Goal: Task Accomplishment & Management: Manage account settings

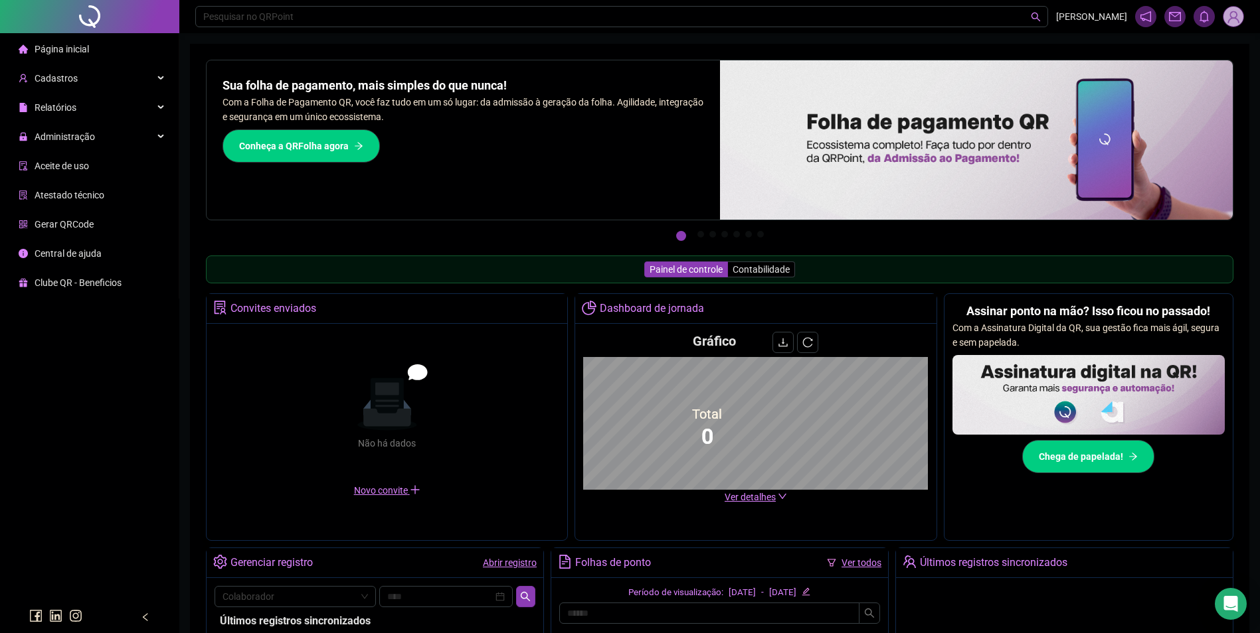
click at [64, 142] on span "Administração" at bounding box center [65, 136] width 60 height 11
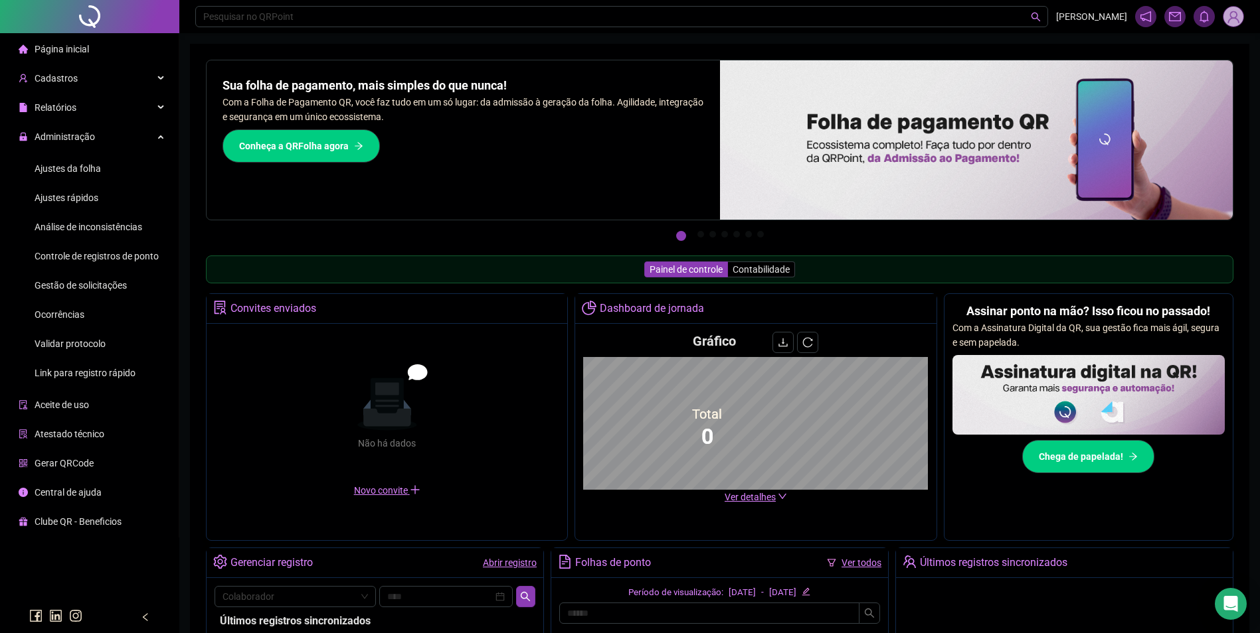
click at [86, 285] on span "Gestão de solicitações" at bounding box center [81, 285] width 92 height 11
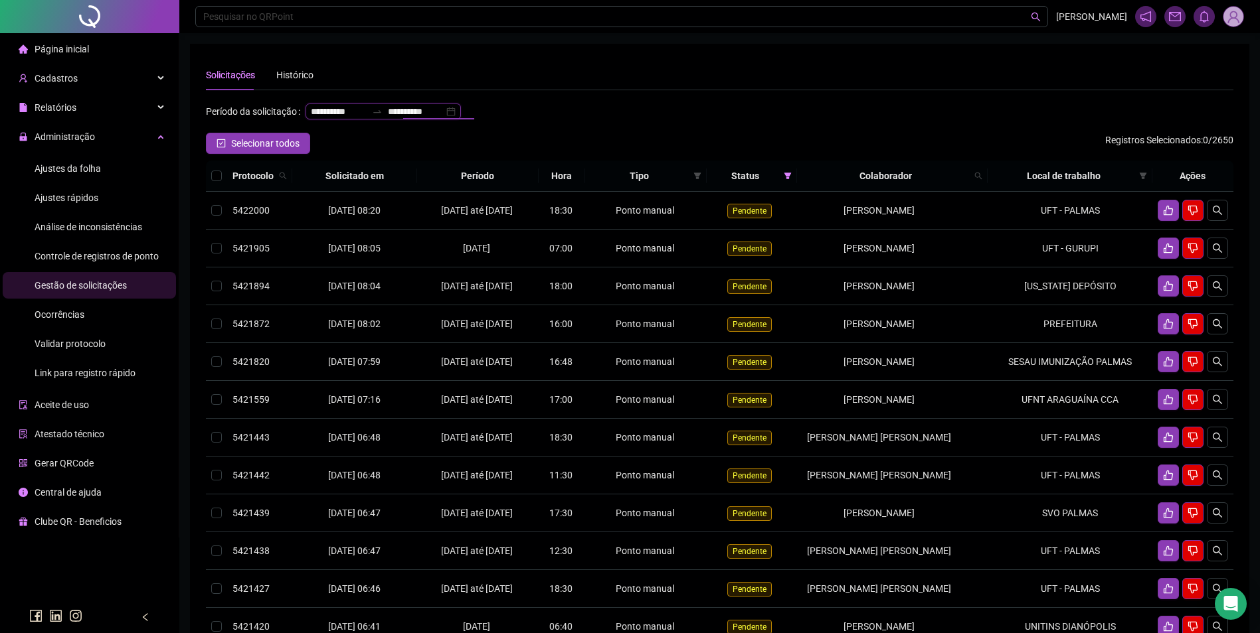
click at [388, 119] on input "**********" at bounding box center [416, 111] width 56 height 15
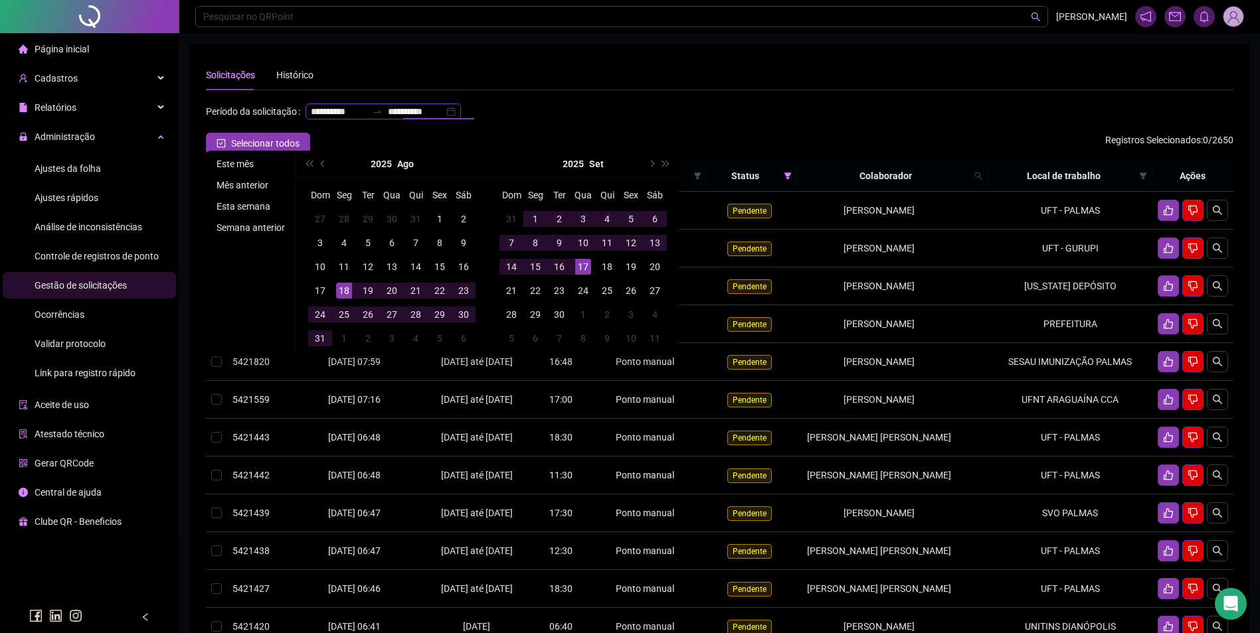
type input "**********"
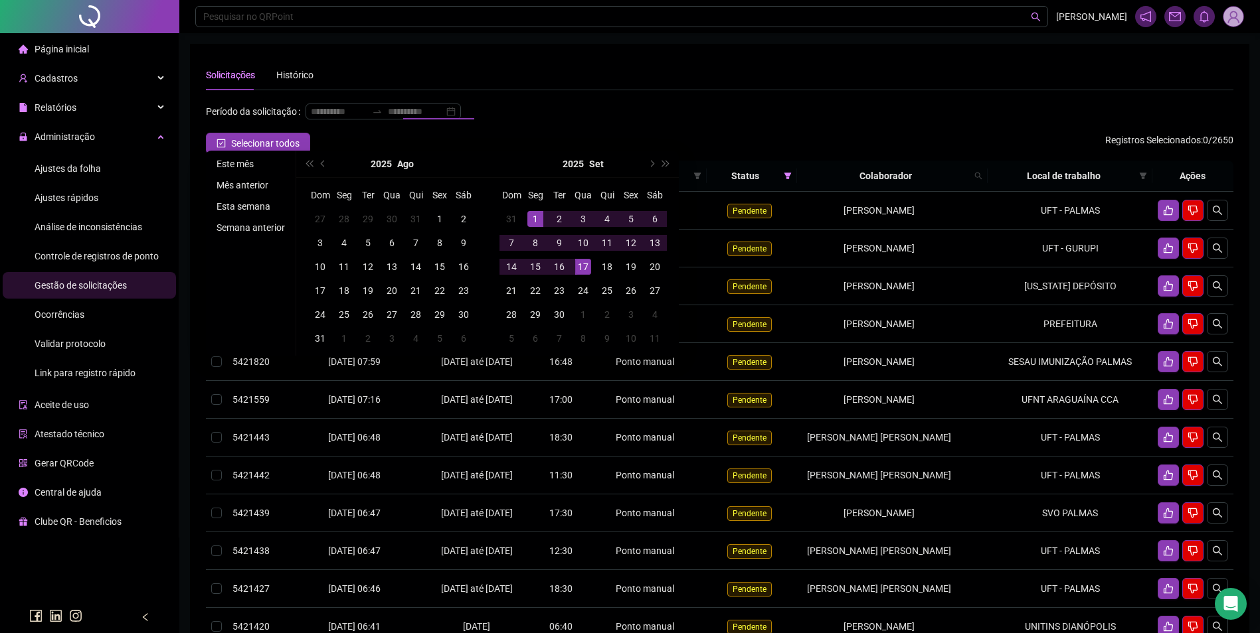
click at [248, 157] on li "Este mês" at bounding box center [250, 164] width 79 height 16
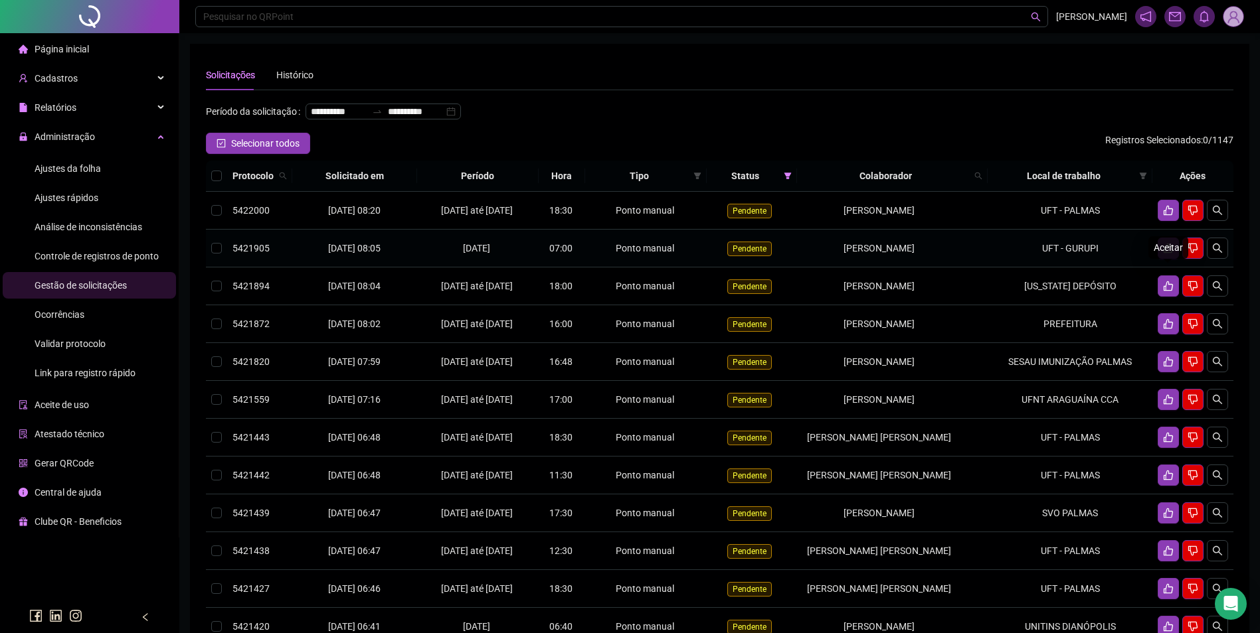
click at [1166, 254] on icon "like" at bounding box center [1167, 249] width 9 height 10
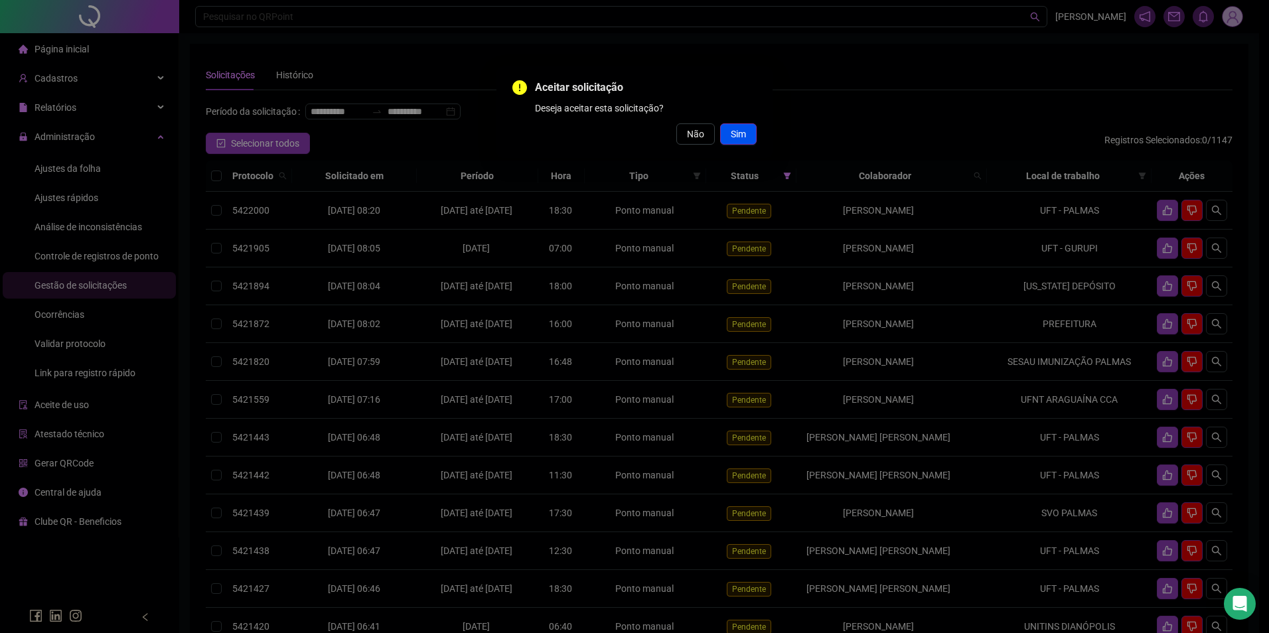
click at [744, 132] on span "Sim" at bounding box center [738, 134] width 15 height 15
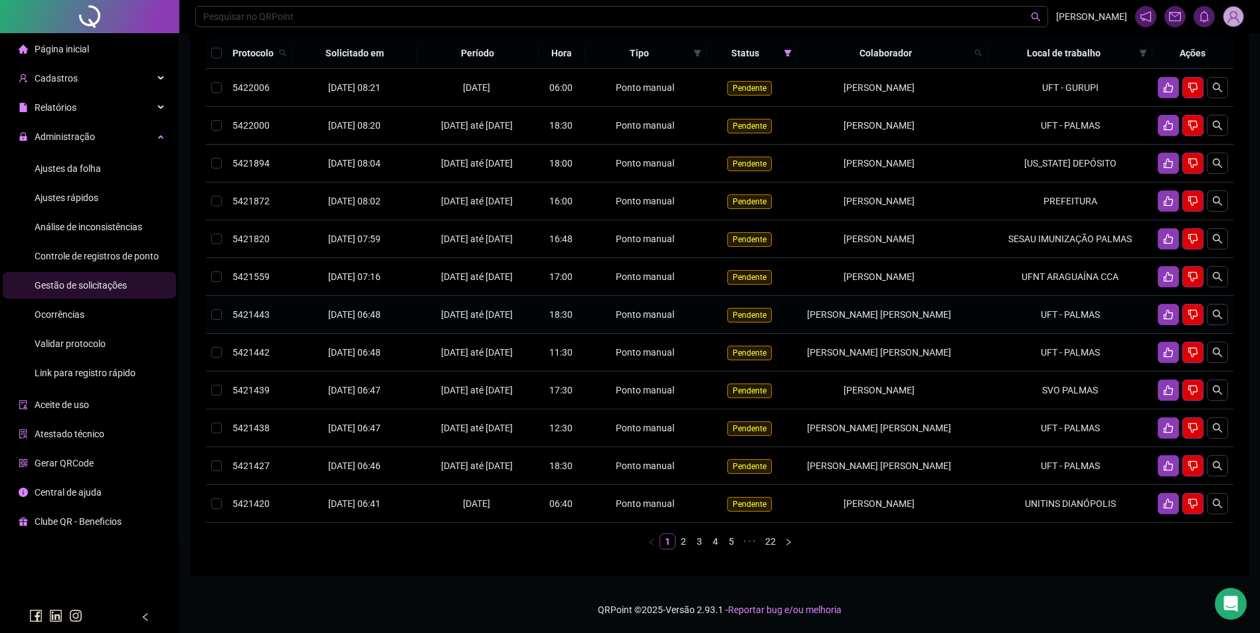
scroll to position [199, 0]
click at [1107, 258] on td "UFNT ARAGUAÍNA CCA" at bounding box center [1069, 277] width 165 height 38
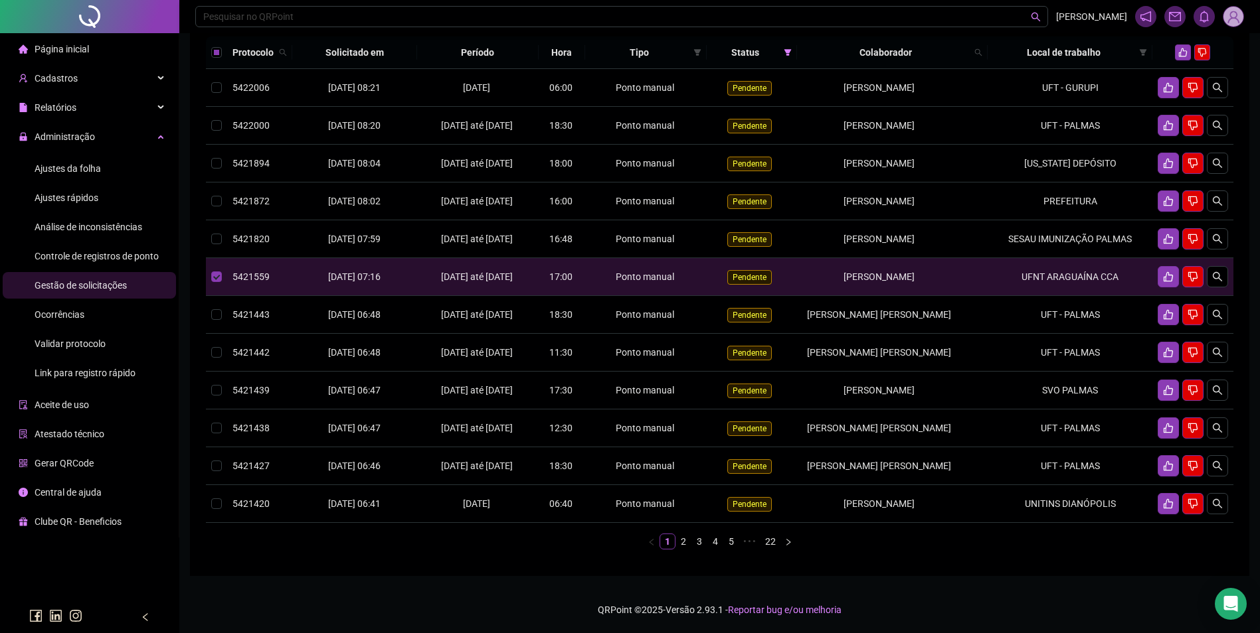
click at [683, 549] on link "2" at bounding box center [683, 541] width 15 height 15
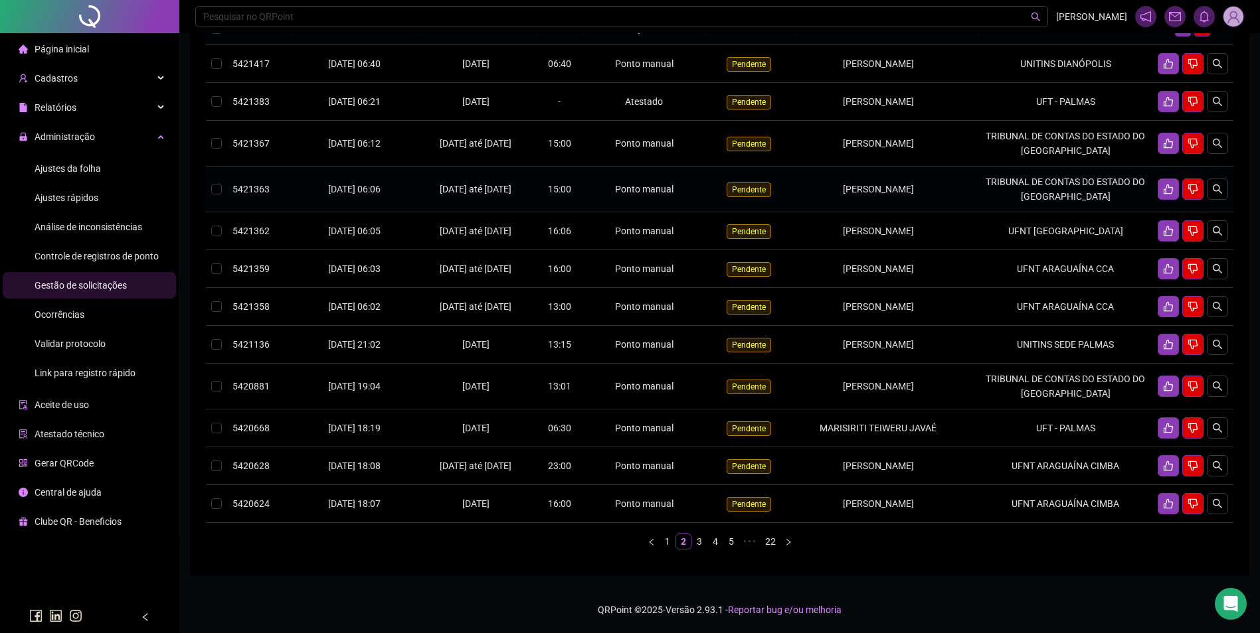
scroll to position [133, 0]
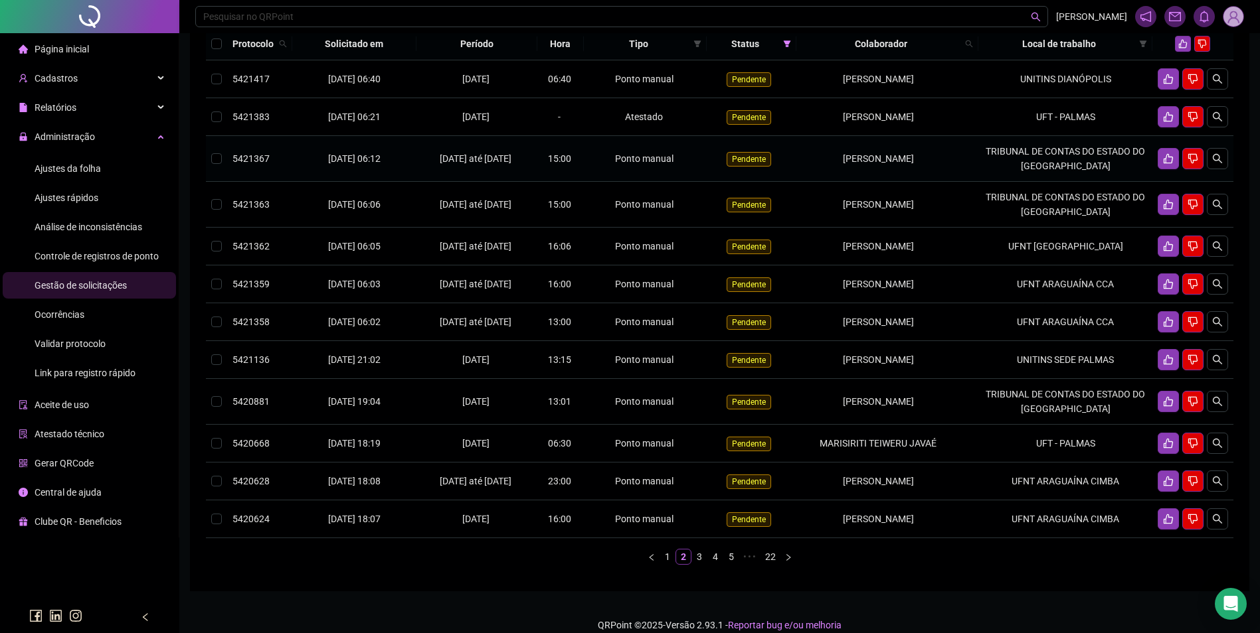
click at [1071, 170] on td "TRIBUNAL DE CONTAS DO ESTADO DO TOCANTINS" at bounding box center [1065, 159] width 174 height 46
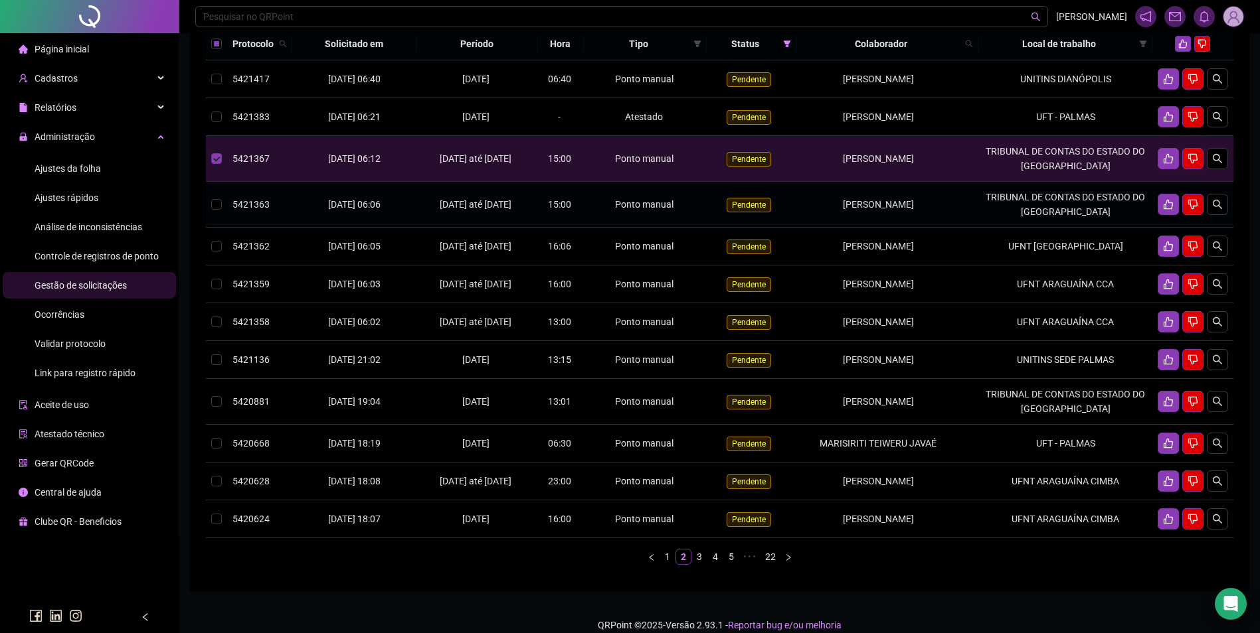
click at [1074, 222] on td "TRIBUNAL DE CONTAS DO ESTADO DO TOCANTINS" at bounding box center [1065, 205] width 174 height 46
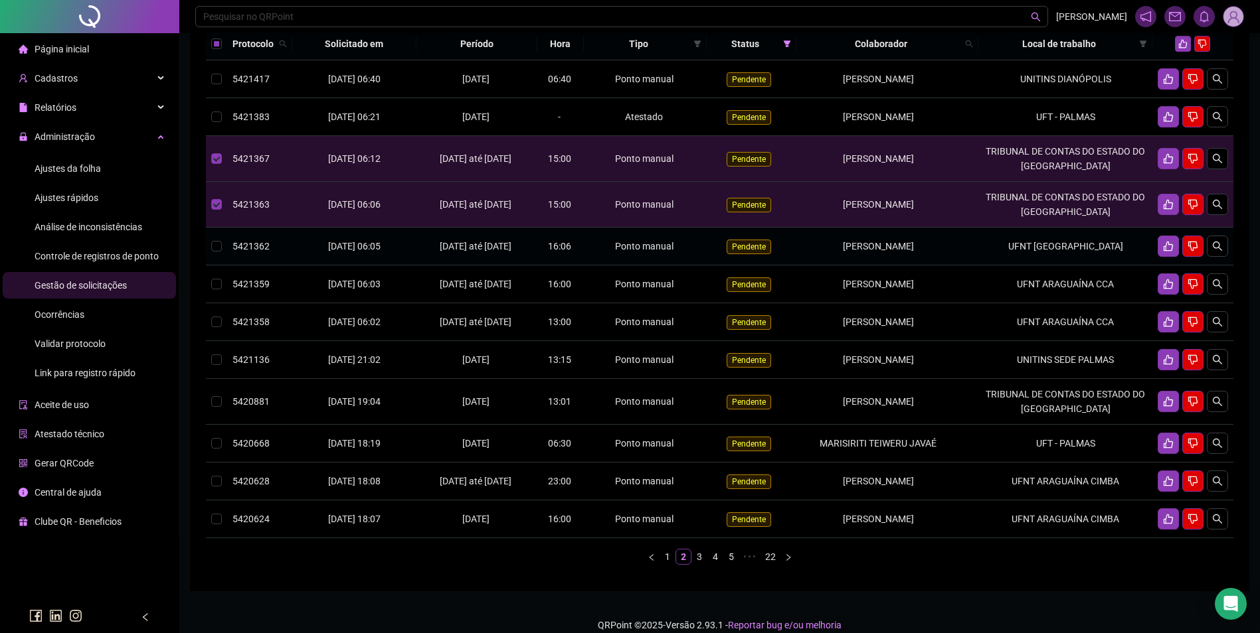
click at [1093, 266] on td "UFNT TOCANTINÓPOLIS" at bounding box center [1065, 247] width 174 height 38
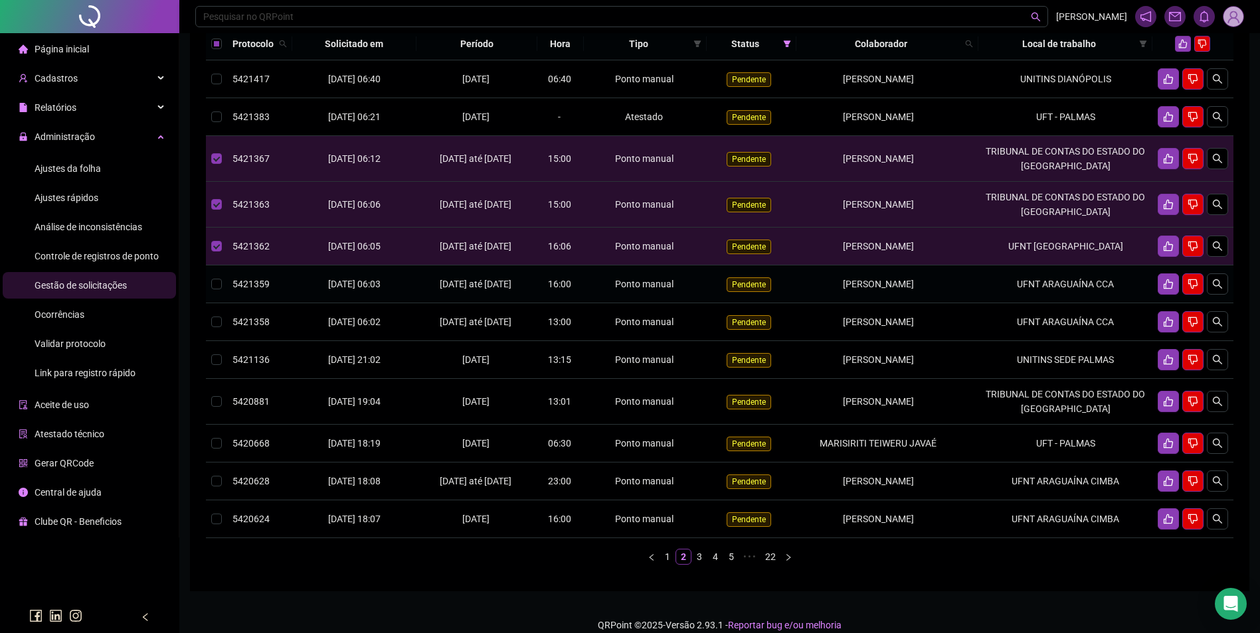
click at [1092, 303] on td "UFNT ARAGUAÍNA CCA" at bounding box center [1065, 285] width 174 height 38
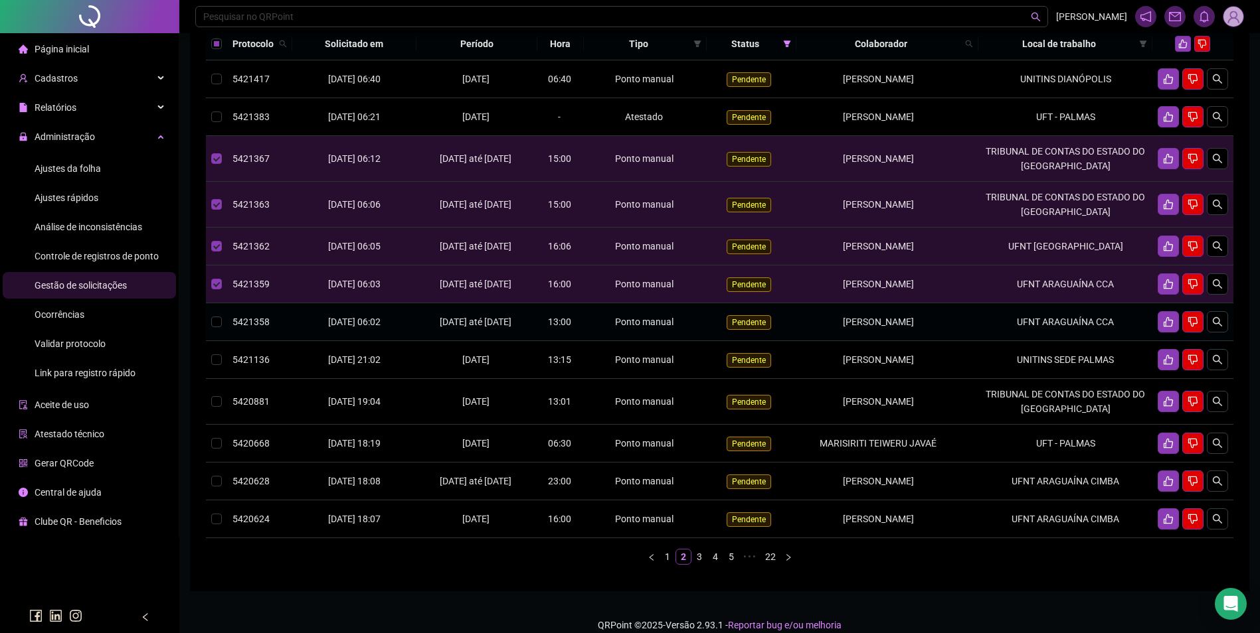
click at [1094, 341] on td "UFNT ARAGUAÍNA CCA" at bounding box center [1065, 322] width 174 height 38
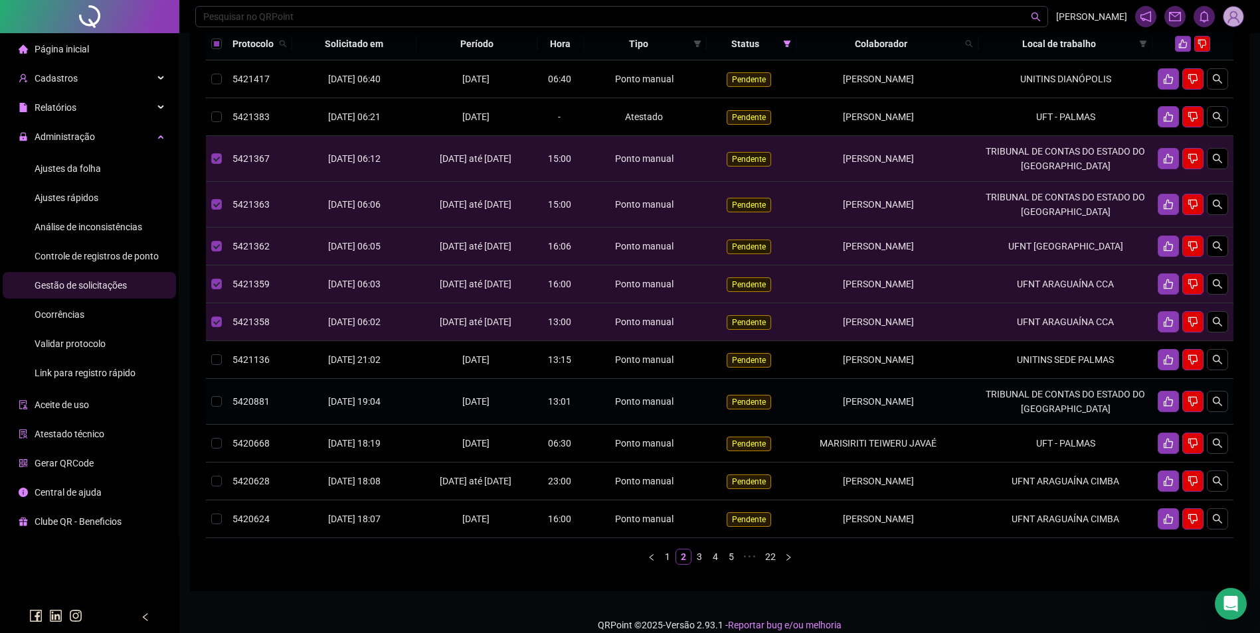
click at [1099, 425] on td "TRIBUNAL DE CONTAS DO ESTADO DO TOCANTINS" at bounding box center [1065, 402] width 174 height 46
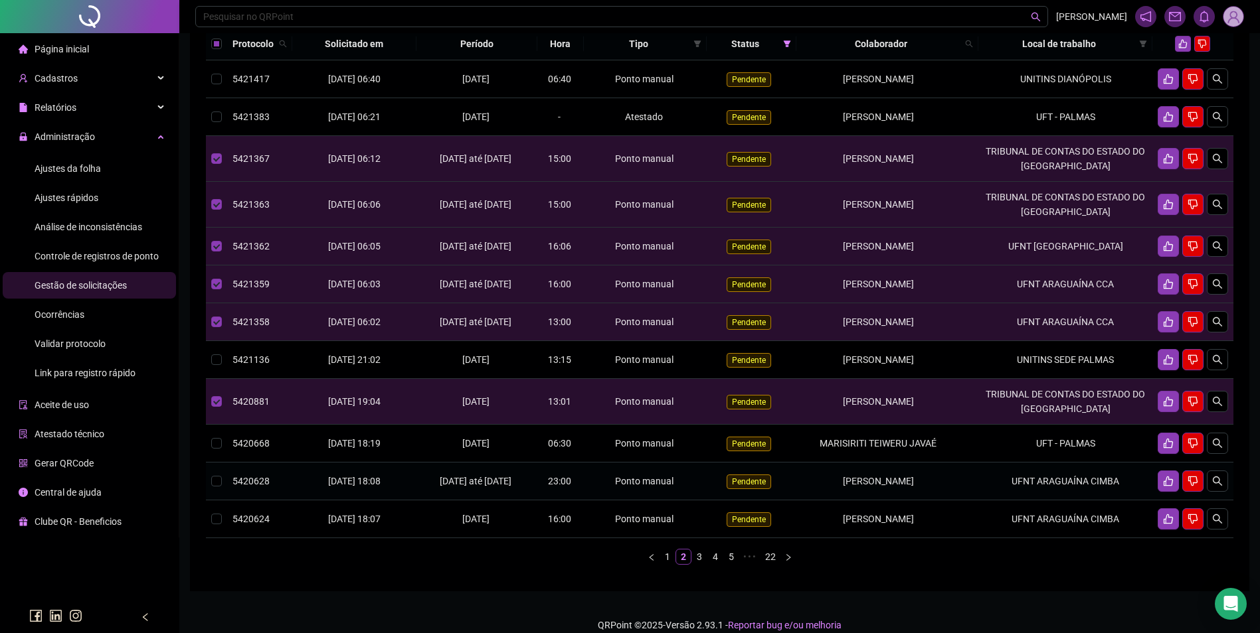
click at [1077, 501] on td "UFNT ARAGUAÍNA CIMBA" at bounding box center [1065, 482] width 174 height 38
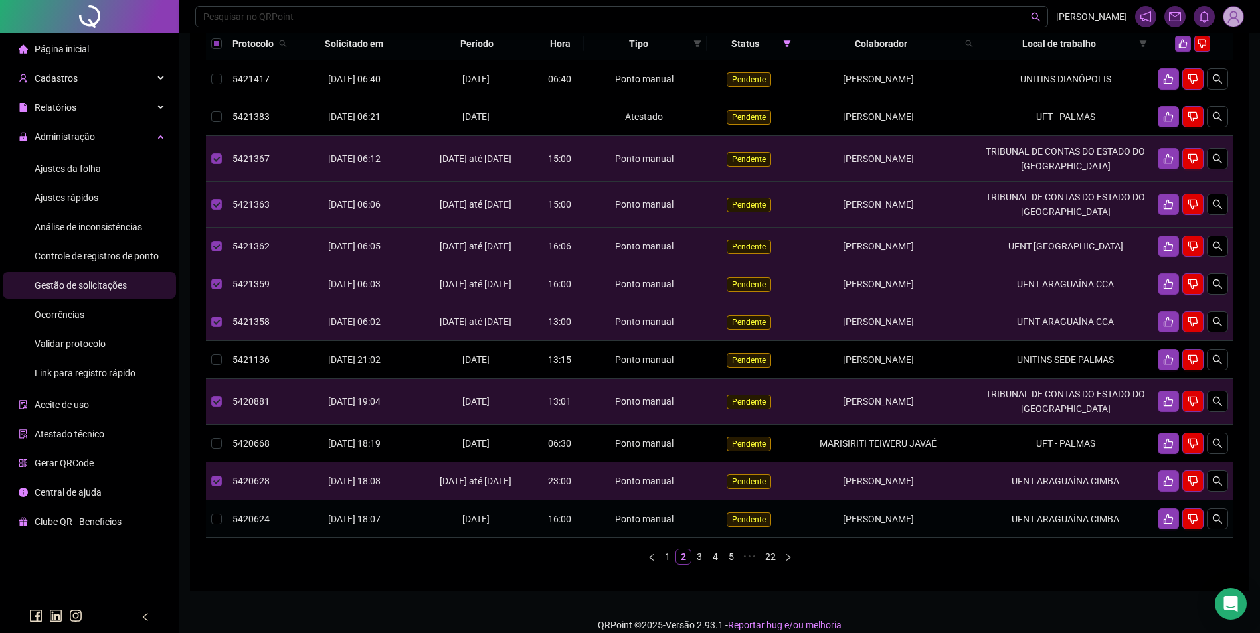
click at [1070, 538] on td "UFNT ARAGUAÍNA CIMBA" at bounding box center [1065, 520] width 174 height 38
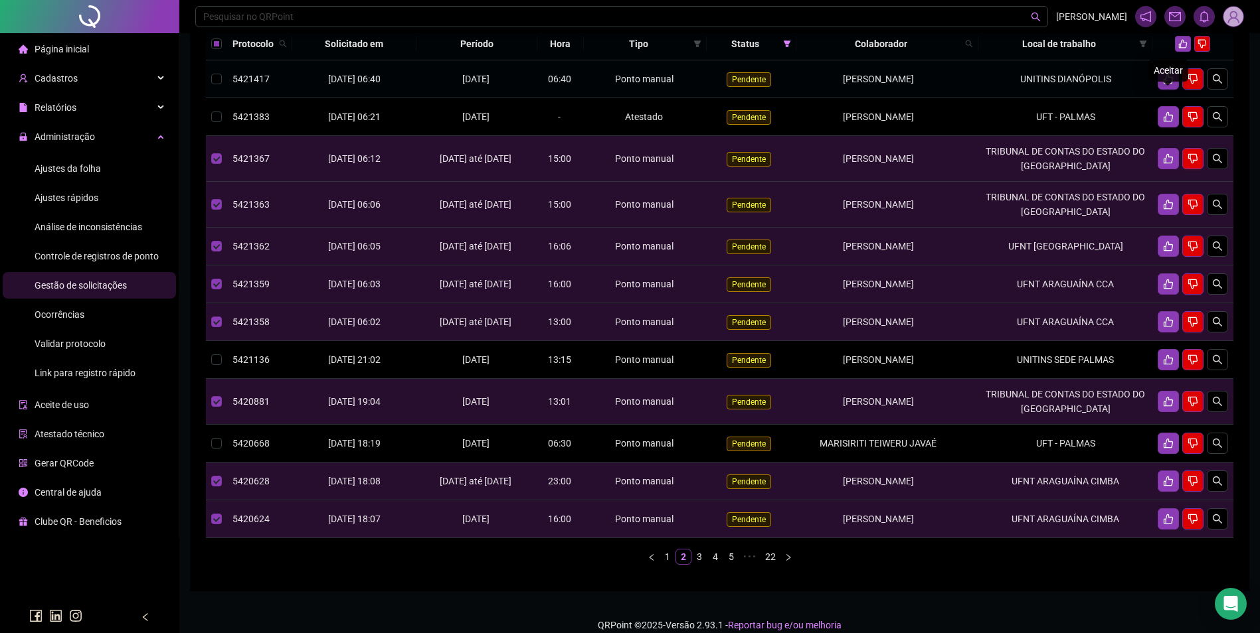
click at [1182, 62] on div "Aceitar" at bounding box center [1168, 70] width 40 height 23
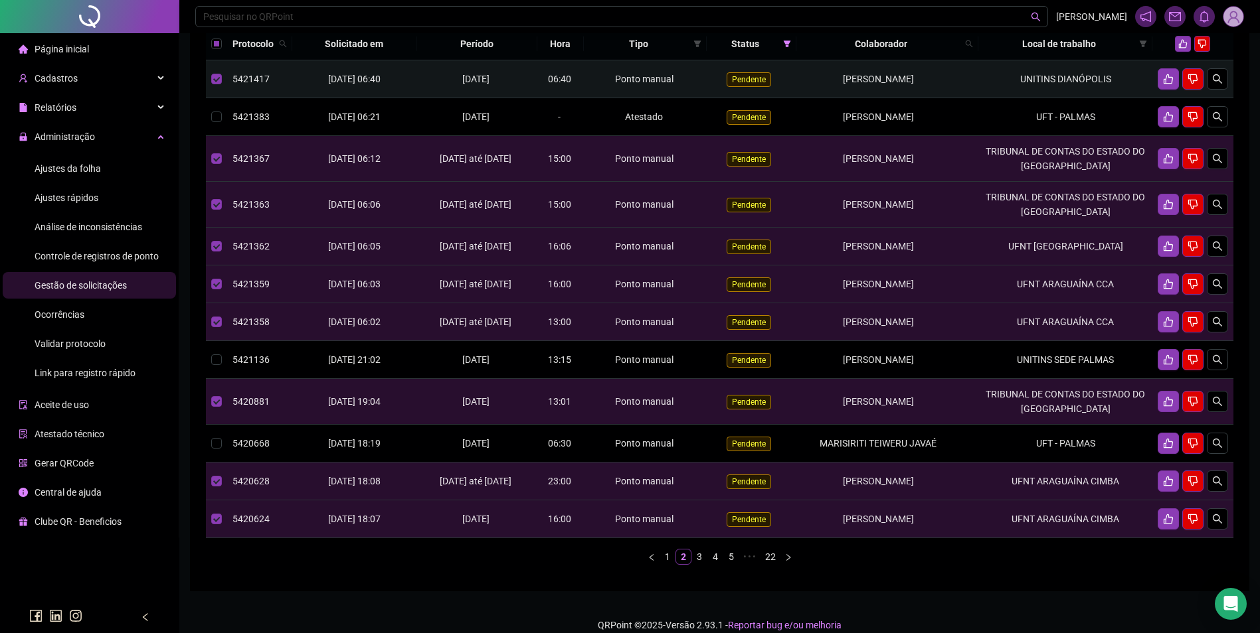
drag, startPoint x: 1074, startPoint y: 98, endPoint x: 1131, endPoint y: 70, distance: 63.9
click at [1074, 97] on td "UNITINS DIANÓPOLIS" at bounding box center [1065, 79] width 174 height 38
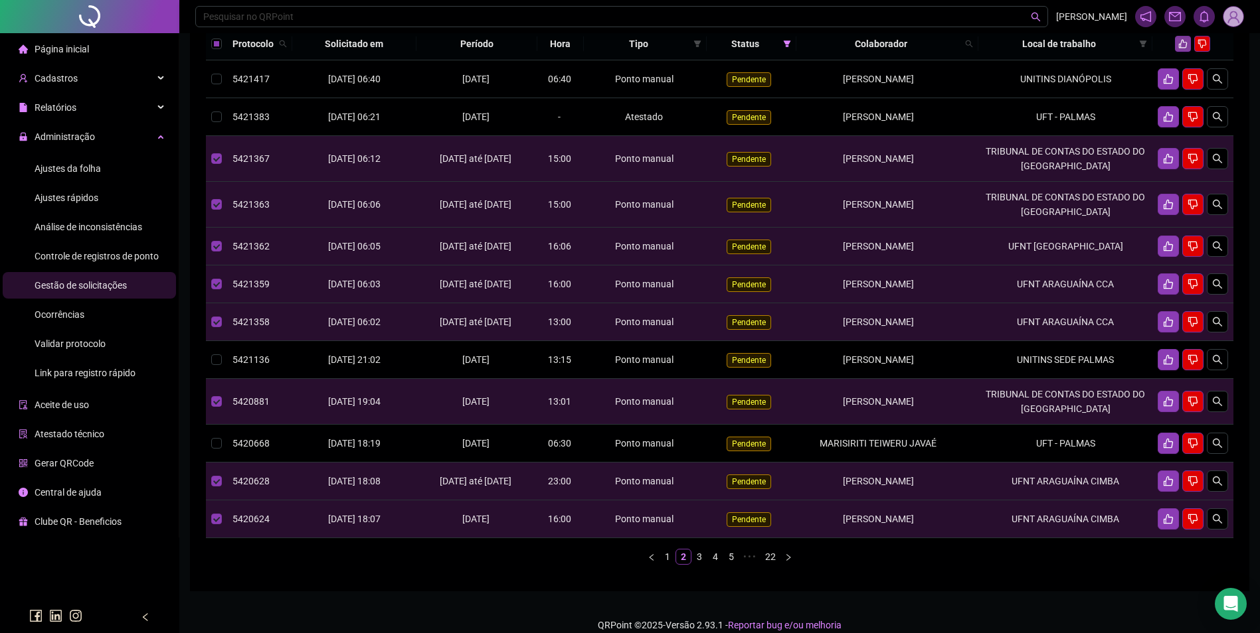
click at [1179, 52] on button "button" at bounding box center [1183, 44] width 16 height 16
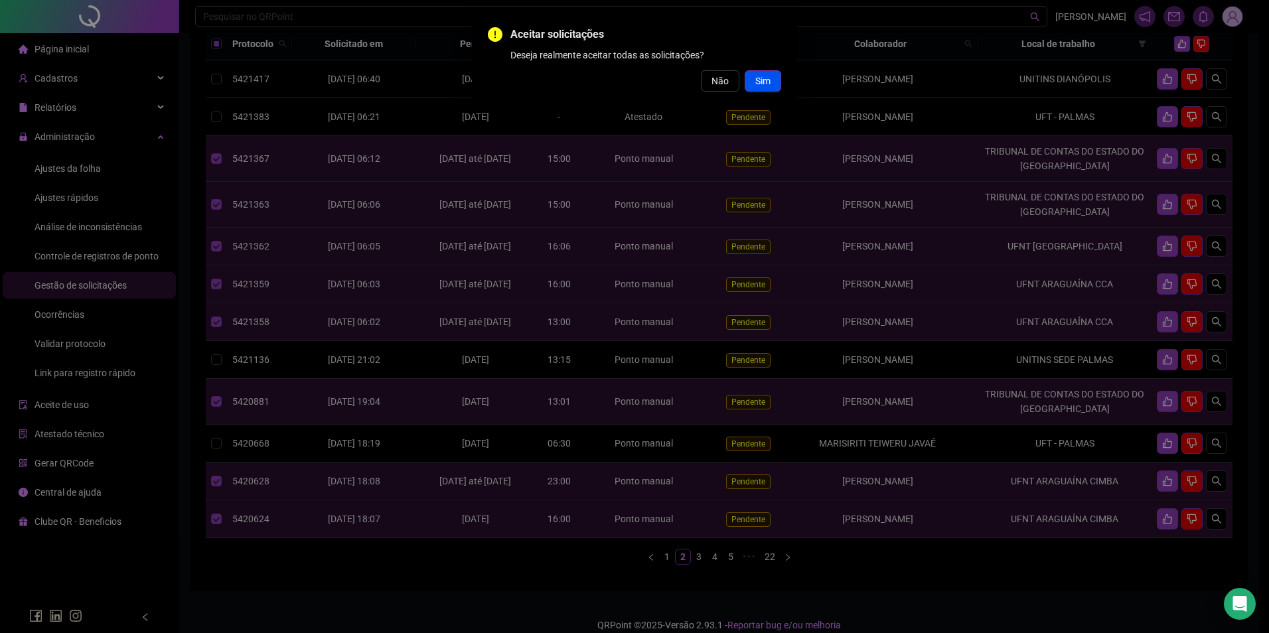
click at [771, 77] on button "Sim" at bounding box center [763, 80] width 37 height 21
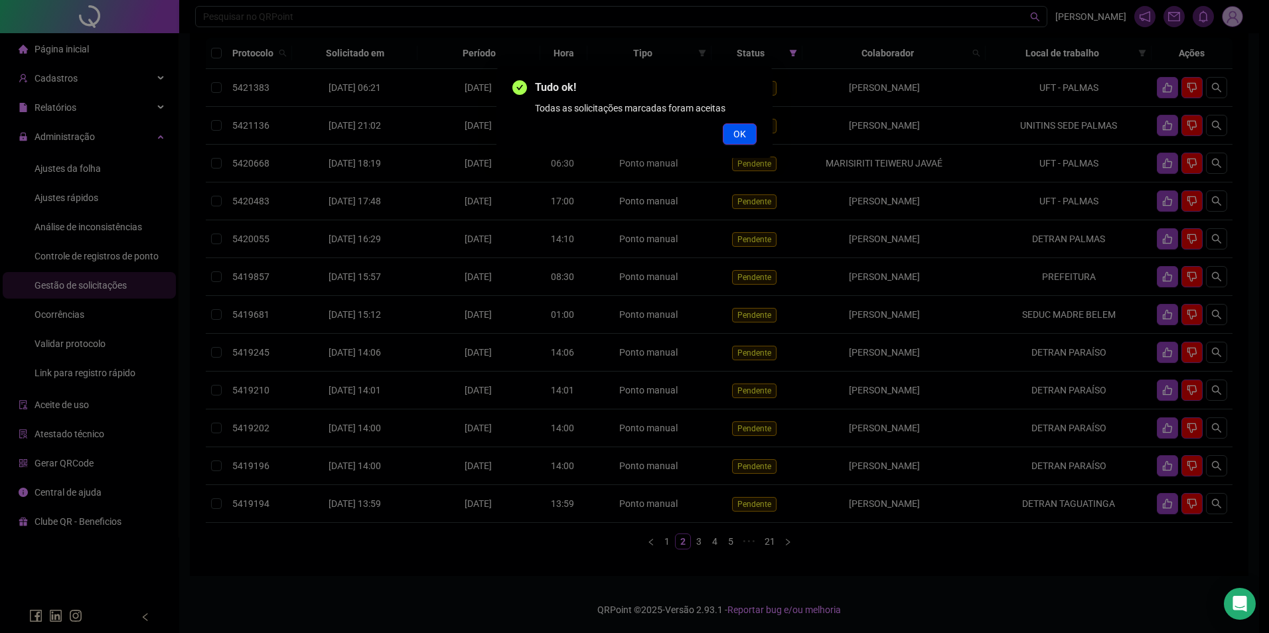
click at [740, 133] on span "OK" at bounding box center [740, 134] width 13 height 15
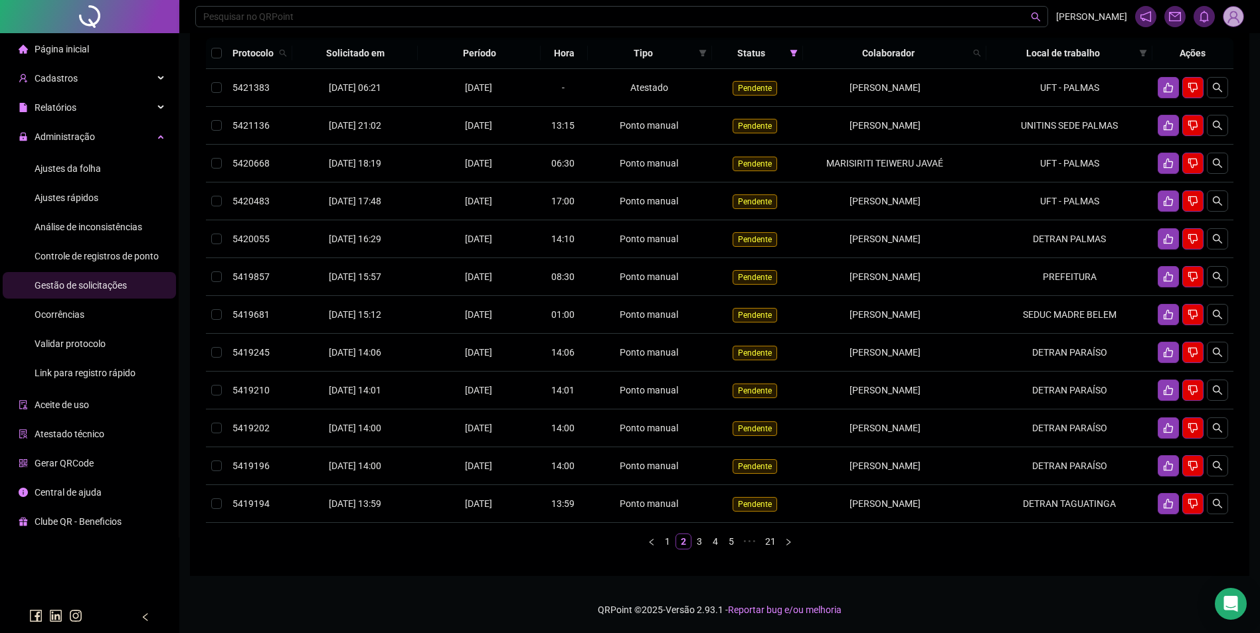
click at [702, 549] on link "3" at bounding box center [699, 541] width 15 height 15
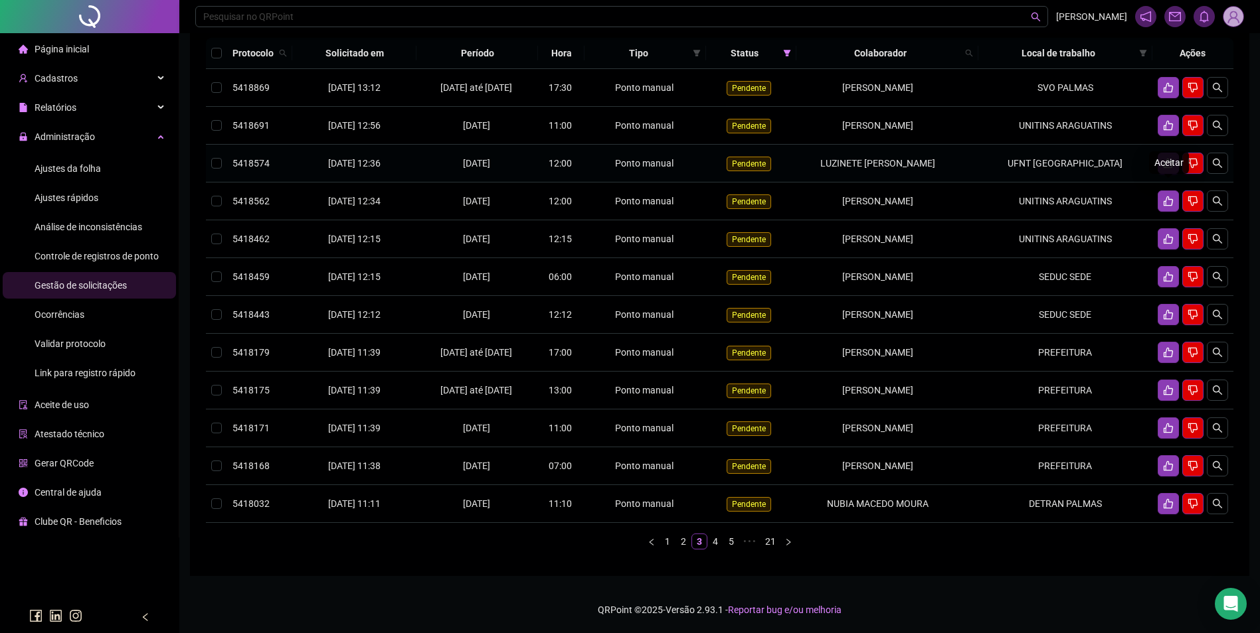
click at [1163, 169] on icon "like" at bounding box center [1168, 163] width 11 height 11
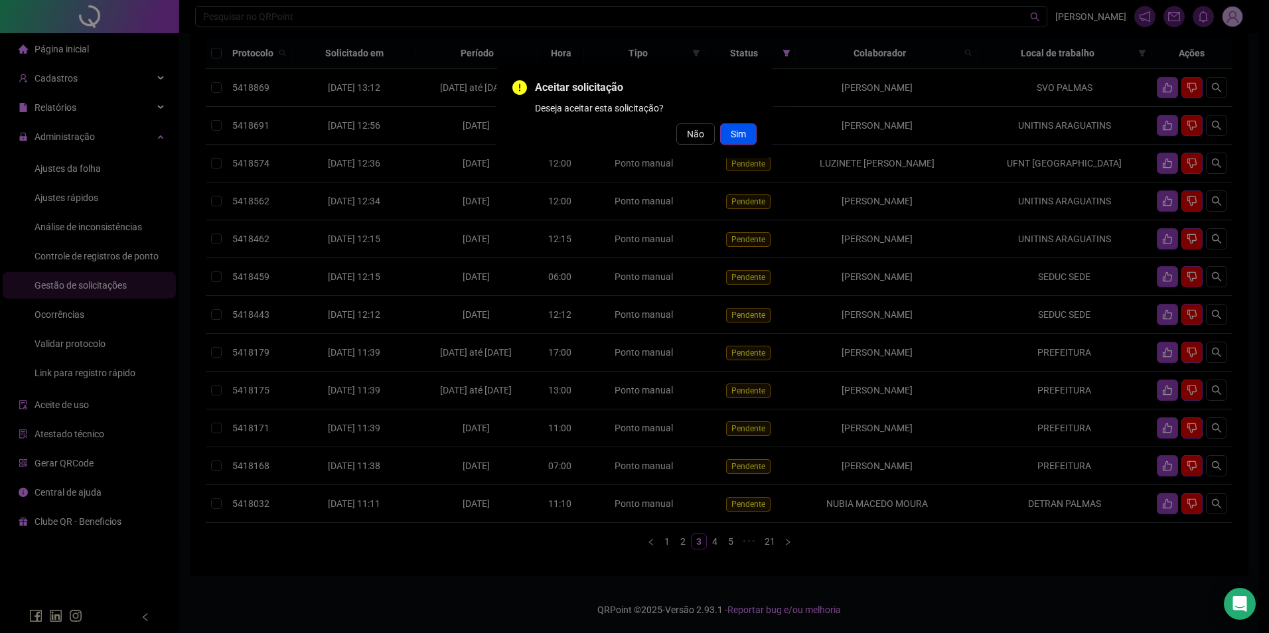
click at [743, 129] on span "Sim" at bounding box center [738, 134] width 15 height 15
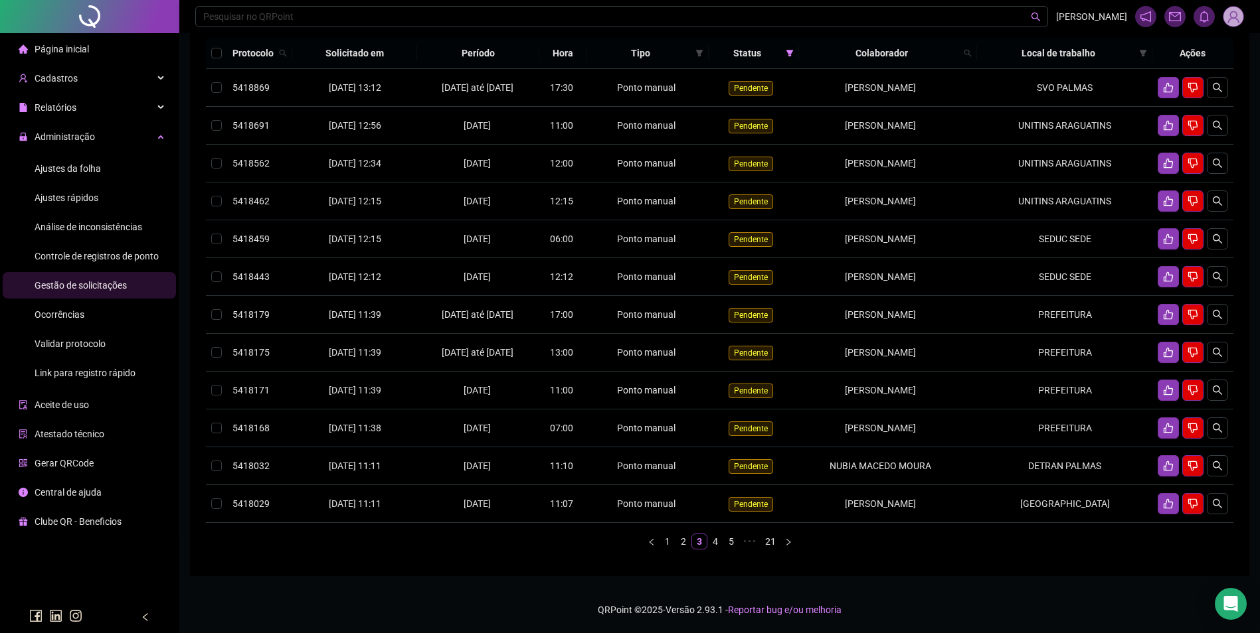
click at [685, 549] on link "2" at bounding box center [683, 541] width 15 height 15
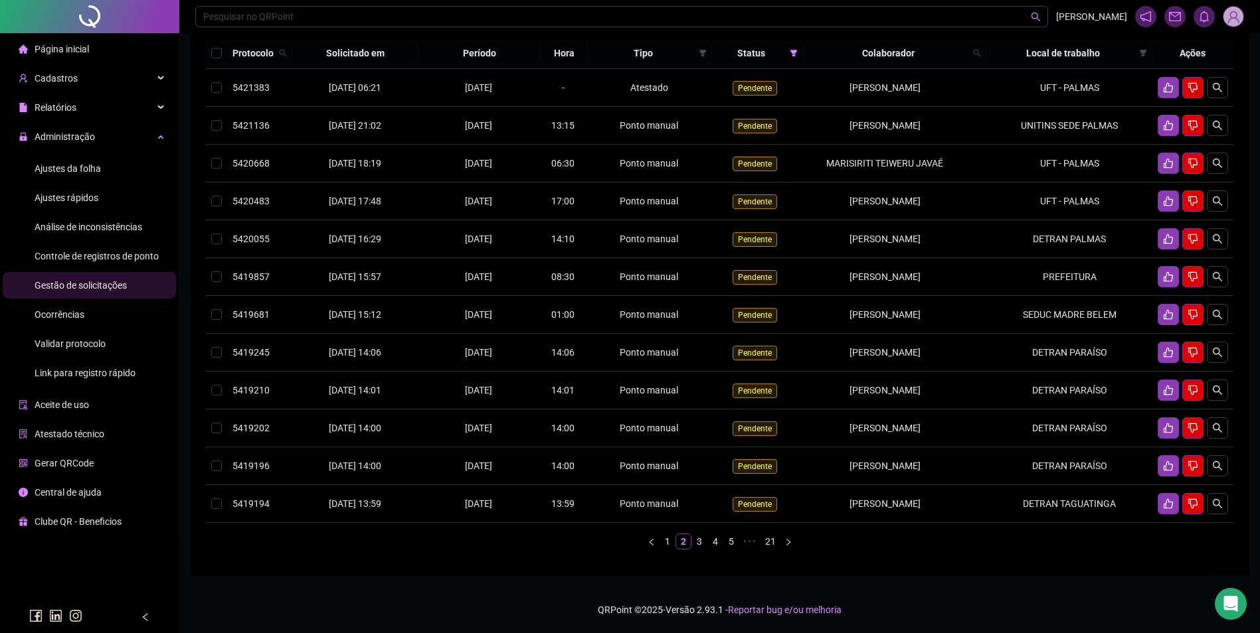
click at [670, 545] on li "1" at bounding box center [667, 542] width 16 height 16
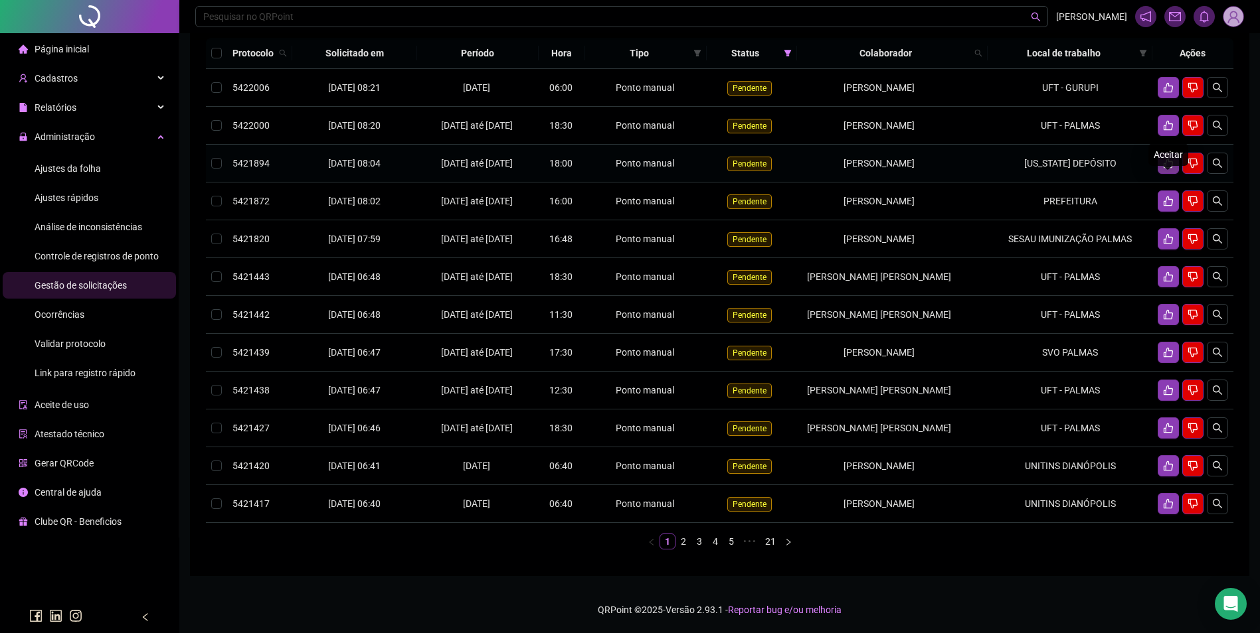
click at [1168, 169] on icon "like" at bounding box center [1167, 164] width 9 height 10
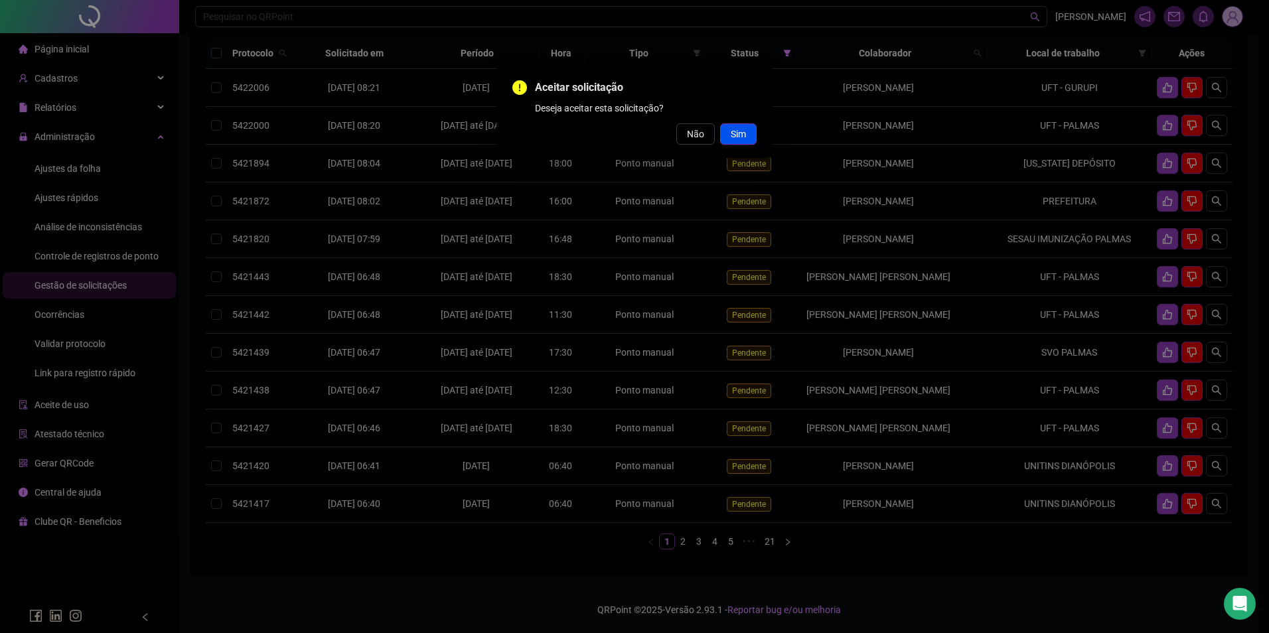
click at [734, 130] on span "Sim" at bounding box center [738, 134] width 15 height 15
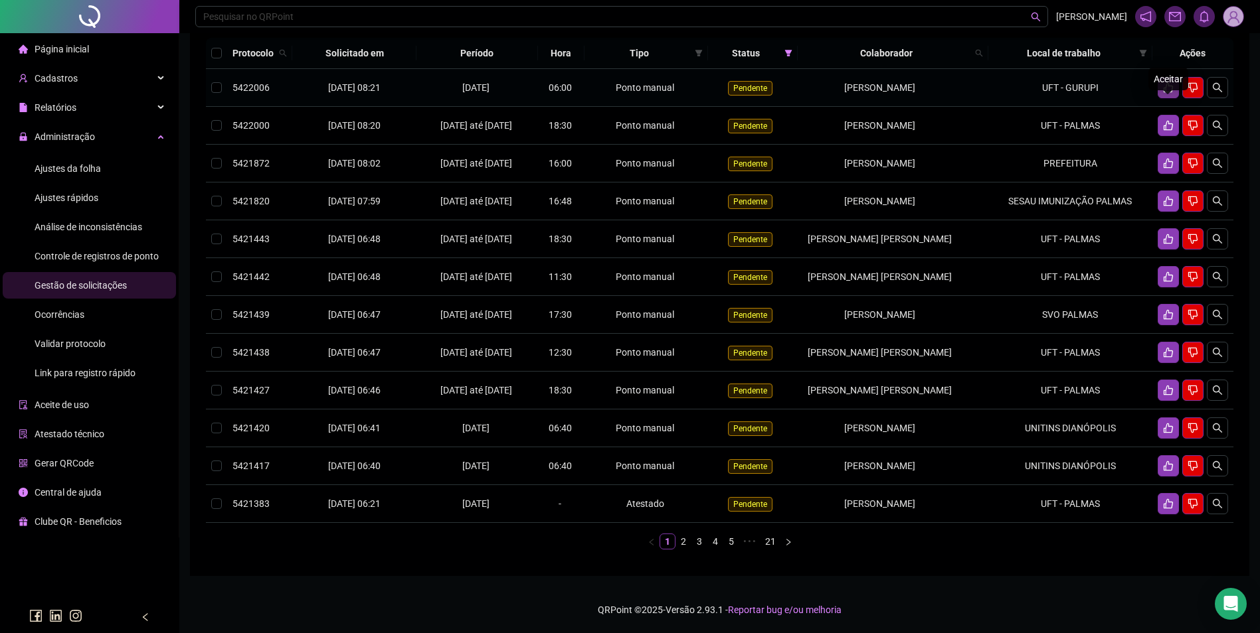
click at [1165, 93] on icon "like" at bounding box center [1168, 87] width 11 height 11
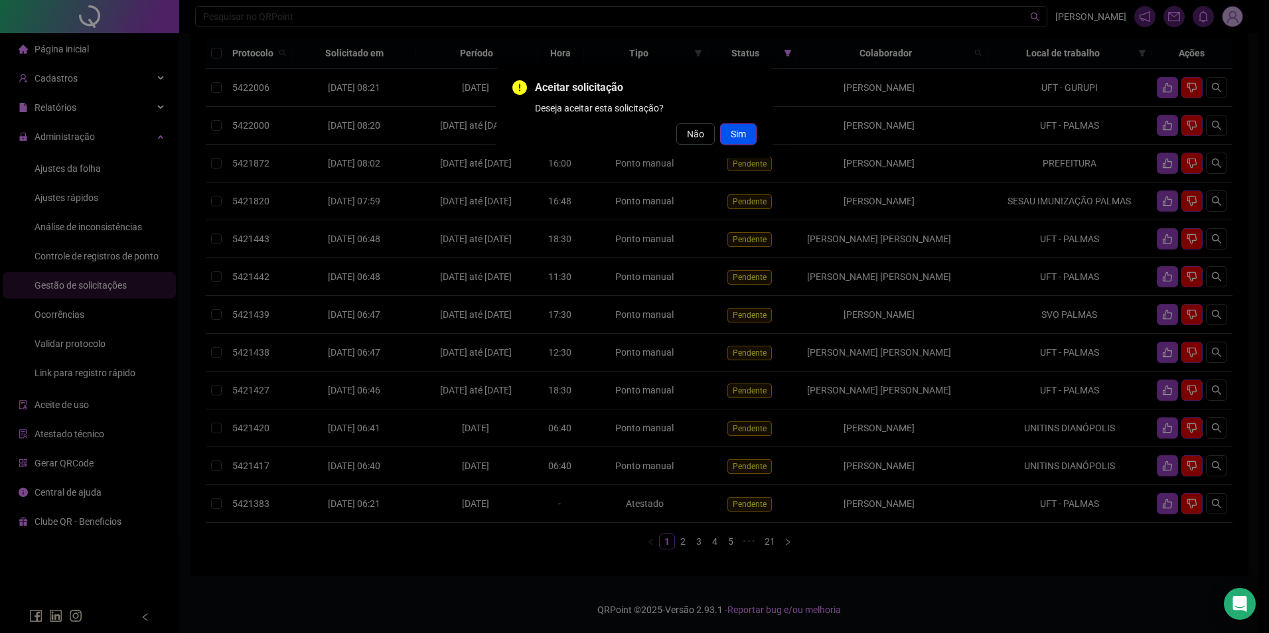
click at [742, 129] on span "Sim" at bounding box center [738, 134] width 15 height 15
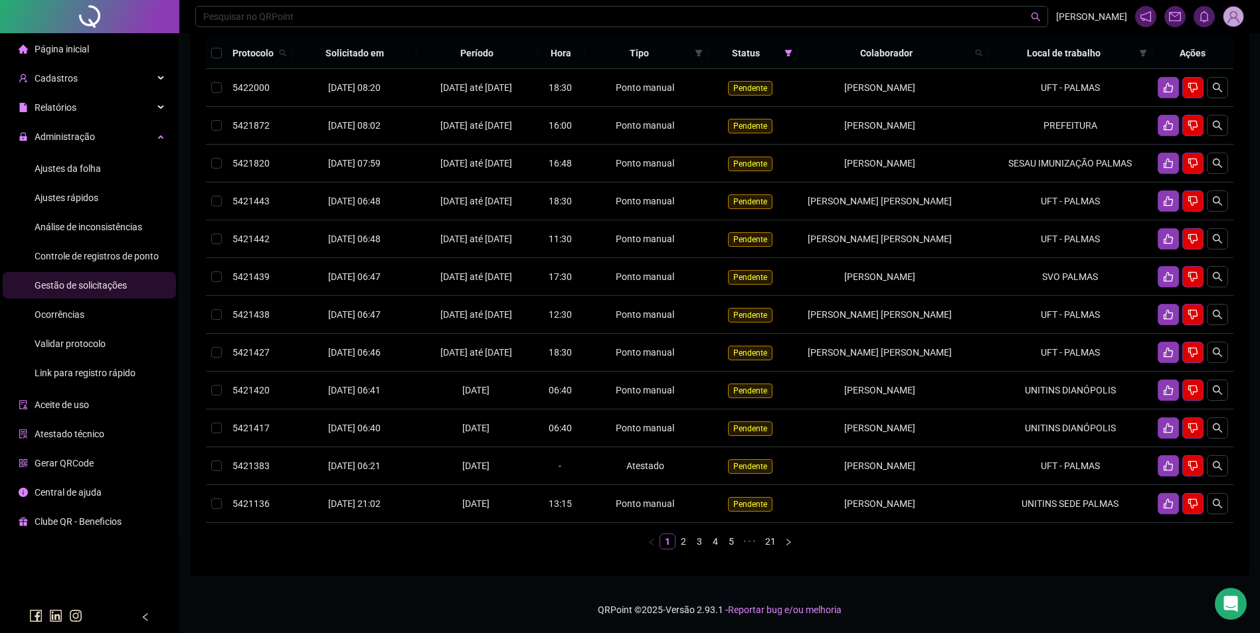
click at [97, 163] on span "Ajustes da folha" at bounding box center [68, 168] width 66 height 11
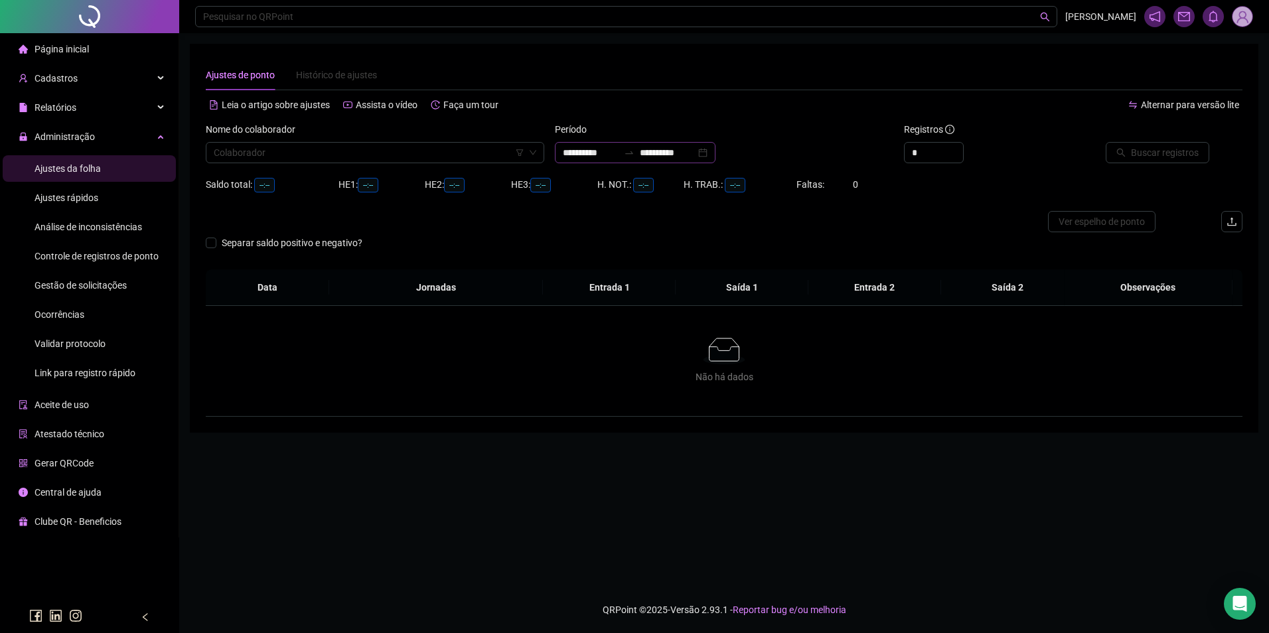
click at [635, 148] on icon "swap-right" at bounding box center [629, 152] width 11 height 11
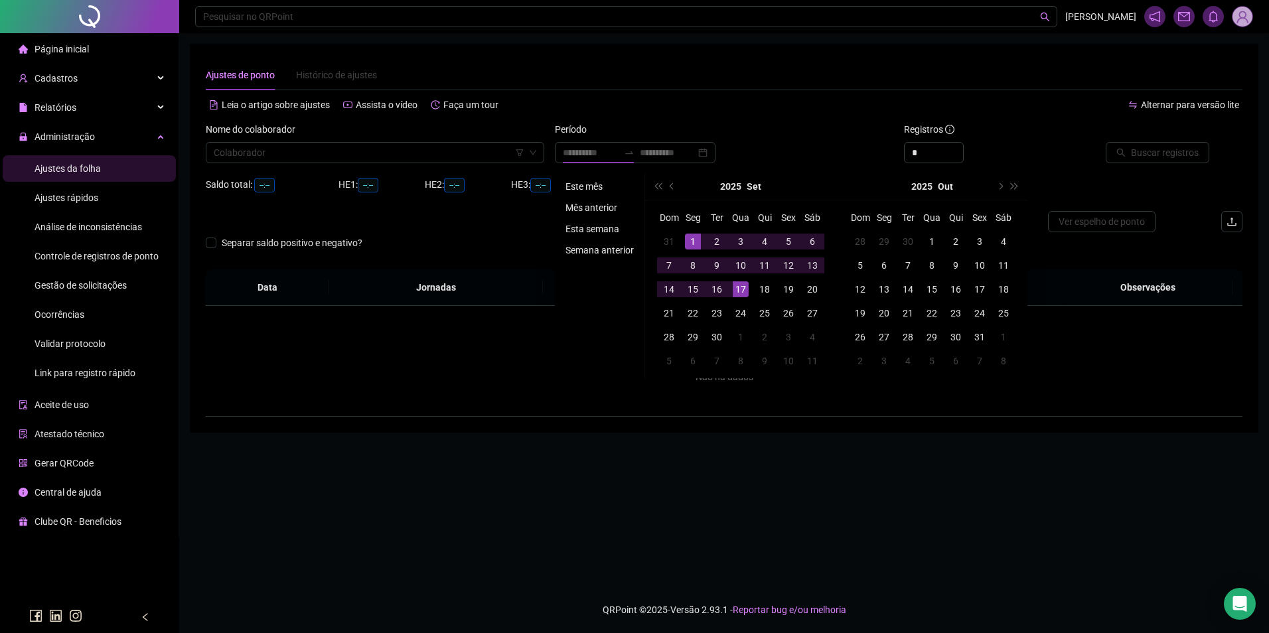
click at [600, 190] on li "Este mês" at bounding box center [599, 187] width 79 height 16
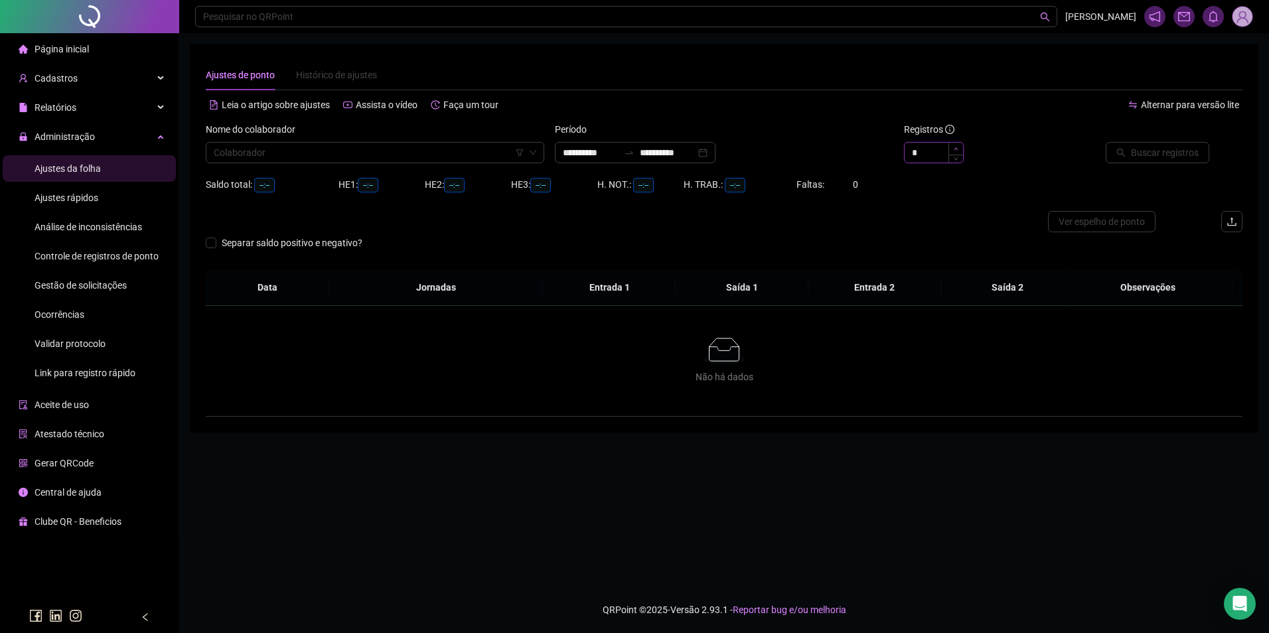
type input "*"
click at [957, 147] on icon "up" at bounding box center [956, 149] width 5 height 5
click at [438, 162] on input "search" at bounding box center [369, 153] width 311 height 20
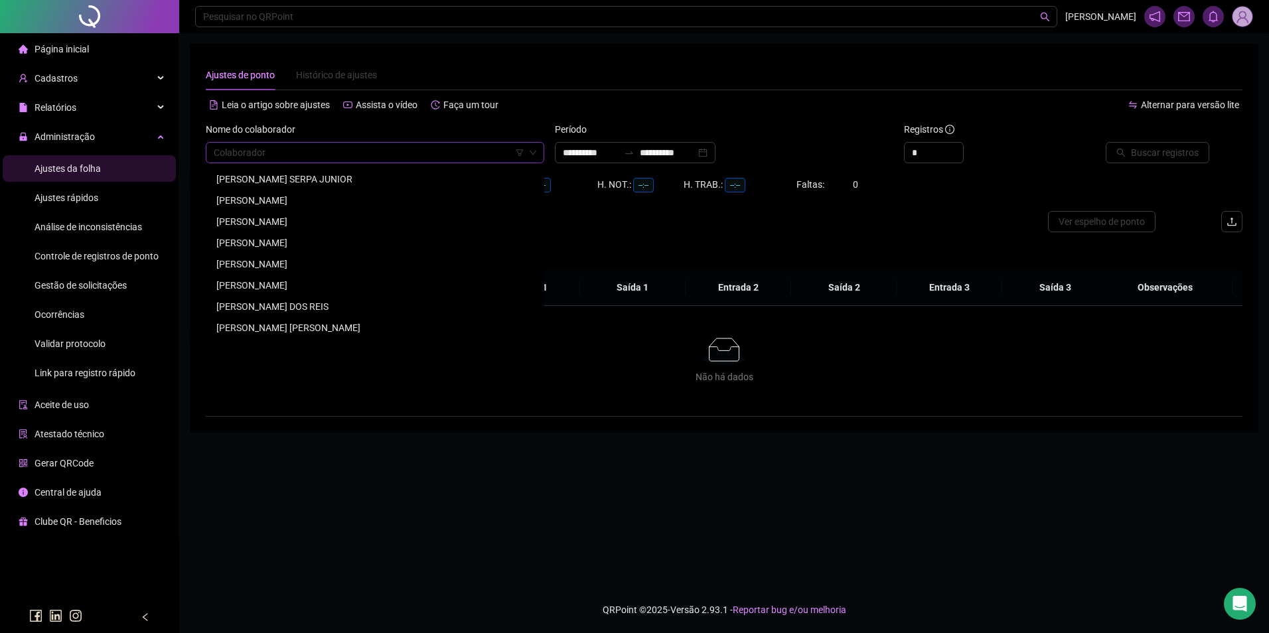
paste input "**********"
type input "**********"
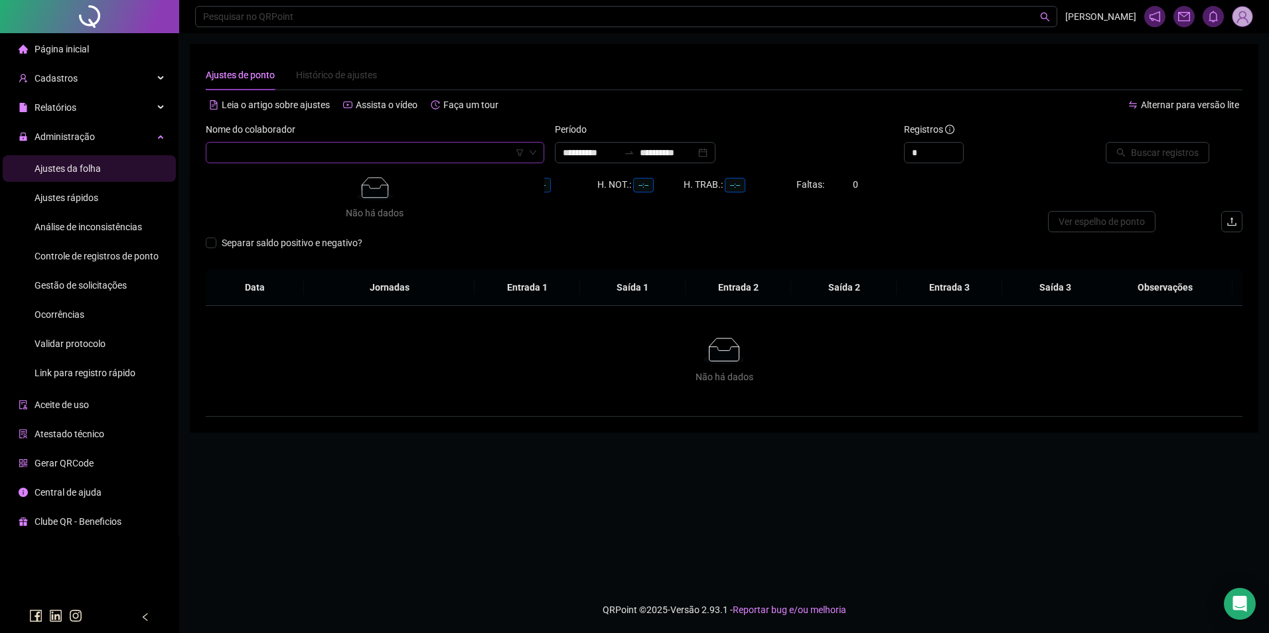
click at [213, 153] on div "Colaborador" at bounding box center [375, 152] width 339 height 21
paste input "**********"
click at [227, 157] on input "**********" at bounding box center [369, 153] width 311 height 20
type input "**********"
click at [256, 179] on div "ELISABETH JAQUES PEREIRA" at bounding box center [374, 179] width 317 height 15
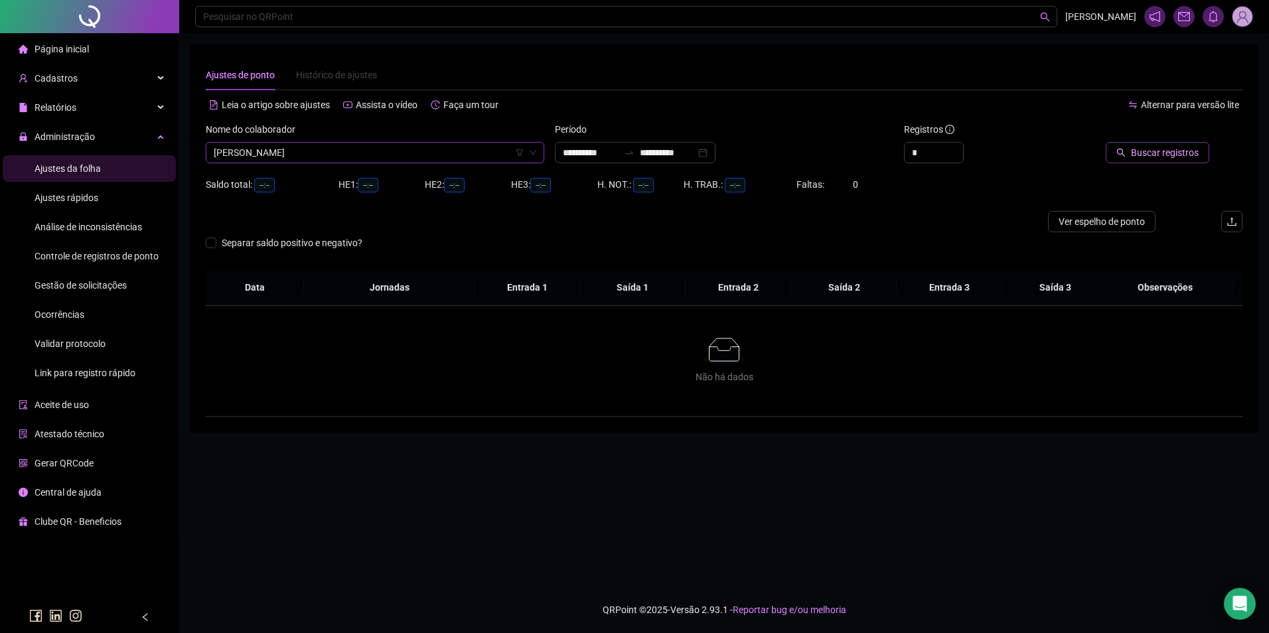
click at [1137, 154] on span "Buscar registros" at bounding box center [1165, 152] width 68 height 15
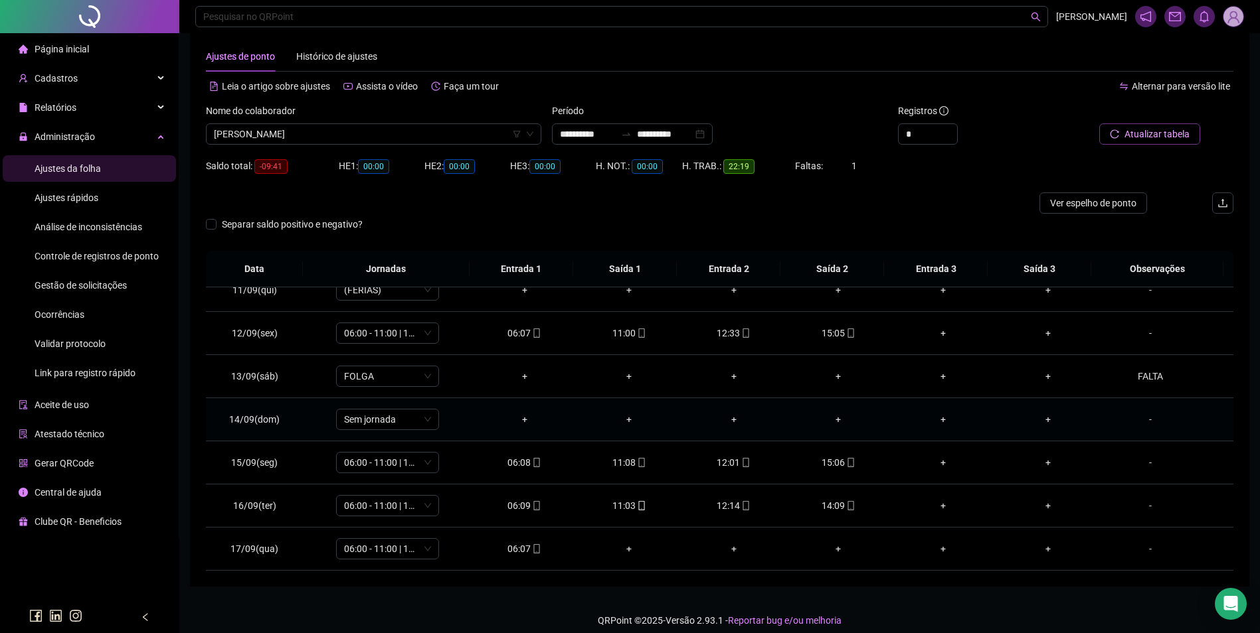
scroll to position [29, 0]
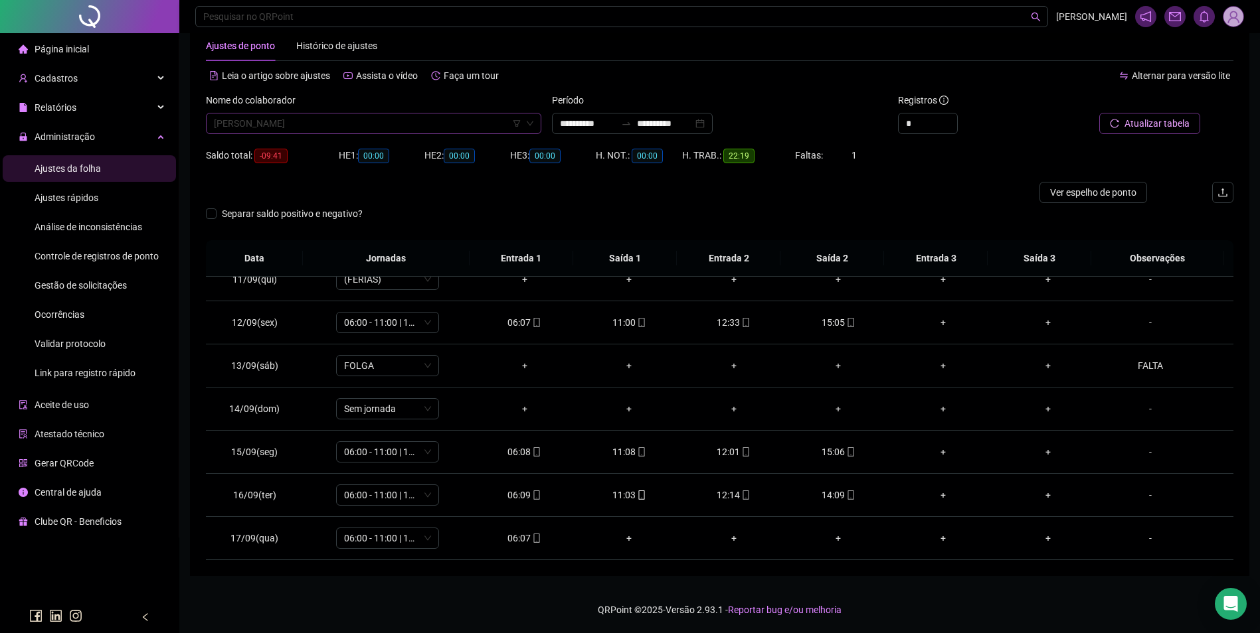
click at [381, 121] on span "ELISABETH JAQUES PEREIRA" at bounding box center [373, 124] width 319 height 20
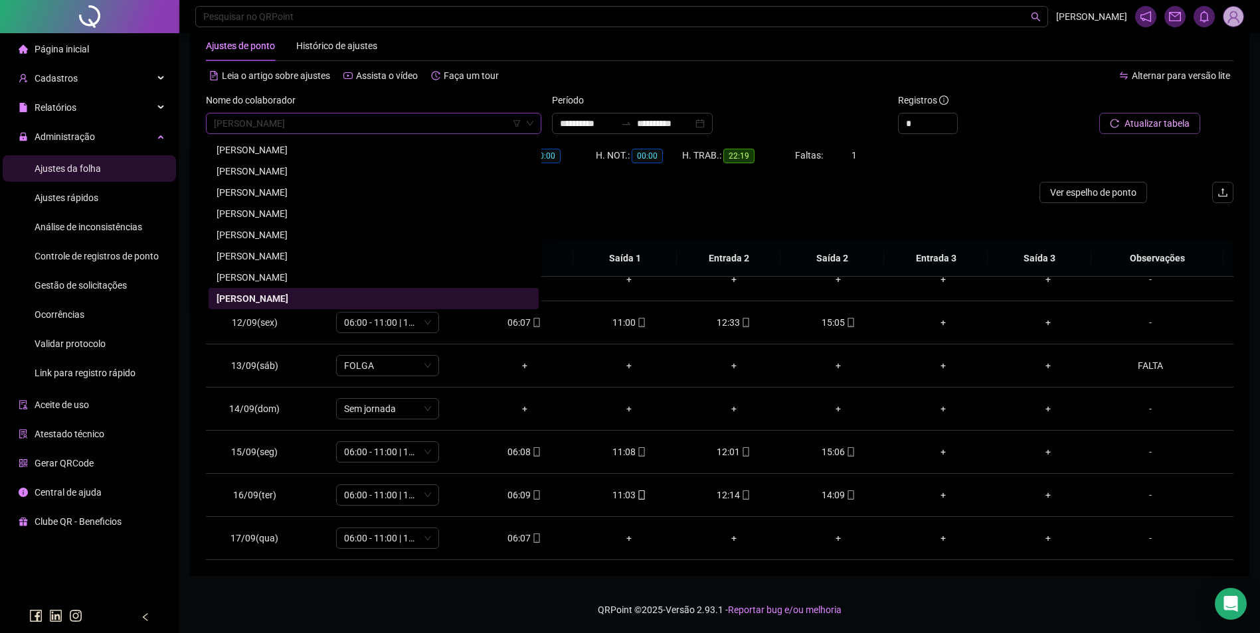
paste input "**********"
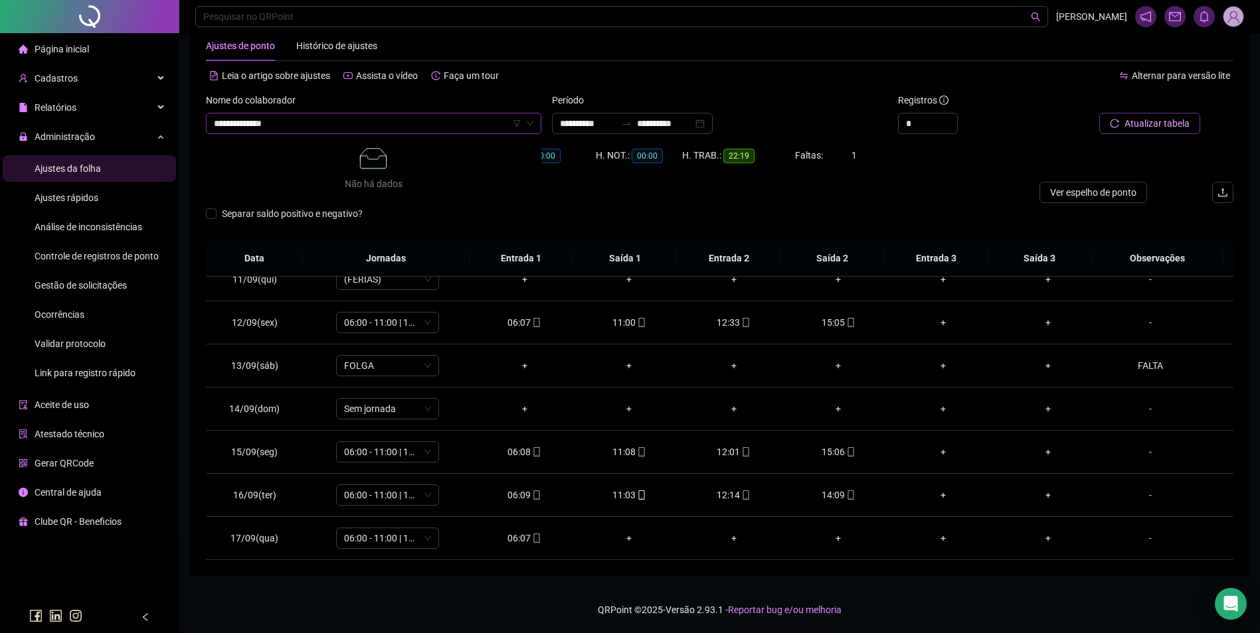
click at [248, 127] on input "**********" at bounding box center [367, 124] width 307 height 20
click at [218, 122] on input "**********" at bounding box center [367, 124] width 307 height 20
type input "**********"
click at [261, 141] on div "RAQUEL VIDAL DOS SANTOS DURANS" at bounding box center [373, 149] width 330 height 21
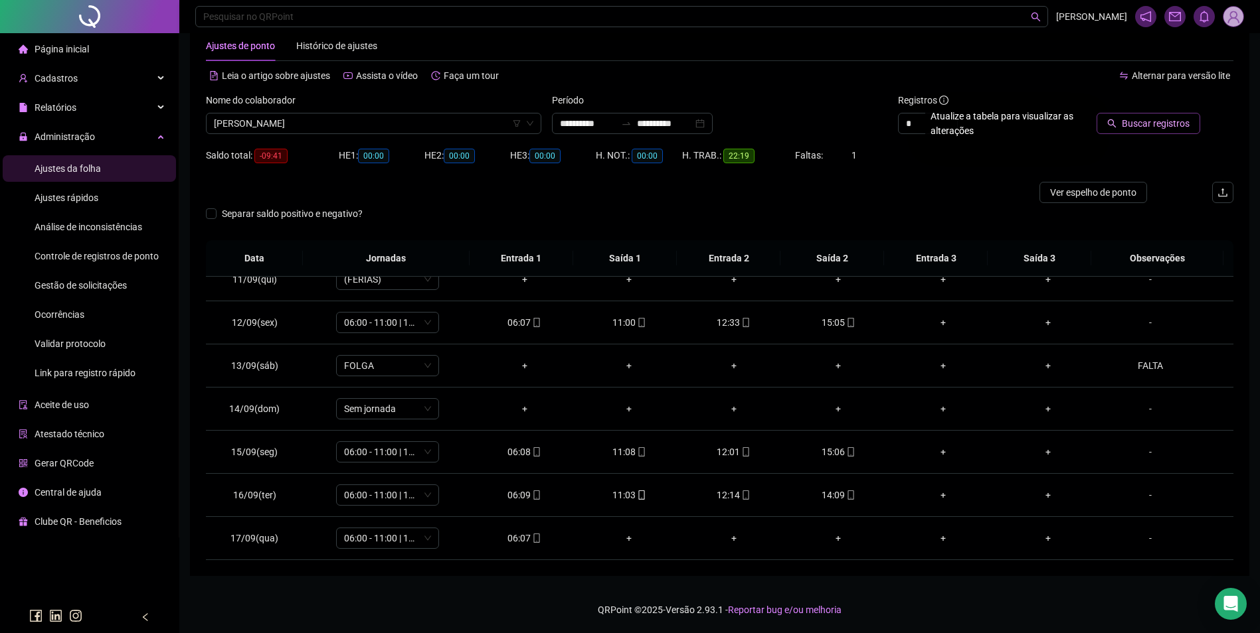
click at [1143, 127] on span "Buscar registros" at bounding box center [1155, 123] width 68 height 15
click at [1141, 495] on div "-" at bounding box center [1150, 495] width 78 height 15
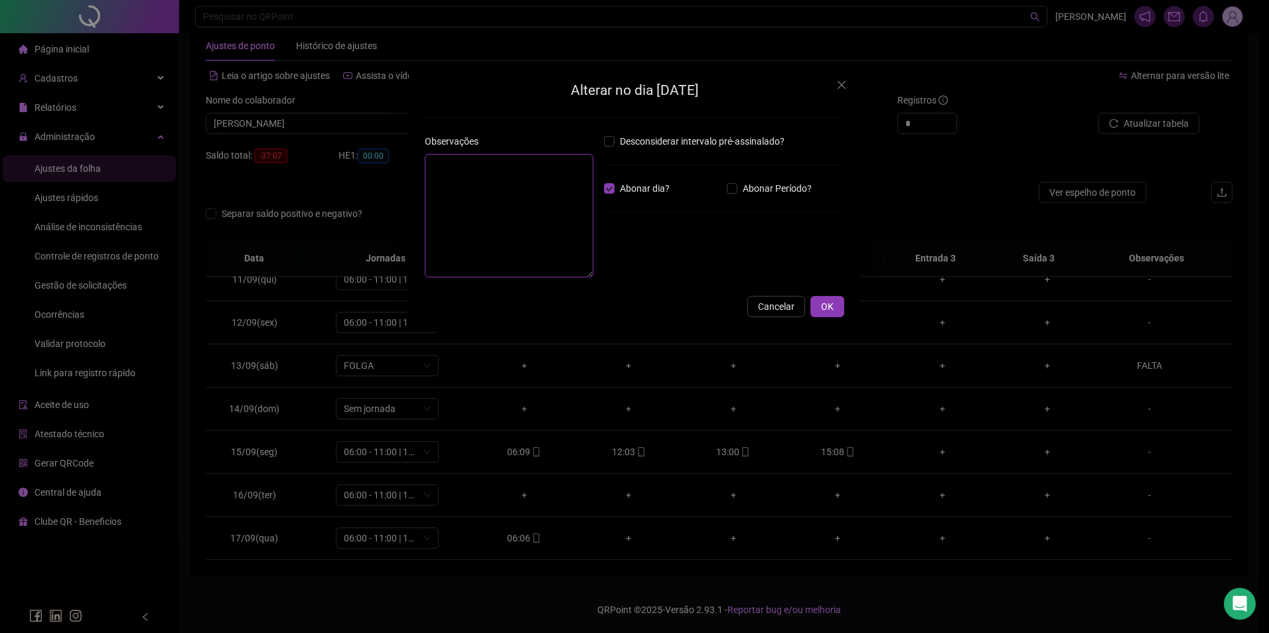
click at [519, 187] on textarea at bounding box center [509, 215] width 169 height 123
type textarea "**********"
click at [835, 312] on button "OK" at bounding box center [828, 306] width 34 height 21
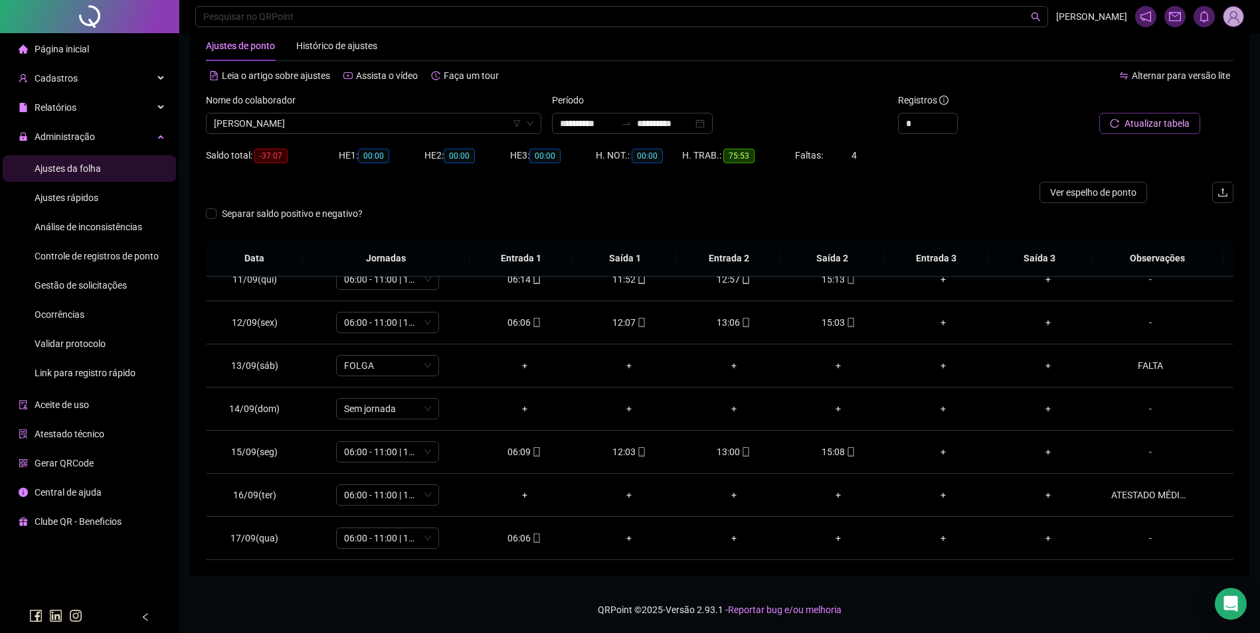
click at [1161, 123] on span "Atualizar tabela" at bounding box center [1156, 123] width 65 height 15
click at [532, 544] on div "06:06" at bounding box center [525, 538] width 84 height 15
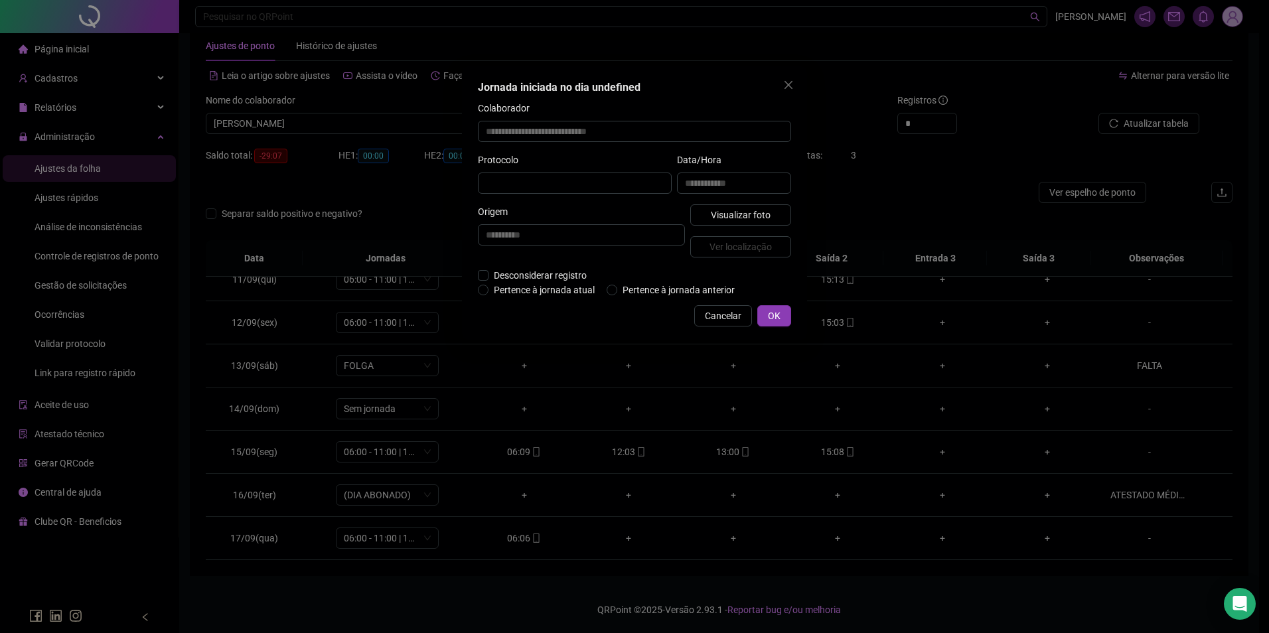
type input "**********"
click at [741, 213] on span "Visualizar foto" at bounding box center [741, 216] width 60 height 15
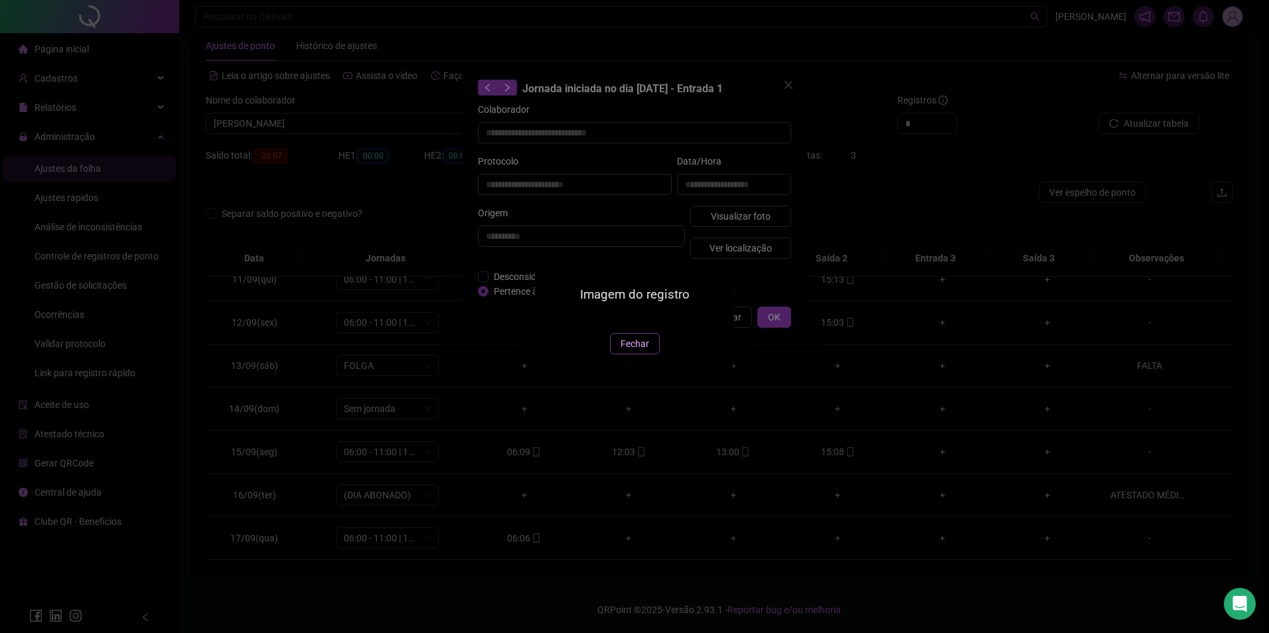
click at [631, 351] on span "Fechar" at bounding box center [635, 344] width 29 height 15
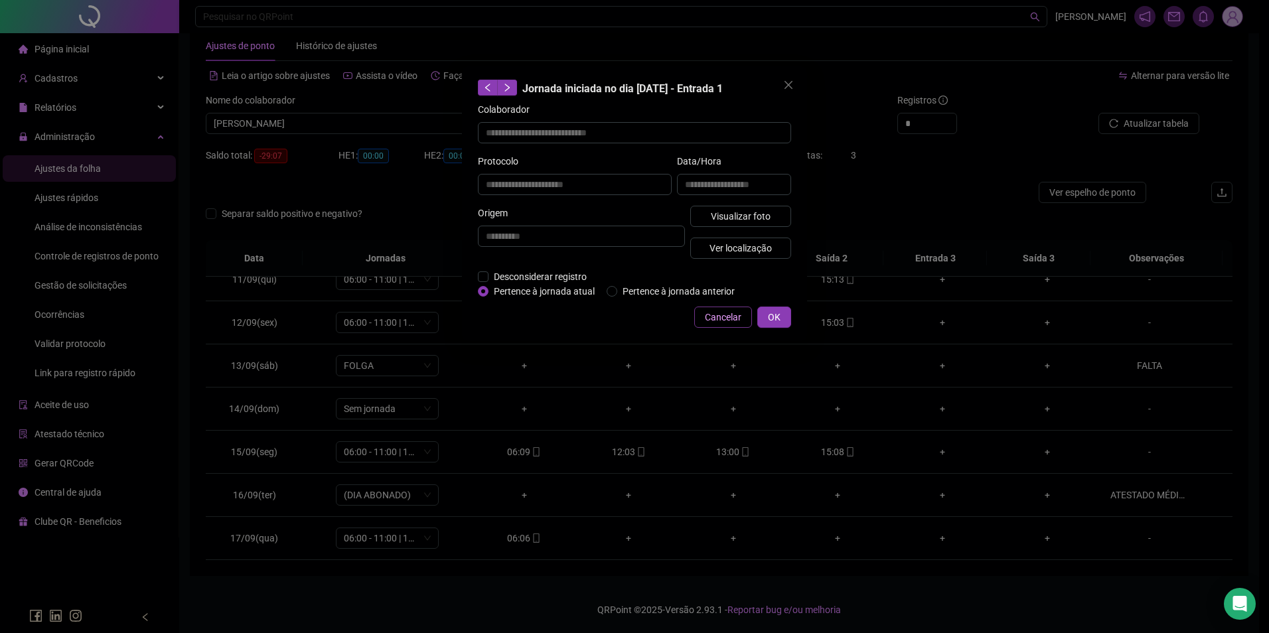
click at [730, 315] on span "Cancelar" at bounding box center [723, 317] width 37 height 15
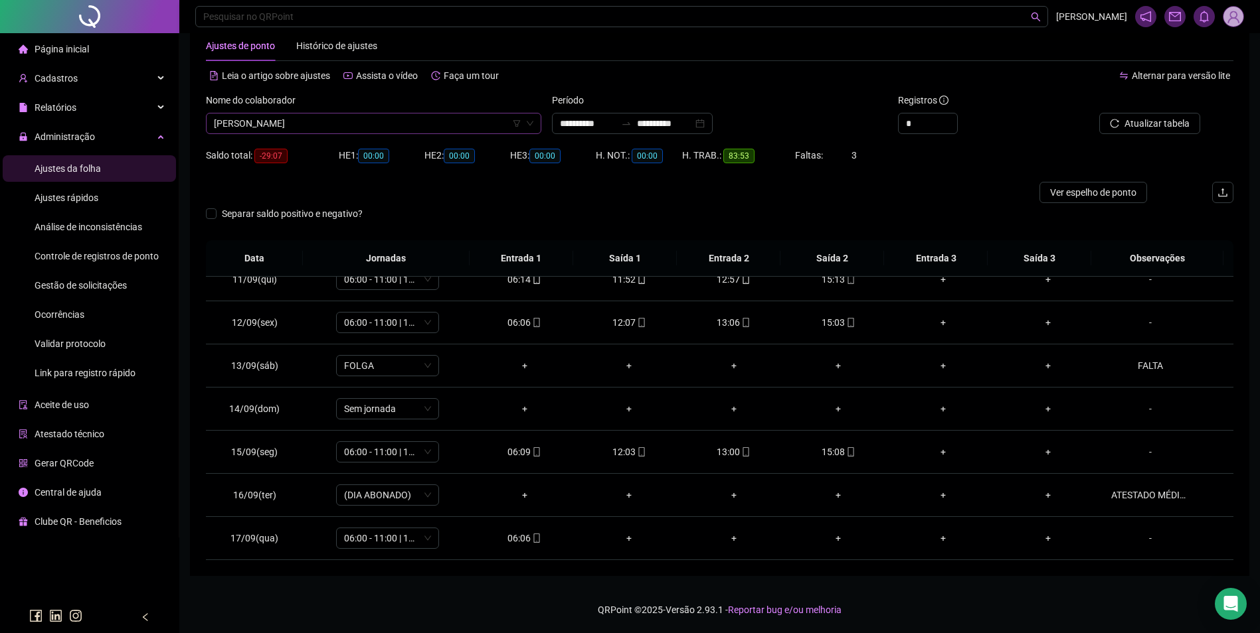
click at [394, 123] on span "RAQUEL VIDAL DOS SANTOS DURANS" at bounding box center [373, 124] width 319 height 20
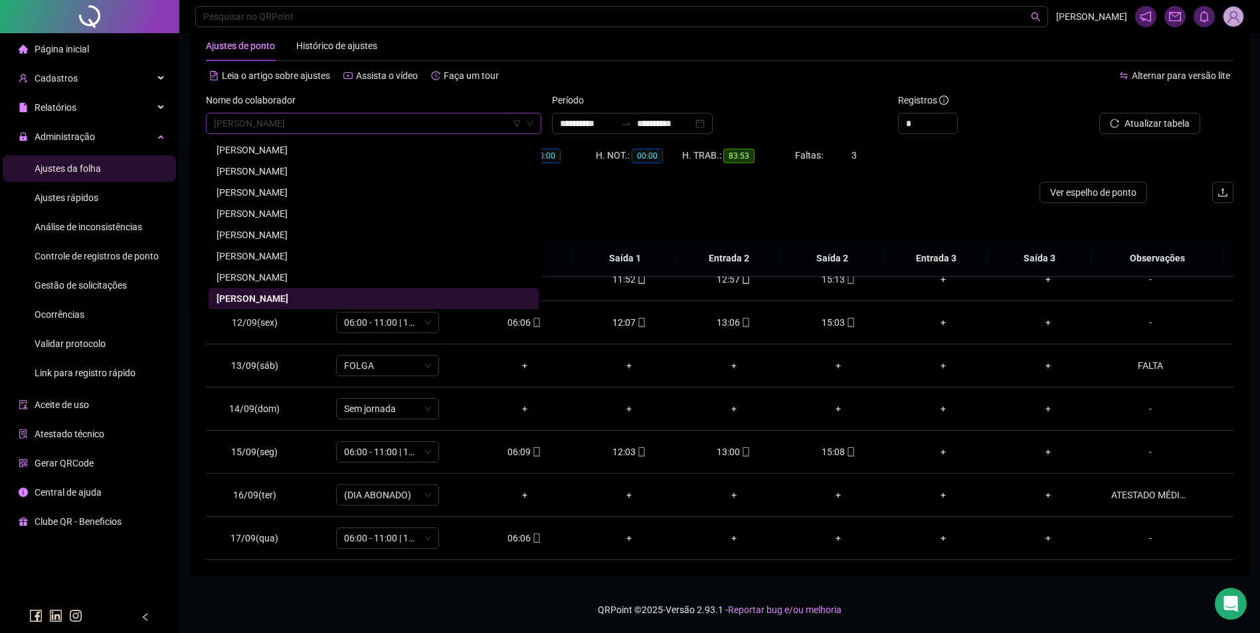
paste input "**********"
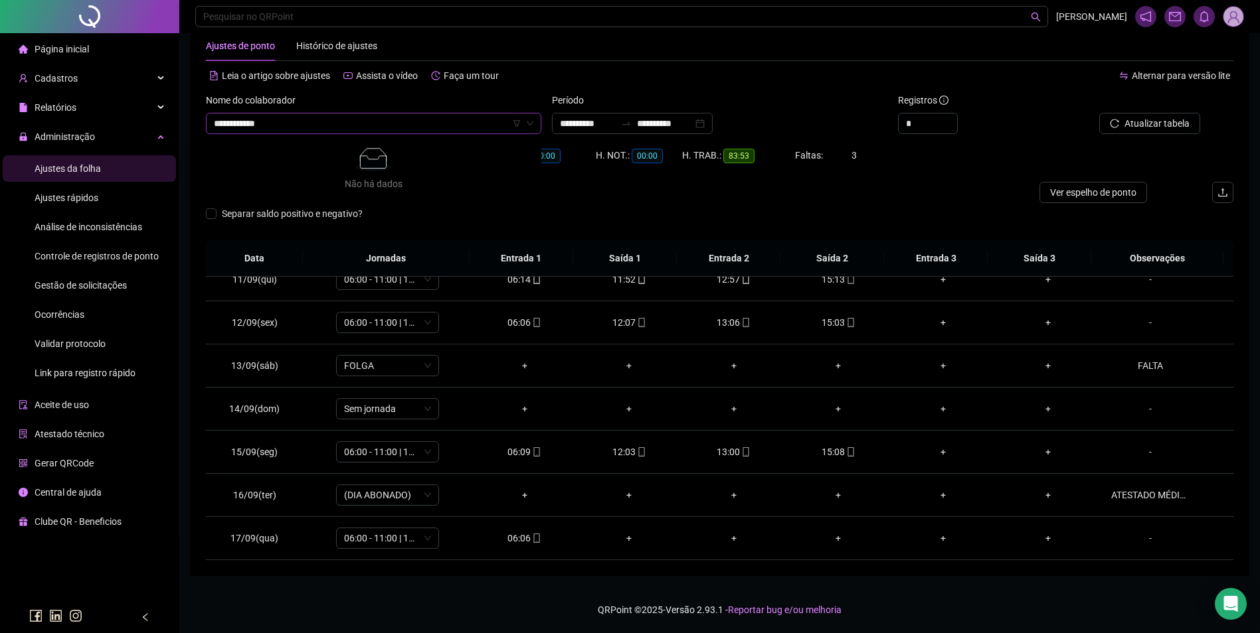
click at [244, 123] on input "**********" at bounding box center [367, 124] width 307 height 20
type input "**********"
click at [272, 145] on div "RAIANE KELLER BASTO DA SILVA" at bounding box center [373, 150] width 314 height 15
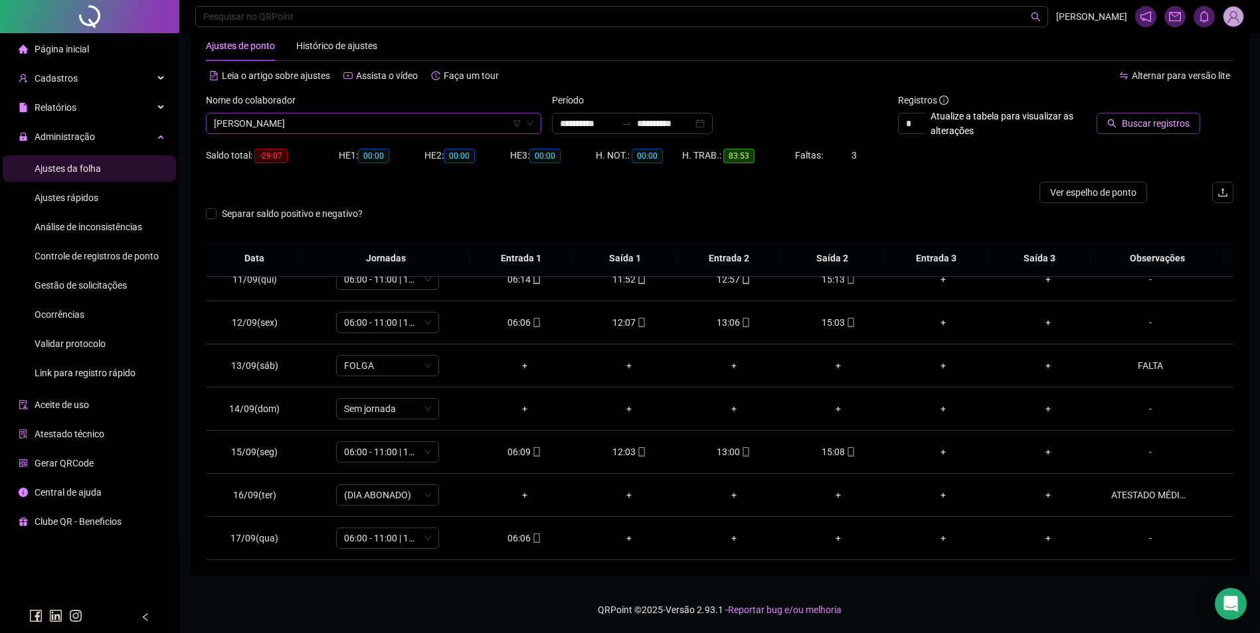
click at [1141, 125] on span "Buscar registros" at bounding box center [1155, 123] width 68 height 15
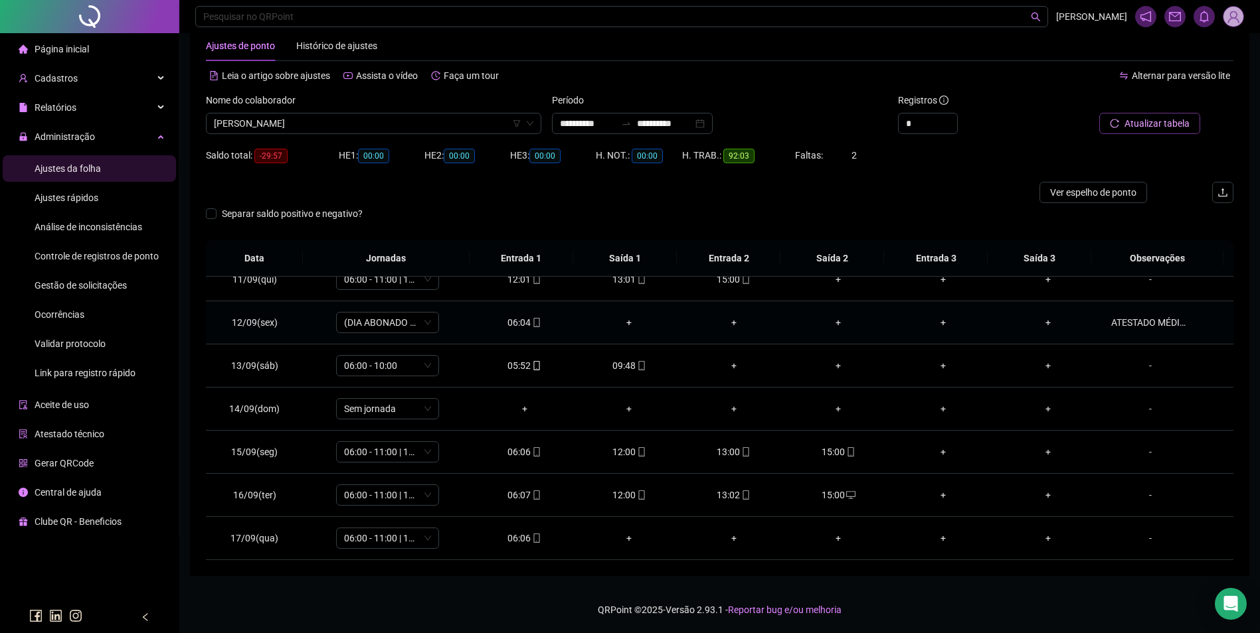
click at [1145, 328] on div "ATESTADO MÉDICO." at bounding box center [1150, 322] width 78 height 15
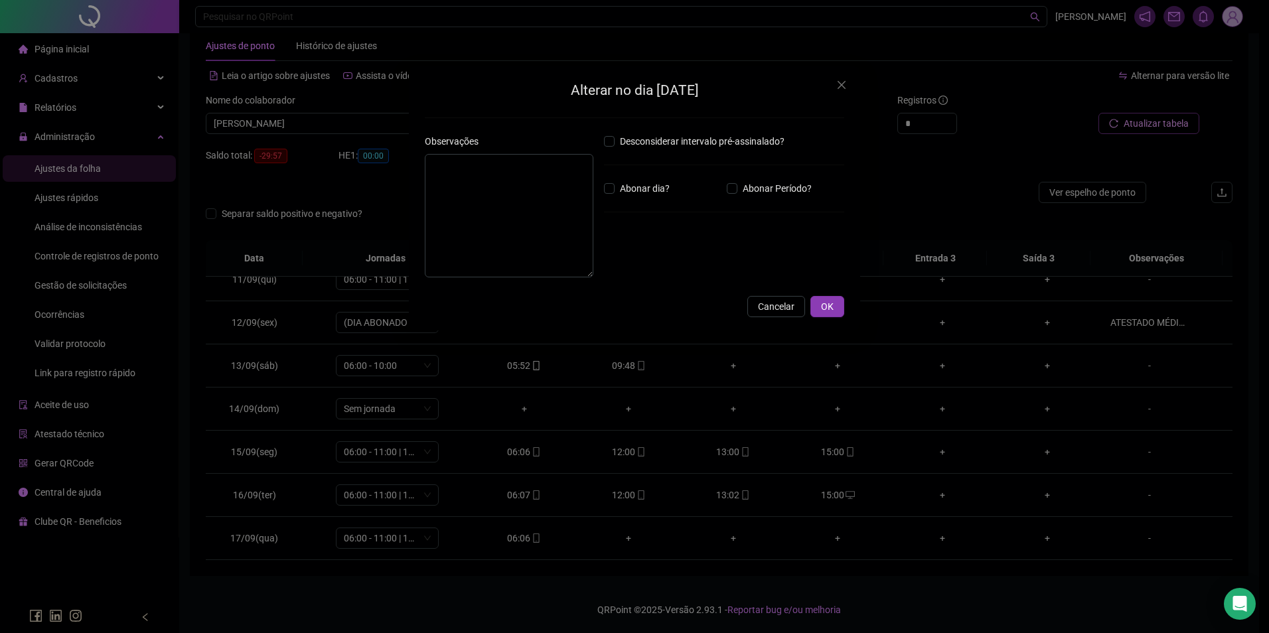
type textarea "**********"
type input "*****"
click at [794, 310] on span "Cancelar" at bounding box center [776, 306] width 37 height 15
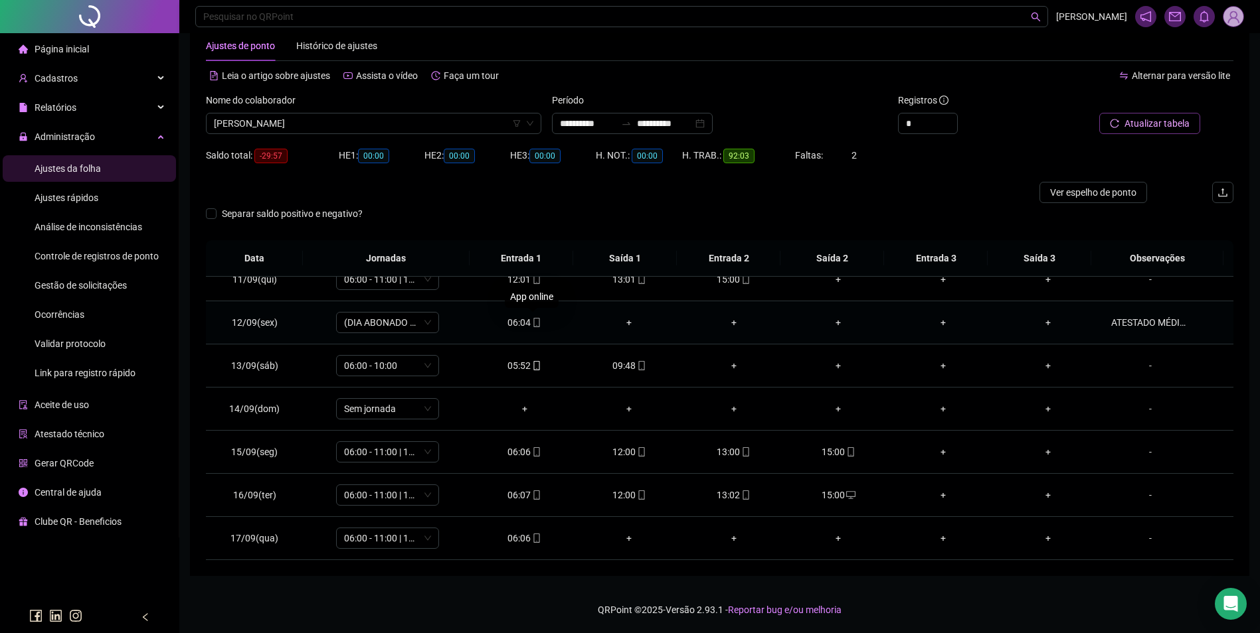
click at [533, 322] on icon "mobile" at bounding box center [536, 322] width 6 height 9
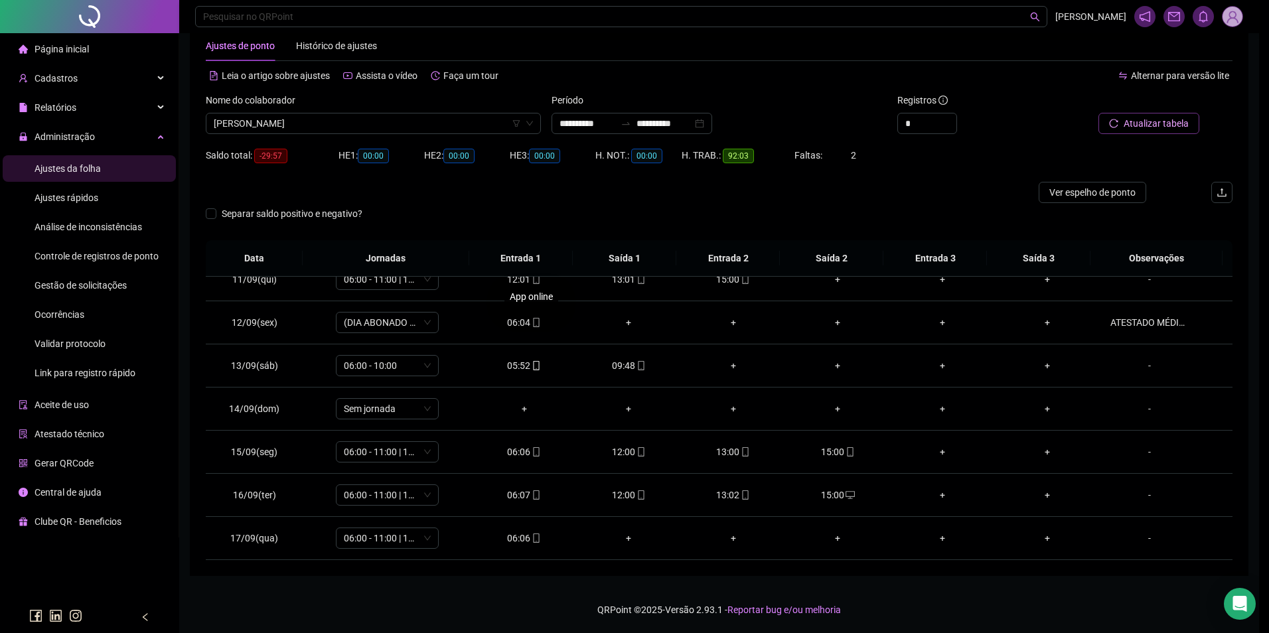
type input "**********"
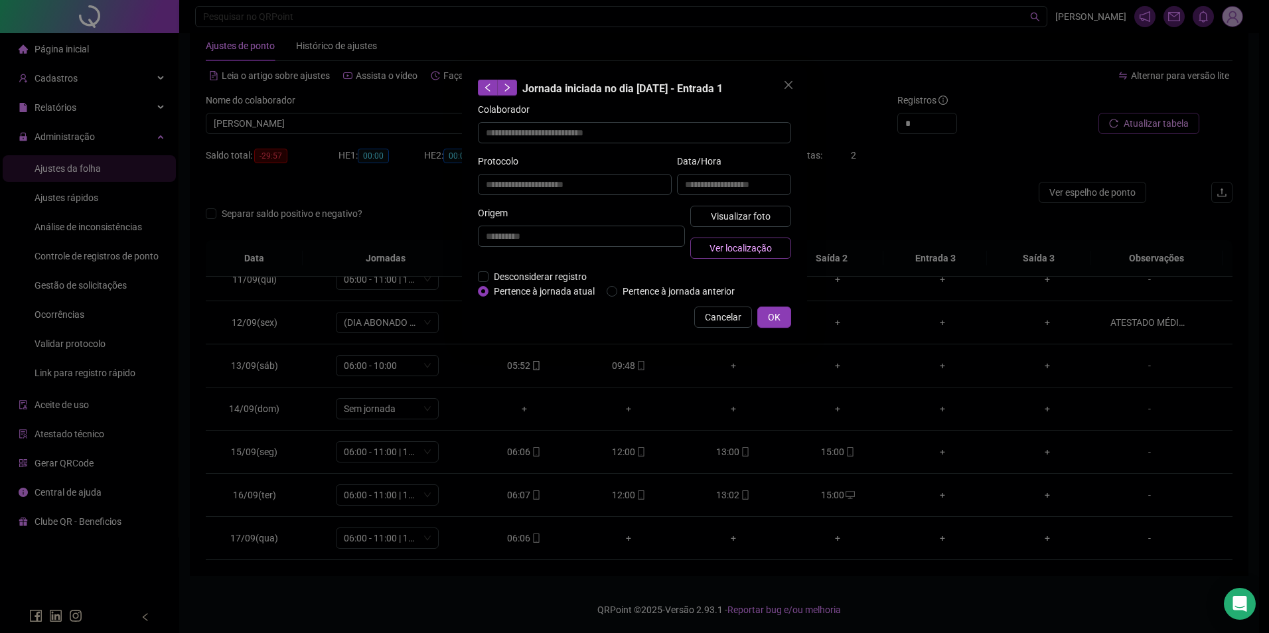
click at [746, 246] on span "Ver localização" at bounding box center [741, 248] width 62 height 15
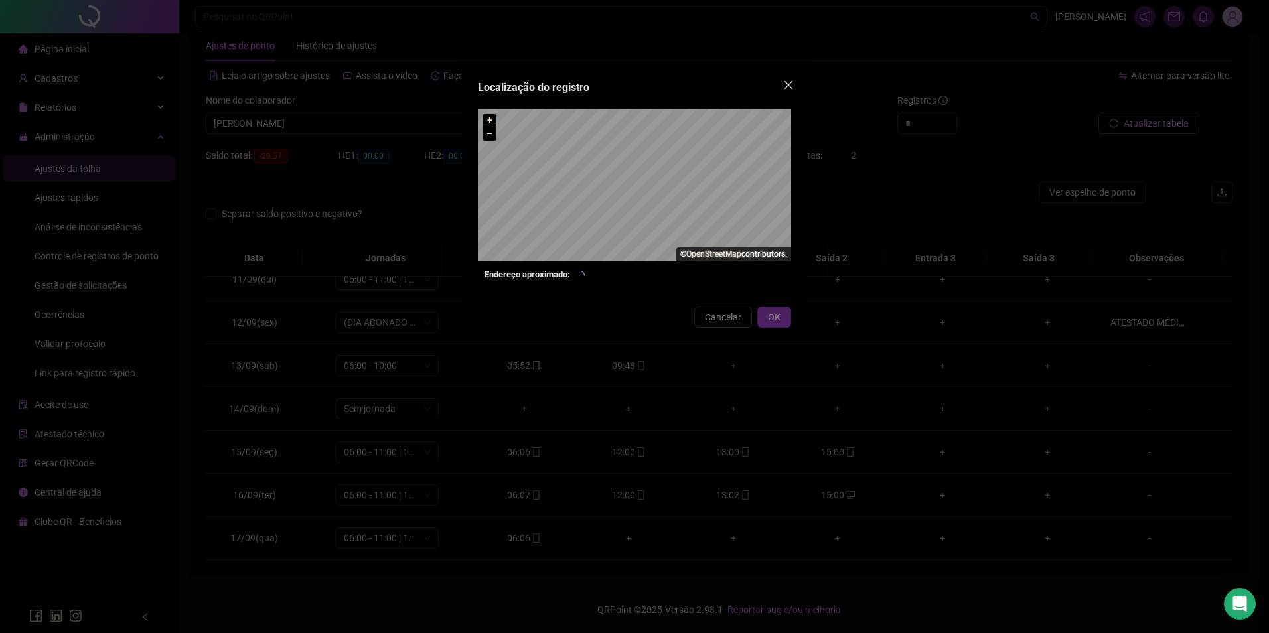
click at [791, 88] on icon "close" at bounding box center [789, 85] width 8 height 8
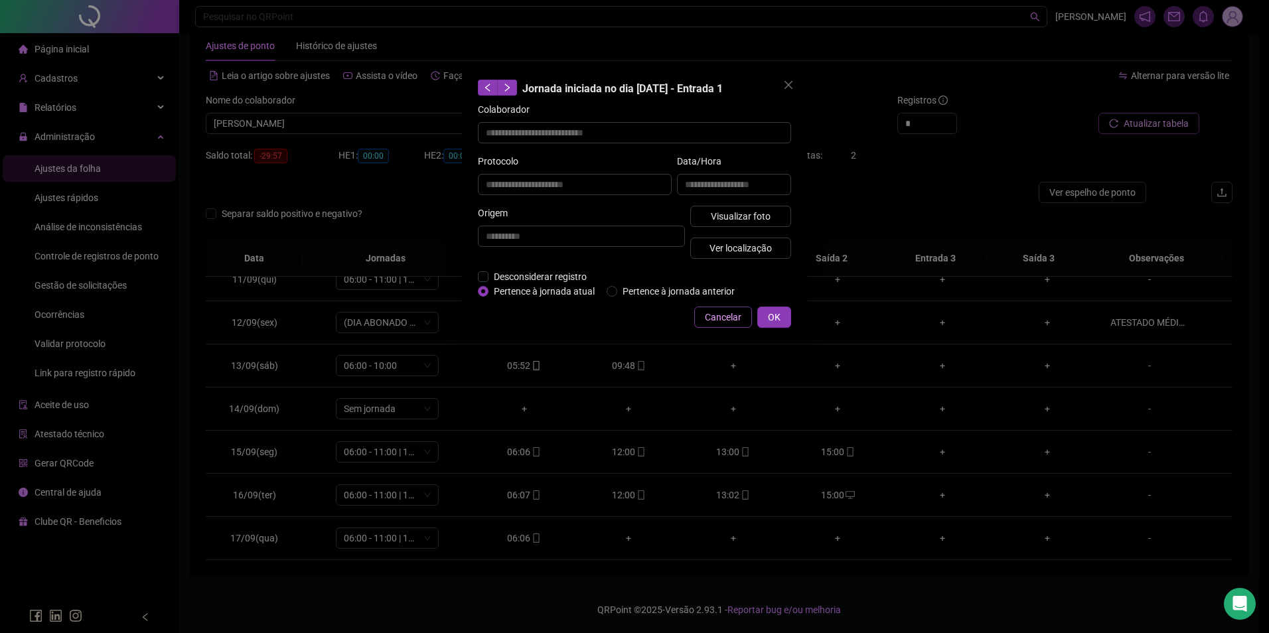
click at [737, 320] on span "Cancelar" at bounding box center [723, 317] width 37 height 15
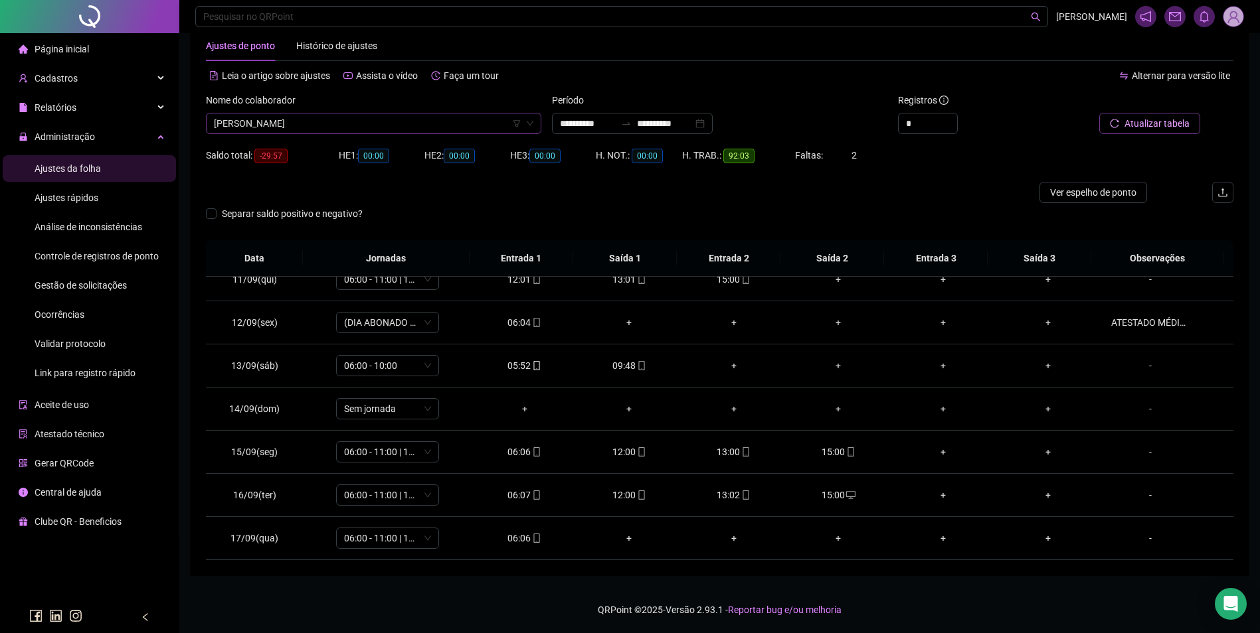
click at [412, 125] on span "RAIANE KELLER BASTO DA SILVA" at bounding box center [373, 124] width 319 height 20
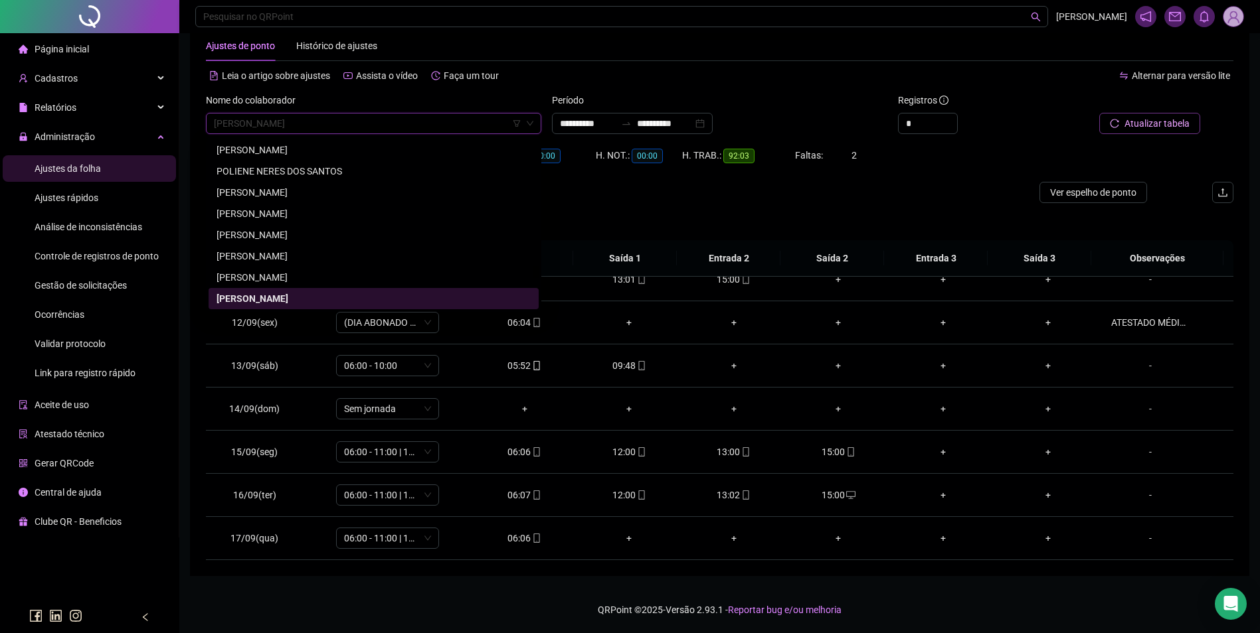
paste input "**********"
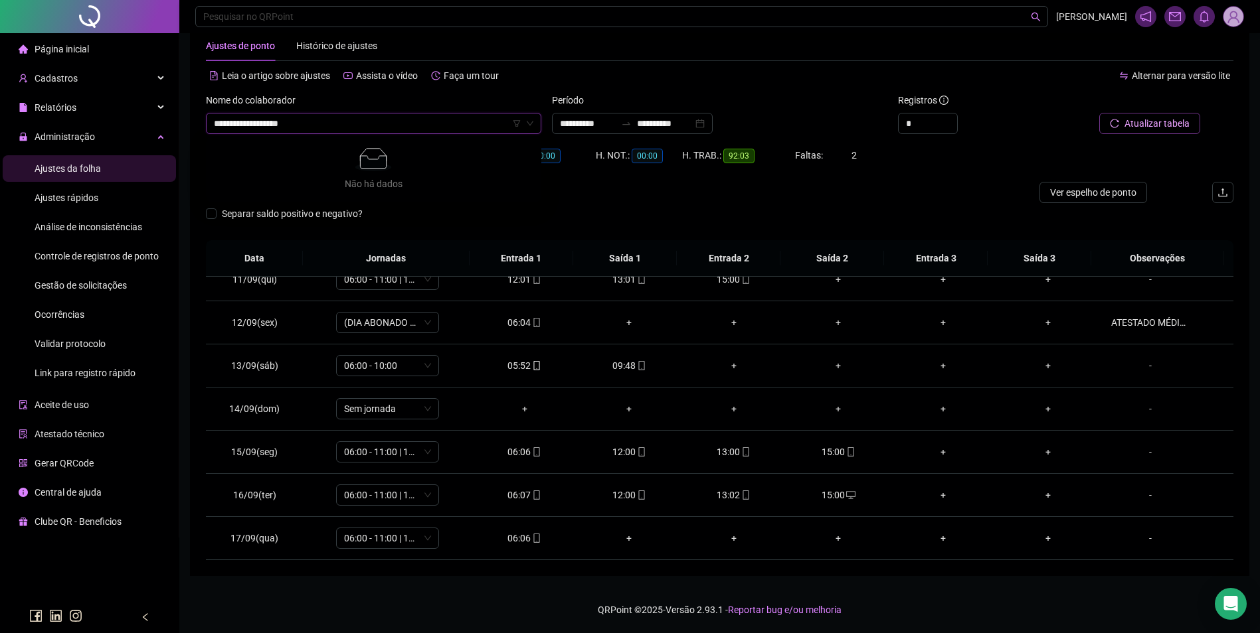
click at [217, 123] on input "**********" at bounding box center [367, 124] width 307 height 20
click at [308, 125] on input "**********" at bounding box center [367, 124] width 307 height 20
type input "**********"
click at [299, 151] on div "IARA BATISTA OSORIO DA CRUZ" at bounding box center [373, 150] width 314 height 15
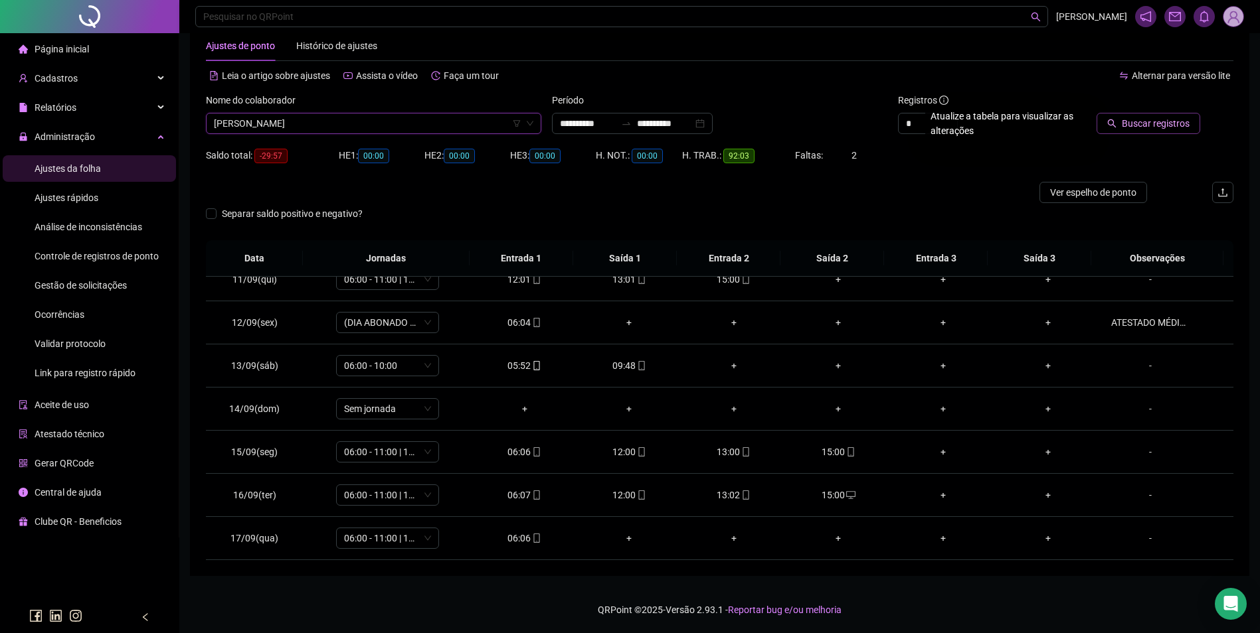
click at [1151, 126] on span "Buscar registros" at bounding box center [1155, 123] width 68 height 15
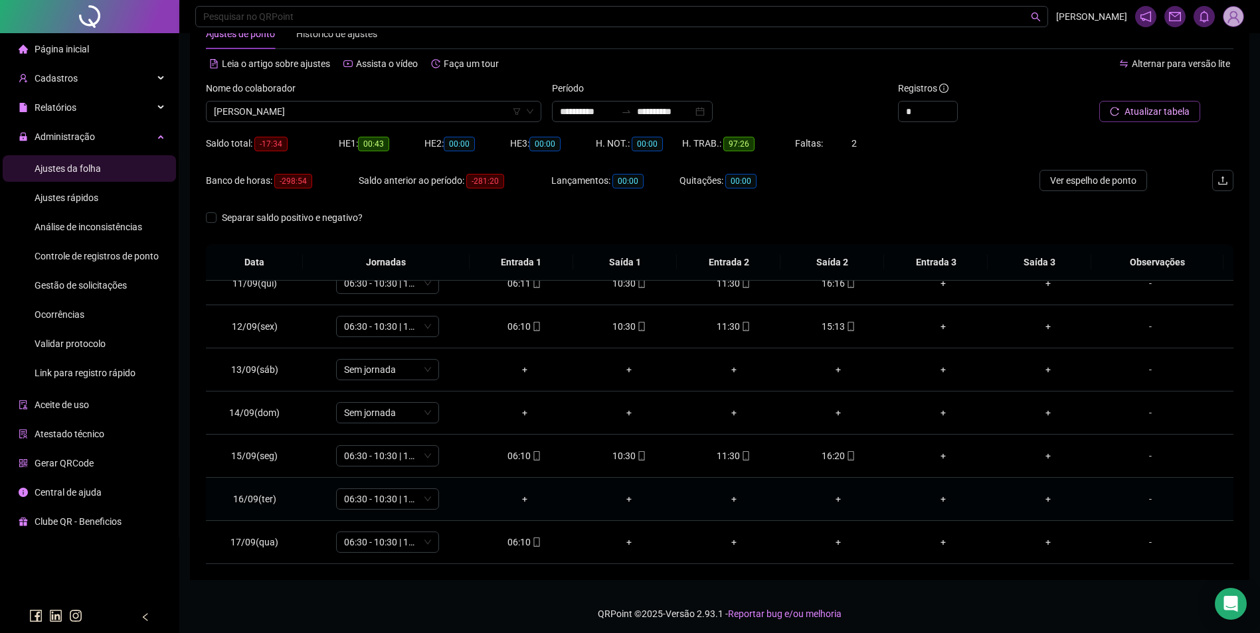
scroll to position [45, 0]
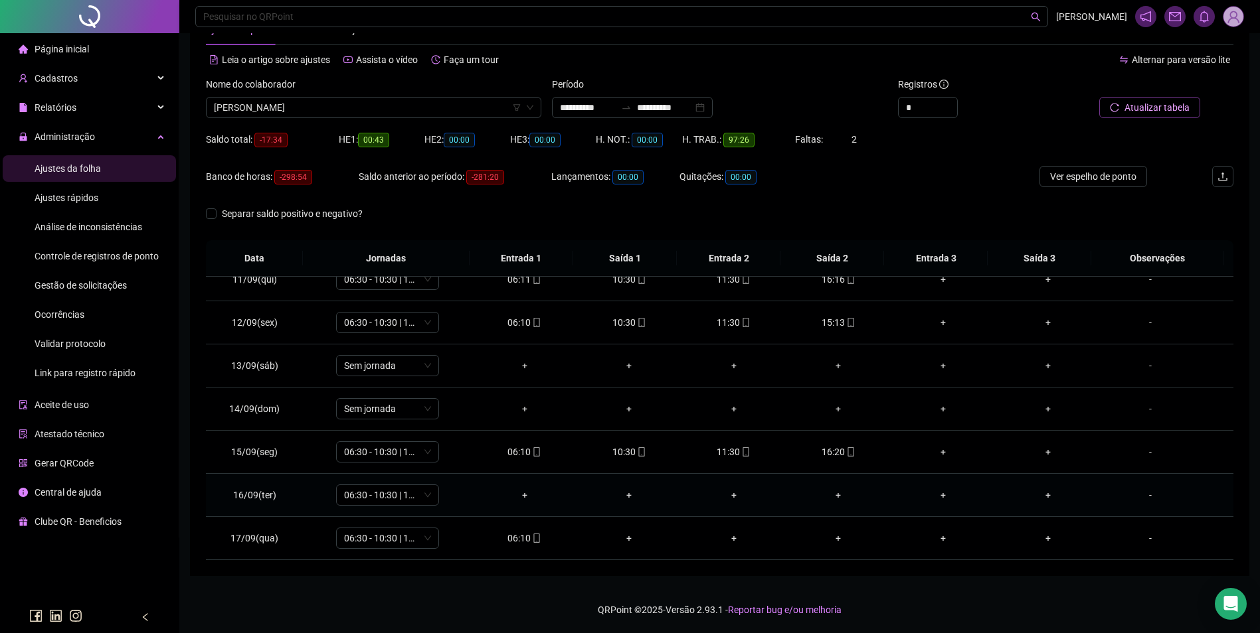
click at [1139, 494] on div "-" at bounding box center [1150, 495] width 78 height 15
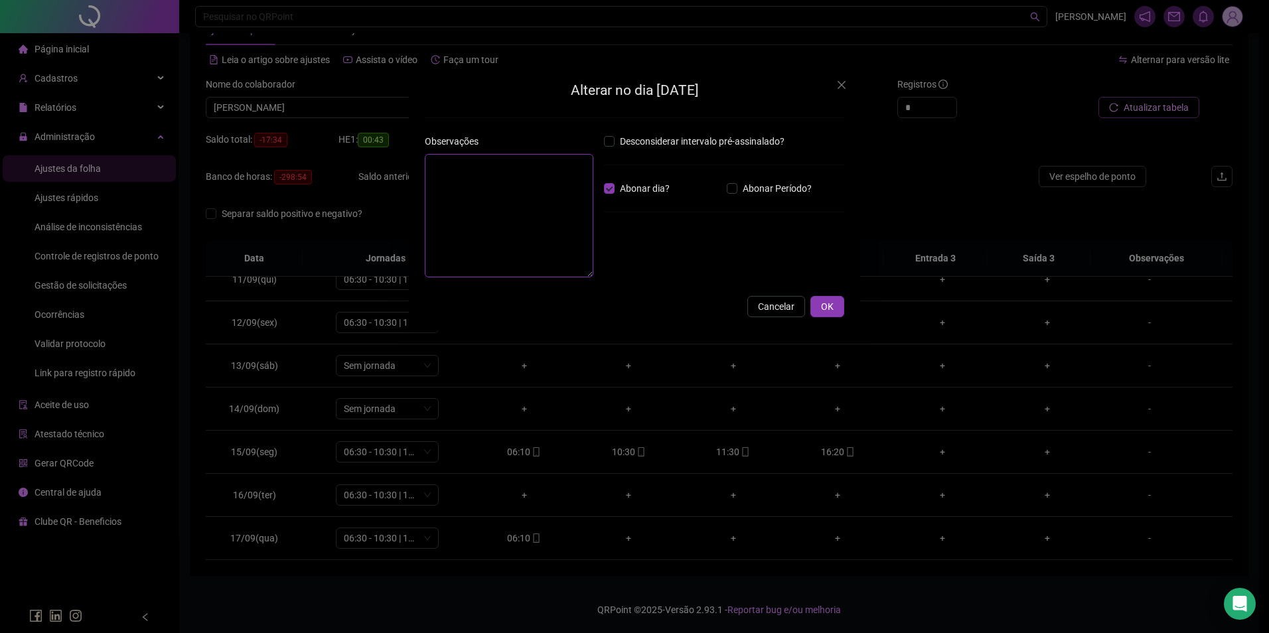
click at [542, 188] on textarea at bounding box center [509, 215] width 169 height 123
type textarea "**********"
click at [831, 307] on span "OK" at bounding box center [827, 306] width 13 height 15
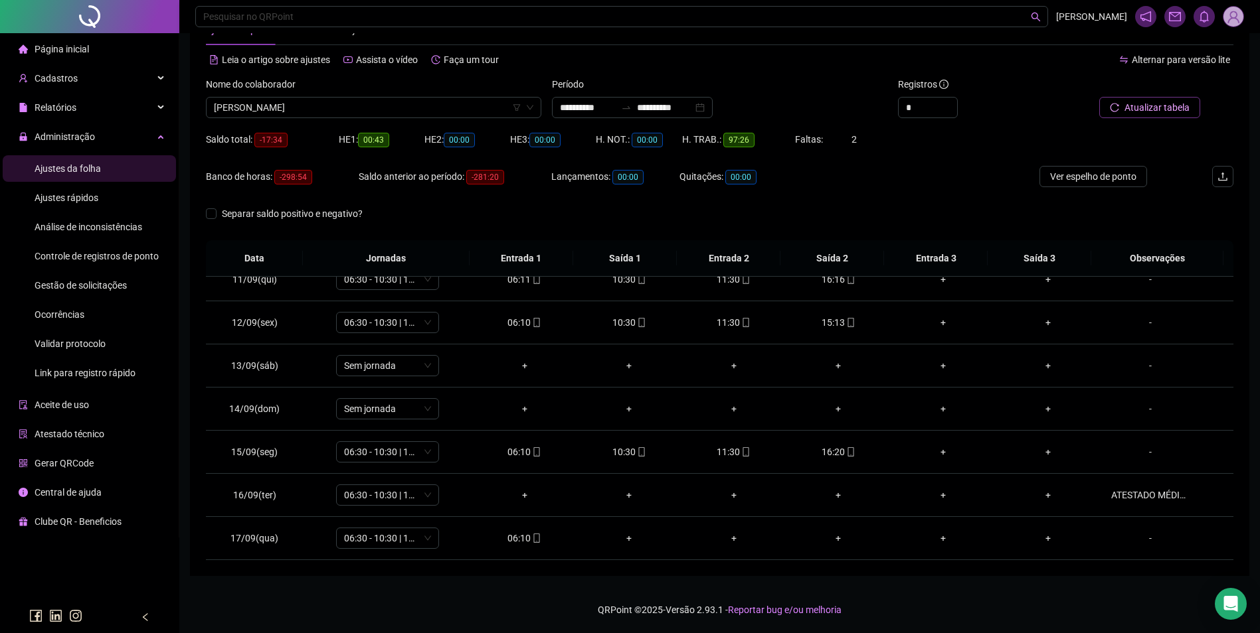
click at [1150, 108] on span "Atualizar tabela" at bounding box center [1156, 107] width 65 height 15
click at [428, 108] on span "IARA BATISTA OSORIO DA CRUZ" at bounding box center [373, 108] width 319 height 20
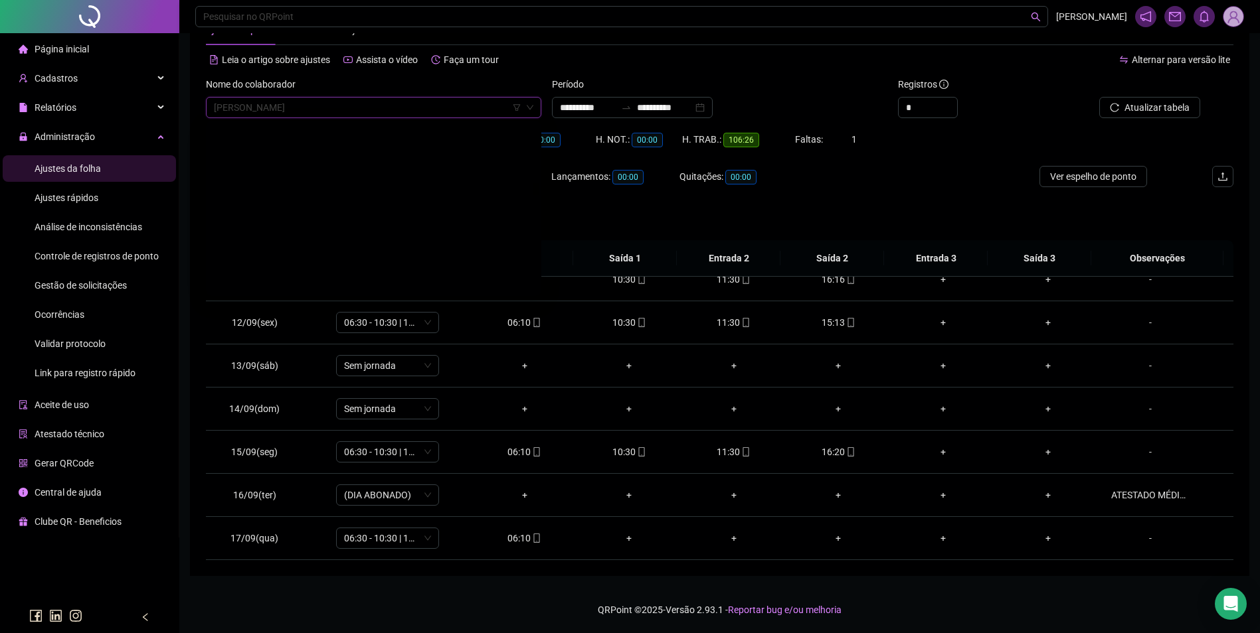
scroll to position [7351, 0]
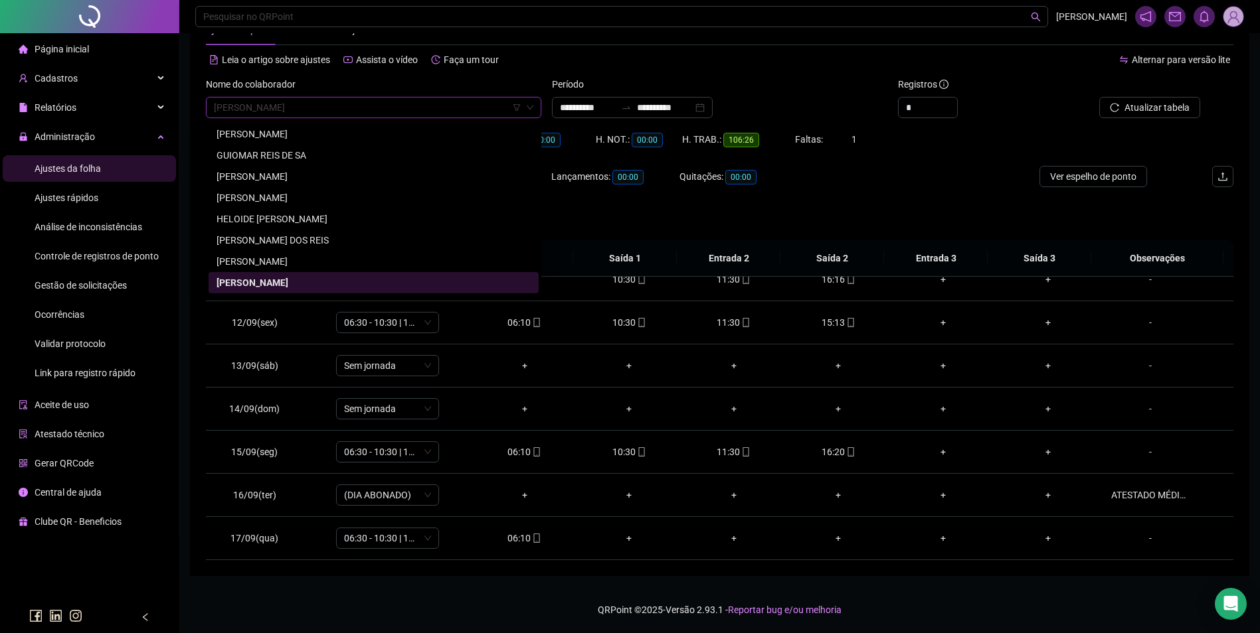
paste input "**********"
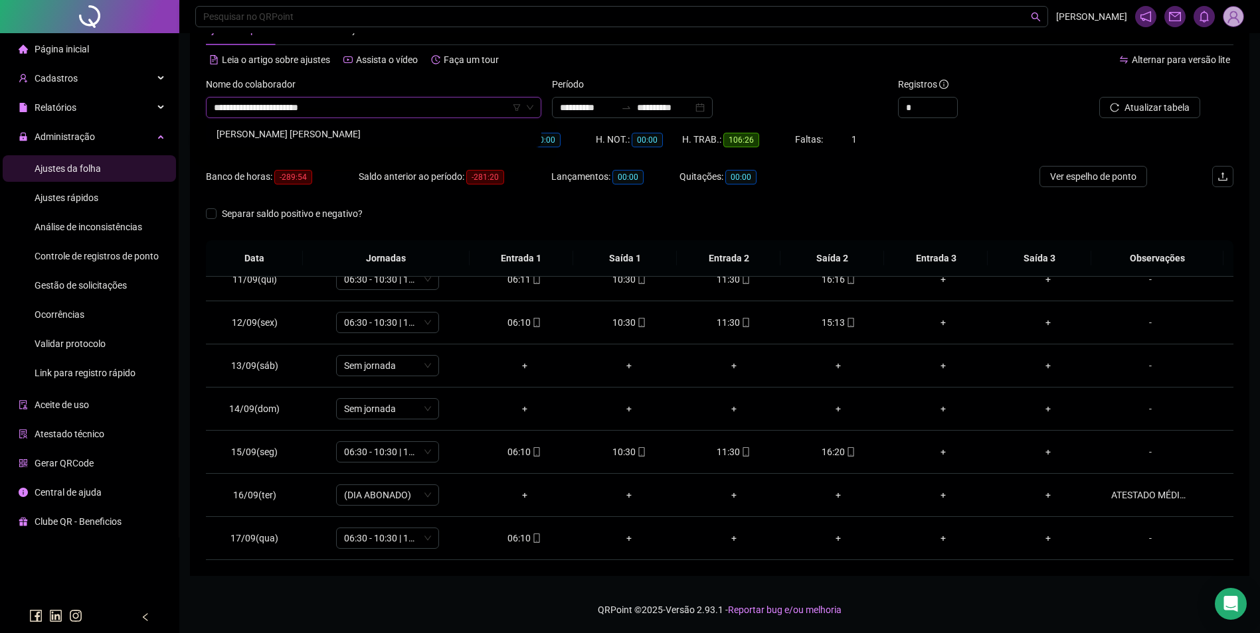
click at [338, 123] on div "276622 BRUNA KAILANE GASPAR BATA" at bounding box center [373, 134] width 335 height 27
type input "**********"
click at [1121, 102] on button "Atualizar tabela" at bounding box center [1149, 107] width 101 height 21
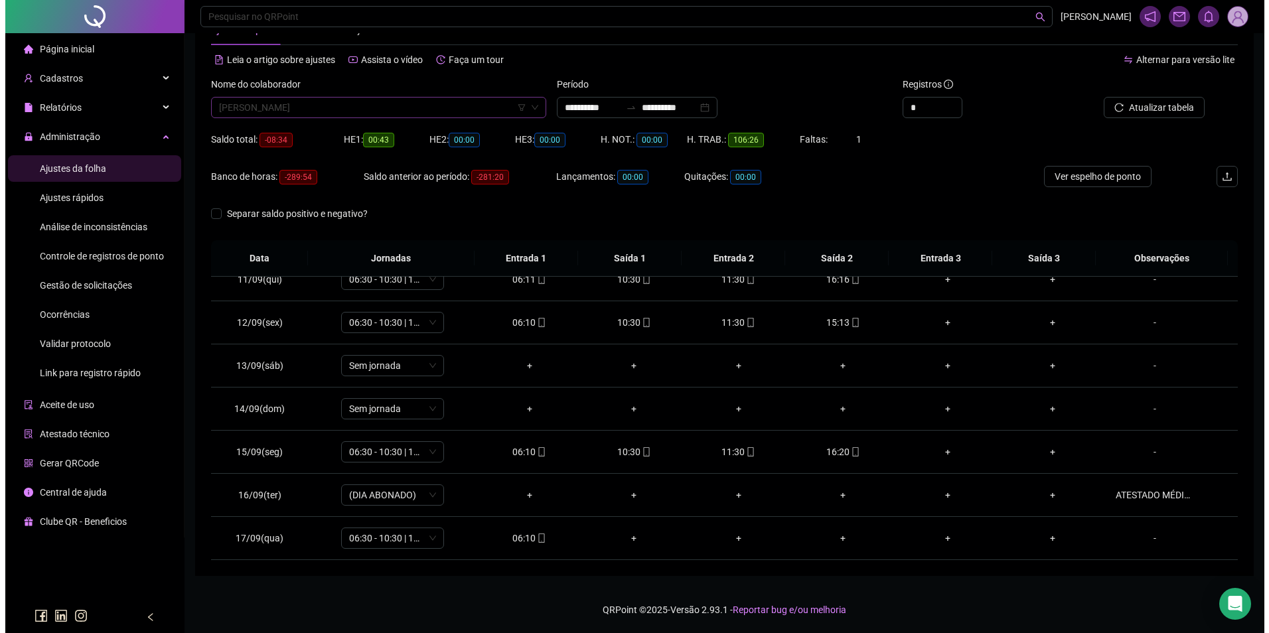
scroll to position [7351, 0]
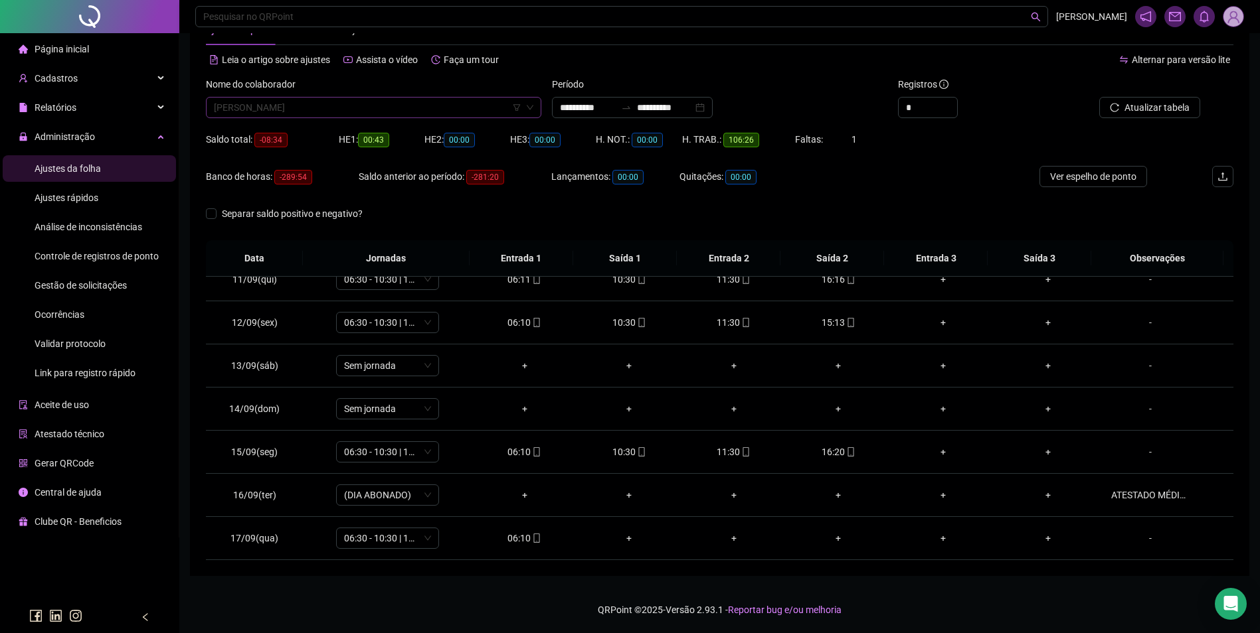
click at [381, 99] on span "IARA BATISTA OSORIO DA CRUZ" at bounding box center [373, 108] width 319 height 20
click at [321, 105] on span "IARA BATISTA OSORIO DA CRUZ" at bounding box center [373, 108] width 319 height 20
click at [373, 108] on span "IARA BATISTA OSORIO DA CRUZ" at bounding box center [373, 108] width 319 height 20
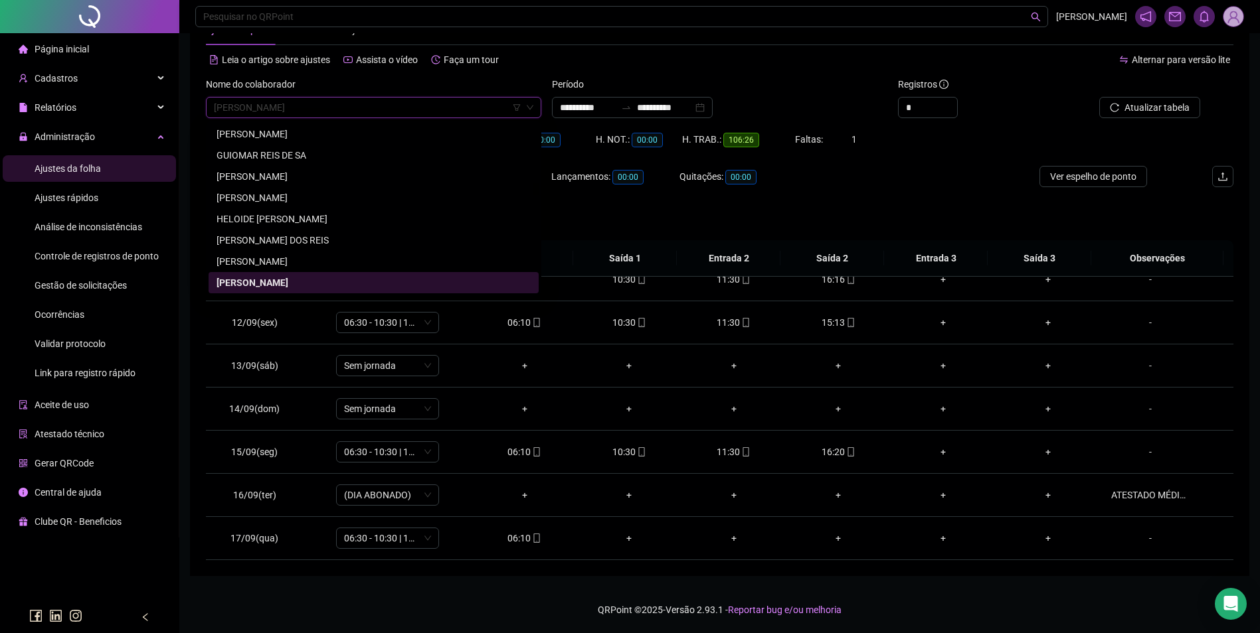
paste input "**********"
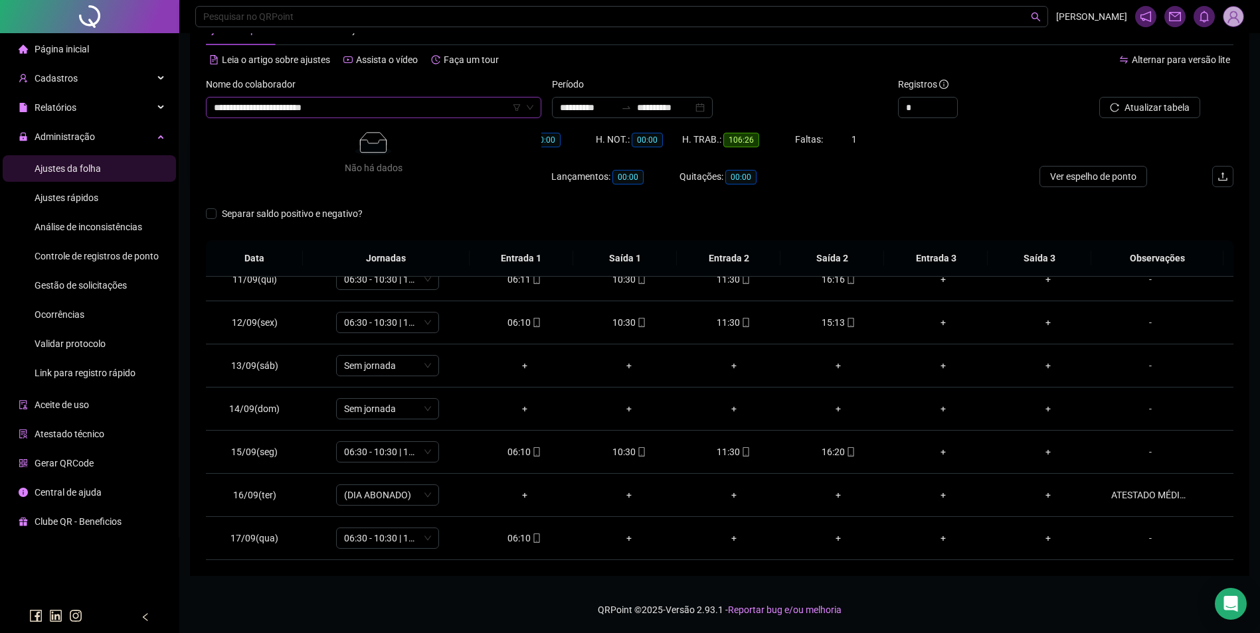
type input "**********"
click at [335, 129] on div "BRUNA KAILANE GASPAR BATA" at bounding box center [373, 134] width 314 height 15
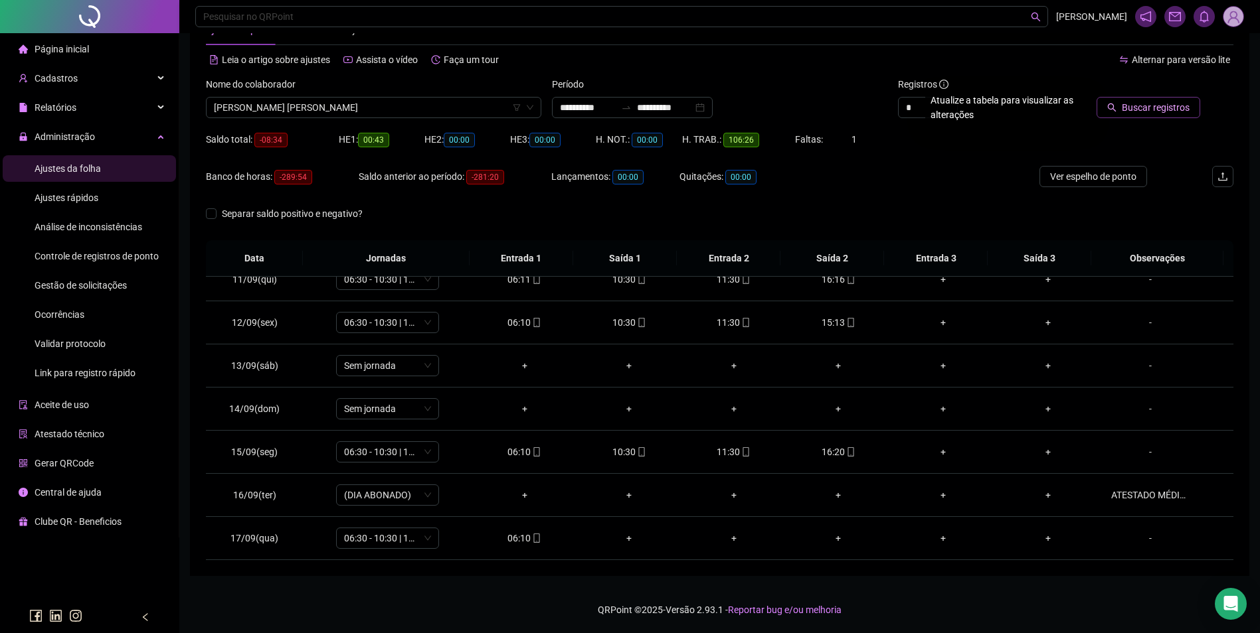
click at [1157, 106] on span "Buscar registros" at bounding box center [1155, 107] width 68 height 15
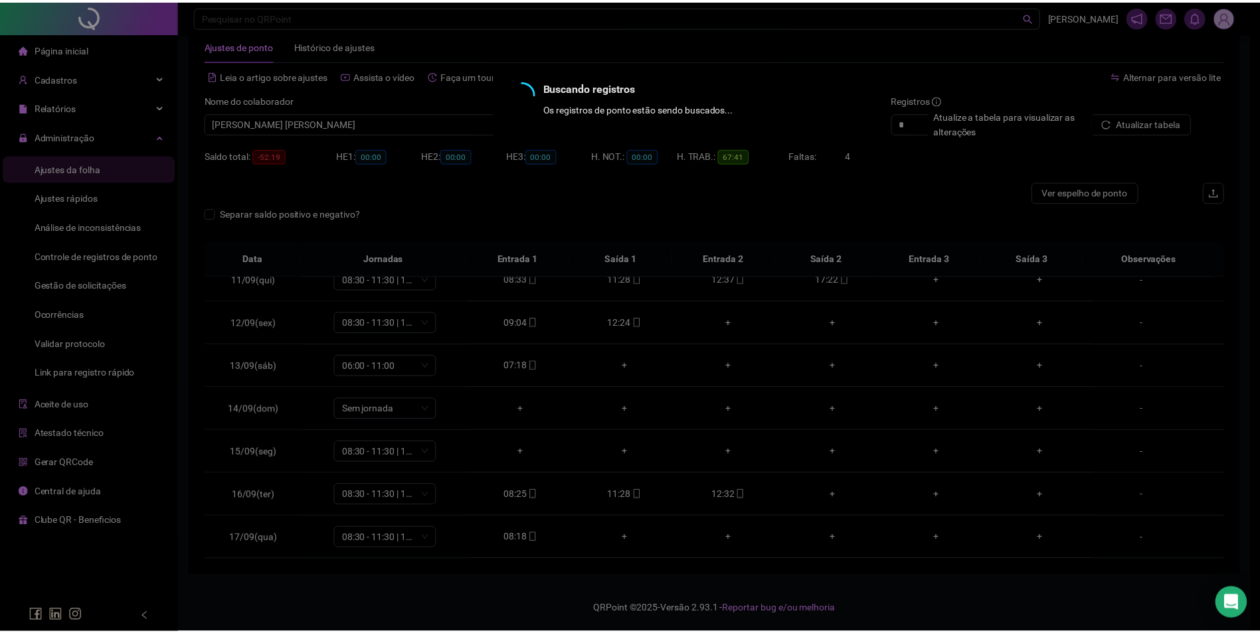
scroll to position [29, 0]
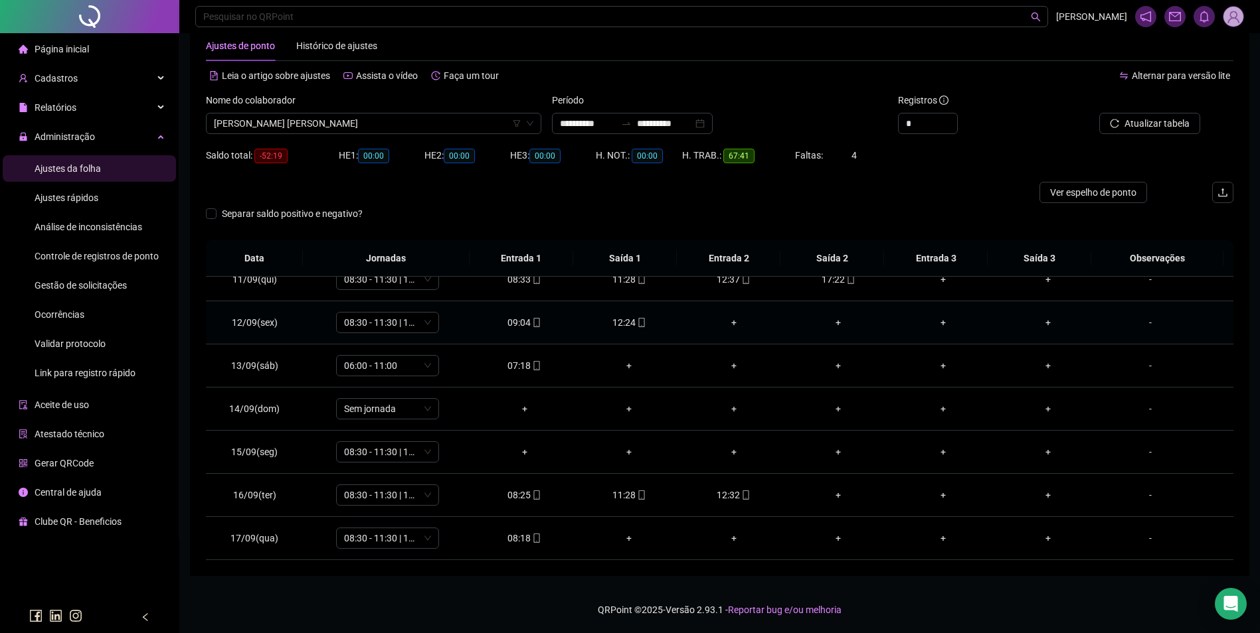
click at [637, 319] on icon "mobile" at bounding box center [641, 322] width 9 height 9
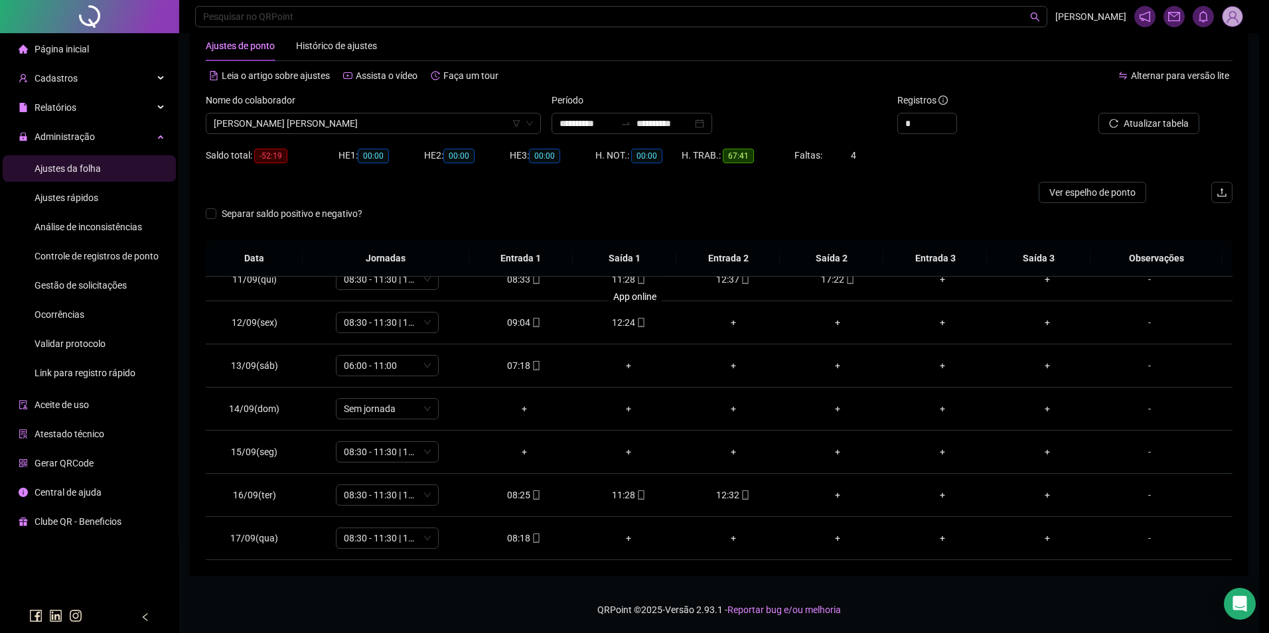
type input "**********"
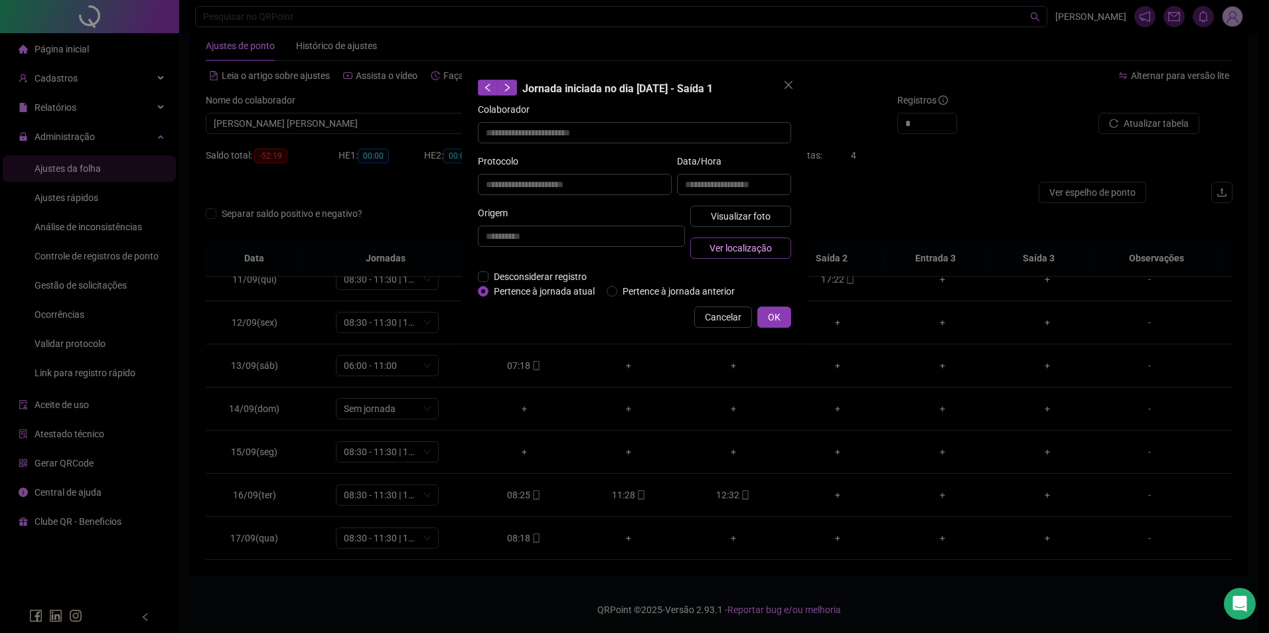
click at [726, 251] on span "Ver localização" at bounding box center [741, 248] width 62 height 15
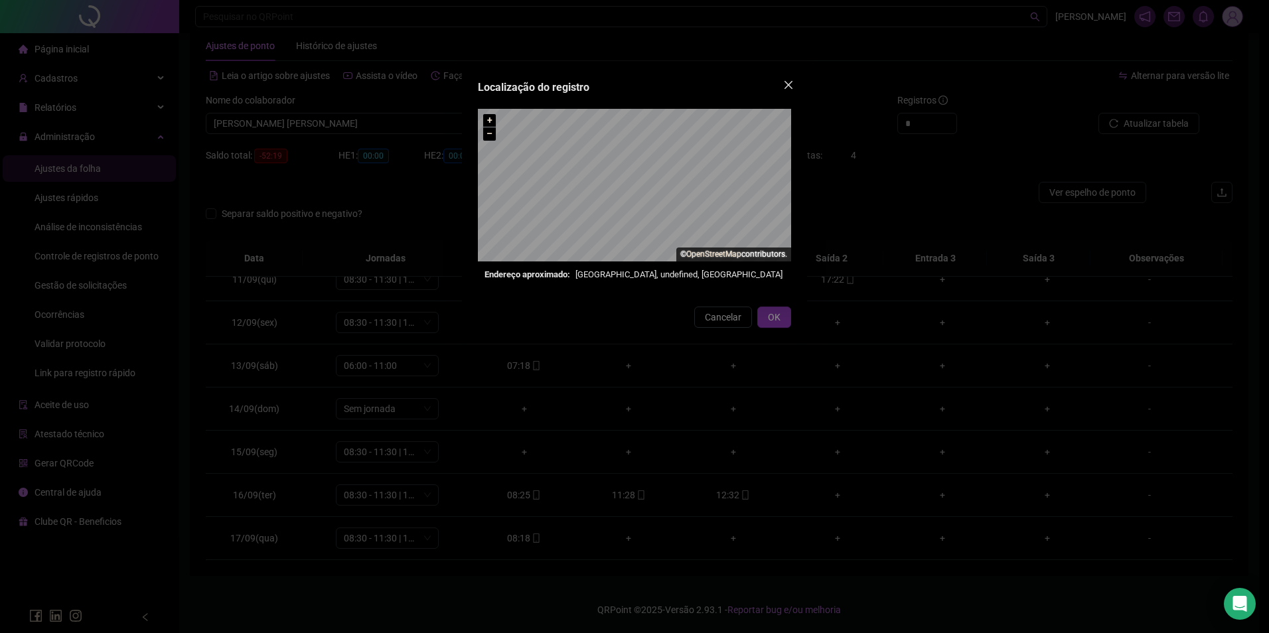
click at [786, 84] on icon "close" at bounding box center [788, 85] width 11 height 11
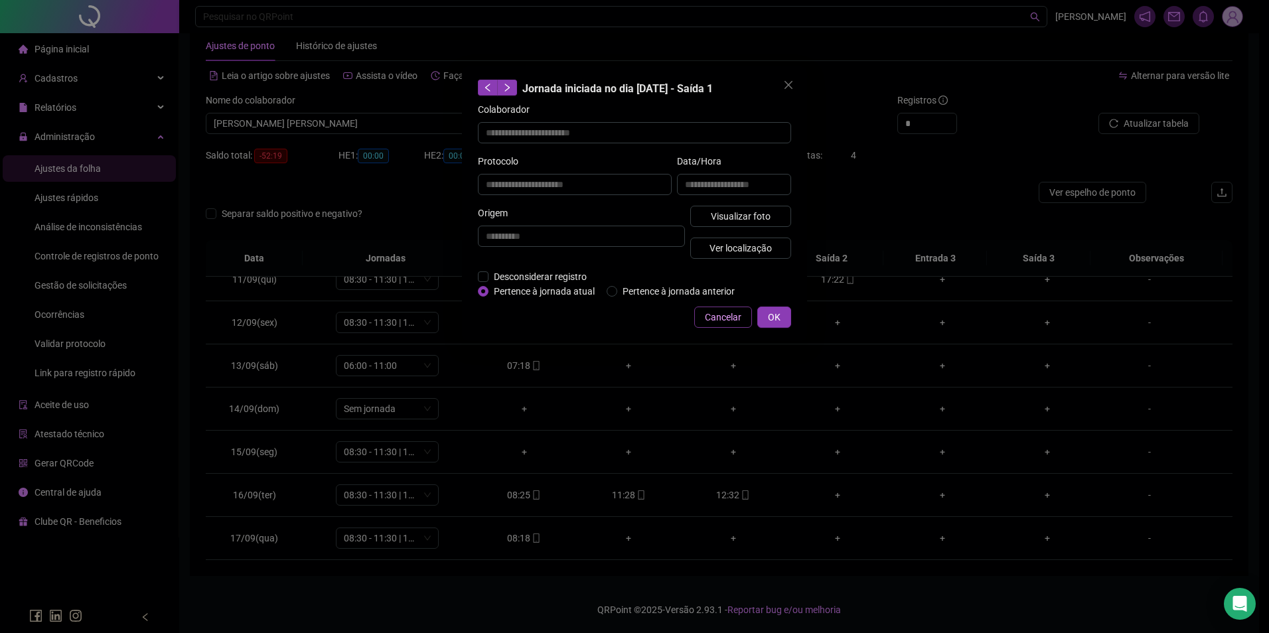
click at [732, 314] on span "Cancelar" at bounding box center [723, 317] width 37 height 15
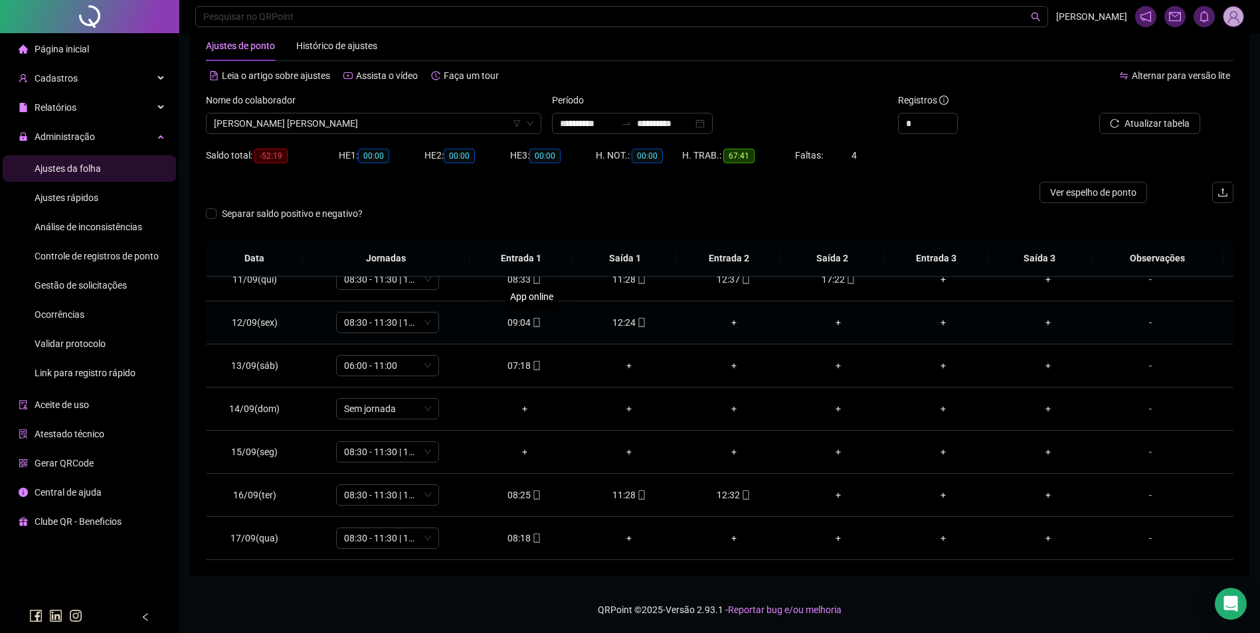
click at [530, 325] on span "mobile" at bounding box center [535, 322] width 11 height 9
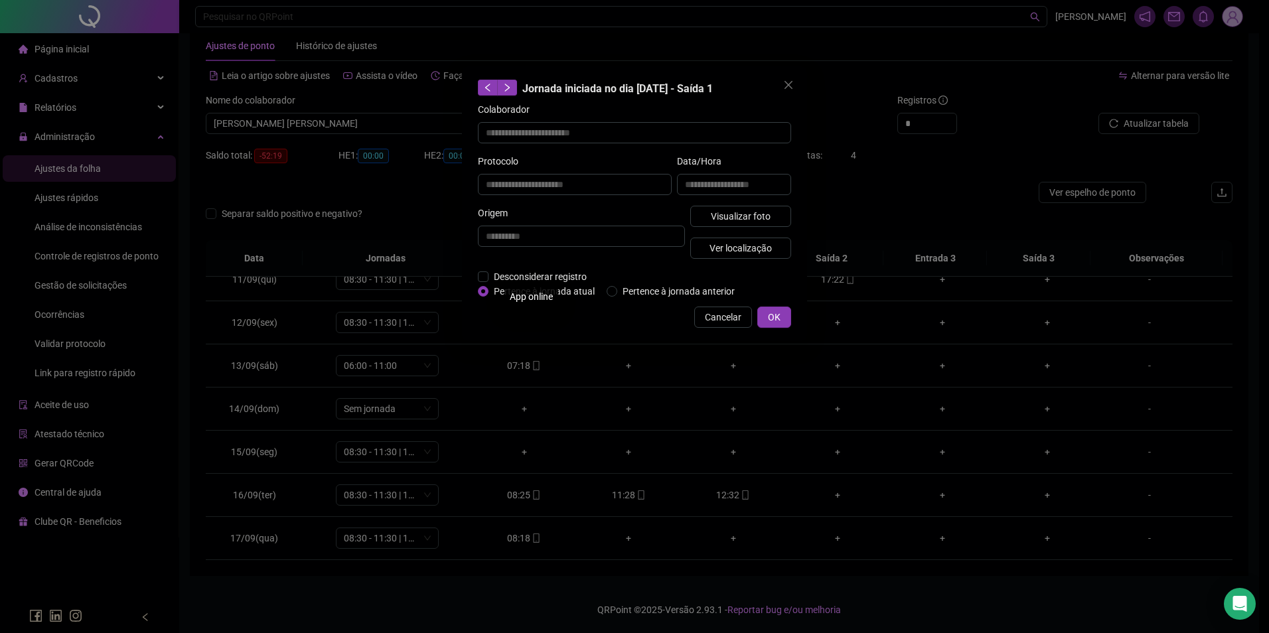
type input "**********"
click at [712, 247] on span "Ver localização" at bounding box center [741, 248] width 62 height 15
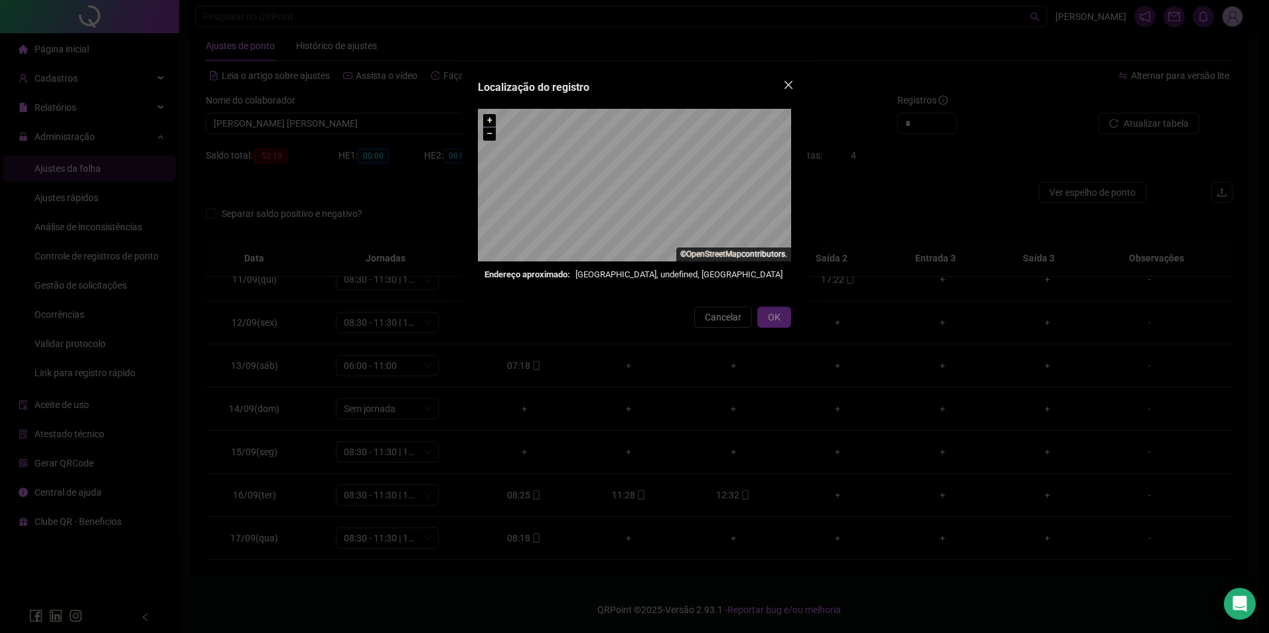
click at [791, 82] on icon "close" at bounding box center [789, 85] width 8 height 8
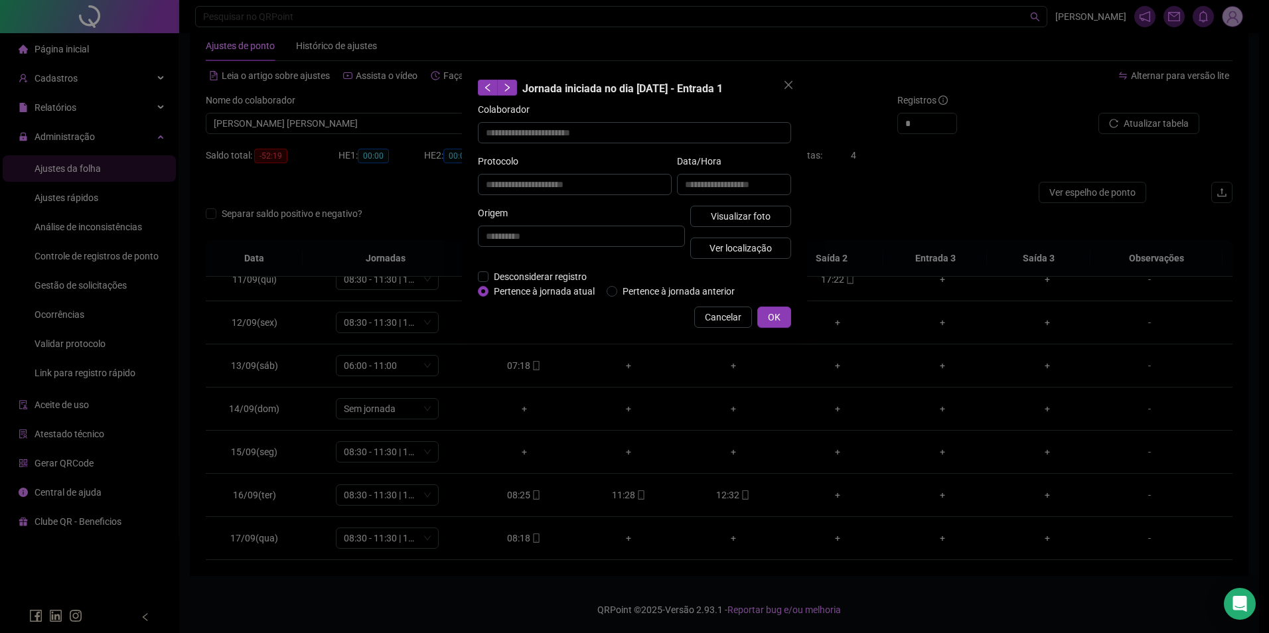
click at [726, 203] on div "**********" at bounding box center [735, 180] width 120 height 52
click at [726, 209] on span "Visualizar foto" at bounding box center [741, 216] width 60 height 15
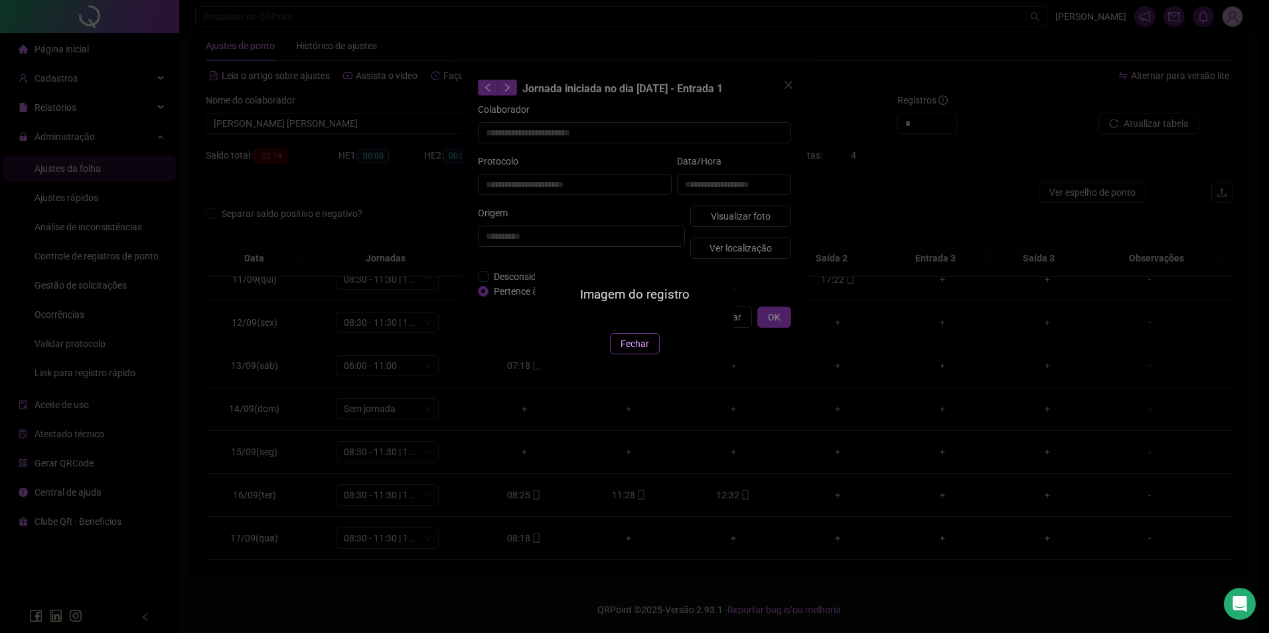
drag, startPoint x: 642, startPoint y: 416, endPoint x: 718, endPoint y: 331, distance: 113.3
click at [643, 351] on span "Fechar" at bounding box center [635, 344] width 29 height 15
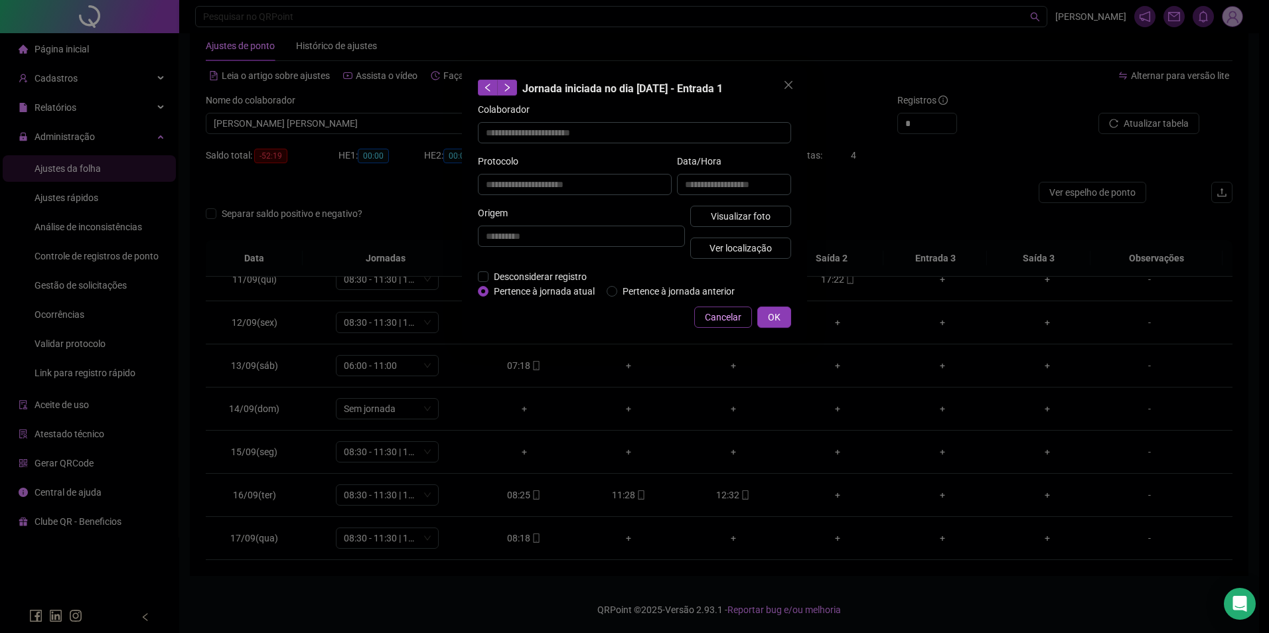
click at [722, 319] on span "Cancelar" at bounding box center [723, 317] width 37 height 15
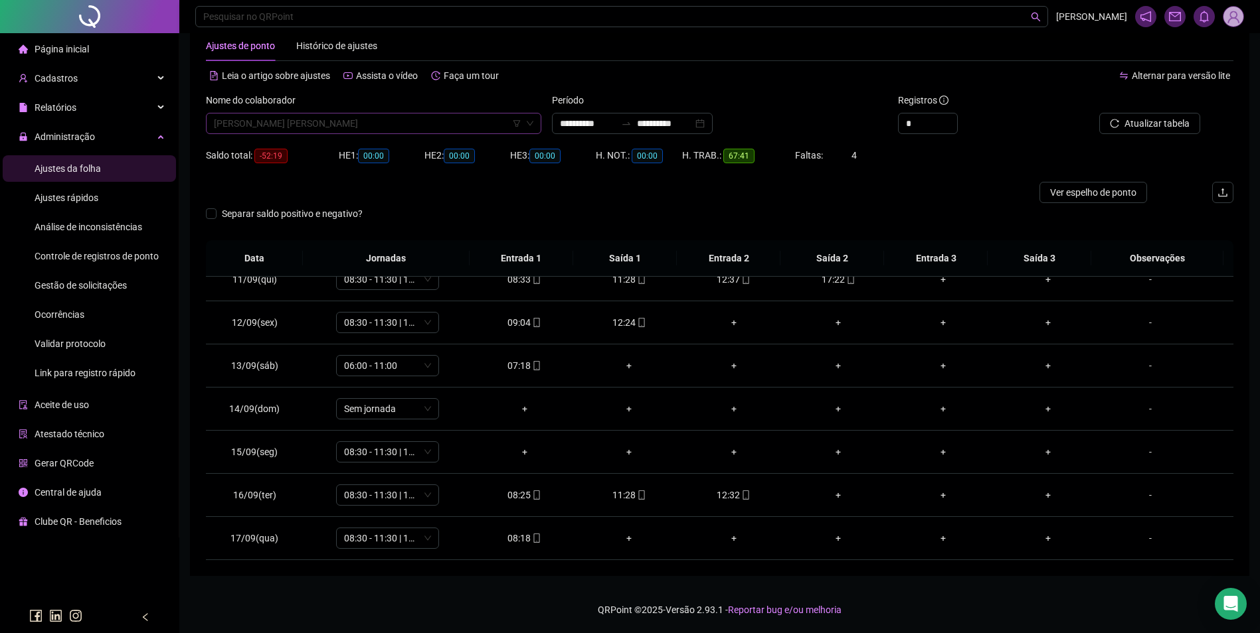
scroll to position [1848, 0]
click at [396, 128] on span "BRUNA KAILANE GASPAR BATA" at bounding box center [373, 124] width 319 height 20
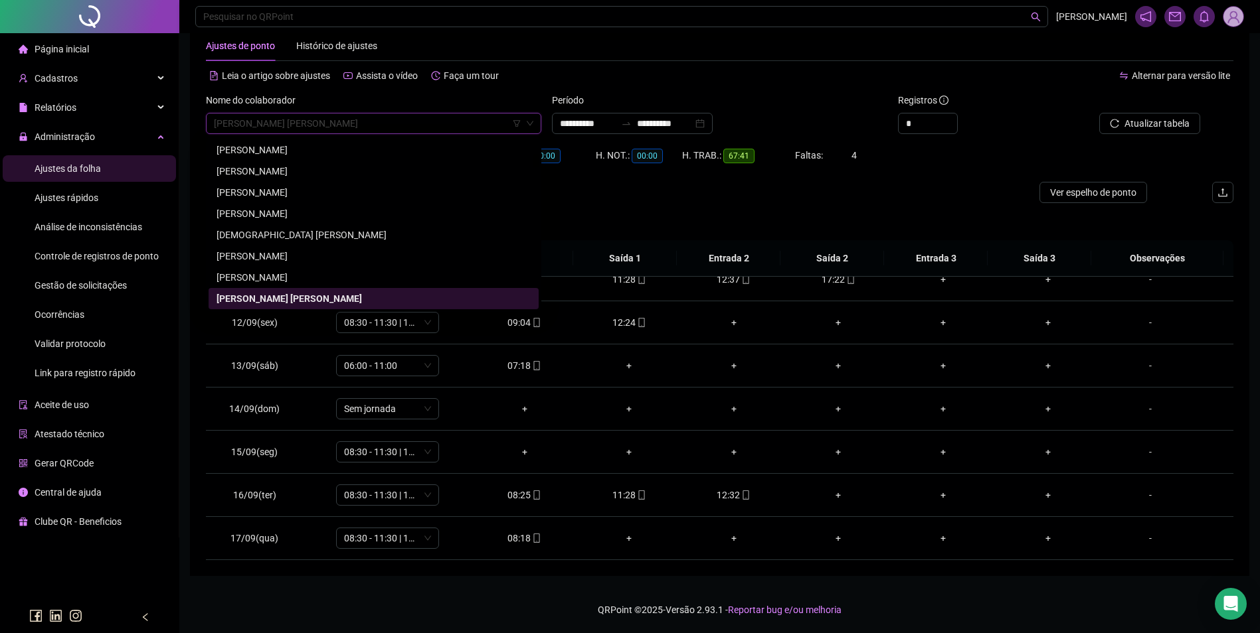
paste input "**********"
type input "**********"
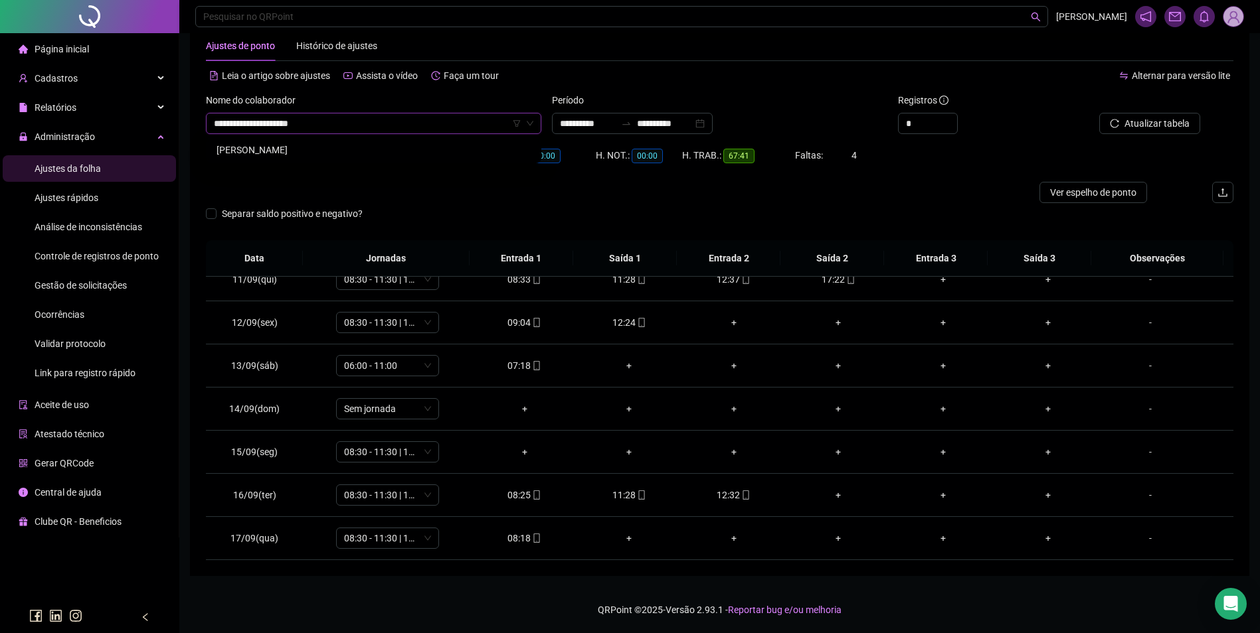
scroll to position [0, 0]
click at [301, 145] on div "LUDILEIA PEREIRA BRITO" at bounding box center [373, 150] width 314 height 15
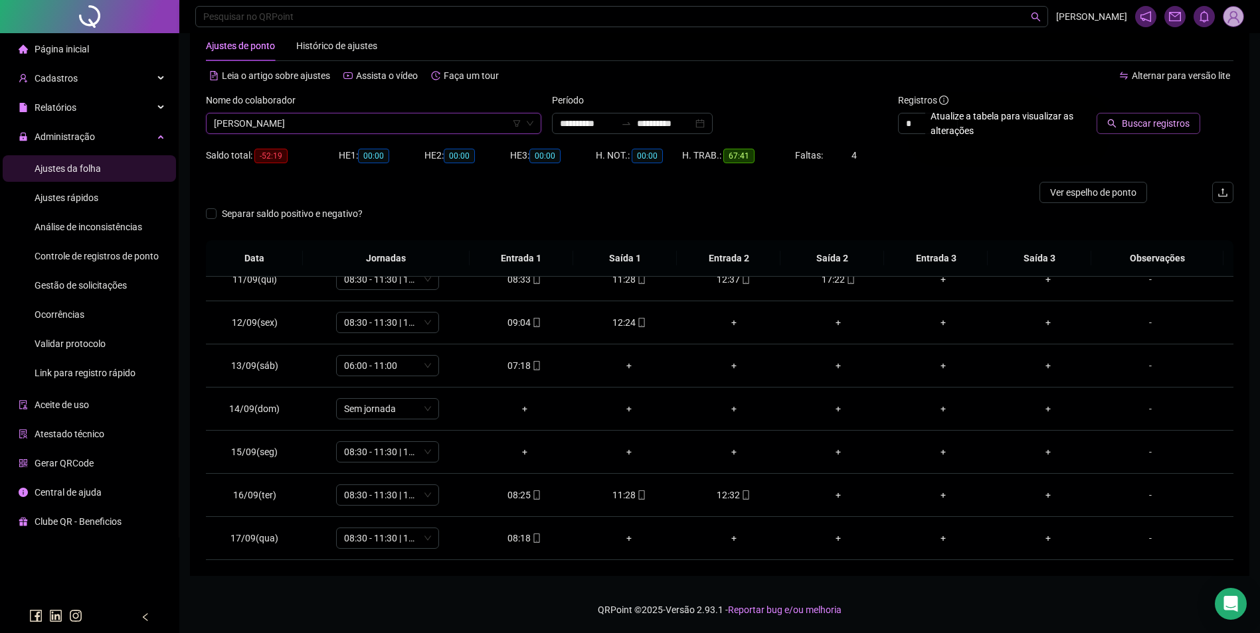
click at [1135, 121] on span "Buscar registros" at bounding box center [1155, 123] width 68 height 15
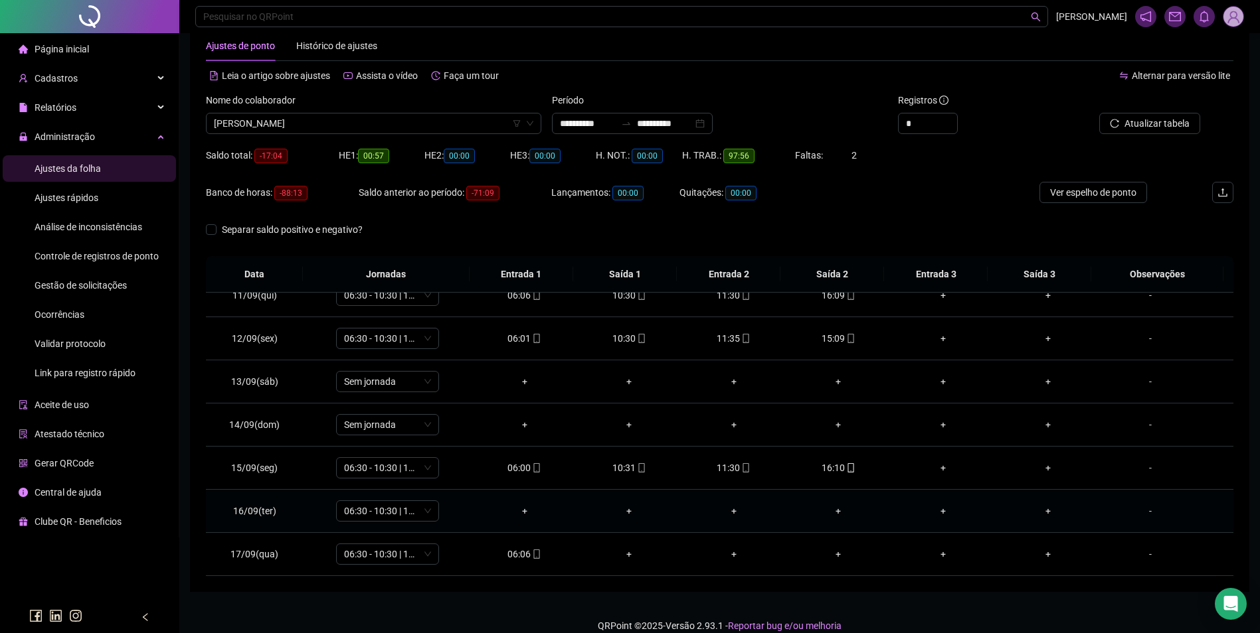
click at [1141, 512] on div "-" at bounding box center [1150, 511] width 78 height 15
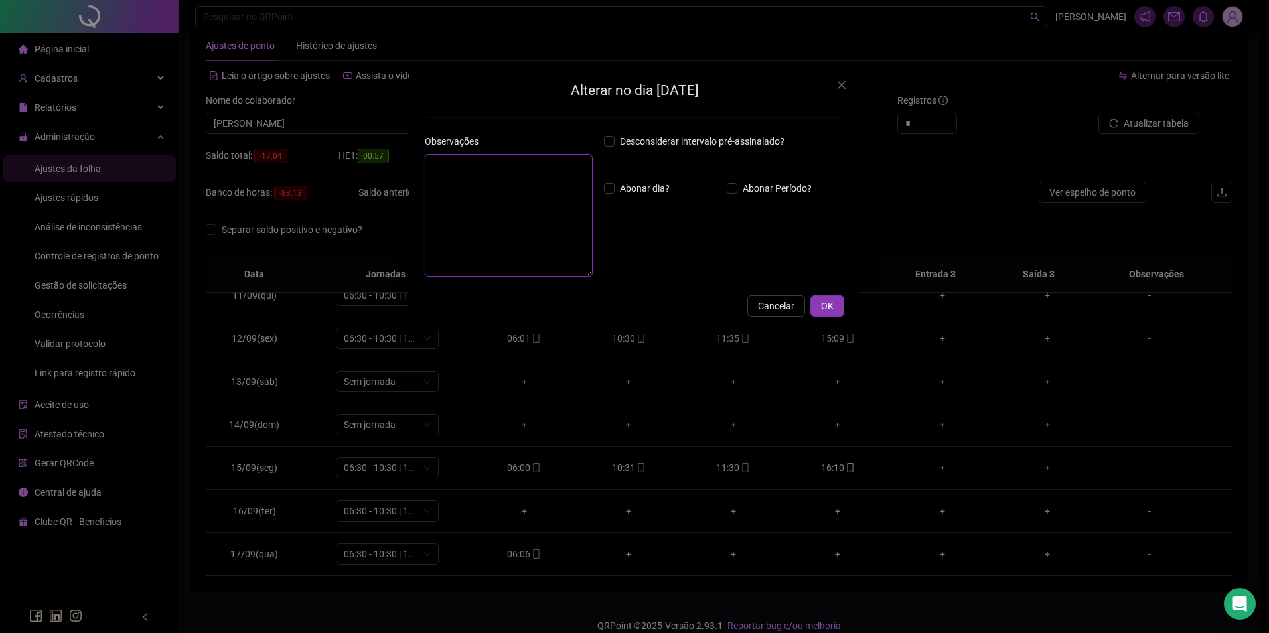
click at [558, 233] on textarea at bounding box center [509, 215] width 168 height 123
type textarea "*"
type textarea "*****"
click at [835, 305] on button "OK" at bounding box center [828, 306] width 34 height 21
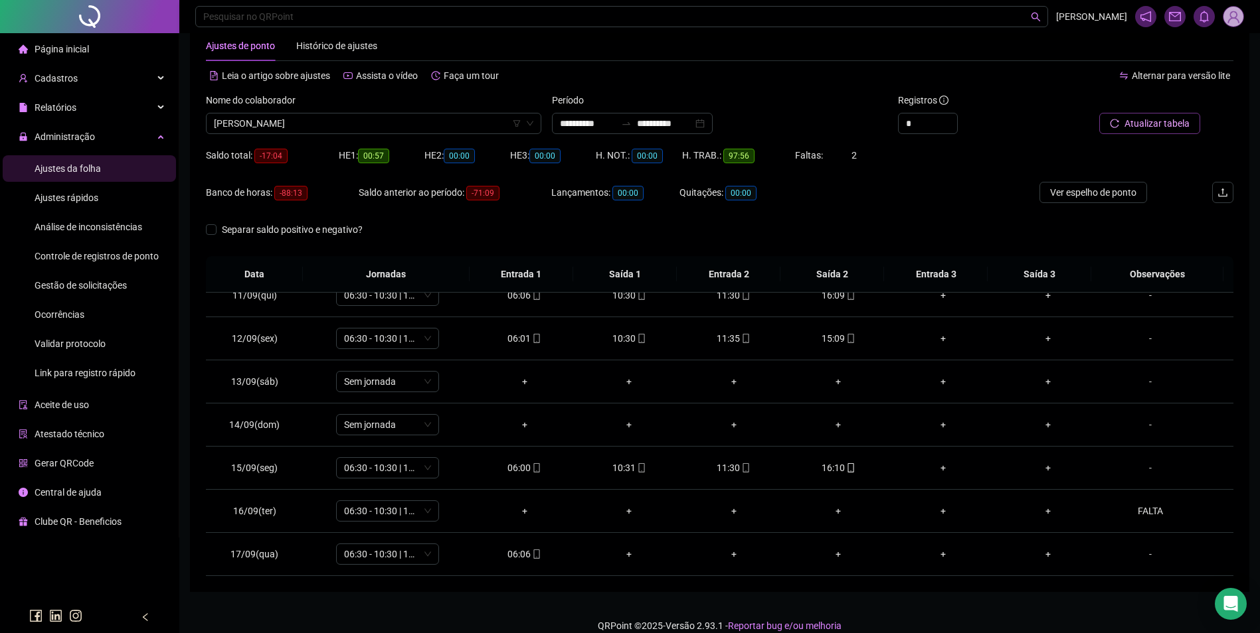
click at [1124, 127] on button "Atualizar tabela" at bounding box center [1149, 123] width 101 height 21
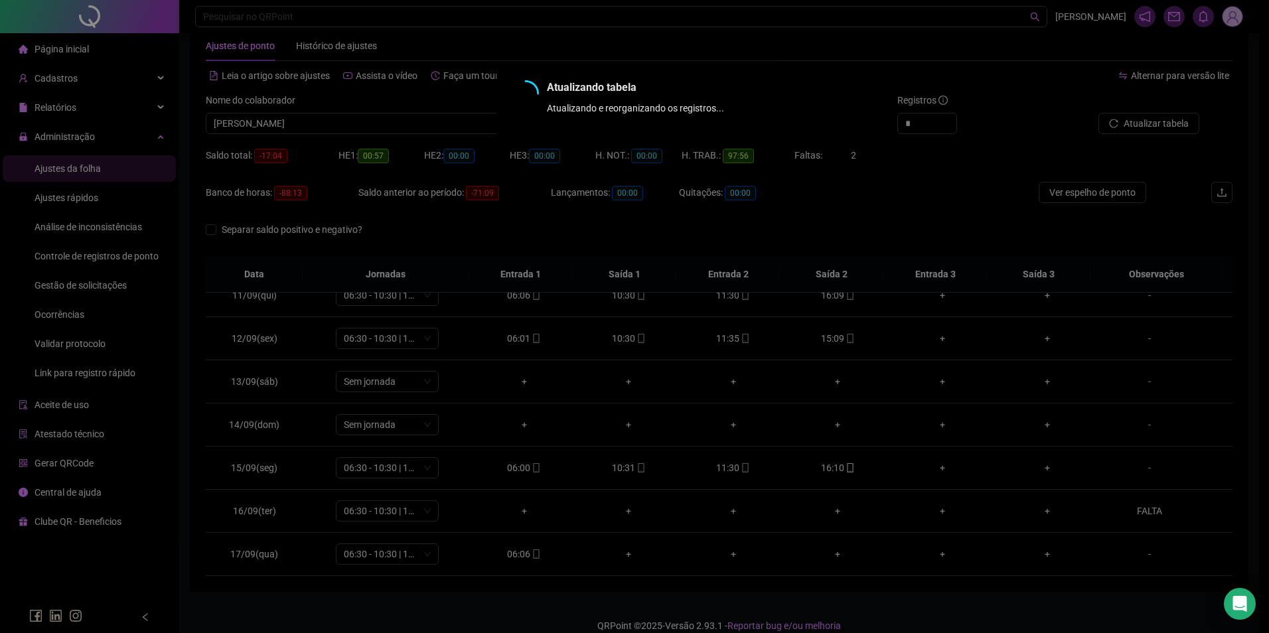
click at [527, 554] on div "Atualizando tabela Atualizando e reorganizando os registros... OK" at bounding box center [634, 316] width 1269 height 633
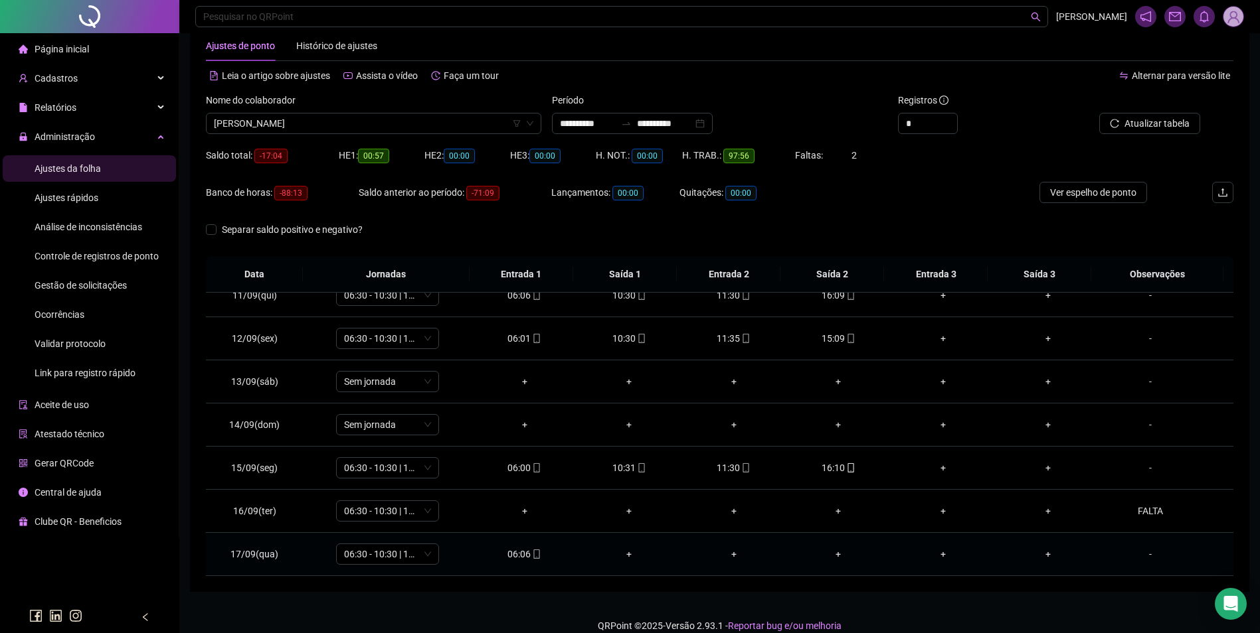
click at [533, 554] on icon "mobile" at bounding box center [536, 554] width 6 height 9
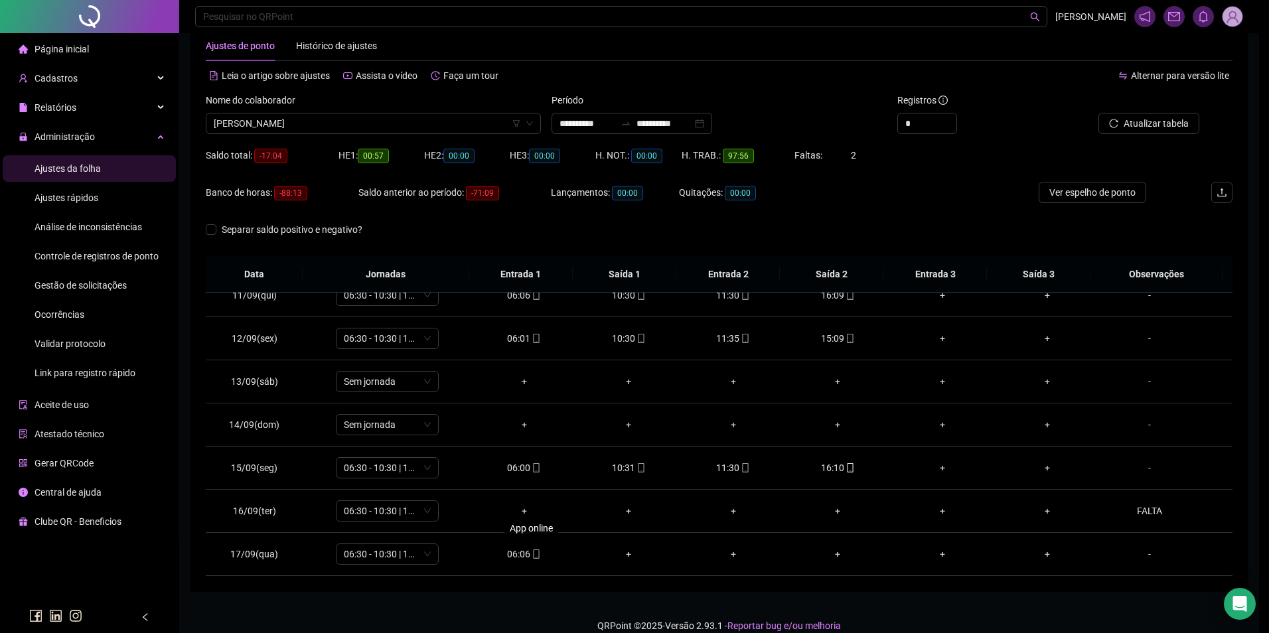
type input "**********"
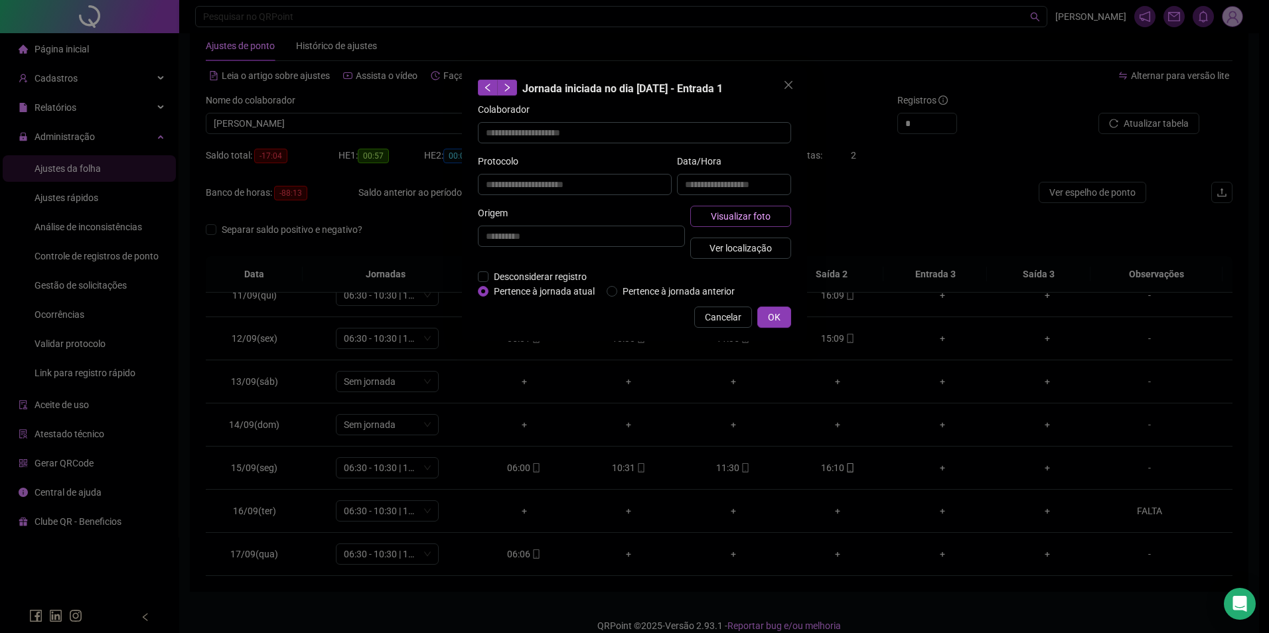
click at [734, 218] on span "Visualizar foto" at bounding box center [741, 216] width 60 height 15
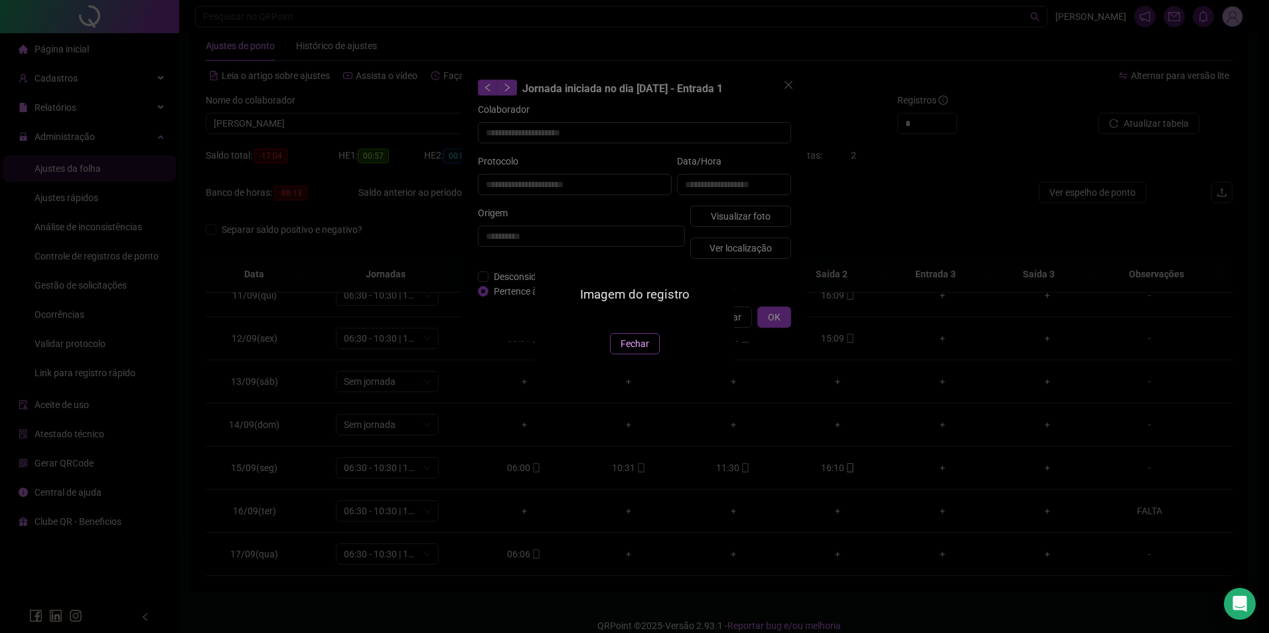
click at [638, 351] on span "Fechar" at bounding box center [635, 344] width 29 height 15
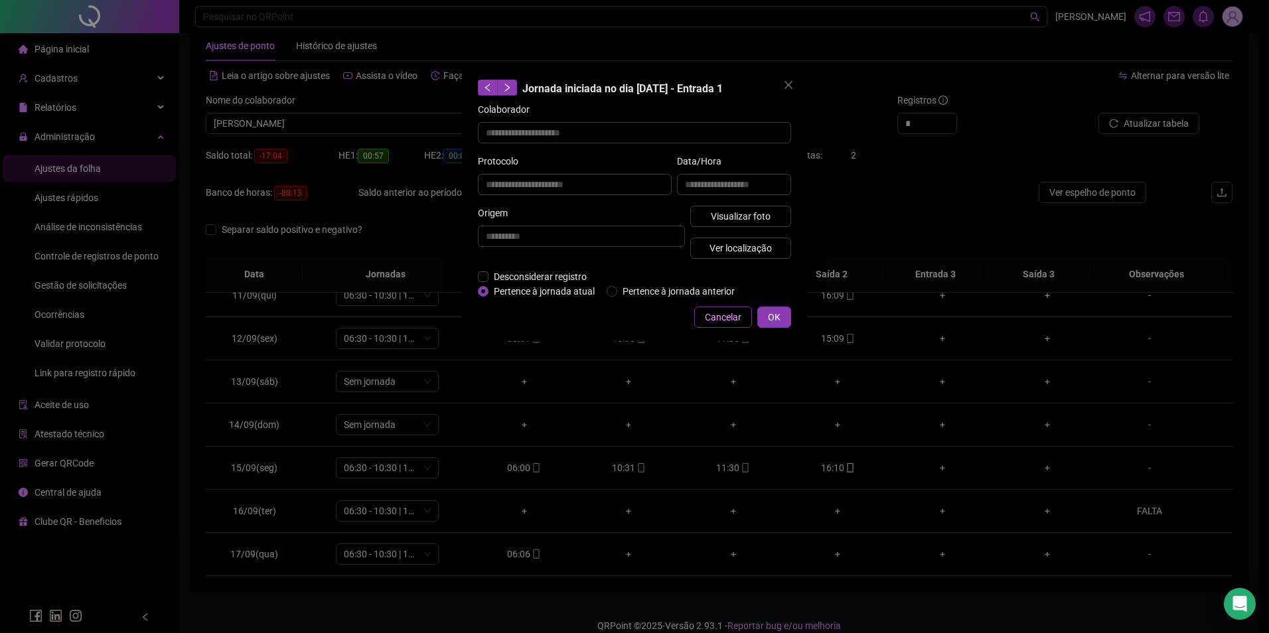
click at [723, 319] on span "Cancelar" at bounding box center [723, 317] width 37 height 15
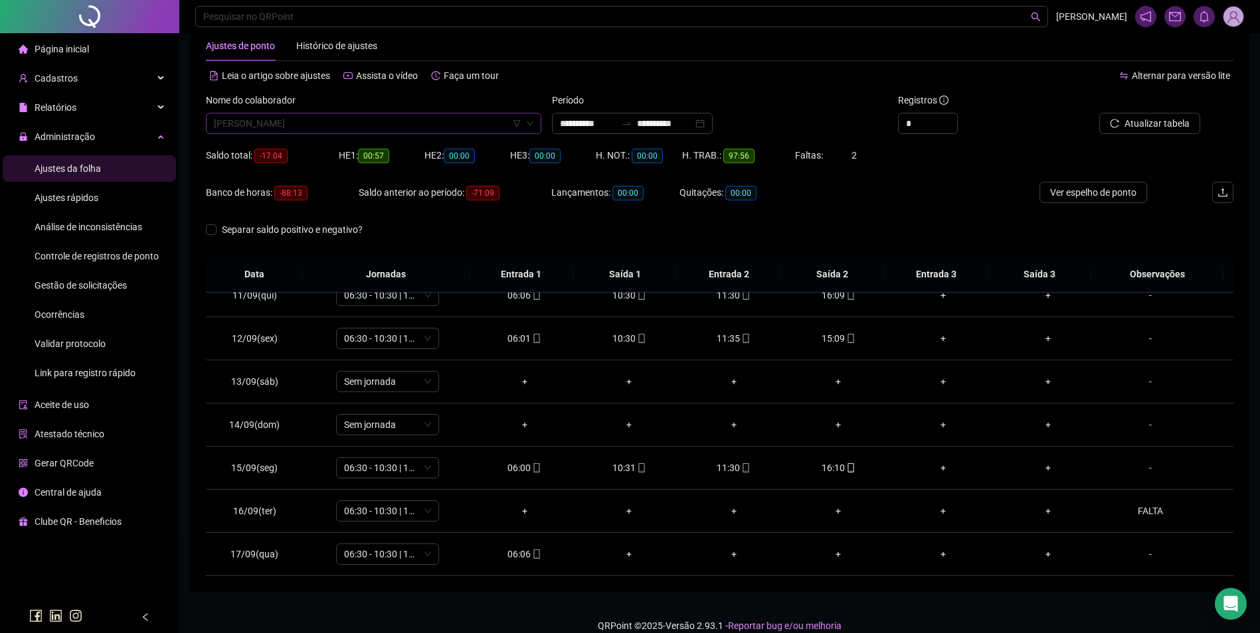
scroll to position [10942, 0]
click at [373, 122] on span "LUDILEIA PEREIRA BRITO" at bounding box center [373, 124] width 319 height 20
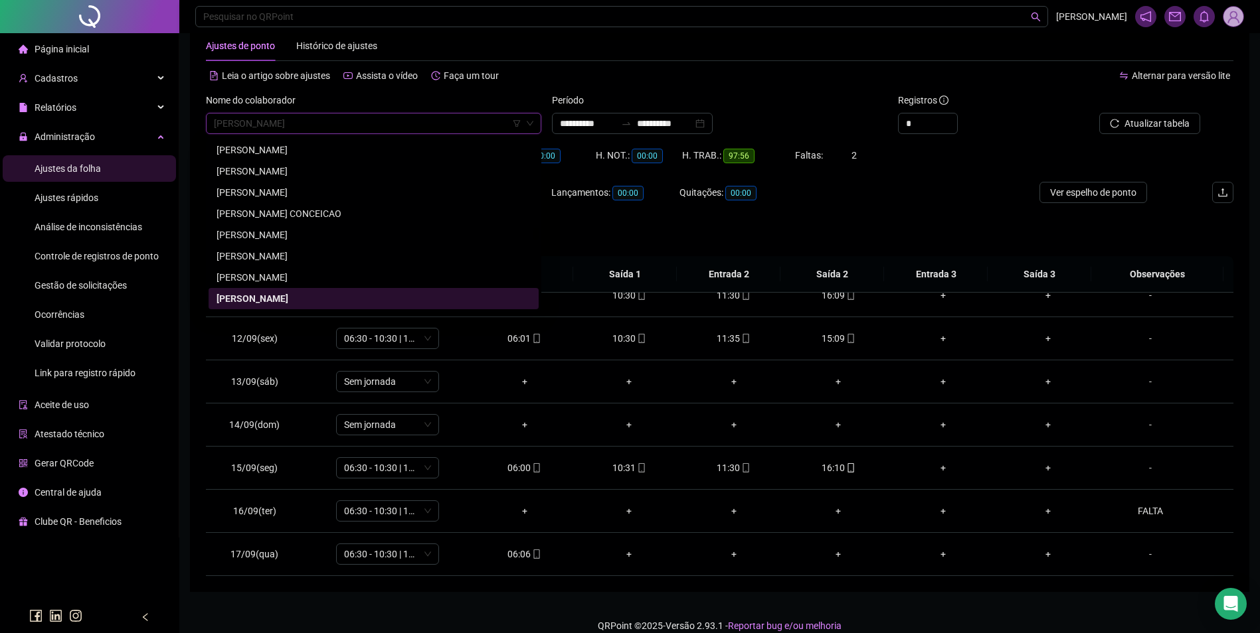
paste input "**********"
type input "**********"
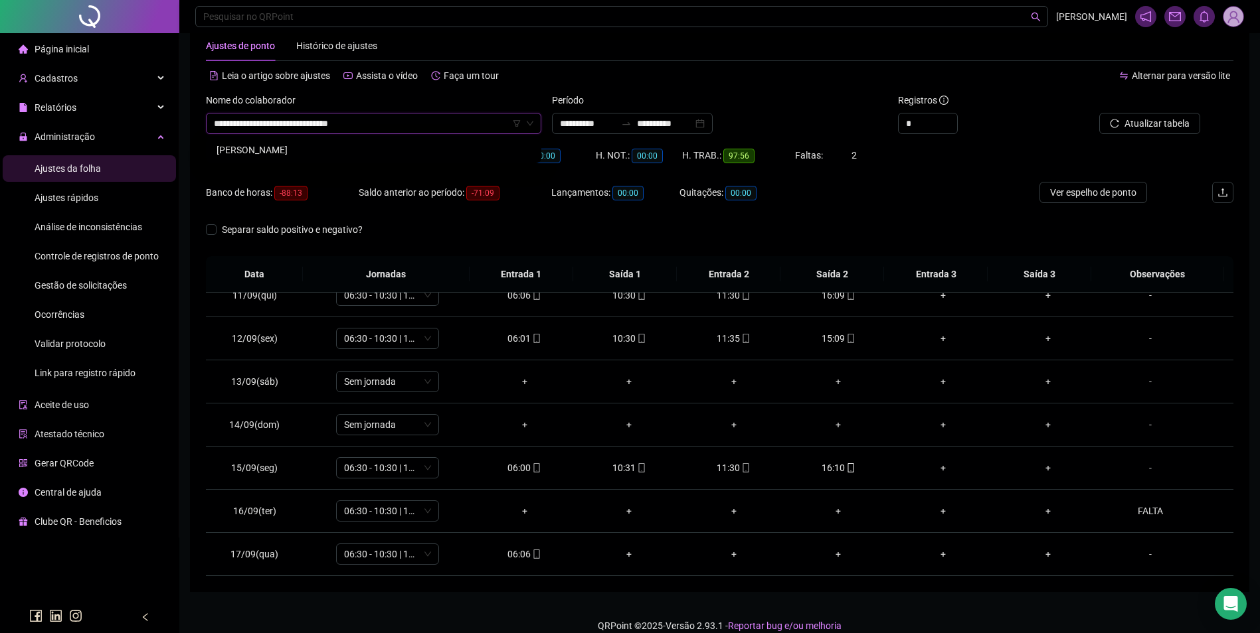
scroll to position [0, 0]
click at [358, 145] on div "MARIA DAS DORES RODRIGUES FERREIRA" at bounding box center [373, 150] width 314 height 15
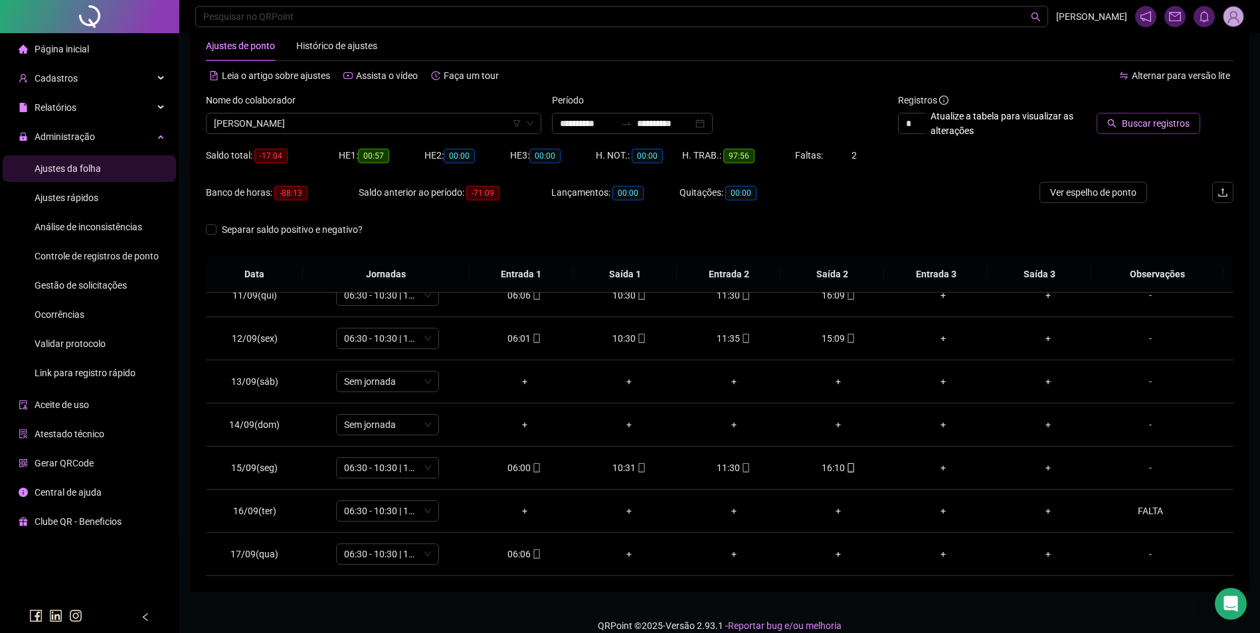
click at [1146, 126] on span "Buscar registros" at bounding box center [1155, 123] width 68 height 15
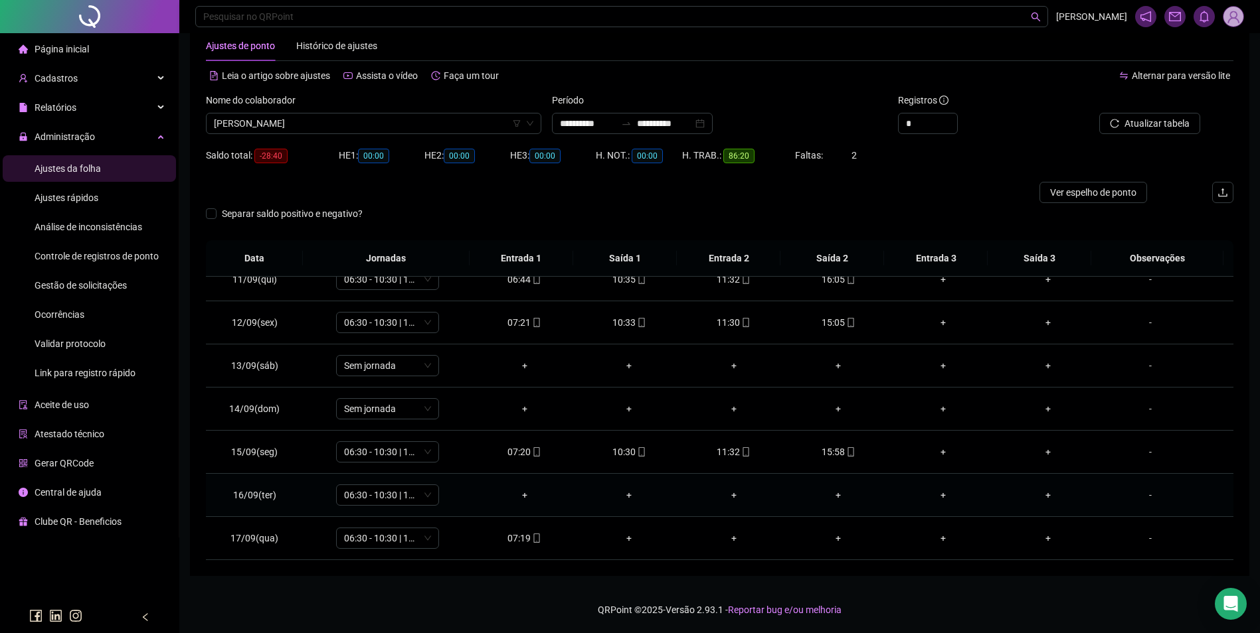
click at [1138, 493] on div "-" at bounding box center [1150, 495] width 78 height 15
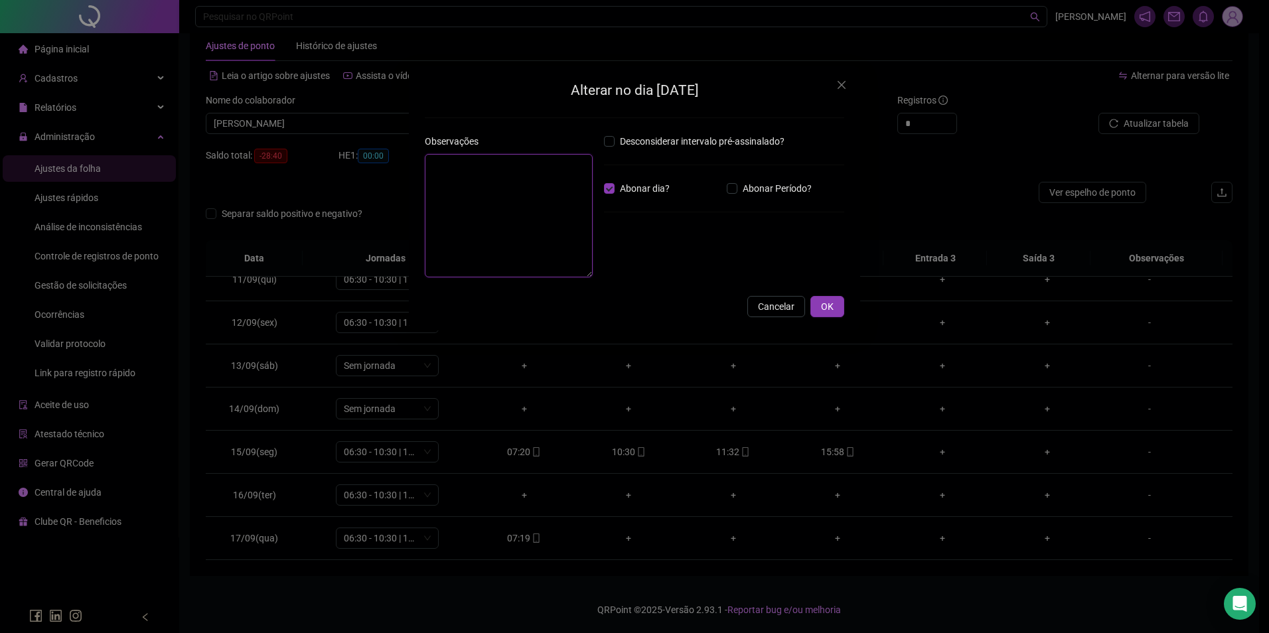
click at [536, 202] on textarea at bounding box center [509, 215] width 168 height 123
type textarea "**********"
click at [831, 303] on span "OK" at bounding box center [827, 306] width 13 height 15
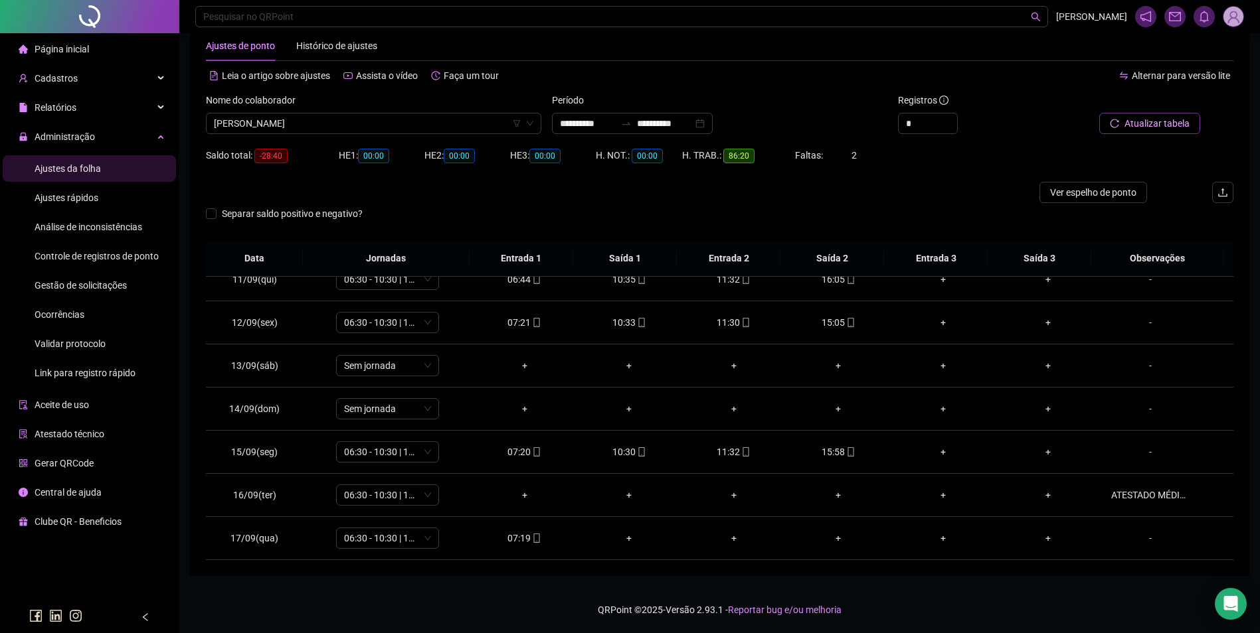
click at [1182, 118] on span "Atualizar tabela" at bounding box center [1156, 123] width 65 height 15
click at [453, 120] on span "MARIA DAS DORES RODRIGUES FERREIRA" at bounding box center [373, 124] width 319 height 20
type input "********"
click at [1145, 116] on span "Buscar registros" at bounding box center [1155, 123] width 68 height 15
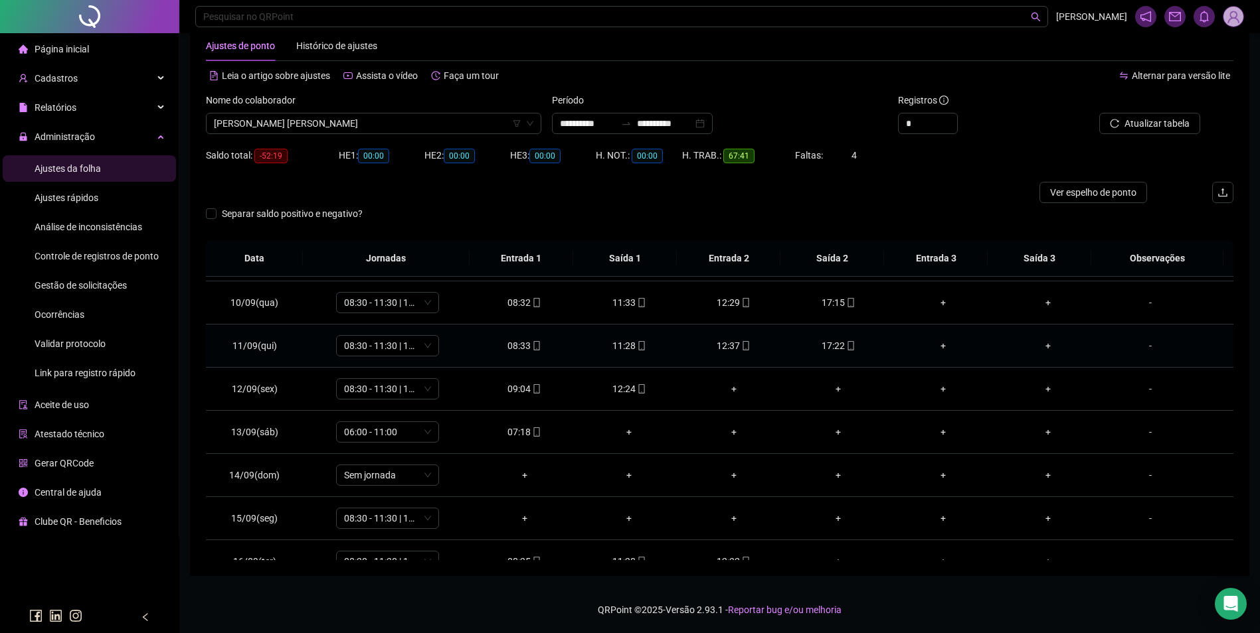
scroll to position [450, 0]
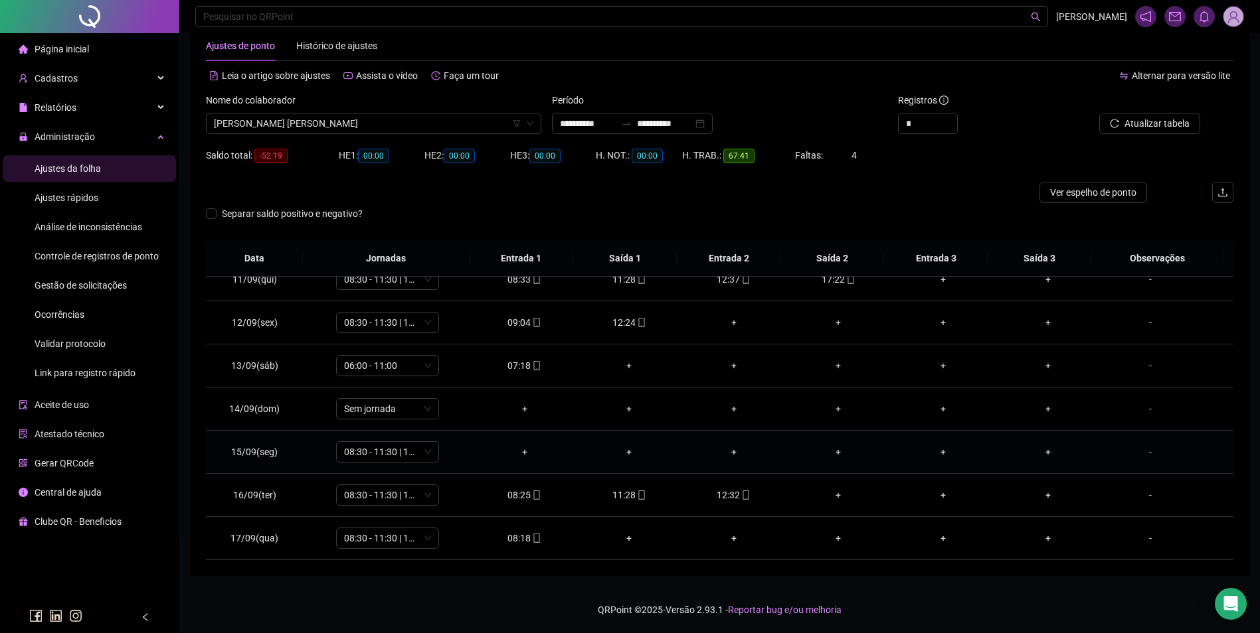
click at [1140, 449] on div "-" at bounding box center [1150, 452] width 78 height 15
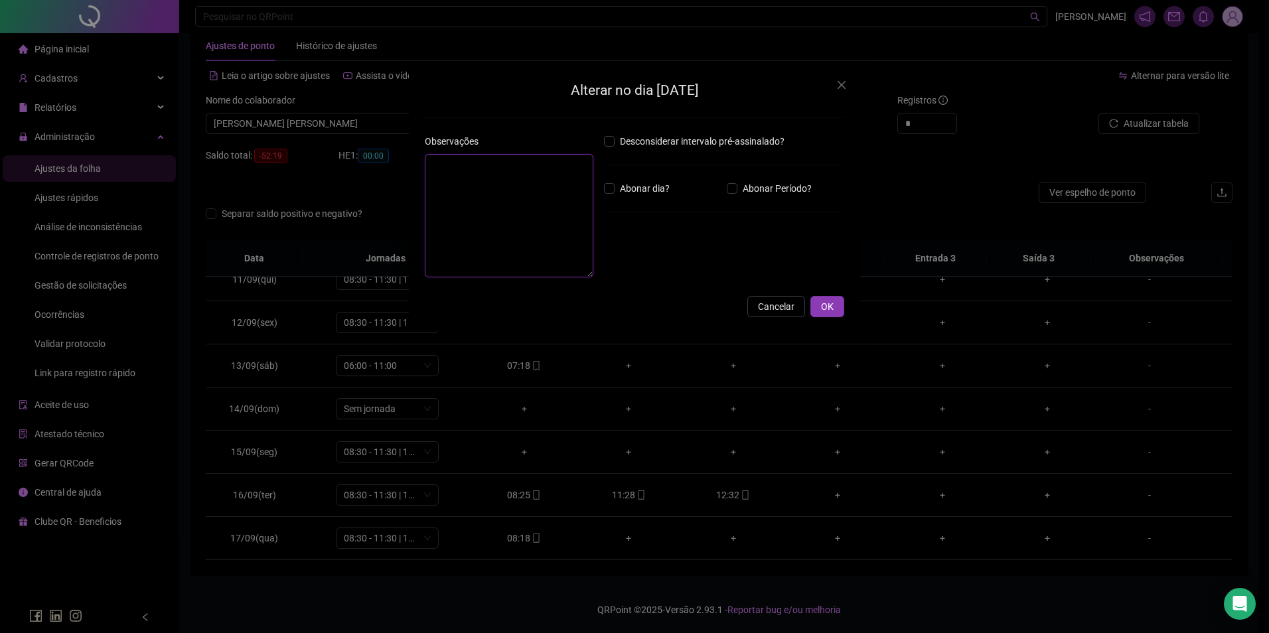
click at [521, 164] on textarea at bounding box center [509, 215] width 169 height 123
type textarea "*"
type textarea "*****"
click at [841, 315] on button "OK" at bounding box center [828, 306] width 34 height 21
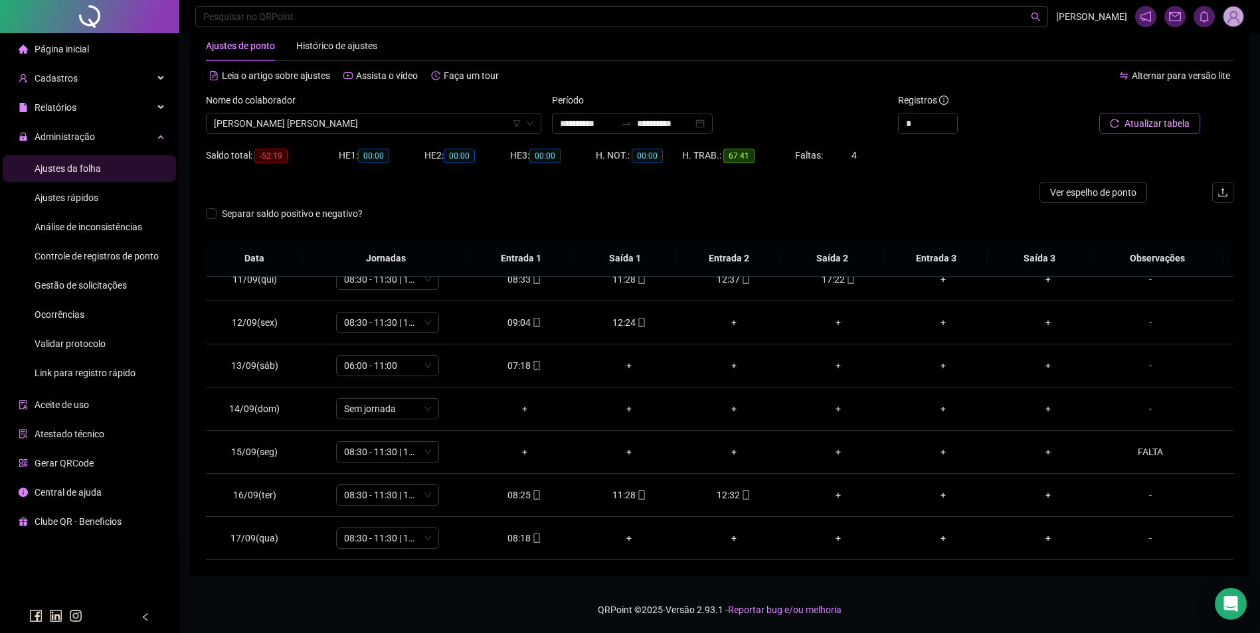
click at [1169, 116] on button "Atualizar tabela" at bounding box center [1149, 123] width 101 height 21
drag, startPoint x: 384, startPoint y: 125, endPoint x: 419, endPoint y: 122, distance: 34.8
click at [386, 125] on span "BRUNA KAILANE GASPAR BATA" at bounding box center [373, 124] width 319 height 20
type input "*******"
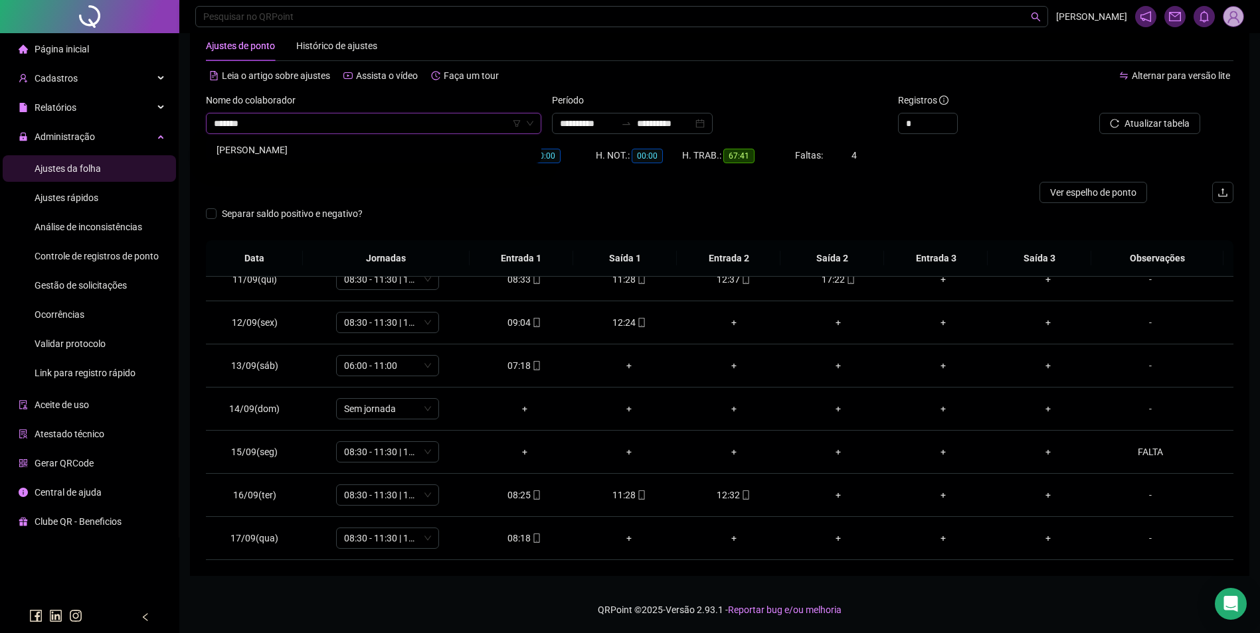
click at [295, 143] on div "EDIMARCOS RODRIGUES PEREIRA" at bounding box center [373, 150] width 314 height 15
click at [1127, 127] on span "Buscar registros" at bounding box center [1155, 123] width 68 height 15
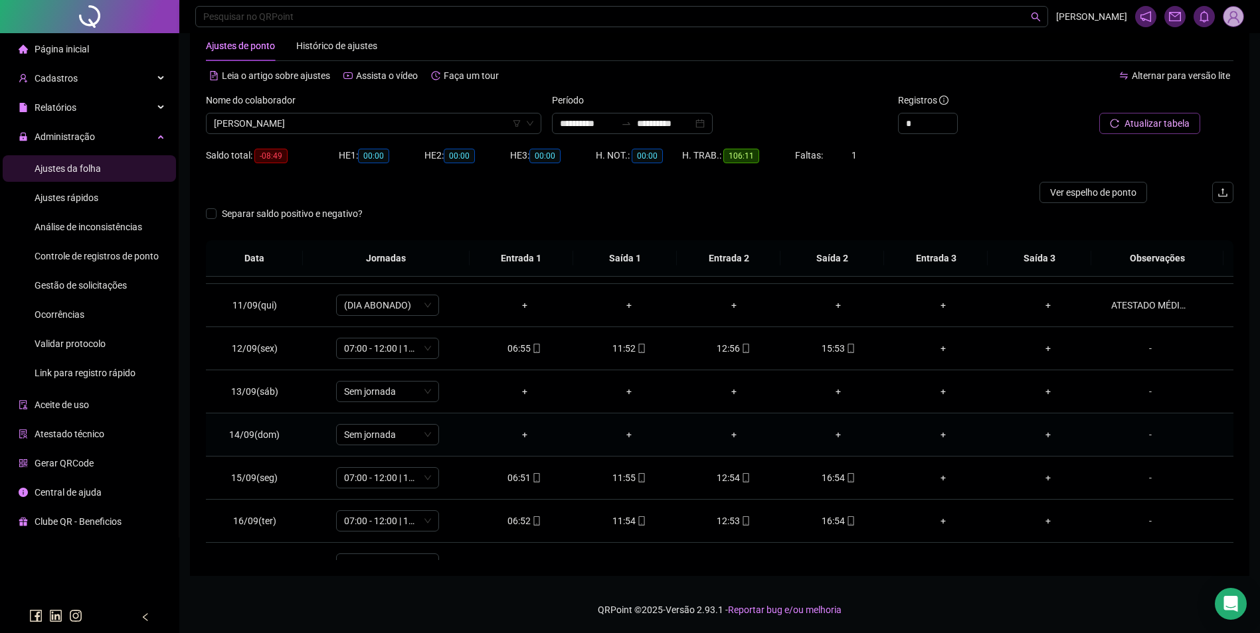
scroll to position [450, 0]
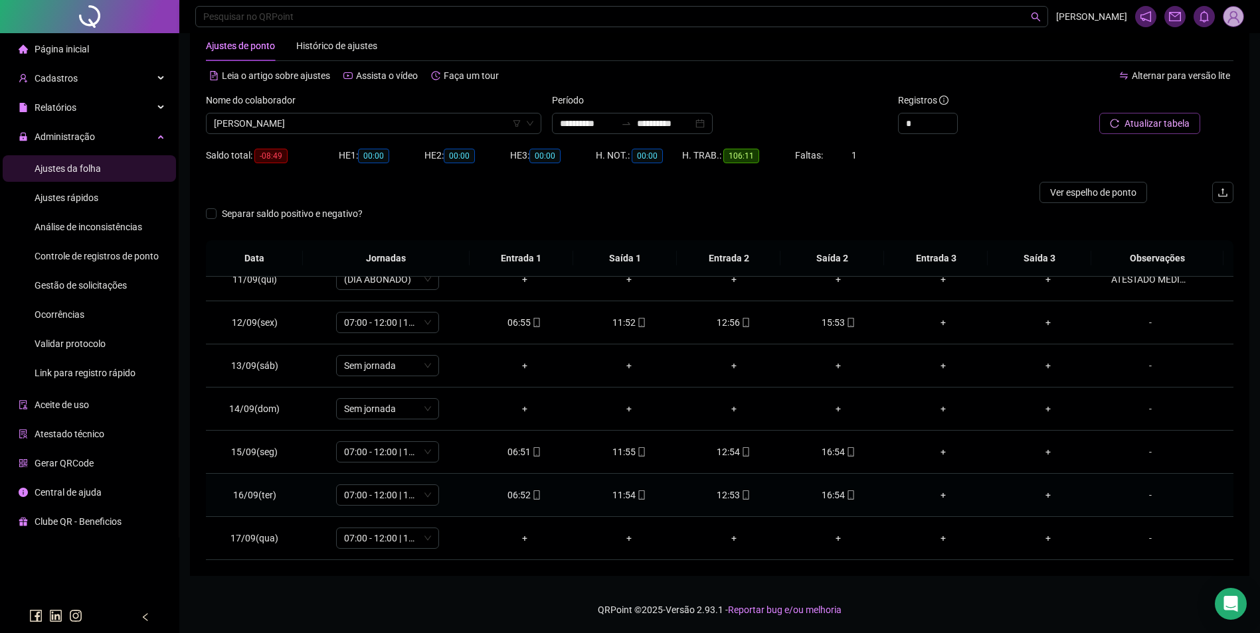
click at [846, 495] on icon "mobile" at bounding box center [850, 495] width 9 height 9
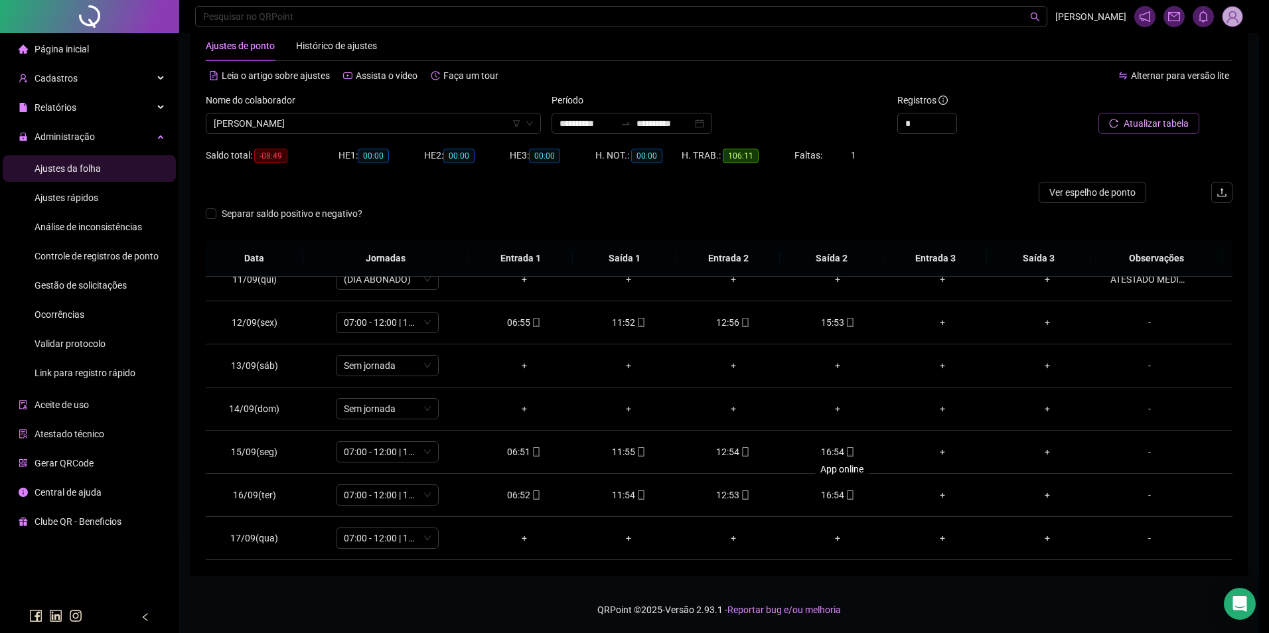
type input "**********"
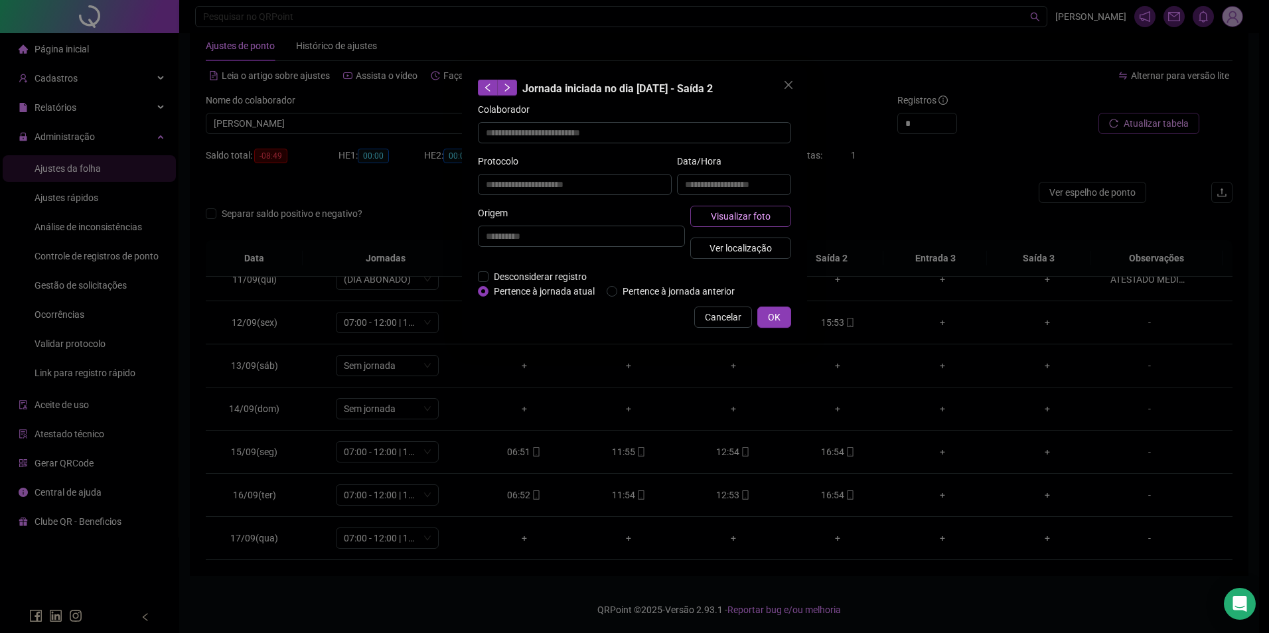
click at [771, 214] on button "Visualizar foto" at bounding box center [741, 216] width 101 height 21
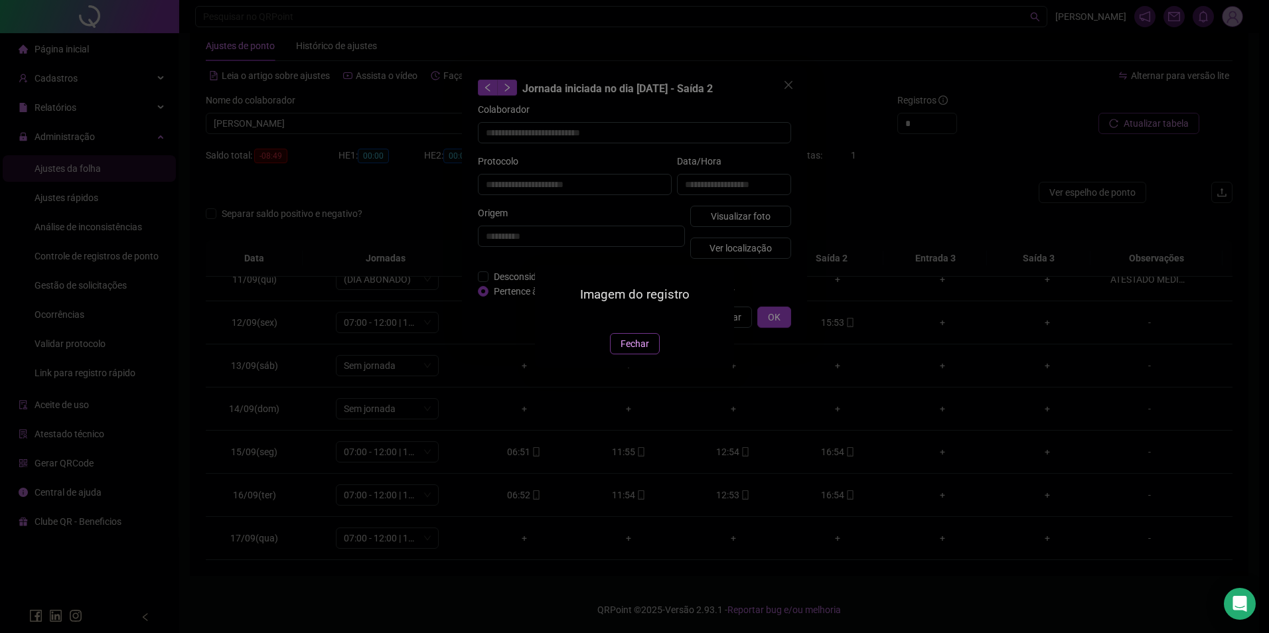
click at [634, 351] on span "Fechar" at bounding box center [635, 344] width 29 height 15
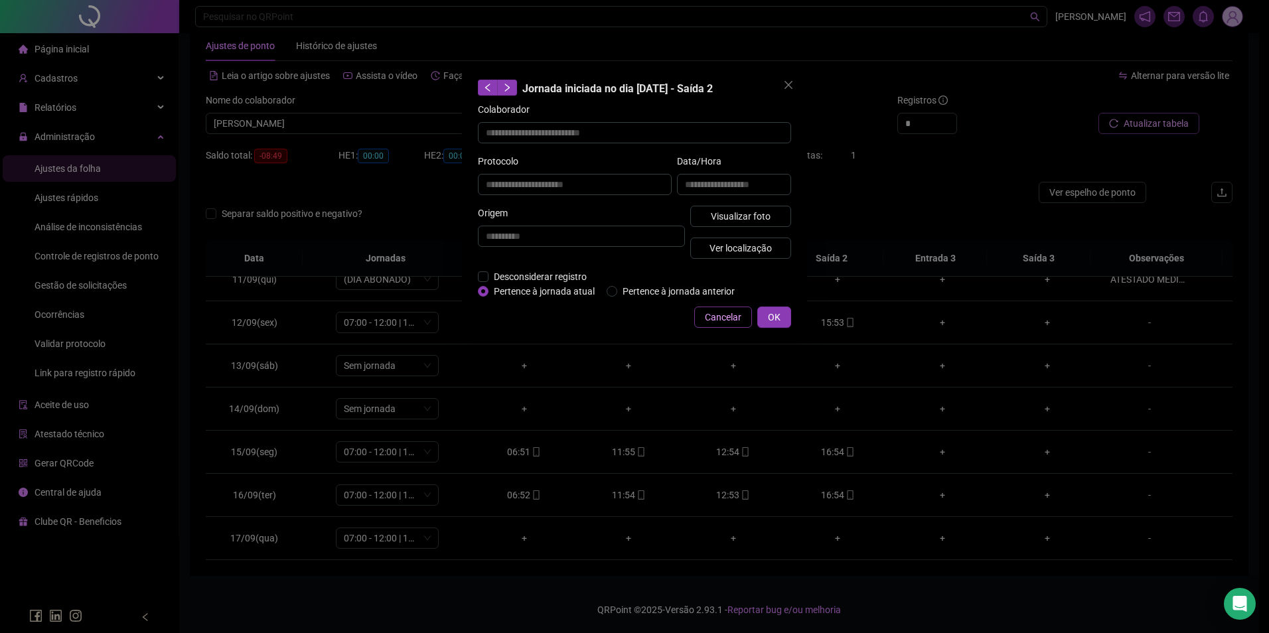
click at [726, 323] on span "Cancelar" at bounding box center [723, 317] width 37 height 15
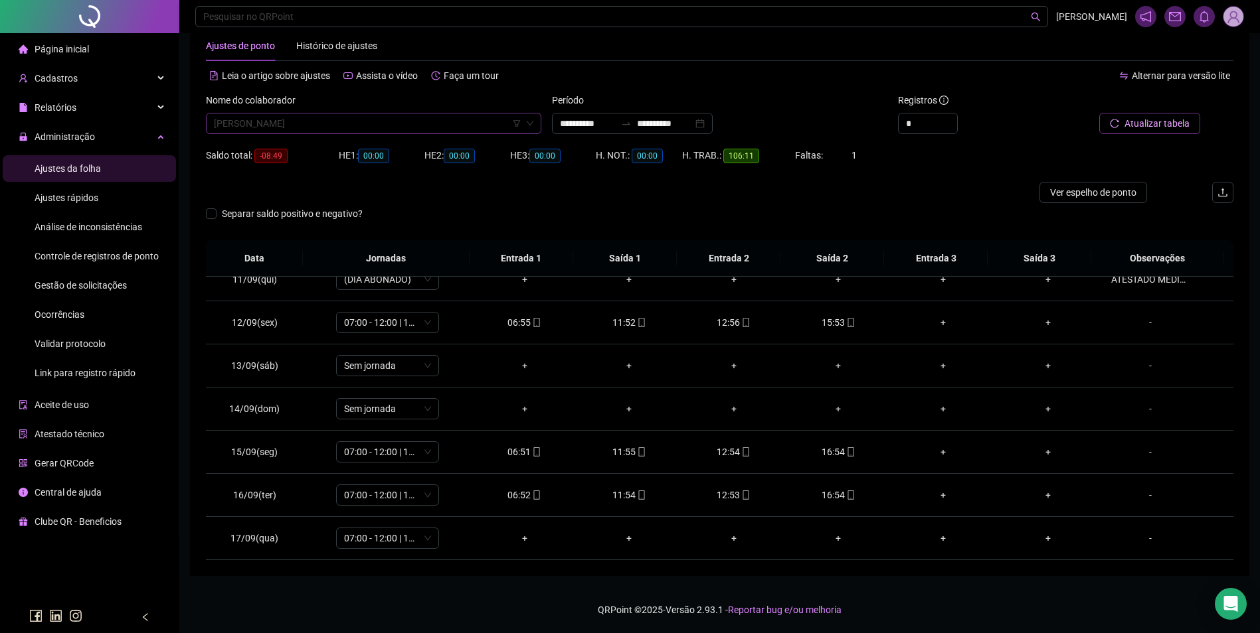
drag, startPoint x: 440, startPoint y: 124, endPoint x: 434, endPoint y: 132, distance: 10.0
click at [440, 124] on span "EDIMARCOS RODRIGUES PEREIRA" at bounding box center [373, 124] width 319 height 20
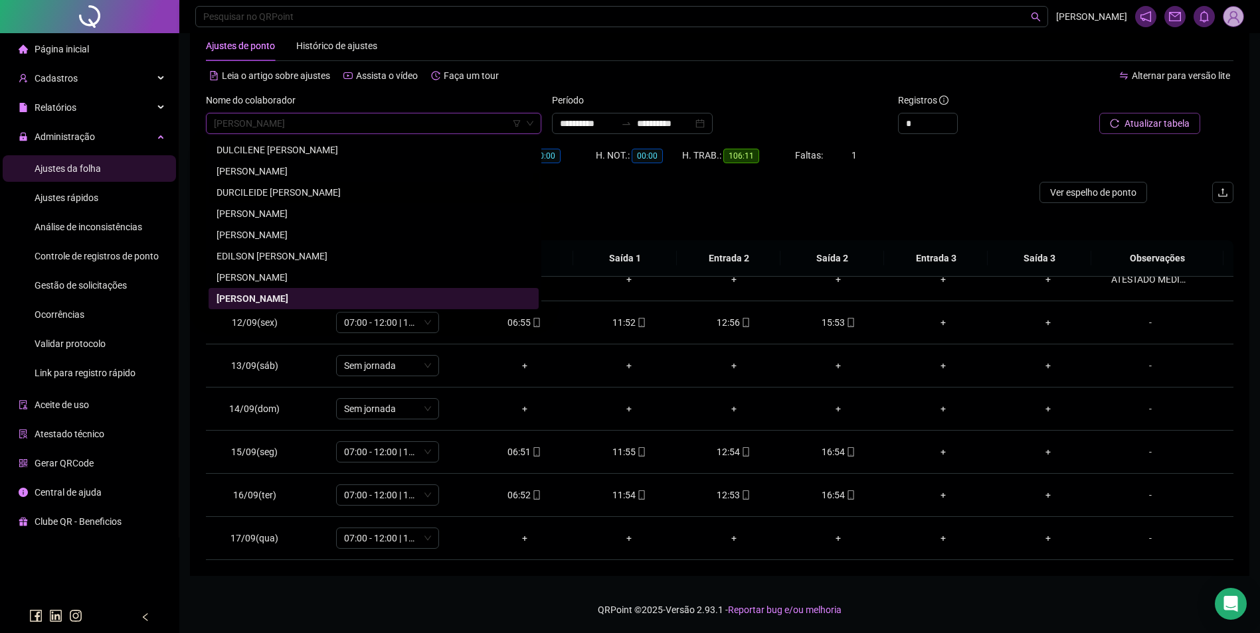
scroll to position [4231, 0]
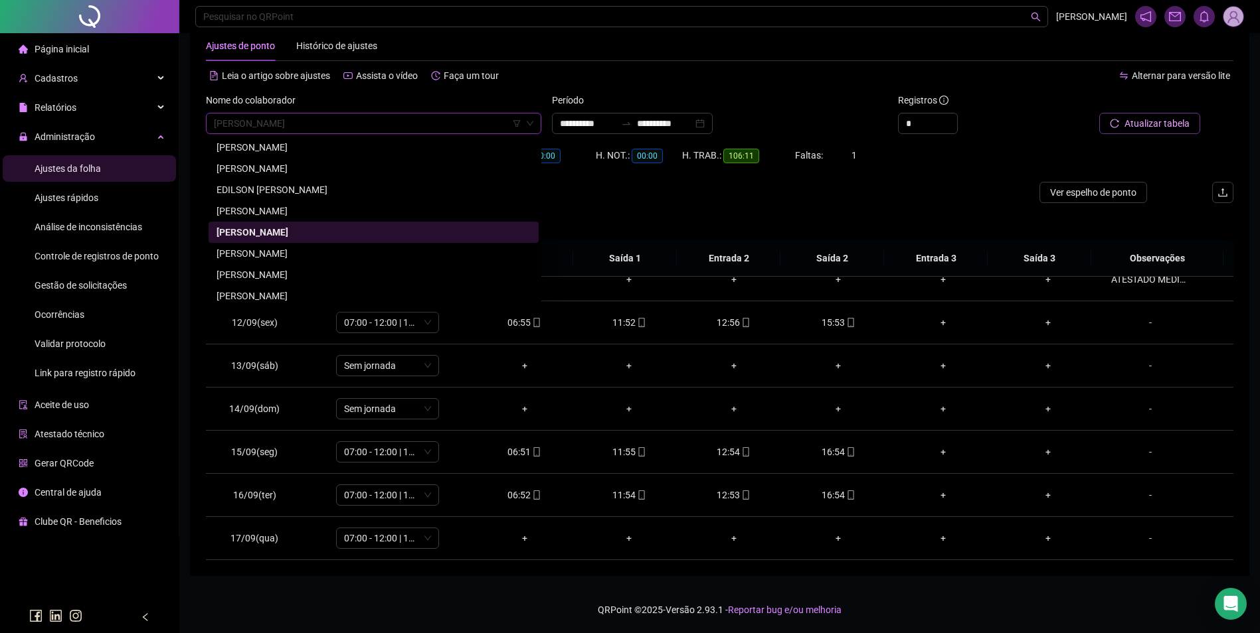
click at [323, 272] on div "EDIMILSON PEREIRA DA SILVA" at bounding box center [373, 275] width 314 height 15
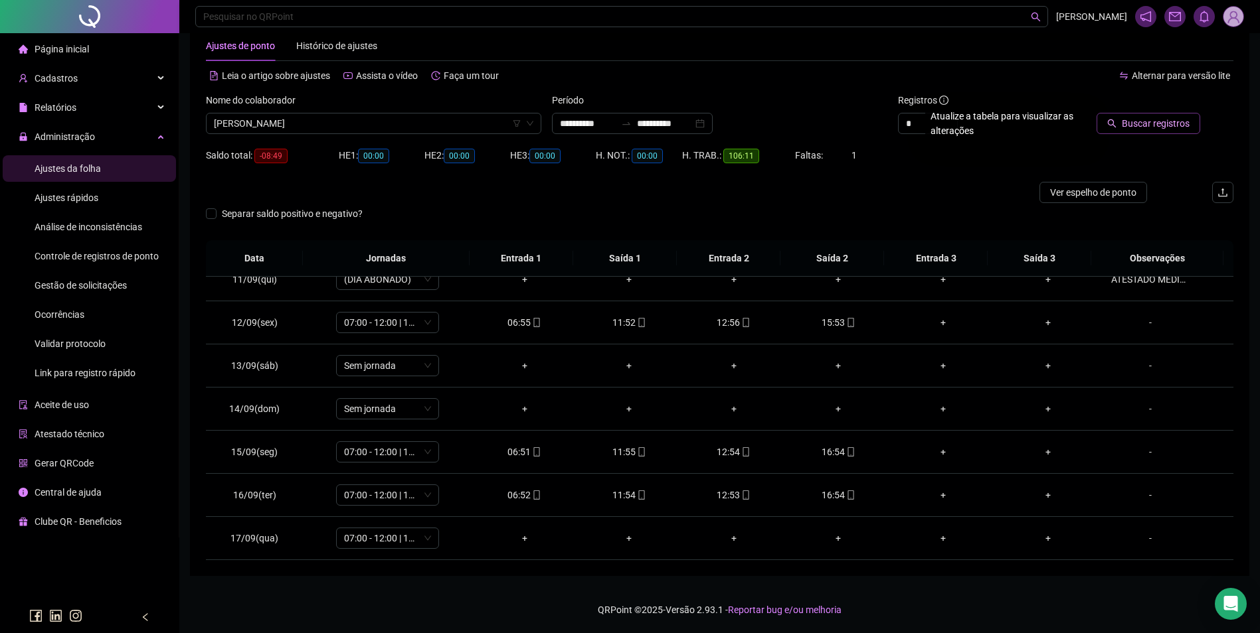
click at [1129, 125] on span "Buscar registros" at bounding box center [1155, 123] width 68 height 15
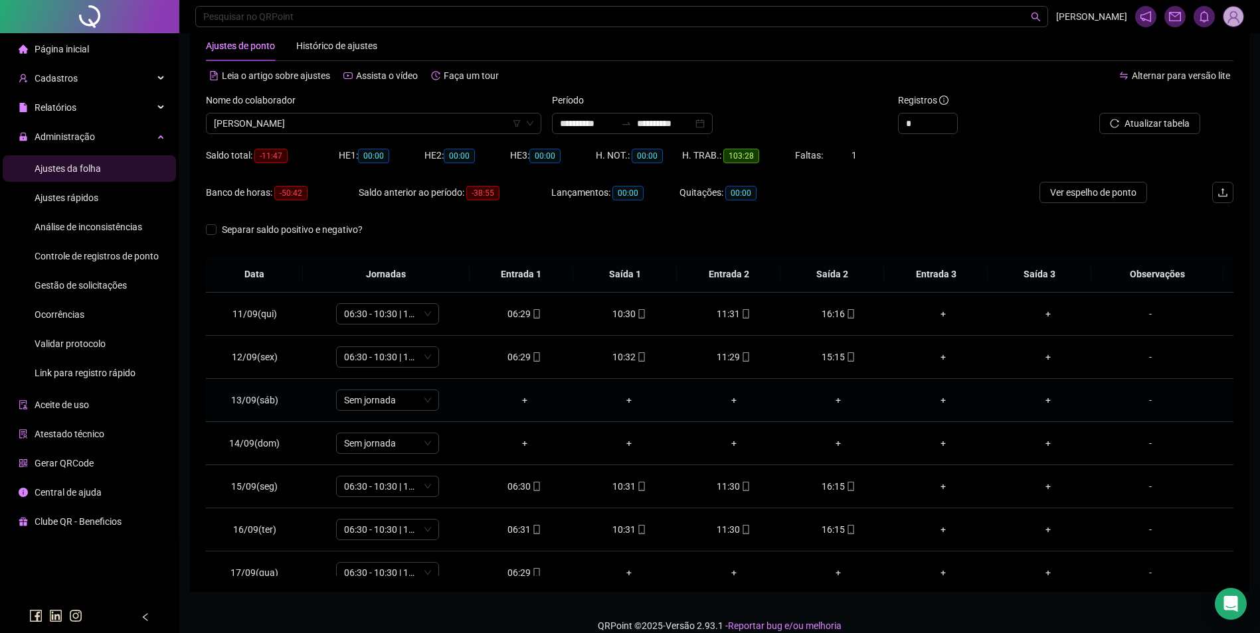
scroll to position [450, 0]
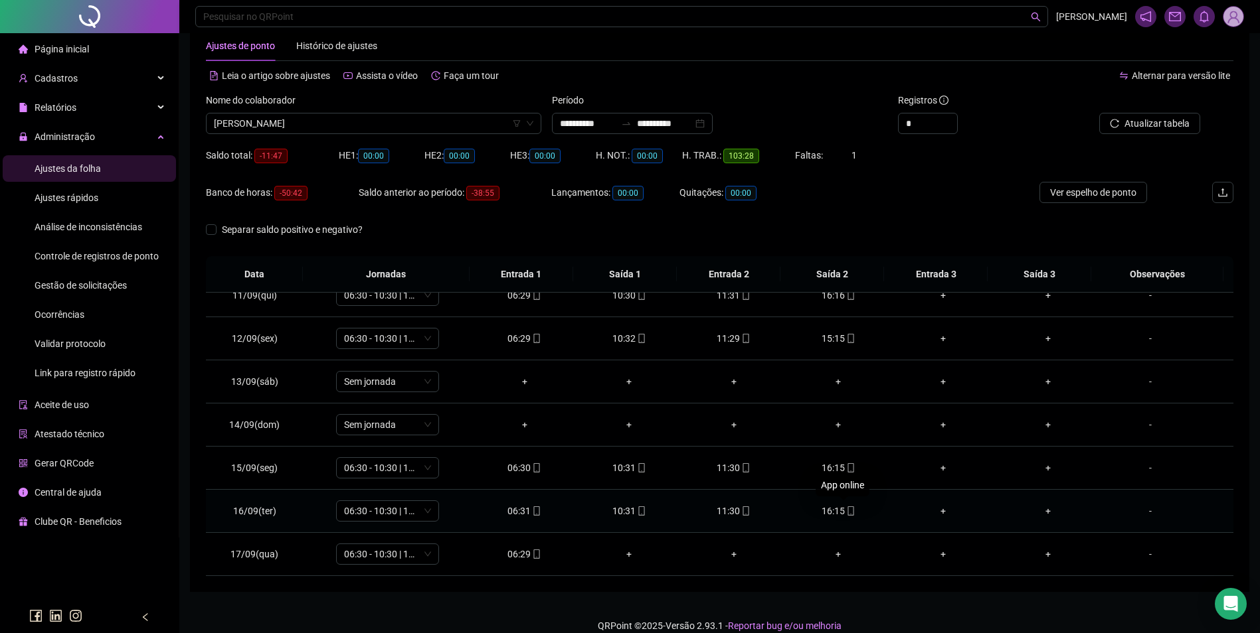
click at [846, 509] on icon "mobile" at bounding box center [850, 511] width 9 height 9
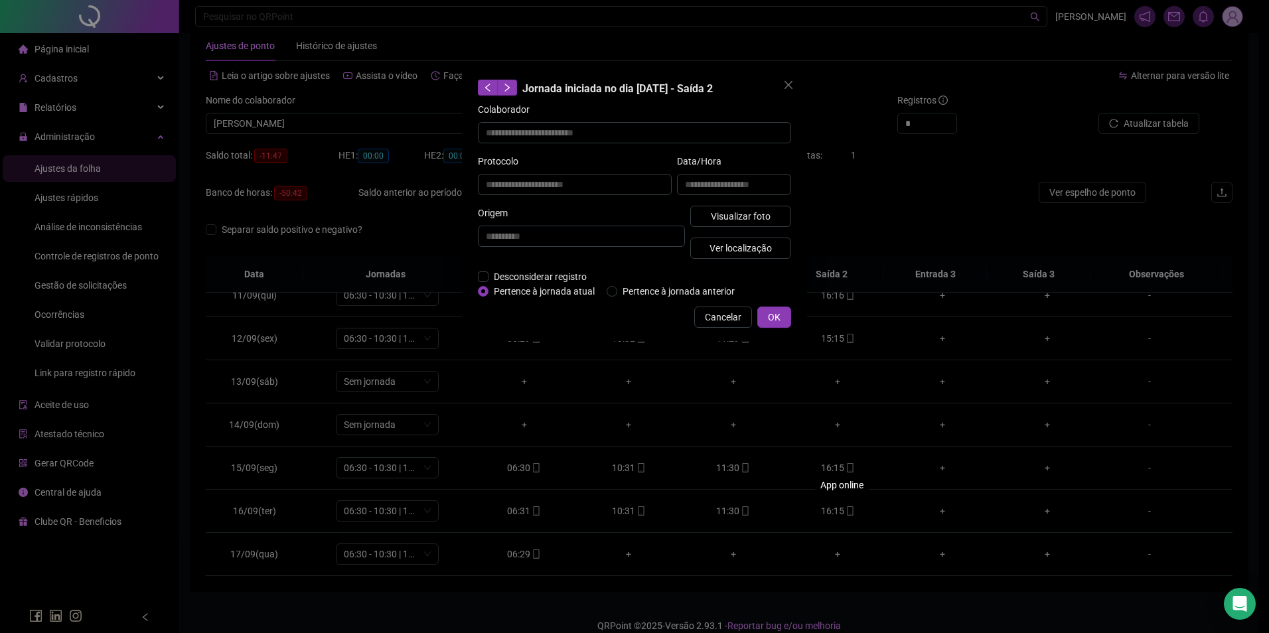
type input "**********"
click at [765, 211] on span "Visualizar foto" at bounding box center [741, 216] width 60 height 15
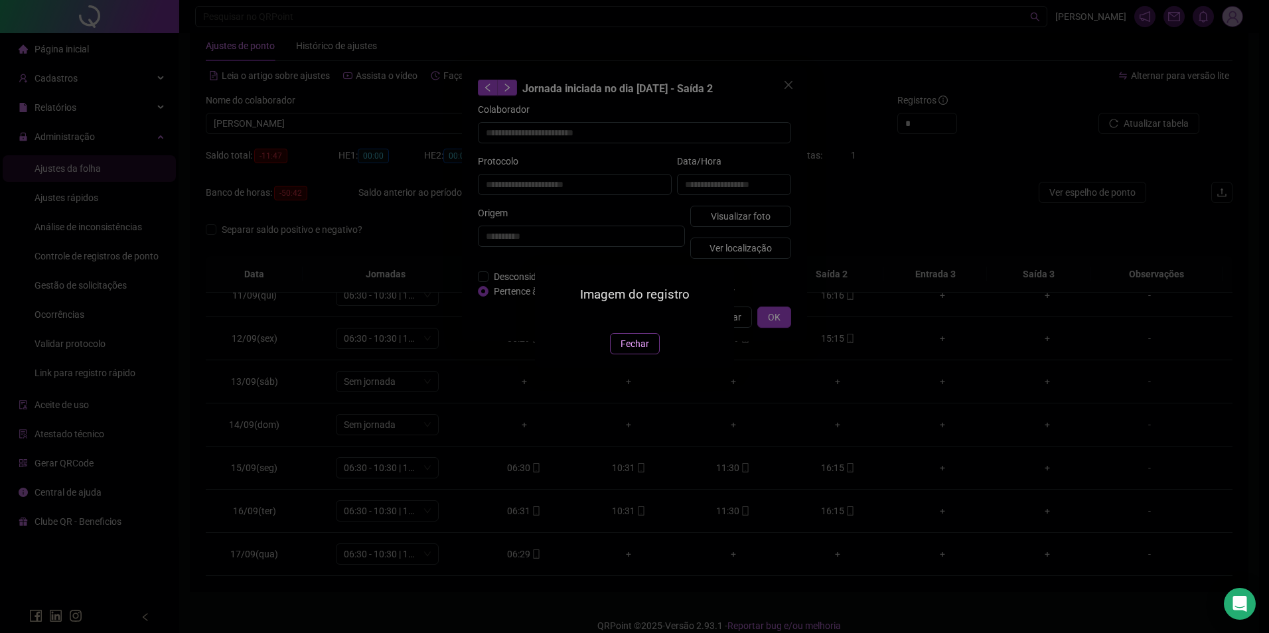
click at [636, 351] on span "Fechar" at bounding box center [635, 344] width 29 height 15
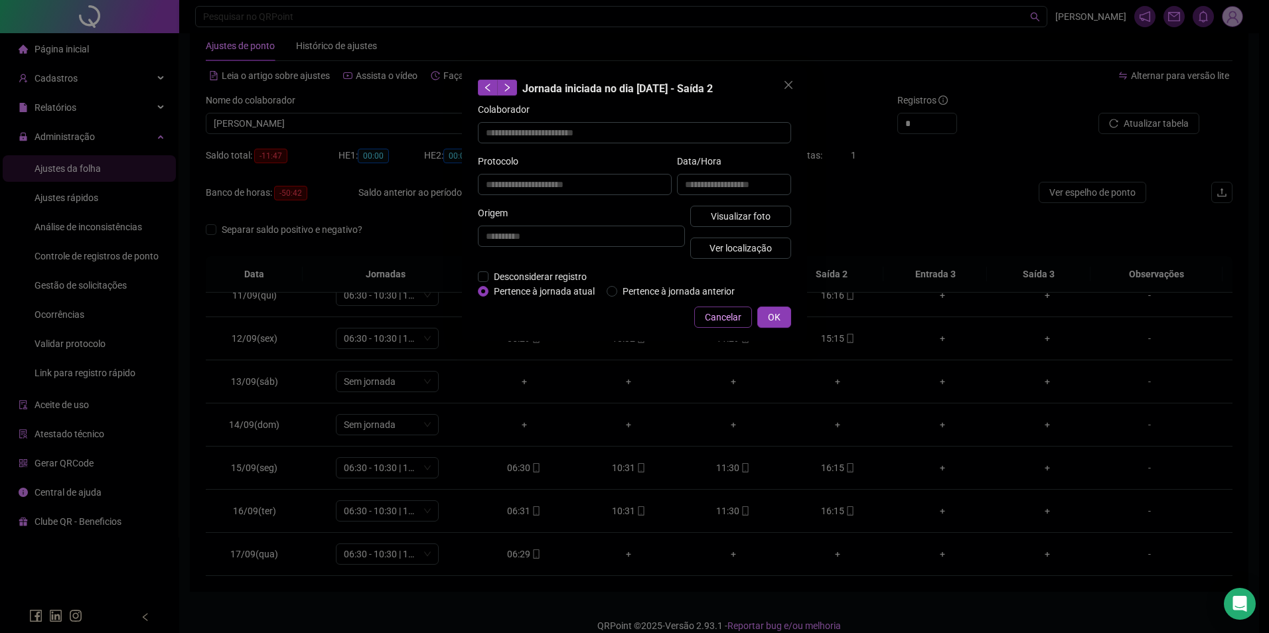
click at [729, 315] on span "Cancelar" at bounding box center [723, 317] width 37 height 15
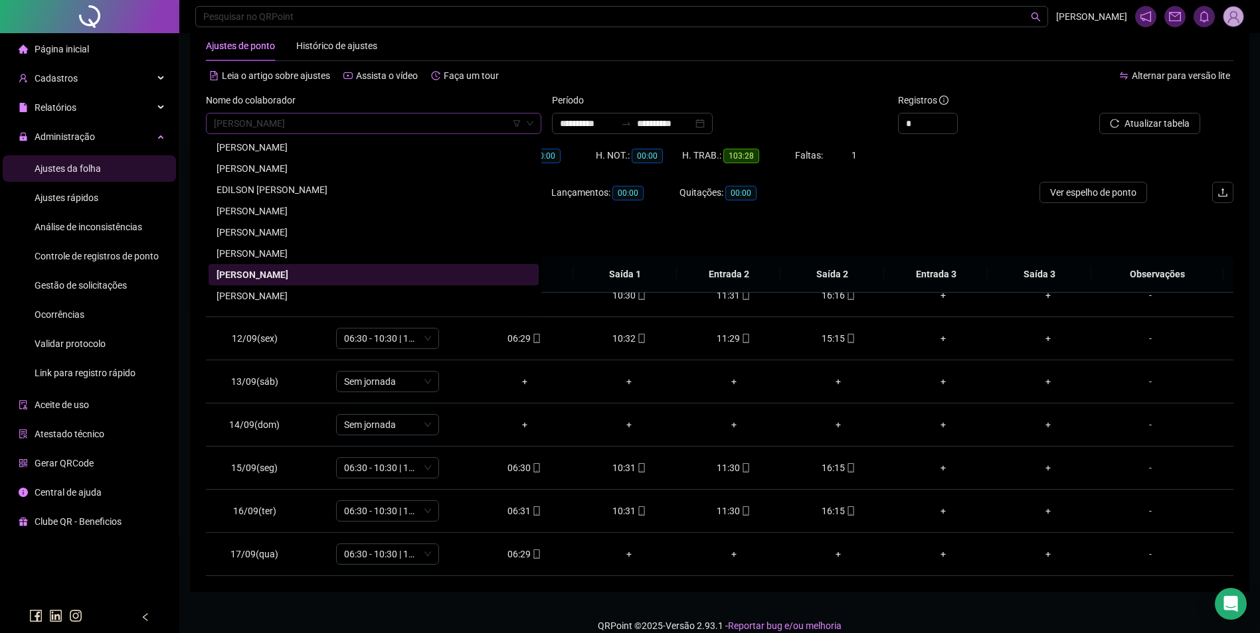
click at [341, 127] on span "EDIMILSON PEREIRA DA SILVA" at bounding box center [373, 124] width 319 height 20
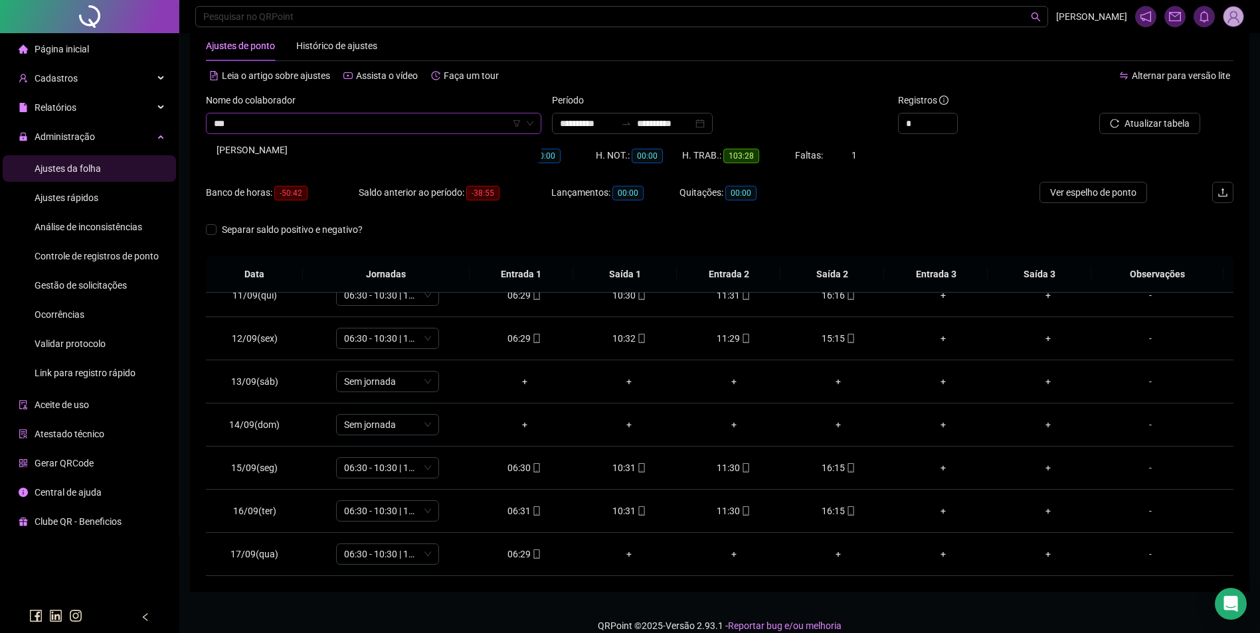
scroll to position [0, 0]
type input "*****"
click at [289, 155] on div "EDSON ABREU SILVA" at bounding box center [373, 150] width 314 height 15
click at [1142, 118] on span "Buscar registros" at bounding box center [1155, 123] width 68 height 15
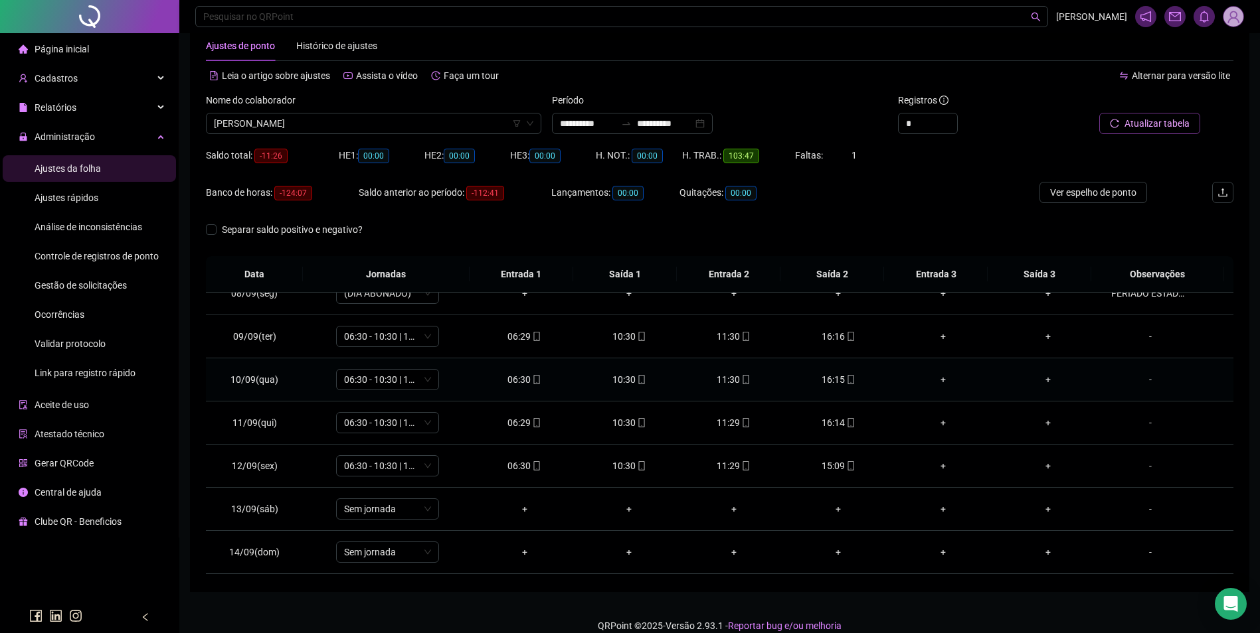
scroll to position [450, 0]
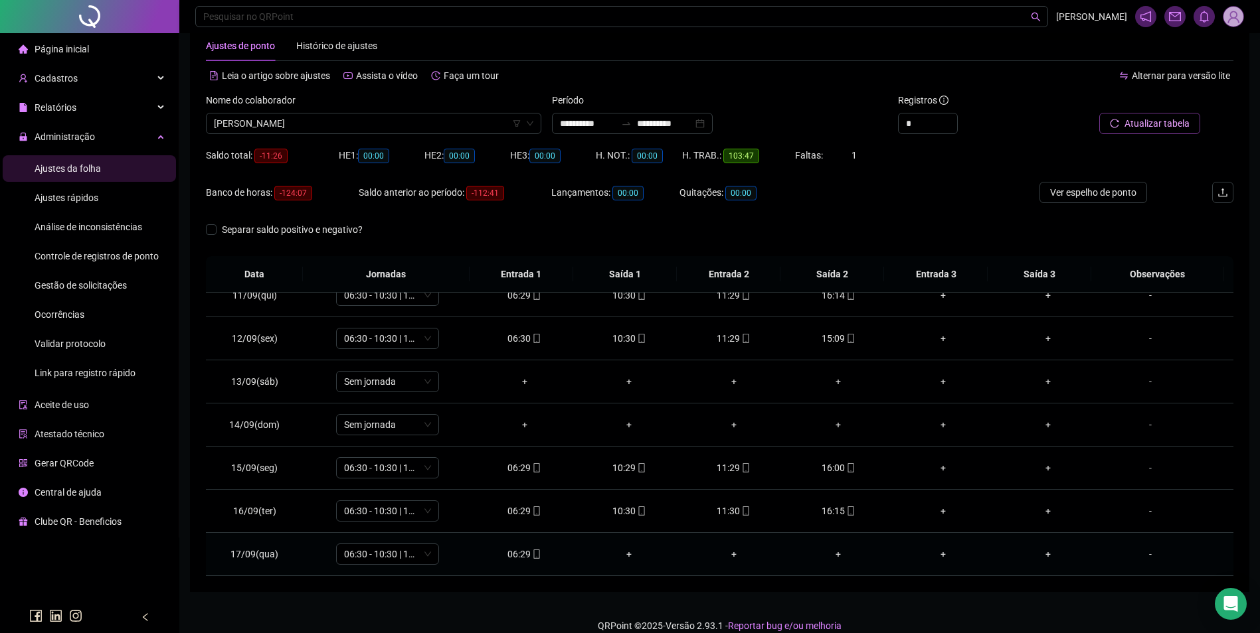
click at [530, 560] on span at bounding box center [535, 554] width 11 height 11
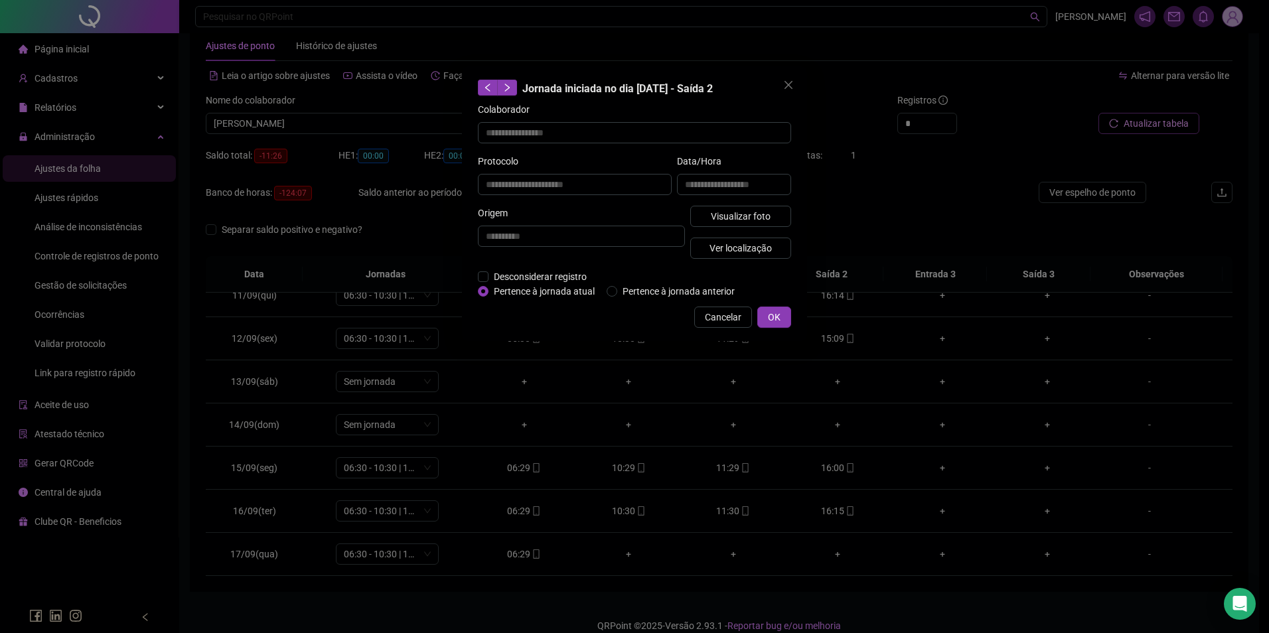
type input "**********"
click at [761, 222] on span "Visualizar foto" at bounding box center [741, 216] width 60 height 15
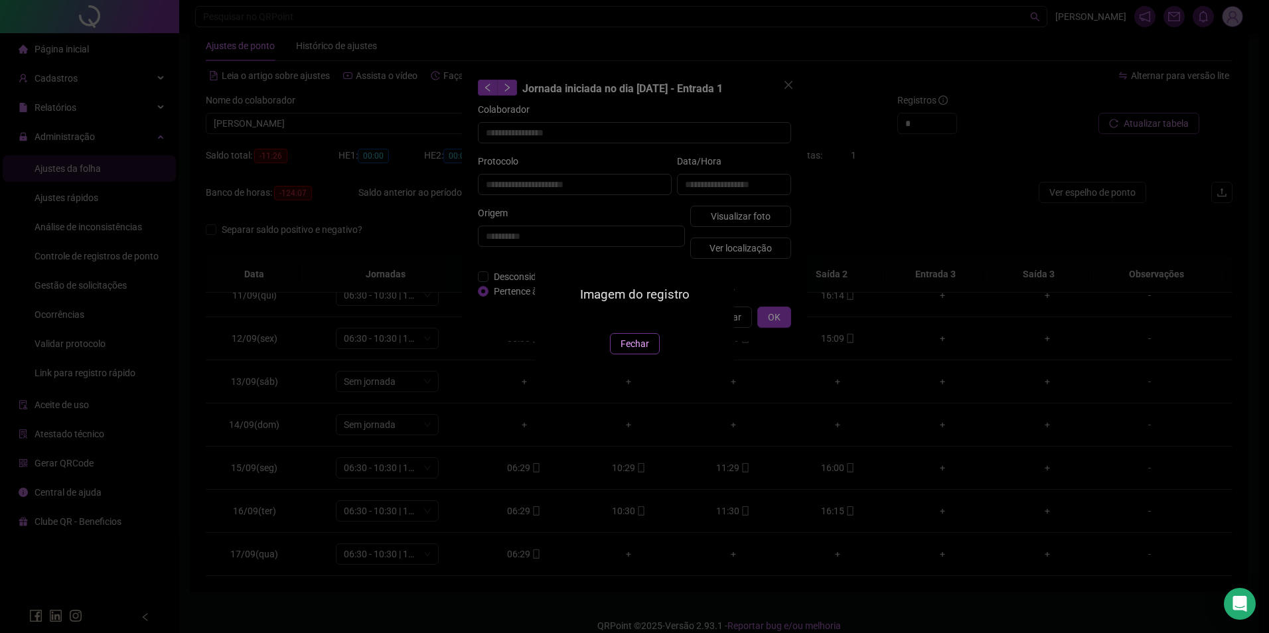
click at [637, 351] on span "Fechar" at bounding box center [635, 344] width 29 height 15
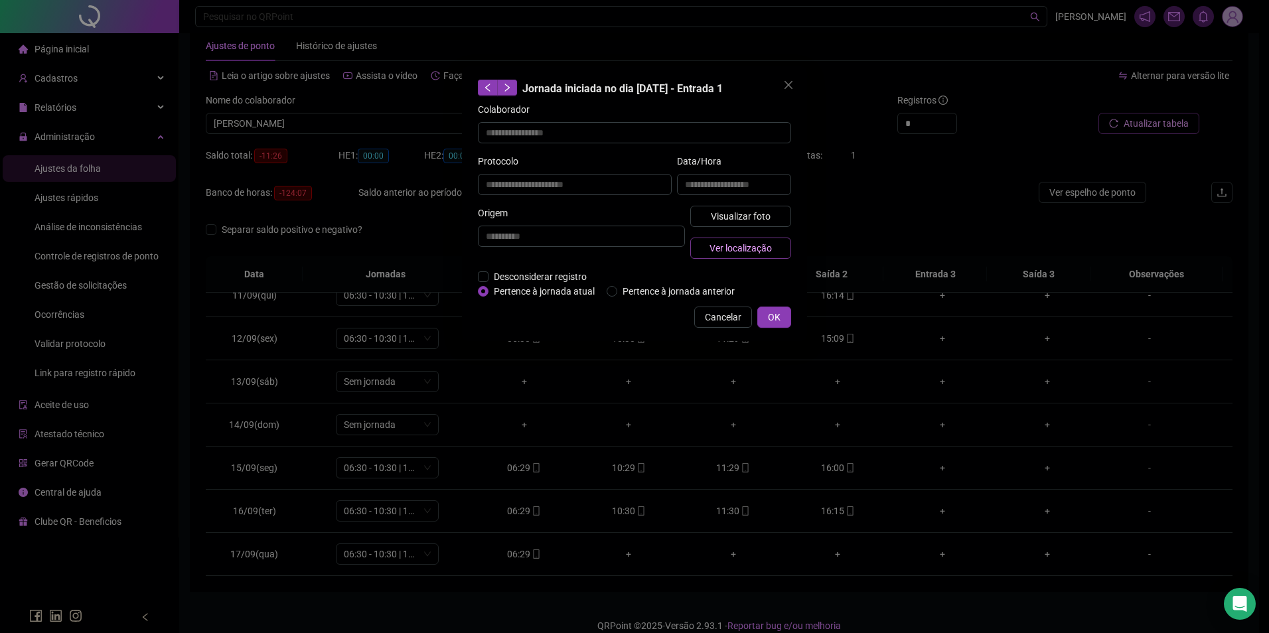
click at [740, 250] on span "Ver localização" at bounding box center [741, 248] width 62 height 15
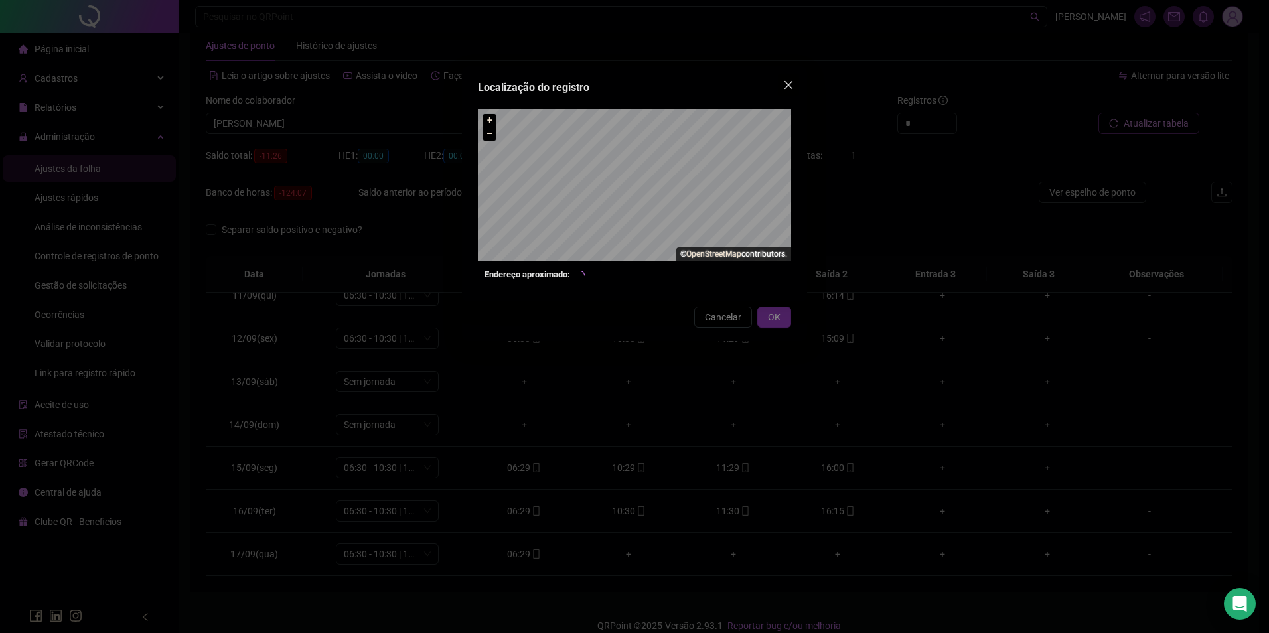
click at [787, 82] on icon "close" at bounding box center [789, 85] width 8 height 8
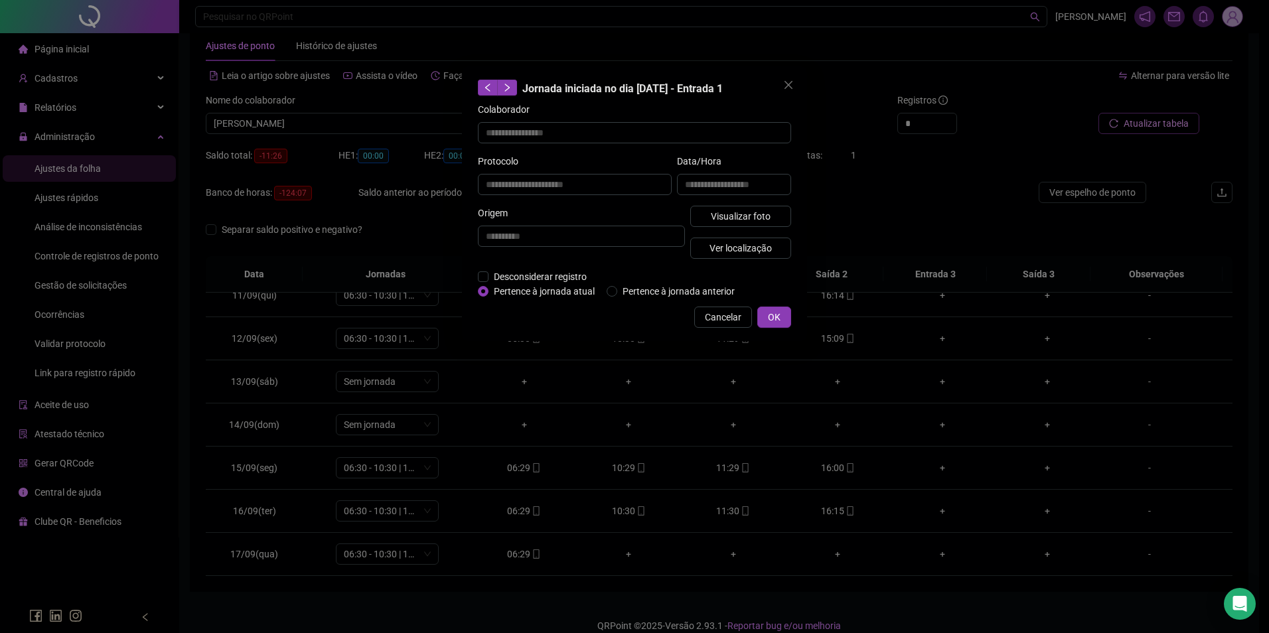
drag, startPoint x: 716, startPoint y: 318, endPoint x: 580, endPoint y: 210, distance: 173.9
click at [715, 316] on span "Cancelar" at bounding box center [723, 317] width 37 height 15
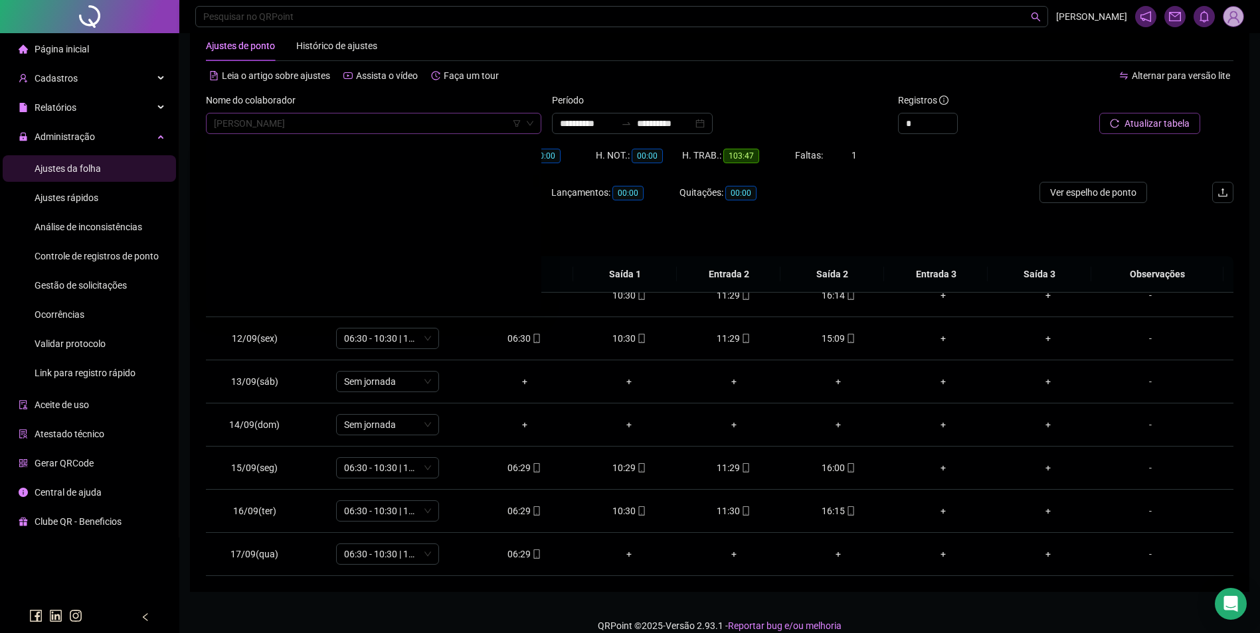
scroll to position [4398, 0]
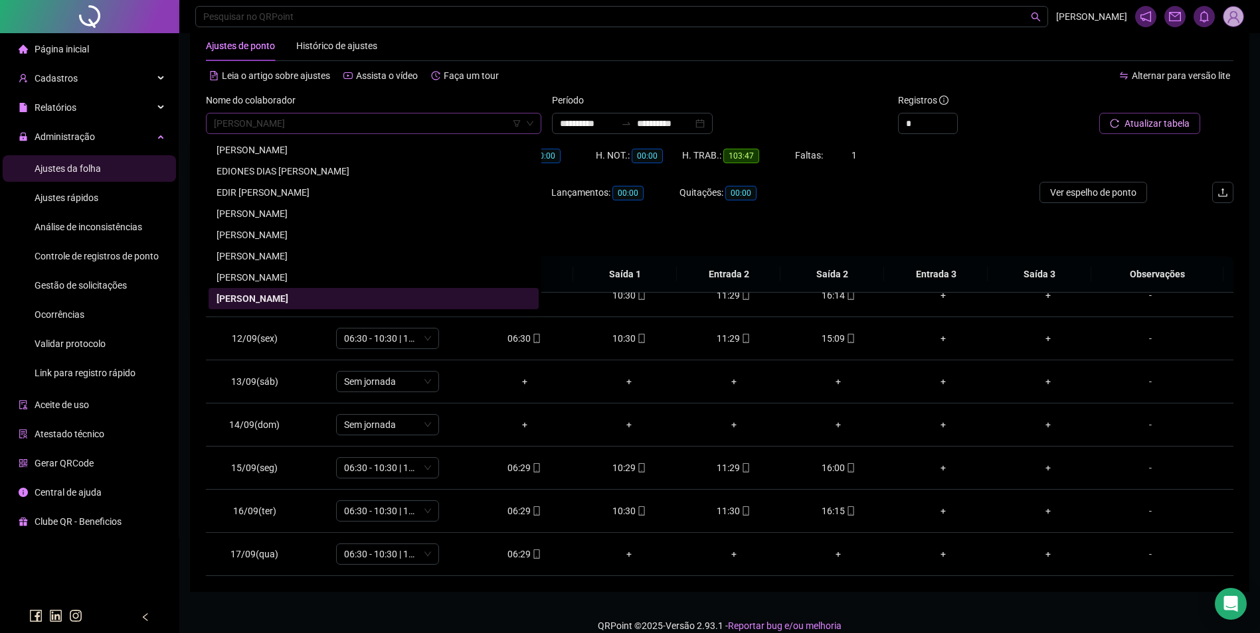
click at [345, 116] on span "EDSON ABREU SILVA" at bounding box center [373, 124] width 319 height 20
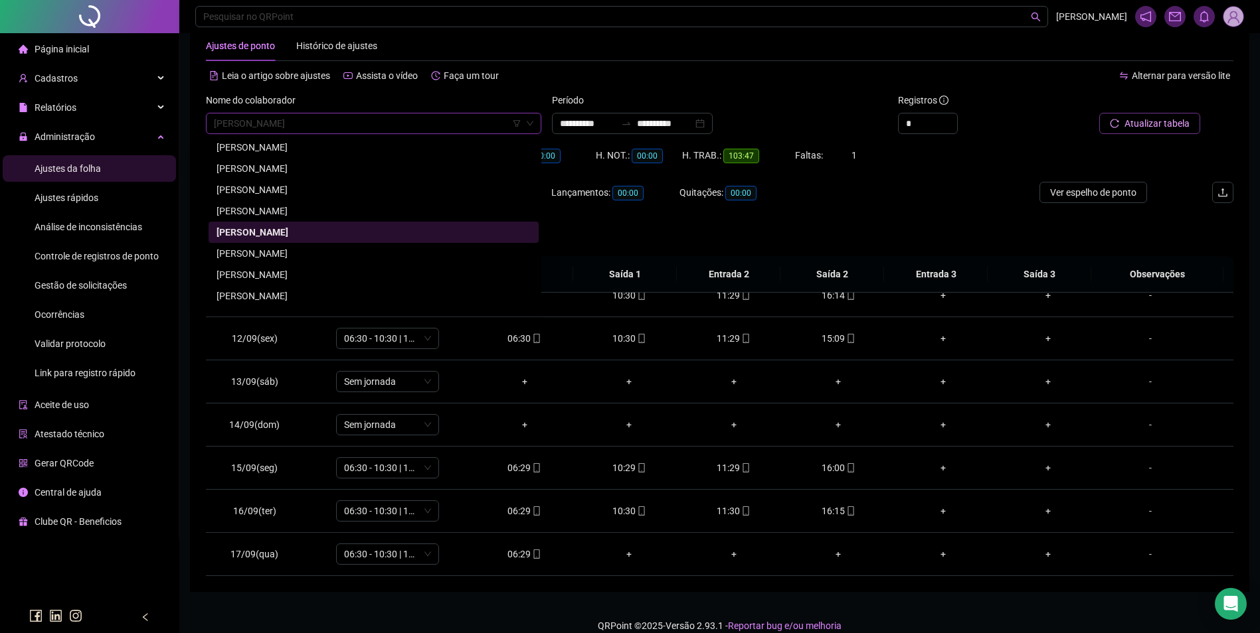
click at [309, 248] on div "EDUARDO COSTA DOS SANTOS" at bounding box center [373, 253] width 314 height 15
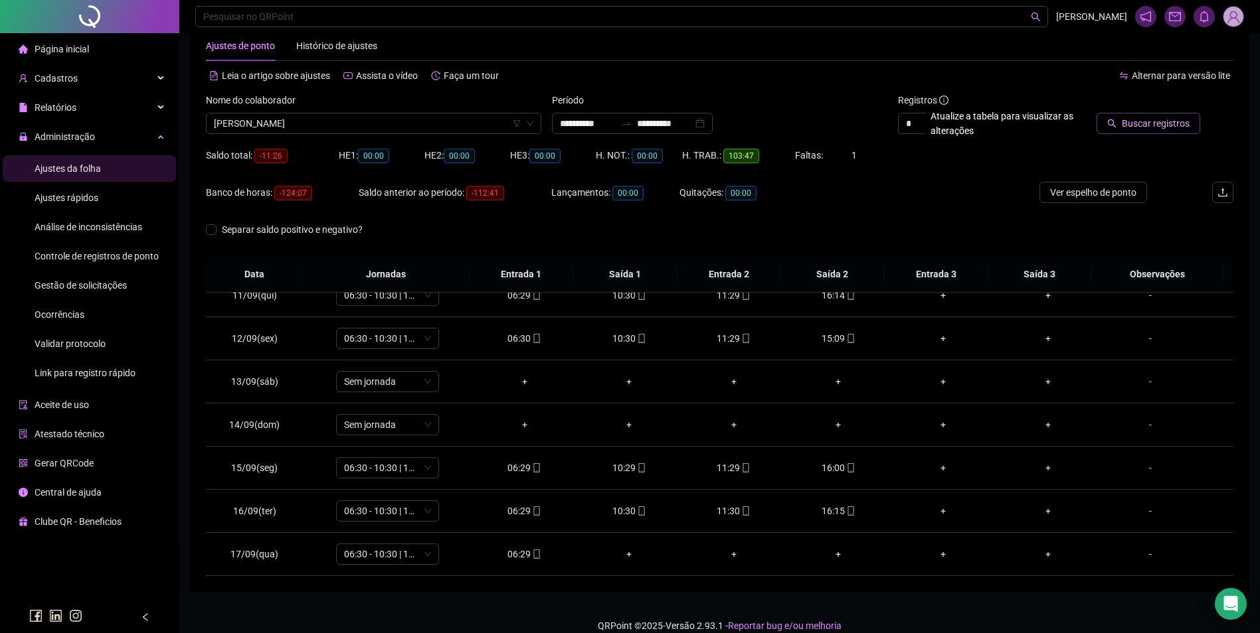
click at [1143, 129] on span "Buscar registros" at bounding box center [1155, 123] width 68 height 15
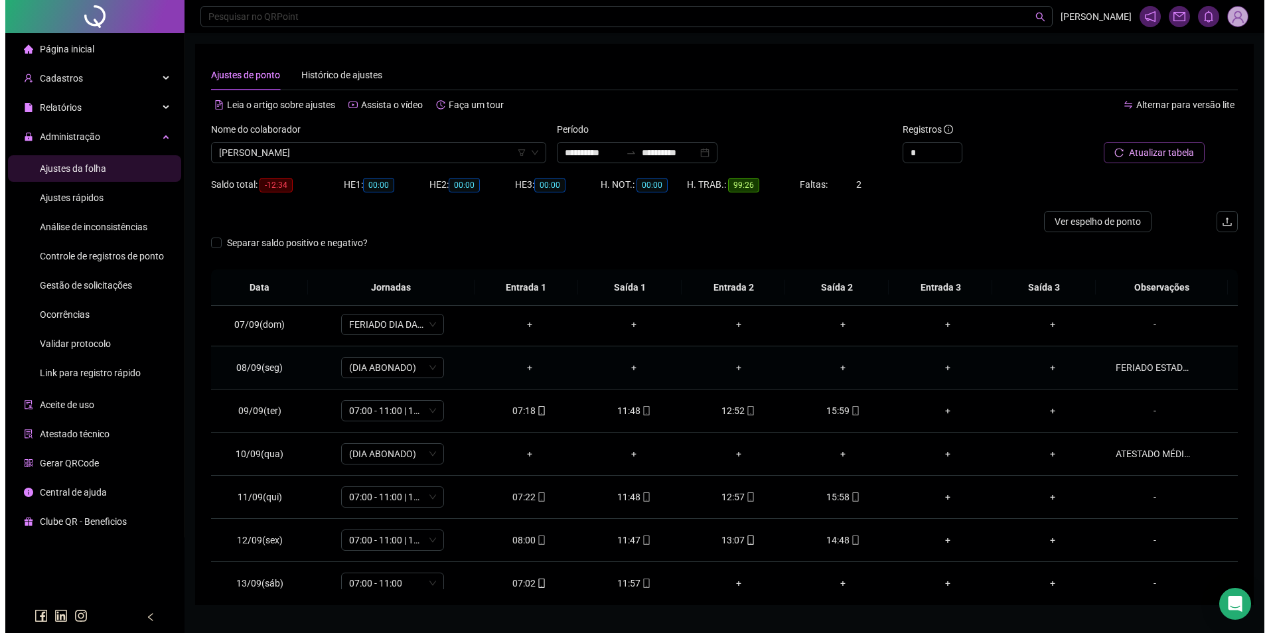
scroll to position [332, 0]
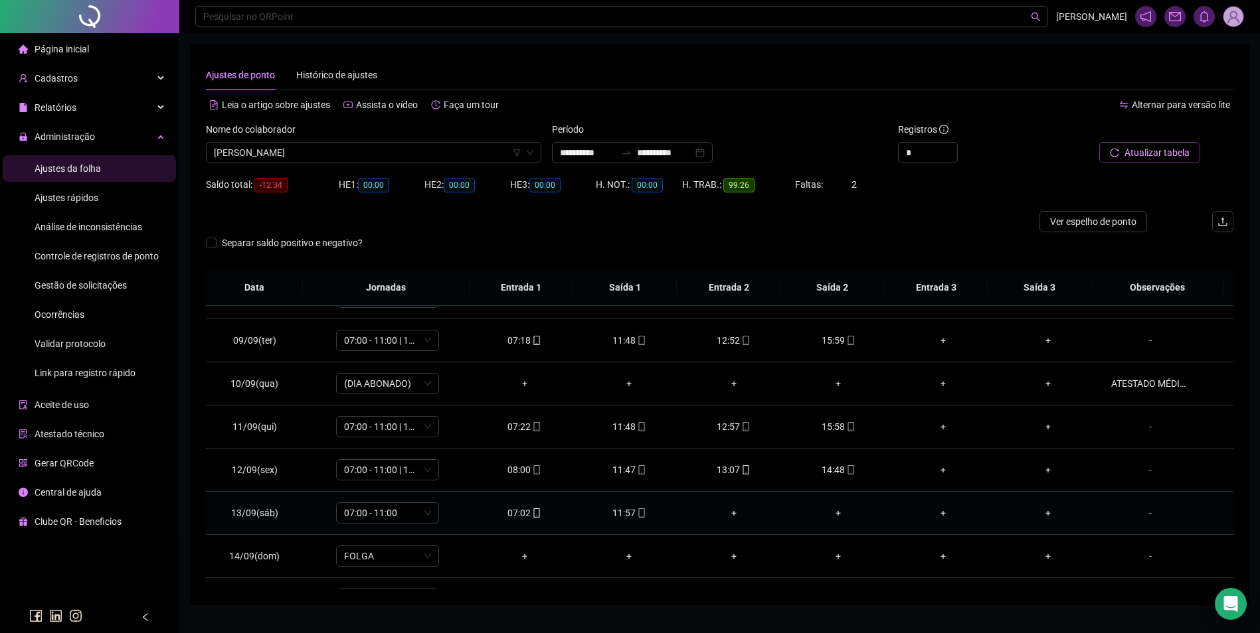
click at [625, 511] on div "11:57" at bounding box center [629, 513] width 84 height 15
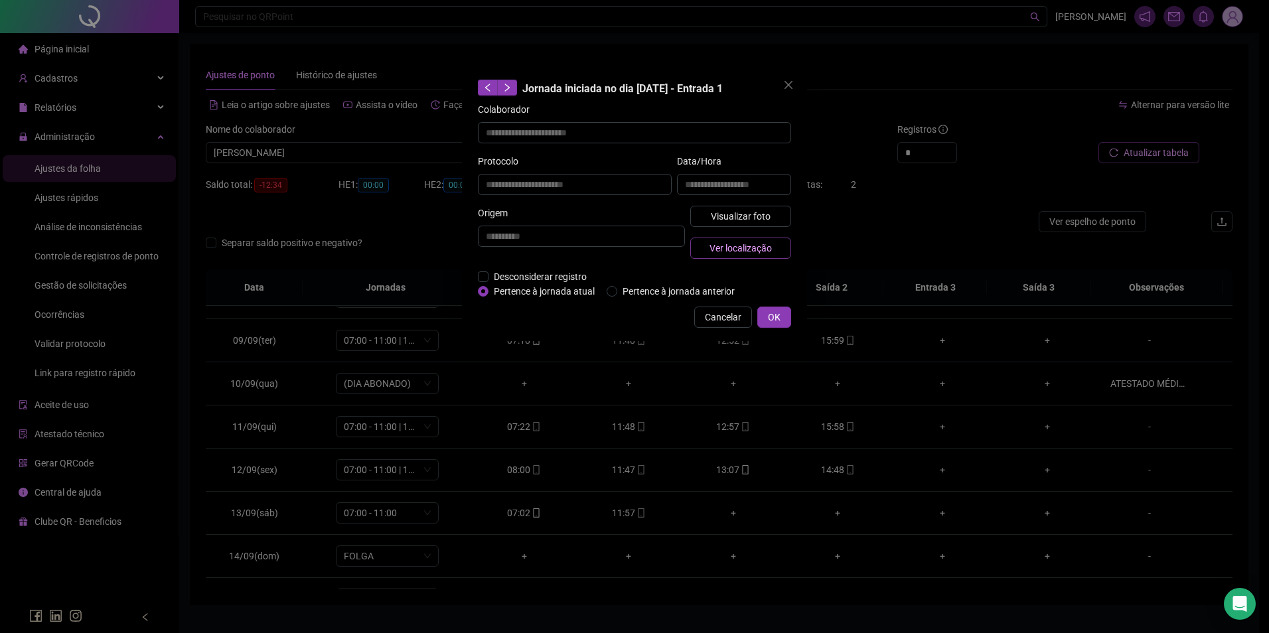
type input "**********"
click at [760, 222] on span "Visualizar foto" at bounding box center [741, 216] width 60 height 15
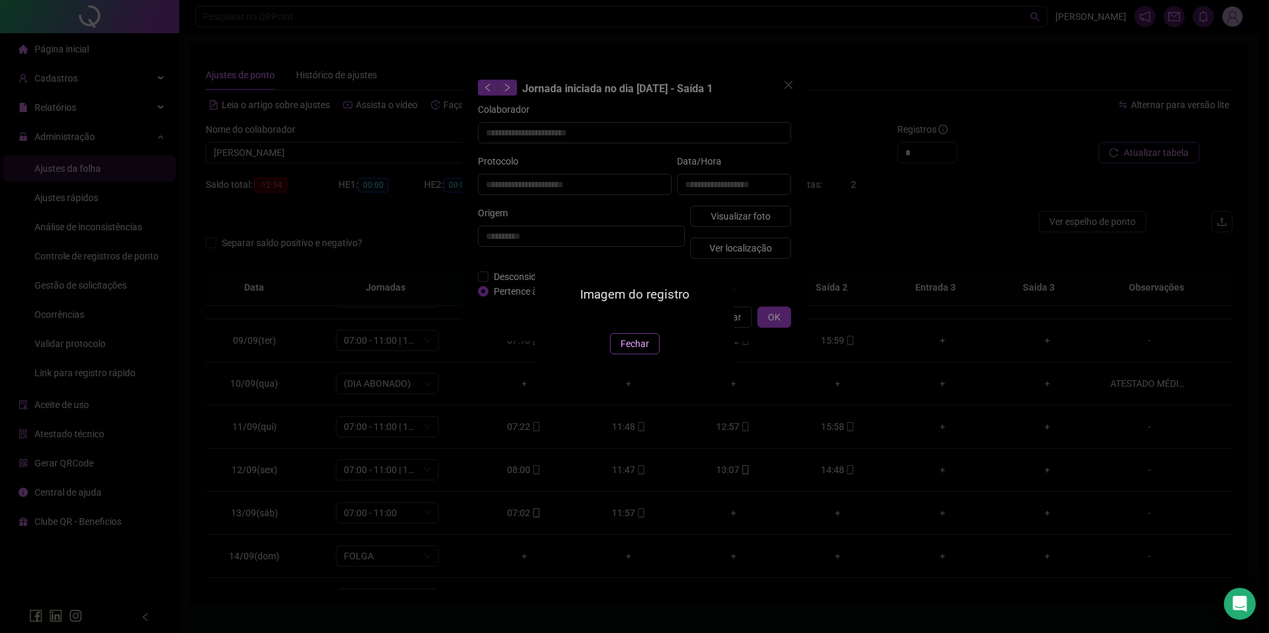
click at [631, 351] on span "Fechar" at bounding box center [635, 344] width 29 height 15
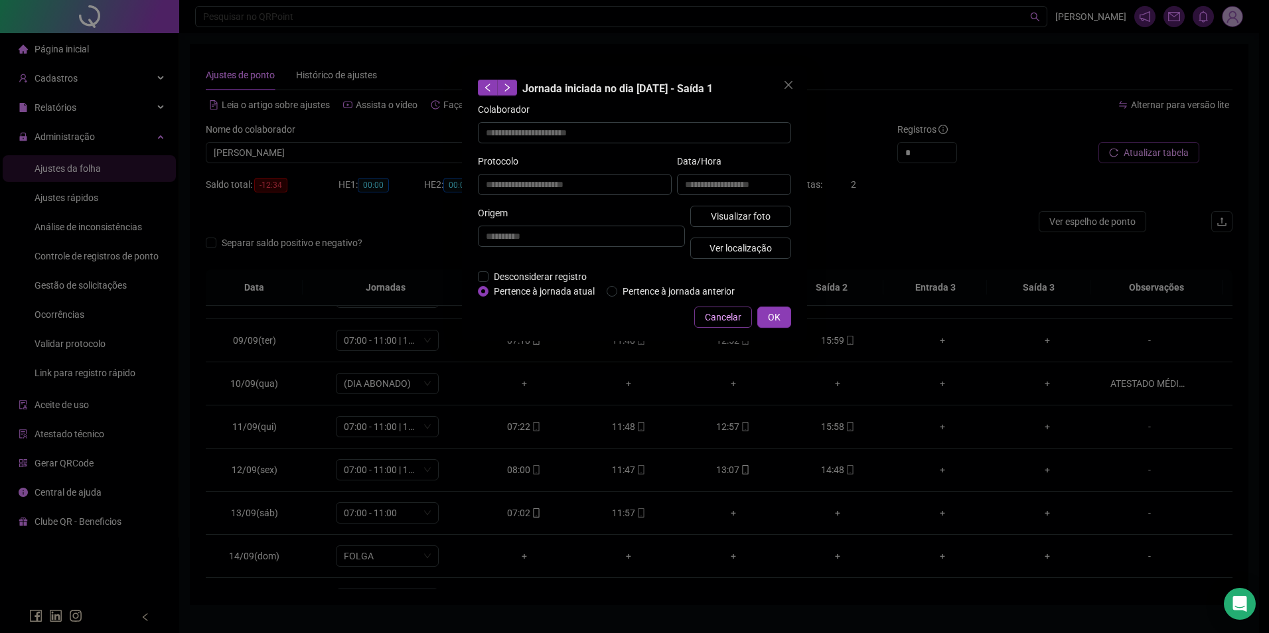
click at [710, 320] on span "Cancelar" at bounding box center [723, 317] width 37 height 15
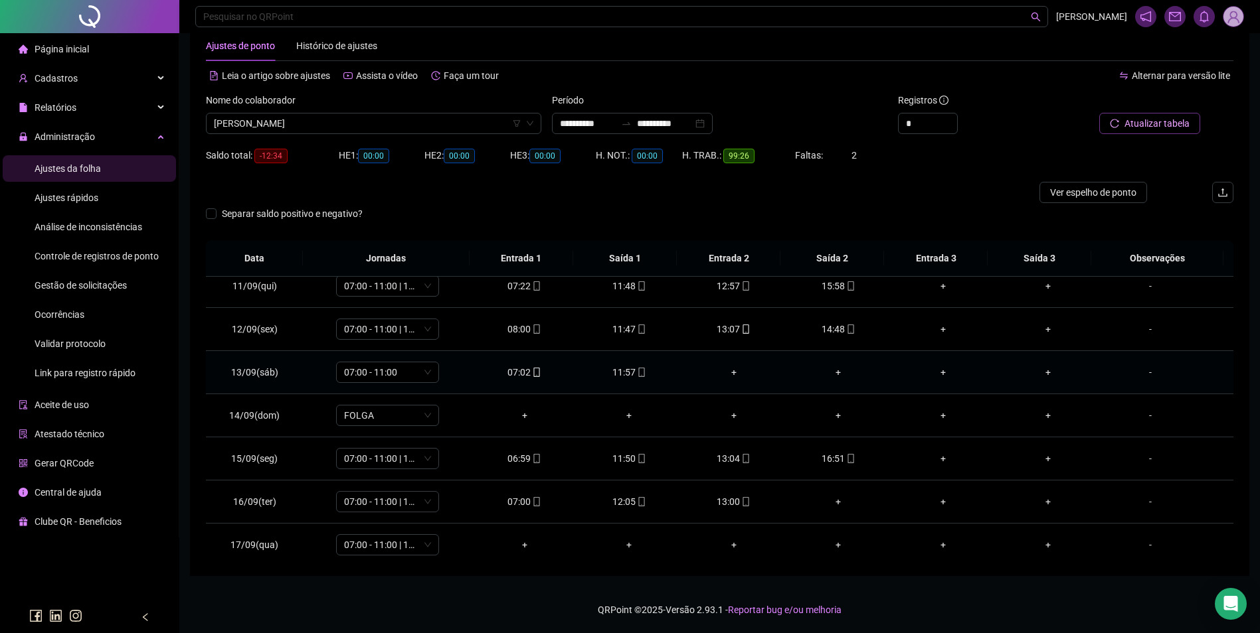
scroll to position [450, 0]
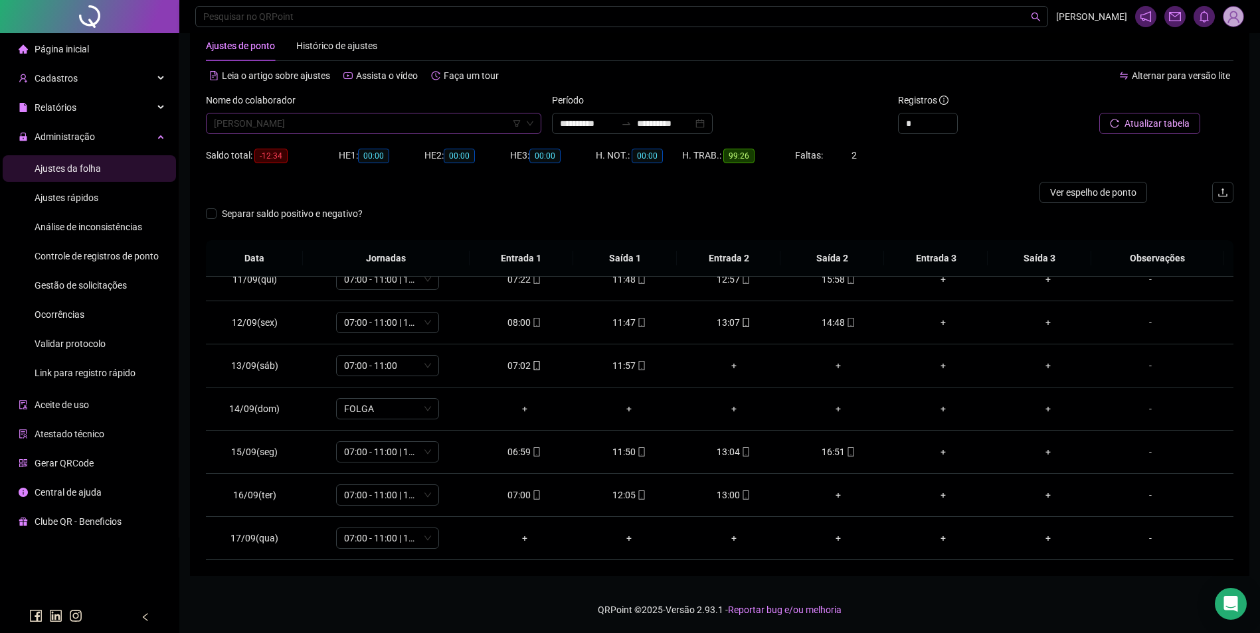
click at [335, 120] on span "EDUARDO COSTA DOS SANTOS" at bounding box center [373, 124] width 319 height 20
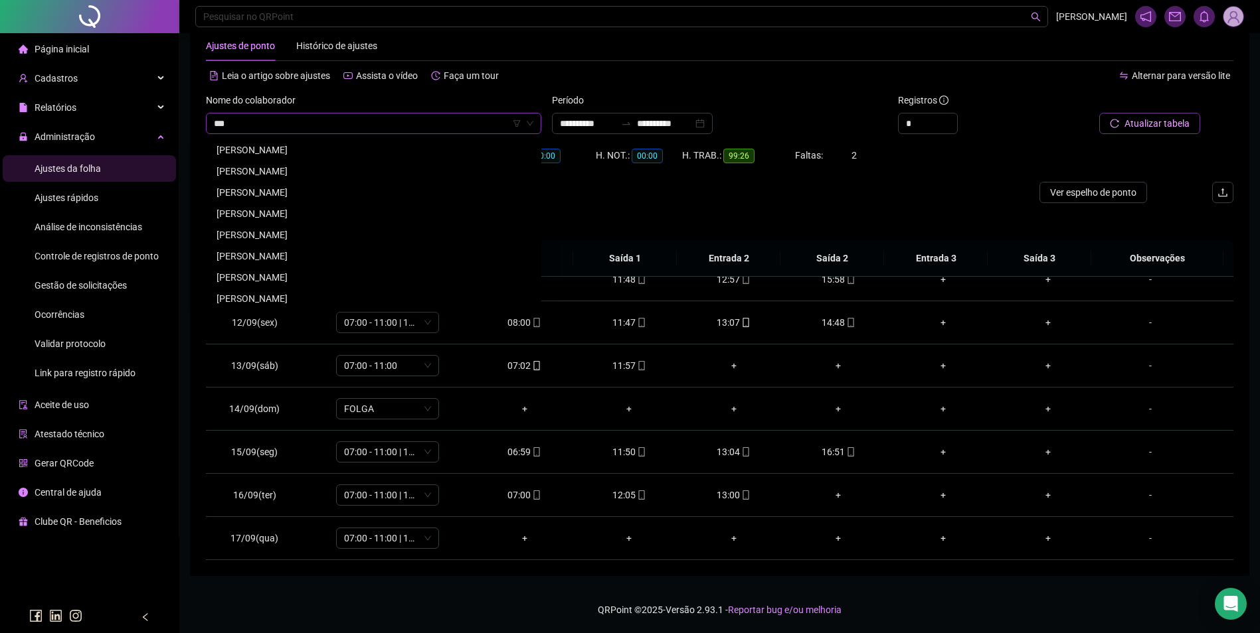
scroll to position [0, 0]
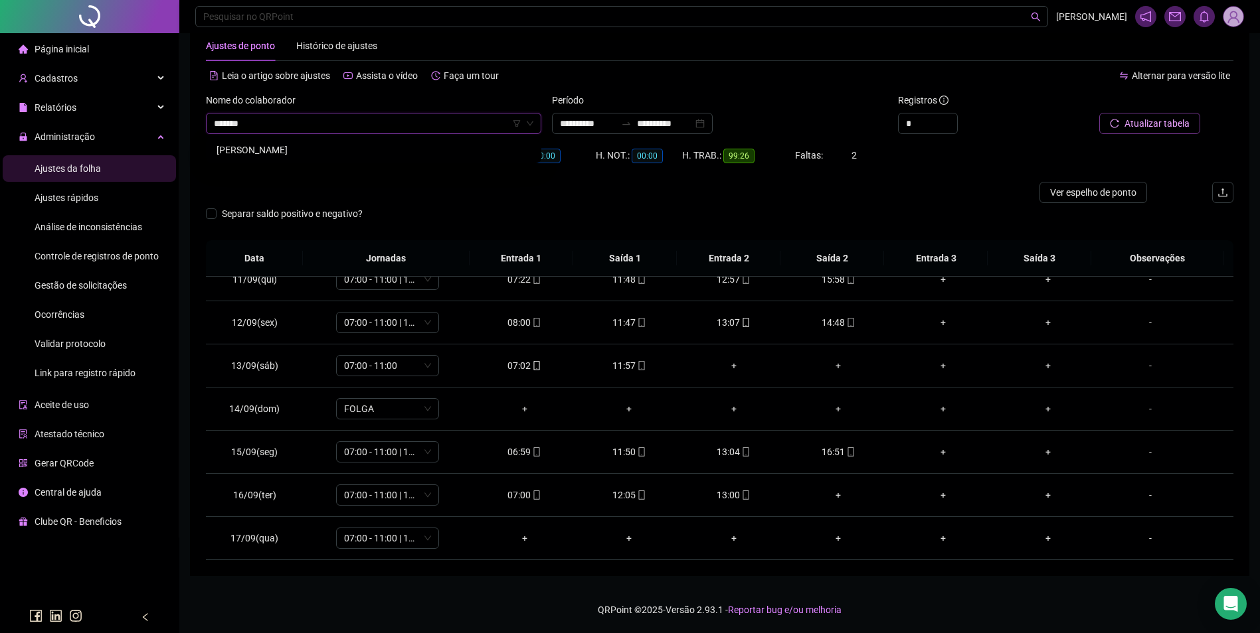
type input "********"
click at [314, 149] on div "ELISIANE SANTIAGO SILVA" at bounding box center [373, 150] width 314 height 15
click at [1177, 121] on span "Buscar registros" at bounding box center [1155, 123] width 68 height 15
click at [728, 492] on div "14:21" at bounding box center [734, 495] width 84 height 15
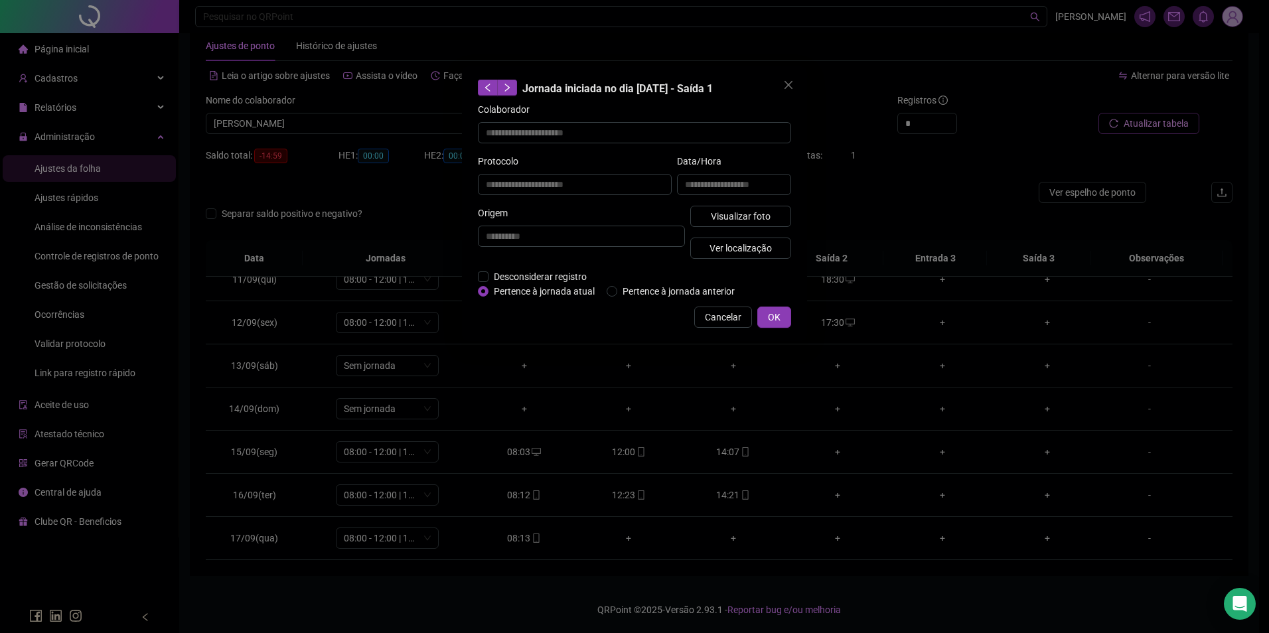
type input "**********"
click at [726, 218] on span "Visualizar foto" at bounding box center [741, 216] width 60 height 15
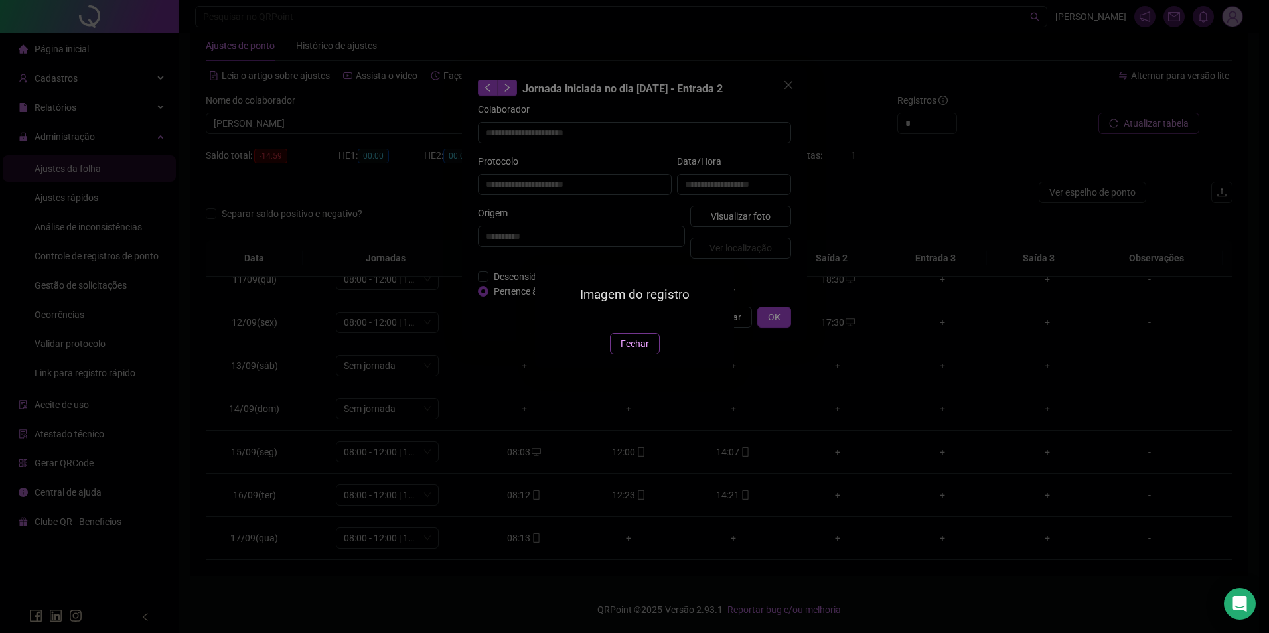
click at [619, 355] on button "Fechar" at bounding box center [635, 343] width 50 height 21
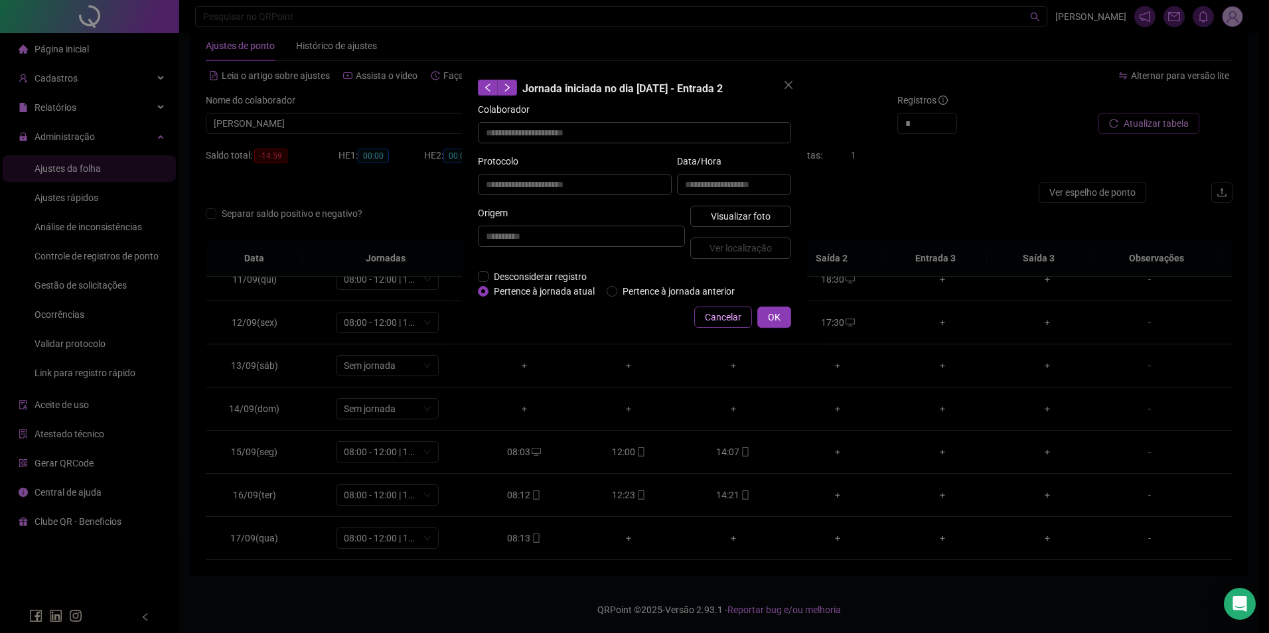
click at [703, 311] on button "Cancelar" at bounding box center [723, 317] width 58 height 21
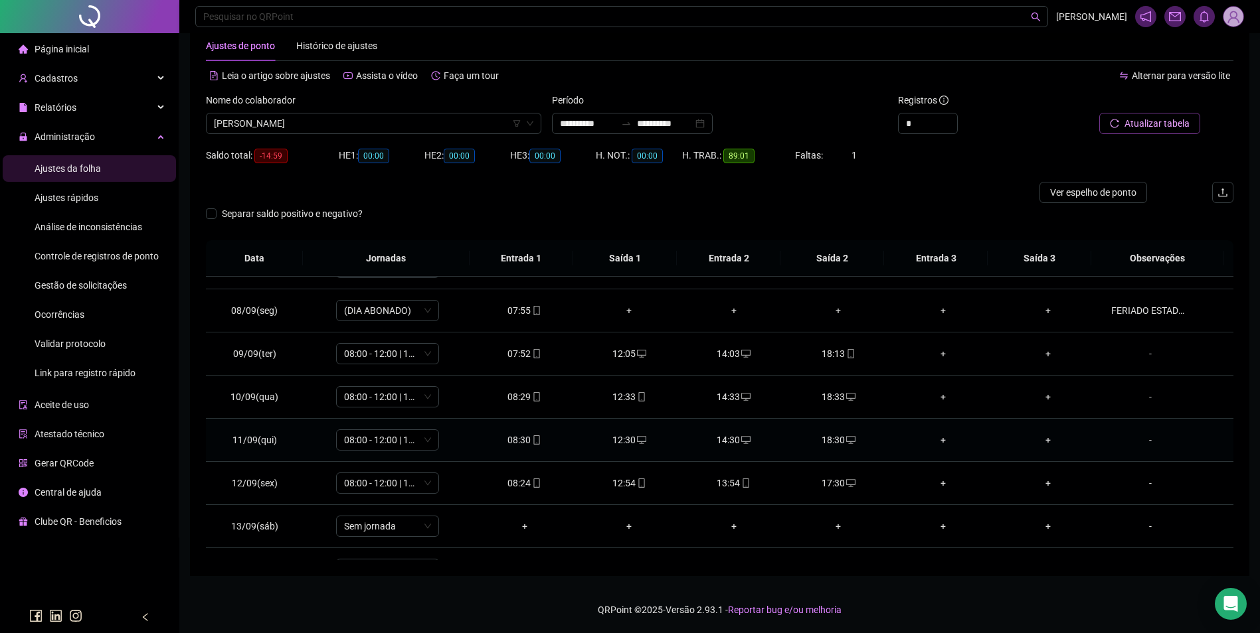
scroll to position [266, 0]
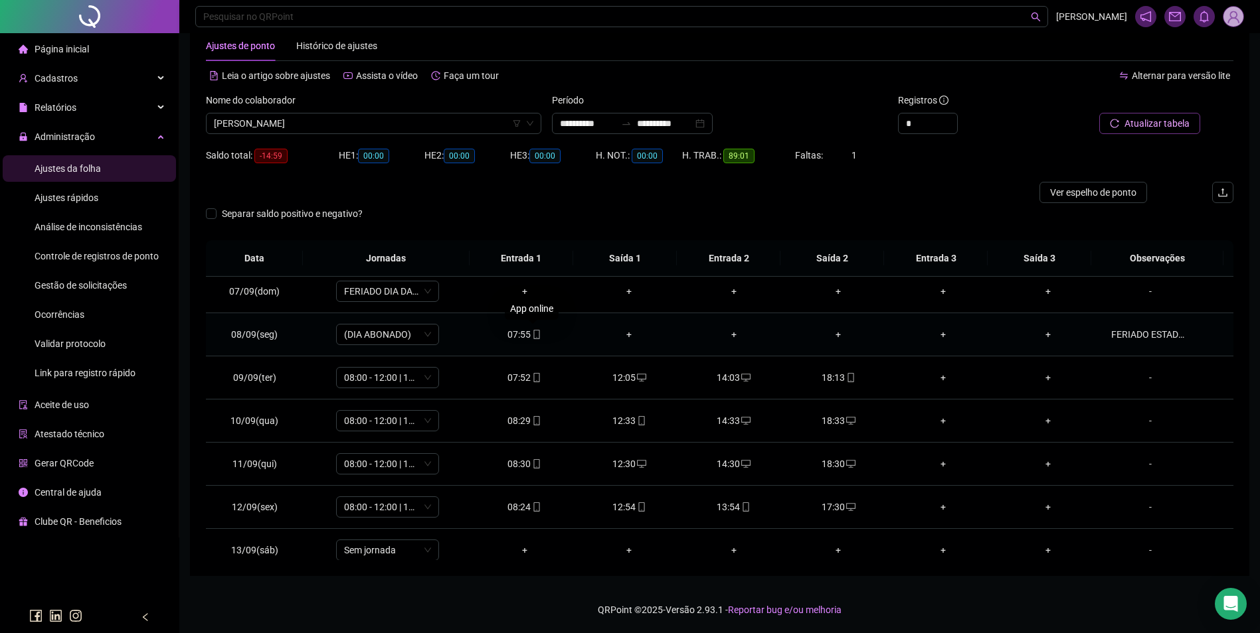
click at [533, 337] on icon "mobile" at bounding box center [536, 334] width 6 height 9
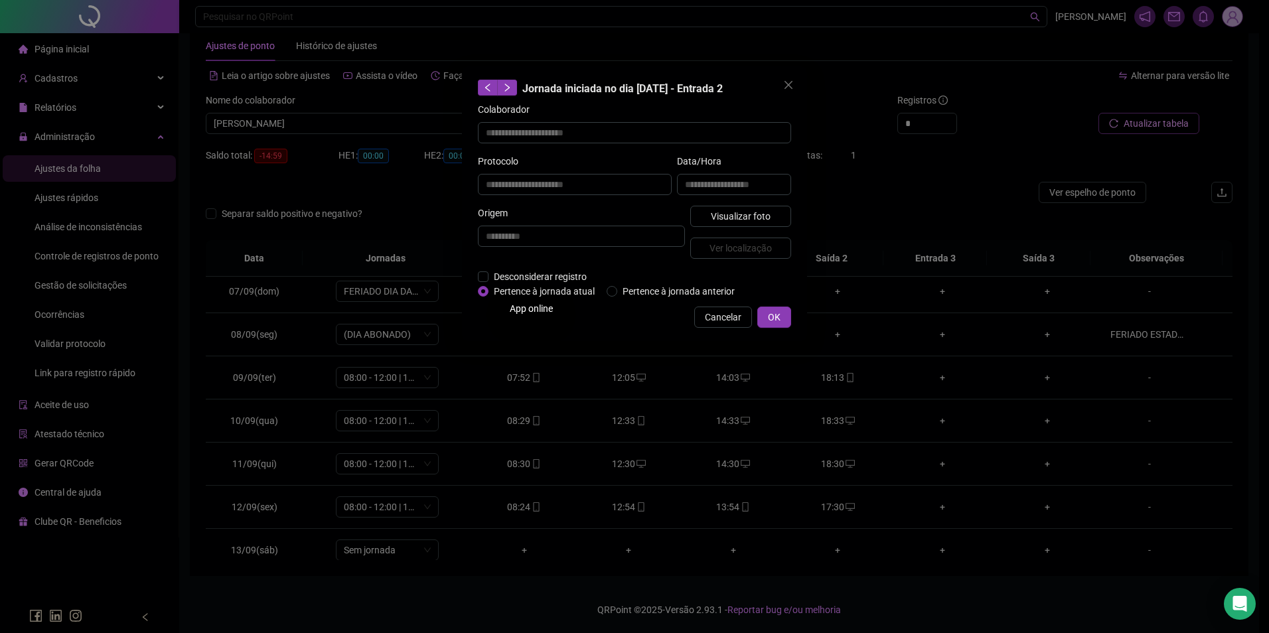
type input "**********"
click at [726, 212] on span "Visualizar foto" at bounding box center [741, 216] width 60 height 15
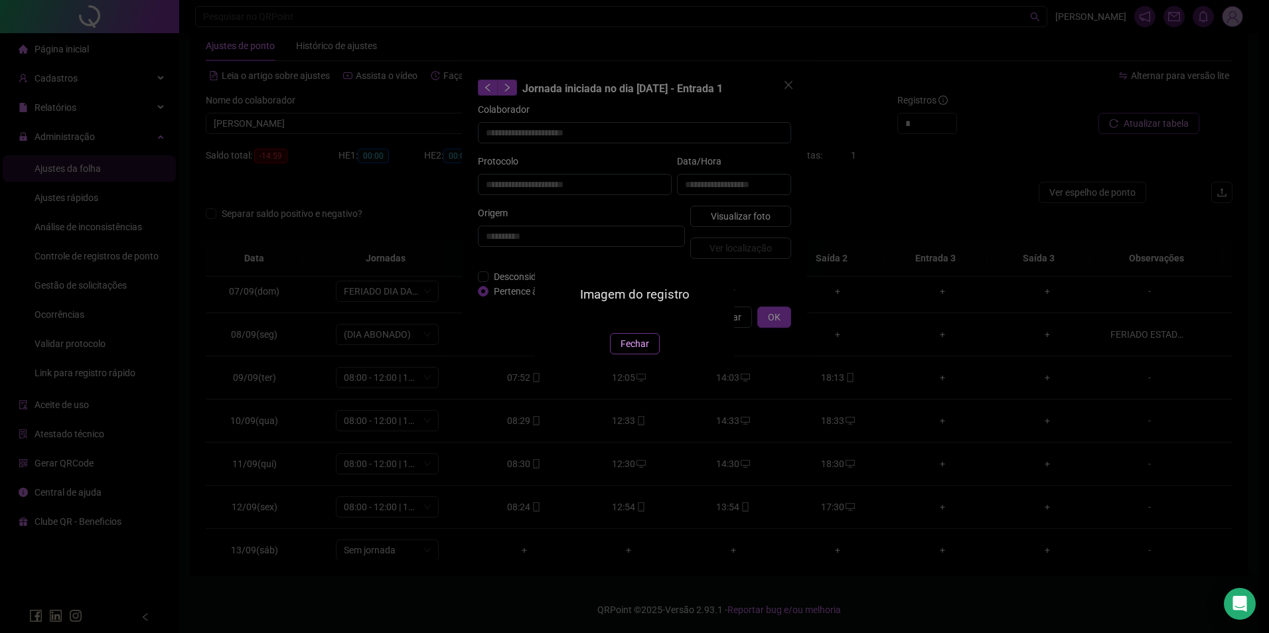
click at [641, 351] on span "Fechar" at bounding box center [635, 344] width 29 height 15
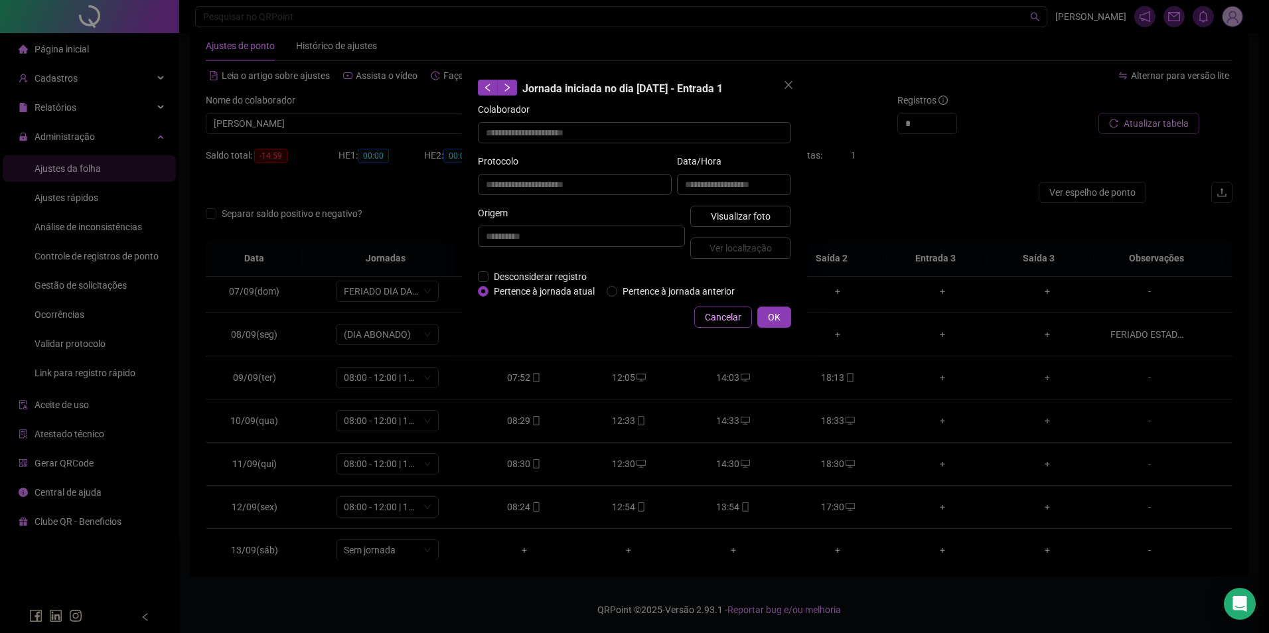
click at [727, 317] on span "Cancelar" at bounding box center [723, 317] width 37 height 15
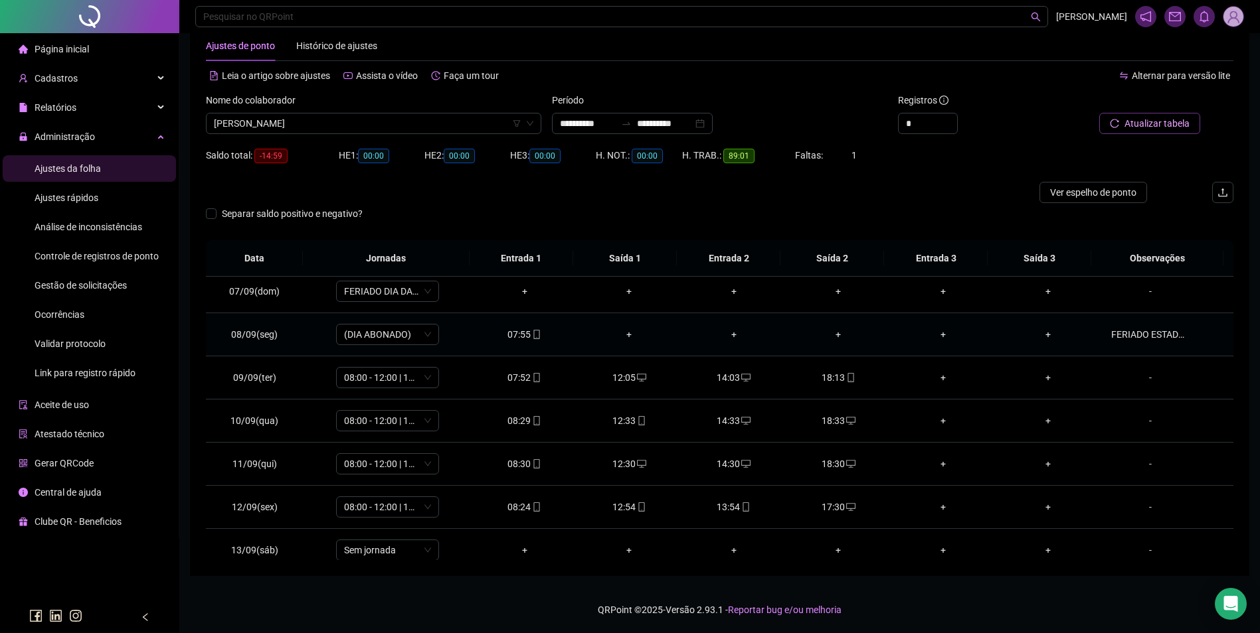
click at [536, 331] on icon "mobile" at bounding box center [536, 334] width 9 height 9
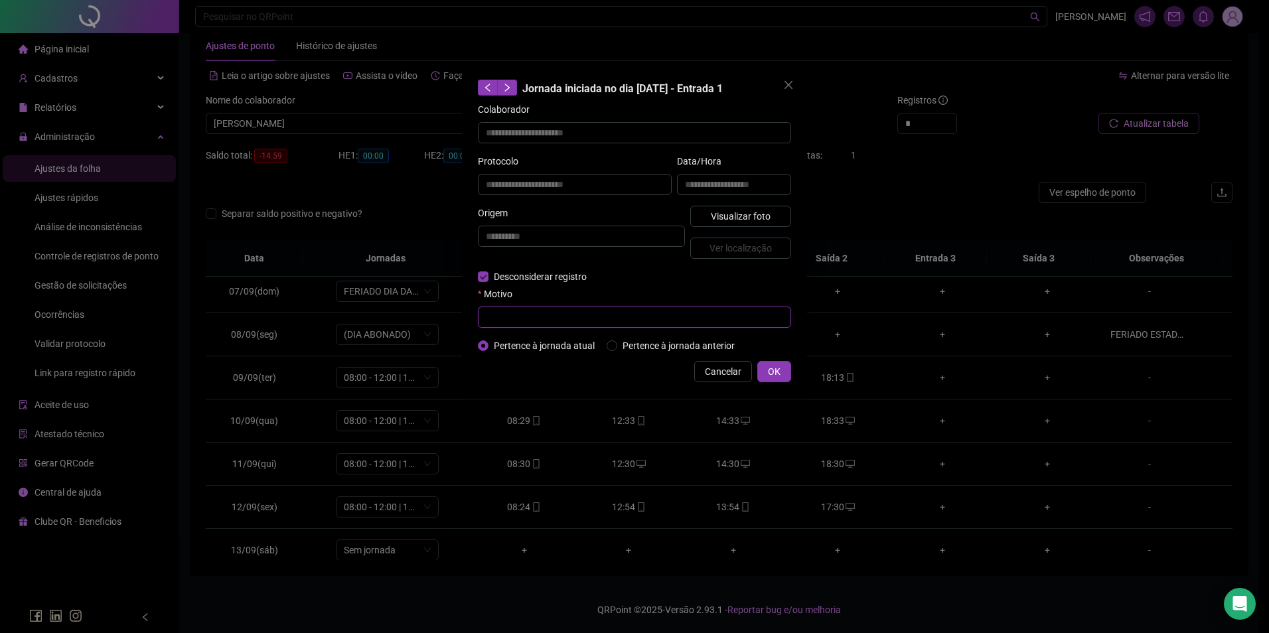
click at [493, 313] on input "text" at bounding box center [634, 317] width 313 height 21
type input "*"
click at [766, 368] on button "OK" at bounding box center [775, 371] width 34 height 21
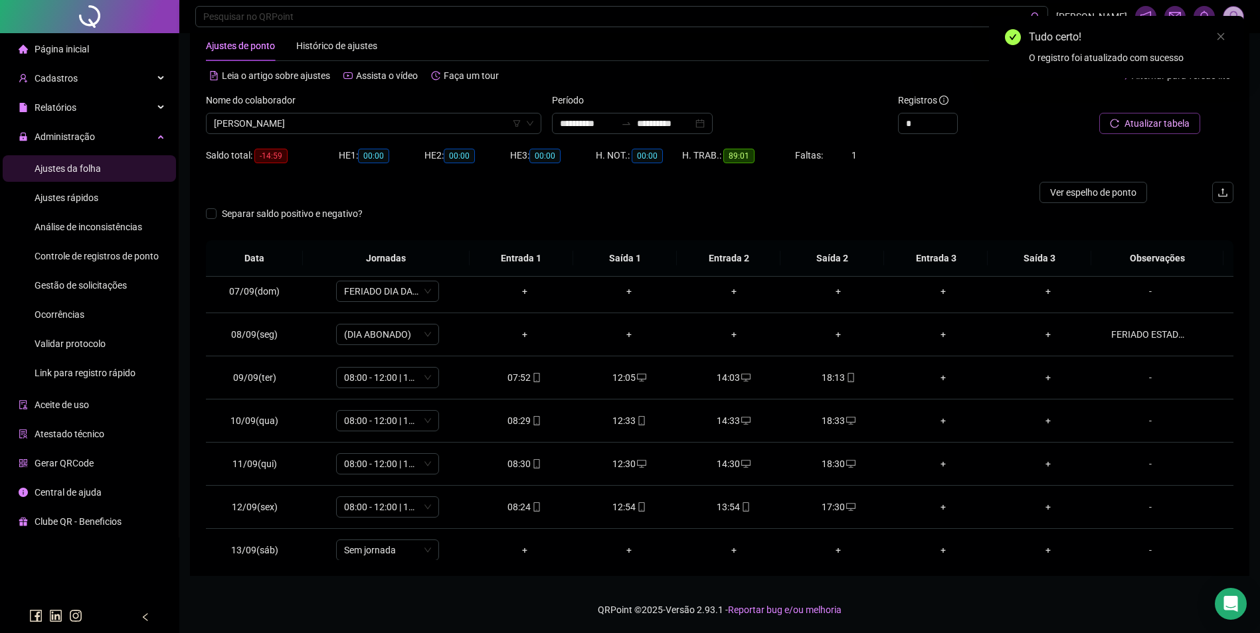
click at [1128, 123] on span "Atualizar tabela" at bounding box center [1156, 123] width 65 height 15
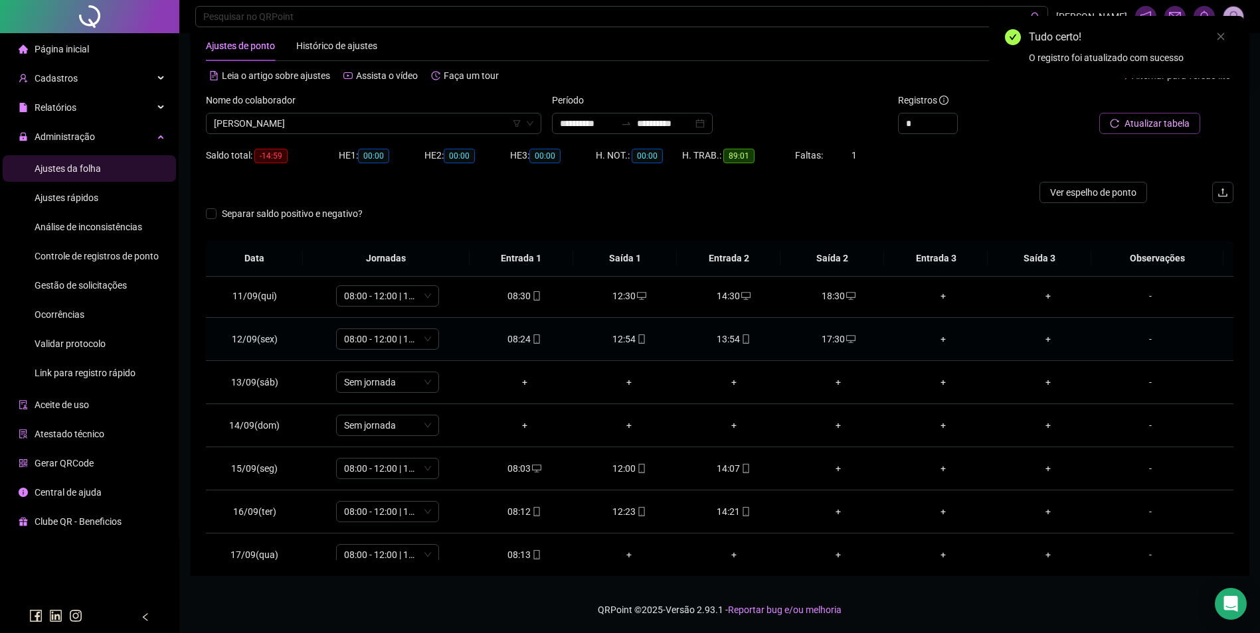
scroll to position [450, 0]
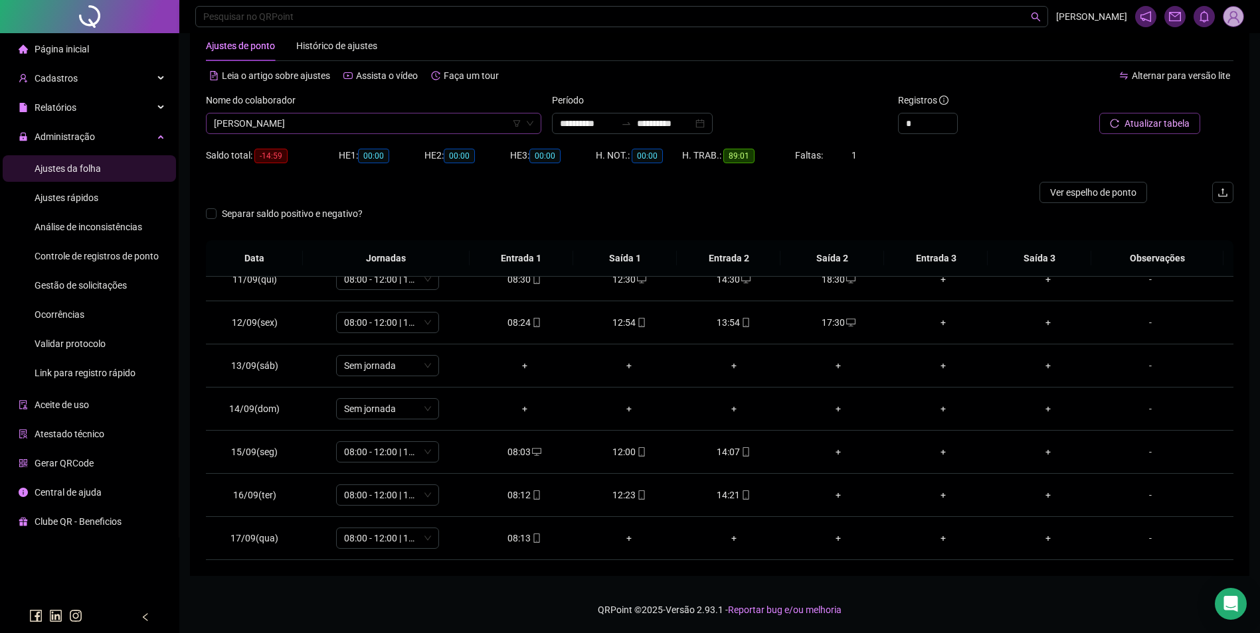
click at [490, 120] on span "ELISIANE SANTIAGO SILVA" at bounding box center [373, 124] width 319 height 20
type input "******"
click at [275, 151] on div "ELITANIA PEREIRA MENESES" at bounding box center [373, 150] width 314 height 15
click at [1153, 126] on span "Buscar registros" at bounding box center [1155, 123] width 68 height 15
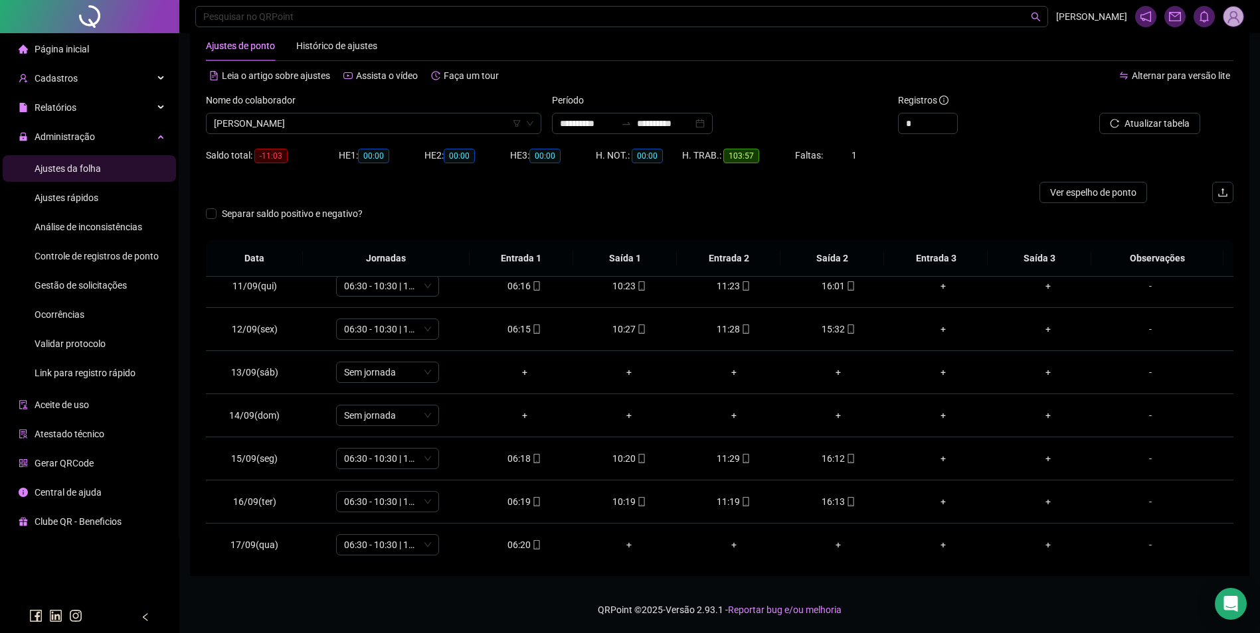
scroll to position [450, 0]
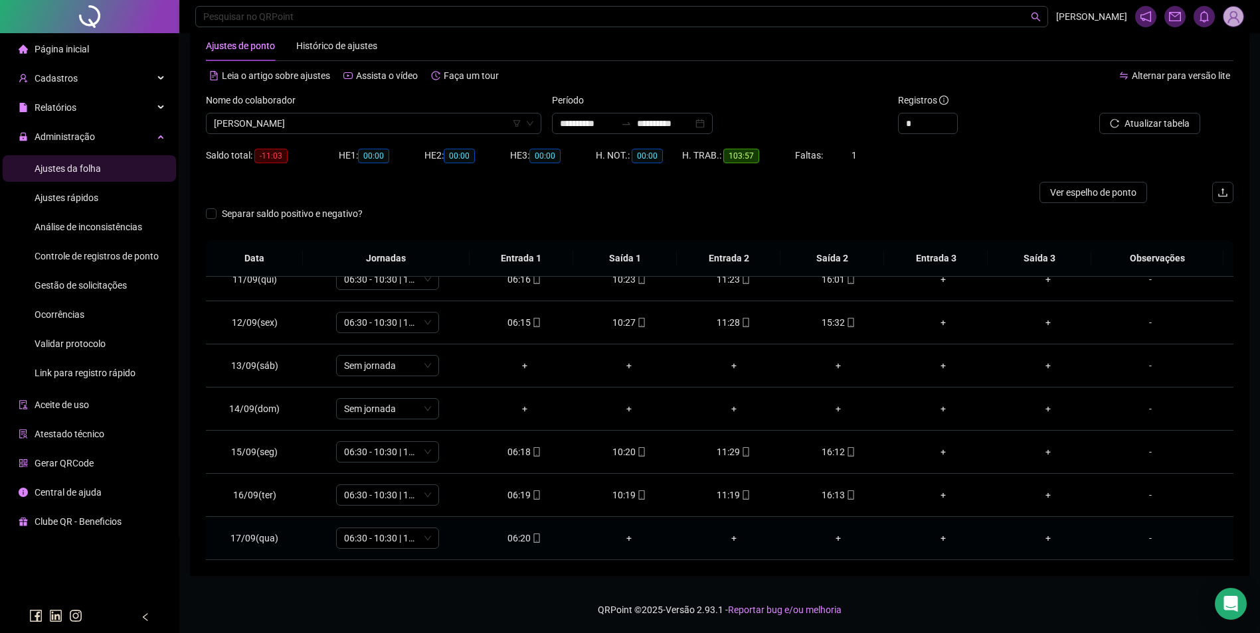
click at [526, 534] on div "06:20" at bounding box center [525, 538] width 84 height 15
type input "**********"
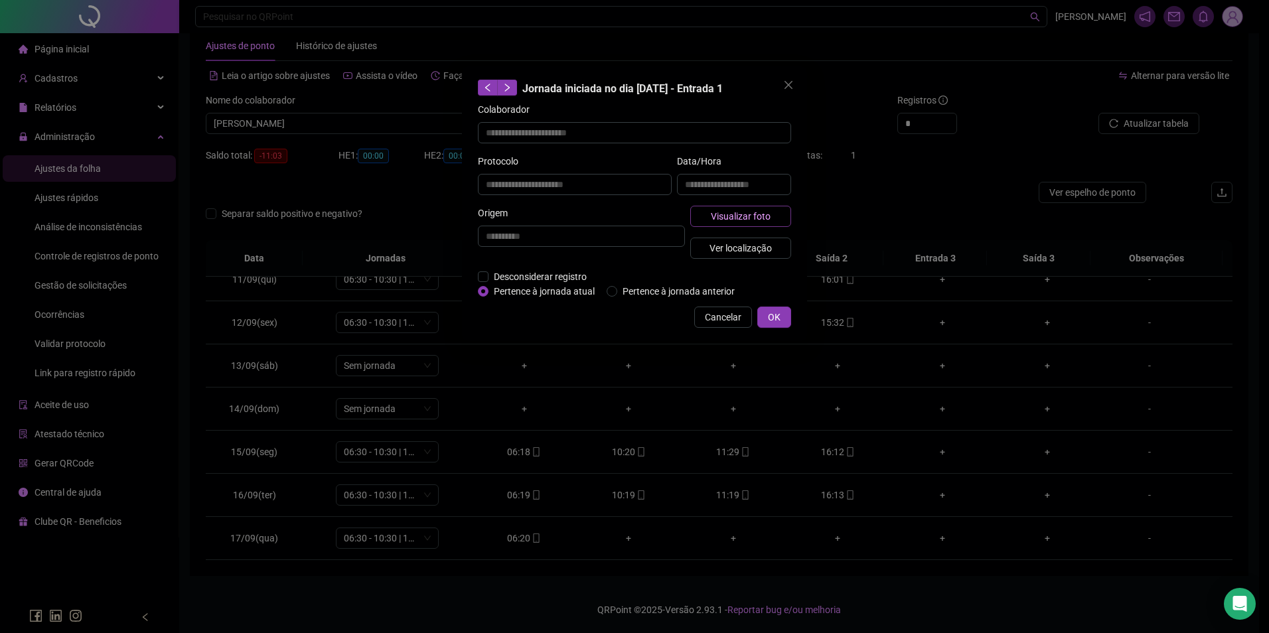
click at [746, 213] on span "Visualizar foto" at bounding box center [741, 216] width 60 height 15
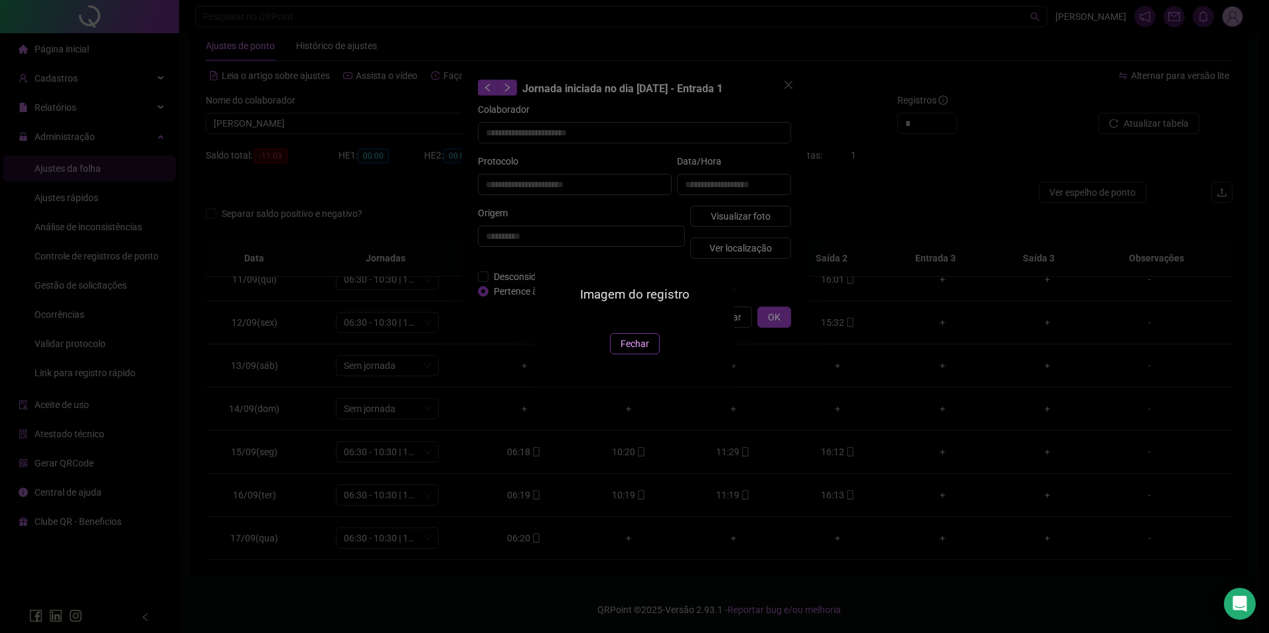
click at [634, 351] on span "Fechar" at bounding box center [635, 344] width 29 height 15
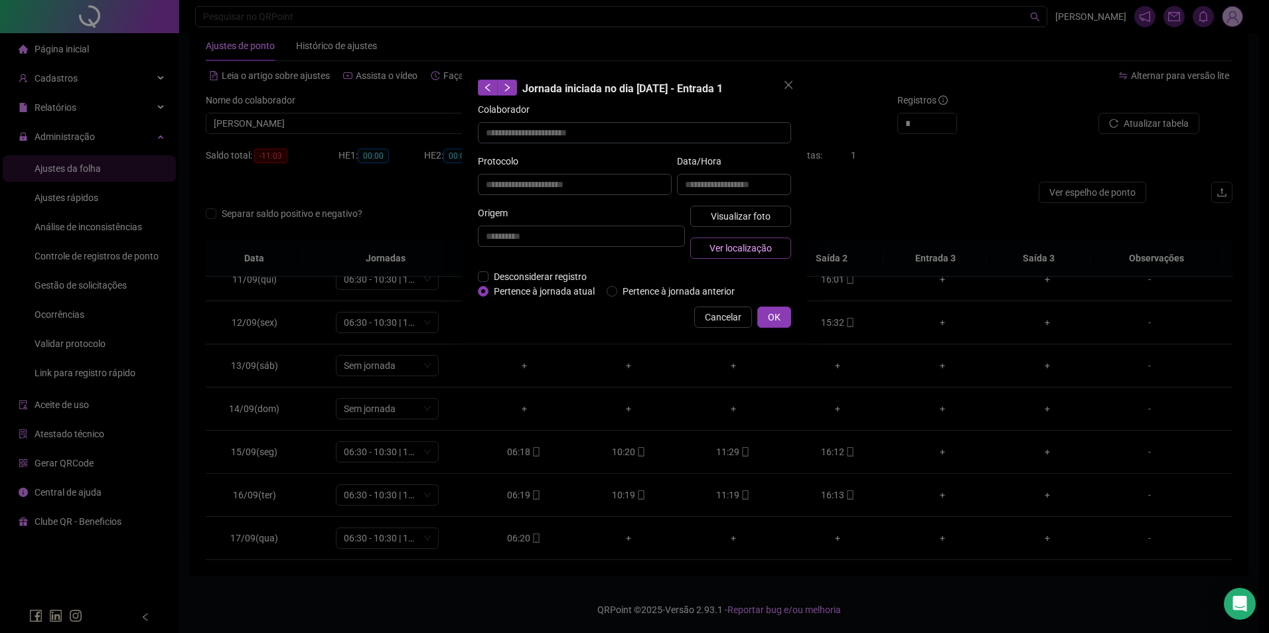
click at [761, 248] on span "Ver localização" at bounding box center [741, 248] width 62 height 15
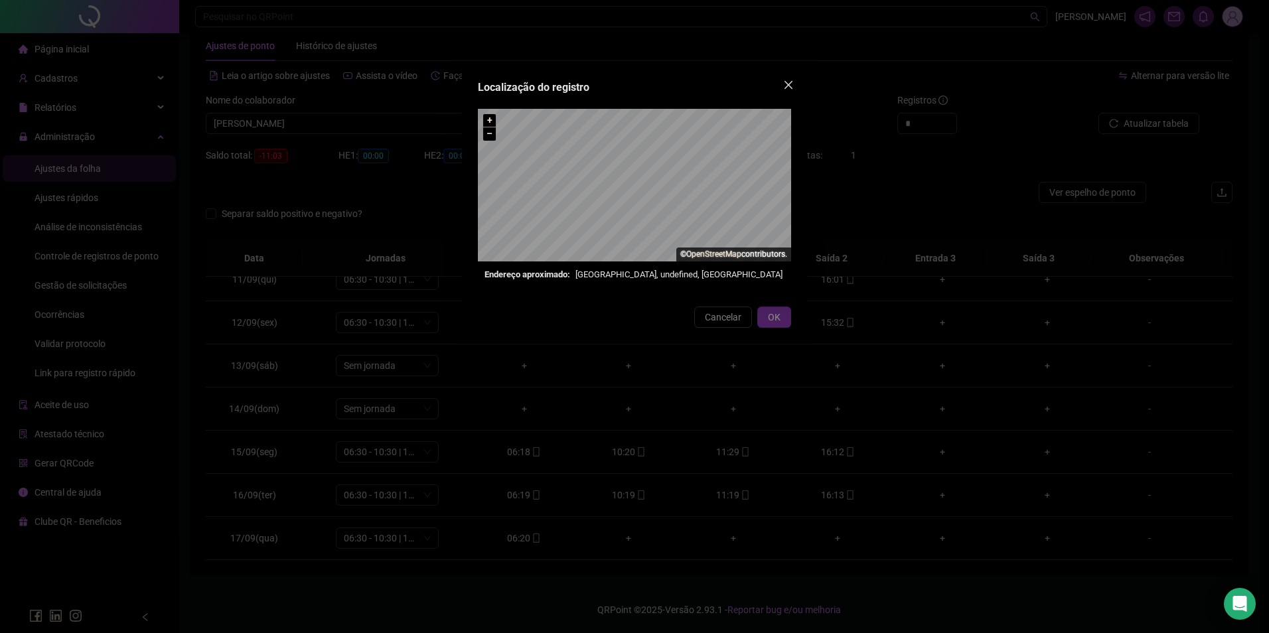
click at [795, 83] on span "Close" at bounding box center [788, 85] width 21 height 11
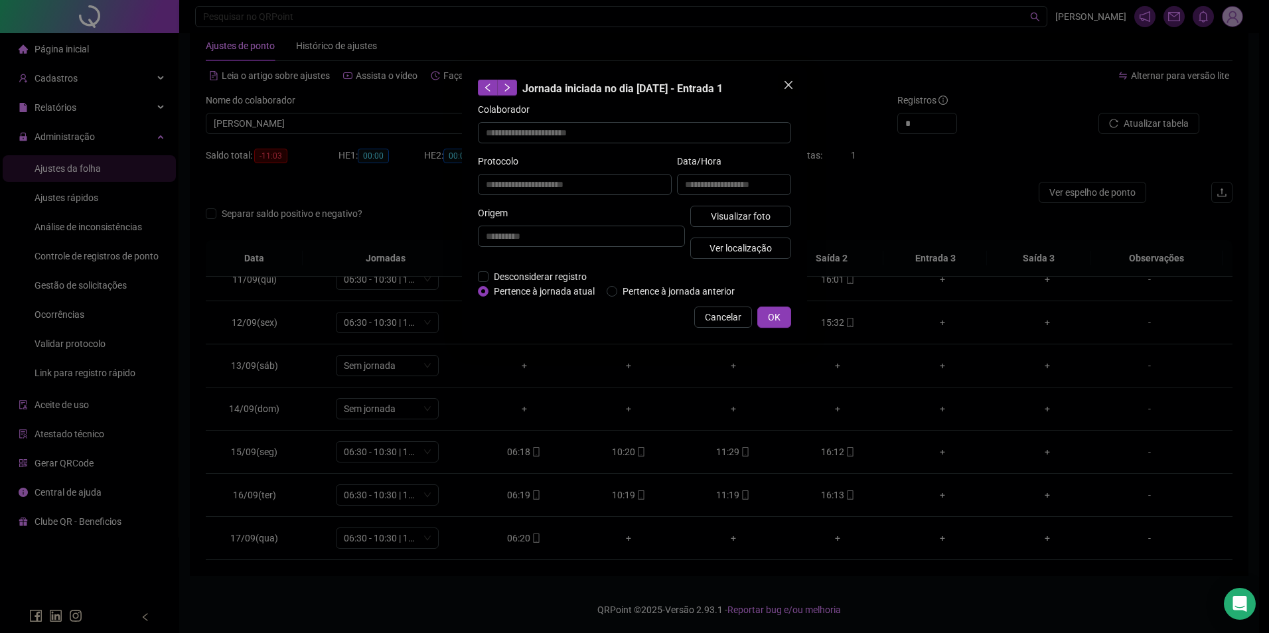
click at [795, 88] on span "Close" at bounding box center [788, 85] width 21 height 11
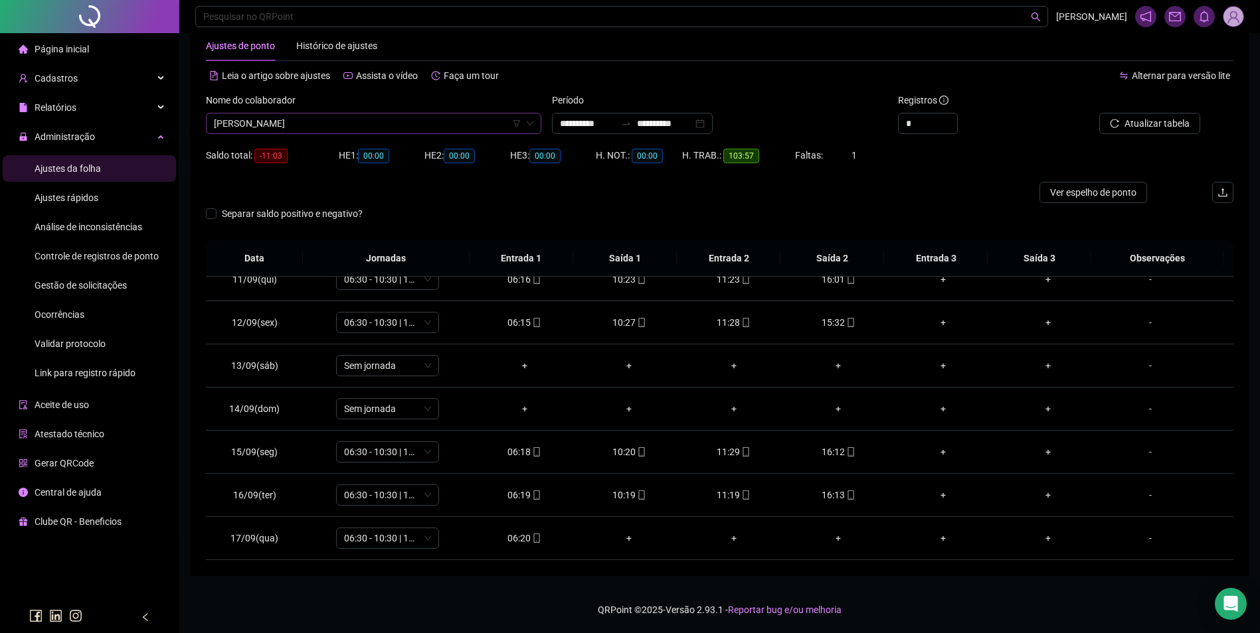
scroll to position [4972, 0]
click at [426, 132] on span "ELITANIA PEREIRA MENESES" at bounding box center [373, 124] width 319 height 20
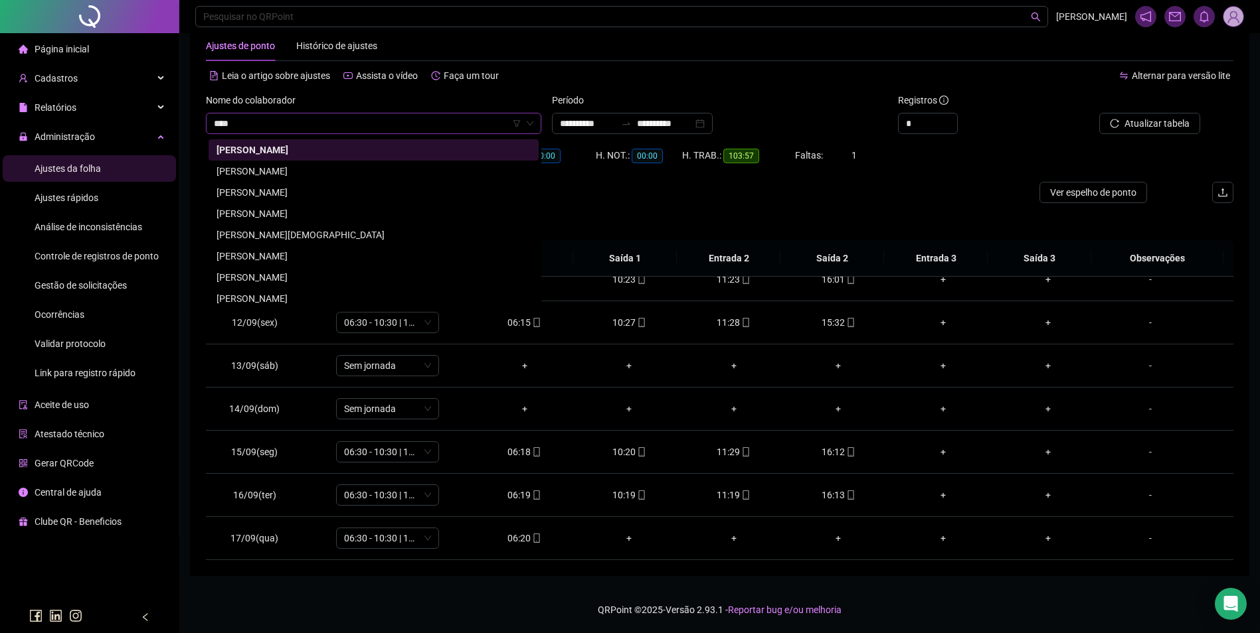
scroll to position [0, 0]
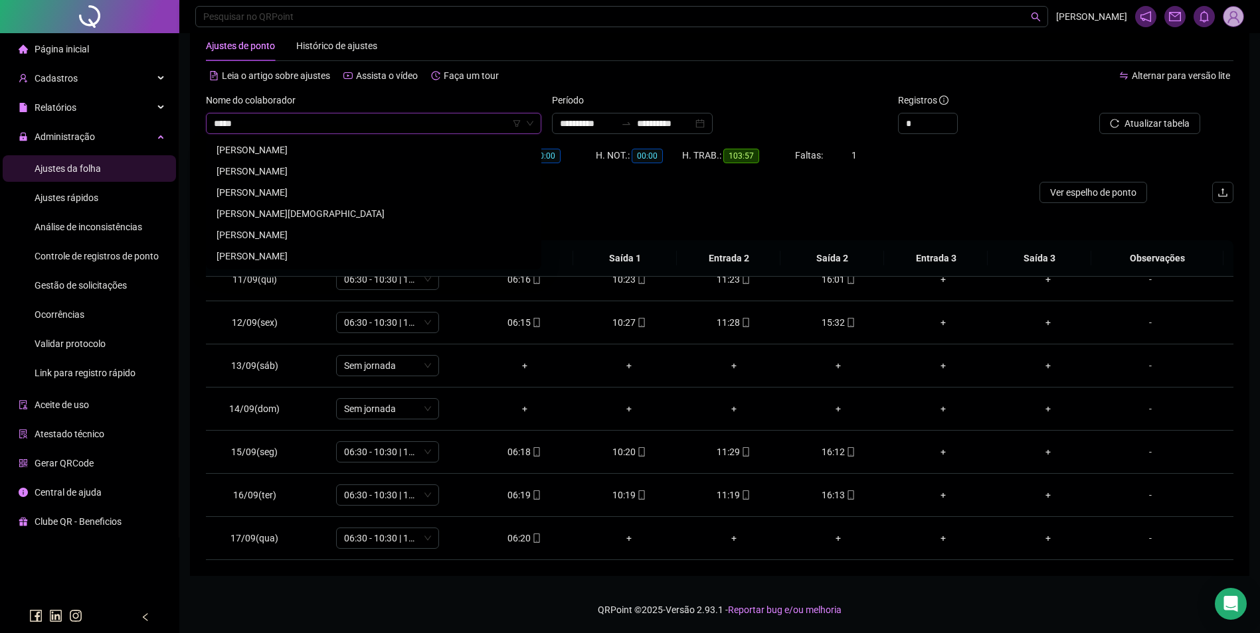
type input "*****"
click at [251, 147] on div "ELIZA VIEIRA LUZ" at bounding box center [373, 150] width 314 height 15
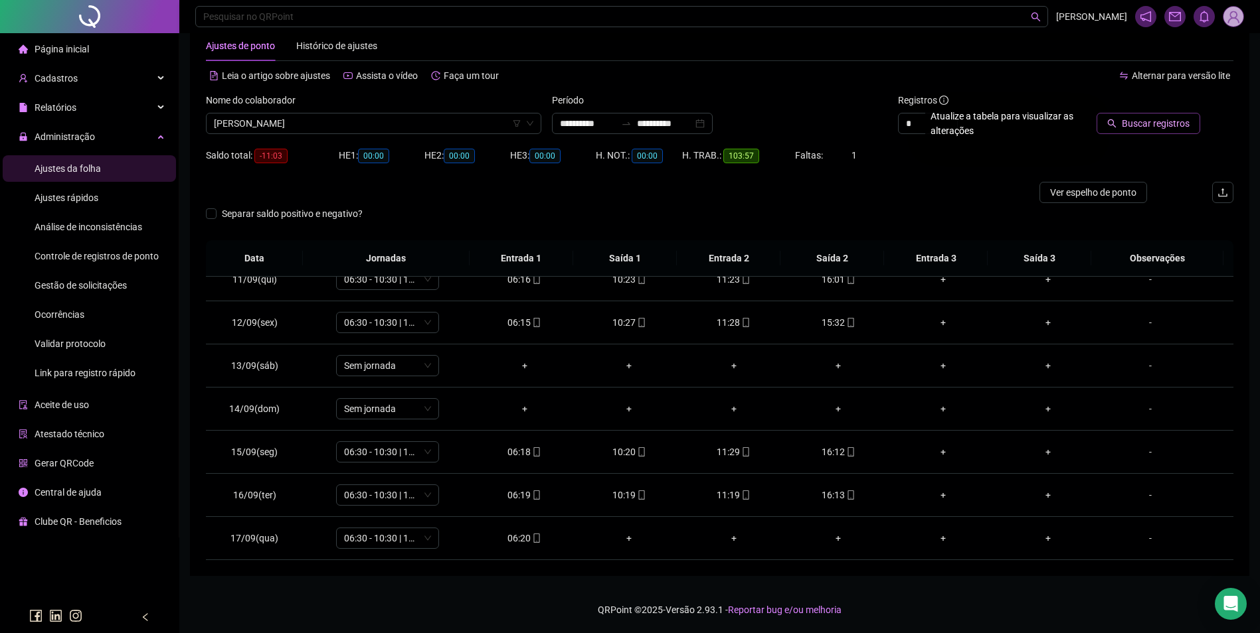
click at [1133, 121] on span "Buscar registros" at bounding box center [1155, 123] width 68 height 15
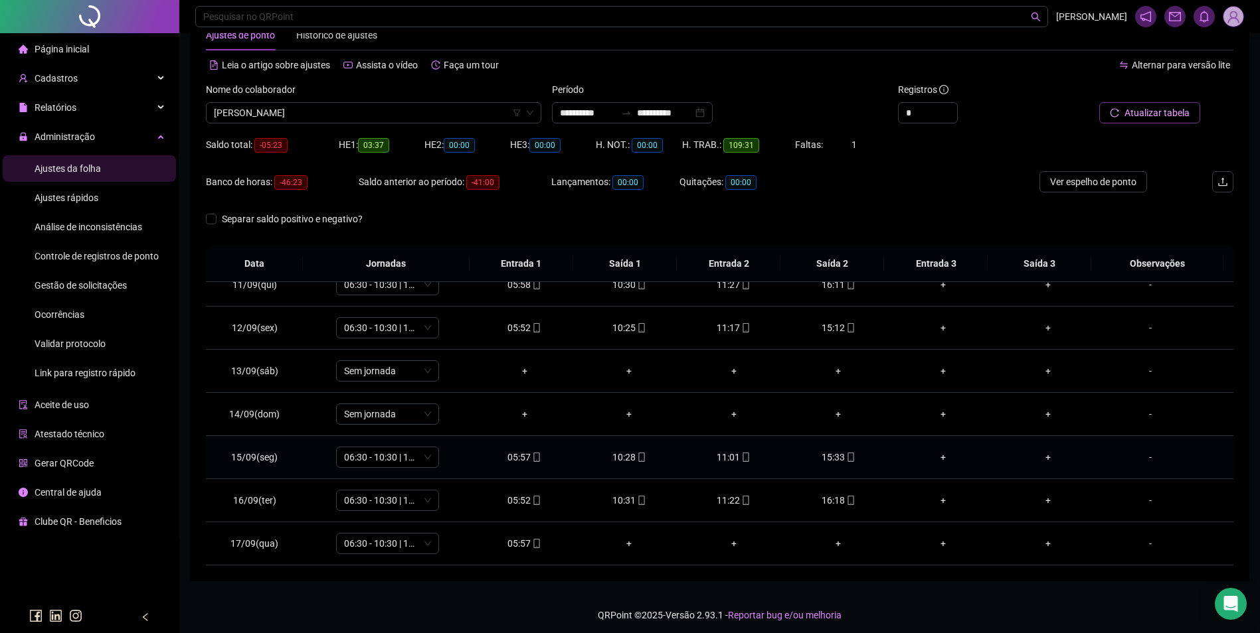
scroll to position [45, 0]
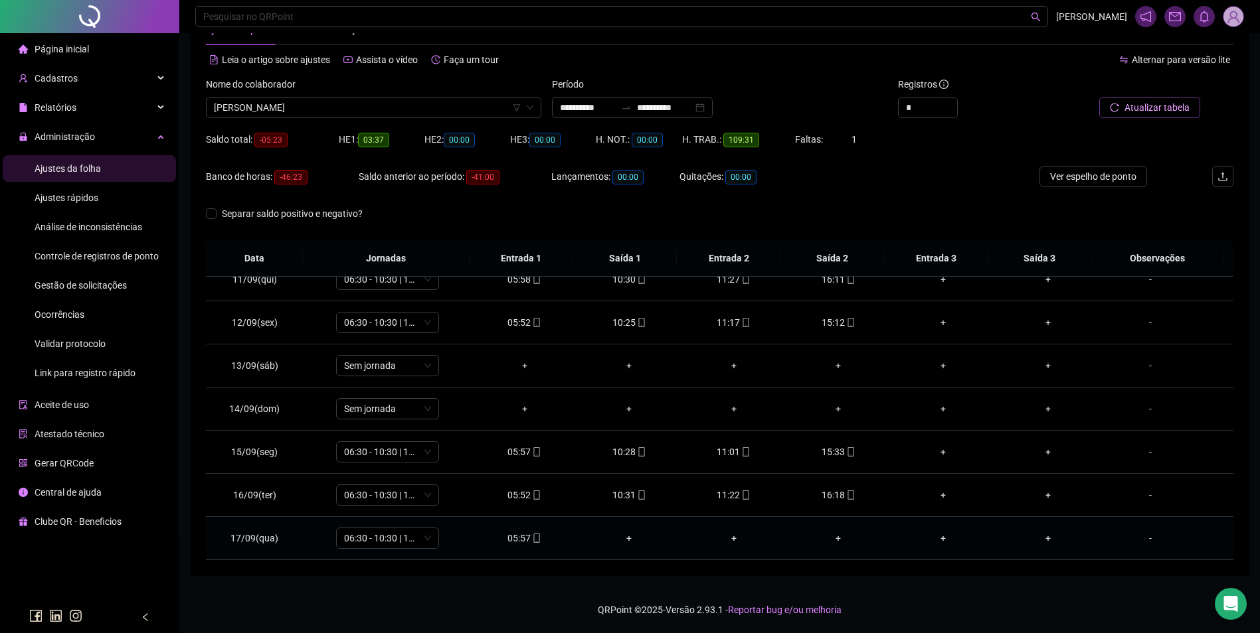
click at [515, 535] on div "05:57" at bounding box center [525, 538] width 84 height 15
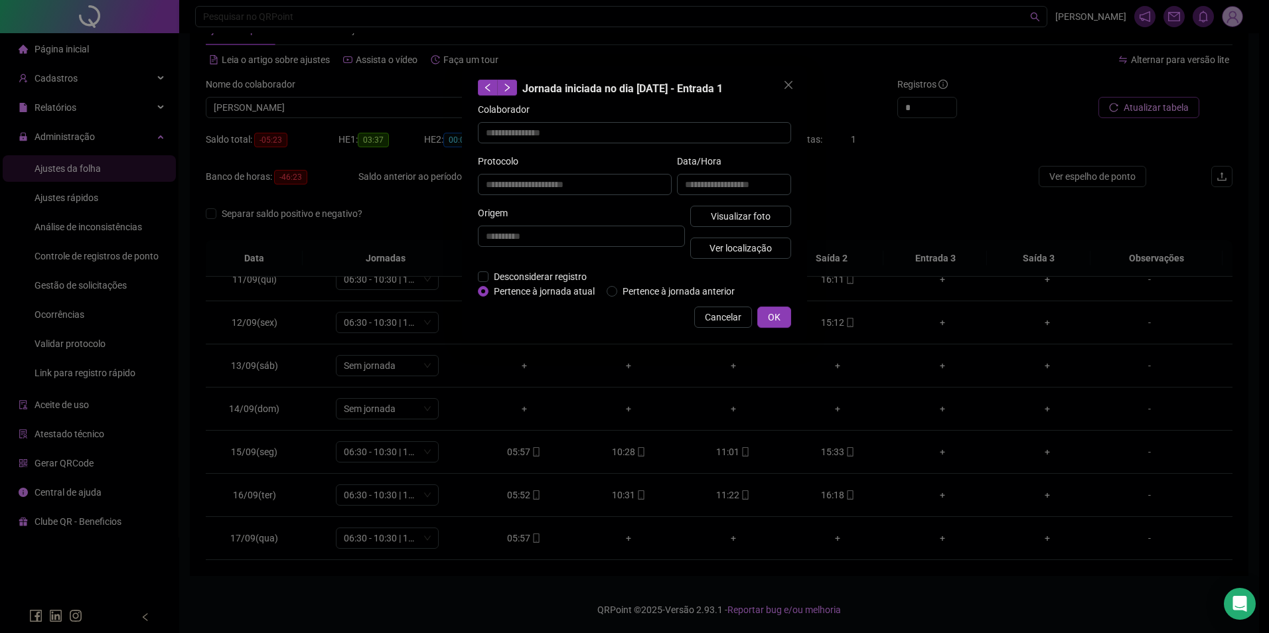
type input "**********"
click at [714, 216] on span "Visualizar foto" at bounding box center [741, 216] width 60 height 15
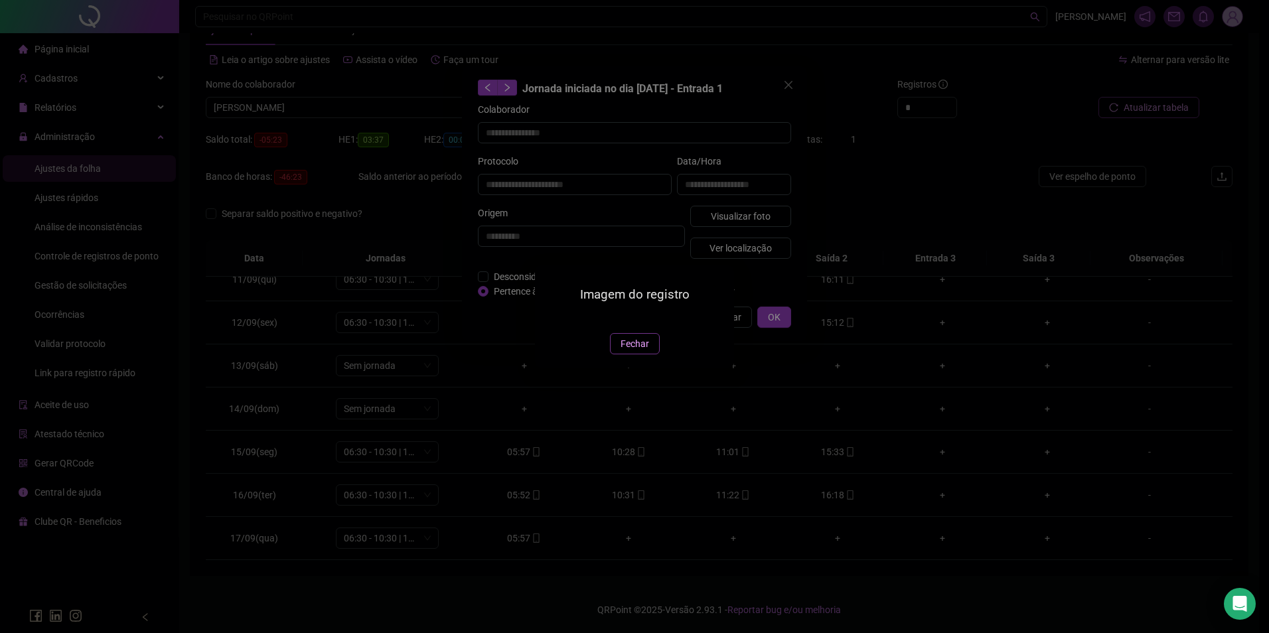
click at [631, 351] on span "Fechar" at bounding box center [635, 344] width 29 height 15
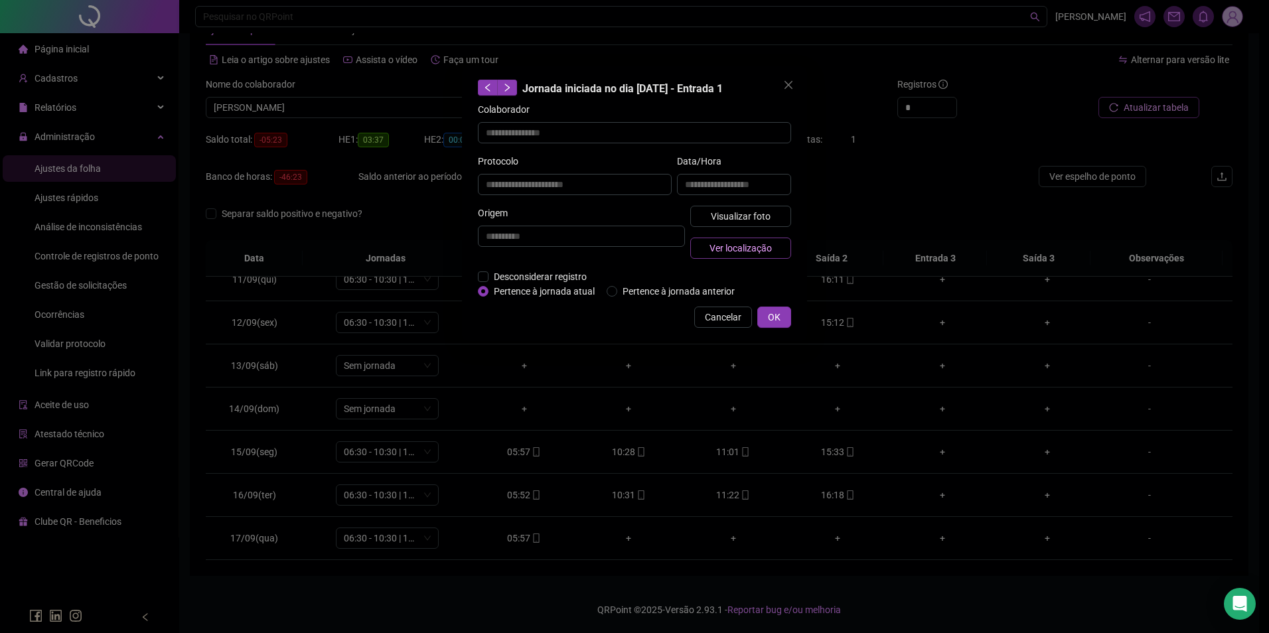
click at [736, 252] on span "Ver localização" at bounding box center [741, 248] width 62 height 15
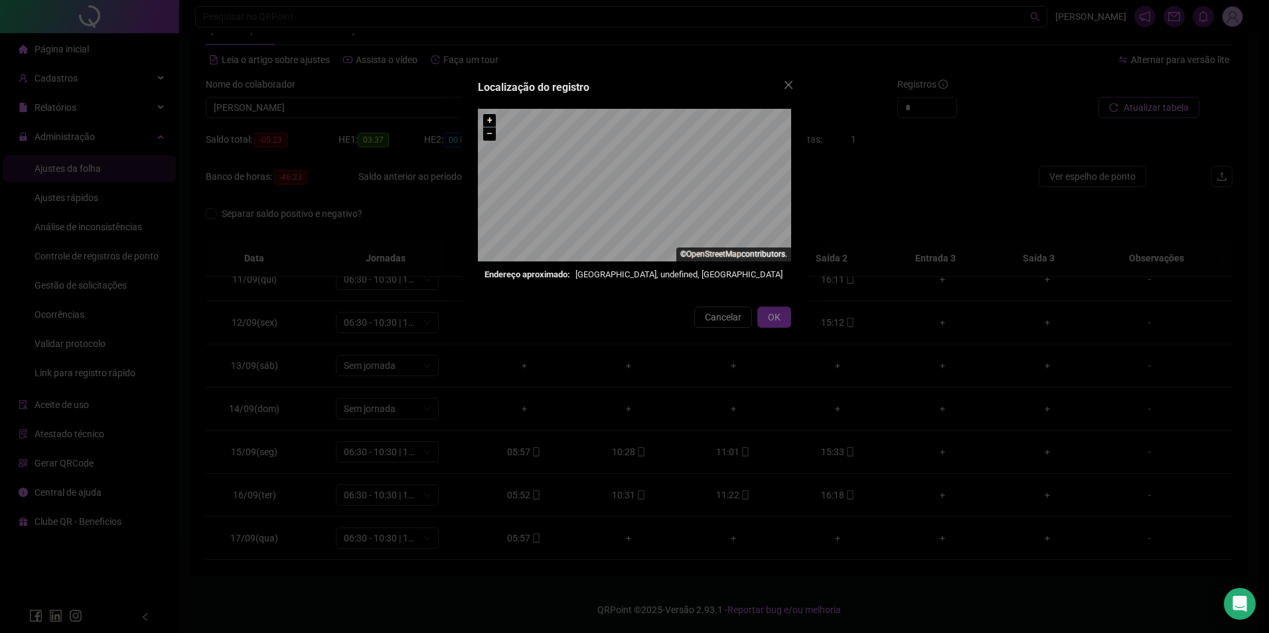
drag, startPoint x: 791, startPoint y: 84, endPoint x: 788, endPoint y: 111, distance: 27.4
click at [791, 84] on icon "close" at bounding box center [789, 85] width 8 height 8
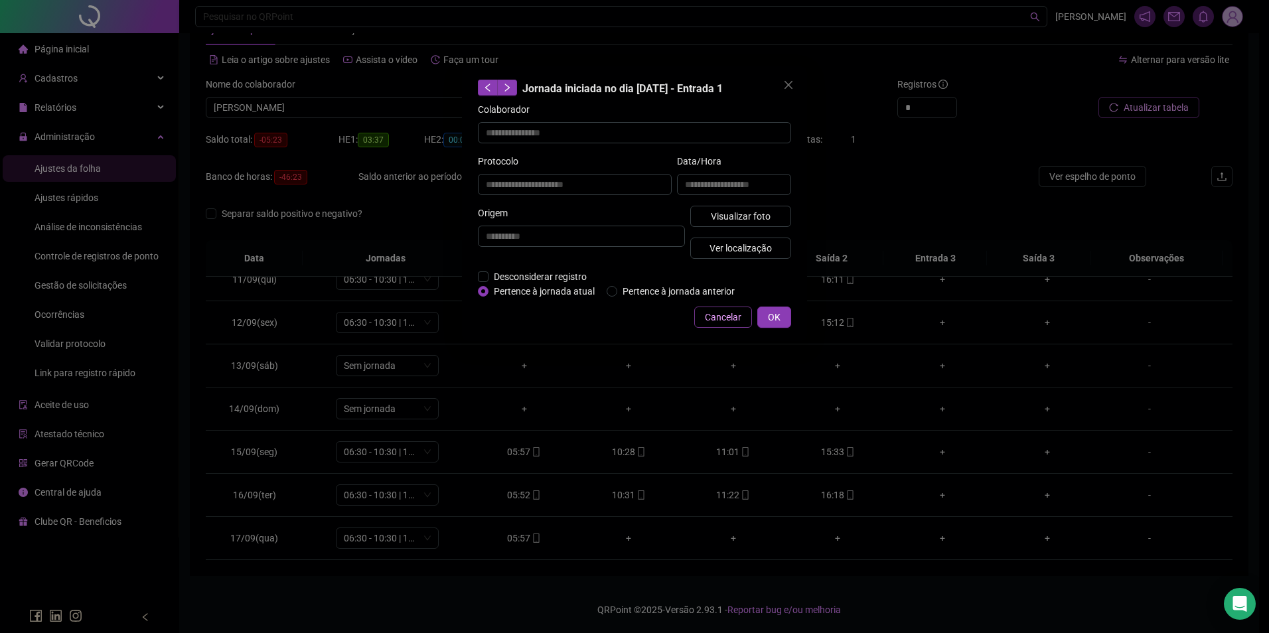
click at [707, 317] on span "Cancelar" at bounding box center [723, 317] width 37 height 15
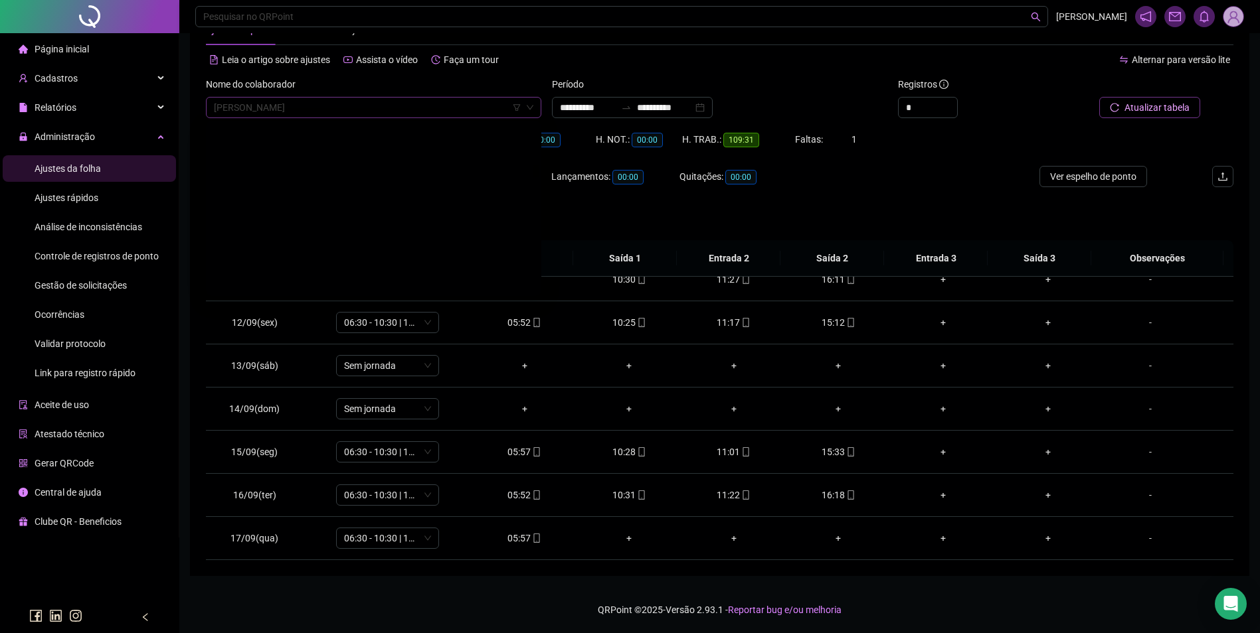
scroll to position [5099, 0]
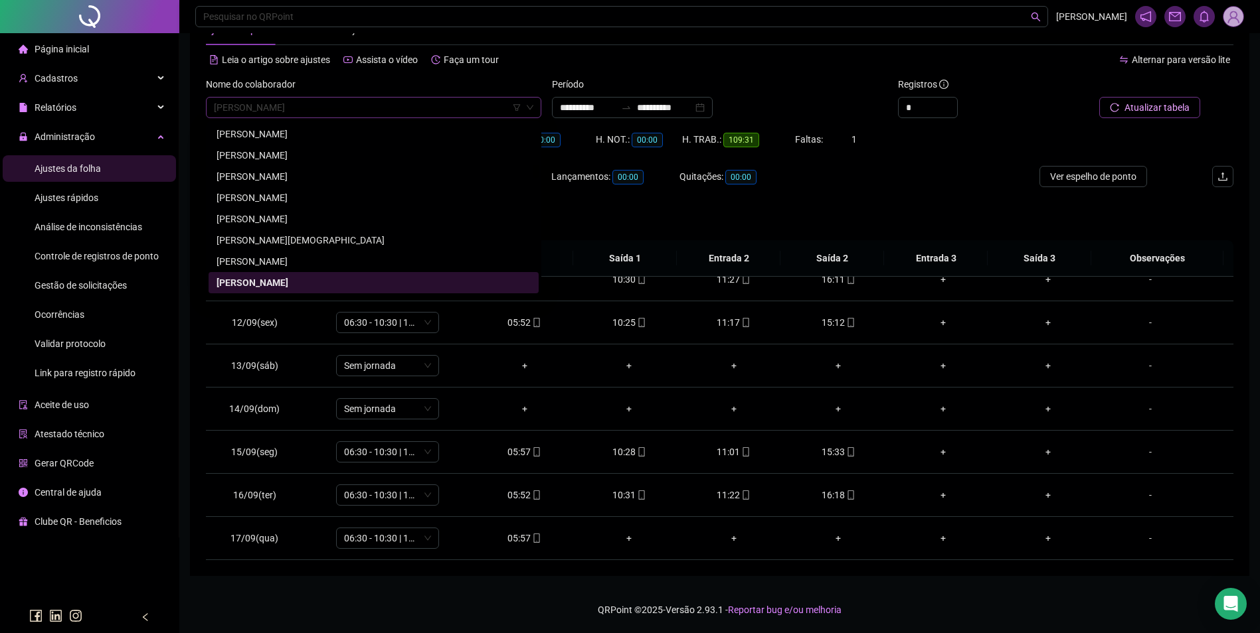
click at [459, 109] on span "ELIZA VIEIRA LUZ" at bounding box center [373, 108] width 319 height 20
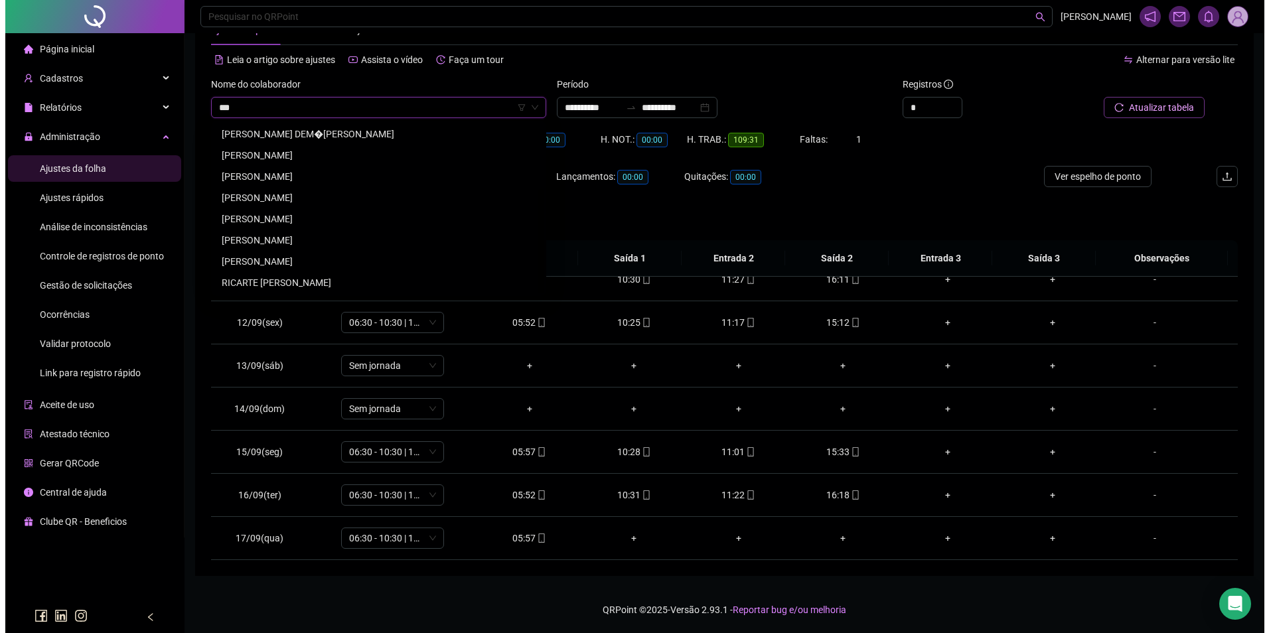
scroll to position [0, 0]
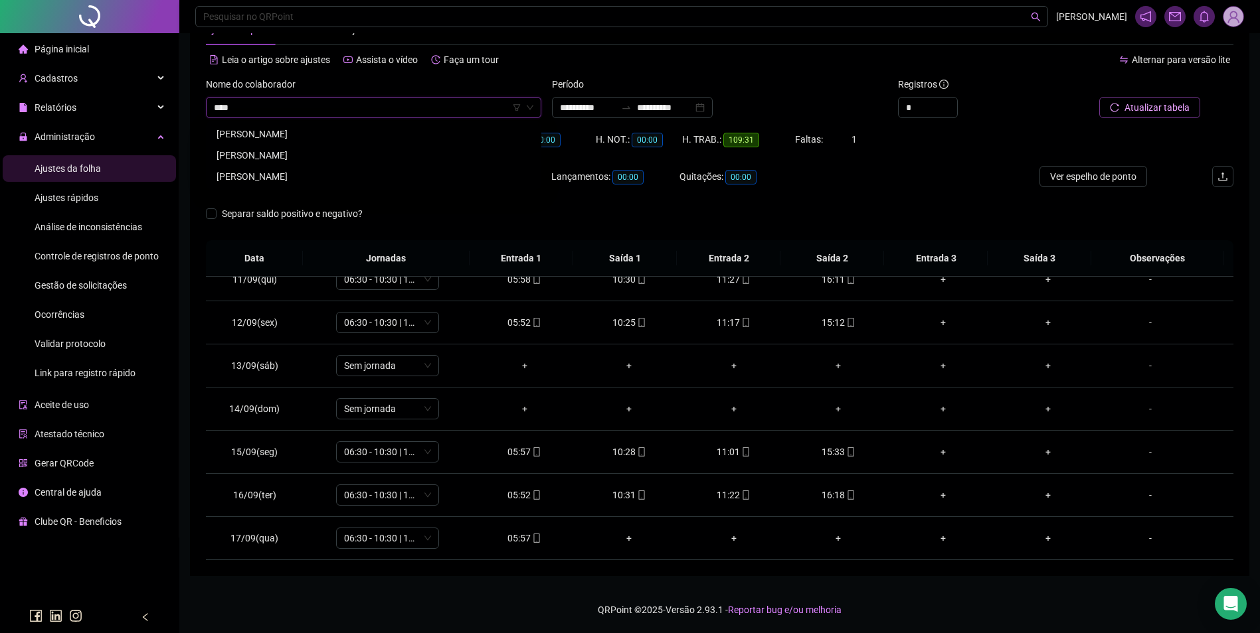
type input "*****"
click at [410, 131] on div "EMILLY GABRIELLY GONÇALVES DO NASCIMENTO" at bounding box center [373, 134] width 314 height 15
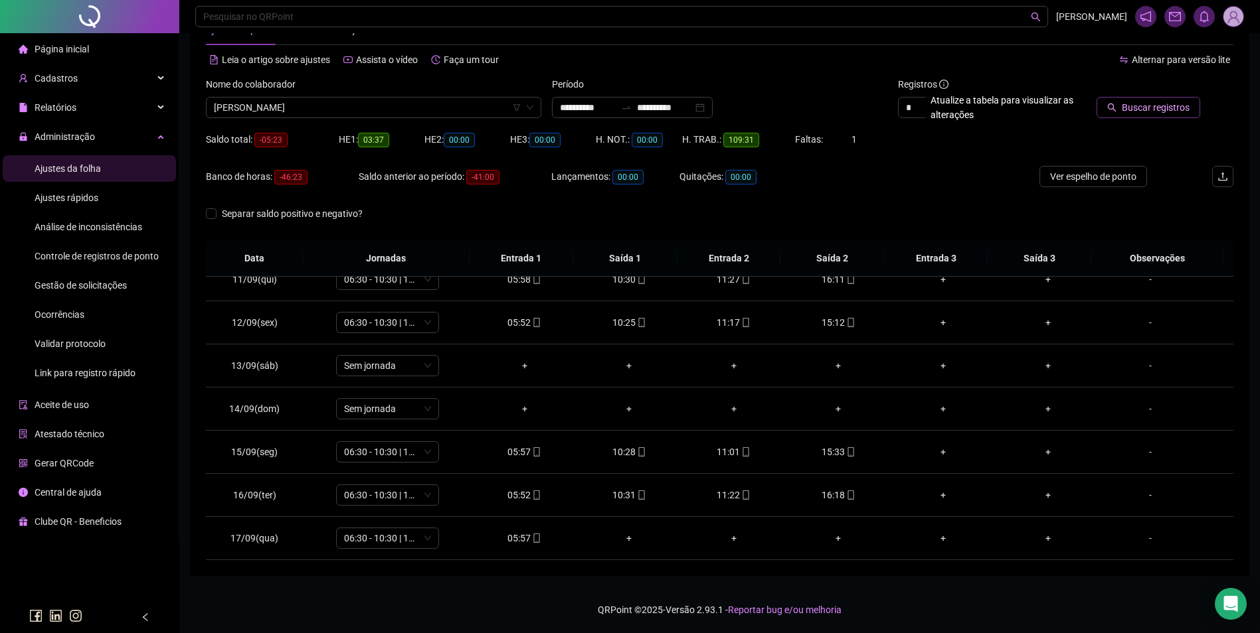
click at [1143, 108] on span "Buscar registros" at bounding box center [1155, 107] width 68 height 15
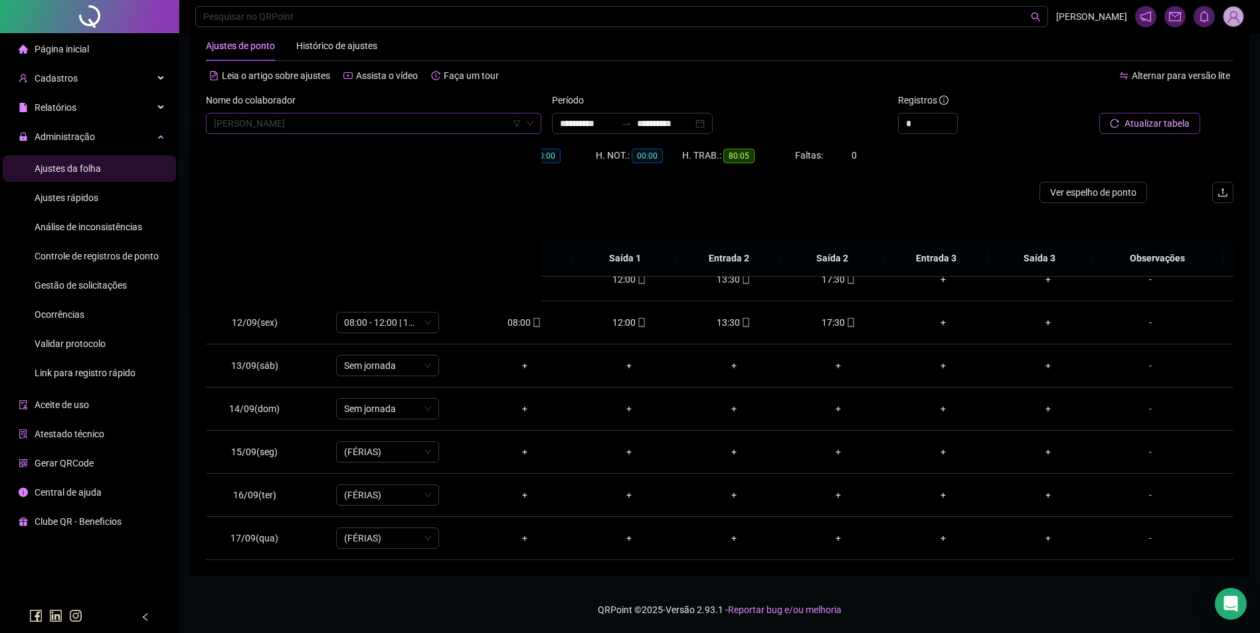
scroll to position [5290, 0]
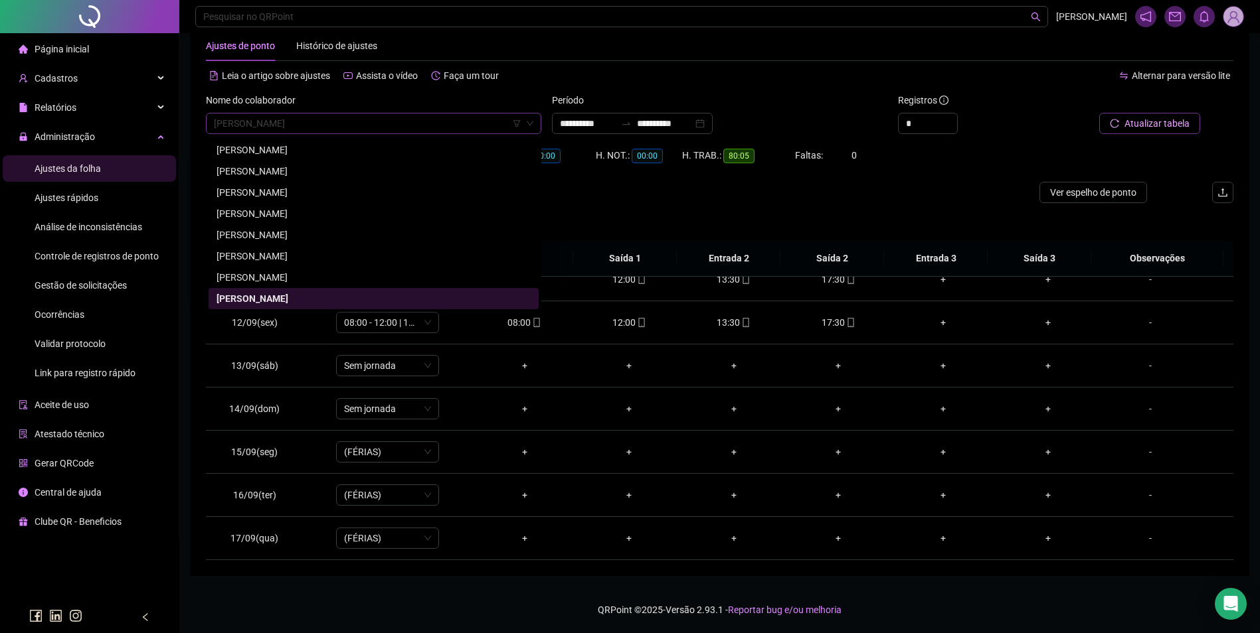
click at [415, 122] on span "EMILLY GABRIELLY GONÇALVES DO NASCIMENTO" at bounding box center [373, 124] width 319 height 20
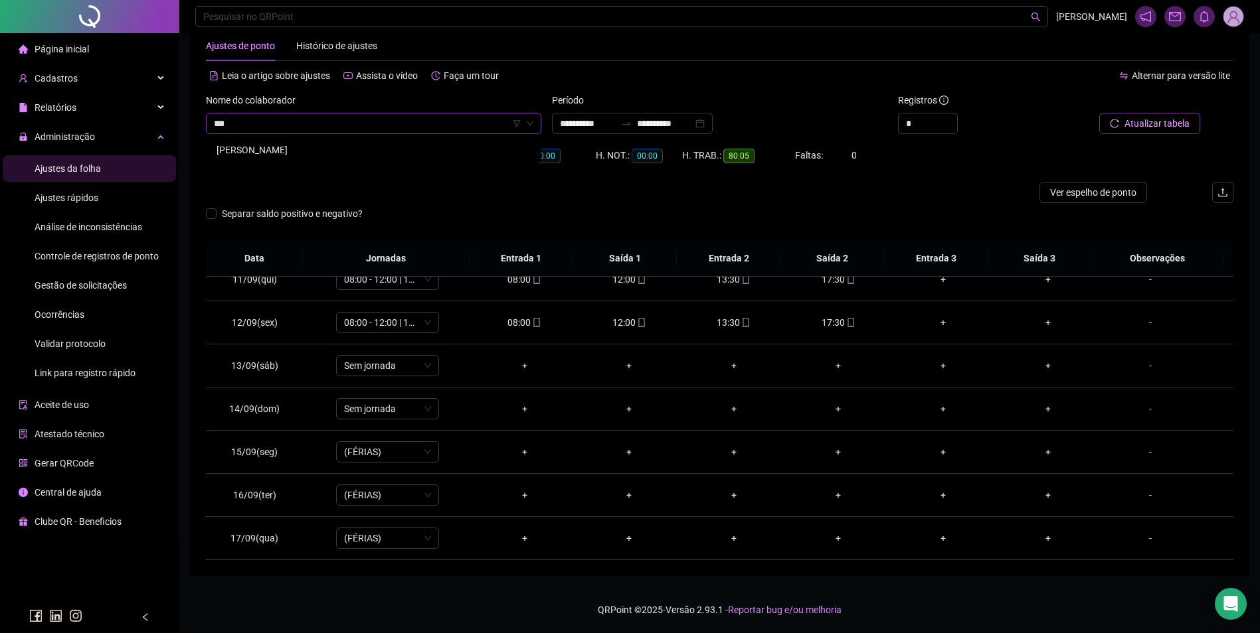
scroll to position [0, 0]
type input "****"
click at [349, 156] on div "ENZO GABRIEL CURCINO CARNEIRO" at bounding box center [373, 150] width 314 height 15
click at [1163, 131] on button "Buscar registros" at bounding box center [1148, 123] width 104 height 21
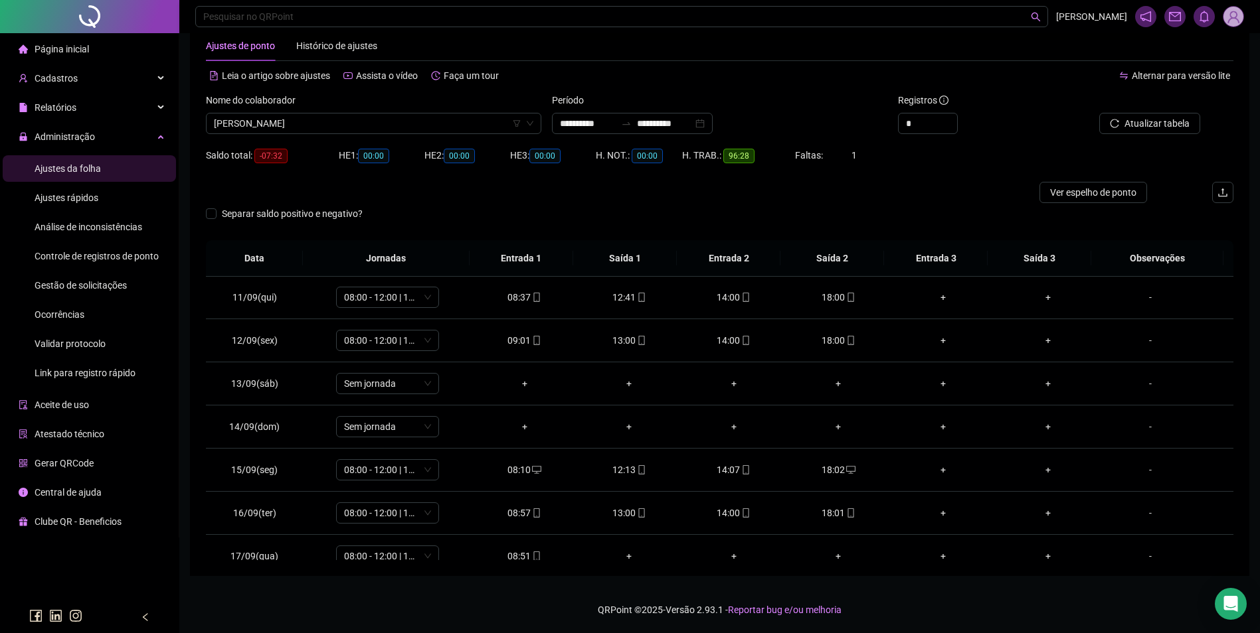
scroll to position [450, 0]
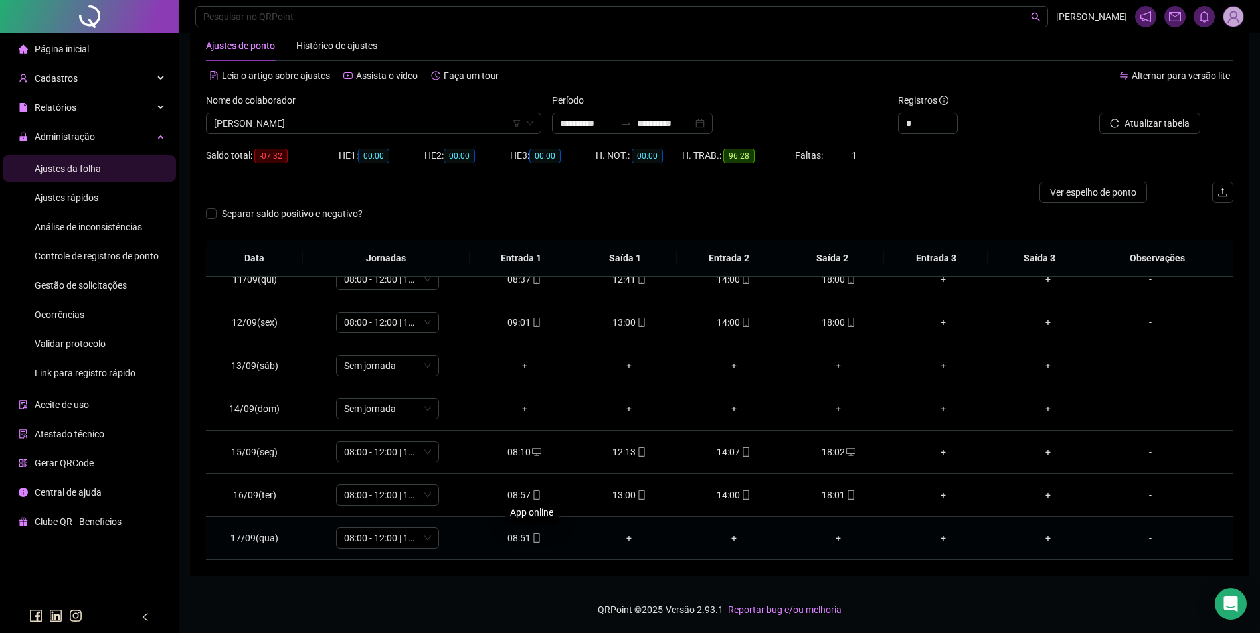
click at [533, 539] on icon "mobile" at bounding box center [536, 538] width 6 height 9
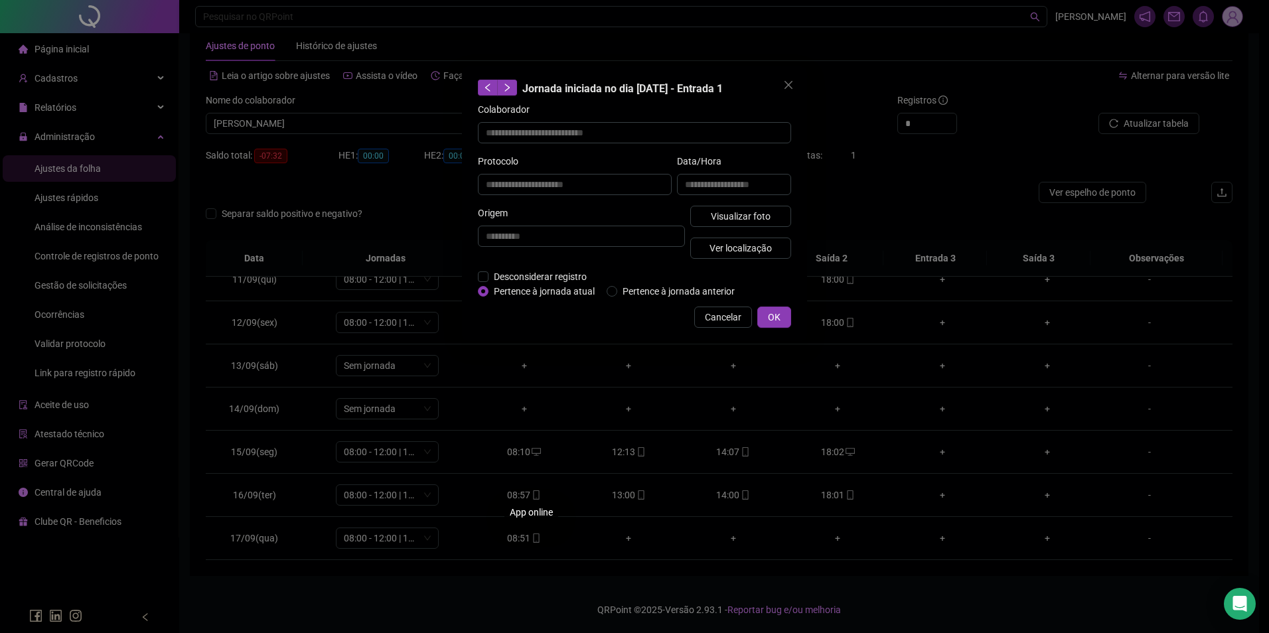
type input "**********"
click at [756, 222] on span "Visualizar foto" at bounding box center [741, 216] width 60 height 15
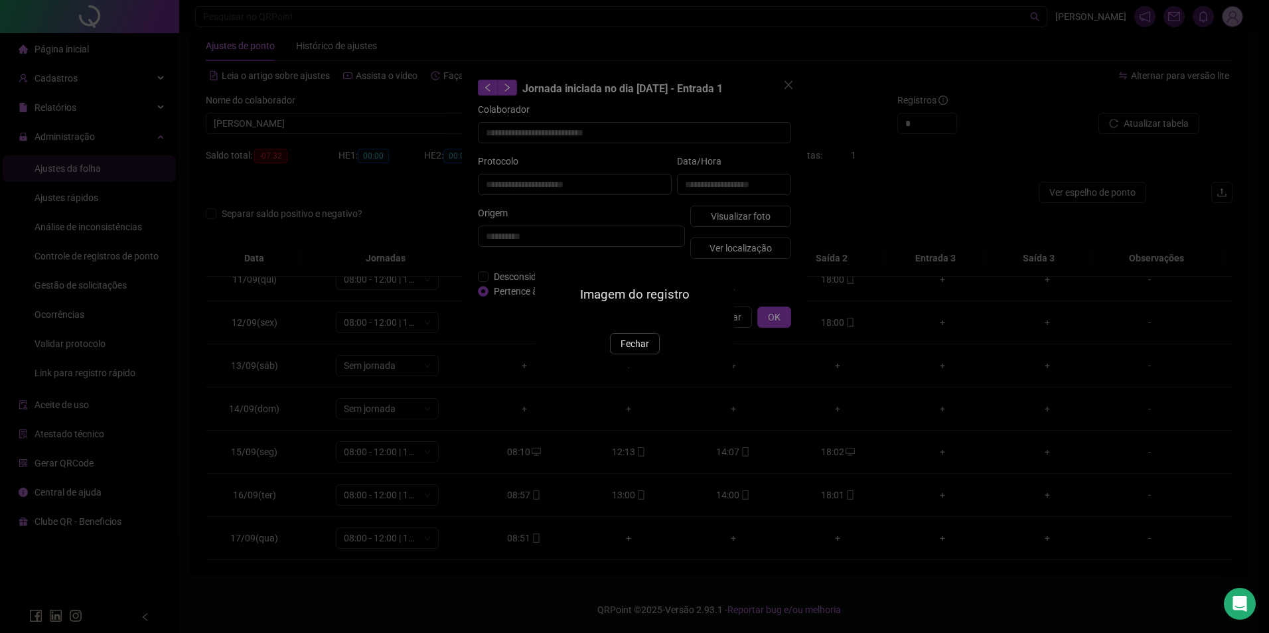
click at [627, 351] on span "Fechar" at bounding box center [635, 344] width 29 height 15
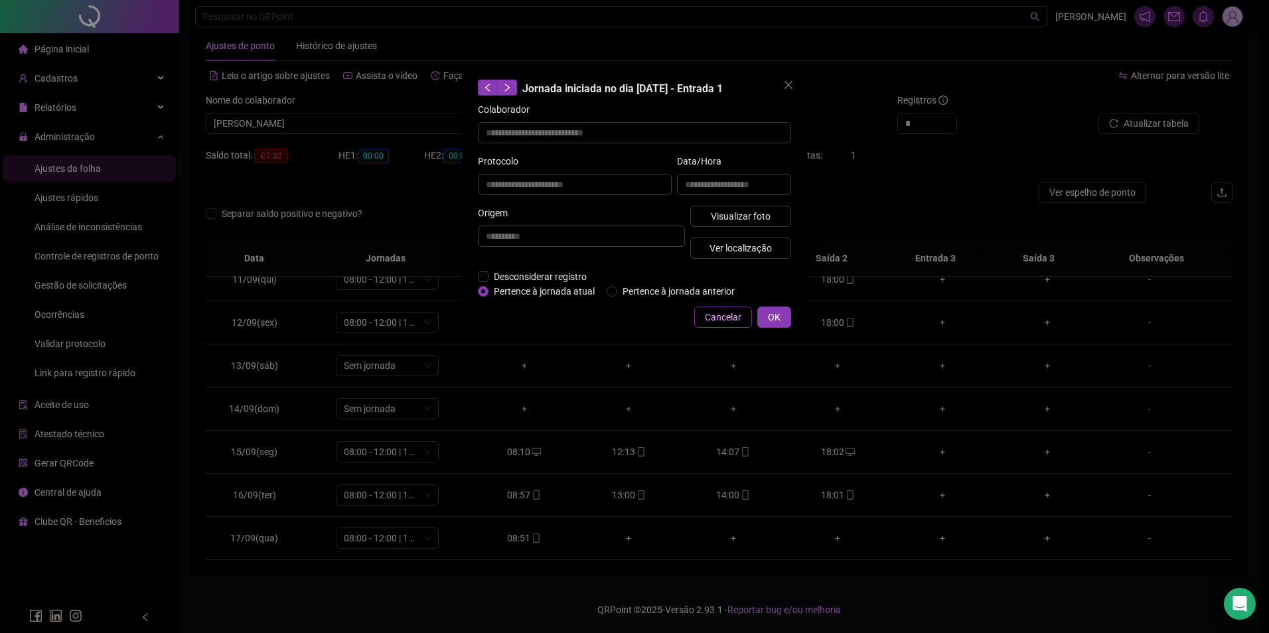
click at [716, 315] on span "Cancelar" at bounding box center [723, 317] width 37 height 15
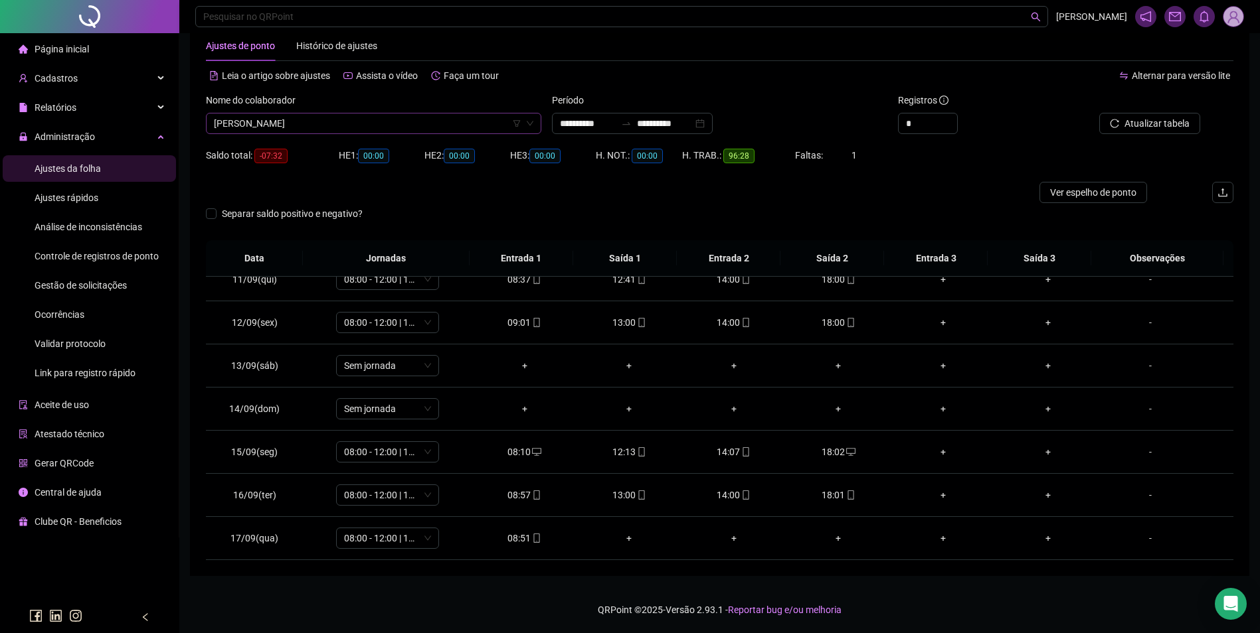
click at [452, 127] on span "ENZO GABRIEL CURCINO CARNEIRO" at bounding box center [373, 124] width 319 height 20
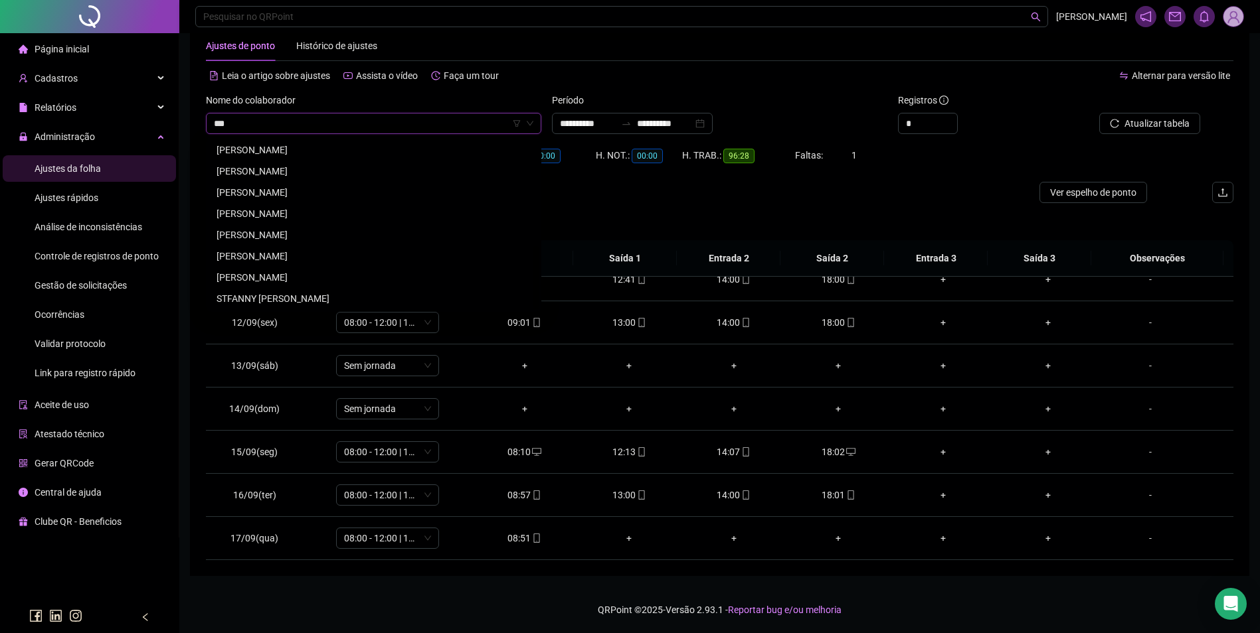
scroll to position [0, 0]
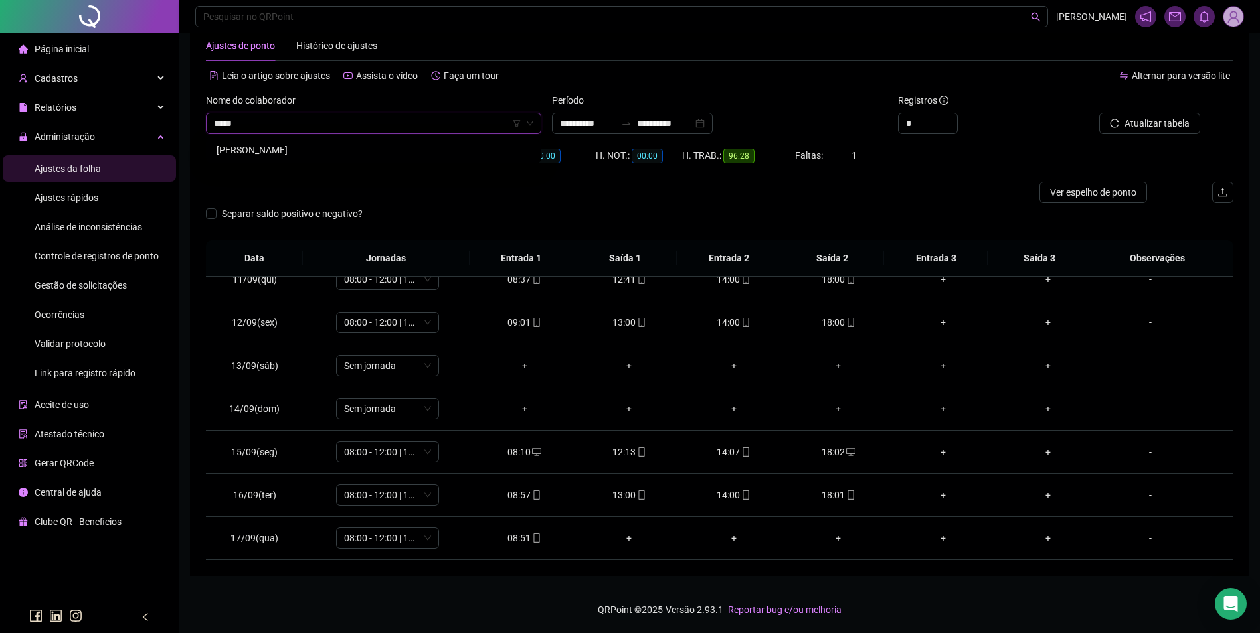
type input "******"
click at [270, 153] on div "FABIANA DE JESUS LOPES" at bounding box center [373, 150] width 314 height 15
click at [1123, 120] on button "Buscar registros" at bounding box center [1148, 123] width 104 height 21
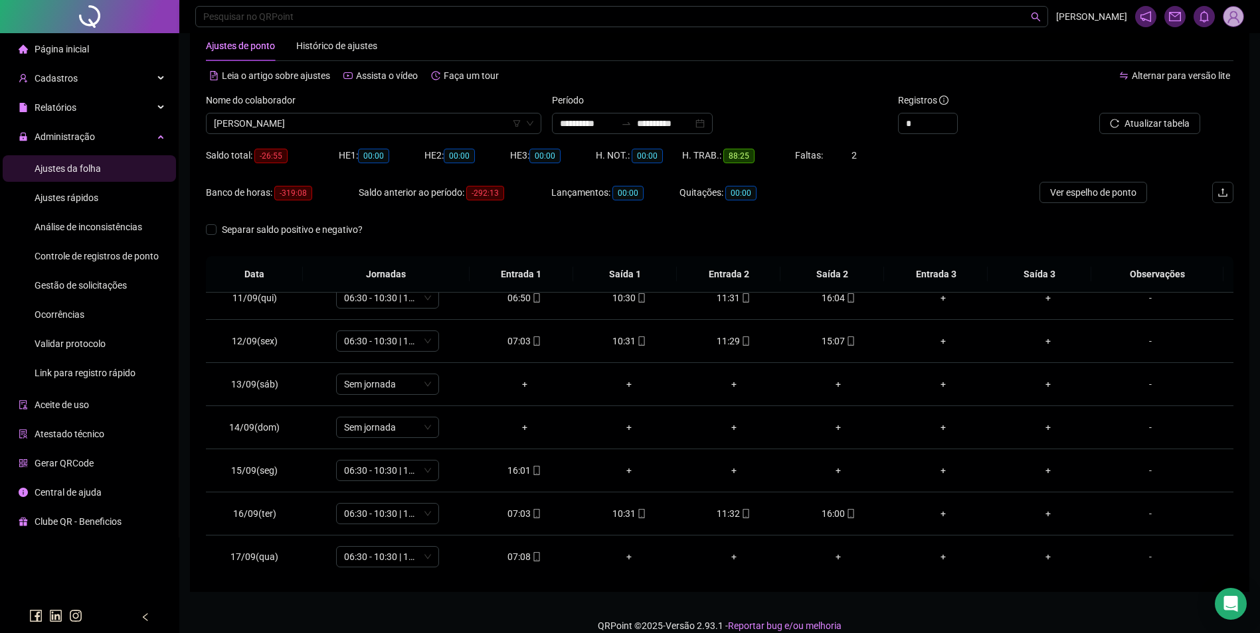
scroll to position [450, 0]
click at [533, 468] on icon "mobile" at bounding box center [536, 467] width 9 height 9
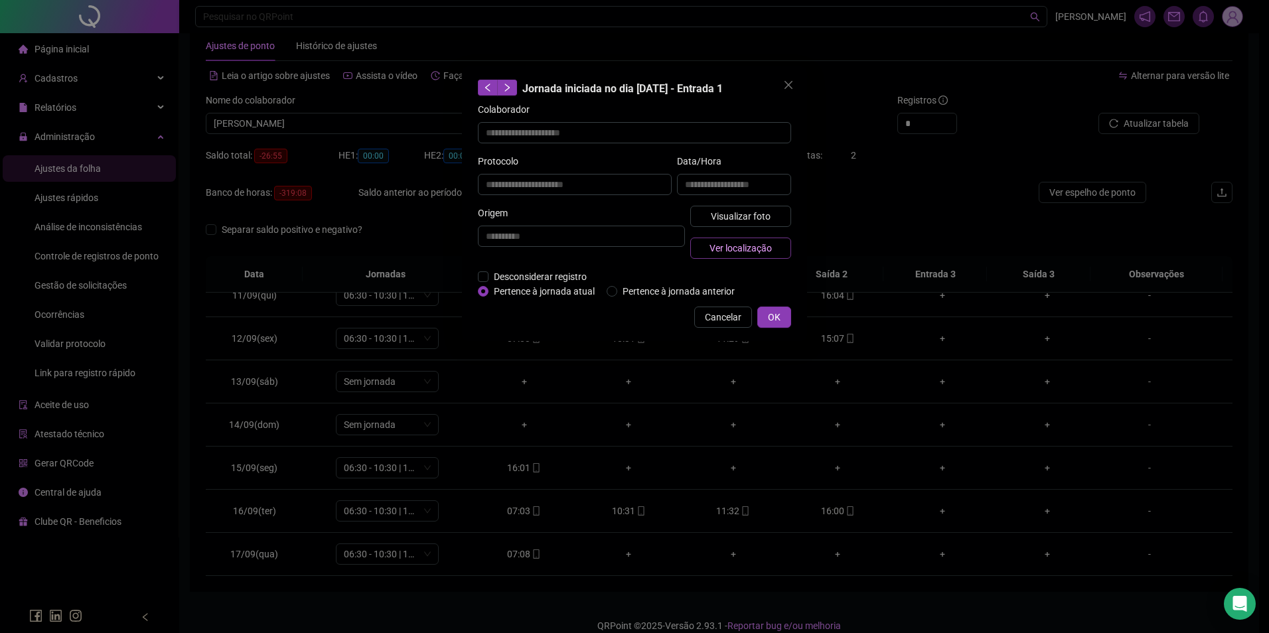
click at [716, 241] on span "Ver localização" at bounding box center [741, 248] width 62 height 15
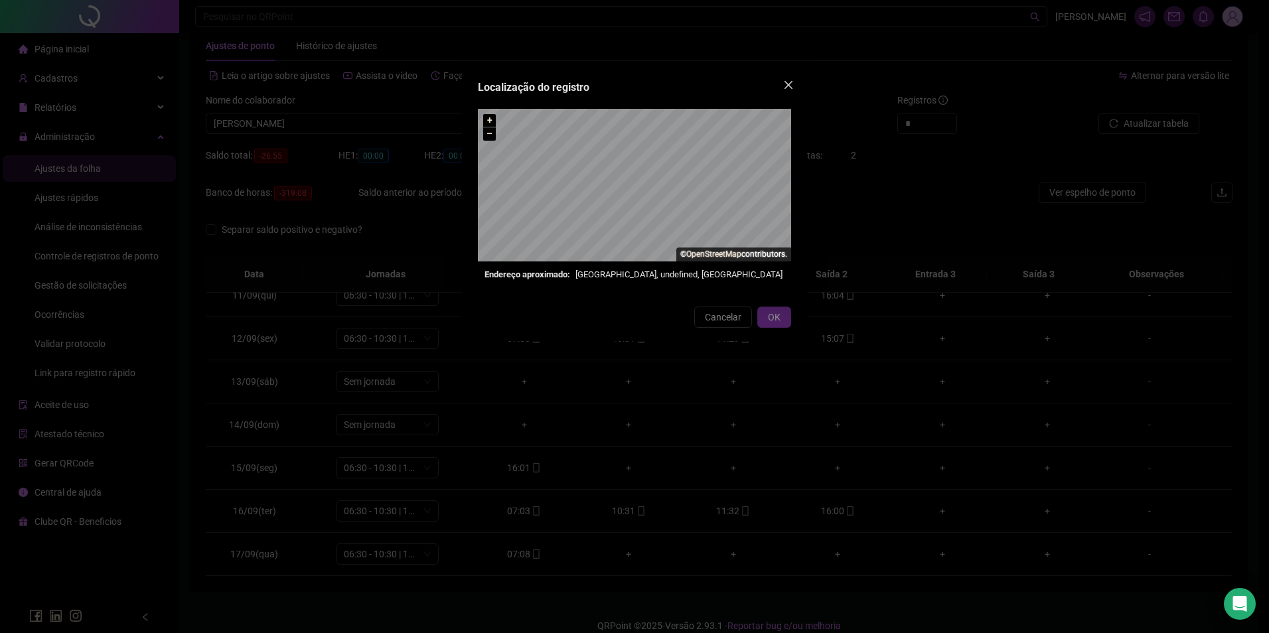
click at [791, 79] on button "Close" at bounding box center [788, 84] width 21 height 21
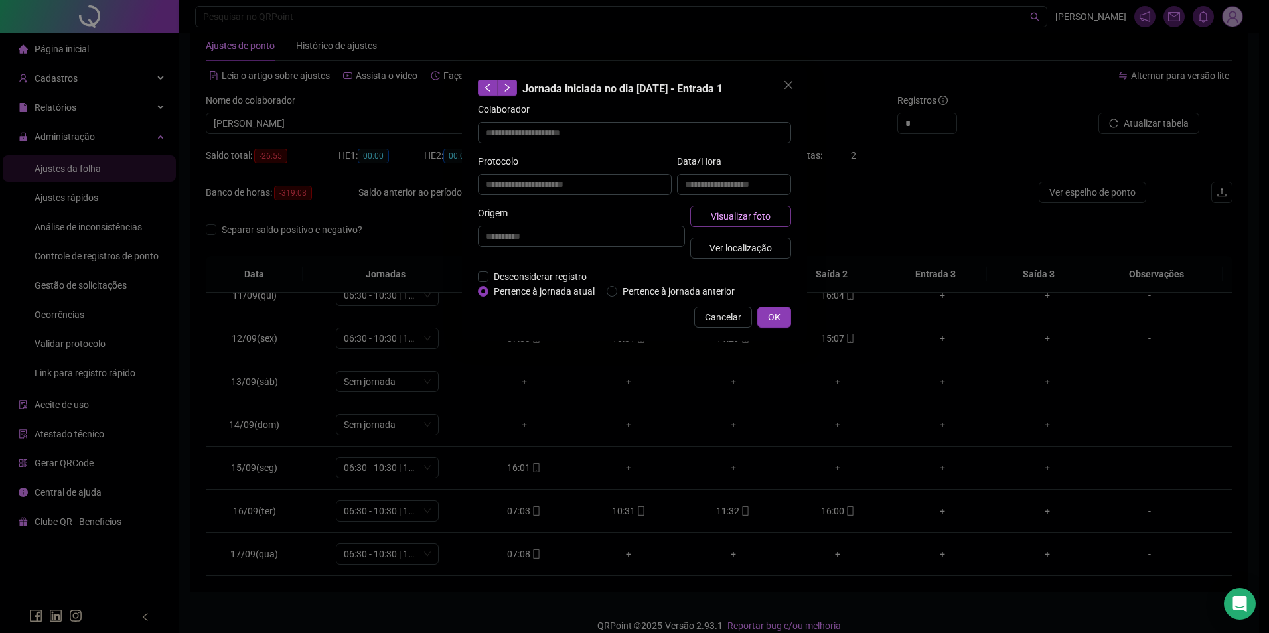
click at [744, 211] on span "Visualizar foto" at bounding box center [741, 216] width 60 height 15
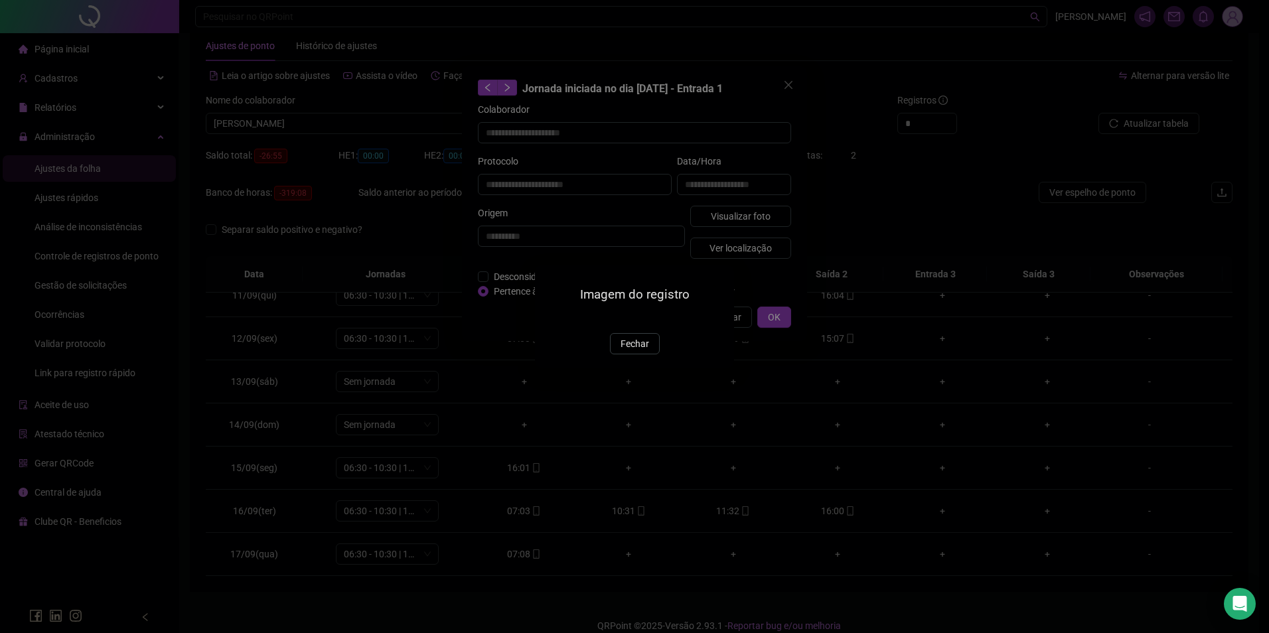
drag, startPoint x: 635, startPoint y: 424, endPoint x: 640, endPoint y: 419, distance: 7.1
click at [636, 351] on span "Fechar" at bounding box center [635, 344] width 29 height 15
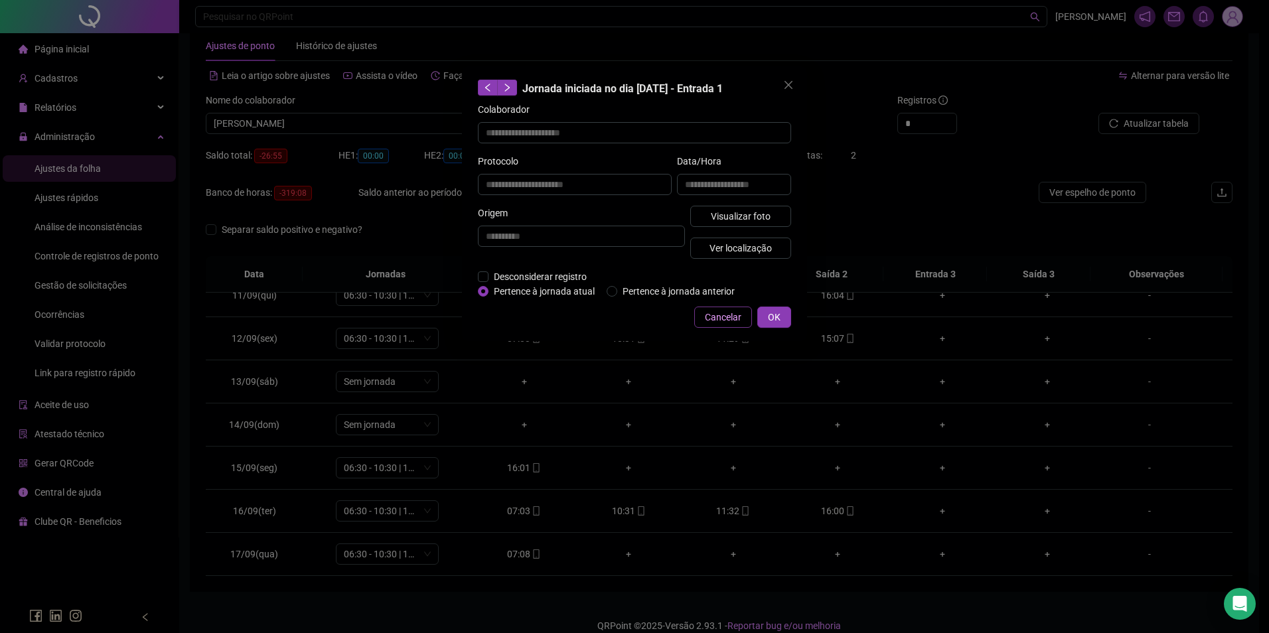
click at [725, 317] on span "Cancelar" at bounding box center [723, 317] width 37 height 15
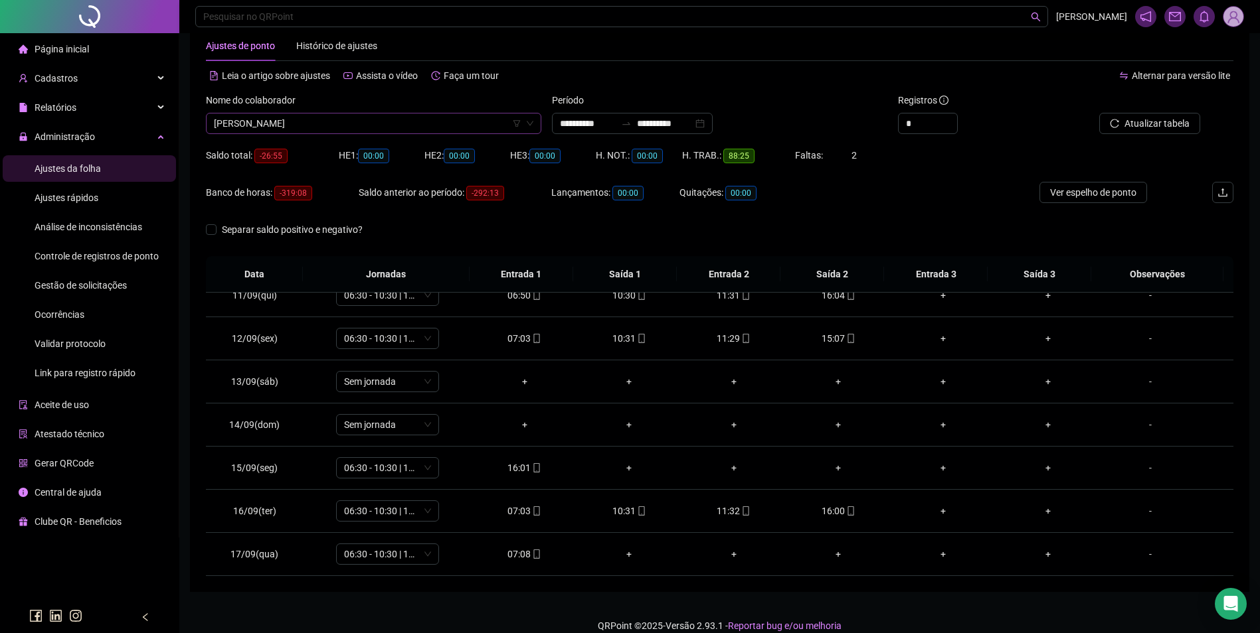
click at [371, 129] on span "FABIANA DE JESUS LOPES" at bounding box center [373, 124] width 319 height 20
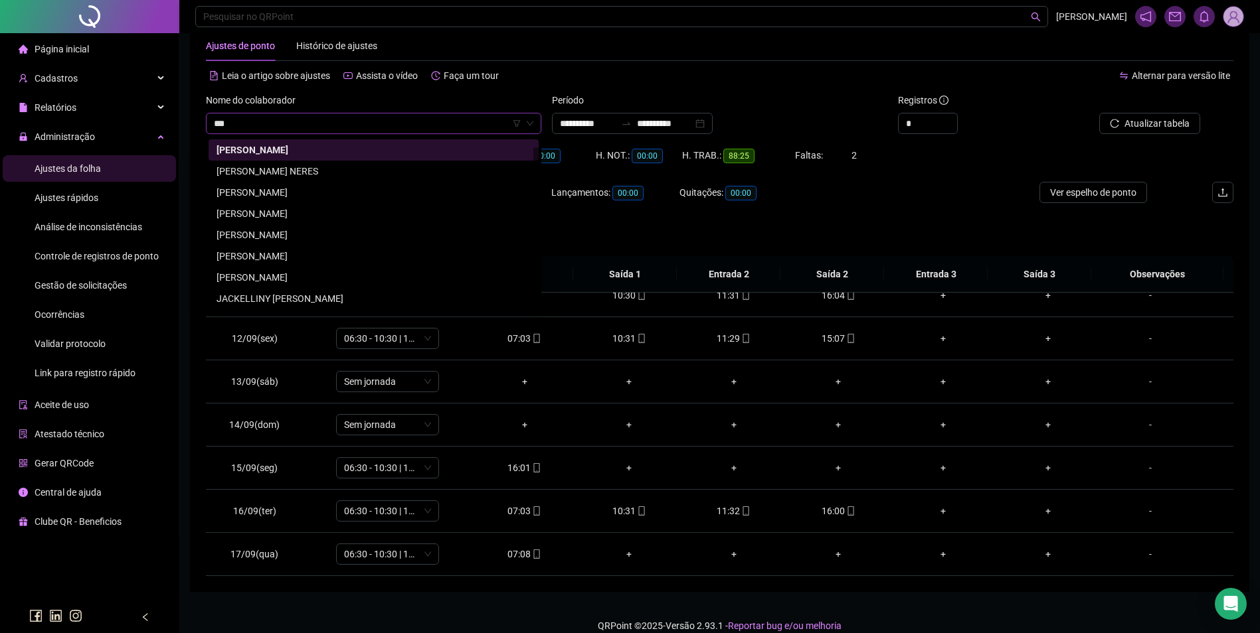
scroll to position [0, 0]
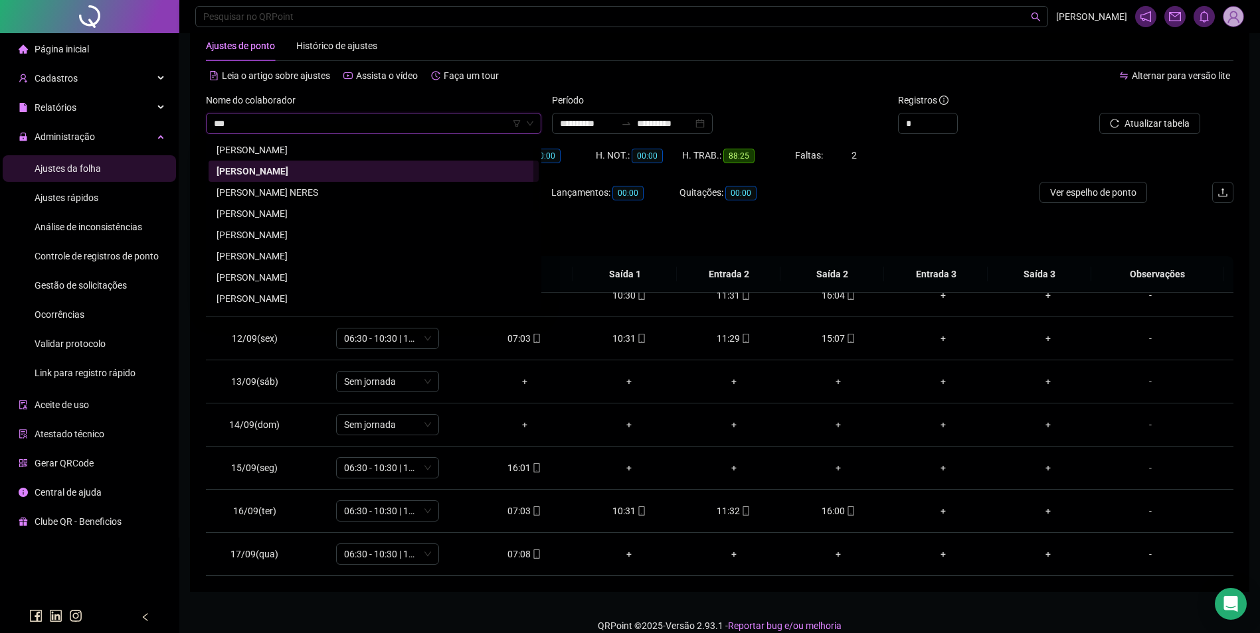
type input "****"
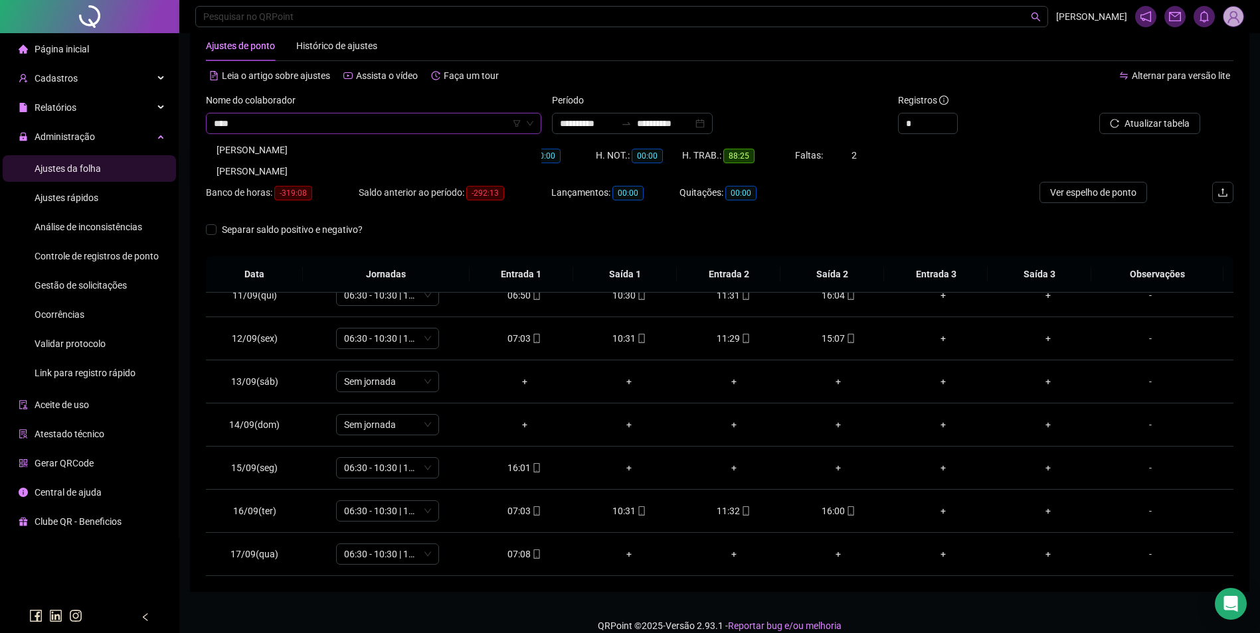
click at [325, 142] on div "FABRÍCIO COSTA ROCHA" at bounding box center [373, 149] width 330 height 21
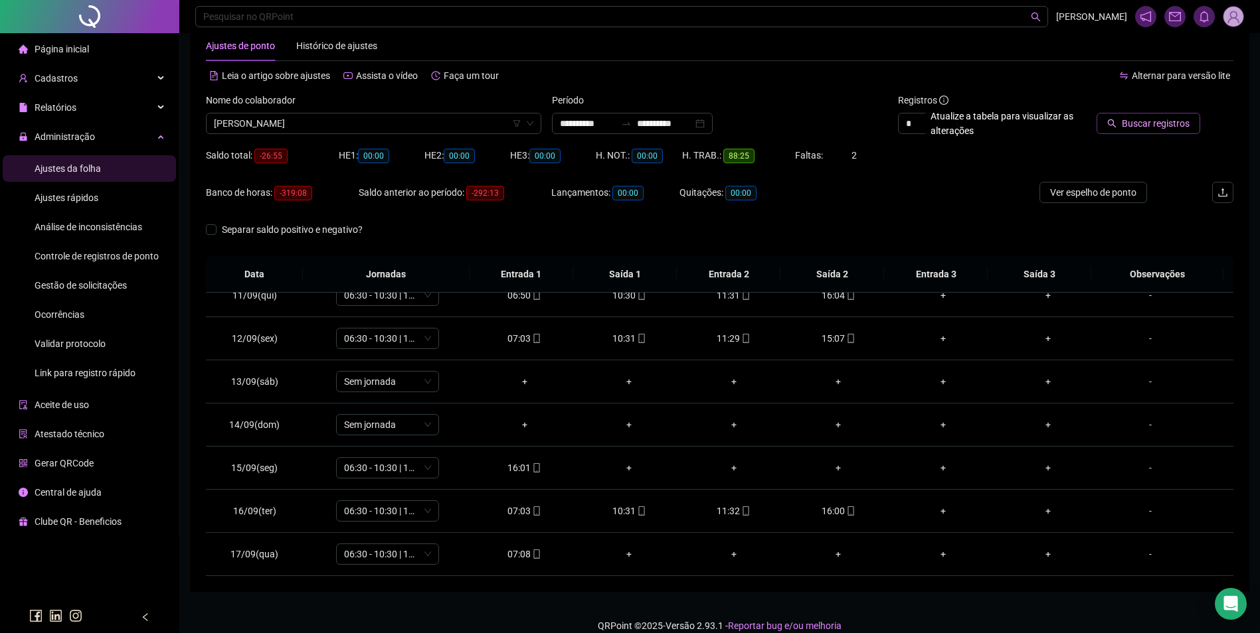
click at [1149, 125] on span "Buscar registros" at bounding box center [1155, 123] width 68 height 15
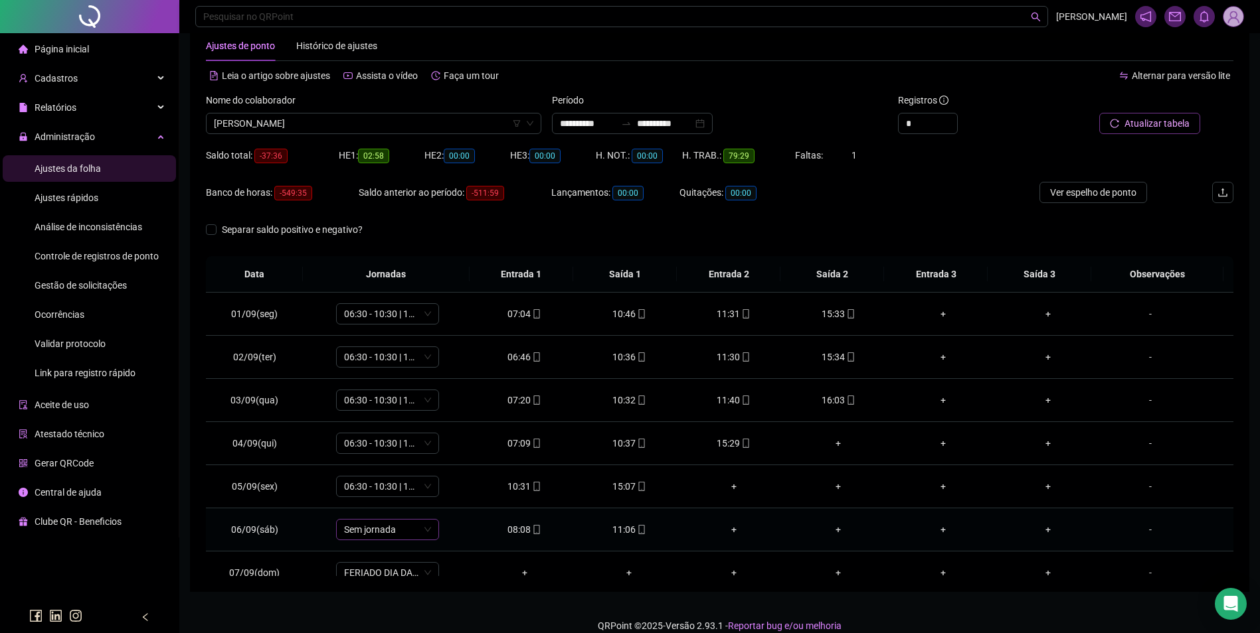
click at [400, 531] on span "Sem jornada" at bounding box center [387, 530] width 87 height 20
type input "**"
click at [397, 455] on div "07:00 - 11:00" at bounding box center [409, 458] width 112 height 15
click at [449, 495] on span "Sim" at bounding box center [448, 495] width 15 height 15
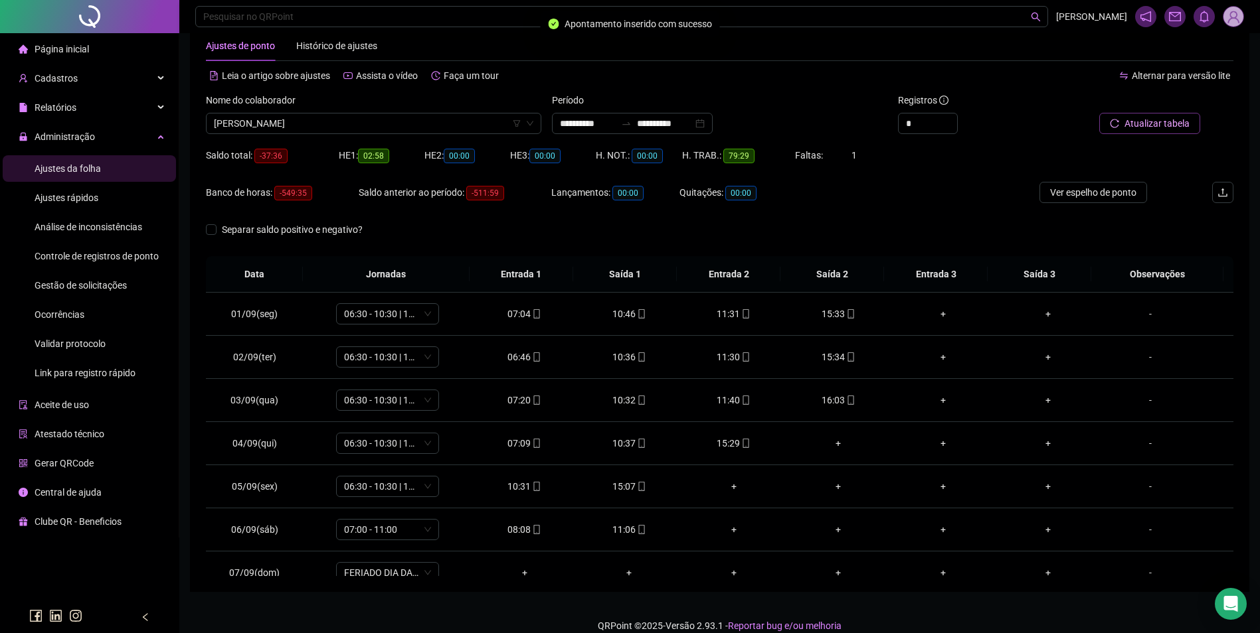
click at [1177, 124] on span "Atualizar tabela" at bounding box center [1156, 123] width 65 height 15
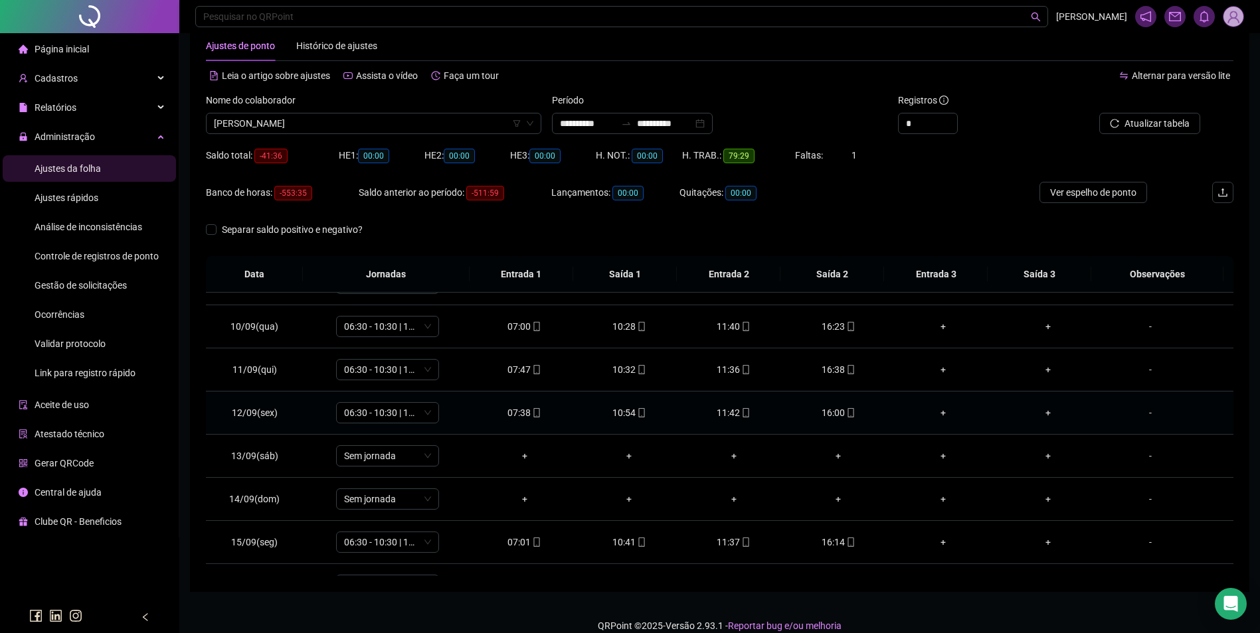
scroll to position [450, 0]
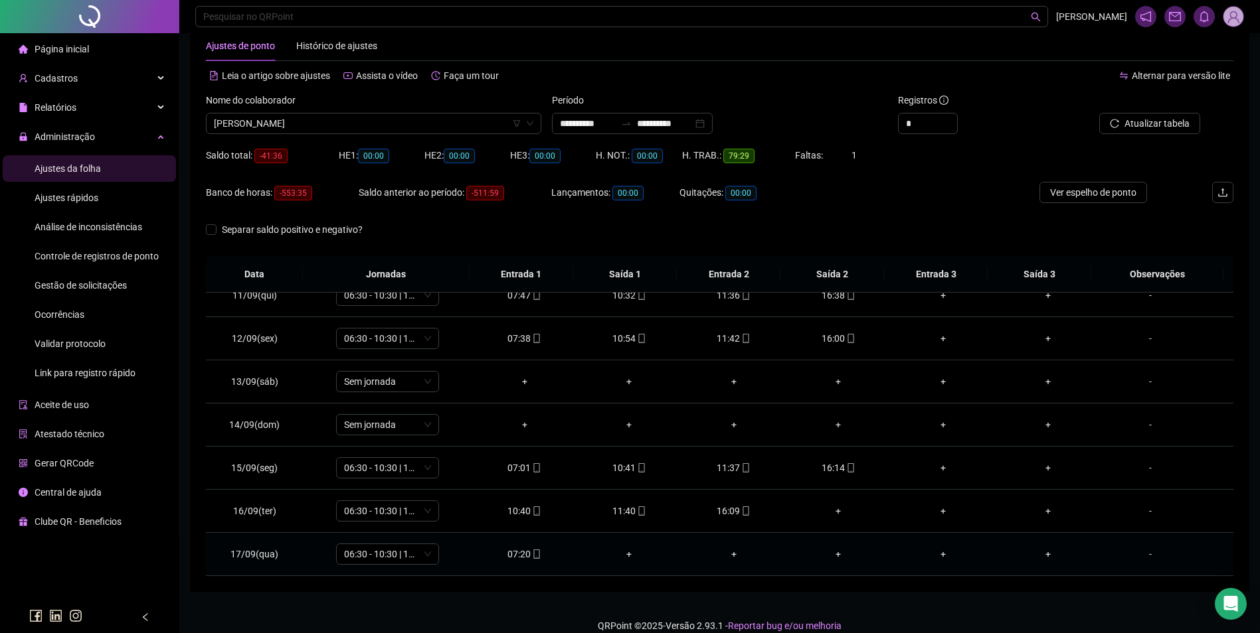
click at [523, 554] on div "07:20" at bounding box center [525, 554] width 84 height 15
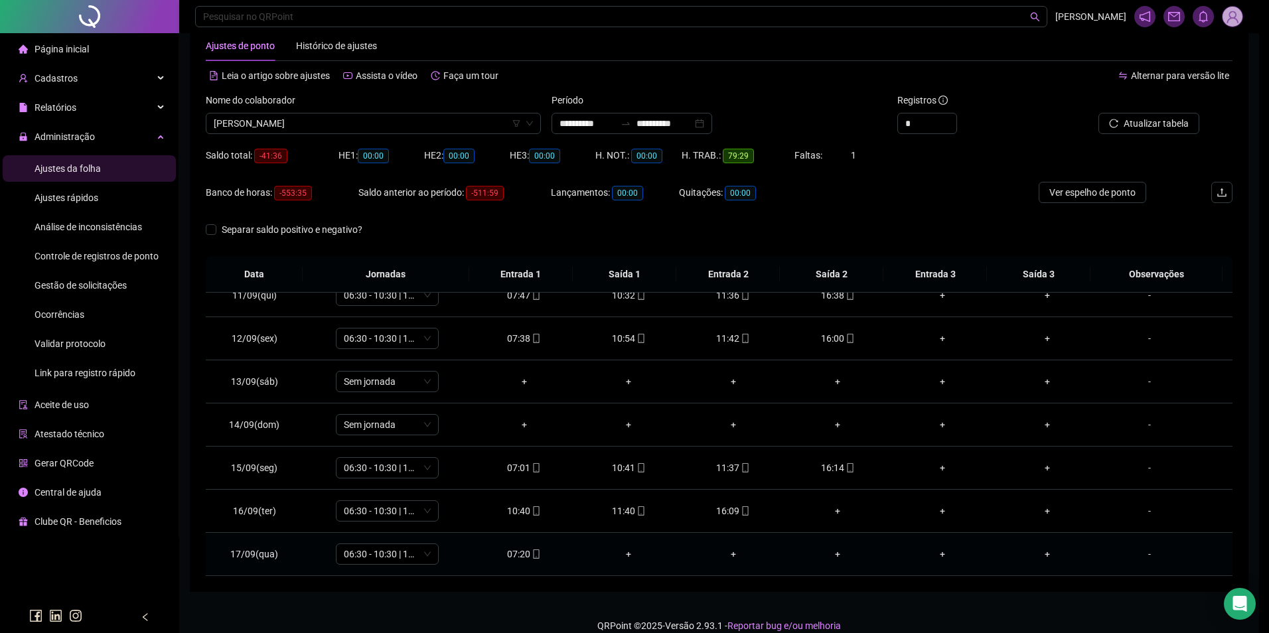
type input "**********"
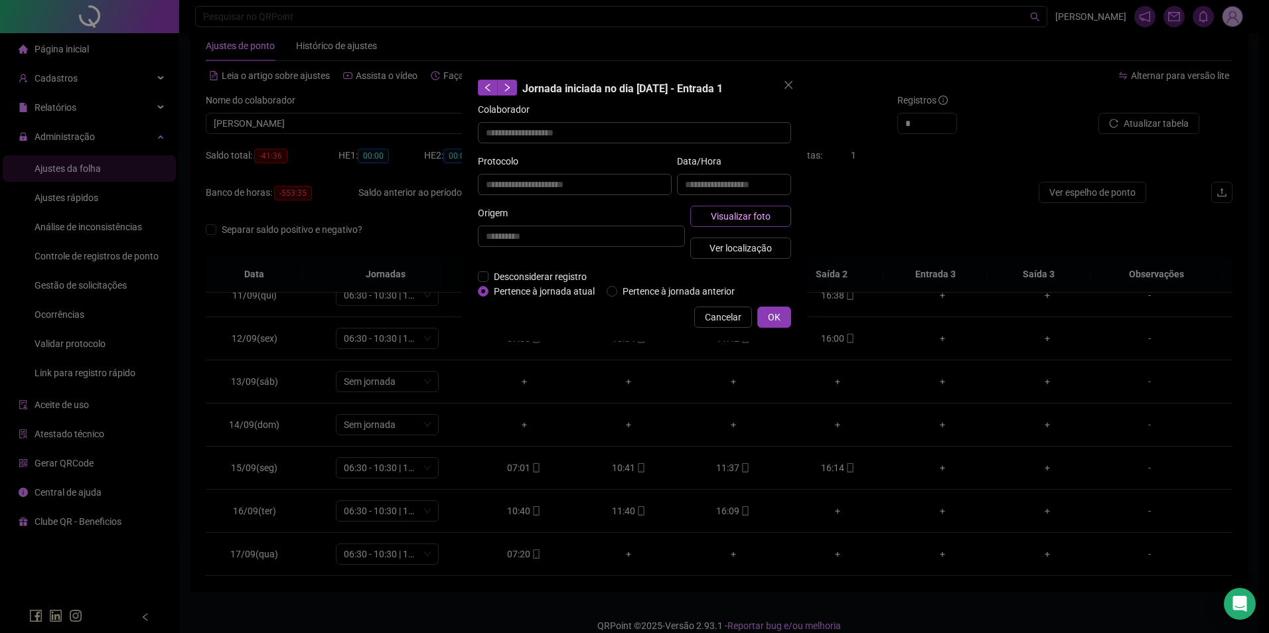
click at [718, 216] on span "Visualizar foto" at bounding box center [741, 216] width 60 height 15
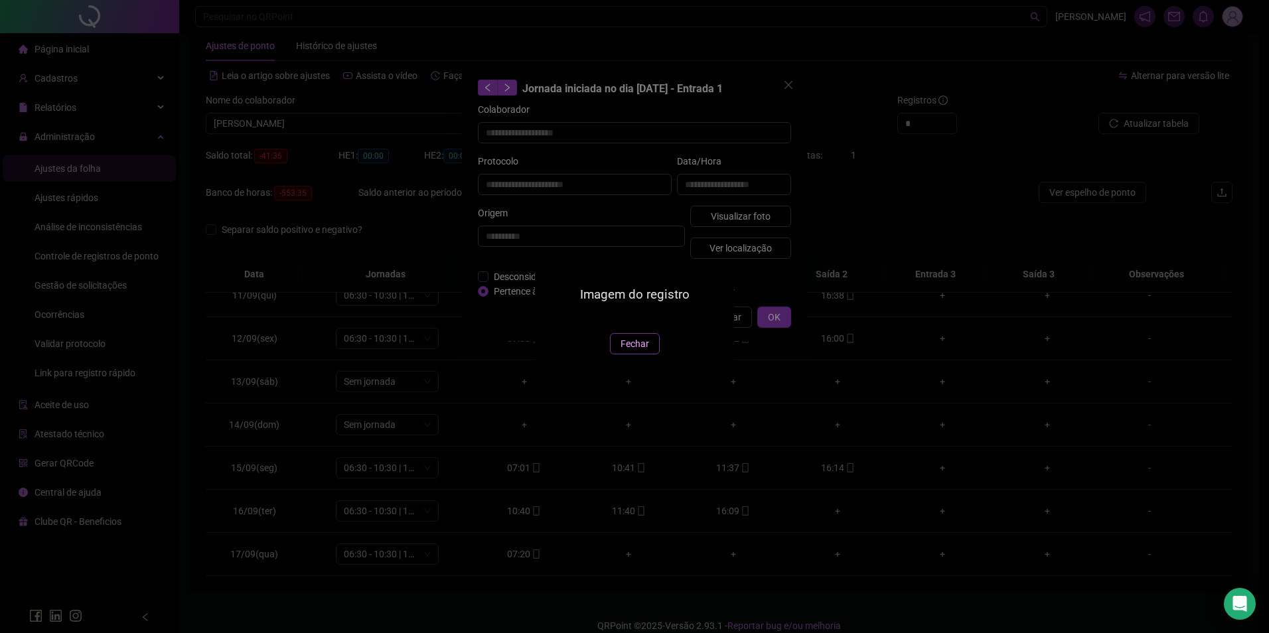
click at [643, 351] on span "Fechar" at bounding box center [635, 344] width 29 height 15
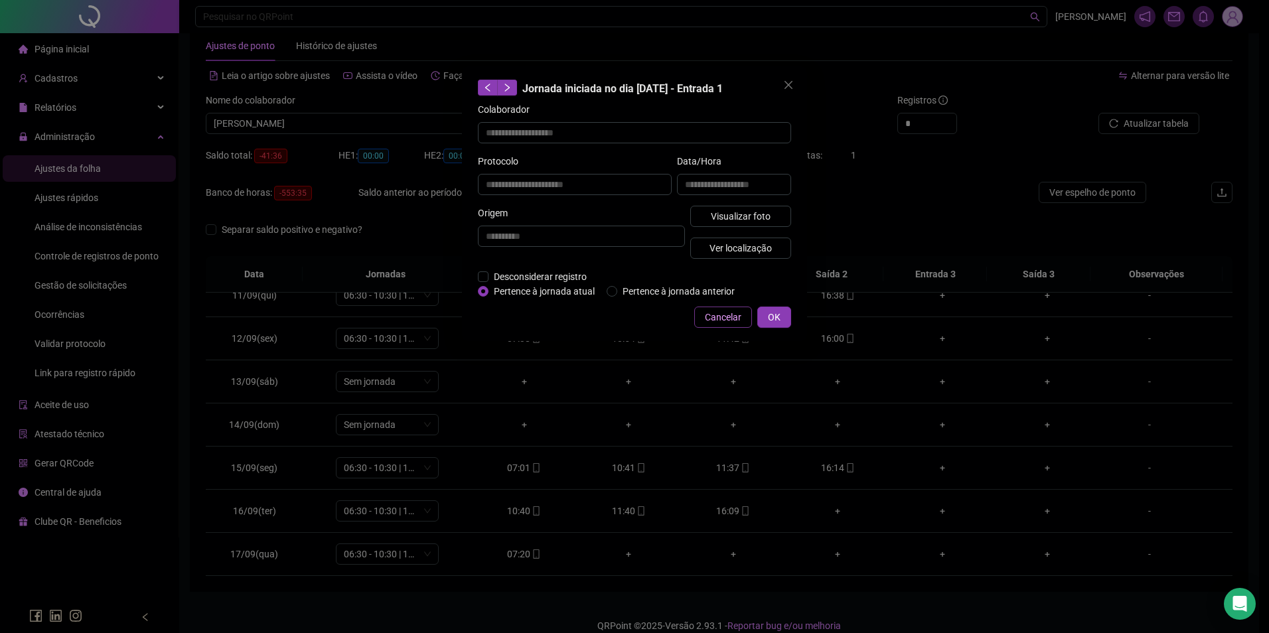
click at [724, 315] on span "Cancelar" at bounding box center [723, 317] width 37 height 15
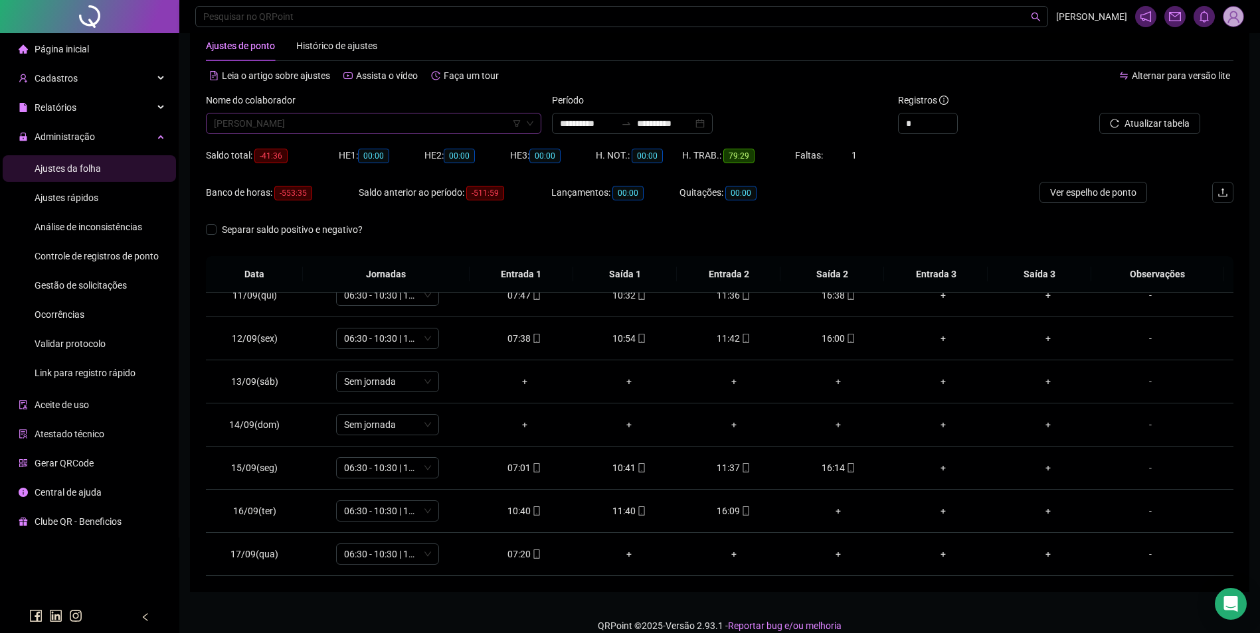
scroll to position [5673, 0]
click at [312, 125] on span "FABRÍCIO COSTA ROCHA" at bounding box center [373, 124] width 319 height 20
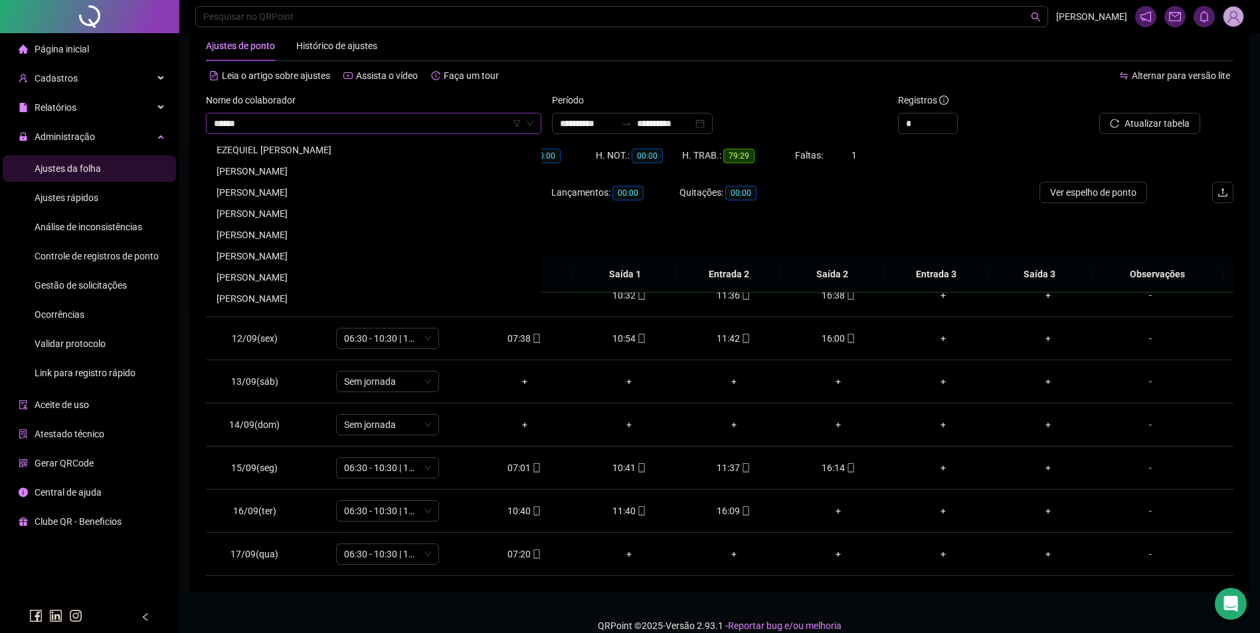
scroll to position [0, 0]
type input "******"
click at [275, 208] on div "FELIPE DOS SANTOS SILVA" at bounding box center [373, 213] width 314 height 15
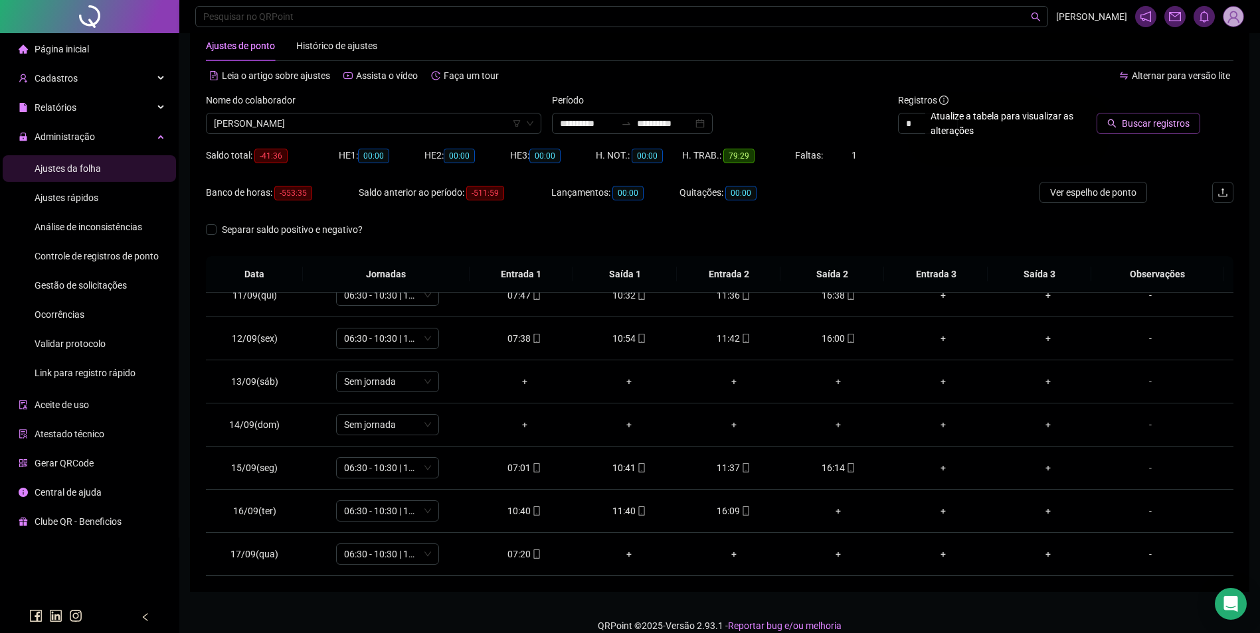
click at [1148, 119] on span "Buscar registros" at bounding box center [1155, 123] width 68 height 15
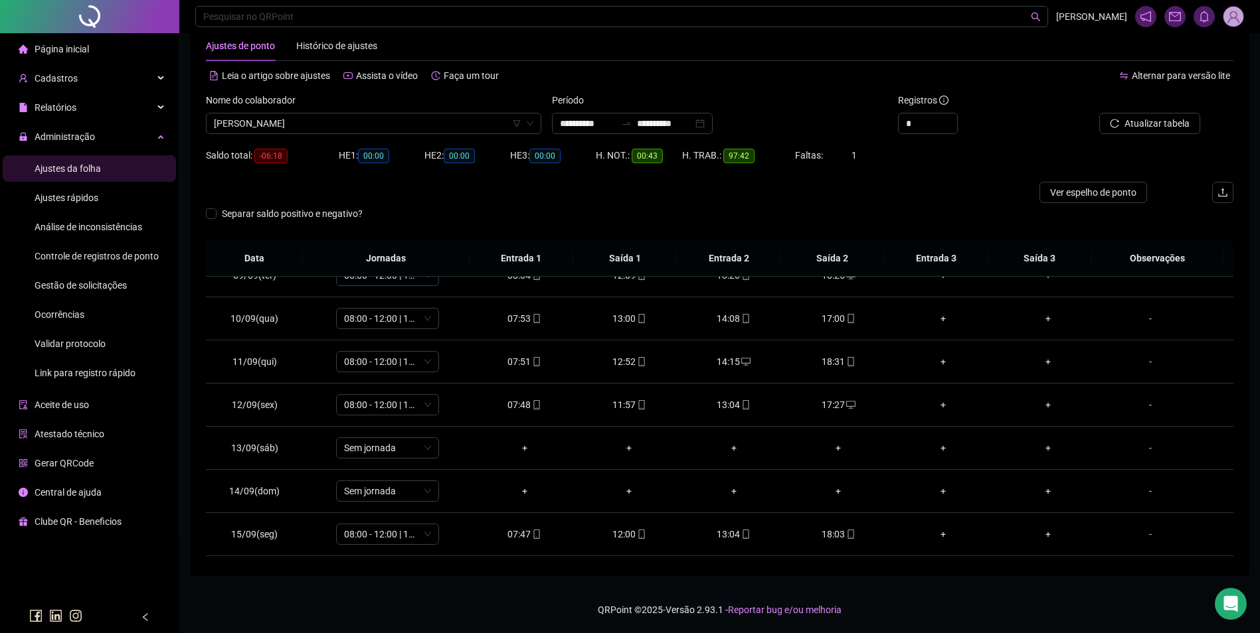
scroll to position [450, 0]
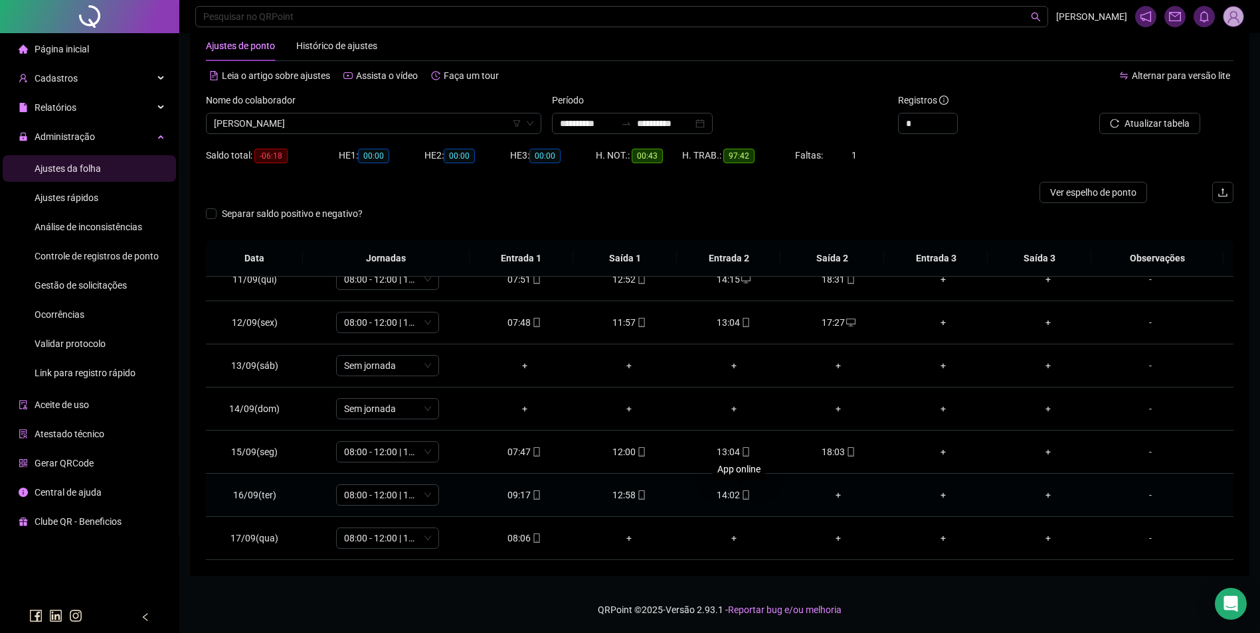
click at [741, 499] on icon "mobile" at bounding box center [745, 495] width 9 height 9
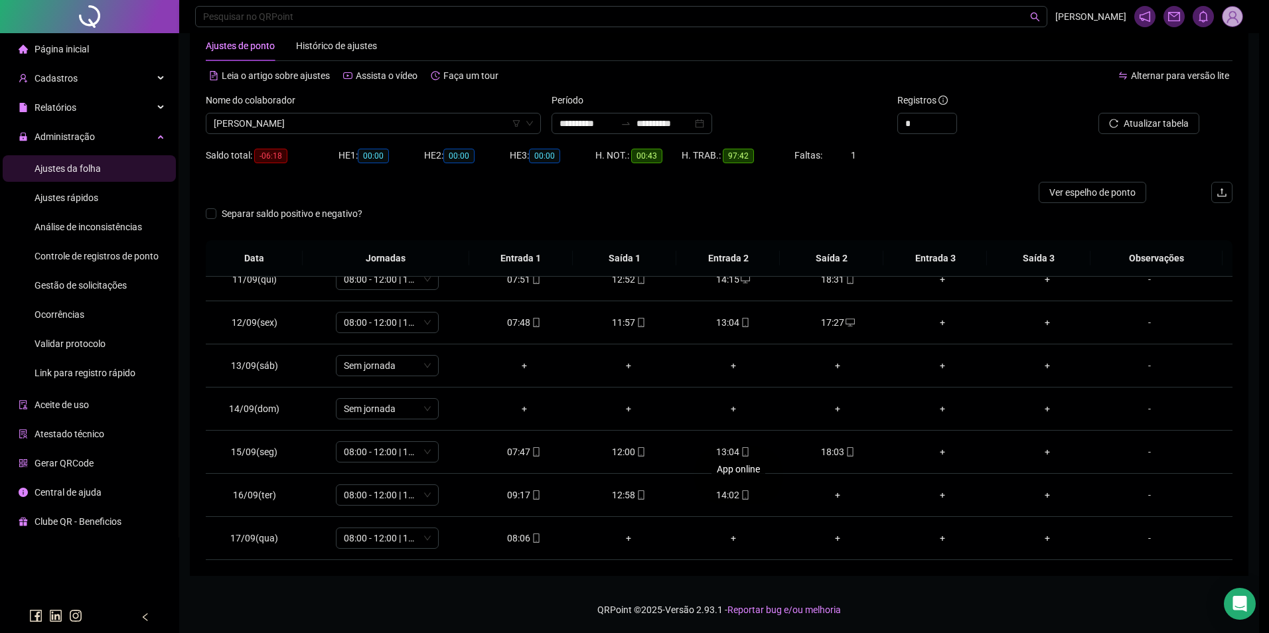
type input "**********"
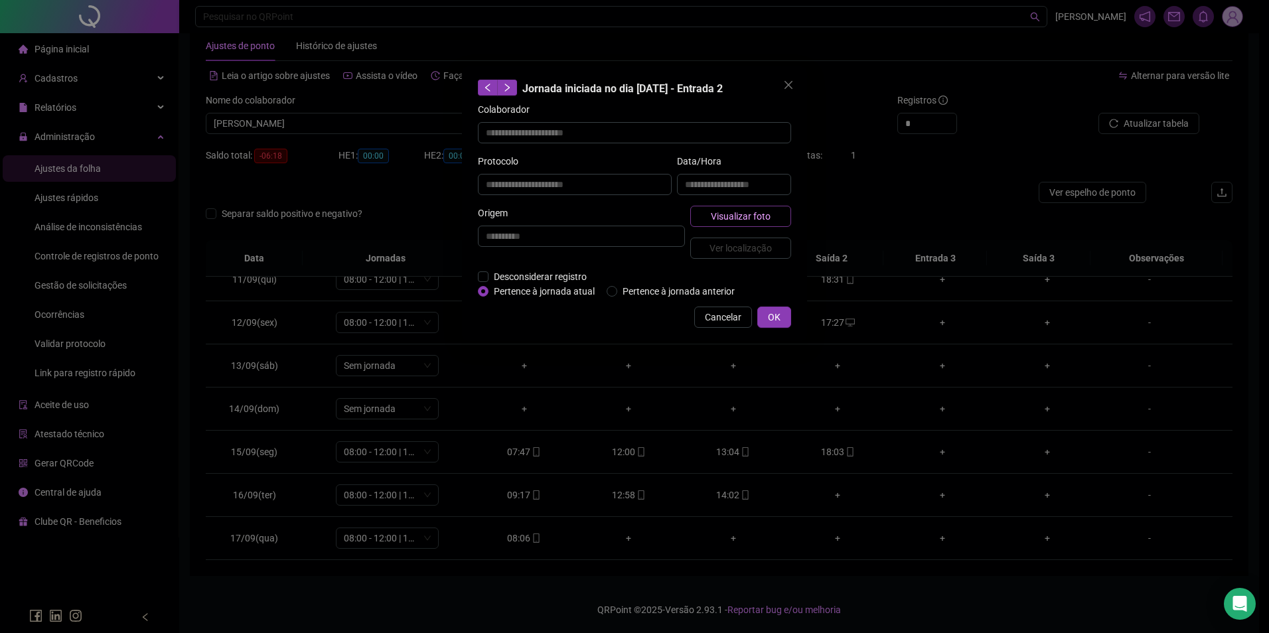
click at [750, 212] on span "Visualizar foto" at bounding box center [741, 216] width 60 height 15
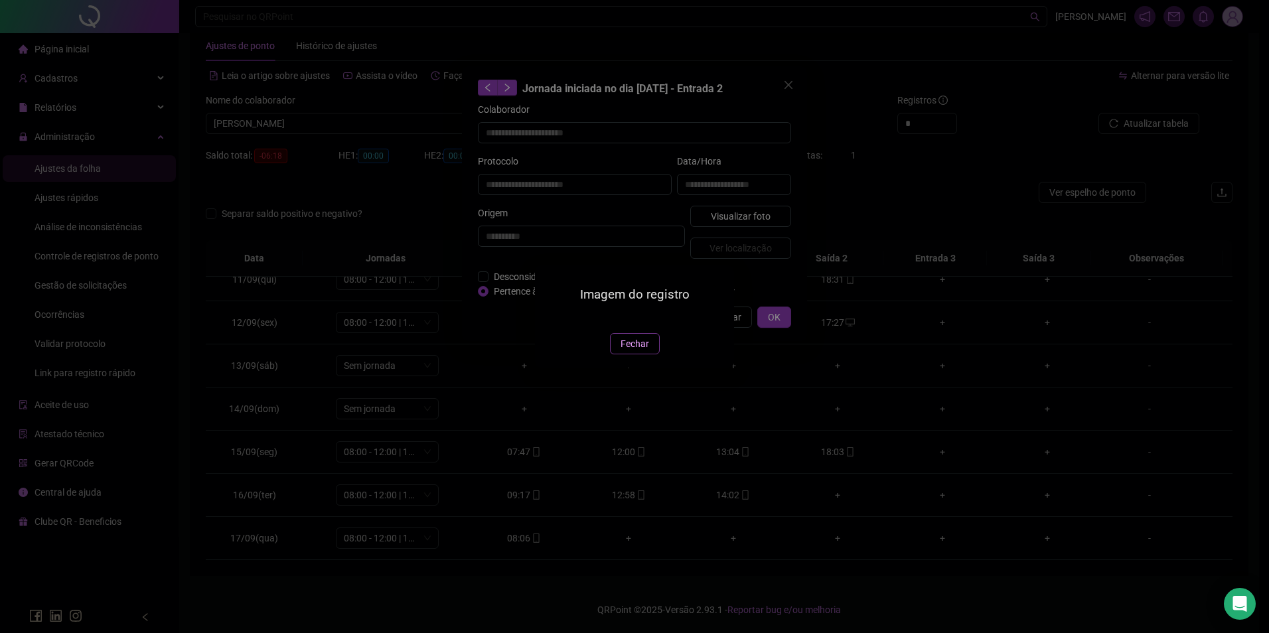
click at [635, 351] on span "Fechar" at bounding box center [635, 344] width 29 height 15
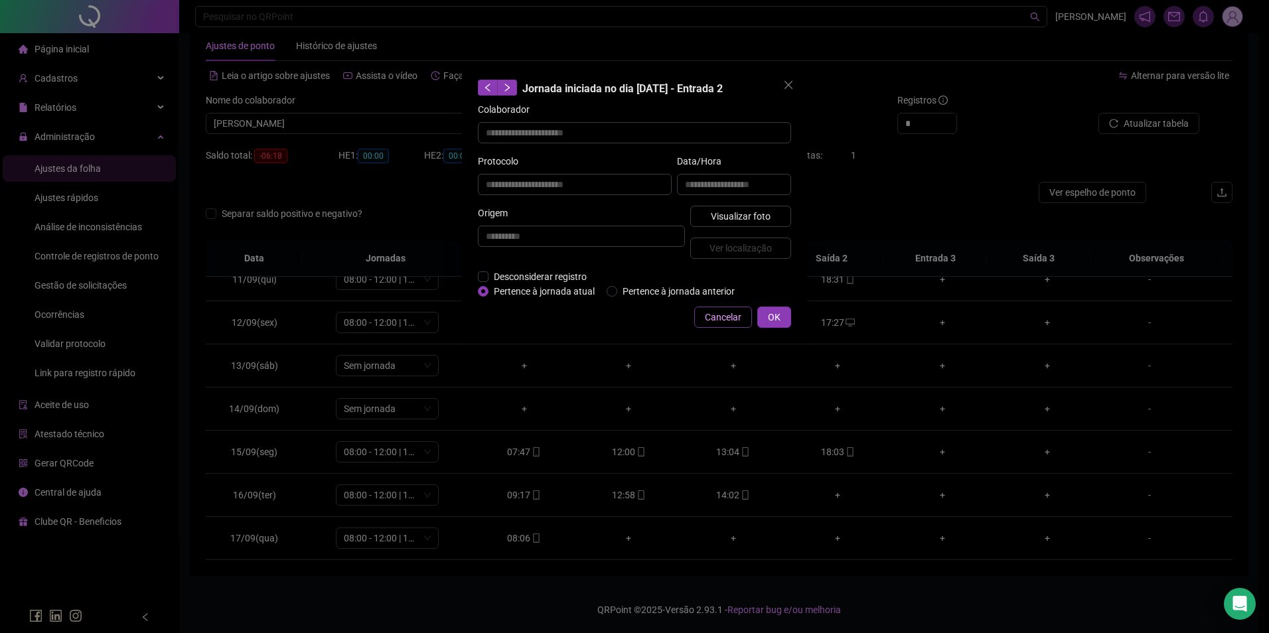
click at [730, 318] on span "Cancelar" at bounding box center [723, 317] width 37 height 15
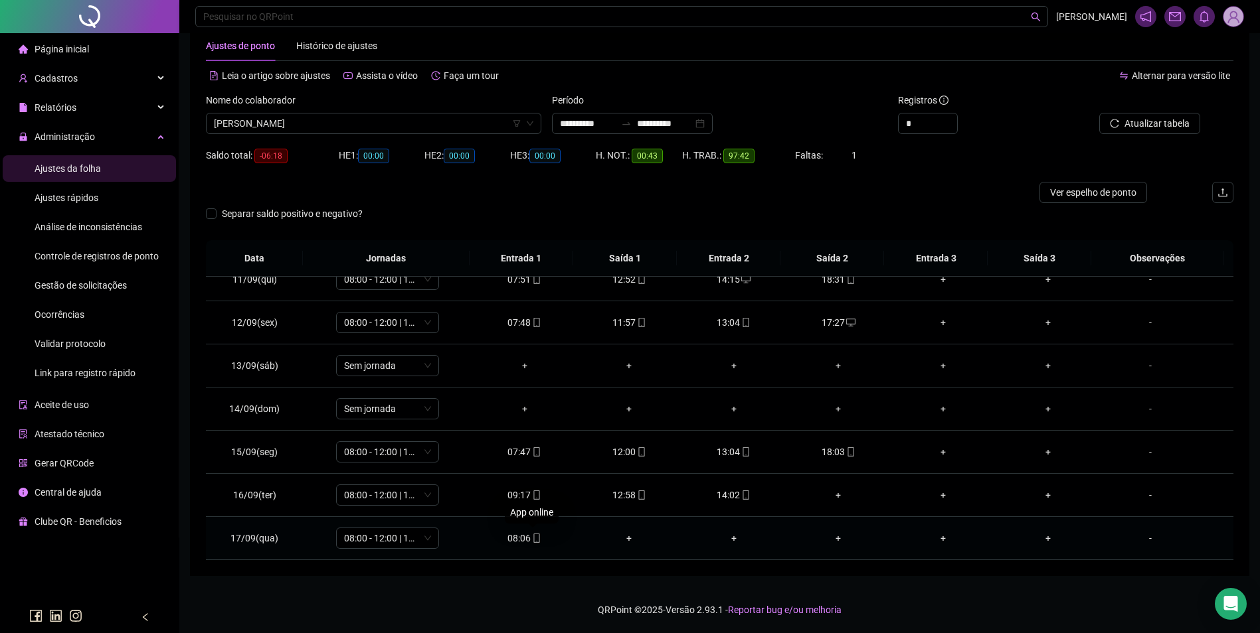
click at [532, 538] on icon "mobile" at bounding box center [536, 538] width 9 height 9
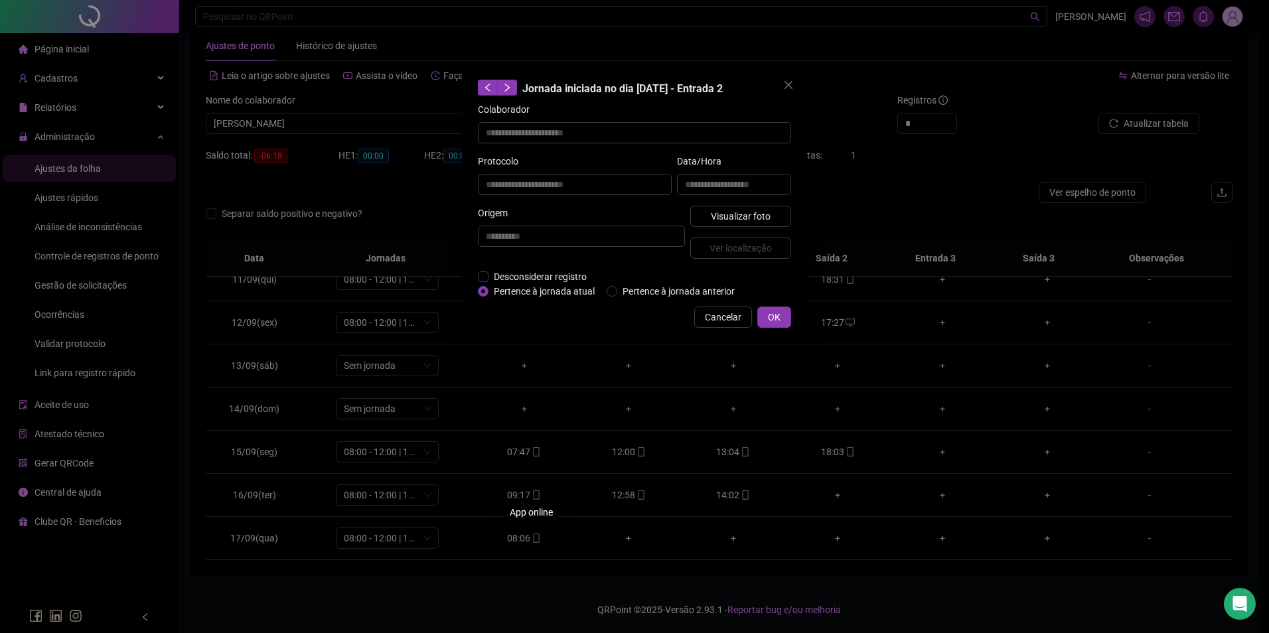
type input "**********"
click at [766, 220] on span "Visualizar foto" at bounding box center [741, 216] width 60 height 15
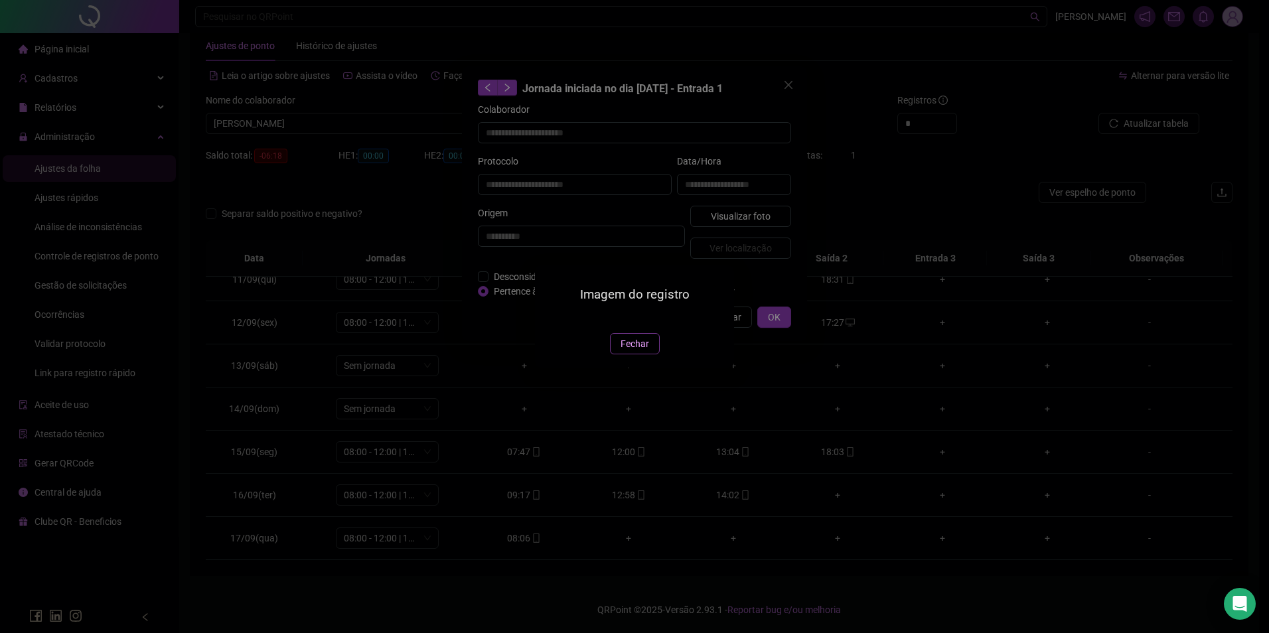
click at [637, 351] on span "Fechar" at bounding box center [635, 344] width 29 height 15
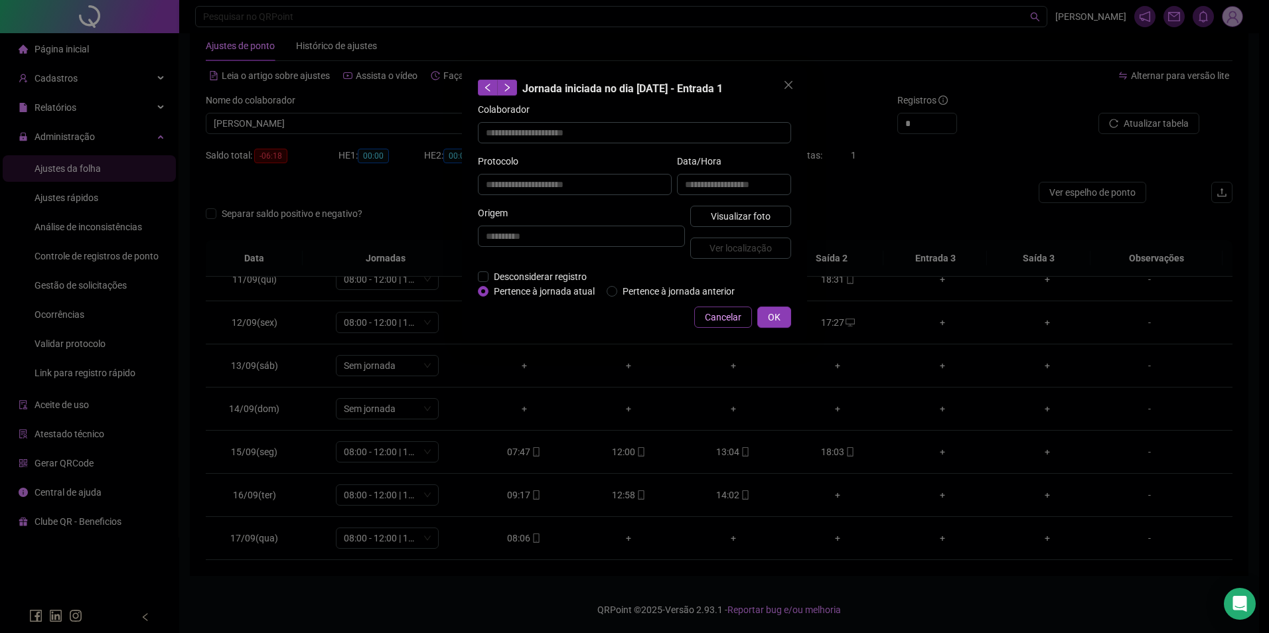
click at [740, 313] on span "Cancelar" at bounding box center [723, 317] width 37 height 15
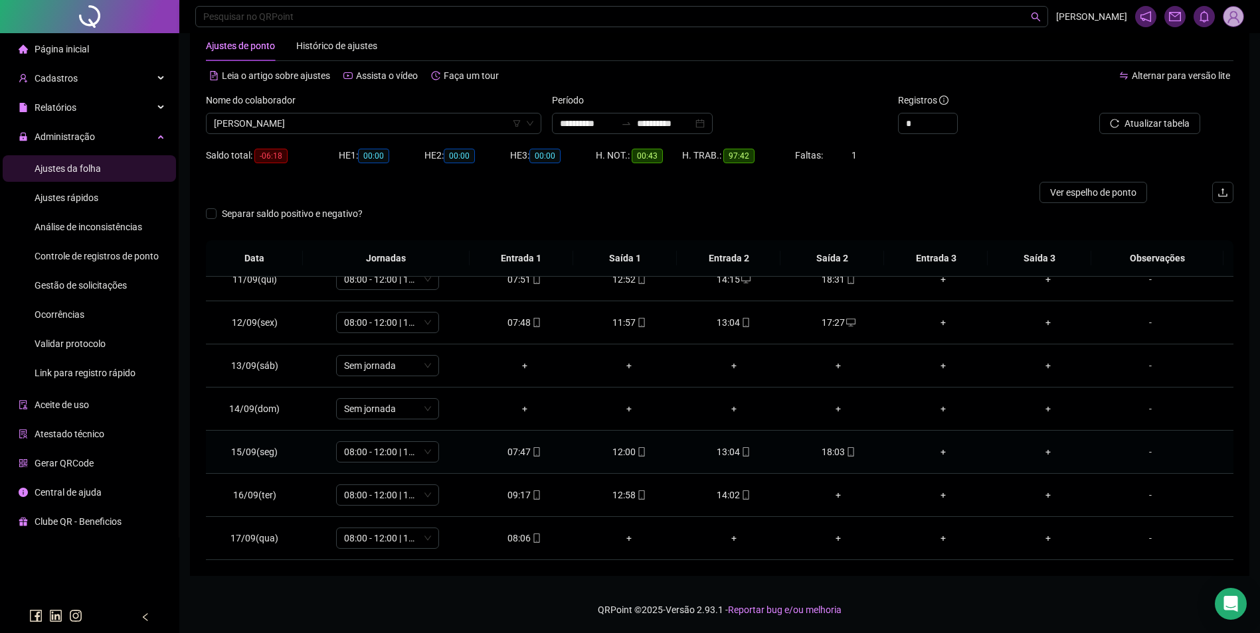
click at [847, 463] on td "18:03" at bounding box center [838, 452] width 105 height 43
click at [846, 449] on icon "mobile" at bounding box center [850, 452] width 9 height 9
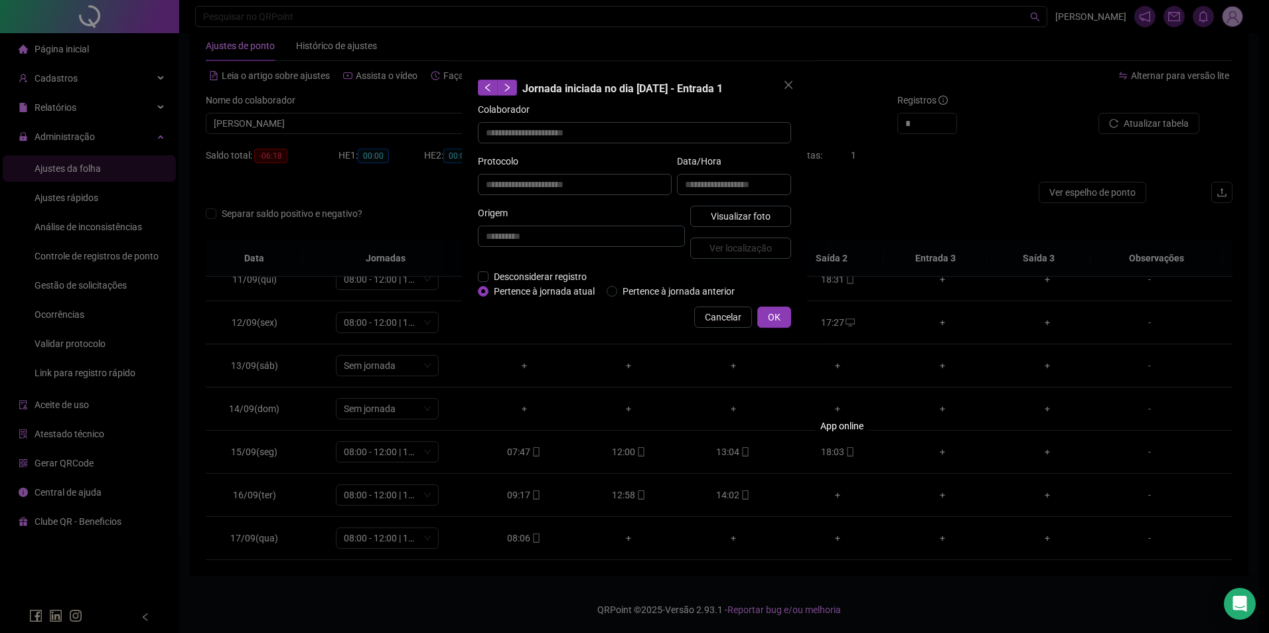
type input "**********"
click at [758, 215] on span "Visualizar foto" at bounding box center [741, 216] width 60 height 15
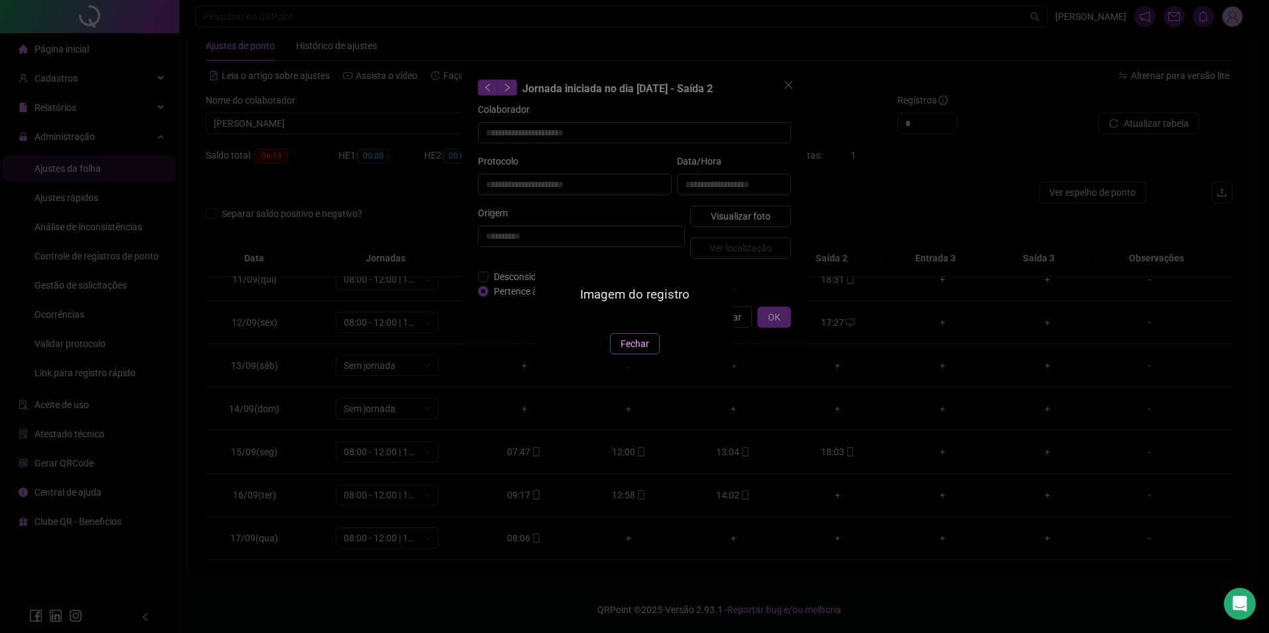
click at [636, 351] on span "Fechar" at bounding box center [635, 344] width 29 height 15
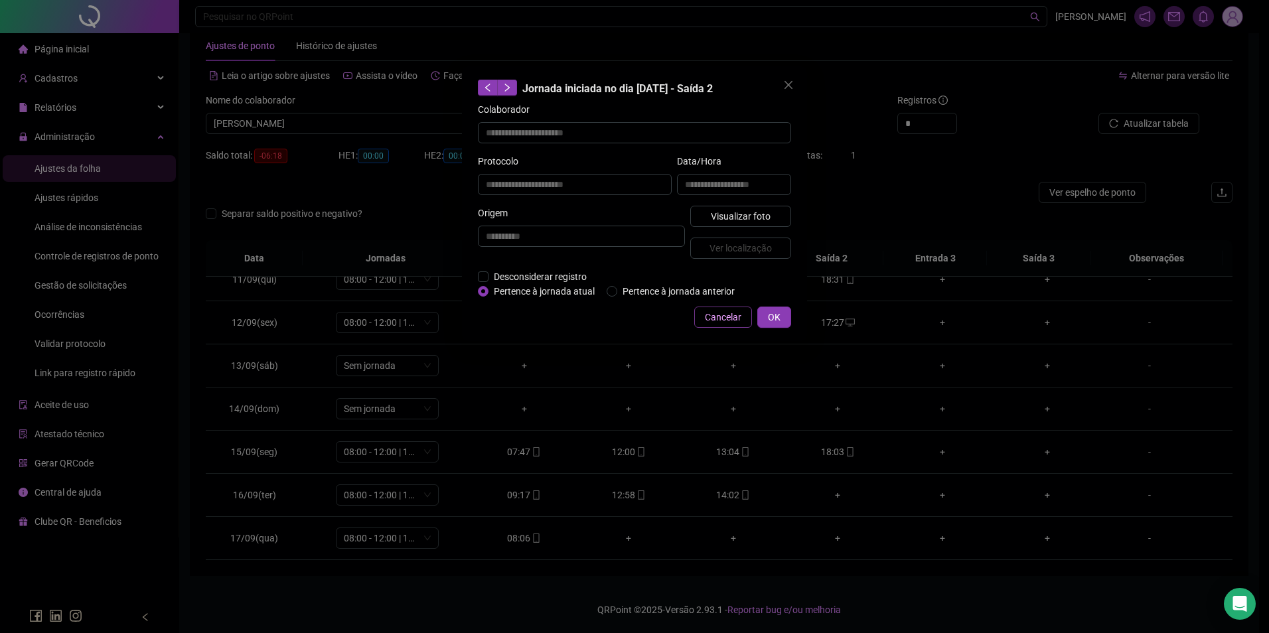
click at [725, 315] on span "Cancelar" at bounding box center [723, 317] width 37 height 15
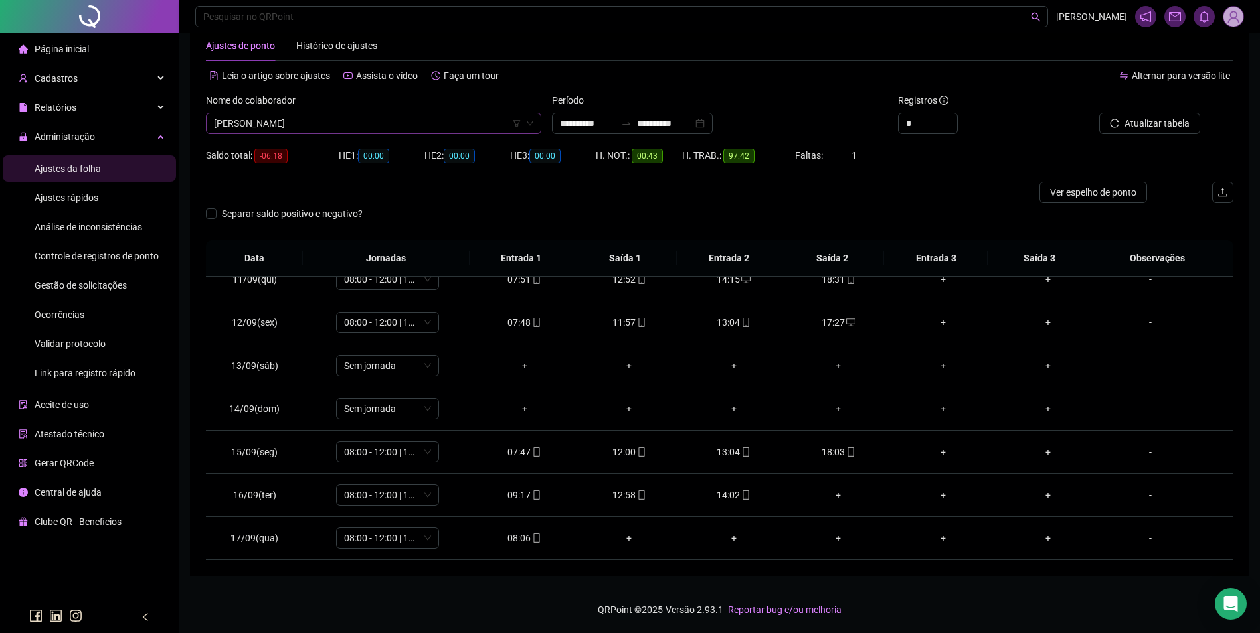
click at [406, 125] on span "FELIPE DOS SANTOS SILVA" at bounding box center [373, 124] width 319 height 20
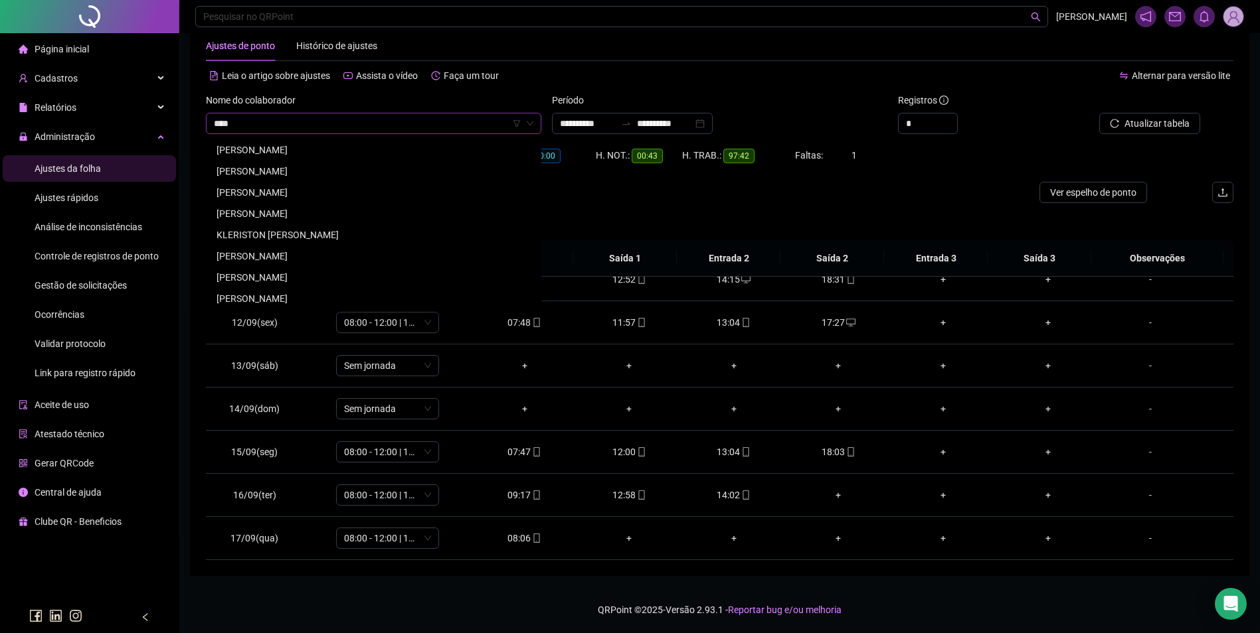
scroll to position [127, 0]
type input "******"
click at [273, 258] on div "FERNANDA BARROS CUNHA RIBEIRO" at bounding box center [373, 256] width 314 height 15
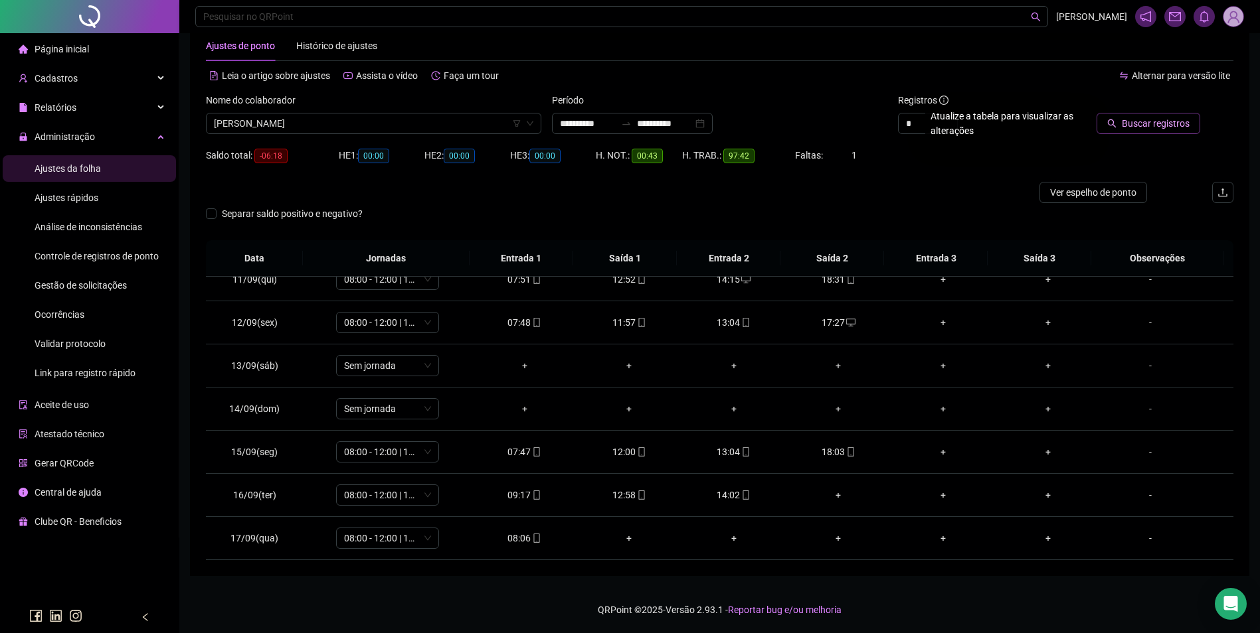
click at [1165, 127] on span "Buscar registros" at bounding box center [1155, 123] width 68 height 15
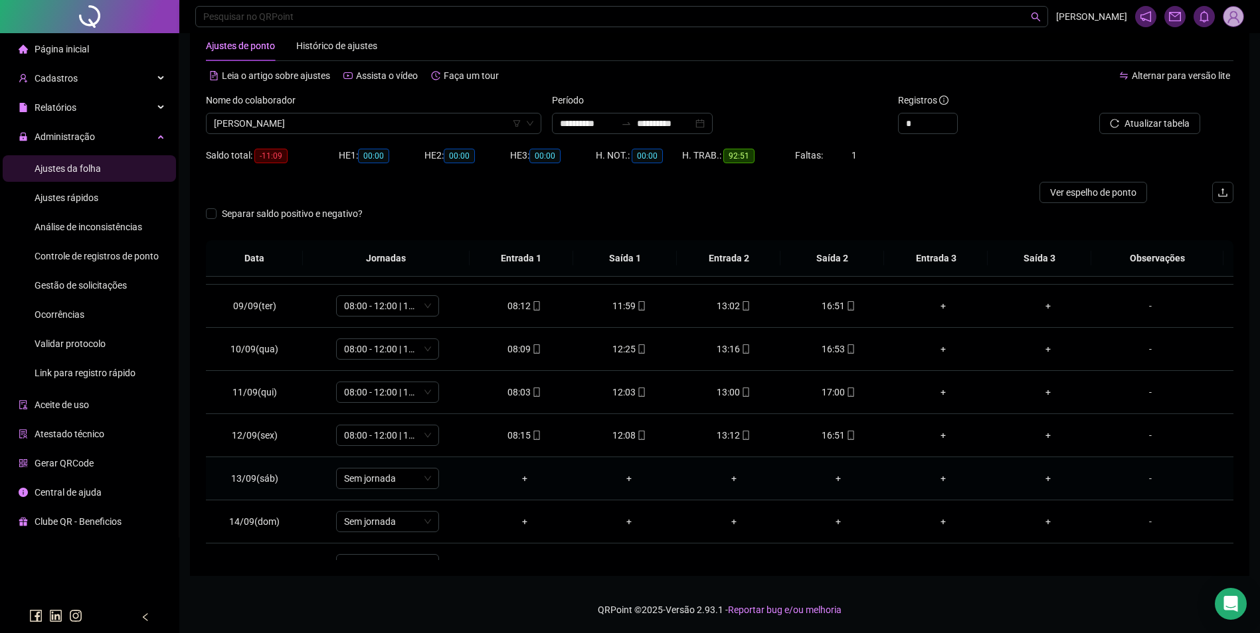
scroll to position [450, 0]
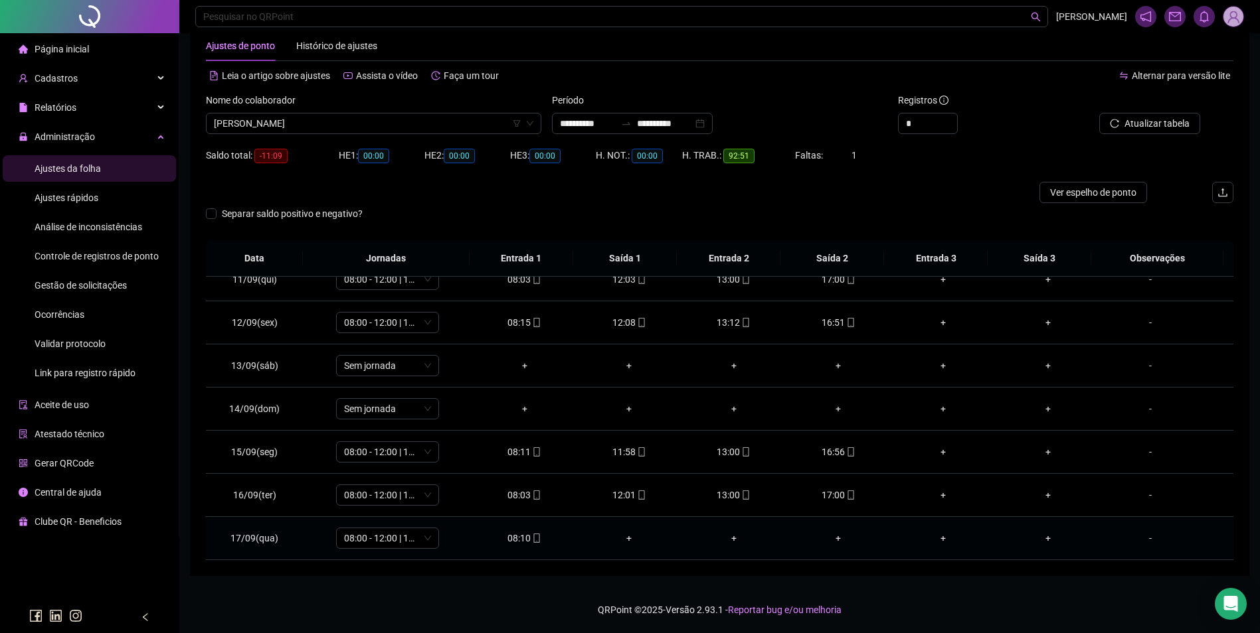
click at [532, 542] on icon "mobile" at bounding box center [536, 538] width 9 height 9
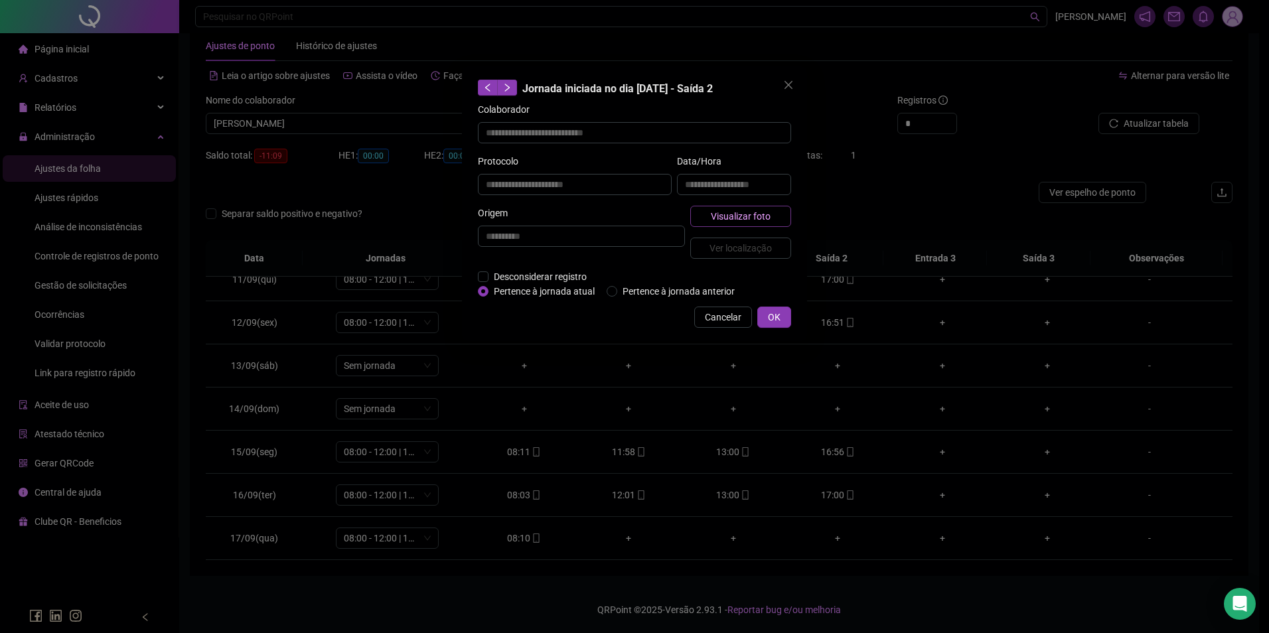
click at [740, 218] on span "Visualizar foto" at bounding box center [741, 216] width 60 height 15
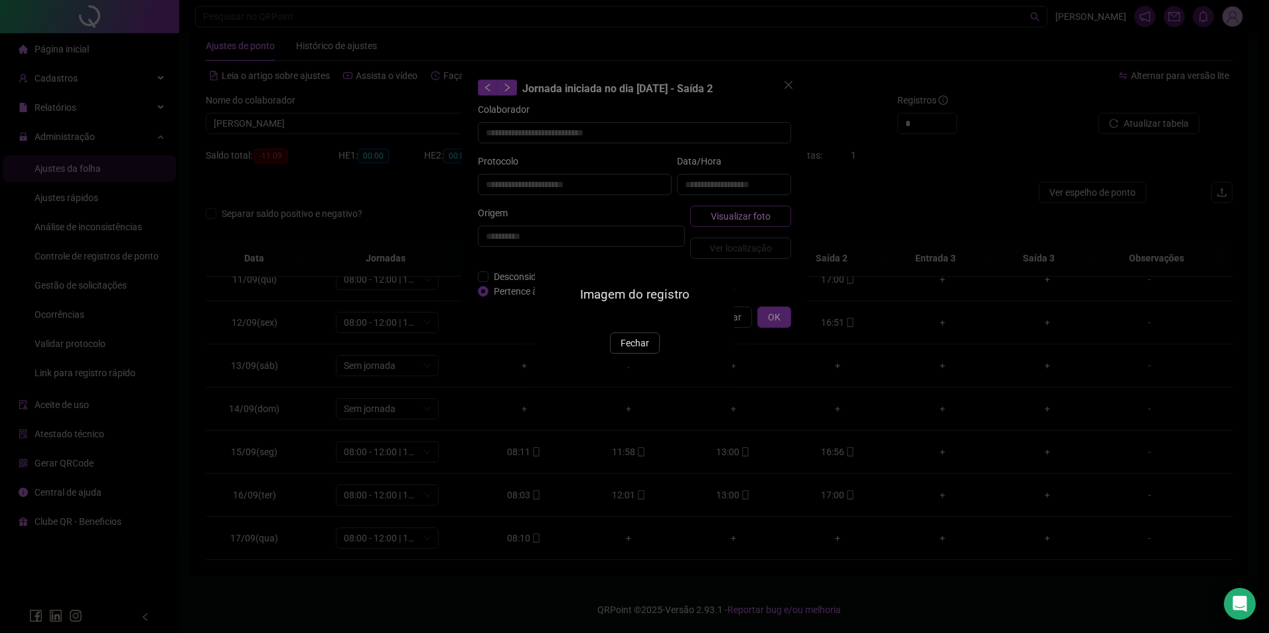
type input "**********"
click at [632, 351] on span "Fechar" at bounding box center [635, 344] width 29 height 15
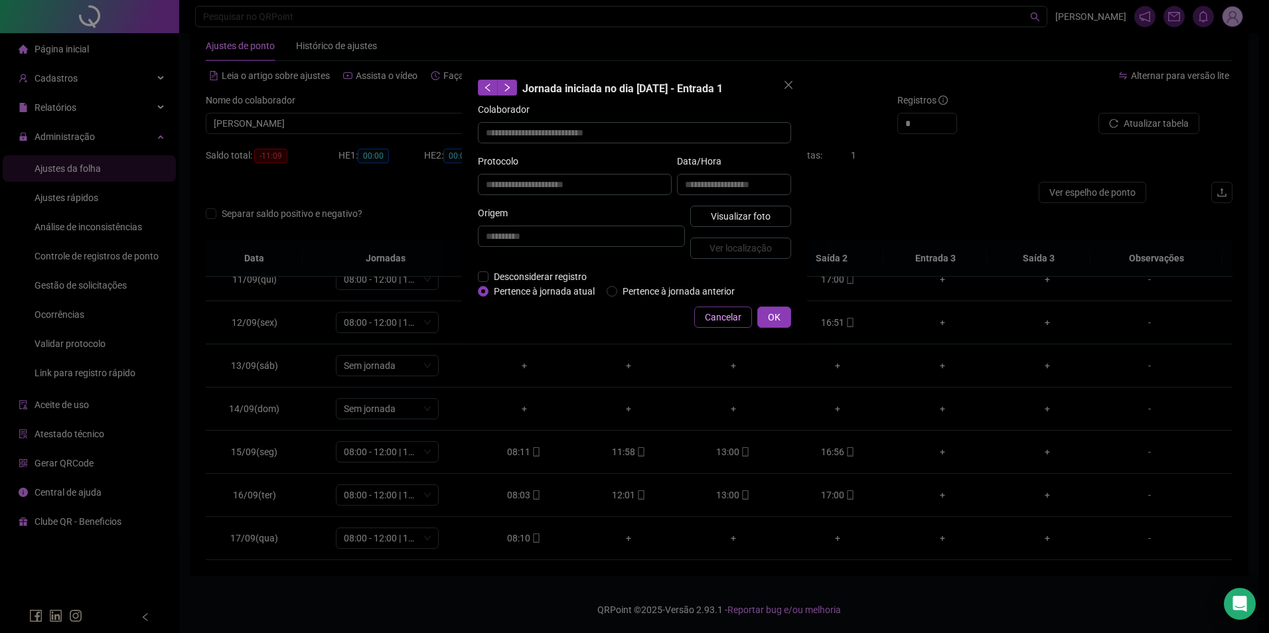
click at [716, 316] on span "Cancelar" at bounding box center [723, 317] width 37 height 15
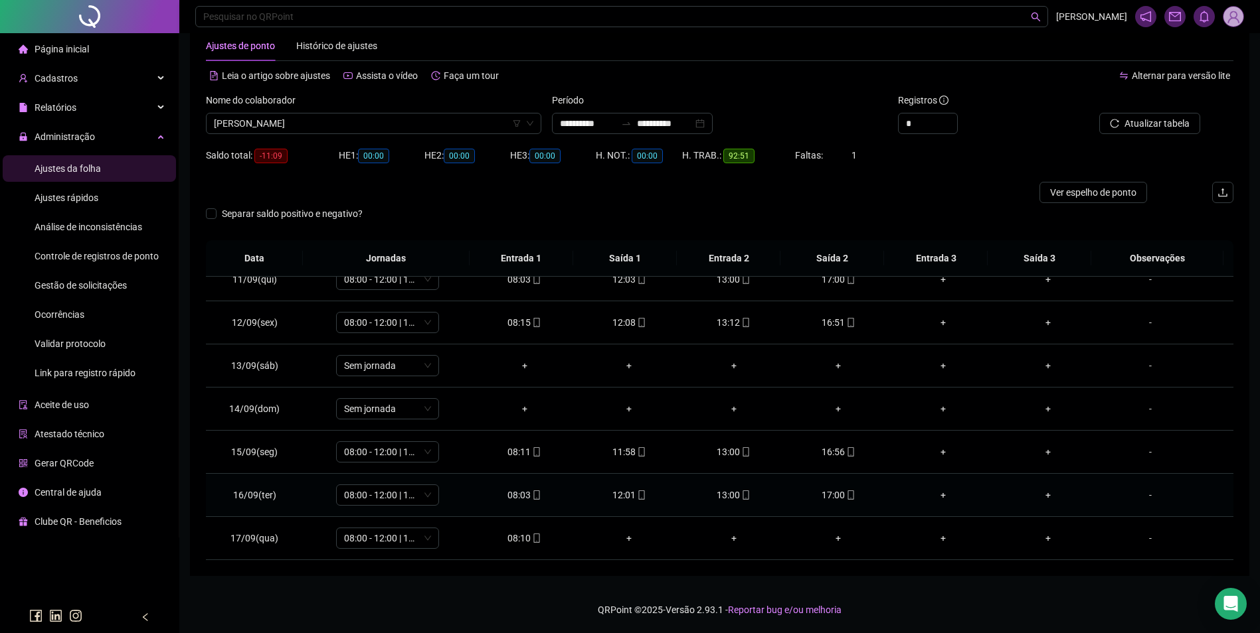
click at [846, 495] on icon "mobile" at bounding box center [850, 495] width 9 height 9
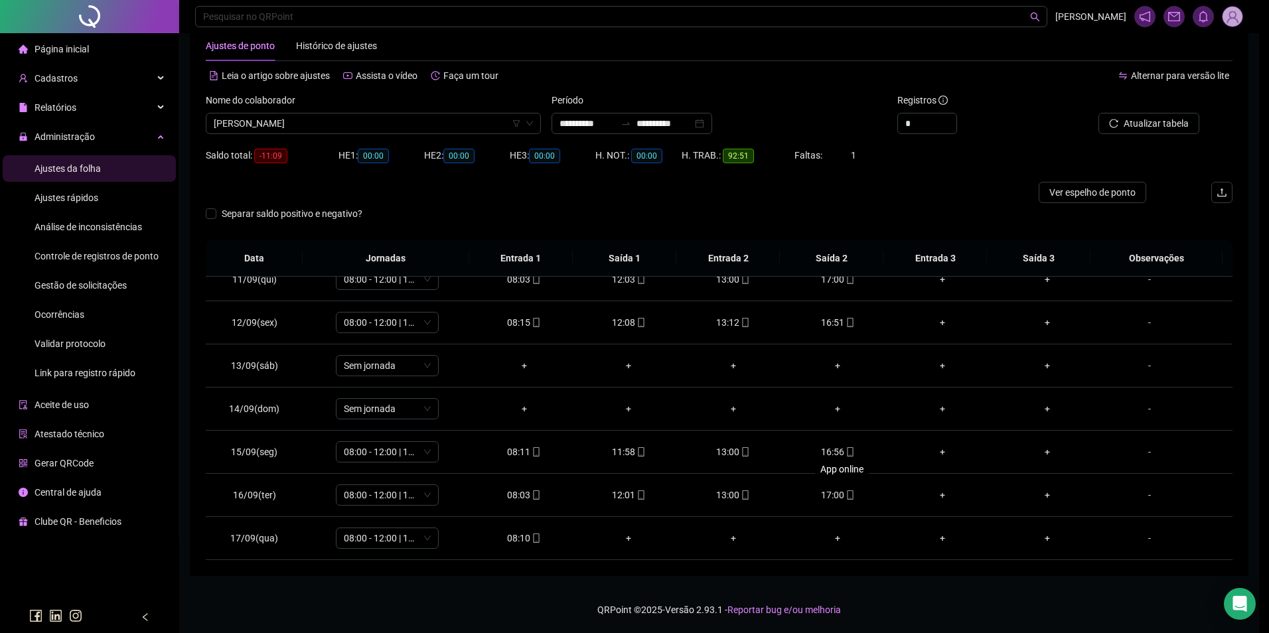
type input "**********"
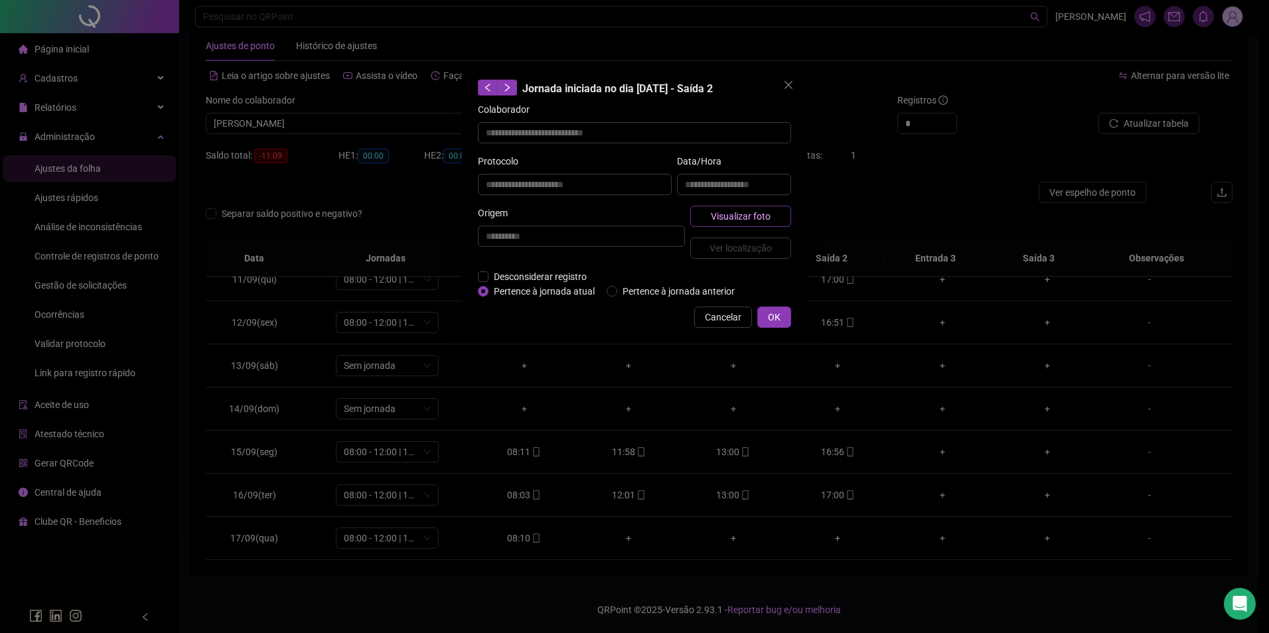
click at [755, 213] on span "Visualizar foto" at bounding box center [741, 216] width 60 height 15
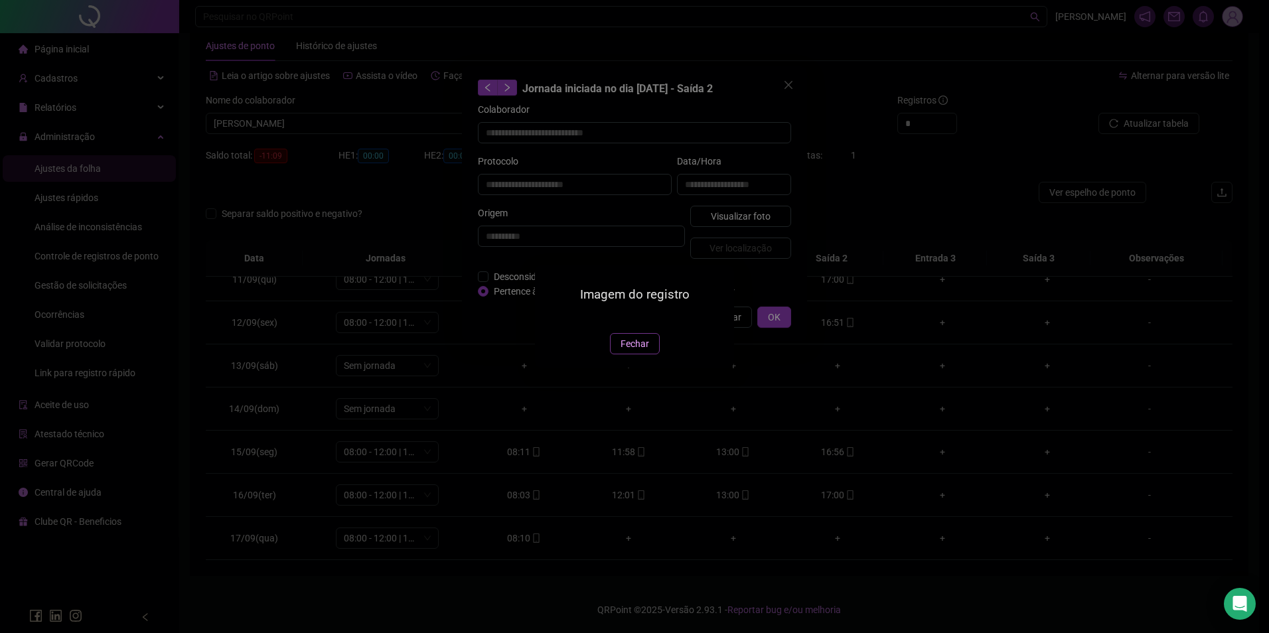
click at [643, 355] on button "Fechar" at bounding box center [635, 343] width 50 height 21
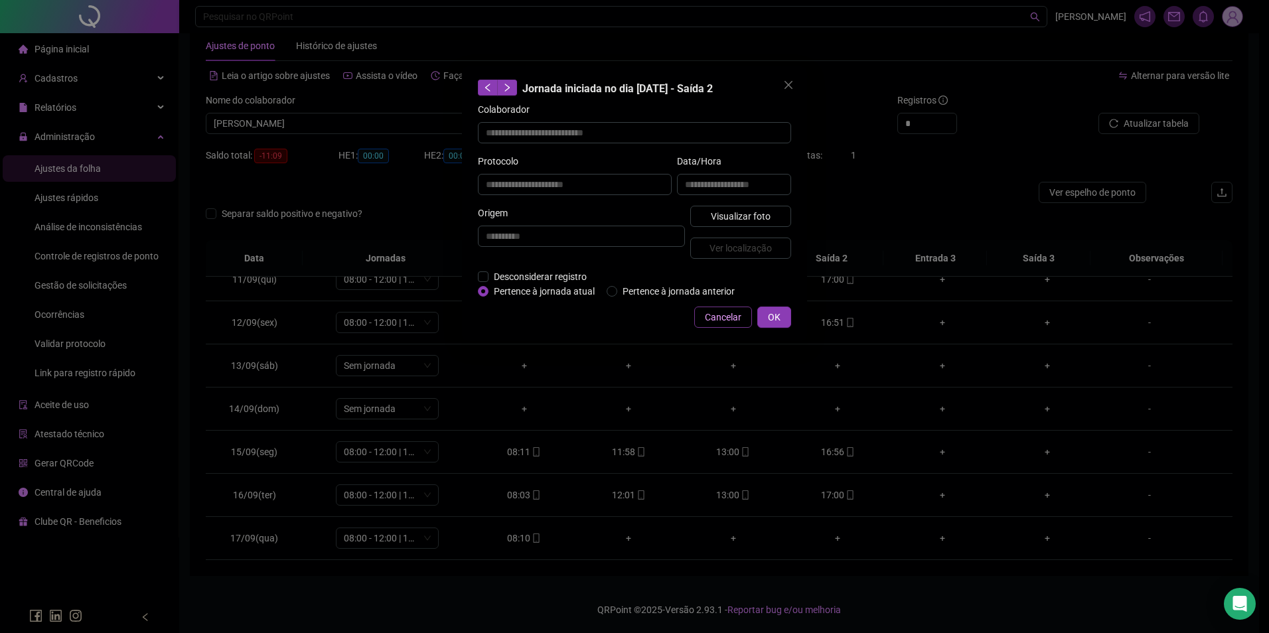
click at [734, 313] on span "Cancelar" at bounding box center [723, 317] width 37 height 15
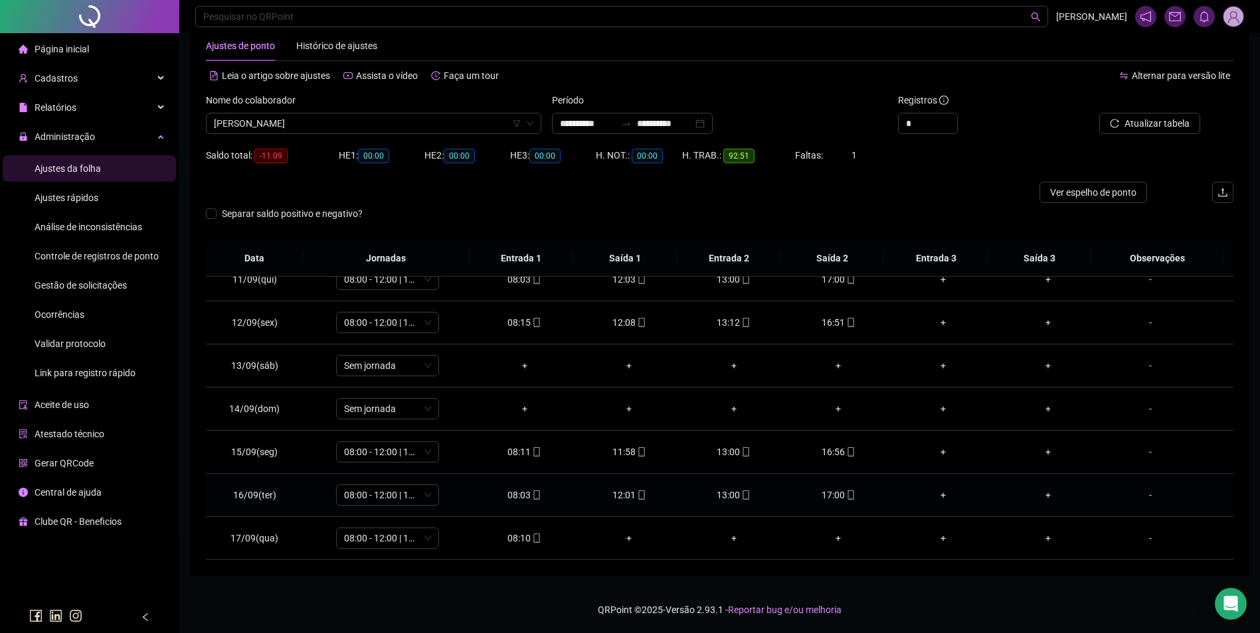
click at [733, 495] on div "13:00" at bounding box center [734, 495] width 84 height 15
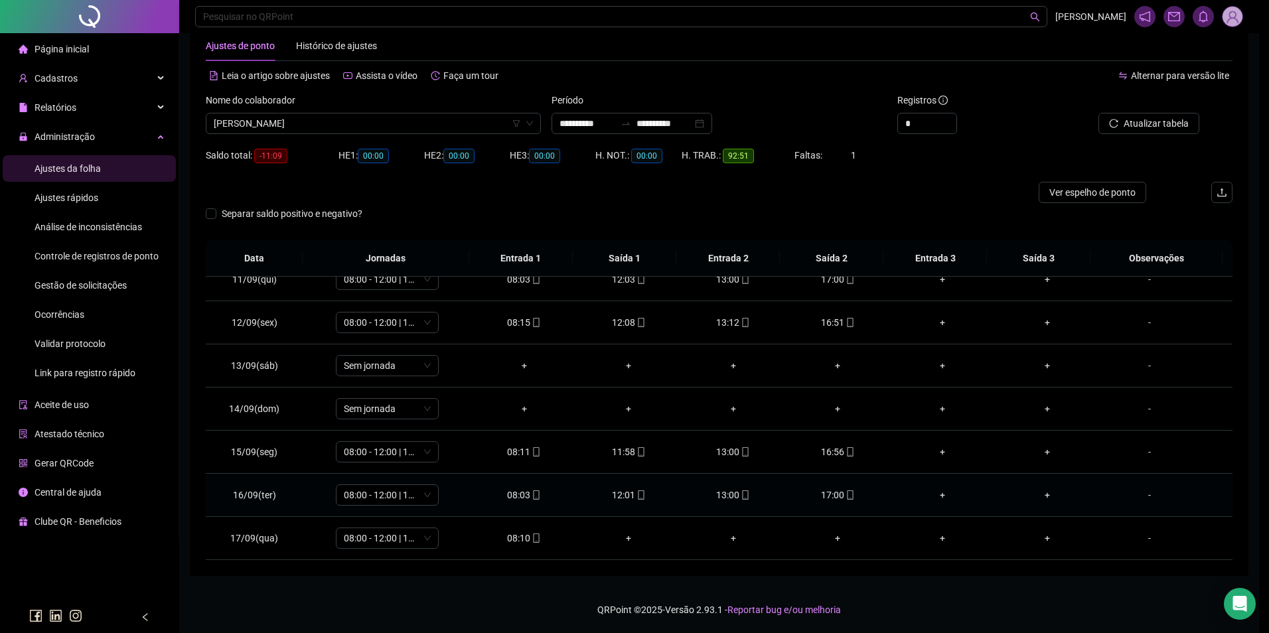
type input "**********"
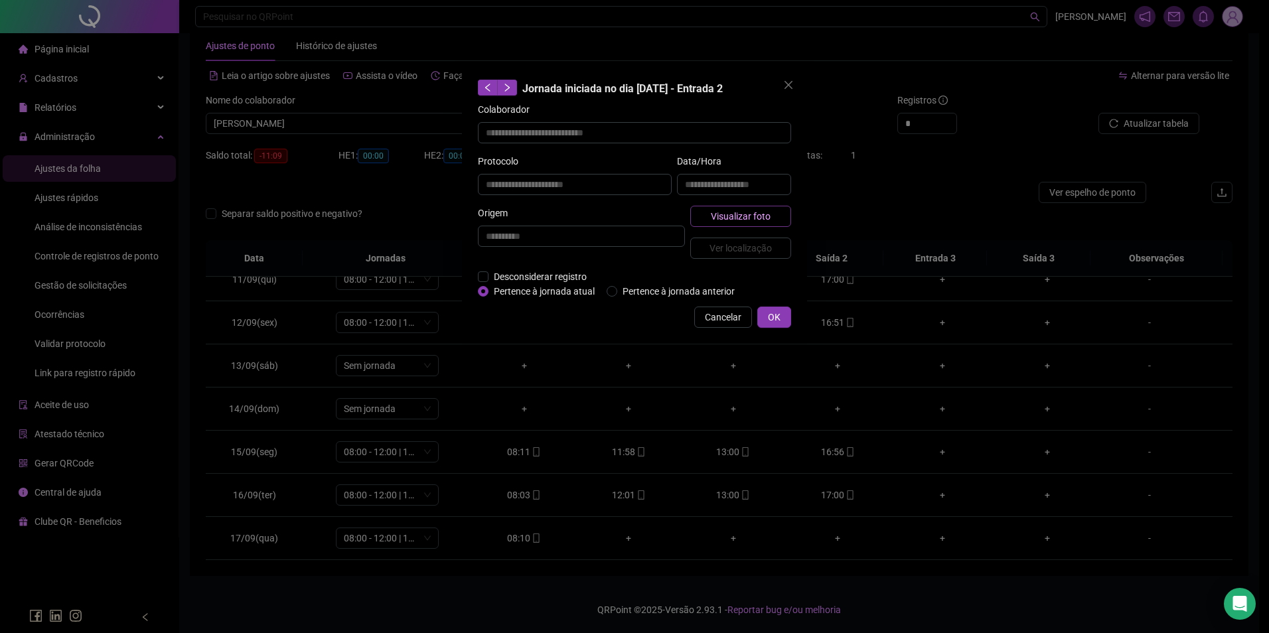
click at [768, 218] on span "Visualizar foto" at bounding box center [741, 216] width 60 height 15
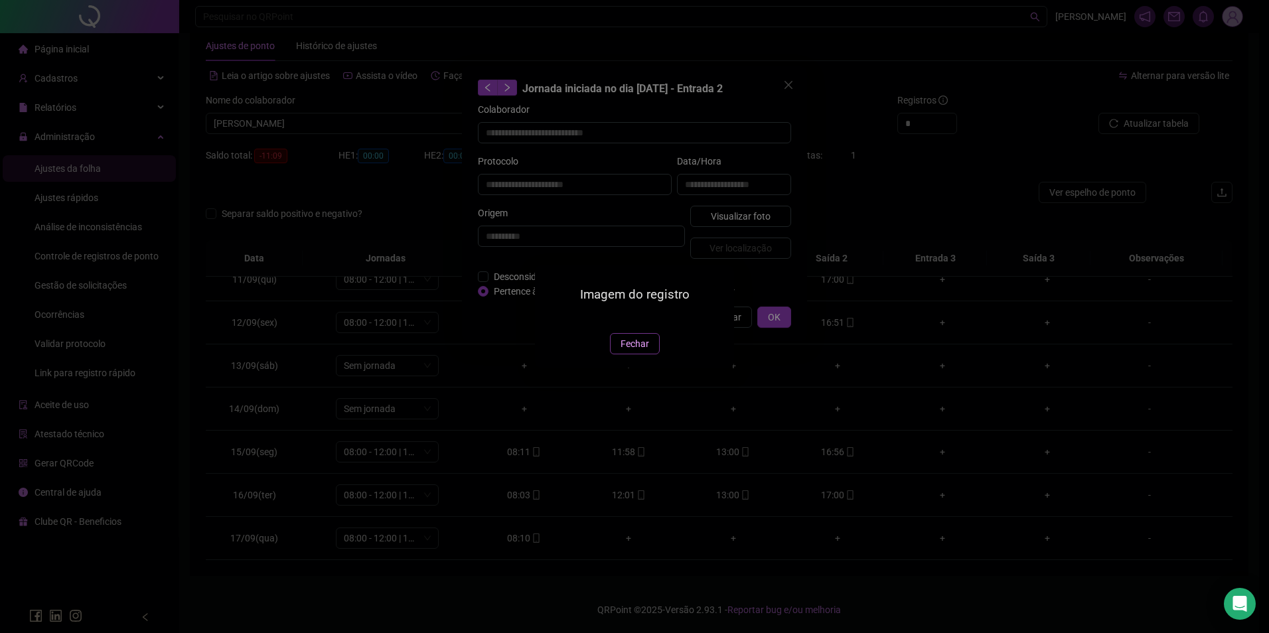
click at [631, 351] on span "Fechar" at bounding box center [635, 344] width 29 height 15
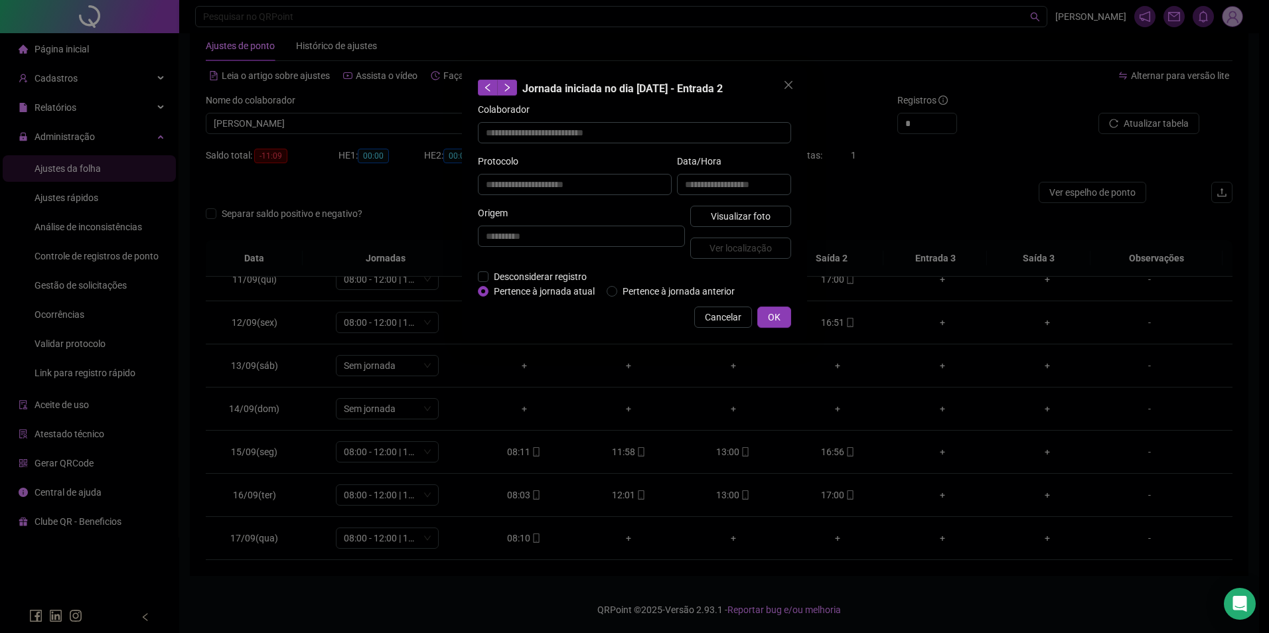
click at [639, 496] on div "**********" at bounding box center [634, 316] width 1269 height 633
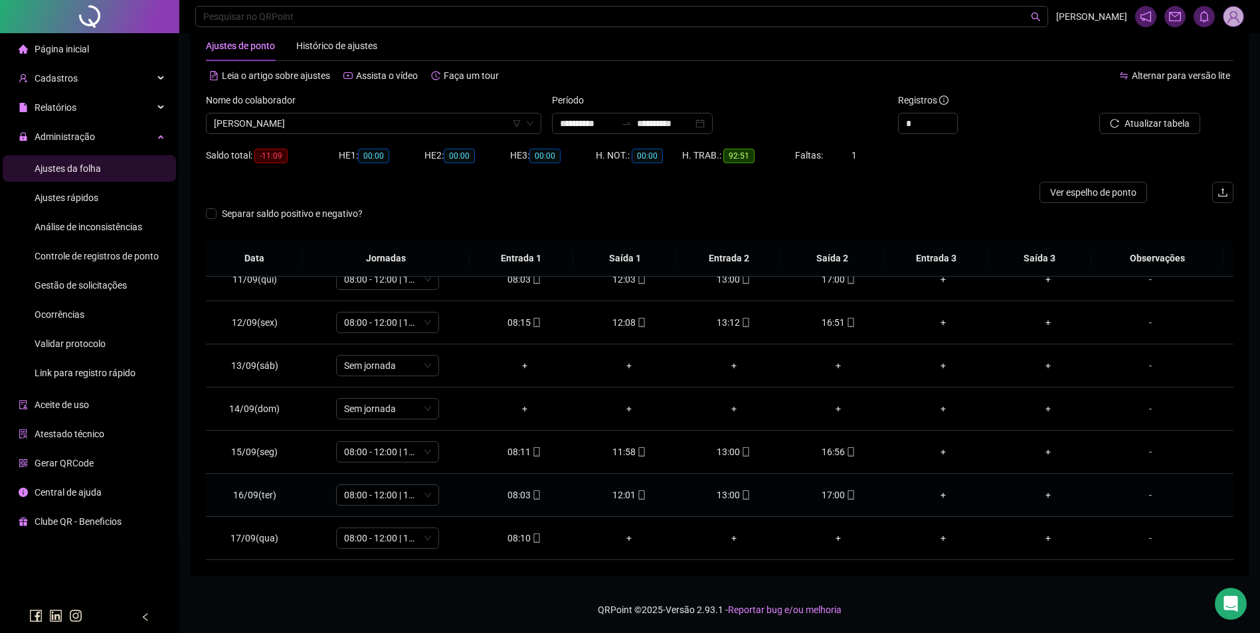
click at [639, 496] on icon "mobile" at bounding box center [641, 495] width 9 height 9
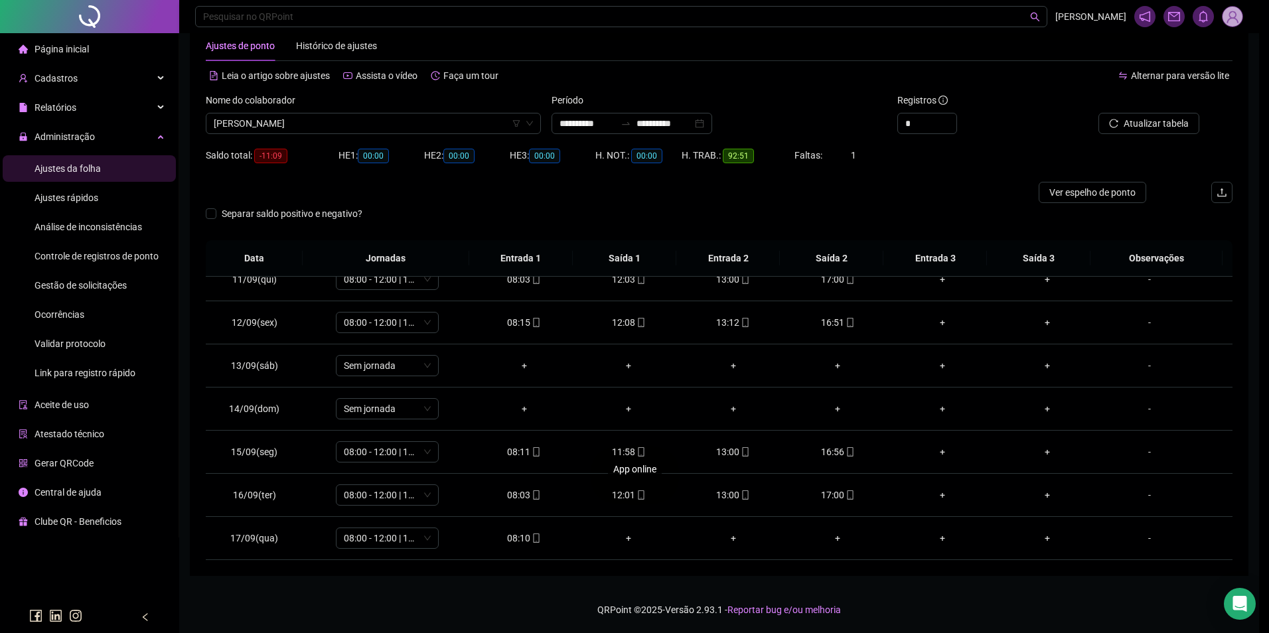
type input "**********"
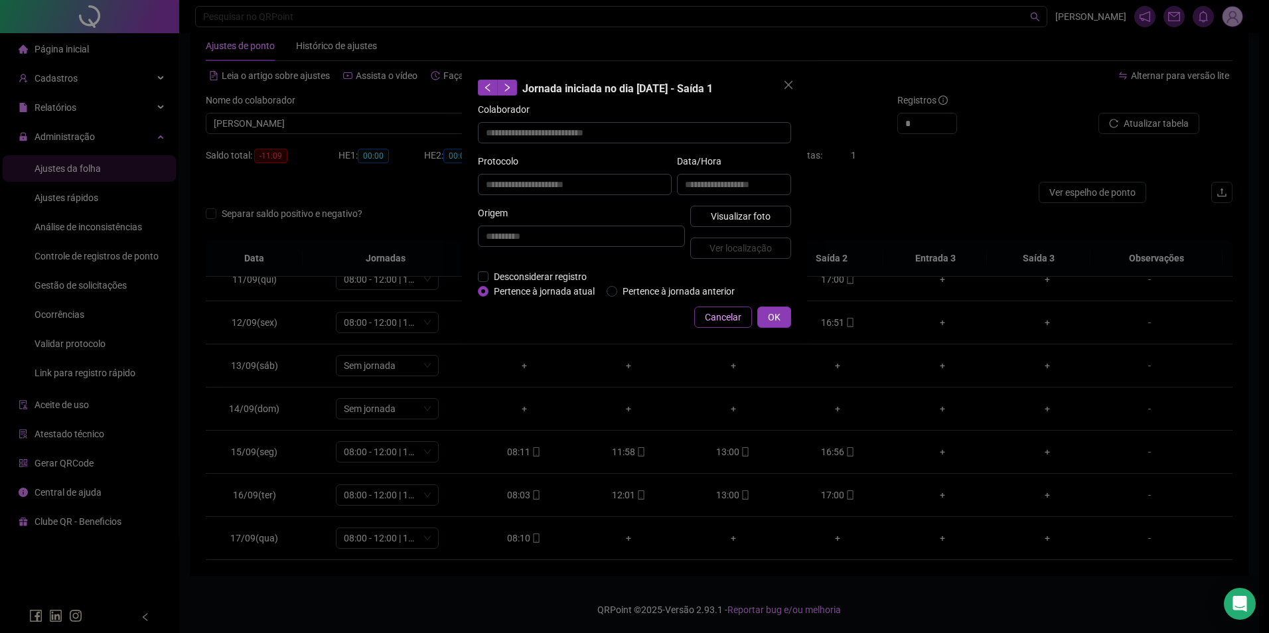
click at [722, 319] on span "Cancelar" at bounding box center [723, 317] width 37 height 15
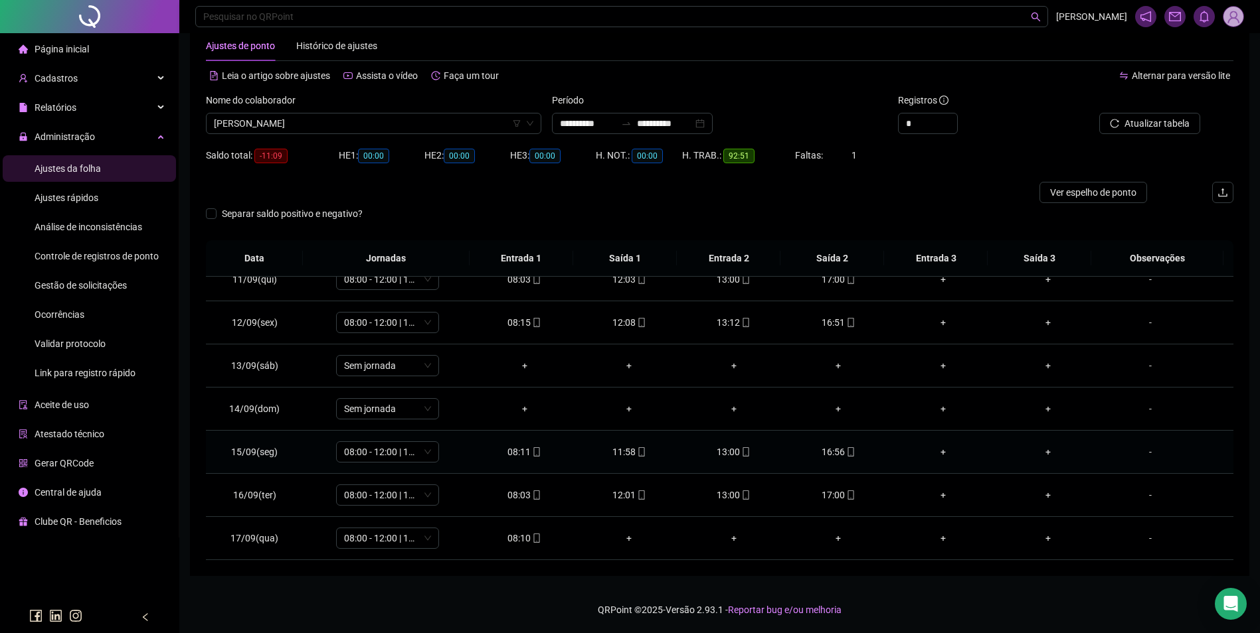
click at [835, 457] on div "16:56" at bounding box center [839, 452] width 84 height 15
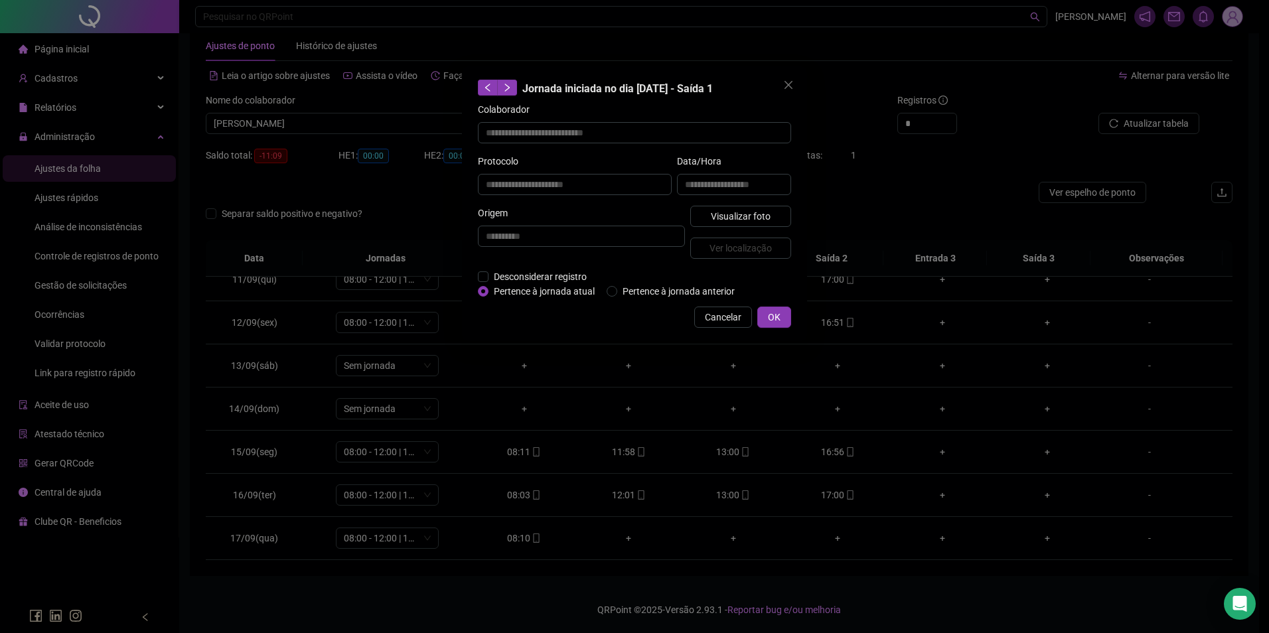
type input "**********"
click at [728, 448] on div "**********" at bounding box center [634, 316] width 1269 height 633
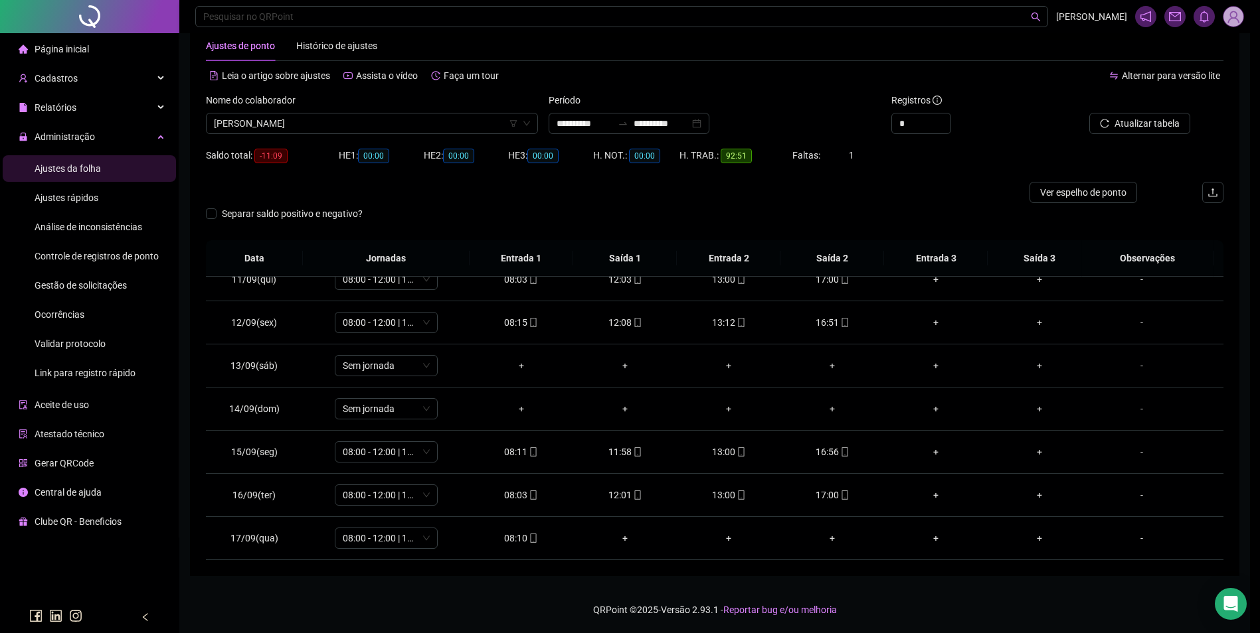
click at [730, 449] on div "13:00" at bounding box center [728, 452] width 82 height 15
click at [637, 453] on icon "mobile" at bounding box center [641, 452] width 9 height 9
click at [532, 450] on icon "mobile" at bounding box center [536, 452] width 9 height 9
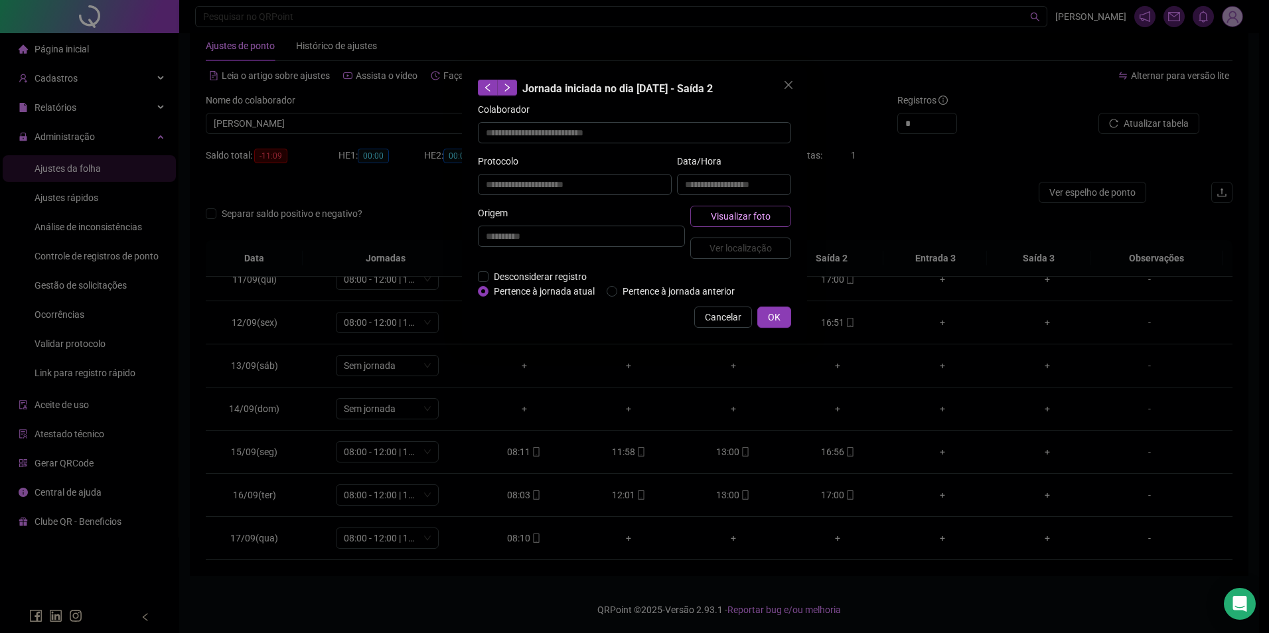
type input "**********"
click at [746, 219] on span "Visualizar foto" at bounding box center [741, 216] width 60 height 15
type input "**********"
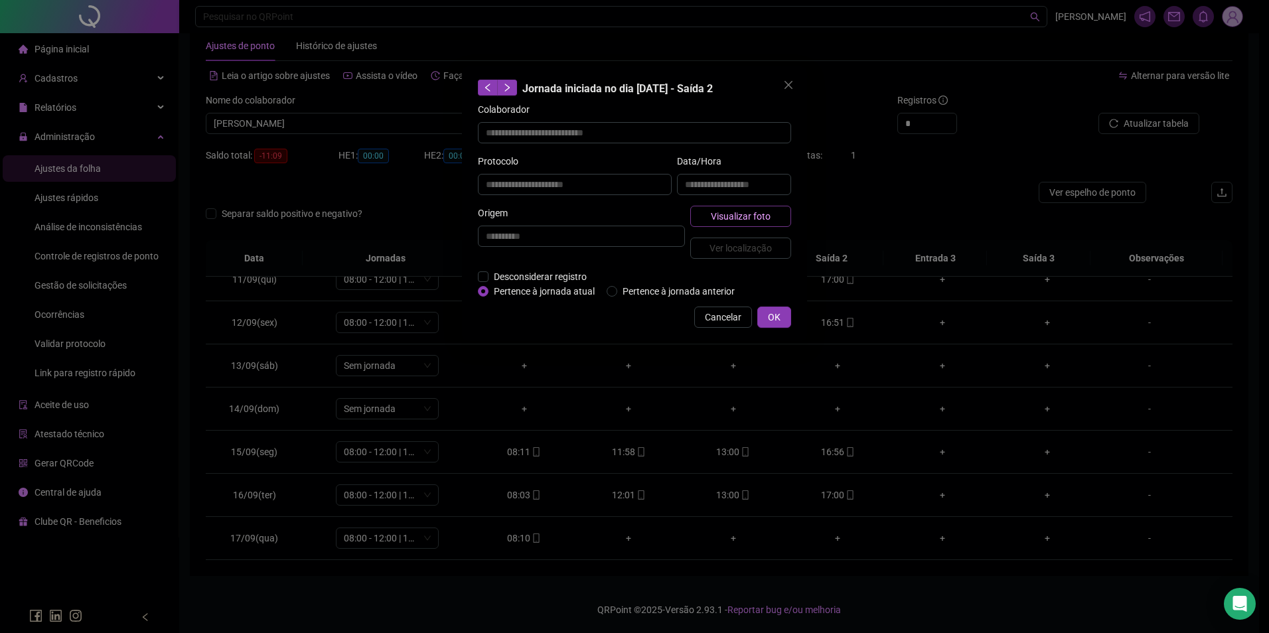
type input "**********"
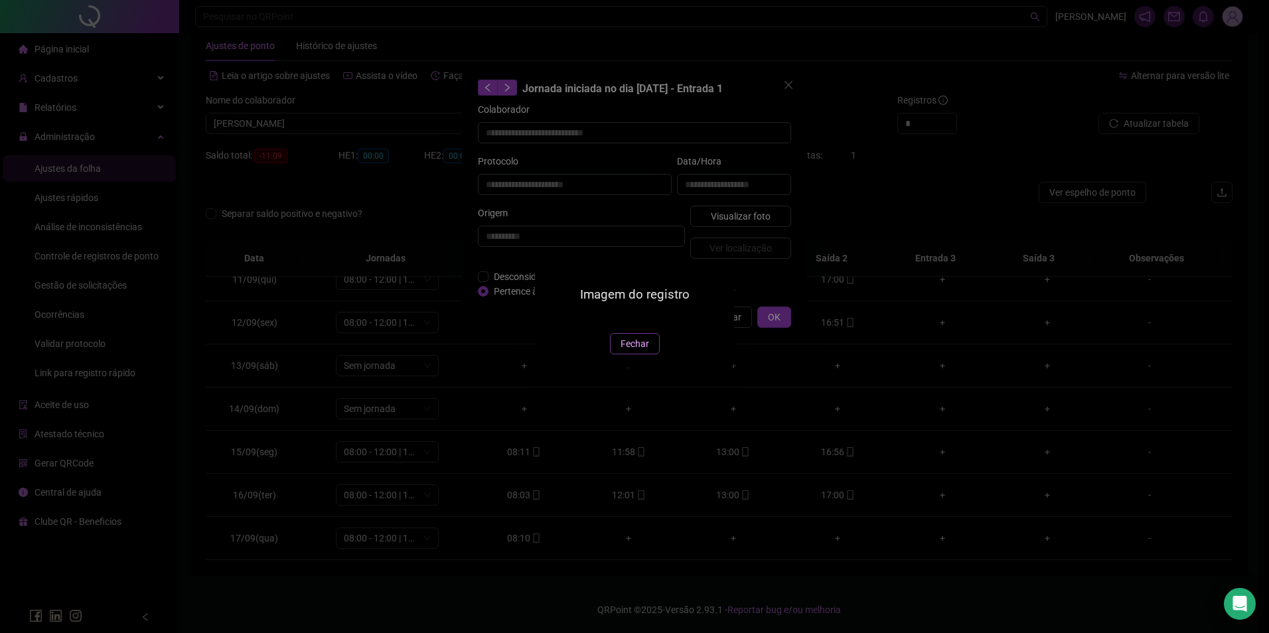
click at [625, 351] on span "Fechar" at bounding box center [635, 344] width 29 height 15
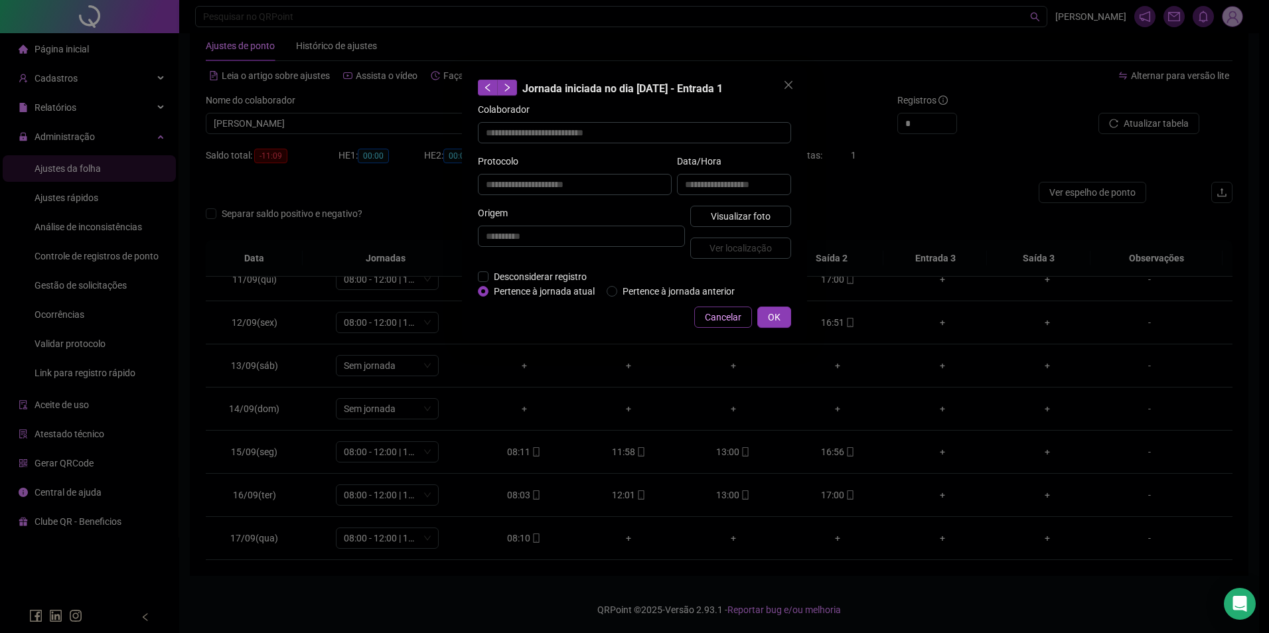
click at [729, 311] on span "Cancelar" at bounding box center [723, 317] width 37 height 15
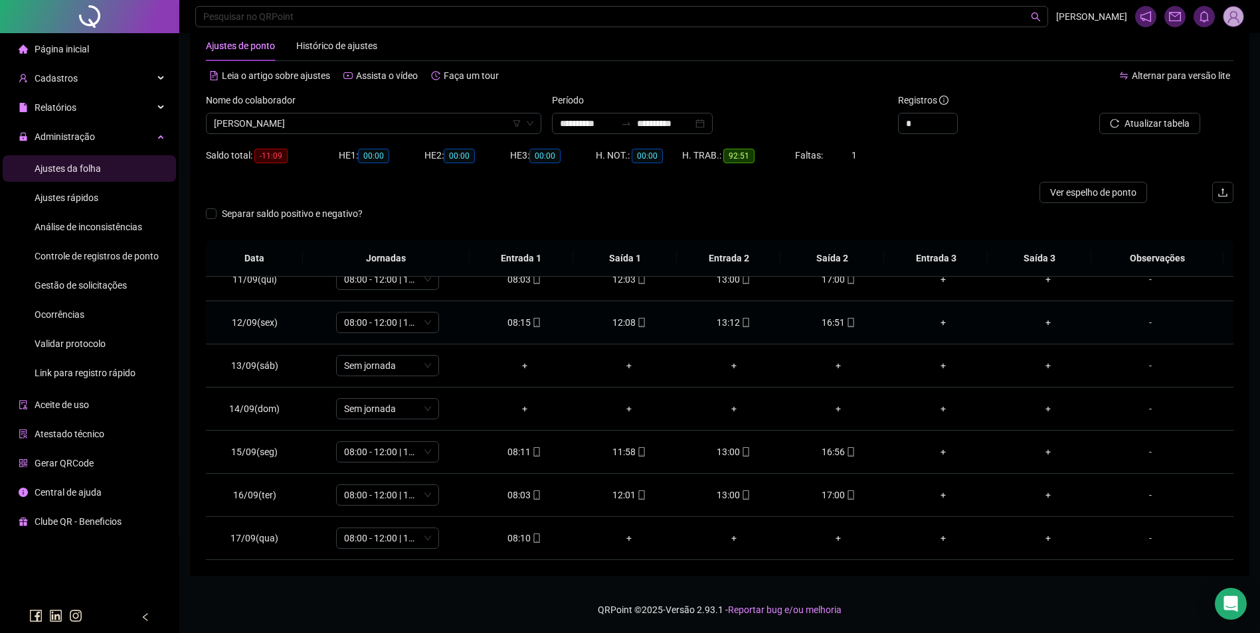
click at [740, 323] on span "mobile" at bounding box center [745, 322] width 11 height 9
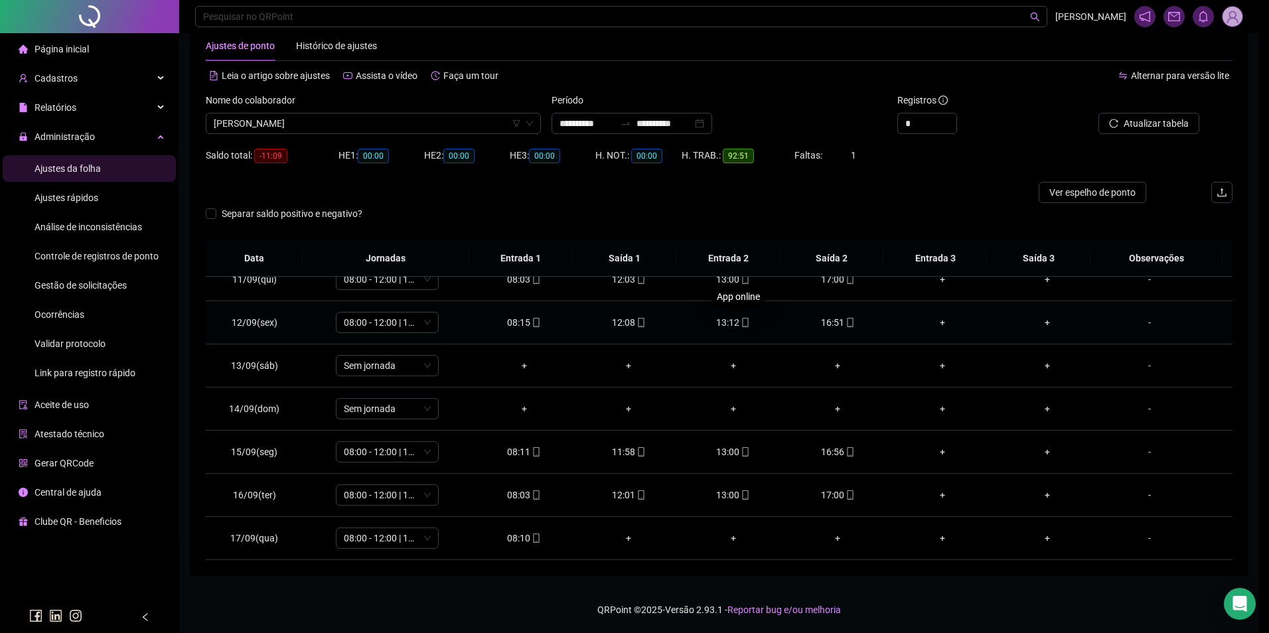
type input "**********"
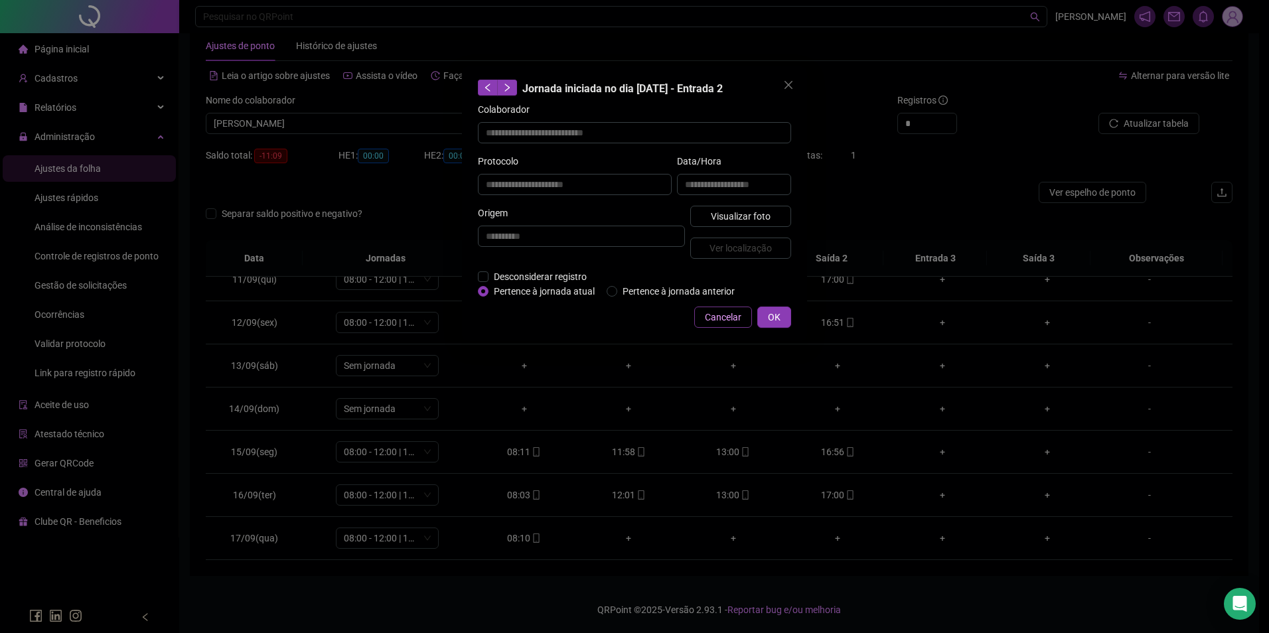
click at [735, 319] on span "Cancelar" at bounding box center [723, 317] width 37 height 15
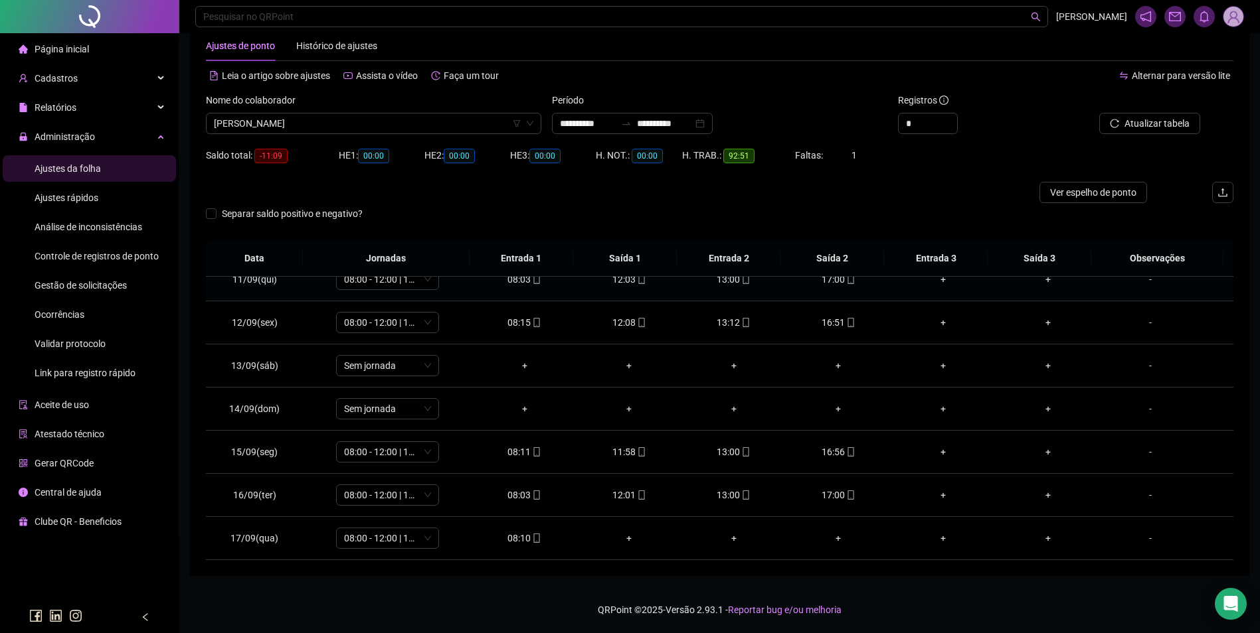
click at [845, 280] on span "mobile" at bounding box center [850, 279] width 11 height 9
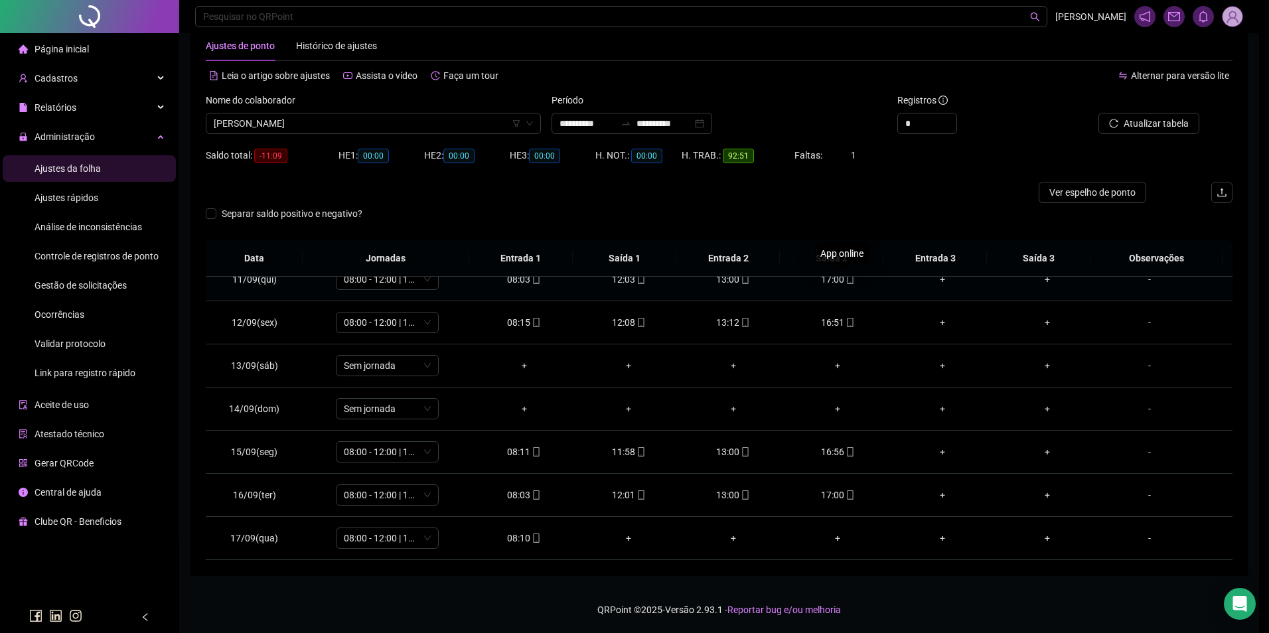
type input "**********"
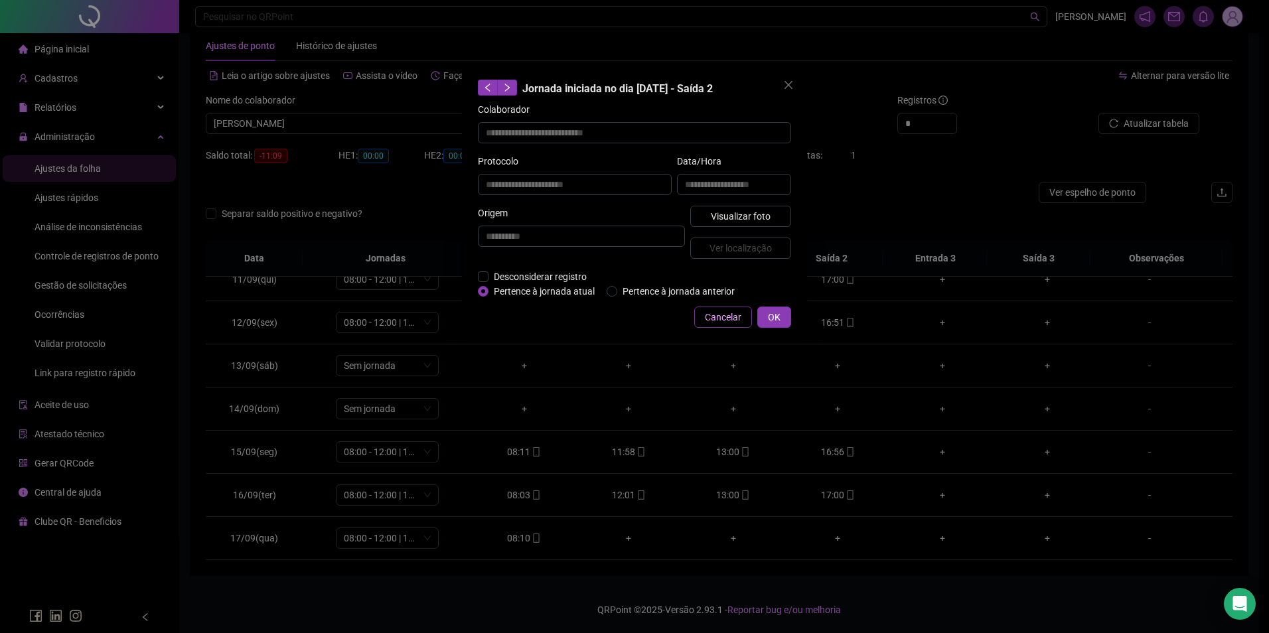
click at [714, 311] on span "Cancelar" at bounding box center [723, 317] width 37 height 15
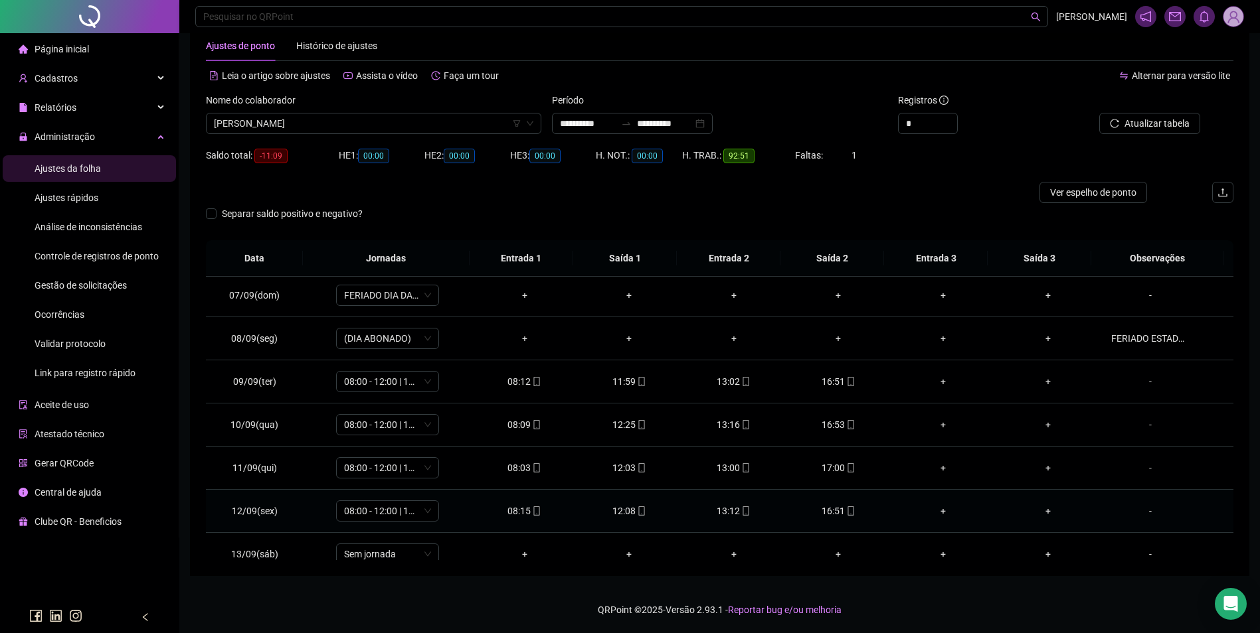
scroll to position [185, 0]
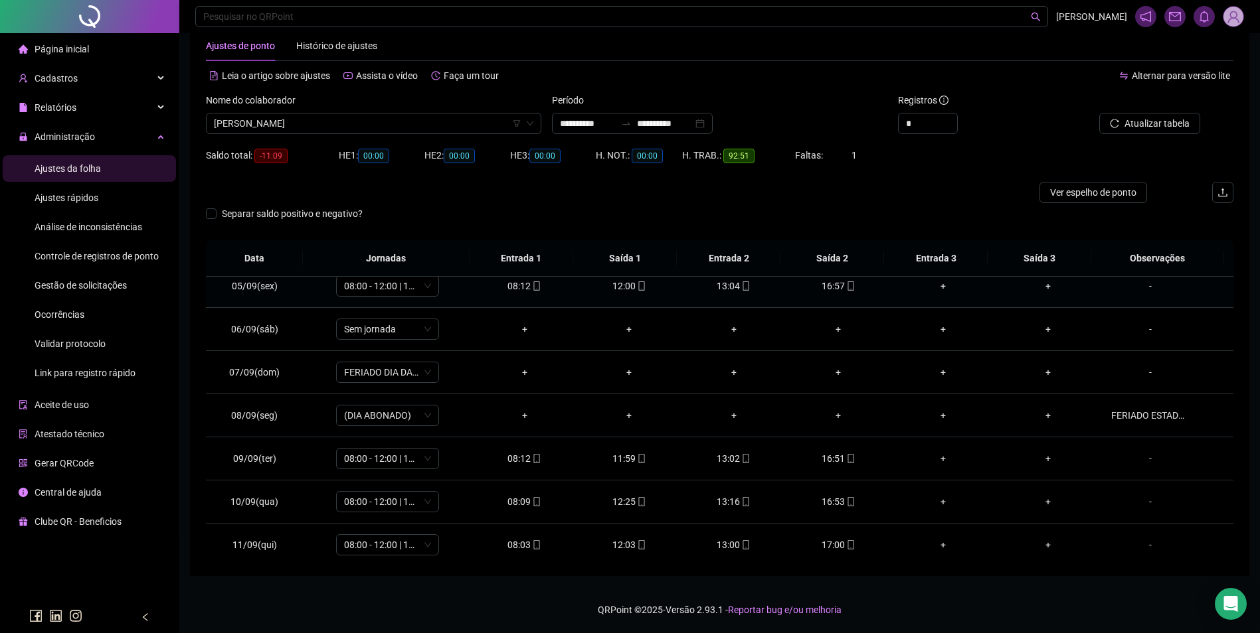
click at [848, 282] on icon "mobile" at bounding box center [850, 286] width 9 height 9
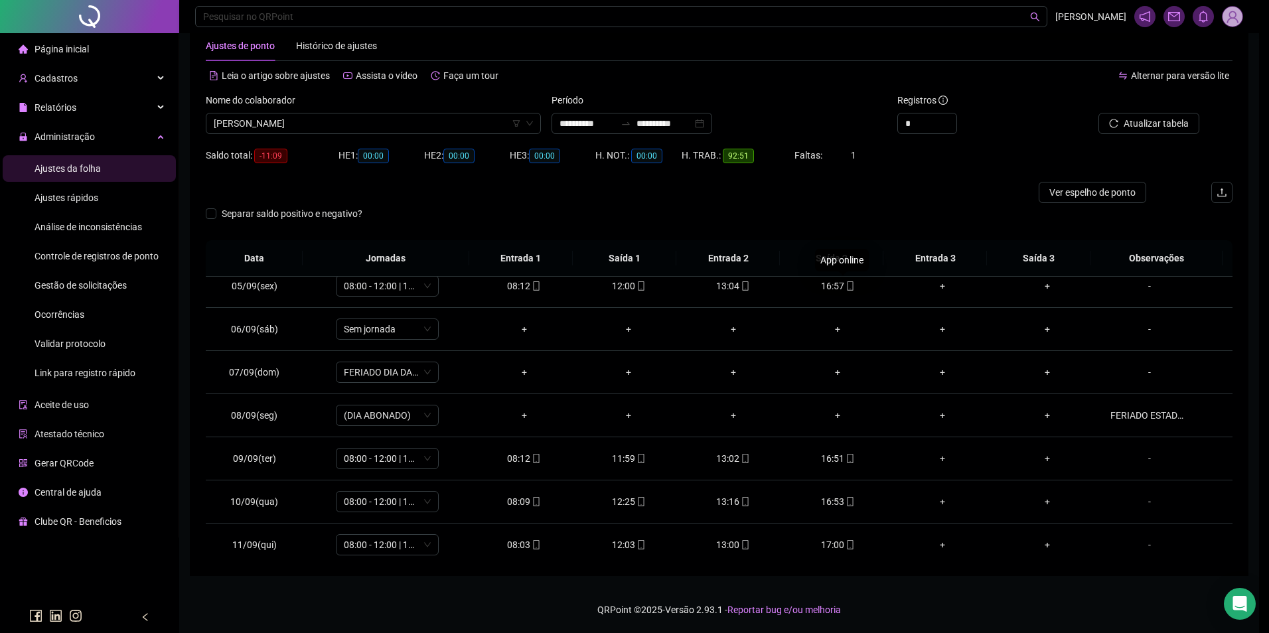
type input "**********"
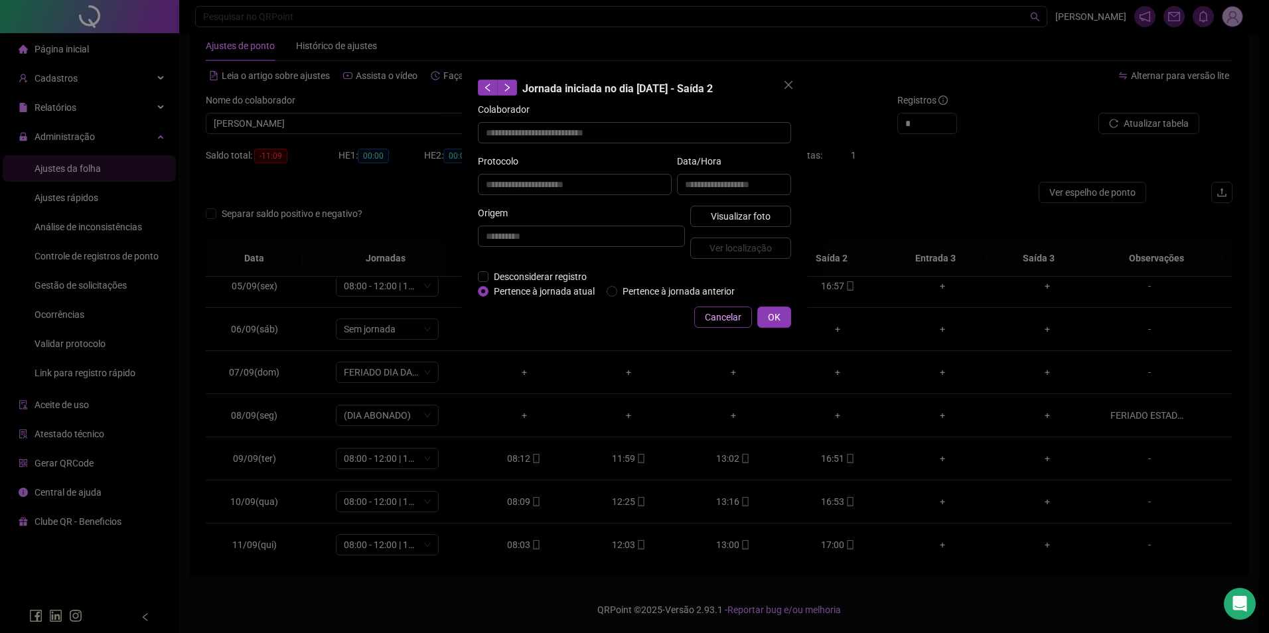
click at [722, 321] on span "Cancelar" at bounding box center [723, 317] width 37 height 15
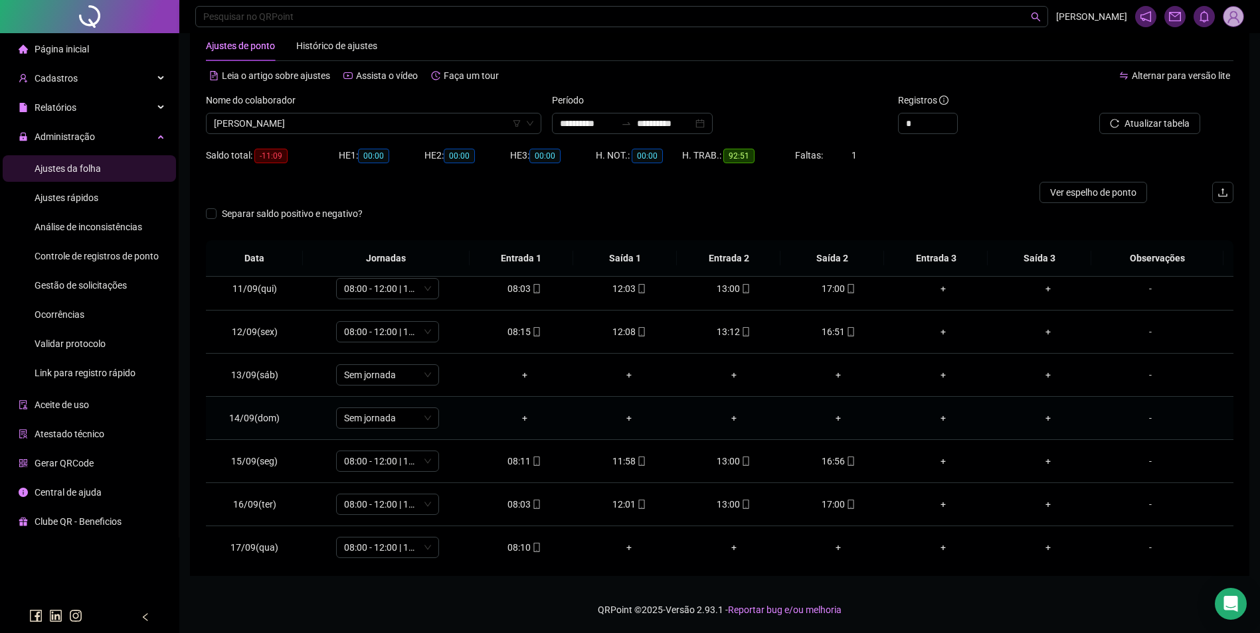
scroll to position [450, 0]
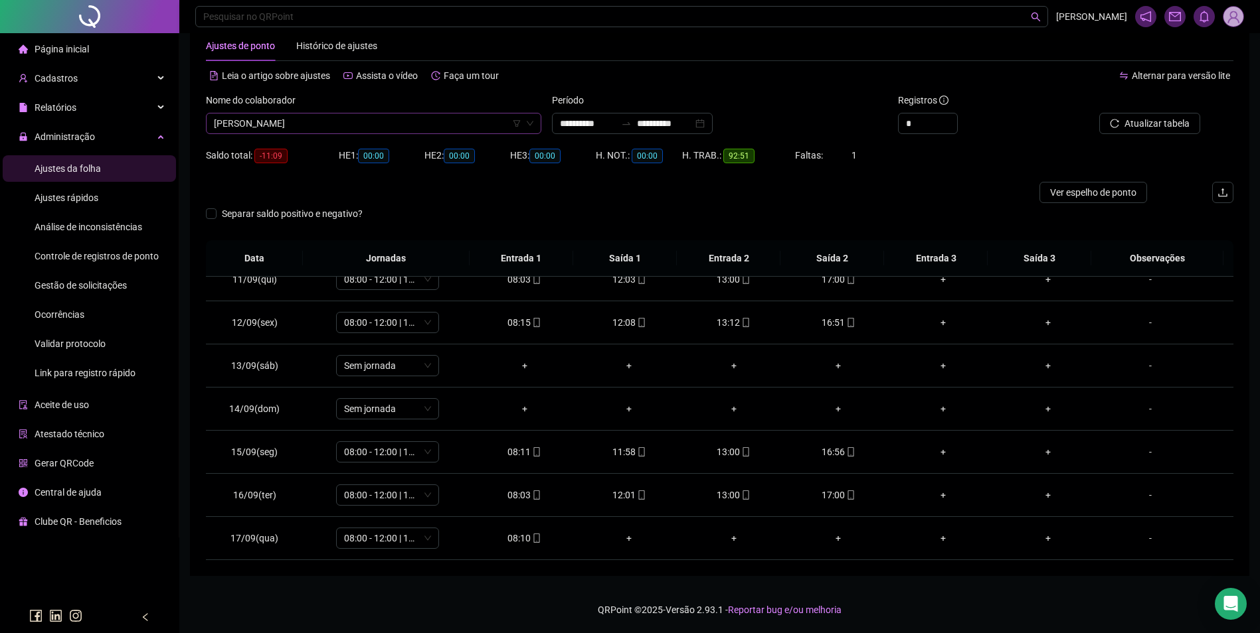
click at [416, 123] on span "FERNANDA BARROS CUNHA RIBEIRO" at bounding box center [373, 124] width 319 height 20
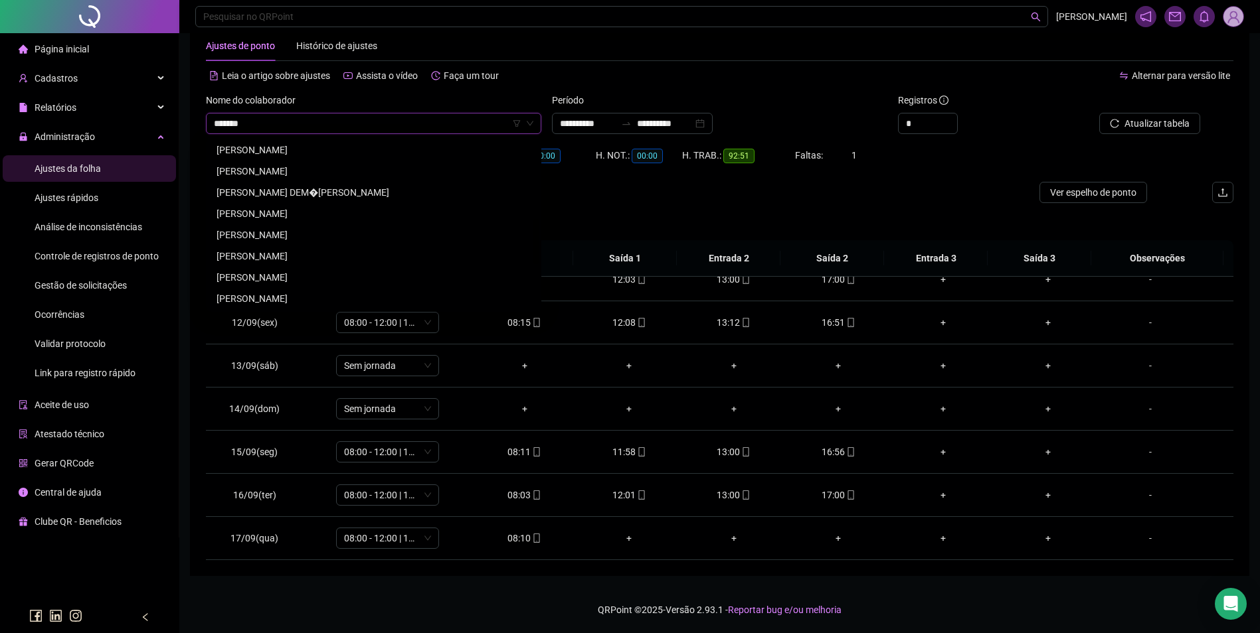
scroll to position [0, 0]
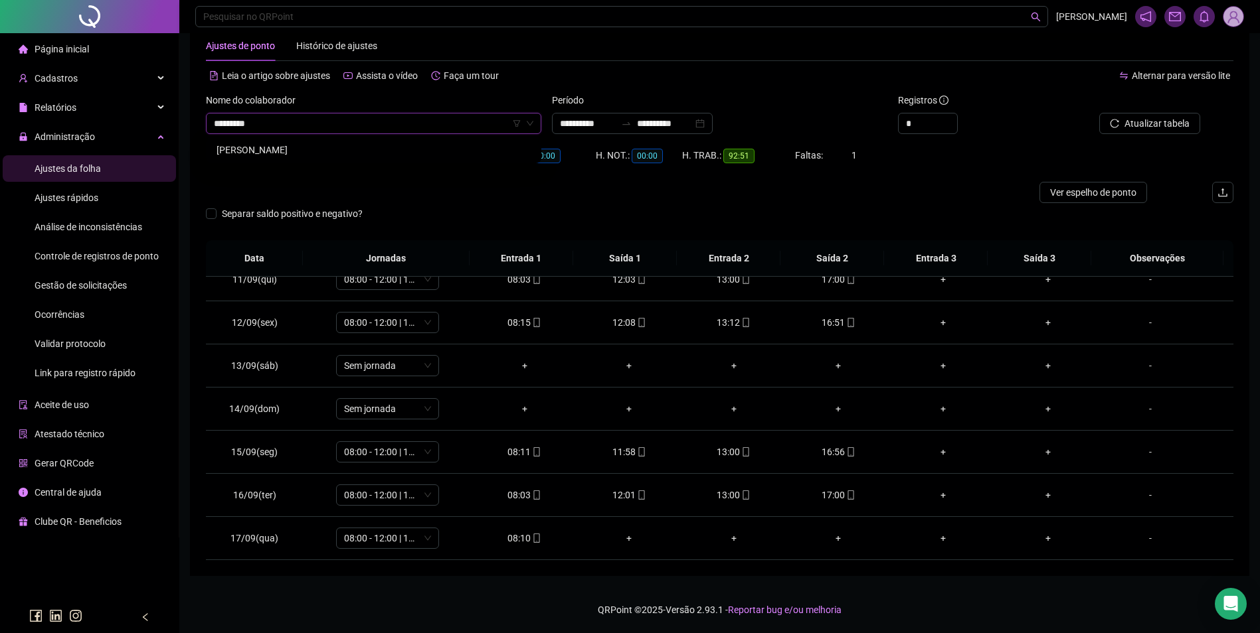
type input "**********"
click at [354, 147] on div "FRANCIMEIRE DOS SANTOS SOUZA" at bounding box center [373, 150] width 314 height 15
click at [1152, 121] on span "Buscar registros" at bounding box center [1155, 123] width 68 height 15
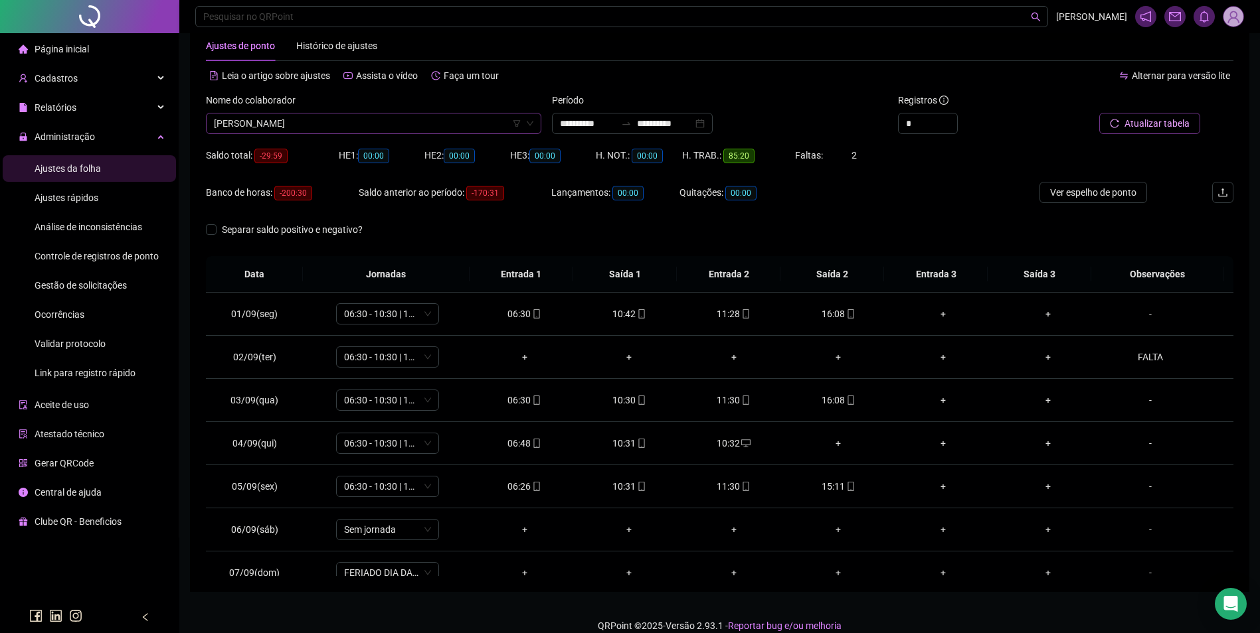
scroll to position [5991, 0]
click at [361, 128] on span "FRANCIMEIRE DOS SANTOS SOUZA" at bounding box center [373, 124] width 319 height 20
type input "********"
click at [342, 138] on div "281955 288540 FERNANDA BARROS CUNHA RIBEIRO FERNANDA PEREIRA SILVA" at bounding box center [373, 161] width 335 height 48
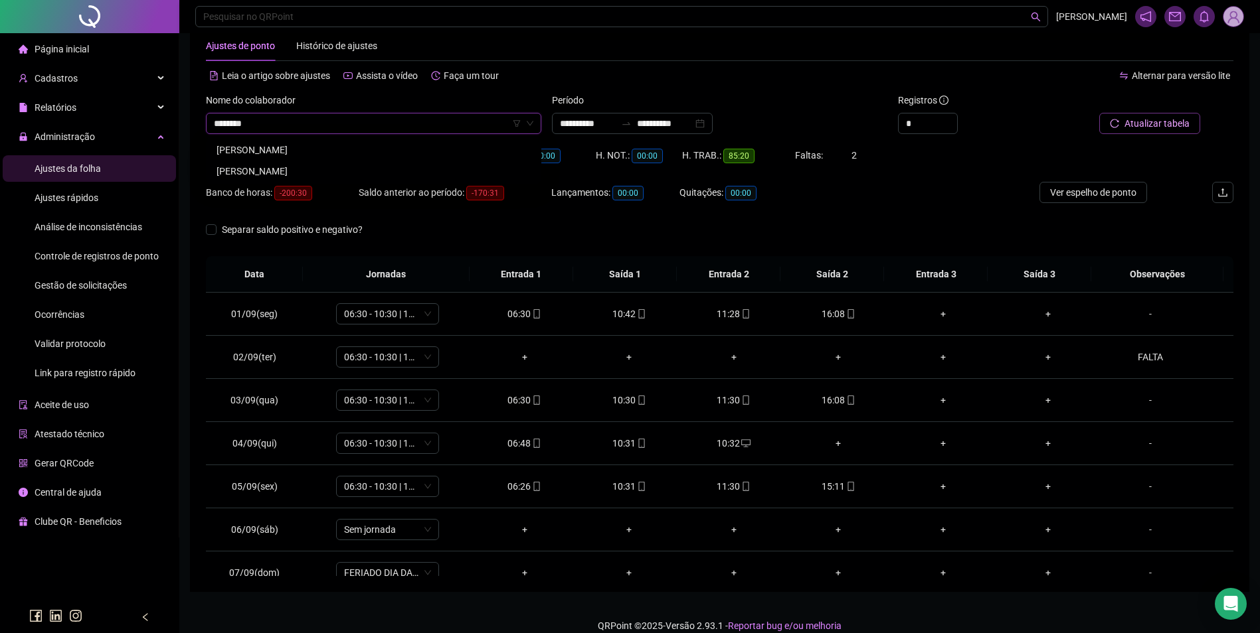
click at [343, 143] on div "FERNANDA BARROS CUNHA RIBEIRO" at bounding box center [373, 150] width 314 height 15
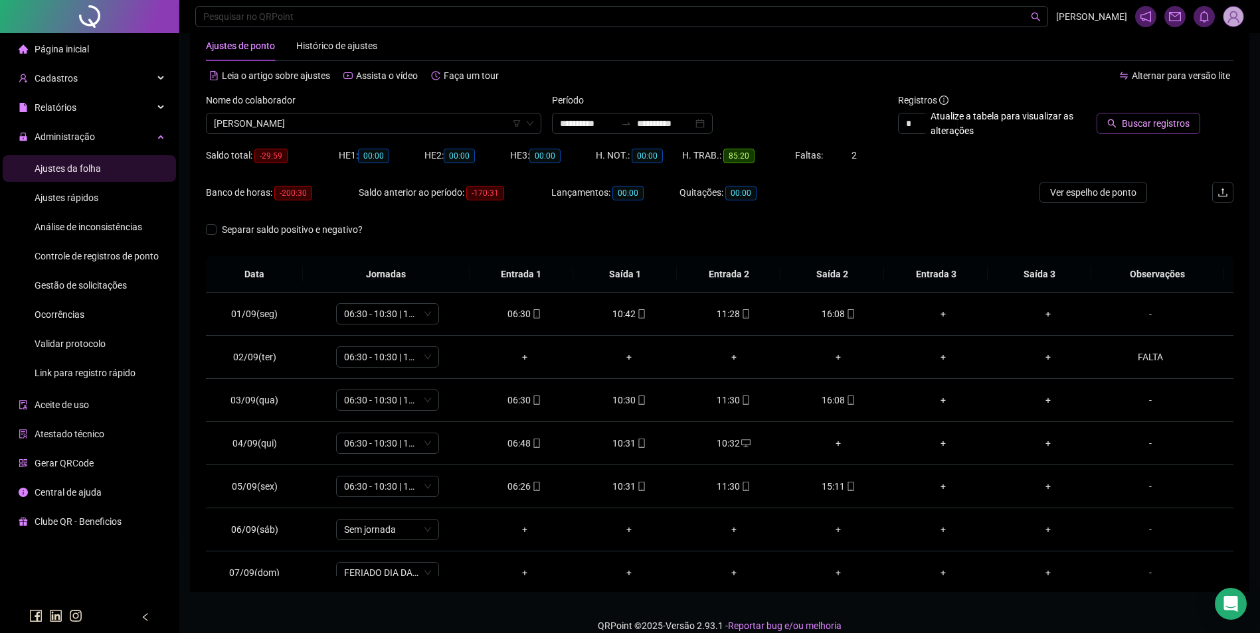
click at [1173, 123] on span "Buscar registros" at bounding box center [1155, 123] width 68 height 15
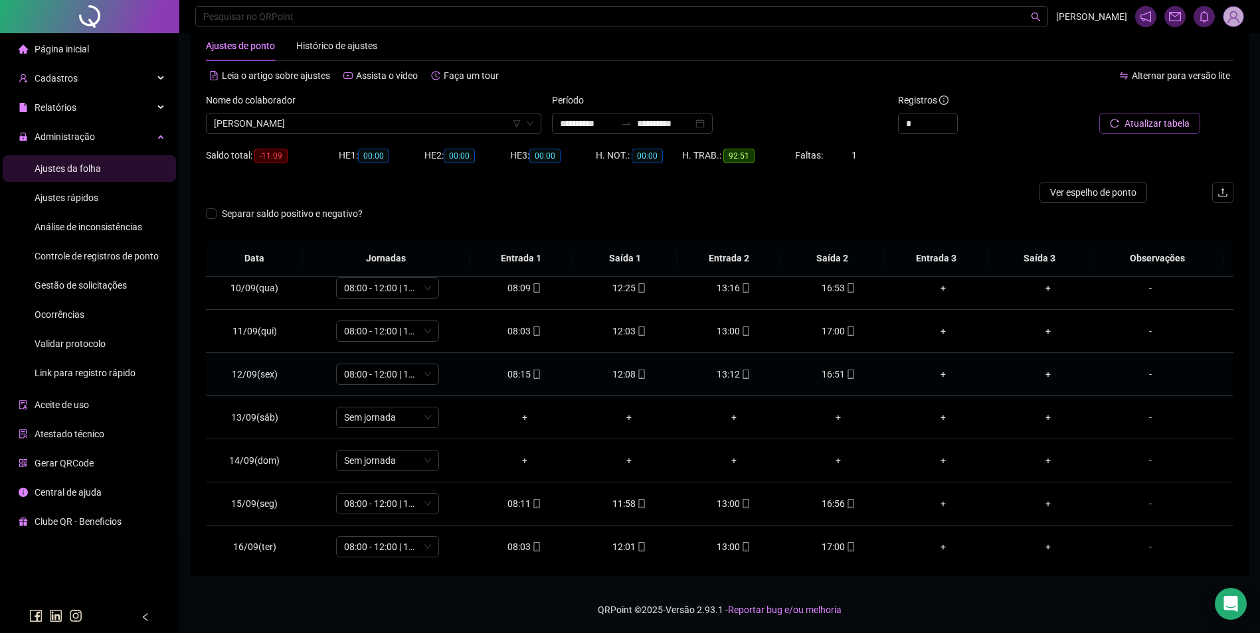
scroll to position [450, 0]
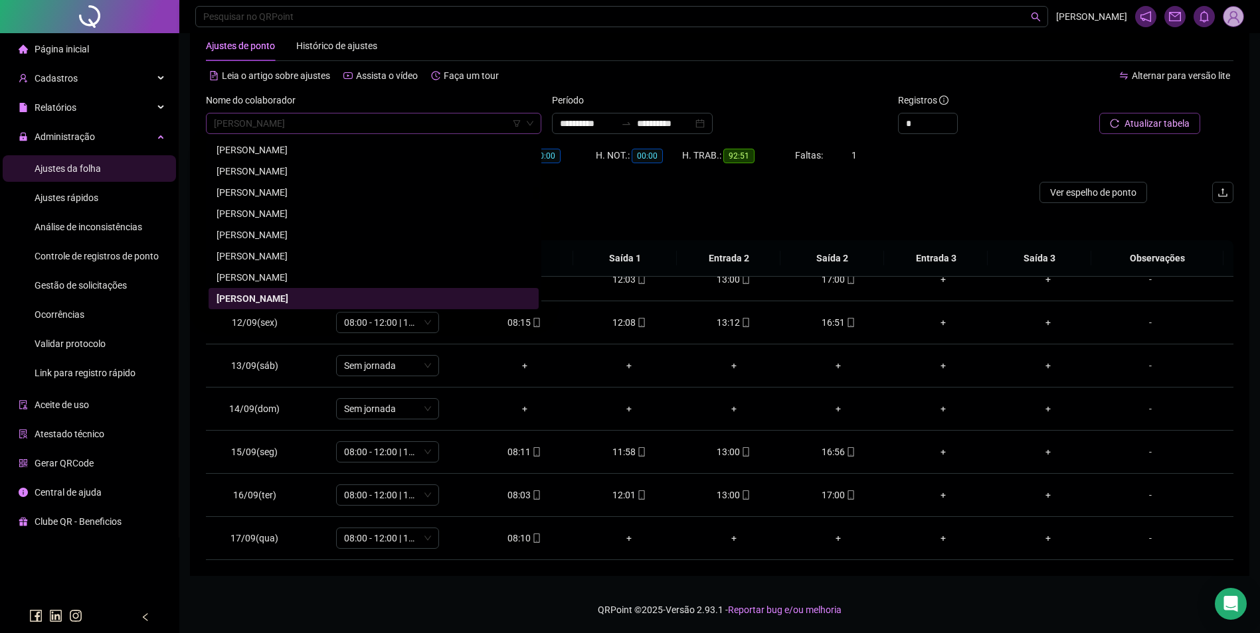
click at [435, 120] on span "FERNANDA BARROS CUNHA RIBEIRO" at bounding box center [373, 124] width 319 height 20
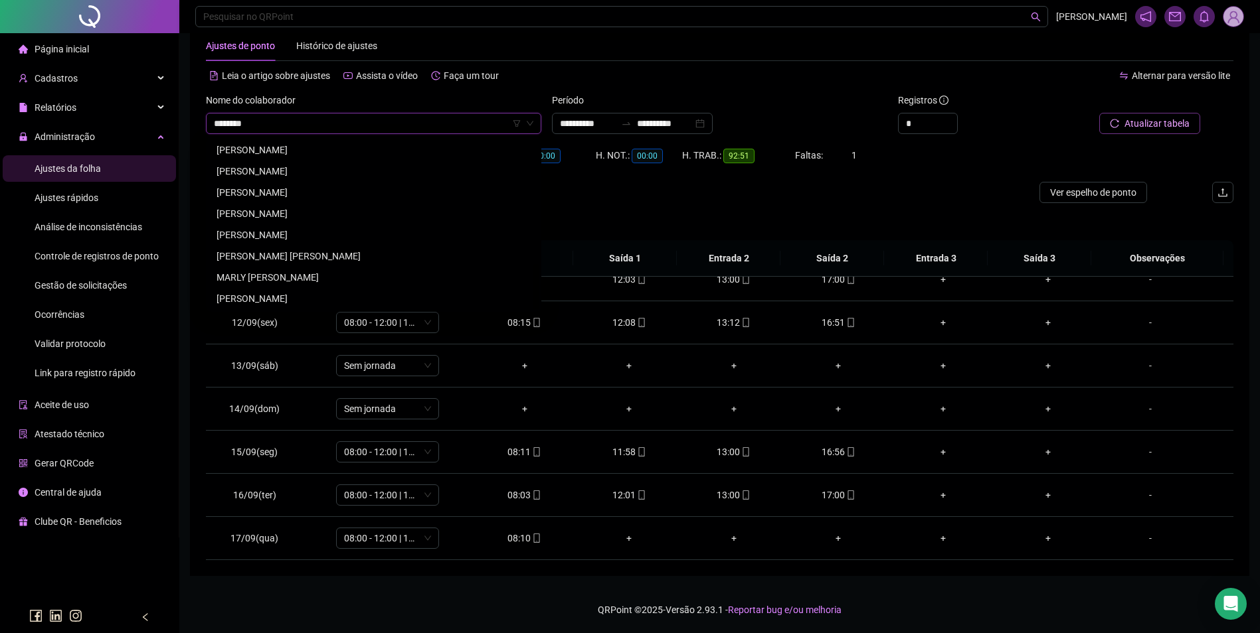
scroll to position [0, 0]
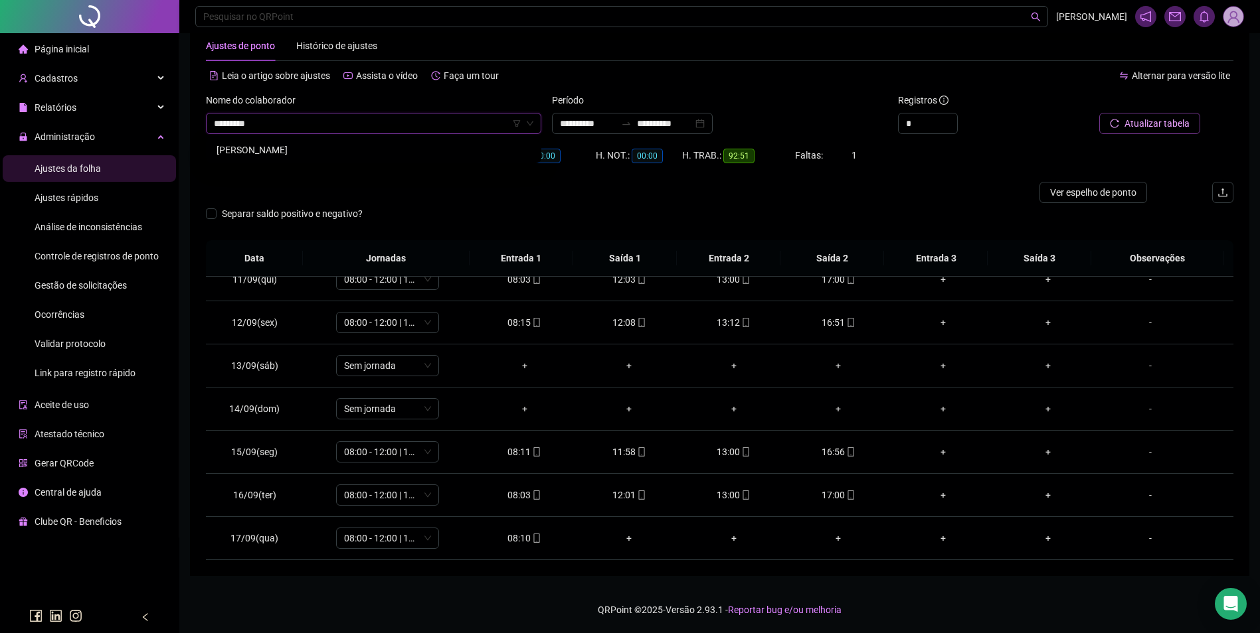
type input "**********"
click at [410, 159] on div "FRANCIMEIRE DOS SANTOS SOUZA" at bounding box center [373, 149] width 330 height 21
click at [1150, 127] on span "Buscar registros" at bounding box center [1155, 123] width 68 height 15
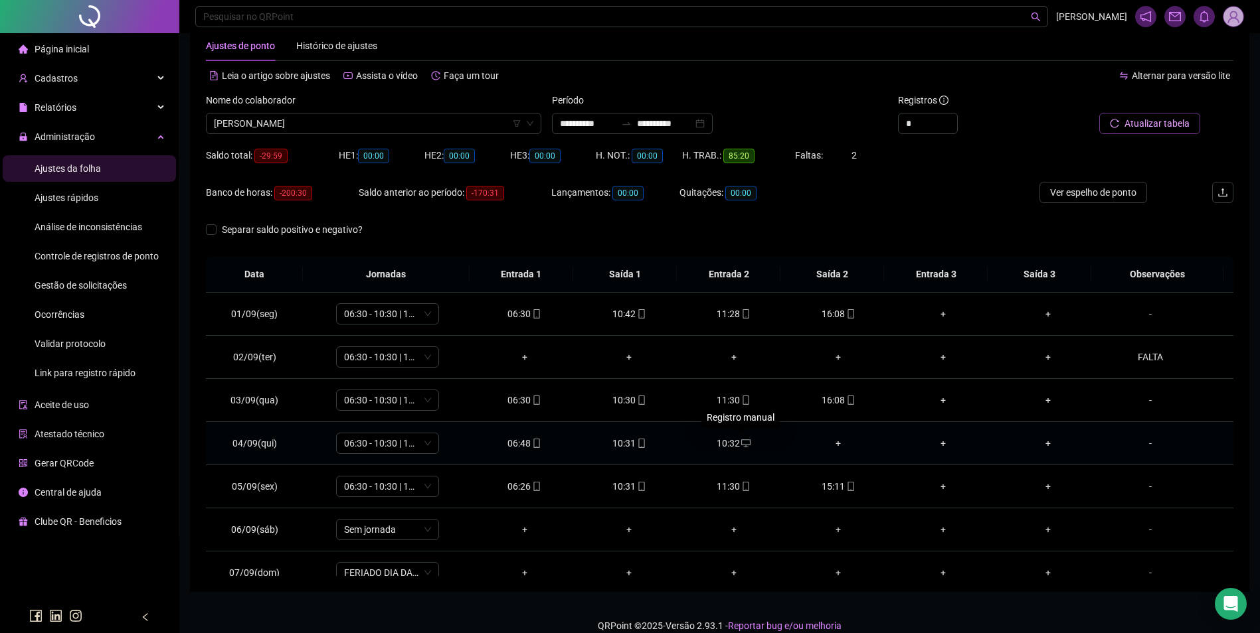
click at [740, 438] on span at bounding box center [745, 443] width 11 height 11
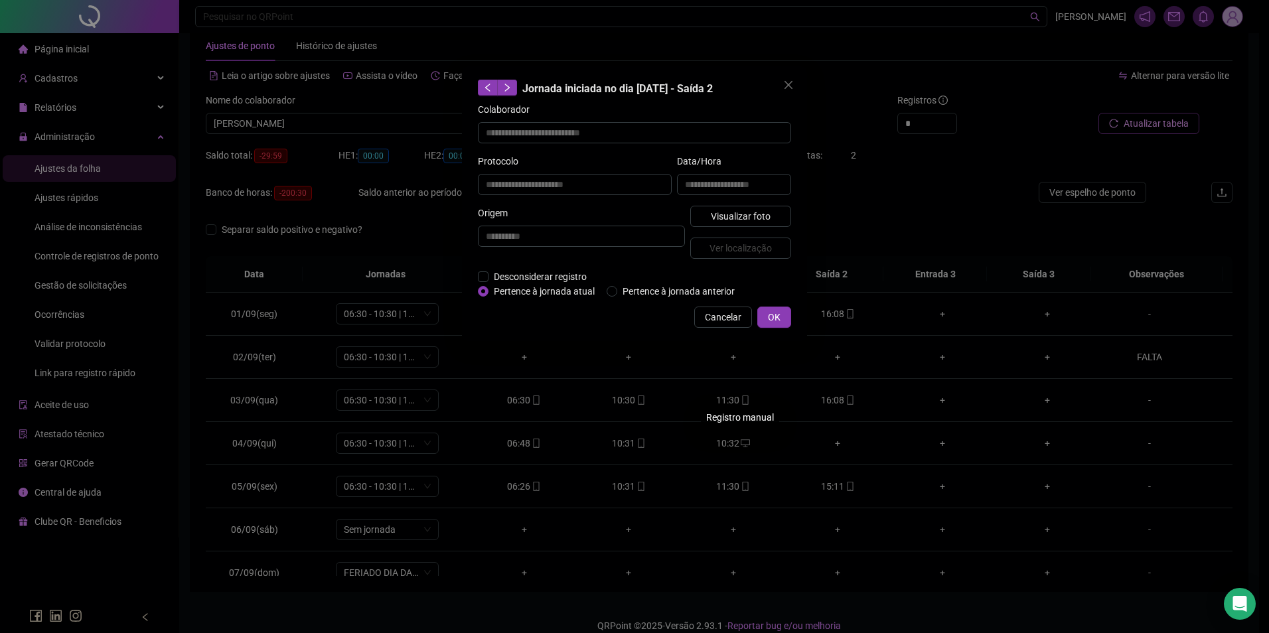
type input "**********"
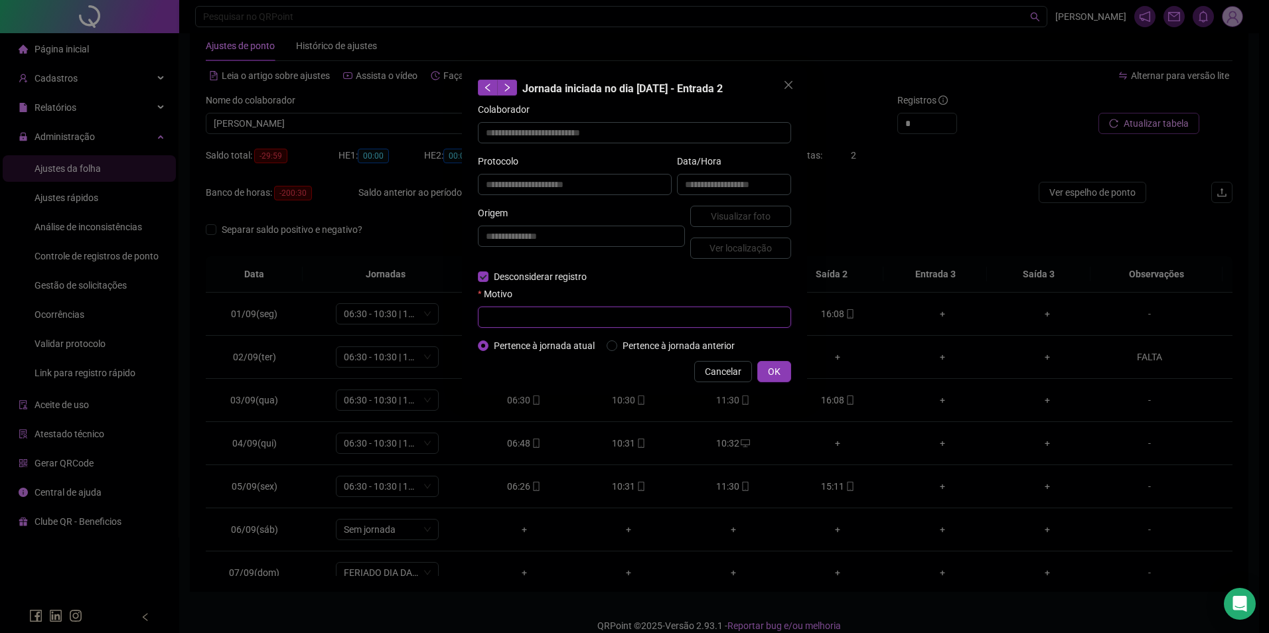
click at [498, 310] on input "text" at bounding box center [634, 317] width 313 height 21
type input "*"
click at [769, 373] on span "OK" at bounding box center [774, 372] width 13 height 15
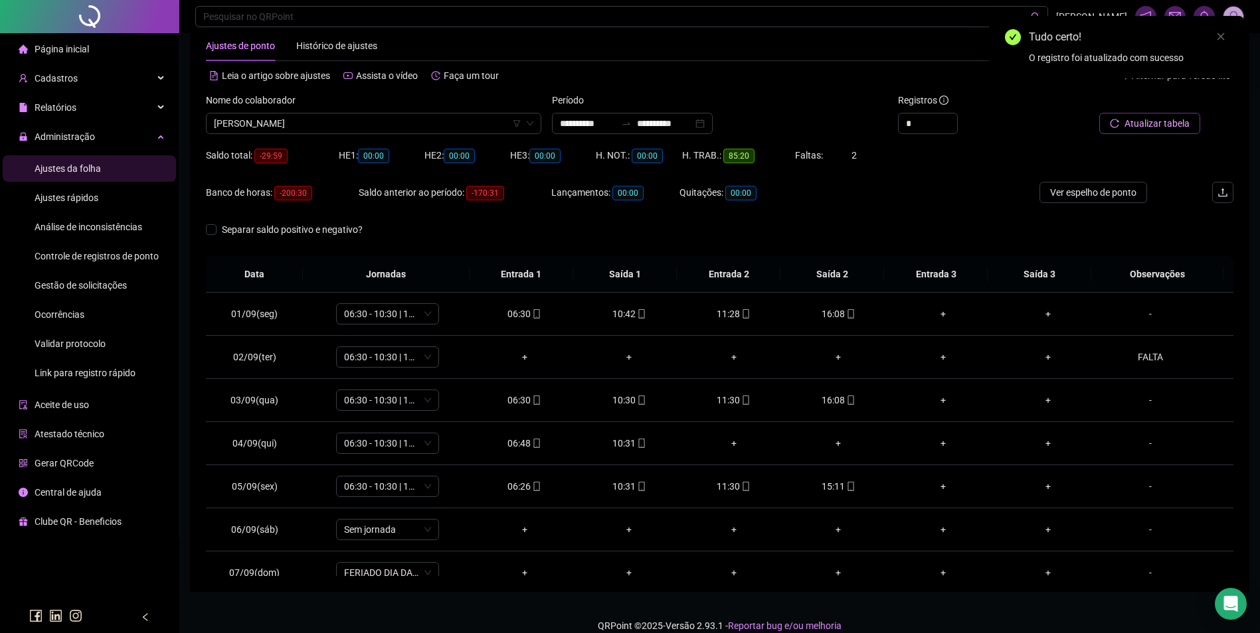
click at [1158, 115] on button "Atualizar tabela" at bounding box center [1149, 123] width 101 height 21
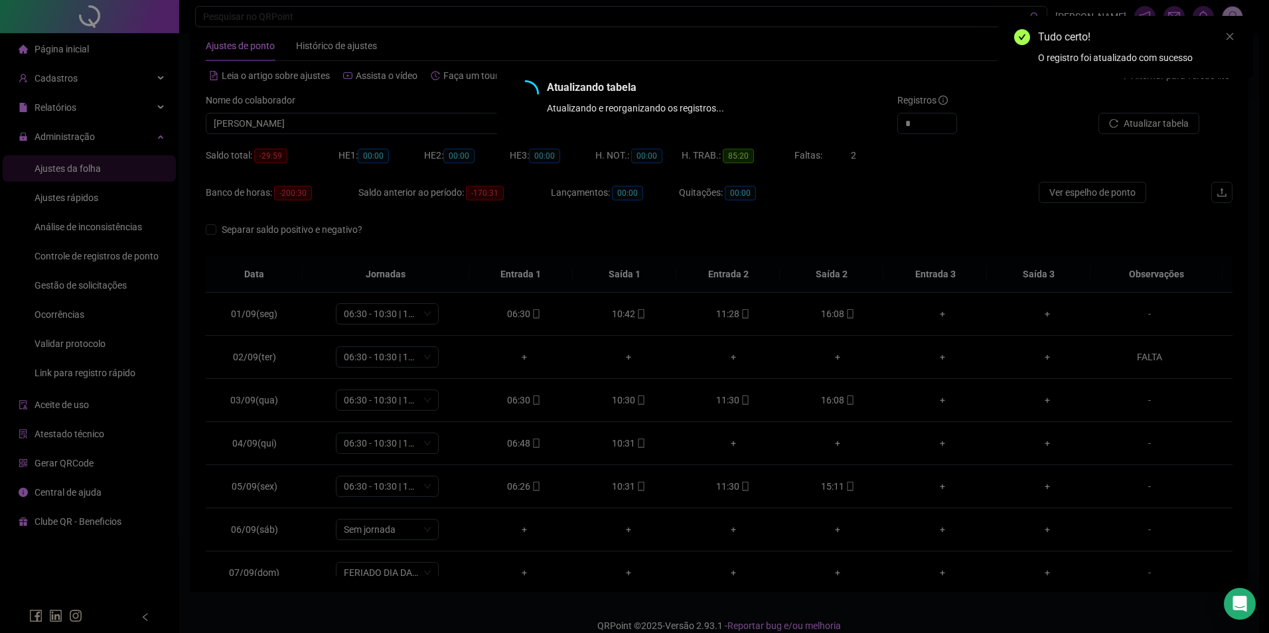
click at [1158, 120] on div "Atualizando tabela Atualizando e reorganizando os registros... OK" at bounding box center [634, 316] width 1269 height 633
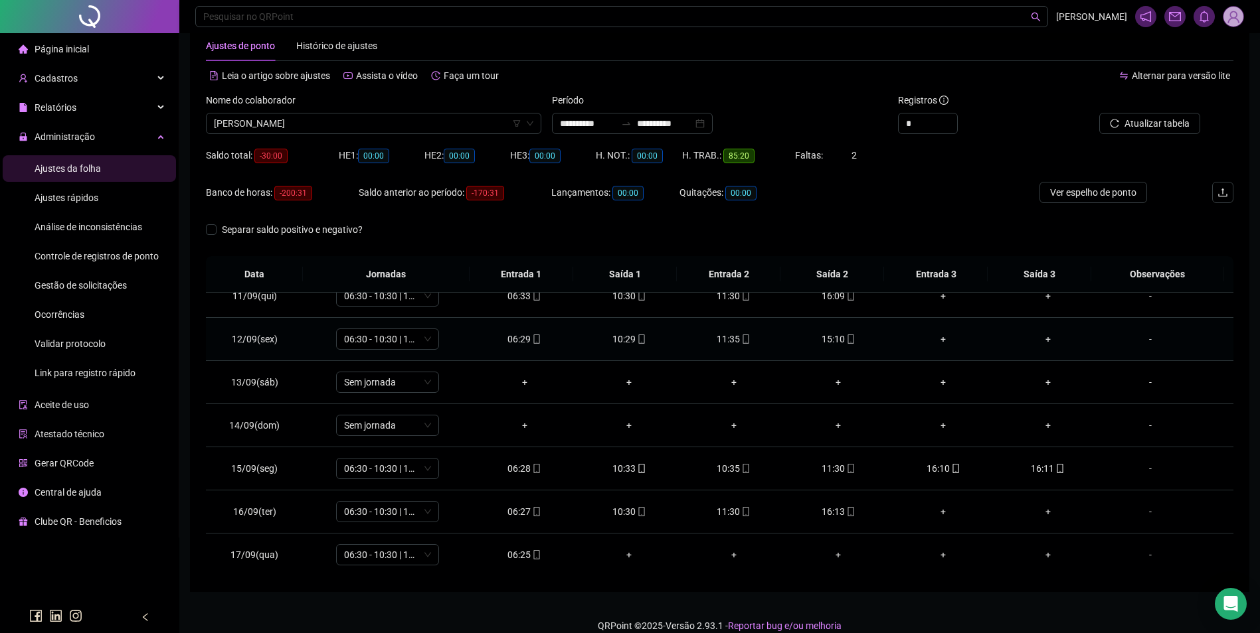
scroll to position [450, 0]
click at [741, 471] on icon "mobile" at bounding box center [745, 467] width 9 height 9
type input "**********"
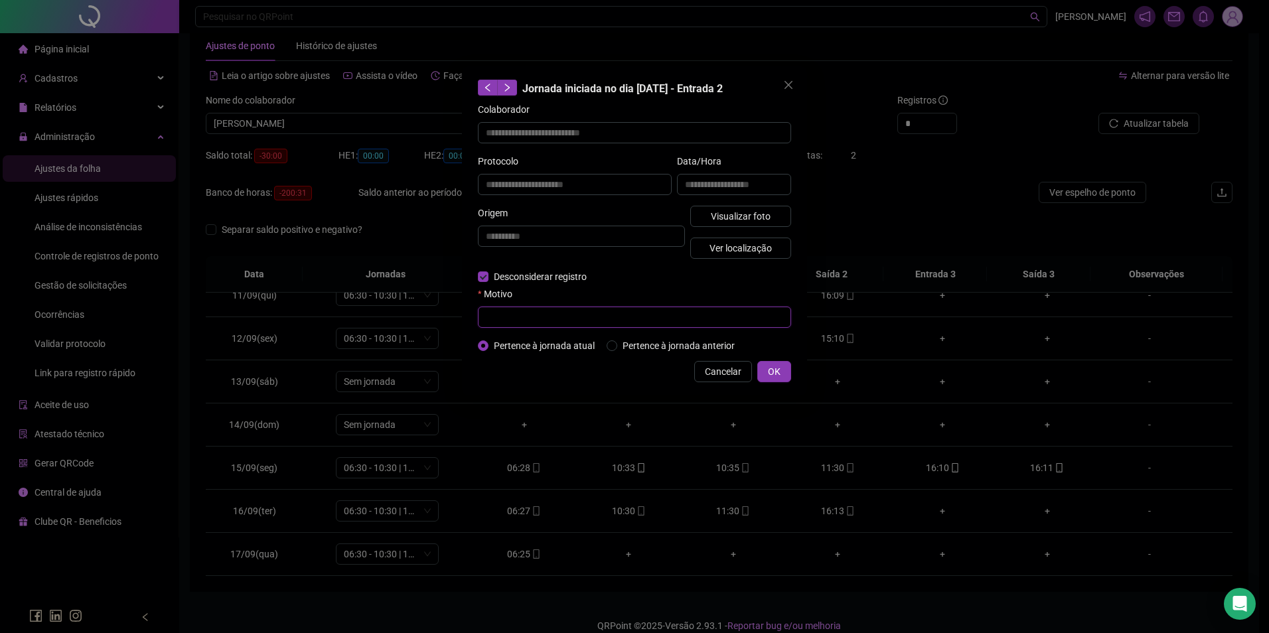
click at [502, 320] on input "text" at bounding box center [634, 317] width 313 height 21
type input "*"
click at [775, 369] on span "OK" at bounding box center [774, 372] width 13 height 15
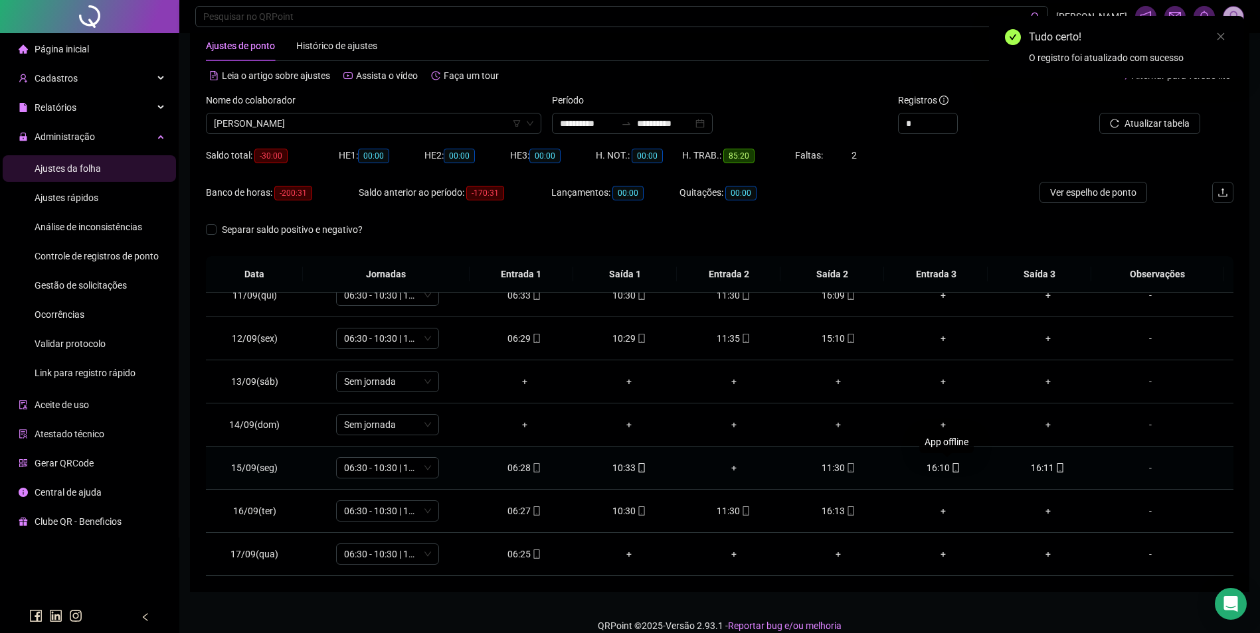
click at [951, 469] on icon "mobile" at bounding box center [955, 467] width 9 height 9
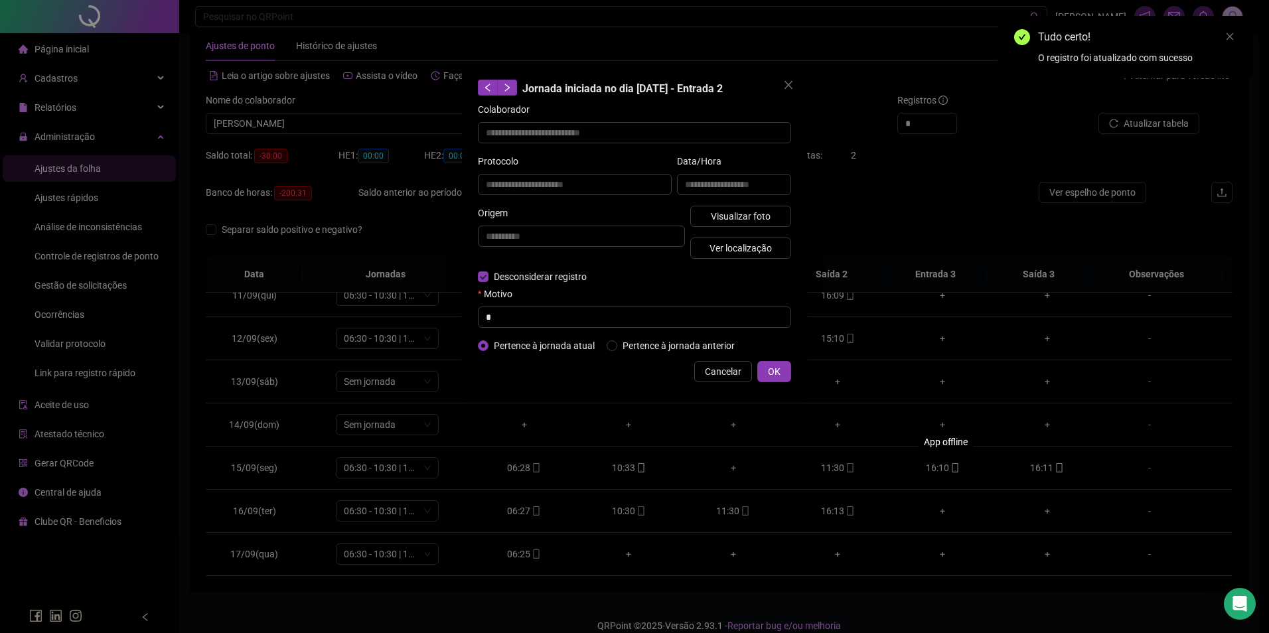
type input "**********"
click at [547, 311] on input "text" at bounding box center [634, 317] width 313 height 21
type input "*"
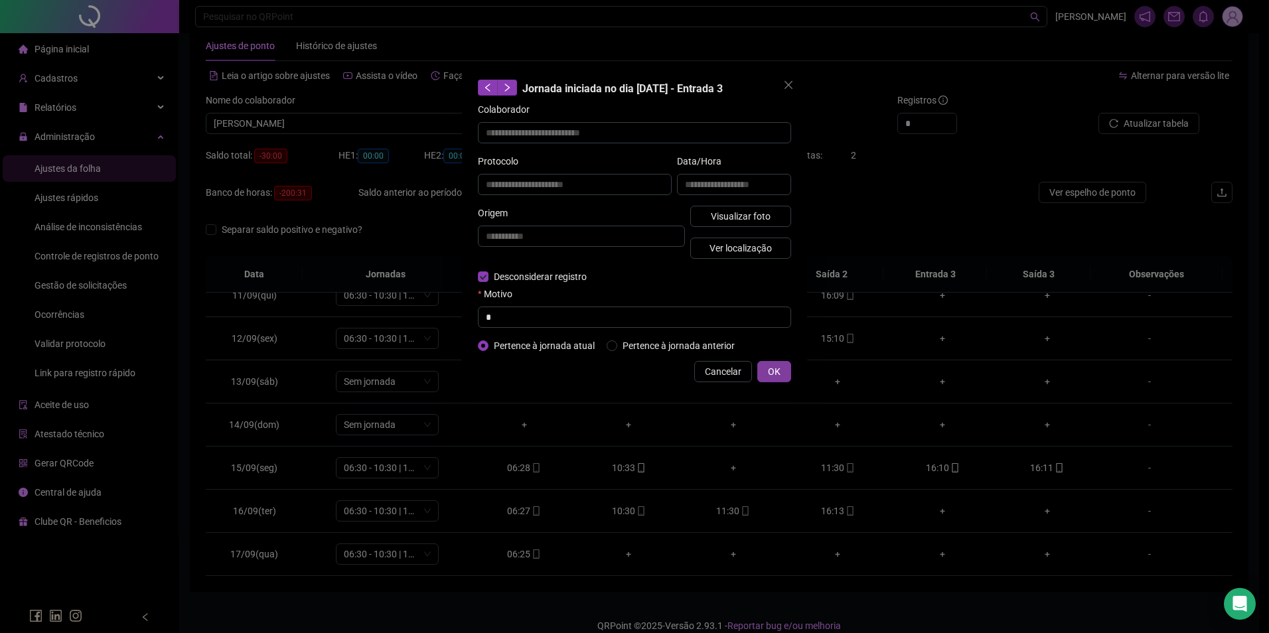
click at [776, 372] on span "OK" at bounding box center [774, 372] width 13 height 15
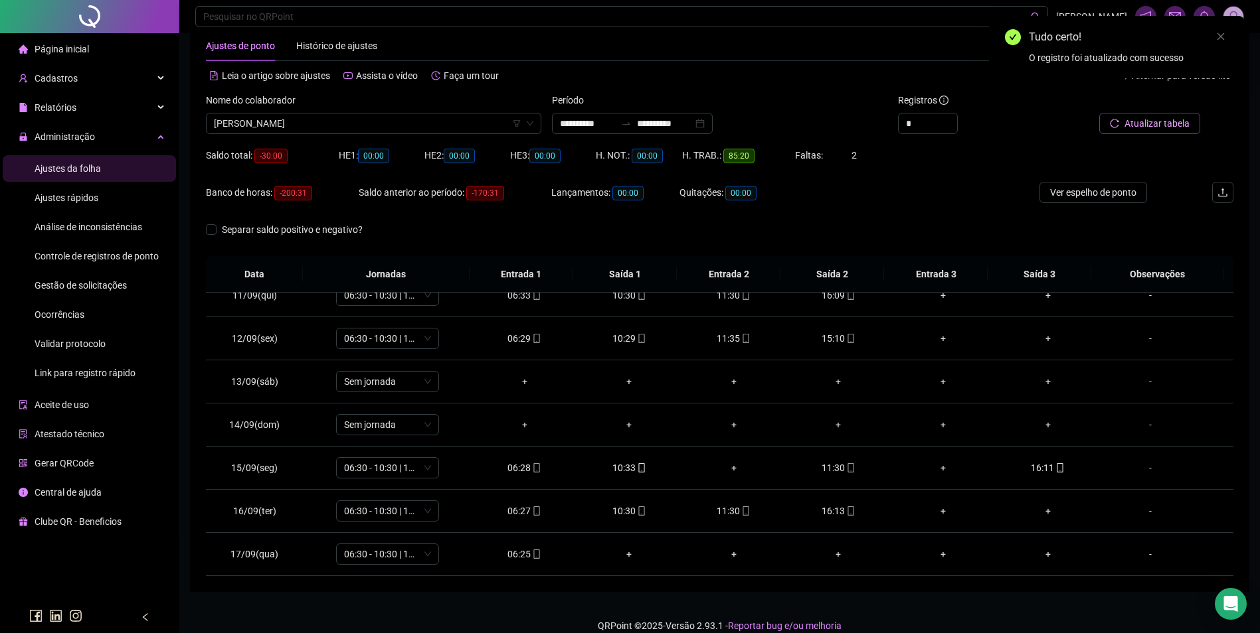
click at [1129, 121] on span "Atualizar tabela" at bounding box center [1156, 123] width 65 height 15
click at [846, 469] on icon "mobile" at bounding box center [850, 467] width 9 height 9
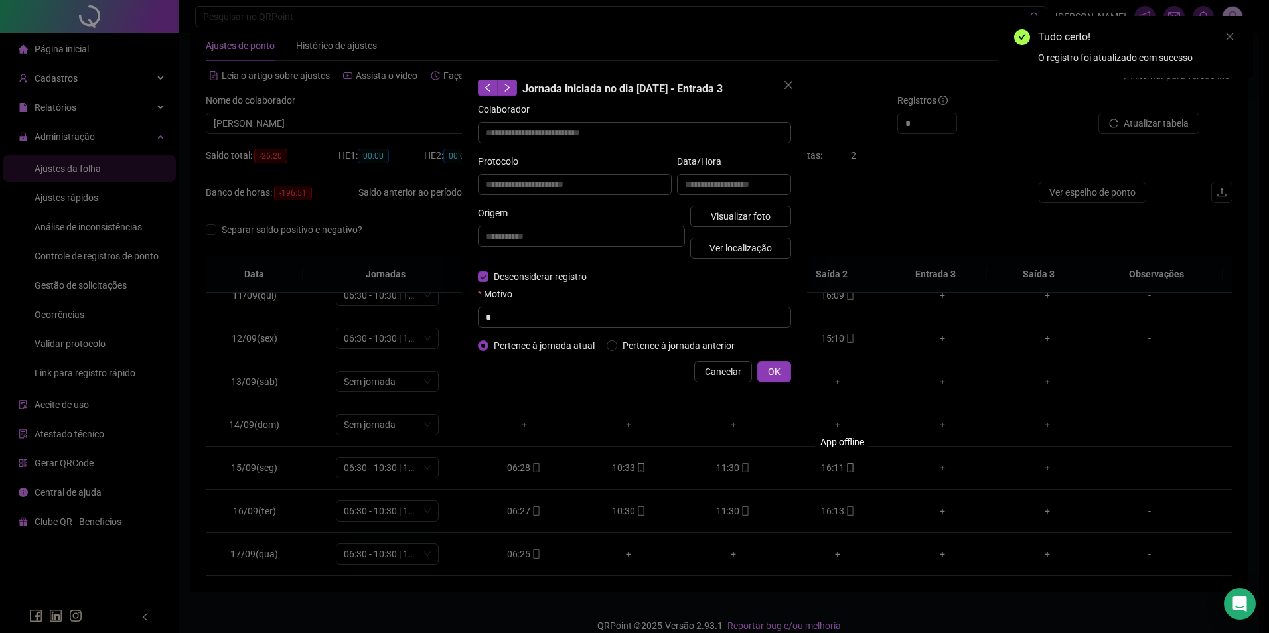
type input "**********"
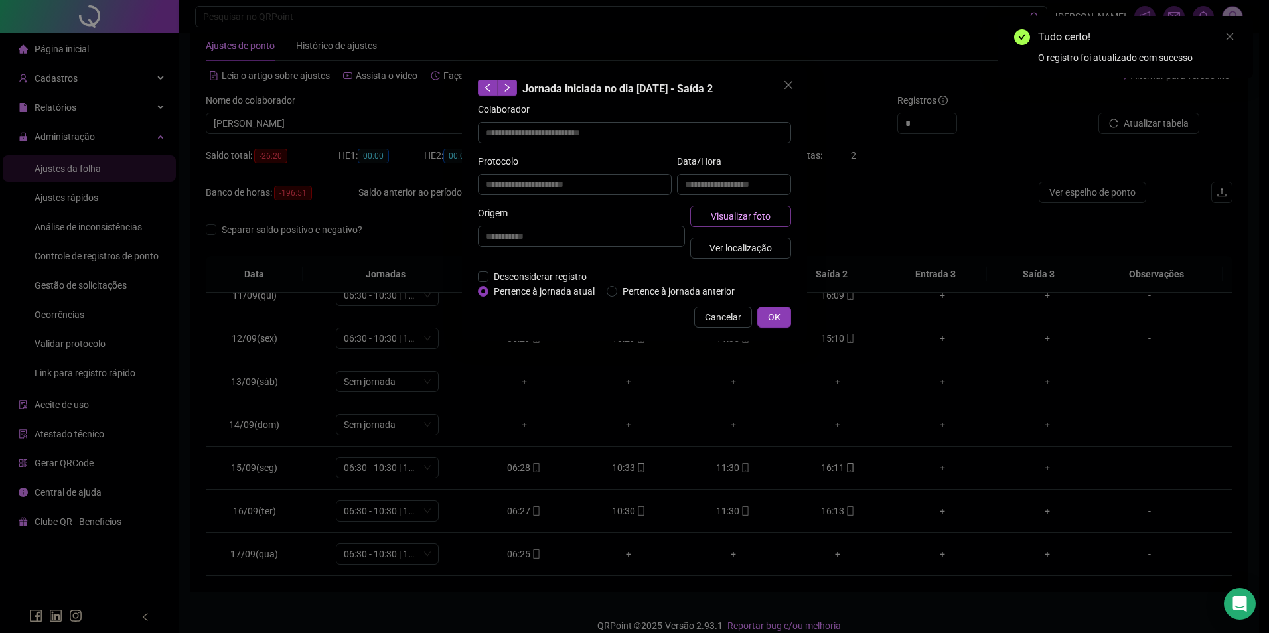
click at [769, 213] on span "Visualizar foto" at bounding box center [741, 216] width 60 height 15
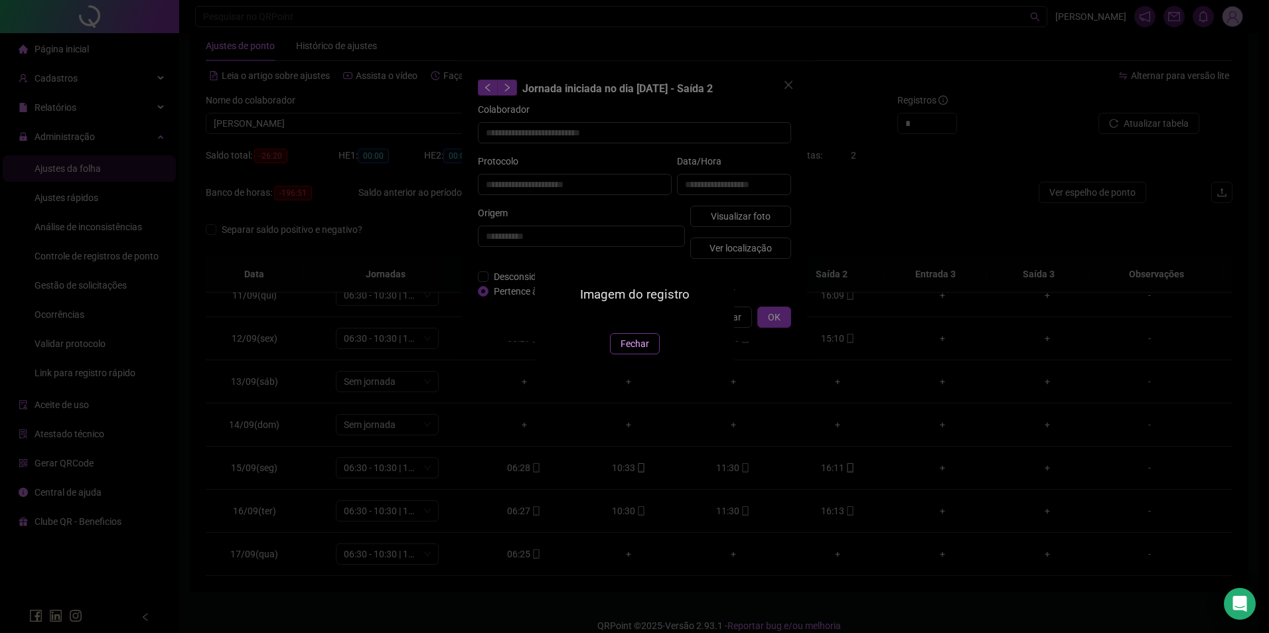
click at [640, 351] on span "Fechar" at bounding box center [635, 344] width 29 height 15
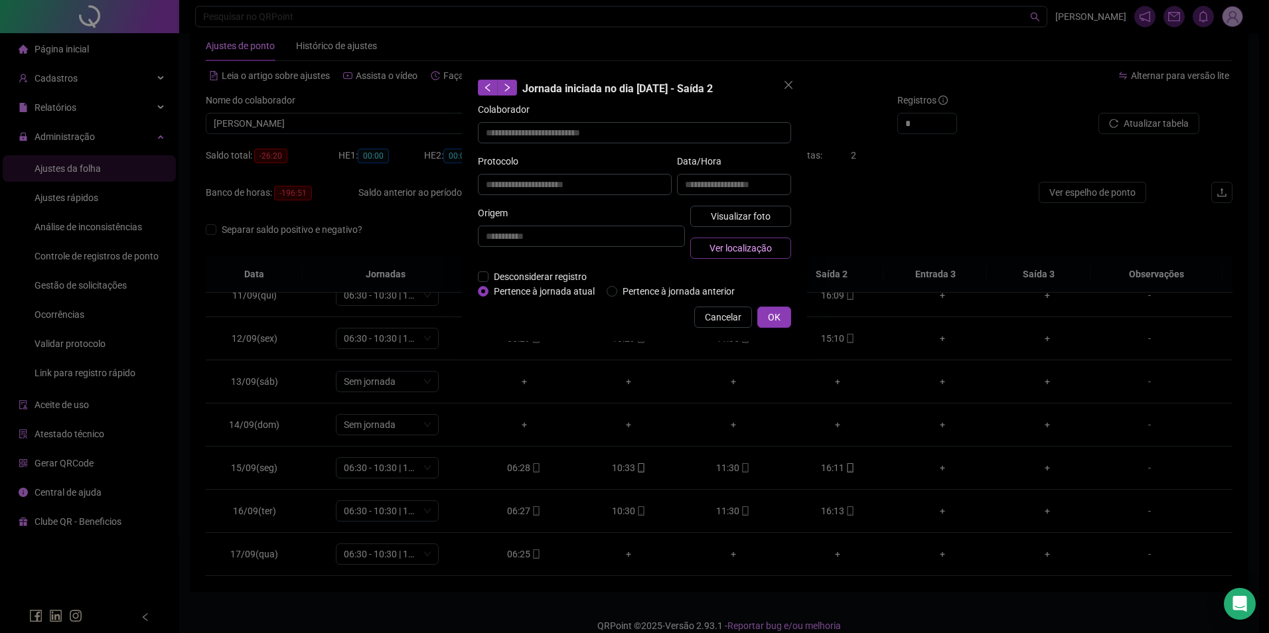
click at [772, 252] on button "Ver localização" at bounding box center [741, 248] width 101 height 21
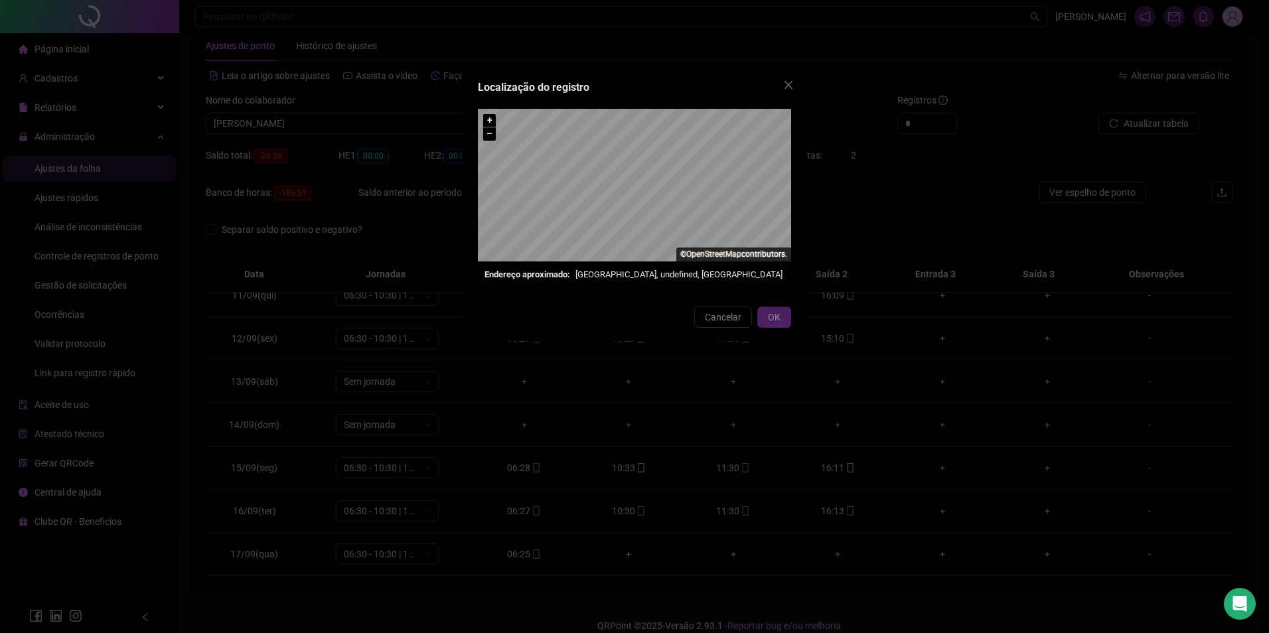
click at [788, 92] on button "Close" at bounding box center [788, 84] width 21 height 21
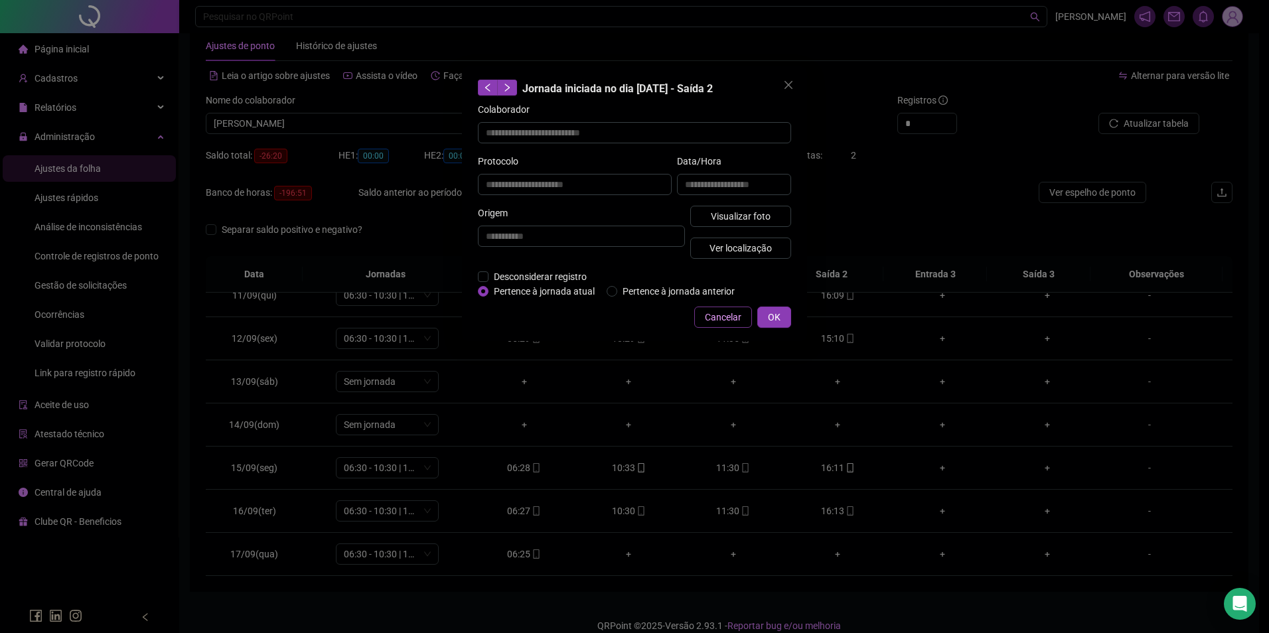
click at [740, 319] on span "Cancelar" at bounding box center [723, 317] width 37 height 15
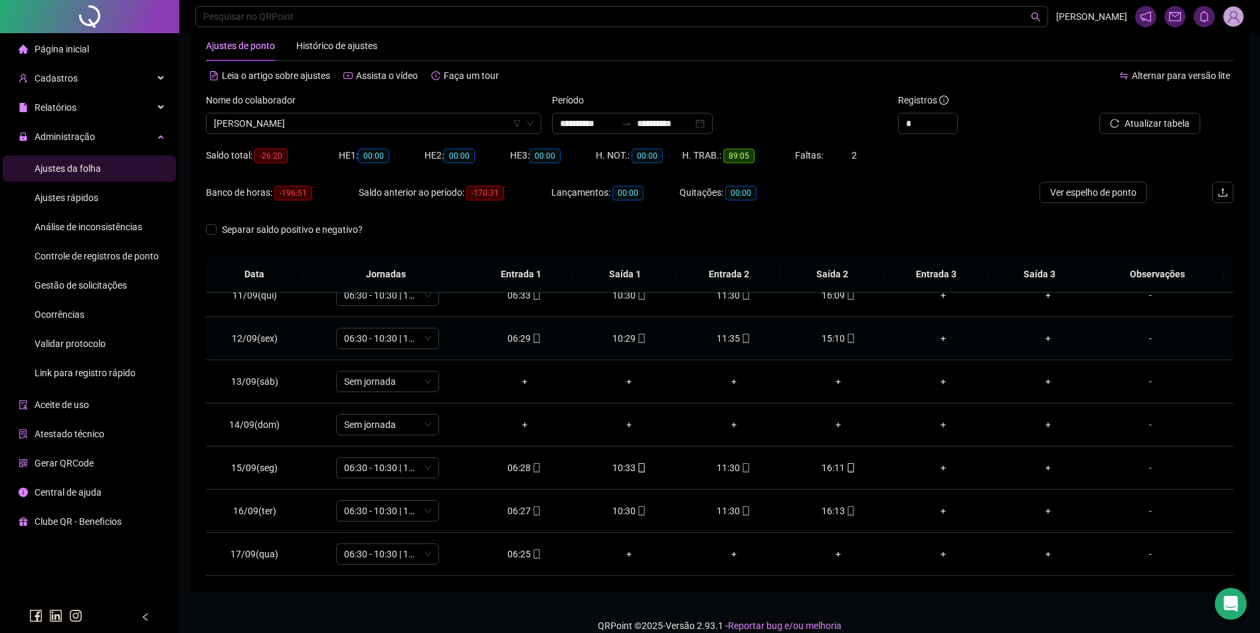
click at [744, 336] on div "11:35" at bounding box center [734, 338] width 84 height 15
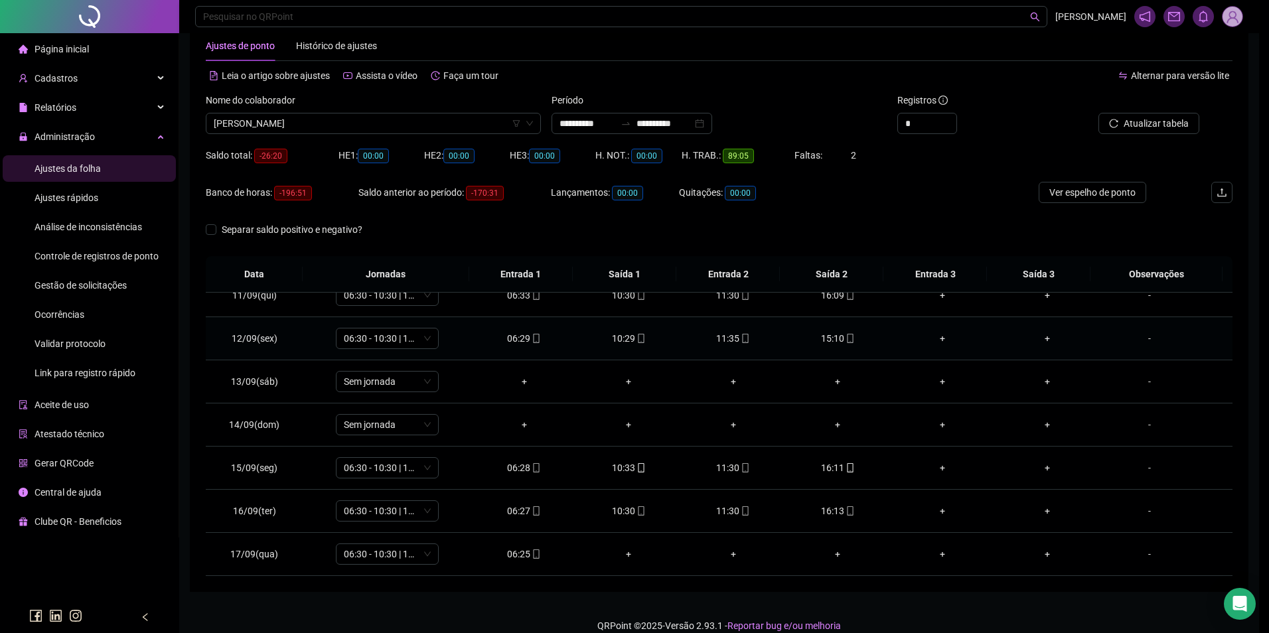
type input "**********"
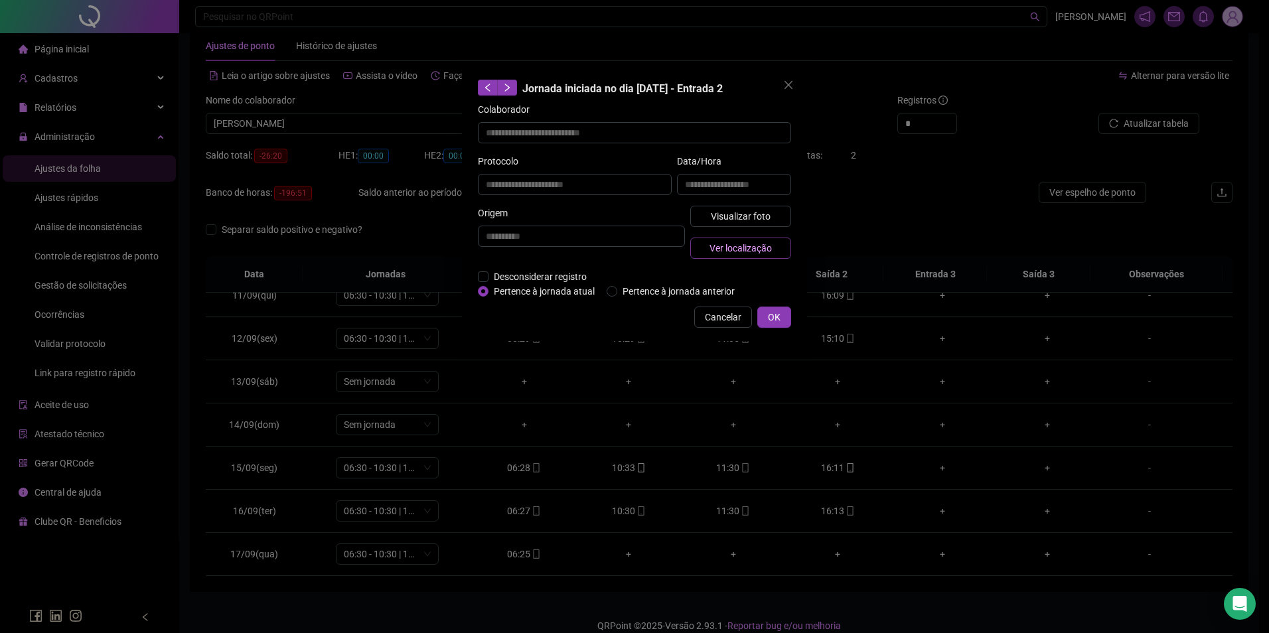
click at [756, 244] on span "Ver localização" at bounding box center [741, 248] width 62 height 15
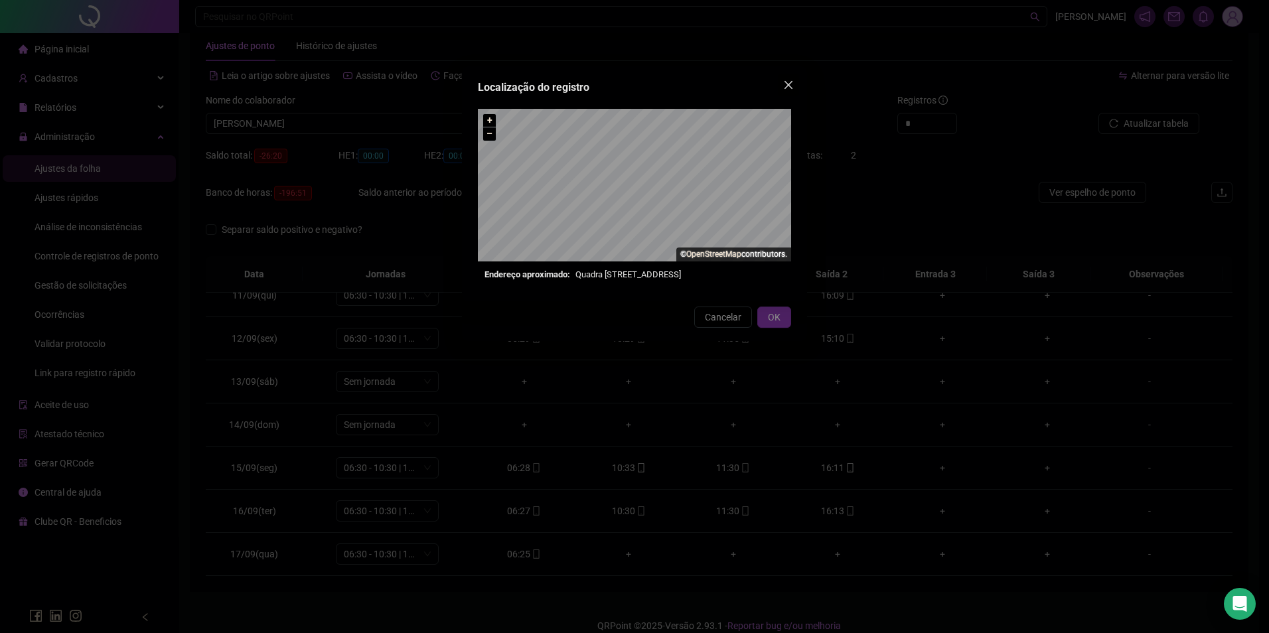
click at [796, 85] on span "Close" at bounding box center [788, 85] width 21 height 11
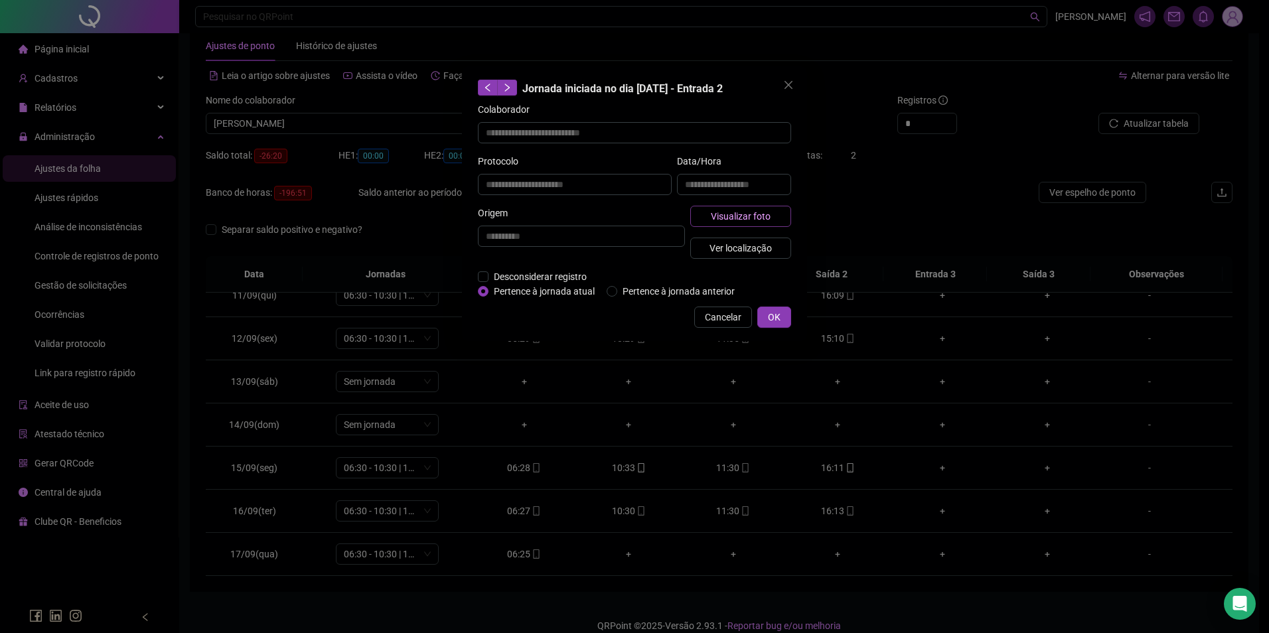
click at [751, 220] on span "Visualizar foto" at bounding box center [741, 216] width 60 height 15
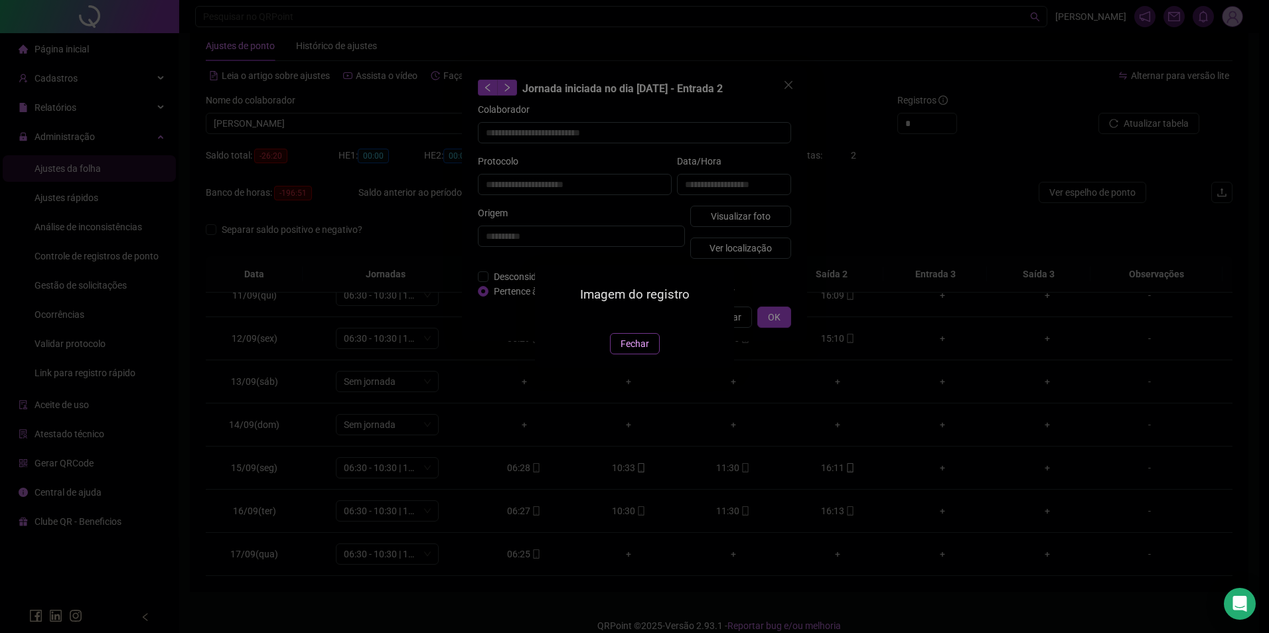
click at [630, 351] on span "Fechar" at bounding box center [635, 344] width 29 height 15
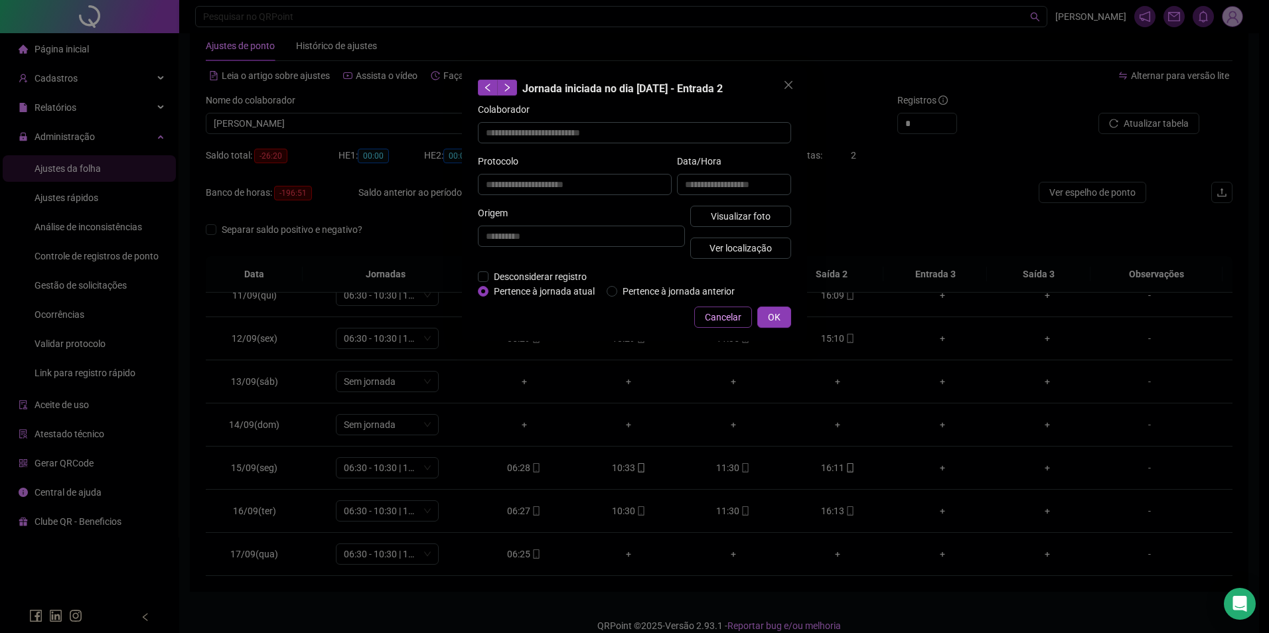
click at [722, 318] on span "Cancelar" at bounding box center [723, 317] width 37 height 15
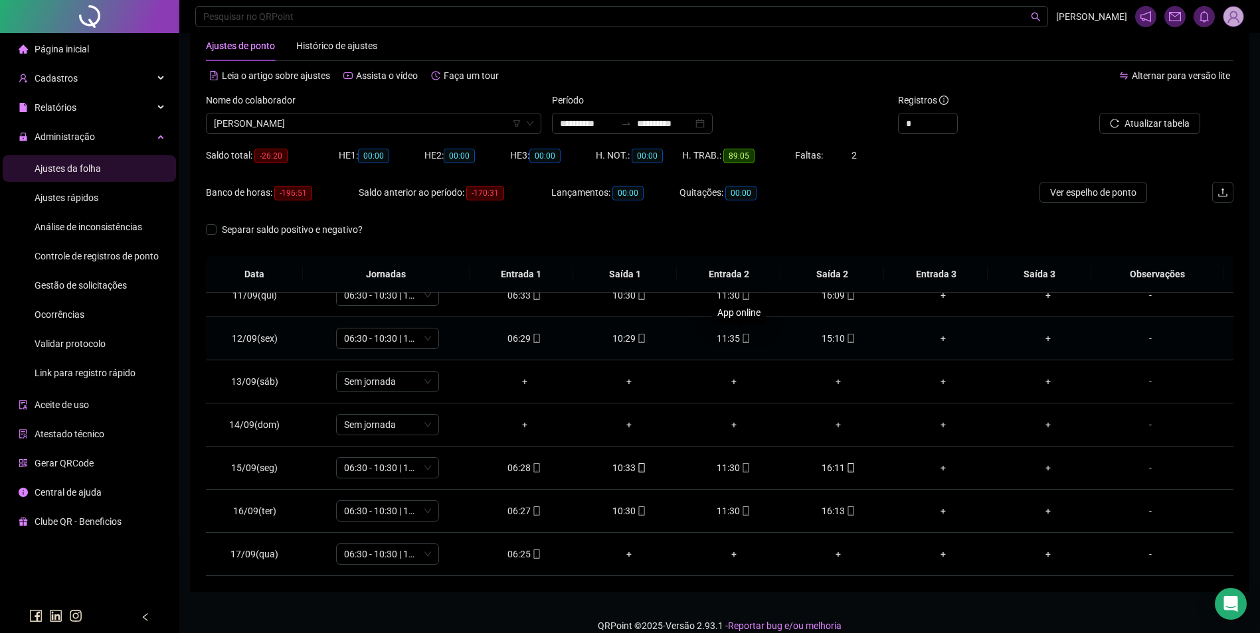
click at [741, 341] on icon "mobile" at bounding box center [745, 338] width 9 height 9
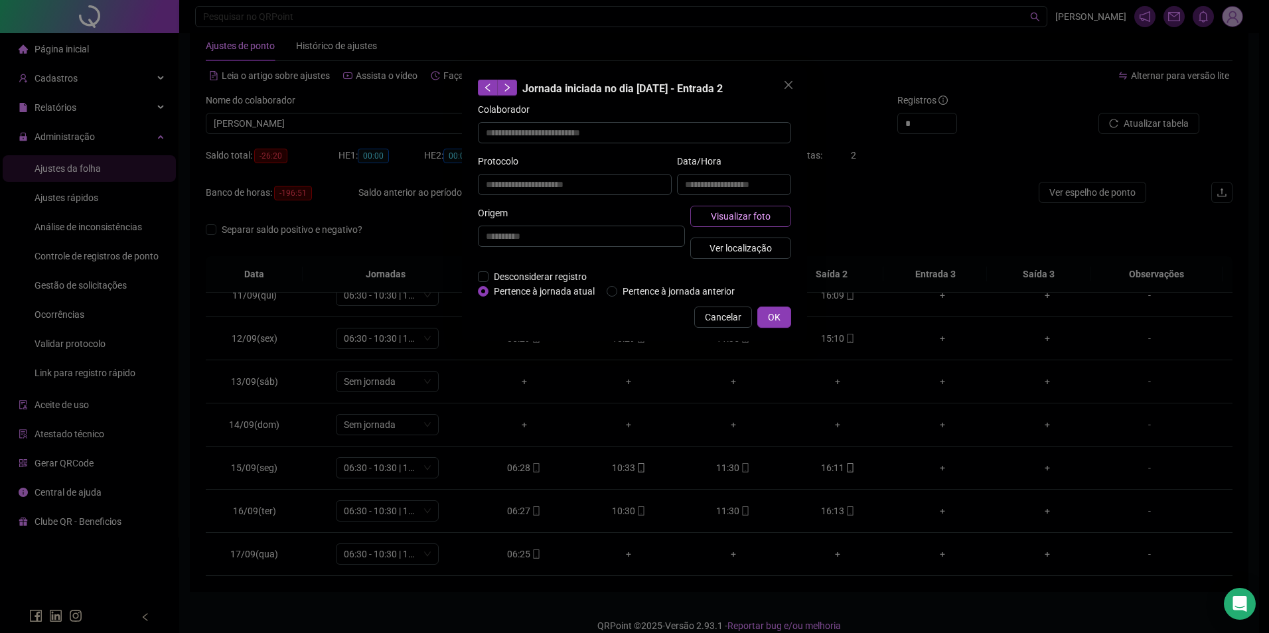
click at [752, 213] on span "Visualizar foto" at bounding box center [741, 216] width 60 height 15
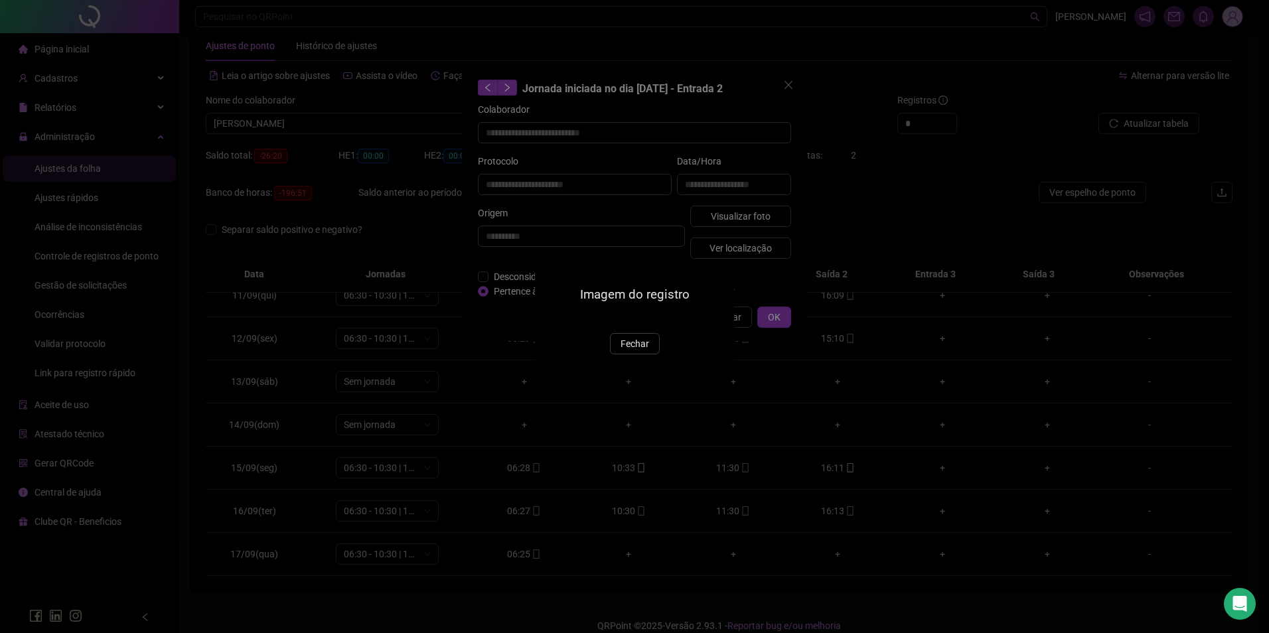
drag, startPoint x: 631, startPoint y: 425, endPoint x: 704, endPoint y: 348, distance: 105.7
click at [634, 351] on span "Fechar" at bounding box center [635, 344] width 29 height 15
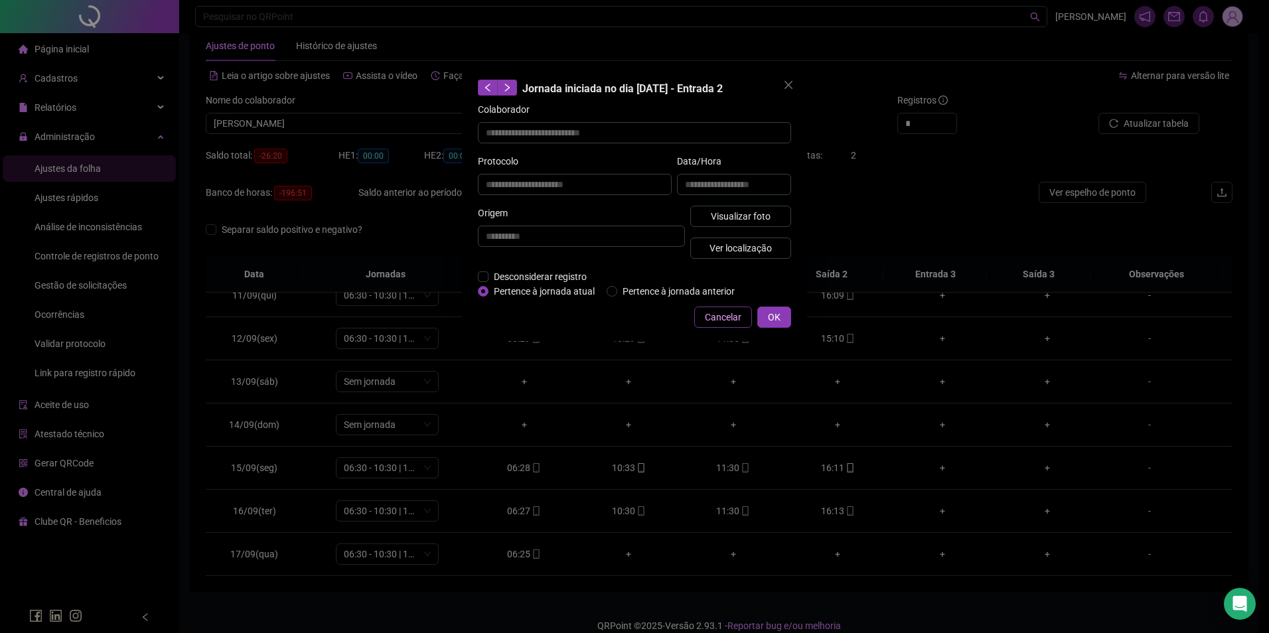
click at [728, 316] on span "Cancelar" at bounding box center [723, 317] width 37 height 15
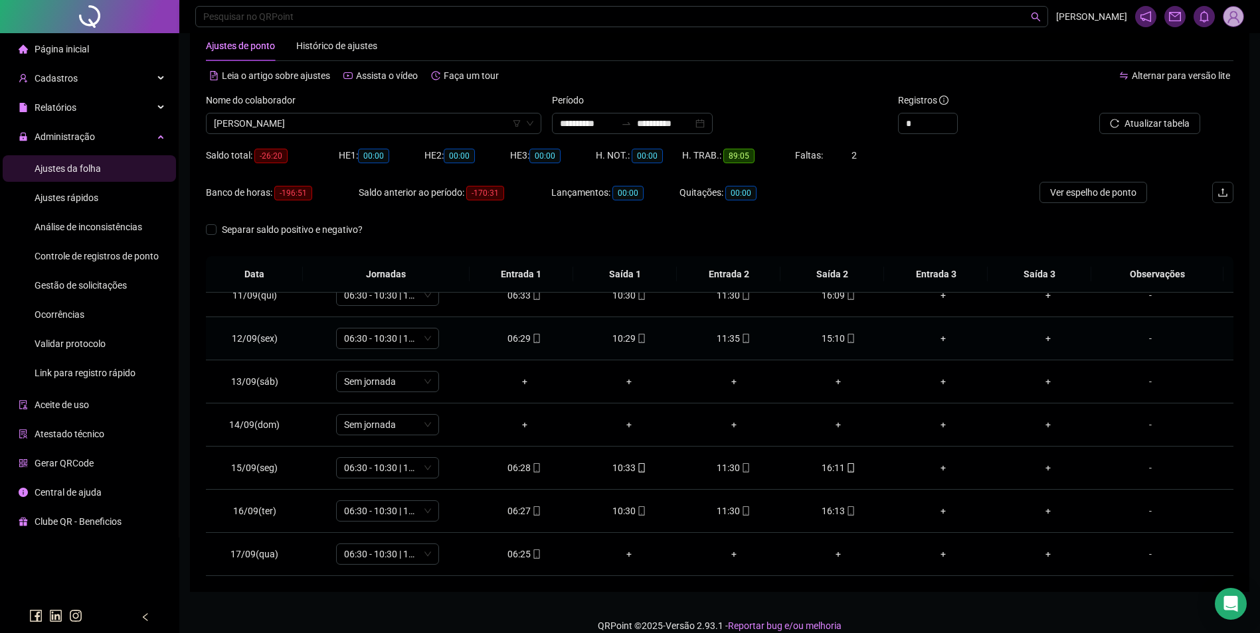
click at [741, 341] on icon "mobile" at bounding box center [745, 338] width 9 height 9
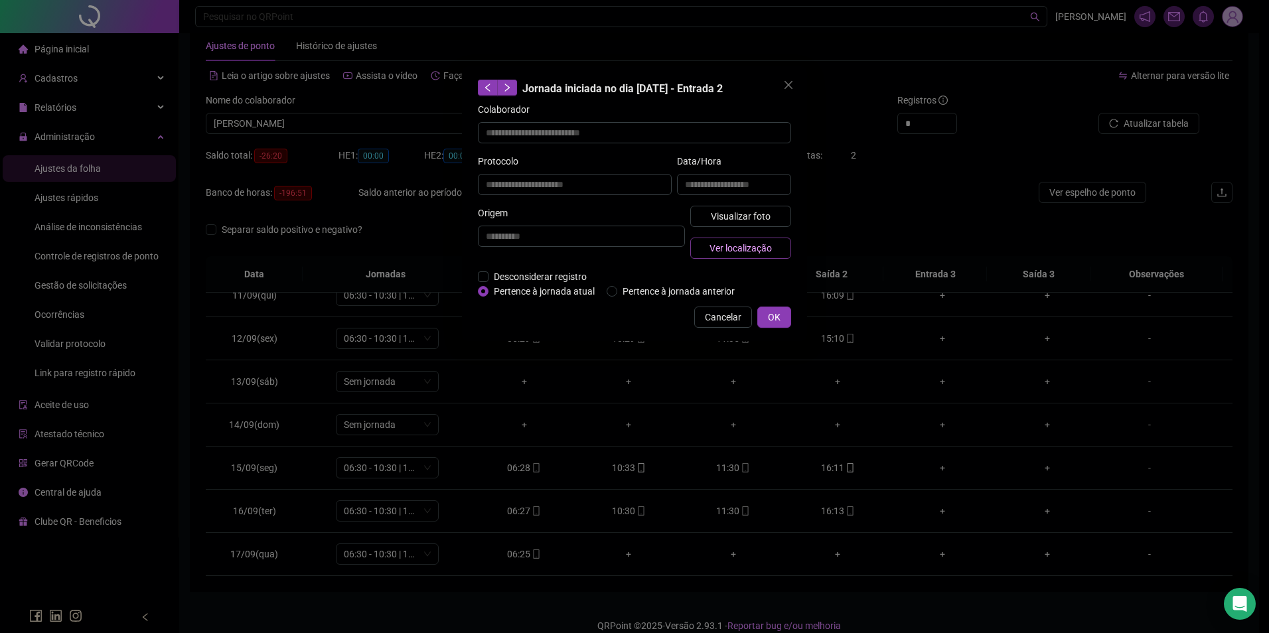
click at [732, 245] on span "Ver localização" at bounding box center [741, 248] width 62 height 15
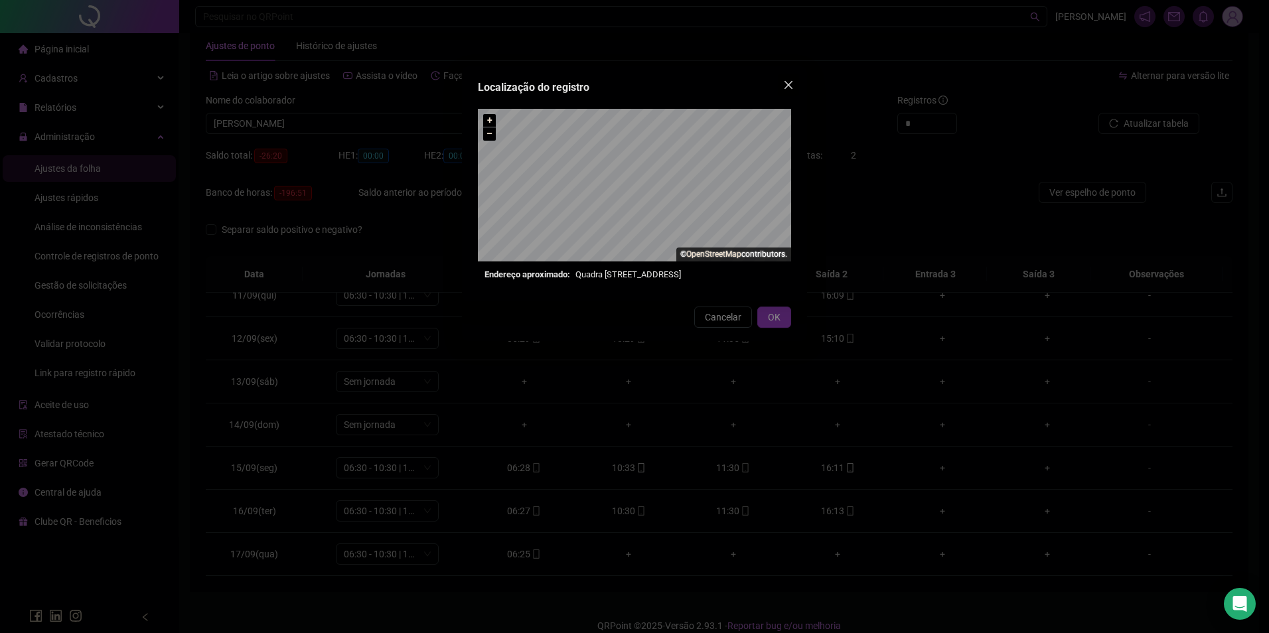
click at [789, 88] on icon "close" at bounding box center [788, 85] width 11 height 11
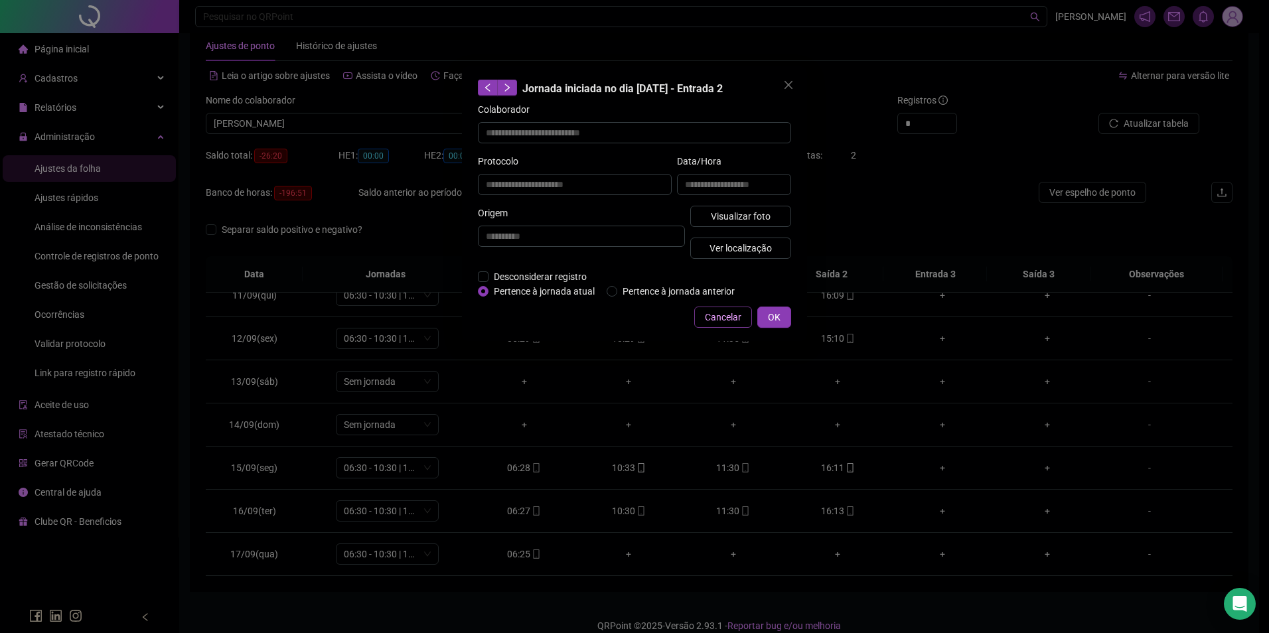
click at [716, 312] on span "Cancelar" at bounding box center [723, 317] width 37 height 15
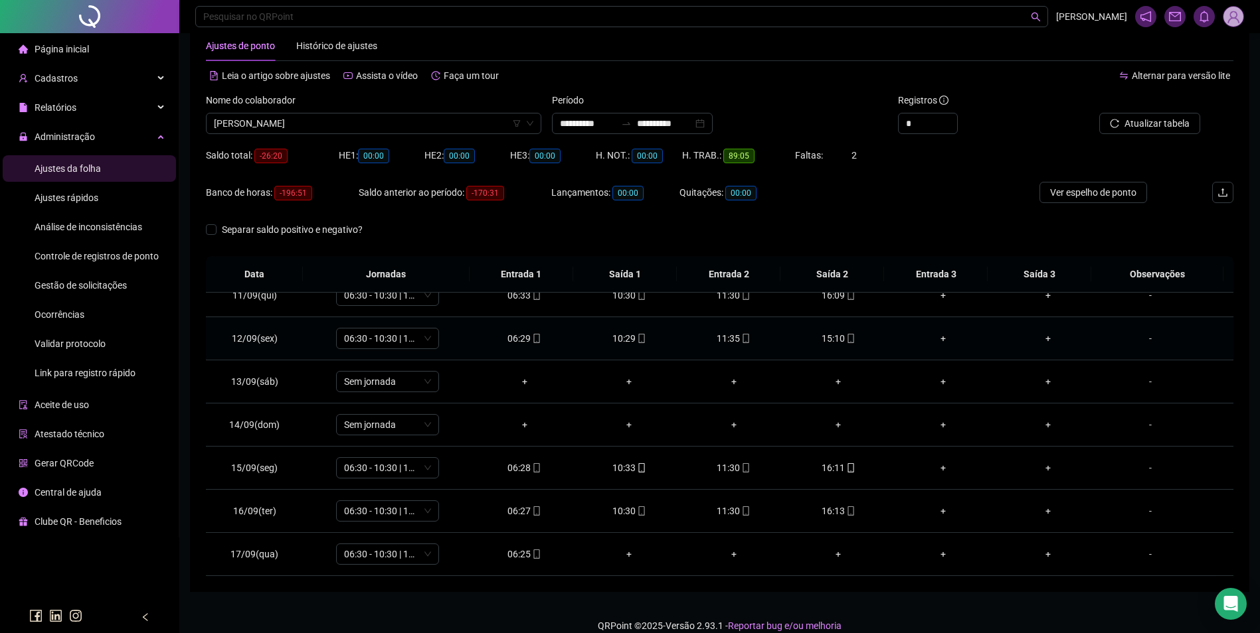
click at [728, 336] on div "11:35" at bounding box center [734, 338] width 84 height 15
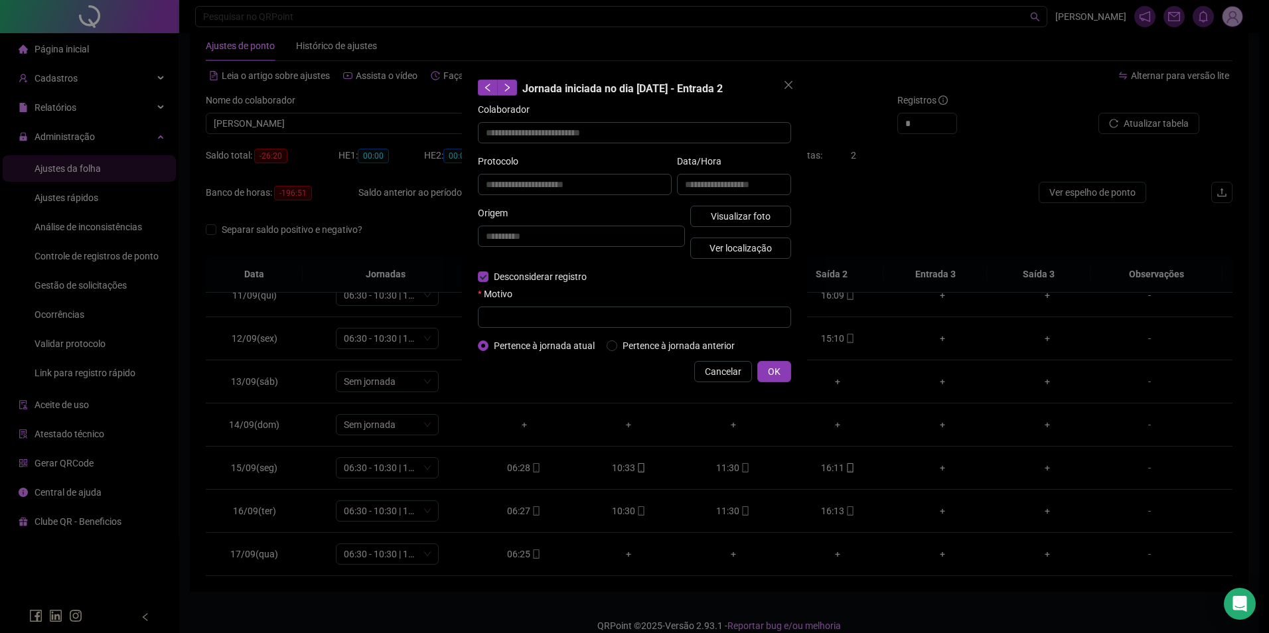
click at [510, 304] on div "Motivo" at bounding box center [634, 297] width 313 height 20
click at [515, 314] on input "text" at bounding box center [634, 317] width 313 height 21
type input "*"
click at [765, 370] on button "OK" at bounding box center [775, 371] width 34 height 21
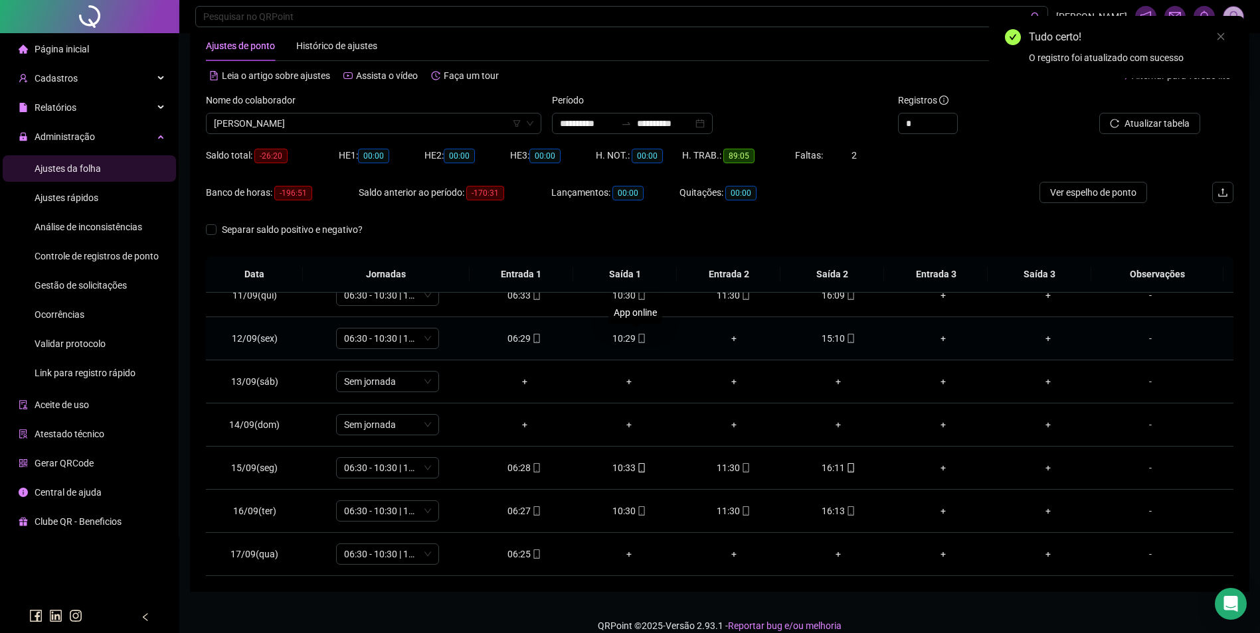
click at [637, 339] on icon "mobile" at bounding box center [641, 338] width 9 height 9
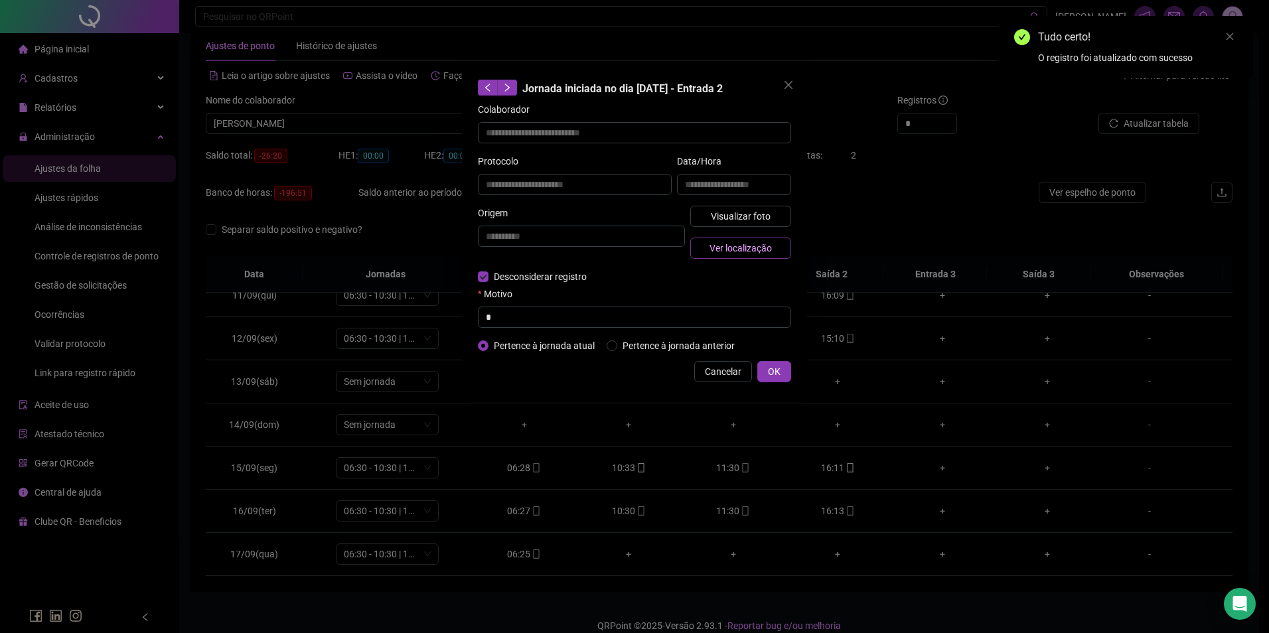
click at [749, 250] on span "Ver localização" at bounding box center [741, 248] width 62 height 15
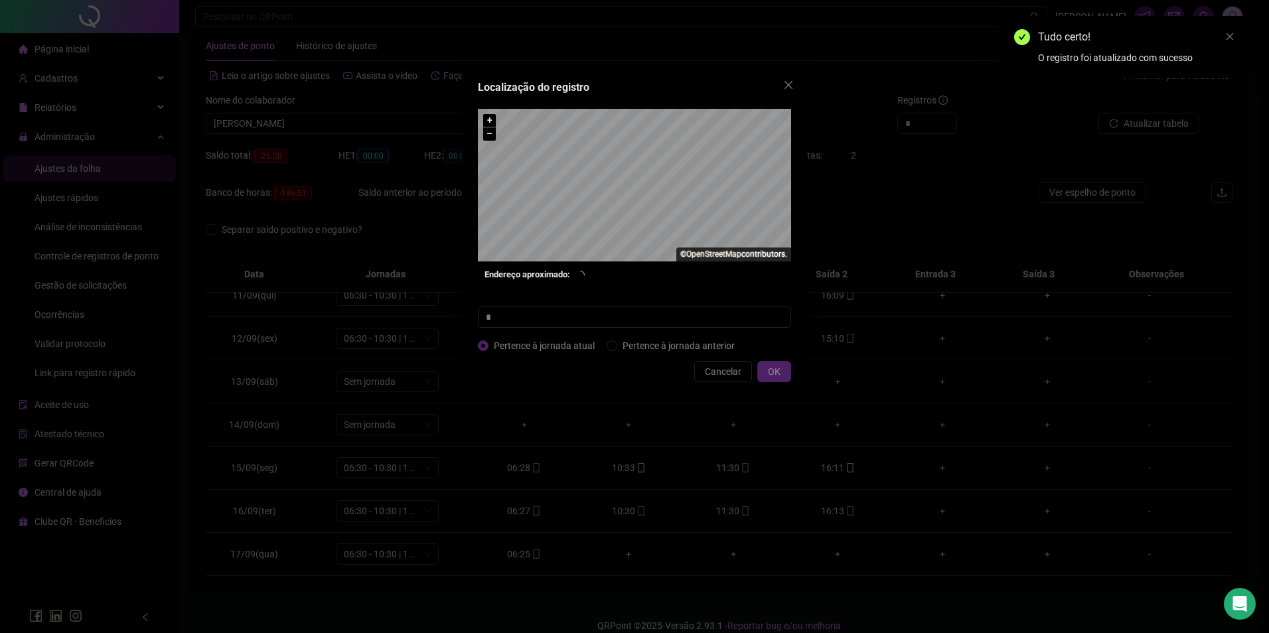
type input "**********"
click at [789, 82] on icon "close" at bounding box center [788, 85] width 11 height 11
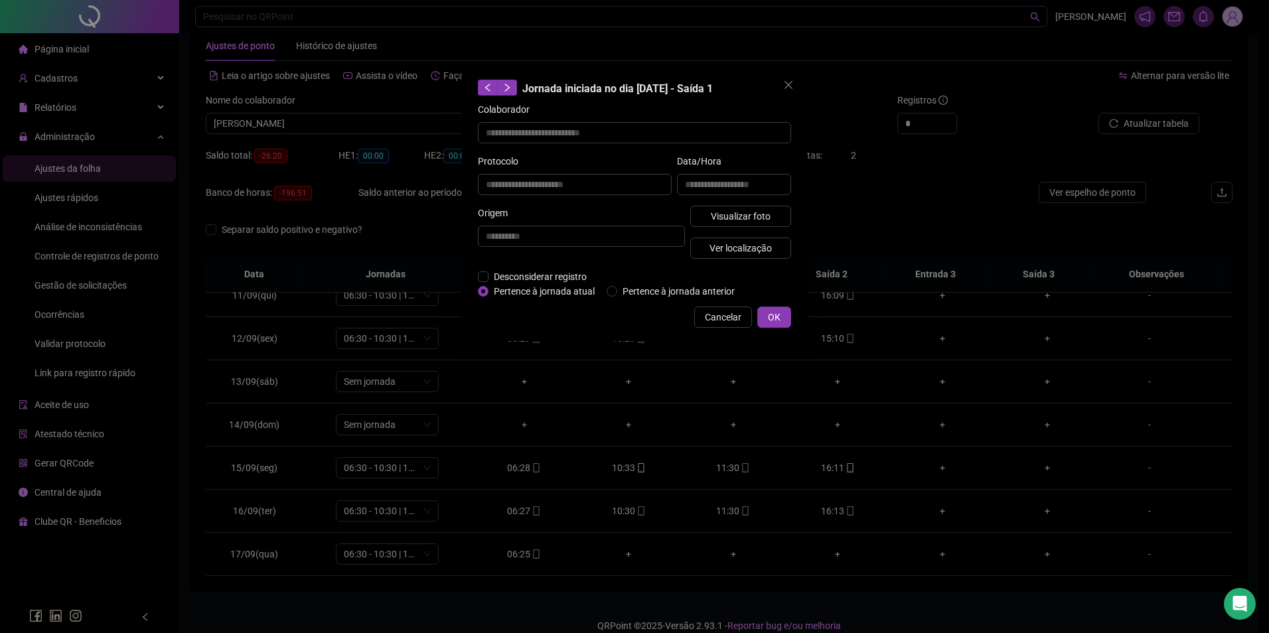
drag, startPoint x: 700, startPoint y: 315, endPoint x: 683, endPoint y: 320, distance: 17.2
click at [700, 315] on button "Cancelar" at bounding box center [723, 317] width 58 height 21
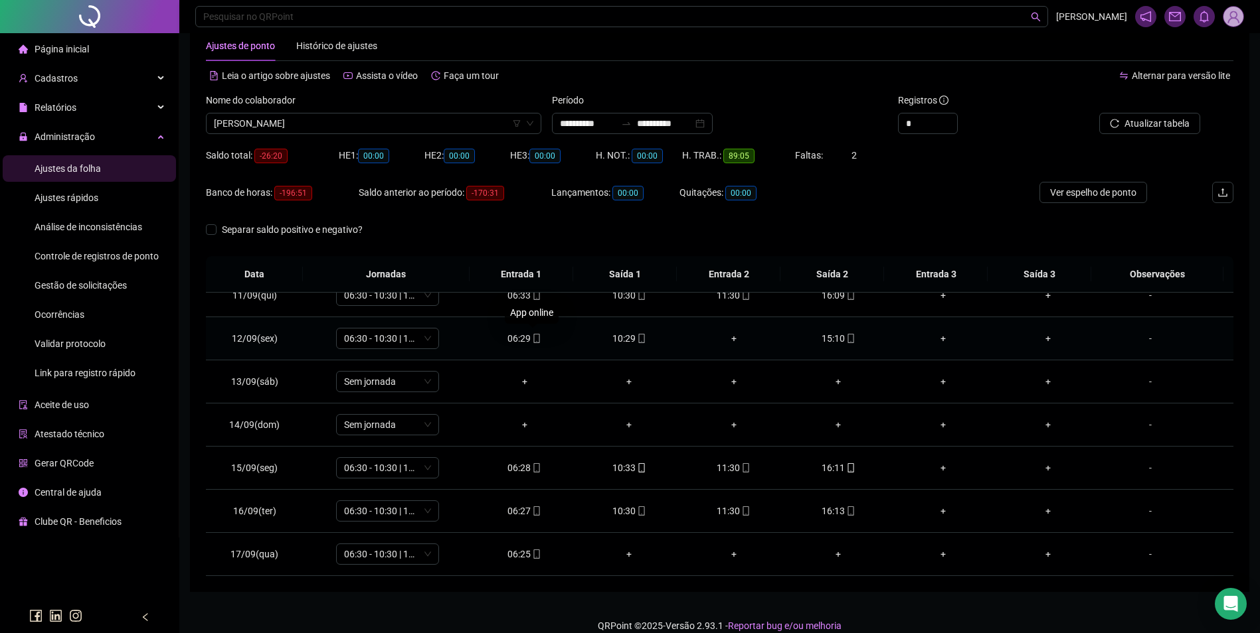
click at [538, 339] on div "06:29" at bounding box center [525, 338] width 84 height 15
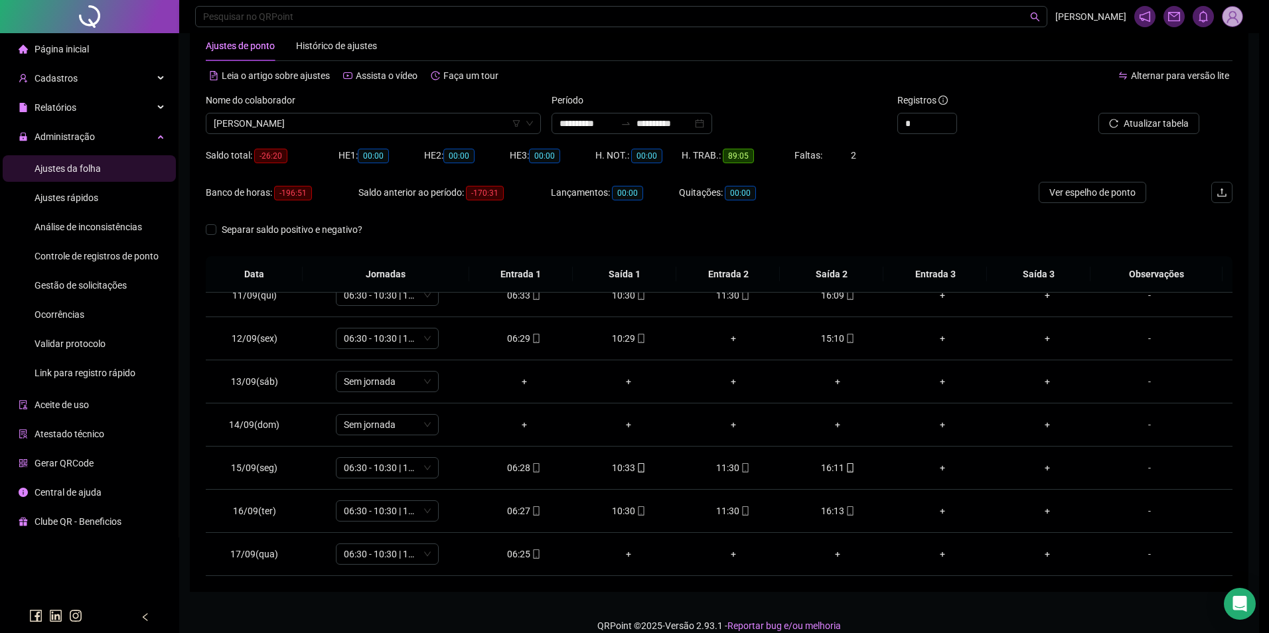
type input "**********"
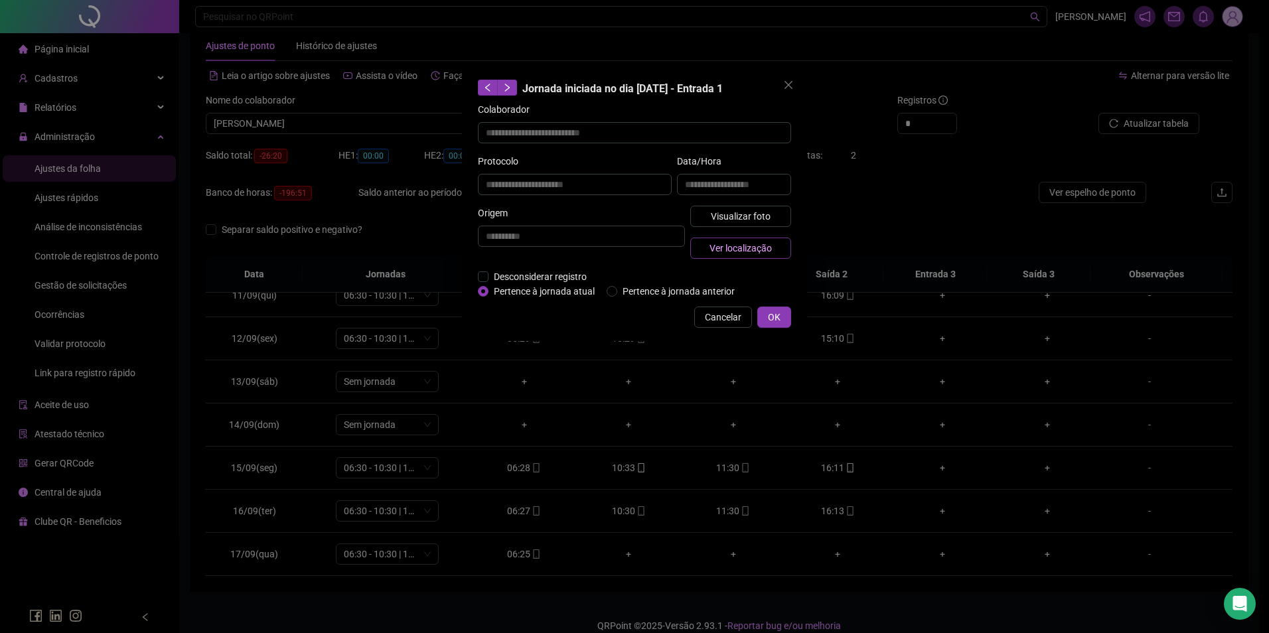
click at [720, 246] on span "Ver localização" at bounding box center [741, 248] width 62 height 15
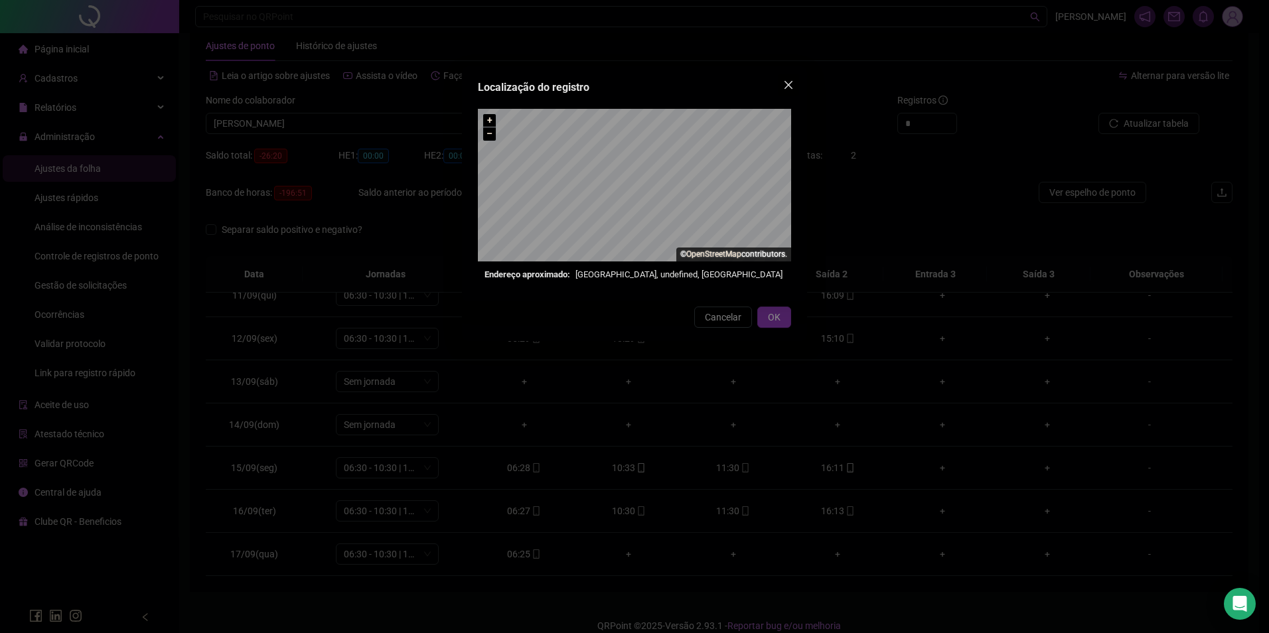
click at [792, 86] on icon "close" at bounding box center [788, 85] width 11 height 11
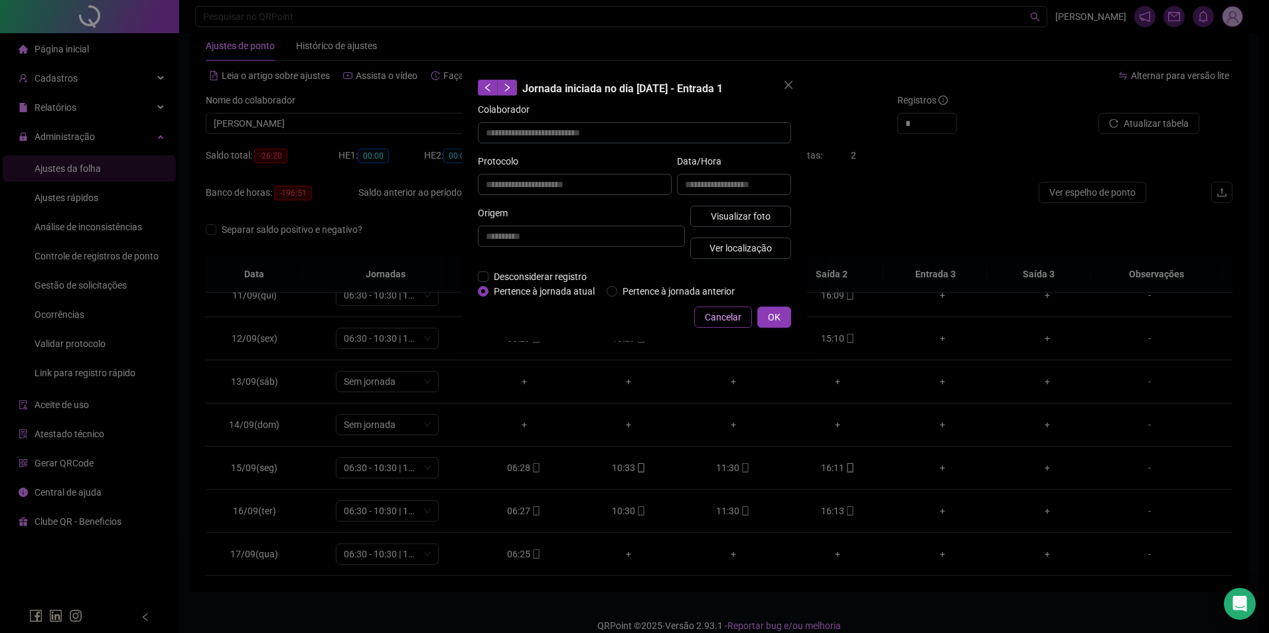
click at [727, 315] on span "Cancelar" at bounding box center [723, 317] width 37 height 15
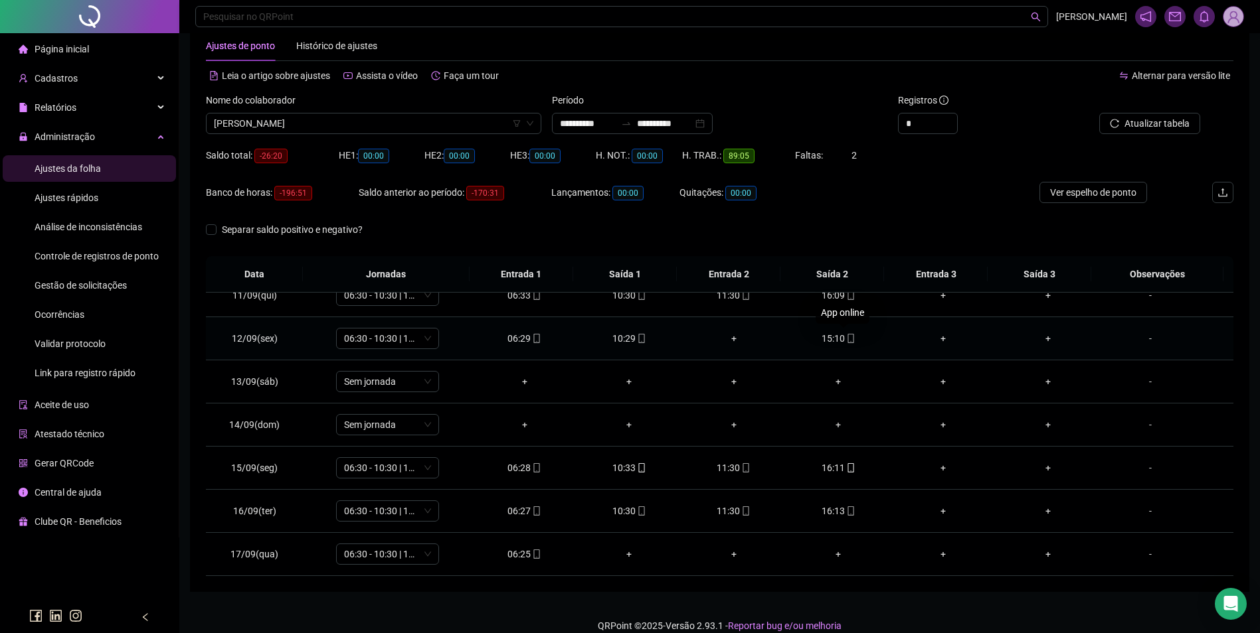
click at [846, 338] on icon "mobile" at bounding box center [850, 338] width 9 height 9
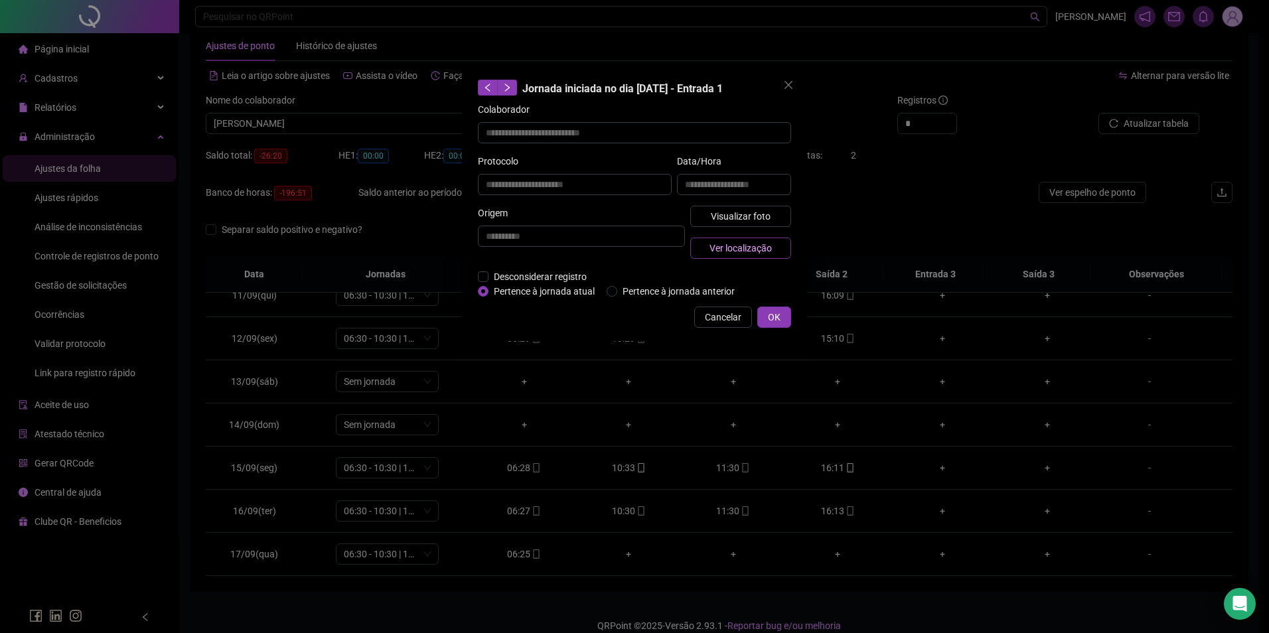
click at [766, 254] on span "Ver localização" at bounding box center [741, 248] width 62 height 15
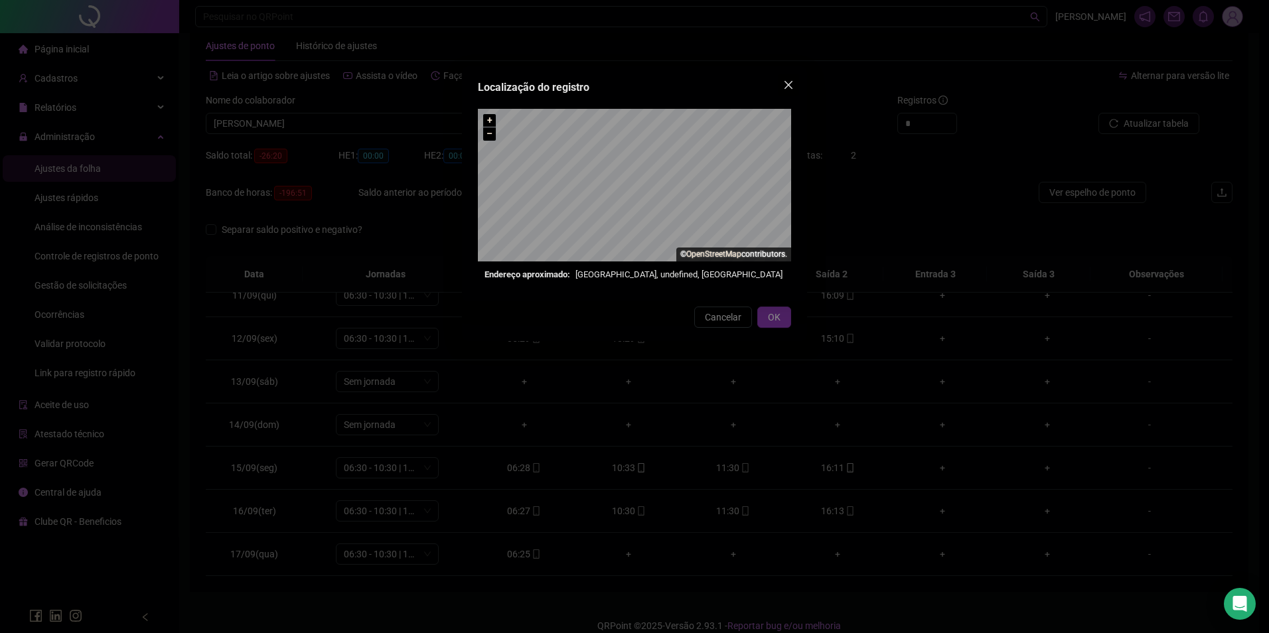
click at [789, 92] on button "Close" at bounding box center [788, 84] width 21 height 21
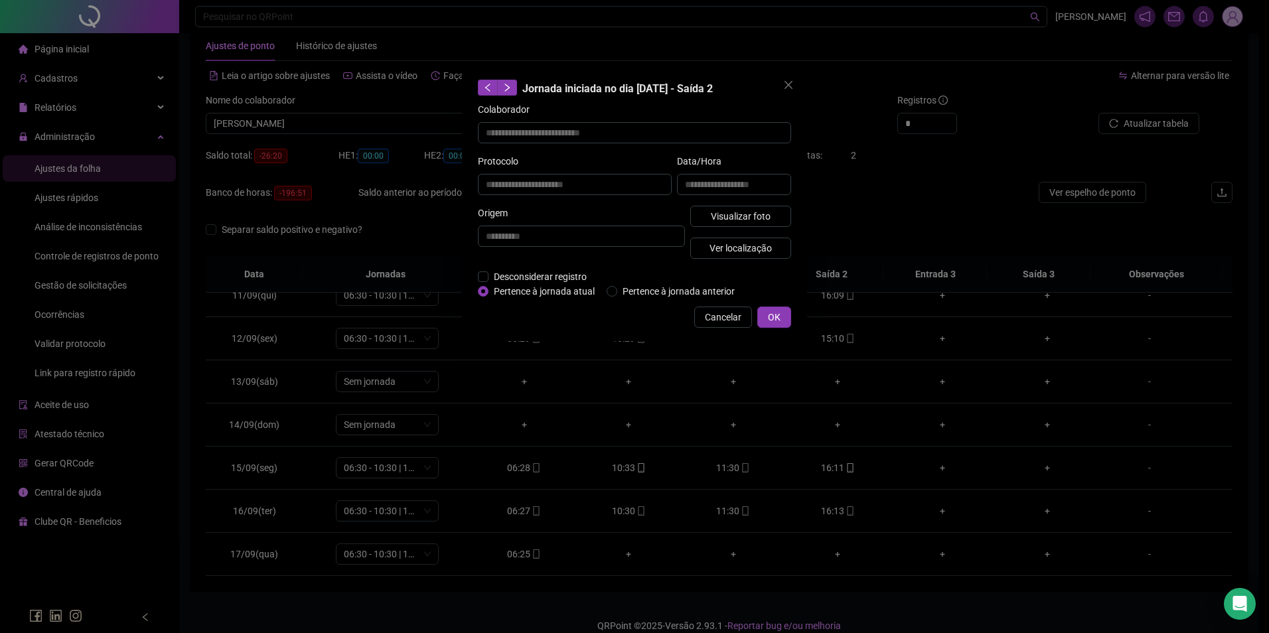
type input "**********"
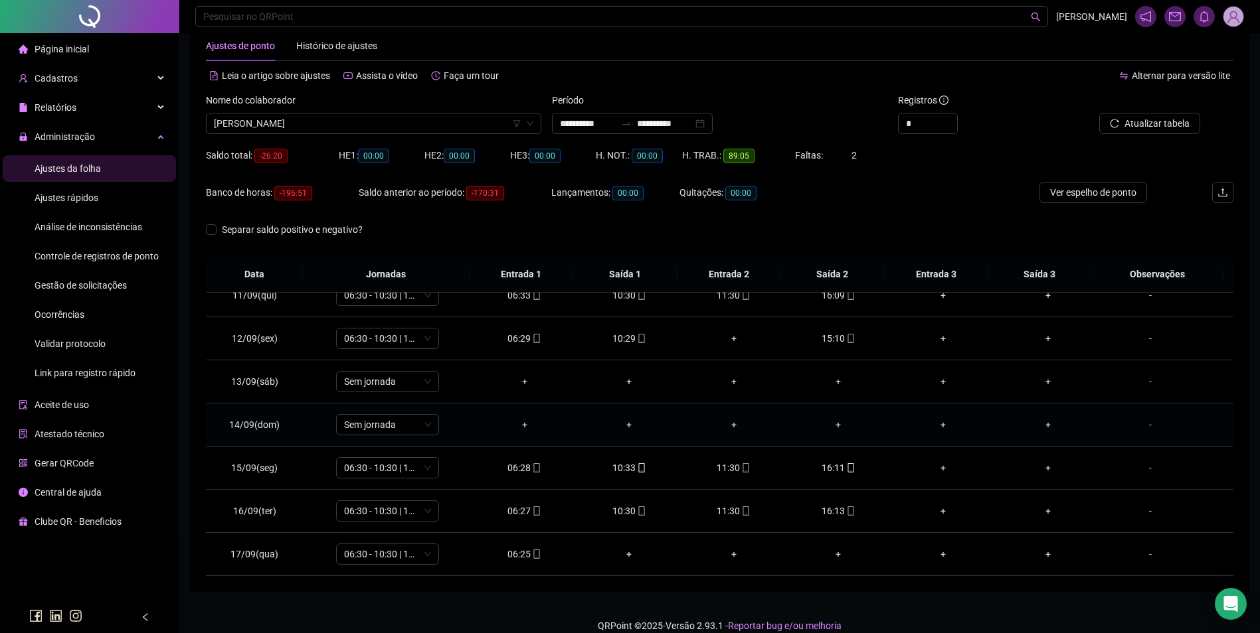
scroll to position [45, 0]
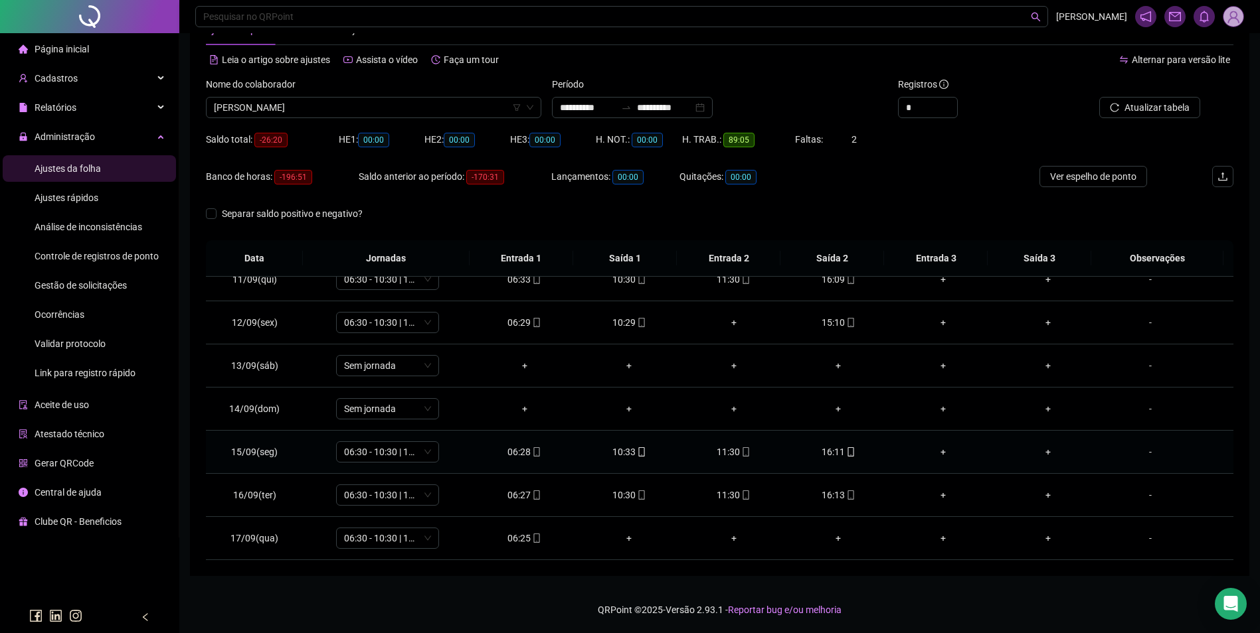
click at [743, 448] on icon "mobile" at bounding box center [746, 452] width 6 height 9
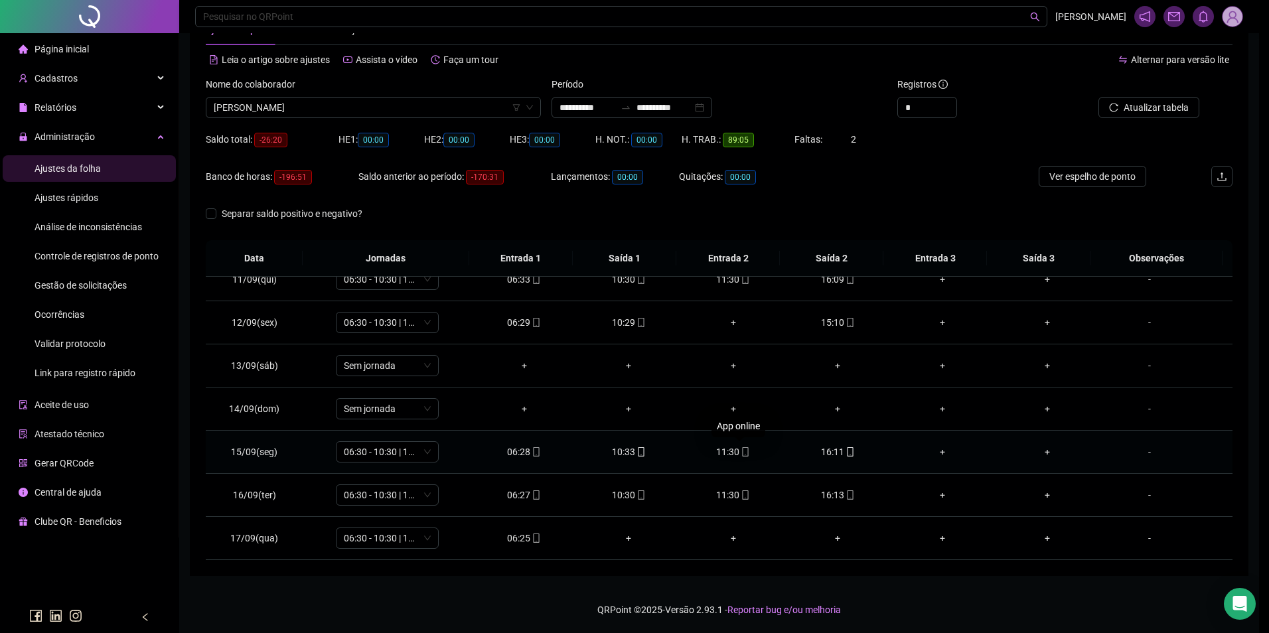
type input "**********"
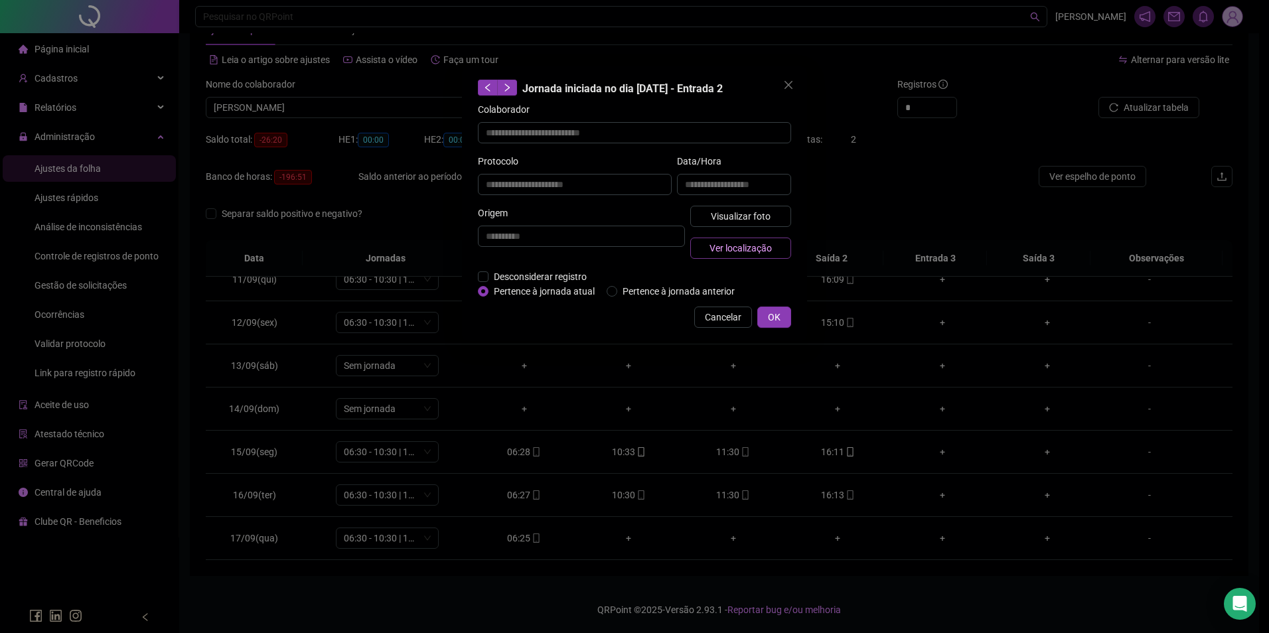
click at [762, 250] on span "Ver localização" at bounding box center [741, 248] width 62 height 15
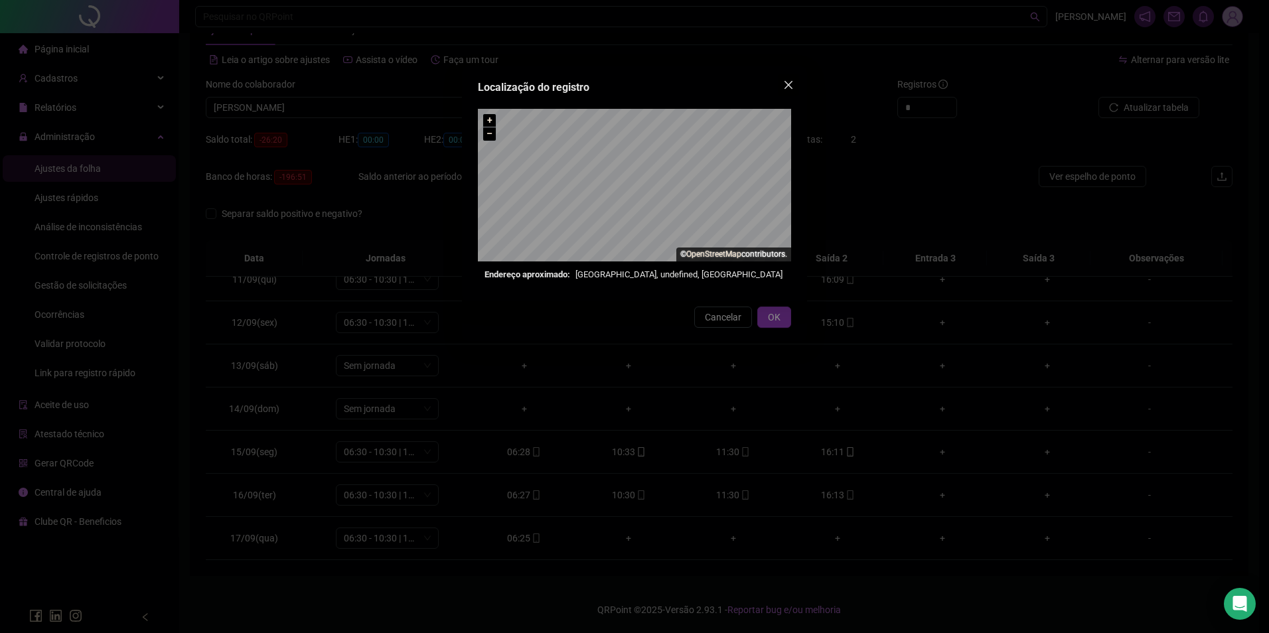
click at [789, 90] on button "Close" at bounding box center [788, 84] width 21 height 21
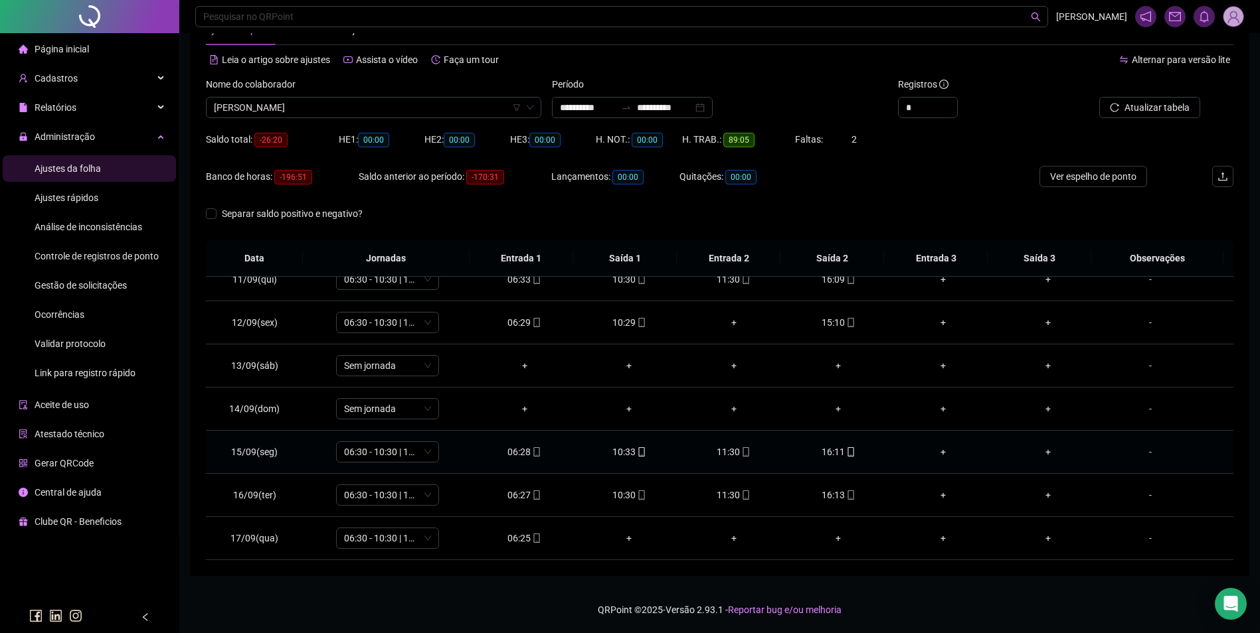
click at [625, 456] on div "10:33" at bounding box center [629, 452] width 84 height 15
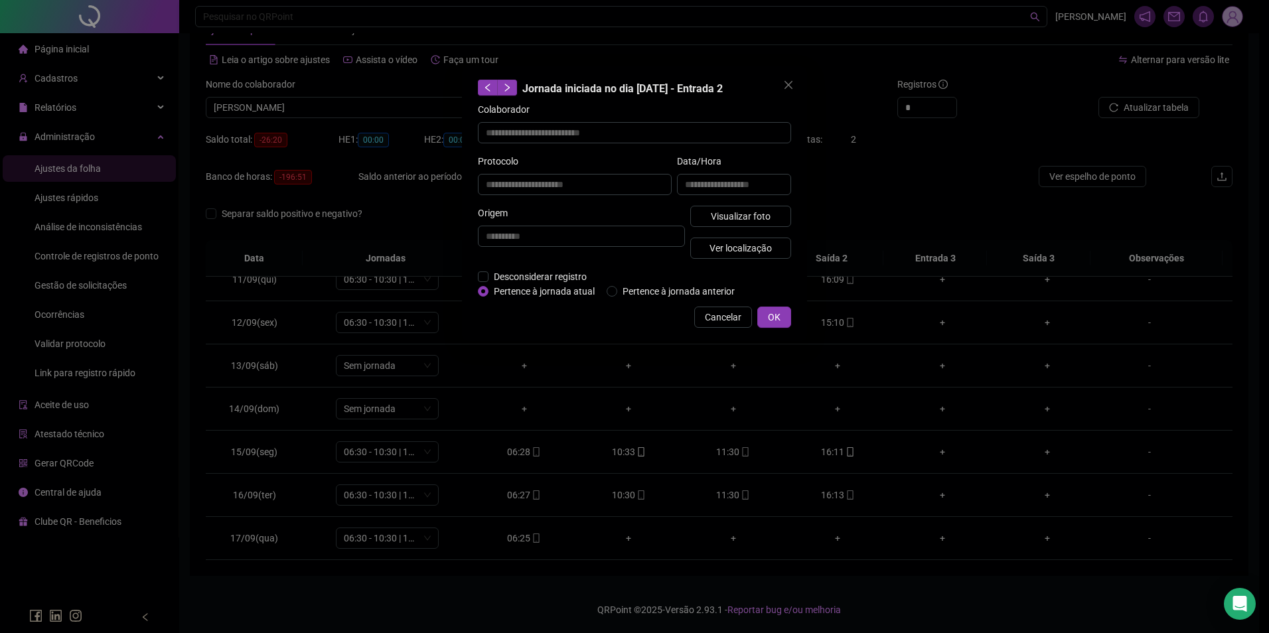
type input "**********"
click at [749, 254] on span "Ver localização" at bounding box center [741, 248] width 62 height 15
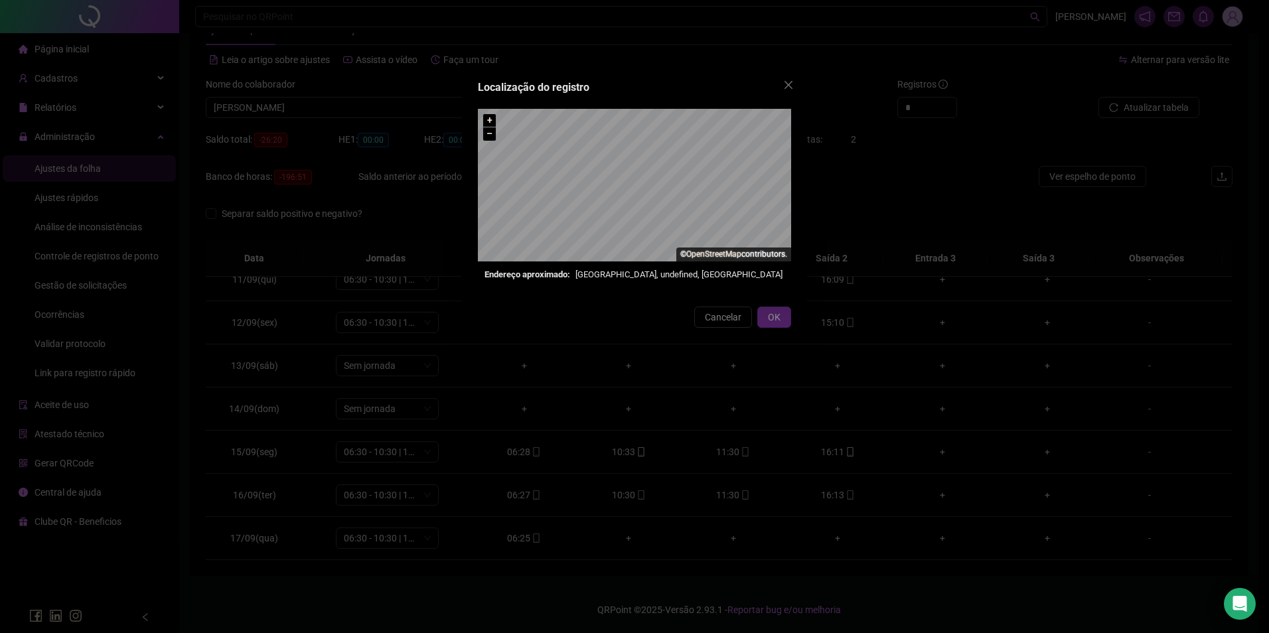
drag, startPoint x: 794, startPoint y: 74, endPoint x: 789, endPoint y: 84, distance: 11.3
click at [794, 75] on button "Close" at bounding box center [788, 84] width 21 height 21
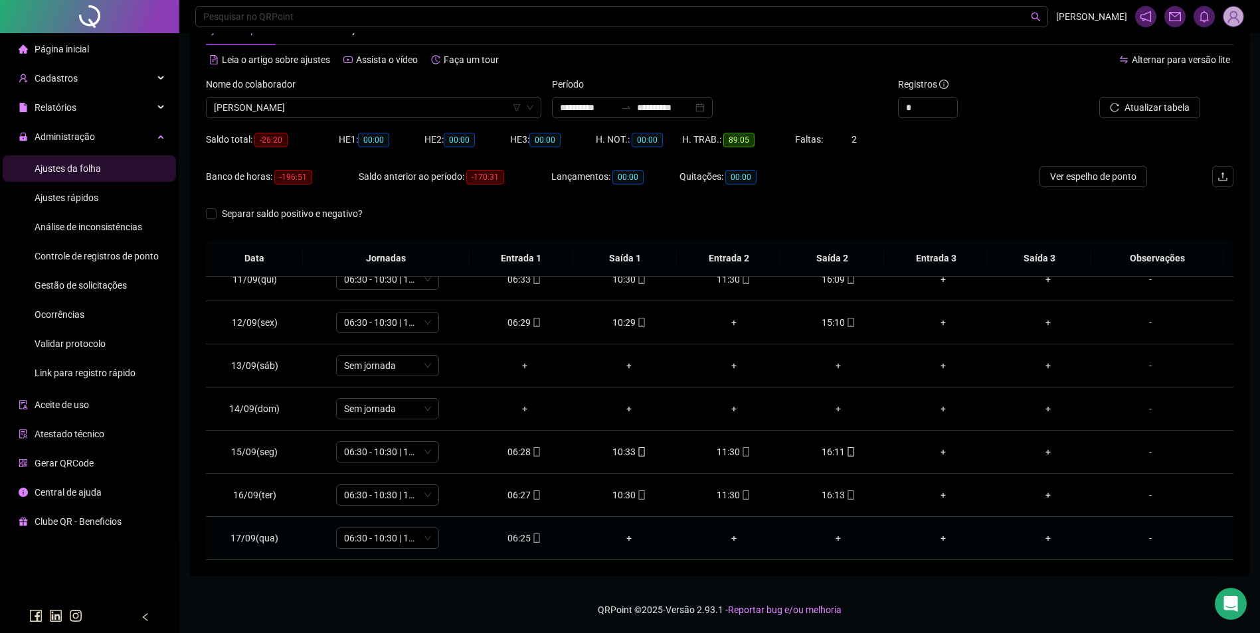
click at [530, 534] on span "mobile" at bounding box center [535, 538] width 11 height 9
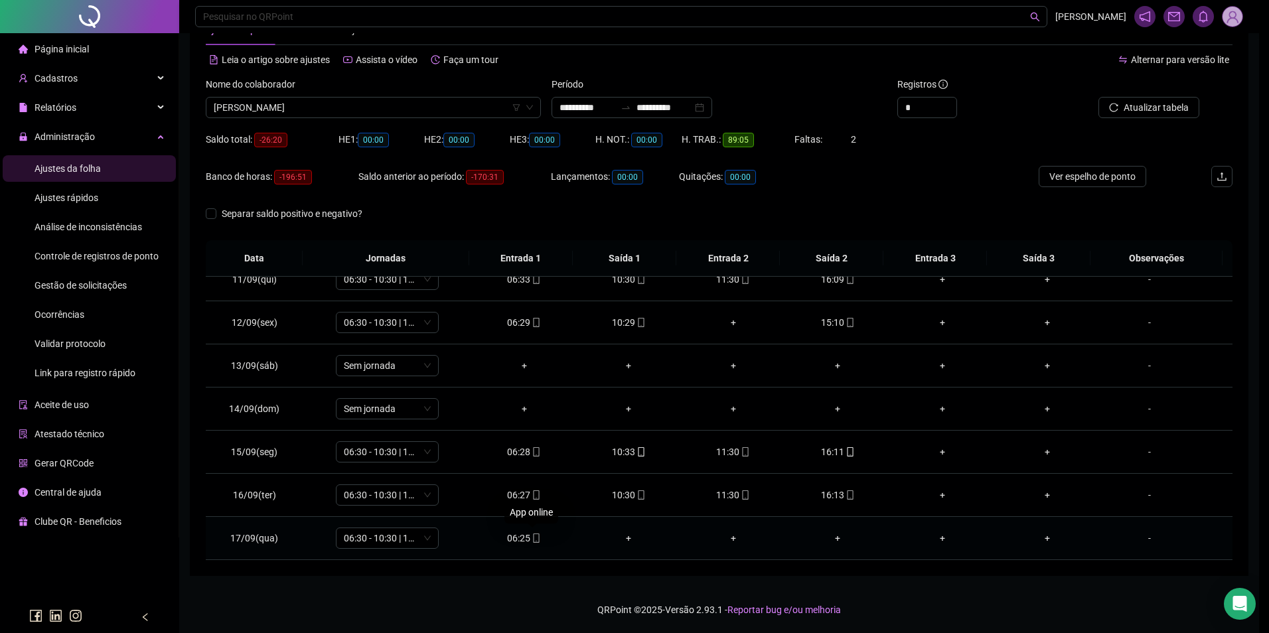
type input "**********"
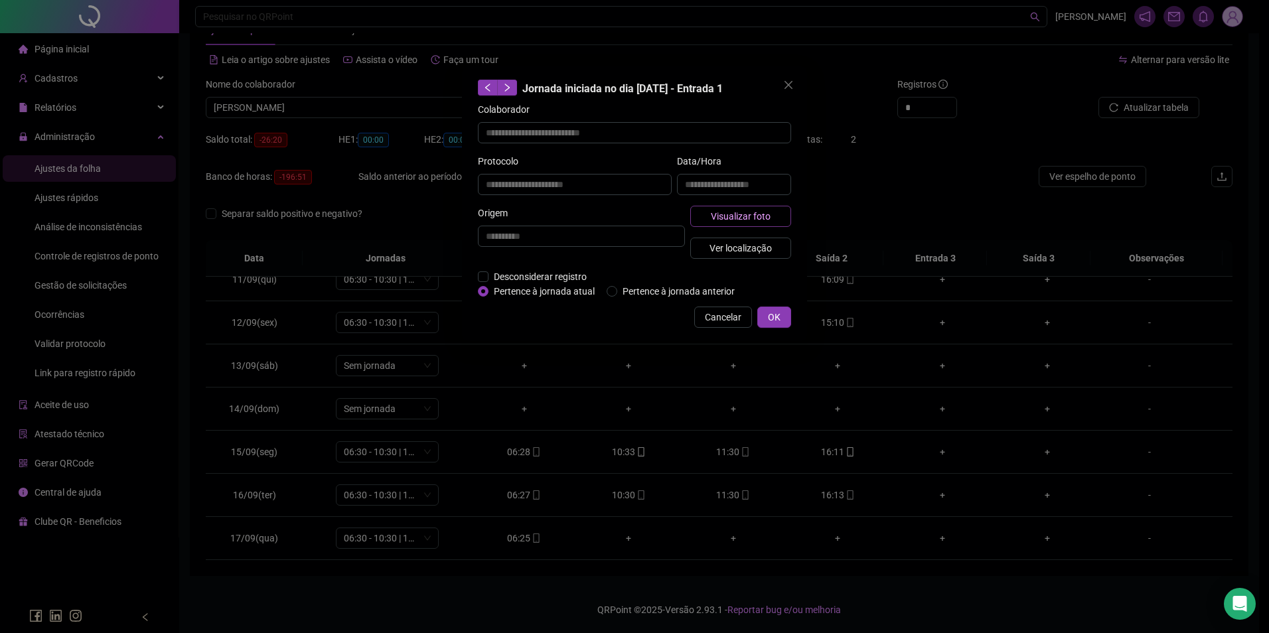
click at [739, 220] on span "Visualizar foto" at bounding box center [741, 216] width 60 height 15
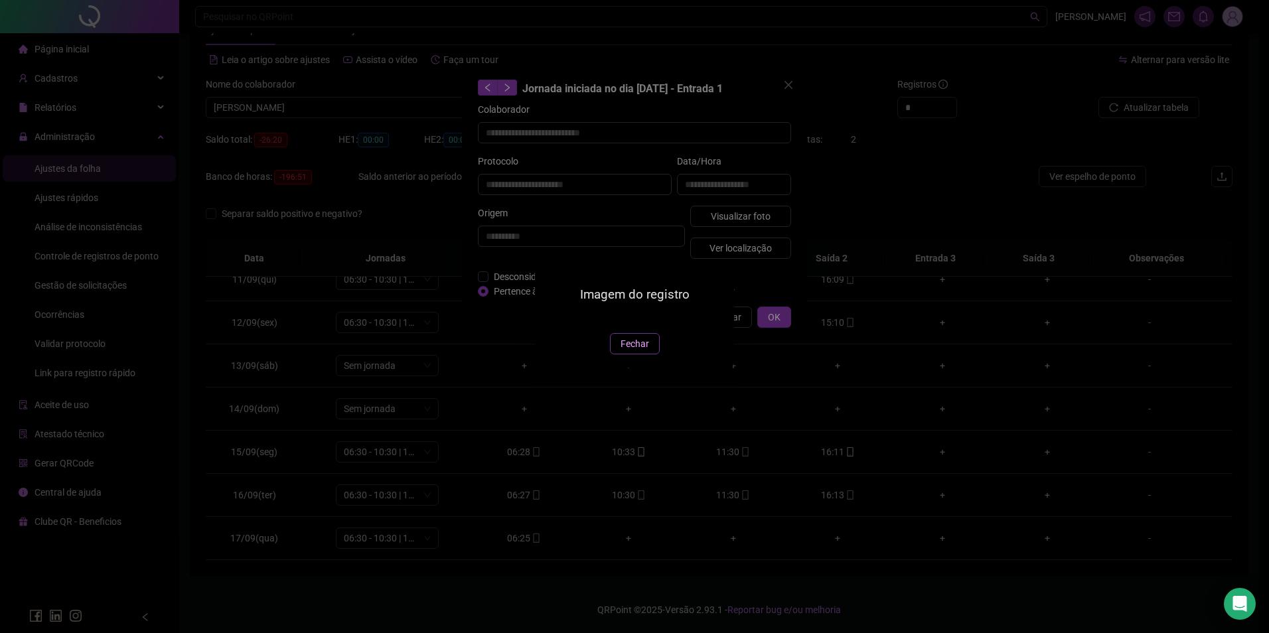
click at [628, 351] on span "Fechar" at bounding box center [635, 344] width 29 height 15
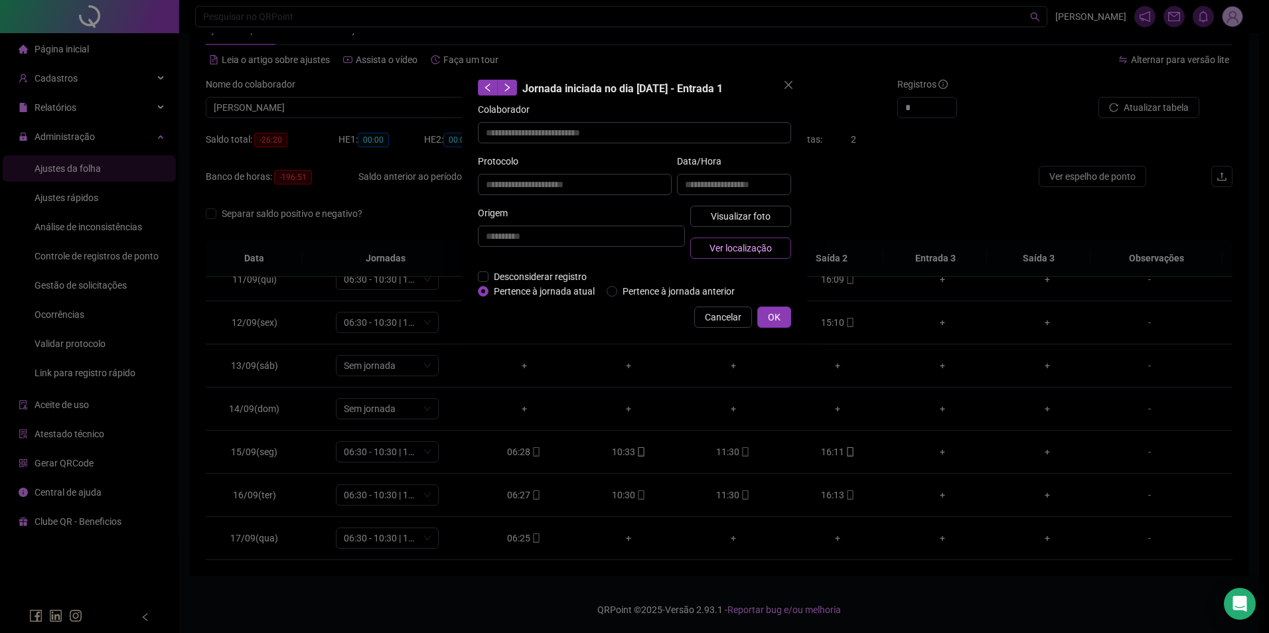
click at [768, 254] on span "Ver localização" at bounding box center [741, 248] width 62 height 15
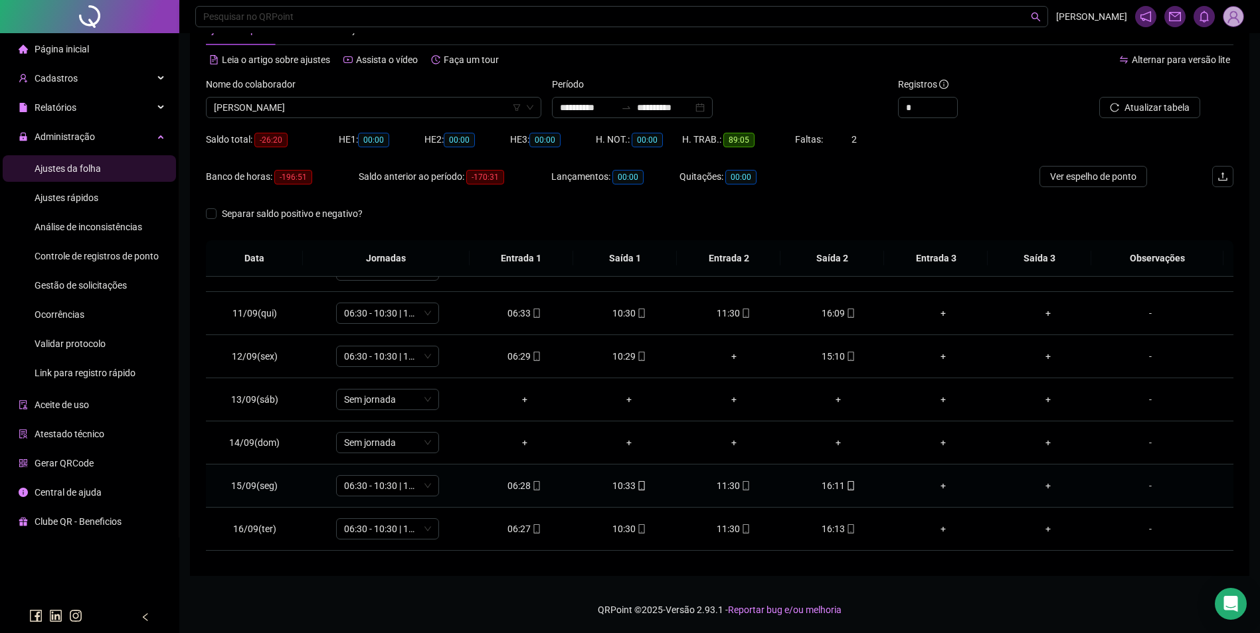
scroll to position [384, 0]
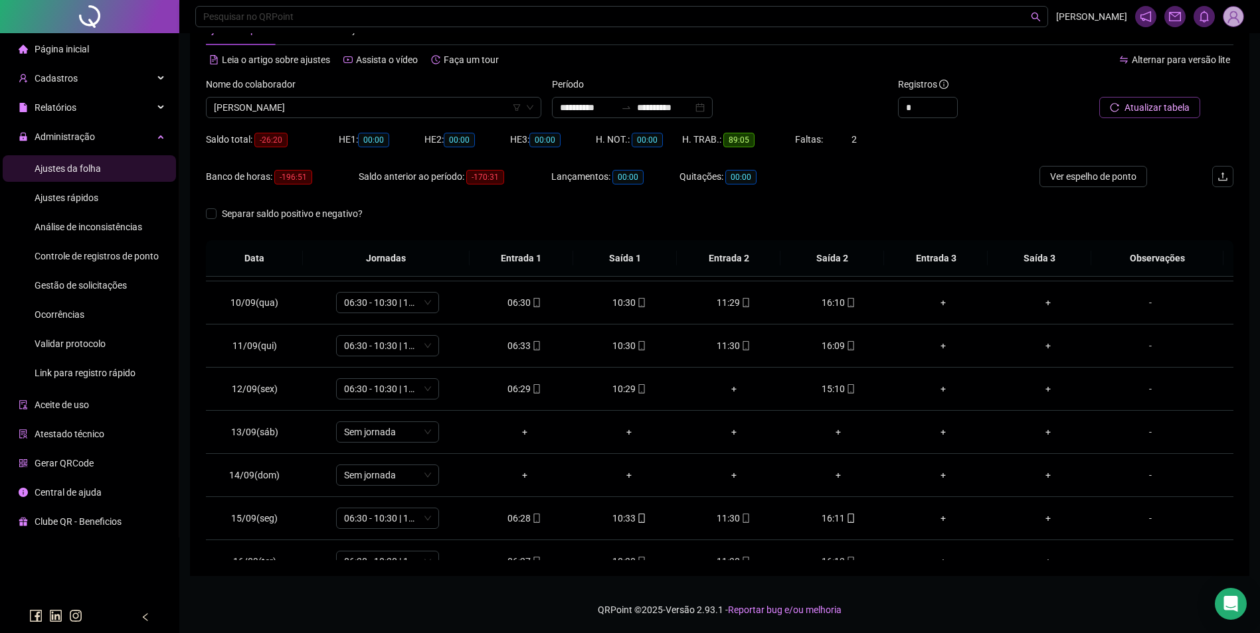
click at [1172, 108] on span "Atualizar tabela" at bounding box center [1156, 107] width 65 height 15
click at [731, 386] on div "15:10" at bounding box center [734, 389] width 84 height 15
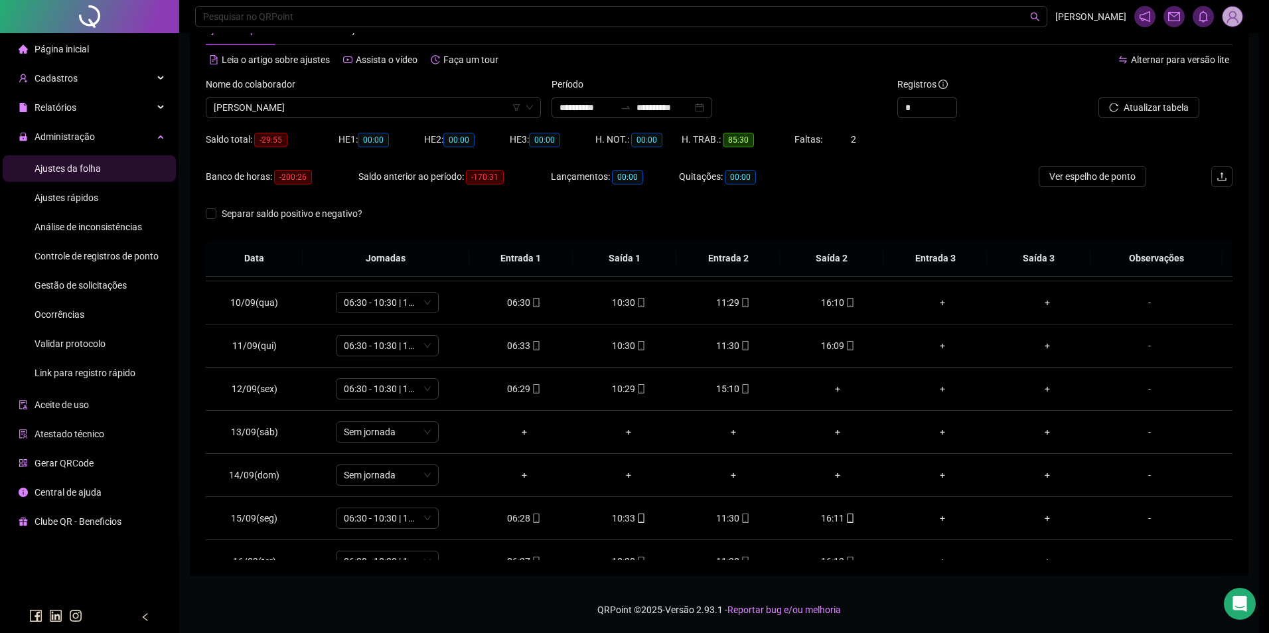
type input "**********"
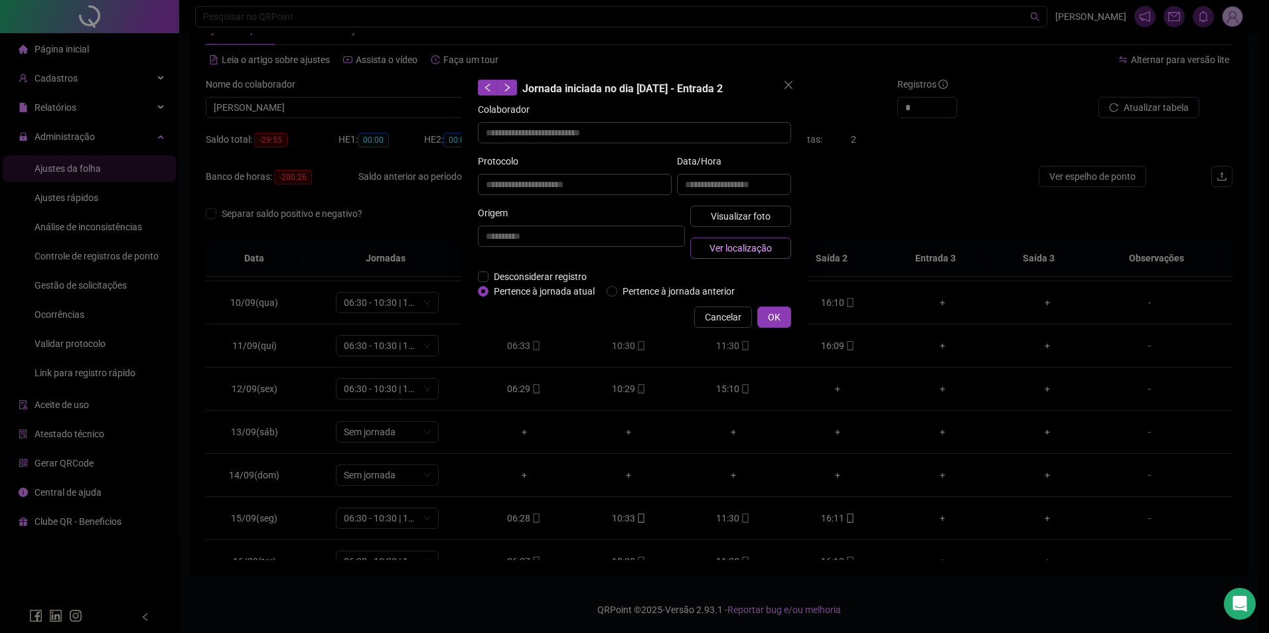
click at [769, 240] on button "Ver localização" at bounding box center [741, 248] width 101 height 21
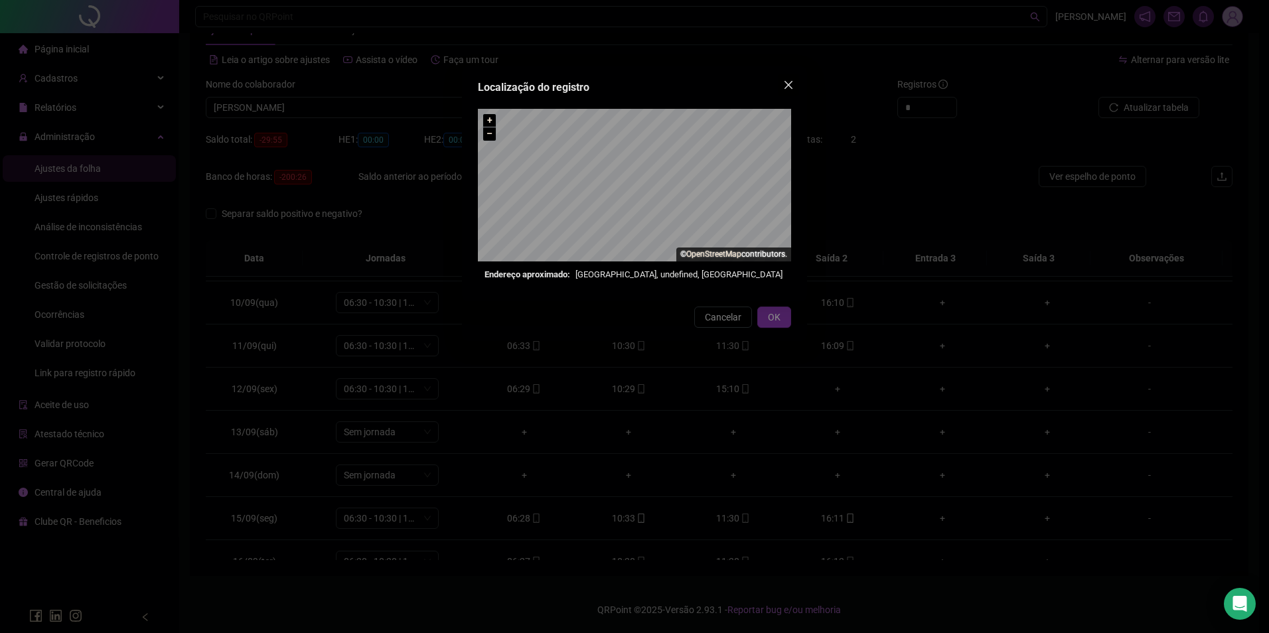
click at [785, 89] on icon "close" at bounding box center [789, 85] width 8 height 8
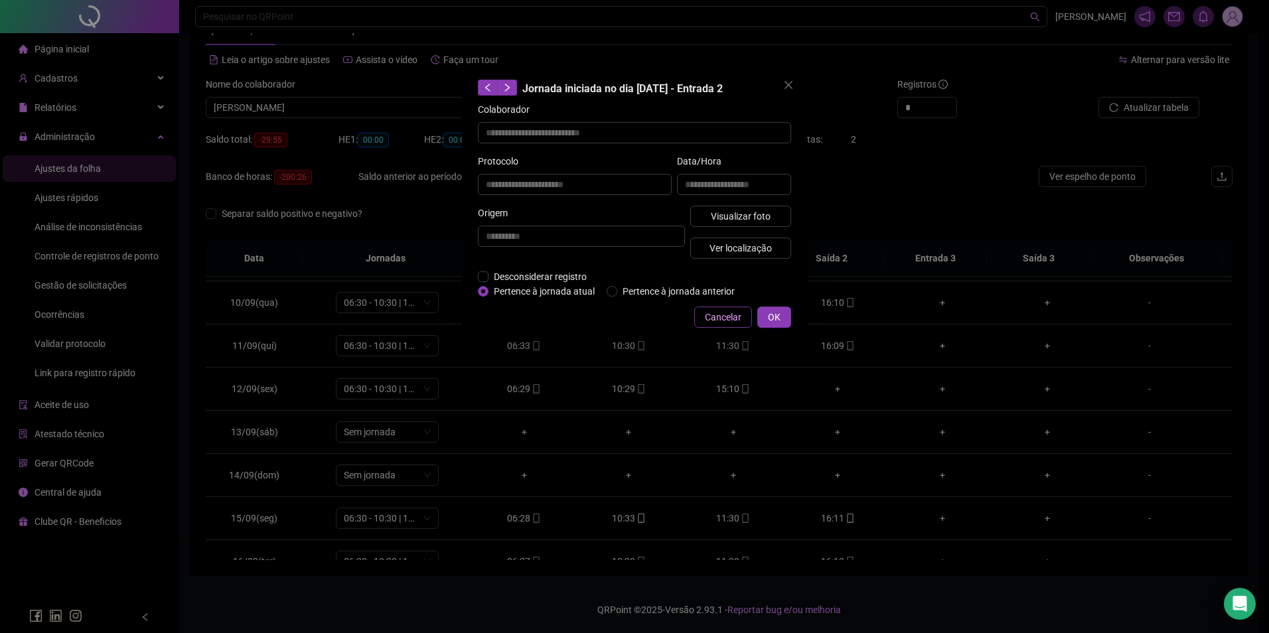
click at [734, 313] on span "Cancelar" at bounding box center [723, 317] width 37 height 15
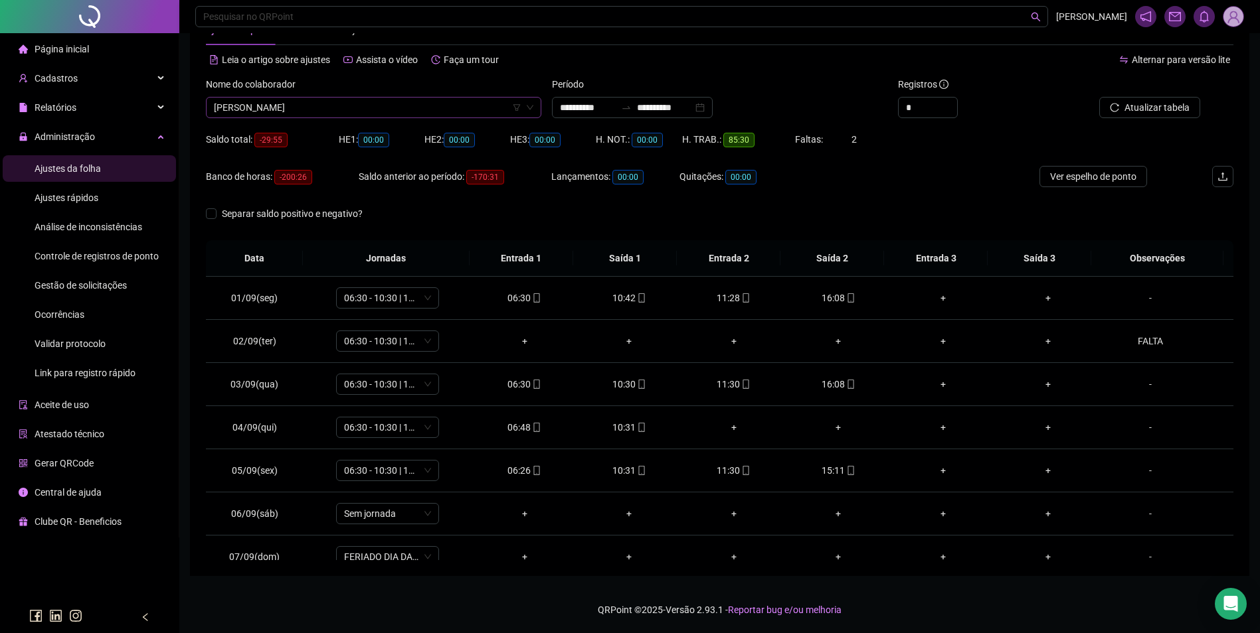
scroll to position [5991, 0]
click at [332, 104] on span "FRANCIMEIRE DOS SANTOS SOUZA" at bounding box center [373, 108] width 319 height 20
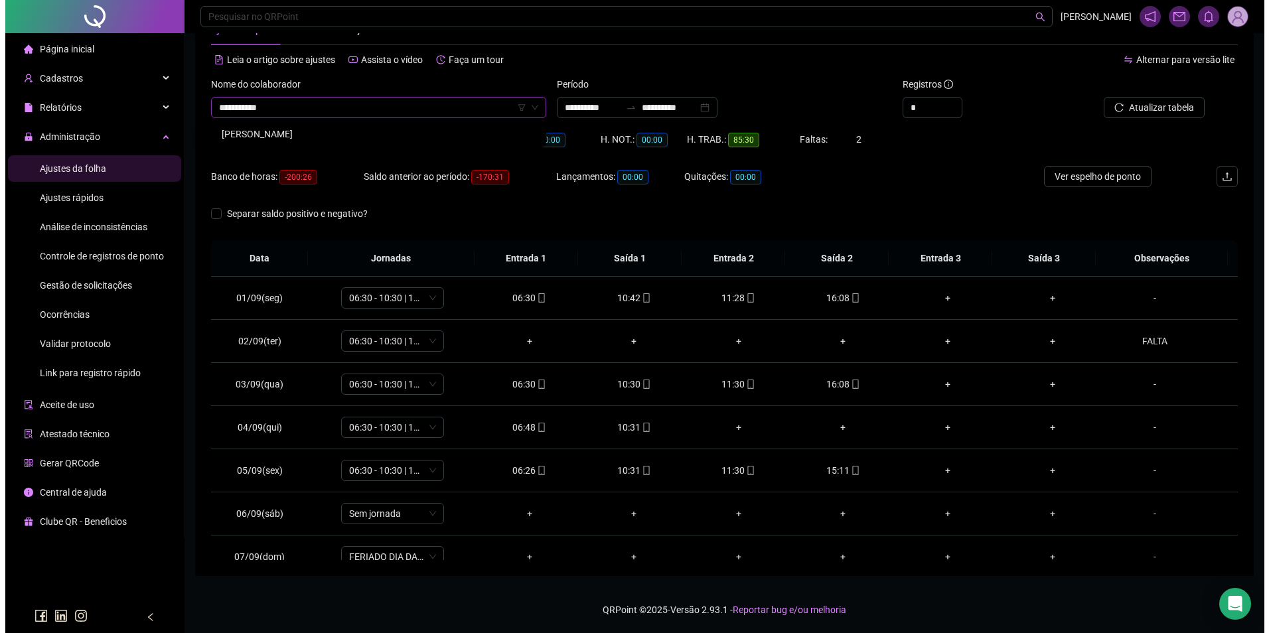
scroll to position [0, 0]
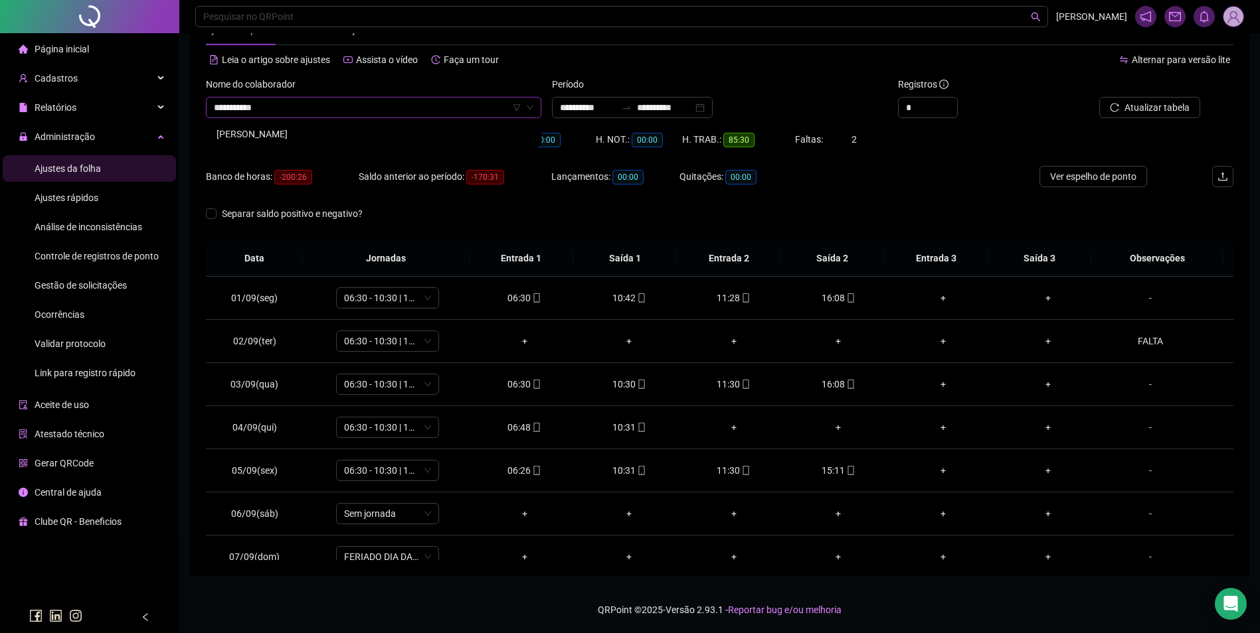
type input "**********"
click at [327, 132] on div "FRANCISCO BEZERRA BATISTA" at bounding box center [373, 134] width 314 height 15
click at [1148, 100] on button "Buscar registros" at bounding box center [1148, 107] width 104 height 21
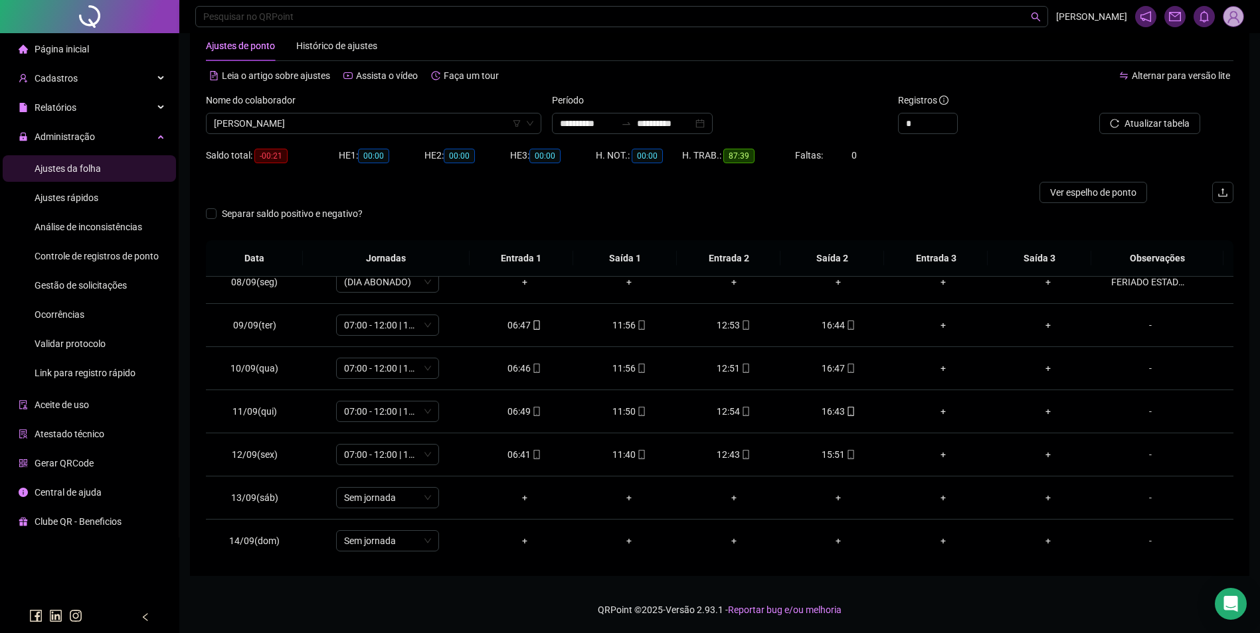
scroll to position [317, 0]
click at [836, 451] on div "15:51" at bounding box center [839, 455] width 84 height 15
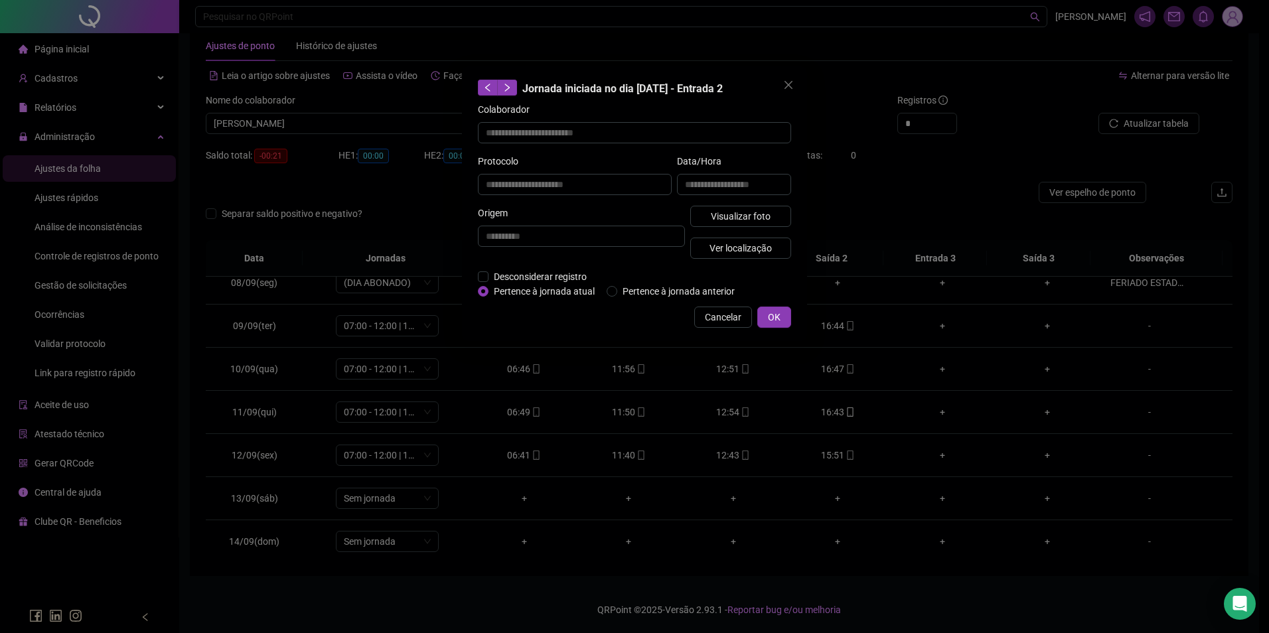
type input "**********"
click at [732, 216] on span "Visualizar foto" at bounding box center [741, 216] width 60 height 15
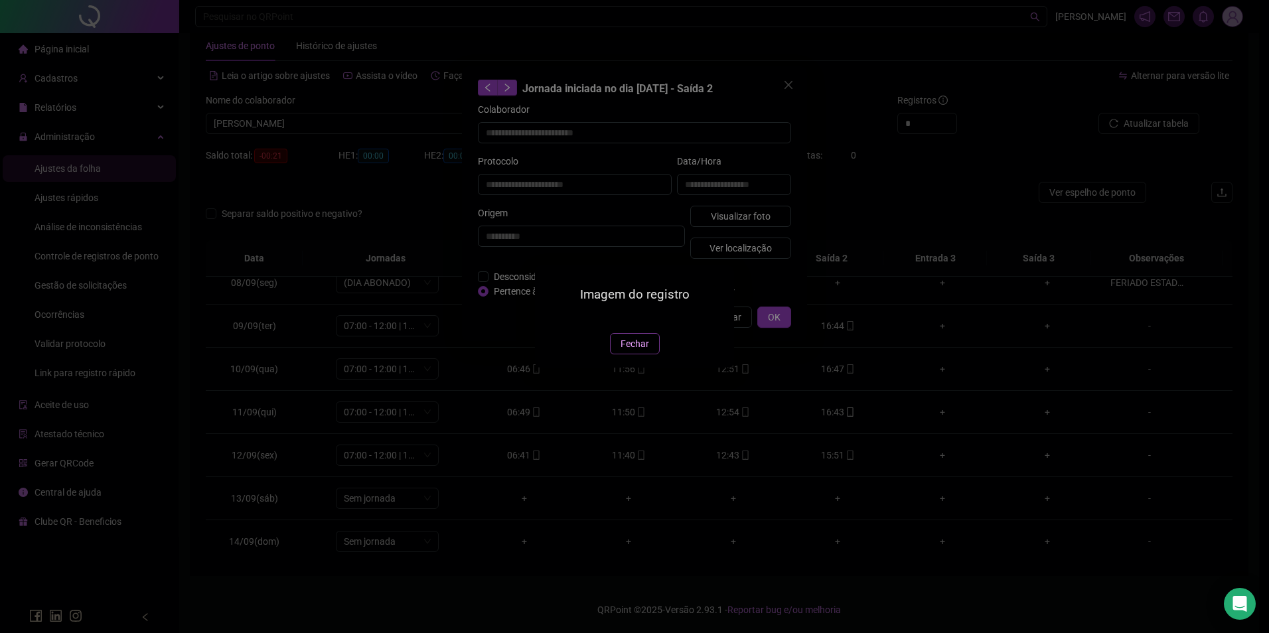
click at [644, 351] on span "Fechar" at bounding box center [635, 344] width 29 height 15
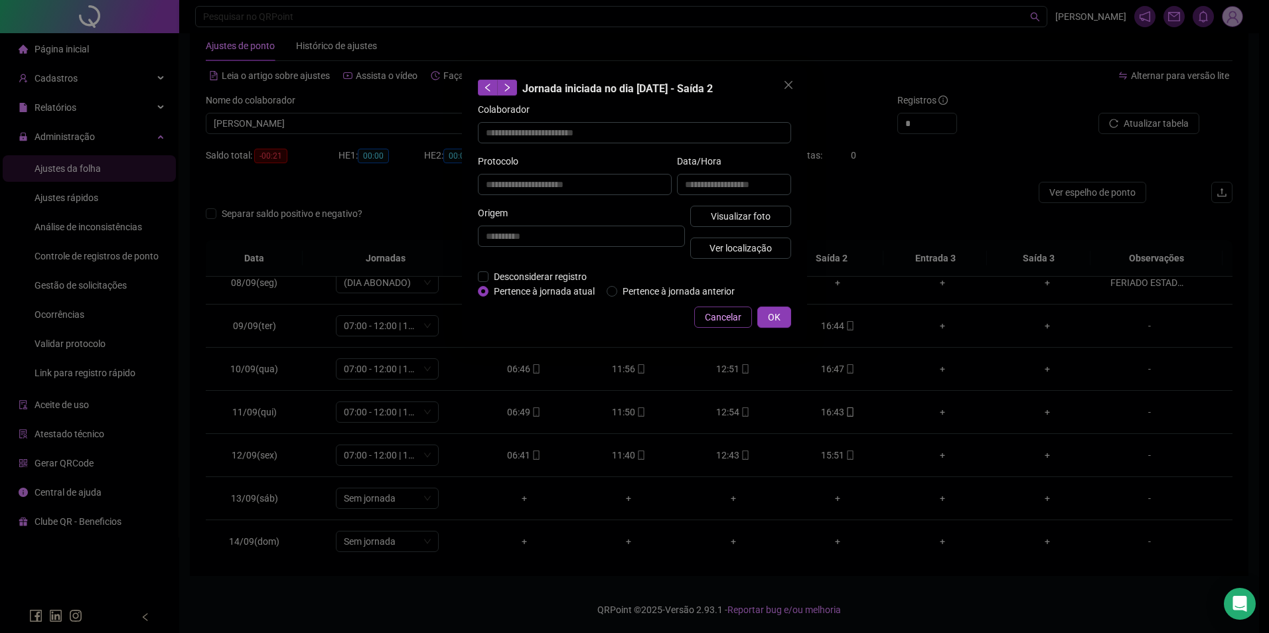
click at [727, 321] on span "Cancelar" at bounding box center [723, 317] width 37 height 15
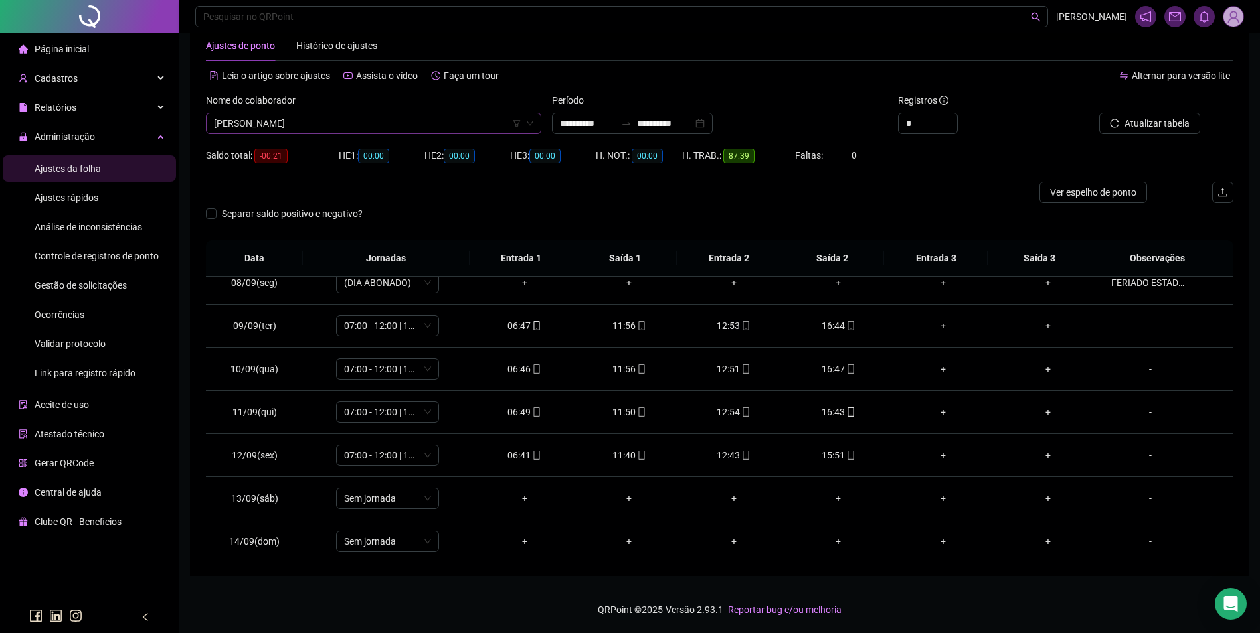
scroll to position [6161, 0]
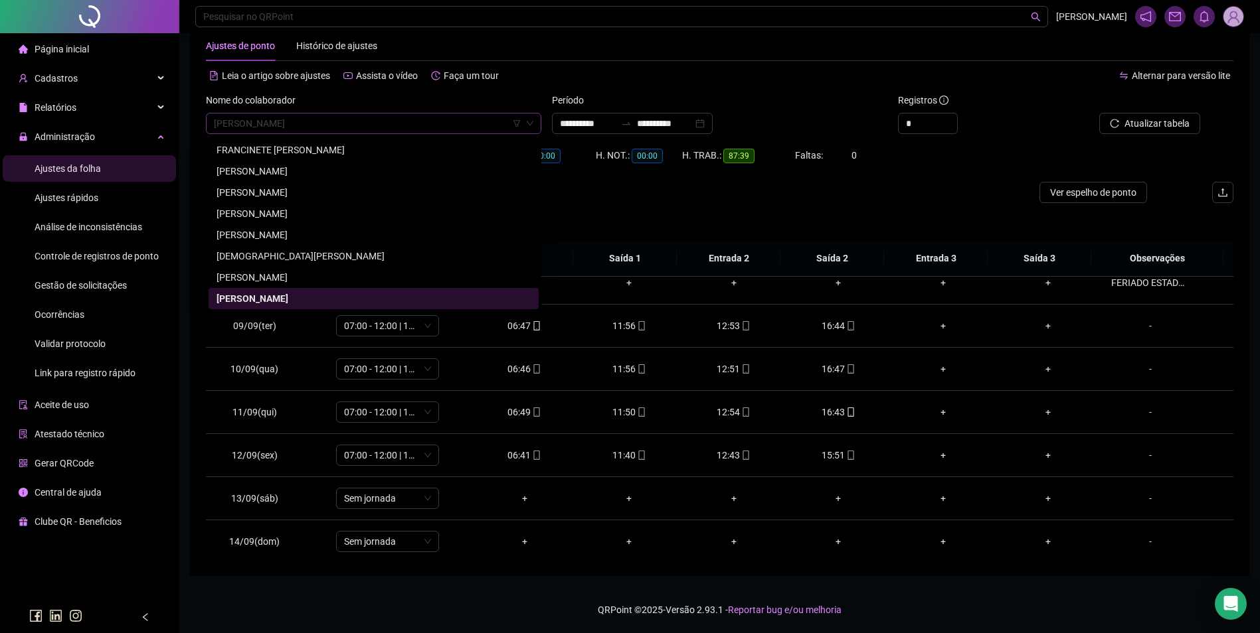
click at [465, 122] on span "FRANCISCO BEZERRA BATISTA" at bounding box center [373, 124] width 319 height 20
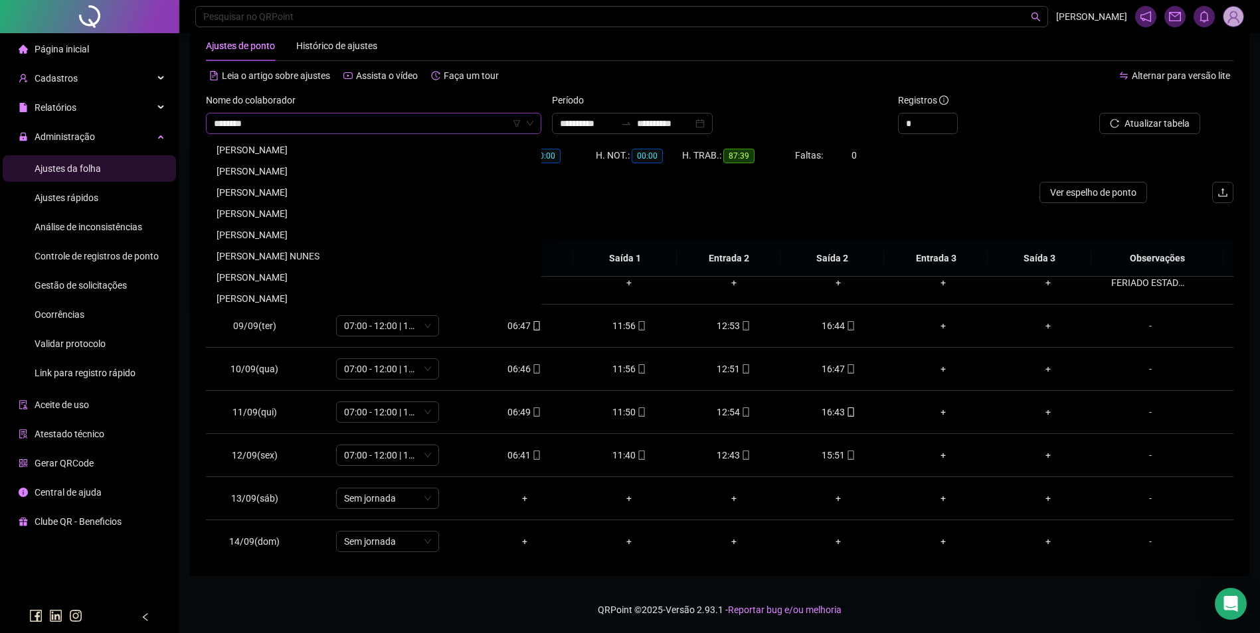
scroll to position [42, 0]
type input "*********"
click at [282, 175] on div "GABRIEL CAVALCANTE PEREIRA" at bounding box center [373, 171] width 314 height 15
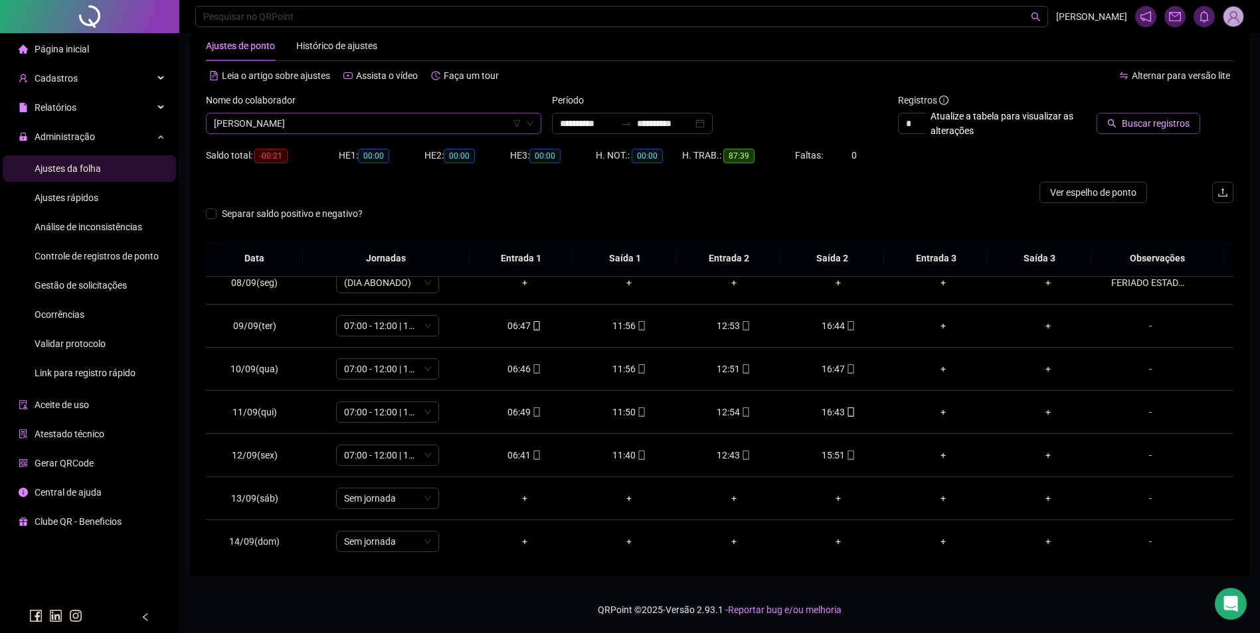
click at [1173, 120] on span "Buscar registros" at bounding box center [1155, 123] width 68 height 15
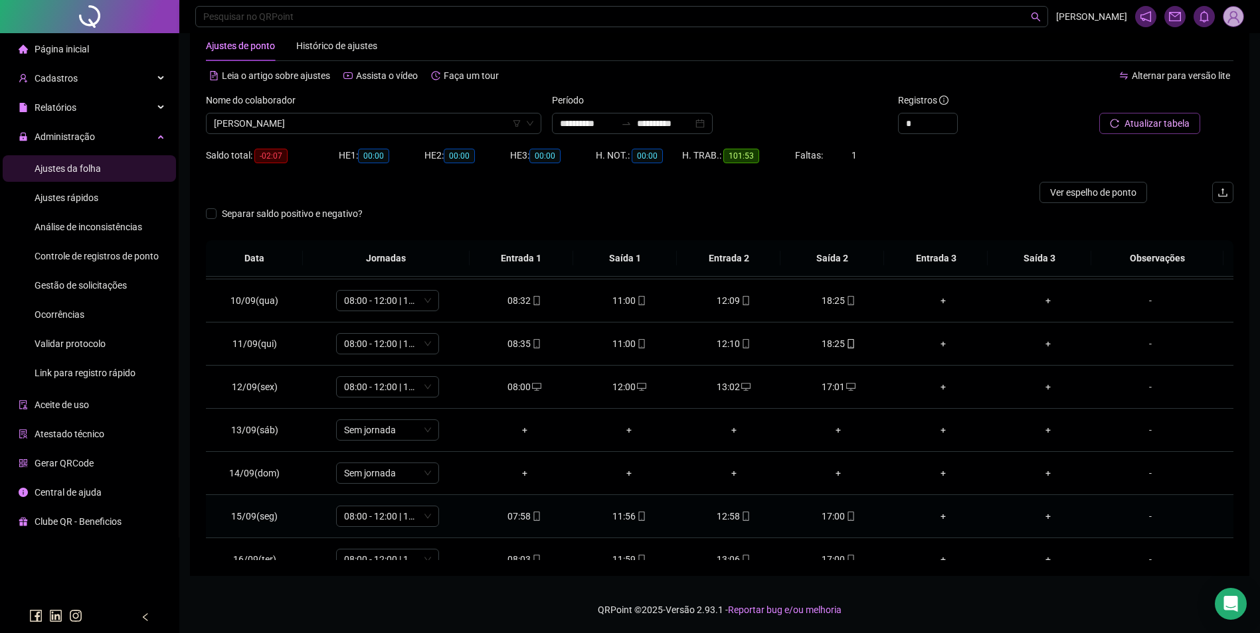
scroll to position [450, 0]
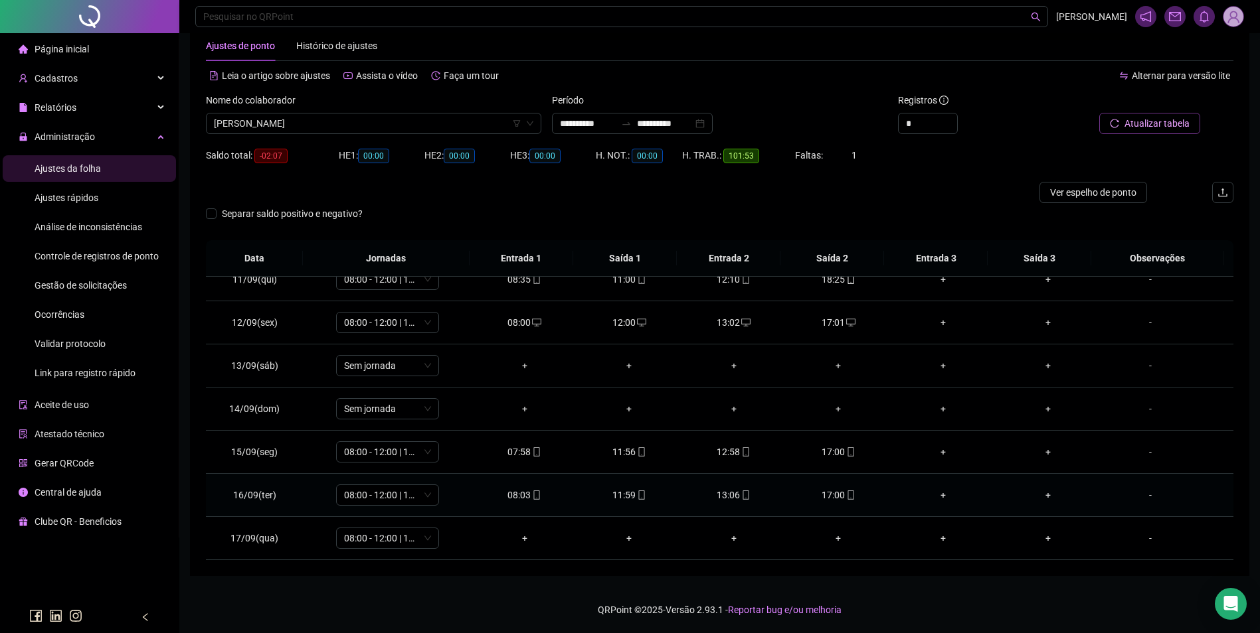
click at [831, 493] on div "17:00" at bounding box center [839, 495] width 84 height 15
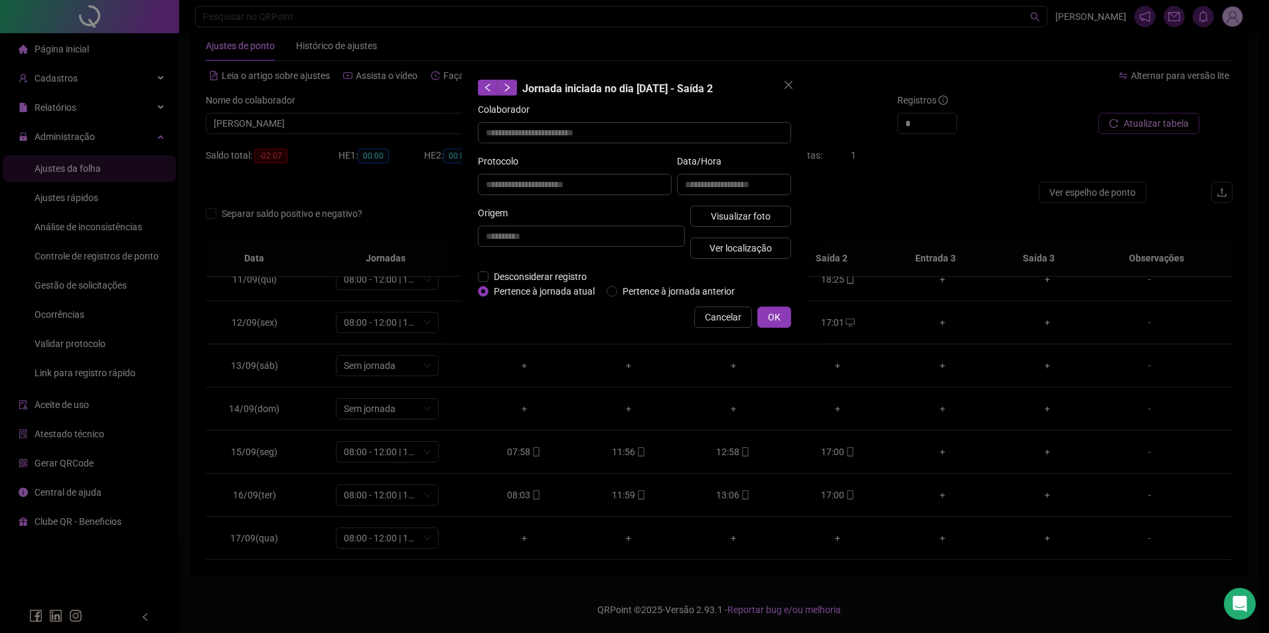
type input "**********"
click at [762, 206] on button "Visualizar foto" at bounding box center [741, 216] width 101 height 21
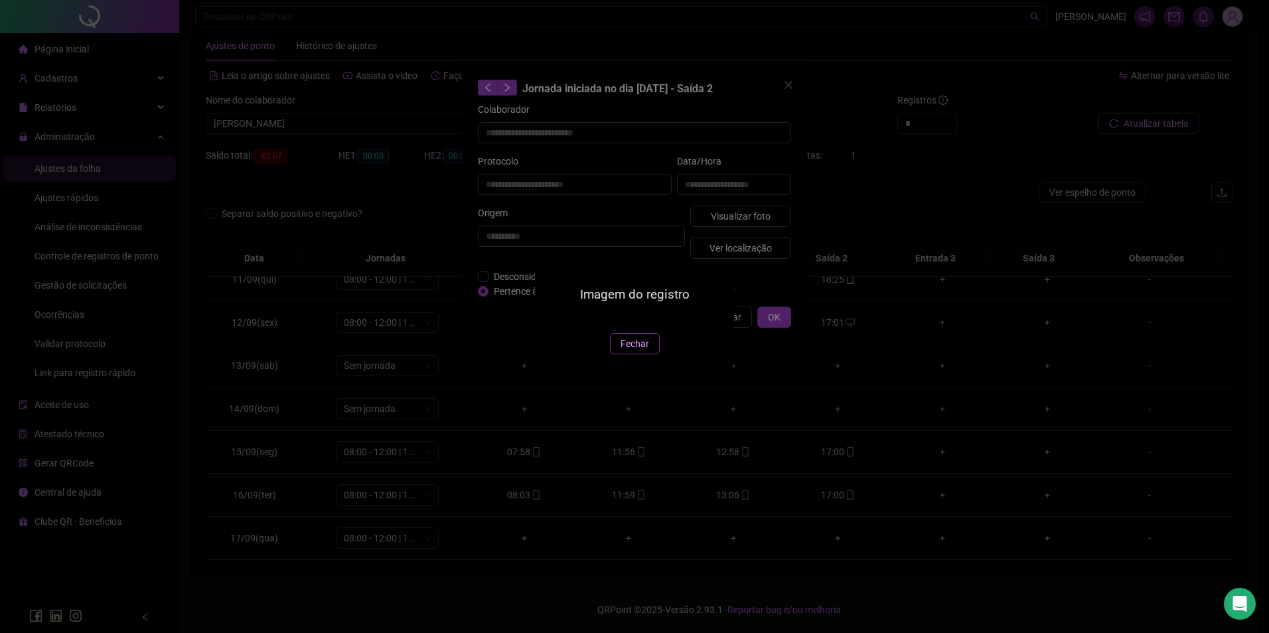
click at [625, 351] on span "Fechar" at bounding box center [635, 344] width 29 height 15
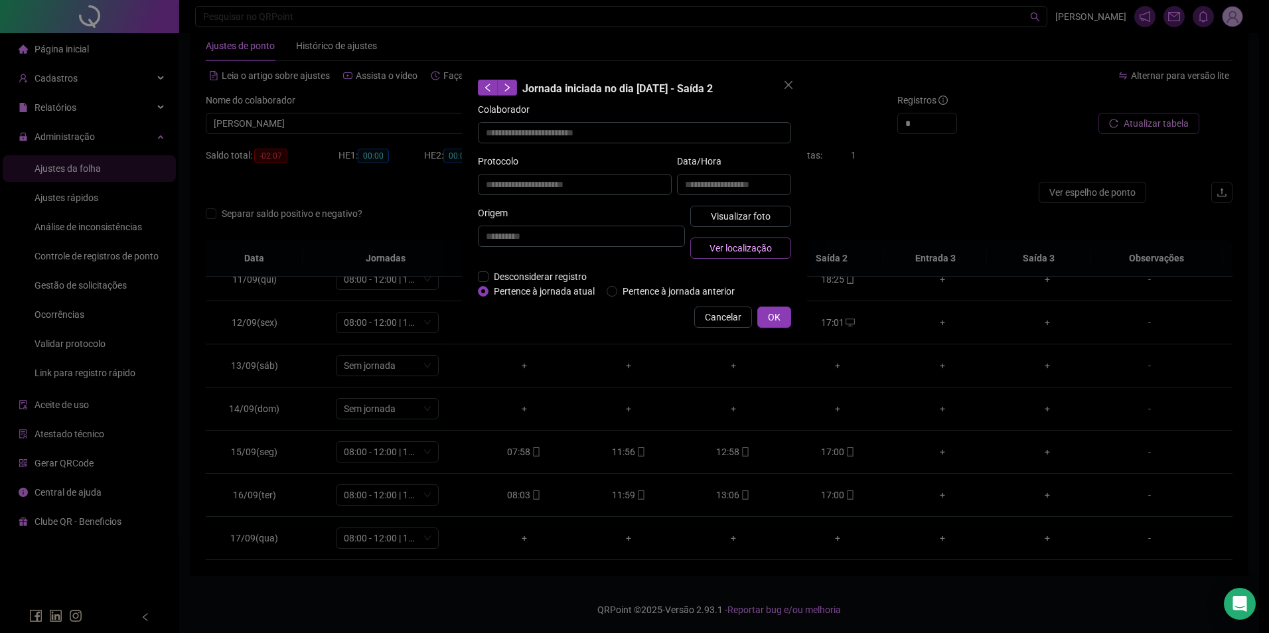
click at [759, 241] on span "Ver localização" at bounding box center [741, 248] width 62 height 15
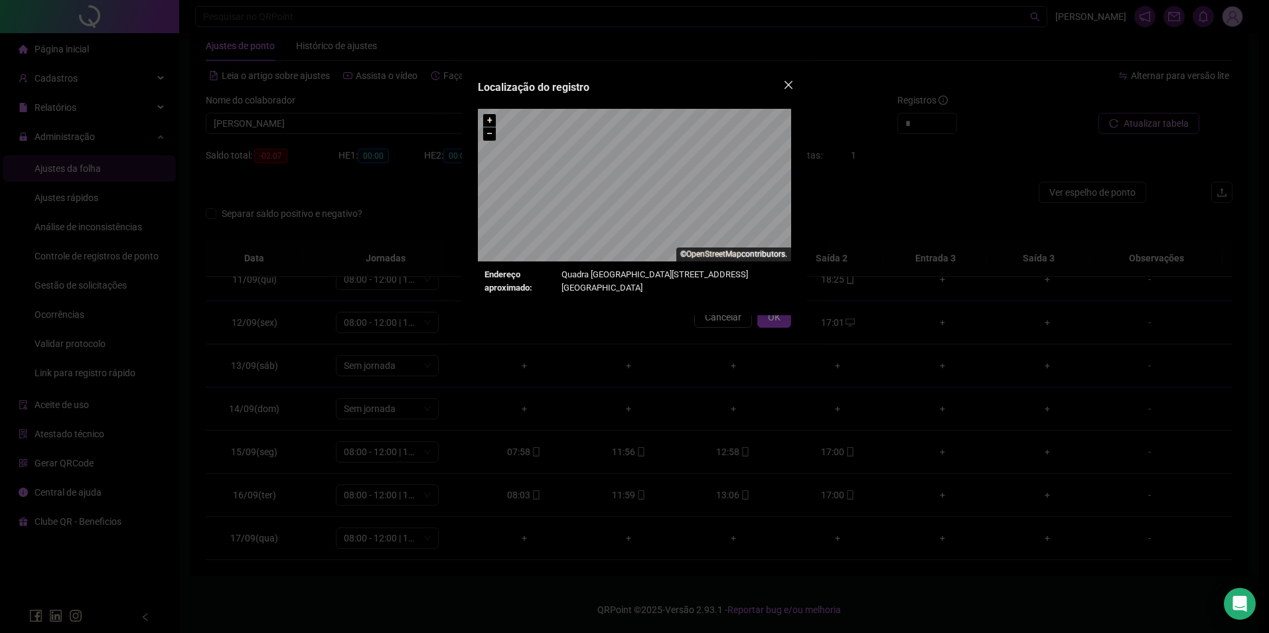
click at [787, 88] on icon "close" at bounding box center [788, 85] width 11 height 11
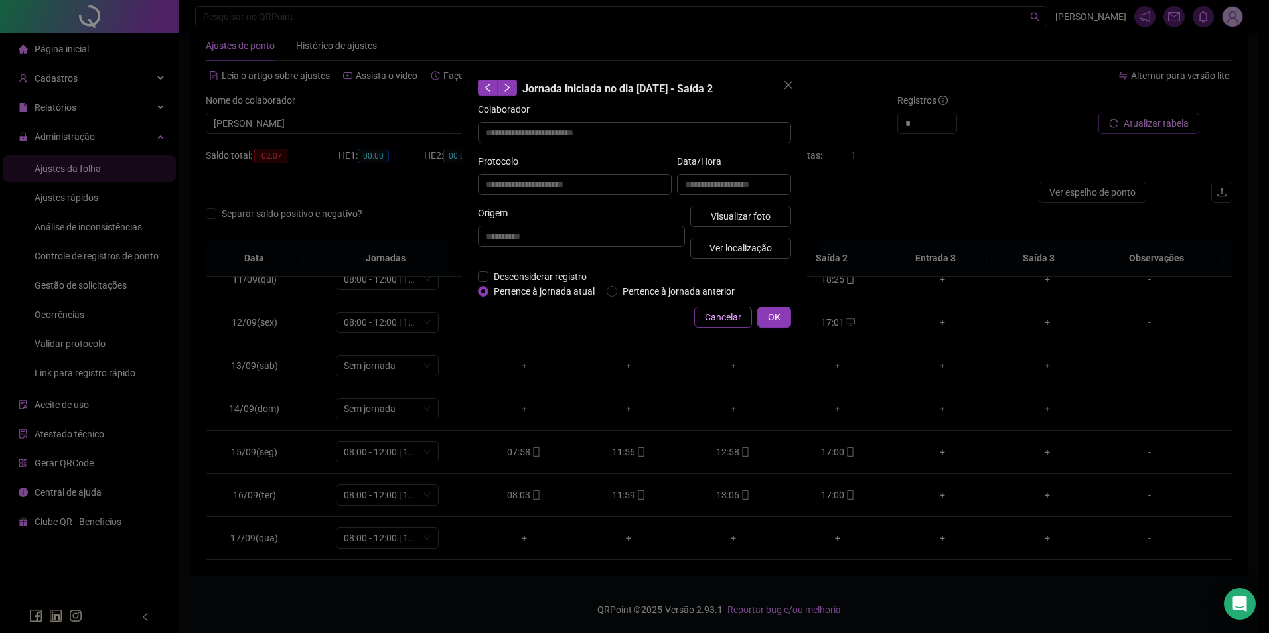
click at [722, 310] on span "Cancelar" at bounding box center [723, 317] width 37 height 15
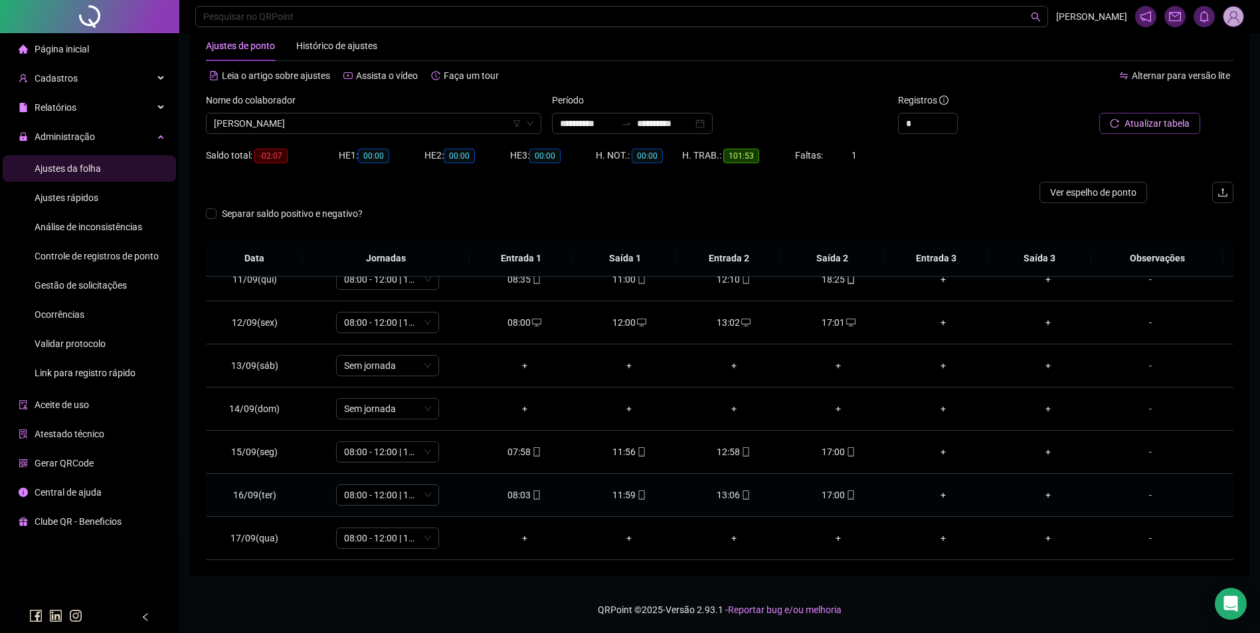
click at [533, 495] on icon "mobile" at bounding box center [536, 495] width 6 height 9
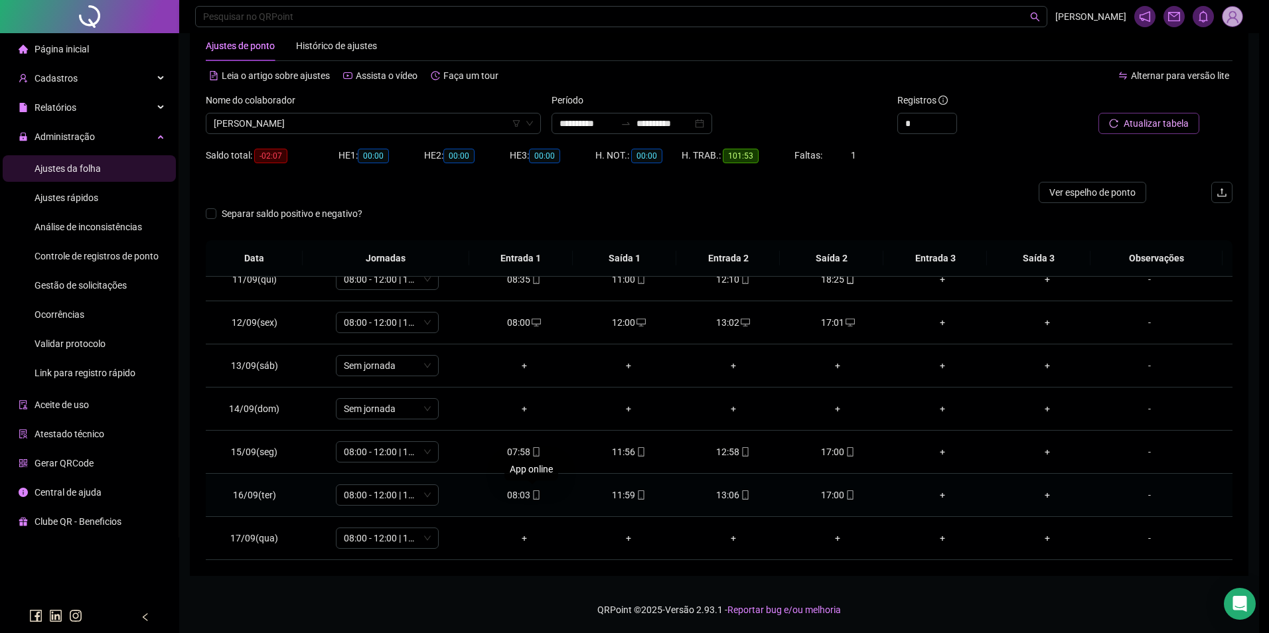
type input "**********"
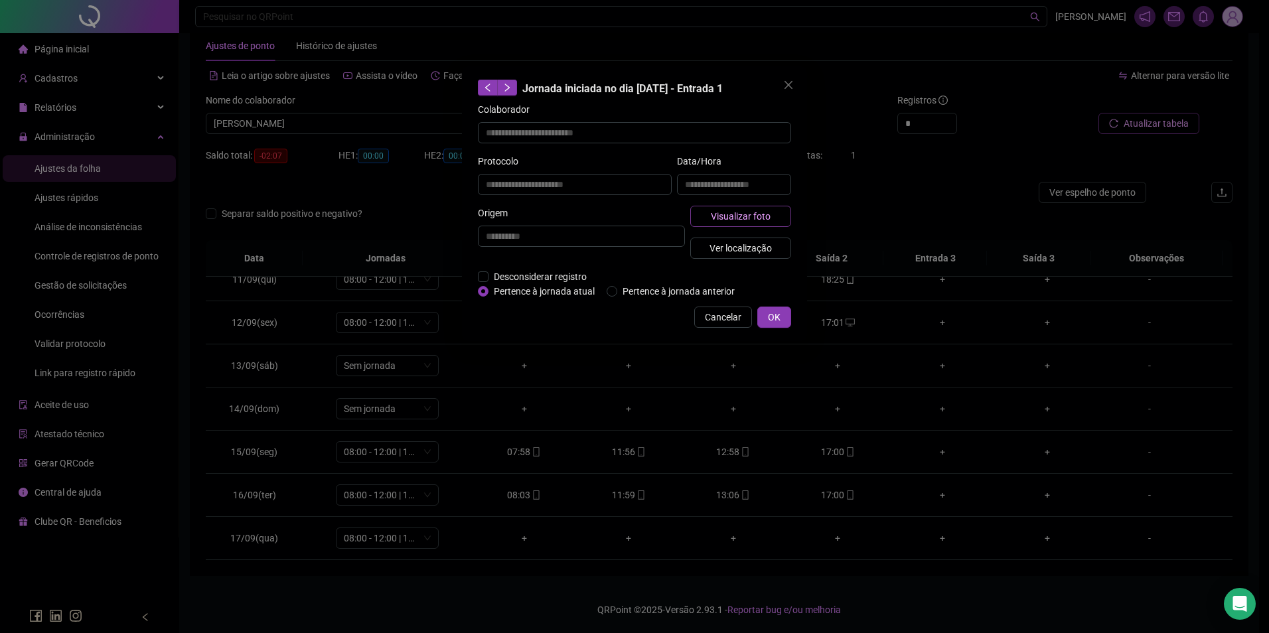
click at [762, 223] on button "Visualizar foto" at bounding box center [741, 216] width 101 height 21
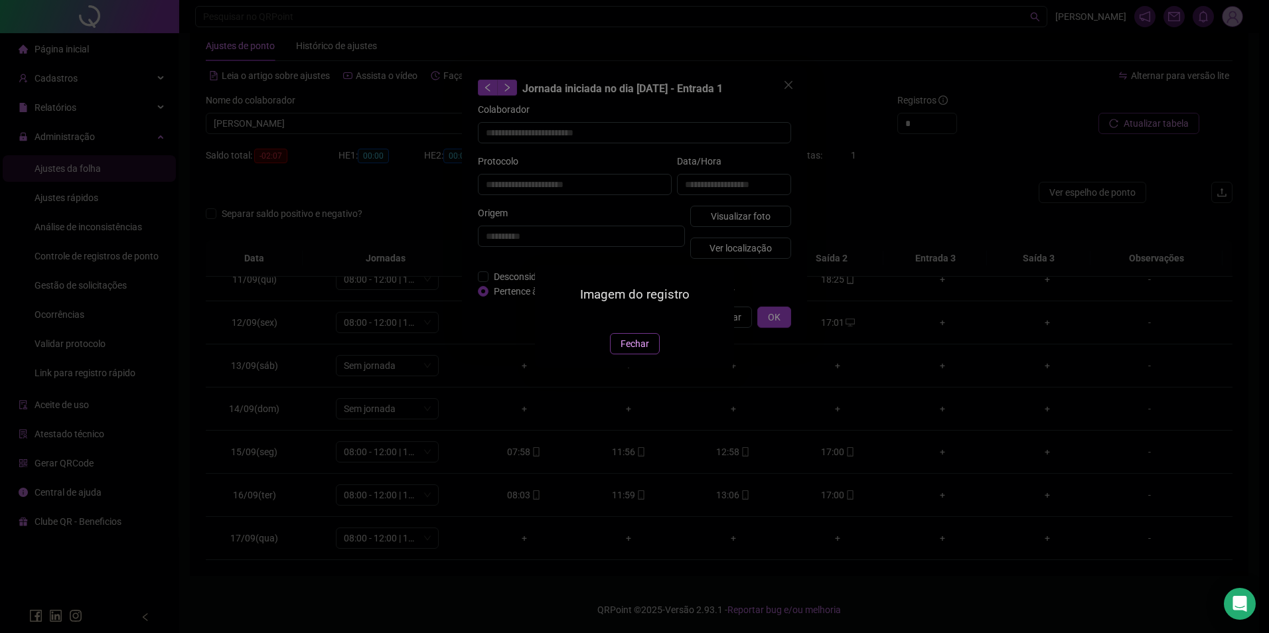
click at [629, 351] on span "Fechar" at bounding box center [635, 344] width 29 height 15
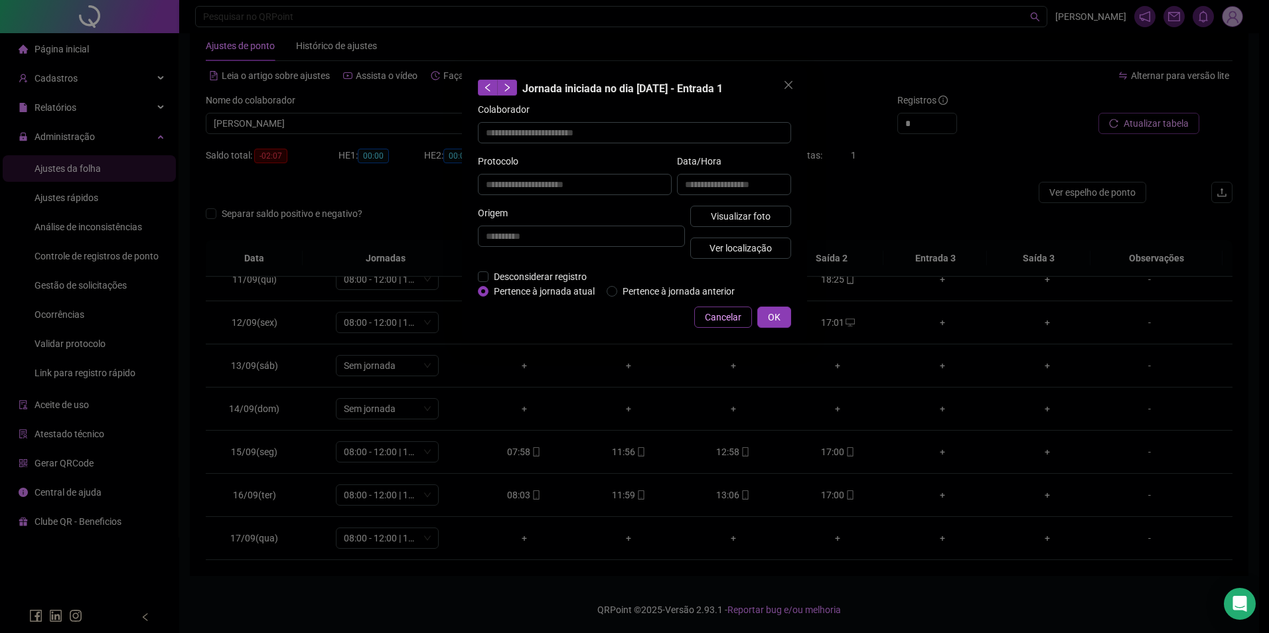
click at [721, 317] on span "Cancelar" at bounding box center [723, 317] width 37 height 15
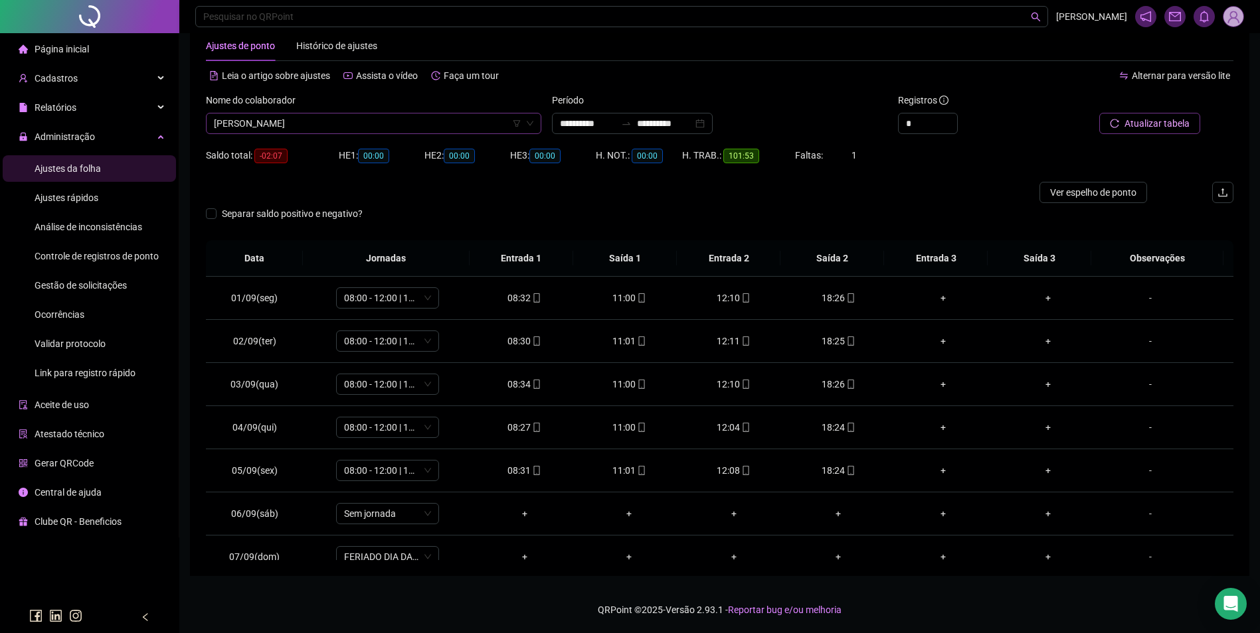
scroll to position [6459, 0]
click at [417, 126] on span "GABRIEL CAVALCANTE PEREIRA" at bounding box center [373, 124] width 319 height 20
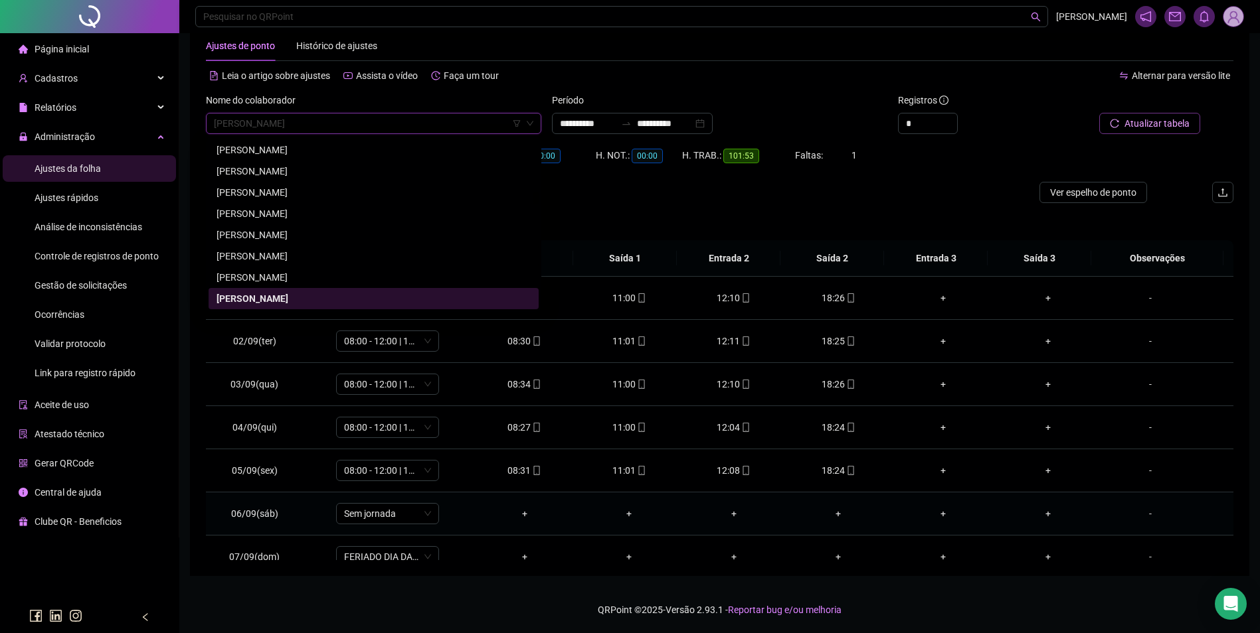
scroll to position [66, 0]
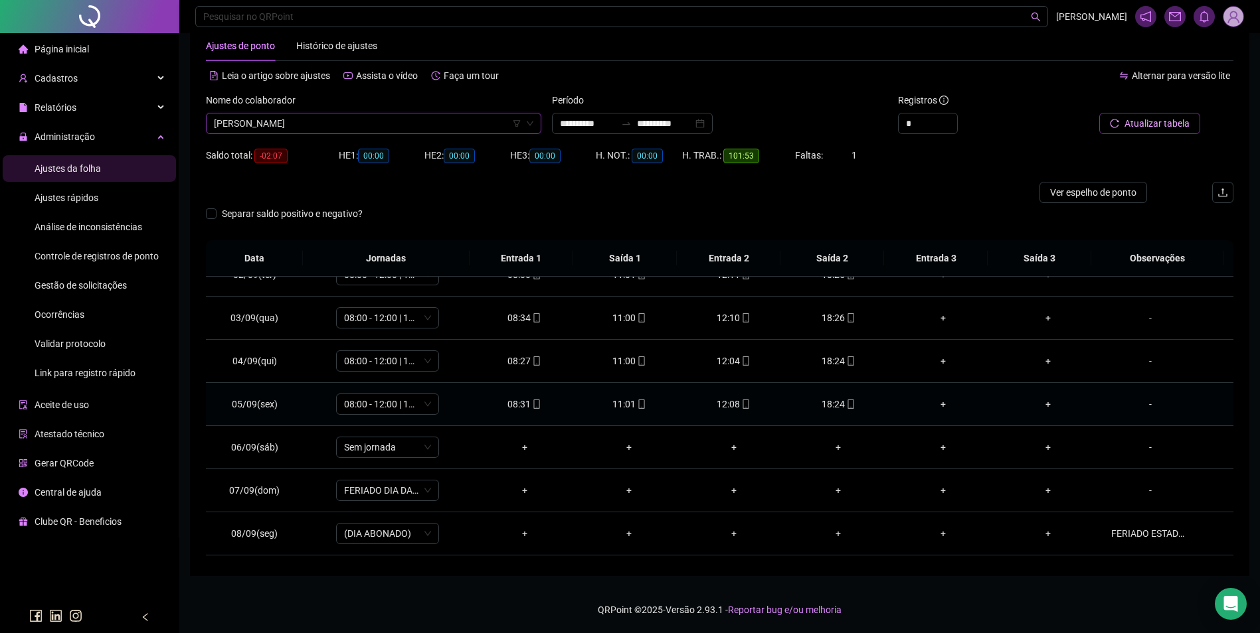
click at [741, 405] on icon "mobile" at bounding box center [745, 404] width 9 height 9
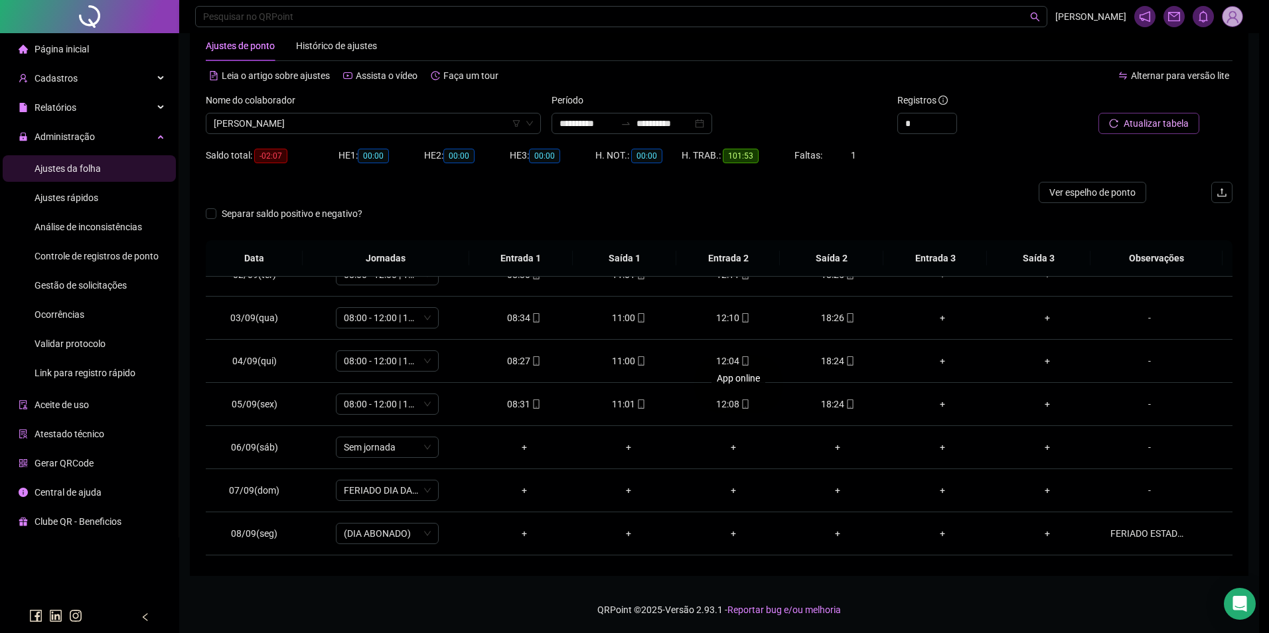
type input "**********"
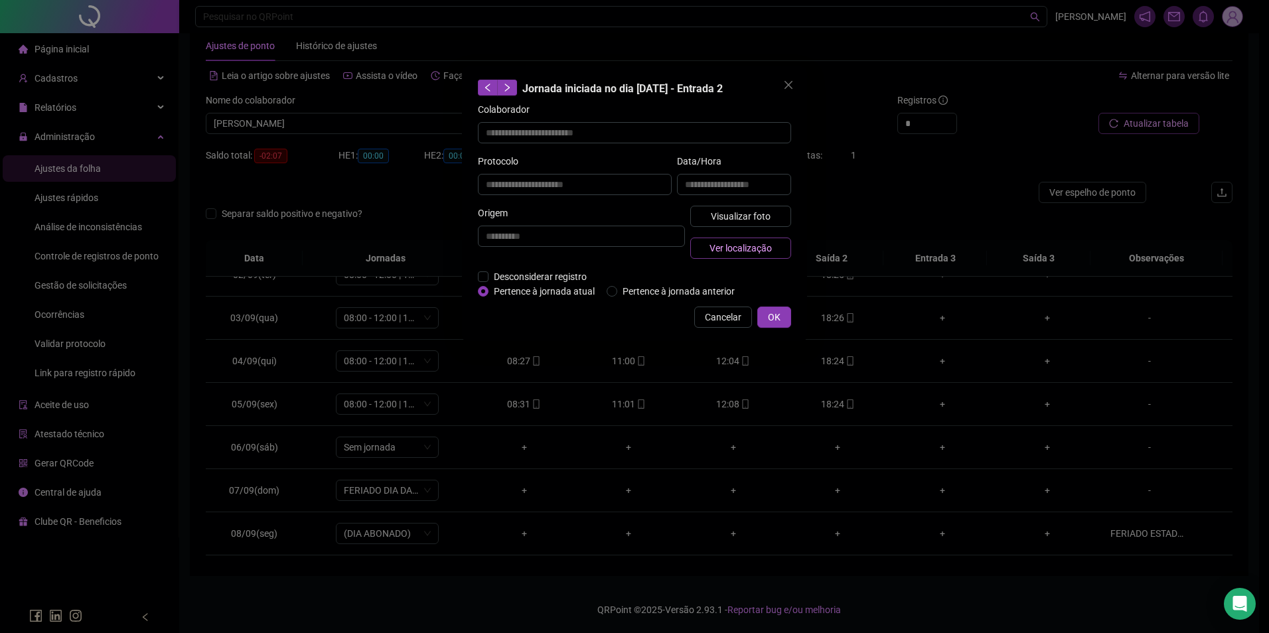
click at [758, 248] on span "Ver localização" at bounding box center [741, 248] width 62 height 15
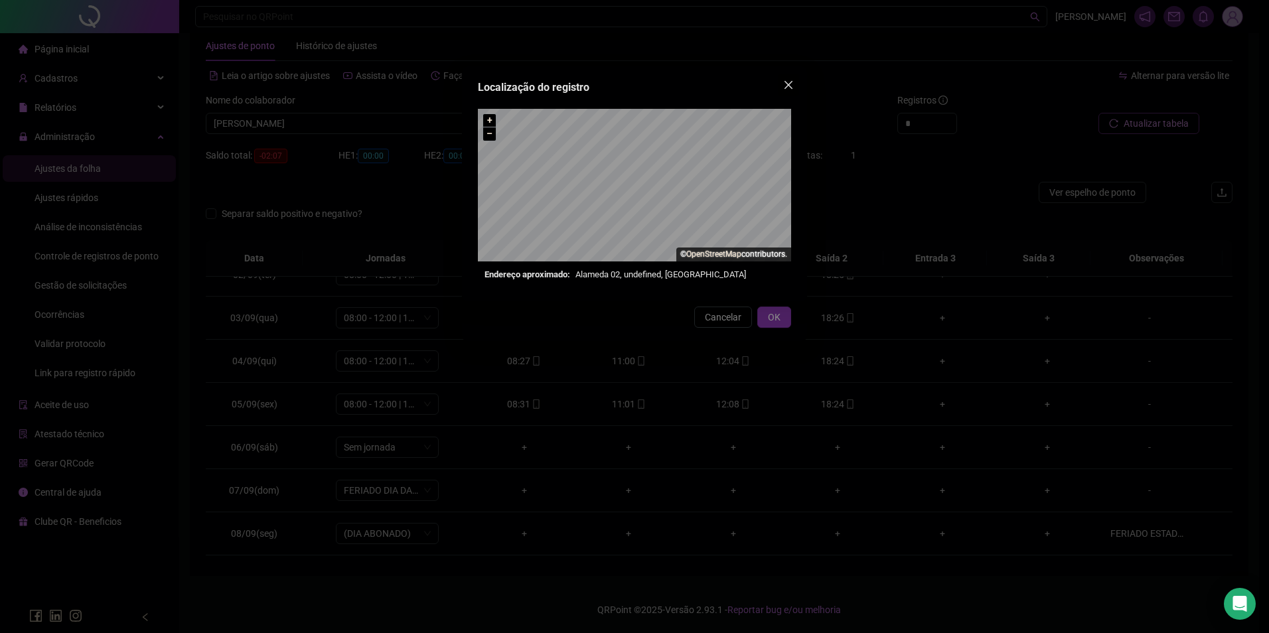
drag, startPoint x: 789, startPoint y: 80, endPoint x: 794, endPoint y: 331, distance: 251.0
click at [789, 80] on icon "close" at bounding box center [788, 85] width 11 height 11
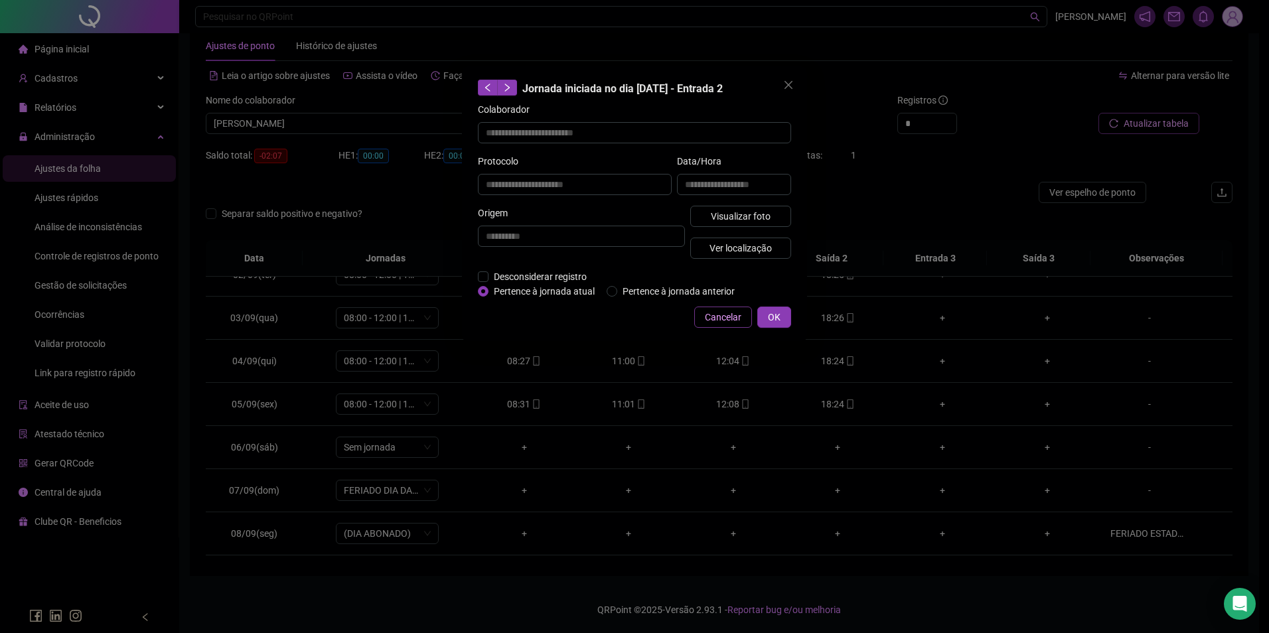
click at [733, 309] on button "Cancelar" at bounding box center [723, 317] width 58 height 21
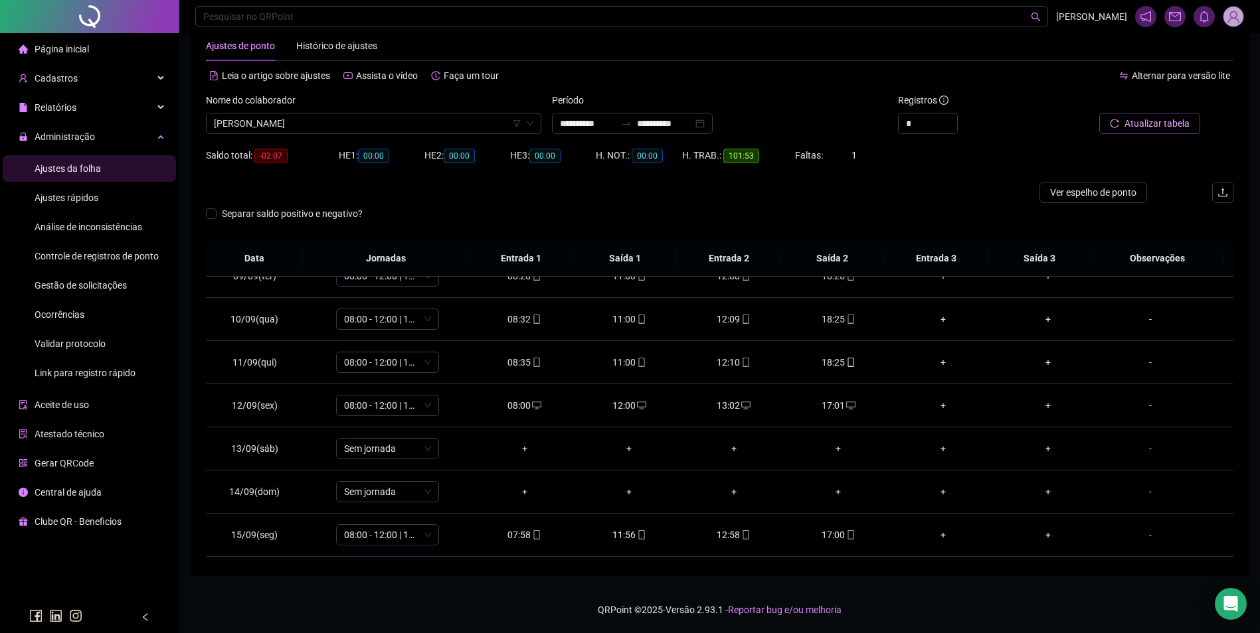
scroll to position [450, 0]
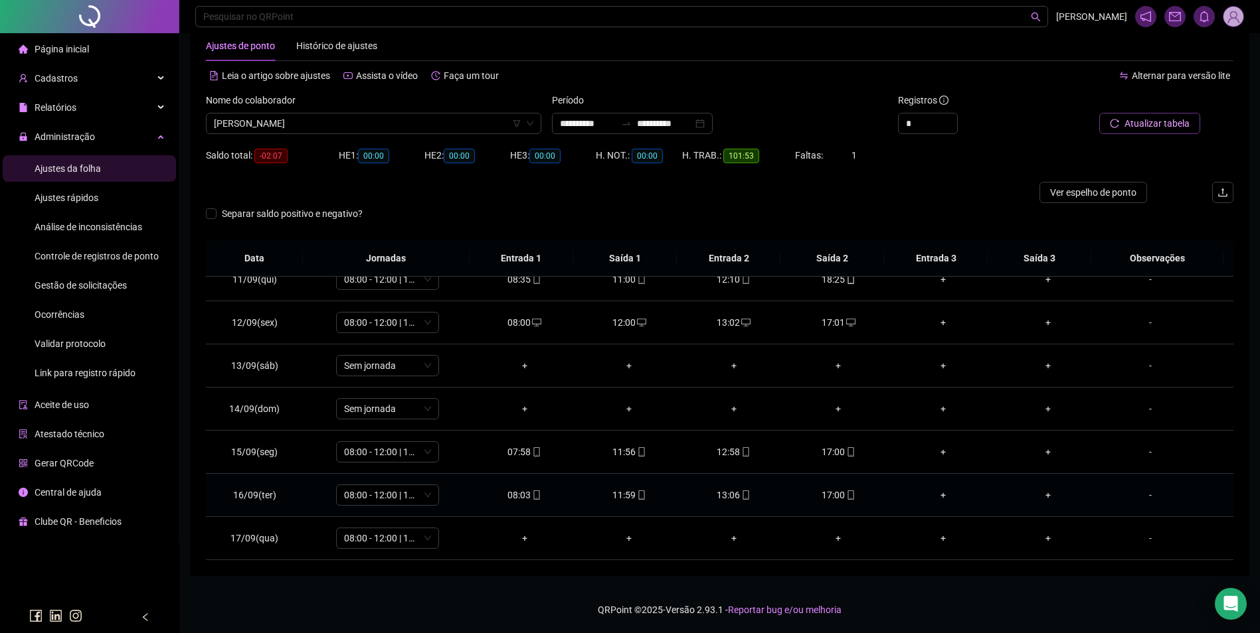
click at [730, 493] on div "13:06" at bounding box center [734, 495] width 84 height 15
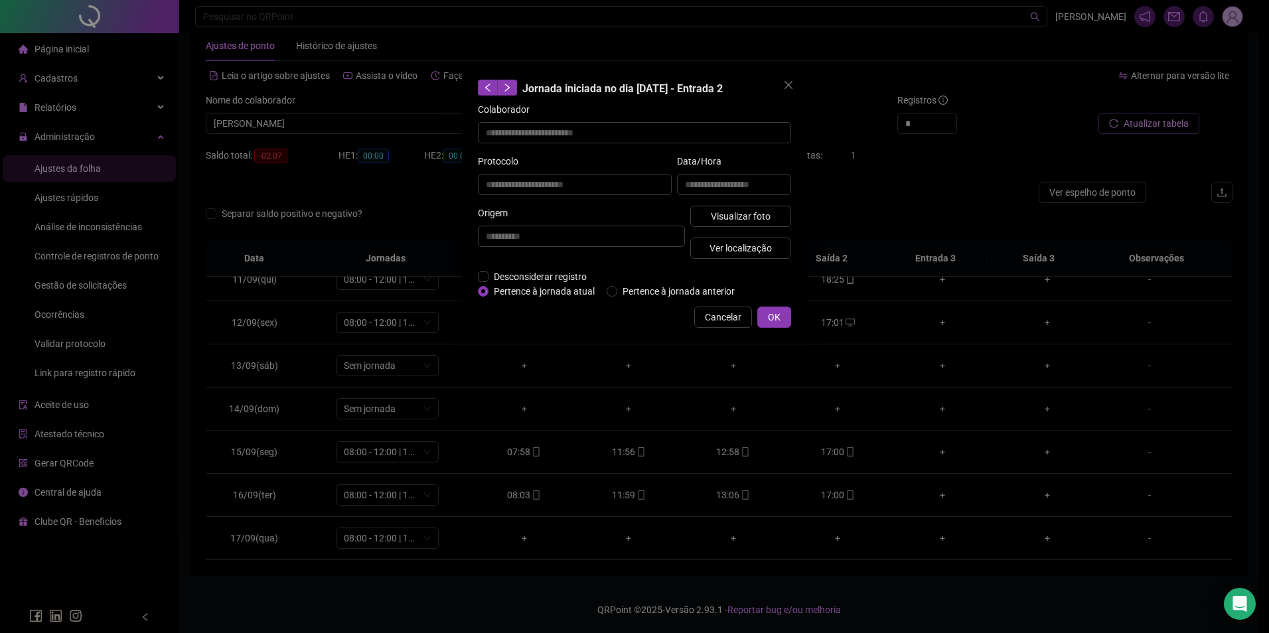
type input "**********"
click at [746, 246] on span "Ver localização" at bounding box center [741, 248] width 62 height 15
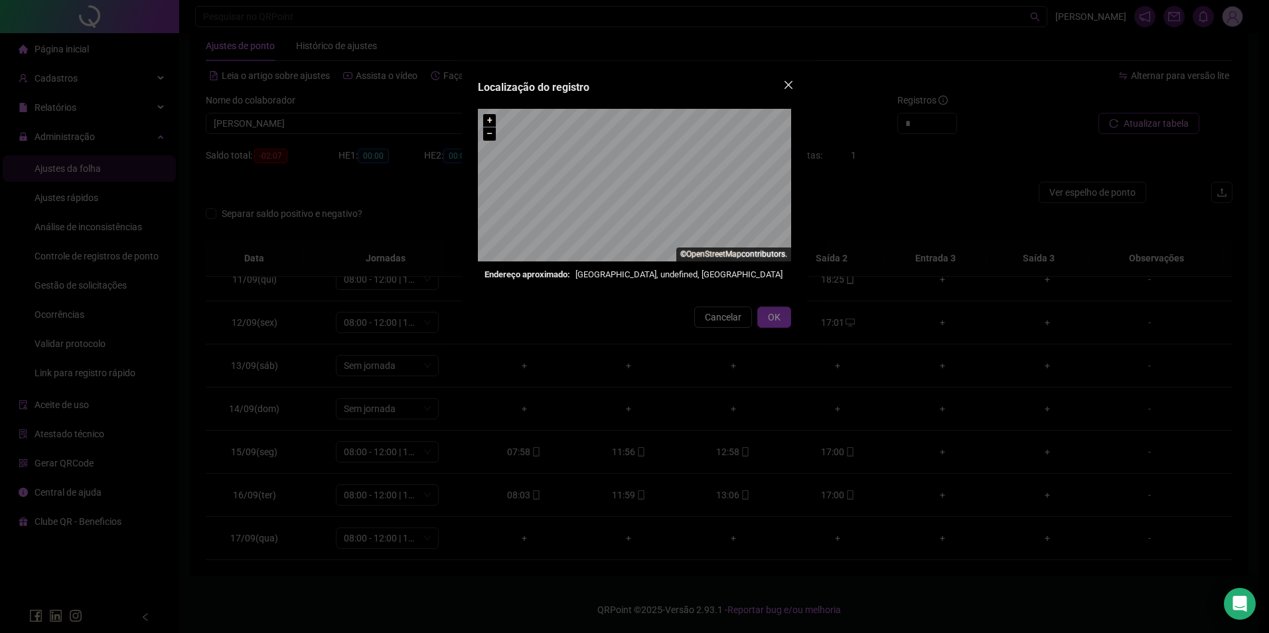
click at [787, 87] on icon "close" at bounding box center [789, 85] width 8 height 8
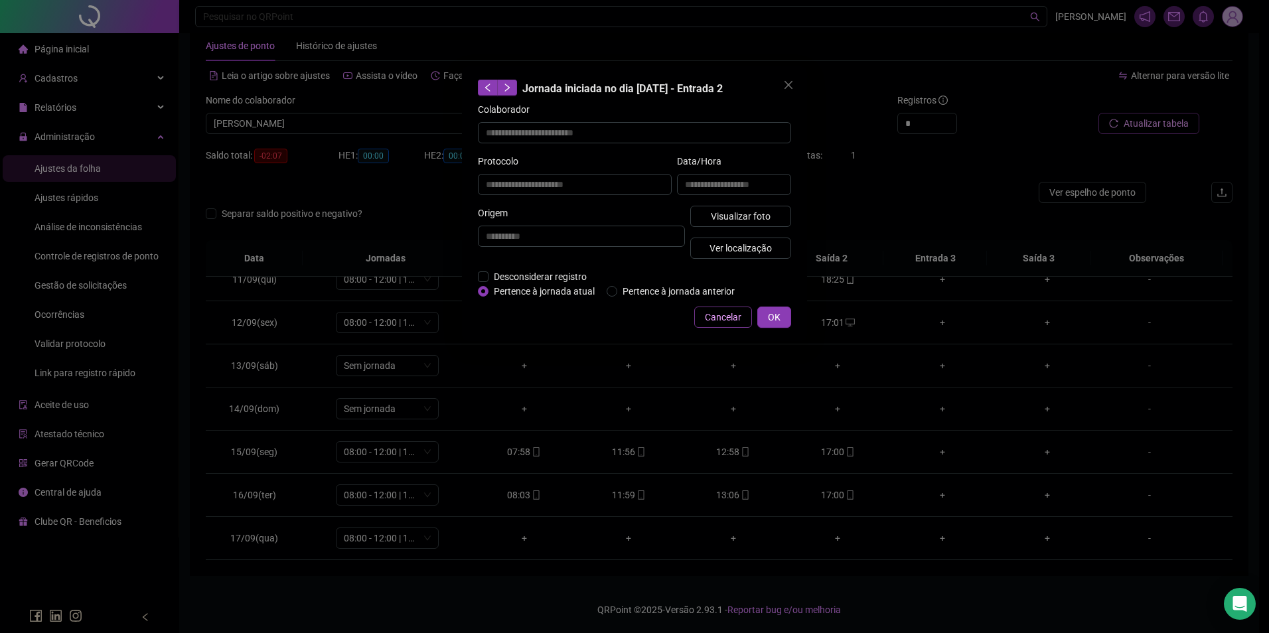
click at [731, 313] on span "Cancelar" at bounding box center [723, 317] width 37 height 15
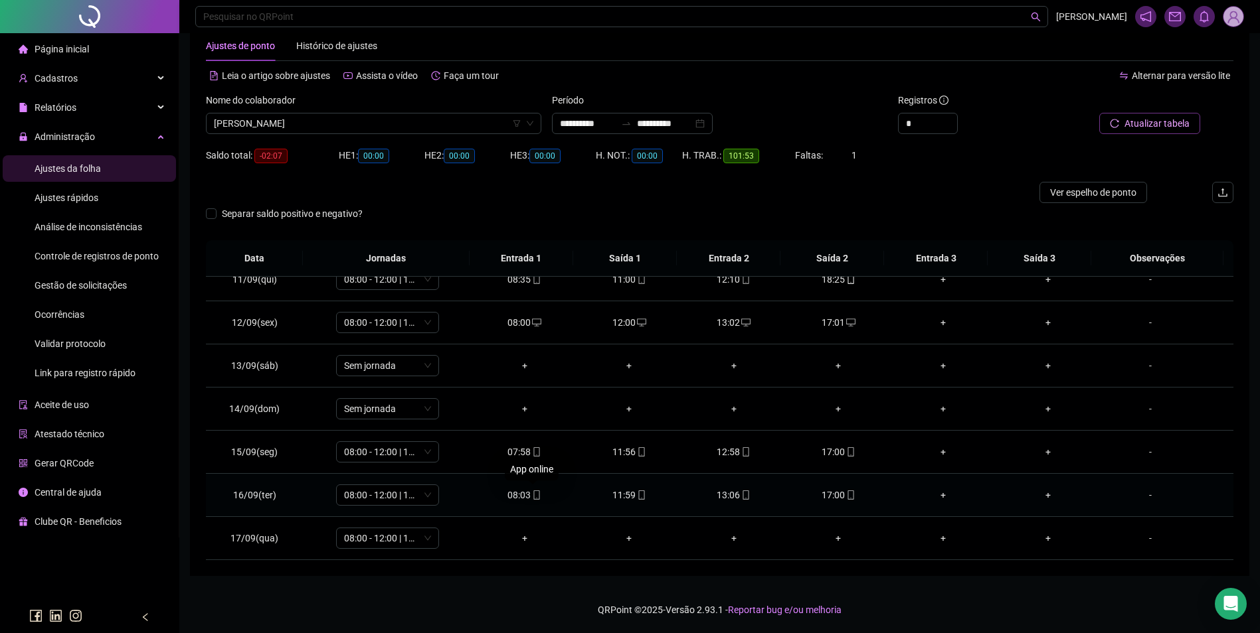
click at [533, 497] on icon "mobile" at bounding box center [536, 495] width 6 height 9
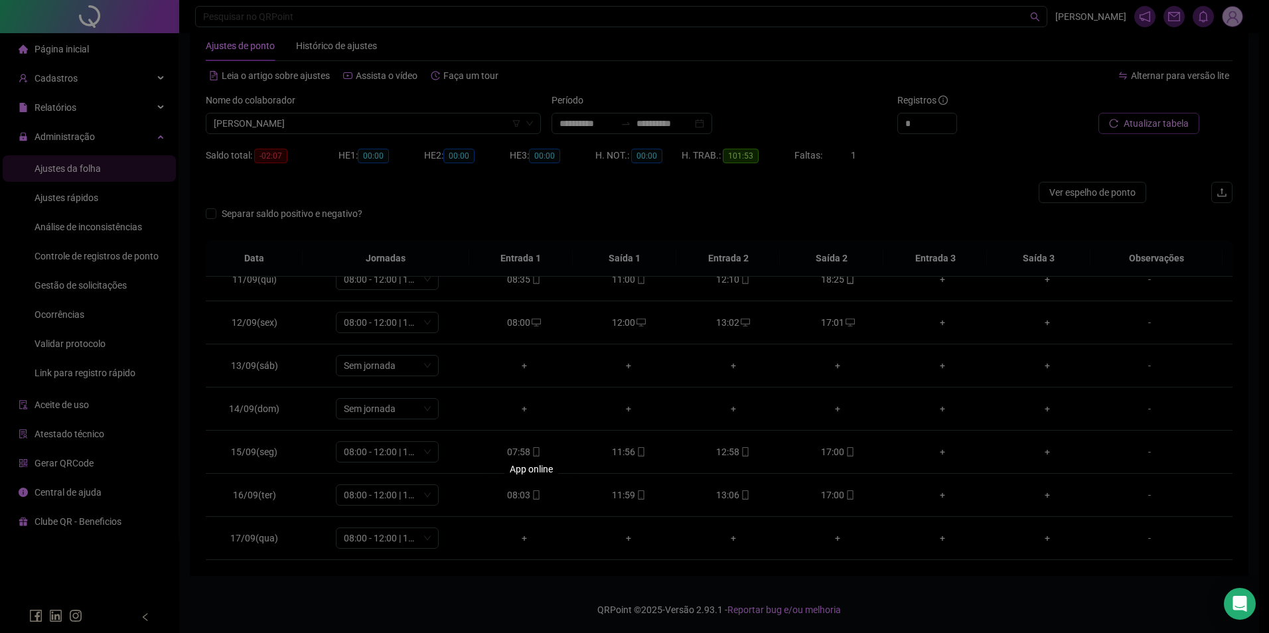
type input "**********"
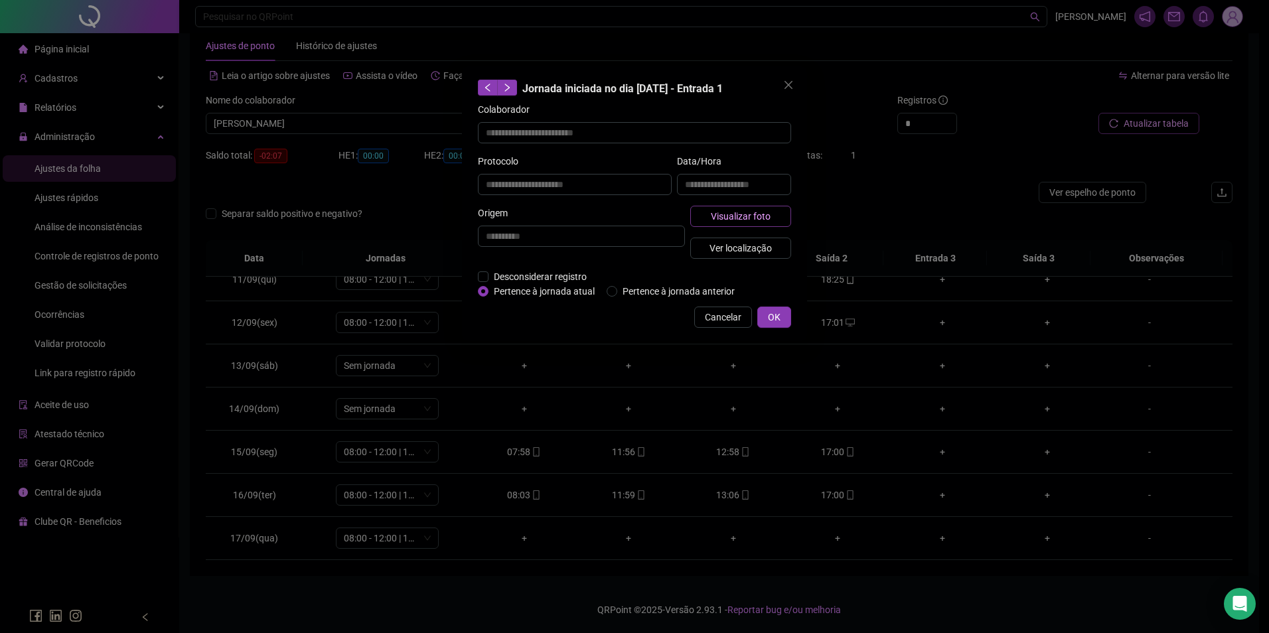
click at [757, 218] on span "Visualizar foto" at bounding box center [741, 216] width 60 height 15
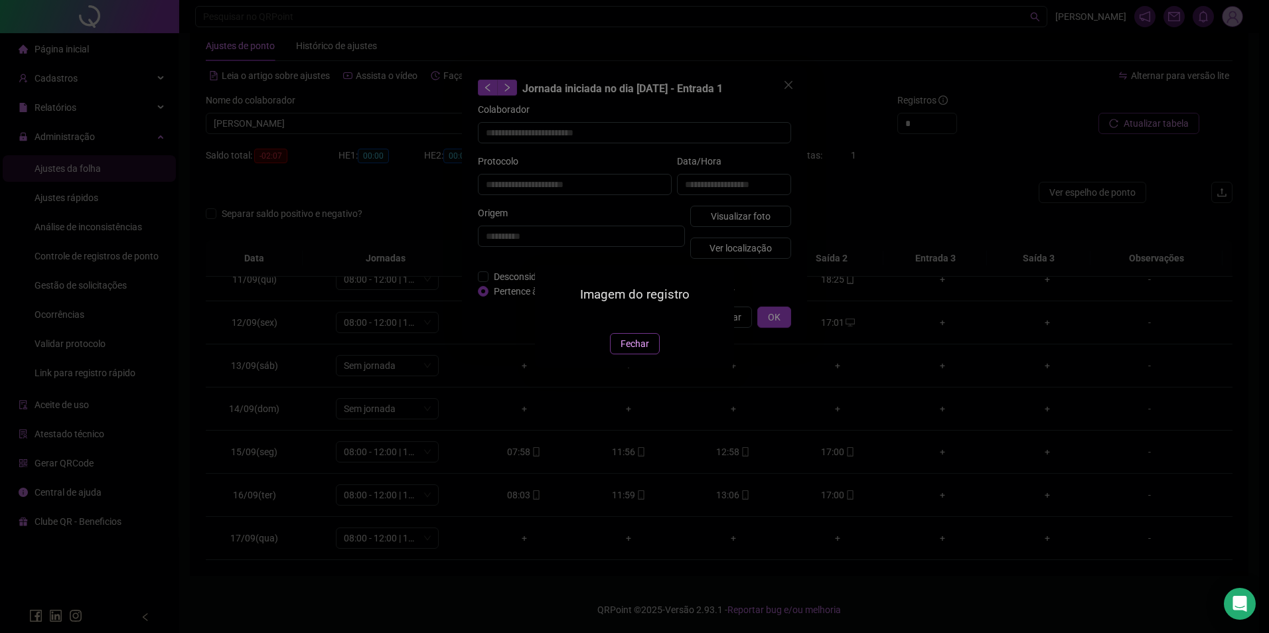
click at [635, 351] on span "Fechar" at bounding box center [635, 344] width 29 height 15
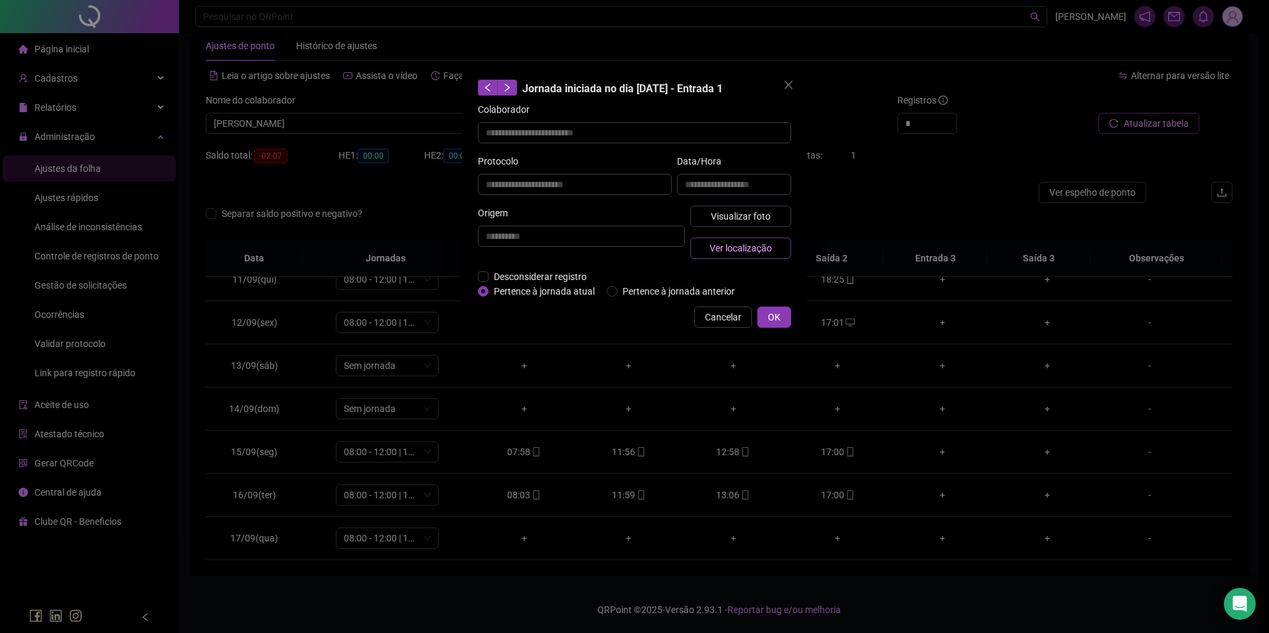
click at [750, 249] on span "Ver localização" at bounding box center [741, 248] width 62 height 15
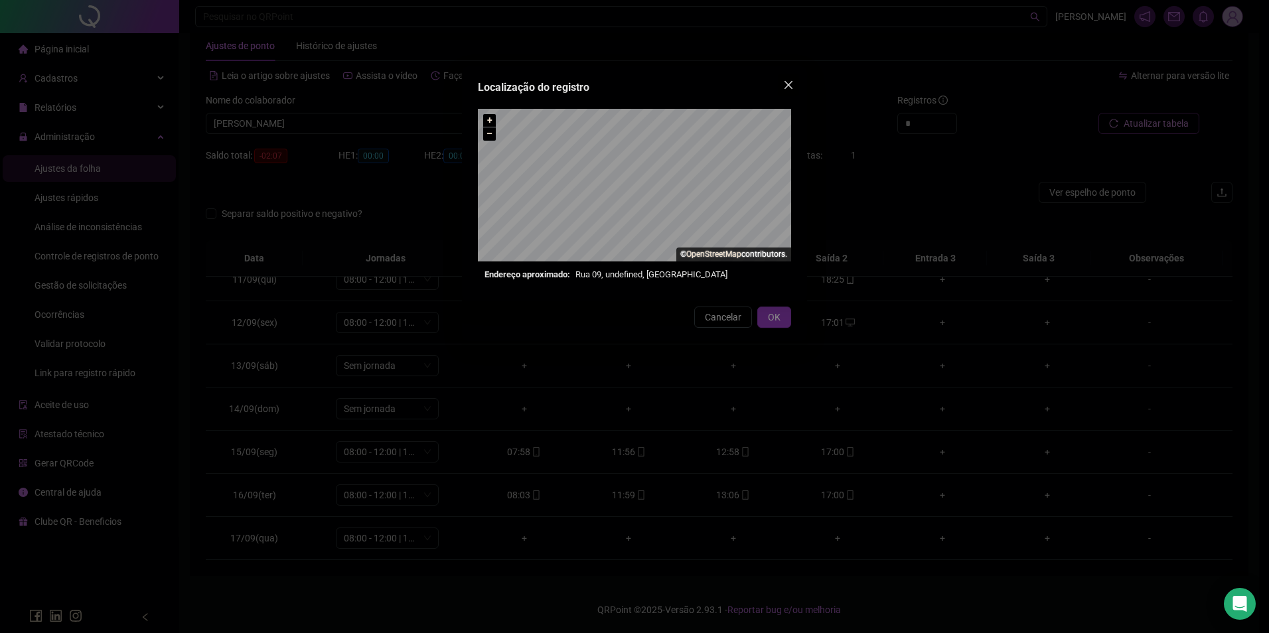
click at [784, 85] on icon "close" at bounding box center [788, 85] width 11 height 11
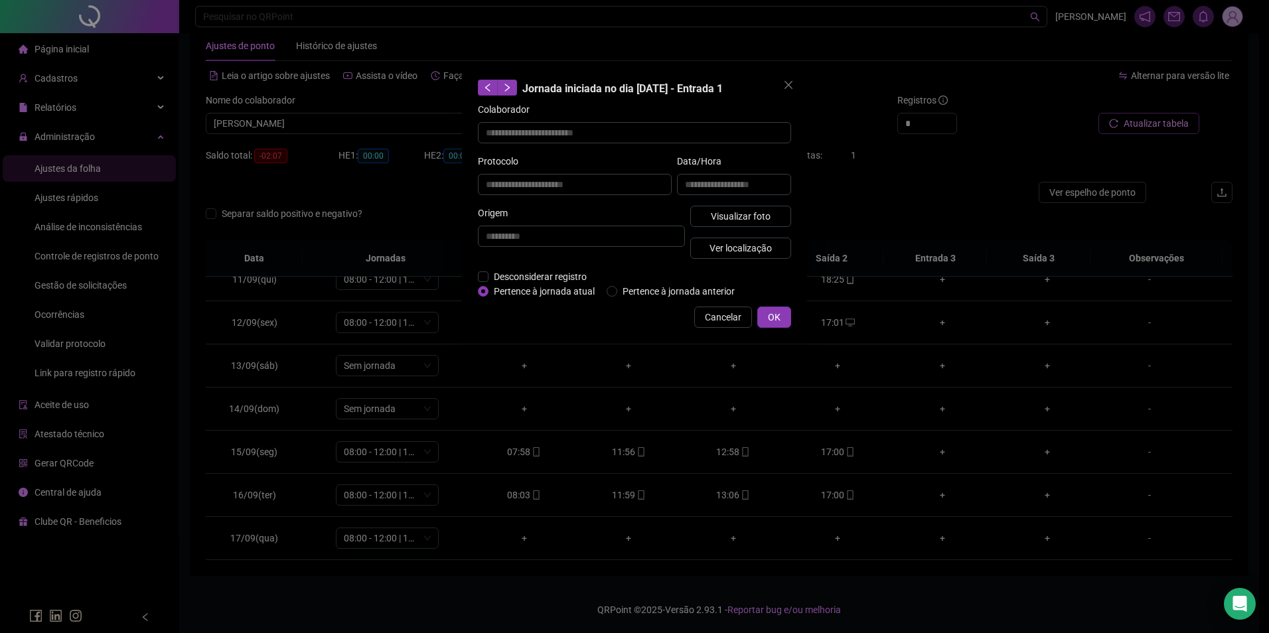
click at [790, 484] on div "**********" at bounding box center [634, 316] width 1269 height 633
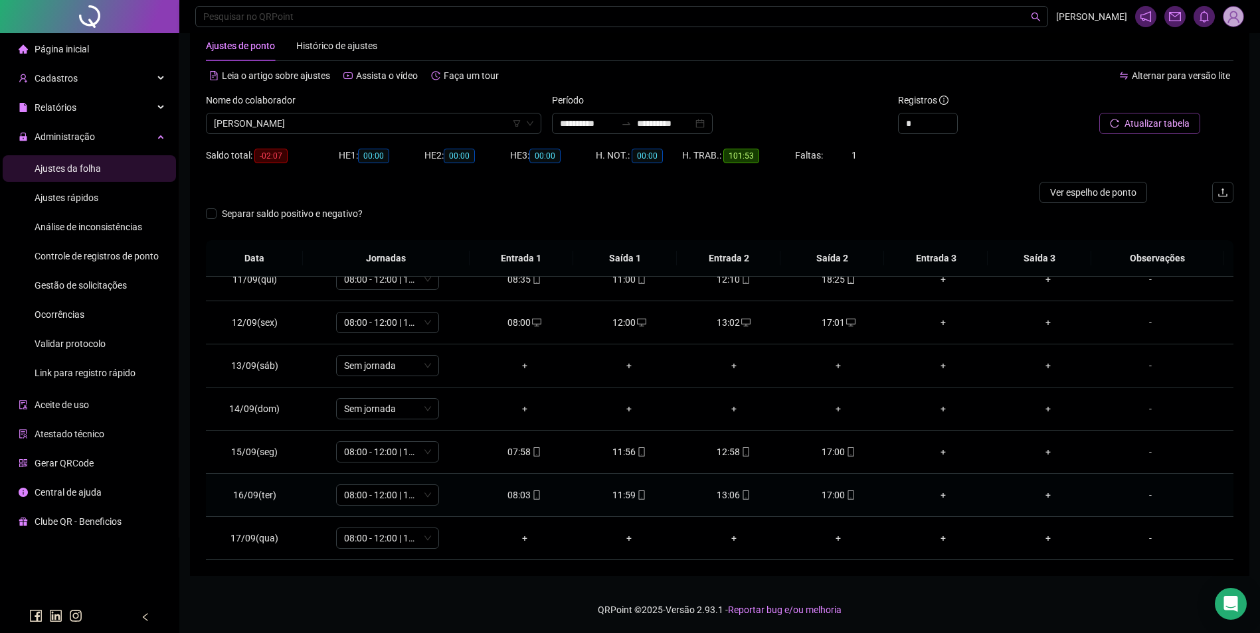
click at [846, 494] on icon "mobile" at bounding box center [850, 495] width 9 height 9
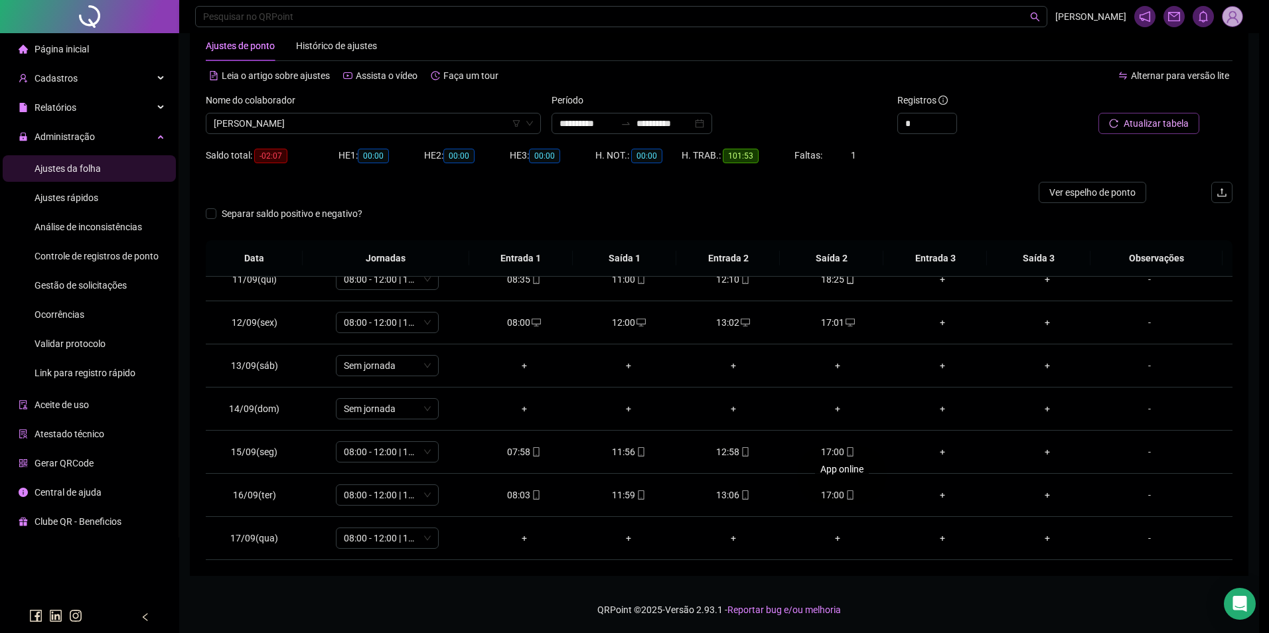
type input "**********"
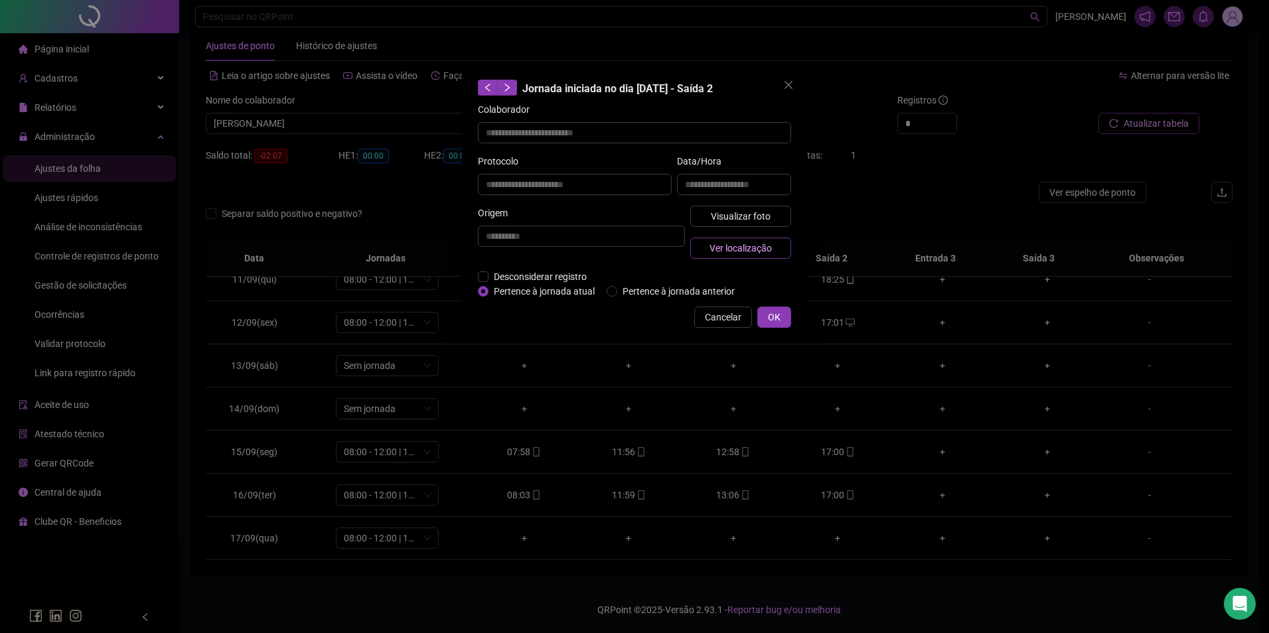
click at [749, 250] on span "Ver localização" at bounding box center [741, 248] width 62 height 15
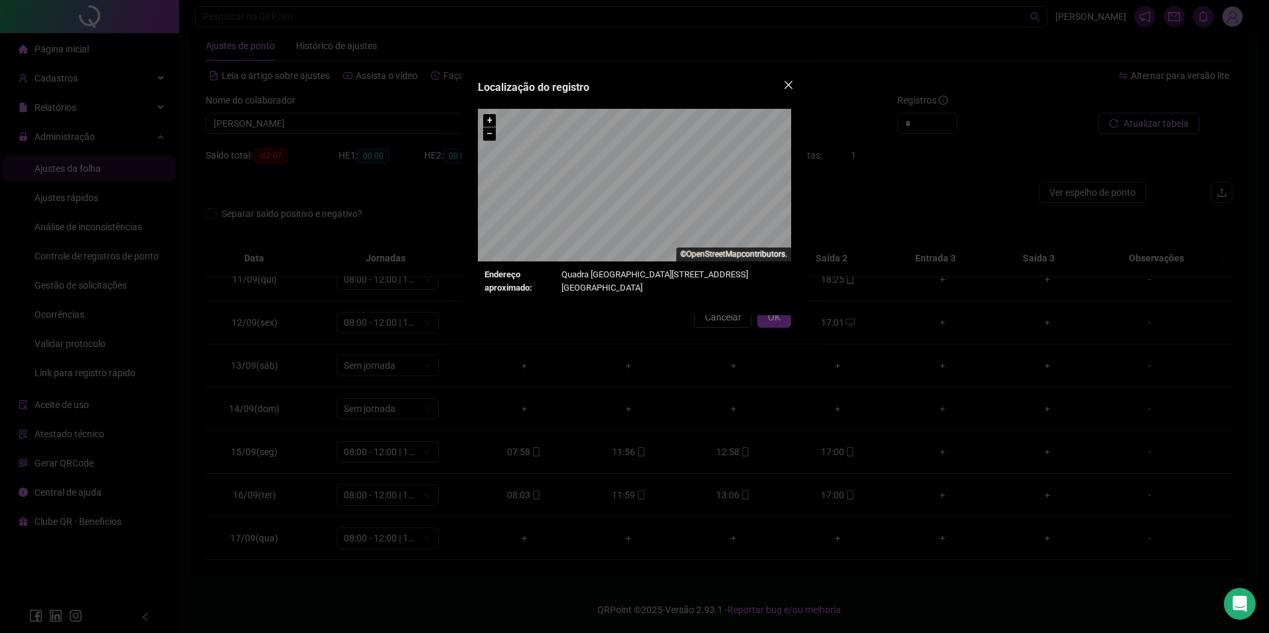
click at [791, 82] on icon "close" at bounding box center [789, 85] width 8 height 8
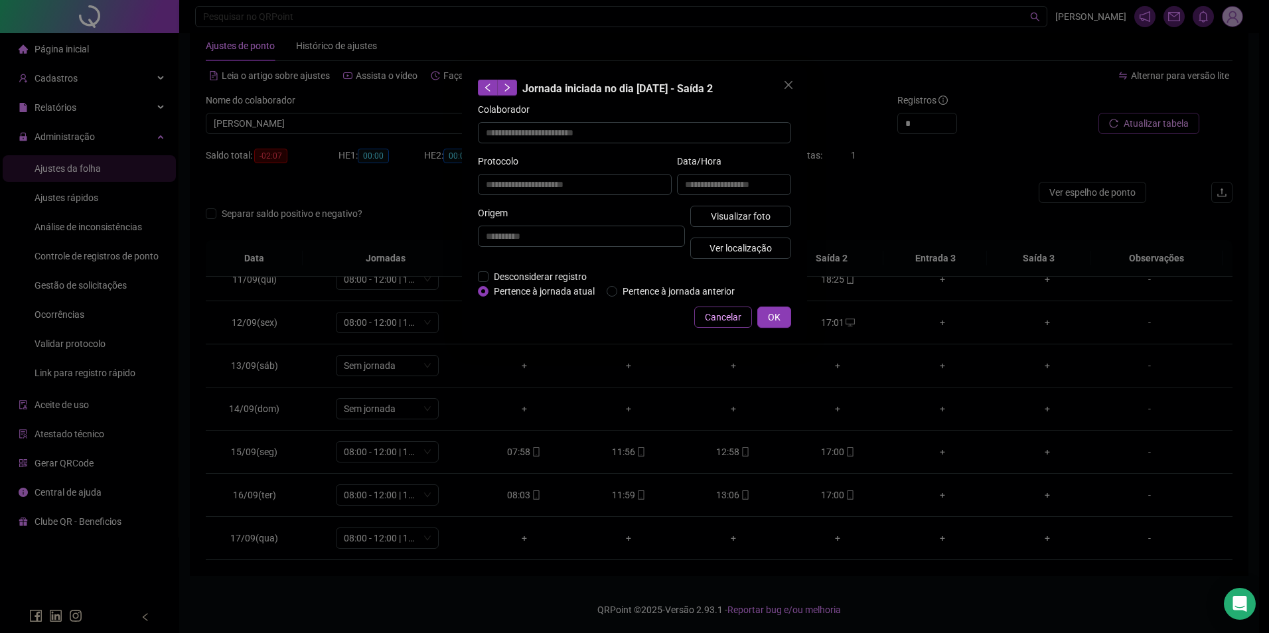
click at [708, 317] on span "Cancelar" at bounding box center [723, 317] width 37 height 15
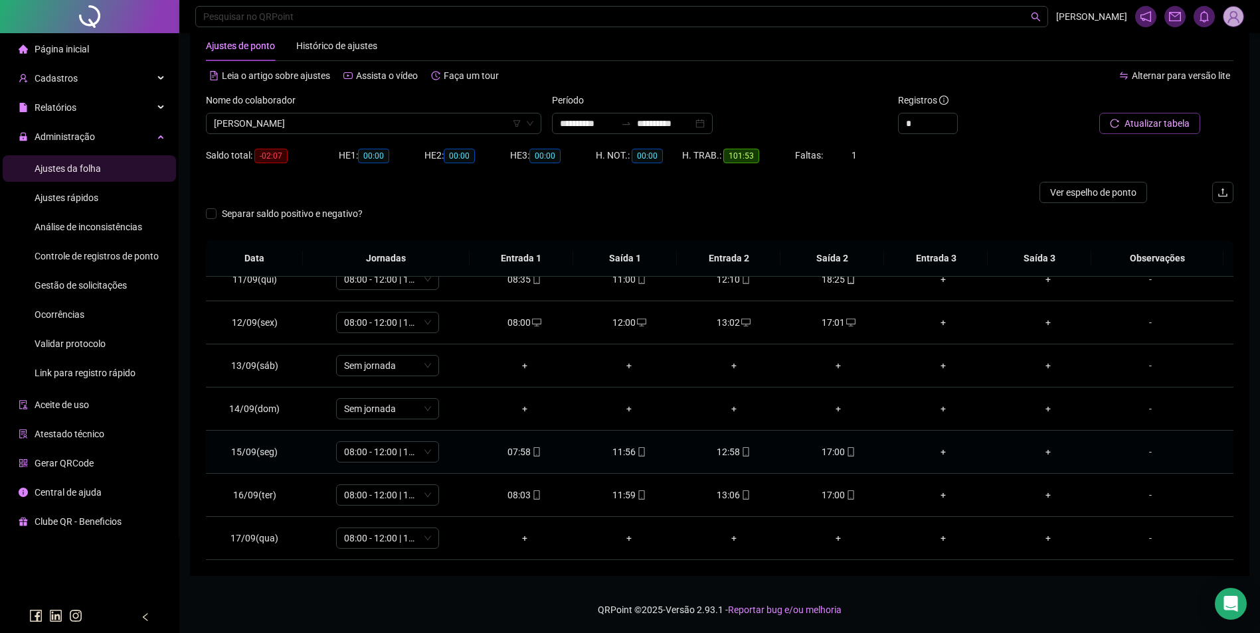
click at [638, 453] on icon "mobile" at bounding box center [641, 452] width 6 height 9
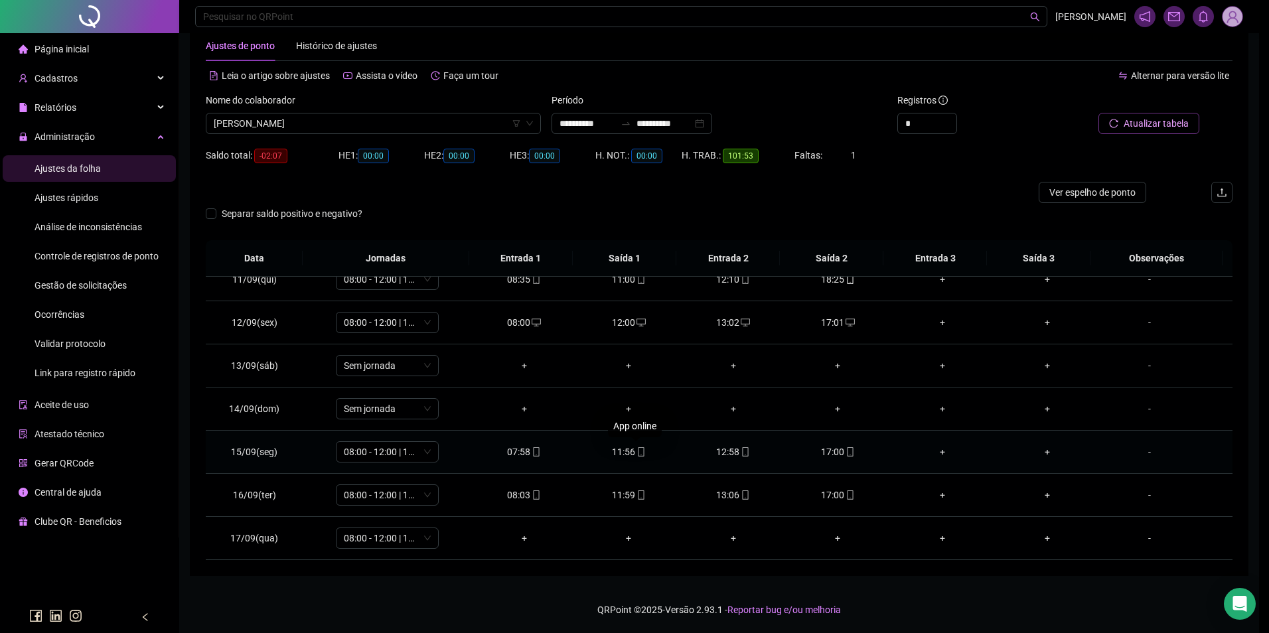
type input "**********"
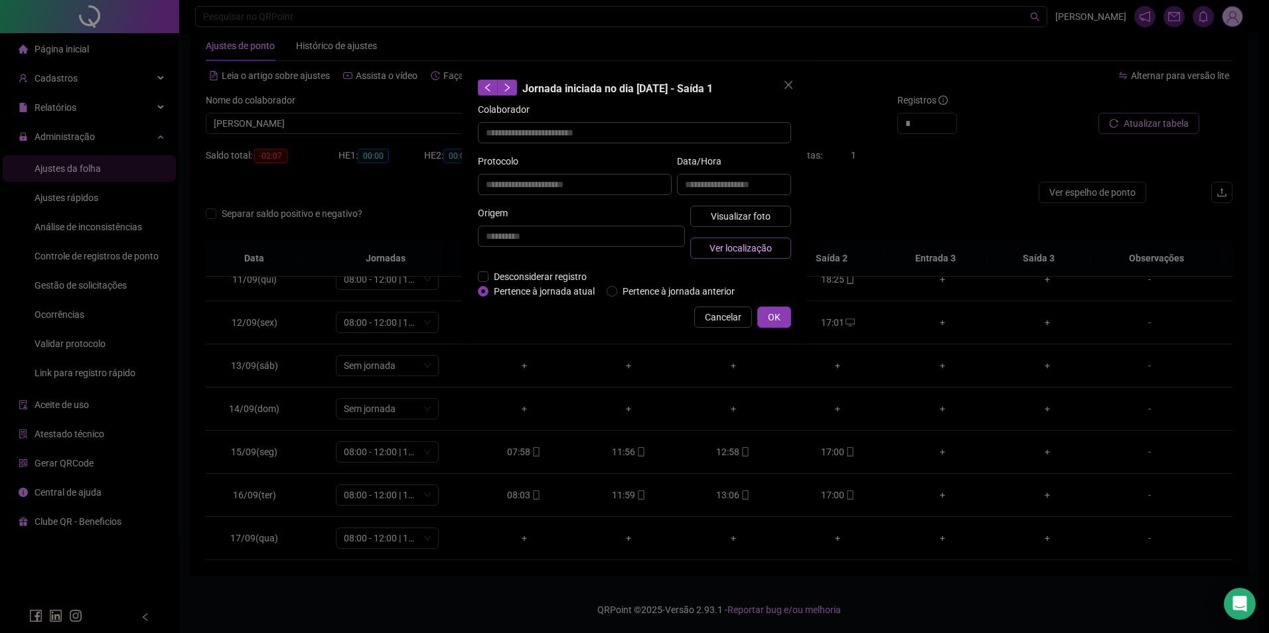
click at [742, 248] on span "Ver localização" at bounding box center [741, 248] width 62 height 15
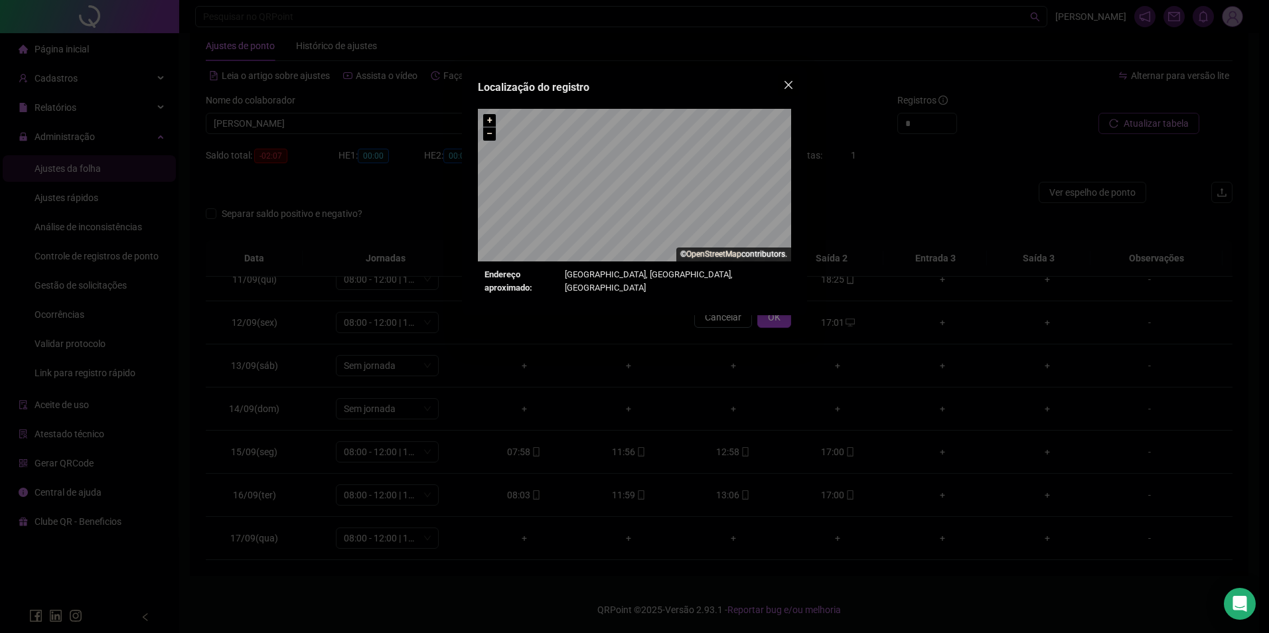
click at [787, 88] on icon "close" at bounding box center [788, 85] width 11 height 11
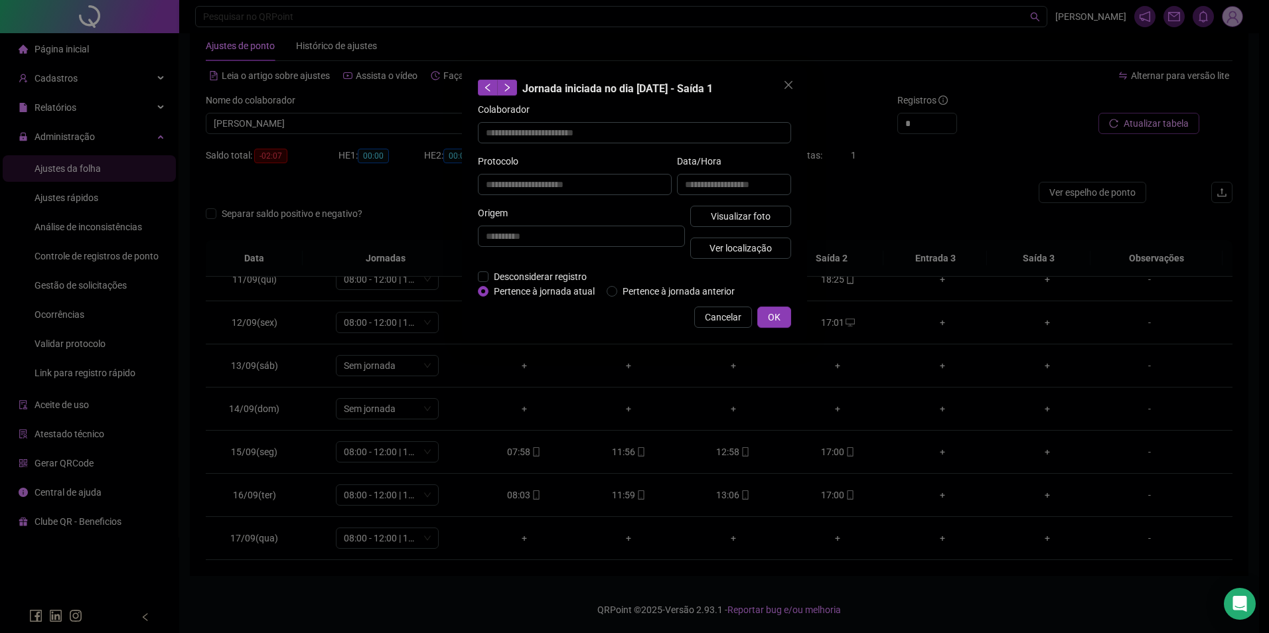
click at [540, 453] on div "**********" at bounding box center [634, 316] width 1269 height 633
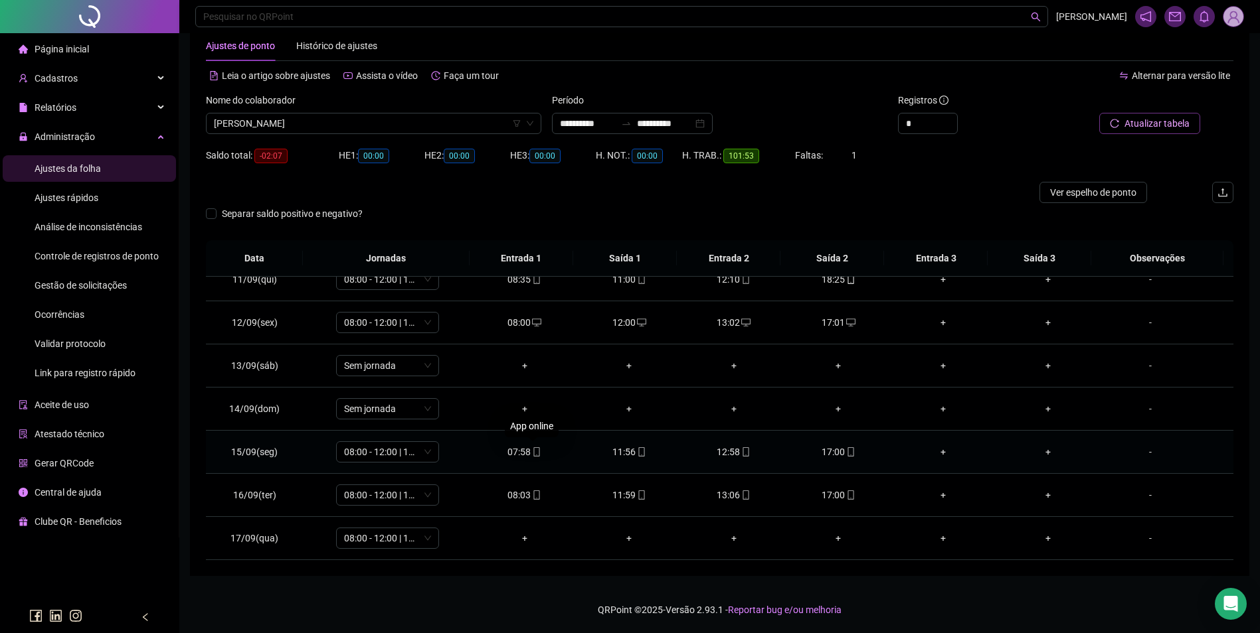
click at [533, 452] on icon "mobile" at bounding box center [536, 452] width 6 height 9
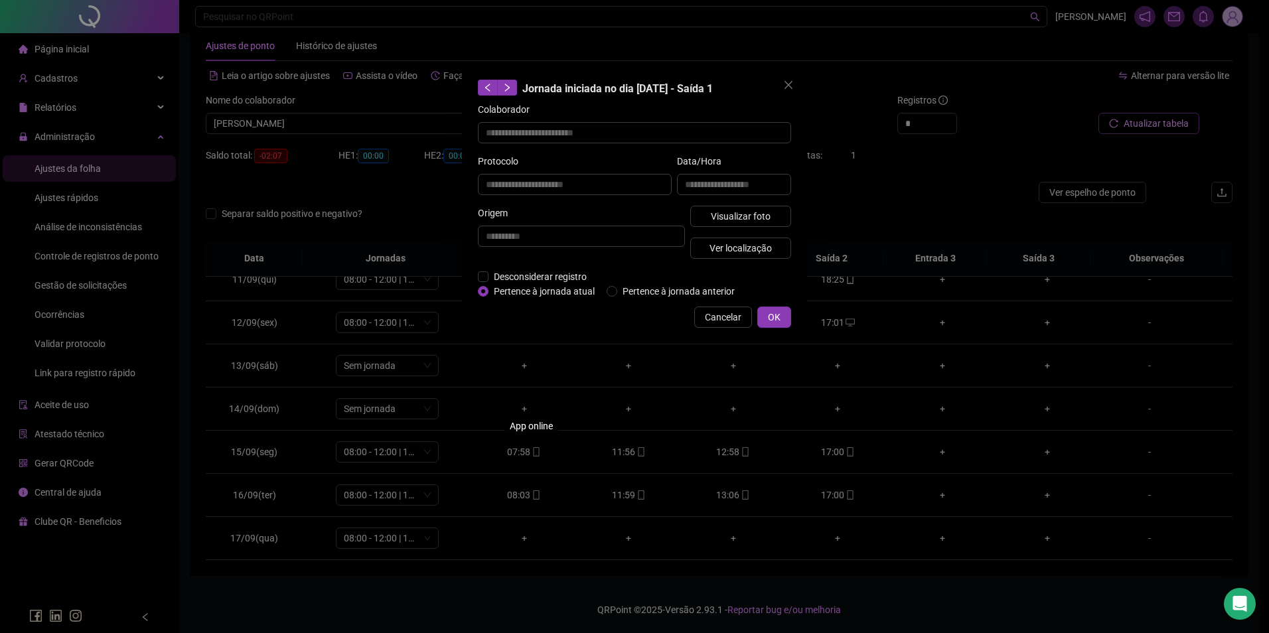
type input "**********"
click at [722, 248] on span "Ver localização" at bounding box center [741, 248] width 62 height 15
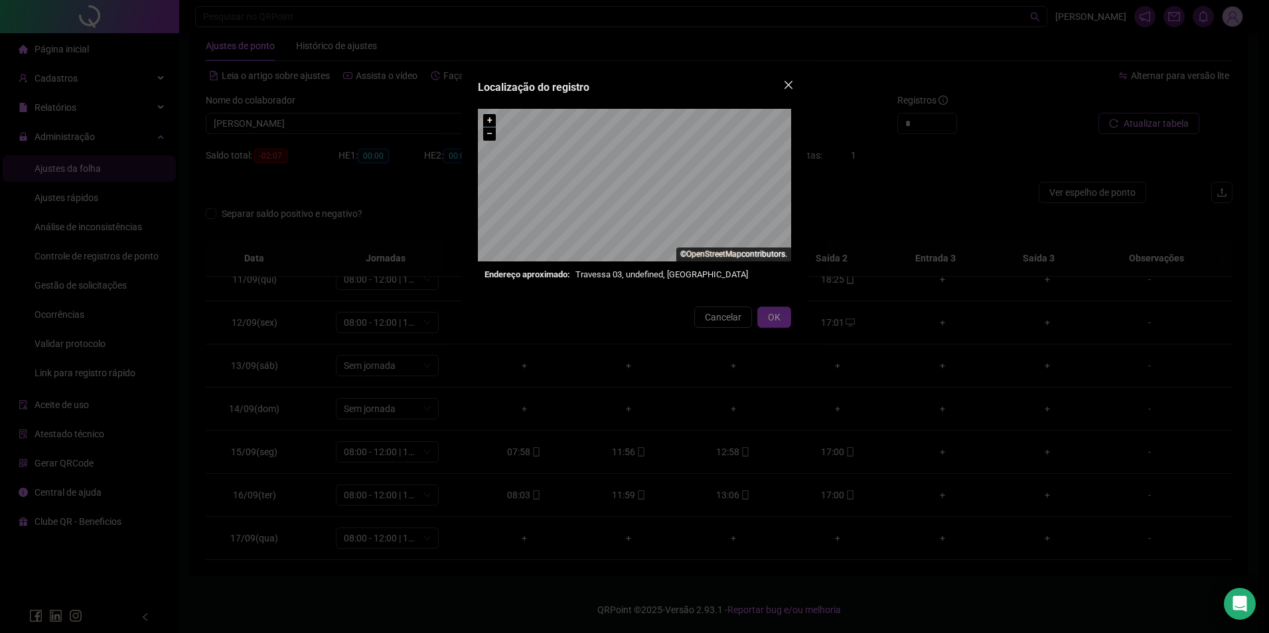
click at [791, 88] on icon "close" at bounding box center [788, 85] width 11 height 11
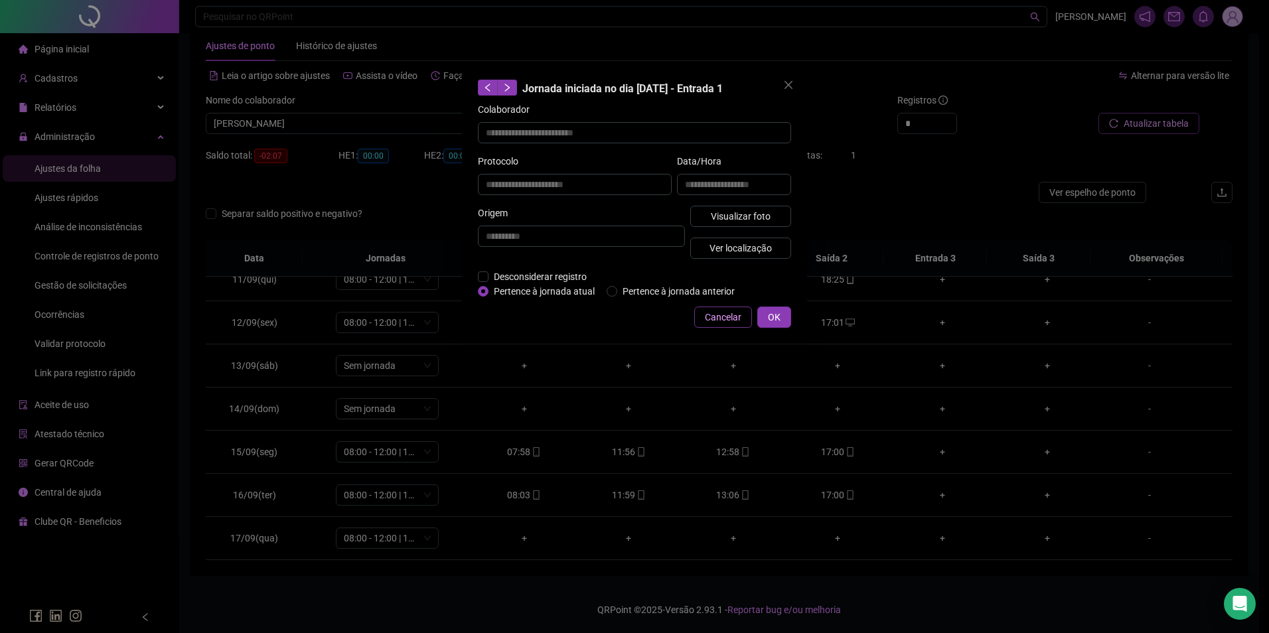
click at [716, 319] on span "Cancelar" at bounding box center [723, 317] width 37 height 15
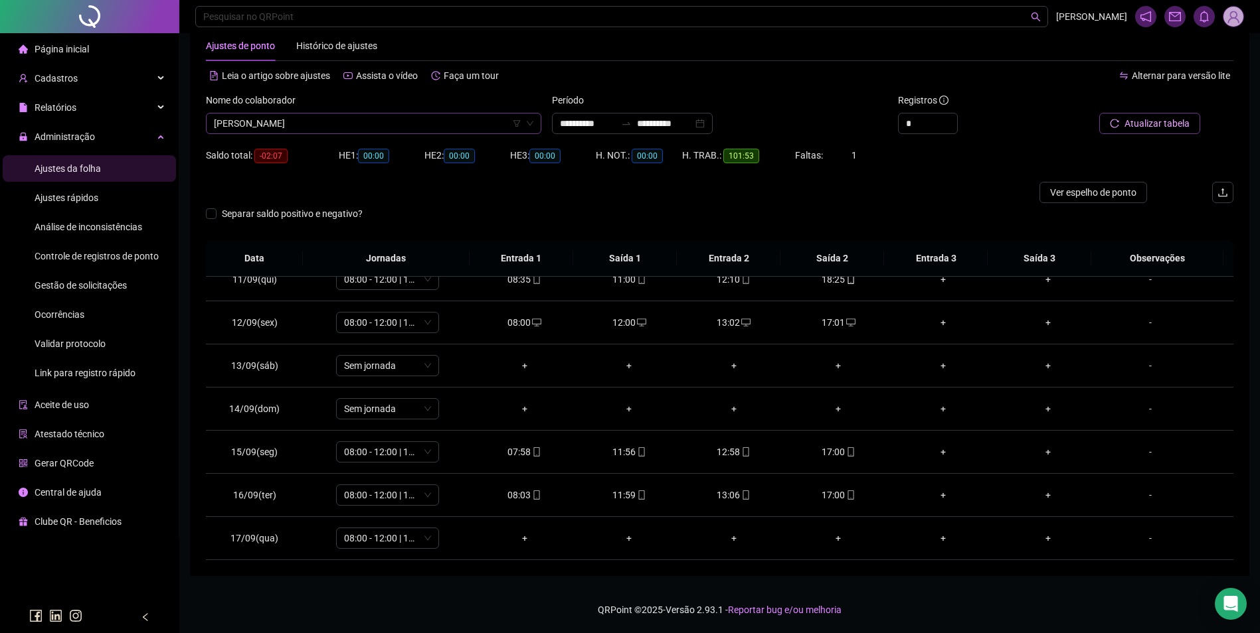
click at [383, 124] on span "GABRIEL CAVALCANTE PEREIRA" at bounding box center [373, 124] width 319 height 20
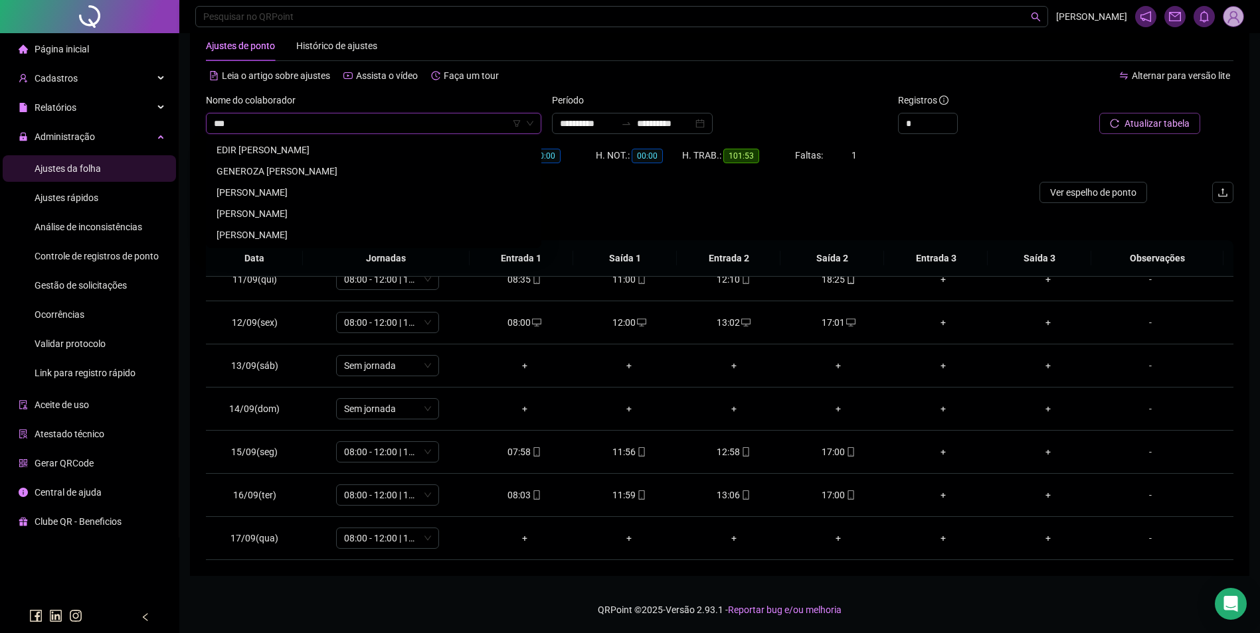
scroll to position [0, 0]
type input "****"
click at [322, 139] on div "278777 284392 GENILSON RODRIGUES DE SOUSA GENIVAN ALVES DA SILVA ROGENIA DA COS…" at bounding box center [373, 171] width 335 height 69
click at [341, 147] on div "GENILSON RODRIGUES DE SOUSA" at bounding box center [373, 150] width 314 height 15
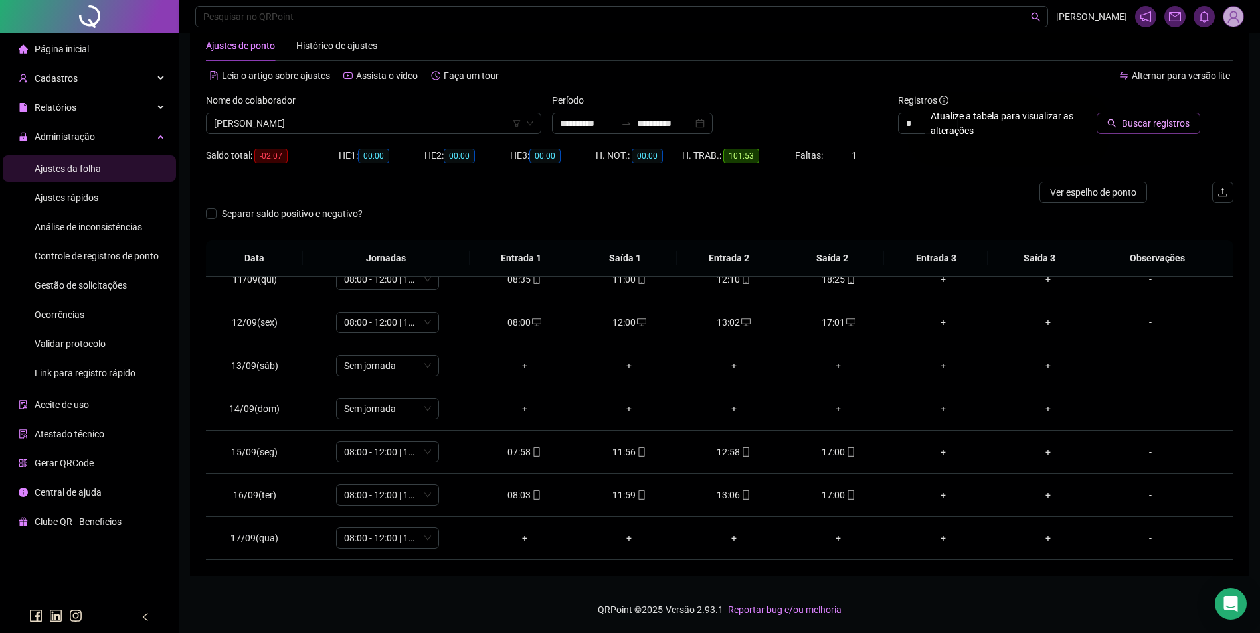
click at [1157, 124] on span "Buscar registros" at bounding box center [1155, 123] width 68 height 15
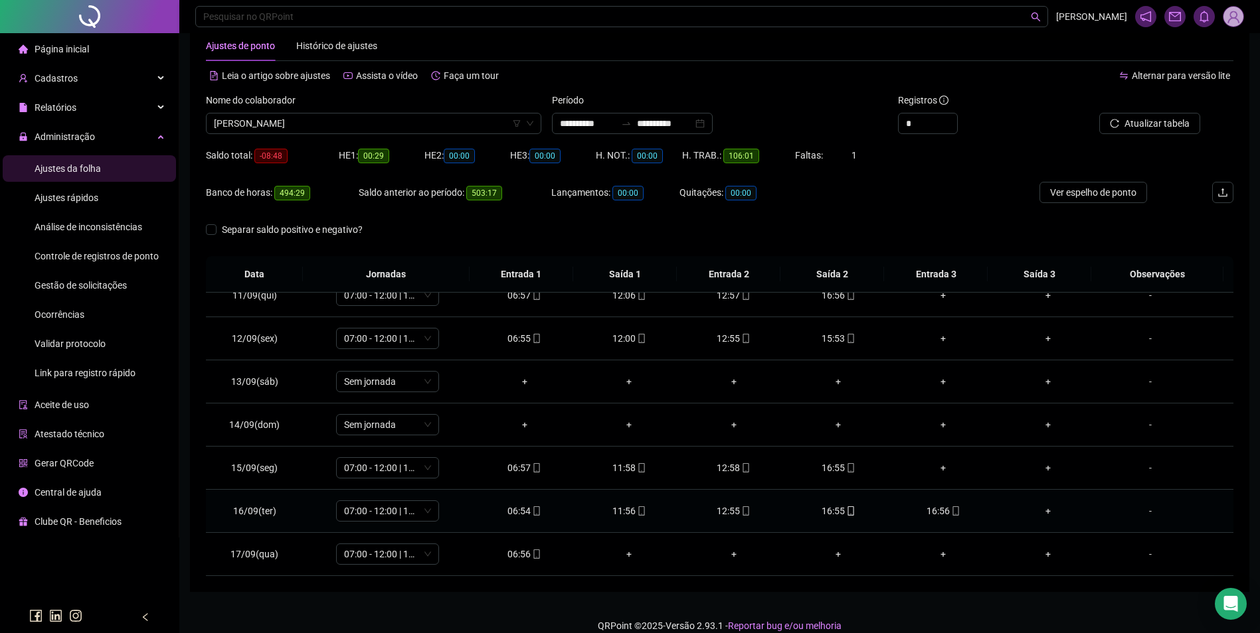
drag, startPoint x: 942, startPoint y: 507, endPoint x: 929, endPoint y: 511, distance: 13.9
click at [951, 507] on icon "mobile" at bounding box center [955, 511] width 9 height 9
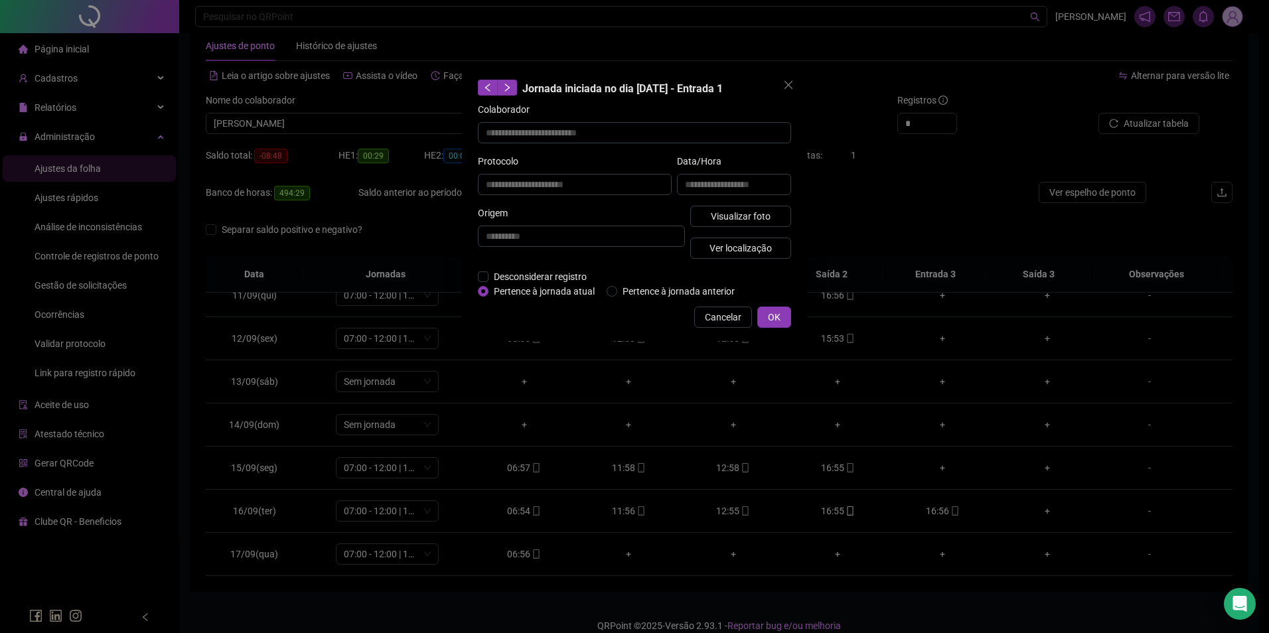
click at [845, 515] on div "**********" at bounding box center [634, 316] width 1269 height 633
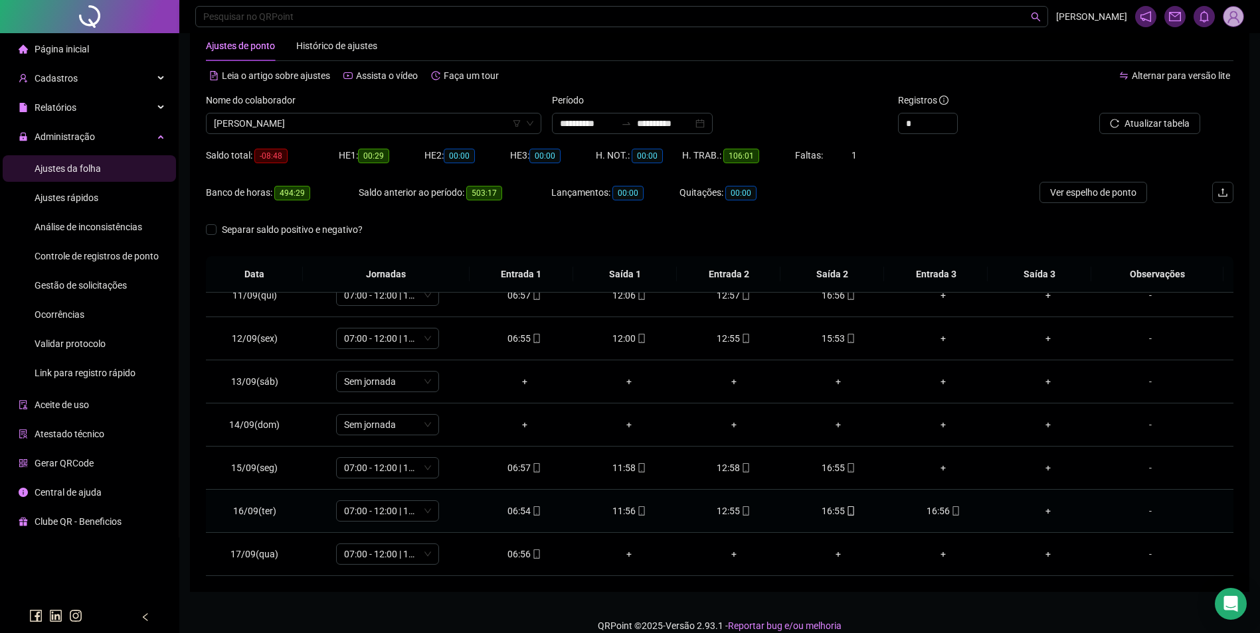
click at [847, 513] on icon "mobile" at bounding box center [850, 511] width 6 height 9
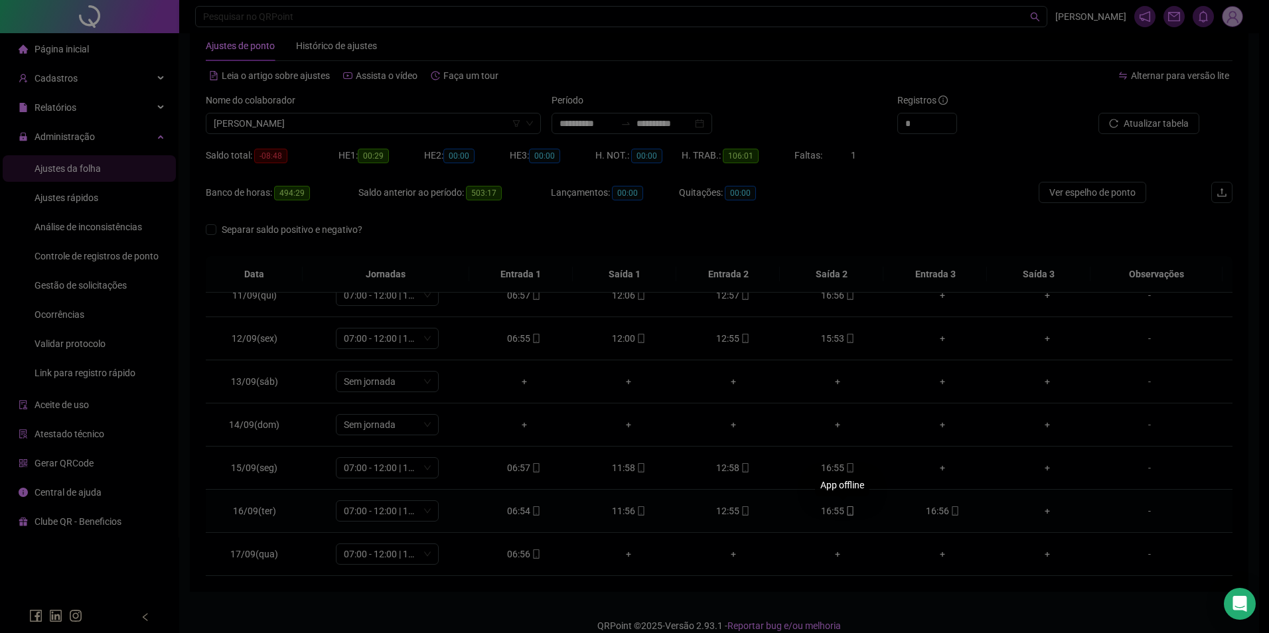
type input "**********"
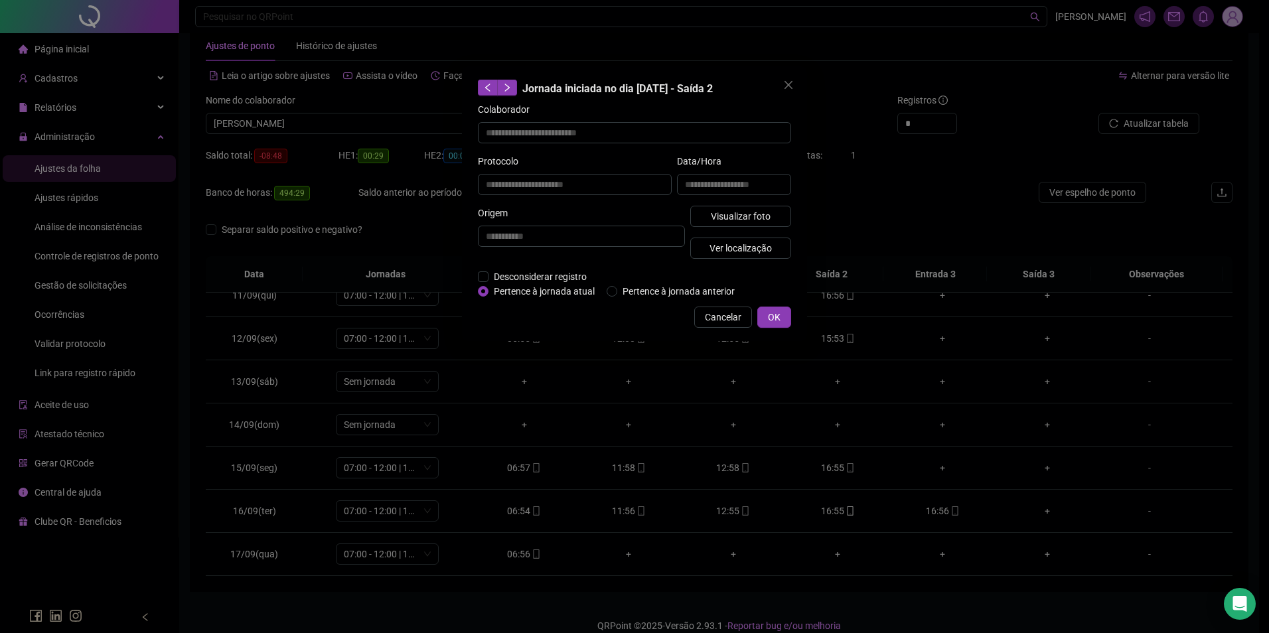
click at [477, 275] on div "**********" at bounding box center [634, 203] width 345 height 275
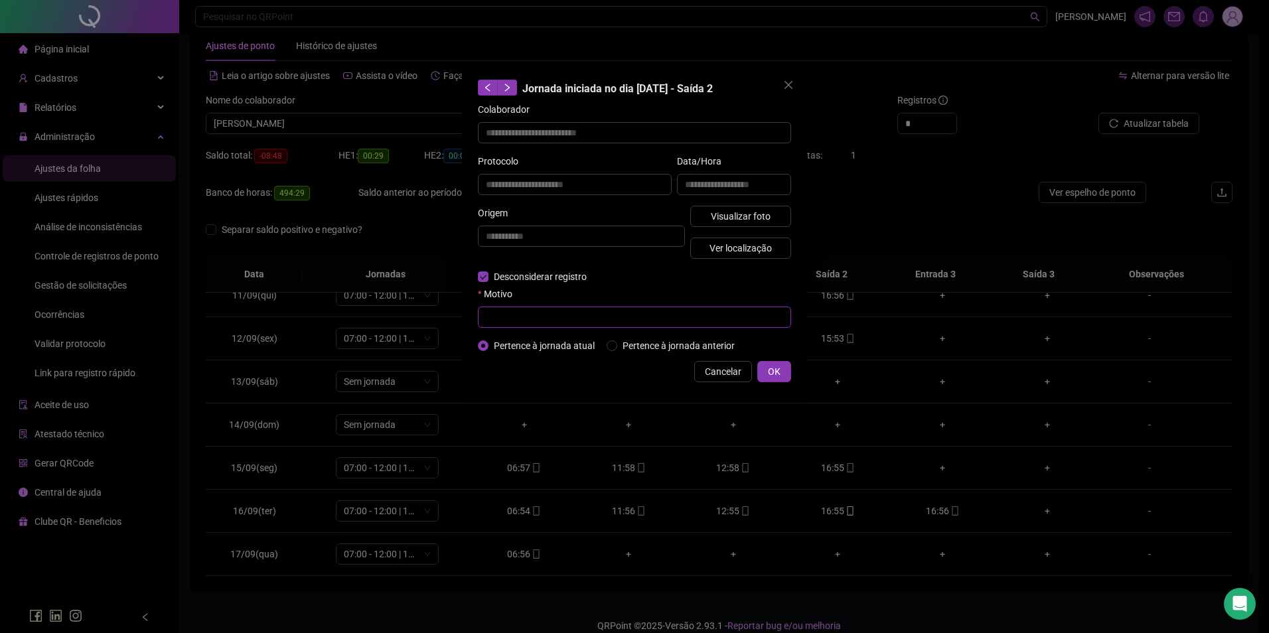
click at [497, 312] on input "text" at bounding box center [634, 317] width 313 height 21
type input "*"
click at [780, 372] on span "OK" at bounding box center [774, 372] width 13 height 15
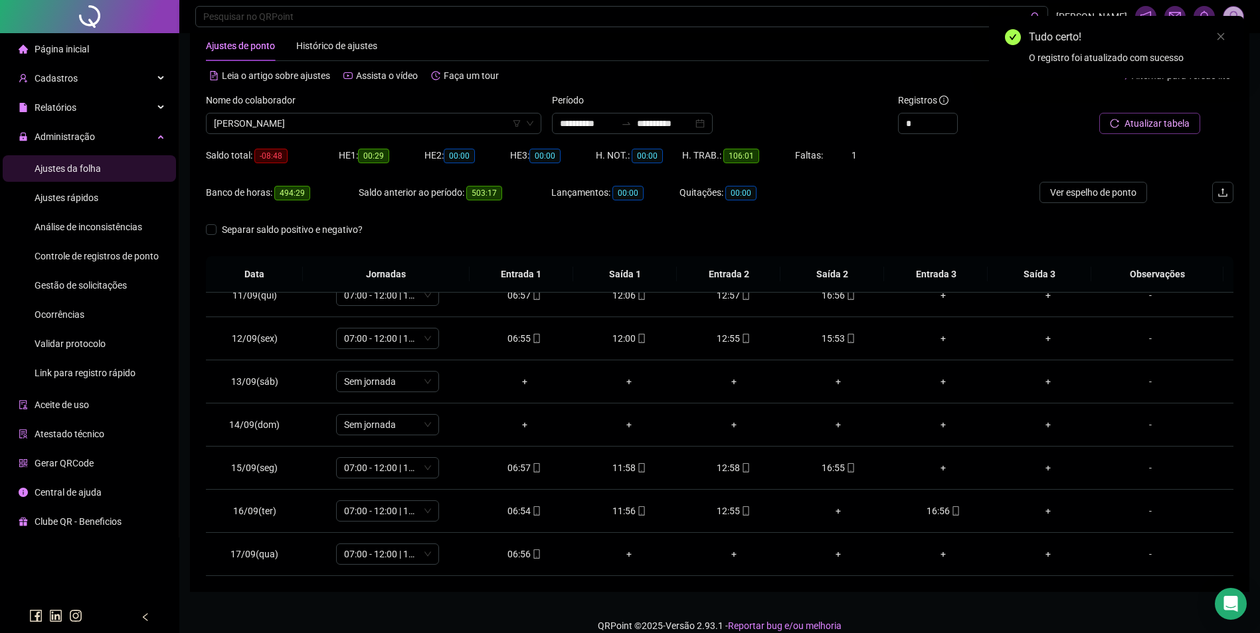
click at [1173, 123] on span "Atualizar tabela" at bounding box center [1156, 123] width 65 height 15
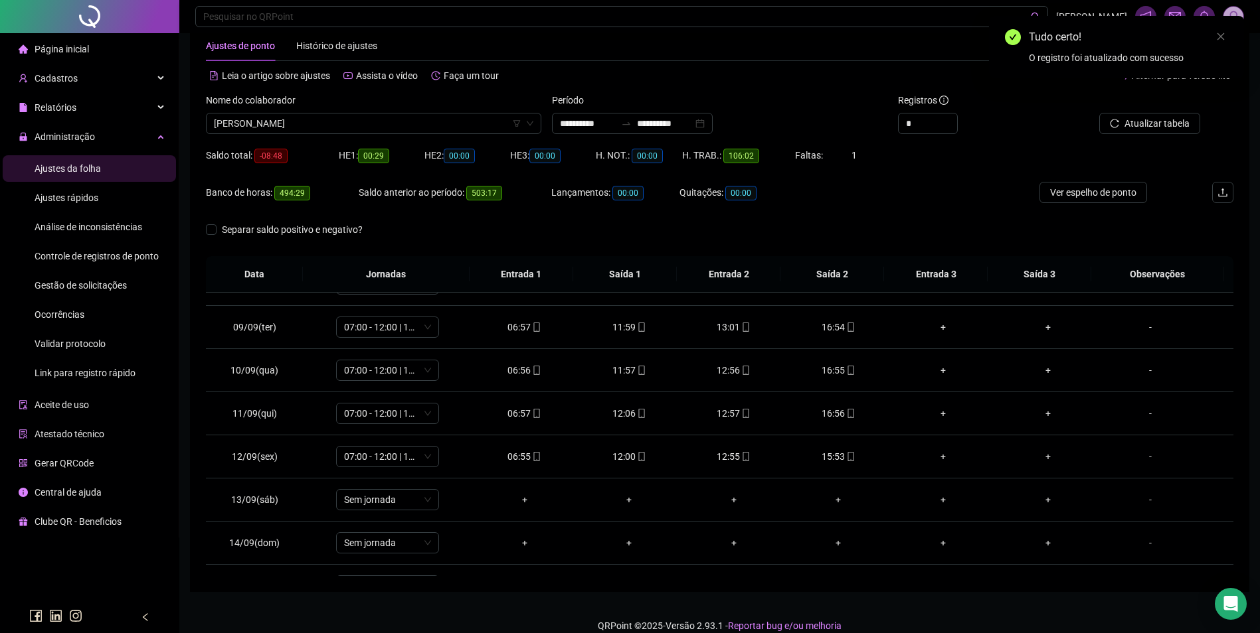
scroll to position [450, 0]
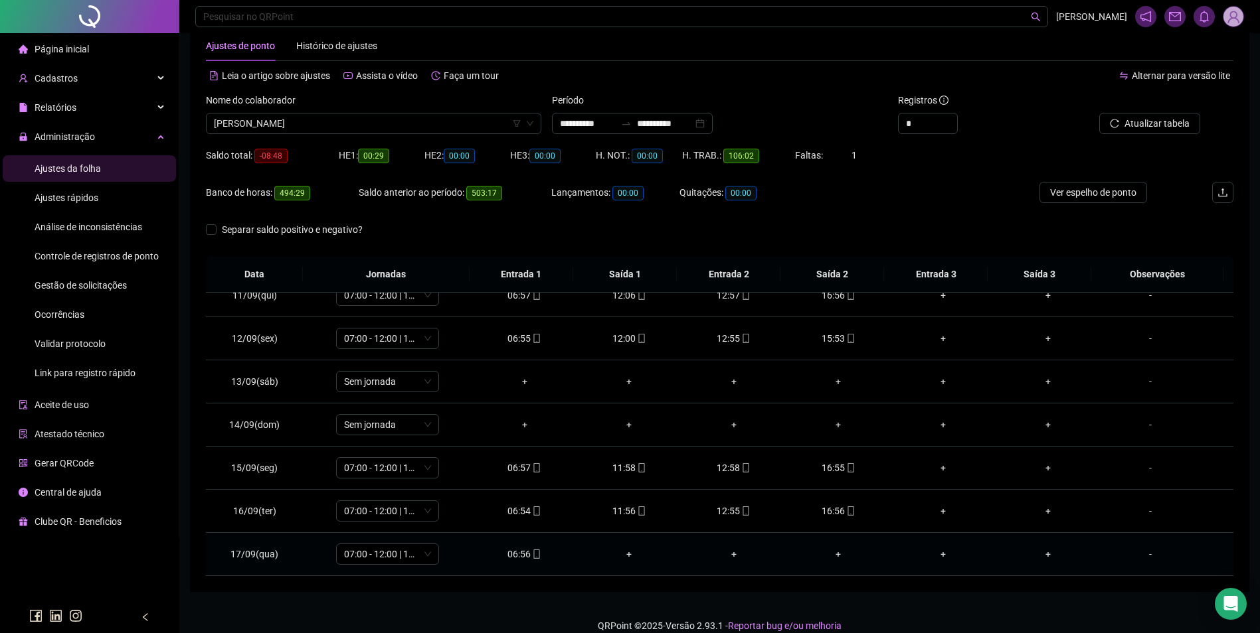
click at [533, 547] on div "06:56" at bounding box center [525, 554] width 84 height 15
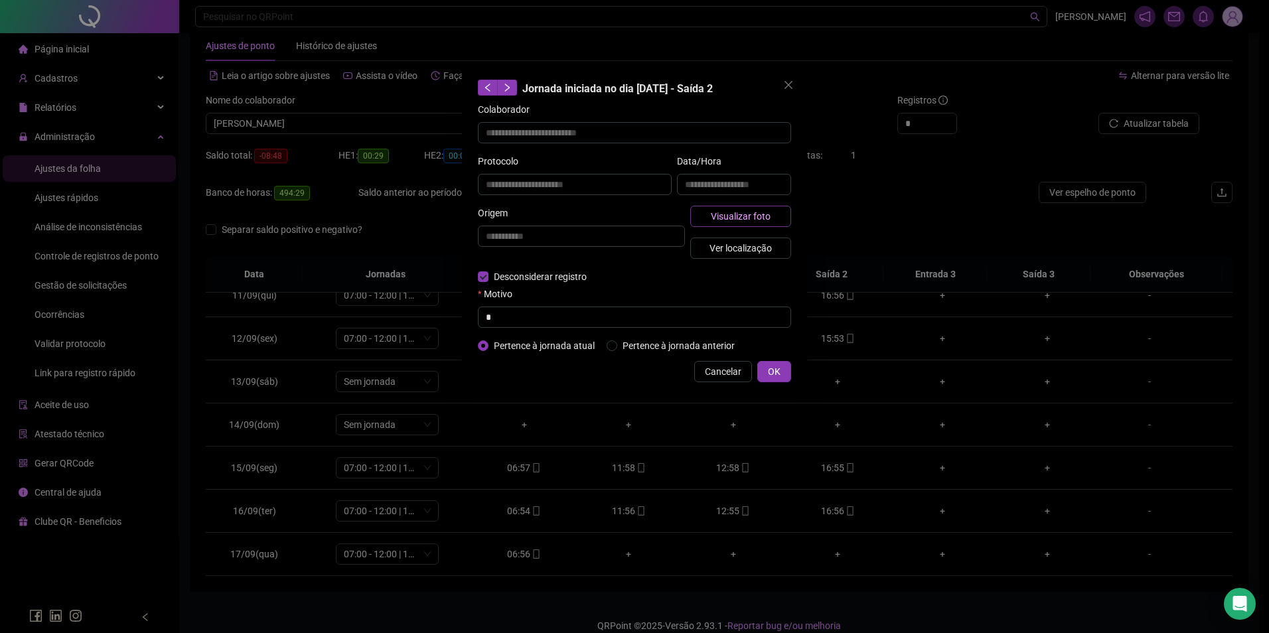
type input "**********"
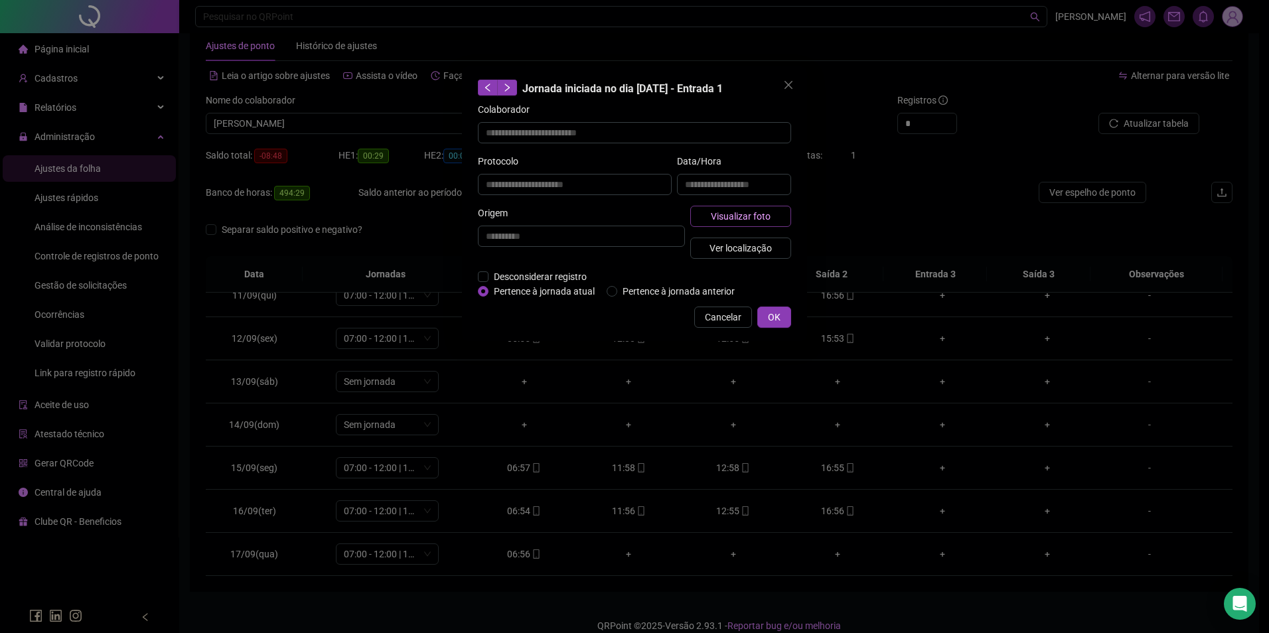
click at [722, 217] on span "Visualizar foto" at bounding box center [741, 216] width 60 height 15
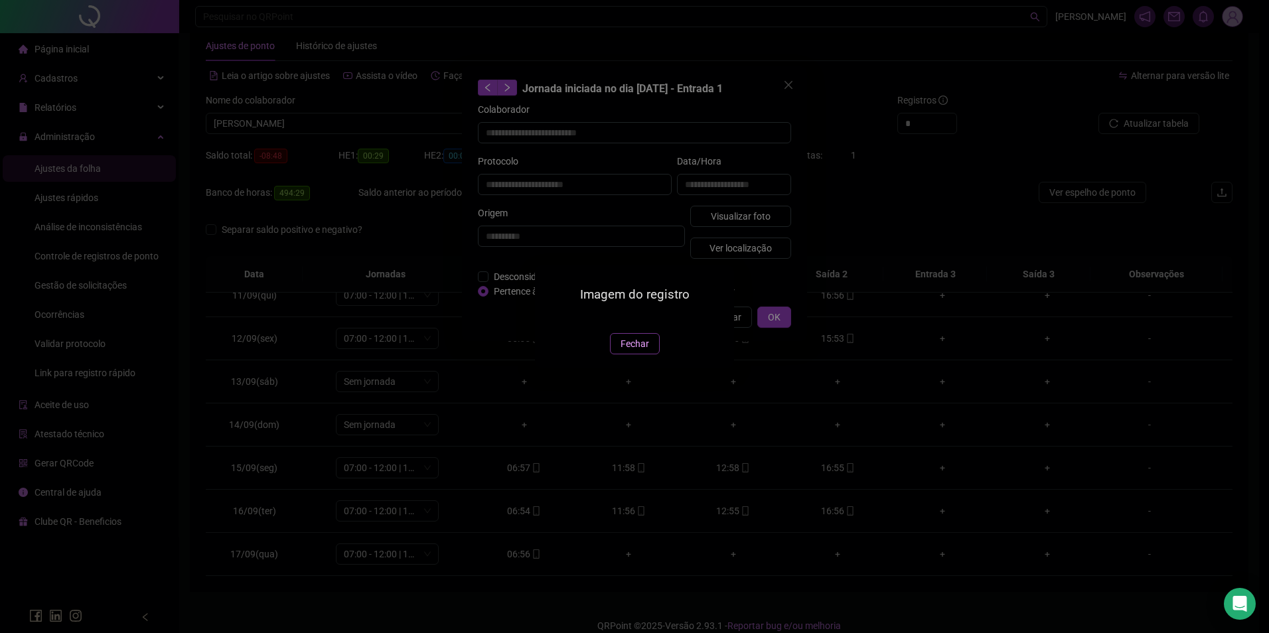
click at [635, 351] on span "Fechar" at bounding box center [635, 344] width 29 height 15
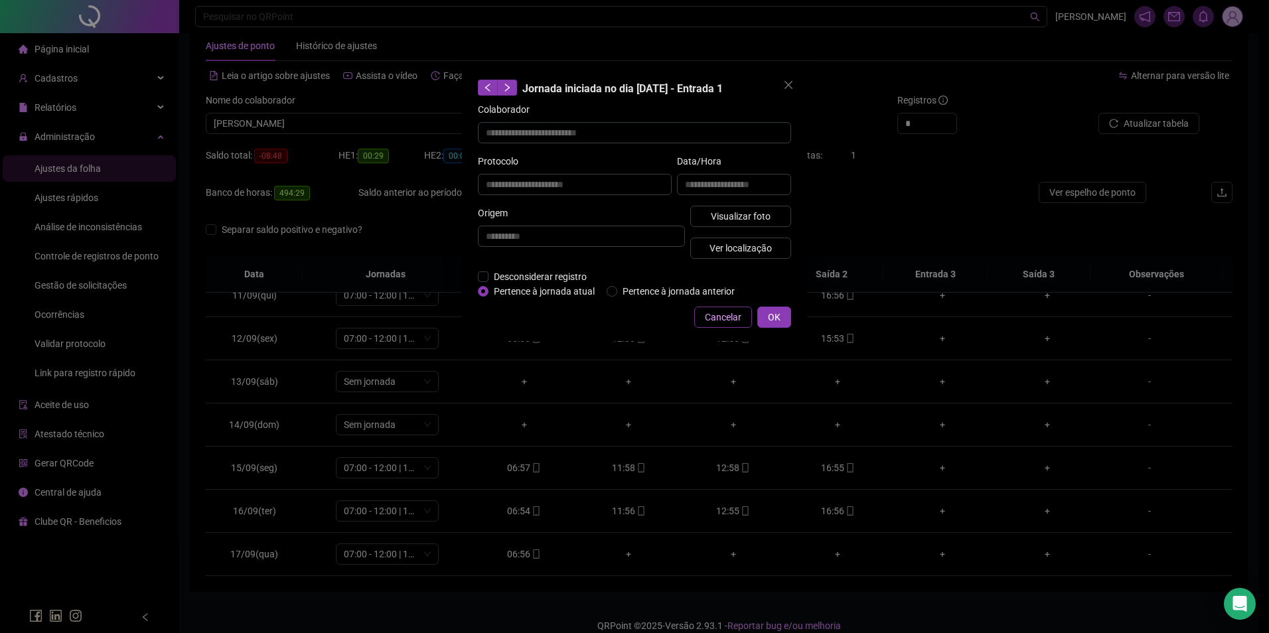
click at [726, 307] on button "Cancelar" at bounding box center [723, 317] width 58 height 21
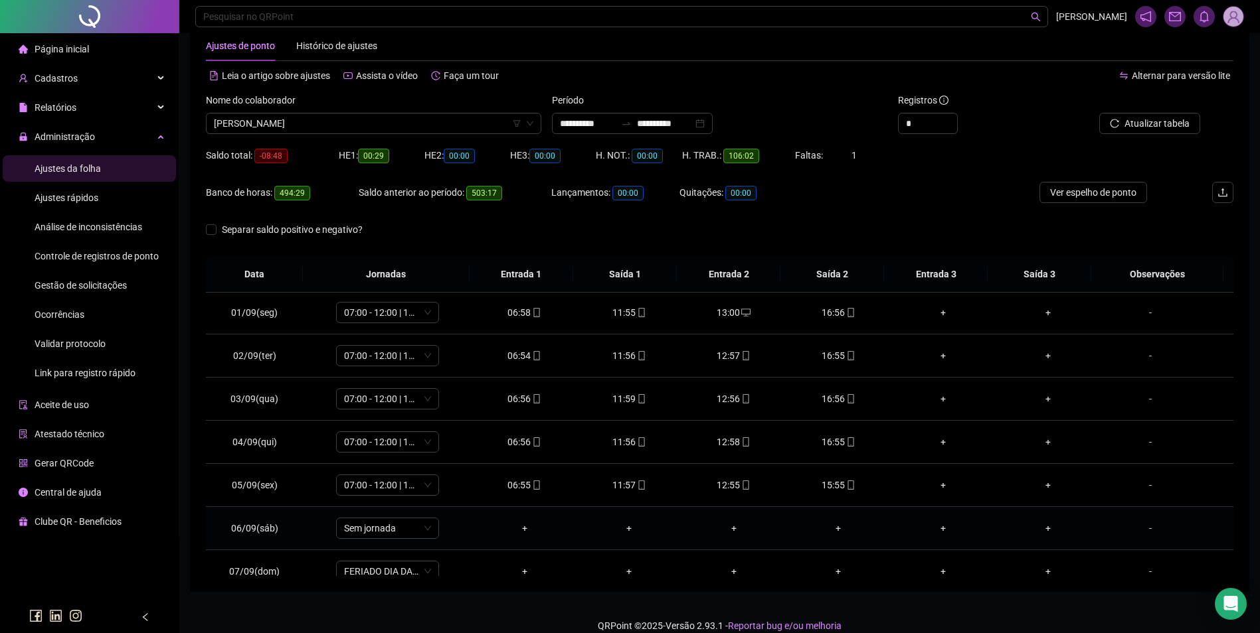
scroll to position [0, 0]
click at [321, 120] on span "GENILSON RODRIGUES DE SOUSA" at bounding box center [373, 124] width 319 height 20
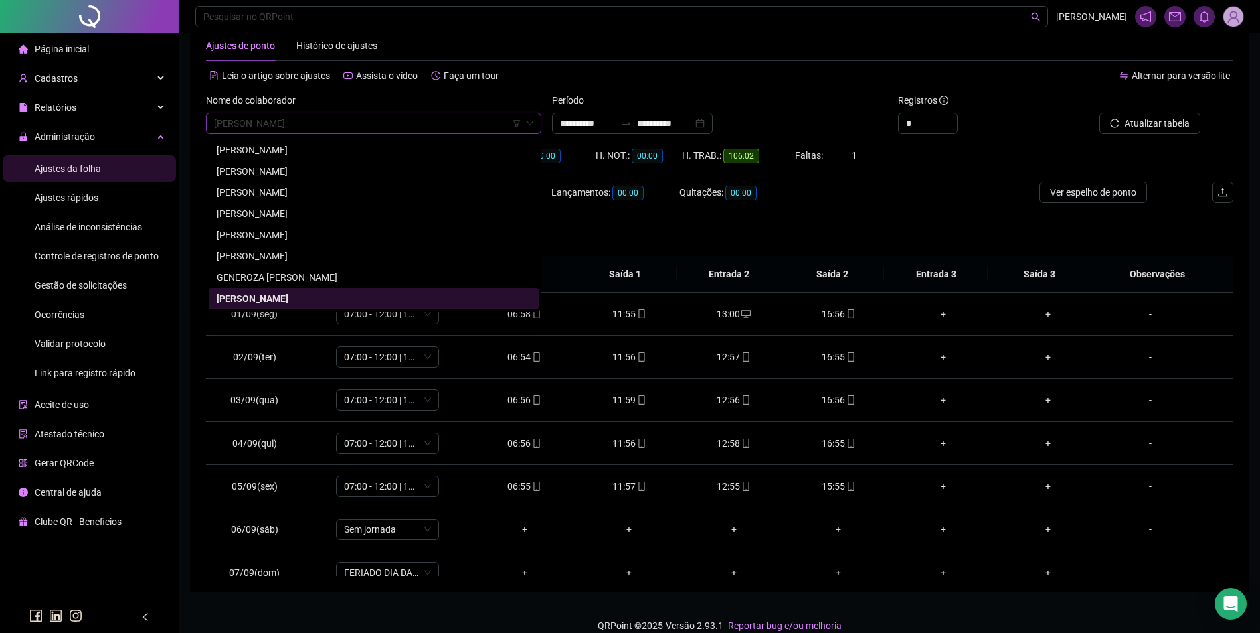
type input "*"
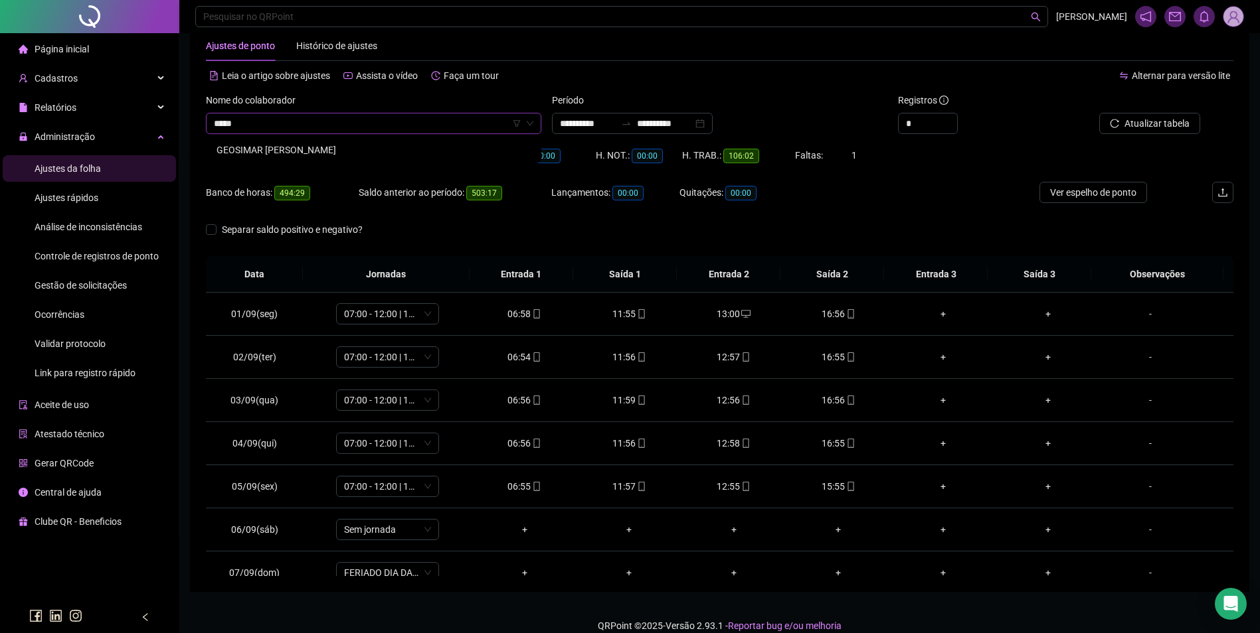
type input "******"
click at [325, 153] on div "GEOSIMAR MAGALHAES LIMA" at bounding box center [373, 150] width 314 height 15
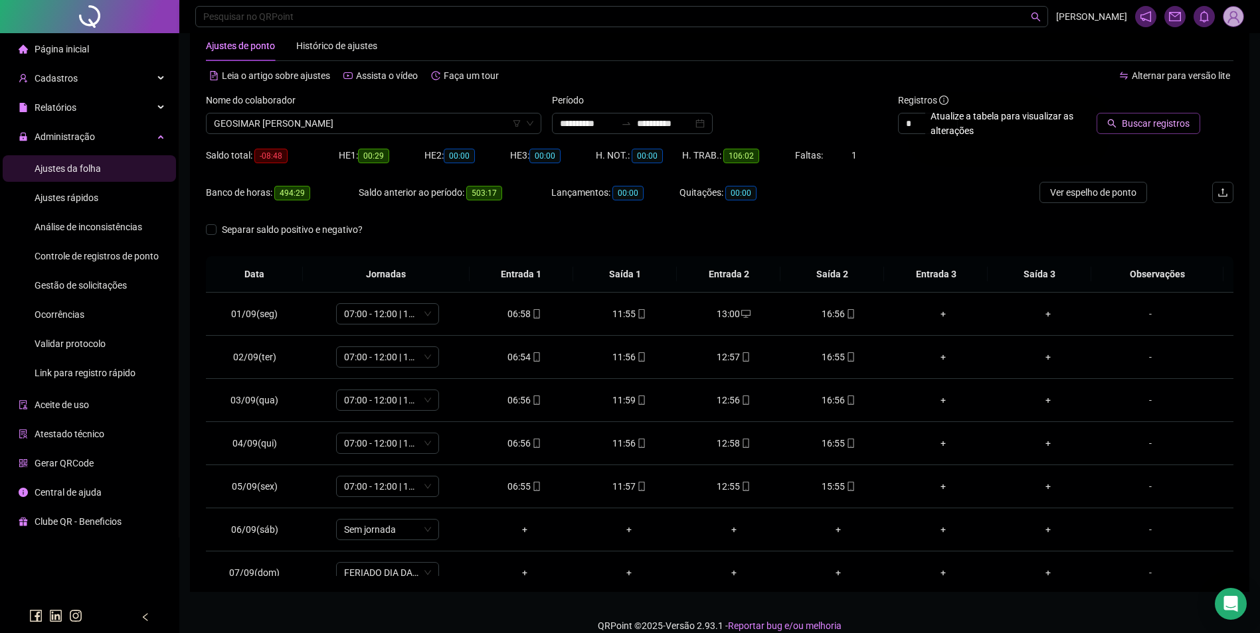
click at [1131, 116] on span "Buscar registros" at bounding box center [1155, 123] width 68 height 15
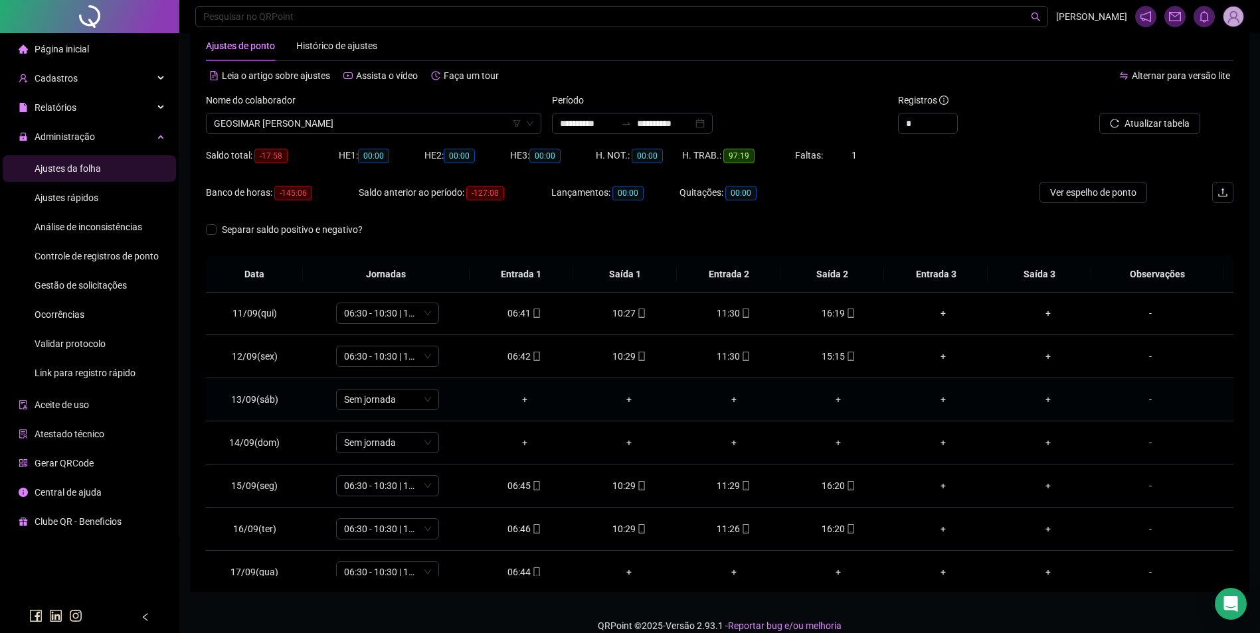
scroll to position [450, 0]
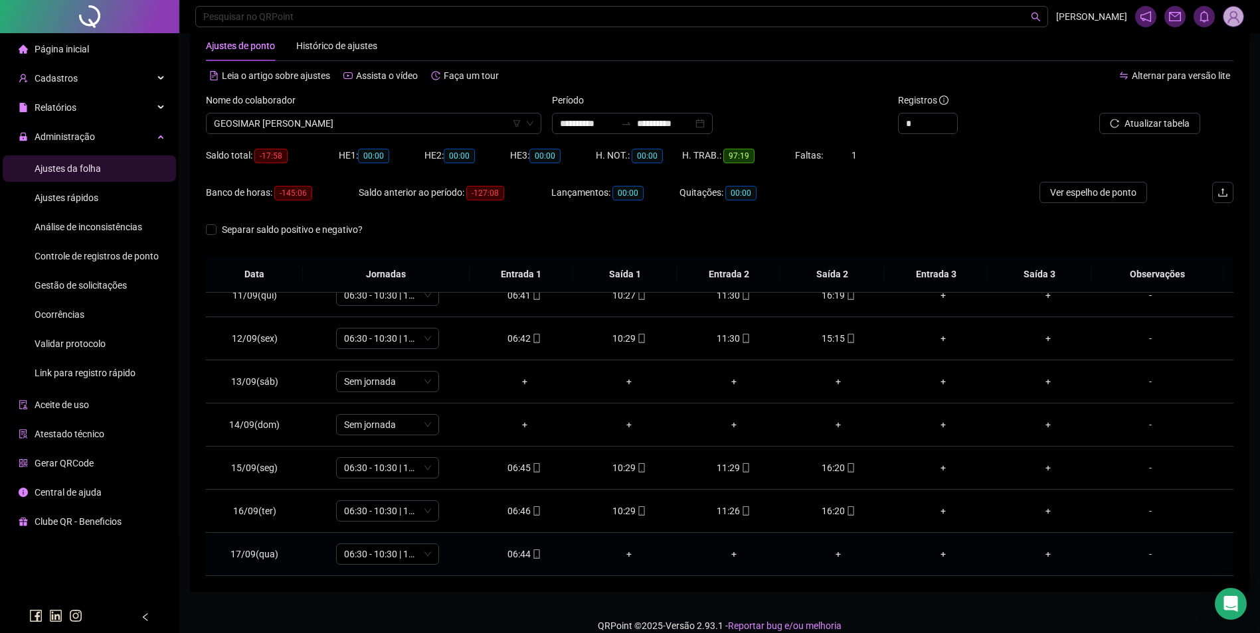
click at [522, 556] on div "06:44" at bounding box center [525, 554] width 84 height 15
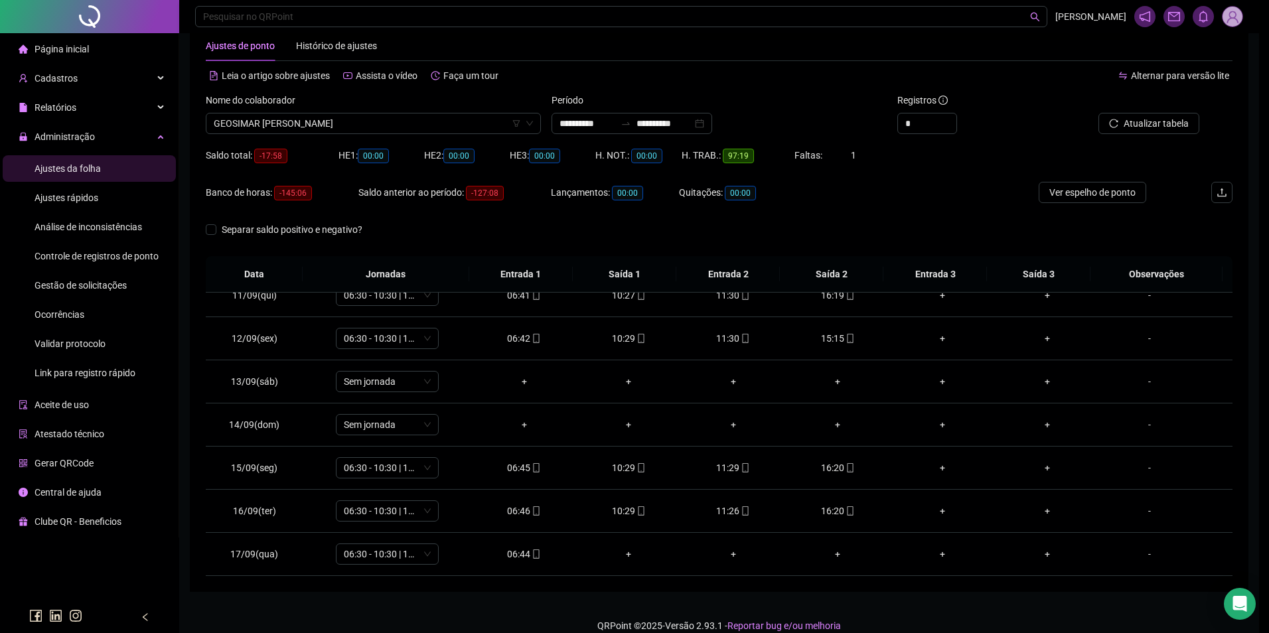
type input "**********"
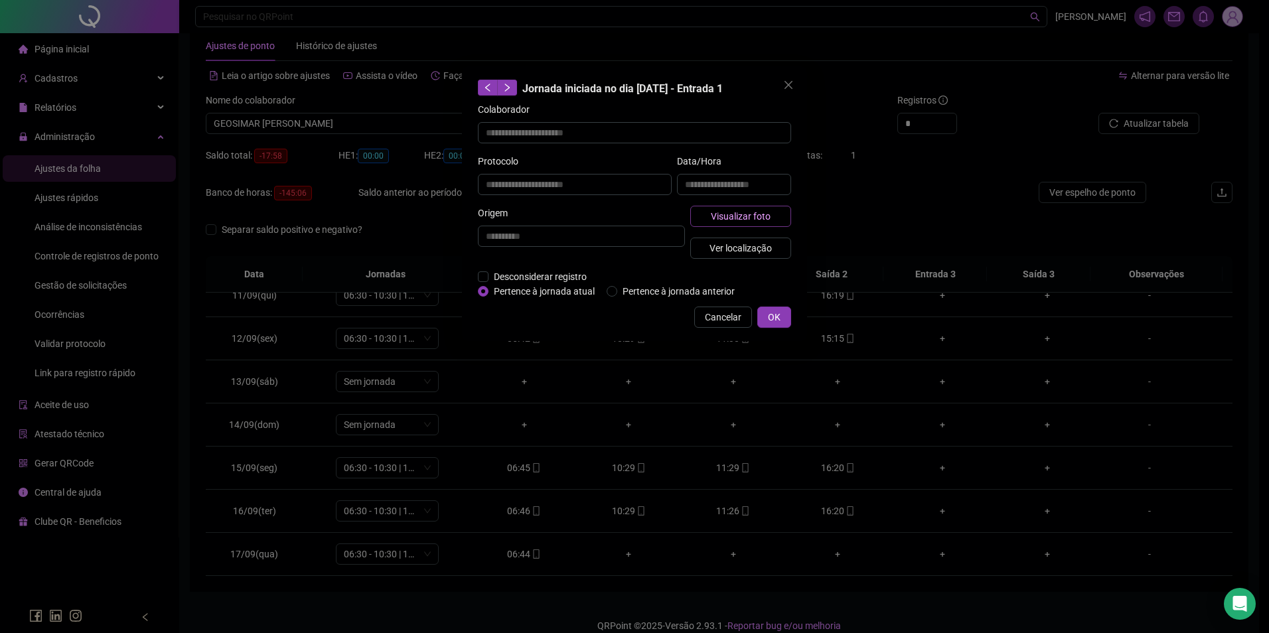
click at [746, 206] on button "Visualizar foto" at bounding box center [741, 216] width 101 height 21
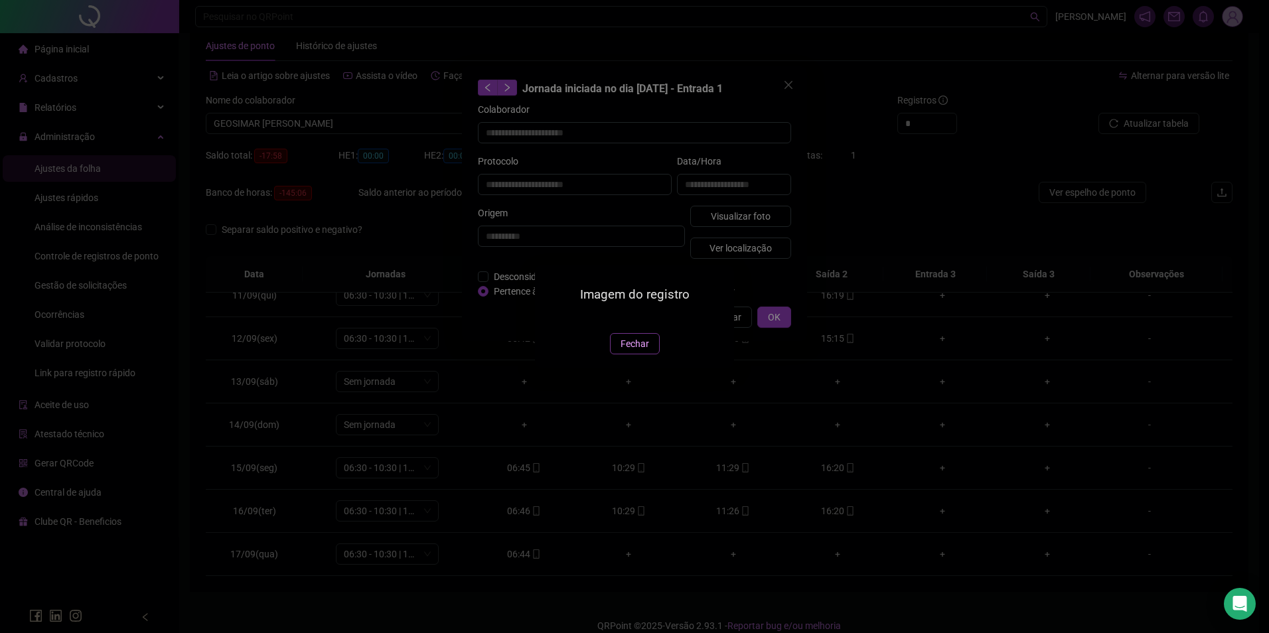
click at [633, 351] on span "Fechar" at bounding box center [635, 344] width 29 height 15
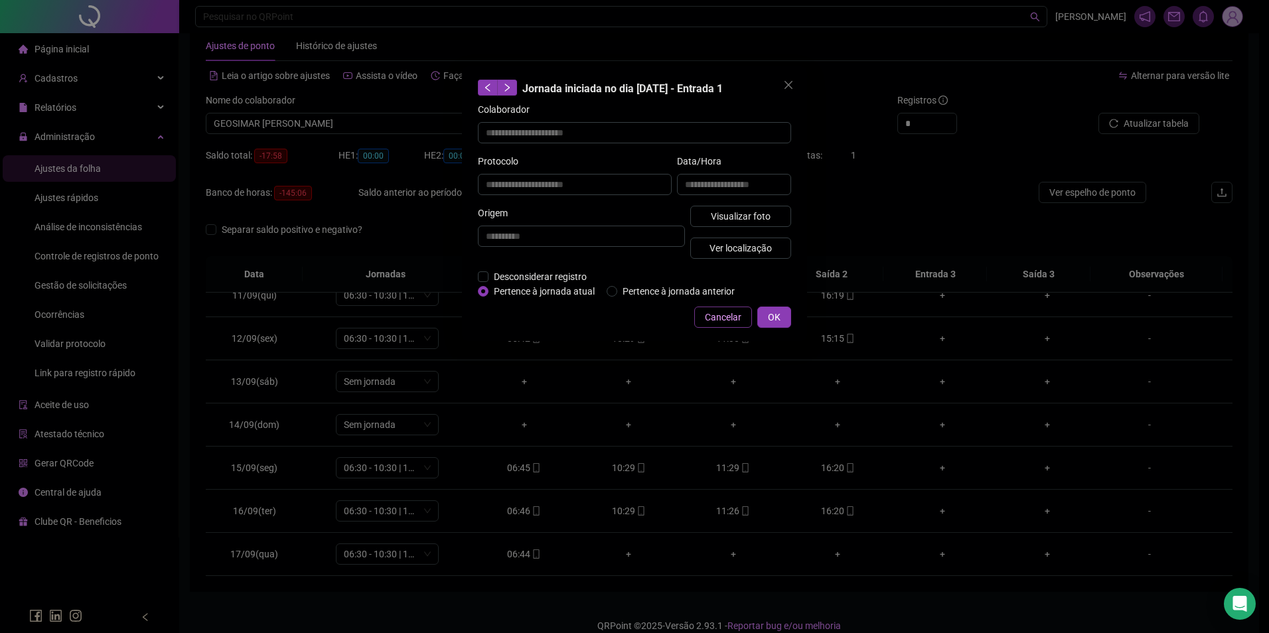
click at [714, 313] on span "Cancelar" at bounding box center [723, 317] width 37 height 15
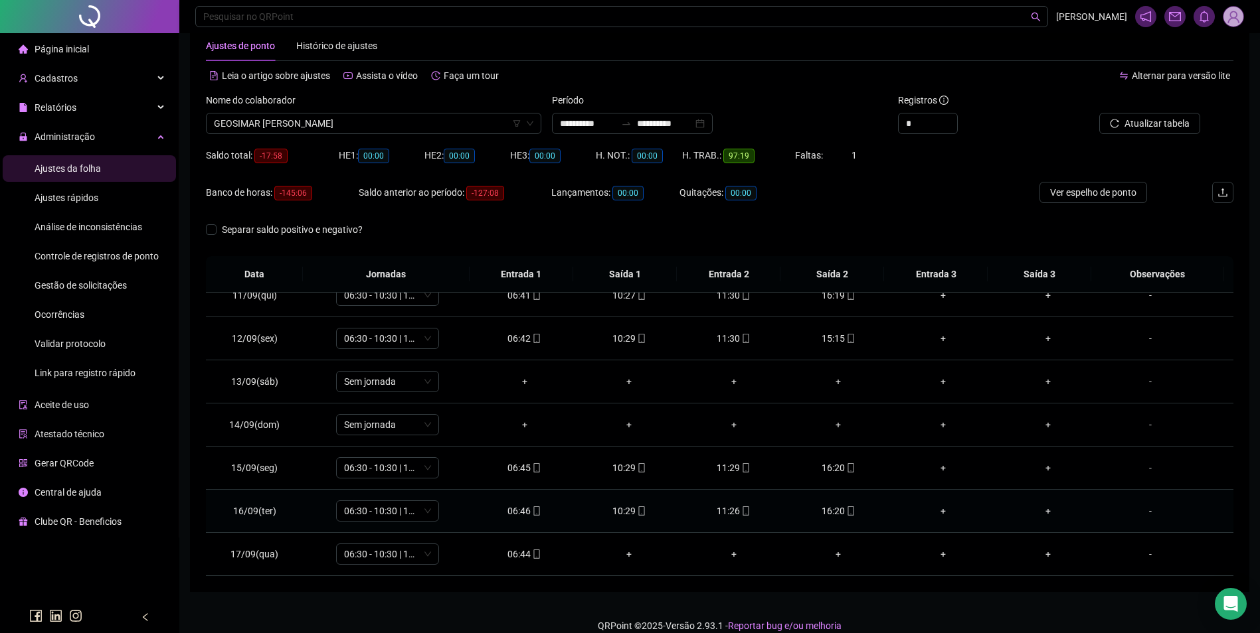
click at [730, 505] on div "11:26" at bounding box center [734, 511] width 84 height 15
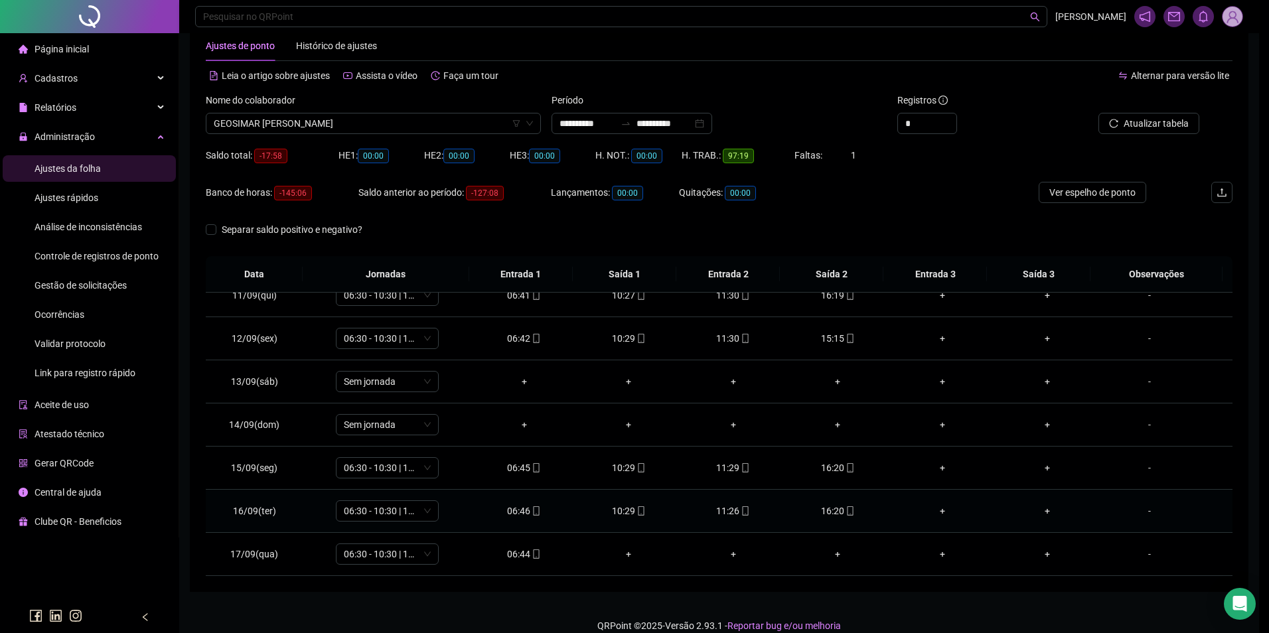
type input "**********"
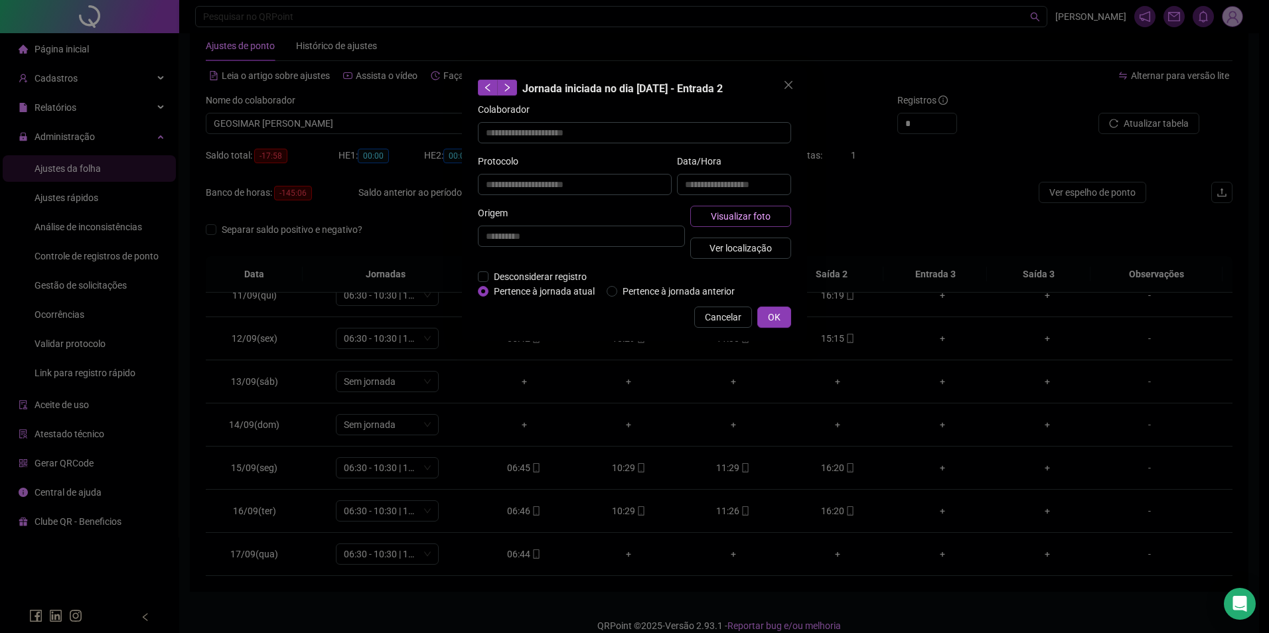
click at [765, 213] on span "Visualizar foto" at bounding box center [741, 216] width 60 height 15
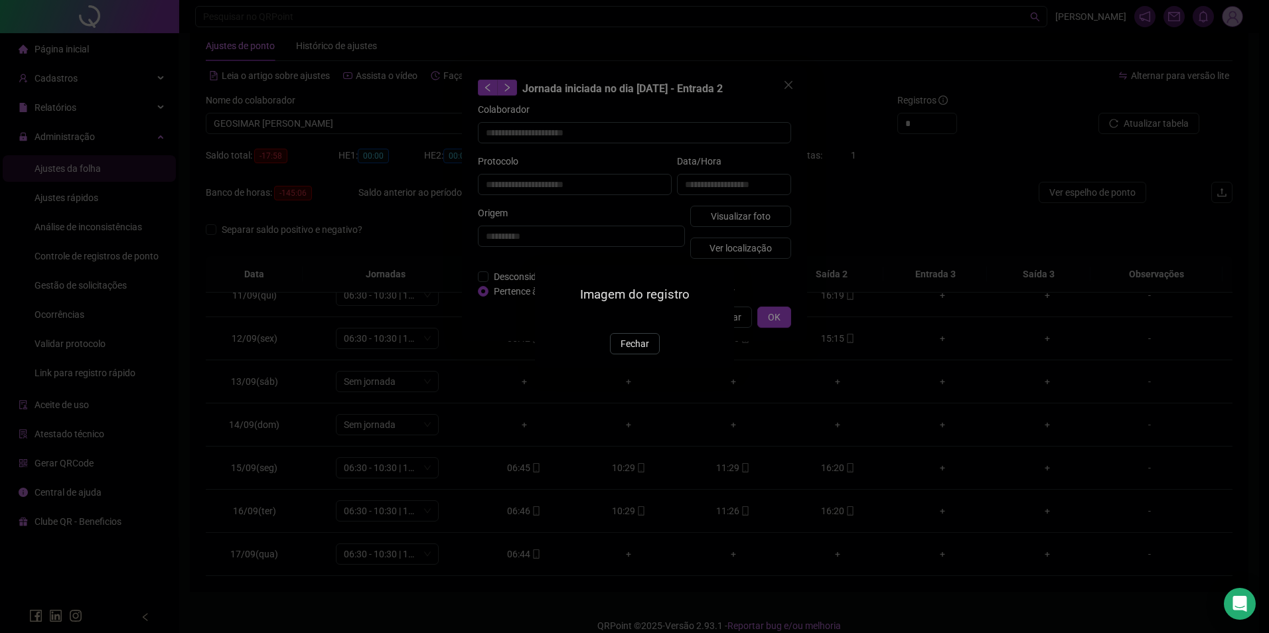
drag, startPoint x: 641, startPoint y: 415, endPoint x: 691, endPoint y: 350, distance: 81.9
click at [640, 351] on span "Fechar" at bounding box center [635, 344] width 29 height 15
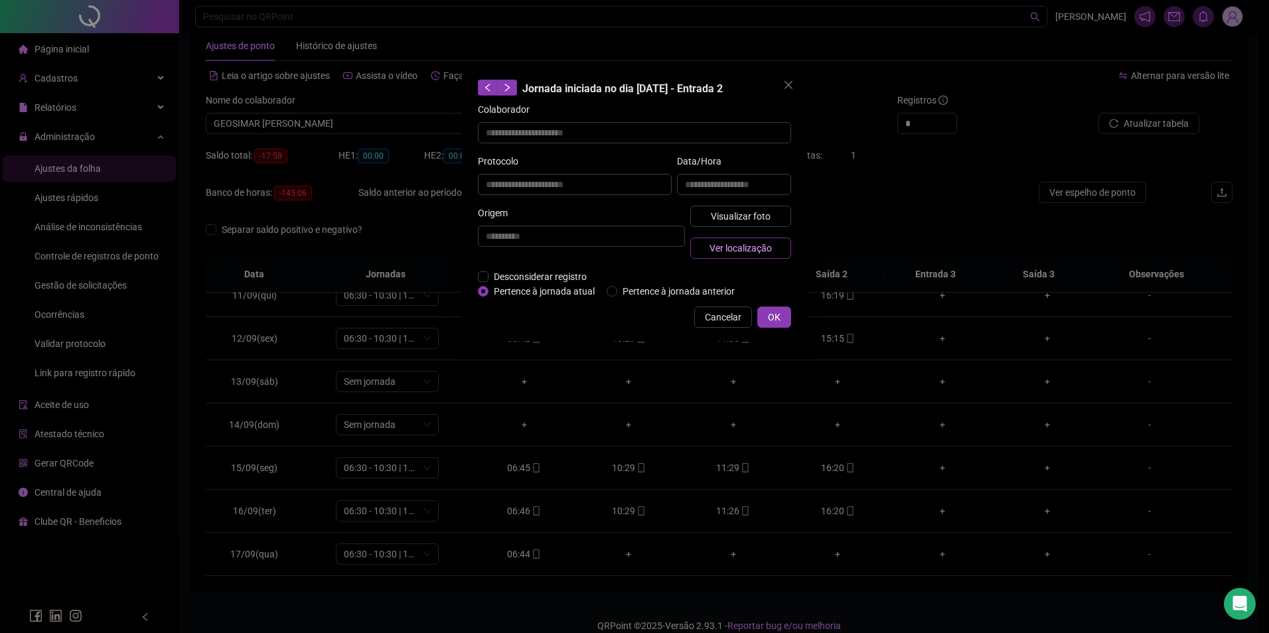
click at [740, 242] on span "Ver localização" at bounding box center [741, 248] width 62 height 15
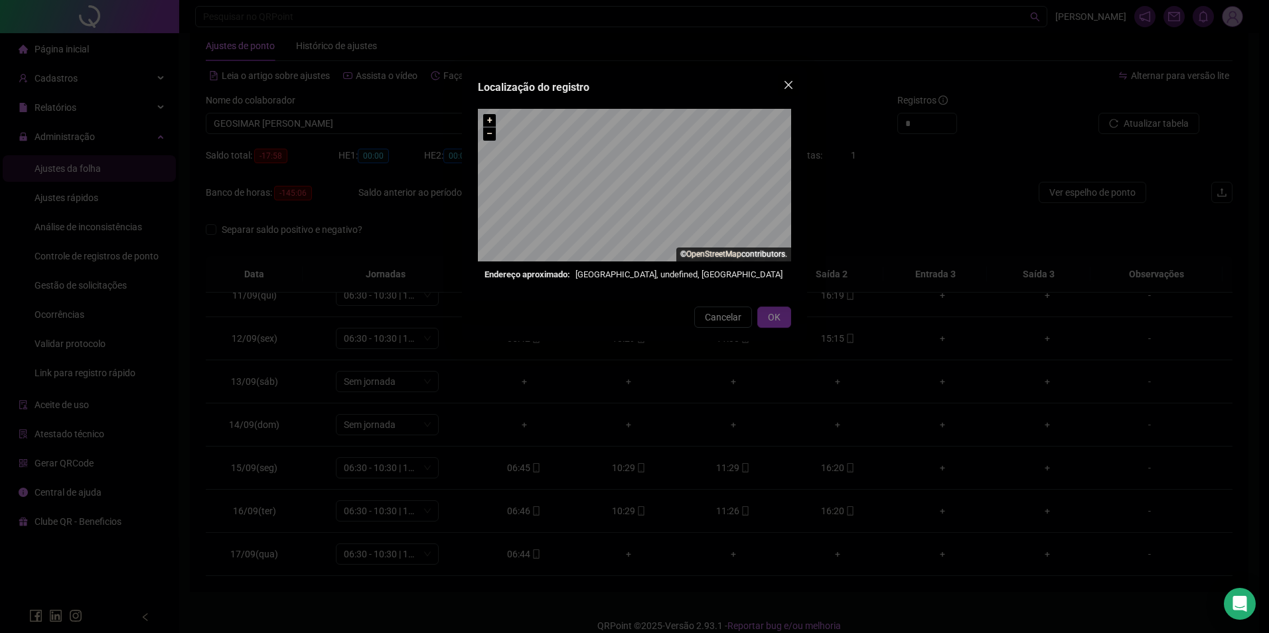
click at [787, 84] on icon "close" at bounding box center [789, 85] width 8 height 8
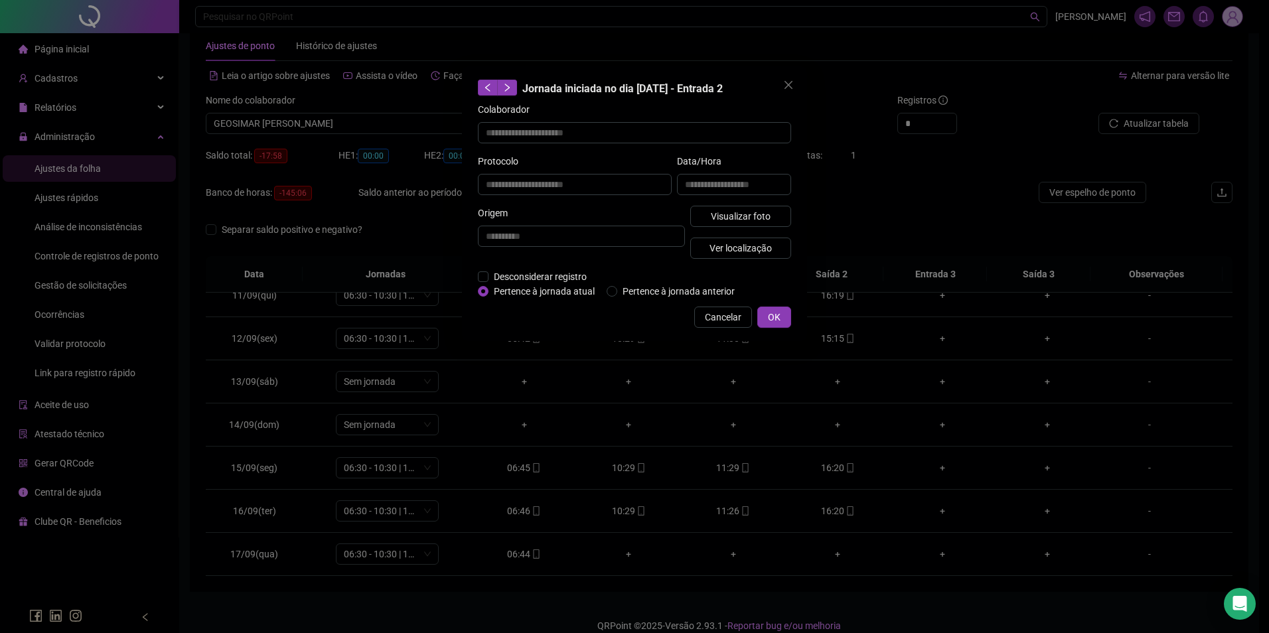
click at [702, 311] on button "Cancelar" at bounding box center [723, 317] width 58 height 21
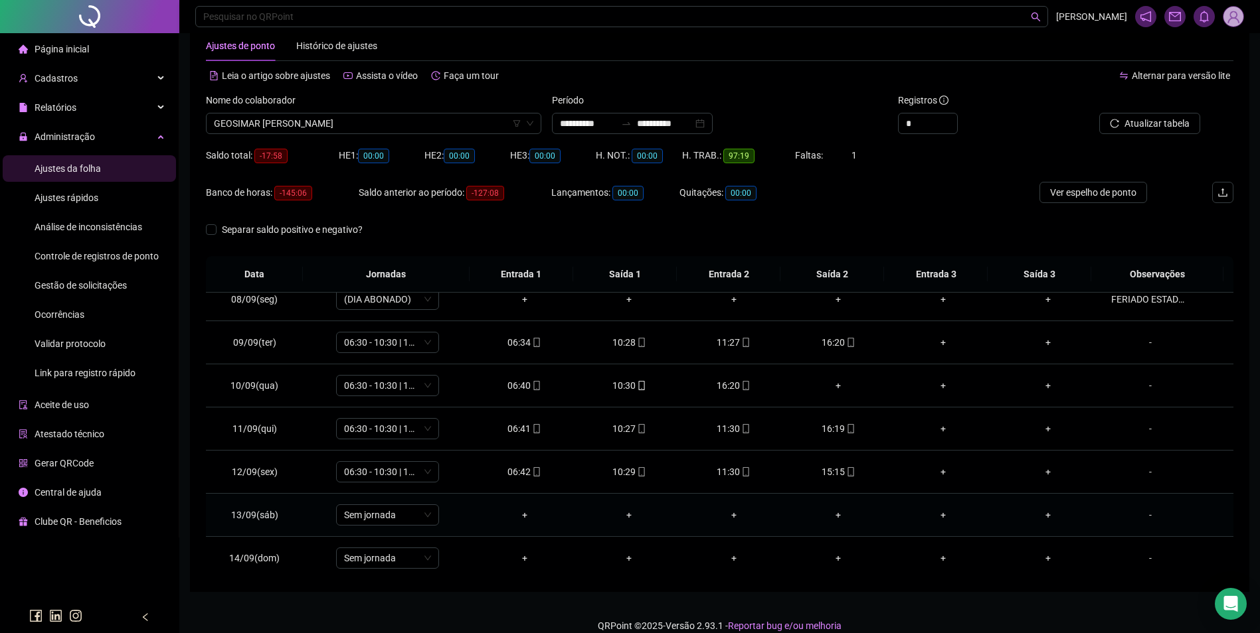
scroll to position [251, 0]
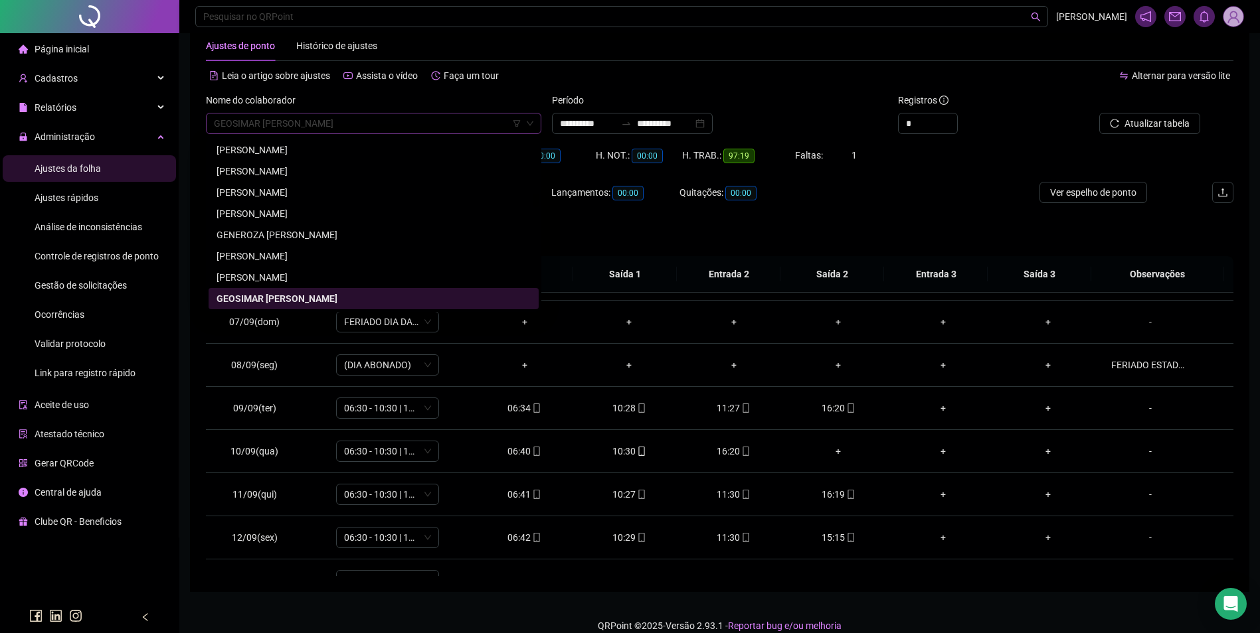
click at [493, 130] on span "GEOSIMAR MAGALHAES LIMA" at bounding box center [373, 124] width 319 height 20
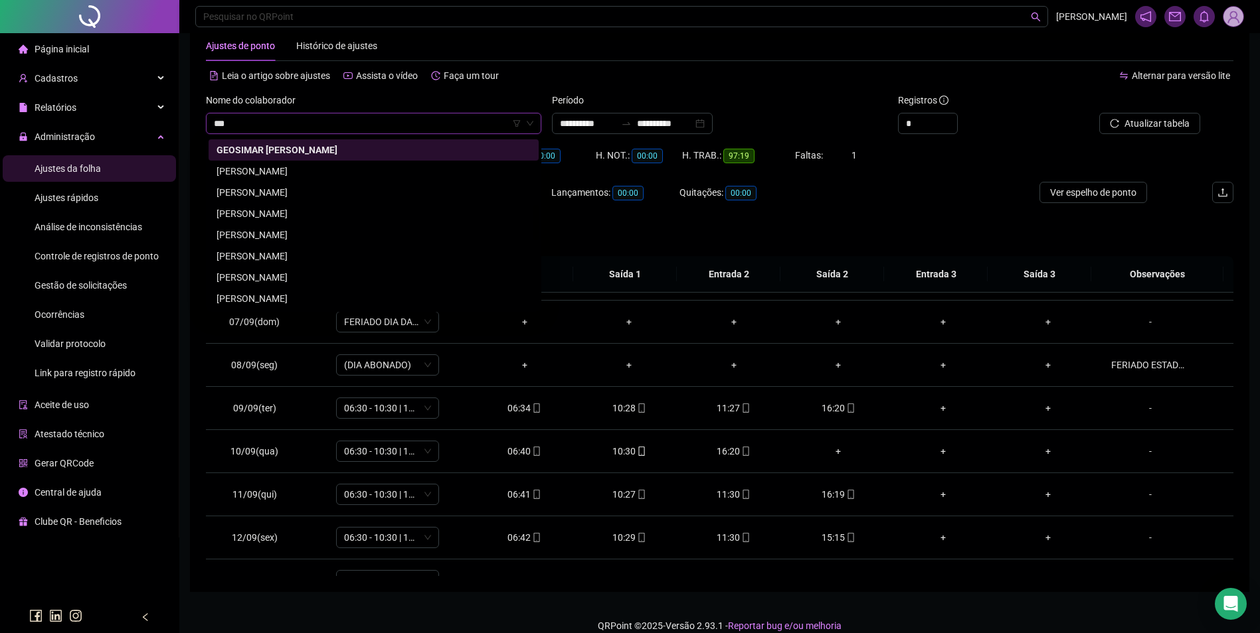
scroll to position [0, 0]
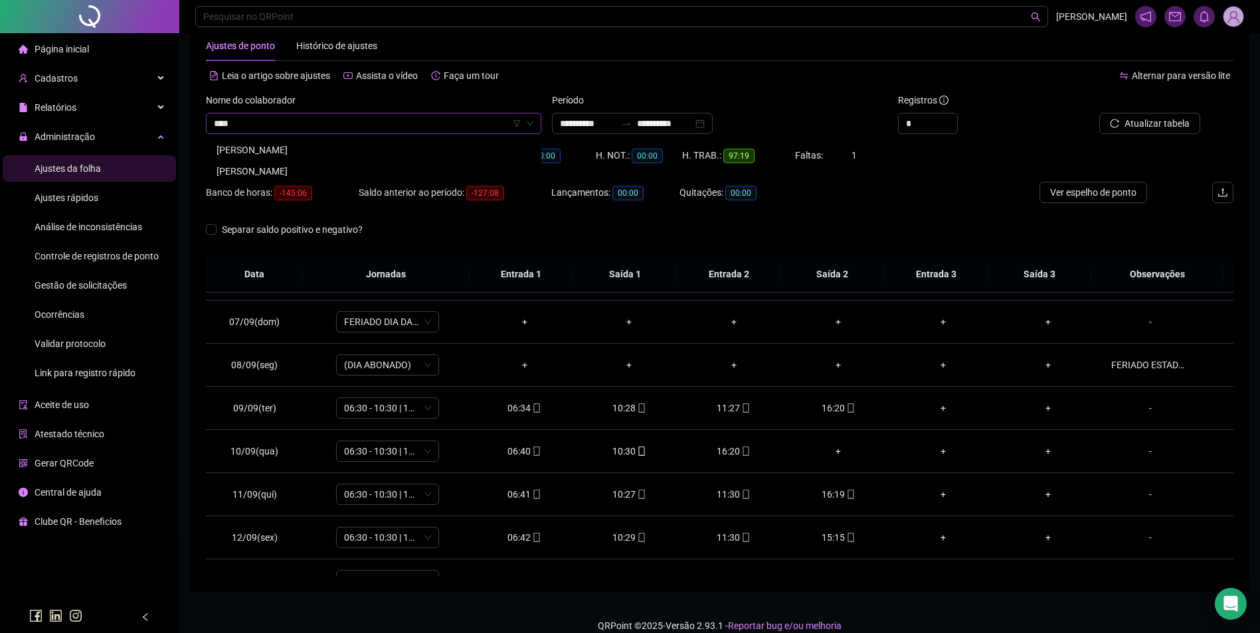
type input "*****"
click at [293, 149] on div "GEOVA DA CRUZ SILVA" at bounding box center [373, 150] width 314 height 15
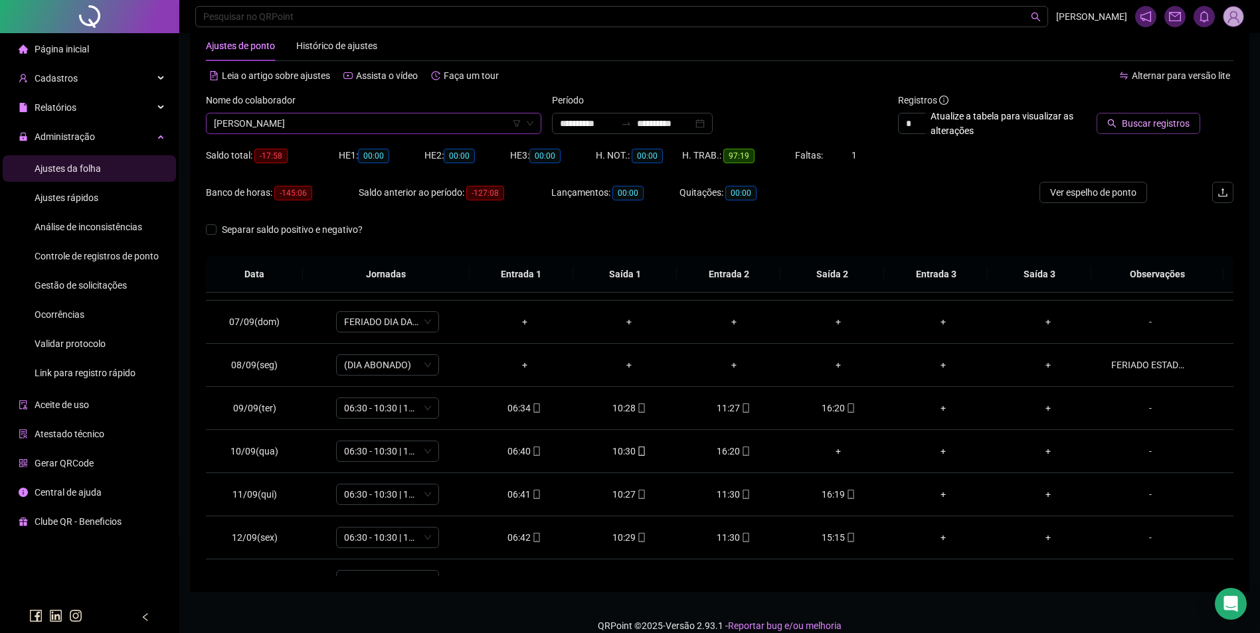
click at [1144, 120] on span "Buscar registros" at bounding box center [1155, 123] width 68 height 15
click at [1149, 123] on span "Atualizar tabela" at bounding box center [1156, 123] width 65 height 15
click at [740, 448] on span "mobile" at bounding box center [745, 451] width 11 height 9
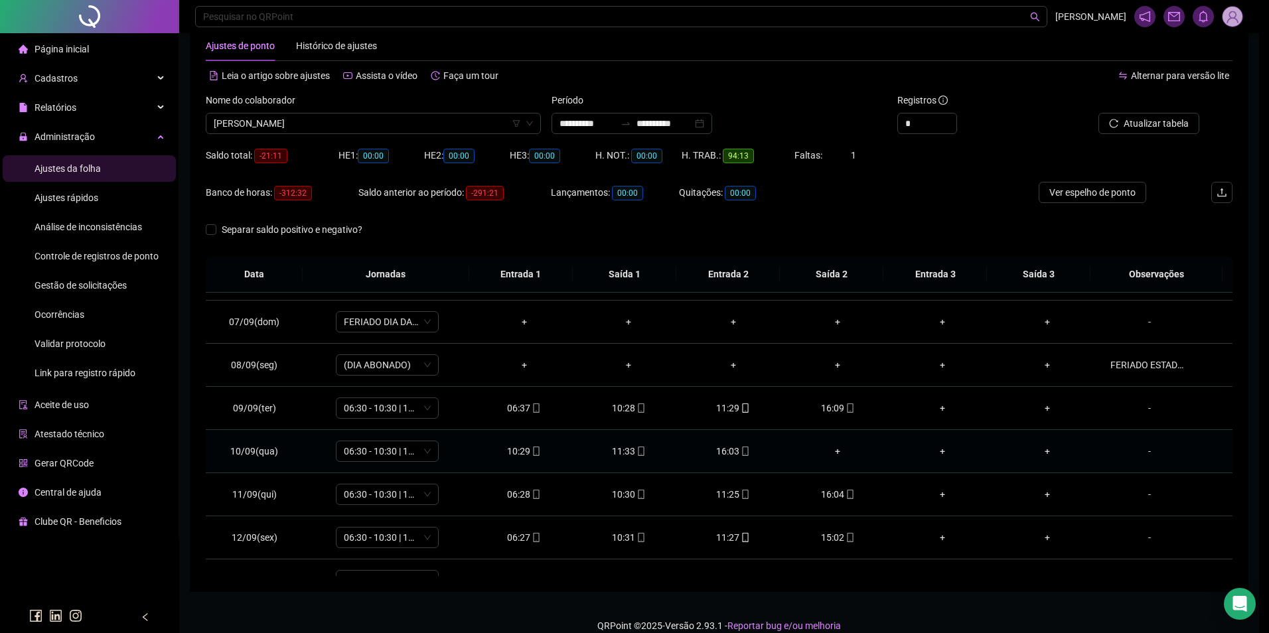
type input "**********"
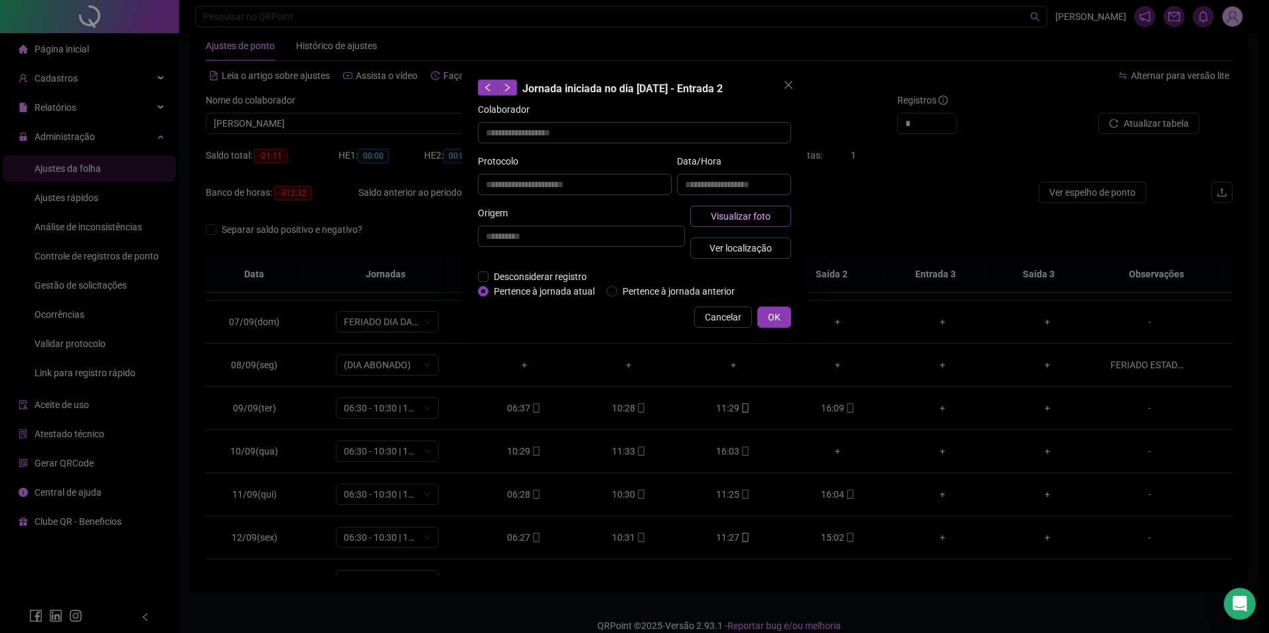
click at [762, 209] on span "Visualizar foto" at bounding box center [741, 216] width 60 height 15
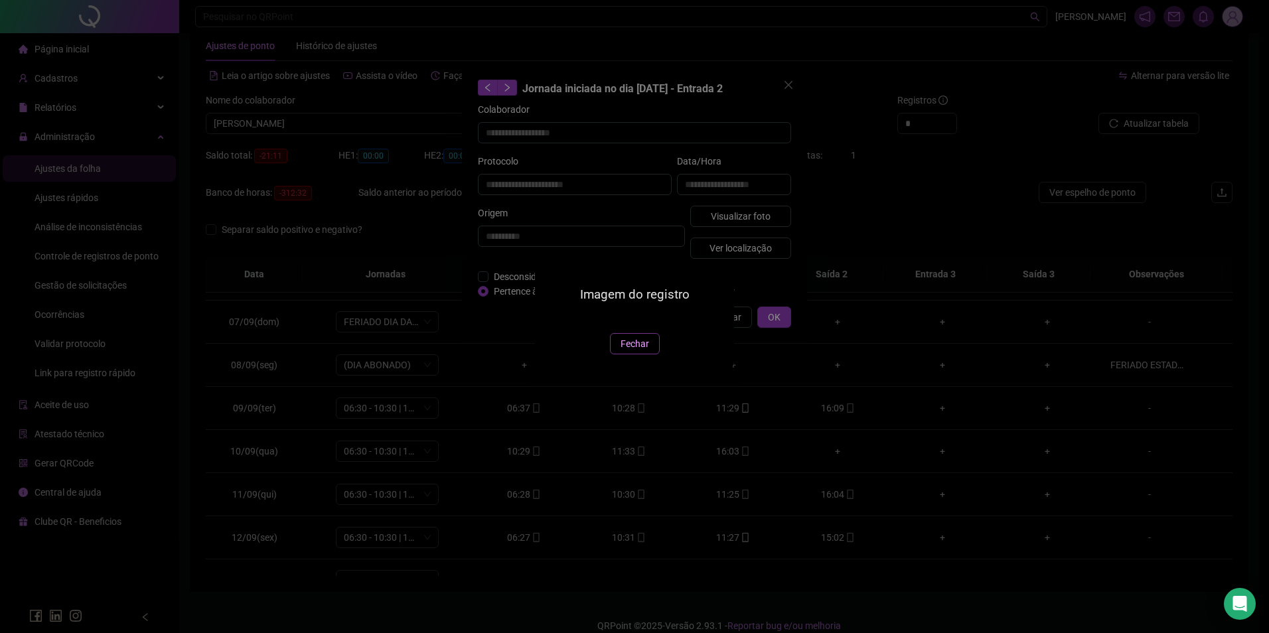
click at [637, 351] on span "Fechar" at bounding box center [635, 344] width 29 height 15
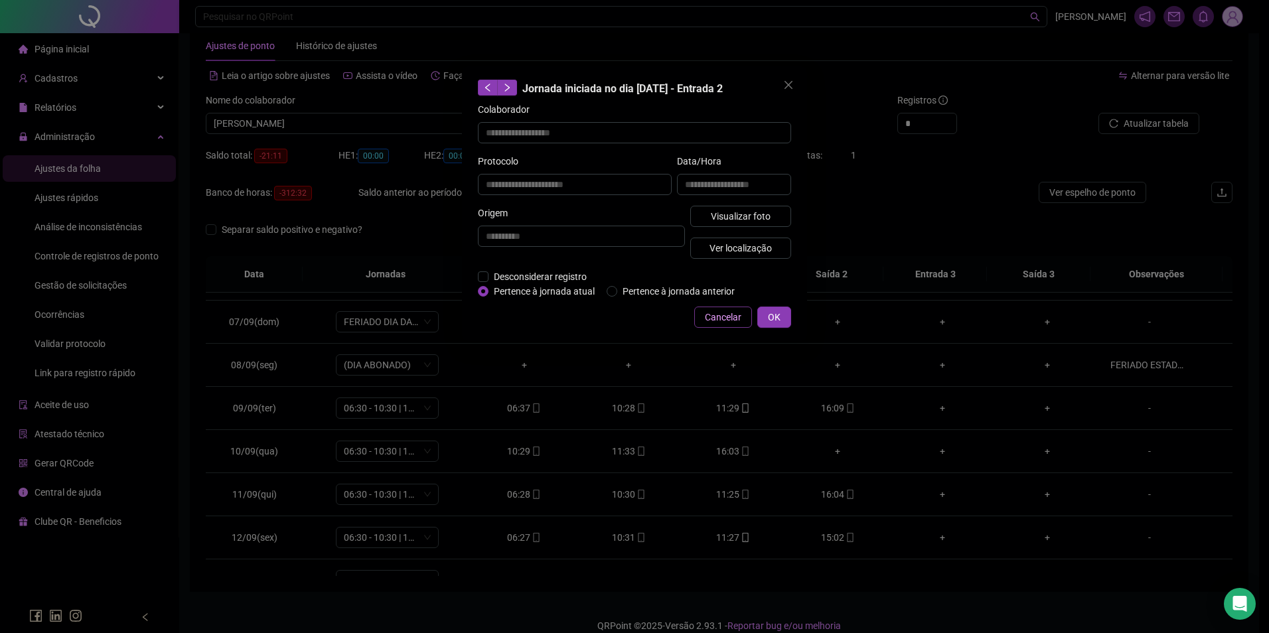
click at [719, 323] on span "Cancelar" at bounding box center [723, 317] width 37 height 15
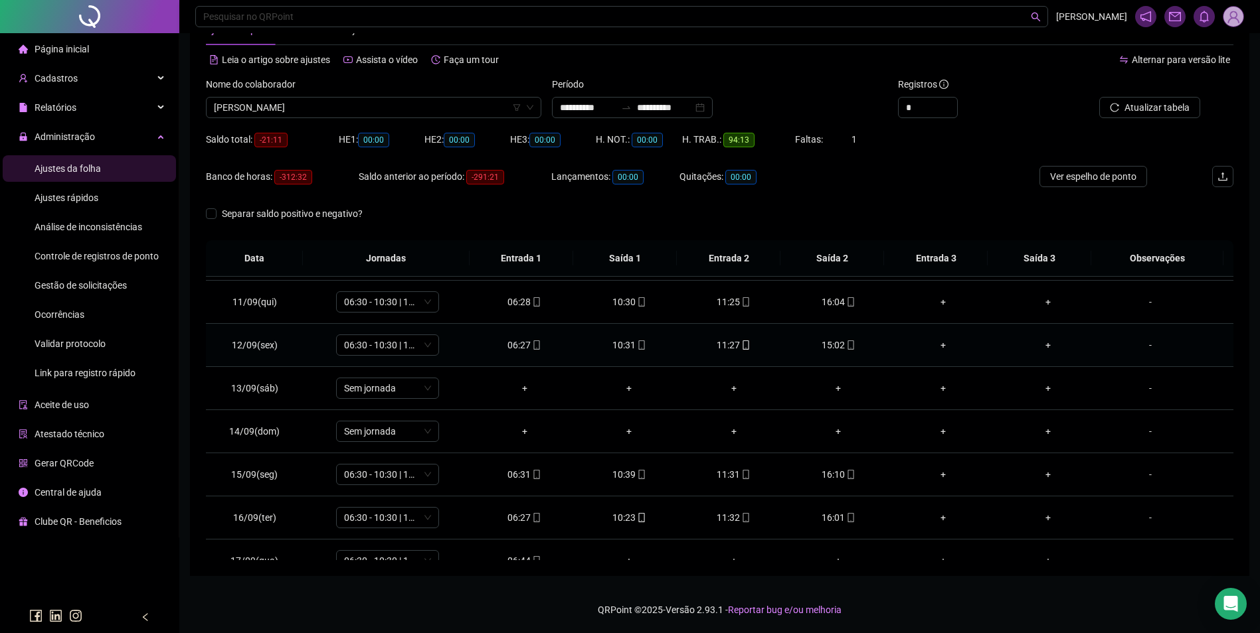
scroll to position [450, 0]
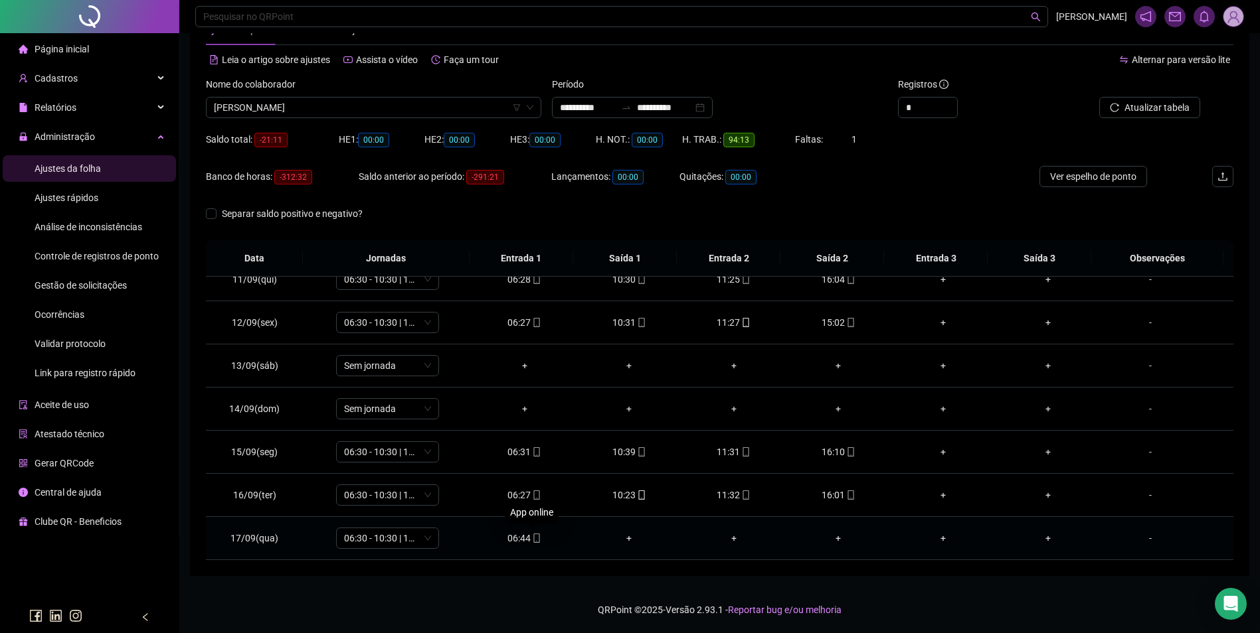
click at [536, 542] on icon "mobile" at bounding box center [536, 538] width 6 height 9
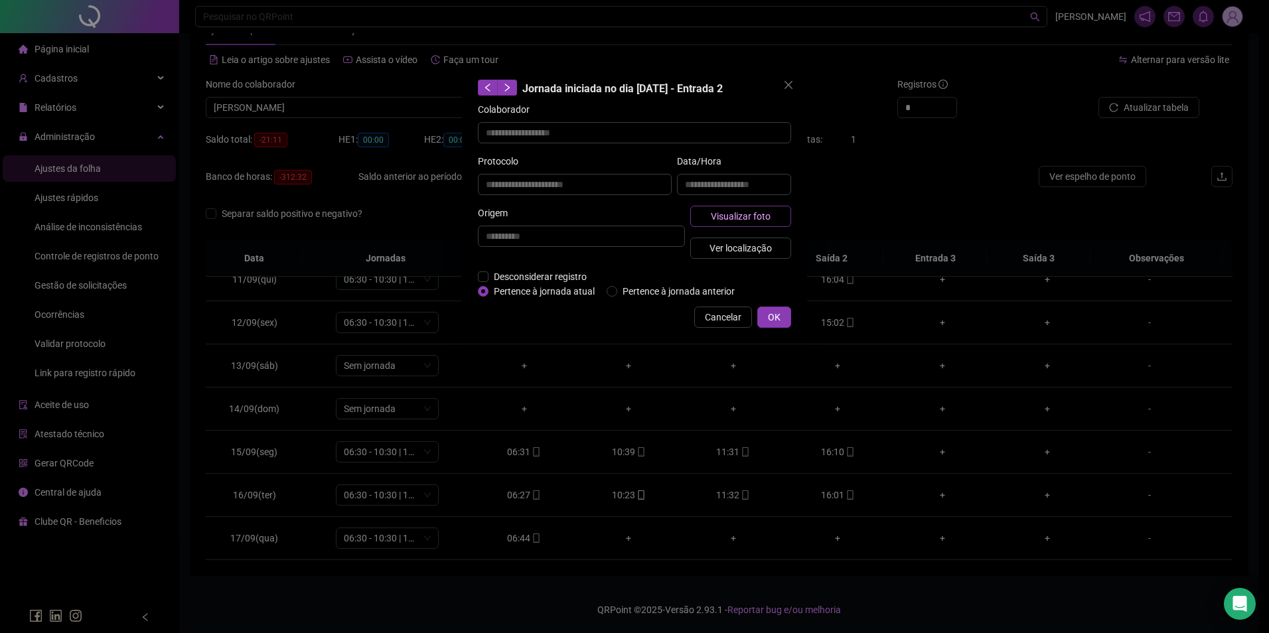
type input "**********"
click at [735, 221] on span "Visualizar foto" at bounding box center [741, 216] width 60 height 15
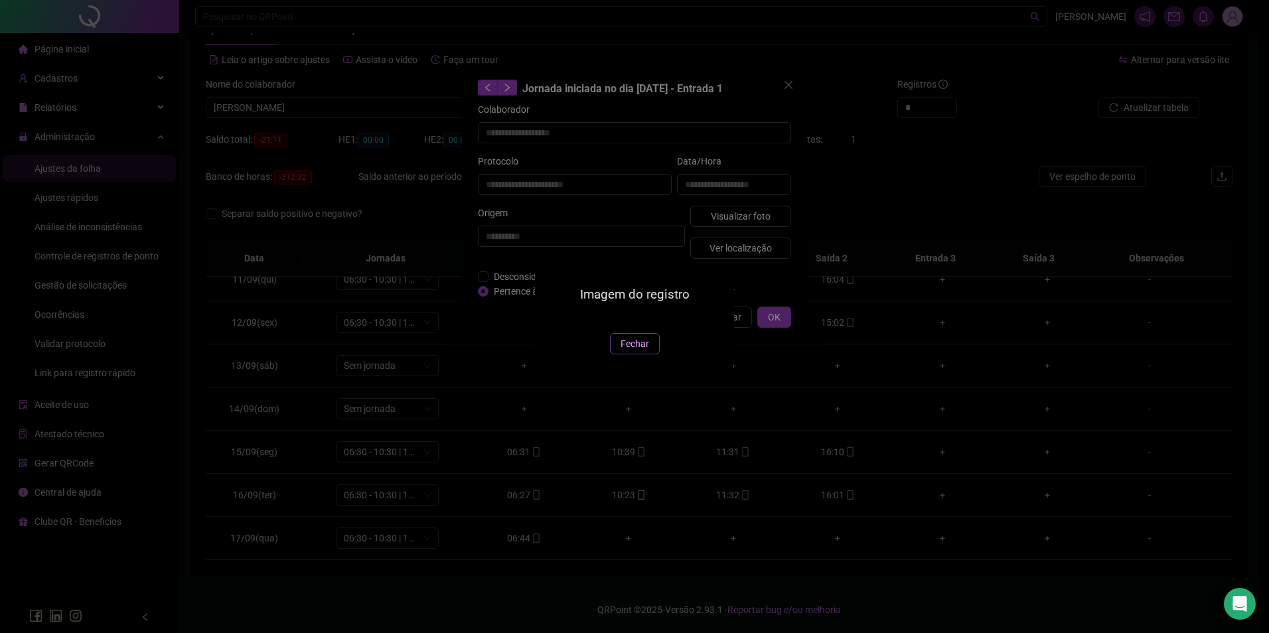
click at [641, 351] on span "Fechar" at bounding box center [635, 344] width 29 height 15
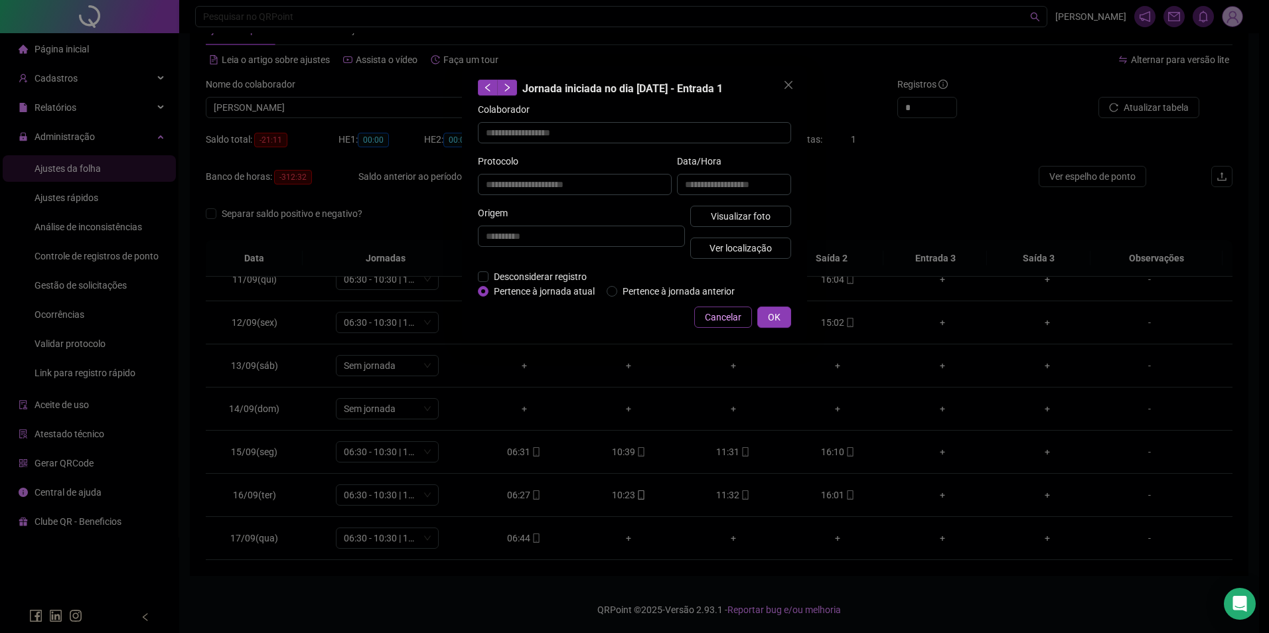
click at [730, 319] on span "Cancelar" at bounding box center [723, 317] width 37 height 15
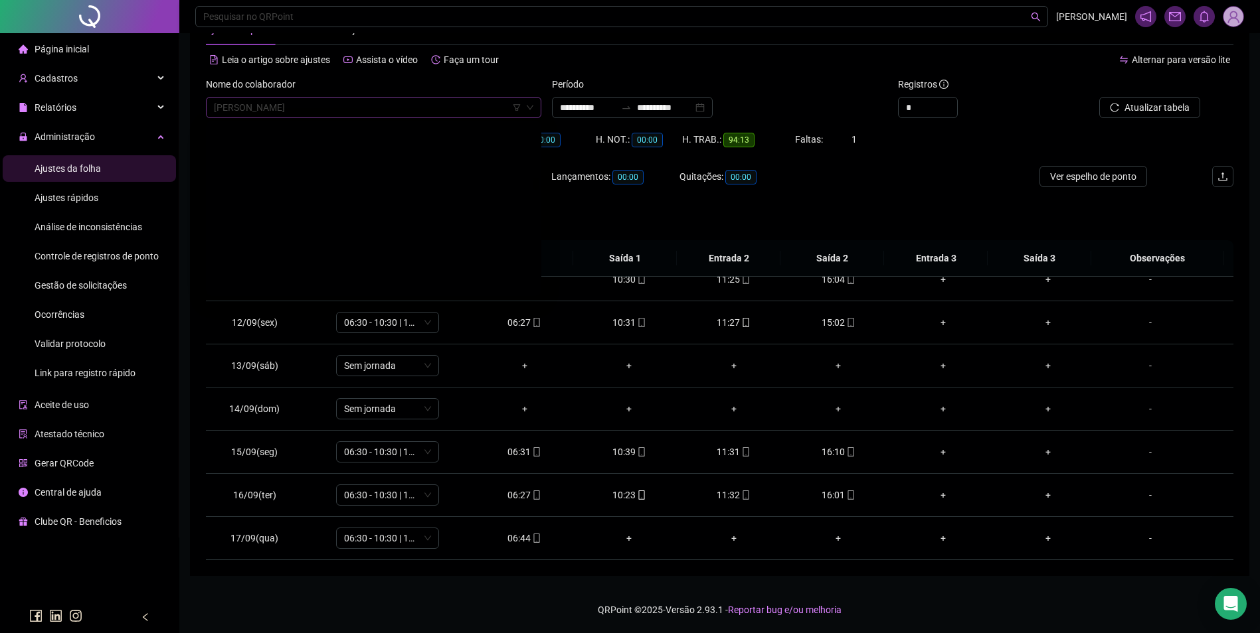
click at [406, 111] on span "GEOVA DA CRUZ SILVA" at bounding box center [373, 108] width 319 height 20
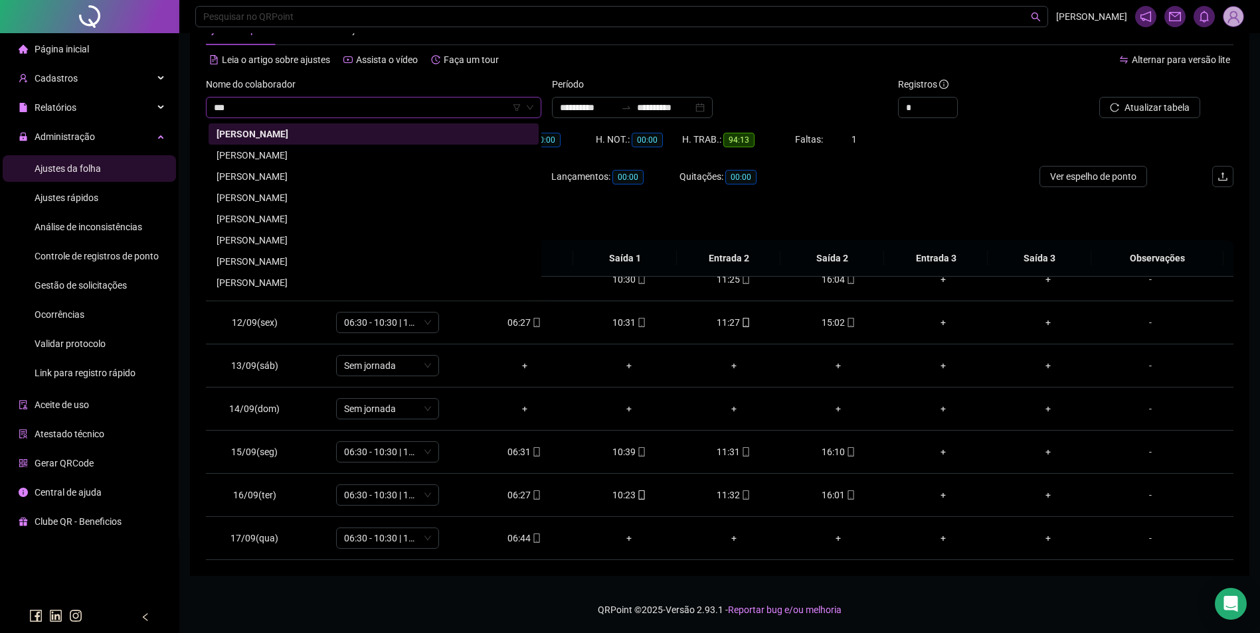
scroll to position [0, 0]
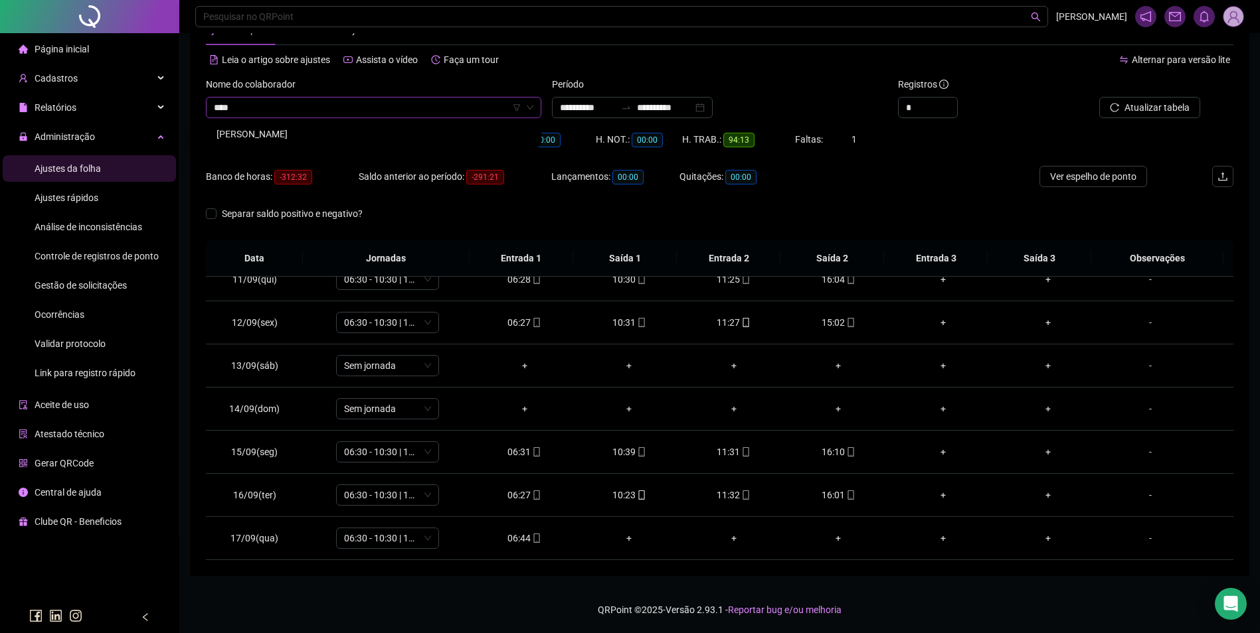
type input "*****"
click at [313, 131] on div "GEROASIO TEIXEIRA SANTOS" at bounding box center [373, 134] width 314 height 15
click at [1147, 107] on span "Buscar registros" at bounding box center [1155, 107] width 68 height 15
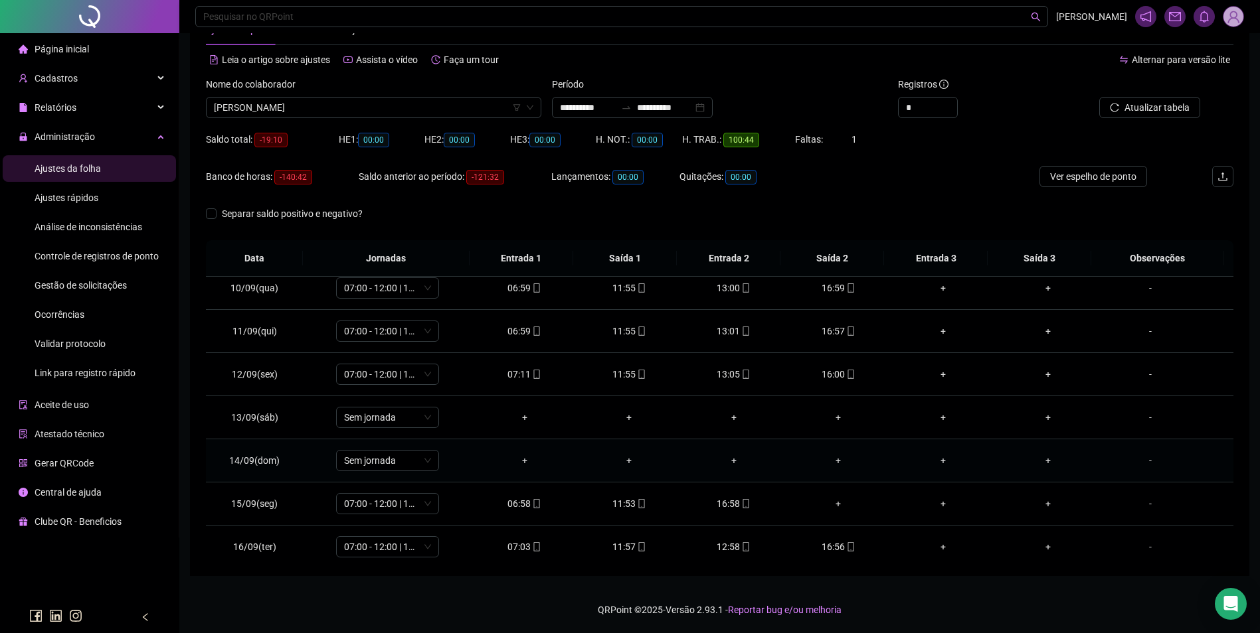
scroll to position [450, 0]
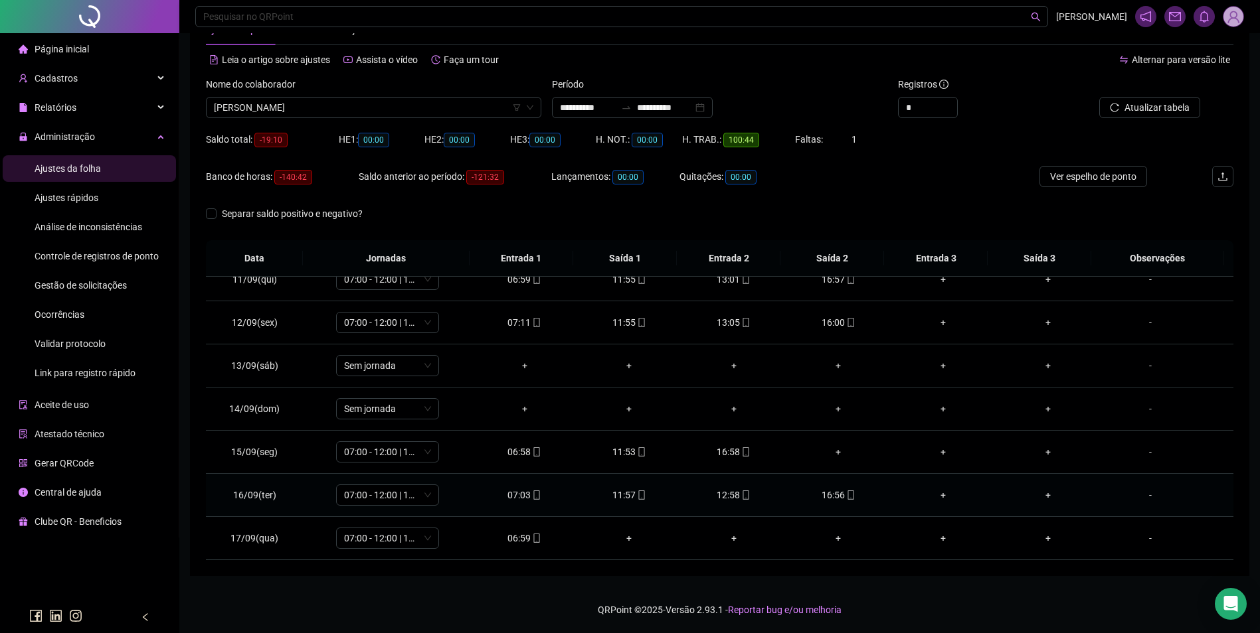
click at [732, 497] on div "12:58" at bounding box center [734, 495] width 84 height 15
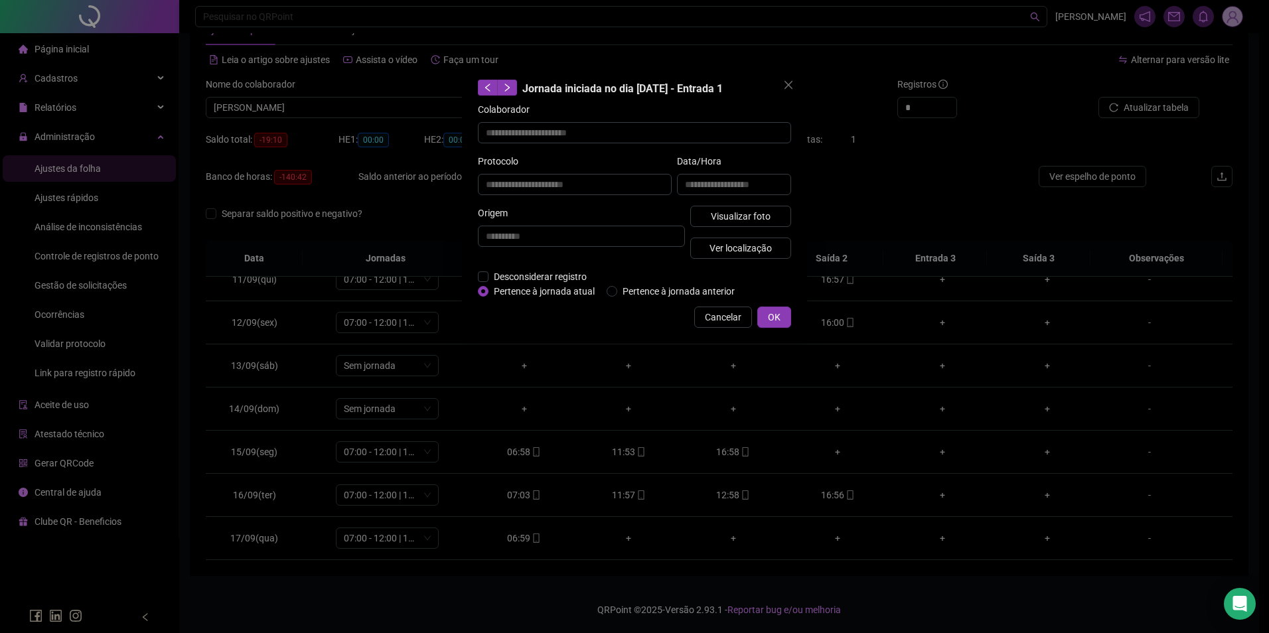
type input "**********"
click at [755, 217] on span "Visualizar foto" at bounding box center [741, 216] width 60 height 15
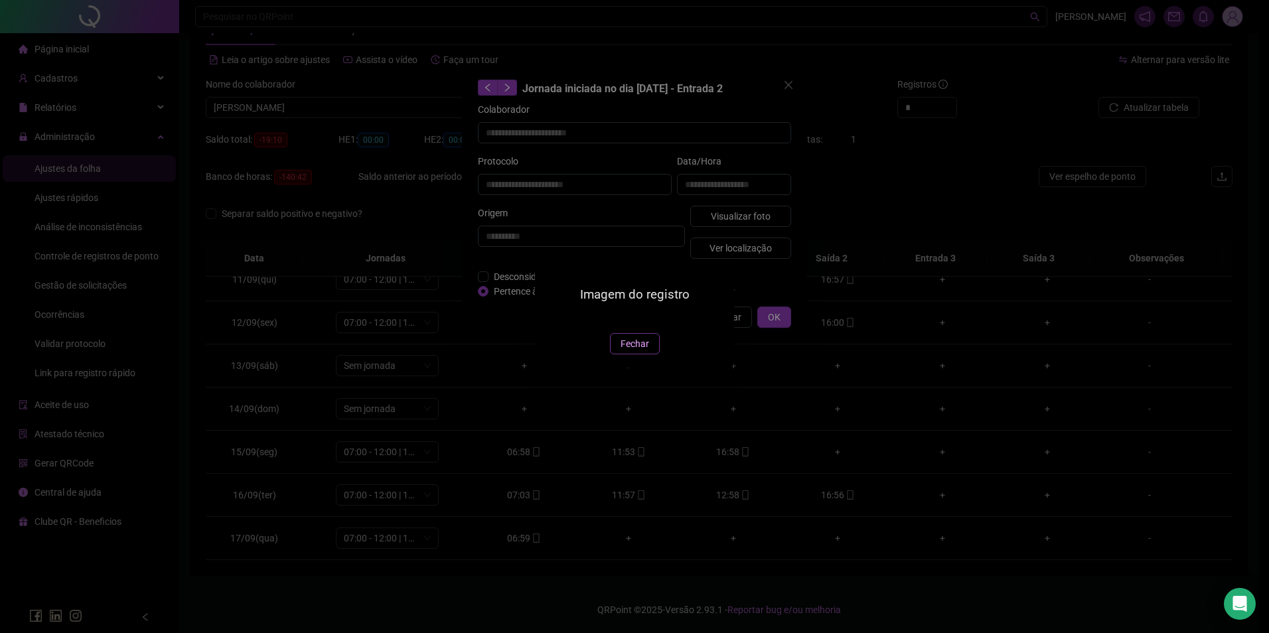
click at [633, 351] on span "Fechar" at bounding box center [635, 344] width 29 height 15
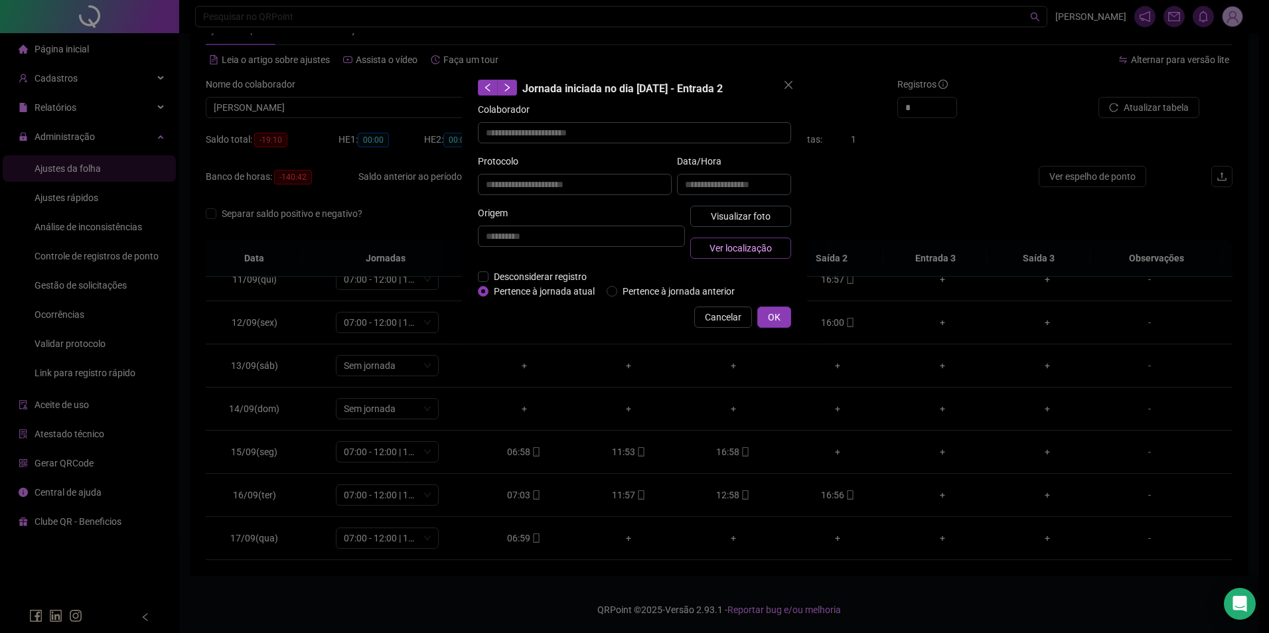
click at [751, 249] on span "Ver localização" at bounding box center [741, 248] width 62 height 15
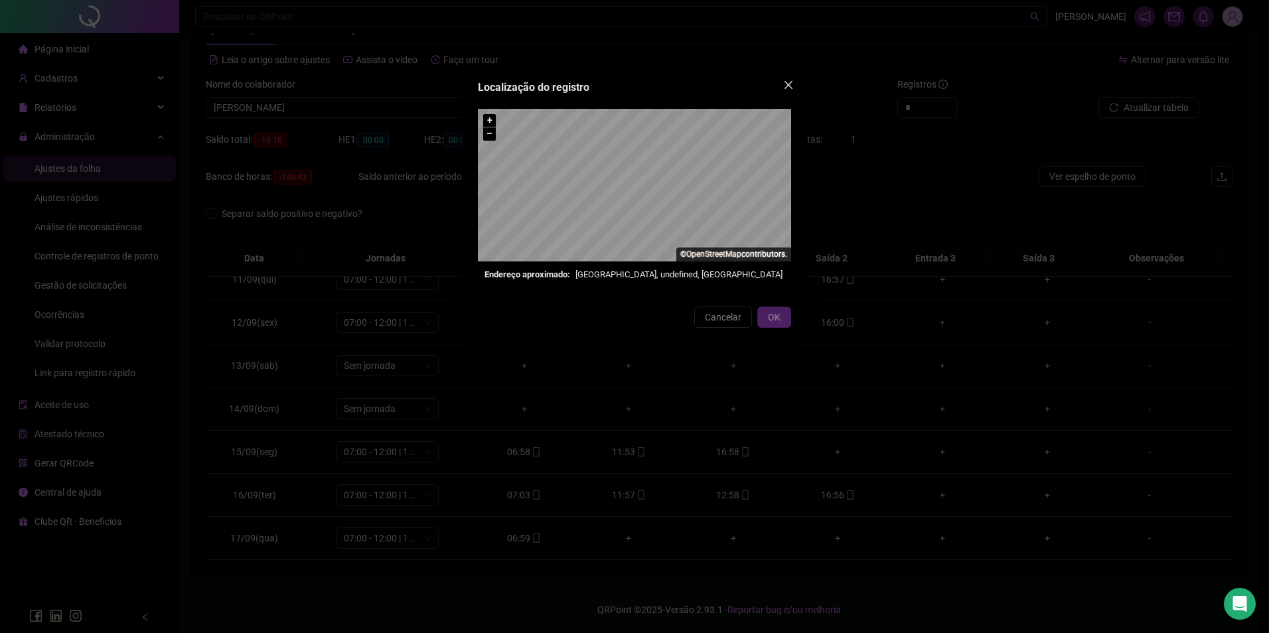
click at [791, 78] on button "Close" at bounding box center [788, 84] width 21 height 21
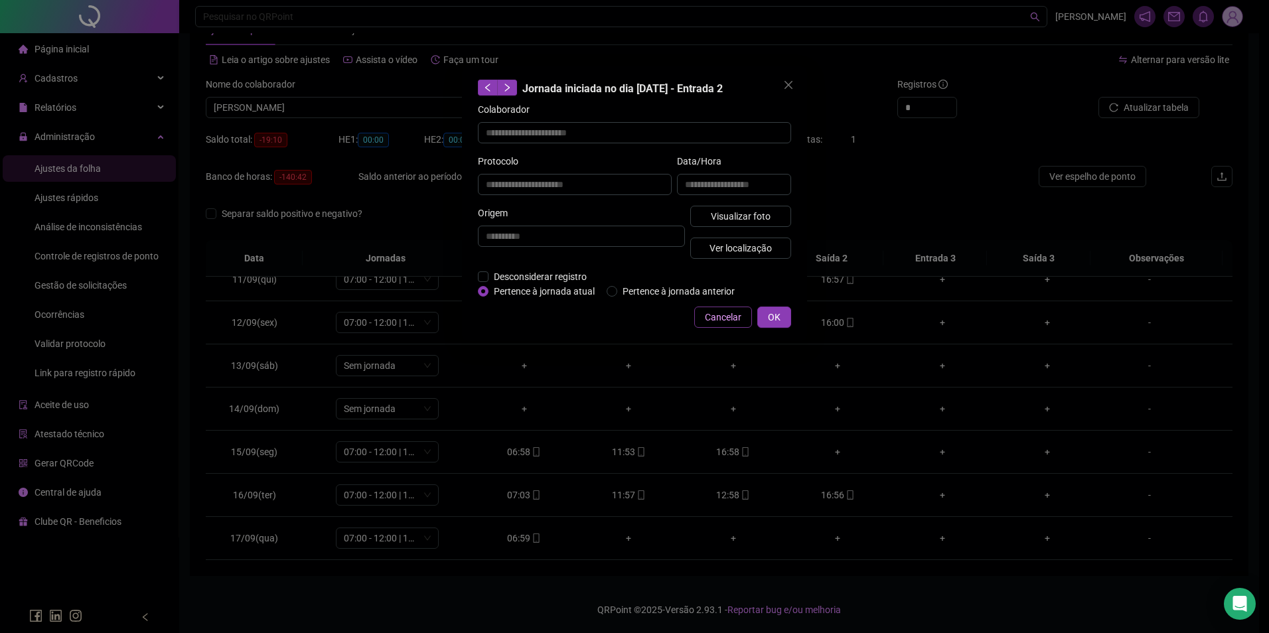
click at [726, 314] on span "Cancelar" at bounding box center [723, 317] width 37 height 15
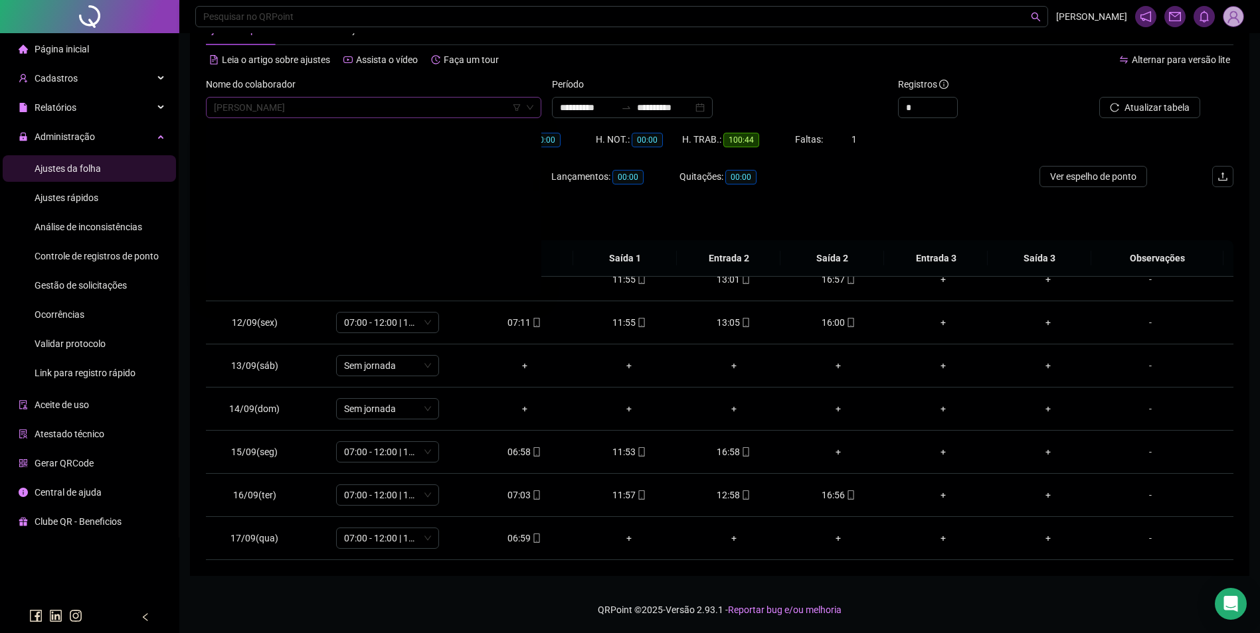
click at [406, 106] on span "GEROASIO TEIXEIRA SANTOS" at bounding box center [373, 108] width 319 height 20
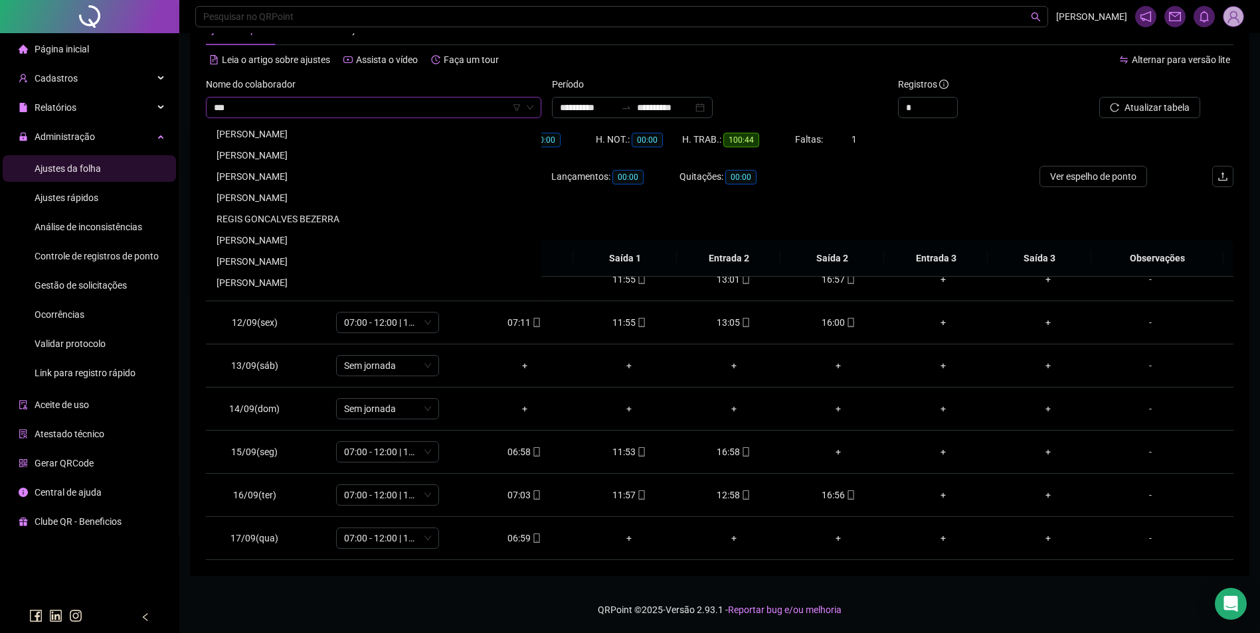
scroll to position [0, 0]
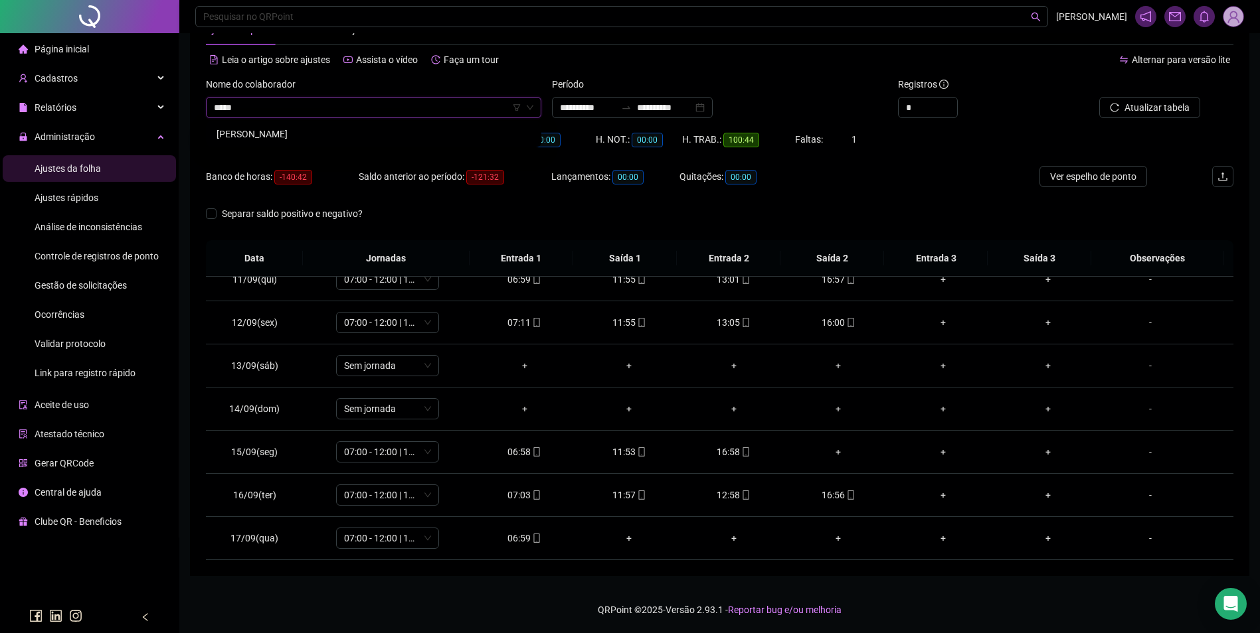
click at [265, 123] on div "276587 GISLANE OLIVEIRA GUEDES" at bounding box center [373, 134] width 335 height 27
click at [270, 138] on div "GISLANE OLIVEIRA GUEDES" at bounding box center [373, 134] width 314 height 15
click at [1161, 119] on div "Buscar registros" at bounding box center [1151, 103] width 173 height 52
click at [1159, 110] on span "Buscar registros" at bounding box center [1155, 107] width 68 height 15
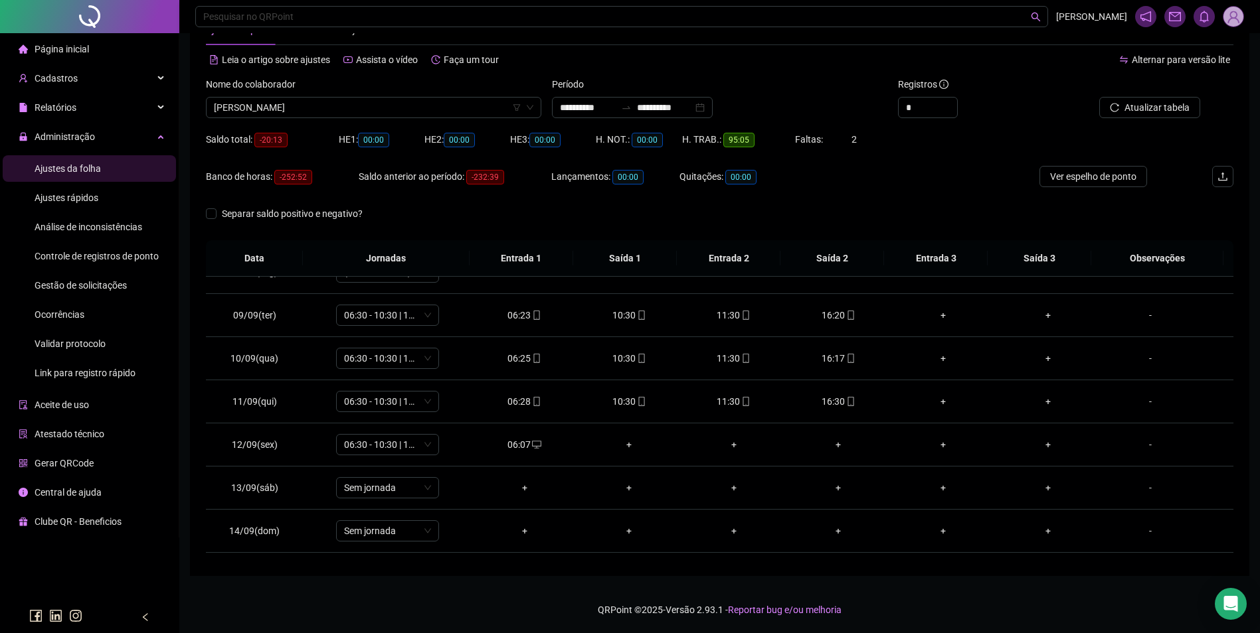
scroll to position [332, 0]
click at [530, 440] on span "desktop" at bounding box center [535, 440] width 11 height 9
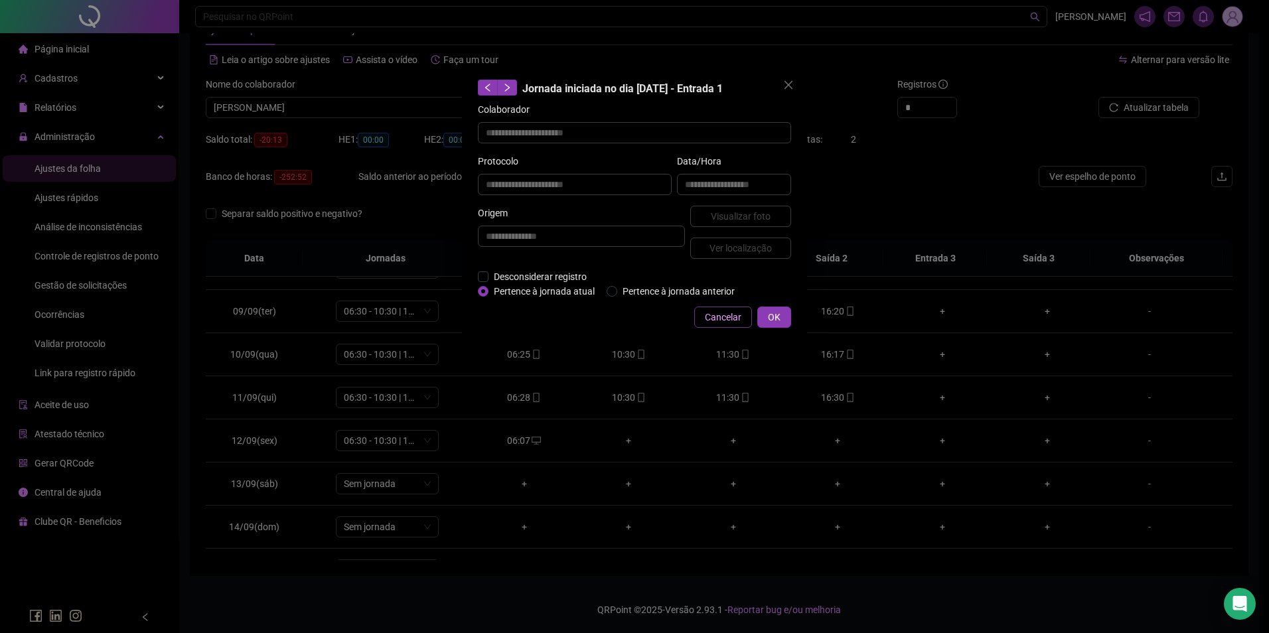
click at [712, 317] on span "Cancelar" at bounding box center [723, 317] width 37 height 15
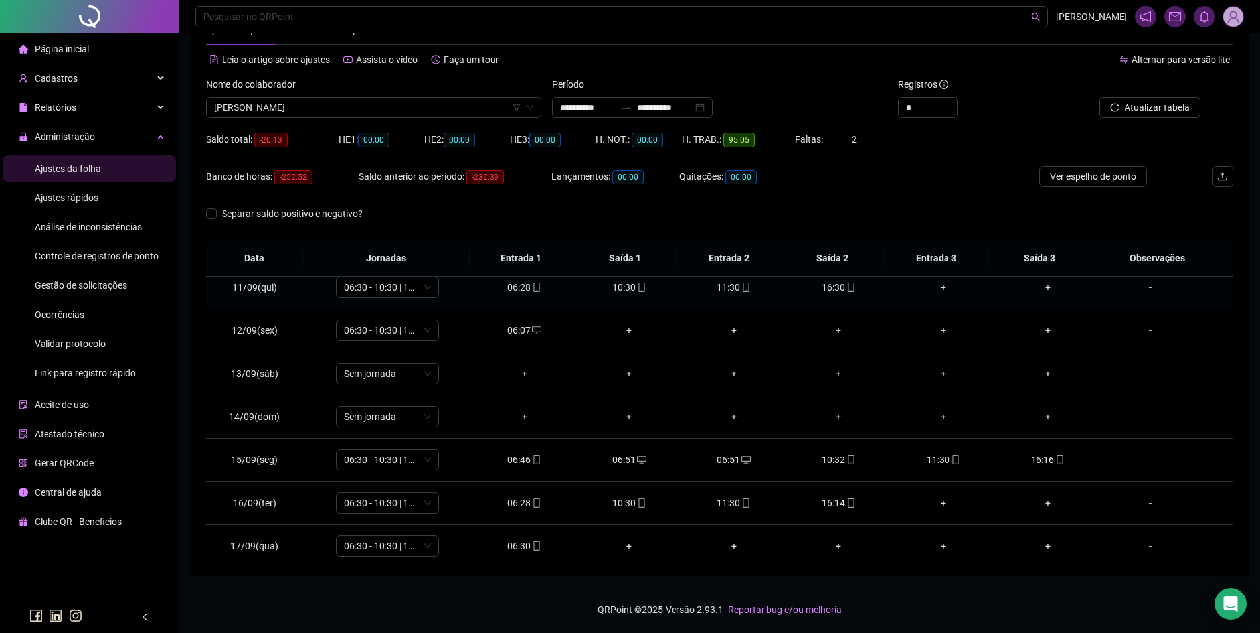
scroll to position [450, 0]
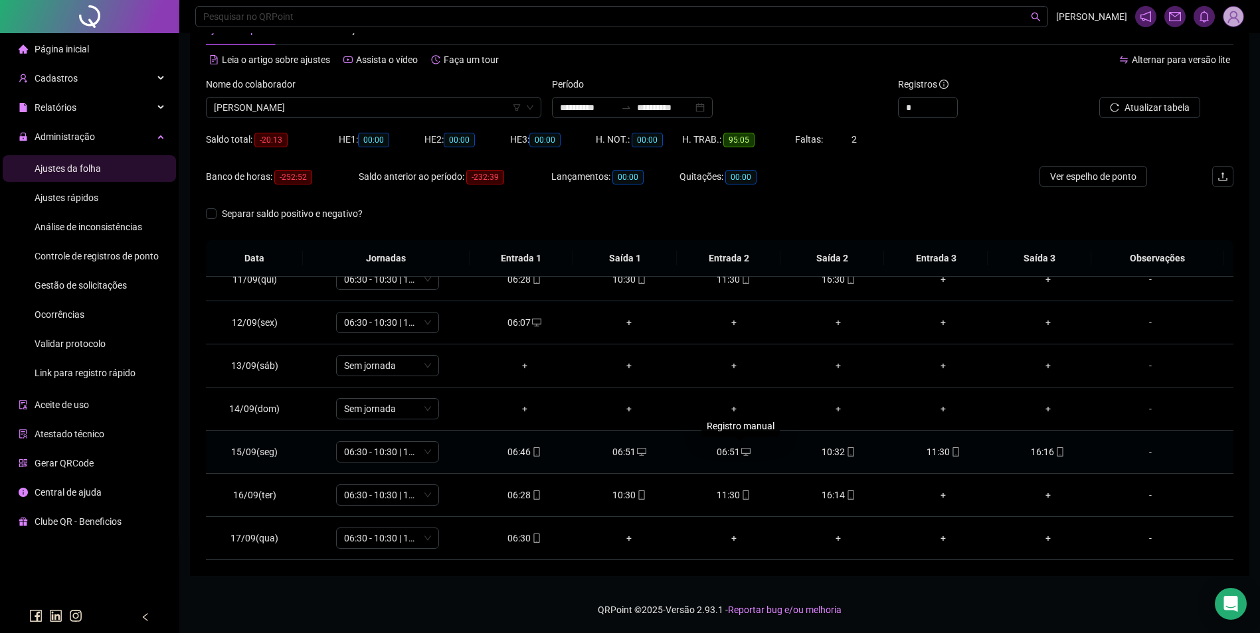
click at [741, 451] on icon "desktop" at bounding box center [745, 452] width 9 height 9
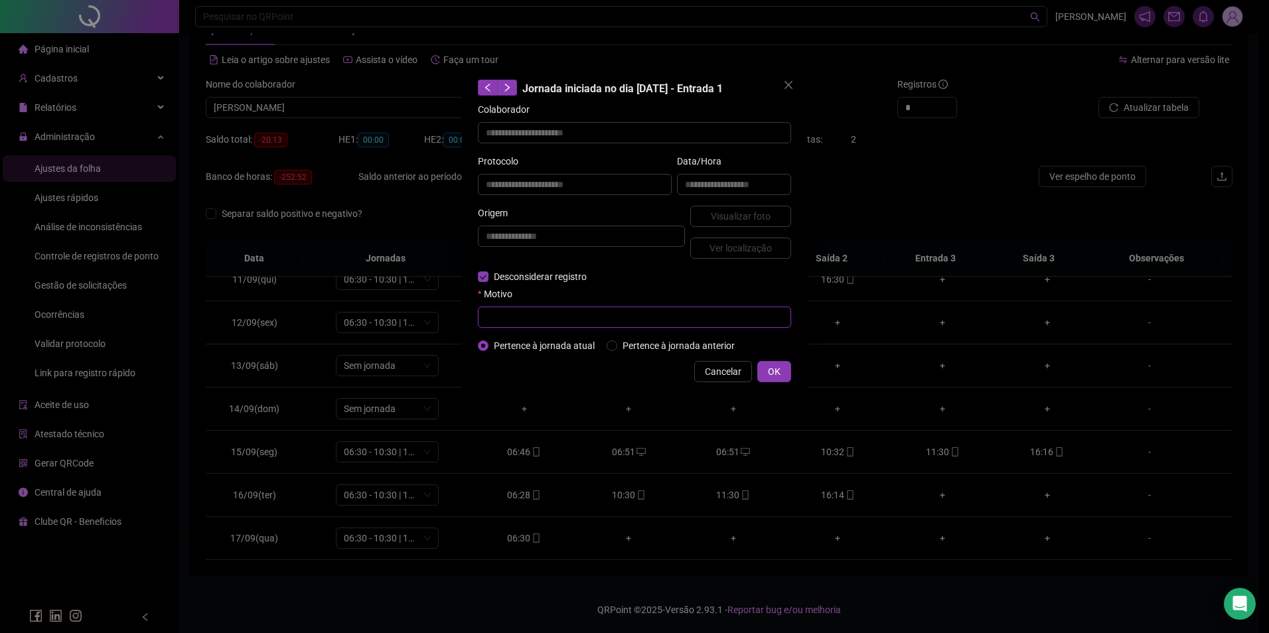
click at [512, 316] on input "text" at bounding box center [634, 317] width 313 height 21
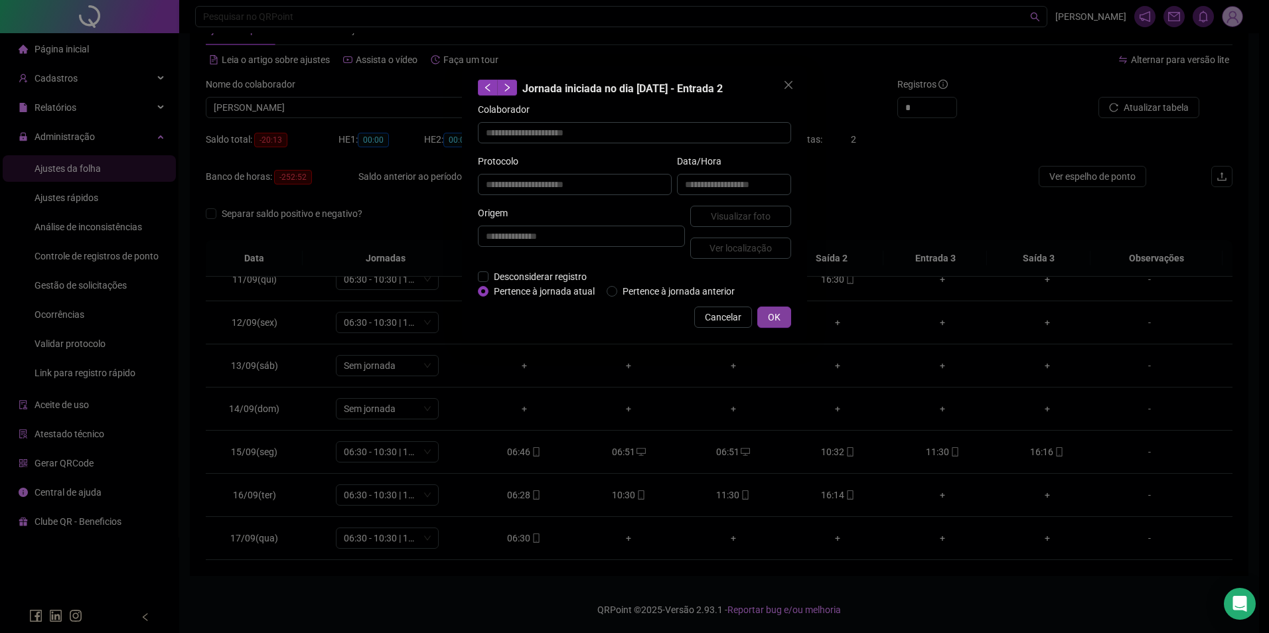
click at [766, 314] on button "OK" at bounding box center [775, 317] width 34 height 21
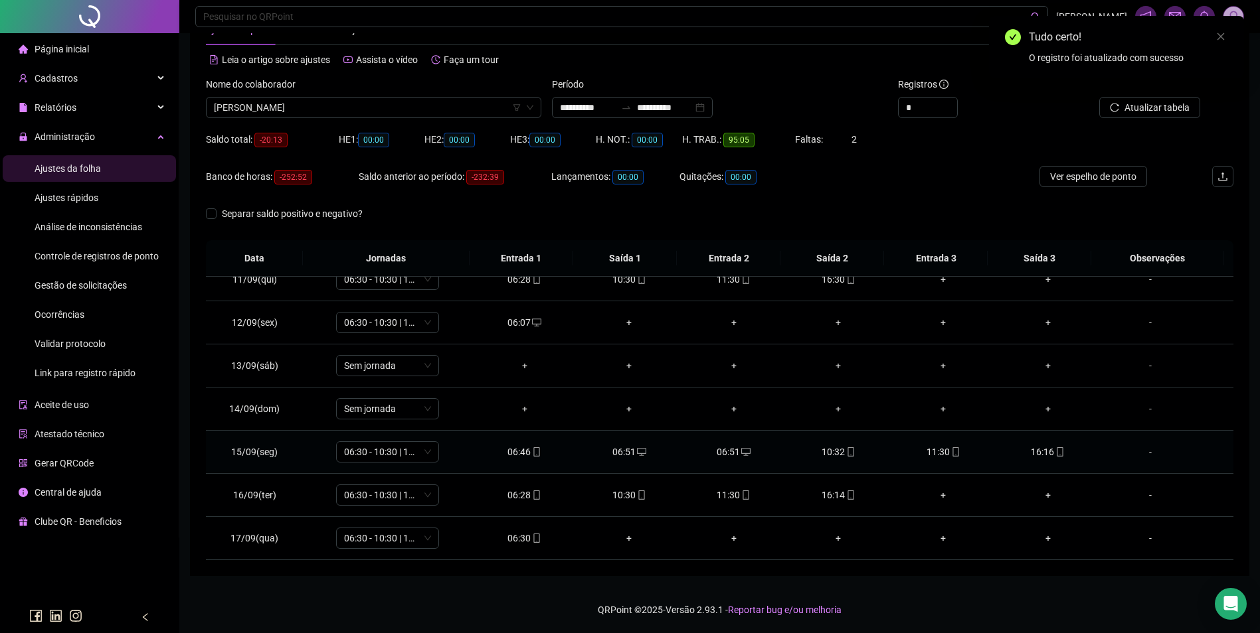
click at [627, 454] on div "06:51" at bounding box center [629, 452] width 84 height 15
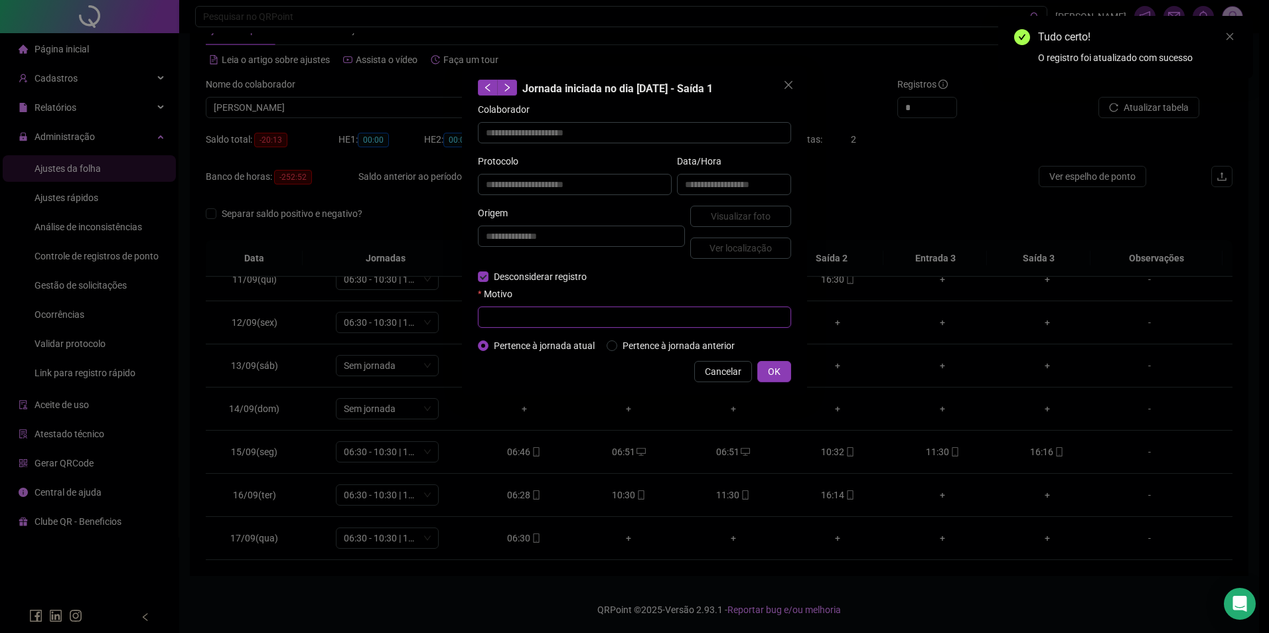
click at [541, 317] on input "text" at bounding box center [634, 317] width 313 height 21
click at [774, 366] on span "OK" at bounding box center [774, 372] width 13 height 15
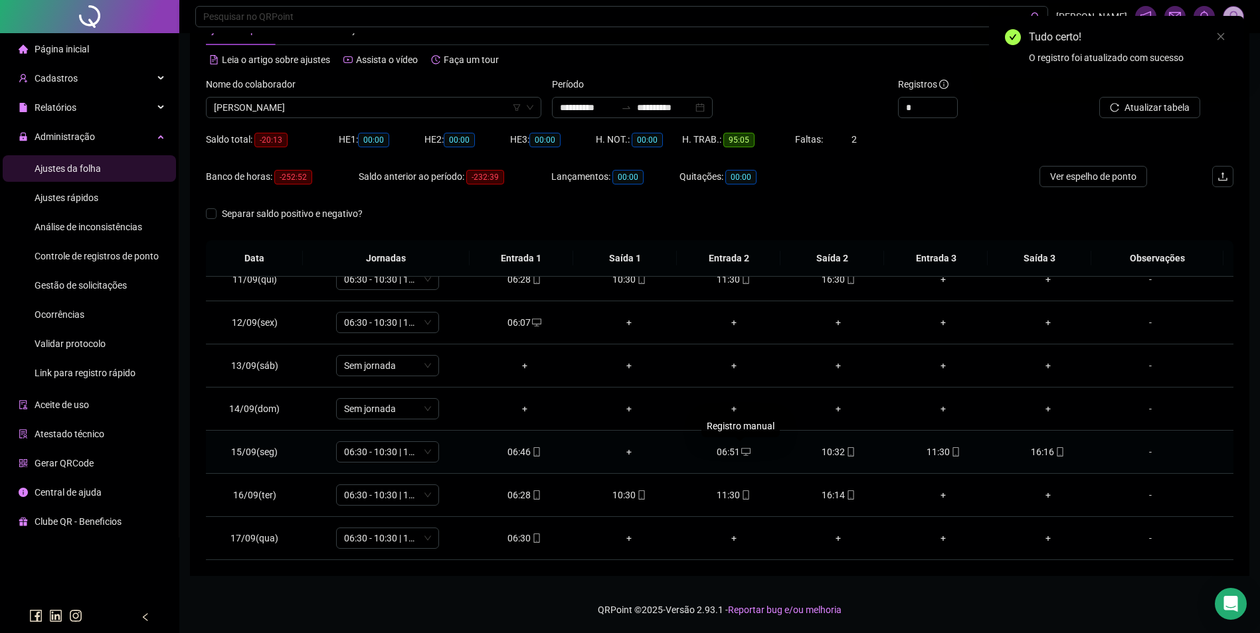
click at [741, 449] on icon "desktop" at bounding box center [745, 452] width 9 height 8
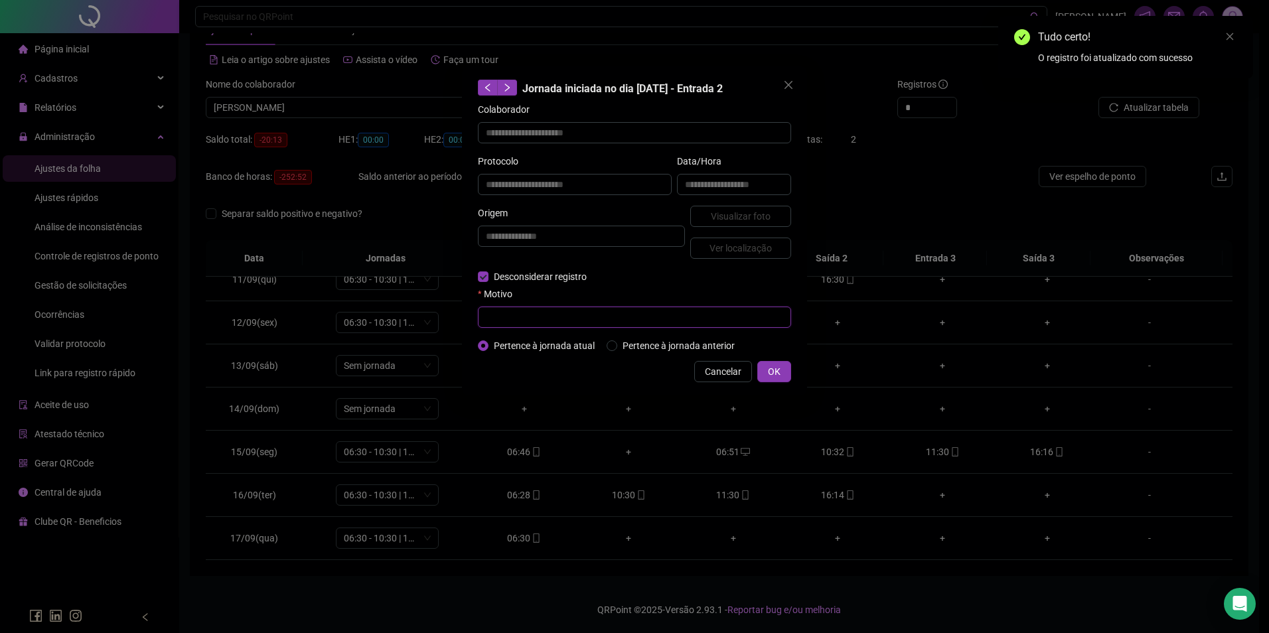
click at [570, 321] on input "text" at bounding box center [634, 317] width 313 height 21
click at [789, 361] on button "OK" at bounding box center [775, 371] width 34 height 21
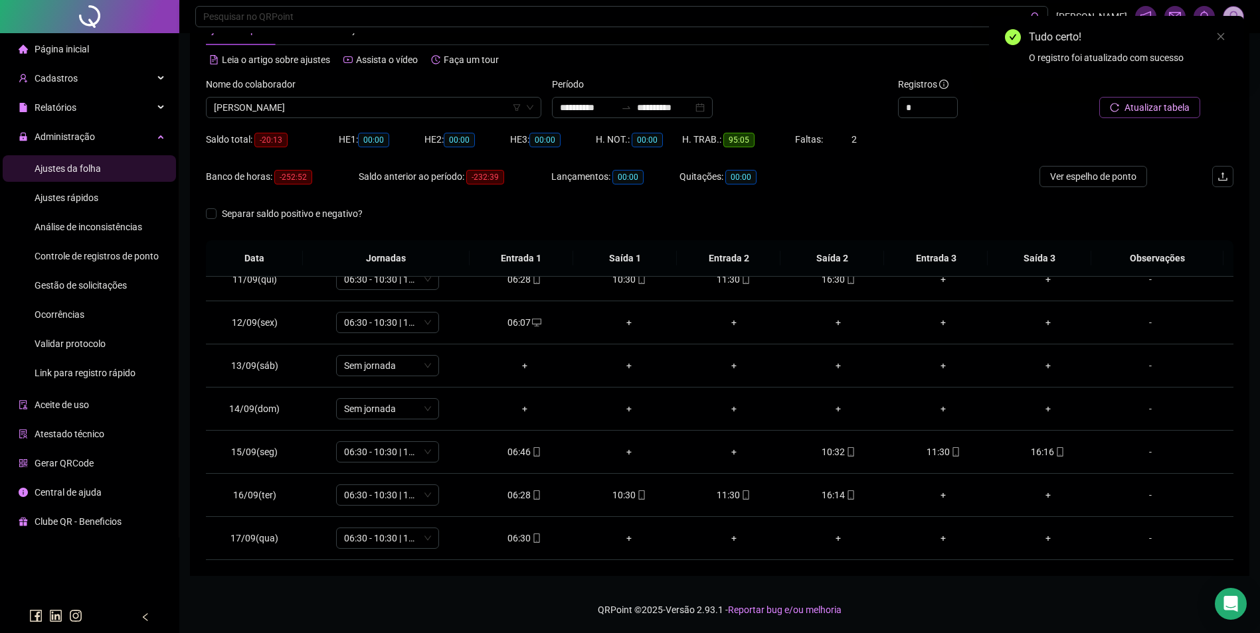
click at [1136, 112] on span "Atualizar tabela" at bounding box center [1156, 107] width 65 height 15
click at [847, 456] on icon "mobile" at bounding box center [850, 452] width 6 height 9
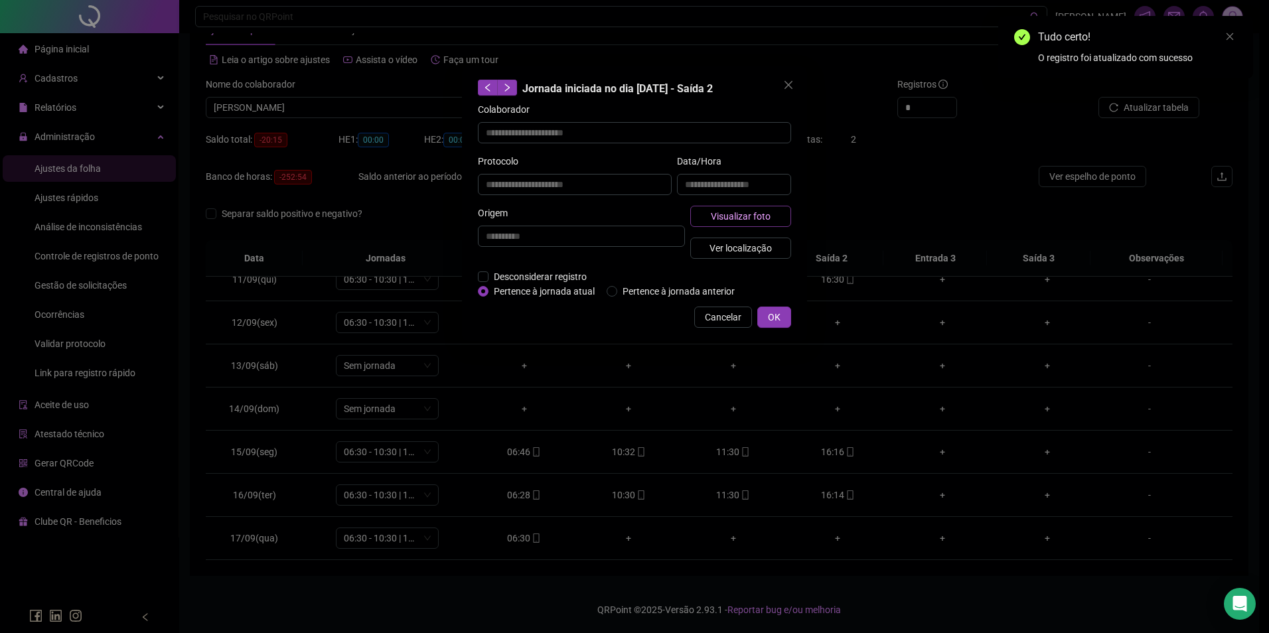
click at [761, 218] on span "Visualizar foto" at bounding box center [741, 216] width 60 height 15
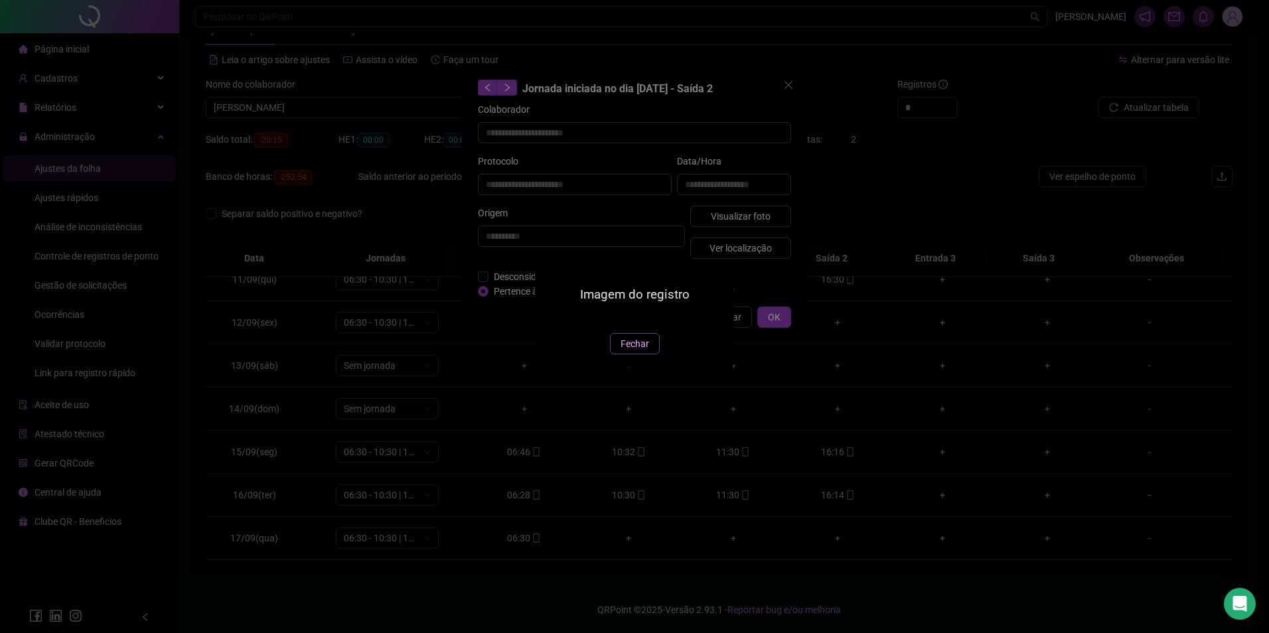
click at [645, 351] on span "Fechar" at bounding box center [635, 344] width 29 height 15
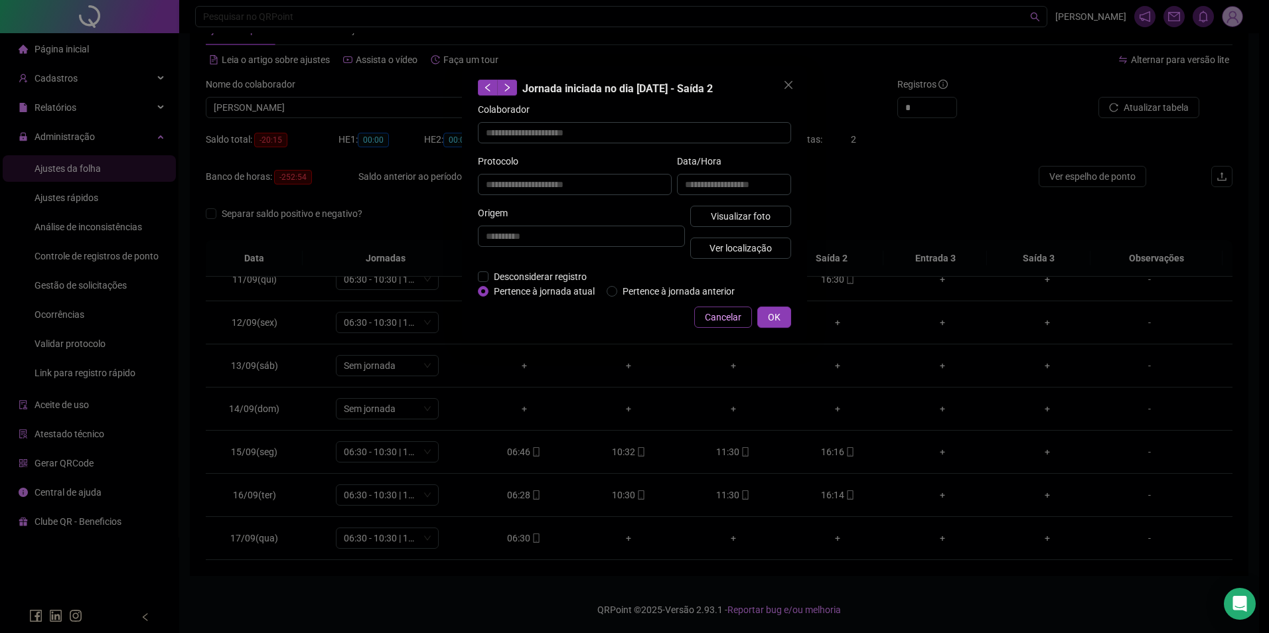
click at [735, 321] on span "Cancelar" at bounding box center [723, 317] width 37 height 15
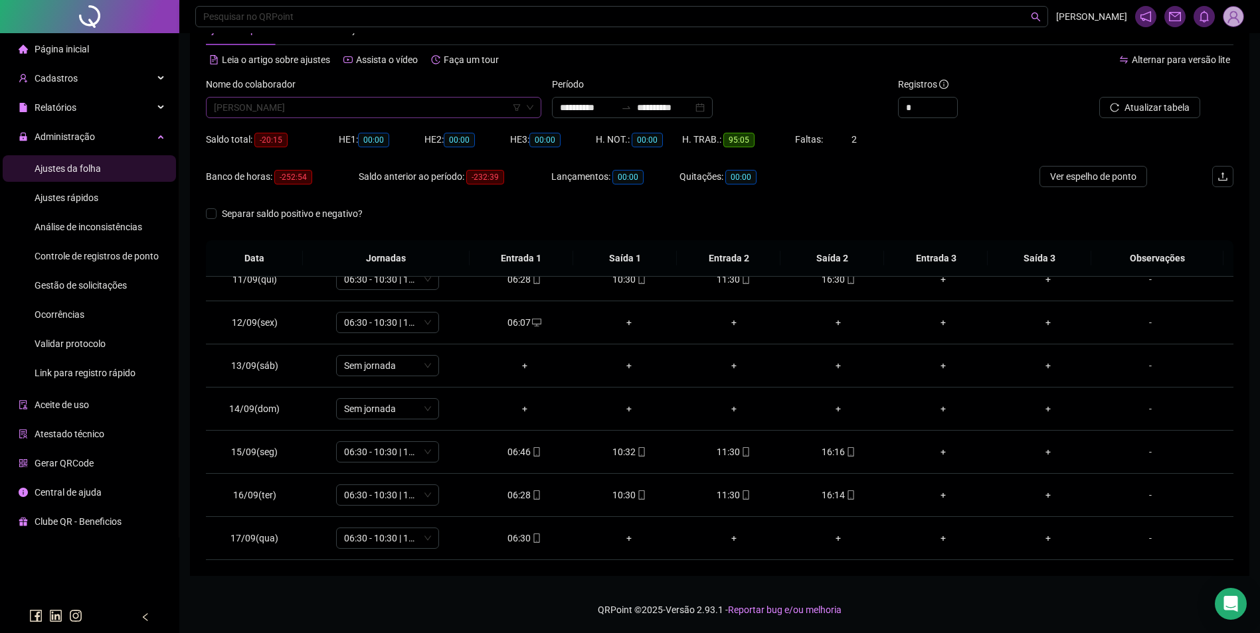
scroll to position [7118, 0]
click at [405, 110] on span "GISLANE OLIVEIRA GUEDES" at bounding box center [373, 108] width 319 height 20
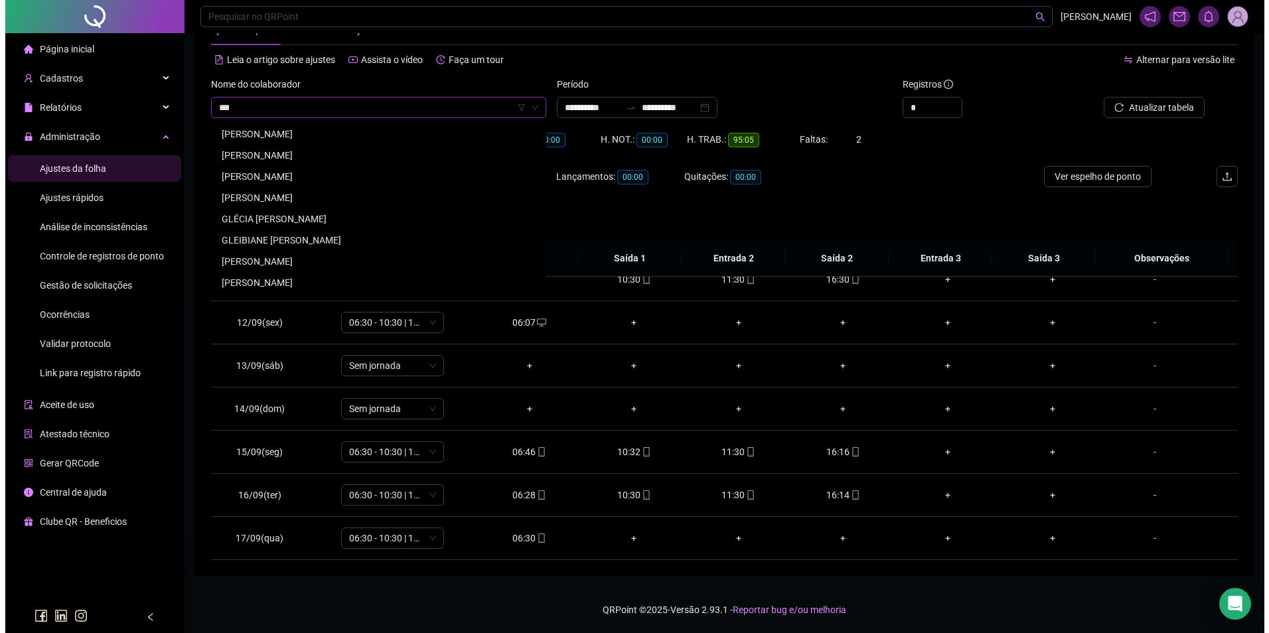
scroll to position [0, 0]
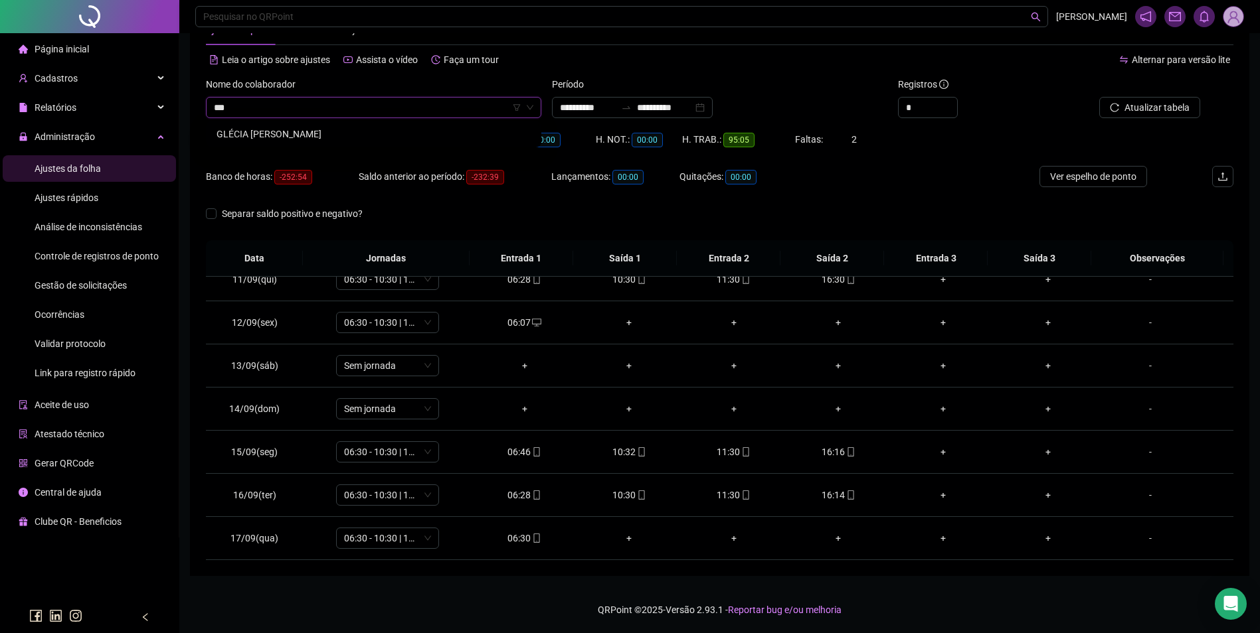
click at [325, 131] on div "GLÉCIA FERREIRA ANDRADE" at bounding box center [373, 134] width 314 height 15
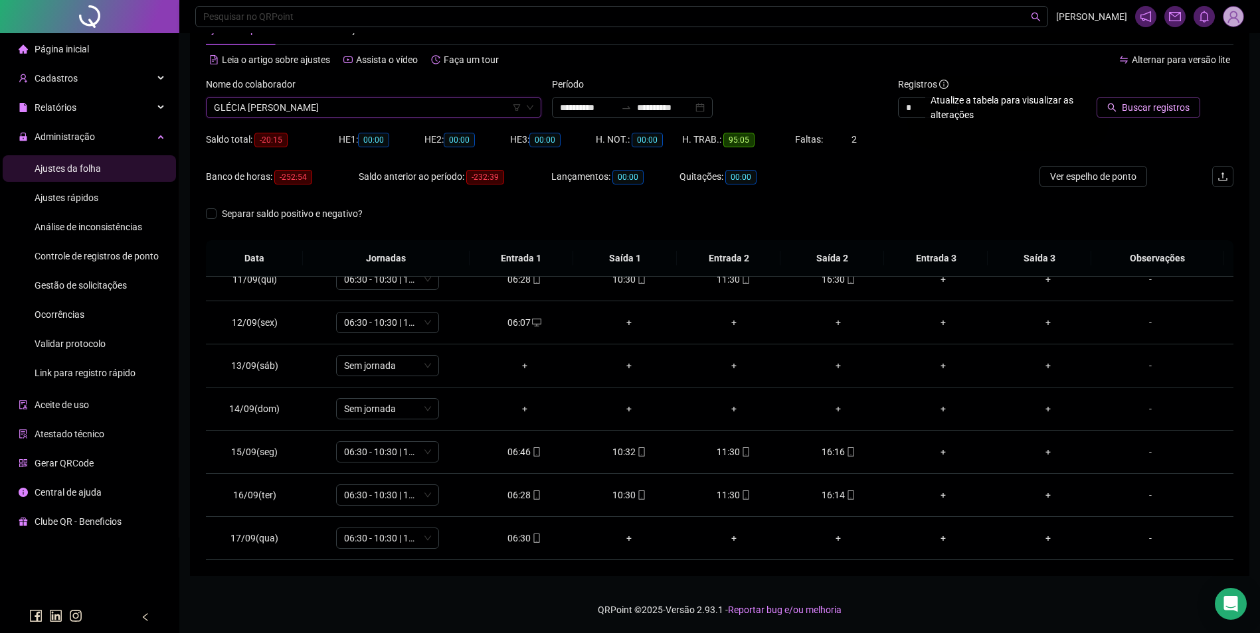
click at [1159, 110] on span "Buscar registros" at bounding box center [1155, 107] width 68 height 15
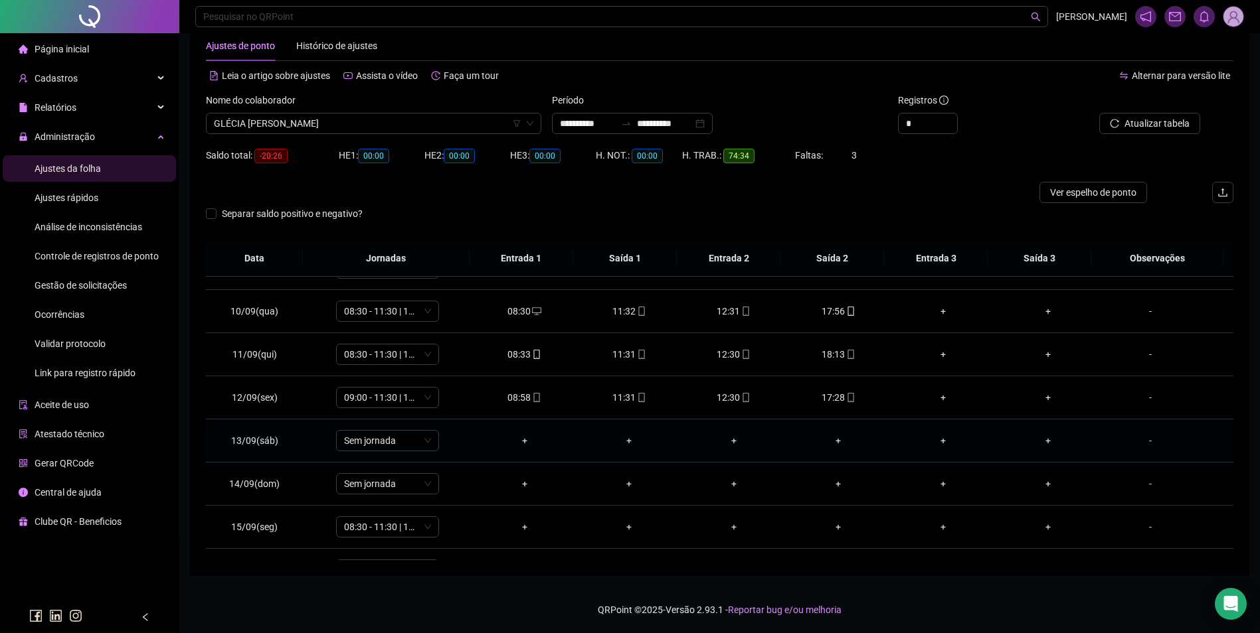
scroll to position [407, 0]
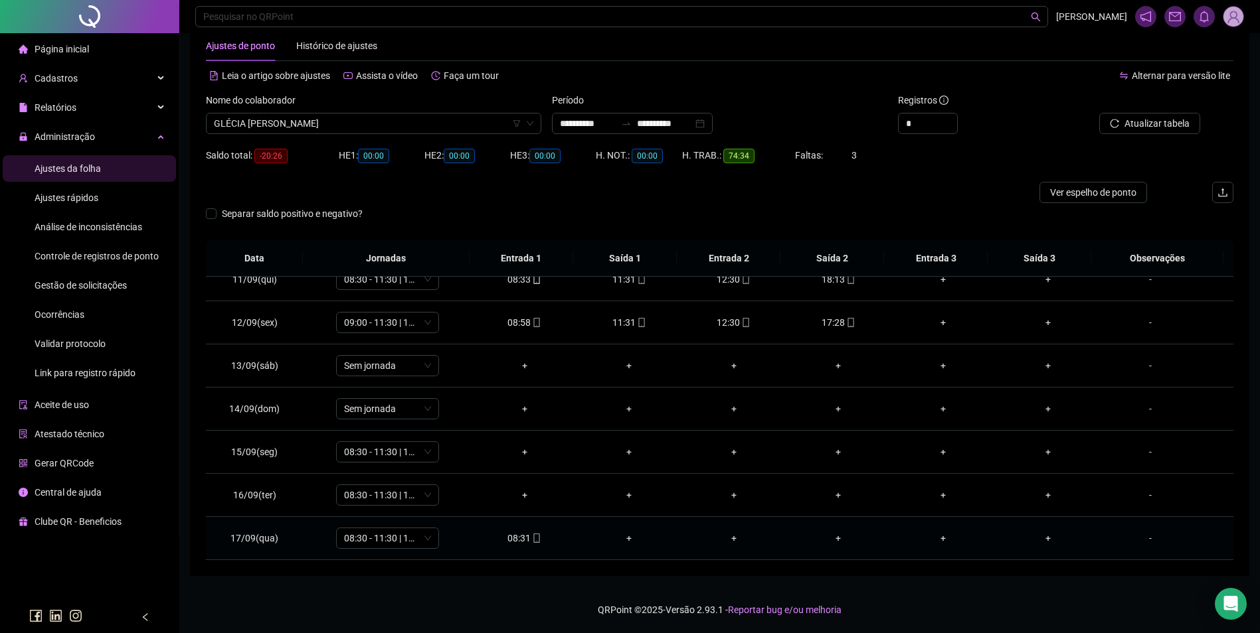
click at [530, 538] on span "mobile" at bounding box center [535, 538] width 11 height 9
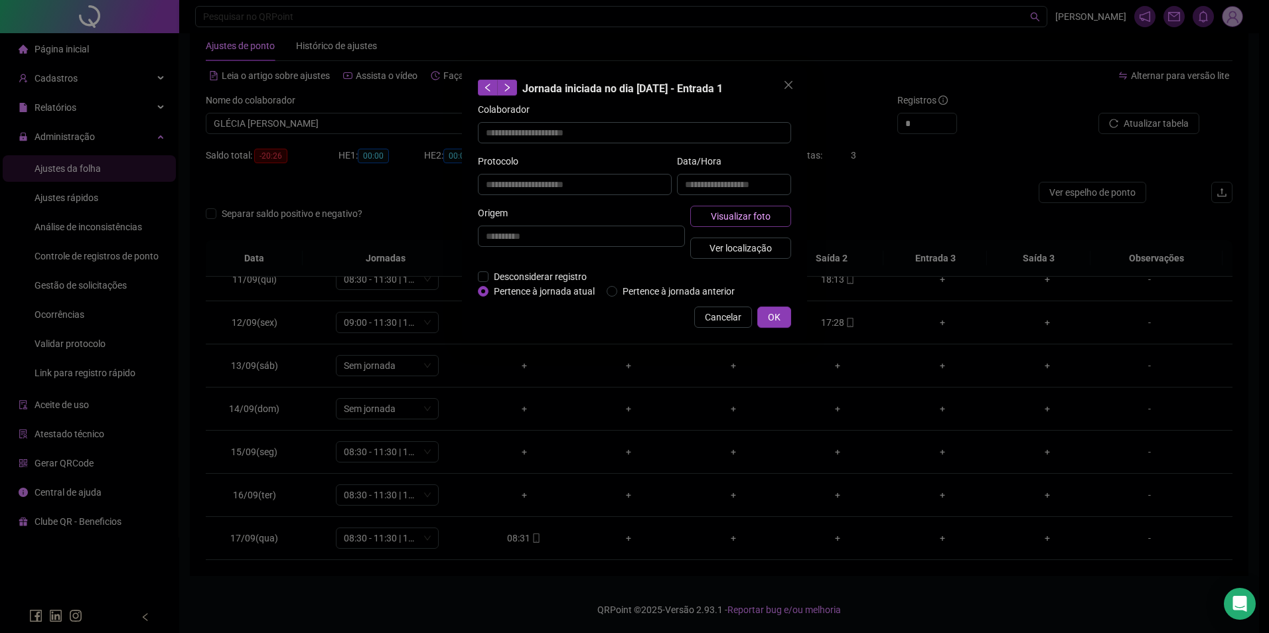
click at [744, 209] on span "Visualizar foto" at bounding box center [741, 216] width 60 height 15
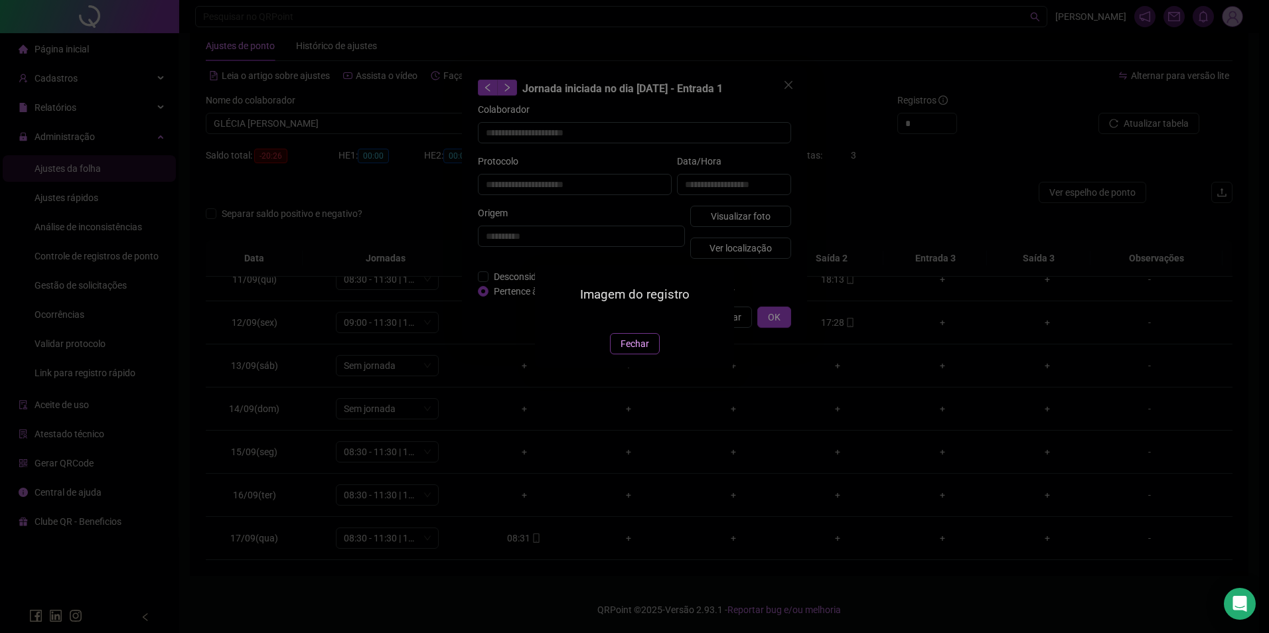
click at [637, 351] on span "Fechar" at bounding box center [635, 344] width 29 height 15
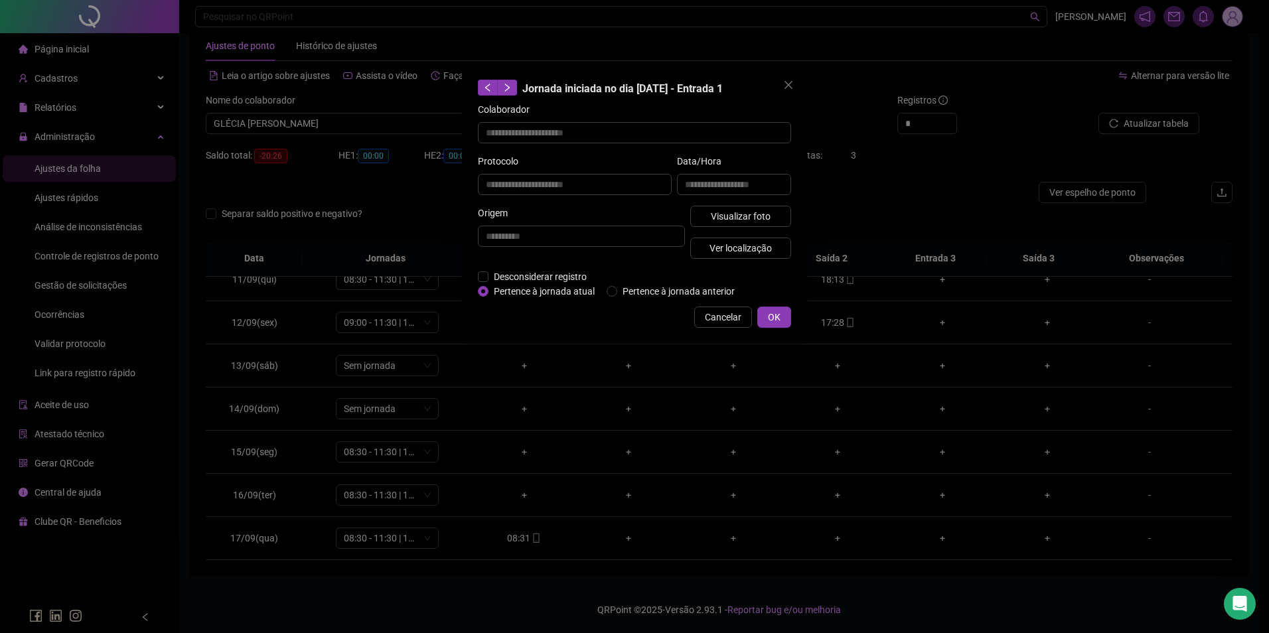
drag, startPoint x: 744, startPoint y: 234, endPoint x: 742, endPoint y: 240, distance: 6.8
click at [744, 234] on div "Visualizar foto Ver localização" at bounding box center [741, 238] width 106 height 64
click at [742, 241] on span "Ver localização" at bounding box center [741, 248] width 62 height 15
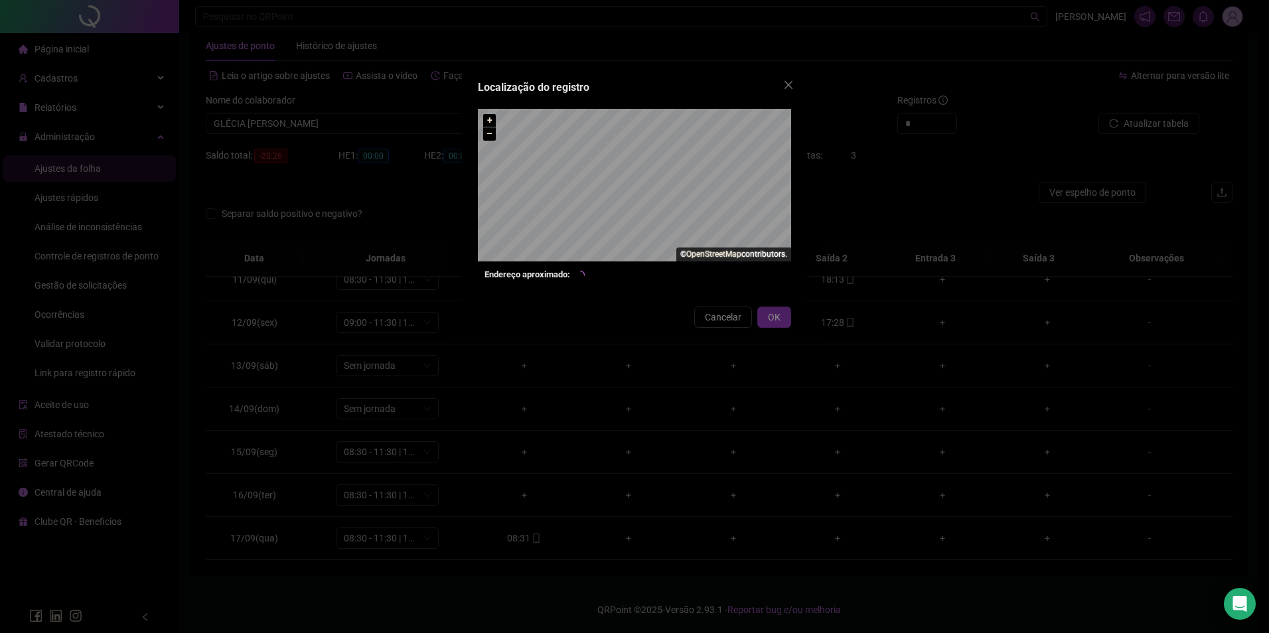
click at [712, 321] on div "Localização do registro + – ⇧ › © OpenStreetMap contributors. Endereço aproxima…" at bounding box center [634, 316] width 1269 height 633
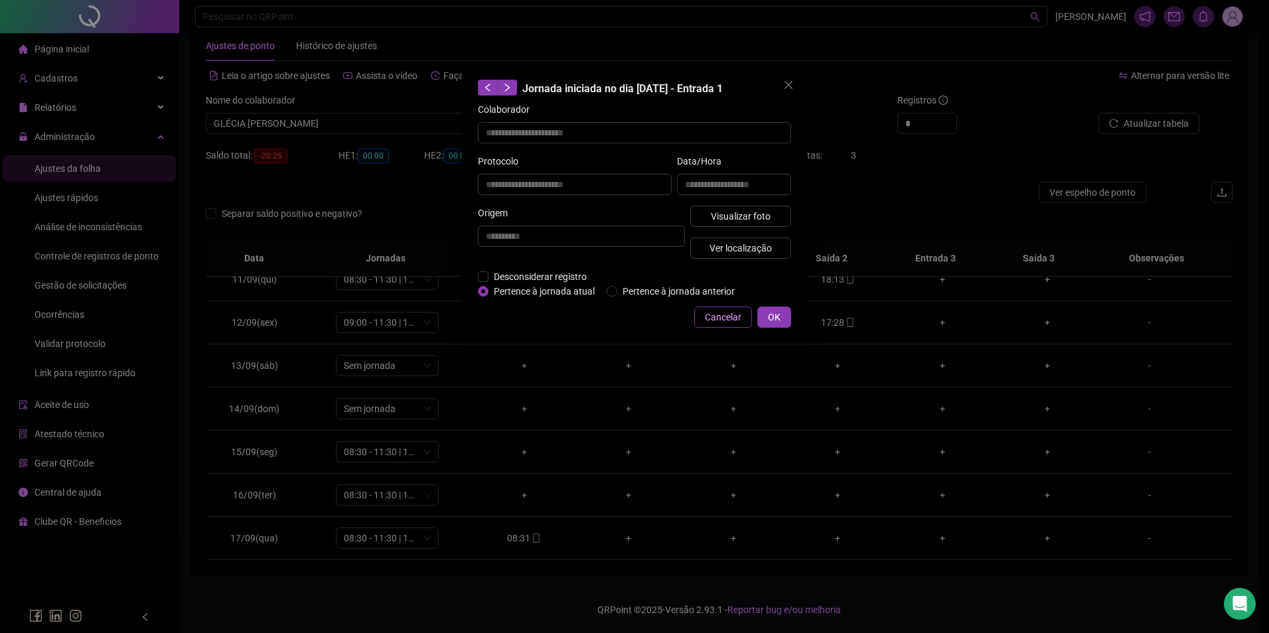
click at [722, 319] on span "Cancelar" at bounding box center [723, 317] width 37 height 15
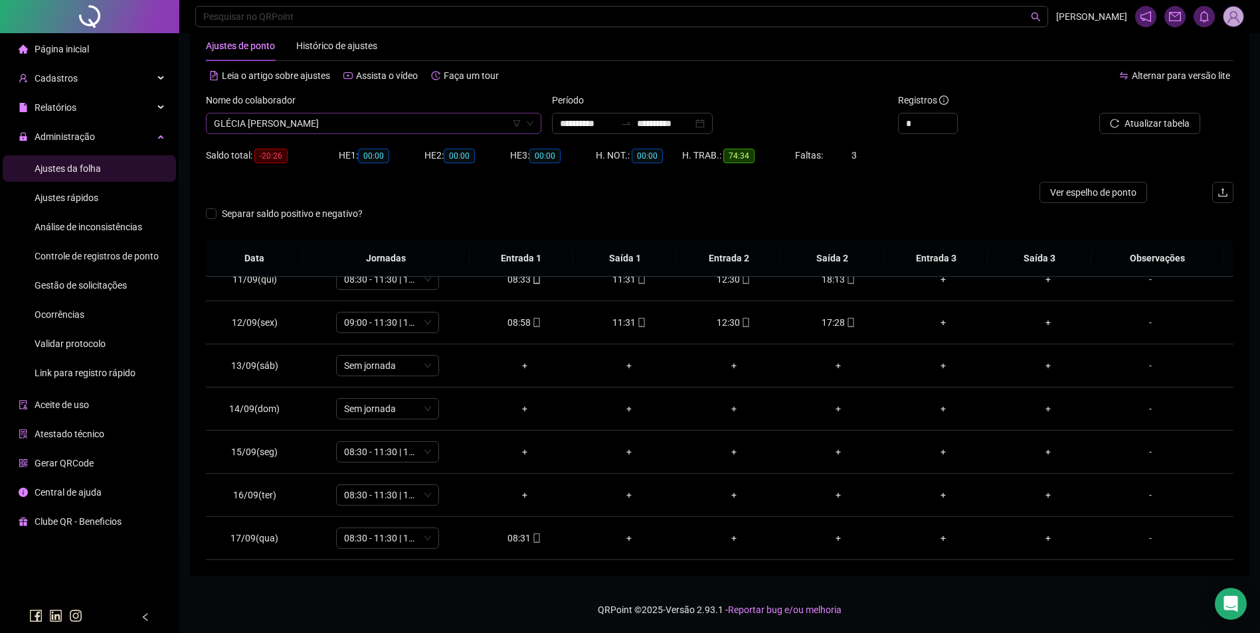
scroll to position [7139, 0]
click at [414, 128] on span "GLÉCIA FERREIRA ANDRADE" at bounding box center [373, 124] width 319 height 20
click at [396, 145] on div "HELEM DAYANE MENDONÇA DE SOUSA" at bounding box center [373, 150] width 314 height 15
click at [1172, 123] on span "Buscar registros" at bounding box center [1155, 123] width 68 height 15
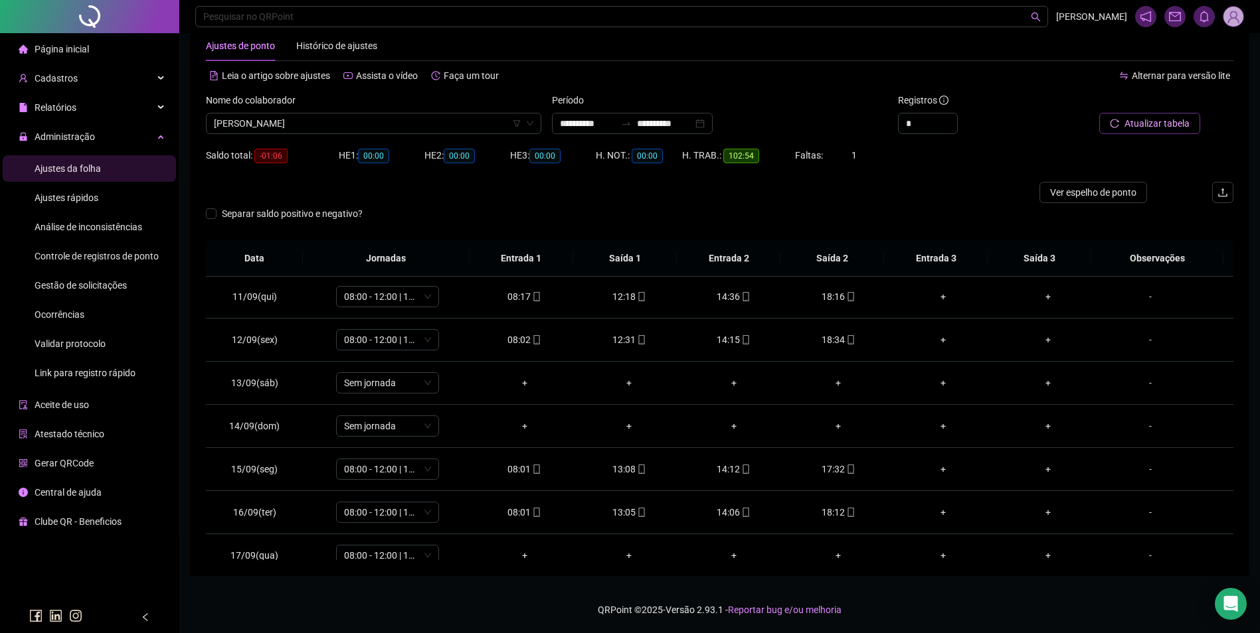
scroll to position [450, 0]
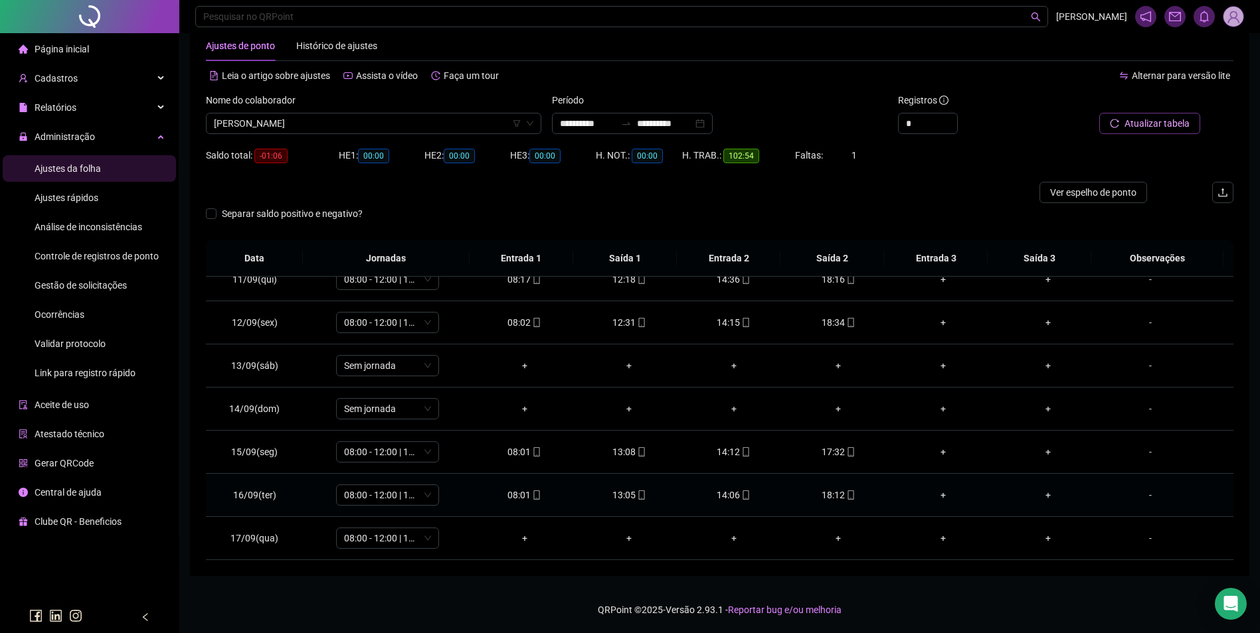
click at [844, 501] on div "18:12" at bounding box center [839, 495] width 84 height 15
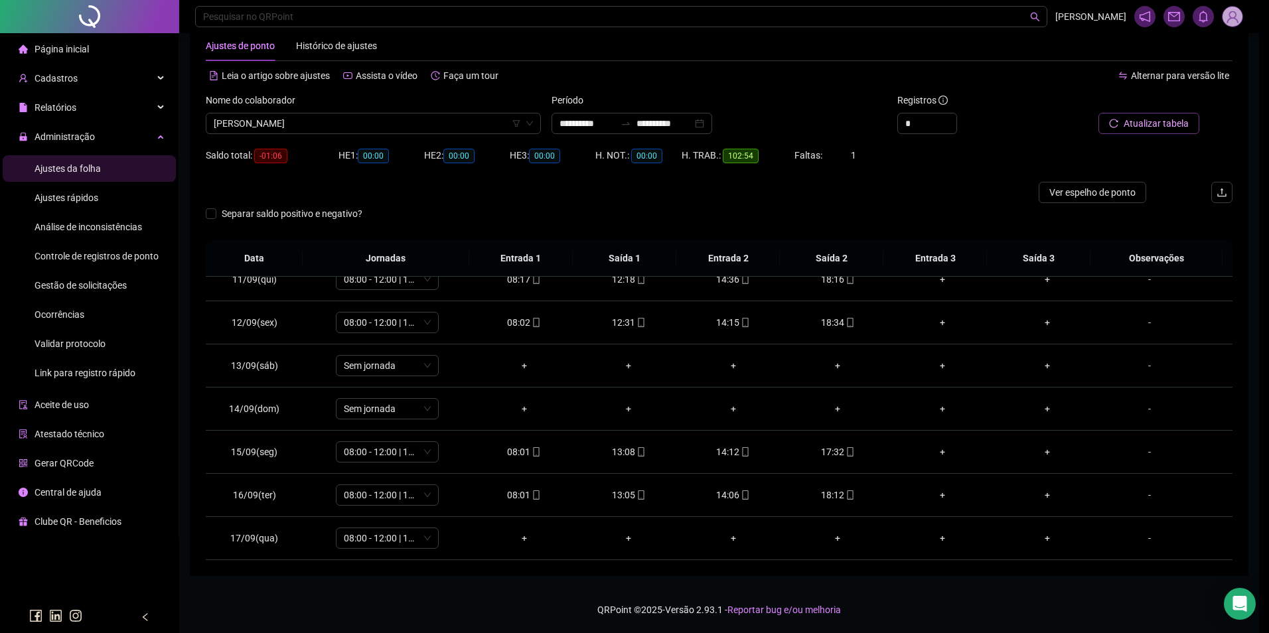
click at [843, 499] on div "**********" at bounding box center [634, 316] width 1269 height 633
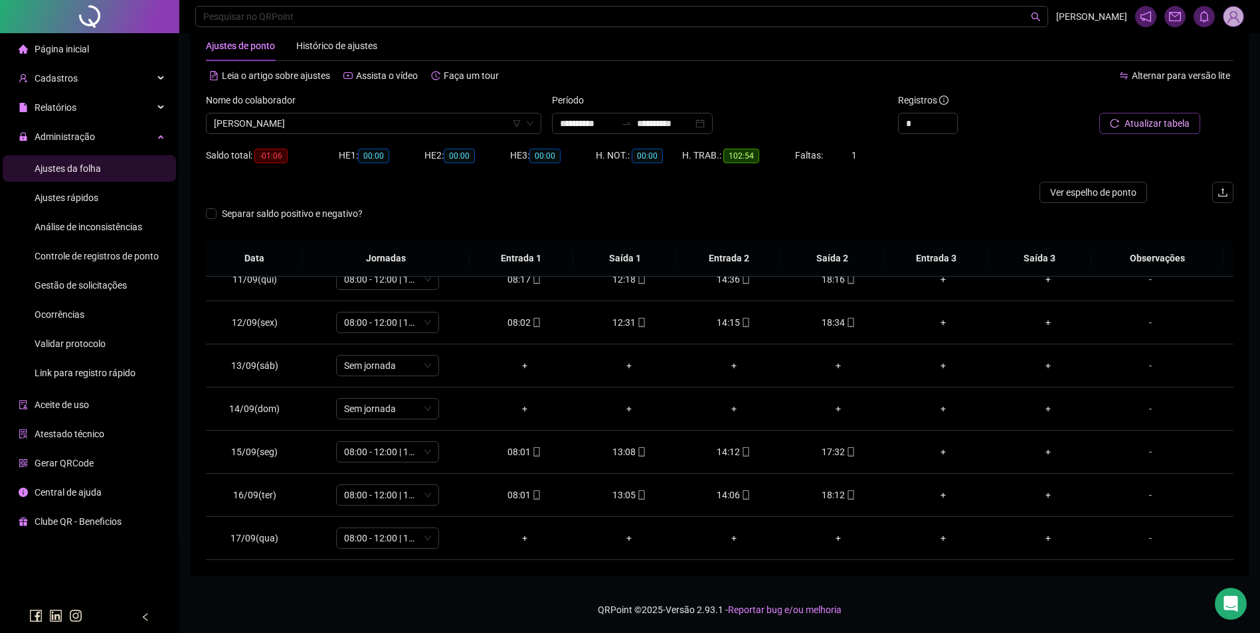
click at [846, 495] on icon "mobile" at bounding box center [850, 495] width 9 height 9
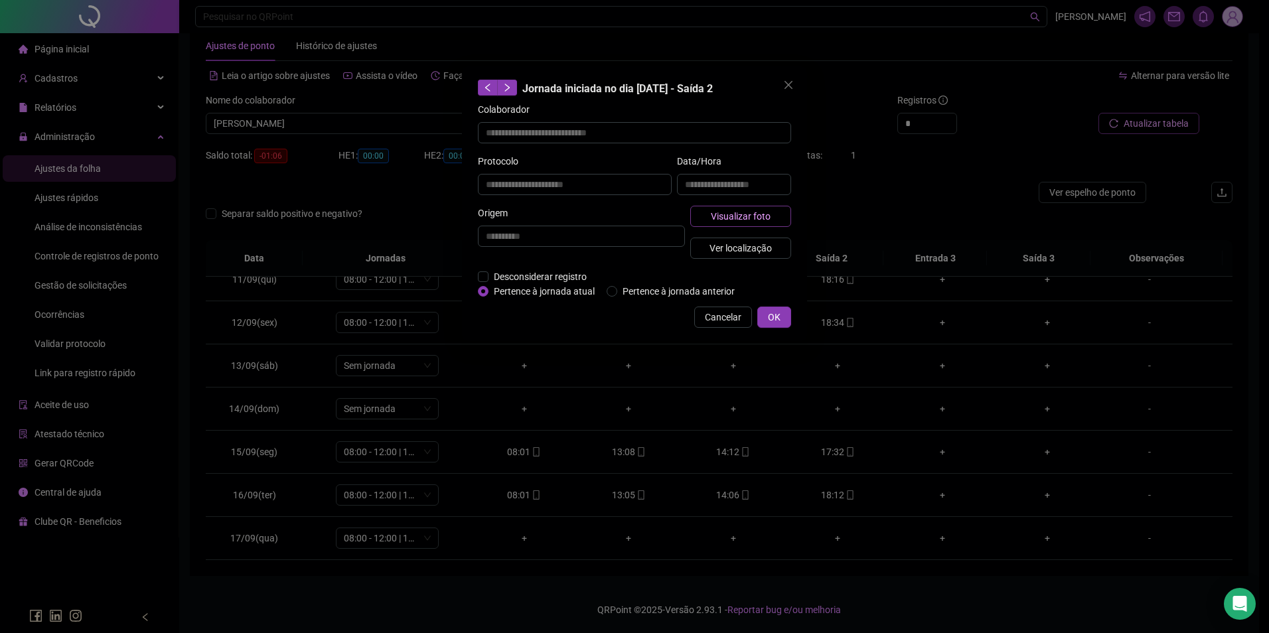
click at [744, 215] on span "Visualizar foto" at bounding box center [741, 216] width 60 height 15
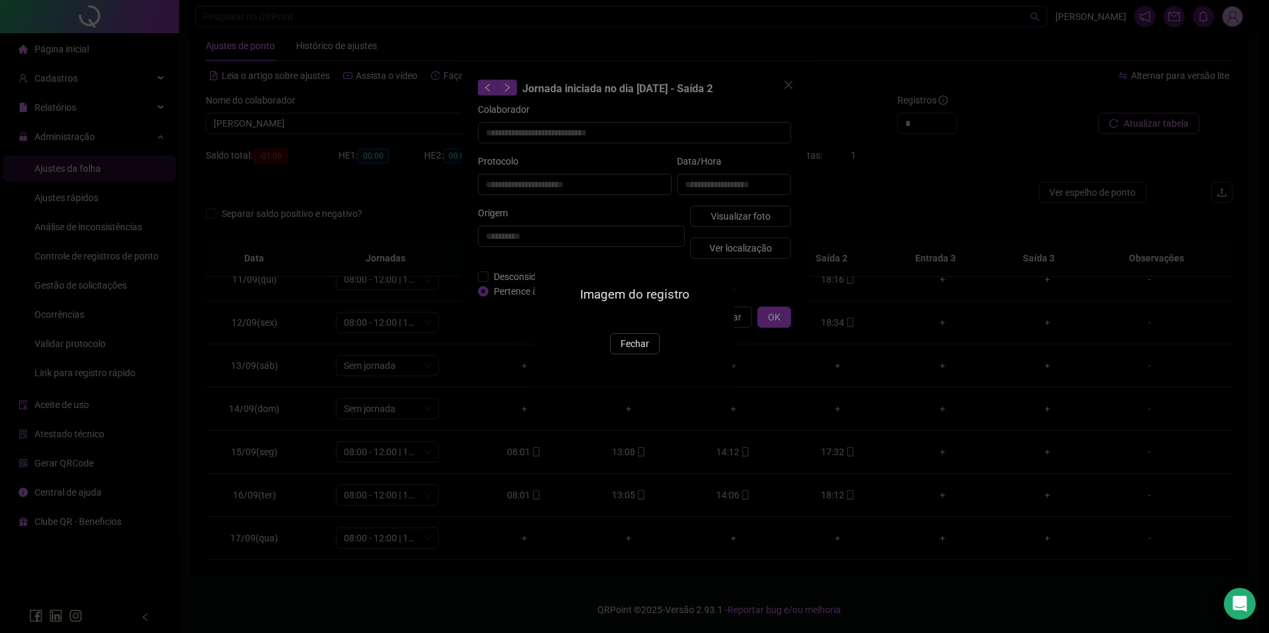
drag, startPoint x: 641, startPoint y: 421, endPoint x: 732, endPoint y: 335, distance: 124.9
click at [641, 351] on span "Fechar" at bounding box center [635, 344] width 29 height 15
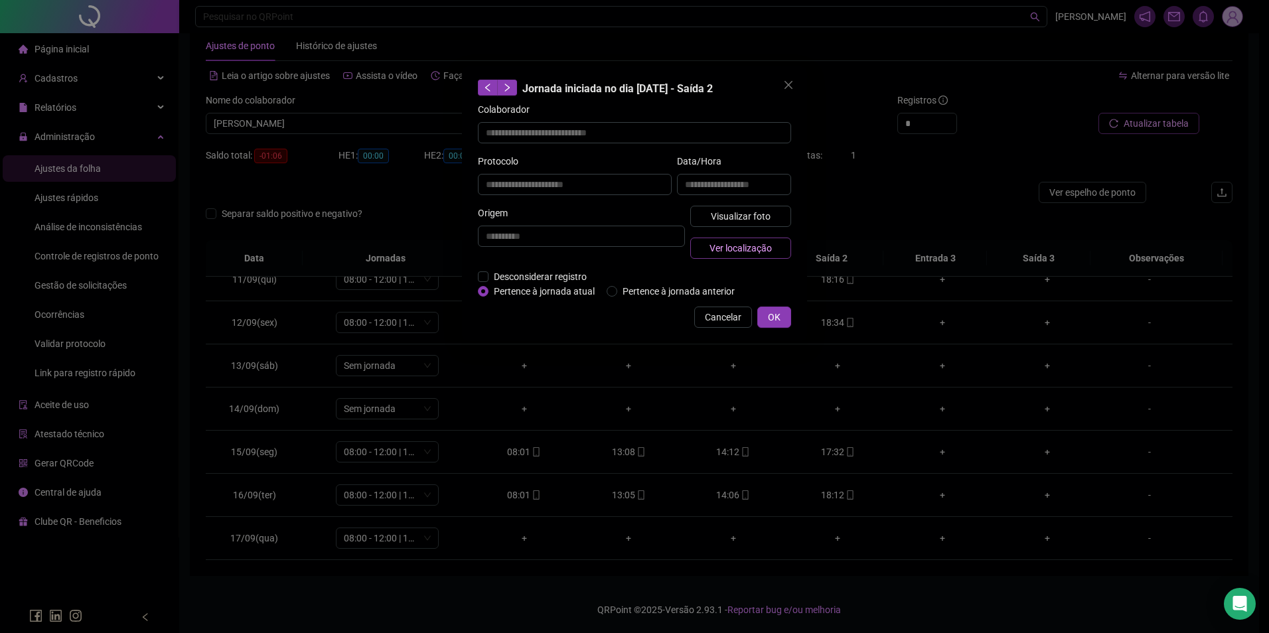
click at [755, 245] on span "Ver localização" at bounding box center [741, 248] width 62 height 15
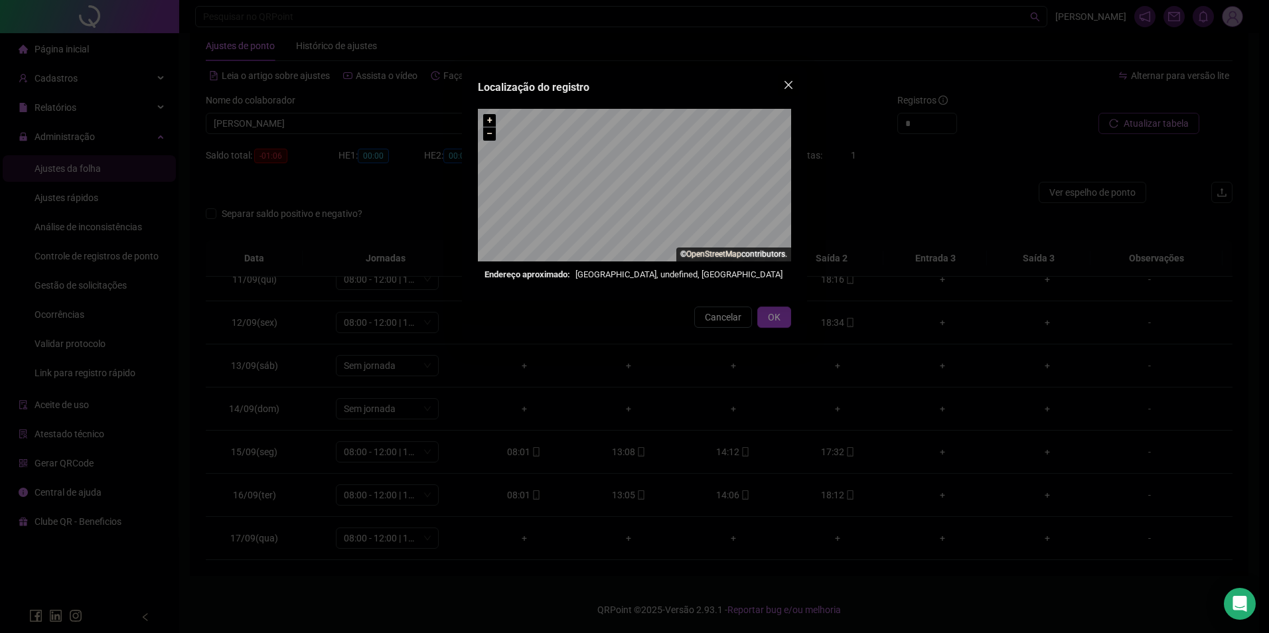
click at [792, 85] on icon "close" at bounding box center [788, 85] width 11 height 11
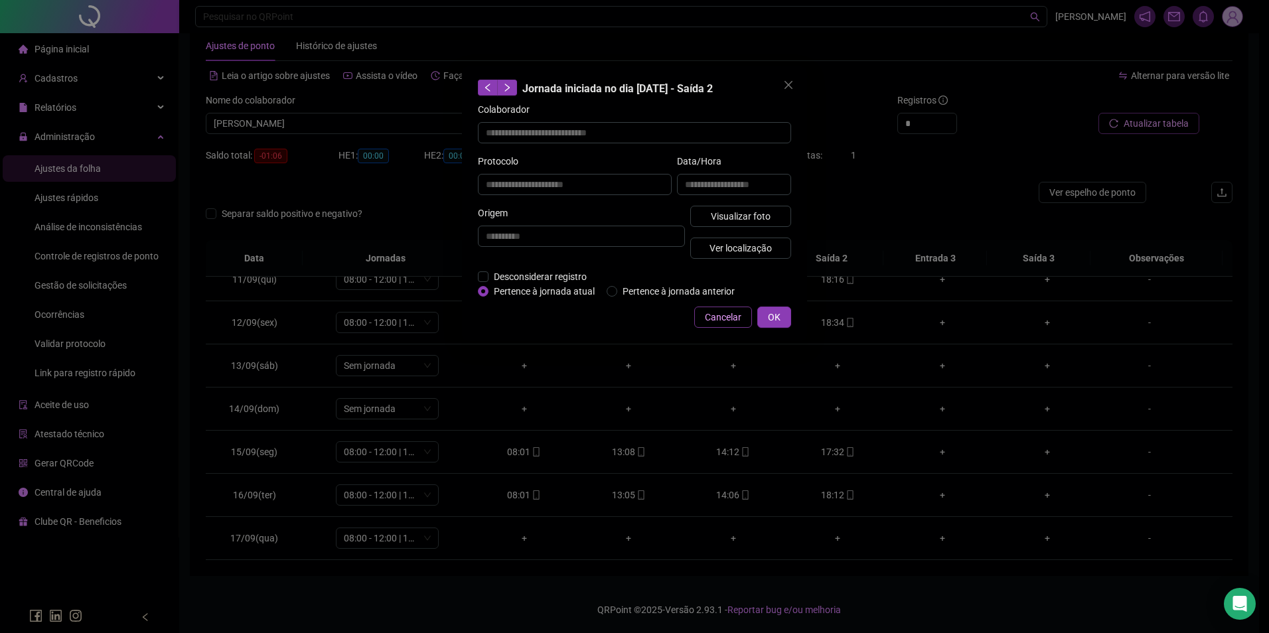
click at [715, 312] on span "Cancelar" at bounding box center [723, 317] width 37 height 15
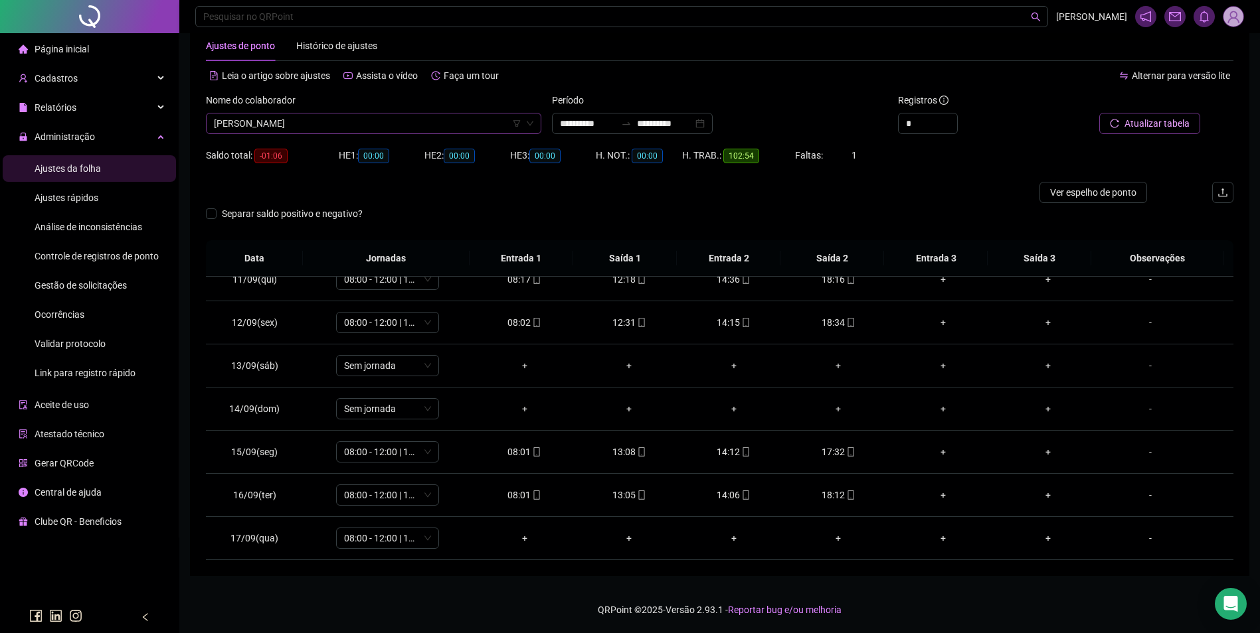
click at [458, 131] on span "HELEM DAYANE MENDONÇA DE SOUSA" at bounding box center [373, 124] width 319 height 20
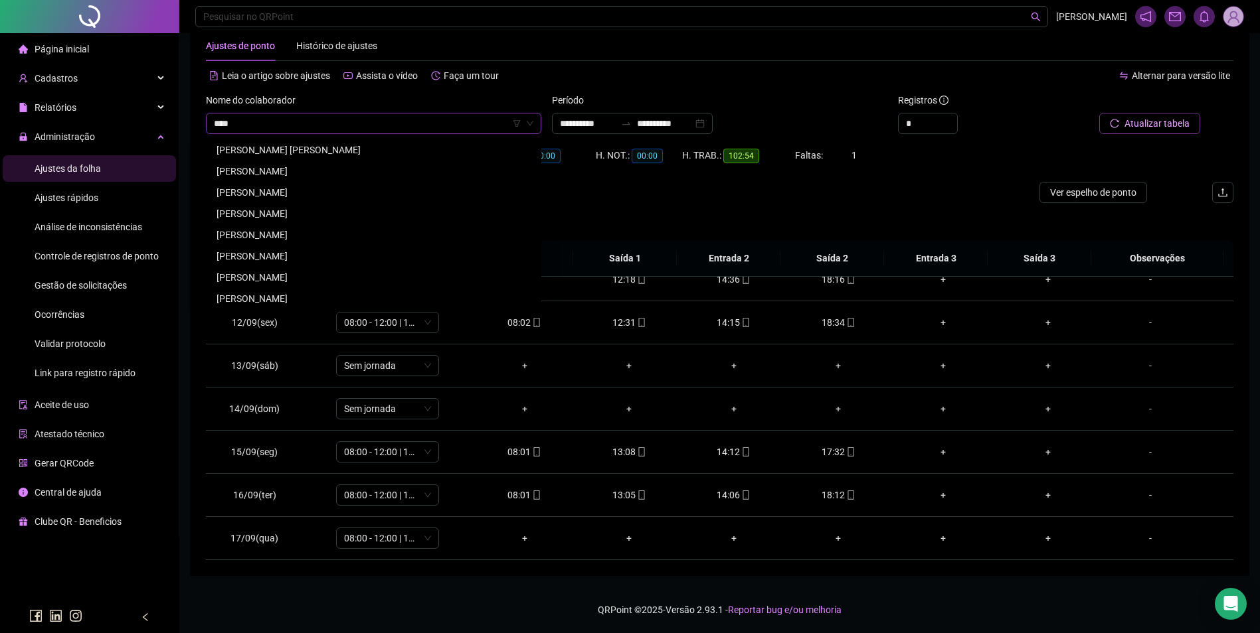
scroll to position [0, 0]
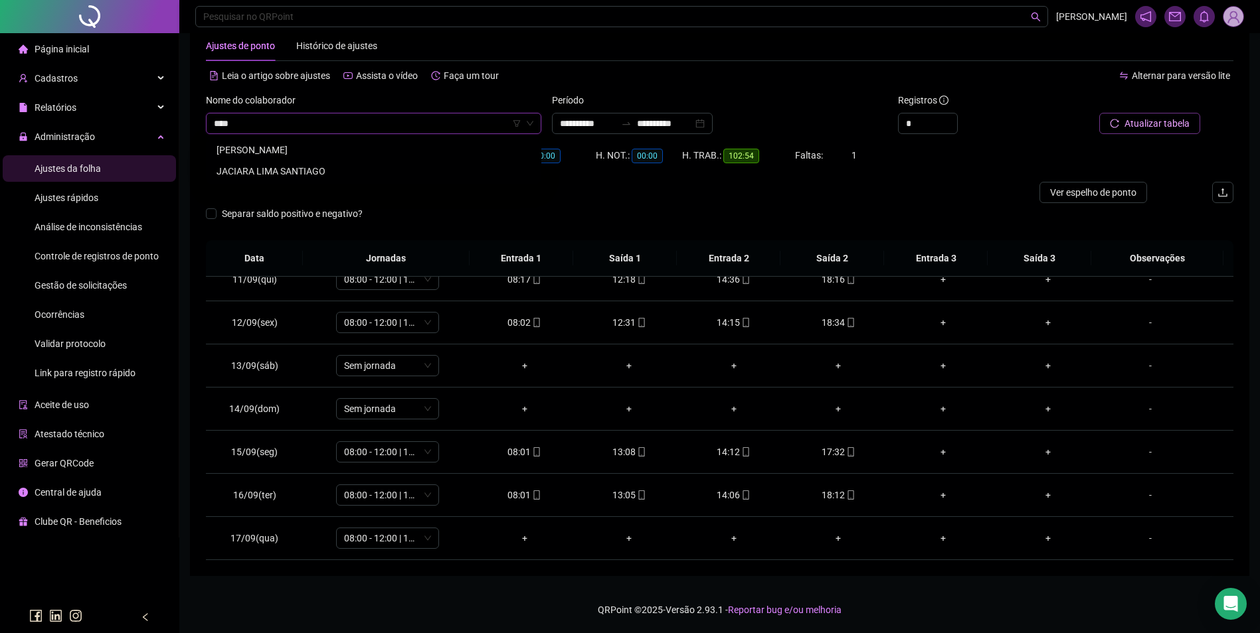
click at [287, 151] on div "IARA BATISTA OSORIO DA CRUZ" at bounding box center [373, 150] width 314 height 15
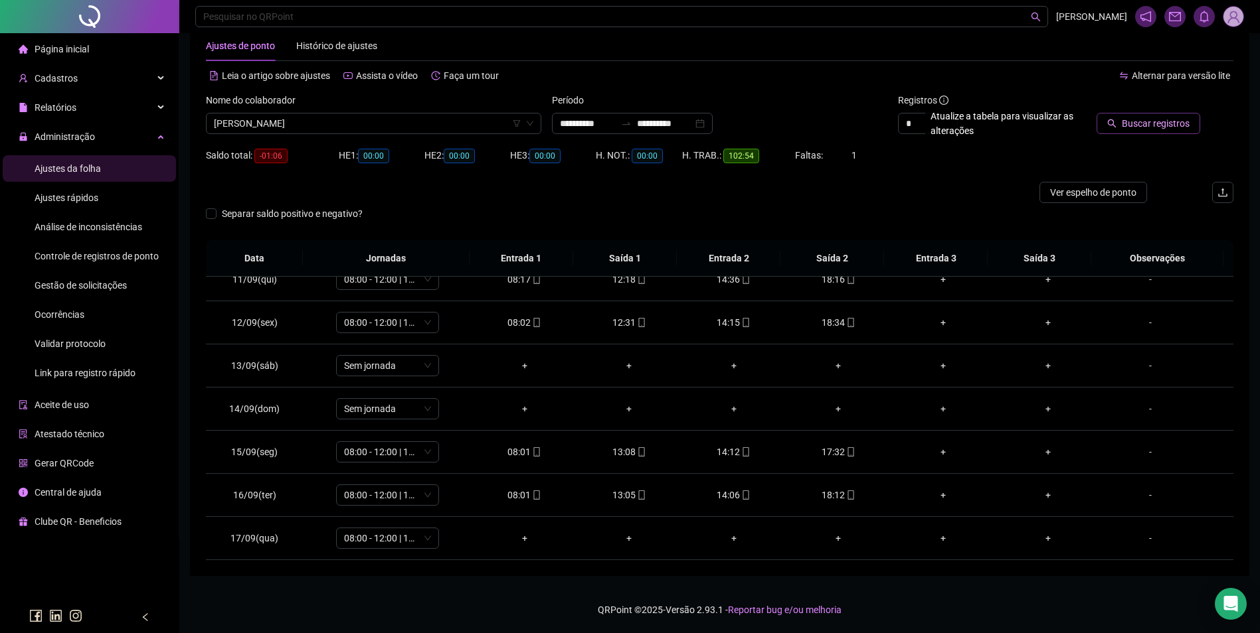
click at [1121, 116] on button "Buscar registros" at bounding box center [1148, 123] width 104 height 21
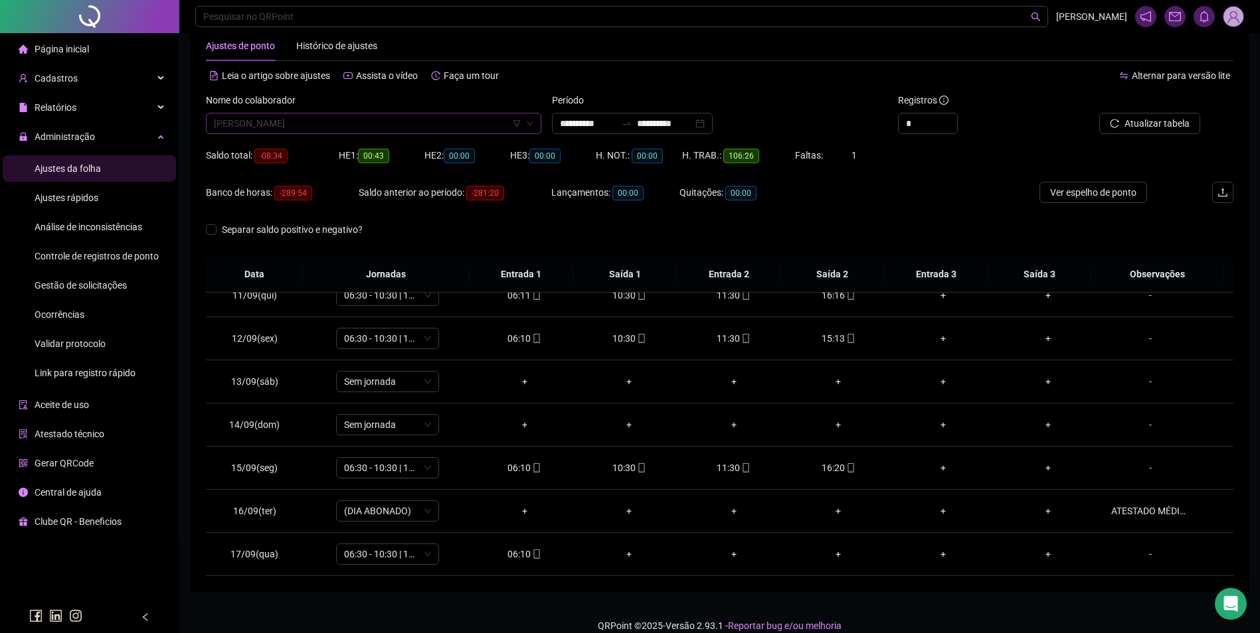
scroll to position [7351, 0]
click at [432, 124] on span "IARA BATISTA OSORIO DA CRUZ" at bounding box center [373, 124] width 319 height 20
click at [1096, 113] on button "Buscar registros" at bounding box center [1148, 123] width 104 height 21
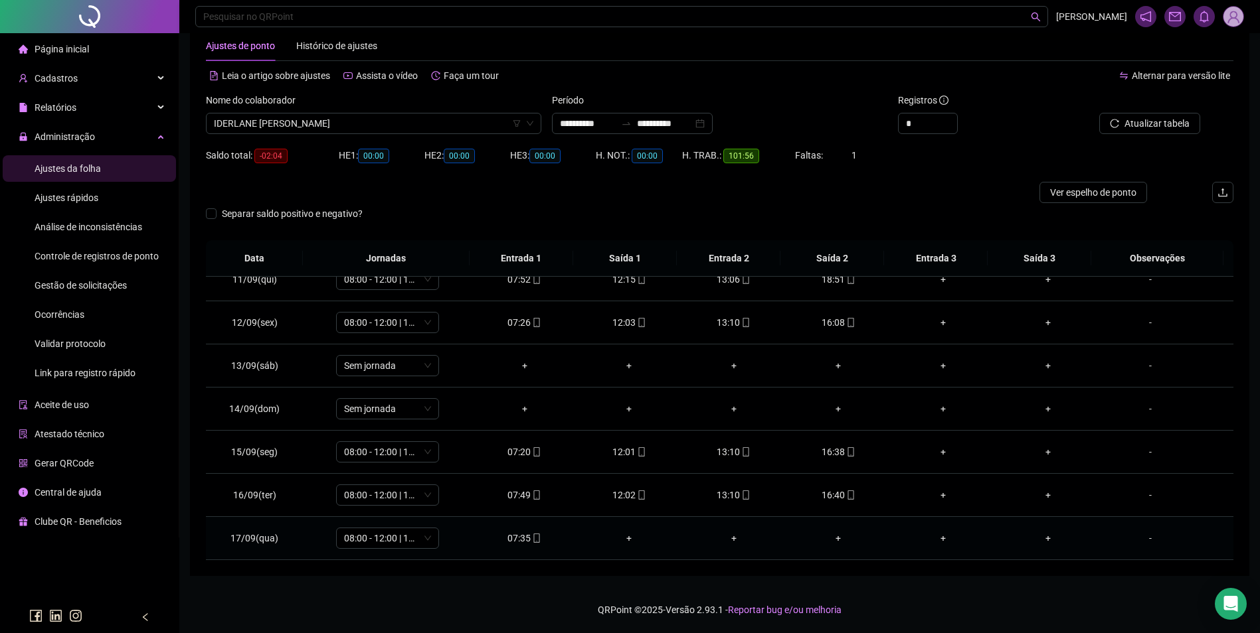
click at [532, 540] on icon "mobile" at bounding box center [536, 538] width 9 height 9
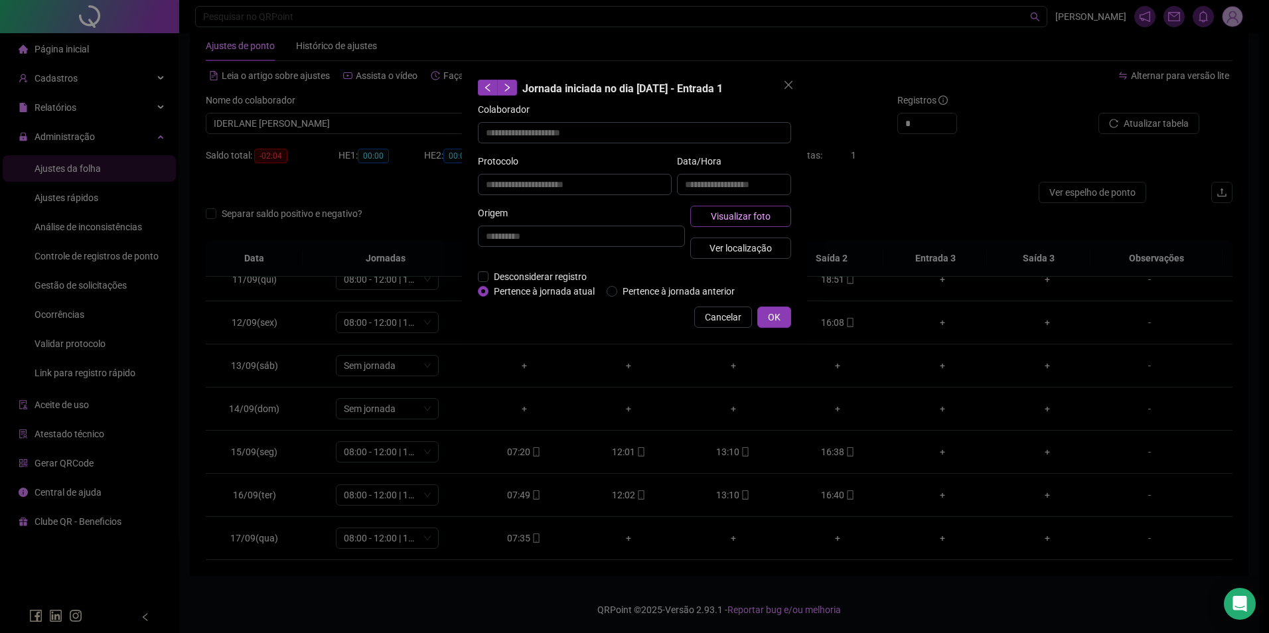
click at [743, 217] on span "Visualizar foto" at bounding box center [741, 216] width 60 height 15
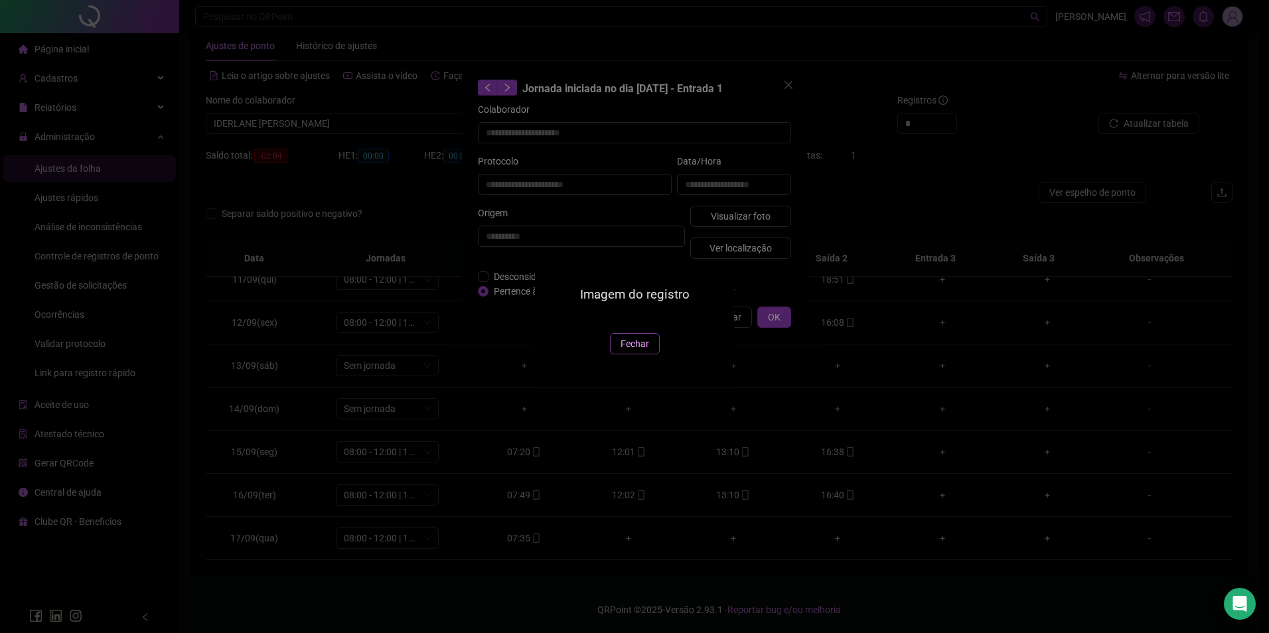
click at [633, 351] on span "Fechar" at bounding box center [635, 344] width 29 height 15
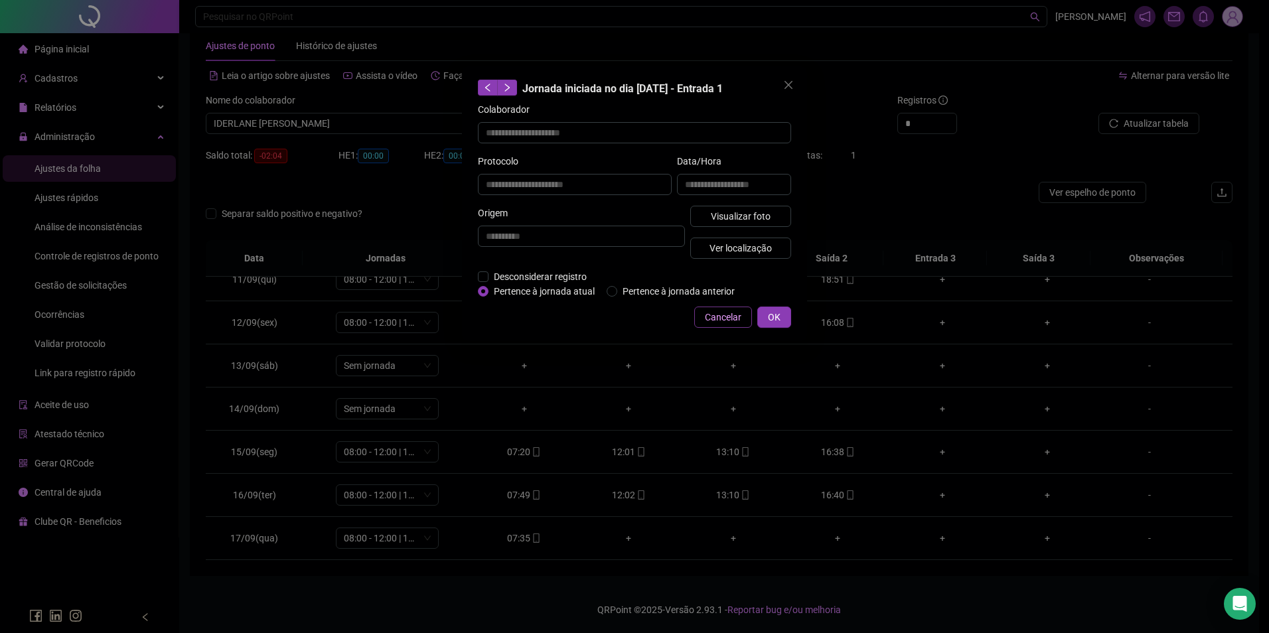
click at [715, 315] on span "Cancelar" at bounding box center [723, 317] width 37 height 15
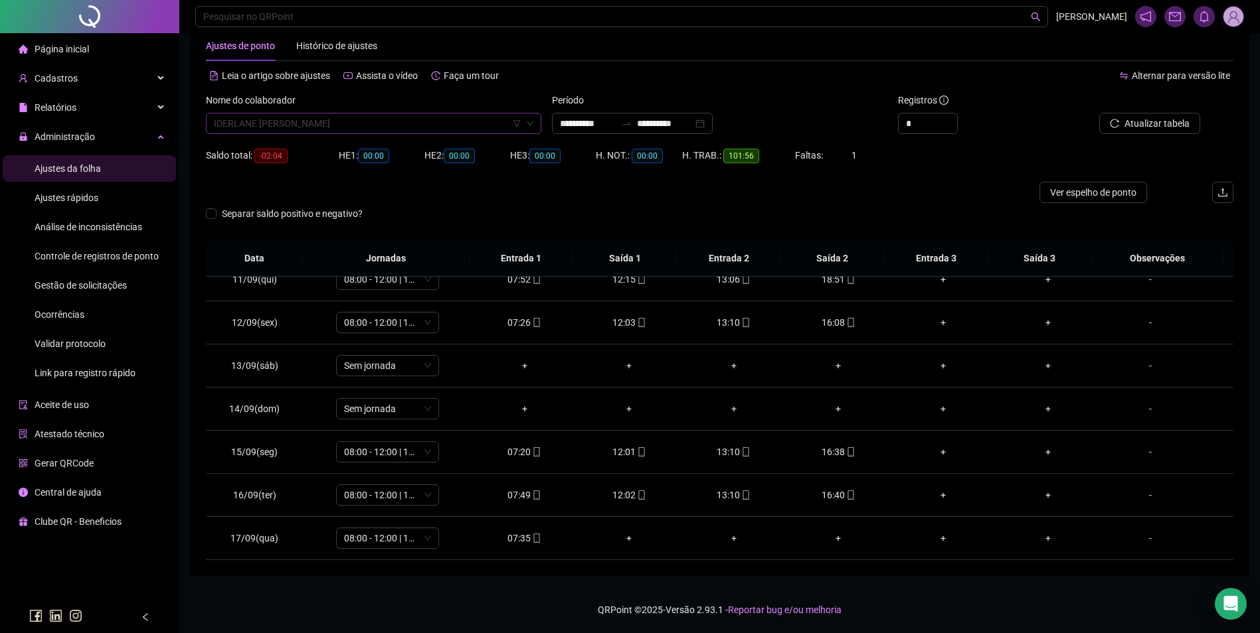
scroll to position [7436, 0]
click at [433, 127] on span "IDERLANE RESENE CASTRO" at bounding box center [373, 124] width 319 height 20
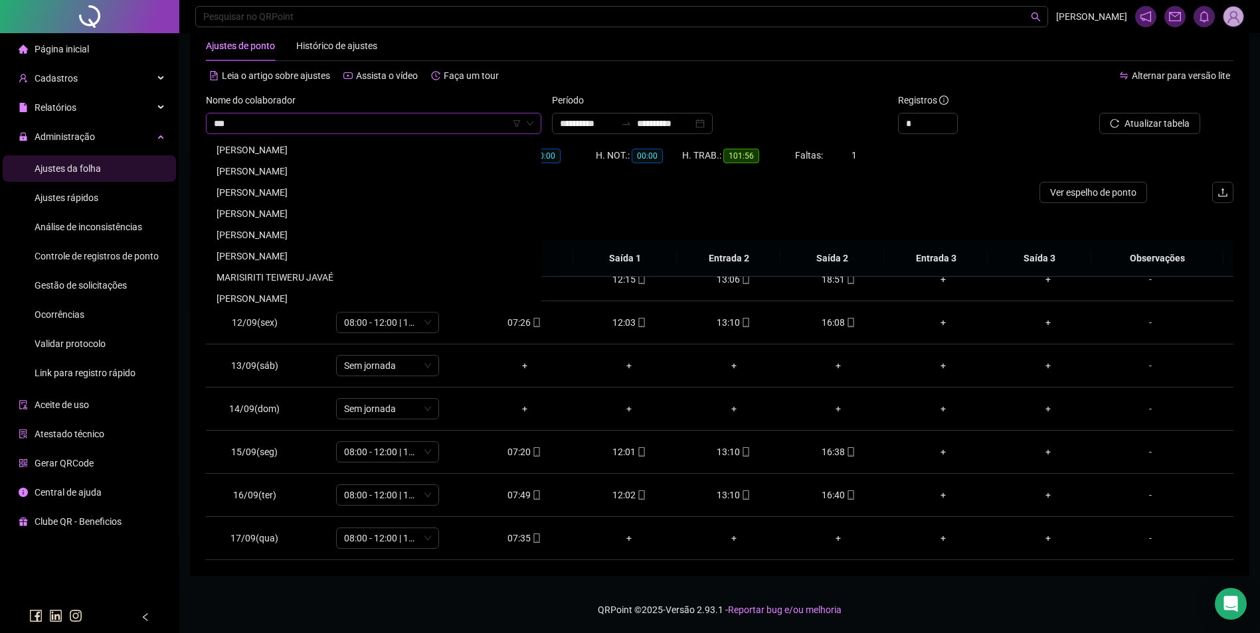
scroll to position [0, 0]
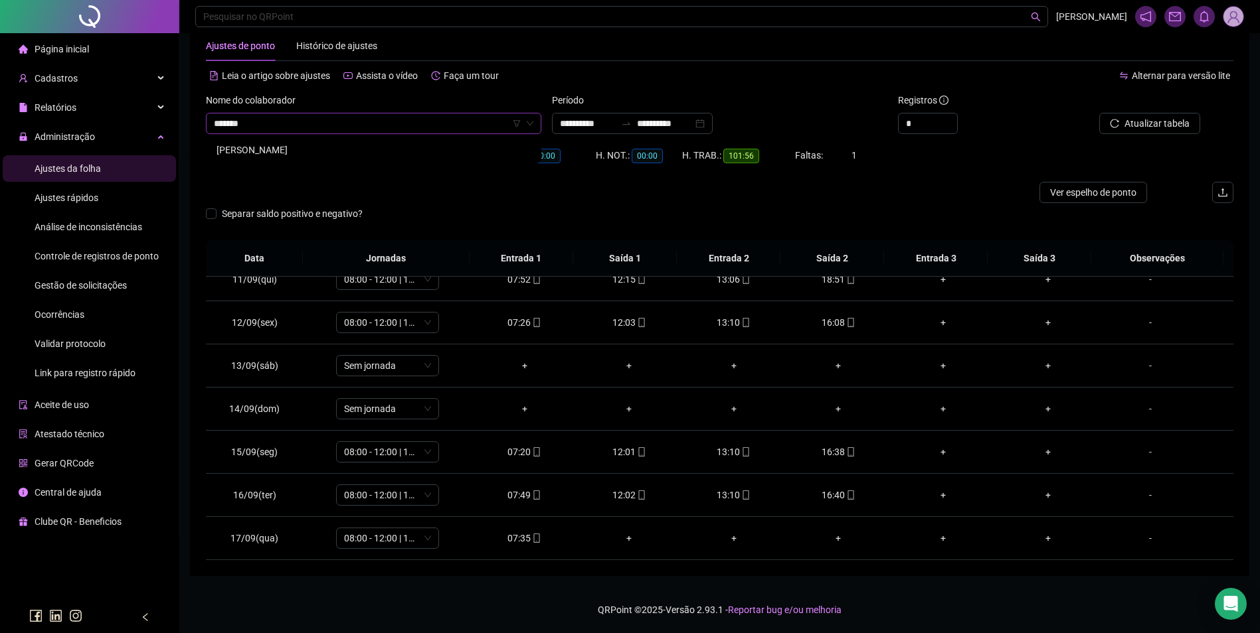
click at [303, 145] on div "JARDIEL SOUZA RODRIGUES" at bounding box center [373, 150] width 314 height 15
click at [1114, 122] on icon "search" at bounding box center [1111, 123] width 9 height 9
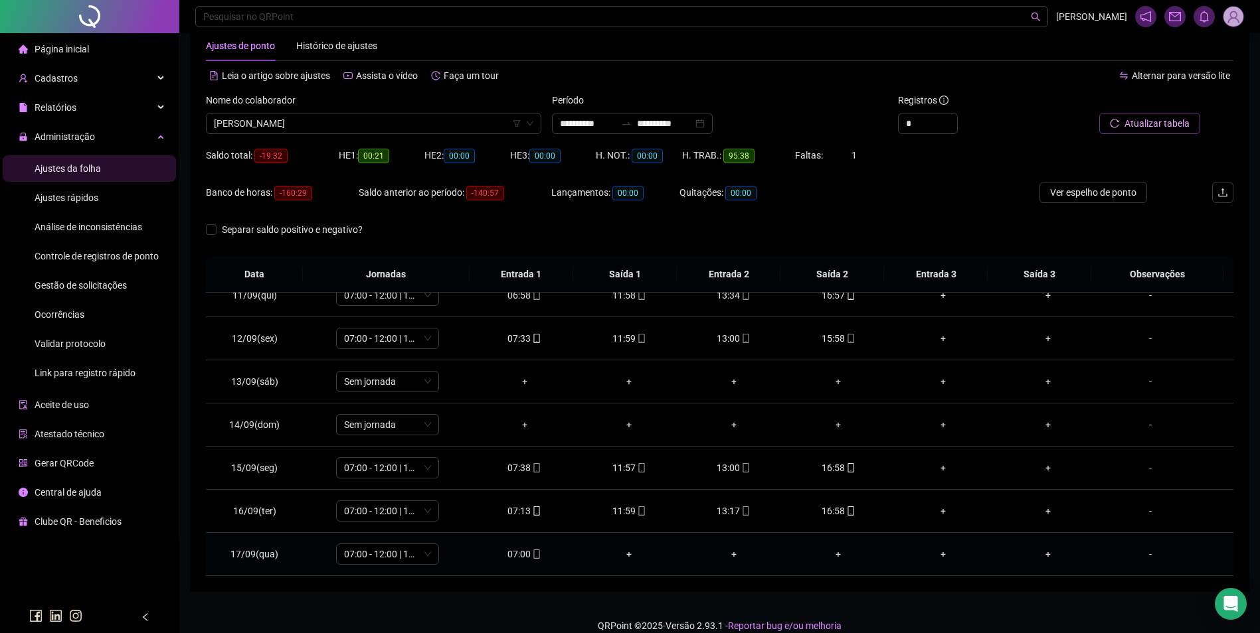
click at [513, 547] on div "07:00" at bounding box center [525, 554] width 84 height 15
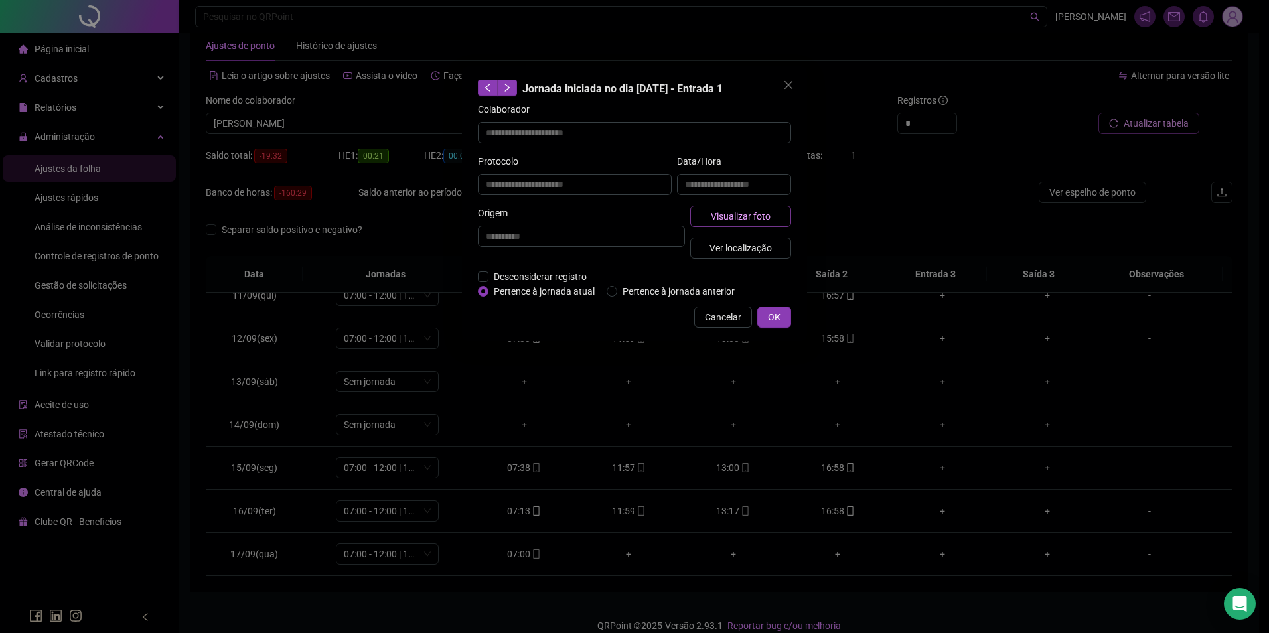
click at [754, 217] on span "Visualizar foto" at bounding box center [741, 216] width 60 height 15
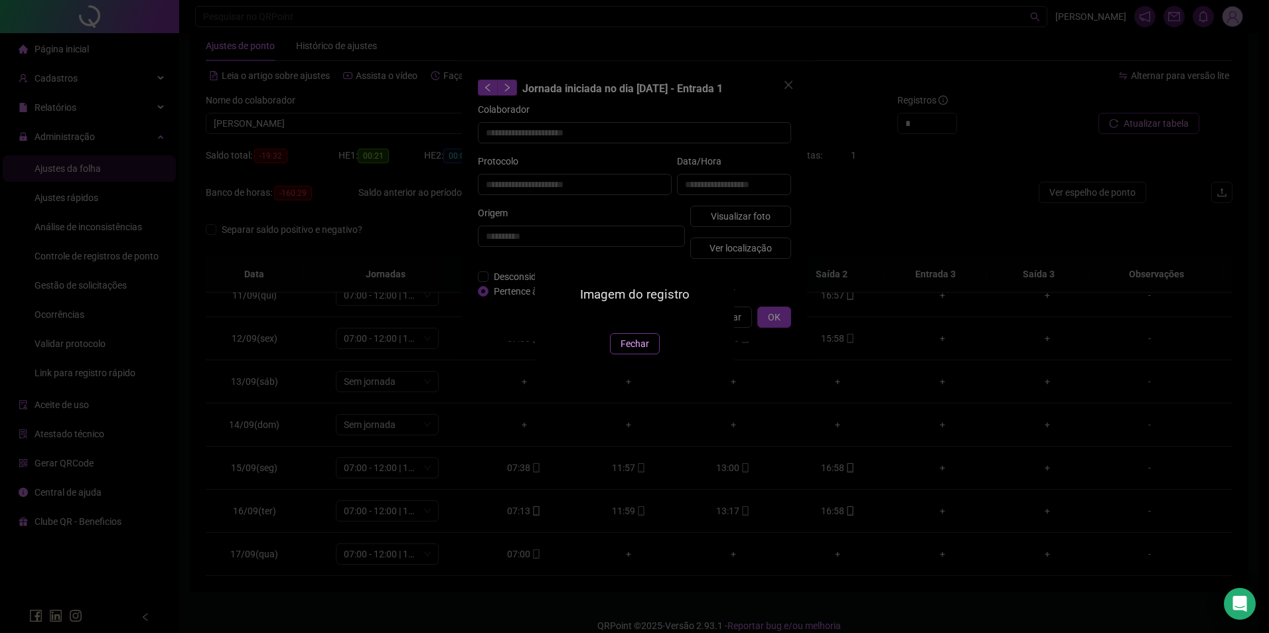
click at [641, 351] on span "Fechar" at bounding box center [635, 344] width 29 height 15
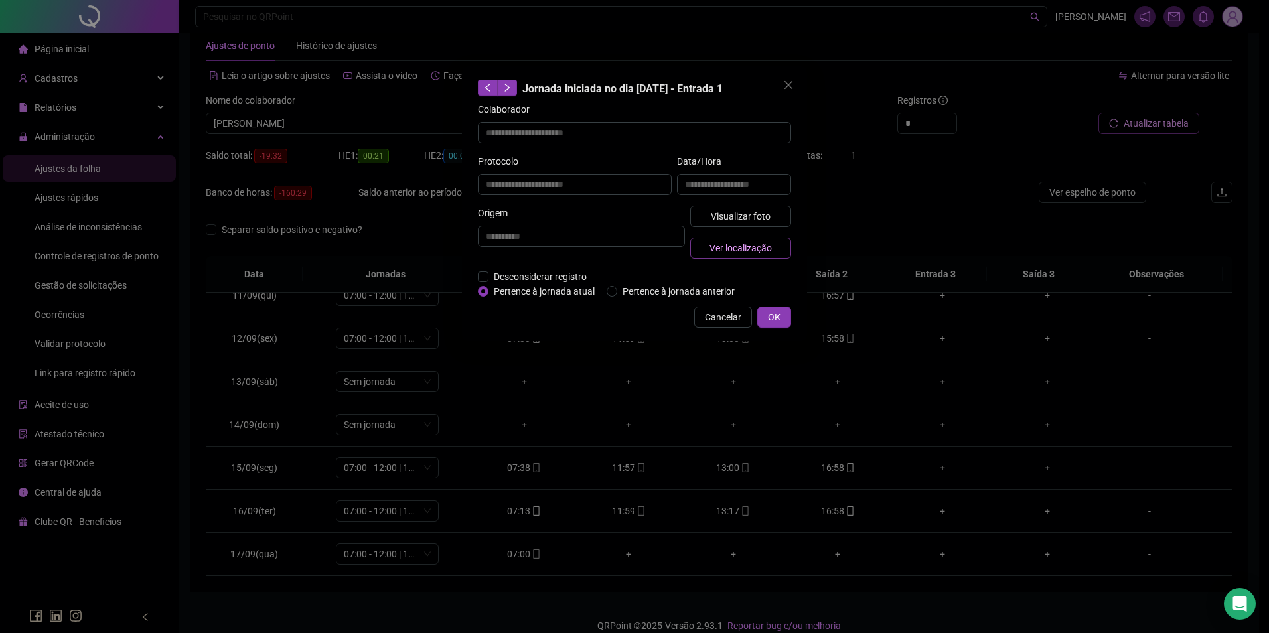
click at [756, 252] on span "Ver localização" at bounding box center [741, 248] width 62 height 15
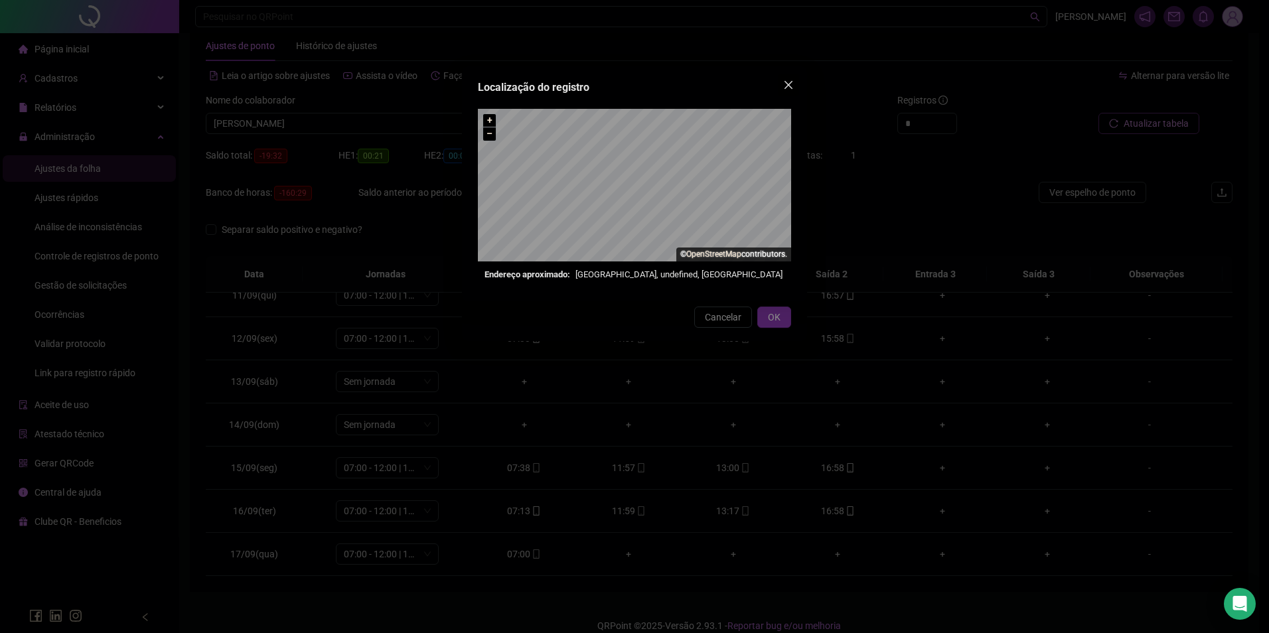
click at [789, 83] on icon "close" at bounding box center [788, 85] width 11 height 11
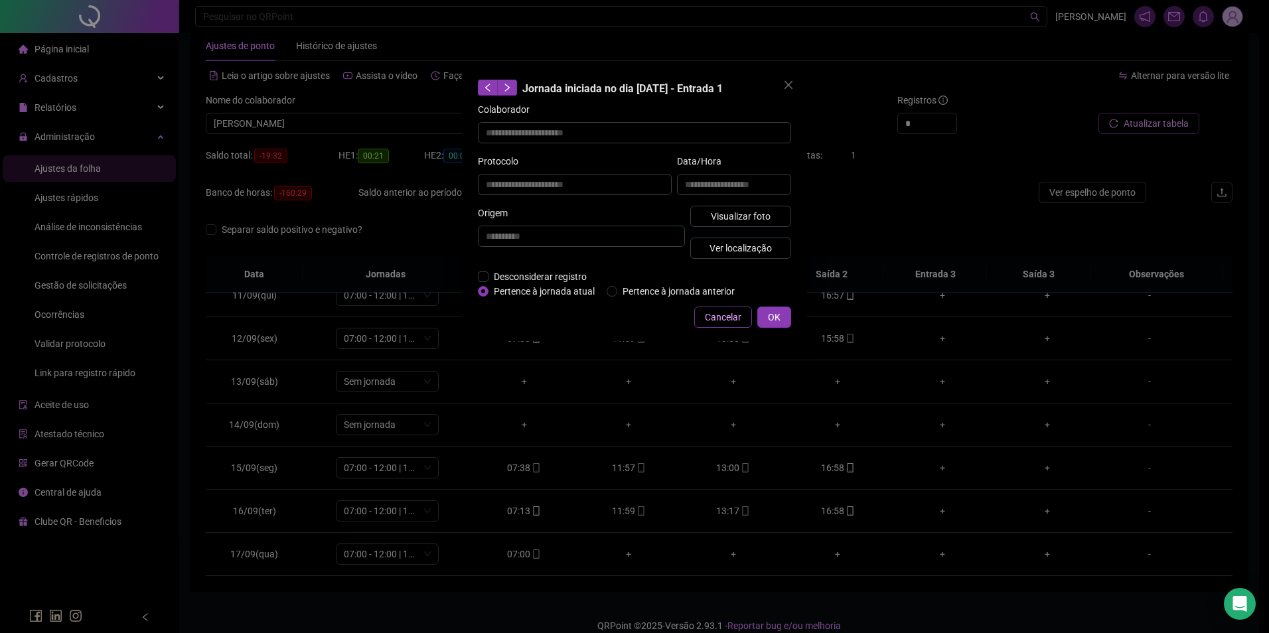
click at [720, 313] on span "Cancelar" at bounding box center [723, 317] width 37 height 15
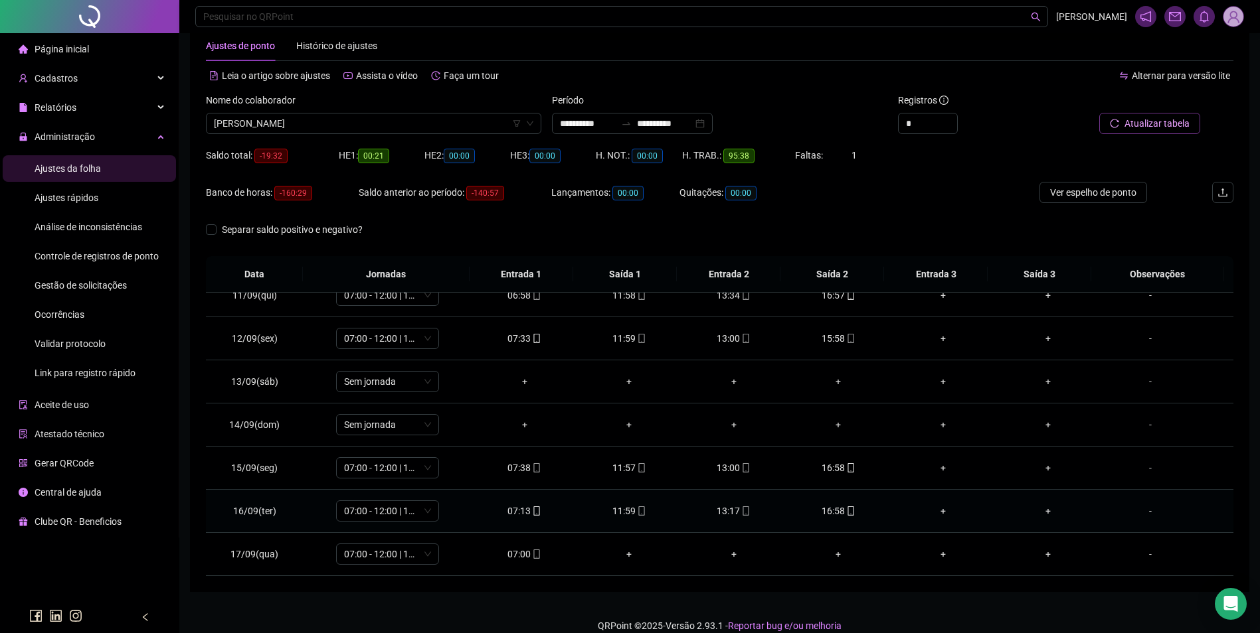
click at [833, 505] on div "16:58" at bounding box center [839, 511] width 84 height 15
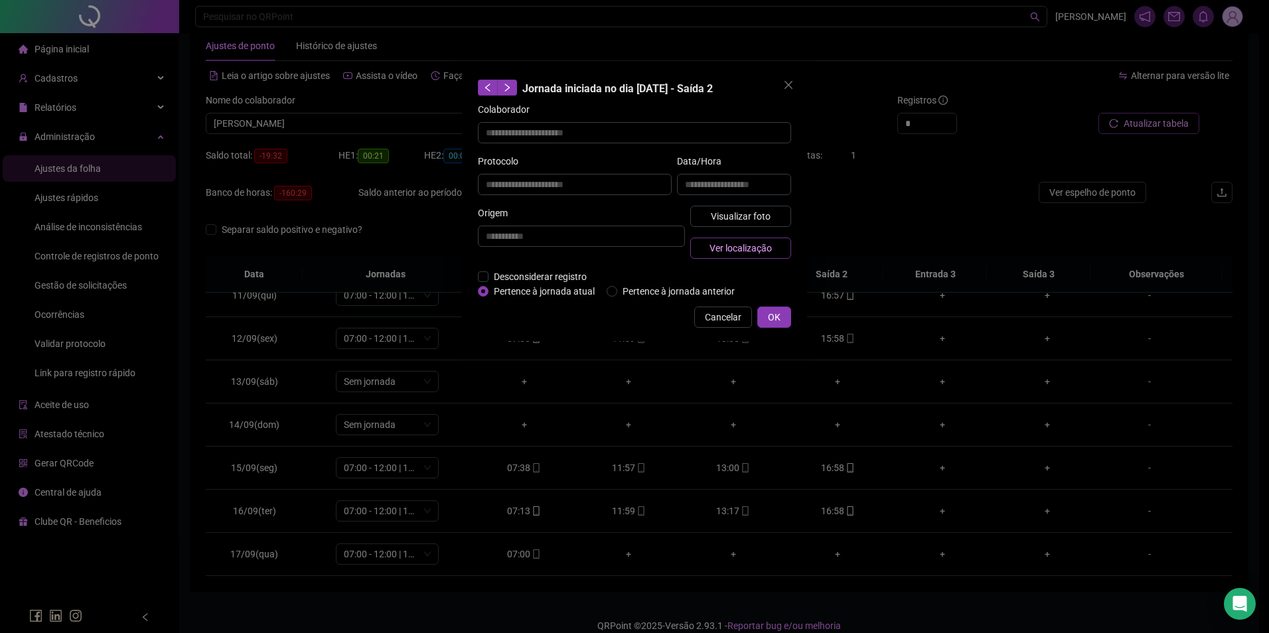
click at [756, 240] on button "Ver localização" at bounding box center [741, 248] width 101 height 21
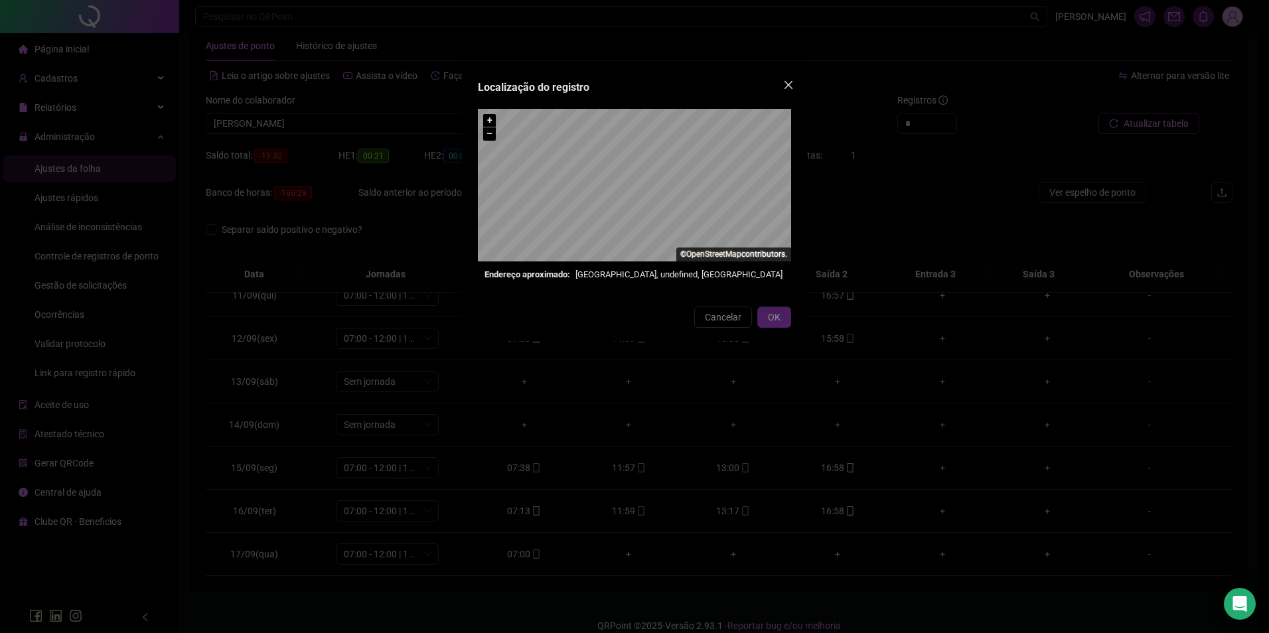
click at [785, 84] on icon "close" at bounding box center [788, 85] width 11 height 11
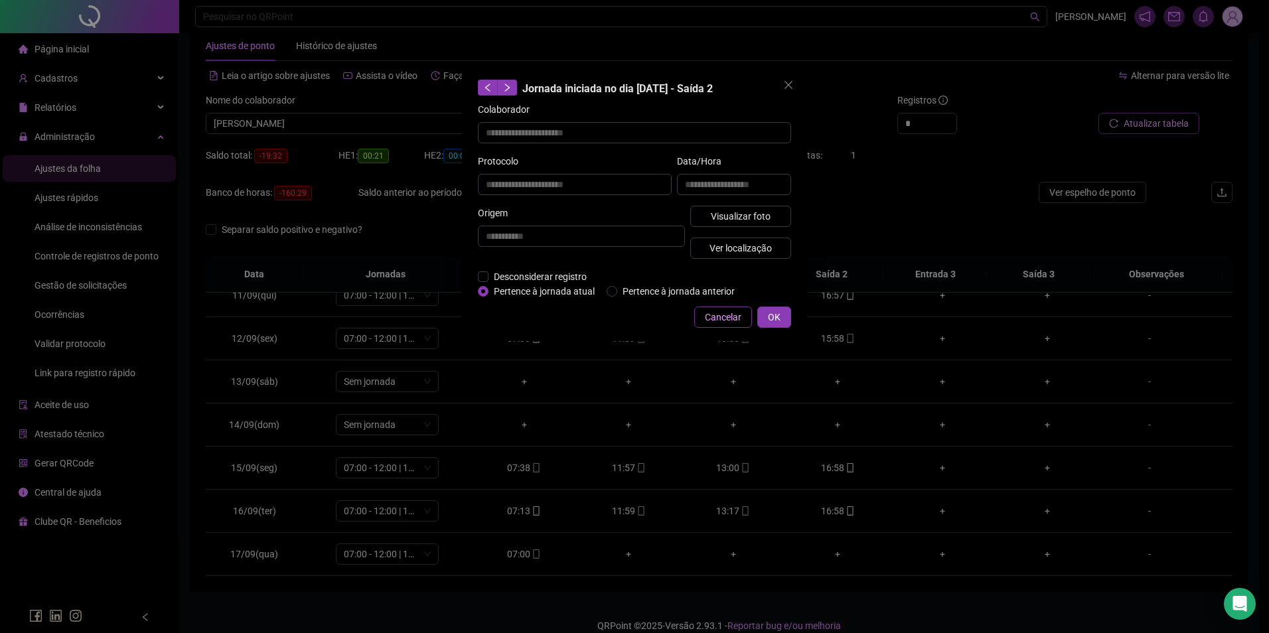
click at [718, 309] on button "Cancelar" at bounding box center [723, 317] width 58 height 21
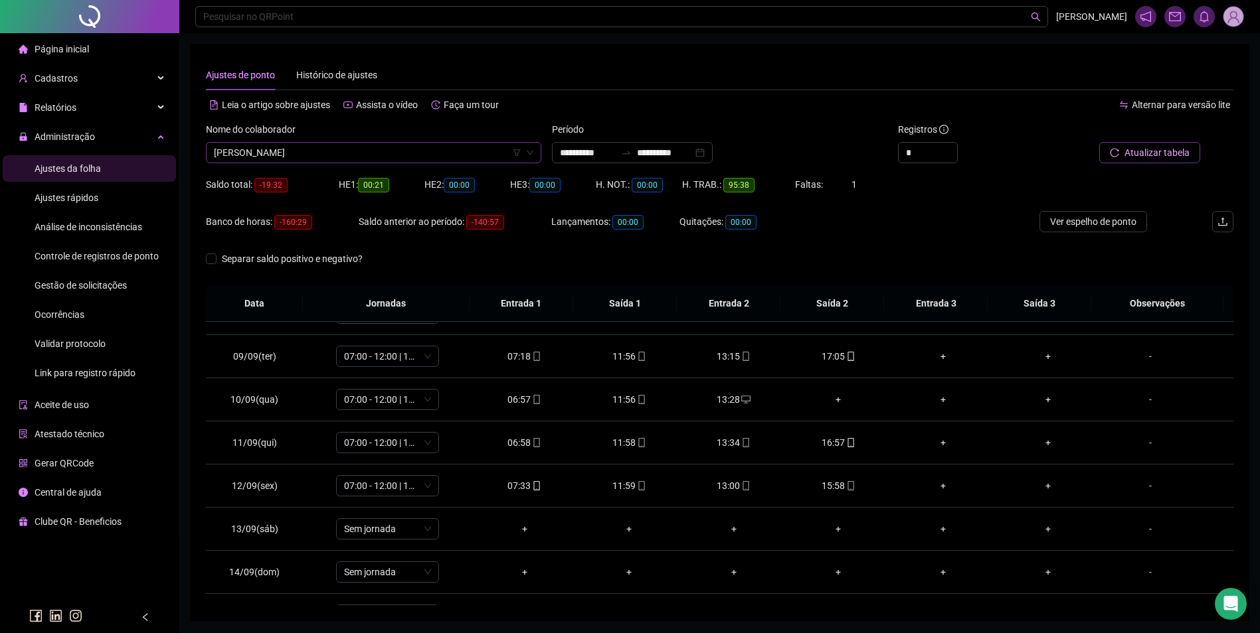
scroll to position [8095, 0]
click at [346, 148] on span "JARDIEL SOUZA RODRIGUES" at bounding box center [373, 153] width 319 height 20
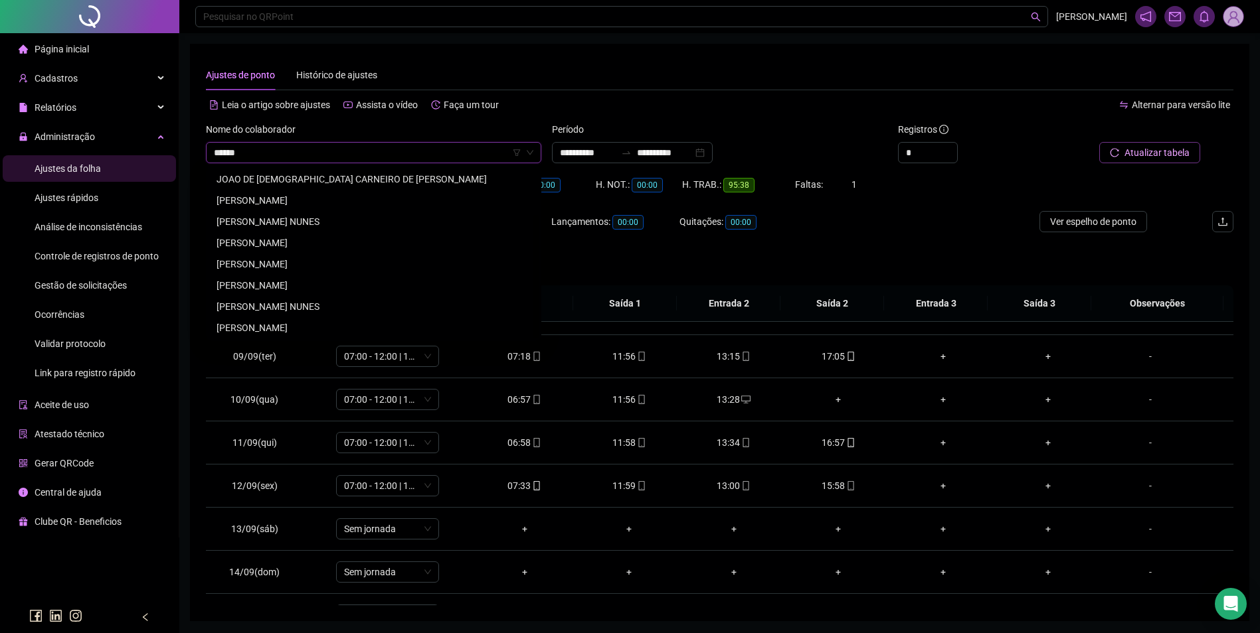
scroll to position [0, 0]
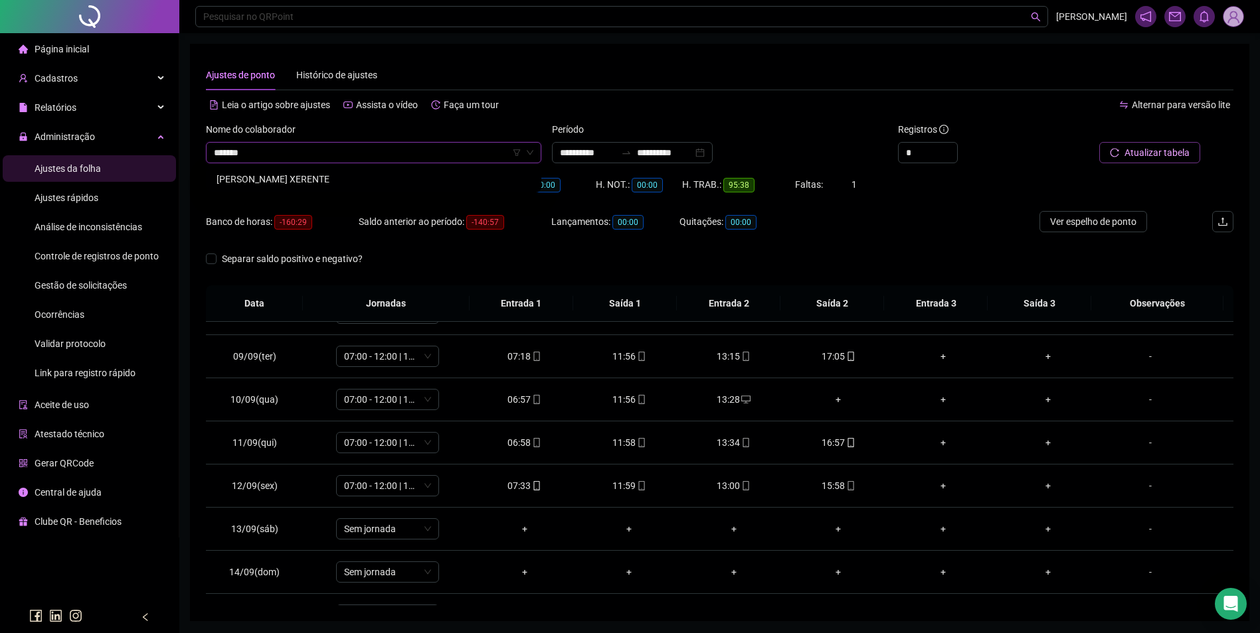
click at [347, 179] on div "JOAO CARLOS SUMEKWA XERENTE" at bounding box center [373, 179] width 314 height 15
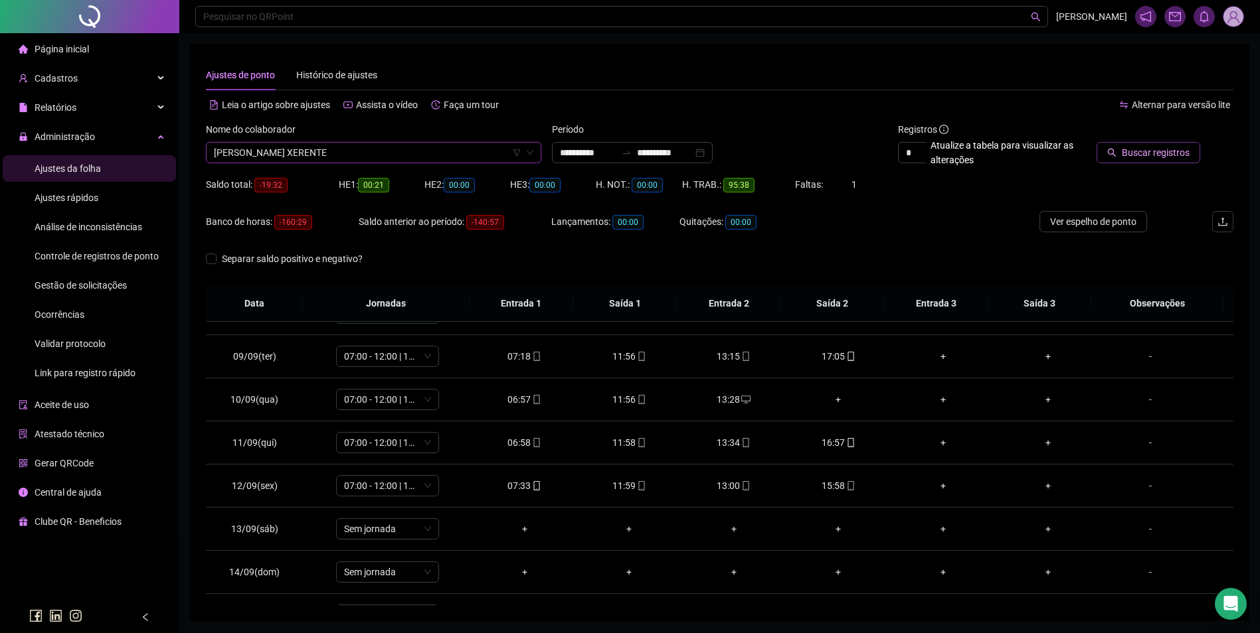
click at [1109, 153] on icon "search" at bounding box center [1111, 152] width 9 height 9
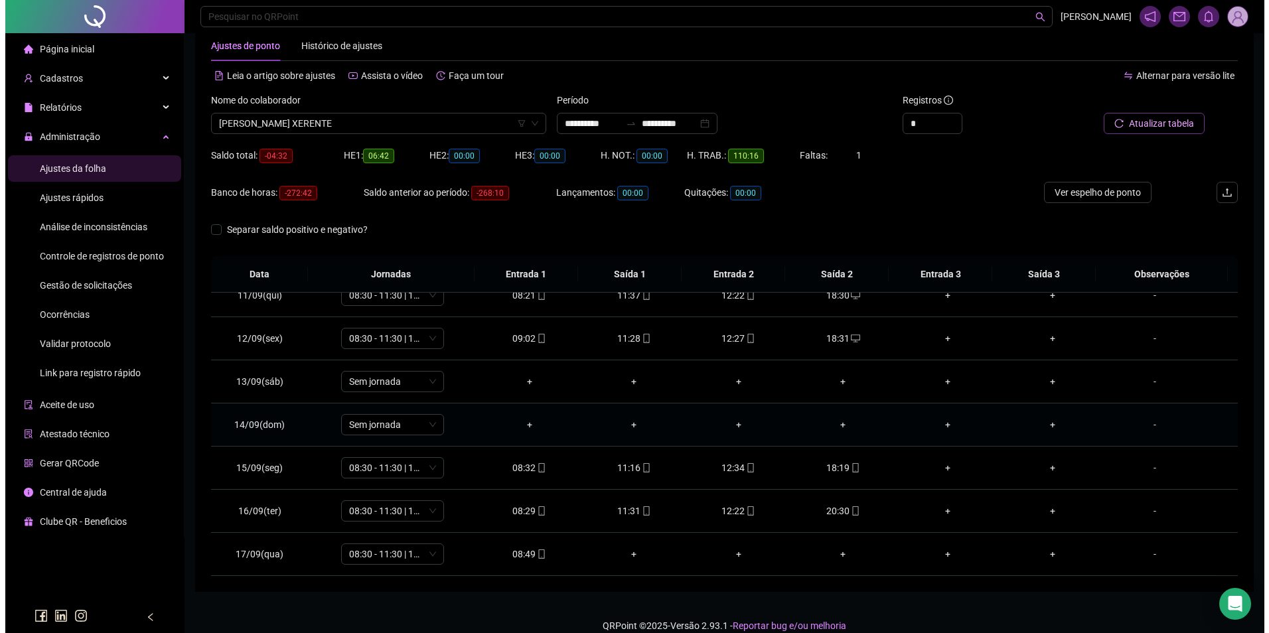
scroll to position [45, 0]
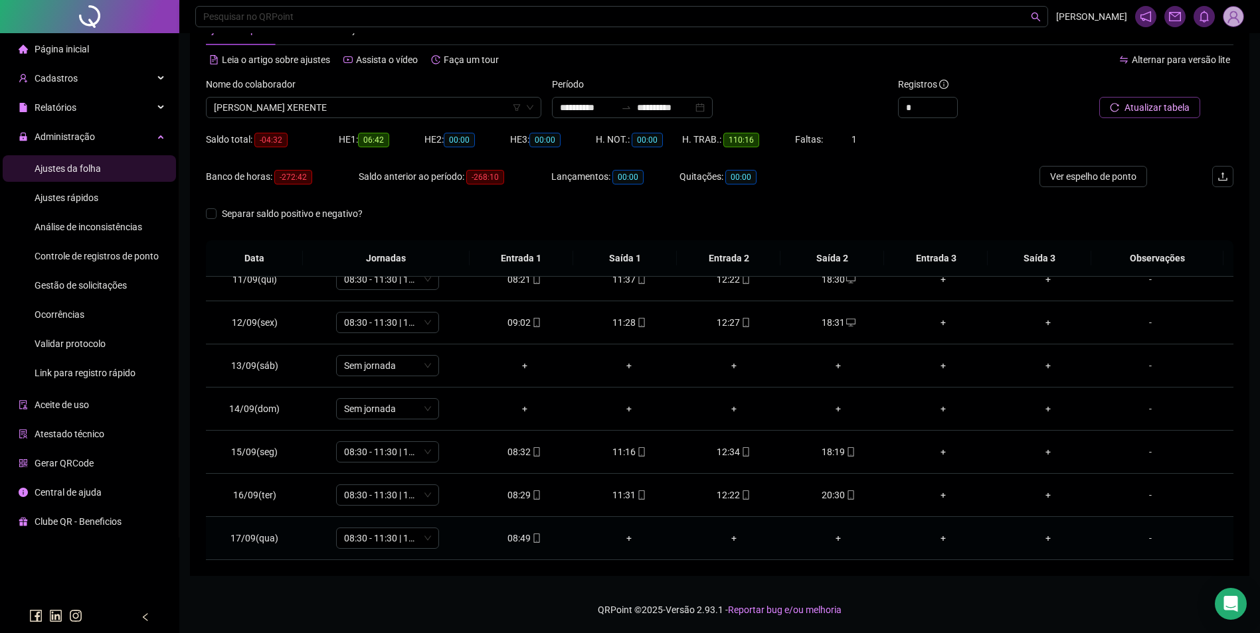
click at [532, 539] on icon "mobile" at bounding box center [536, 538] width 9 height 9
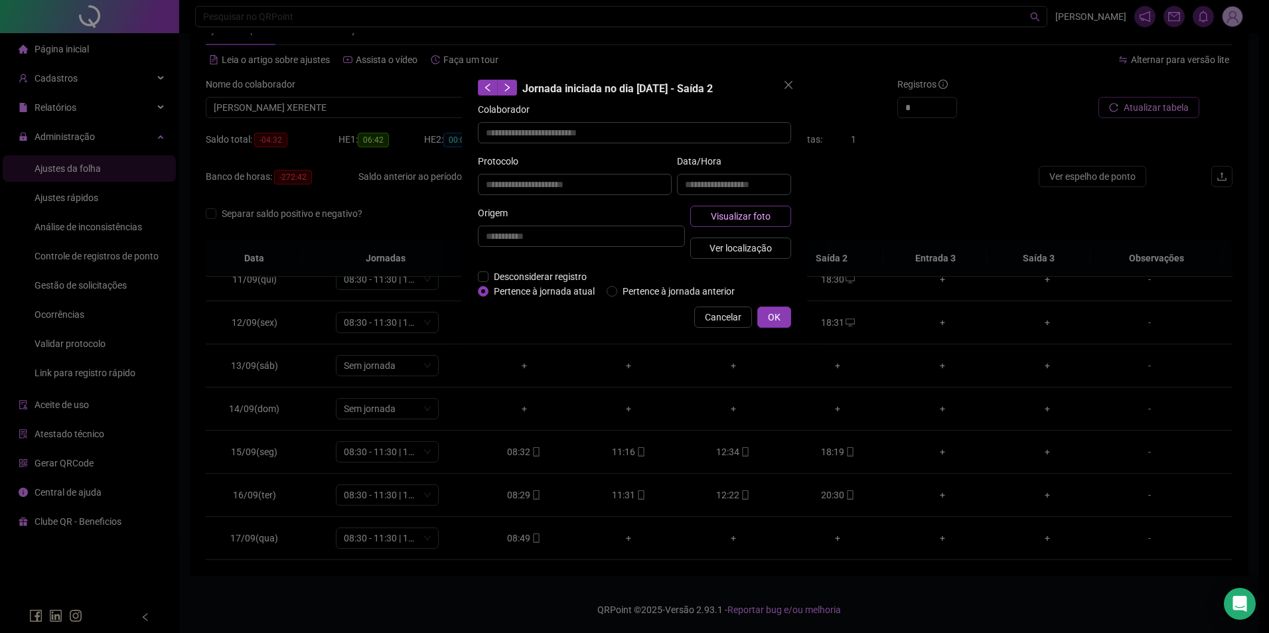
click at [758, 211] on span "Visualizar foto" at bounding box center [741, 216] width 60 height 15
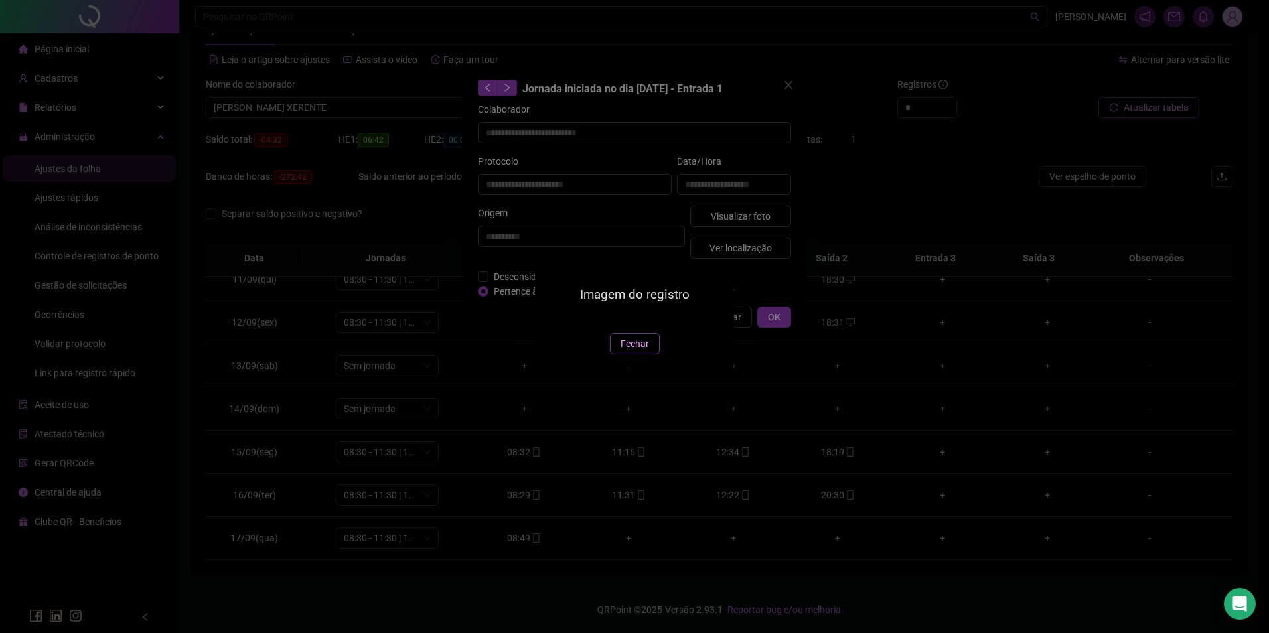
click at [627, 351] on span "Fechar" at bounding box center [635, 344] width 29 height 15
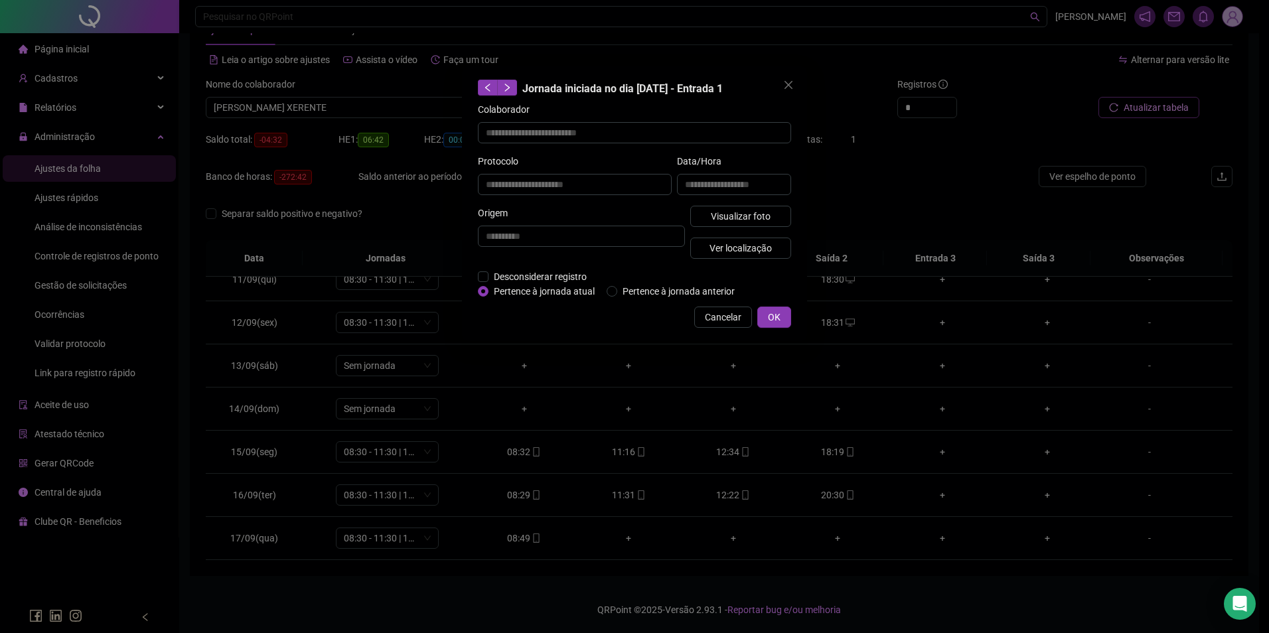
drag, startPoint x: 724, startPoint y: 315, endPoint x: 734, endPoint y: 336, distance: 22.6
click at [724, 315] on span "Cancelar" at bounding box center [723, 317] width 37 height 15
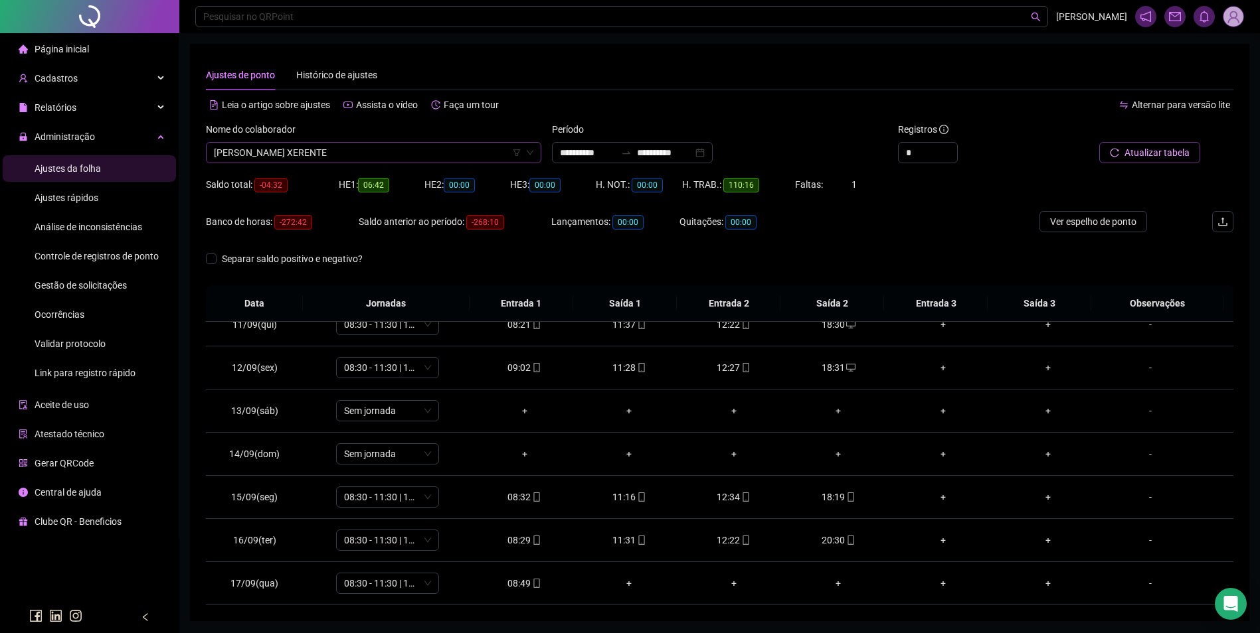
scroll to position [8371, 0]
click at [415, 157] on span "JOAO CARLOS SUMEKWA XERENTE" at bounding box center [373, 153] width 319 height 20
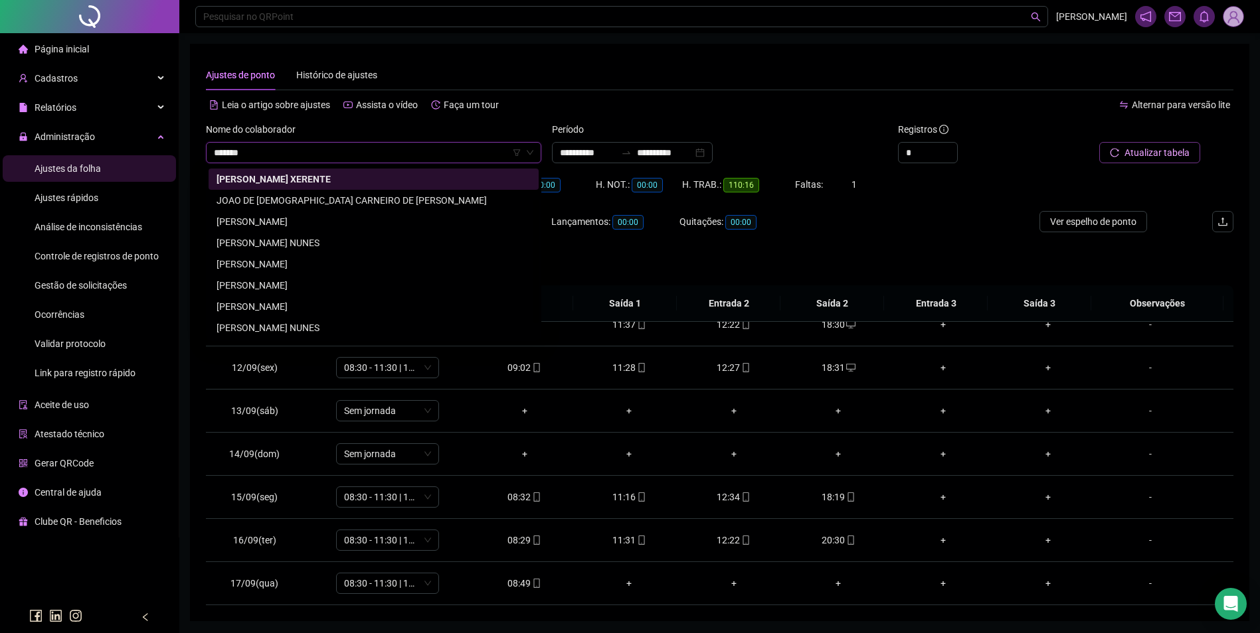
scroll to position [0, 0]
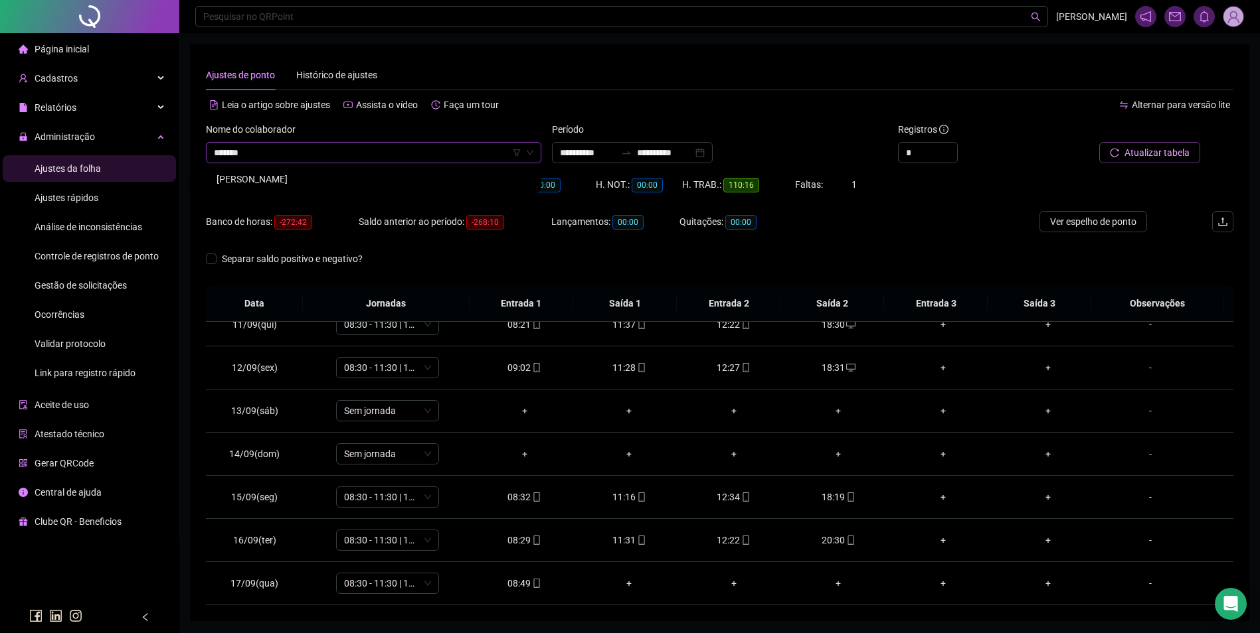
click at [337, 173] on div "JOAO OLIVEIRA DO NASCIMENTO" at bounding box center [373, 179] width 314 height 15
click at [1143, 159] on span "Buscar registros" at bounding box center [1155, 152] width 68 height 15
click at [1125, 154] on button "Atualizar tabela" at bounding box center [1149, 152] width 101 height 21
click at [831, 542] on div "16:14" at bounding box center [839, 540] width 84 height 15
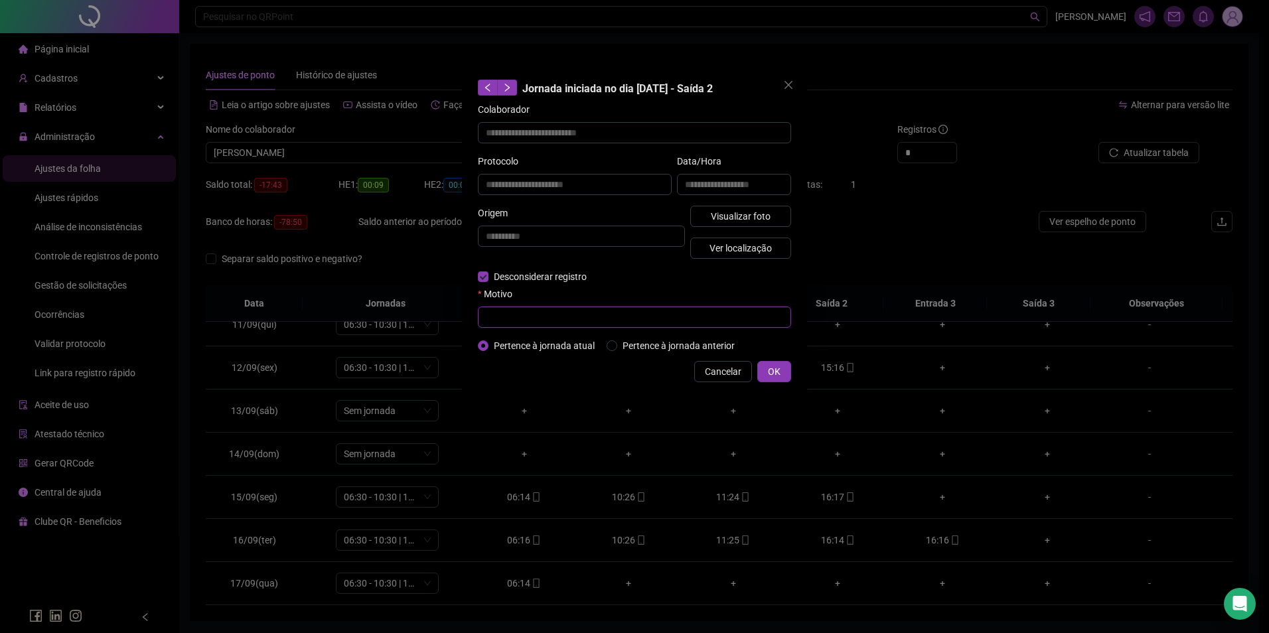
click at [630, 322] on input "text" at bounding box center [634, 317] width 313 height 21
click at [767, 371] on button "OK" at bounding box center [775, 371] width 34 height 21
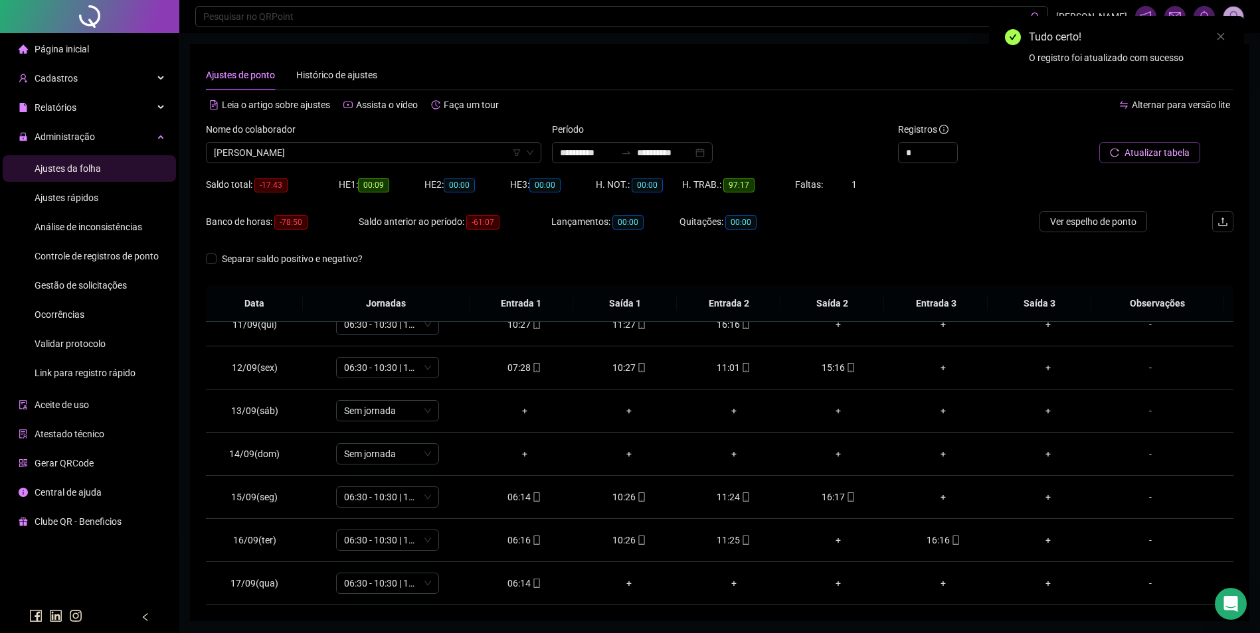
click at [1172, 153] on span "Atualizar tabela" at bounding box center [1156, 152] width 65 height 15
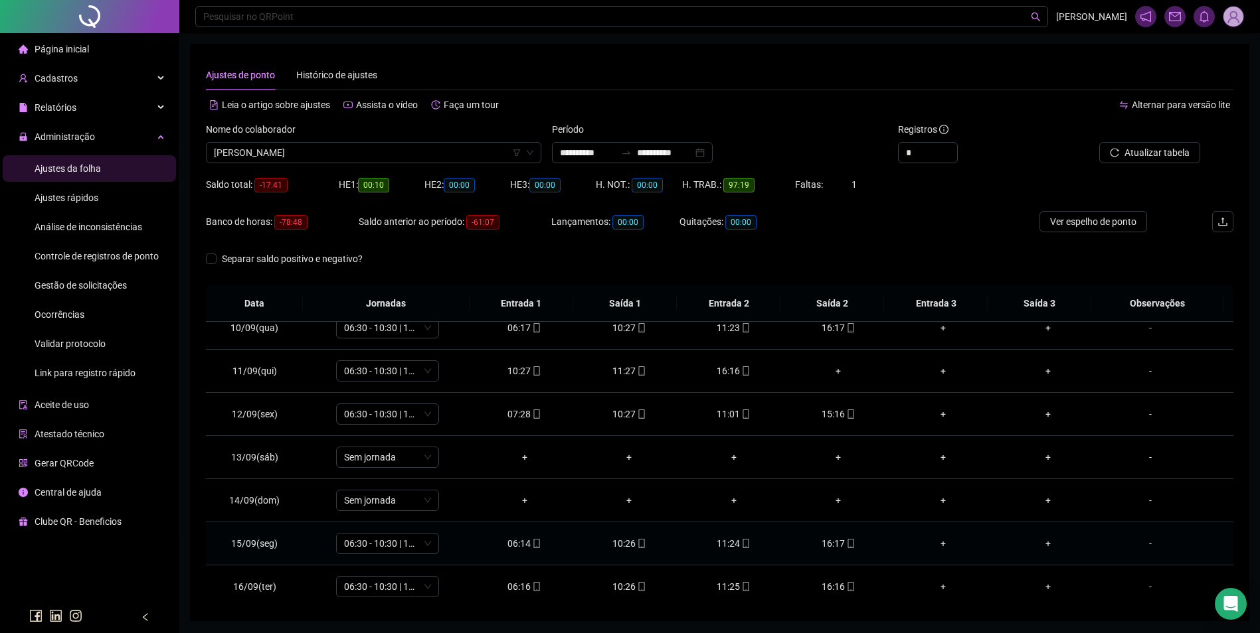
scroll to position [384, 0]
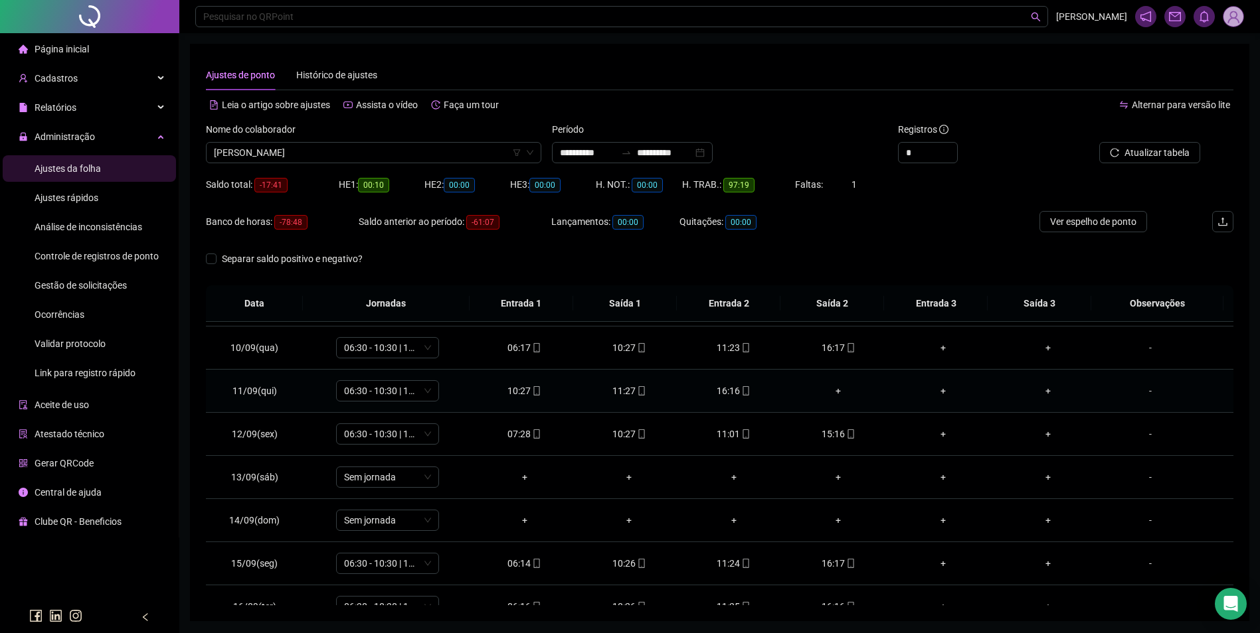
click at [742, 391] on icon "mobile" at bounding box center [745, 390] width 9 height 9
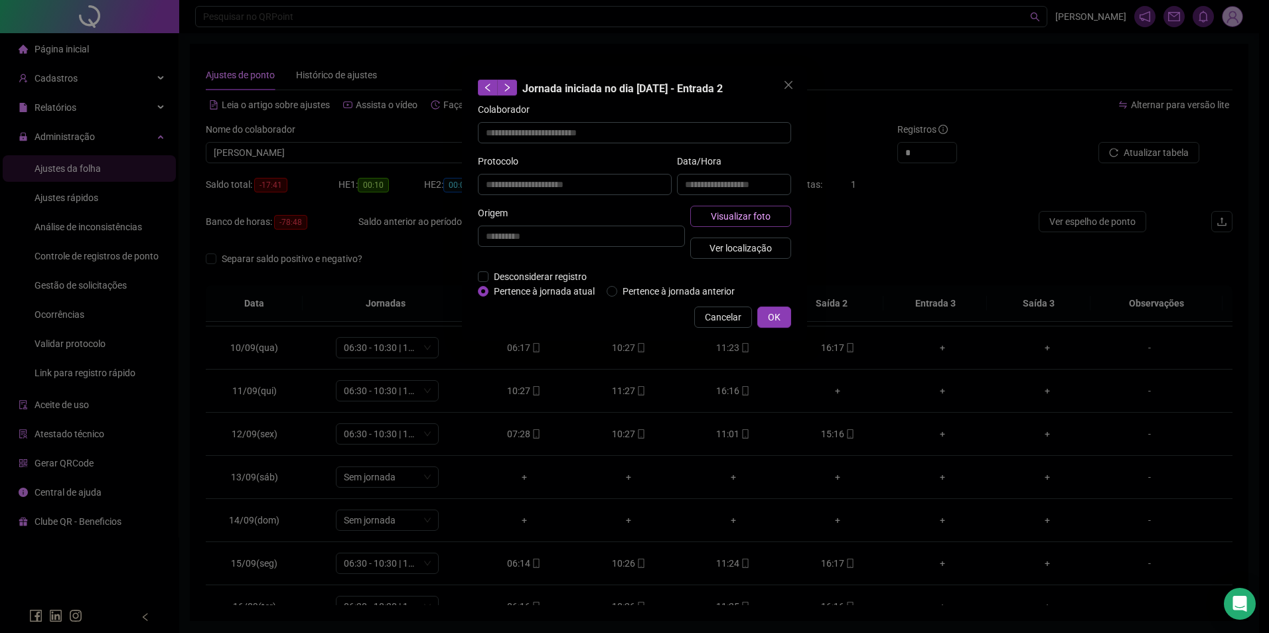
click at [774, 210] on button "Visualizar foto" at bounding box center [741, 216] width 101 height 21
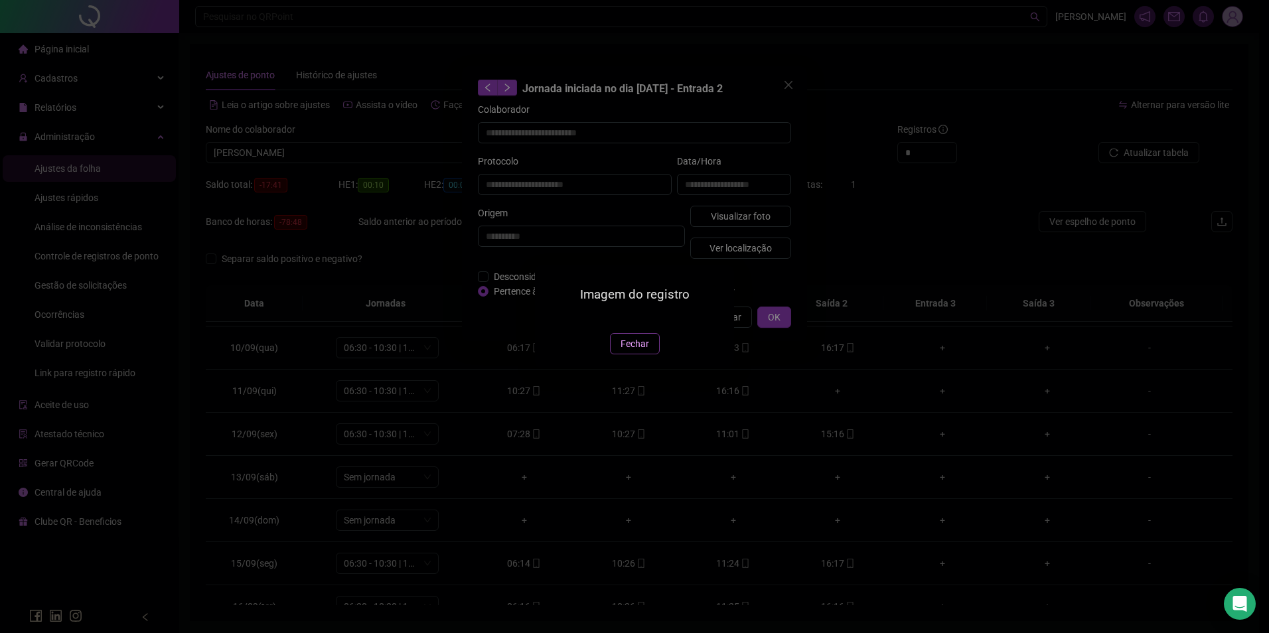
drag, startPoint x: 640, startPoint y: 419, endPoint x: 659, endPoint y: 396, distance: 29.2
click at [642, 351] on span "Fechar" at bounding box center [635, 344] width 29 height 15
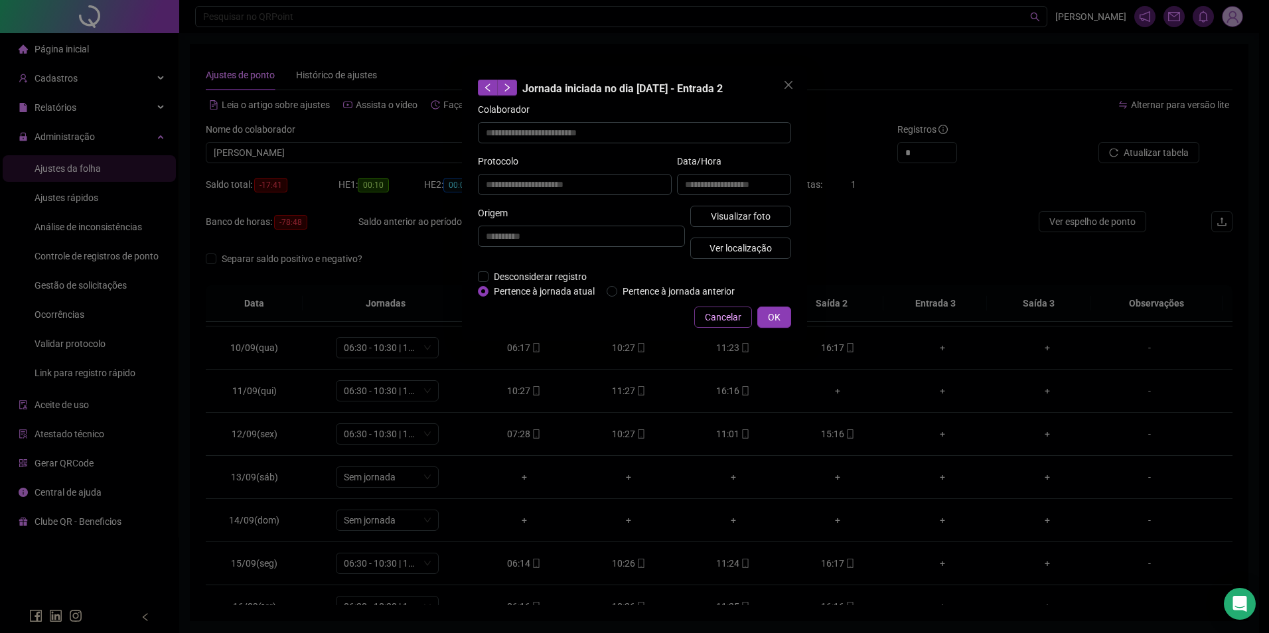
click at [714, 317] on span "Cancelar" at bounding box center [723, 317] width 37 height 15
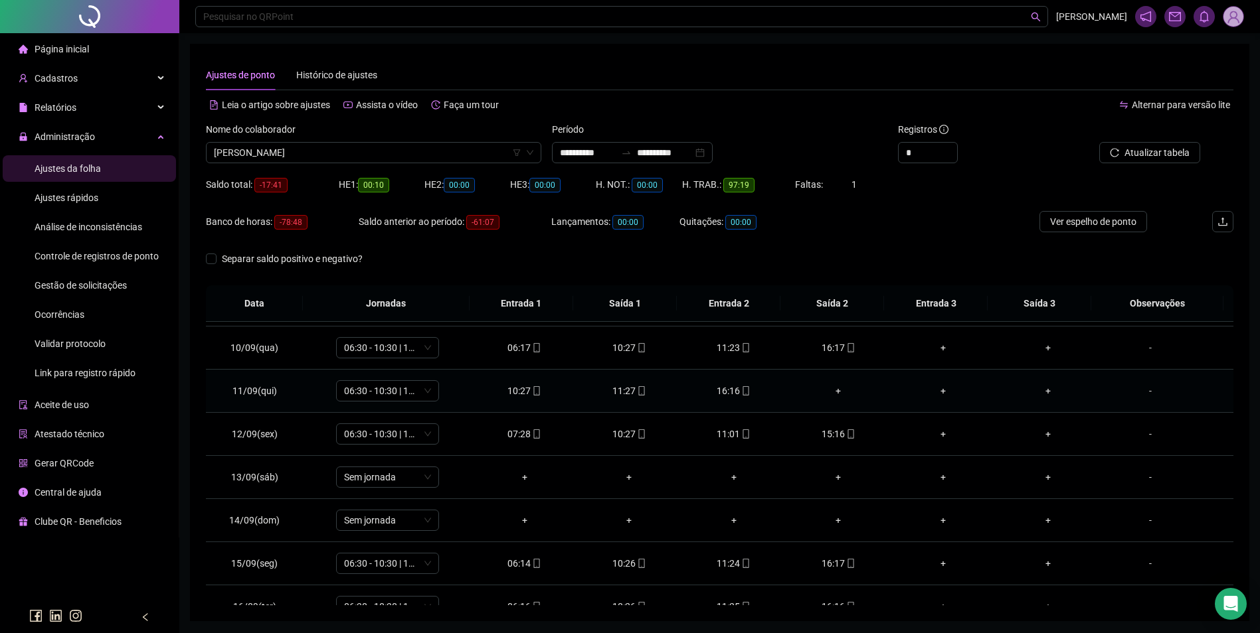
click at [834, 393] on div "+" at bounding box center [839, 391] width 84 height 15
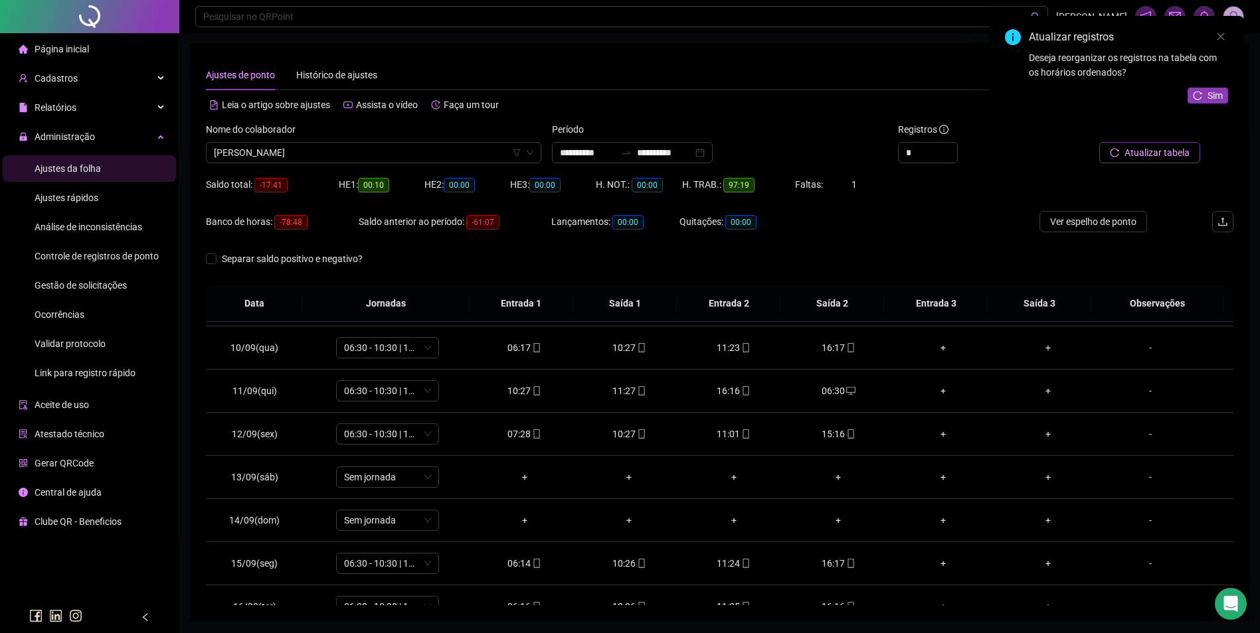
click at [1138, 151] on span "Atualizar tabela" at bounding box center [1156, 152] width 65 height 15
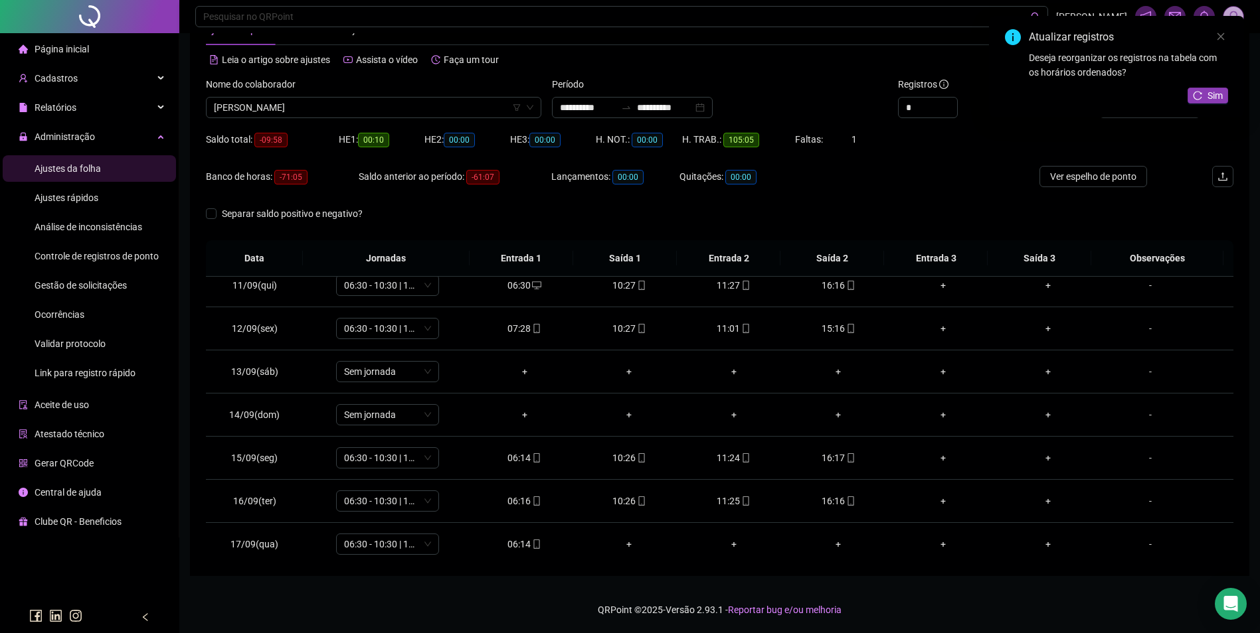
scroll to position [450, 0]
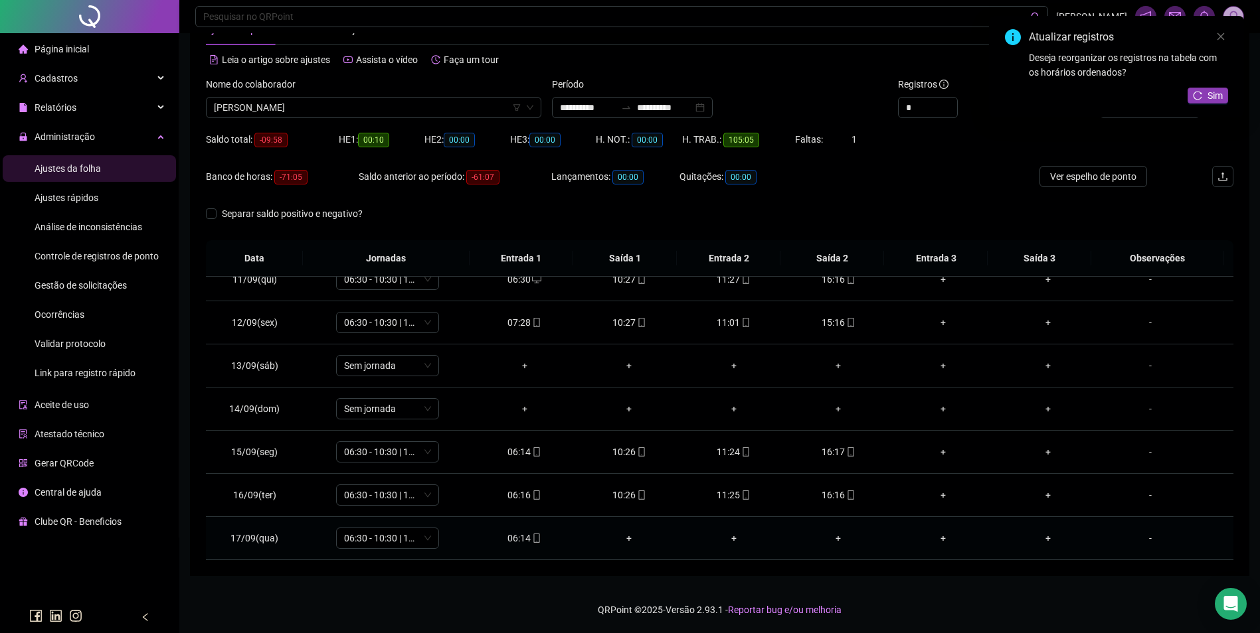
click at [533, 541] on icon "mobile" at bounding box center [536, 538] width 6 height 9
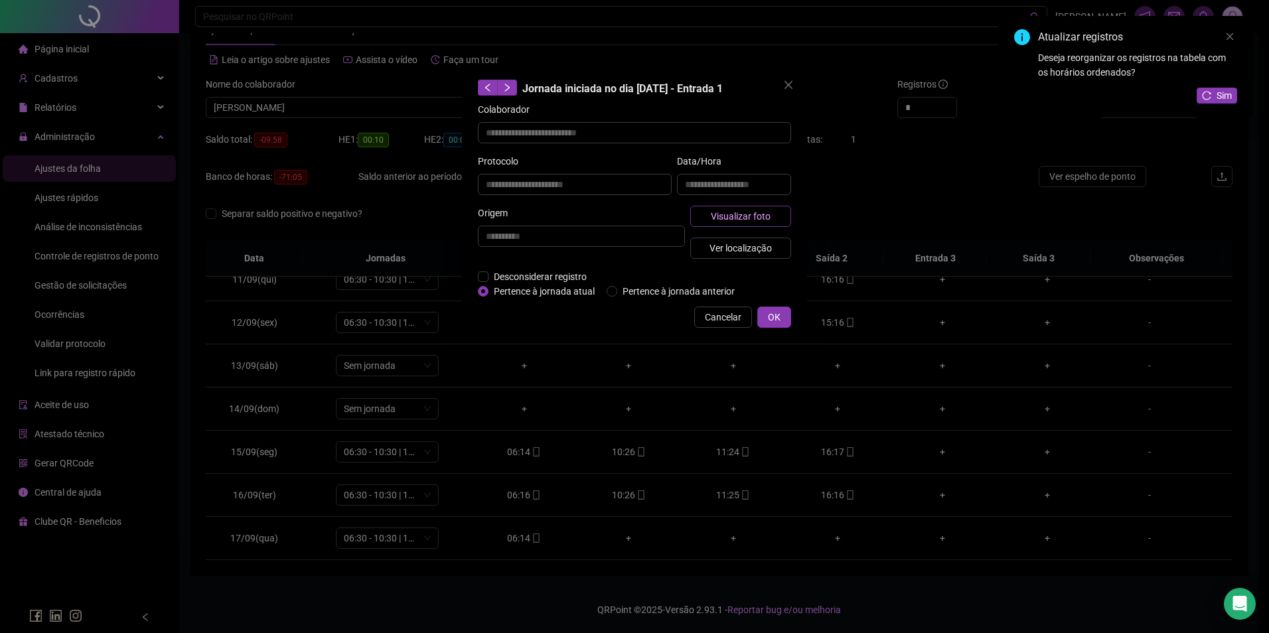
click at [740, 214] on span "Visualizar foto" at bounding box center [741, 216] width 60 height 15
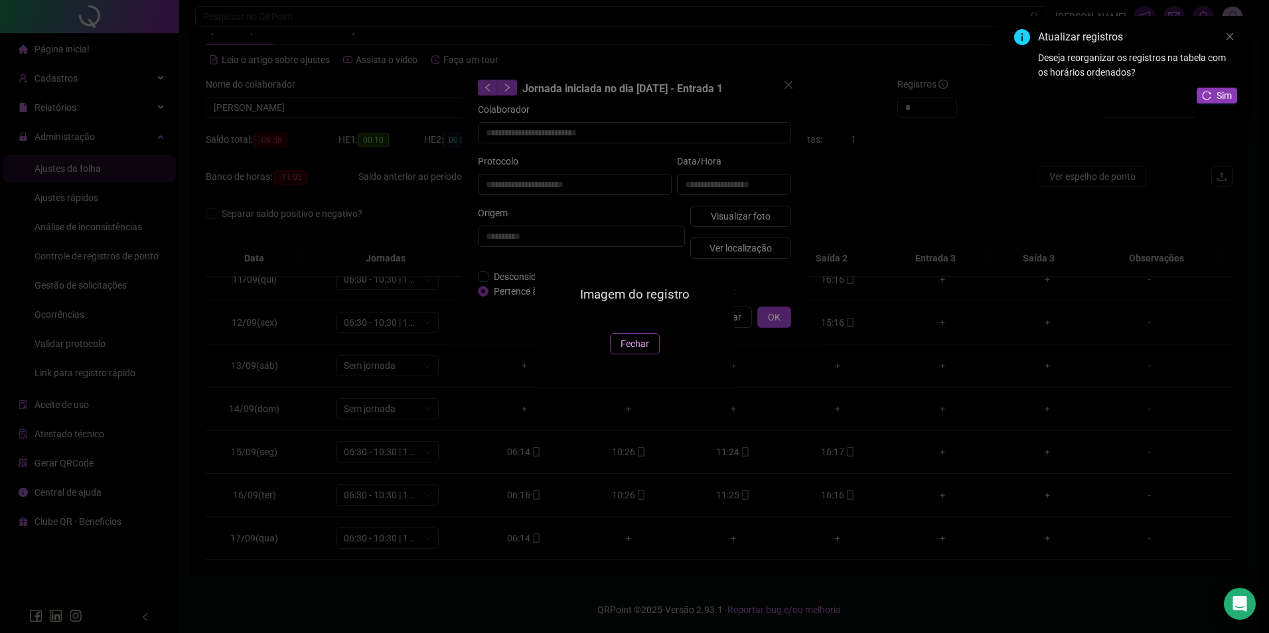
click at [622, 351] on span "Fechar" at bounding box center [635, 344] width 29 height 15
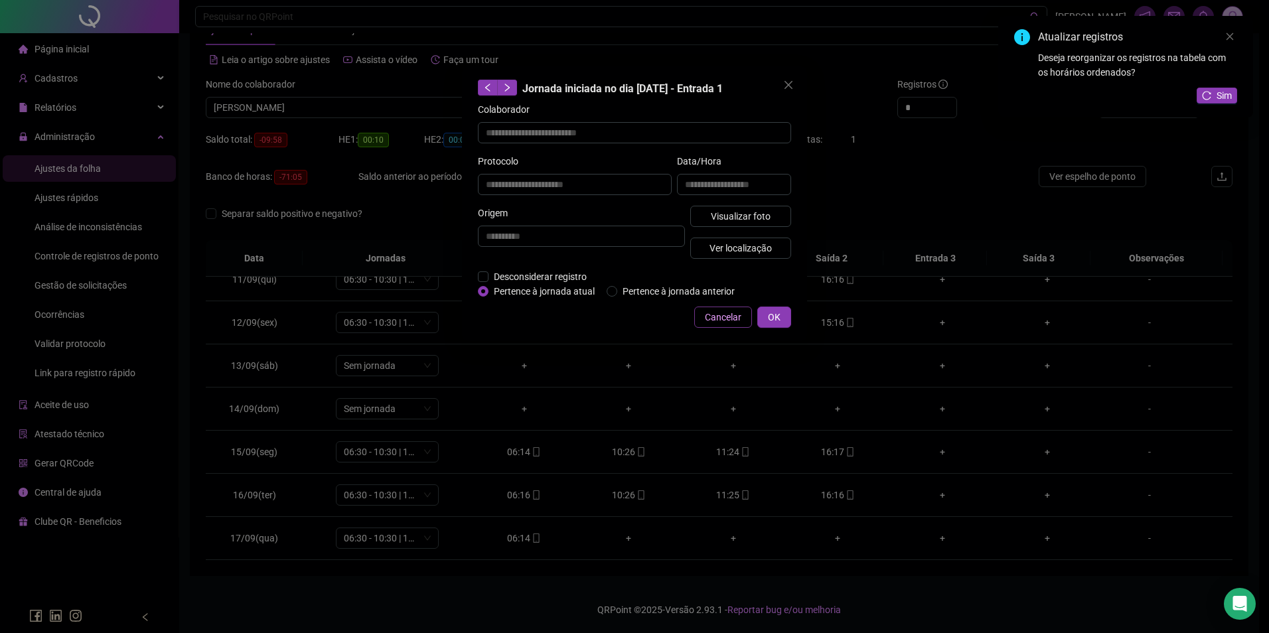
click at [712, 321] on span "Cancelar" at bounding box center [723, 317] width 37 height 15
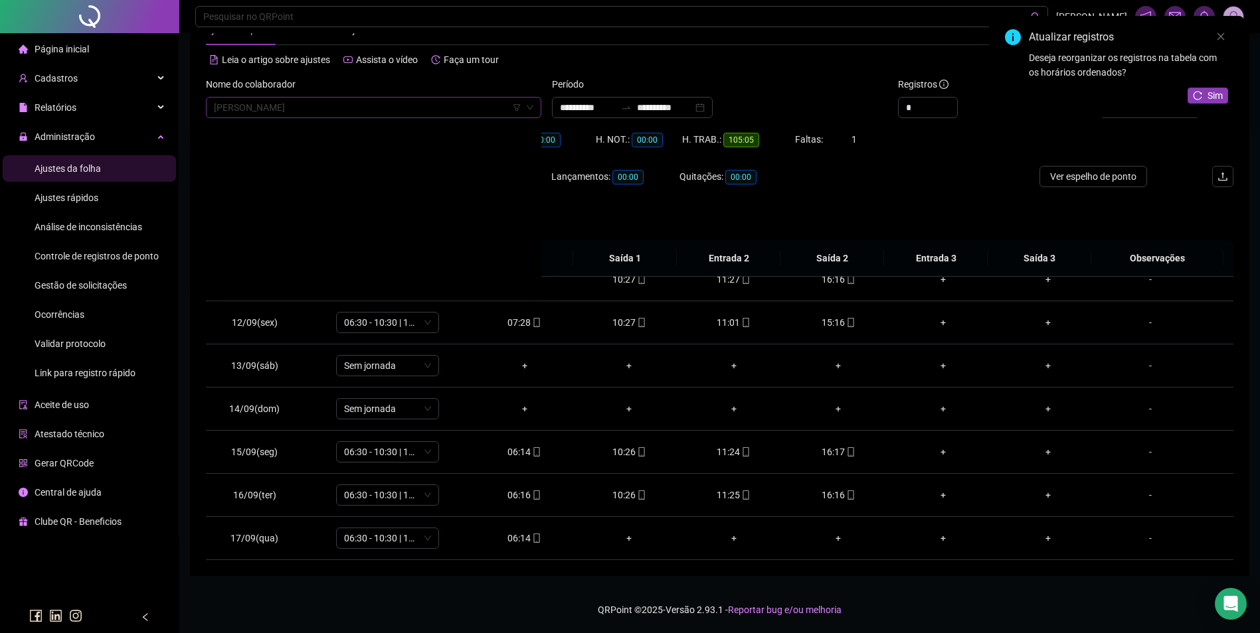
scroll to position [8520, 0]
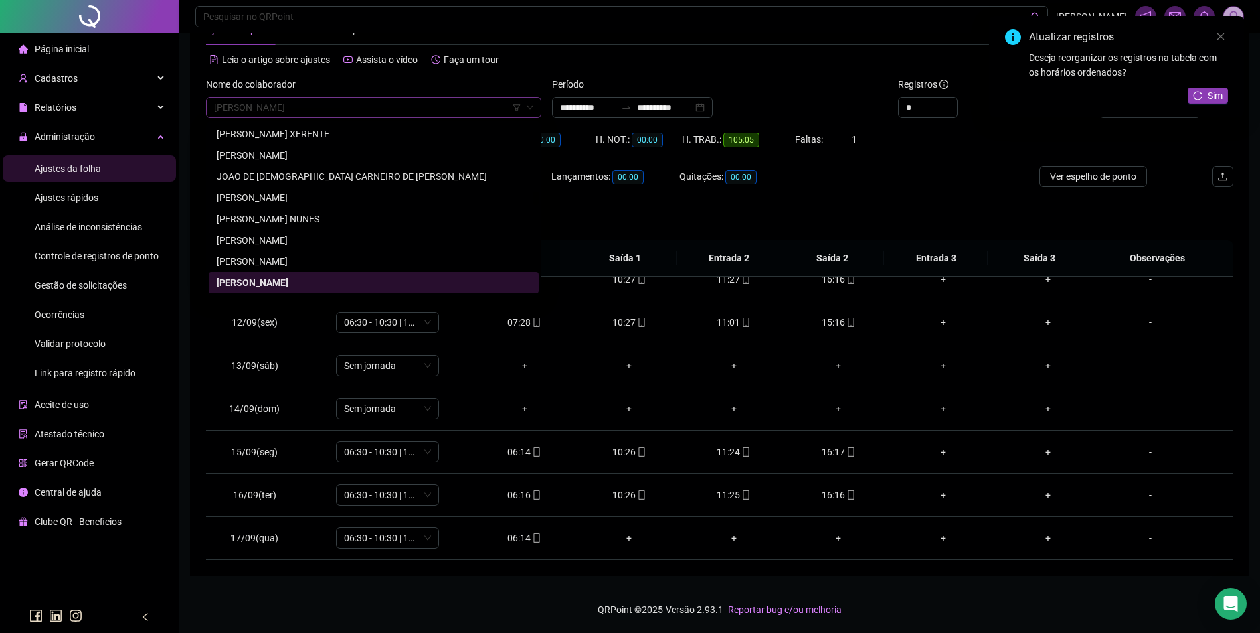
click at [321, 104] on span "JOAO OLIVEIRA DO NASCIMENTO" at bounding box center [373, 108] width 319 height 20
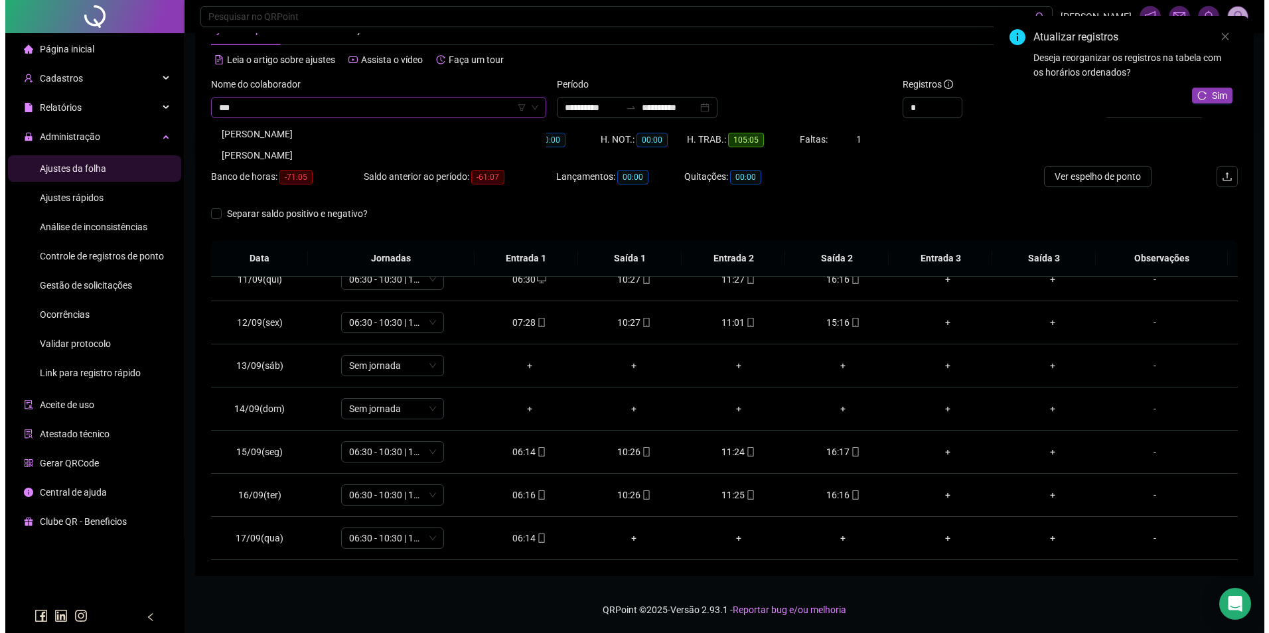
scroll to position [0, 0]
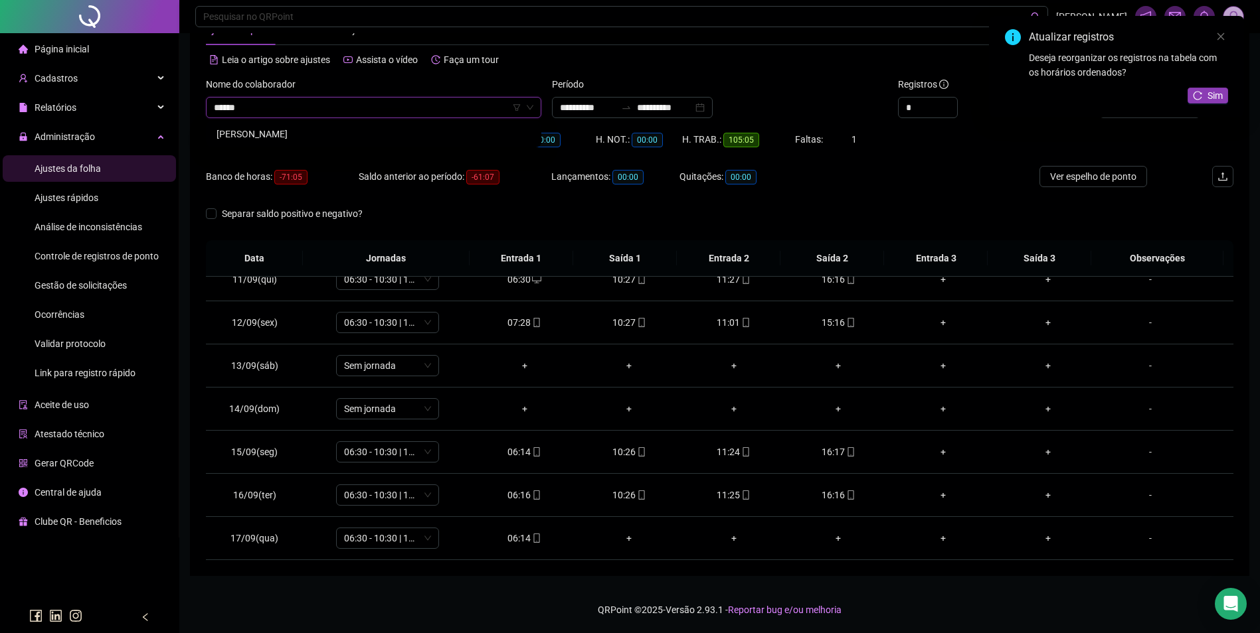
click at [312, 135] on div "JOÃO VIEIRA DE SOUSA FILHO" at bounding box center [373, 134] width 314 height 15
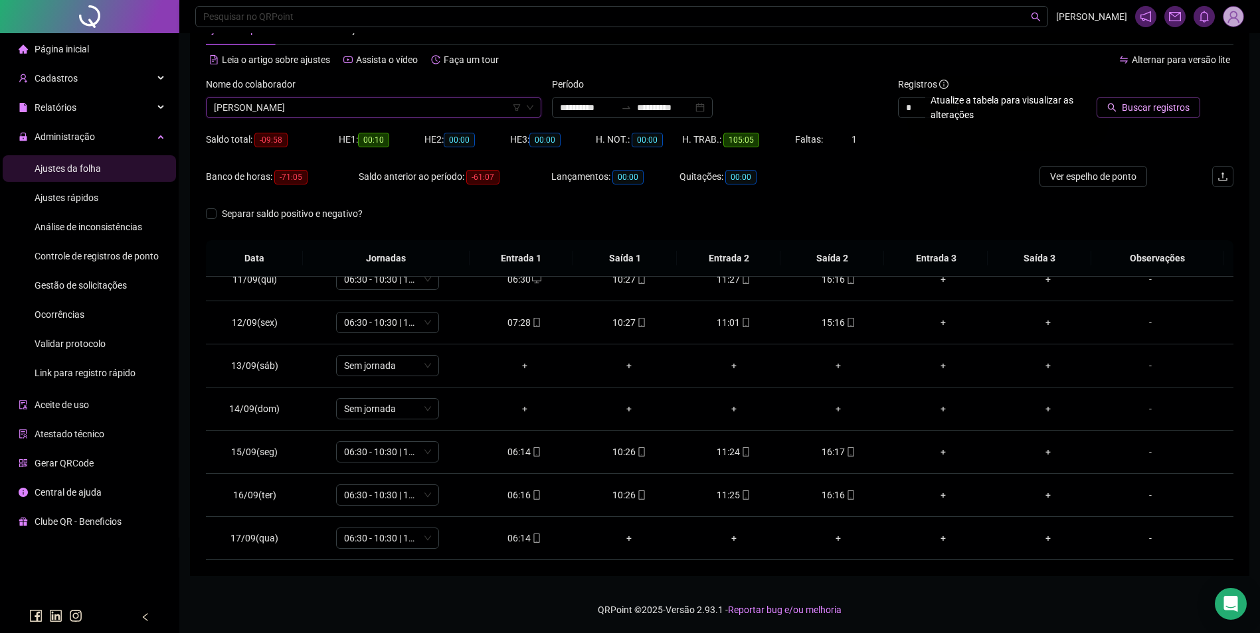
click at [1173, 109] on span "Buscar registros" at bounding box center [1155, 107] width 68 height 15
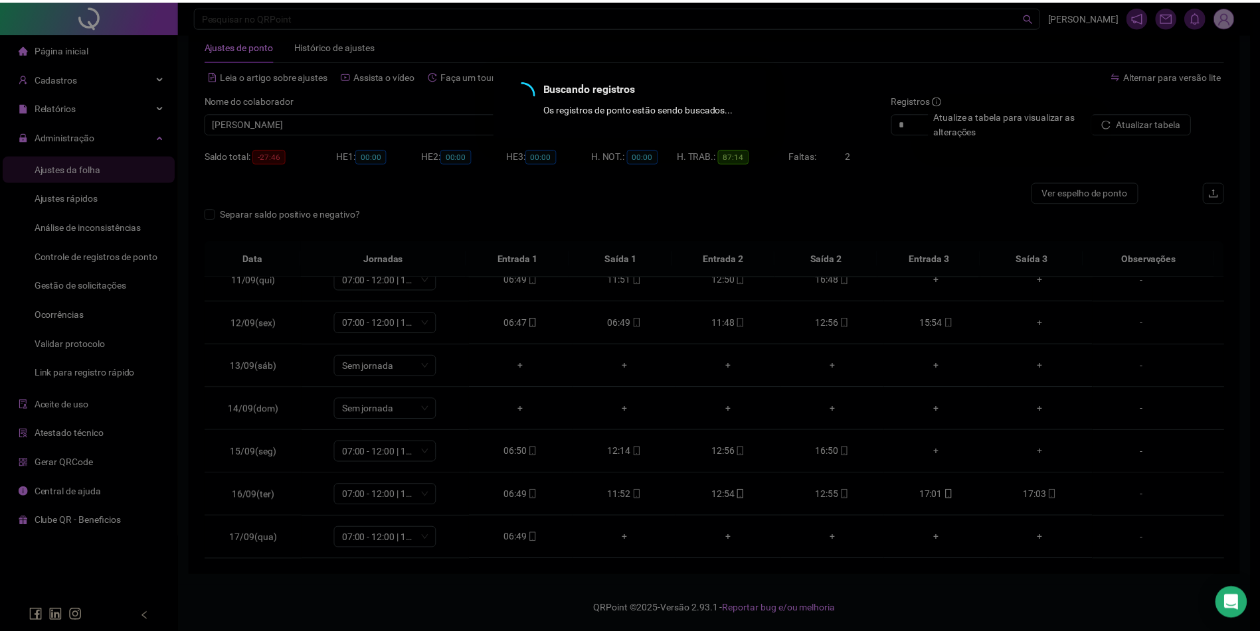
scroll to position [29, 0]
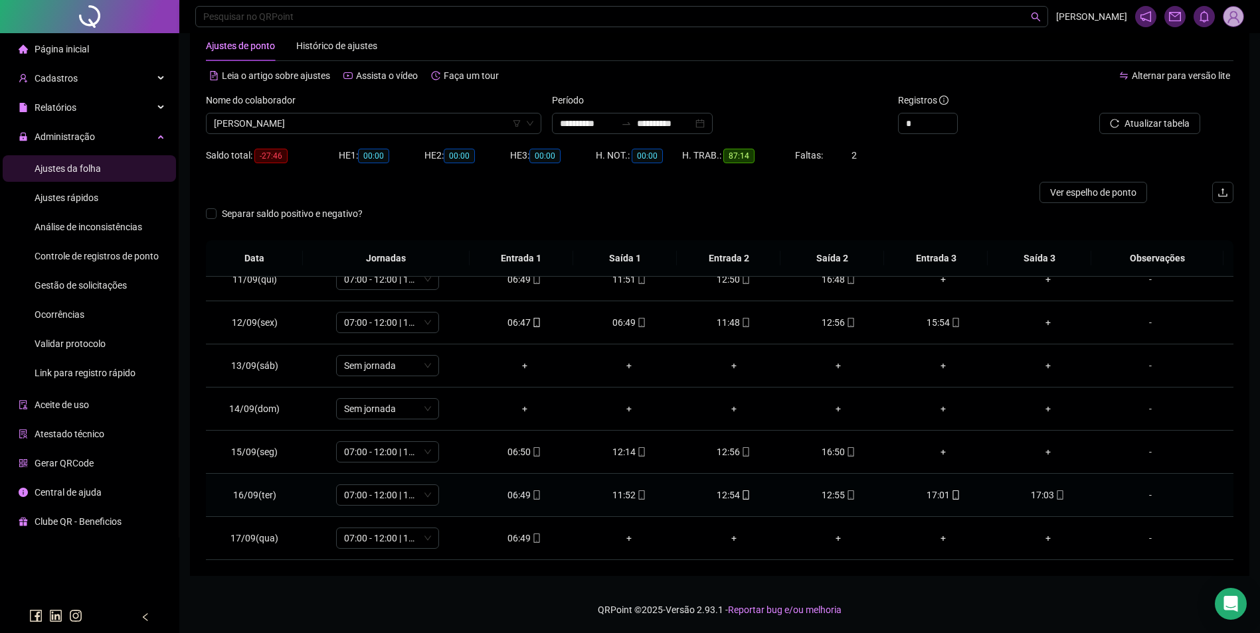
click at [728, 495] on div "12:54" at bounding box center [734, 495] width 84 height 15
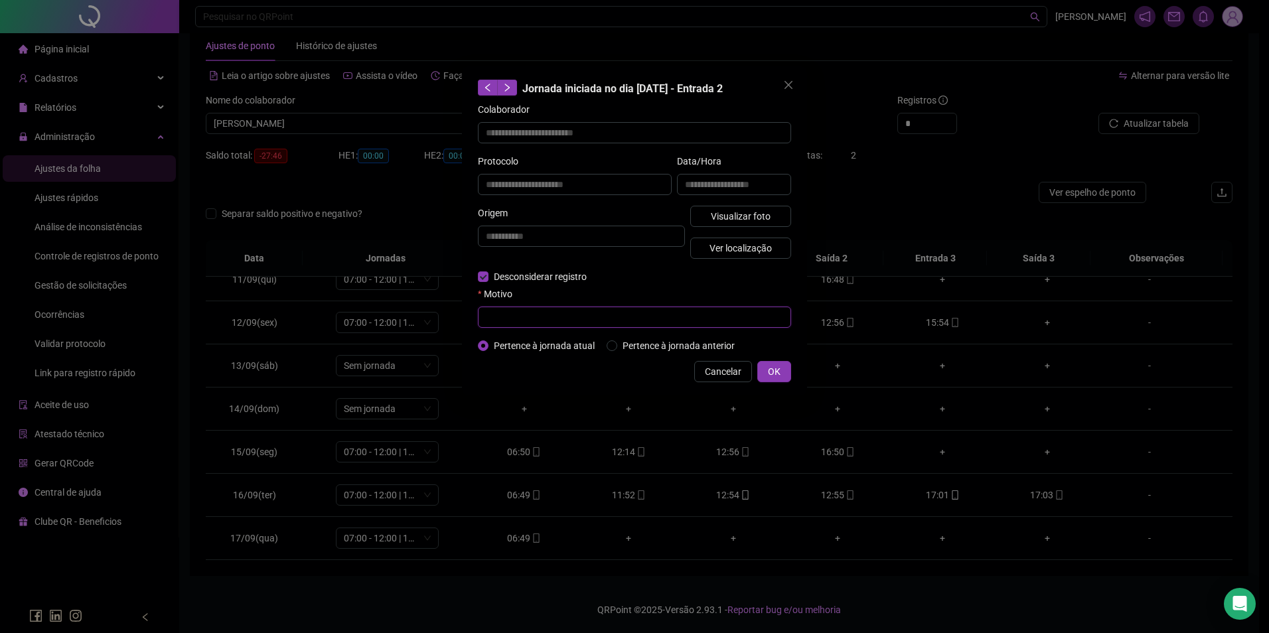
click at [523, 319] on input "text" at bounding box center [634, 317] width 313 height 21
click at [775, 372] on span "OK" at bounding box center [774, 372] width 13 height 15
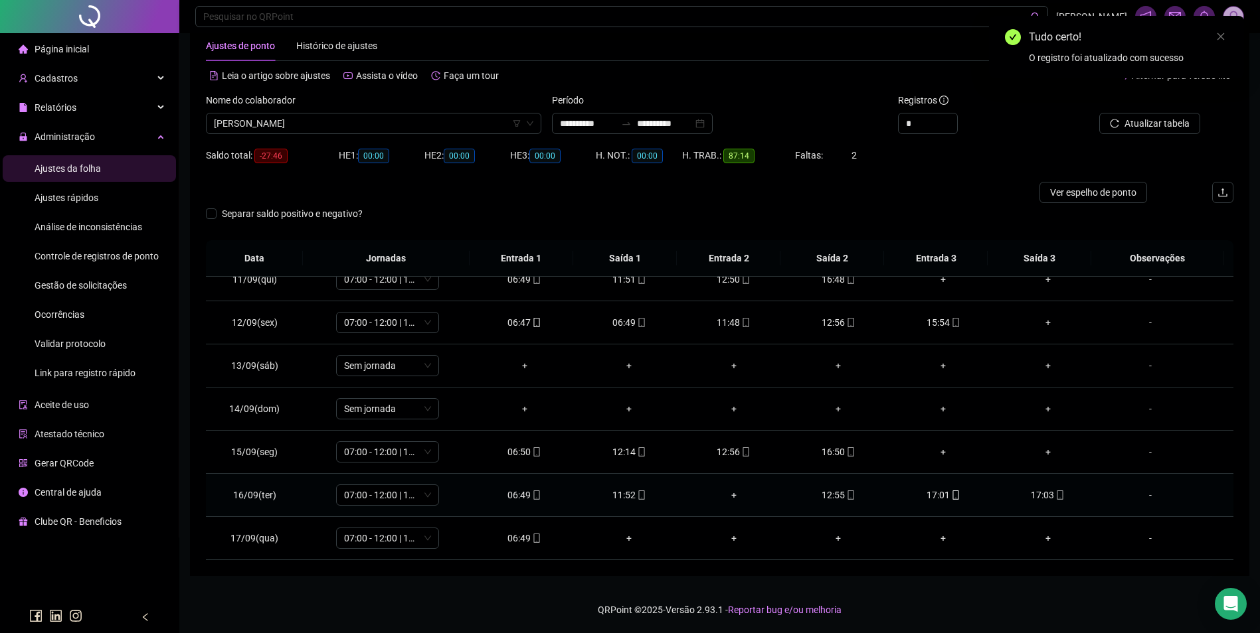
click at [951, 493] on icon "mobile" at bounding box center [955, 495] width 9 height 9
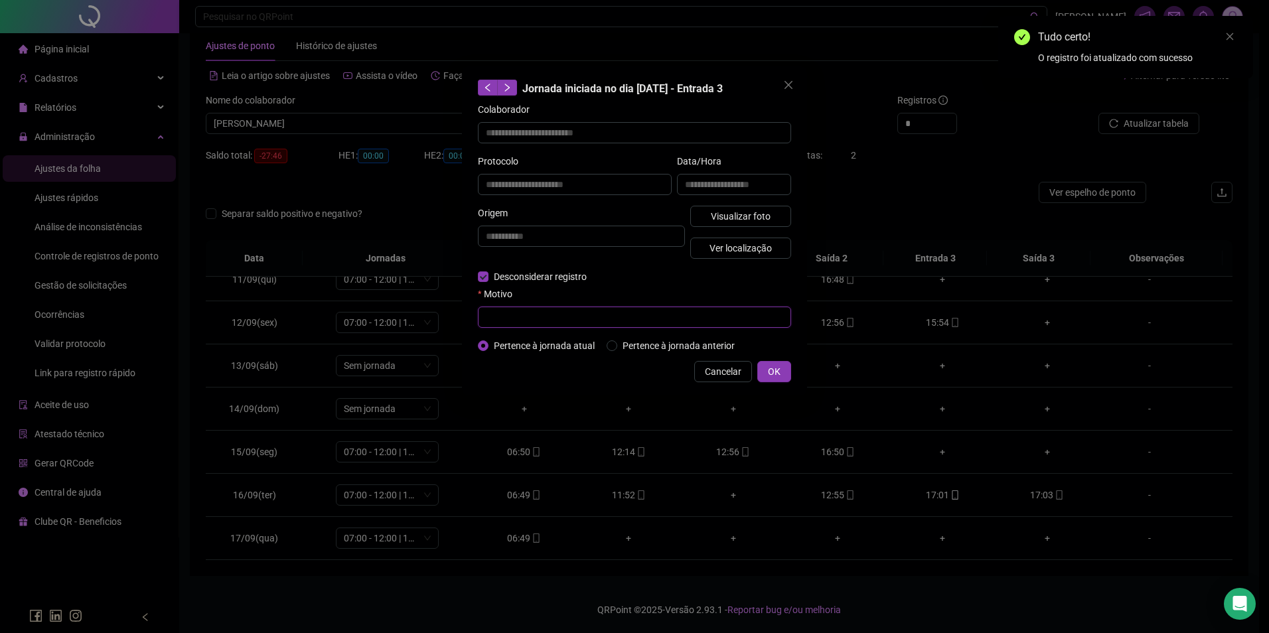
click at [546, 319] on input "text" at bounding box center [634, 317] width 313 height 21
click at [778, 370] on span "OK" at bounding box center [774, 372] width 13 height 15
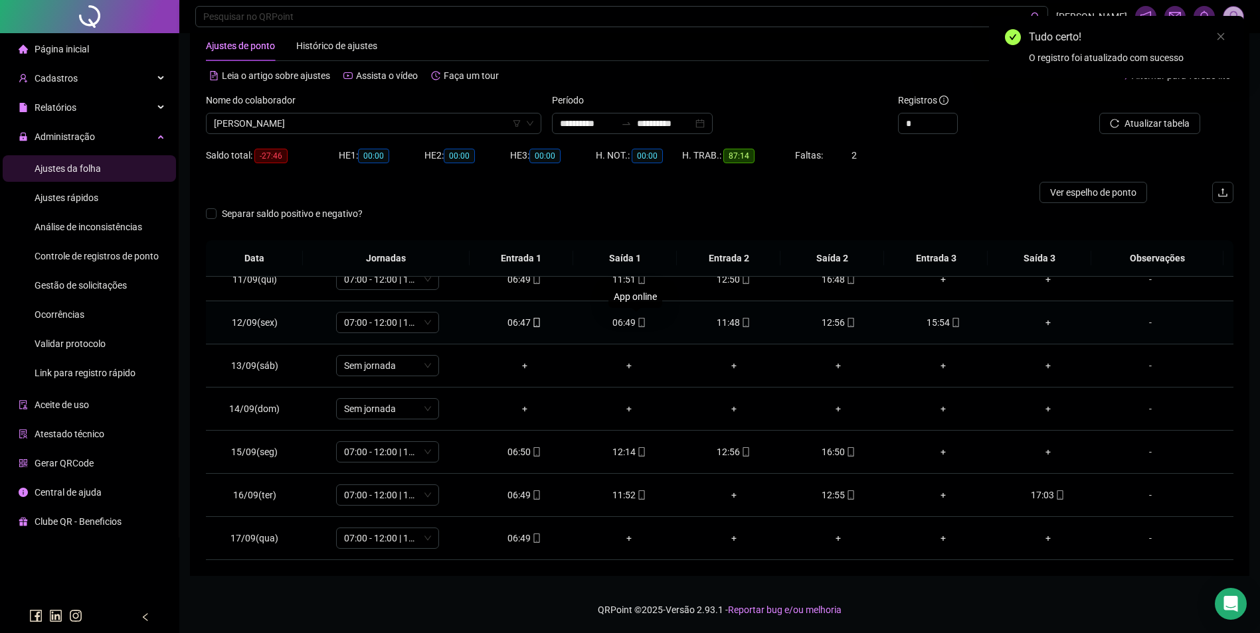
click at [635, 321] on span "mobile" at bounding box center [640, 322] width 11 height 9
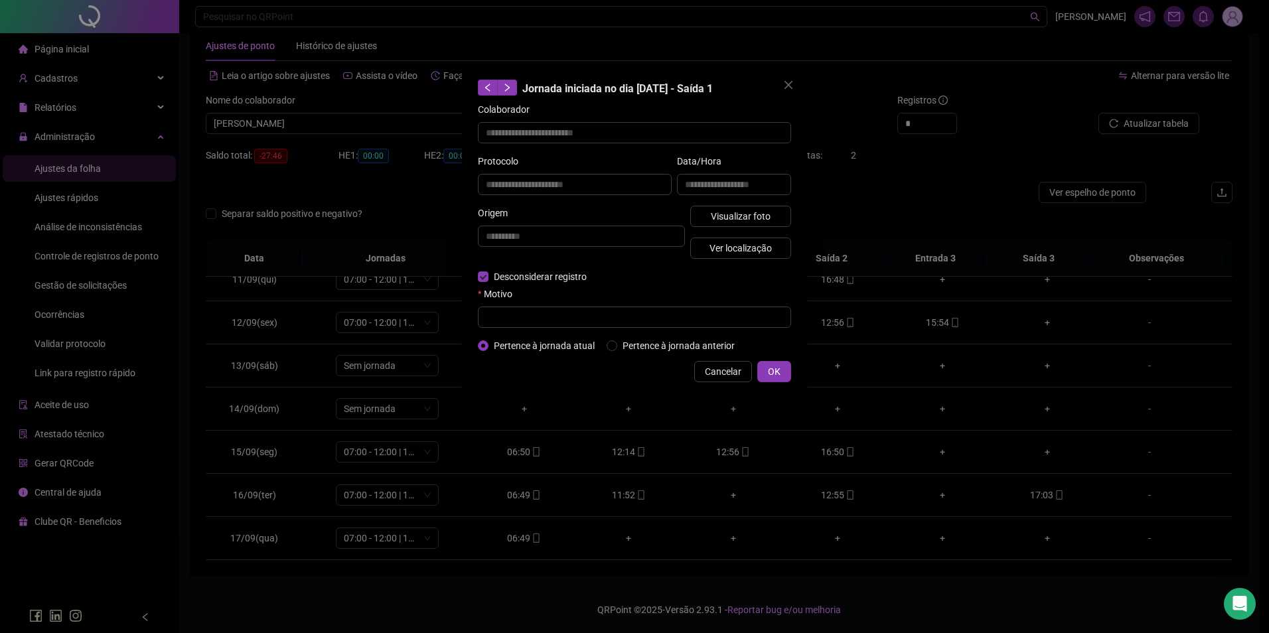
click at [521, 305] on div "Motivo" at bounding box center [634, 297] width 313 height 20
click at [526, 309] on input "text" at bounding box center [634, 317] width 313 height 21
click at [771, 376] on span "OK" at bounding box center [774, 372] width 13 height 15
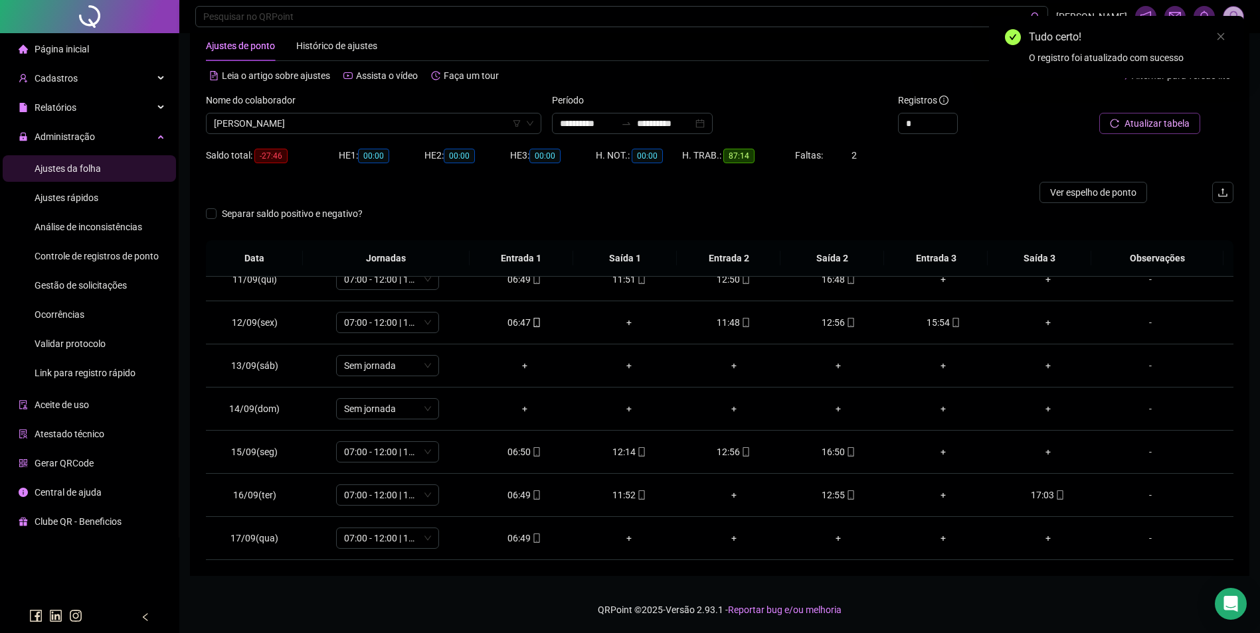
click at [1125, 131] on button "Atualizar tabela" at bounding box center [1149, 123] width 101 height 21
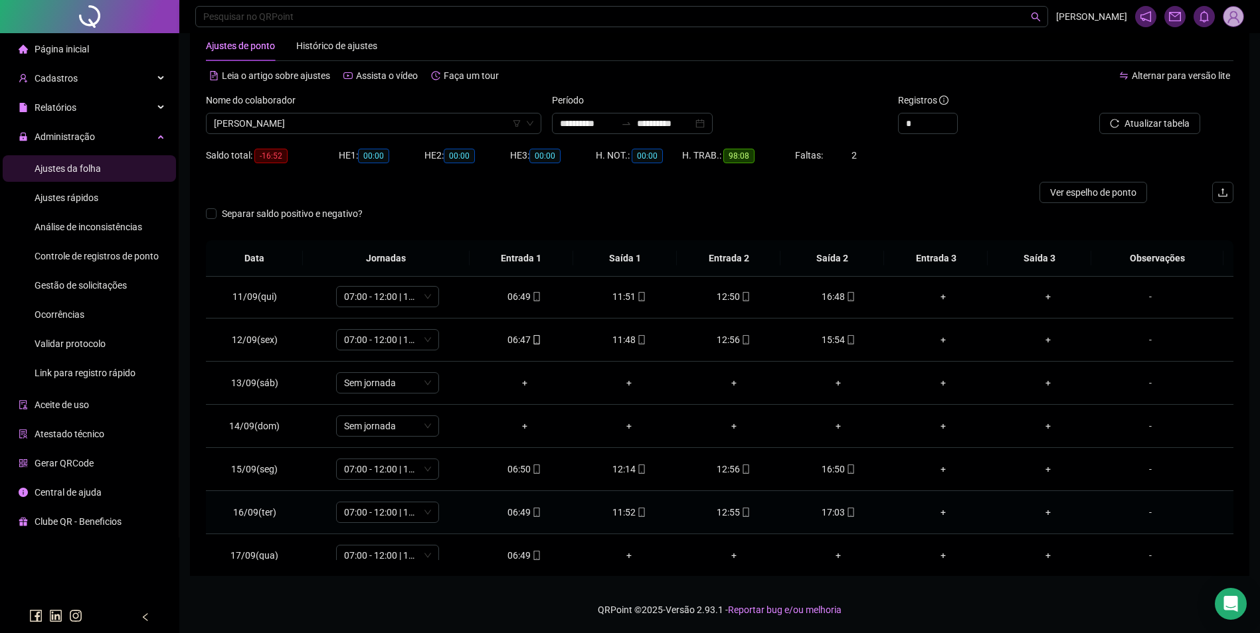
scroll to position [450, 0]
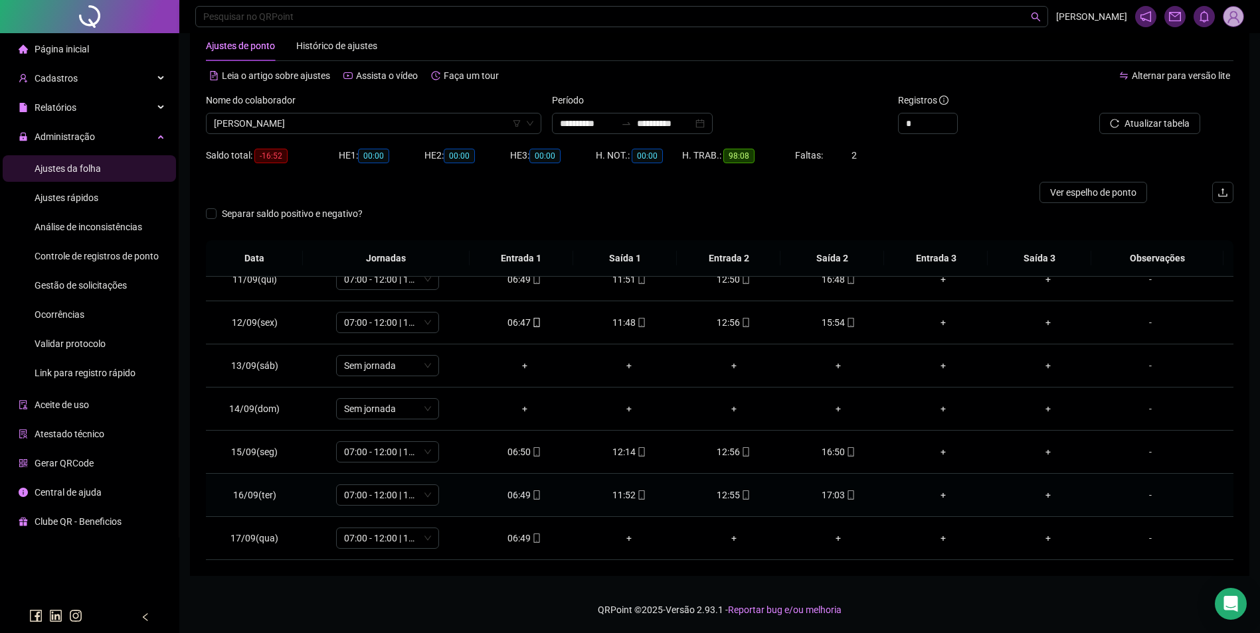
click at [845, 496] on span "mobile" at bounding box center [850, 495] width 11 height 9
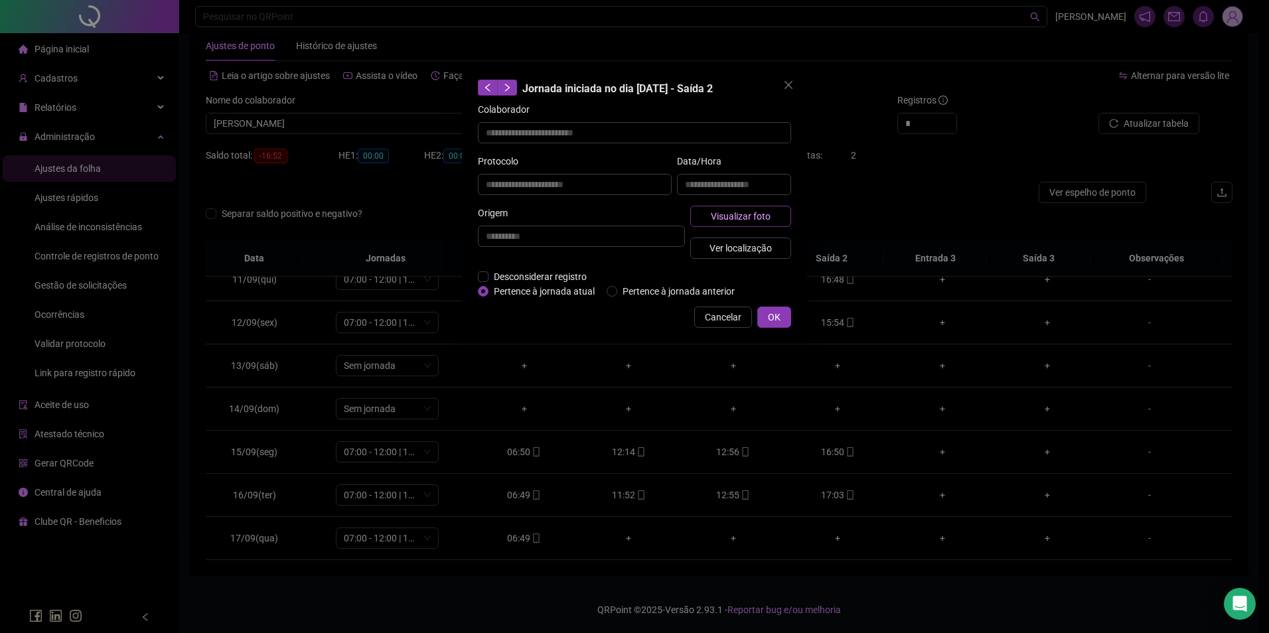
click at [756, 218] on span "Visualizar foto" at bounding box center [741, 216] width 60 height 15
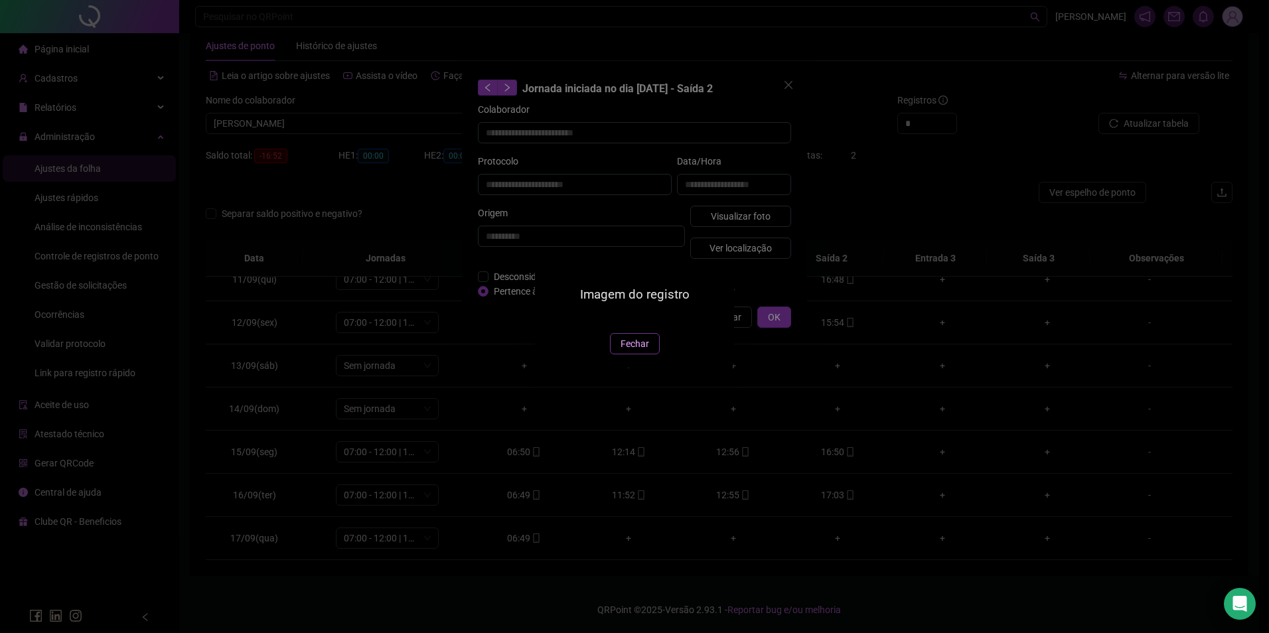
click at [637, 351] on span "Fechar" at bounding box center [635, 344] width 29 height 15
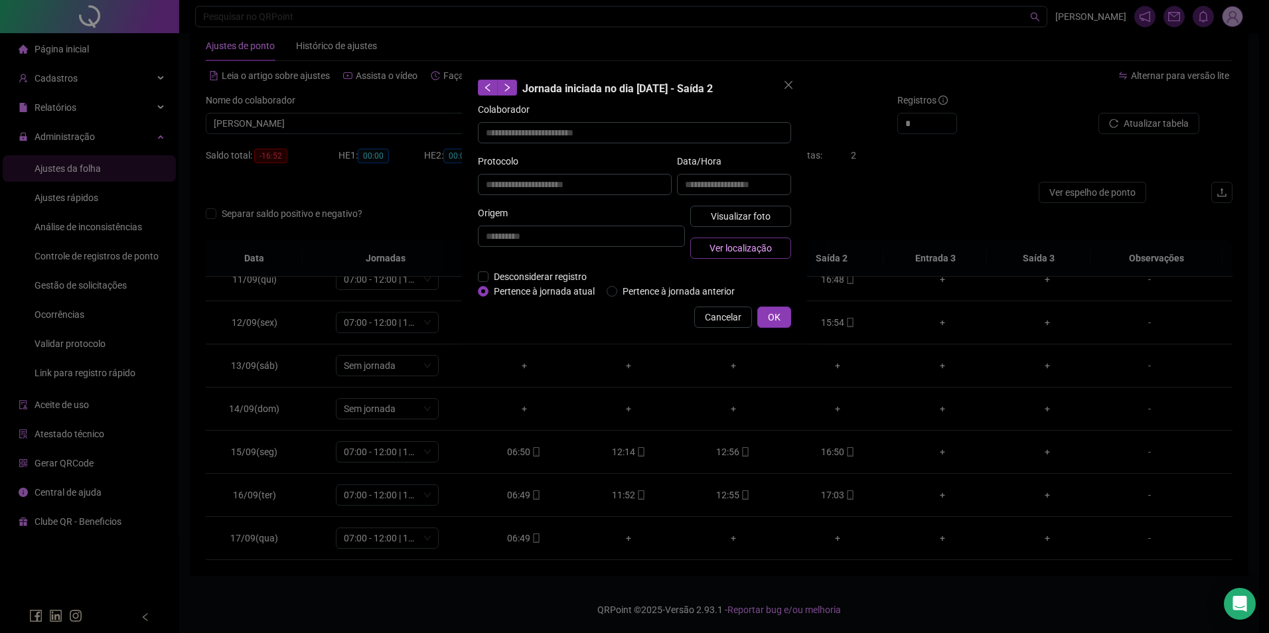
click at [744, 242] on span "Ver localização" at bounding box center [741, 248] width 62 height 15
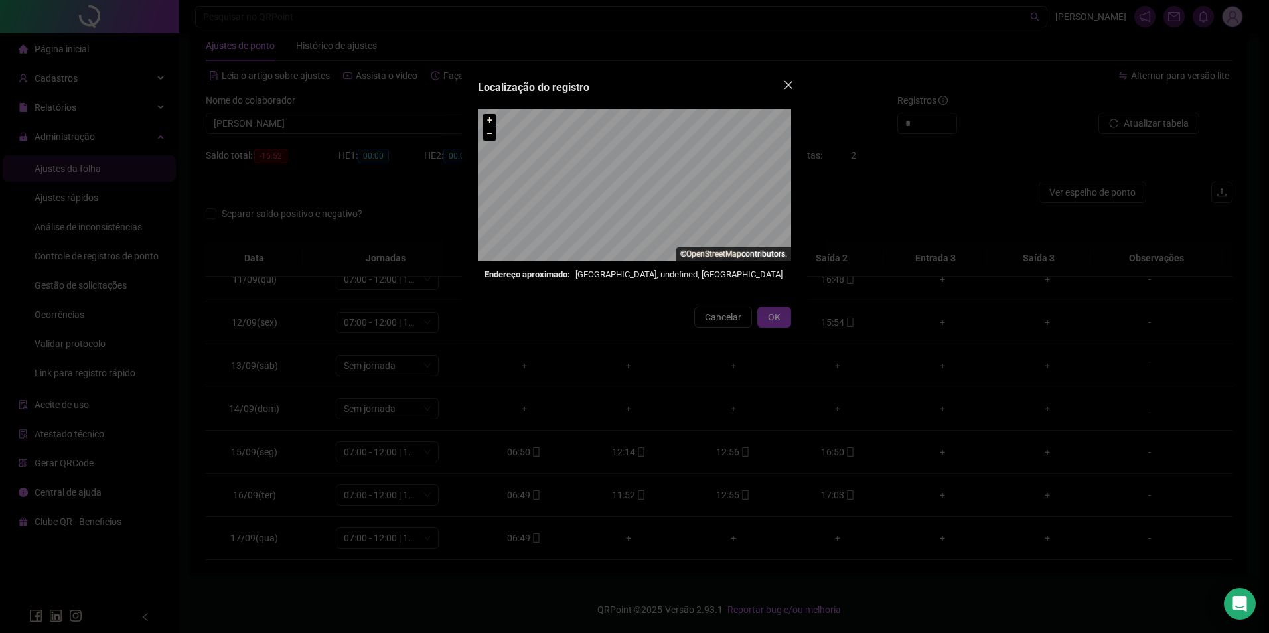
click at [789, 80] on icon "close" at bounding box center [788, 85] width 11 height 11
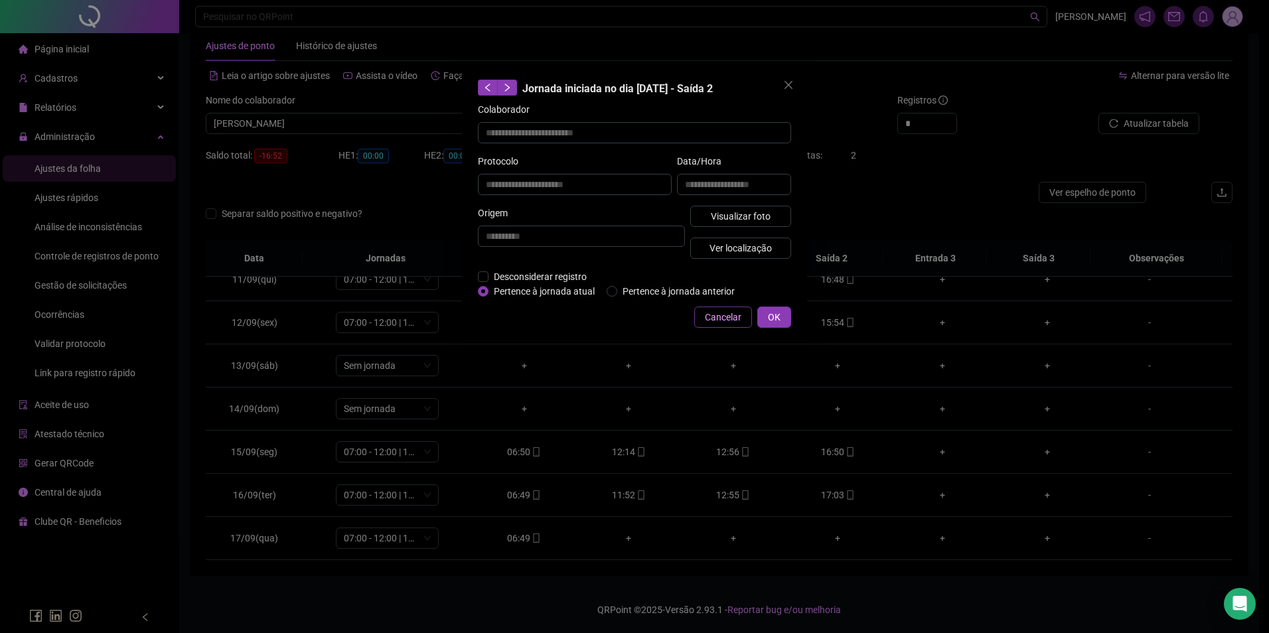
click at [730, 319] on span "Cancelar" at bounding box center [723, 317] width 37 height 15
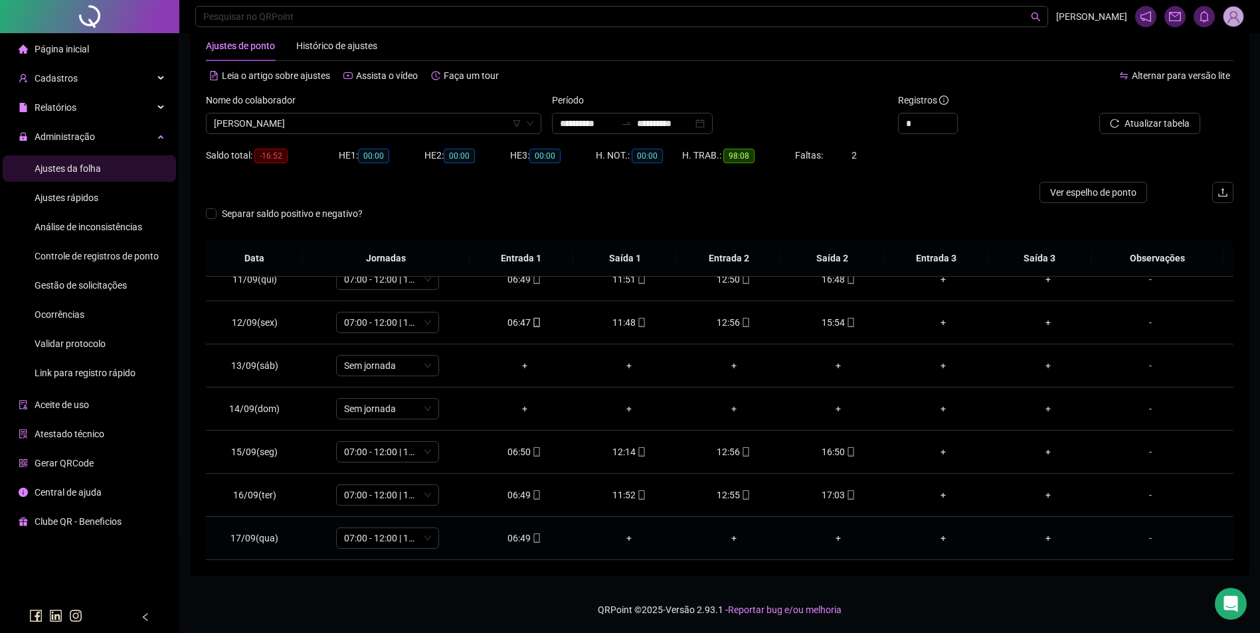
click at [530, 533] on span at bounding box center [535, 538] width 11 height 11
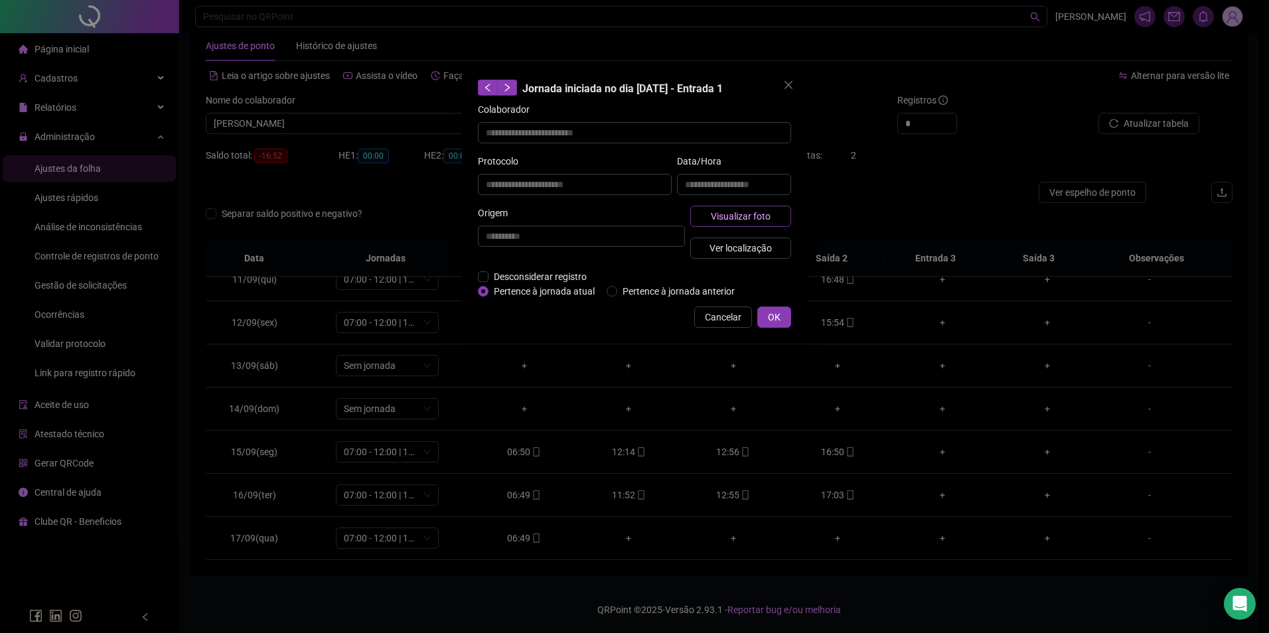
click at [742, 215] on span "Visualizar foto" at bounding box center [741, 216] width 60 height 15
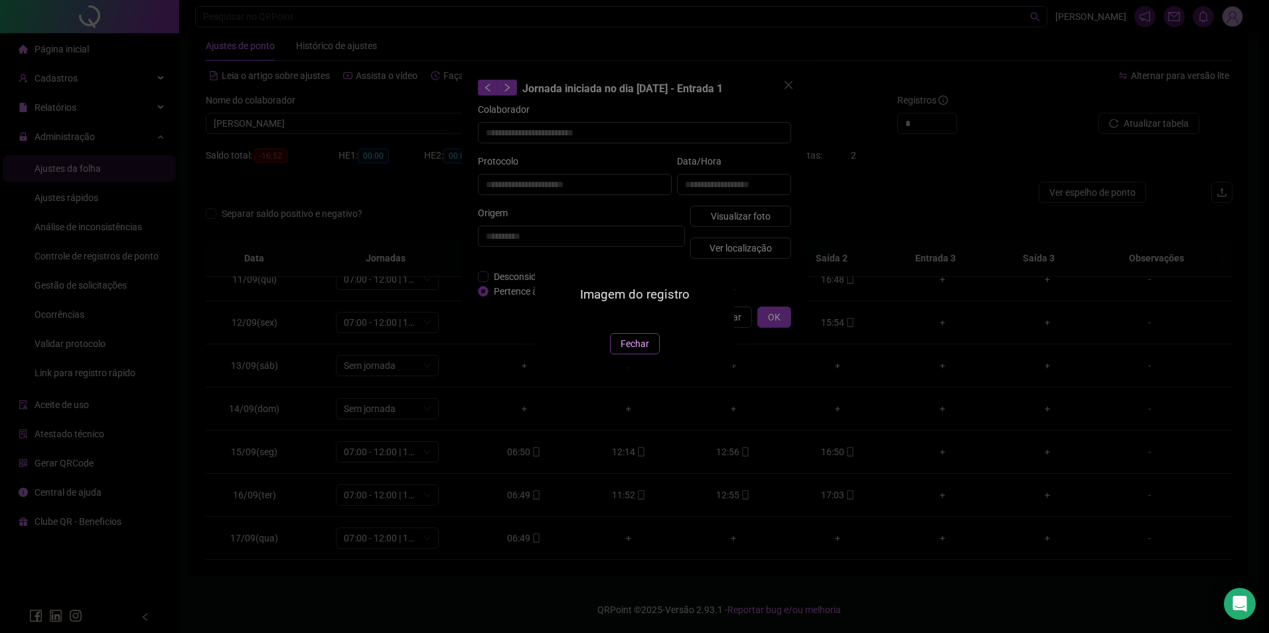
click at [637, 351] on span "Fechar" at bounding box center [635, 344] width 29 height 15
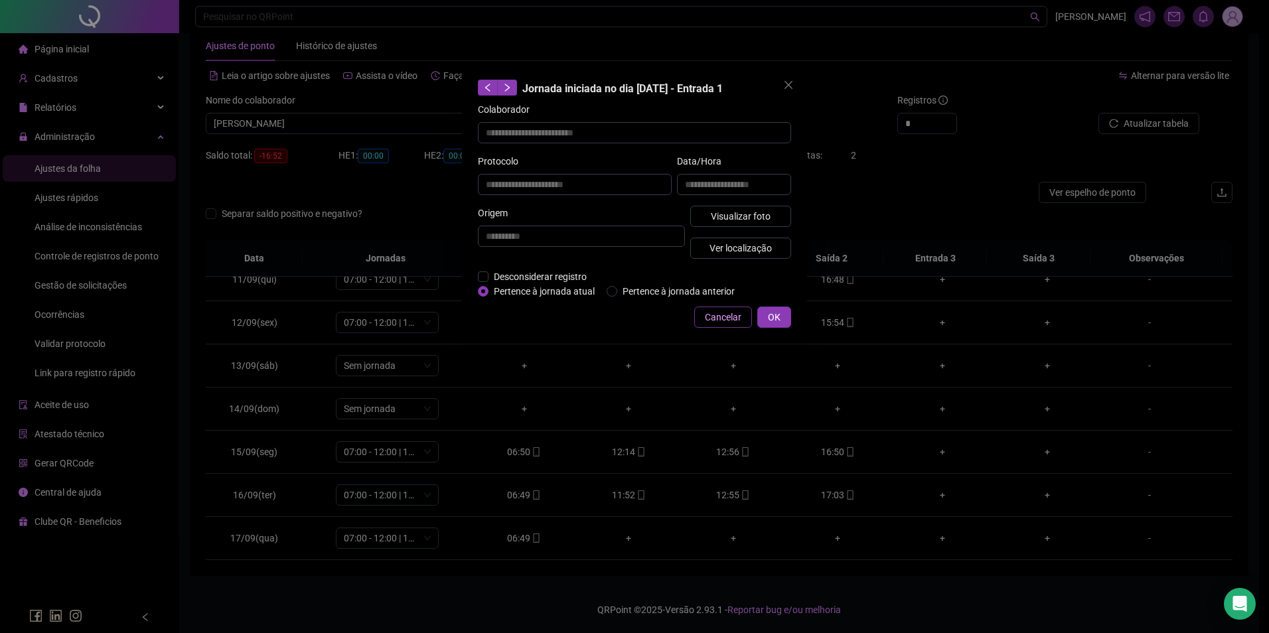
click at [718, 311] on span "Cancelar" at bounding box center [723, 317] width 37 height 15
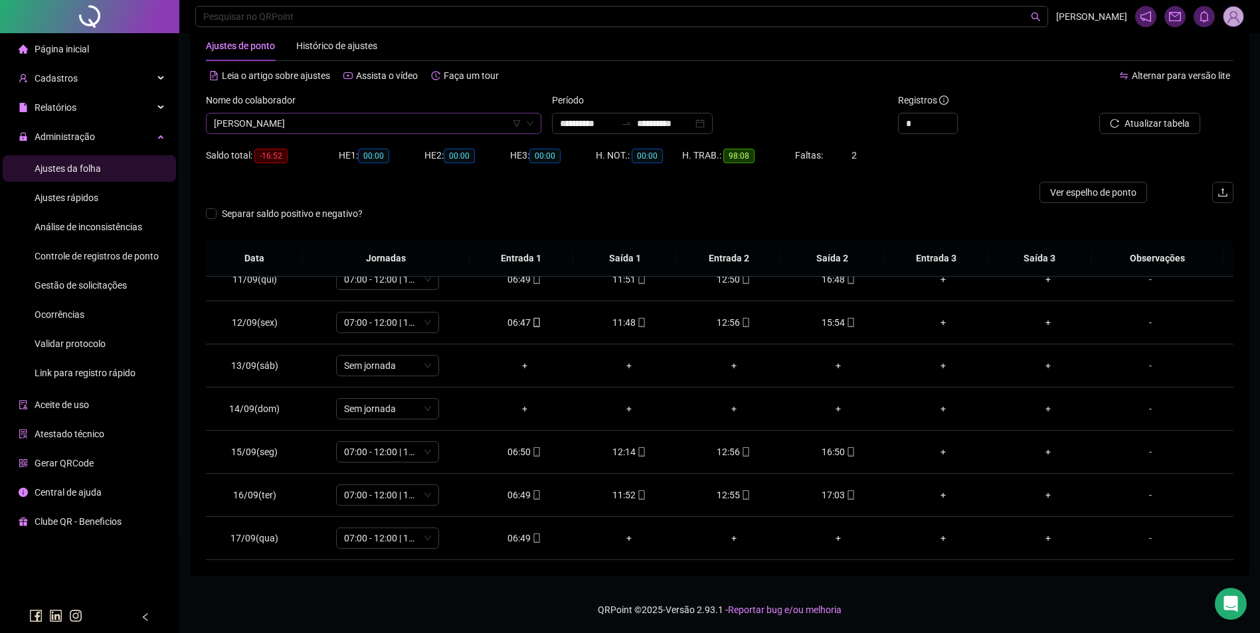
click at [362, 131] on span "JOÃO VIEIRA DE SOUSA FILHO" at bounding box center [373, 124] width 319 height 20
click at [293, 146] on div "JOELMA MARIA DA SILVA" at bounding box center [373, 150] width 314 height 15
click at [1126, 114] on button "Buscar registros" at bounding box center [1148, 123] width 104 height 21
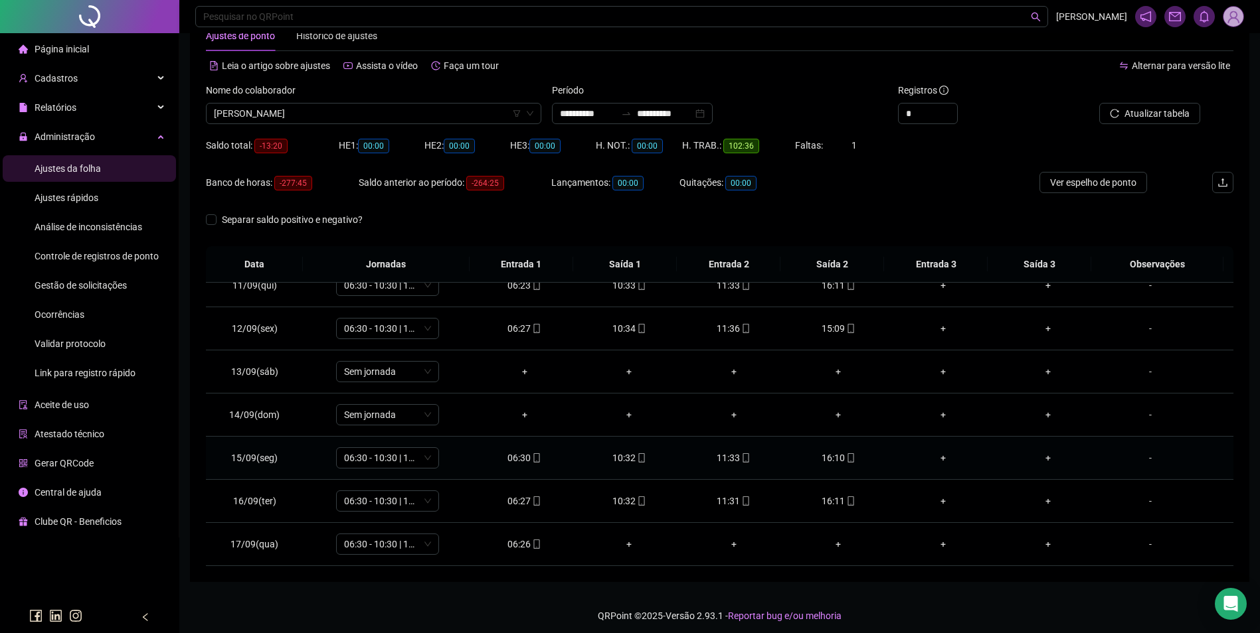
scroll to position [45, 0]
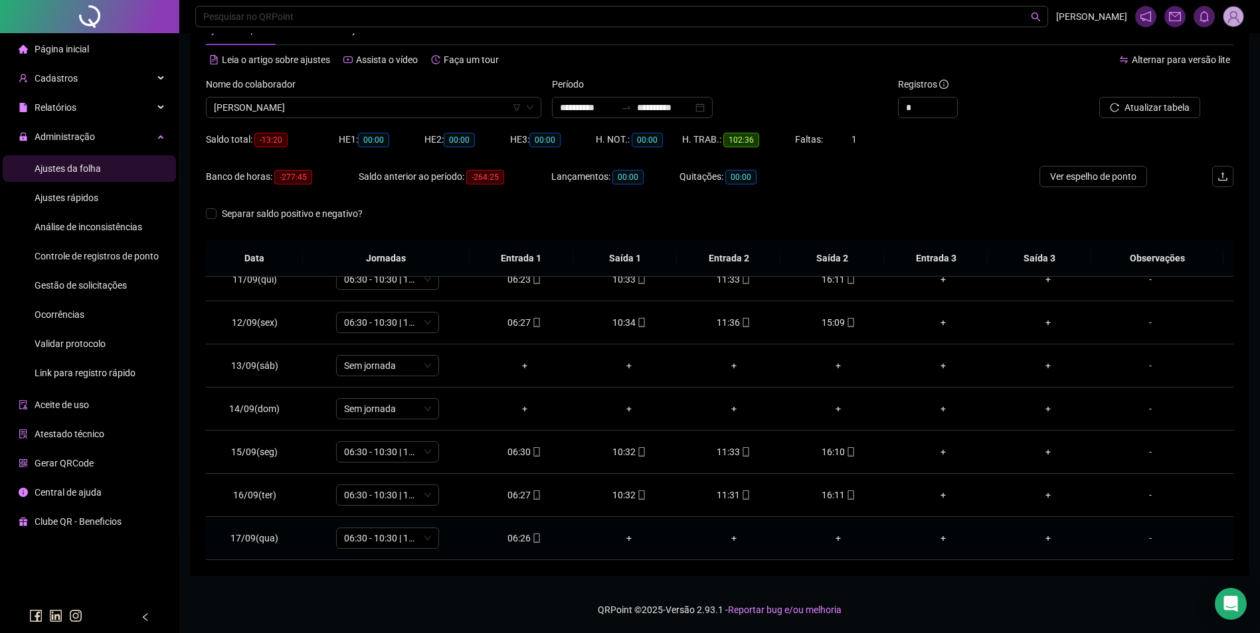
click at [534, 536] on icon "mobile" at bounding box center [536, 538] width 9 height 9
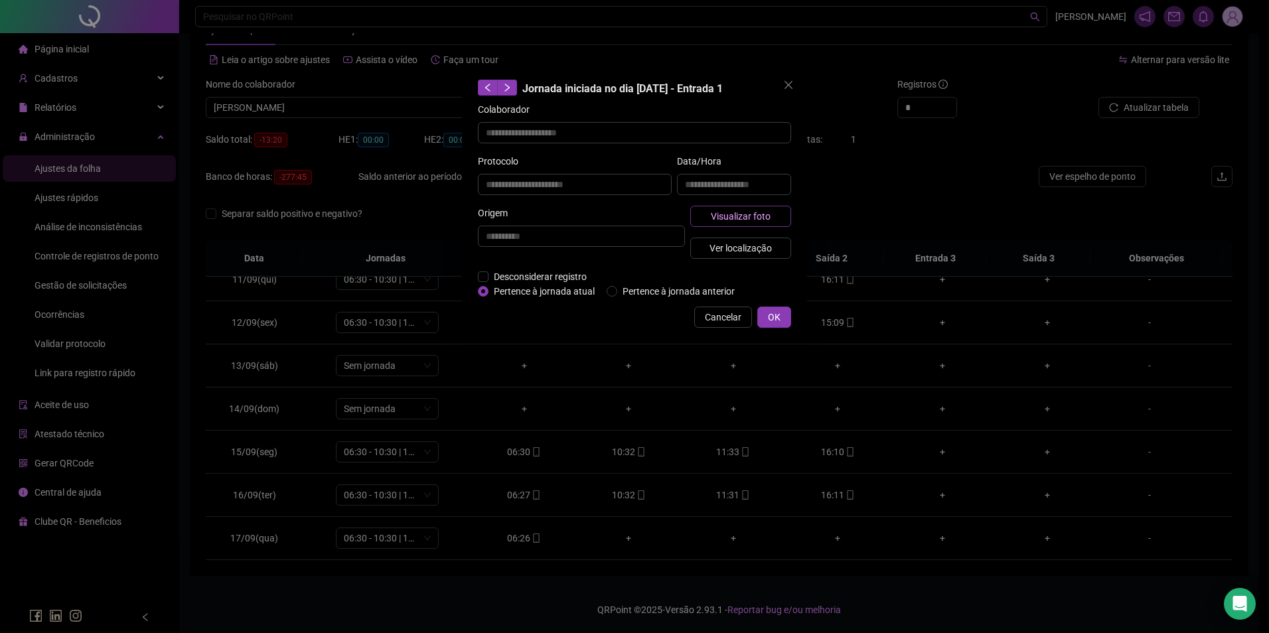
click at [729, 212] on span "Visualizar foto" at bounding box center [741, 216] width 60 height 15
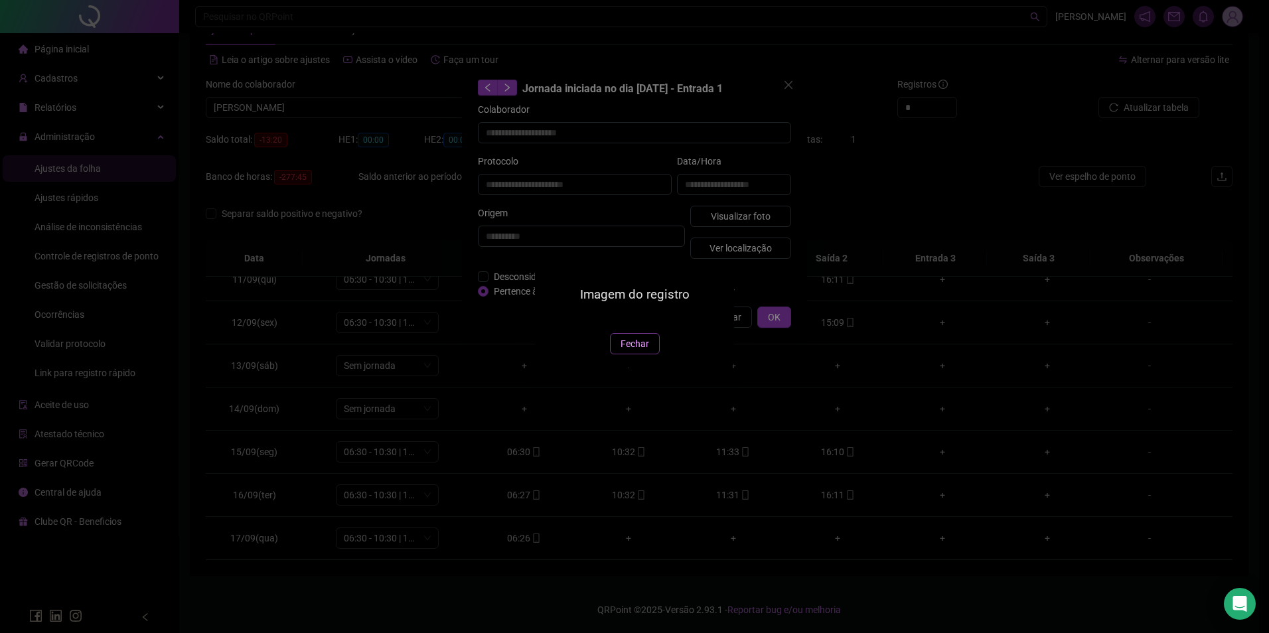
click at [623, 351] on span "Fechar" at bounding box center [635, 344] width 29 height 15
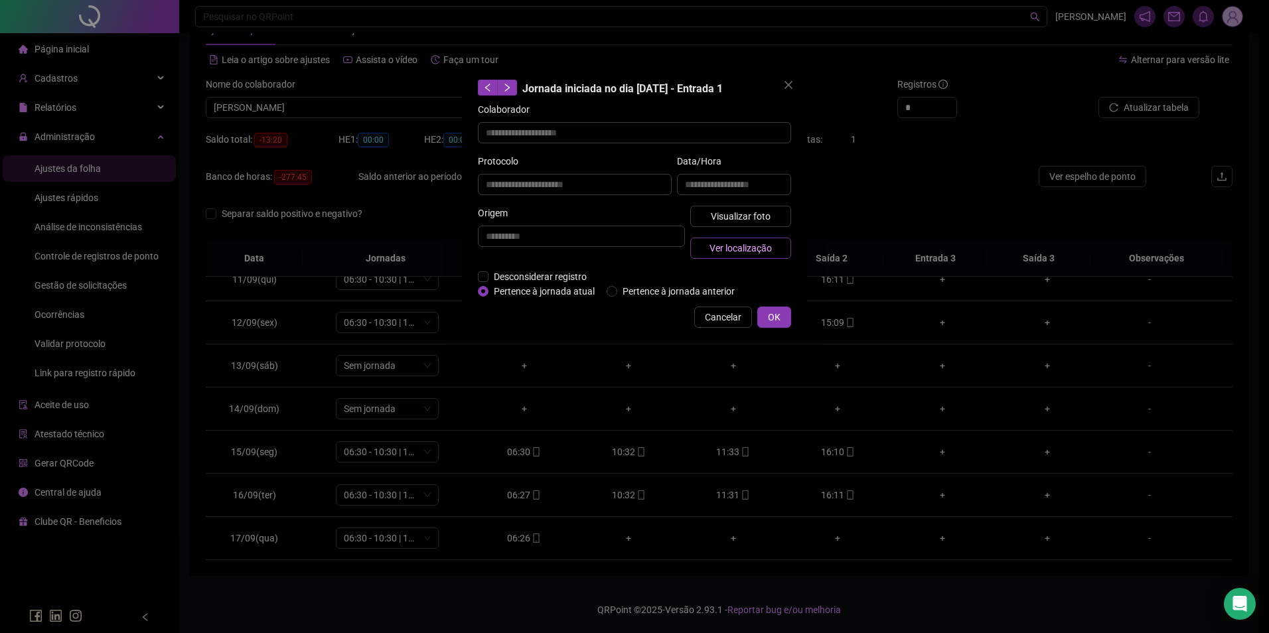
click at [722, 250] on span "Ver localização" at bounding box center [741, 248] width 62 height 15
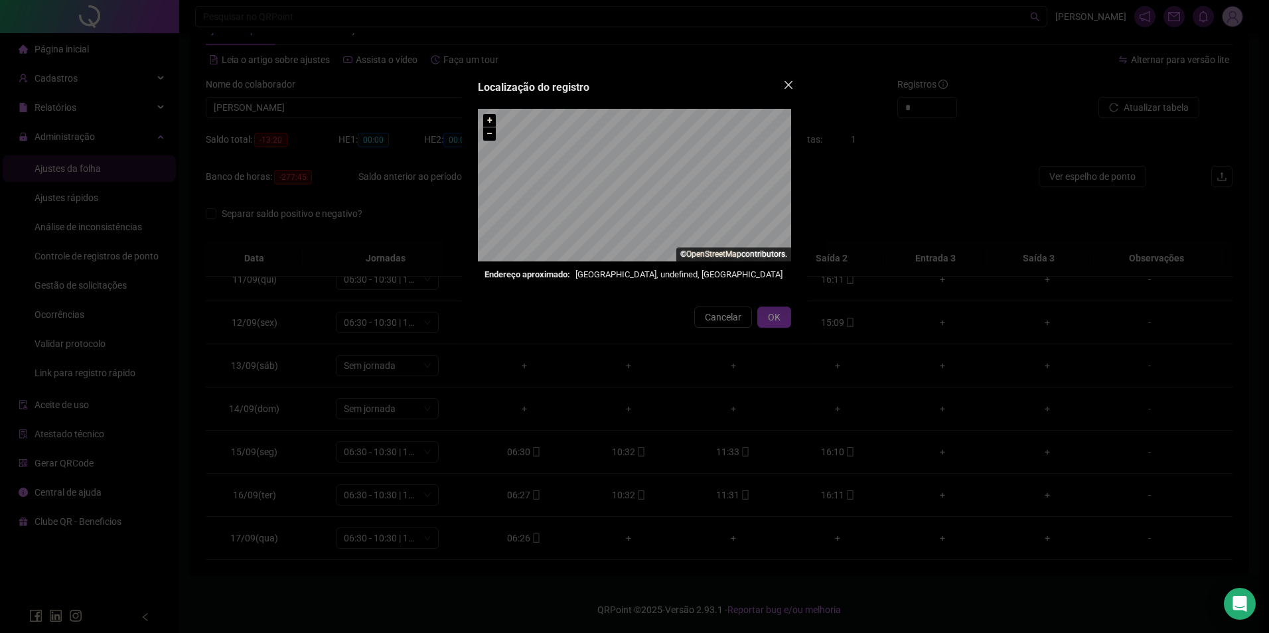
click at [794, 82] on span "Close" at bounding box center [788, 85] width 21 height 11
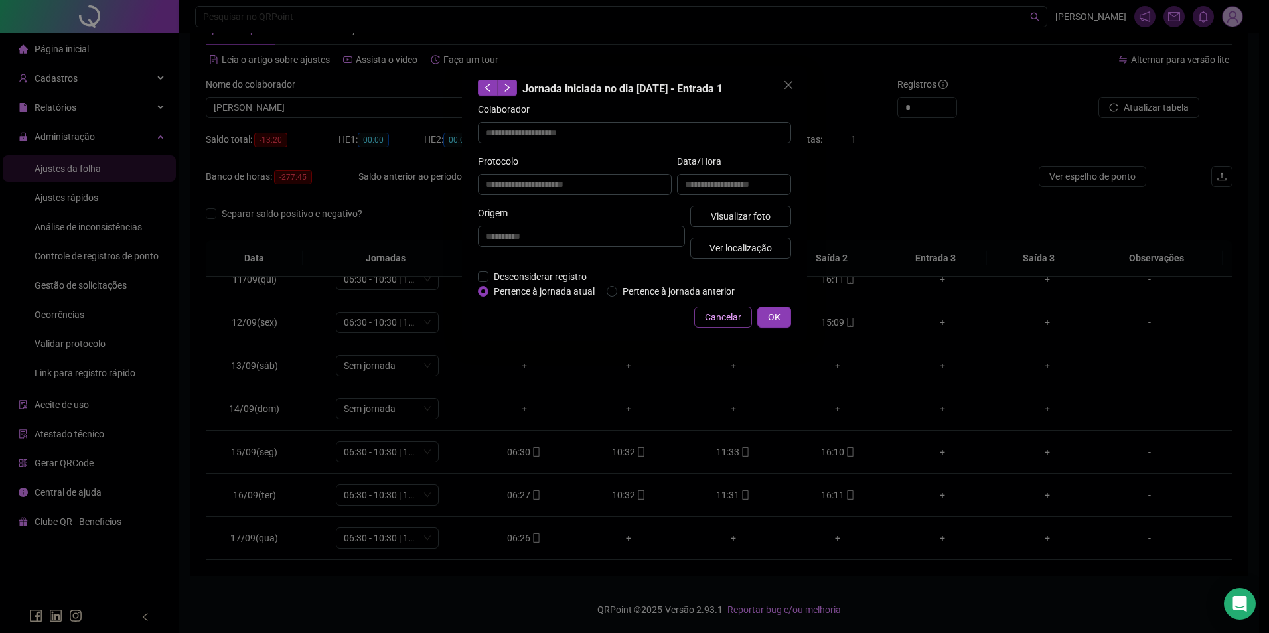
click at [723, 317] on span "Cancelar" at bounding box center [723, 317] width 37 height 15
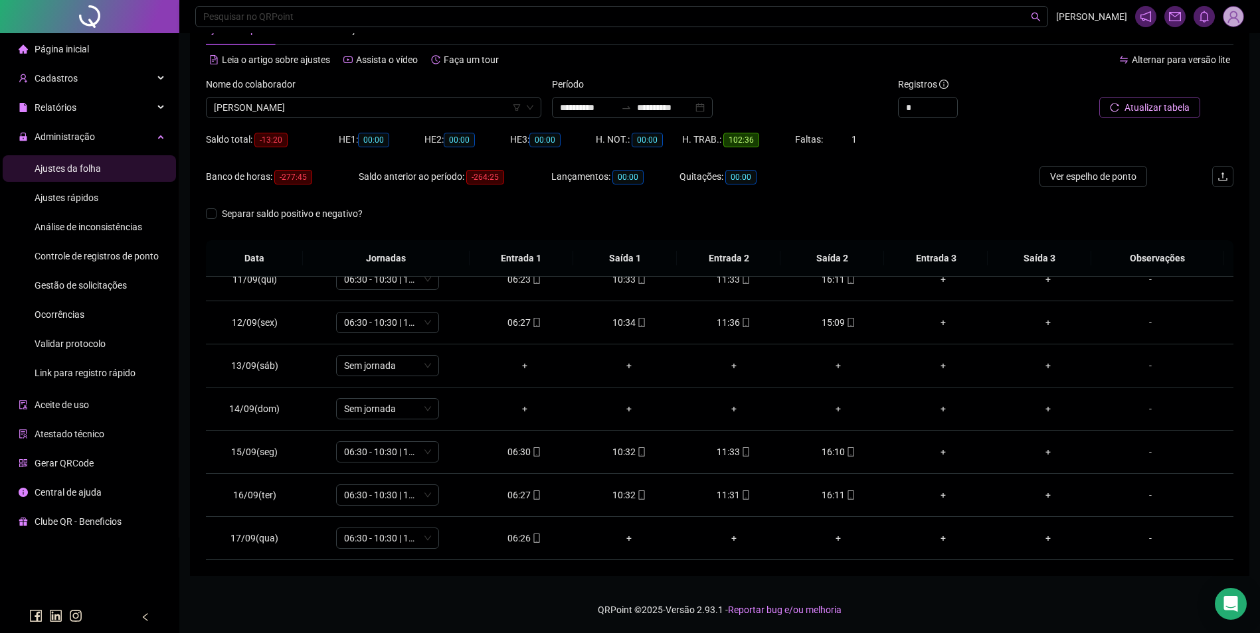
click at [1131, 103] on span "Atualizar tabela" at bounding box center [1156, 107] width 65 height 15
click at [532, 538] on icon "mobile" at bounding box center [536, 538] width 9 height 9
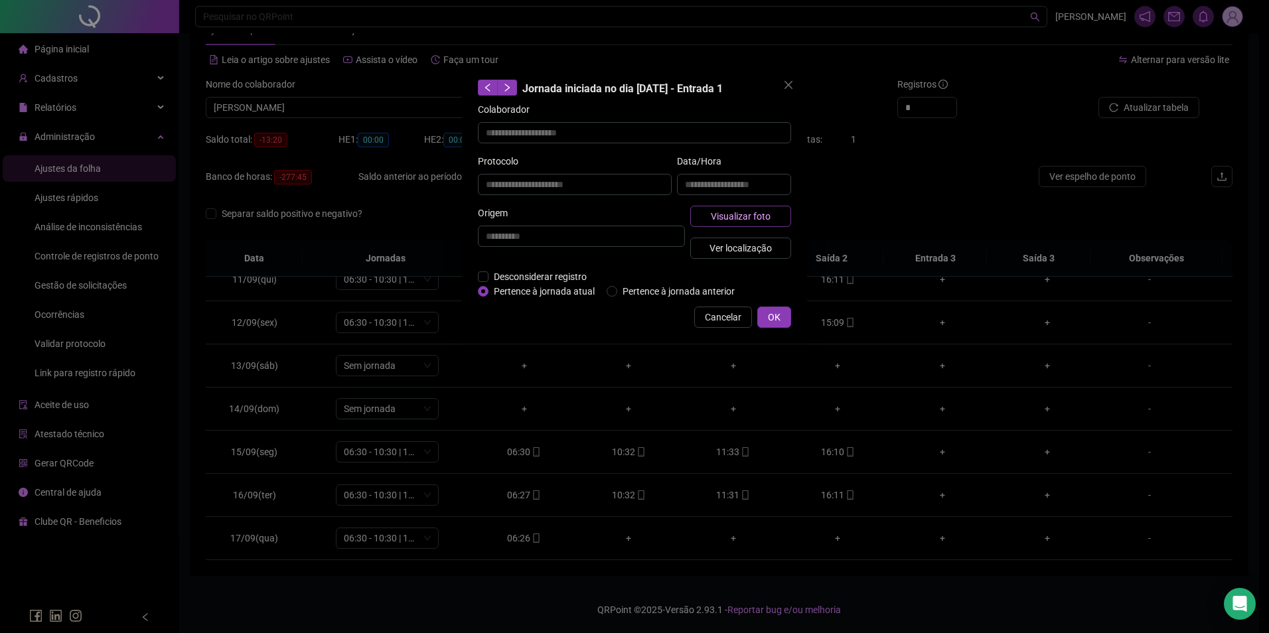
click at [722, 220] on button "Visualizar foto" at bounding box center [741, 216] width 101 height 21
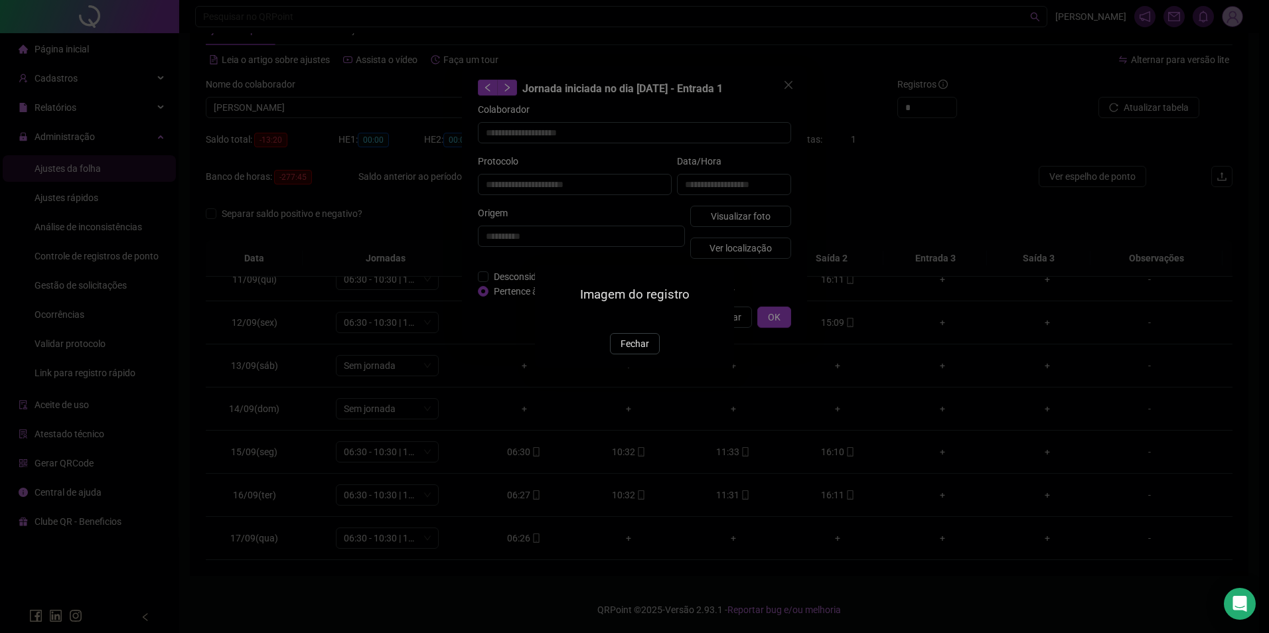
drag, startPoint x: 625, startPoint y: 434, endPoint x: 641, endPoint y: 400, distance: 37.1
click at [626, 367] on div "Imagem do registro Fechar" at bounding box center [634, 317] width 199 height 102
click at [638, 351] on span "Fechar" at bounding box center [635, 344] width 29 height 15
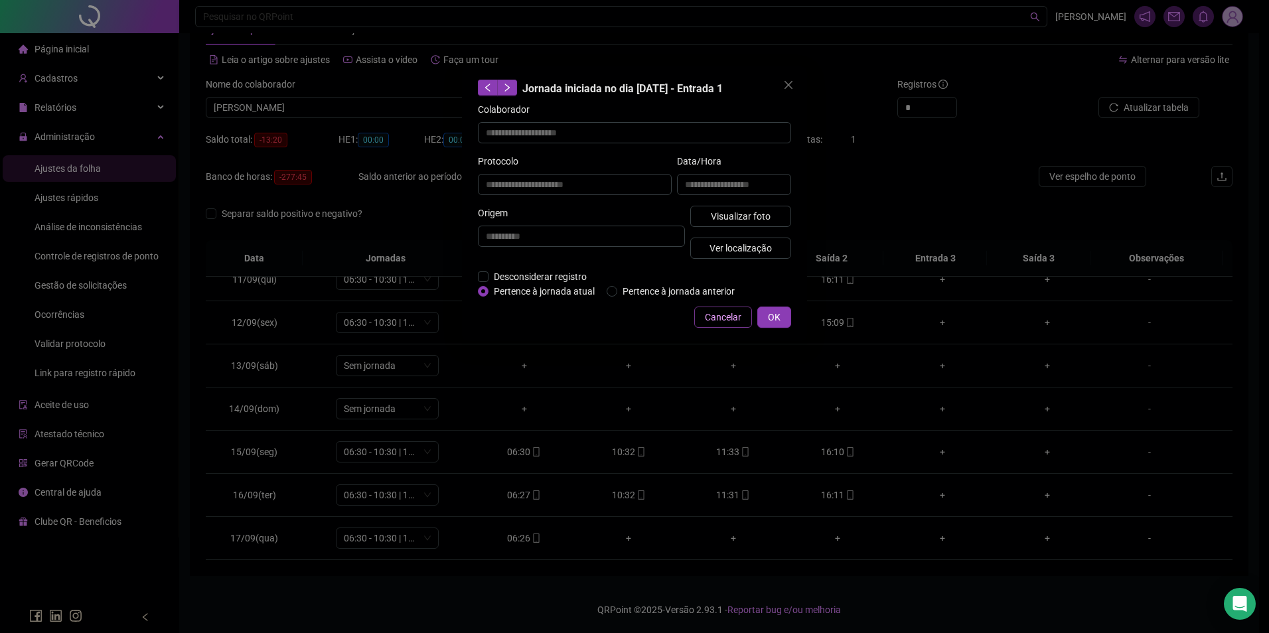
click at [717, 318] on span "Cancelar" at bounding box center [723, 317] width 37 height 15
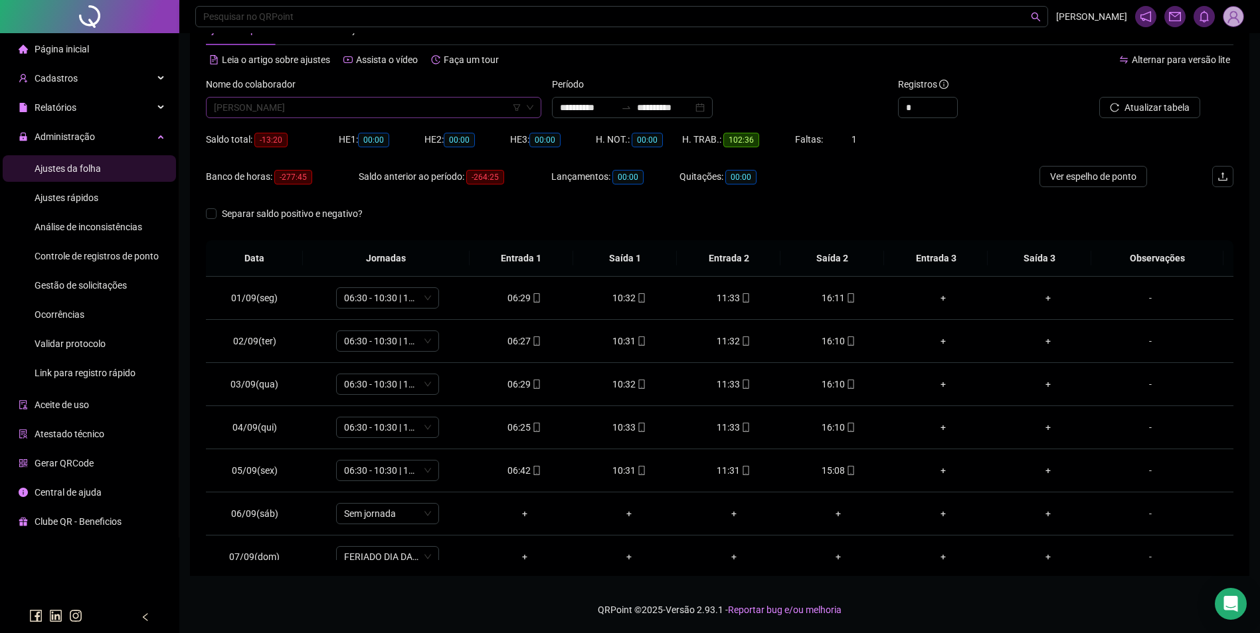
scroll to position [8690, 0]
click at [331, 102] on span "JOELMA MARIA DA SILVA" at bounding box center [373, 108] width 319 height 20
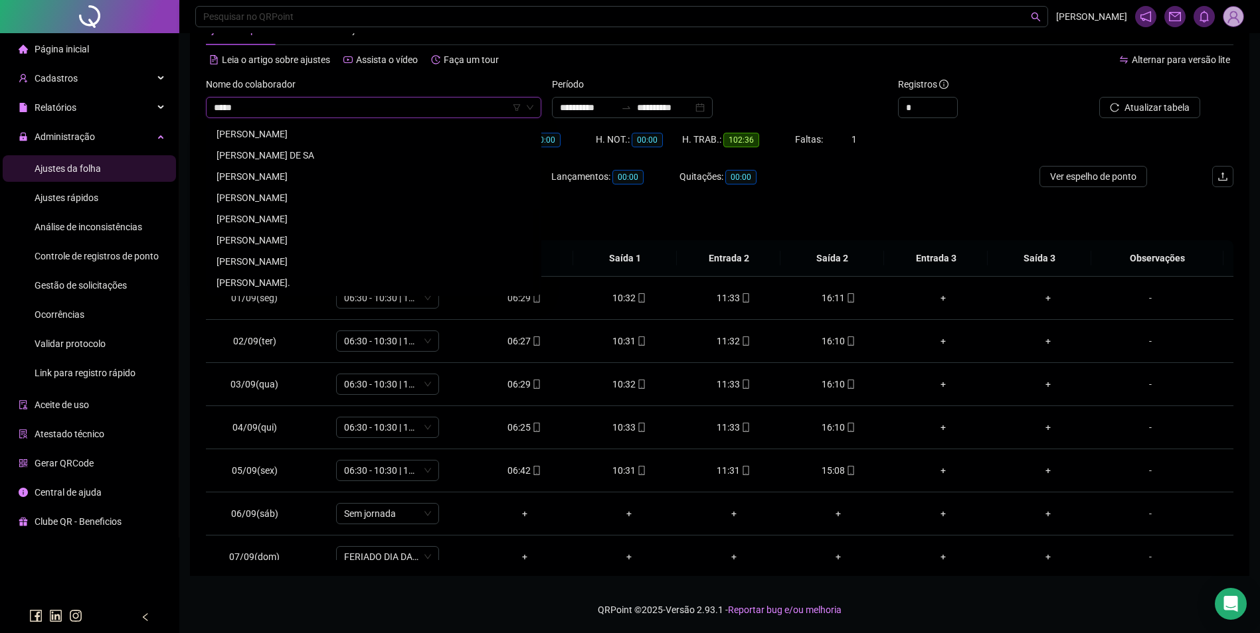
scroll to position [0, 0]
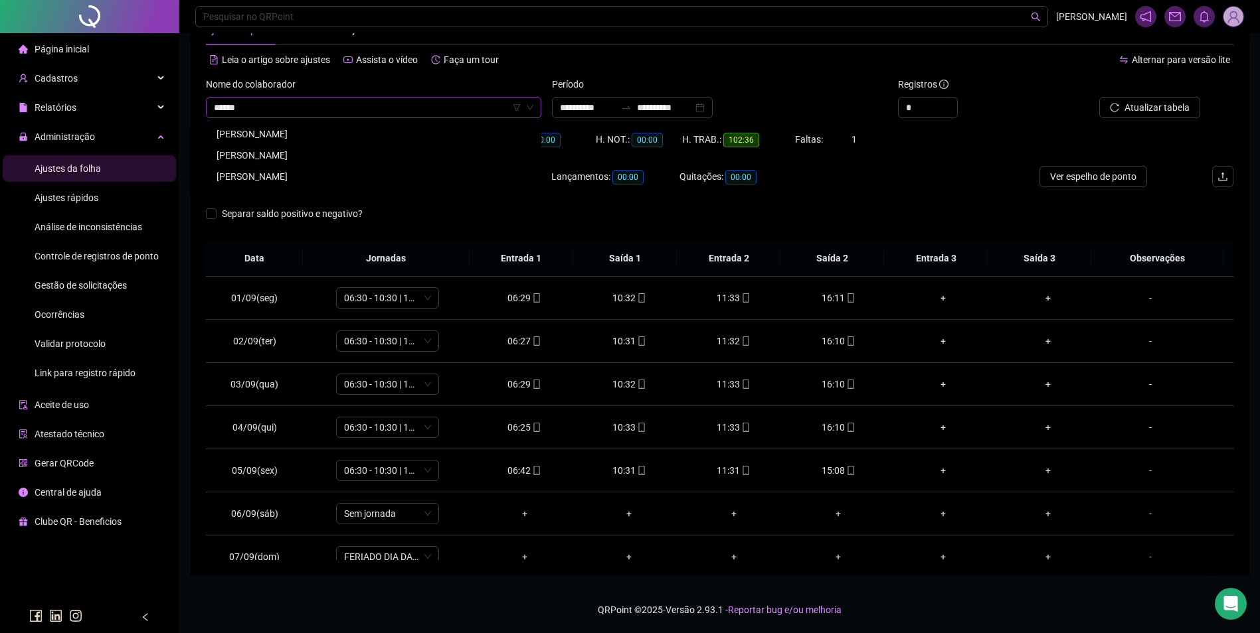
click at [266, 132] on div "JOSE ABREU SILVA" at bounding box center [373, 134] width 314 height 15
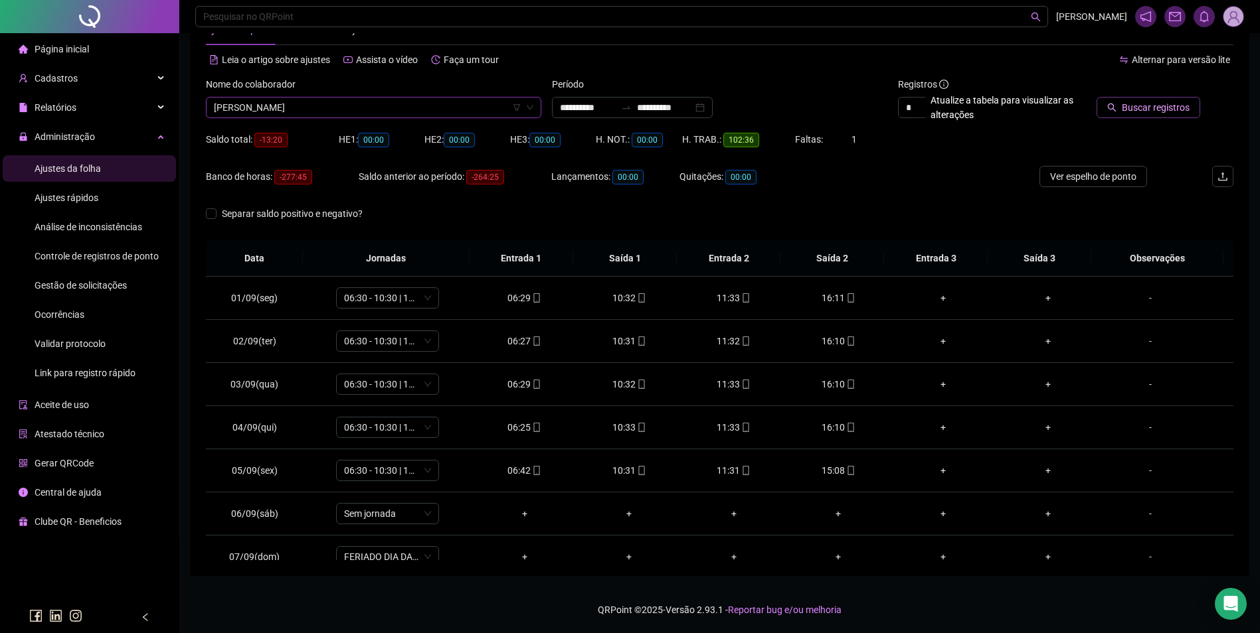
click at [1123, 102] on button "Buscar registros" at bounding box center [1148, 107] width 104 height 21
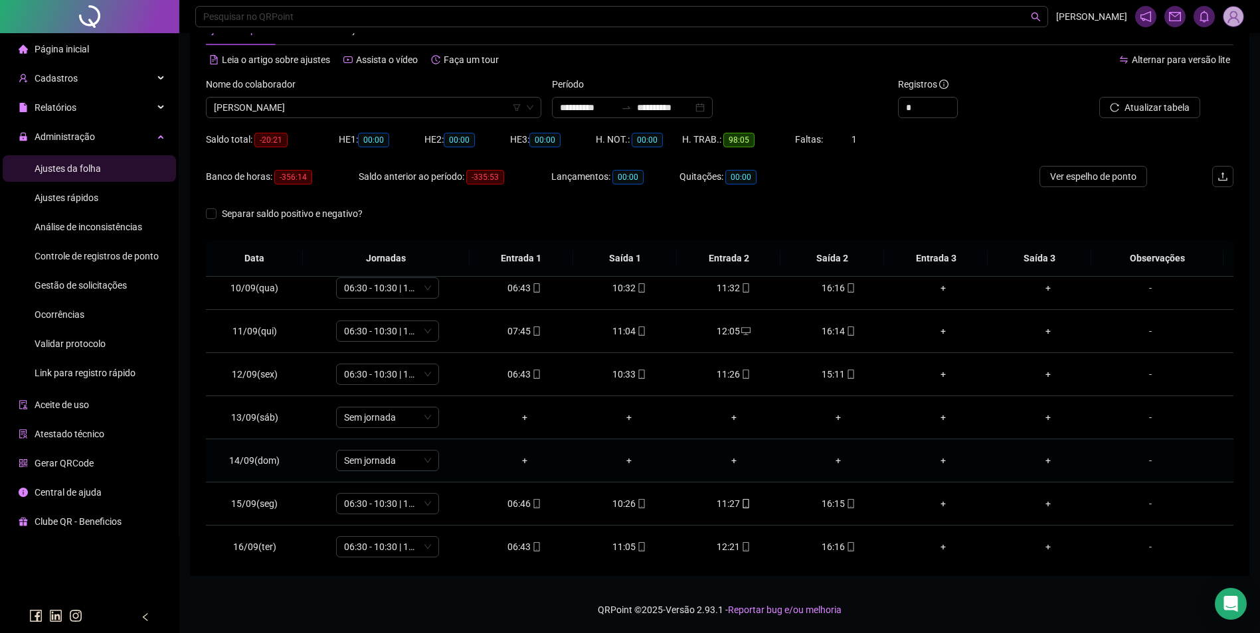
scroll to position [450, 0]
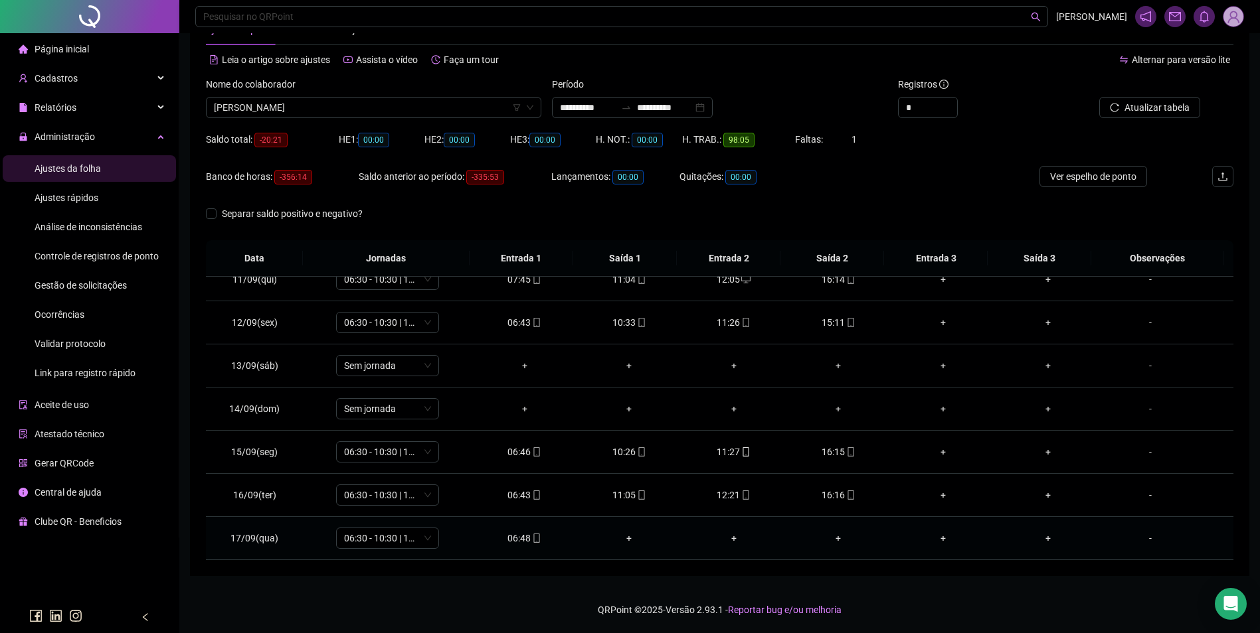
click at [539, 537] on div "06:48" at bounding box center [525, 538] width 84 height 15
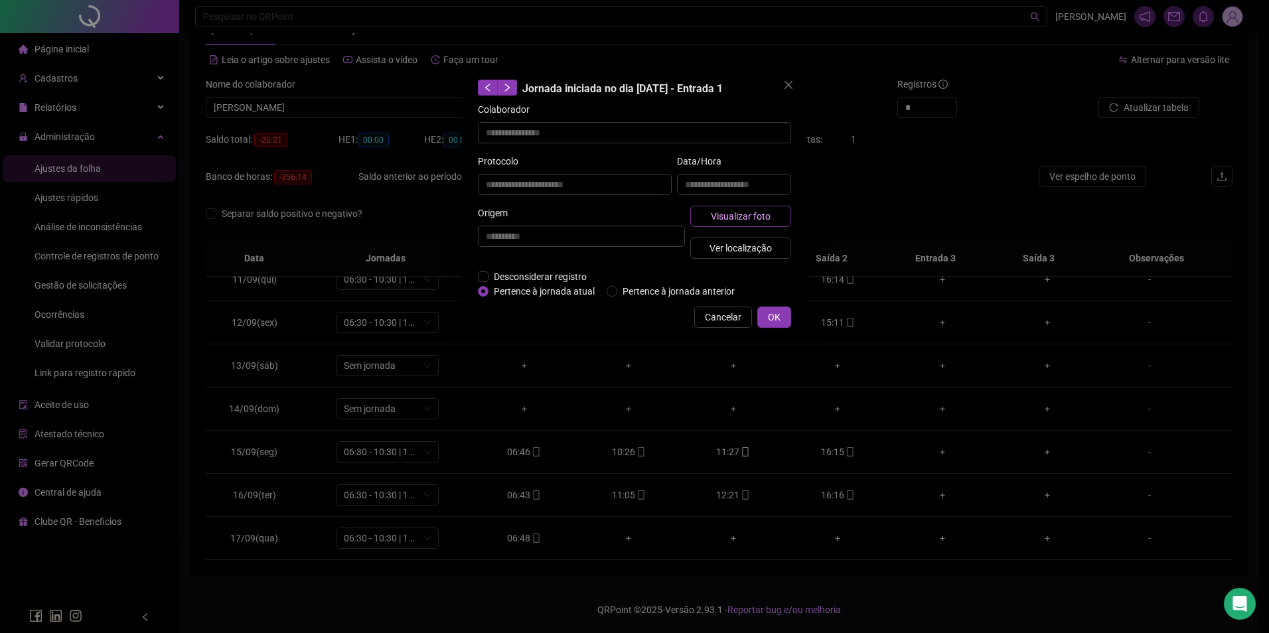
click at [757, 207] on button "Visualizar foto" at bounding box center [741, 216] width 101 height 21
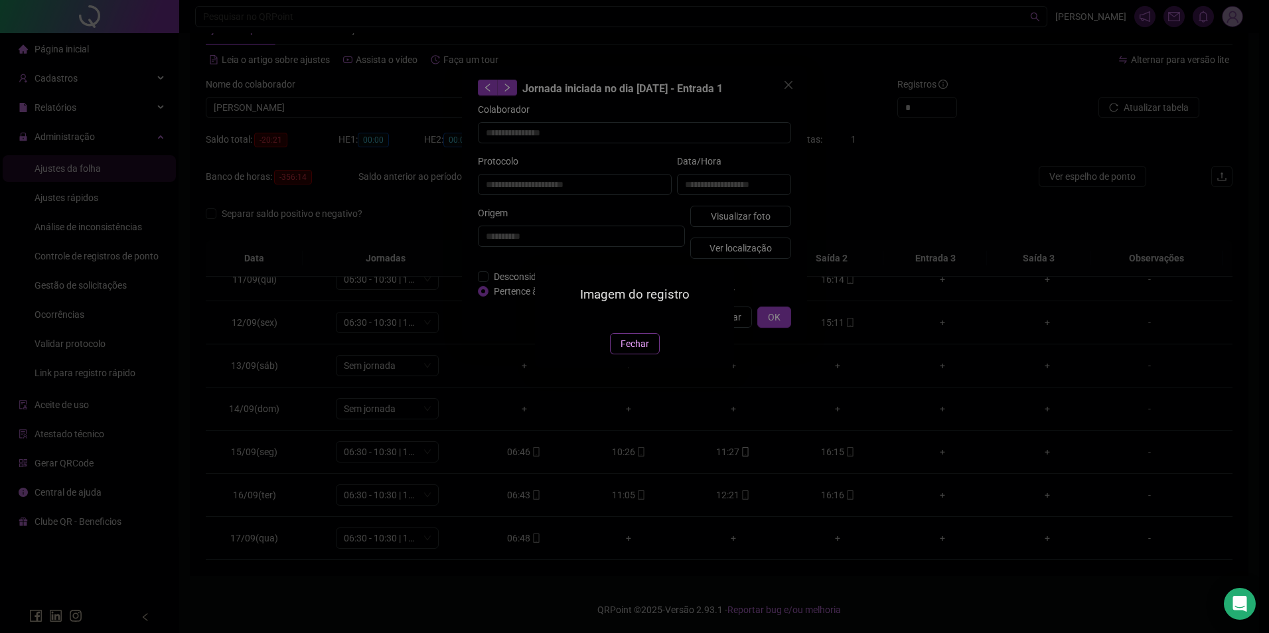
click at [635, 351] on span "Fechar" at bounding box center [635, 344] width 29 height 15
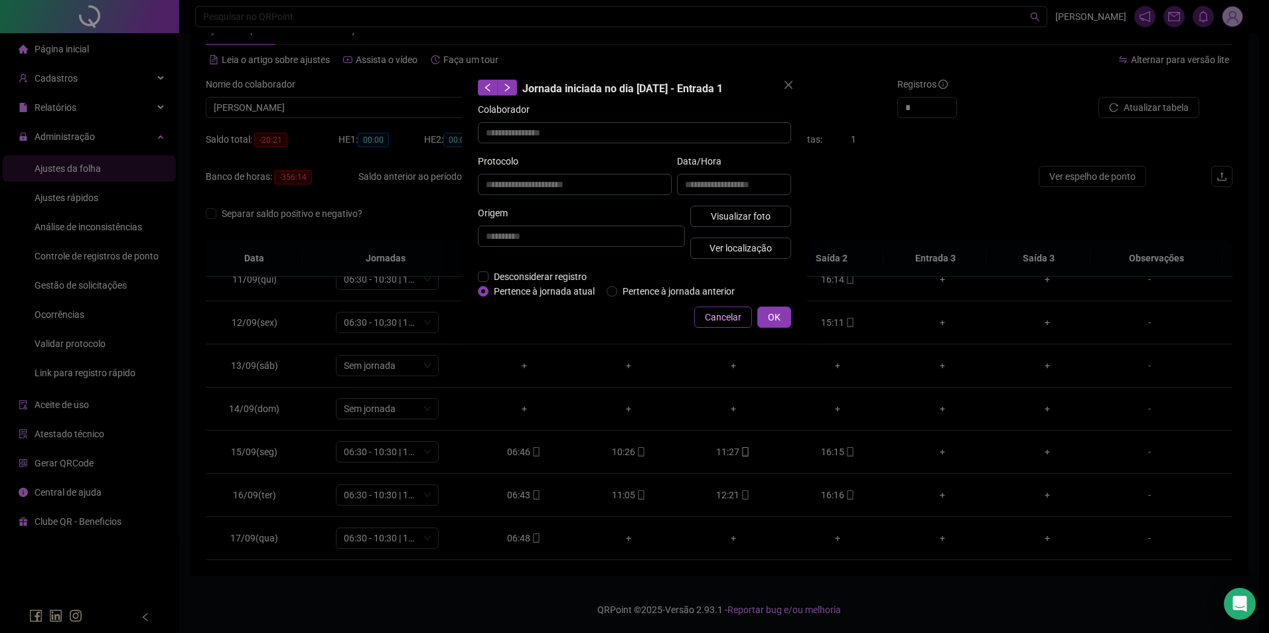
click at [728, 317] on span "Cancelar" at bounding box center [723, 317] width 37 height 15
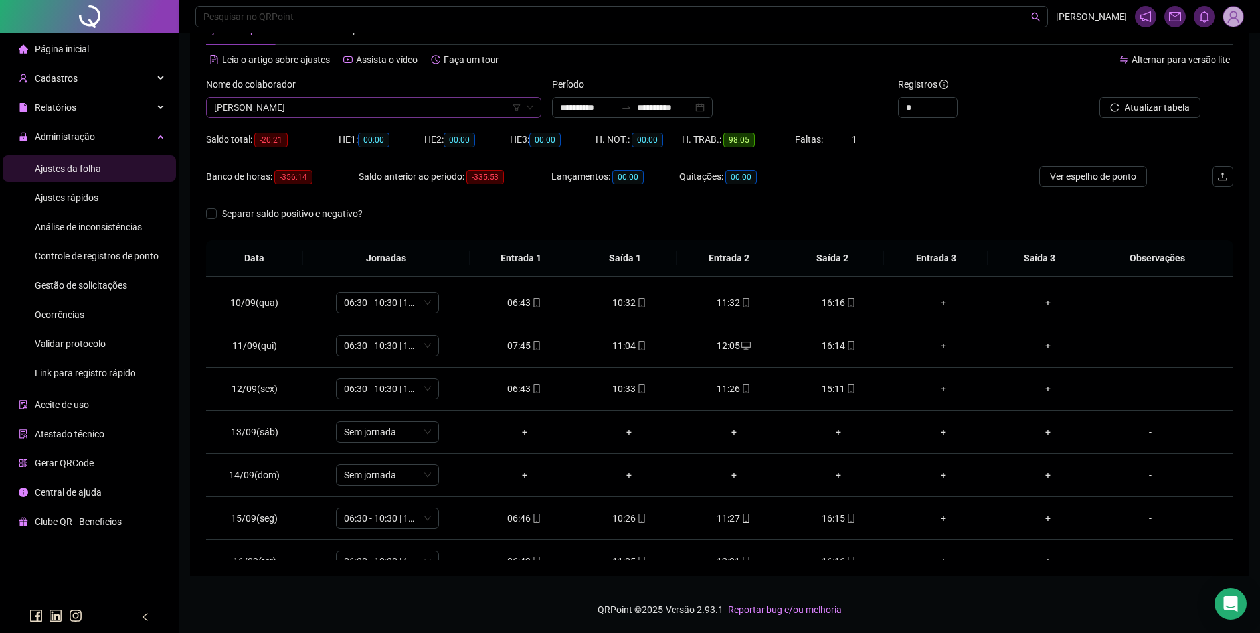
scroll to position [8881, 0]
click at [393, 109] on span "JOSE ABREU SILVA" at bounding box center [373, 108] width 319 height 20
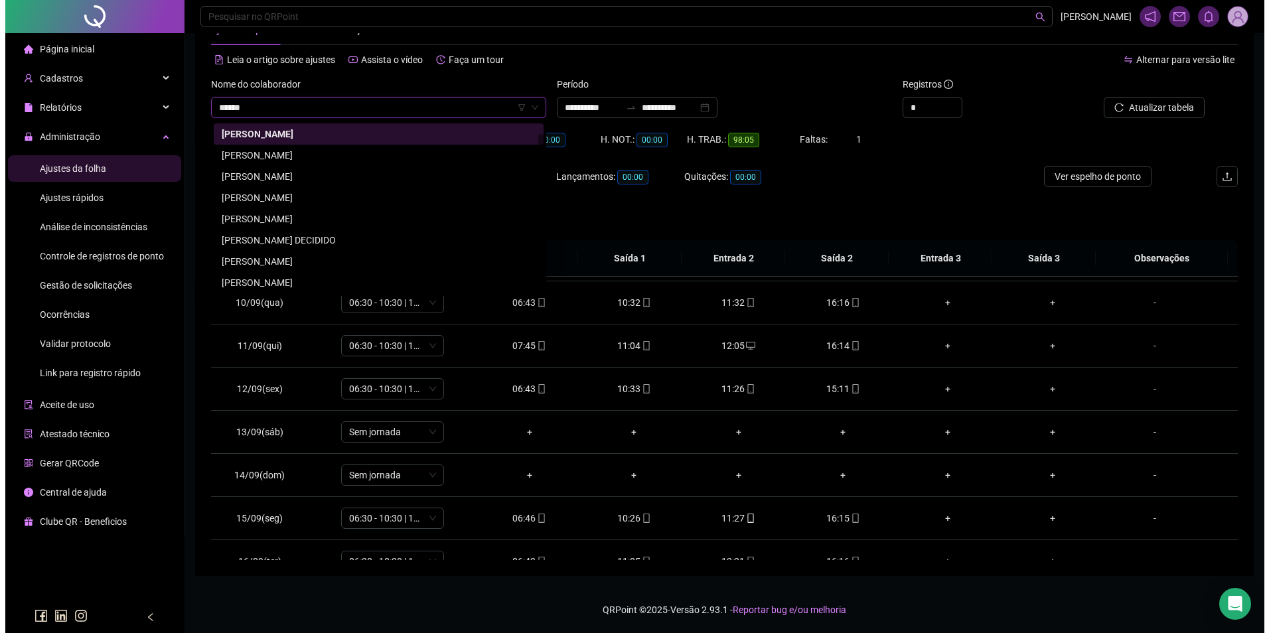
scroll to position [0, 0]
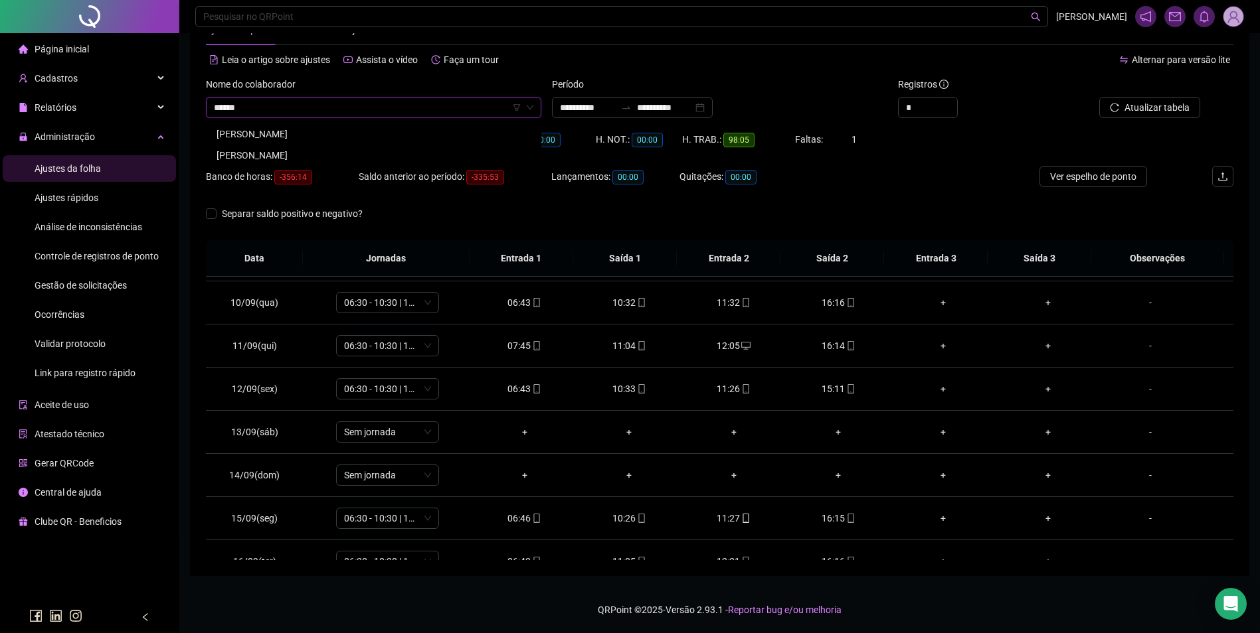
click at [319, 152] on div "JOSÉ ANTÔNIO FERREIRA DA SILVA" at bounding box center [373, 155] width 314 height 15
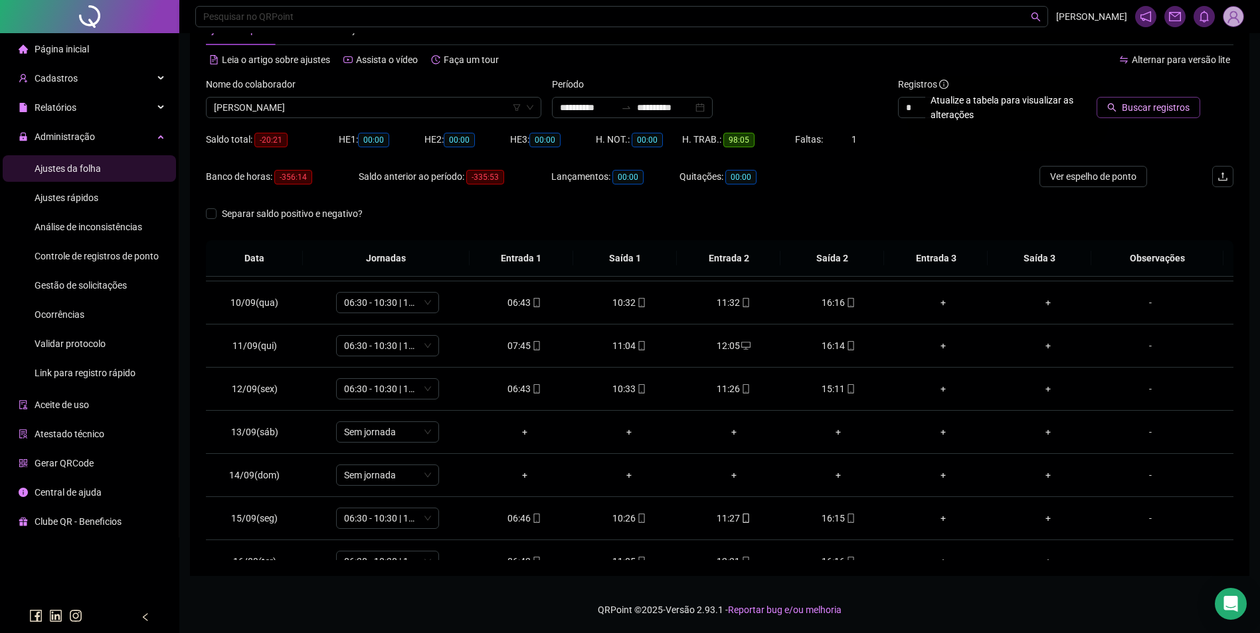
click at [1161, 110] on span "Buscar registros" at bounding box center [1155, 107] width 68 height 15
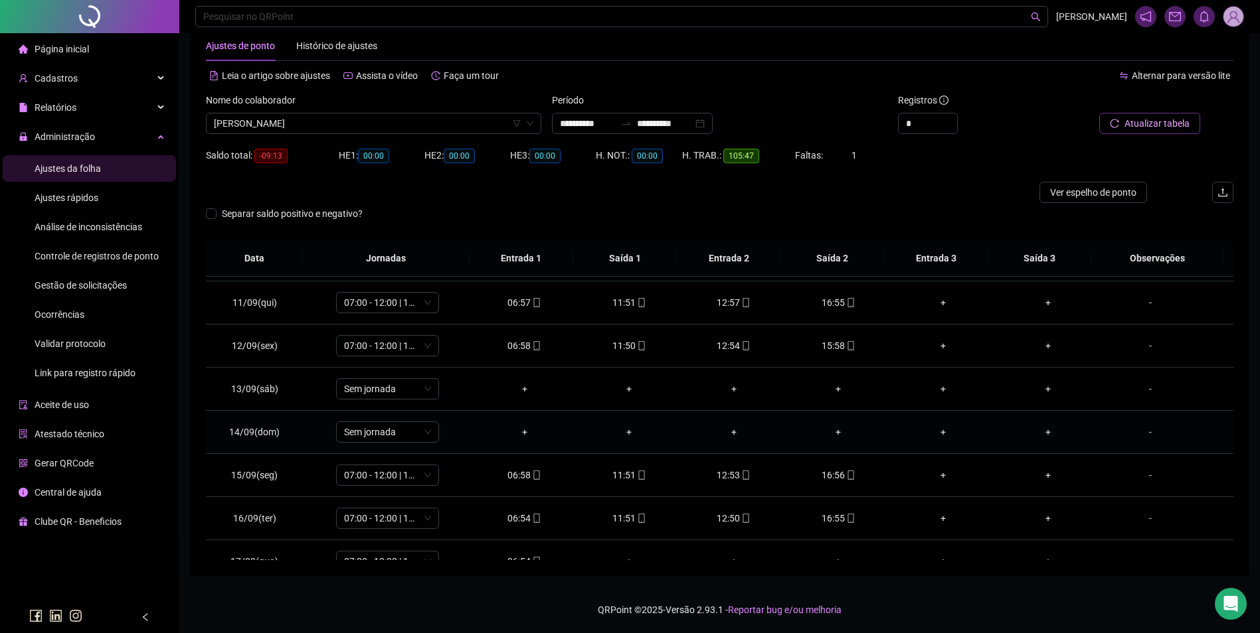
scroll to position [450, 0]
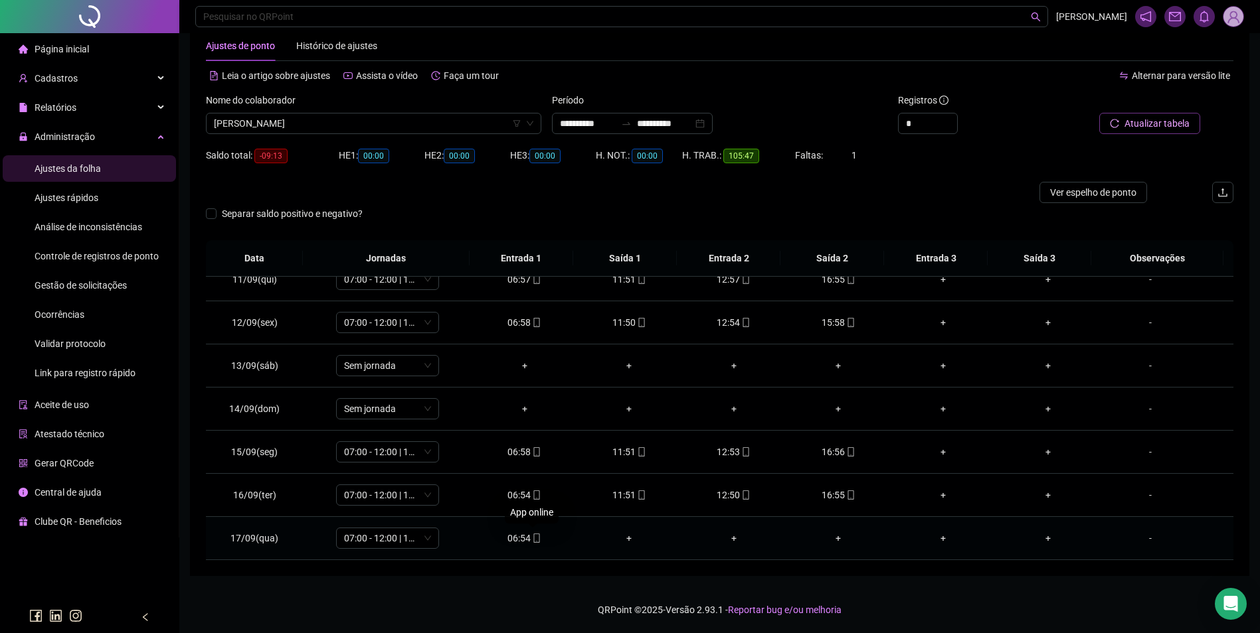
click at [533, 536] on icon "mobile" at bounding box center [536, 538] width 6 height 9
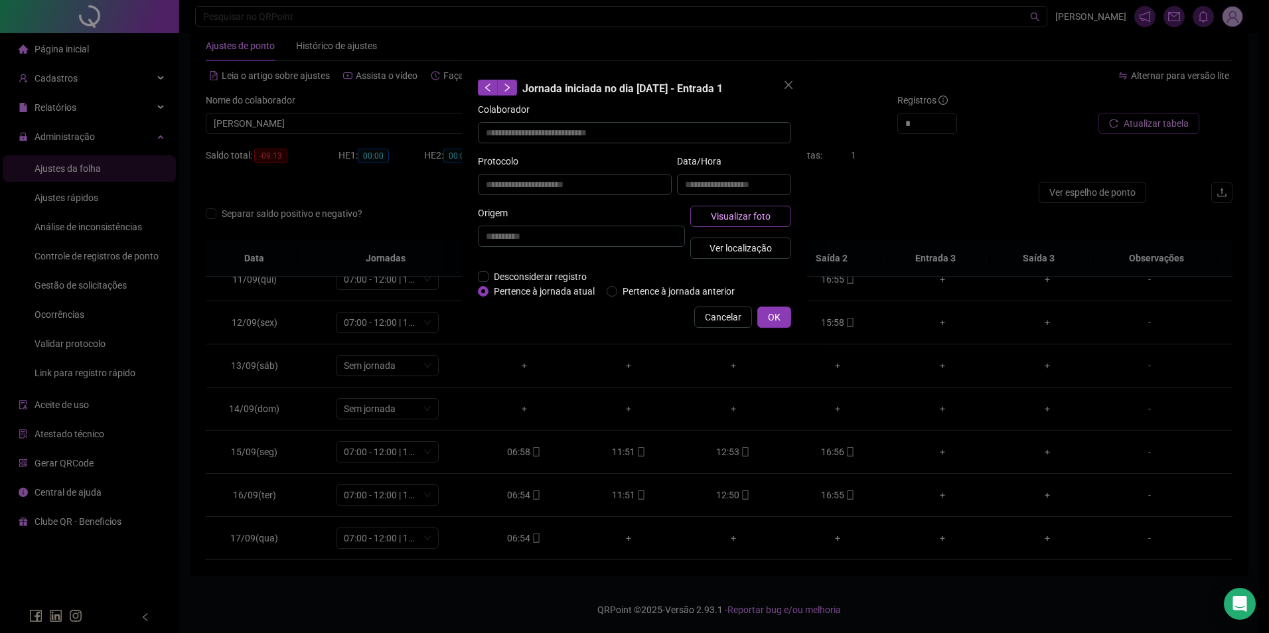
click at [754, 214] on span "Visualizar foto" at bounding box center [741, 216] width 60 height 15
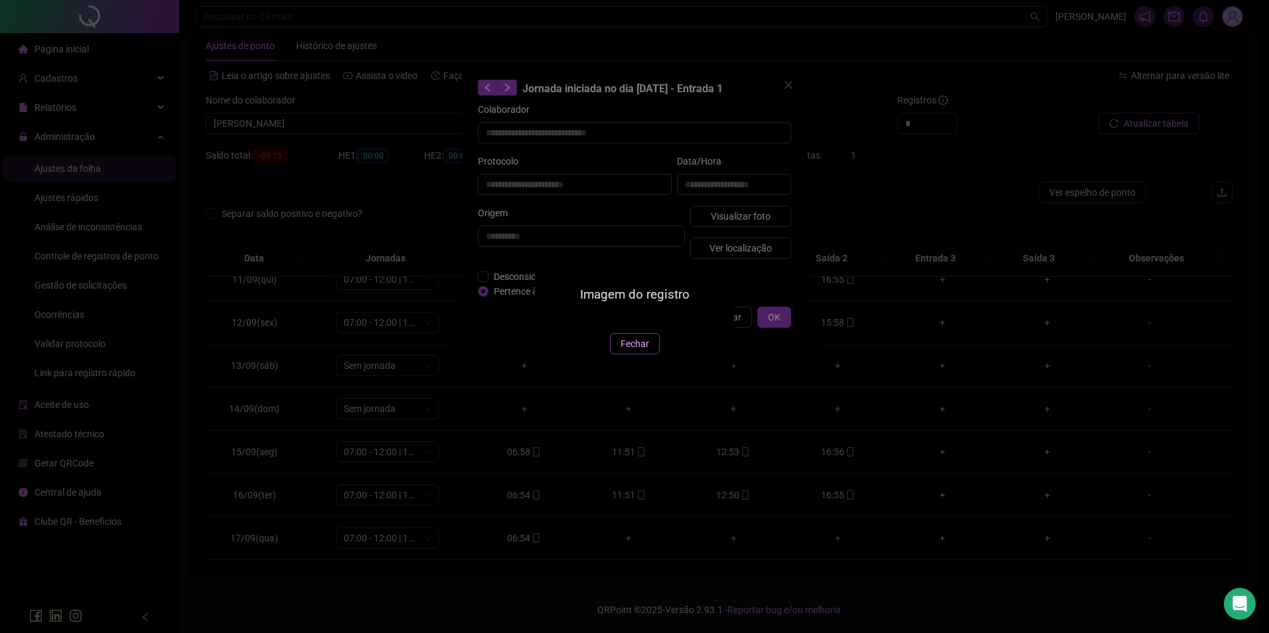
click at [627, 351] on span "Fechar" at bounding box center [635, 344] width 29 height 15
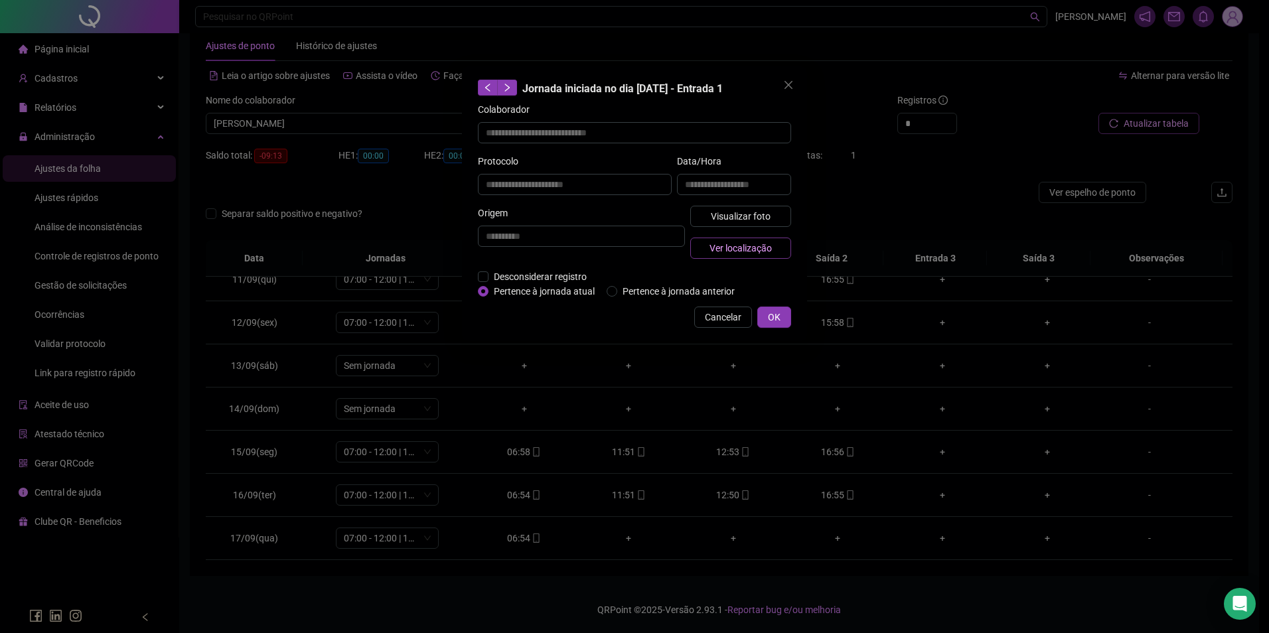
click at [755, 243] on span "Ver localização" at bounding box center [741, 248] width 62 height 15
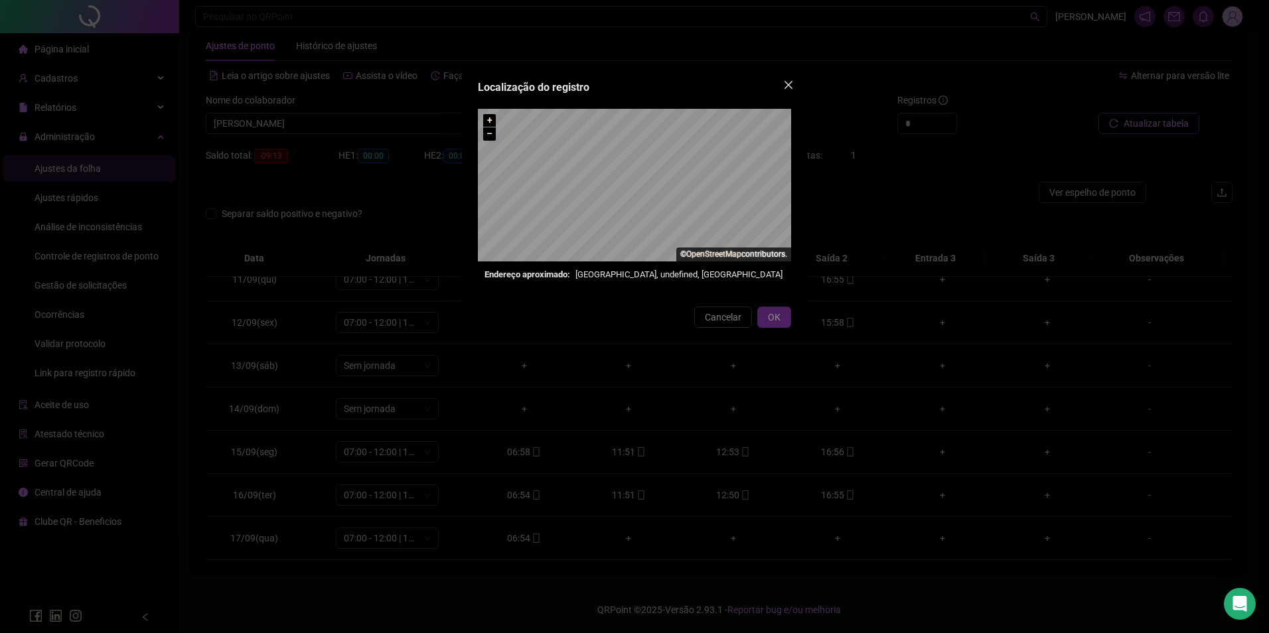
click at [791, 90] on button "Close" at bounding box center [788, 84] width 21 height 21
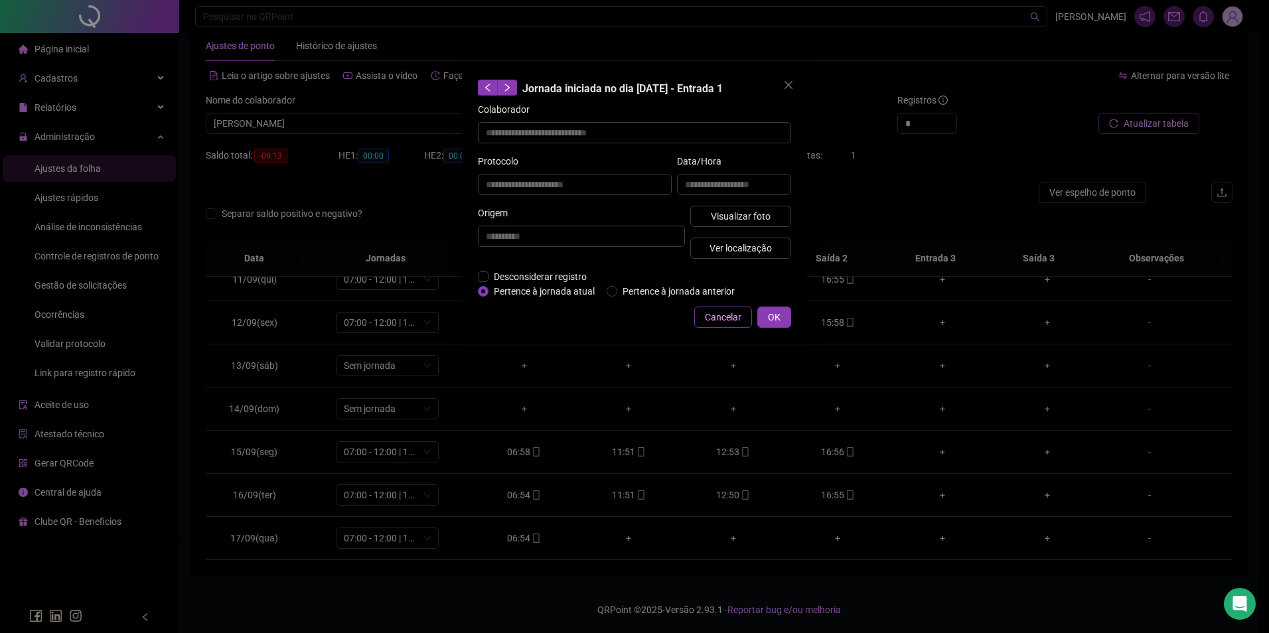
click at [707, 316] on span "Cancelar" at bounding box center [723, 317] width 37 height 15
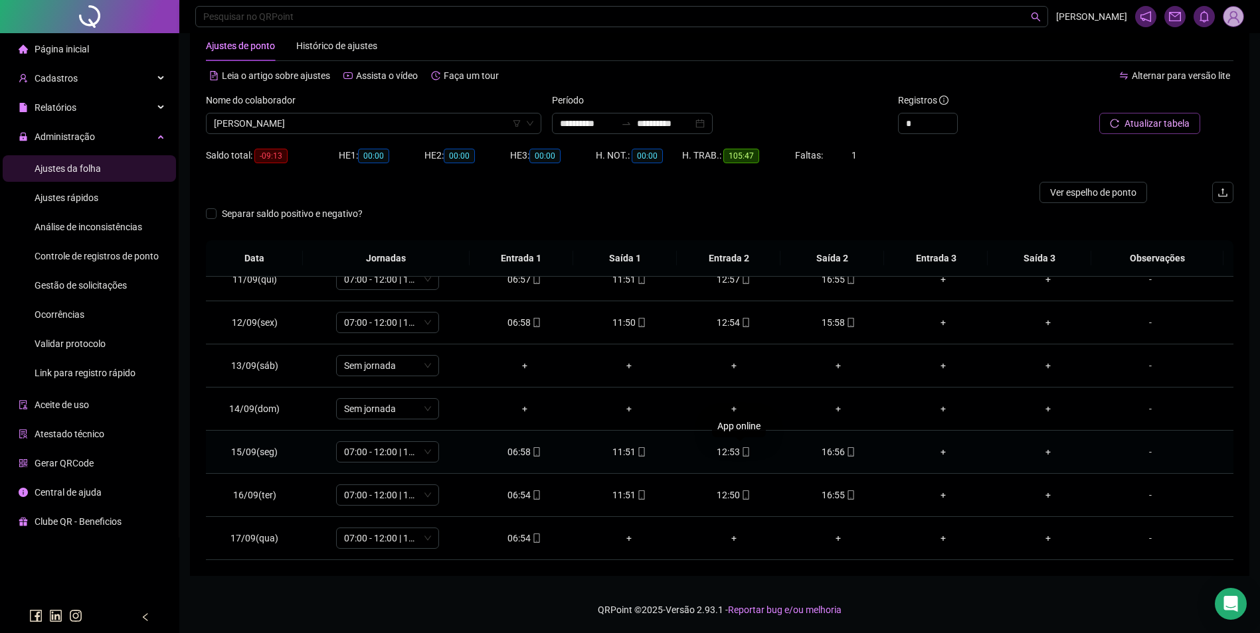
click at [743, 451] on icon "mobile" at bounding box center [746, 452] width 6 height 9
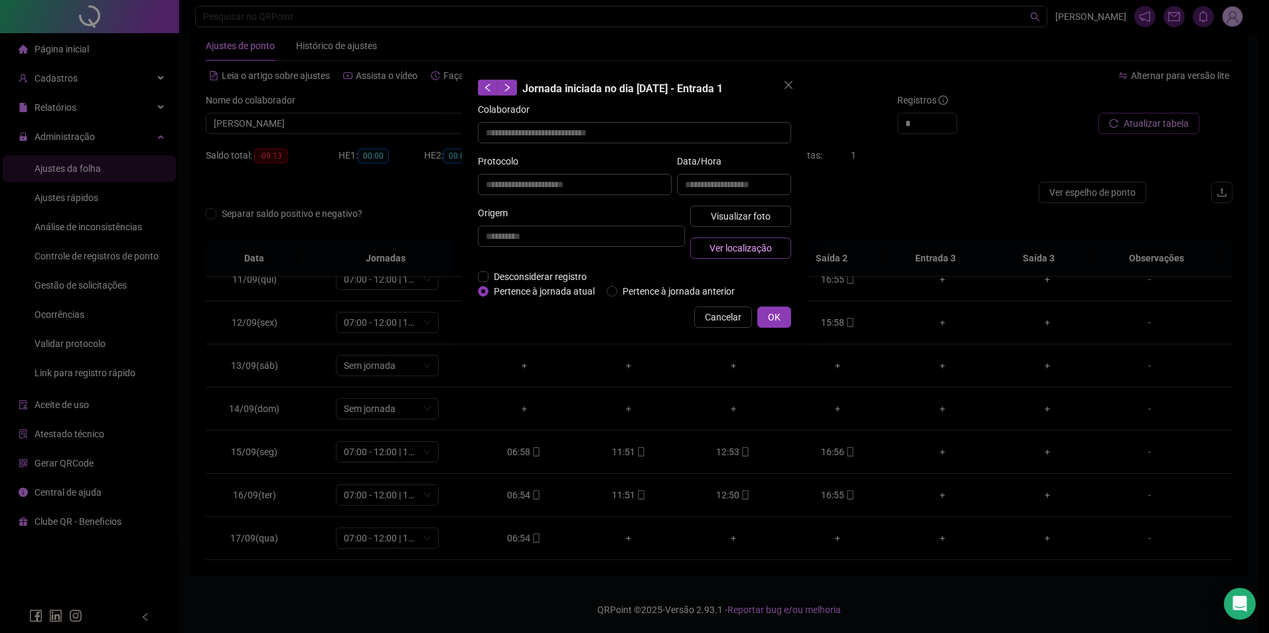
click at [741, 249] on span "Ver localização" at bounding box center [741, 248] width 62 height 15
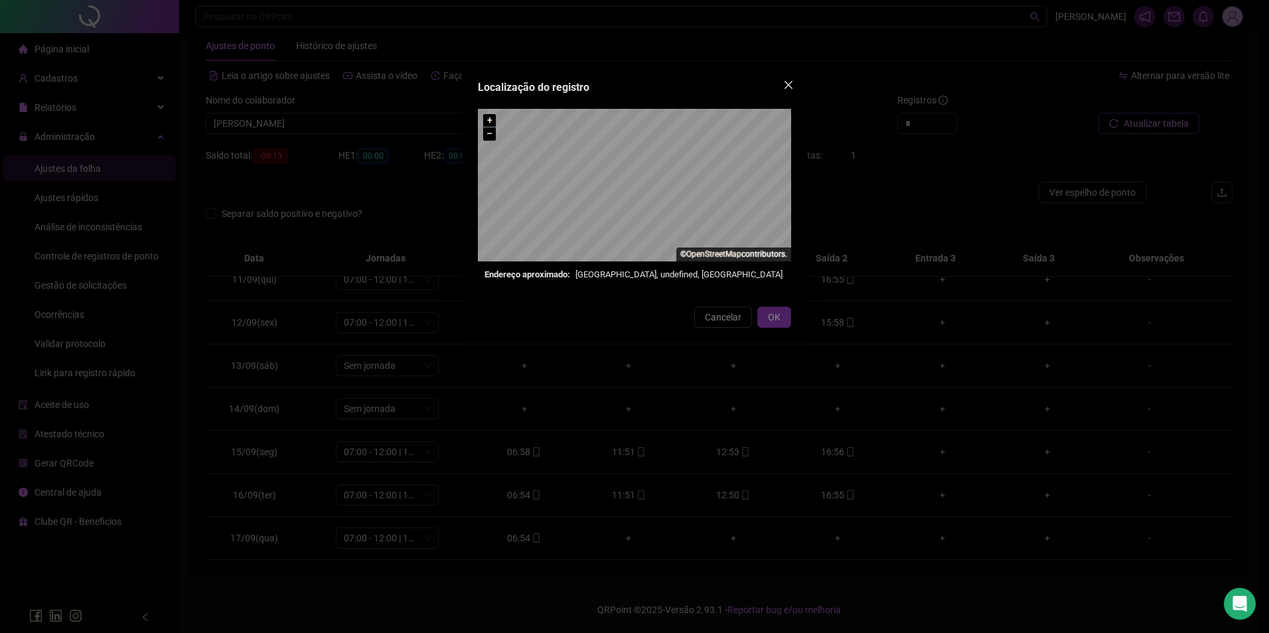
click at [791, 85] on icon "close" at bounding box center [788, 85] width 11 height 11
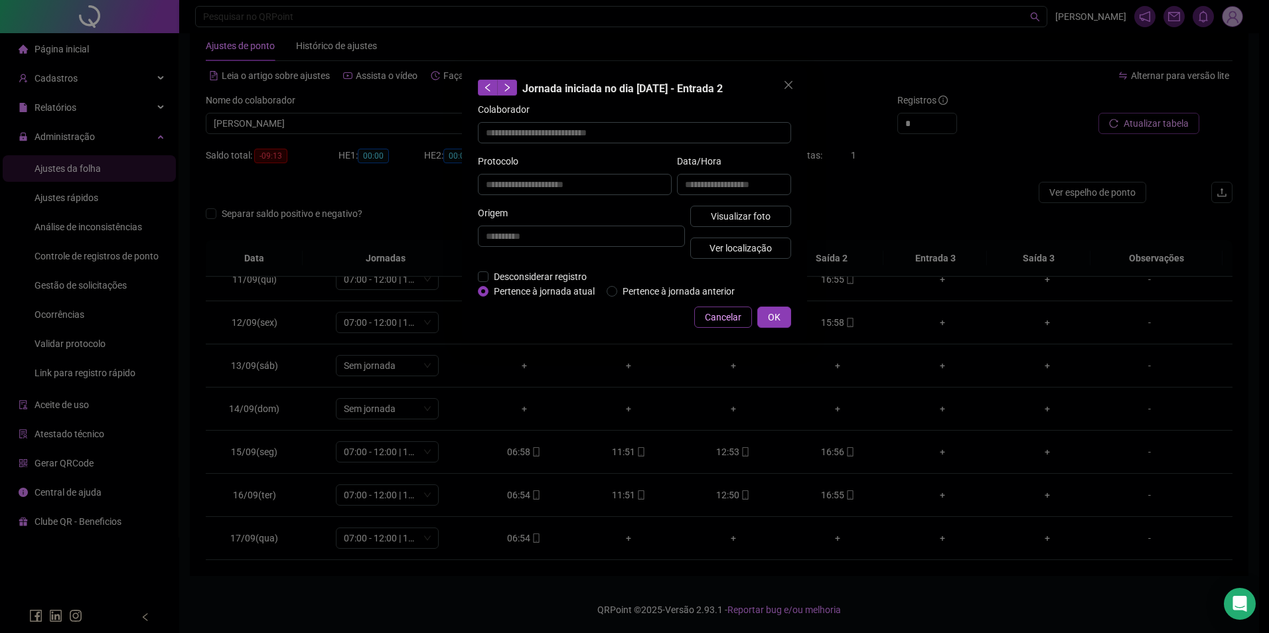
click at [722, 321] on span "Cancelar" at bounding box center [723, 317] width 37 height 15
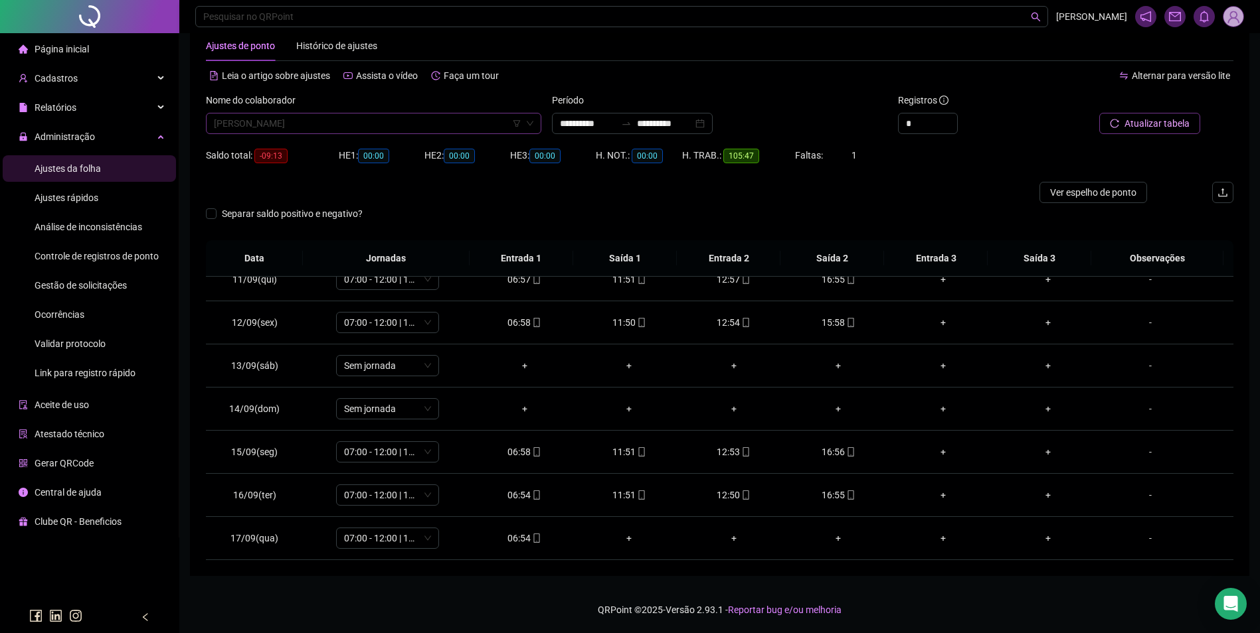
click at [446, 127] on span "JOSÉ ANTÔNIO FERREIRA DA SILVA" at bounding box center [373, 124] width 319 height 20
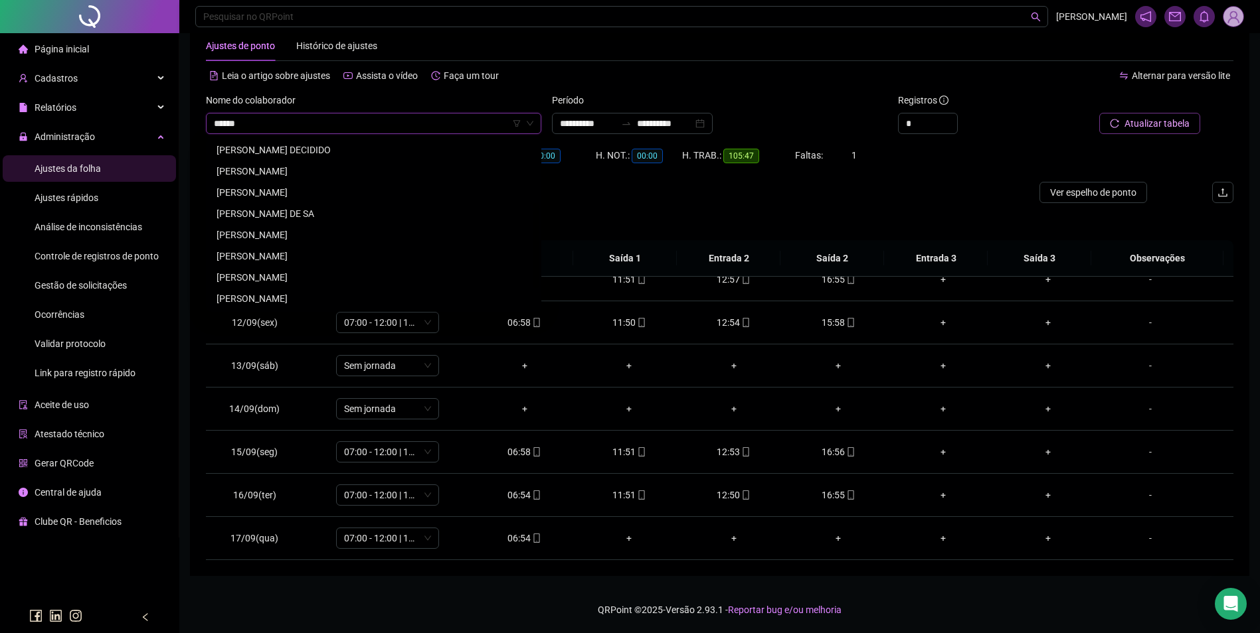
scroll to position [0, 0]
click at [315, 191] on div "JOSE AVELINO DOS SANTOS" at bounding box center [373, 192] width 314 height 15
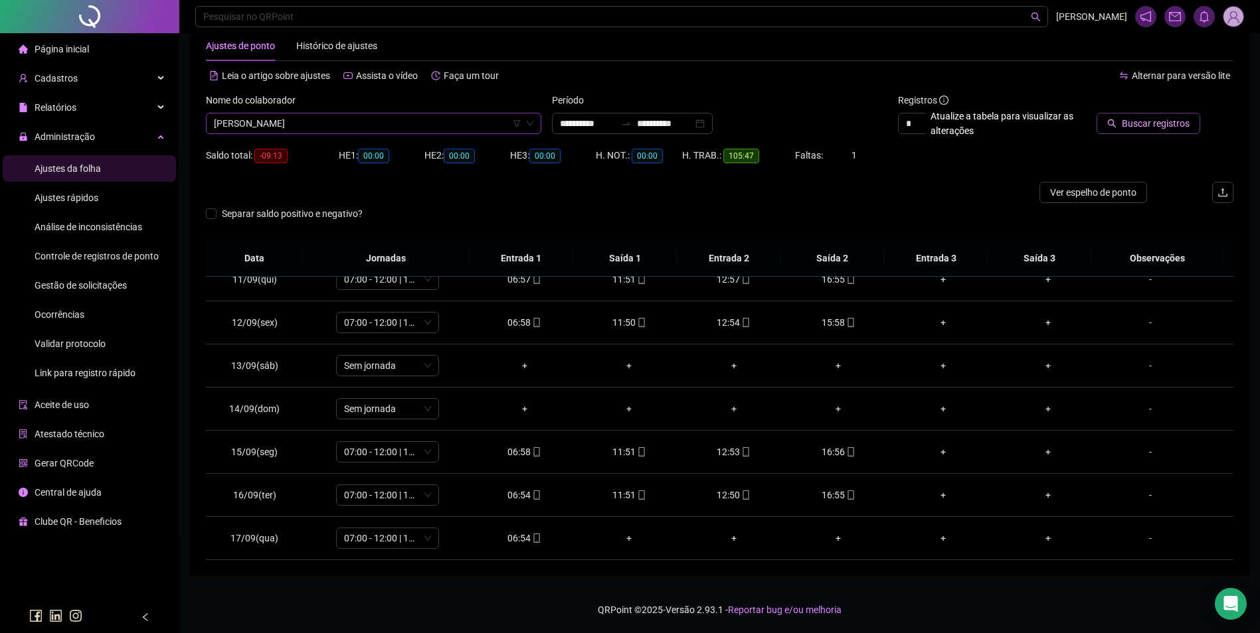
click at [1149, 131] on button "Buscar registros" at bounding box center [1148, 123] width 104 height 21
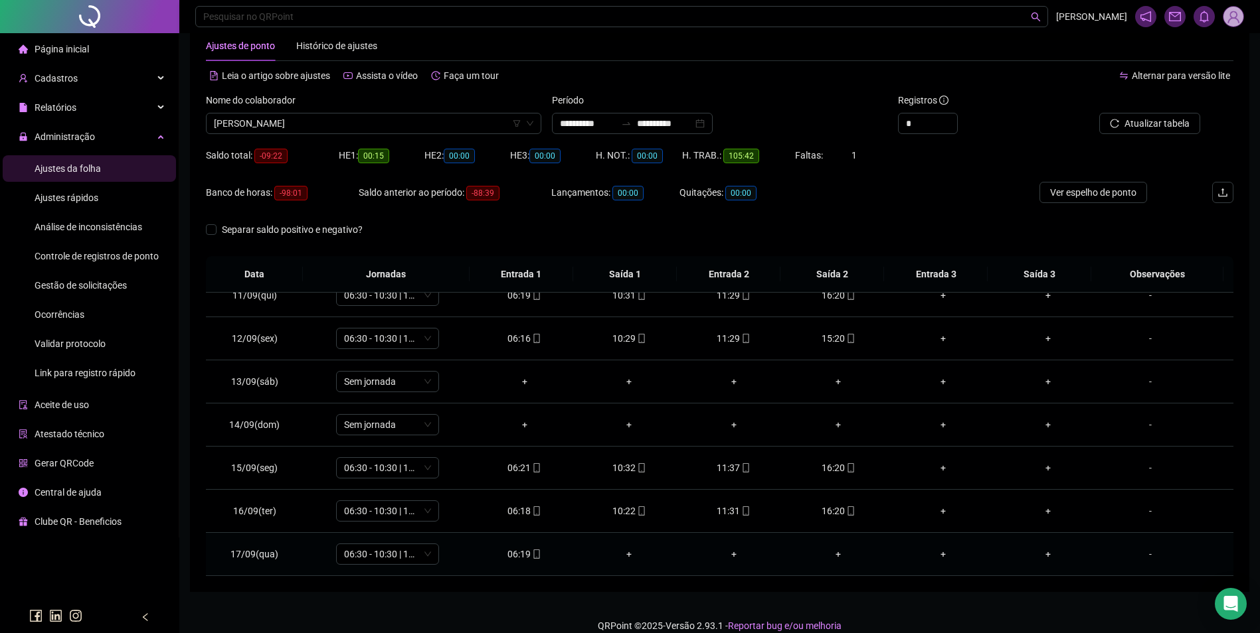
click at [526, 554] on div "06:19" at bounding box center [525, 554] width 84 height 15
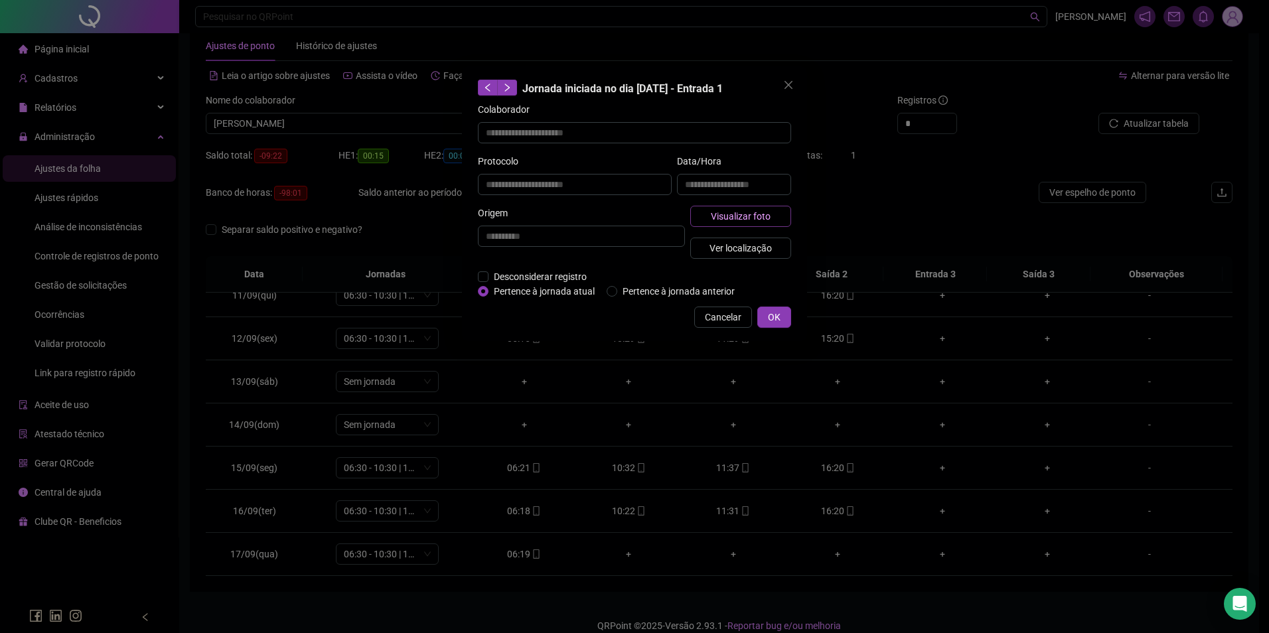
click at [728, 219] on span "Visualizar foto" at bounding box center [741, 216] width 60 height 15
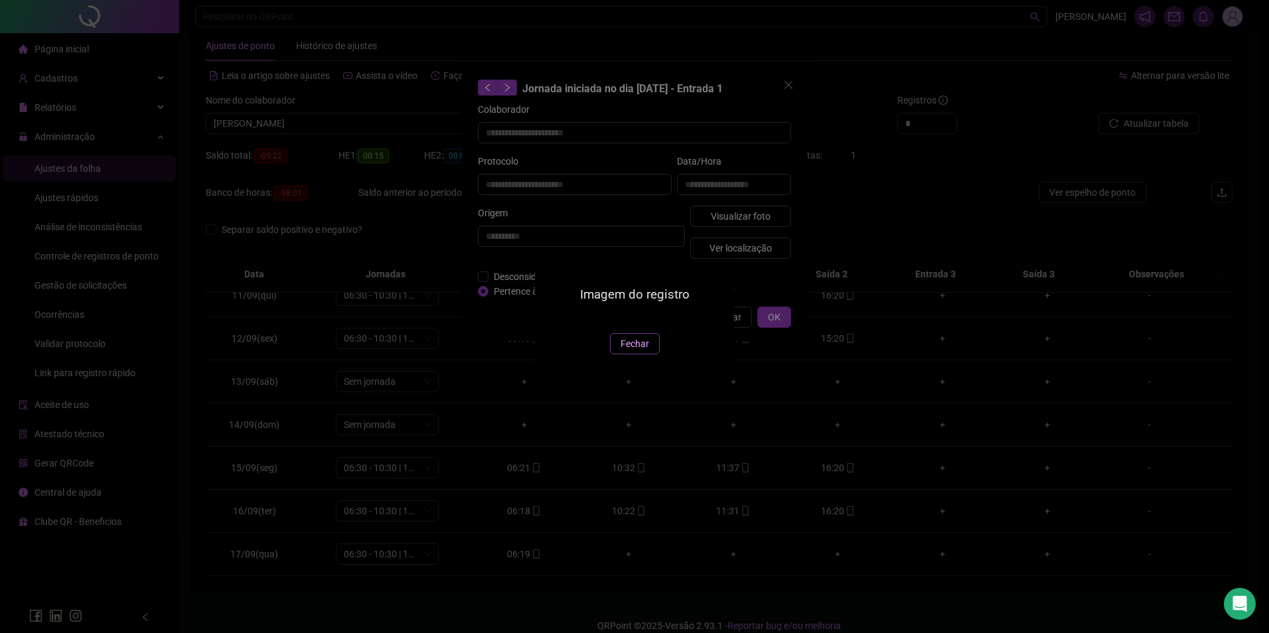
click at [641, 351] on span "Fechar" at bounding box center [635, 344] width 29 height 15
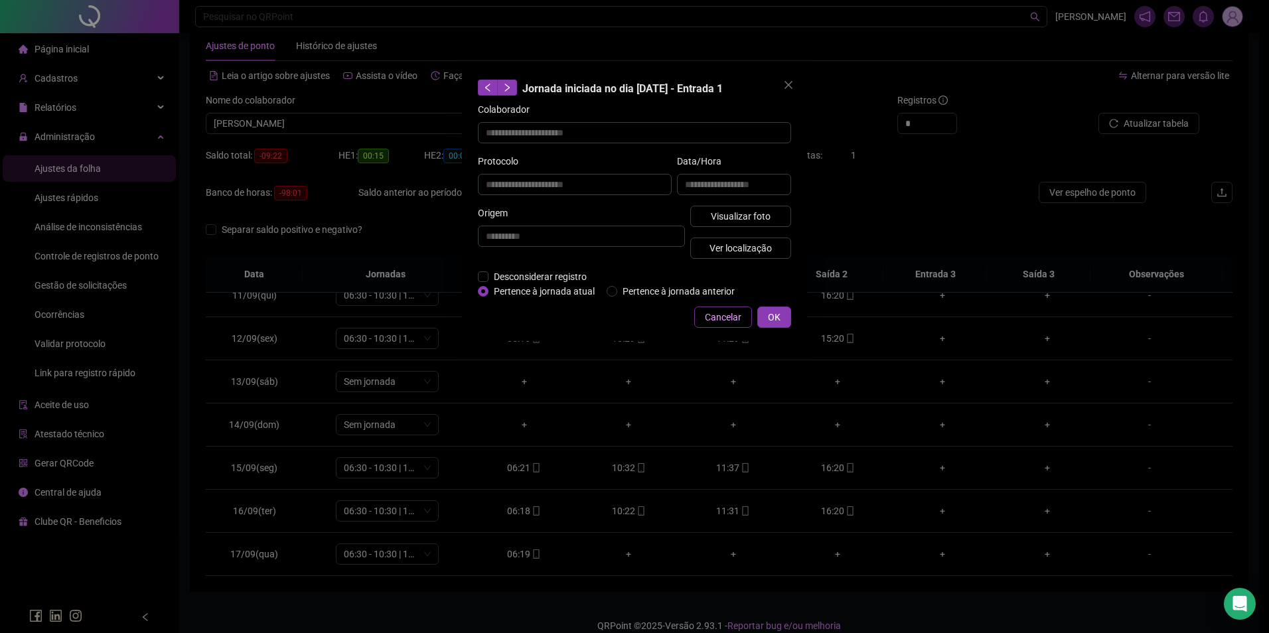
click at [720, 313] on span "Cancelar" at bounding box center [723, 317] width 37 height 15
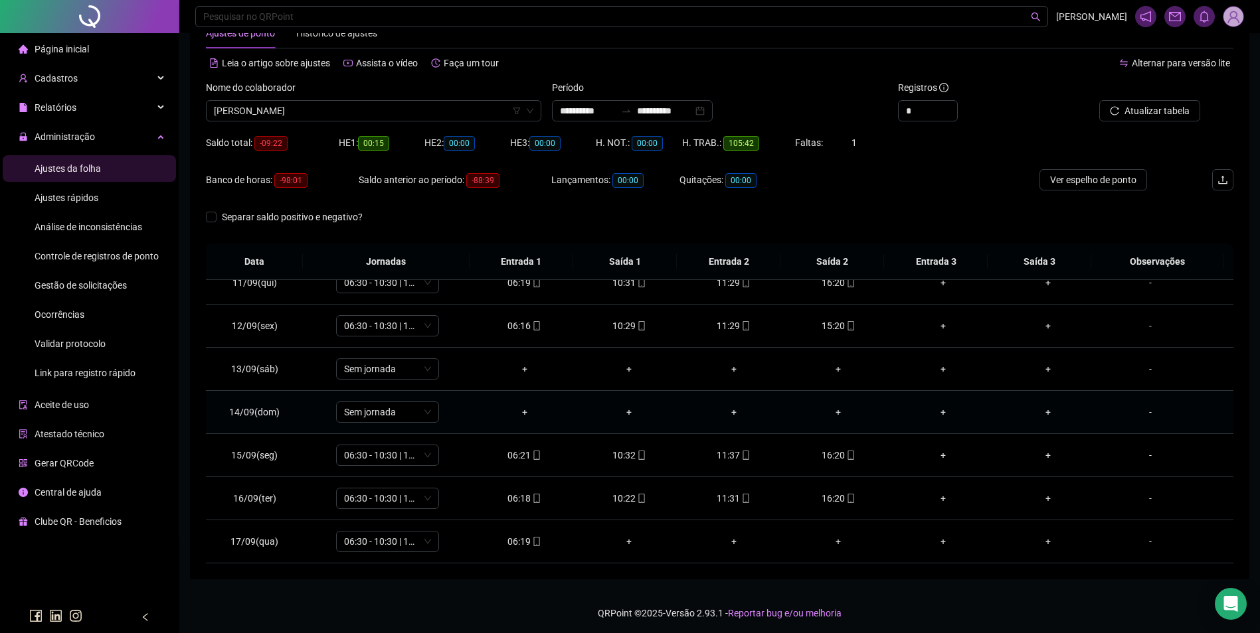
scroll to position [45, 0]
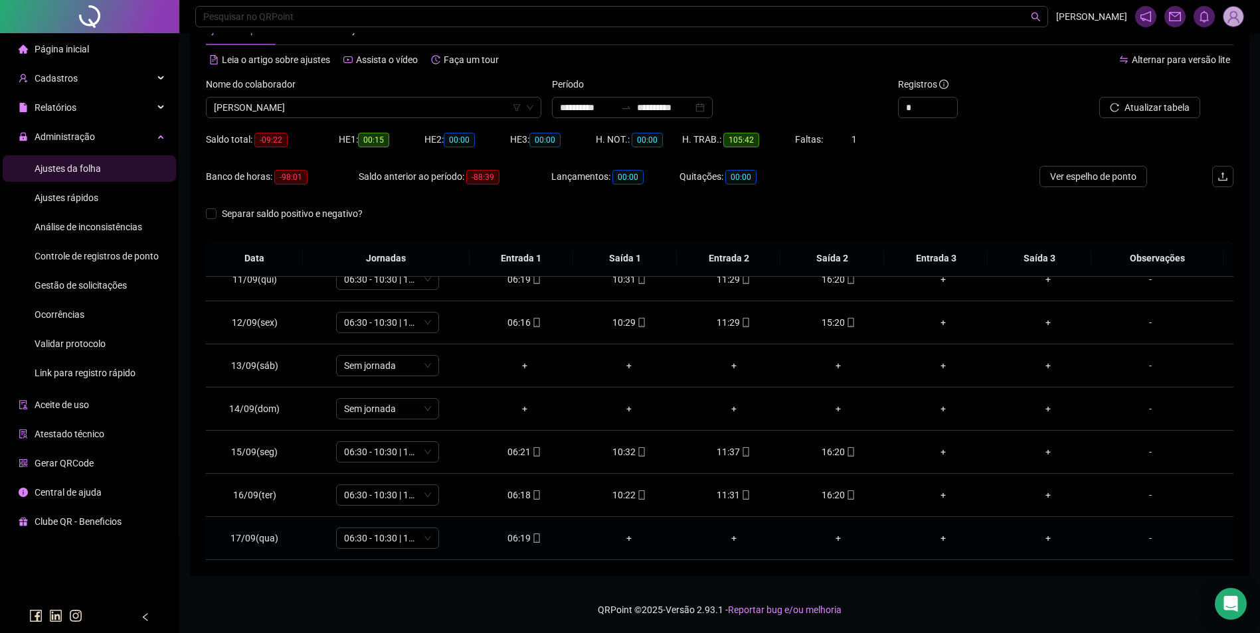
click at [536, 547] on td "06:19" at bounding box center [524, 538] width 105 height 43
click at [532, 540] on icon "mobile" at bounding box center [536, 538] width 9 height 9
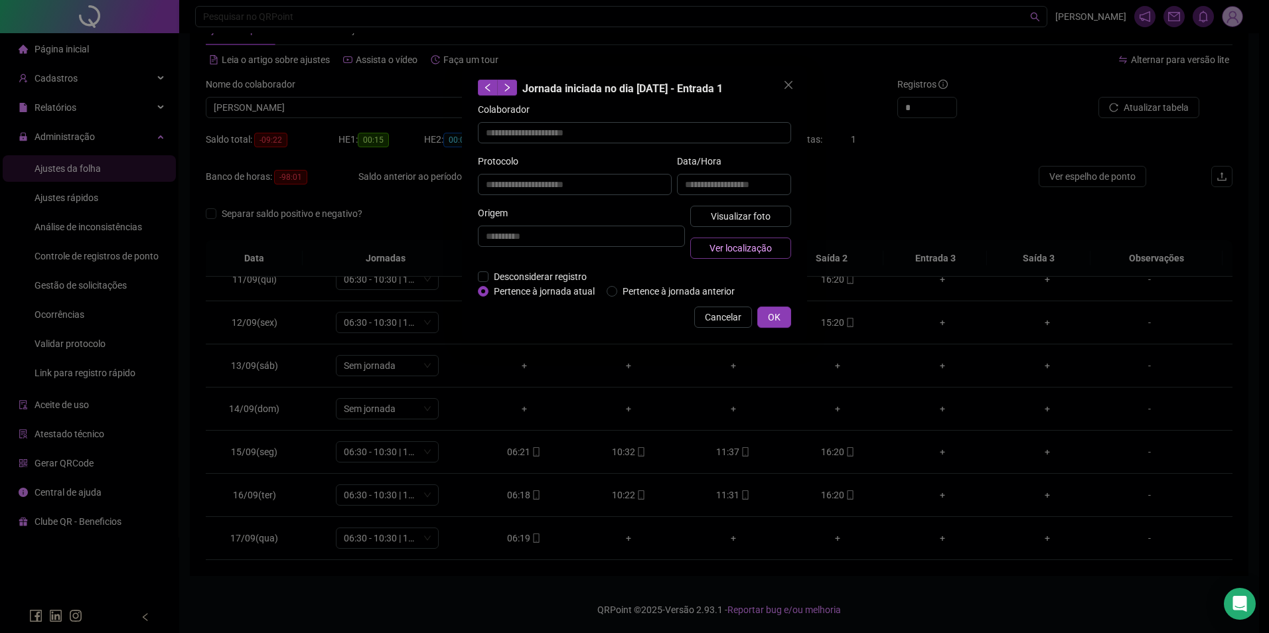
click at [743, 244] on span "Ver localização" at bounding box center [741, 248] width 62 height 15
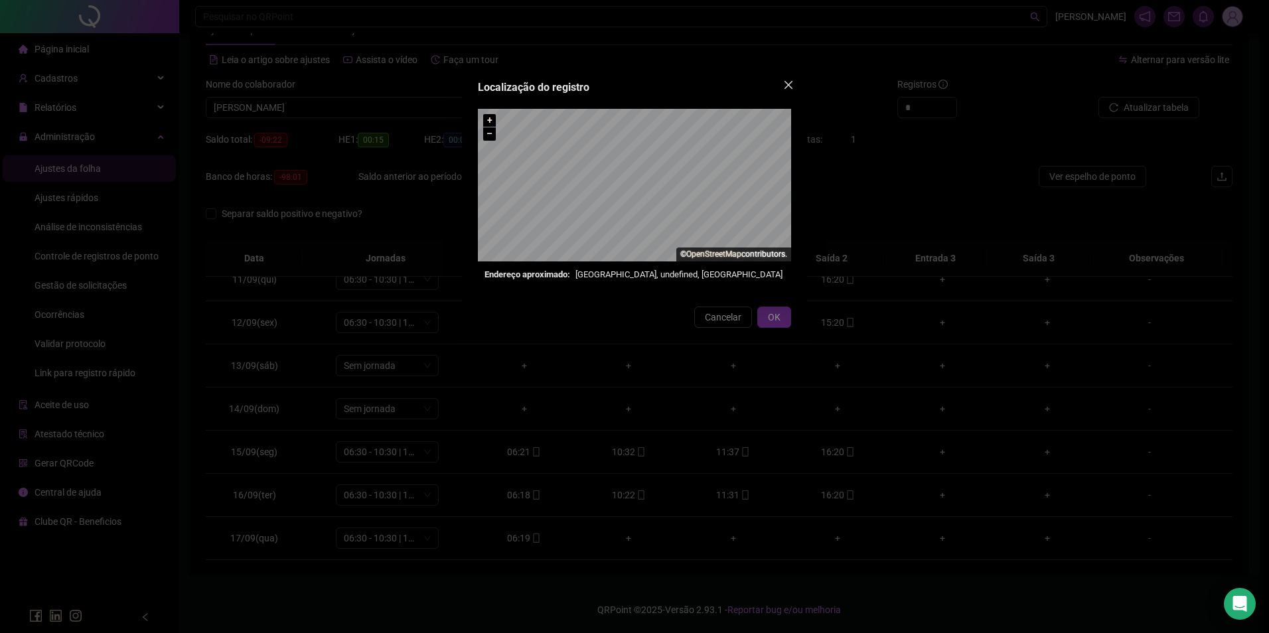
click at [789, 79] on button "Close" at bounding box center [788, 84] width 21 height 21
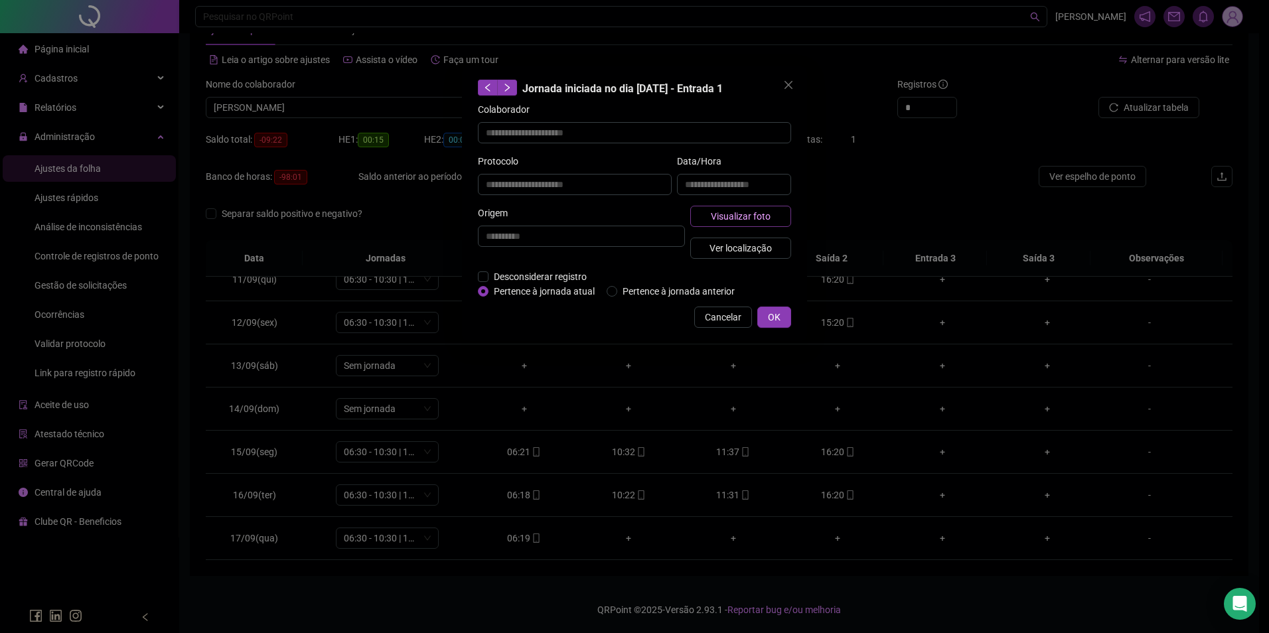
click at [756, 209] on span "Visualizar foto" at bounding box center [741, 216] width 60 height 15
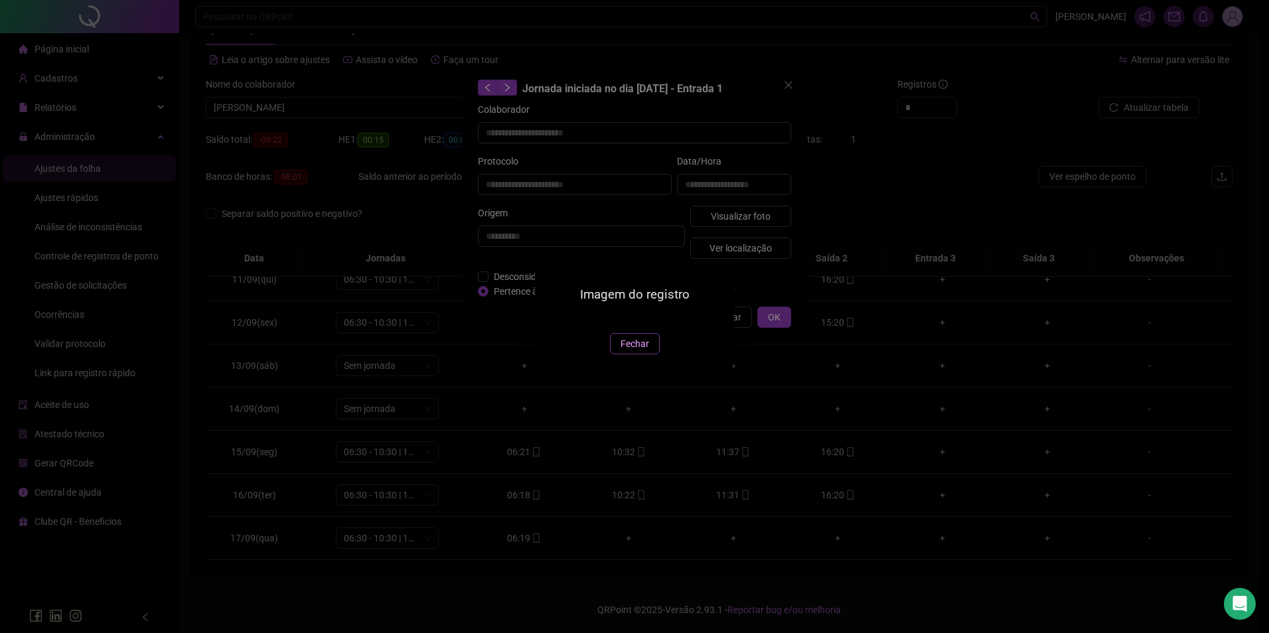
click at [635, 351] on span "Fechar" at bounding box center [635, 344] width 29 height 15
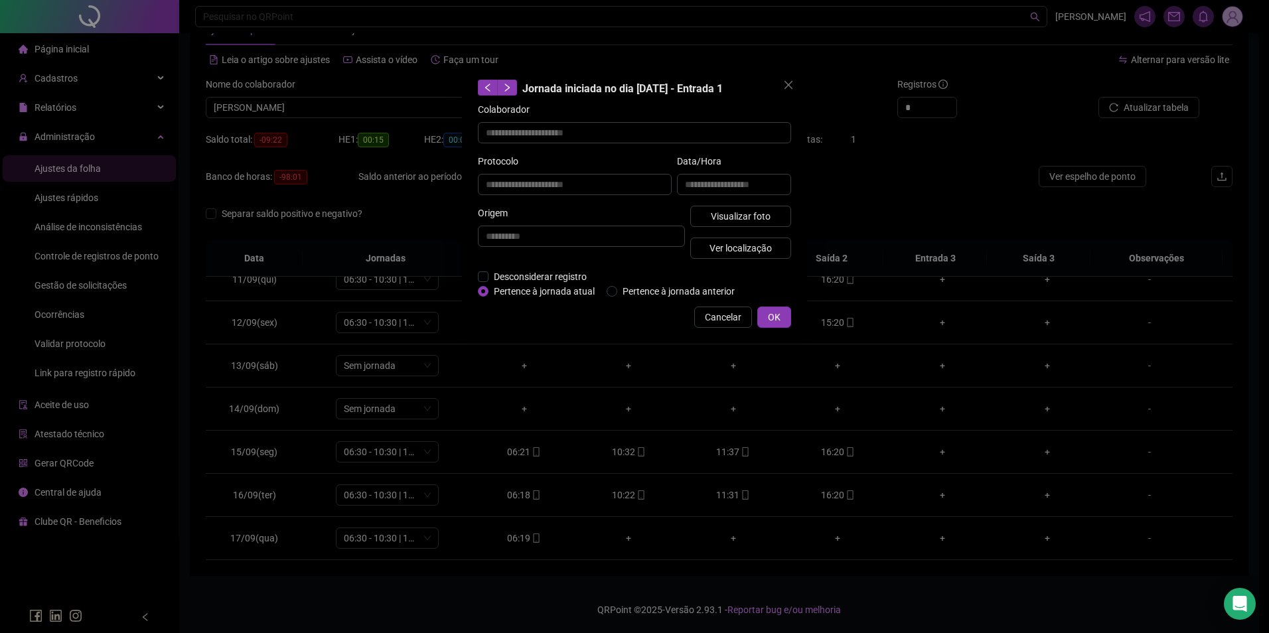
click at [722, 313] on span "Cancelar" at bounding box center [723, 317] width 37 height 15
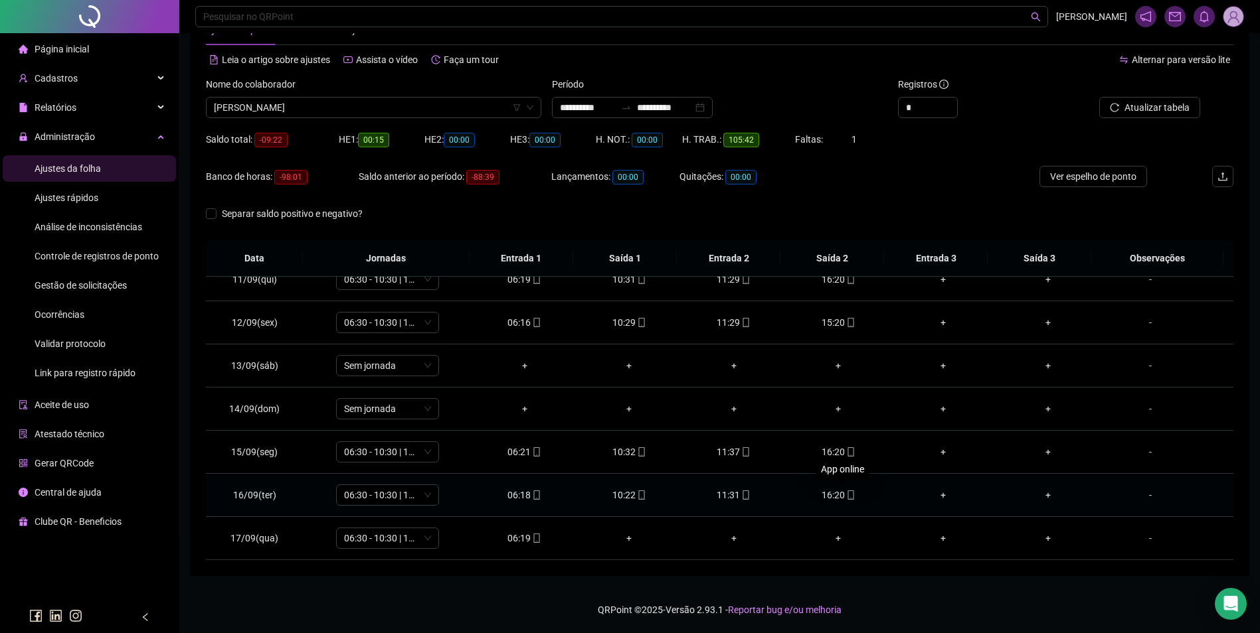
click at [846, 491] on icon "mobile" at bounding box center [850, 495] width 9 height 9
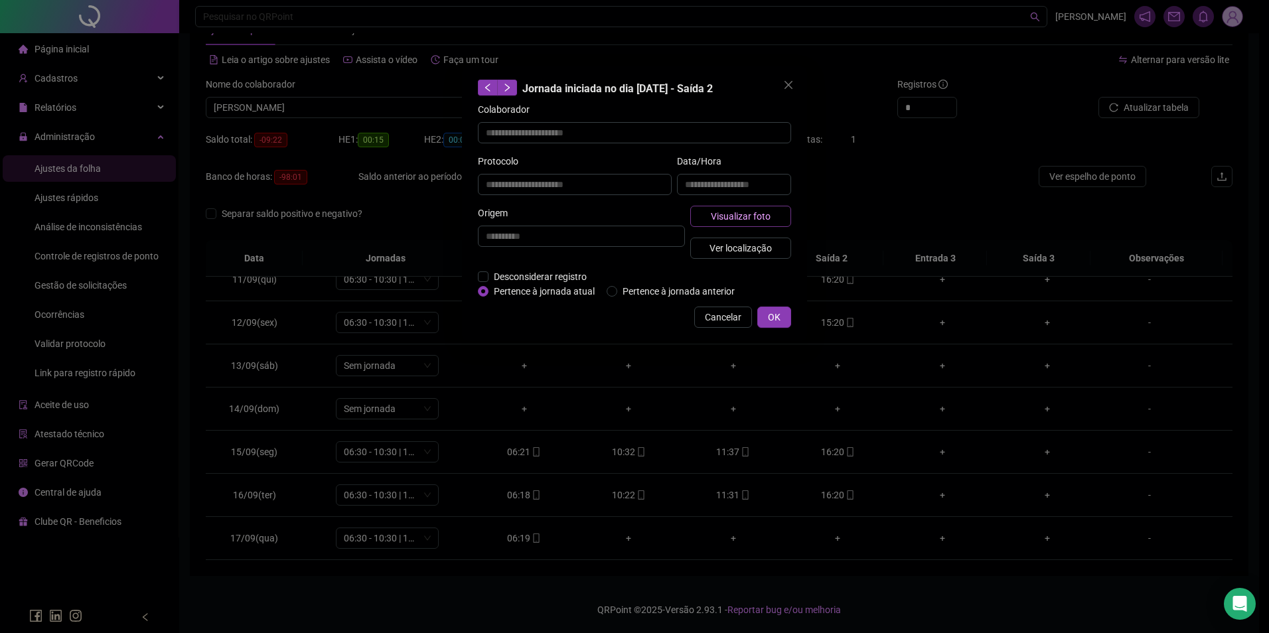
click at [754, 215] on span "Visualizar foto" at bounding box center [741, 216] width 60 height 15
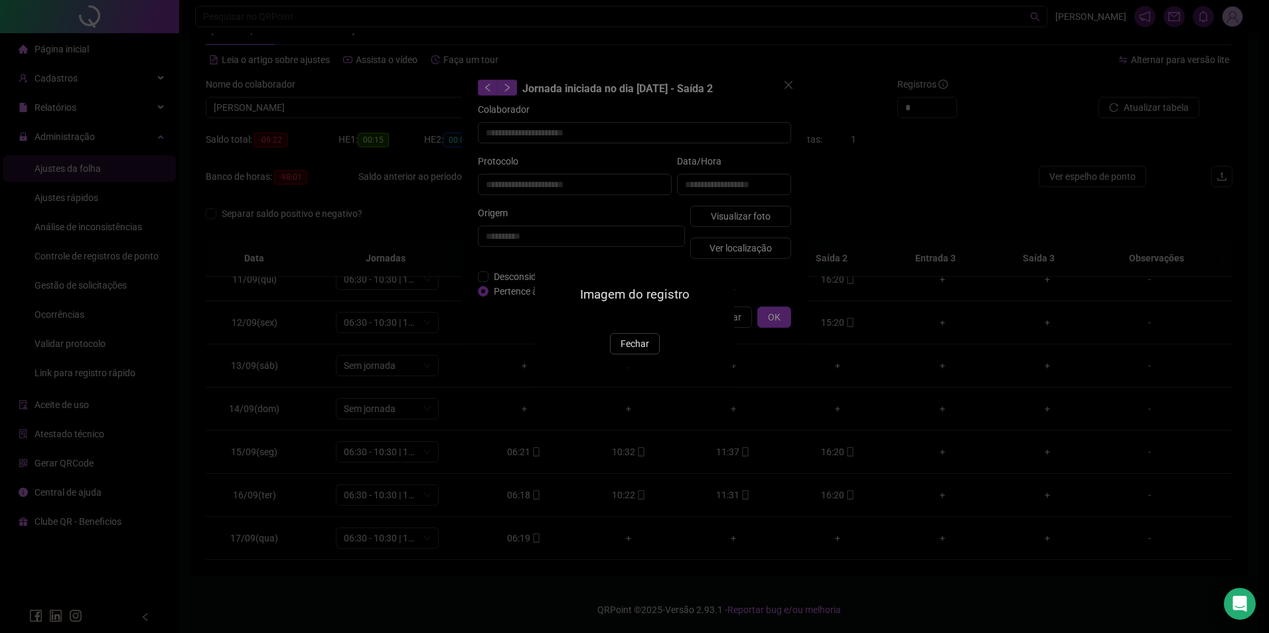
drag, startPoint x: 635, startPoint y: 419, endPoint x: 663, endPoint y: 387, distance: 42.3
click at [635, 351] on span "Fechar" at bounding box center [635, 344] width 29 height 15
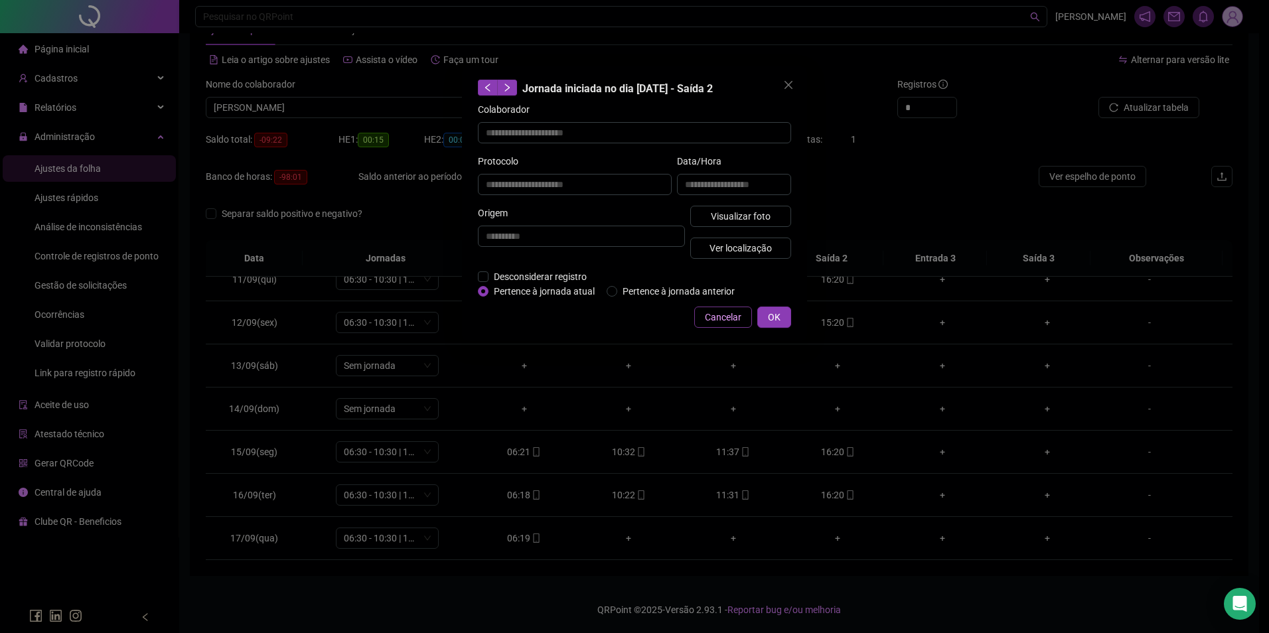
click at [737, 317] on span "Cancelar" at bounding box center [723, 317] width 37 height 15
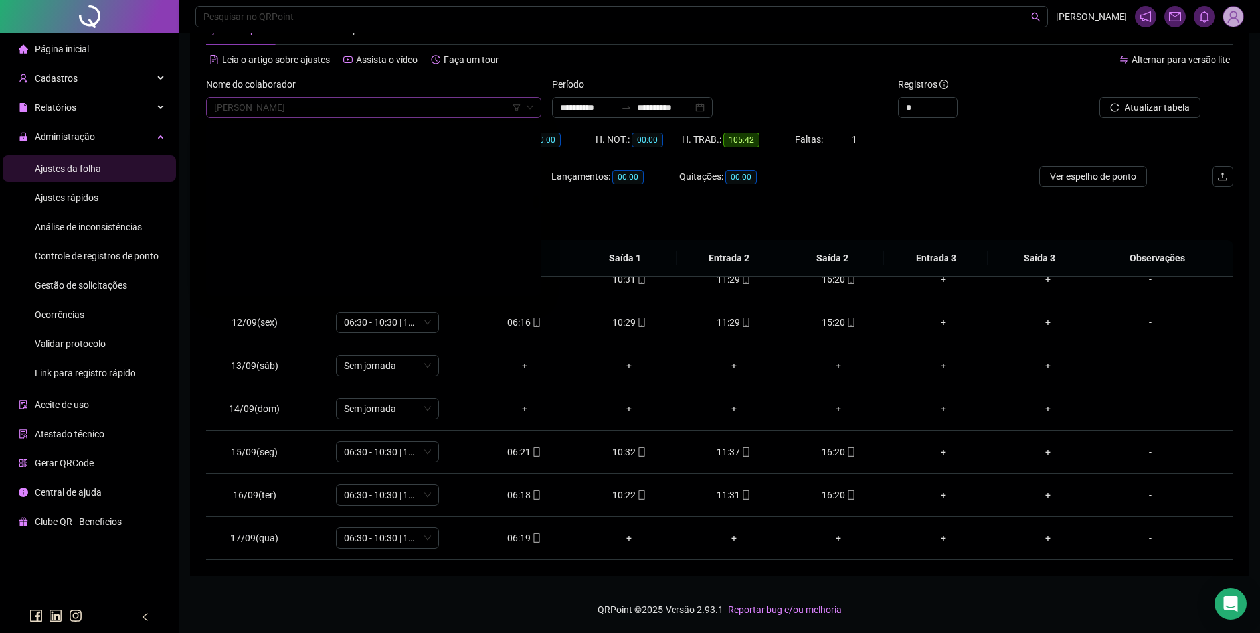
click at [420, 111] on span "JOSE AVELINO DOS SANTOS" at bounding box center [373, 108] width 319 height 20
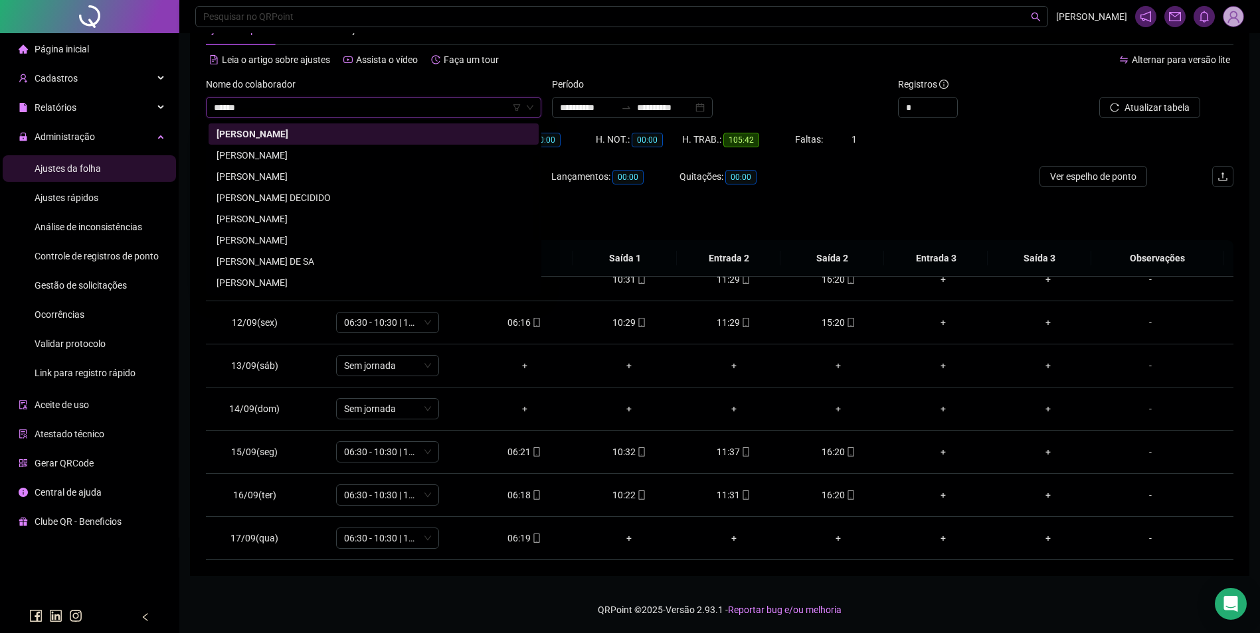
scroll to position [0, 0]
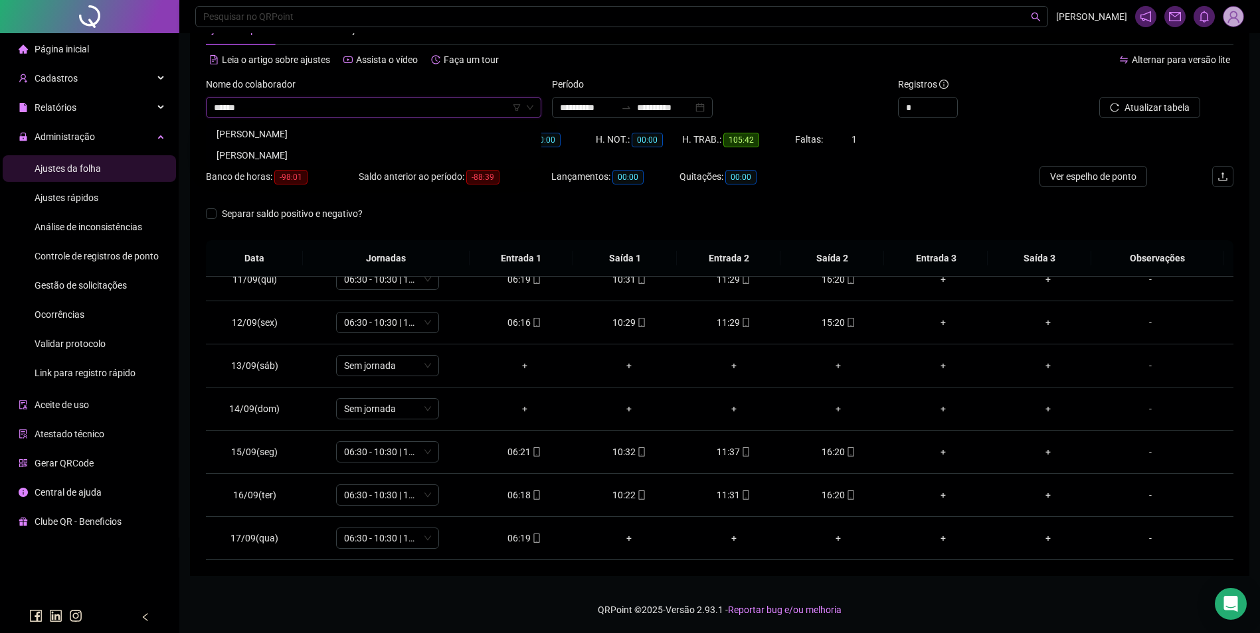
drag, startPoint x: 285, startPoint y: 156, endPoint x: 300, endPoint y: 156, distance: 14.6
click at [286, 156] on div "JOSE ELIMAR TEIXEIRA DA SILVA" at bounding box center [373, 155] width 314 height 15
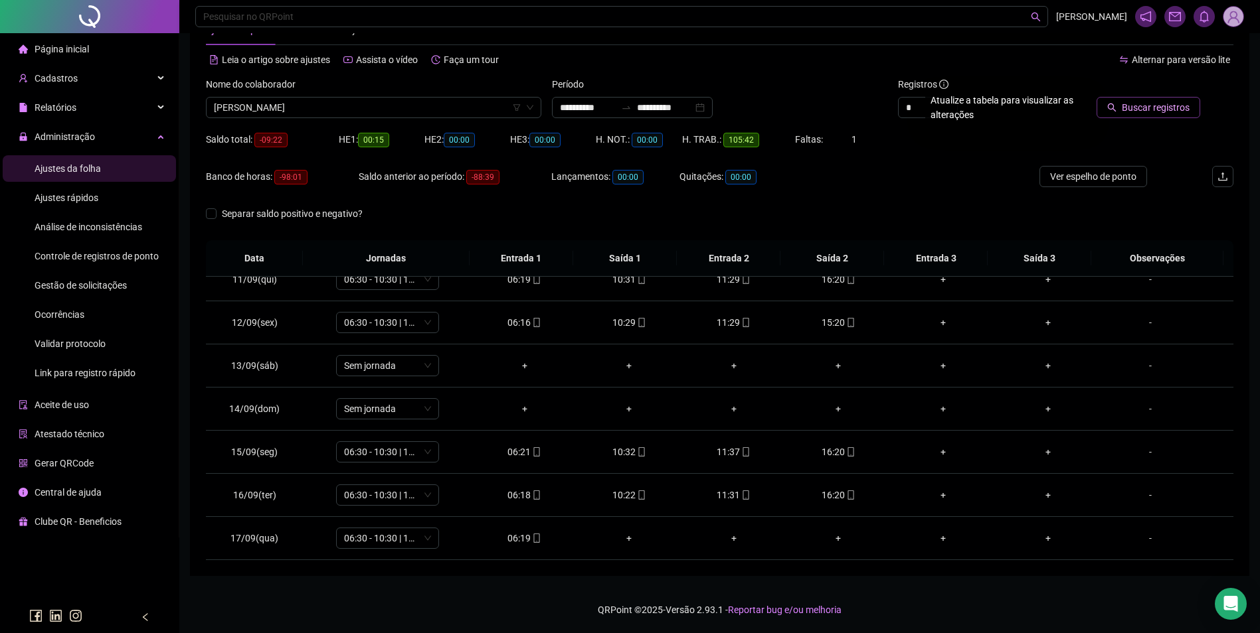
click at [1127, 112] on span "Buscar registros" at bounding box center [1155, 107] width 68 height 15
click at [532, 536] on icon "mobile" at bounding box center [536, 538] width 9 height 9
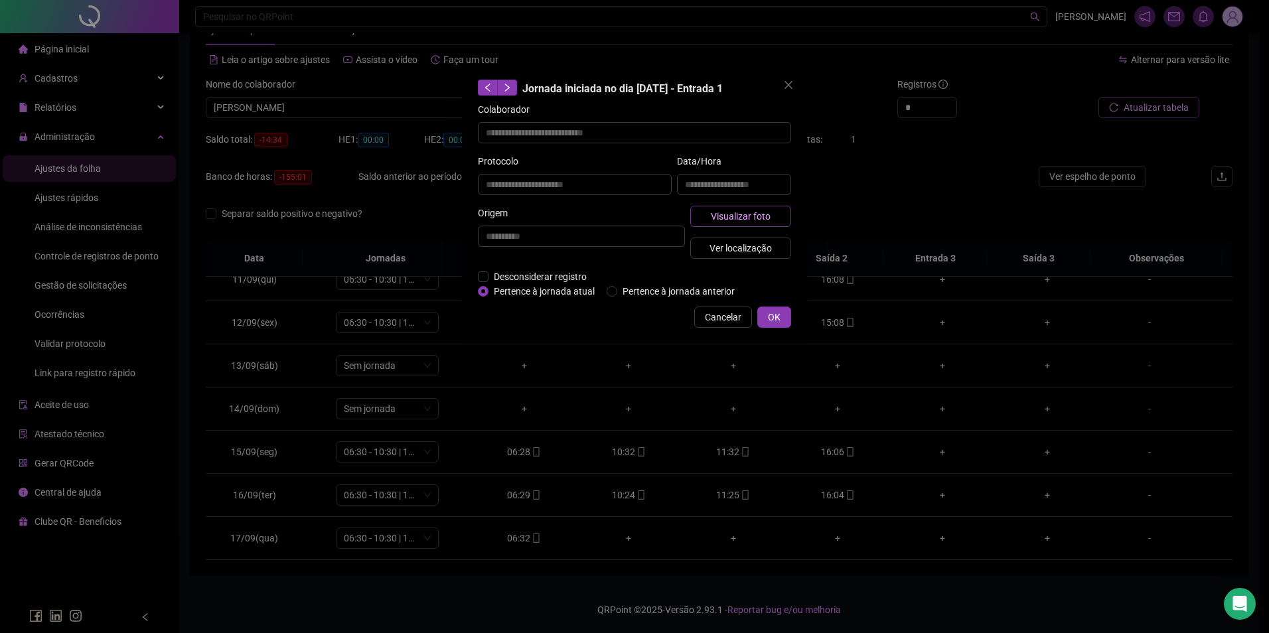
click at [732, 217] on span "Visualizar foto" at bounding box center [741, 216] width 60 height 15
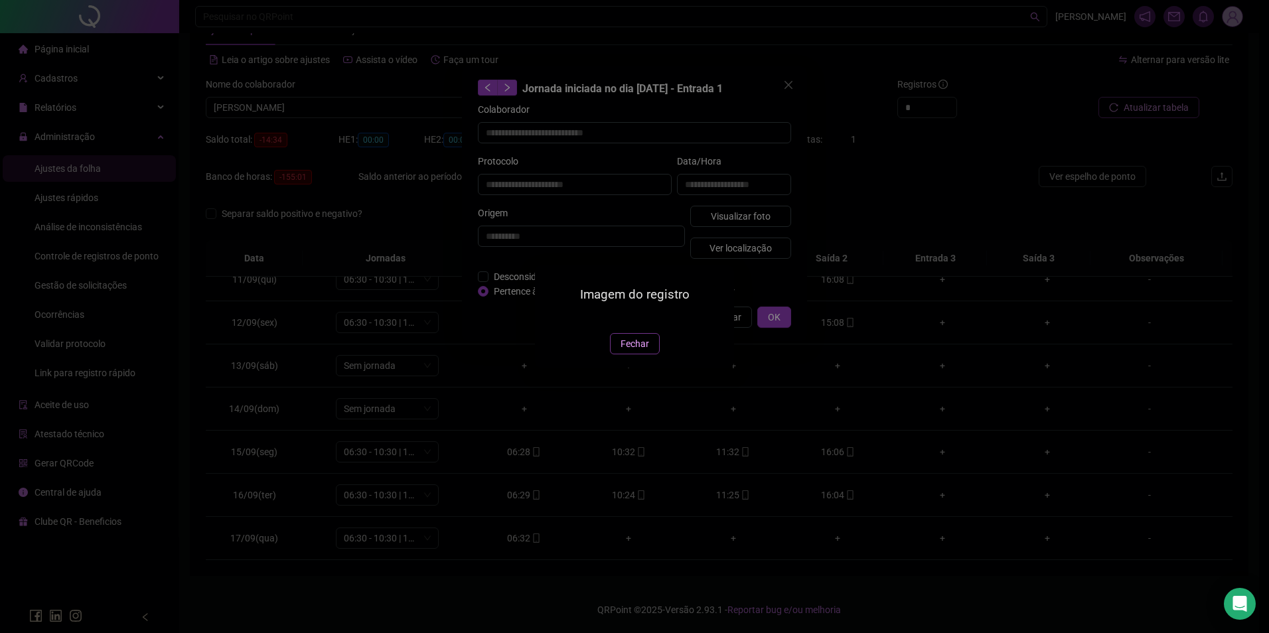
click at [637, 351] on span "Fechar" at bounding box center [635, 344] width 29 height 15
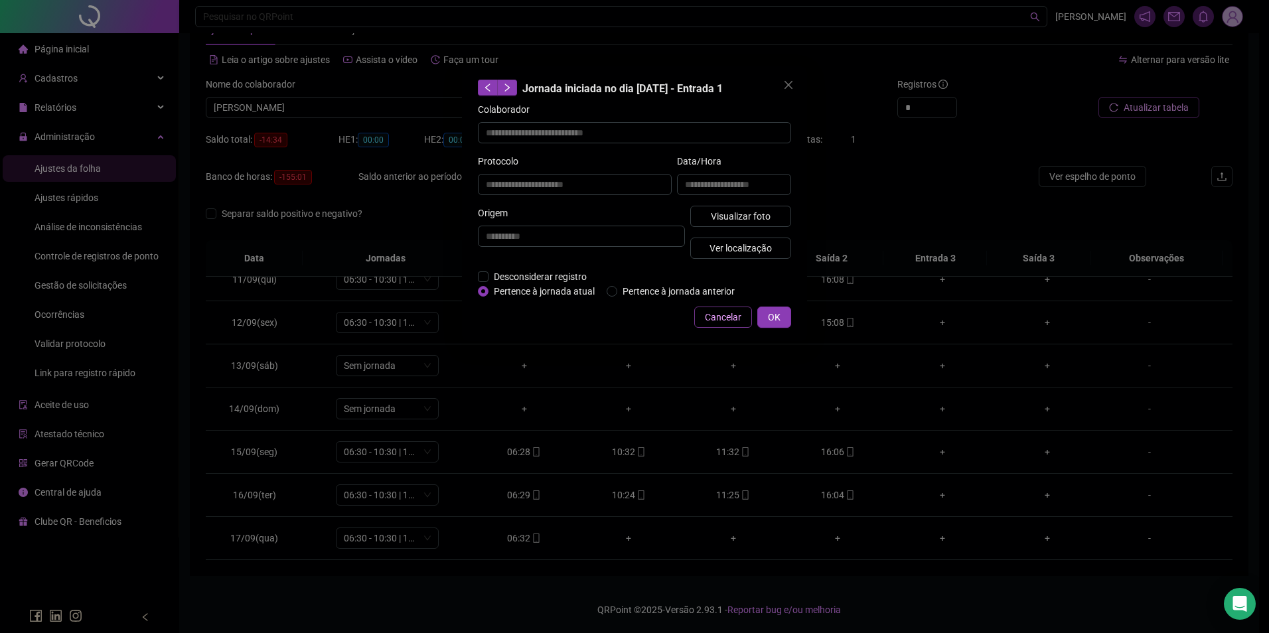
click at [728, 317] on span "Cancelar" at bounding box center [723, 317] width 37 height 15
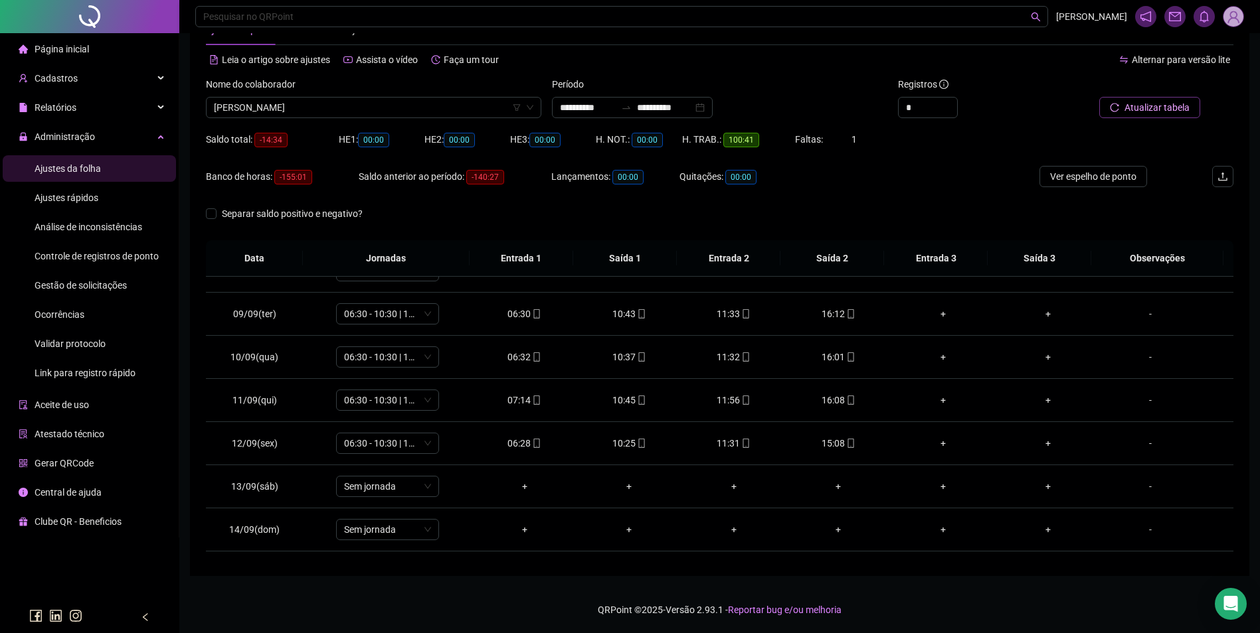
scroll to position [332, 0]
click at [475, 120] on div "Nome do colaborador JOSE ELIMAR TEIXEIRA DA SILVA" at bounding box center [374, 103] width 346 height 52
click at [472, 112] on span "JOSE ELIMAR TEIXEIRA DA SILVA" at bounding box center [373, 108] width 319 height 20
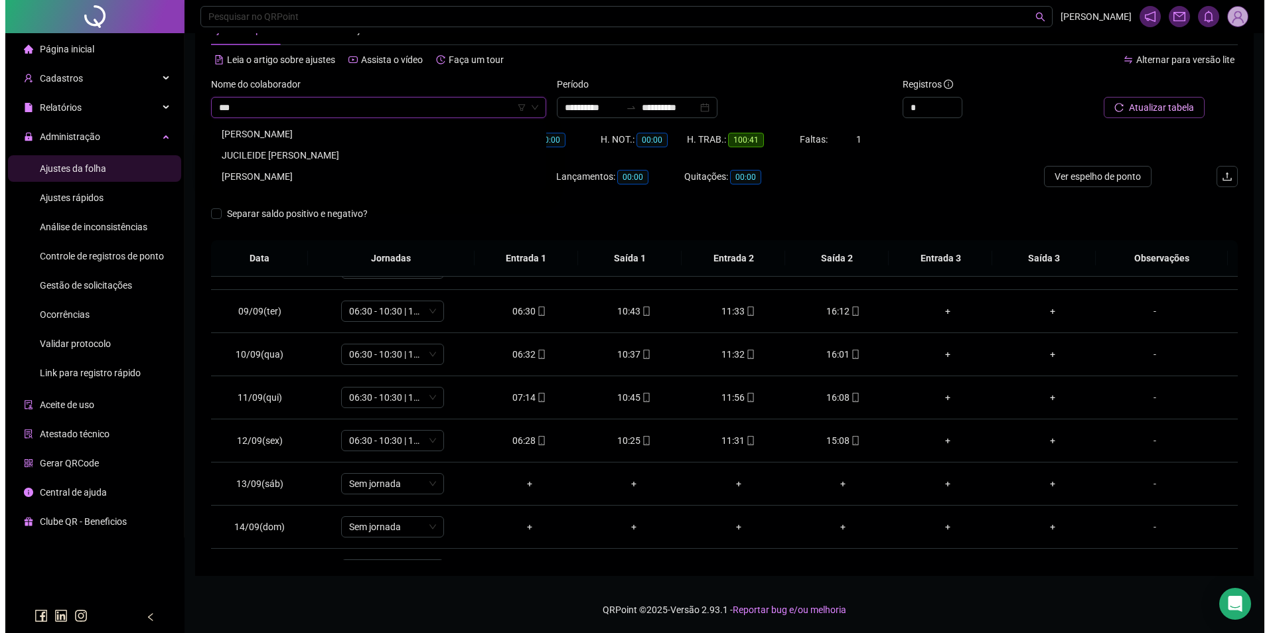
scroll to position [0, 0]
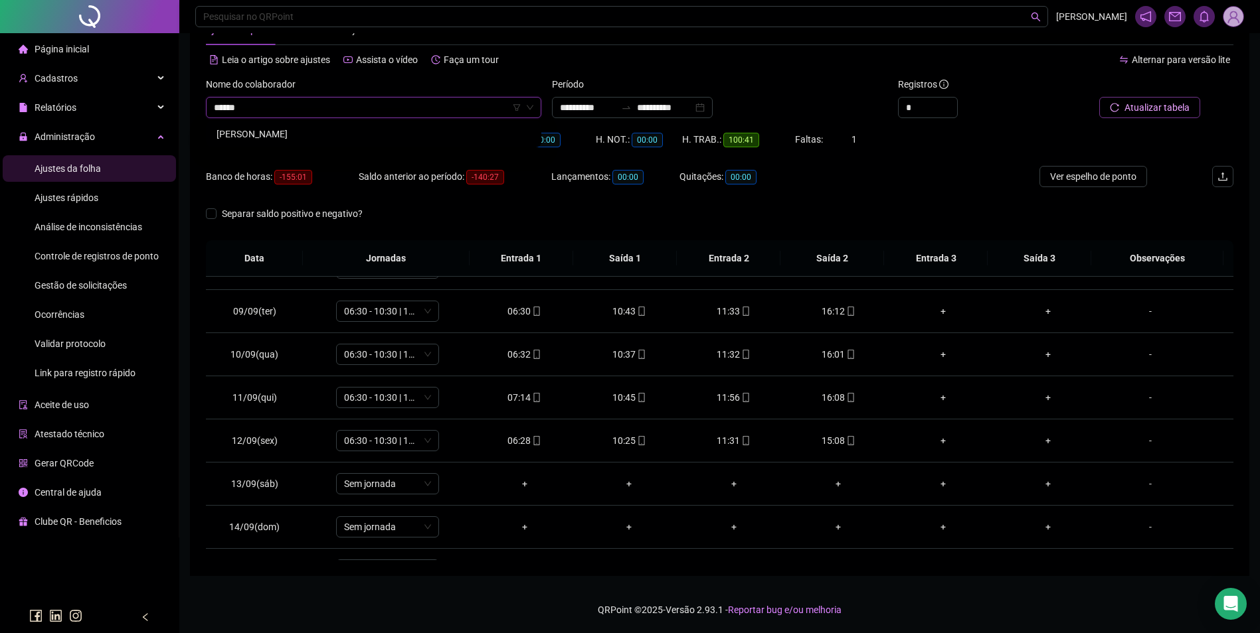
click at [306, 125] on div "JUCICLÉIA OLIVEIRA DINIZ" at bounding box center [373, 133] width 330 height 21
click at [1162, 110] on span "Buscar registros" at bounding box center [1155, 107] width 68 height 15
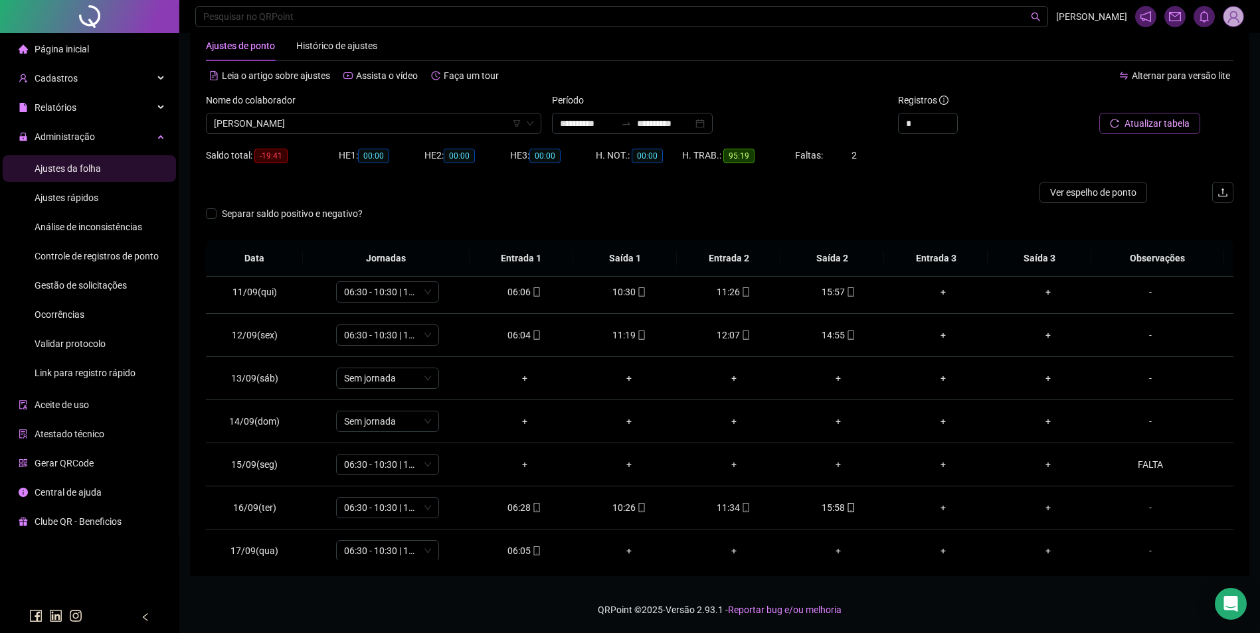
scroll to position [450, 0]
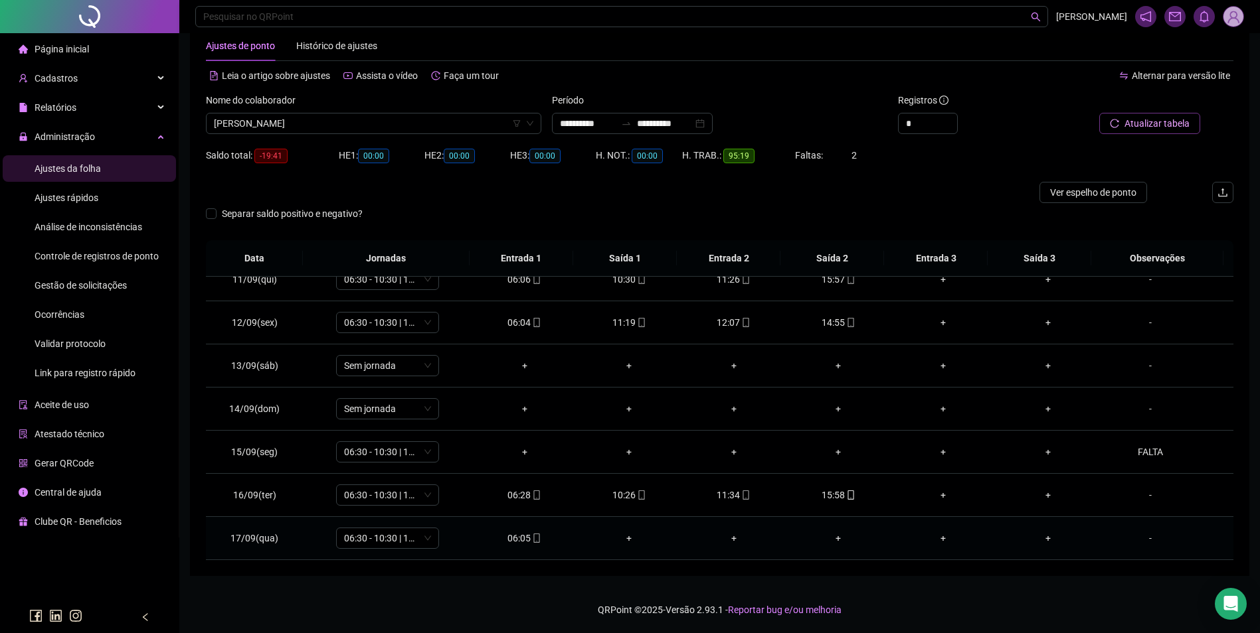
click at [532, 536] on icon "mobile" at bounding box center [536, 538] width 9 height 9
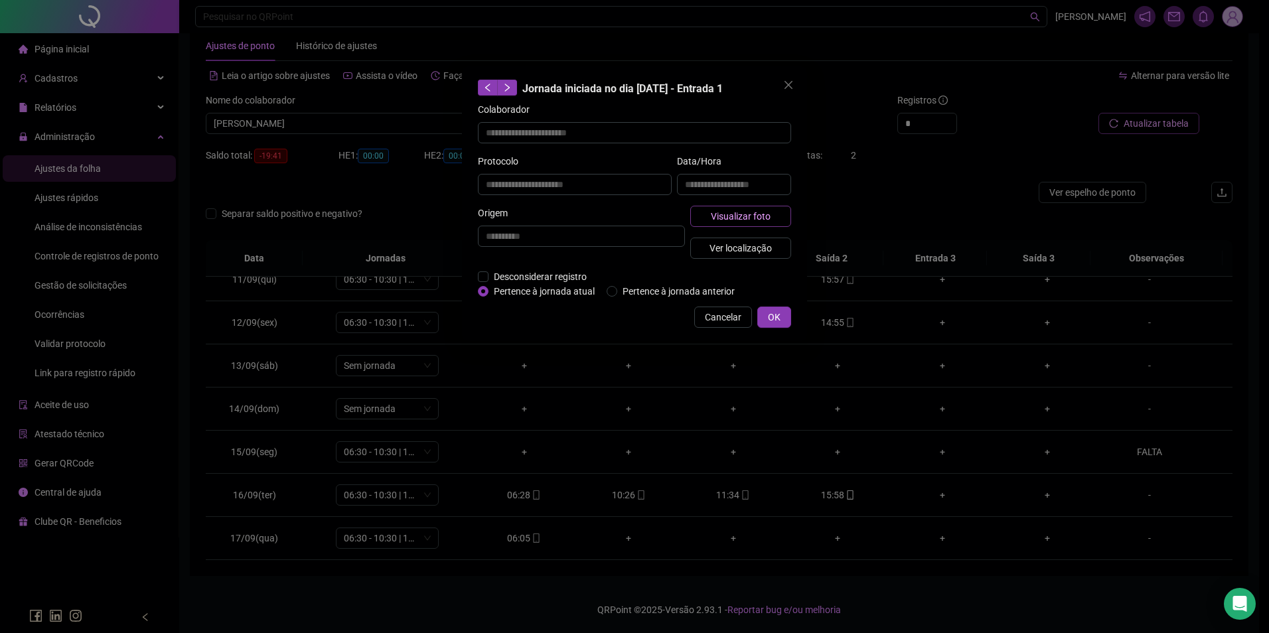
click at [734, 213] on span "Visualizar foto" at bounding box center [741, 216] width 60 height 15
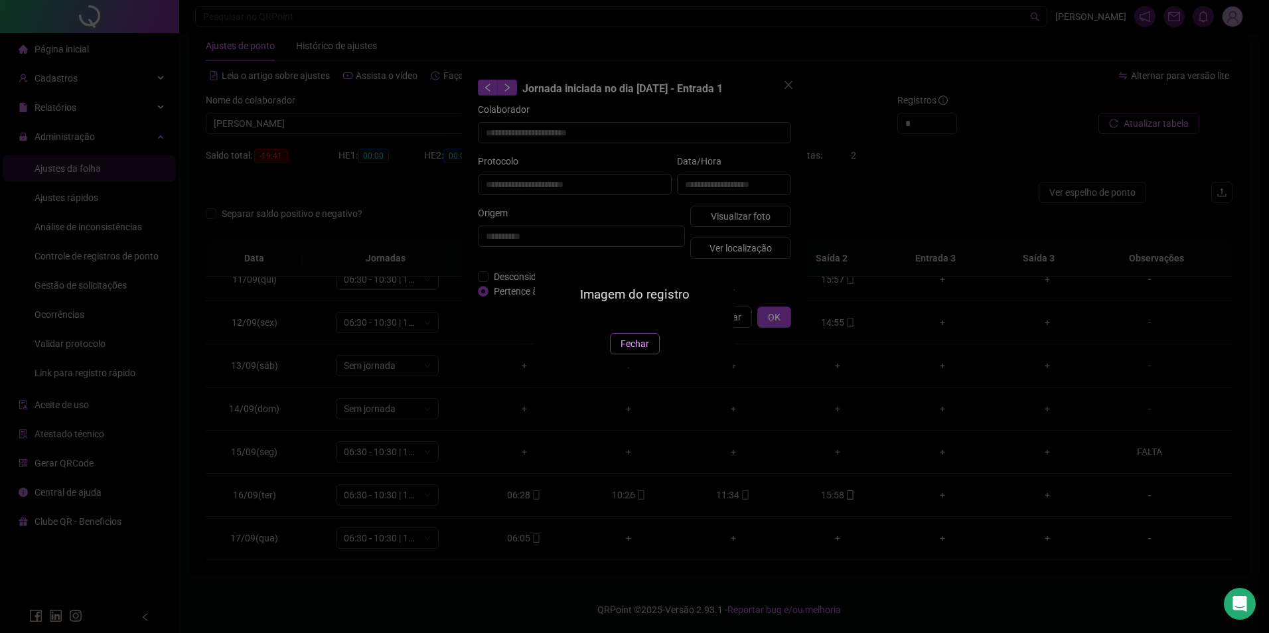
click at [633, 351] on span "Fechar" at bounding box center [635, 344] width 29 height 15
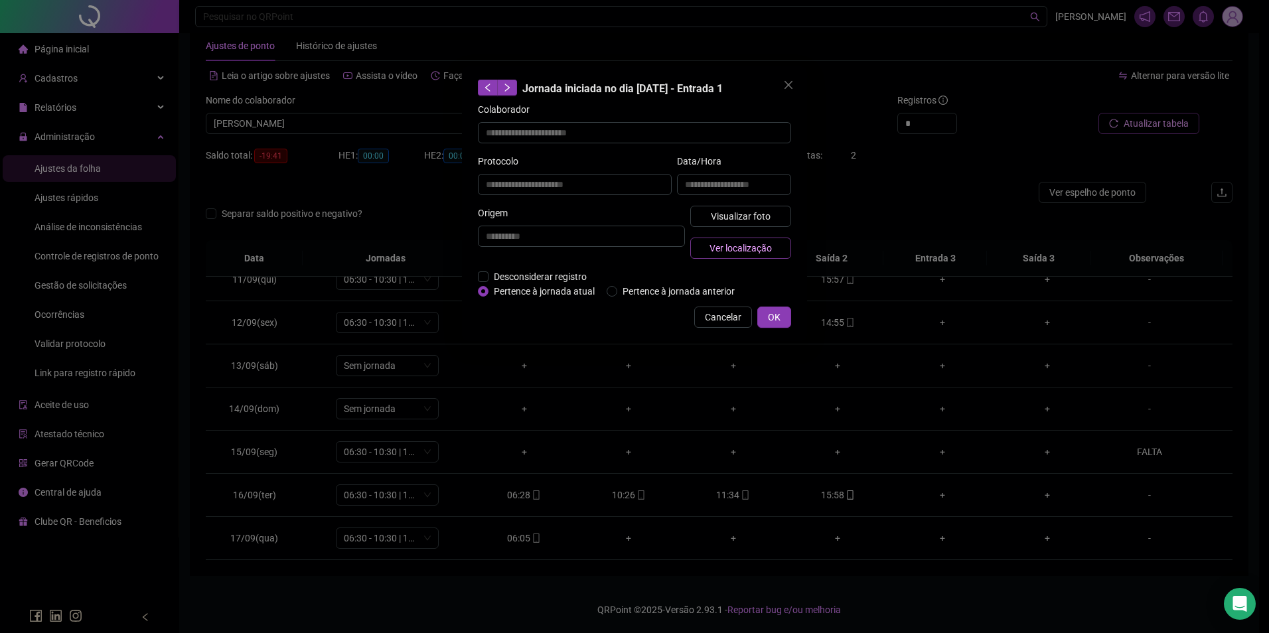
click at [741, 246] on span "Ver localização" at bounding box center [741, 248] width 62 height 15
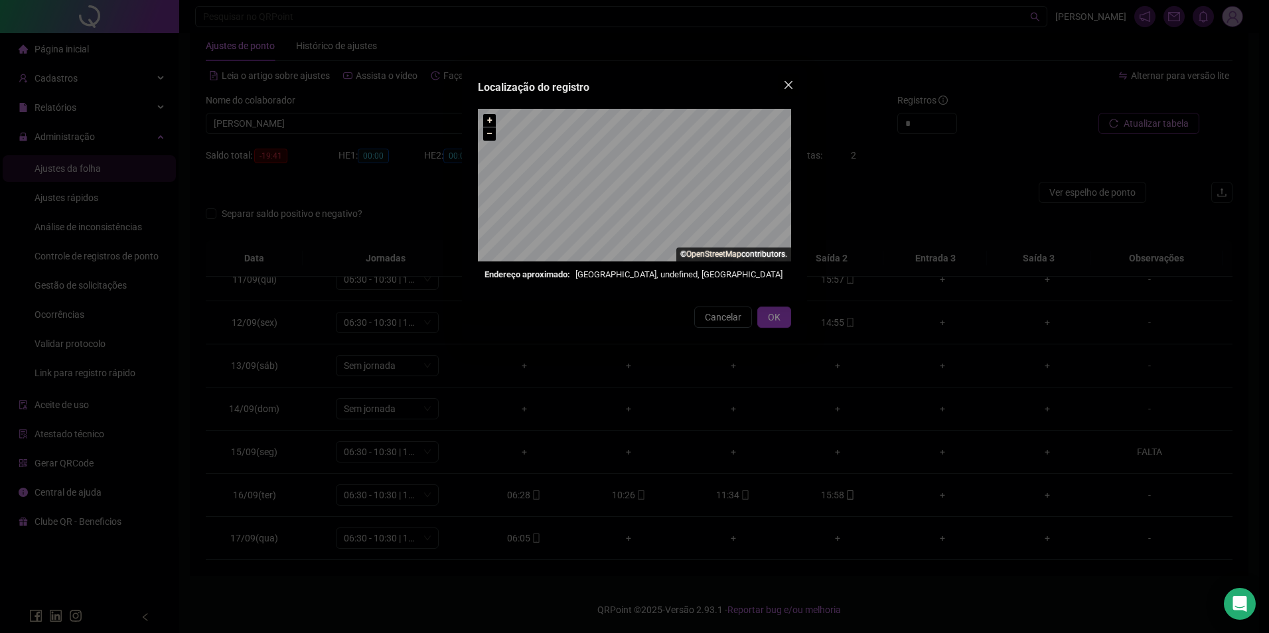
click at [789, 84] on icon "close" at bounding box center [789, 85] width 8 height 8
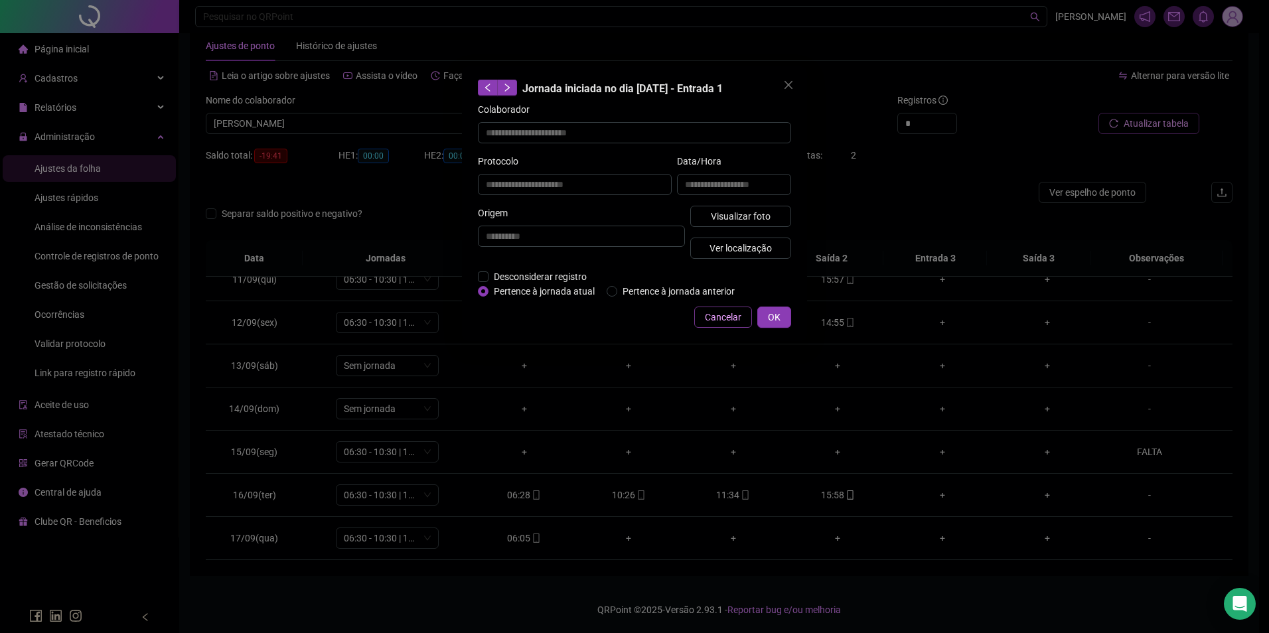
click at [713, 323] on span "Cancelar" at bounding box center [723, 317] width 37 height 15
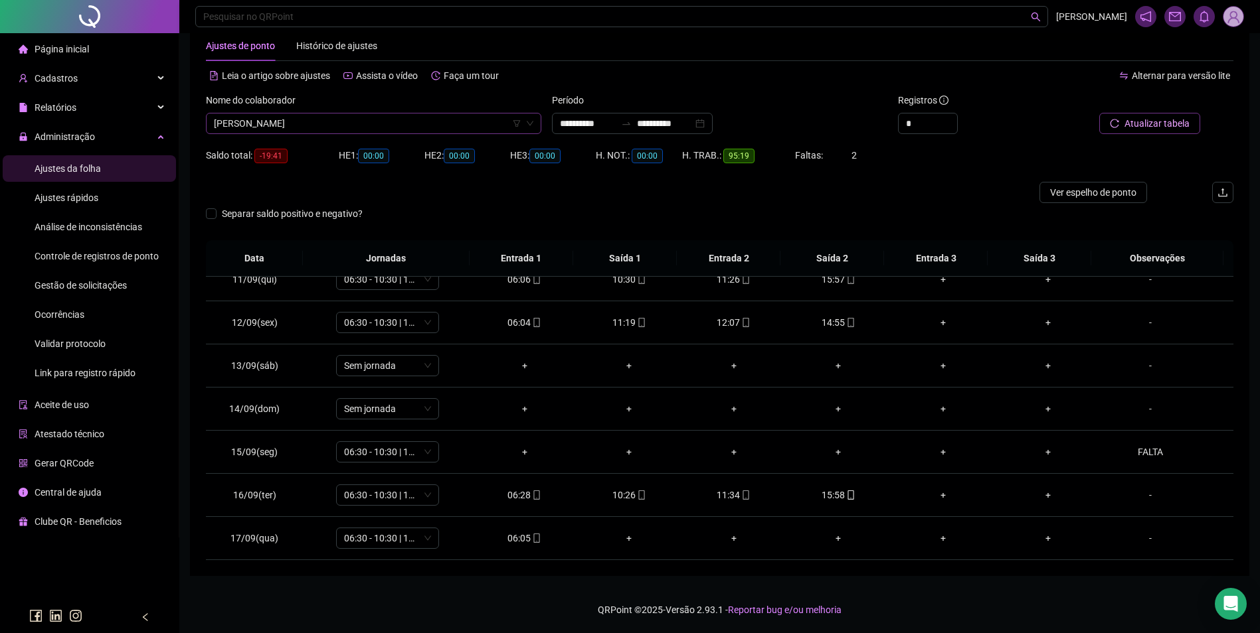
scroll to position [9476, 0]
click at [484, 129] on span "JUCICLÉIA OLIVEIRA DINIZ" at bounding box center [373, 124] width 319 height 20
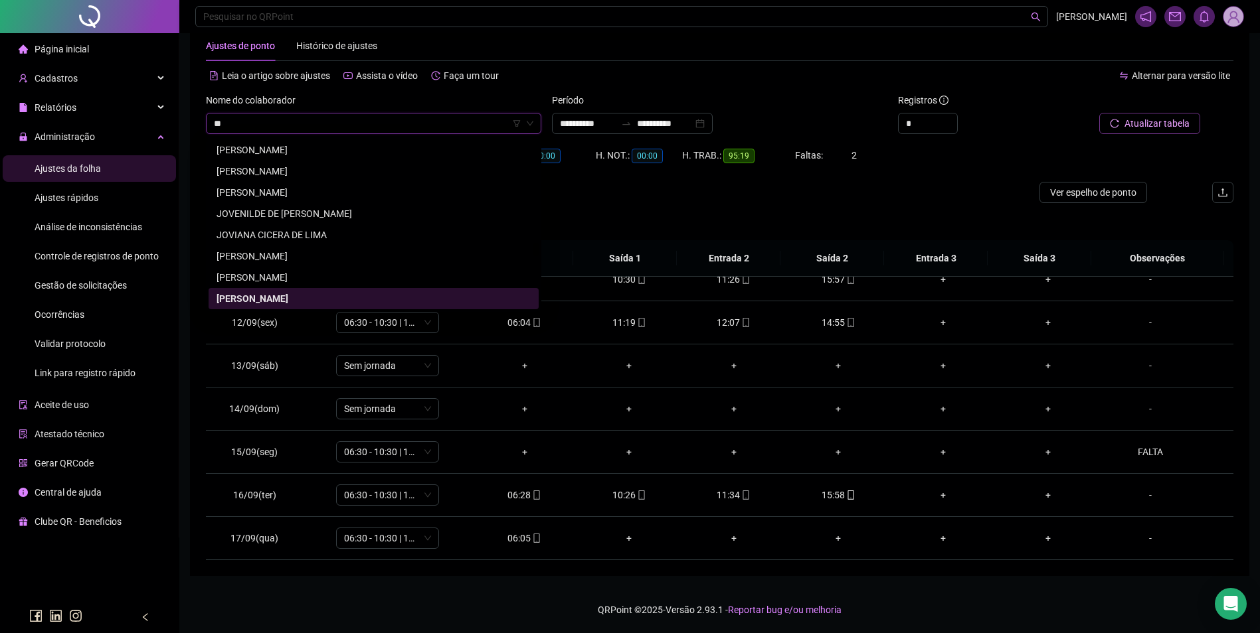
scroll to position [0, 0]
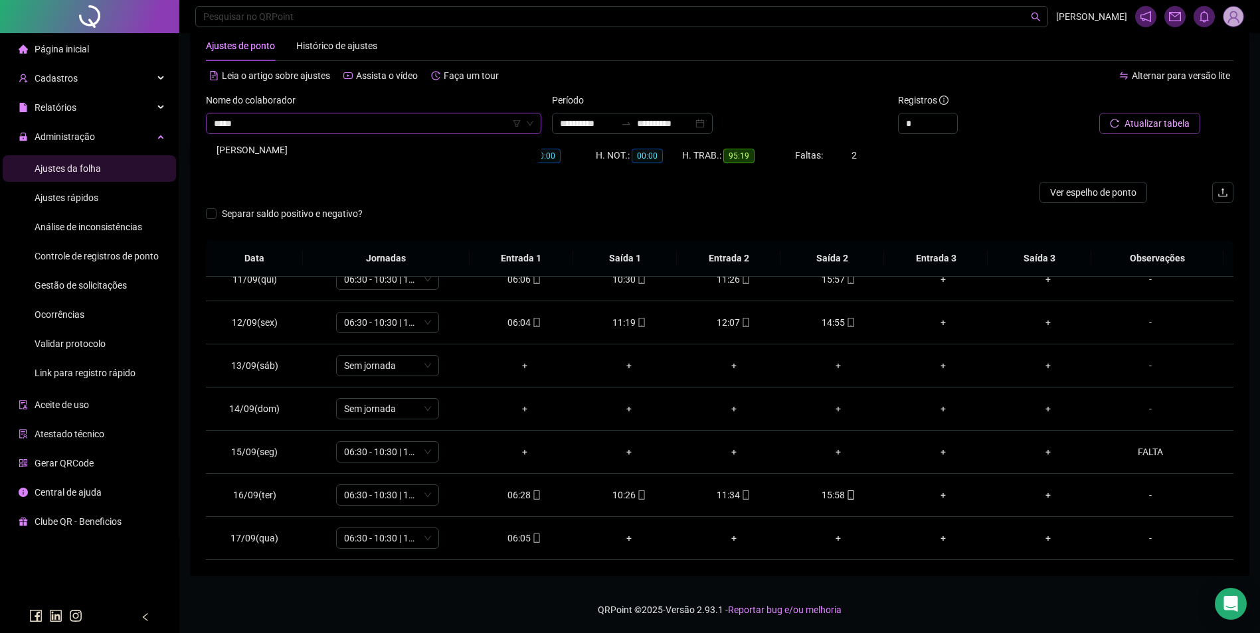
click at [315, 149] on div "JÚLIO CESAR SILVA PRIMO" at bounding box center [373, 150] width 314 height 15
click at [1116, 123] on icon "search" at bounding box center [1111, 123] width 9 height 9
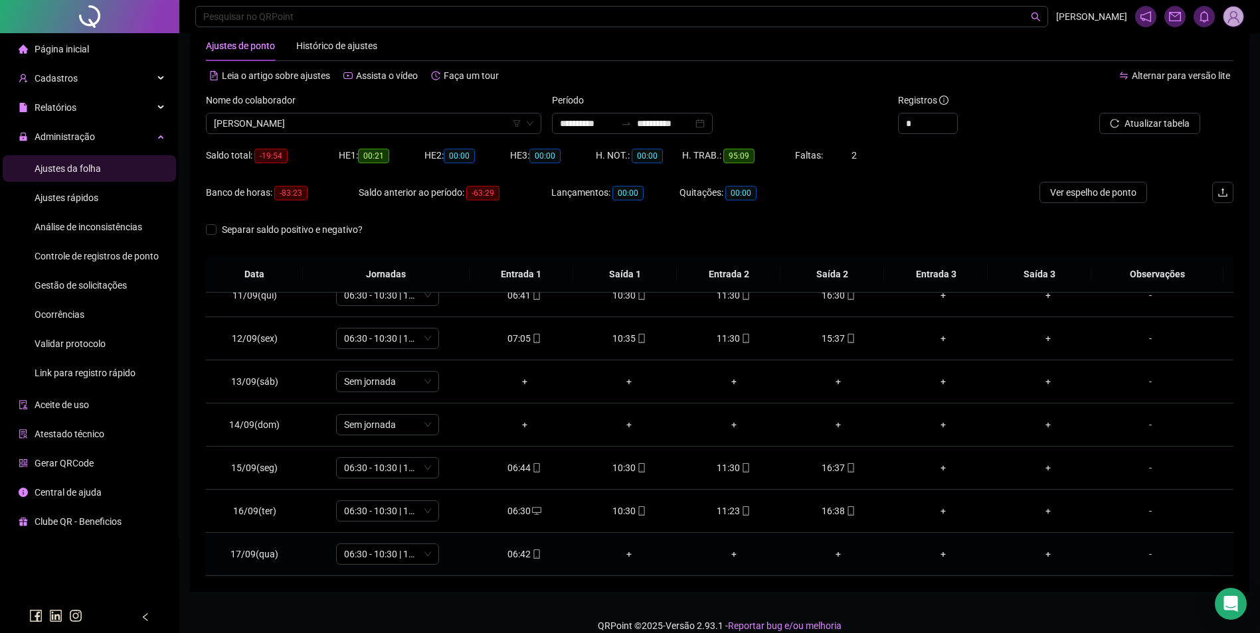
click at [526, 552] on div "06:42" at bounding box center [525, 554] width 84 height 15
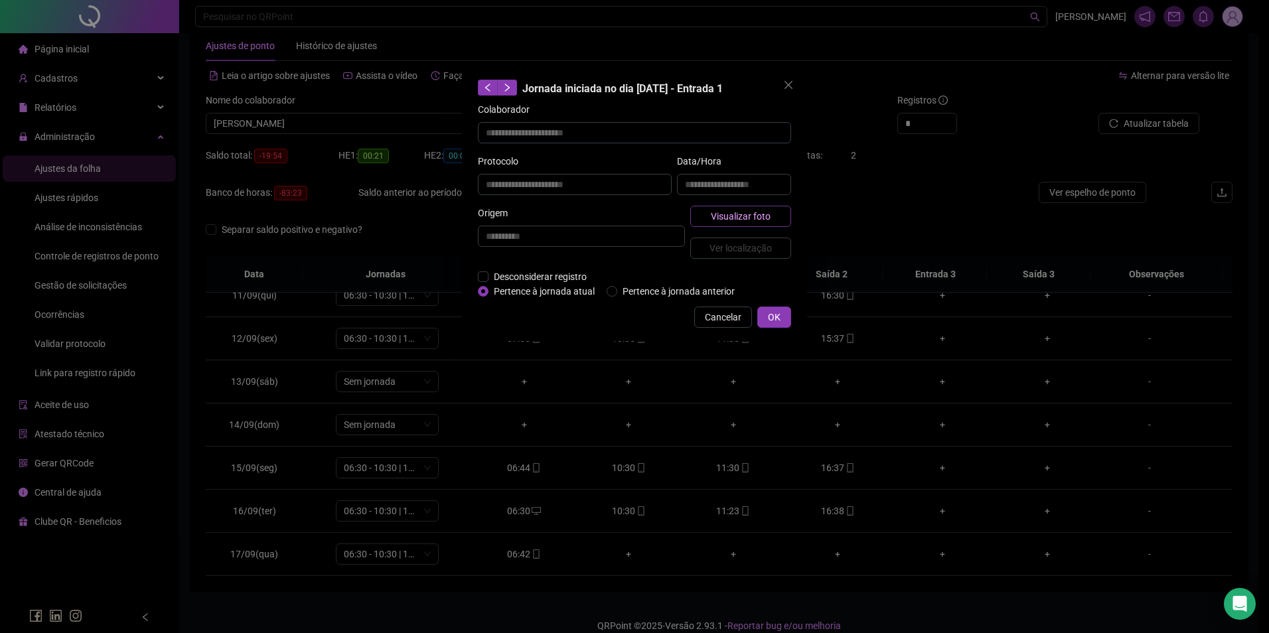
click at [747, 214] on span "Visualizar foto" at bounding box center [741, 216] width 60 height 15
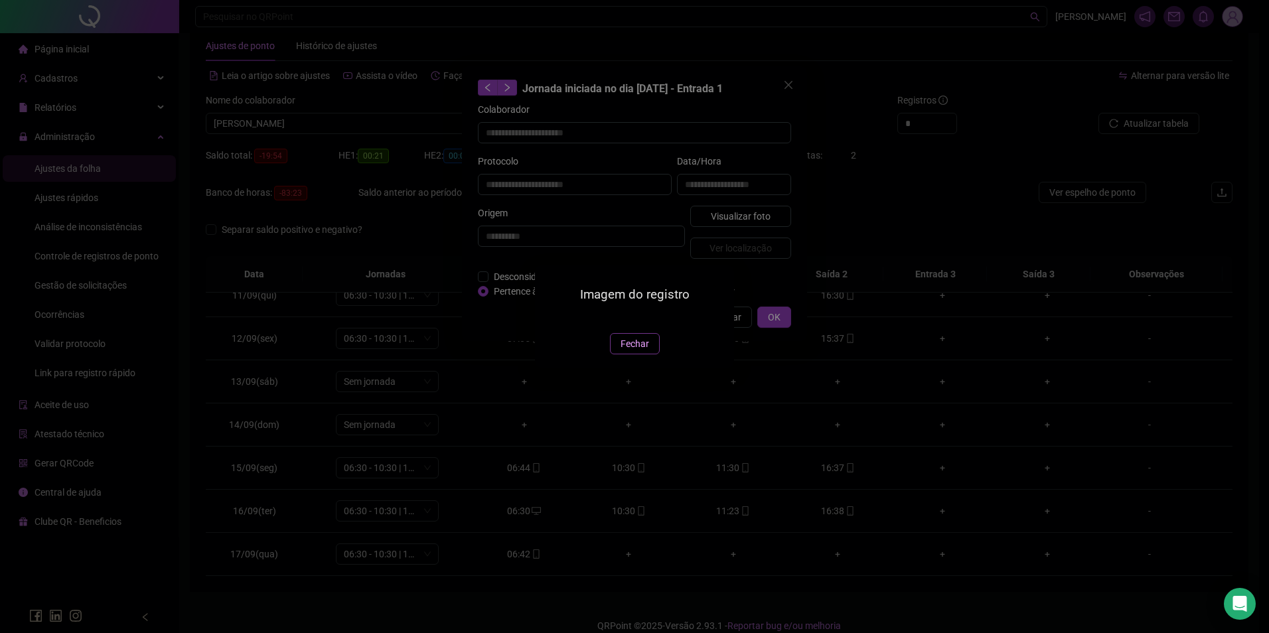
click at [637, 351] on span "Fechar" at bounding box center [635, 344] width 29 height 15
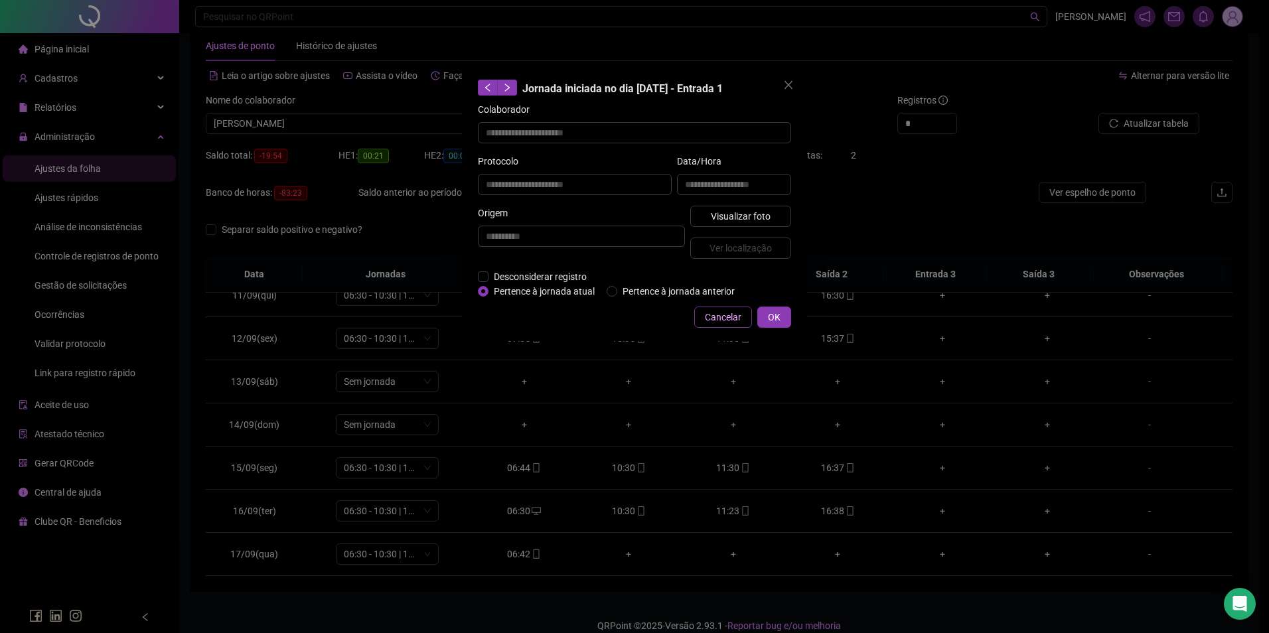
click at [717, 321] on span "Cancelar" at bounding box center [723, 317] width 37 height 15
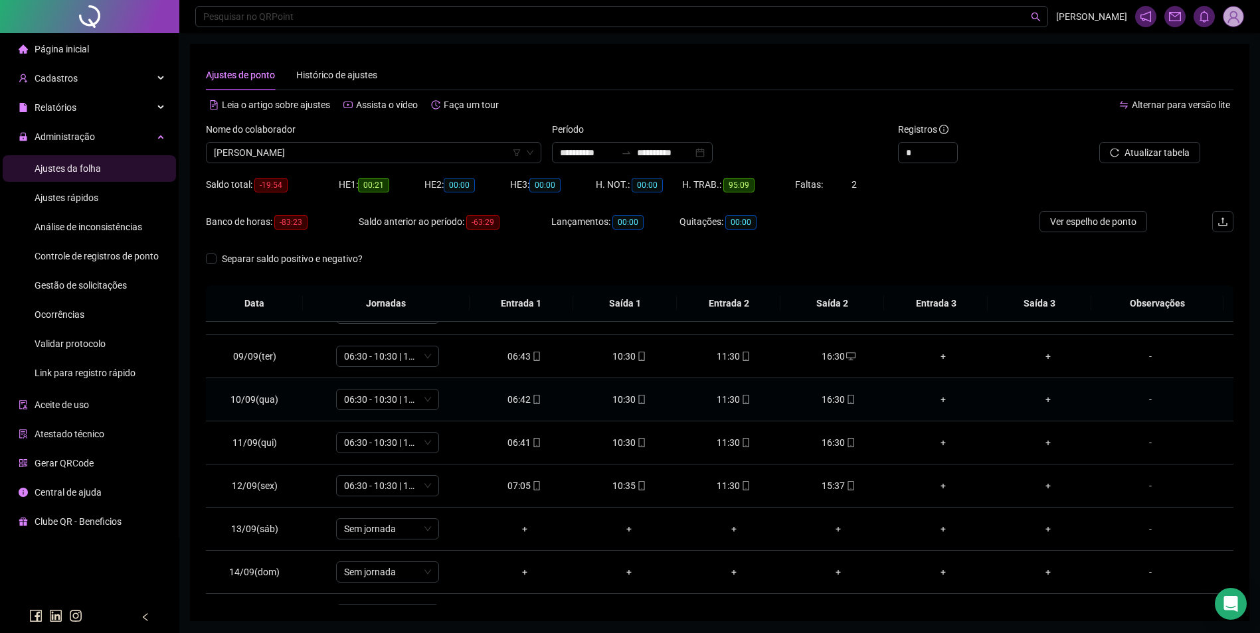
scroll to position [450, 0]
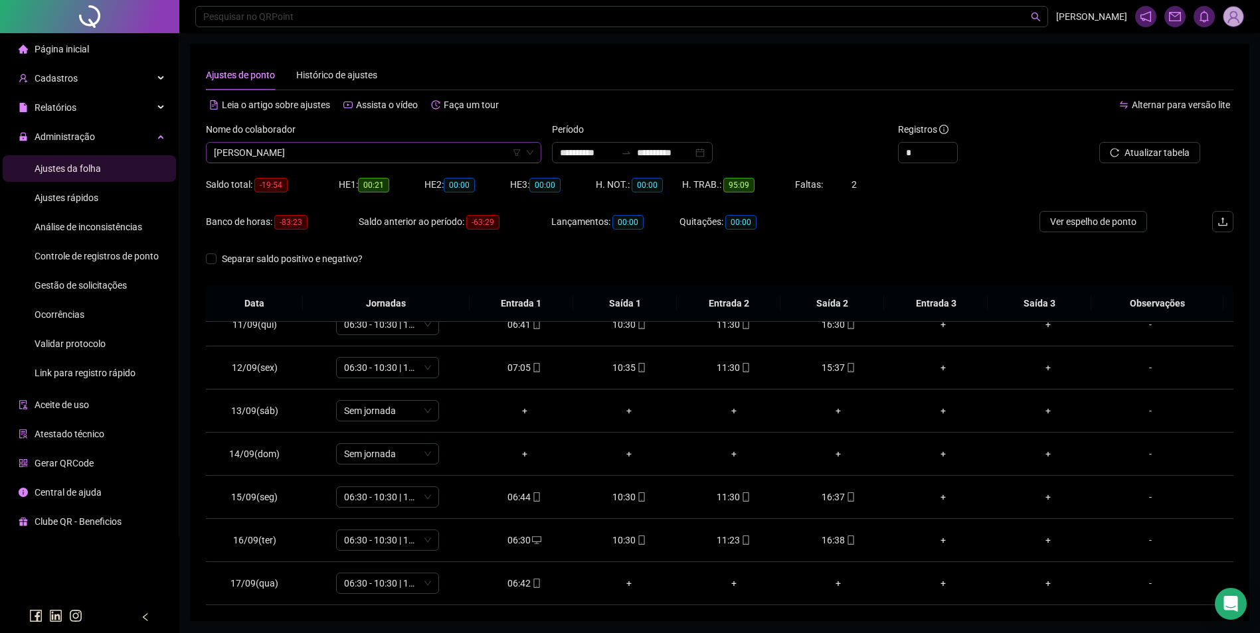
click at [402, 151] on span "JÚLIO CESAR SILVA PRIMO" at bounding box center [373, 153] width 319 height 20
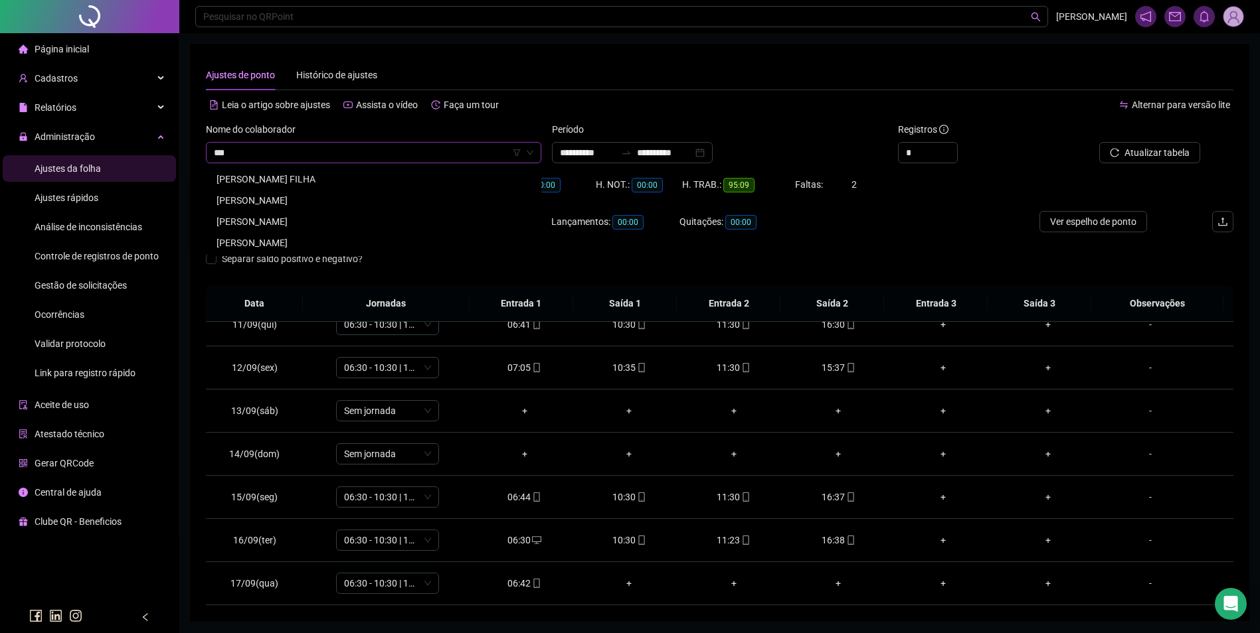
scroll to position [0, 0]
click at [310, 180] on div "KAROLLYNE PEREIRA DE SOUSA" at bounding box center [373, 179] width 314 height 15
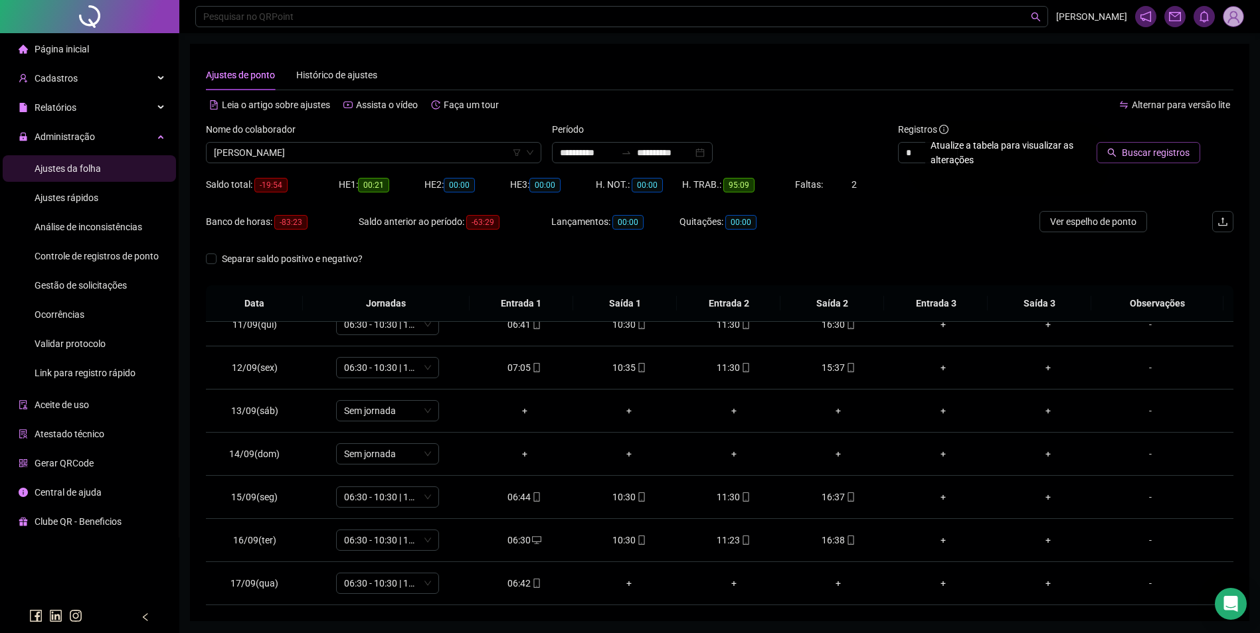
click at [1124, 157] on span "Buscar registros" at bounding box center [1155, 152] width 68 height 15
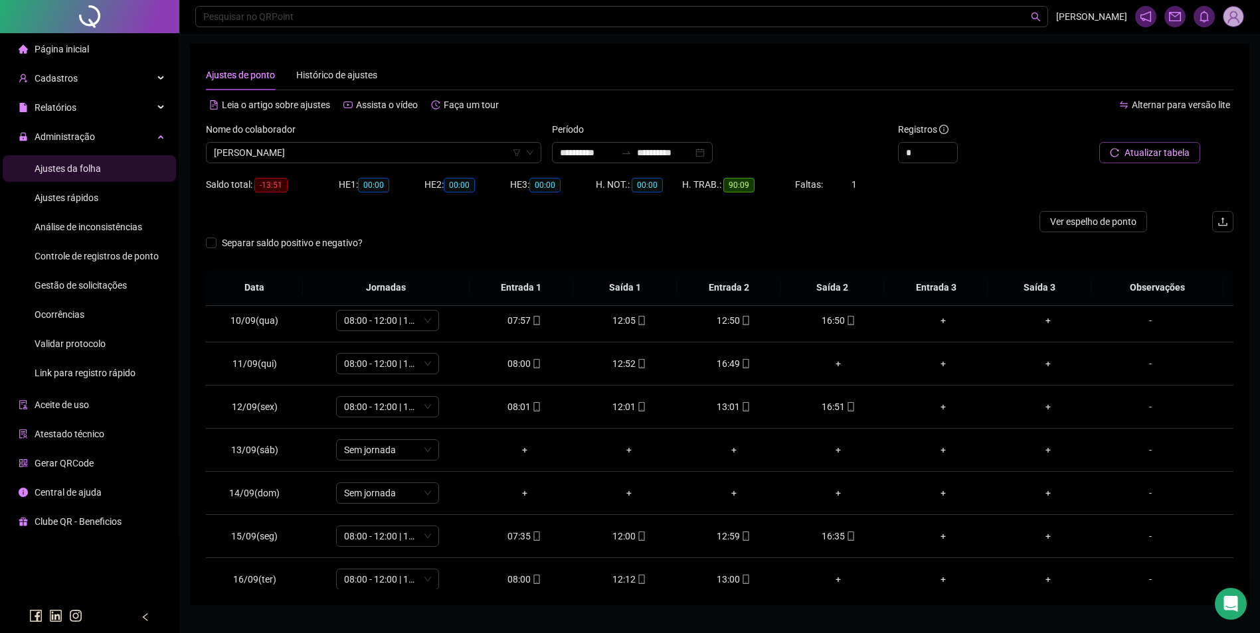
scroll to position [398, 0]
click at [745, 361] on div "16:49" at bounding box center [734, 360] width 84 height 15
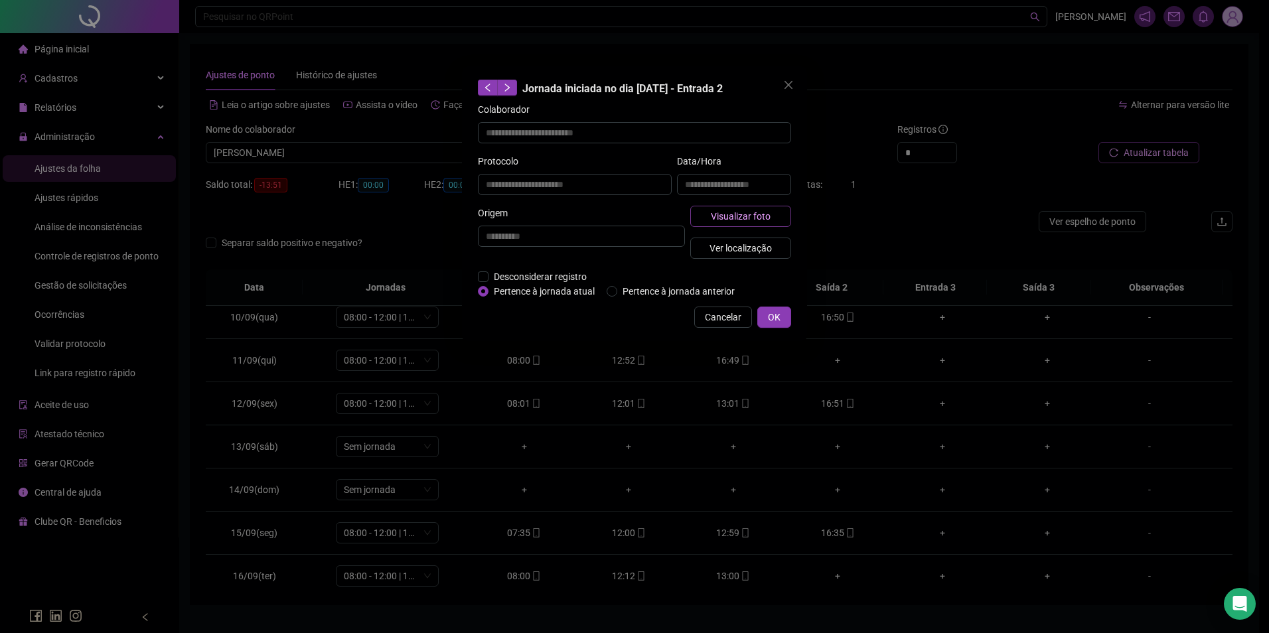
click at [721, 215] on span "Visualizar foto" at bounding box center [741, 216] width 60 height 15
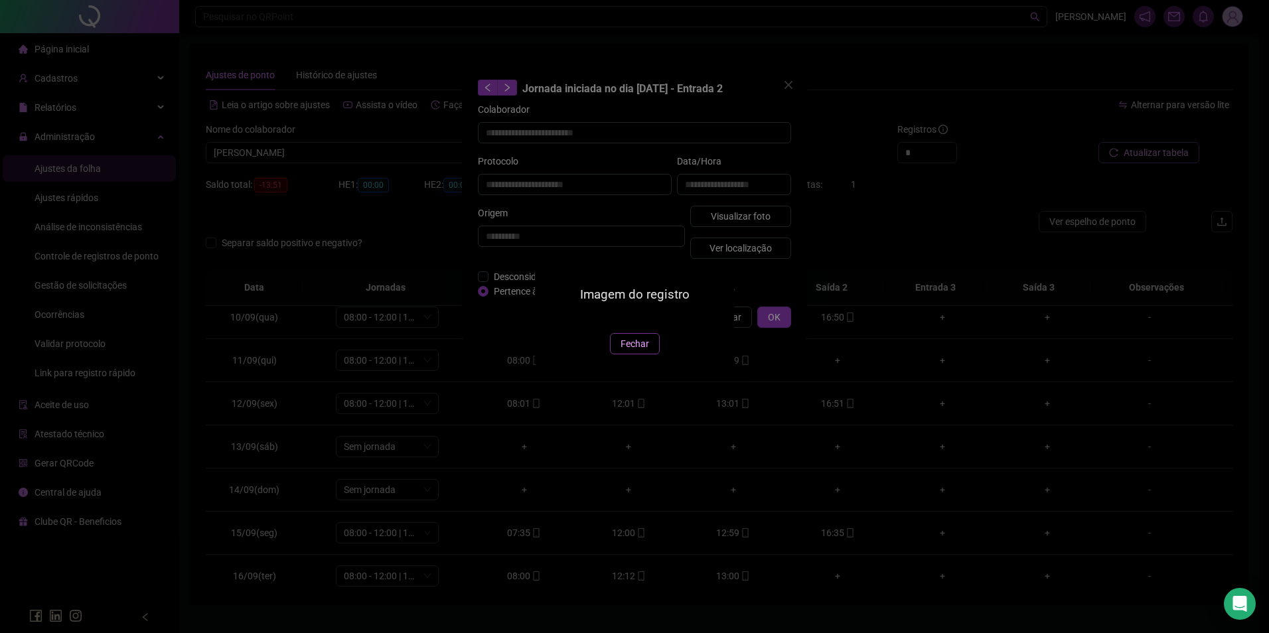
click at [642, 351] on span "Fechar" at bounding box center [635, 344] width 29 height 15
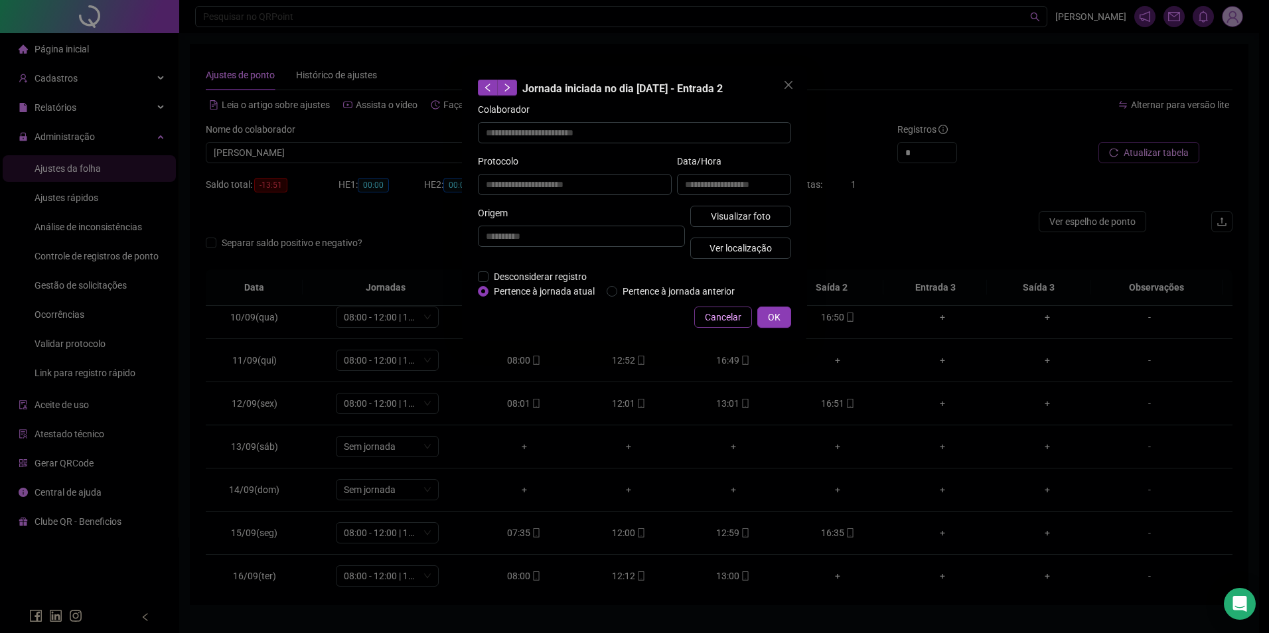
click at [720, 319] on span "Cancelar" at bounding box center [723, 317] width 37 height 15
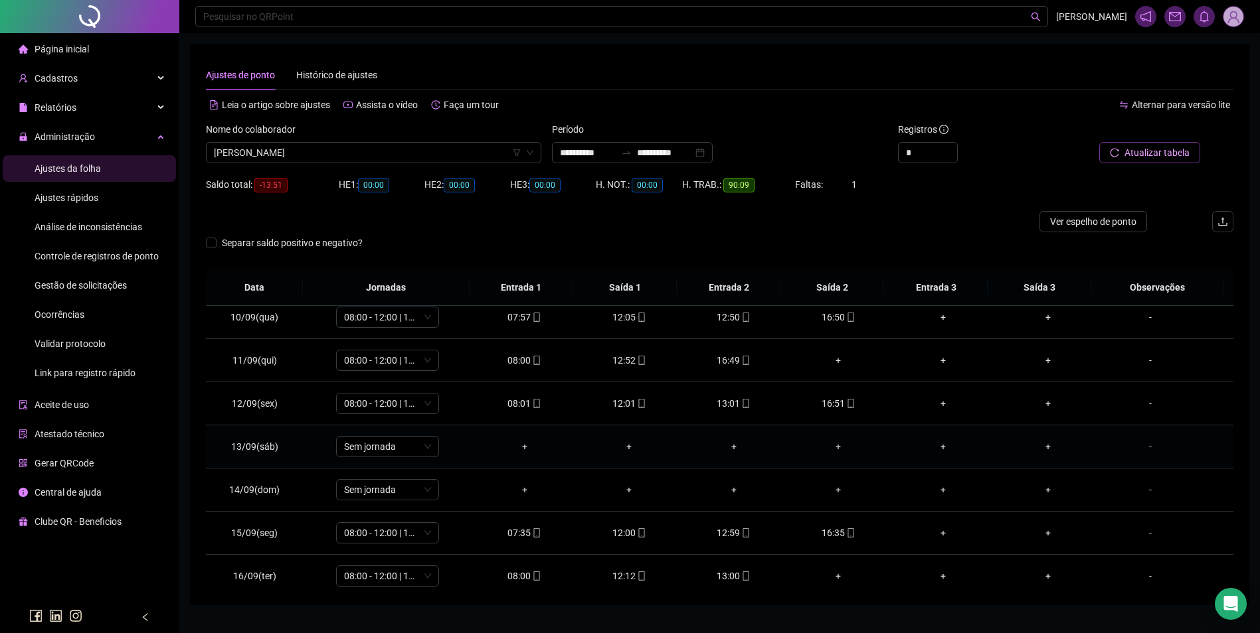
scroll to position [450, 0]
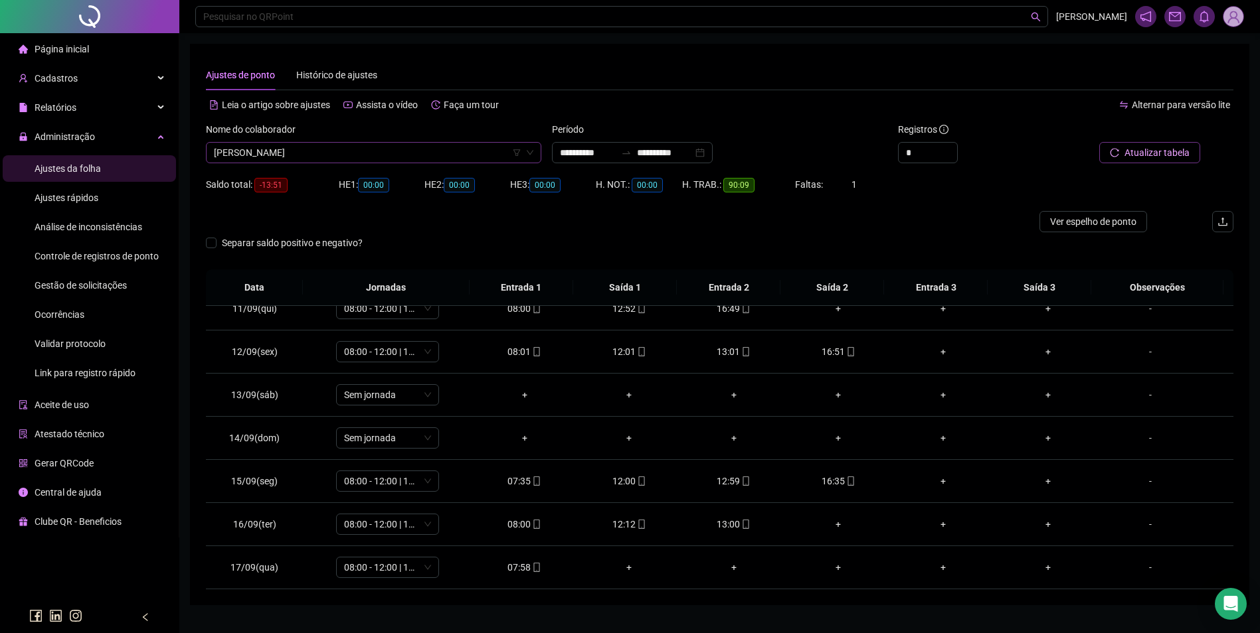
click at [389, 148] on span "KAROLLYNE PEREIRA DE SOUSA" at bounding box center [373, 153] width 319 height 20
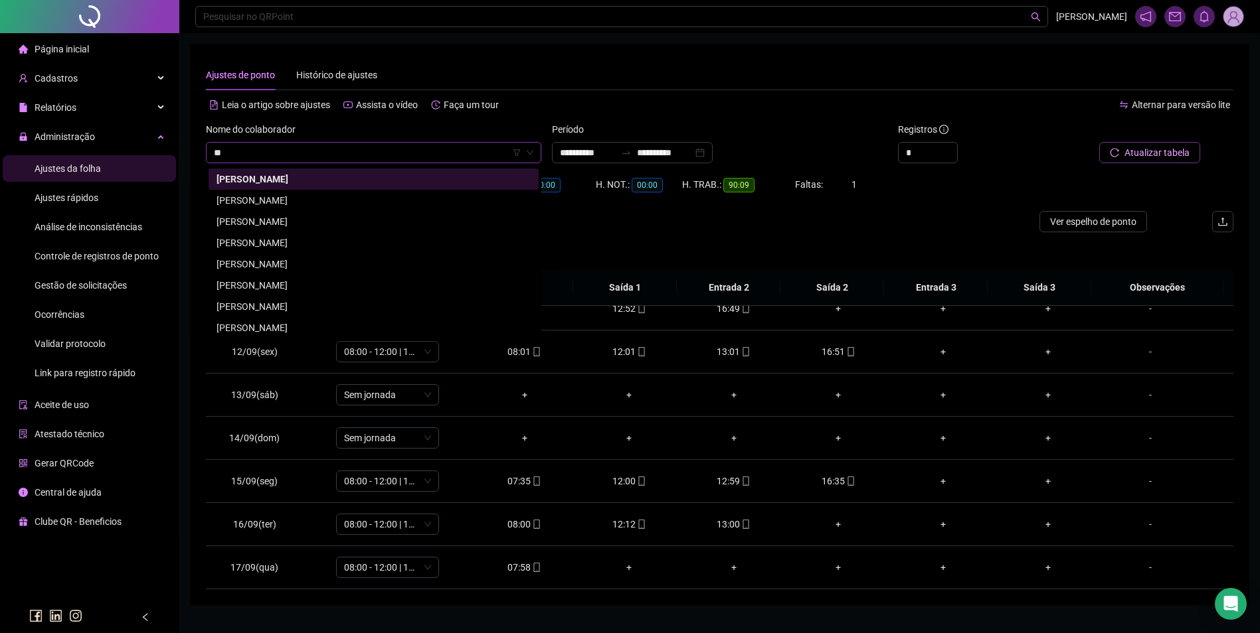
scroll to position [0, 0]
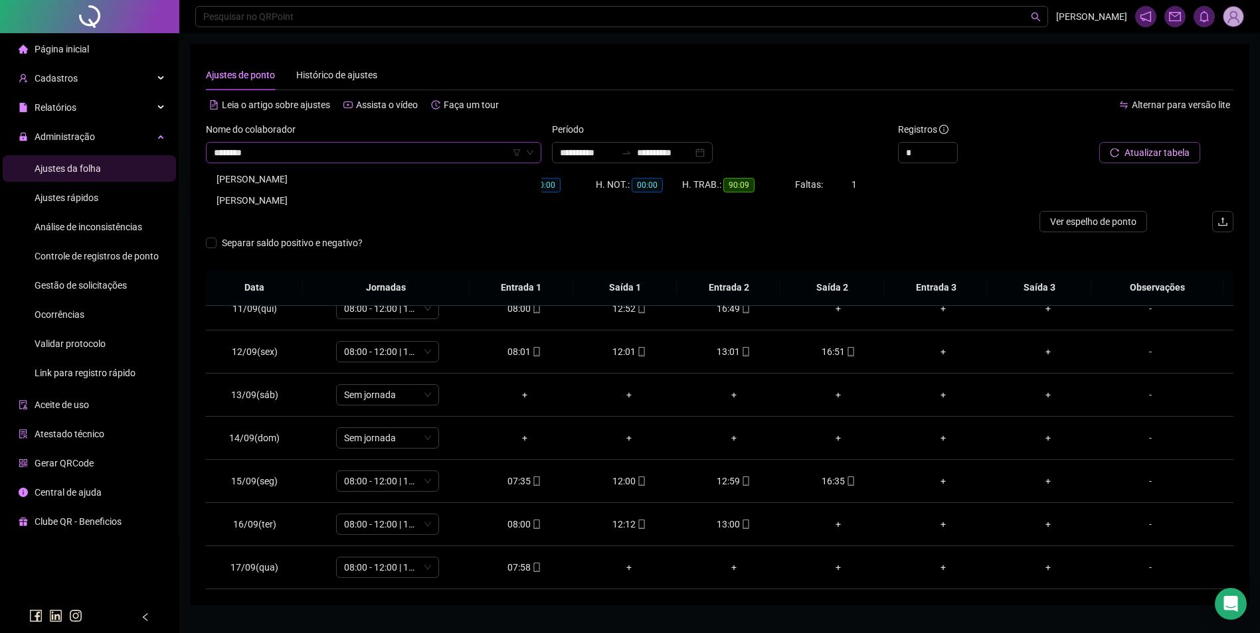
click at [285, 198] on div "LIDIANE DA SILVA SOUZA" at bounding box center [373, 200] width 314 height 15
click at [1143, 147] on span "Buscar registros" at bounding box center [1155, 152] width 68 height 15
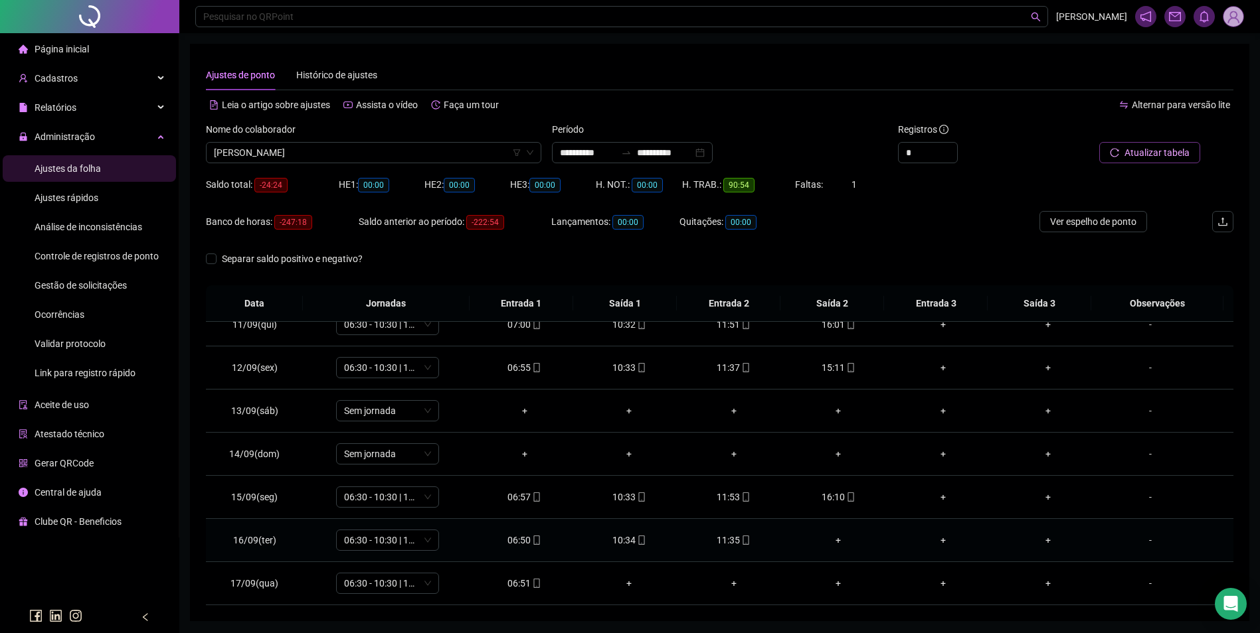
click at [732, 538] on div "11:35" at bounding box center [734, 540] width 84 height 15
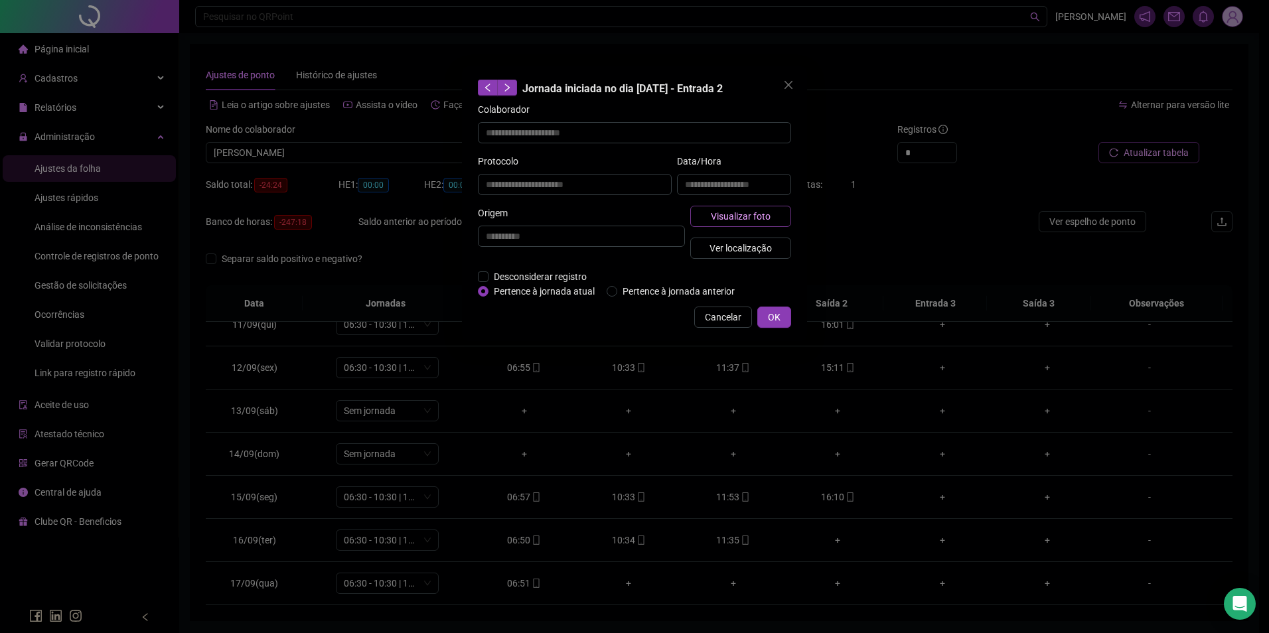
click at [763, 219] on span "Visualizar foto" at bounding box center [741, 216] width 60 height 15
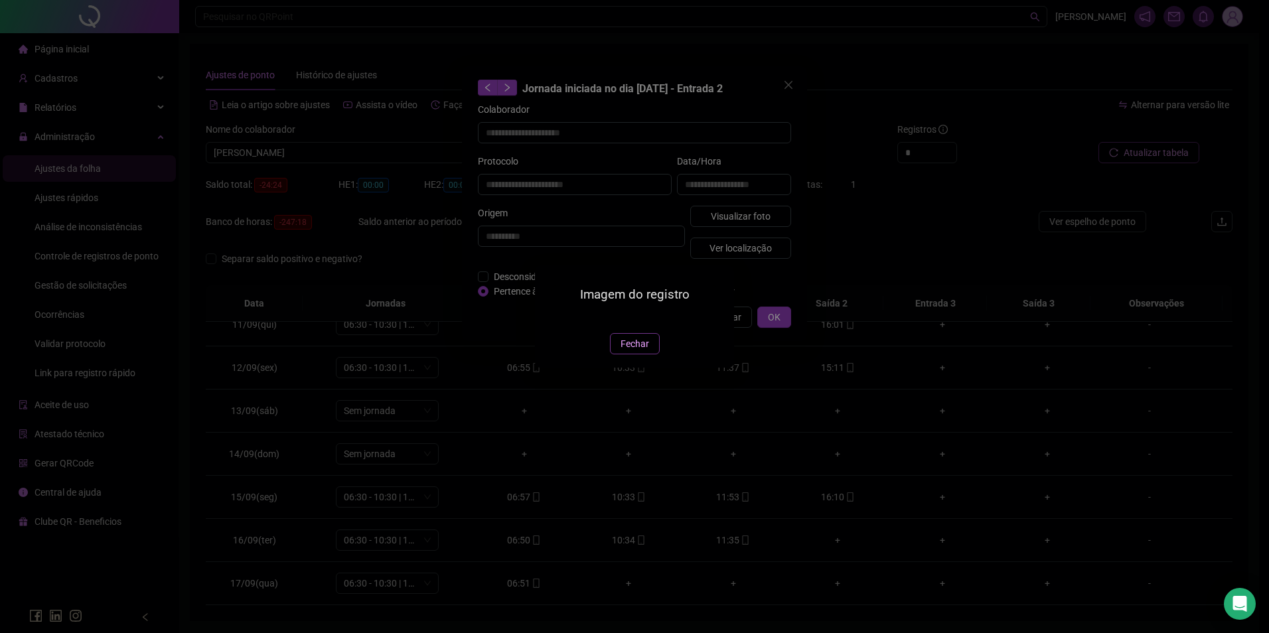
click at [641, 351] on span "Fechar" at bounding box center [635, 344] width 29 height 15
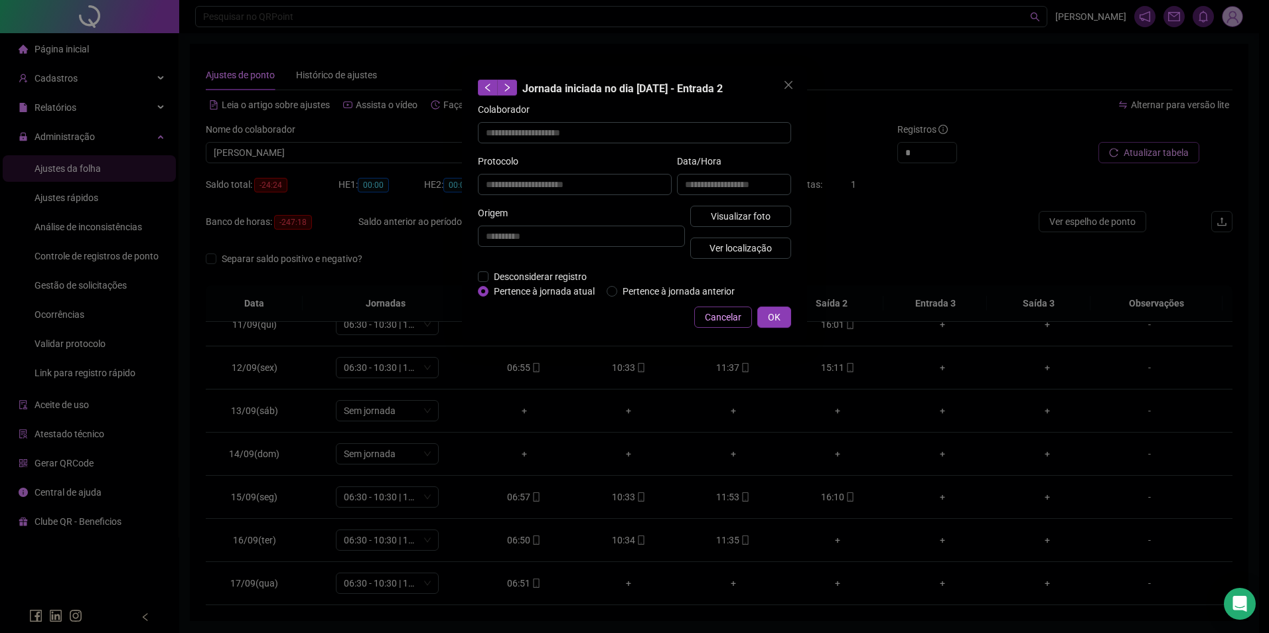
click at [729, 319] on span "Cancelar" at bounding box center [723, 317] width 37 height 15
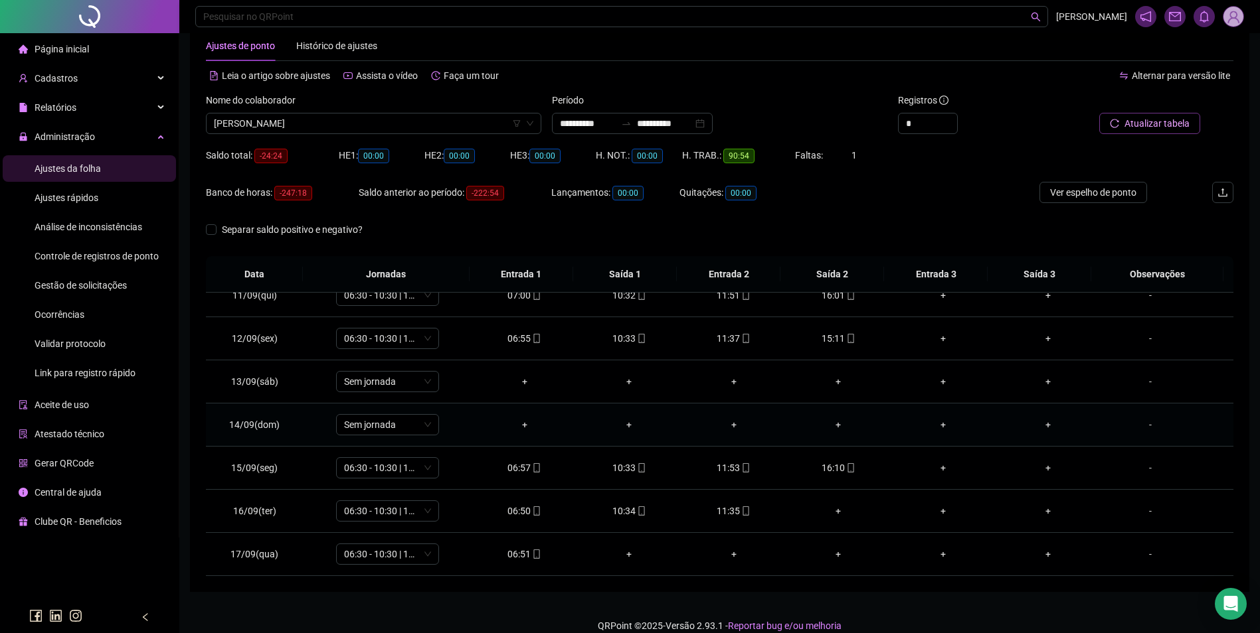
scroll to position [45, 0]
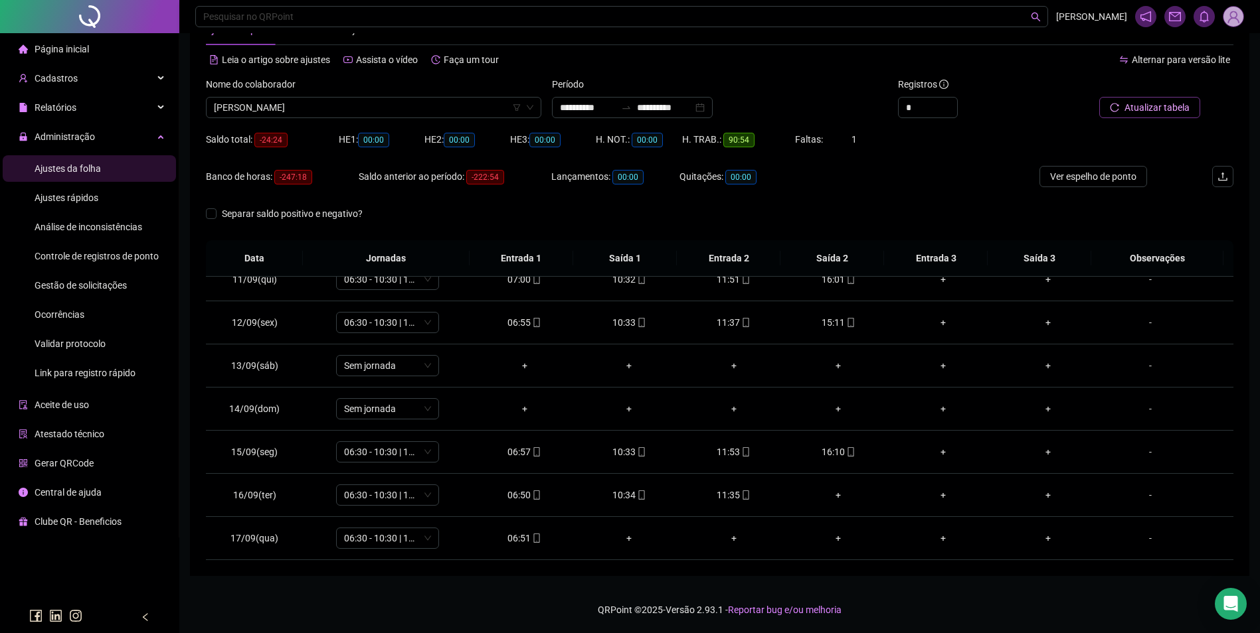
click at [420, 95] on div "Nome do colaborador" at bounding box center [373, 87] width 335 height 20
click at [420, 102] on span "LIDIANE DA SILVA SOUZA" at bounding box center [373, 108] width 319 height 20
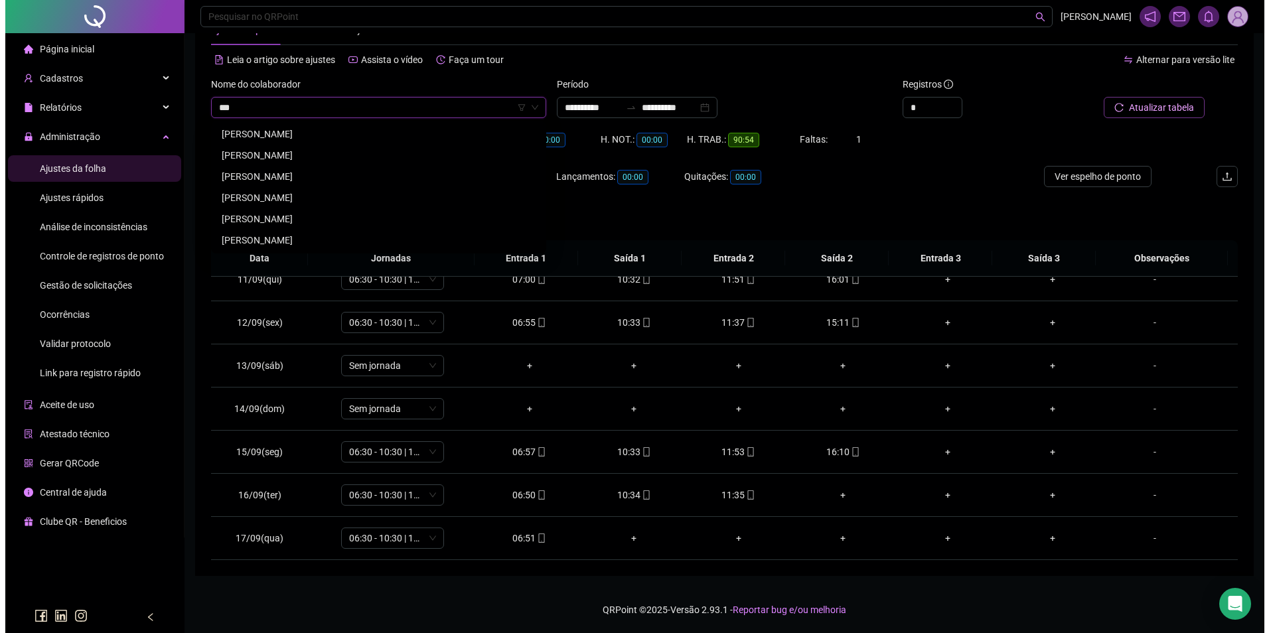
scroll to position [0, 0]
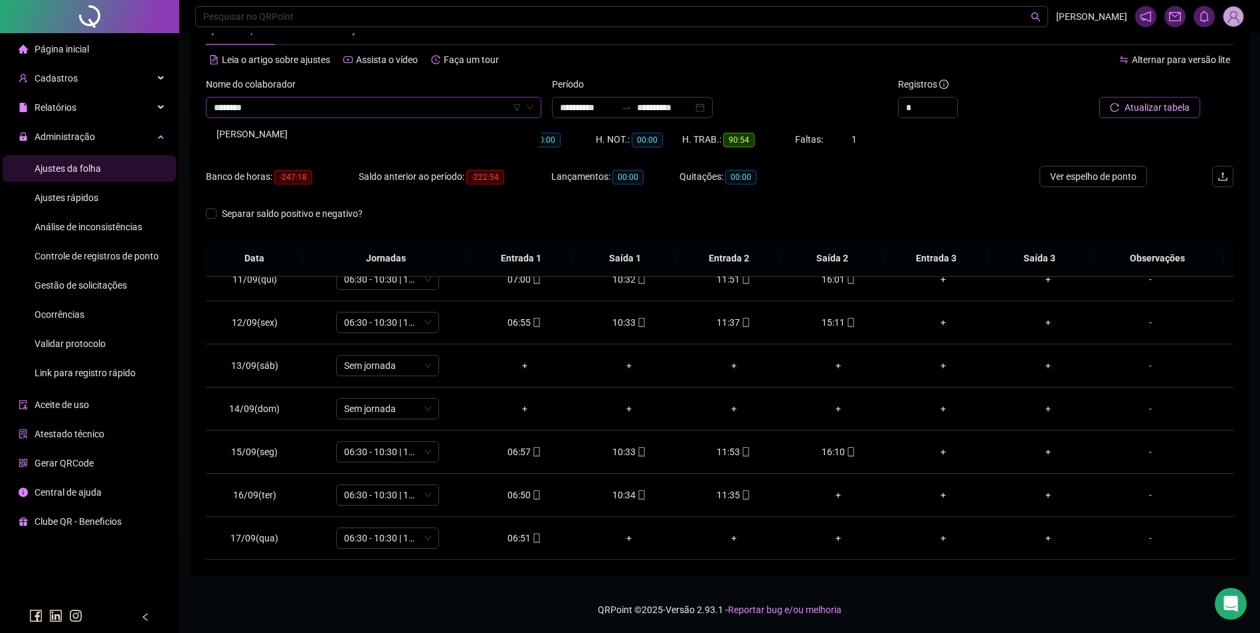
click at [361, 135] on div "LUCAS DANIEL NASCIMENTO" at bounding box center [373, 134] width 314 height 15
click at [1142, 105] on span "Buscar registros" at bounding box center [1155, 107] width 68 height 15
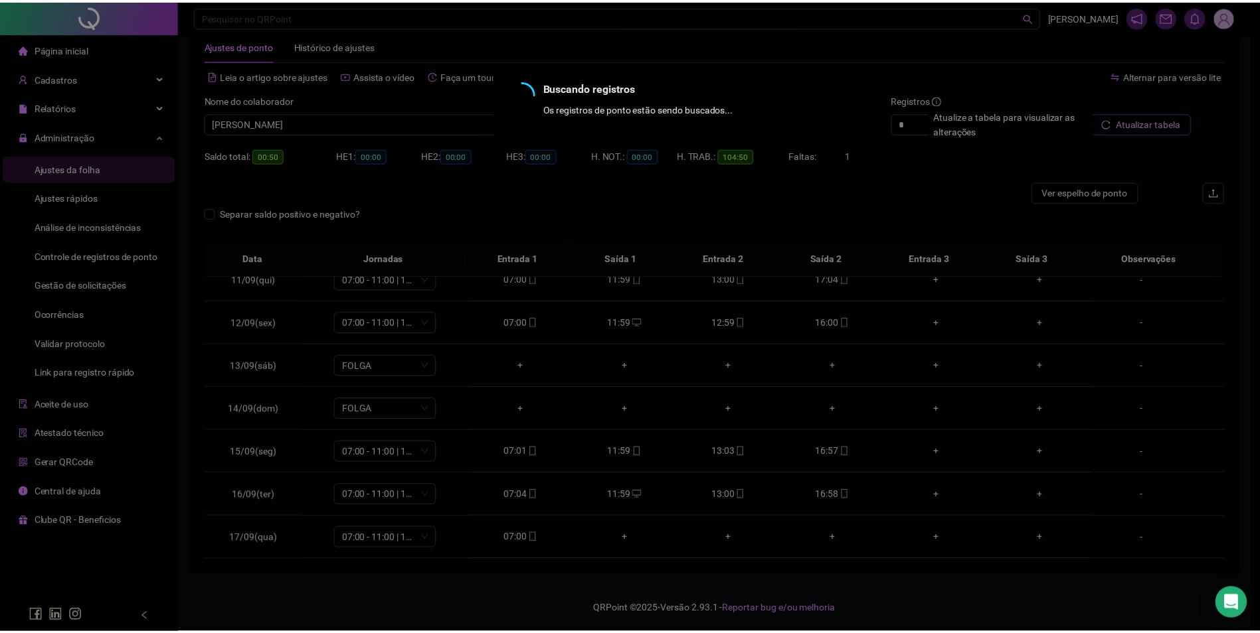
scroll to position [29, 0]
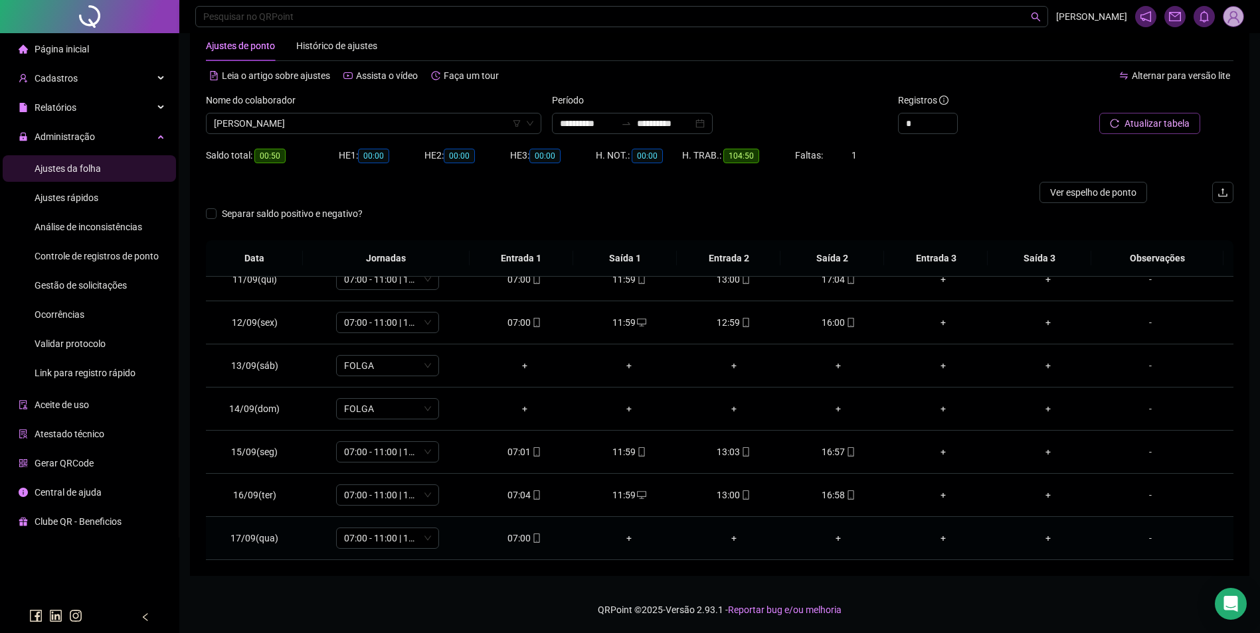
click at [520, 536] on div "07:00" at bounding box center [525, 538] width 84 height 15
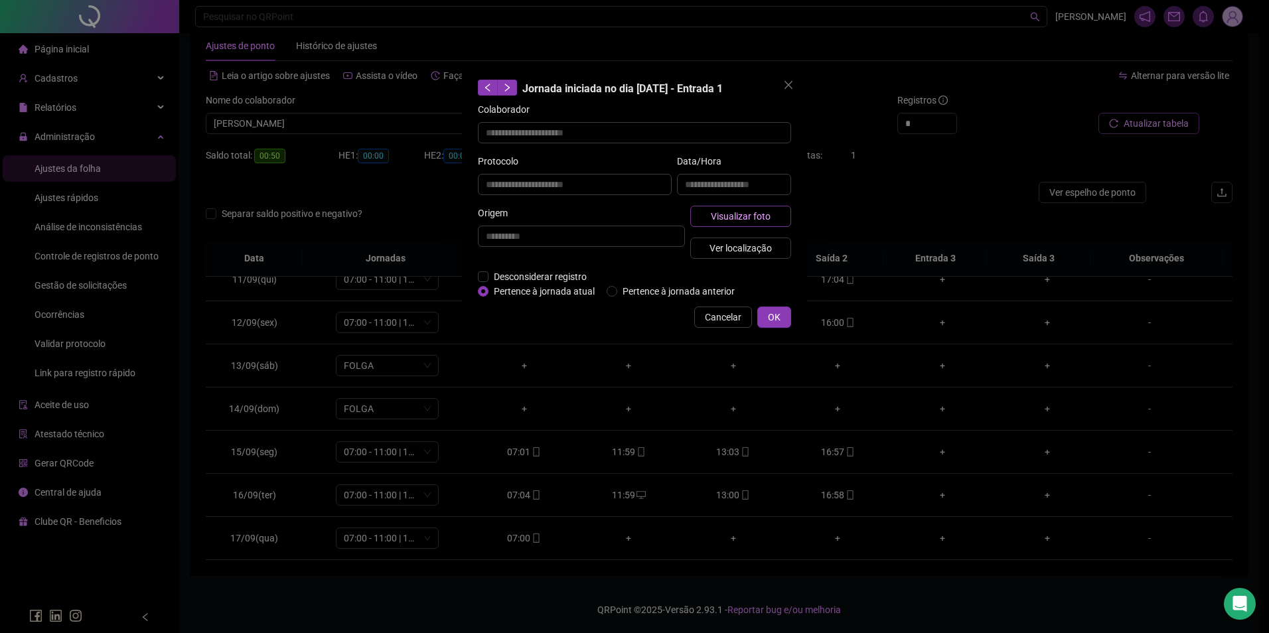
click at [746, 218] on span "Visualizar foto" at bounding box center [741, 216] width 60 height 15
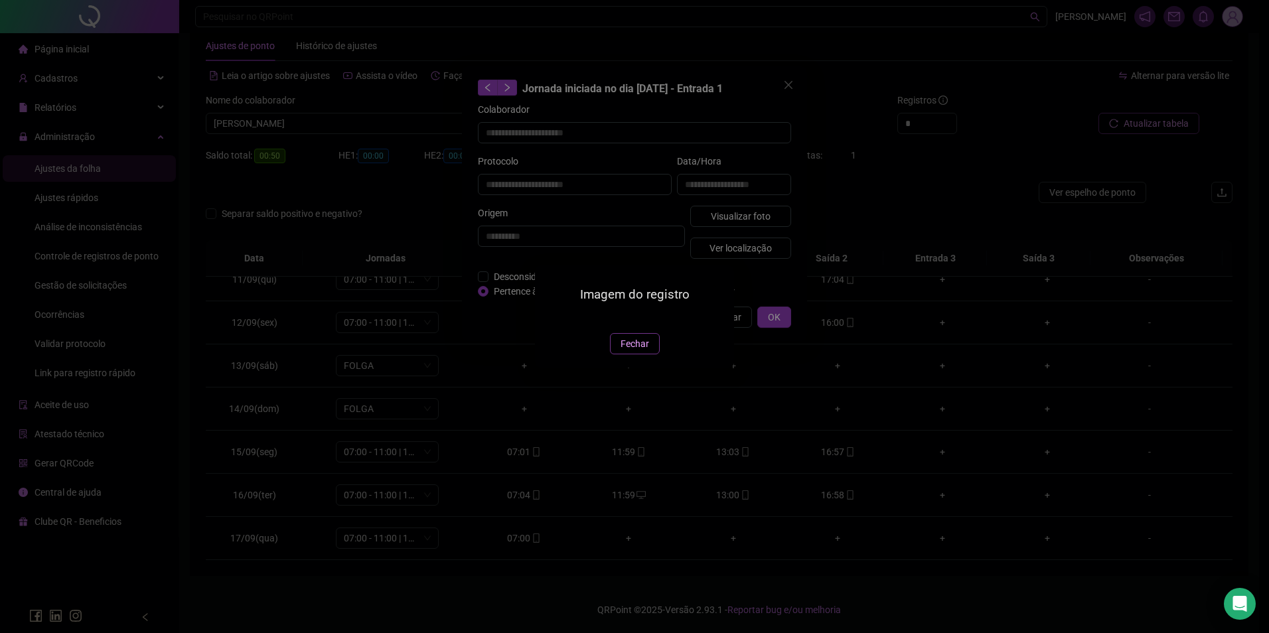
click at [639, 351] on span "Fechar" at bounding box center [635, 344] width 29 height 15
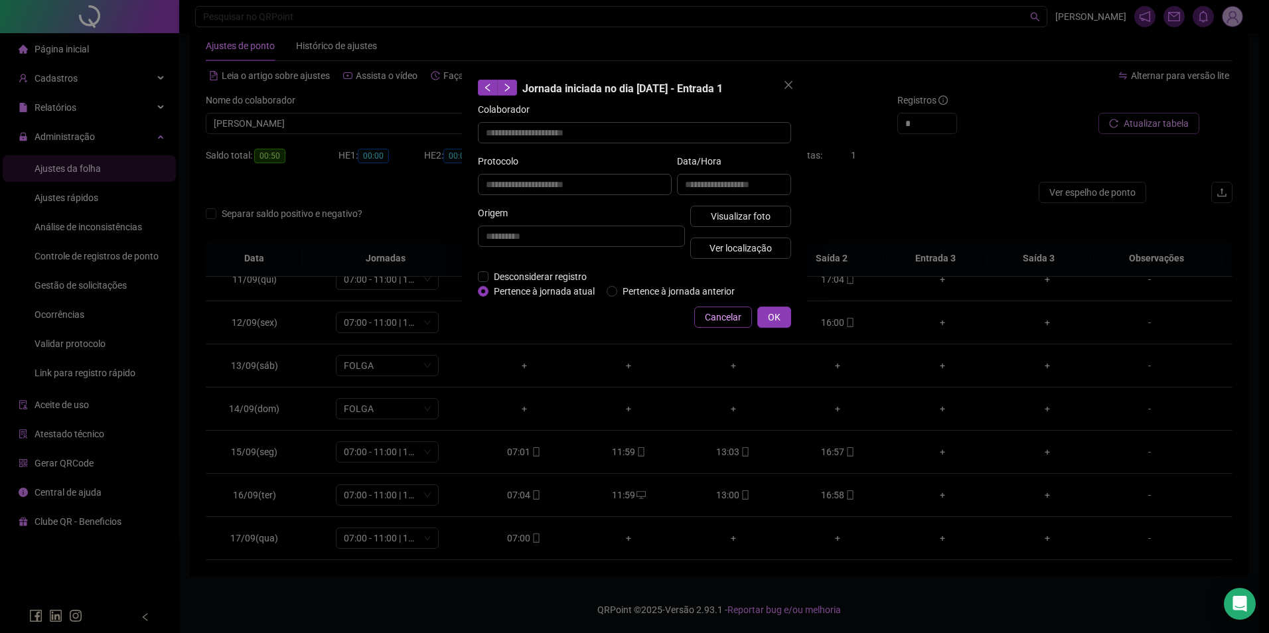
click at [709, 323] on span "Cancelar" at bounding box center [723, 317] width 37 height 15
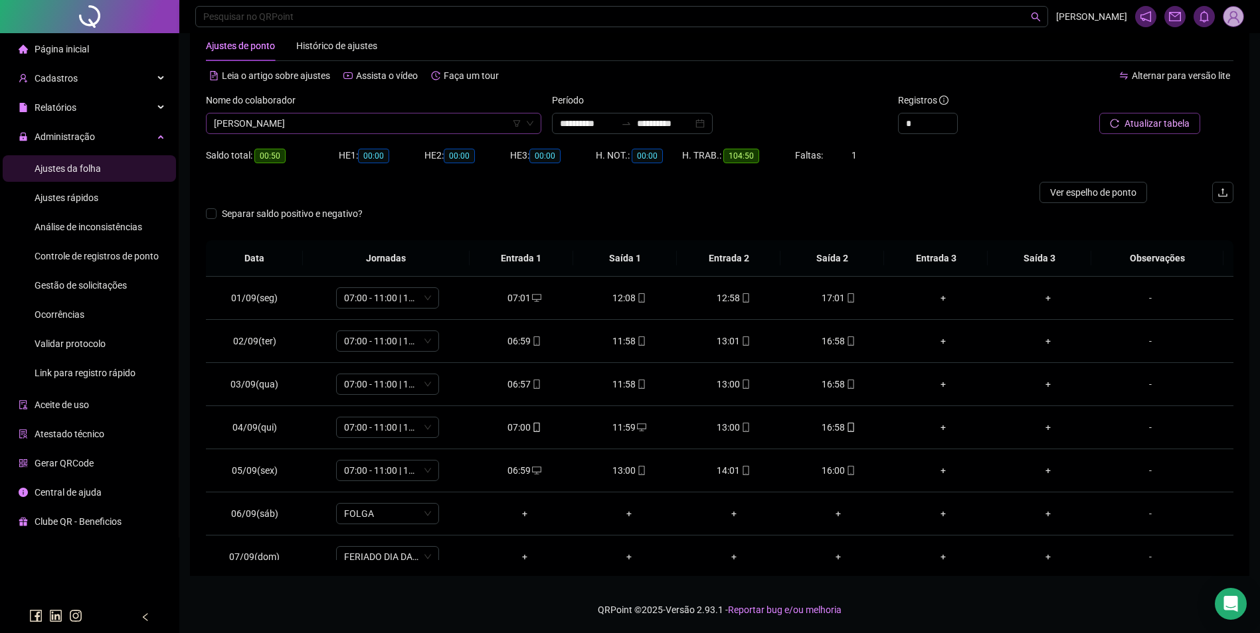
scroll to position [10687, 0]
click at [421, 118] on span "LUCAS DANIEL NASCIMENTO" at bounding box center [373, 124] width 319 height 20
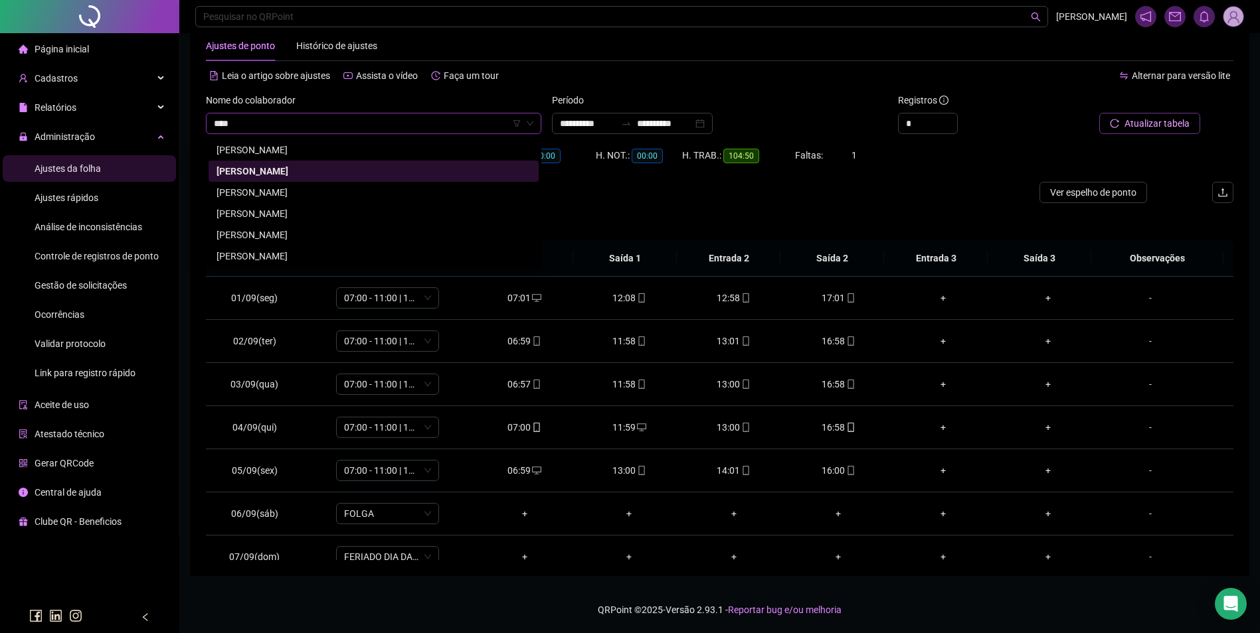
scroll to position [0, 0]
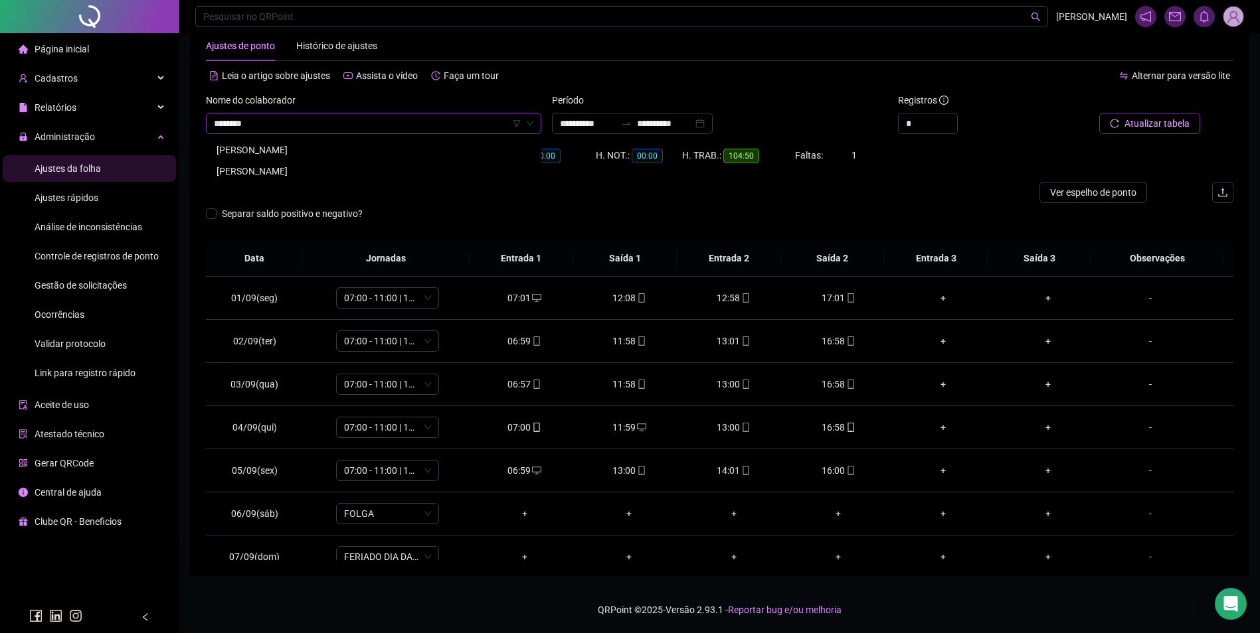
click at [337, 147] on div "LUCIANA CARVALHO COSTA" at bounding box center [373, 150] width 314 height 15
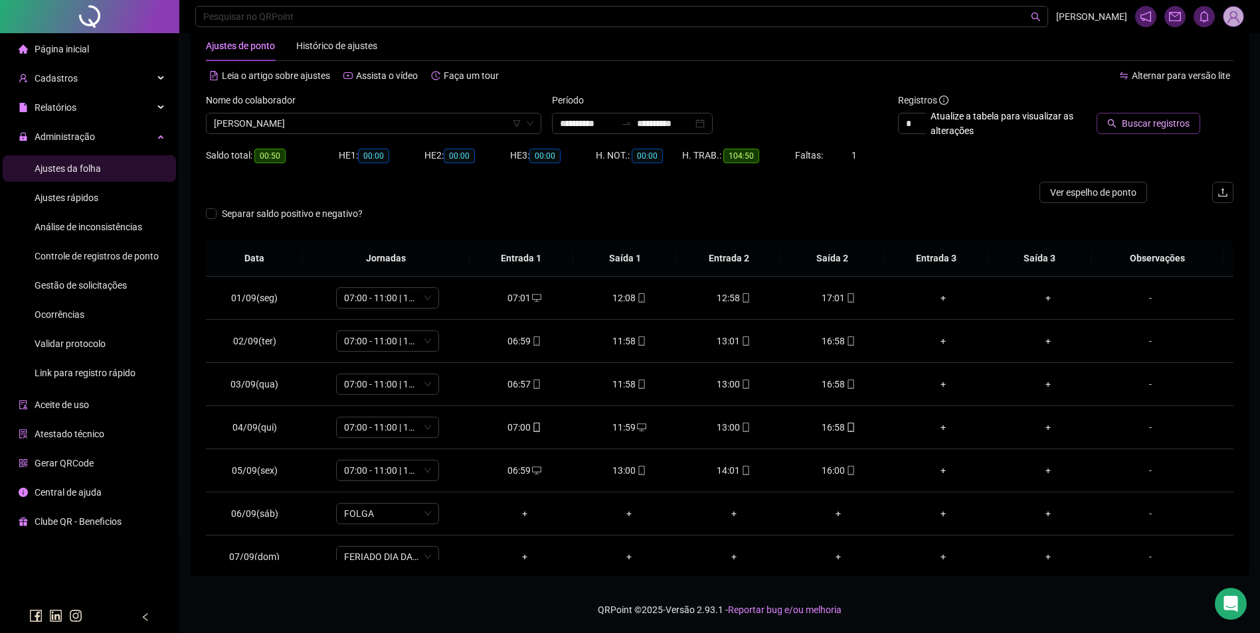
click at [1153, 122] on span "Buscar registros" at bounding box center [1155, 123] width 68 height 15
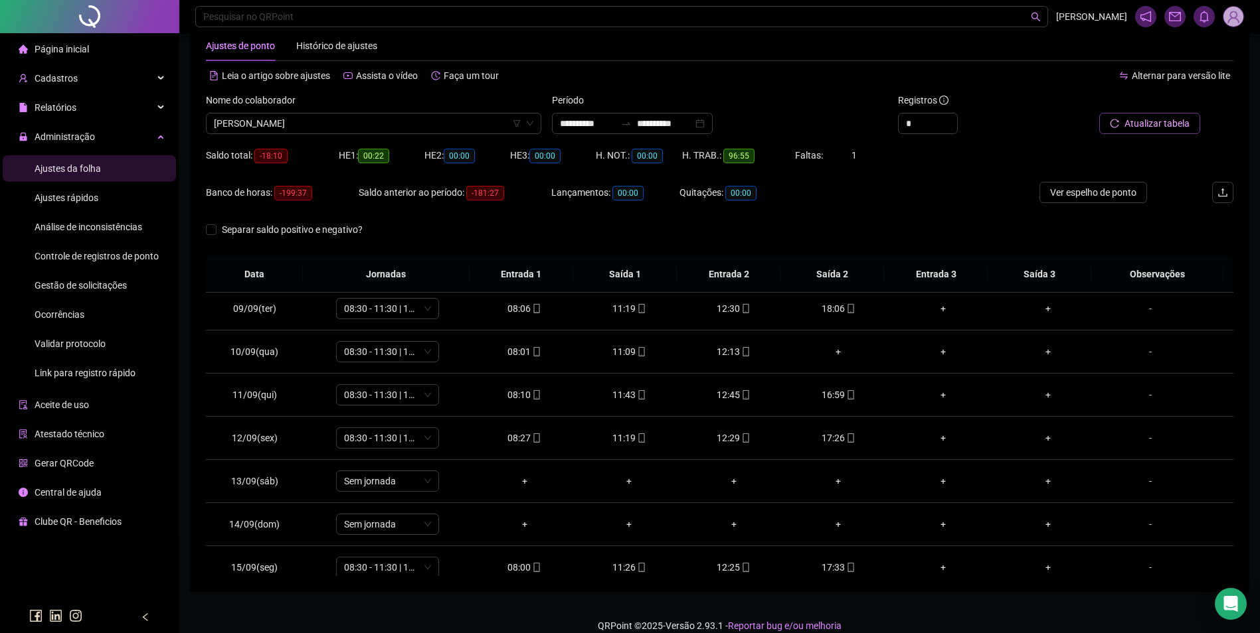
scroll to position [317, 0]
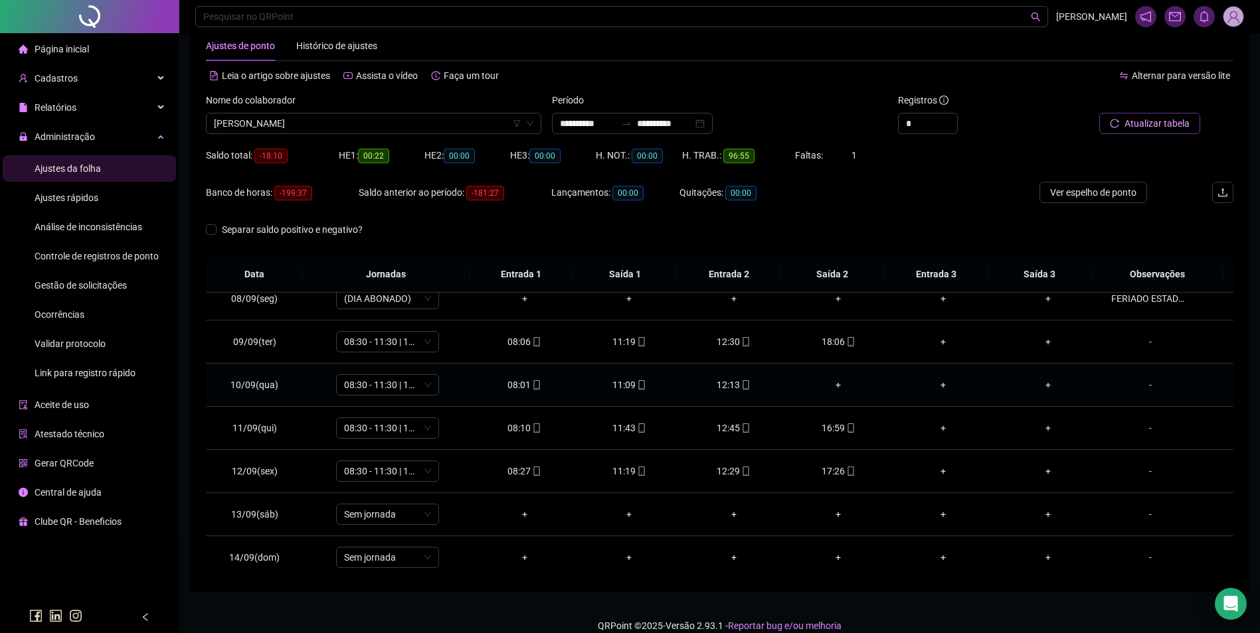
click at [726, 383] on div "12:13" at bounding box center [734, 385] width 84 height 15
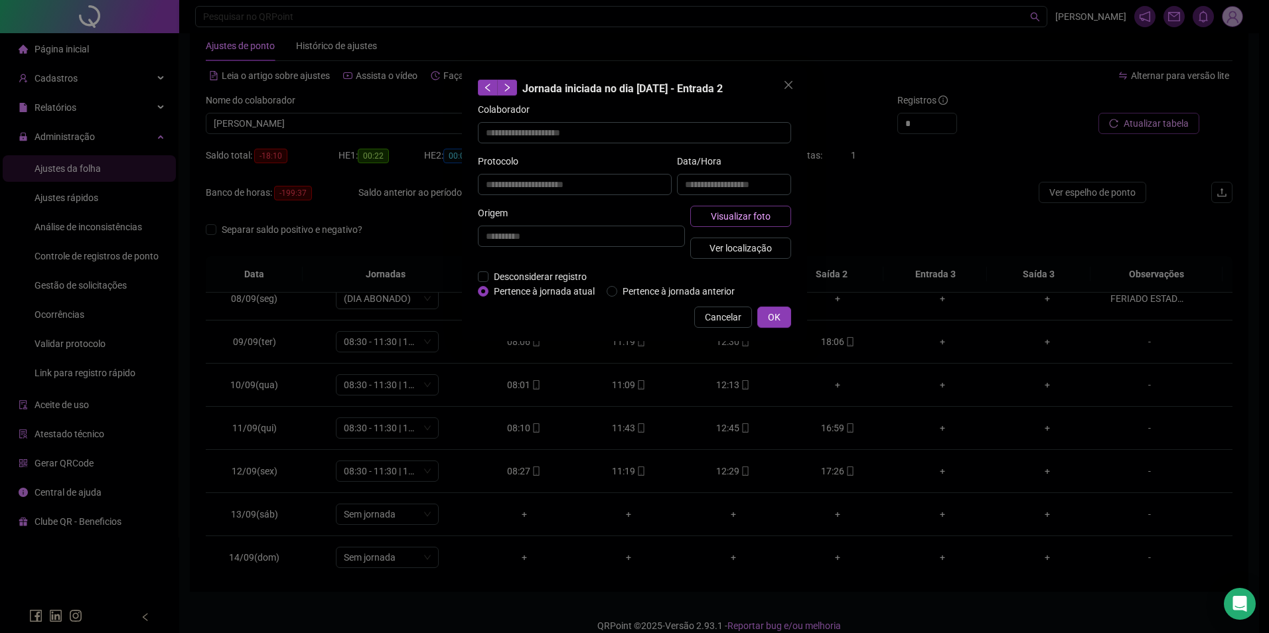
click at [760, 216] on span "Visualizar foto" at bounding box center [741, 216] width 60 height 15
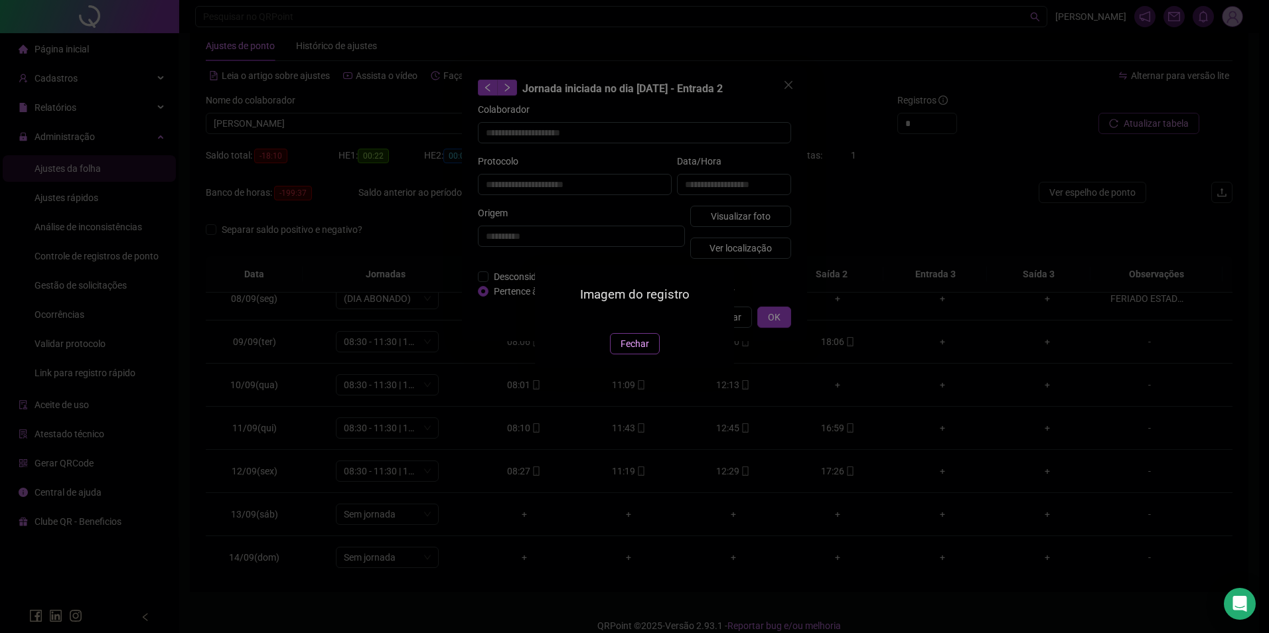
click at [634, 351] on span "Fechar" at bounding box center [635, 344] width 29 height 15
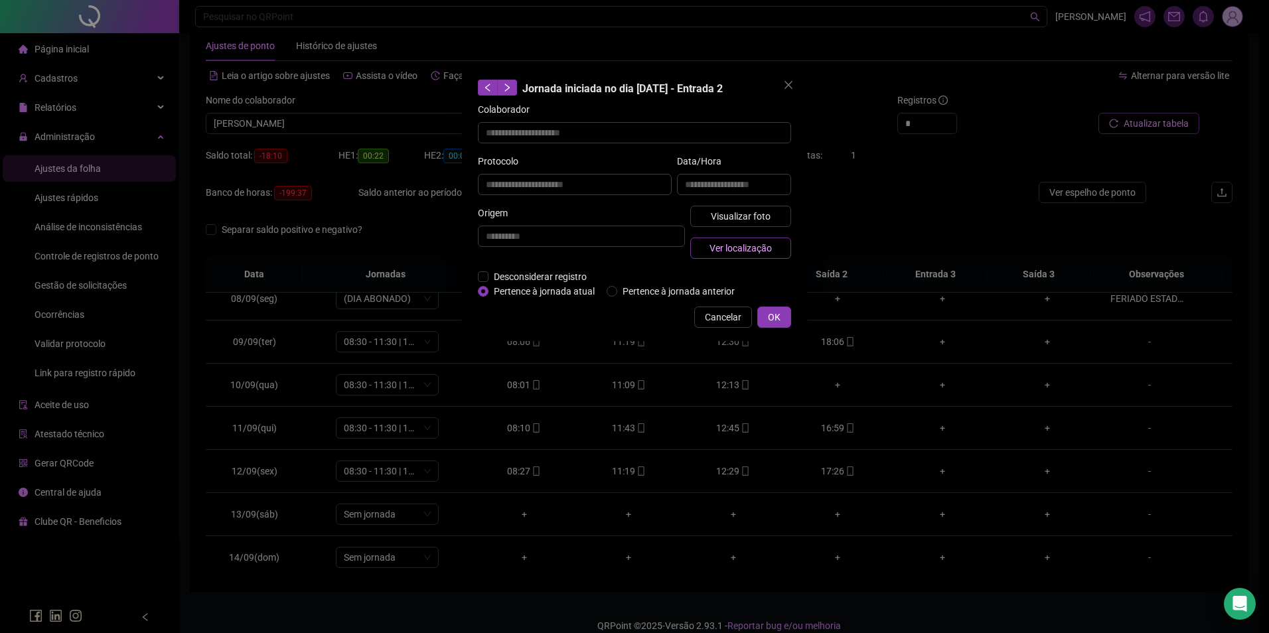
click at [766, 244] on span "Ver localização" at bounding box center [741, 248] width 62 height 15
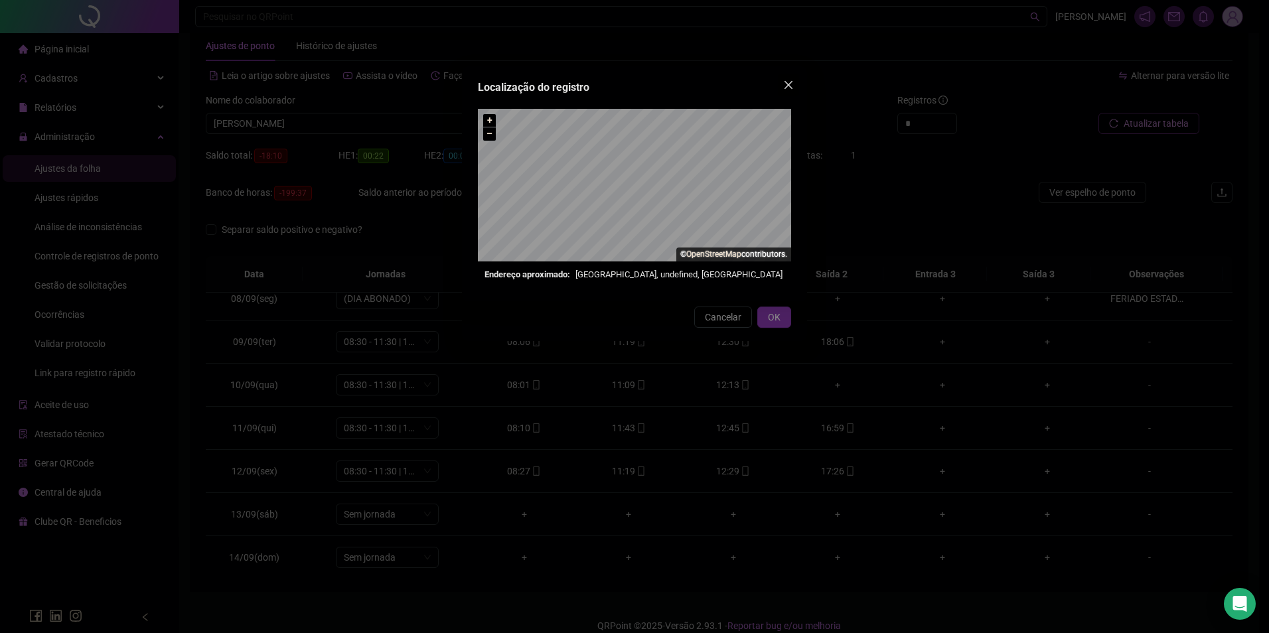
click at [785, 86] on icon "close" at bounding box center [788, 85] width 11 height 11
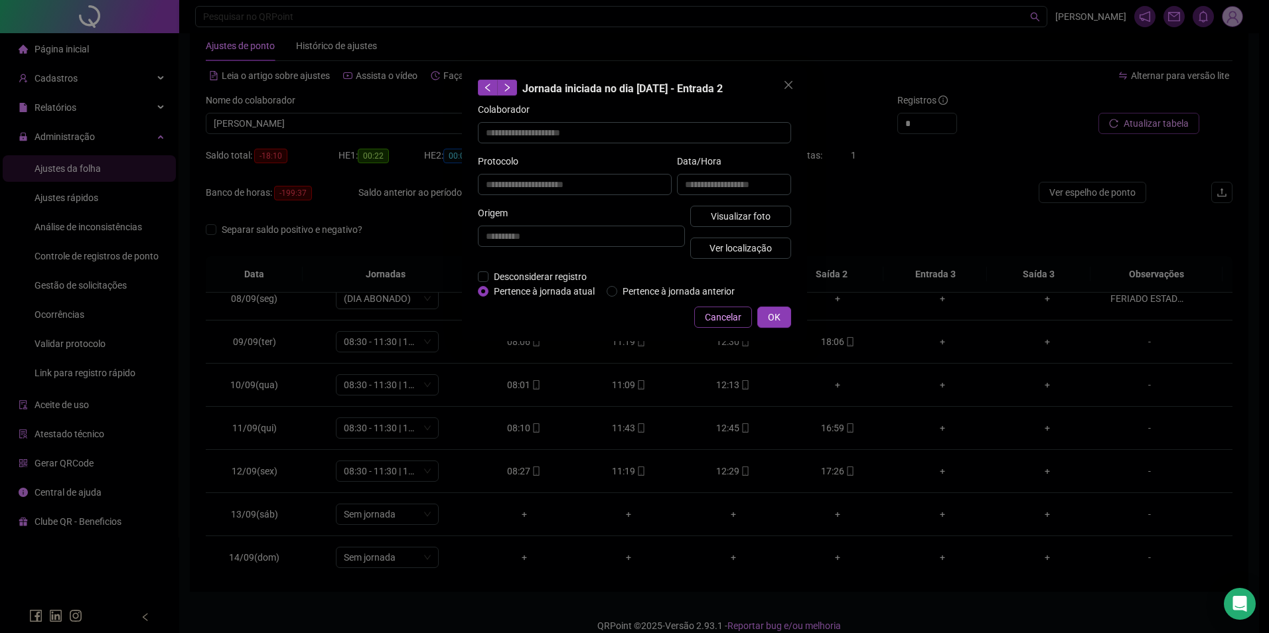
click at [707, 321] on span "Cancelar" at bounding box center [723, 317] width 37 height 15
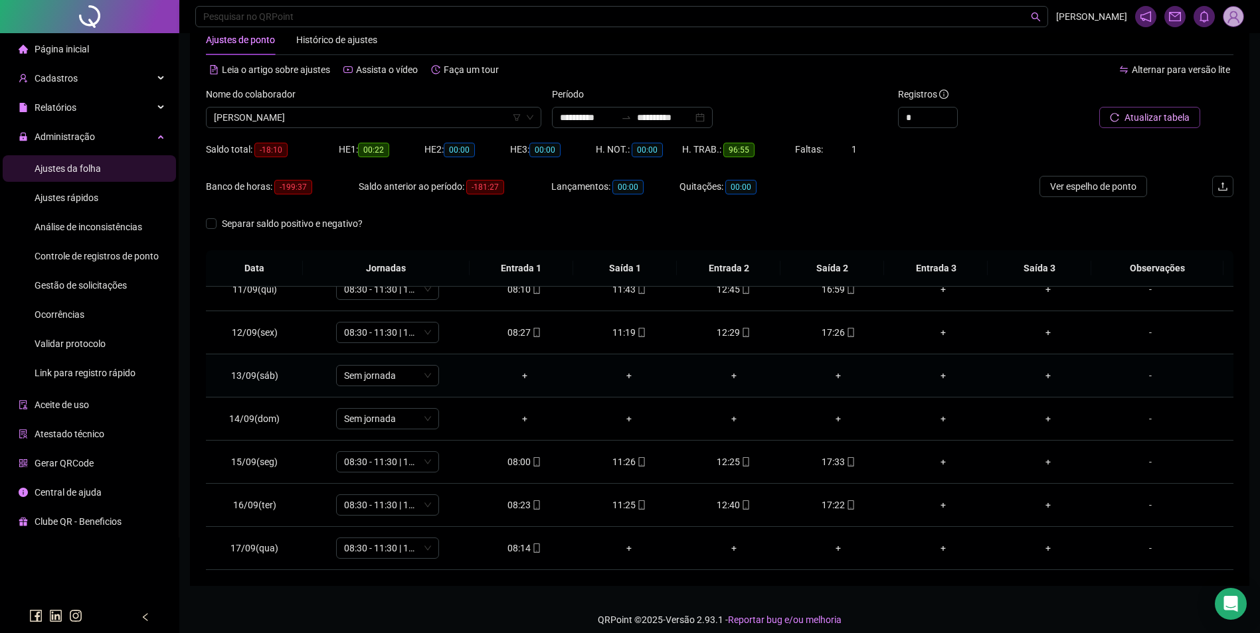
scroll to position [45, 0]
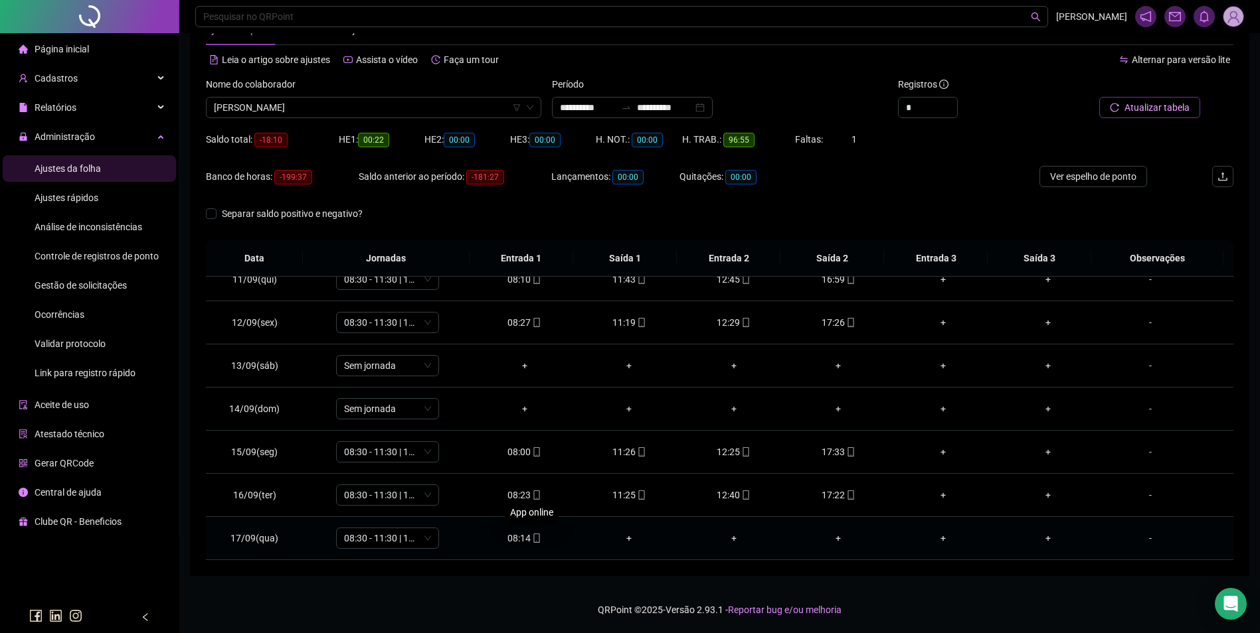
click at [530, 537] on span "mobile" at bounding box center [535, 538] width 11 height 9
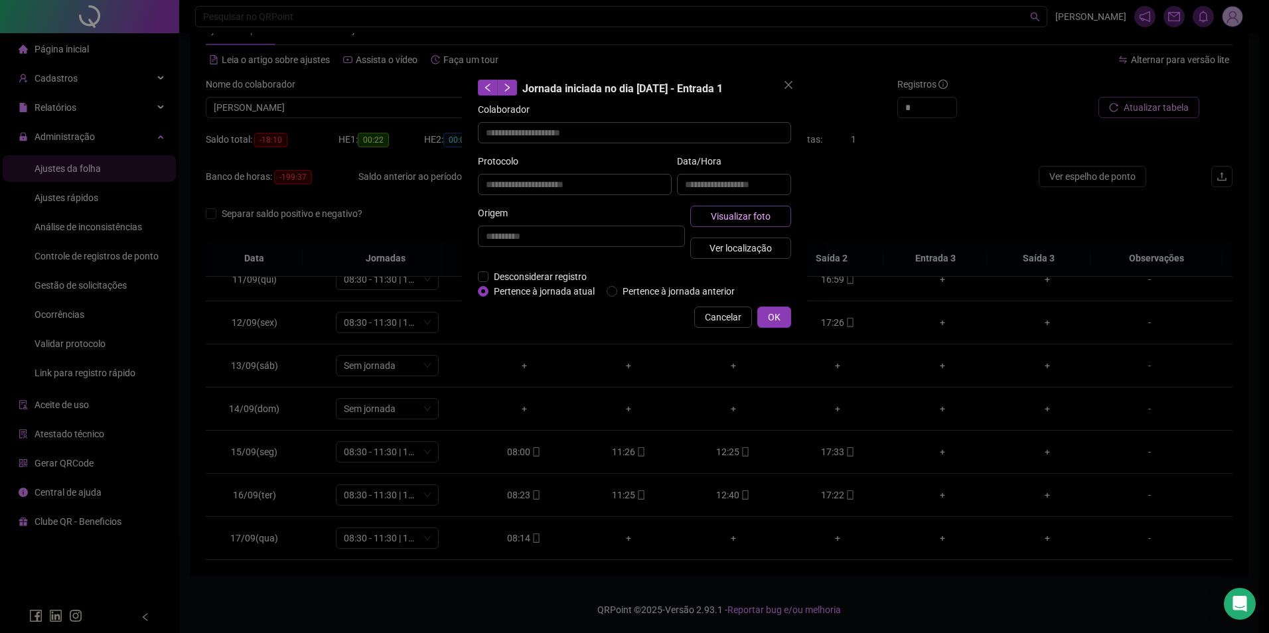
click at [744, 214] on span "Visualizar foto" at bounding box center [741, 216] width 60 height 15
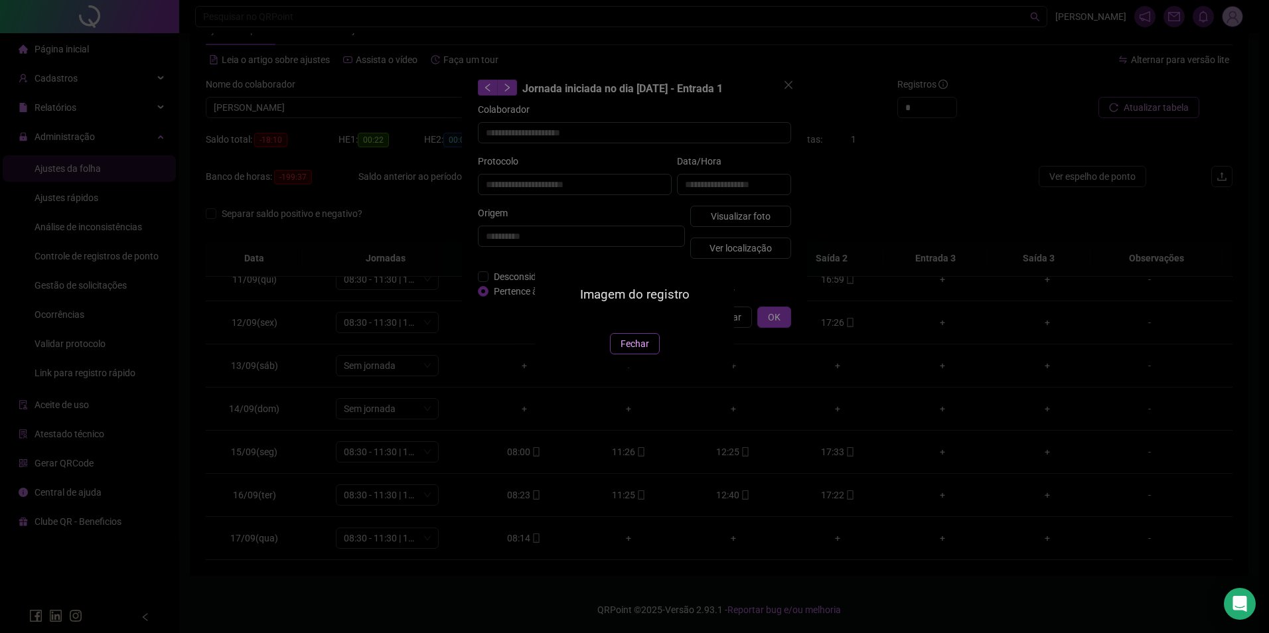
click at [629, 351] on span "Fechar" at bounding box center [635, 344] width 29 height 15
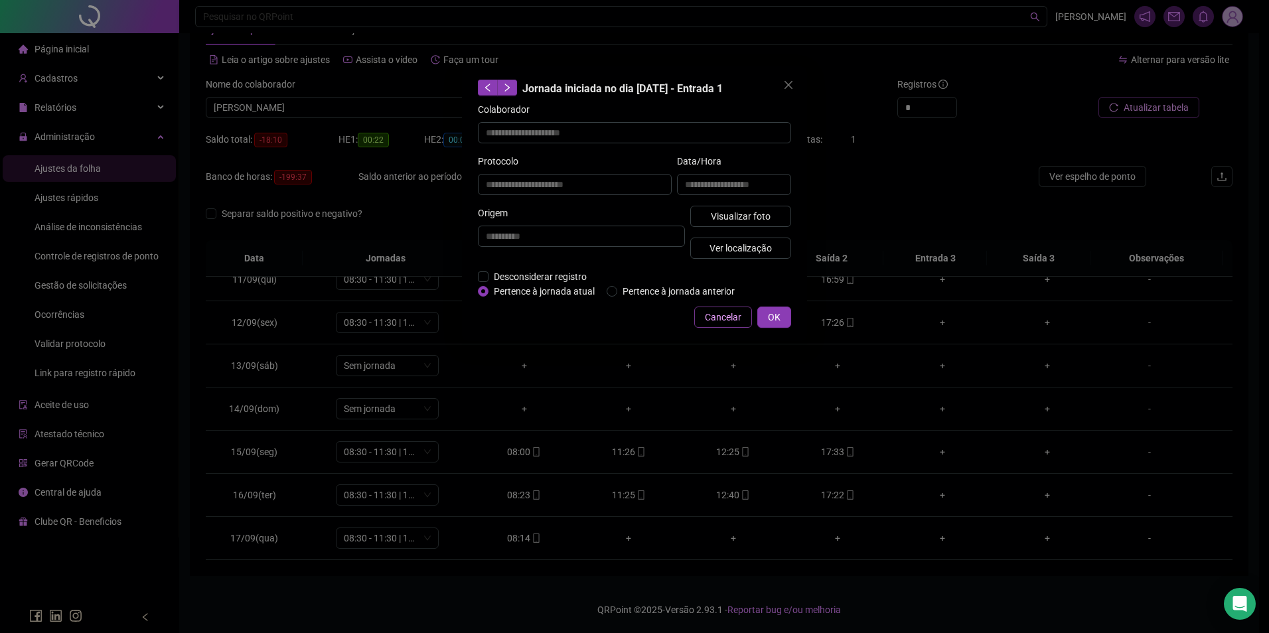
click at [730, 318] on span "Cancelar" at bounding box center [723, 317] width 37 height 15
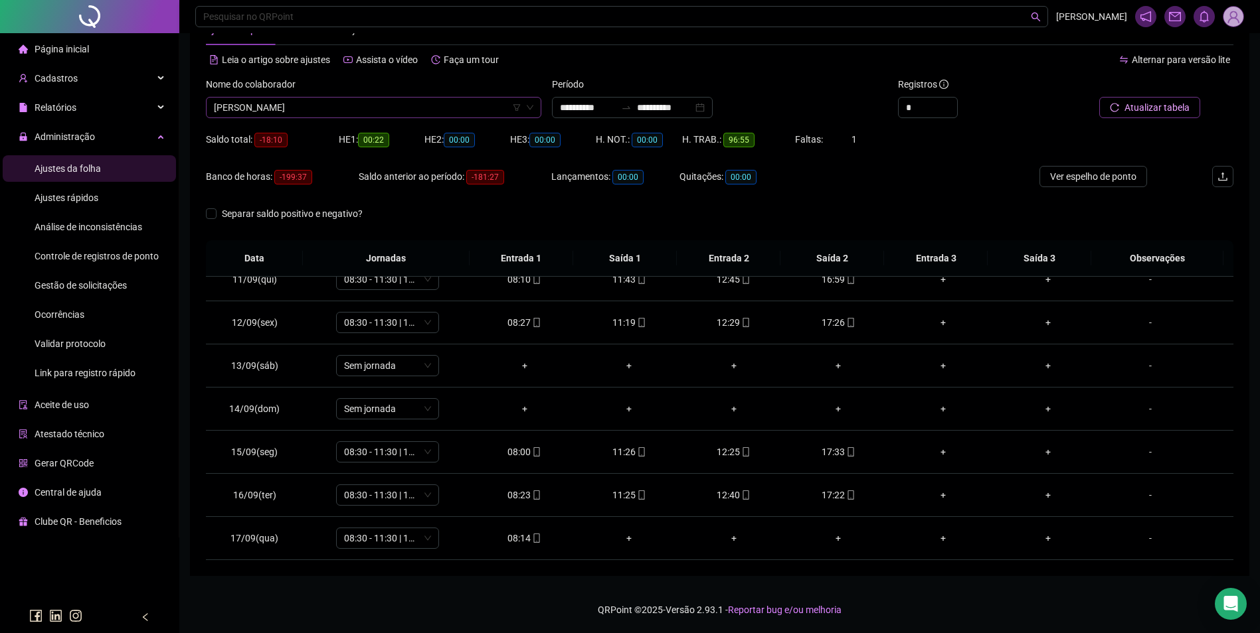
click at [363, 112] on span "LUCIANA CARVALHO COSTA" at bounding box center [373, 108] width 319 height 20
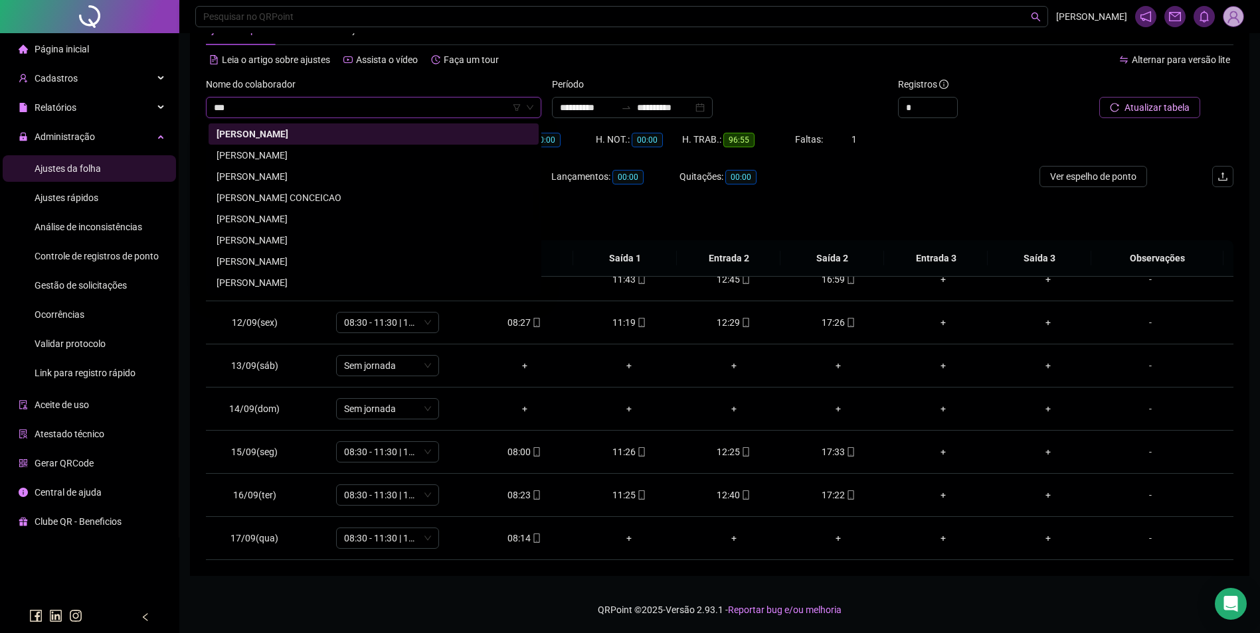
scroll to position [0, 0]
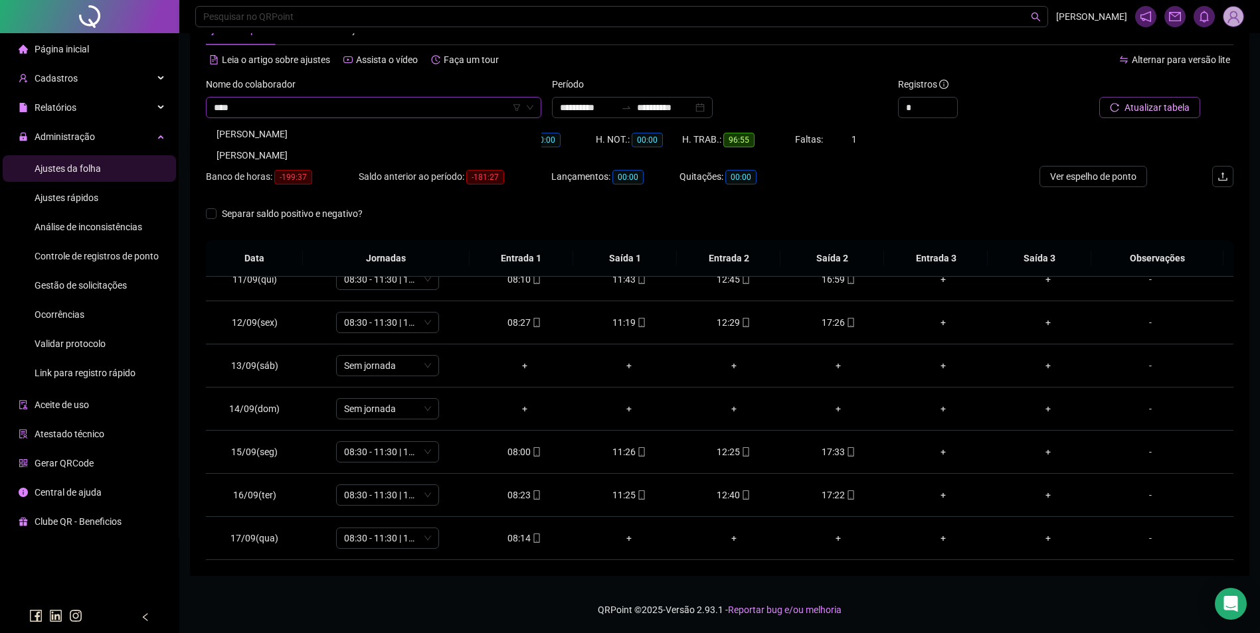
click at [299, 129] on div "LUDILEIA PEREIRA BRITO" at bounding box center [373, 134] width 314 height 15
click at [1147, 114] on span "Buscar registros" at bounding box center [1155, 107] width 68 height 15
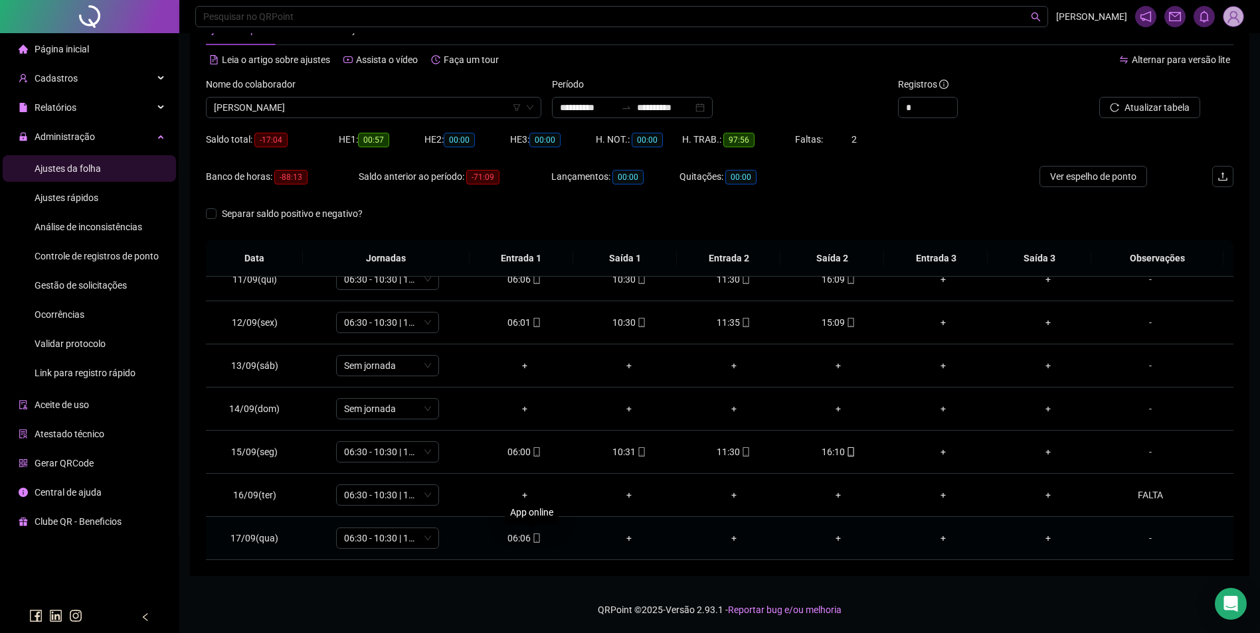
click at [530, 533] on span at bounding box center [535, 538] width 11 height 11
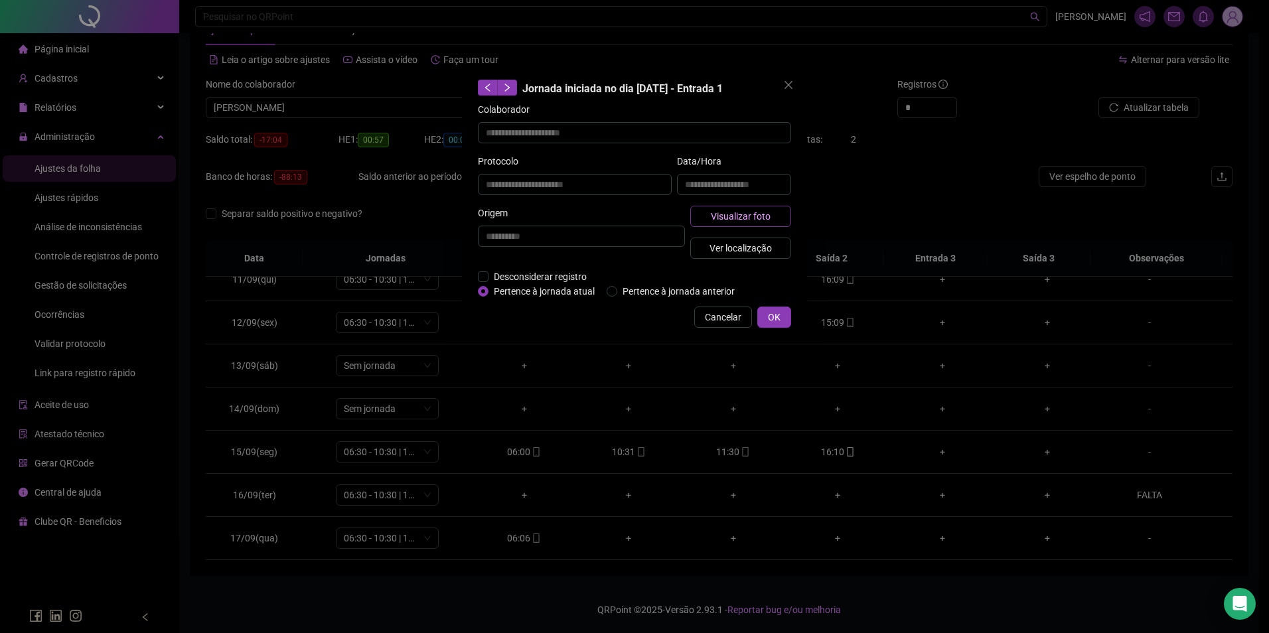
click at [774, 222] on button "Visualizar foto" at bounding box center [741, 216] width 101 height 21
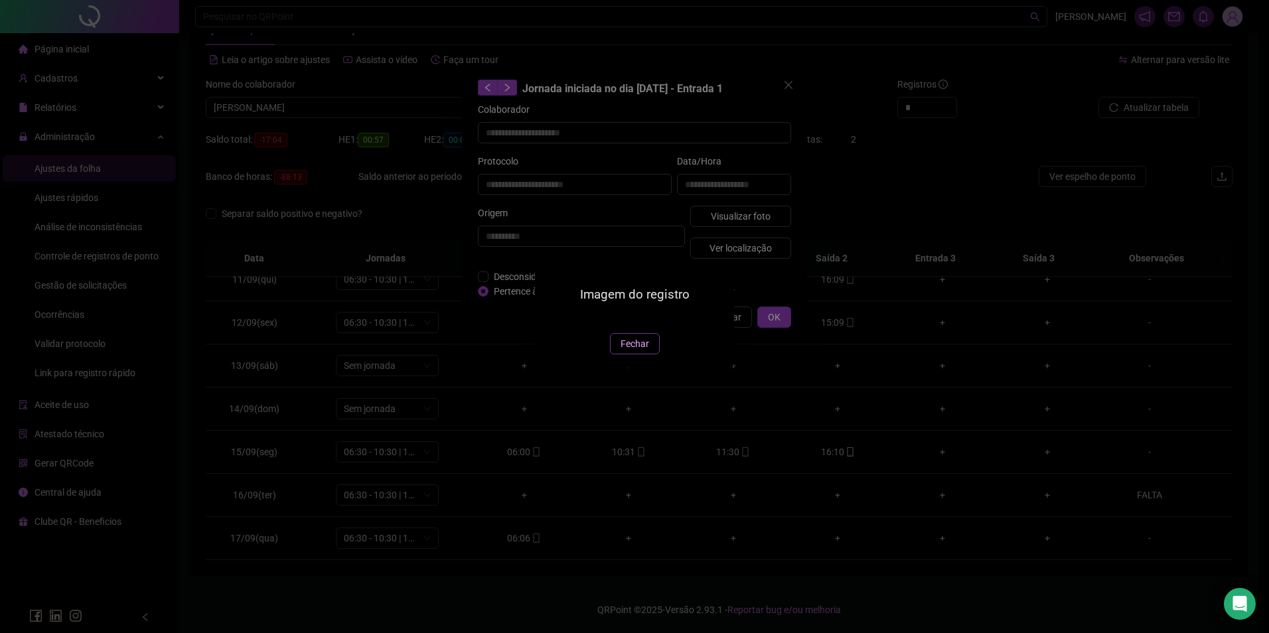
click at [632, 351] on span "Fechar" at bounding box center [635, 344] width 29 height 15
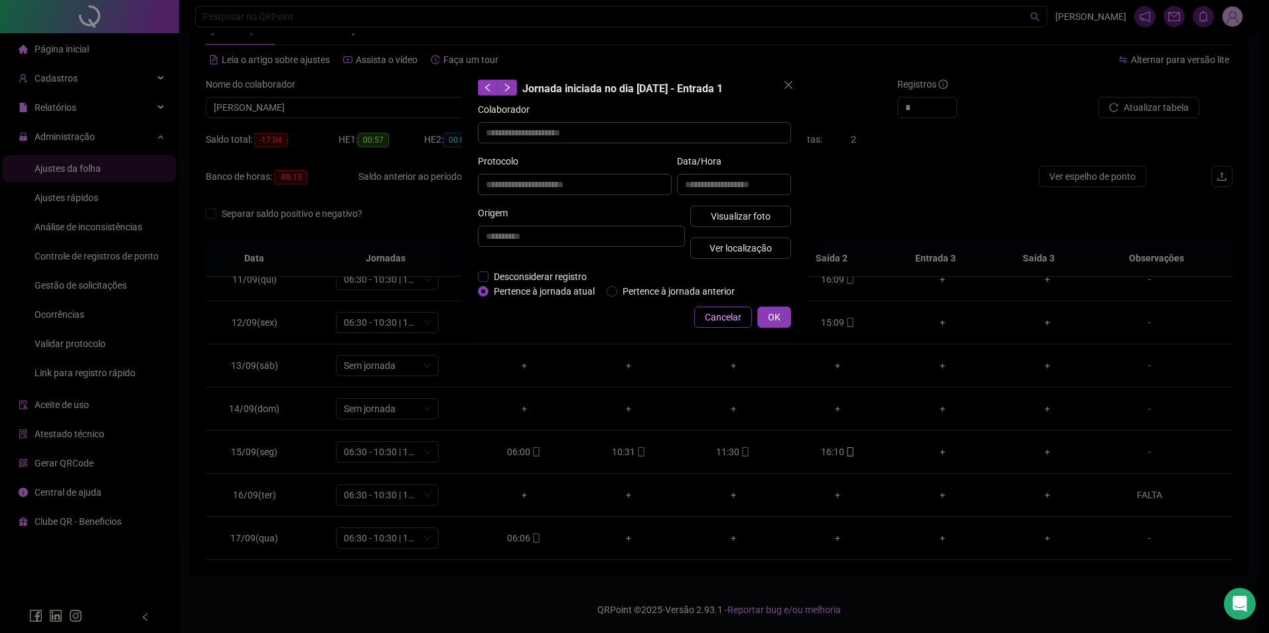
click at [735, 315] on span "Cancelar" at bounding box center [723, 317] width 37 height 15
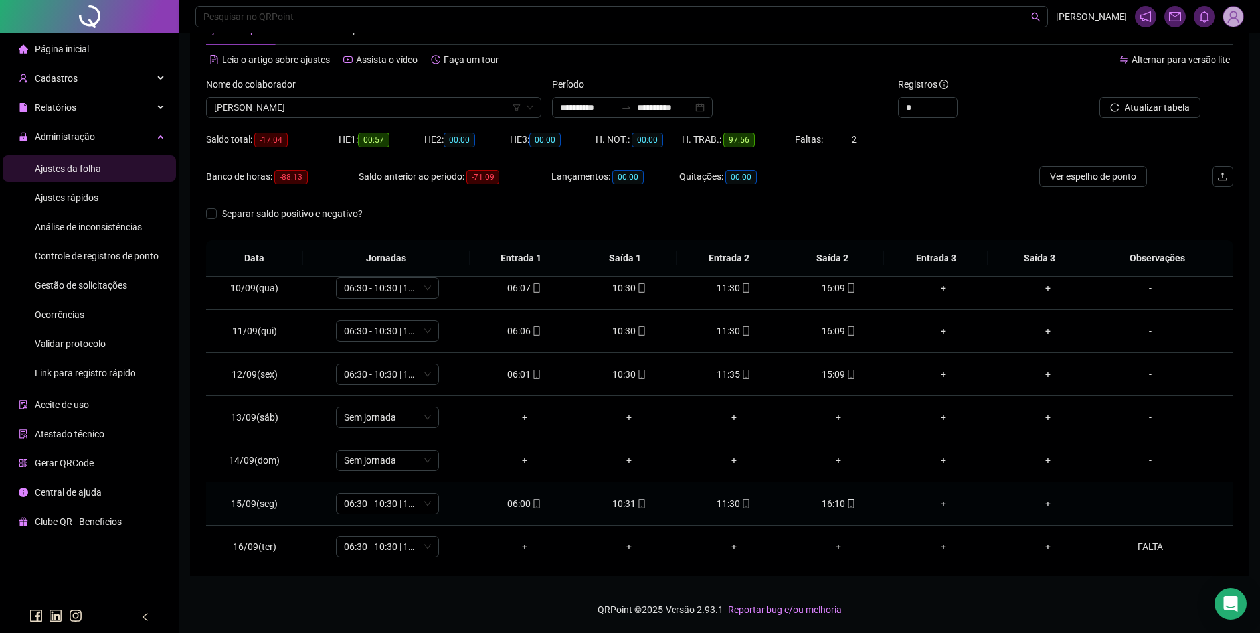
scroll to position [450, 0]
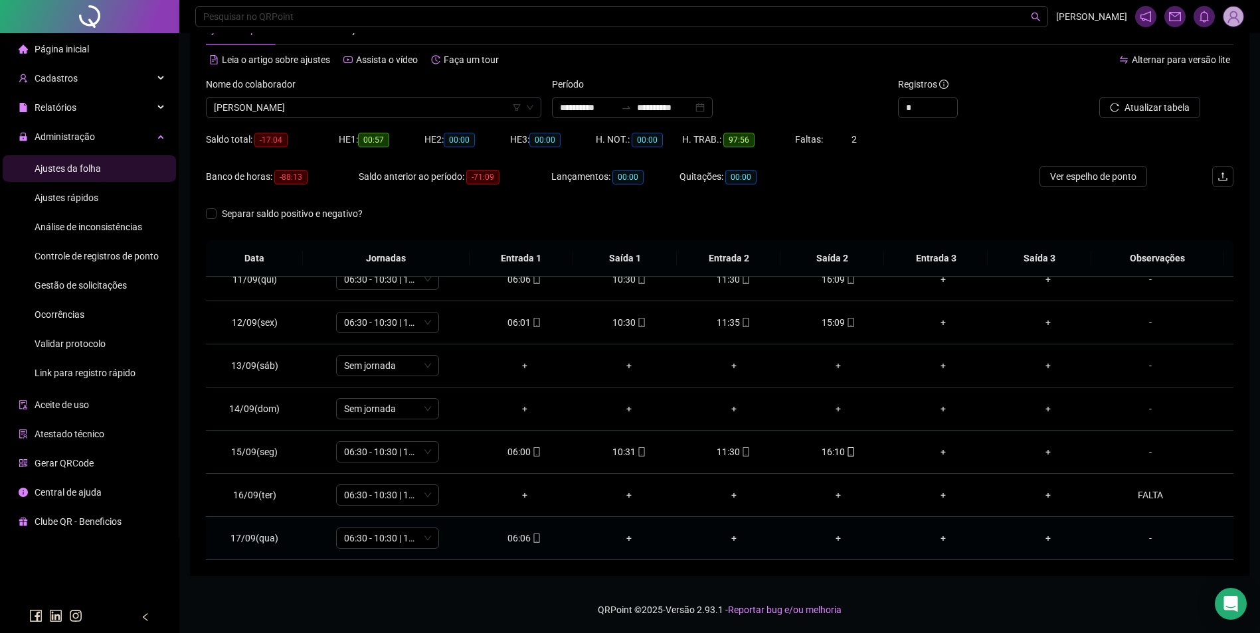
click at [533, 534] on icon "mobile" at bounding box center [536, 538] width 6 height 9
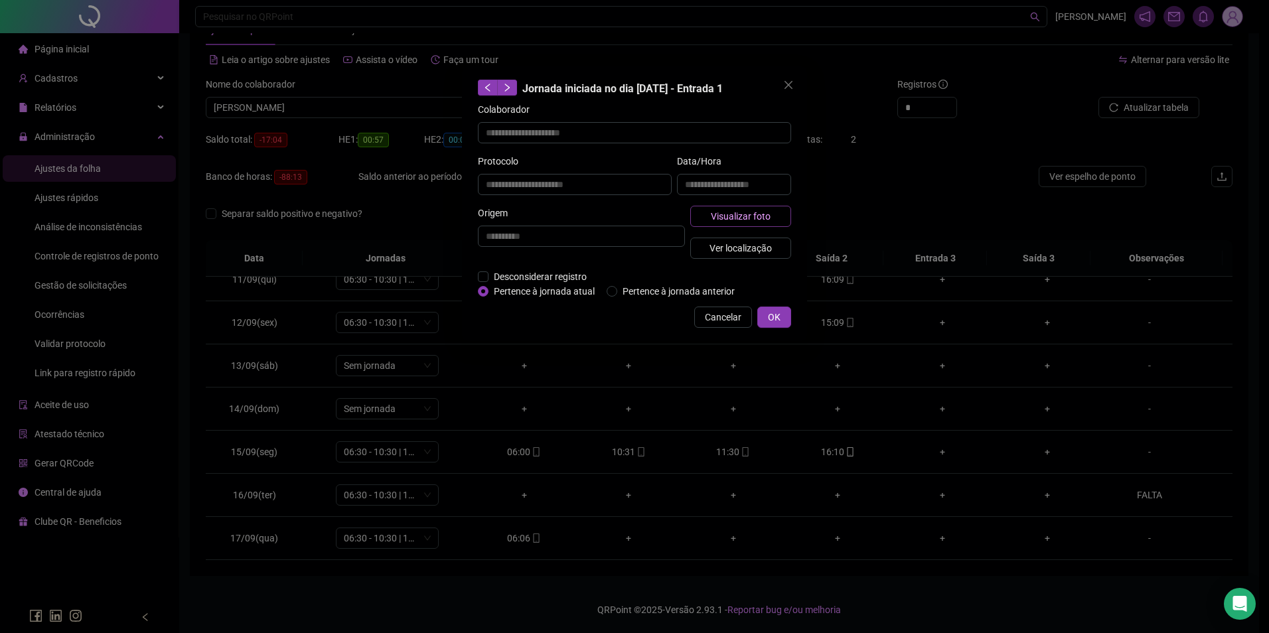
click at [746, 226] on button "Visualizar foto" at bounding box center [741, 216] width 101 height 21
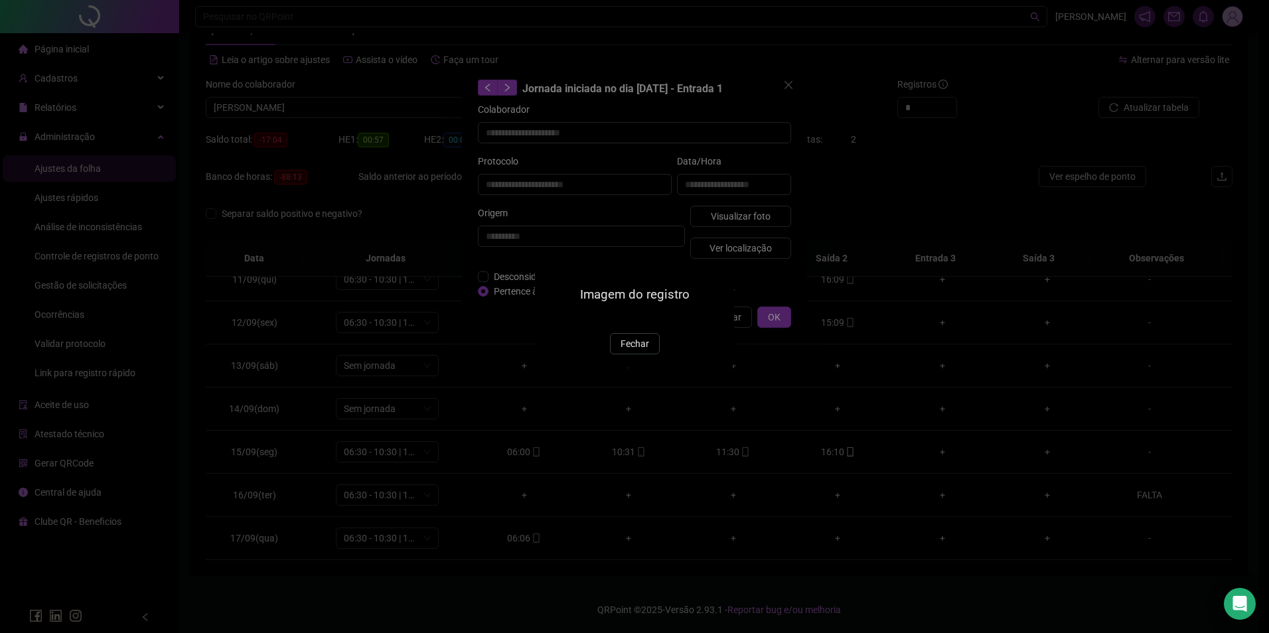
drag, startPoint x: 639, startPoint y: 421, endPoint x: 669, endPoint y: 367, distance: 61.2
click at [641, 355] on button "Fechar" at bounding box center [635, 343] width 50 height 21
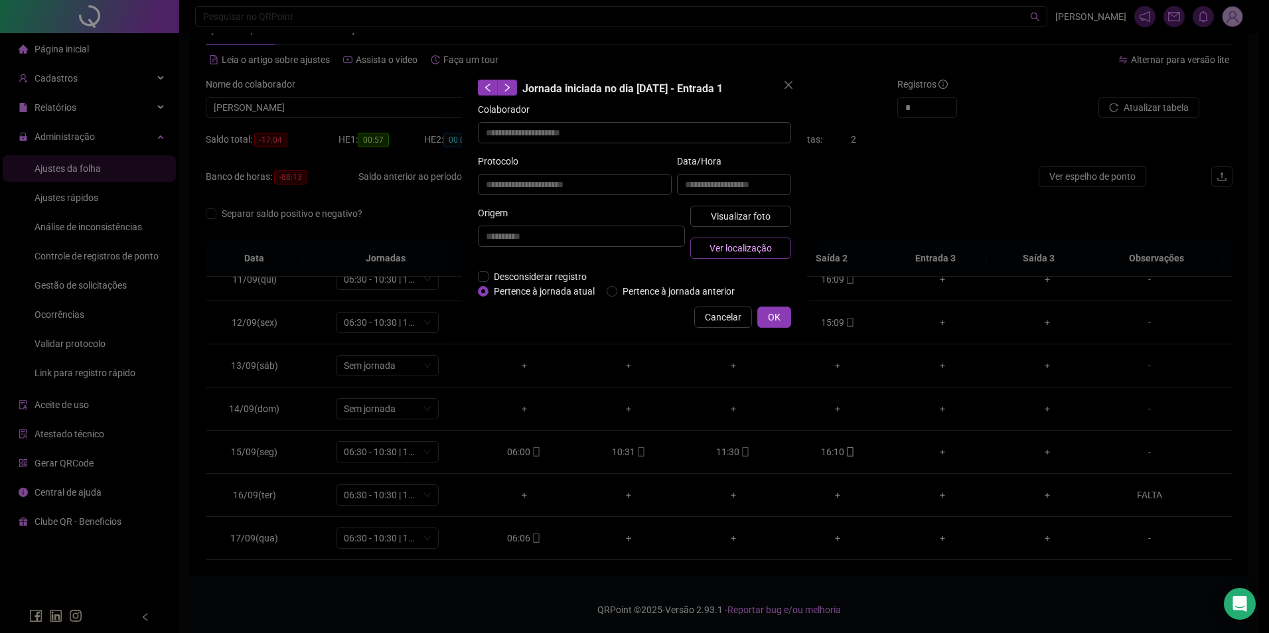
click at [752, 246] on span "Ver localização" at bounding box center [741, 248] width 62 height 15
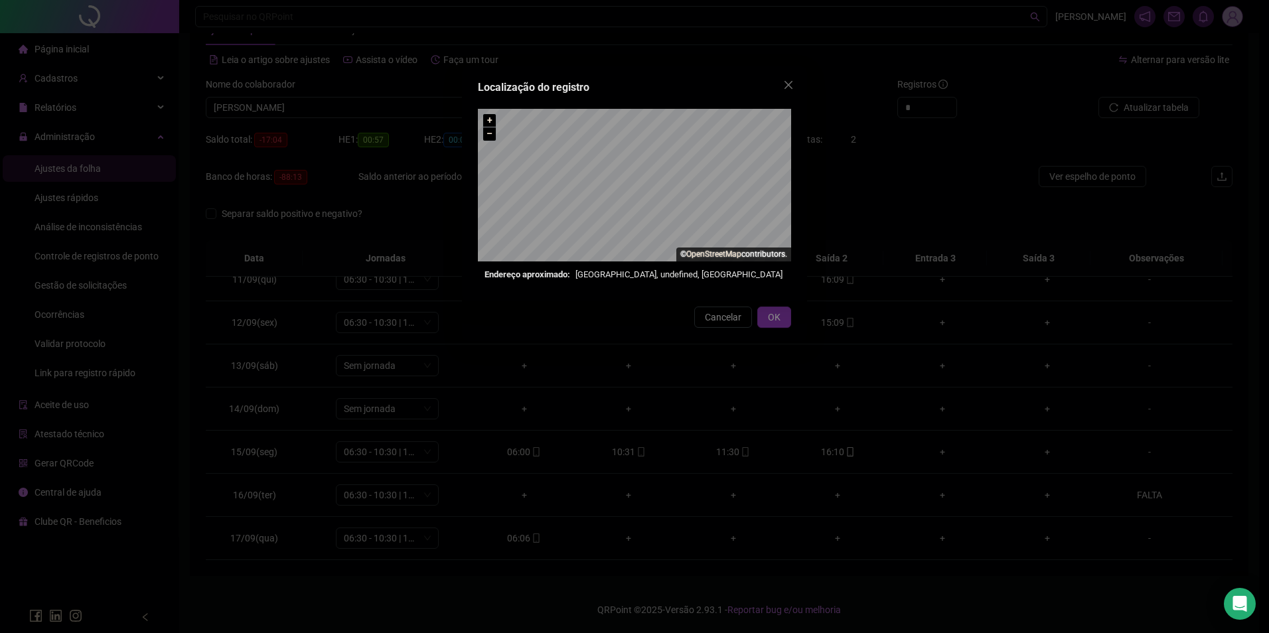
click at [788, 87] on icon "close" at bounding box center [788, 85] width 11 height 11
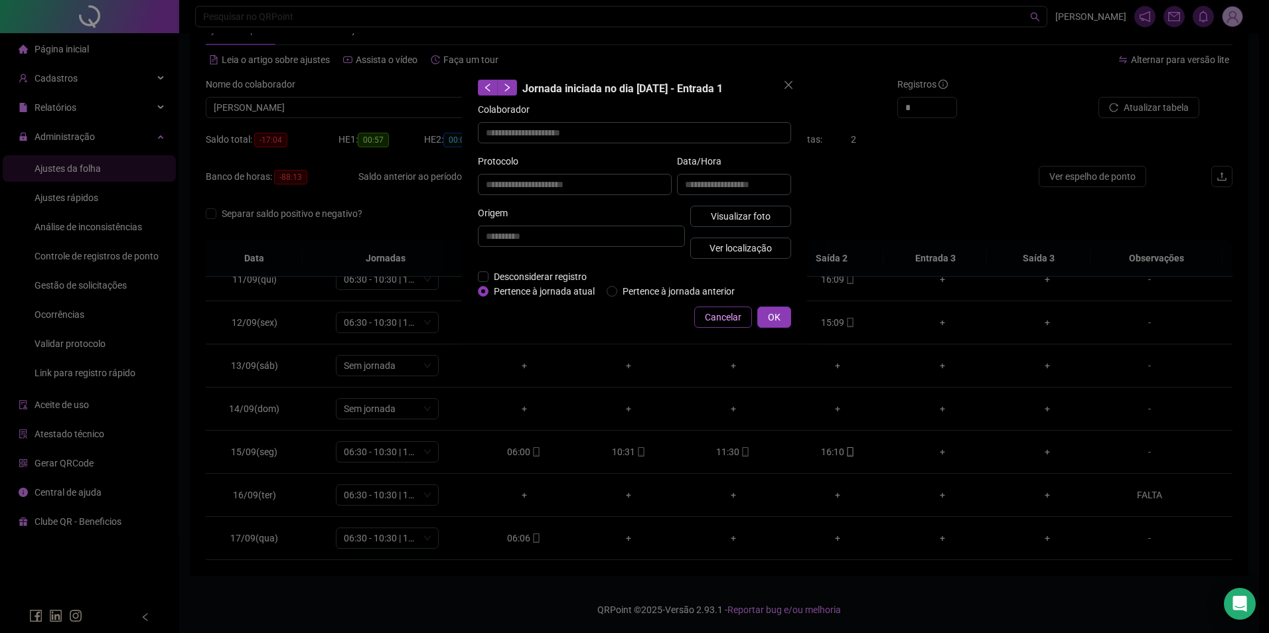
click at [744, 323] on button "Cancelar" at bounding box center [723, 317] width 58 height 21
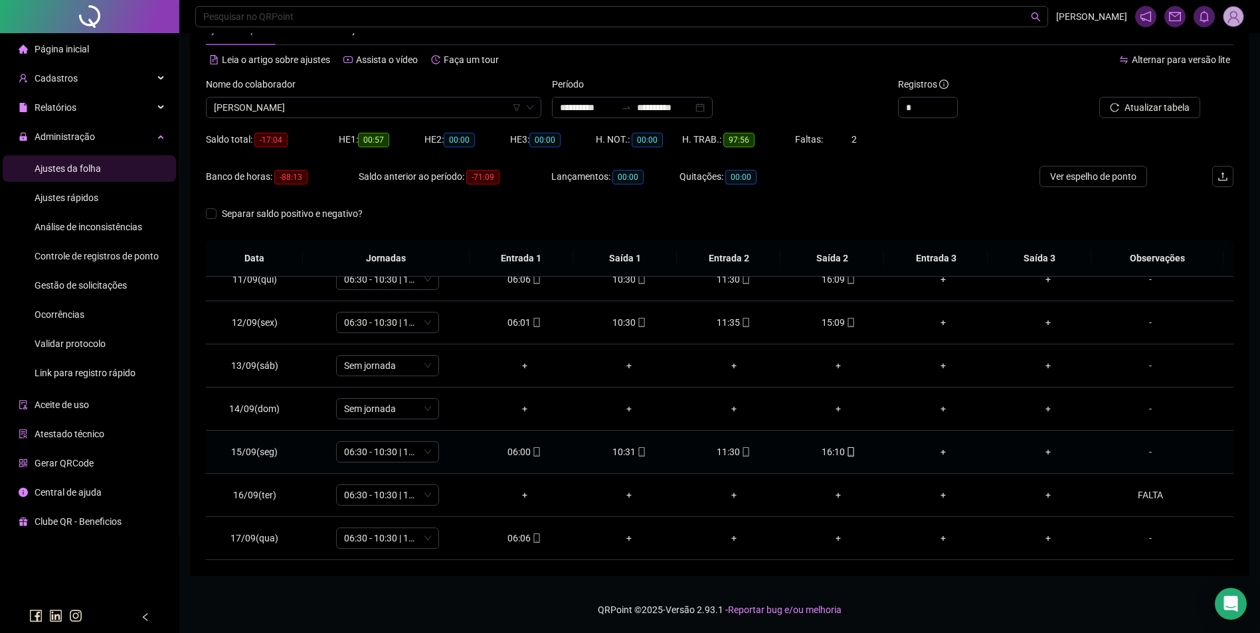
click at [743, 456] on icon "mobile" at bounding box center [746, 452] width 6 height 9
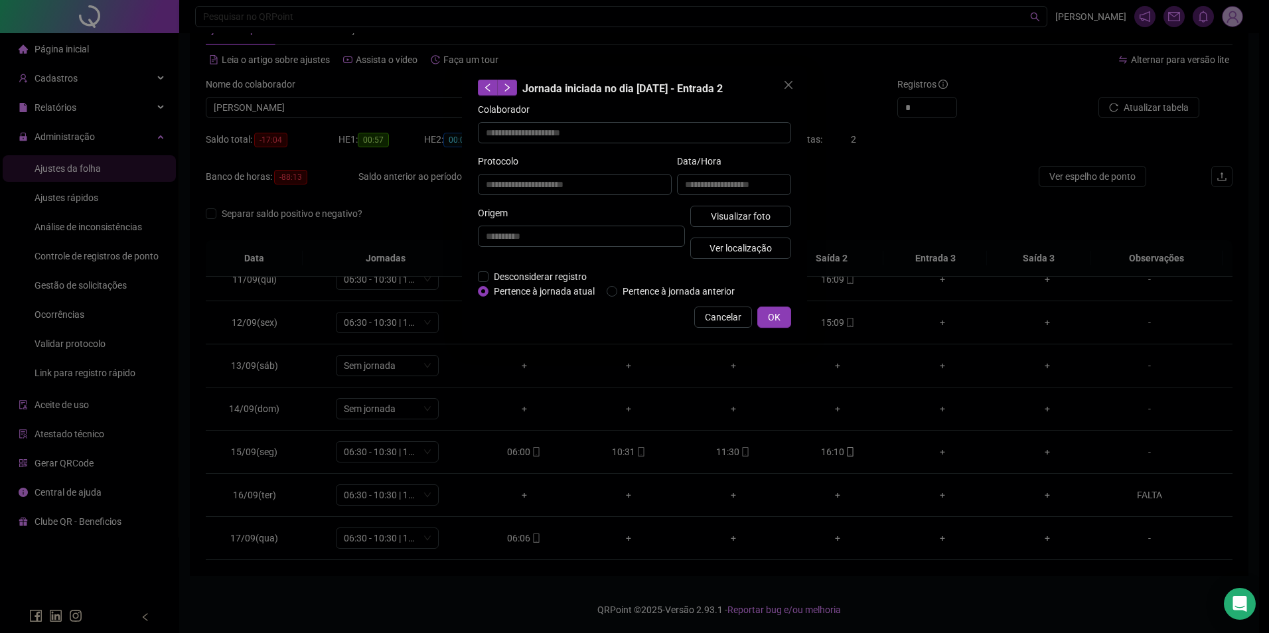
drag, startPoint x: 757, startPoint y: 230, endPoint x: 759, endPoint y: 224, distance: 6.9
click at [757, 229] on div "Visualizar foto Ver localização" at bounding box center [741, 238] width 106 height 64
click at [760, 220] on span "Visualizar foto" at bounding box center [741, 216] width 60 height 15
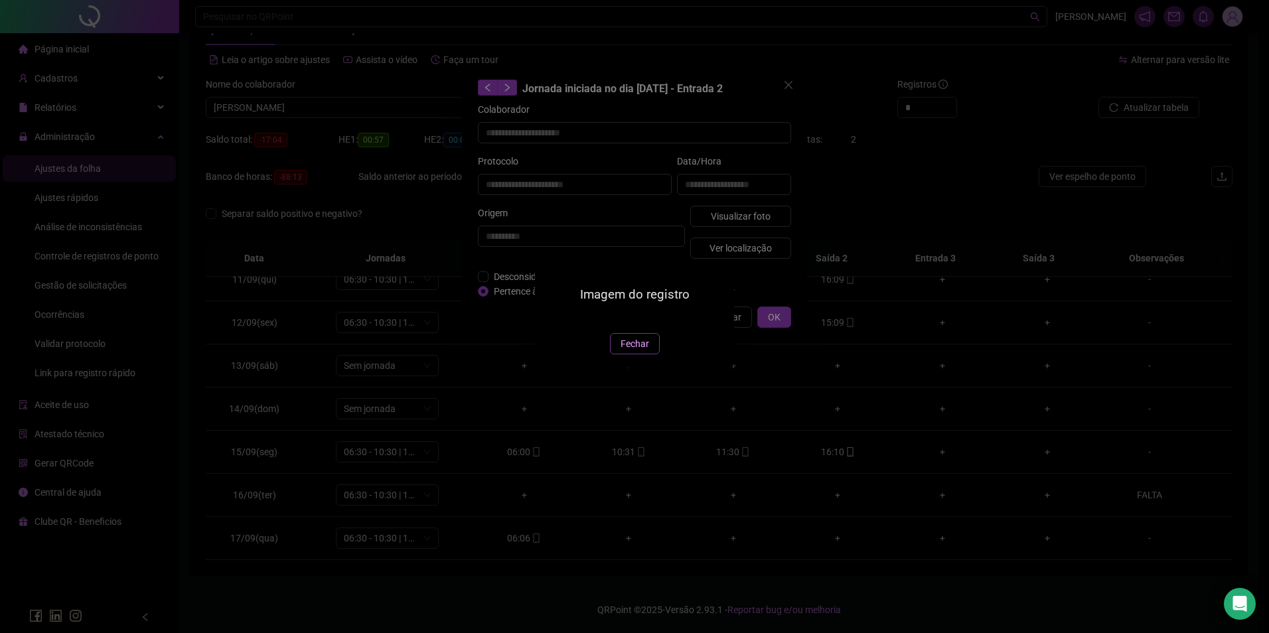
click at [645, 351] on span "Fechar" at bounding box center [635, 344] width 29 height 15
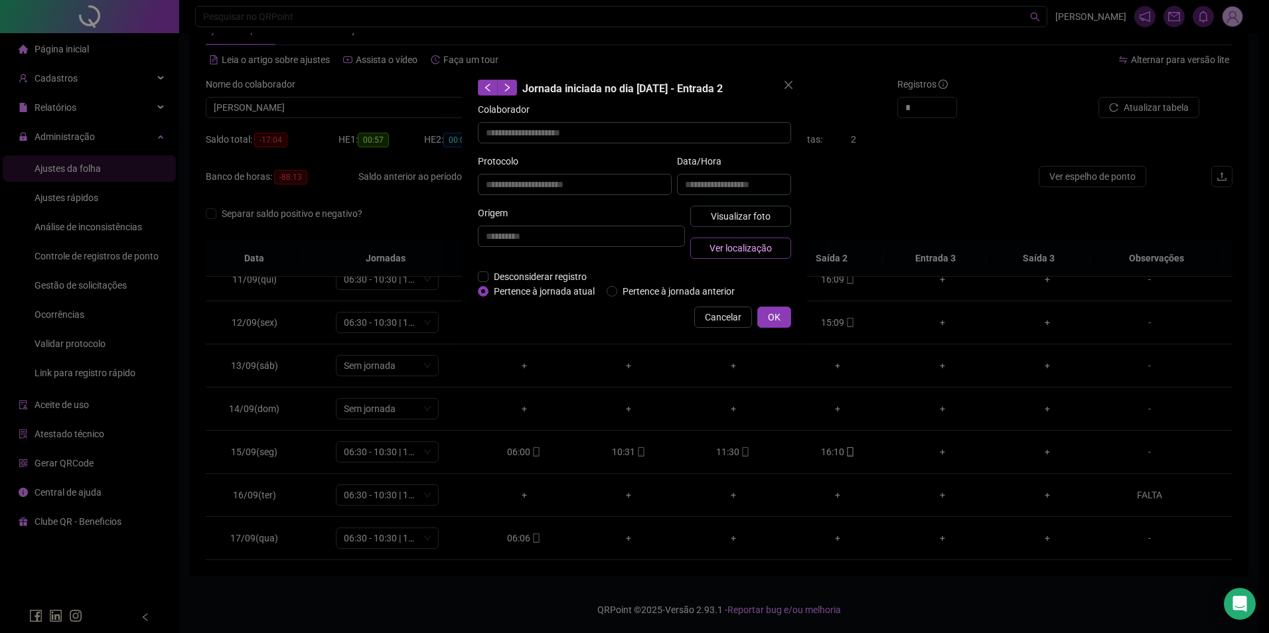
click at [750, 248] on span "Ver localização" at bounding box center [741, 248] width 62 height 15
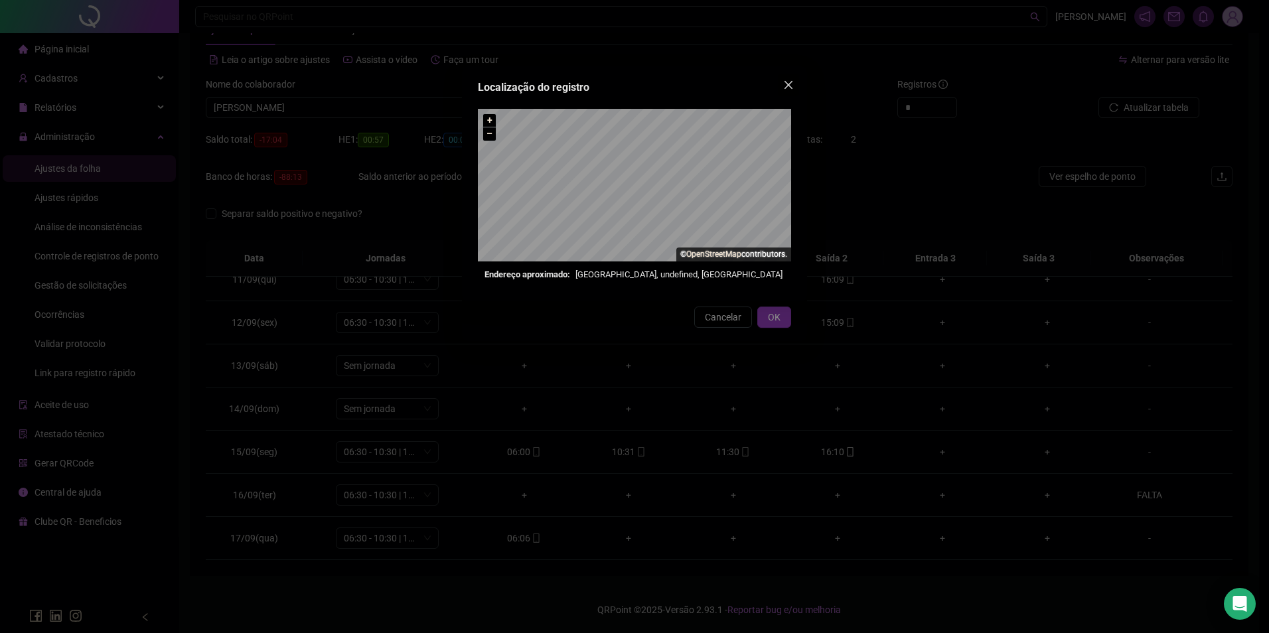
click at [789, 84] on icon "close" at bounding box center [789, 85] width 8 height 8
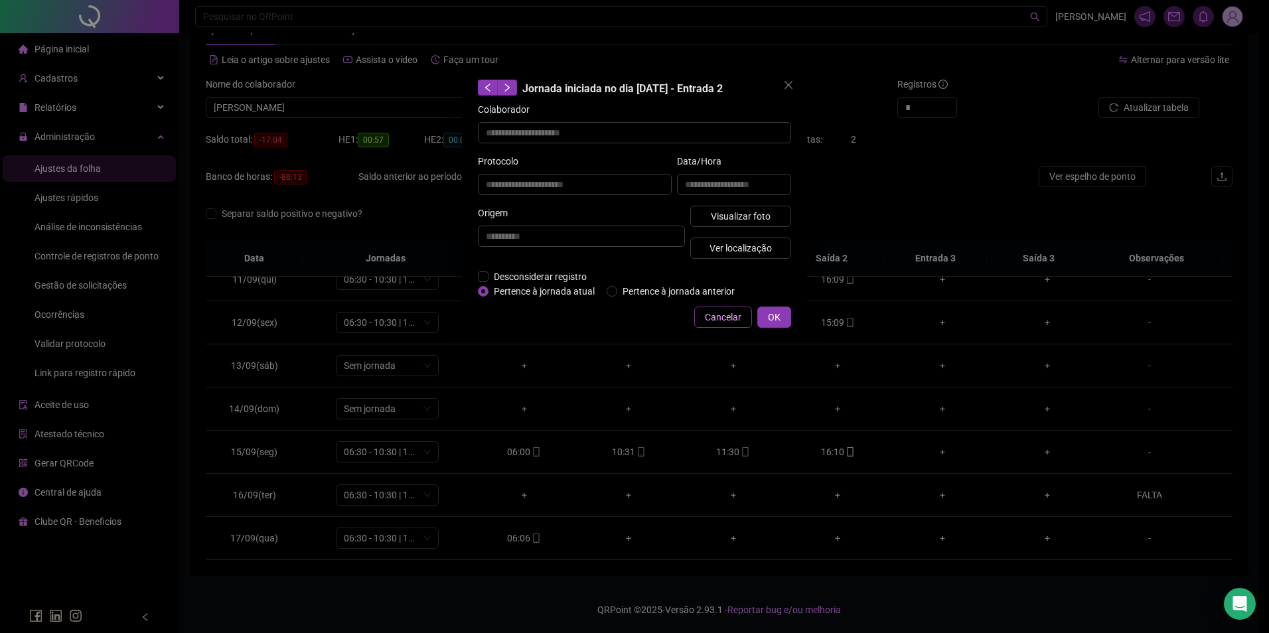
click at [712, 321] on span "Cancelar" at bounding box center [723, 317] width 37 height 15
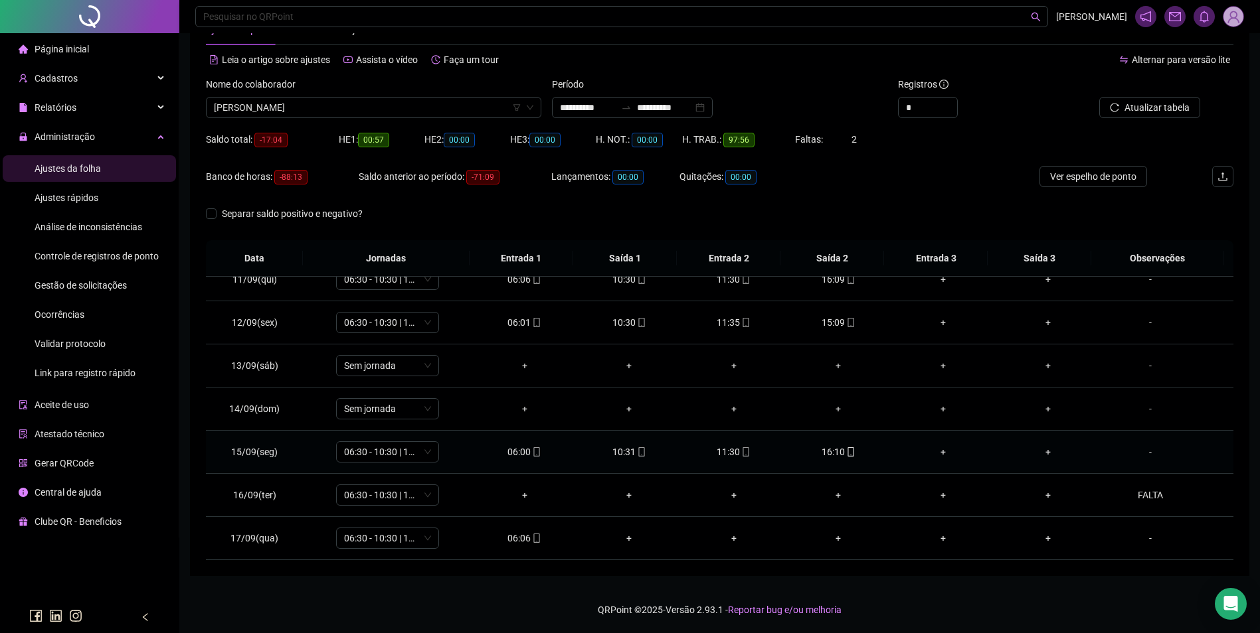
click at [726, 443] on td "11:30" at bounding box center [733, 452] width 105 height 43
click at [727, 450] on div "11:30" at bounding box center [734, 452] width 84 height 15
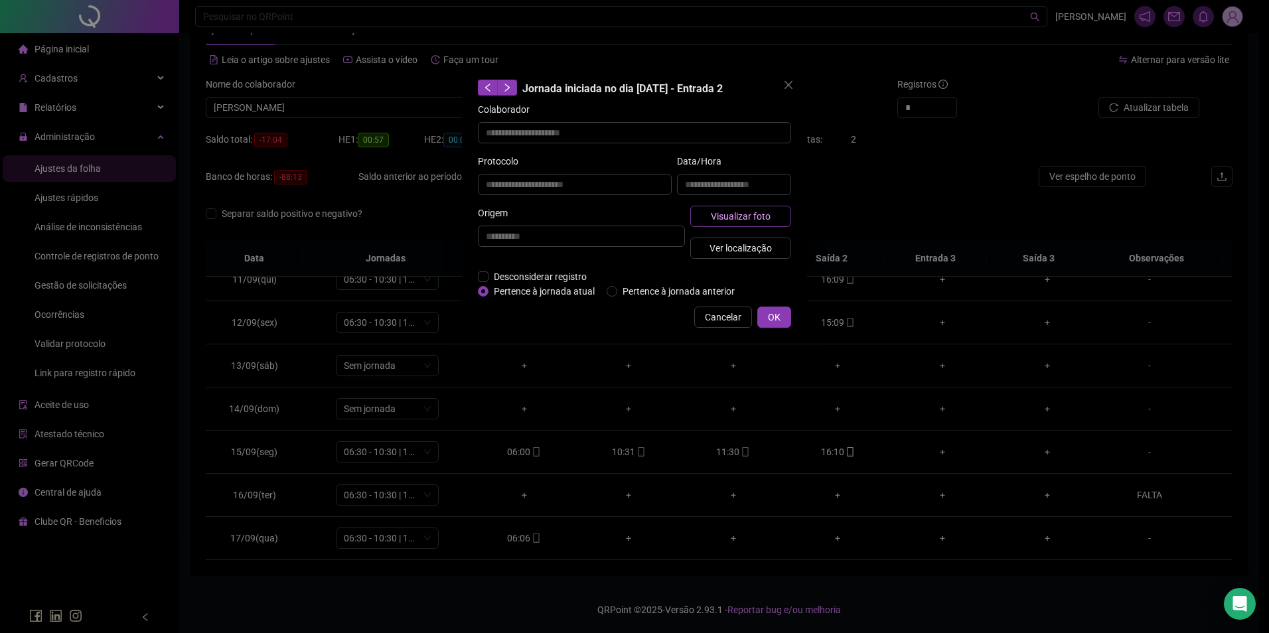
click at [760, 207] on button "Visualizar foto" at bounding box center [741, 216] width 101 height 21
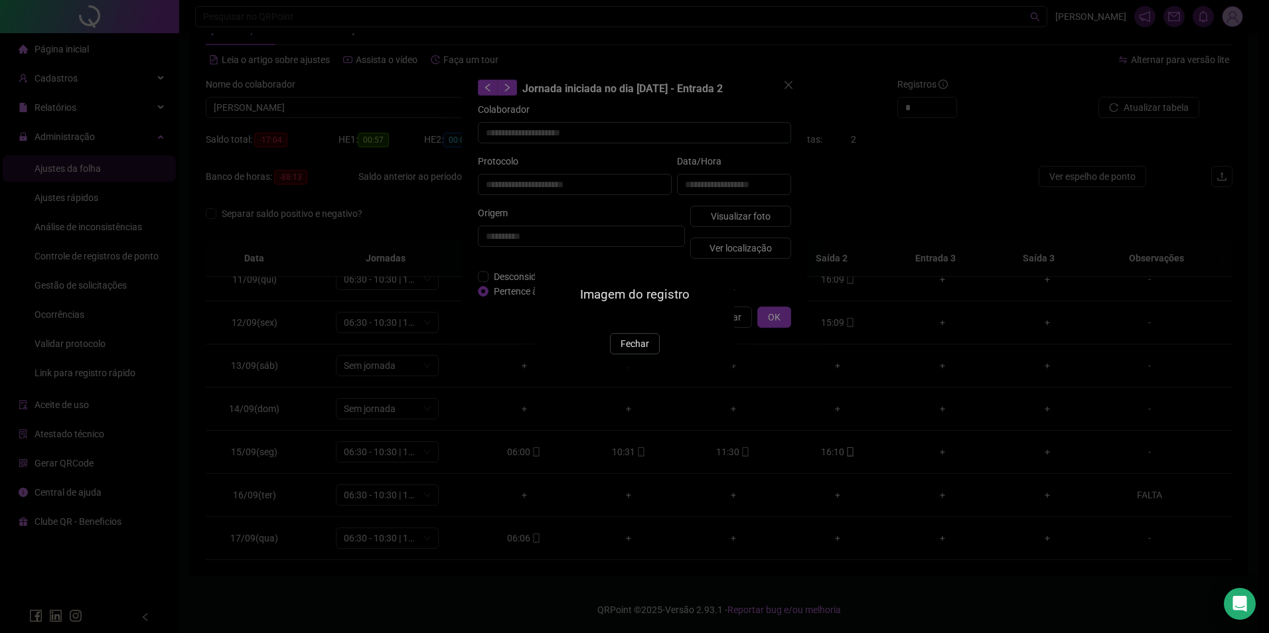
click at [551, 319] on img at bounding box center [551, 319] width 0 height 0
click at [643, 351] on span "Fechar" at bounding box center [635, 344] width 29 height 15
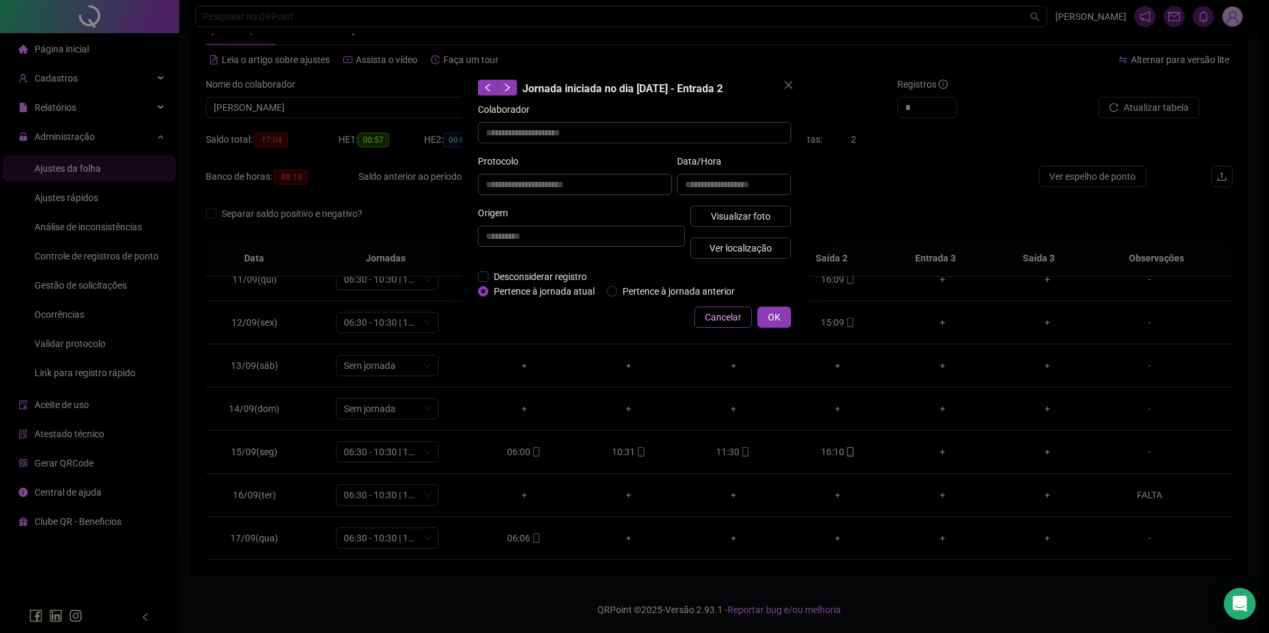
click at [721, 319] on span "Cancelar" at bounding box center [723, 317] width 37 height 15
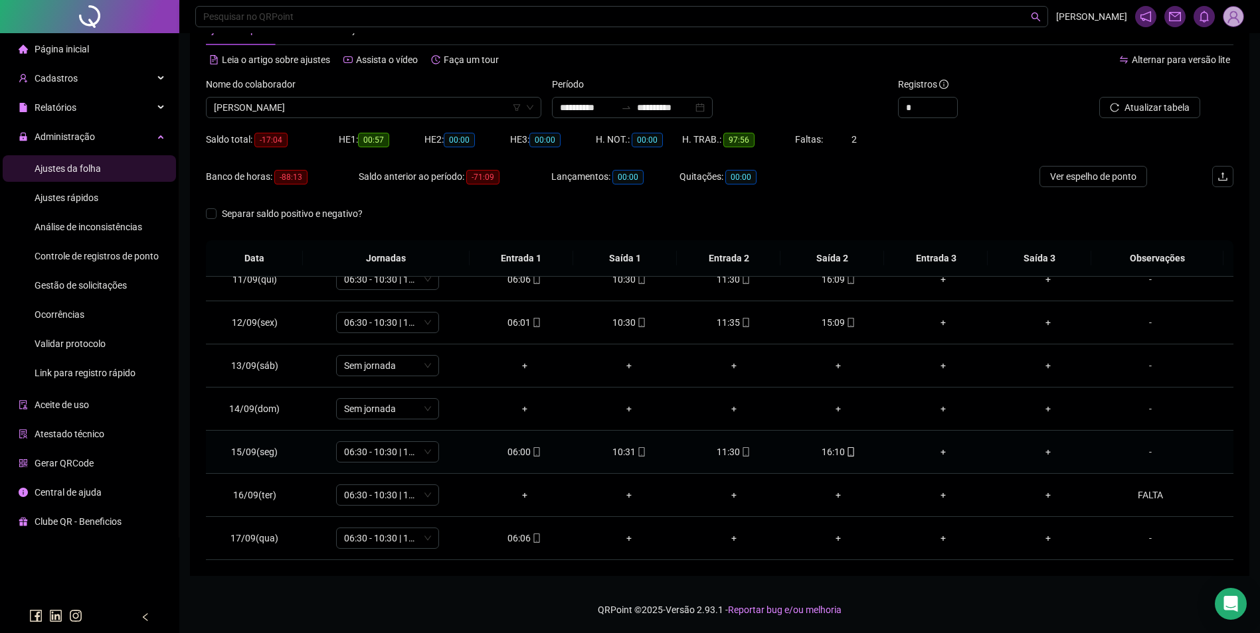
click at [532, 455] on icon "mobile" at bounding box center [536, 452] width 9 height 9
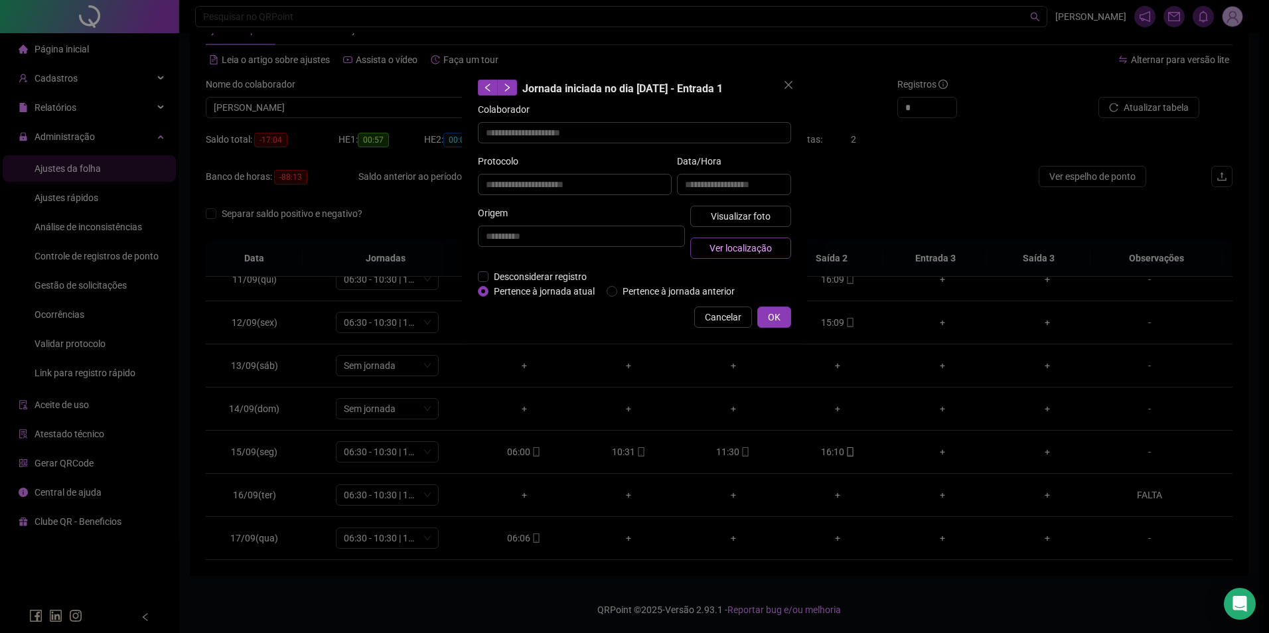
click at [723, 248] on span "Ver localização" at bounding box center [741, 248] width 62 height 15
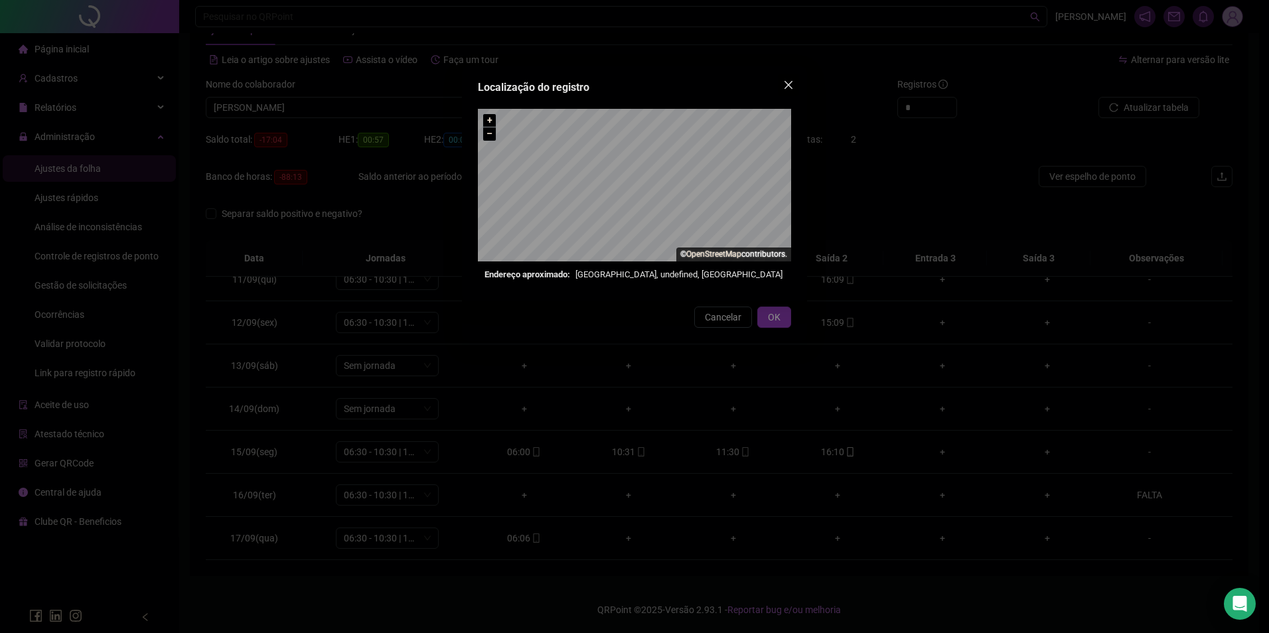
click at [789, 84] on icon "close" at bounding box center [789, 85] width 8 height 8
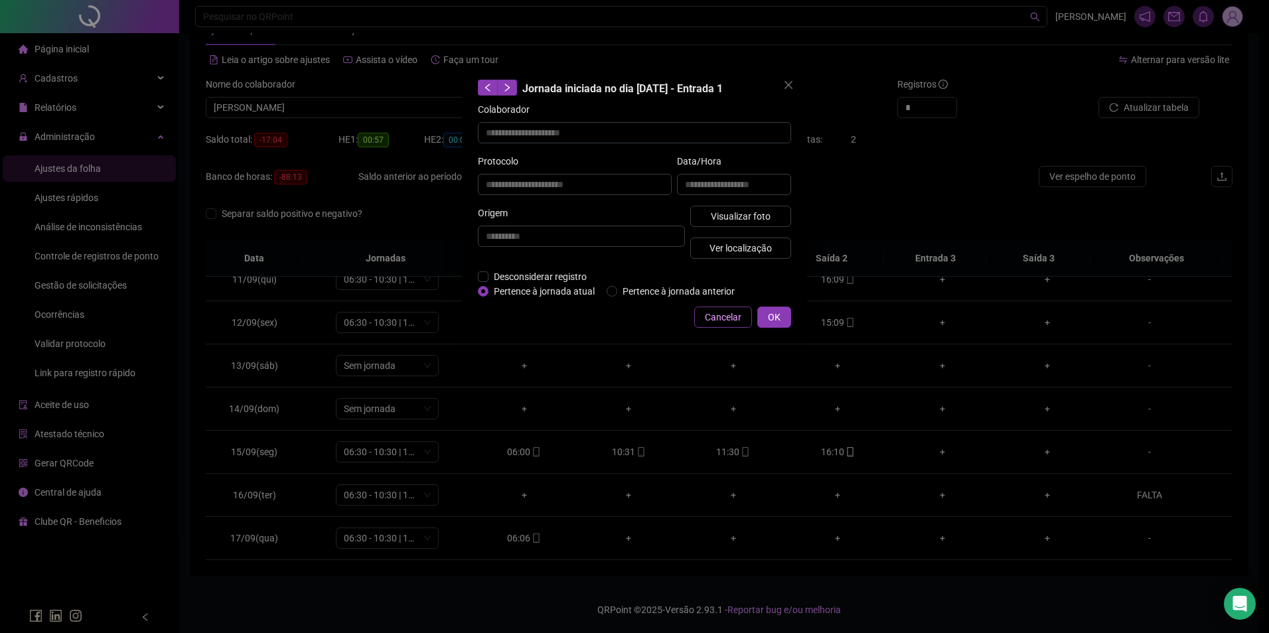
click at [709, 310] on span "Cancelar" at bounding box center [723, 317] width 37 height 15
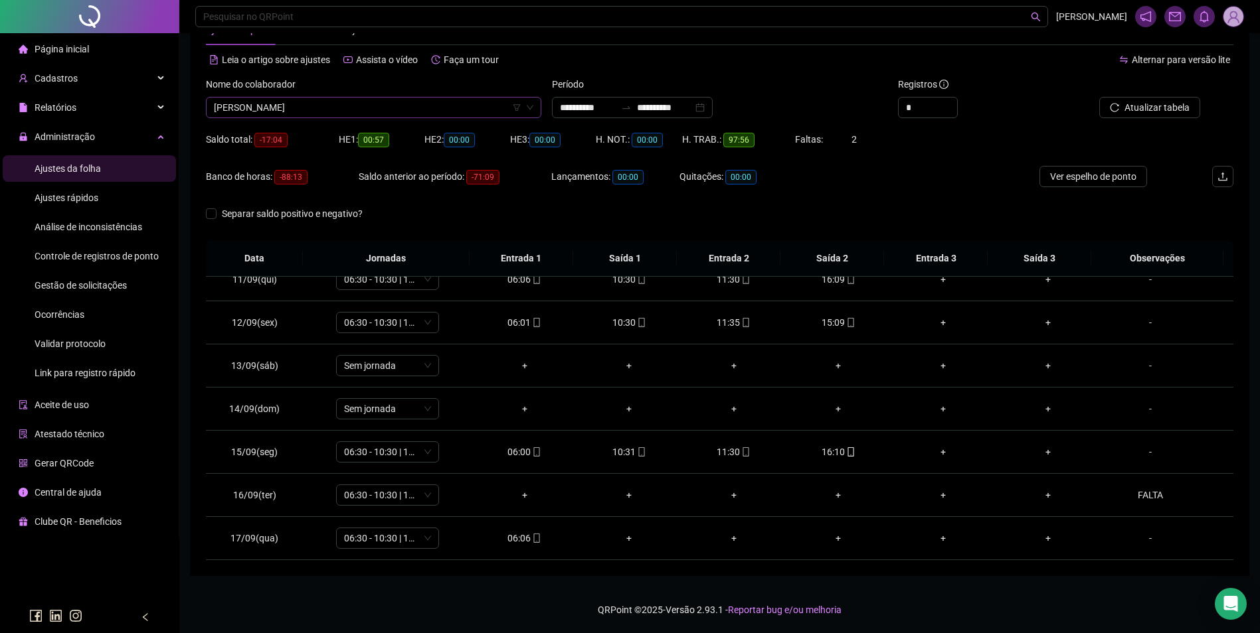
click at [404, 112] on span "LUDILEIA PEREIRA BRITO" at bounding box center [373, 108] width 319 height 20
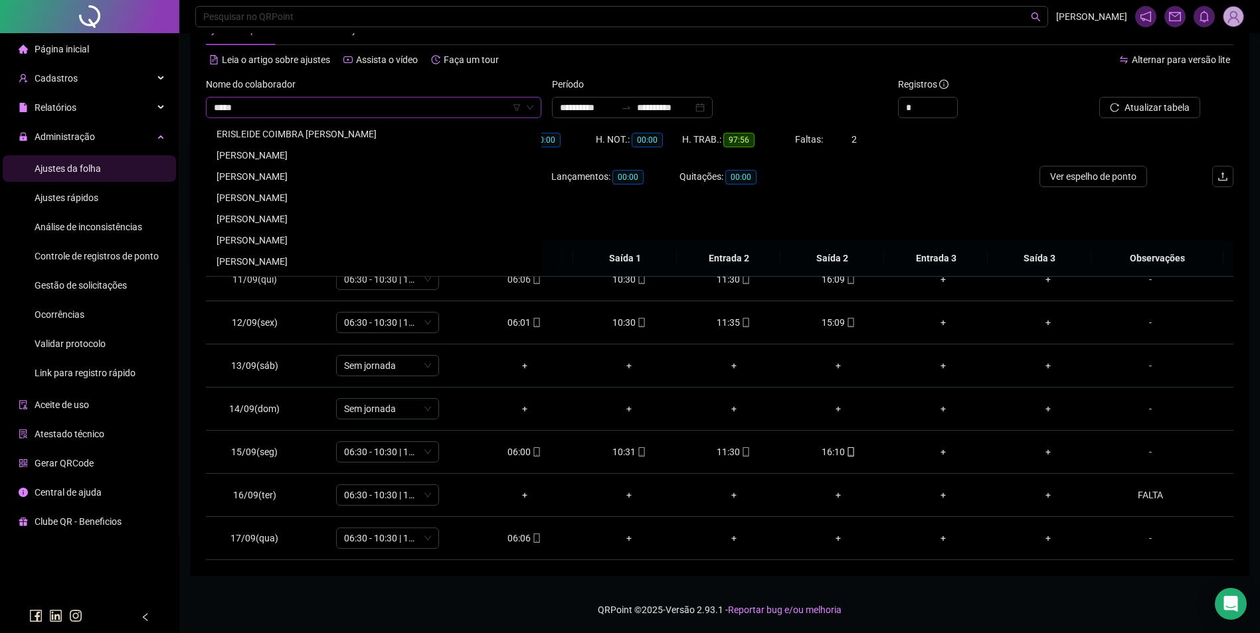
scroll to position [0, 0]
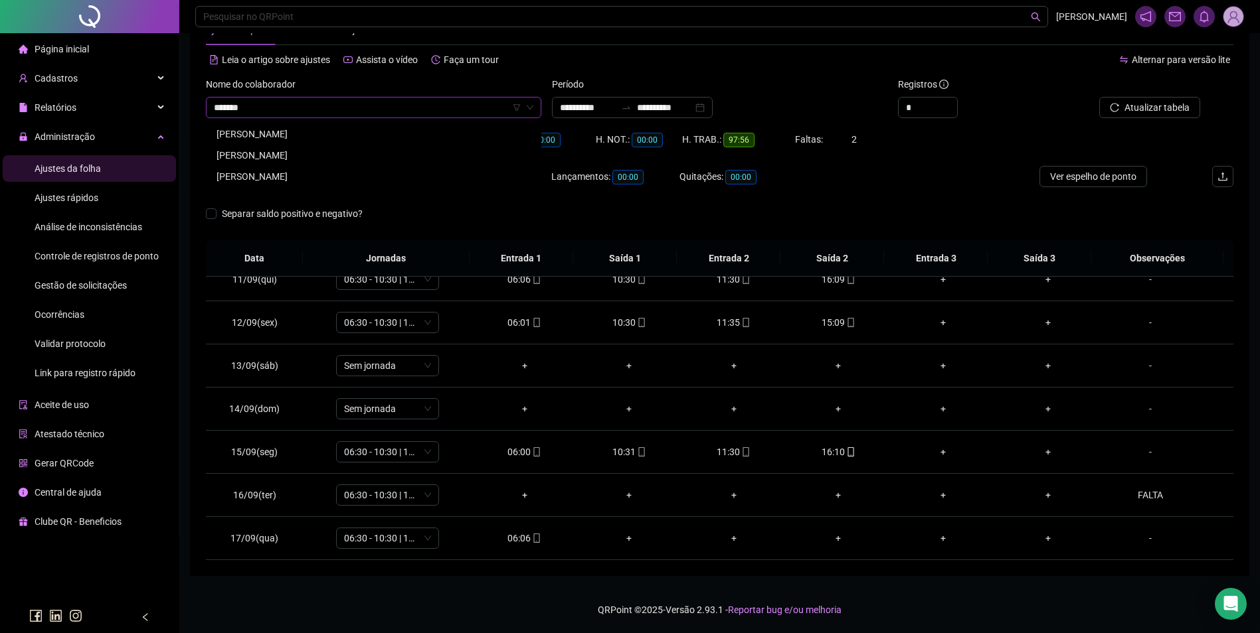
click at [299, 181] on div "MARCELO RODRIGUES SANTOS" at bounding box center [373, 176] width 314 height 15
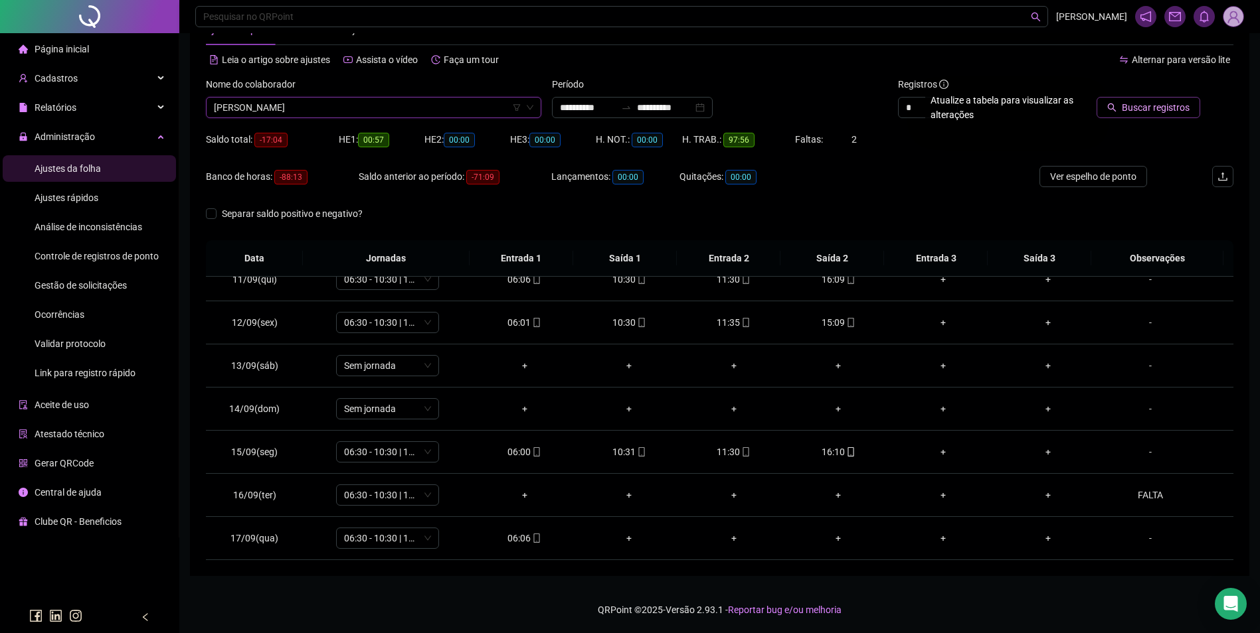
click at [1139, 112] on span "Buscar registros" at bounding box center [1155, 107] width 68 height 15
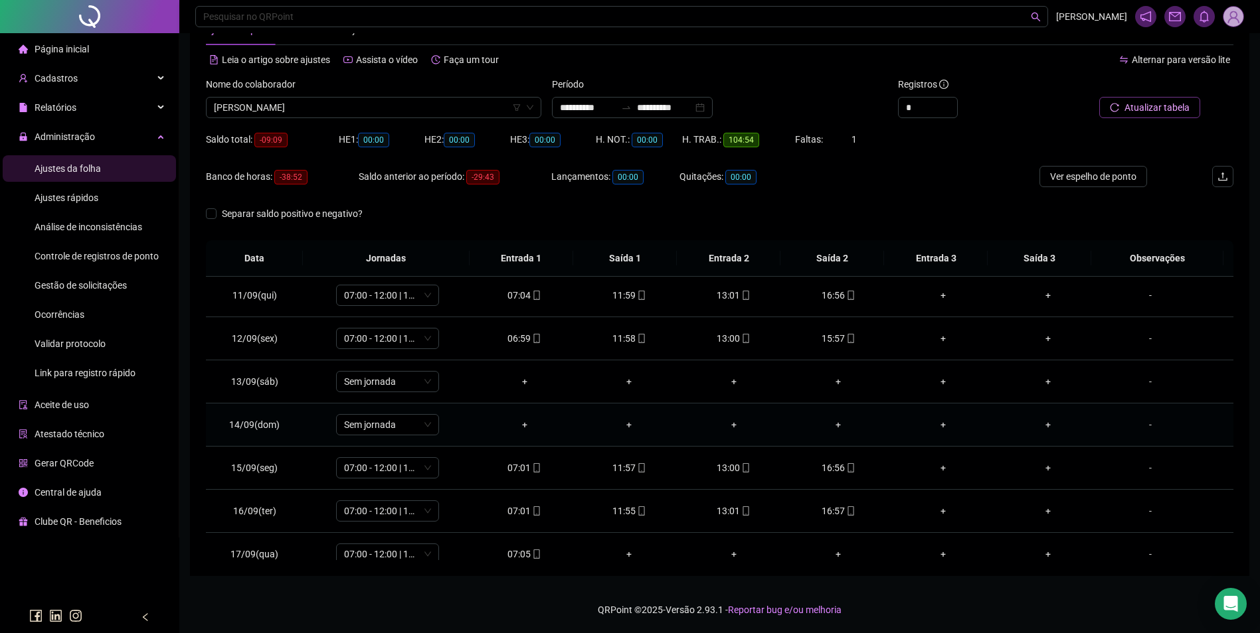
scroll to position [450, 0]
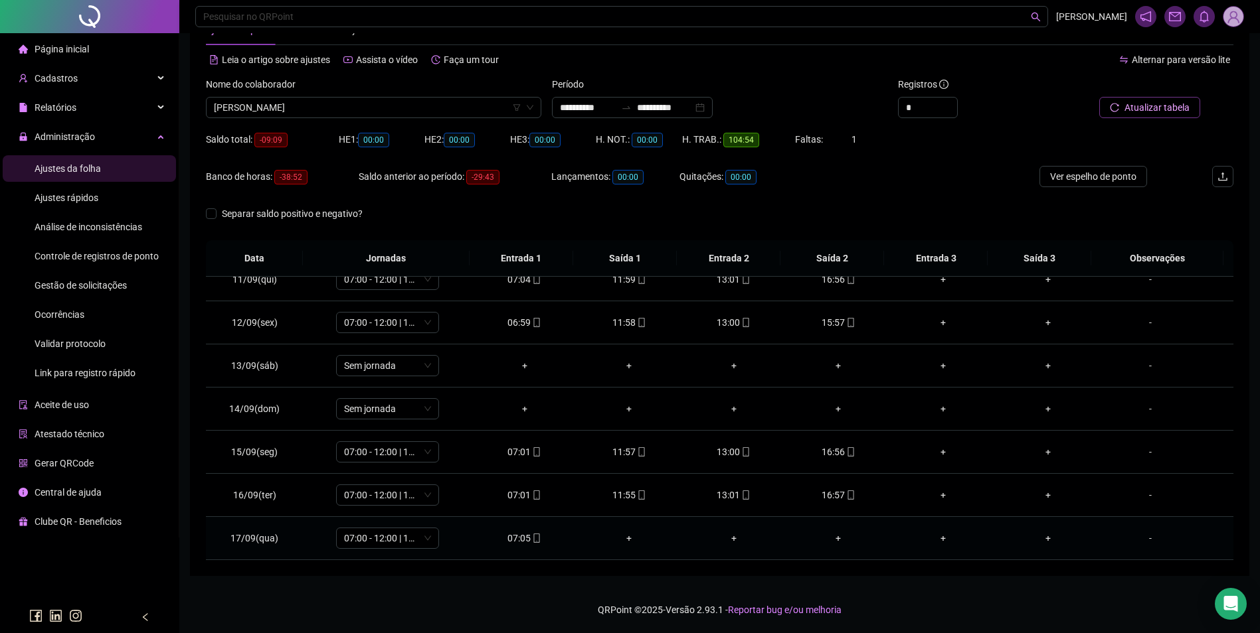
click at [532, 540] on icon "mobile" at bounding box center [536, 538] width 9 height 9
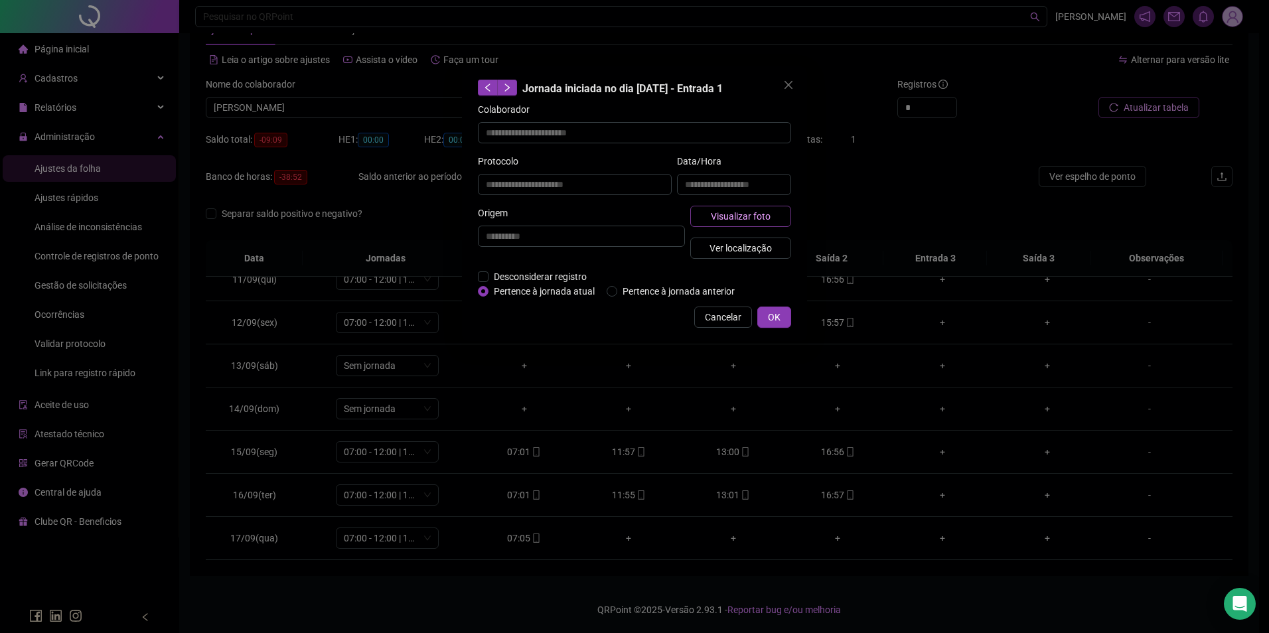
click at [732, 214] on span "Visualizar foto" at bounding box center [741, 216] width 60 height 15
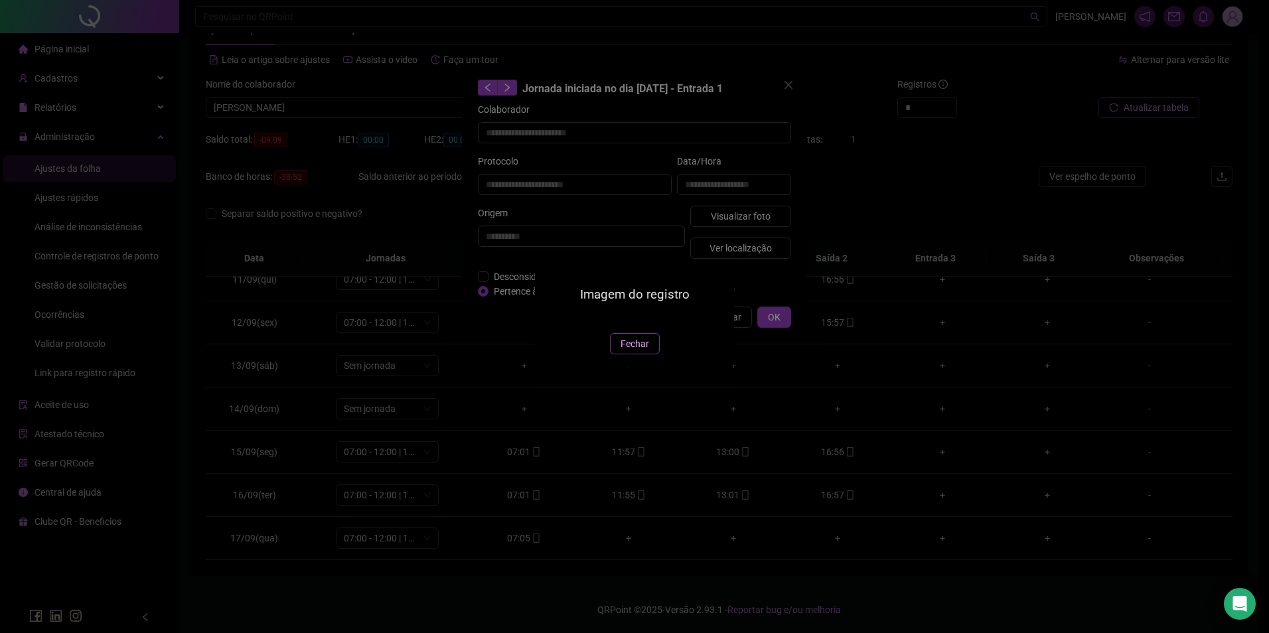
click at [631, 351] on span "Fechar" at bounding box center [635, 344] width 29 height 15
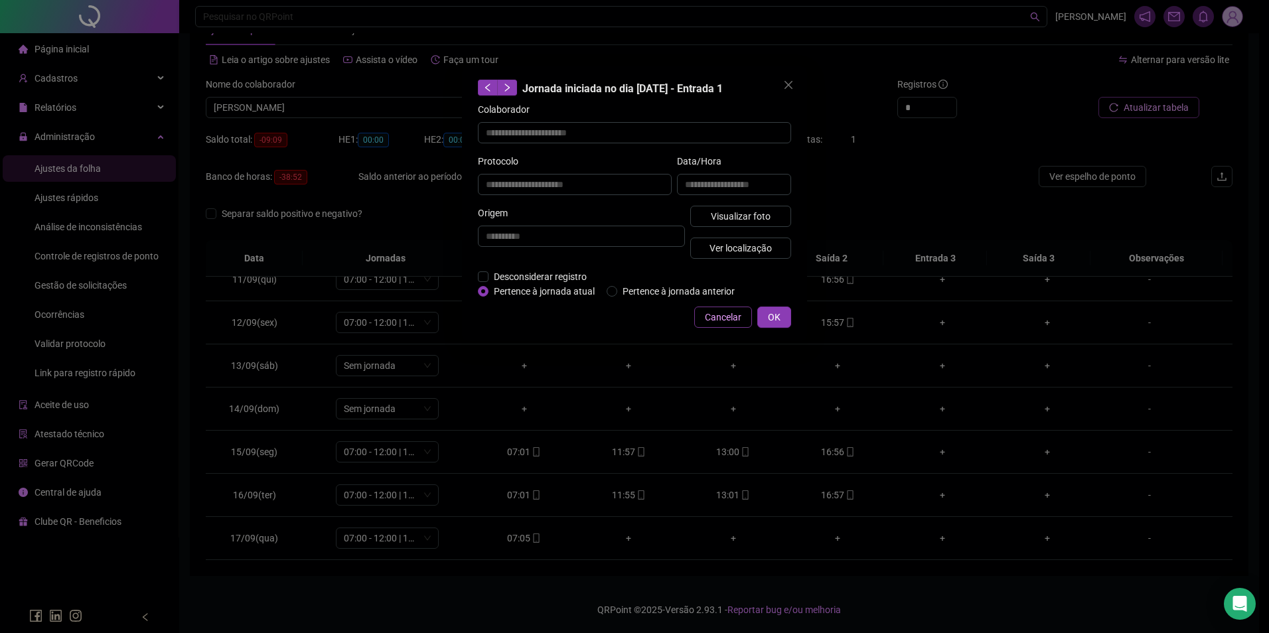
click at [709, 322] on span "Cancelar" at bounding box center [723, 317] width 37 height 15
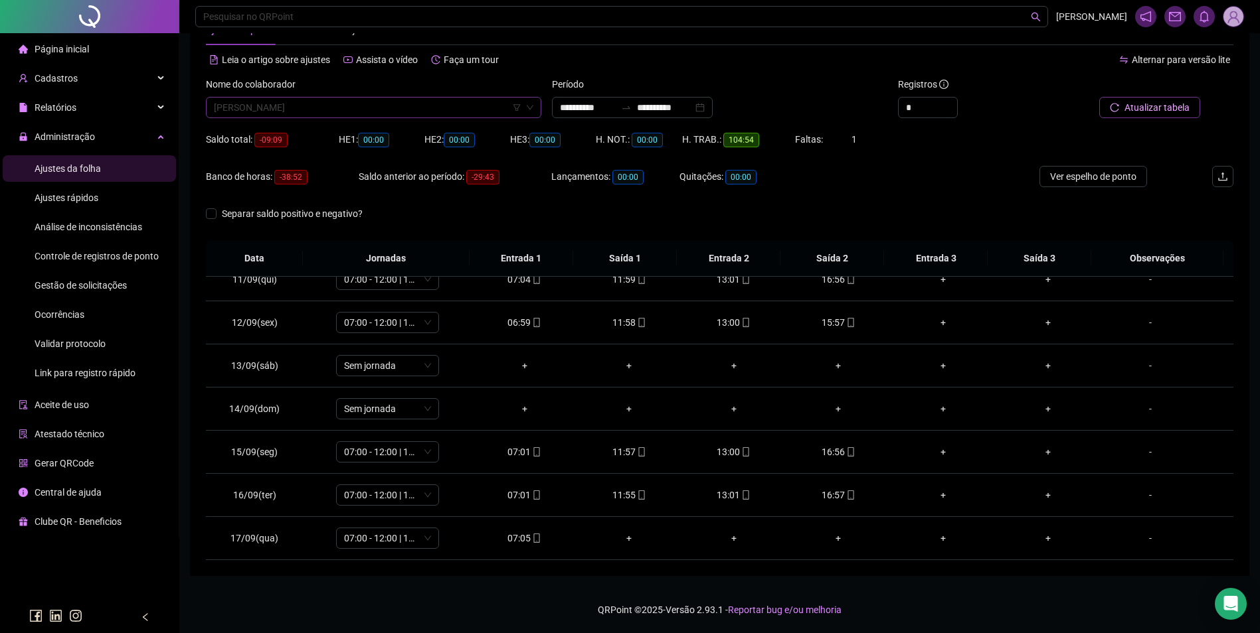
click at [392, 106] on span "MARCELO RODRIGUES SANTOS" at bounding box center [373, 108] width 319 height 20
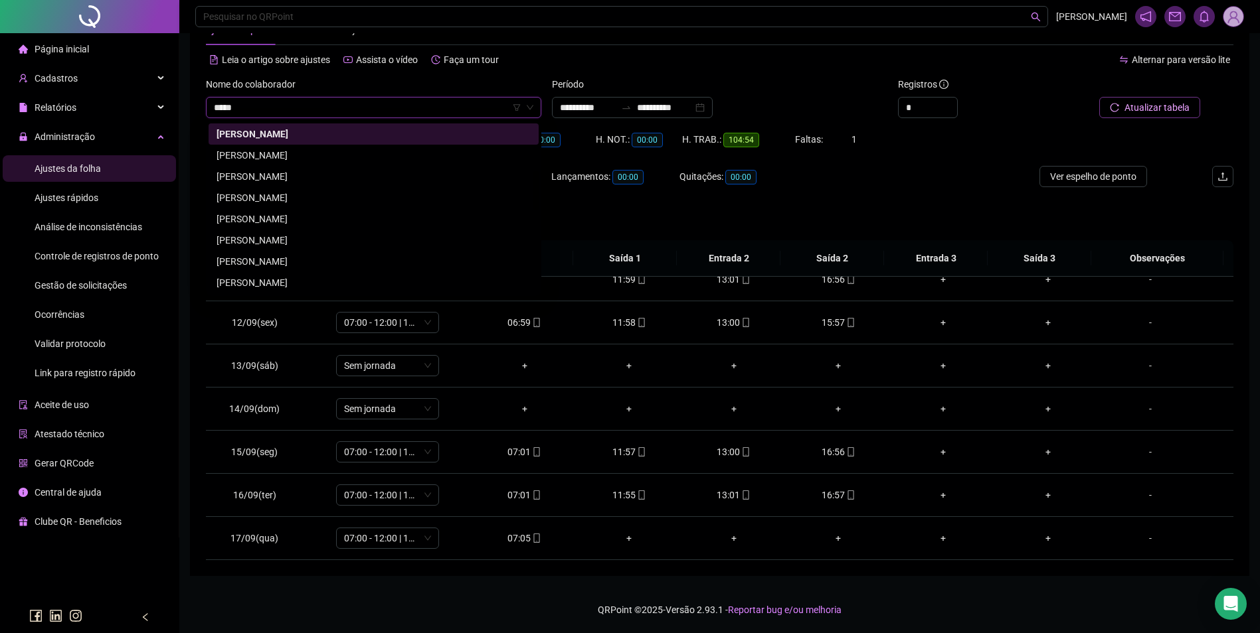
scroll to position [0, 0]
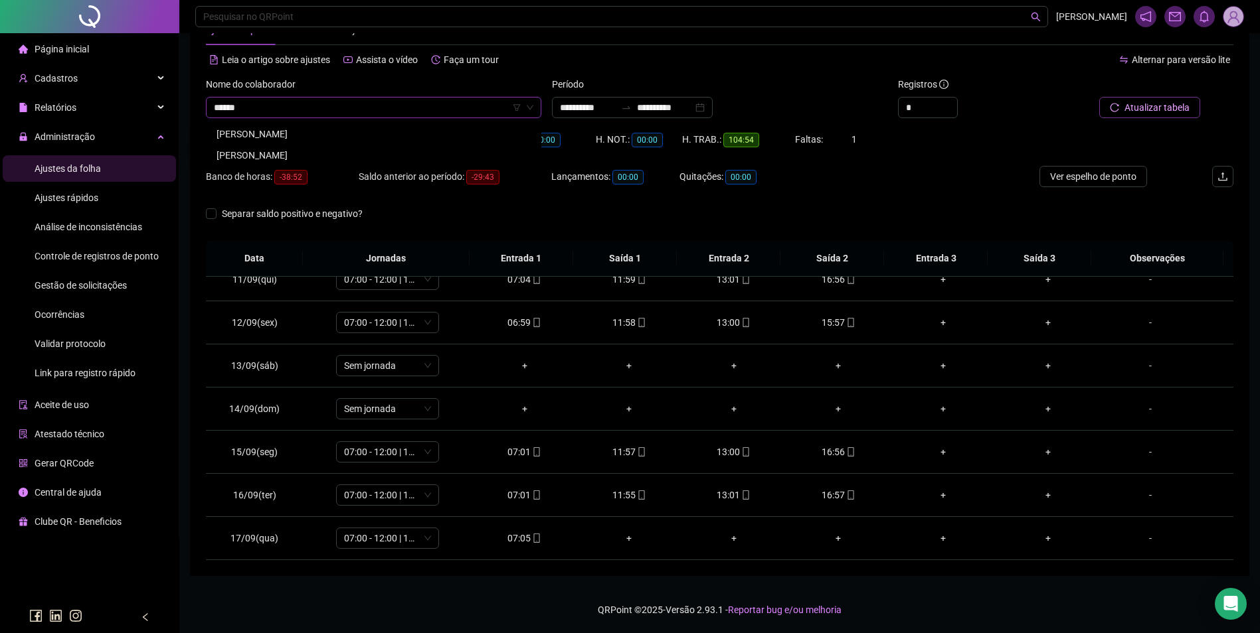
click at [311, 133] on div "MARCIO DA SILVA OLIVEIRA" at bounding box center [373, 134] width 314 height 15
click at [1133, 96] on div at bounding box center [1134, 87] width 129 height 20
click at [1133, 105] on span "Buscar registros" at bounding box center [1155, 107] width 68 height 15
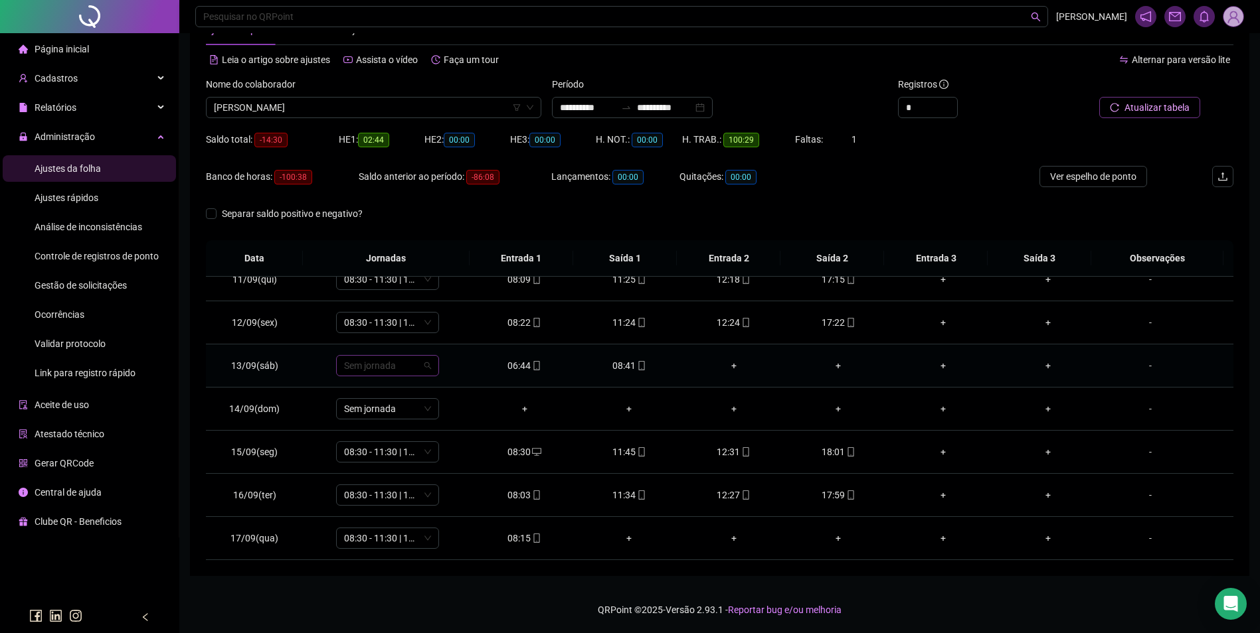
click at [404, 368] on span "Sem jornada" at bounding box center [387, 366] width 87 height 20
click at [386, 501] on div "07:00 - 11:00" at bounding box center [409, 496] width 112 height 15
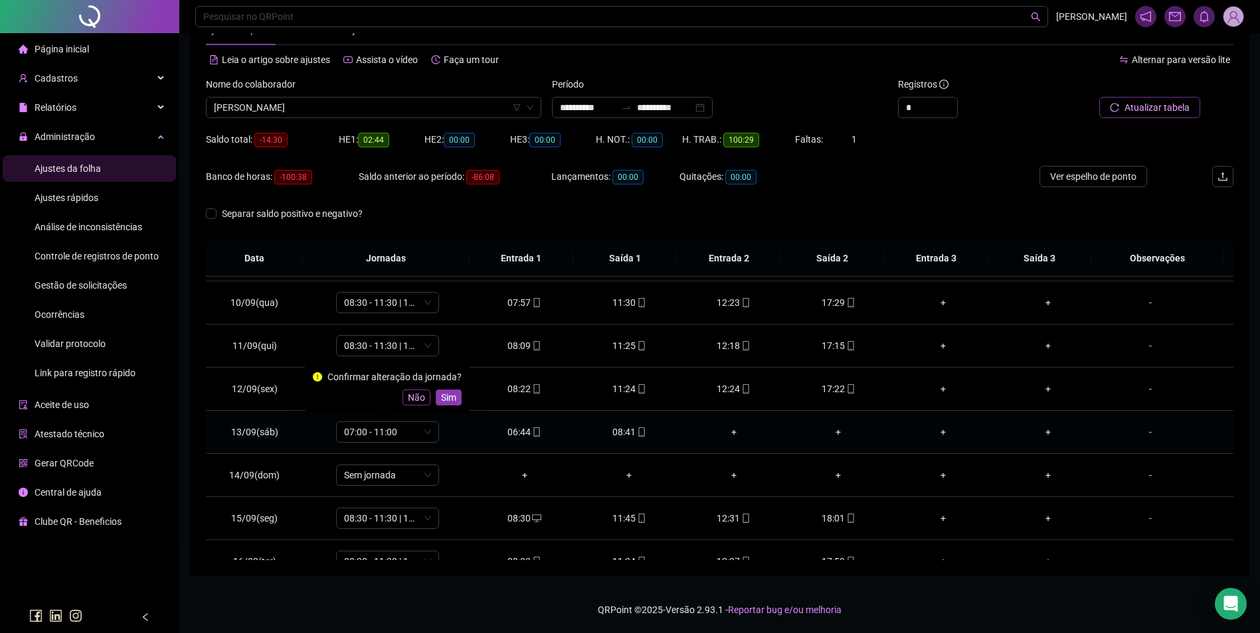
click at [413, 398] on span "Não" at bounding box center [416, 397] width 17 height 15
click at [395, 434] on span "Sem jornada" at bounding box center [387, 432] width 87 height 20
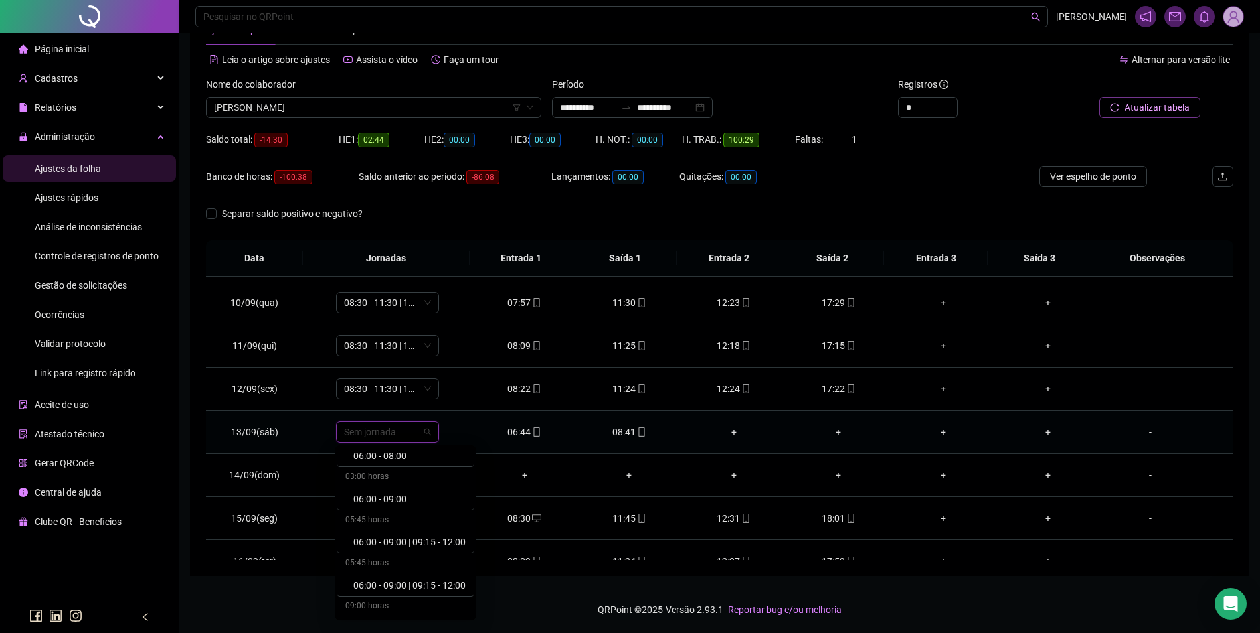
scroll to position [66, 0]
click at [392, 498] on div "06:00 - 09:00" at bounding box center [409, 500] width 112 height 15
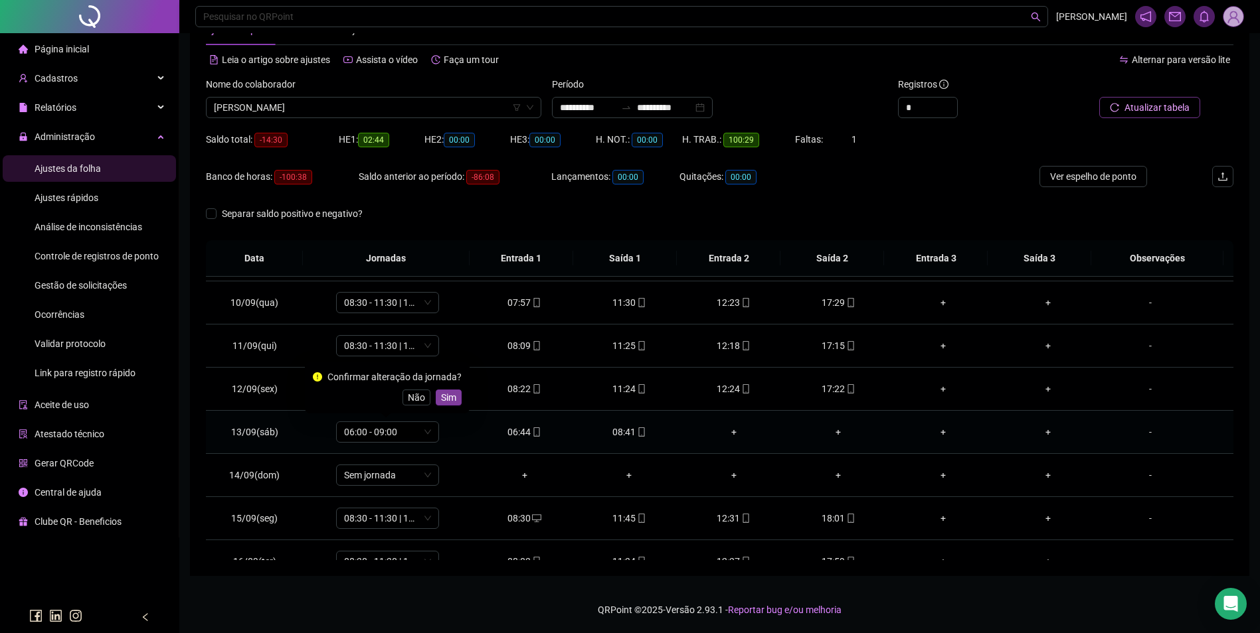
click at [454, 392] on button "Sim" at bounding box center [449, 398] width 26 height 16
click at [1137, 111] on span "Atualizar tabela" at bounding box center [1156, 107] width 65 height 15
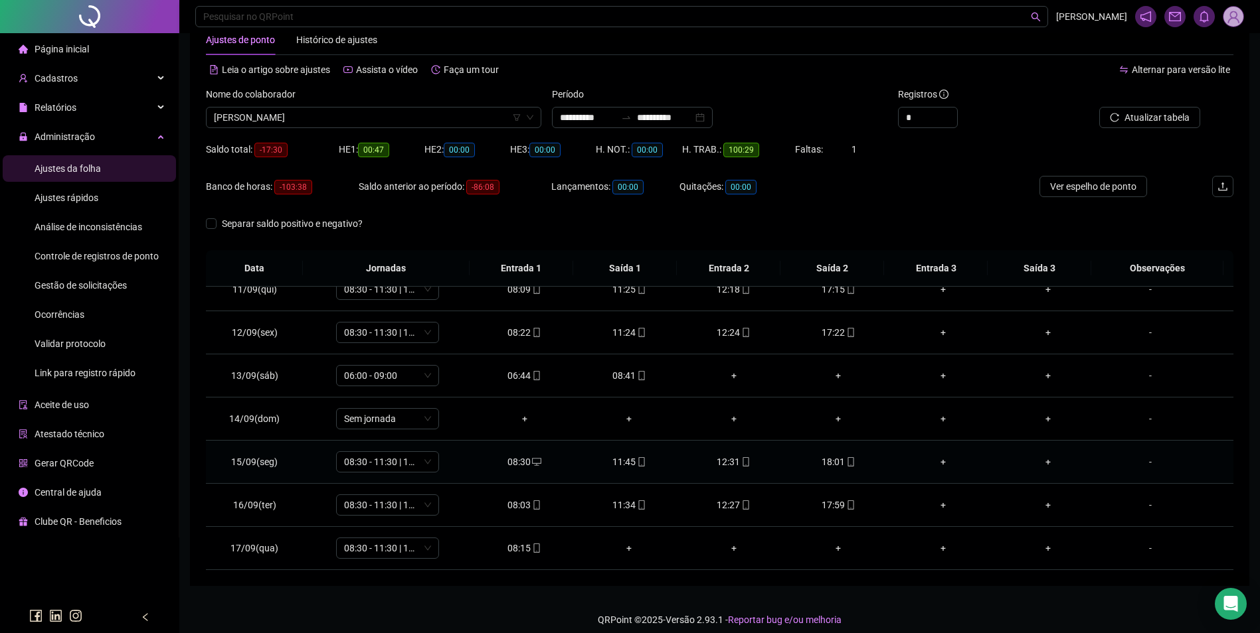
scroll to position [45, 0]
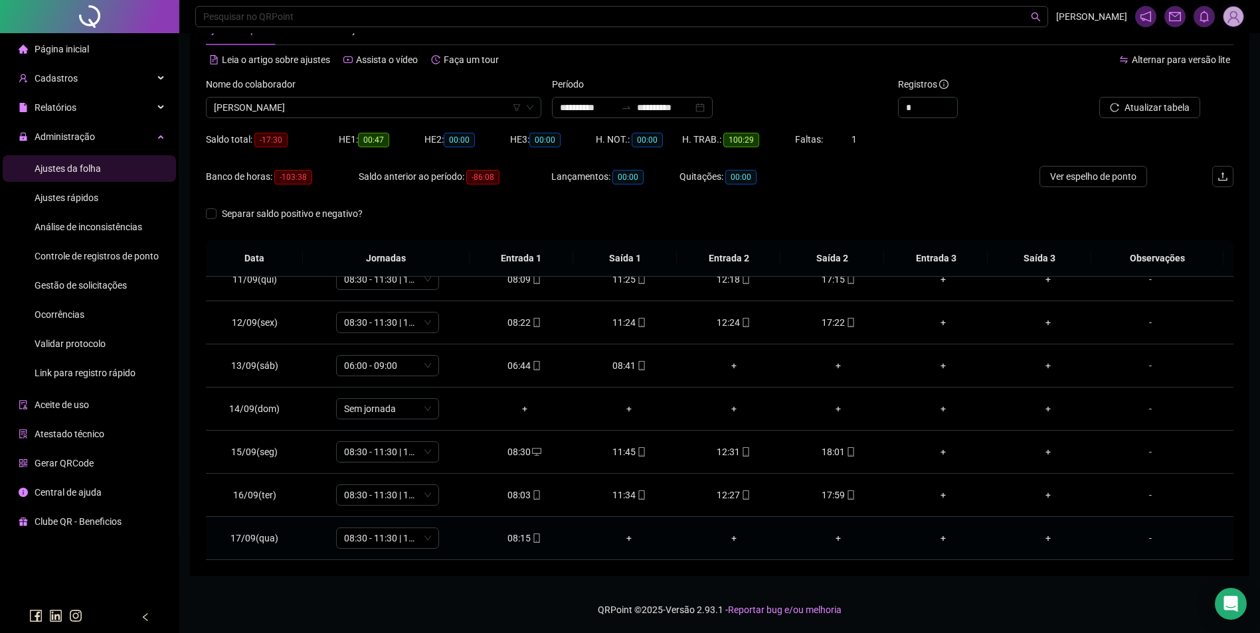
click at [536, 537] on icon "mobile" at bounding box center [536, 538] width 6 height 9
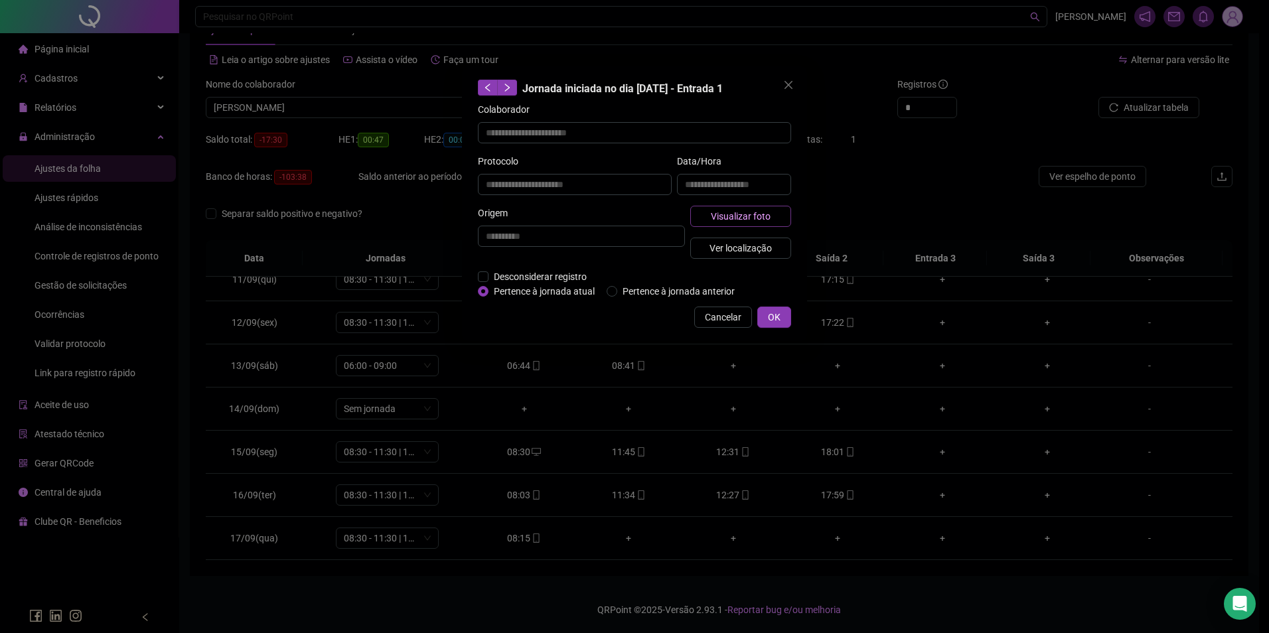
click at [764, 217] on span "Visualizar foto" at bounding box center [741, 216] width 60 height 15
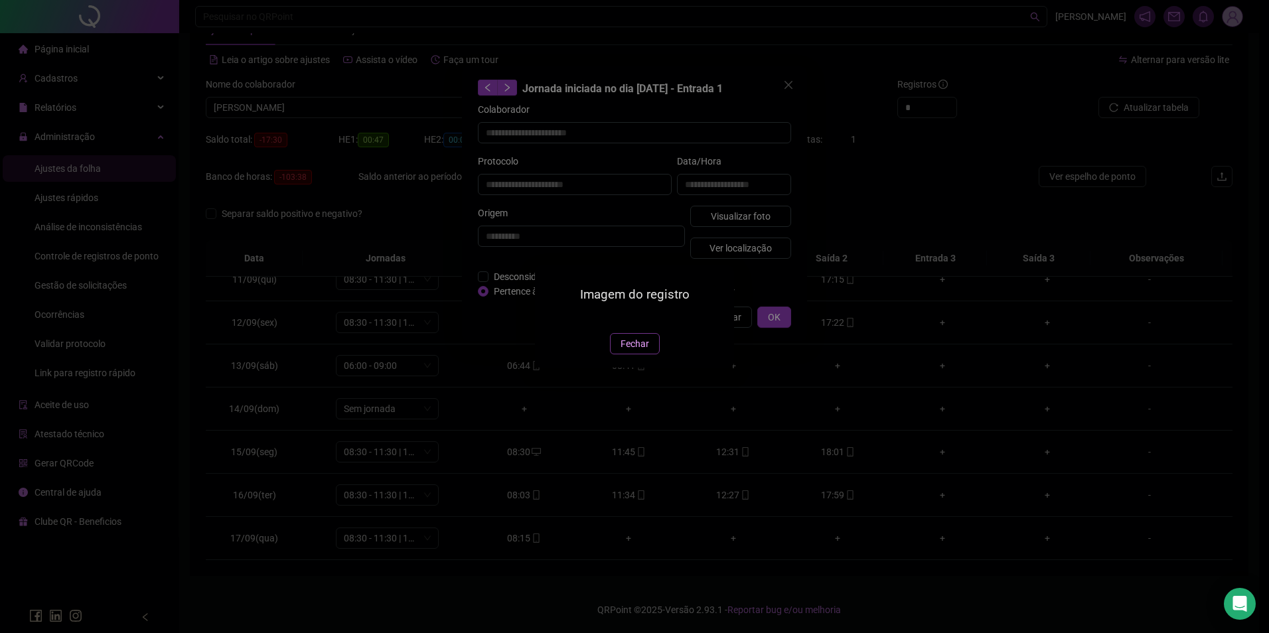
click at [643, 351] on span "Fechar" at bounding box center [635, 344] width 29 height 15
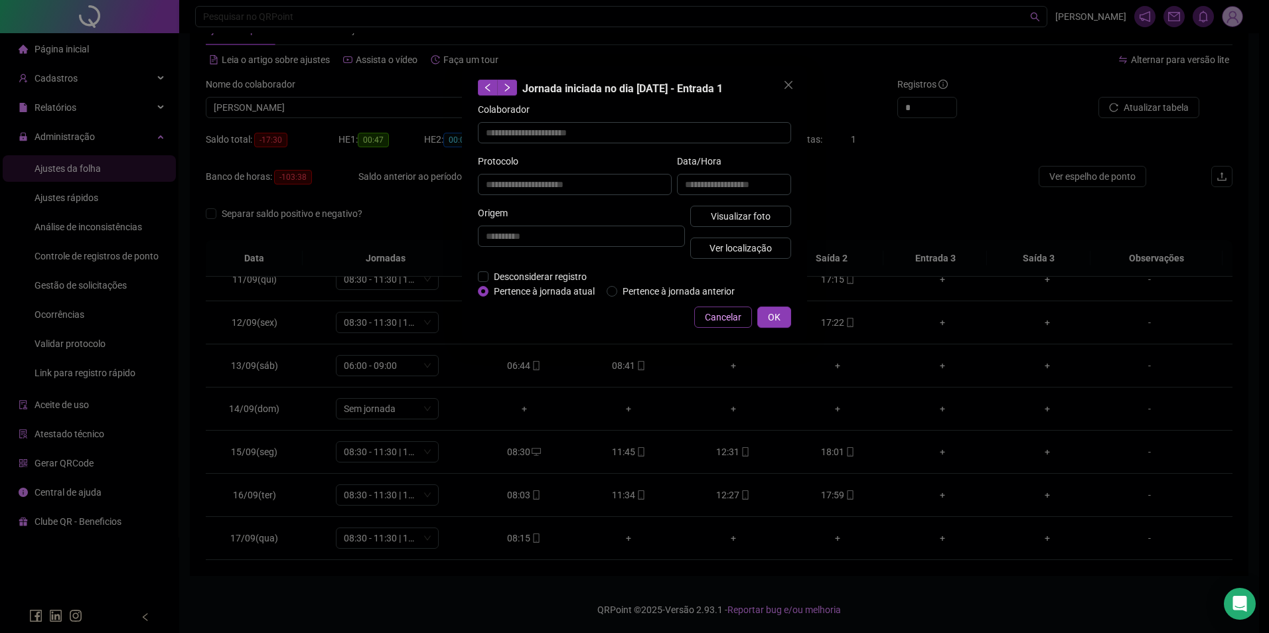
click at [722, 311] on span "Cancelar" at bounding box center [723, 317] width 37 height 15
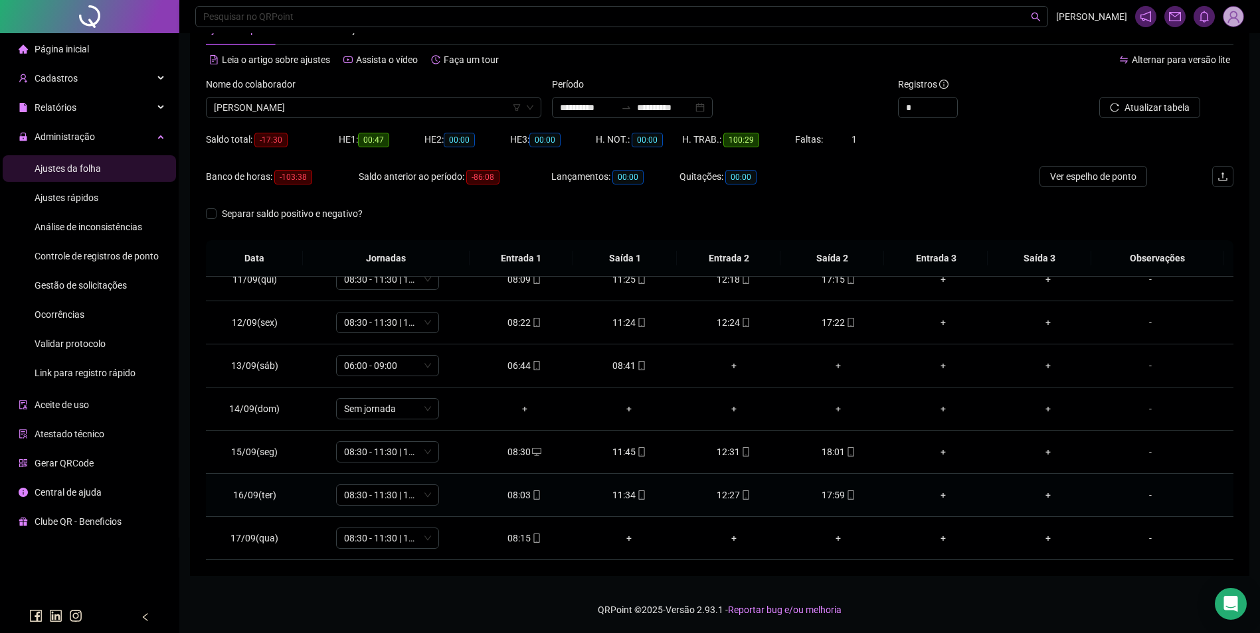
click at [637, 494] on icon "mobile" at bounding box center [641, 495] width 9 height 9
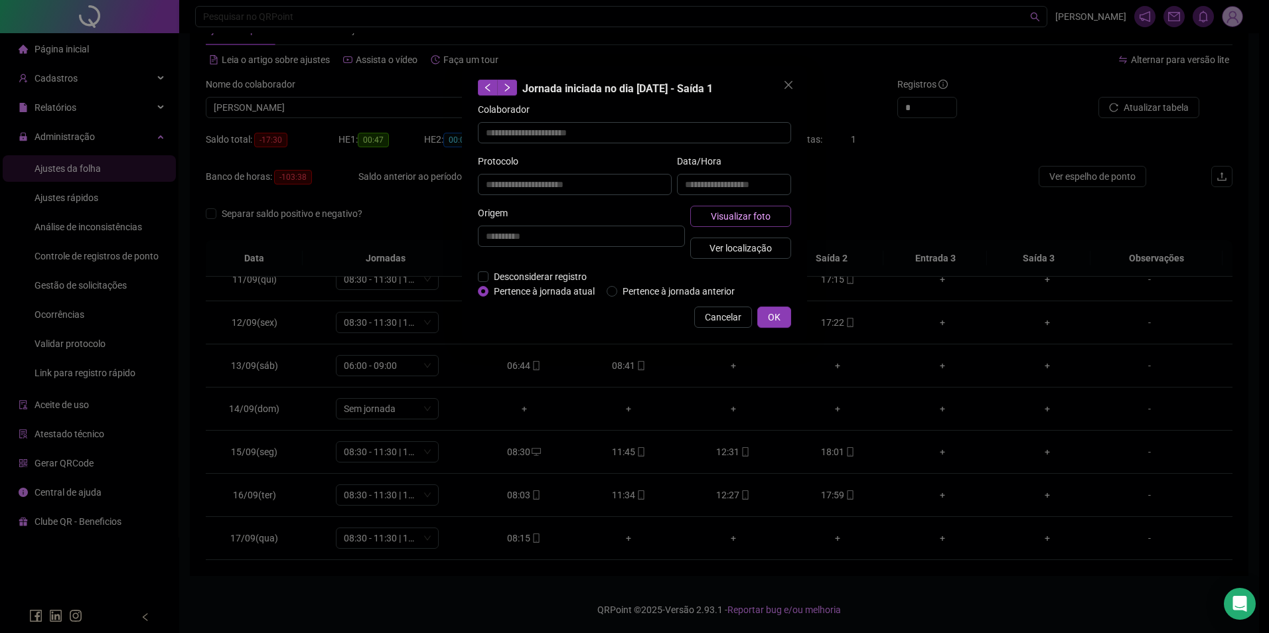
click at [753, 216] on span "Visualizar foto" at bounding box center [741, 216] width 60 height 15
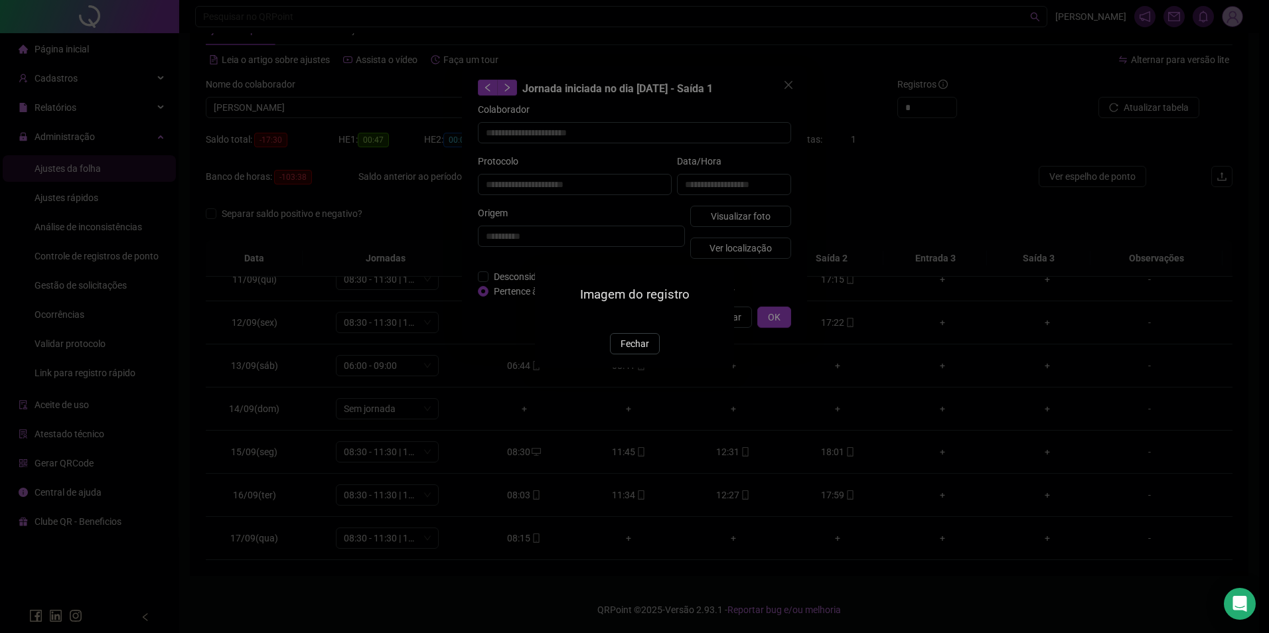
drag, startPoint x: 628, startPoint y: 409, endPoint x: 679, endPoint y: 368, distance: 64.7
click at [629, 355] on button "Fechar" at bounding box center [635, 343] width 50 height 21
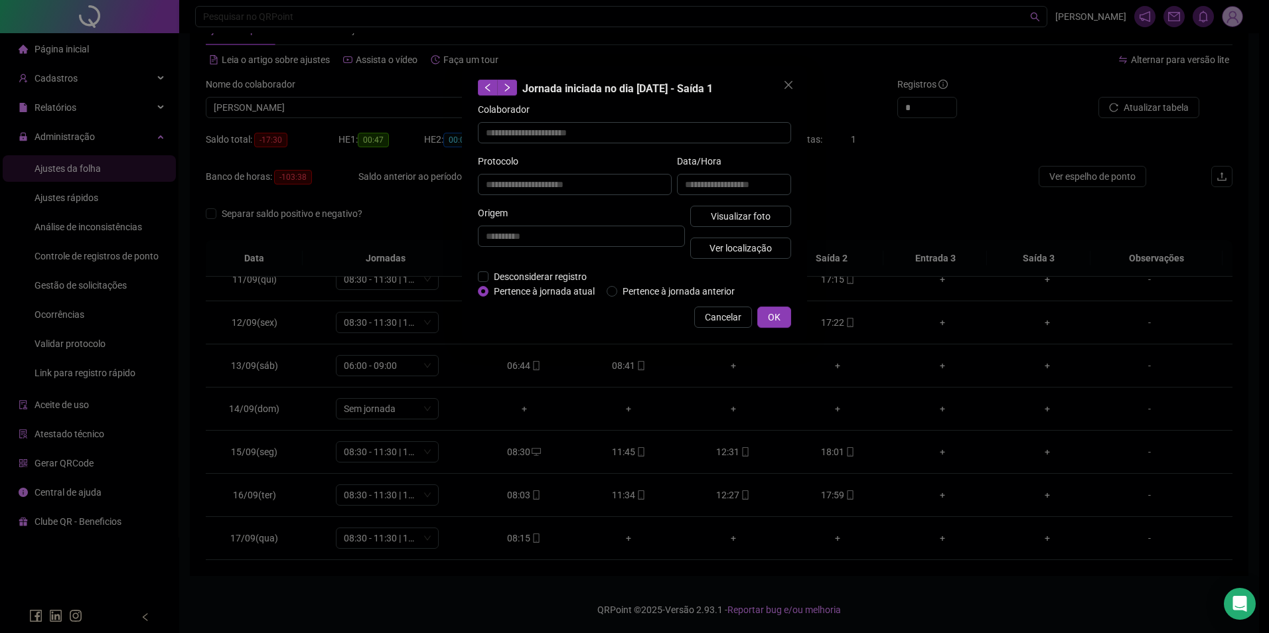
click at [720, 317] on span "Cancelar" at bounding box center [723, 317] width 37 height 15
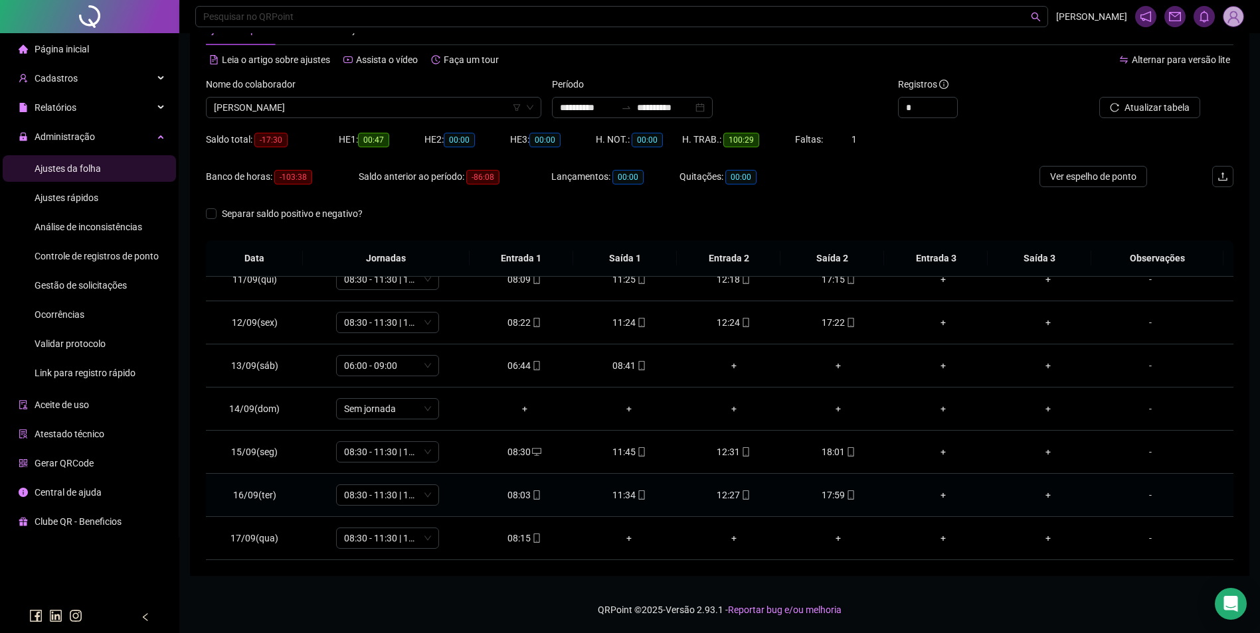
click at [641, 495] on icon "mobile" at bounding box center [641, 495] width 9 height 9
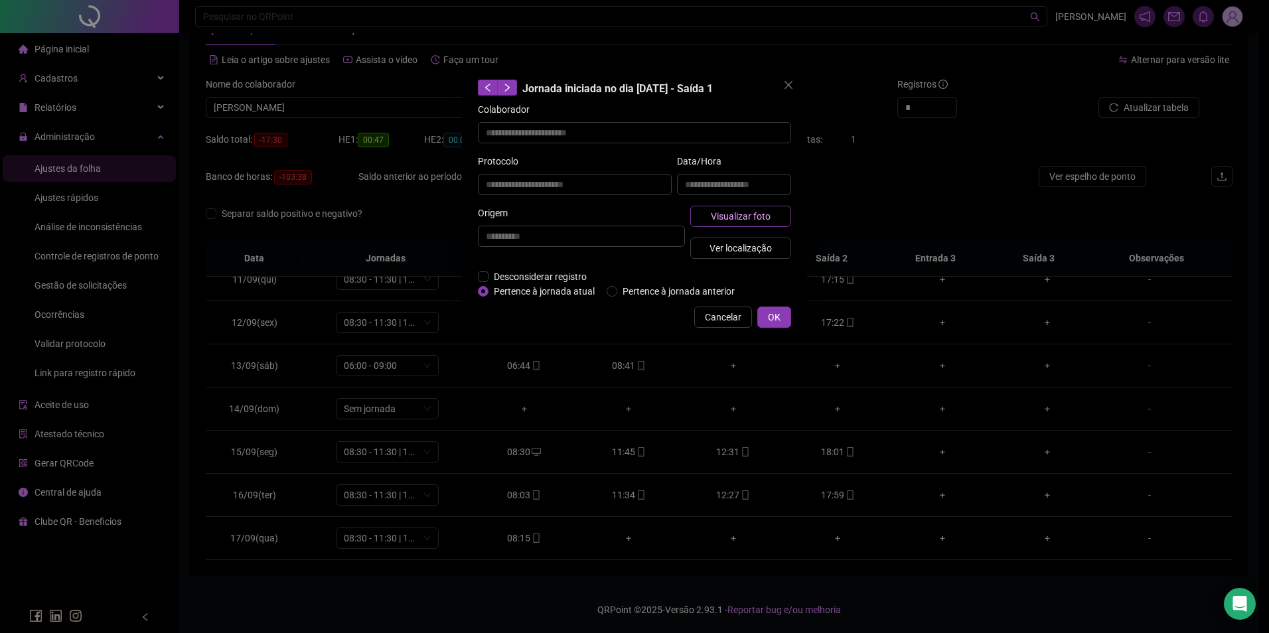
click at [744, 216] on span "Visualizar foto" at bounding box center [741, 216] width 60 height 15
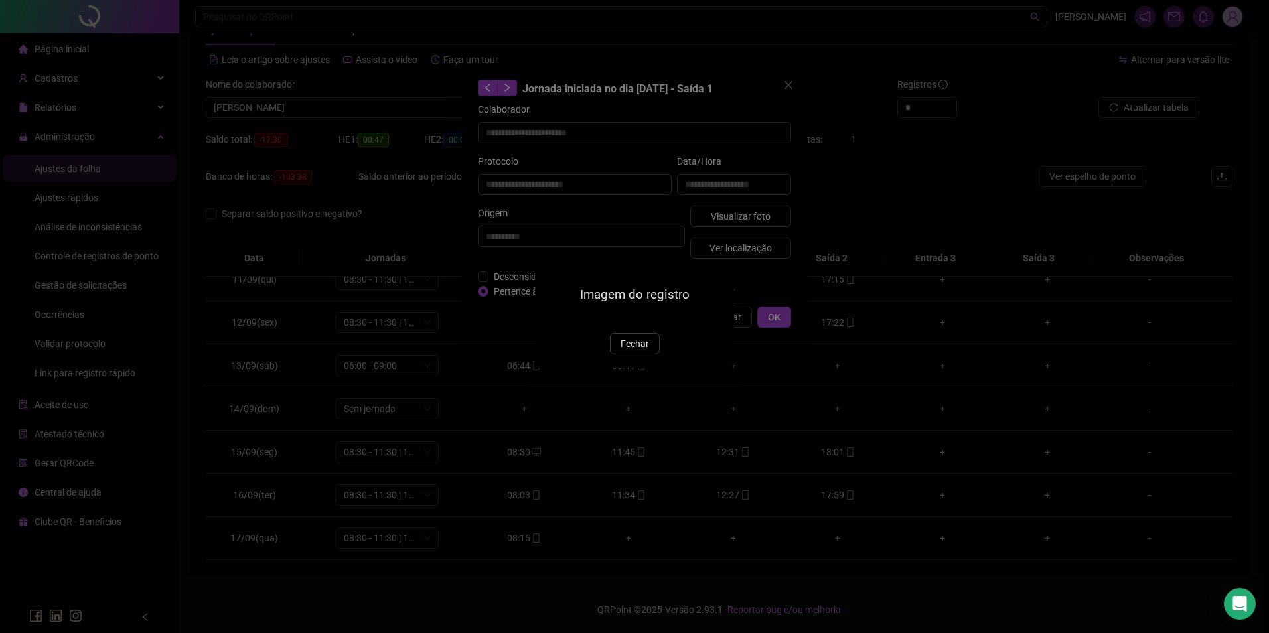
click at [551, 319] on img at bounding box center [551, 319] width 0 height 0
click at [635, 351] on span "Fechar" at bounding box center [635, 344] width 29 height 15
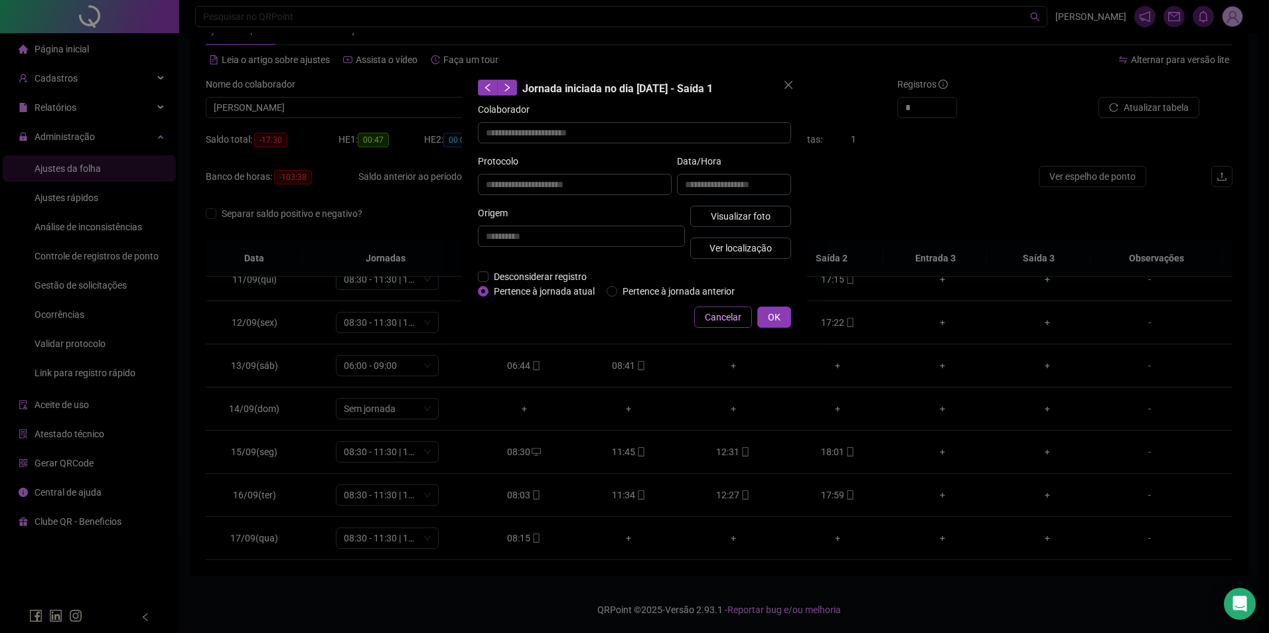
click at [711, 321] on span "Cancelar" at bounding box center [723, 317] width 37 height 15
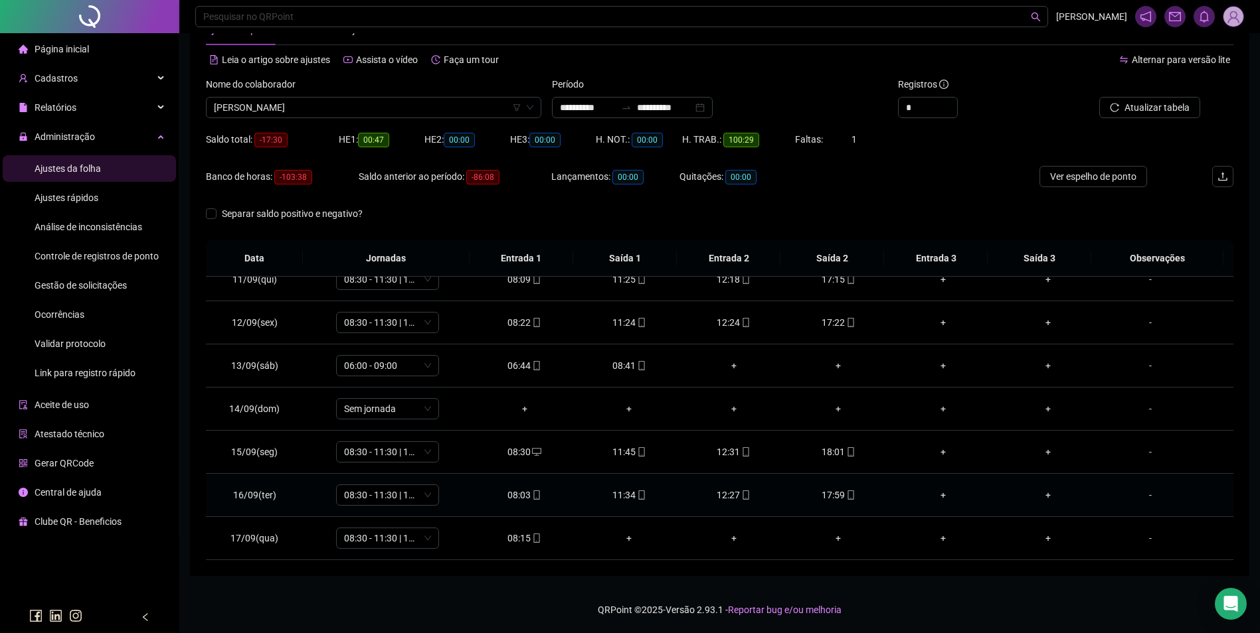
click at [847, 491] on icon "mobile" at bounding box center [850, 495] width 6 height 9
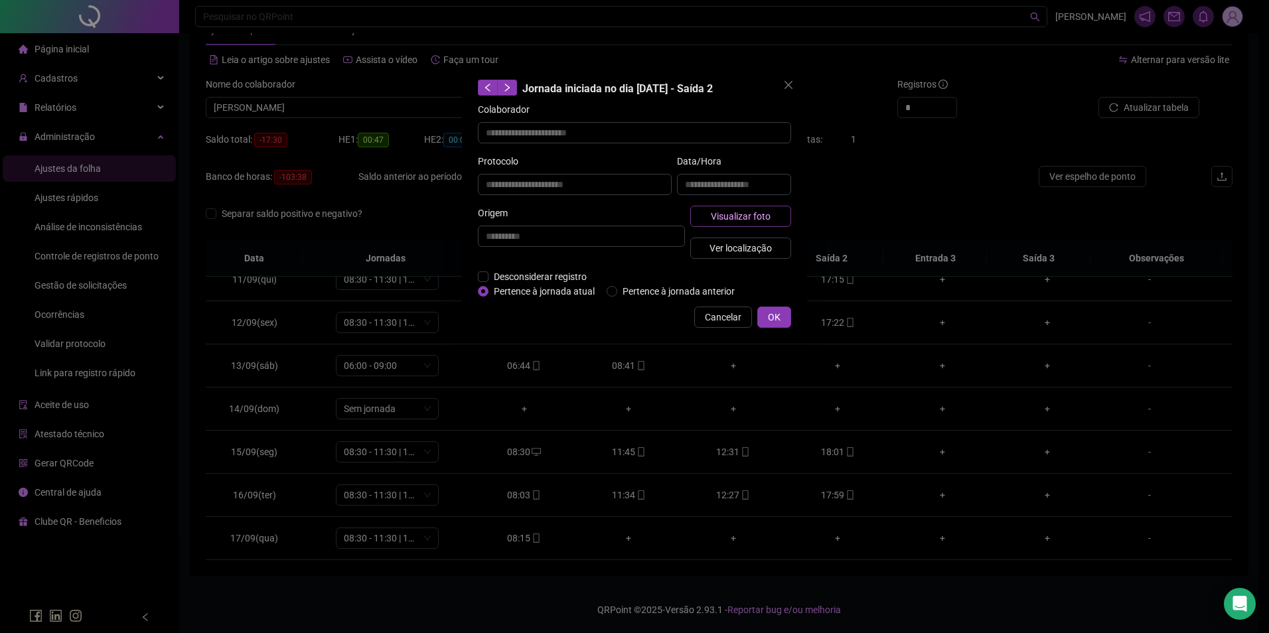
click at [774, 218] on button "Visualizar foto" at bounding box center [741, 216] width 101 height 21
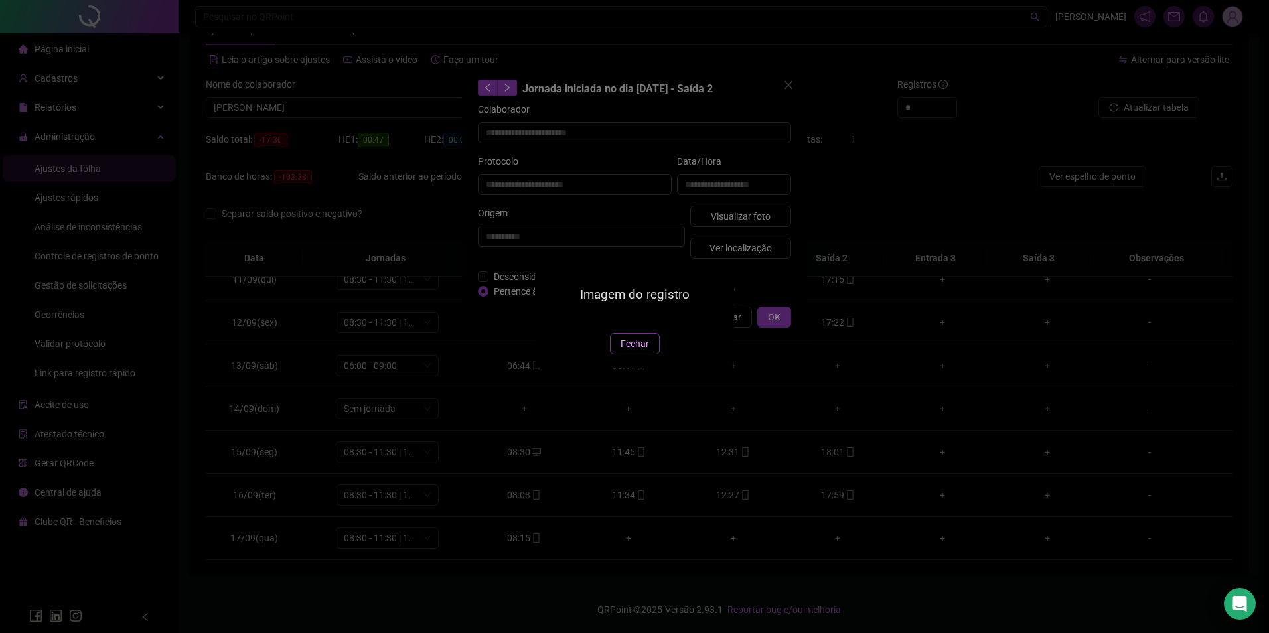
click at [643, 351] on span "Fechar" at bounding box center [635, 344] width 29 height 15
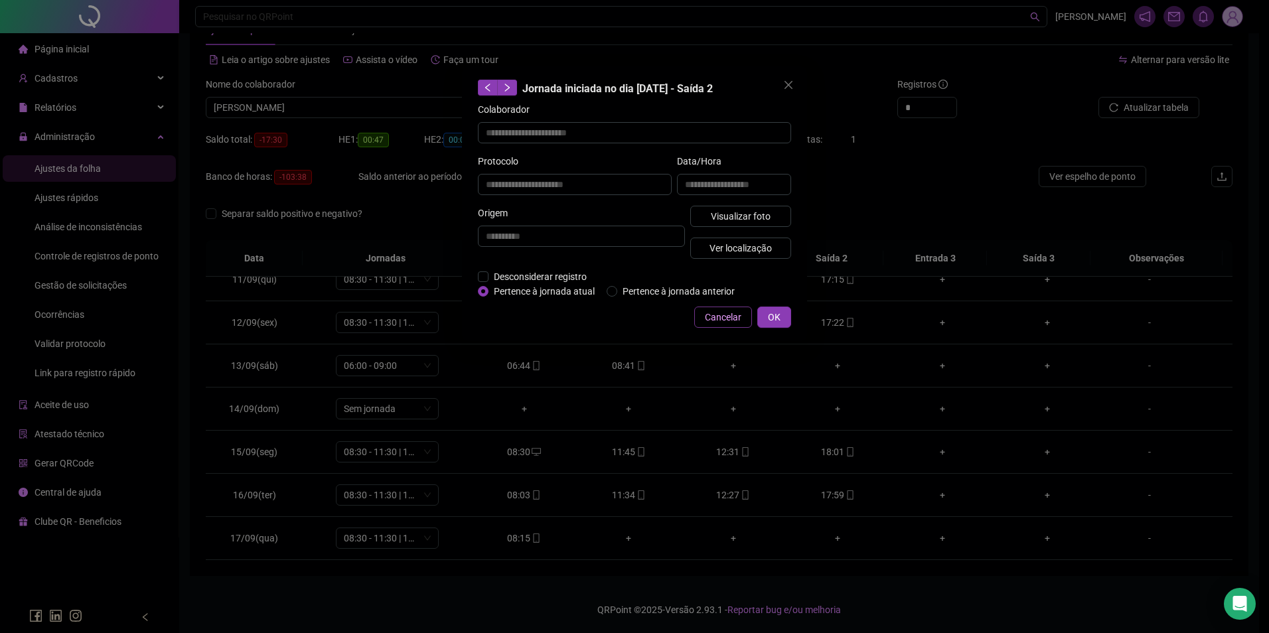
click at [730, 316] on span "Cancelar" at bounding box center [723, 317] width 37 height 15
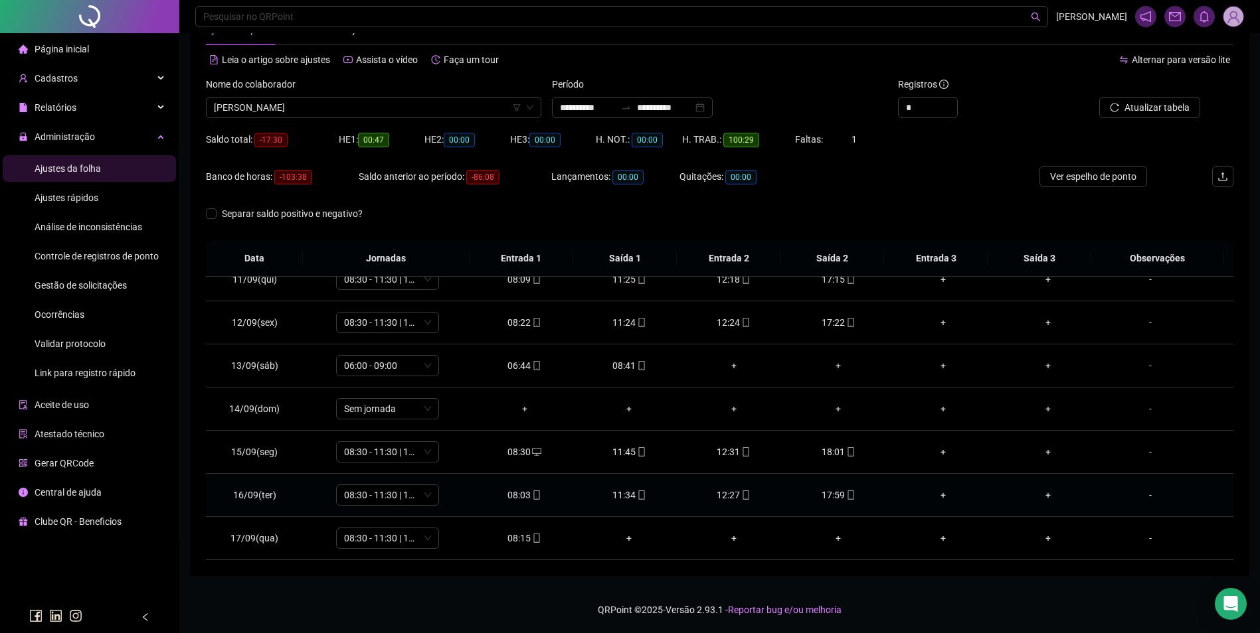
click at [736, 488] on div "12:27" at bounding box center [734, 495] width 84 height 15
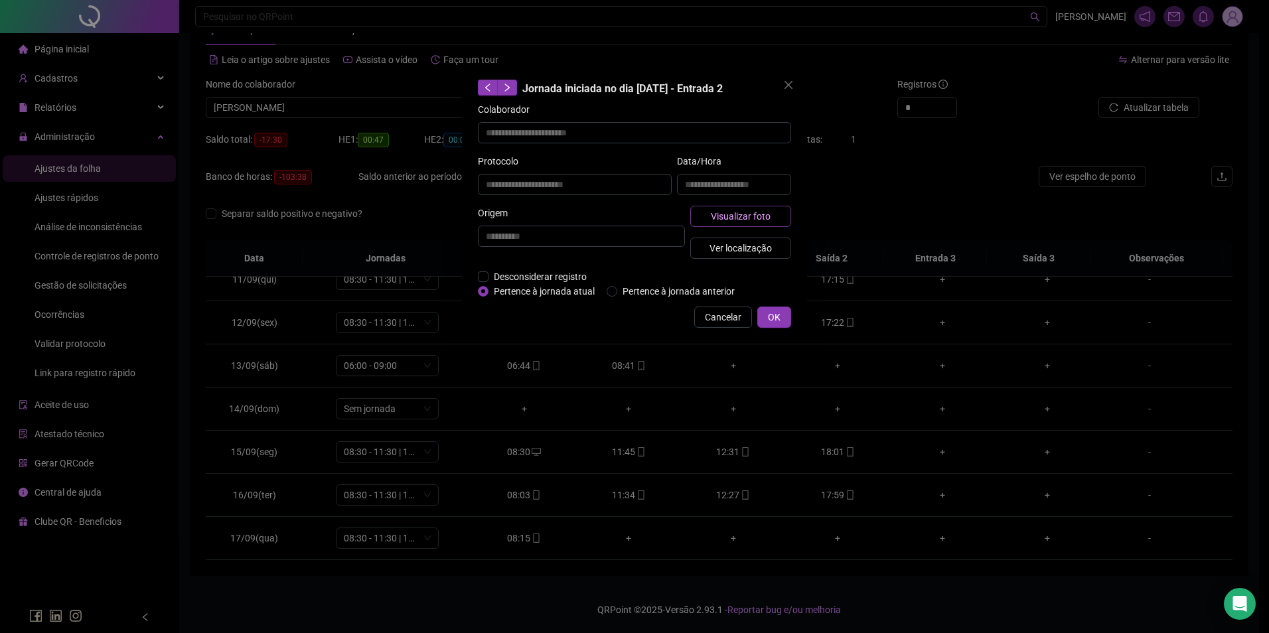
click at [754, 213] on span "Visualizar foto" at bounding box center [741, 216] width 60 height 15
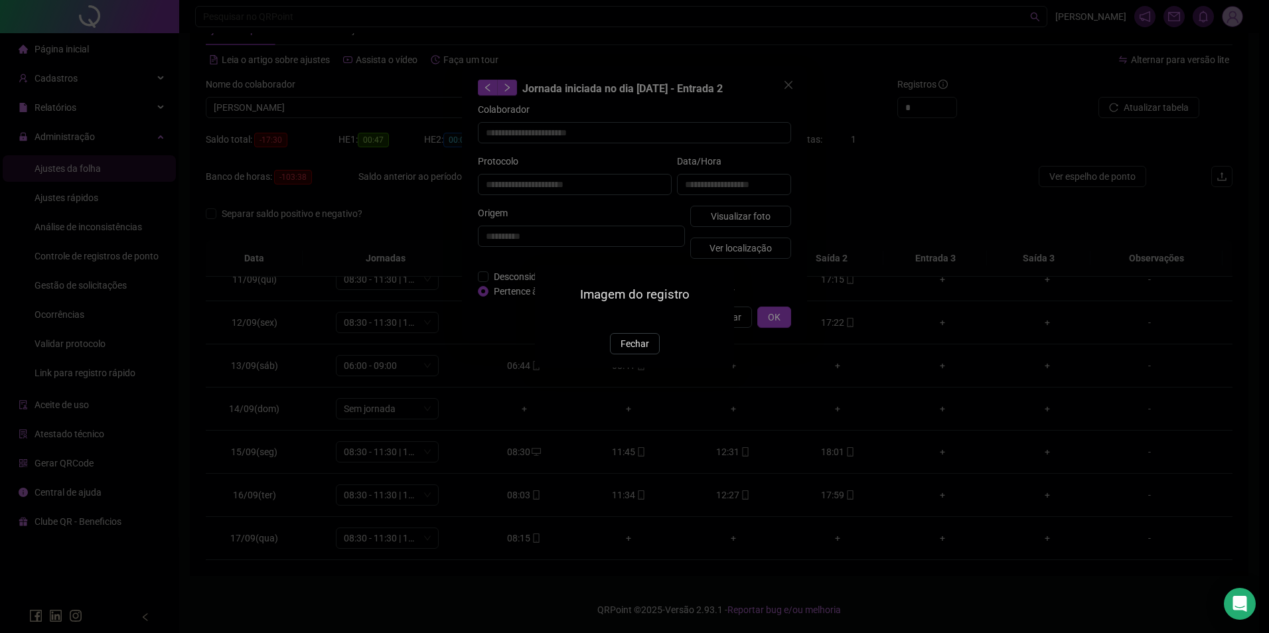
drag, startPoint x: 636, startPoint y: 420, endPoint x: 640, endPoint y: 414, distance: 7.2
click at [637, 351] on span "Fechar" at bounding box center [635, 344] width 29 height 15
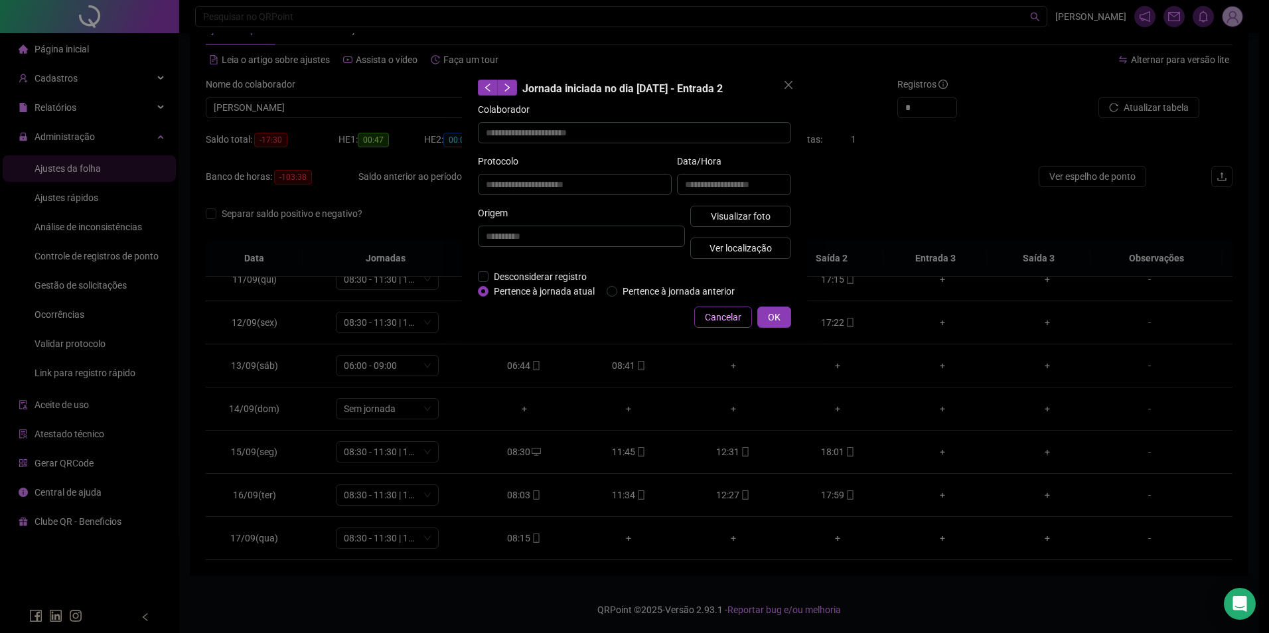
drag, startPoint x: 724, startPoint y: 311, endPoint x: 659, endPoint y: 274, distance: 74.9
click at [724, 311] on span "Cancelar" at bounding box center [723, 317] width 37 height 15
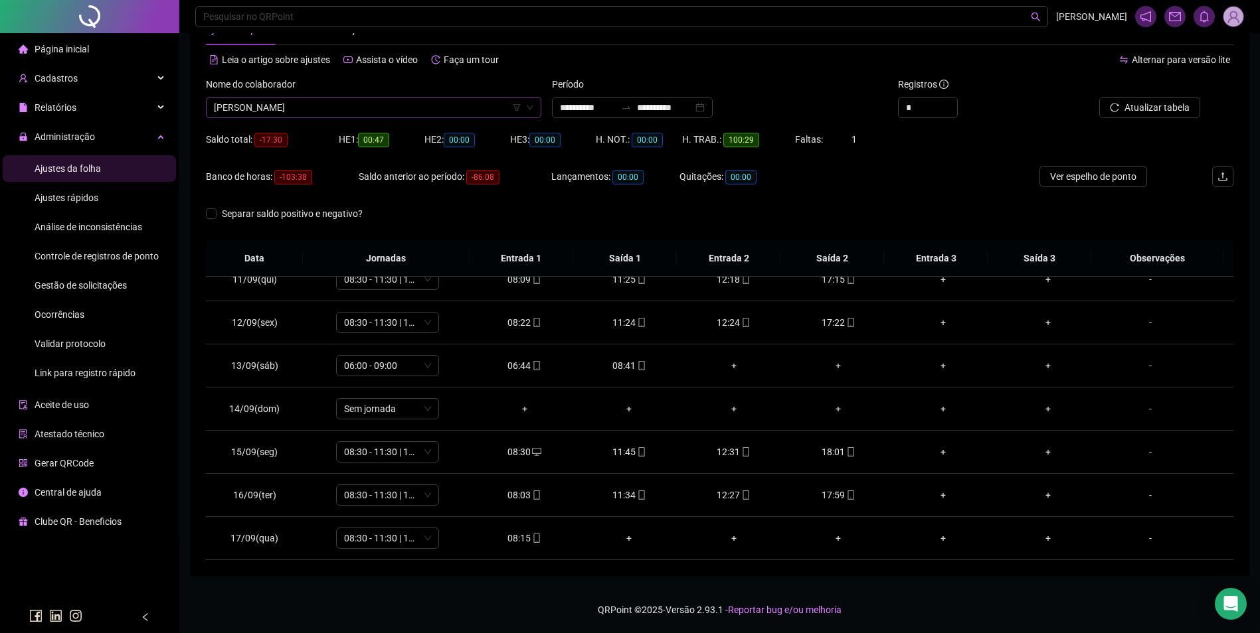
scroll to position [11537, 0]
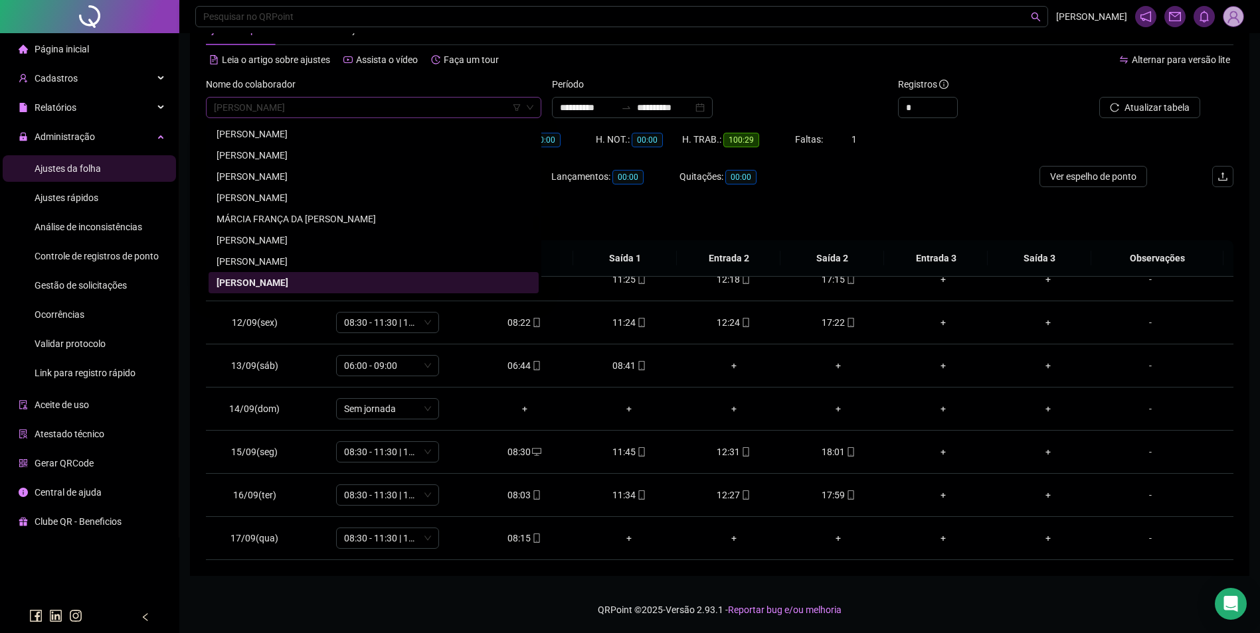
click at [404, 116] on span "MARCIO DA SILVA OLIVEIRA" at bounding box center [373, 108] width 319 height 20
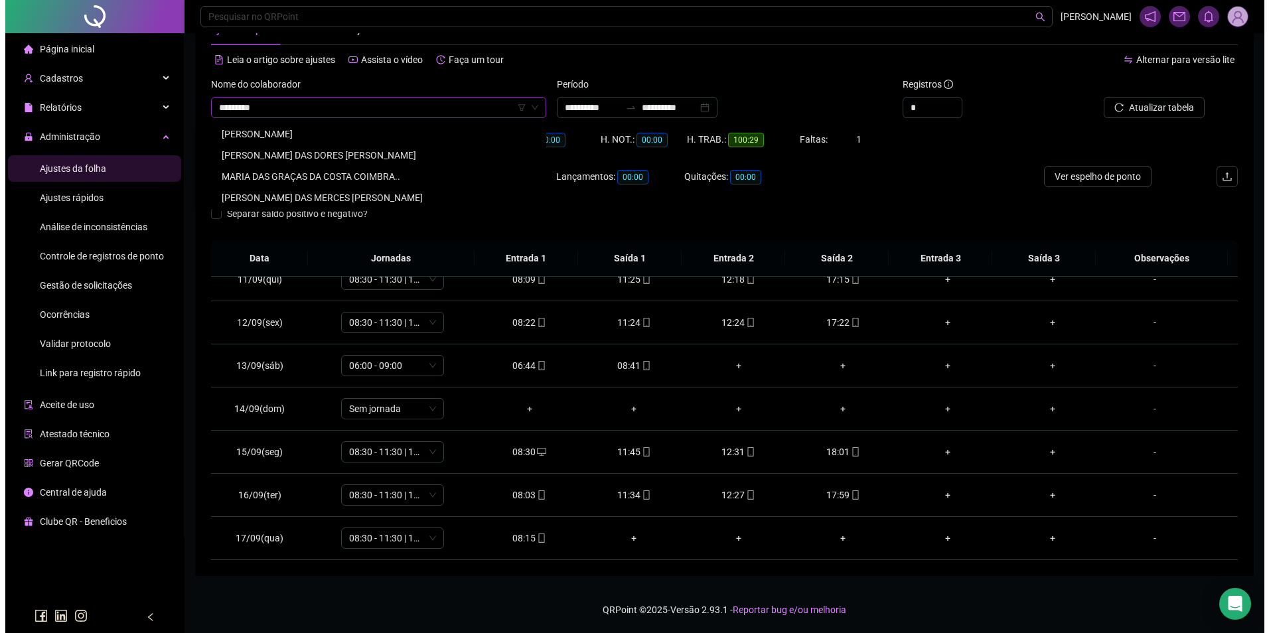
scroll to position [0, 0]
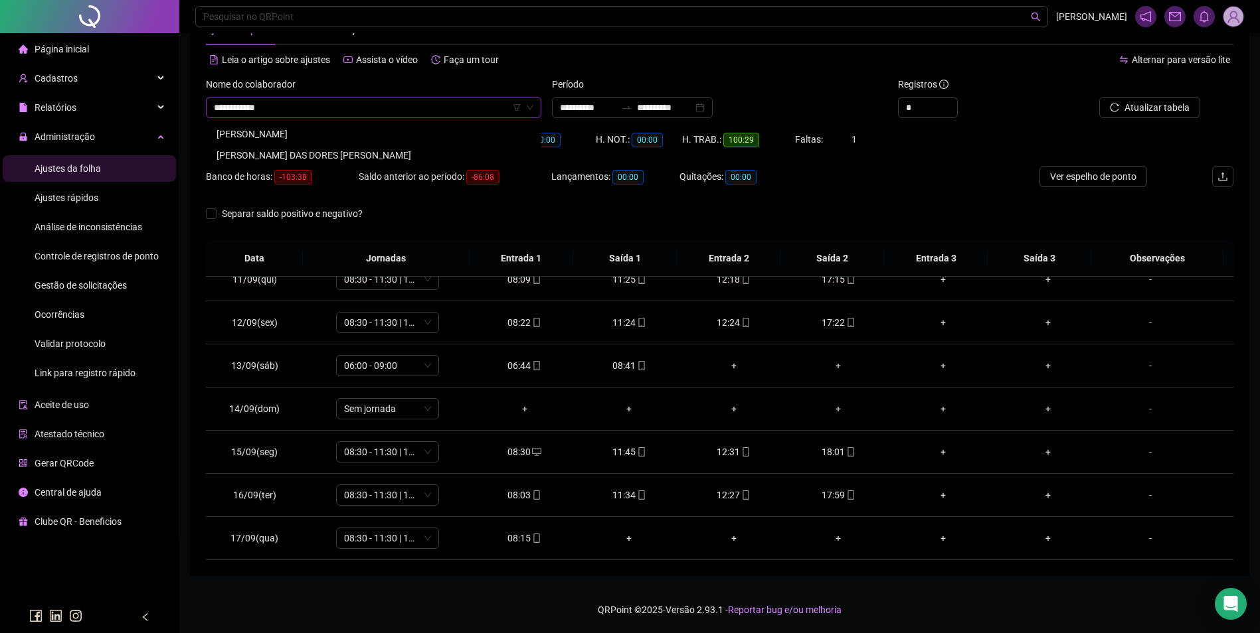
click at [363, 132] on div "MARIA DAS DORES RODRIGUES FERREIRA" at bounding box center [373, 134] width 314 height 15
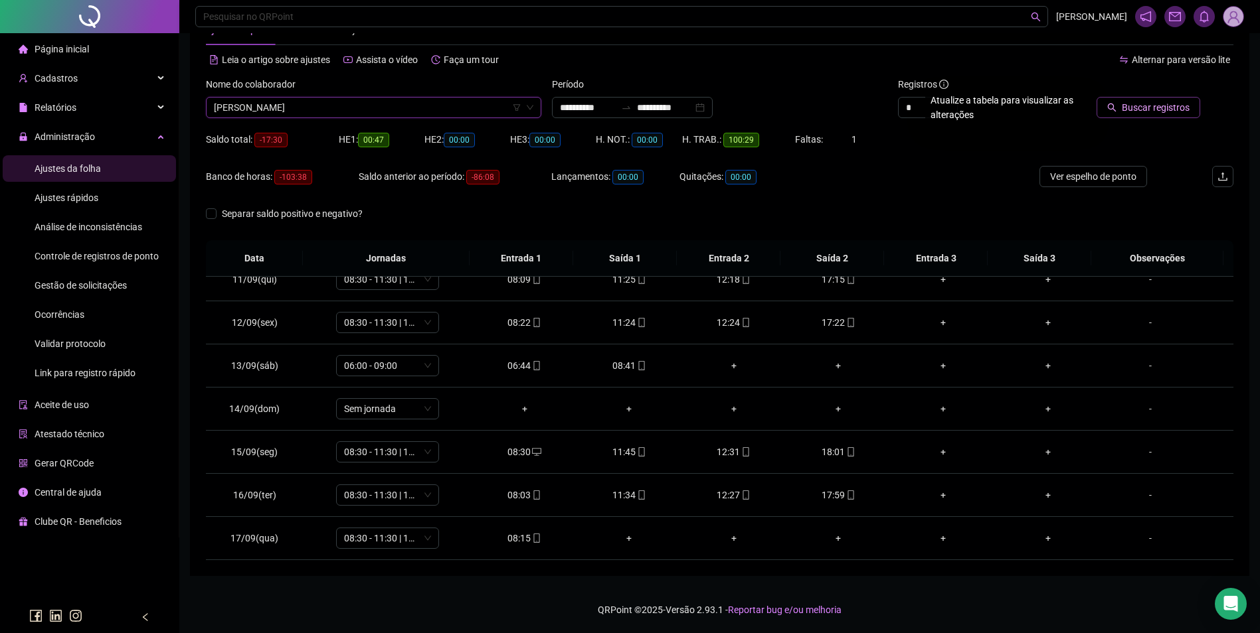
click at [1149, 104] on span "Buscar registros" at bounding box center [1155, 107] width 68 height 15
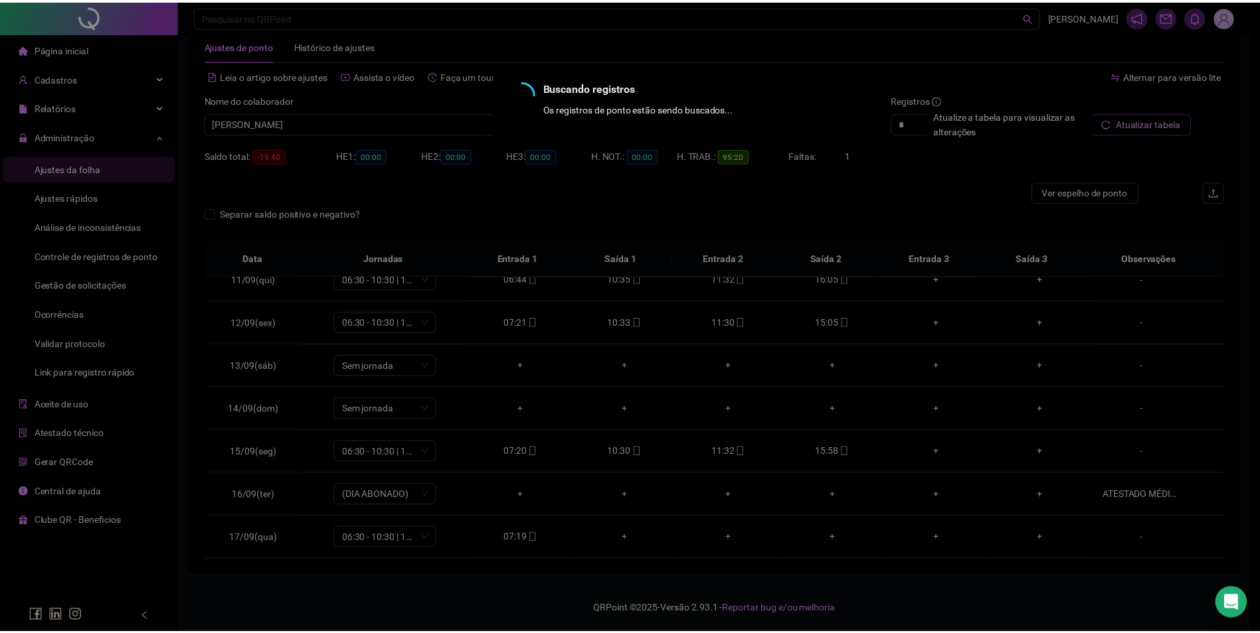
scroll to position [29, 0]
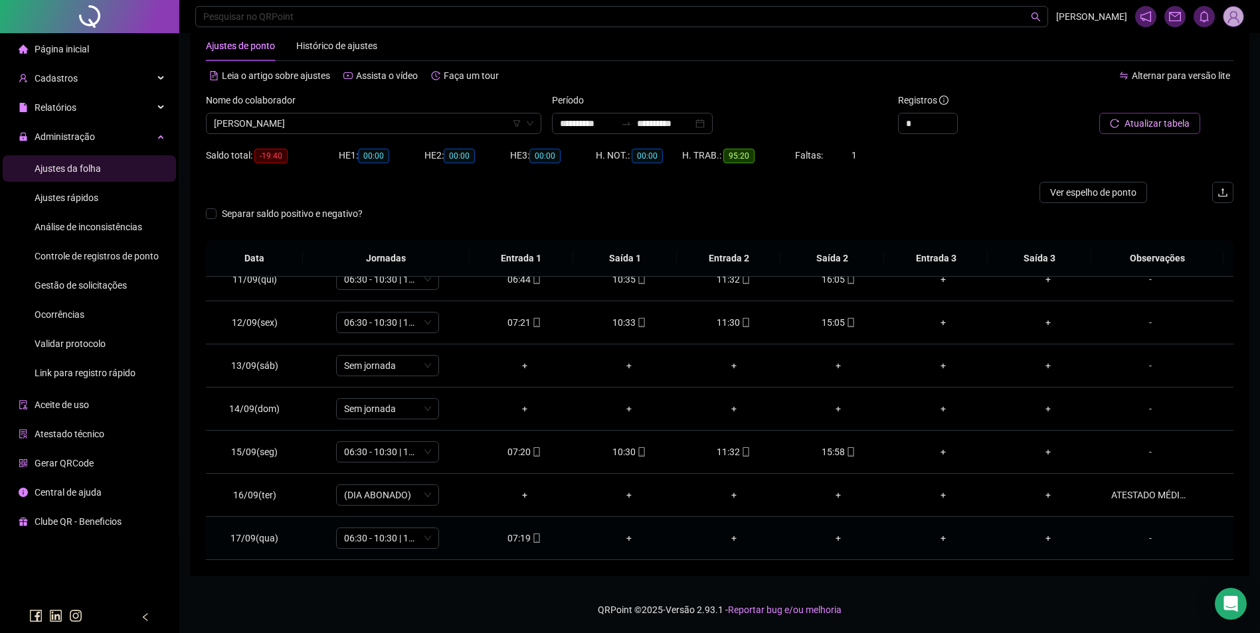
click at [521, 535] on div "07:19" at bounding box center [525, 538] width 84 height 15
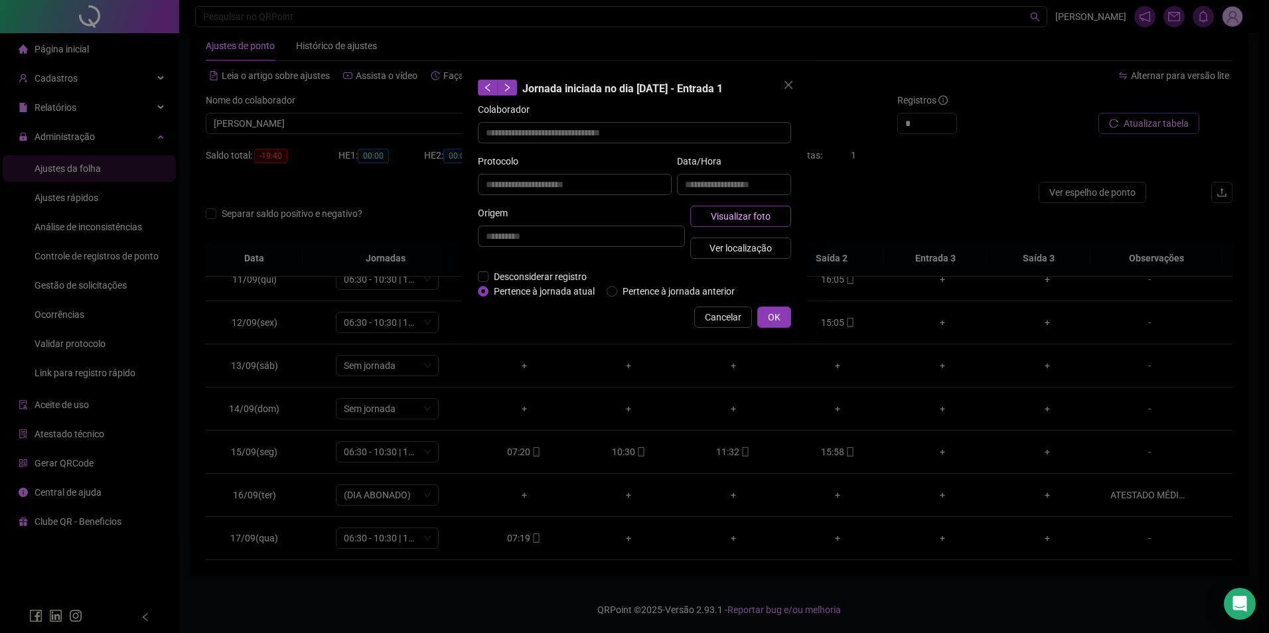
click at [704, 216] on button "Visualizar foto" at bounding box center [741, 216] width 101 height 21
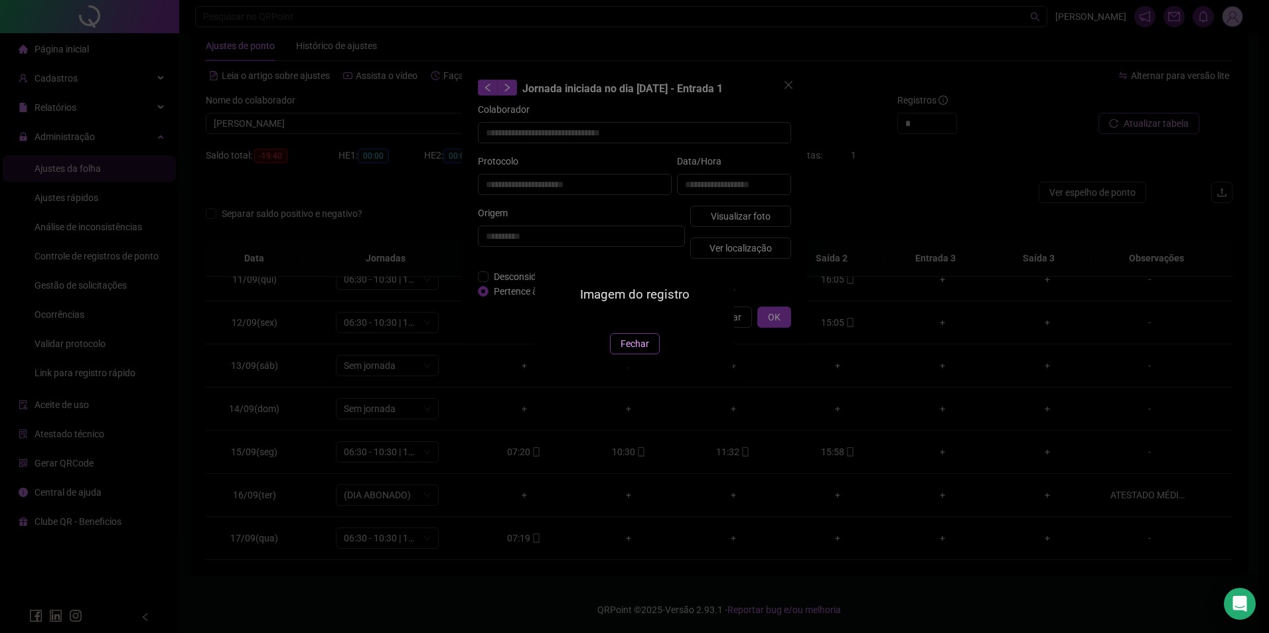
click at [632, 351] on span "Fechar" at bounding box center [635, 344] width 29 height 15
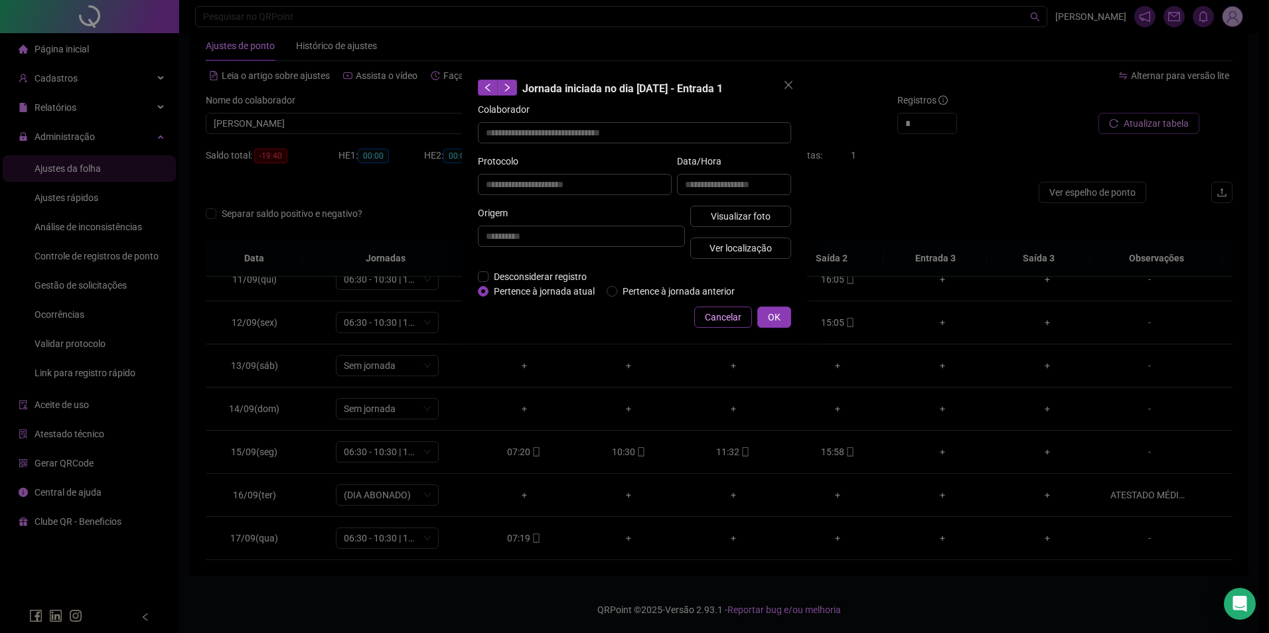
click at [702, 311] on button "Cancelar" at bounding box center [723, 317] width 58 height 21
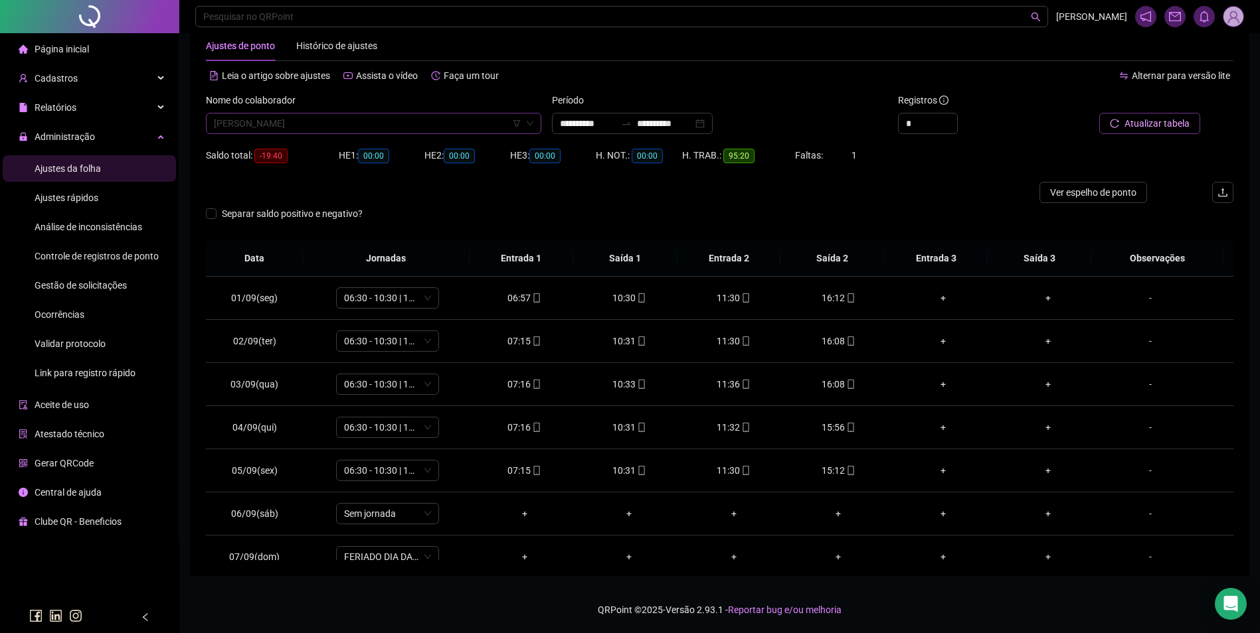
scroll to position [12387, 0]
click at [412, 118] on span "MARIA DAS DORES RODRIGUES FERREIRA" at bounding box center [373, 124] width 319 height 20
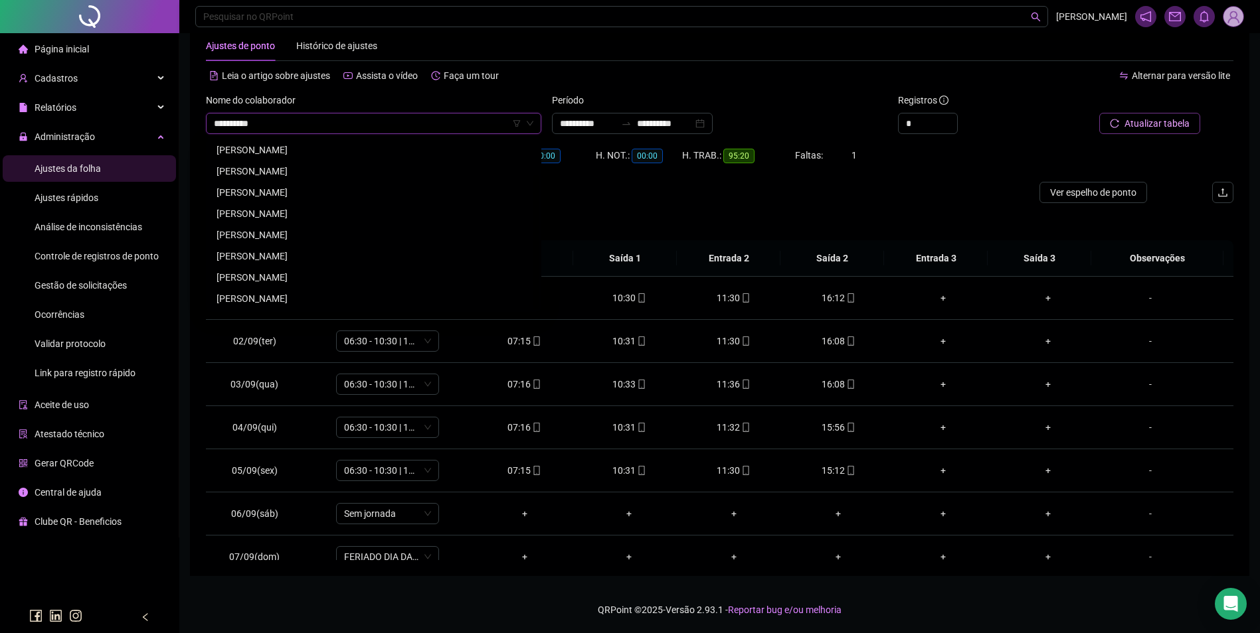
scroll to position [0, 0]
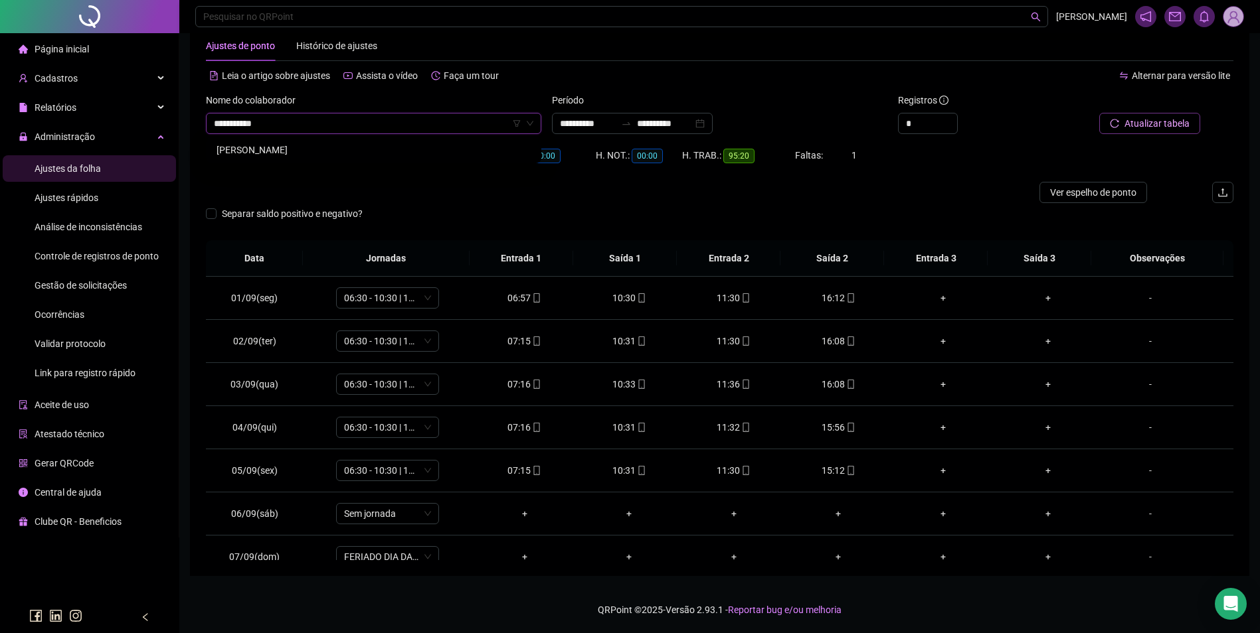
click at [363, 145] on div "MARIA DE JESUS RIBEIRO DA SILVA" at bounding box center [373, 150] width 314 height 15
click at [1144, 113] on button "Buscar registros" at bounding box center [1148, 123] width 104 height 21
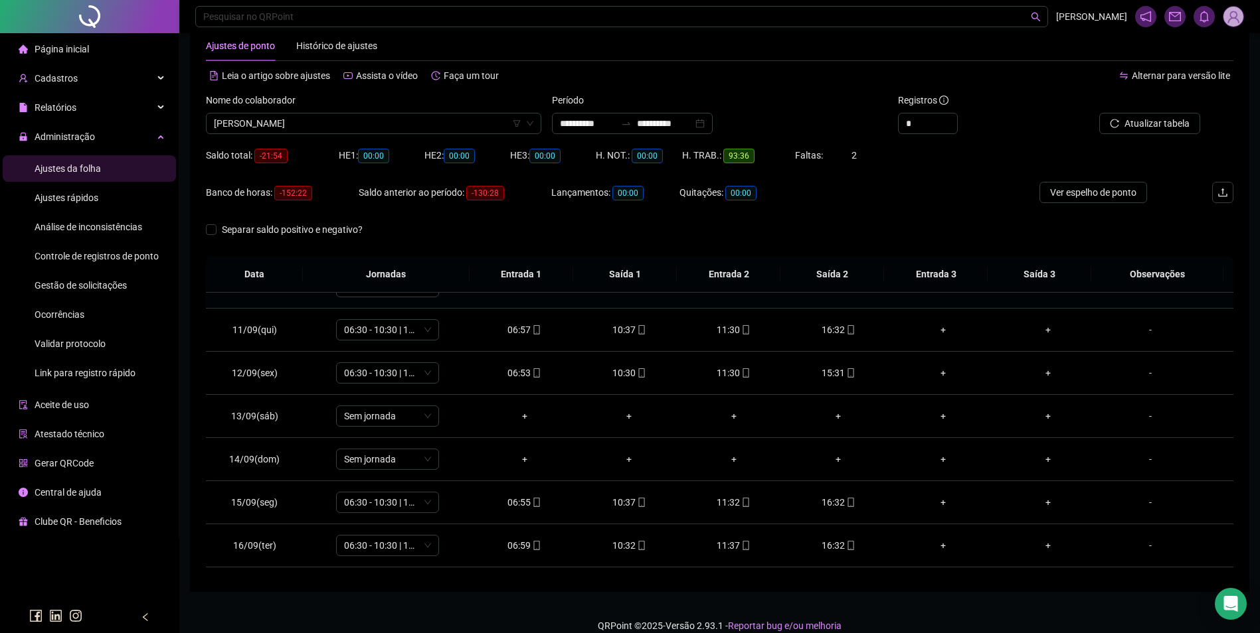
scroll to position [450, 0]
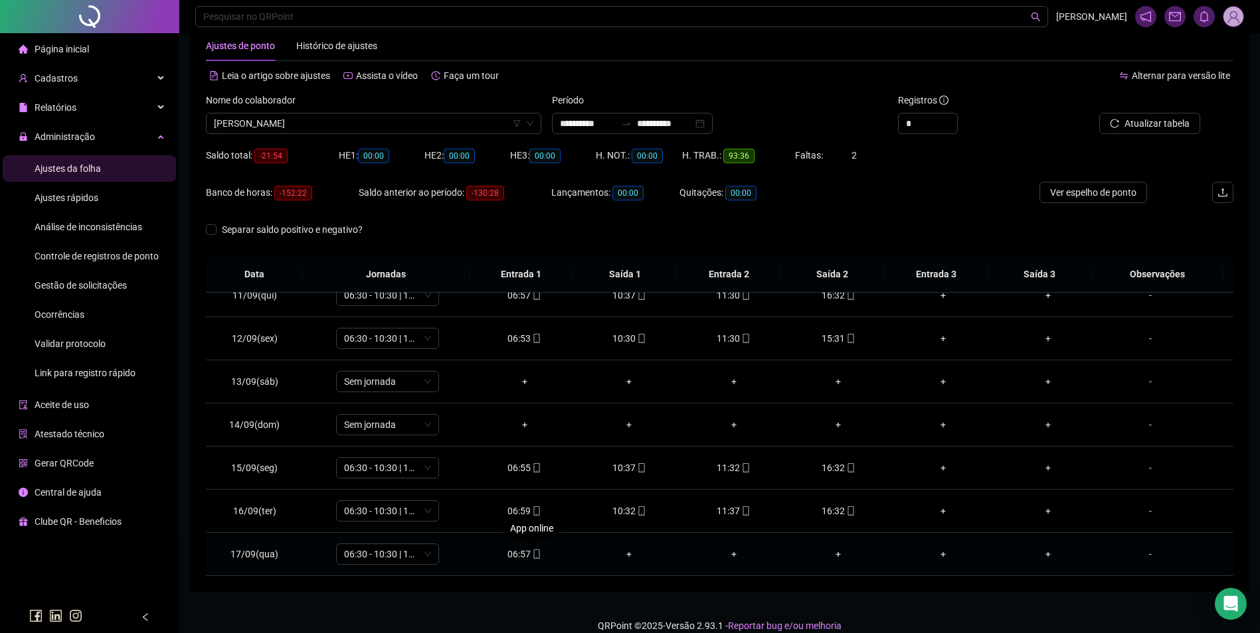
click at [530, 559] on span at bounding box center [535, 554] width 11 height 11
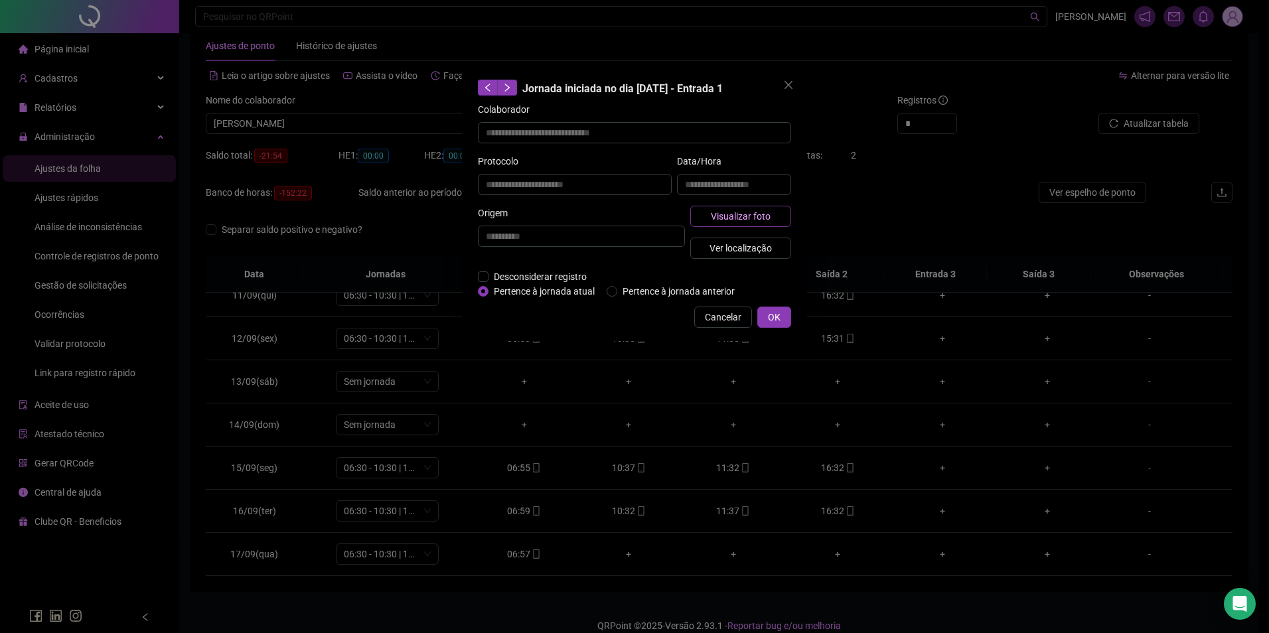
click at [755, 219] on span "Visualizar foto" at bounding box center [741, 216] width 60 height 15
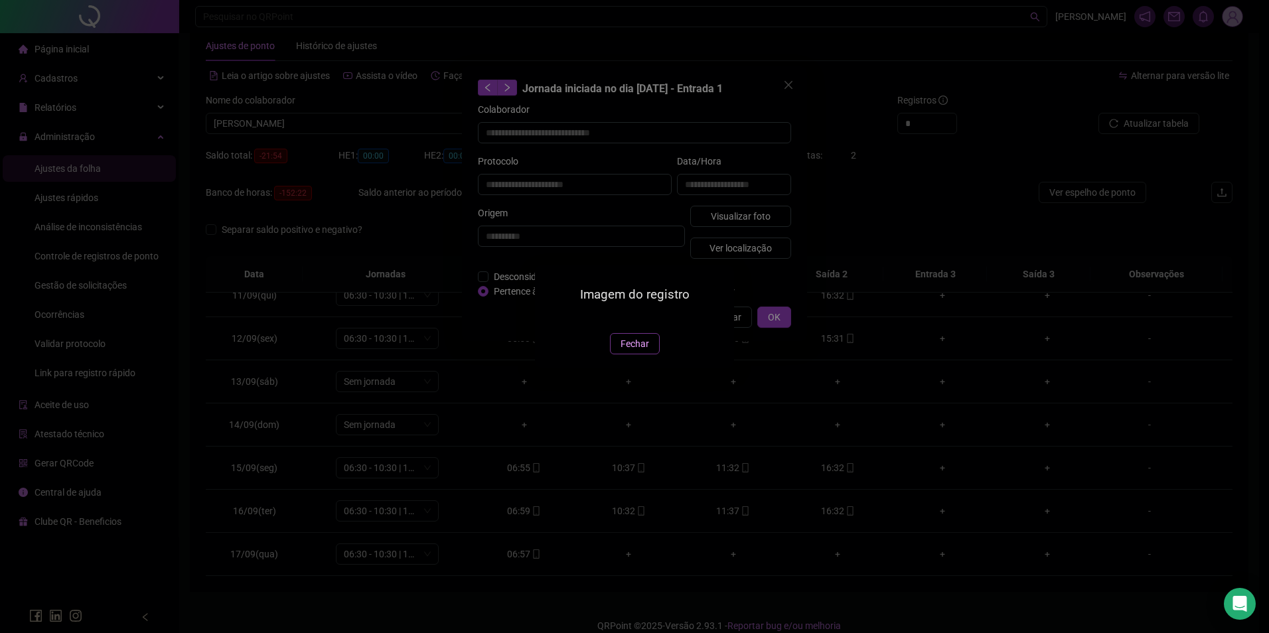
click at [635, 351] on span "Fechar" at bounding box center [635, 344] width 29 height 15
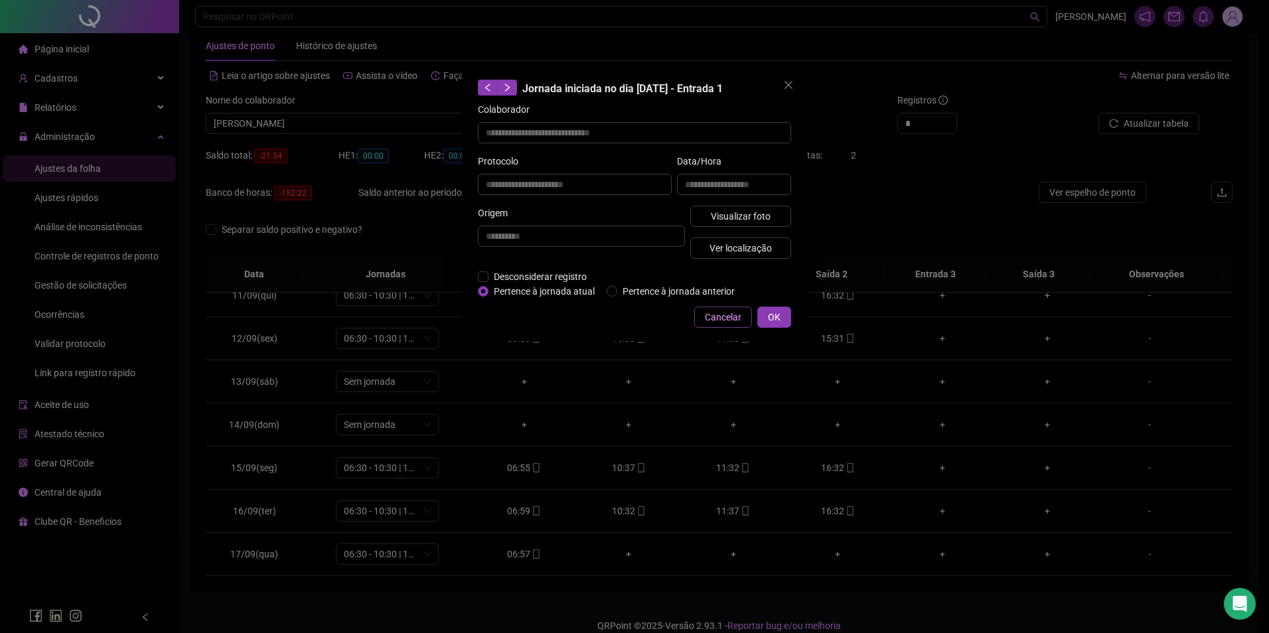
click at [714, 321] on span "Cancelar" at bounding box center [723, 317] width 37 height 15
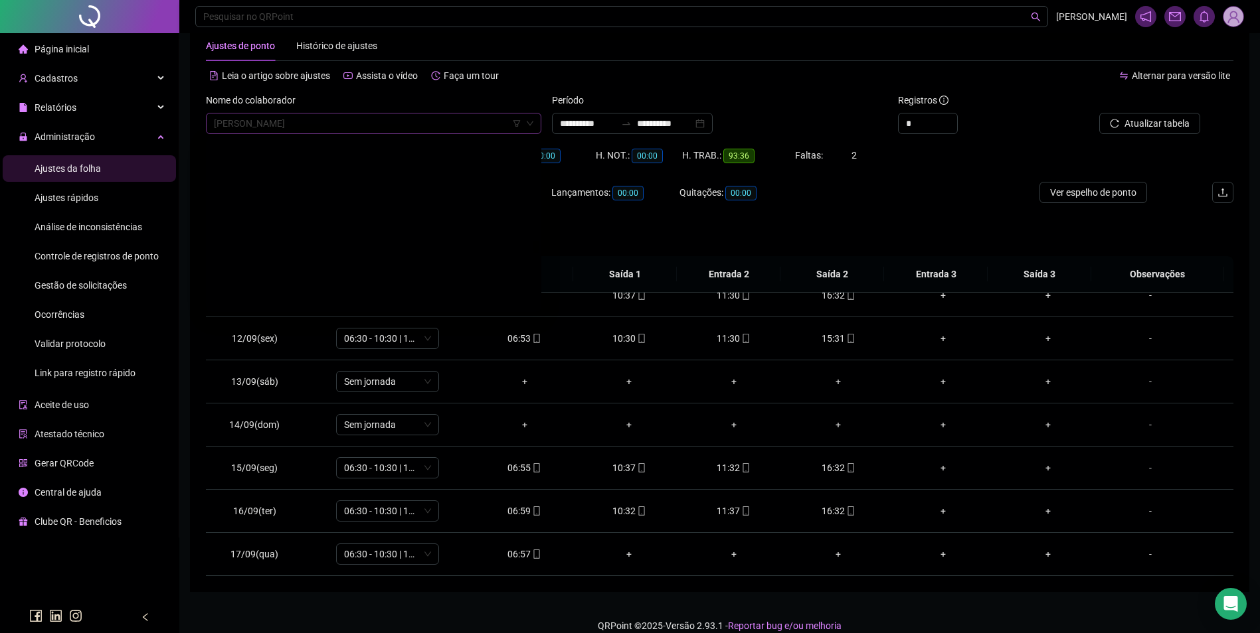
click at [420, 128] on span "MARIA DE JESUS RIBEIRO DA SILVA" at bounding box center [373, 124] width 319 height 20
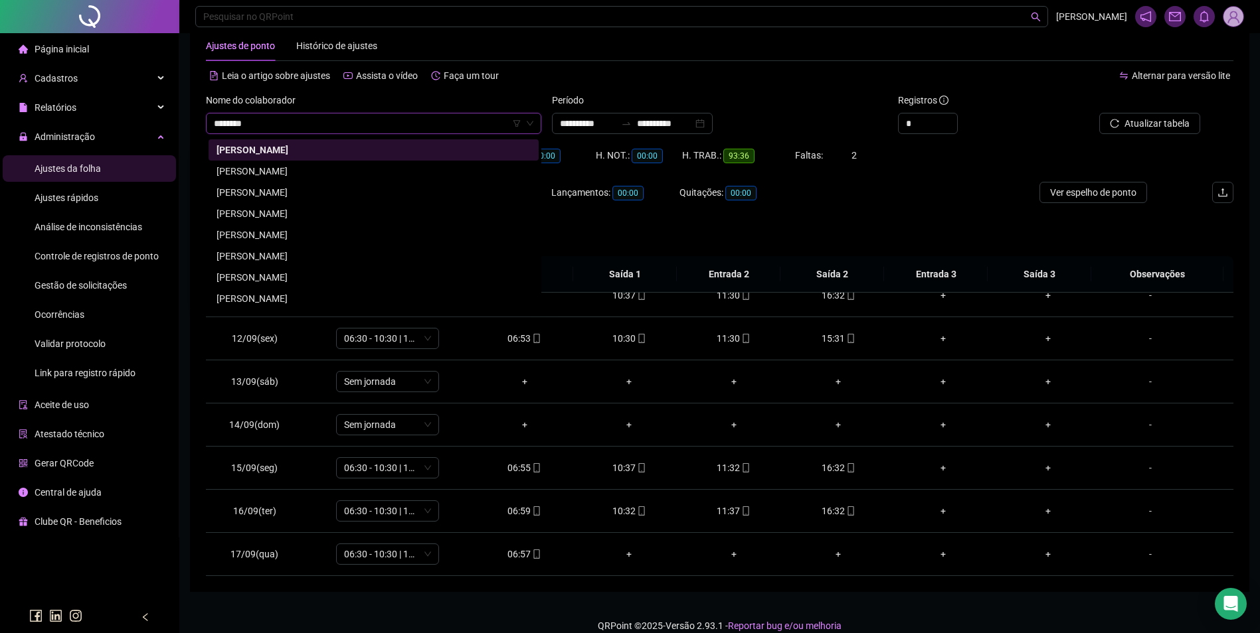
scroll to position [0, 0]
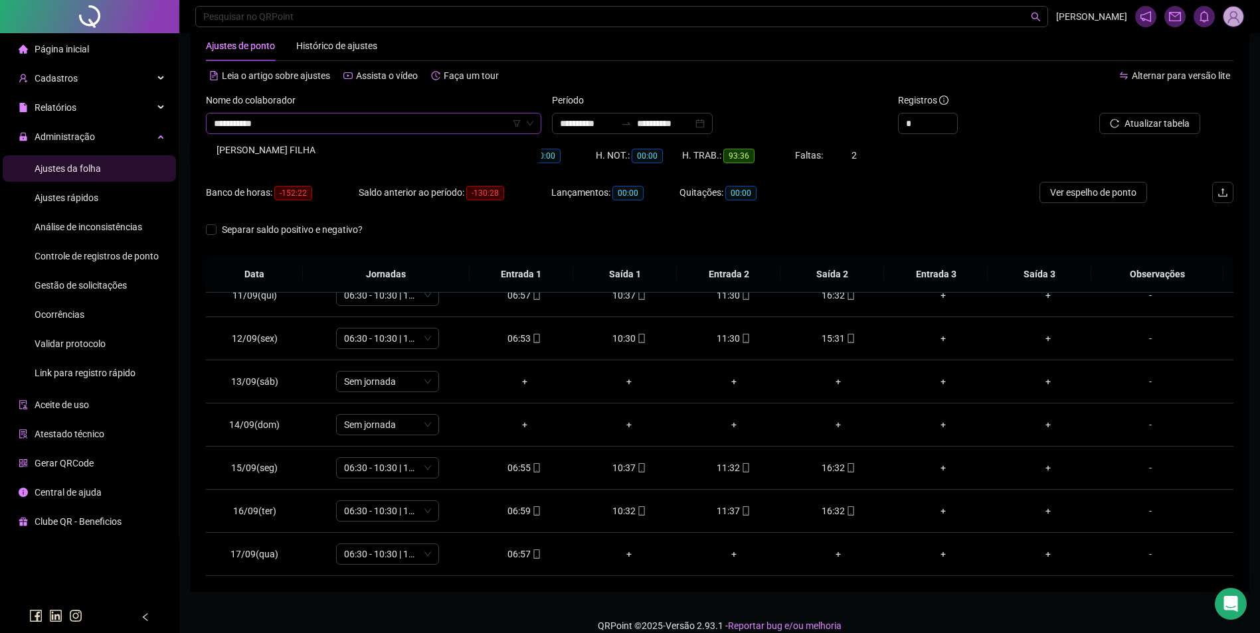
click at [412, 147] on div "MARIA DO SOCORRO LOPES DA SILVA FILHA" at bounding box center [373, 150] width 314 height 15
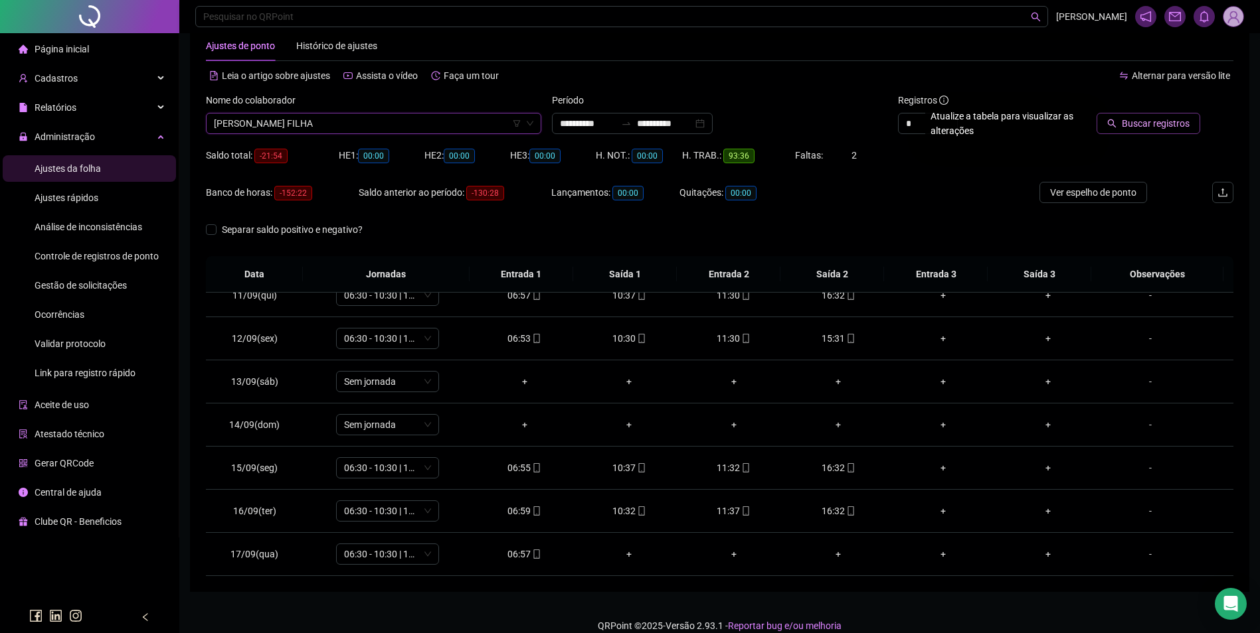
click at [1165, 121] on span "Buscar registros" at bounding box center [1155, 123] width 68 height 15
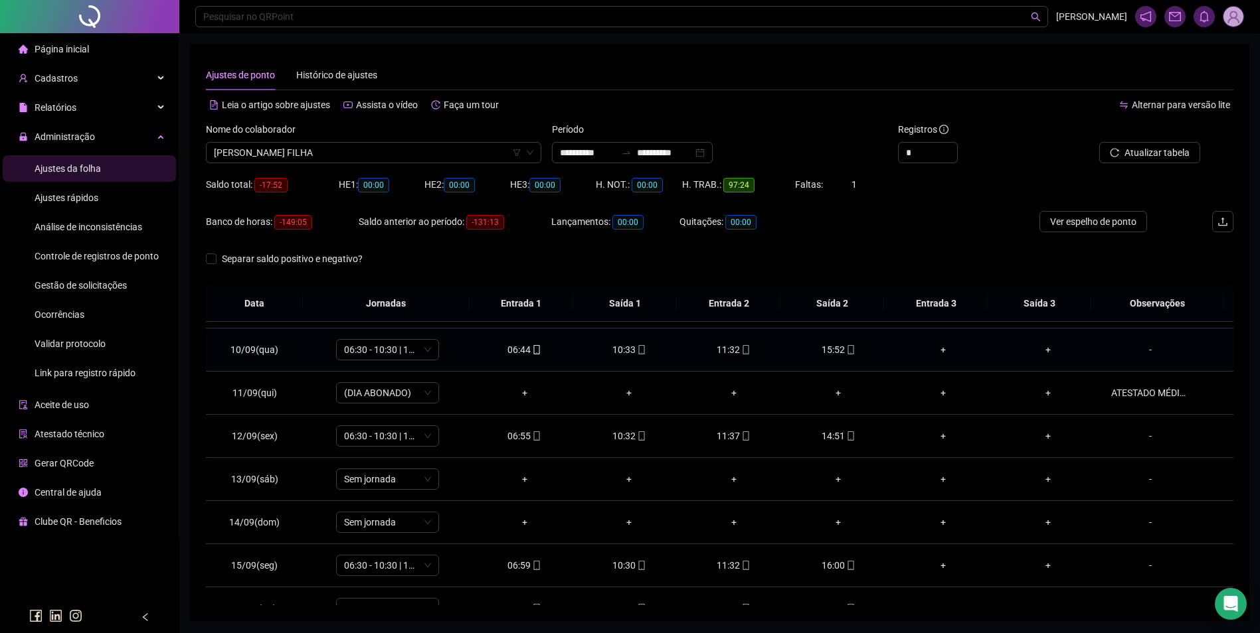
scroll to position [450, 0]
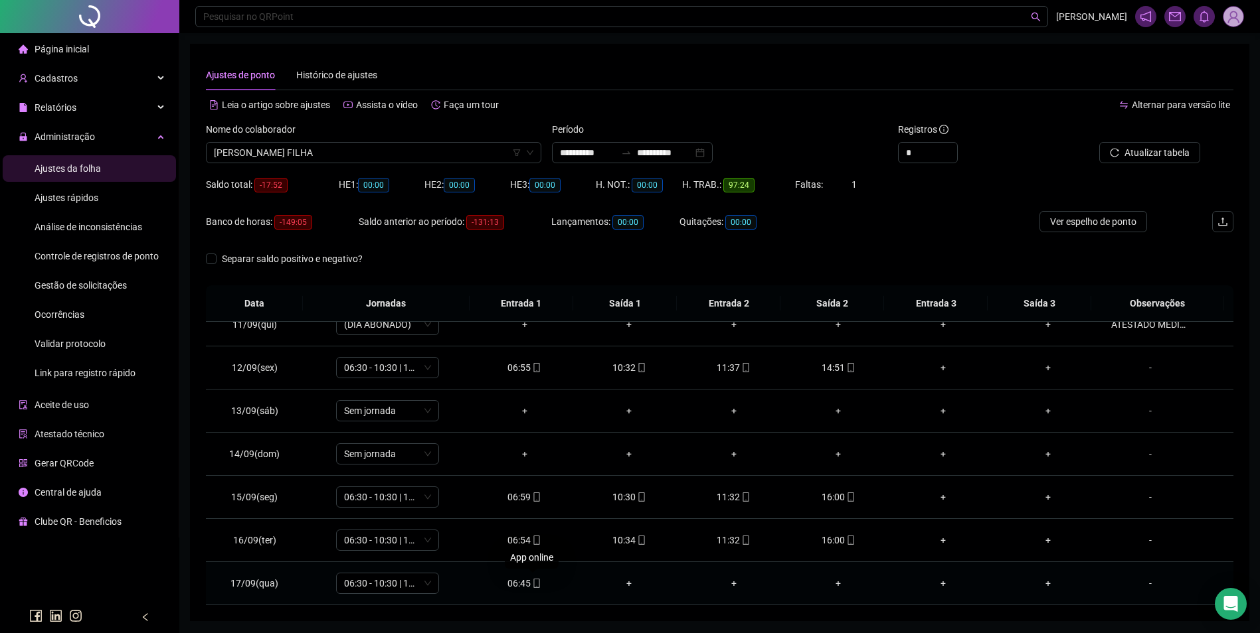
click at [533, 582] on icon "mobile" at bounding box center [536, 583] width 6 height 9
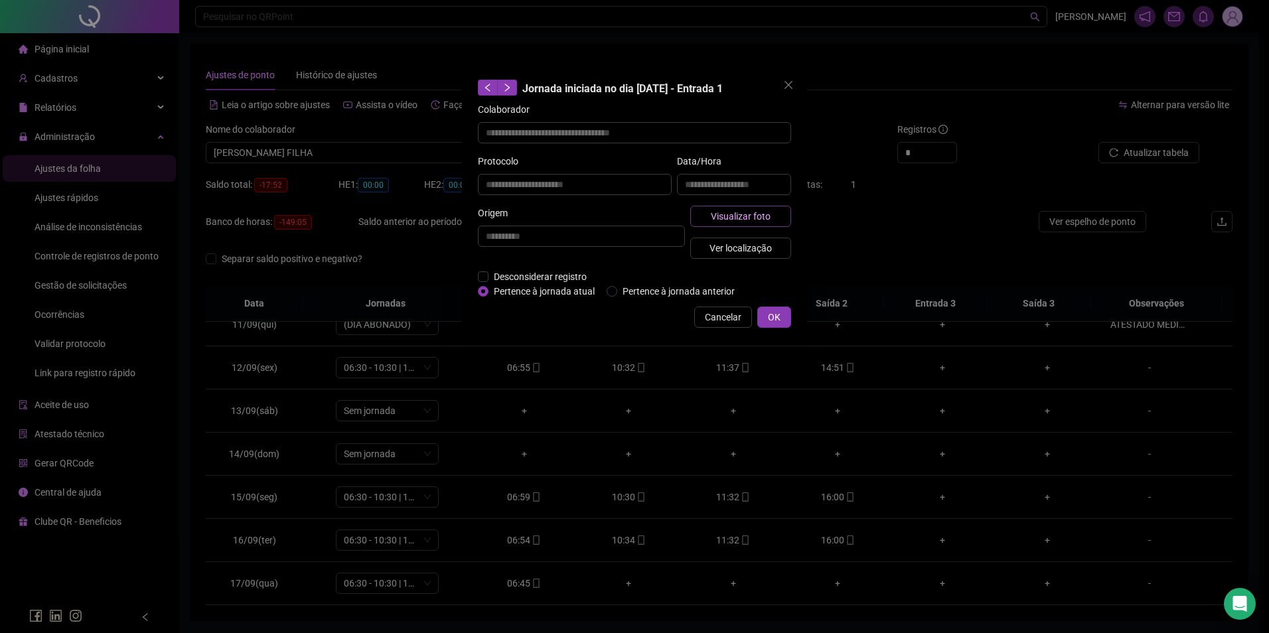
click at [745, 218] on span "Visualizar foto" at bounding box center [741, 216] width 60 height 15
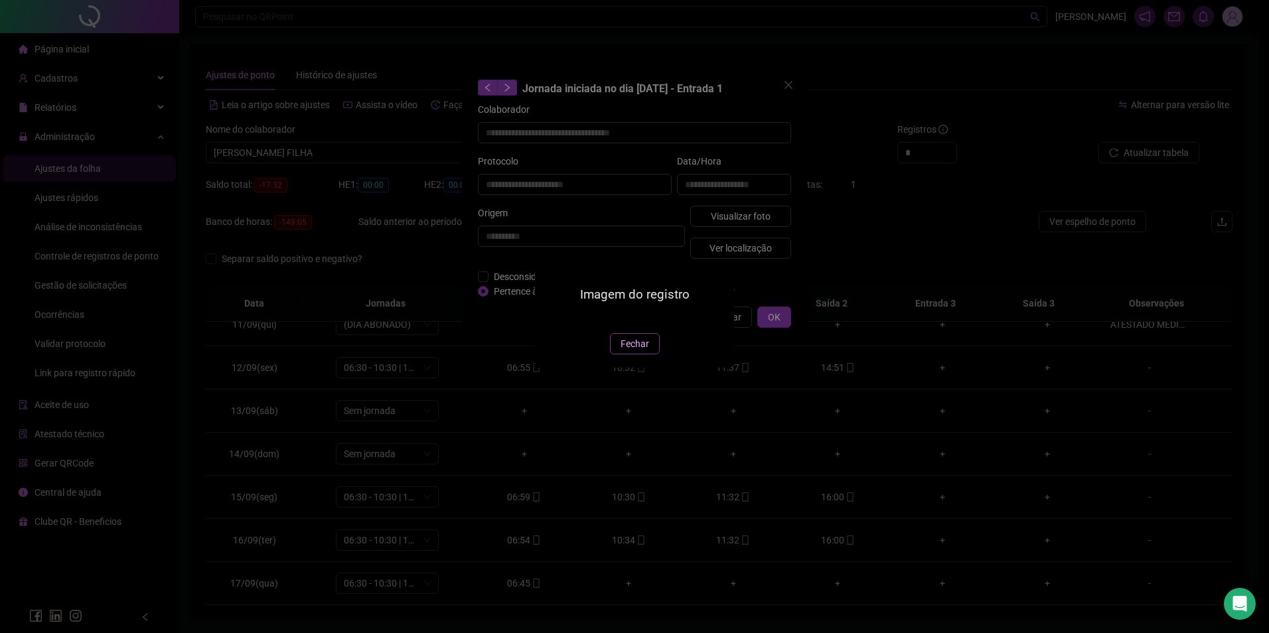
click at [631, 351] on span "Fechar" at bounding box center [635, 344] width 29 height 15
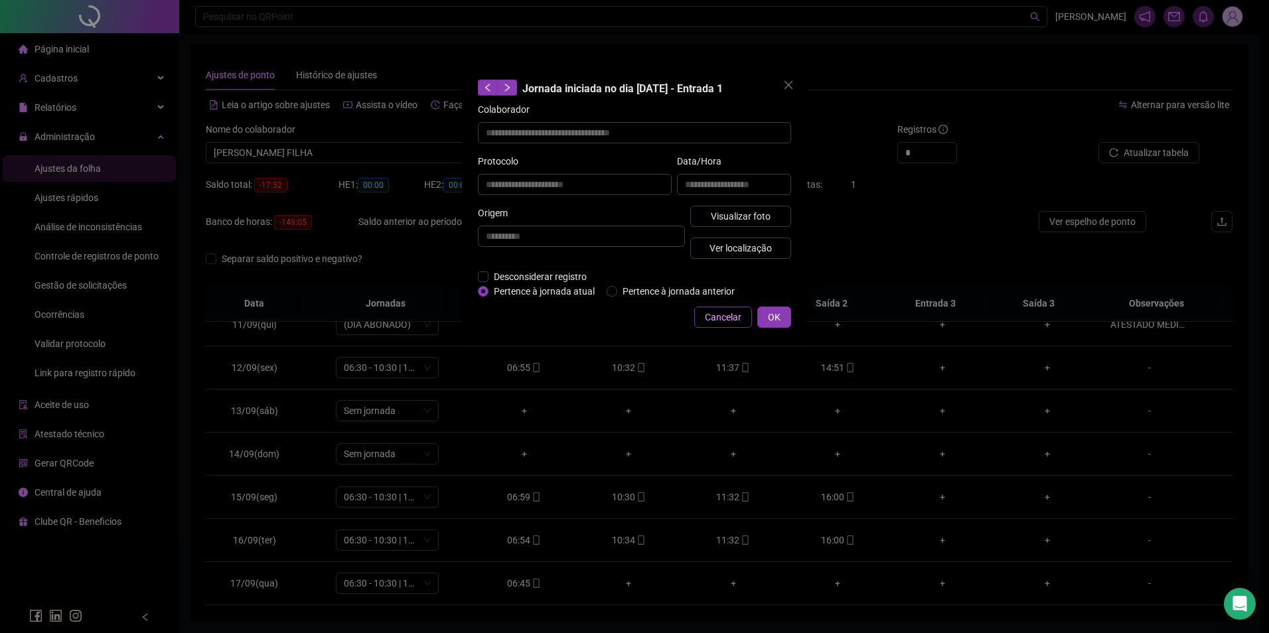
click at [719, 322] on span "Cancelar" at bounding box center [723, 317] width 37 height 15
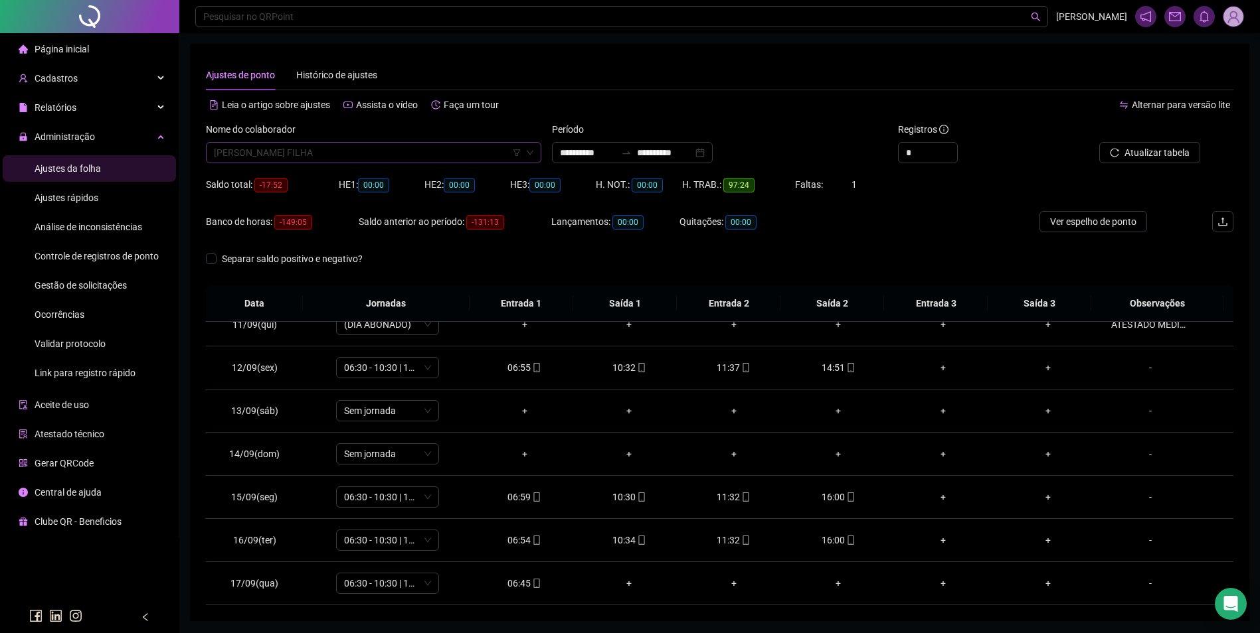
scroll to position [12727, 0]
click at [406, 153] on span "MARIA DO SOCORRO LOPES DA SILVA FILHA" at bounding box center [373, 153] width 319 height 20
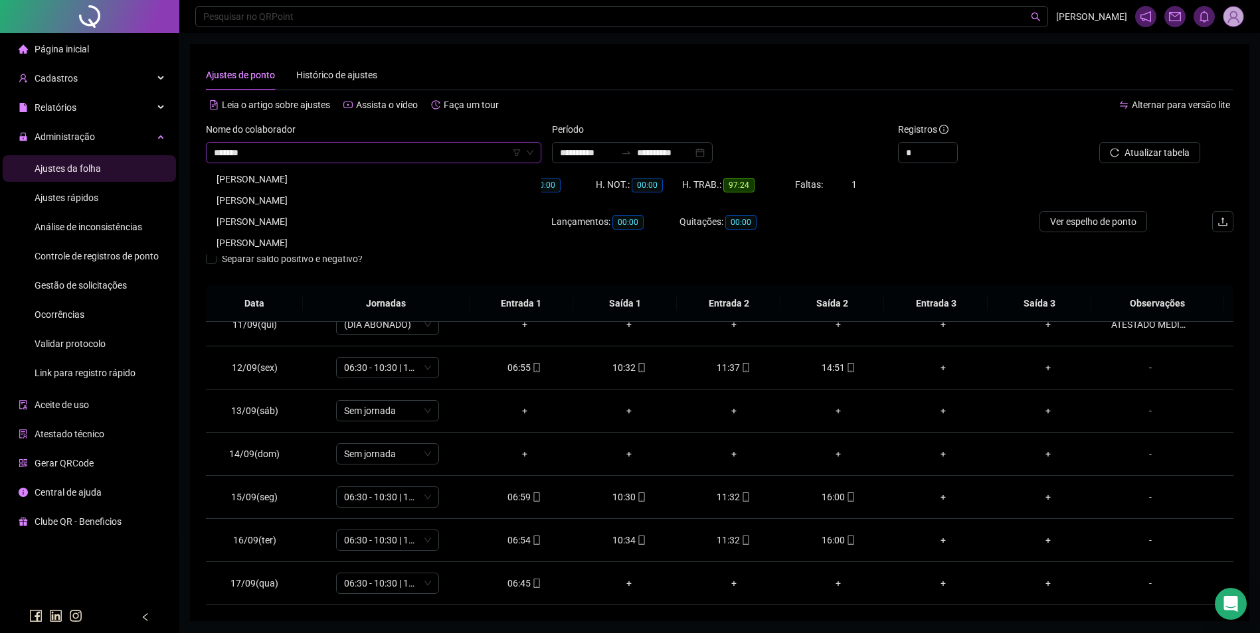
scroll to position [0, 0]
click at [390, 173] on div "MARIA INAILDES GOMES DE SOUSA" at bounding box center [373, 179] width 314 height 15
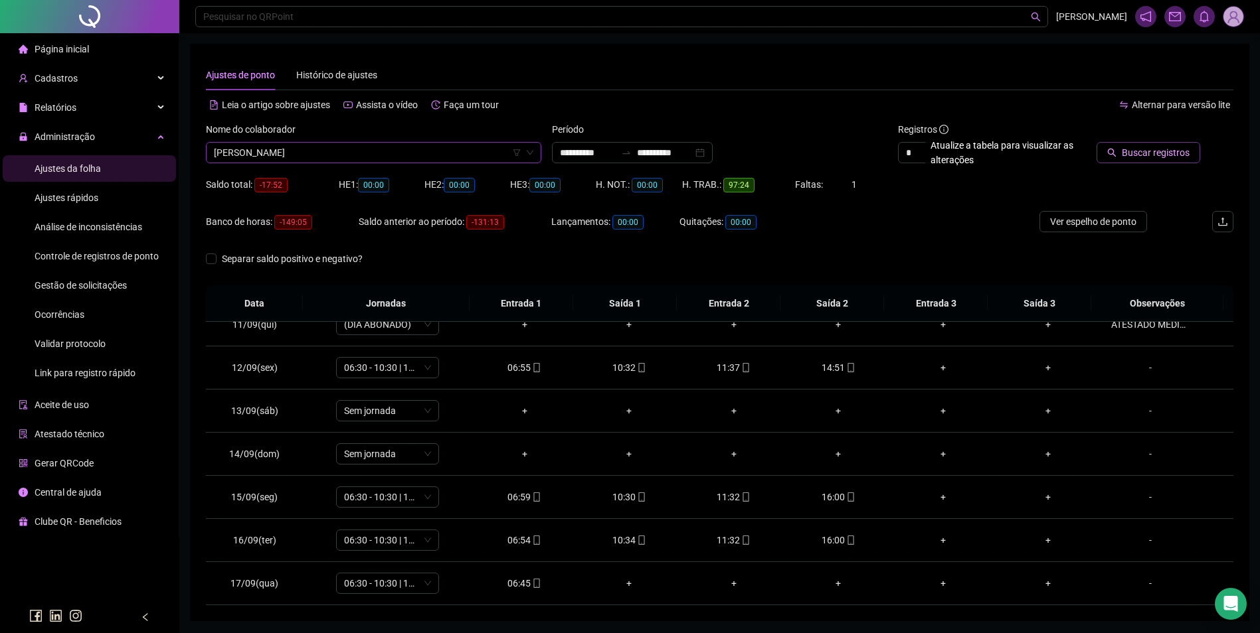
click at [1116, 150] on icon "search" at bounding box center [1111, 152] width 9 height 9
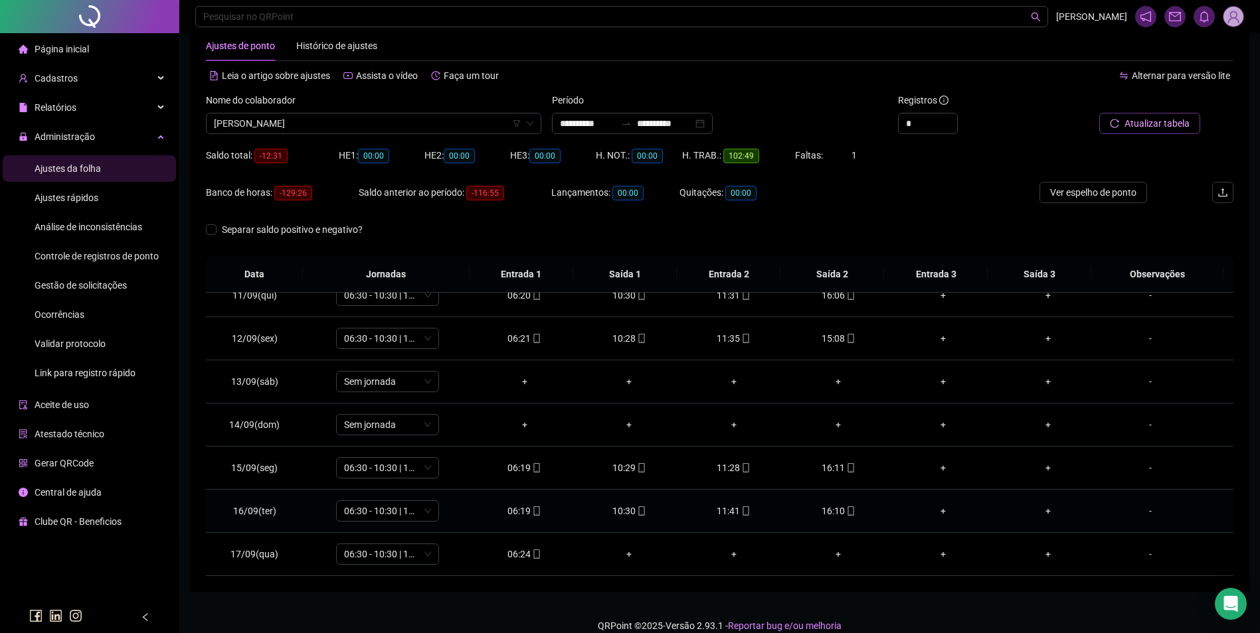
scroll to position [45, 0]
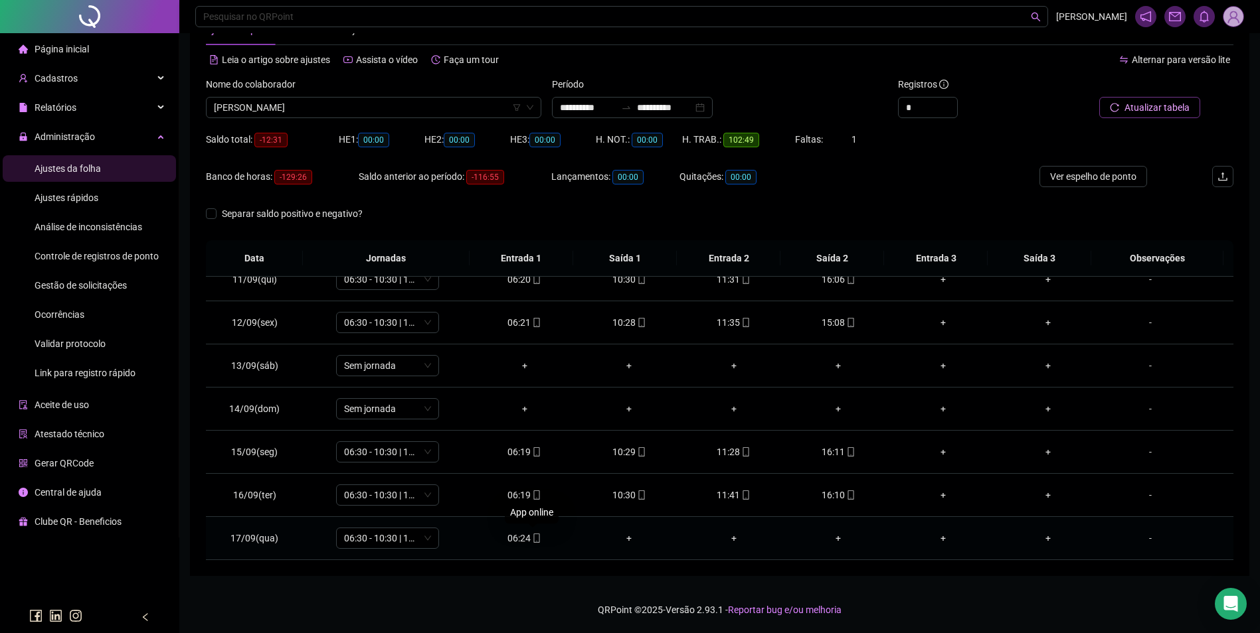
click at [536, 539] on icon "mobile" at bounding box center [536, 538] width 9 height 9
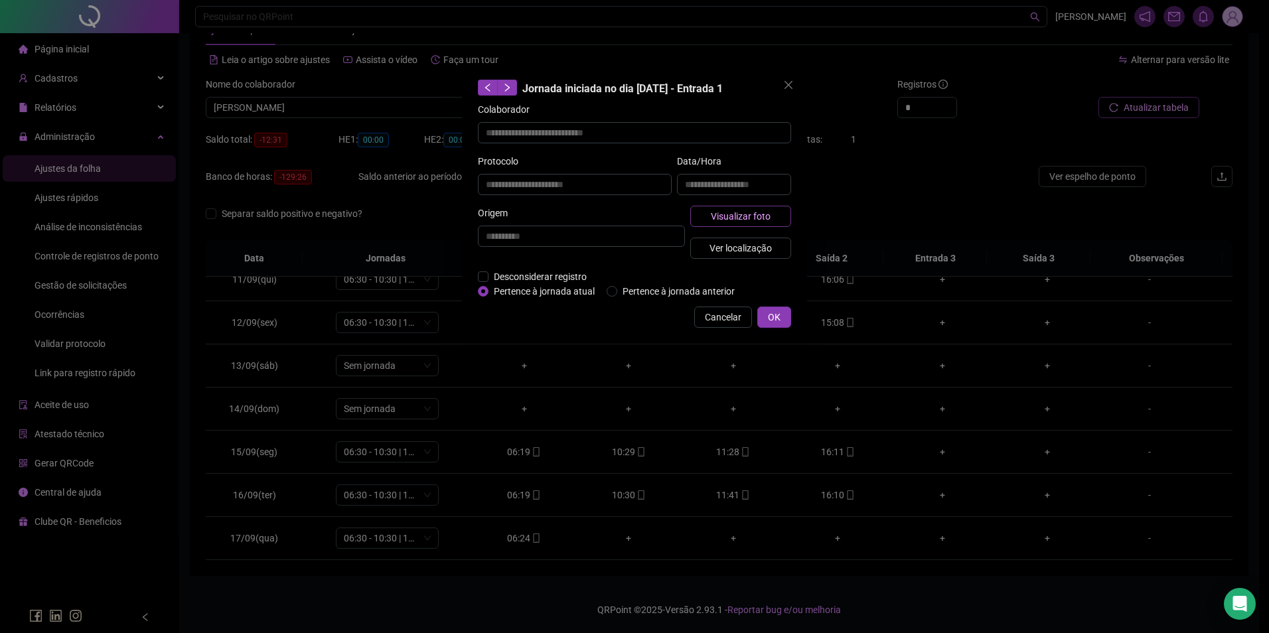
click at [768, 214] on span "Visualizar foto" at bounding box center [741, 216] width 60 height 15
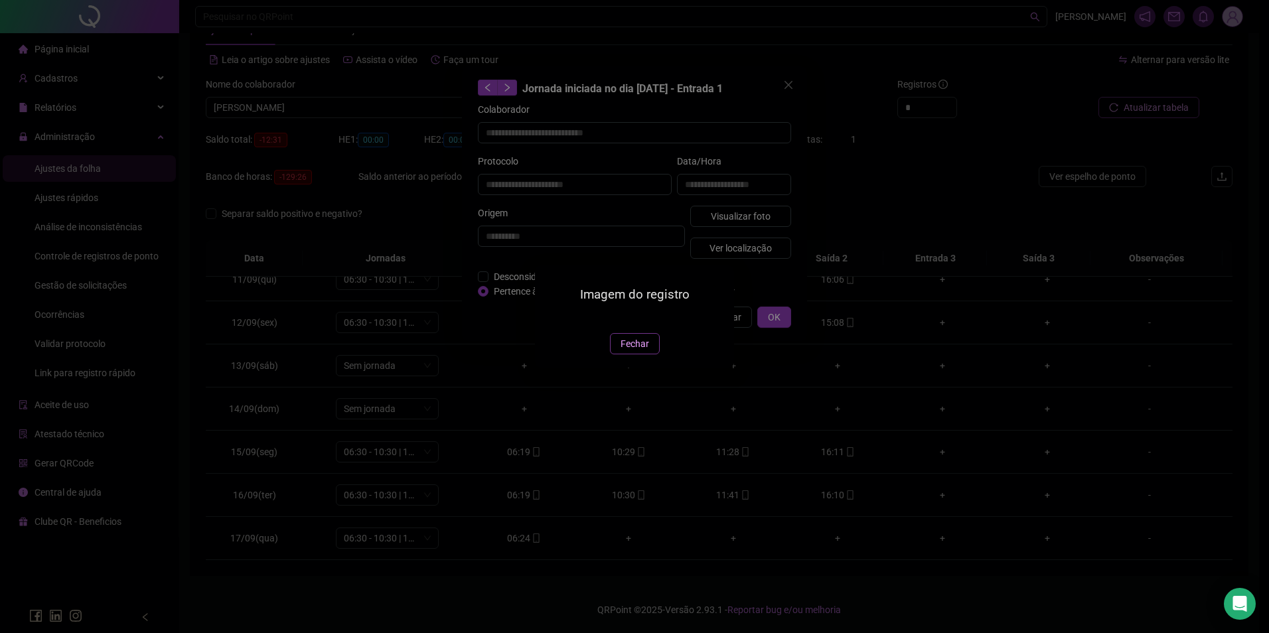
click at [631, 351] on span "Fechar" at bounding box center [635, 344] width 29 height 15
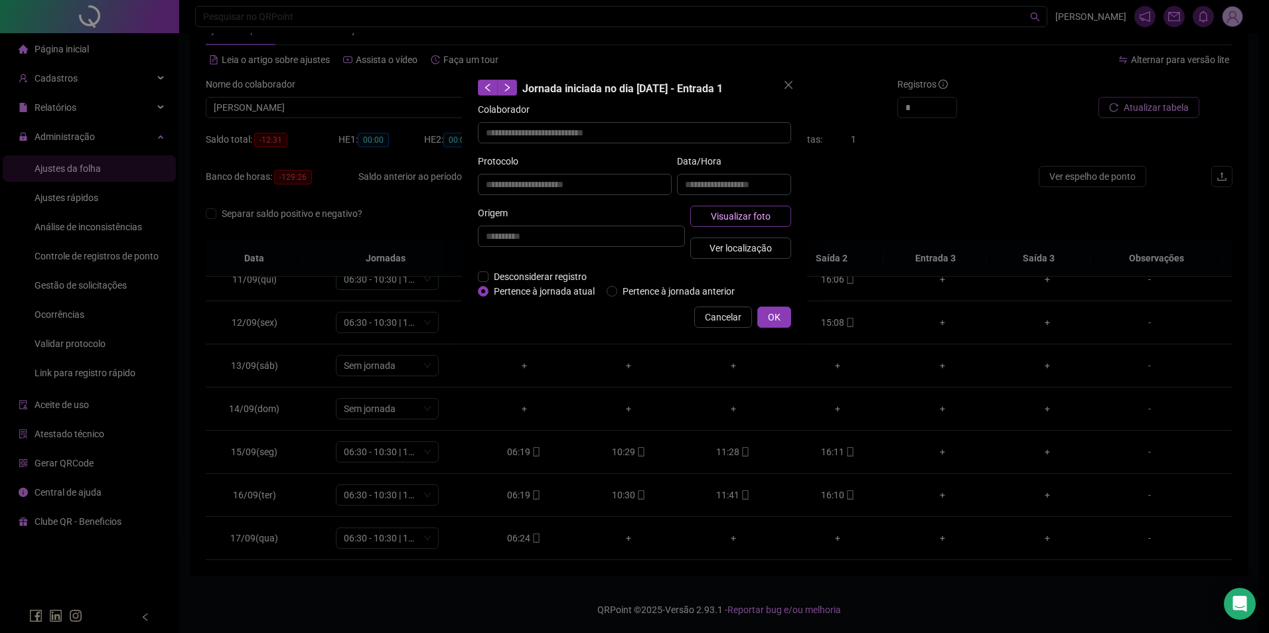
click at [773, 214] on button "Visualizar foto" at bounding box center [741, 216] width 101 height 21
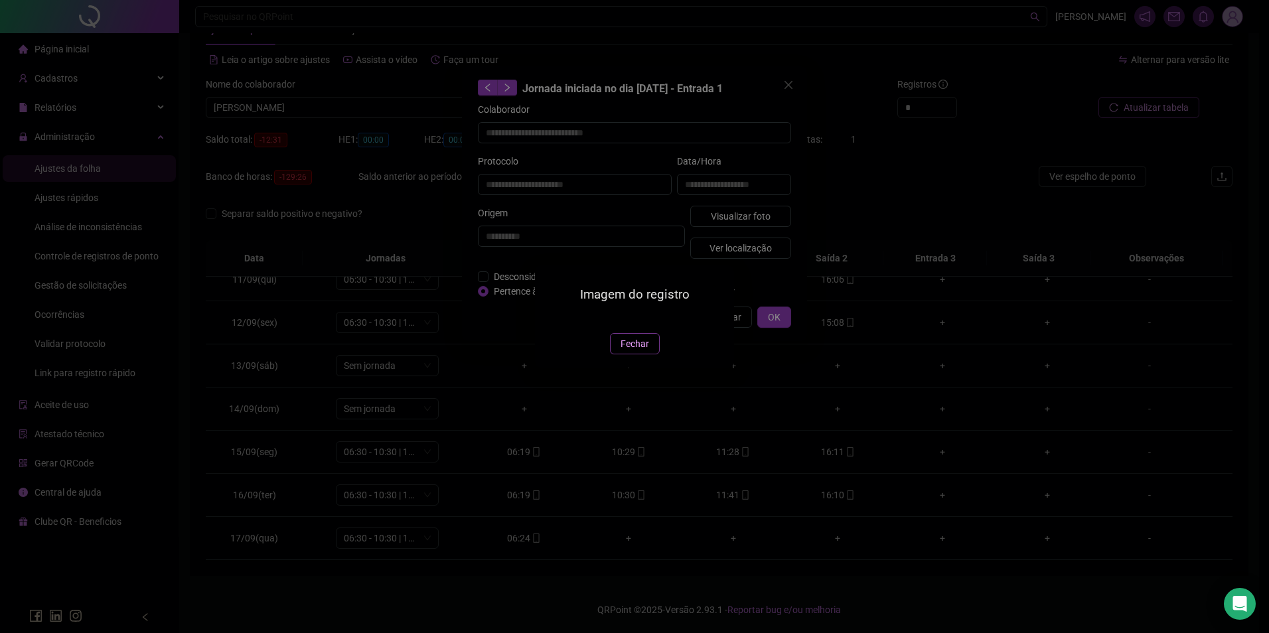
click at [629, 355] on button "Fechar" at bounding box center [635, 343] width 50 height 21
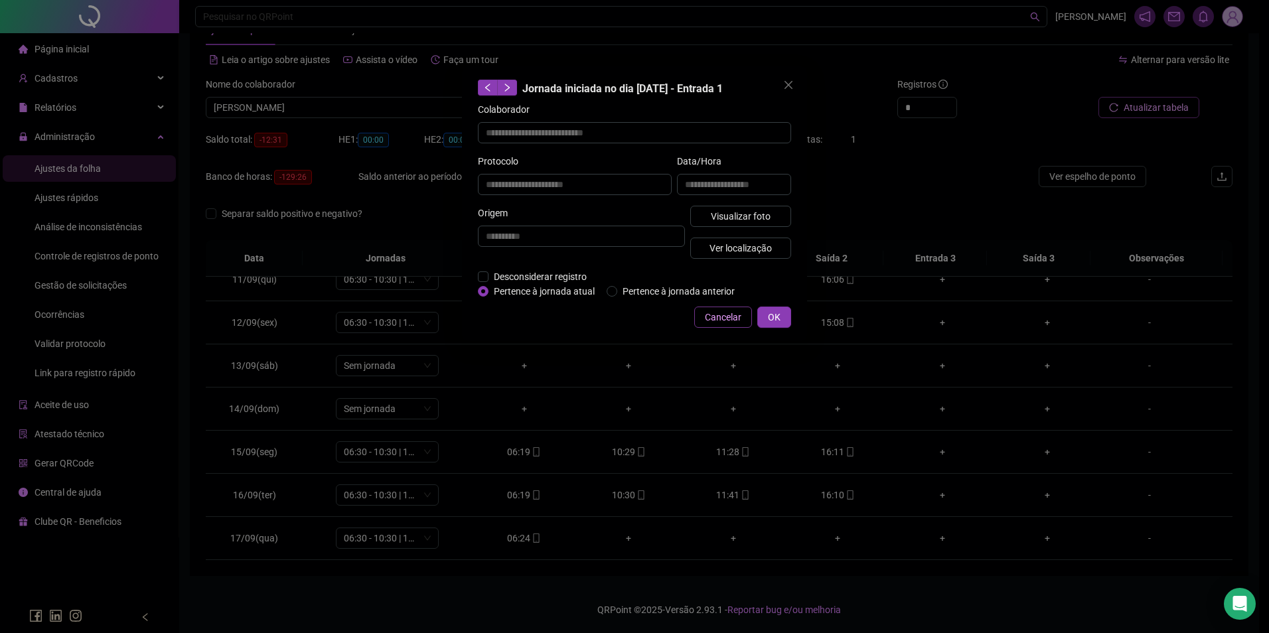
click at [724, 313] on span "Cancelar" at bounding box center [723, 317] width 37 height 15
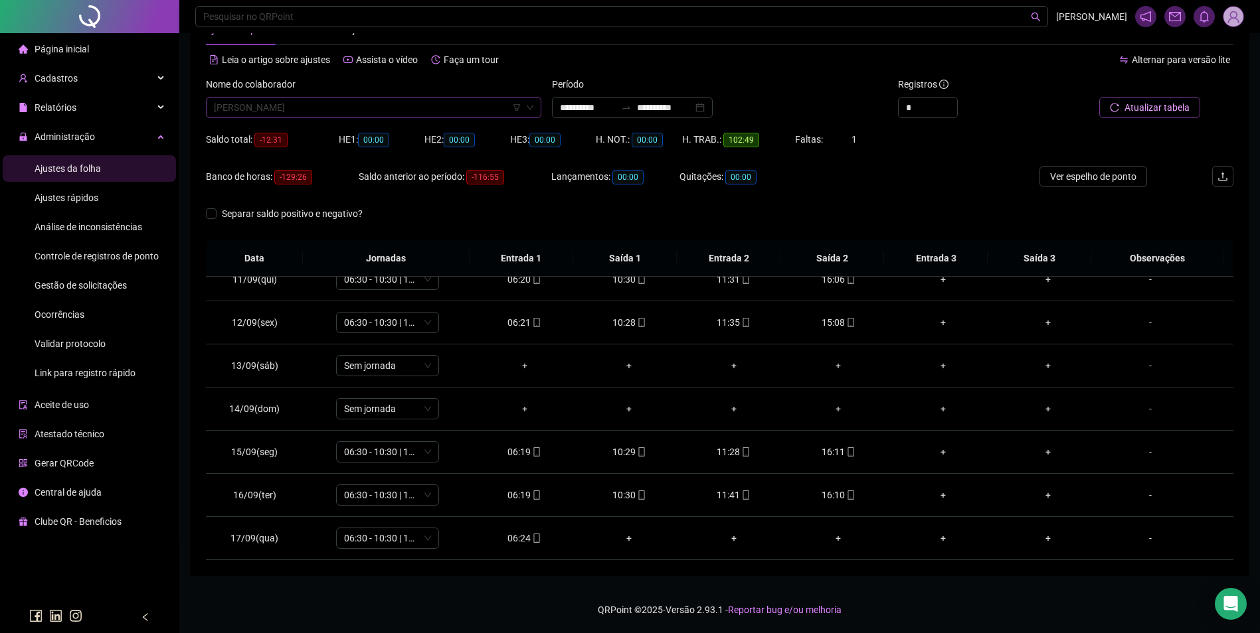
scroll to position [12939, 0]
click at [451, 117] on div "MARIA INAILDES GOMES DE SOUSA" at bounding box center [373, 107] width 335 height 21
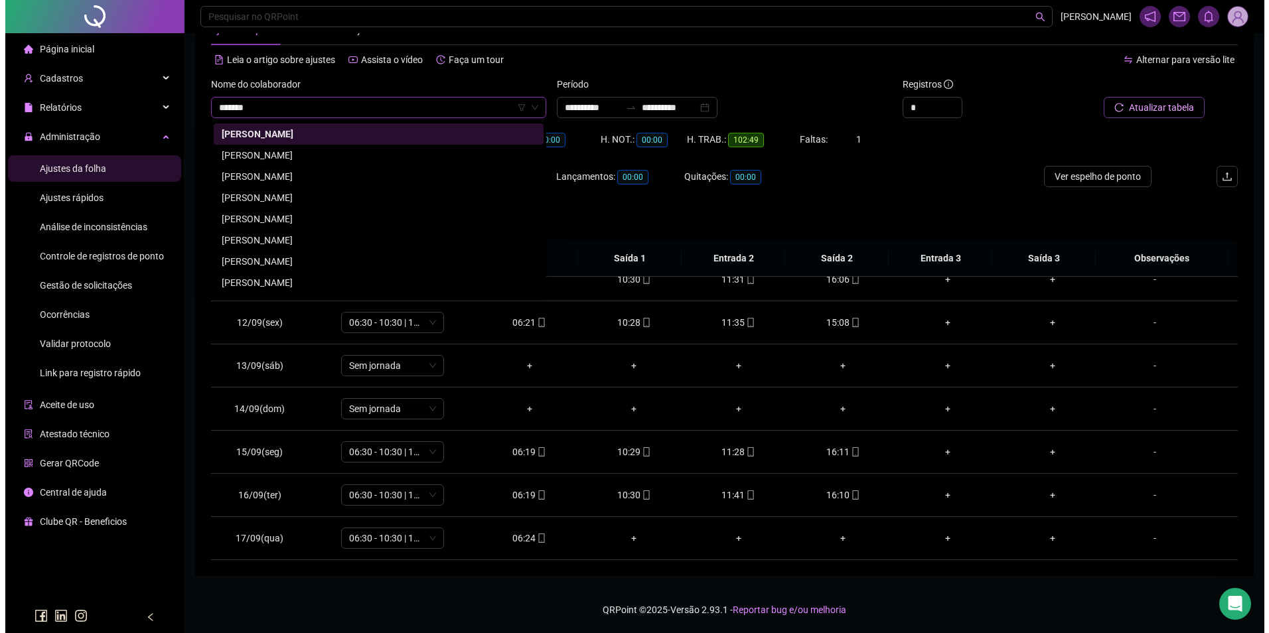
scroll to position [0, 0]
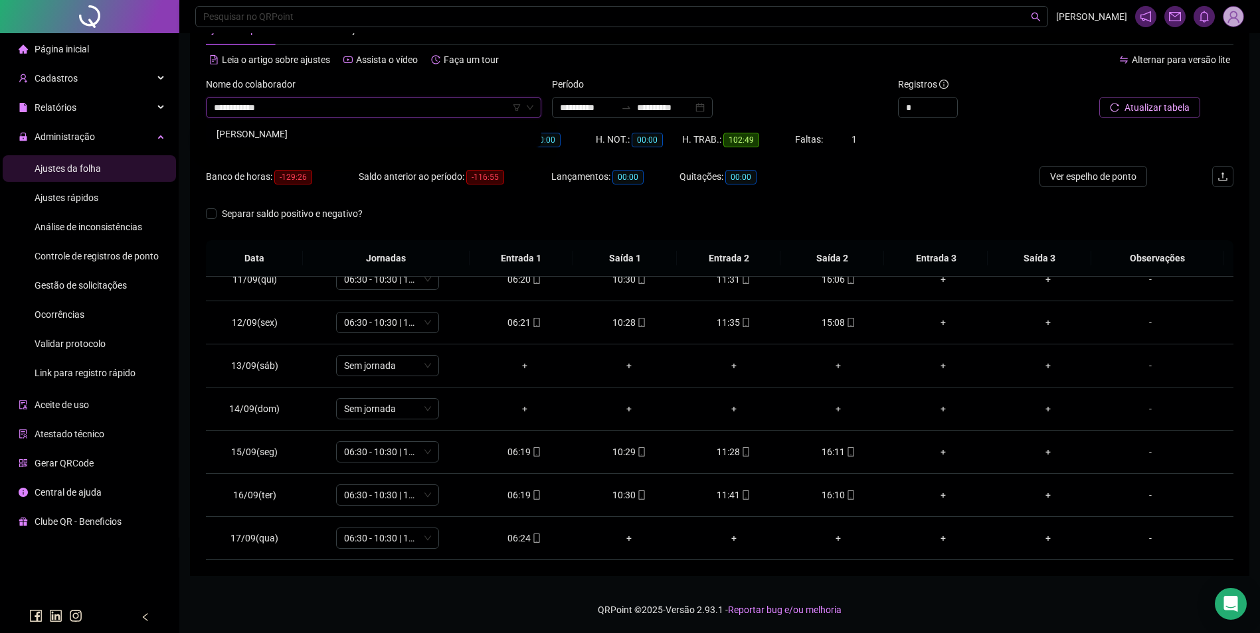
click at [309, 129] on div "MARIA LUDIANA DA COSTA LOPES" at bounding box center [373, 134] width 314 height 15
click at [1125, 108] on span "Buscar registros" at bounding box center [1155, 107] width 68 height 15
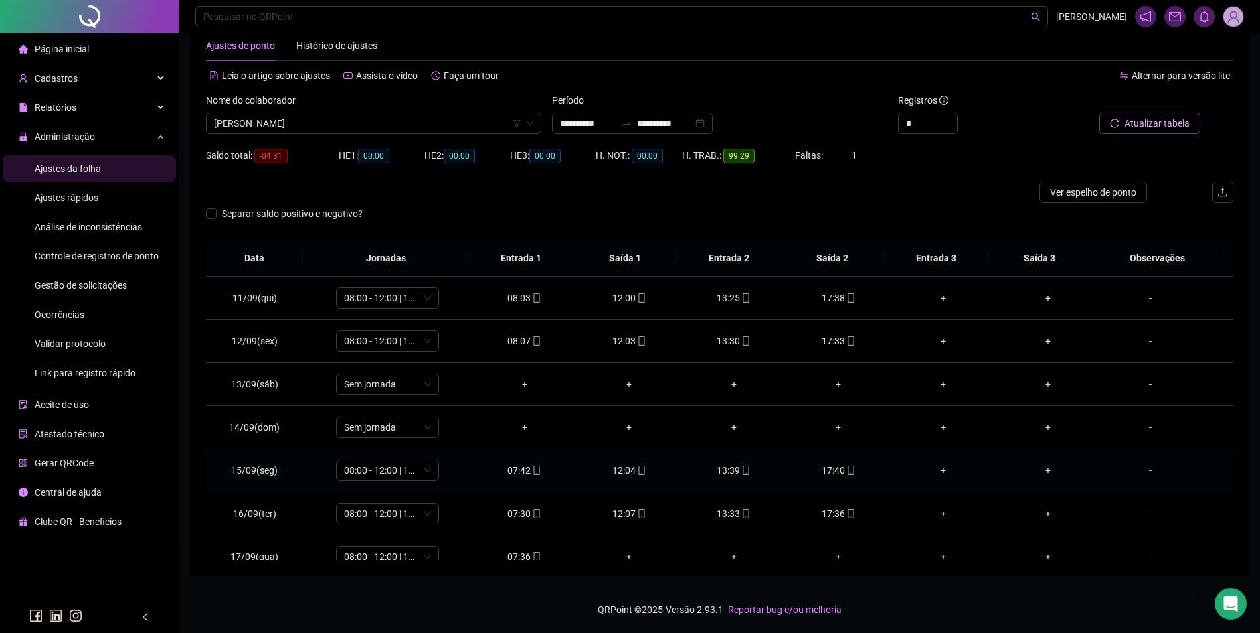
scroll to position [450, 0]
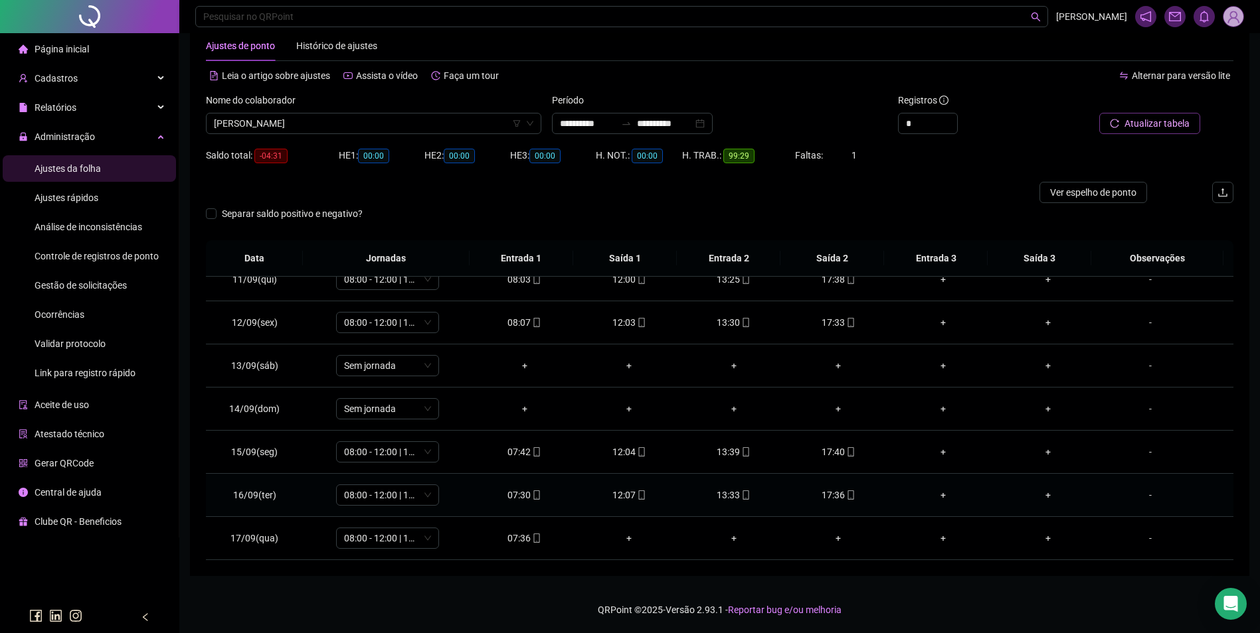
click at [851, 484] on td "17:36" at bounding box center [838, 495] width 105 height 43
click at [846, 493] on icon "mobile" at bounding box center [850, 495] width 9 height 9
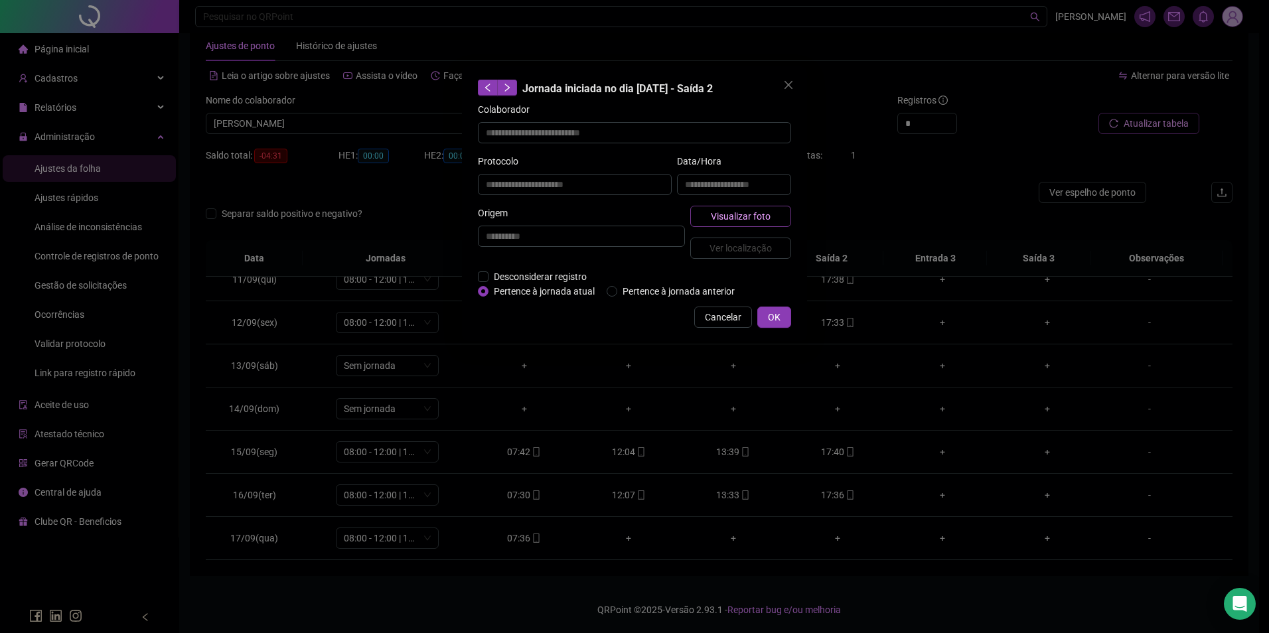
click at [757, 220] on span "Visualizar foto" at bounding box center [741, 216] width 60 height 15
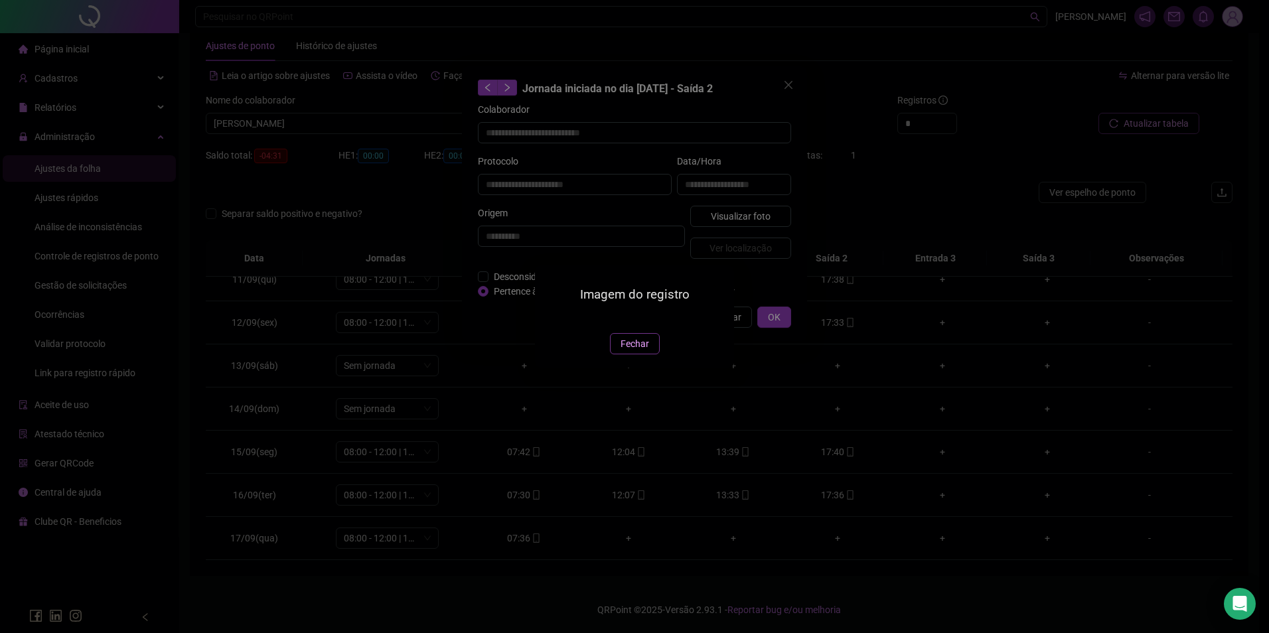
click at [635, 351] on span "Fechar" at bounding box center [635, 344] width 29 height 15
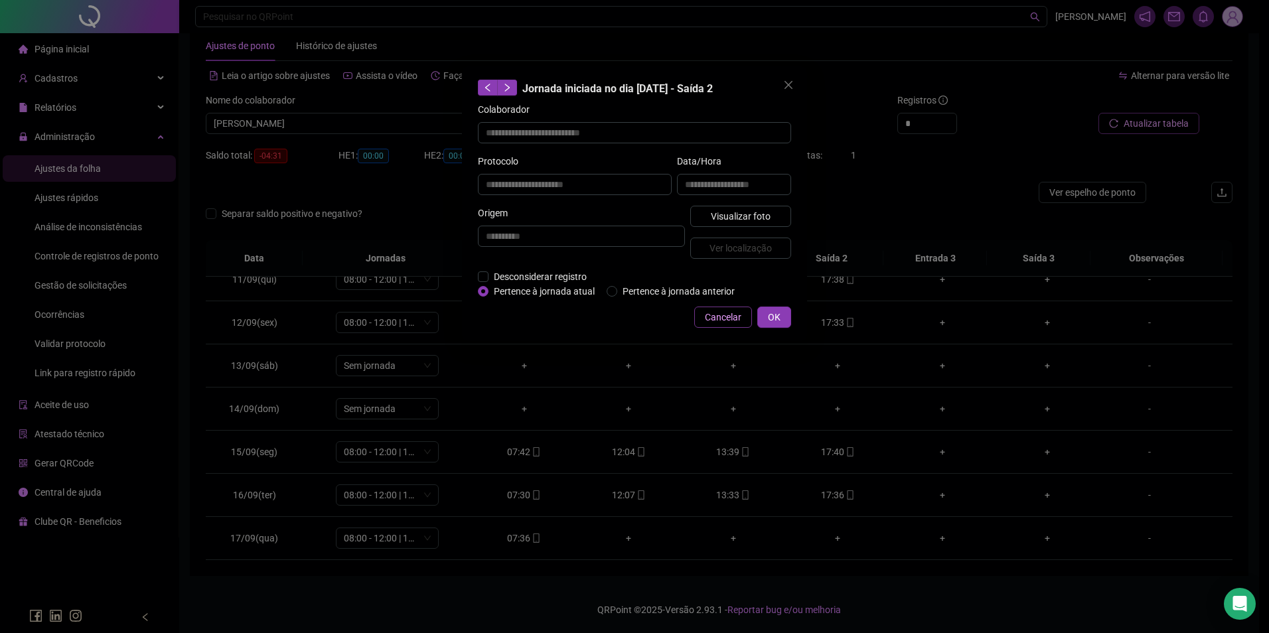
click at [717, 317] on span "Cancelar" at bounding box center [723, 317] width 37 height 15
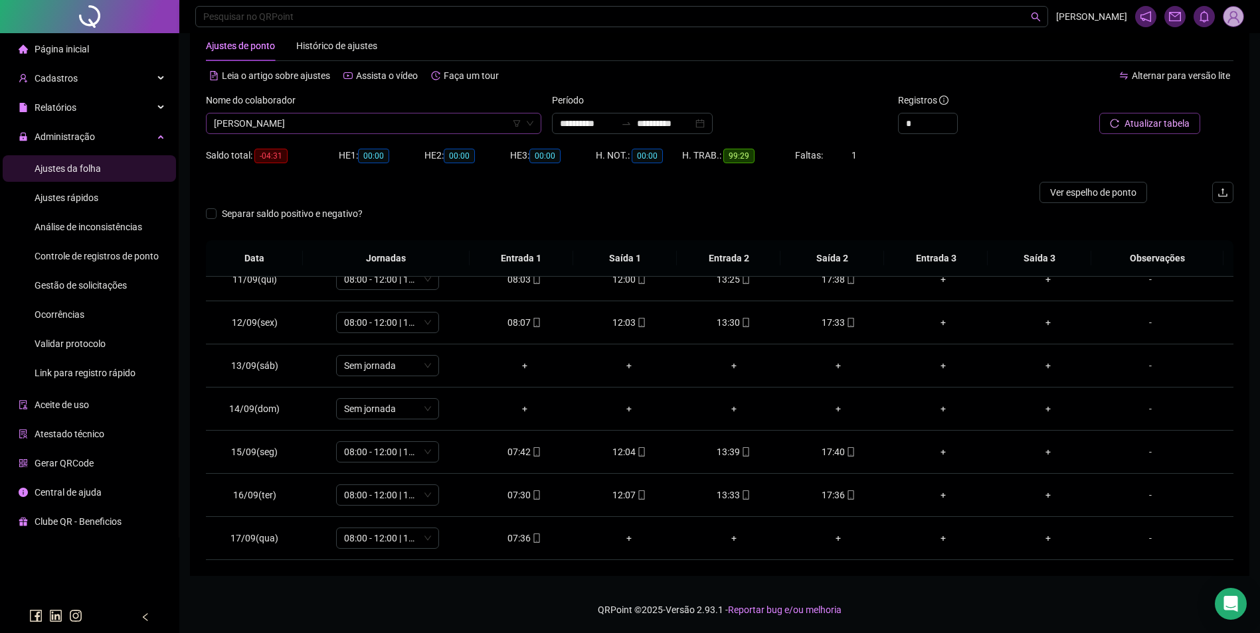
scroll to position [13194, 0]
click at [398, 114] on span "MARIA LUDIANA DA COSTA LOPES" at bounding box center [373, 124] width 319 height 20
click at [365, 149] on div "MARIA MARGARETE SILVA DE SOUZA" at bounding box center [373, 150] width 314 height 15
click at [1168, 123] on span "Buscar registros" at bounding box center [1155, 123] width 68 height 15
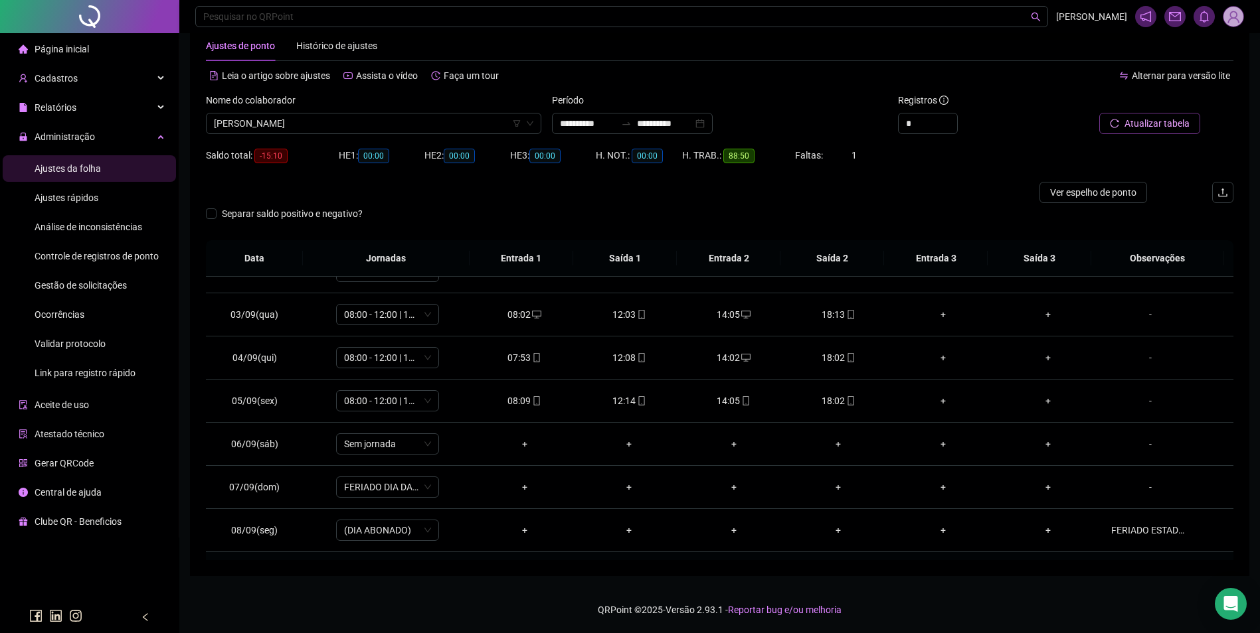
scroll to position [266, 0]
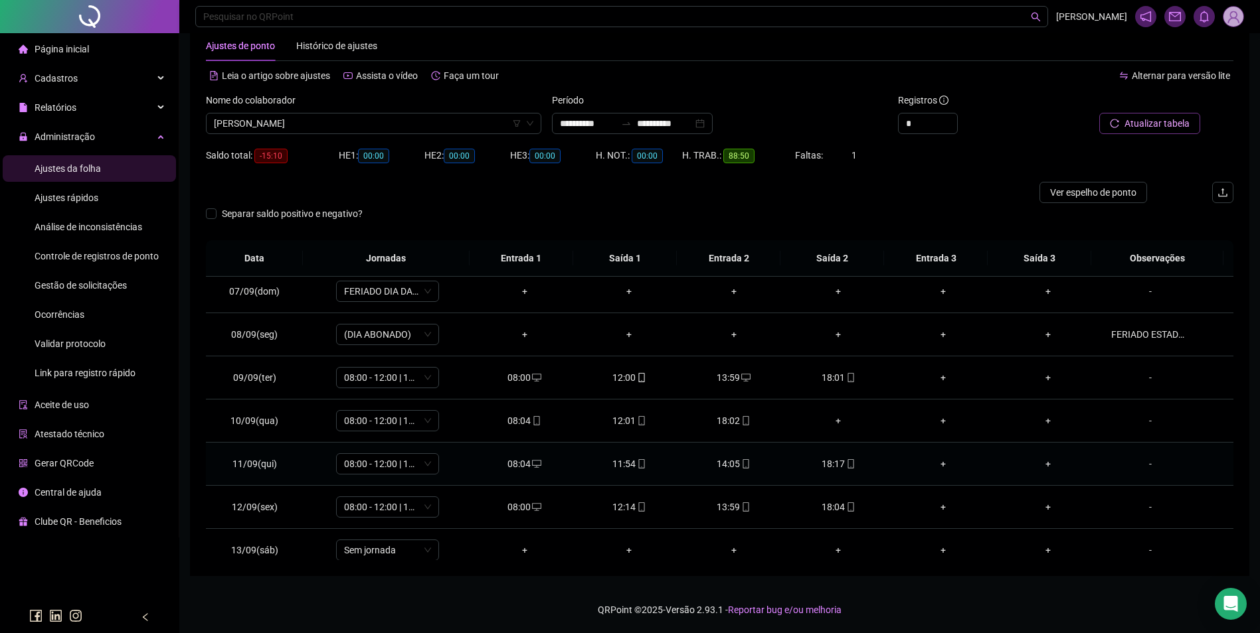
click at [847, 463] on icon "mobile" at bounding box center [850, 463] width 6 height 9
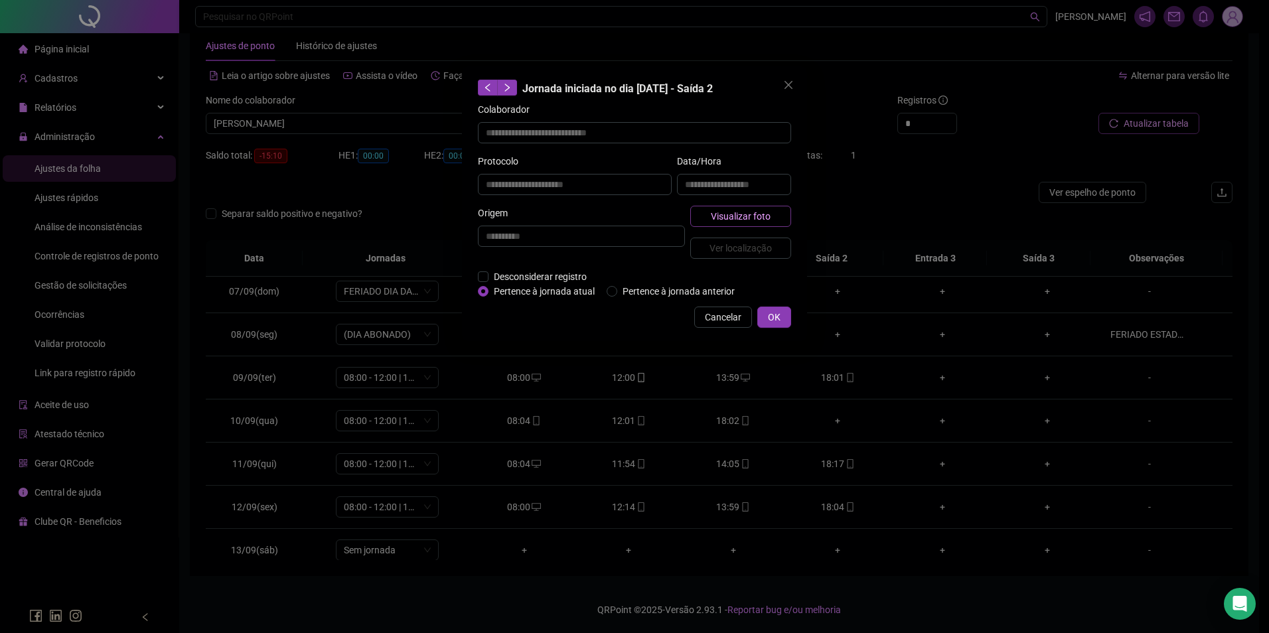
click at [741, 217] on span "Visualizar foto" at bounding box center [741, 216] width 60 height 15
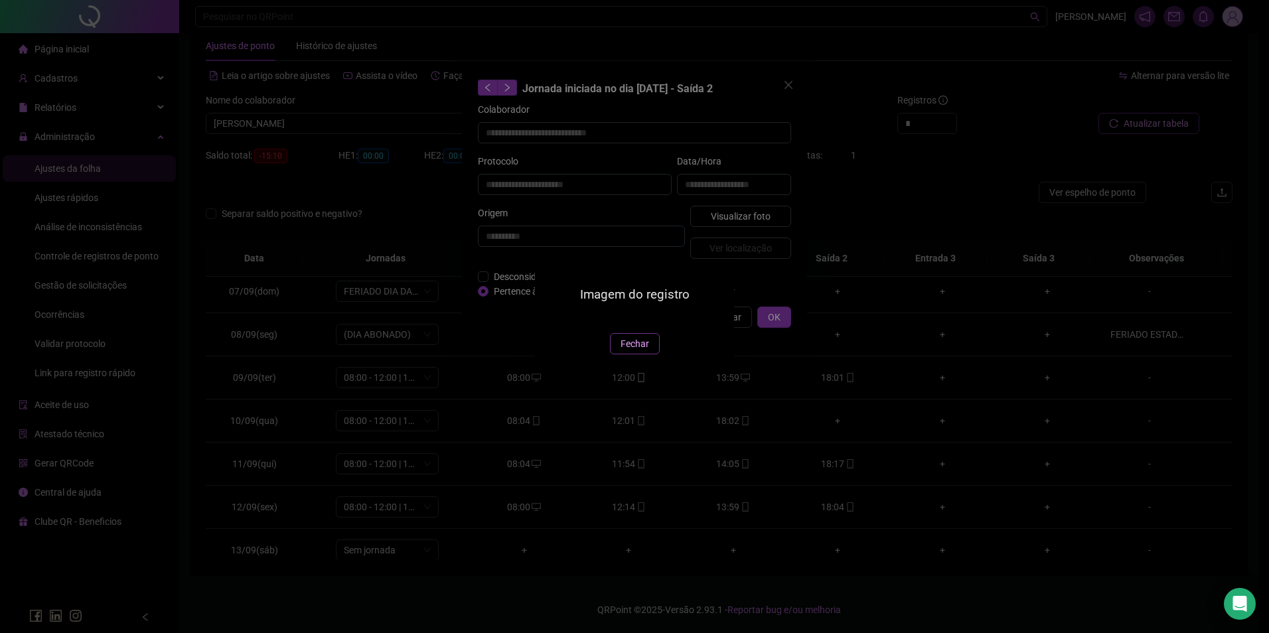
click at [644, 351] on span "Fechar" at bounding box center [635, 344] width 29 height 15
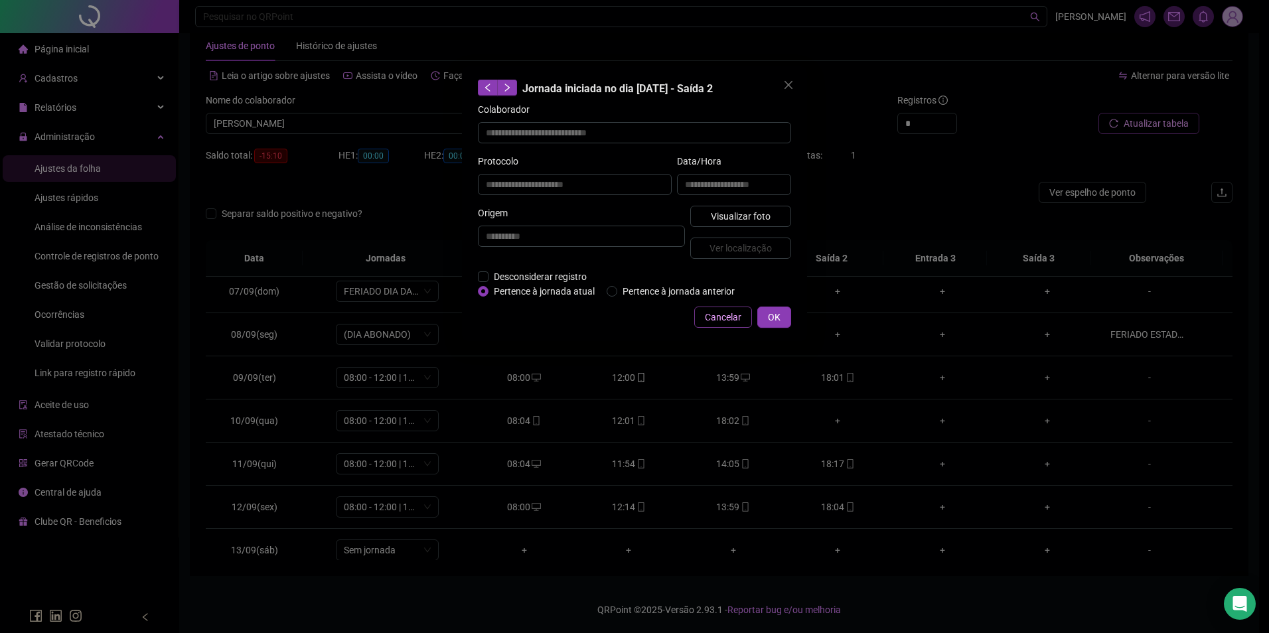
click at [718, 311] on span "Cancelar" at bounding box center [723, 317] width 37 height 15
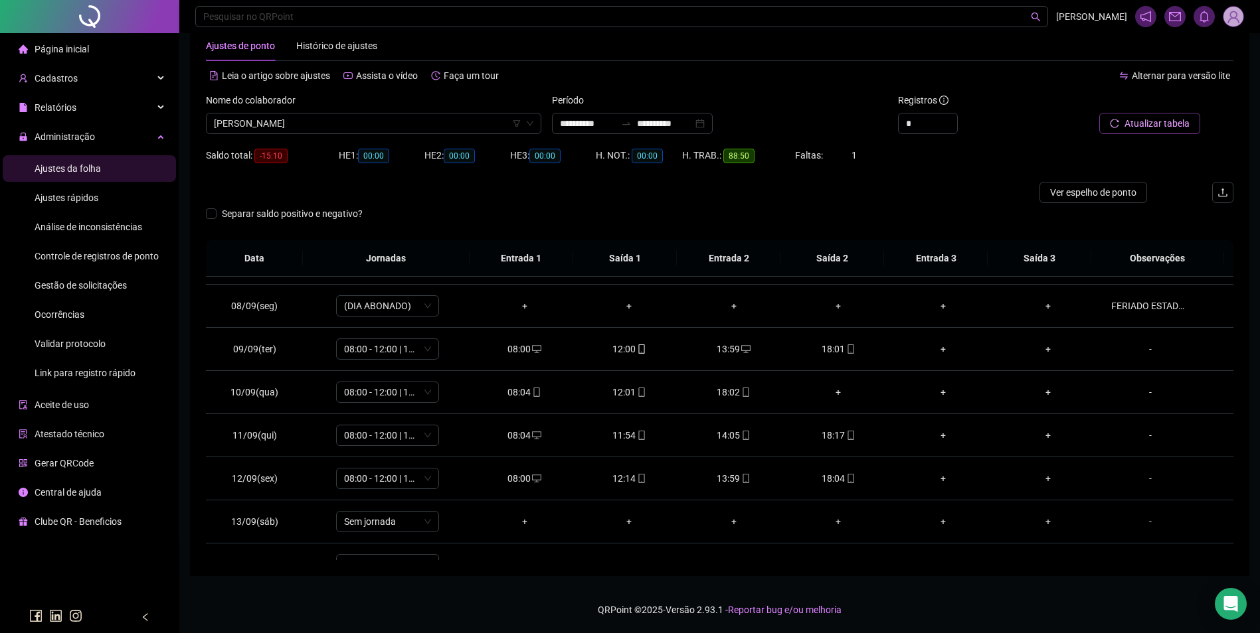
scroll to position [251, 0]
click at [832, 434] on div "+" at bounding box center [839, 435] width 84 height 15
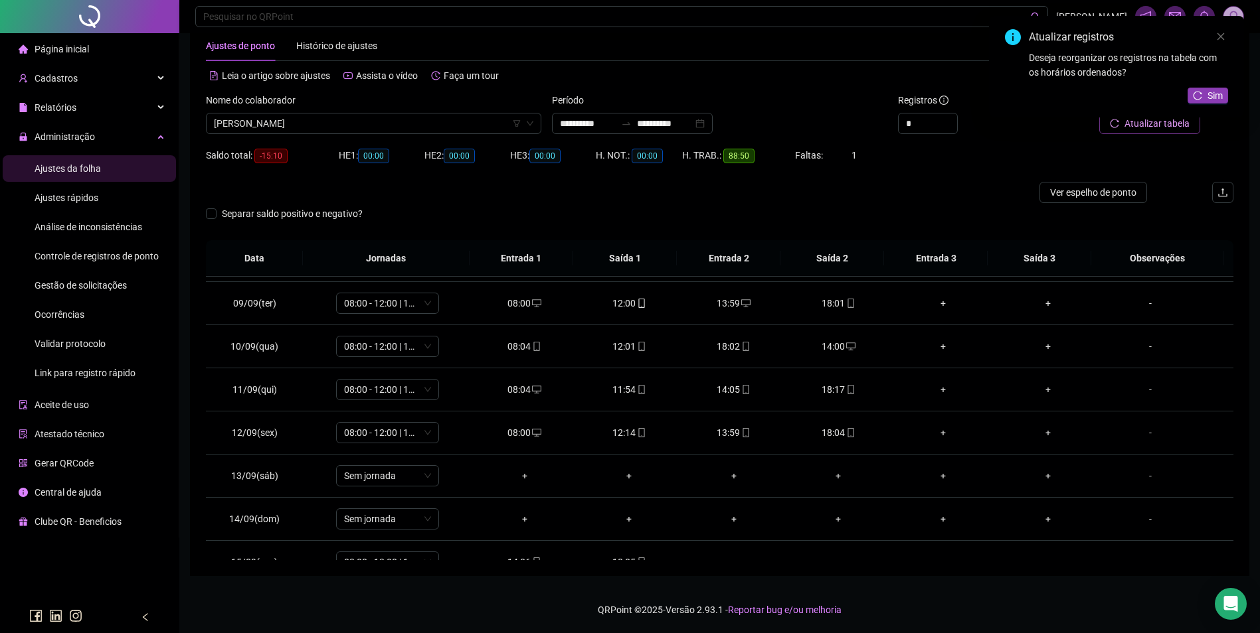
scroll to position [384, 0]
click at [1195, 94] on icon "reload" at bounding box center [1196, 95] width 9 height 9
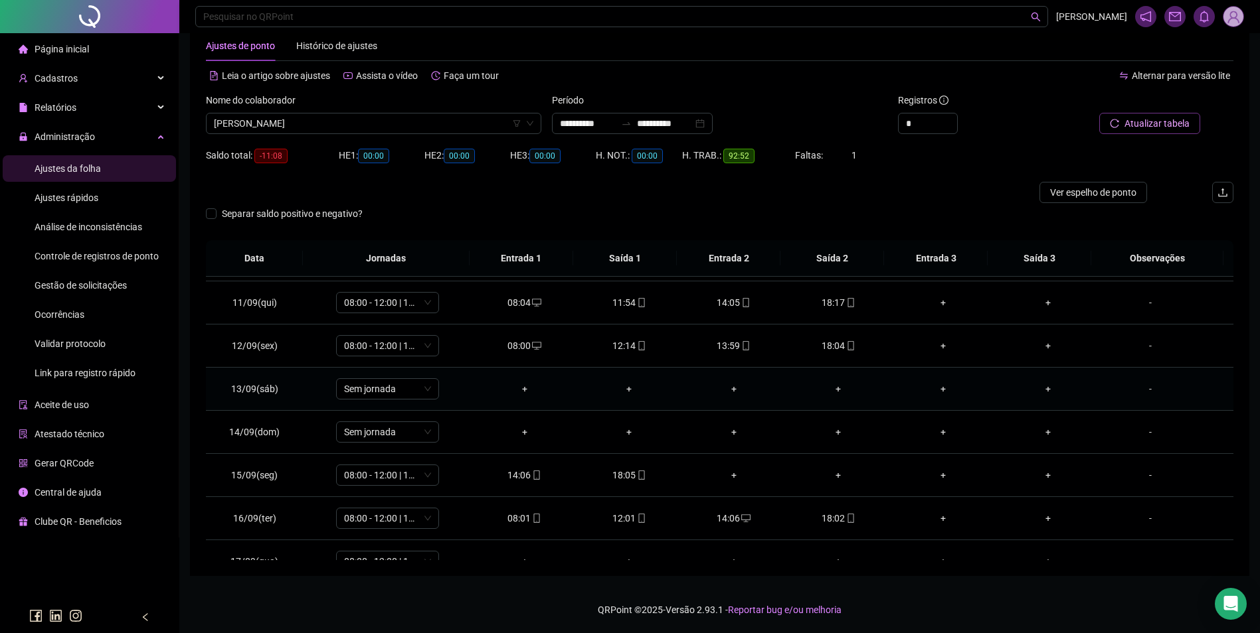
scroll to position [450, 0]
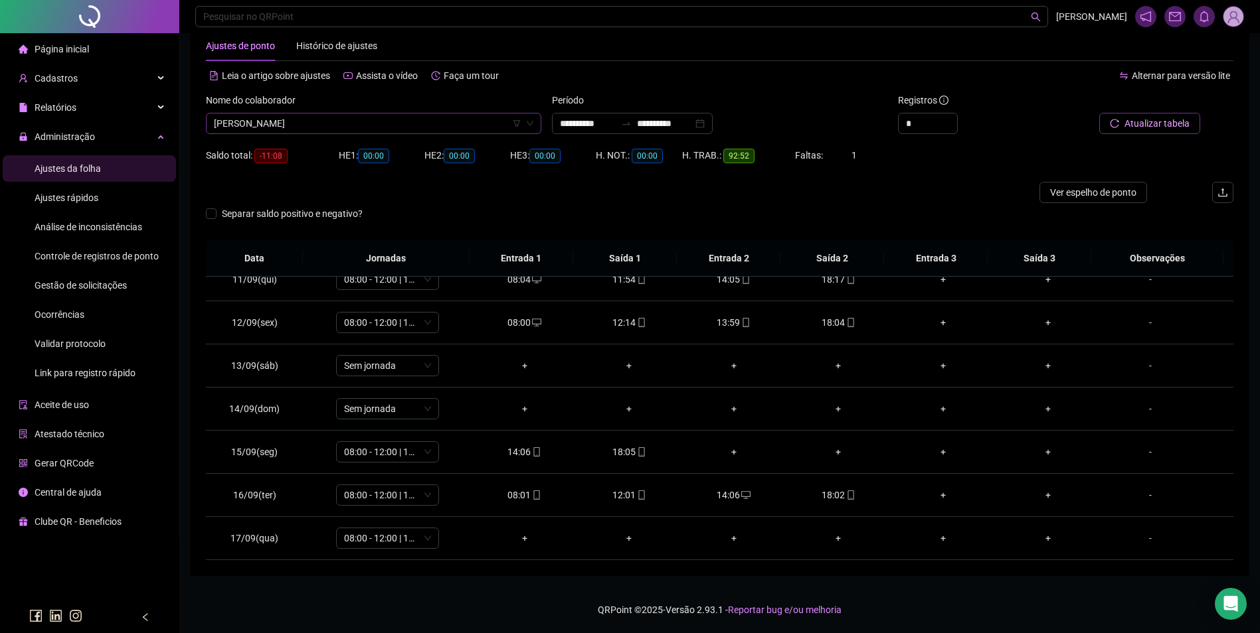
click at [419, 116] on span "MARIA MARGARETE SILVA DE SOUZA" at bounding box center [373, 124] width 319 height 20
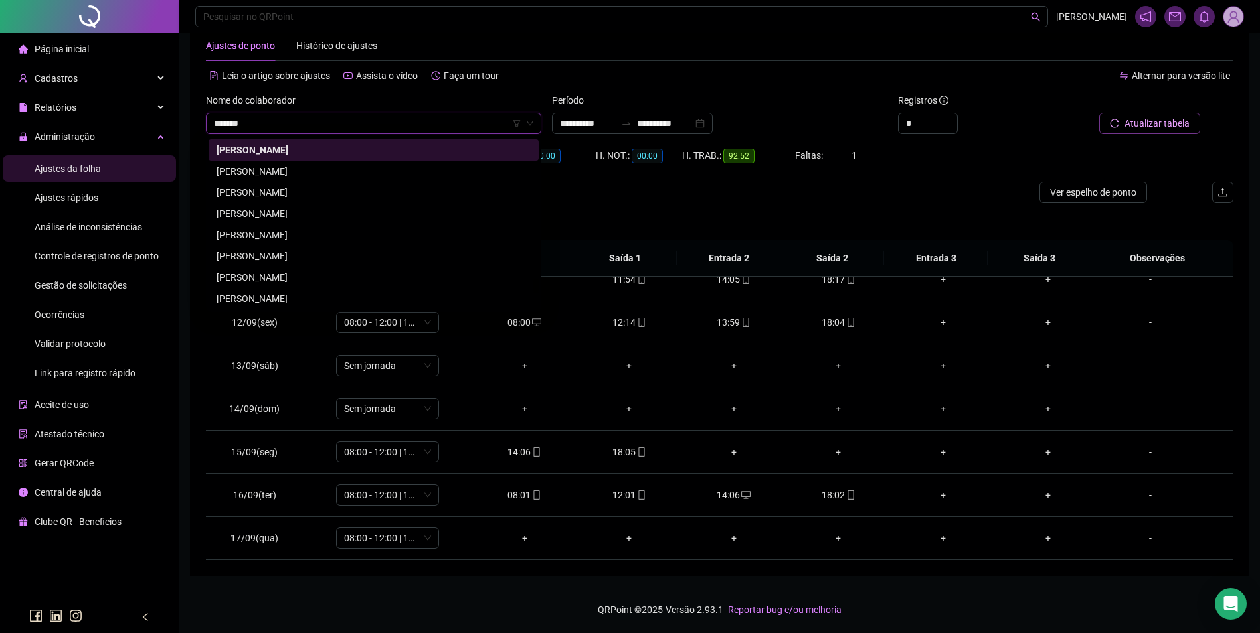
scroll to position [0, 0]
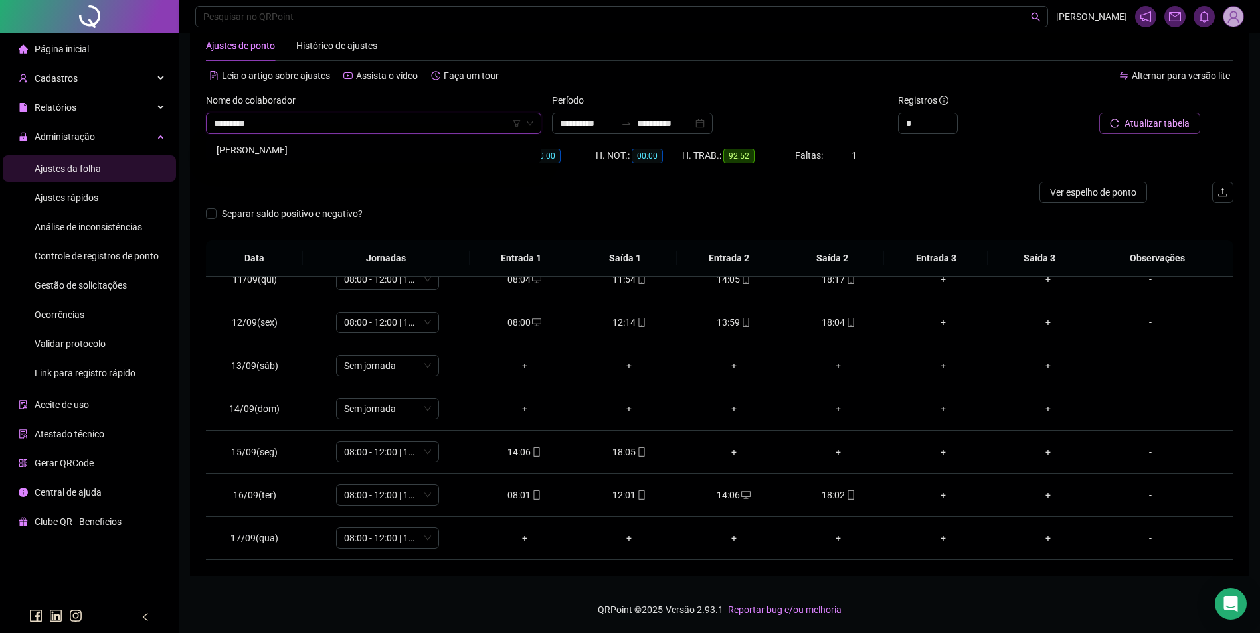
click at [270, 155] on div "[PERSON_NAME]" at bounding box center [373, 150] width 314 height 15
click at [1164, 120] on span "Buscar registros" at bounding box center [1155, 123] width 68 height 15
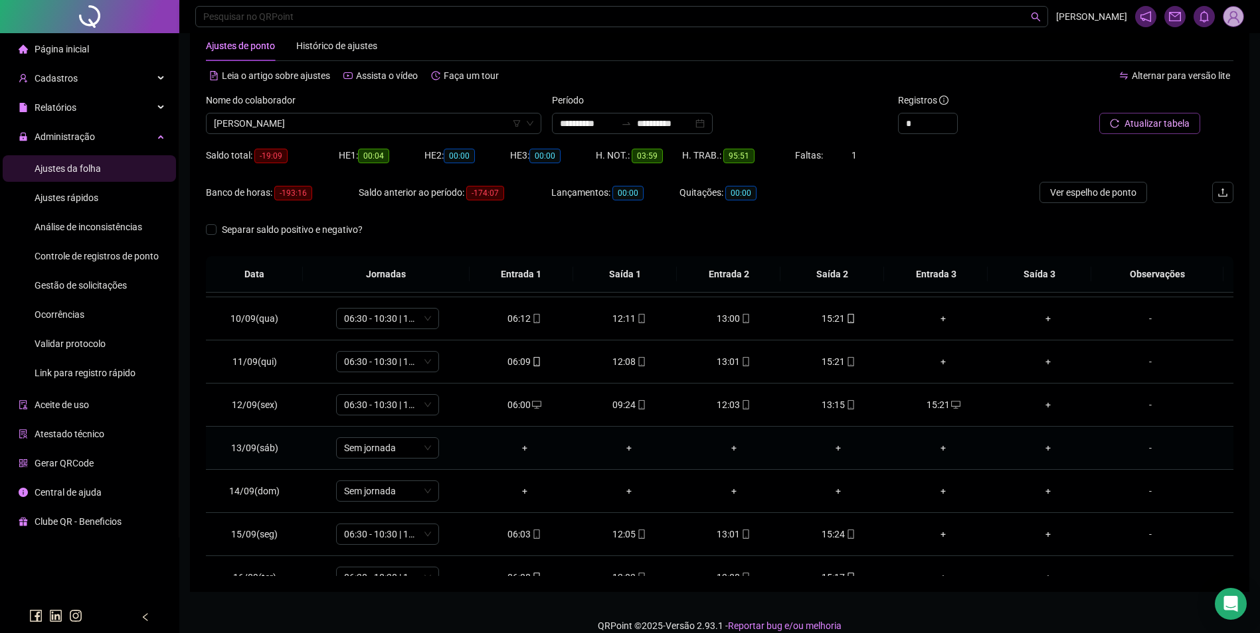
scroll to position [317, 0]
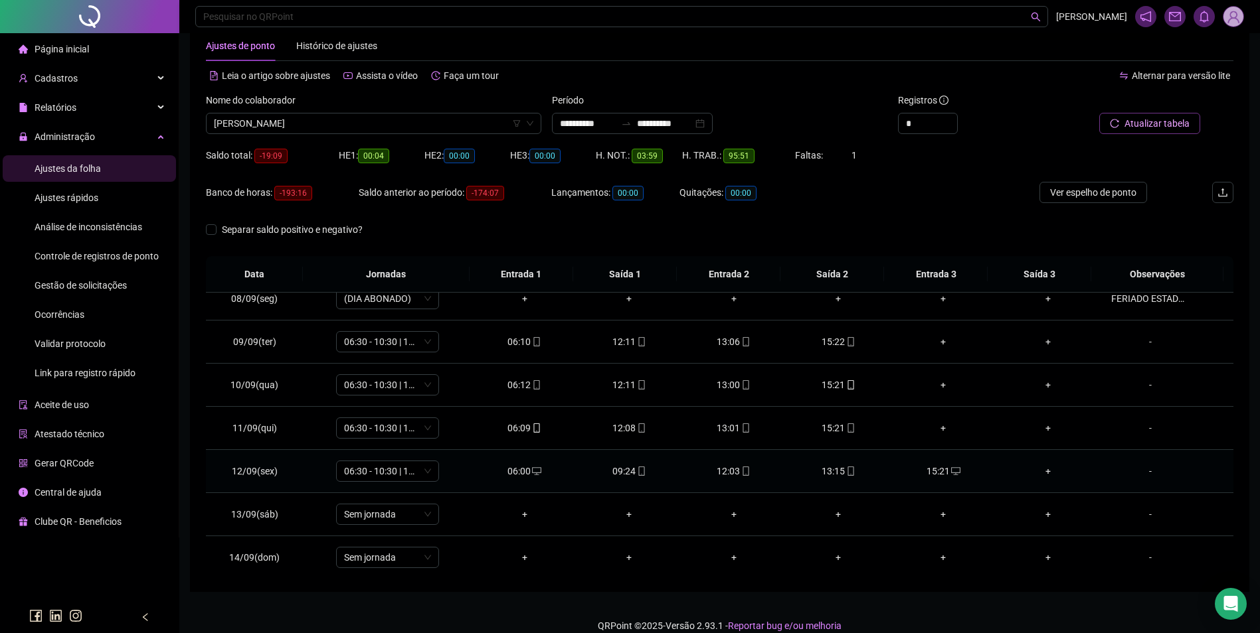
click at [524, 472] on div "06:00" at bounding box center [525, 471] width 84 height 15
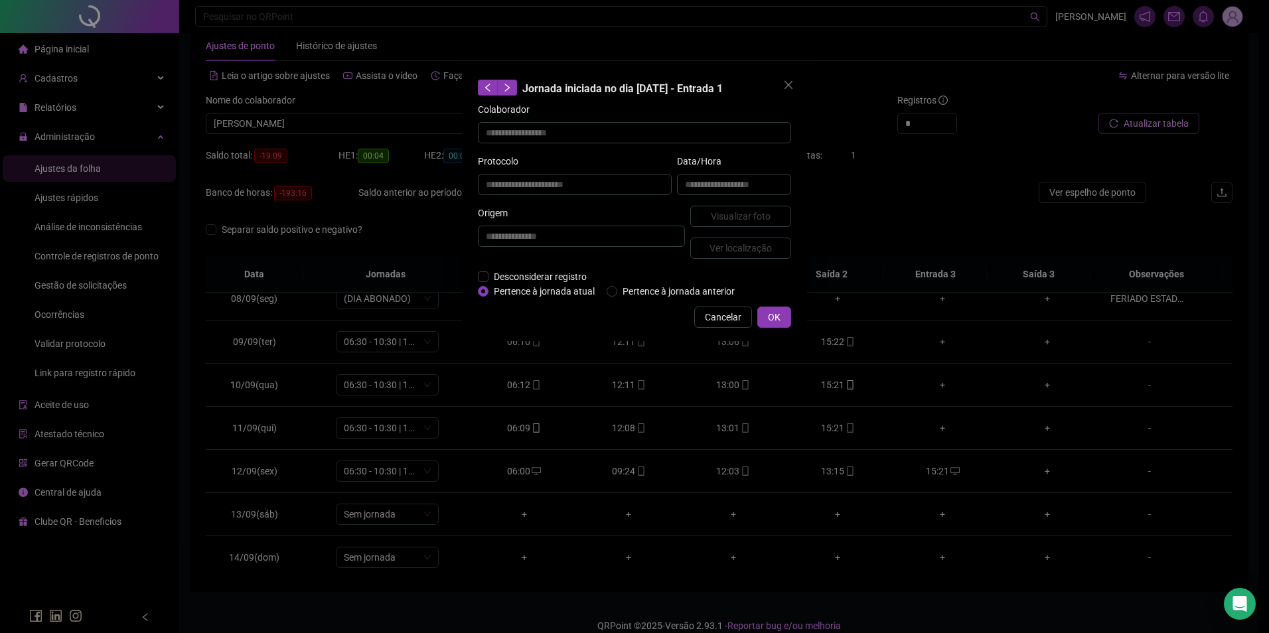
drag, startPoint x: 467, startPoint y: 274, endPoint x: 475, endPoint y: 277, distance: 7.8
click at [470, 276] on div "**********" at bounding box center [634, 203] width 345 height 275
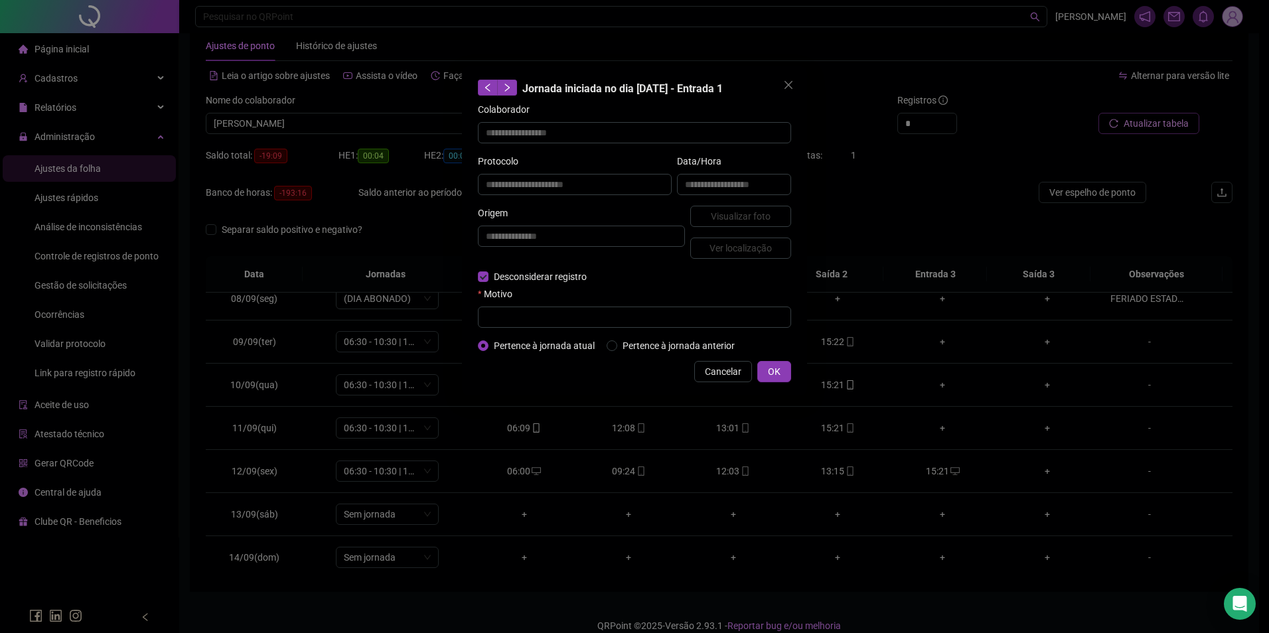
click at [517, 332] on form "**********" at bounding box center [634, 227] width 313 height 251
click at [530, 317] on input "text" at bounding box center [634, 317] width 313 height 21
click at [768, 371] on button "OK" at bounding box center [775, 371] width 34 height 21
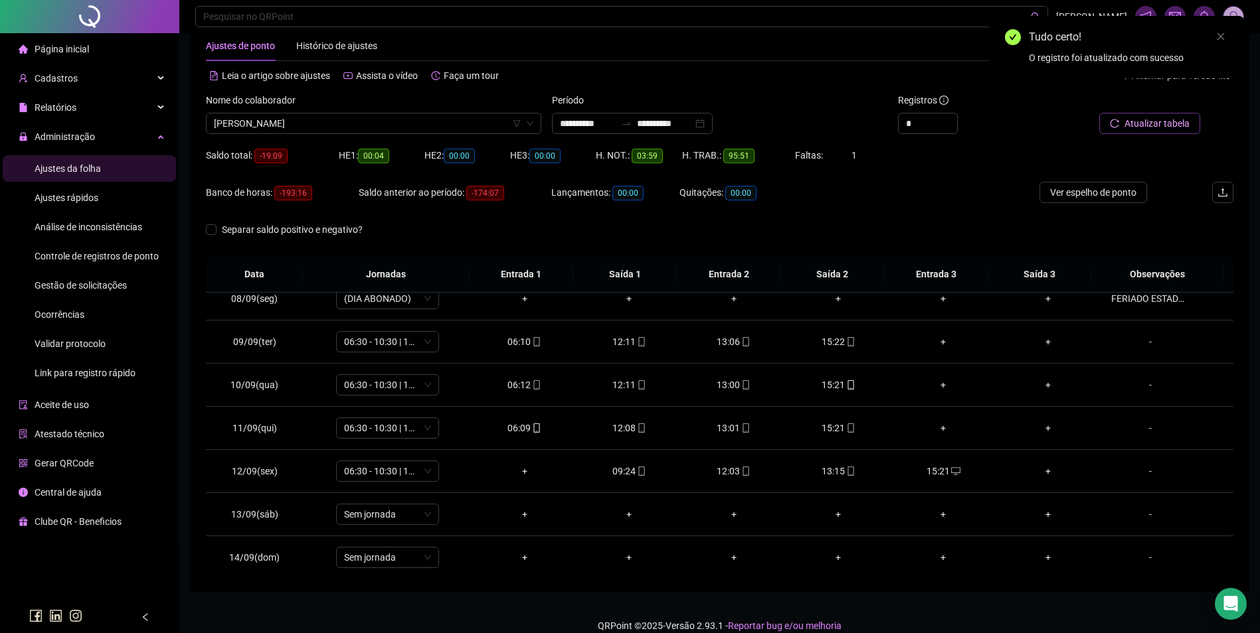
click at [1161, 125] on span "Atualizar tabela" at bounding box center [1156, 123] width 65 height 15
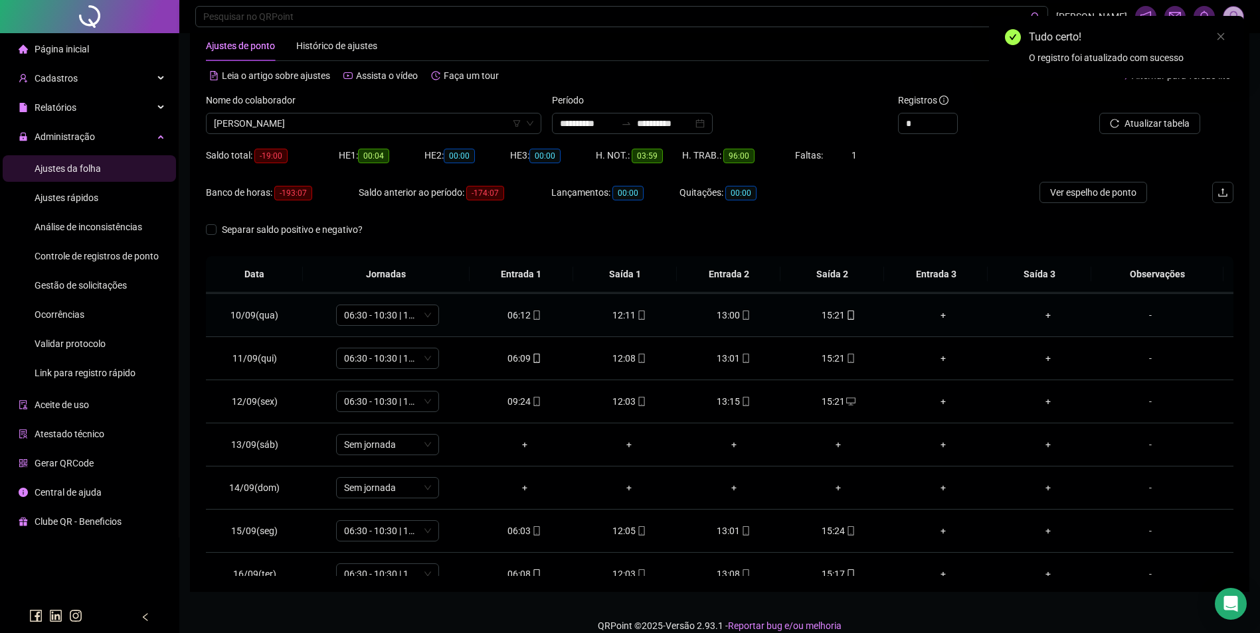
scroll to position [450, 0]
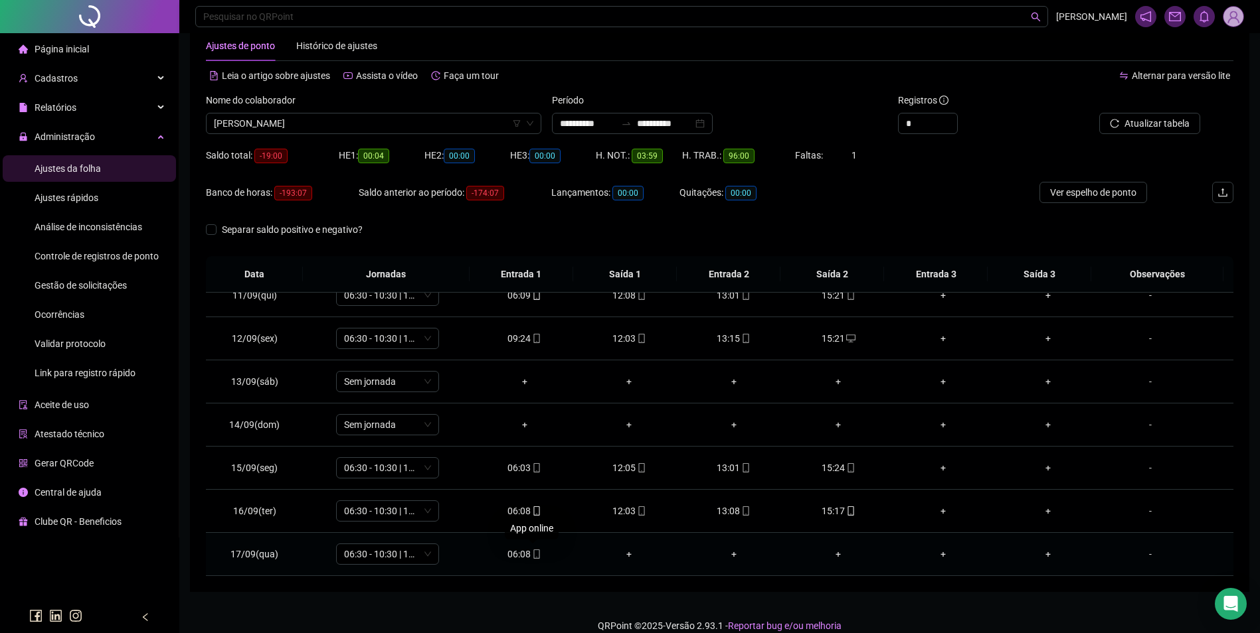
click at [536, 554] on icon "mobile" at bounding box center [536, 554] width 6 height 9
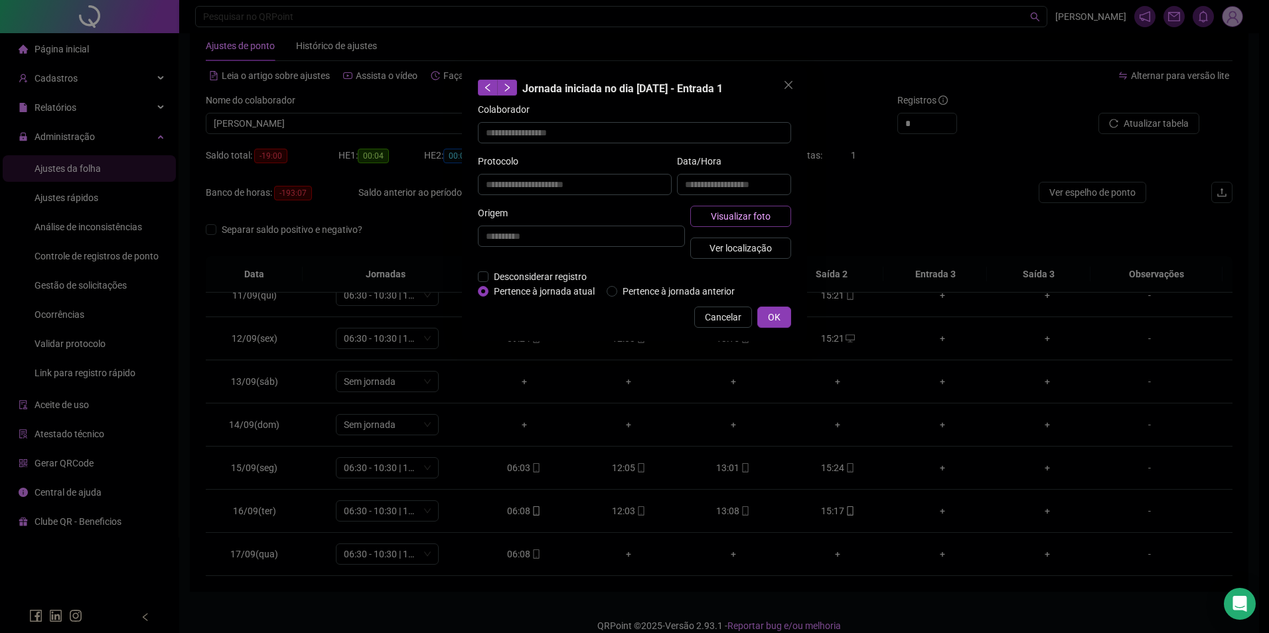
click at [748, 217] on span "Visualizar foto" at bounding box center [741, 216] width 60 height 15
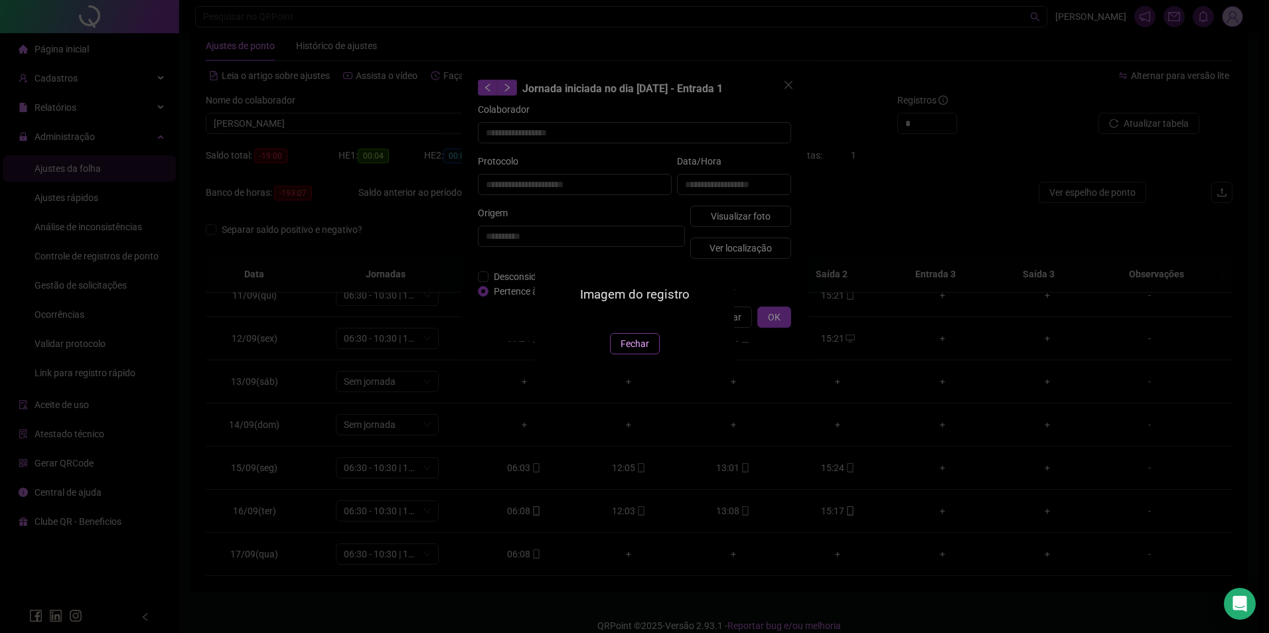
click at [620, 355] on button "Fechar" at bounding box center [635, 343] width 50 height 21
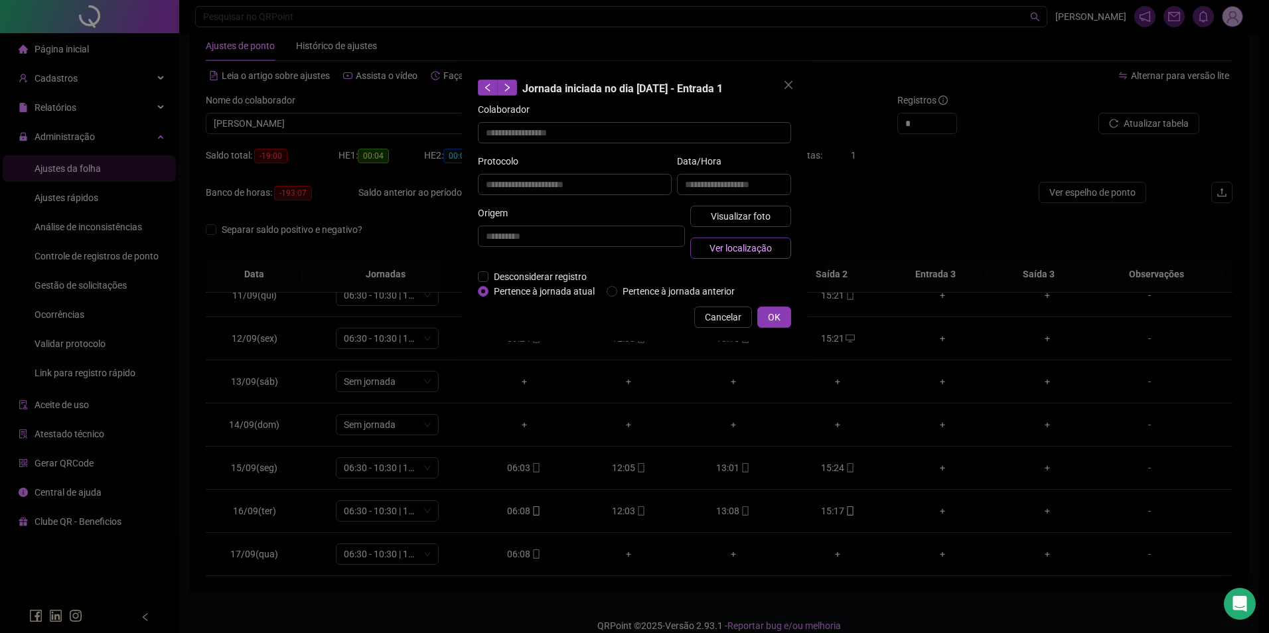
click at [748, 247] on span "Ver localização" at bounding box center [741, 248] width 62 height 15
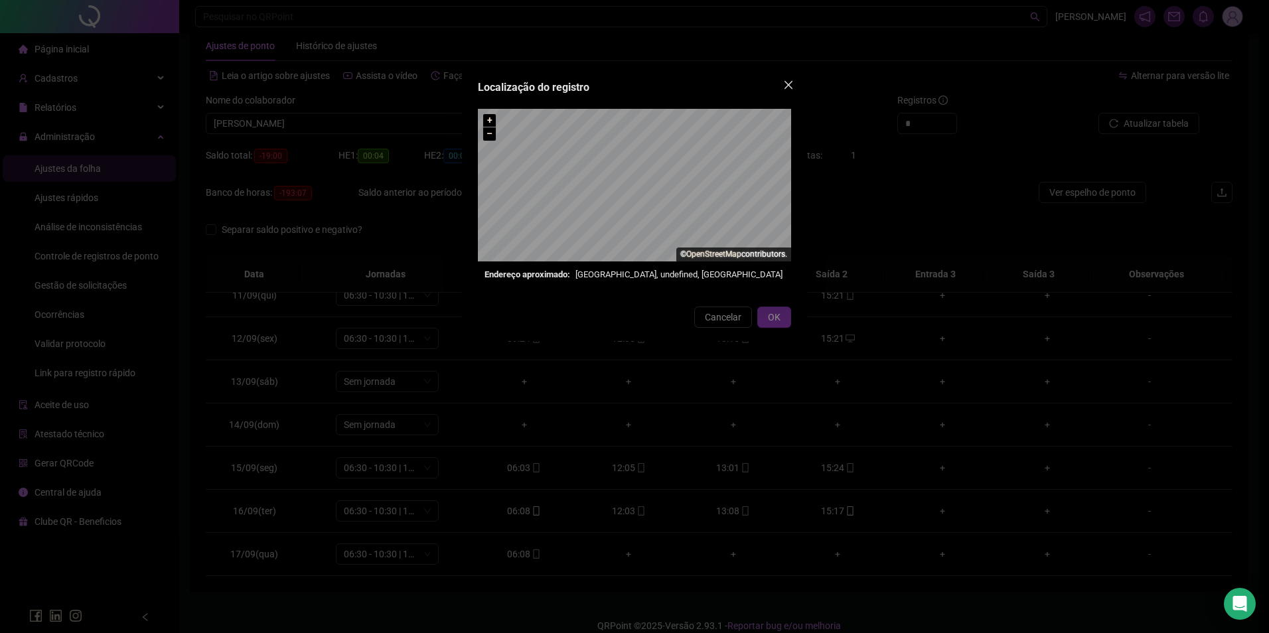
click at [790, 88] on icon "close" at bounding box center [788, 85] width 11 height 11
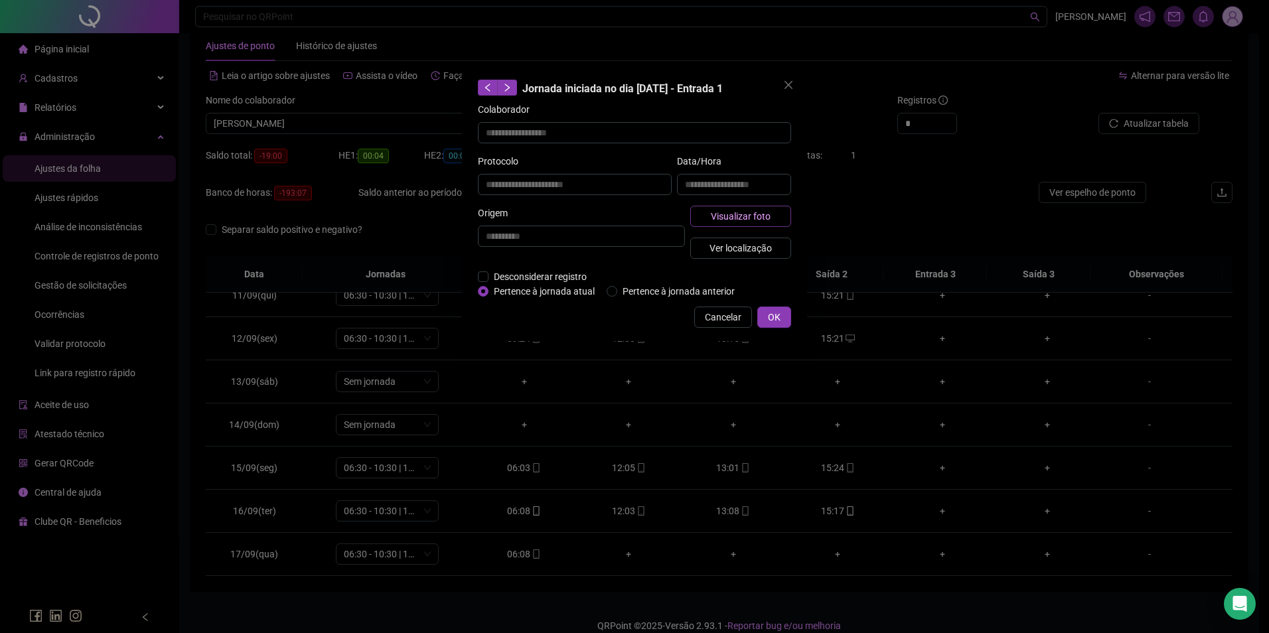
click at [750, 209] on span "Visualizar foto" at bounding box center [741, 216] width 60 height 15
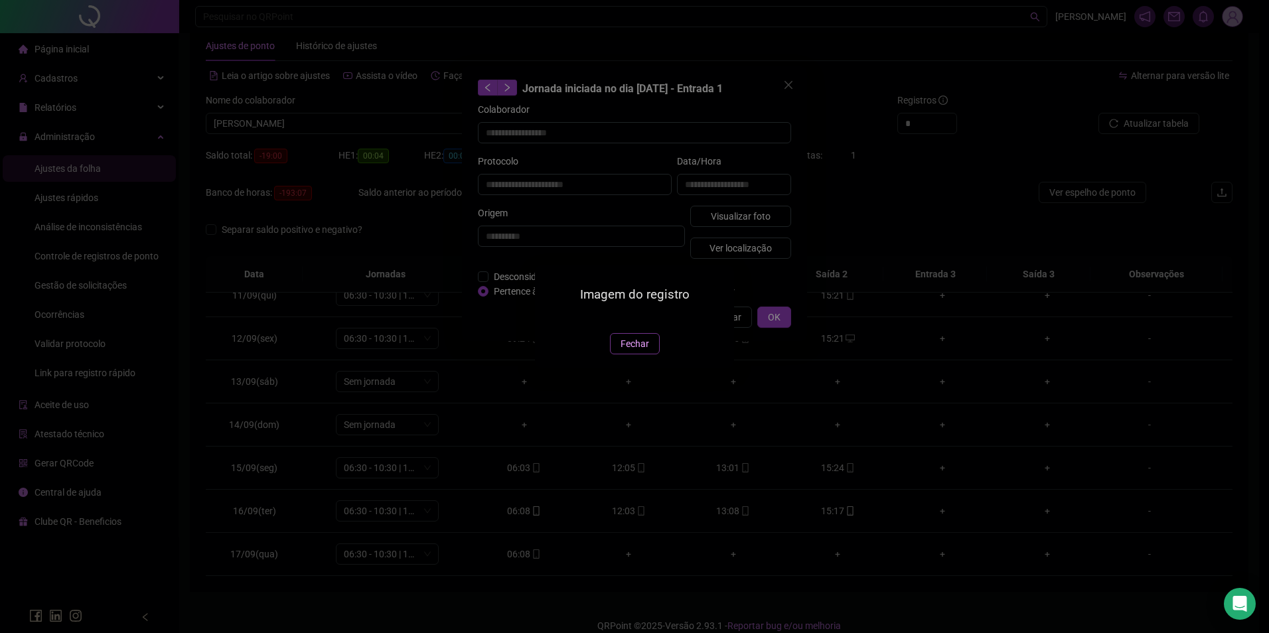
click at [633, 351] on span "Fechar" at bounding box center [635, 344] width 29 height 15
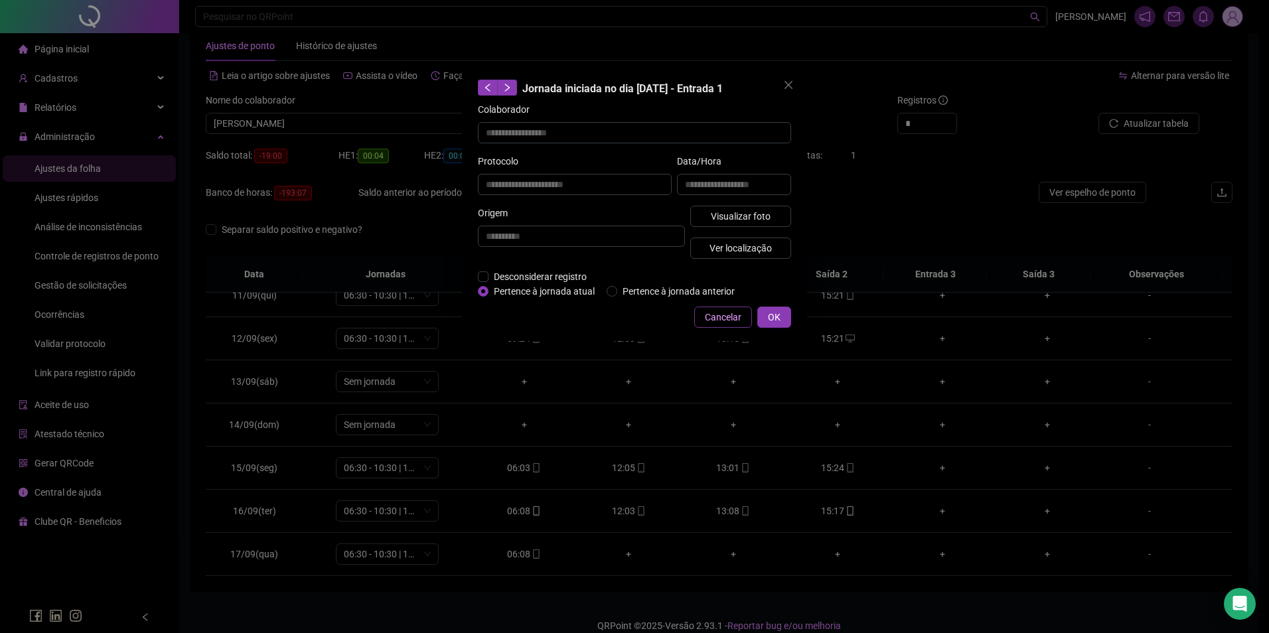
click at [739, 317] on span "Cancelar" at bounding box center [723, 317] width 37 height 15
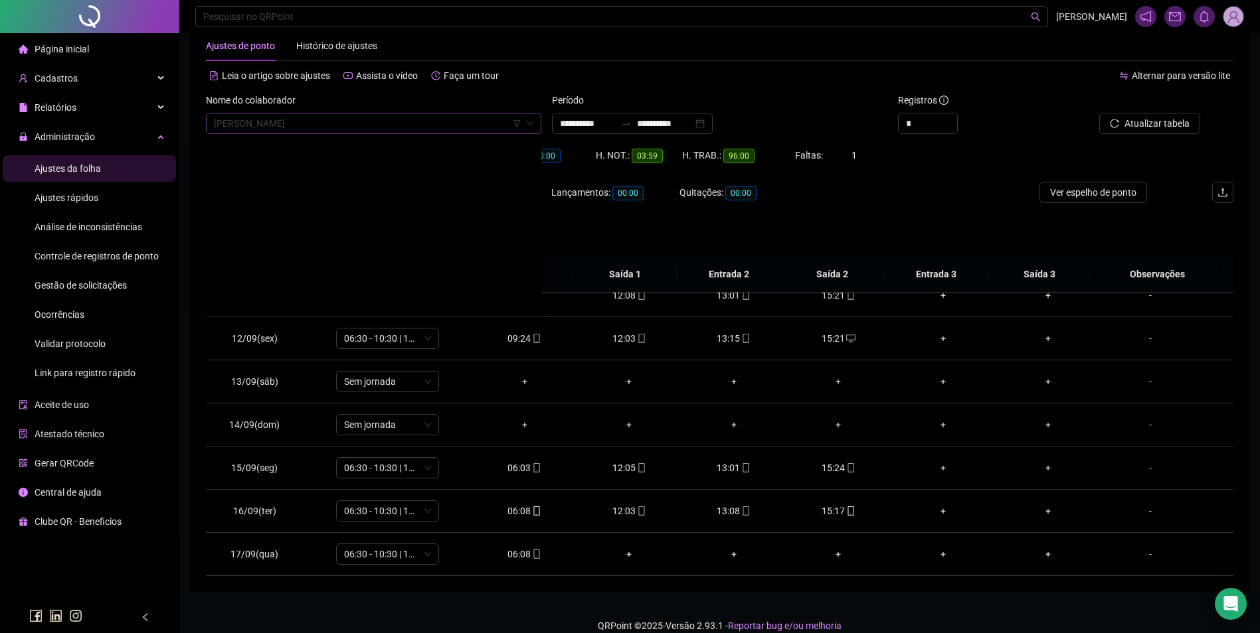
scroll to position [13449, 0]
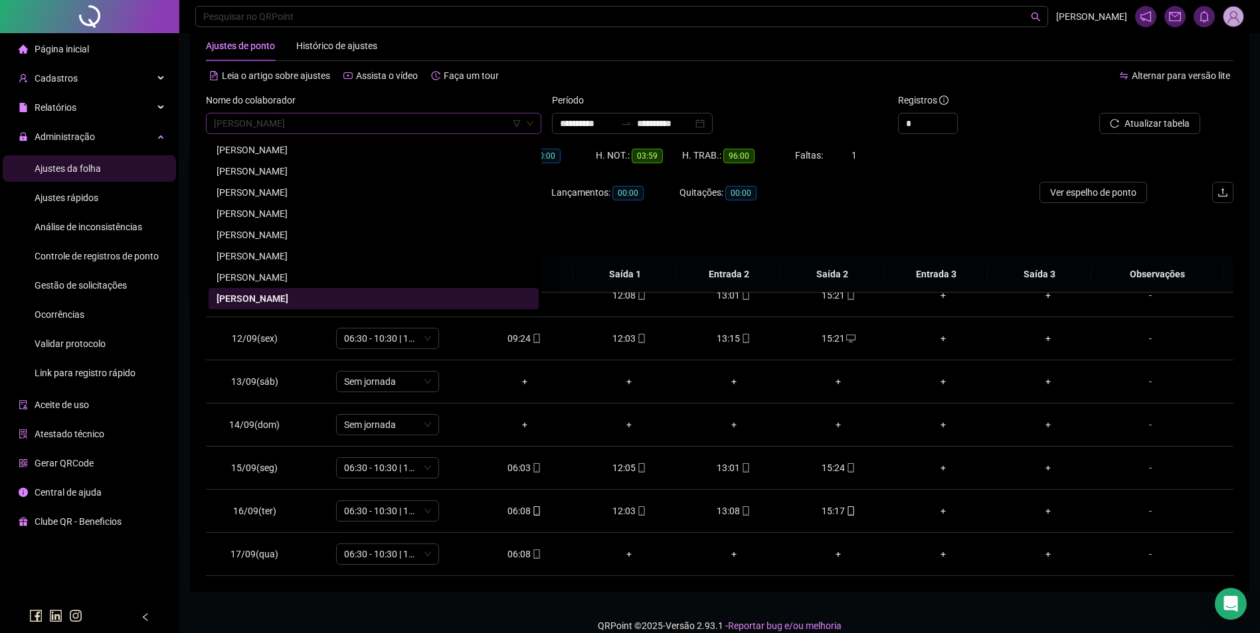
click at [463, 124] on span "[PERSON_NAME]" at bounding box center [373, 124] width 319 height 20
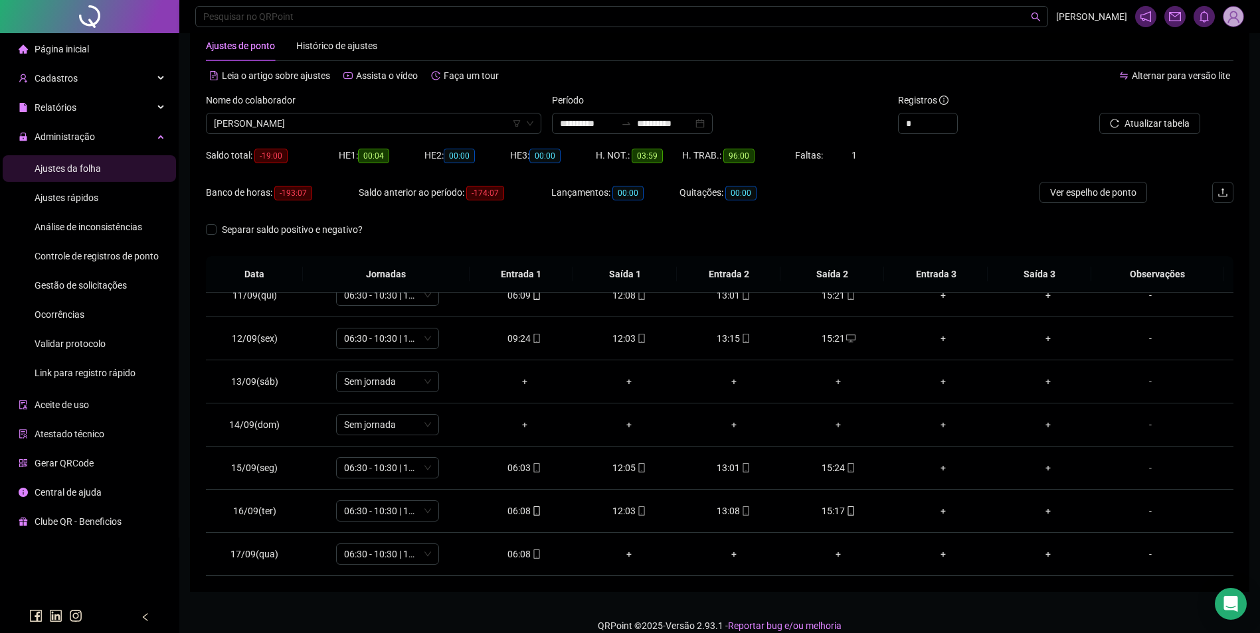
click at [859, 203] on div "Banco de horas: -193:07 Saldo anterior ao período: -174:07 Lançamentos: 00:00 Q…" at bounding box center [591, 200] width 770 height 37
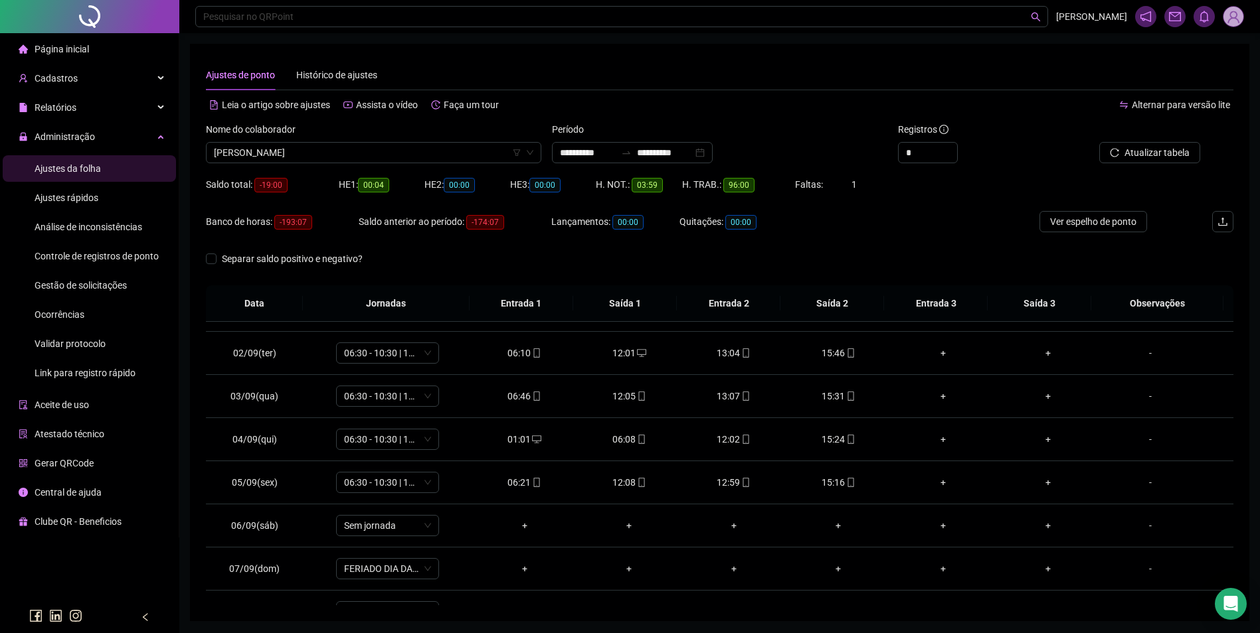
scroll to position [0, 0]
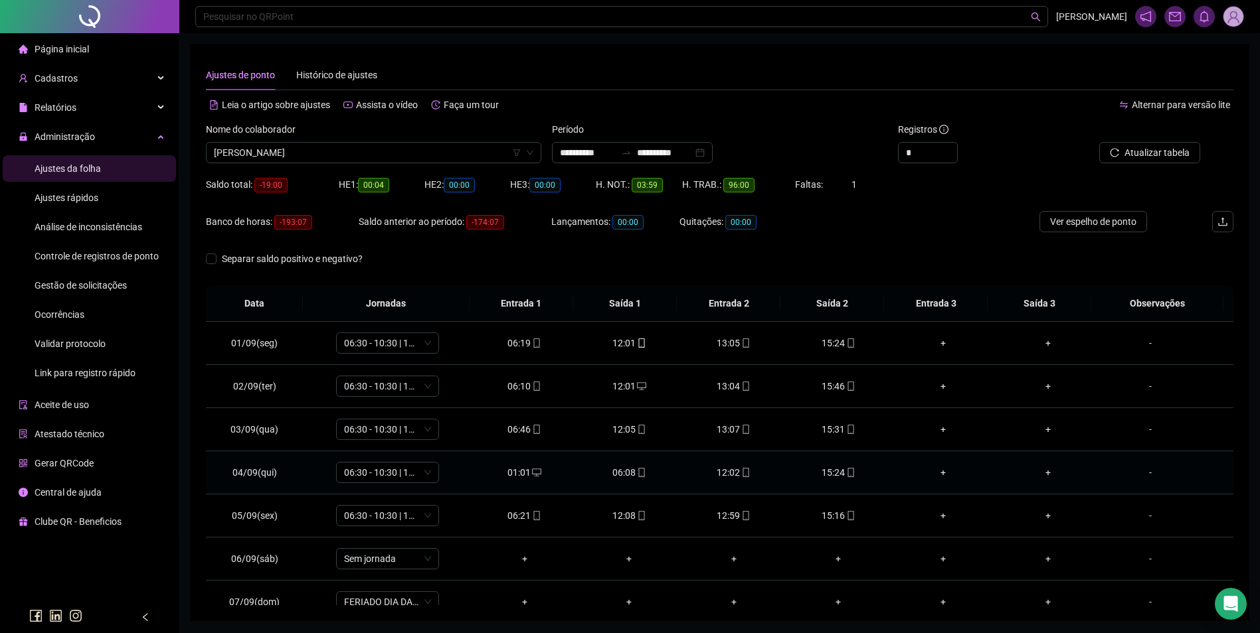
click at [520, 469] on div "01:01" at bounding box center [525, 472] width 84 height 15
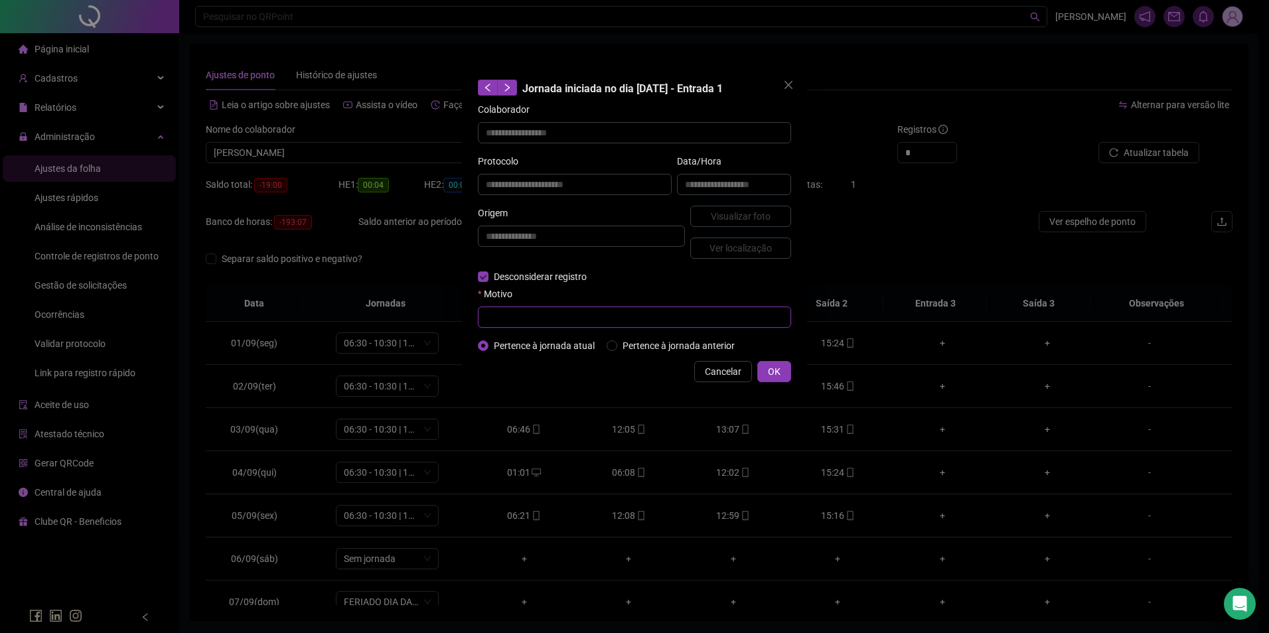
click at [521, 316] on input "text" at bounding box center [634, 317] width 313 height 21
click at [762, 363] on button "OK" at bounding box center [775, 371] width 34 height 21
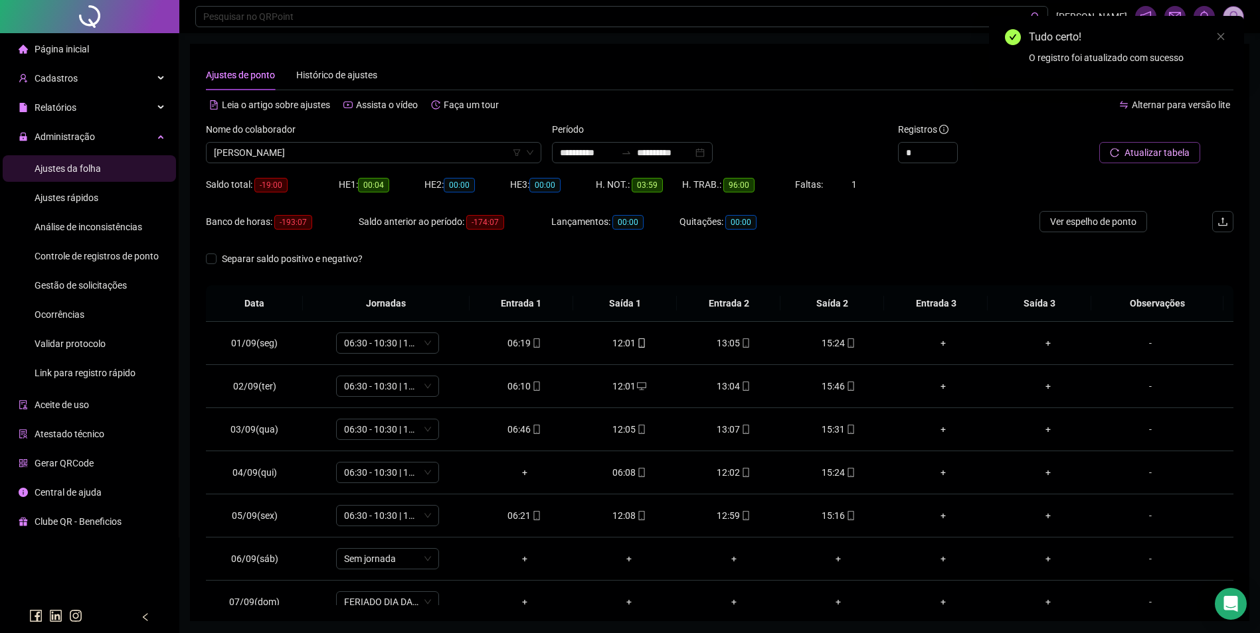
click at [1139, 152] on span "Atualizar tabela" at bounding box center [1156, 152] width 65 height 15
click at [831, 474] on div "+" at bounding box center [839, 472] width 84 height 15
click at [1195, 93] on icon "reload" at bounding box center [1196, 95] width 9 height 9
click at [1139, 154] on span "Atualizar tabela" at bounding box center [1156, 152] width 65 height 15
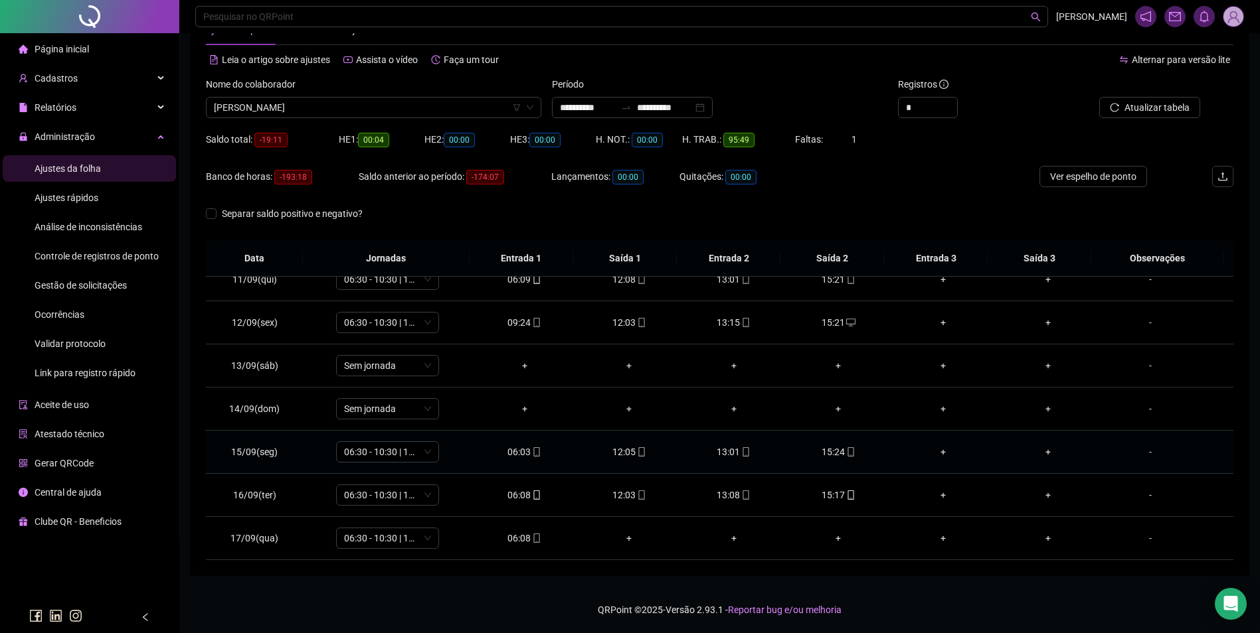
scroll to position [384, 0]
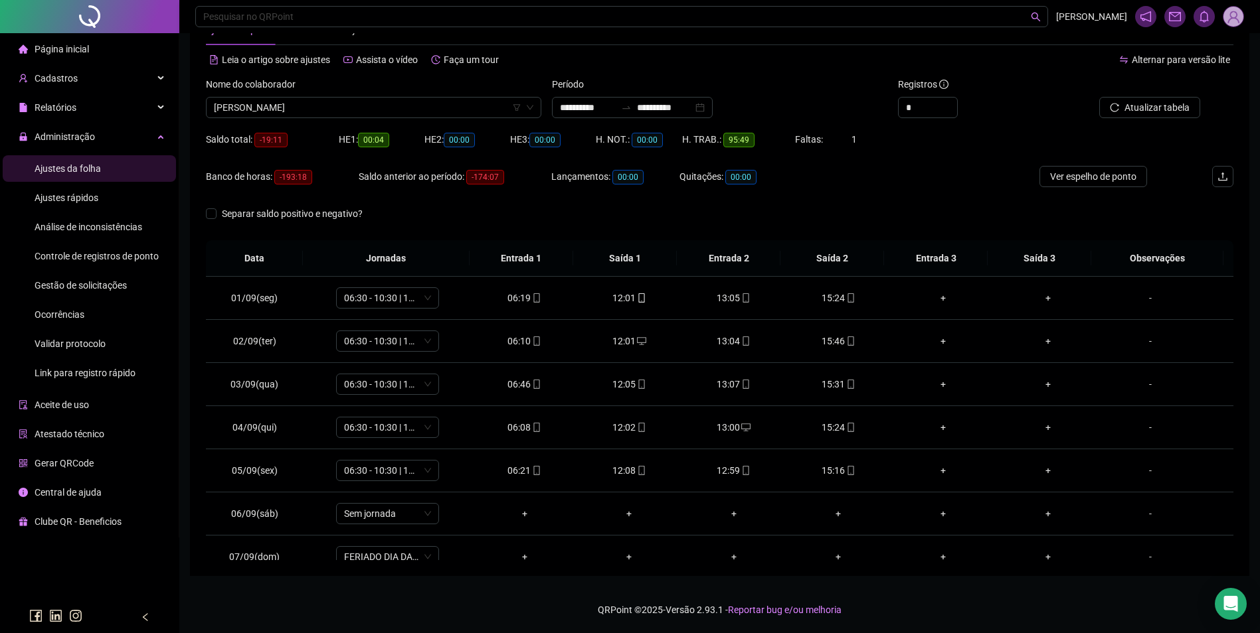
scroll to position [384, 0]
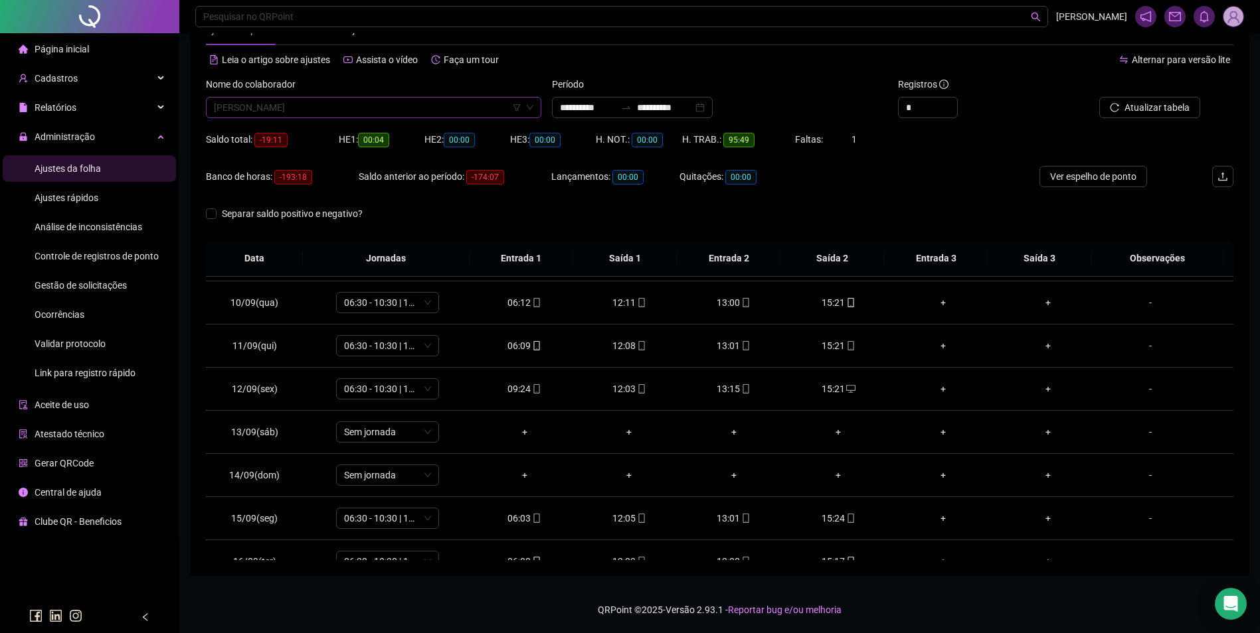
click at [400, 114] on span "[PERSON_NAME]" at bounding box center [373, 108] width 319 height 20
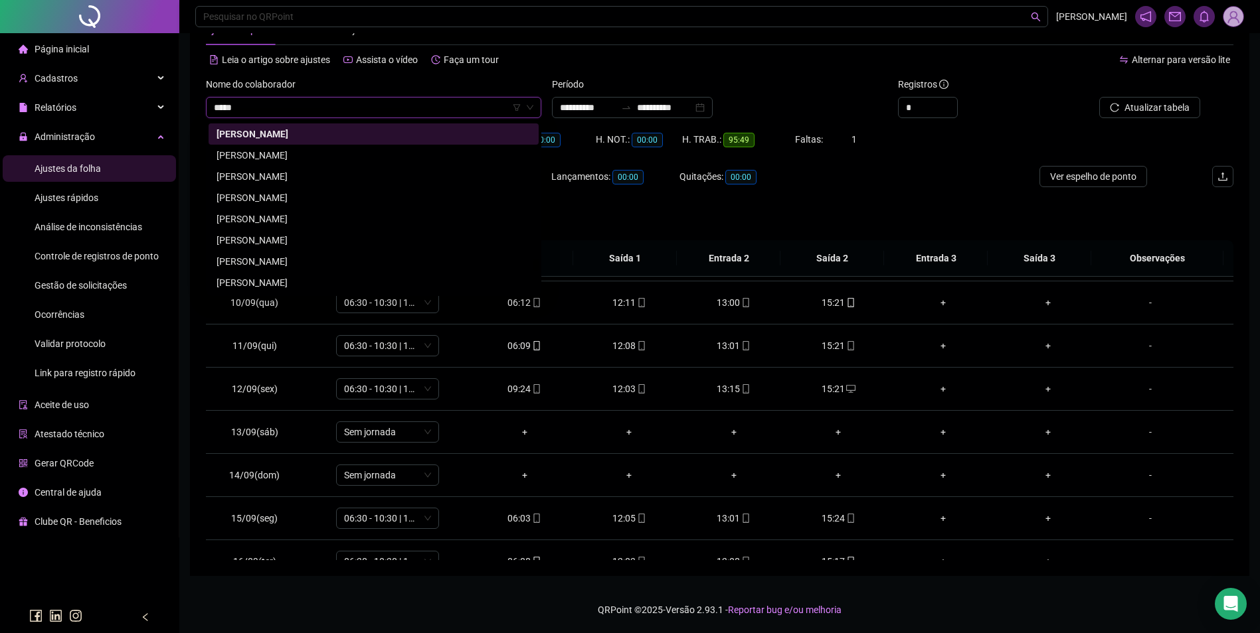
scroll to position [0, 0]
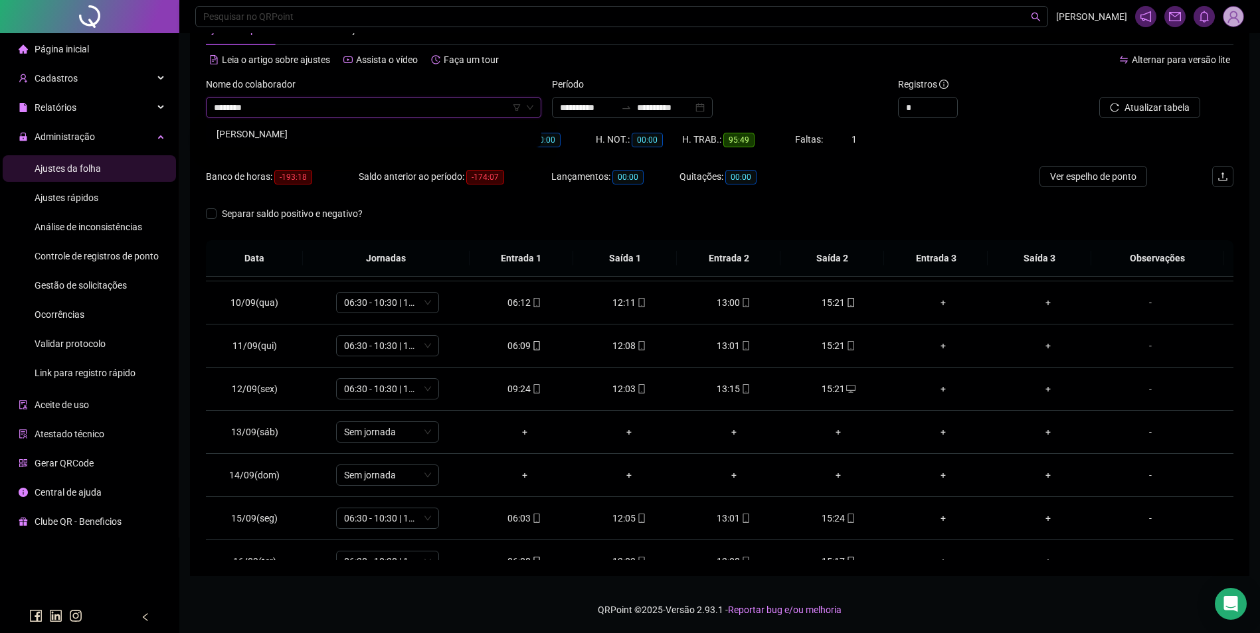
type input "*********"
click at [303, 125] on div "[PERSON_NAME]" at bounding box center [373, 133] width 330 height 21
click at [1145, 104] on span "Buscar registros" at bounding box center [1155, 107] width 68 height 15
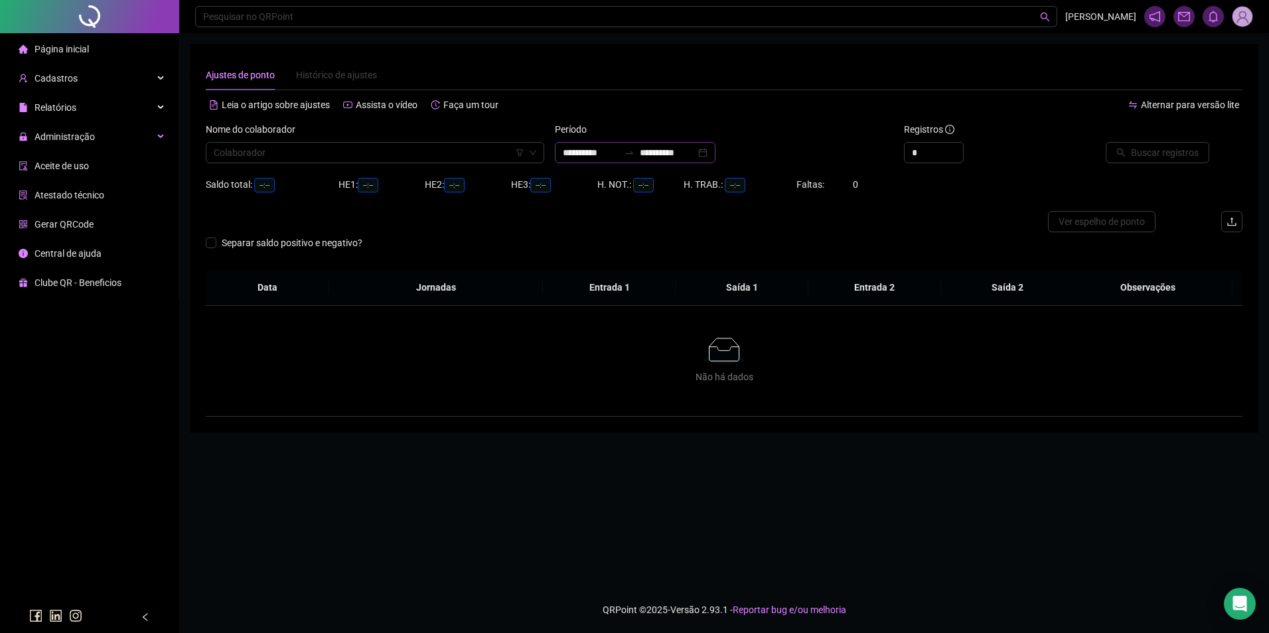
click at [635, 149] on icon "swap-right" at bounding box center [629, 152] width 11 height 11
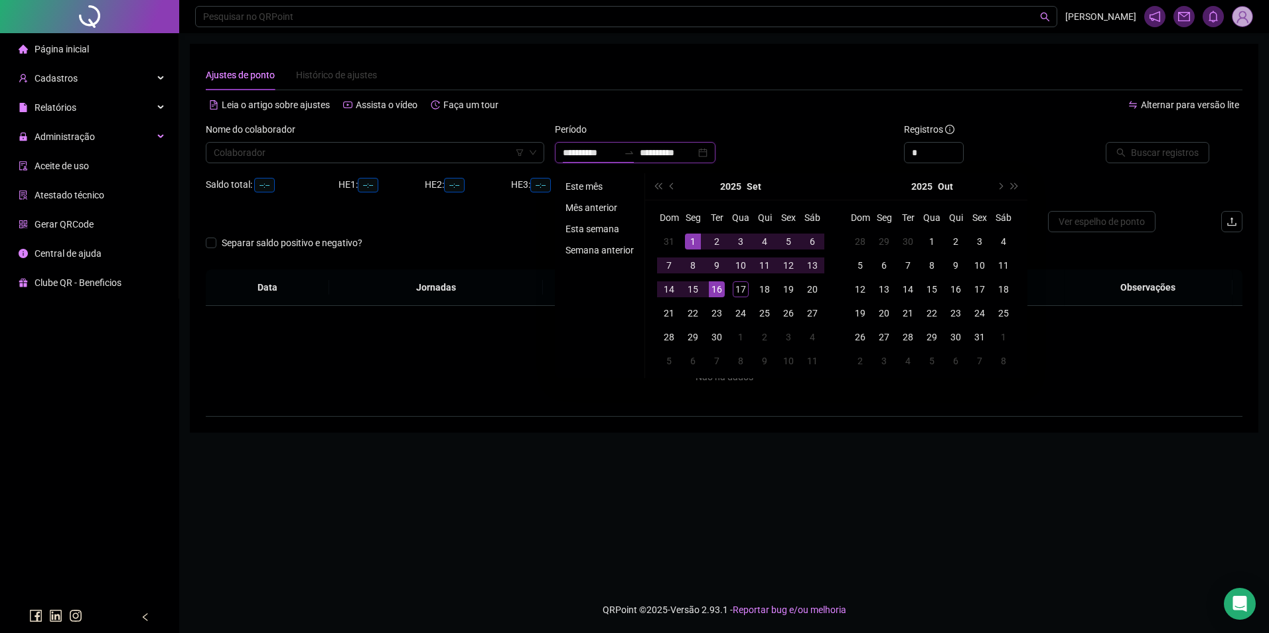
type input "**********"
click at [613, 189] on li "Este mês" at bounding box center [599, 187] width 79 height 16
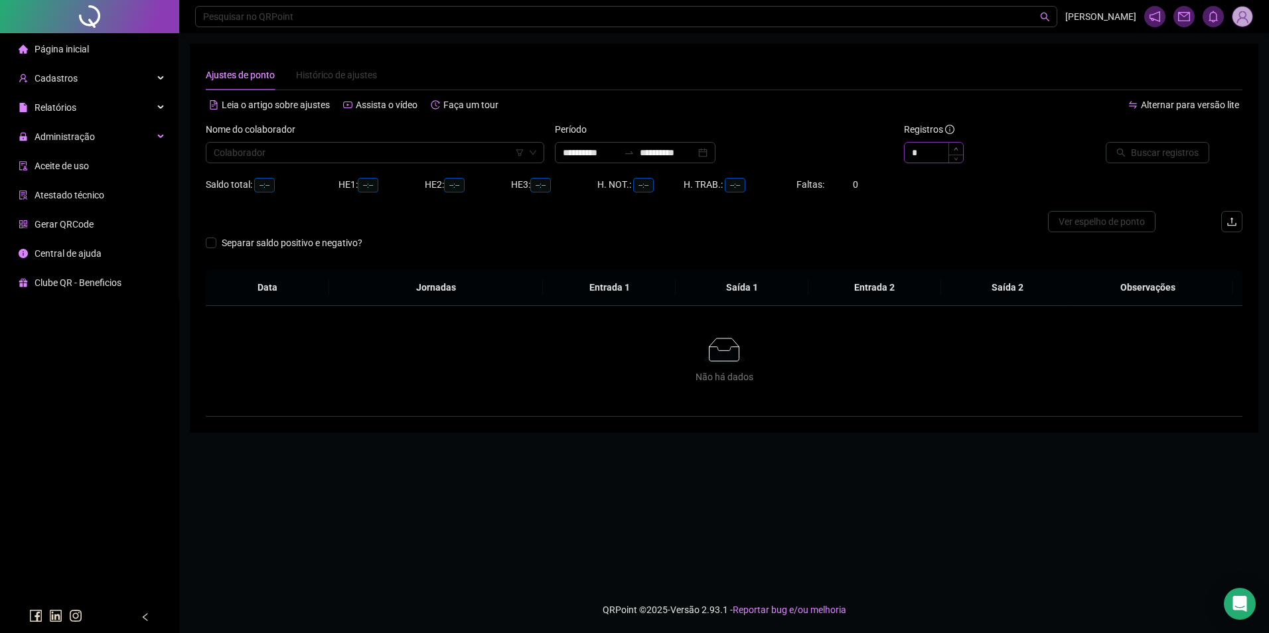
type input "*"
click at [951, 144] on span "Increase Value" at bounding box center [956, 149] width 15 height 12
click at [444, 149] on input "search" at bounding box center [369, 153] width 311 height 20
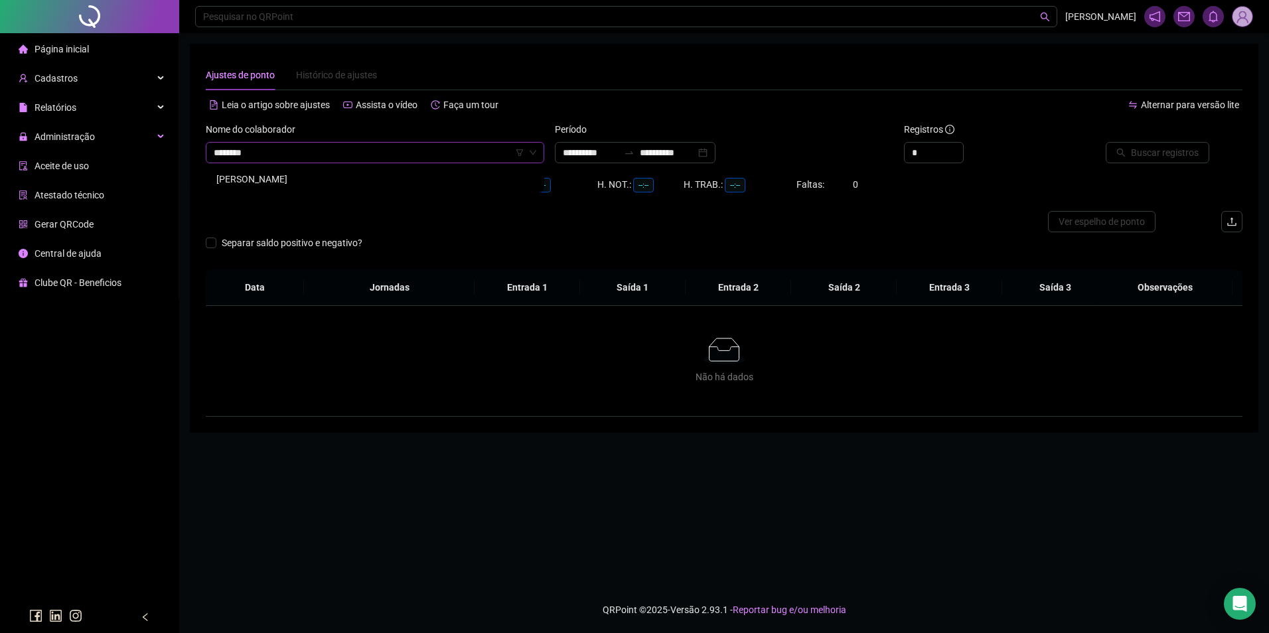
type input "*********"
click at [296, 181] on div "[PERSON_NAME]" at bounding box center [374, 179] width 317 height 15
click at [1178, 153] on span "Buscar registros" at bounding box center [1165, 152] width 68 height 15
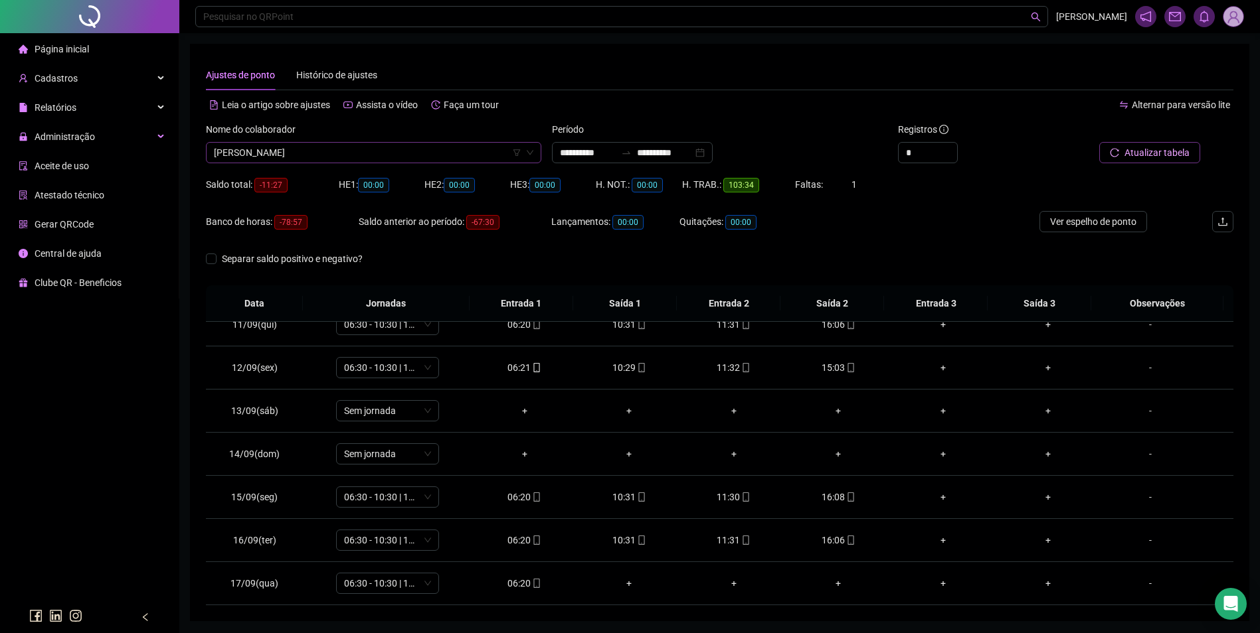
scroll to position [13704, 0]
click at [454, 152] on span "[PERSON_NAME]" at bounding box center [373, 153] width 319 height 20
type input "******"
click at [254, 177] on div "MARISIRITI TEIWERU JAVAÉ" at bounding box center [373, 179] width 314 height 15
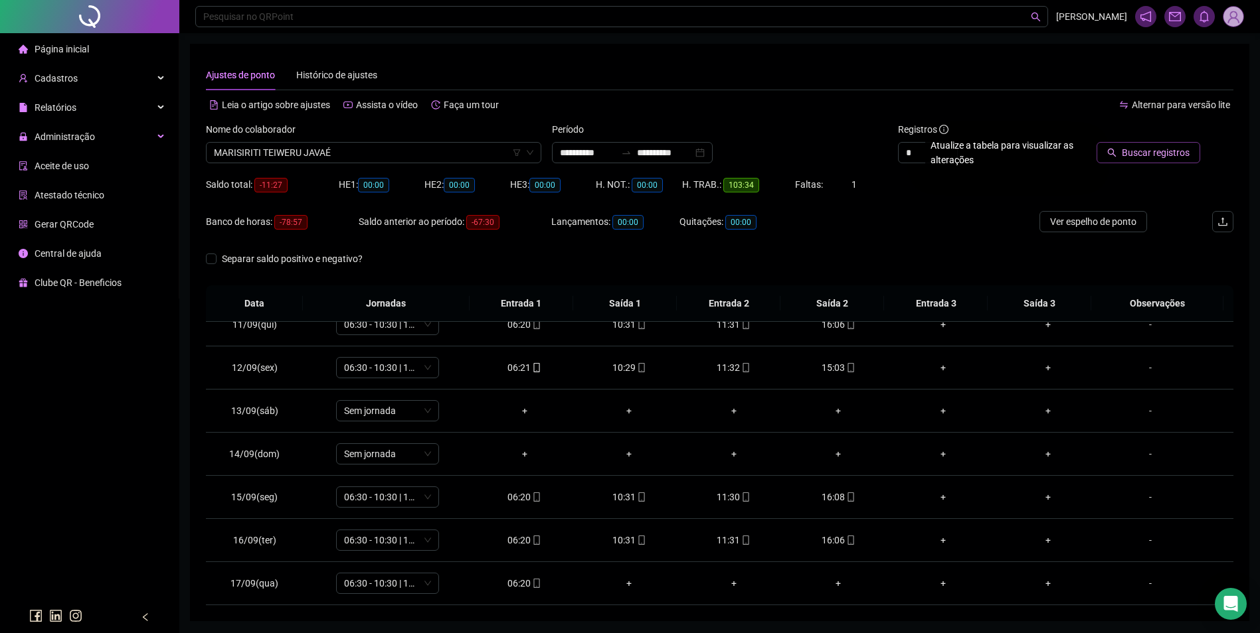
click at [1178, 155] on span "Buscar registros" at bounding box center [1155, 152] width 68 height 15
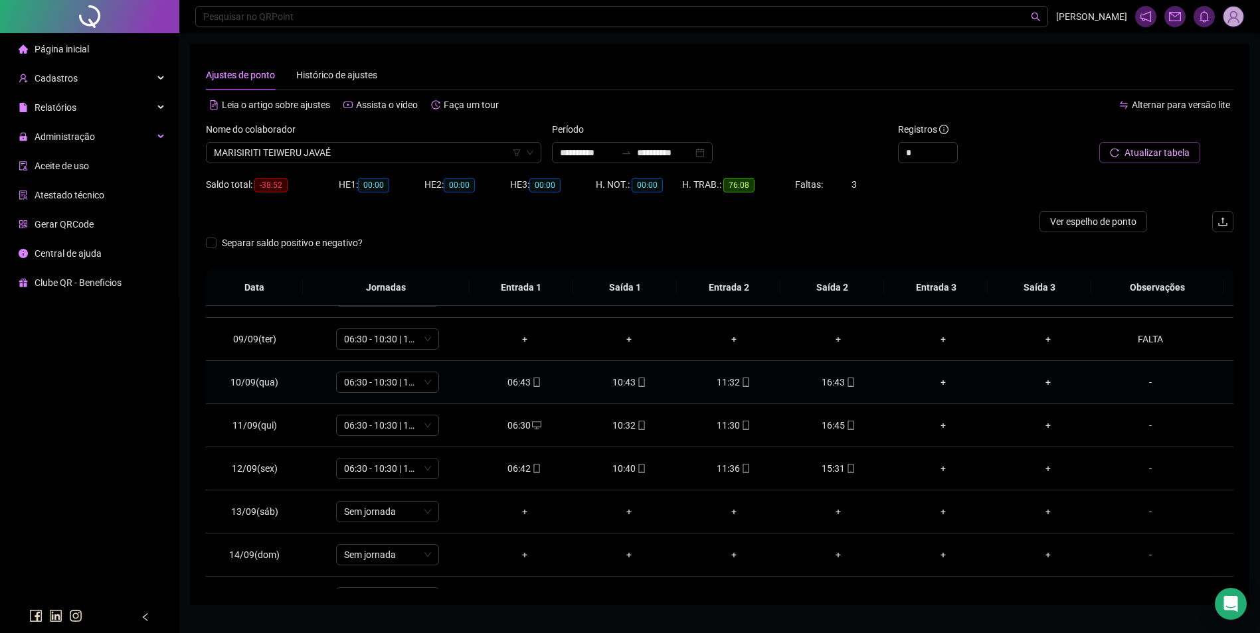
scroll to position [450, 0]
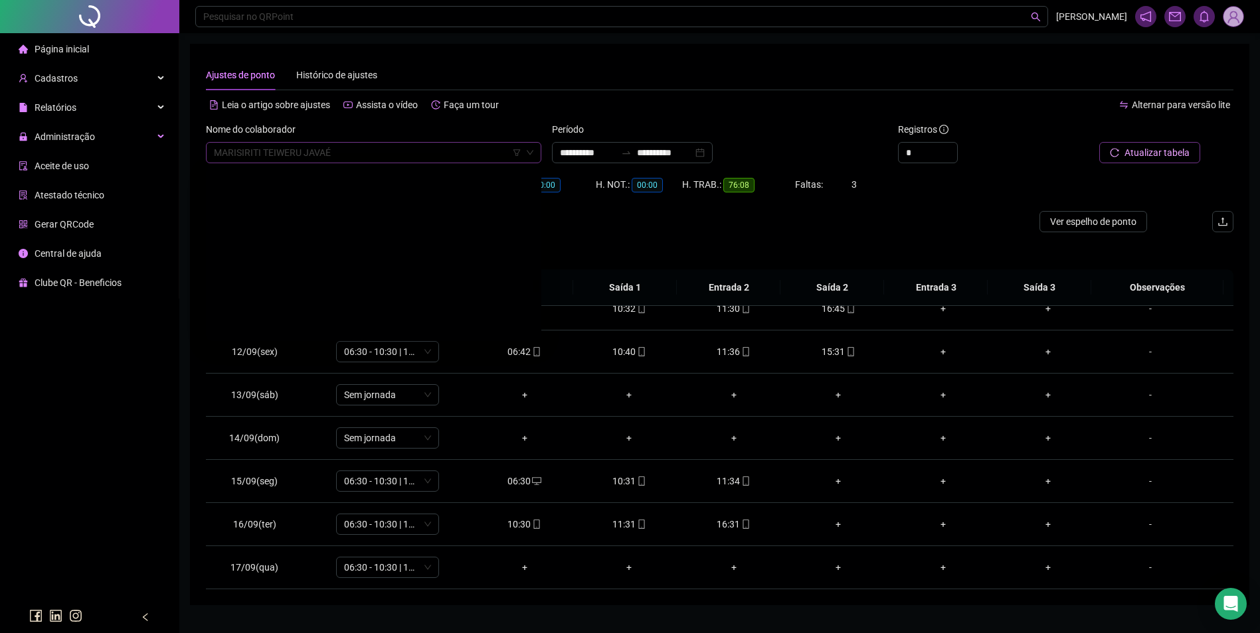
click at [420, 155] on span "MARISIRITI TEIWERU JAVAÉ" at bounding box center [373, 153] width 319 height 20
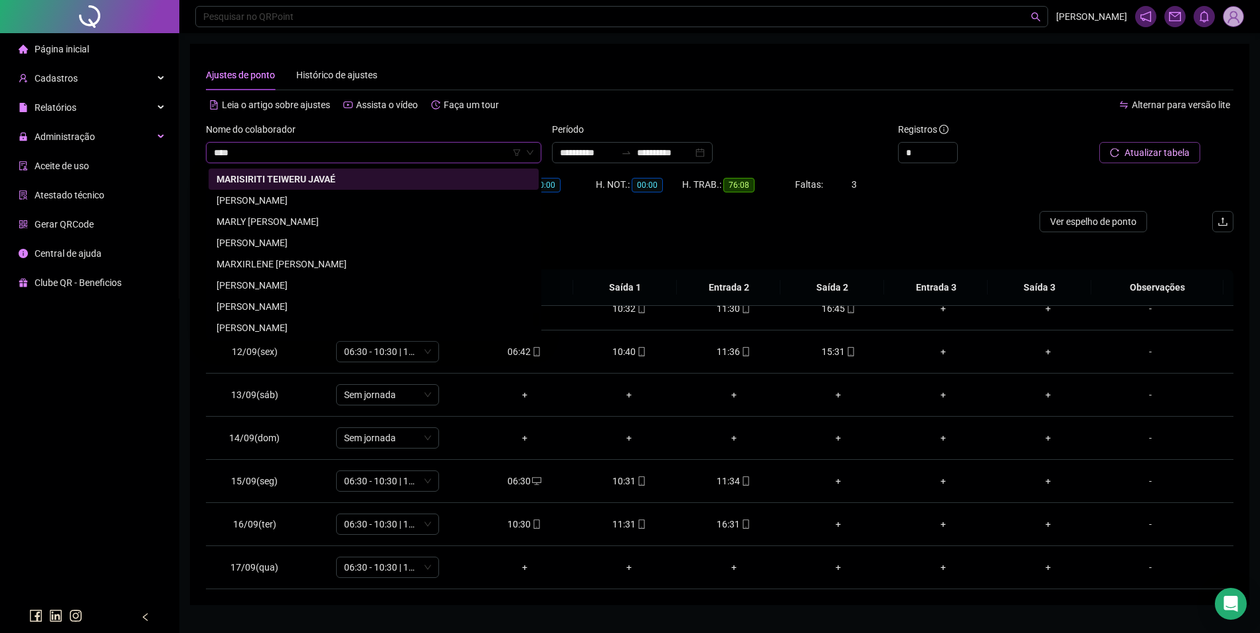
scroll to position [0, 0]
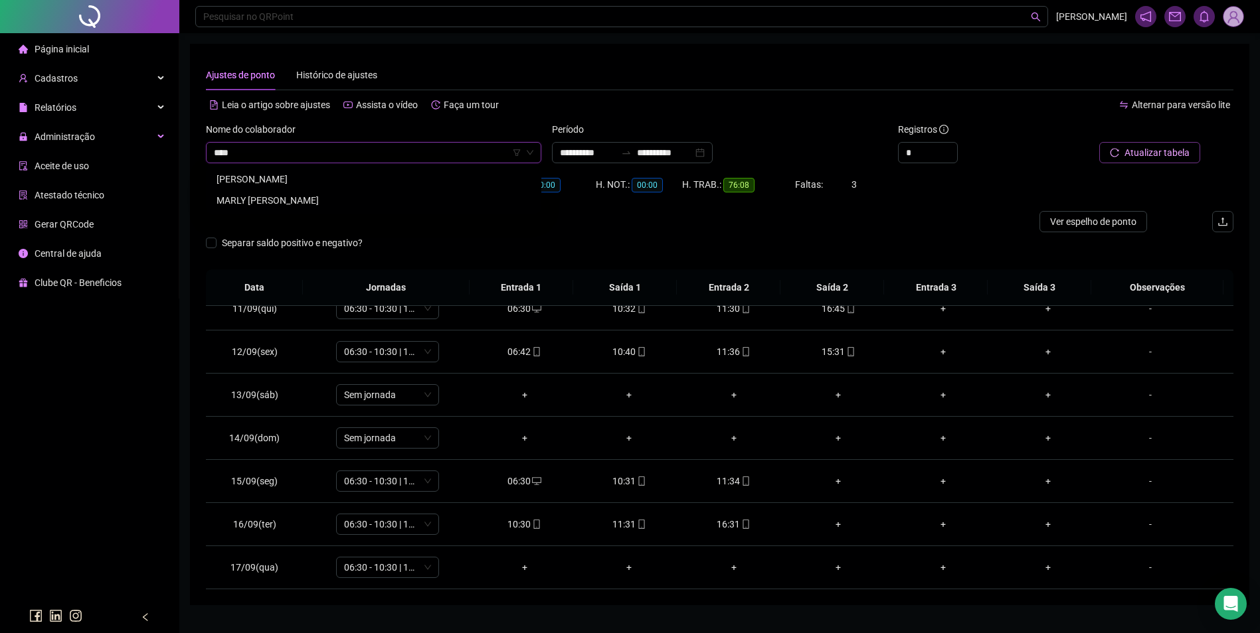
type input "*****"
click at [323, 180] on div "MARLY FRANCISCA FEITOSA" at bounding box center [373, 179] width 314 height 15
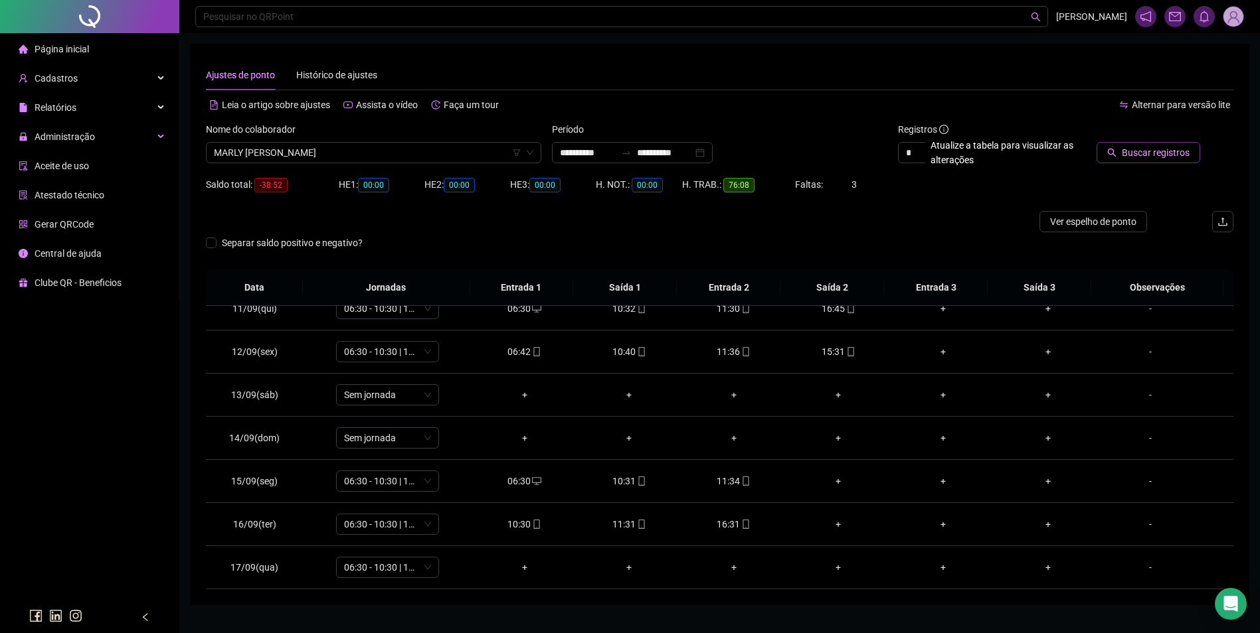
click at [1159, 149] on span "Buscar registros" at bounding box center [1155, 152] width 68 height 15
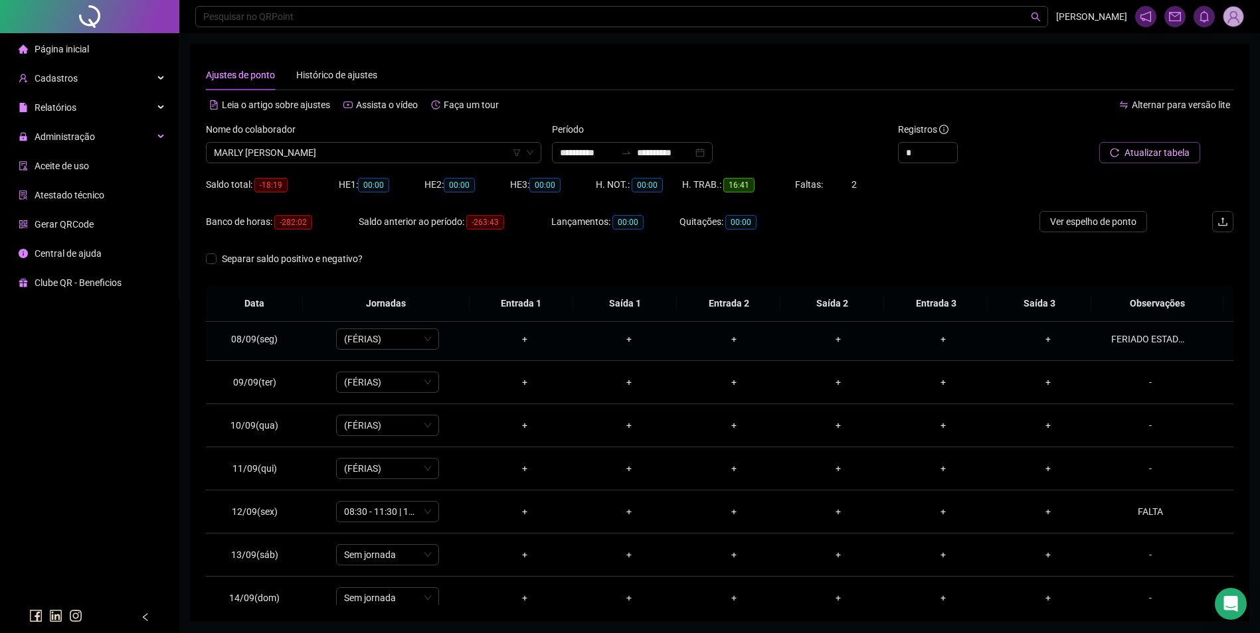
scroll to position [251, 0]
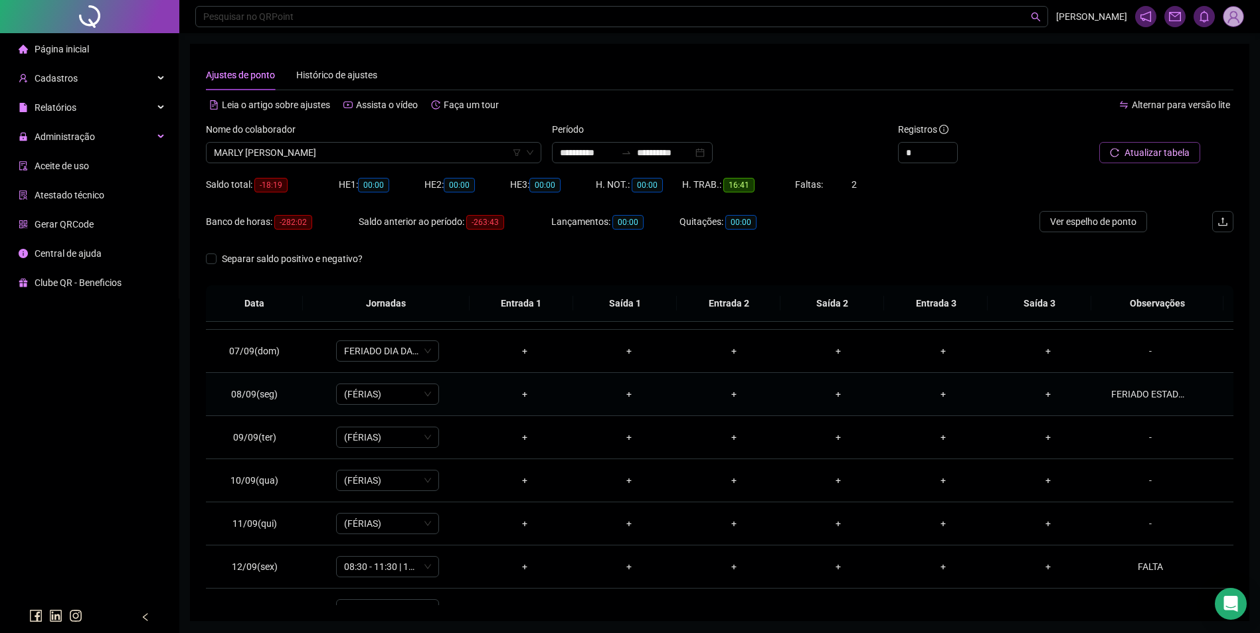
click at [1142, 394] on div "FERIADO ESTADUAL." at bounding box center [1150, 394] width 78 height 15
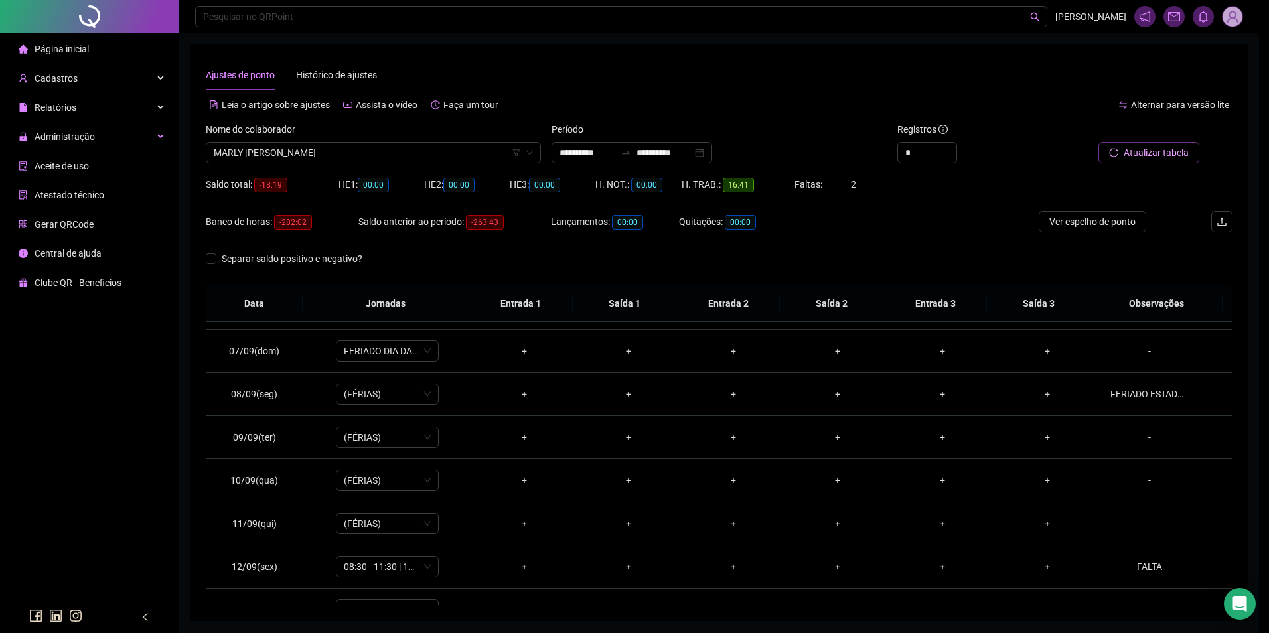
type textarea "**********"
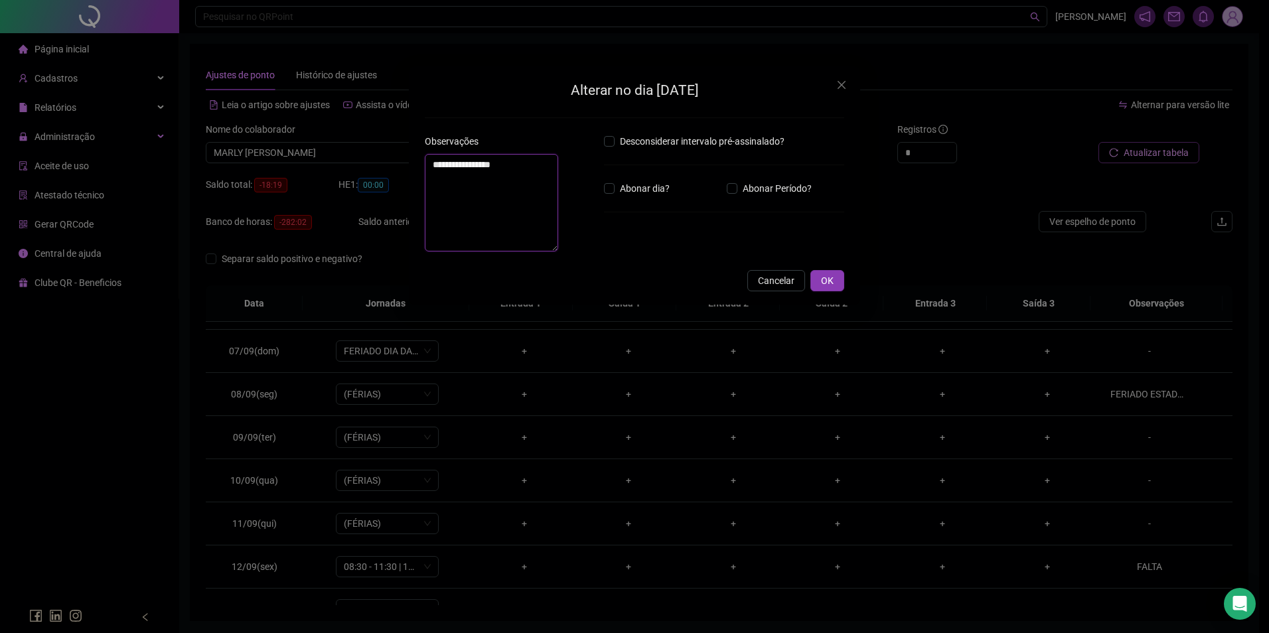
drag, startPoint x: 558, startPoint y: 183, endPoint x: 368, endPoint y: 183, distance: 189.2
click at [370, 179] on div "**********" at bounding box center [634, 316] width 1269 height 633
click at [833, 305] on span "OK" at bounding box center [827, 306] width 13 height 15
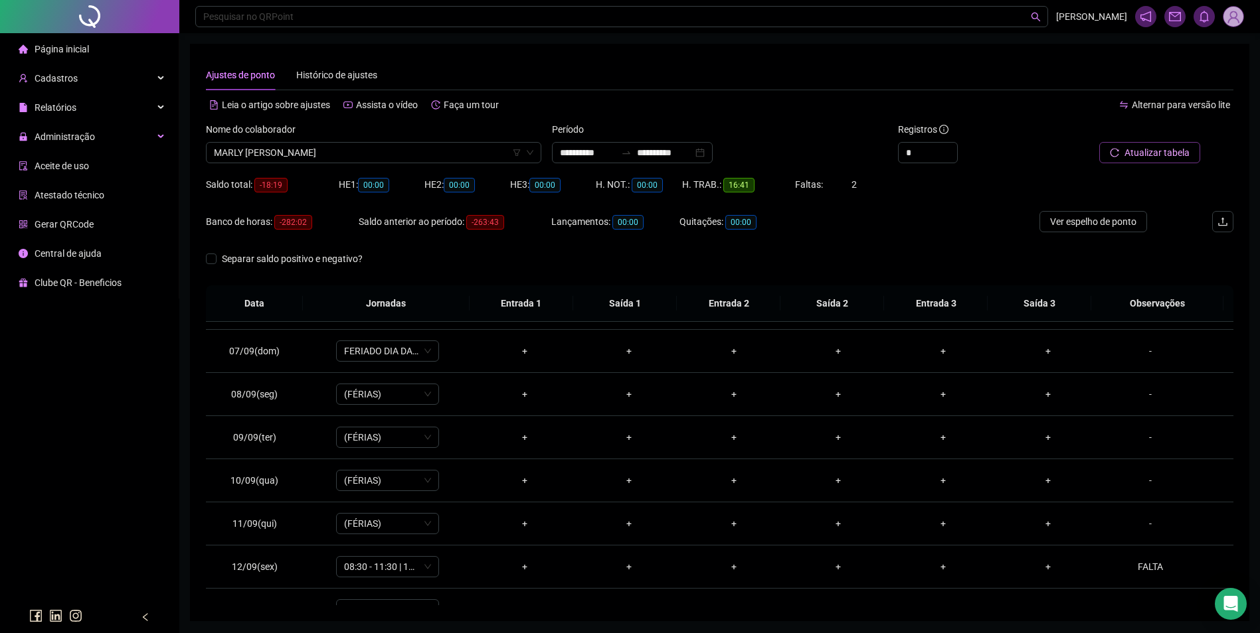
click at [1140, 151] on span "Atualizar tabela" at bounding box center [1156, 152] width 65 height 15
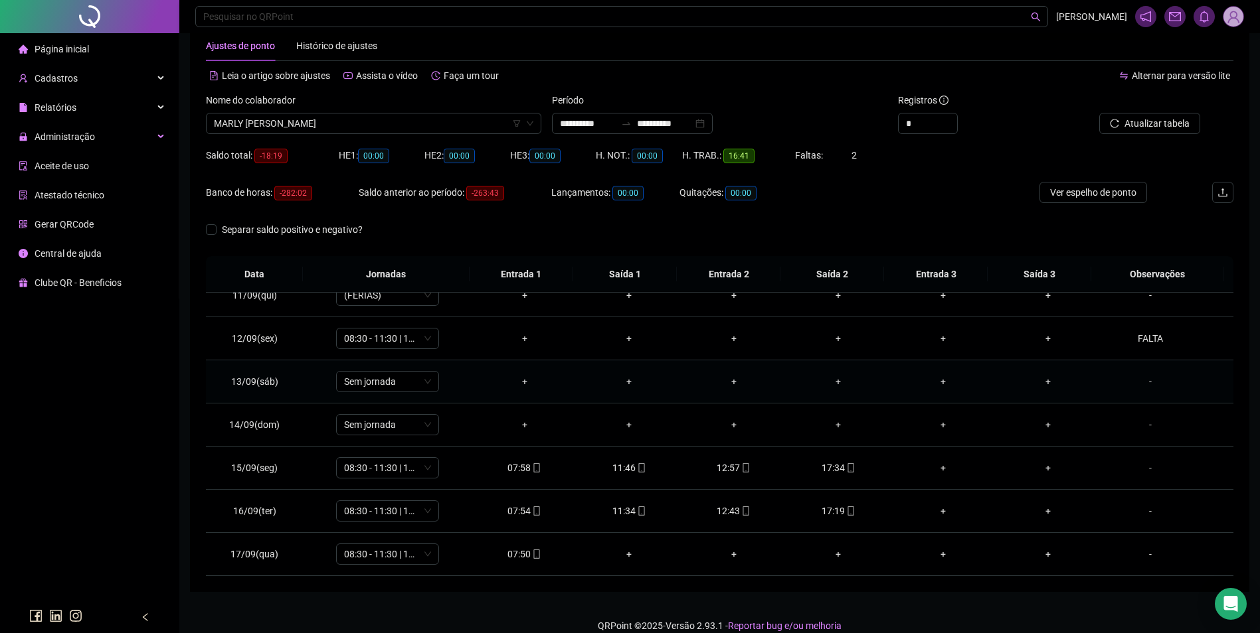
scroll to position [45, 0]
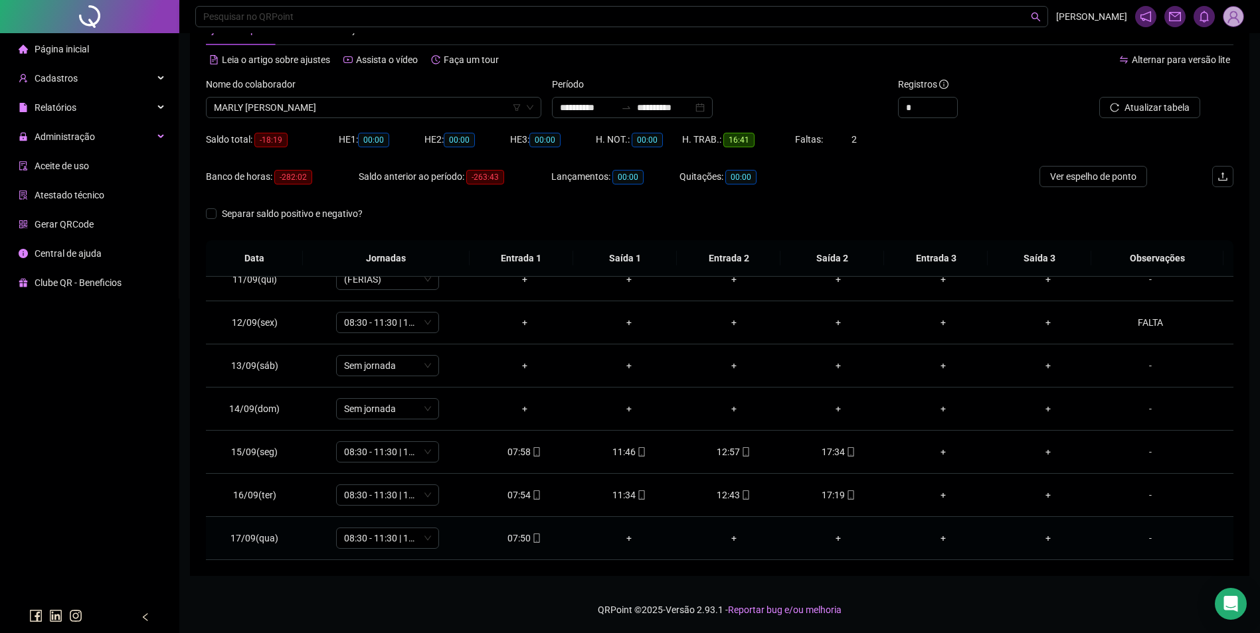
click at [533, 540] on icon "mobile" at bounding box center [536, 538] width 6 height 9
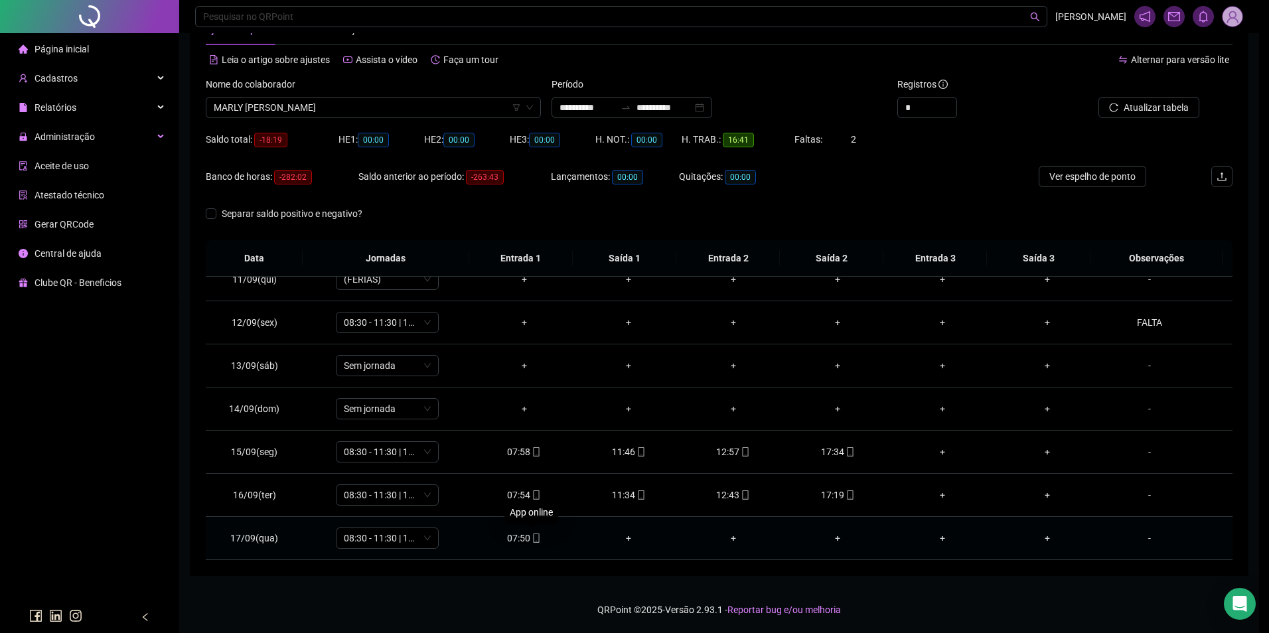
type input "**********"
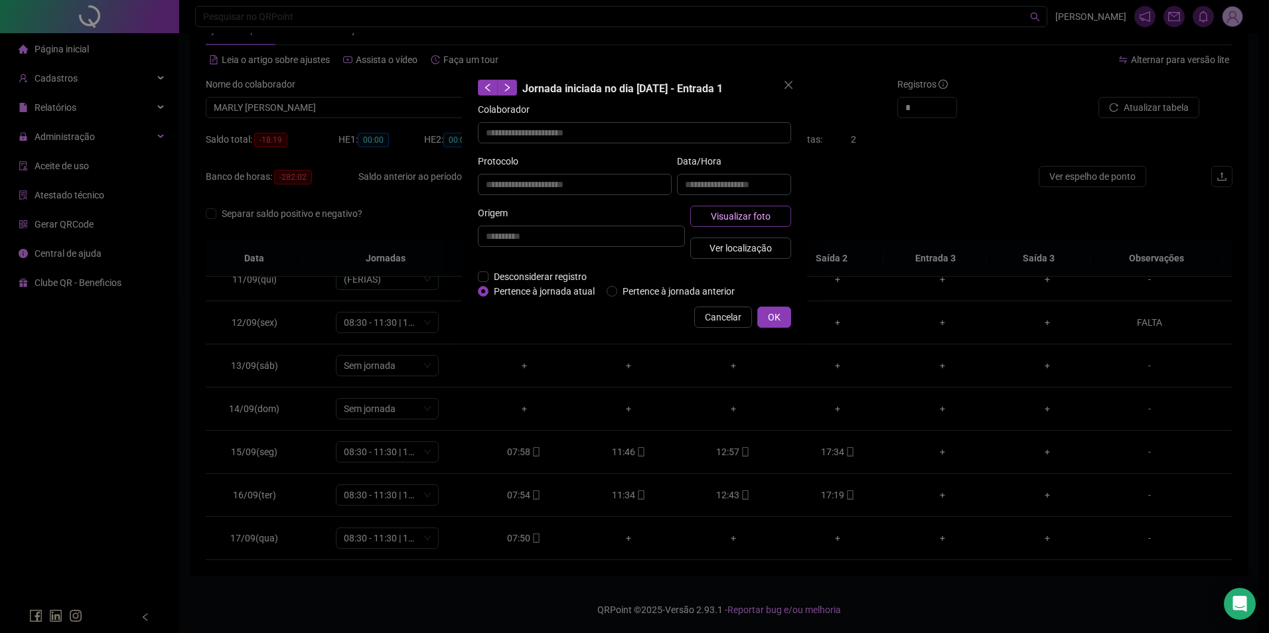
click at [722, 216] on span "Visualizar foto" at bounding box center [741, 216] width 60 height 15
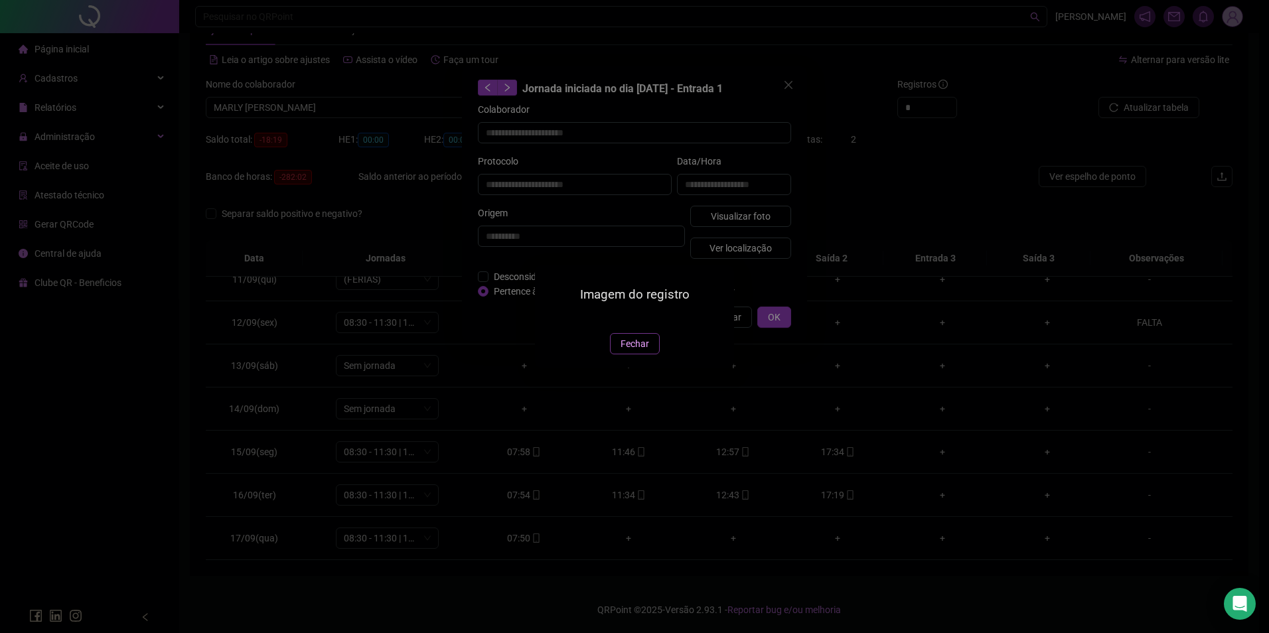
click at [645, 351] on span "Fechar" at bounding box center [635, 344] width 29 height 15
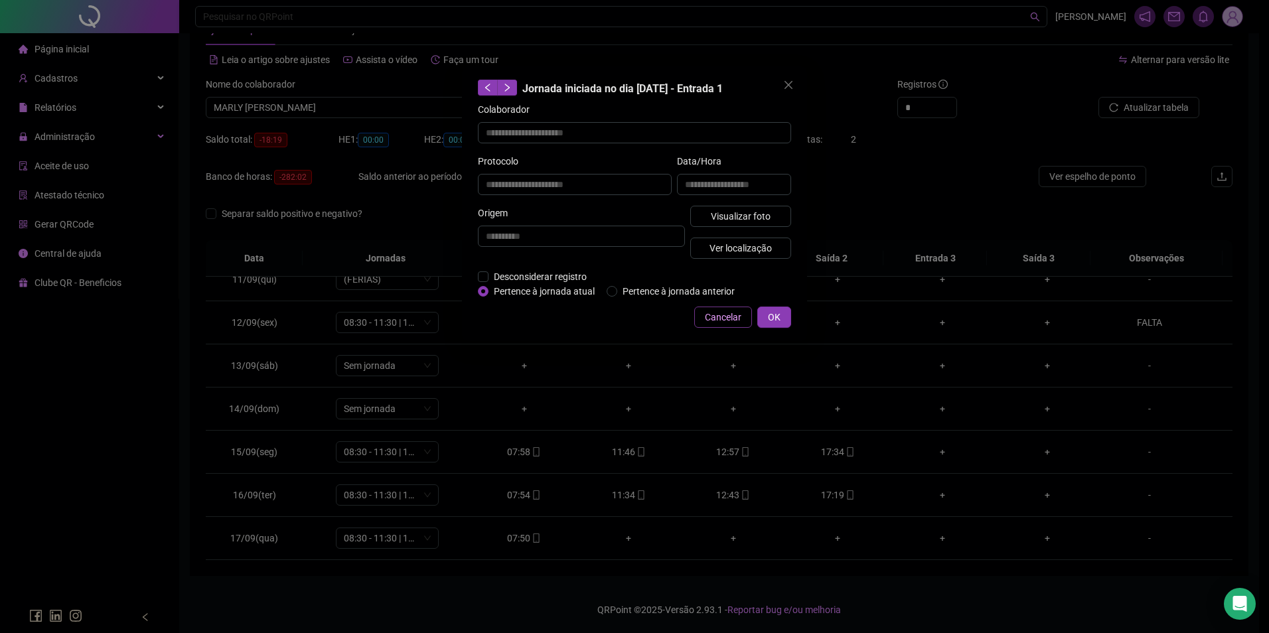
click at [730, 314] on span "Cancelar" at bounding box center [723, 317] width 37 height 15
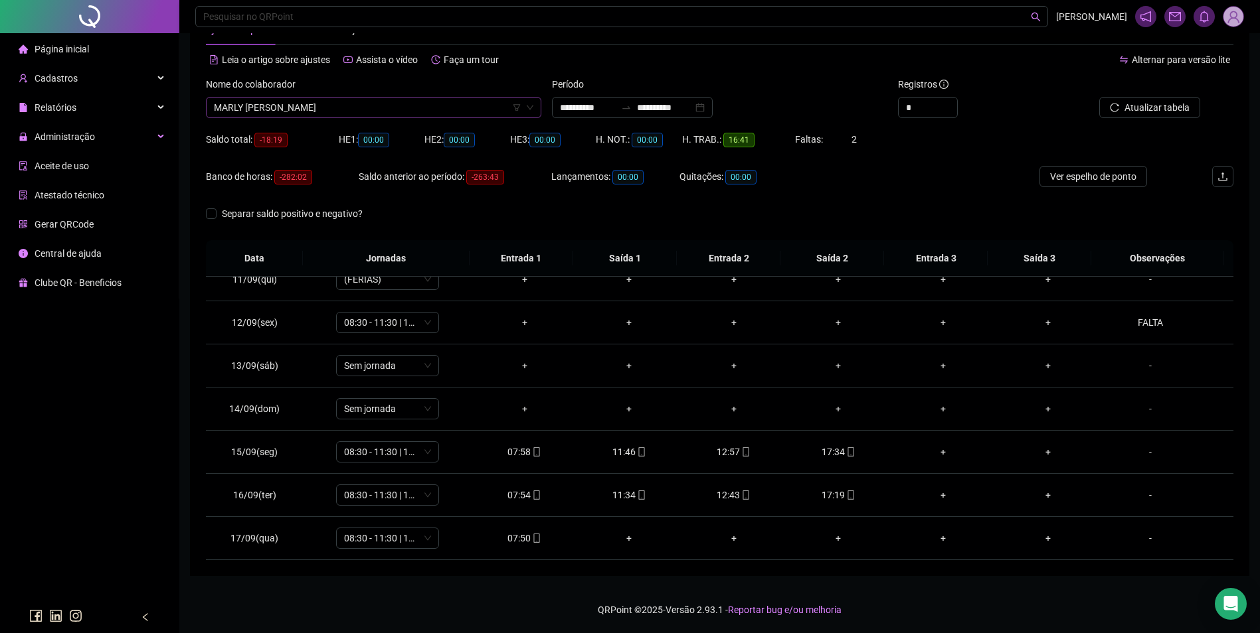
click at [349, 108] on span "MARLY FRANCISCA FEITOSA" at bounding box center [373, 108] width 319 height 20
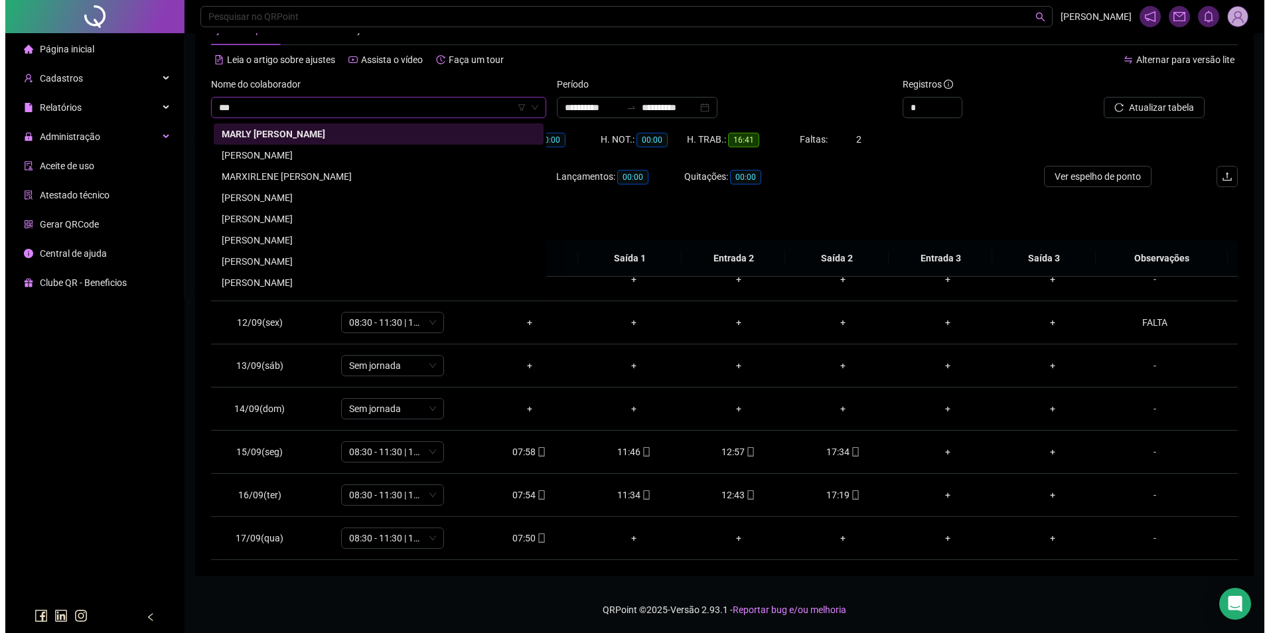
scroll to position [0, 0]
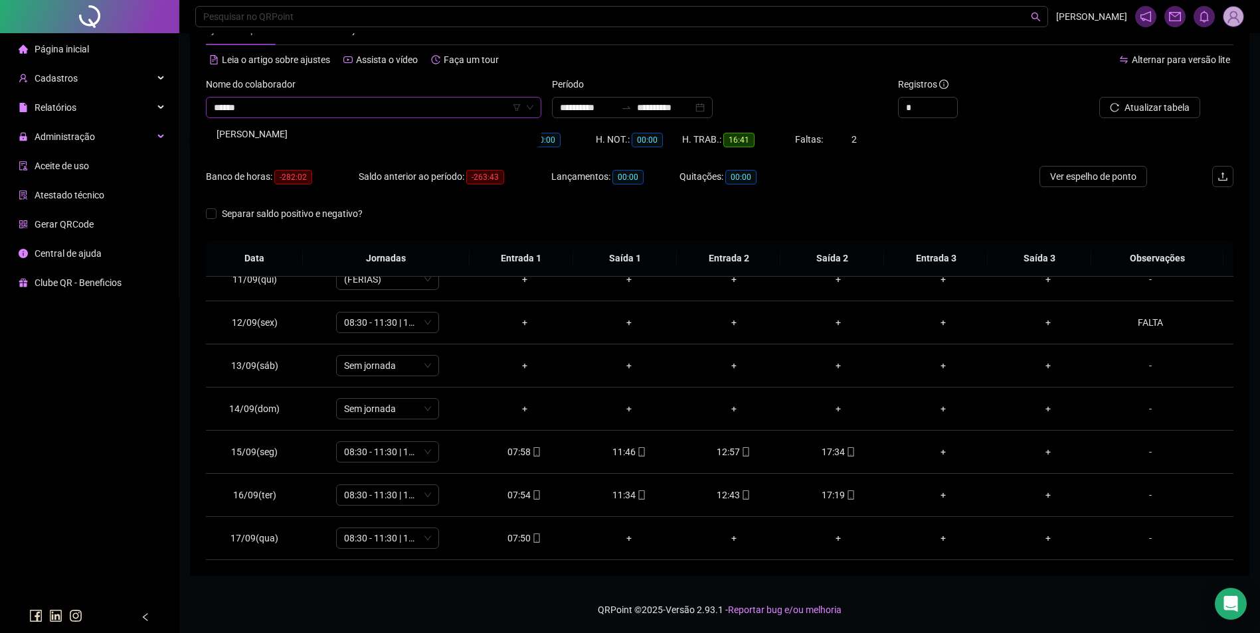
type input "*******"
click at [293, 139] on div "MAXSUEL LOPES DE SOUZA" at bounding box center [373, 134] width 314 height 15
click at [1135, 114] on span "Buscar registros" at bounding box center [1155, 107] width 68 height 15
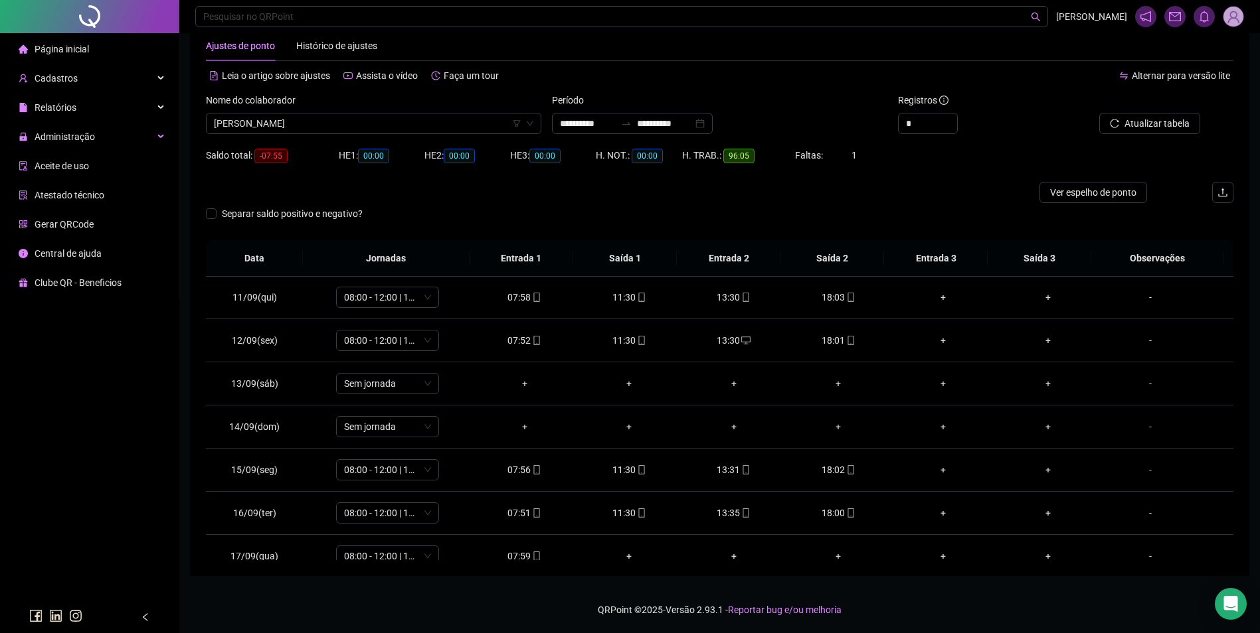
scroll to position [450, 0]
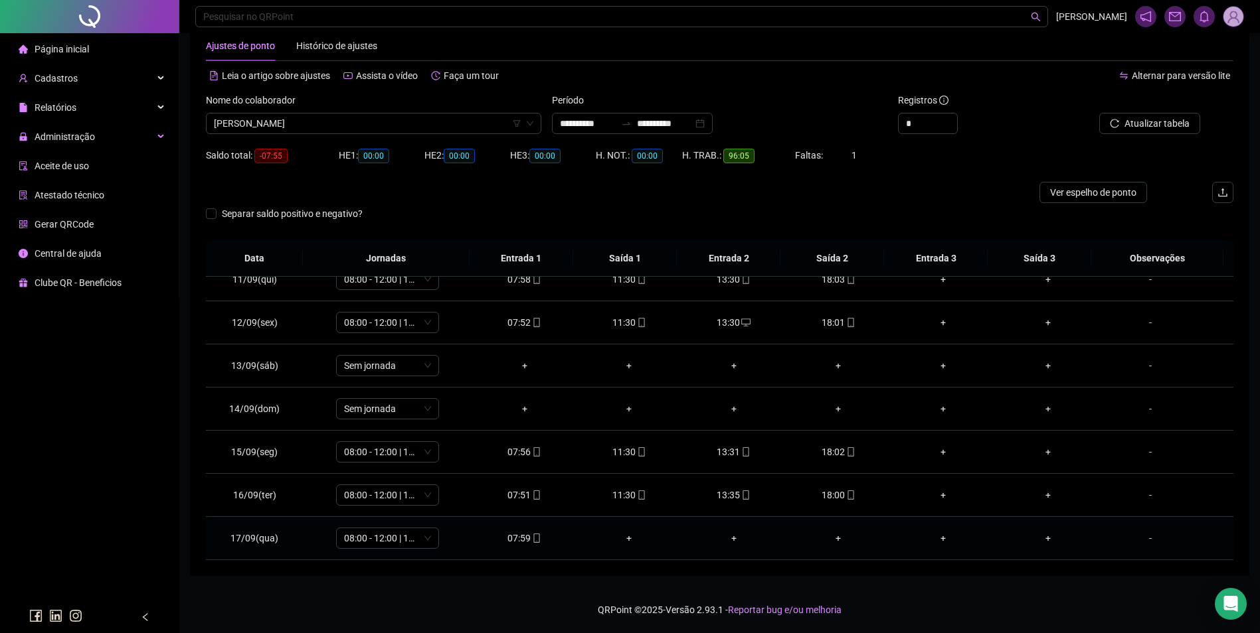
click at [534, 540] on icon "mobile" at bounding box center [536, 538] width 9 height 9
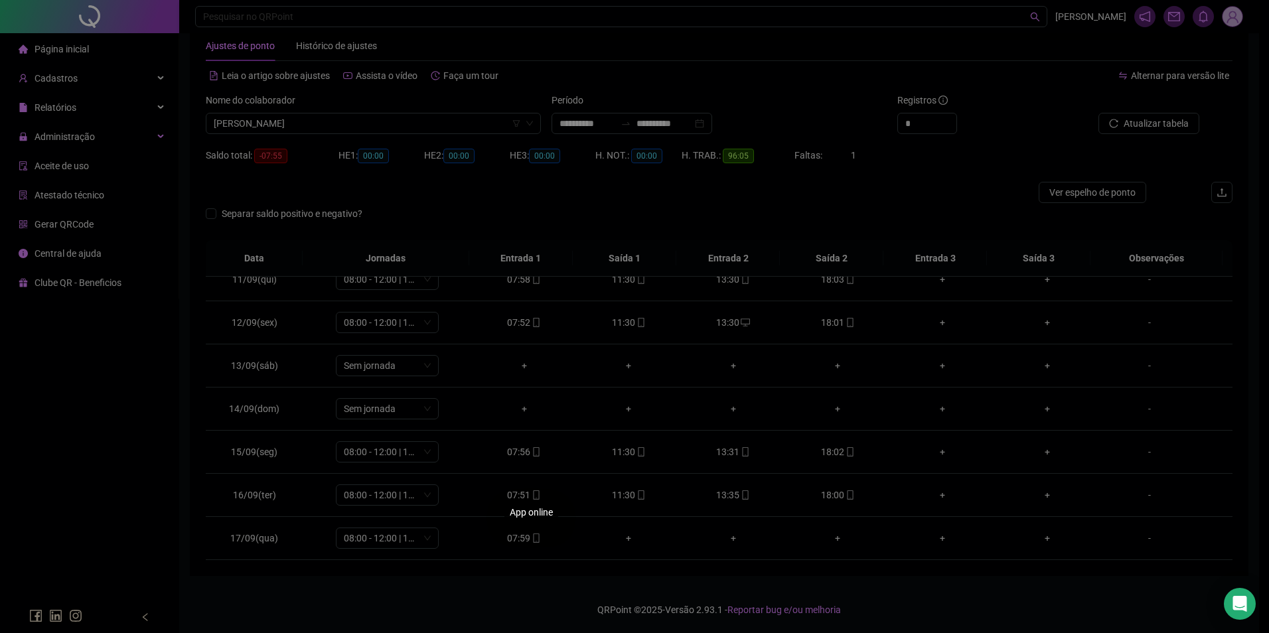
type input "**********"
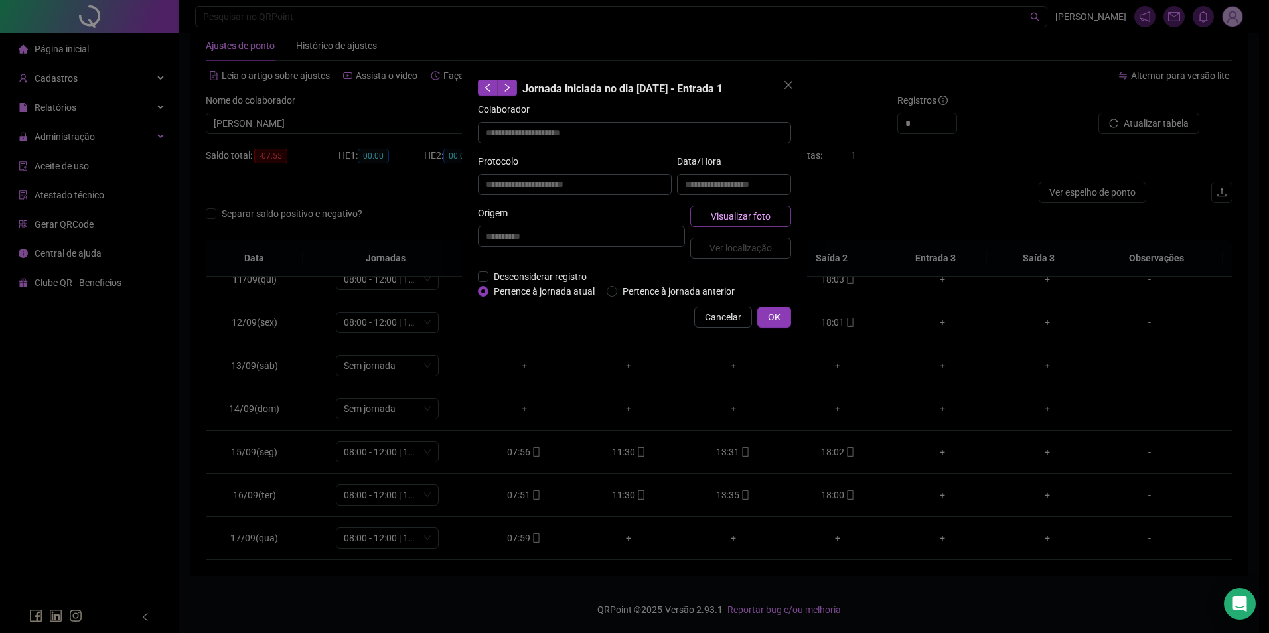
click at [742, 215] on span "Visualizar foto" at bounding box center [741, 216] width 60 height 15
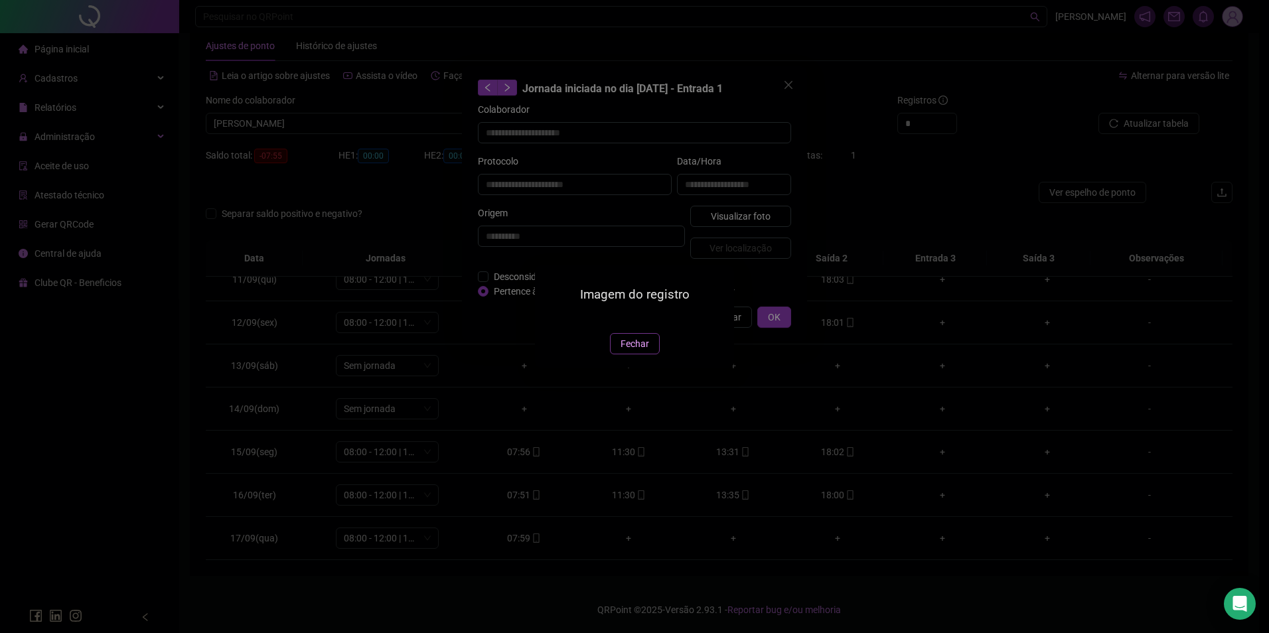
click at [638, 351] on span "Fechar" at bounding box center [635, 344] width 29 height 15
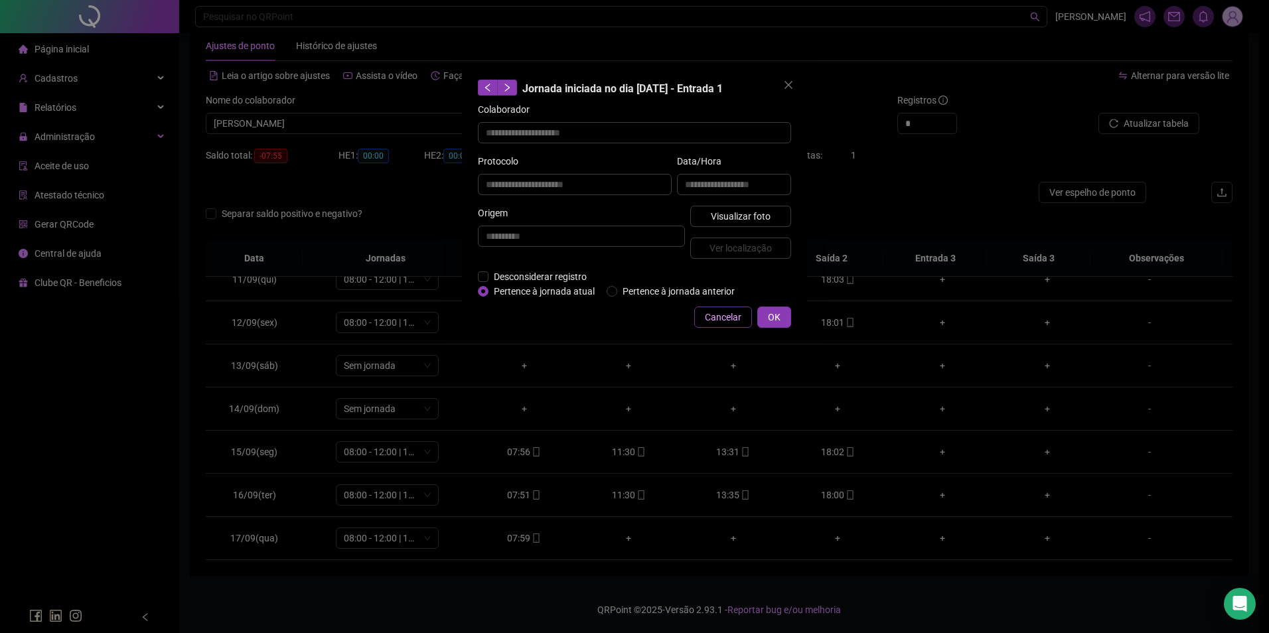
click at [729, 322] on span "Cancelar" at bounding box center [723, 317] width 37 height 15
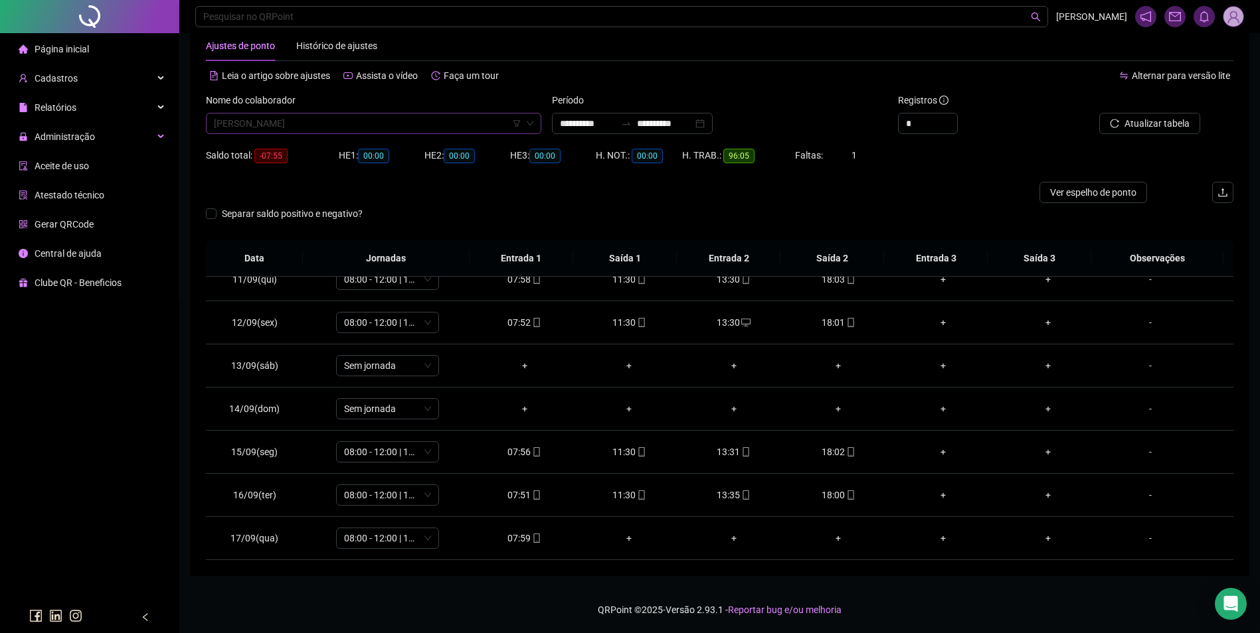
click at [390, 123] on span "MAXSUEL LOPES DE SOUZA" at bounding box center [373, 124] width 319 height 20
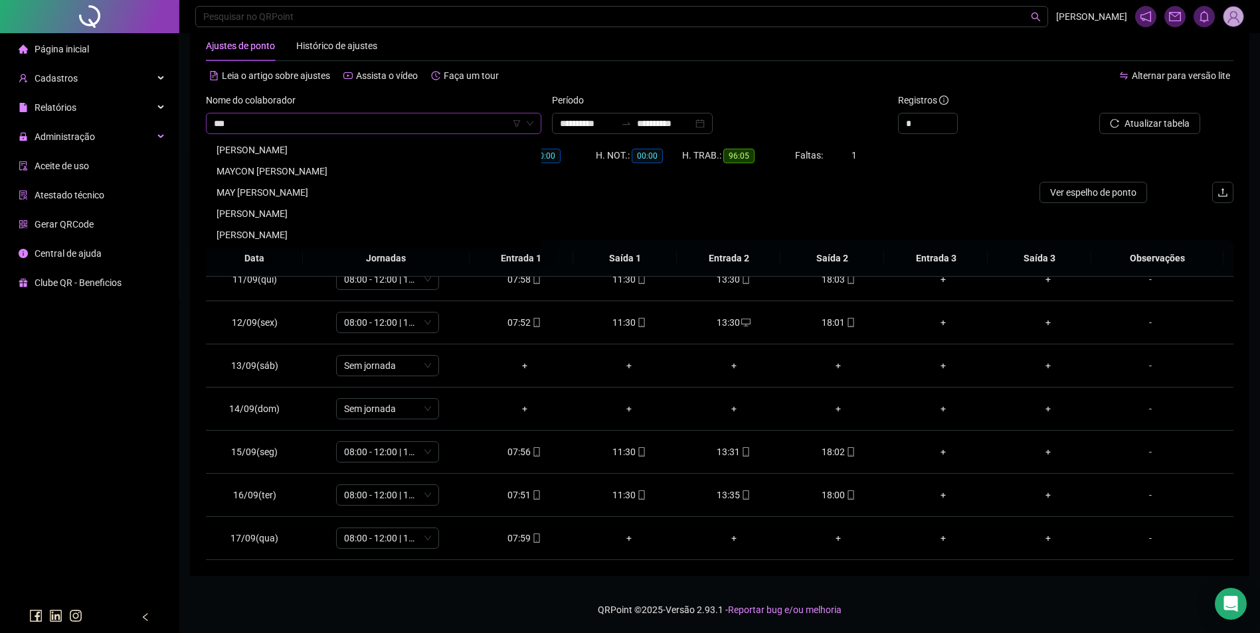
scroll to position [0, 0]
type input "******"
click at [346, 142] on div "MAYARA CRIS MARQUES LIMA" at bounding box center [373, 149] width 330 height 21
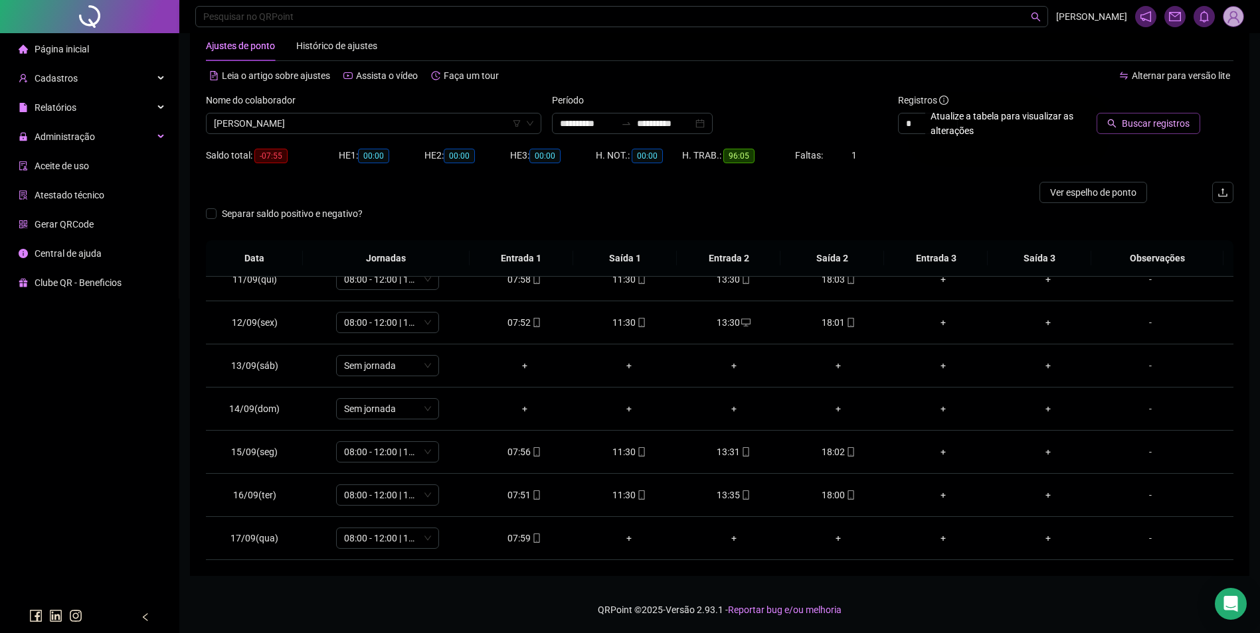
click at [1136, 122] on span "Buscar registros" at bounding box center [1155, 123] width 68 height 15
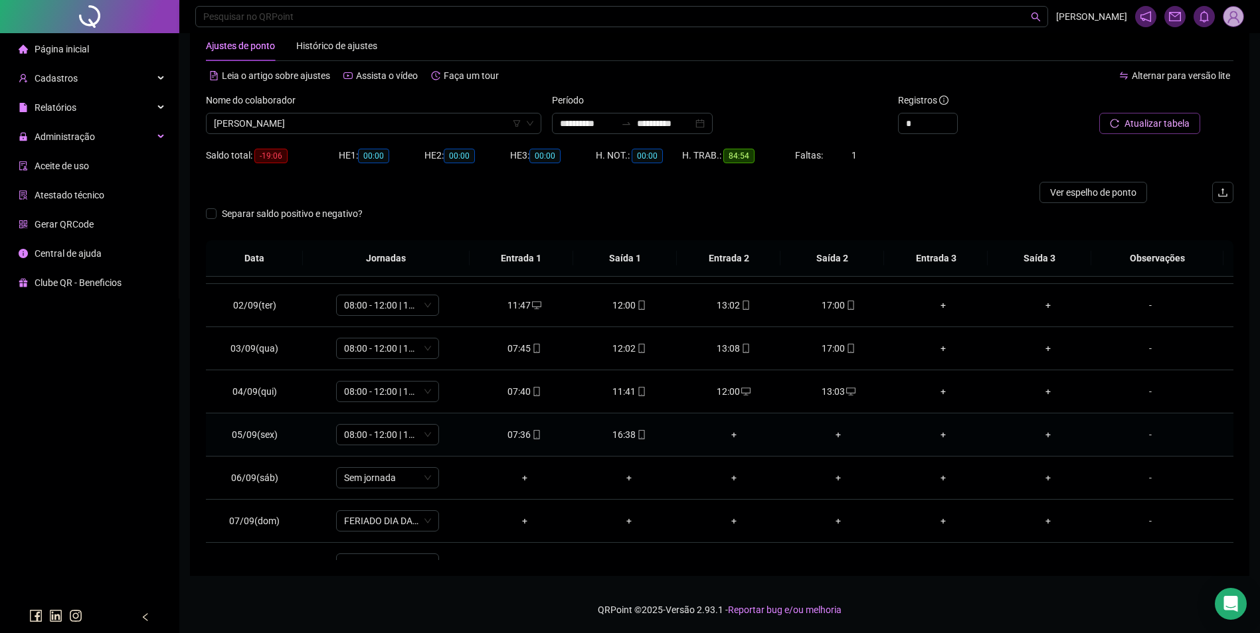
scroll to position [66, 0]
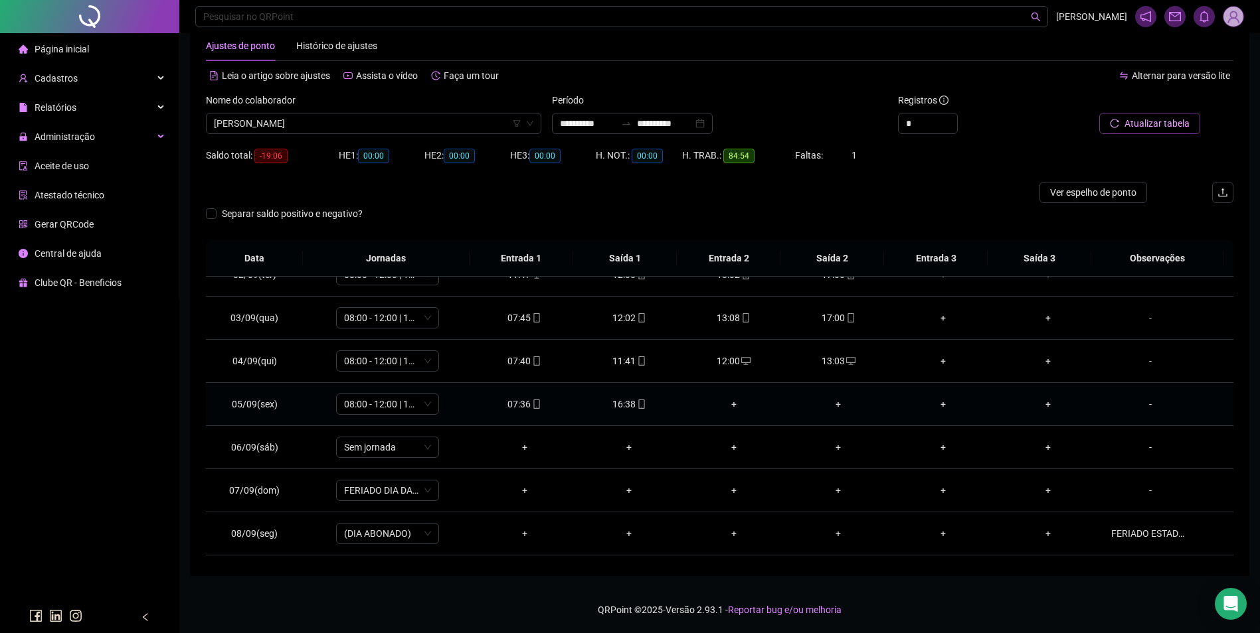
click at [732, 407] on div "+" at bounding box center [734, 404] width 84 height 15
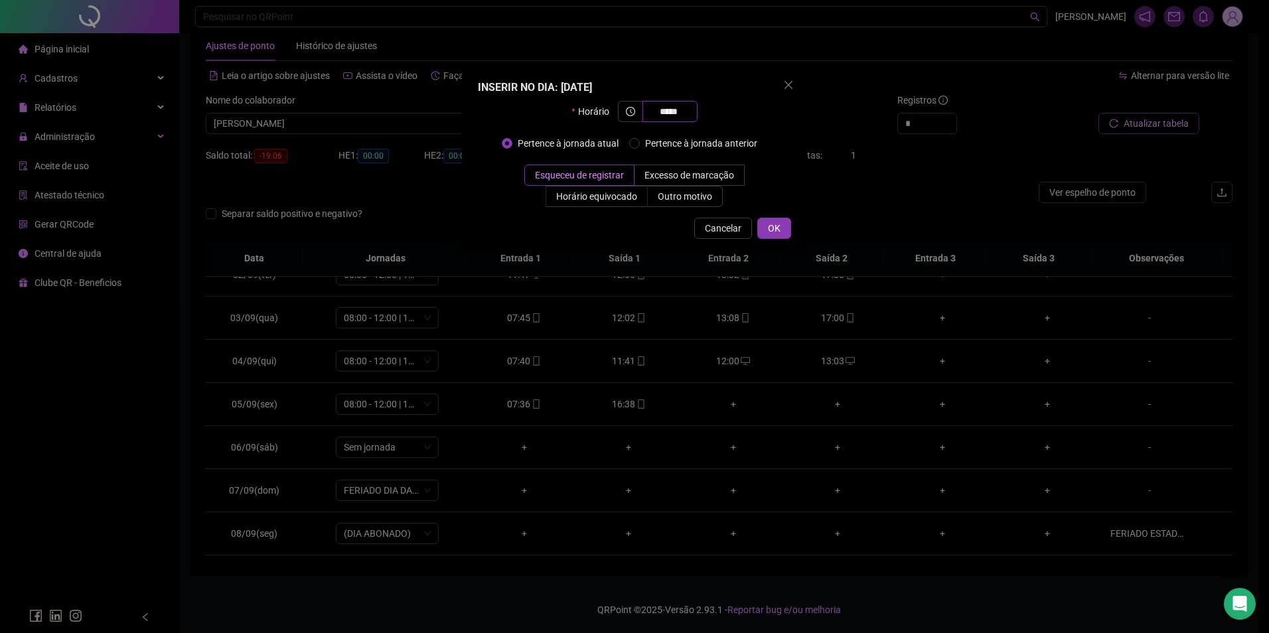
type input "*****"
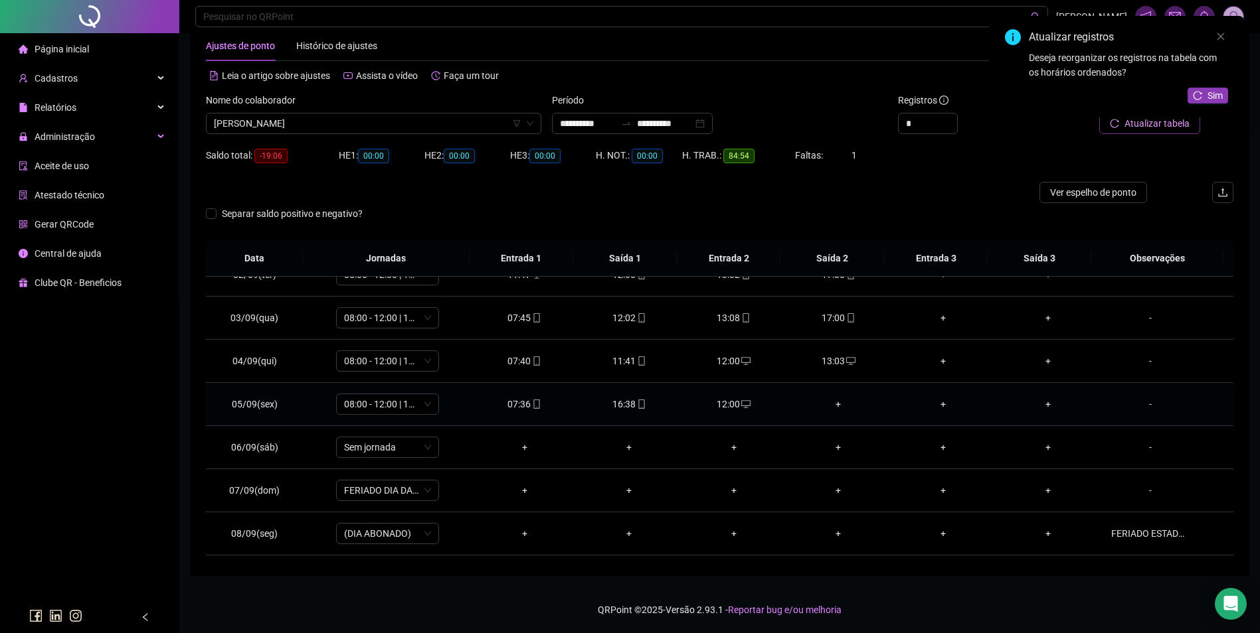
click at [830, 404] on div "+" at bounding box center [839, 404] width 84 height 15
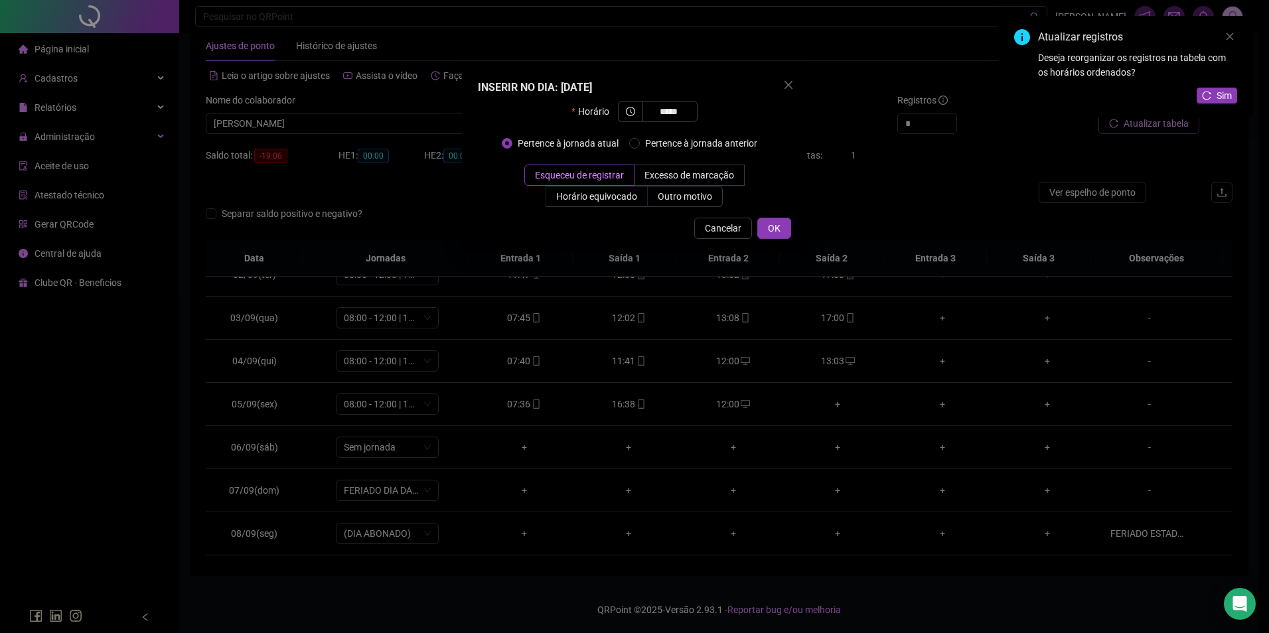
type input "*****"
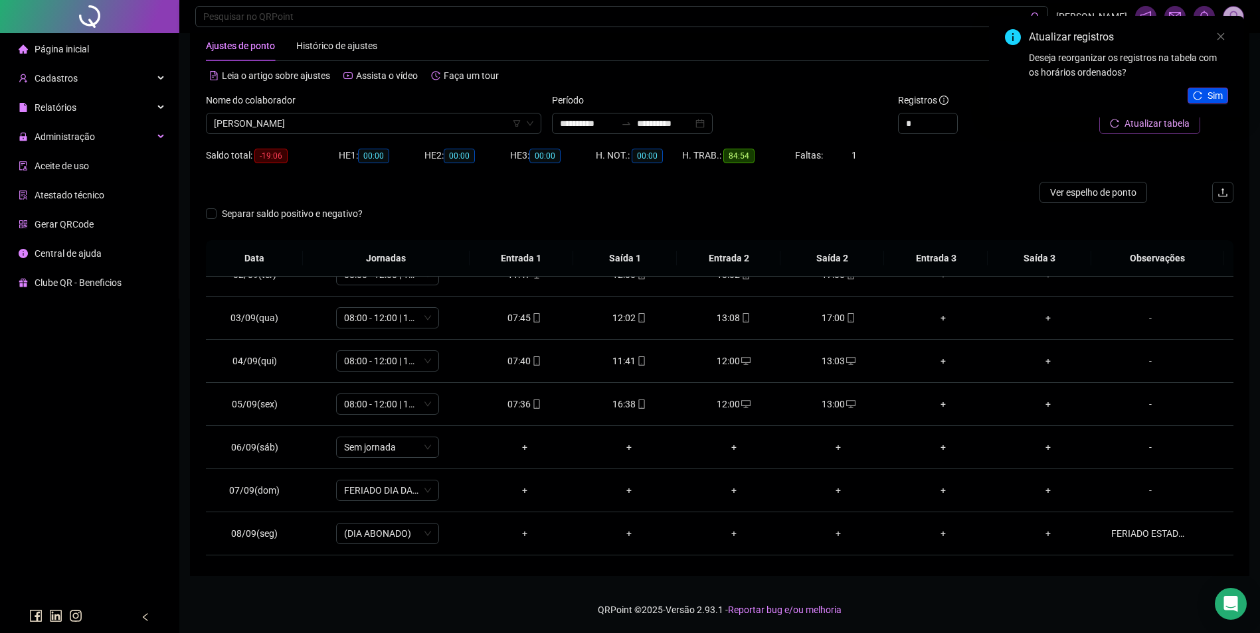
click at [1214, 94] on span "Sim" at bounding box center [1214, 95] width 15 height 15
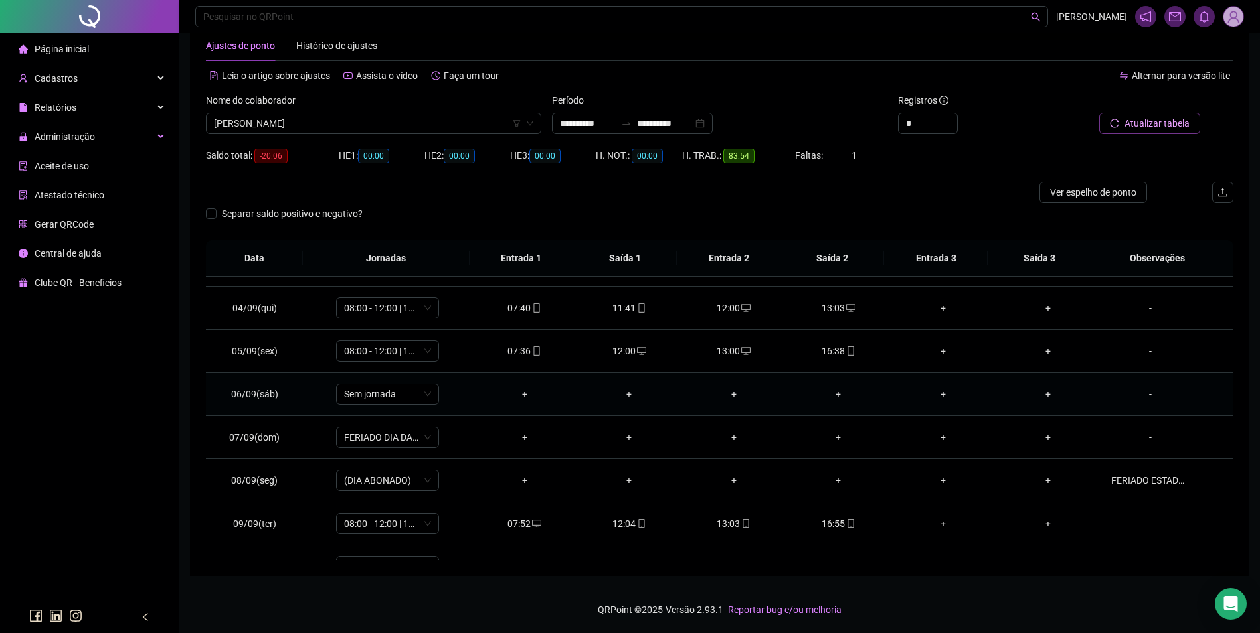
scroll to position [332, 0]
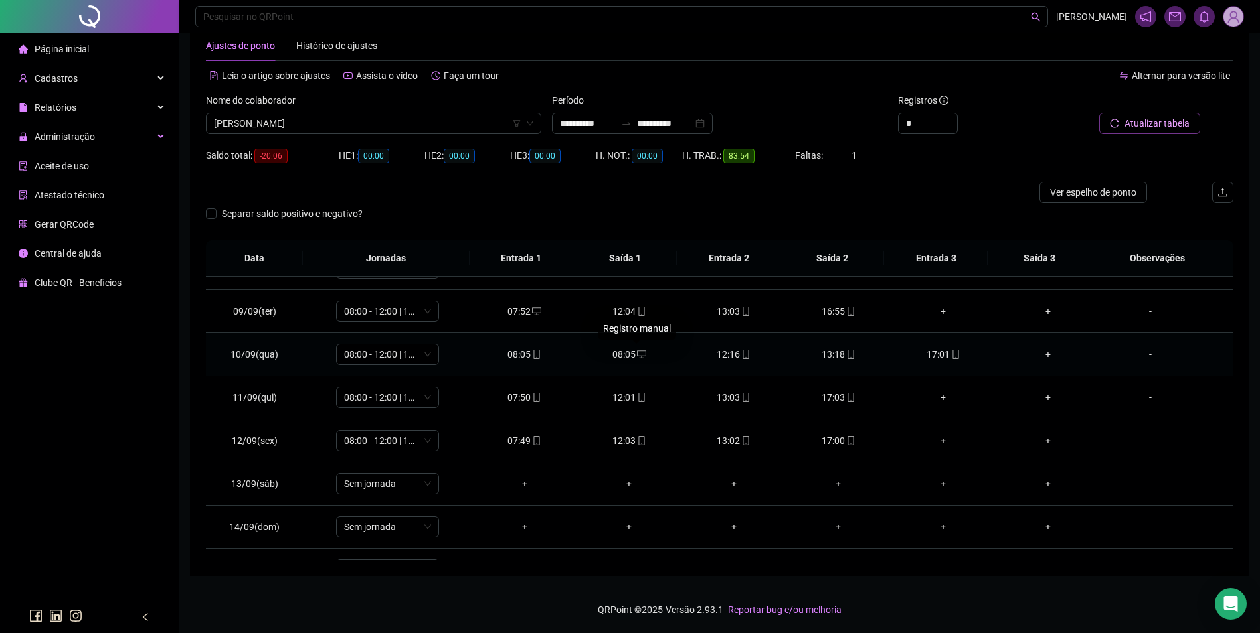
click at [637, 355] on icon "desktop" at bounding box center [641, 354] width 9 height 9
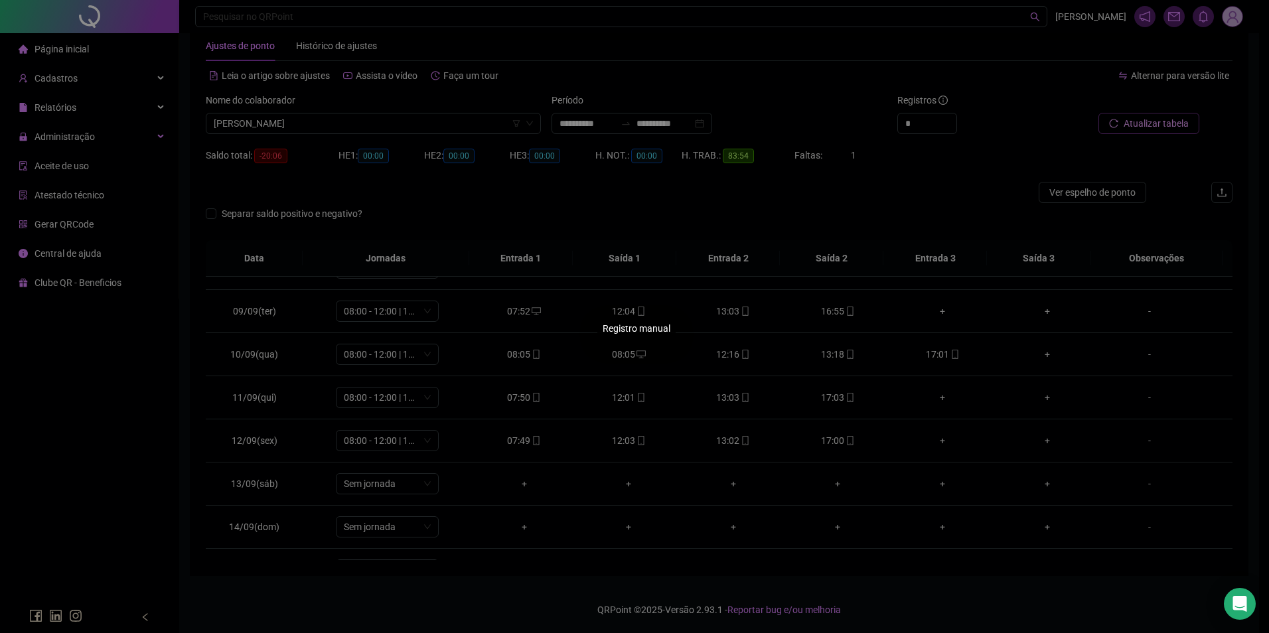
type input "**********"
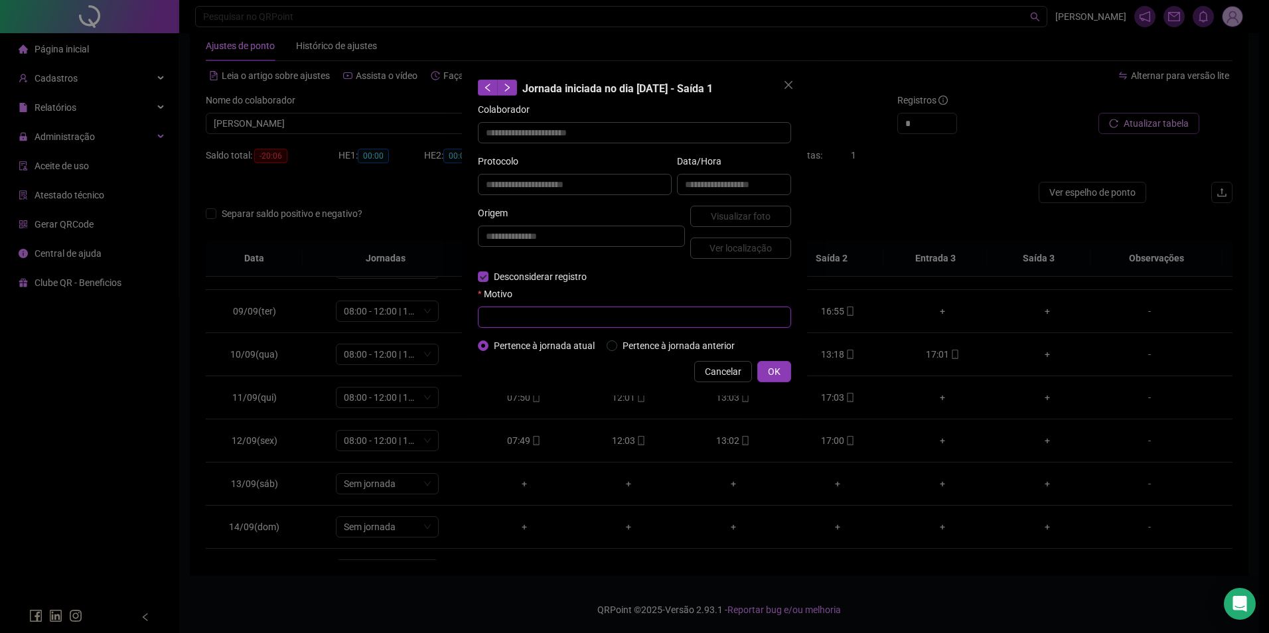
click at [546, 324] on input "text" at bounding box center [634, 317] width 313 height 21
type input "*"
click at [773, 358] on div "**********" at bounding box center [634, 230] width 345 height 329
click at [781, 362] on button "OK" at bounding box center [775, 371] width 34 height 21
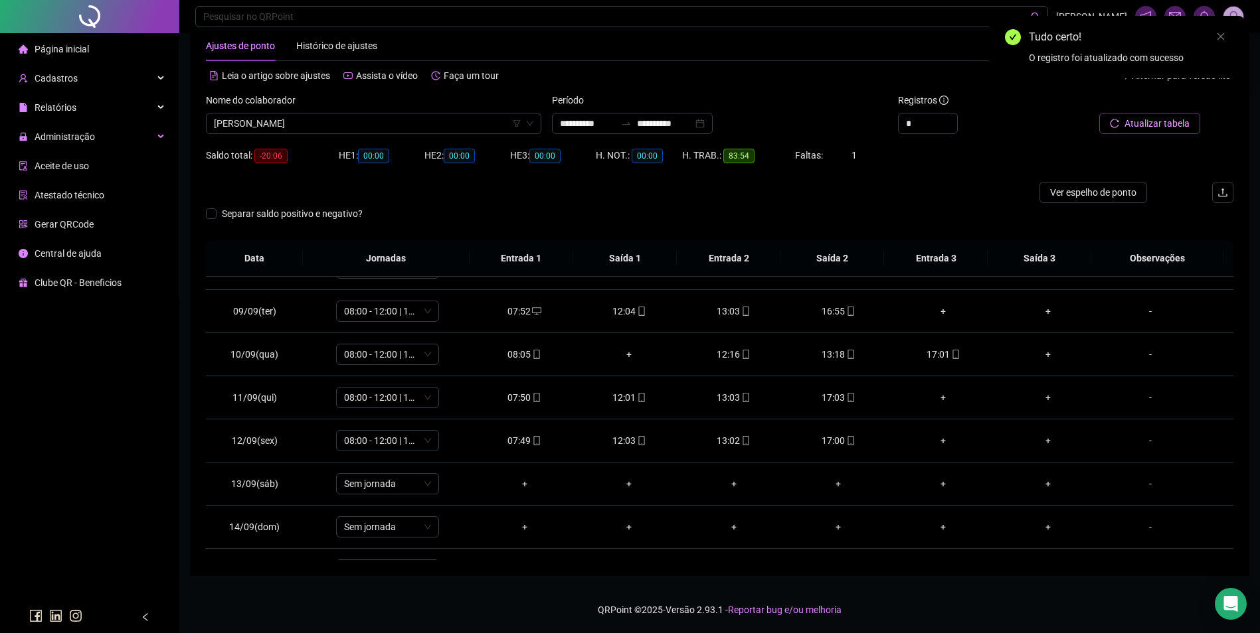
click at [1148, 123] on span "Atualizar tabela" at bounding box center [1156, 123] width 65 height 15
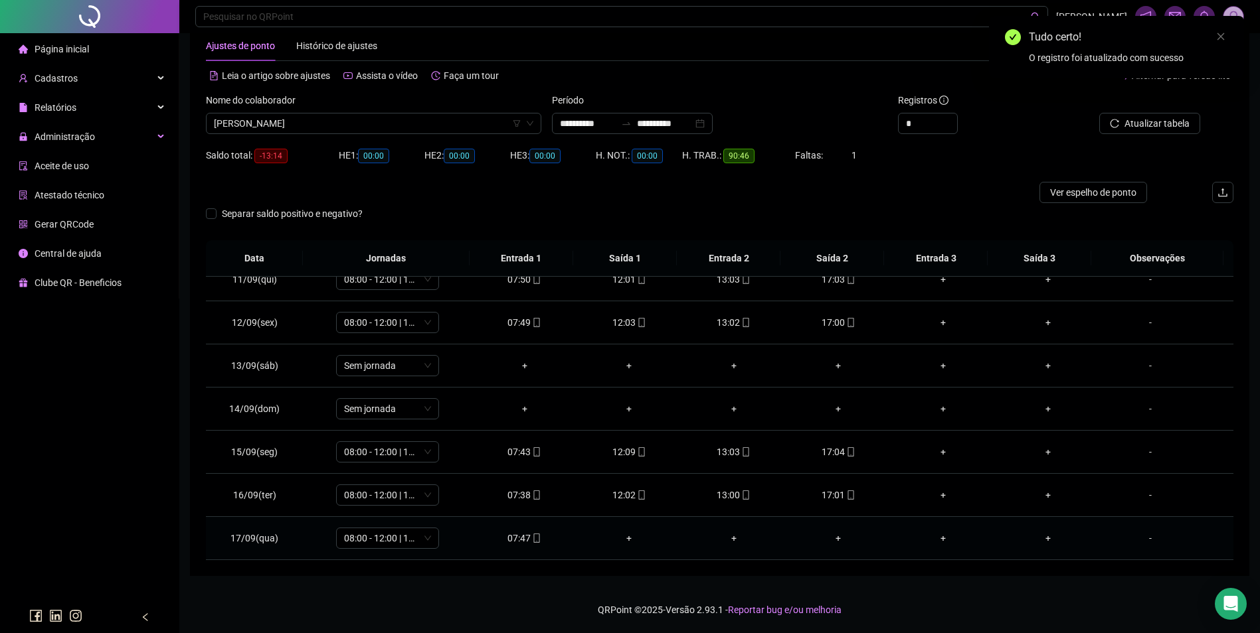
click at [530, 538] on span "mobile" at bounding box center [535, 538] width 11 height 9
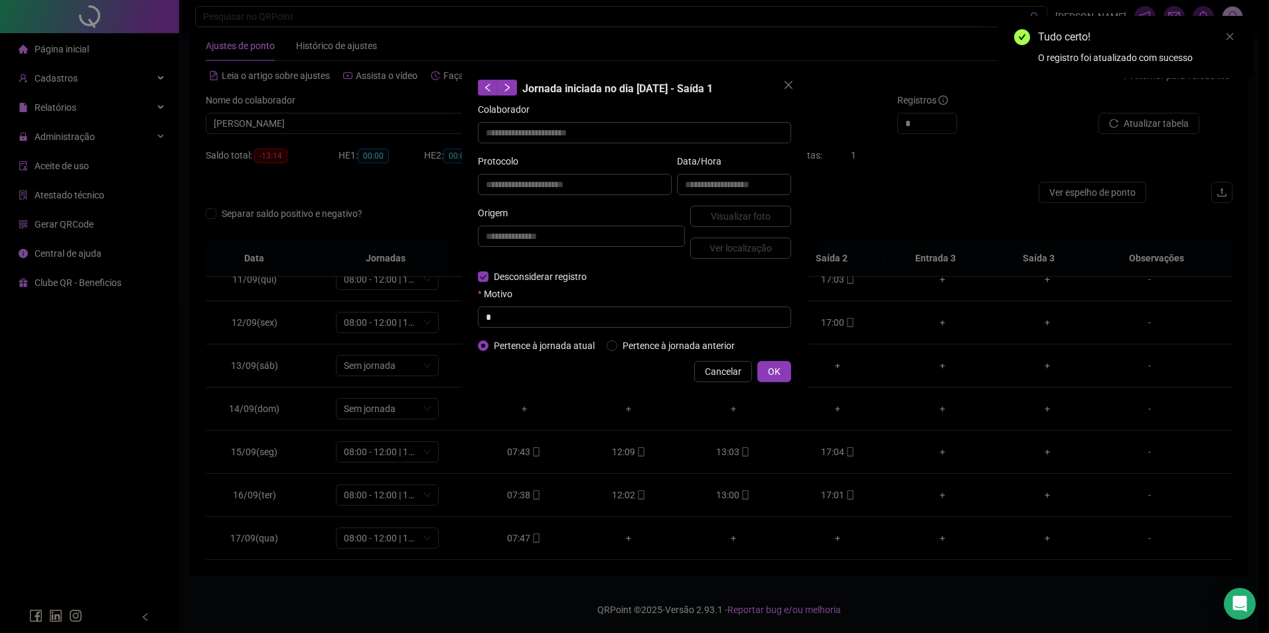
type input "**********"
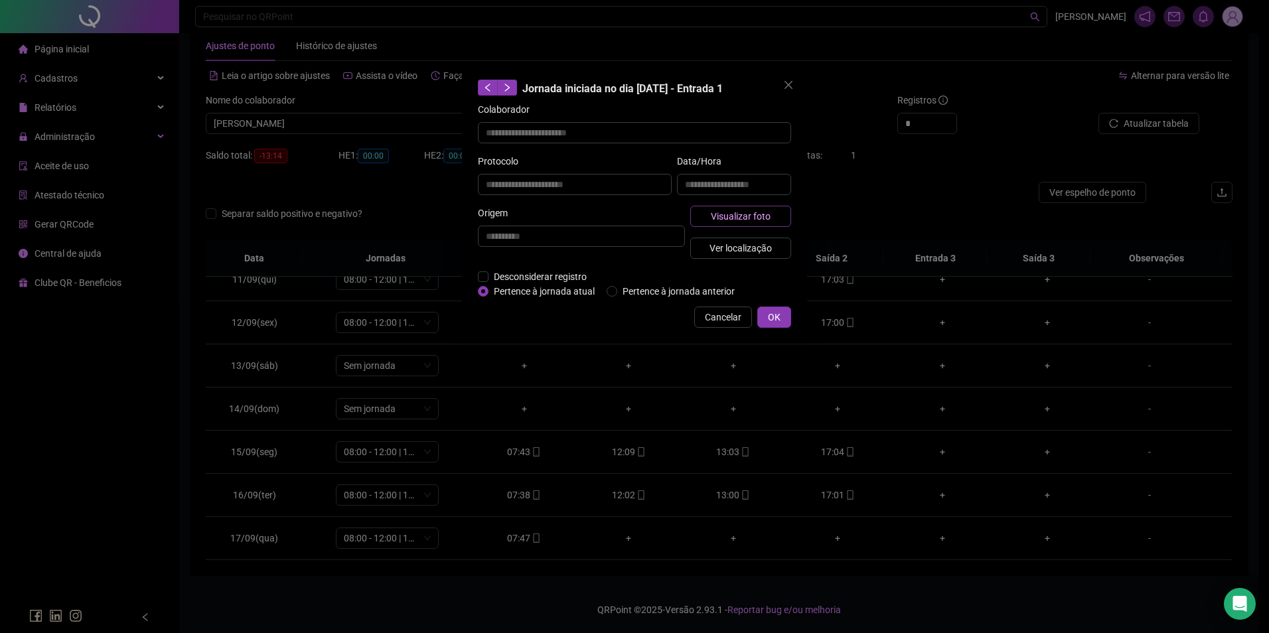
click at [741, 215] on span "Visualizar foto" at bounding box center [741, 216] width 60 height 15
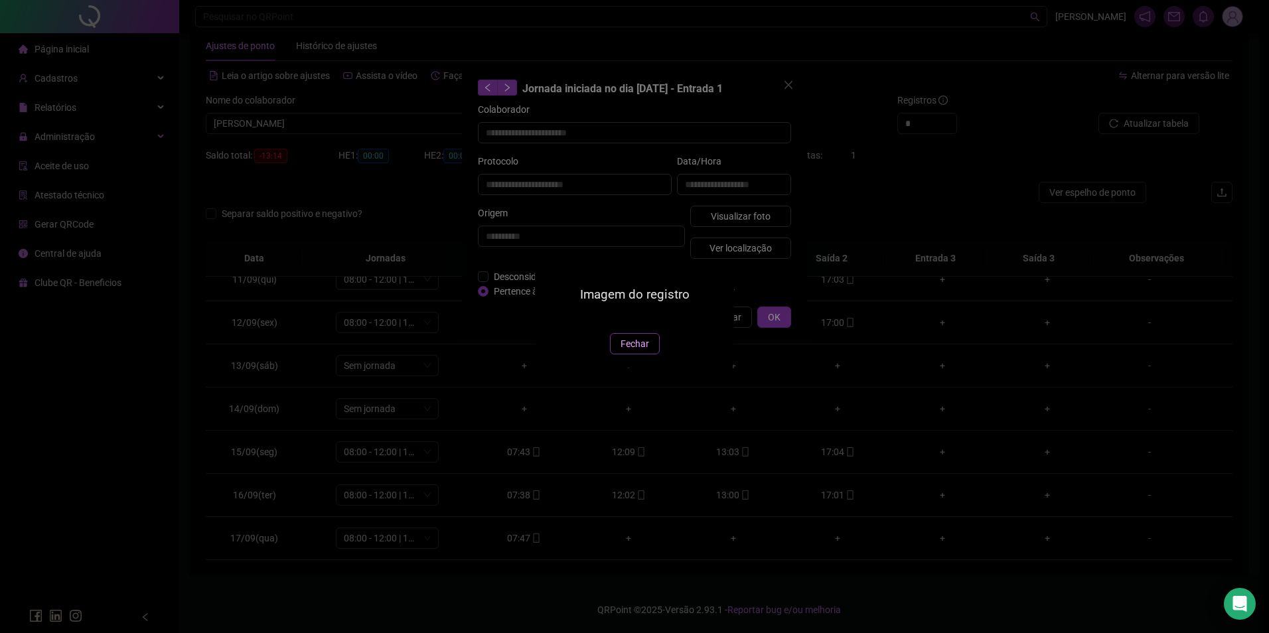
click at [633, 351] on span "Fechar" at bounding box center [635, 344] width 29 height 15
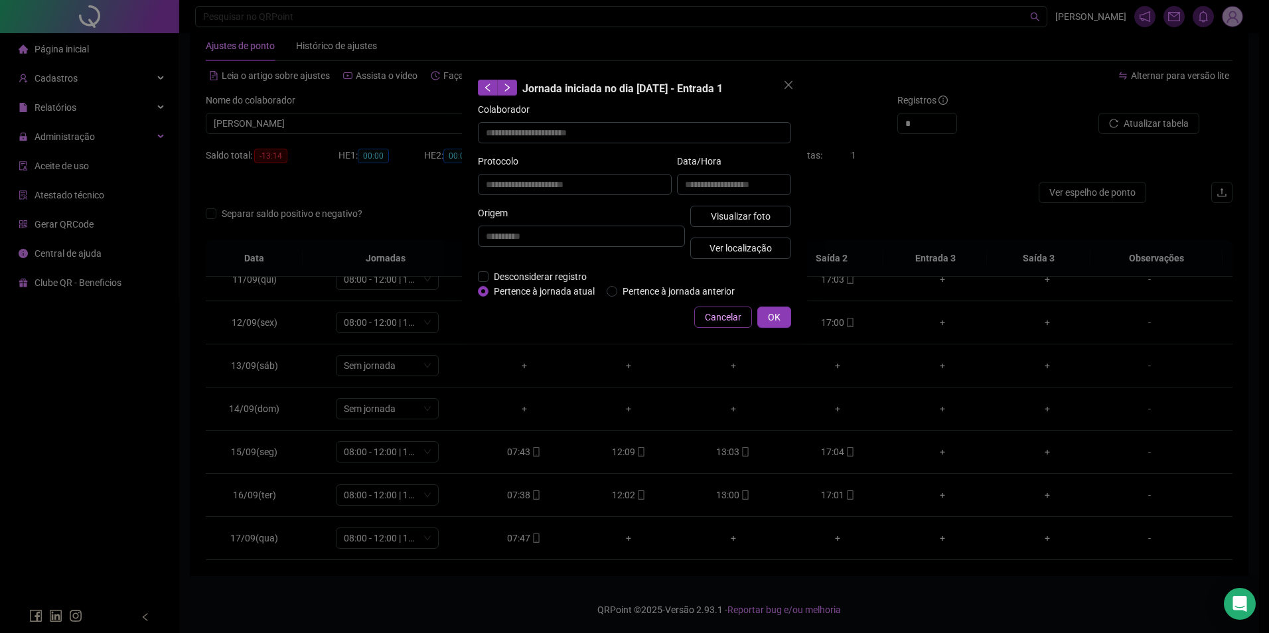
click at [736, 315] on span "Cancelar" at bounding box center [723, 317] width 37 height 15
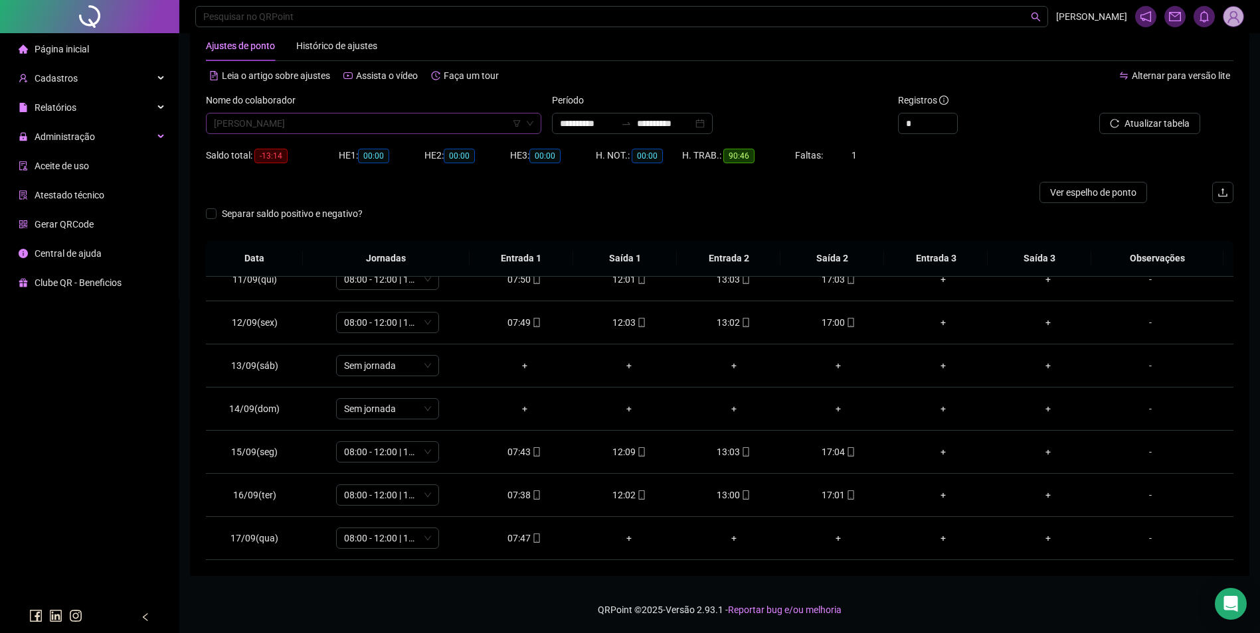
scroll to position [14044, 0]
click at [456, 129] on span "MAYARA CRIS MARQUES LIMA" at bounding box center [373, 124] width 319 height 20
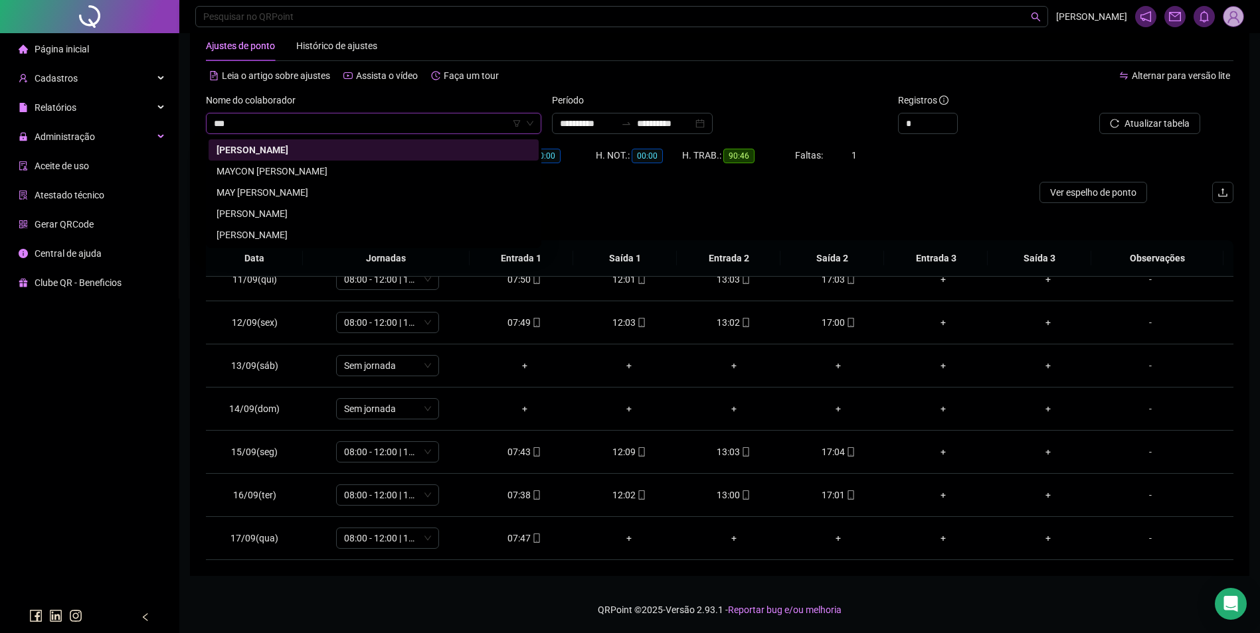
scroll to position [0, 0]
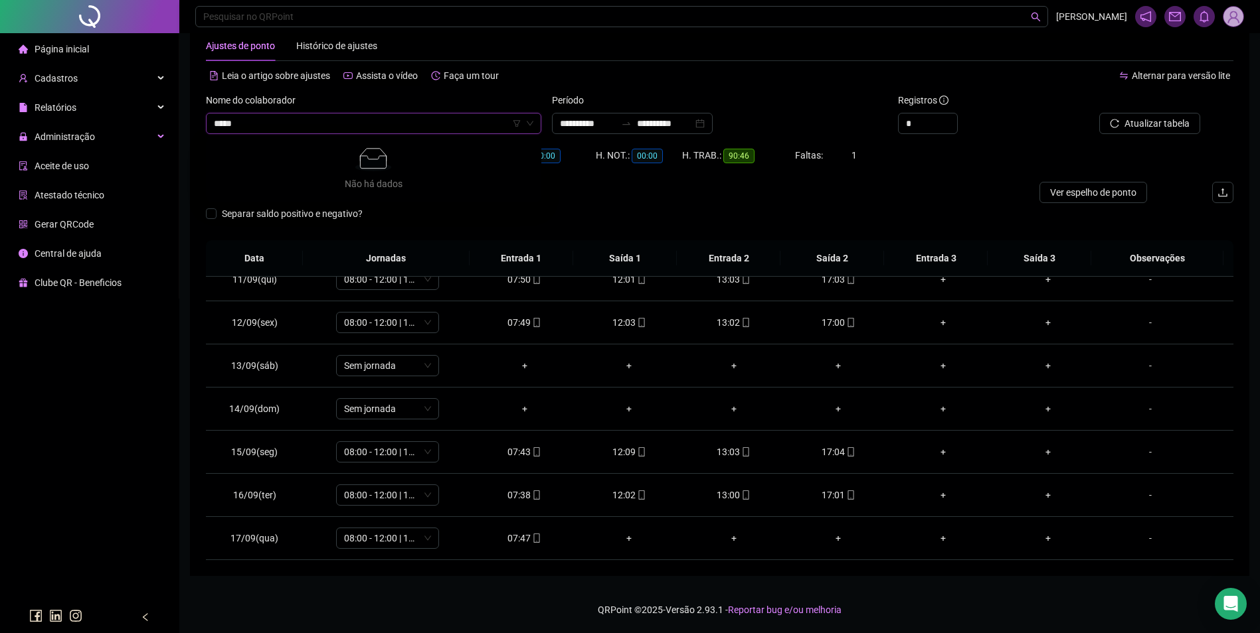
type input "****"
click at [307, 151] on div "MAYCON ARAUJO DOS SANTOS" at bounding box center [373, 150] width 314 height 15
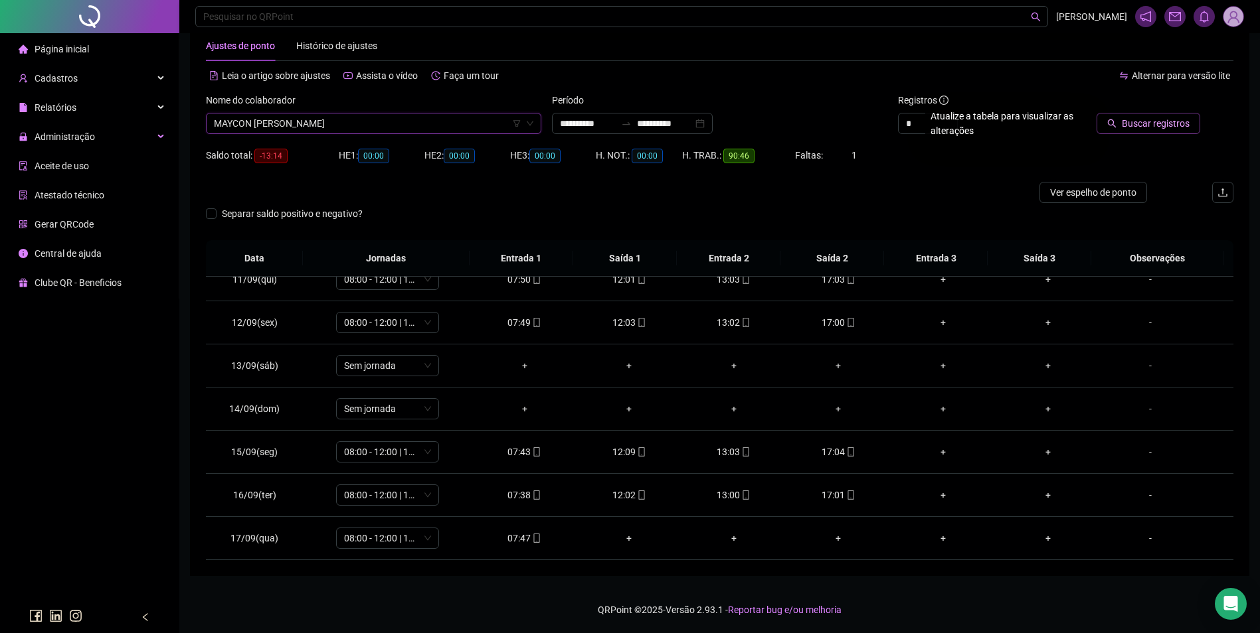
click at [1136, 120] on span "Buscar registros" at bounding box center [1155, 123] width 68 height 15
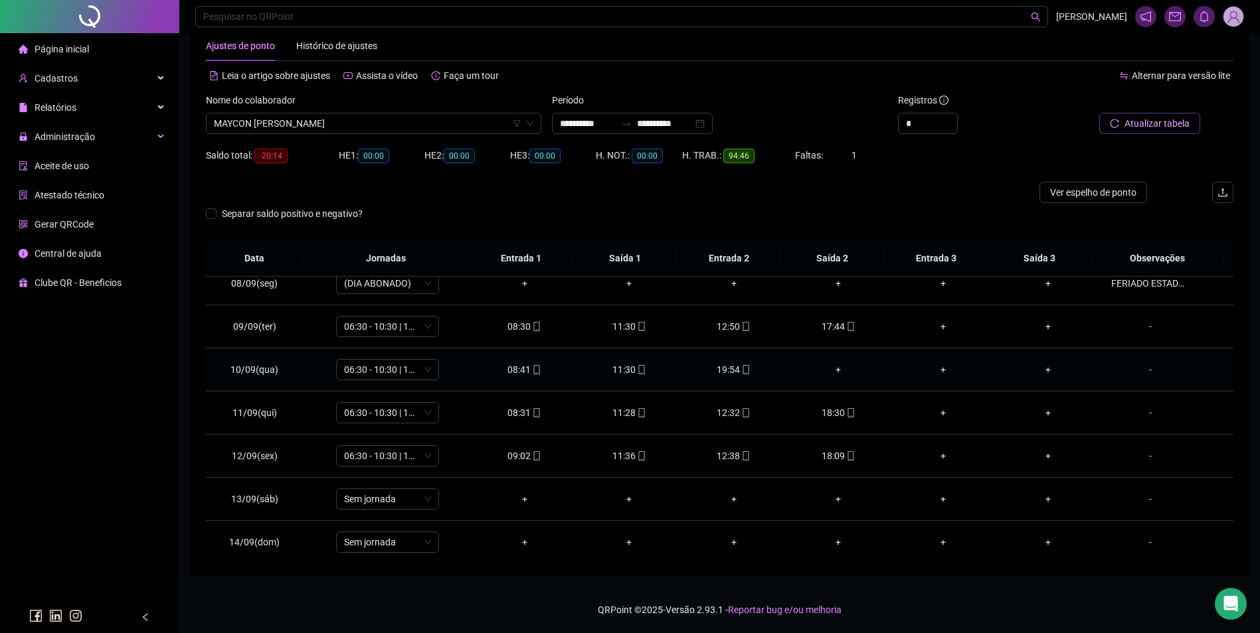
scroll to position [332, 0]
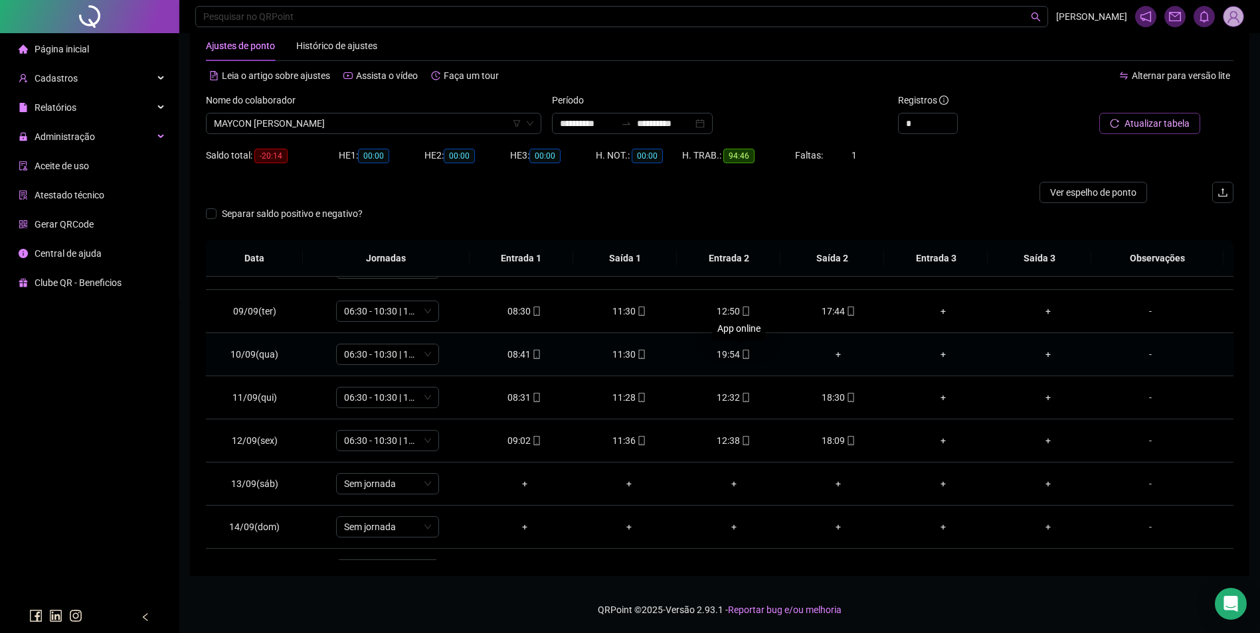
click at [742, 354] on icon "mobile" at bounding box center [745, 354] width 9 height 9
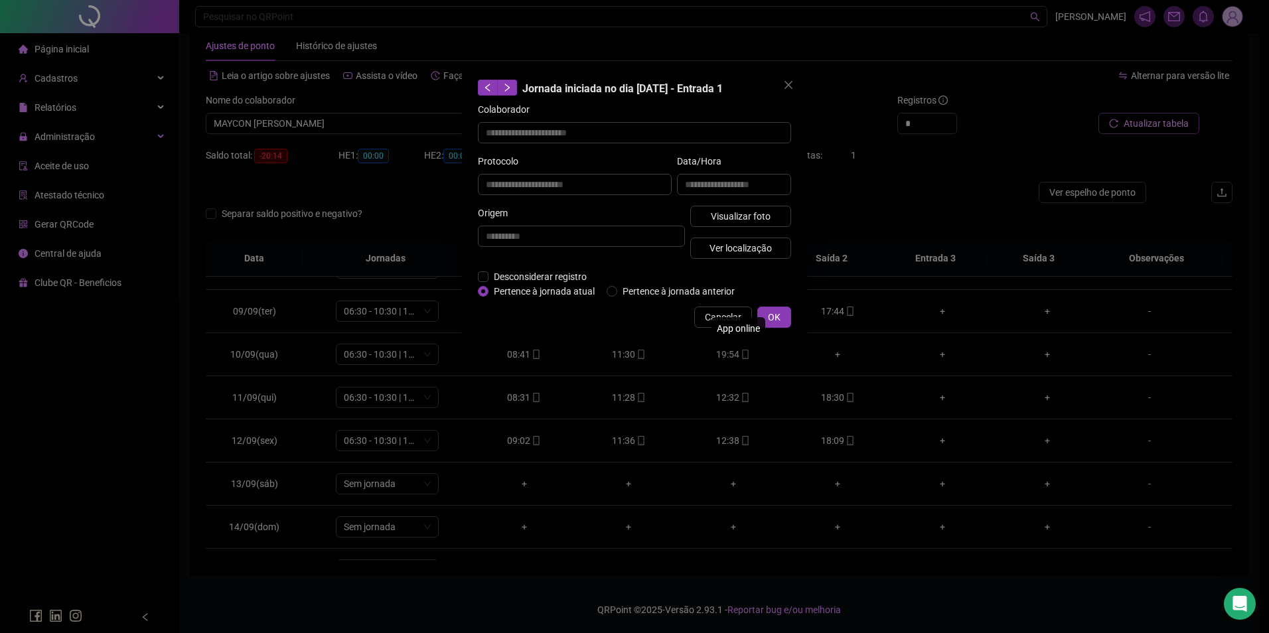
type input "**********"
click at [746, 206] on button "Visualizar foto" at bounding box center [741, 216] width 101 height 21
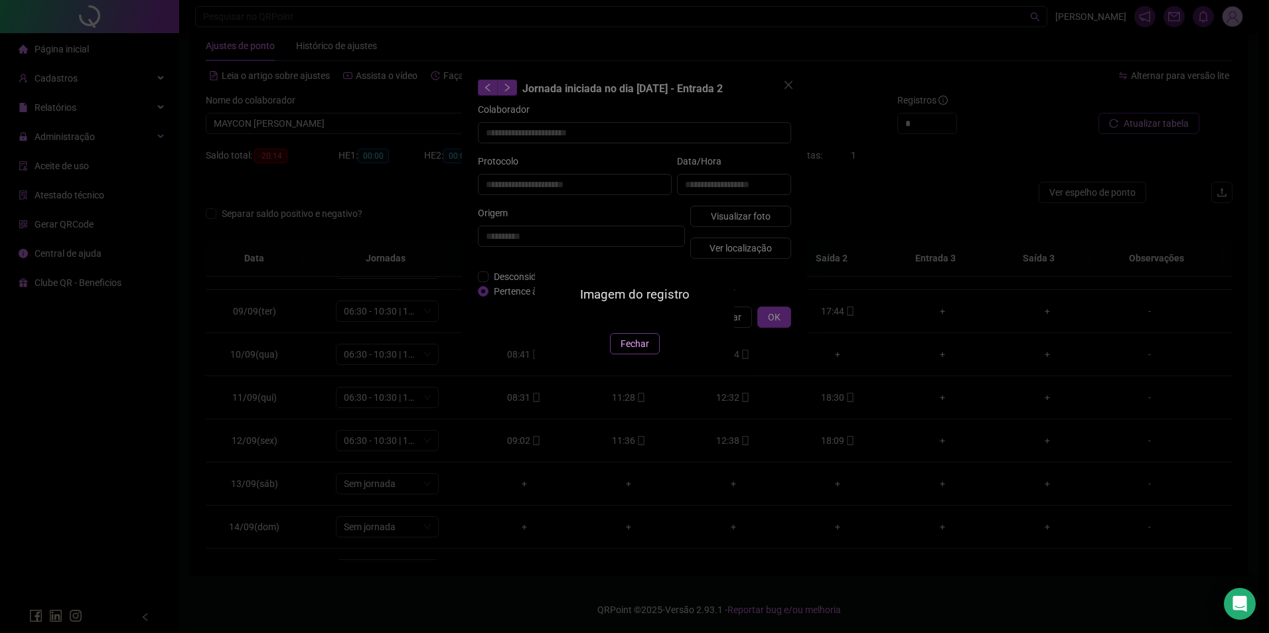
click at [631, 351] on span "Fechar" at bounding box center [635, 344] width 29 height 15
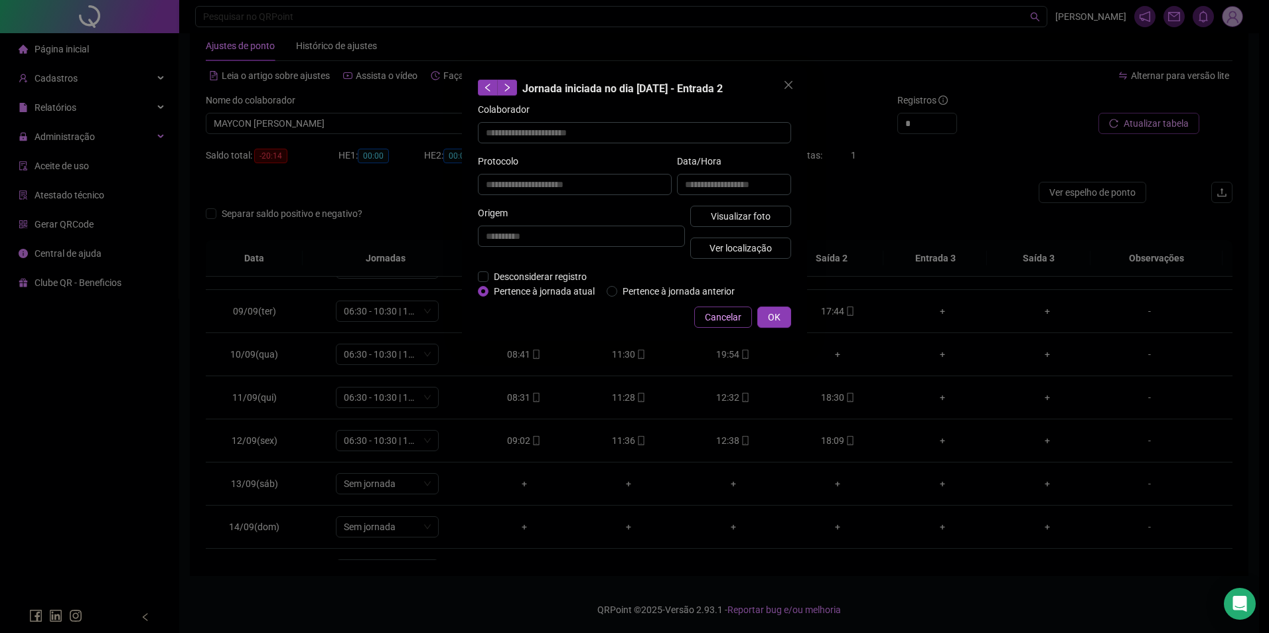
click at [724, 316] on span "Cancelar" at bounding box center [723, 317] width 37 height 15
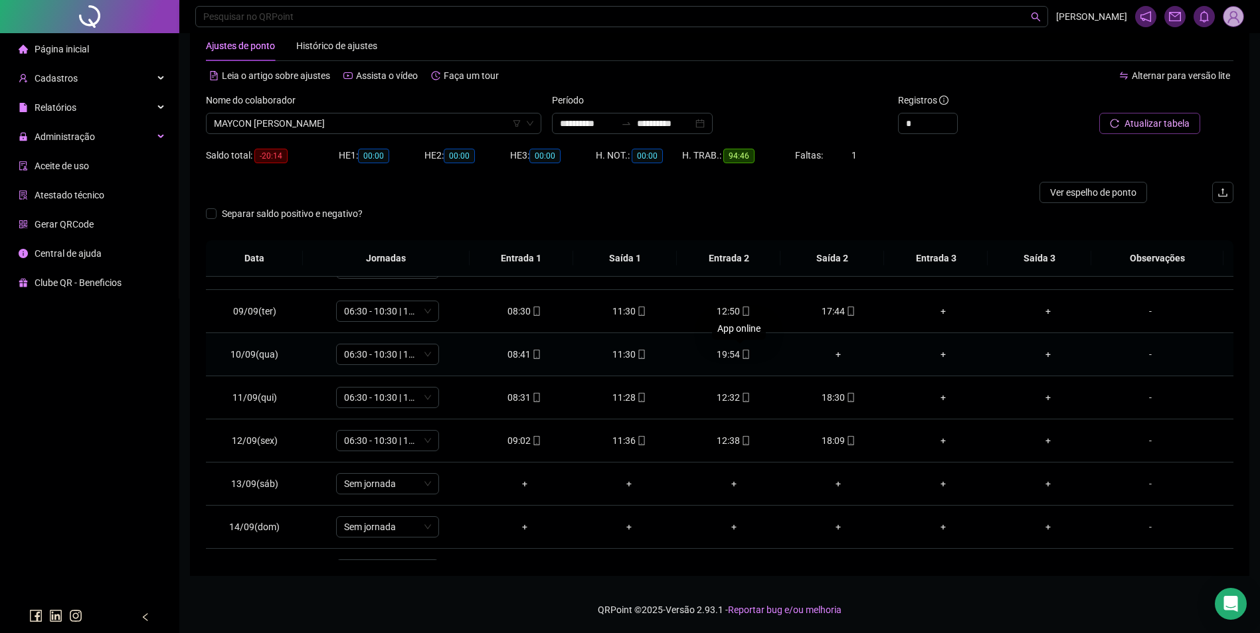
click at [744, 355] on icon "mobile" at bounding box center [745, 354] width 9 height 9
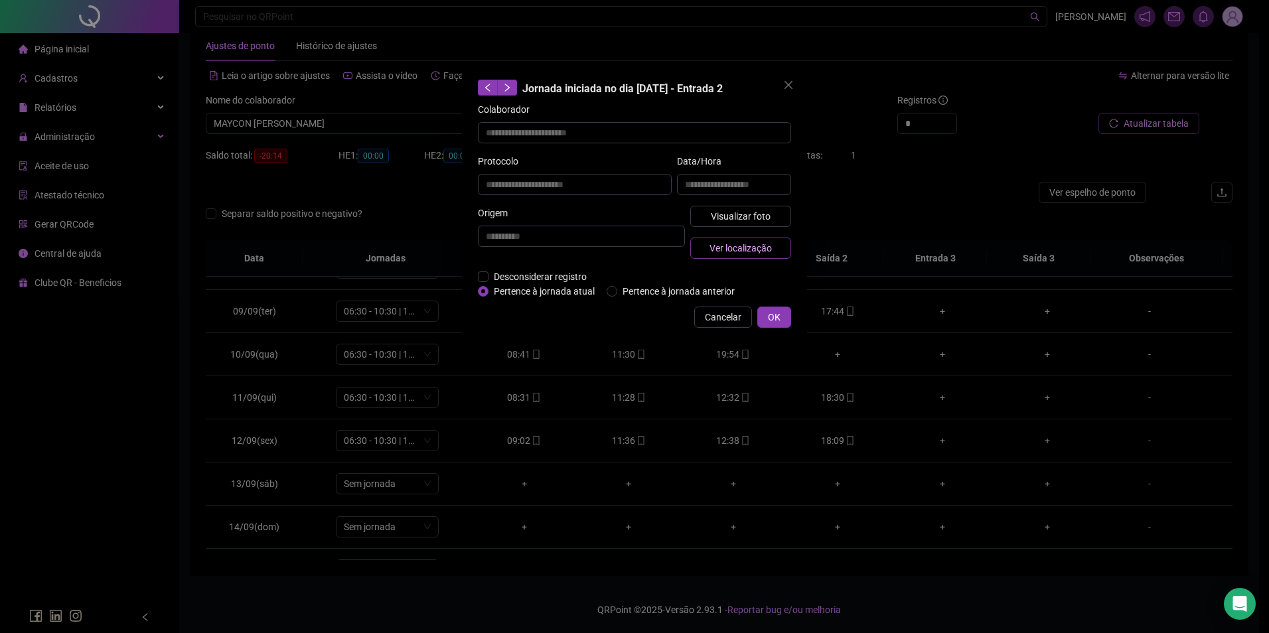
click at [748, 254] on span "Ver localização" at bounding box center [741, 248] width 62 height 15
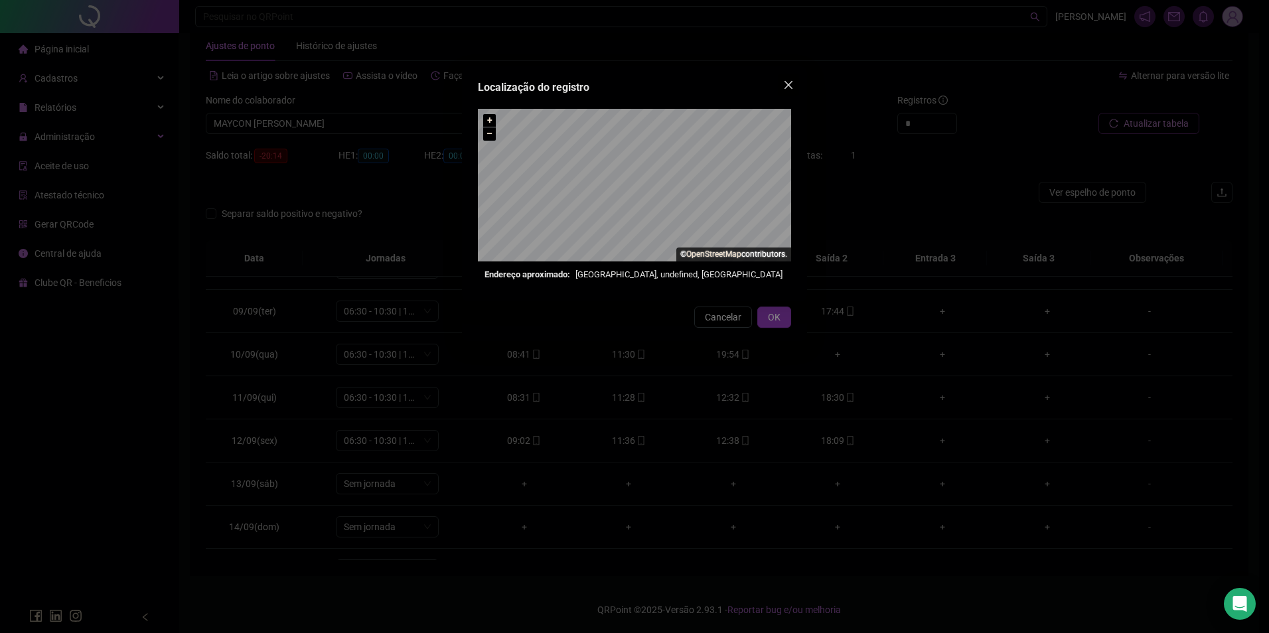
click at [794, 82] on span "Close" at bounding box center [788, 85] width 21 height 11
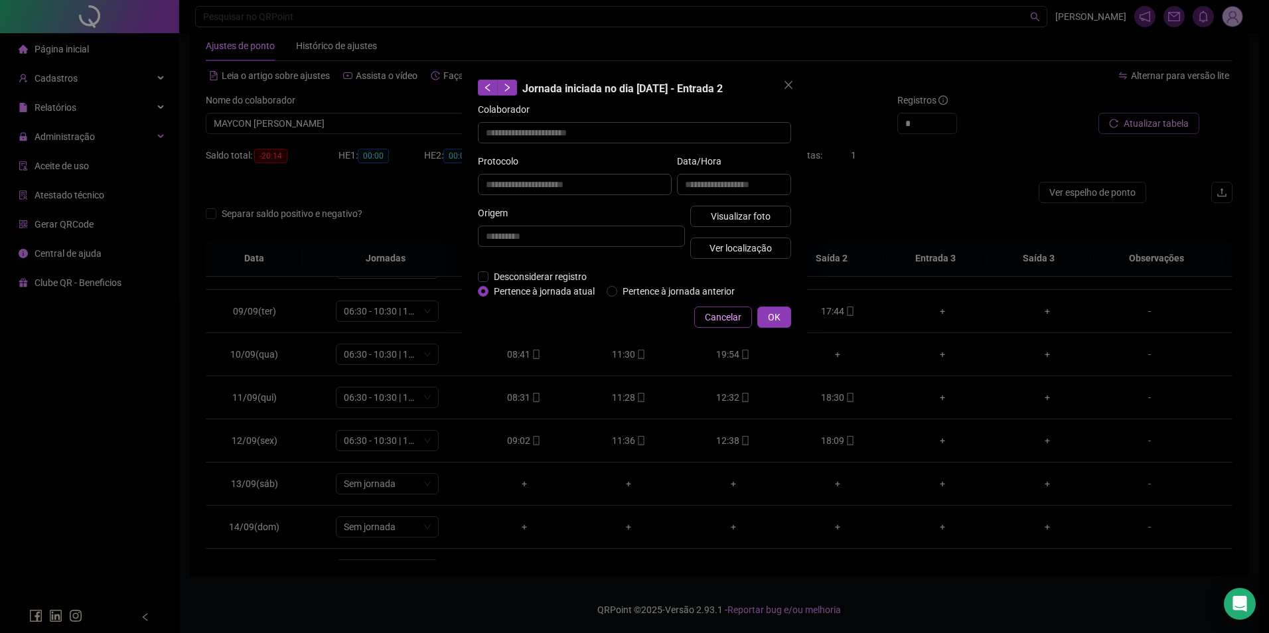
click at [721, 315] on span "Cancelar" at bounding box center [723, 317] width 37 height 15
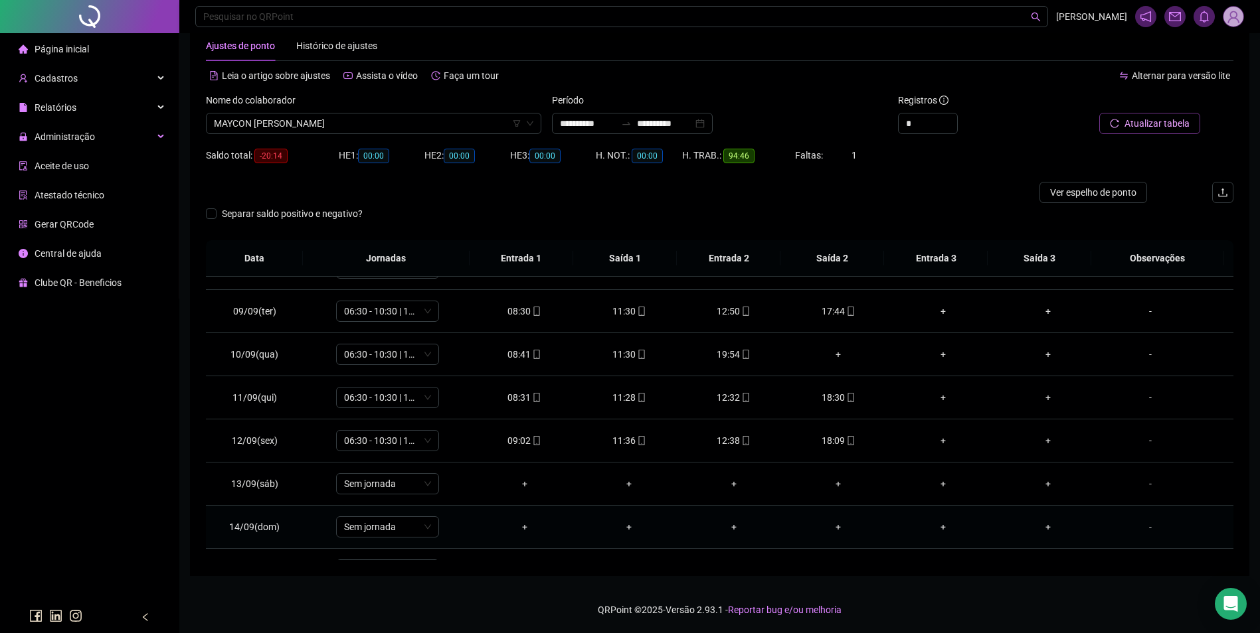
scroll to position [317, 0]
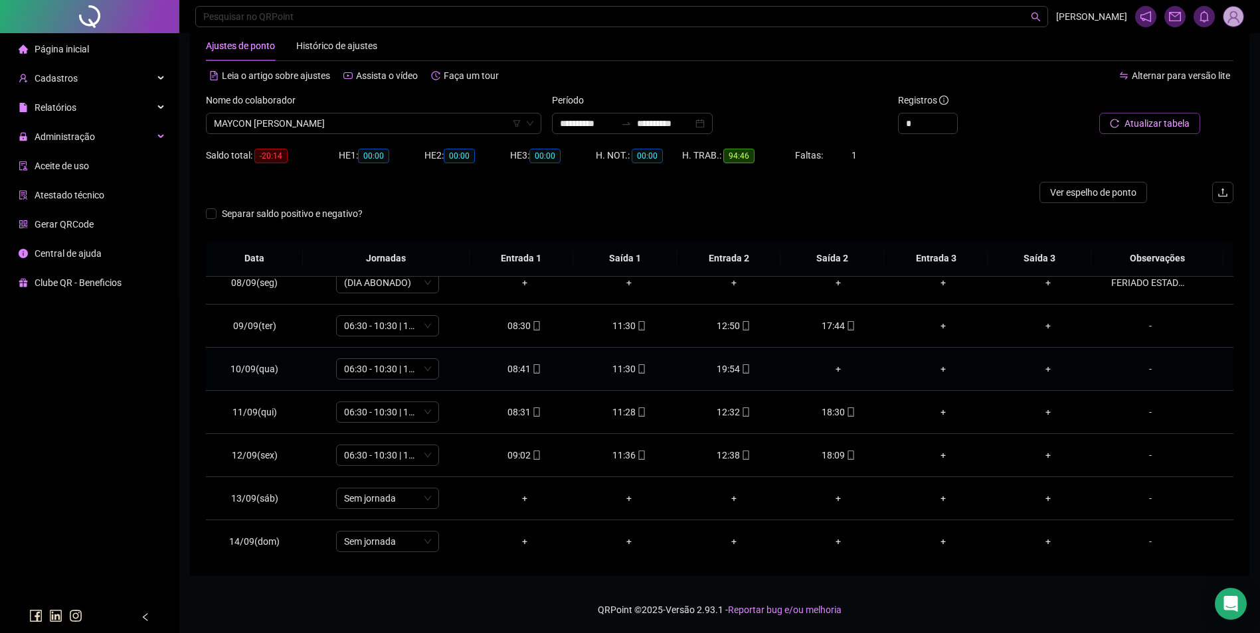
click at [831, 368] on div "+" at bounding box center [839, 369] width 84 height 15
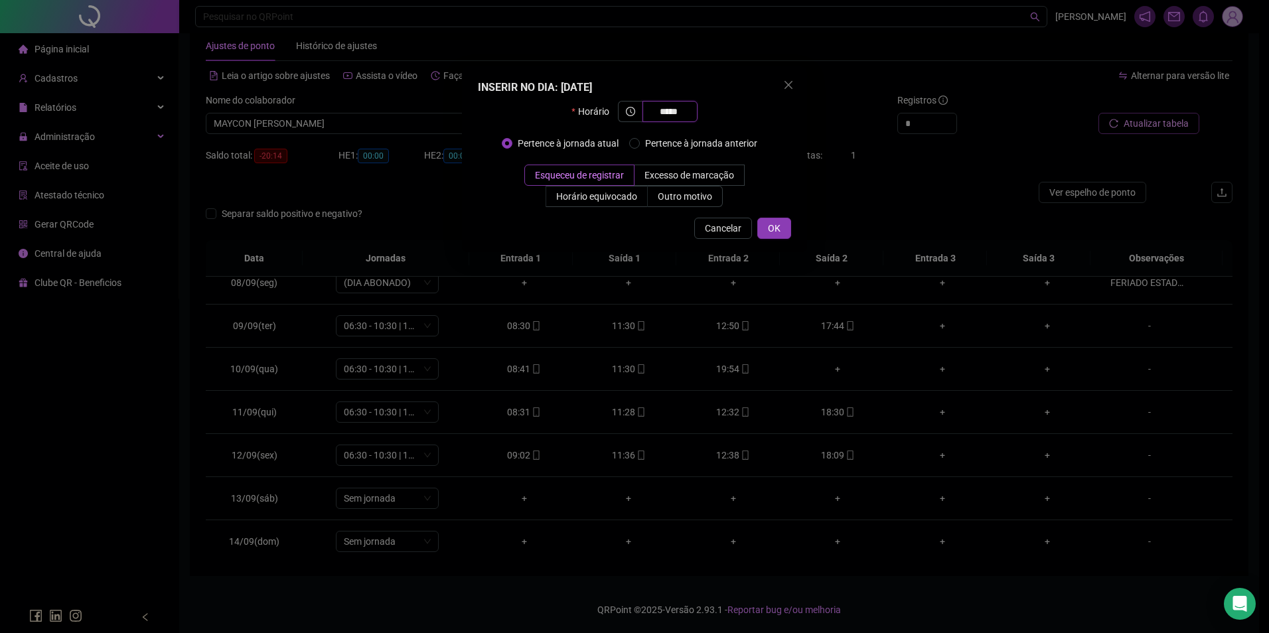
type input "*****"
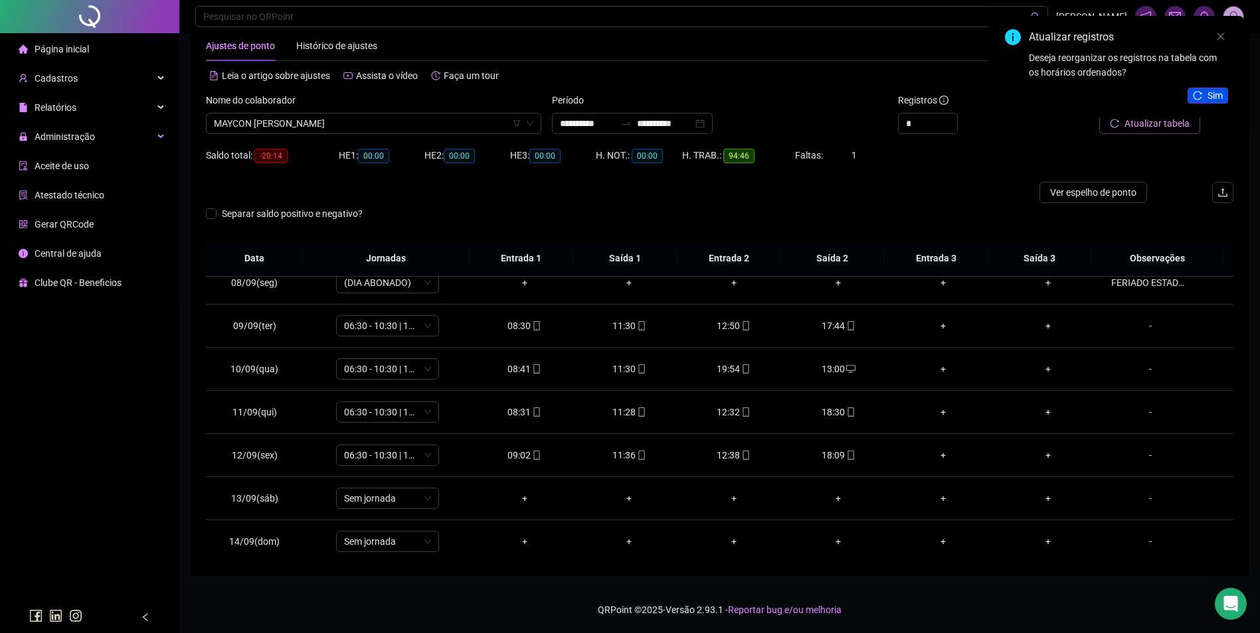
click at [1222, 95] on button "Sim" at bounding box center [1207, 96] width 41 height 16
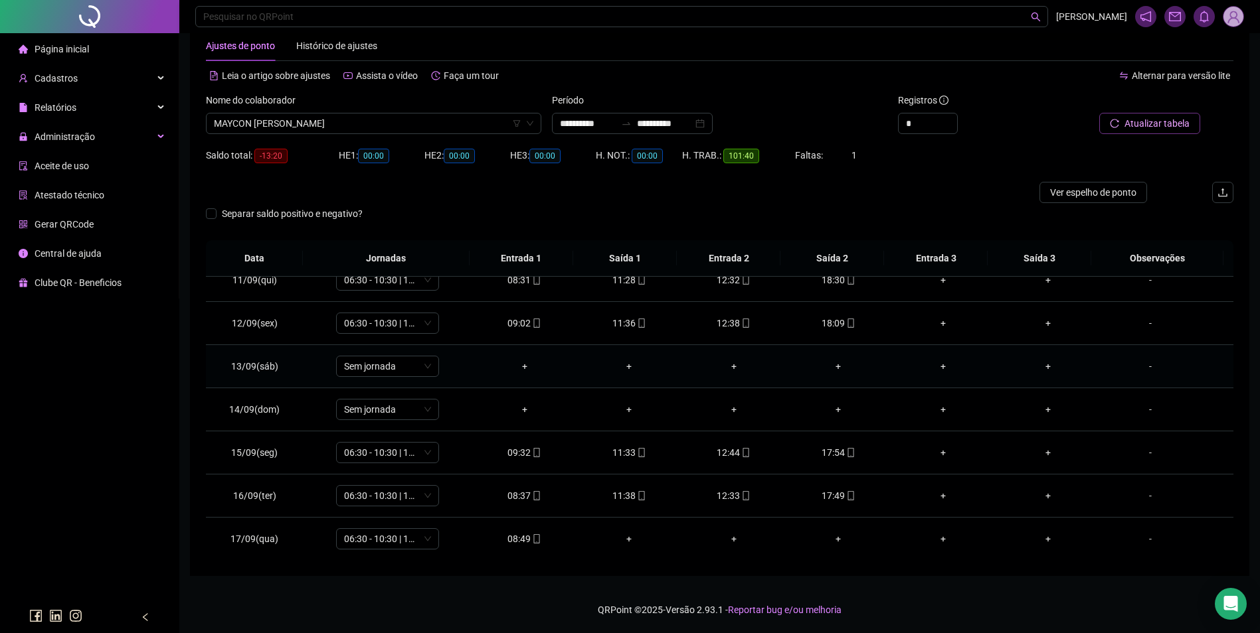
scroll to position [450, 0]
click at [520, 534] on div "08:49" at bounding box center [525, 538] width 84 height 15
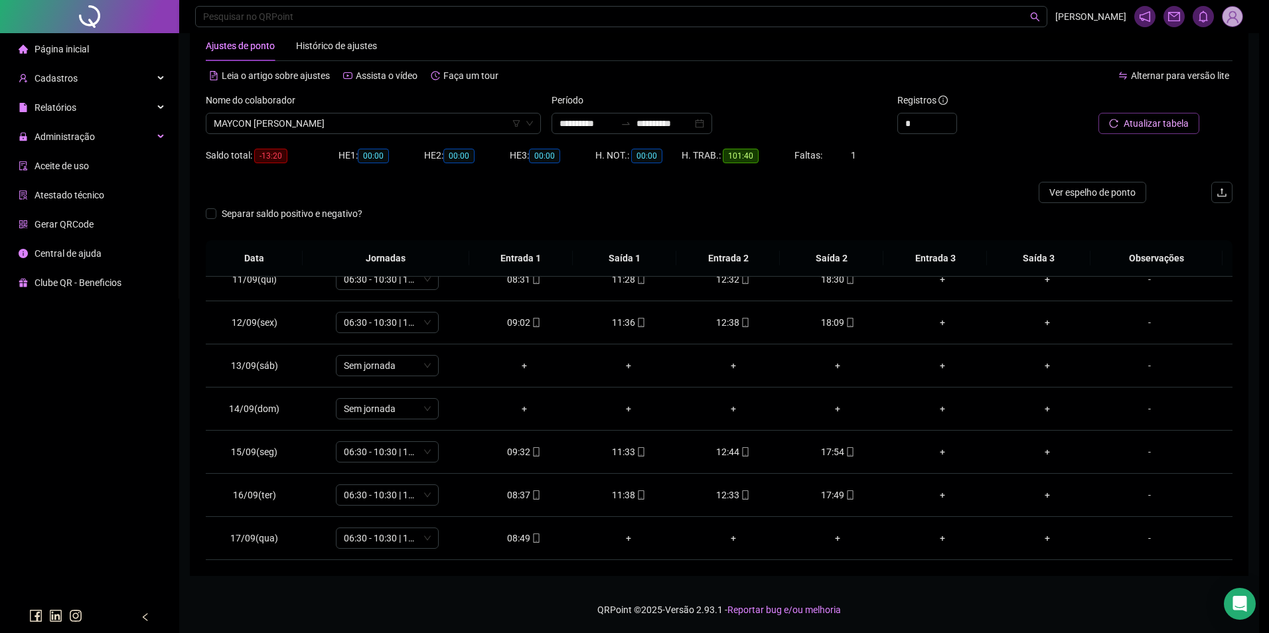
type input "**********"
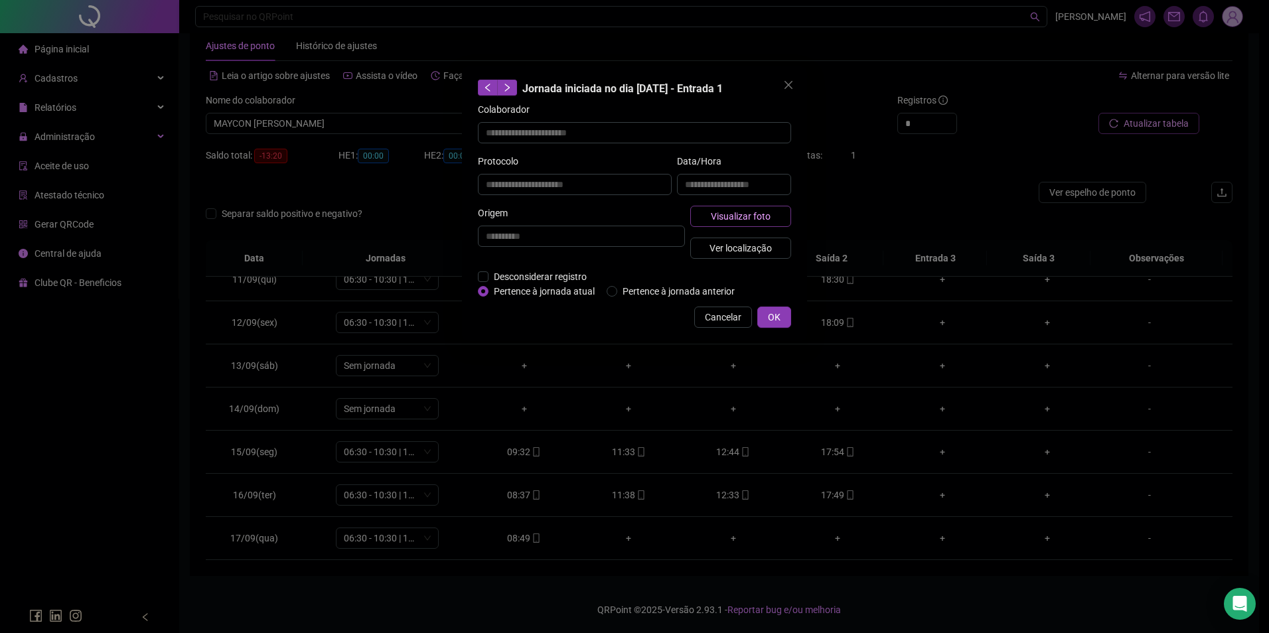
click at [754, 218] on span "Visualizar foto" at bounding box center [741, 216] width 60 height 15
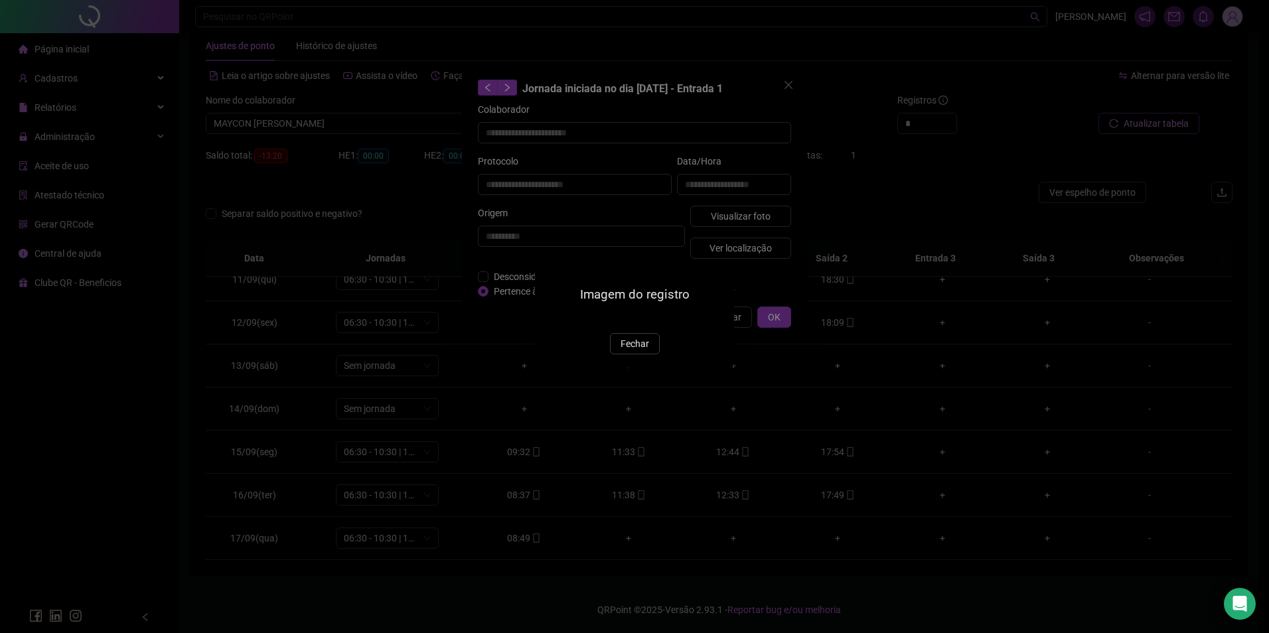
drag, startPoint x: 627, startPoint y: 418, endPoint x: 665, endPoint y: 386, distance: 49.6
click at [627, 351] on span "Fechar" at bounding box center [635, 344] width 29 height 15
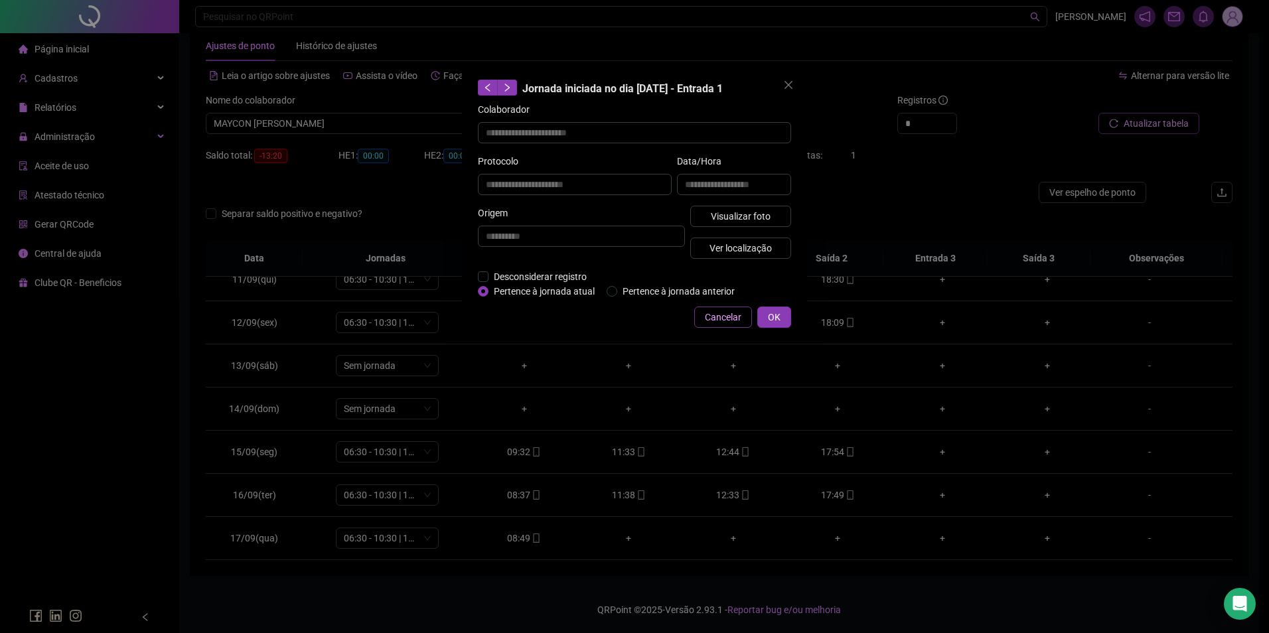
click at [712, 316] on span "Cancelar" at bounding box center [723, 317] width 37 height 15
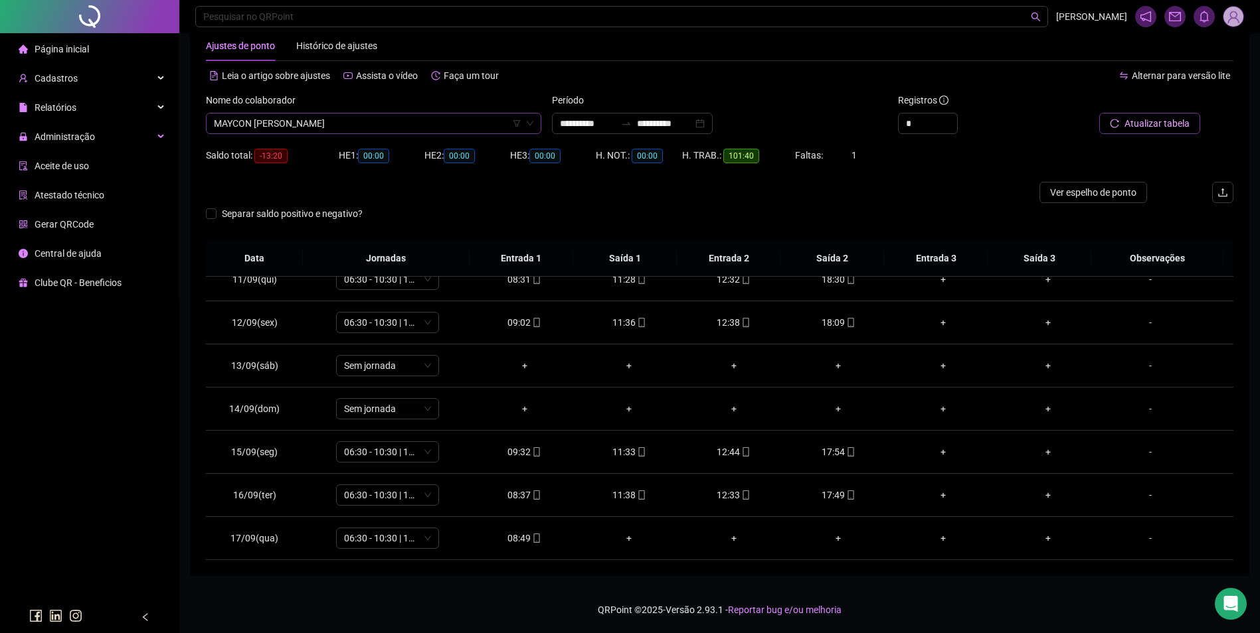
scroll to position [14065, 0]
click at [388, 114] on span "MAYCON ARAUJO DOS SANTOS" at bounding box center [373, 124] width 319 height 20
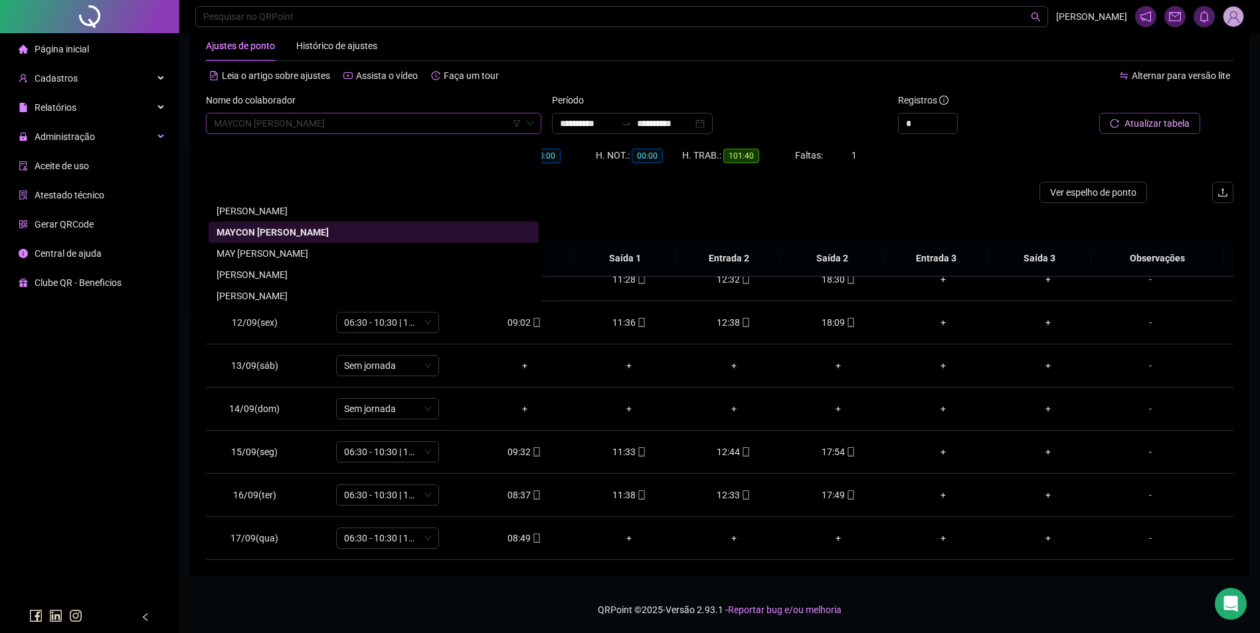
scroll to position [14198, 0]
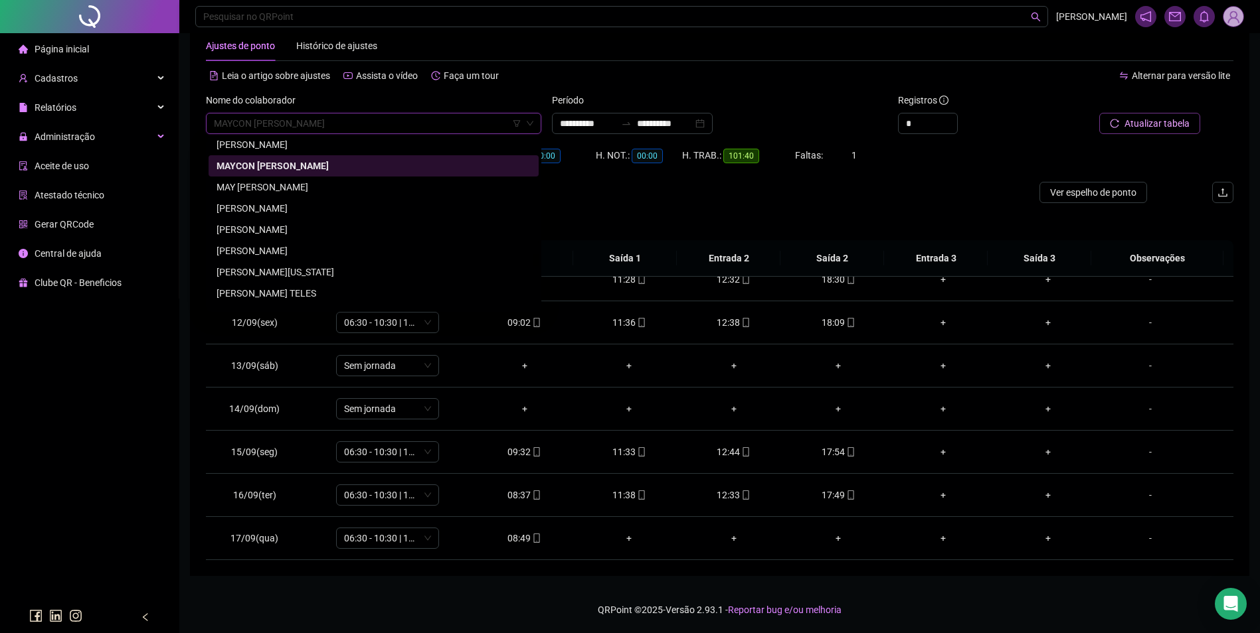
click at [286, 252] on div "MAZIO ALVES NOLETO" at bounding box center [373, 251] width 314 height 15
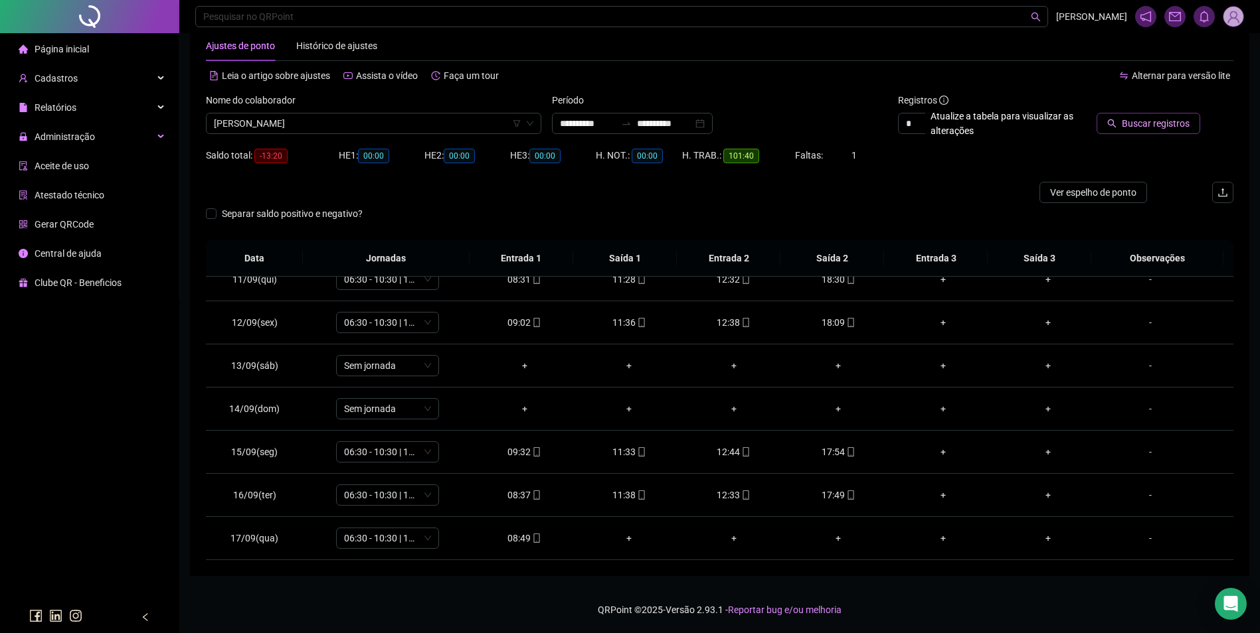
click at [1137, 120] on span "Buscar registros" at bounding box center [1155, 123] width 68 height 15
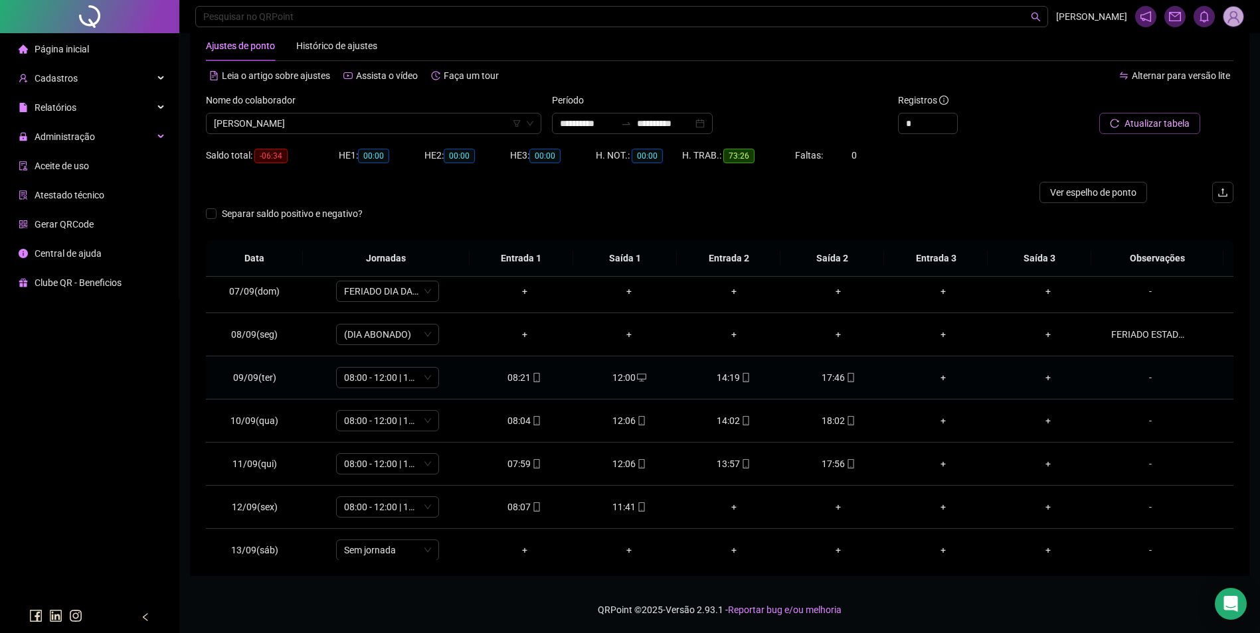
scroll to position [450, 0]
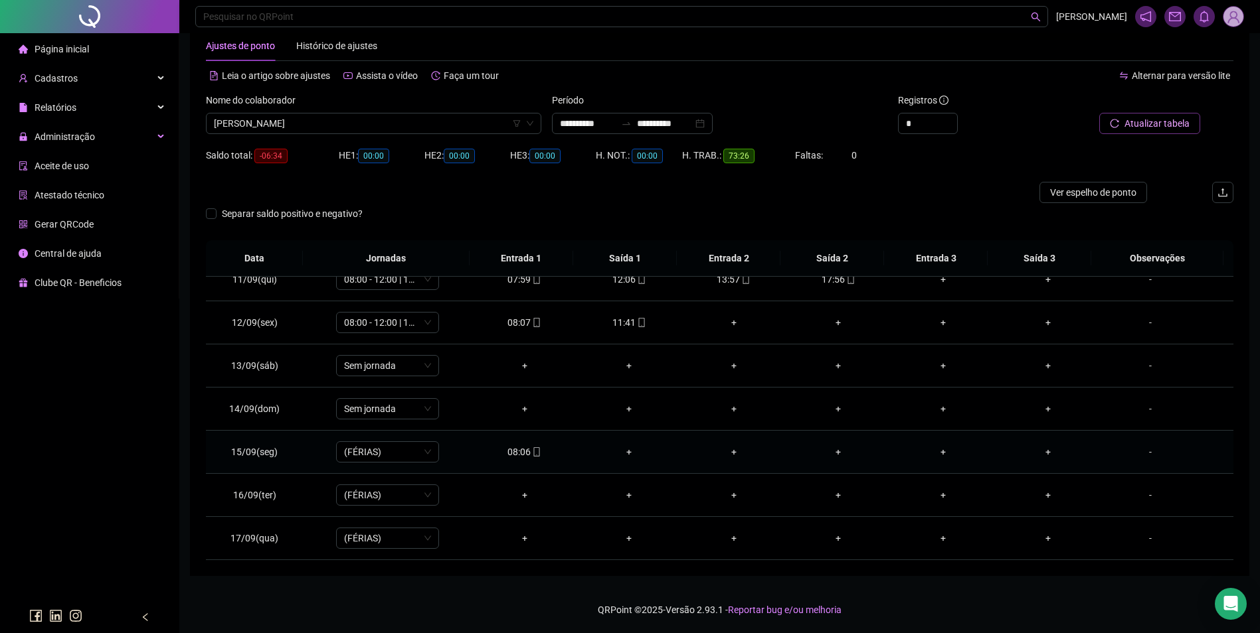
click at [533, 449] on icon "mobile" at bounding box center [536, 452] width 6 height 9
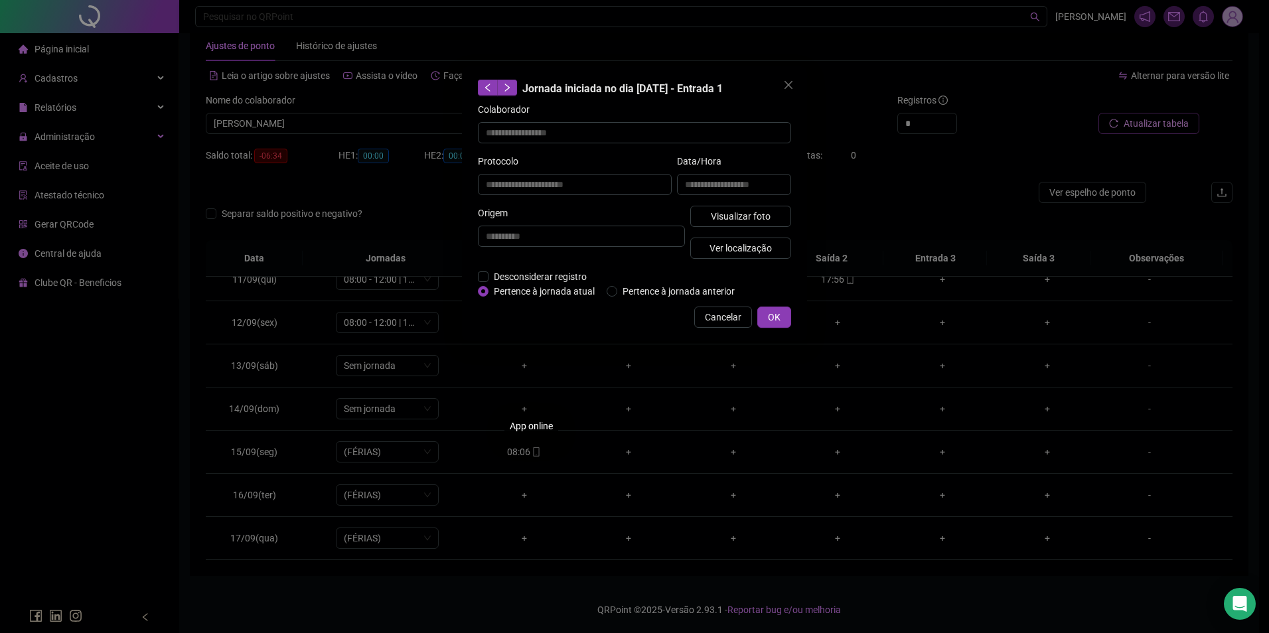
type input "**********"
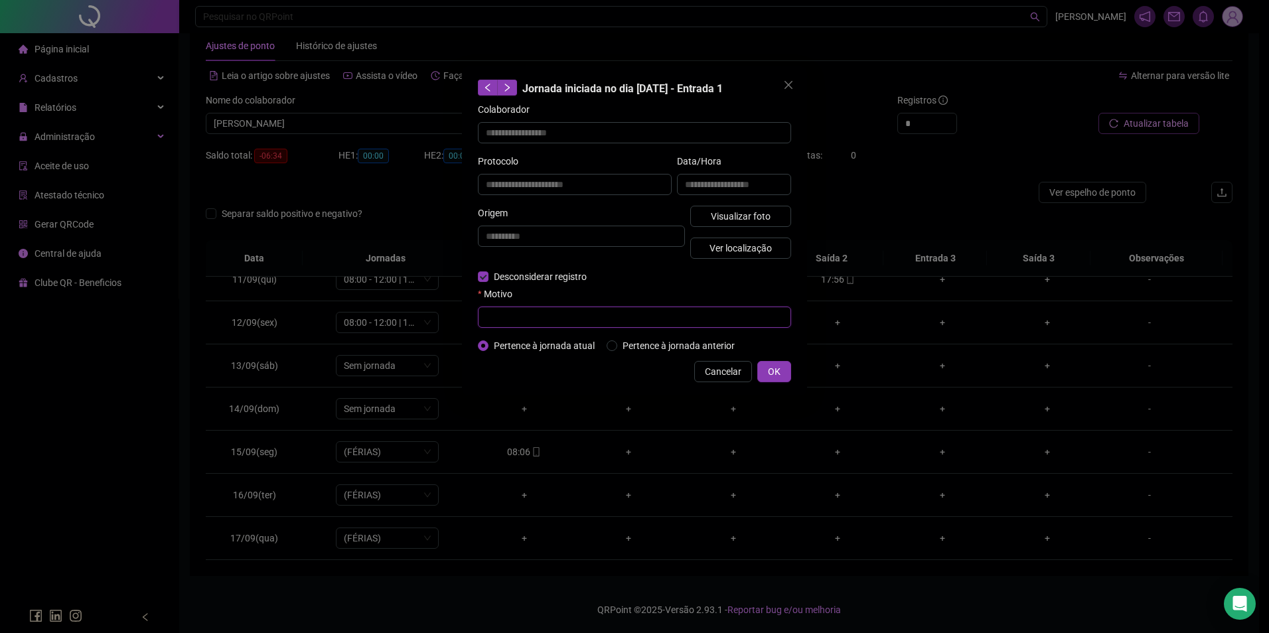
click at [495, 320] on input "text" at bounding box center [634, 317] width 313 height 21
type input "*"
click at [781, 363] on button "OK" at bounding box center [775, 371] width 34 height 21
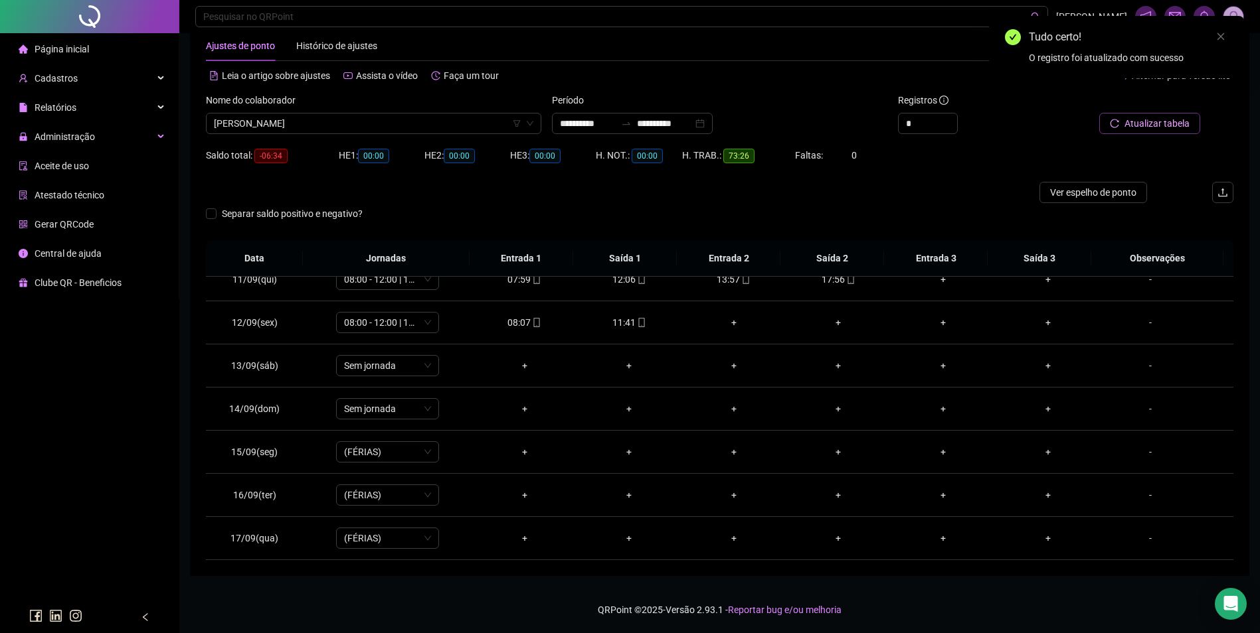
click at [1149, 123] on span "Atualizar tabela" at bounding box center [1156, 123] width 65 height 15
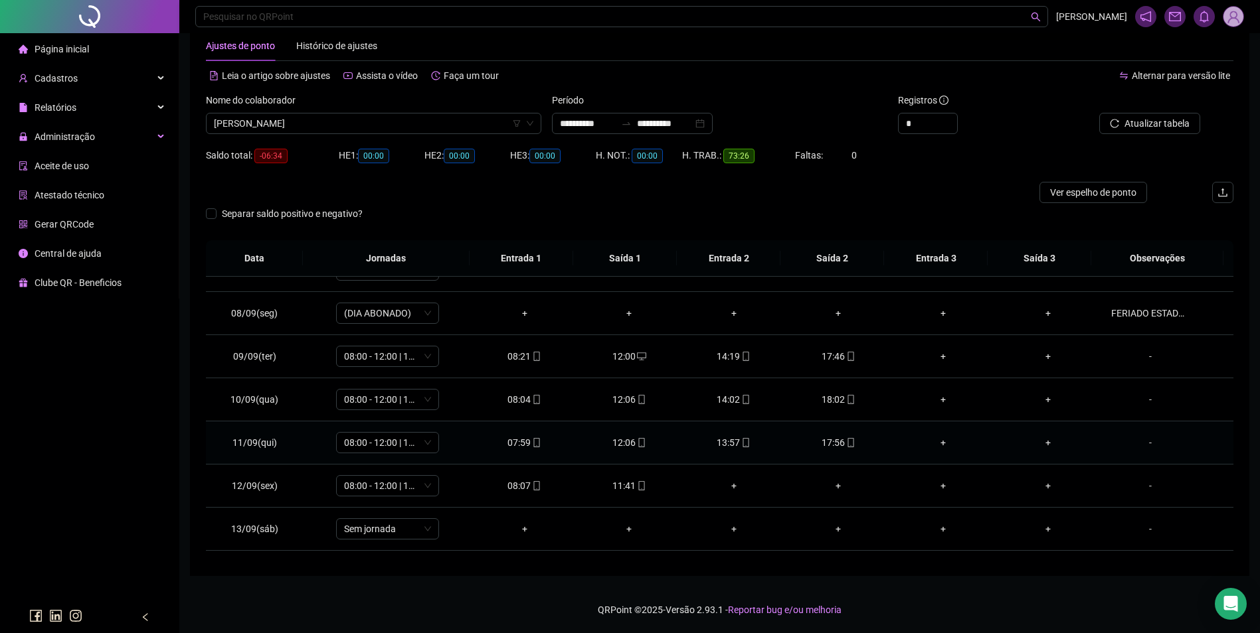
scroll to position [317, 0]
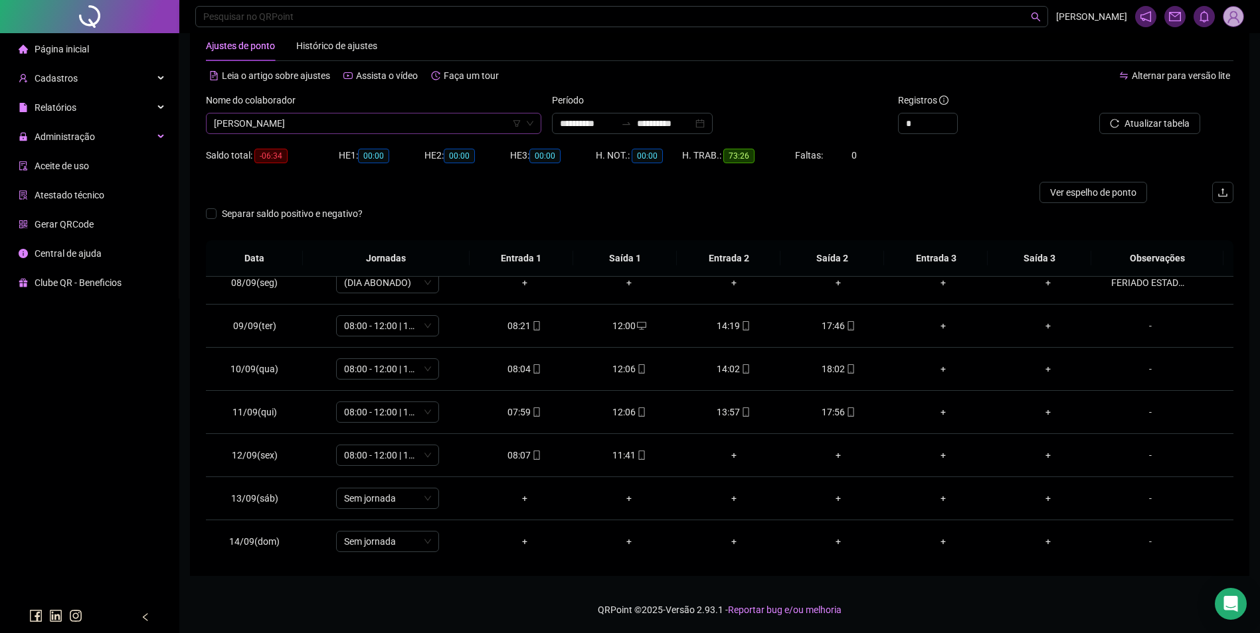
click at [384, 120] on span "MAZIO ALVES NOLETO" at bounding box center [373, 124] width 319 height 20
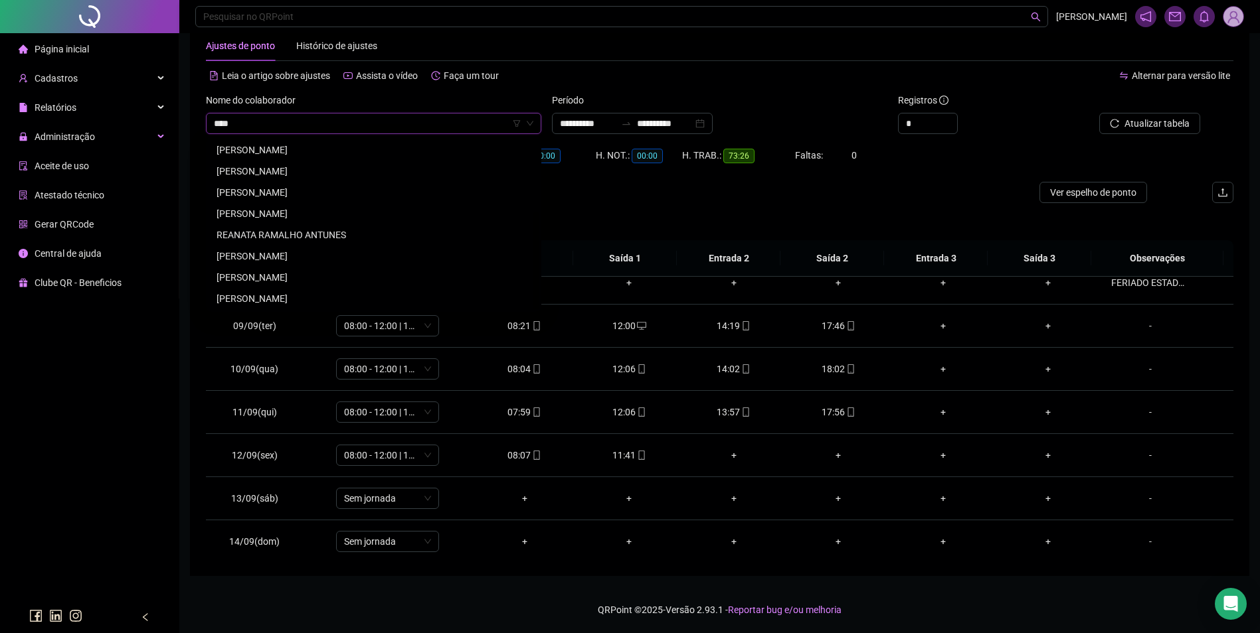
scroll to position [0, 0]
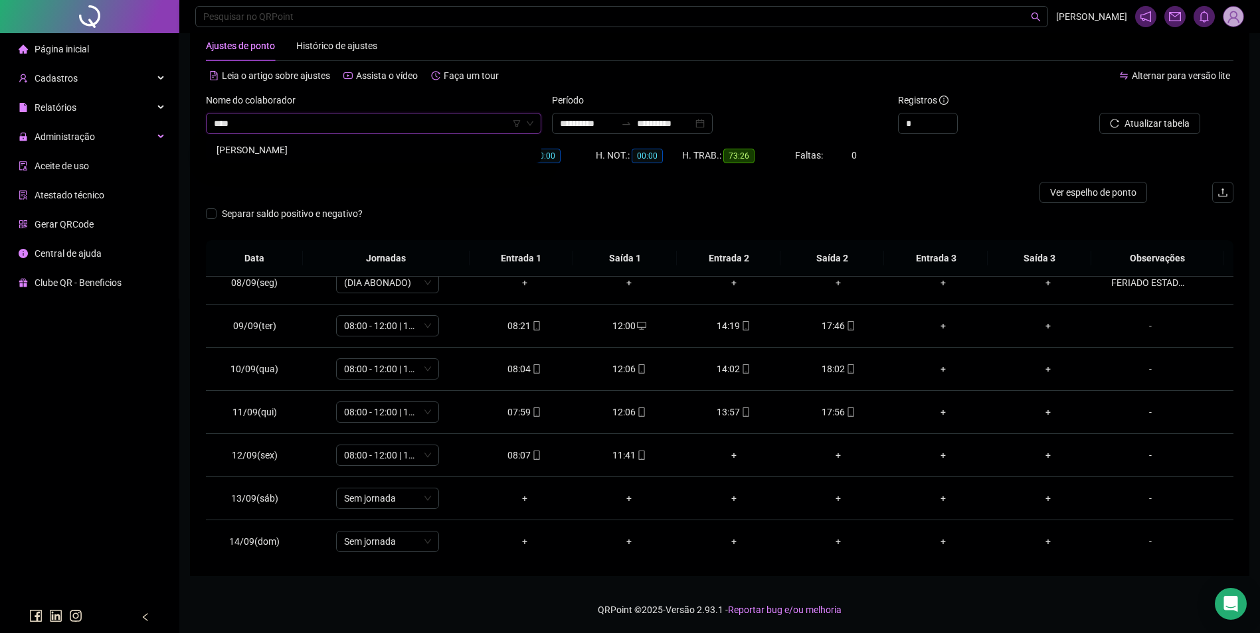
type input "*****"
drag, startPoint x: 297, startPoint y: 141, endPoint x: 337, endPoint y: 143, distance: 39.9
click at [299, 141] on div "NATHALIA DE SOUSA BEZERRA" at bounding box center [373, 149] width 330 height 21
click at [1133, 124] on span "Buscar registros" at bounding box center [1155, 123] width 68 height 15
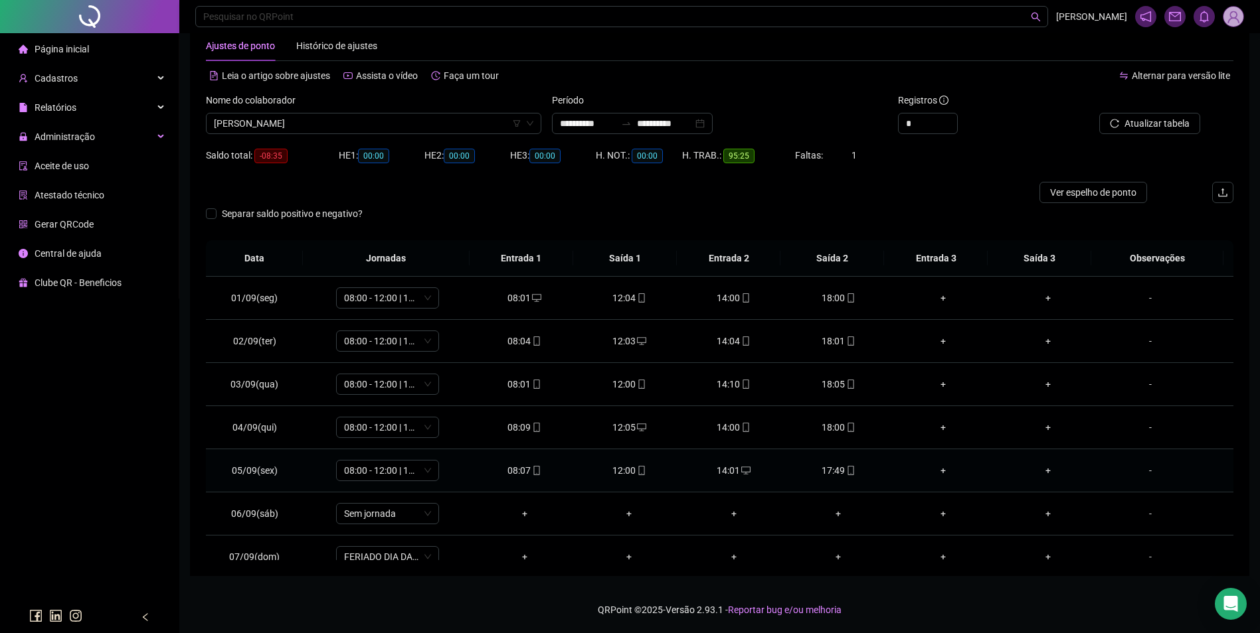
scroll to position [450, 0]
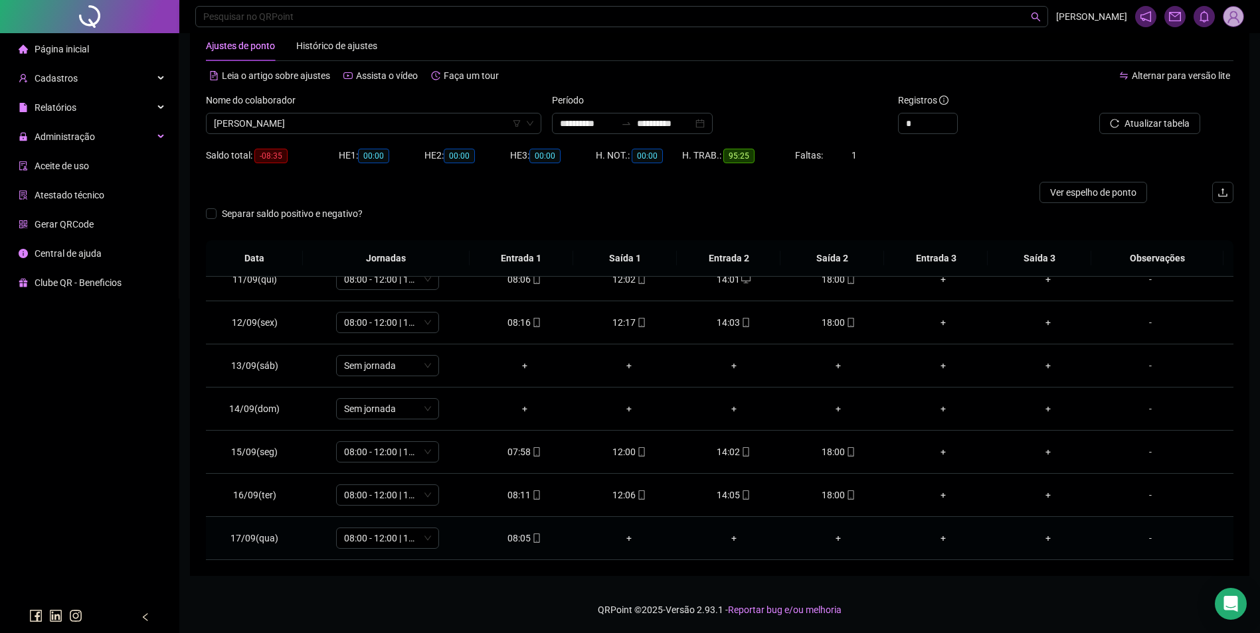
click at [532, 540] on icon "mobile" at bounding box center [536, 538] width 9 height 9
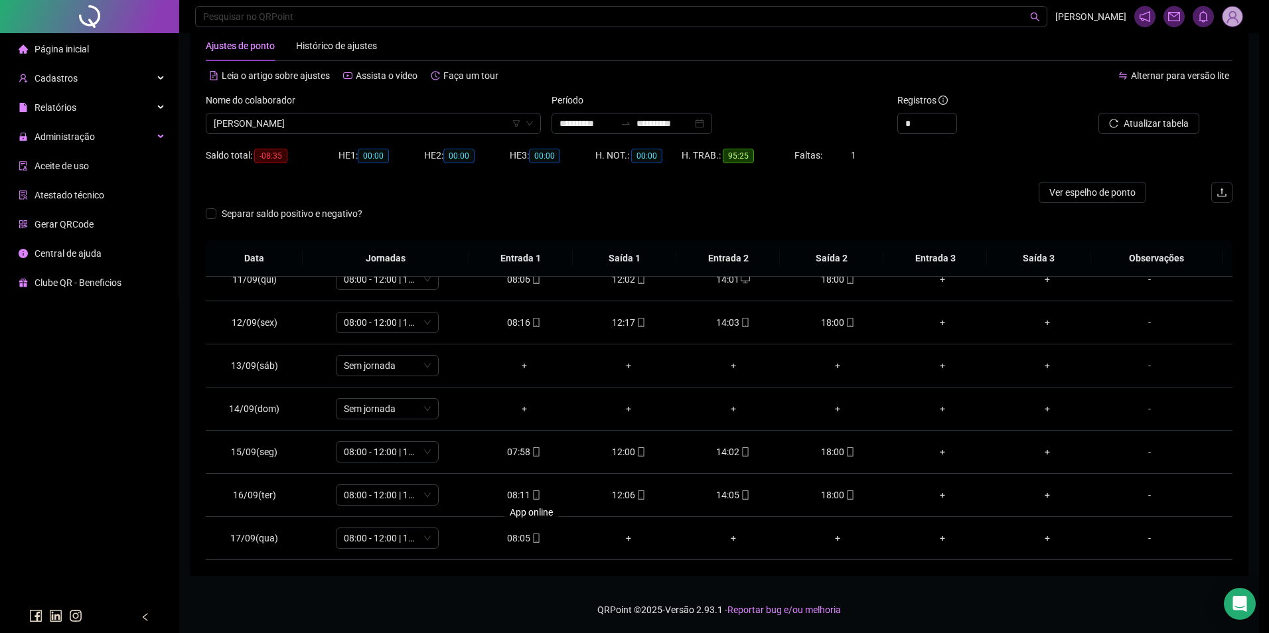
type input "**********"
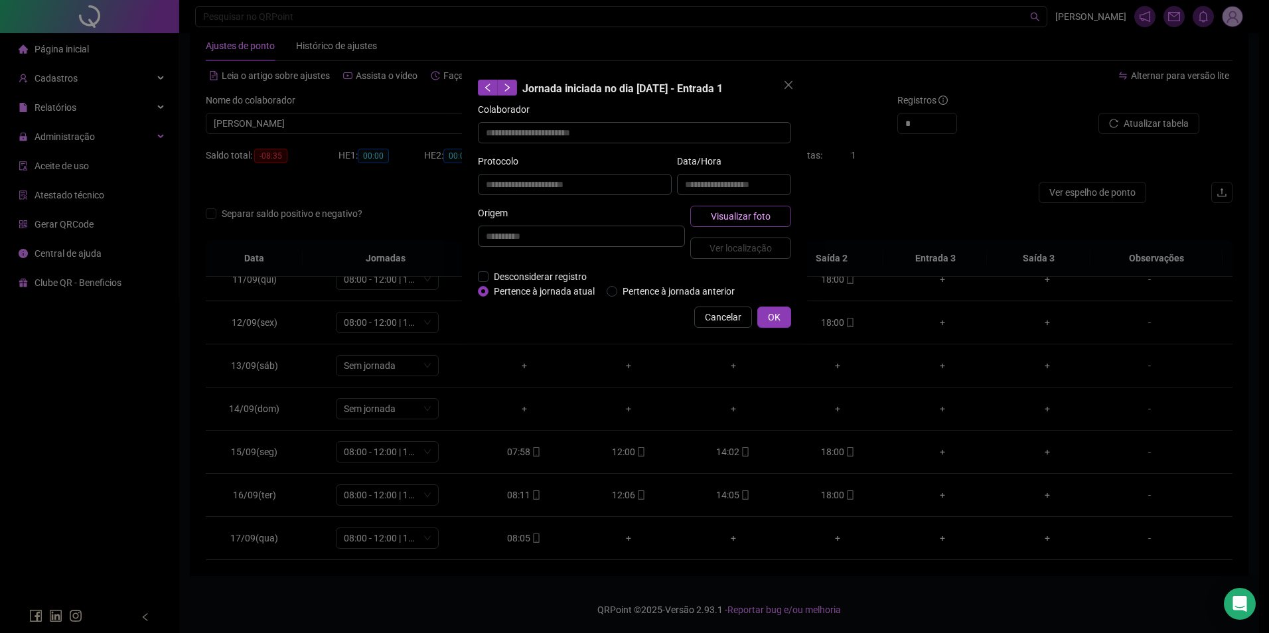
click at [716, 206] on button "Visualizar foto" at bounding box center [741, 216] width 101 height 21
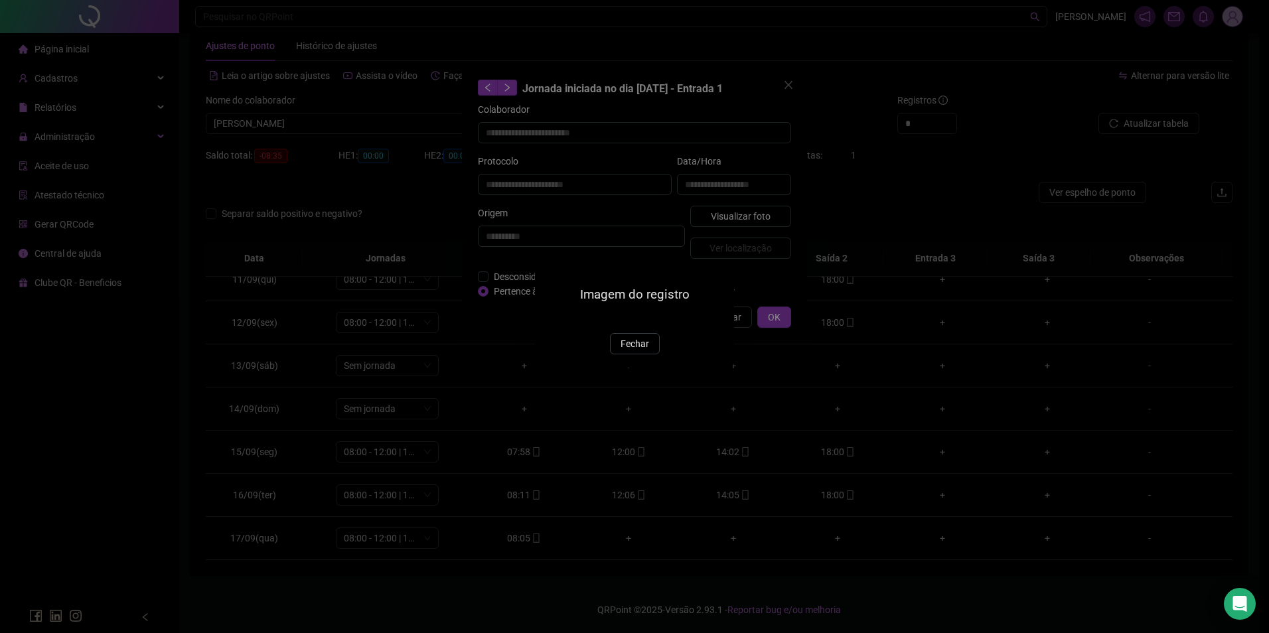
drag, startPoint x: 635, startPoint y: 418, endPoint x: 657, endPoint y: 387, distance: 38.0
click at [636, 351] on span "Fechar" at bounding box center [635, 344] width 29 height 15
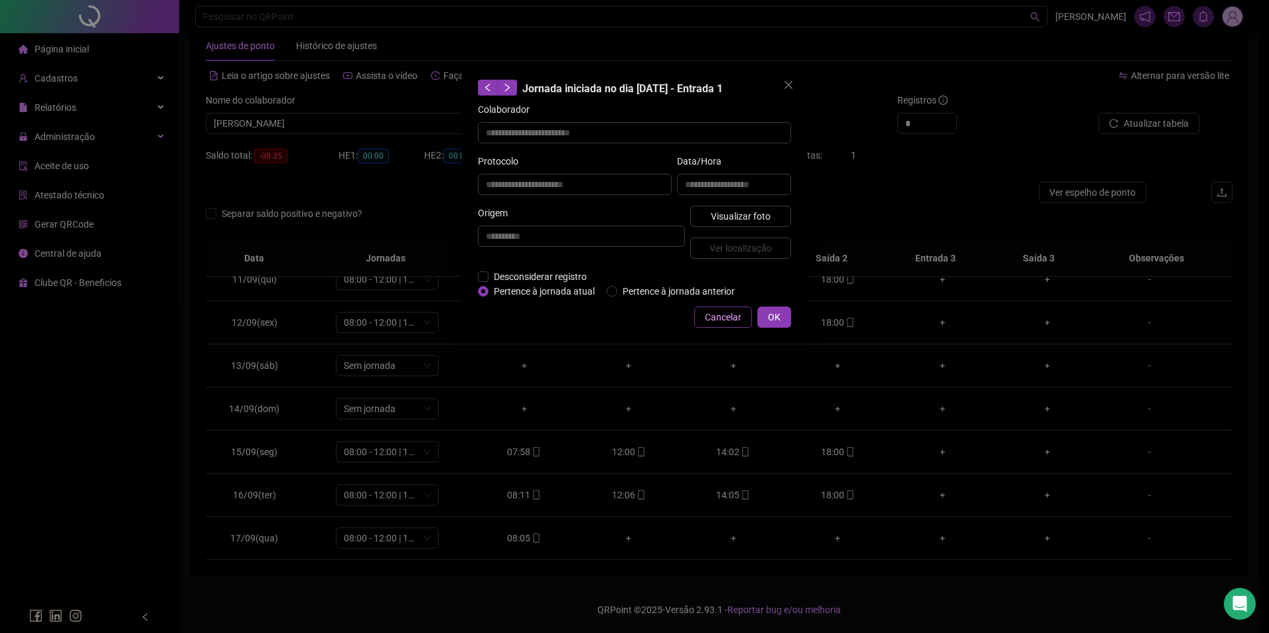
click at [712, 311] on span "Cancelar" at bounding box center [723, 317] width 37 height 15
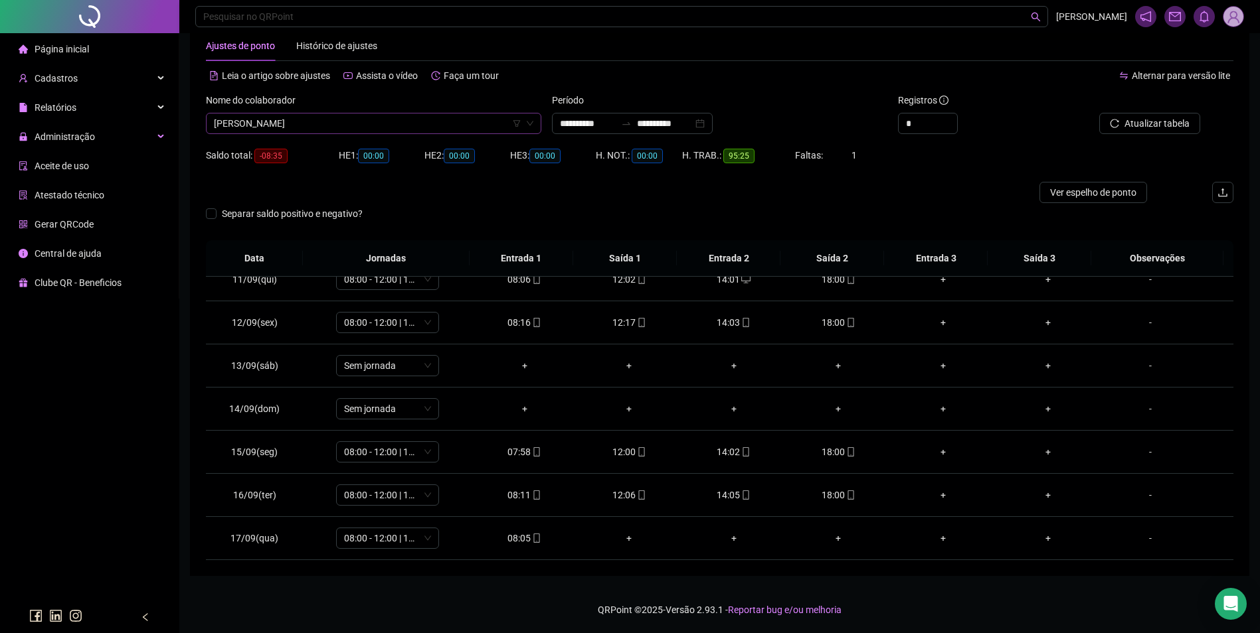
click at [442, 129] on span "NATHALIA DE SOUSA BEZERRA" at bounding box center [373, 124] width 319 height 20
type input "*****"
click at [418, 149] on div "NEUDISON NONATO MAIA FILHO" at bounding box center [373, 150] width 314 height 15
click at [1122, 123] on button "Buscar registros" at bounding box center [1148, 123] width 104 height 21
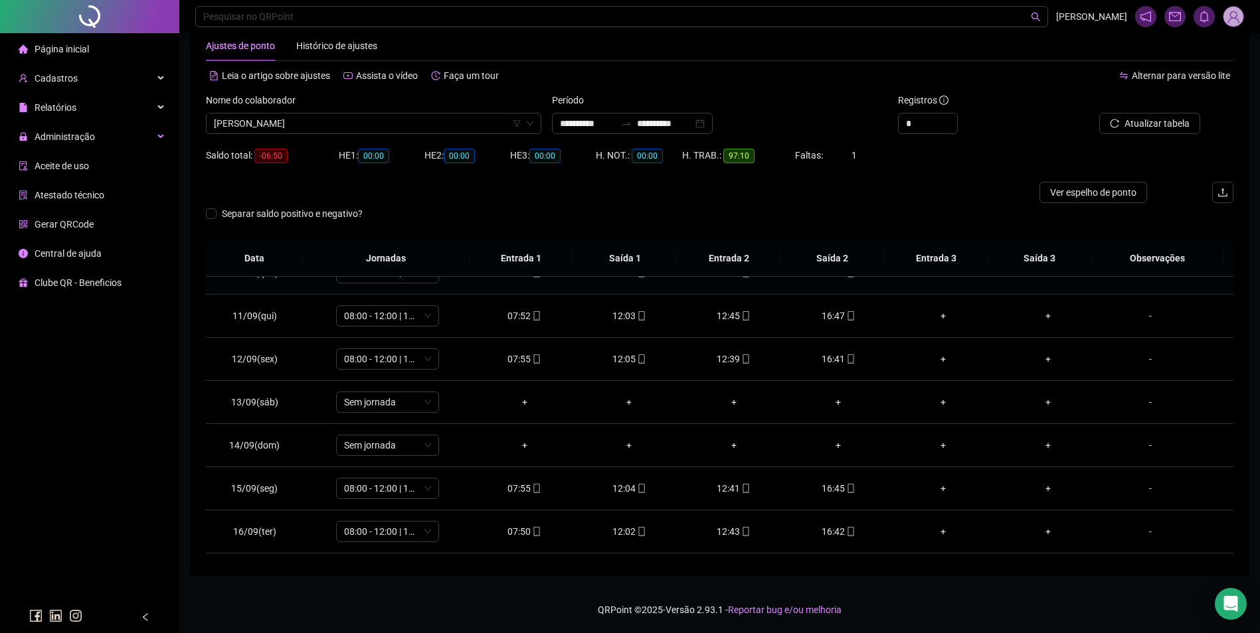
scroll to position [450, 0]
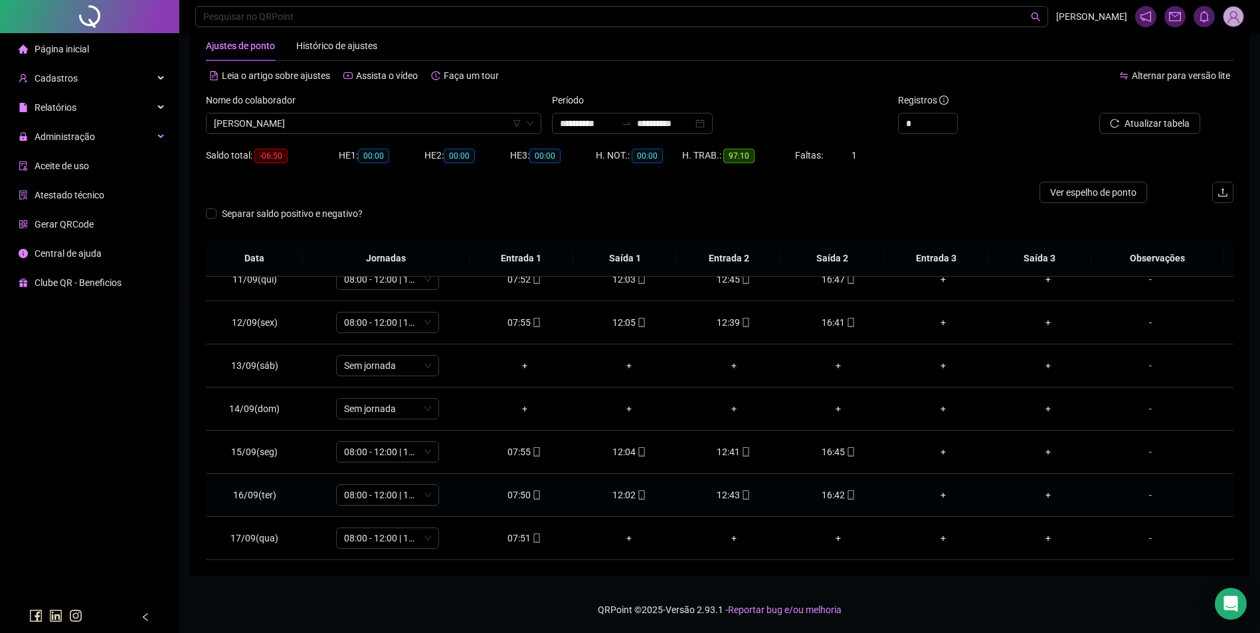
click at [848, 494] on icon "mobile" at bounding box center [850, 495] width 9 height 9
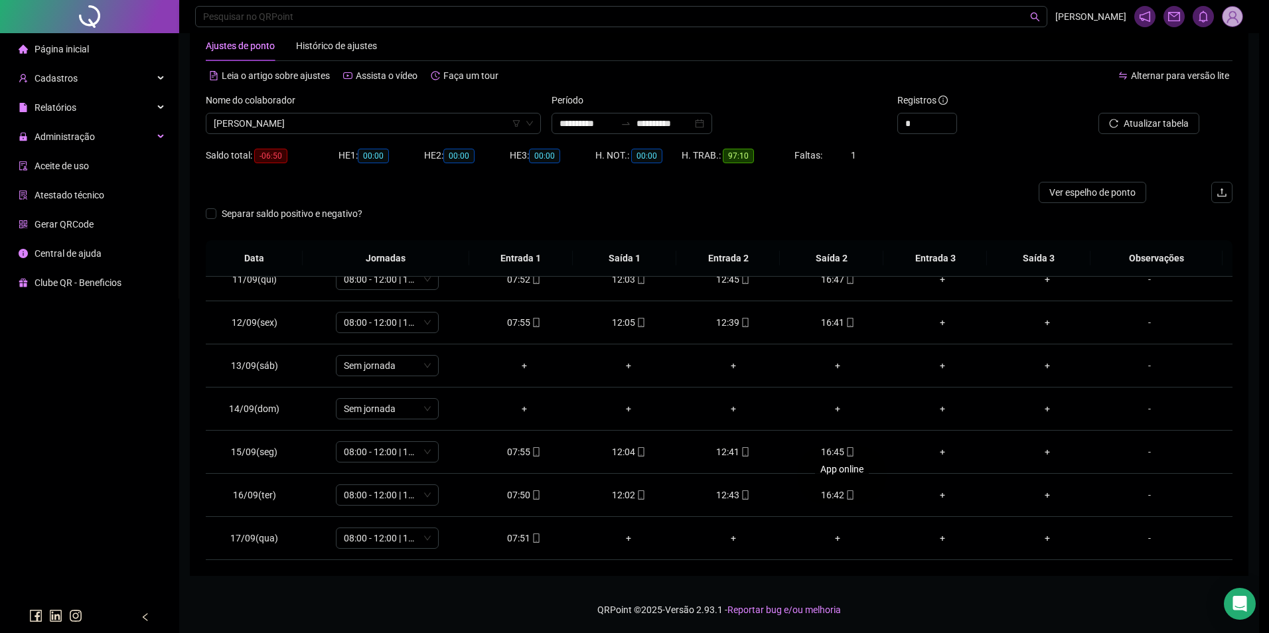
type input "**********"
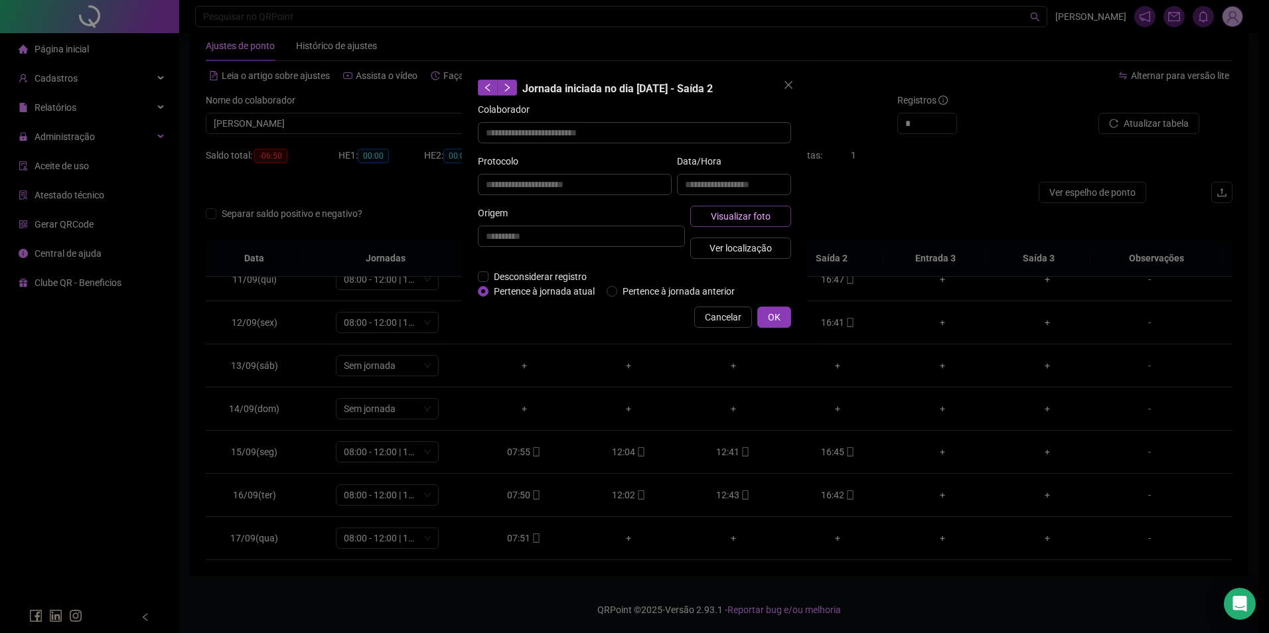
click at [755, 218] on span "Visualizar foto" at bounding box center [741, 216] width 60 height 15
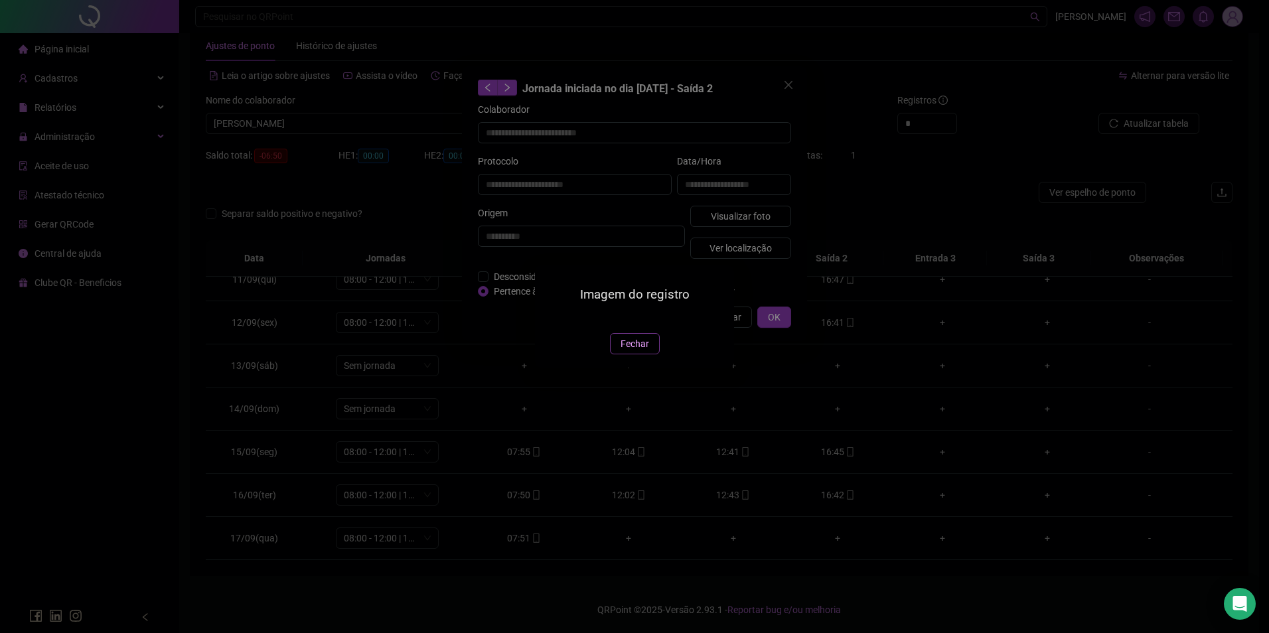
click at [624, 351] on span "Fechar" at bounding box center [635, 344] width 29 height 15
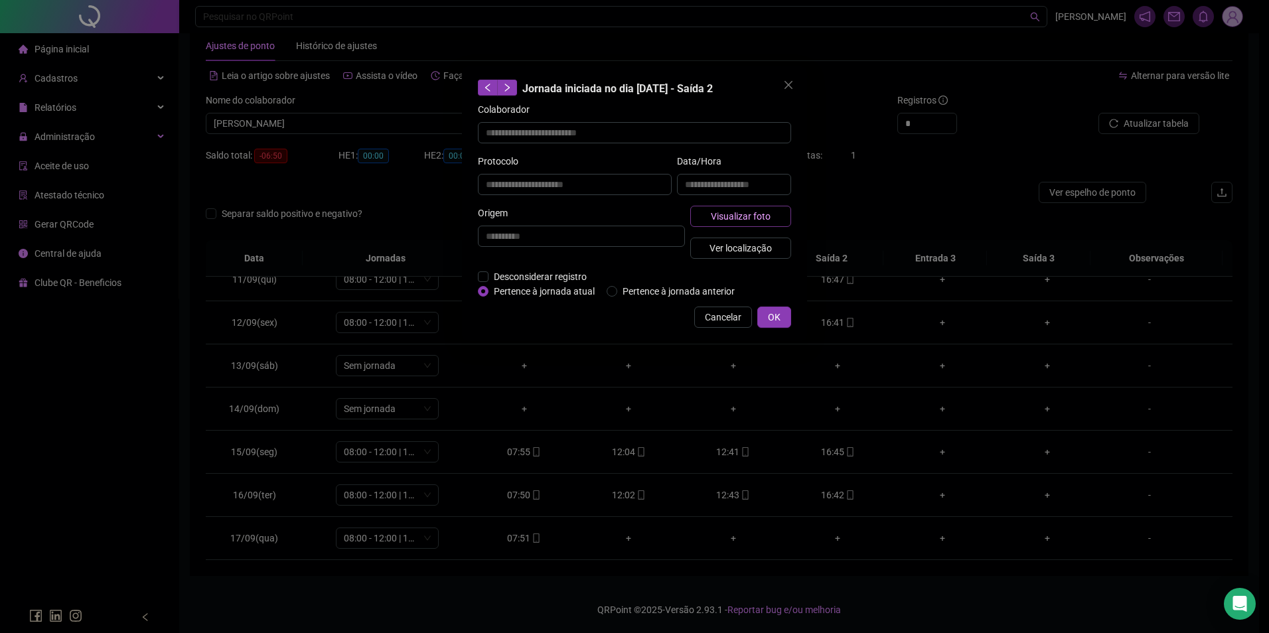
click at [747, 224] on button "Visualizar foto" at bounding box center [741, 216] width 101 height 21
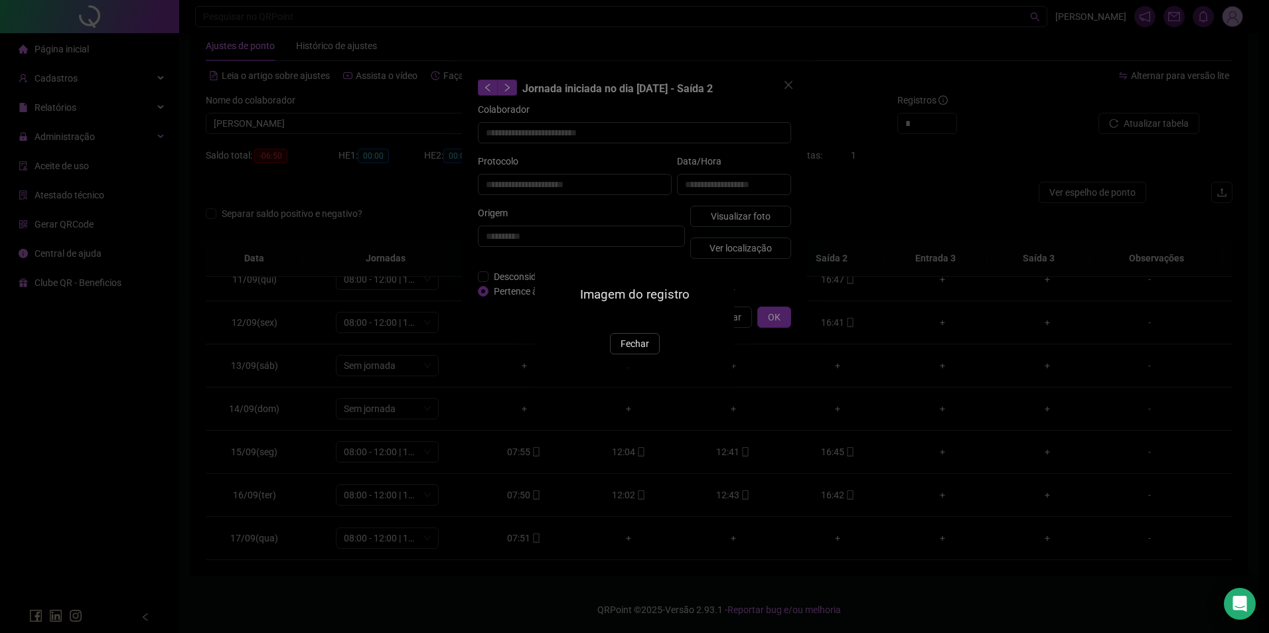
click at [551, 319] on img at bounding box center [551, 319] width 0 height 0
click at [632, 351] on span "Fechar" at bounding box center [635, 344] width 29 height 15
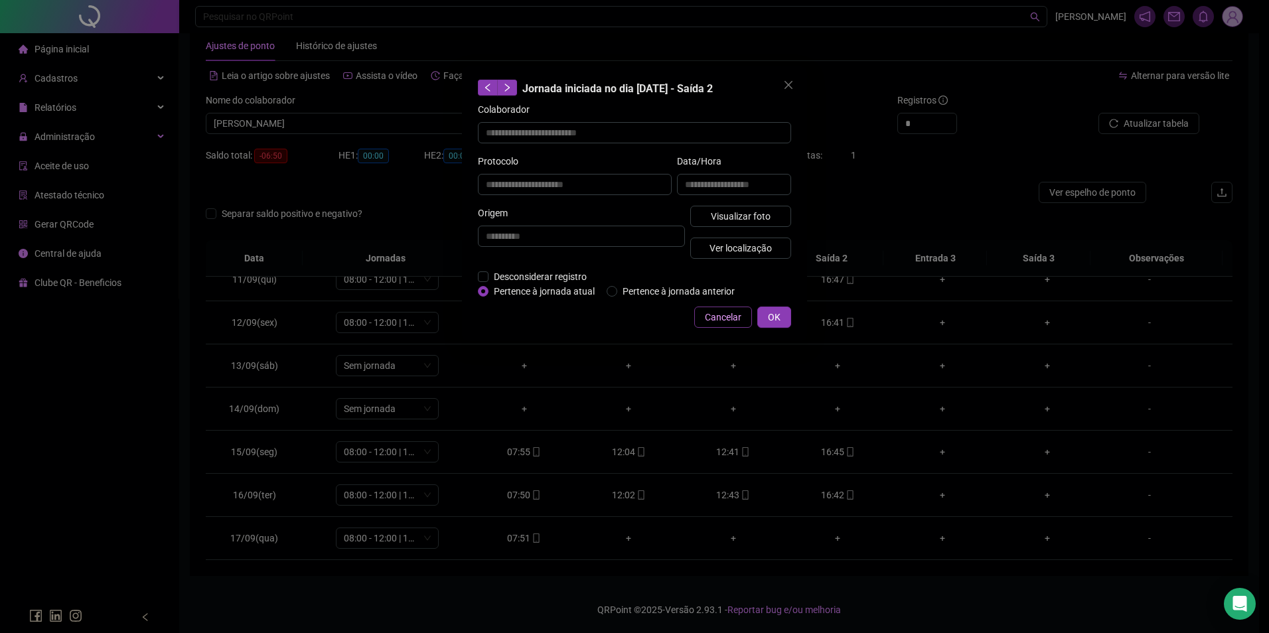
click at [740, 317] on span "Cancelar" at bounding box center [723, 317] width 37 height 15
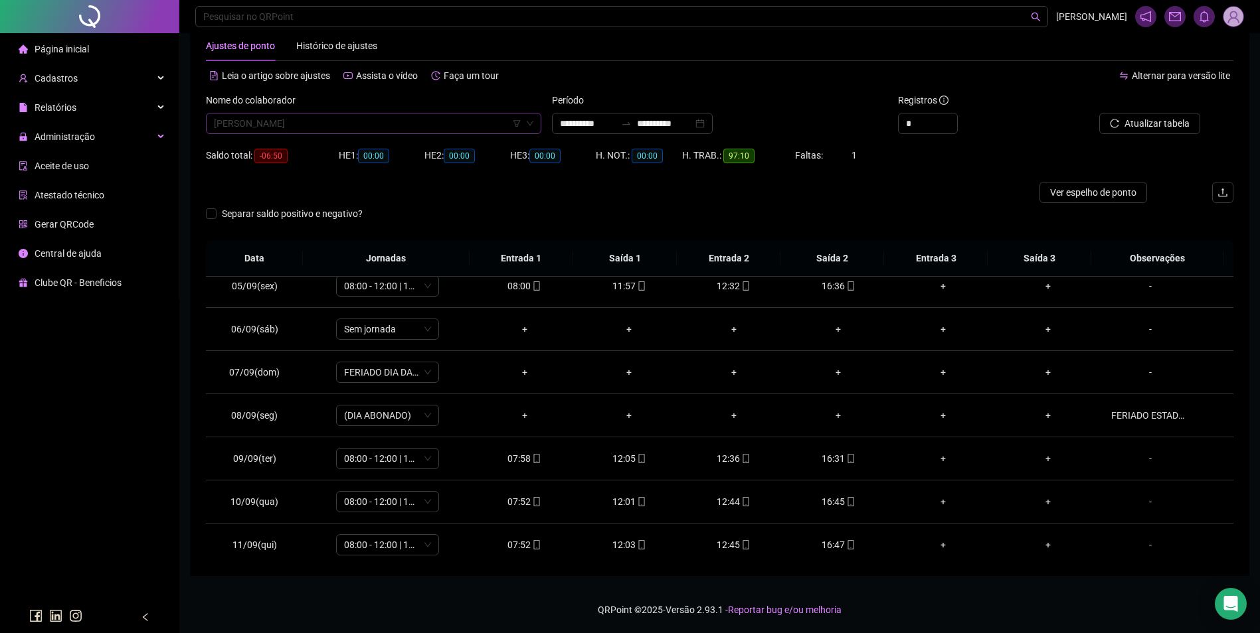
scroll to position [14554, 0]
click at [429, 133] on div "NEUDISON NONATO MAIA FILHO" at bounding box center [373, 123] width 335 height 21
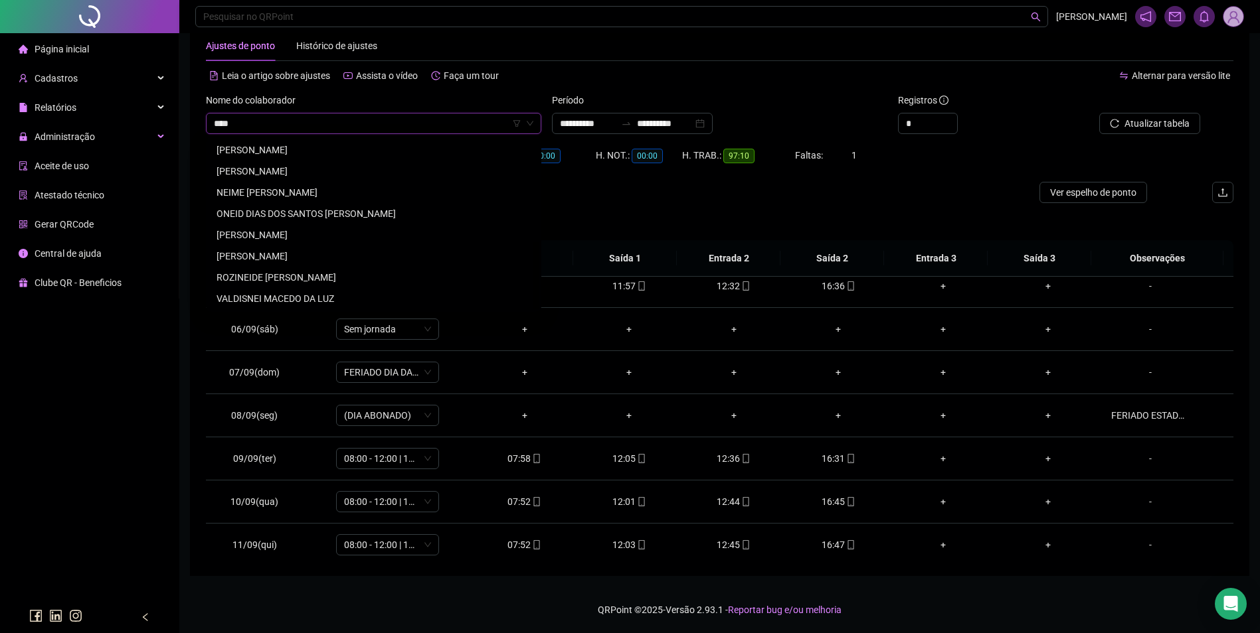
scroll to position [0, 0]
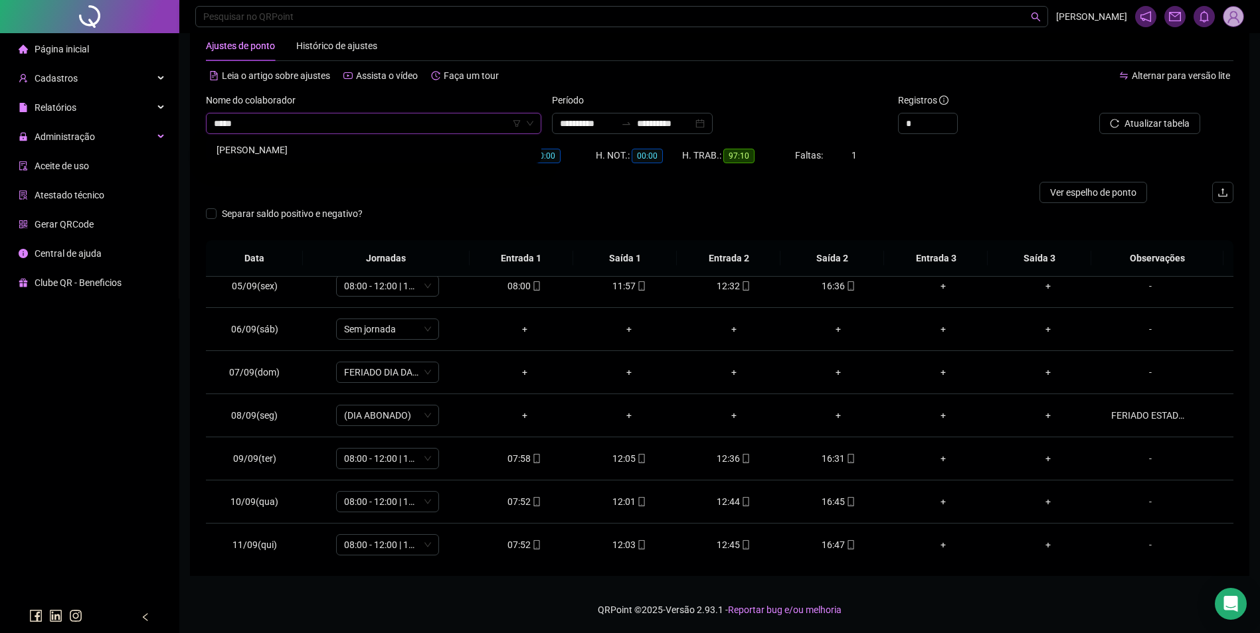
type input "******"
click at [315, 149] on div "NEILSON DOS REIS PEREIRA" at bounding box center [373, 150] width 314 height 15
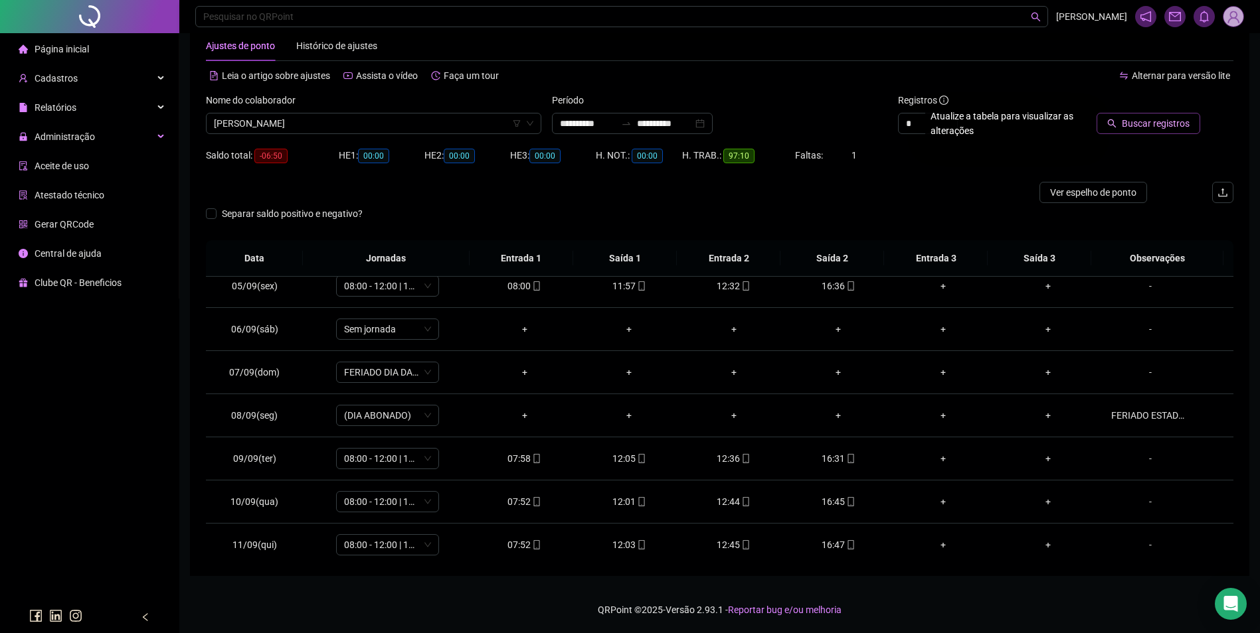
click at [1157, 123] on span "Buscar registros" at bounding box center [1155, 123] width 68 height 15
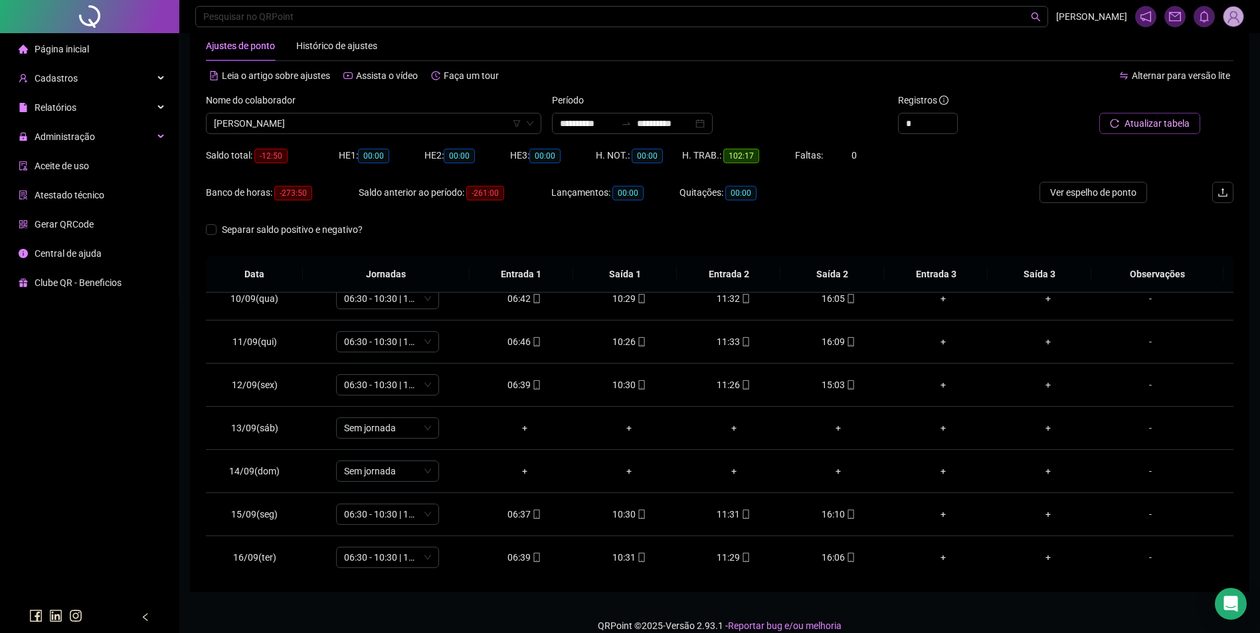
scroll to position [450, 0]
click at [637, 558] on icon "mobile" at bounding box center [641, 554] width 9 height 9
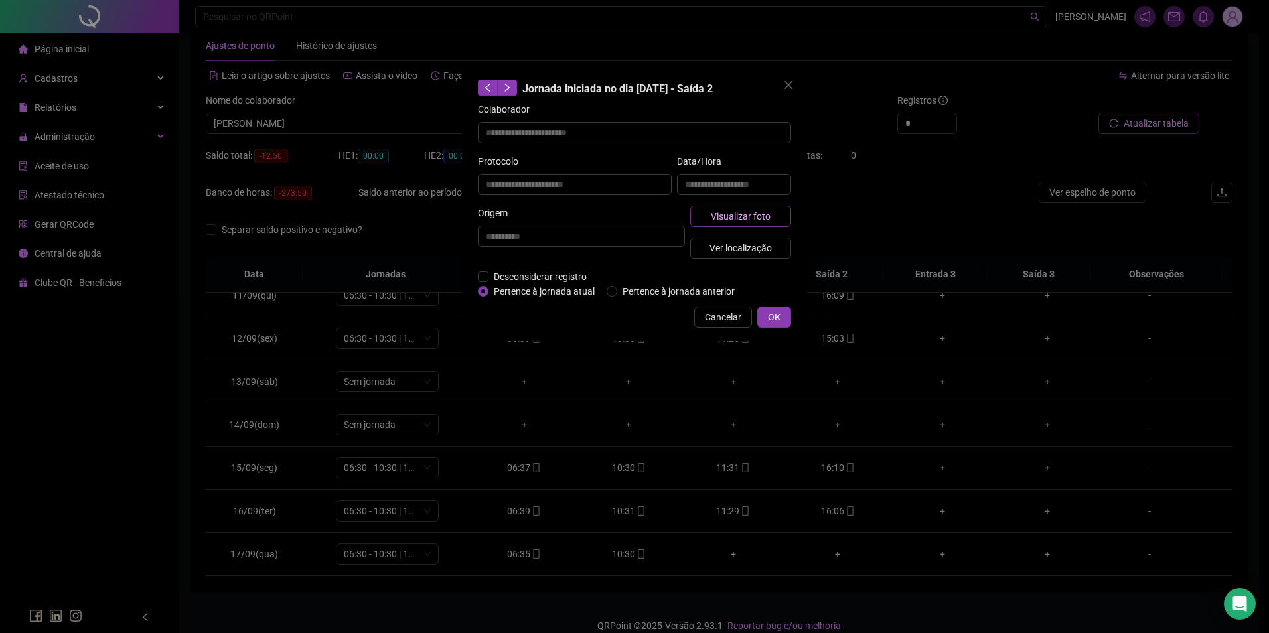
click at [740, 219] on span "Visualizar foto" at bounding box center [741, 216] width 60 height 15
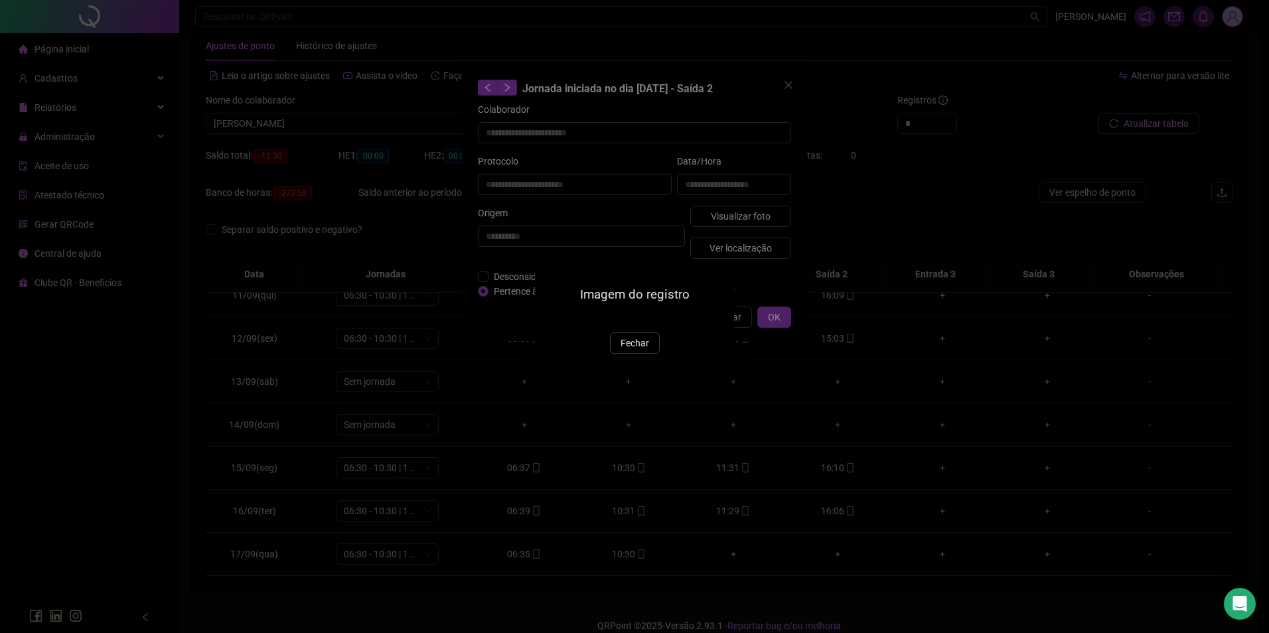
type input "**********"
click at [641, 351] on span "Fechar" at bounding box center [635, 344] width 29 height 15
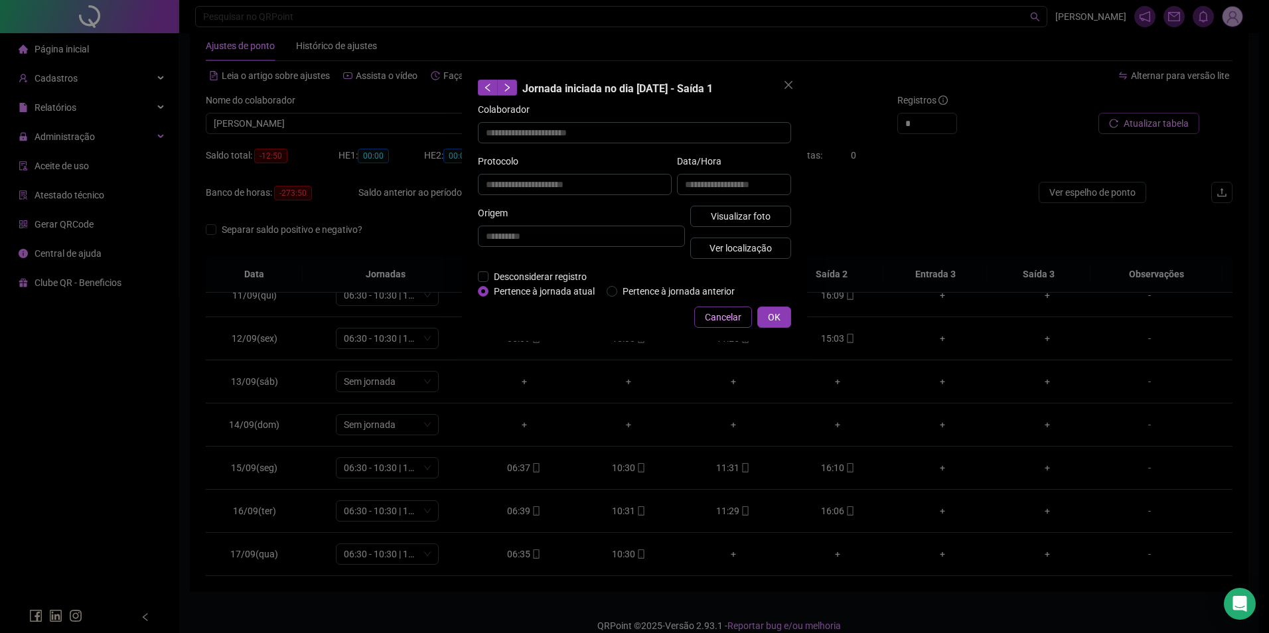
click at [725, 320] on span "Cancelar" at bounding box center [723, 317] width 37 height 15
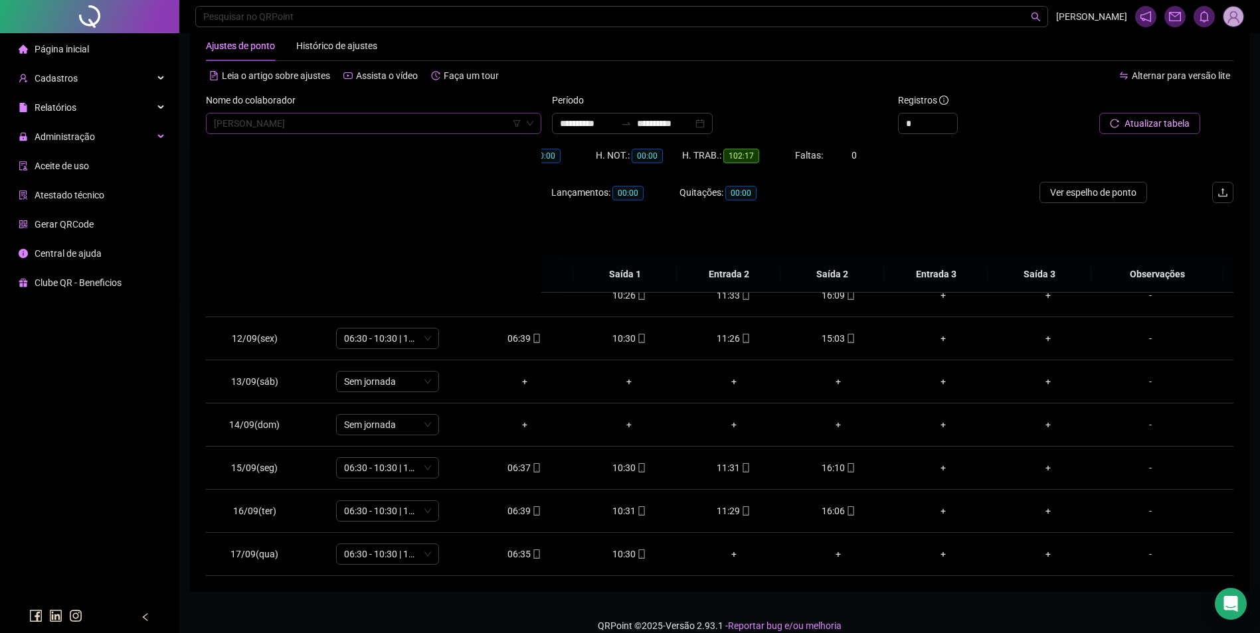
scroll to position [14469, 0]
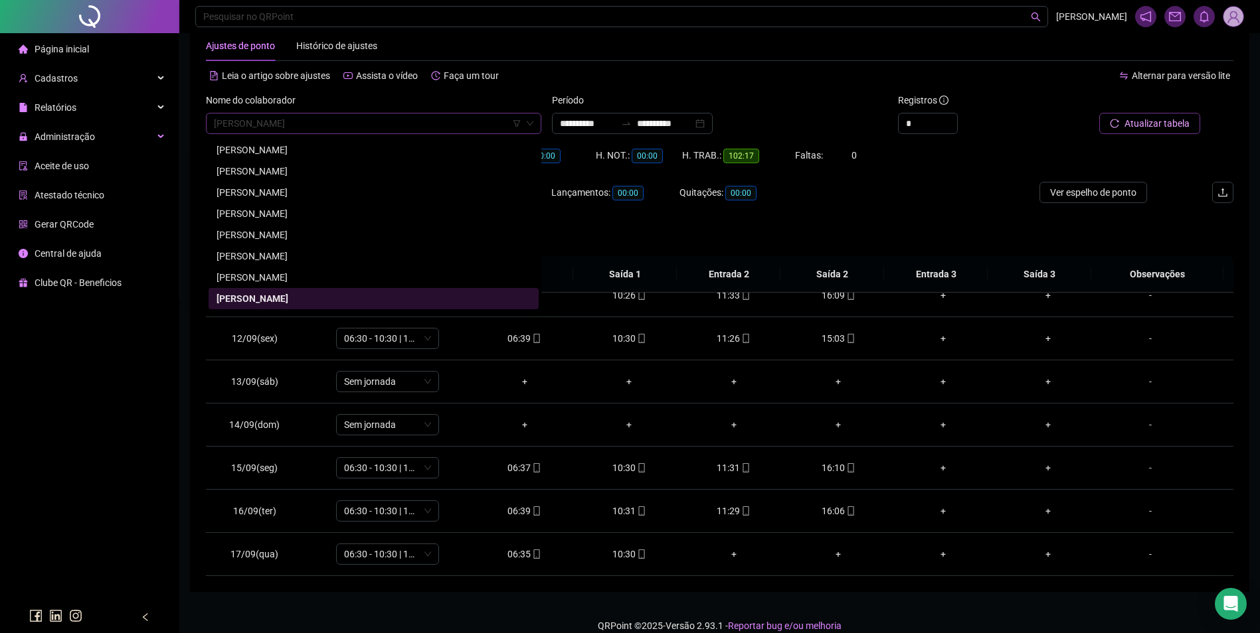
click at [403, 128] on span "NEILSON DOS REIS PEREIRA" at bounding box center [373, 124] width 319 height 20
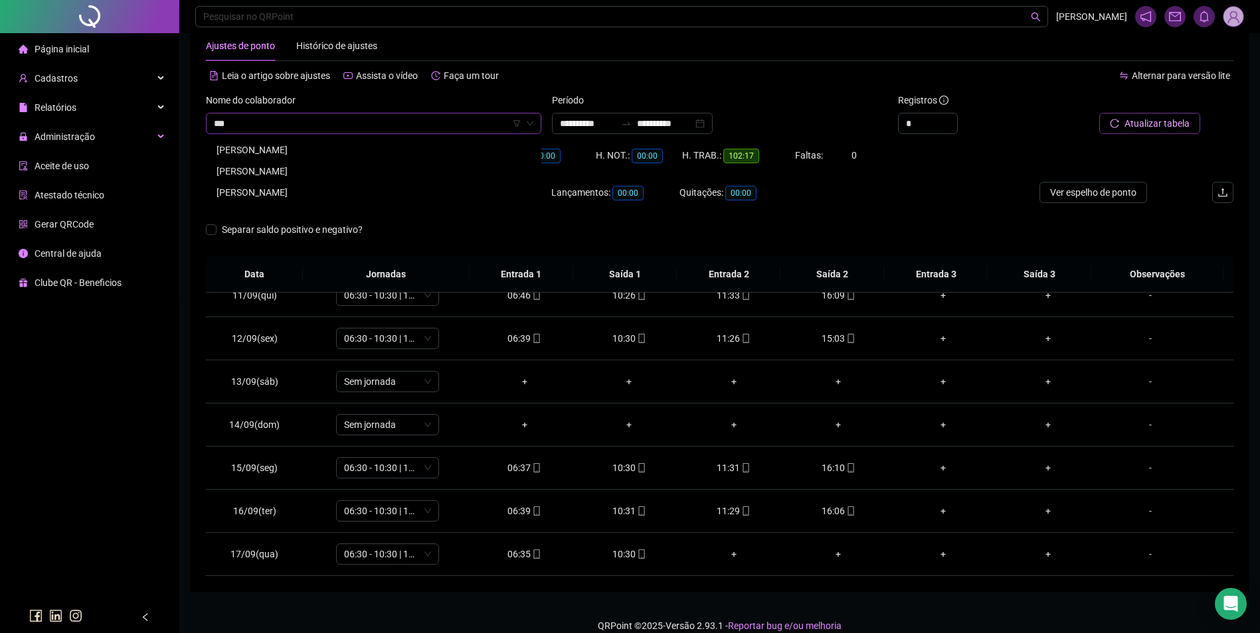
scroll to position [0, 0]
type input "********"
click at [305, 171] on div "OSMARINA LOPES SAMPAIO" at bounding box center [373, 171] width 314 height 15
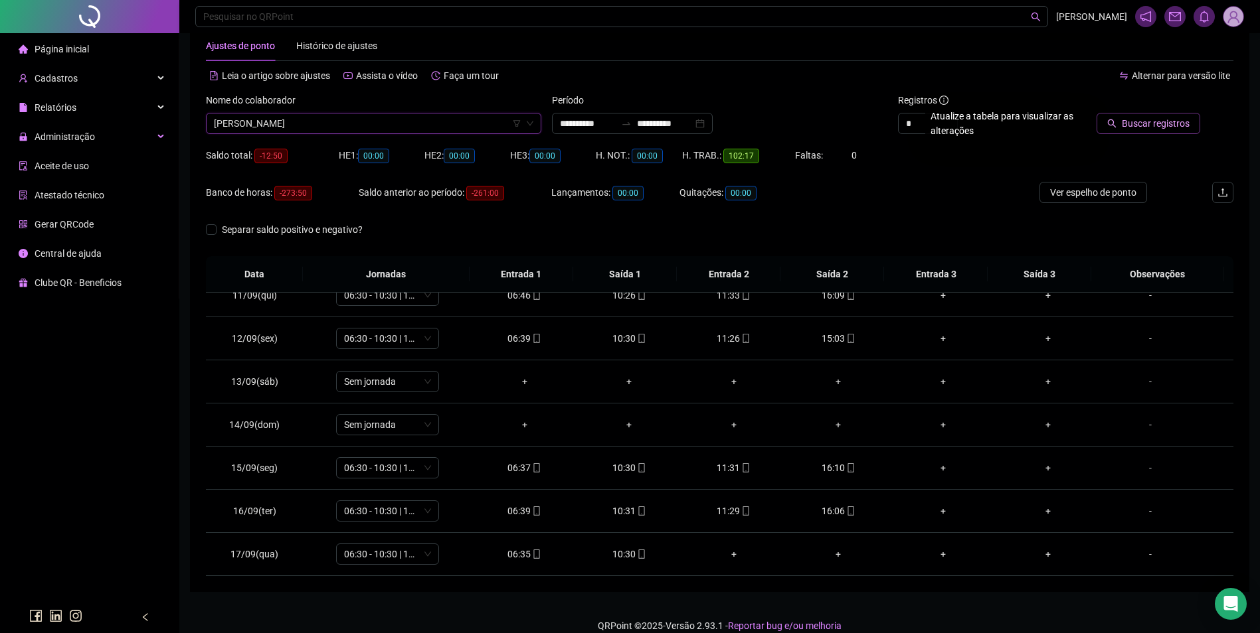
click at [1157, 132] on button "Buscar registros" at bounding box center [1148, 123] width 104 height 21
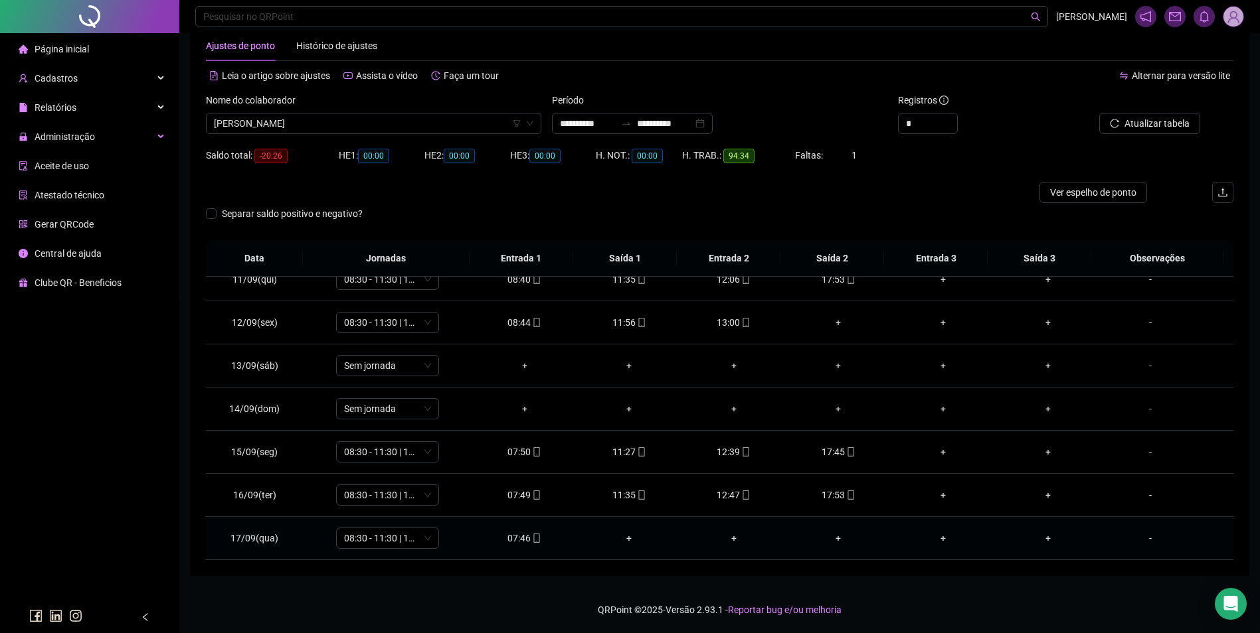
click at [532, 538] on icon "mobile" at bounding box center [536, 538] width 9 height 9
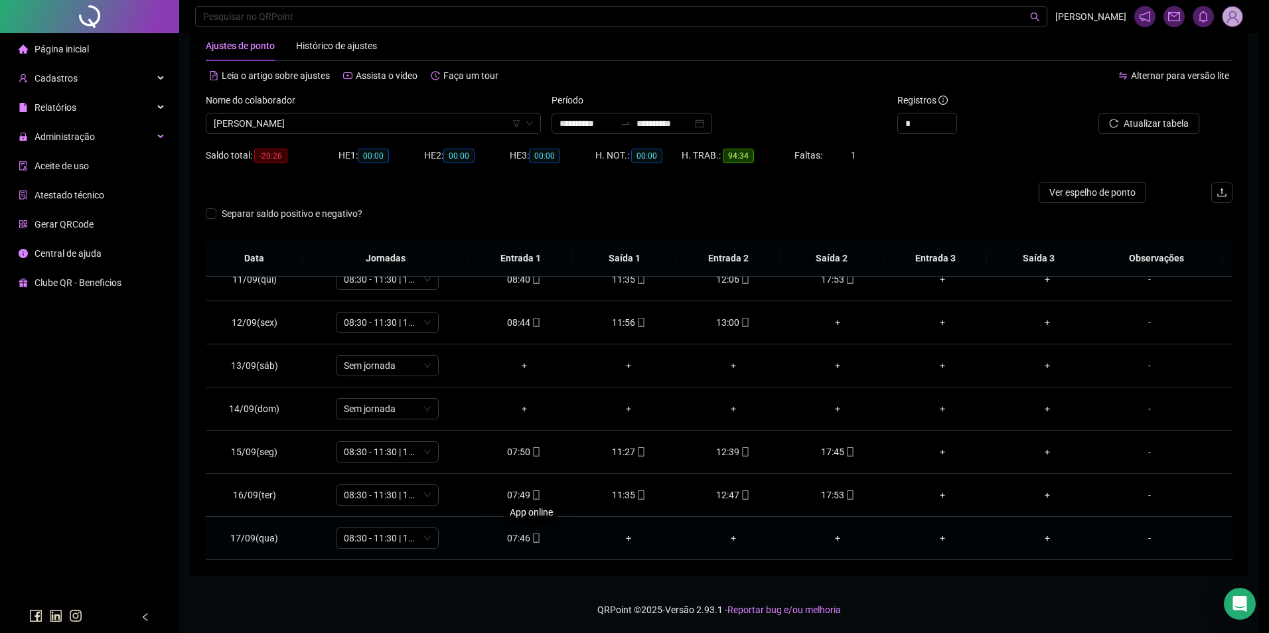
type input "**********"
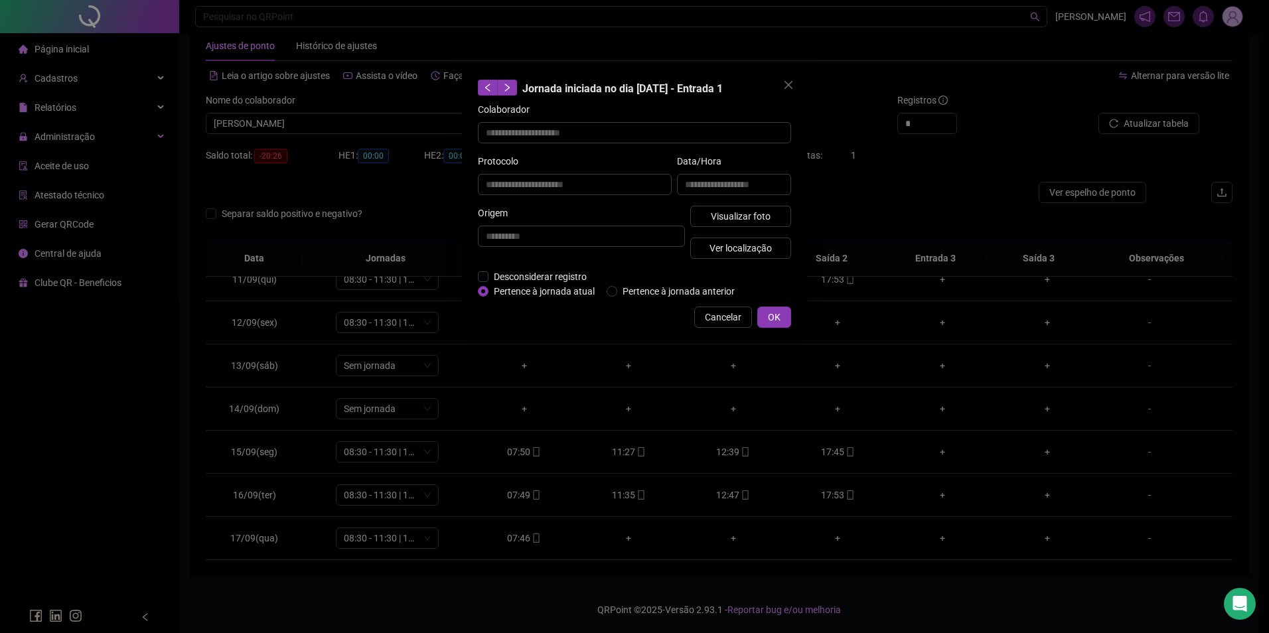
click at [747, 204] on div "**********" at bounding box center [735, 180] width 120 height 52
click at [750, 212] on span "Visualizar foto" at bounding box center [741, 216] width 60 height 15
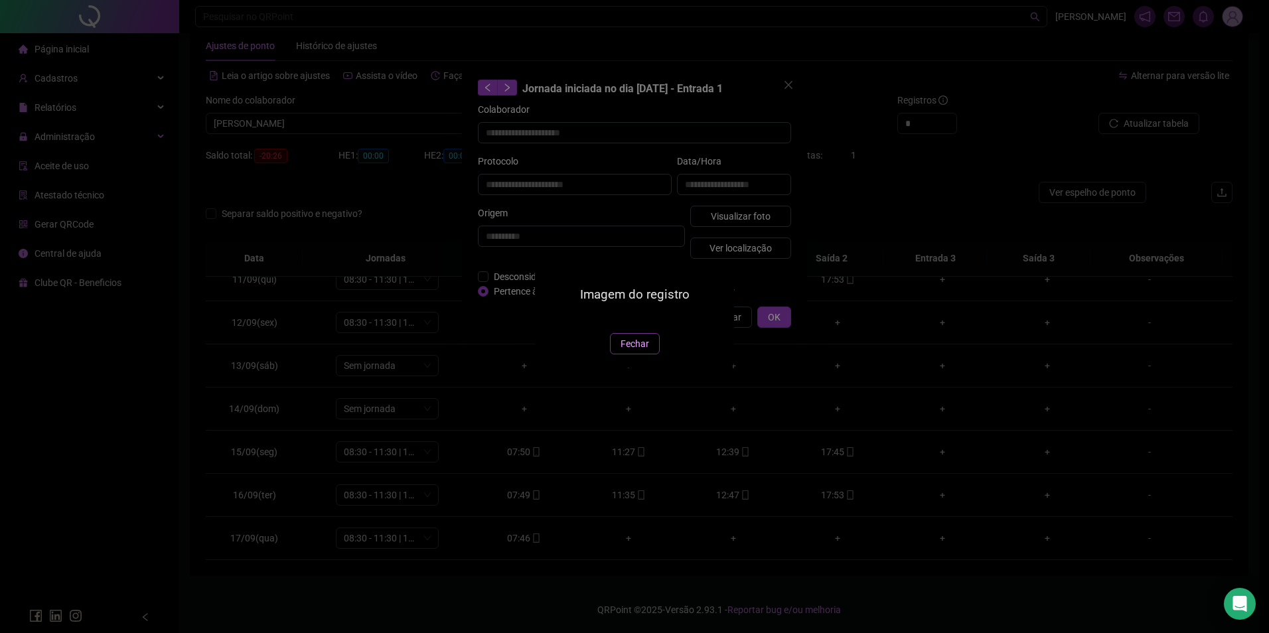
click at [633, 351] on span "Fechar" at bounding box center [635, 344] width 29 height 15
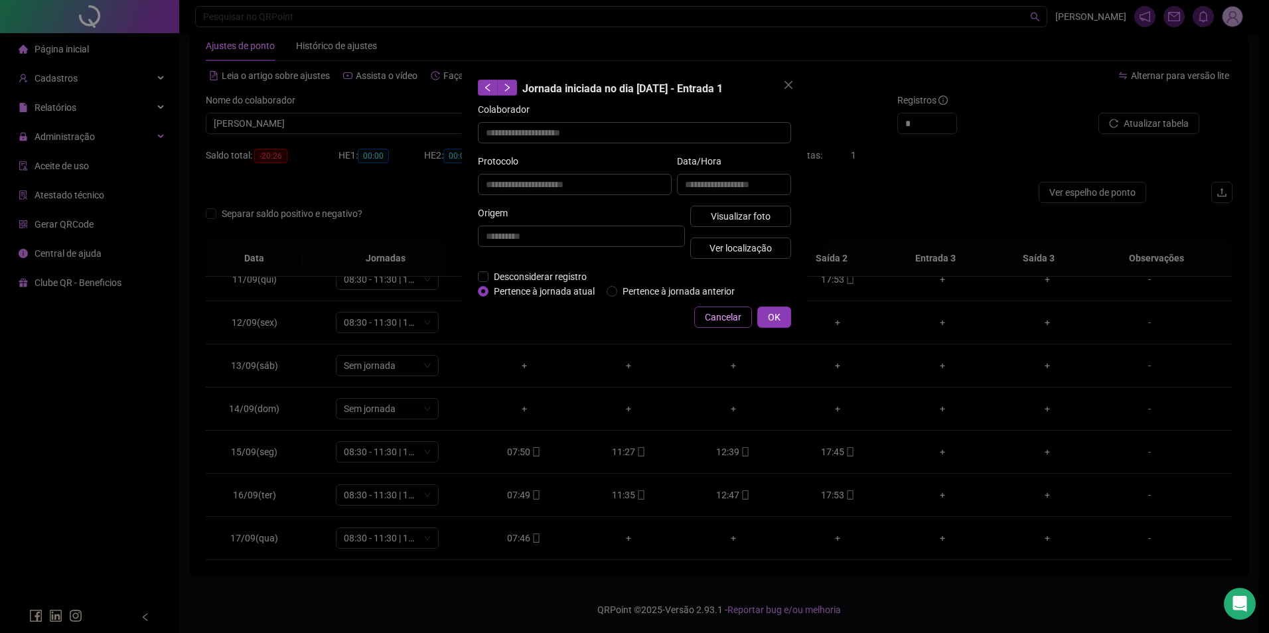
click at [732, 320] on span "Cancelar" at bounding box center [723, 317] width 37 height 15
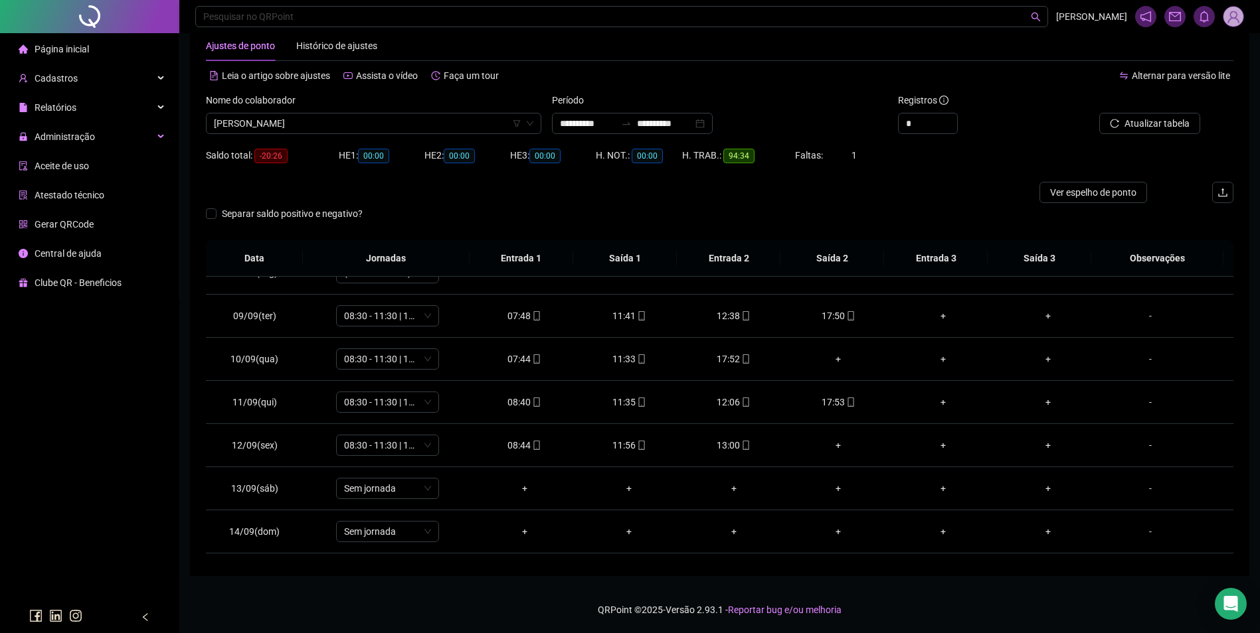
scroll to position [332, 0]
click at [833, 354] on div "+" at bounding box center [839, 354] width 84 height 15
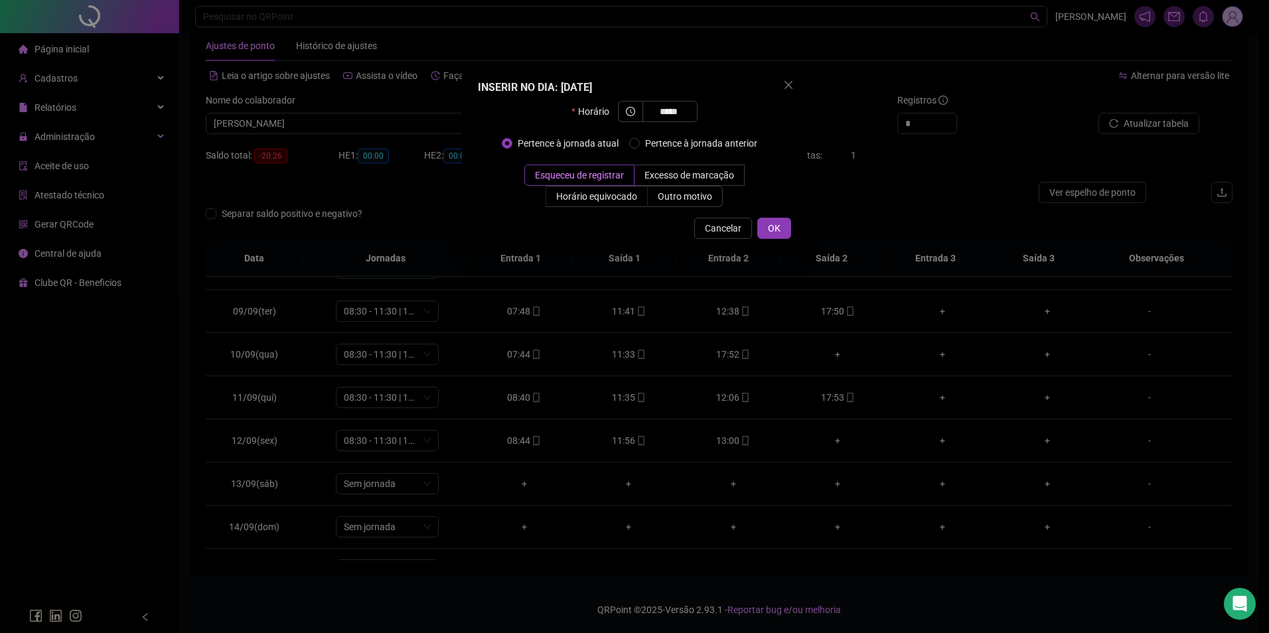
type input "*****"
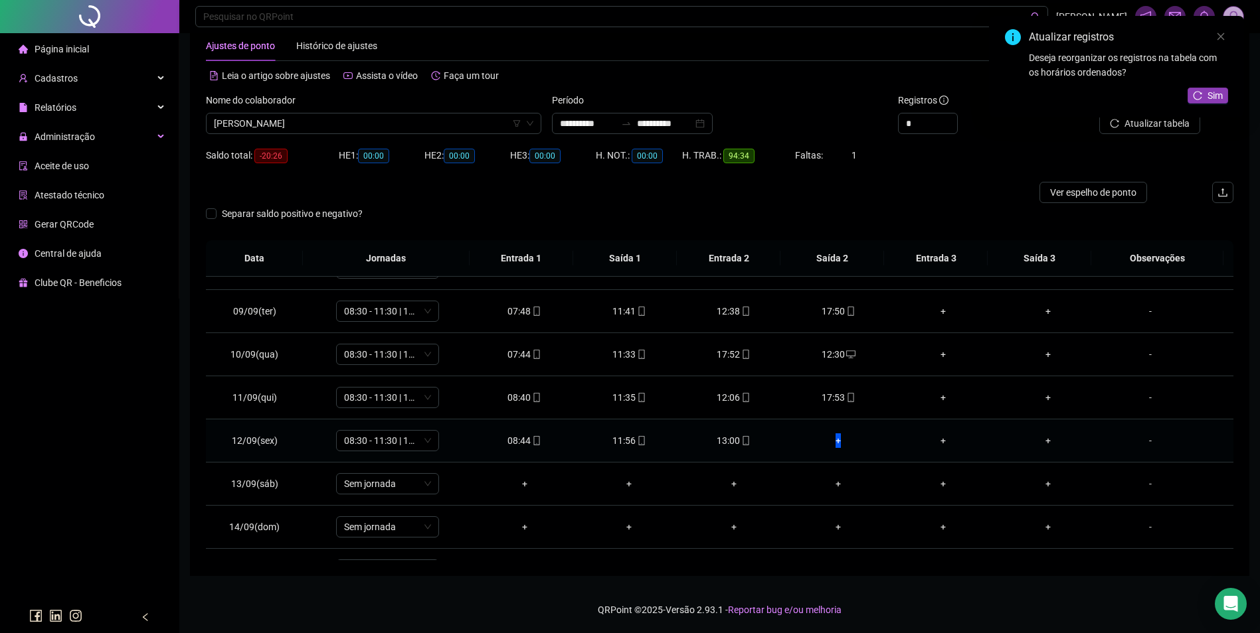
click at [833, 440] on div "+" at bounding box center [839, 441] width 84 height 15
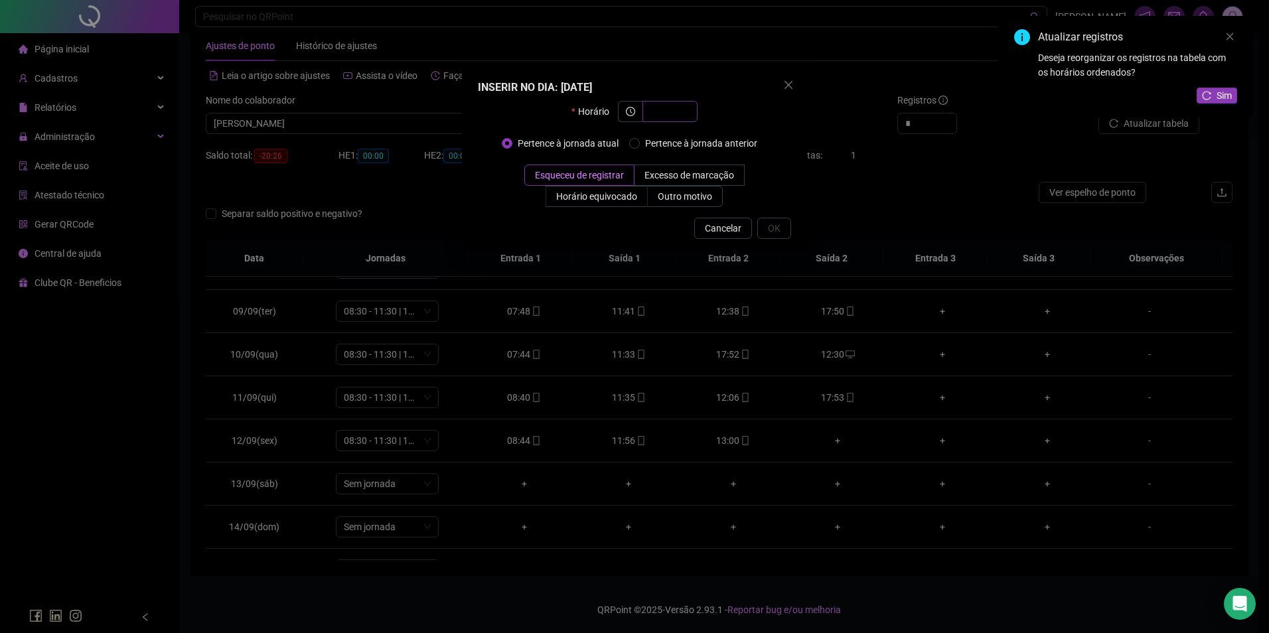
click at [667, 116] on input "text" at bounding box center [669, 111] width 37 height 15
type input "*****"
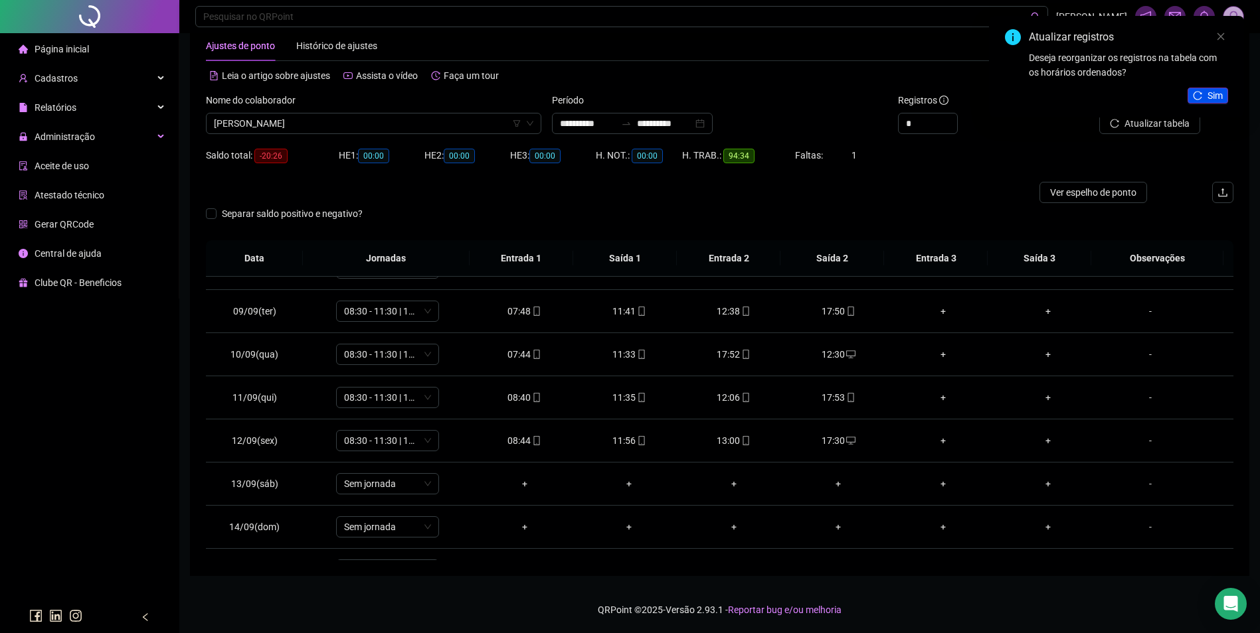
click at [1205, 96] on button "Sim" at bounding box center [1207, 96] width 41 height 16
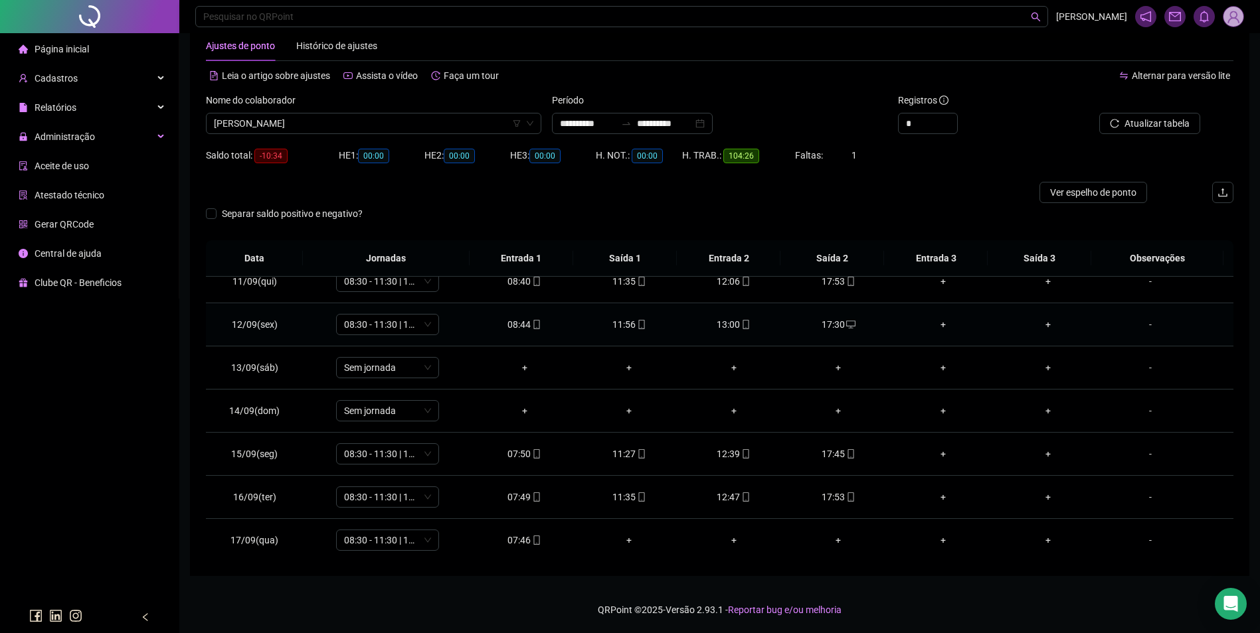
scroll to position [450, 0]
click at [363, 133] on div "OSMARINA LOPES SAMPAIO" at bounding box center [373, 123] width 335 height 21
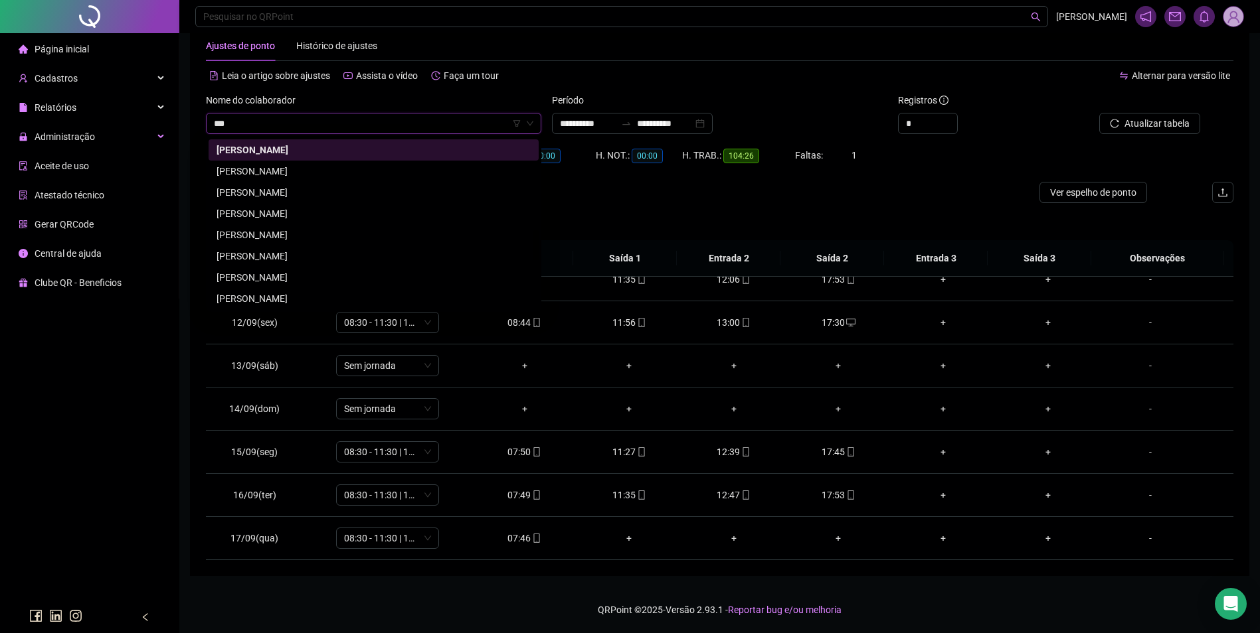
scroll to position [0, 0]
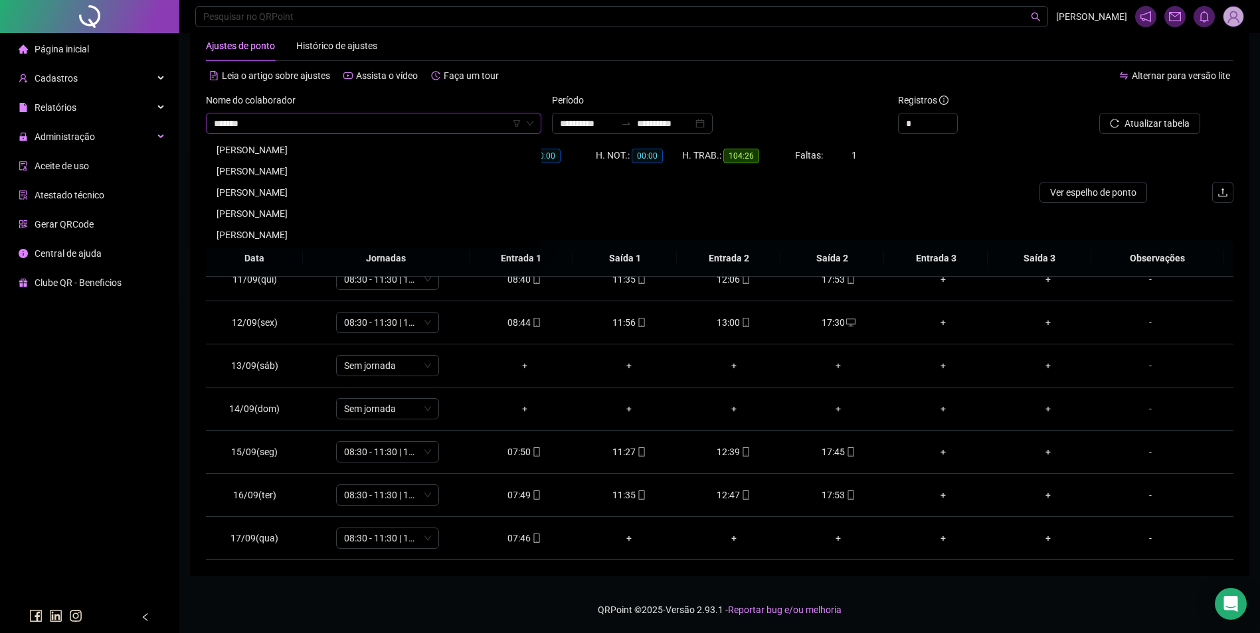
type input "********"
click at [305, 211] on div "PATRICIA SILVA JUCAR" at bounding box center [373, 213] width 314 height 15
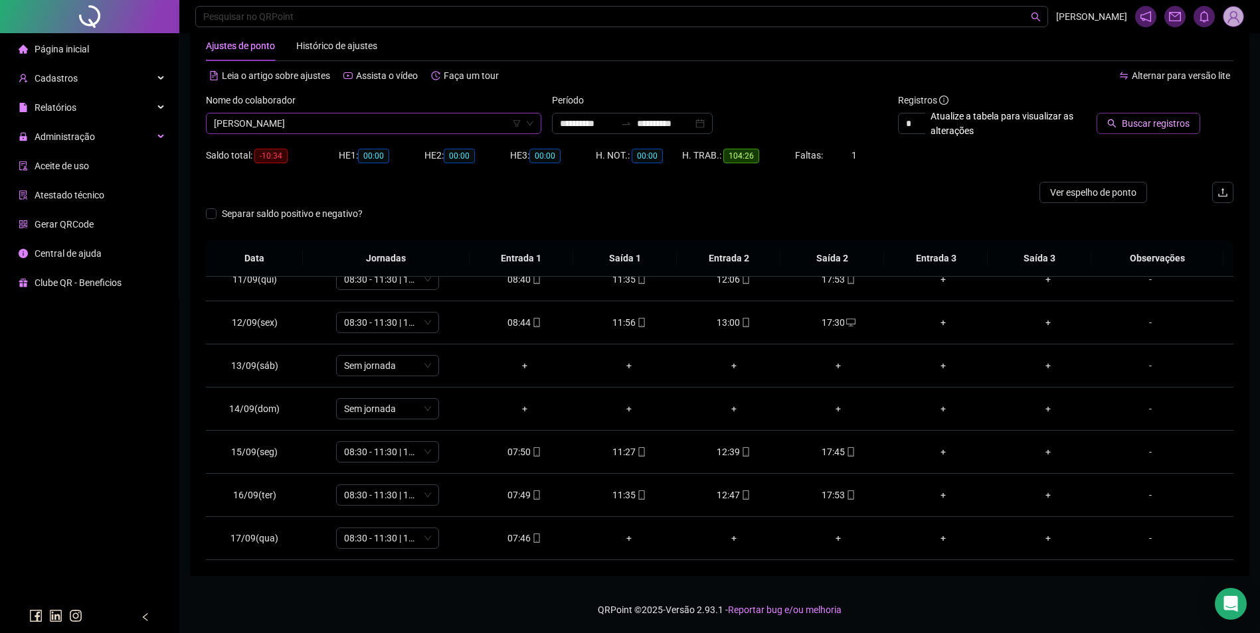
click at [1157, 129] on span "Buscar registros" at bounding box center [1155, 123] width 68 height 15
click at [847, 449] on icon "mobile" at bounding box center [850, 452] width 6 height 9
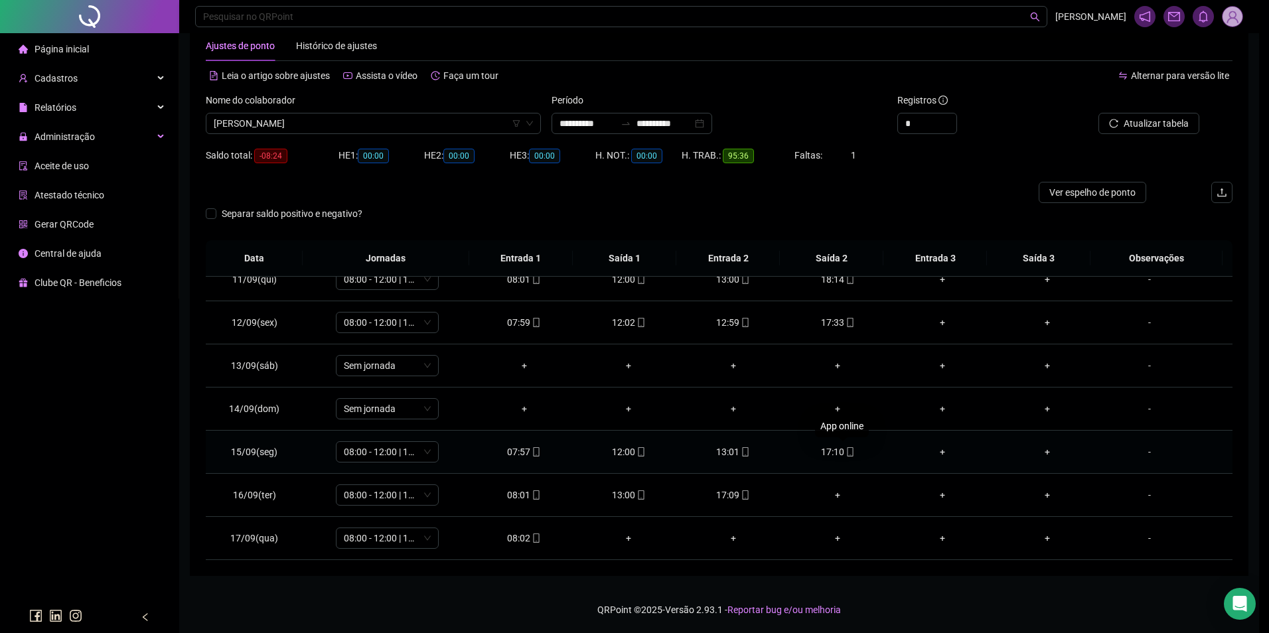
type input "**********"
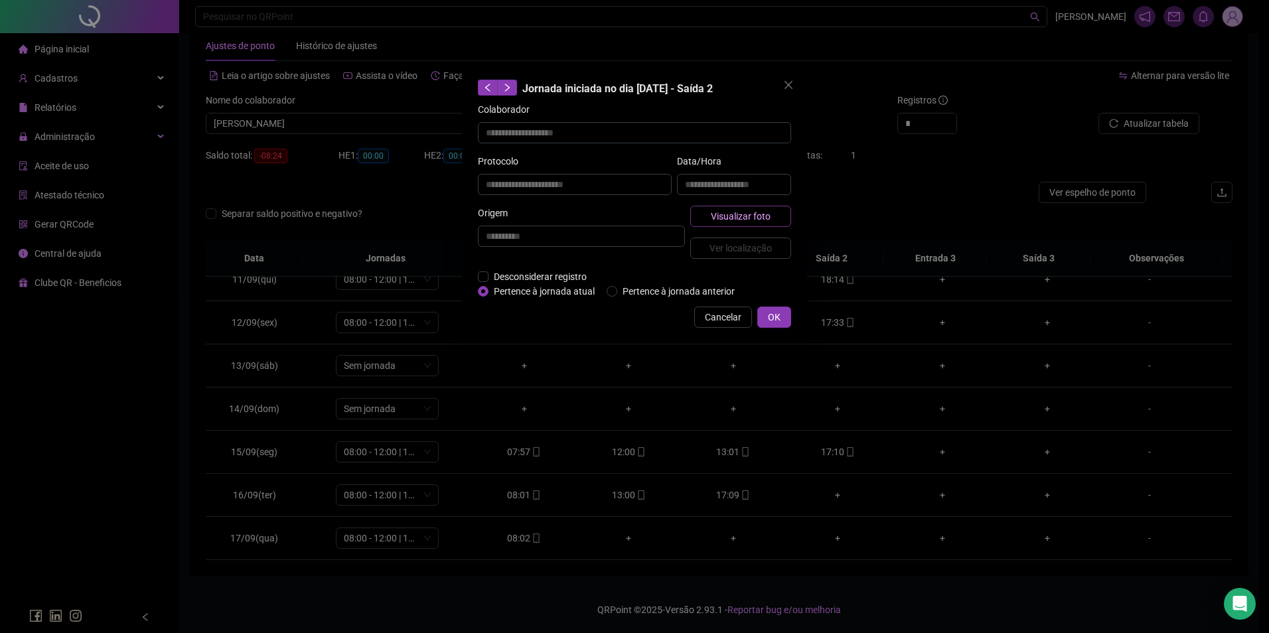
click at [764, 211] on span "Visualizar foto" at bounding box center [741, 216] width 60 height 15
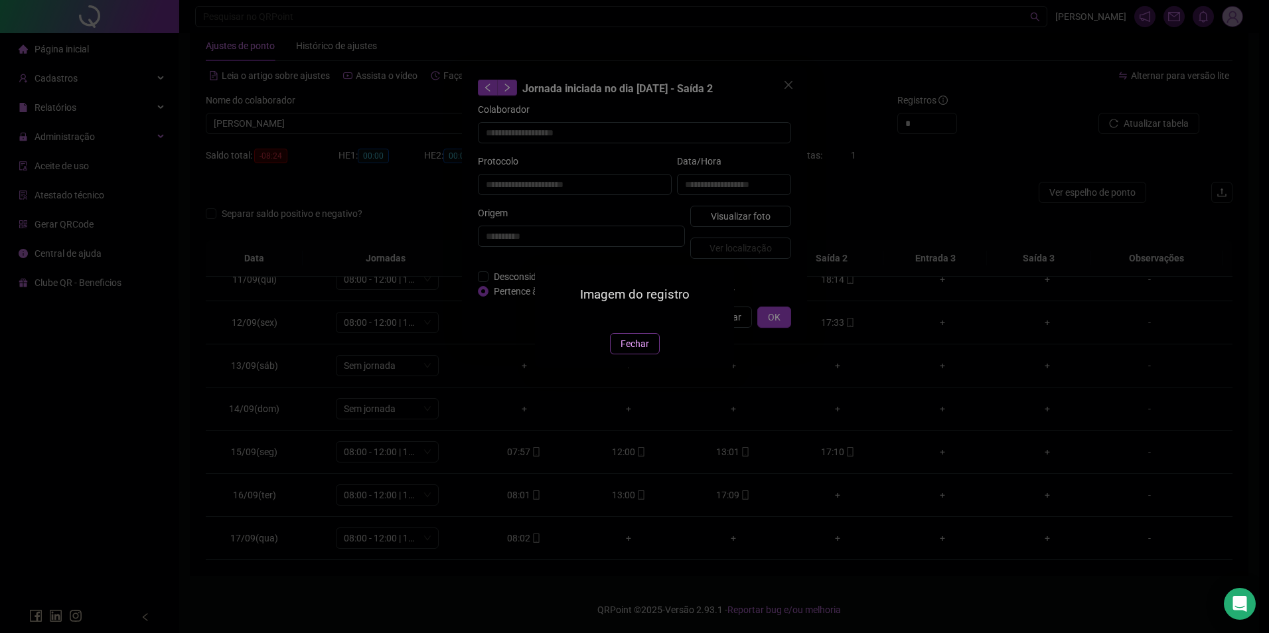
click at [632, 351] on span "Fechar" at bounding box center [635, 344] width 29 height 15
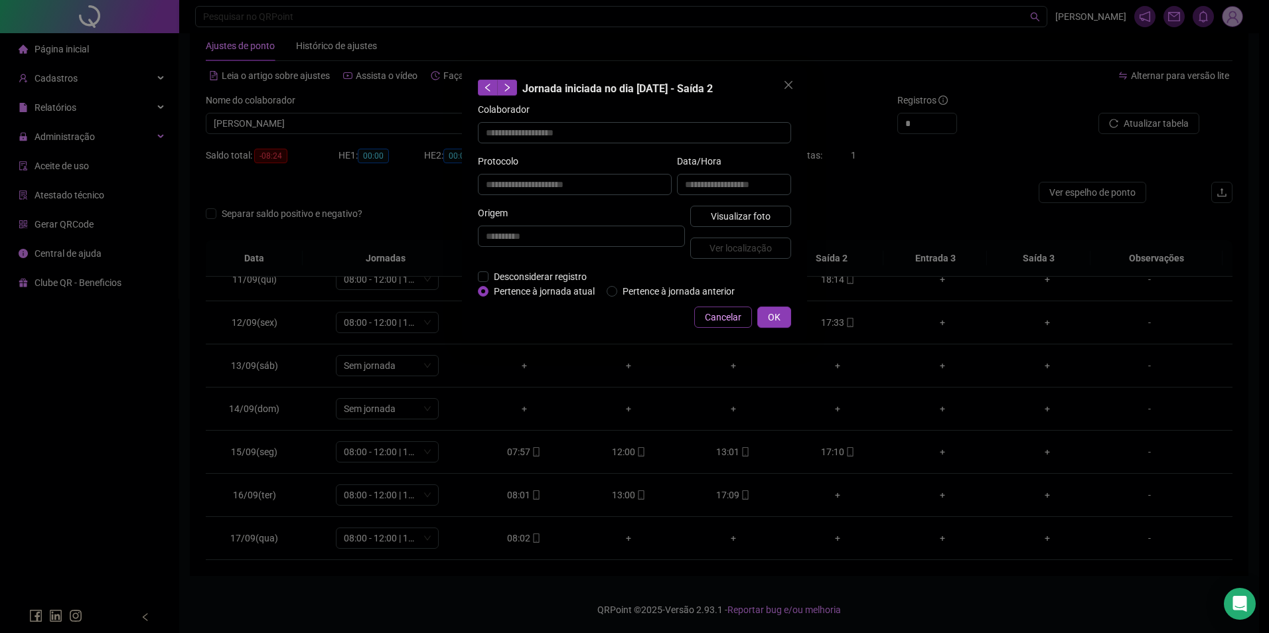
click at [730, 317] on span "Cancelar" at bounding box center [723, 317] width 37 height 15
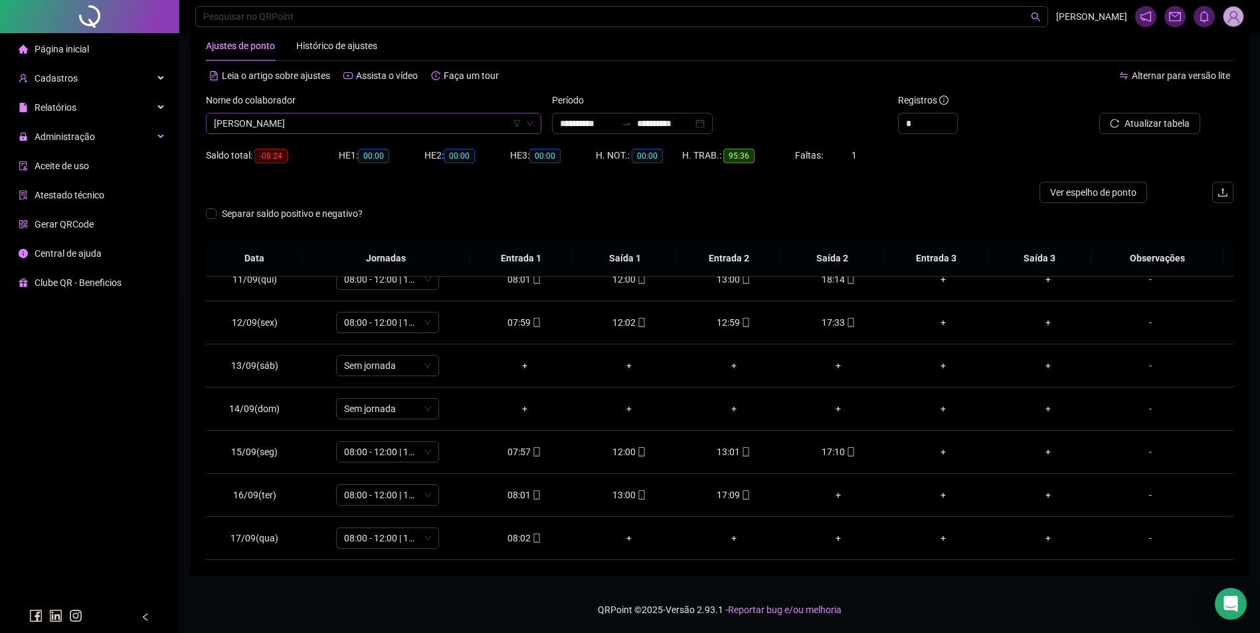
scroll to position [15149, 0]
click at [422, 120] on span "PATRICIA SILVA JUCAR" at bounding box center [373, 124] width 319 height 20
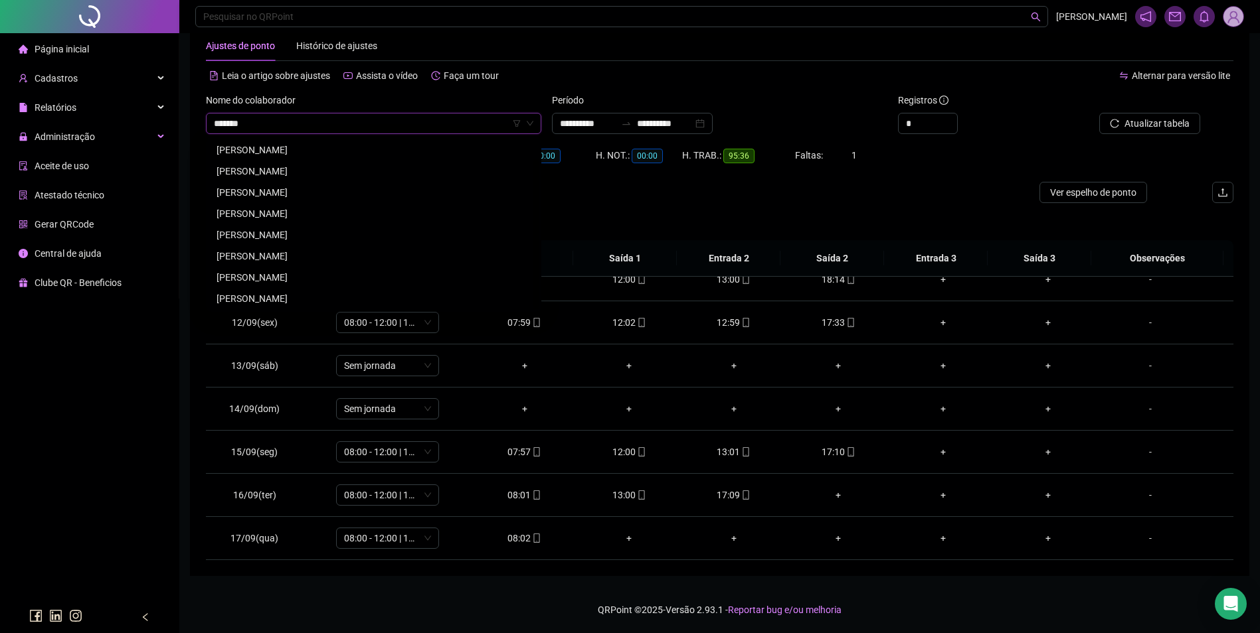
scroll to position [0, 0]
type input "**********"
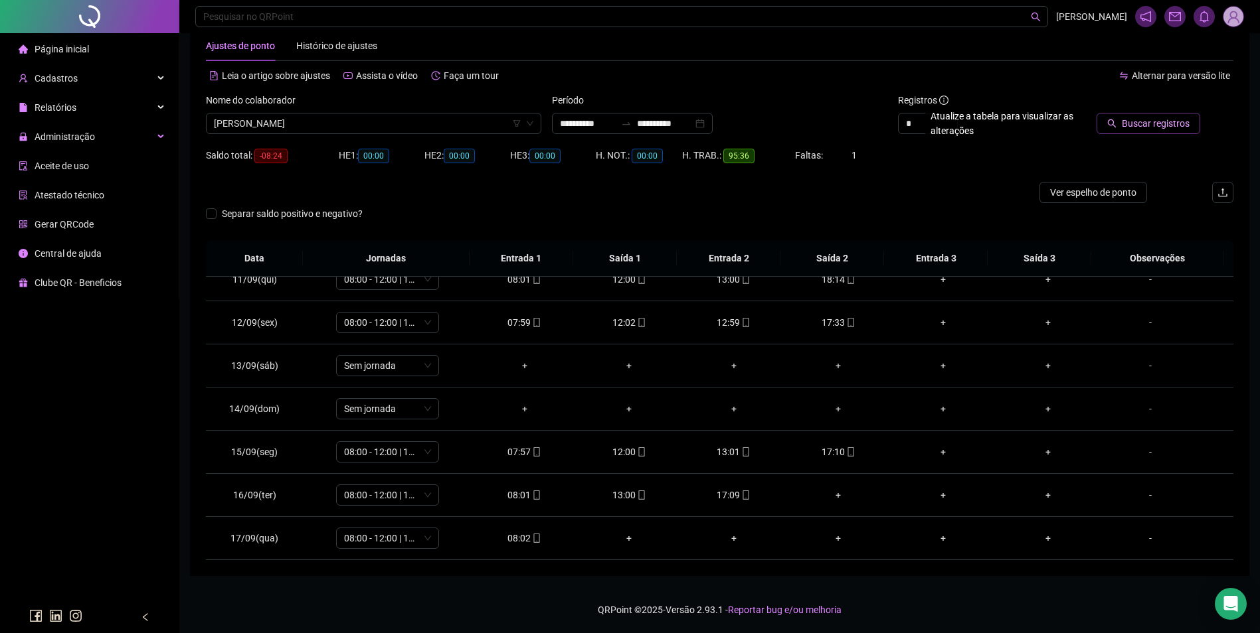
click at [1115, 127] on icon "search" at bounding box center [1111, 123] width 9 height 9
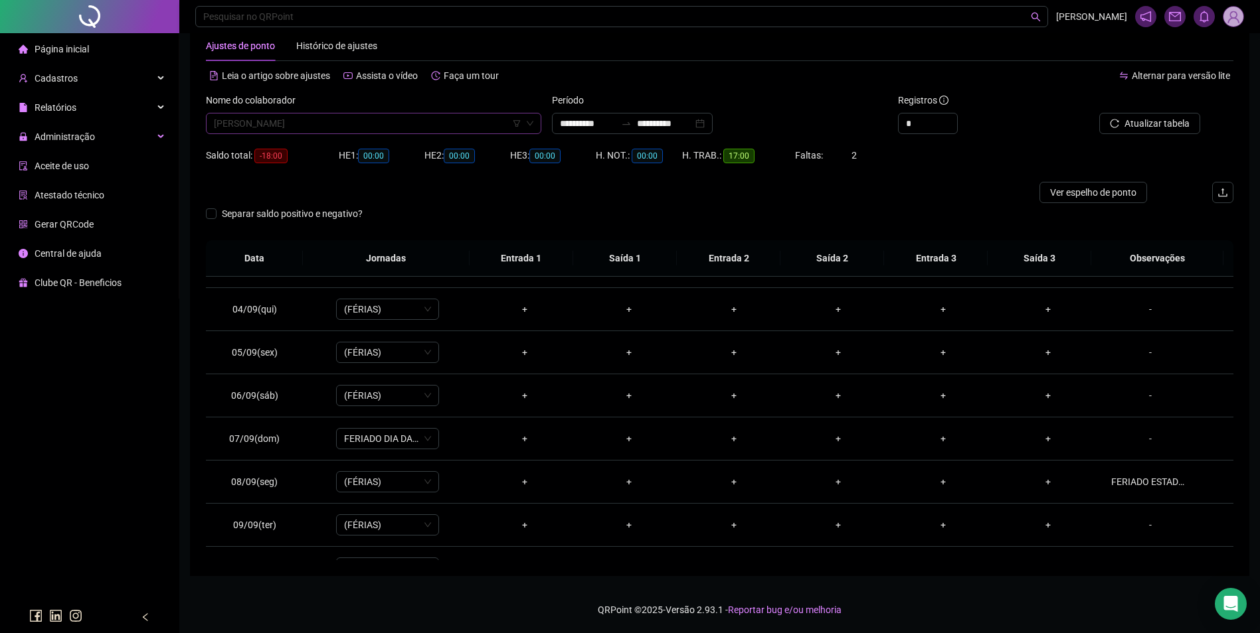
scroll to position [15234, 0]
click at [380, 127] on span "PAULO HENRIQUE AIRES PINTO" at bounding box center [373, 124] width 319 height 20
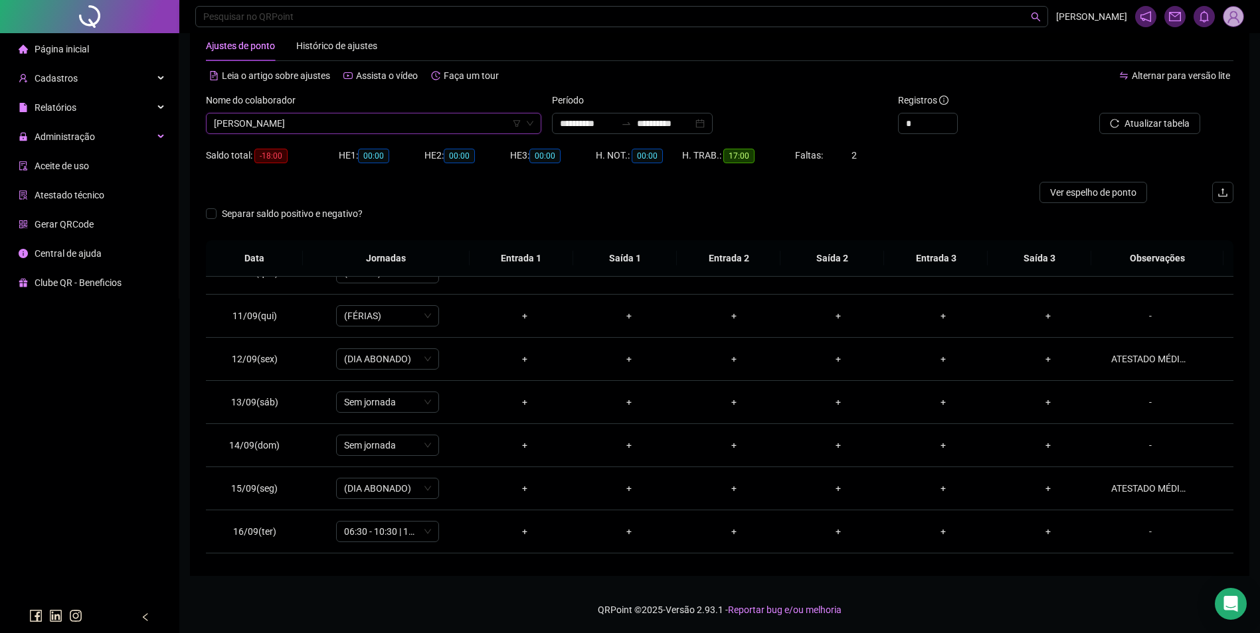
scroll to position [450, 0]
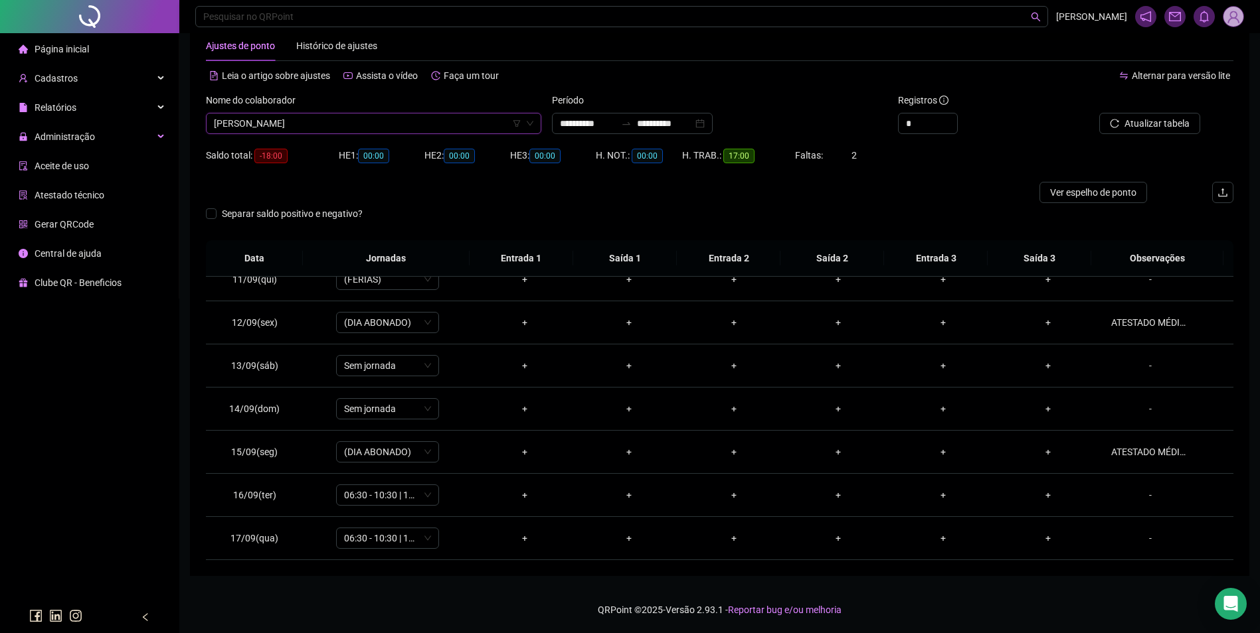
click at [438, 124] on span "PAULO HENRIQUE AIRES PINTO" at bounding box center [373, 124] width 319 height 20
type input "*********"
click at [367, 143] on div "PAULO OTAVIANO DE ANDRADE JUNIOR" at bounding box center [373, 150] width 314 height 15
click at [1183, 118] on span "Buscar registros" at bounding box center [1155, 123] width 68 height 15
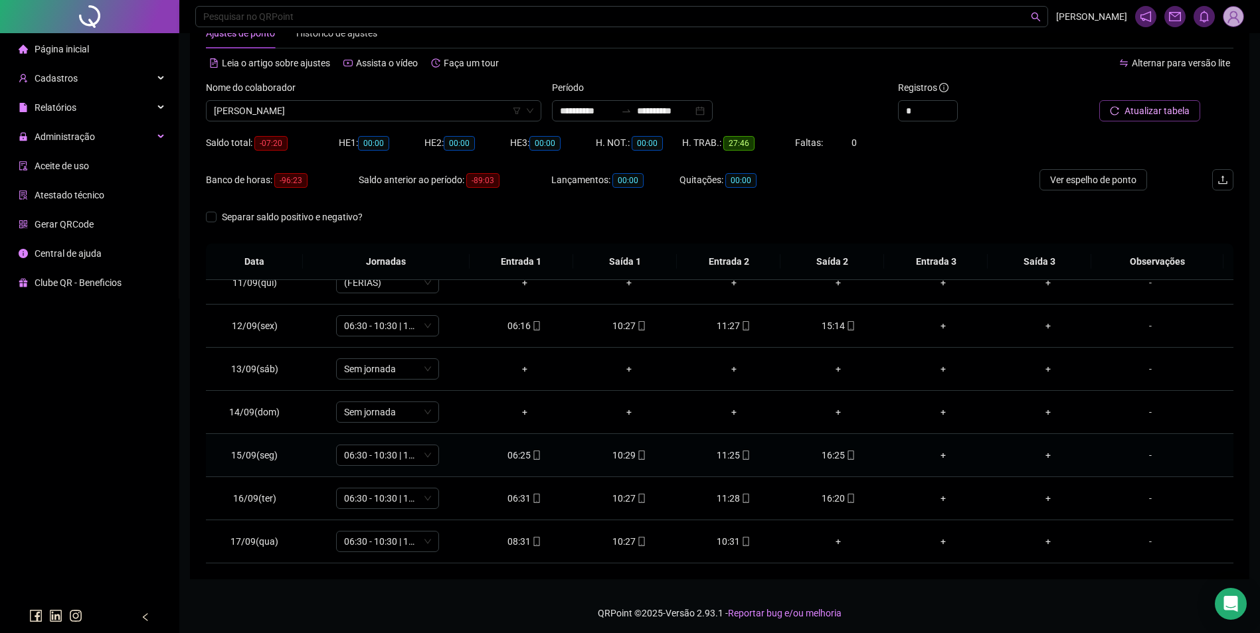
scroll to position [45, 0]
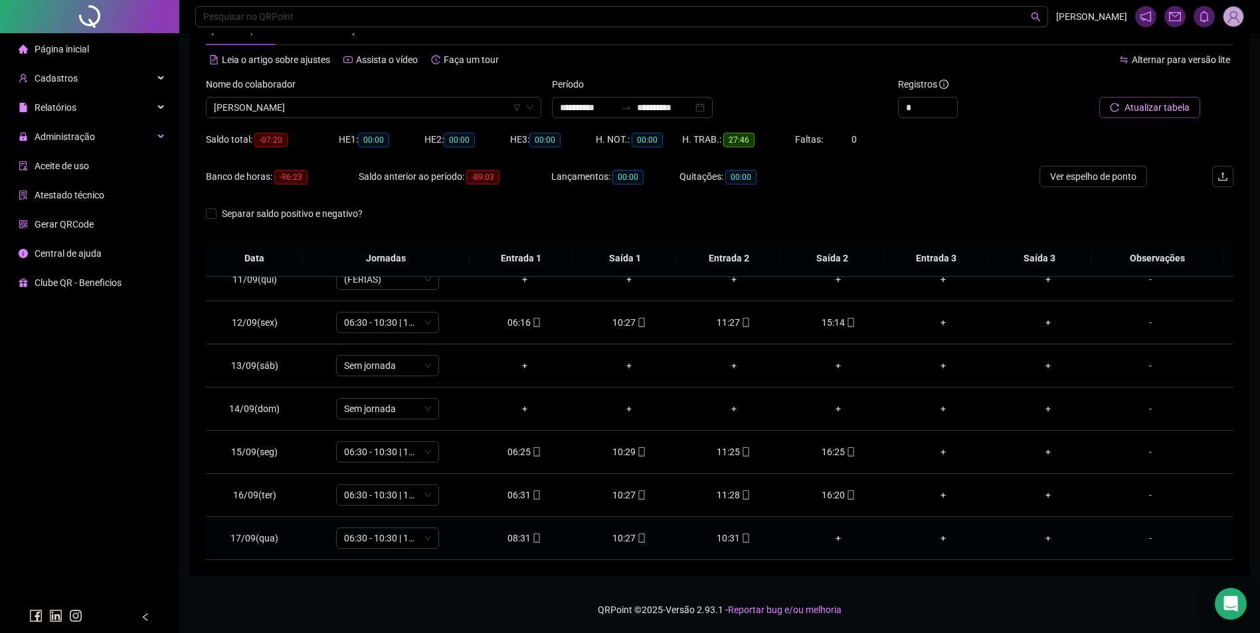
click at [744, 536] on icon "mobile" at bounding box center [745, 538] width 9 height 9
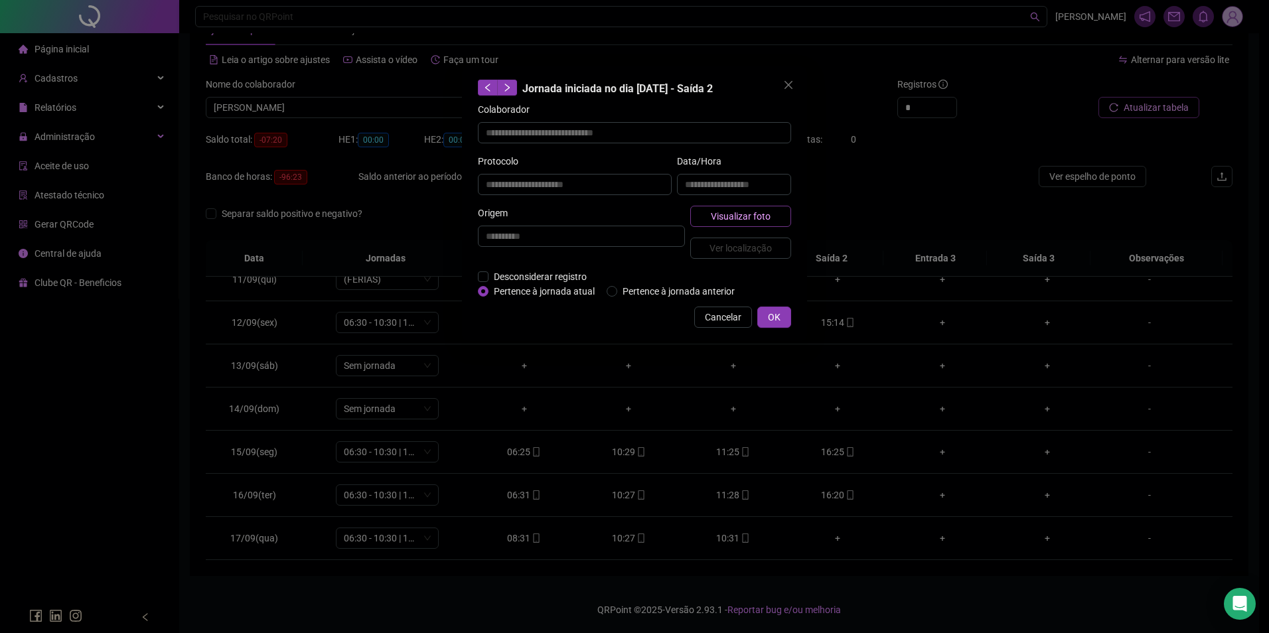
click at [724, 214] on span "Visualizar foto" at bounding box center [741, 216] width 60 height 15
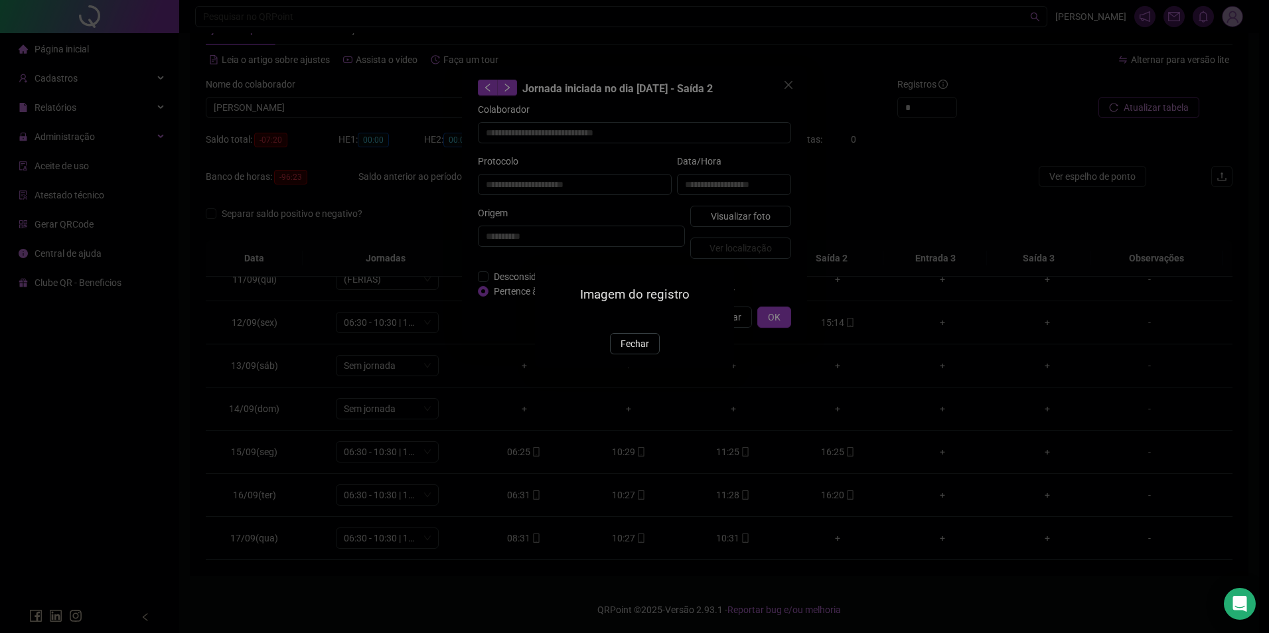
type input "**********"
click at [628, 351] on span "Fechar" at bounding box center [635, 344] width 29 height 15
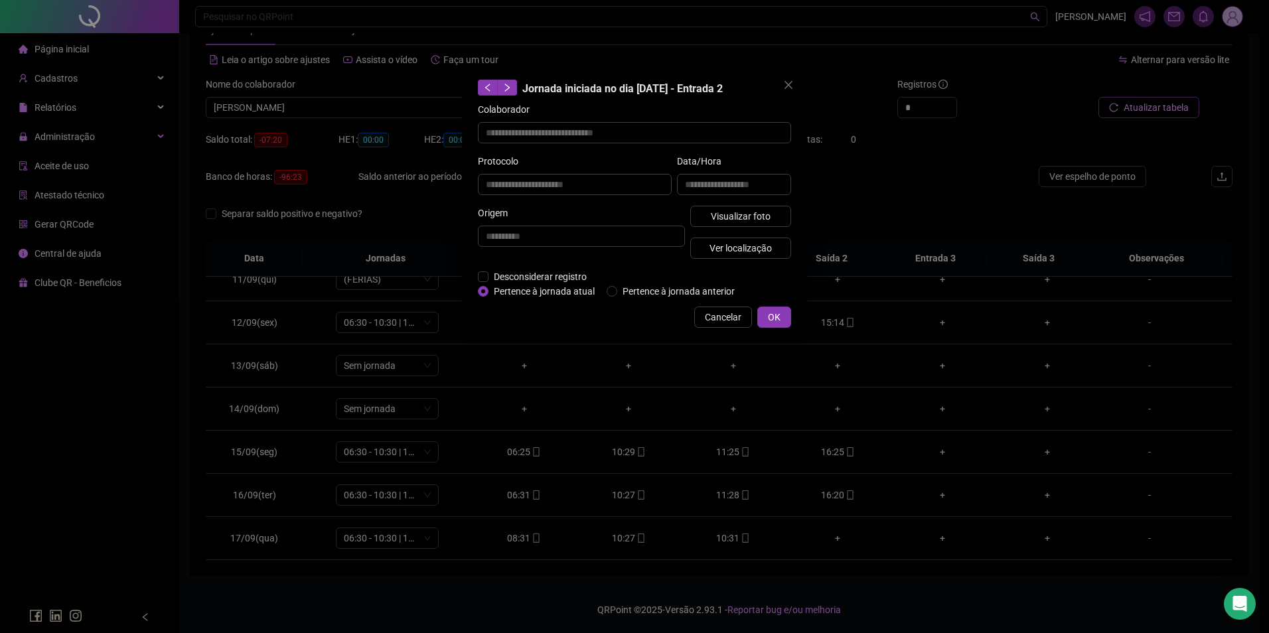
click at [729, 321] on span "Cancelar" at bounding box center [723, 317] width 37 height 15
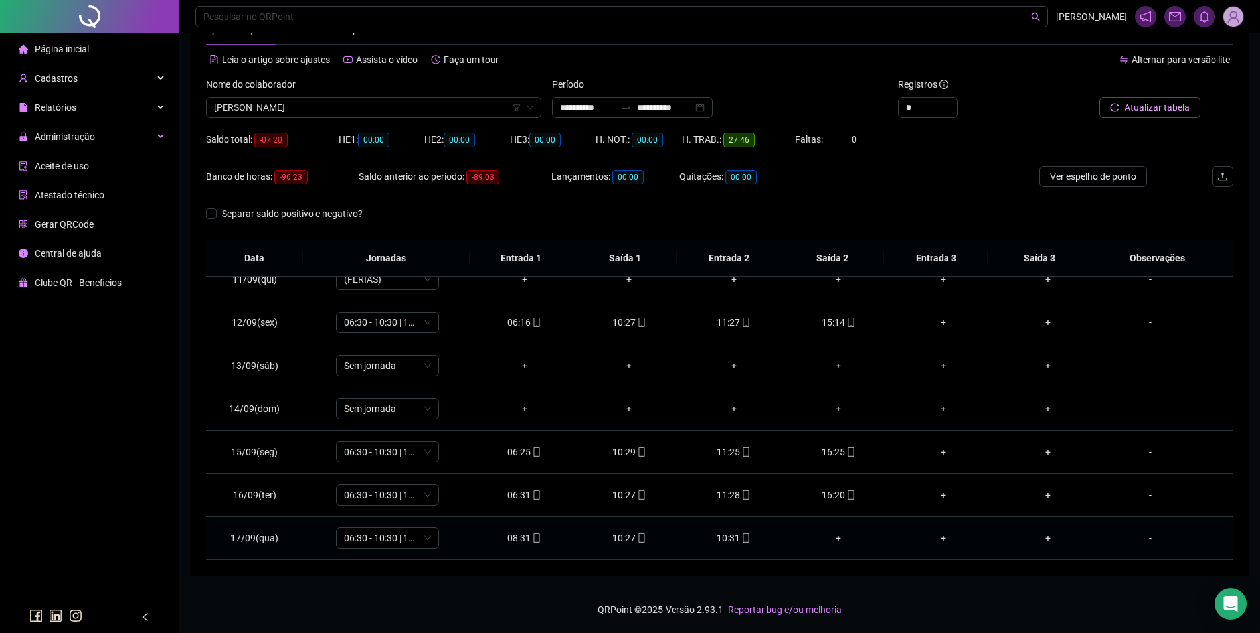
click at [732, 536] on div "10:31" at bounding box center [734, 538] width 84 height 15
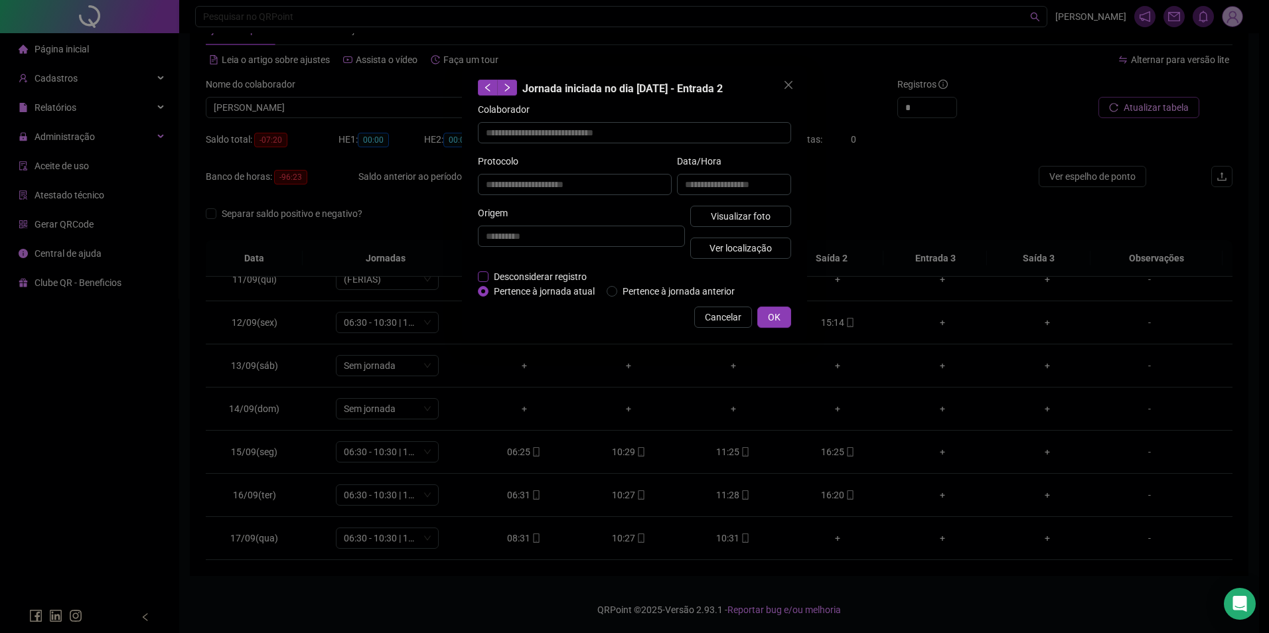
click at [489, 278] on span "Desconsiderar registro" at bounding box center [541, 277] width 104 height 15
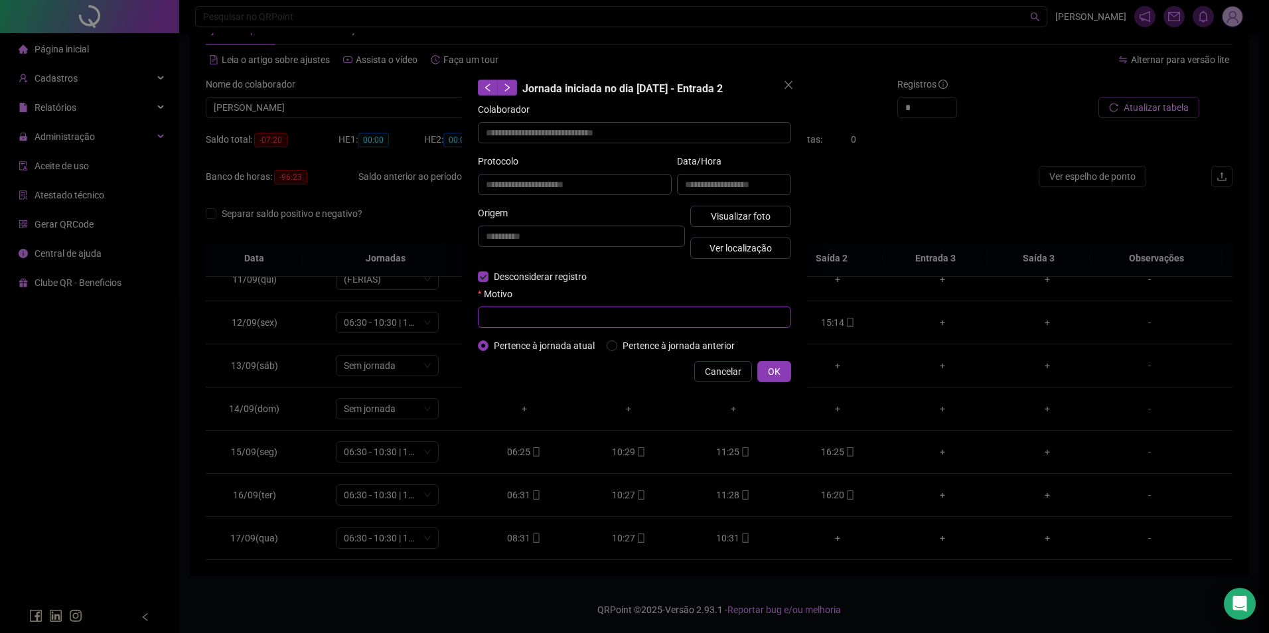
click at [525, 321] on input "text" at bounding box center [634, 317] width 313 height 21
type input "*"
click at [764, 376] on button "OK" at bounding box center [775, 371] width 34 height 21
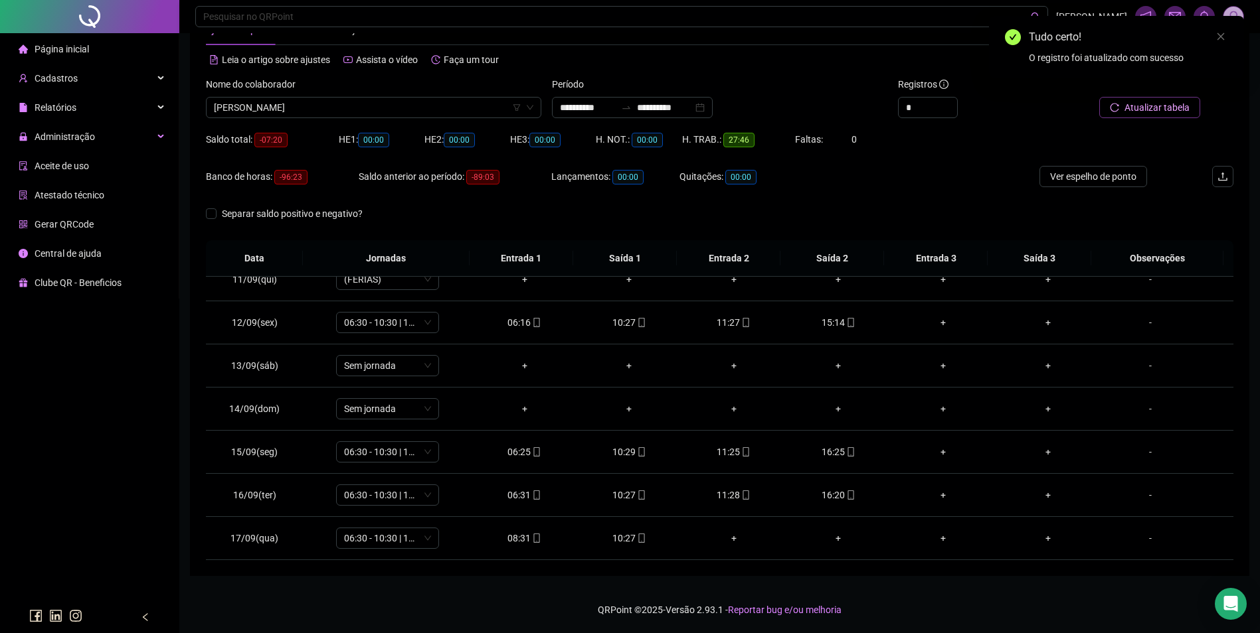
click at [1153, 78] on div "Tudo certo! O registro foi atualizado com sucesso" at bounding box center [1116, 47] width 255 height 62
click at [1150, 100] on button "Atualizar tabela" at bounding box center [1149, 107] width 101 height 21
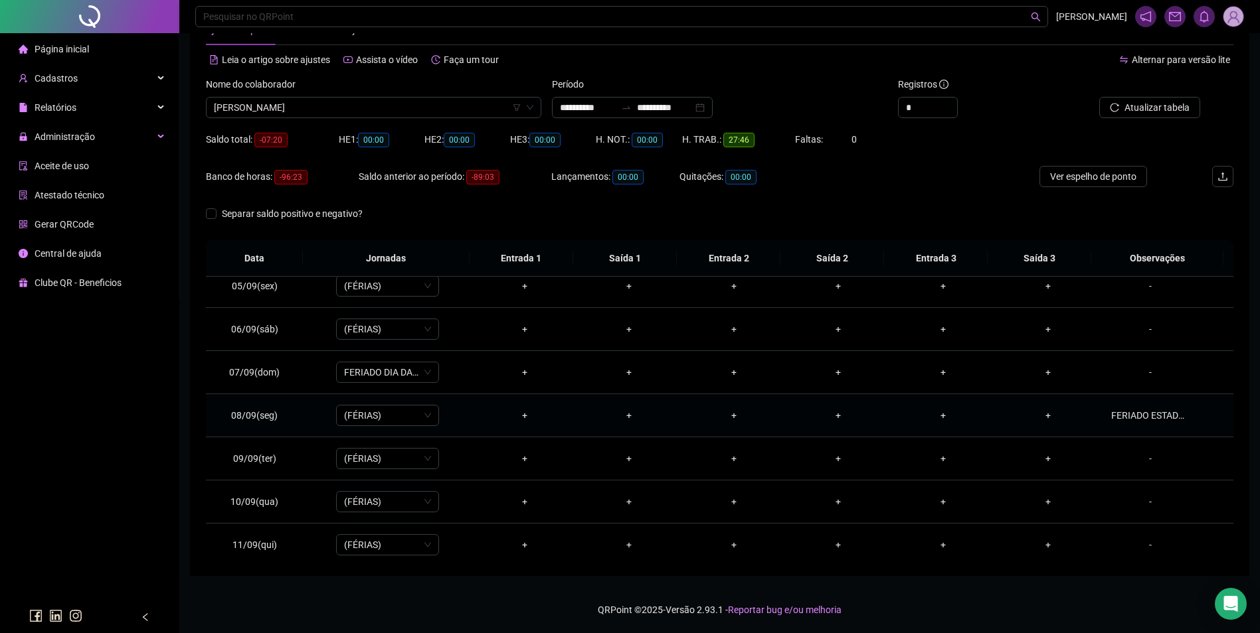
click at [1145, 418] on div "FERIADO ESTADUAL." at bounding box center [1150, 415] width 78 height 15
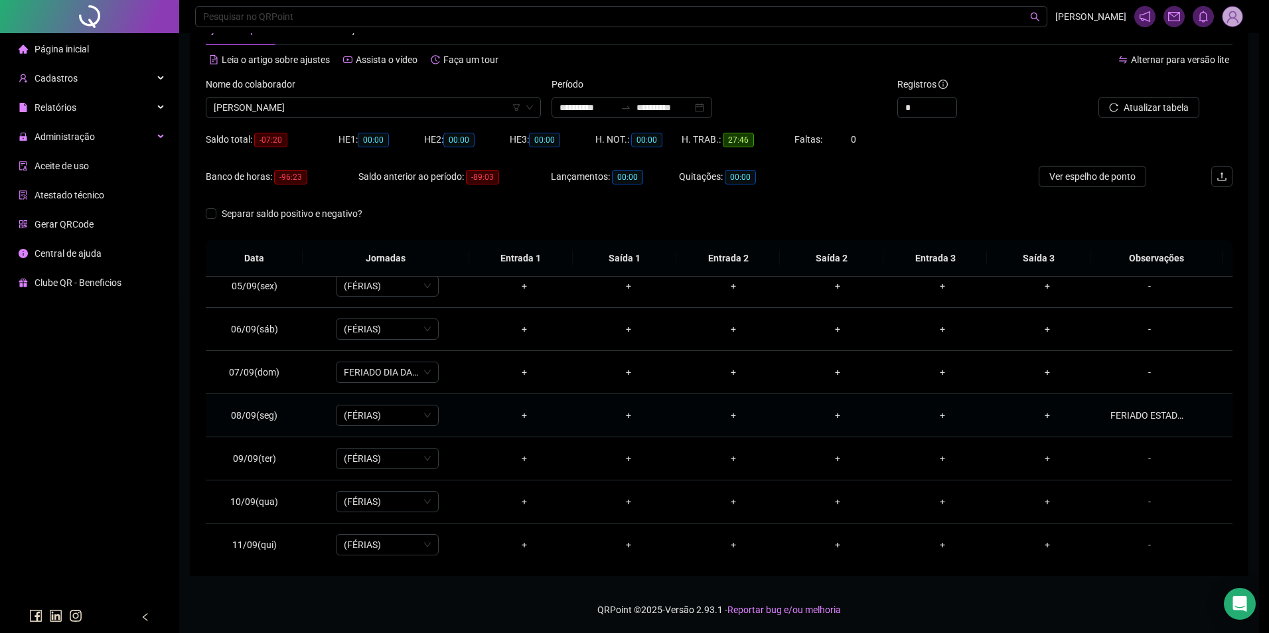
type textarea "**********"
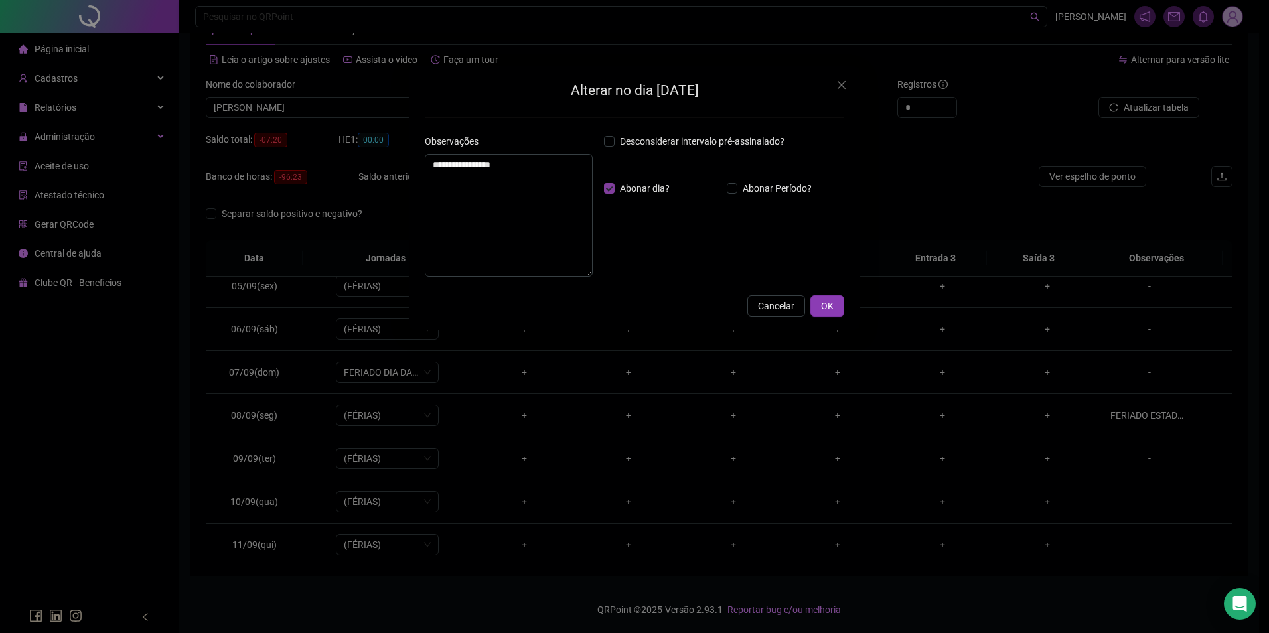
click at [617, 188] on span "Abonar dia?" at bounding box center [645, 188] width 60 height 15
drag, startPoint x: 566, startPoint y: 171, endPoint x: 416, endPoint y: 170, distance: 149.4
click at [416, 170] on div "**********" at bounding box center [634, 198] width 451 height 264
click at [829, 309] on span "OK" at bounding box center [827, 306] width 13 height 15
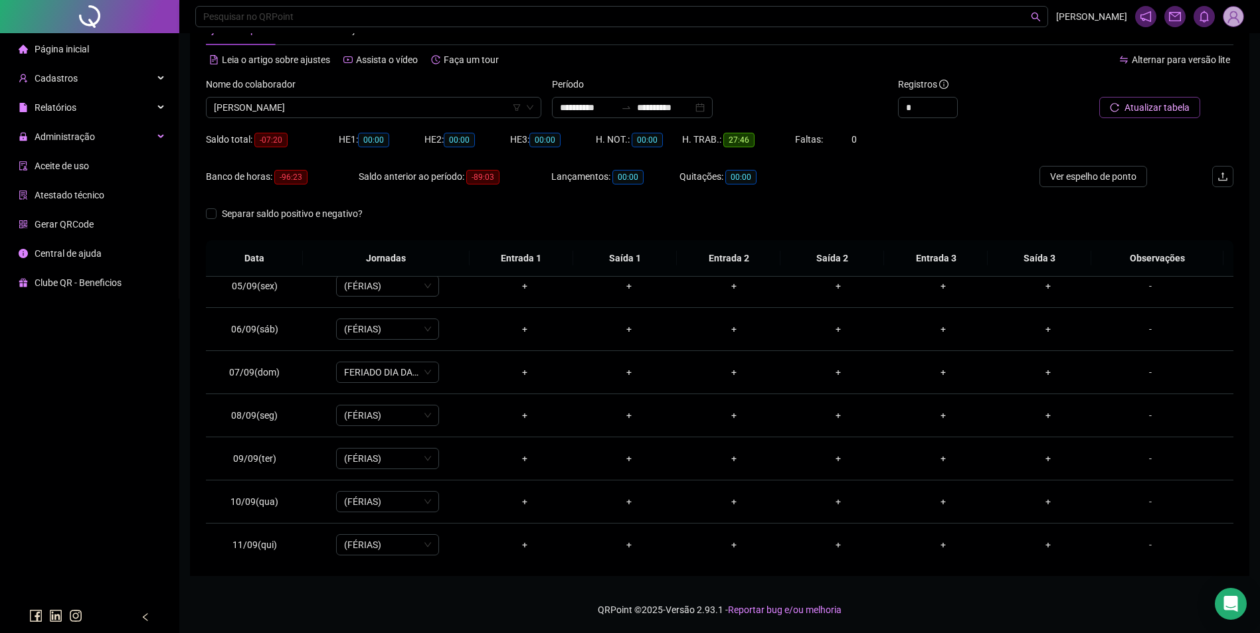
click at [1136, 114] on span "Atualizar tabela" at bounding box center [1156, 107] width 65 height 15
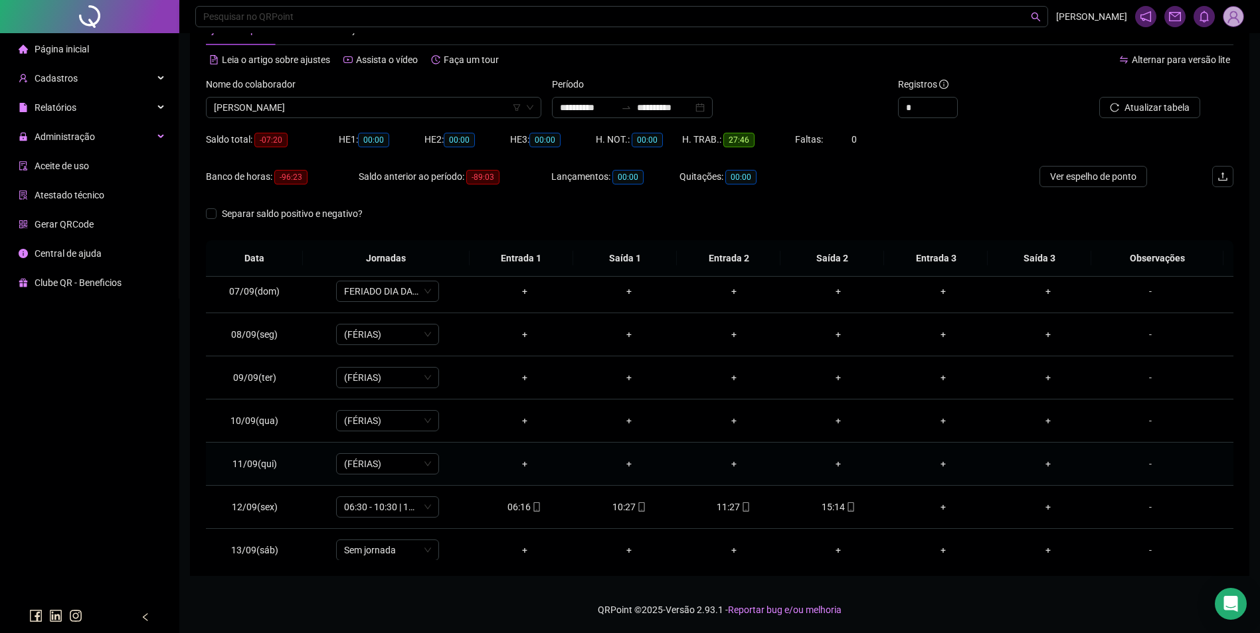
scroll to position [450, 0]
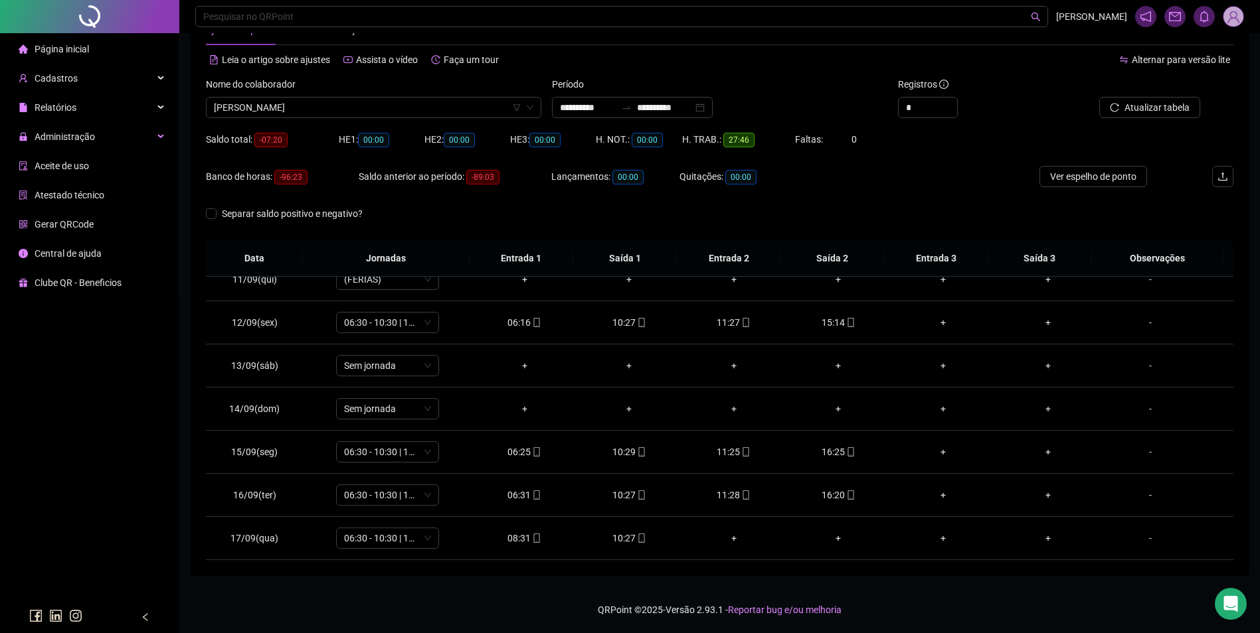
click at [467, 119] on div "Nome do colaborador PAULO OTAVIANO DE ANDRADE JUNIOR" at bounding box center [374, 103] width 346 height 52
click at [459, 103] on span "PAULO OTAVIANO DE ANDRADE JUNIOR" at bounding box center [373, 108] width 319 height 20
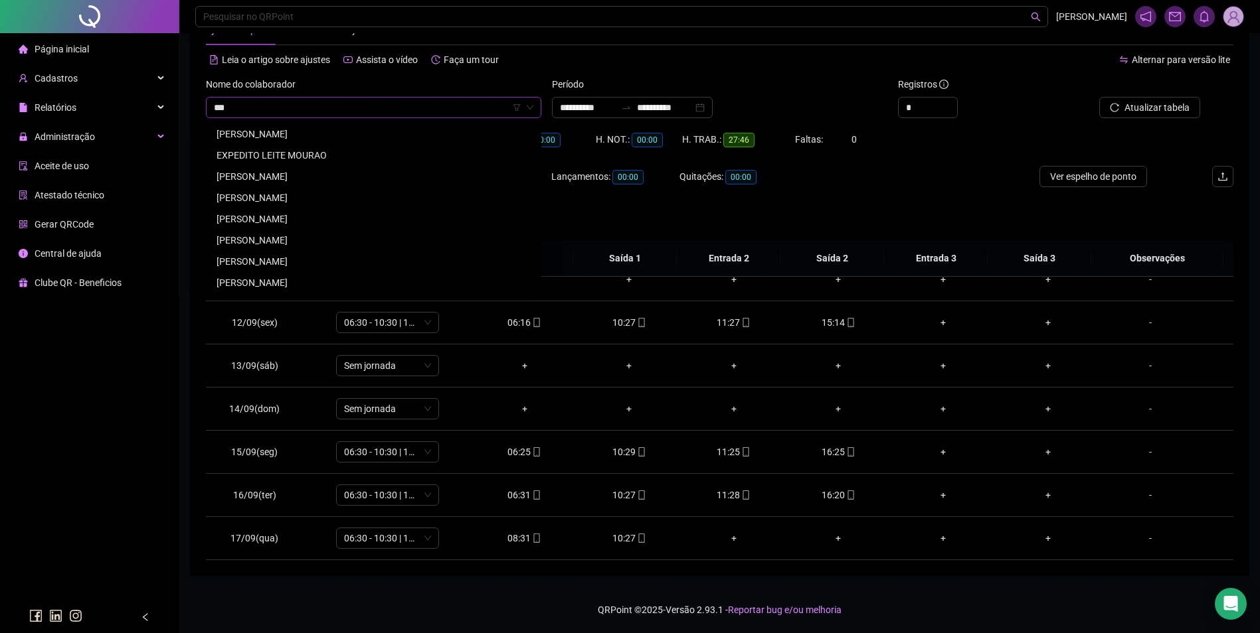
scroll to position [0, 0]
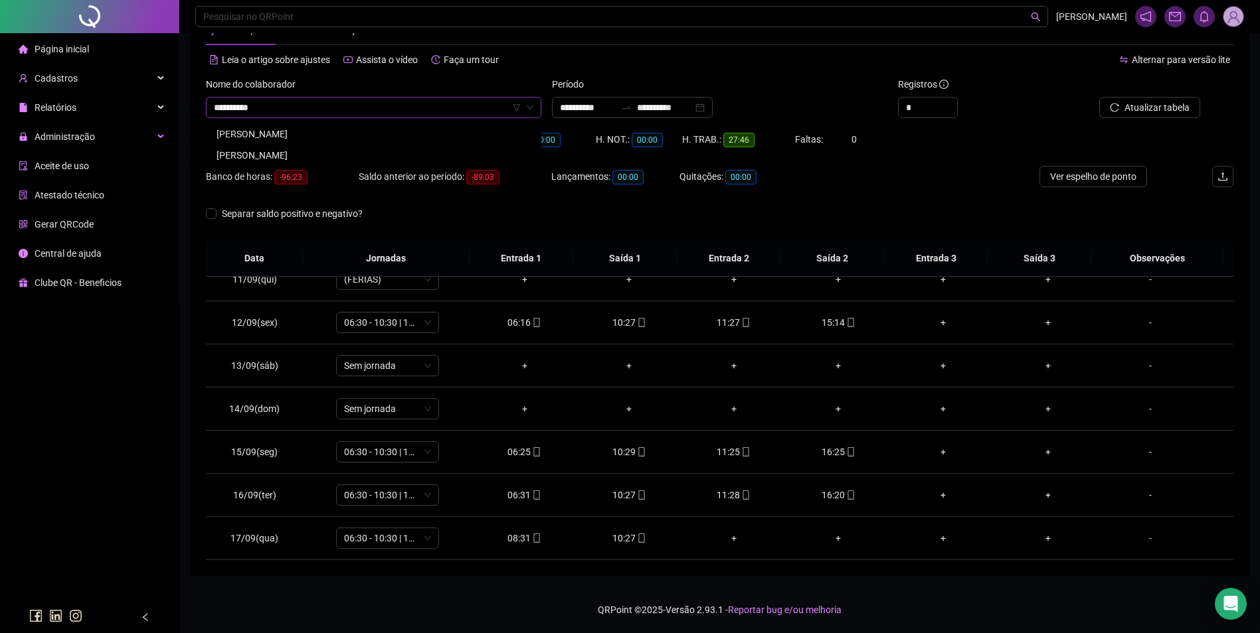
type input "**********"
click at [333, 159] on div "PEDRO HENRIQUE SILVA PEREIRA" at bounding box center [373, 155] width 314 height 15
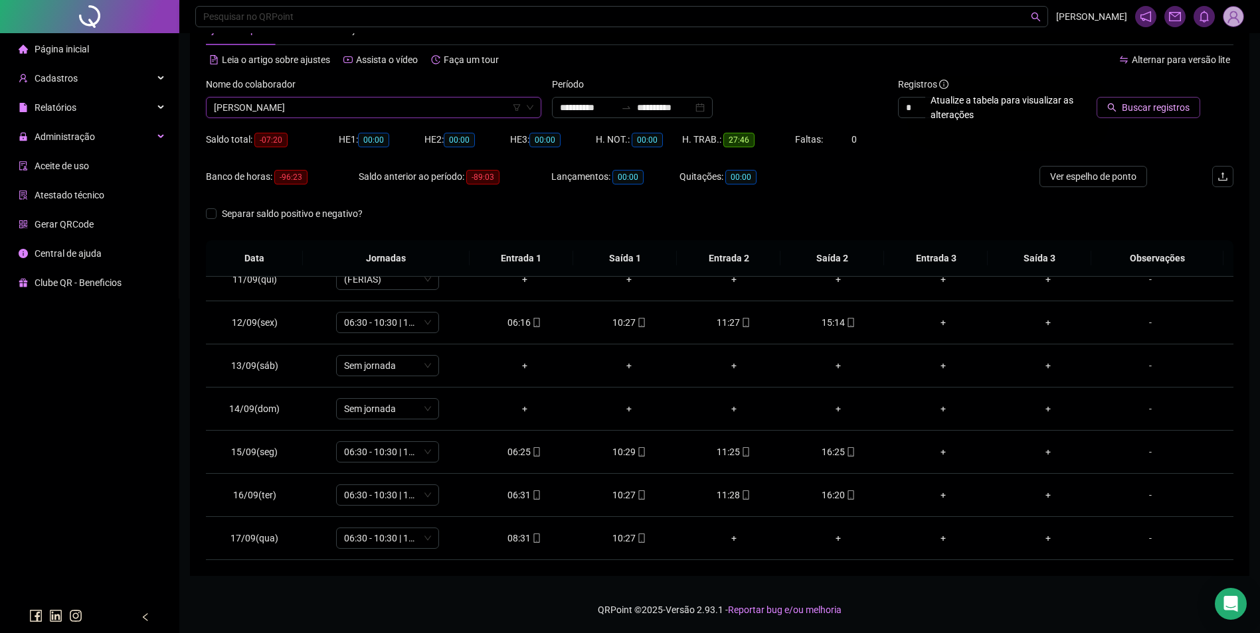
click at [1143, 102] on span "Buscar registros" at bounding box center [1155, 107] width 68 height 15
click at [638, 538] on icon "mobile" at bounding box center [641, 538] width 9 height 9
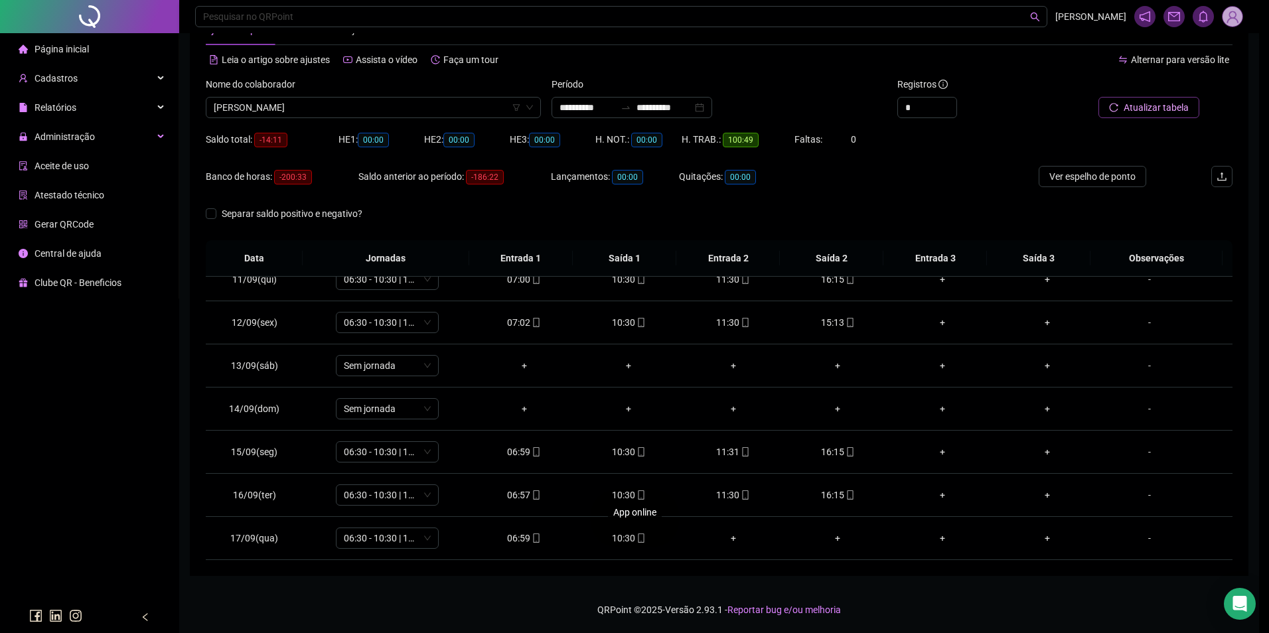
type input "**********"
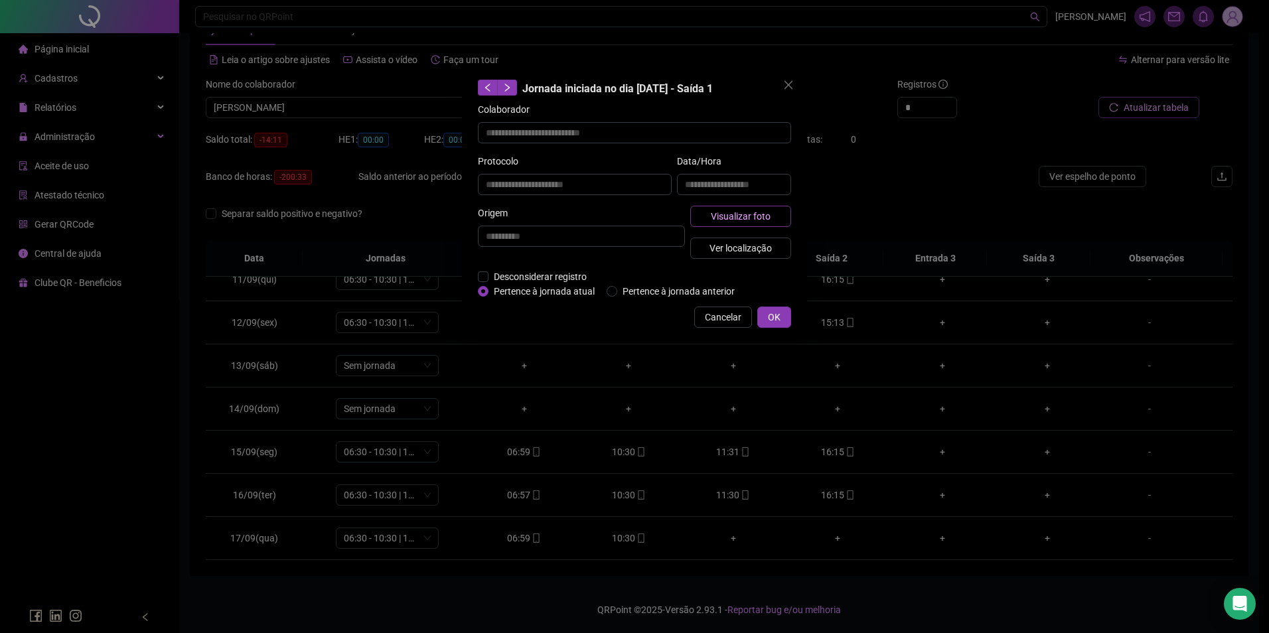
click at [754, 222] on span "Visualizar foto" at bounding box center [741, 216] width 60 height 15
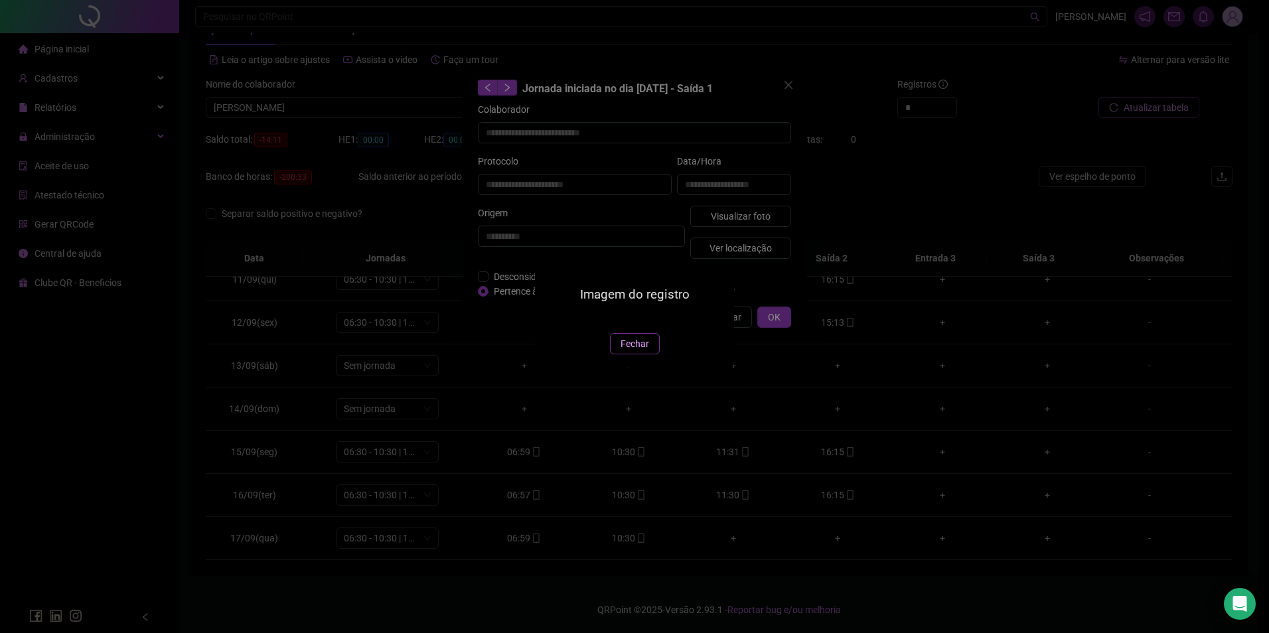
click at [631, 351] on span "Fechar" at bounding box center [635, 344] width 29 height 15
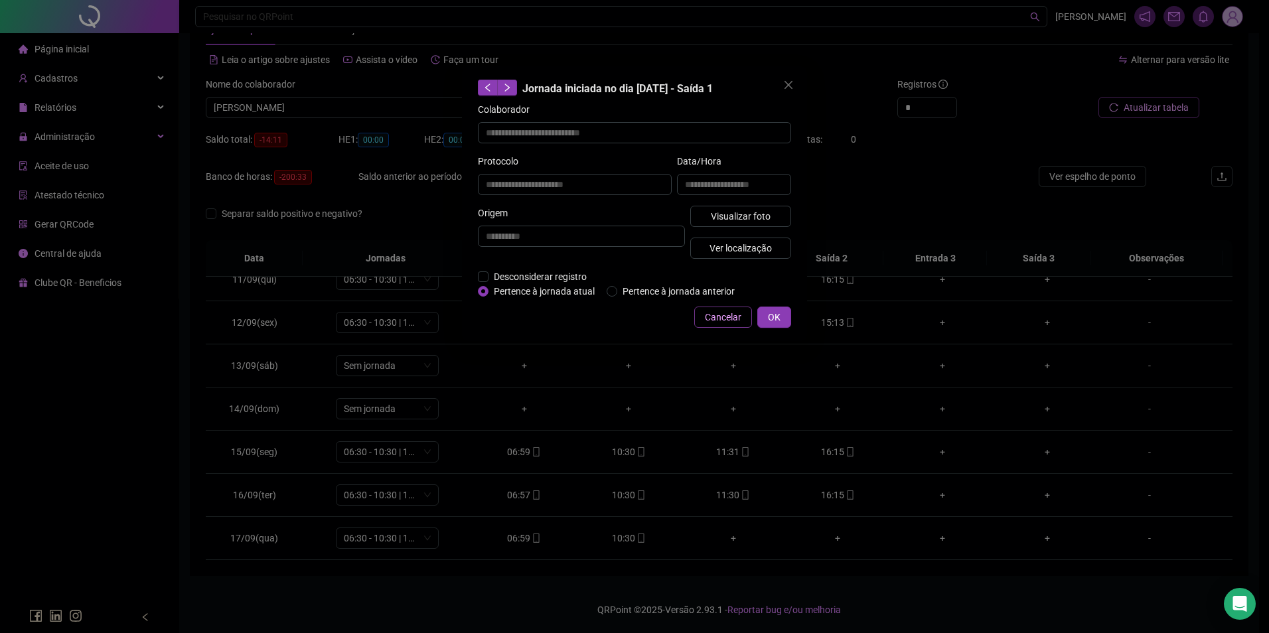
click at [730, 314] on span "Cancelar" at bounding box center [723, 317] width 37 height 15
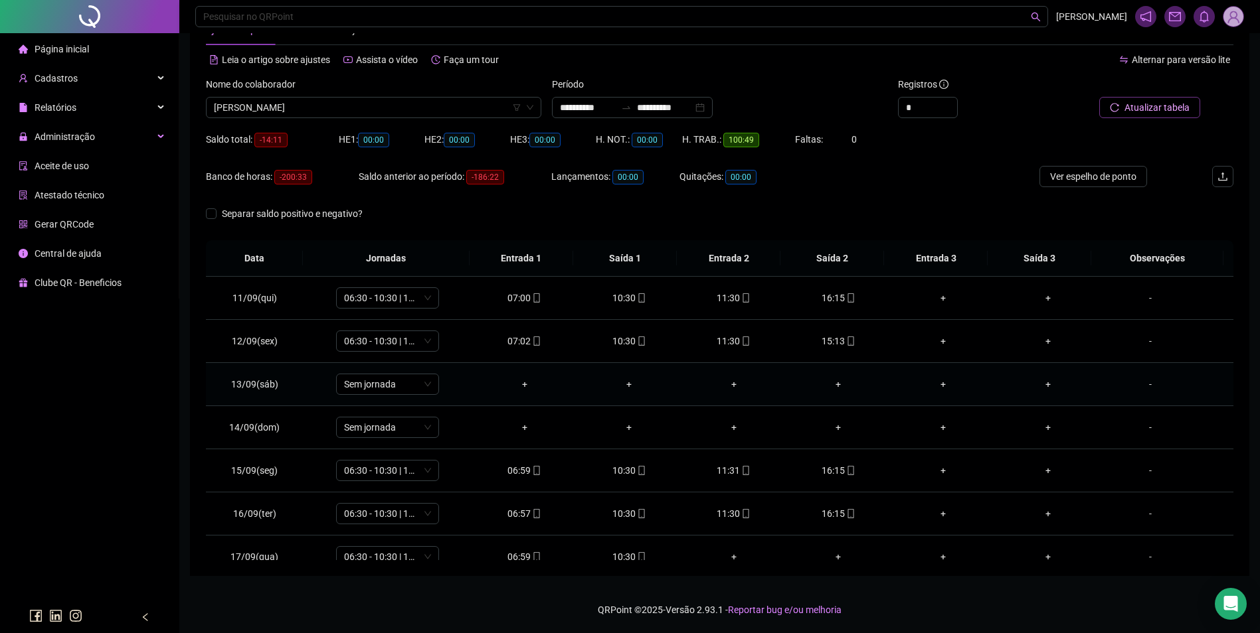
scroll to position [450, 0]
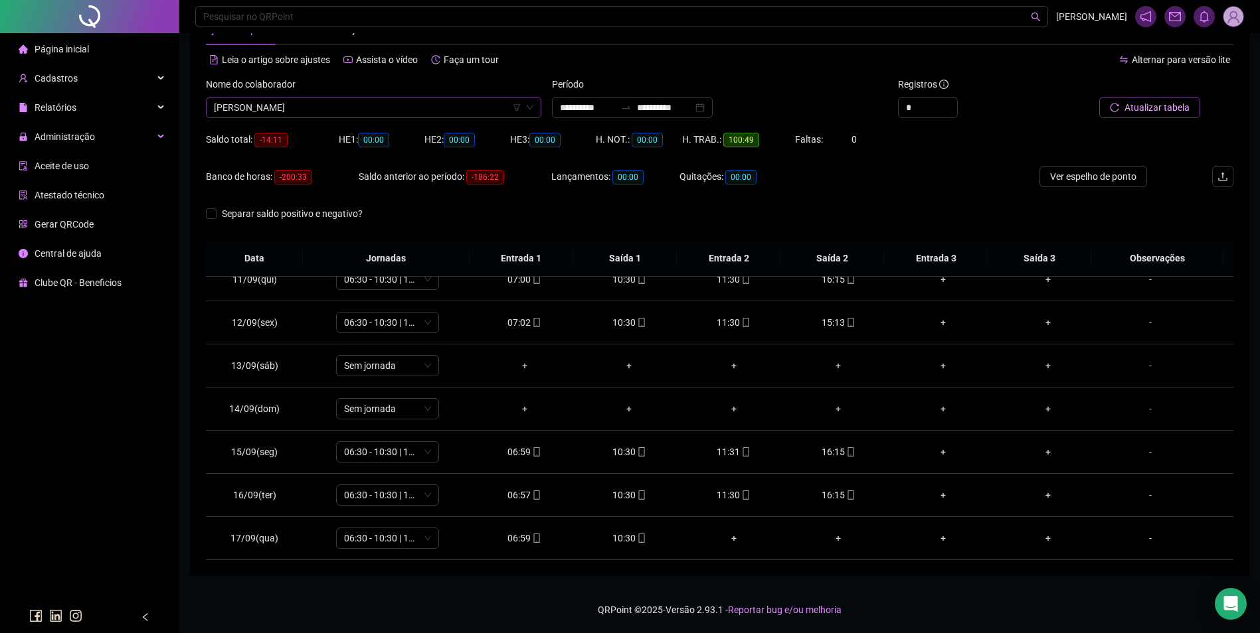
click at [445, 114] on span "PEDRO HENRIQUE SILVA PEREIRA" at bounding box center [373, 108] width 319 height 20
type input "*******"
click at [335, 130] on div "RAILSON CONCEIÇÃO SOUSA" at bounding box center [373, 134] width 314 height 15
click at [1135, 102] on span "Buscar registros" at bounding box center [1155, 107] width 68 height 15
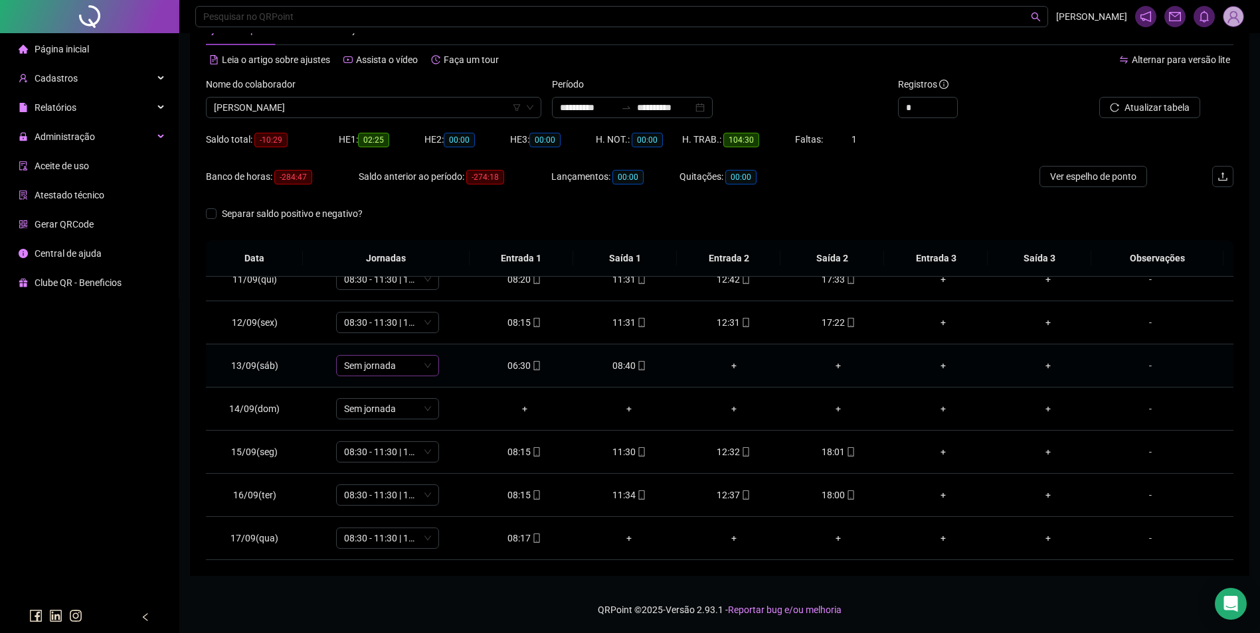
click at [384, 374] on span "Sem jornada" at bounding box center [387, 366] width 87 height 20
type input "**"
click at [383, 503] on div "06:00 - 09:00" at bounding box center [409, 500] width 112 height 15
click at [441, 329] on span "Sim" at bounding box center [448, 331] width 15 height 15
click at [1169, 102] on span "Atualizar tabela" at bounding box center [1156, 107] width 65 height 15
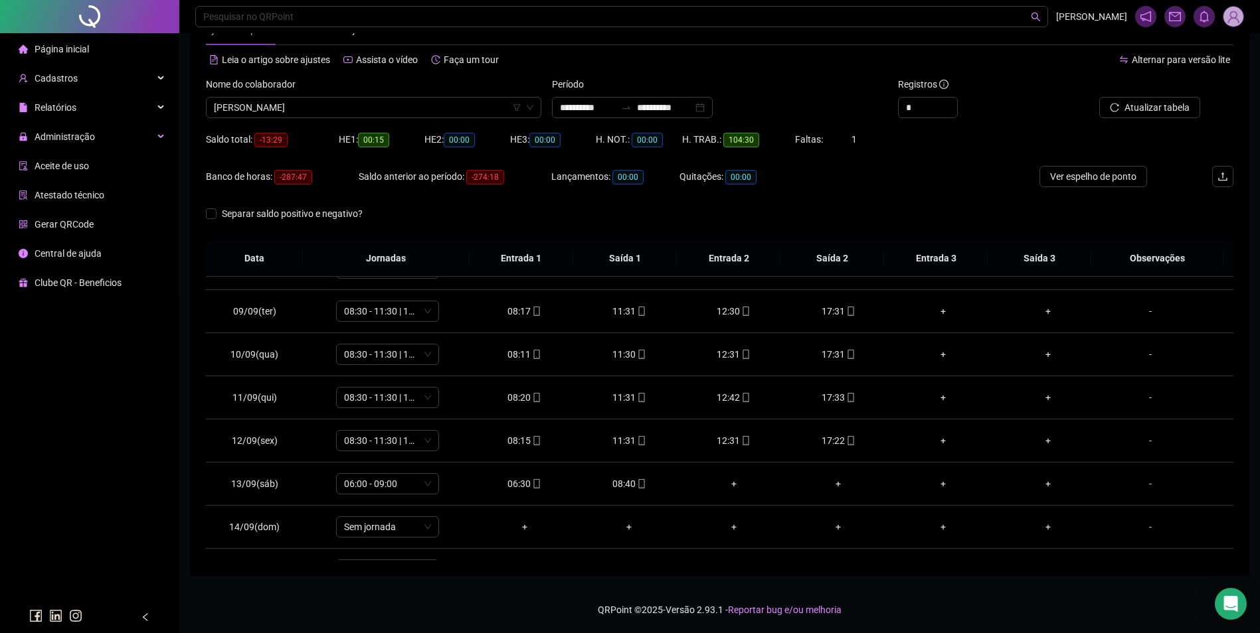
scroll to position [450, 0]
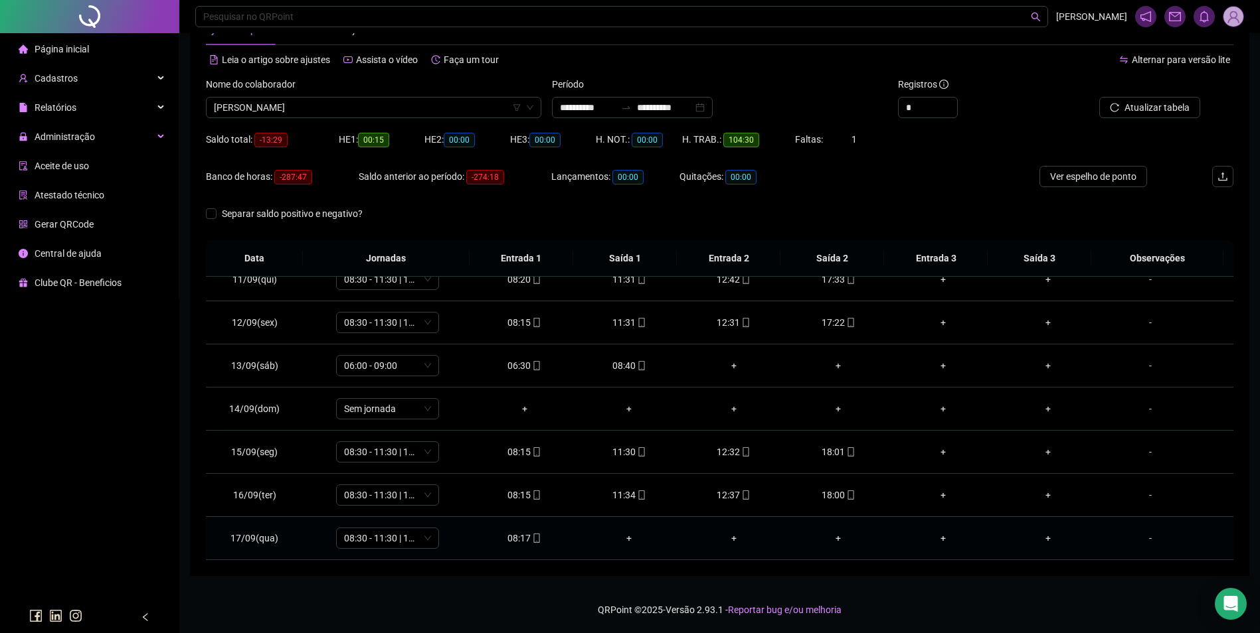
click at [517, 543] on div "08:17" at bounding box center [525, 538] width 84 height 15
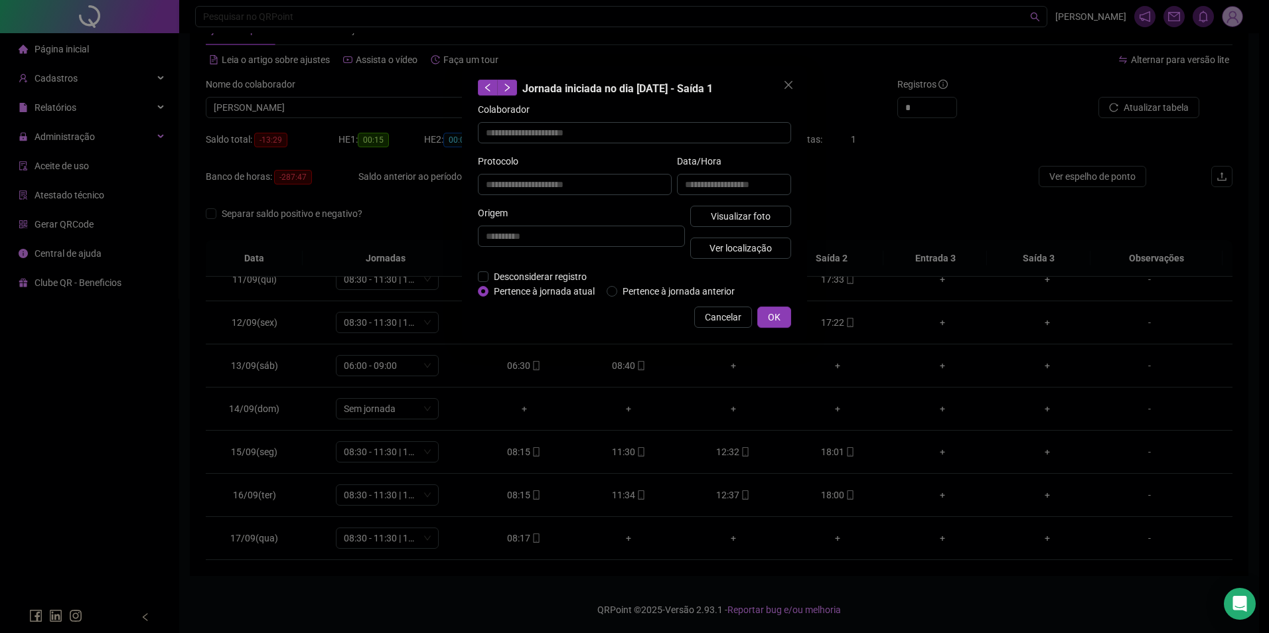
type input "**********"
click at [764, 226] on div "Visualizar foto Ver localização" at bounding box center [741, 238] width 106 height 64
click at [767, 220] on span "Visualizar foto" at bounding box center [741, 216] width 60 height 15
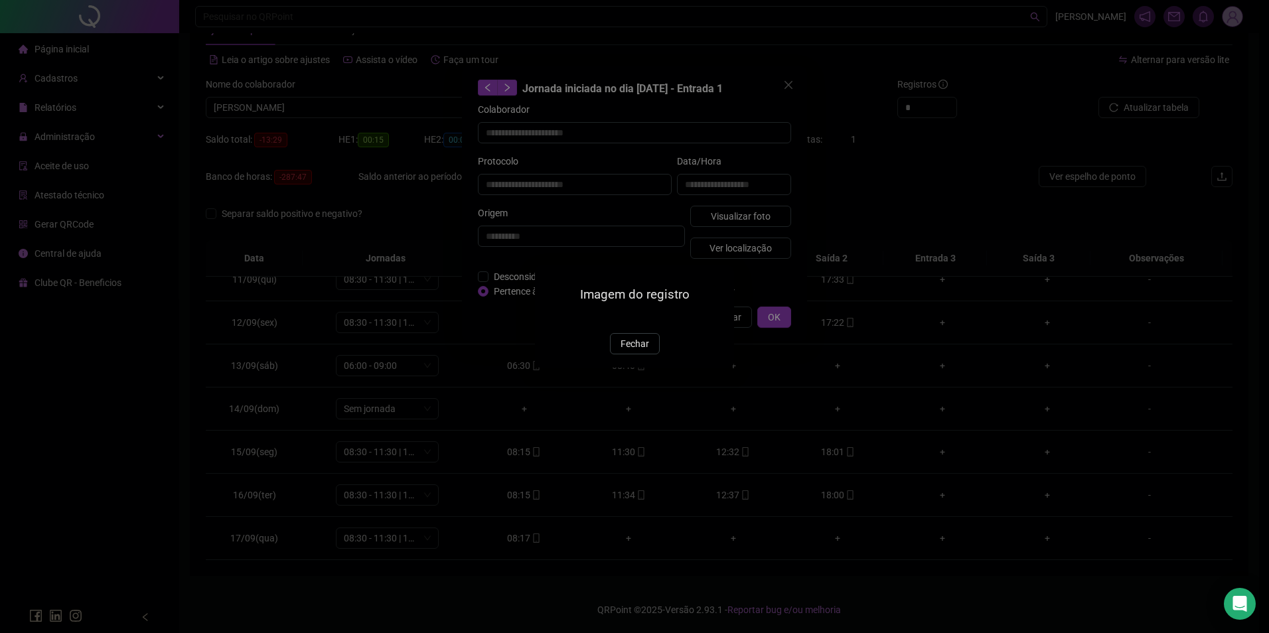
drag, startPoint x: 626, startPoint y: 425, endPoint x: 629, endPoint y: 419, distance: 6.8
click at [626, 351] on span "Fechar" at bounding box center [635, 344] width 29 height 15
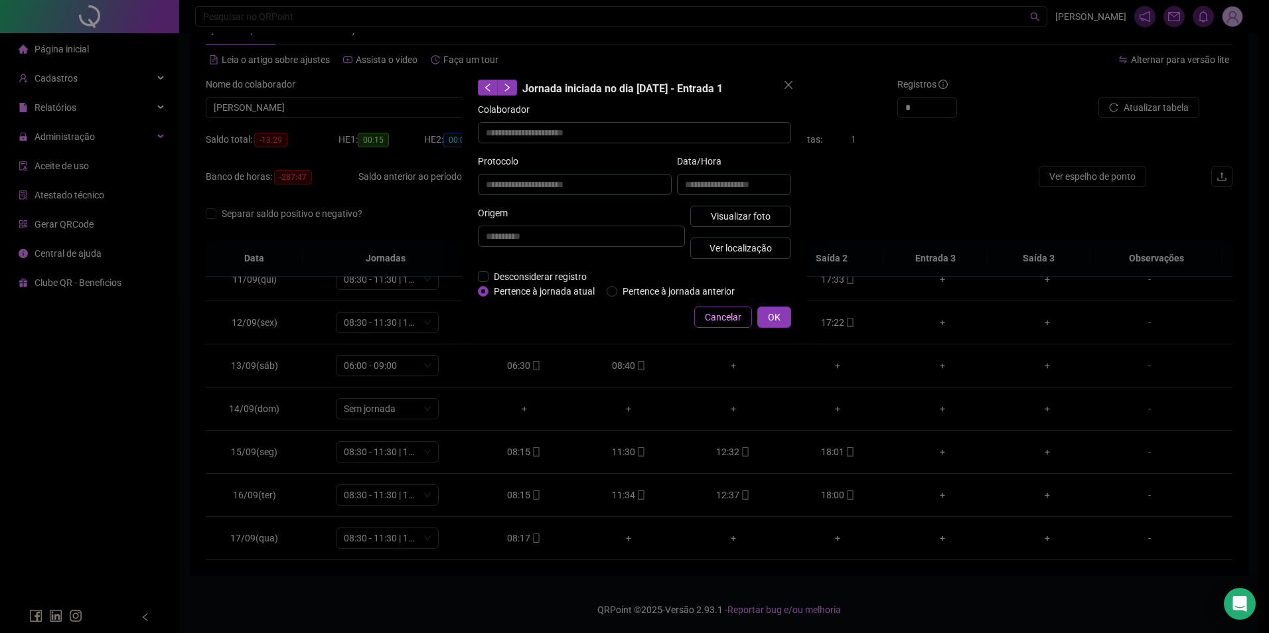
click at [706, 318] on span "Cancelar" at bounding box center [723, 317] width 37 height 15
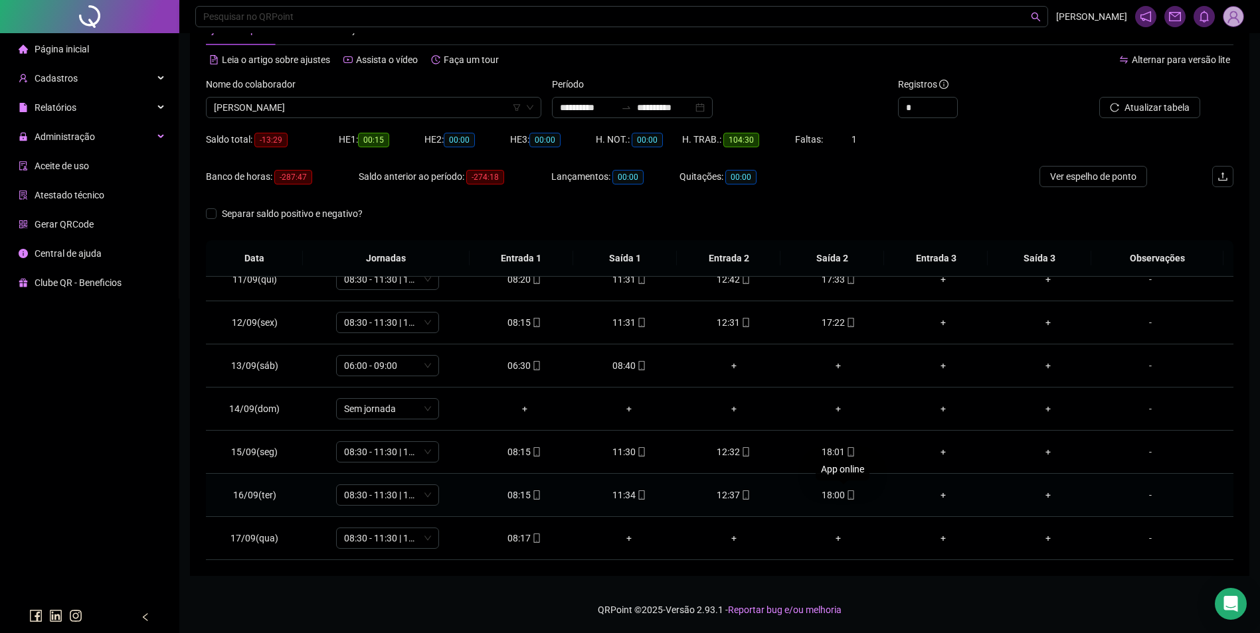
click at [847, 495] on icon "mobile" at bounding box center [850, 495] width 6 height 9
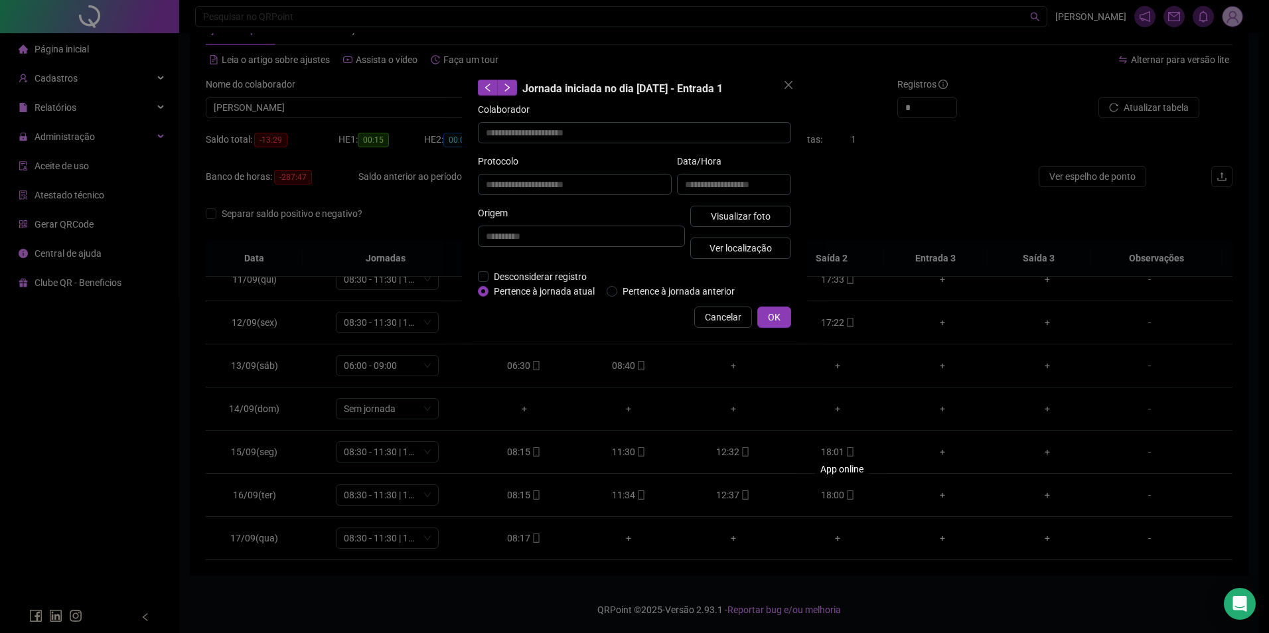
type input "**********"
click at [741, 213] on span "Visualizar foto" at bounding box center [741, 216] width 60 height 15
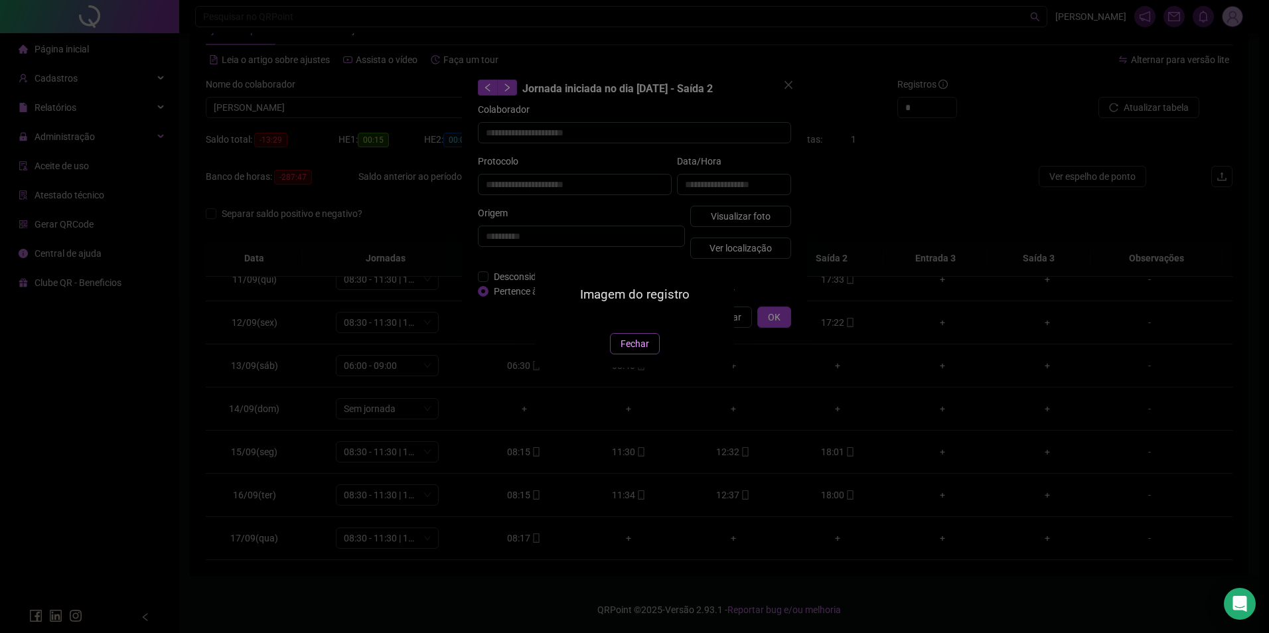
click at [634, 351] on span "Fechar" at bounding box center [635, 344] width 29 height 15
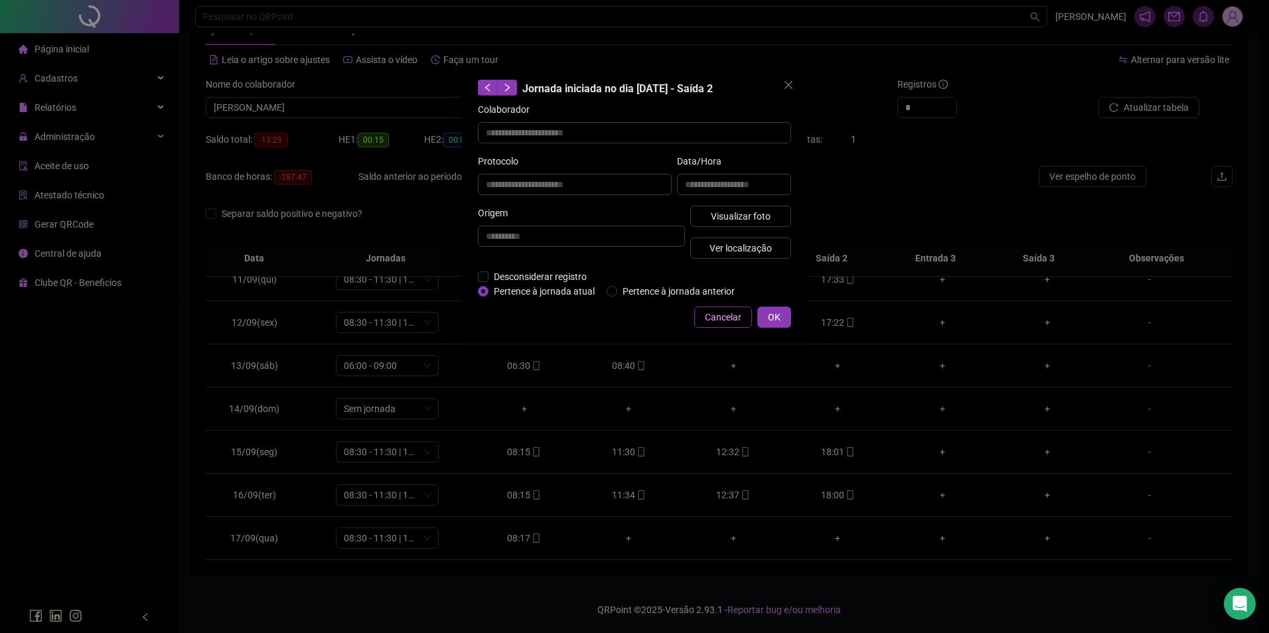
click at [740, 312] on span "Cancelar" at bounding box center [723, 317] width 37 height 15
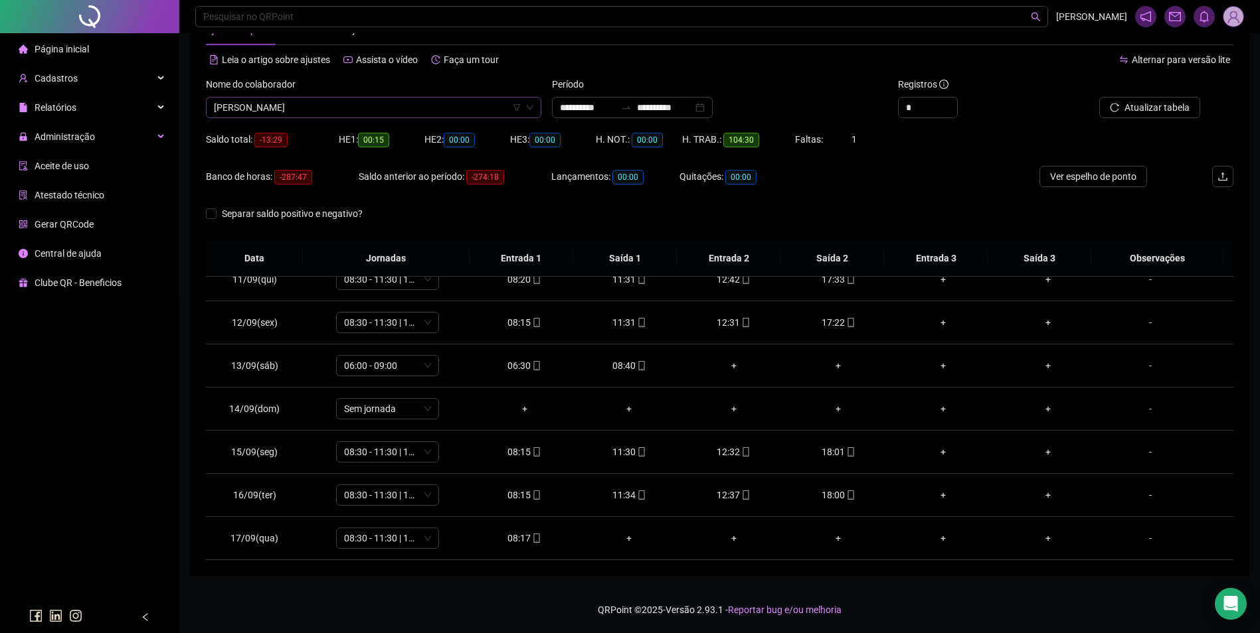
click at [382, 110] on span "RAILSON CONCEIÇÃO SOUSA" at bounding box center [373, 108] width 319 height 20
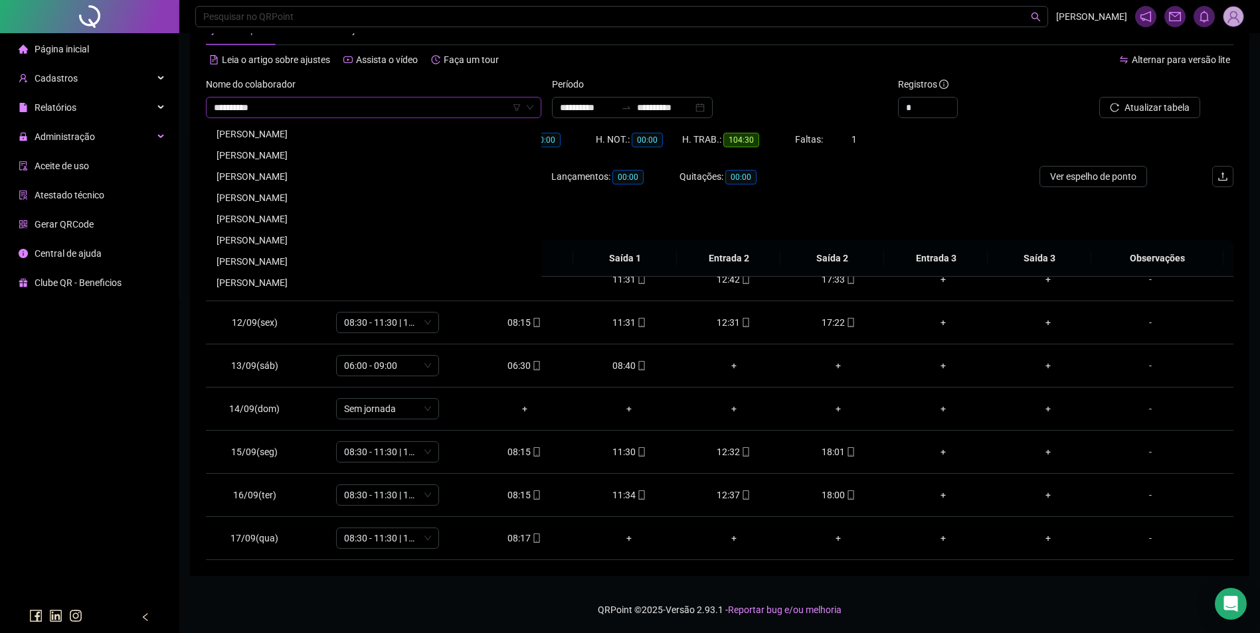
scroll to position [0, 0]
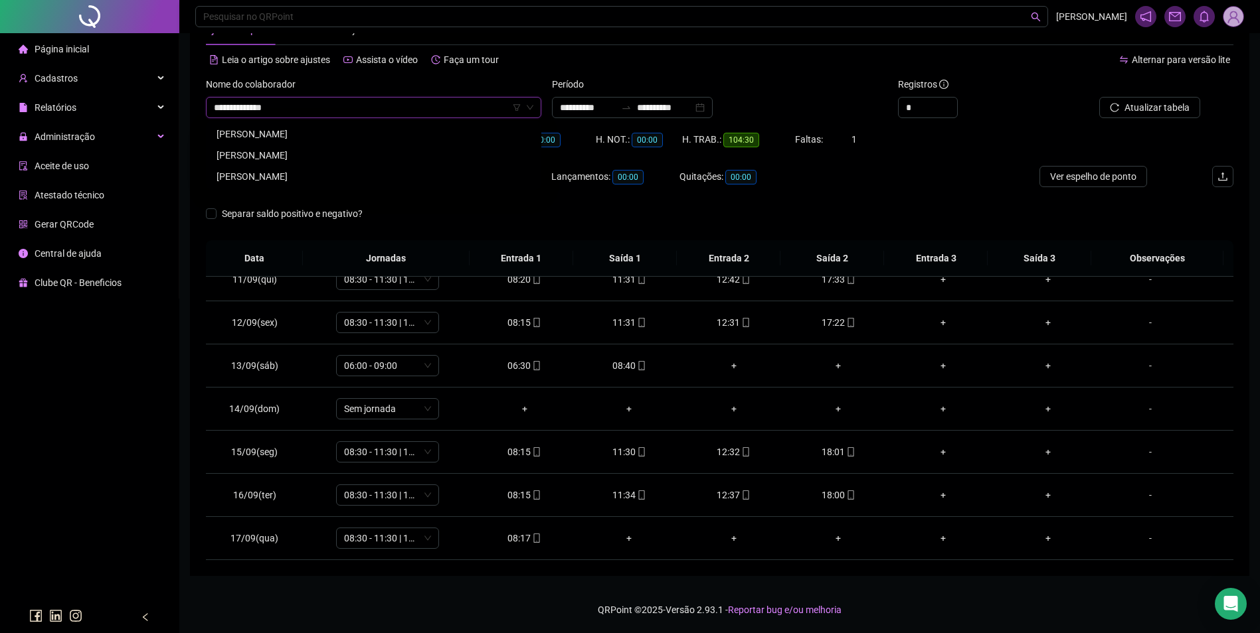
type input "**********"
click at [332, 153] on div "RAIMUNDO NONATO DA SILVA" at bounding box center [373, 155] width 314 height 15
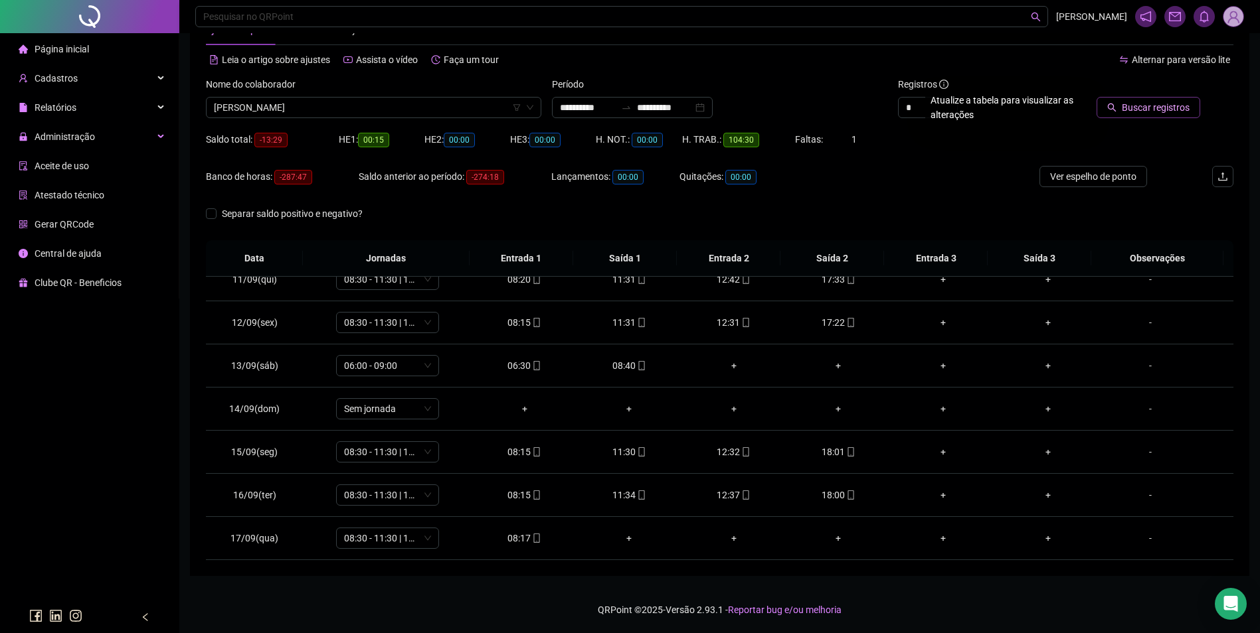
click at [1147, 107] on span "Buscar registros" at bounding box center [1155, 107] width 68 height 15
click at [530, 538] on span "mobile" at bounding box center [535, 538] width 11 height 9
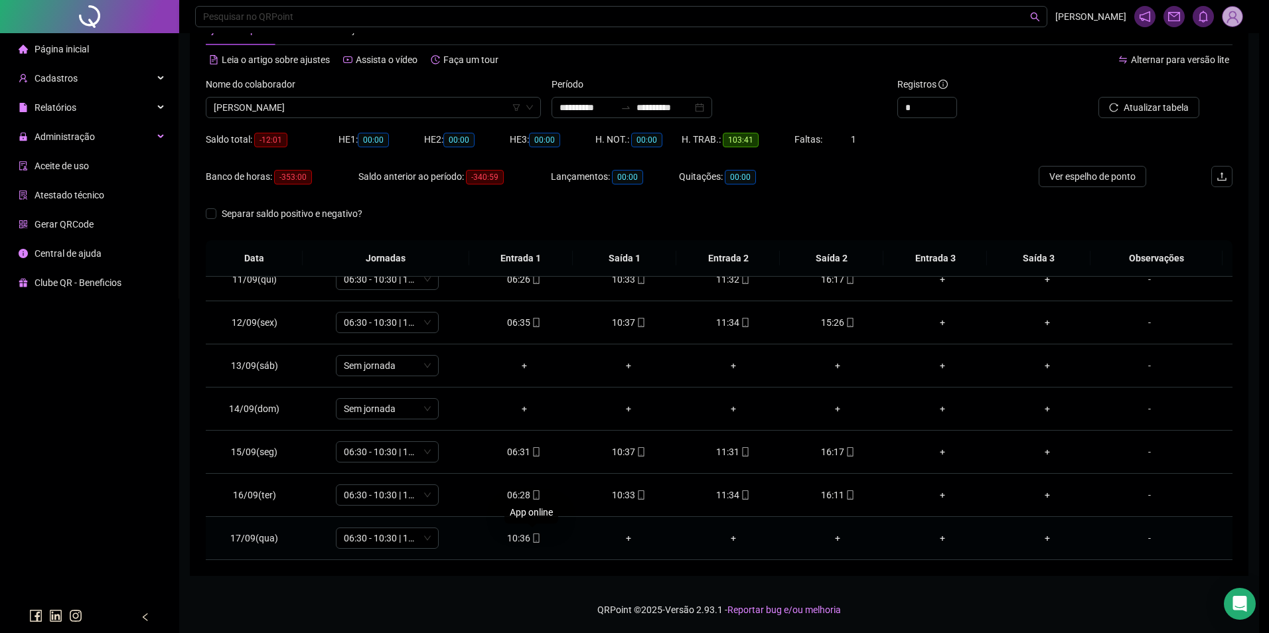
type input "**********"
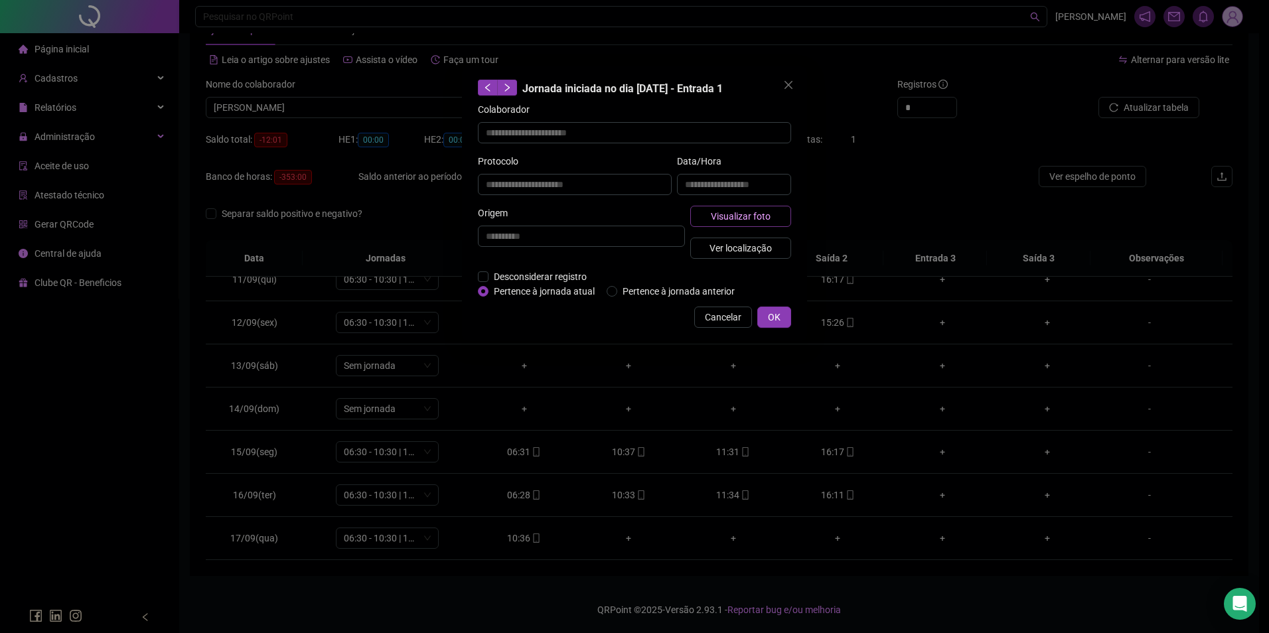
click at [735, 221] on span "Visualizar foto" at bounding box center [741, 216] width 60 height 15
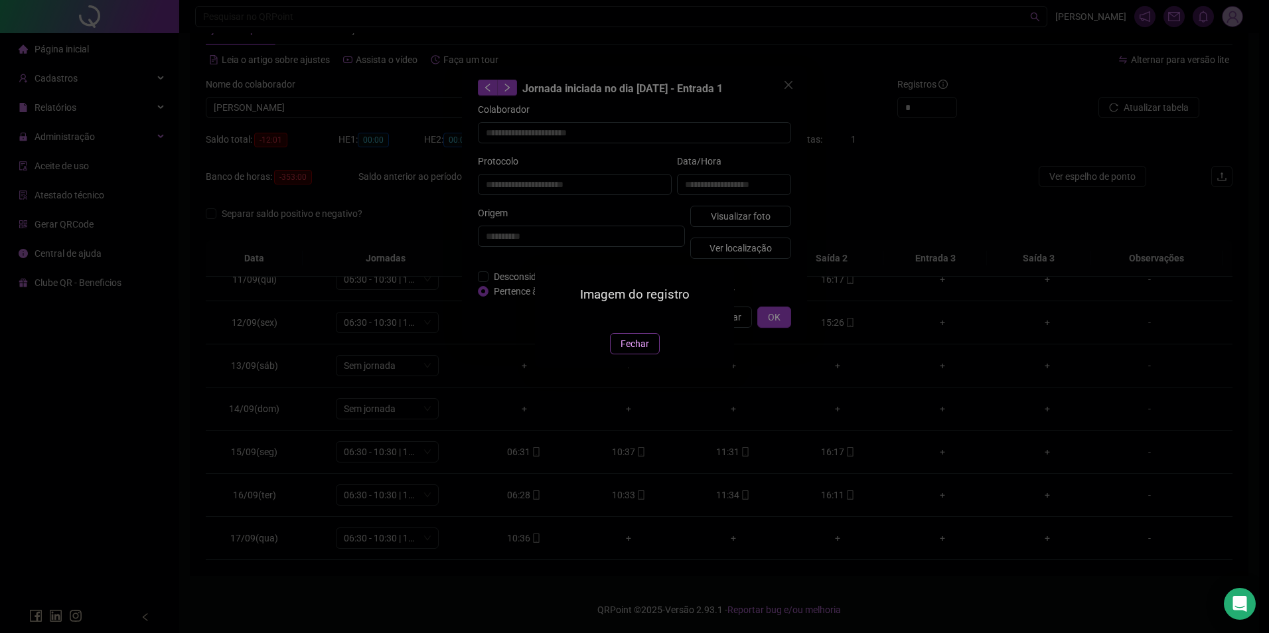
click at [630, 351] on span "Fechar" at bounding box center [635, 344] width 29 height 15
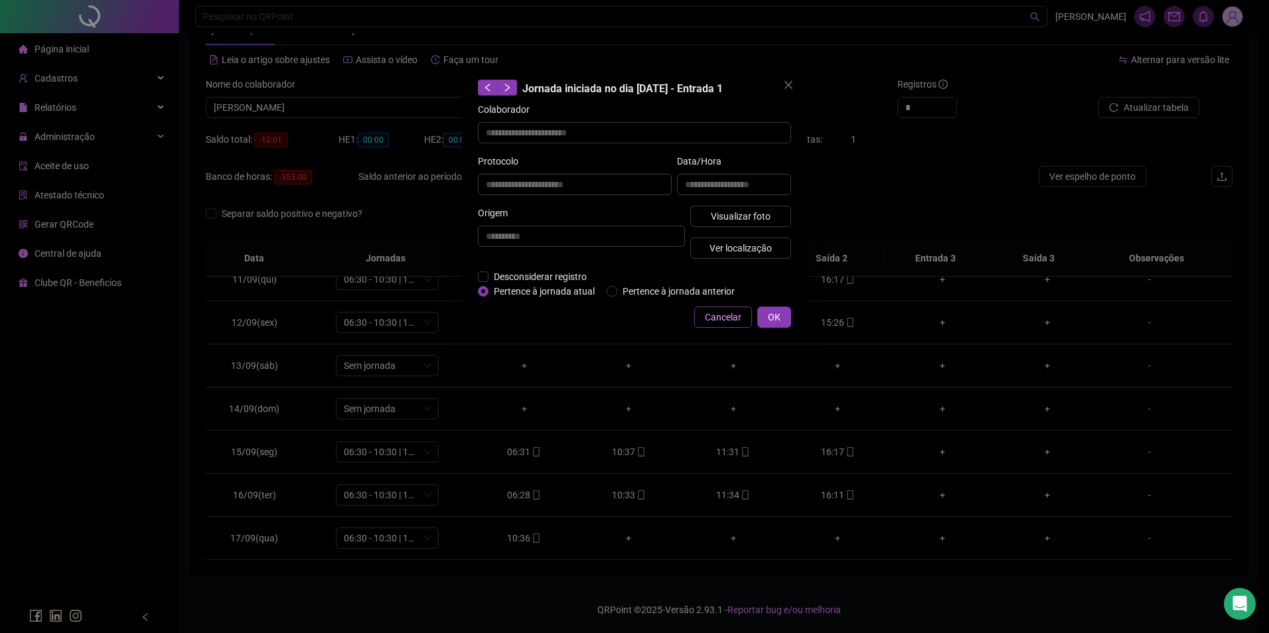
click at [720, 315] on span "Cancelar" at bounding box center [723, 317] width 37 height 15
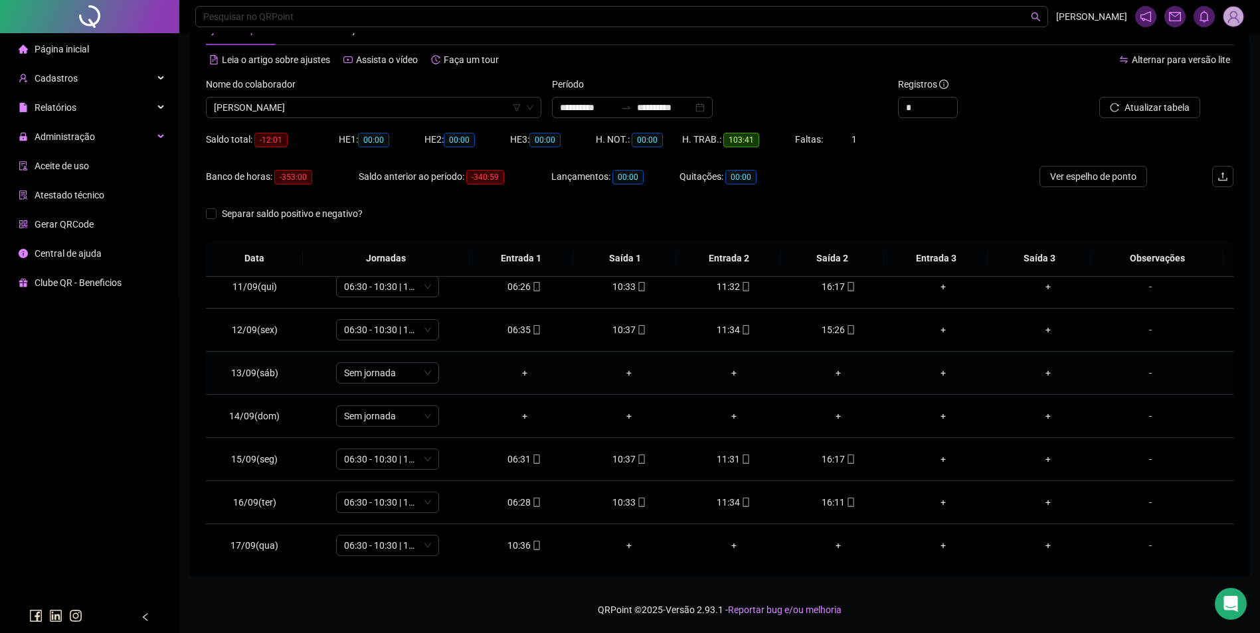
scroll to position [450, 0]
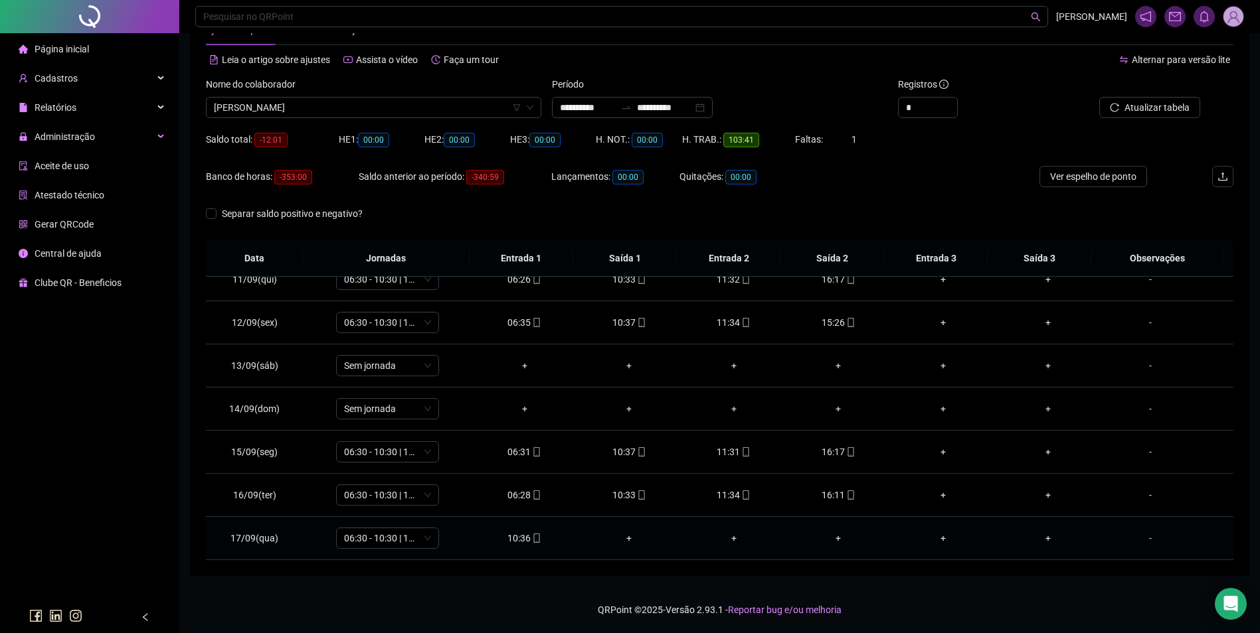
click at [525, 537] on div "10:36" at bounding box center [525, 538] width 84 height 15
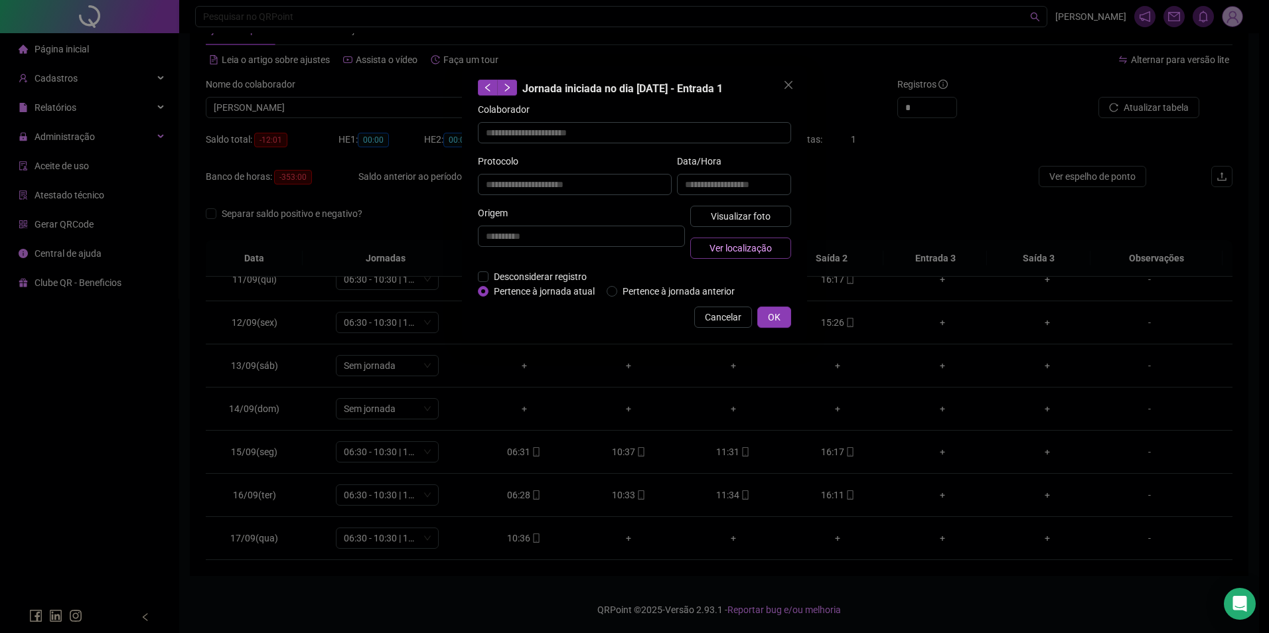
click at [768, 242] on span "Ver localização" at bounding box center [741, 248] width 62 height 15
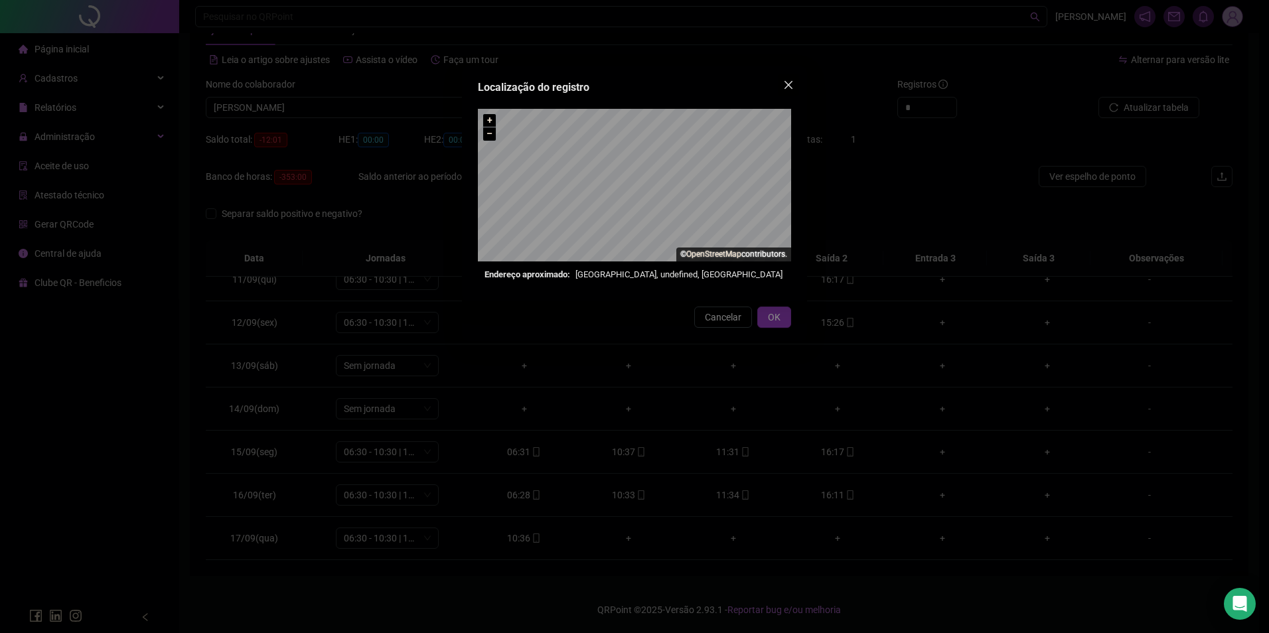
click at [793, 86] on icon "close" at bounding box center [788, 85] width 11 height 11
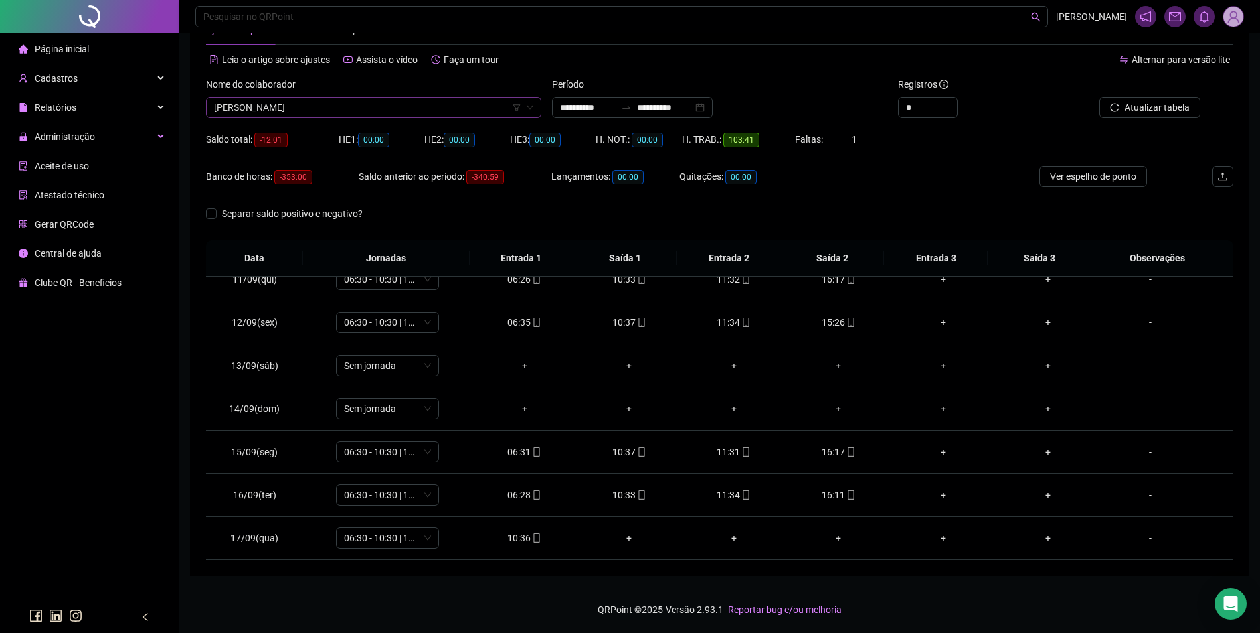
click at [357, 101] on span "RAIMUNDO NONATO DA SILVA" at bounding box center [373, 108] width 319 height 20
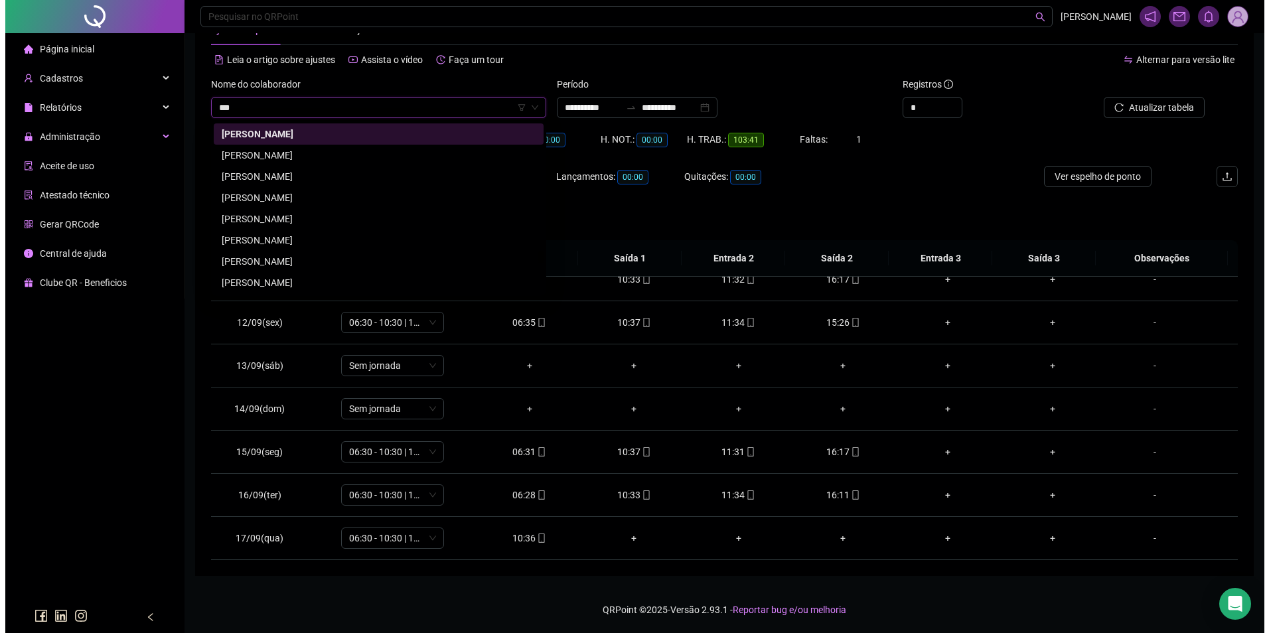
scroll to position [0, 0]
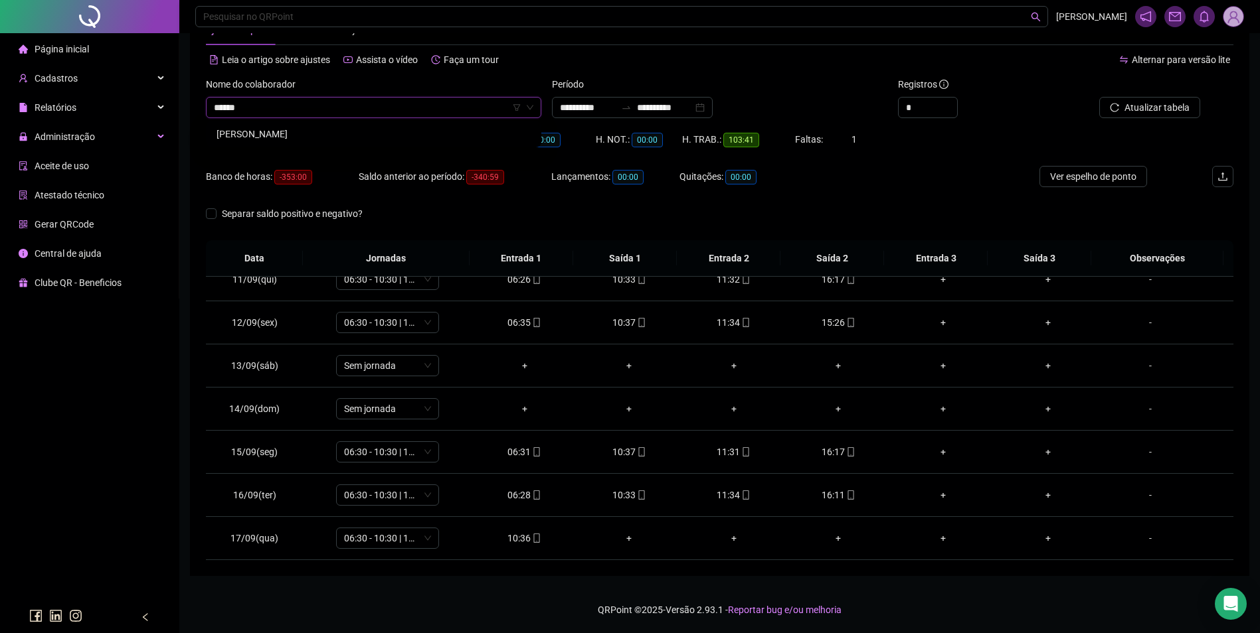
type input "*******"
click at [1147, 100] on button "Buscar registros" at bounding box center [1148, 107] width 104 height 21
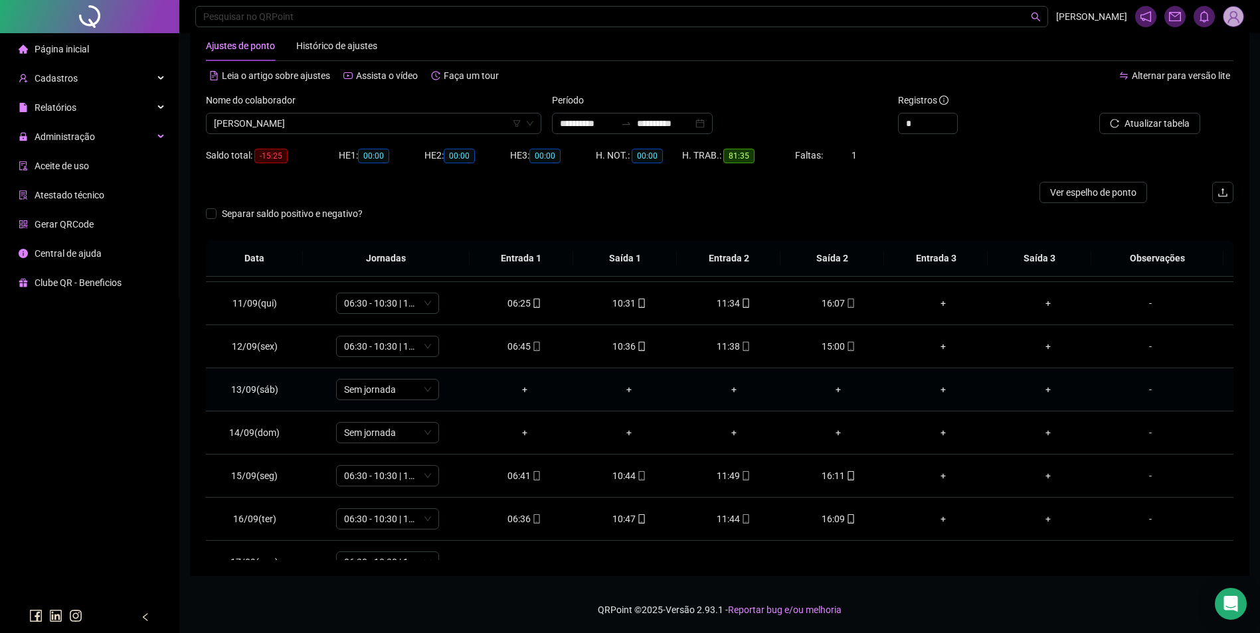
scroll to position [450, 0]
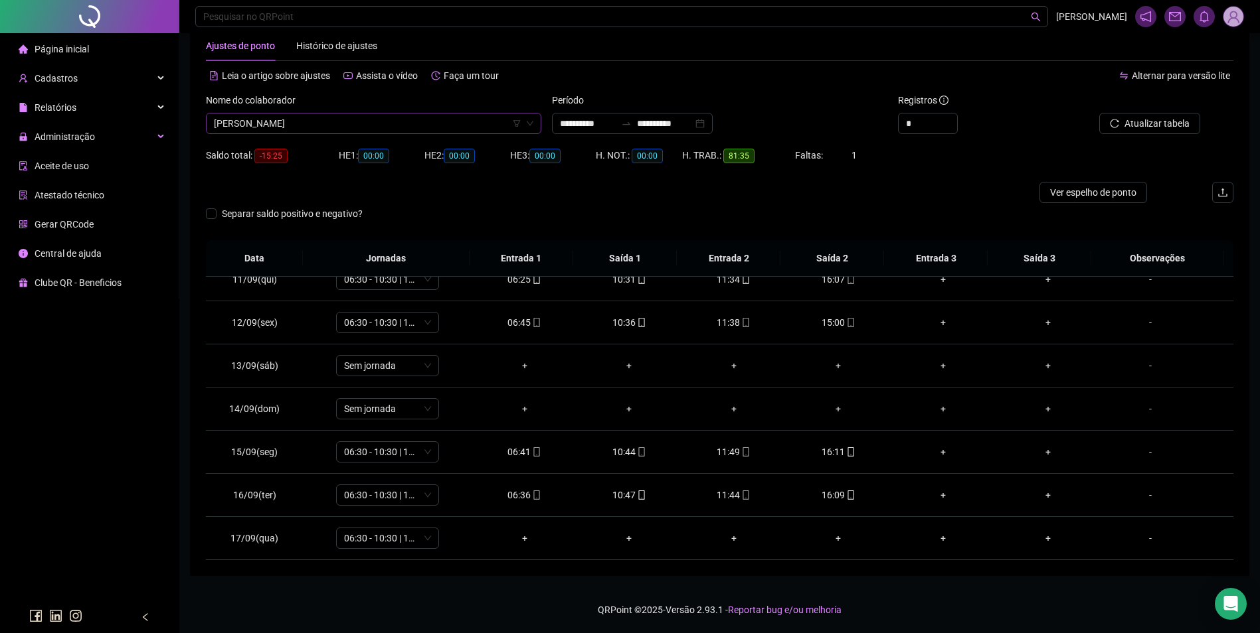
click at [384, 124] on span "RAYLANE DE SOUSA PEREIRA" at bounding box center [373, 124] width 319 height 20
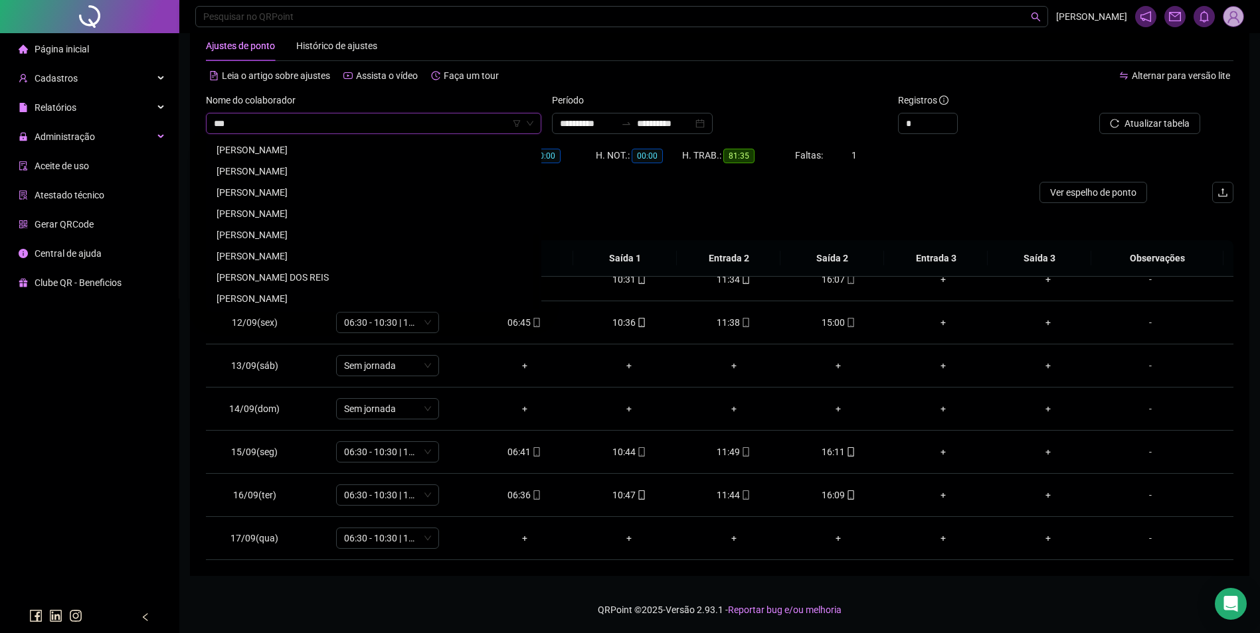
scroll to position [0, 0]
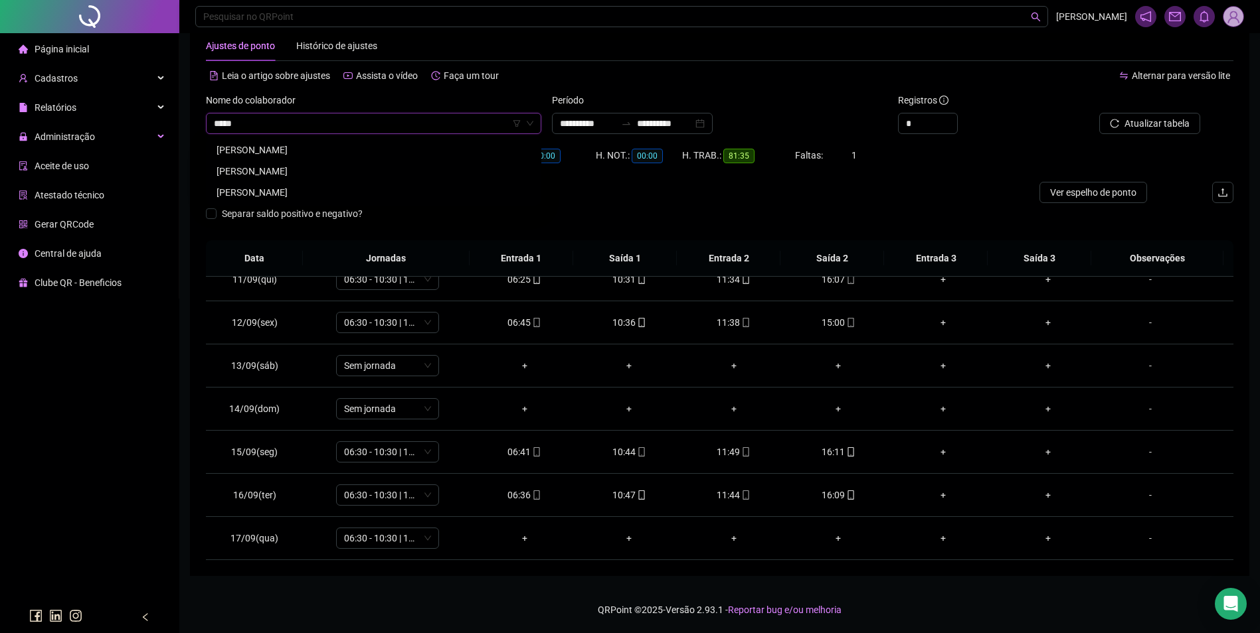
type input "******"
click at [258, 151] on div "RENATO DOS ANJOS BARBOSA" at bounding box center [373, 150] width 314 height 15
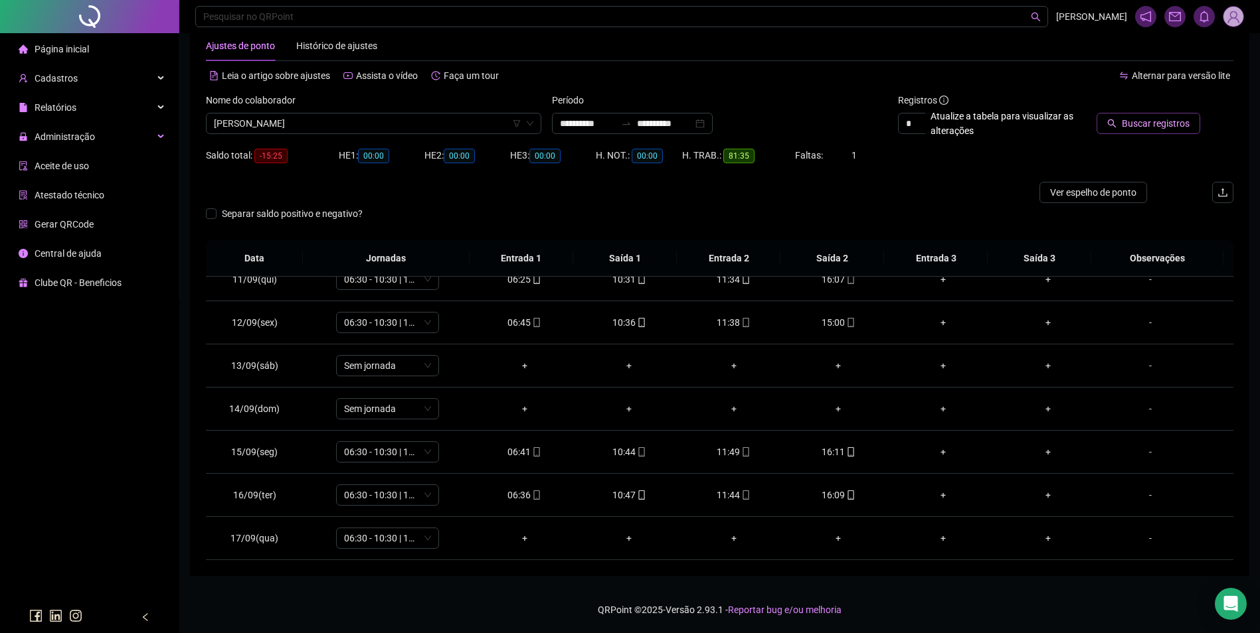
click at [1128, 121] on span "Buscar registros" at bounding box center [1155, 123] width 68 height 15
click at [637, 539] on icon "mobile" at bounding box center [641, 538] width 9 height 9
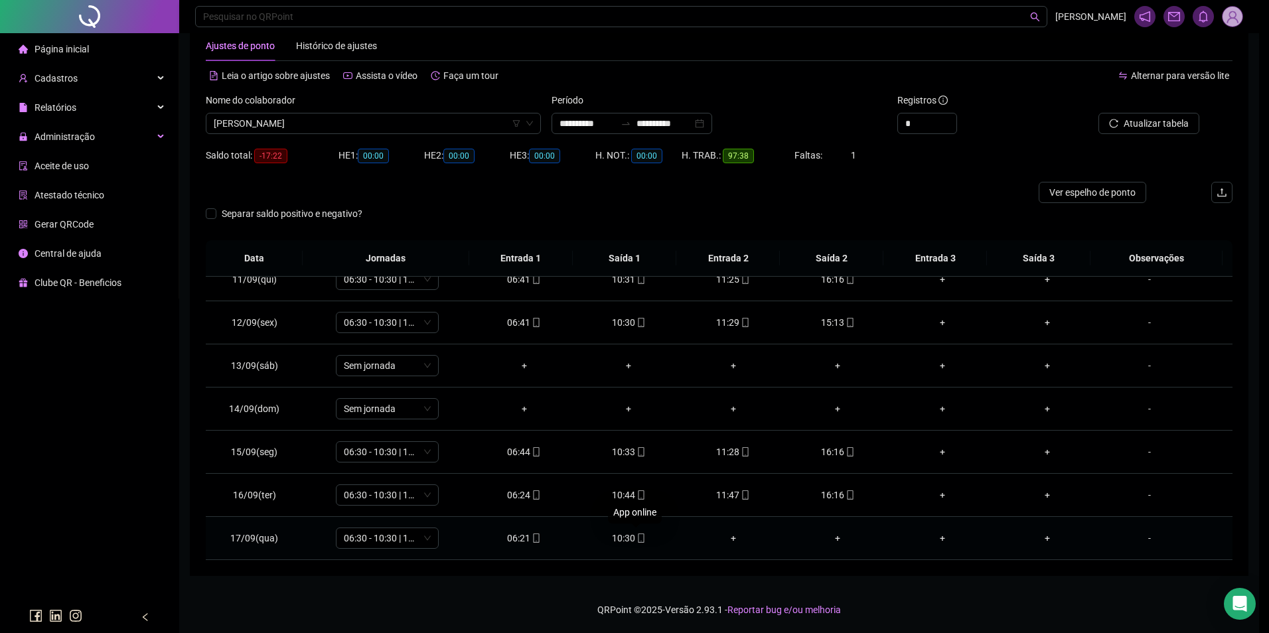
type input "**********"
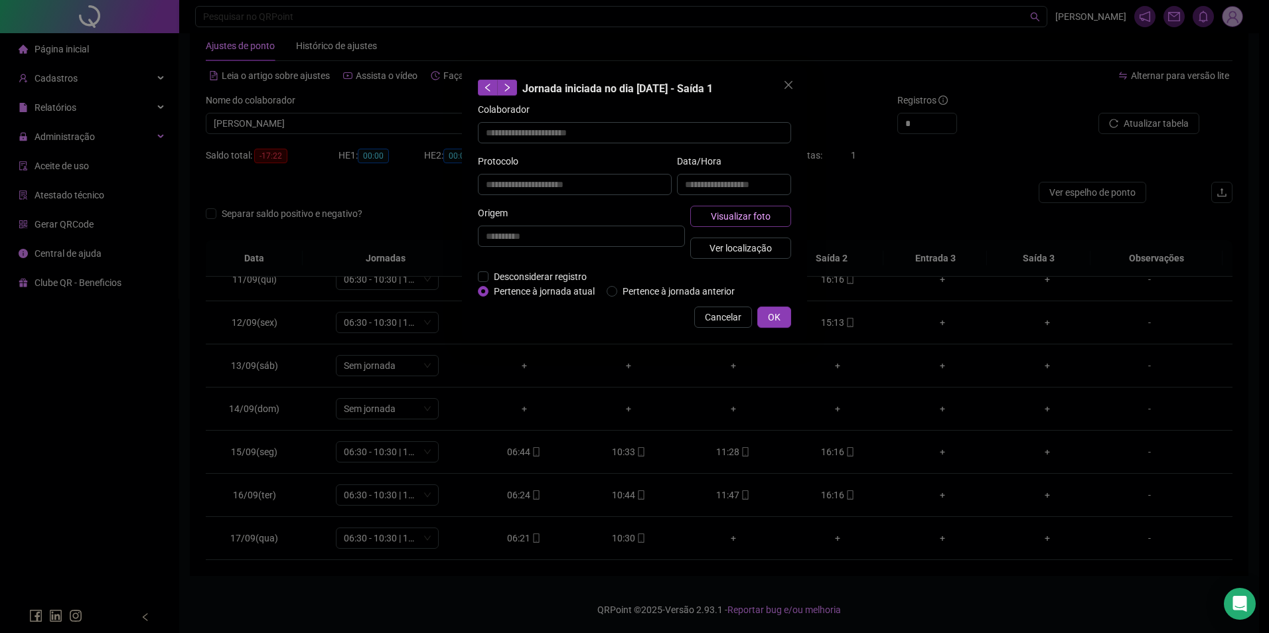
click at [755, 221] on span "Visualizar foto" at bounding box center [741, 216] width 60 height 15
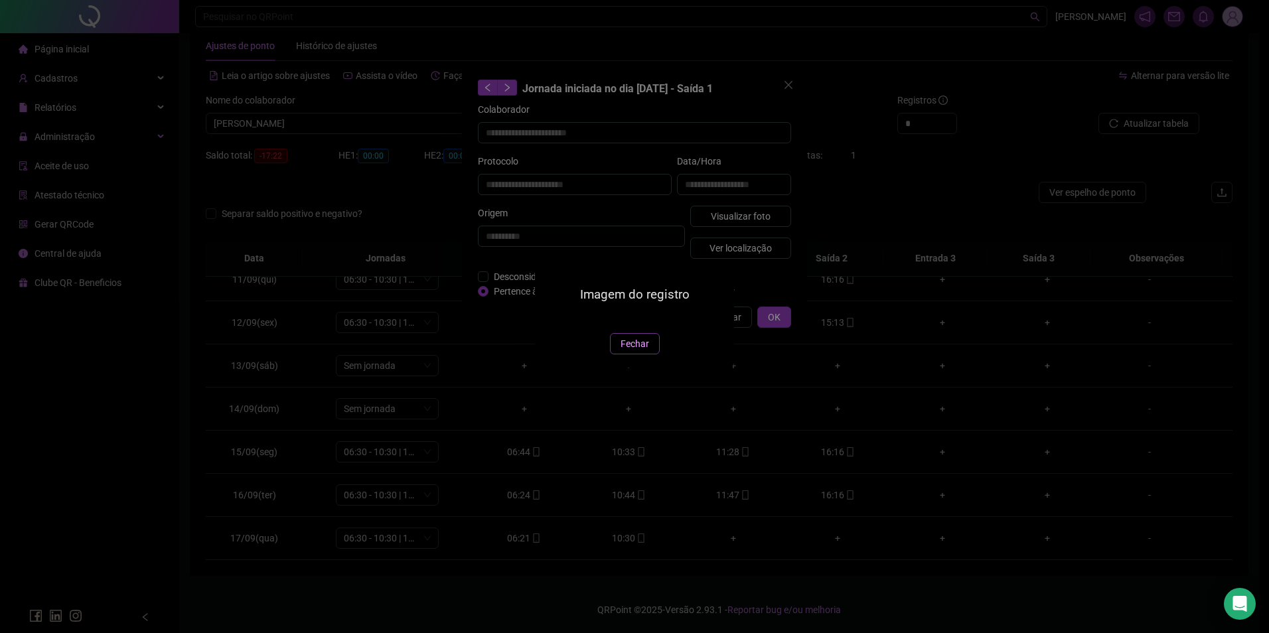
click at [643, 351] on span "Fechar" at bounding box center [635, 344] width 29 height 15
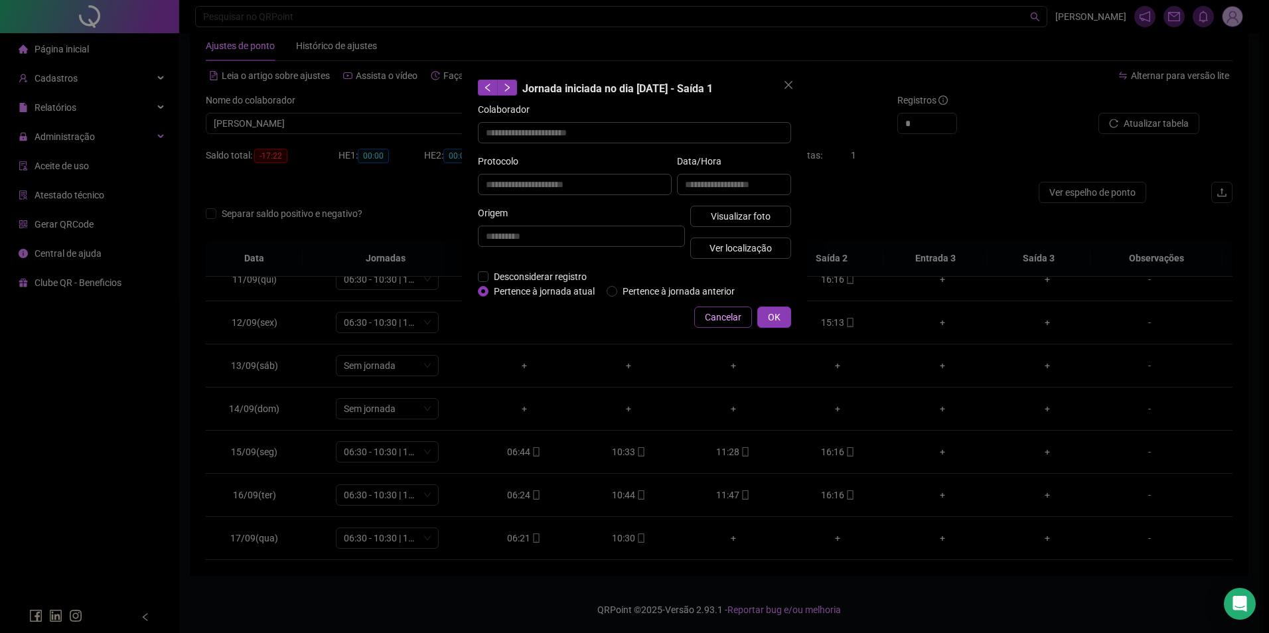
click at [720, 319] on span "Cancelar" at bounding box center [723, 317] width 37 height 15
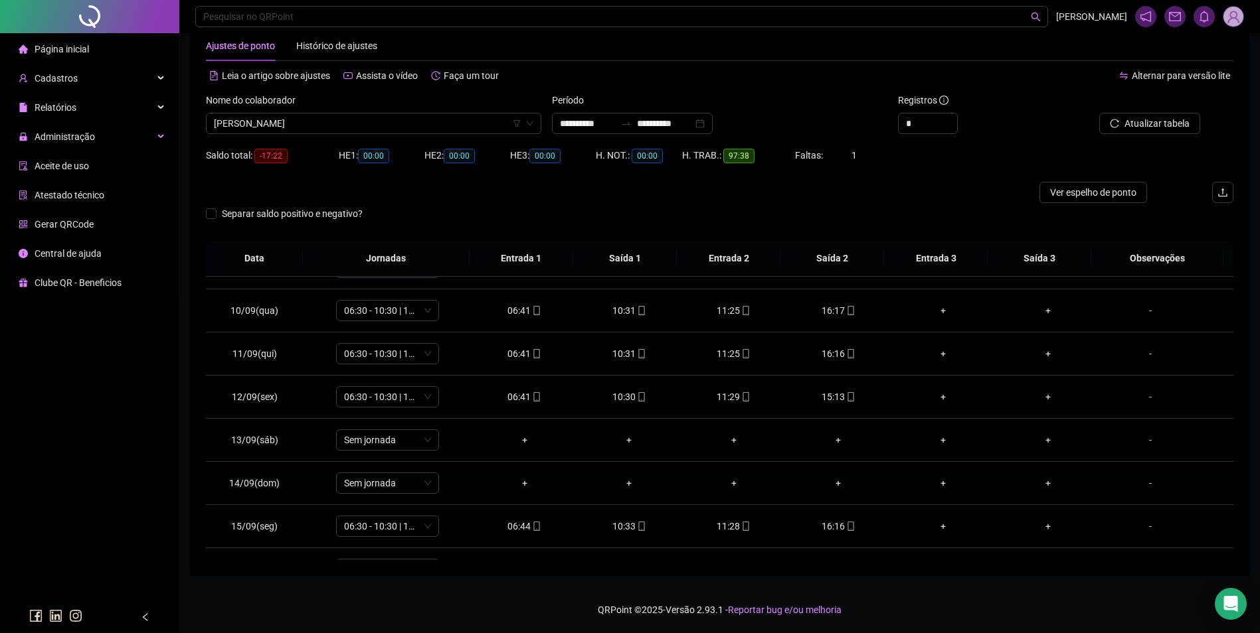
scroll to position [450, 0]
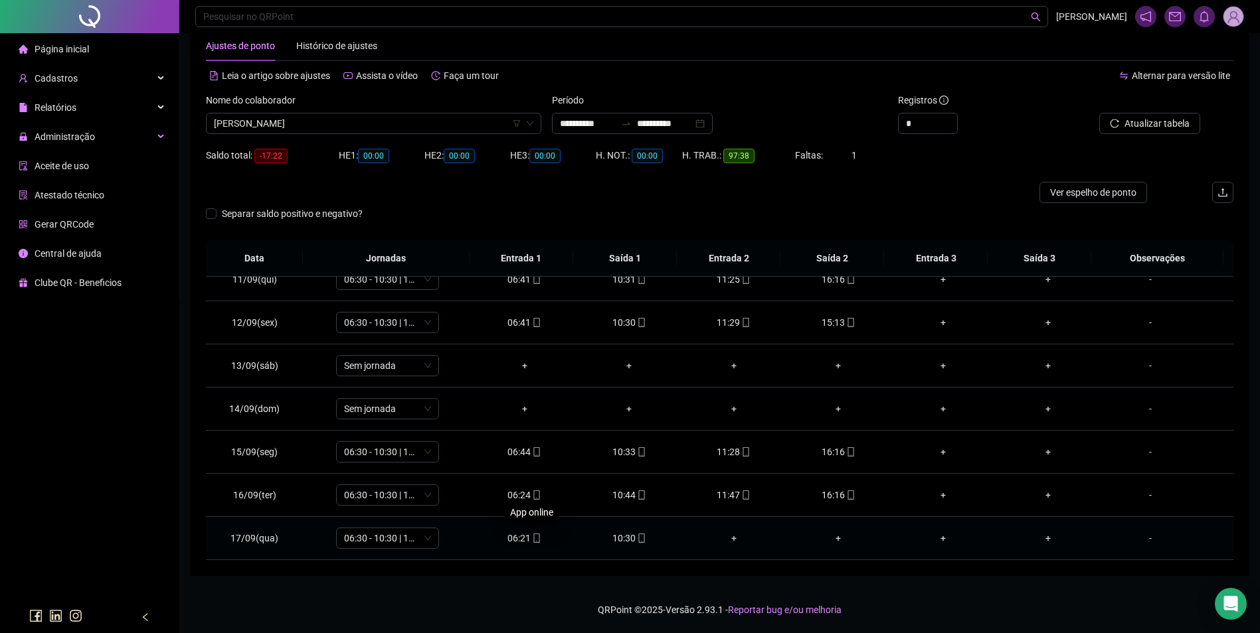
click at [525, 538] on div "06:21" at bounding box center [525, 538] width 84 height 15
type input "**********"
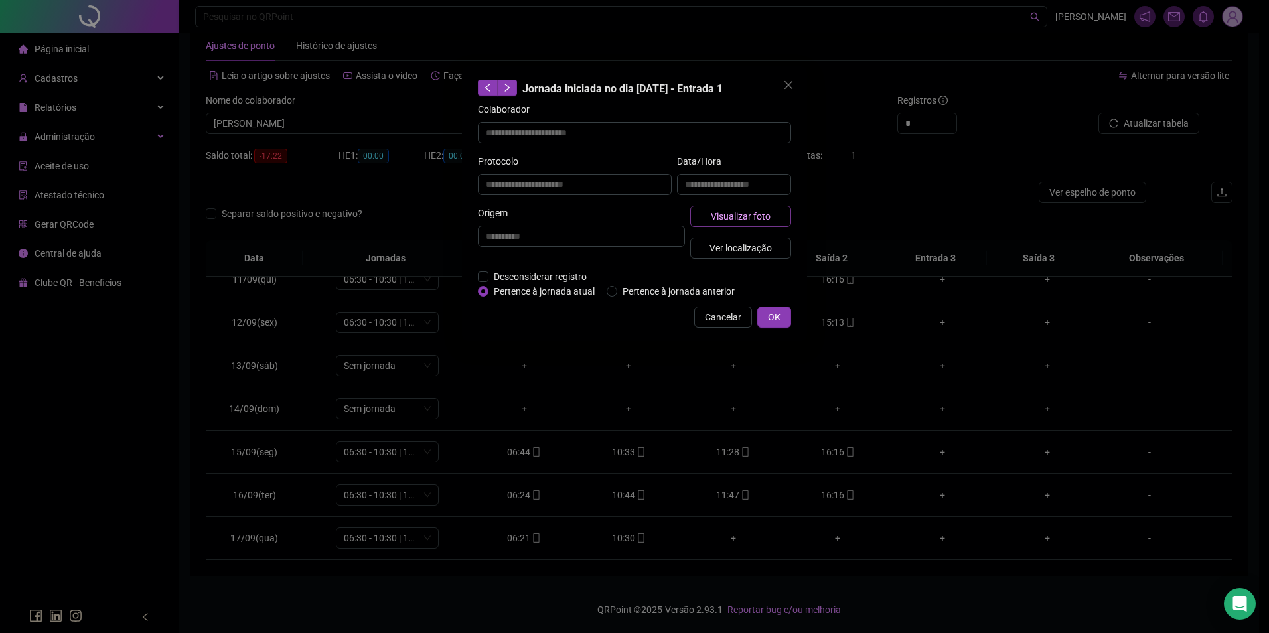
click at [755, 218] on span "Visualizar foto" at bounding box center [741, 216] width 60 height 15
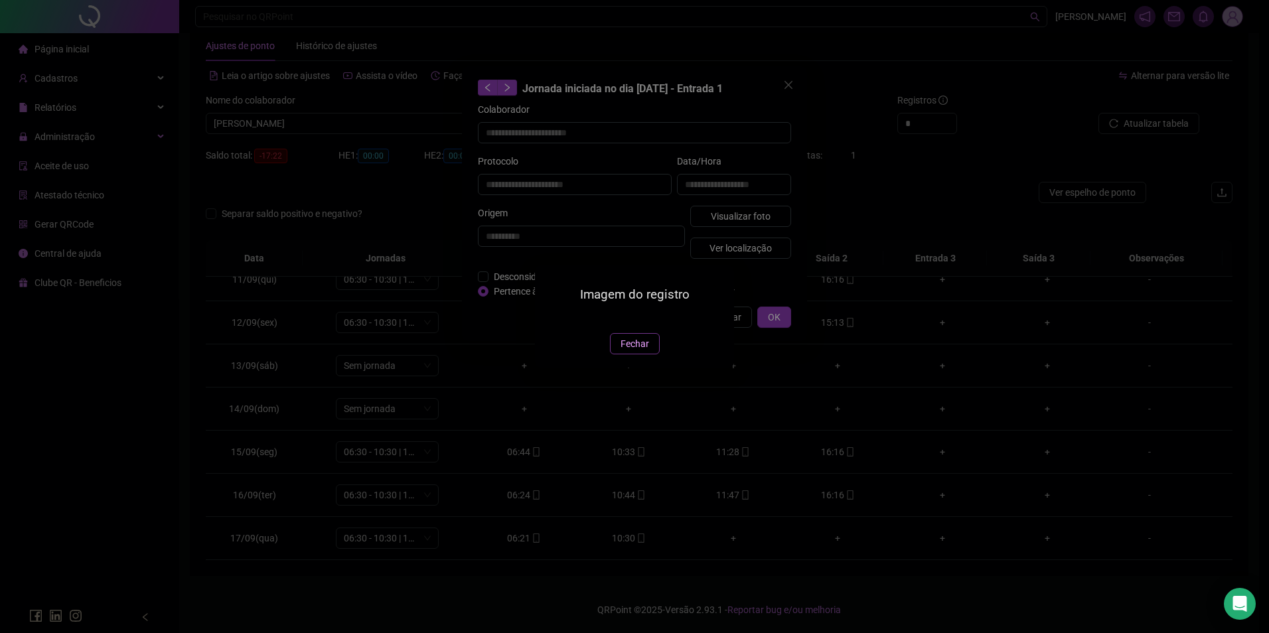
click at [636, 351] on span "Fechar" at bounding box center [635, 344] width 29 height 15
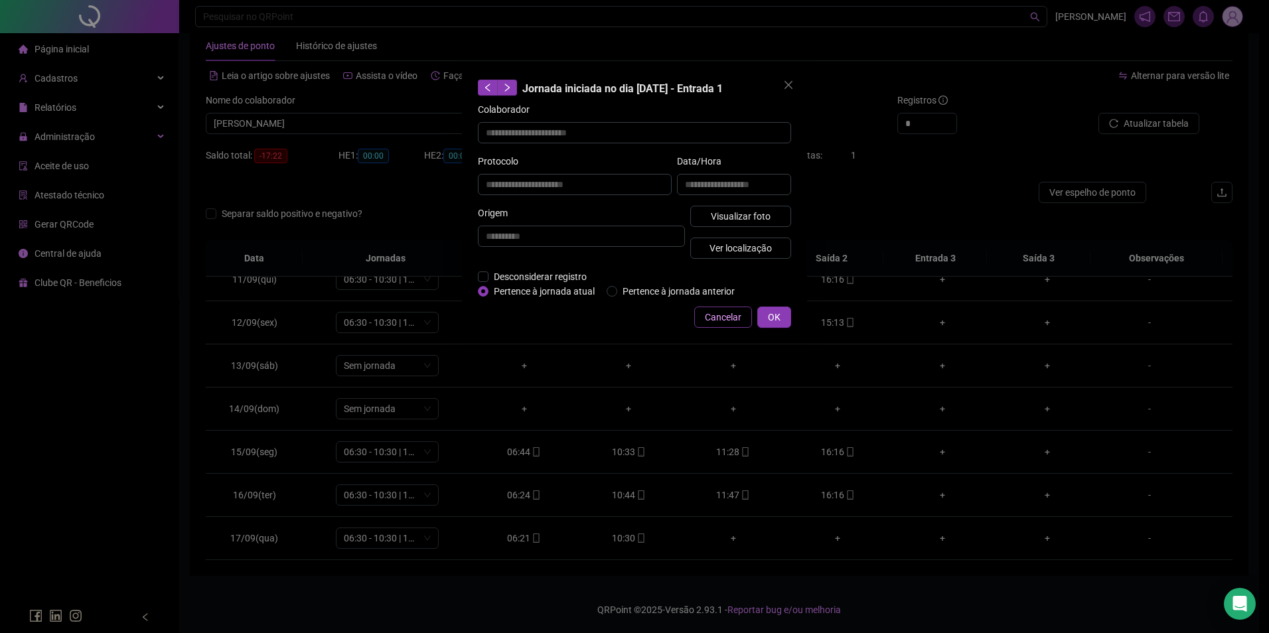
click at [736, 313] on span "Cancelar" at bounding box center [723, 317] width 37 height 15
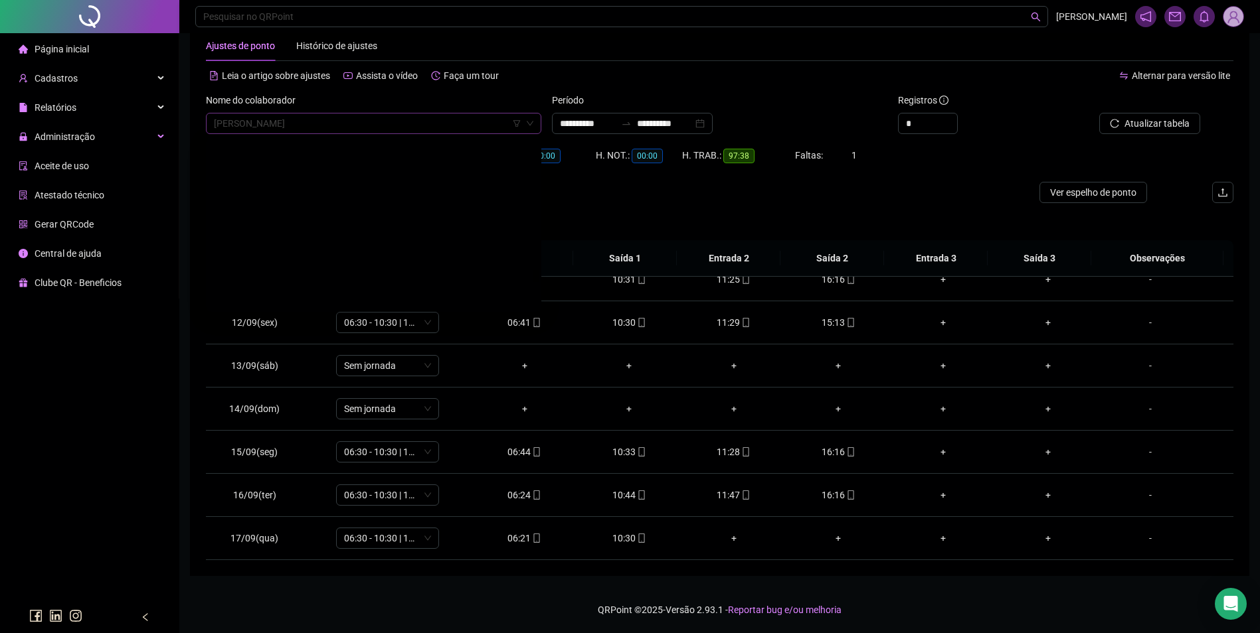
click at [419, 127] on span "RENATO DOS ANJOS BARBOSA" at bounding box center [373, 124] width 319 height 20
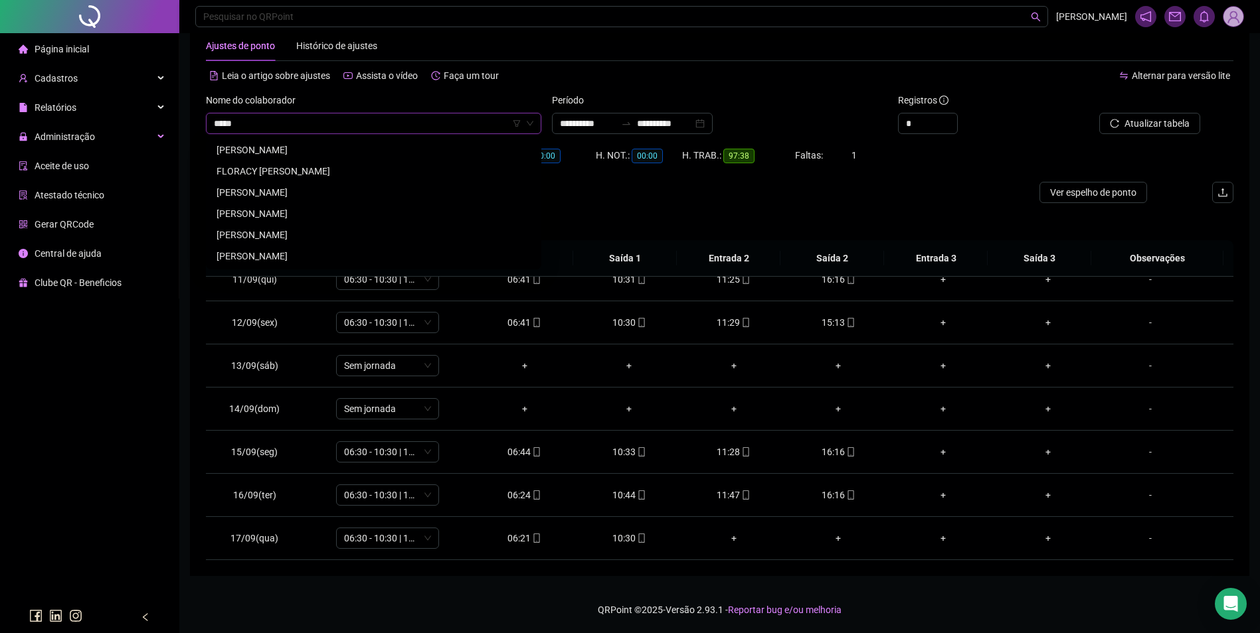
scroll to position [0, 0]
type input "****"
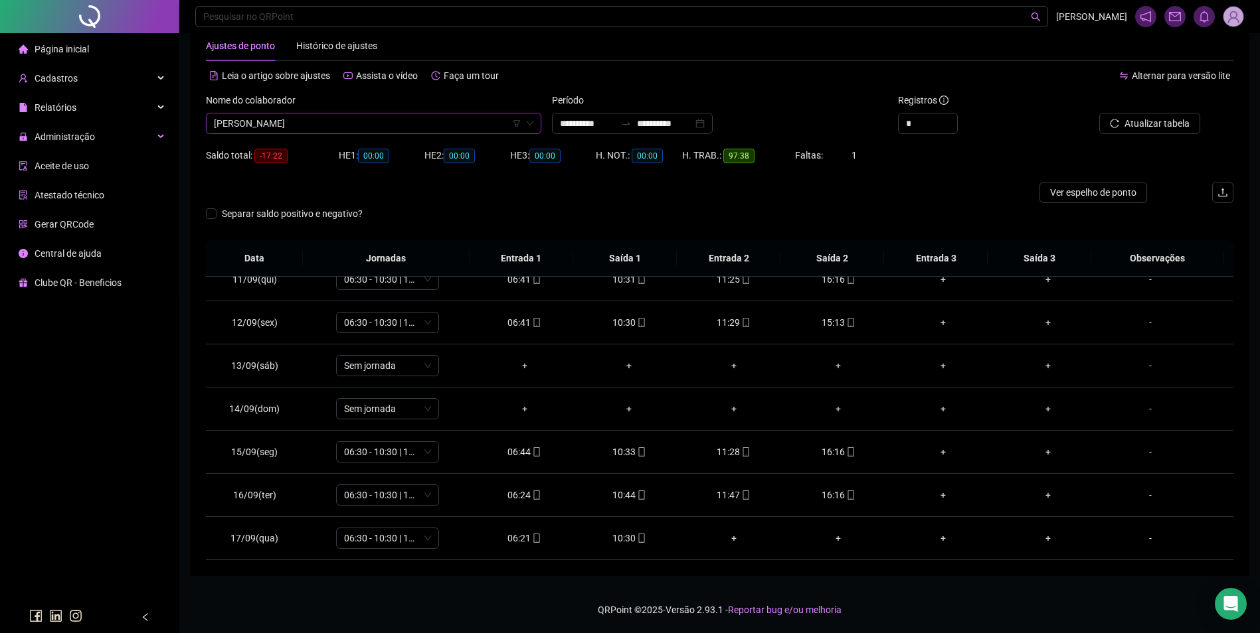
click at [327, 104] on div "Nome do colaborador" at bounding box center [373, 103] width 335 height 20
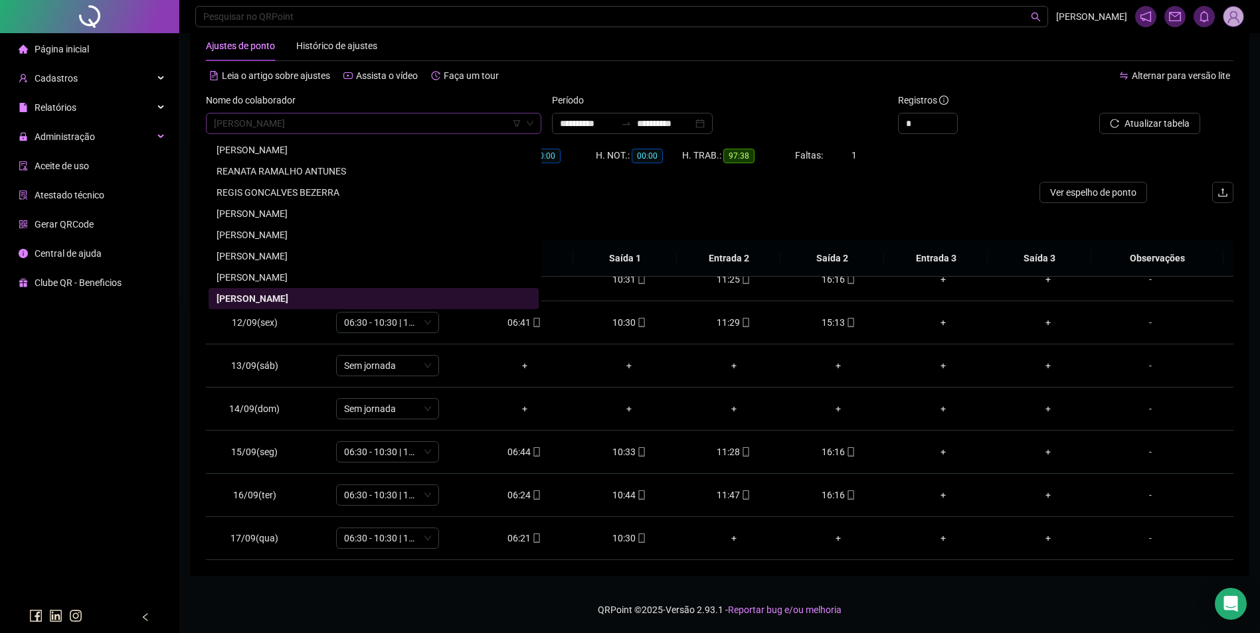
click at [332, 123] on span "RENATO DOS ANJOS BARBOSA" at bounding box center [373, 124] width 319 height 20
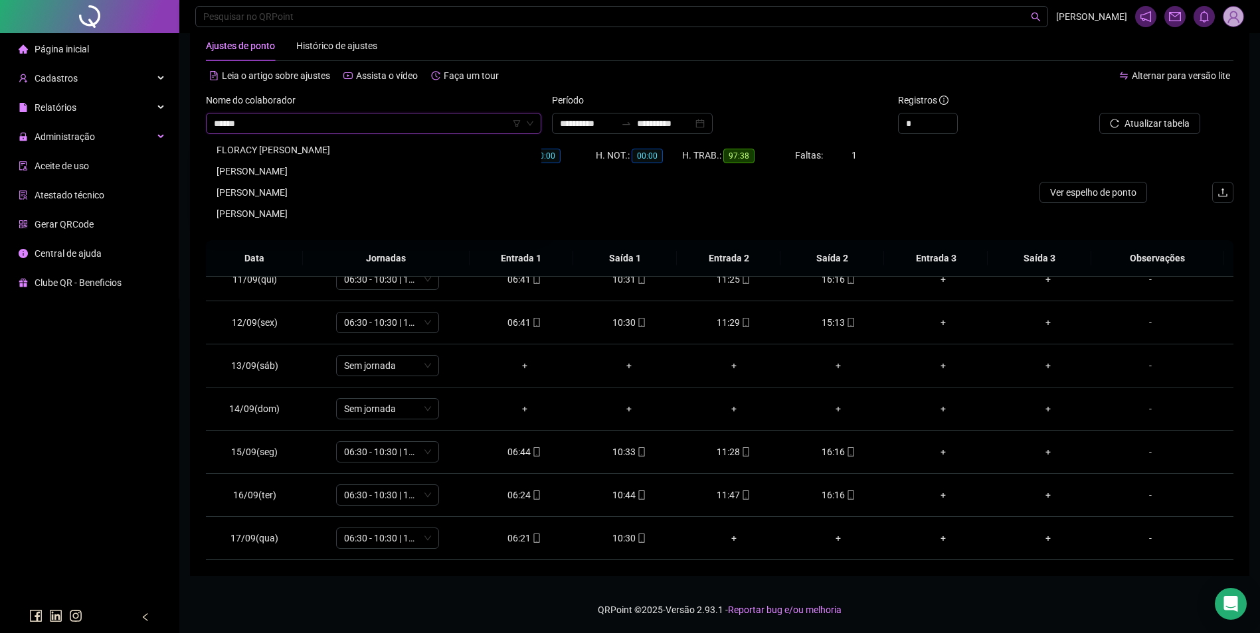
type input "*******"
click at [305, 148] on div "ROSA DE SOUSA E SOUSA" at bounding box center [373, 150] width 314 height 15
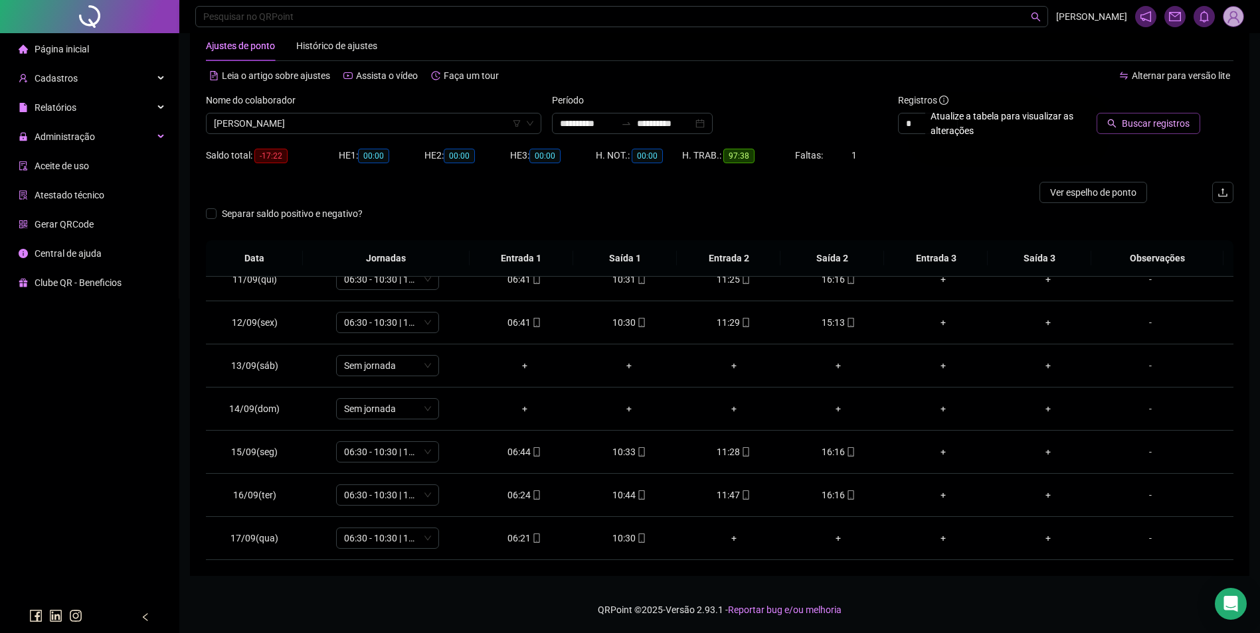
click at [1132, 126] on span "Buscar registros" at bounding box center [1155, 123] width 68 height 15
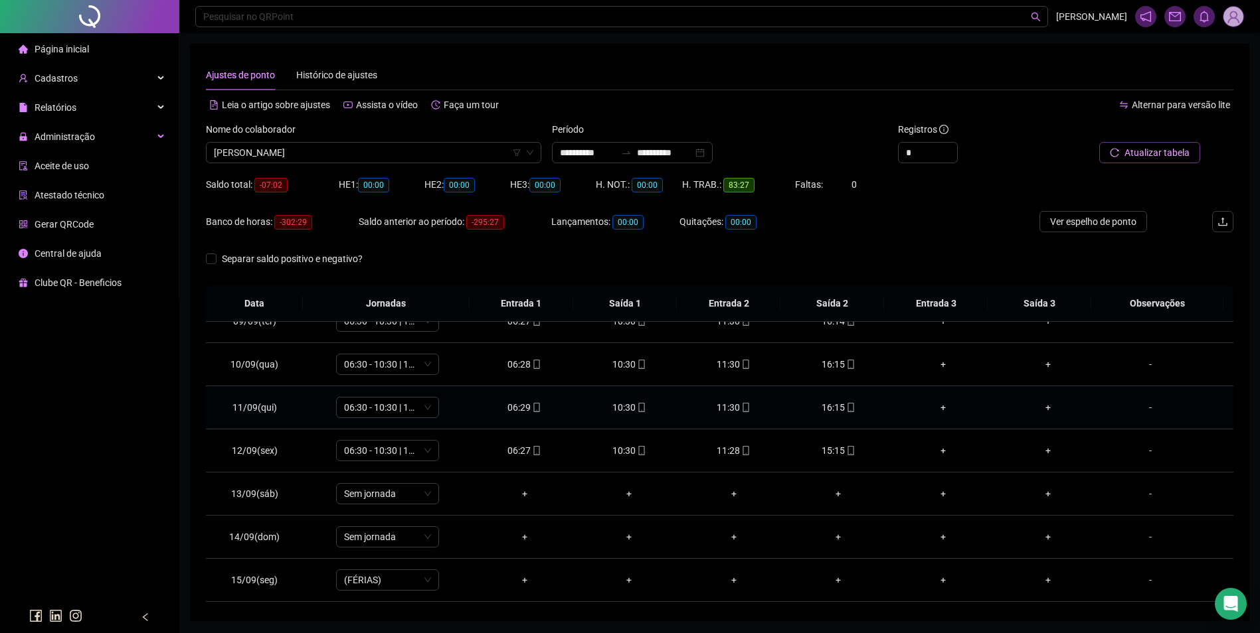
scroll to position [398, 0]
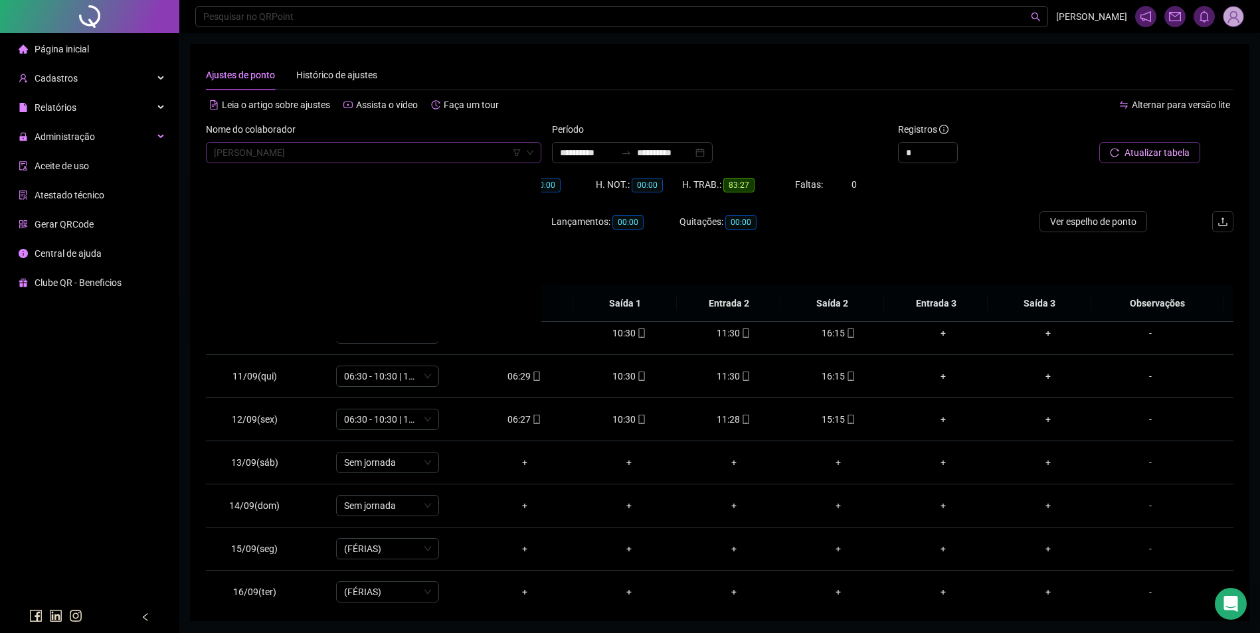
click at [434, 153] on span "ROSA DE SOUSA E SOUSA" at bounding box center [373, 153] width 319 height 20
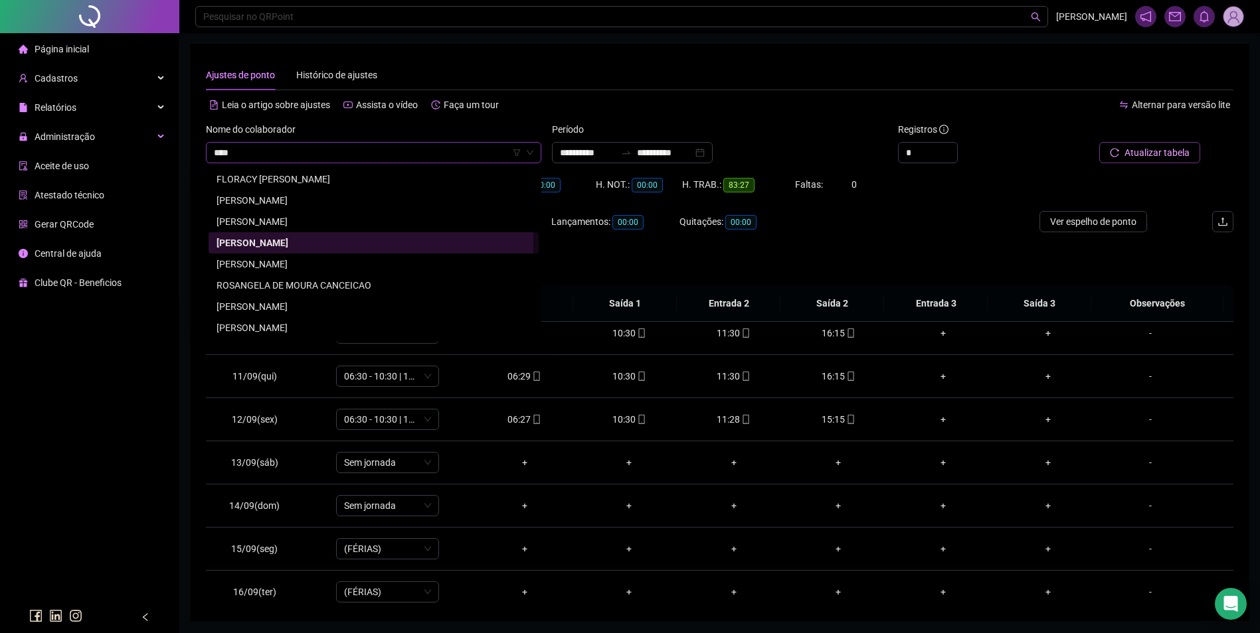
scroll to position [0, 0]
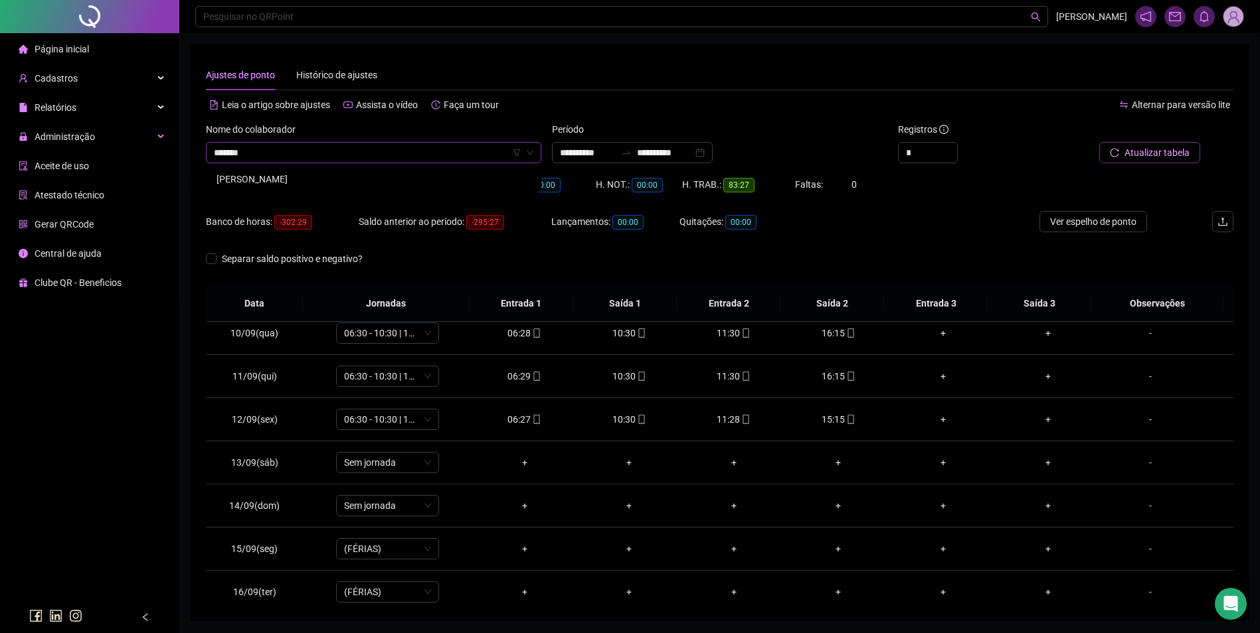
type input "********"
click at [1175, 154] on span "Buscar registros" at bounding box center [1155, 152] width 68 height 15
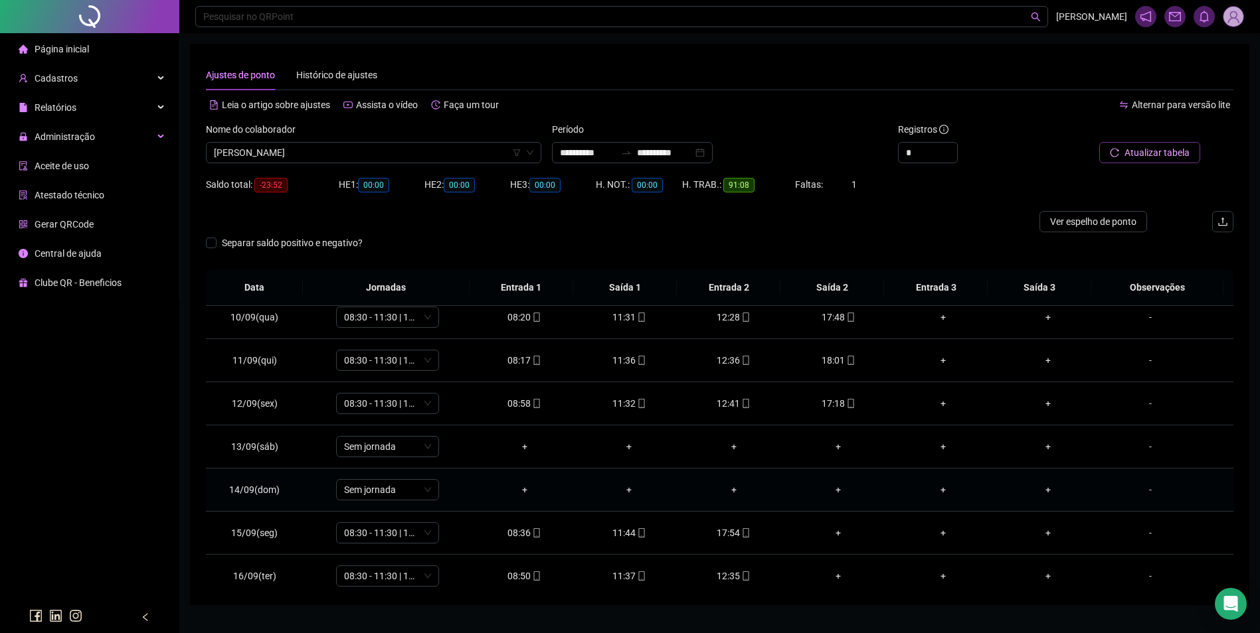
scroll to position [450, 0]
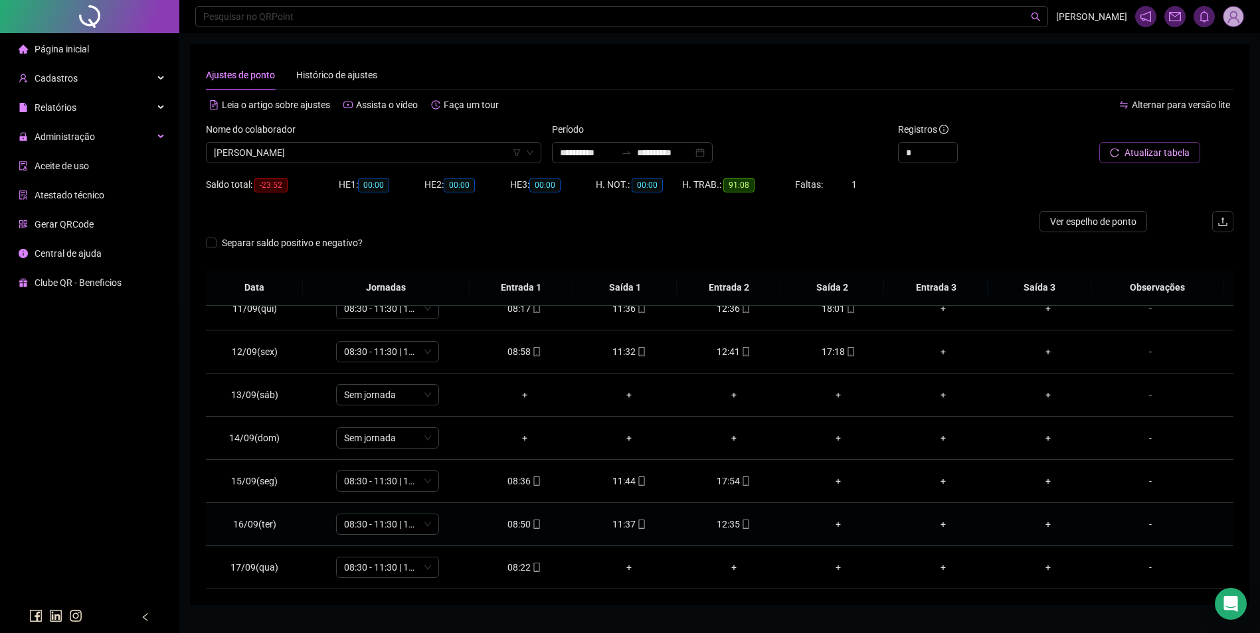
click at [729, 523] on div "12:35" at bounding box center [734, 524] width 84 height 15
type input "**********"
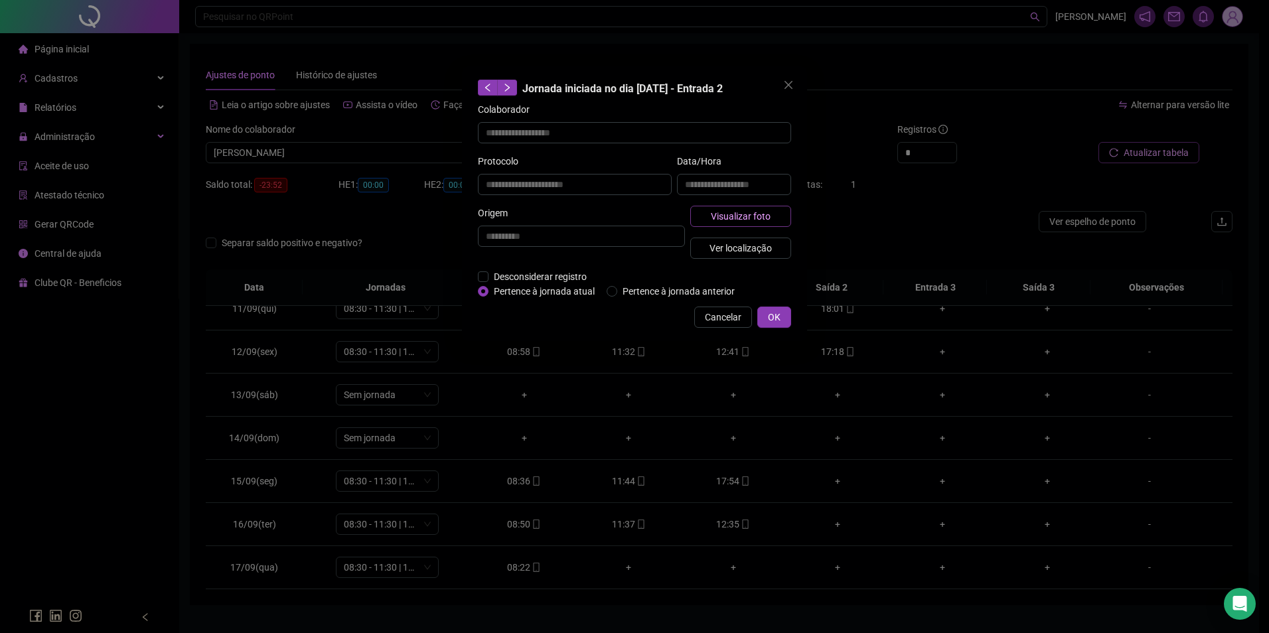
click at [748, 216] on span "Visualizar foto" at bounding box center [741, 216] width 60 height 15
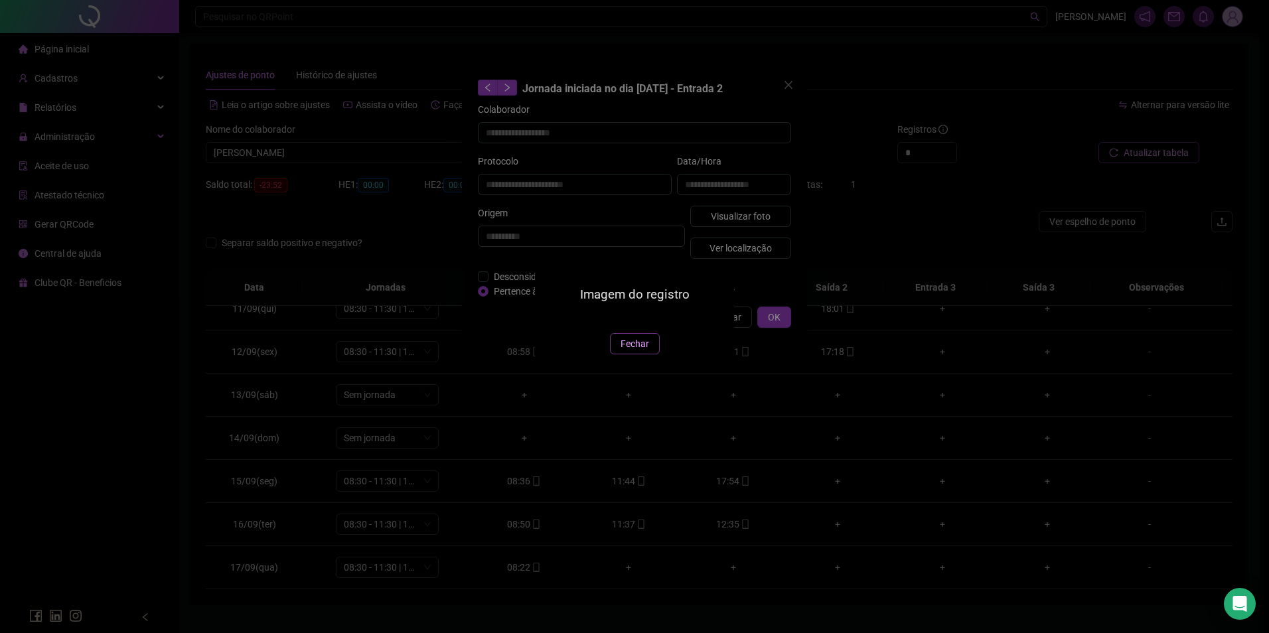
drag, startPoint x: 623, startPoint y: 424, endPoint x: 680, endPoint y: 323, distance: 116.0
click at [624, 351] on span "Fechar" at bounding box center [635, 344] width 29 height 15
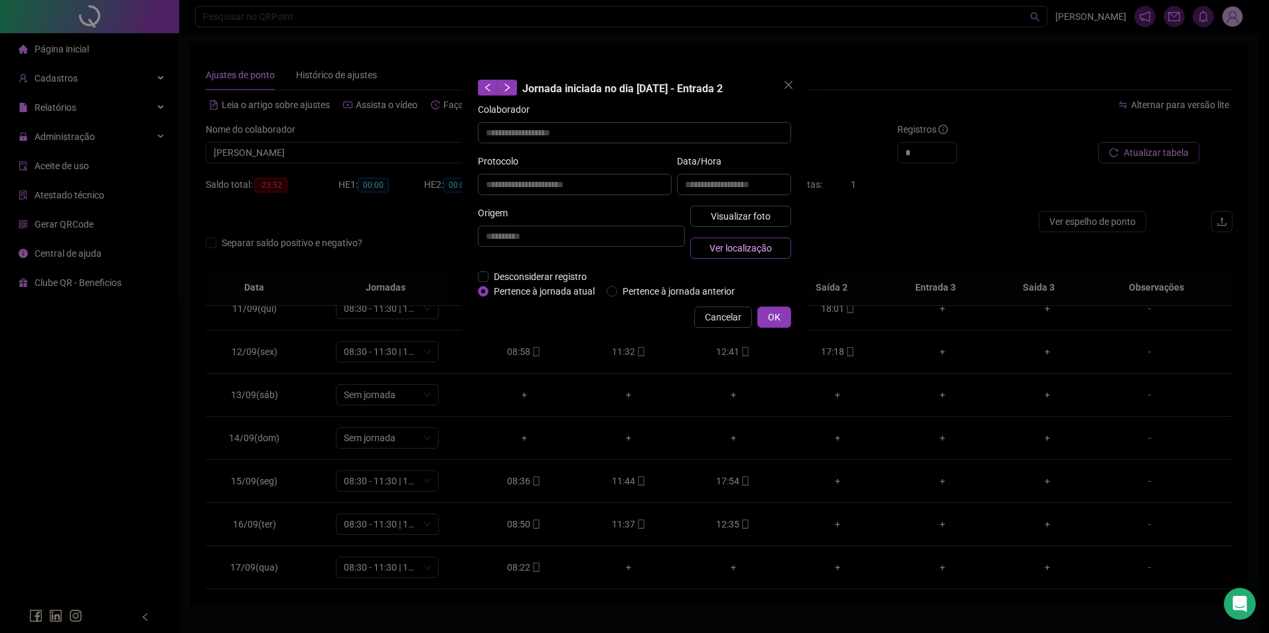
click at [739, 248] on span "Ver localização" at bounding box center [741, 248] width 62 height 15
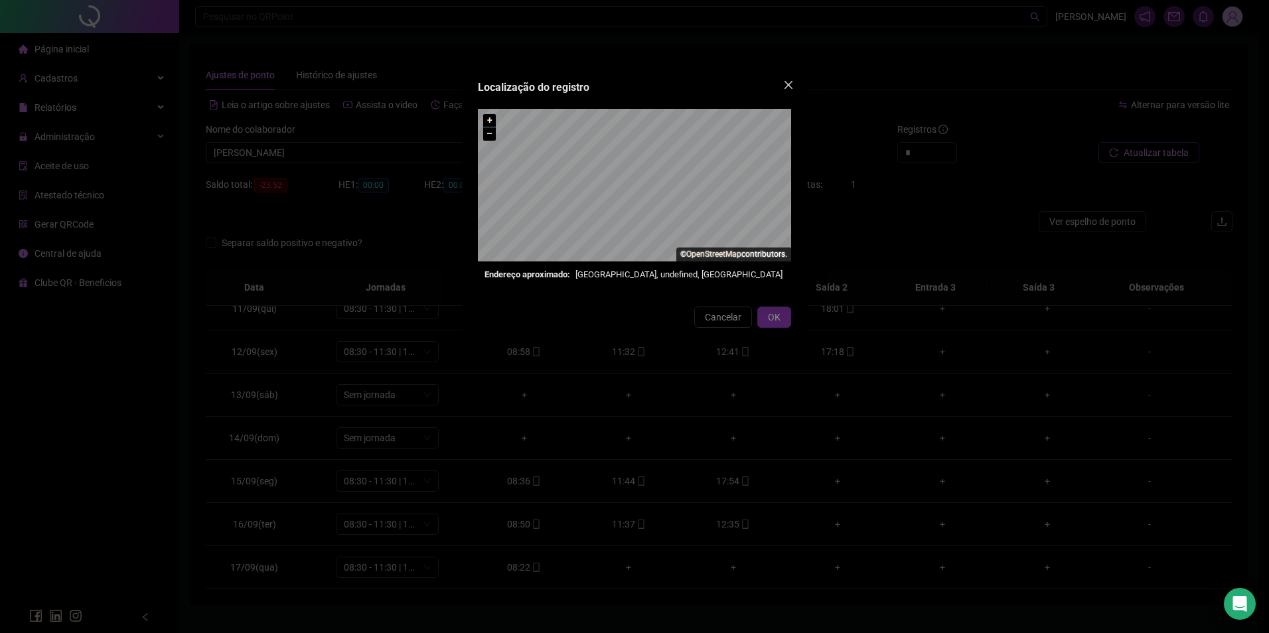
click at [789, 83] on icon "close" at bounding box center [788, 85] width 11 height 11
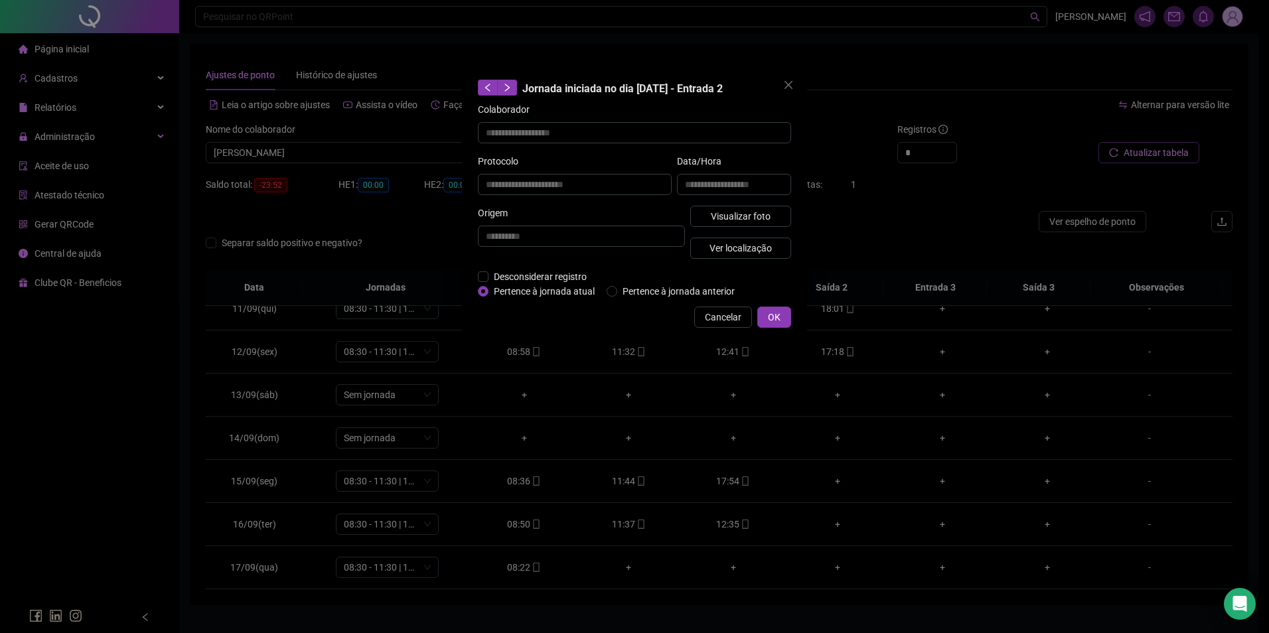
click at [691, 238] on button "Ver localização" at bounding box center [741, 248] width 101 height 21
click at [716, 311] on span "Cancelar" at bounding box center [723, 317] width 37 height 15
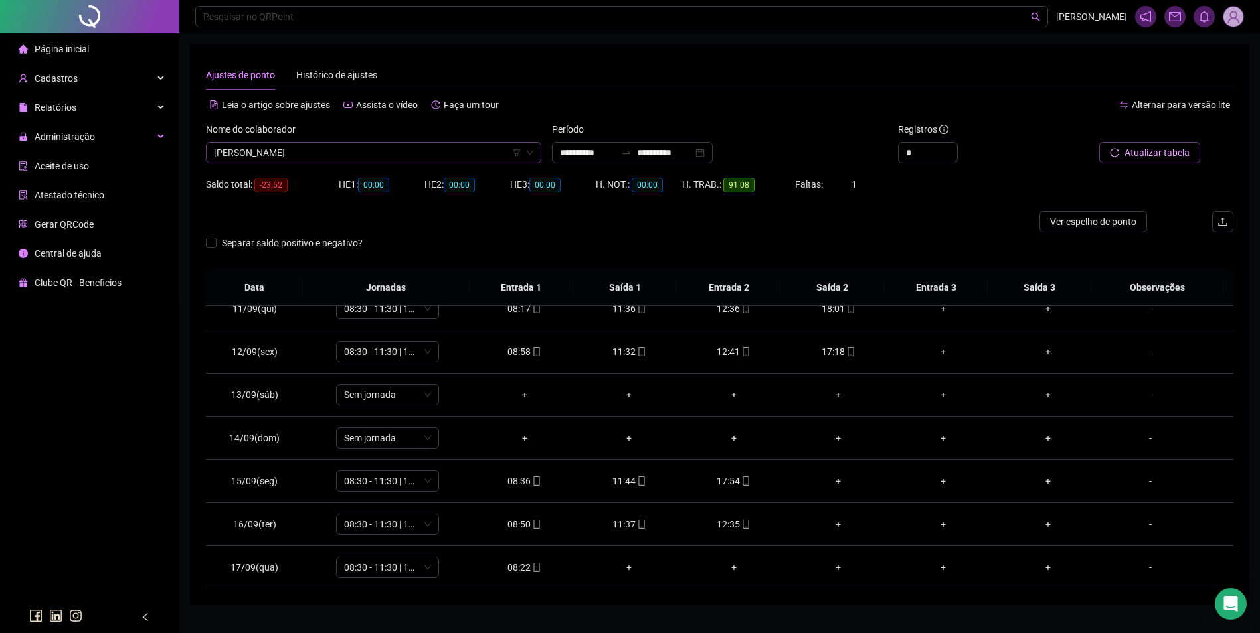
click at [403, 158] on span "ROSALINA CRUZ SILVA" at bounding box center [373, 153] width 319 height 20
type input "*****"
click at [380, 172] on div "ROTERMONDE CARVALHO SANTOS FILHO" at bounding box center [373, 179] width 314 height 15
click at [1160, 148] on span "Buscar registros" at bounding box center [1155, 152] width 68 height 15
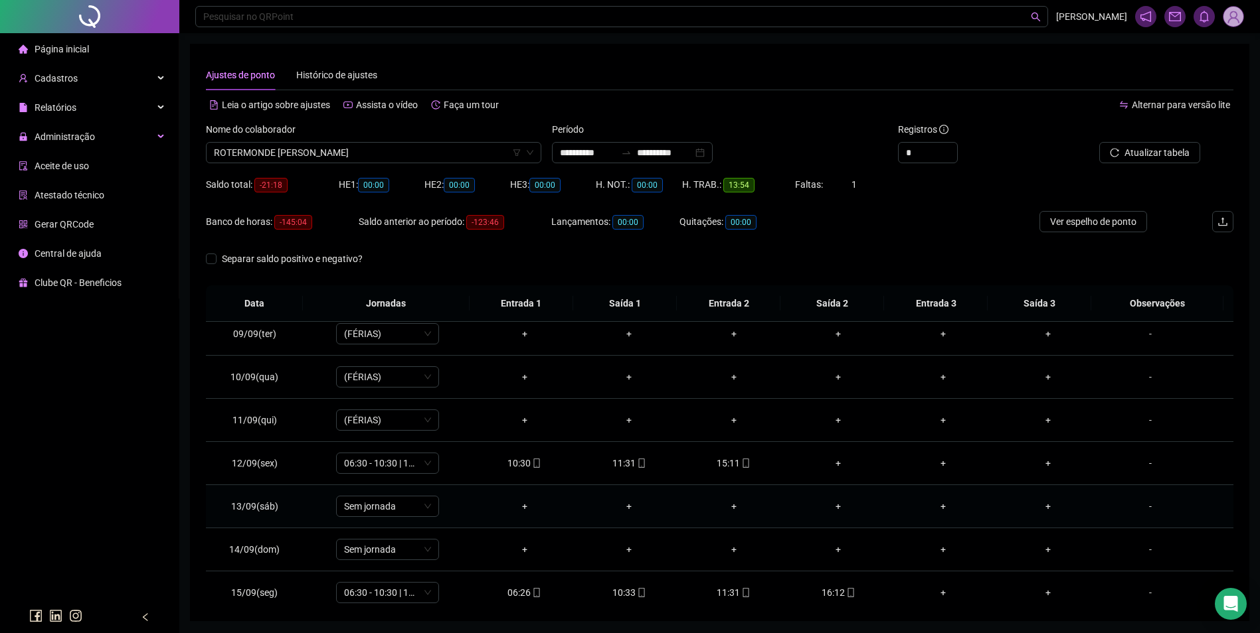
scroll to position [384, 0]
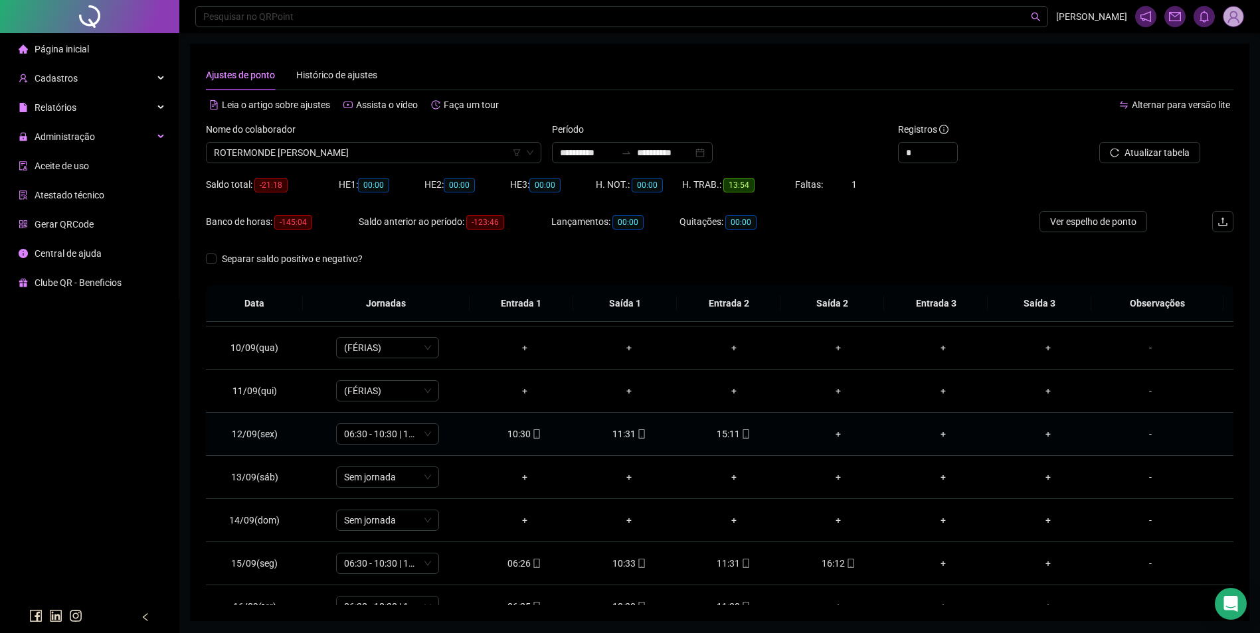
click at [741, 433] on icon "mobile" at bounding box center [745, 434] width 9 height 9
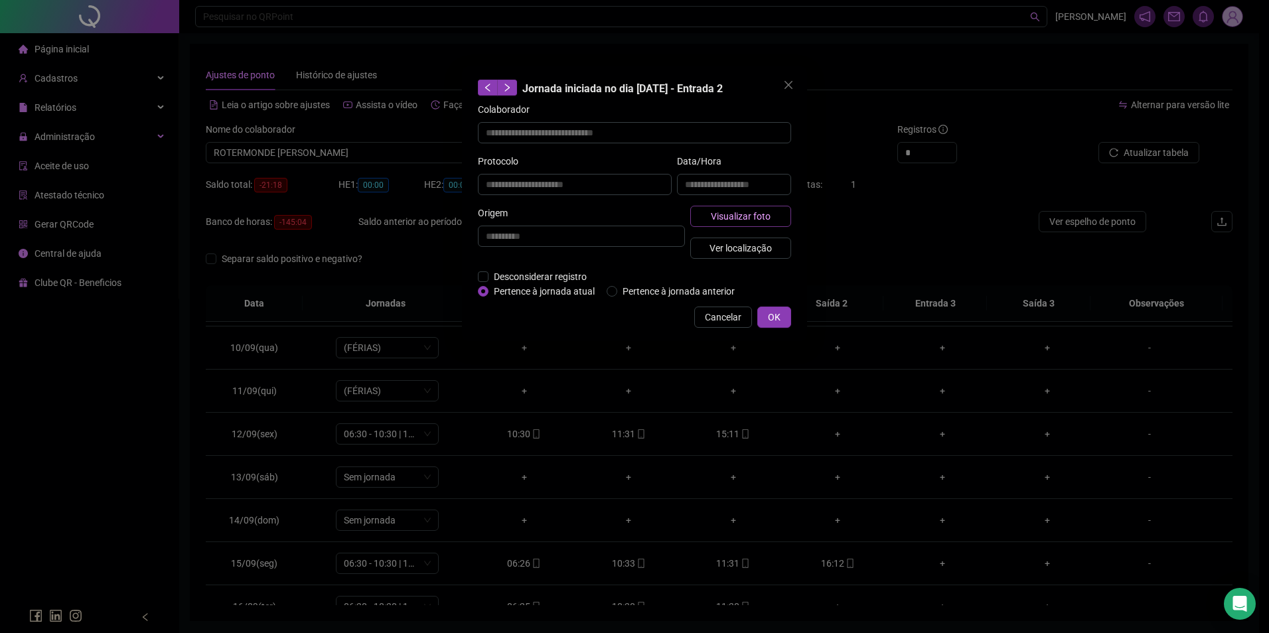
click at [745, 214] on span "Visualizar foto" at bounding box center [741, 216] width 60 height 15
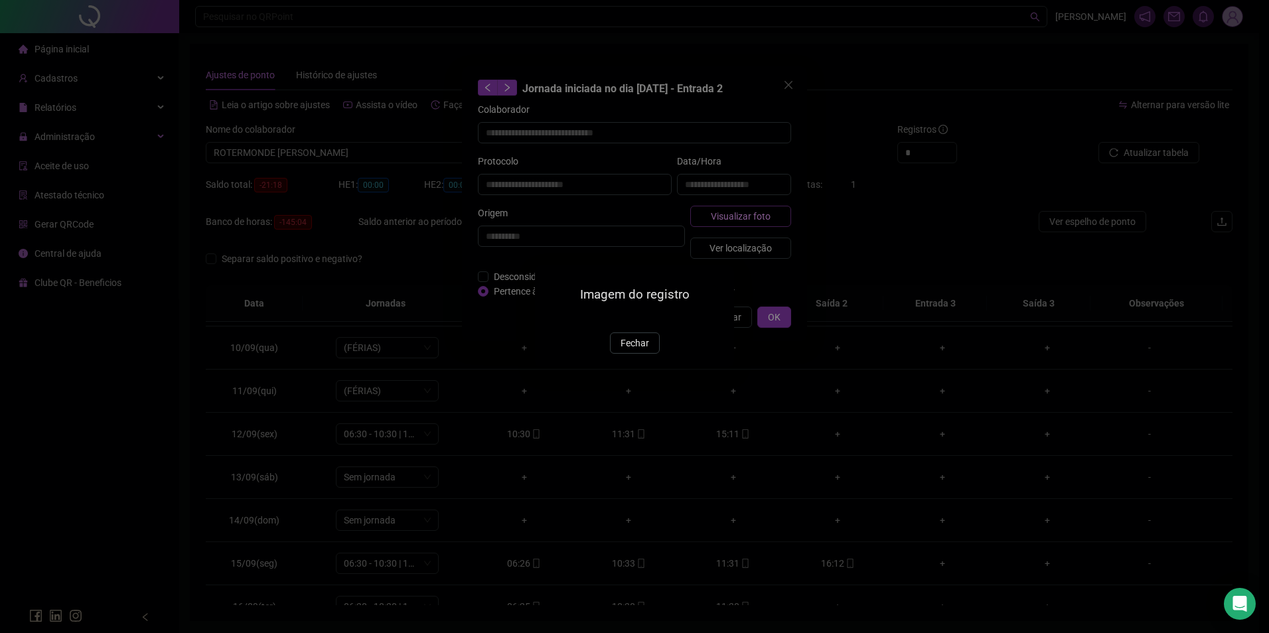
type input "**********"
click at [628, 351] on span "Fechar" at bounding box center [635, 344] width 29 height 15
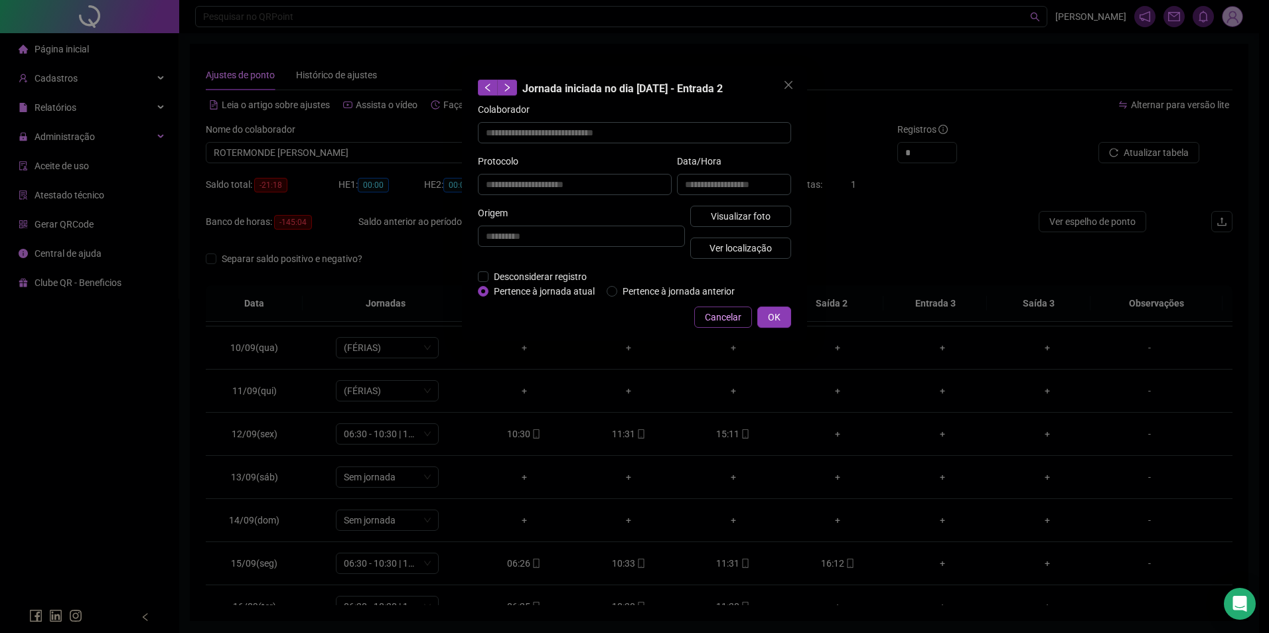
click at [714, 318] on span "Cancelar" at bounding box center [723, 317] width 37 height 15
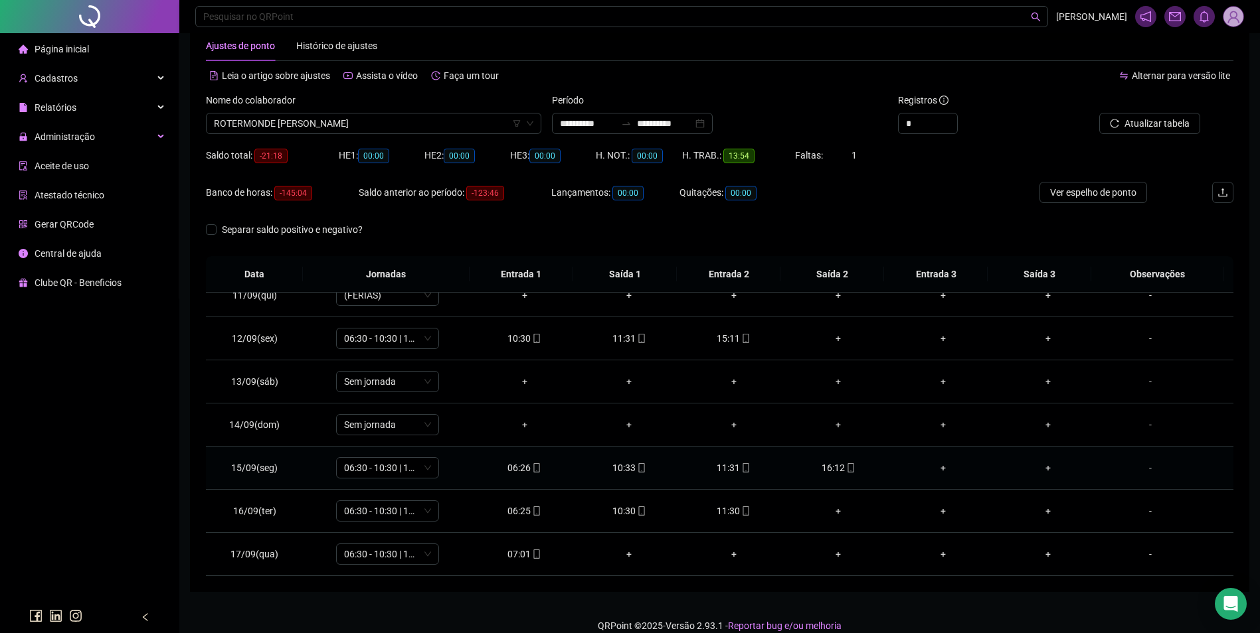
scroll to position [45, 0]
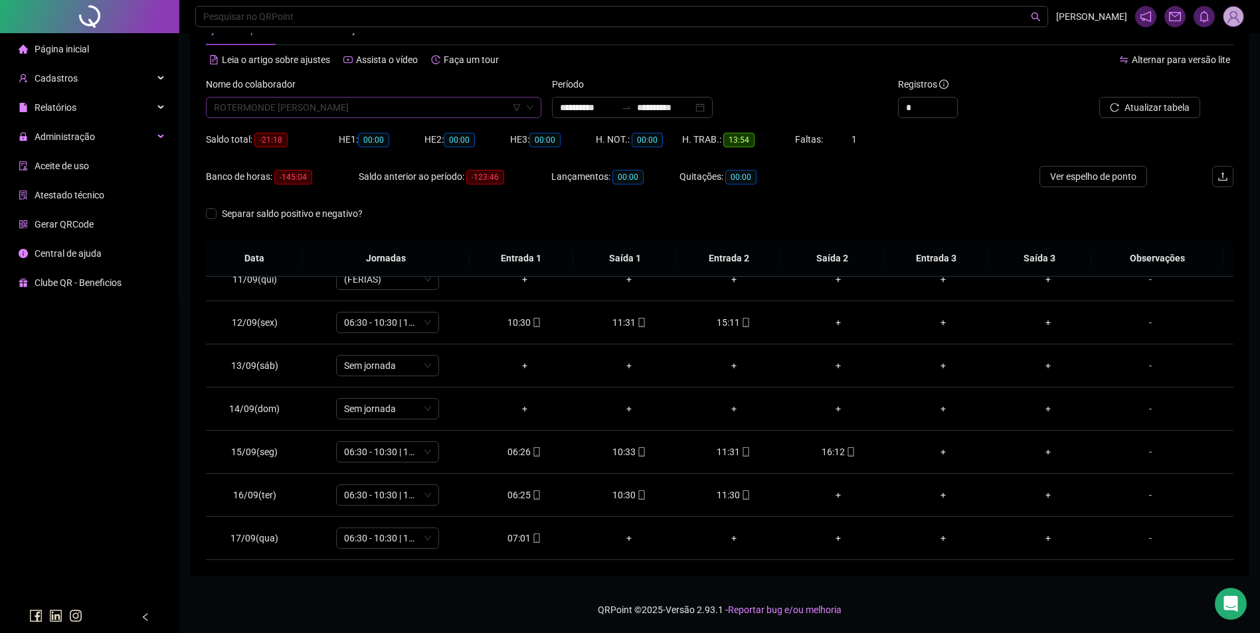
click at [278, 108] on span "ROTERMONDE CARVALHO SANTOS FILHO" at bounding box center [373, 108] width 319 height 20
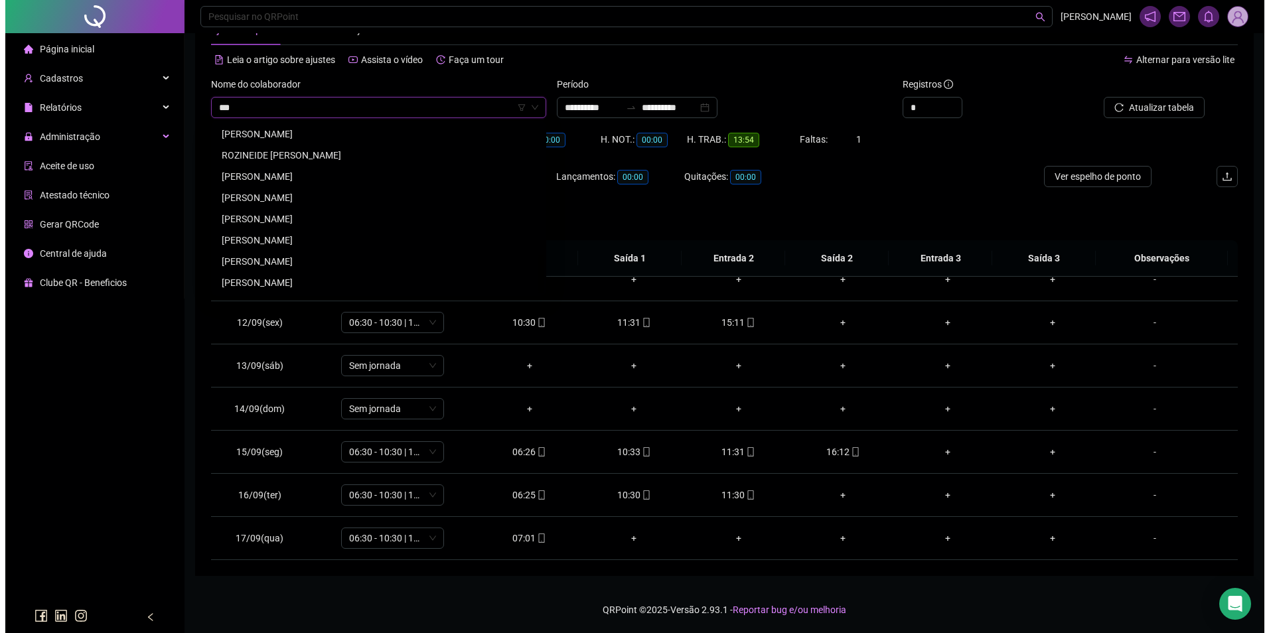
scroll to position [0, 0]
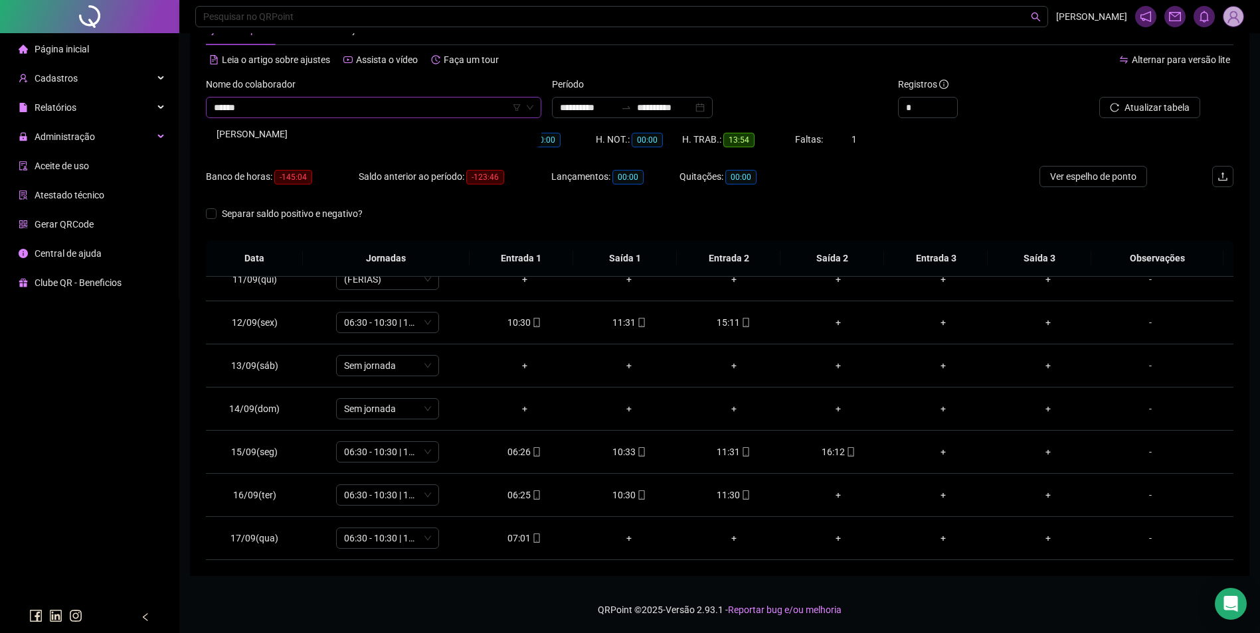
type input "*******"
click at [280, 141] on div "SERAFIN ALVES MOURÃO" at bounding box center [373, 134] width 314 height 15
click at [1127, 106] on span "Buscar registros" at bounding box center [1155, 107] width 68 height 15
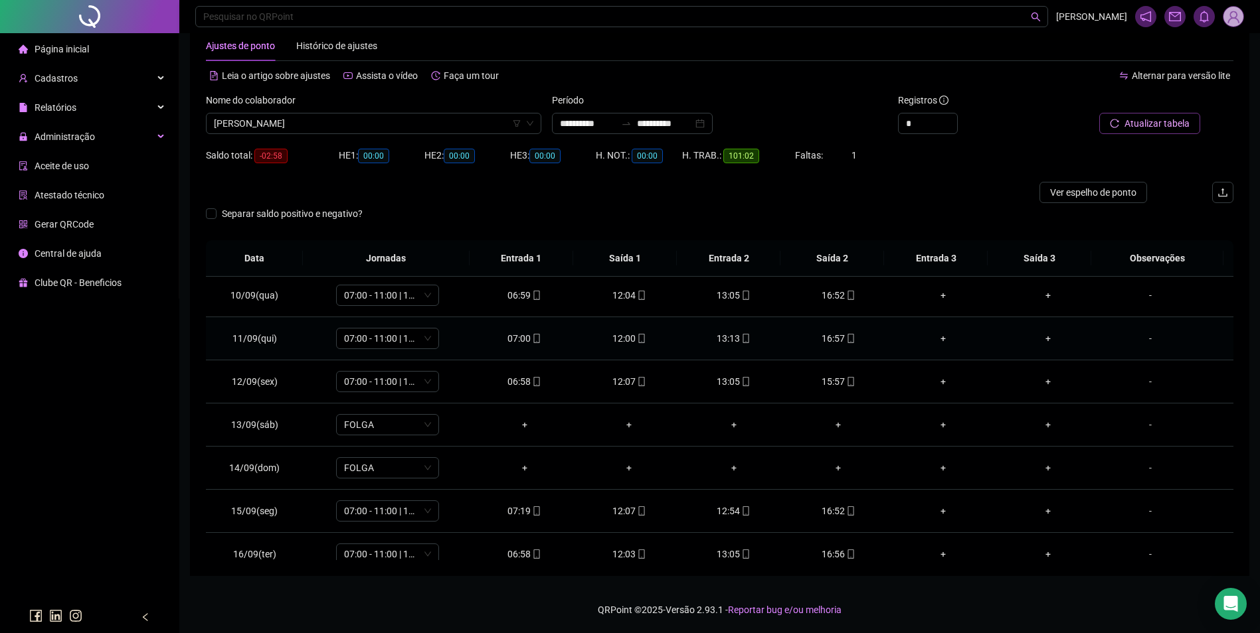
scroll to position [450, 0]
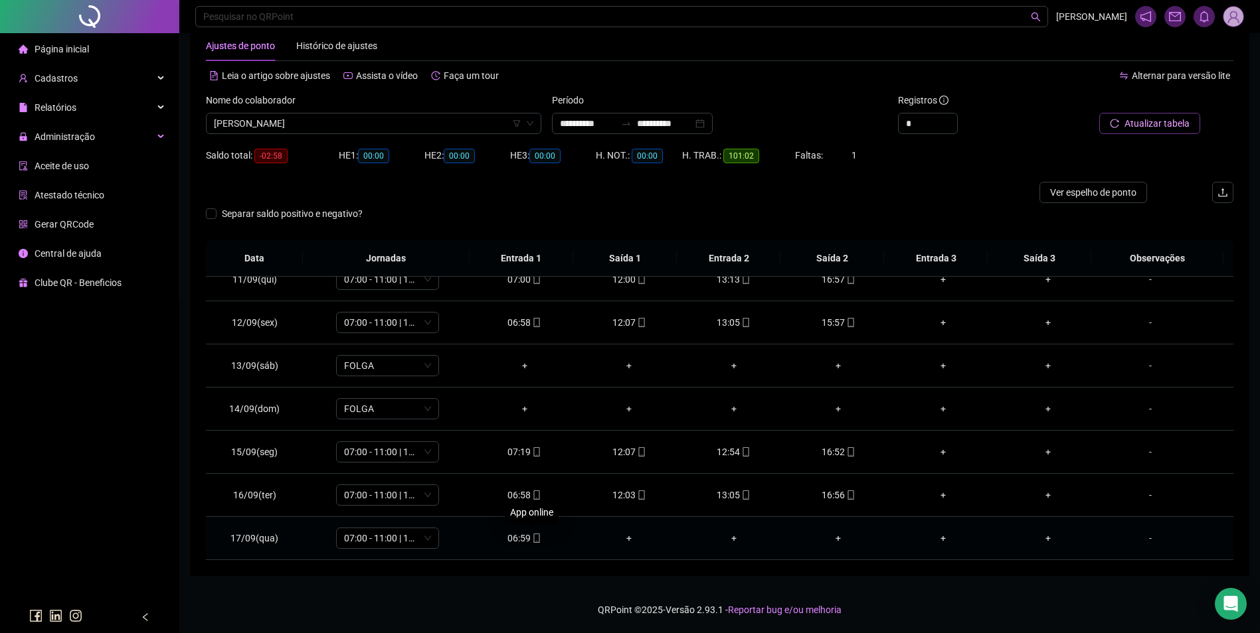
click at [534, 534] on icon "mobile" at bounding box center [536, 538] width 6 height 9
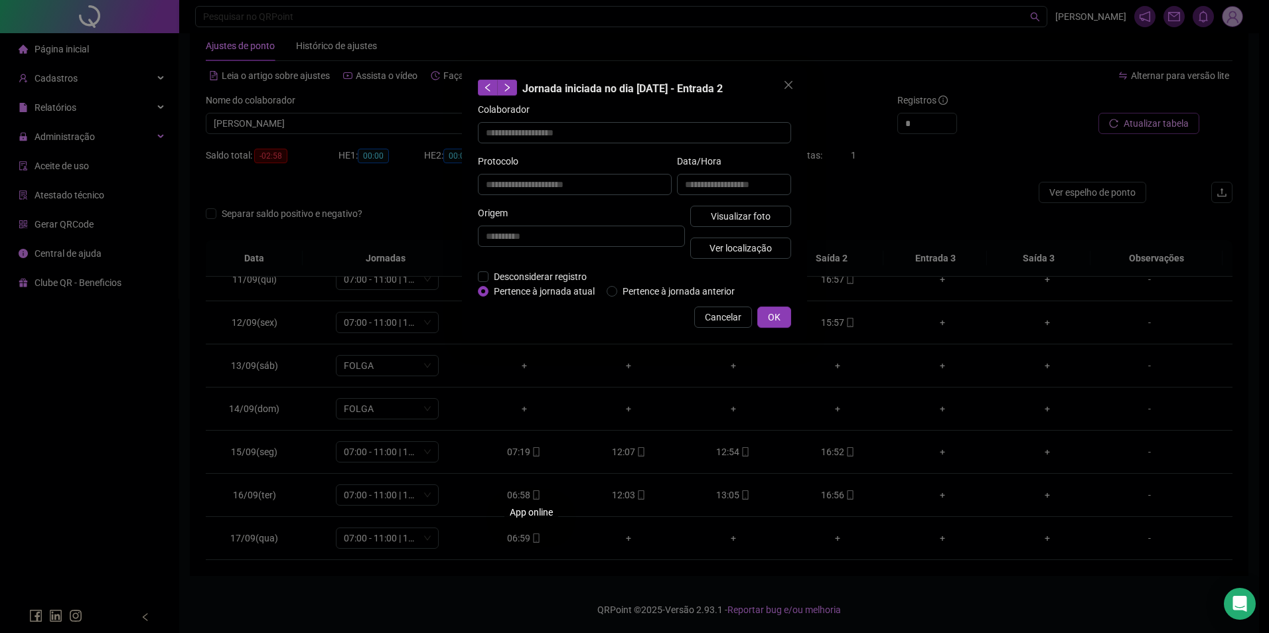
type input "**********"
click at [737, 219] on span "Visualizar foto" at bounding box center [741, 216] width 60 height 15
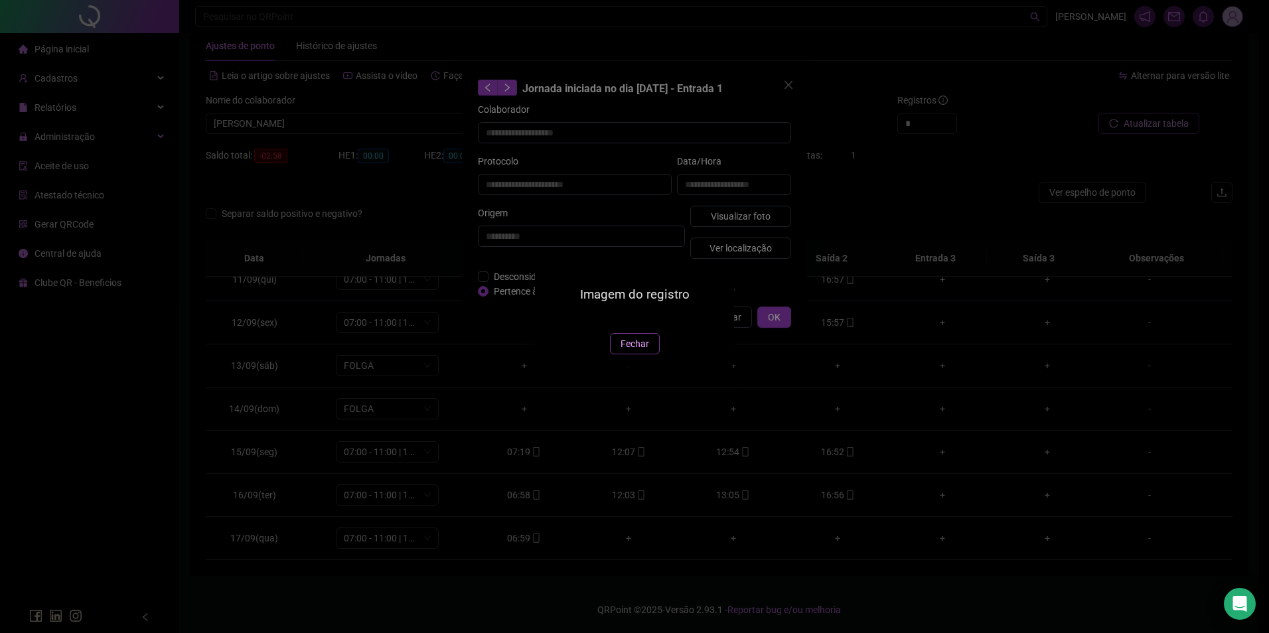
click at [634, 351] on span "Fechar" at bounding box center [635, 344] width 29 height 15
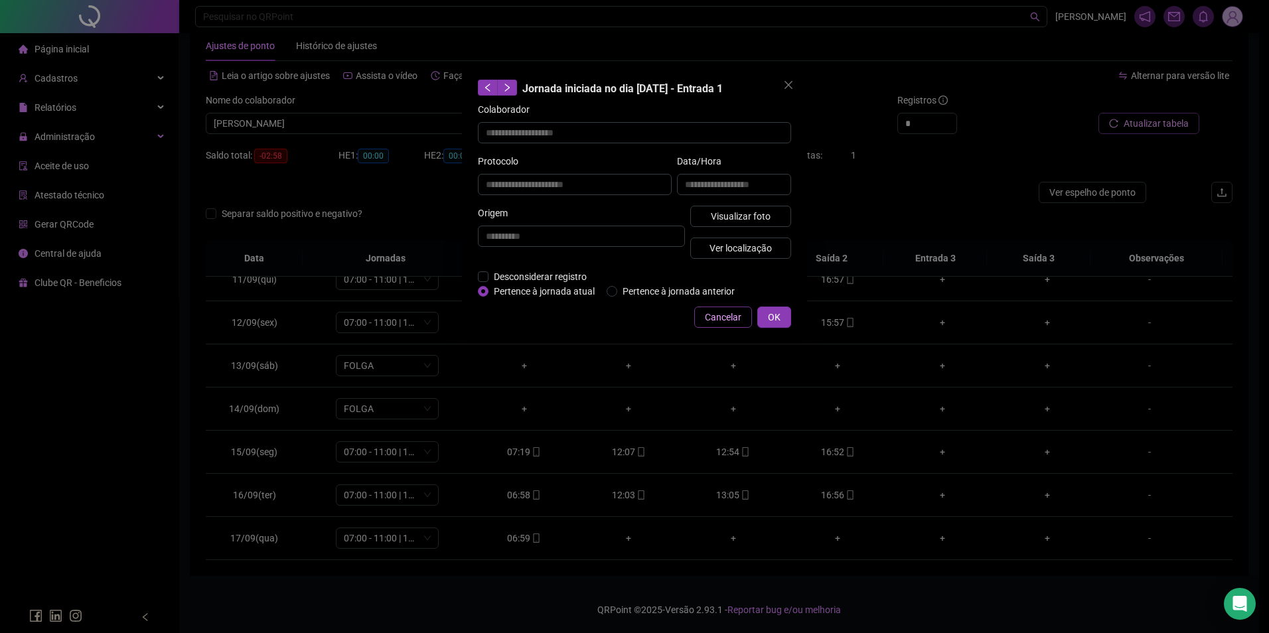
click at [709, 315] on span "Cancelar" at bounding box center [723, 317] width 37 height 15
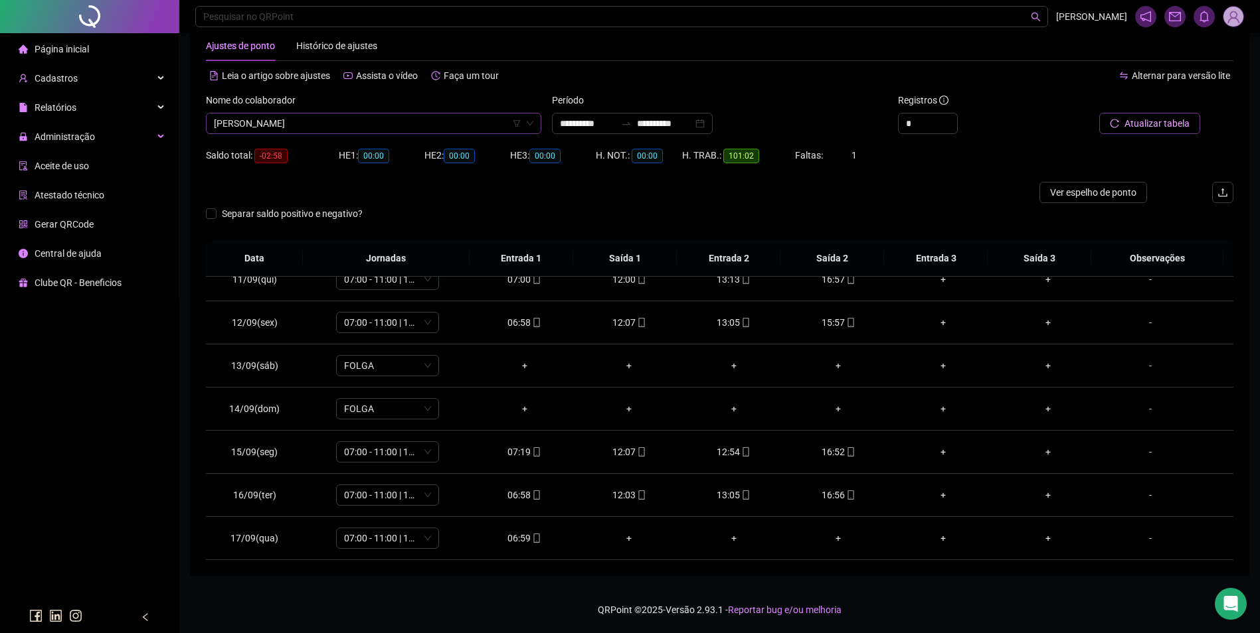
click at [371, 124] on span "SERAFIN ALVES MOURÃO" at bounding box center [373, 124] width 319 height 20
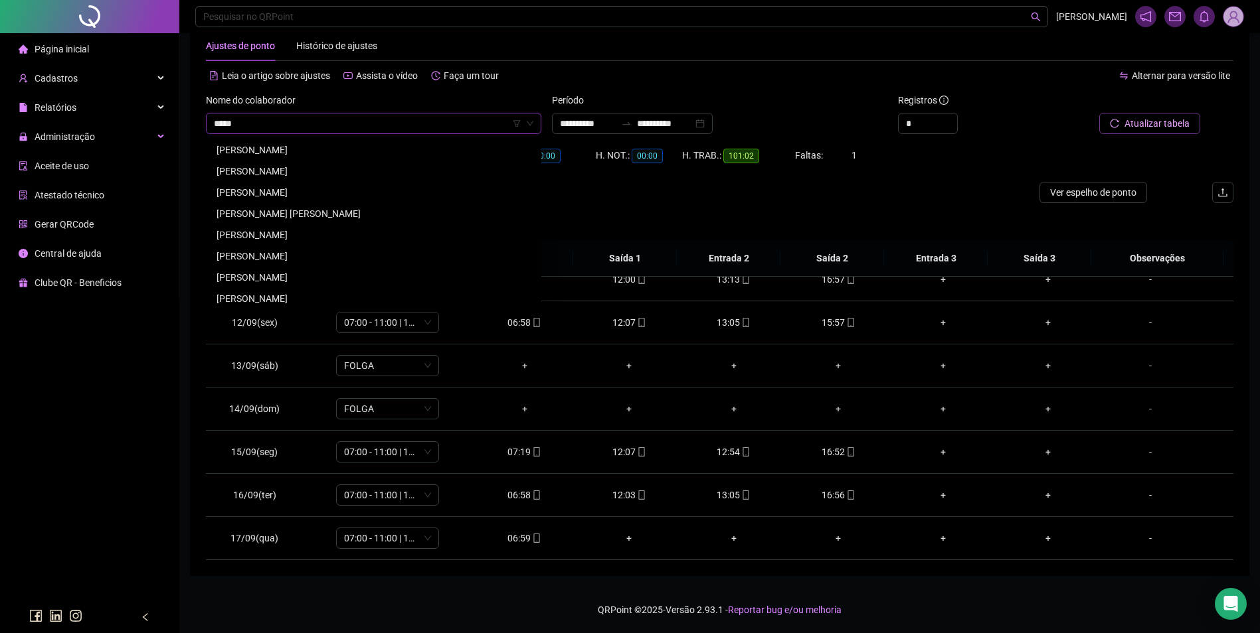
scroll to position [0, 0]
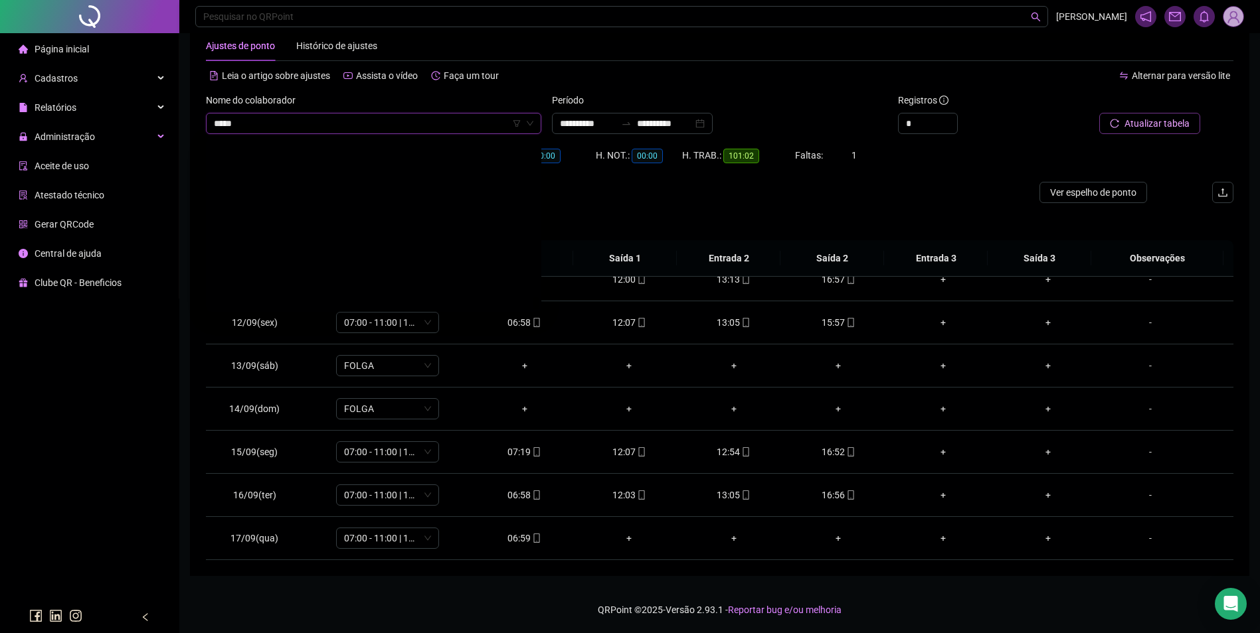
type input "******"
click at [282, 142] on div "SILVIA WAIKWADI" at bounding box center [373, 149] width 330 height 21
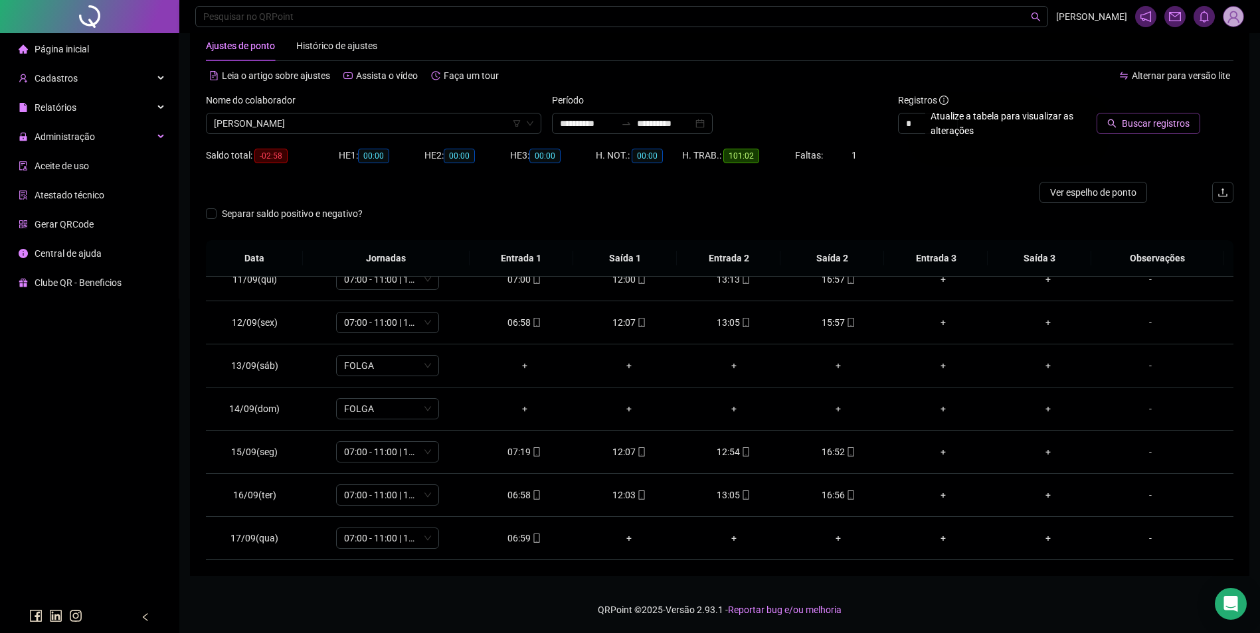
click at [1172, 123] on span "Buscar registros" at bounding box center [1155, 123] width 68 height 15
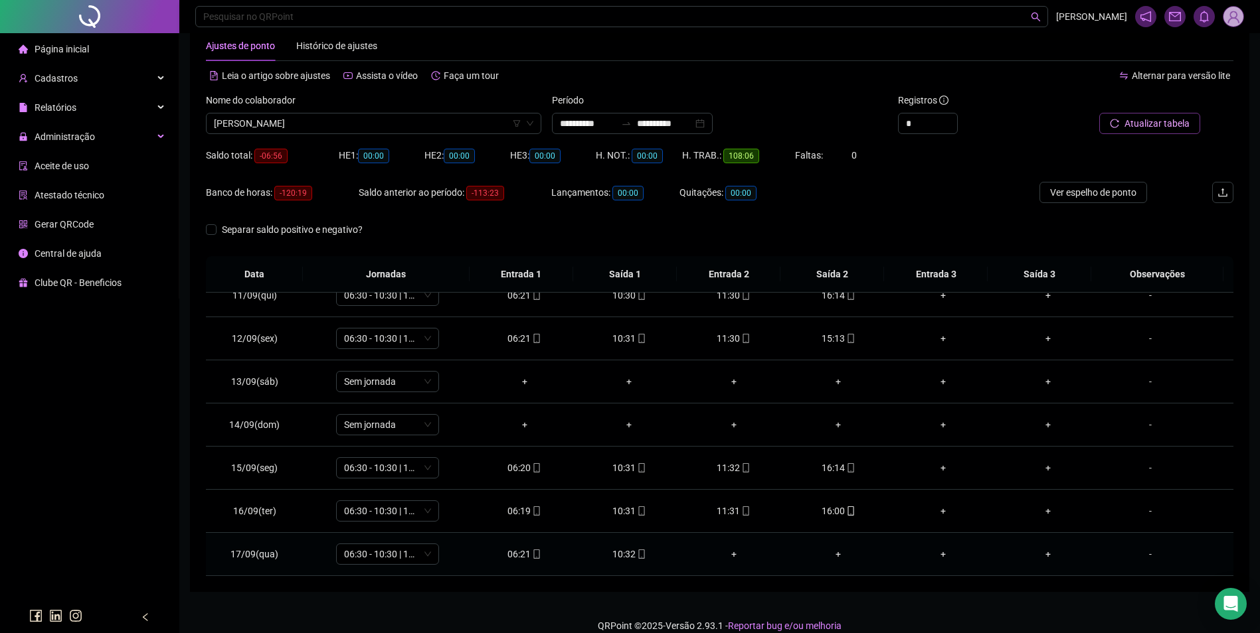
click at [629, 553] on div "10:32" at bounding box center [629, 554] width 84 height 15
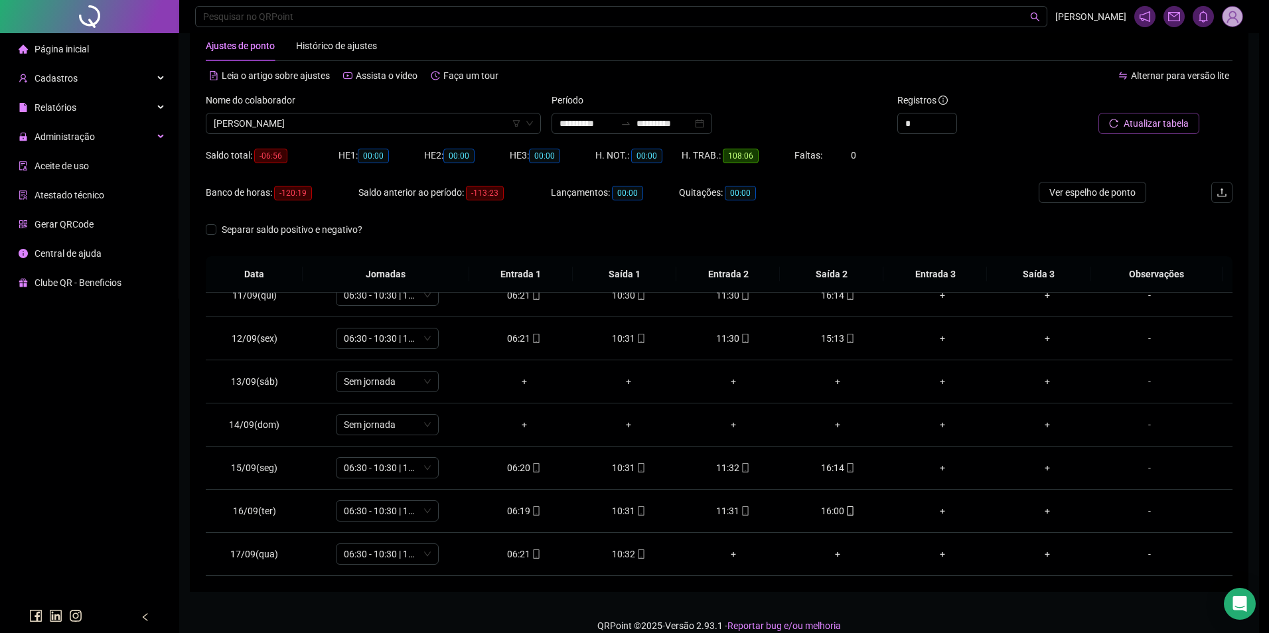
type input "**********"
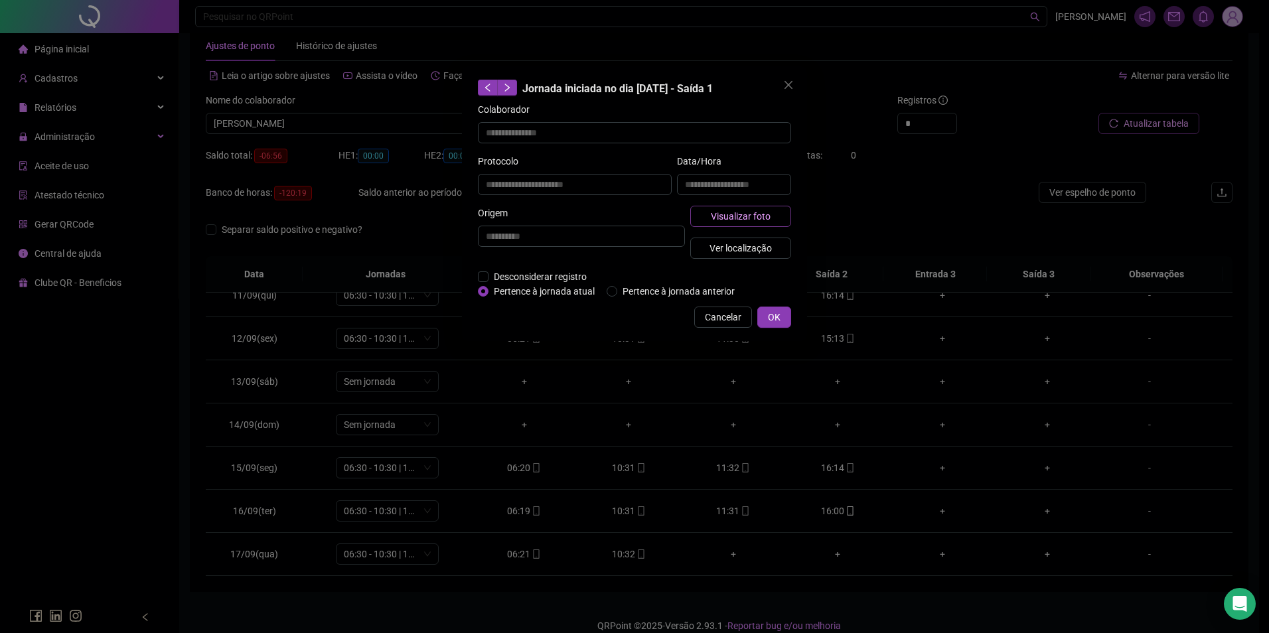
click at [750, 208] on button "Visualizar foto" at bounding box center [741, 216] width 101 height 21
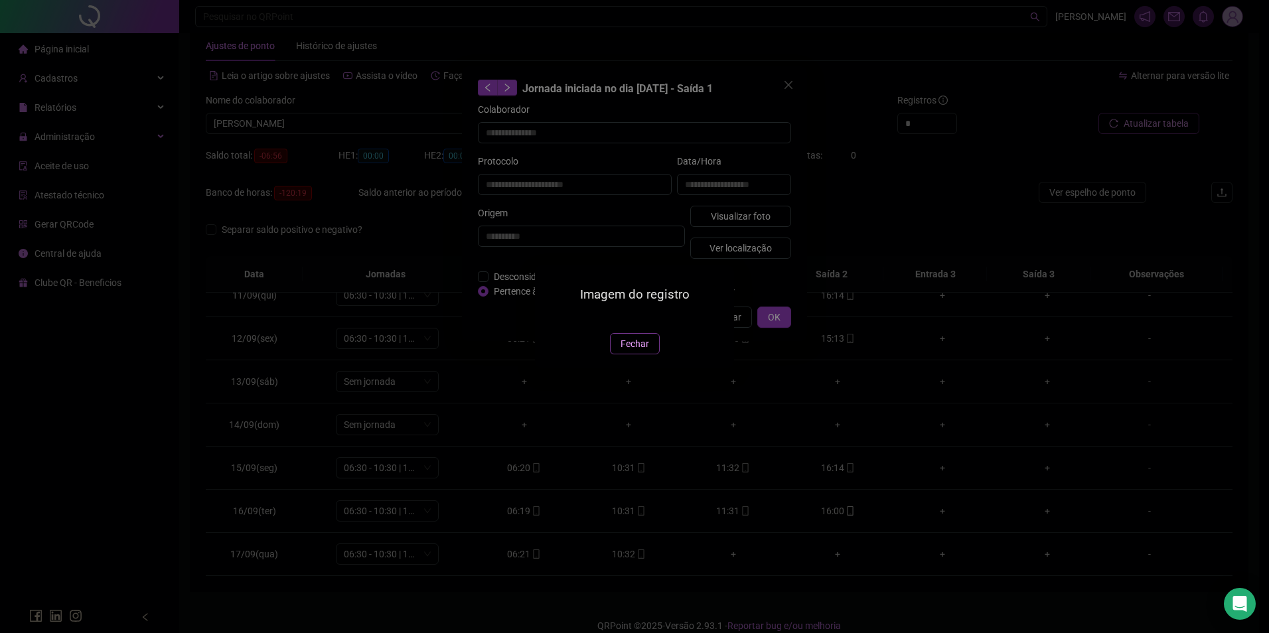
drag, startPoint x: 641, startPoint y: 415, endPoint x: 710, endPoint y: 340, distance: 101.5
click at [642, 351] on span "Fechar" at bounding box center [635, 344] width 29 height 15
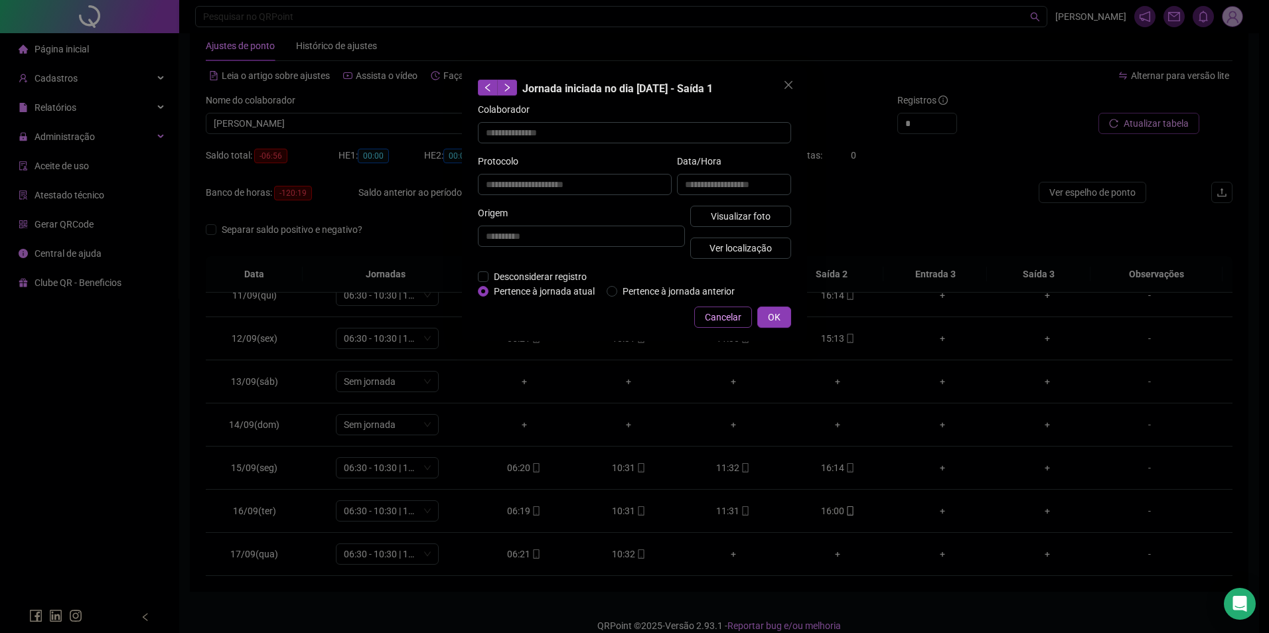
click at [732, 318] on span "Cancelar" at bounding box center [723, 317] width 37 height 15
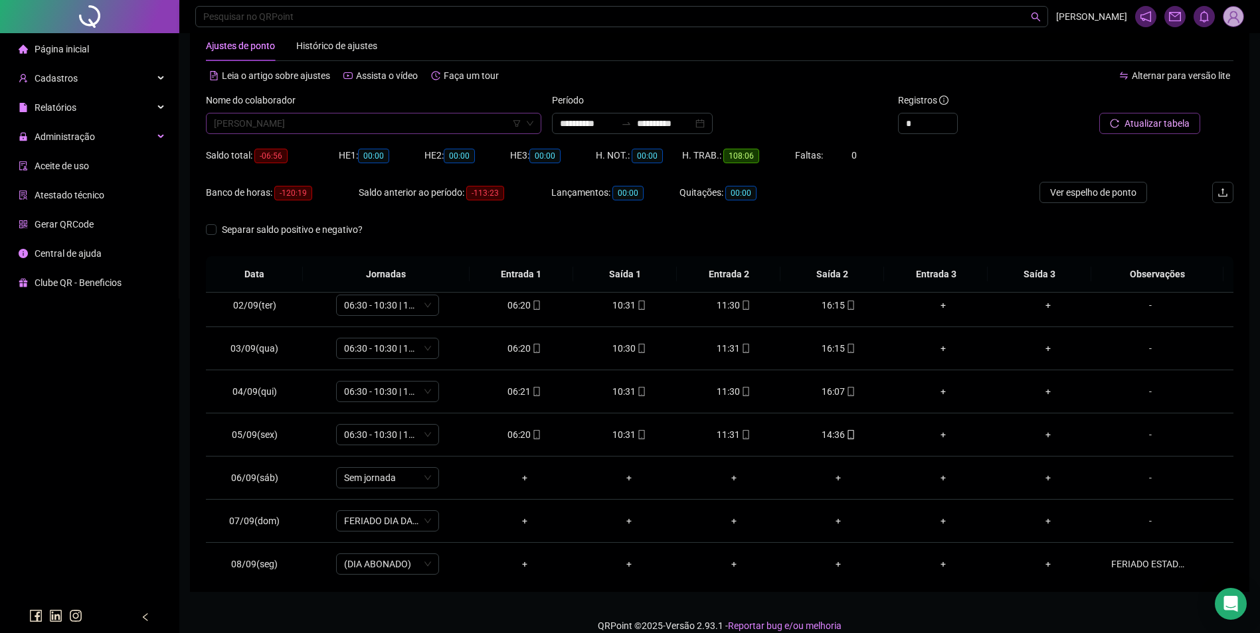
scroll to position [17358, 0]
click at [352, 129] on span "SILVIA WAIKWADI" at bounding box center [373, 124] width 319 height 20
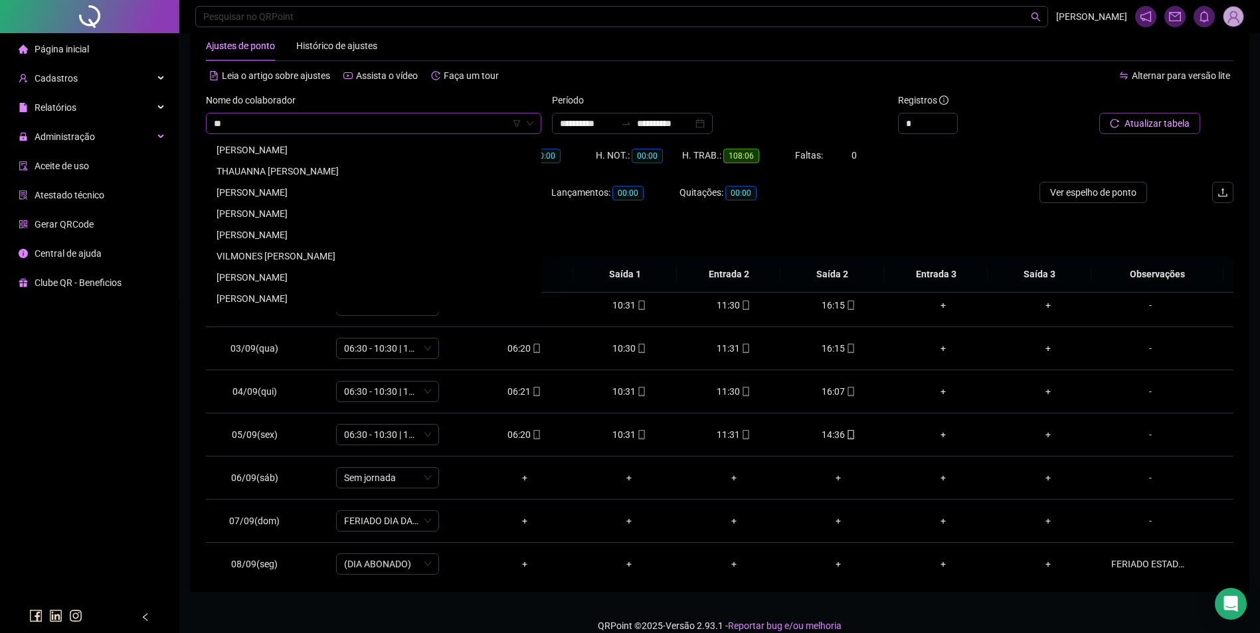
scroll to position [1700, 0]
type input "***"
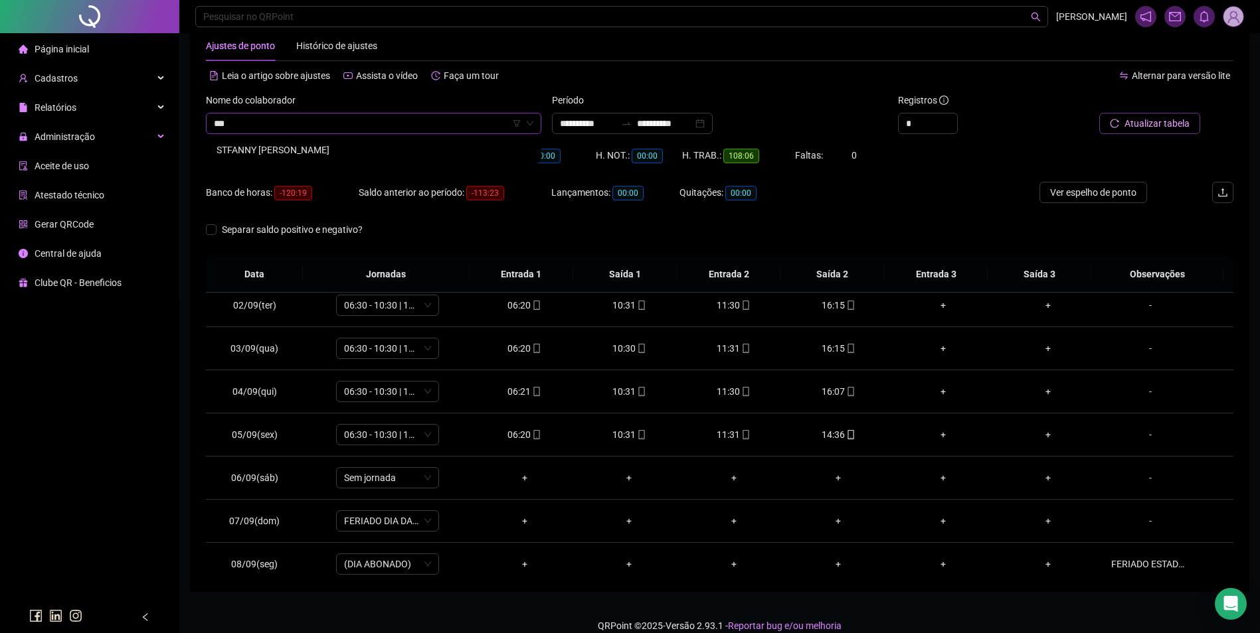
scroll to position [0, 0]
click at [362, 149] on div "STFANNY CRISTINA ALVES DOS SANTOS" at bounding box center [373, 150] width 314 height 15
click at [1147, 125] on span "Buscar registros" at bounding box center [1155, 123] width 68 height 15
click at [384, 125] on span "STFANNY CRISTINA ALVES DOS SANTOS" at bounding box center [373, 124] width 319 height 20
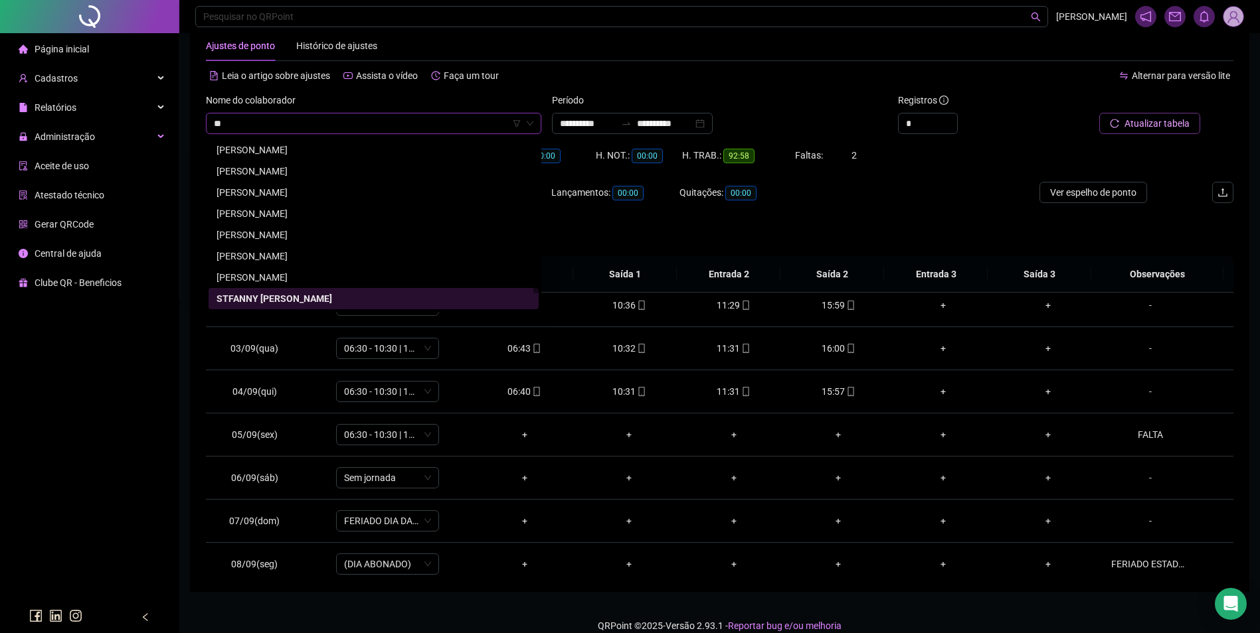
scroll to position [1678, 0]
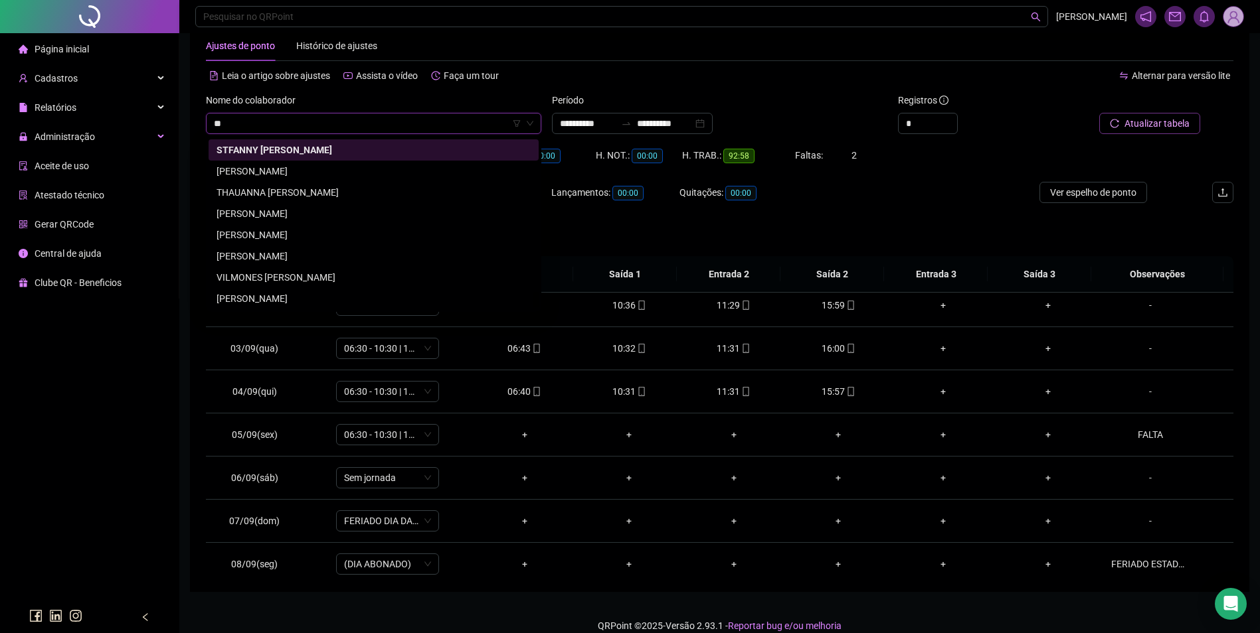
type input "***"
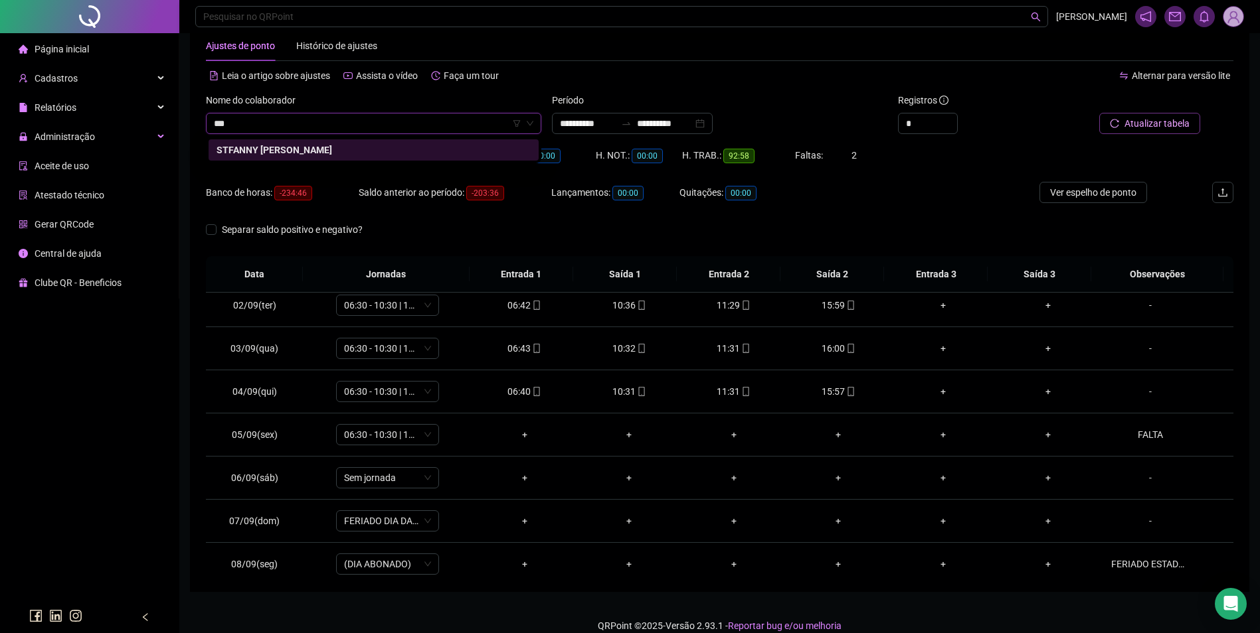
click at [357, 153] on div "STFANNY CRISTINA ALVES DOS SANTOS" at bounding box center [373, 150] width 314 height 15
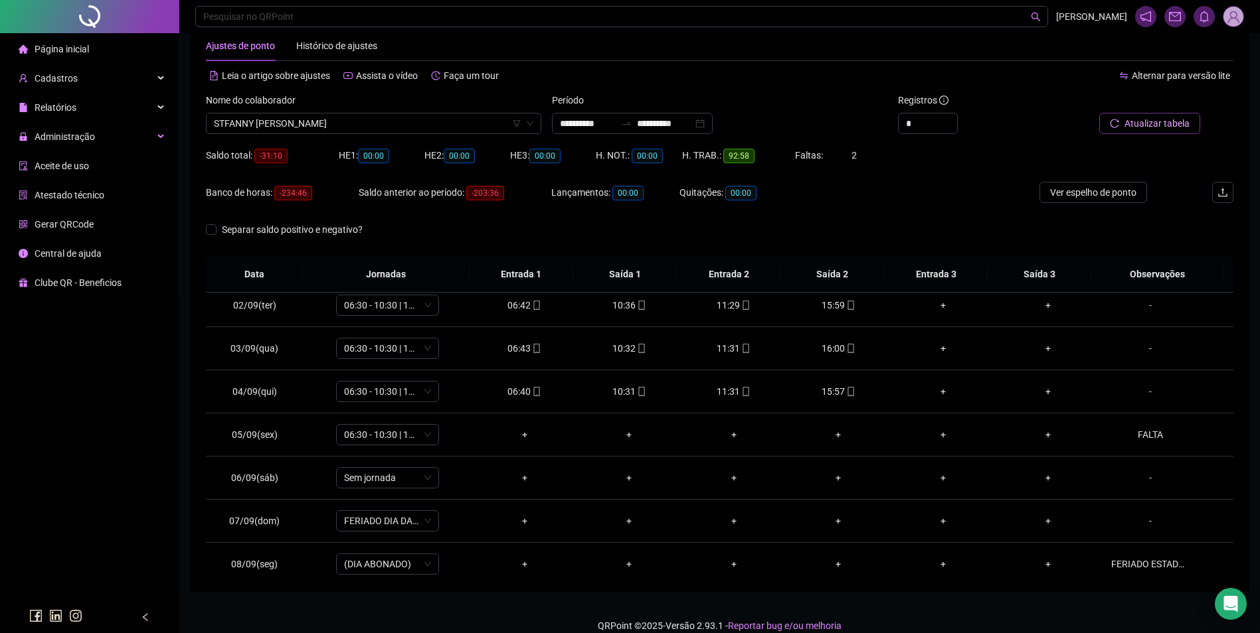
click at [1119, 124] on icon "reload" at bounding box center [1113, 123] width 9 height 9
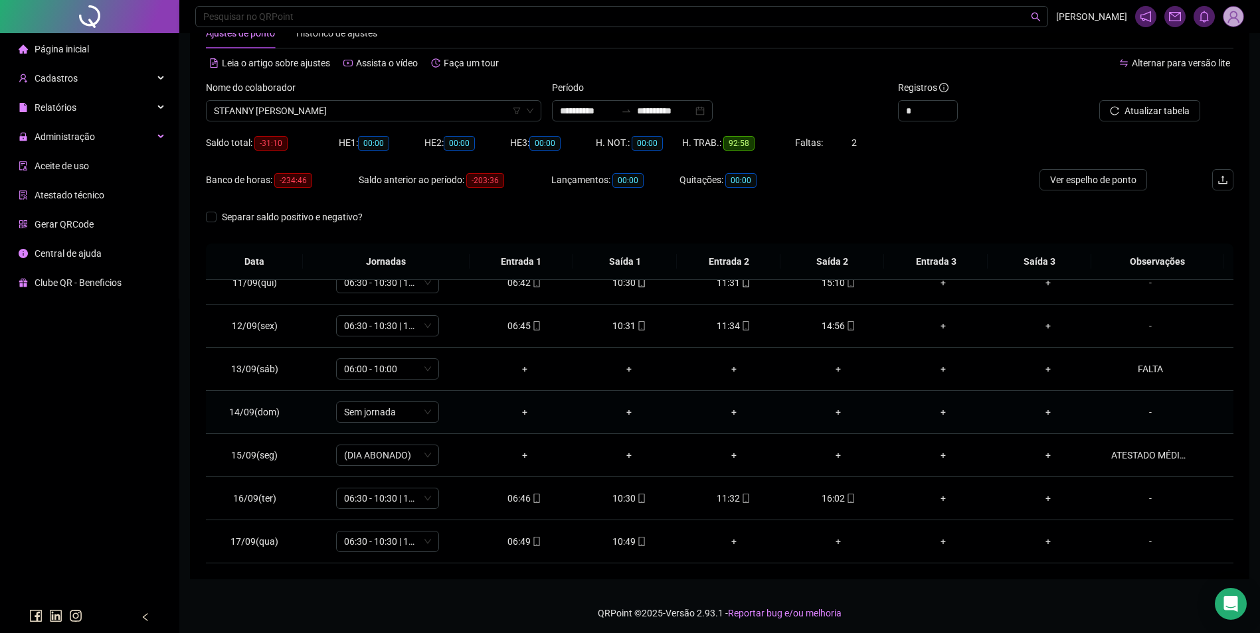
scroll to position [45, 0]
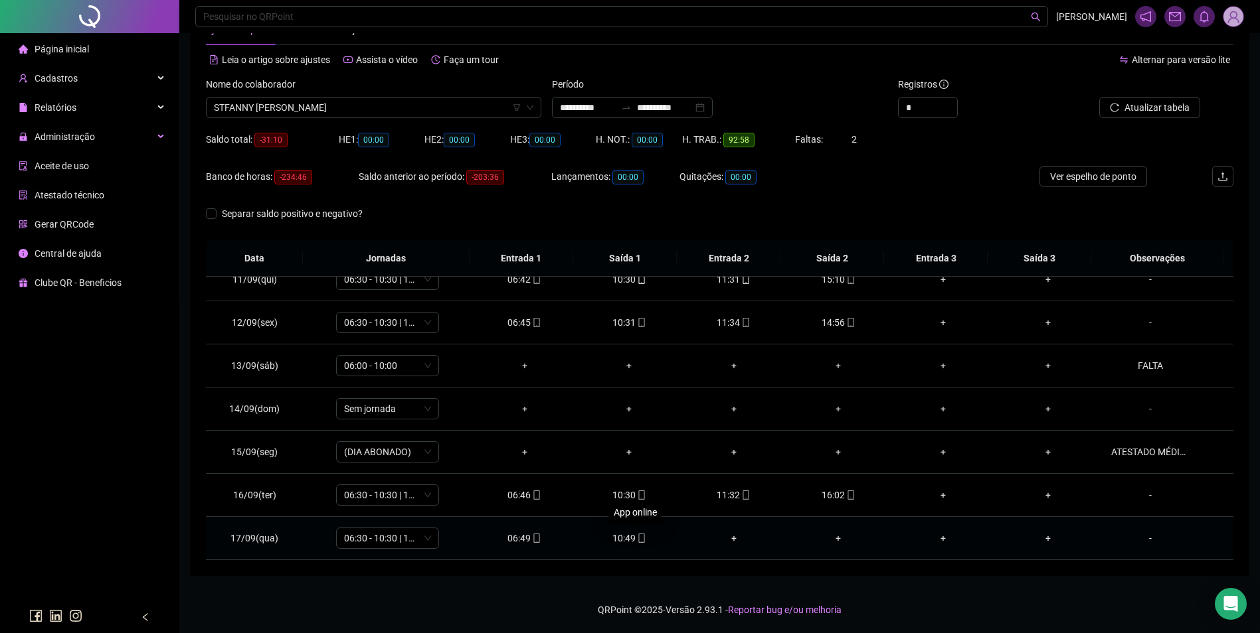
click at [637, 539] on icon "mobile" at bounding box center [641, 538] width 9 height 9
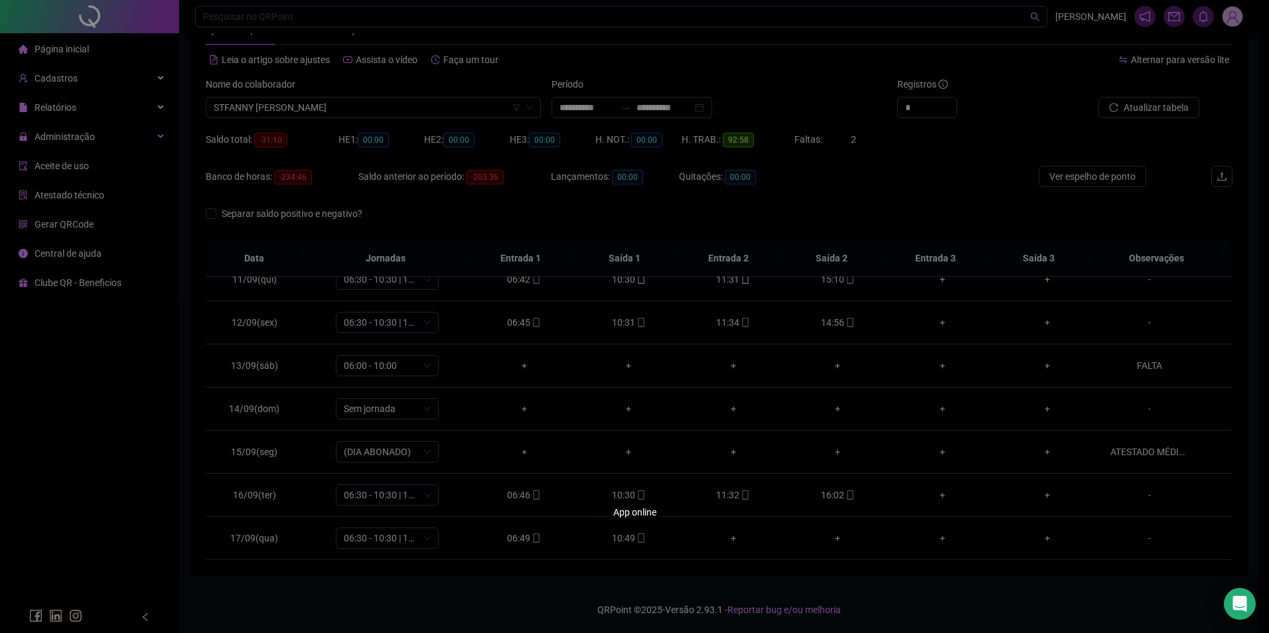
type input "**********"
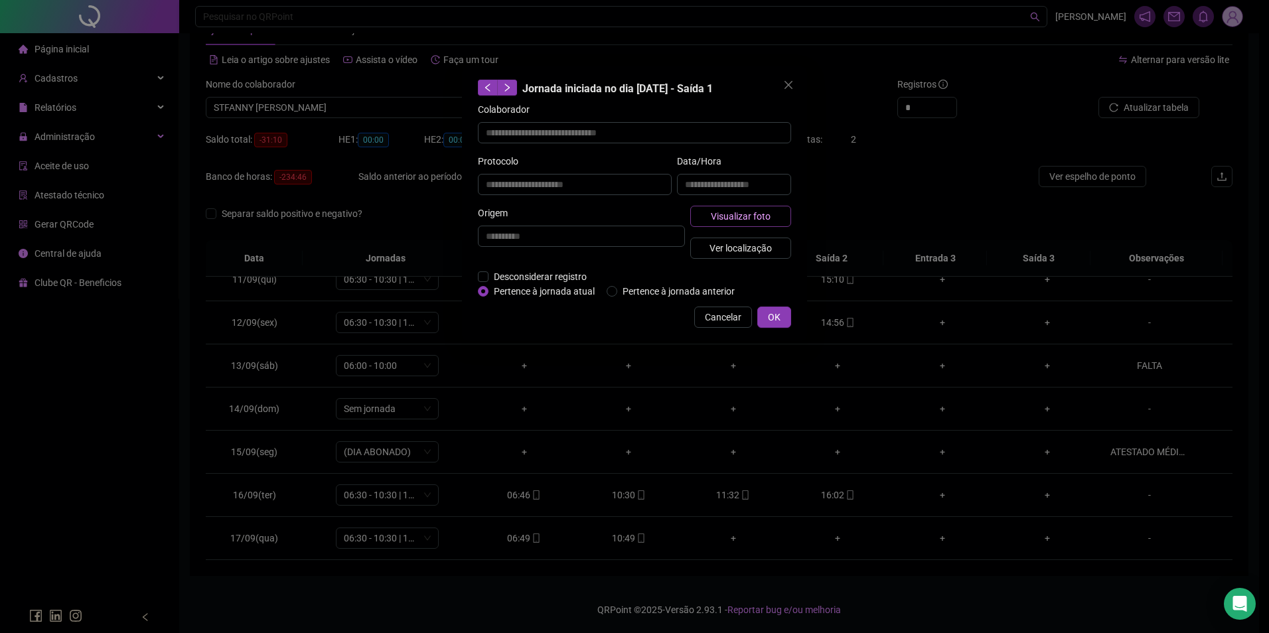
click at [772, 219] on button "Visualizar foto" at bounding box center [741, 216] width 101 height 21
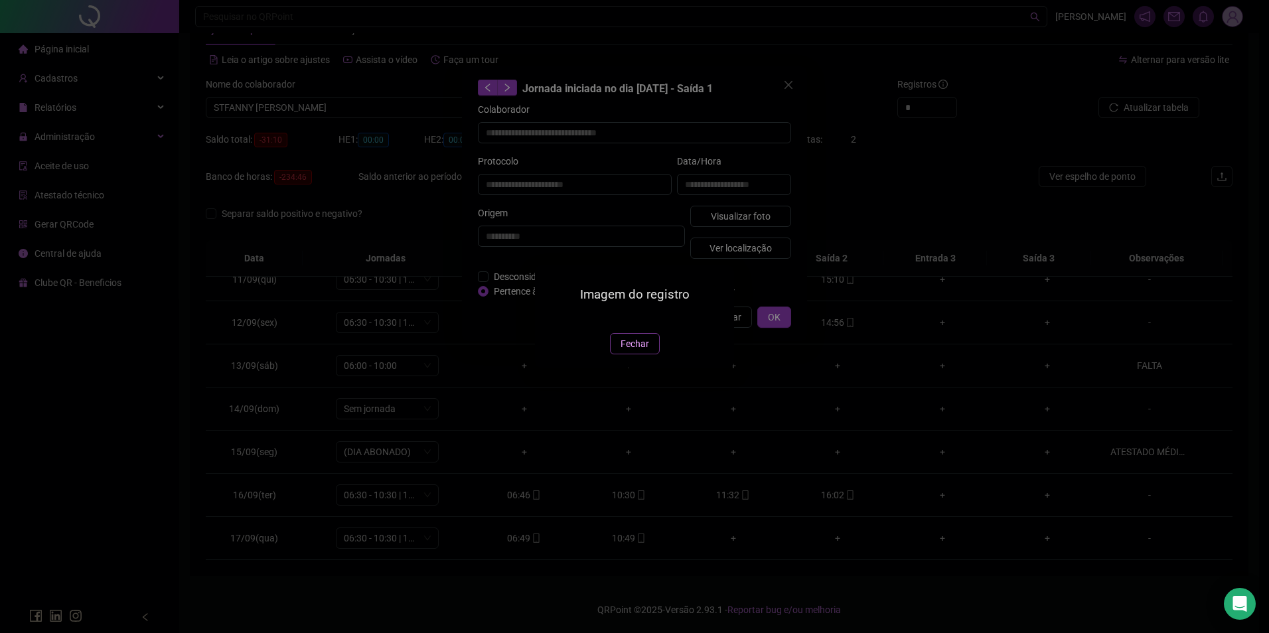
click at [635, 351] on span "Fechar" at bounding box center [635, 344] width 29 height 15
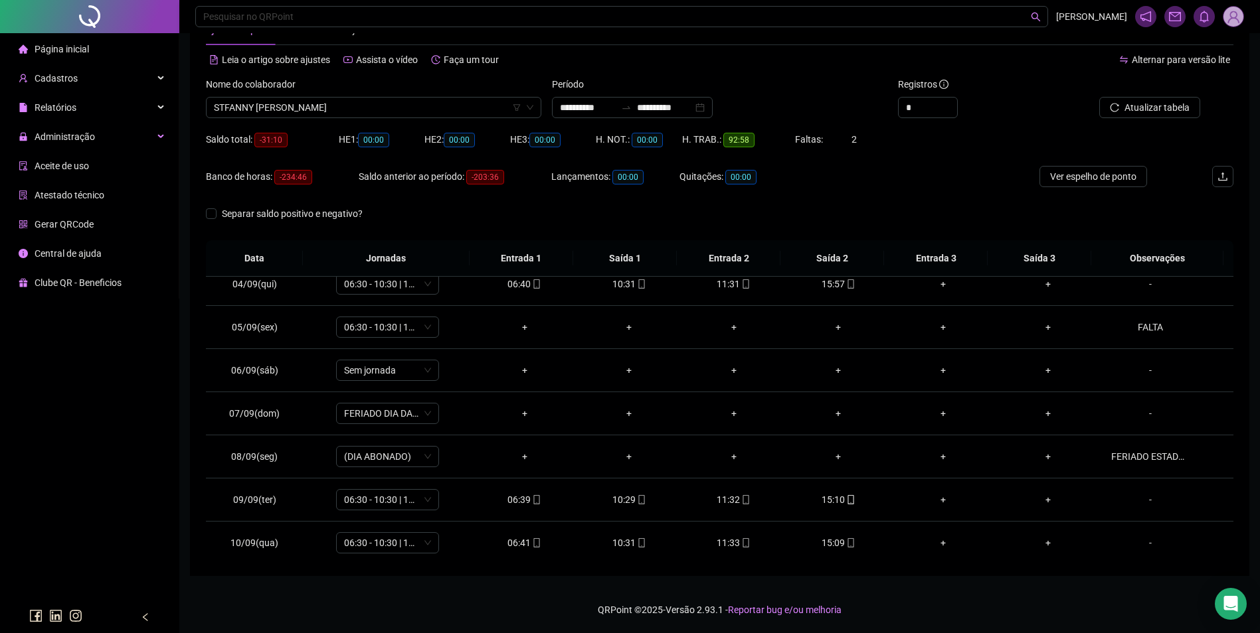
scroll to position [0, 0]
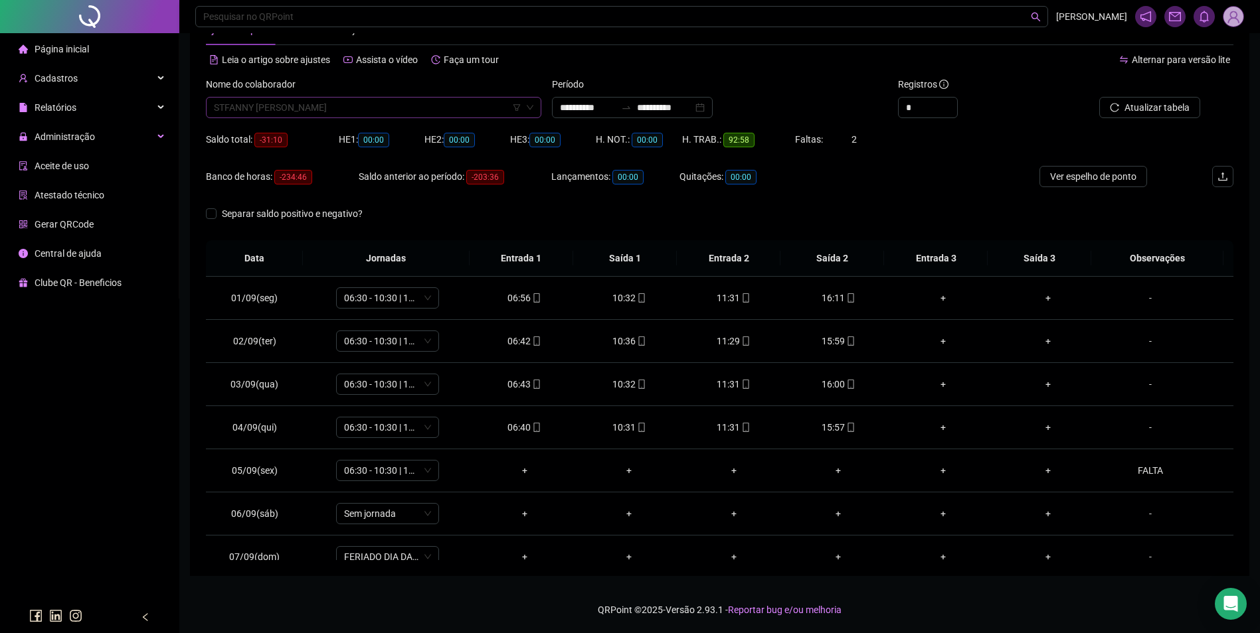
click at [420, 113] on span "STFANNY CRISTINA ALVES DOS SANTOS" at bounding box center [373, 108] width 319 height 20
type input "*****"
click at [303, 154] on div "TATIANE RAMOS ROCHA ALVES" at bounding box center [373, 155] width 314 height 15
click at [1174, 109] on span "Buscar registros" at bounding box center [1155, 107] width 68 height 15
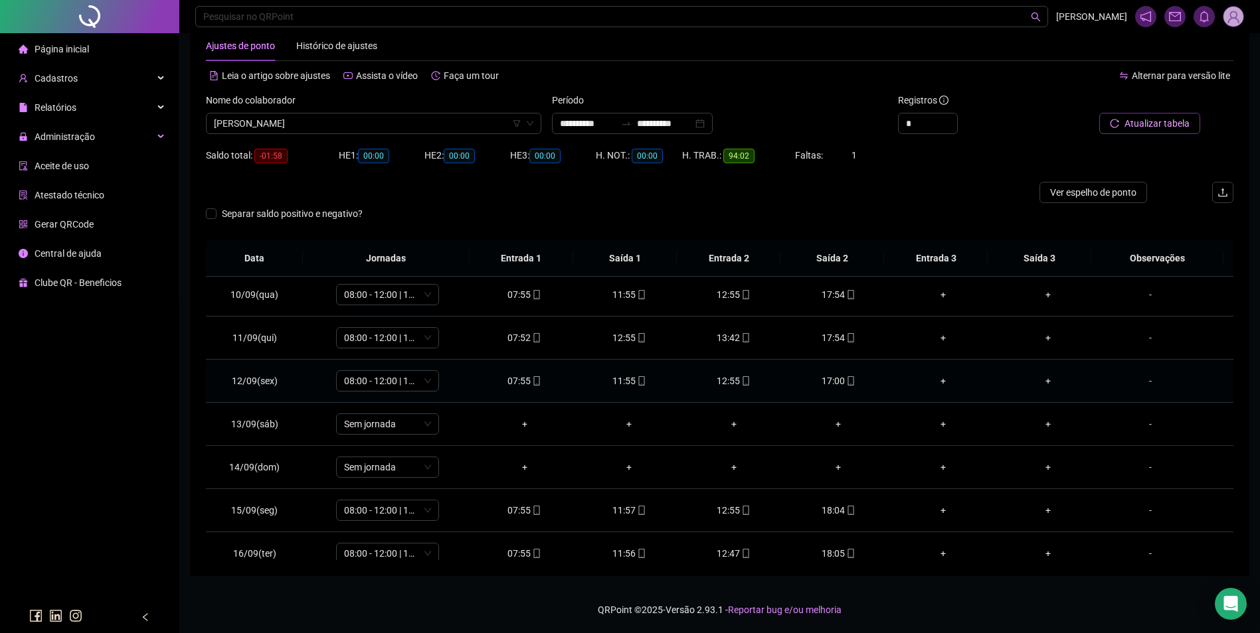
scroll to position [450, 0]
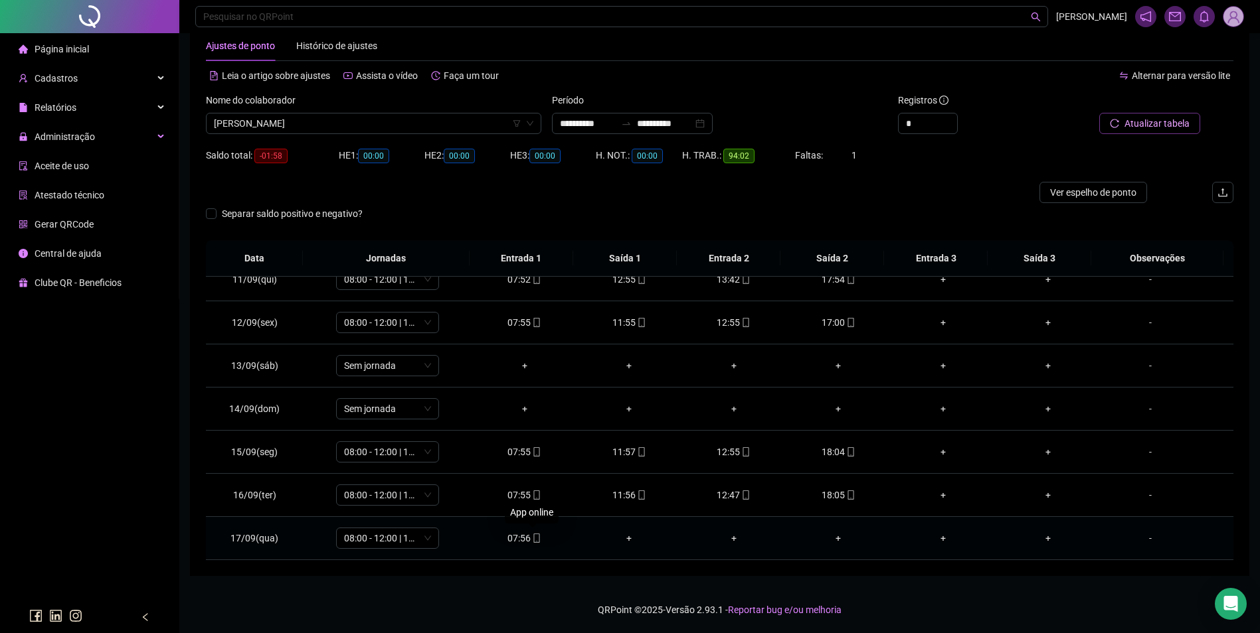
click at [534, 543] on span at bounding box center [535, 538] width 11 height 11
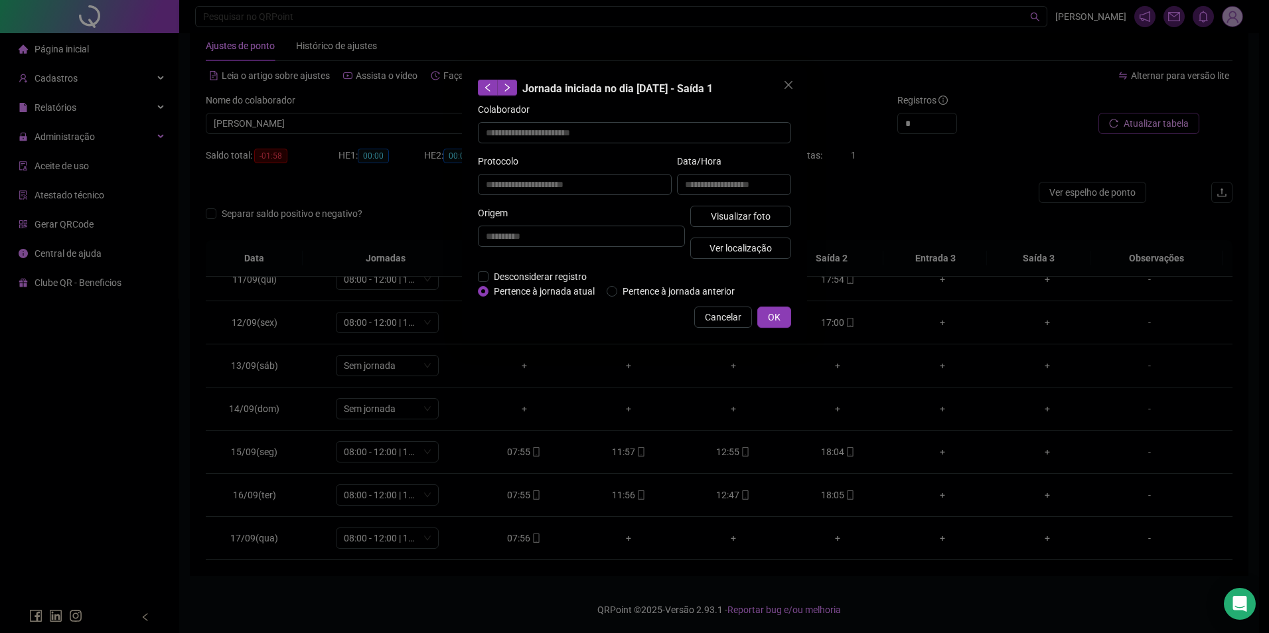
type input "**********"
click at [755, 214] on span "Visualizar foto" at bounding box center [741, 216] width 60 height 15
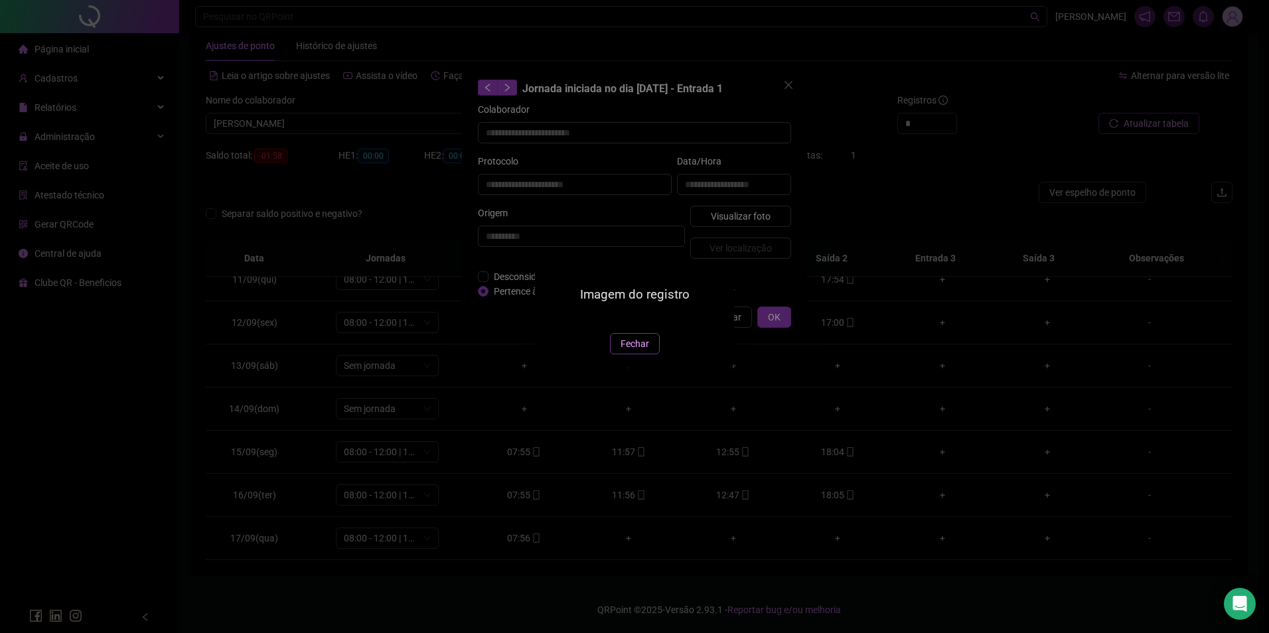
click at [641, 351] on span "Fechar" at bounding box center [635, 344] width 29 height 15
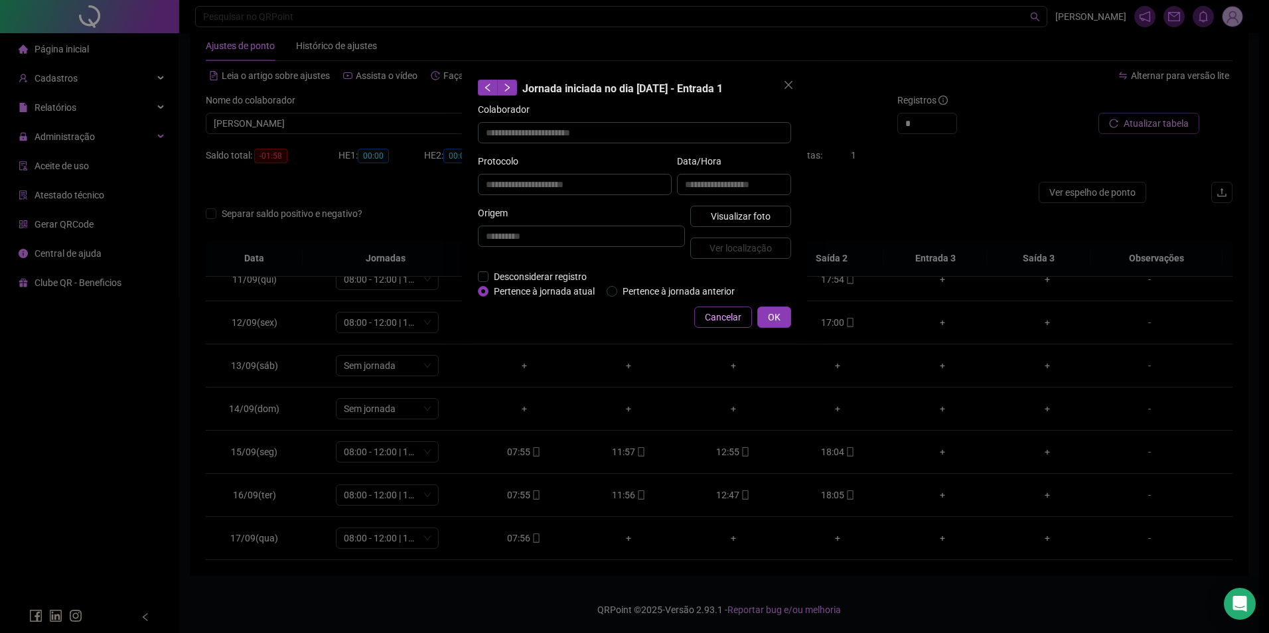
click at [722, 314] on span "Cancelar" at bounding box center [723, 317] width 37 height 15
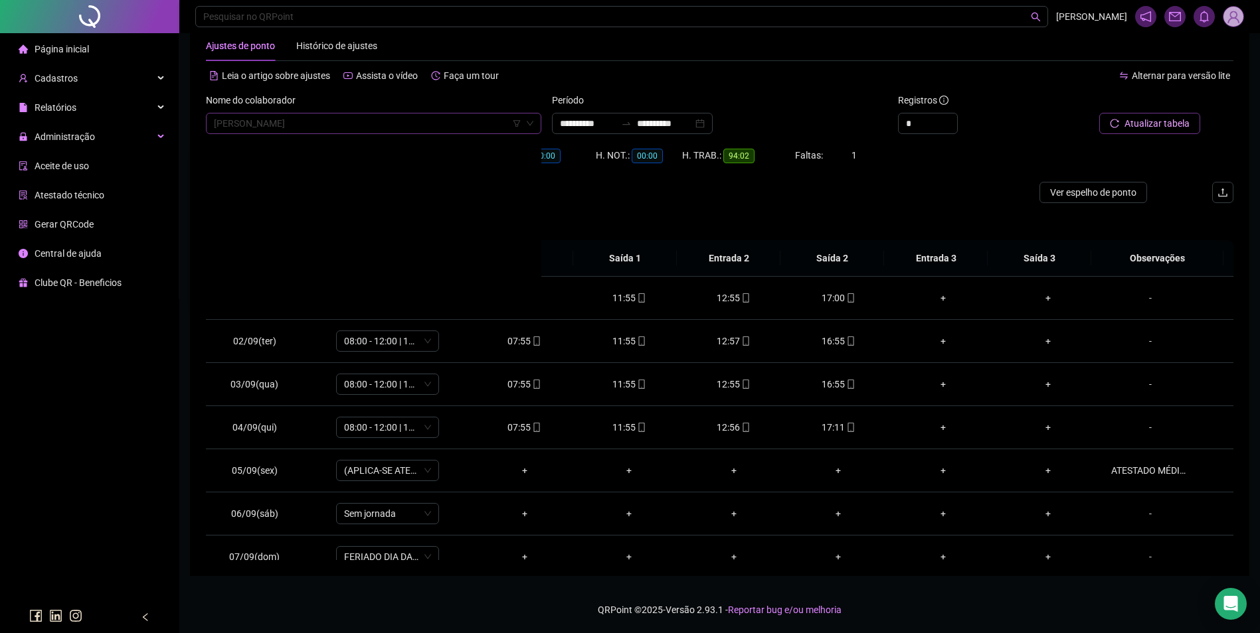
scroll to position [17720, 0]
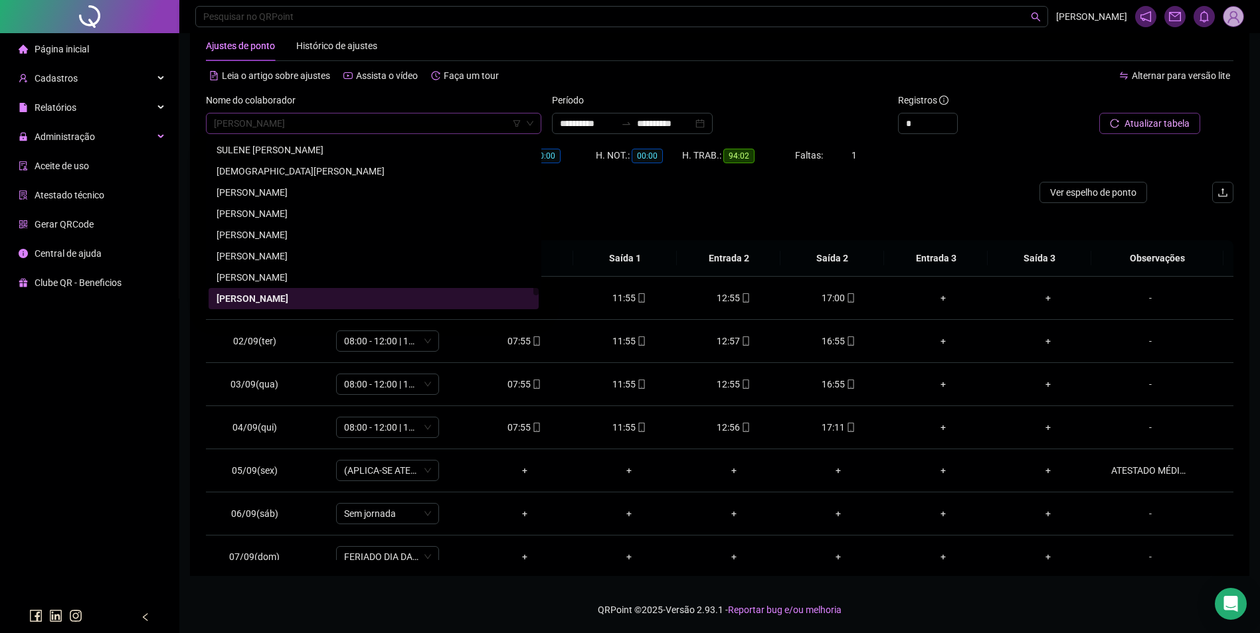
click at [438, 128] on span "TATIANE RAMOS ROCHA ALVES" at bounding box center [373, 124] width 319 height 20
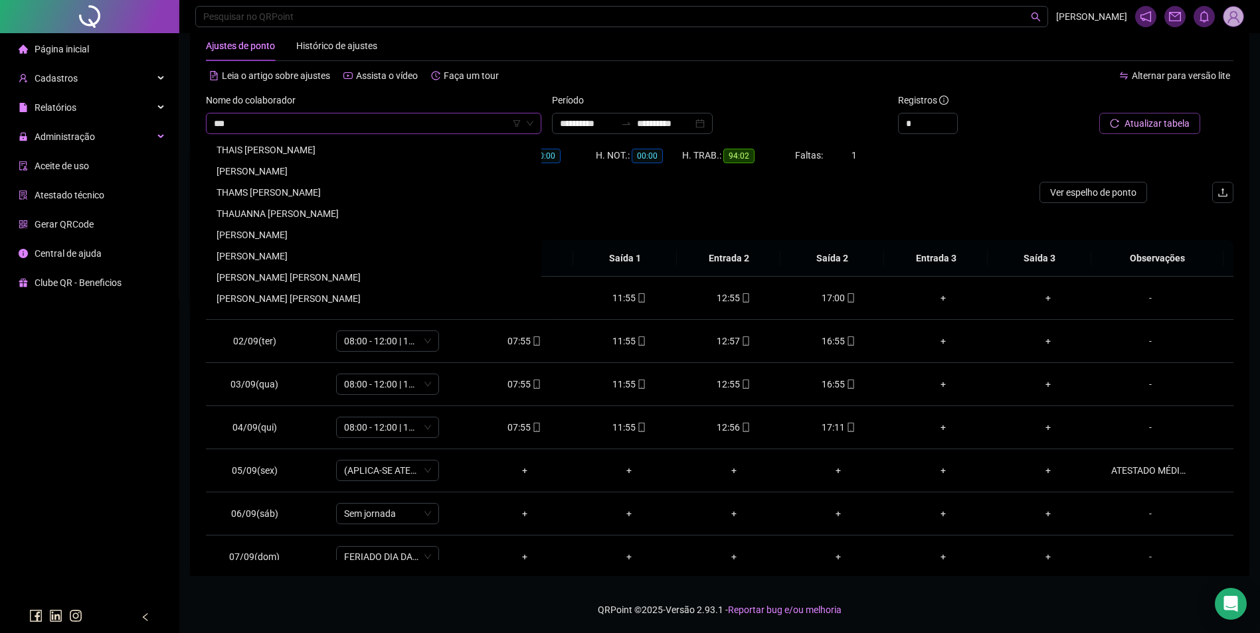
scroll to position [0, 0]
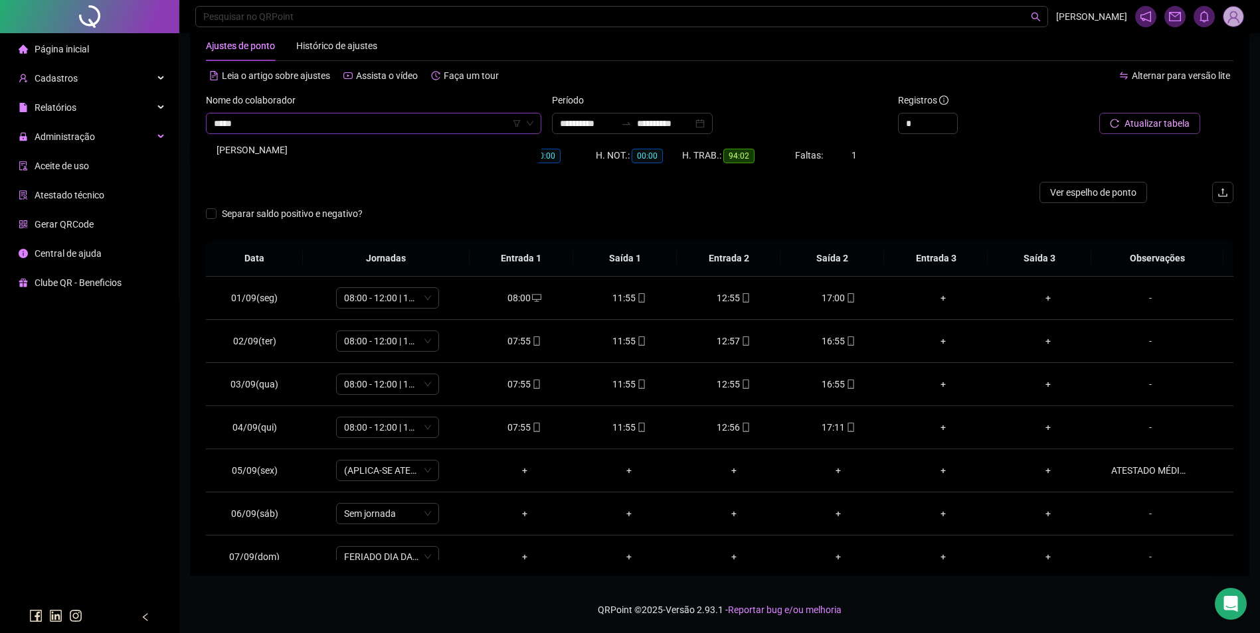
type input "******"
click at [367, 149] on div "THYAGO CARDOSO DO NASCIMENTO" at bounding box center [373, 150] width 314 height 15
click at [1177, 117] on span "Buscar registros" at bounding box center [1155, 123] width 68 height 15
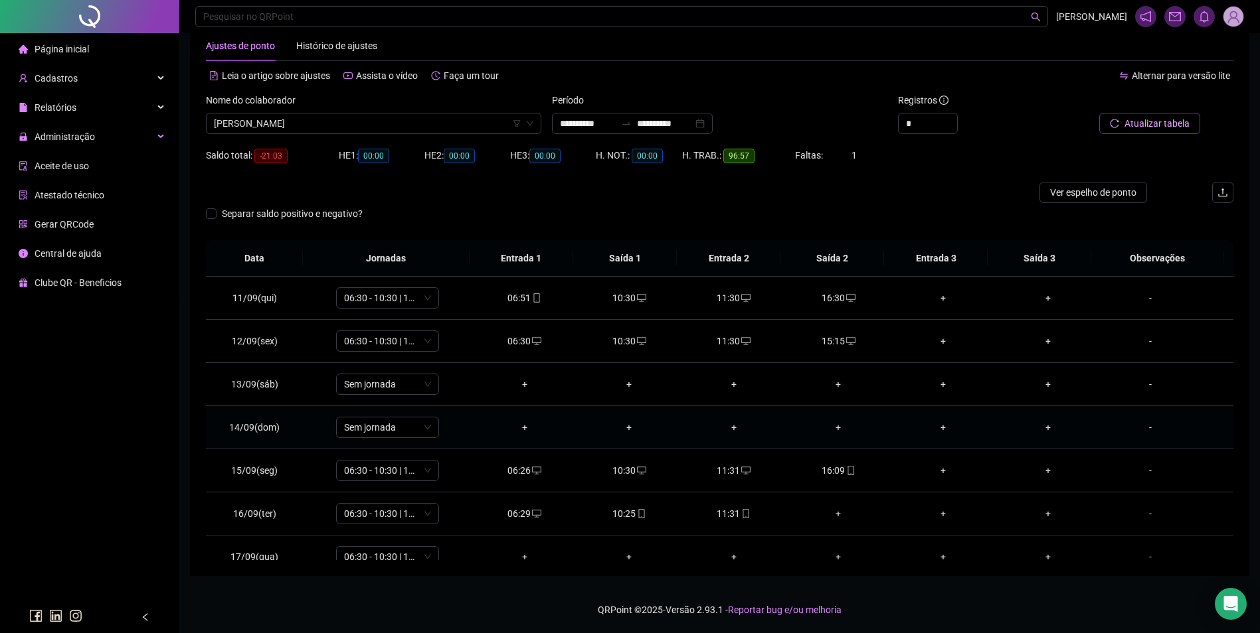
scroll to position [450, 0]
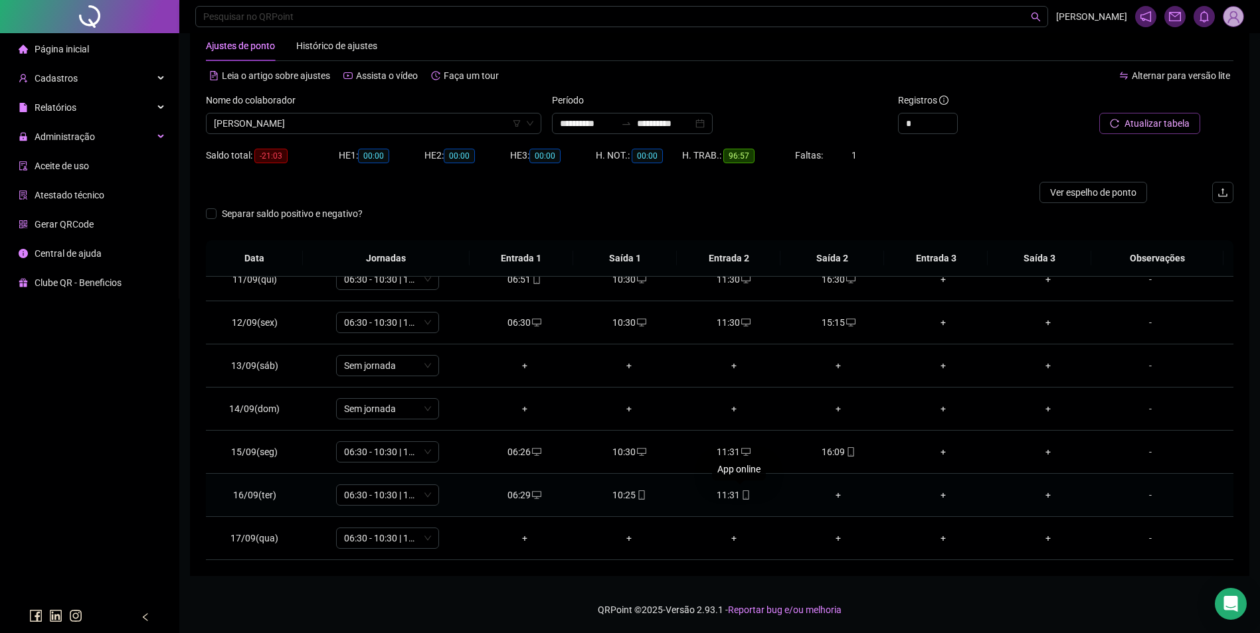
click at [741, 495] on icon "mobile" at bounding box center [745, 495] width 9 height 9
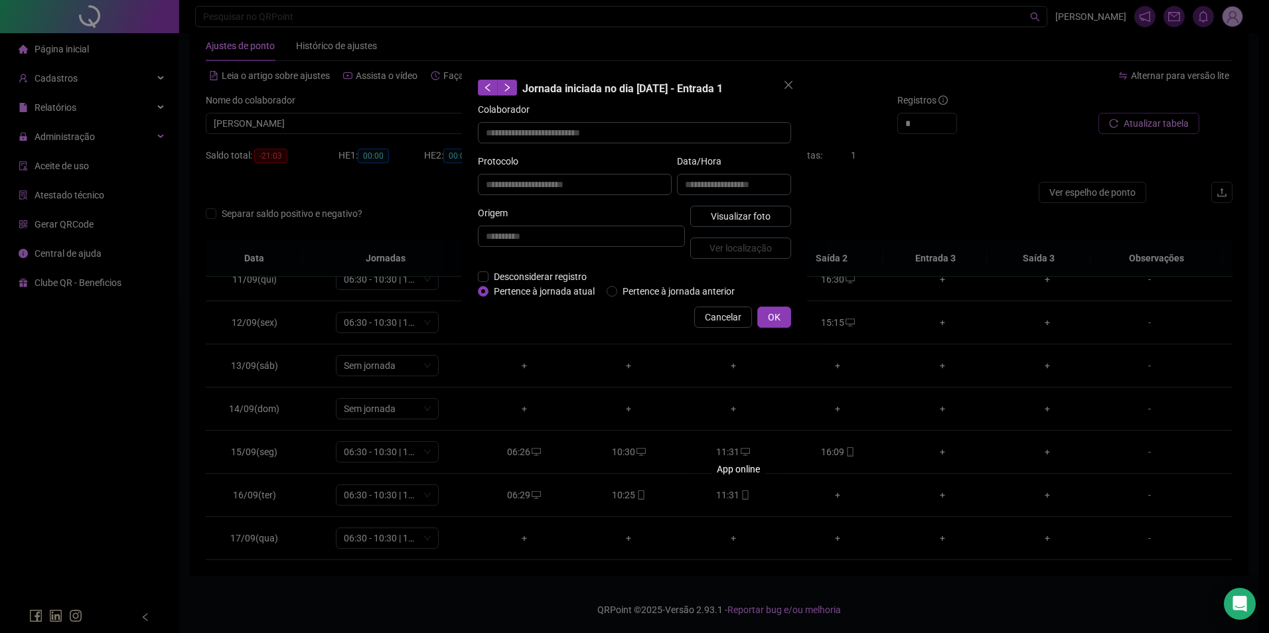
type input "**********"
click at [775, 213] on button "Visualizar foto" at bounding box center [741, 216] width 101 height 21
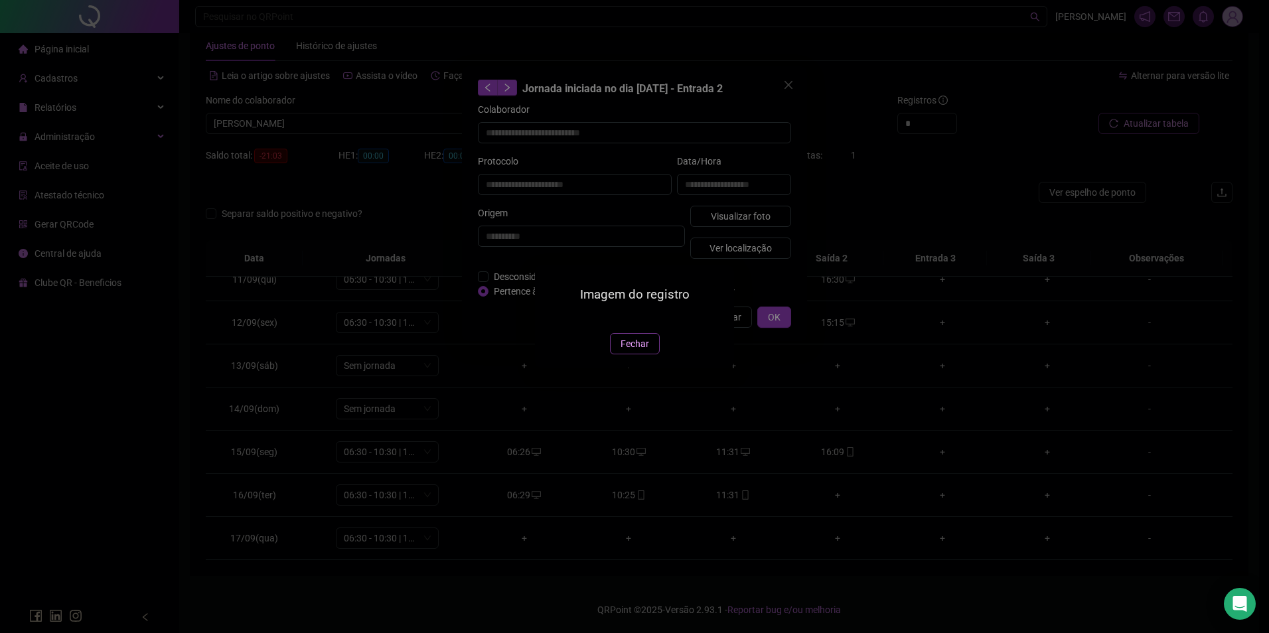
click at [638, 355] on button "Fechar" at bounding box center [635, 343] width 50 height 21
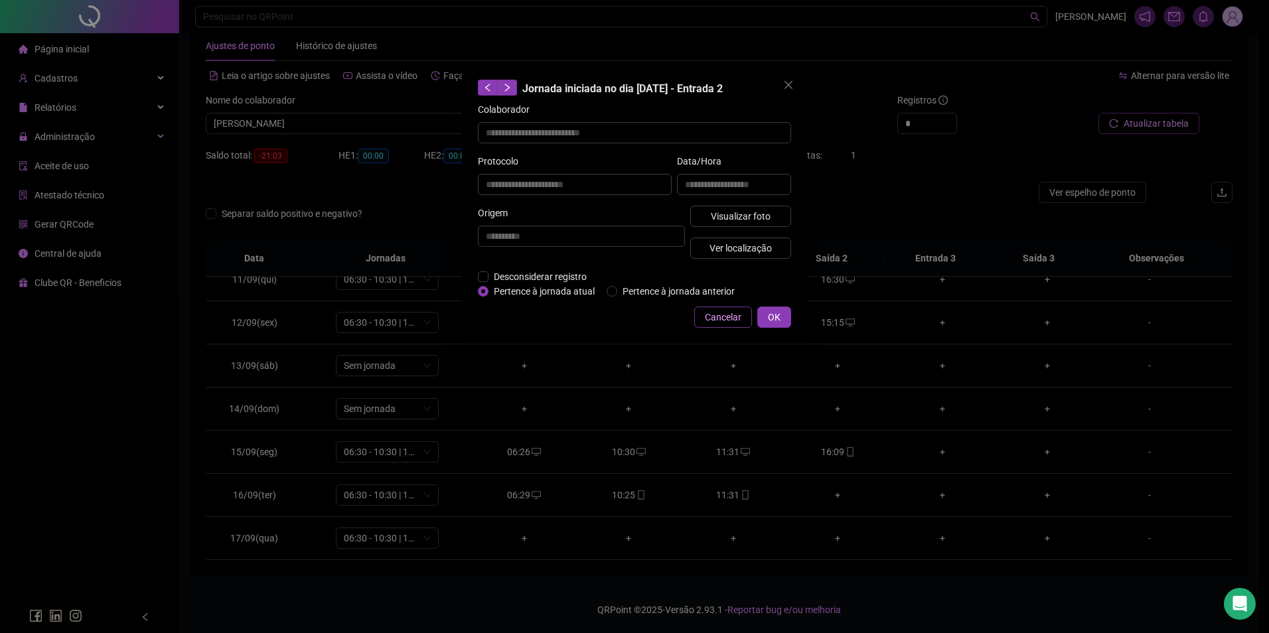
click at [729, 319] on span "Cancelar" at bounding box center [723, 317] width 37 height 15
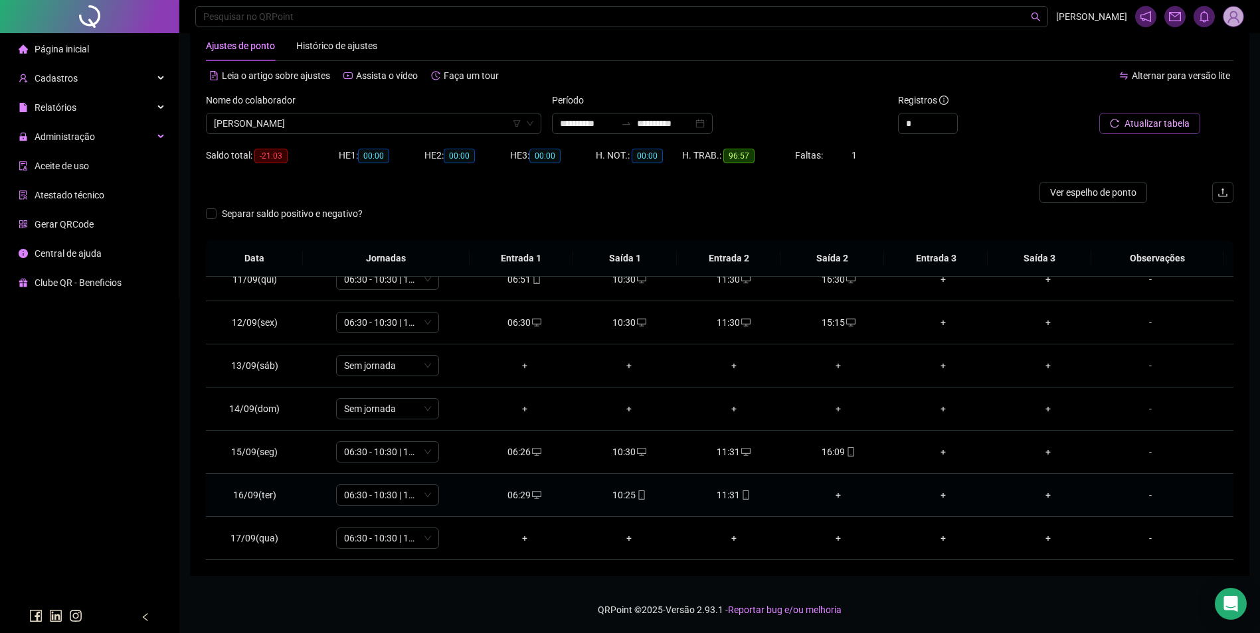
click at [628, 500] on div "10:25" at bounding box center [629, 495] width 84 height 15
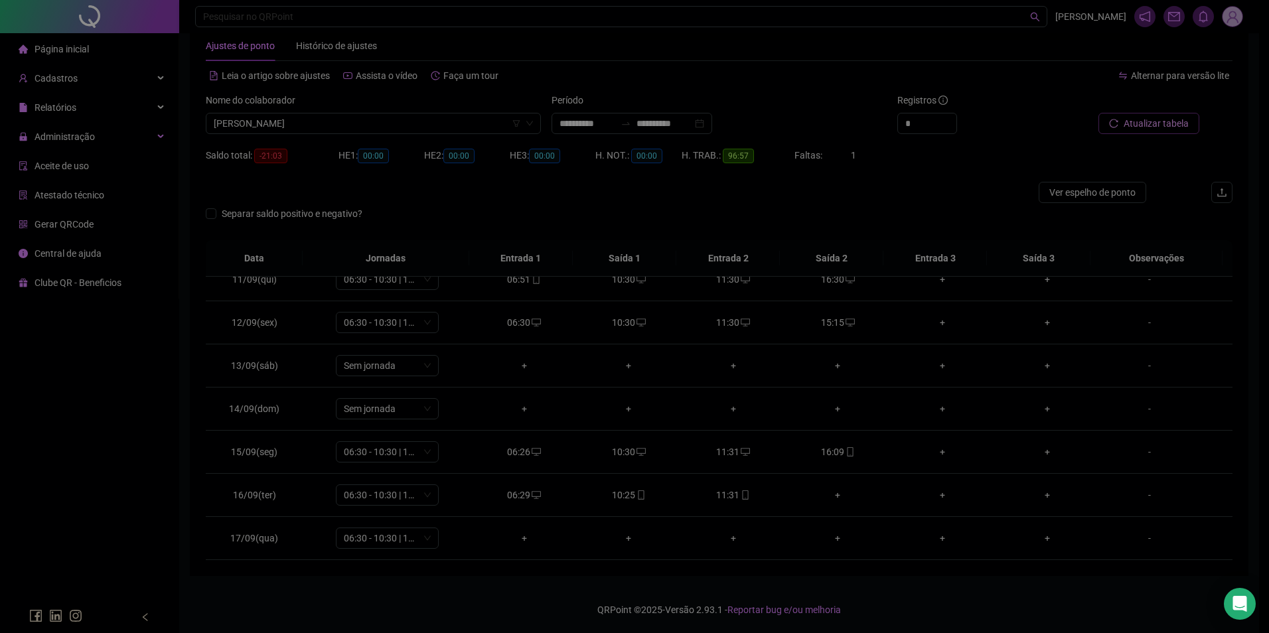
type input "**********"
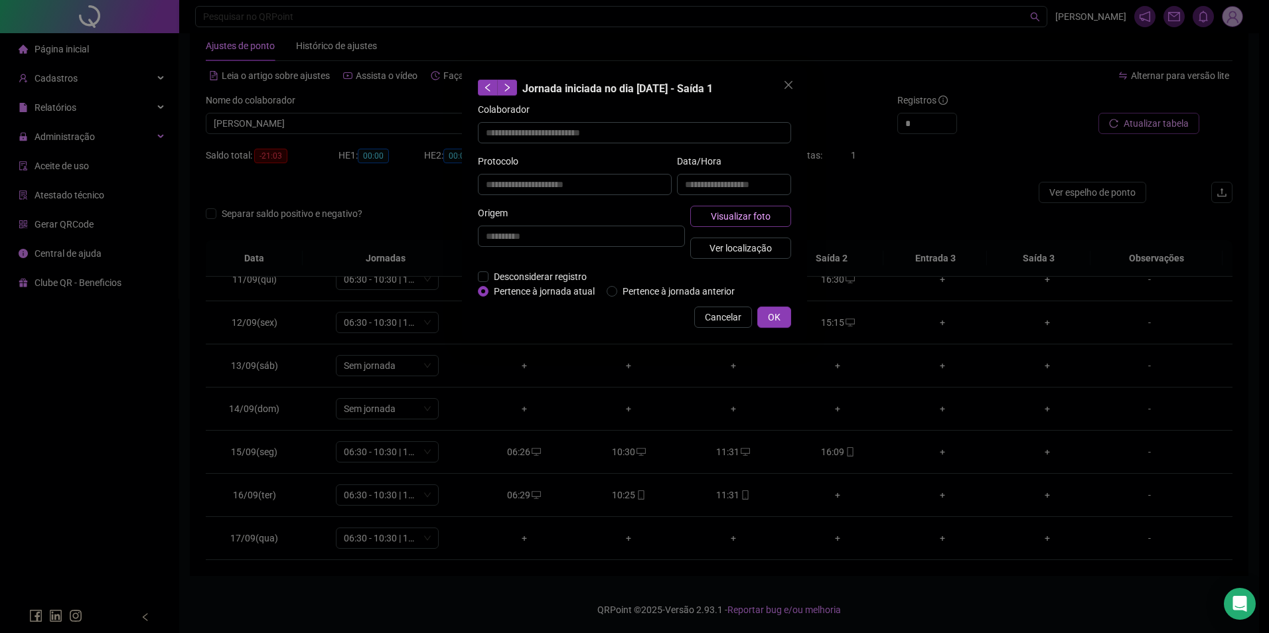
click at [768, 206] on button "Visualizar foto" at bounding box center [741, 216] width 101 height 21
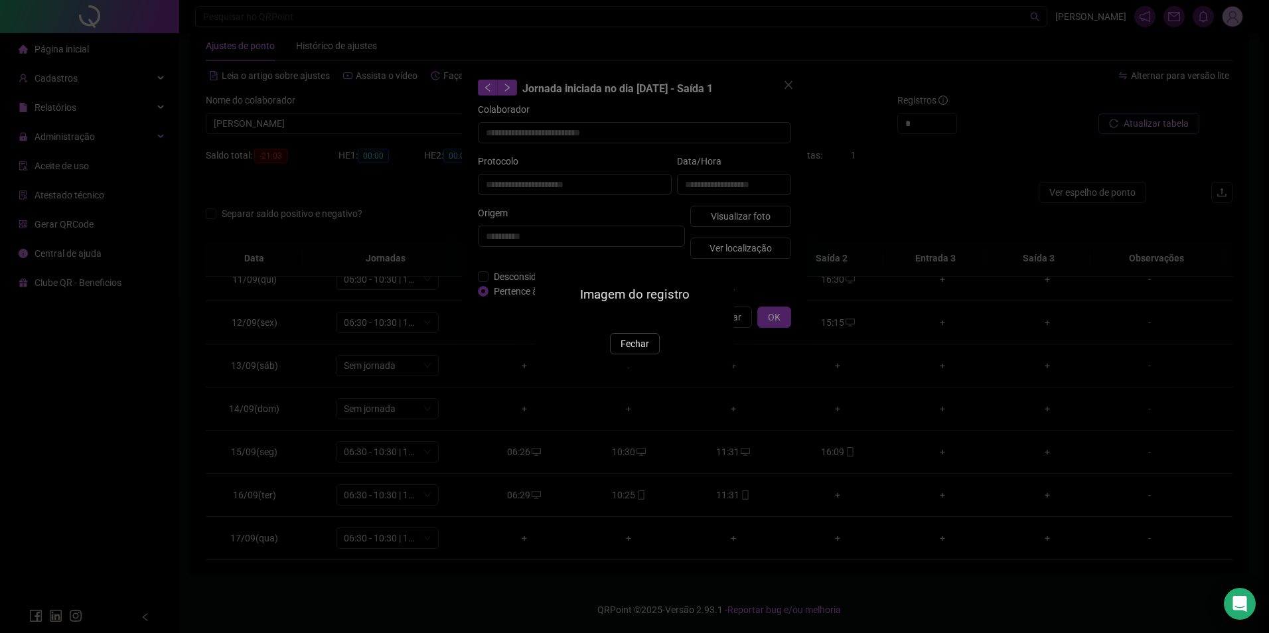
drag, startPoint x: 621, startPoint y: 417, endPoint x: 633, endPoint y: 413, distance: 12.6
click at [621, 351] on span "Fechar" at bounding box center [635, 344] width 29 height 15
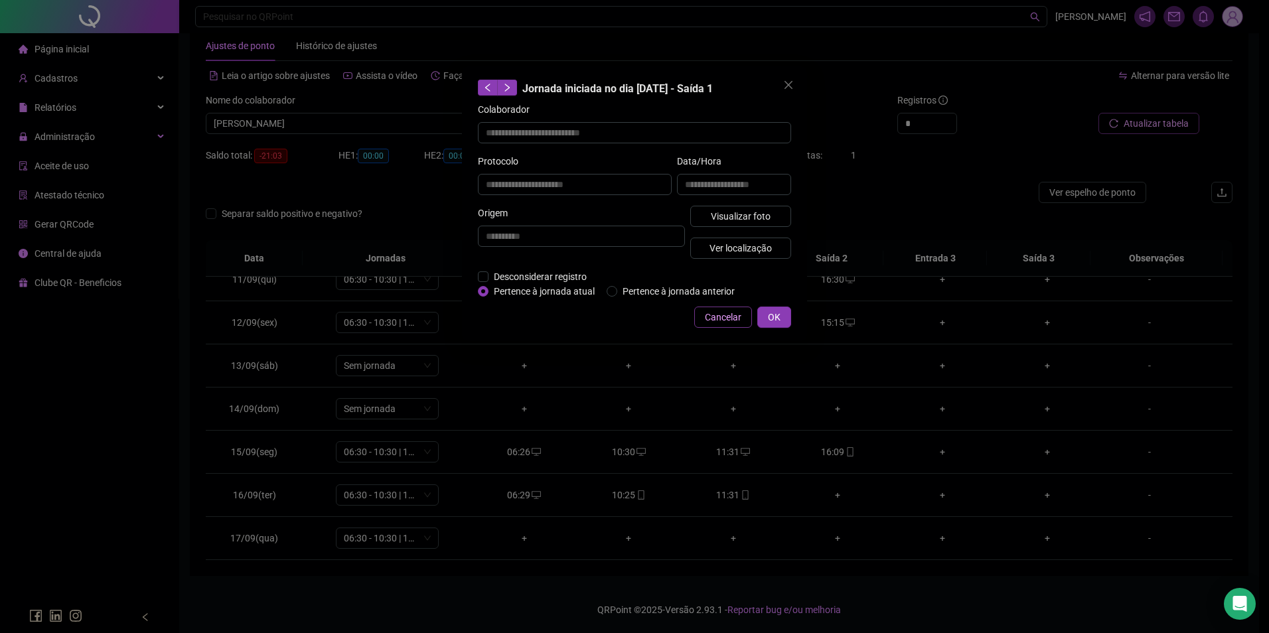
click at [724, 317] on span "Cancelar" at bounding box center [723, 317] width 37 height 15
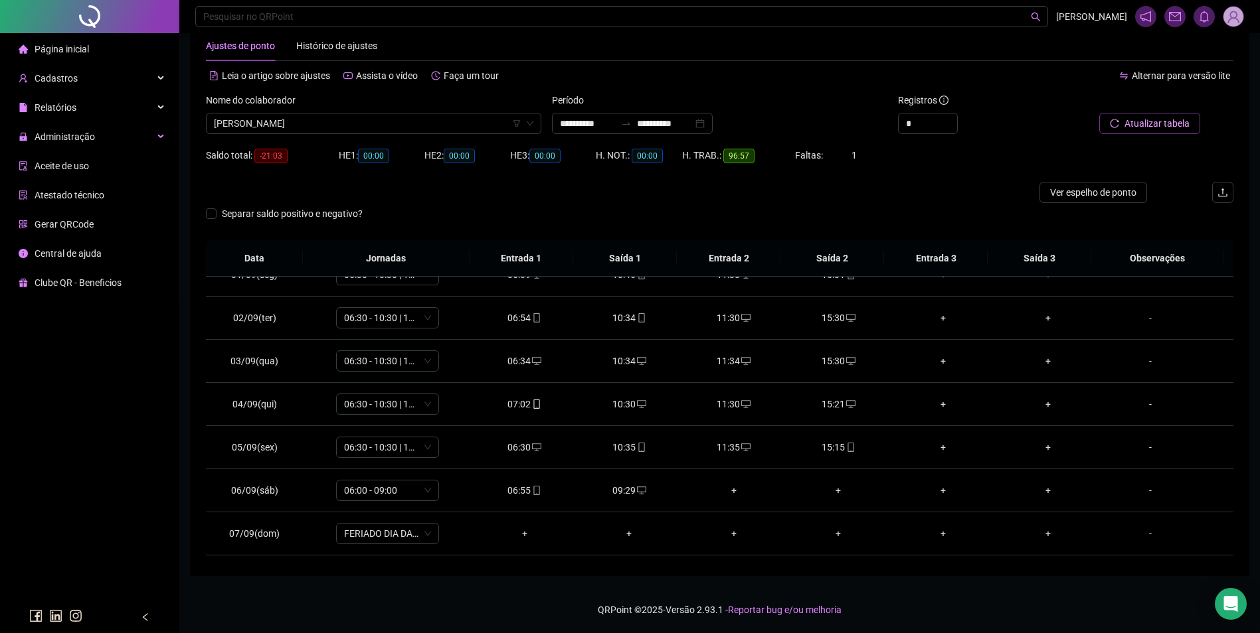
scroll to position [0, 0]
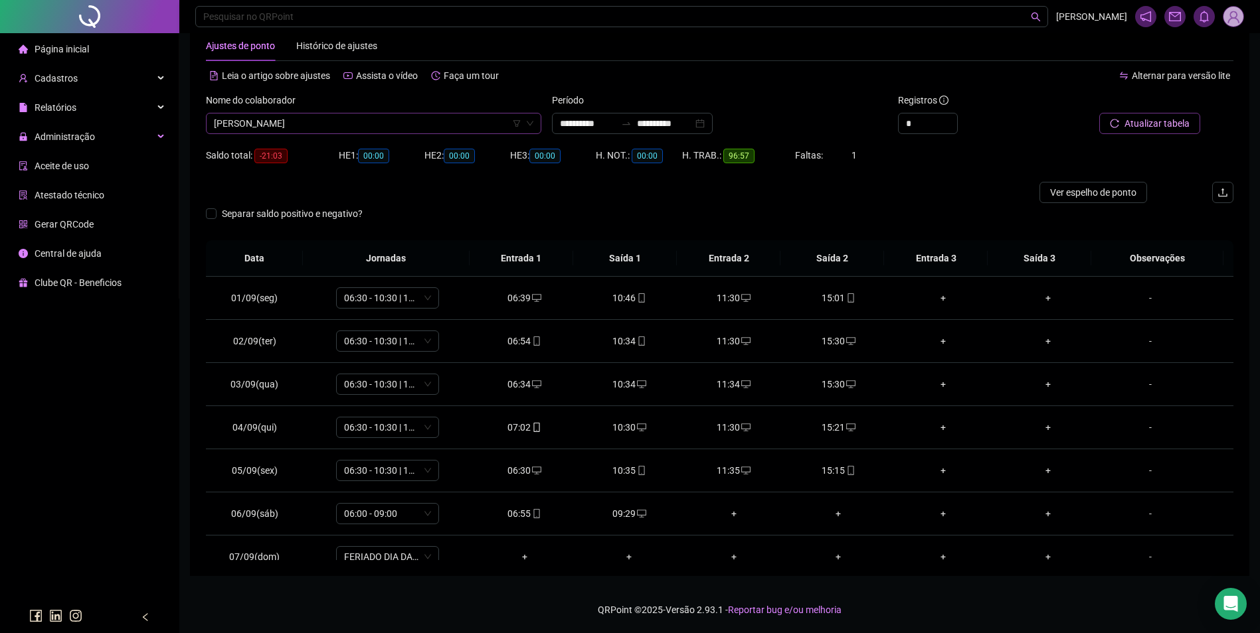
click at [417, 122] on span "THYAGO CARDOSO DO NASCIMENTO" at bounding box center [373, 124] width 319 height 20
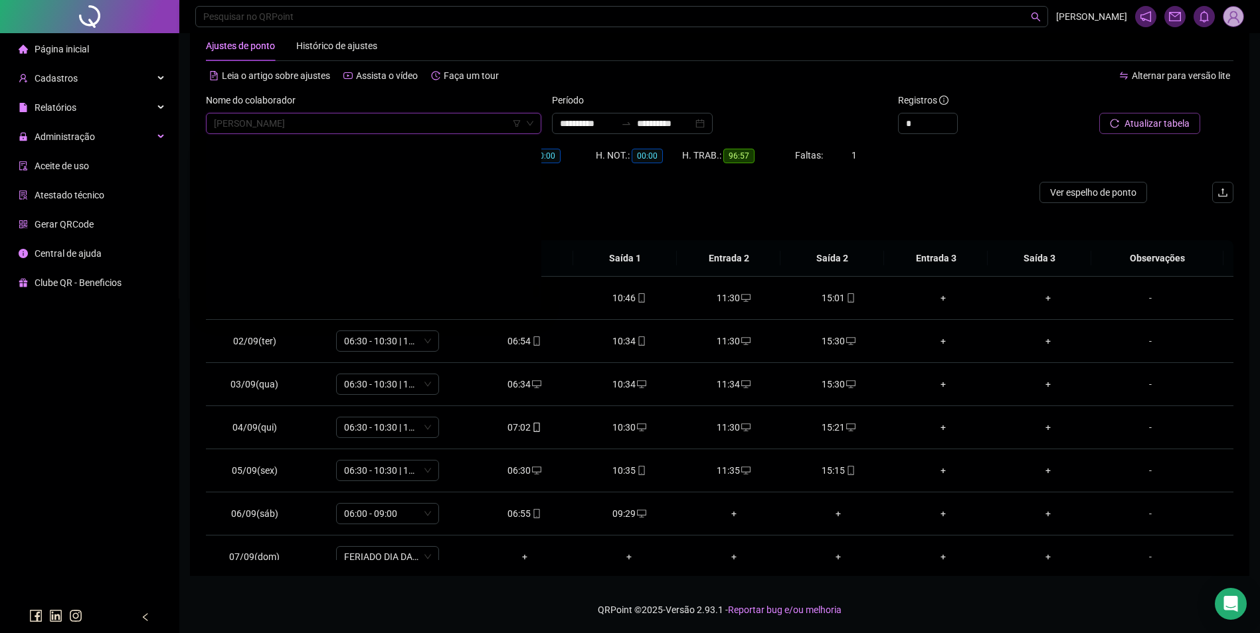
scroll to position [18038, 0]
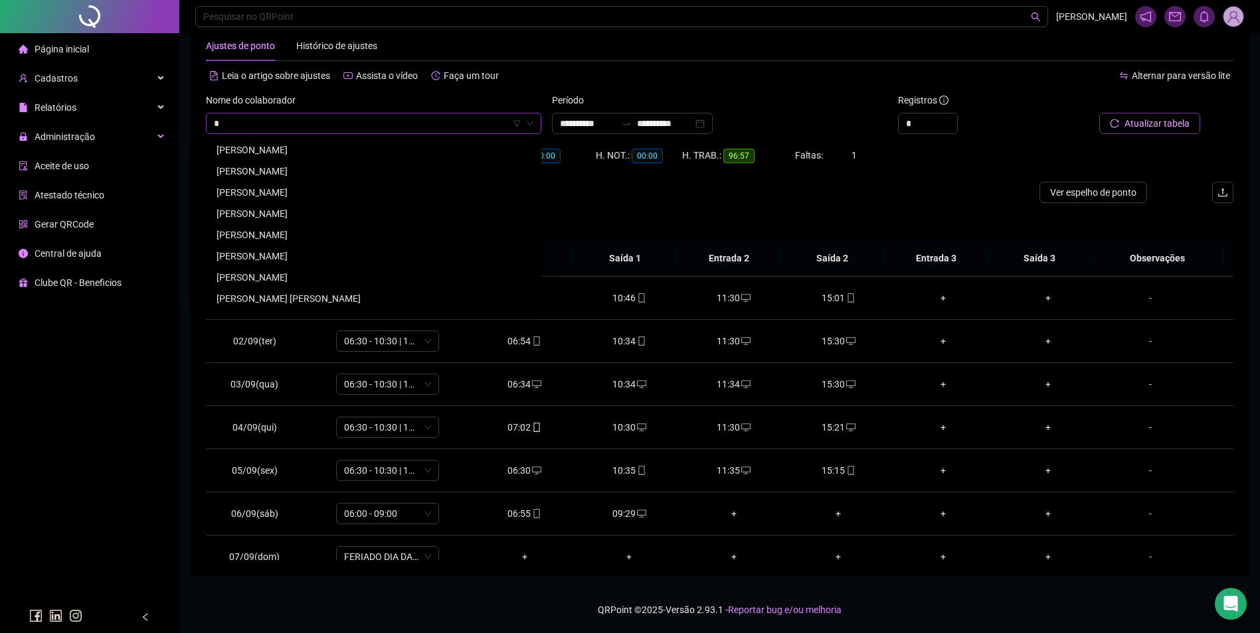
type input "**"
click at [260, 187] on div "VALMIR BATISTA COSTA" at bounding box center [373, 190] width 314 height 15
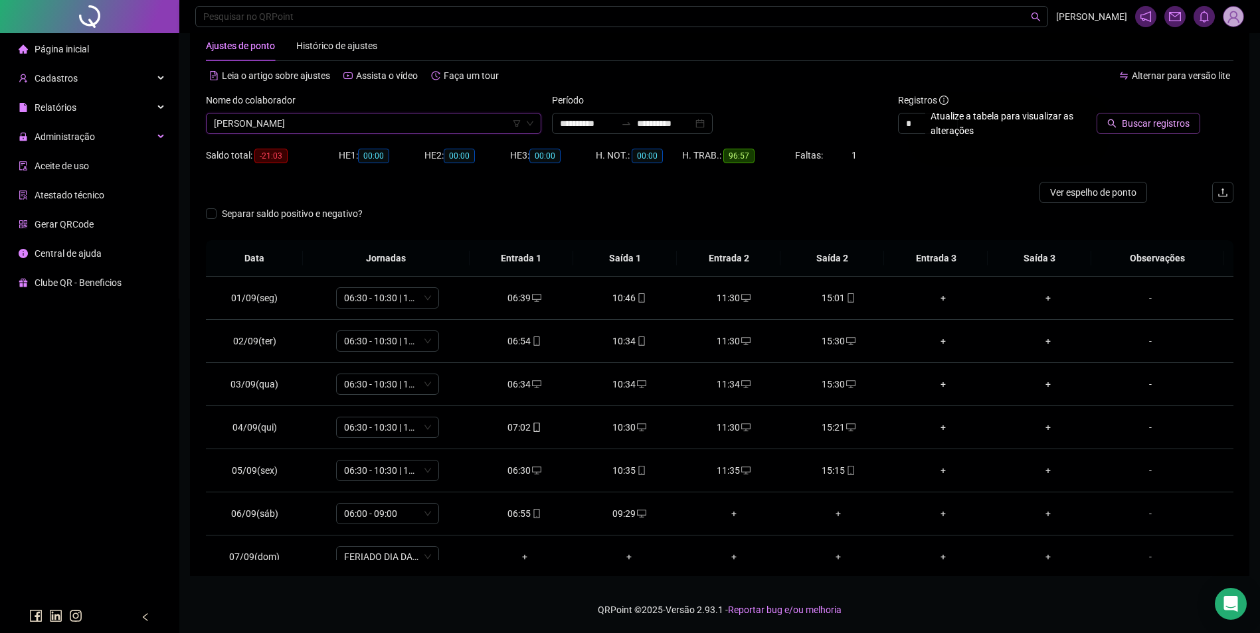
click at [1130, 121] on span "Buscar registros" at bounding box center [1155, 123] width 68 height 15
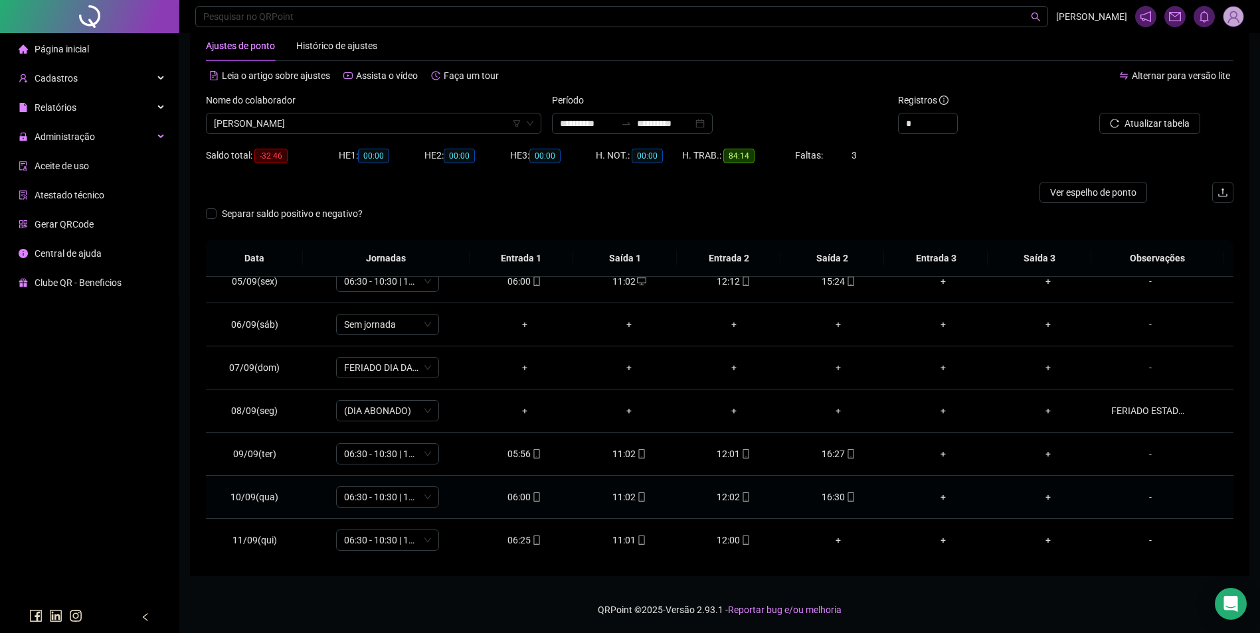
scroll to position [266, 0]
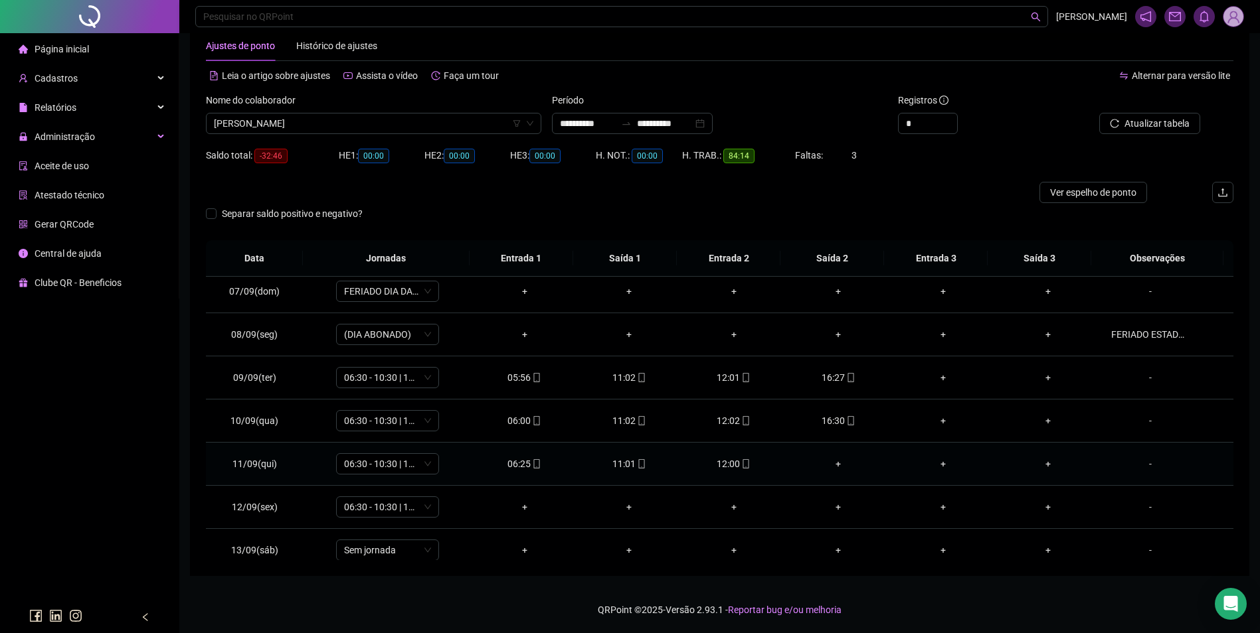
click at [741, 462] on icon "mobile" at bounding box center [745, 463] width 9 height 9
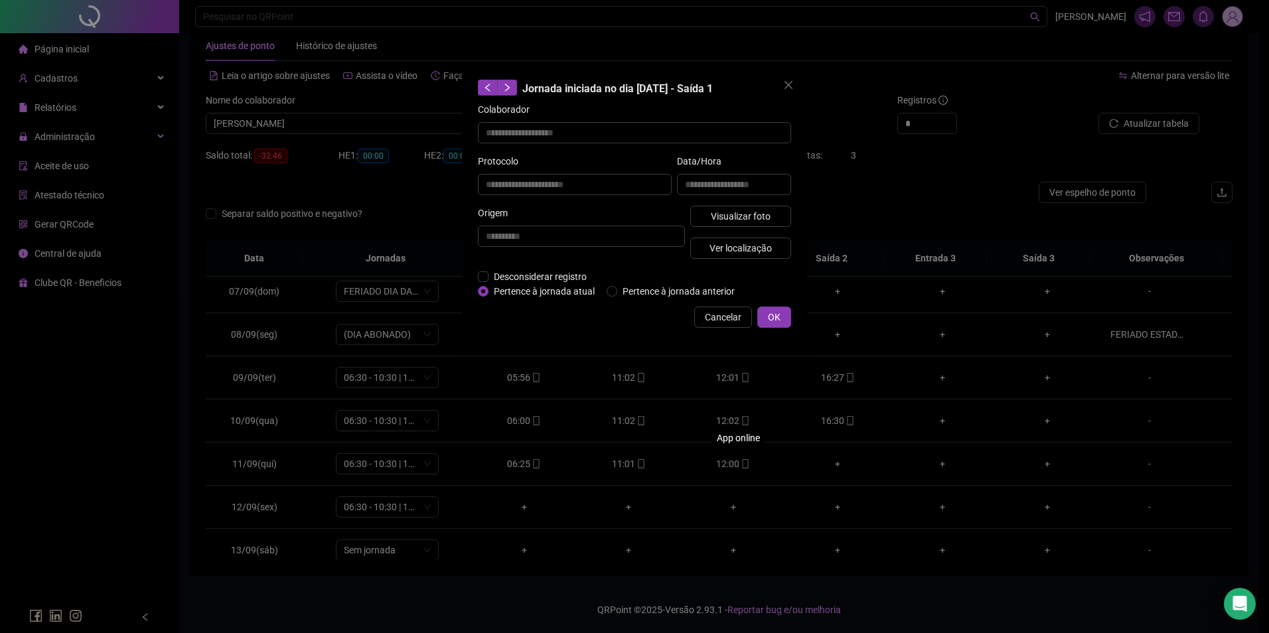
type input "**********"
click at [761, 220] on span "Visualizar foto" at bounding box center [741, 216] width 60 height 15
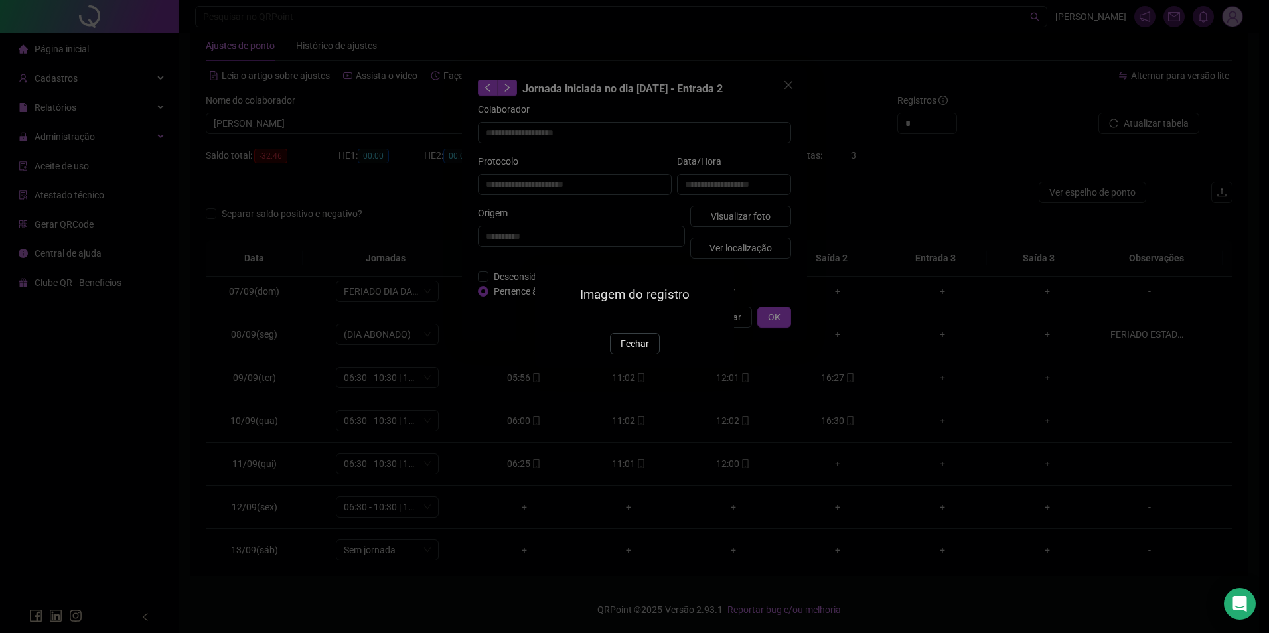
drag, startPoint x: 645, startPoint y: 426, endPoint x: 653, endPoint y: 414, distance: 14.6
click at [645, 351] on span "Fechar" at bounding box center [635, 344] width 29 height 15
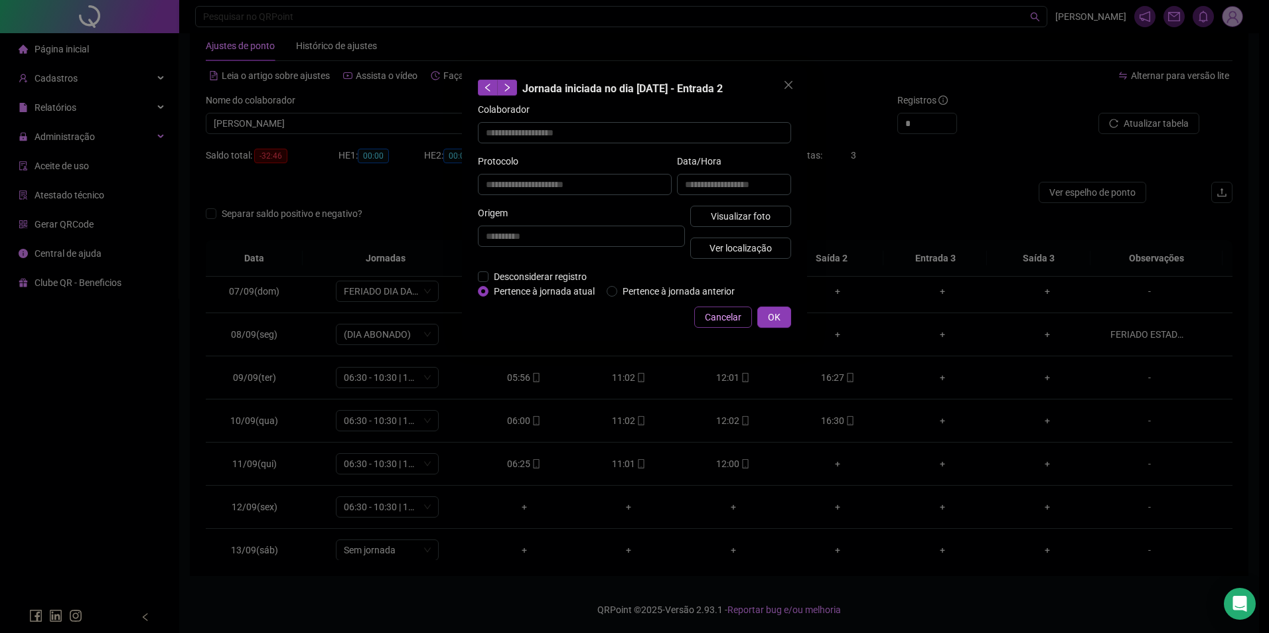
click at [716, 308] on button "Cancelar" at bounding box center [723, 317] width 58 height 21
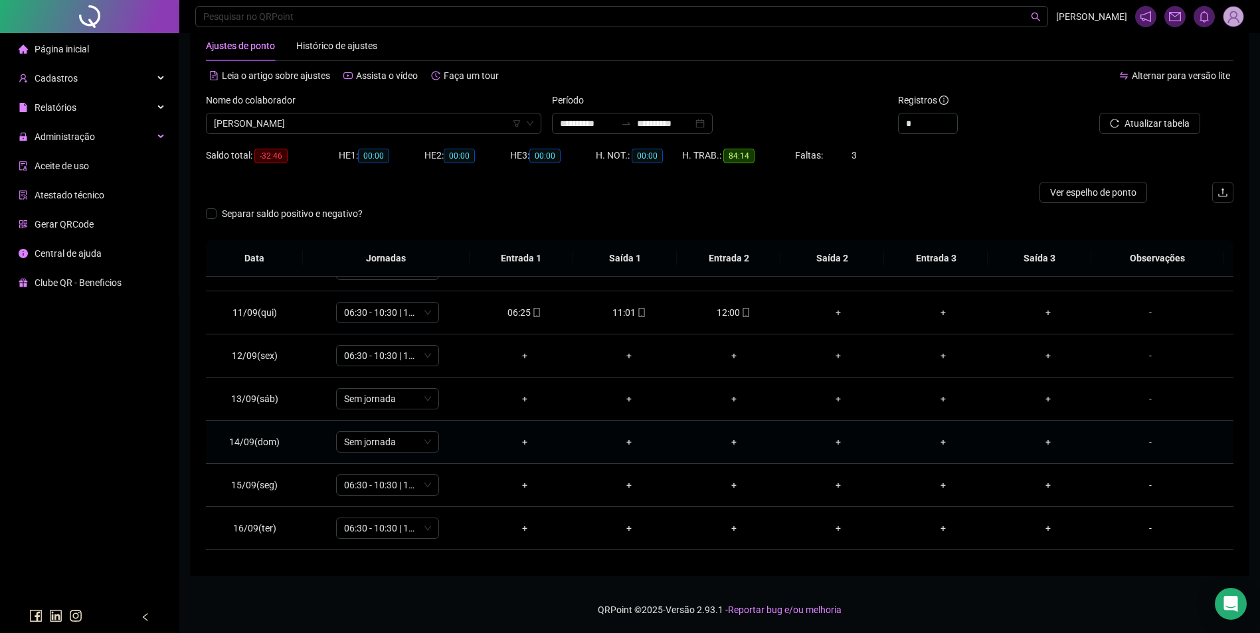
scroll to position [384, 0]
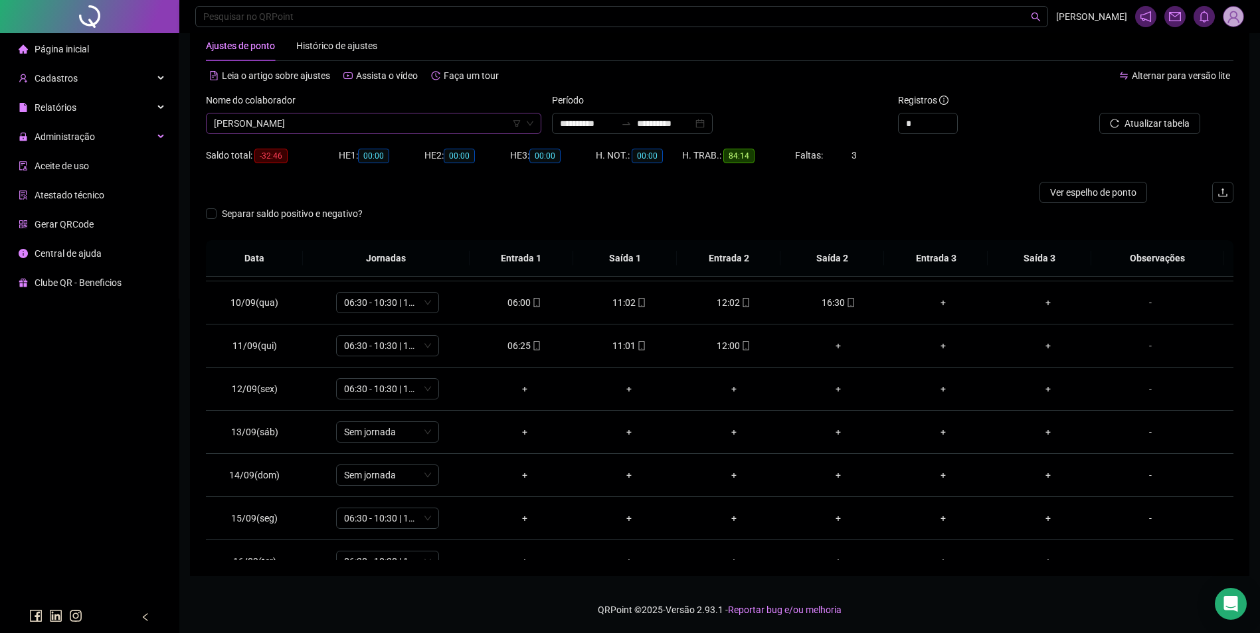
click at [386, 120] on span "VALMIR BATISTA COSTA" at bounding box center [373, 124] width 319 height 20
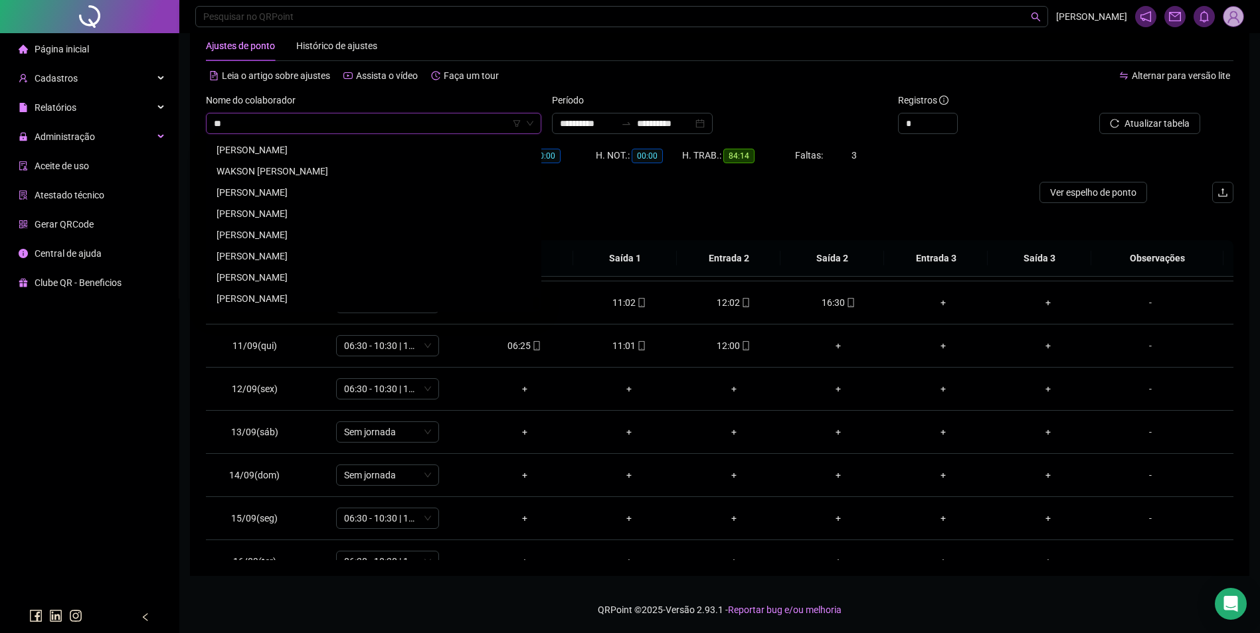
scroll to position [0, 0]
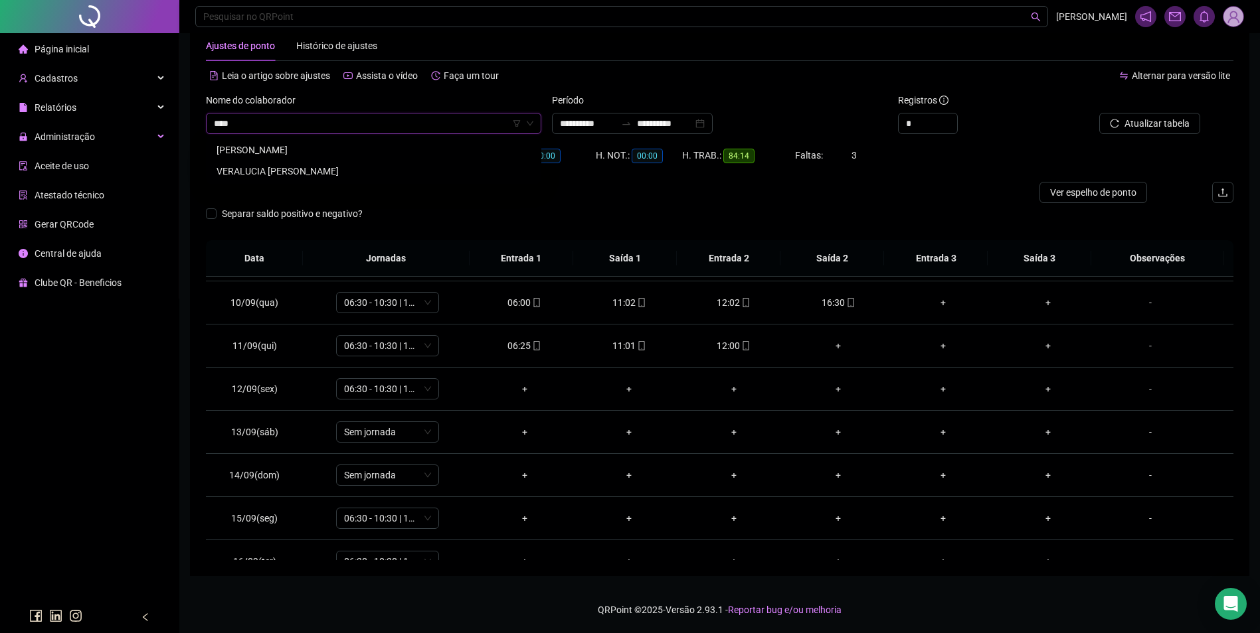
type input "****"
click at [333, 157] on div "VERA CINTIA BATISTA FRANCO" at bounding box center [373, 149] width 330 height 21
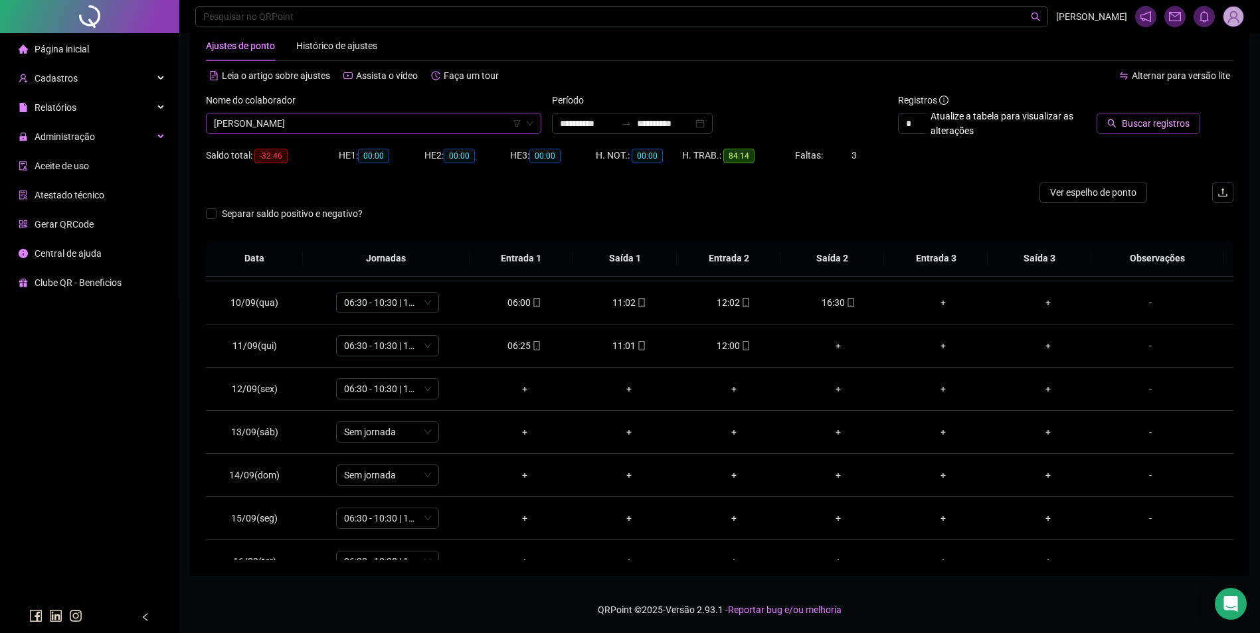
click at [1159, 126] on span "Buscar registros" at bounding box center [1155, 123] width 68 height 15
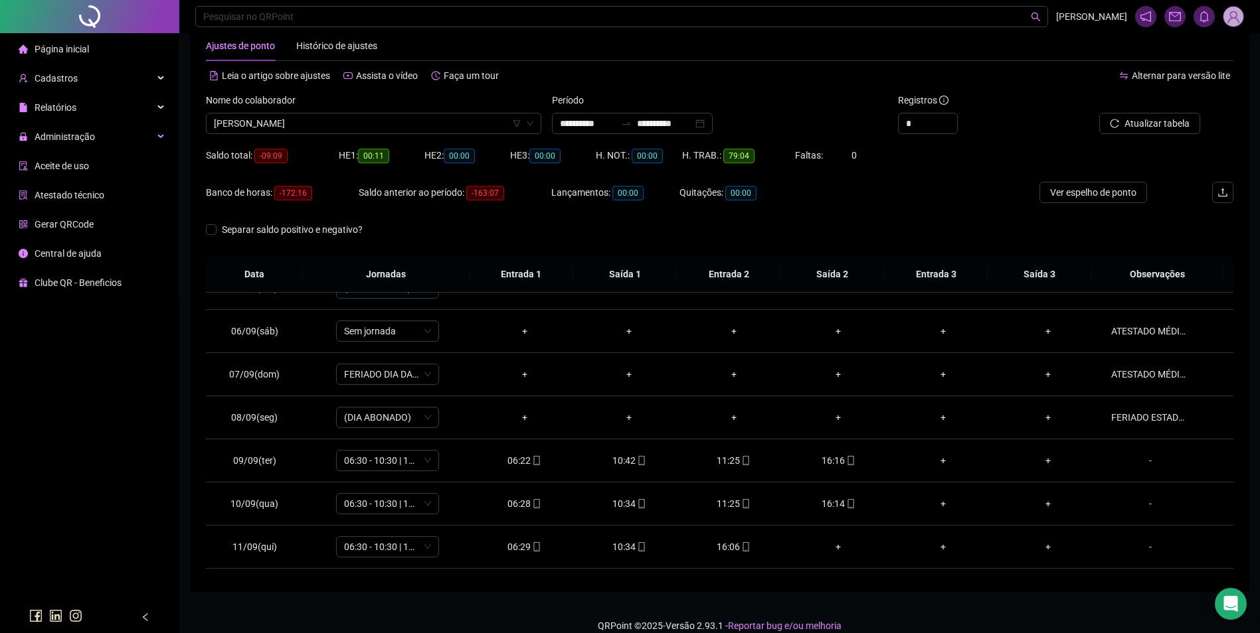
scroll to position [199, 0]
click at [1147, 370] on div "ATESTADO MÉDICO." at bounding box center [1150, 374] width 78 height 15
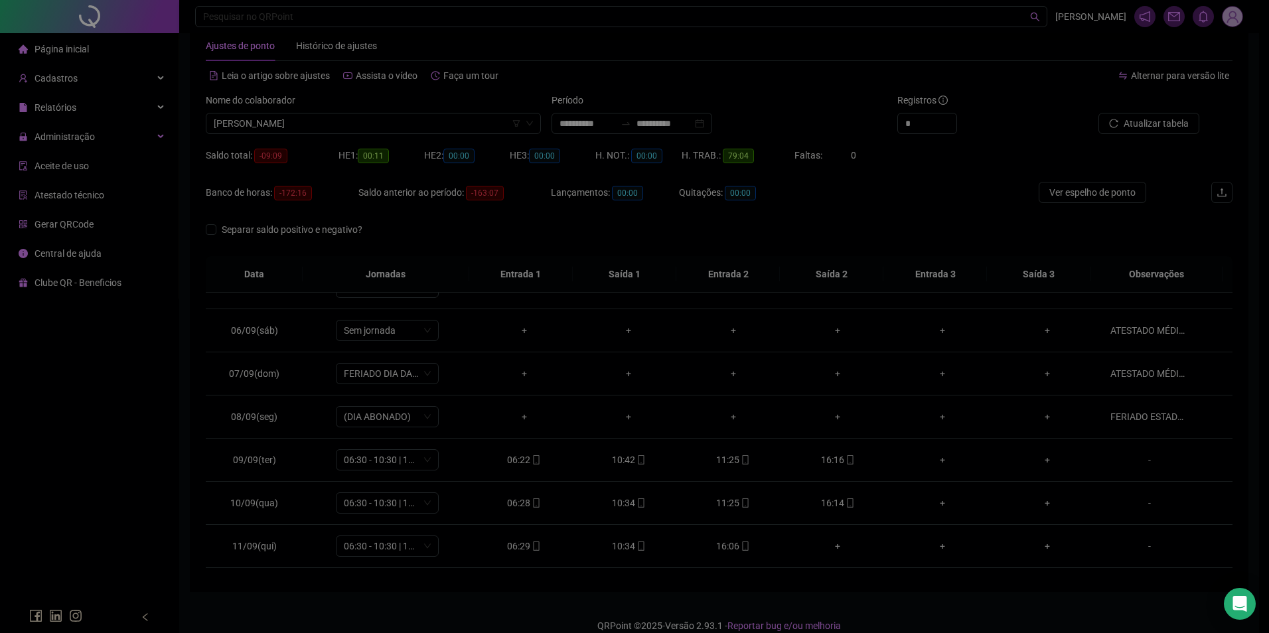
type textarea "**********"
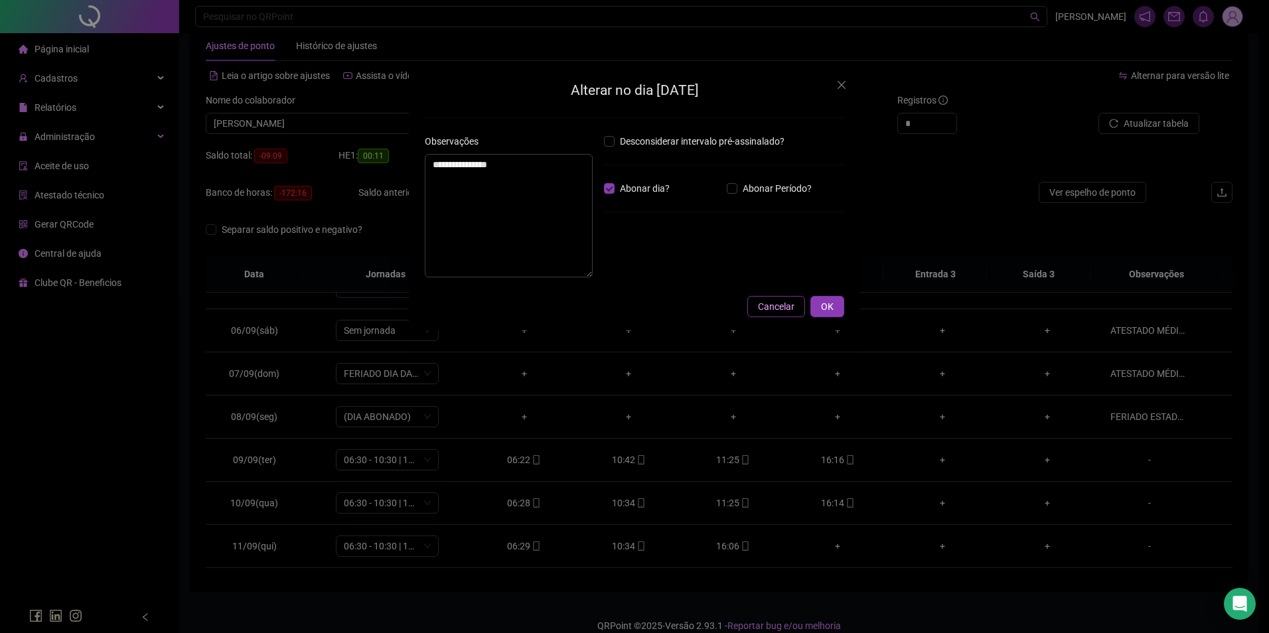
click at [794, 307] on span "Cancelar" at bounding box center [776, 306] width 37 height 15
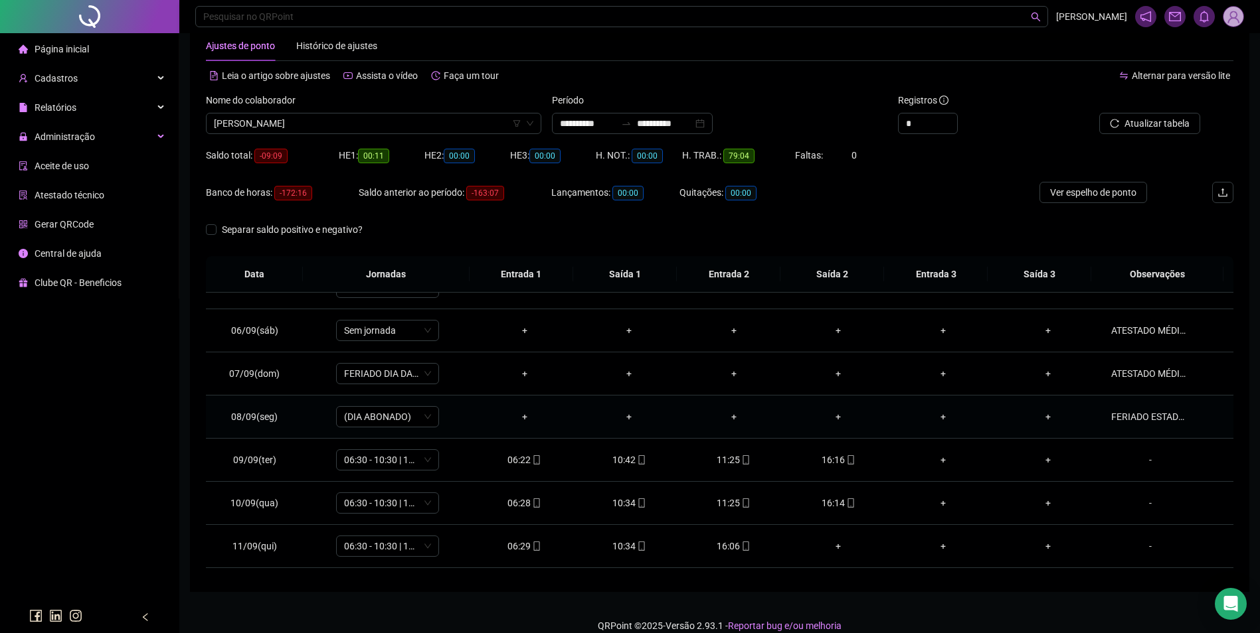
click at [1116, 412] on div "FERIADO ESTADUAL." at bounding box center [1150, 417] width 78 height 15
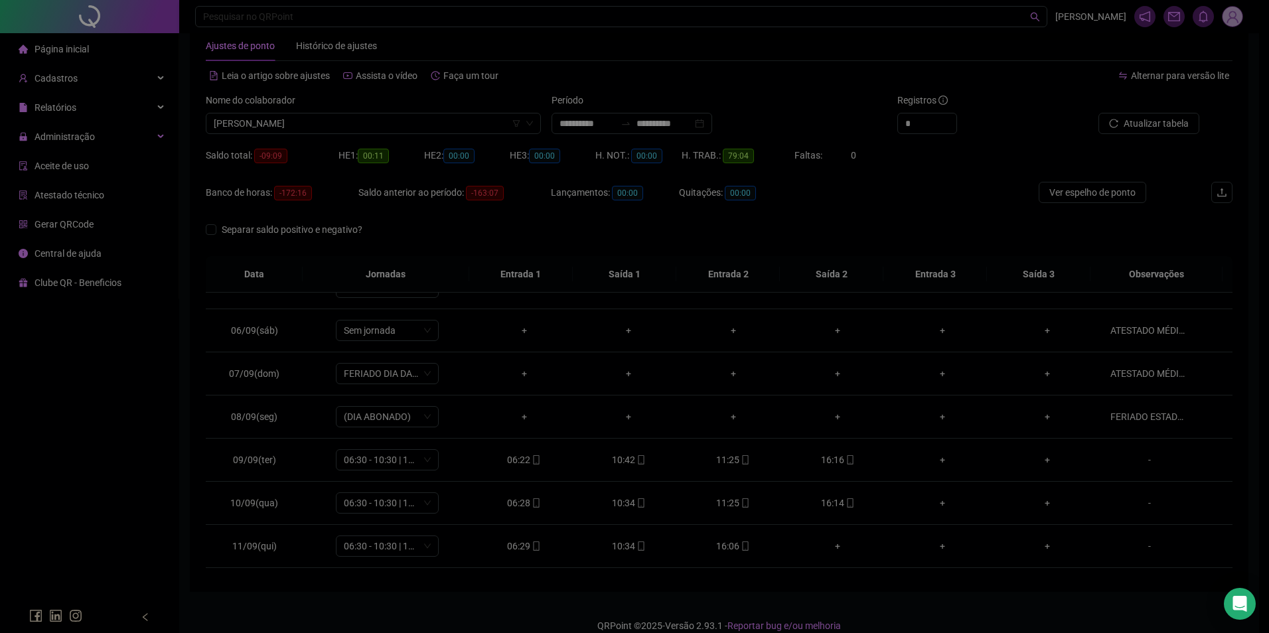
type textarea "**********"
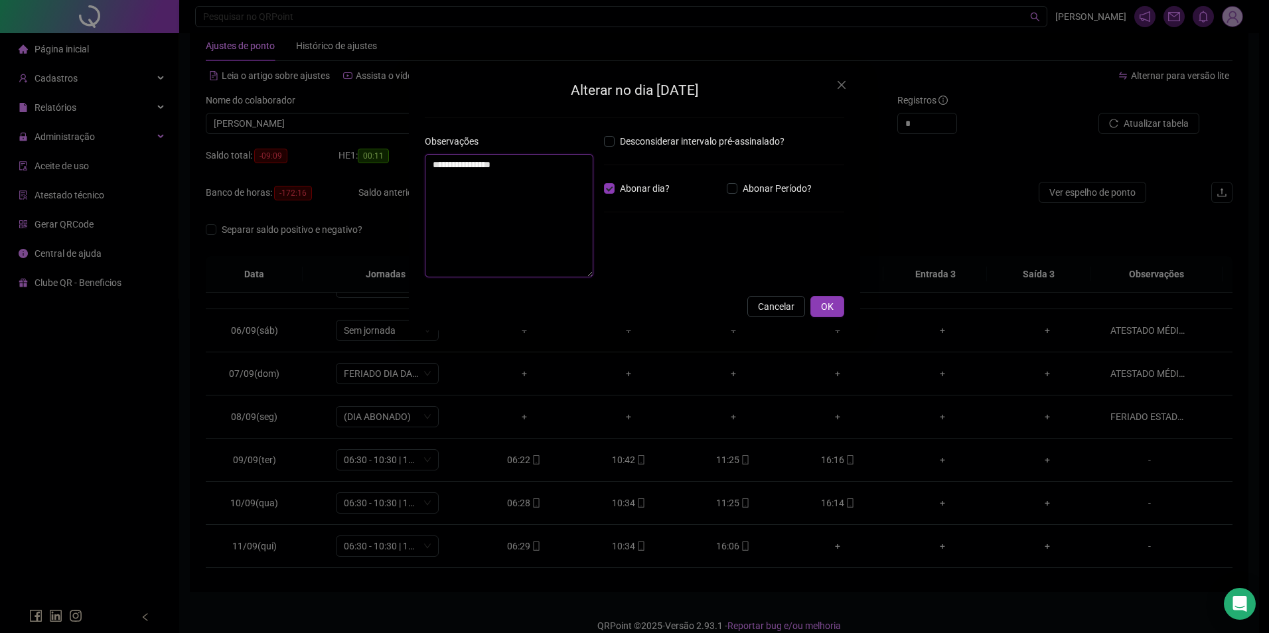
drag, startPoint x: 548, startPoint y: 173, endPoint x: 396, endPoint y: 163, distance: 153.0
click at [396, 163] on div "**********" at bounding box center [634, 316] width 1269 height 633
click at [821, 299] on button "OK" at bounding box center [828, 306] width 34 height 21
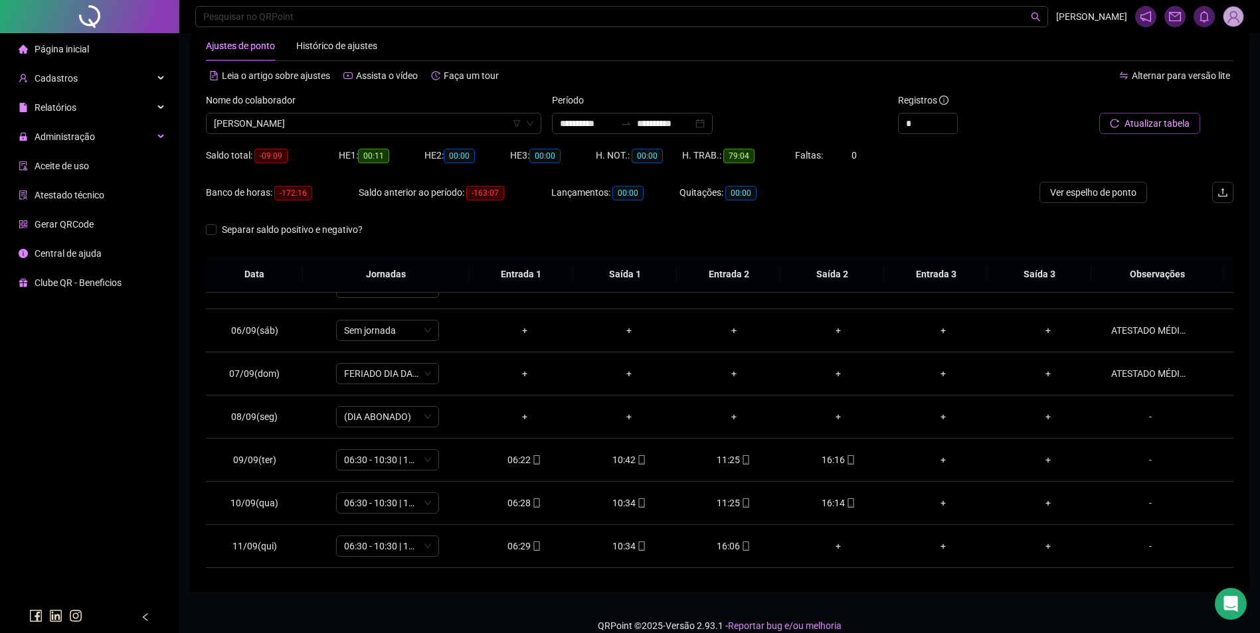
click at [1137, 126] on span "Atualizar tabela" at bounding box center [1156, 123] width 65 height 15
click at [1127, 416] on div "-" at bounding box center [1150, 417] width 78 height 15
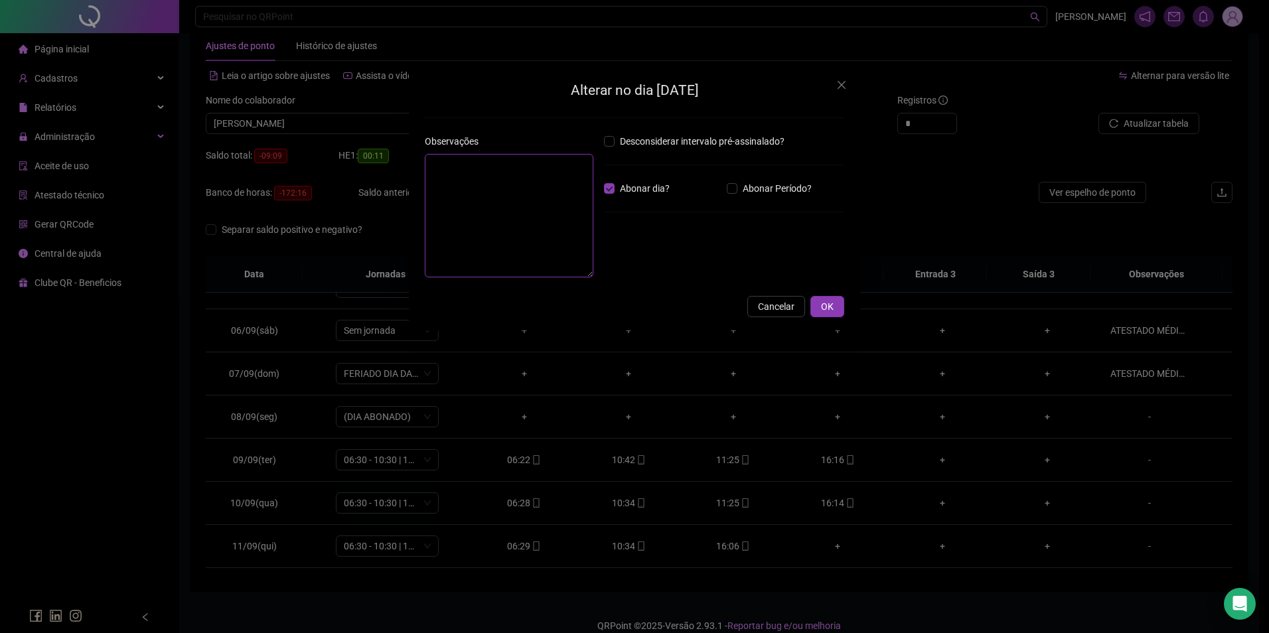
click at [501, 180] on textarea at bounding box center [509, 215] width 169 height 123
type textarea "**********"
click at [827, 307] on span "OK" at bounding box center [827, 306] width 13 height 15
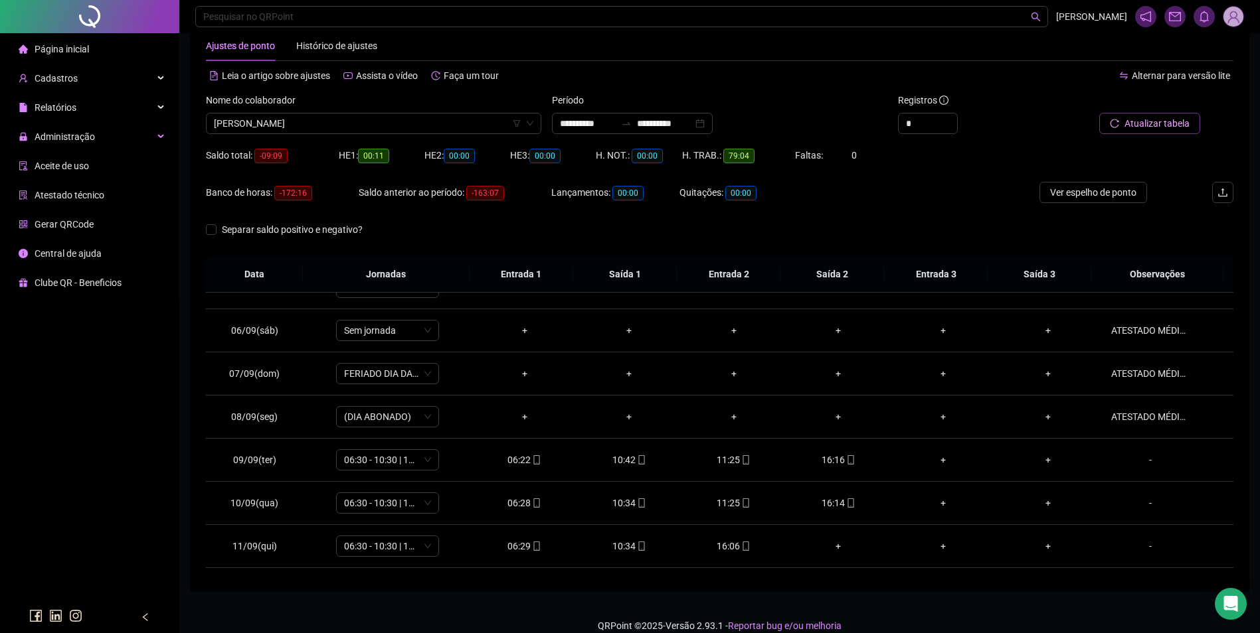
click at [1139, 114] on button "Atualizar tabela" at bounding box center [1149, 123] width 101 height 21
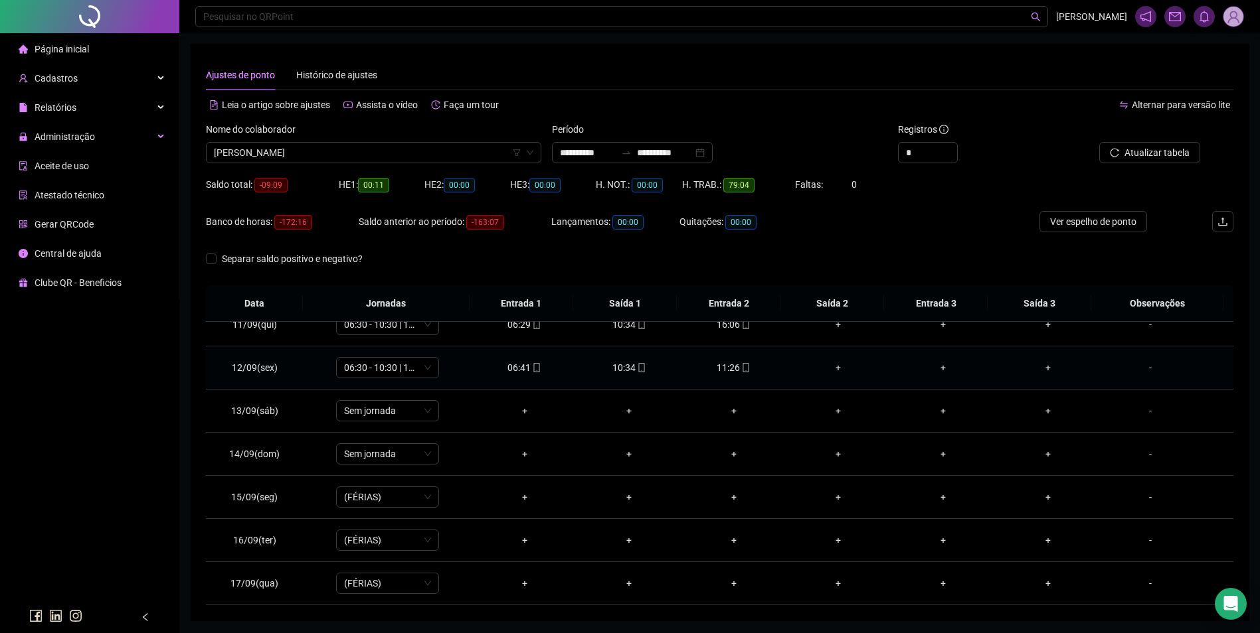
scroll to position [384, 0]
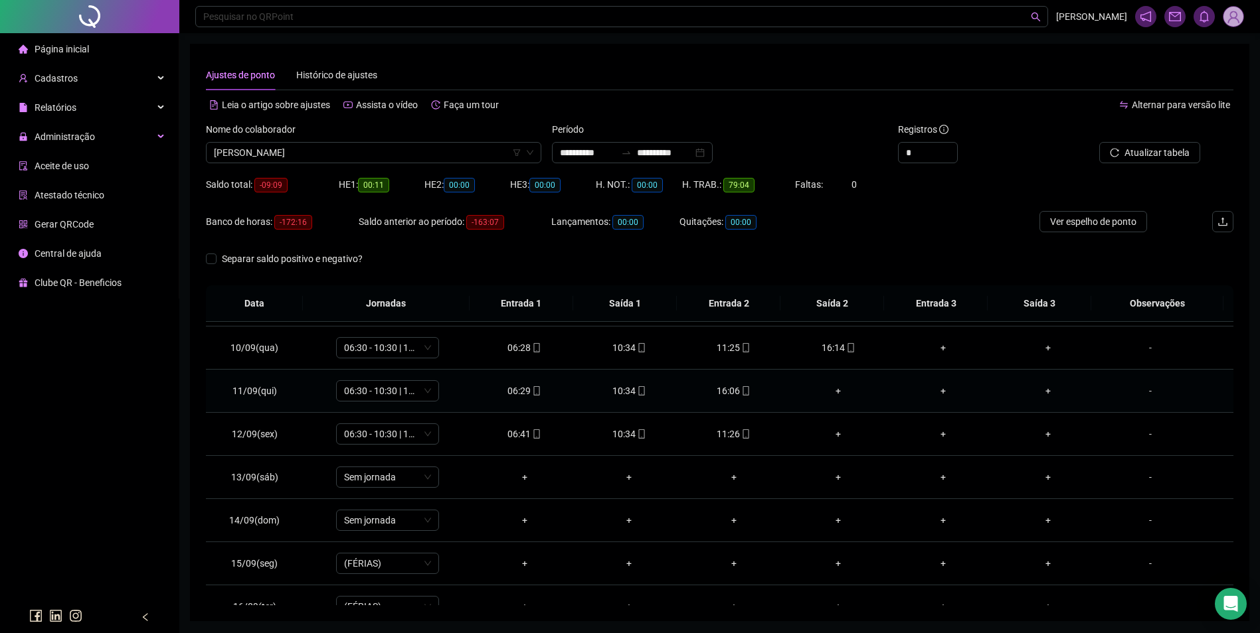
click at [832, 390] on div "+" at bounding box center [839, 391] width 84 height 15
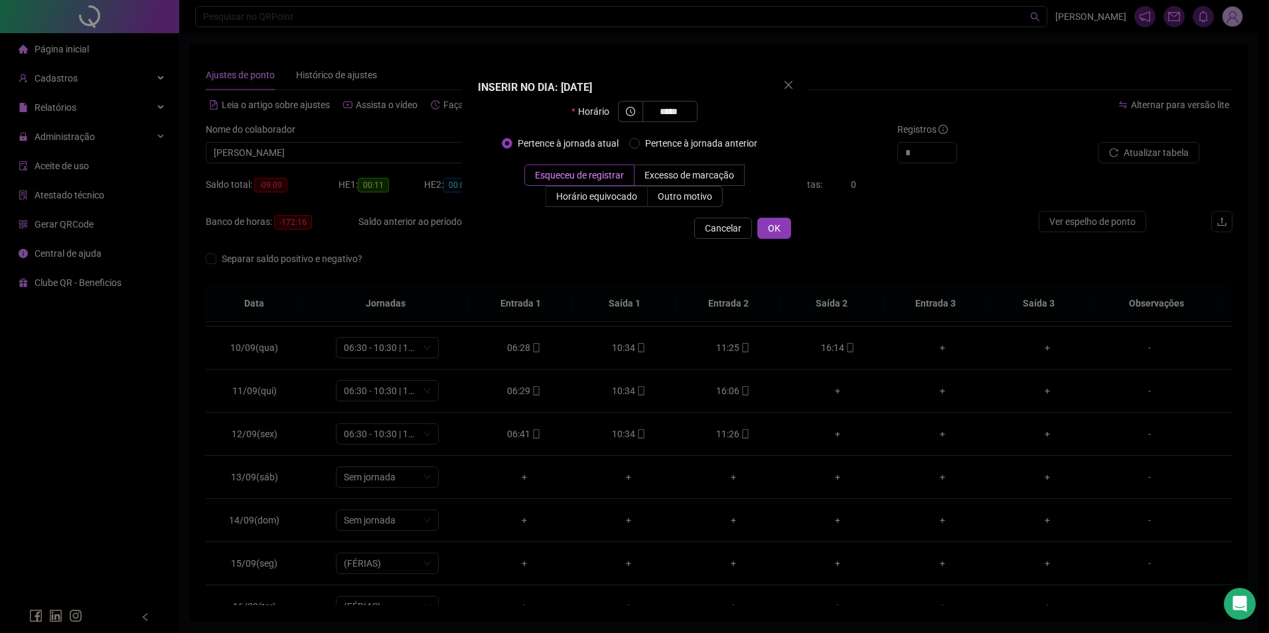
type input "*****"
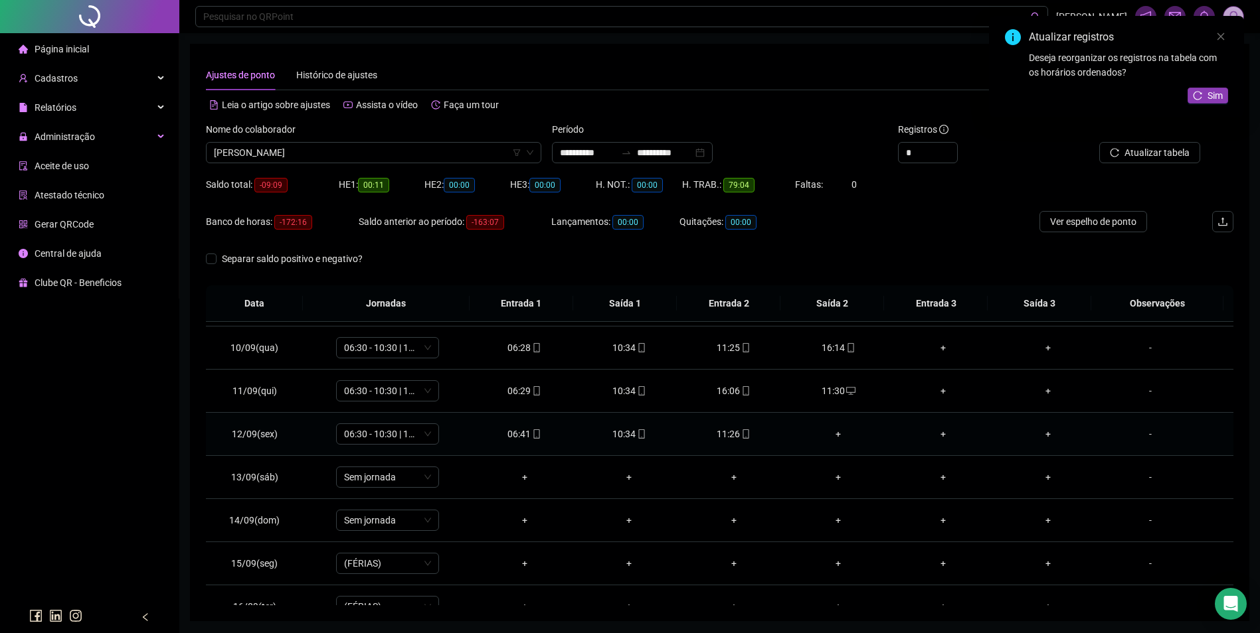
click at [830, 434] on div "+" at bounding box center [839, 434] width 84 height 15
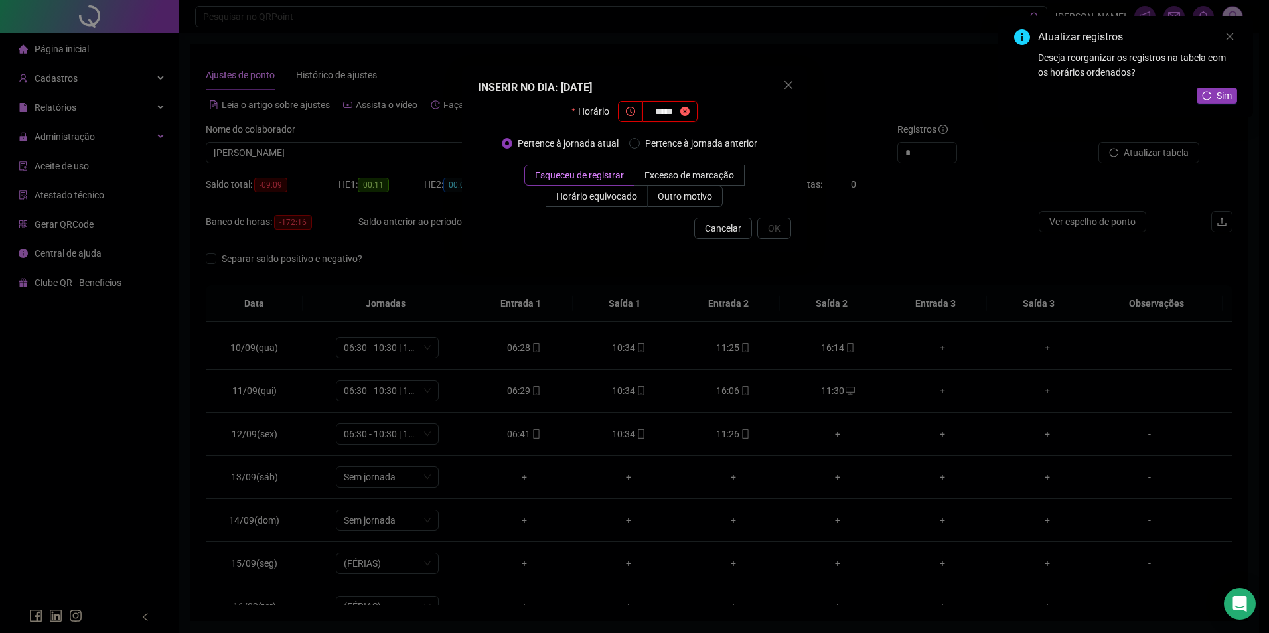
type input "*****"
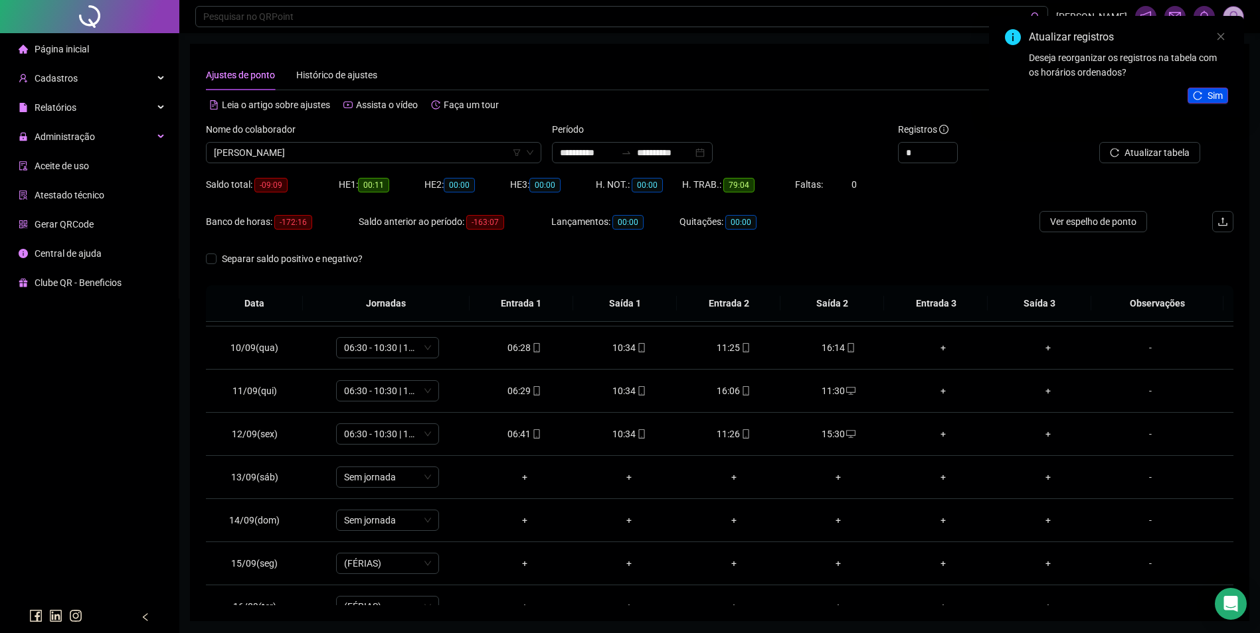
click at [1206, 92] on button "Sim" at bounding box center [1207, 96] width 41 height 16
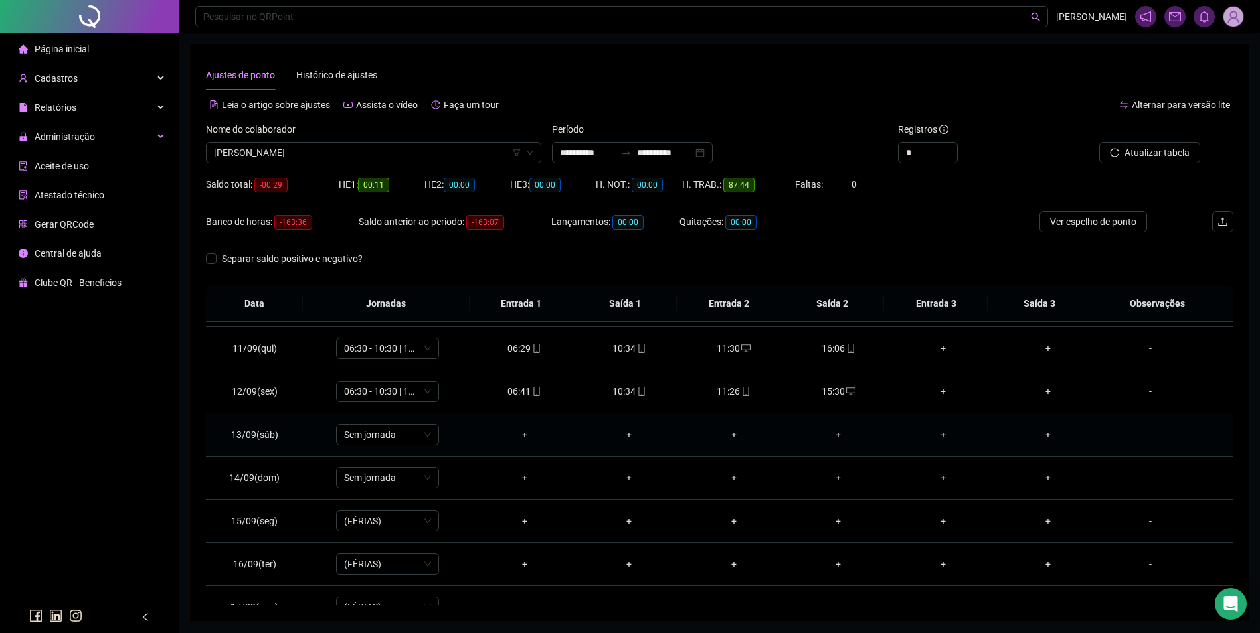
scroll to position [450, 0]
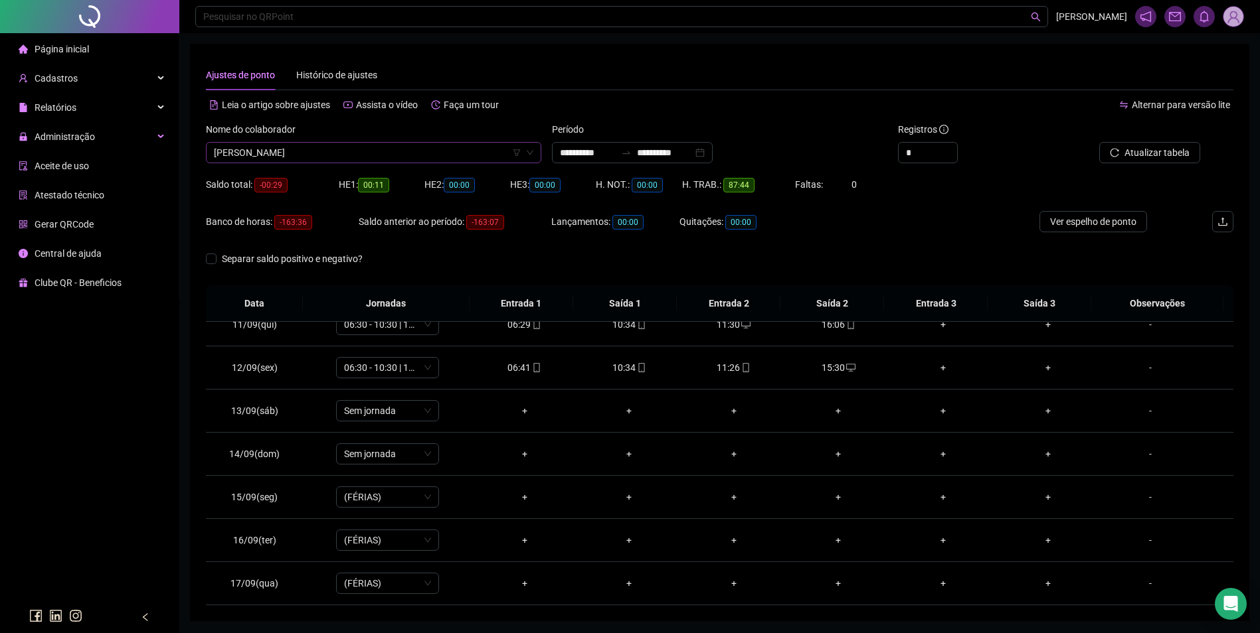
click at [412, 154] on span "VERA CINTIA BATISTA FRANCO" at bounding box center [373, 153] width 319 height 20
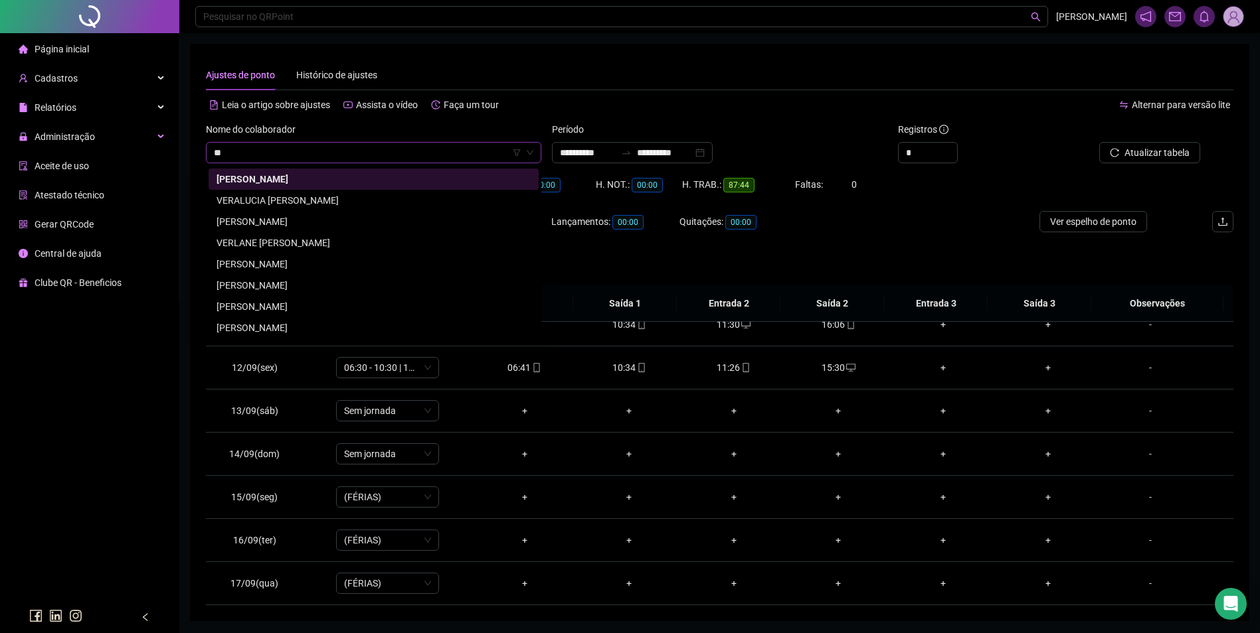
scroll to position [0, 0]
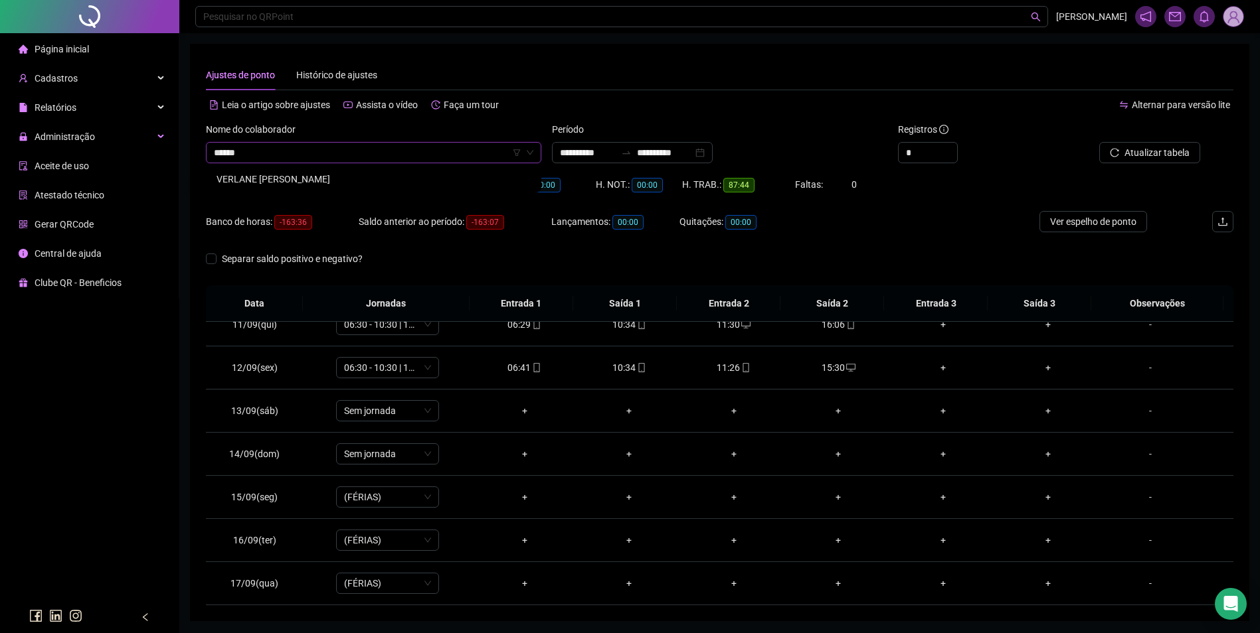
type input "*******"
click at [333, 175] on div "VERLANE DIAS DE OLIVEIRA LIMA" at bounding box center [373, 179] width 314 height 15
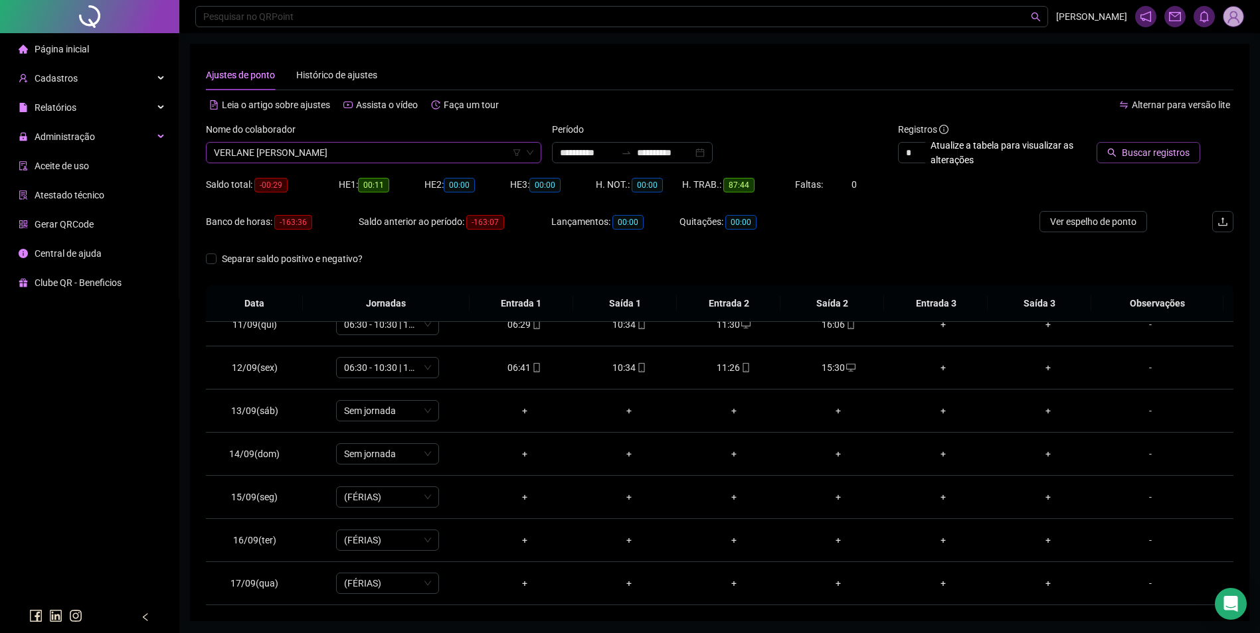
click at [1127, 157] on span "Buscar registros" at bounding box center [1155, 152] width 68 height 15
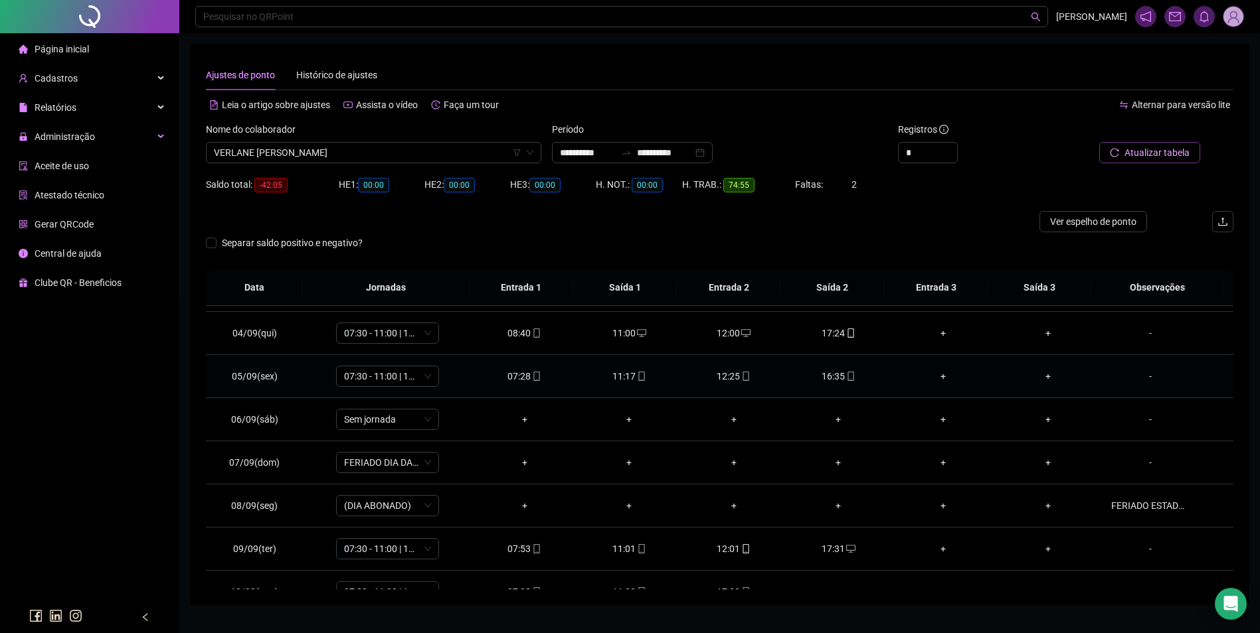
scroll to position [266, 0]
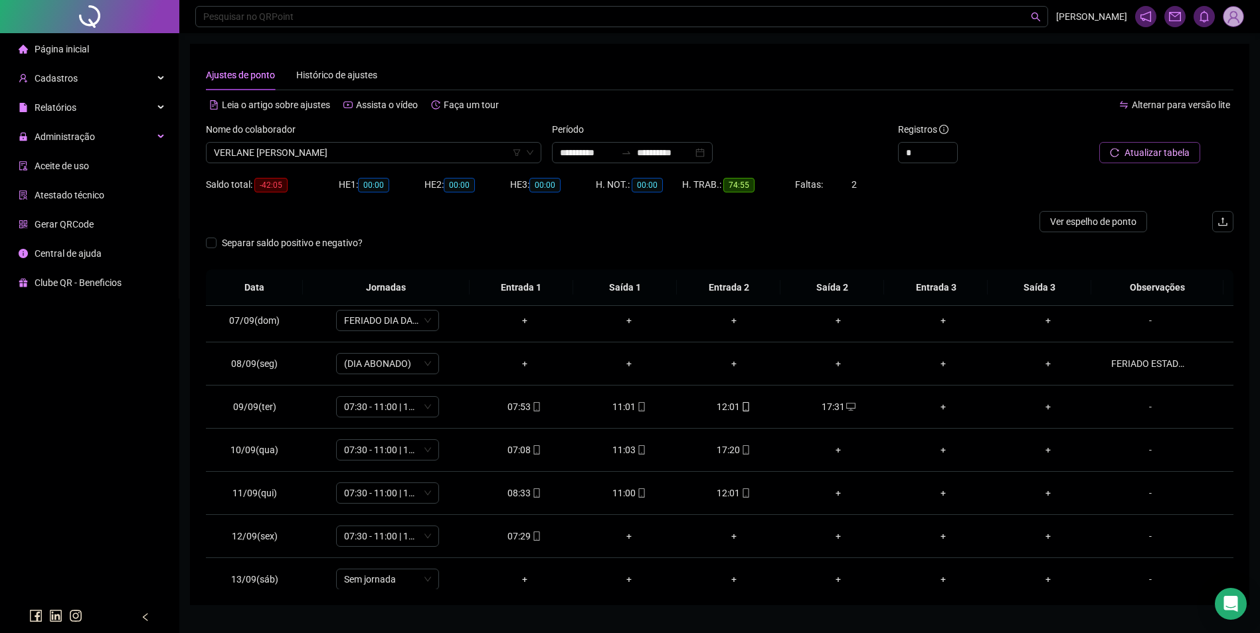
drag, startPoint x: 845, startPoint y: 489, endPoint x: 801, endPoint y: 226, distance: 266.6
click at [801, 226] on div at bounding box center [591, 221] width 770 height 21
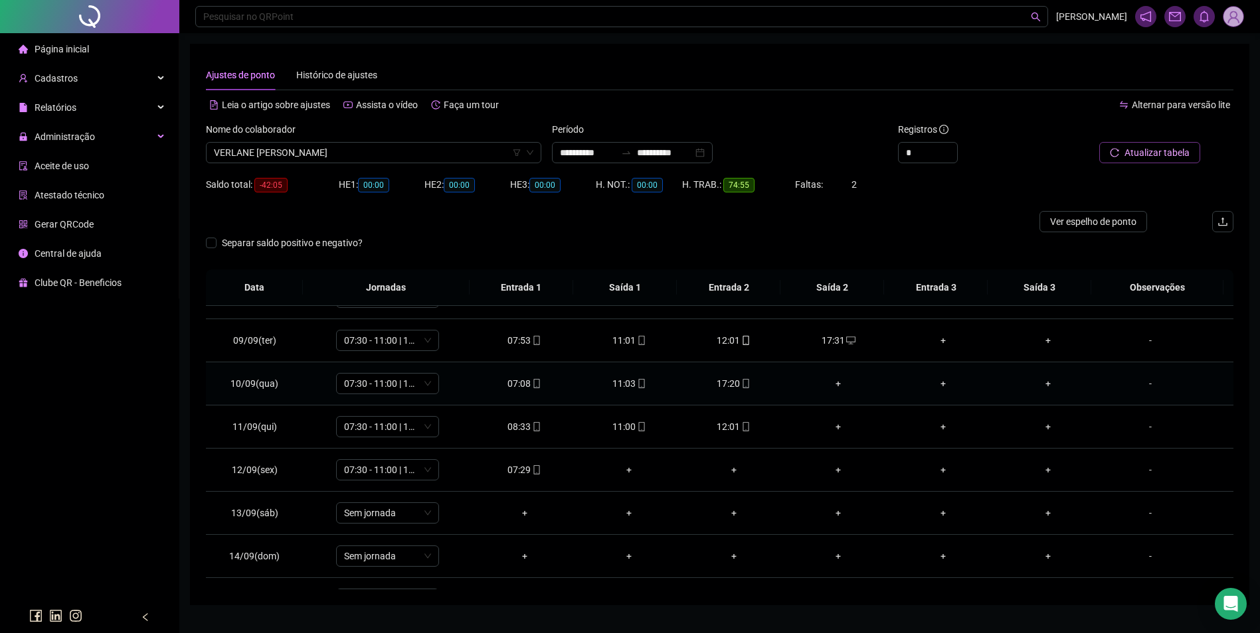
click at [746, 383] on div "17:20" at bounding box center [734, 383] width 84 height 15
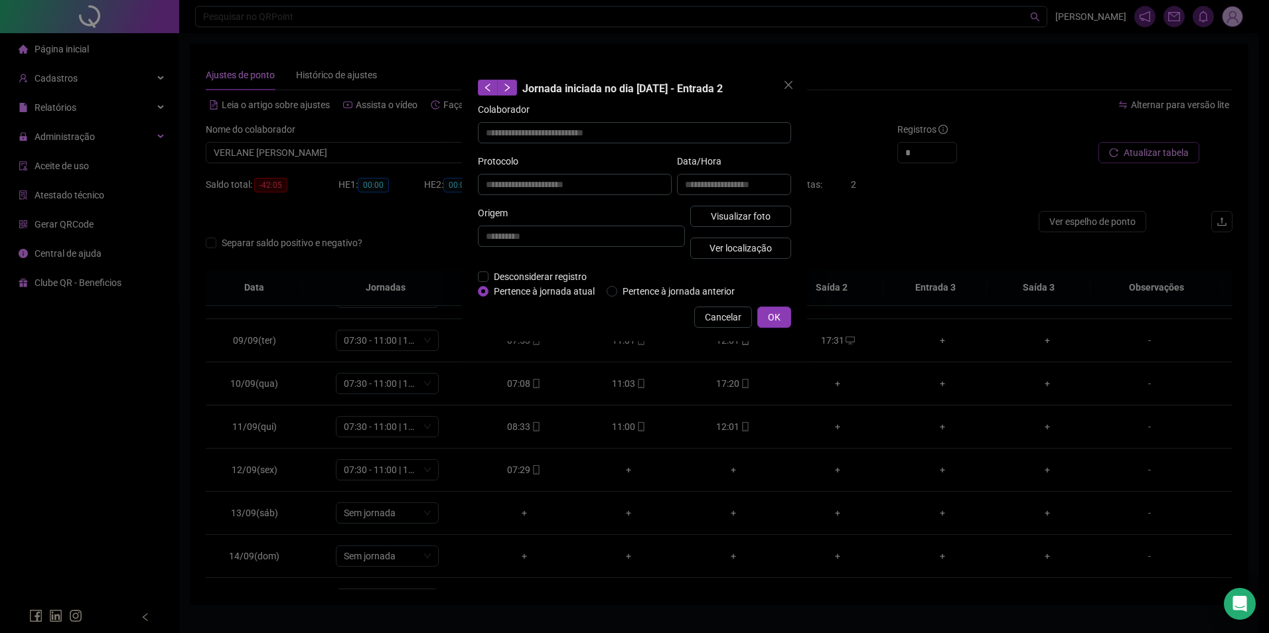
type input "**********"
click at [752, 206] on button "Visualizar foto" at bounding box center [741, 216] width 101 height 21
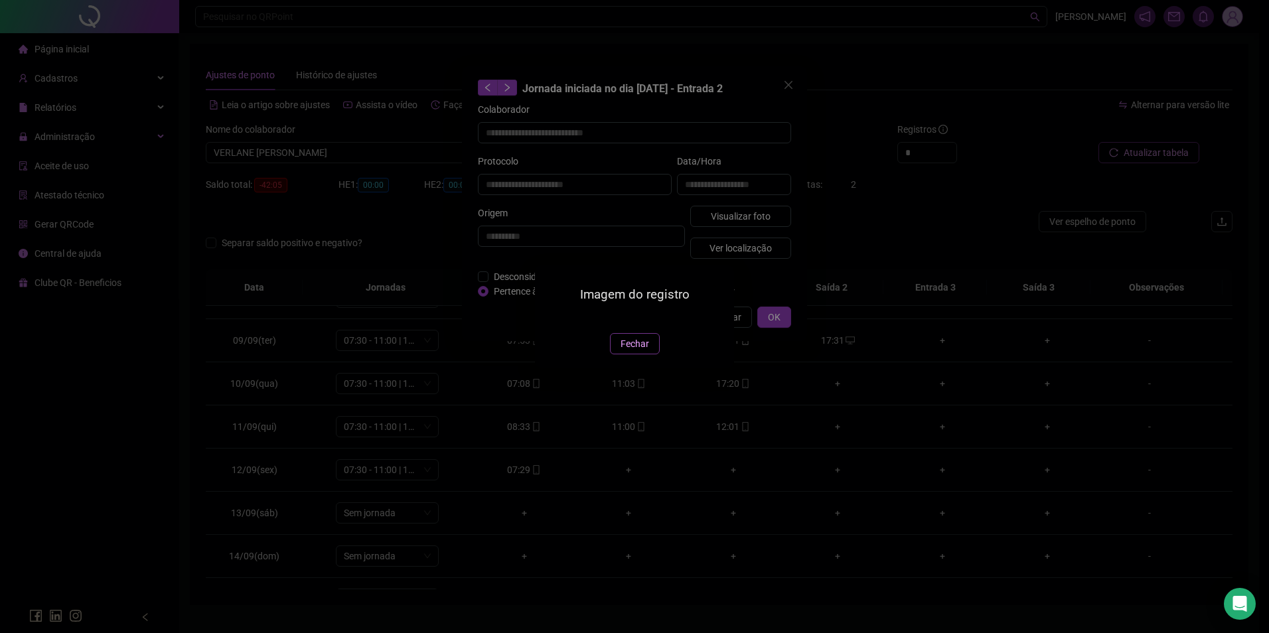
click at [635, 351] on span "Fechar" at bounding box center [635, 344] width 29 height 15
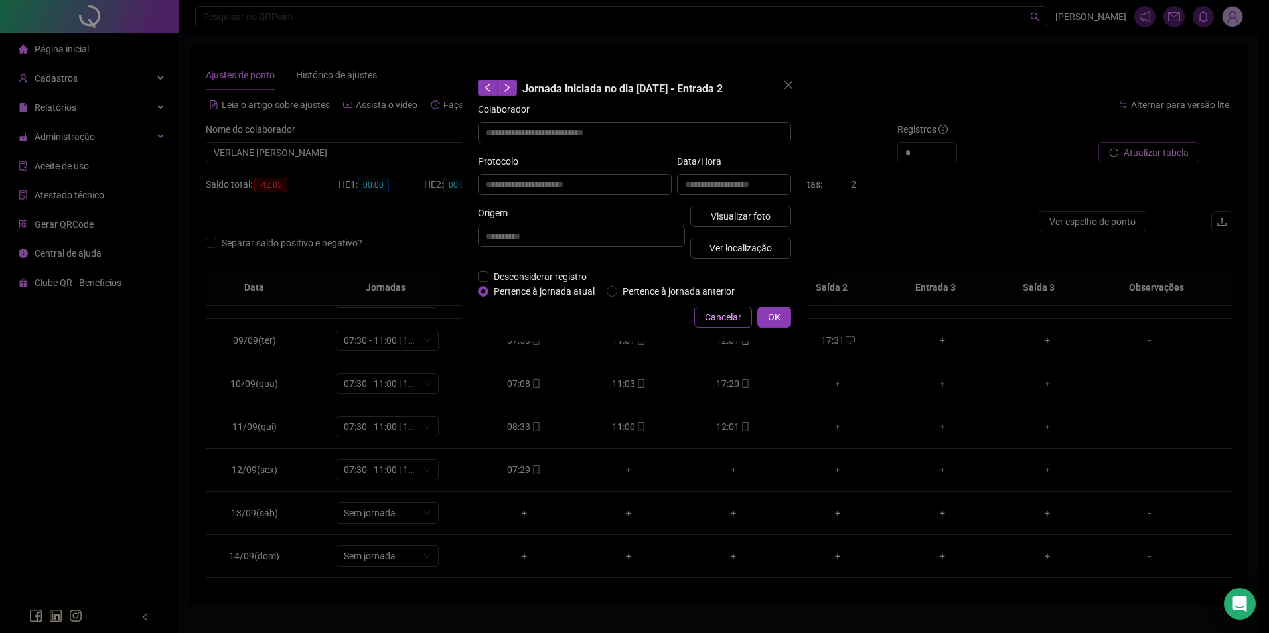
click at [729, 319] on span "Cancelar" at bounding box center [723, 317] width 37 height 15
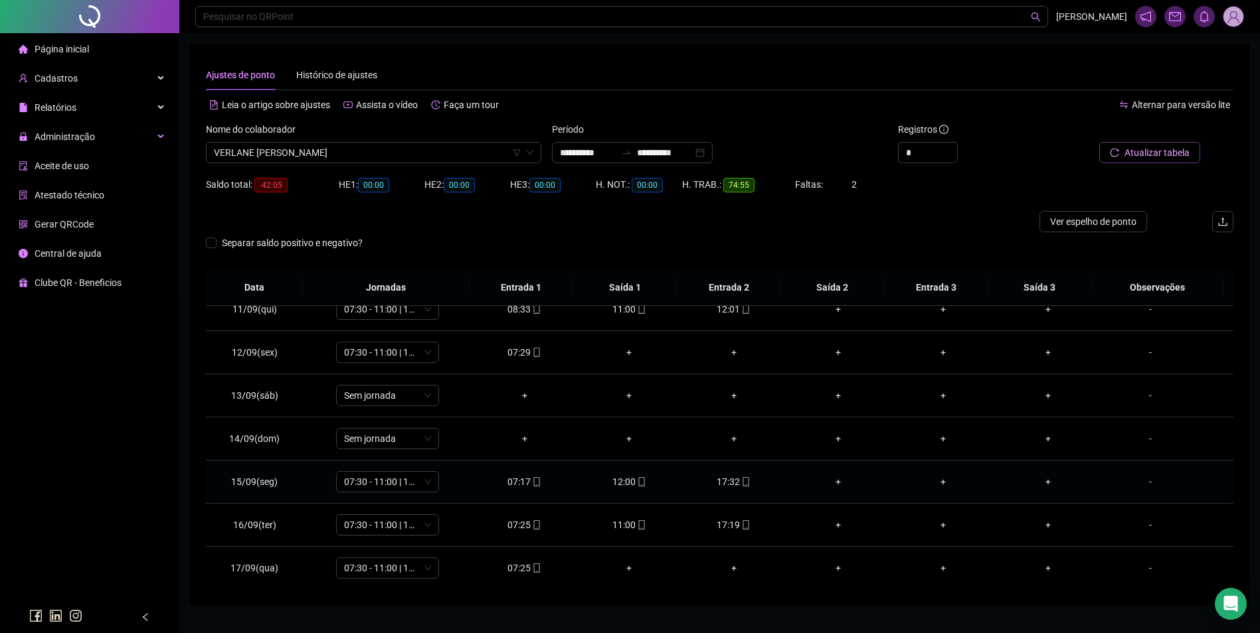
scroll to position [450, 0]
click at [740, 486] on span at bounding box center [745, 481] width 11 height 11
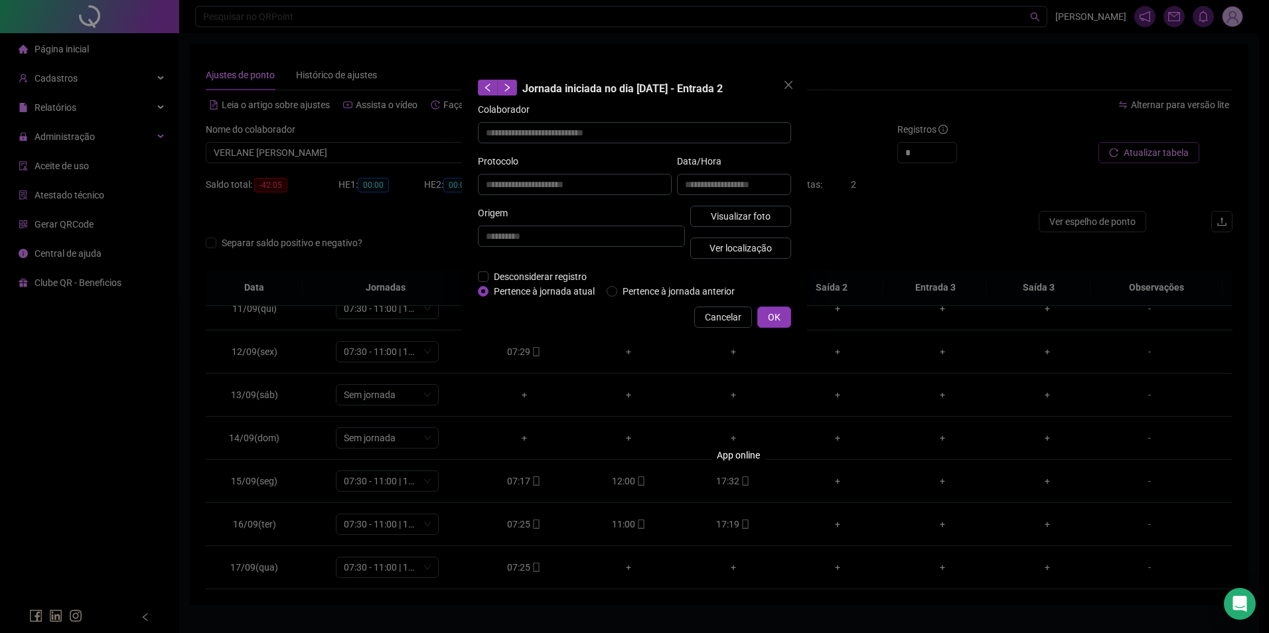
type input "**********"
click at [766, 209] on span "Visualizar foto" at bounding box center [741, 216] width 60 height 15
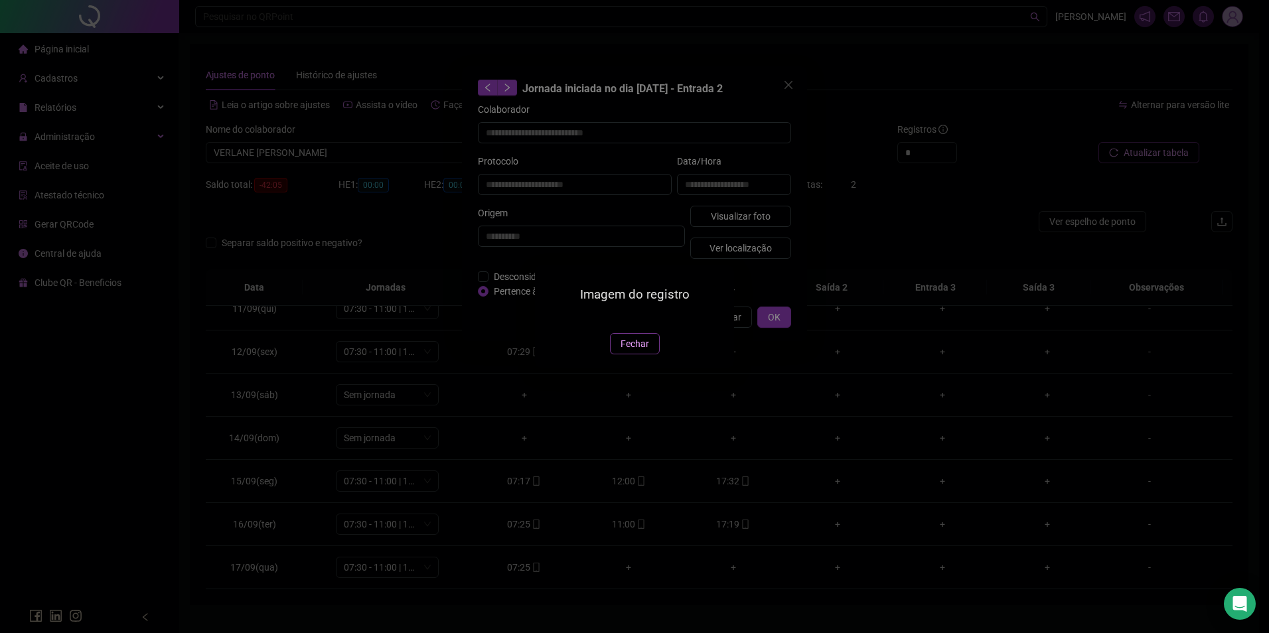
click at [634, 351] on span "Fechar" at bounding box center [635, 344] width 29 height 15
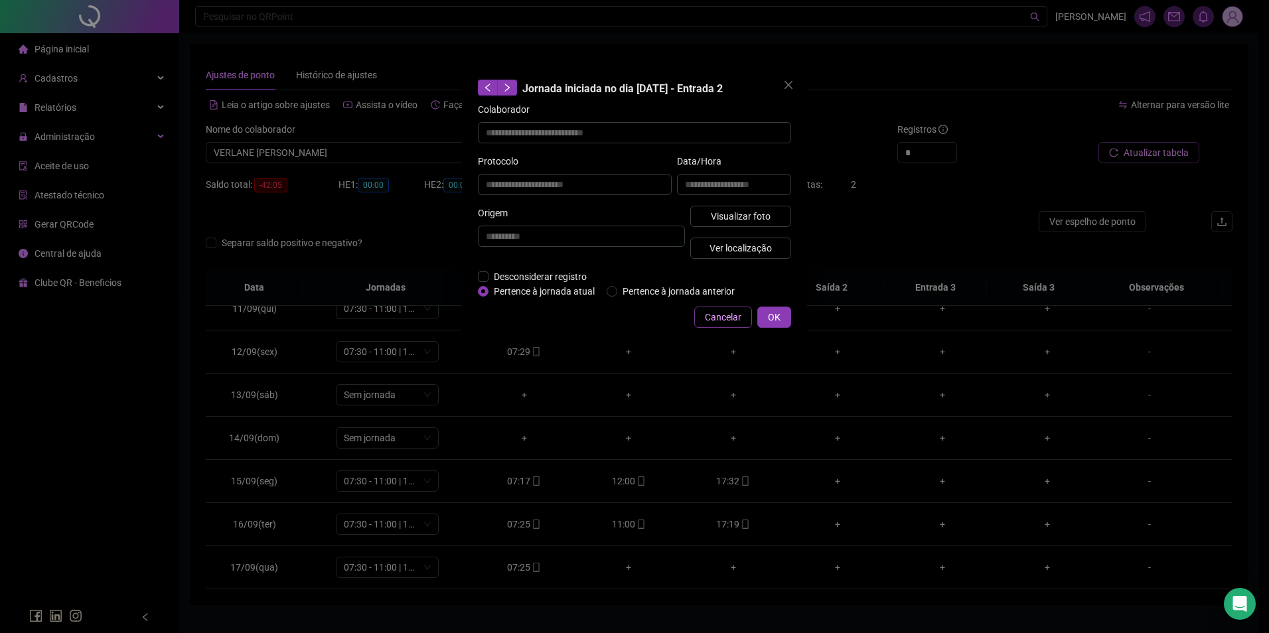
click at [720, 313] on span "Cancelar" at bounding box center [723, 317] width 37 height 15
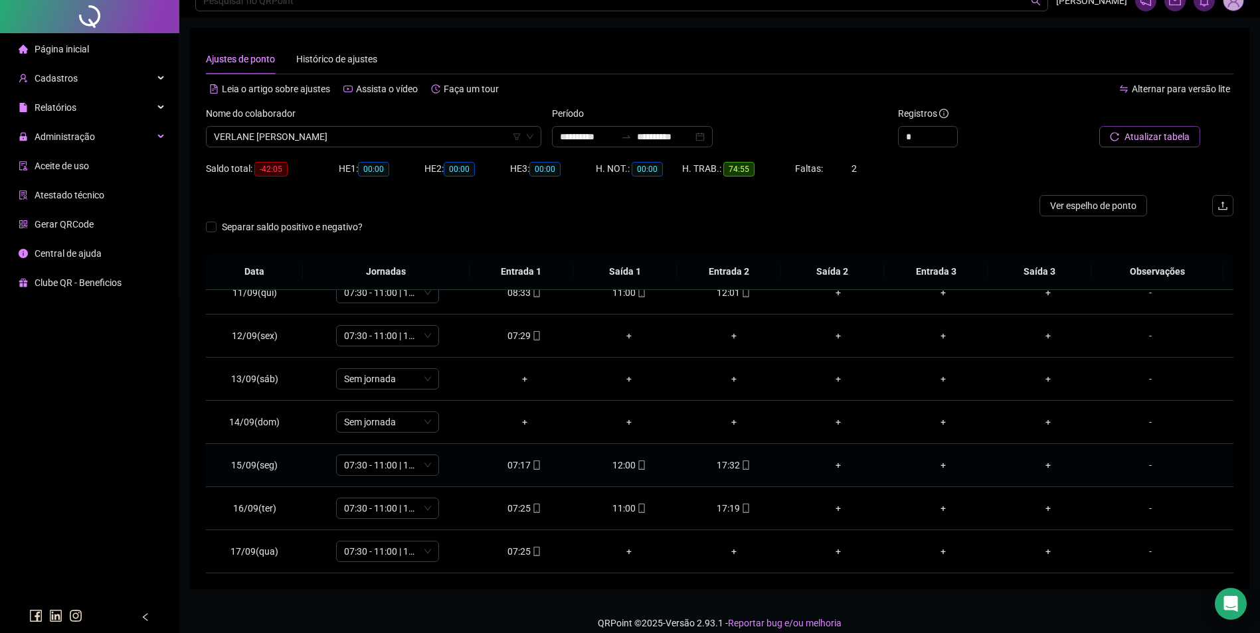
scroll to position [29, 0]
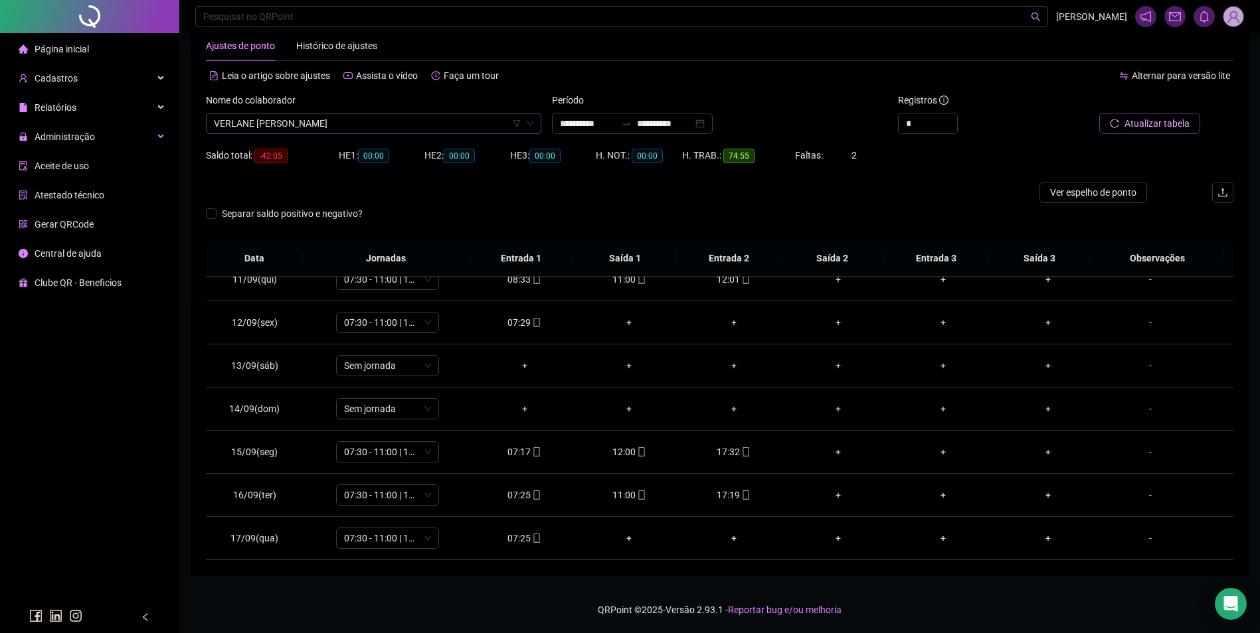
click at [335, 122] on span "VERLANE DIAS DE OLIVEIRA LIMA" at bounding box center [373, 124] width 319 height 20
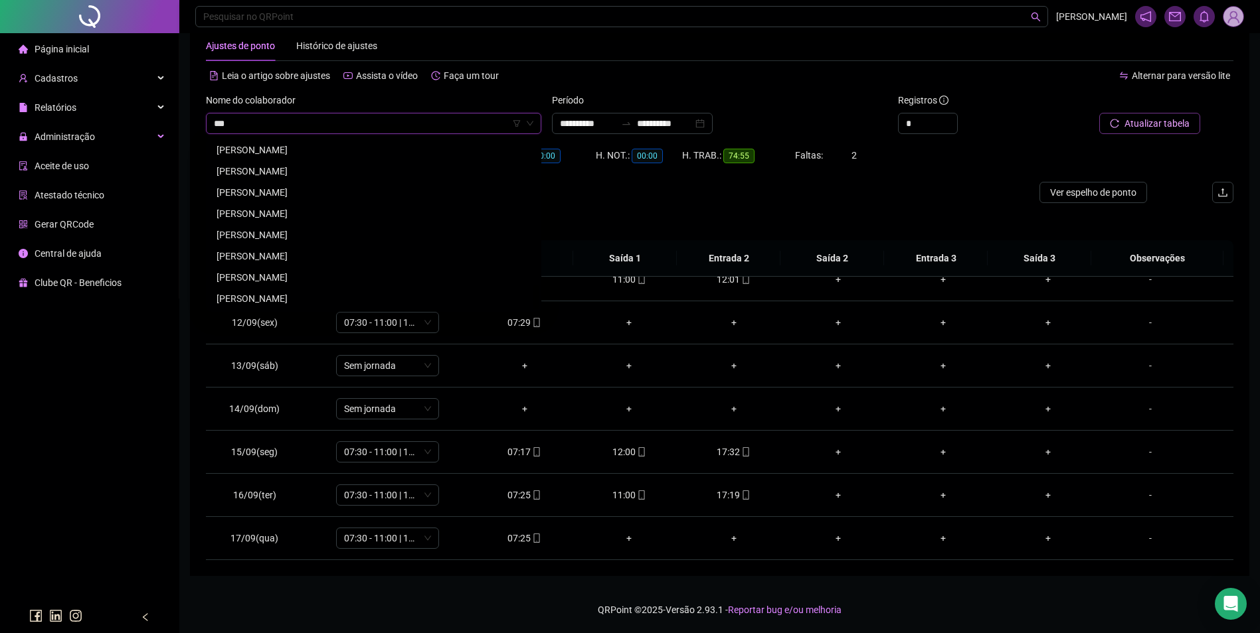
scroll to position [0, 0]
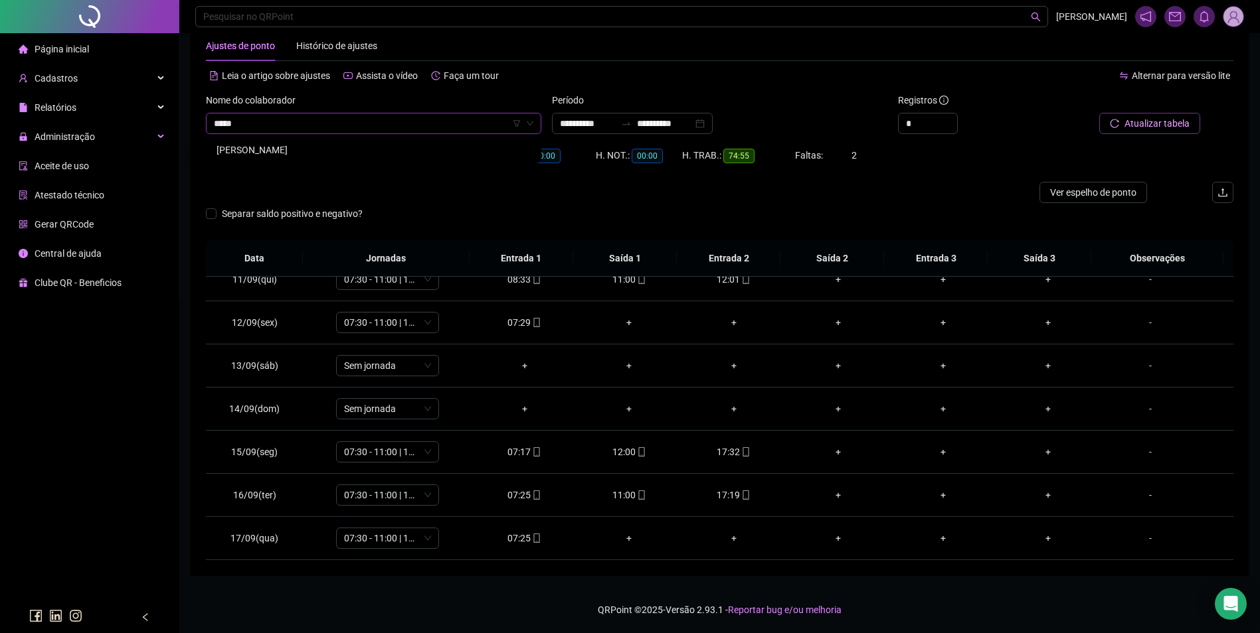
type input "******"
click at [312, 155] on div "NOELMA ALVES CARVALHO" at bounding box center [373, 150] width 314 height 15
click at [1171, 116] on span "Buscar registros" at bounding box center [1155, 123] width 68 height 15
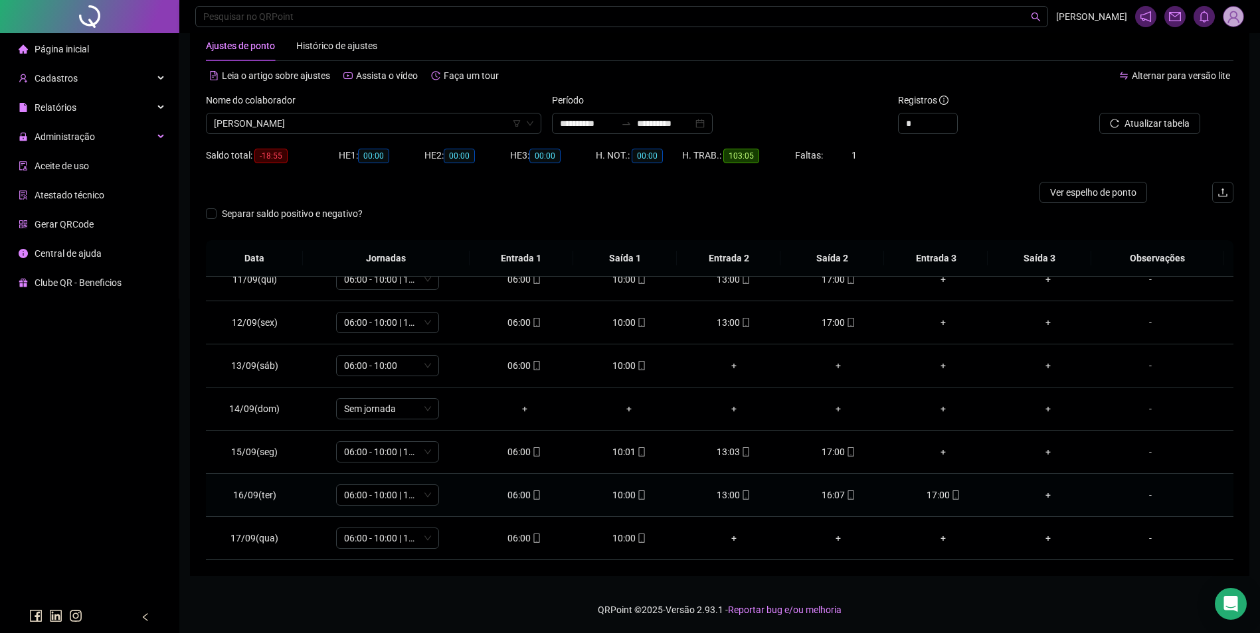
click at [846, 493] on icon "mobile" at bounding box center [850, 495] width 9 height 9
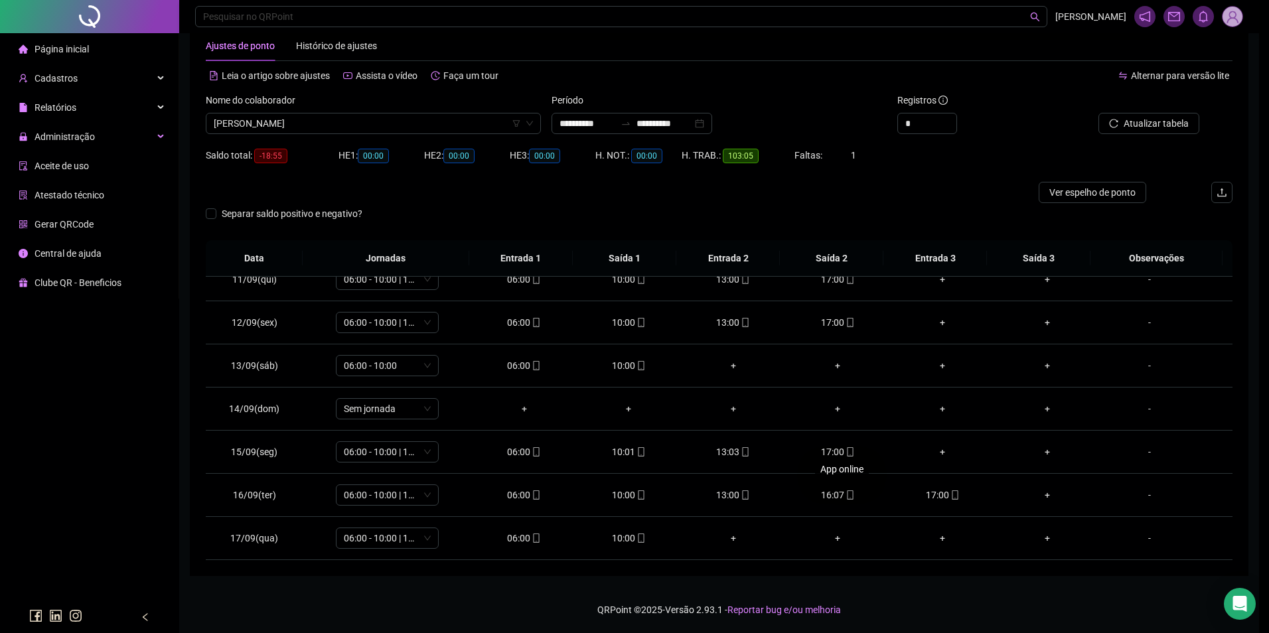
type input "**********"
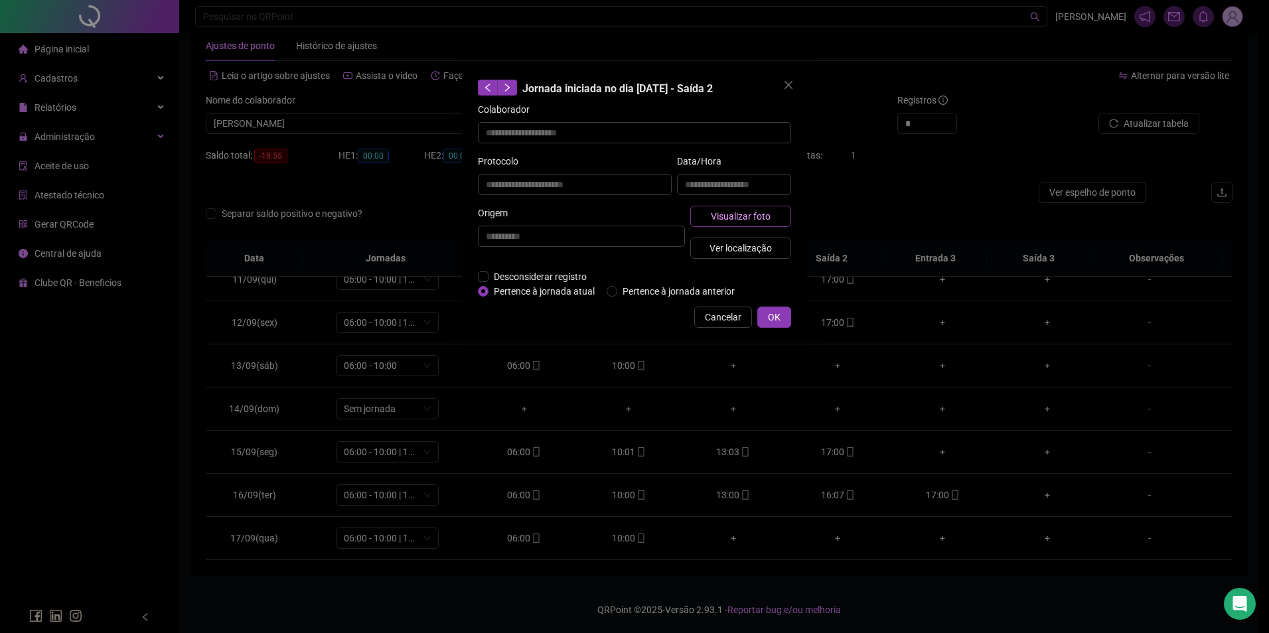
click at [728, 214] on span "Visualizar foto" at bounding box center [741, 216] width 60 height 15
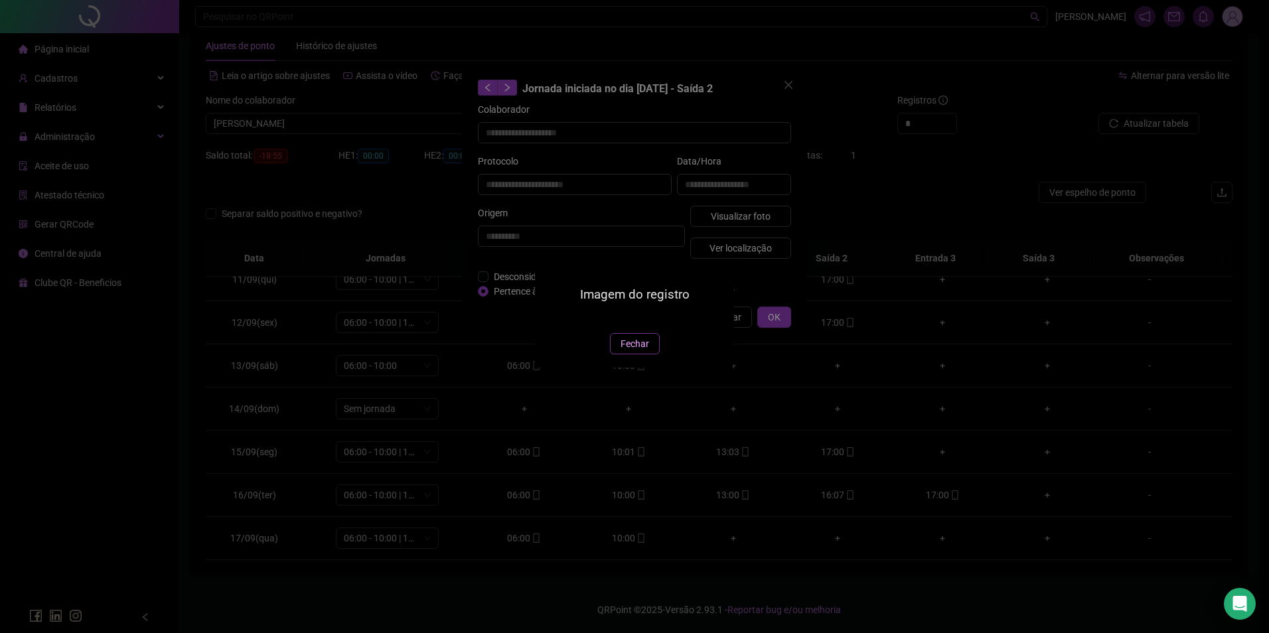
click at [655, 355] on button "Fechar" at bounding box center [635, 343] width 50 height 21
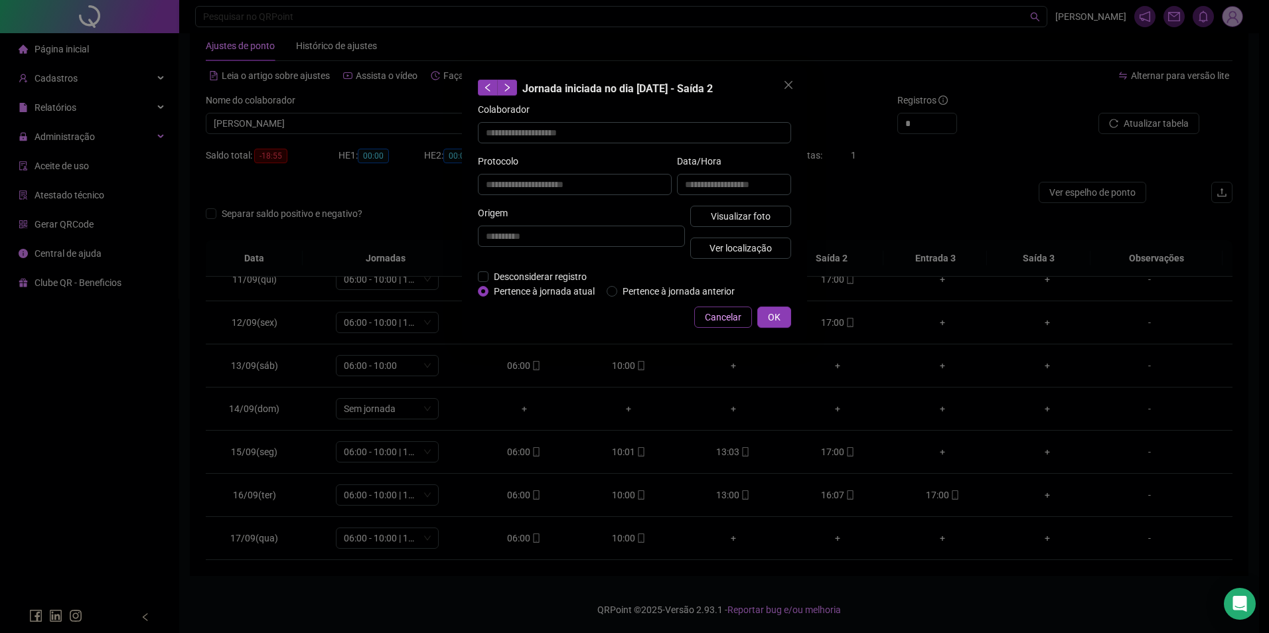
click at [716, 313] on span "Cancelar" at bounding box center [723, 317] width 37 height 15
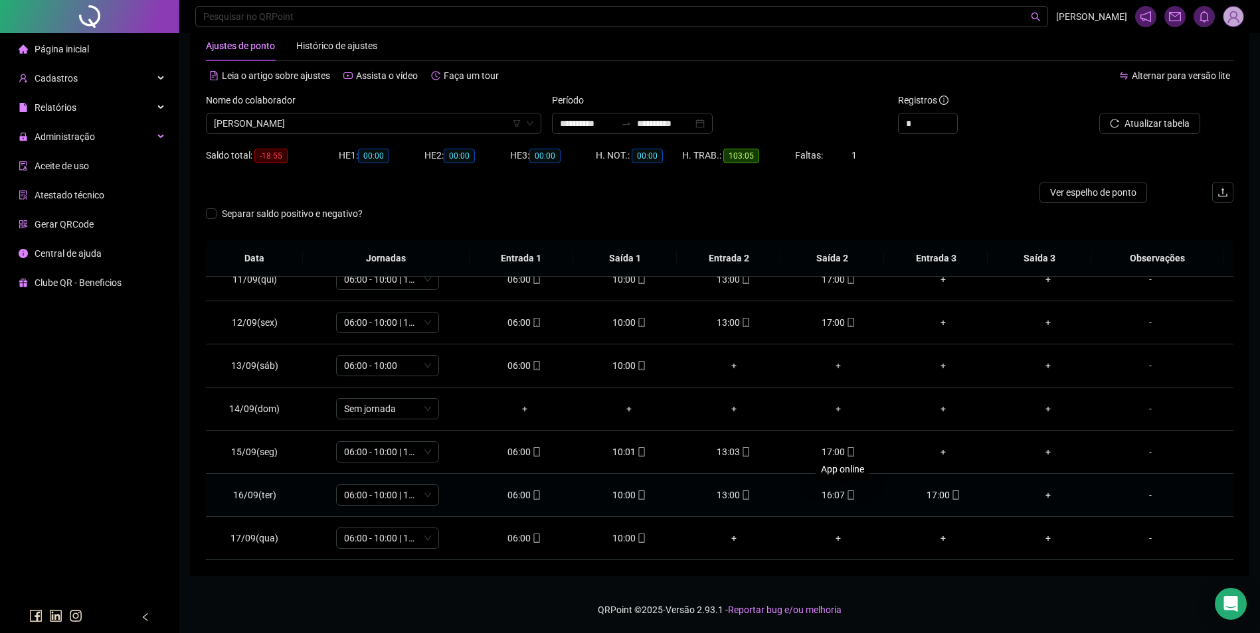
click at [846, 491] on icon "mobile" at bounding box center [850, 495] width 9 height 9
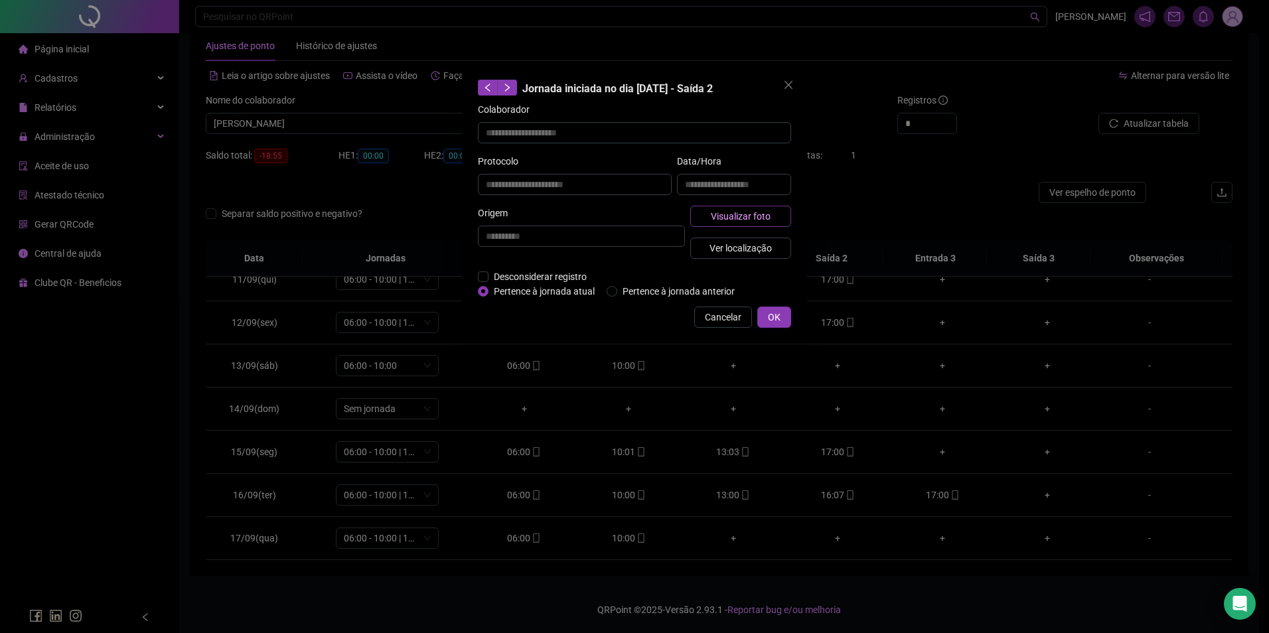
click at [769, 214] on span "Visualizar foto" at bounding box center [741, 216] width 60 height 15
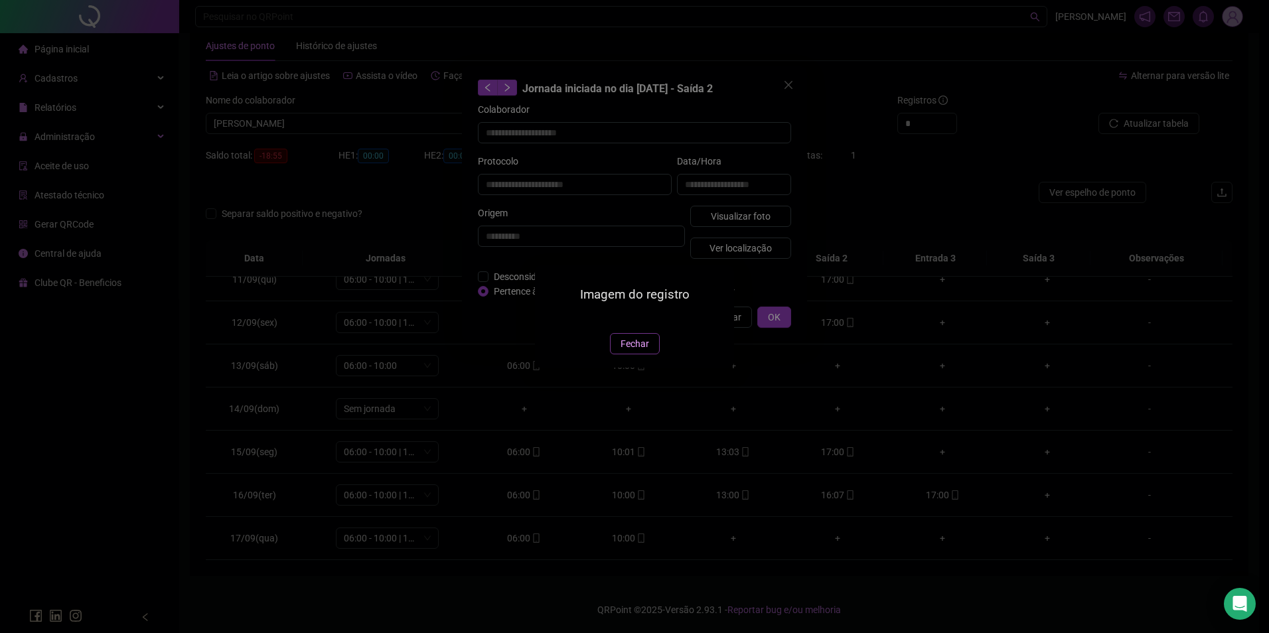
click at [633, 351] on span "Fechar" at bounding box center [635, 344] width 29 height 15
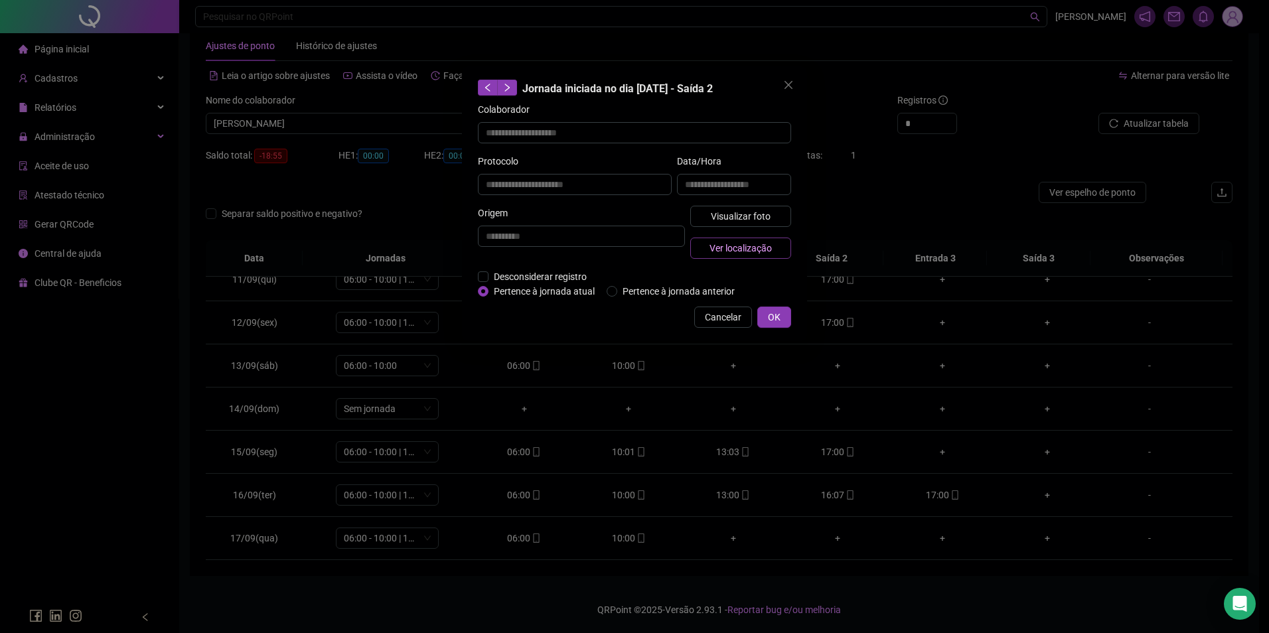
click at [745, 251] on span "Ver localização" at bounding box center [741, 248] width 62 height 15
click at [706, 307] on button "Cancelar" at bounding box center [723, 317] width 58 height 21
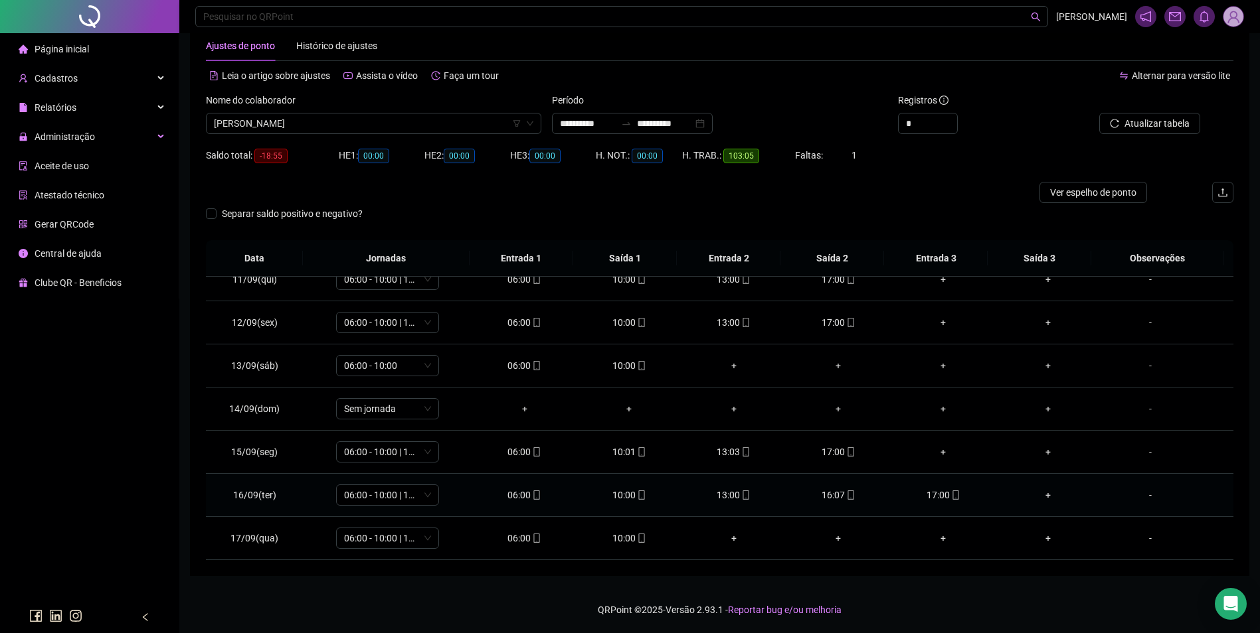
click at [847, 493] on icon "mobile" at bounding box center [850, 495] width 6 height 9
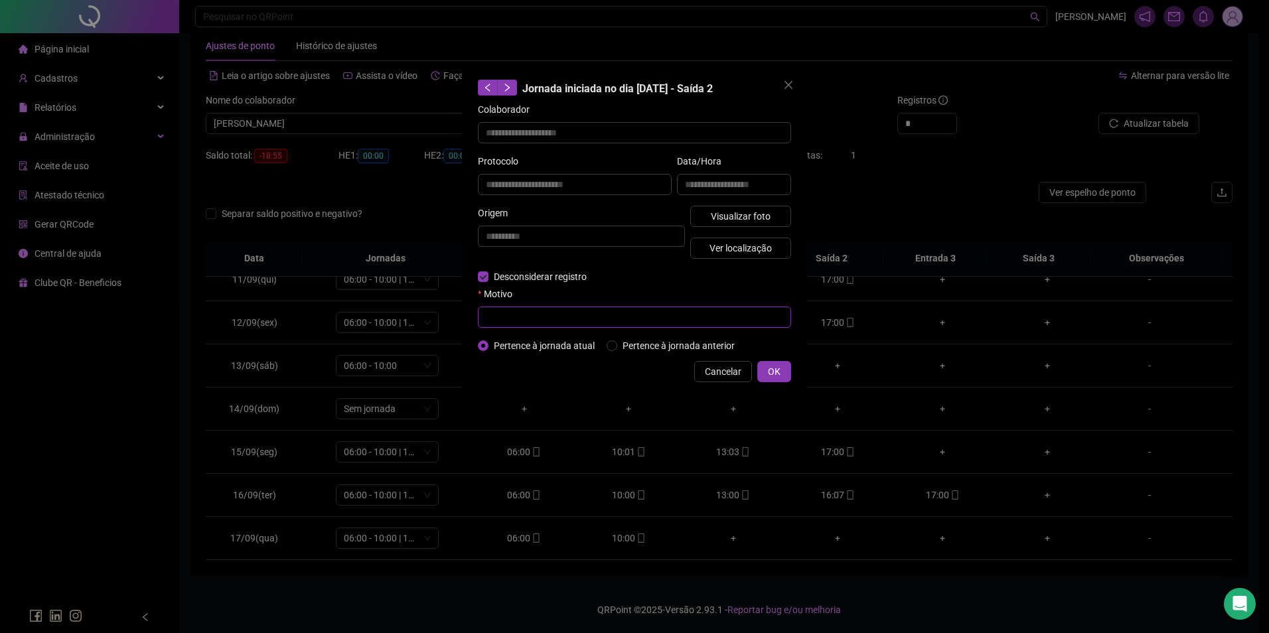
click at [520, 313] on input "text" at bounding box center [634, 317] width 313 height 21
type input "*"
click at [774, 367] on span "OK" at bounding box center [774, 372] width 13 height 15
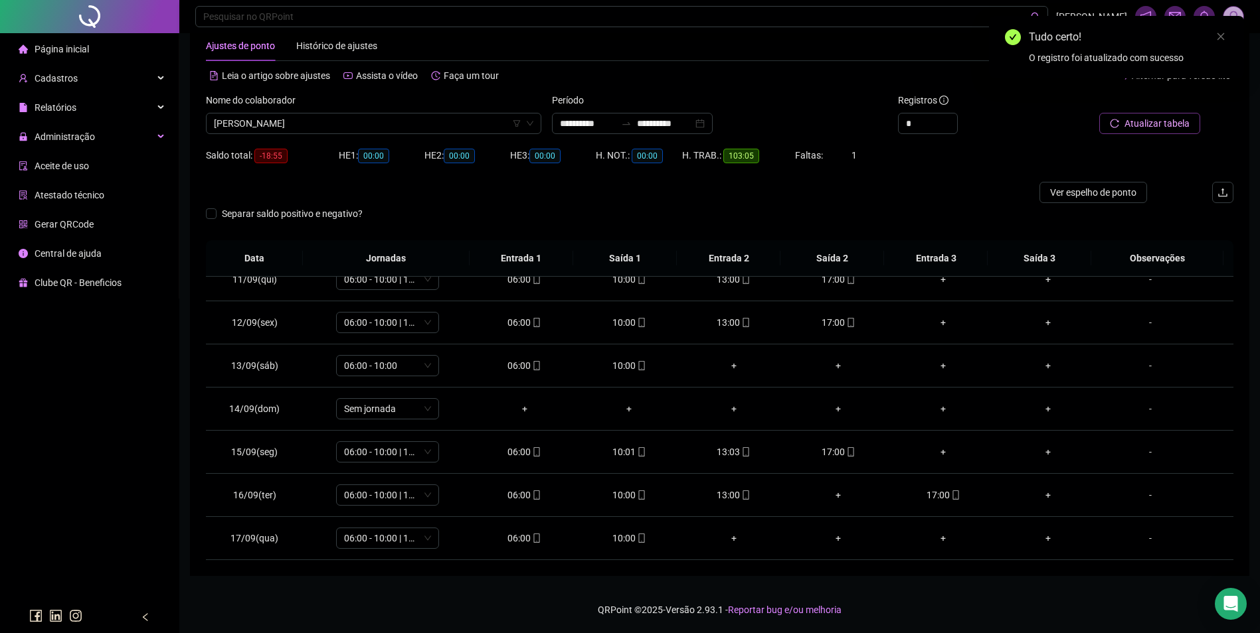
click at [1163, 127] on span "Atualizar tabela" at bounding box center [1156, 123] width 65 height 15
click at [846, 497] on icon "mobile" at bounding box center [850, 495] width 9 height 9
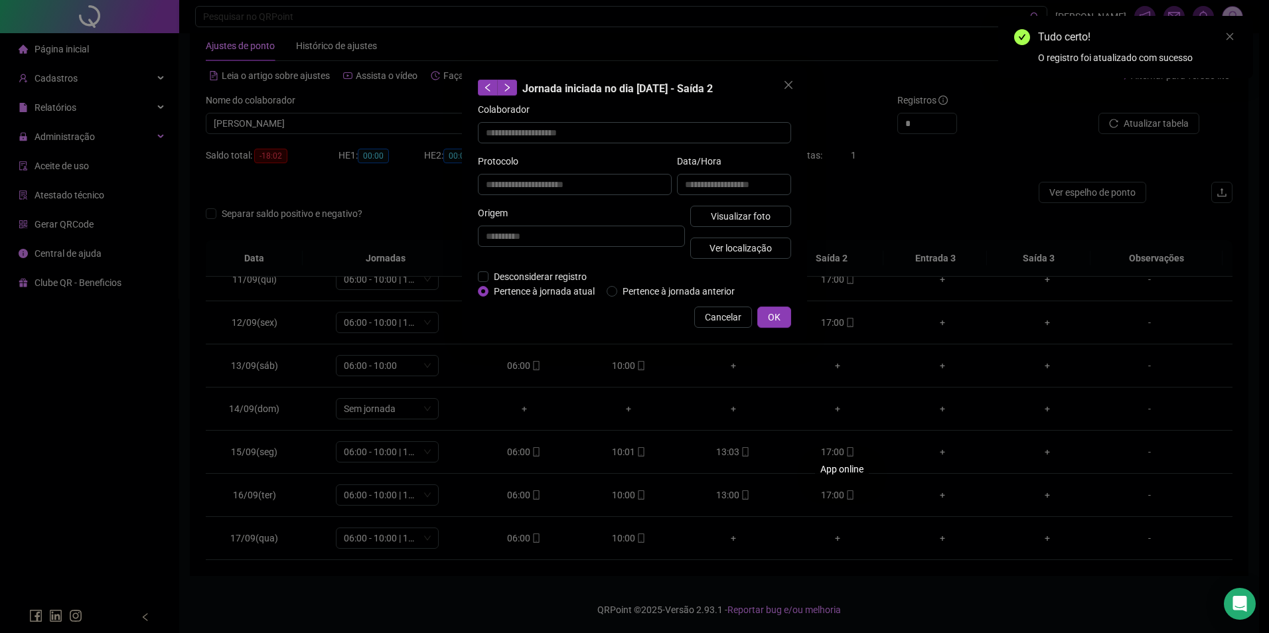
type input "**********"
click at [747, 215] on span "Visualizar foto" at bounding box center [741, 216] width 60 height 15
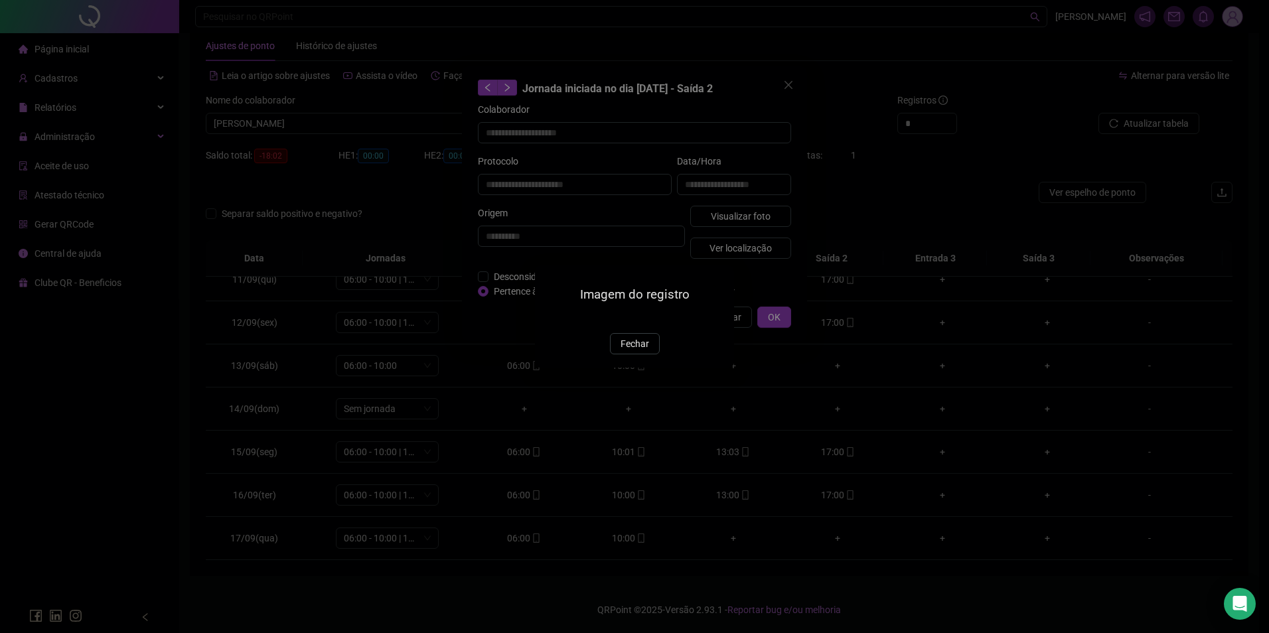
drag, startPoint x: 631, startPoint y: 422, endPoint x: 677, endPoint y: 369, distance: 70.1
click at [631, 351] on span "Fechar" at bounding box center [635, 344] width 29 height 15
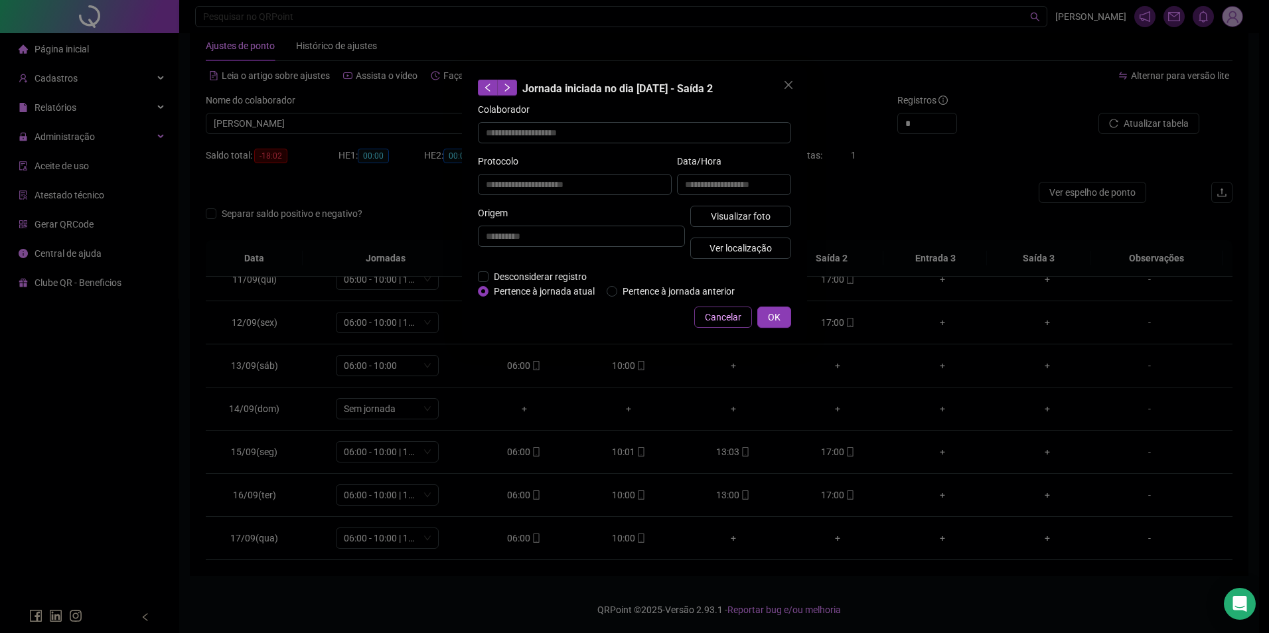
click at [722, 315] on span "Cancelar" at bounding box center [723, 317] width 37 height 15
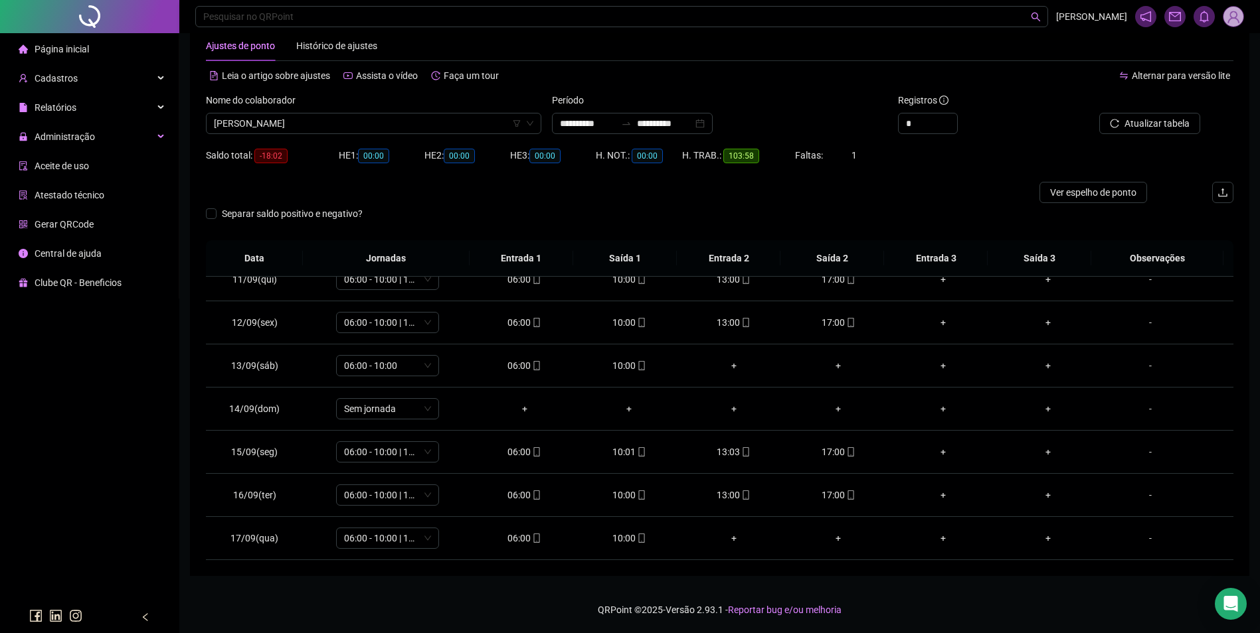
click at [88, 80] on div "Cadastros" at bounding box center [89, 78] width 173 height 27
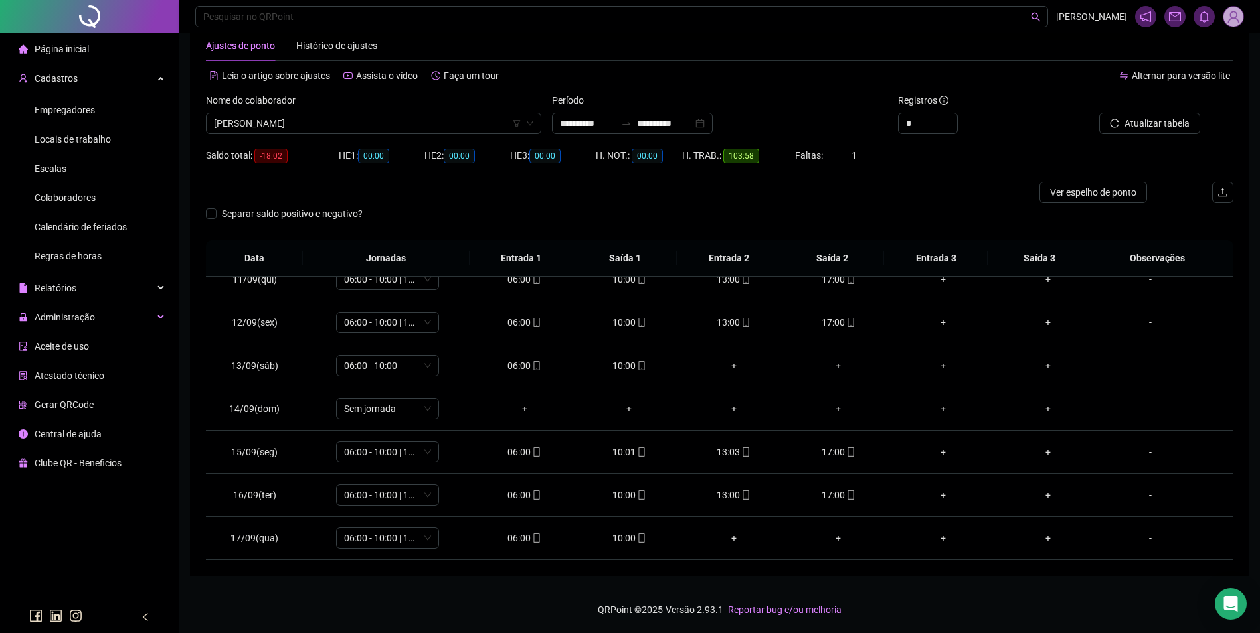
click at [82, 199] on span "Colaboradores" at bounding box center [65, 198] width 61 height 11
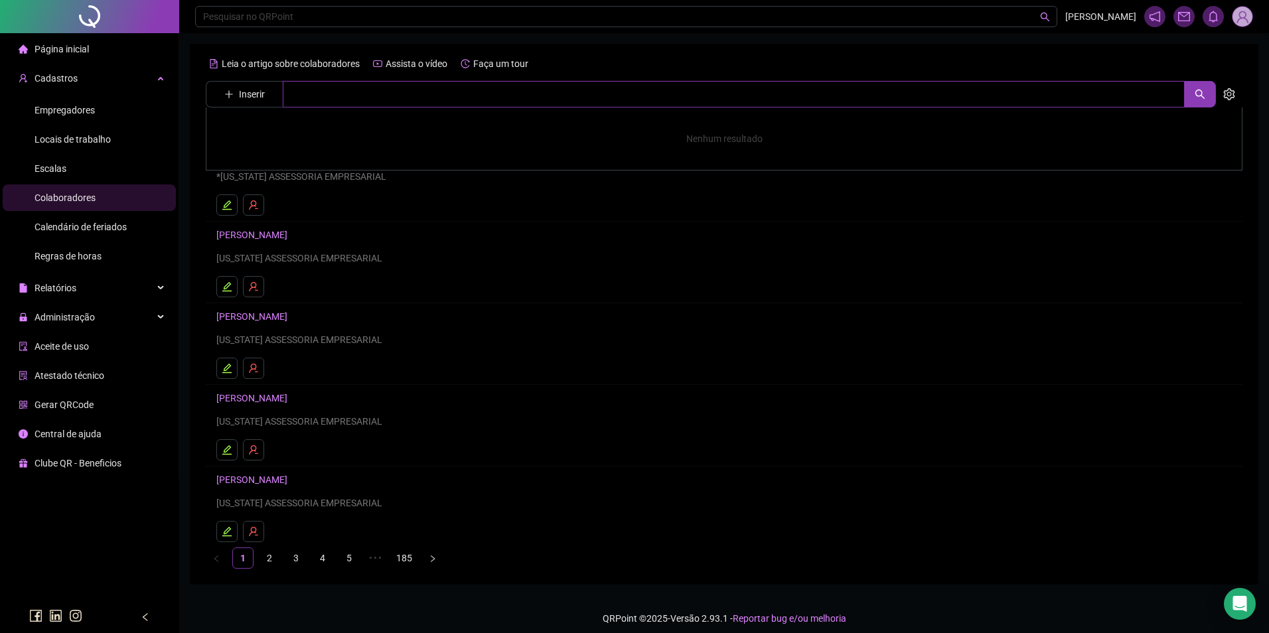
click at [352, 92] on input "text" at bounding box center [734, 94] width 902 height 27
click at [353, 92] on input "text" at bounding box center [729, 94] width 892 height 27
click at [437, 99] on input "******" at bounding box center [729, 94] width 892 height 27
type input "******"
click at [272, 129] on link "NOELMA ALVES CARVALHO" at bounding box center [265, 133] width 71 height 11
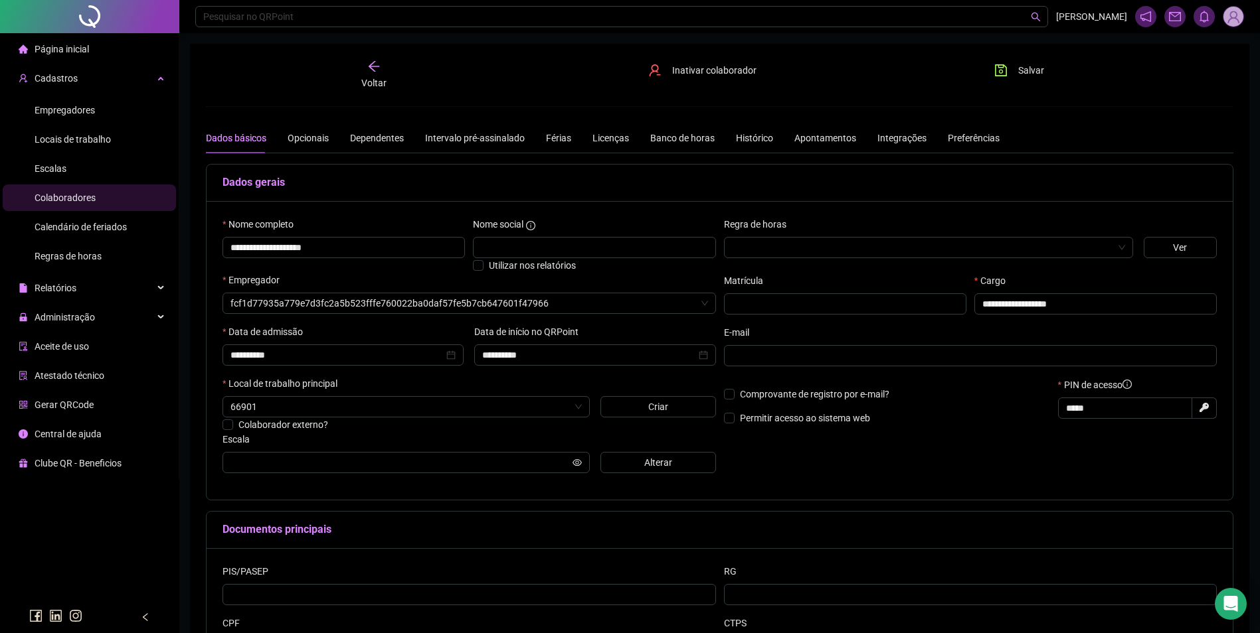
type input "**********"
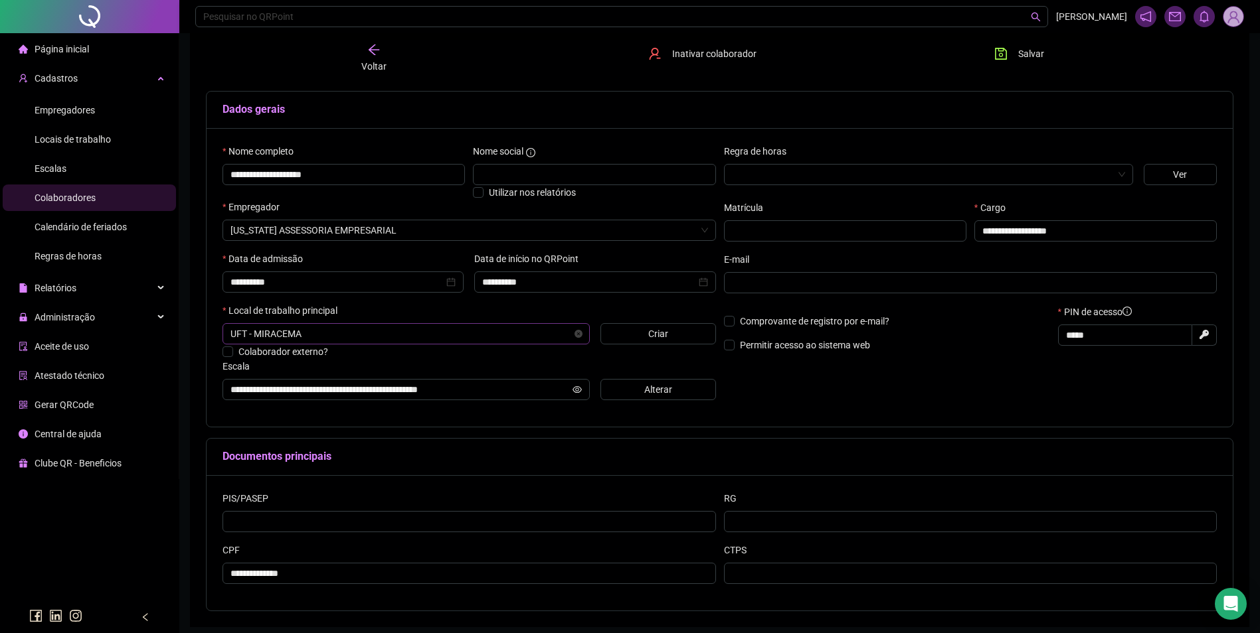
scroll to position [124, 0]
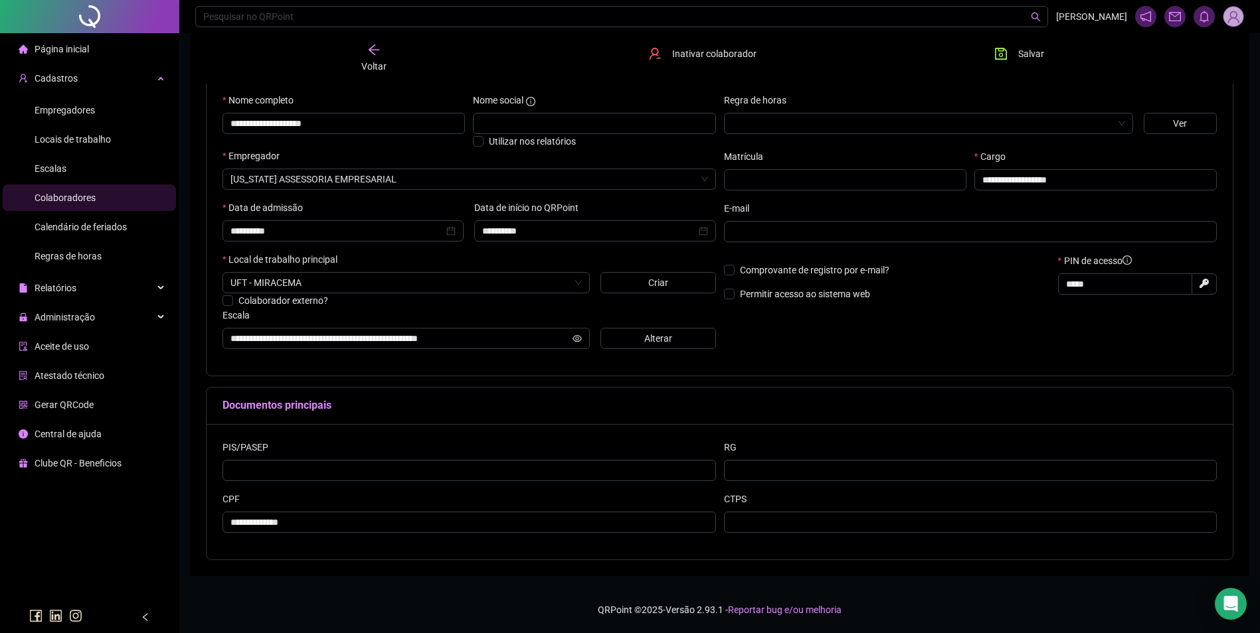
drag, startPoint x: 355, startPoint y: 47, endPoint x: 381, endPoint y: 46, distance: 26.6
click at [360, 47] on div "Voltar" at bounding box center [373, 58] width 163 height 31
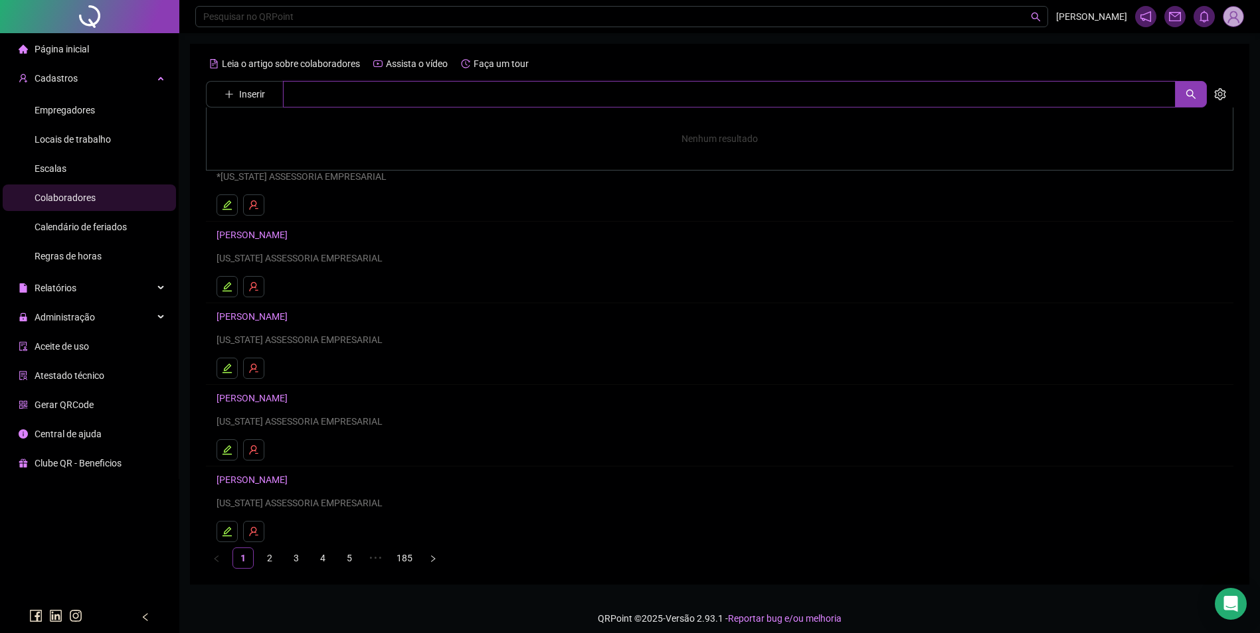
click at [330, 88] on input "text" at bounding box center [729, 94] width 892 height 27
type input "*******"
click at [288, 161] on link "LIDIANE DA SILVA SOUZA" at bounding box center [265, 162] width 71 height 11
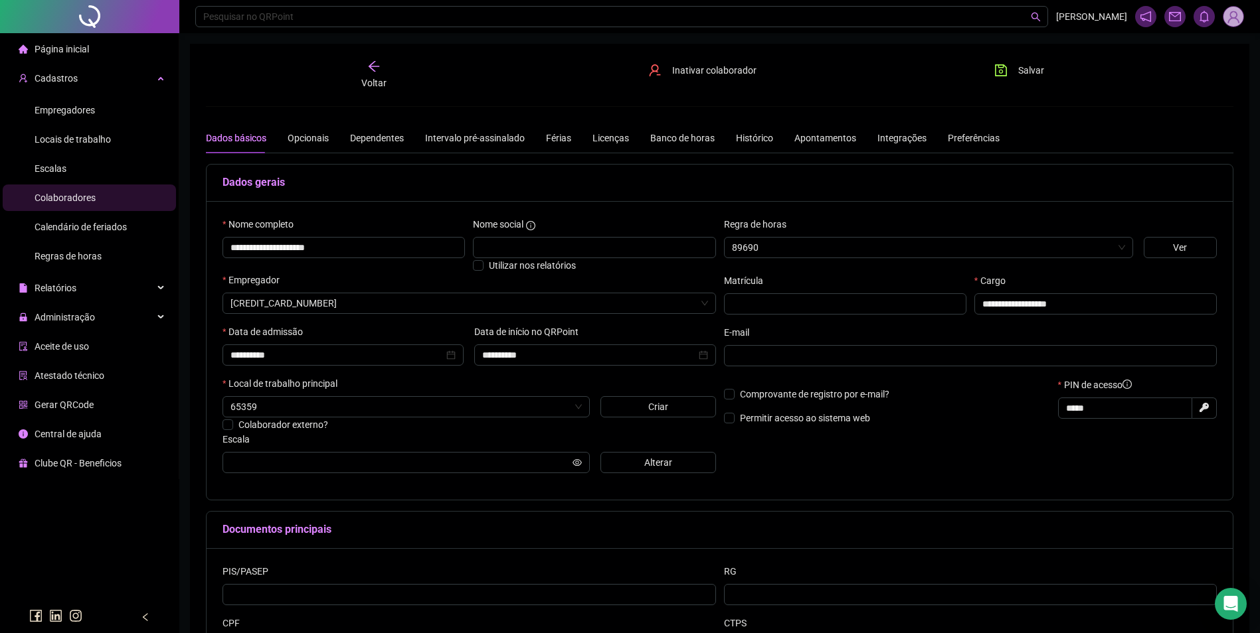
type input "**********"
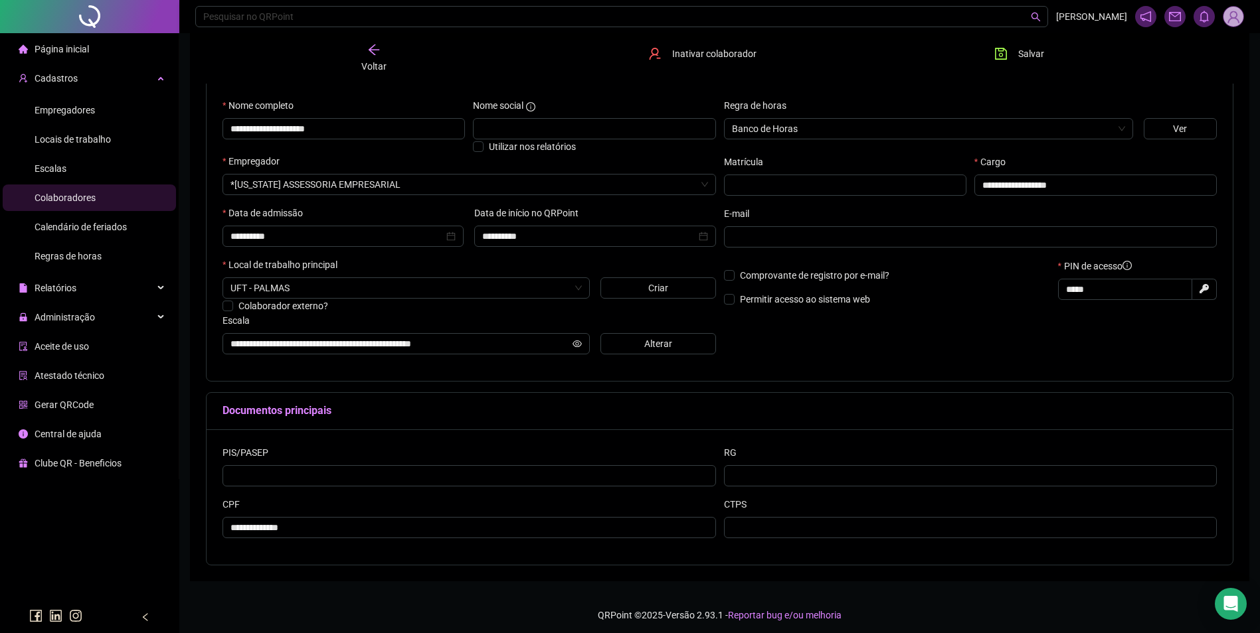
scroll to position [124, 0]
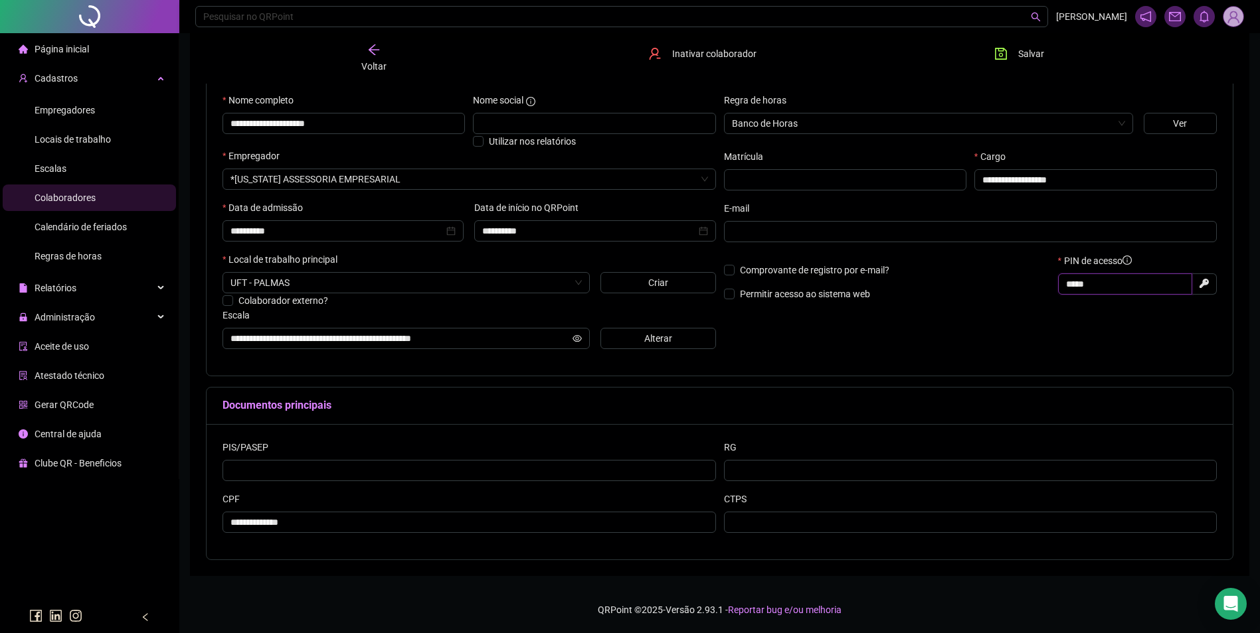
drag, startPoint x: 1099, startPoint y: 288, endPoint x: 1049, endPoint y: 291, distance: 49.9
click at [1046, 291] on div "Comprovante de registro por e-mail? Permitir acesso ao sistema web PIN de acess…" at bounding box center [970, 282] width 501 height 57
type input "*****"
click at [1030, 56] on span "Salvar" at bounding box center [1031, 53] width 26 height 15
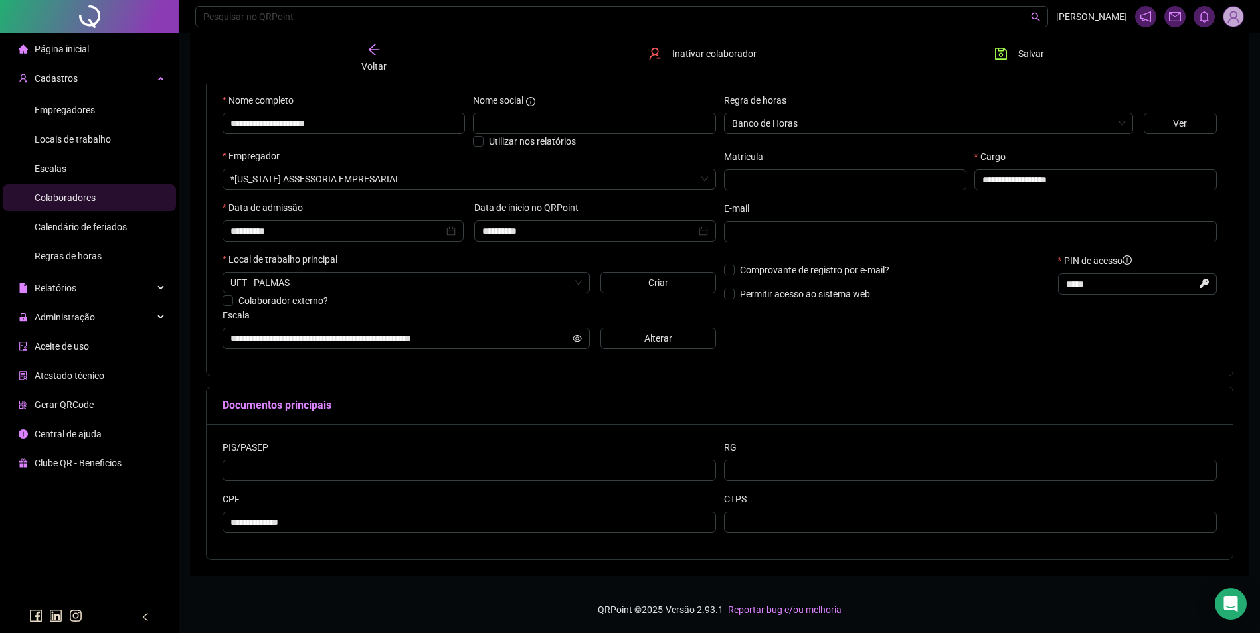
click at [383, 53] on div "Voltar" at bounding box center [373, 58] width 163 height 31
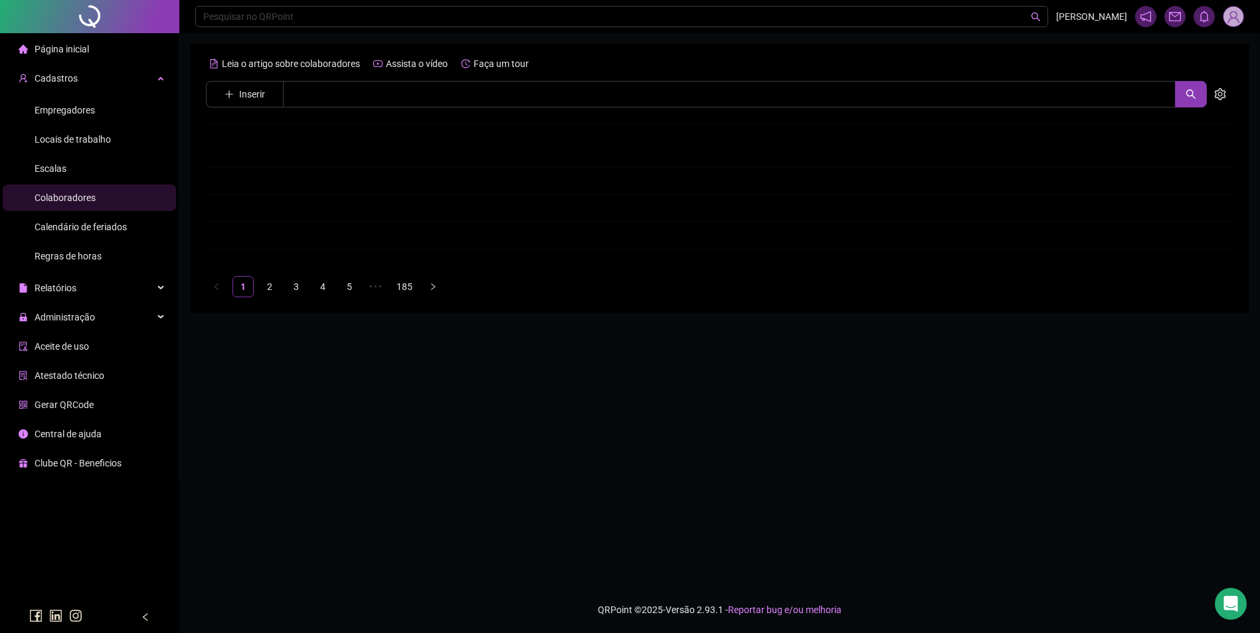
scroll to position [0, 0]
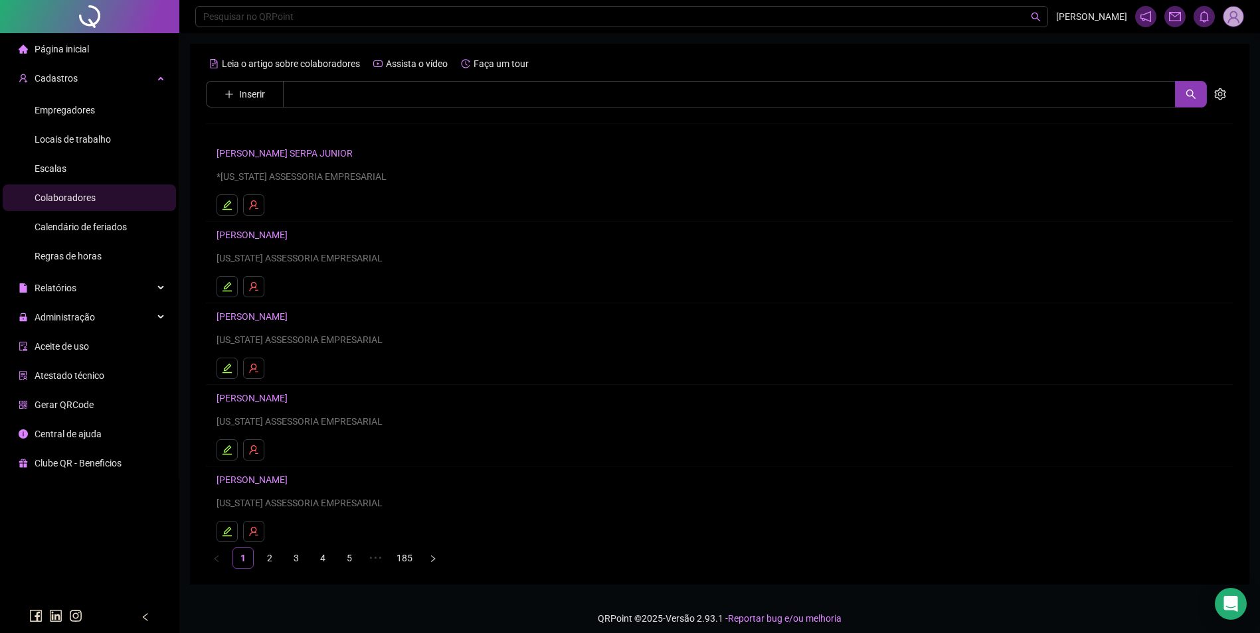
click at [111, 312] on div "Administração" at bounding box center [89, 317] width 173 height 27
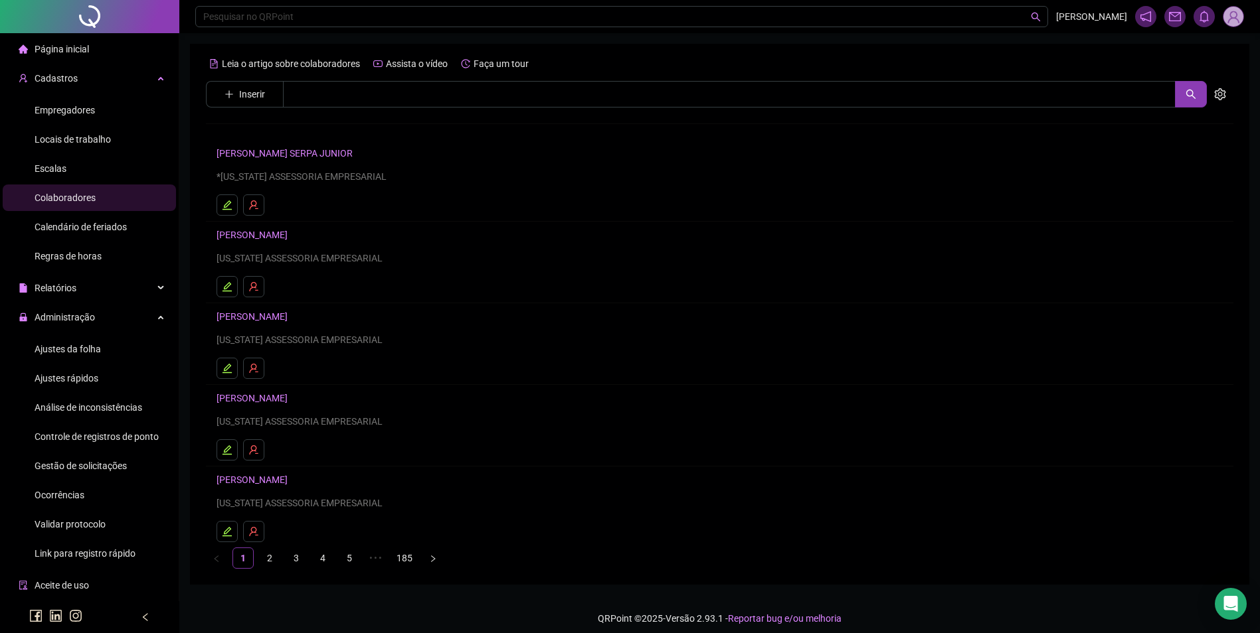
click at [88, 353] on span "Ajustes da folha" at bounding box center [68, 349] width 66 height 11
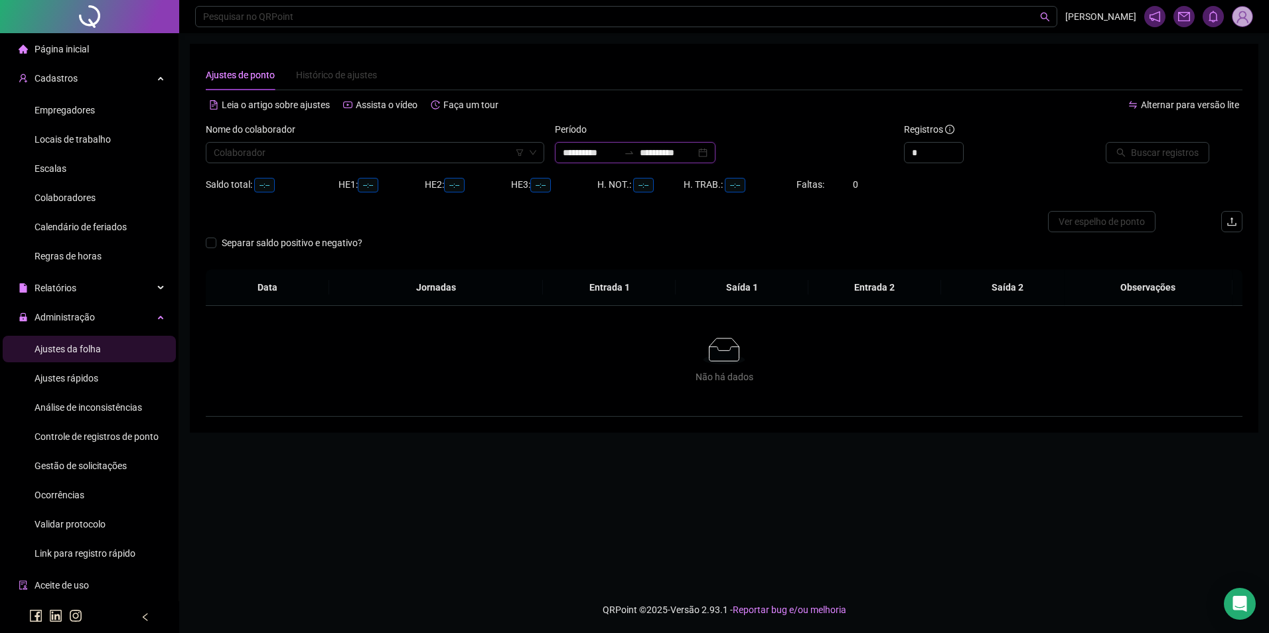
click at [696, 147] on input "**********" at bounding box center [668, 152] width 56 height 15
type input "**********"
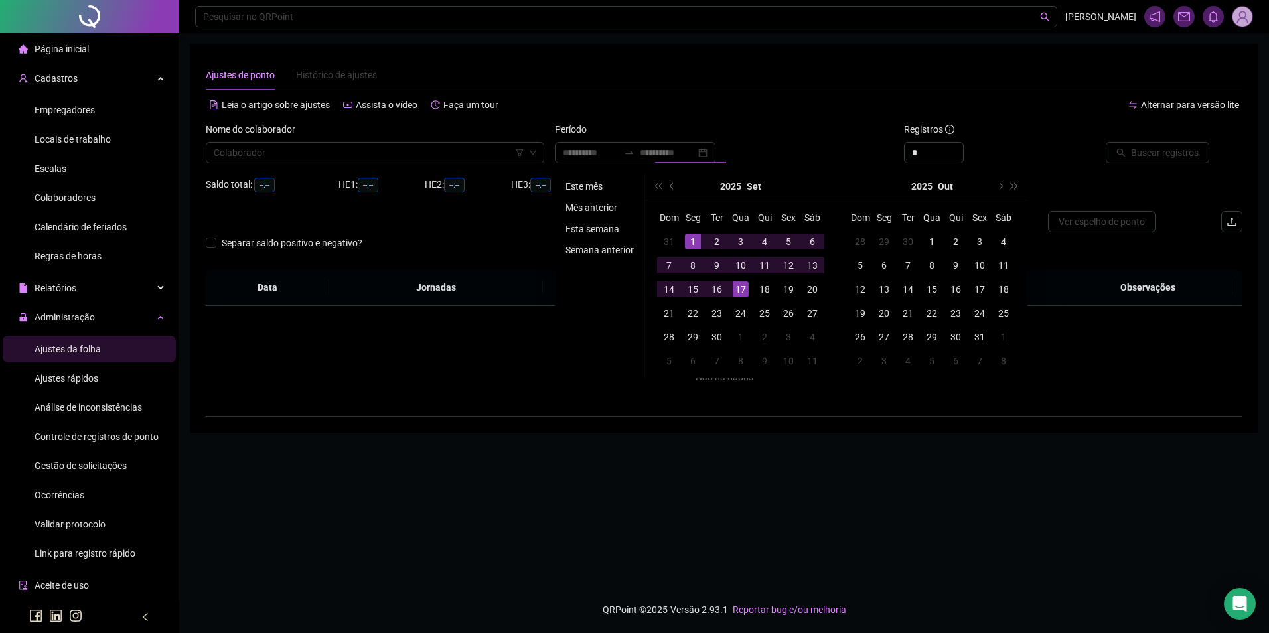
click at [586, 179] on li "Este mês" at bounding box center [599, 187] width 79 height 16
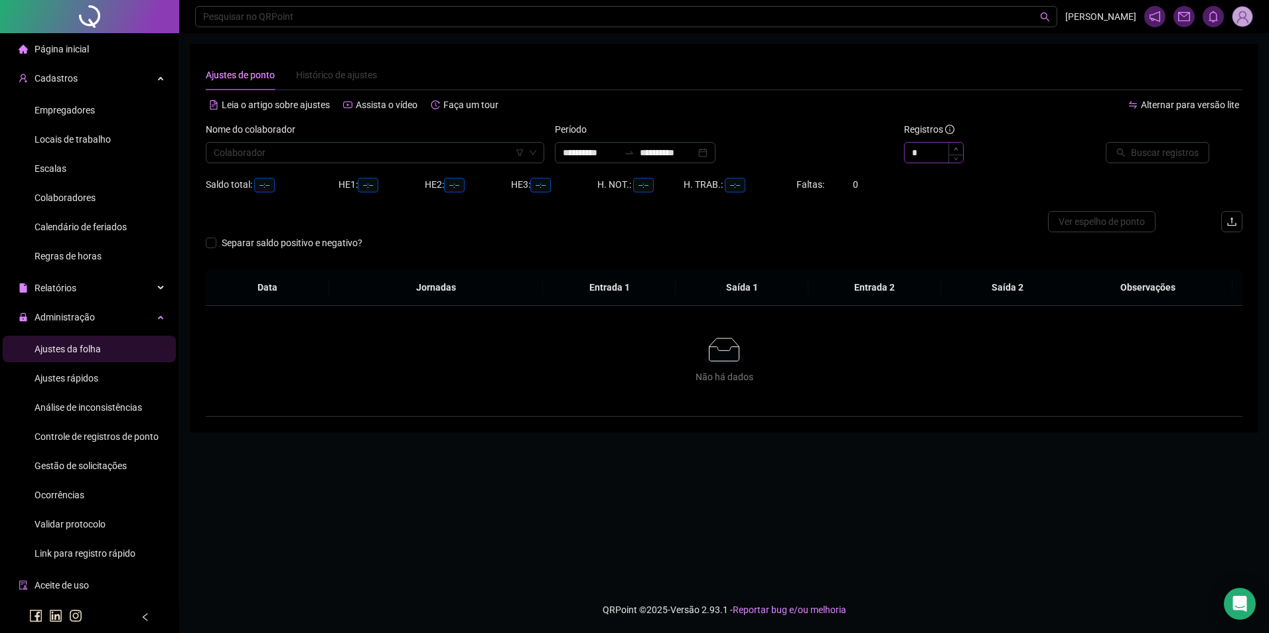
type input "*"
click at [951, 148] on span "Increase Value" at bounding box center [956, 148] width 15 height 10
click at [469, 153] on input "search" at bounding box center [369, 153] width 311 height 20
click at [200, 155] on div "**********" at bounding box center [724, 238] width 1069 height 389
click at [248, 136] on label "Nome do colaborador" at bounding box center [255, 129] width 98 height 15
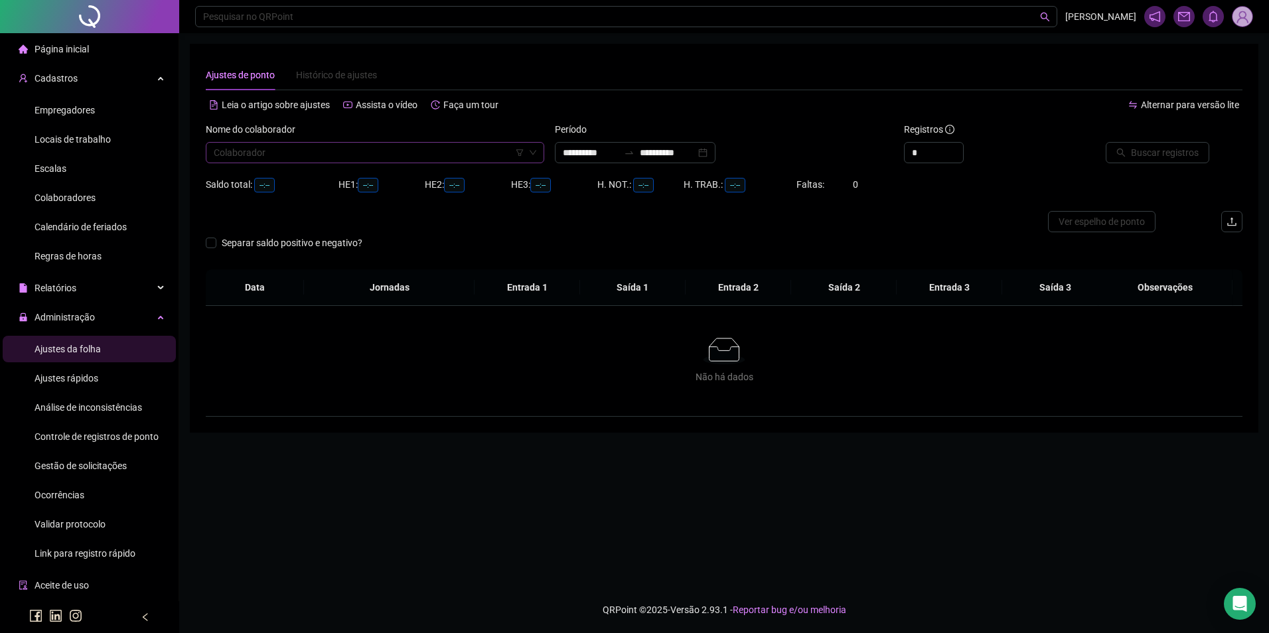
drag, startPoint x: 242, startPoint y: 142, endPoint x: 234, endPoint y: 148, distance: 10.0
click at [241, 144] on div "Colaborador" at bounding box center [375, 152] width 339 height 21
type input "**********"
click at [332, 175] on div "VICTOR MIKAEL SILVA DE SOUSA" at bounding box center [374, 179] width 317 height 15
click at [1152, 156] on span "Buscar registros" at bounding box center [1165, 152] width 68 height 15
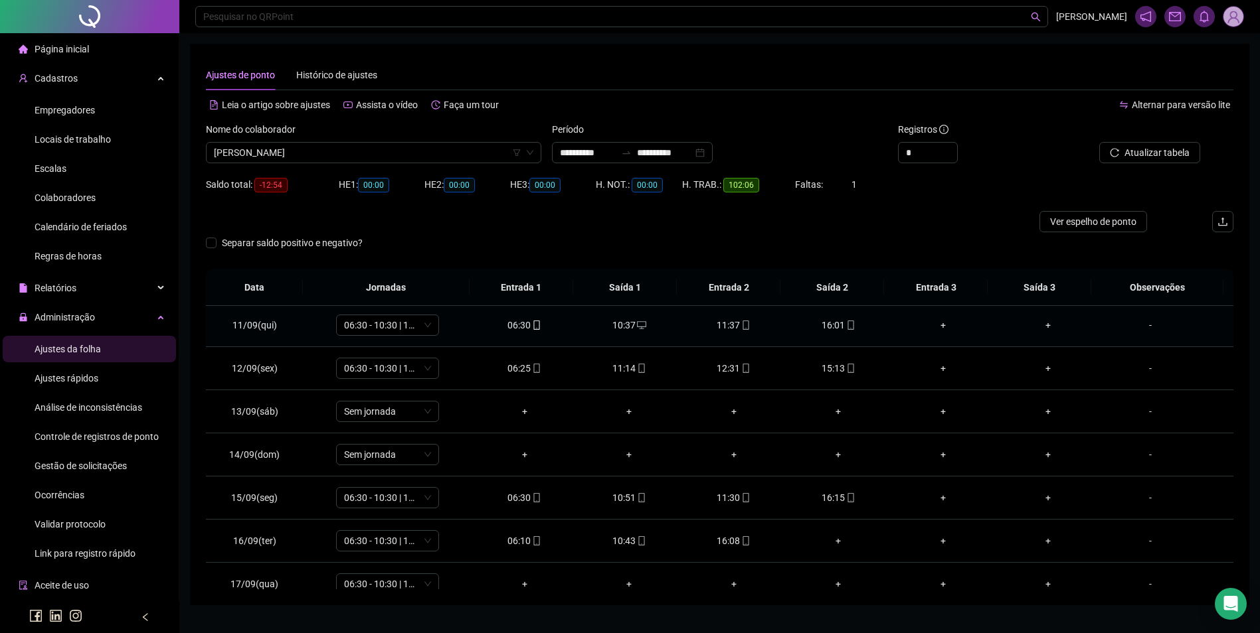
scroll to position [450, 0]
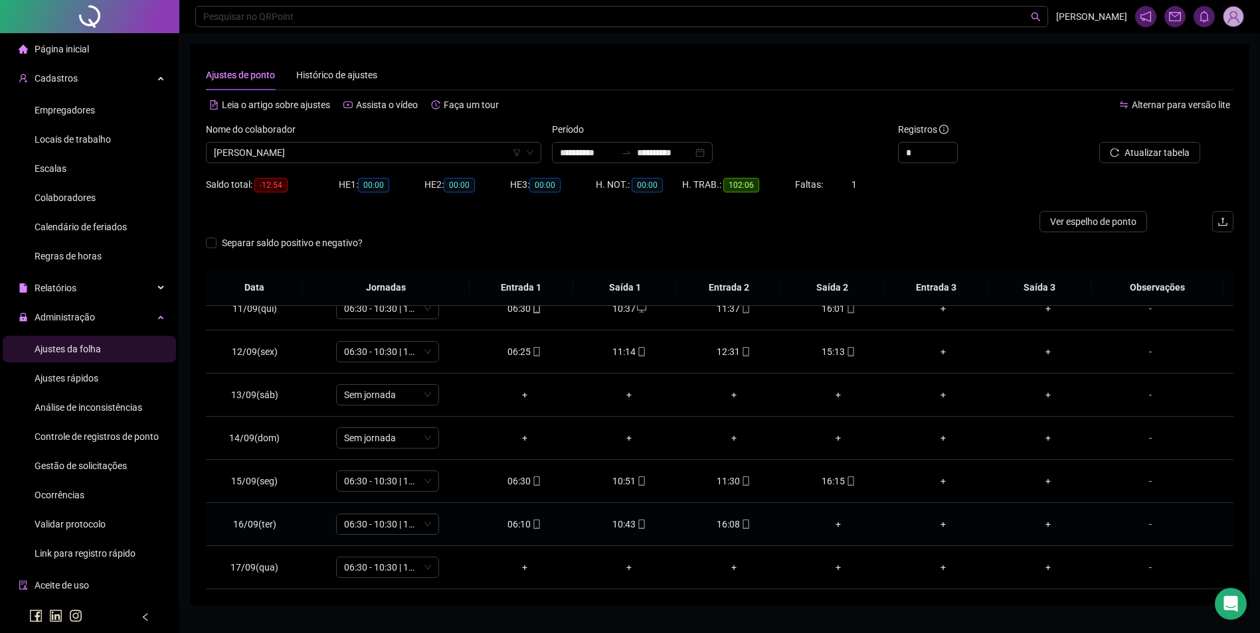
click at [732, 526] on div "16:08" at bounding box center [734, 524] width 84 height 15
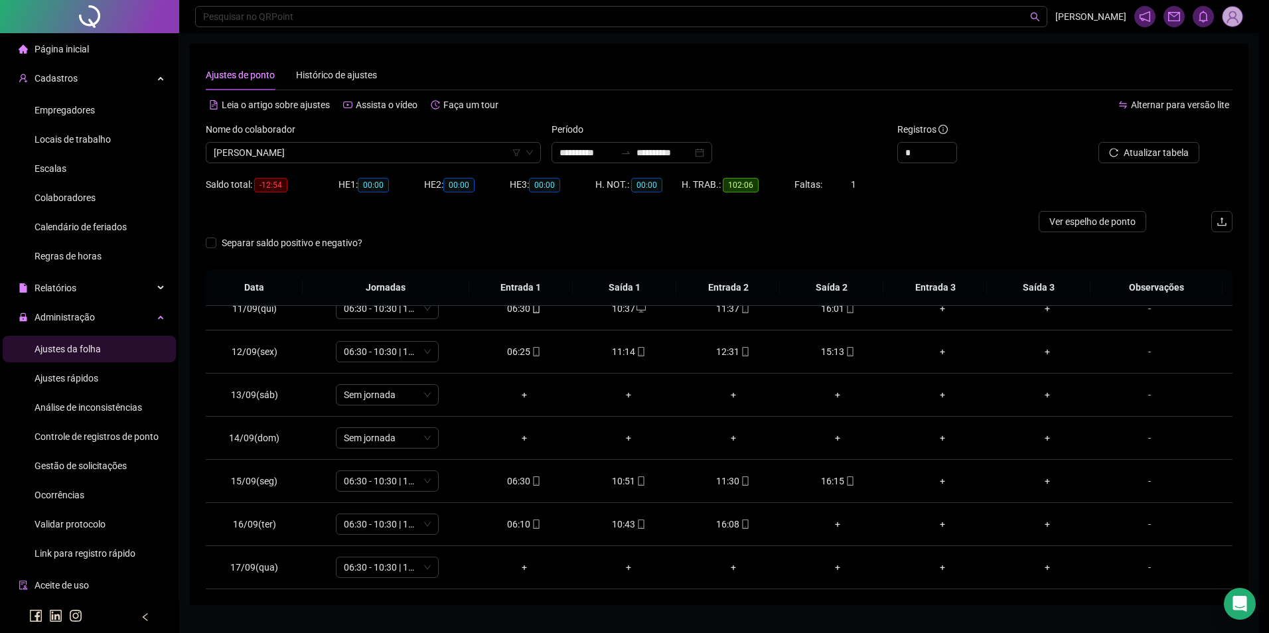
type input "**********"
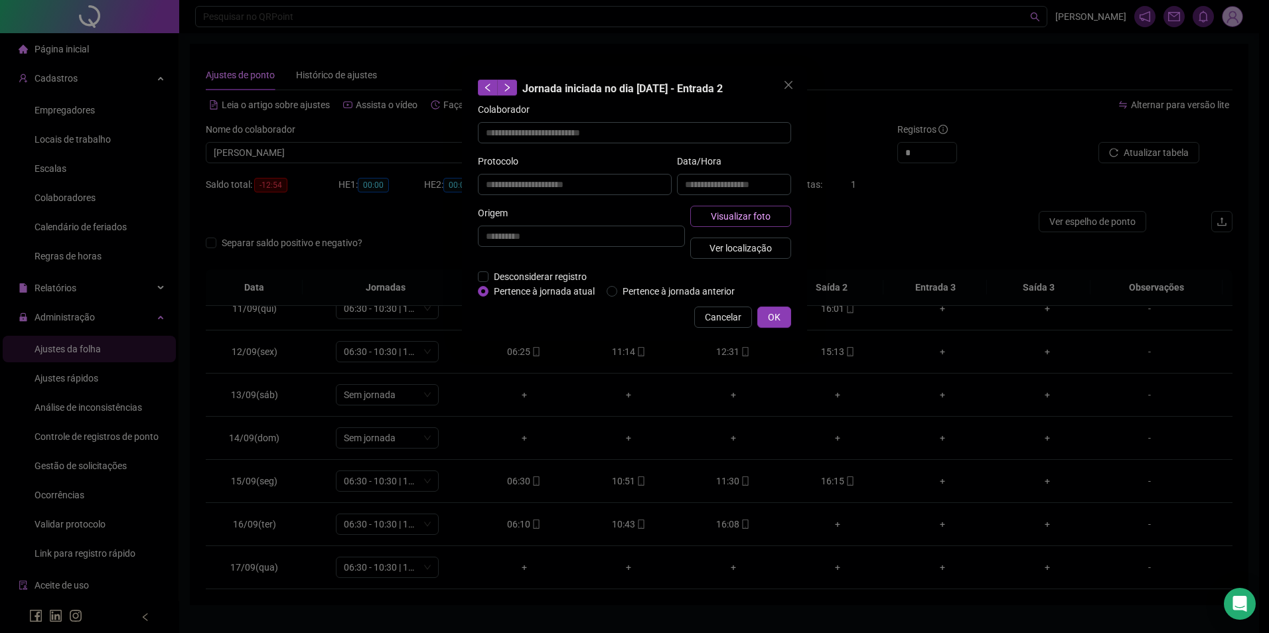
click at [756, 218] on span "Visualizar foto" at bounding box center [741, 216] width 60 height 15
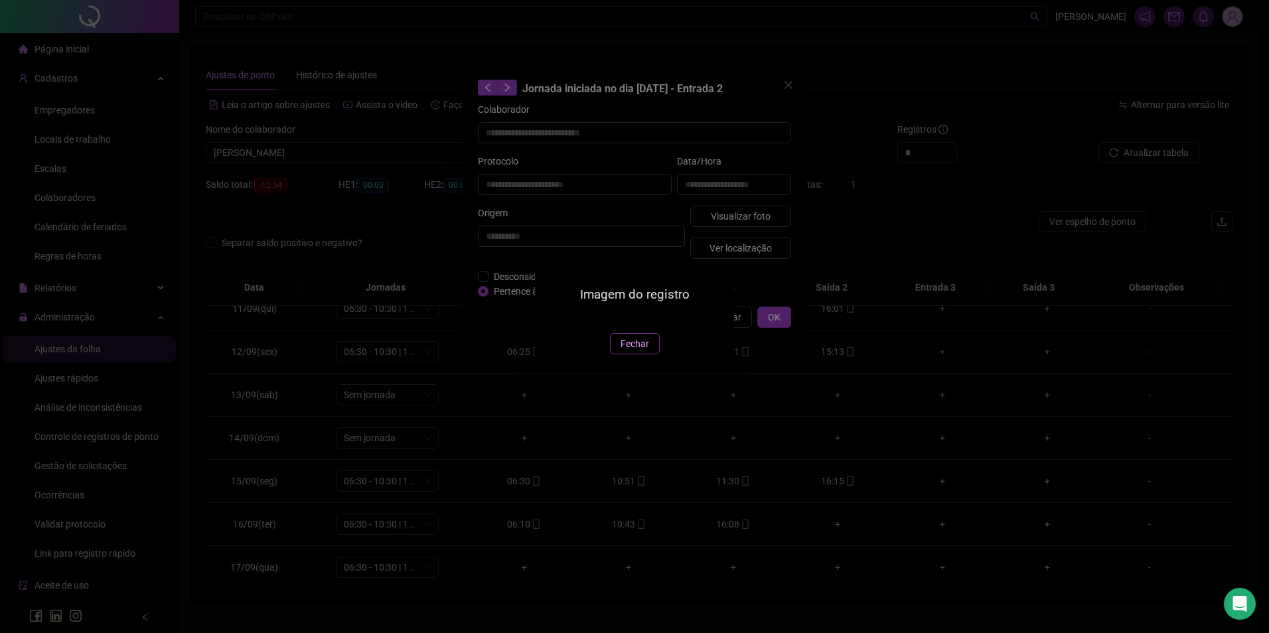
click at [636, 351] on span "Fechar" at bounding box center [635, 344] width 29 height 15
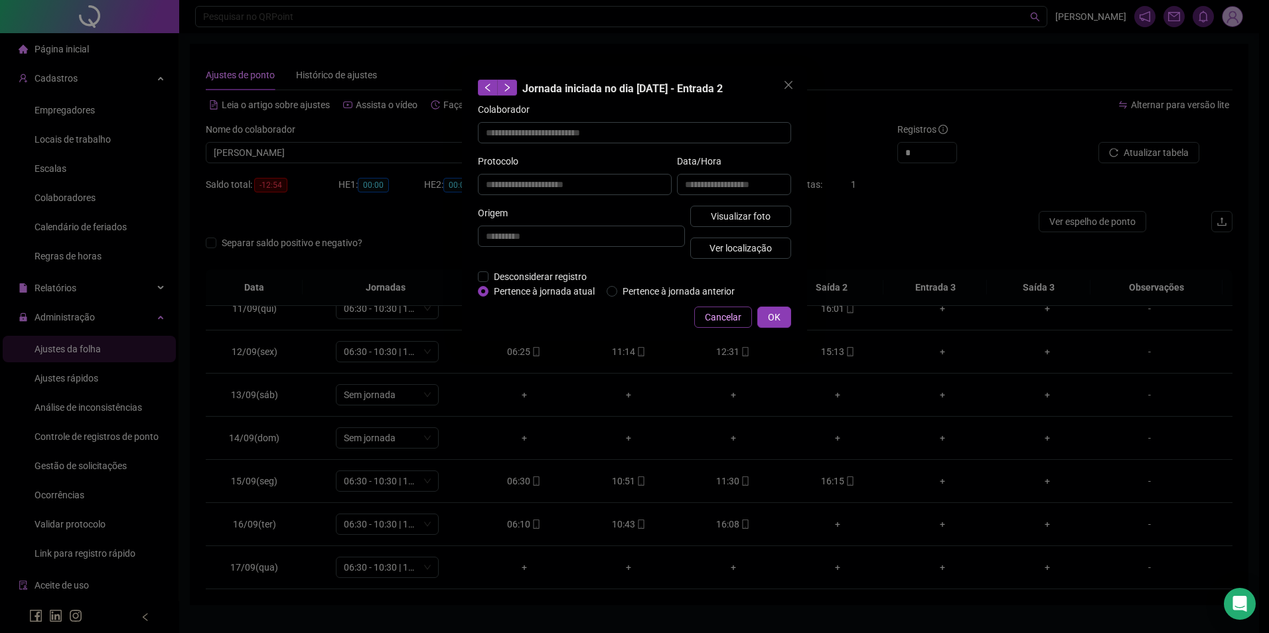
click at [708, 315] on span "Cancelar" at bounding box center [723, 317] width 37 height 15
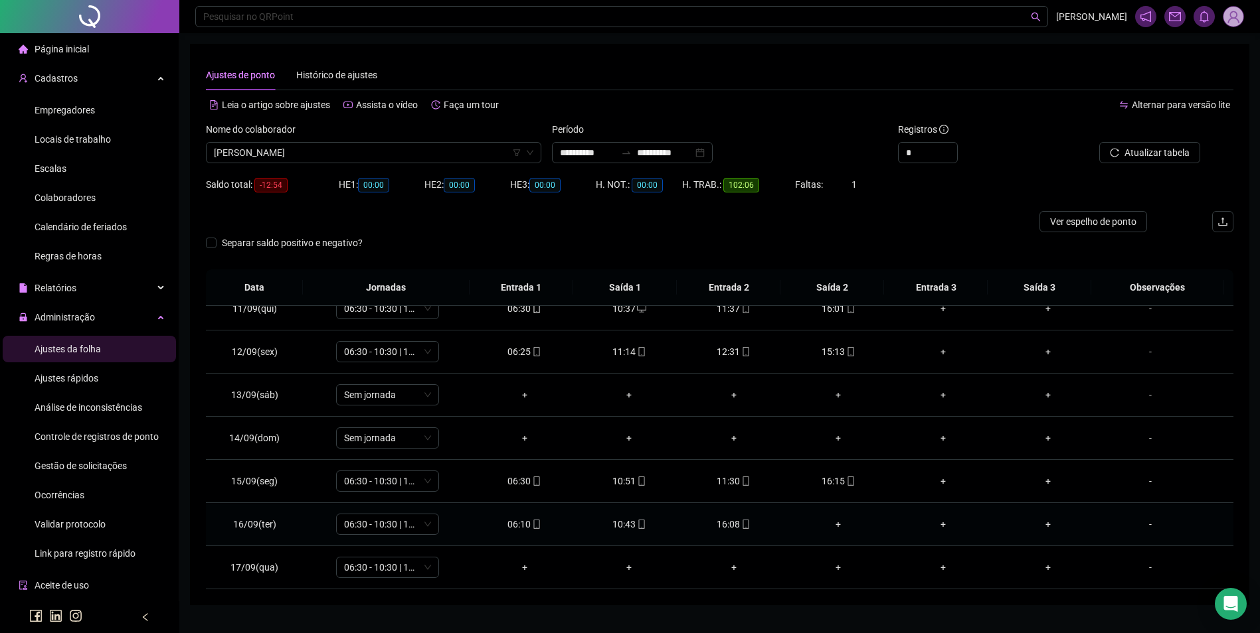
click at [624, 525] on div "10:43" at bounding box center [629, 524] width 84 height 15
type input "**********"
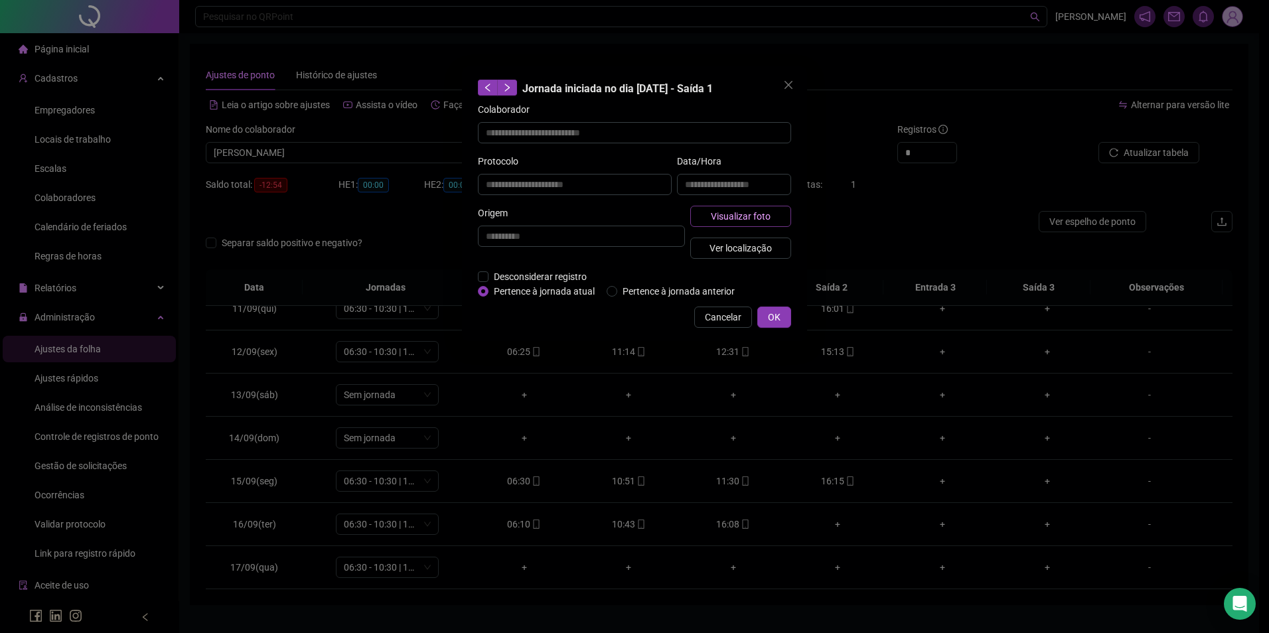
click at [737, 218] on span "Visualizar foto" at bounding box center [741, 216] width 60 height 15
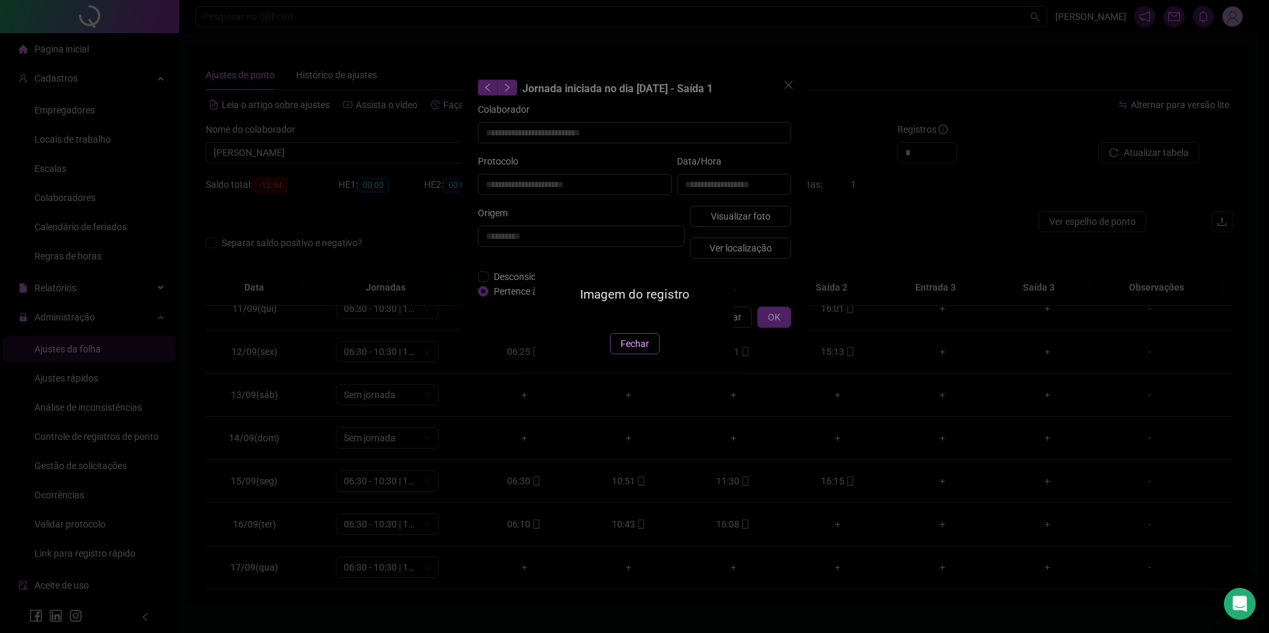
click at [634, 355] on button "Fechar" at bounding box center [635, 343] width 50 height 21
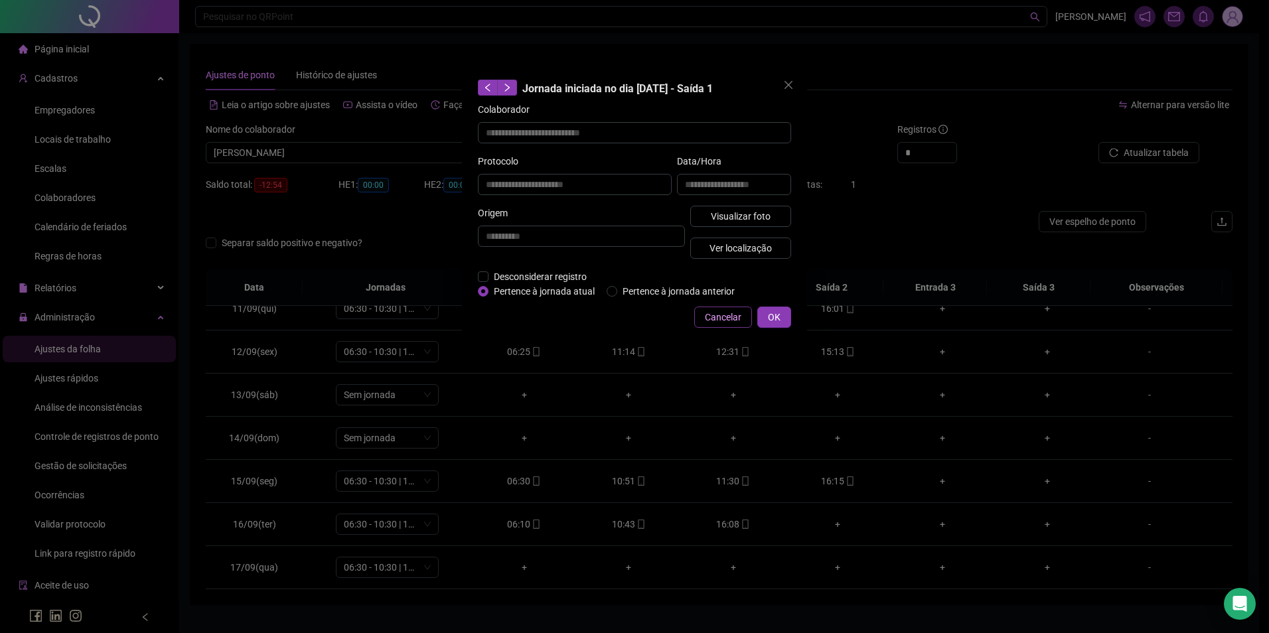
click at [727, 315] on span "Cancelar" at bounding box center [723, 317] width 37 height 15
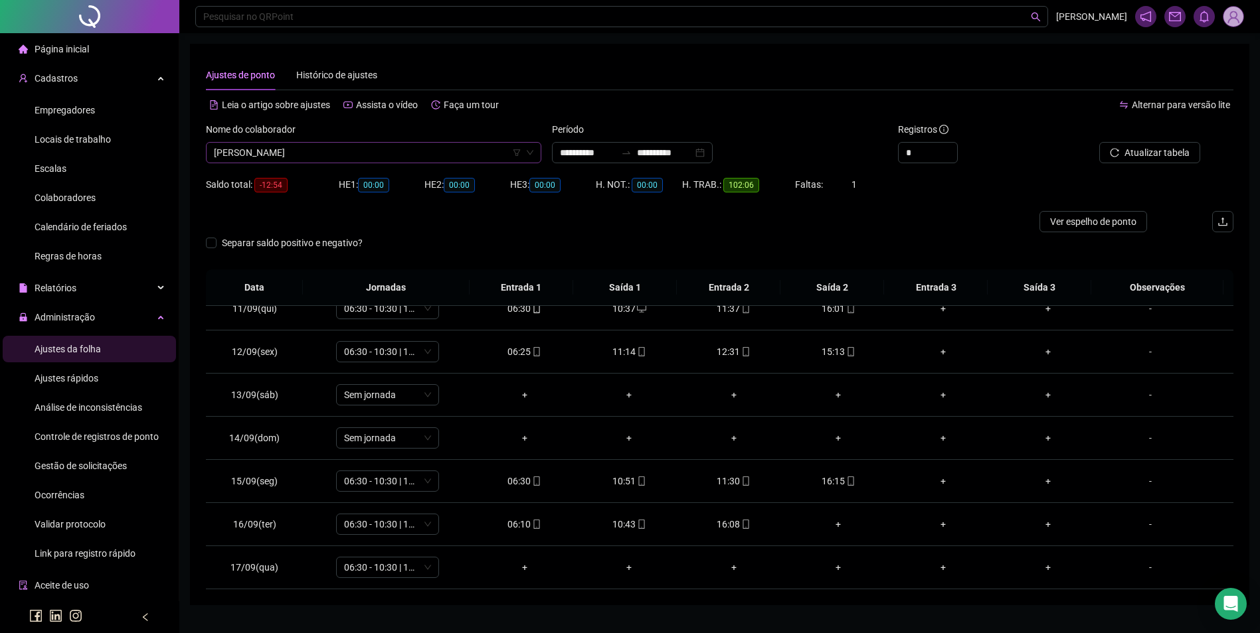
click at [394, 156] on span "VICTOR MIKAEL SILVA DE SOUSA" at bounding box center [373, 153] width 319 height 20
click at [74, 201] on span "Colaboradores" at bounding box center [65, 198] width 61 height 11
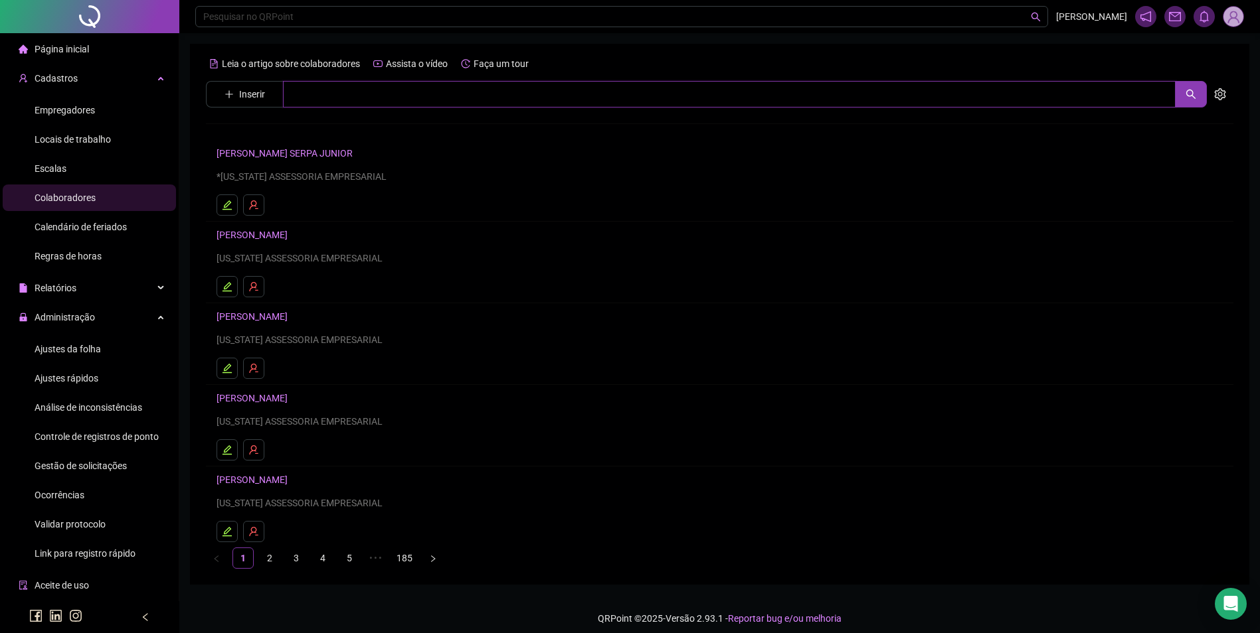
click at [391, 88] on input "text" at bounding box center [729, 94] width 892 height 27
type input "*******"
click at [301, 163] on link "LIDIANE DA SILVA SOUZA" at bounding box center [265, 162] width 71 height 11
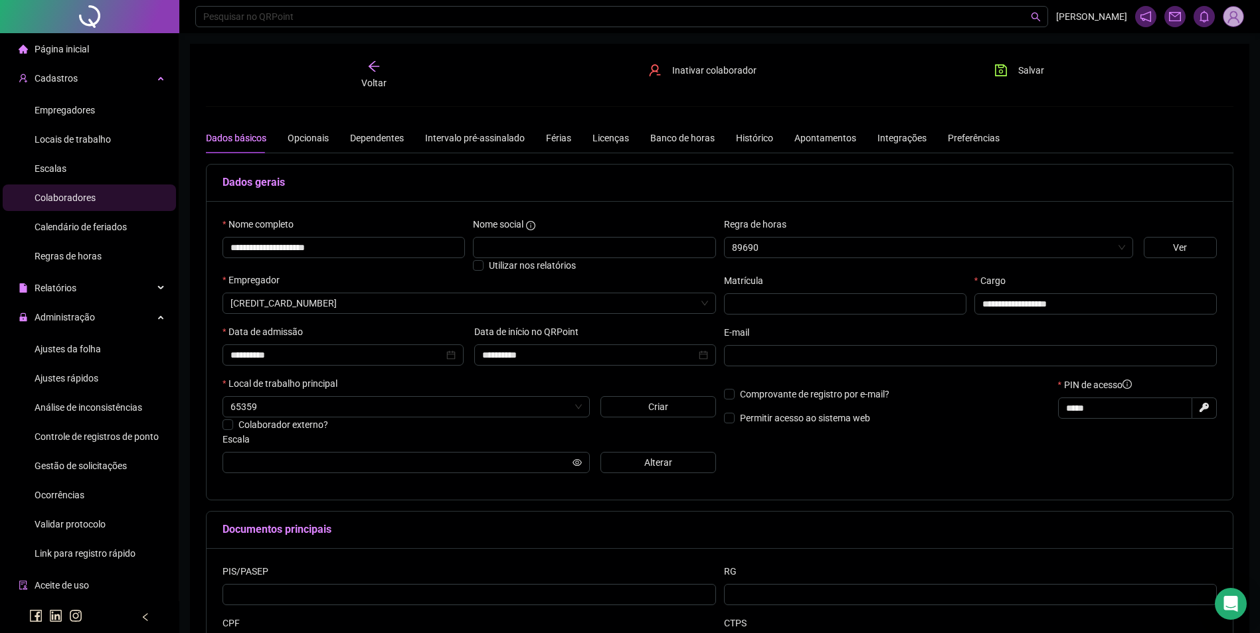
type input "**********"
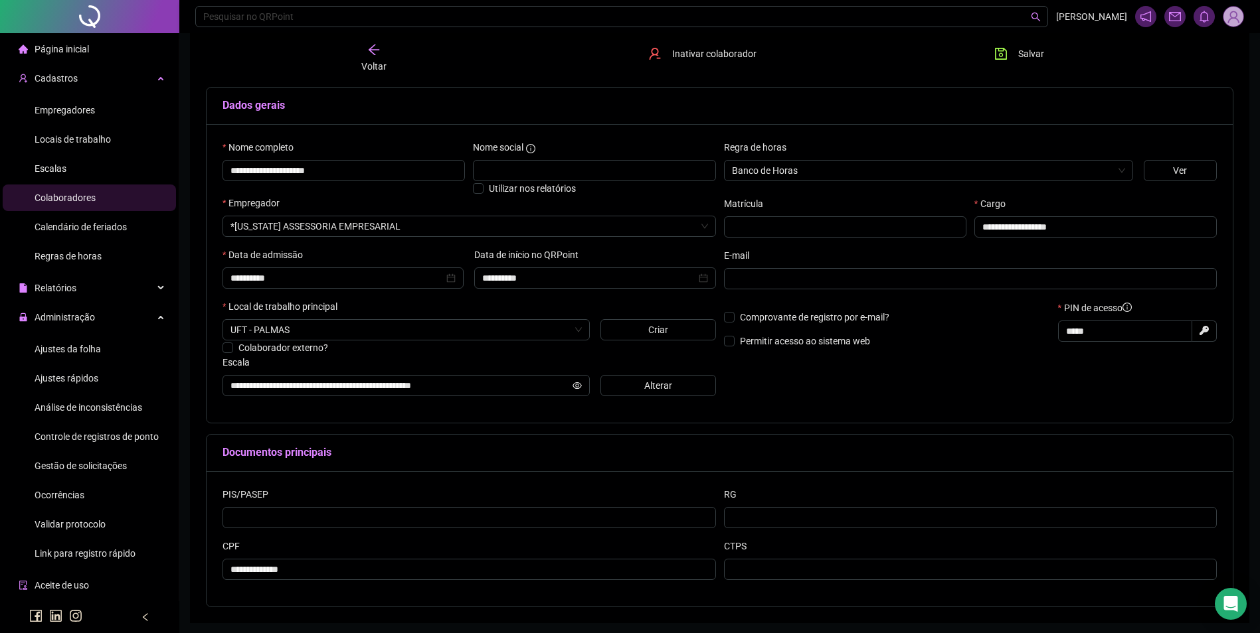
scroll to position [124, 0]
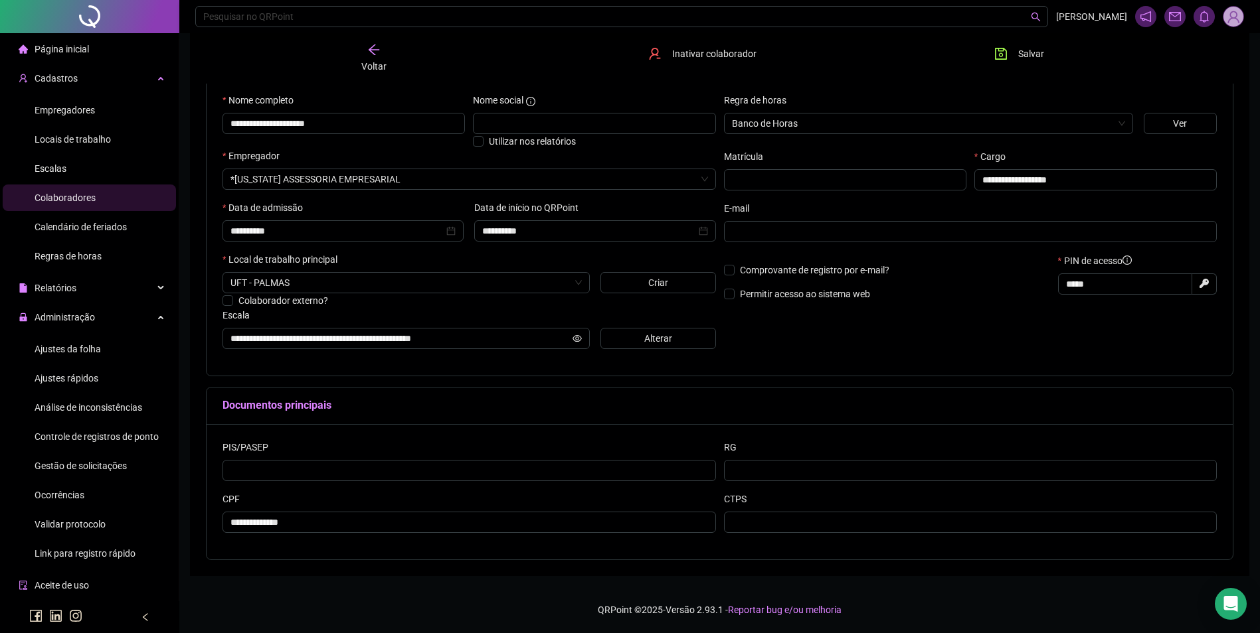
click at [388, 52] on div "Voltar" at bounding box center [373, 58] width 163 height 31
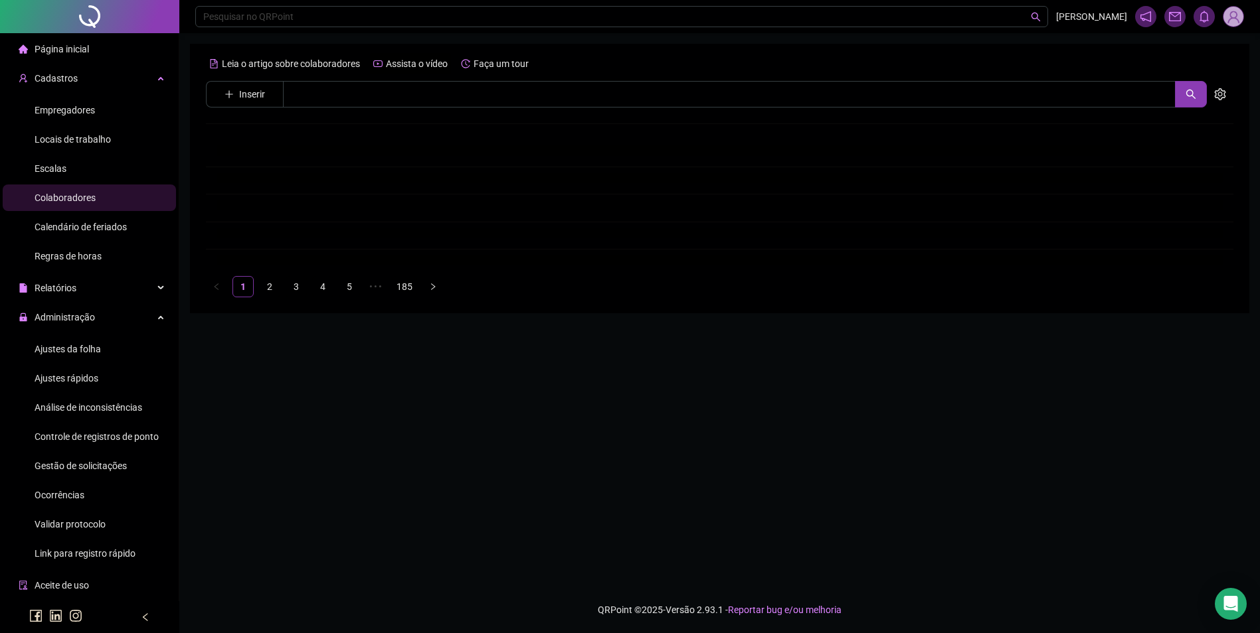
scroll to position [0, 0]
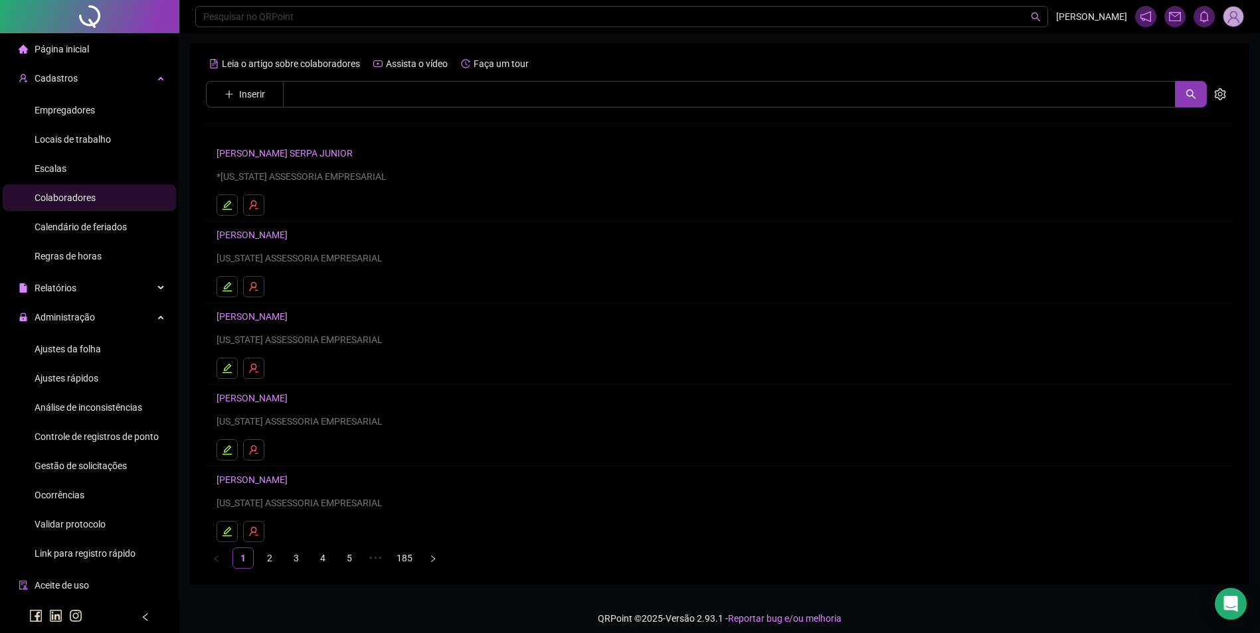
click at [90, 346] on span "Ajustes da folha" at bounding box center [68, 349] width 66 height 11
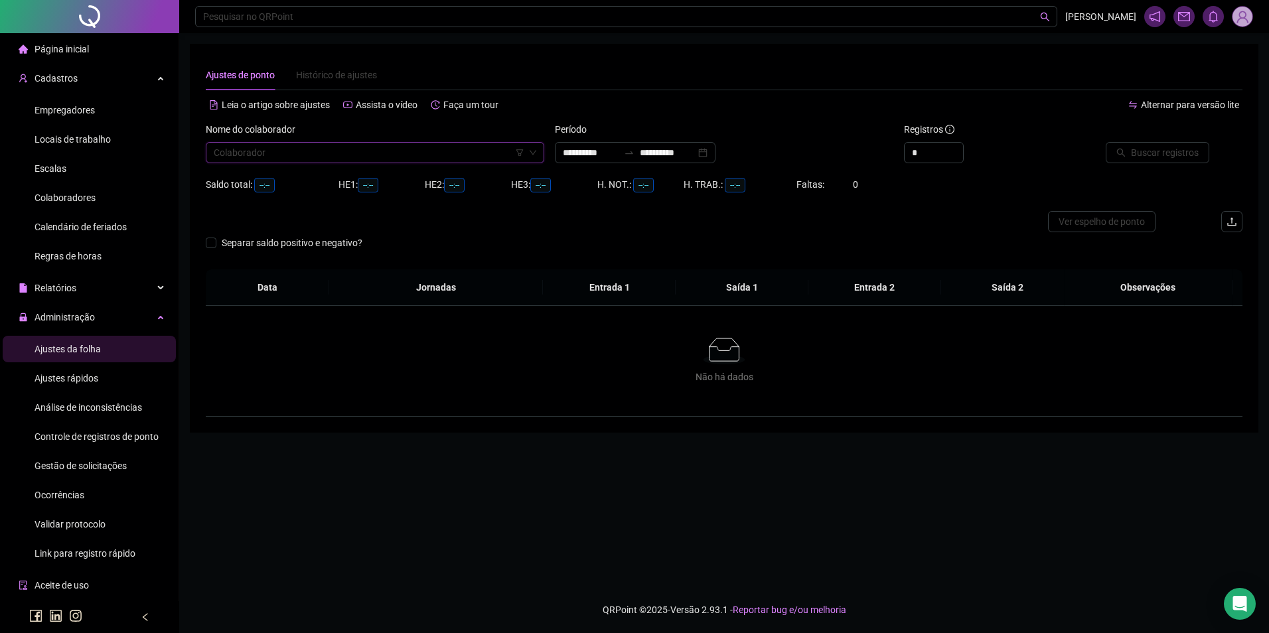
click at [369, 156] on input "search" at bounding box center [369, 153] width 311 height 20
click at [694, 146] on input "**********" at bounding box center [668, 152] width 56 height 15
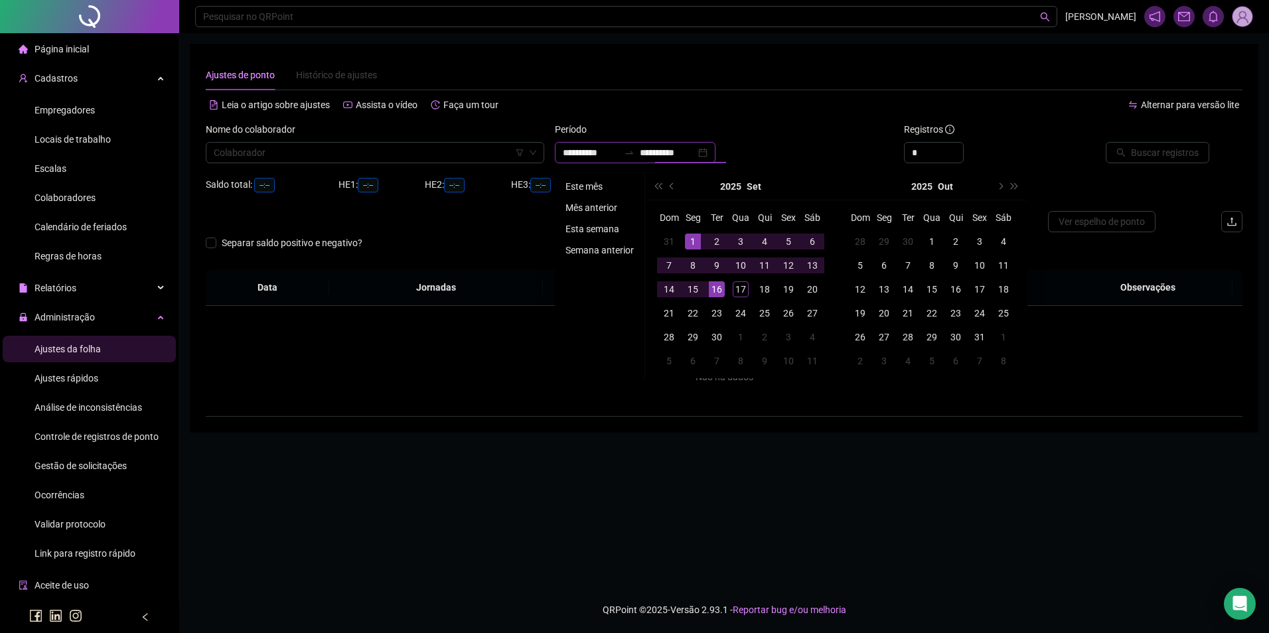
type input "**********"
click at [587, 185] on li "Este mês" at bounding box center [599, 187] width 79 height 16
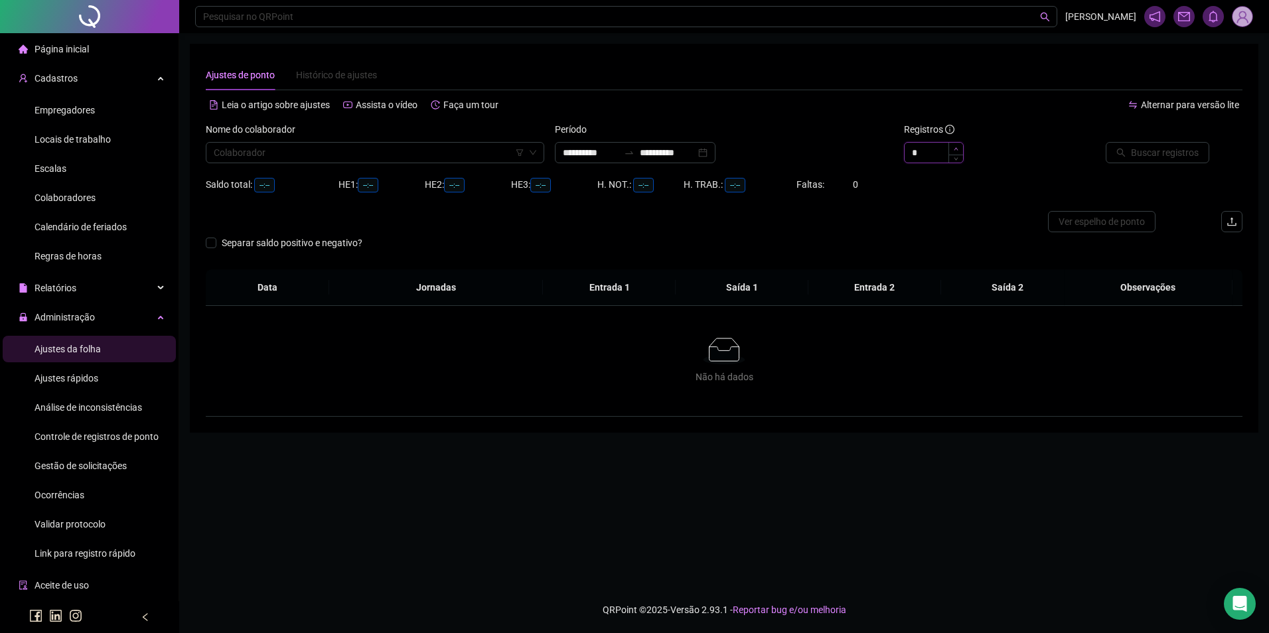
type input "*"
click at [955, 147] on icon "up" at bounding box center [956, 149] width 5 height 5
click at [471, 145] on input "search" at bounding box center [369, 153] width 311 height 20
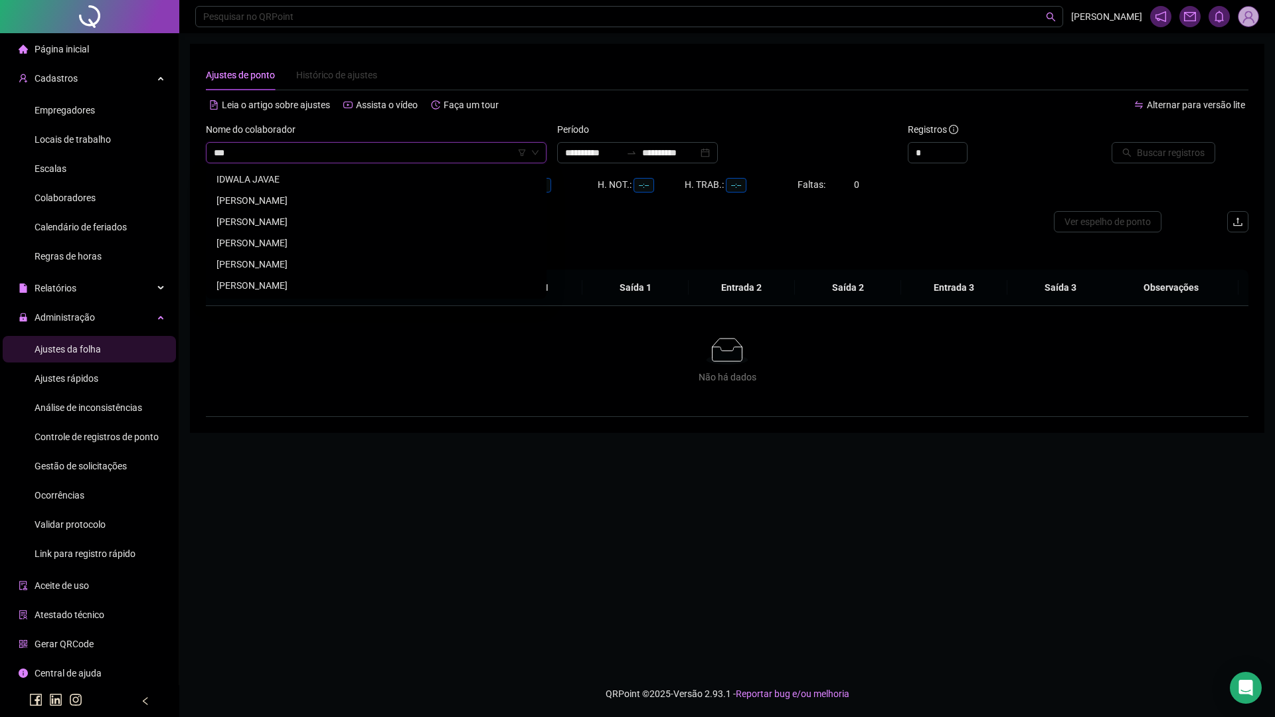
type input "***"
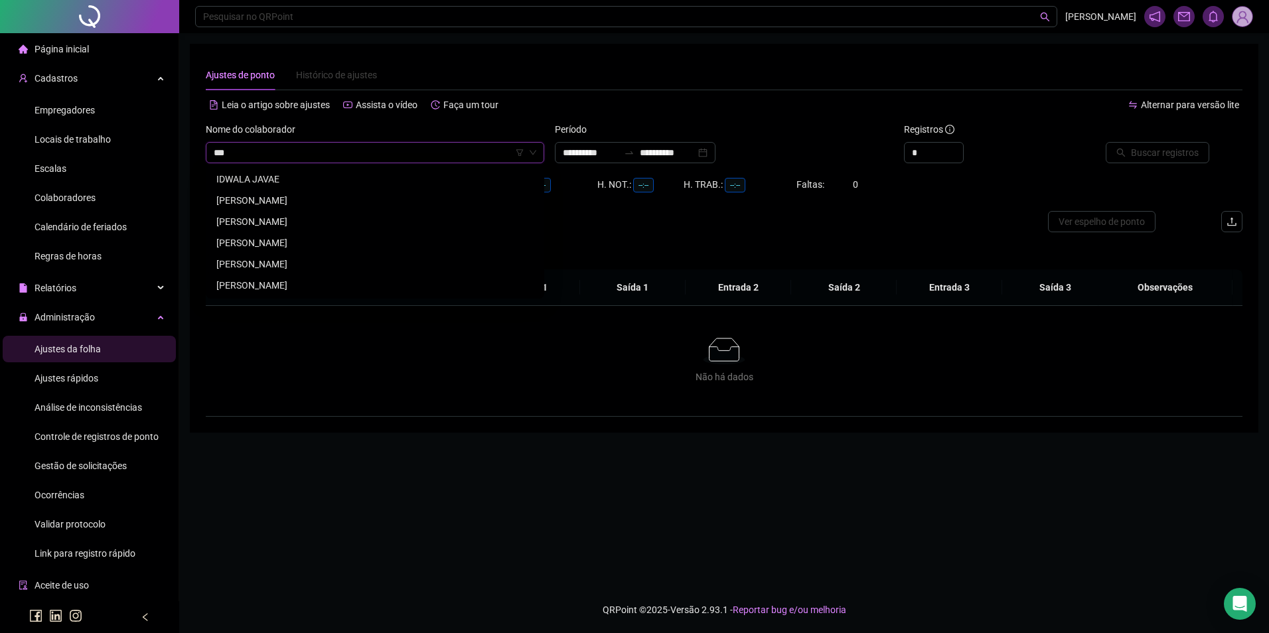
click at [303, 262] on div "WALLYSSON SOARES DA MOTA" at bounding box center [374, 264] width 317 height 15
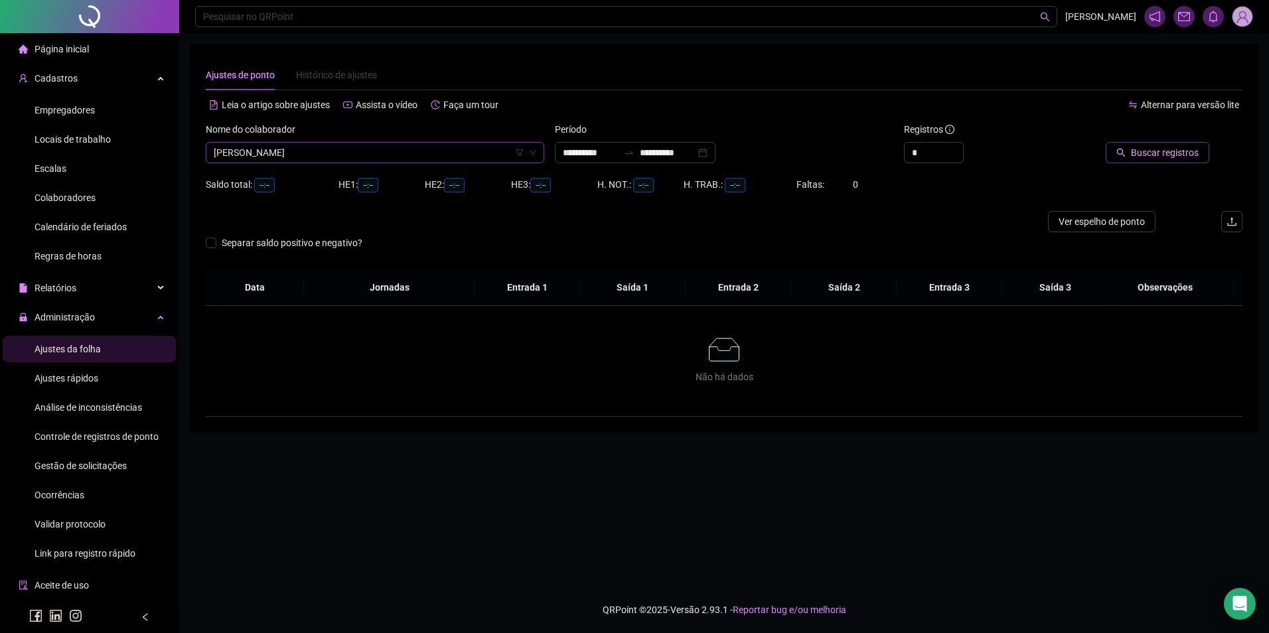
click at [1145, 148] on span "Buscar registros" at bounding box center [1165, 152] width 68 height 15
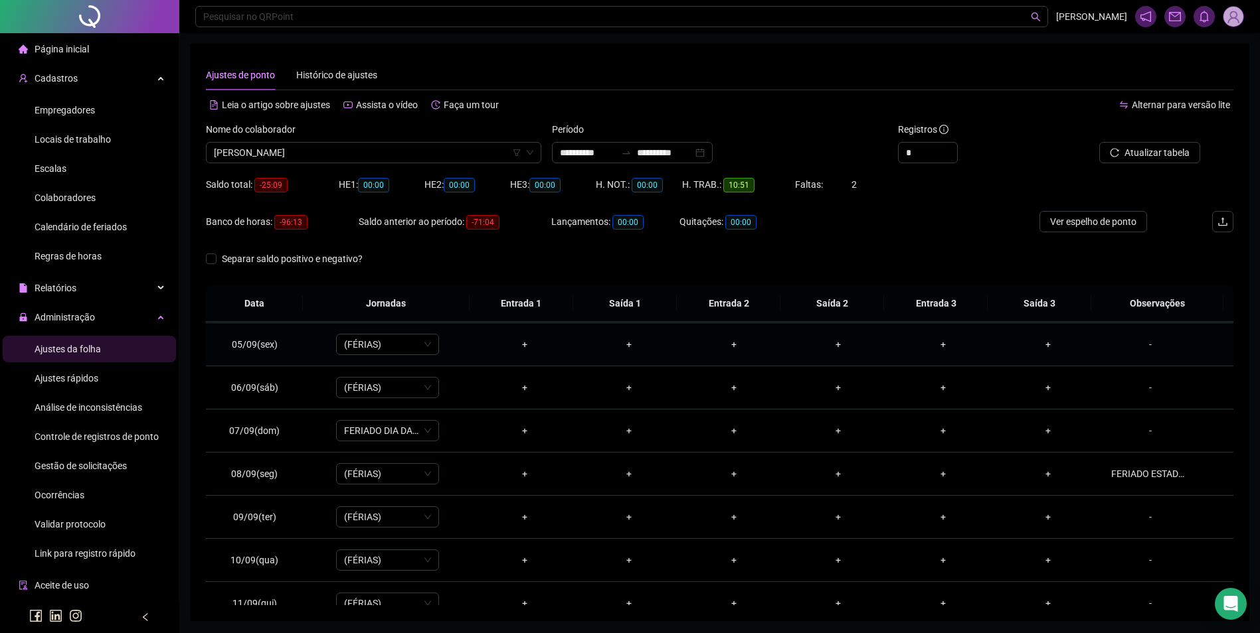
scroll to position [199, 0]
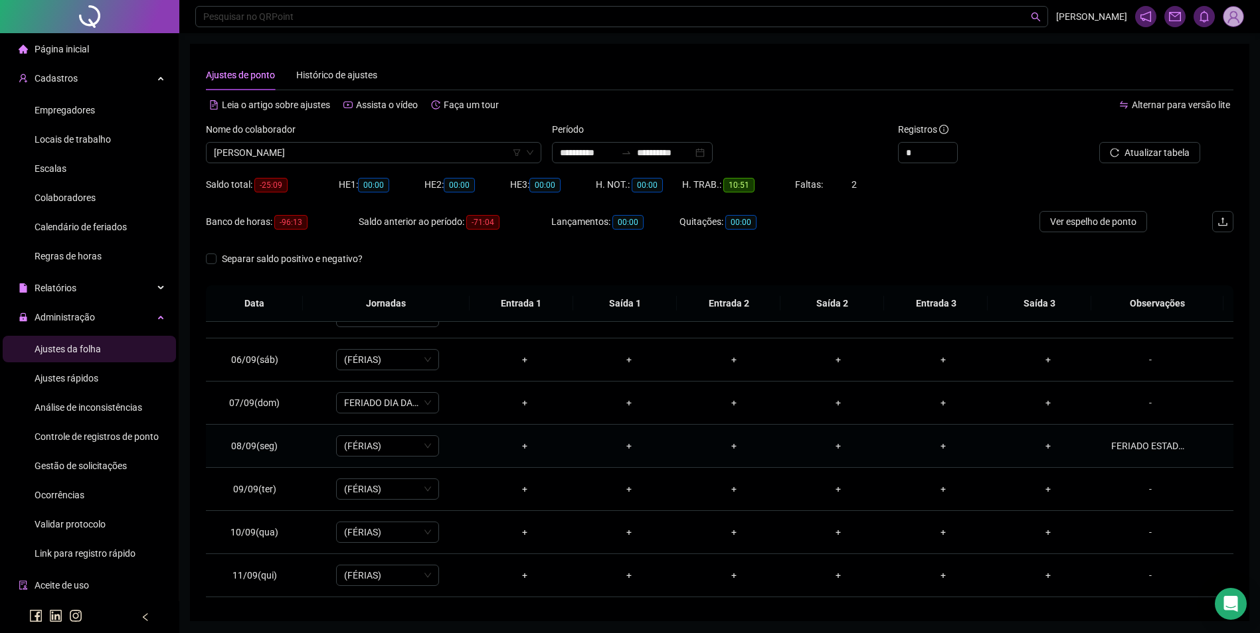
click at [1144, 442] on div "FERIADO ESTADUAL" at bounding box center [1150, 446] width 78 height 15
type textarea "**********"
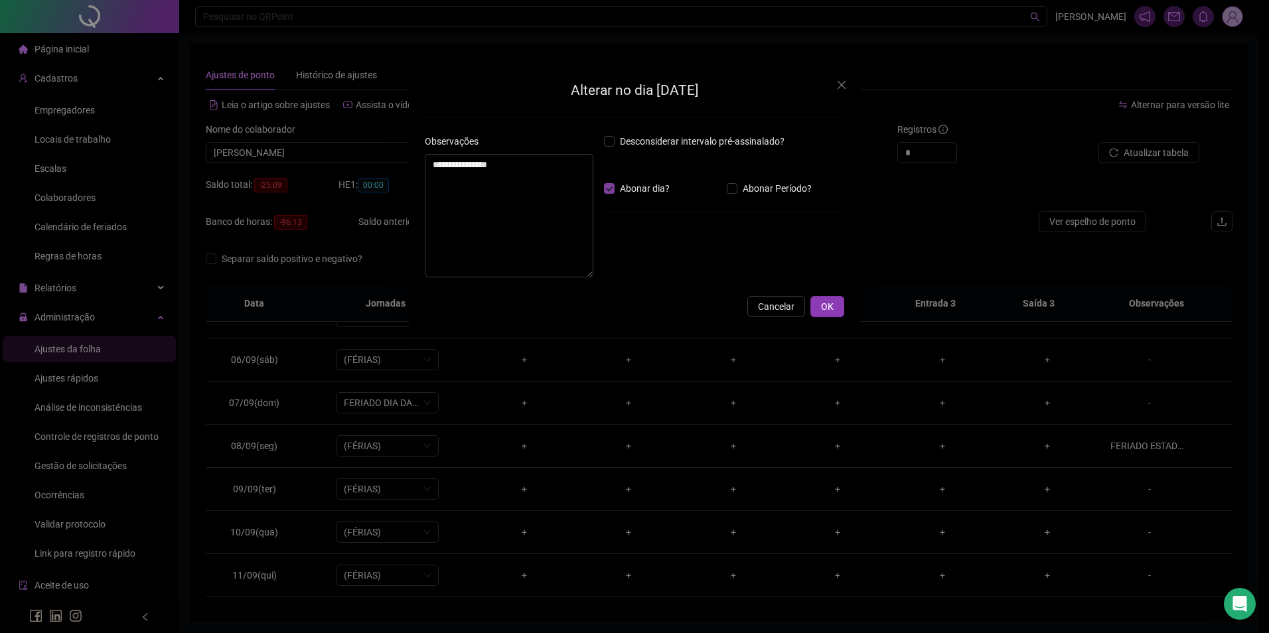
click at [615, 189] on span "Abonar dia?" at bounding box center [645, 188] width 60 height 15
drag, startPoint x: 539, startPoint y: 180, endPoint x: 432, endPoint y: 177, distance: 107.6
click at [432, 177] on textarea "**********" at bounding box center [509, 215] width 169 height 123
click at [542, 181] on textarea "**********" at bounding box center [509, 215] width 169 height 123
drag, startPoint x: 544, startPoint y: 179, endPoint x: 412, endPoint y: 172, distance: 133.0
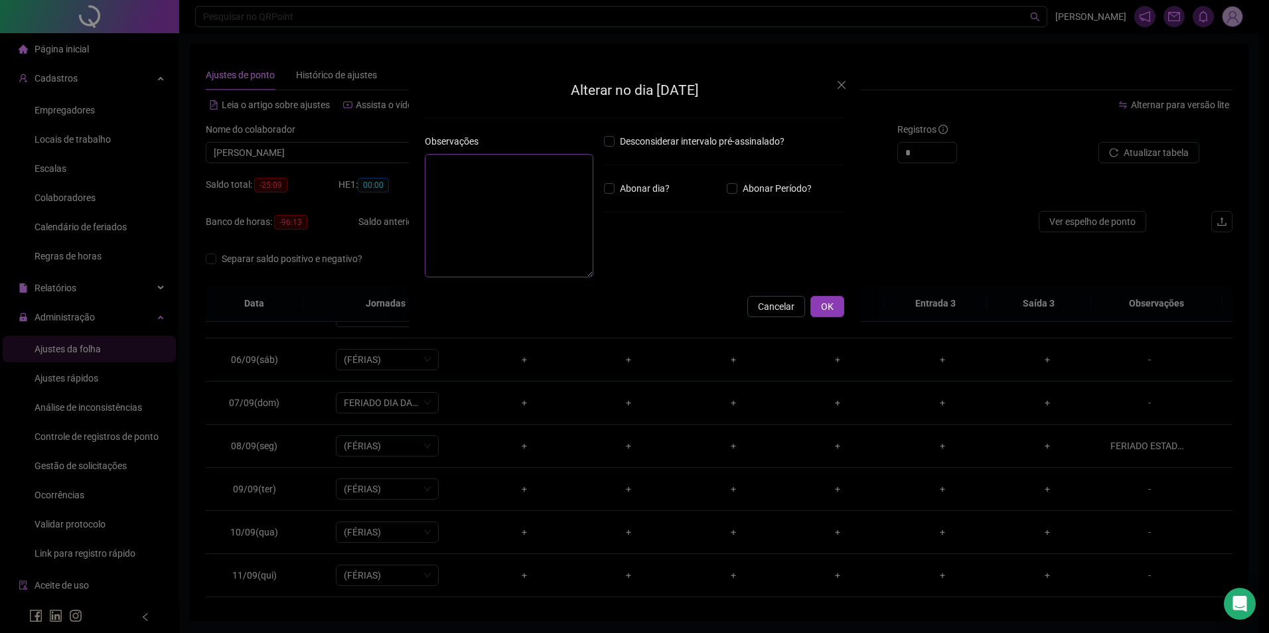
click at [415, 173] on div "**********" at bounding box center [634, 198] width 451 height 264
click at [819, 304] on button "OK" at bounding box center [828, 306] width 34 height 21
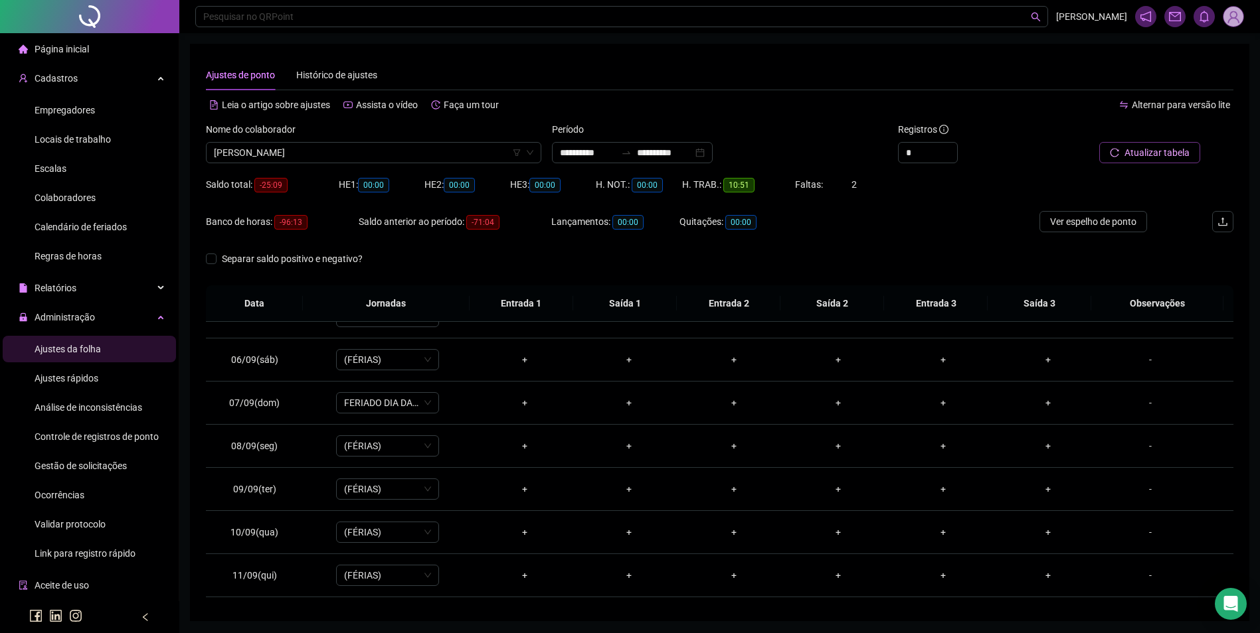
click at [1157, 149] on span "Atualizar tabela" at bounding box center [1156, 152] width 65 height 15
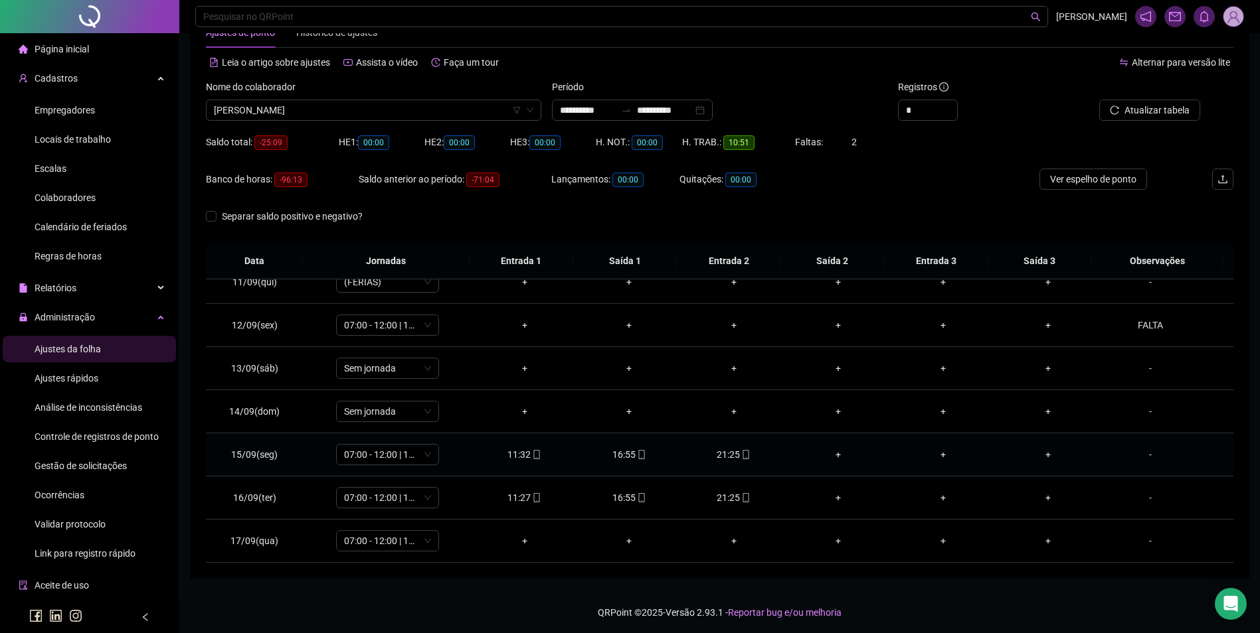
scroll to position [45, 0]
click at [629, 491] on div "16:55" at bounding box center [629, 495] width 84 height 15
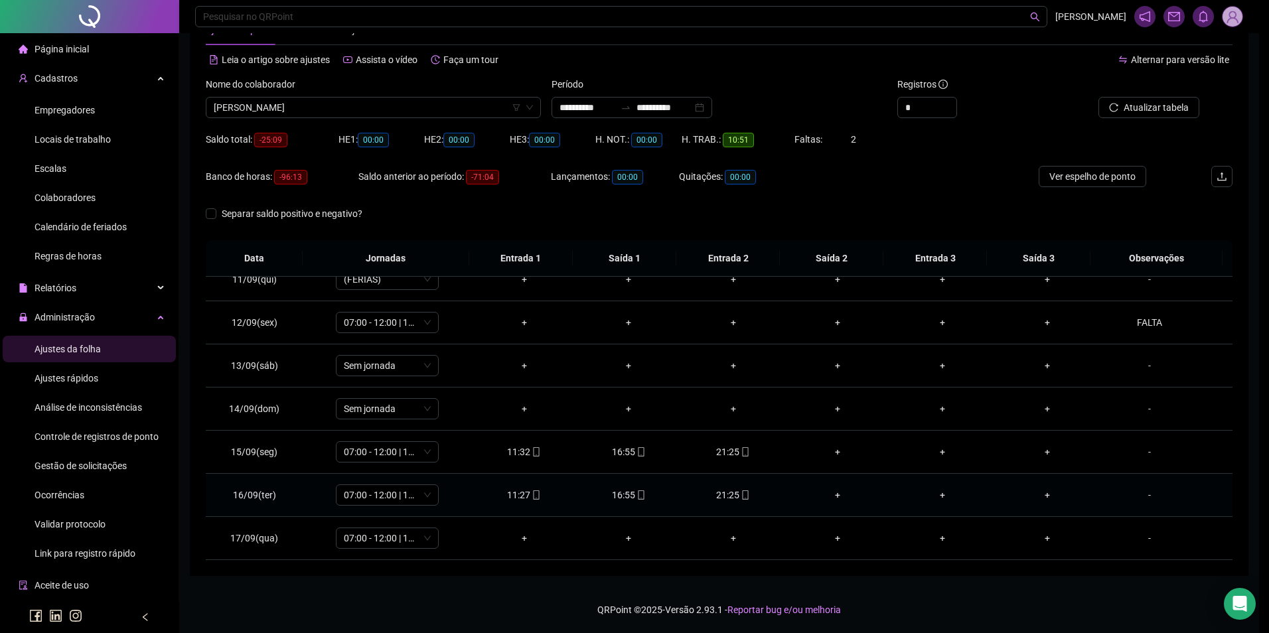
type input "**********"
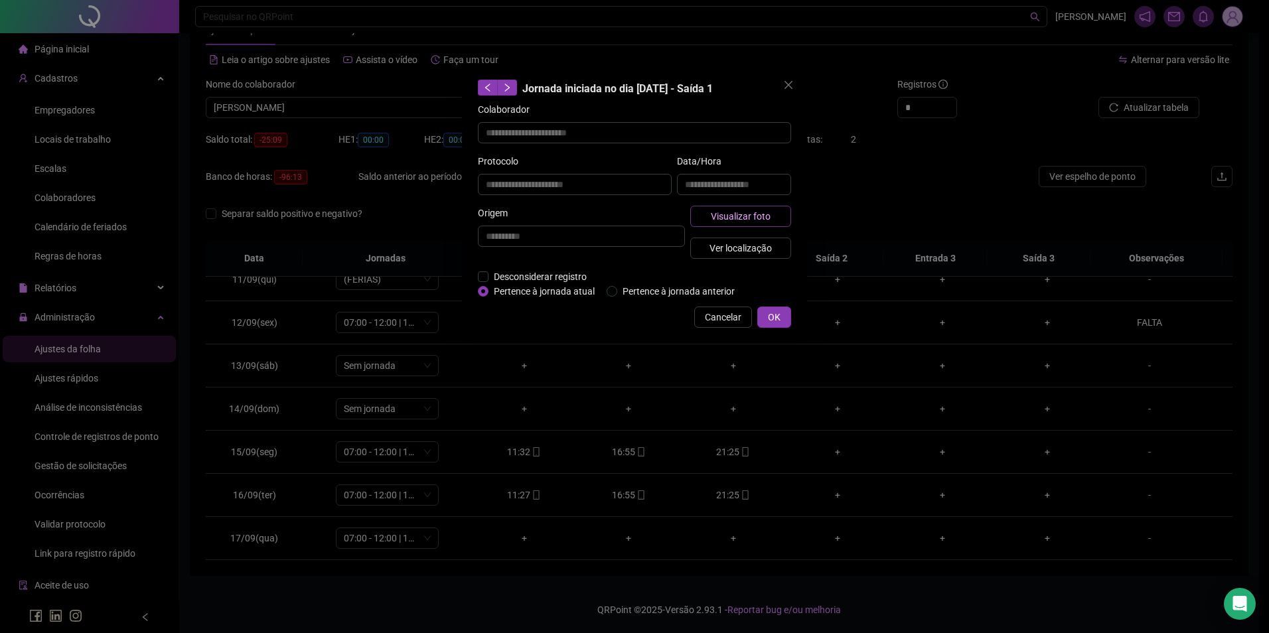
click at [726, 219] on span "Visualizar foto" at bounding box center [741, 216] width 60 height 15
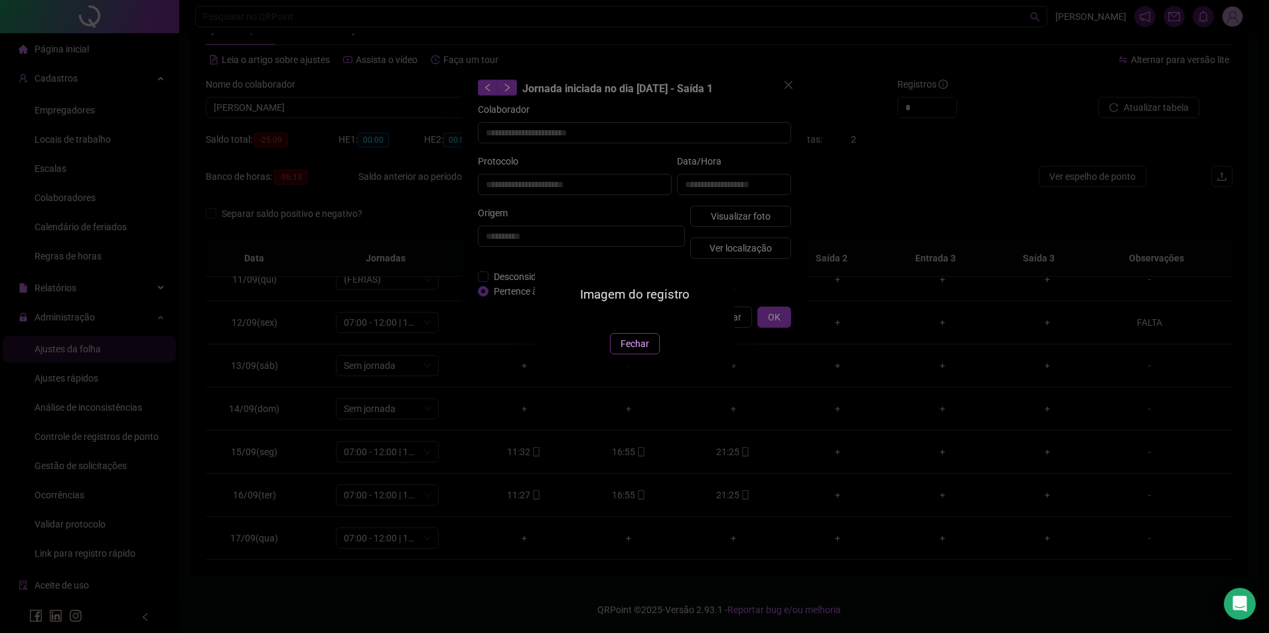
click at [637, 351] on span "Fechar" at bounding box center [635, 344] width 29 height 15
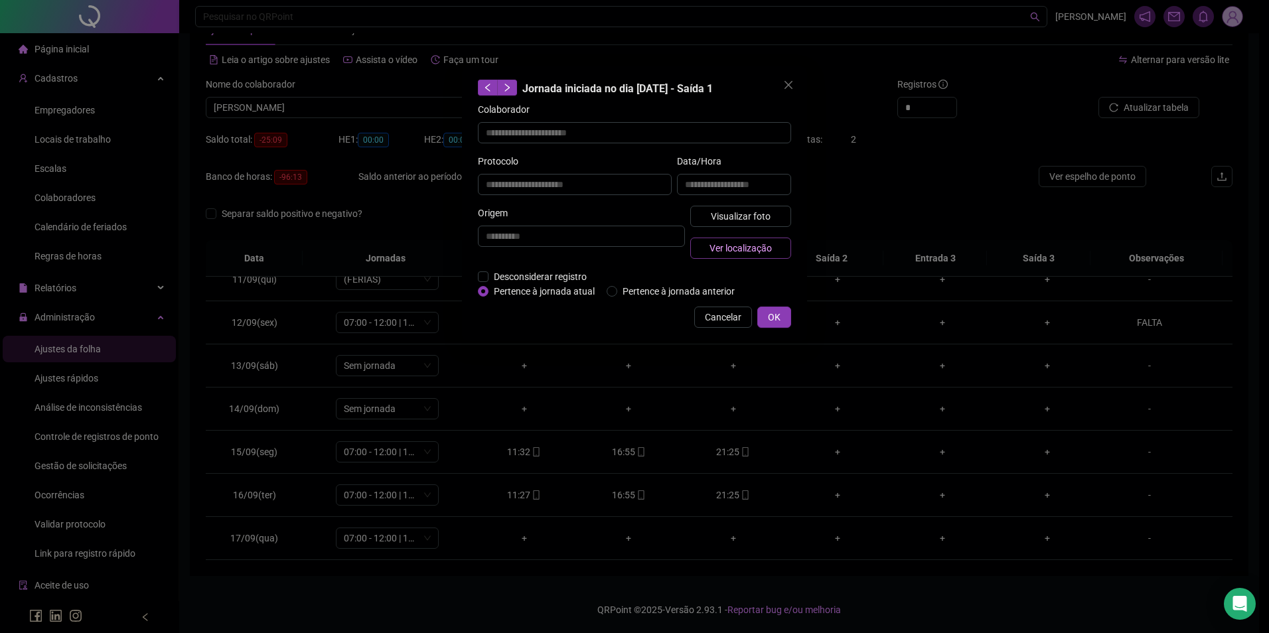
click at [760, 243] on span "Ver localização" at bounding box center [741, 248] width 62 height 15
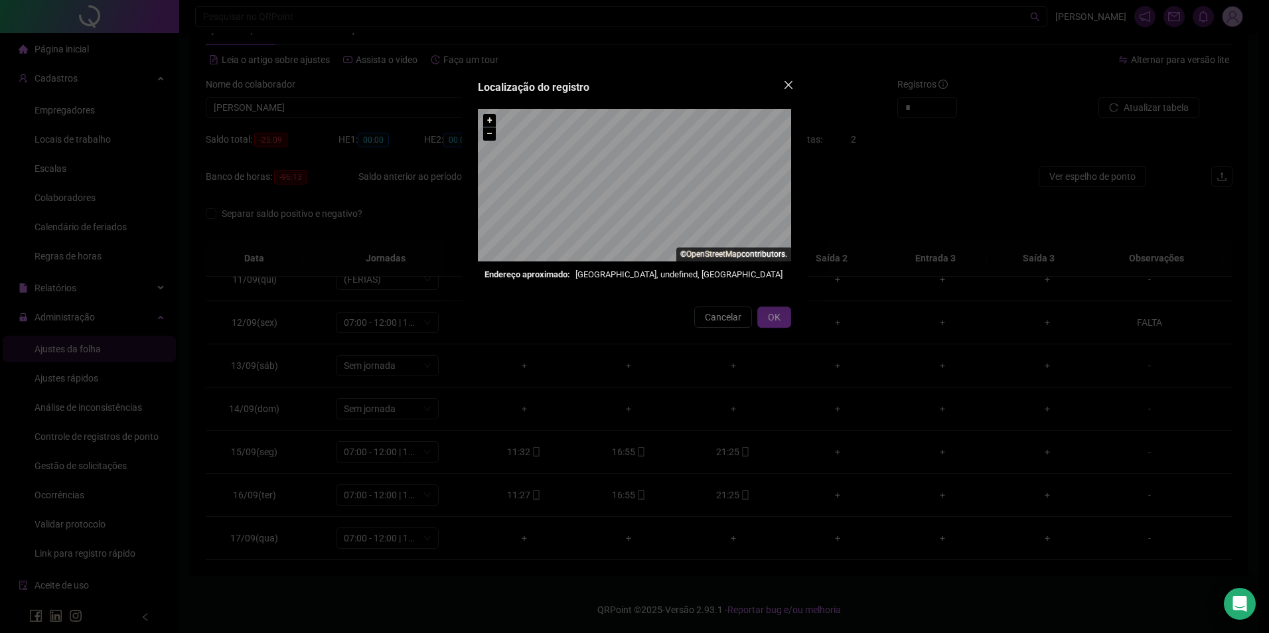
click at [787, 79] on button "Close" at bounding box center [788, 84] width 21 height 21
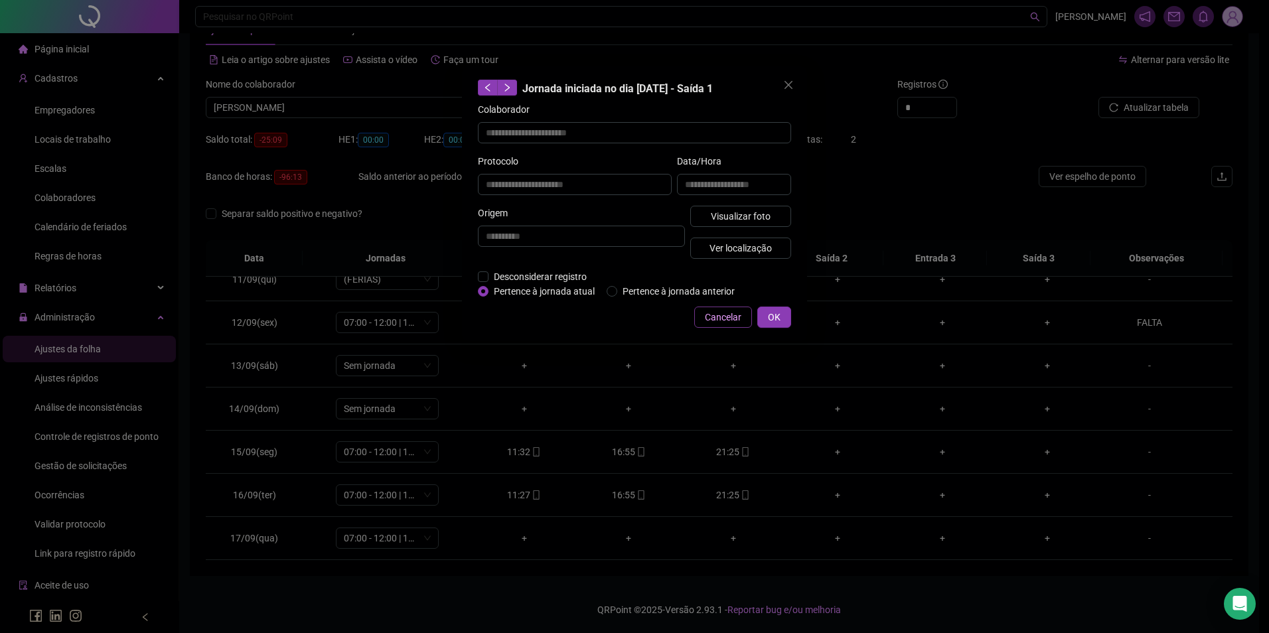
click at [726, 321] on span "Cancelar" at bounding box center [723, 317] width 37 height 15
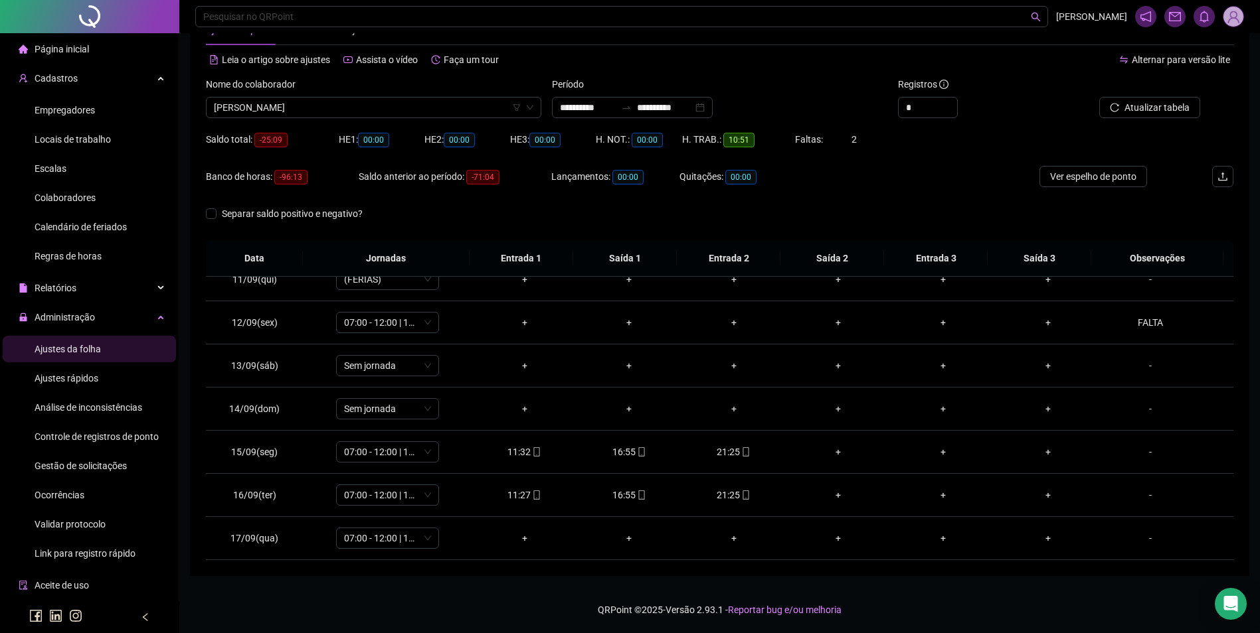
drag, startPoint x: 307, startPoint y: 92, endPoint x: 305, endPoint y: 99, distance: 6.8
click at [307, 94] on div "Nome do colaborador" at bounding box center [373, 87] width 335 height 20
click at [306, 104] on span "WALLYSSON SOARES DA MOTA" at bounding box center [373, 108] width 319 height 20
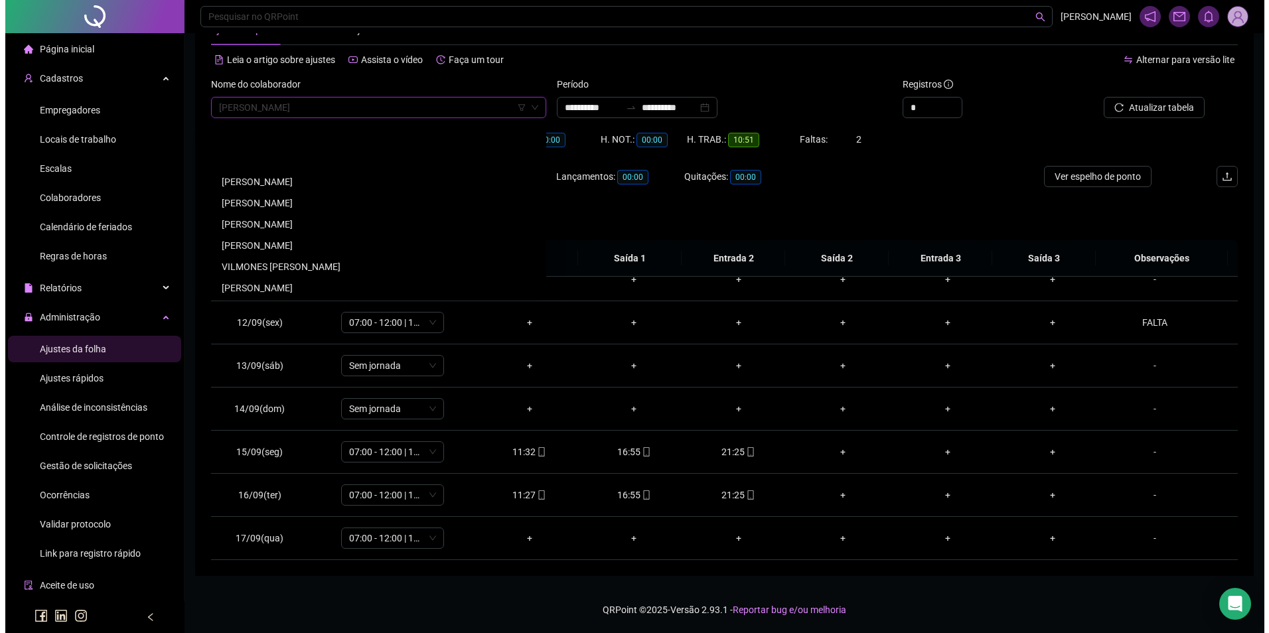
scroll to position [18954, 0]
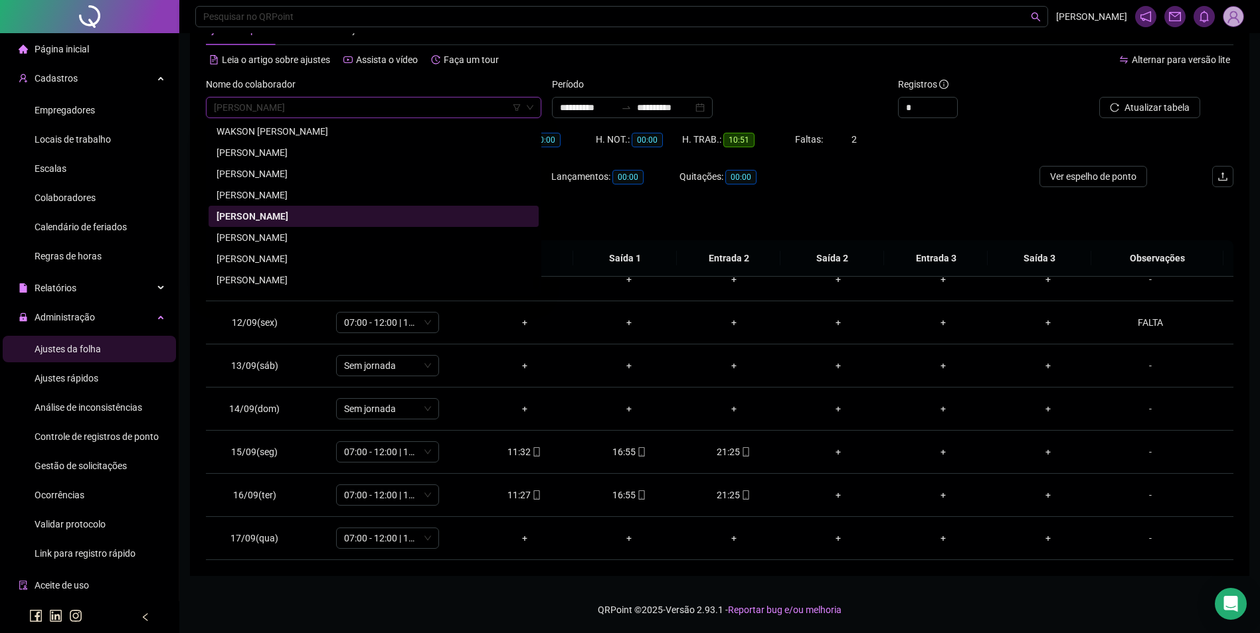
click at [320, 284] on div "WANDERSON MOURA MACIEL" at bounding box center [373, 280] width 314 height 15
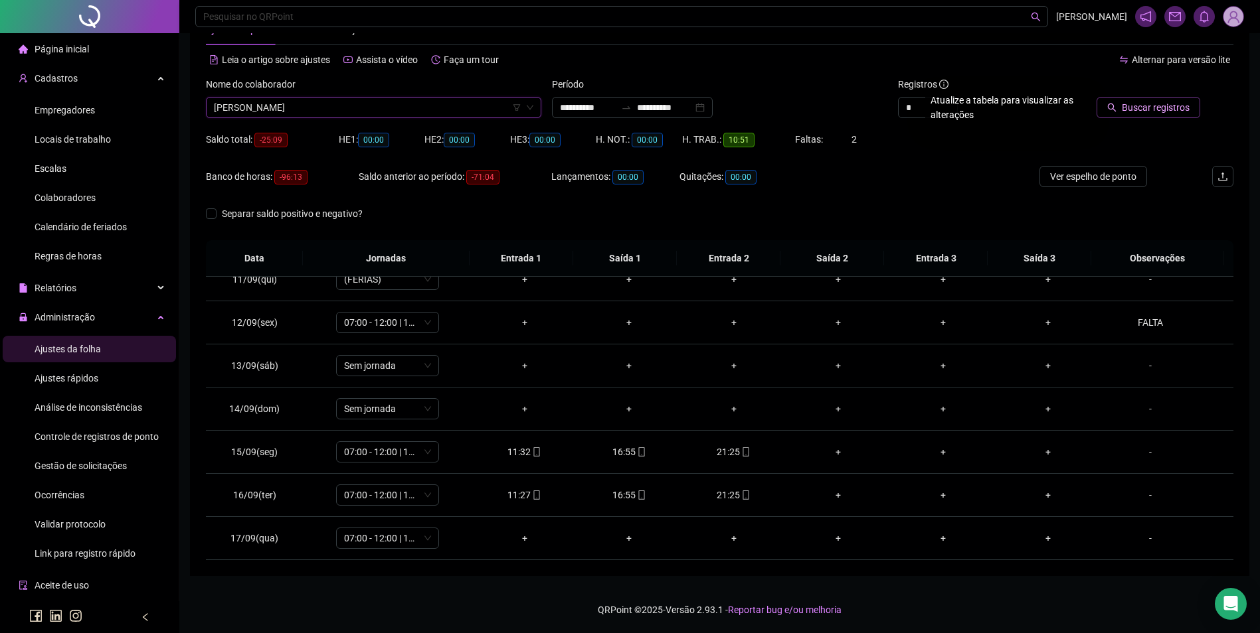
click at [1148, 111] on span "Buscar registros" at bounding box center [1155, 107] width 68 height 15
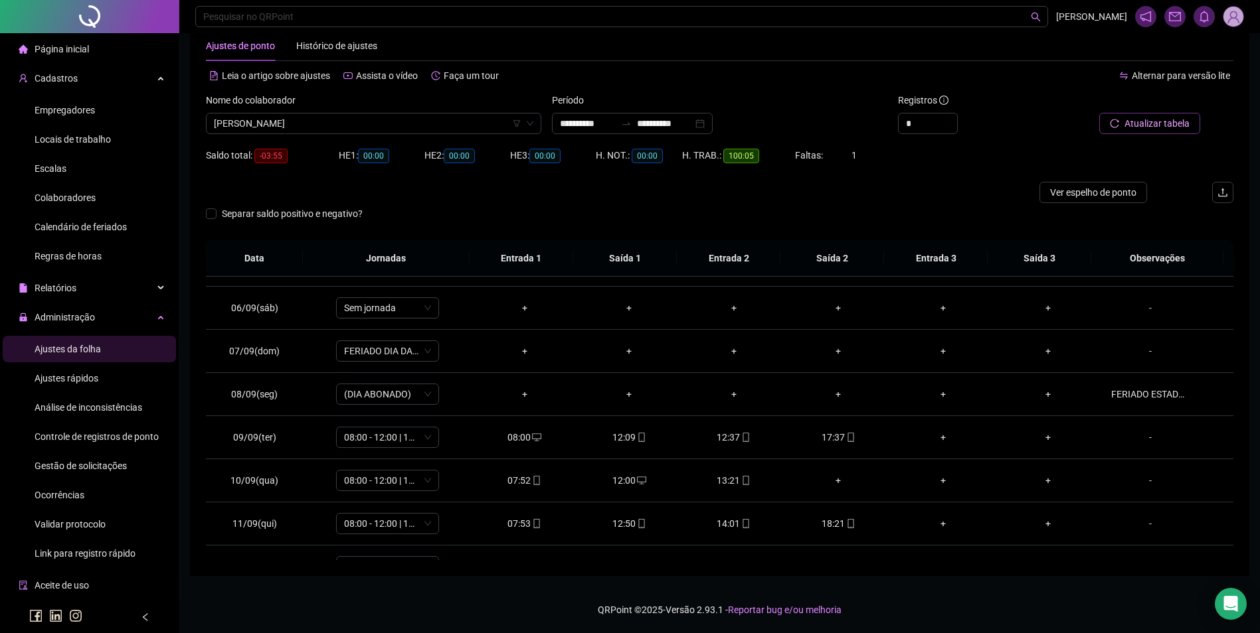
scroll to position [266, 0]
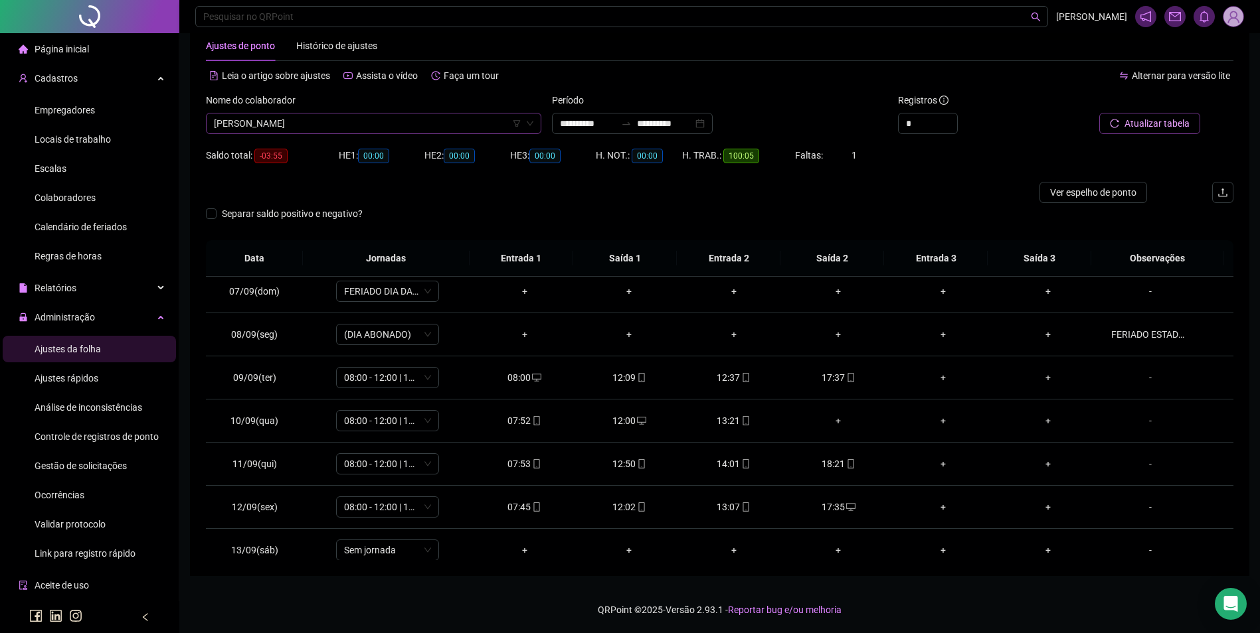
click at [438, 123] on span "WANDERSON MOURA MACIEL" at bounding box center [373, 124] width 319 height 20
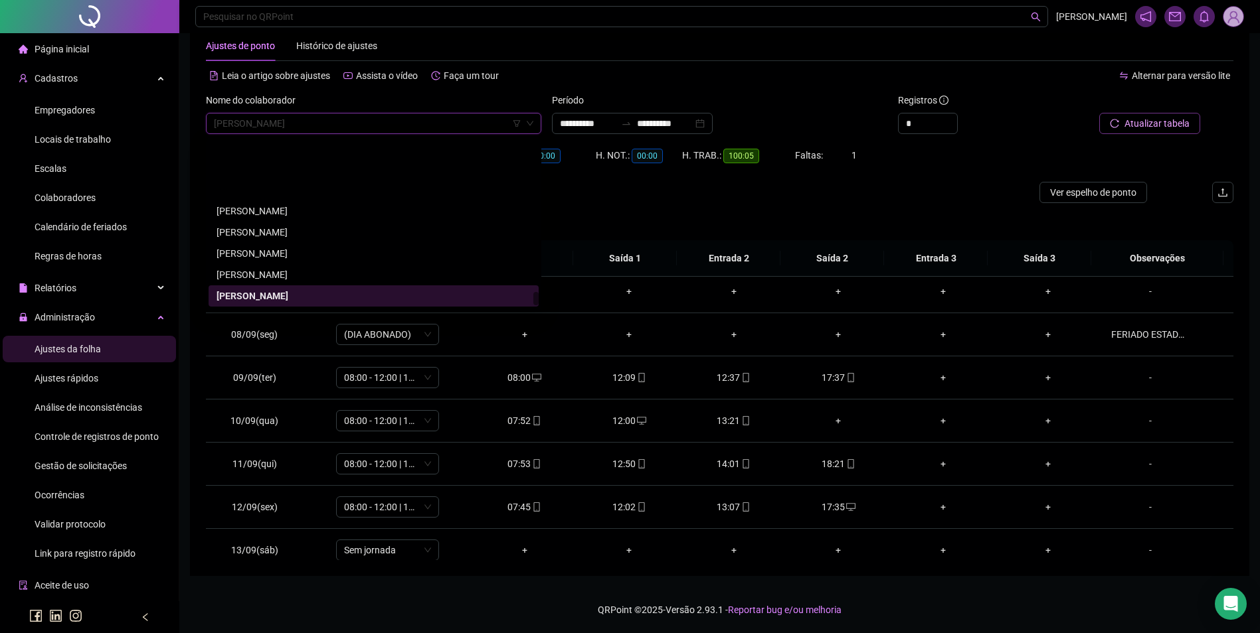
scroll to position [19021, 0]
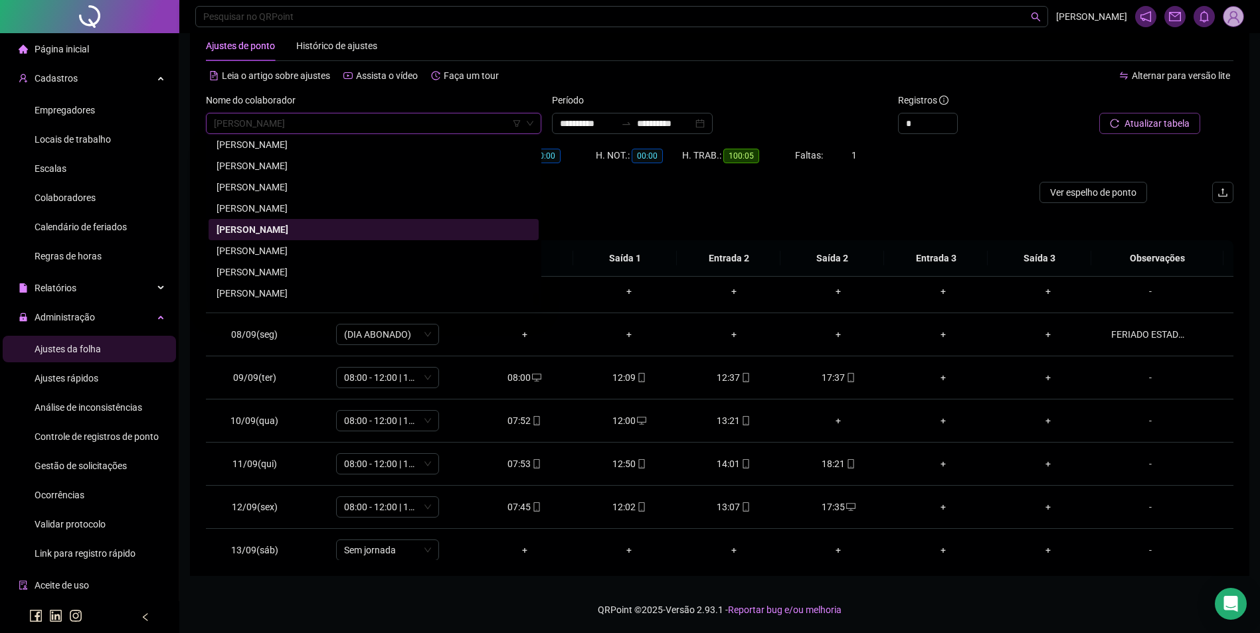
click at [322, 275] on div "WANDERSON RODRIGUES DE SOUZA" at bounding box center [373, 272] width 314 height 15
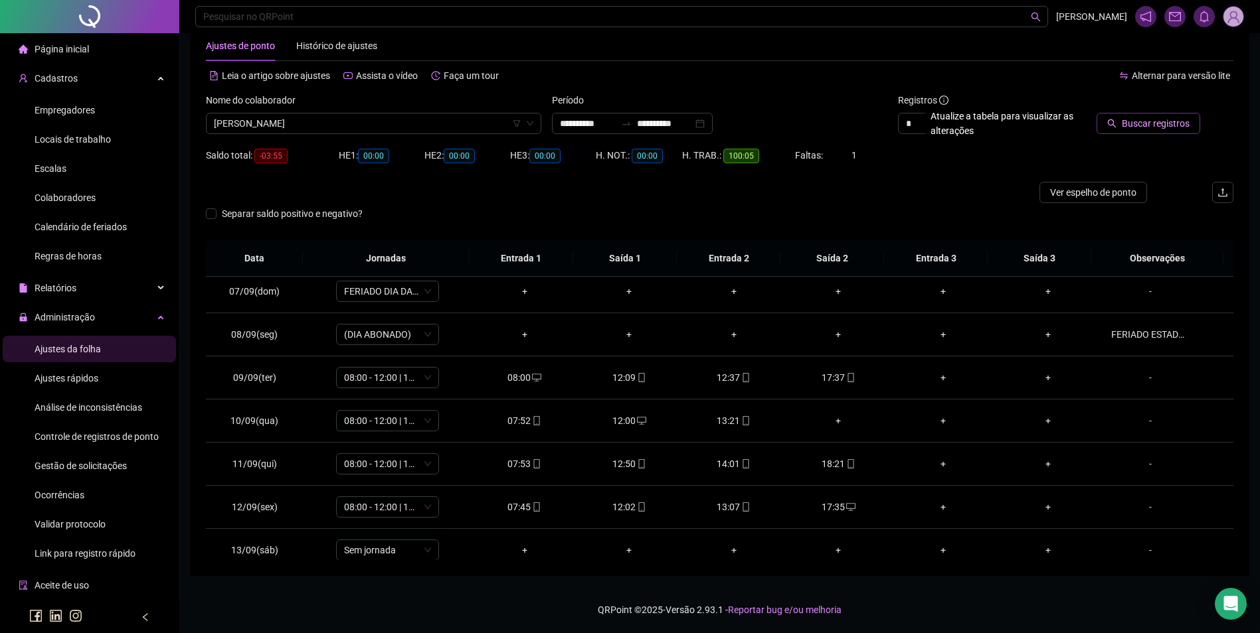
click at [1116, 123] on icon "search" at bounding box center [1111, 123] width 9 height 9
click at [1133, 122] on span "Atualizar tabela" at bounding box center [1156, 123] width 65 height 15
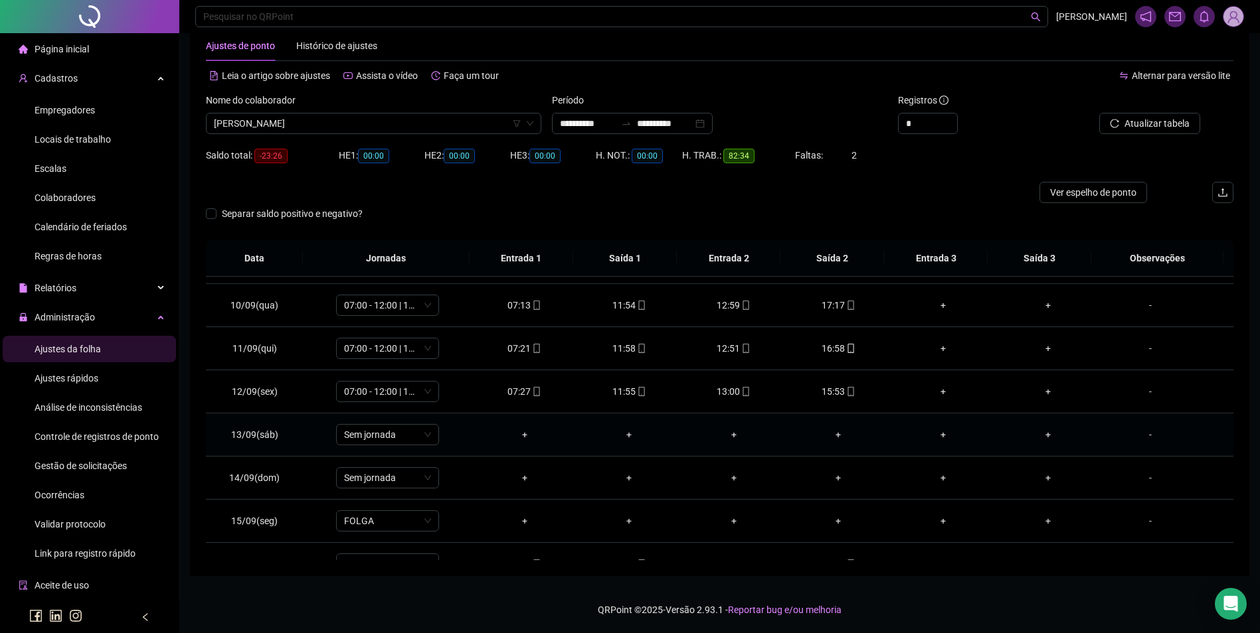
scroll to position [450, 0]
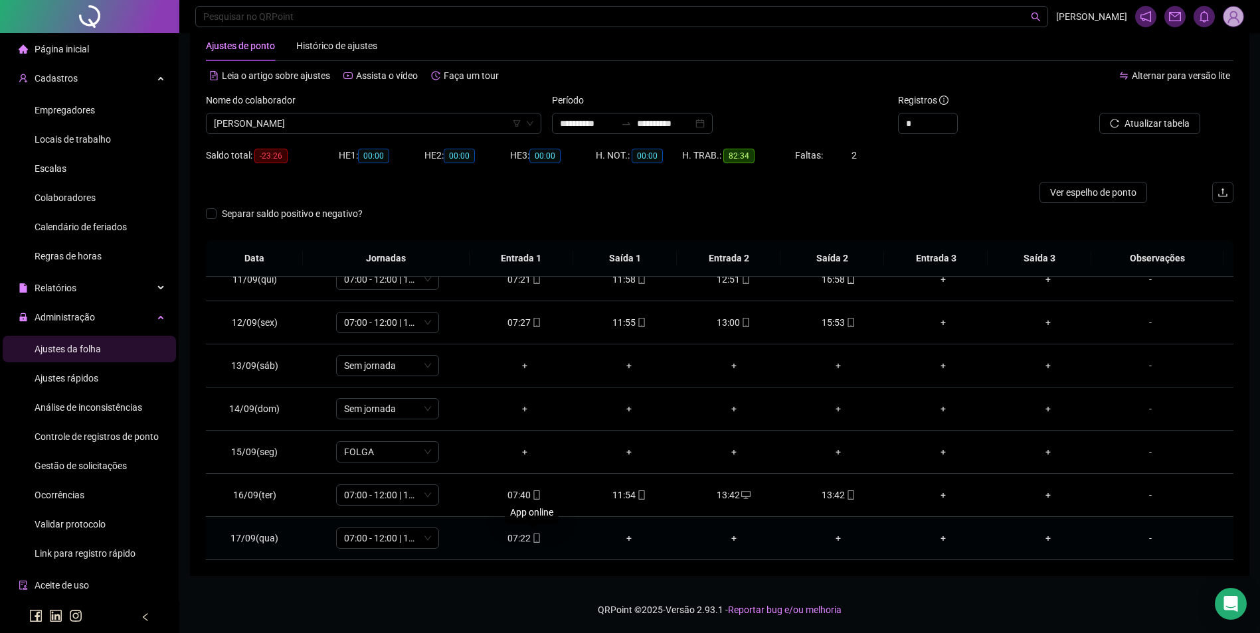
click at [530, 541] on span "mobile" at bounding box center [535, 538] width 11 height 9
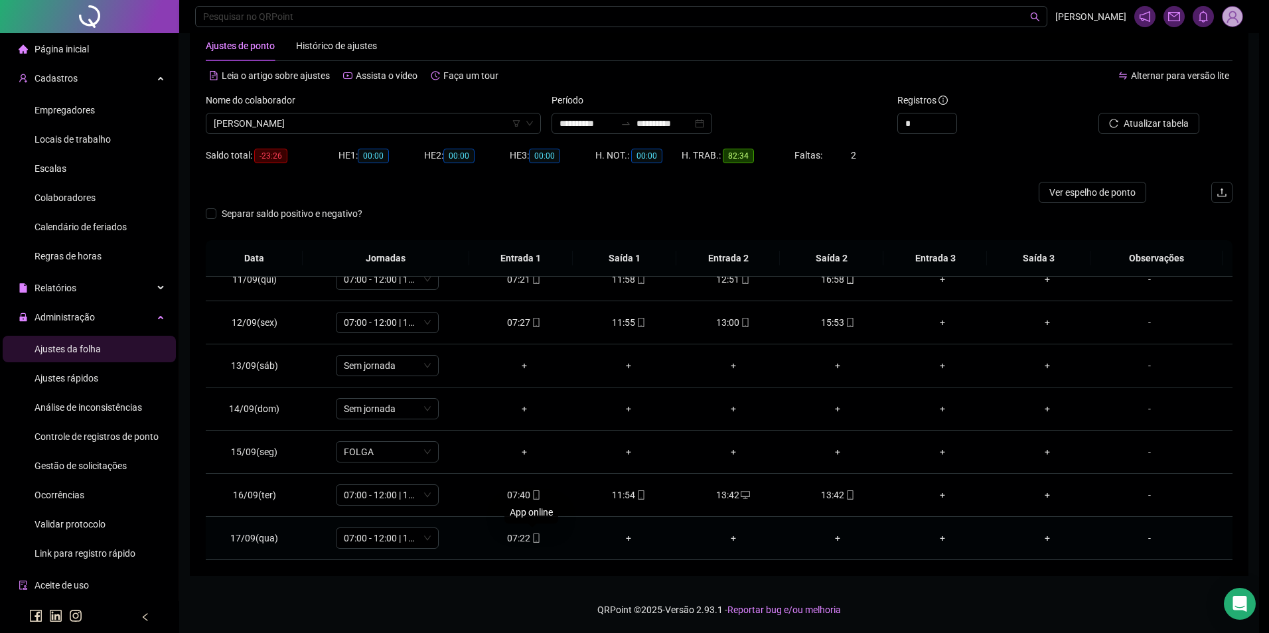
type input "**********"
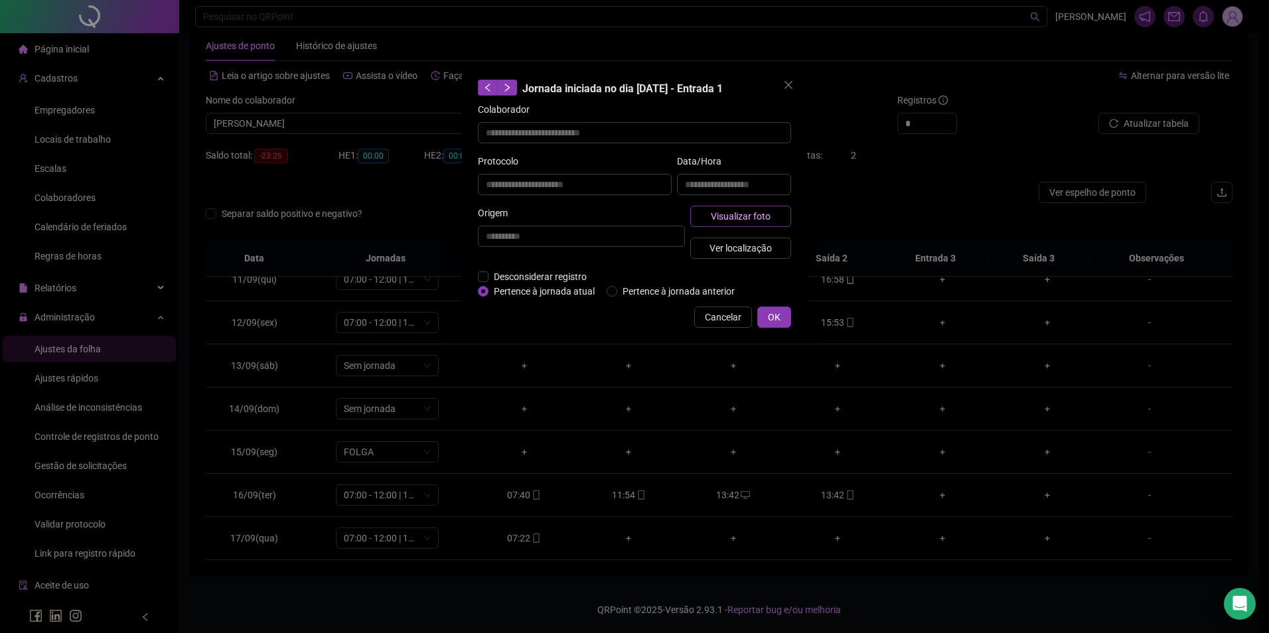
click at [734, 217] on span "Visualizar foto" at bounding box center [741, 216] width 60 height 15
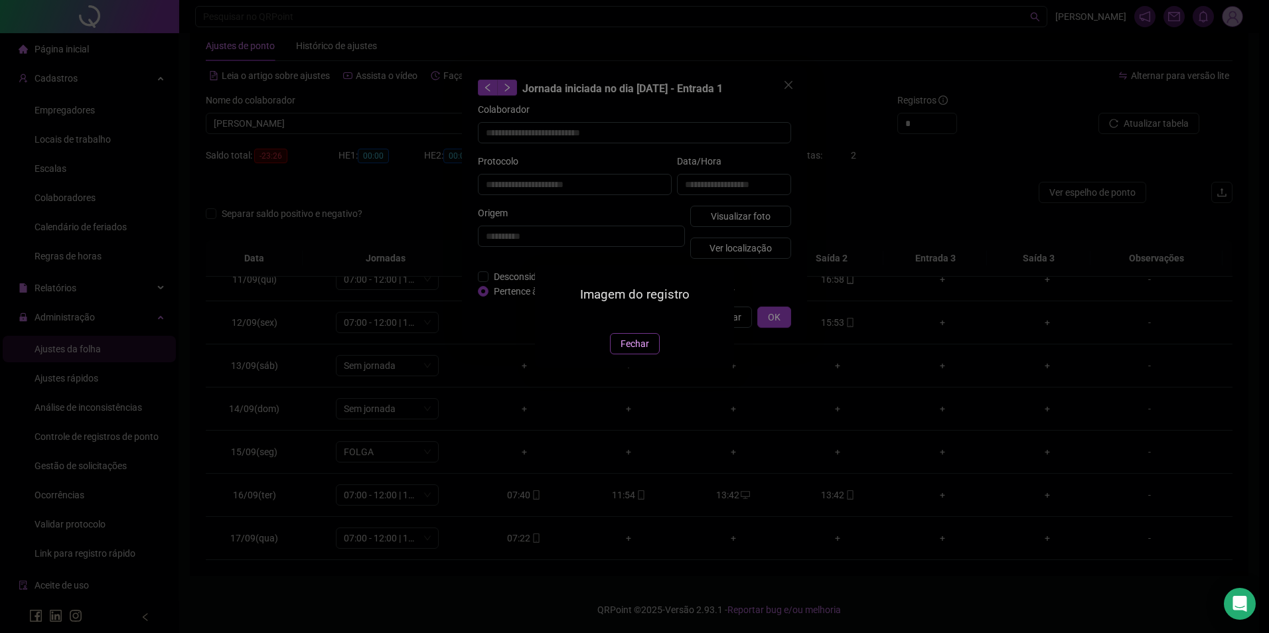
click at [629, 351] on span "Fechar" at bounding box center [635, 344] width 29 height 15
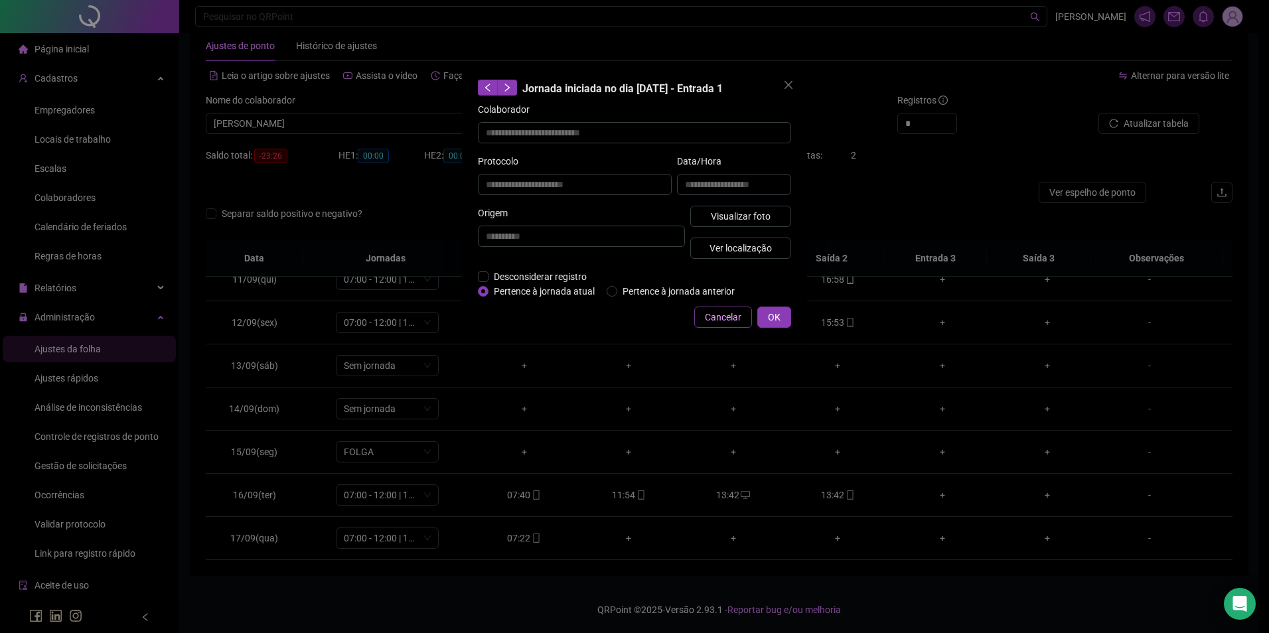
click at [726, 319] on span "Cancelar" at bounding box center [723, 317] width 37 height 15
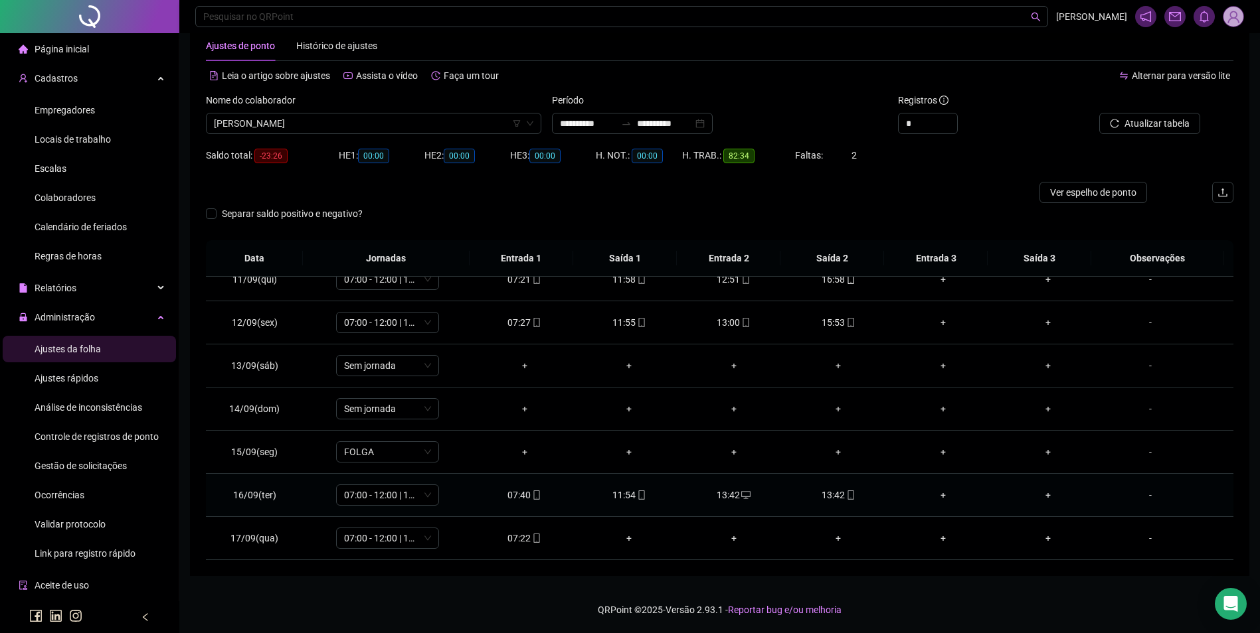
click at [836, 495] on div "13:42" at bounding box center [839, 495] width 84 height 15
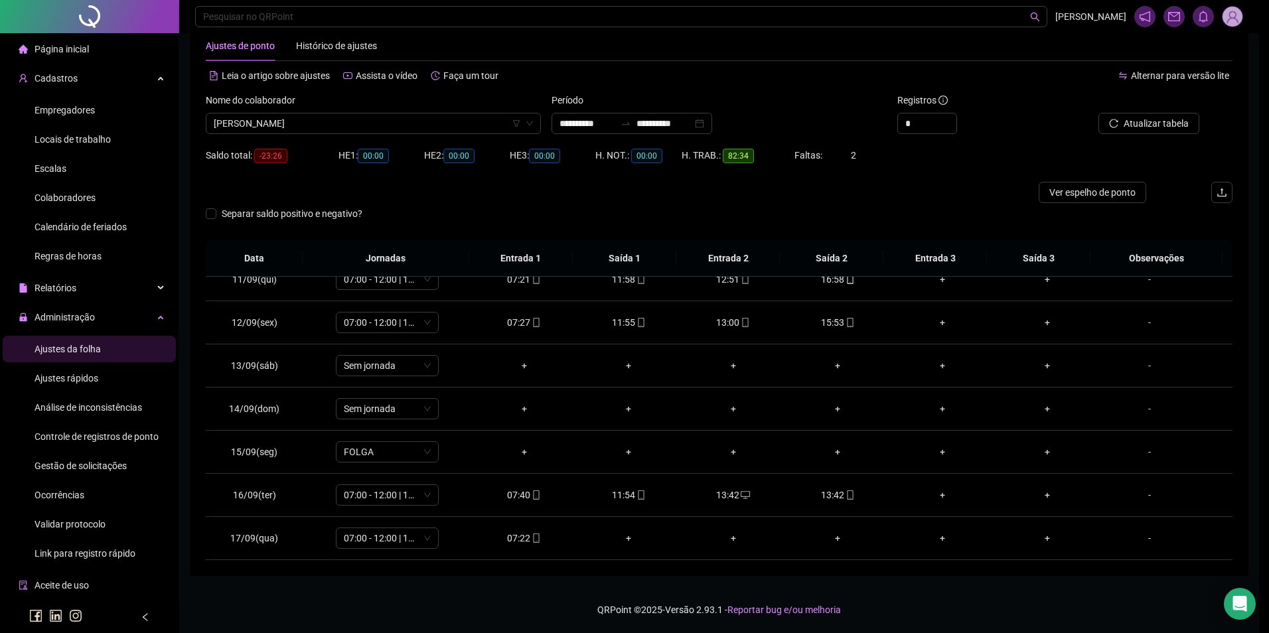
type input "**********"
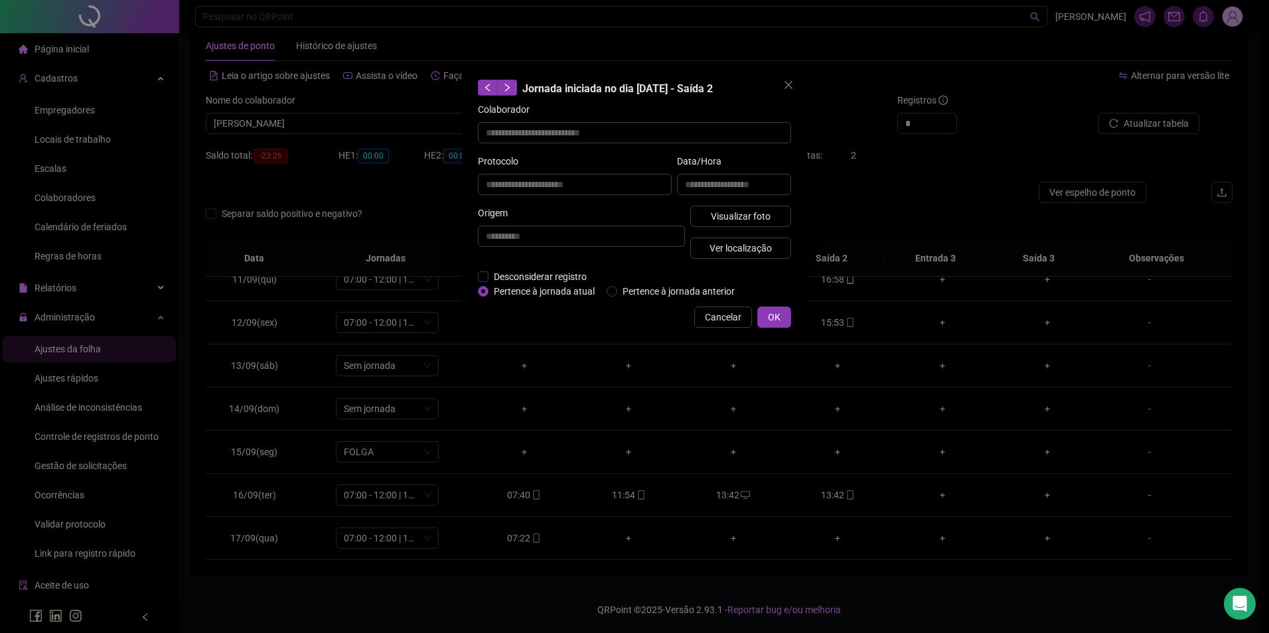
click at [736, 492] on div "**********" at bounding box center [634, 316] width 1269 height 633
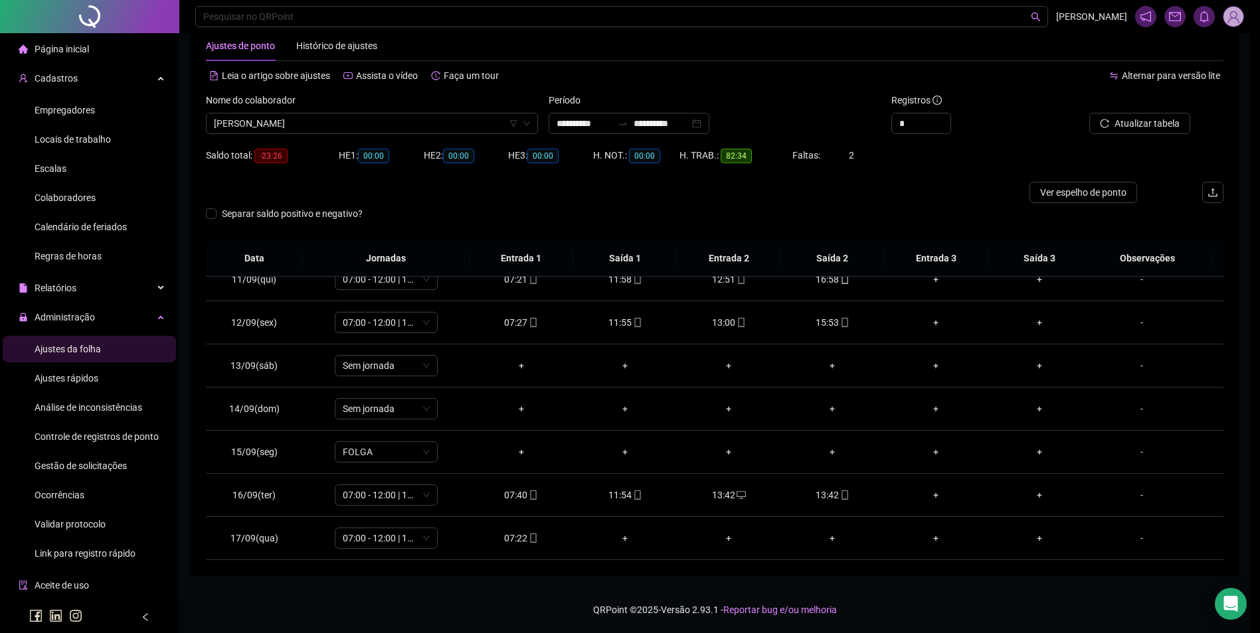
click at [733, 496] on div "13:42" at bounding box center [728, 495] width 82 height 15
type input "**********"
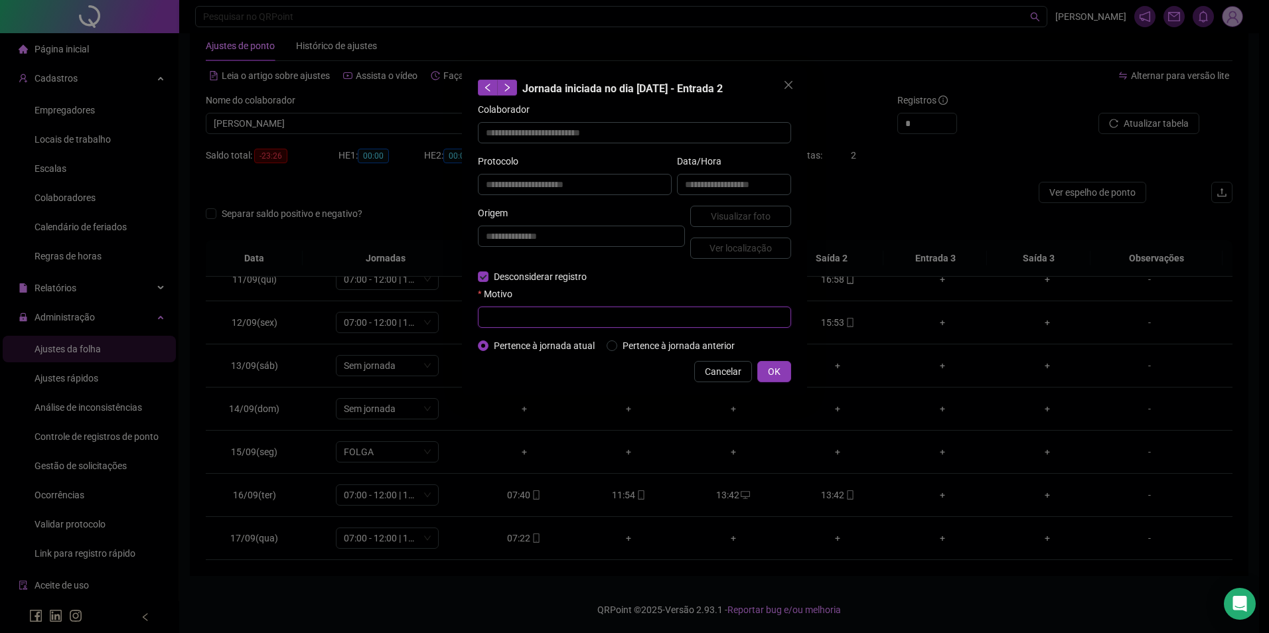
click at [539, 323] on input "text" at bounding box center [634, 317] width 313 height 21
type input "*"
click at [774, 373] on span "OK" at bounding box center [774, 372] width 13 height 15
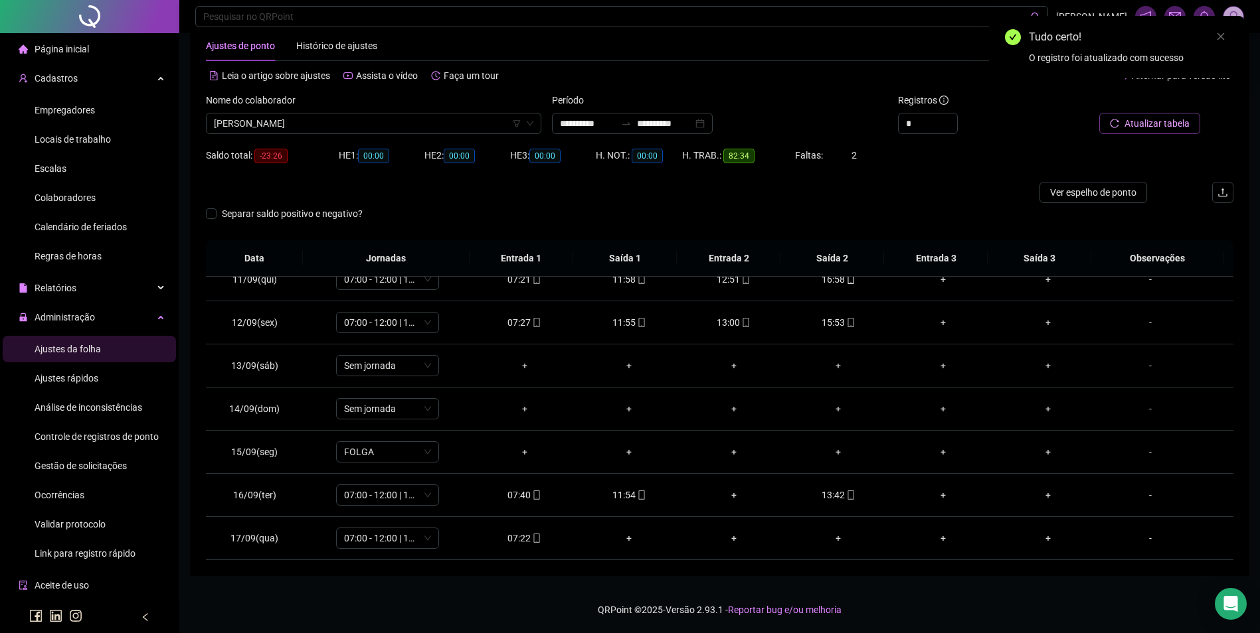
click at [1173, 122] on span "Atualizar tabela" at bounding box center [1156, 123] width 65 height 15
click at [741, 497] on icon "mobile" at bounding box center [745, 495] width 9 height 9
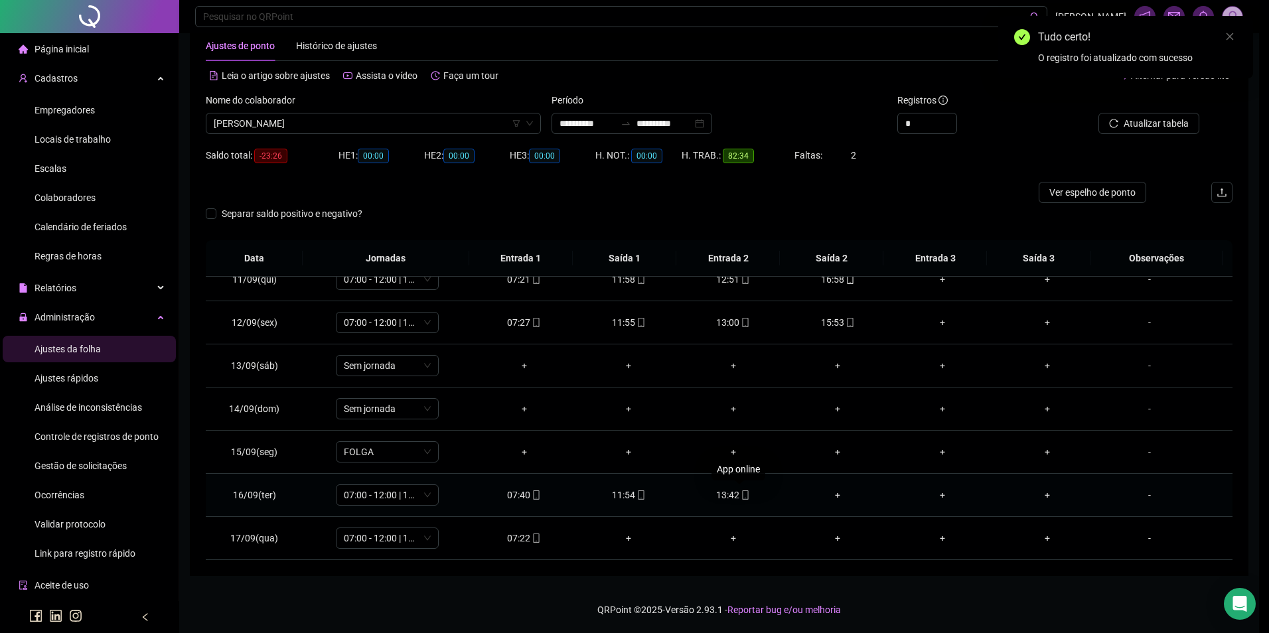
type input "**********"
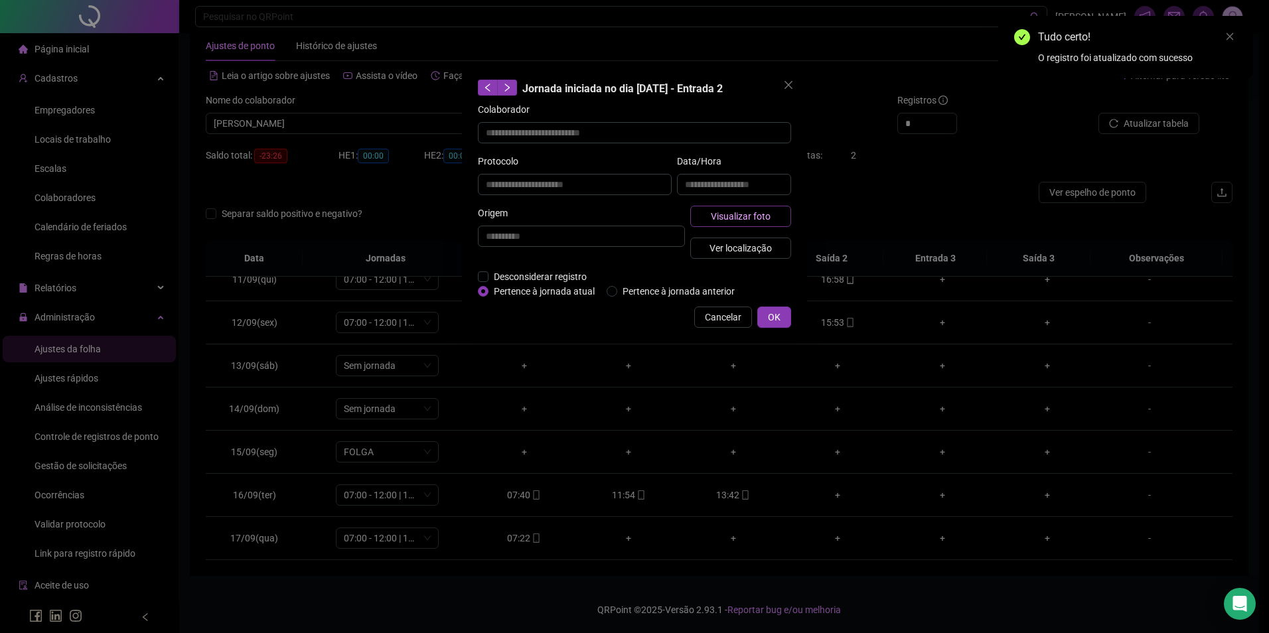
click at [757, 218] on span "Visualizar foto" at bounding box center [741, 216] width 60 height 15
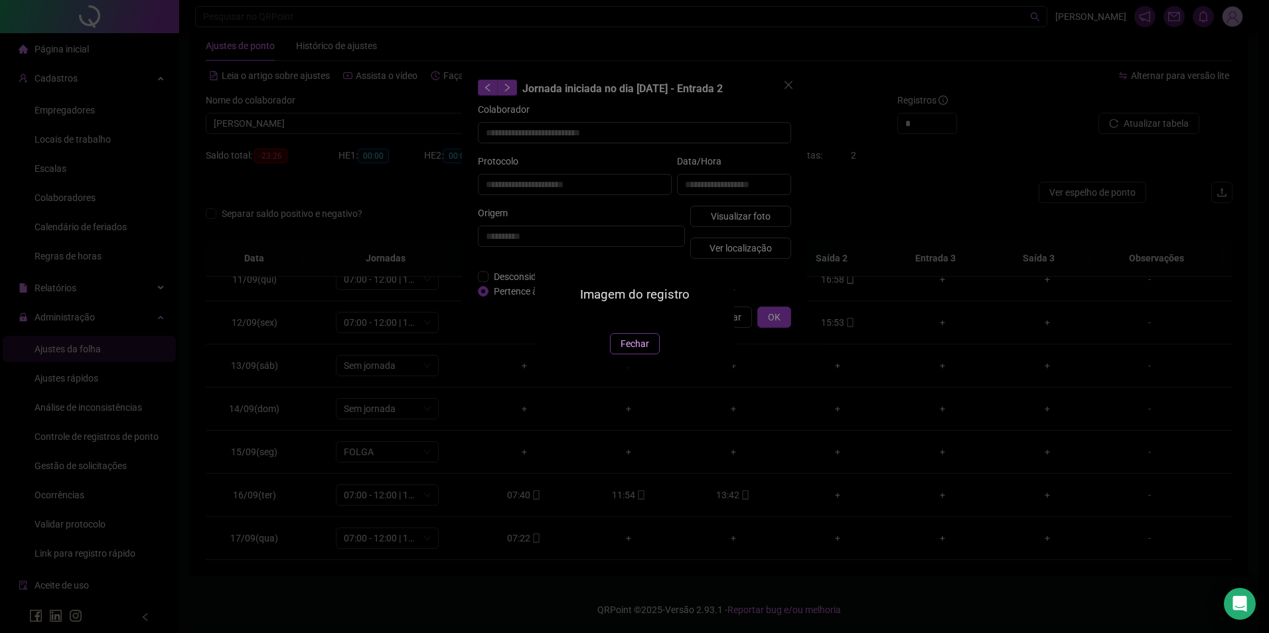
click at [645, 351] on span "Fechar" at bounding box center [635, 344] width 29 height 15
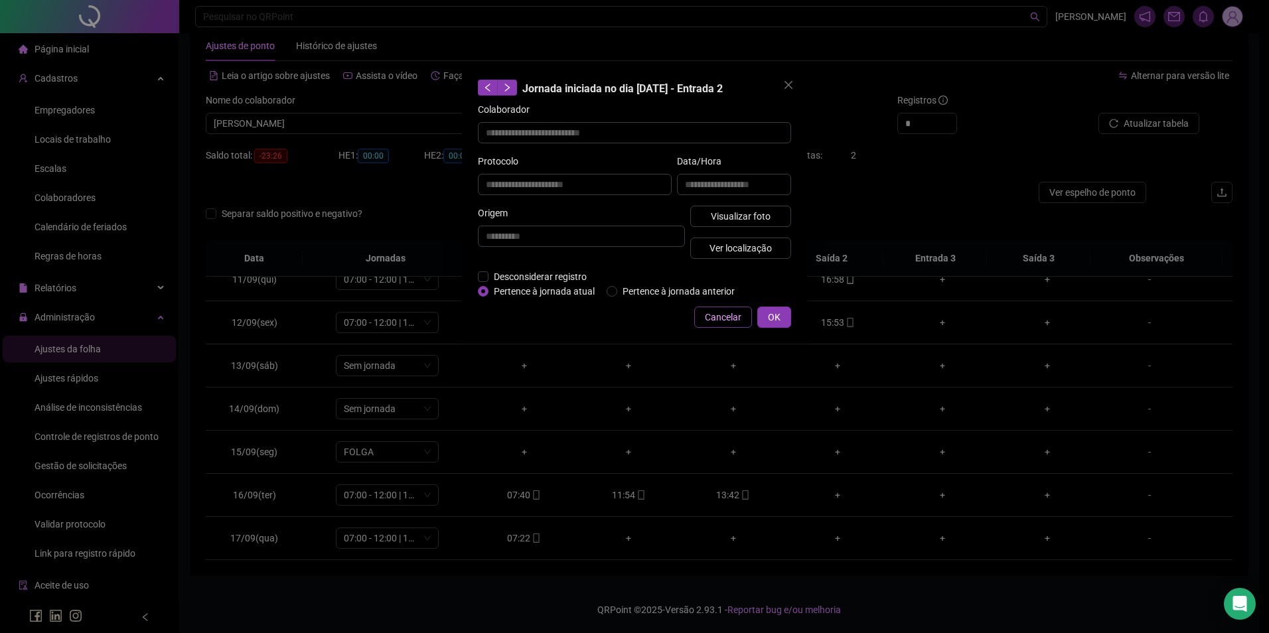
click at [738, 314] on span "Cancelar" at bounding box center [723, 317] width 37 height 15
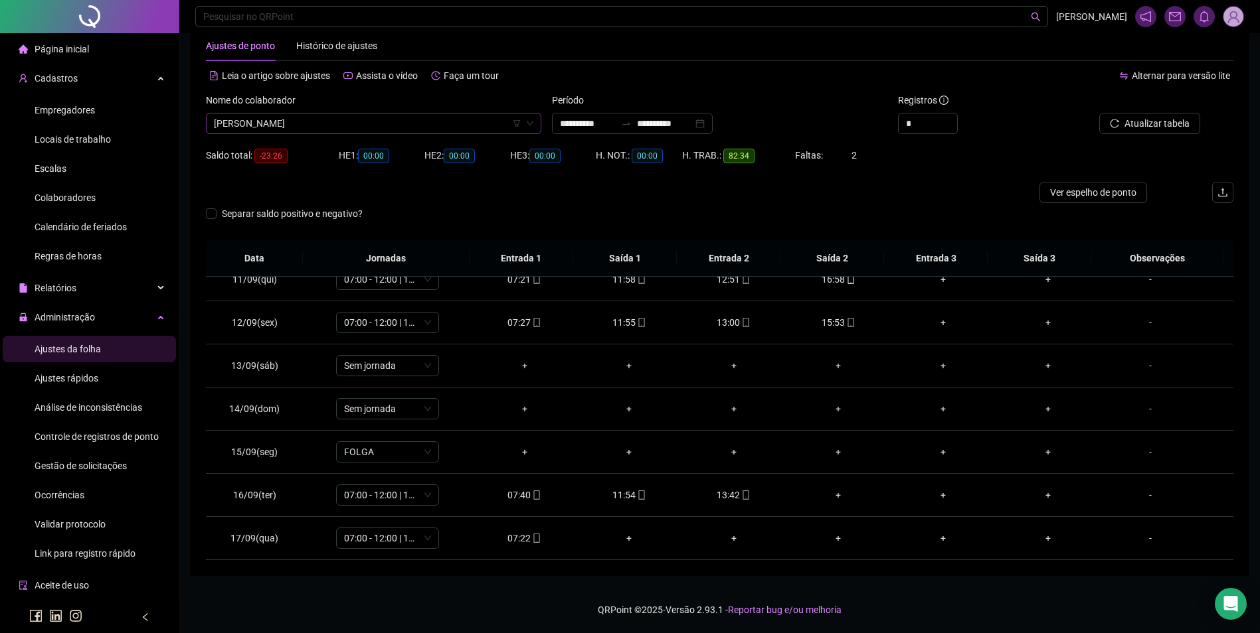
click at [372, 120] on span "WANDERSON RODRIGUES DE SOUZA" at bounding box center [373, 124] width 319 height 20
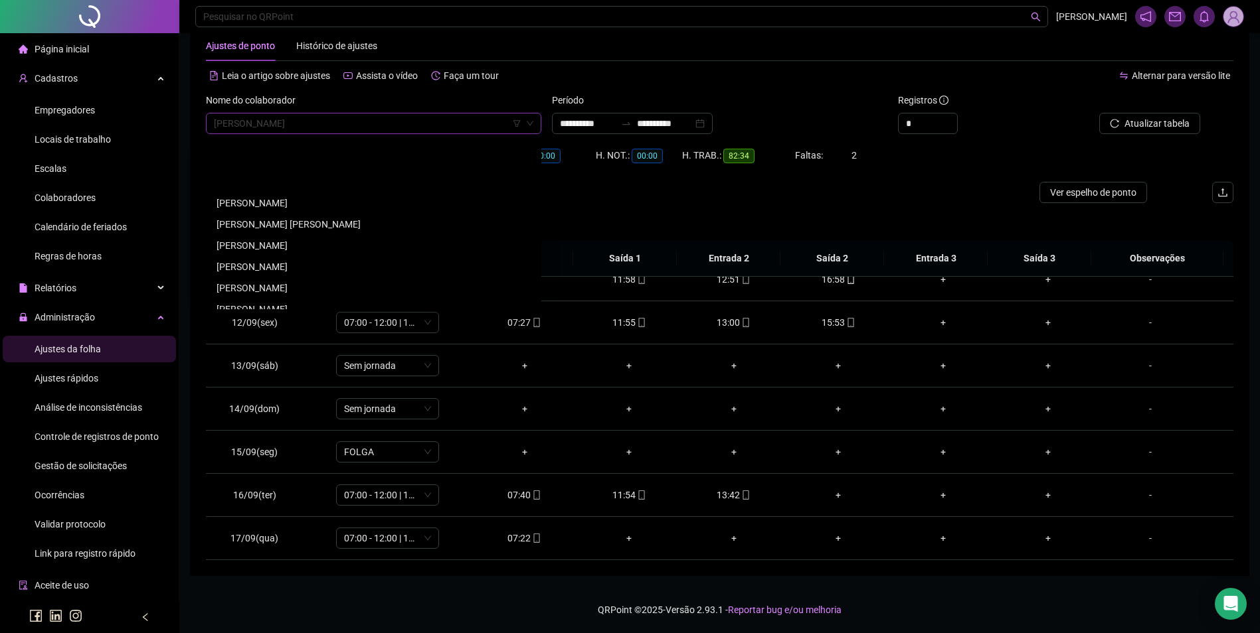
scroll to position [19220, 0]
click at [284, 264] on div "WESLEANDRA ALVES DOS SANTOS" at bounding box center [373, 264] width 314 height 15
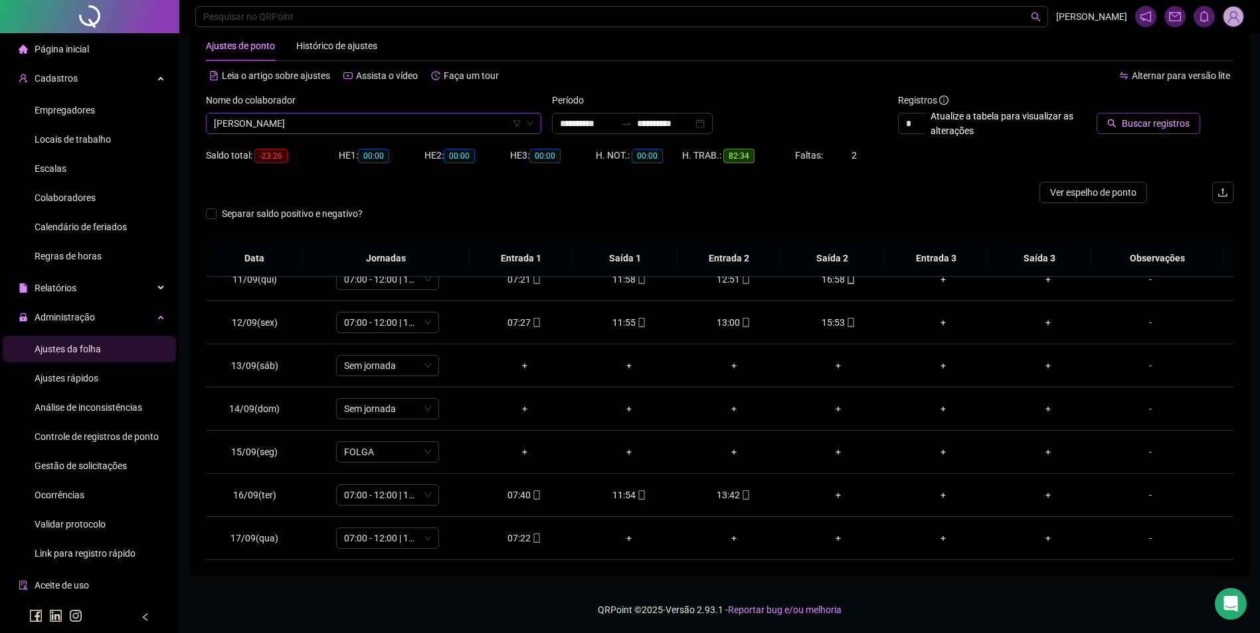
click at [1157, 127] on span "Buscar registros" at bounding box center [1155, 123] width 68 height 15
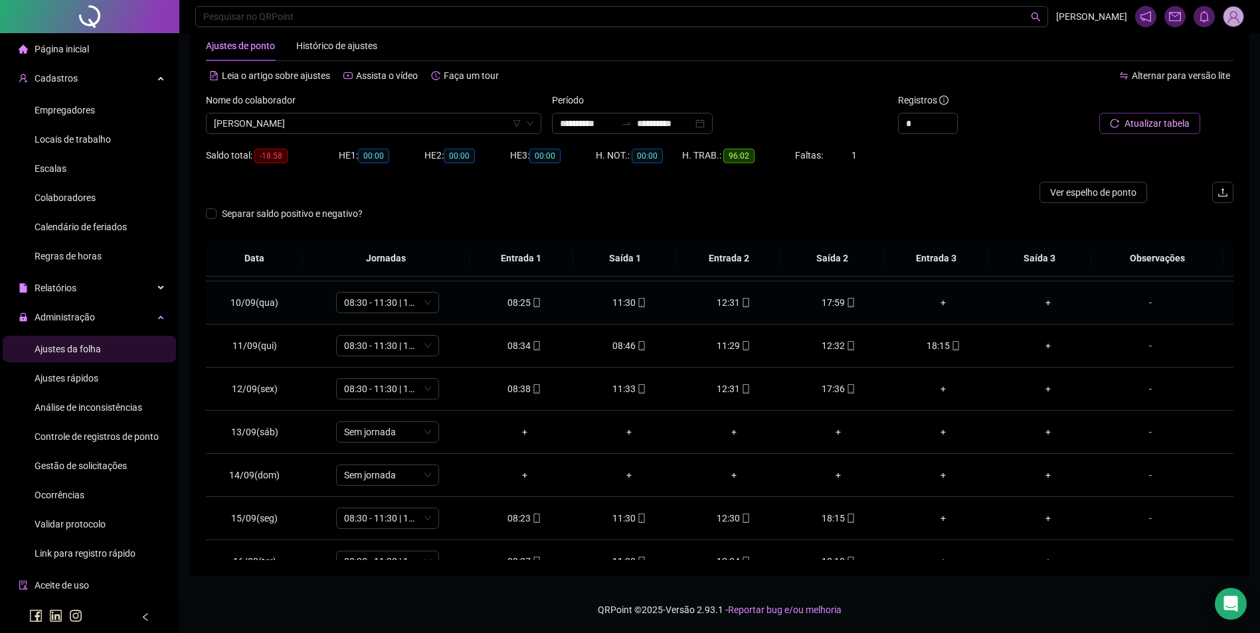
scroll to position [251, 0]
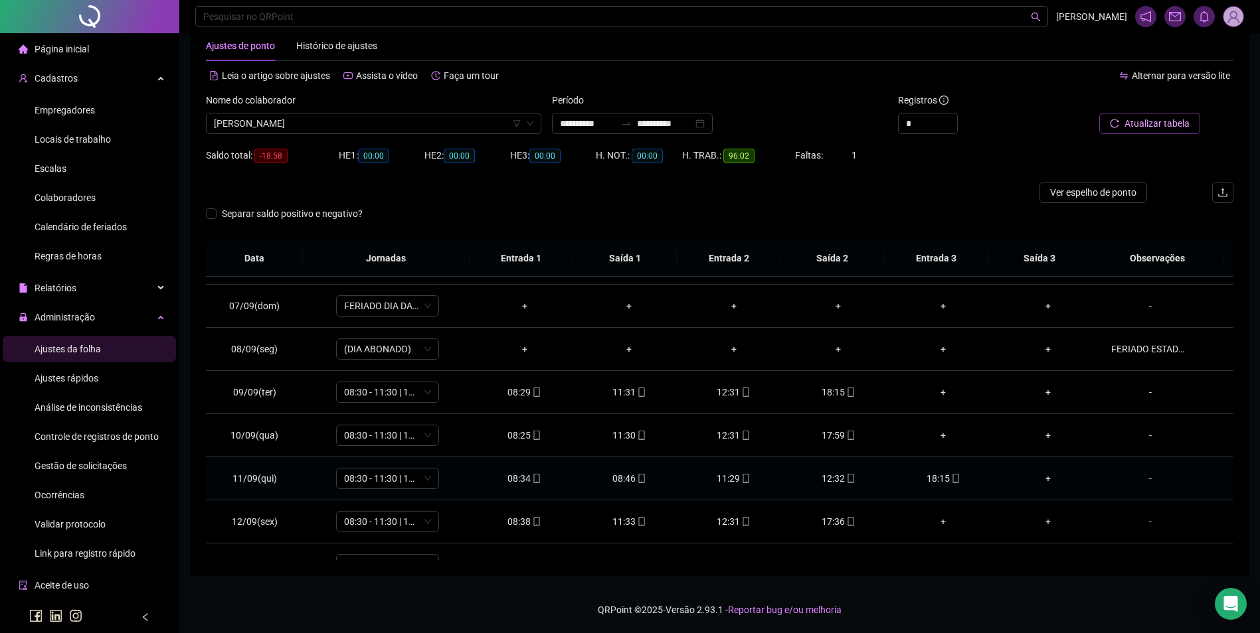
click at [623, 479] on div "08:46" at bounding box center [629, 478] width 84 height 15
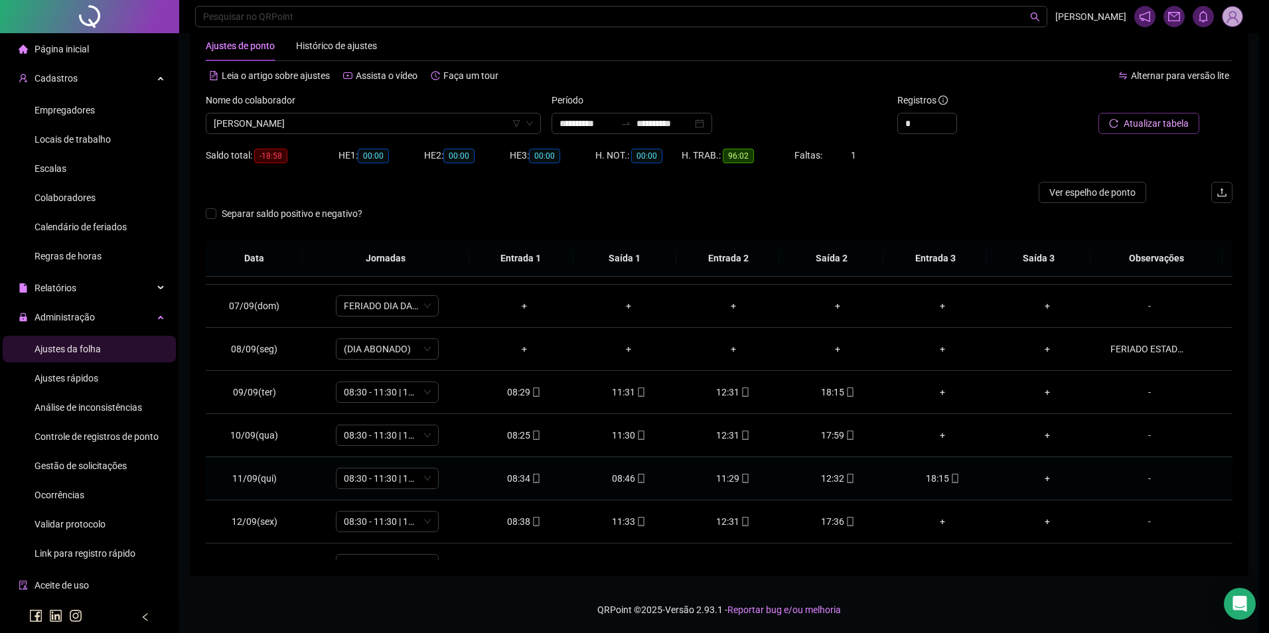
type input "**********"
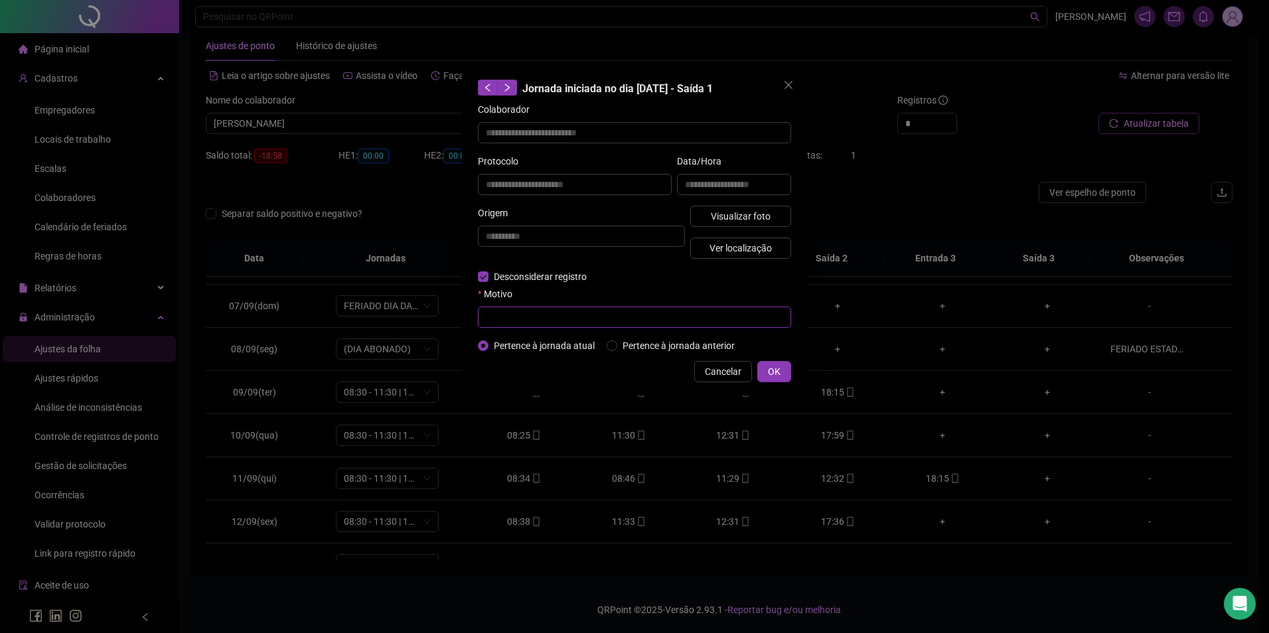
click at [532, 309] on input "text" at bounding box center [634, 317] width 313 height 21
type input "*"
click at [783, 365] on button "OK" at bounding box center [775, 371] width 34 height 21
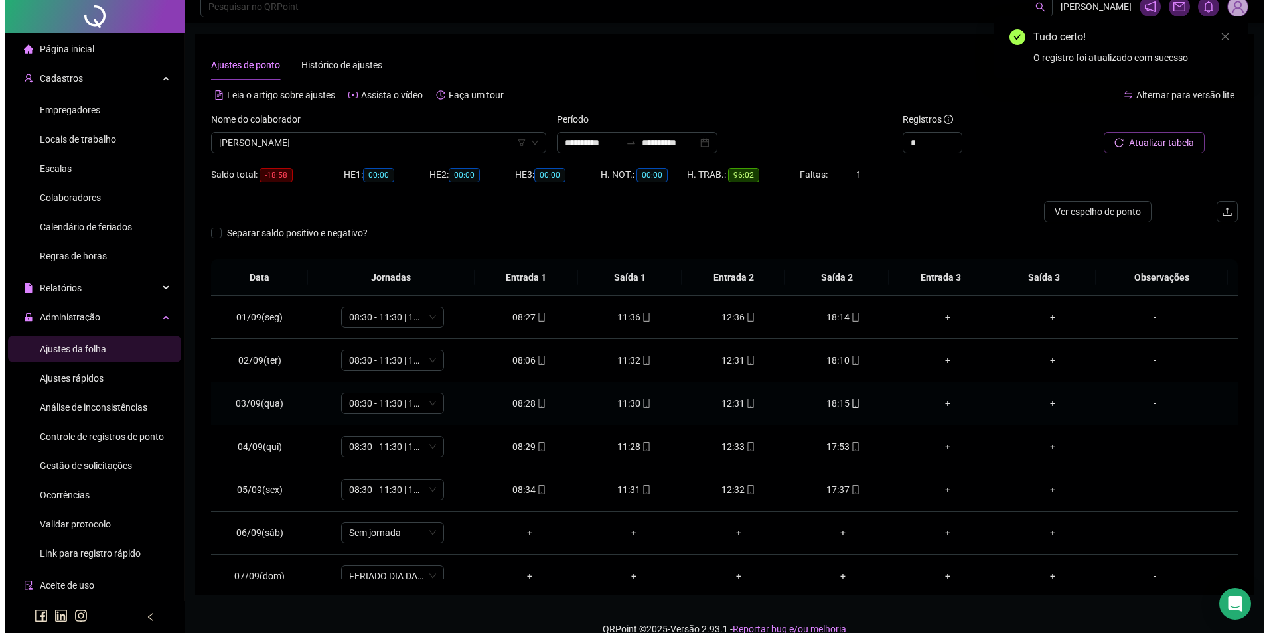
scroll to position [0, 0]
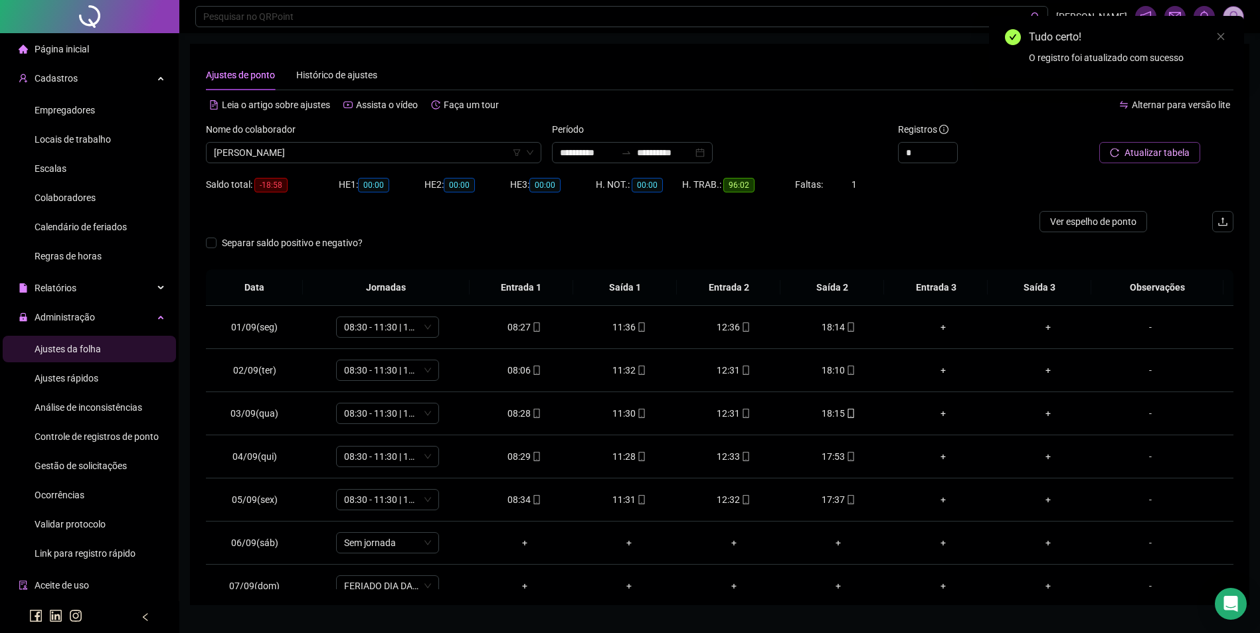
click at [1152, 151] on span "Atualizar tabela" at bounding box center [1156, 152] width 65 height 15
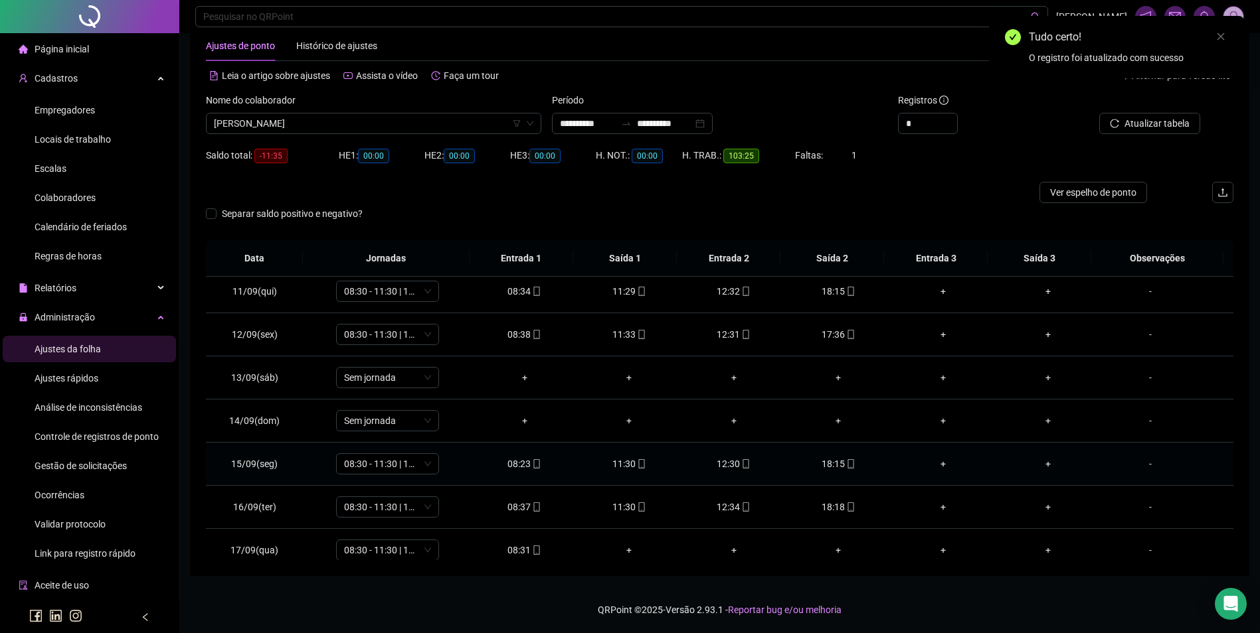
scroll to position [450, 0]
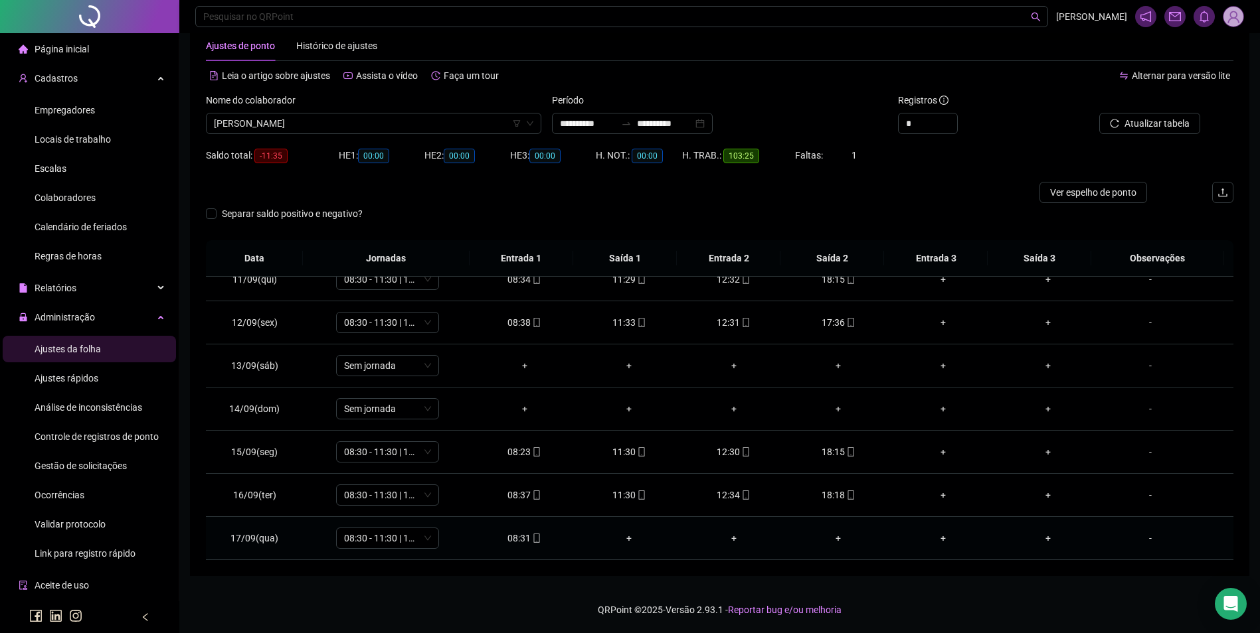
click at [532, 538] on icon "mobile" at bounding box center [536, 538] width 9 height 9
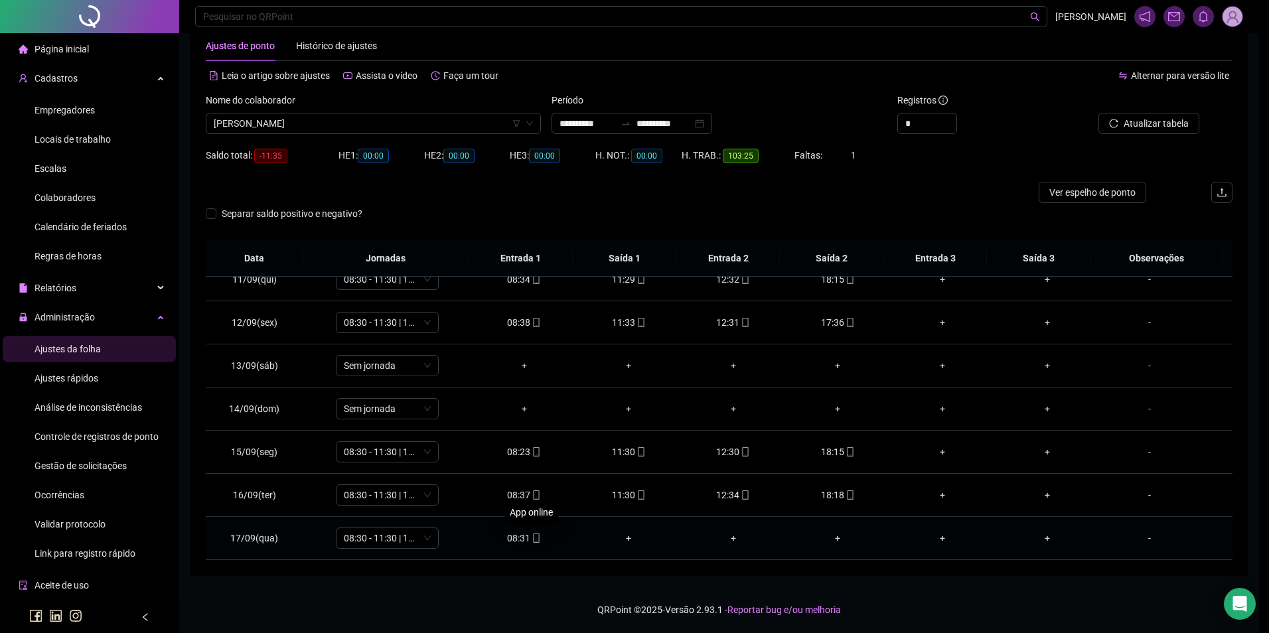
type input "**********"
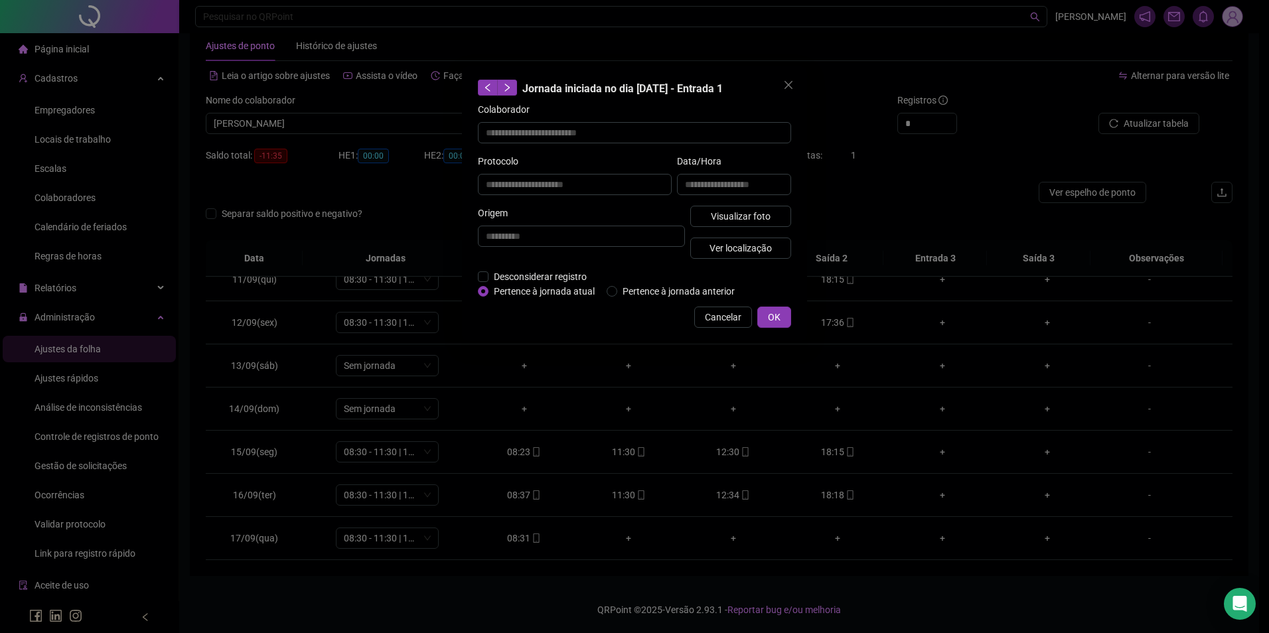
click at [750, 266] on div "Visualizar foto Ver localização" at bounding box center [741, 238] width 106 height 64
click at [763, 213] on span "Visualizar foto" at bounding box center [741, 216] width 60 height 15
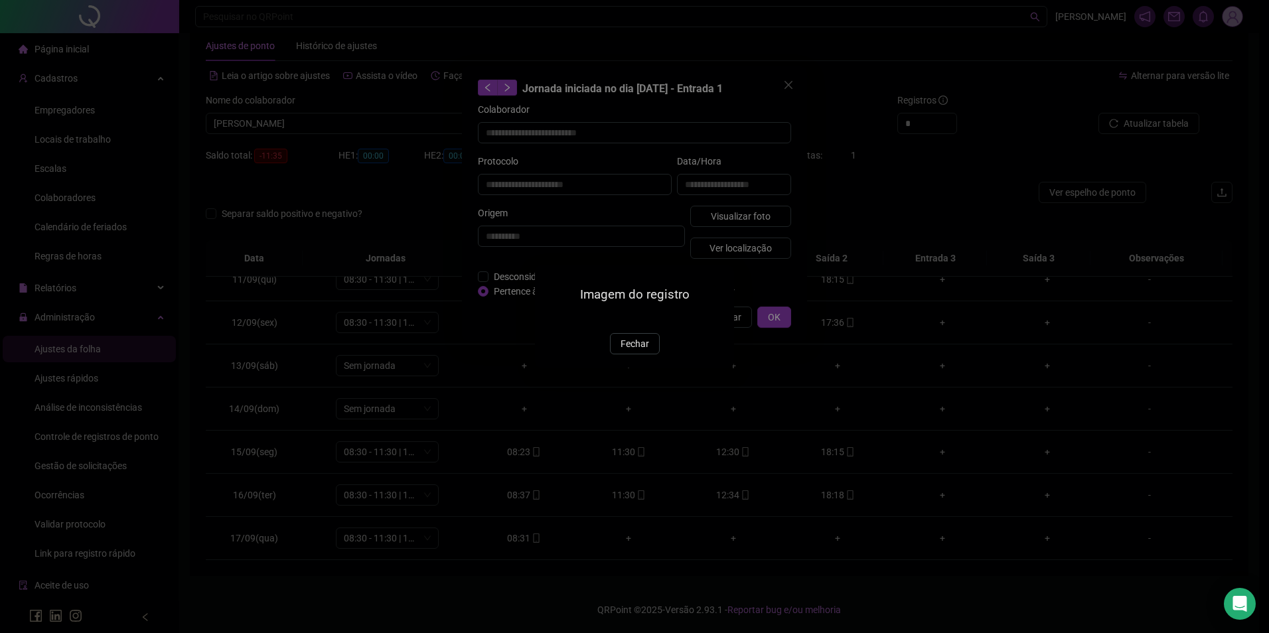
click at [627, 351] on span "Fechar" at bounding box center [635, 344] width 29 height 15
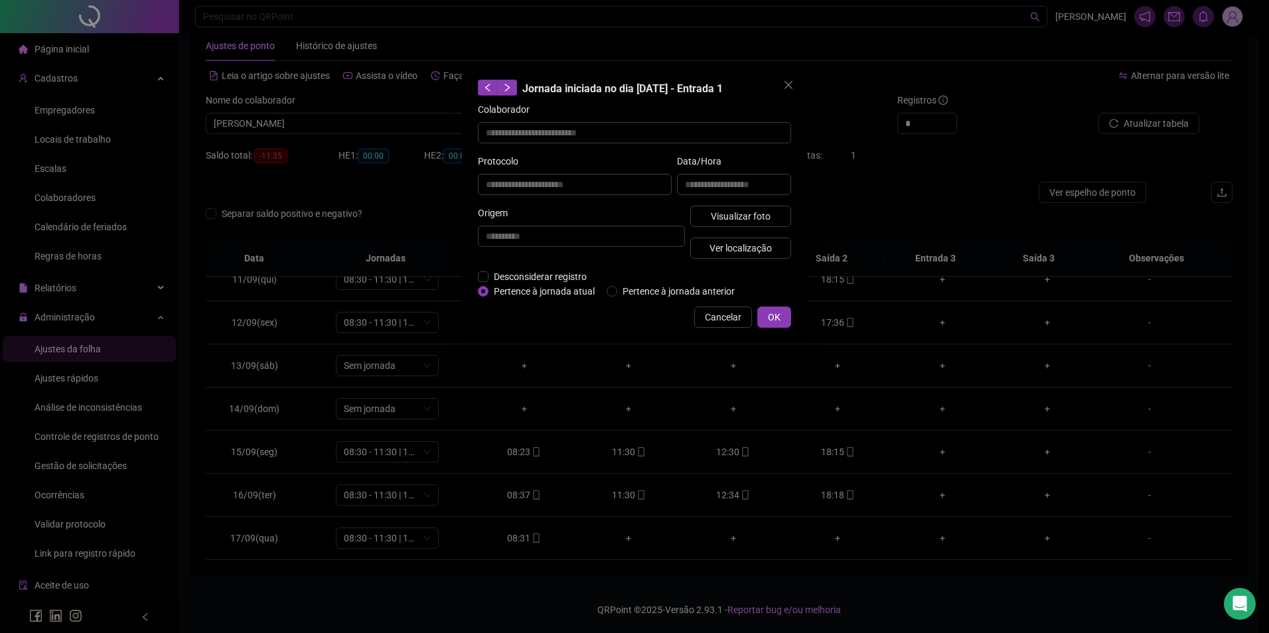
click at [714, 317] on span "Cancelar" at bounding box center [723, 317] width 37 height 15
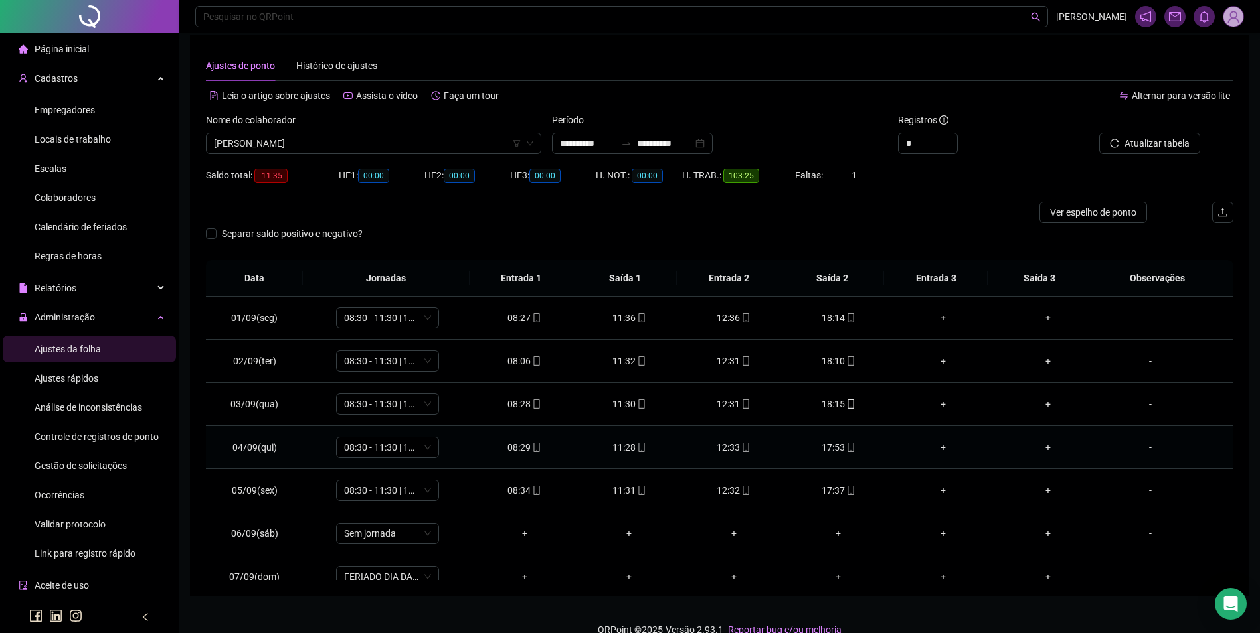
scroll to position [0, 0]
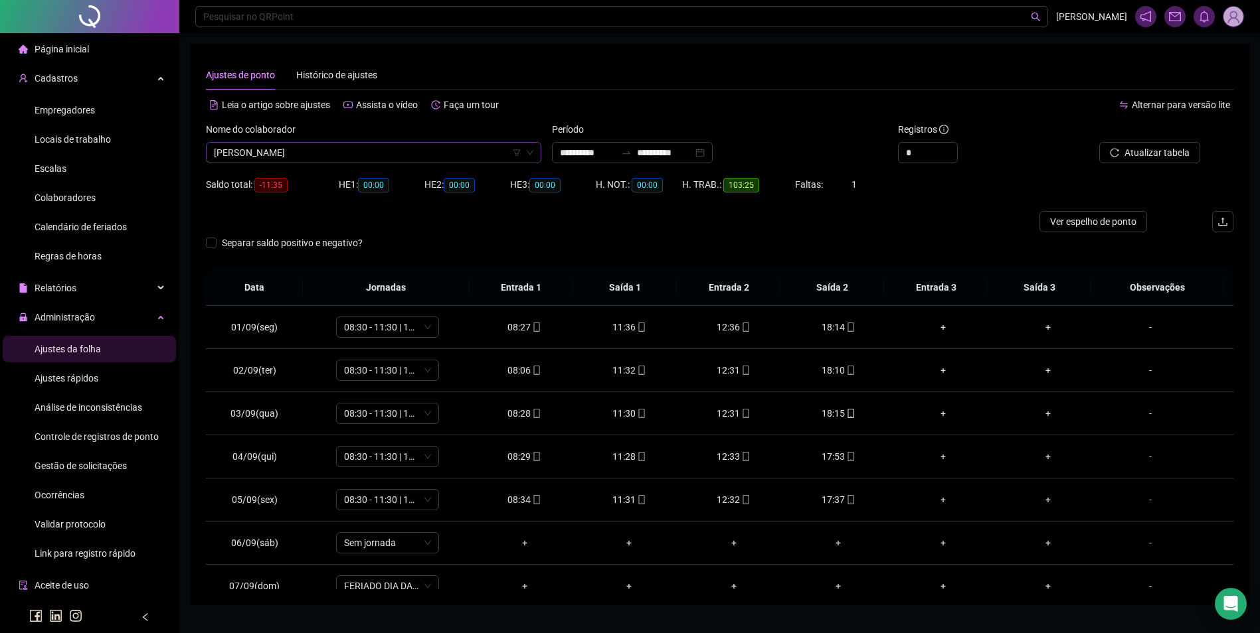
click at [349, 159] on span "WESLEANDRA ALVES DOS SANTOS" at bounding box center [373, 153] width 319 height 20
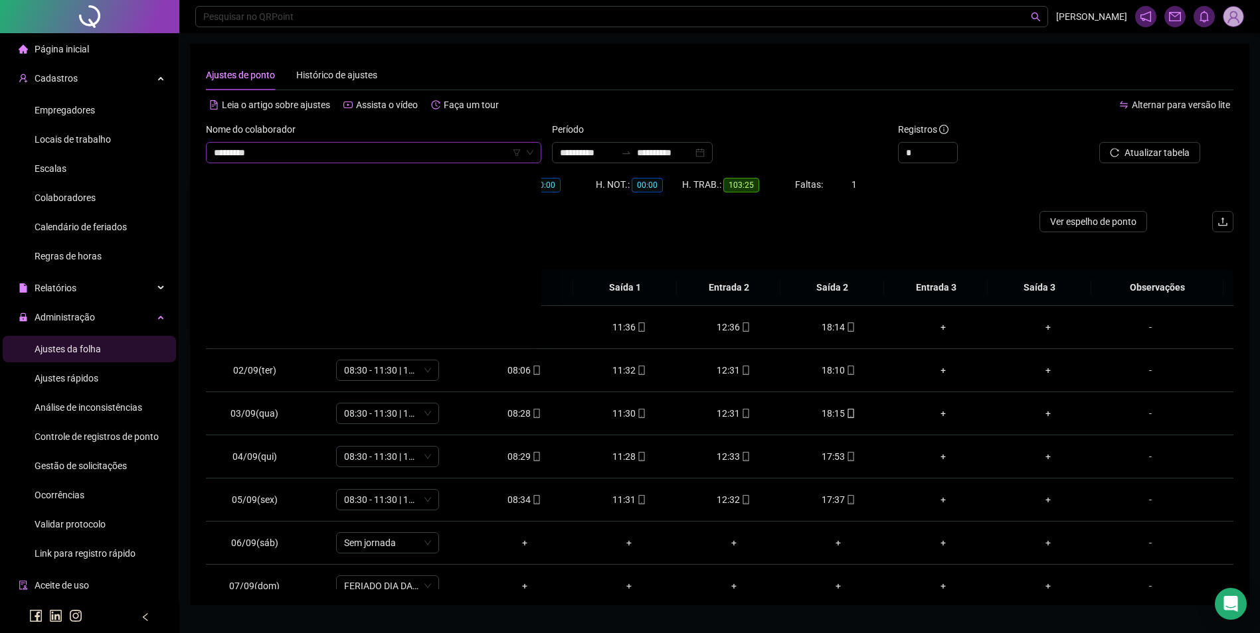
type input "**********"
drag, startPoint x: 312, startPoint y: 185, endPoint x: 395, endPoint y: 216, distance: 88.7
click at [312, 185] on div "ANTONIO RAIMUNDO GOMES" at bounding box center [373, 179] width 314 height 15
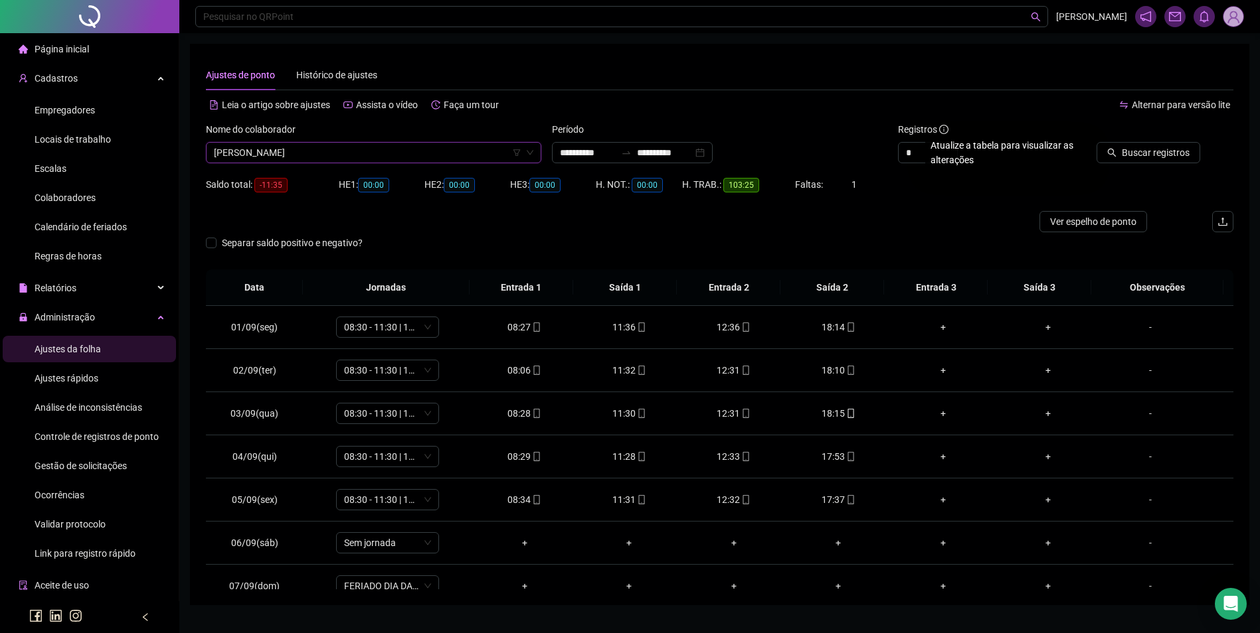
drag, startPoint x: 1166, startPoint y: 151, endPoint x: 1036, endPoint y: 281, distance: 183.6
click at [1165, 153] on span "Buscar registros" at bounding box center [1155, 152] width 68 height 15
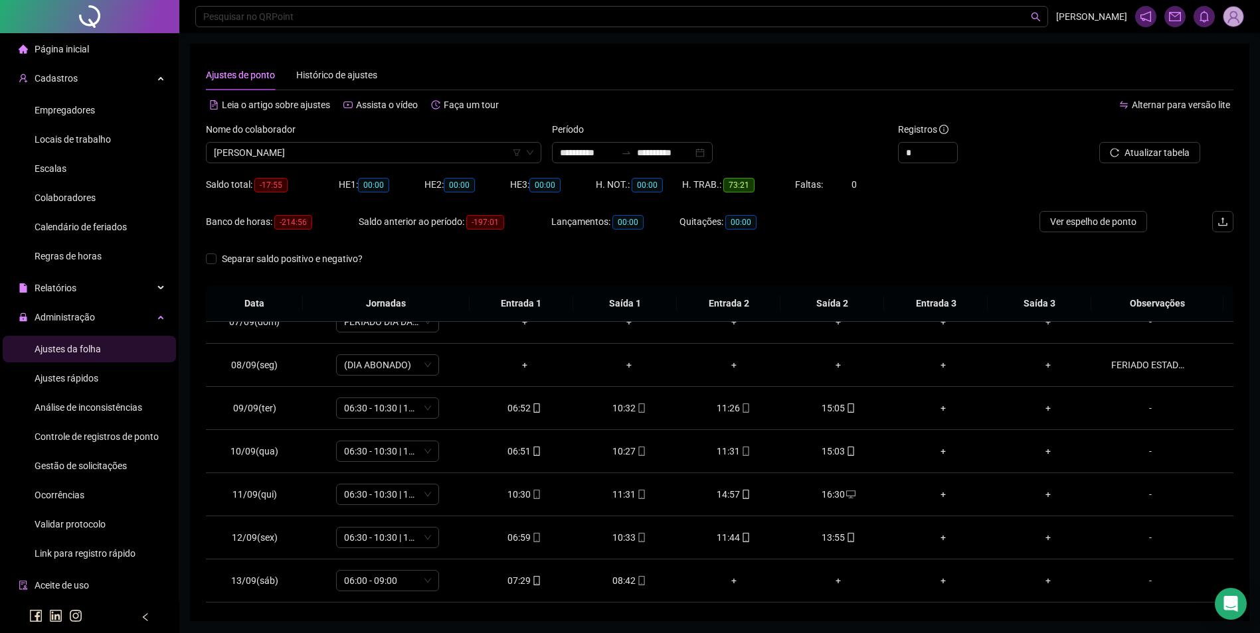
scroll to position [332, 0]
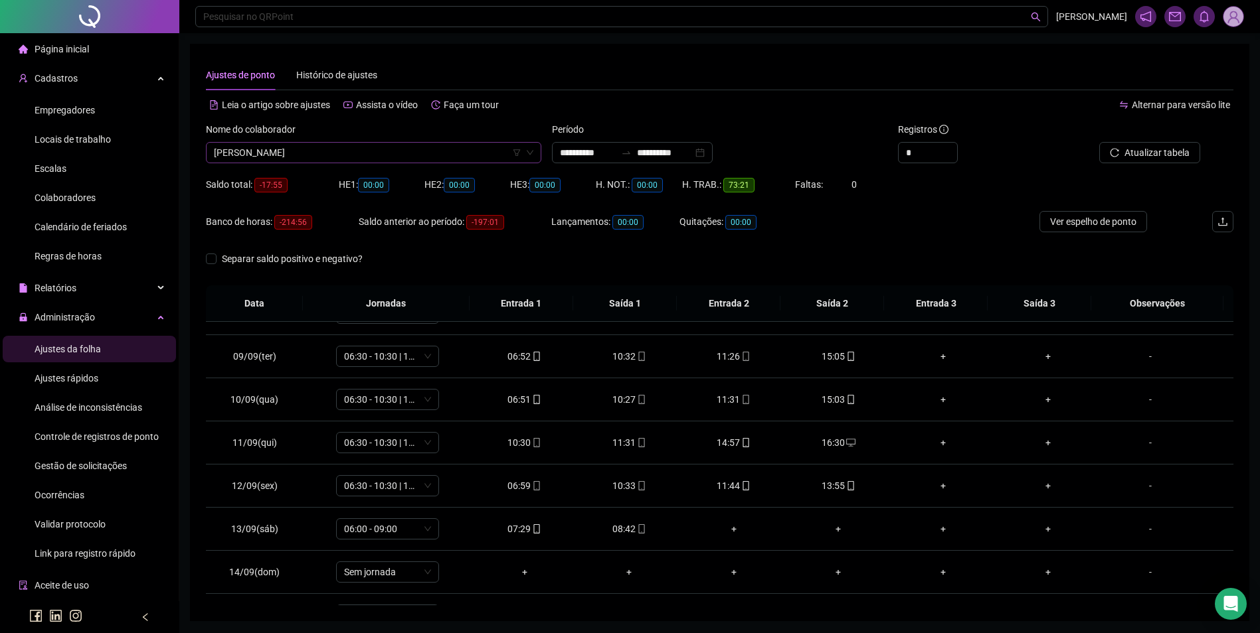
click at [391, 144] on span "ANTONIO RAIMUNDO GOMES" at bounding box center [373, 153] width 319 height 20
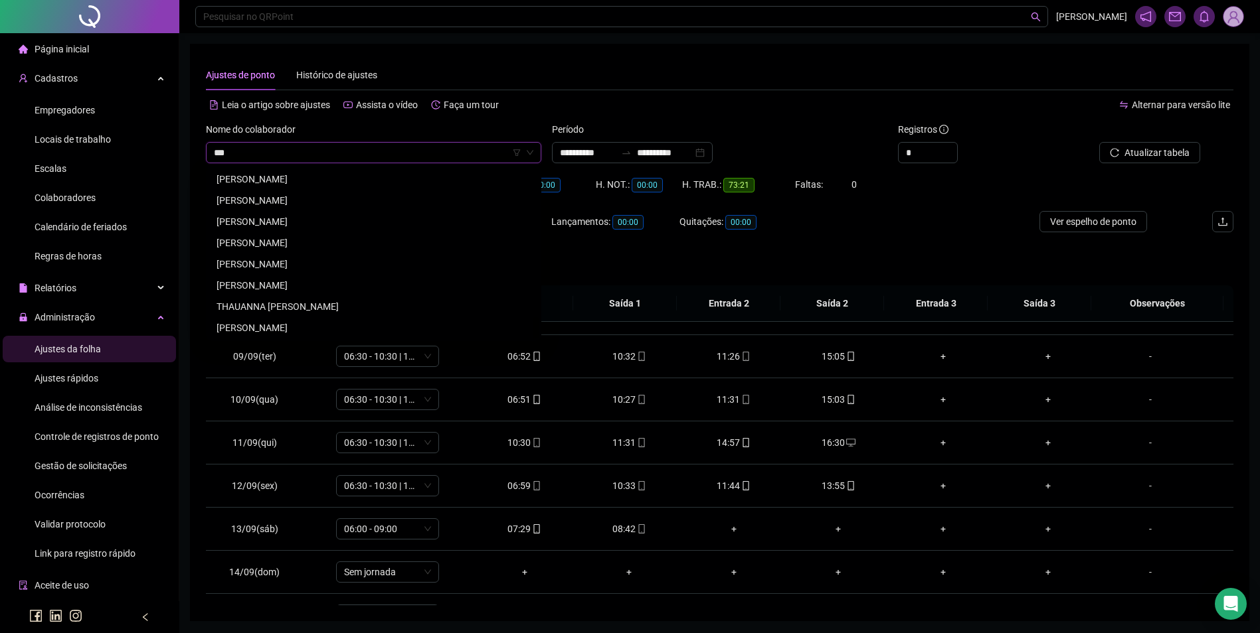
scroll to position [0, 0]
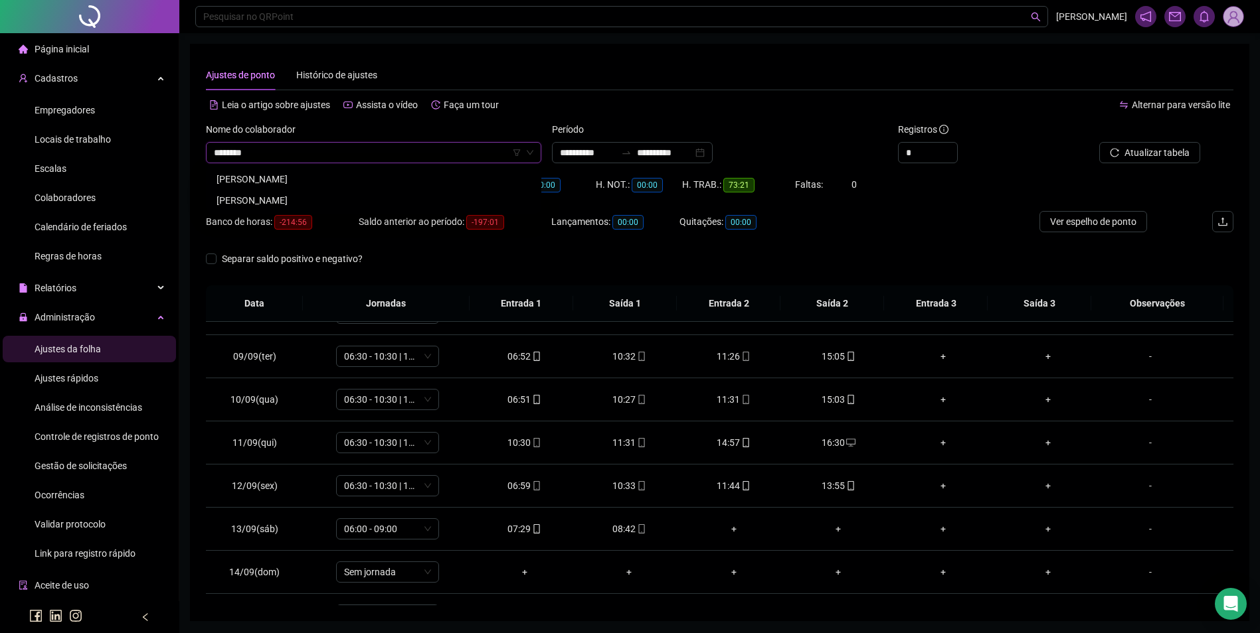
type input "*********"
click at [339, 178] on div "AURELIO MIGUEL GOMES RAMOS" at bounding box center [373, 179] width 314 height 15
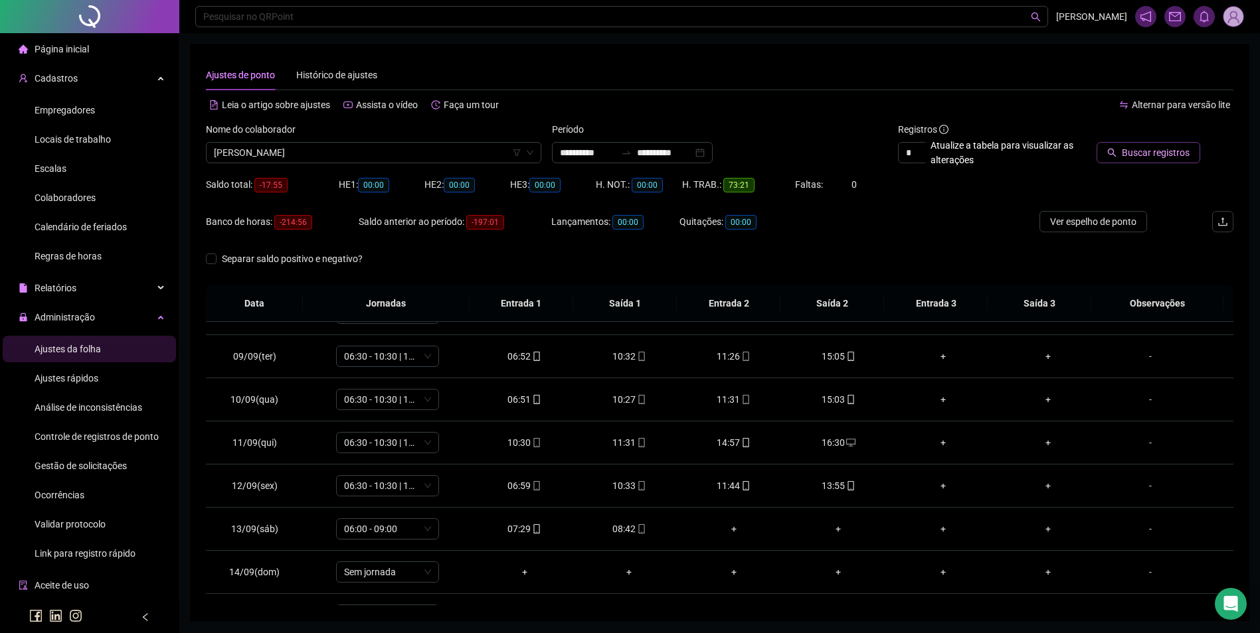
click at [1131, 152] on span "Buscar registros" at bounding box center [1155, 152] width 68 height 15
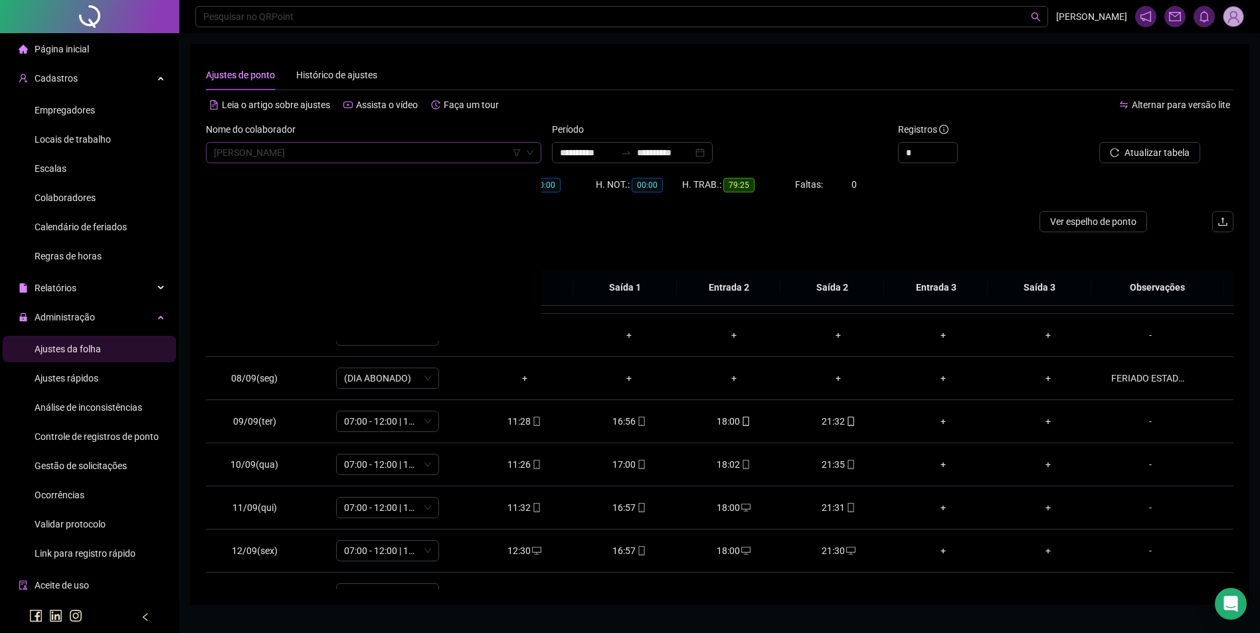
scroll to position [1678, 0]
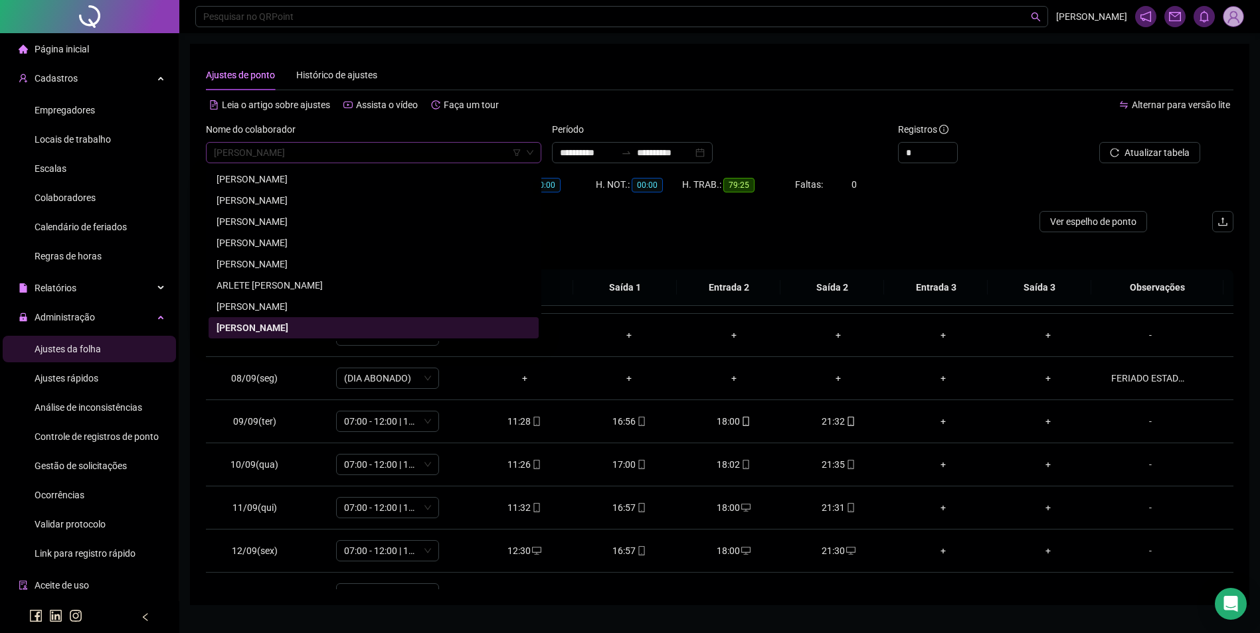
click at [414, 142] on div "AURELIO MIGUEL GOMES RAMOS" at bounding box center [373, 152] width 335 height 21
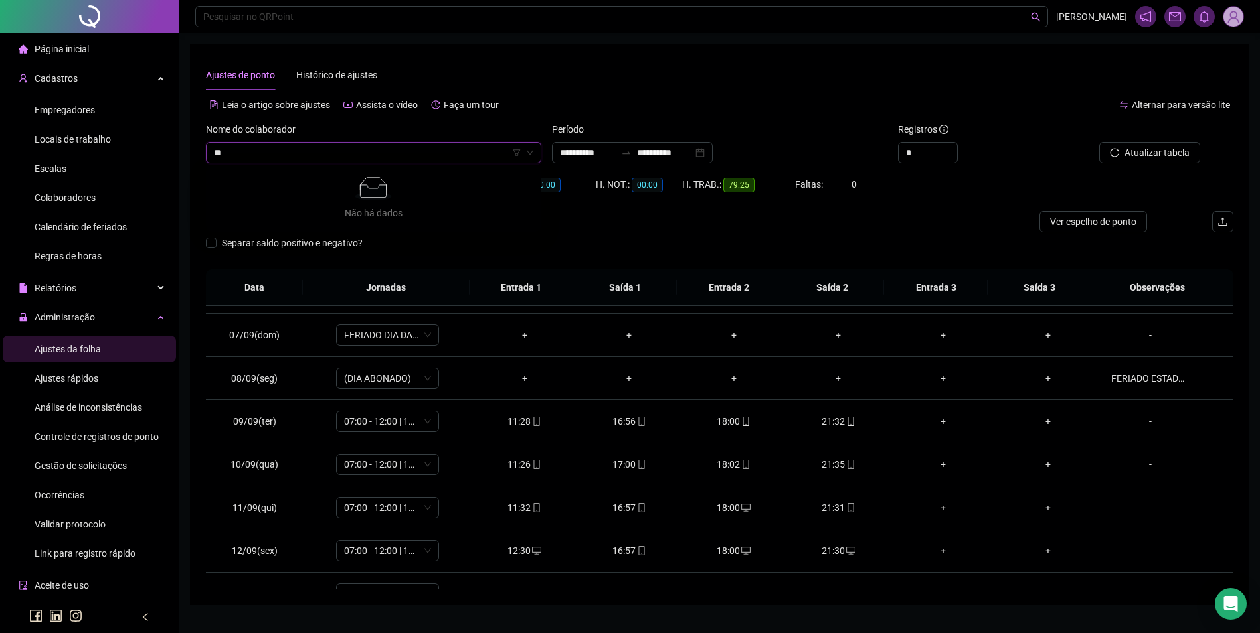
type input "*"
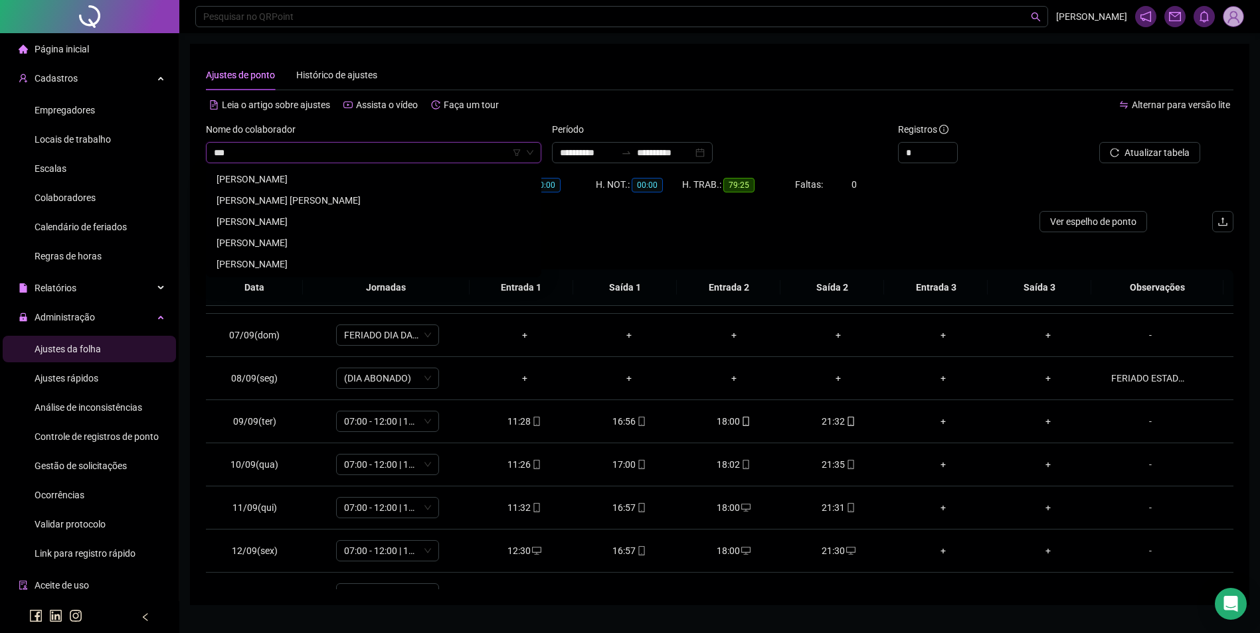
scroll to position [0, 0]
type input "*********"
click at [326, 175] on div "BRUNA KAILANE GASPAR BATA" at bounding box center [373, 179] width 314 height 15
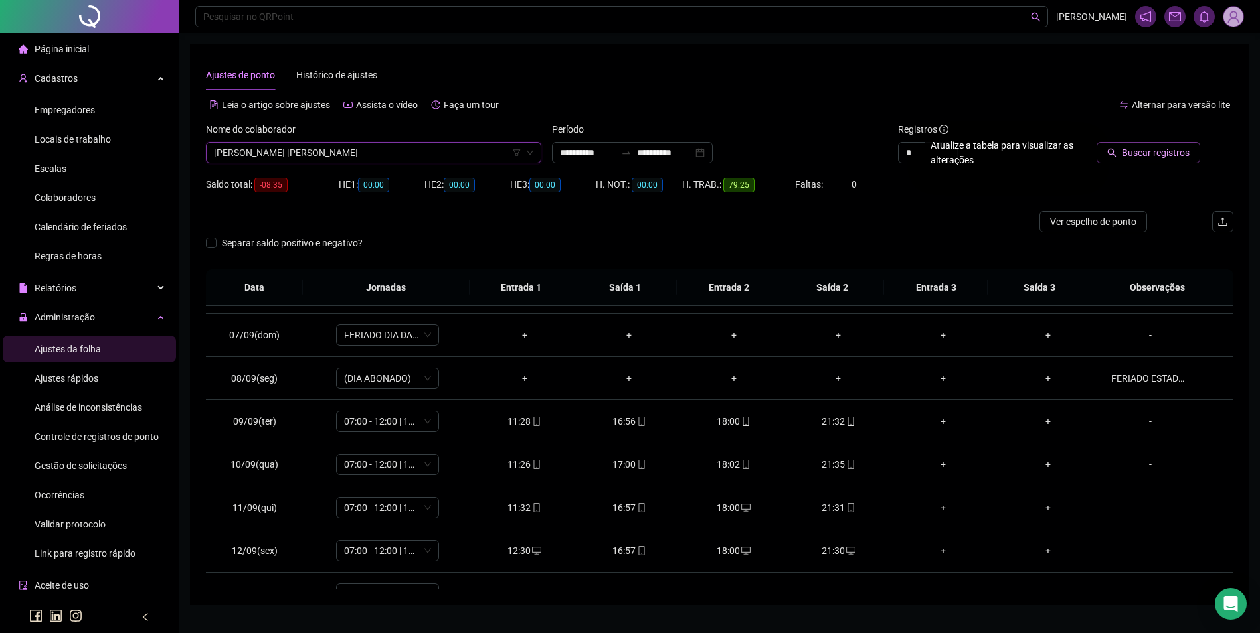
click at [1160, 151] on span "Buscar registros" at bounding box center [1155, 152] width 68 height 15
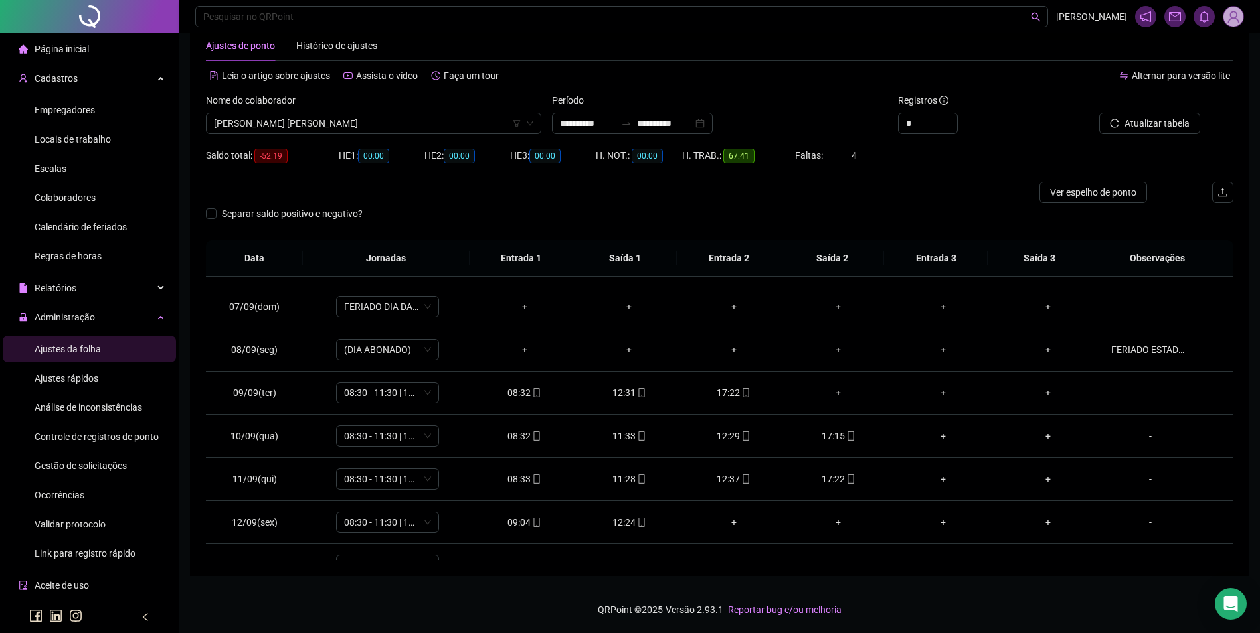
scroll to position [185, 0]
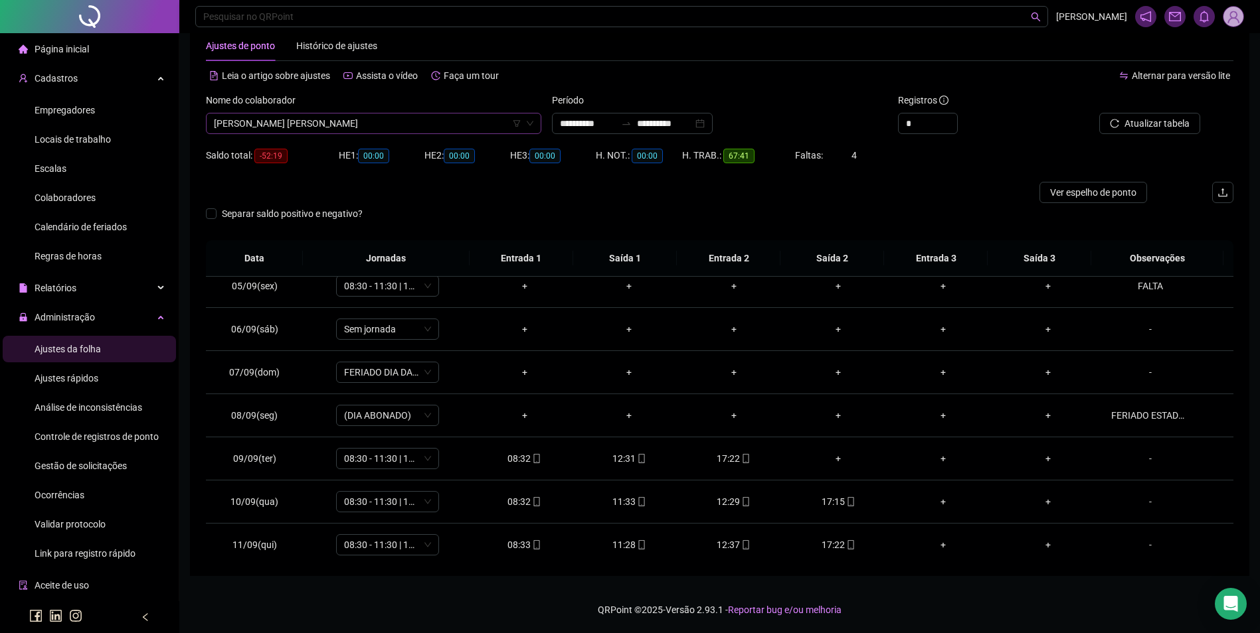
click at [431, 123] on span "BRUNA KAILANE GASPAR BATA" at bounding box center [373, 124] width 319 height 20
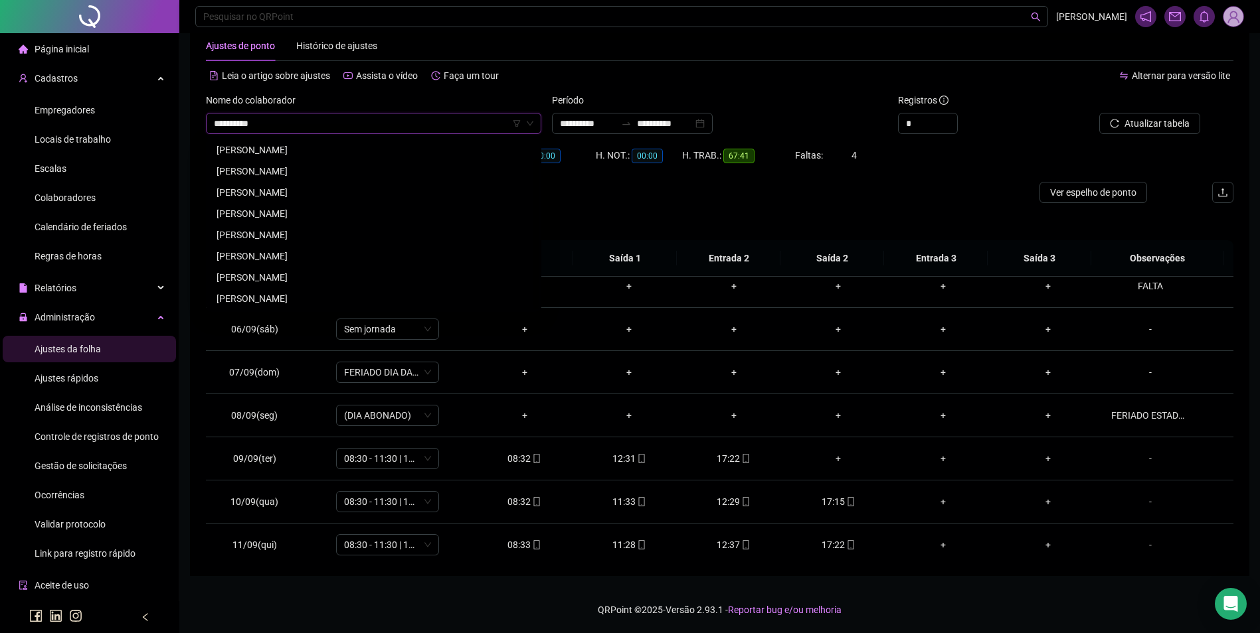
scroll to position [0, 0]
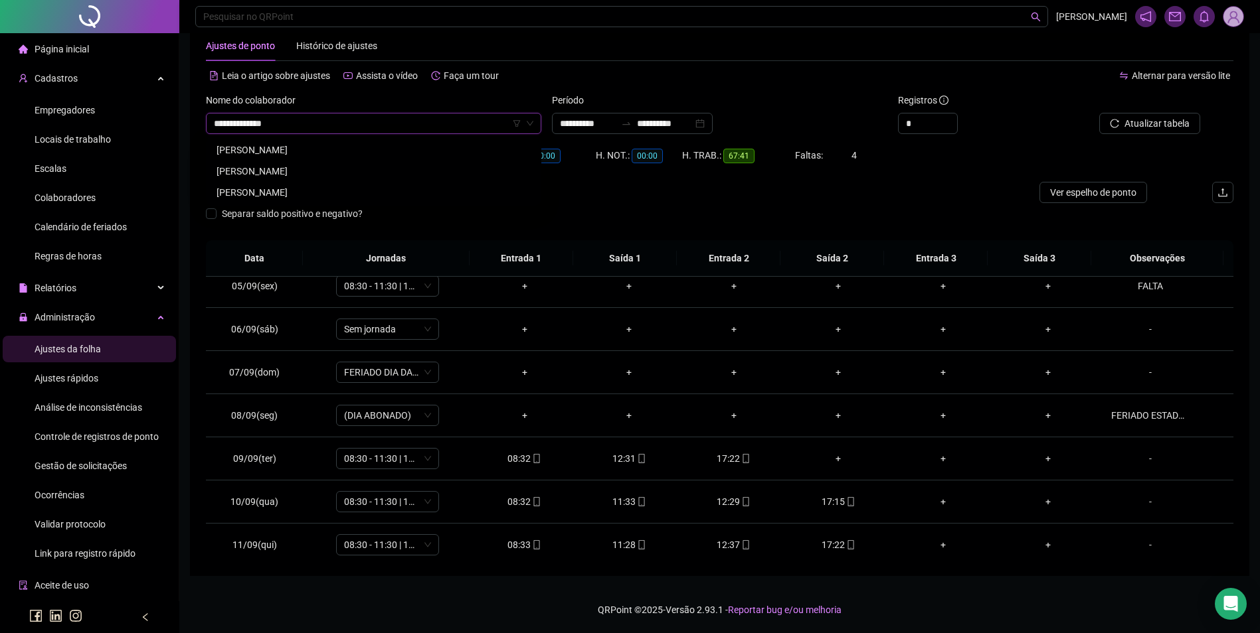
type input "**********"
click at [321, 164] on div "RAIMUNDO NONATO DA SILVA" at bounding box center [373, 171] width 314 height 15
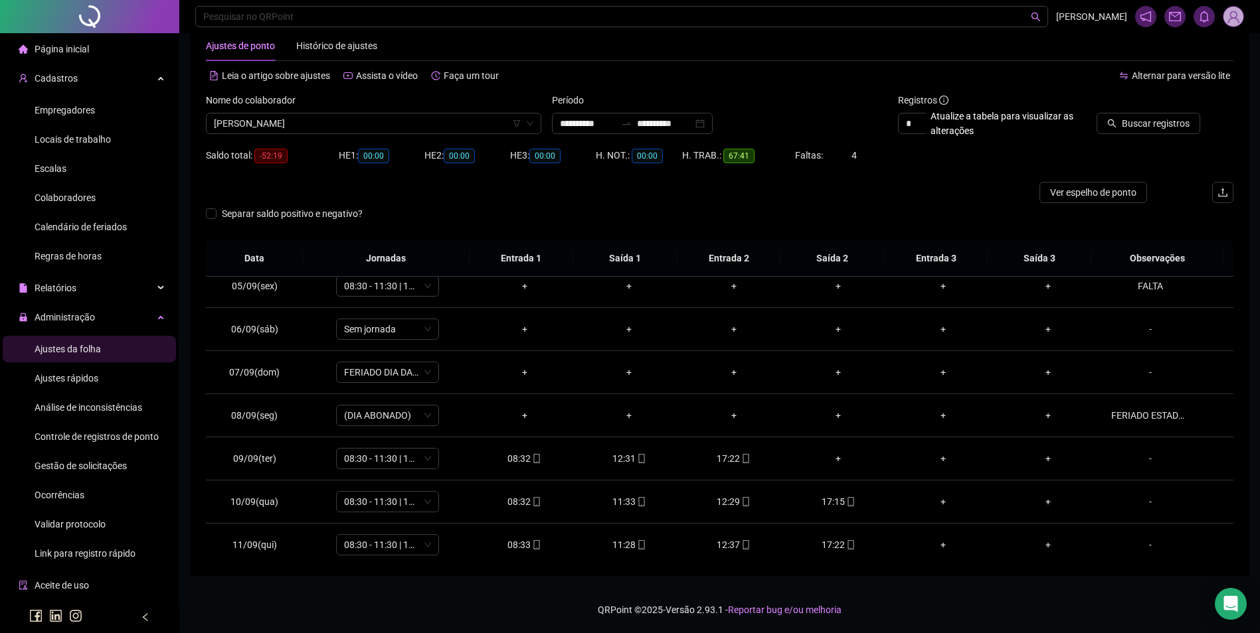
click at [1113, 122] on icon "search" at bounding box center [1111, 123] width 9 height 9
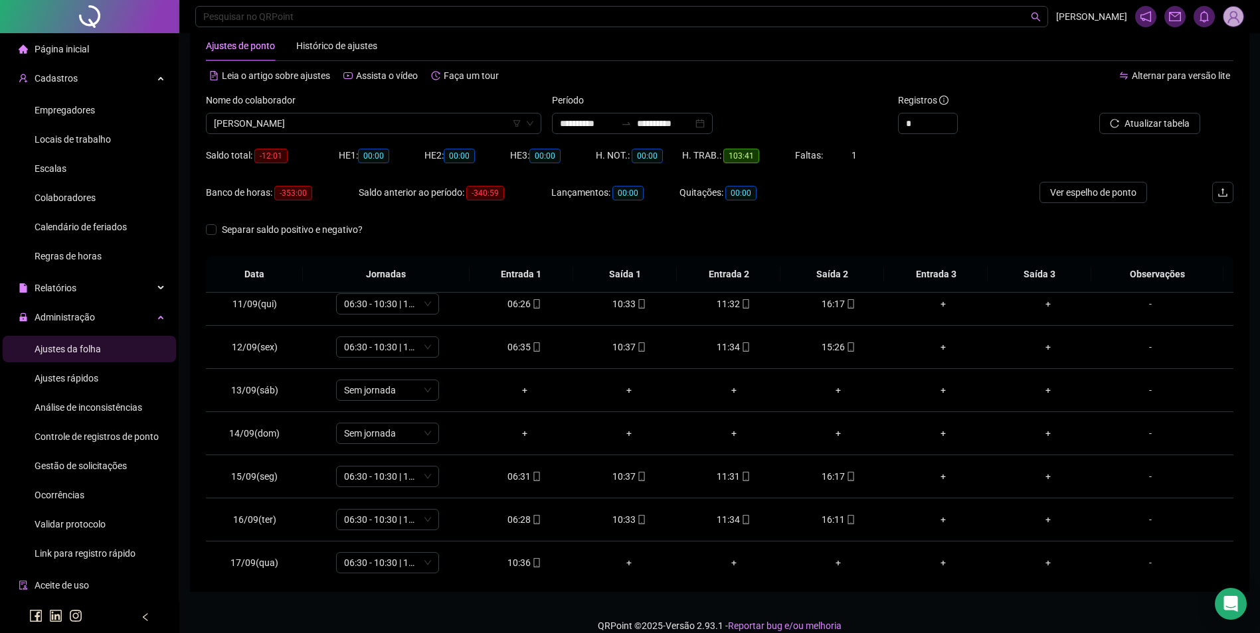
scroll to position [450, 0]
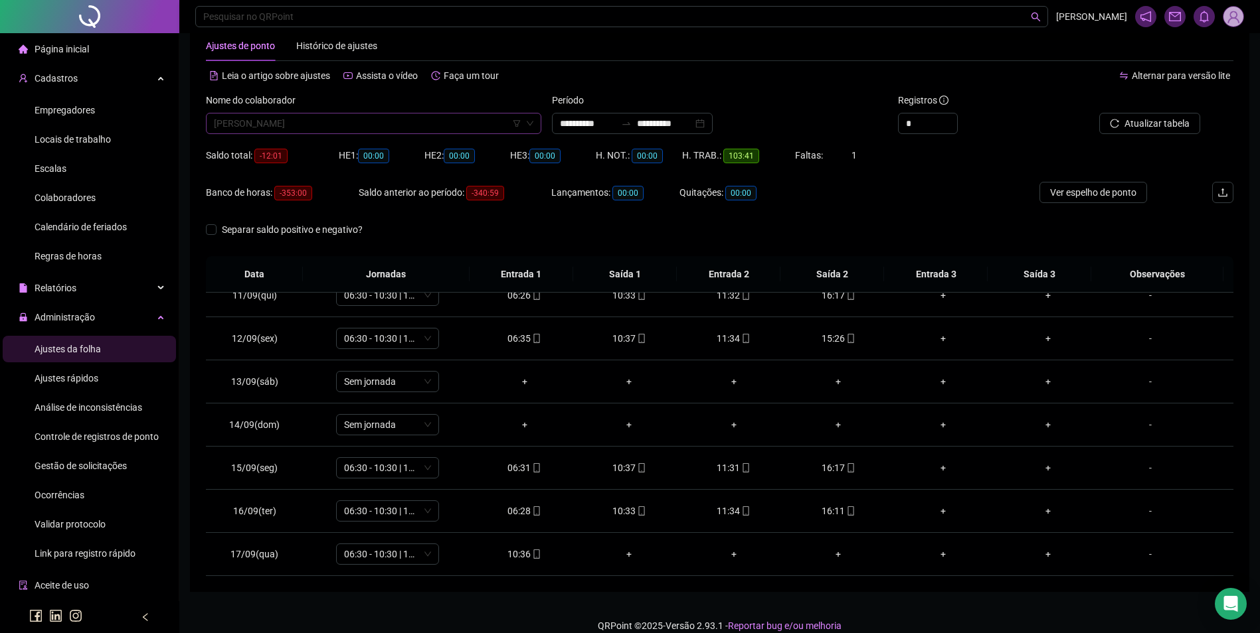
click at [442, 131] on span "RAIMUNDO NONATO DA SILVA" at bounding box center [373, 124] width 319 height 20
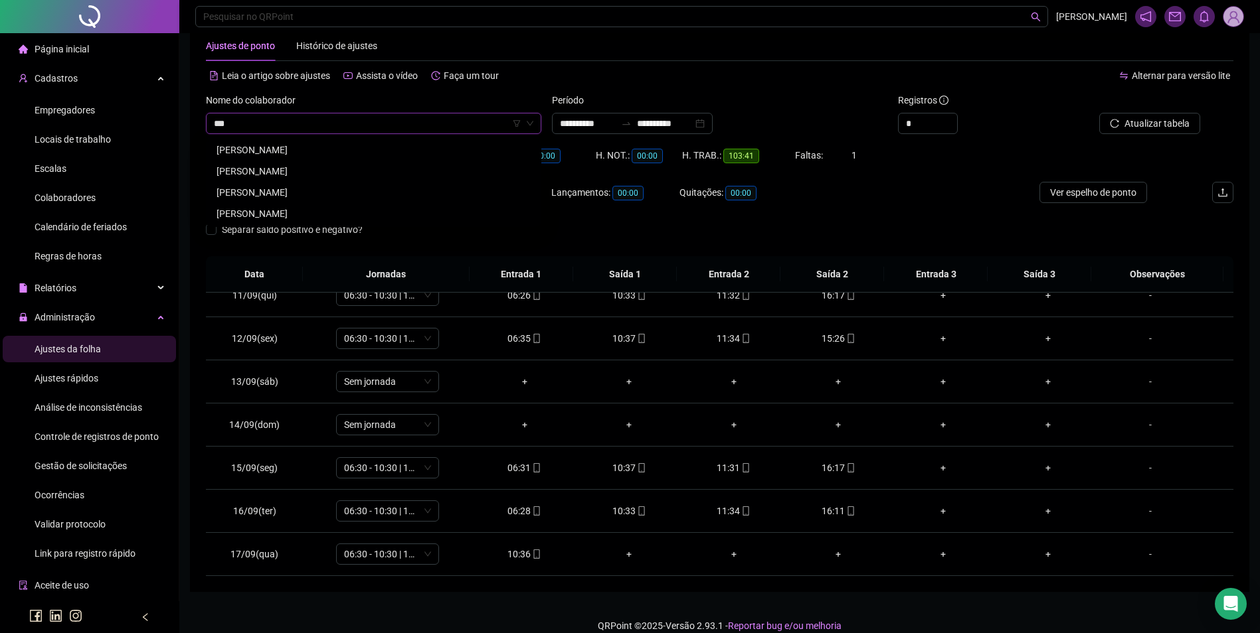
scroll to position [0, 0]
type input "*******"
click at [403, 151] on div "JARDIEL SOUZA RODRIGUES" at bounding box center [373, 150] width 314 height 15
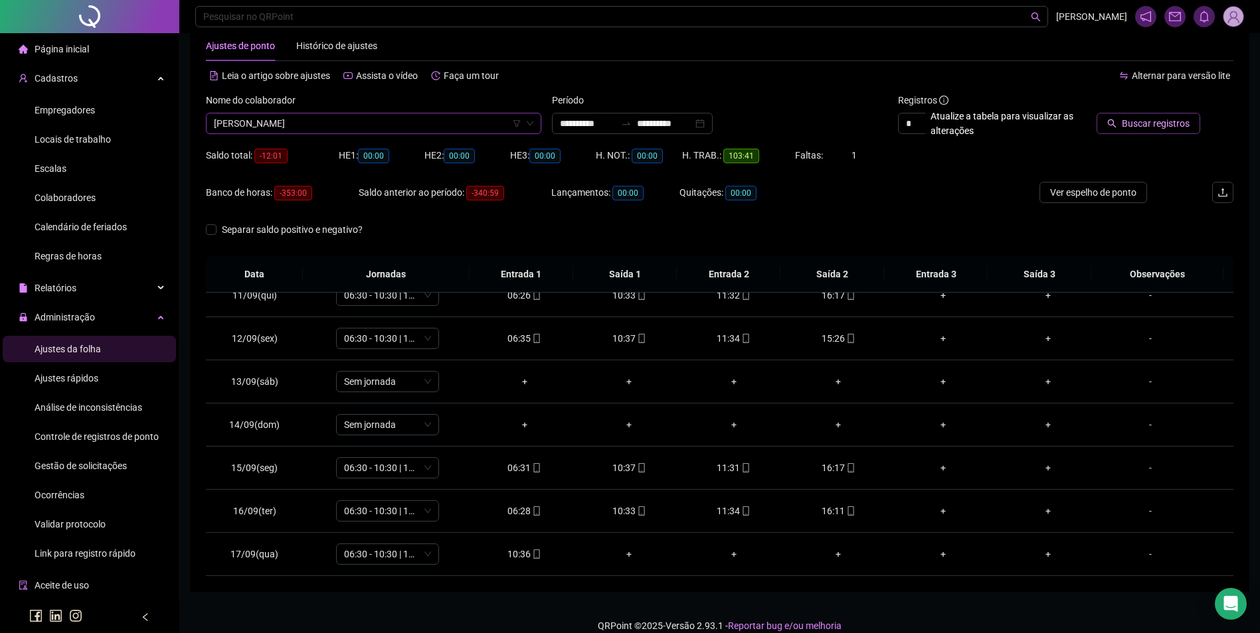
click at [1139, 122] on span "Buscar registros" at bounding box center [1155, 123] width 68 height 15
click at [410, 121] on span "JARDIEL SOUZA RODRIGUES" at bounding box center [373, 124] width 319 height 20
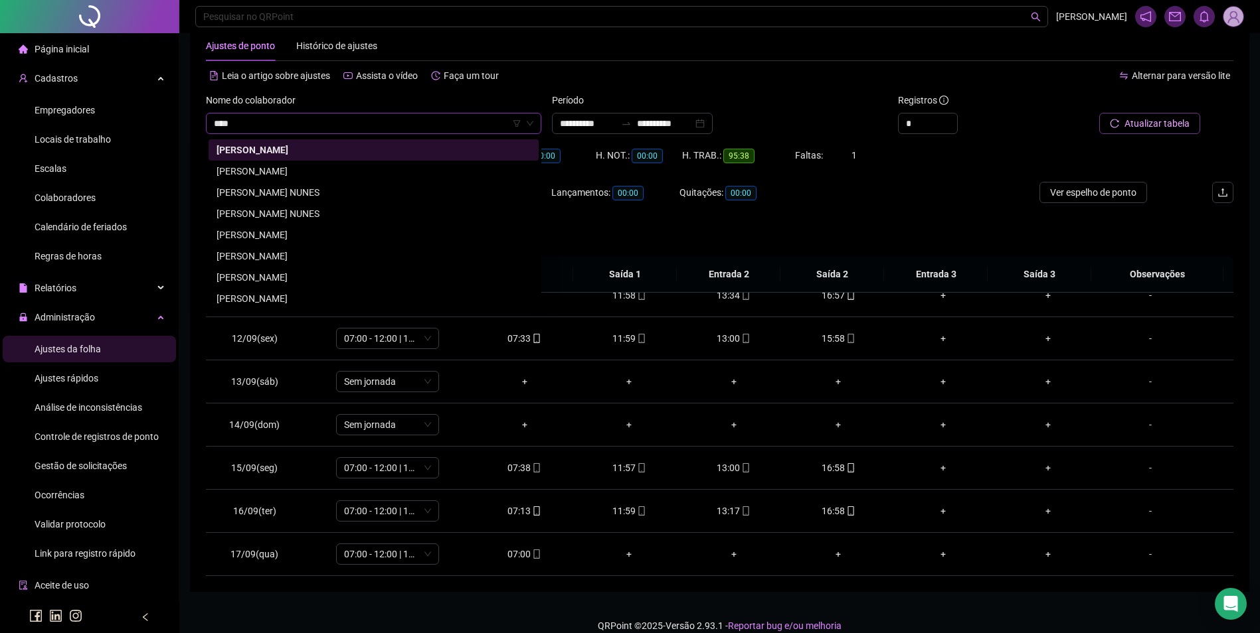
scroll to position [0, 0]
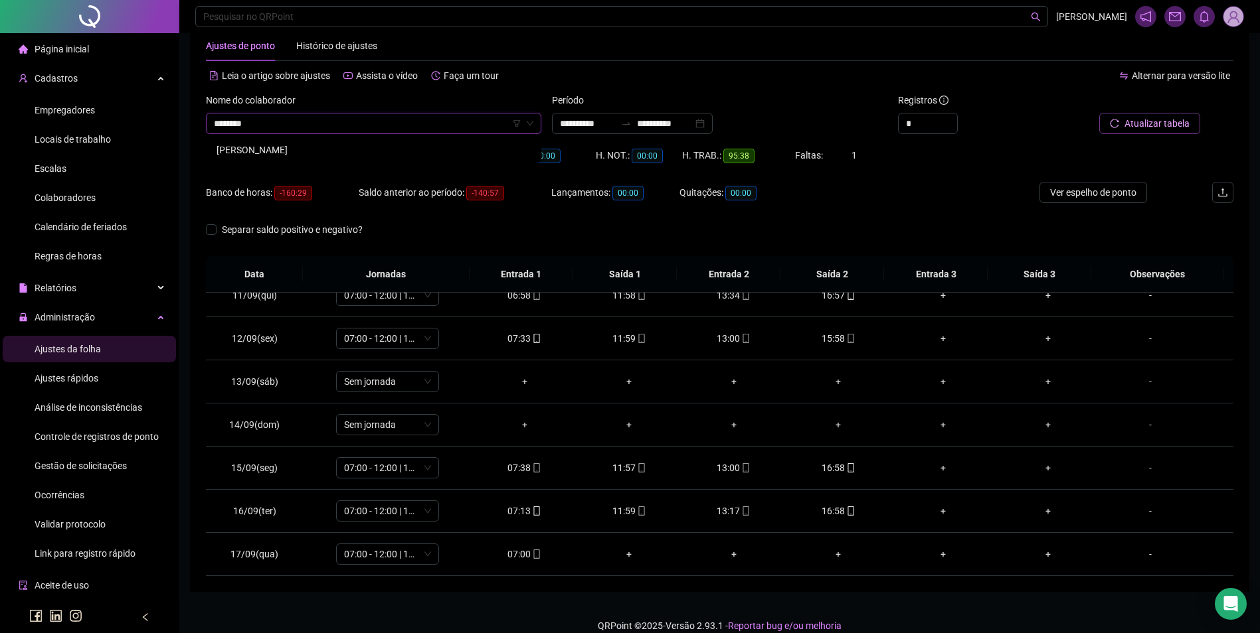
drag, startPoint x: 363, startPoint y: 147, endPoint x: 420, endPoint y: 141, distance: 57.3
click at [363, 146] on div "ELISIANE SANTIAGO SILVA" at bounding box center [373, 150] width 314 height 15
click at [1116, 121] on icon "search" at bounding box center [1111, 123] width 9 height 9
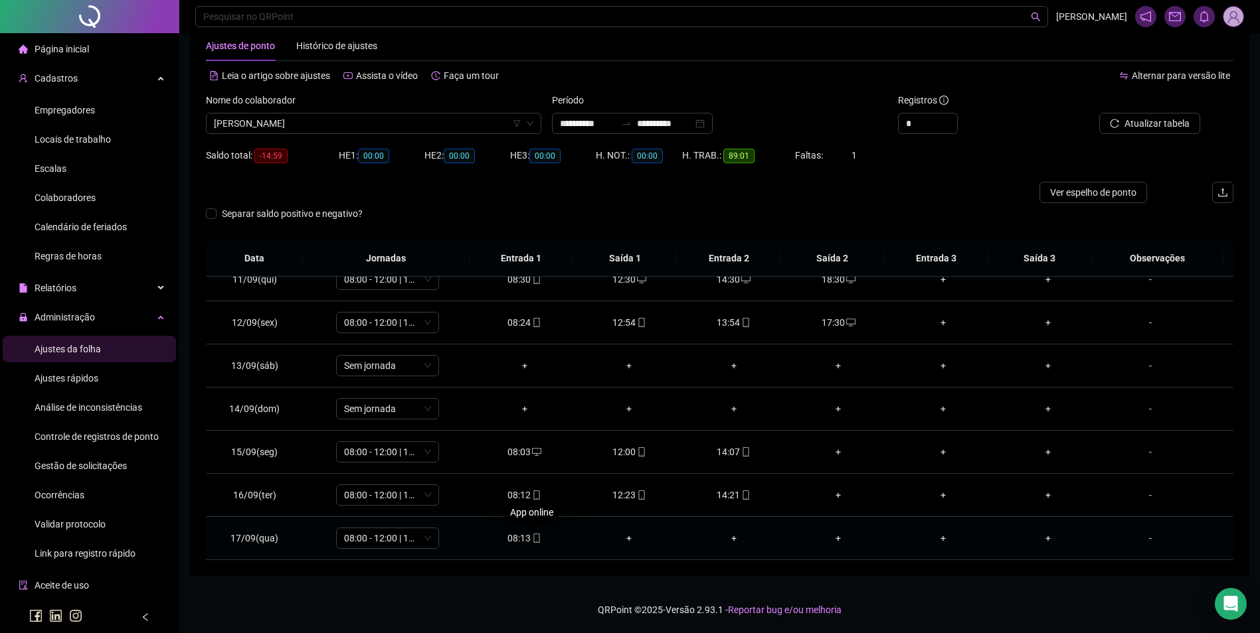
click at [532, 536] on icon "mobile" at bounding box center [536, 538] width 9 height 9
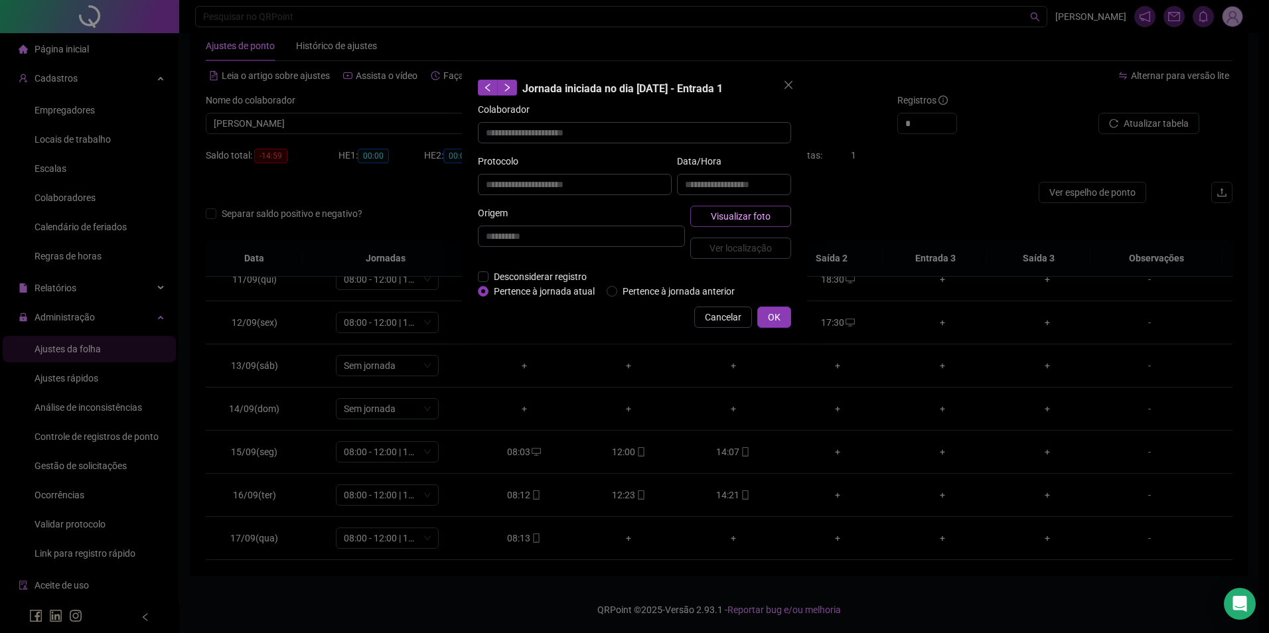
click at [730, 206] on button "Visualizar foto" at bounding box center [741, 216] width 101 height 21
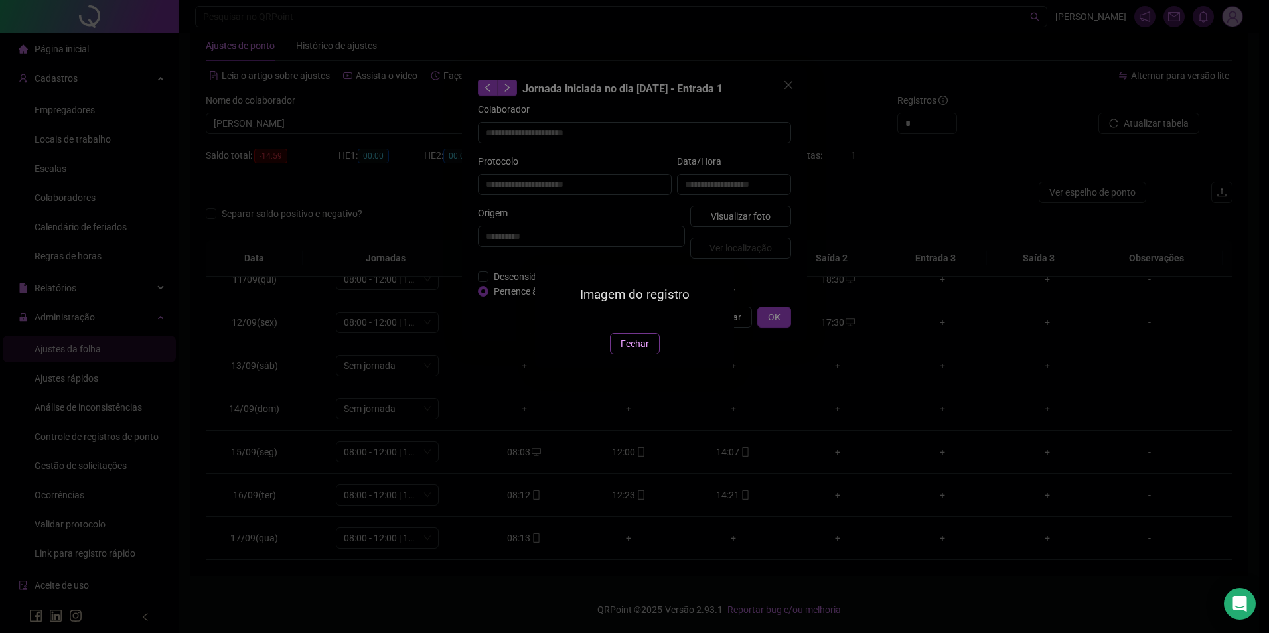
click at [637, 355] on button "Fechar" at bounding box center [635, 343] width 50 height 21
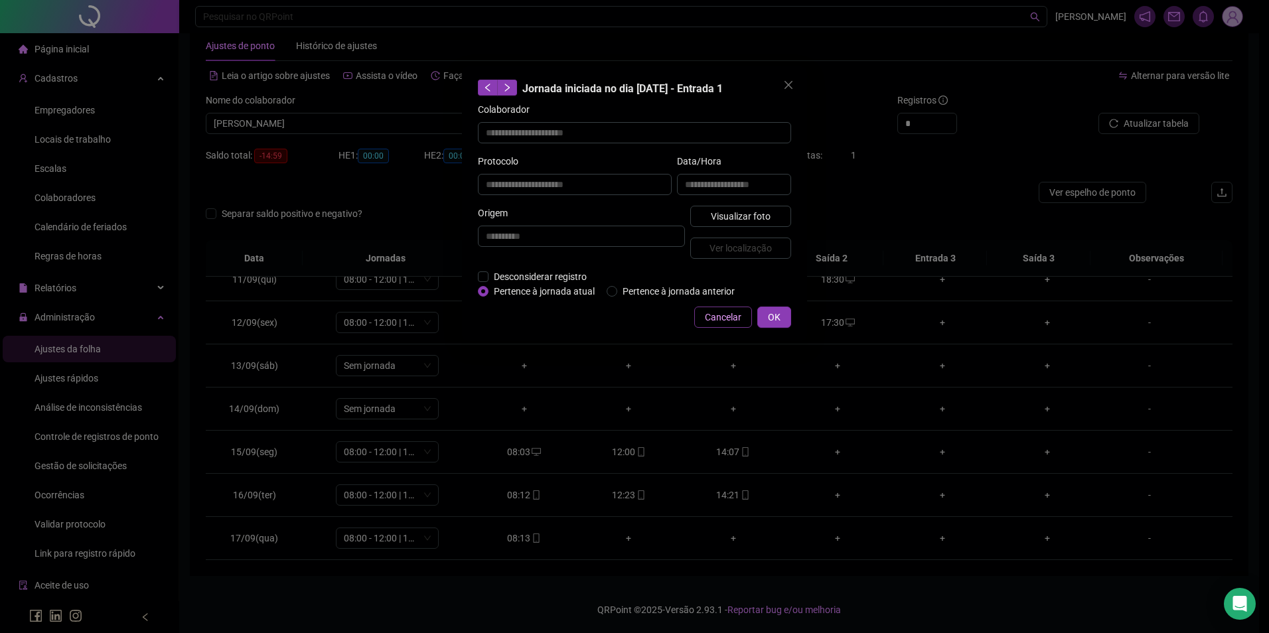
click at [742, 320] on span "Cancelar" at bounding box center [723, 317] width 37 height 15
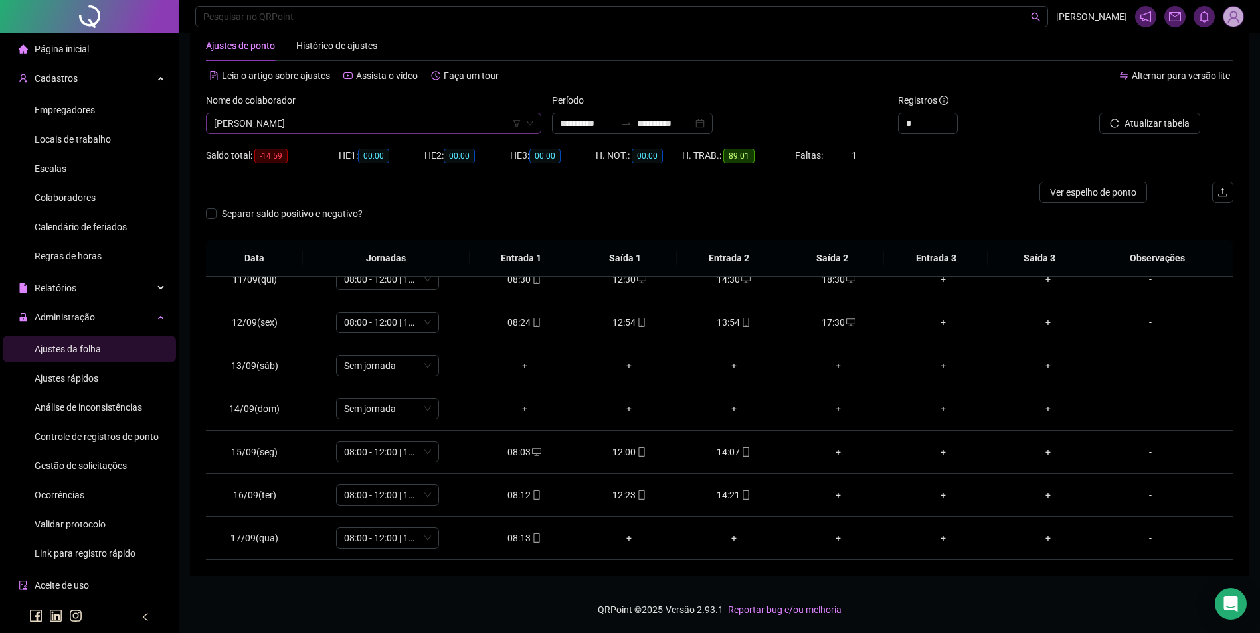
click at [347, 116] on span "ELISIANE SANTIAGO SILVA" at bounding box center [373, 124] width 319 height 20
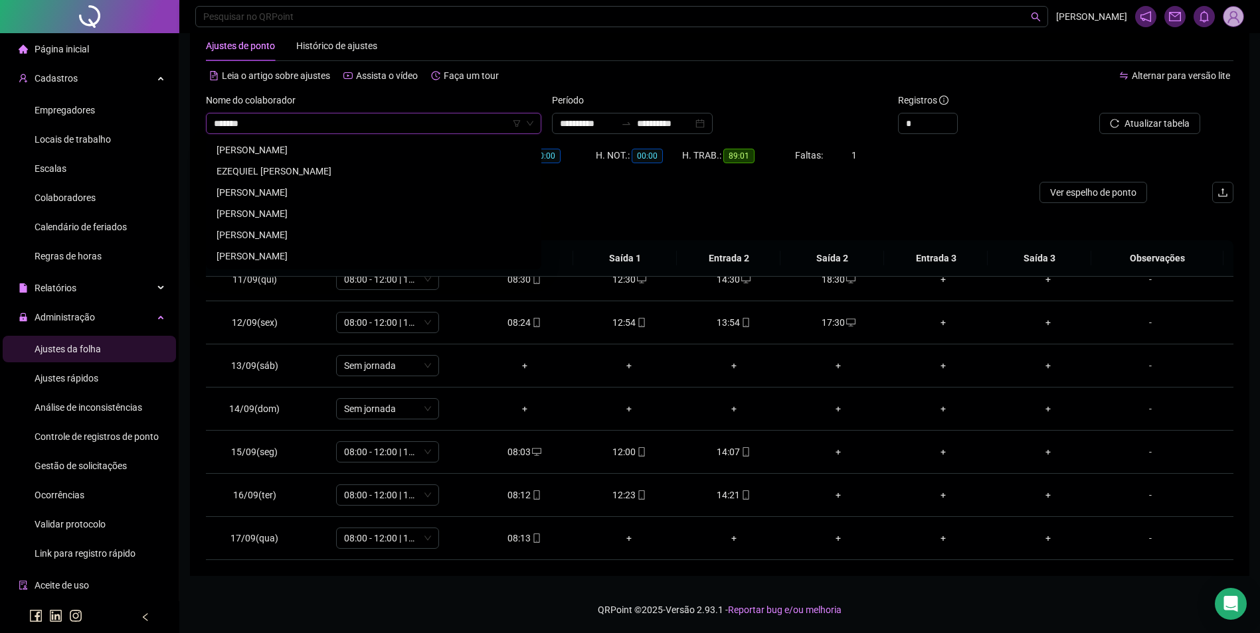
click at [300, 213] on div "FELIPE DOS SANTOS SILVA" at bounding box center [373, 213] width 314 height 15
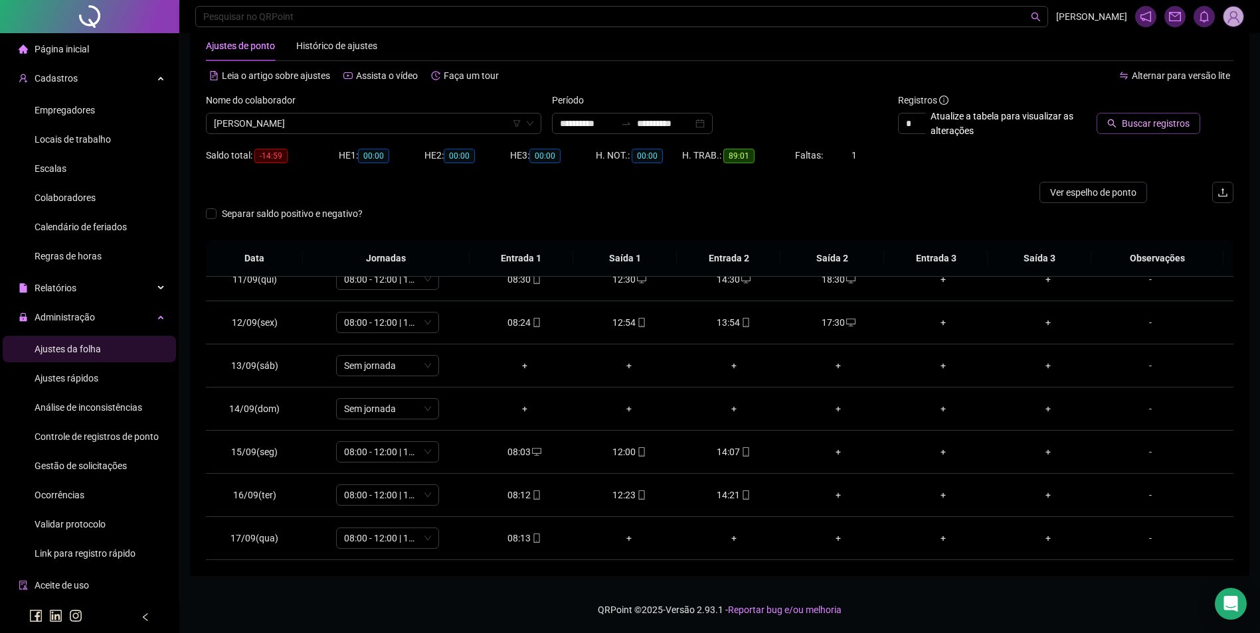
click at [1161, 123] on span "Buscar registros" at bounding box center [1155, 123] width 68 height 15
click at [740, 491] on span "mobile" at bounding box center [745, 495] width 11 height 9
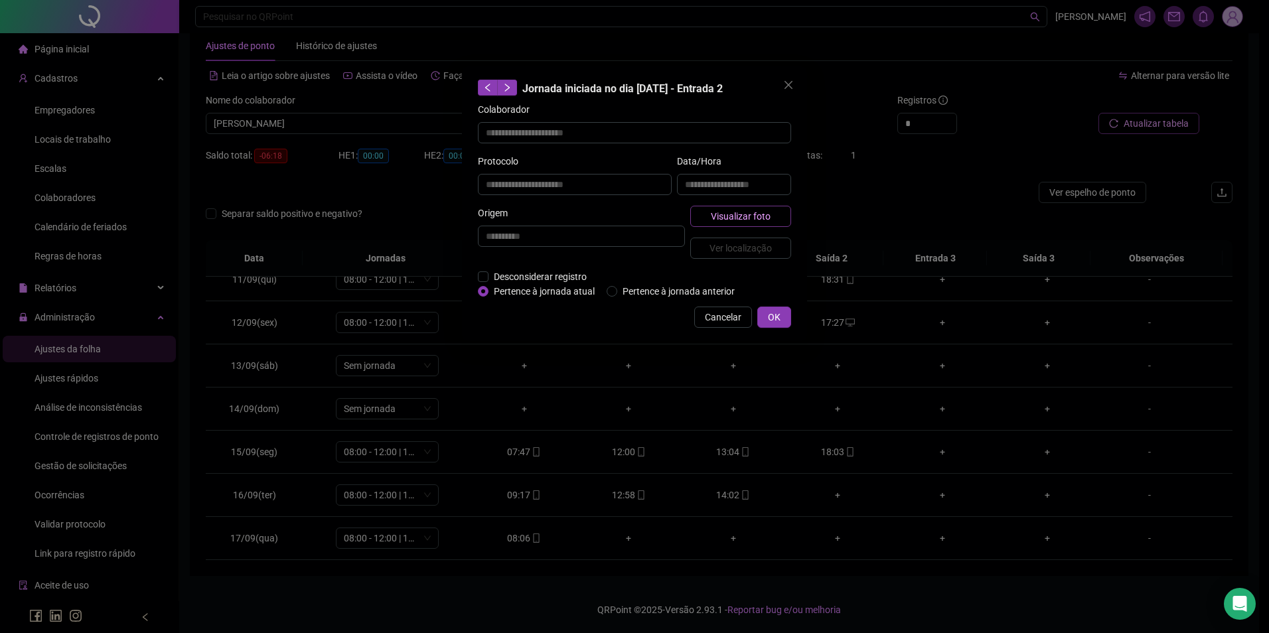
click at [741, 214] on span "Visualizar foto" at bounding box center [741, 216] width 60 height 15
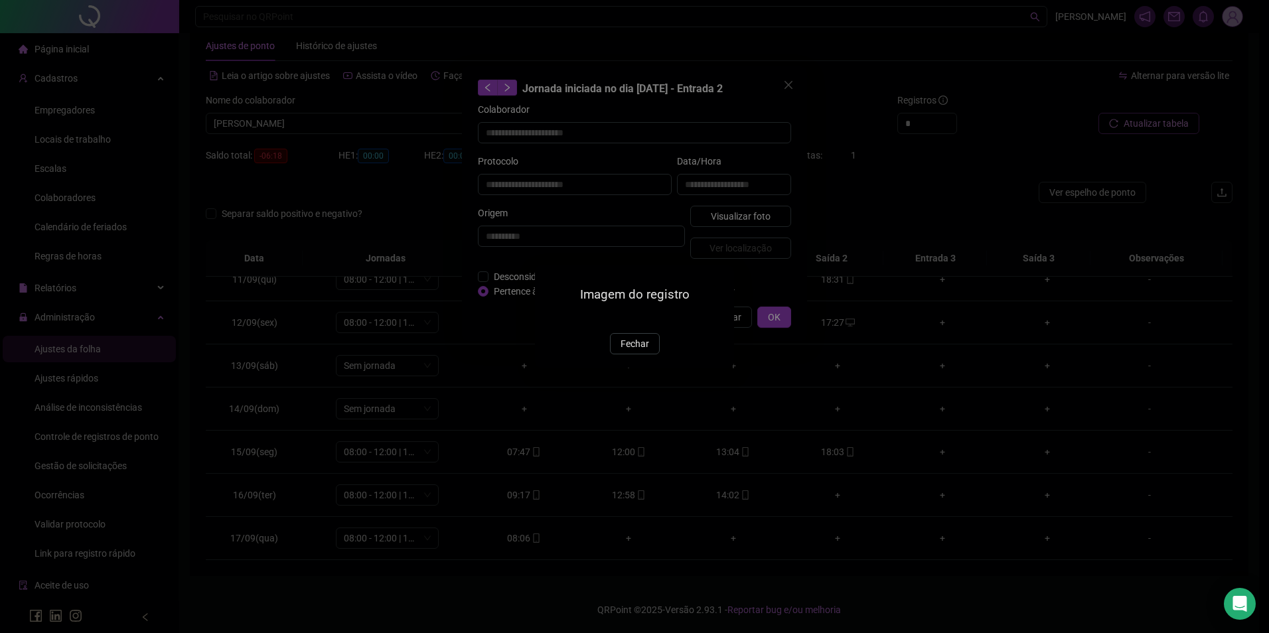
click at [637, 351] on span "Fechar" at bounding box center [635, 344] width 29 height 15
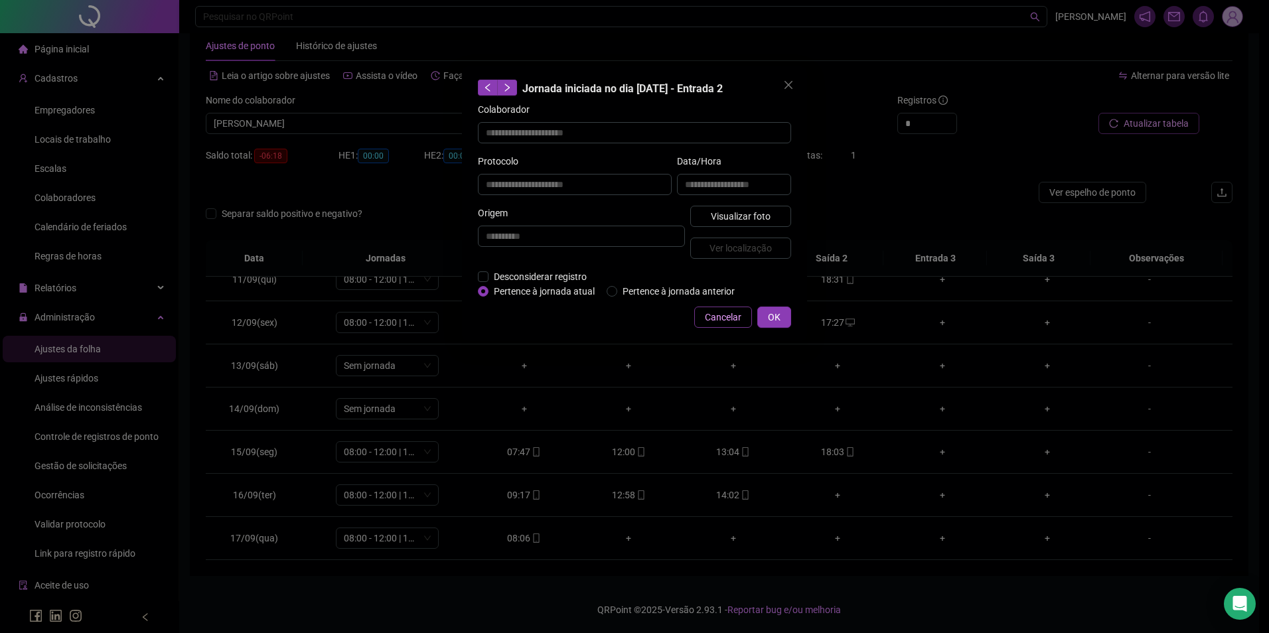
click at [716, 315] on span "Cancelar" at bounding box center [723, 317] width 37 height 15
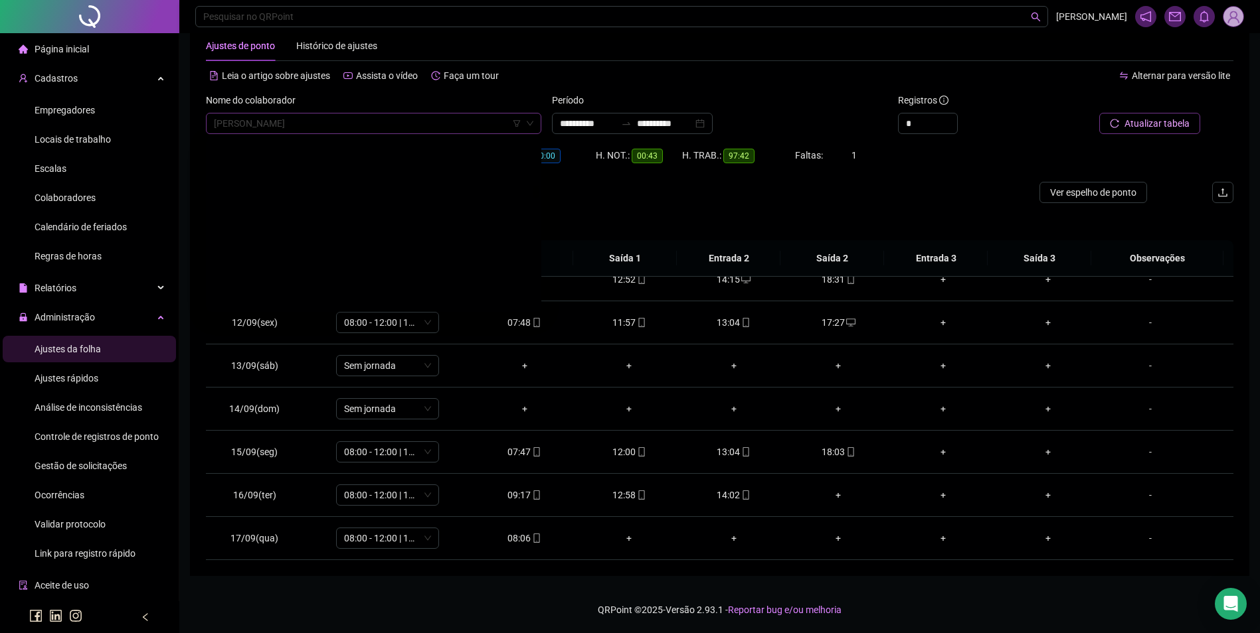
click at [311, 126] on span "FELIPE DOS SANTOS SILVA" at bounding box center [373, 124] width 319 height 20
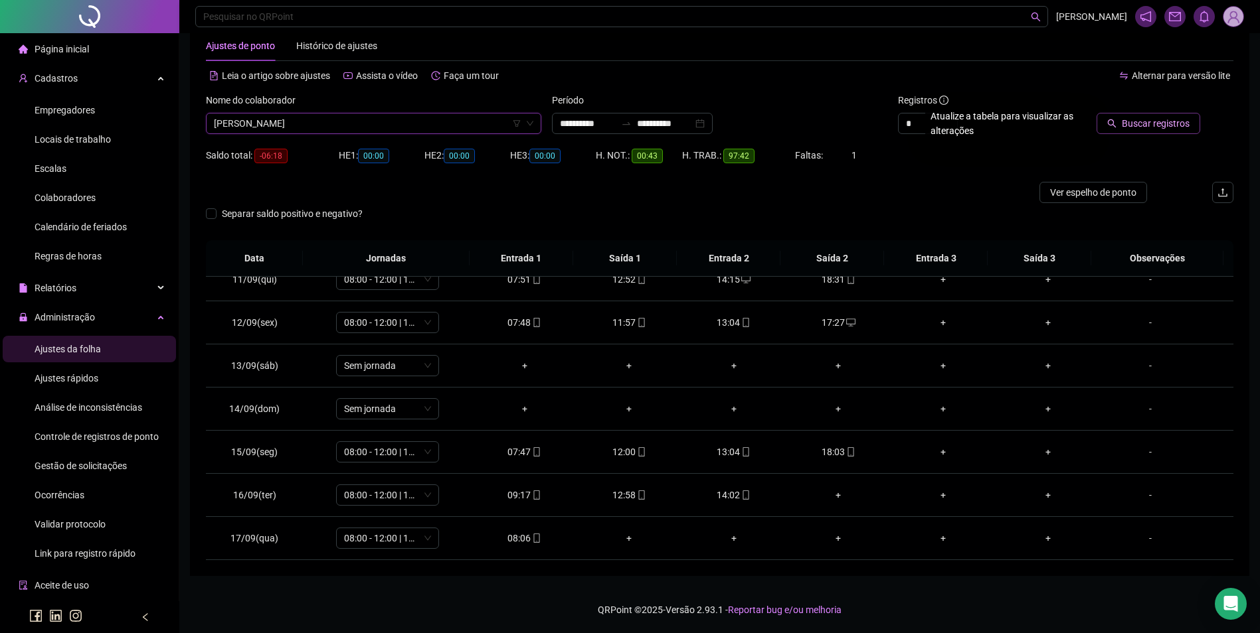
click at [1134, 123] on span "Buscar registros" at bounding box center [1155, 123] width 68 height 15
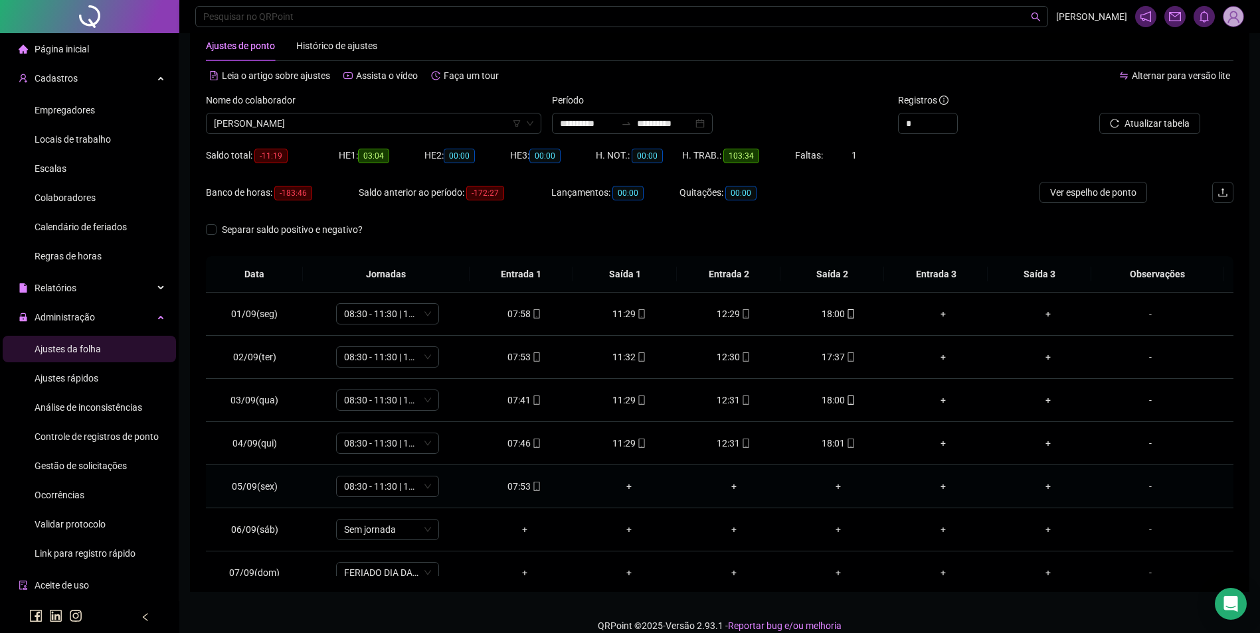
click at [625, 489] on div "+" at bounding box center [629, 486] width 84 height 15
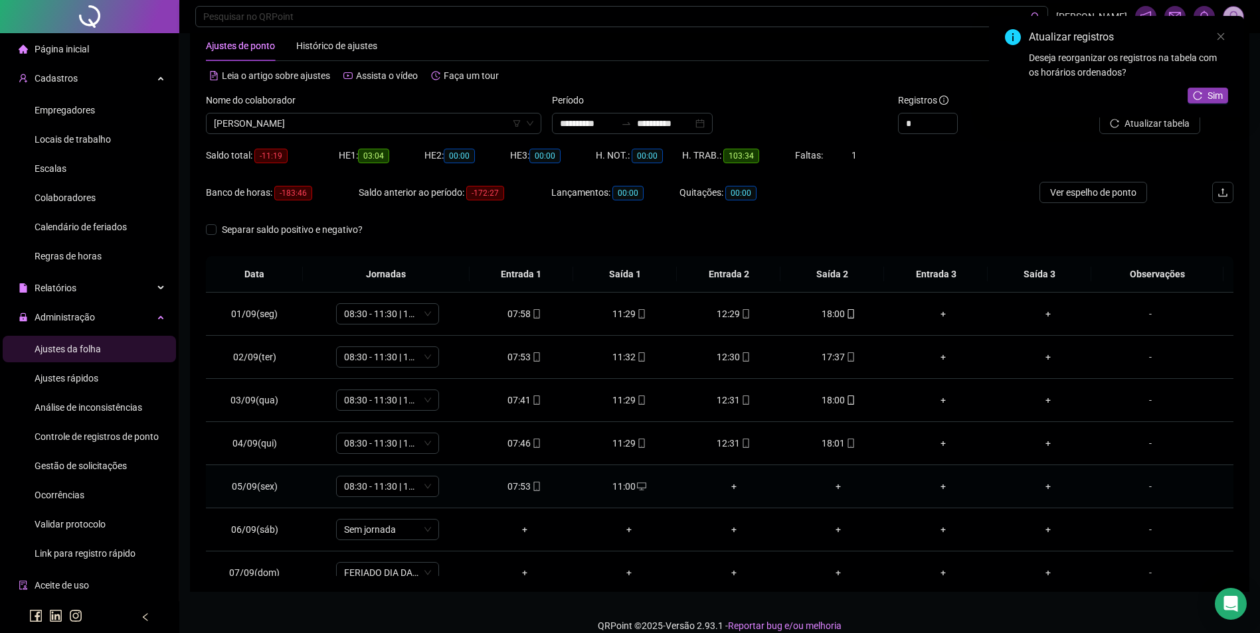
click at [1143, 485] on div "-" at bounding box center [1150, 486] width 78 height 15
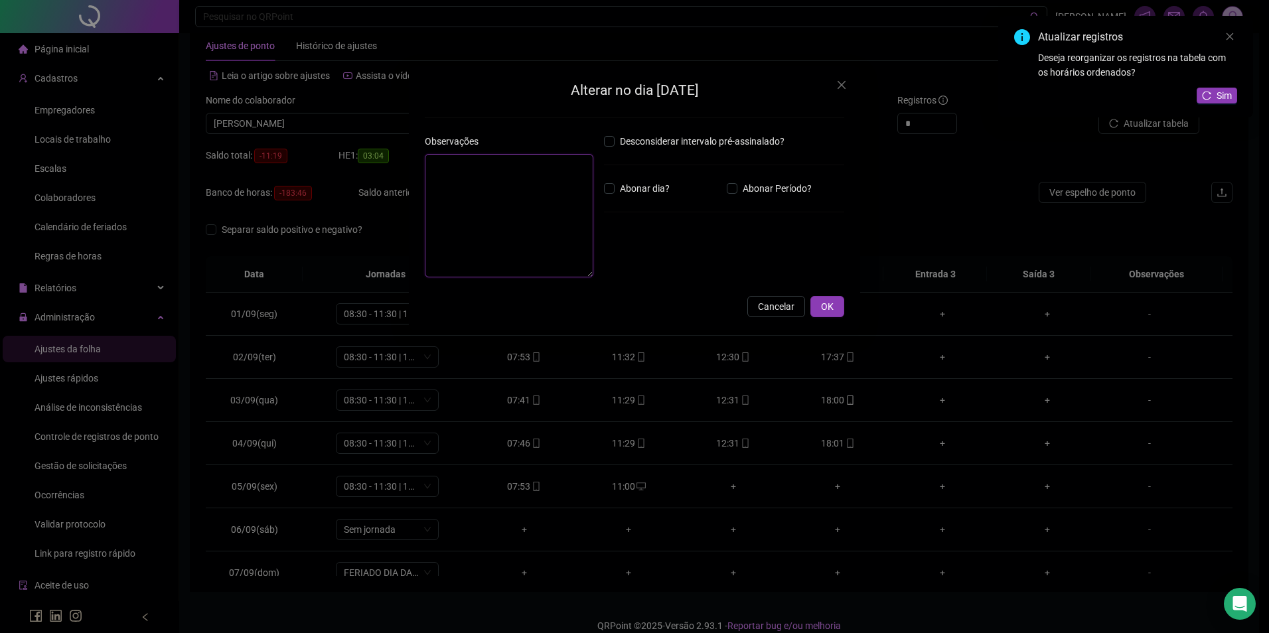
click at [552, 191] on textarea at bounding box center [509, 215] width 169 height 123
click at [1228, 30] on link "Close" at bounding box center [1230, 36] width 15 height 15
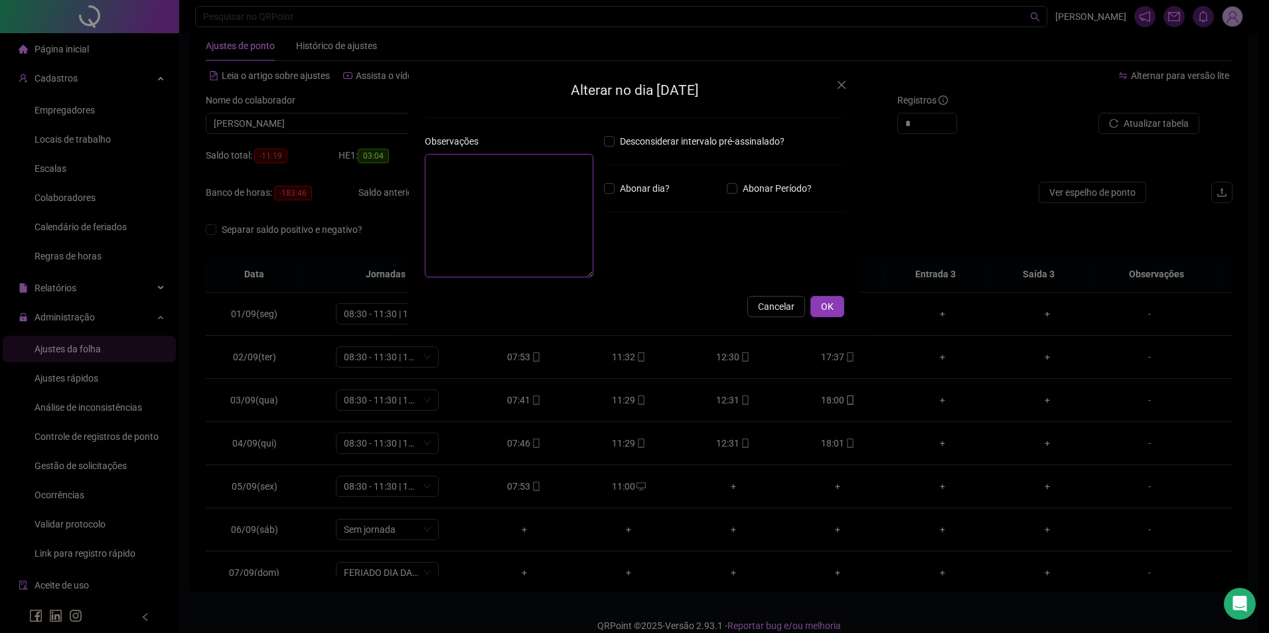
click at [509, 197] on textarea at bounding box center [509, 215] width 169 height 123
click at [841, 307] on button "OK" at bounding box center [828, 306] width 34 height 21
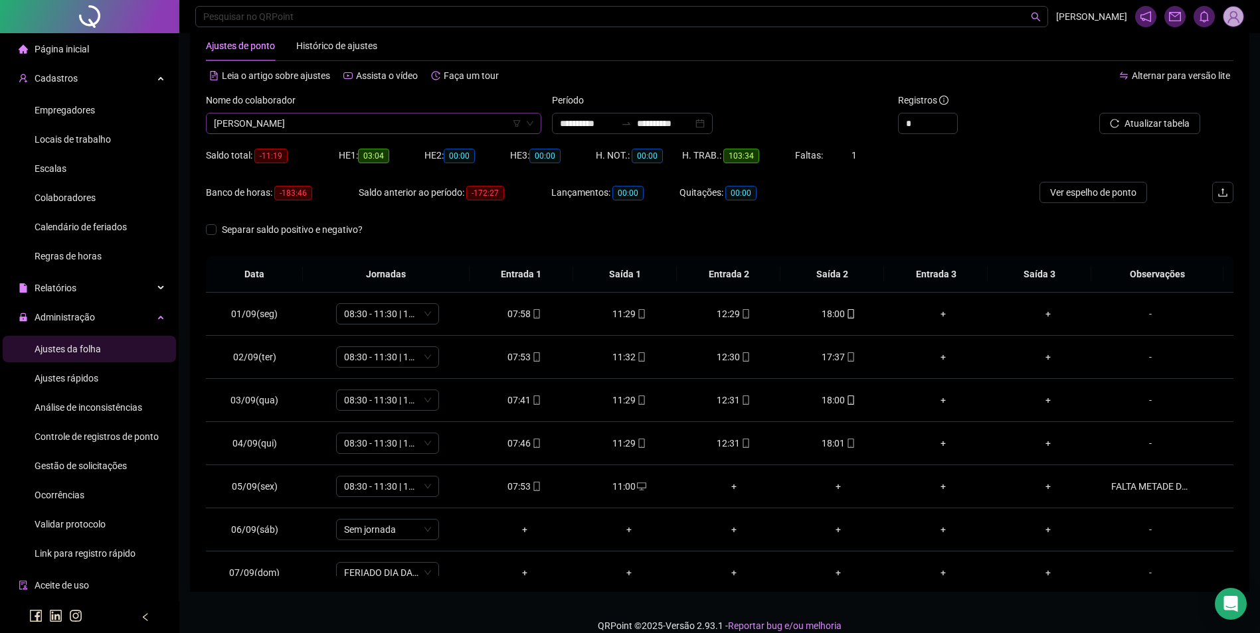
click at [356, 123] on span "DIONES REIS NASCIMENTO DA SILVA" at bounding box center [373, 124] width 319 height 20
click at [347, 148] on div "FERNANDA BARROS CUNHA RIBEIRO" at bounding box center [373, 150] width 314 height 15
click at [1158, 126] on span "Buscar registros" at bounding box center [1155, 123] width 68 height 15
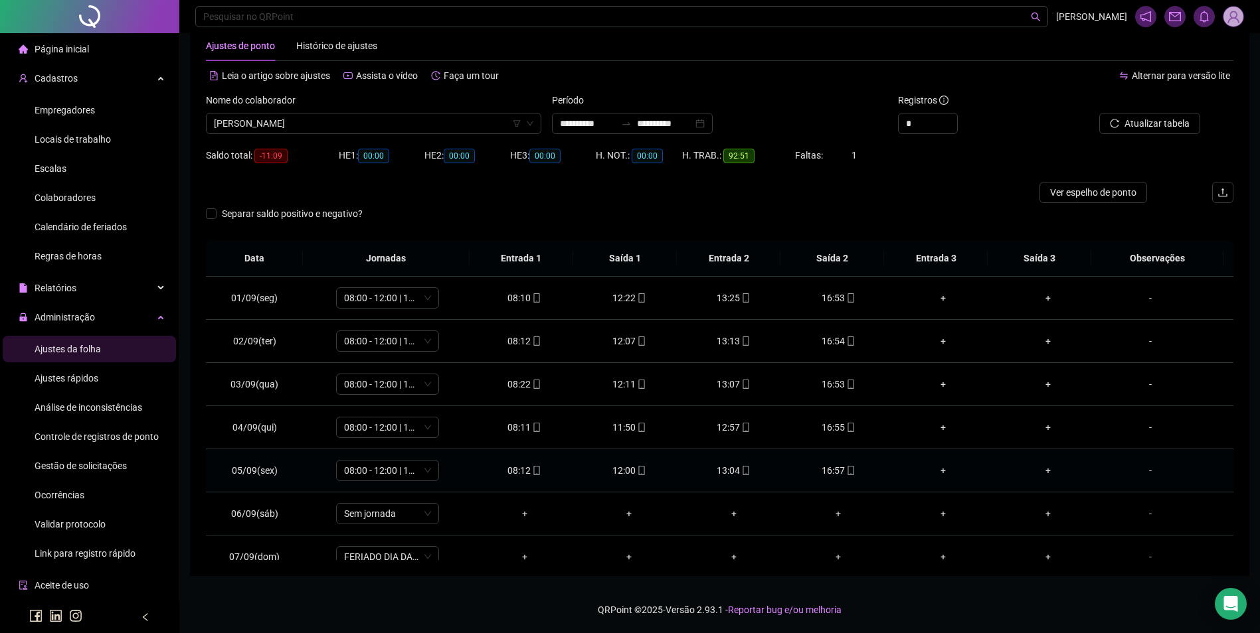
click at [533, 472] on icon "mobile" at bounding box center [536, 470] width 6 height 9
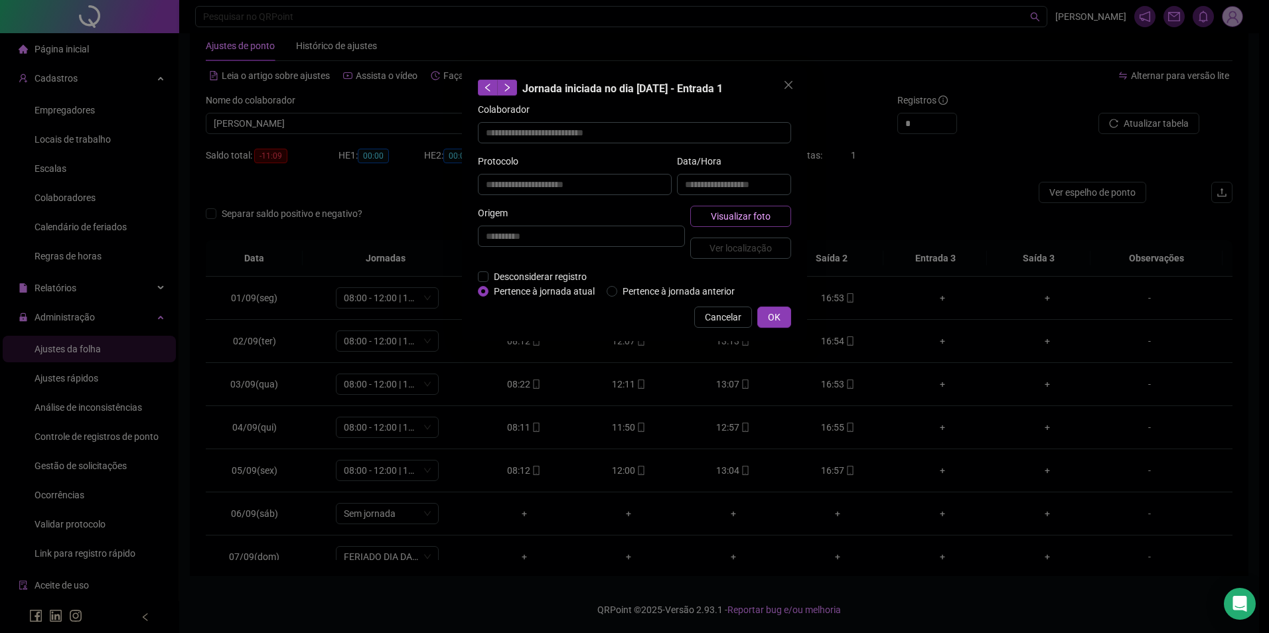
click at [714, 214] on span "Visualizar foto" at bounding box center [741, 216] width 60 height 15
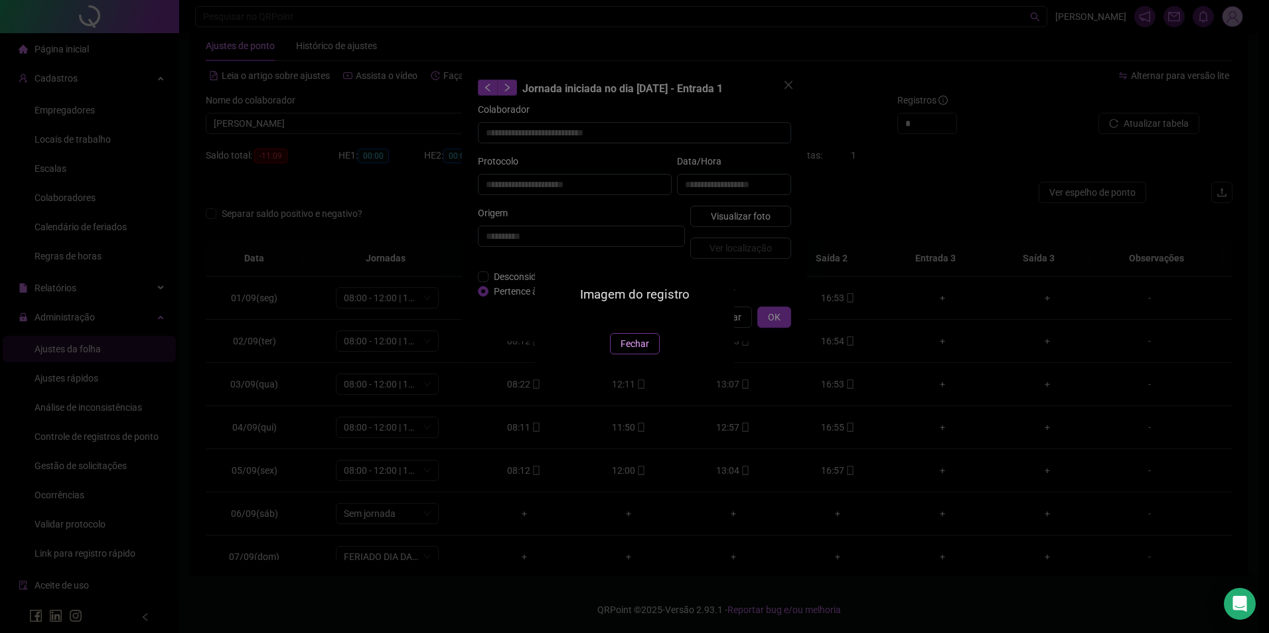
click at [633, 351] on span "Fechar" at bounding box center [635, 344] width 29 height 15
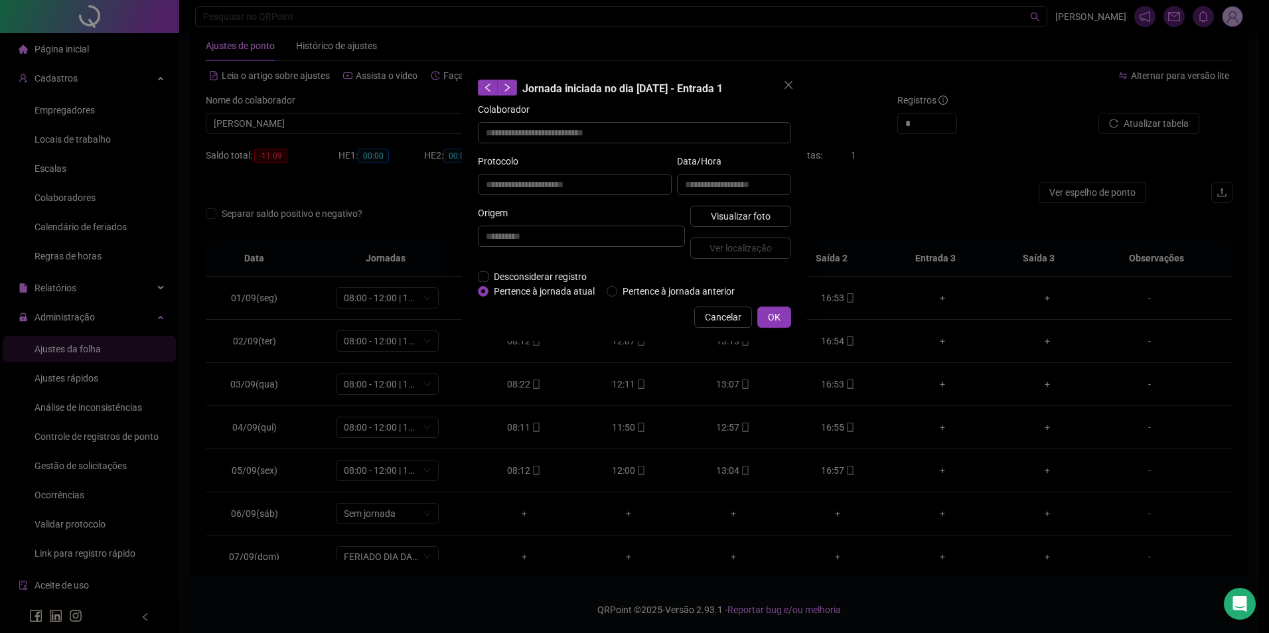
click at [740, 424] on div "**********" at bounding box center [634, 316] width 1269 height 633
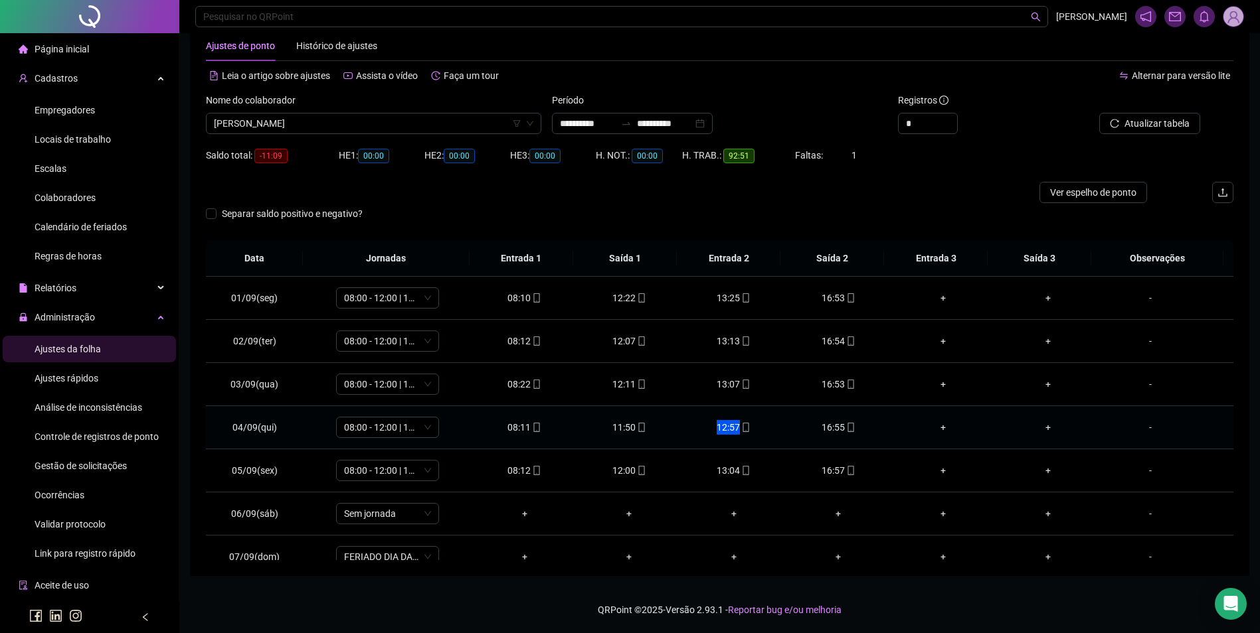
click at [741, 424] on icon "mobile" at bounding box center [745, 427] width 9 height 9
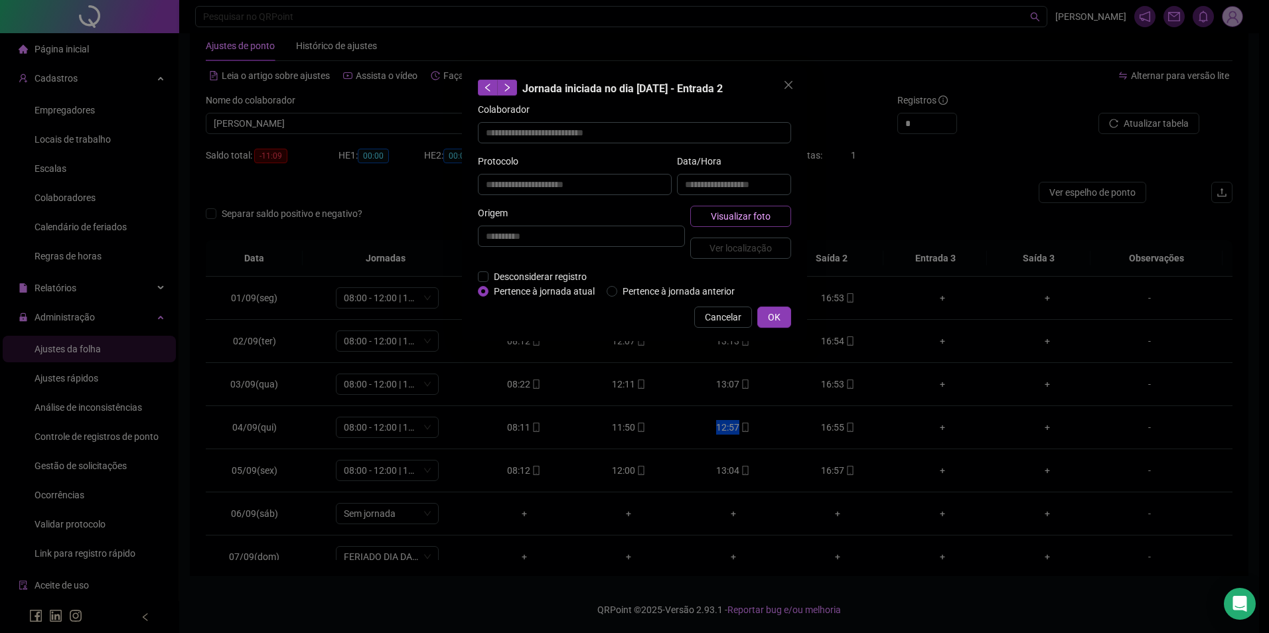
drag, startPoint x: 740, startPoint y: 424, endPoint x: 751, endPoint y: 212, distance: 212.1
click at [751, 212] on span "Visualizar foto" at bounding box center [741, 216] width 60 height 15
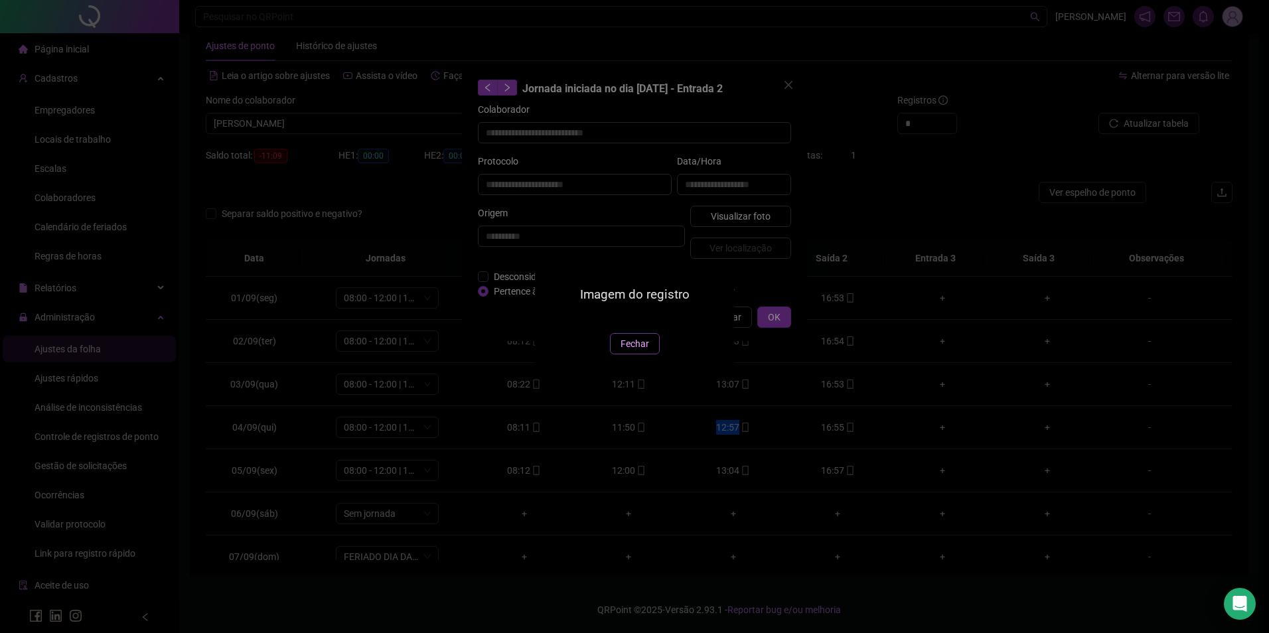
click at [635, 351] on span "Fechar" at bounding box center [635, 344] width 29 height 15
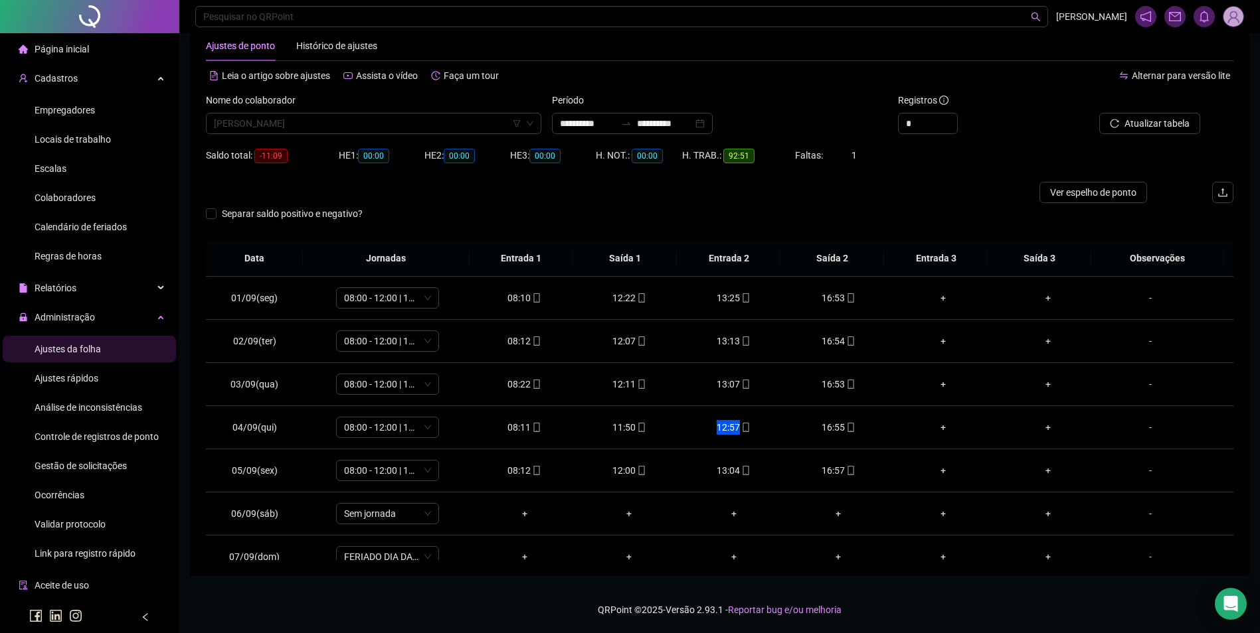
click at [378, 122] on span "FERNANDA BARROS CUNHA RIBEIRO" at bounding box center [373, 124] width 319 height 20
click at [330, 165] on div "GABRIEL CAVALCANTE PEREIRA" at bounding box center [373, 171] width 314 height 15
click at [1147, 115] on button "Buscar registros" at bounding box center [1148, 123] width 104 height 21
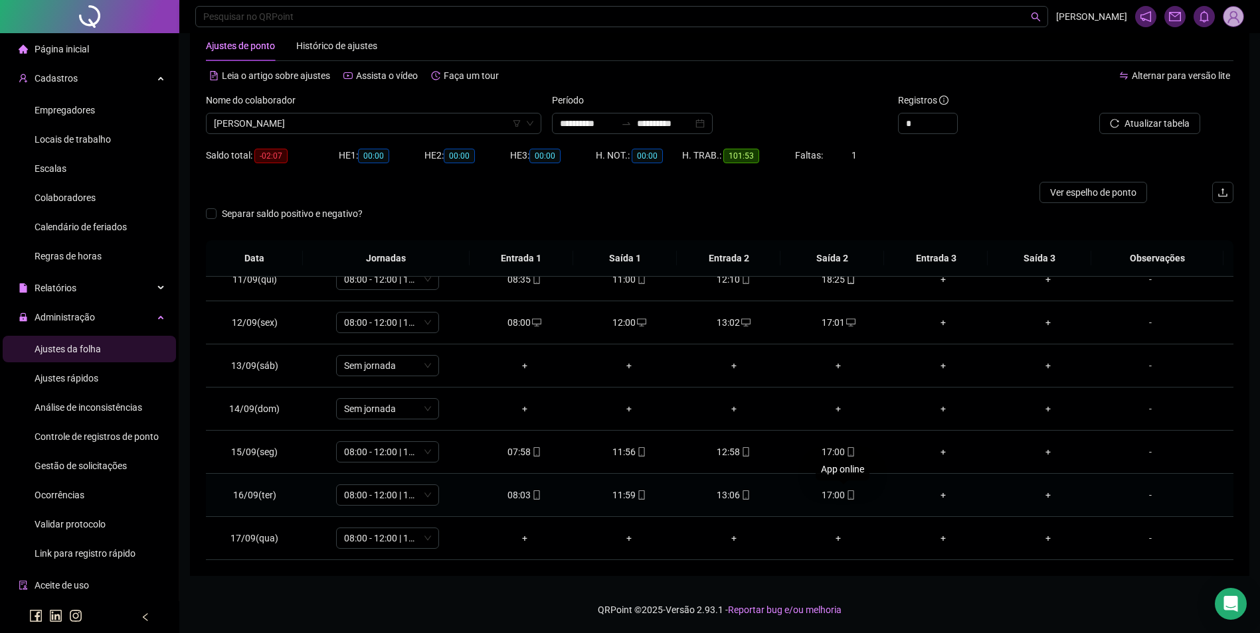
click at [848, 495] on icon "mobile" at bounding box center [850, 495] width 9 height 9
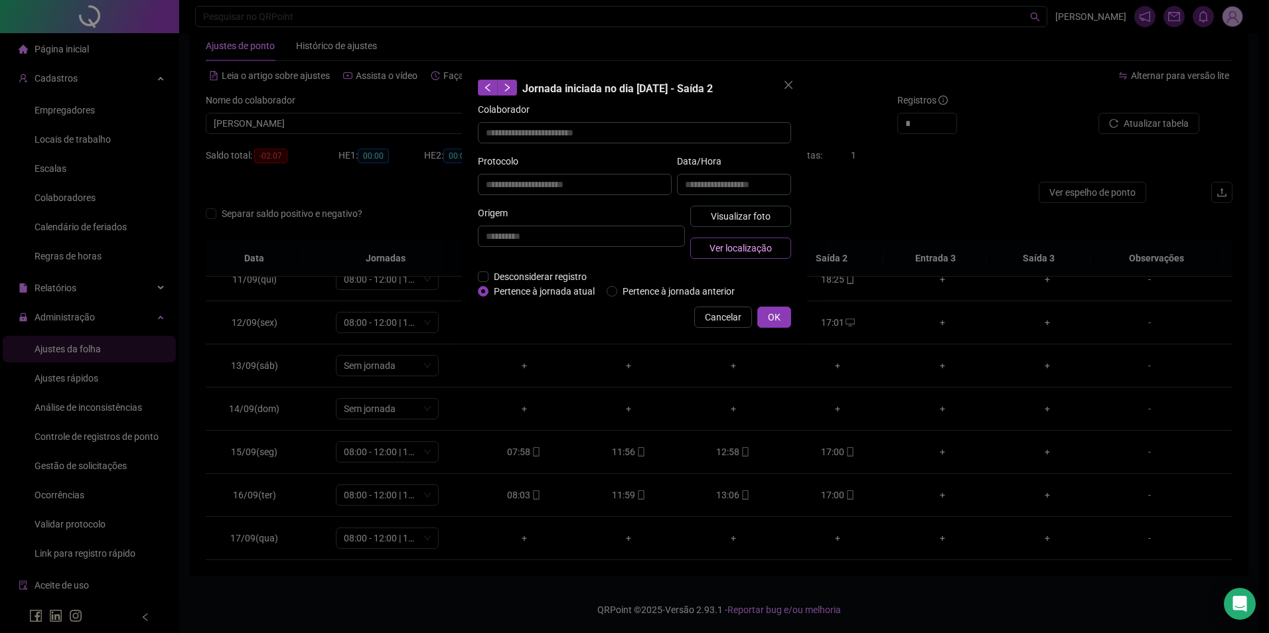
click at [750, 246] on span "Ver localização" at bounding box center [741, 248] width 62 height 15
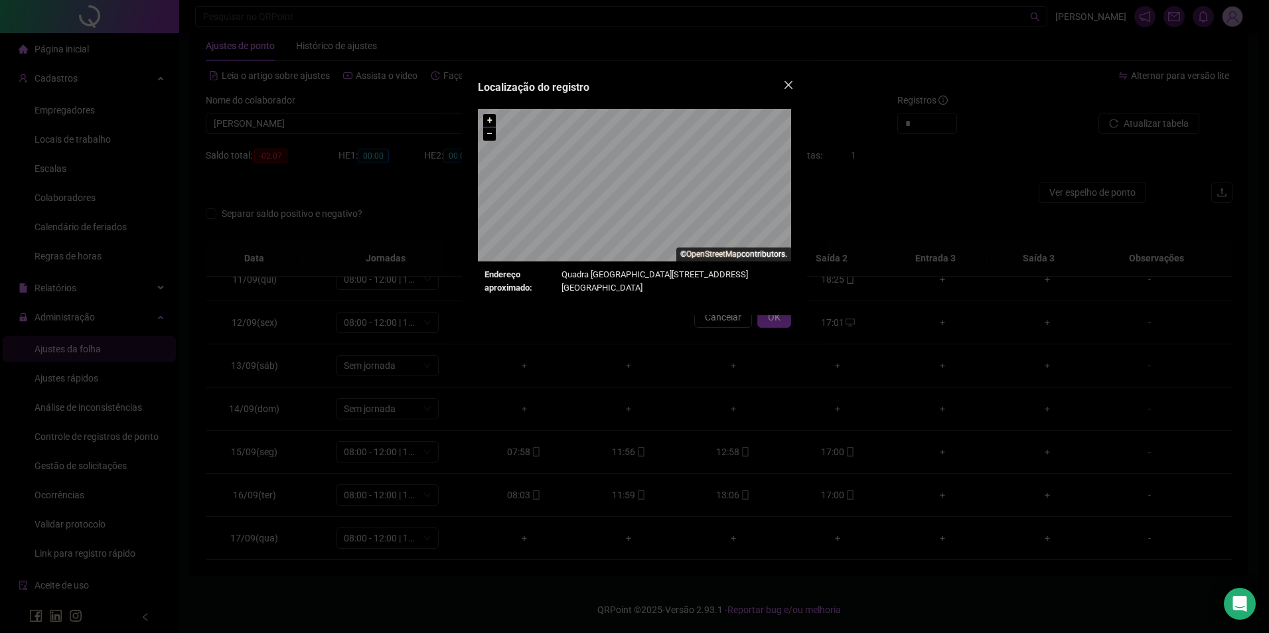
click at [787, 88] on icon "close" at bounding box center [789, 85] width 8 height 8
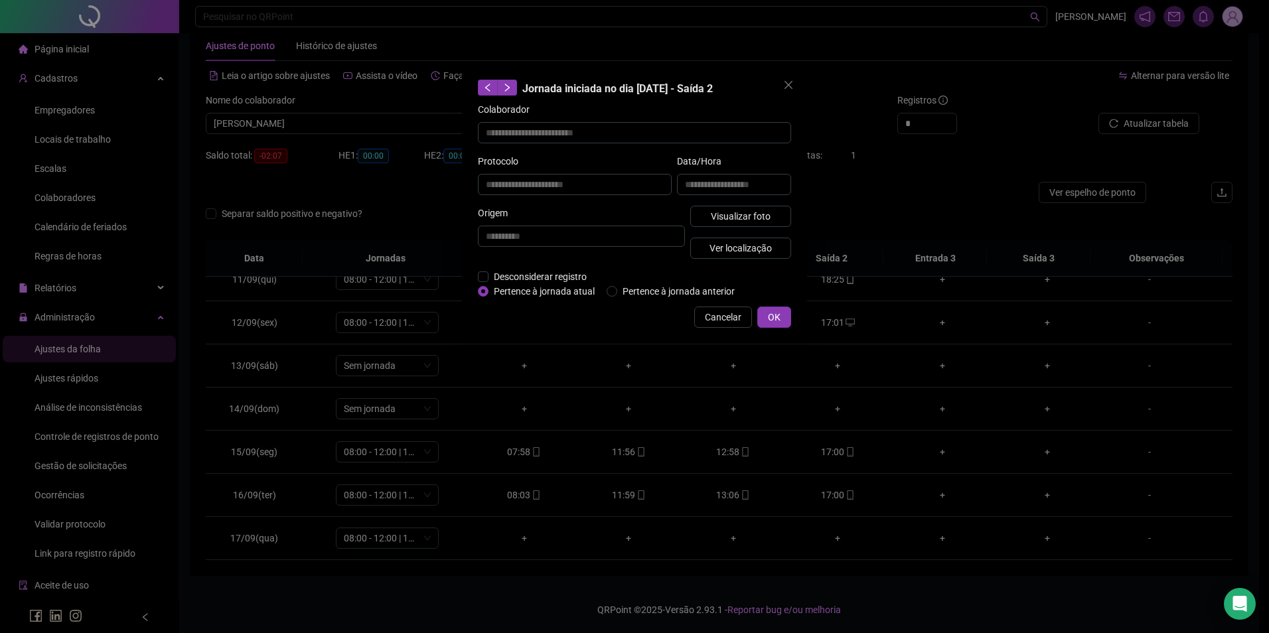
click at [633, 493] on div "**********" at bounding box center [634, 316] width 1269 height 633
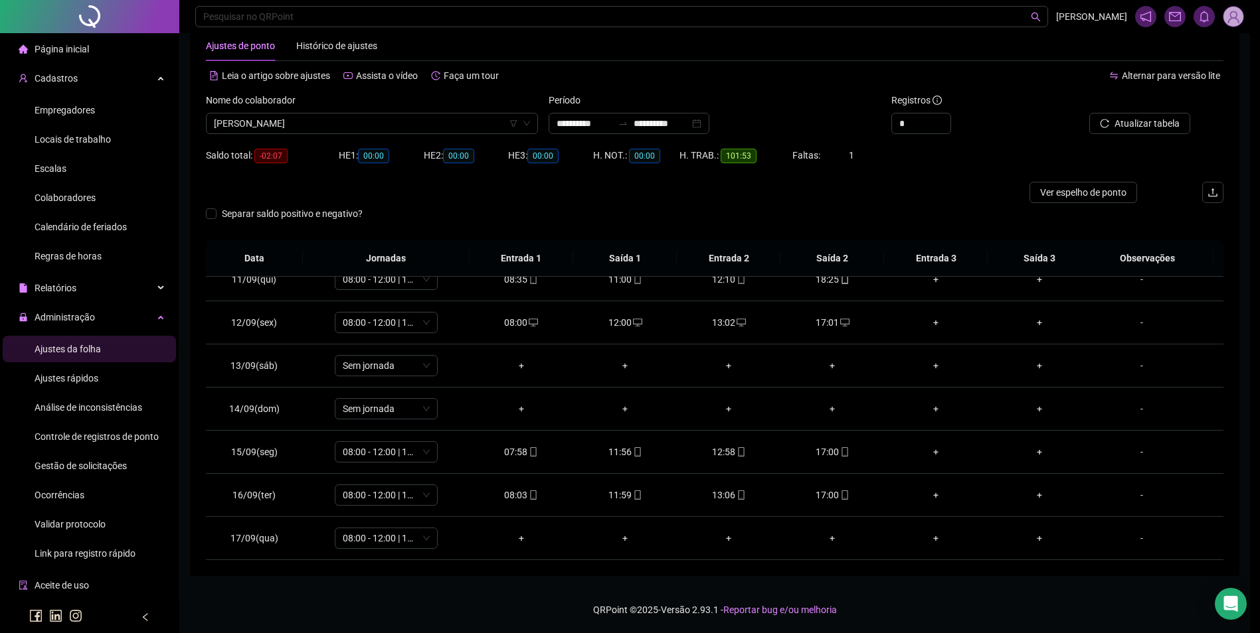
click at [639, 493] on icon "mobile" at bounding box center [637, 495] width 9 height 9
click at [639, 493] on div "**********" at bounding box center [630, 316] width 1260 height 633
drag, startPoint x: 625, startPoint y: 506, endPoint x: 626, endPoint y: 497, distance: 9.3
click at [626, 500] on td "11:59" at bounding box center [628, 495] width 105 height 43
click at [626, 497] on div "11:59" at bounding box center [629, 495] width 84 height 15
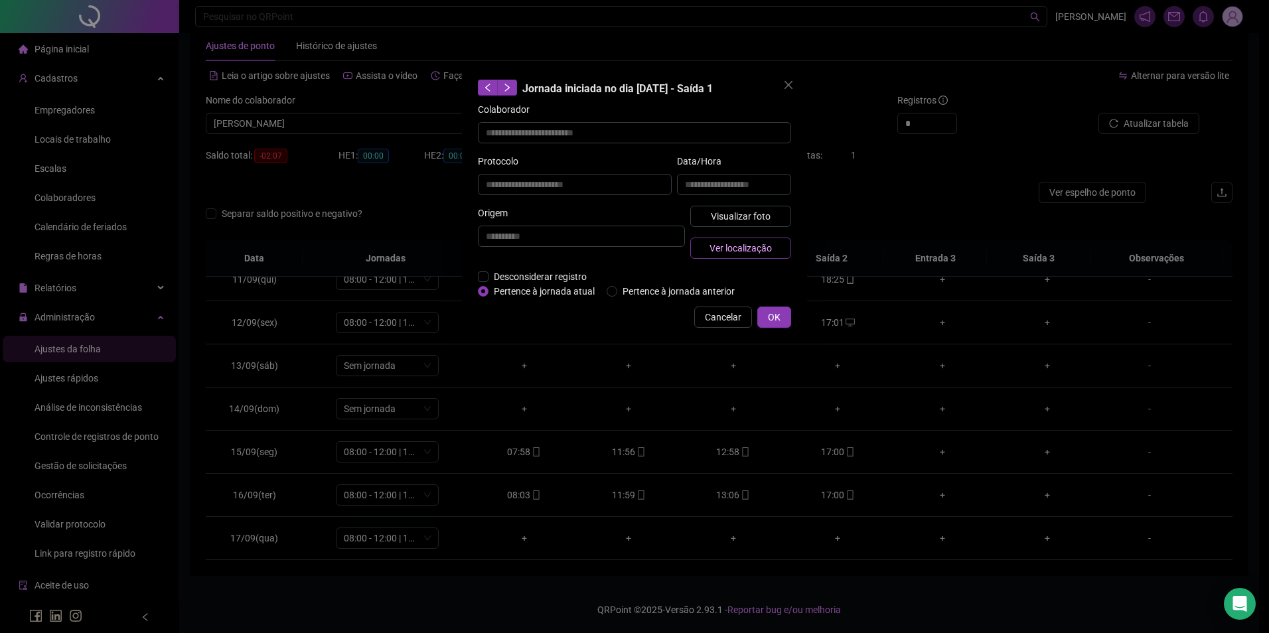
click at [719, 245] on span "Ver localização" at bounding box center [741, 248] width 62 height 15
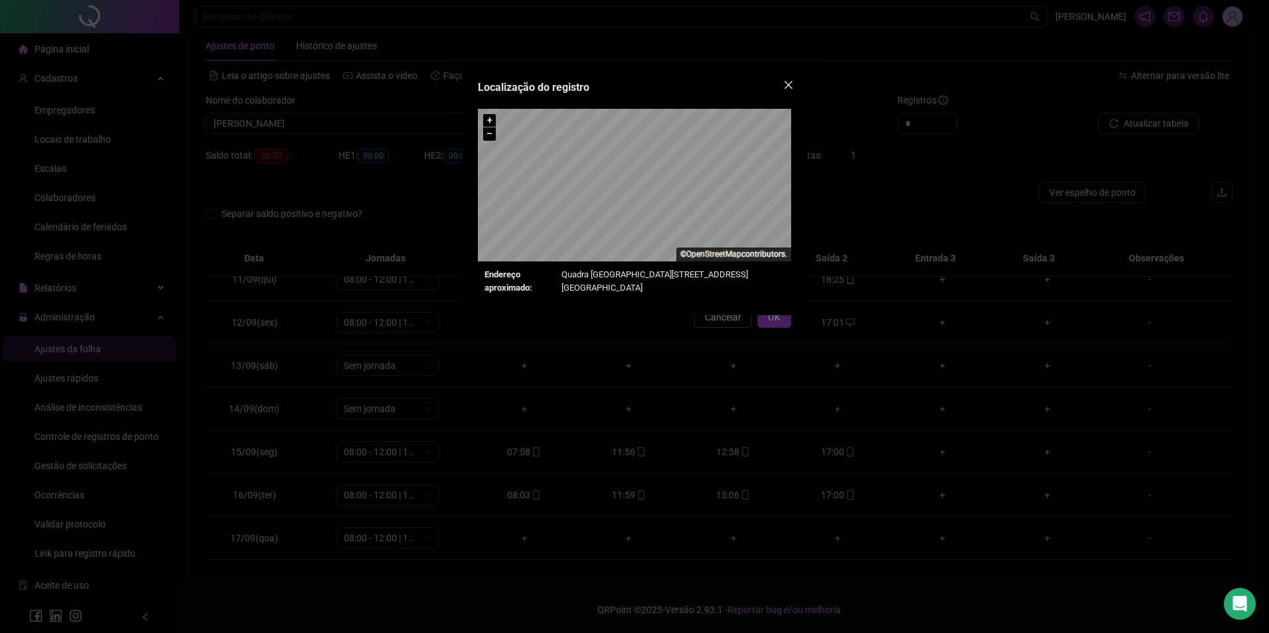
click at [787, 86] on icon "close" at bounding box center [788, 85] width 11 height 11
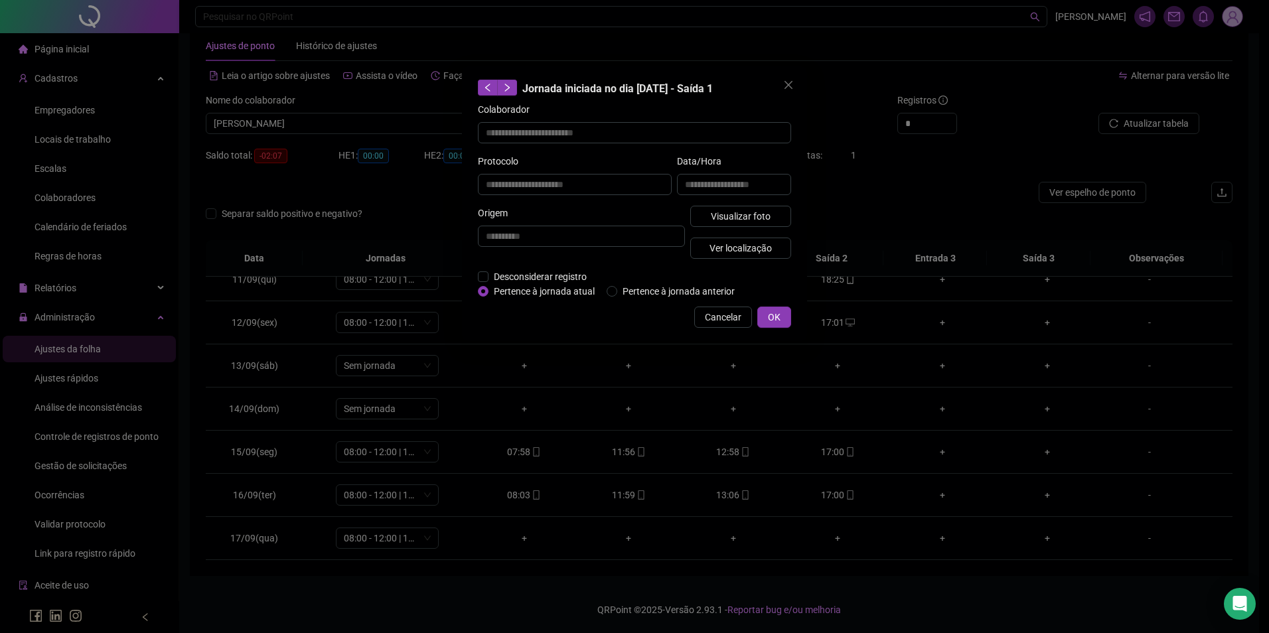
click at [525, 498] on div "**********" at bounding box center [634, 316] width 1269 height 633
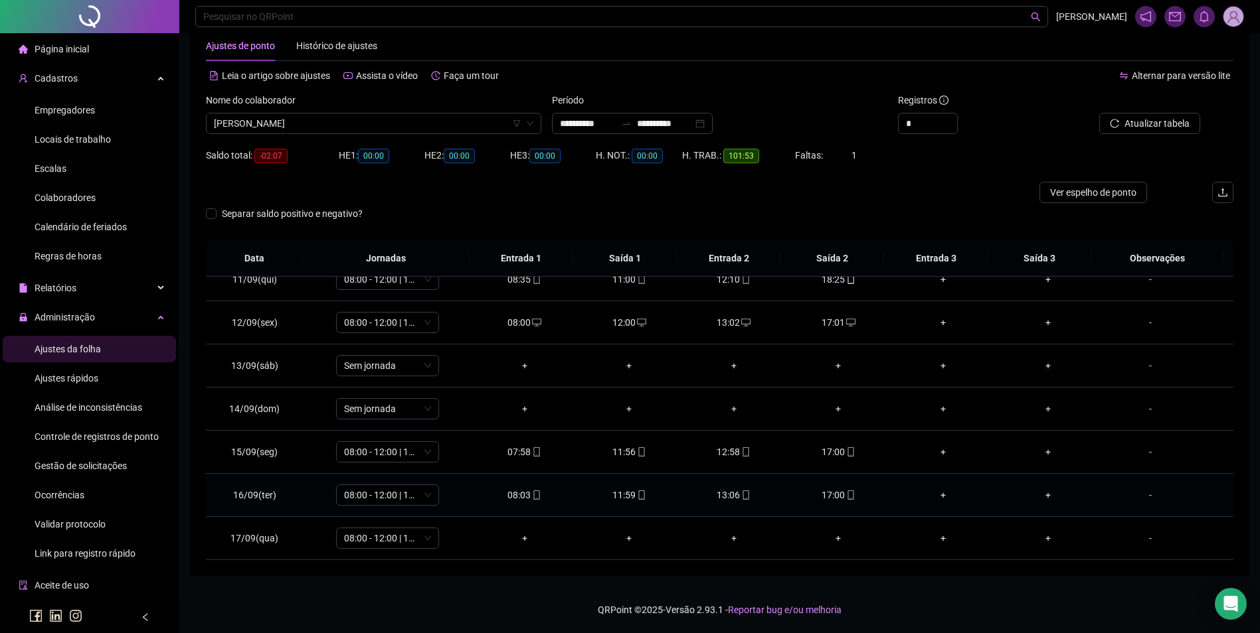
click at [525, 495] on div "08:03" at bounding box center [525, 495] width 84 height 15
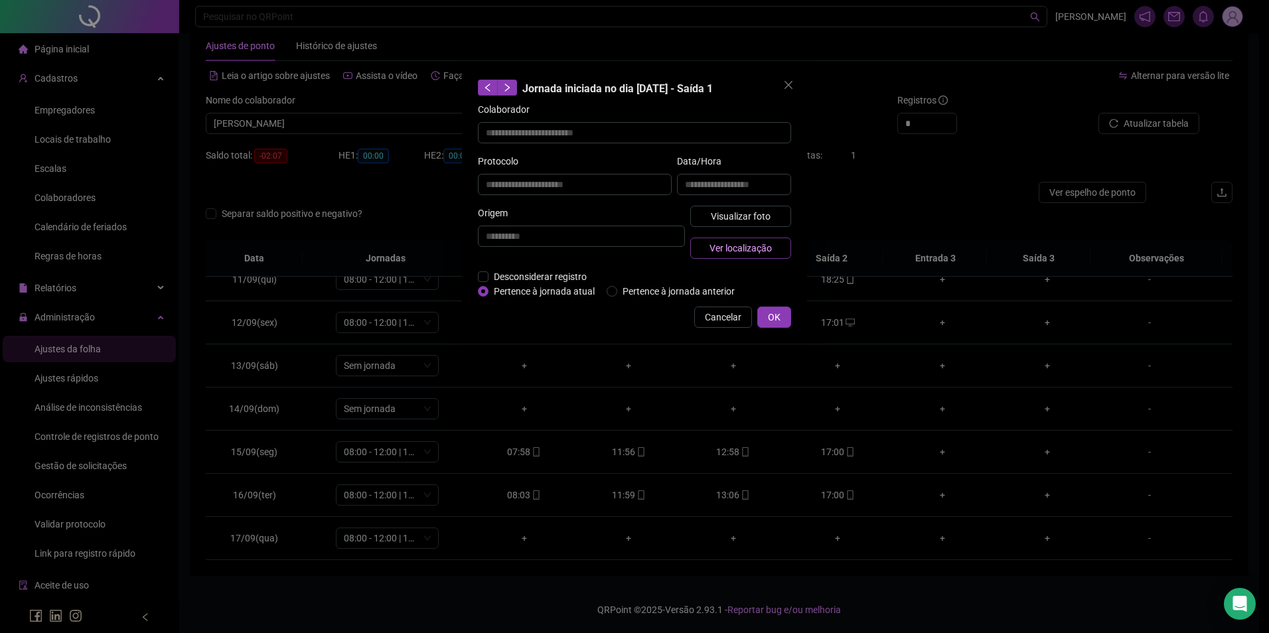
click at [726, 248] on span "Ver localização" at bounding box center [741, 248] width 62 height 15
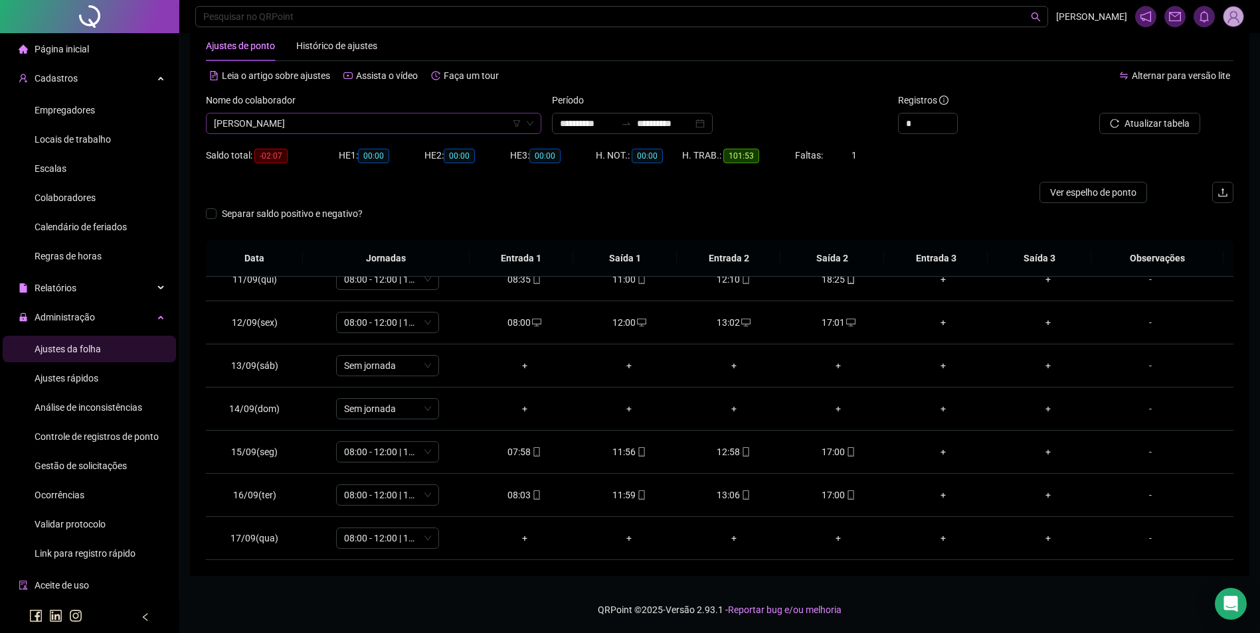
click at [343, 120] on span "GABRIEL CAVALCANTE PEREIRA" at bounding box center [373, 124] width 319 height 20
click at [353, 153] on div "HELEM DAYANE MENDONÇA DE SOUSA" at bounding box center [373, 150] width 314 height 15
click at [1120, 123] on button "Buscar registros" at bounding box center [1148, 123] width 104 height 21
click at [847, 497] on icon "mobile" at bounding box center [850, 495] width 9 height 9
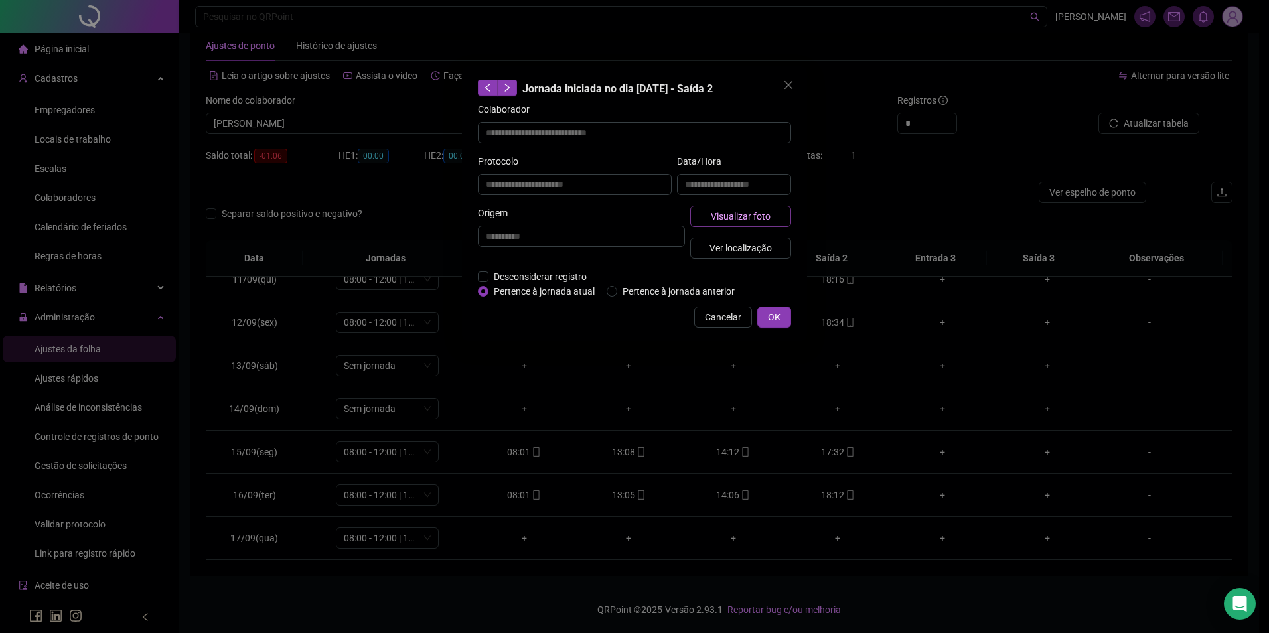
click at [774, 210] on button "Visualizar foto" at bounding box center [741, 216] width 101 height 21
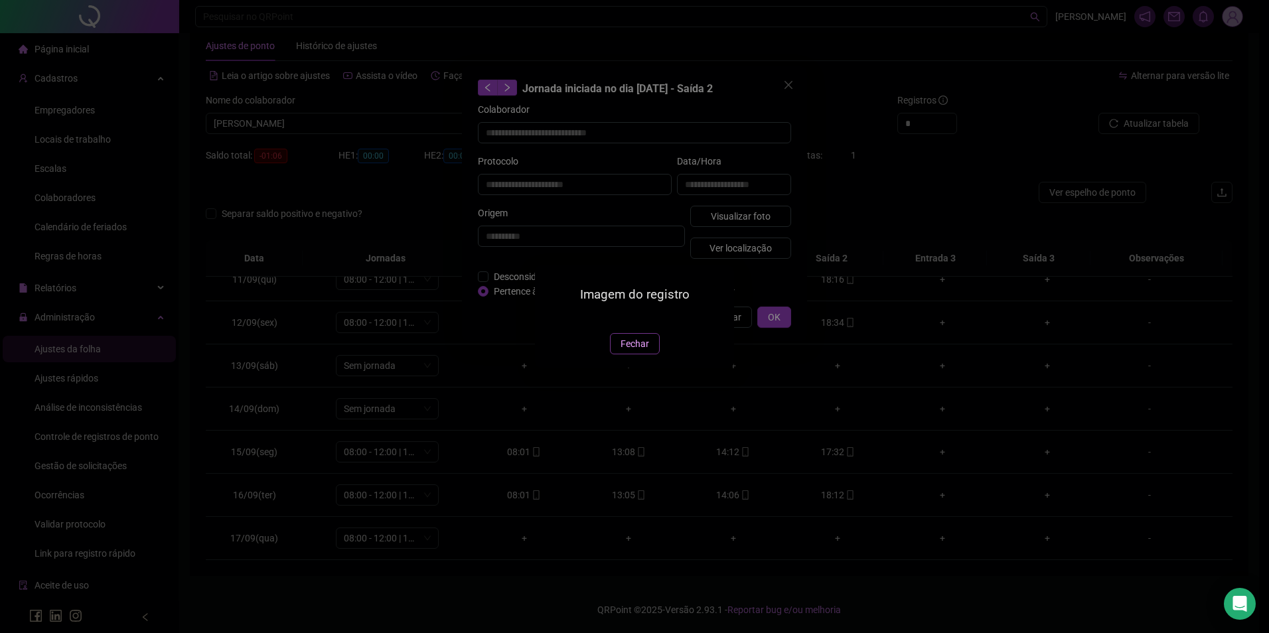
click at [637, 351] on span "Fechar" at bounding box center [635, 344] width 29 height 15
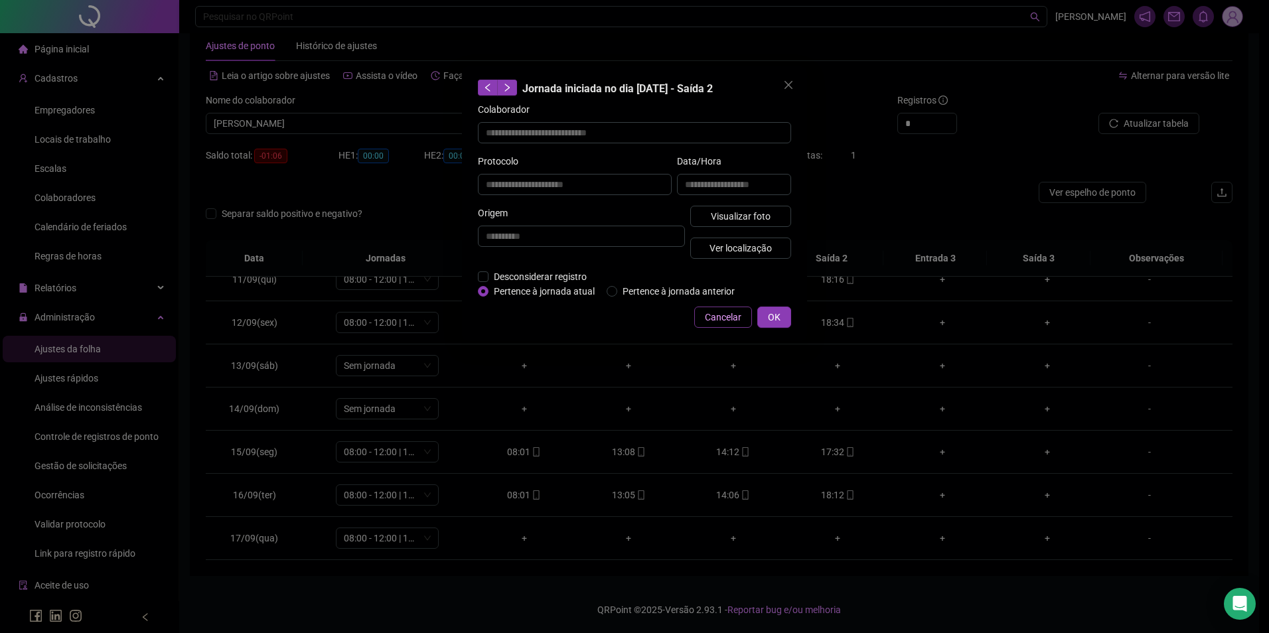
click at [734, 310] on span "Cancelar" at bounding box center [723, 317] width 37 height 15
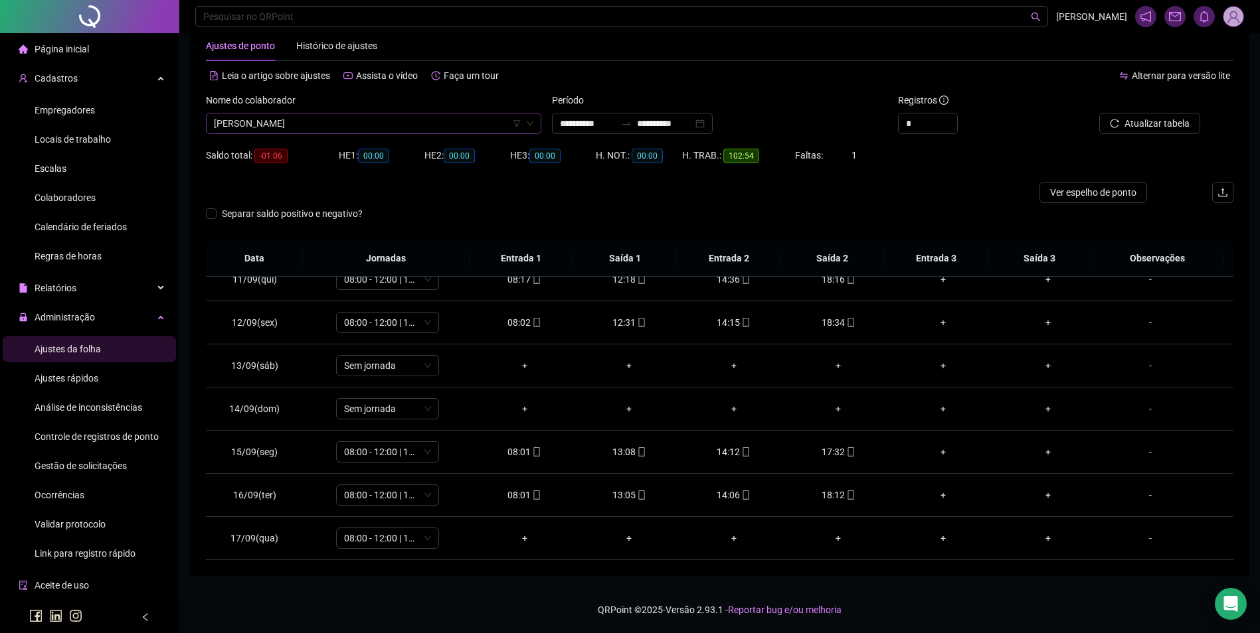
click at [386, 114] on span "HELEM DAYANE MENDONÇA DE SOUSA" at bounding box center [373, 124] width 319 height 20
click at [286, 171] on div "KAROLLYNE PEREIRA DE SOUSA" at bounding box center [373, 171] width 314 height 15
click at [1142, 127] on span "Buscar registros" at bounding box center [1155, 123] width 68 height 15
click at [846, 454] on icon "mobile" at bounding box center [850, 452] width 9 height 9
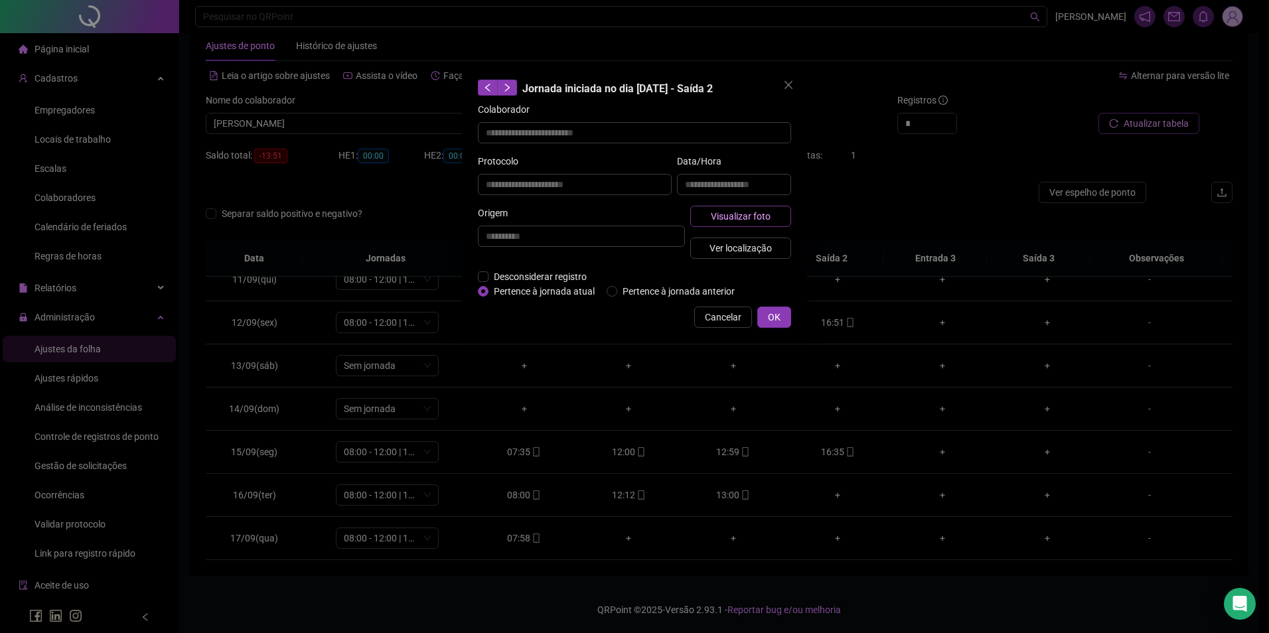
click at [754, 216] on span "Visualizar foto" at bounding box center [741, 216] width 60 height 15
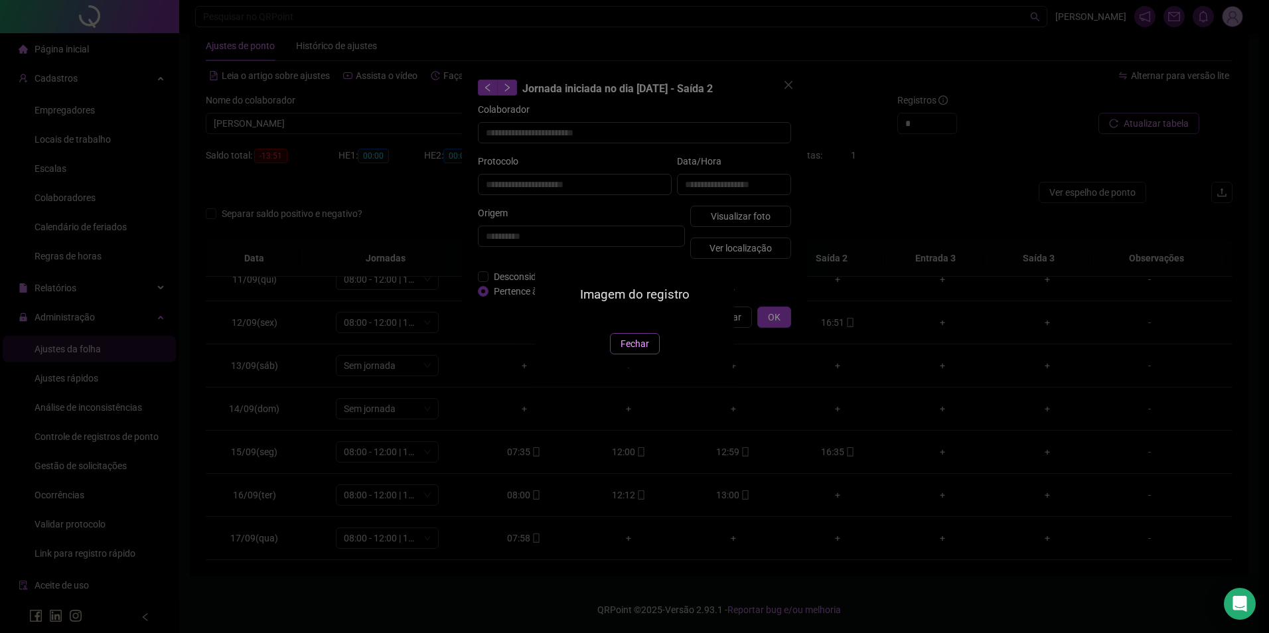
click at [633, 351] on span "Fechar" at bounding box center [635, 344] width 29 height 15
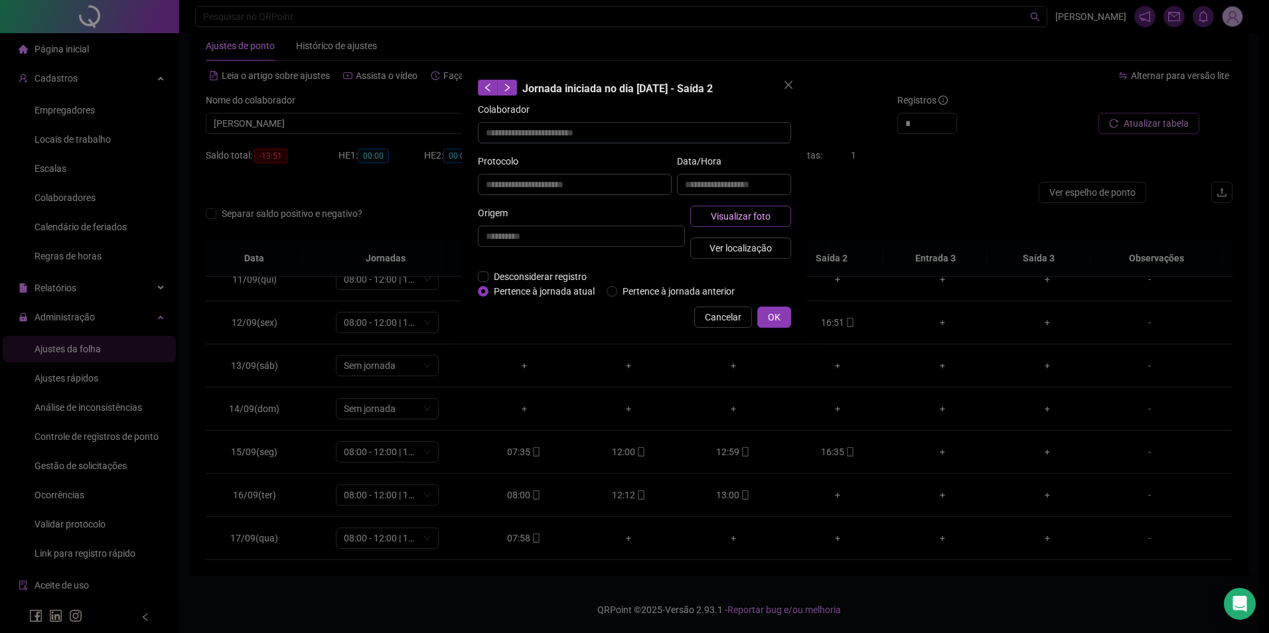
click at [771, 210] on button "Visualizar foto" at bounding box center [741, 216] width 101 height 21
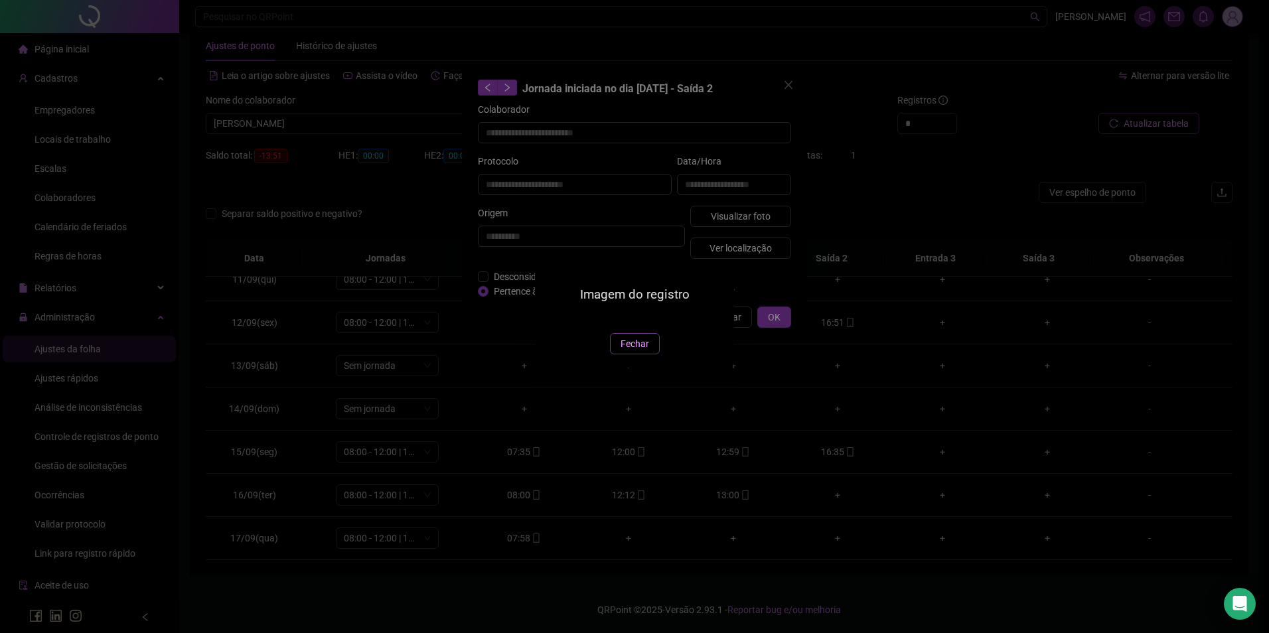
click at [644, 351] on span "Fechar" at bounding box center [635, 344] width 29 height 15
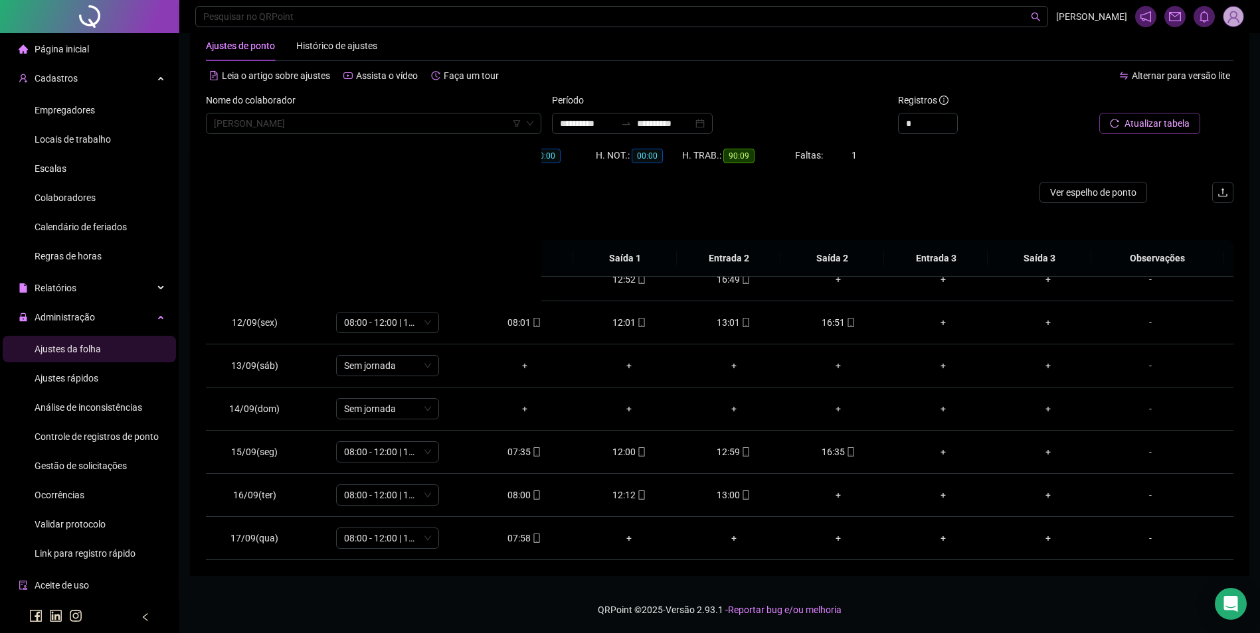
click at [318, 120] on span "KAROLLYNE PEREIRA DE SOUSA" at bounding box center [373, 124] width 319 height 20
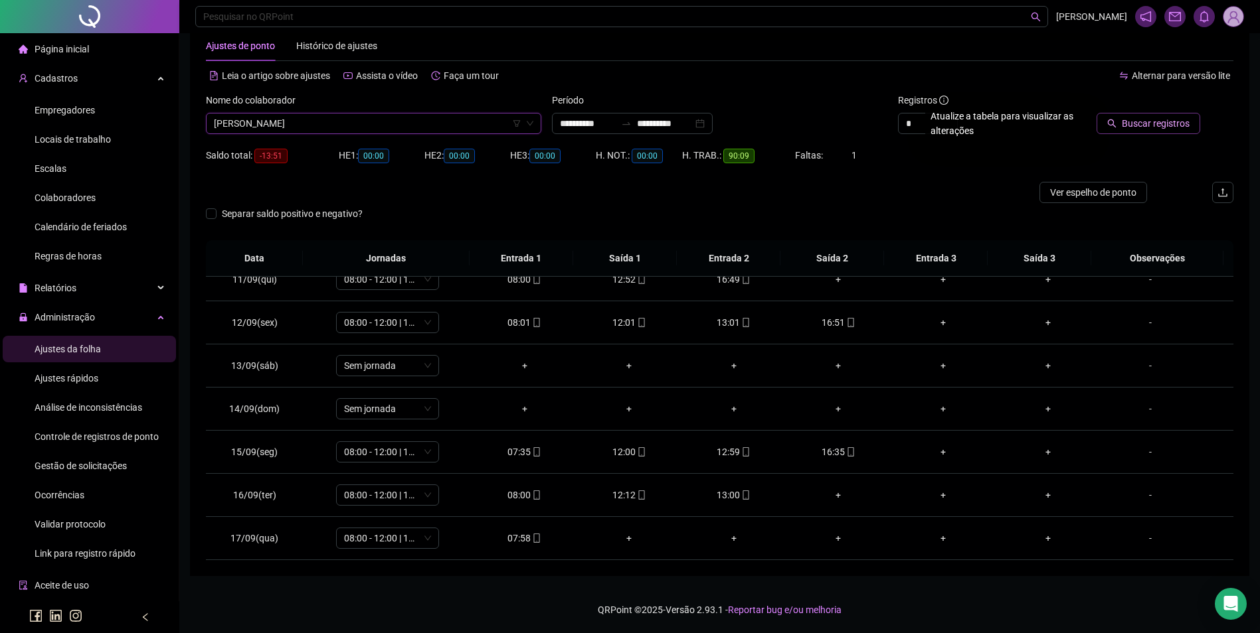
click at [1153, 106] on div at bounding box center [1134, 103] width 129 height 20
click at [1147, 121] on span "Buscar registros" at bounding box center [1155, 123] width 68 height 15
click at [846, 454] on icon "mobile" at bounding box center [850, 452] width 9 height 9
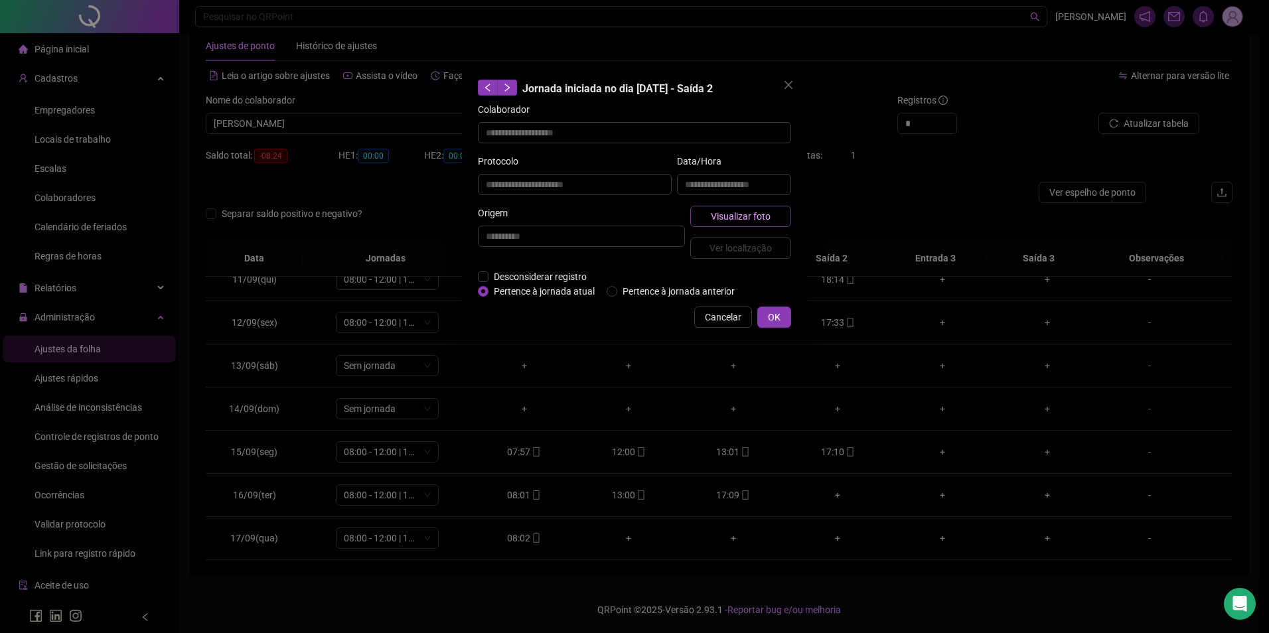
click at [764, 219] on span "Visualizar foto" at bounding box center [741, 216] width 60 height 15
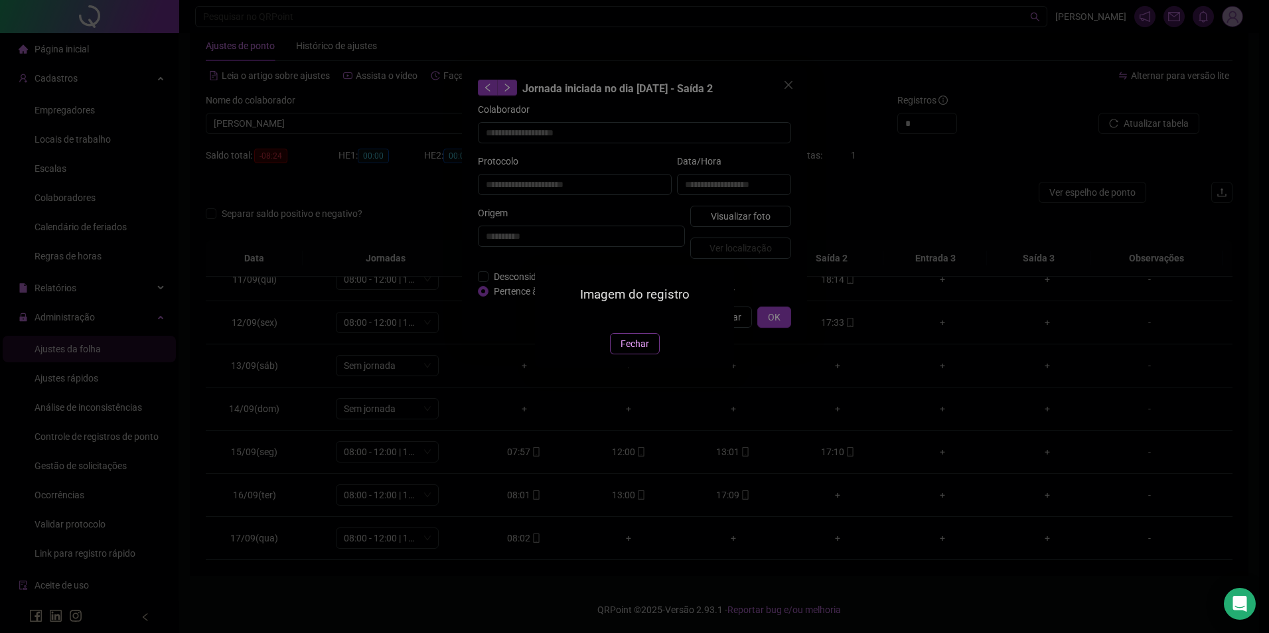
click at [651, 355] on button "Fechar" at bounding box center [635, 343] width 50 height 21
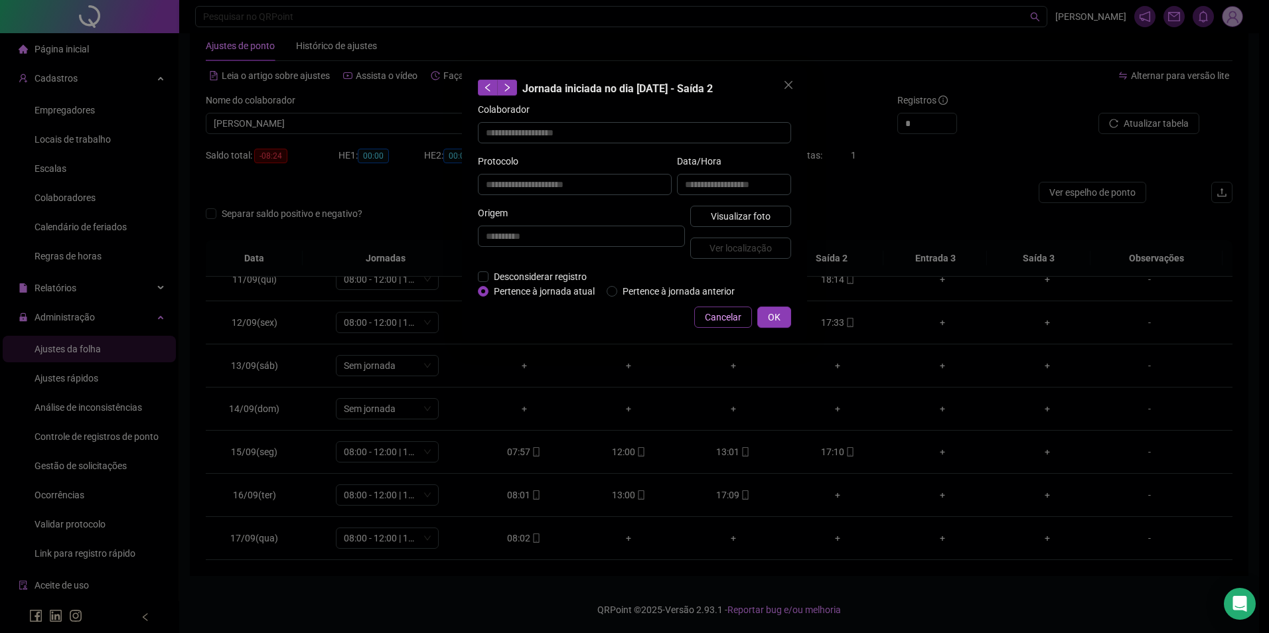
click at [735, 320] on span "Cancelar" at bounding box center [723, 317] width 37 height 15
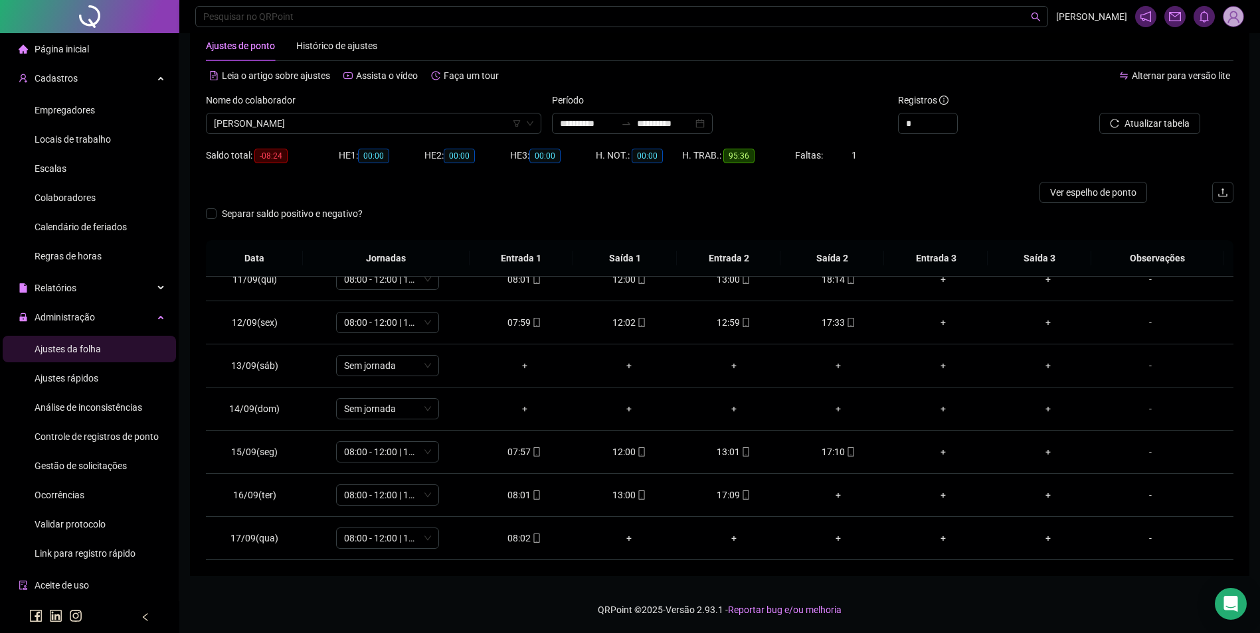
click at [1234, 21] on img at bounding box center [1233, 17] width 20 height 20
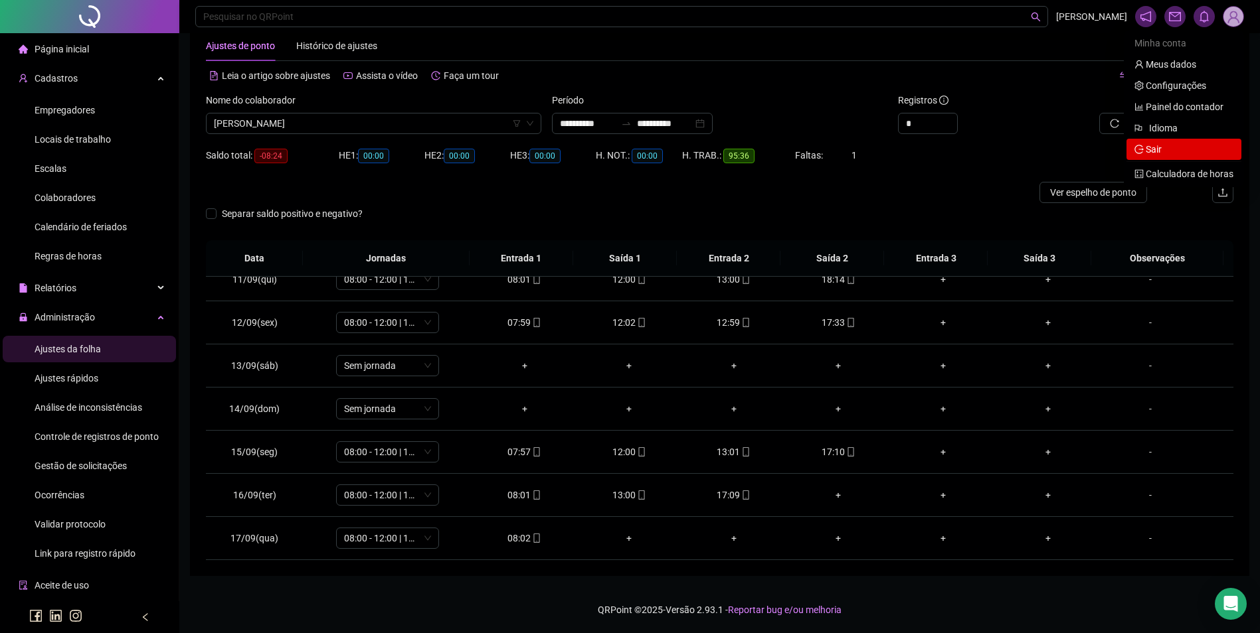
click at [1143, 149] on icon "logout" at bounding box center [1138, 149] width 9 height 9
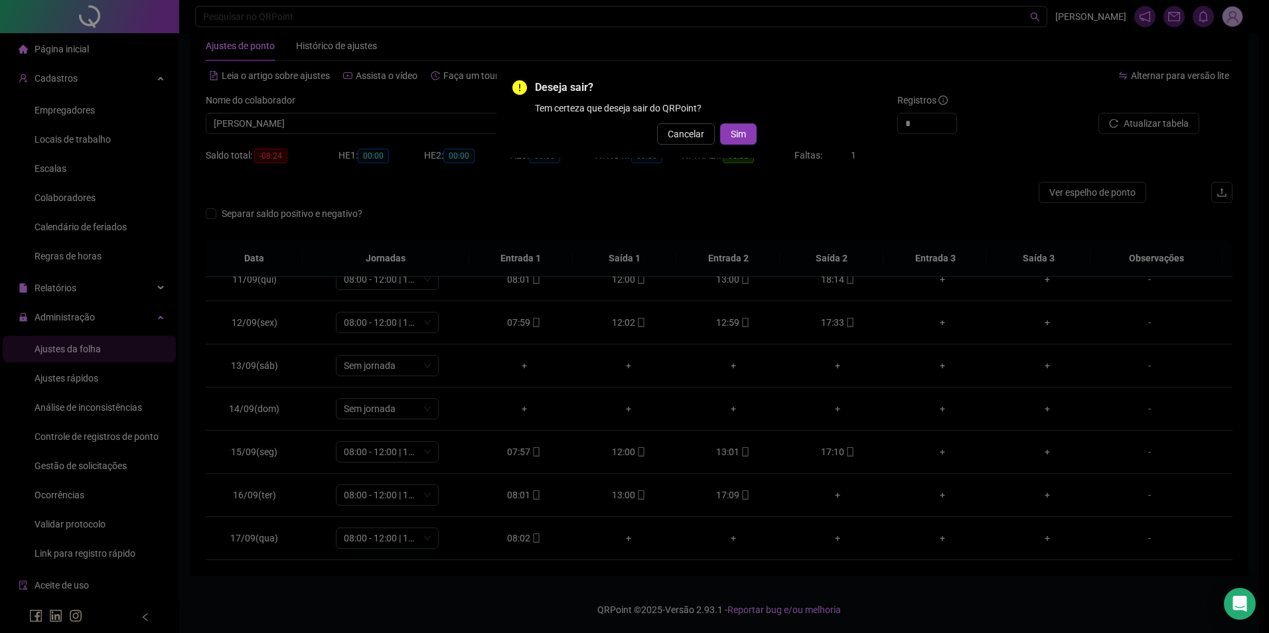
click at [762, 125] on div "Deseja sair? Tem certeza que deseja sair do QRPoint? Cancelar Sim" at bounding box center [635, 112] width 276 height 92
click at [748, 131] on button "Sim" at bounding box center [738, 133] width 37 height 21
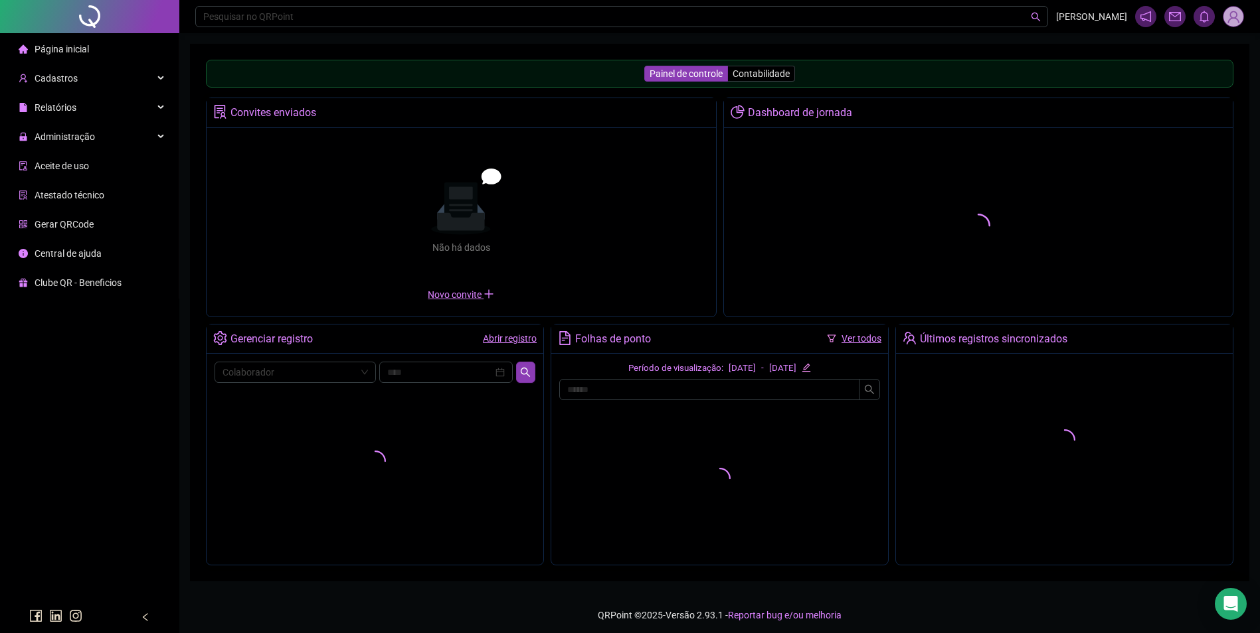
click at [131, 129] on div "Administração" at bounding box center [89, 136] width 173 height 27
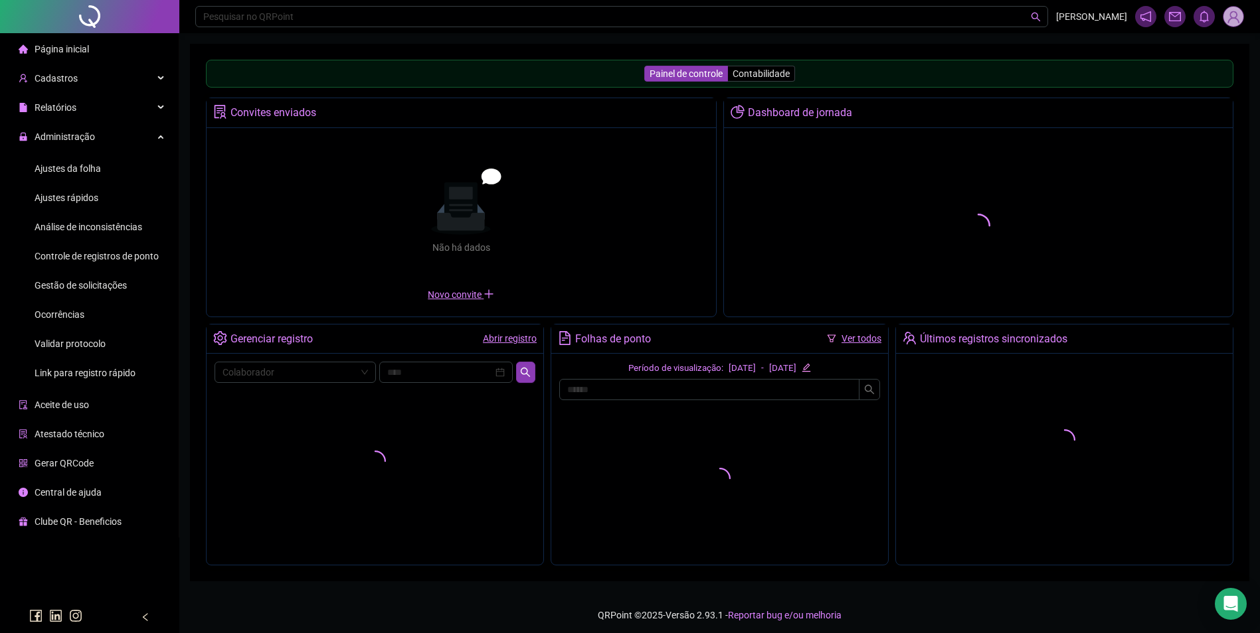
click at [88, 168] on span "Ajustes da folha" at bounding box center [68, 168] width 66 height 11
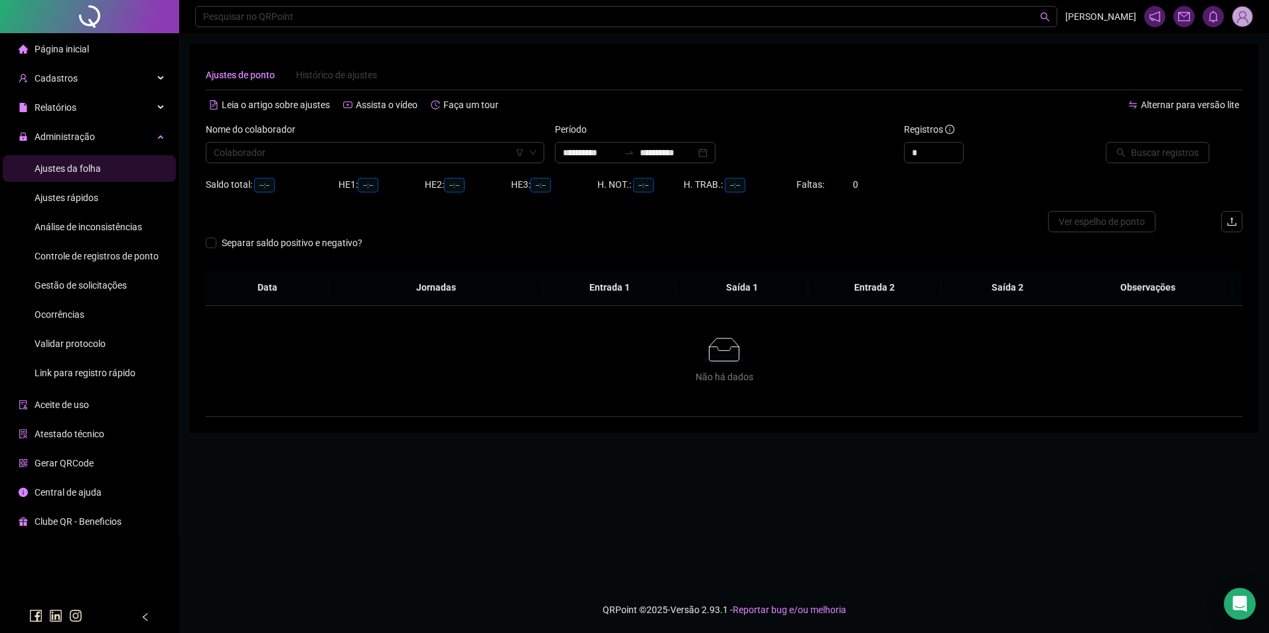
type input "**********"
click at [84, 287] on span "Gestão de solicitações" at bounding box center [81, 285] width 92 height 11
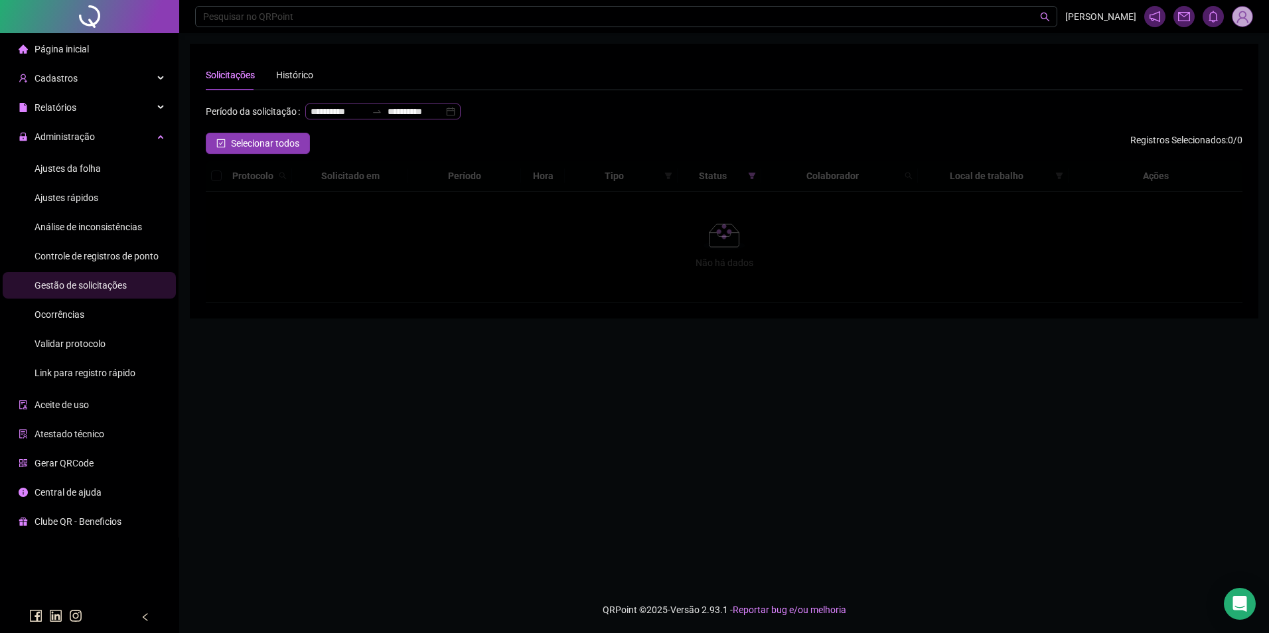
click at [372, 117] on icon "swap-right" at bounding box center [377, 111] width 11 height 11
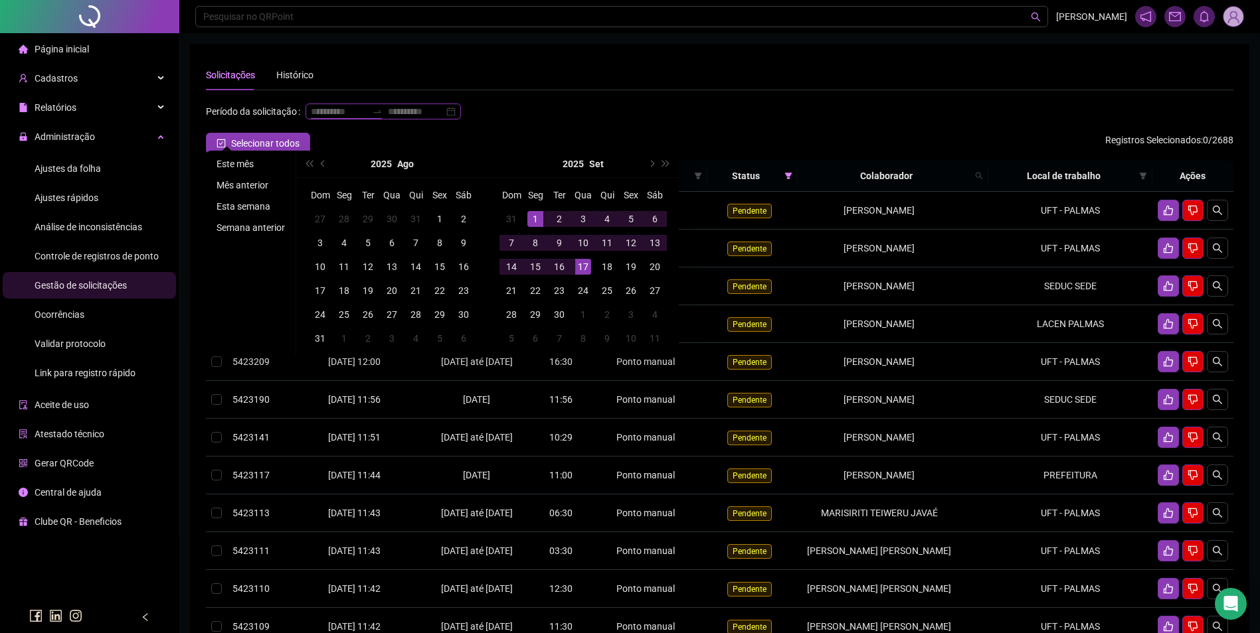
type input "**********"
click at [223, 156] on li "Este mês" at bounding box center [250, 164] width 79 height 16
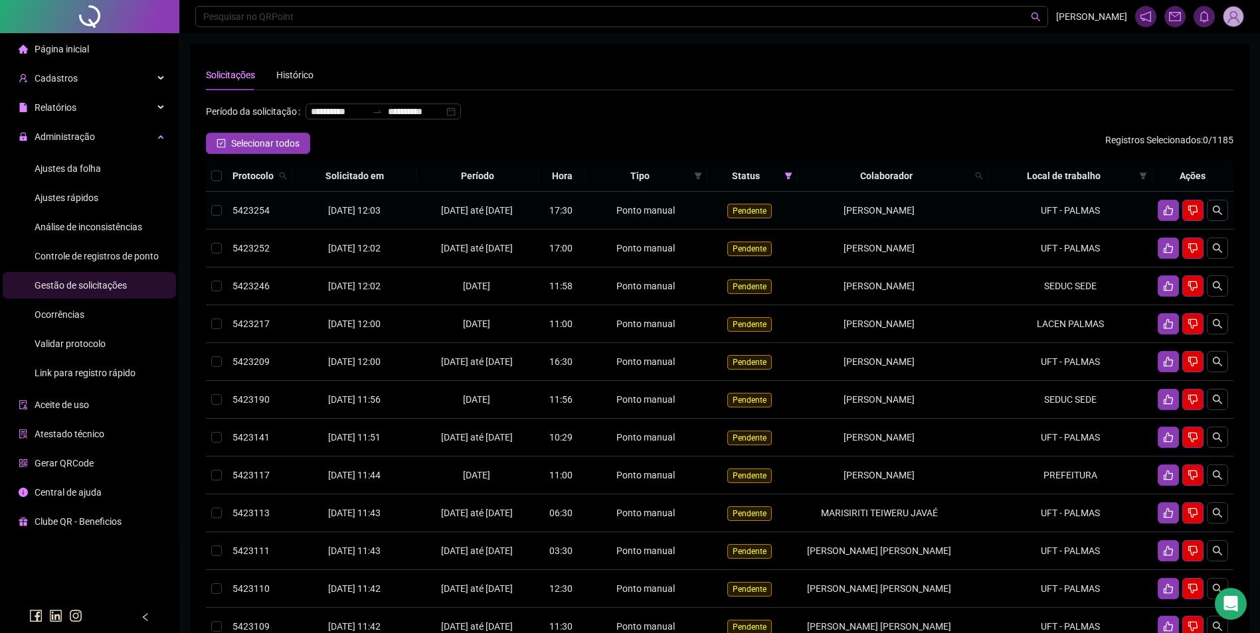
click at [1019, 230] on td "UFT - PALMAS" at bounding box center [1070, 211] width 164 height 38
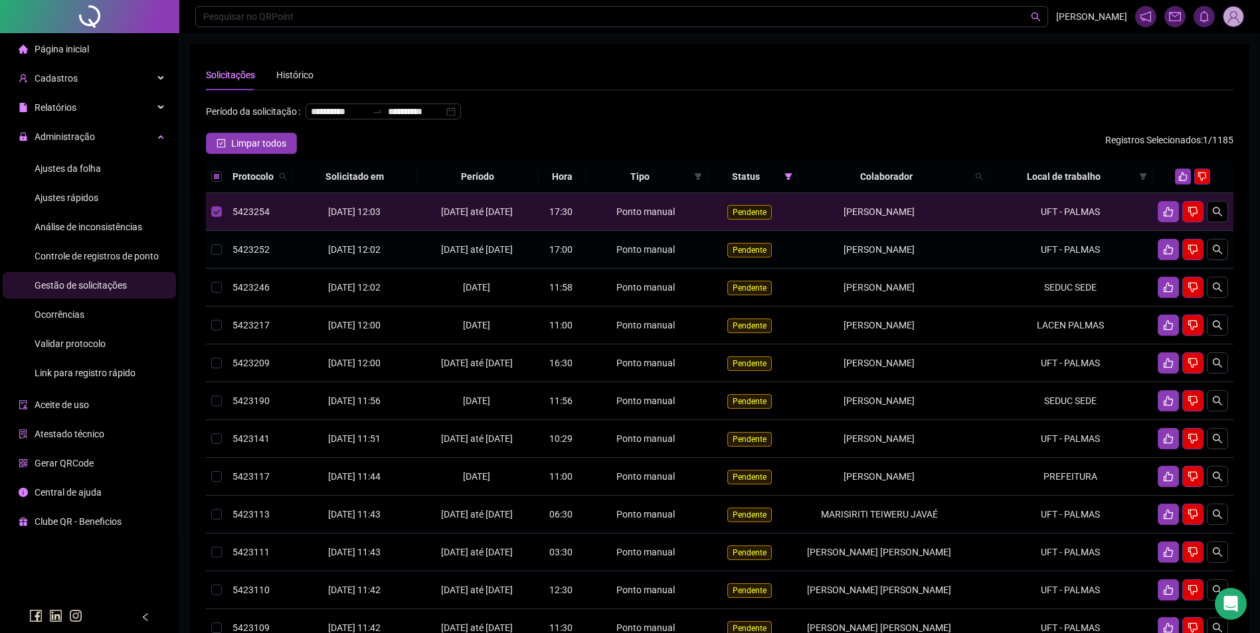
click at [1060, 268] on td "UFT - PALMAS" at bounding box center [1070, 250] width 164 height 38
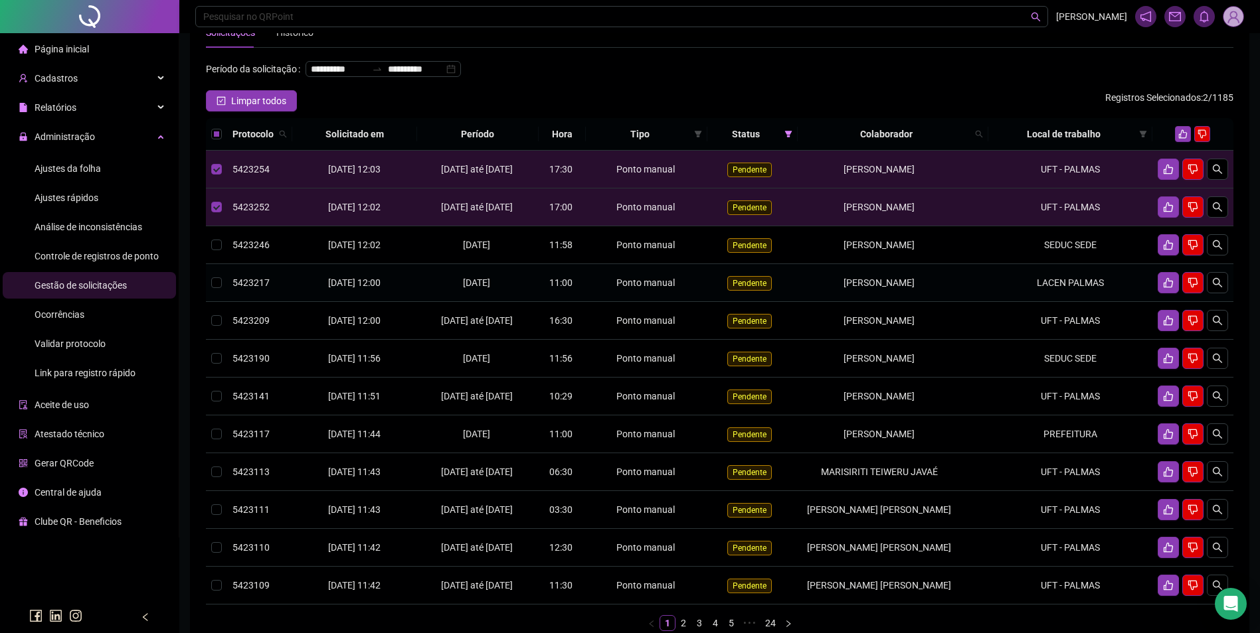
scroll to position [66, 0]
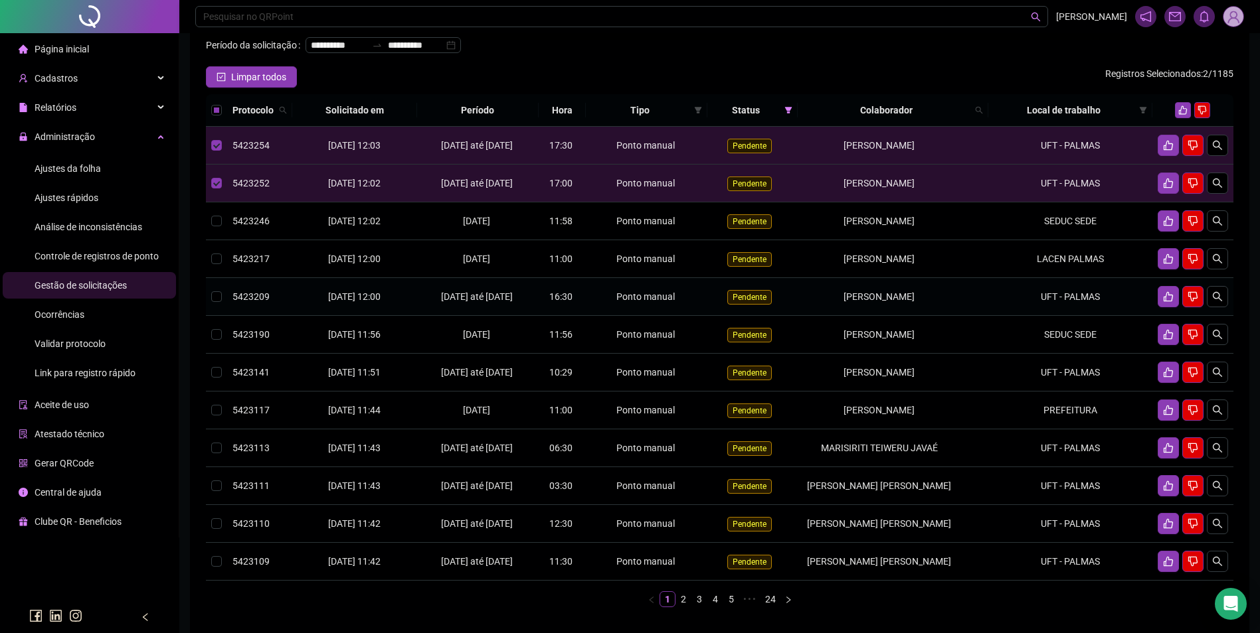
click at [1084, 312] on td "UFT - PALMAS" at bounding box center [1070, 297] width 164 height 38
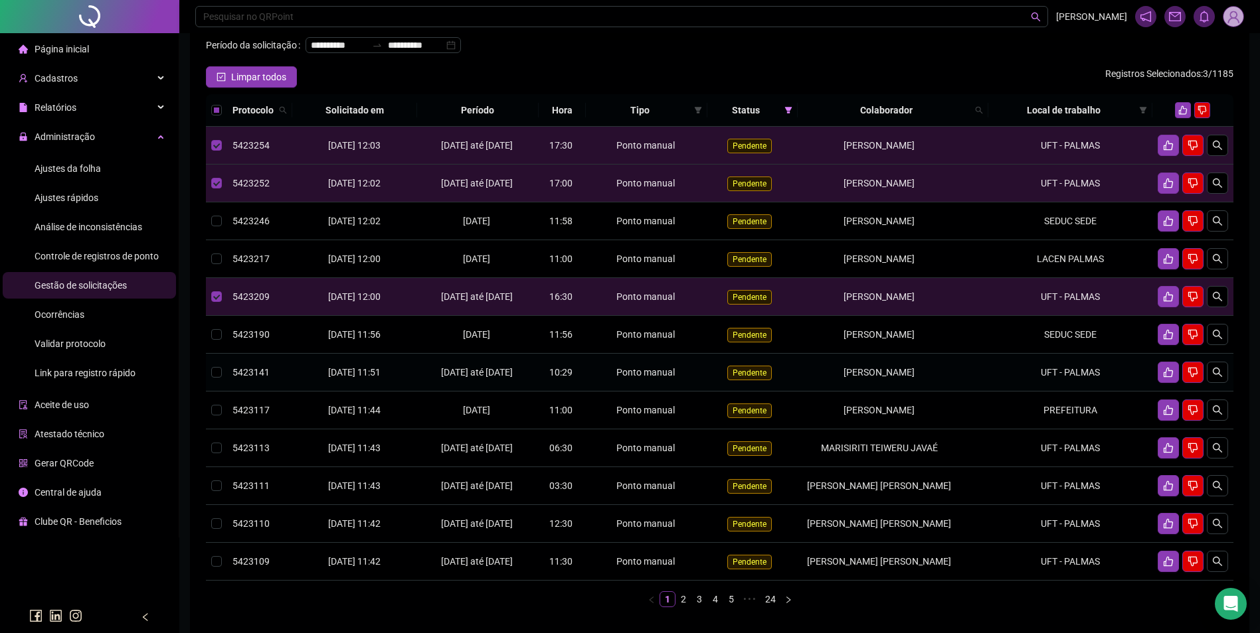
click at [1098, 392] on td "UFT - PALMAS" at bounding box center [1070, 373] width 164 height 38
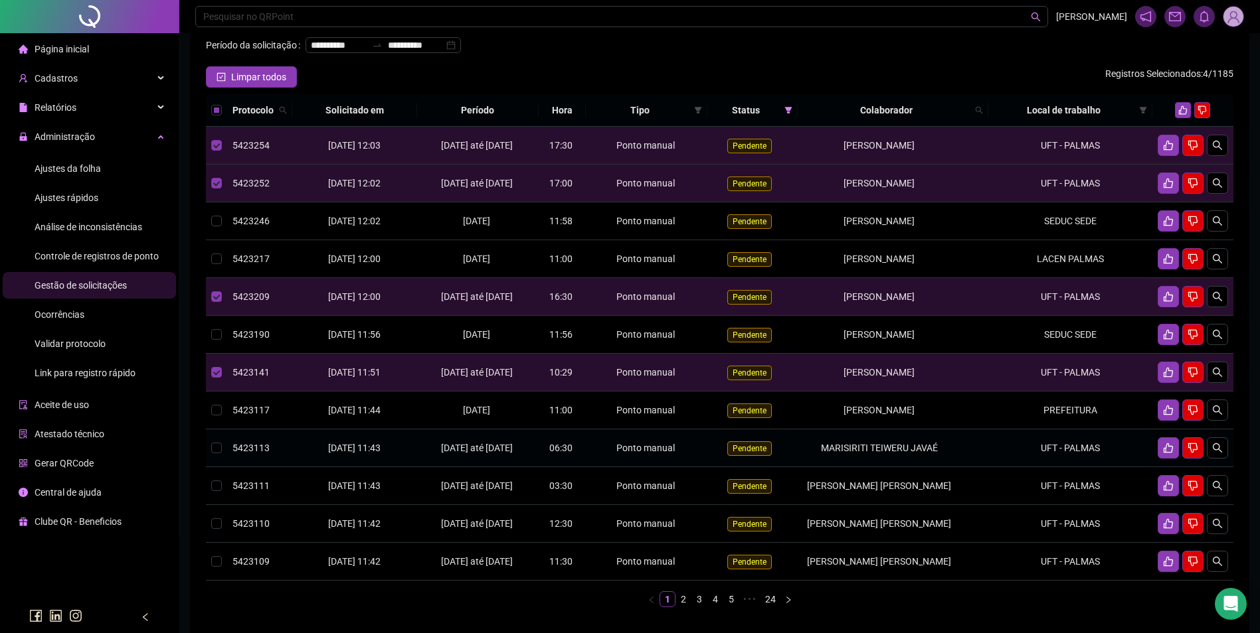
click at [1078, 467] on td "UFT - PALMAS" at bounding box center [1070, 449] width 164 height 38
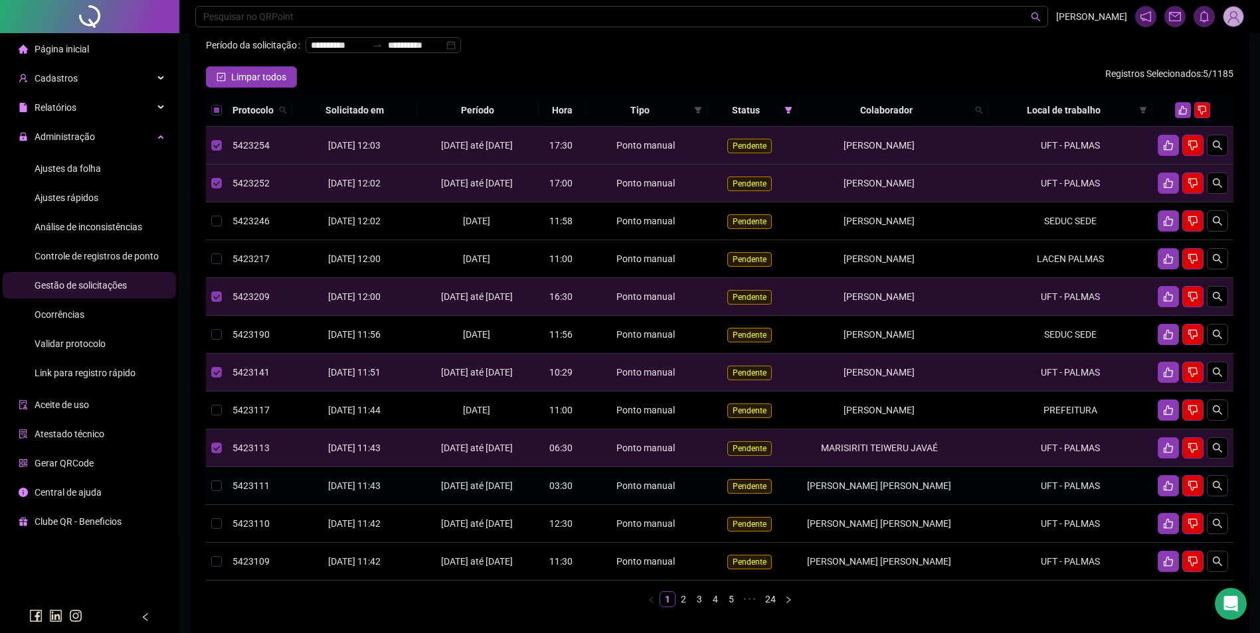
click at [1079, 505] on td "UFT - PALMAS" at bounding box center [1070, 486] width 164 height 38
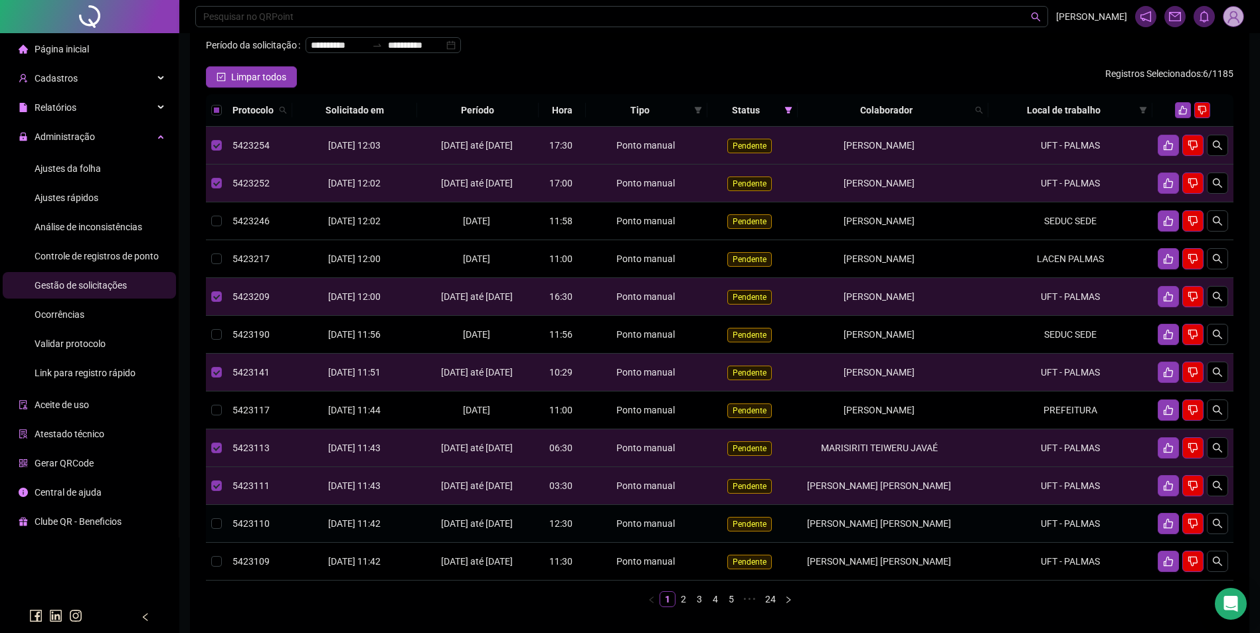
click at [1078, 543] on td "UFT - PALMAS" at bounding box center [1070, 524] width 164 height 38
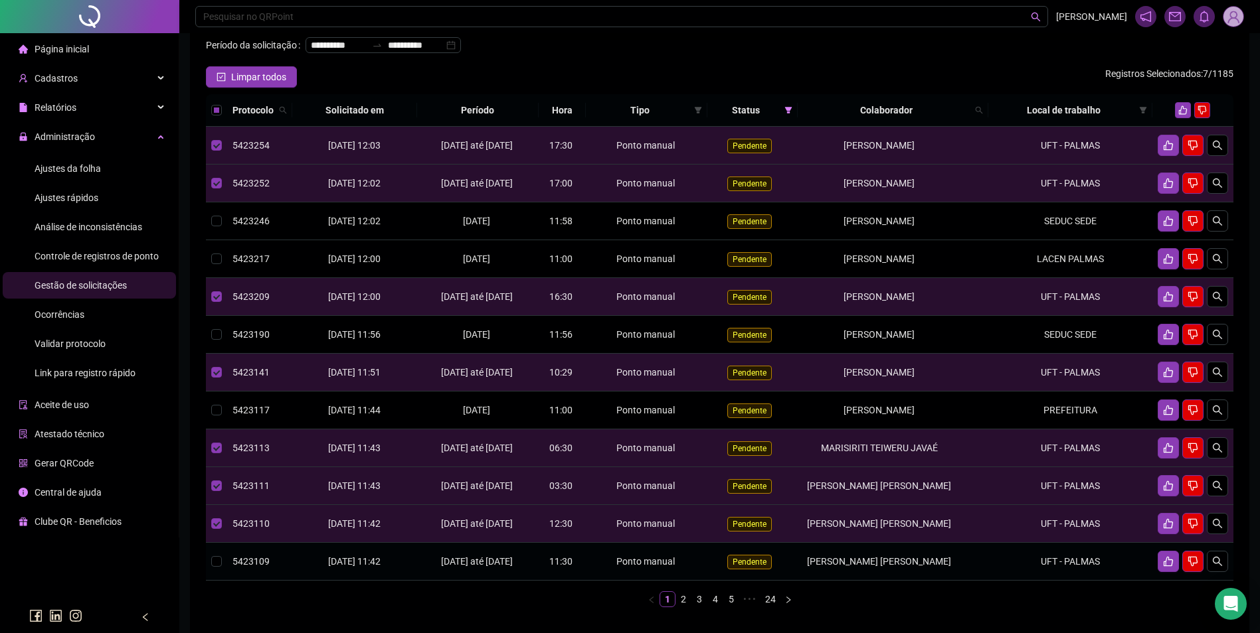
click at [1079, 580] on td "UFT - PALMAS" at bounding box center [1070, 562] width 164 height 38
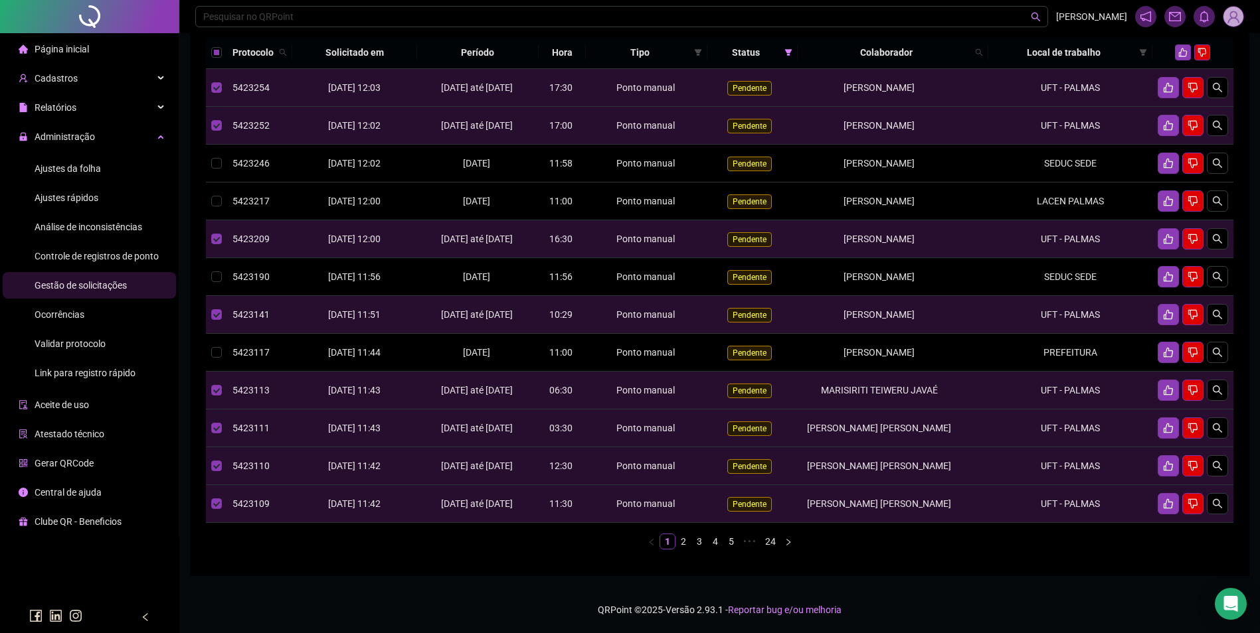
scroll to position [145, 0]
click at [1182, 51] on icon "like" at bounding box center [1182, 52] width 9 height 9
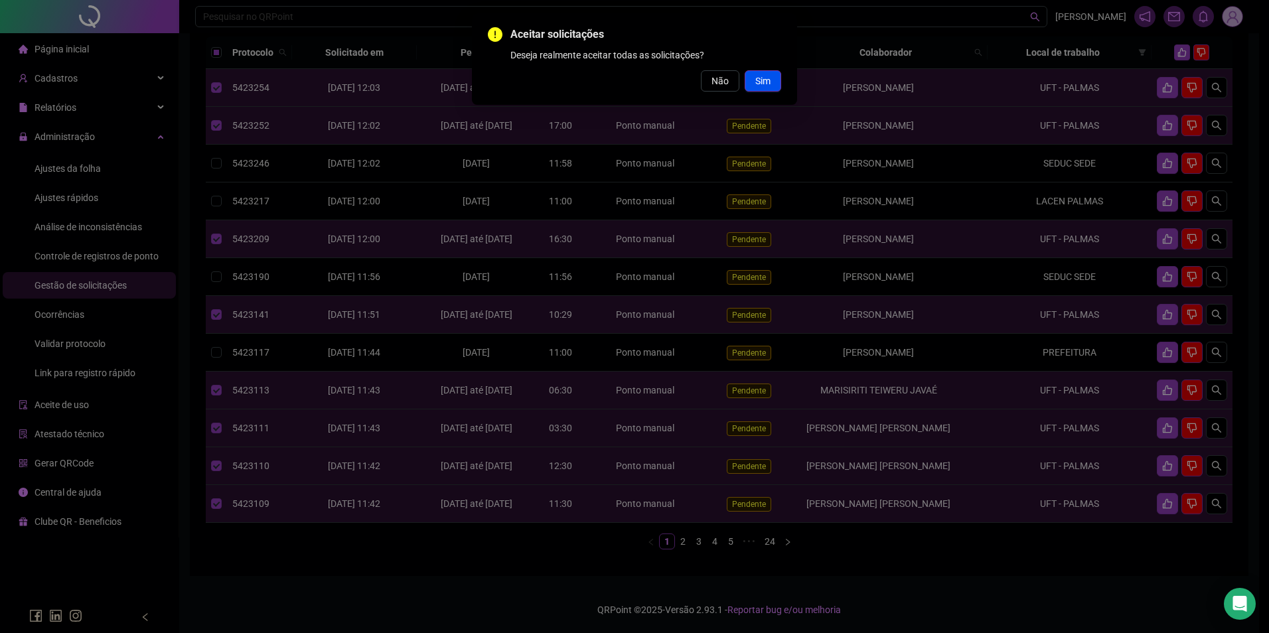
click at [771, 79] on button "Sim" at bounding box center [763, 80] width 37 height 21
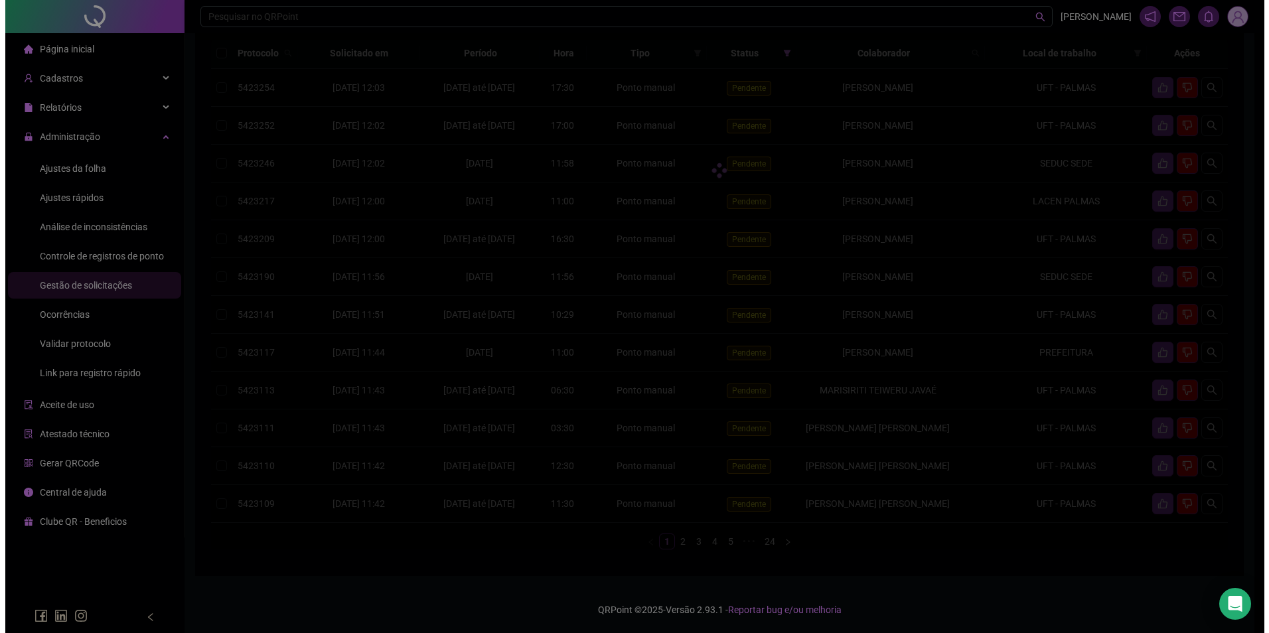
scroll to position [144, 0]
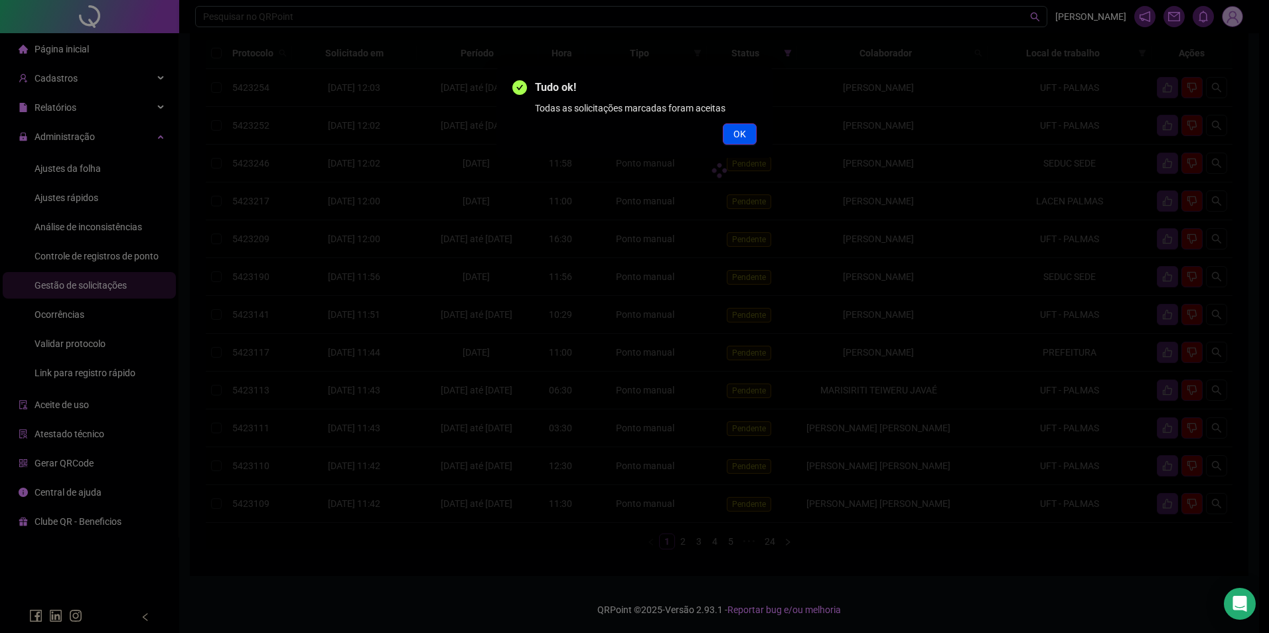
click at [740, 137] on span "OK" at bounding box center [740, 134] width 13 height 15
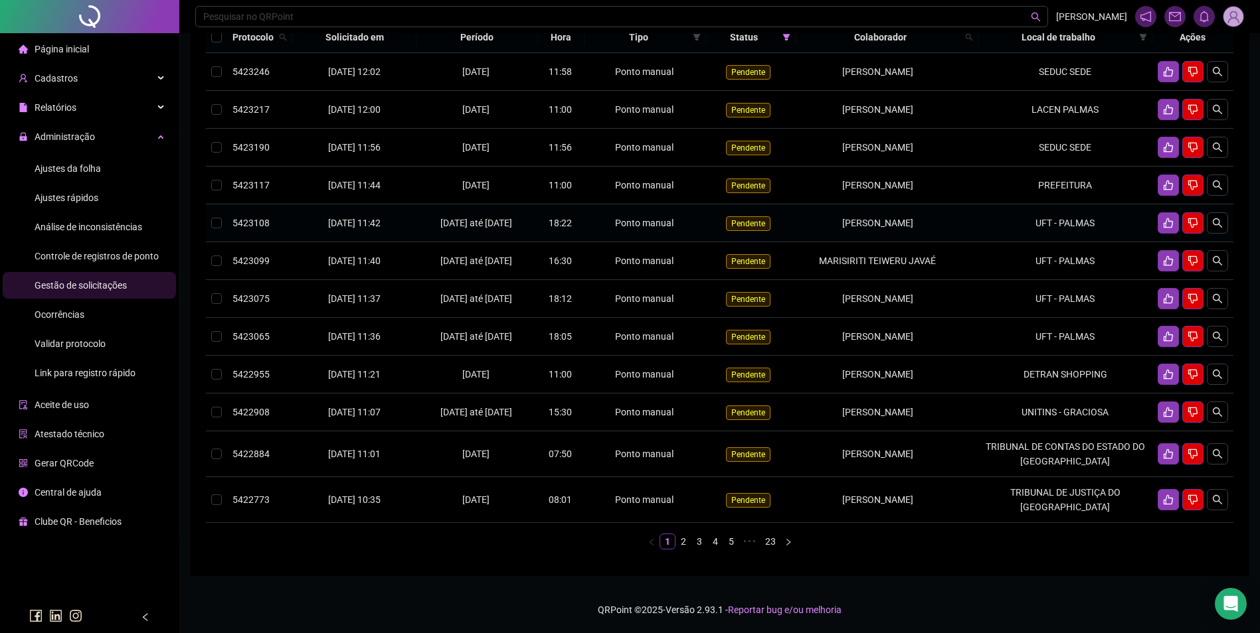
click at [1067, 239] on td "UFT - PALMAS" at bounding box center [1065, 223] width 174 height 38
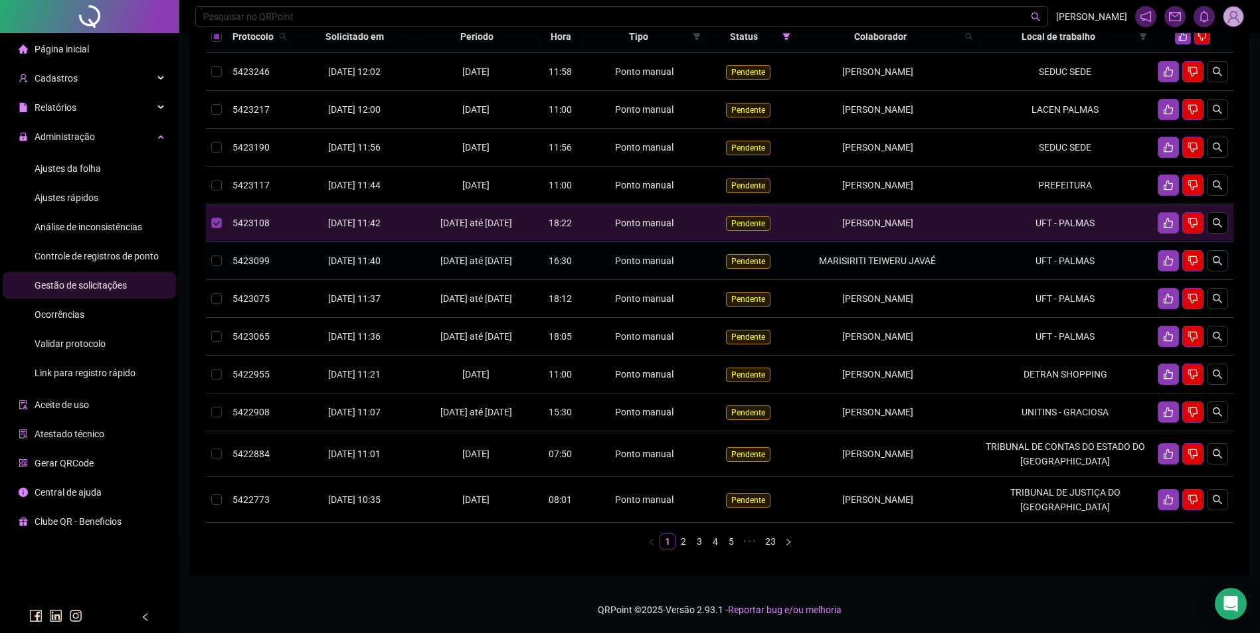
click at [1068, 280] on td "UFT - PALMAS" at bounding box center [1065, 261] width 174 height 38
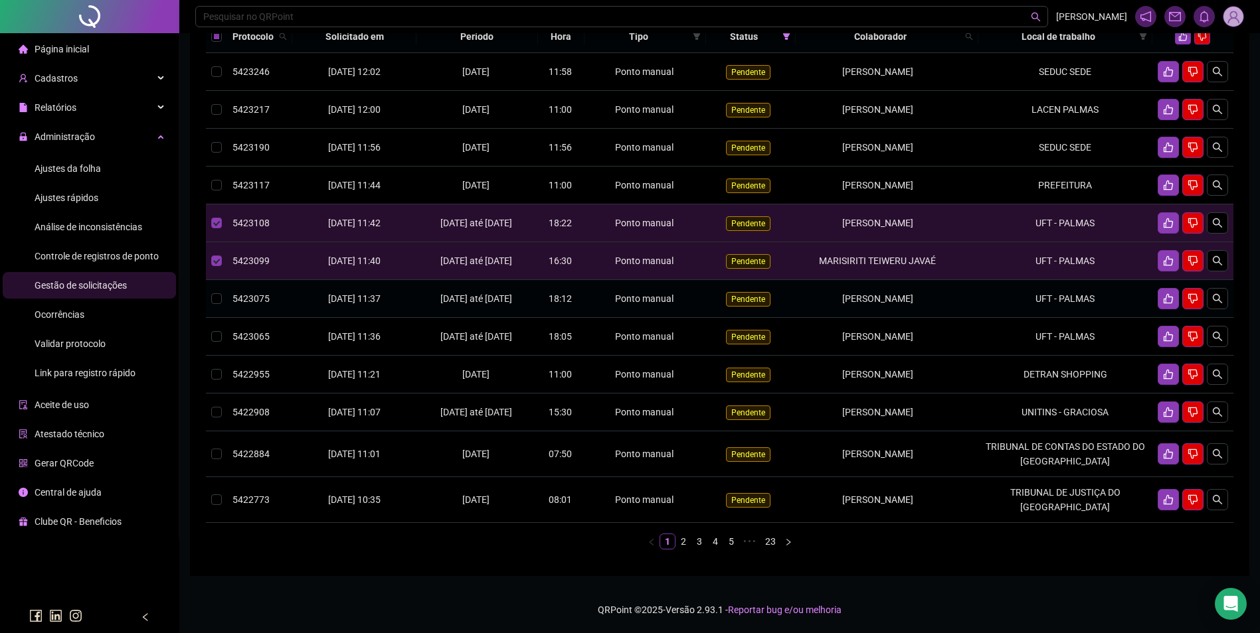
click at [1078, 318] on td "UFT - PALMAS" at bounding box center [1065, 299] width 174 height 38
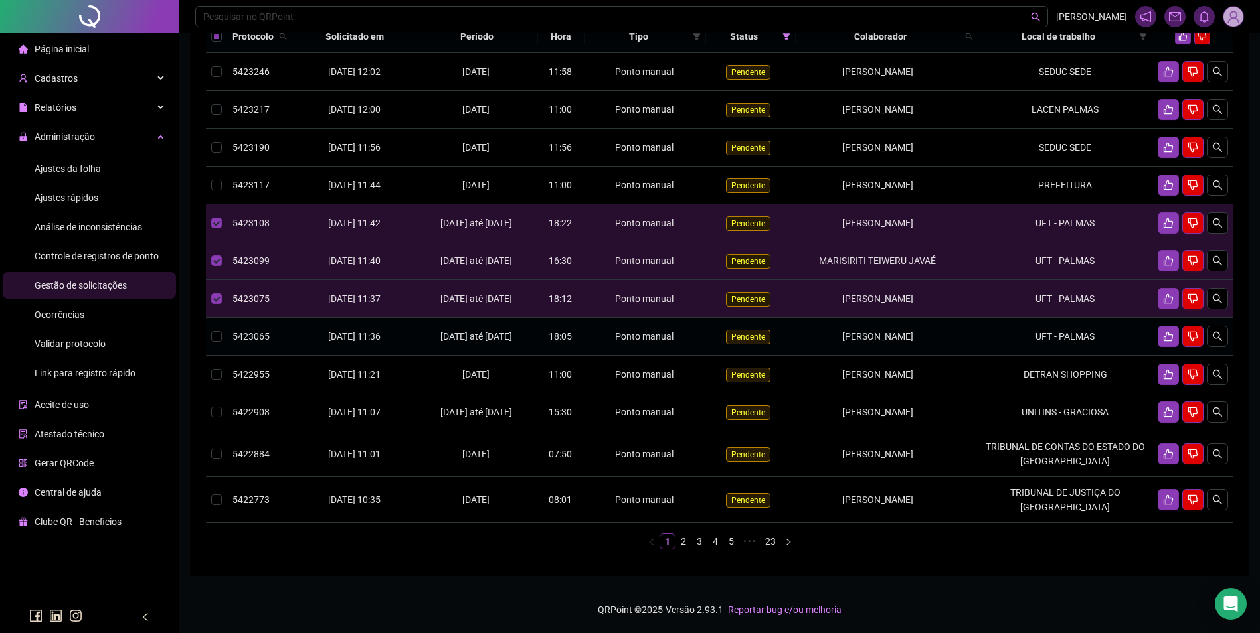
click at [1087, 356] on td "UFT - PALMAS" at bounding box center [1065, 337] width 174 height 38
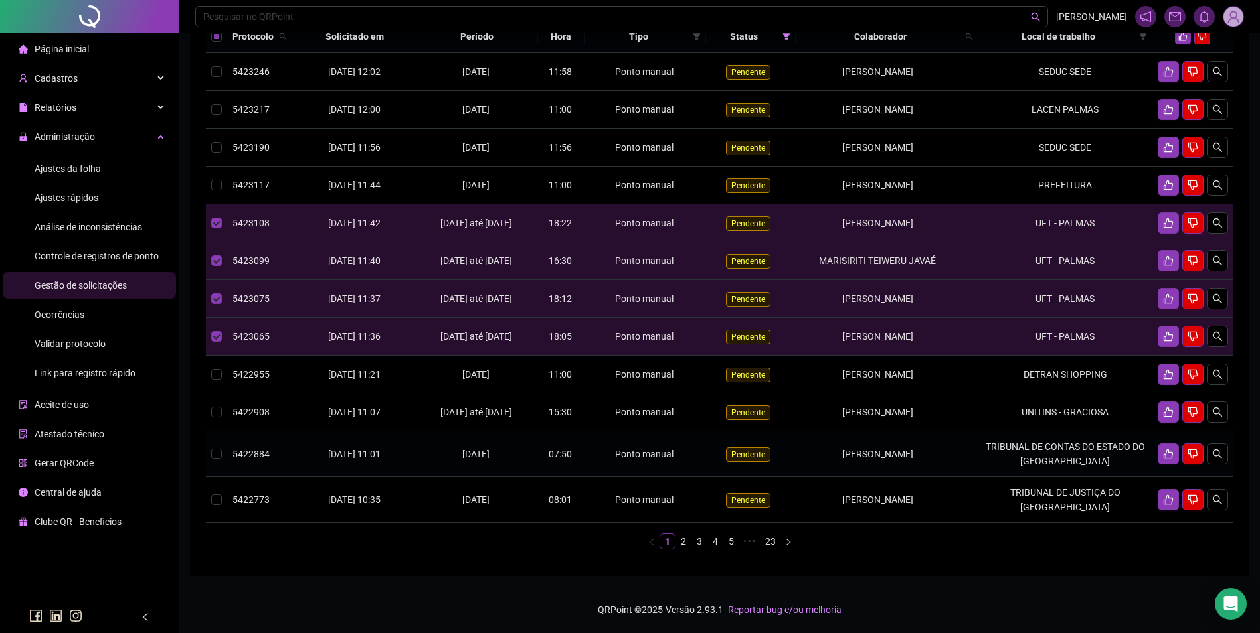
click at [1062, 477] on td "TRIBUNAL DE CONTAS DO ESTADO DO TOCANTINS" at bounding box center [1065, 455] width 174 height 46
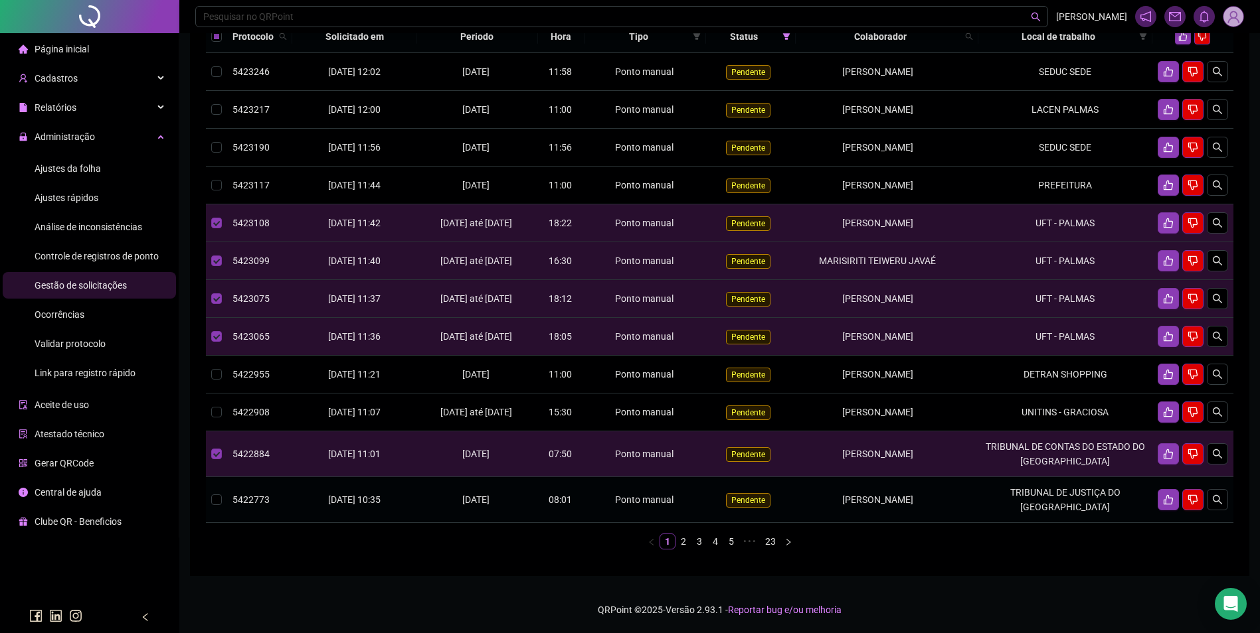
click at [1052, 523] on td "TRIBUNAL DE JUSTIÇA DO ESTADO DO TOCANTINS" at bounding box center [1065, 500] width 174 height 46
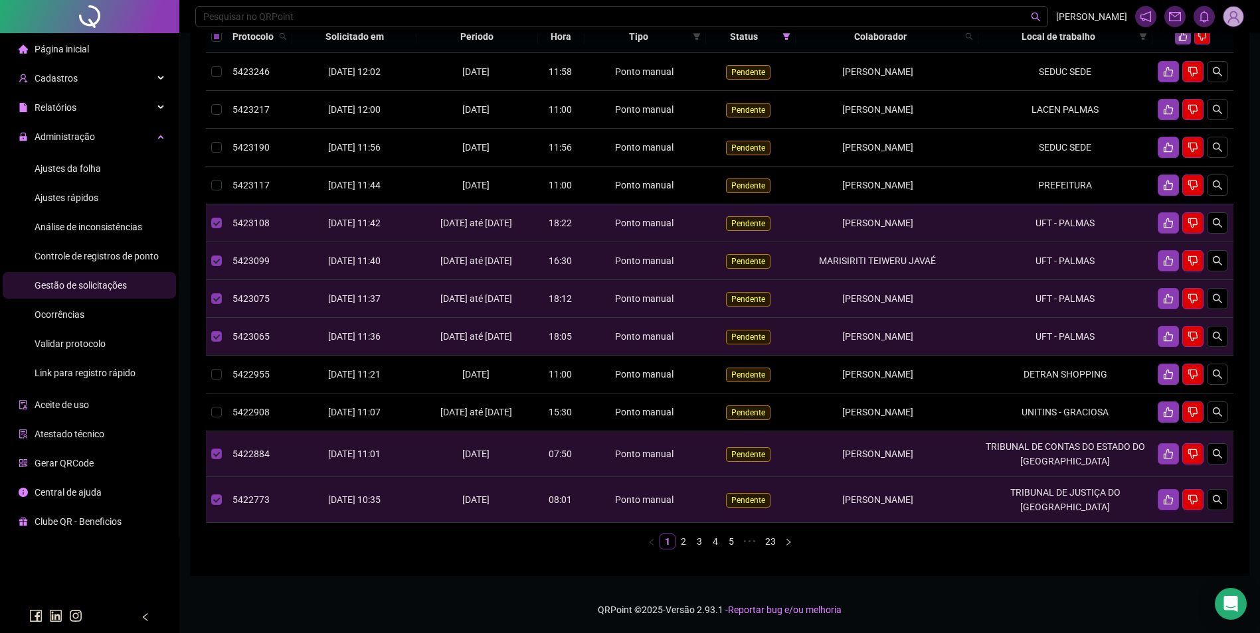
click at [1182, 41] on icon "like" at bounding box center [1182, 36] width 9 height 9
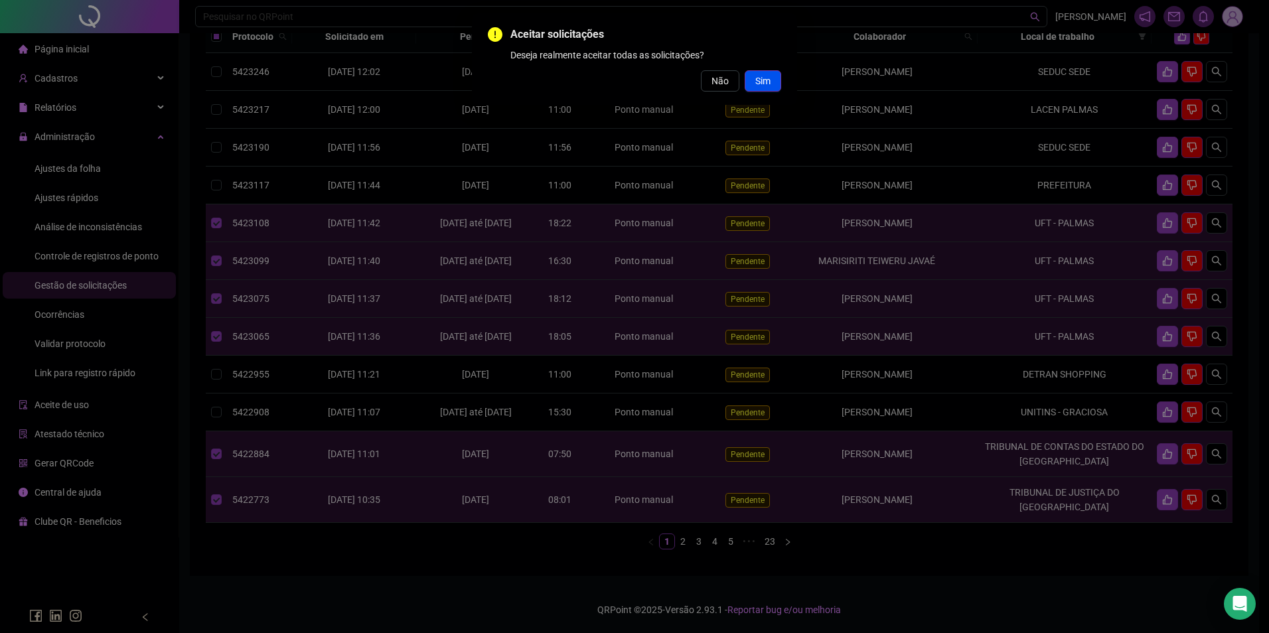
click at [766, 74] on span "Sim" at bounding box center [763, 81] width 15 height 15
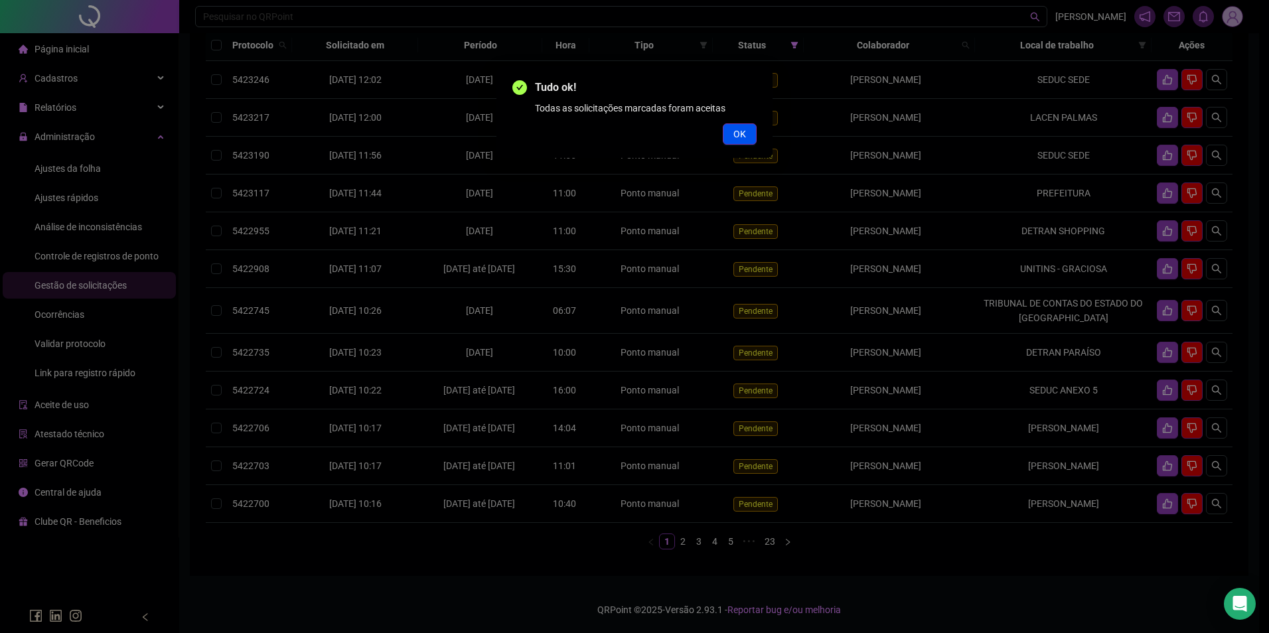
click at [735, 125] on button "OK" at bounding box center [740, 133] width 34 height 21
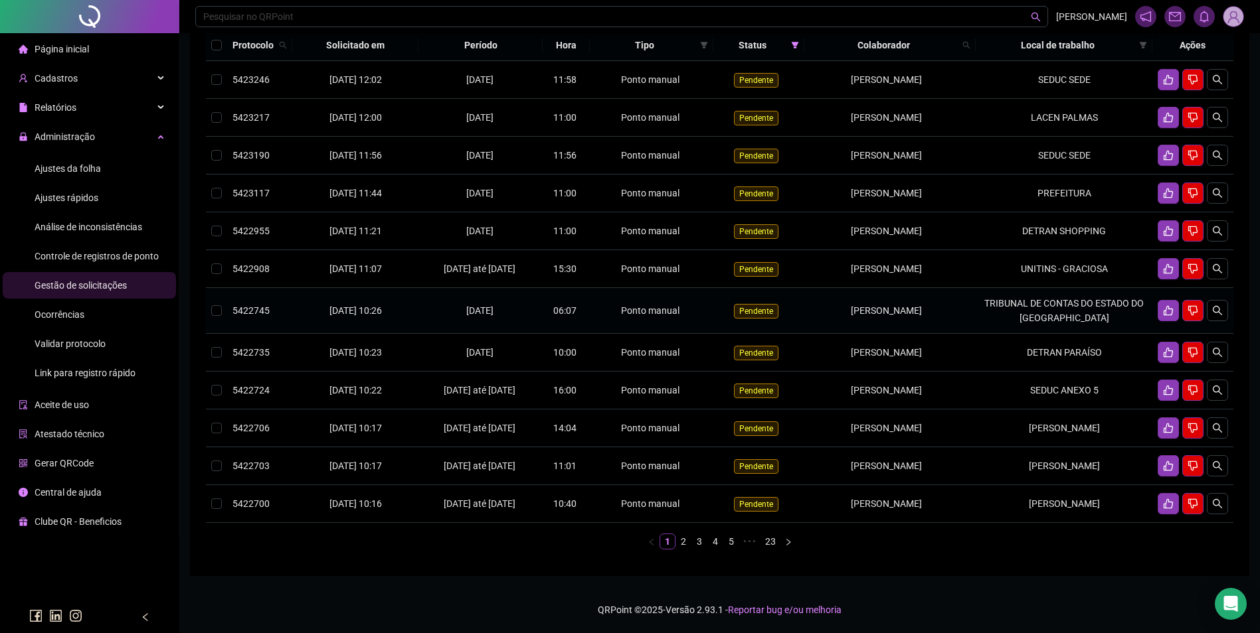
click at [1040, 315] on td "TRIBUNAL DE CONTAS DO ESTADO DO TOCANTINS" at bounding box center [1063, 311] width 177 height 46
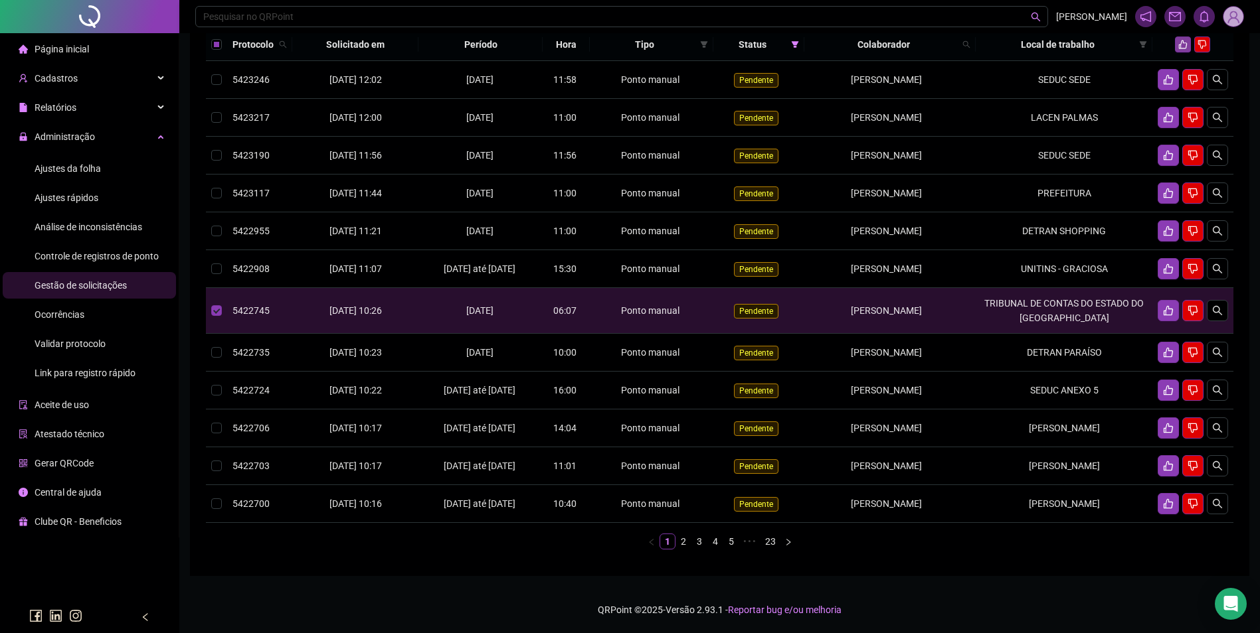
click at [1183, 49] on icon "like" at bounding box center [1182, 44] width 9 height 9
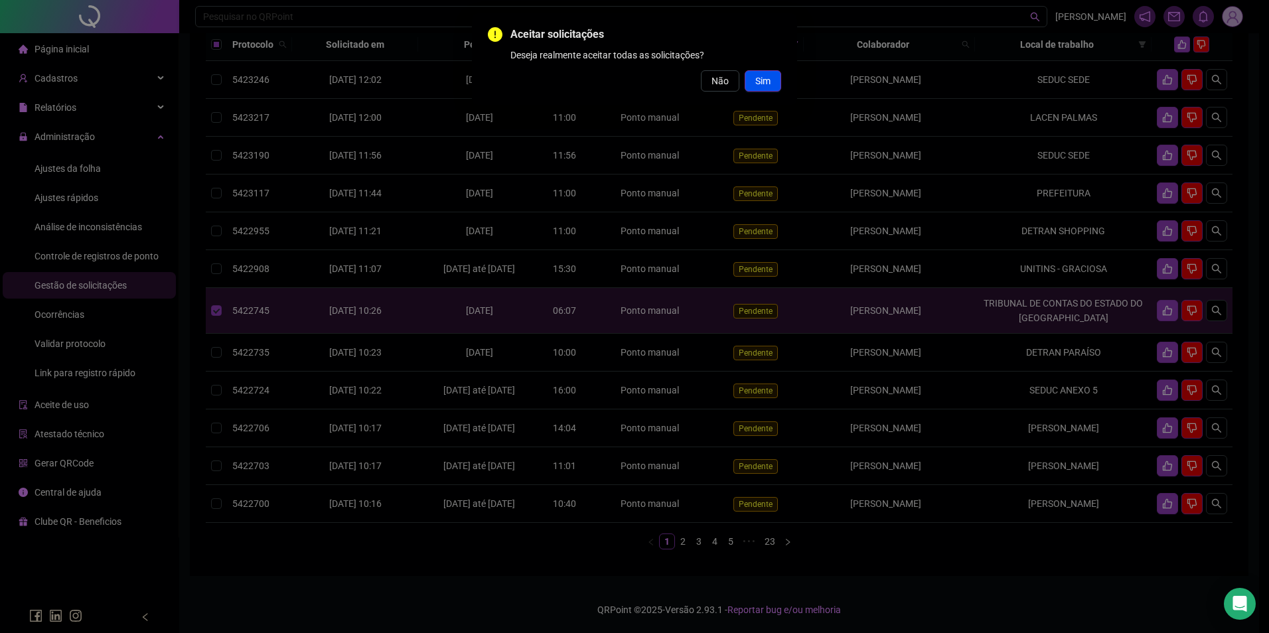
click at [759, 80] on span "Sim" at bounding box center [763, 81] width 15 height 15
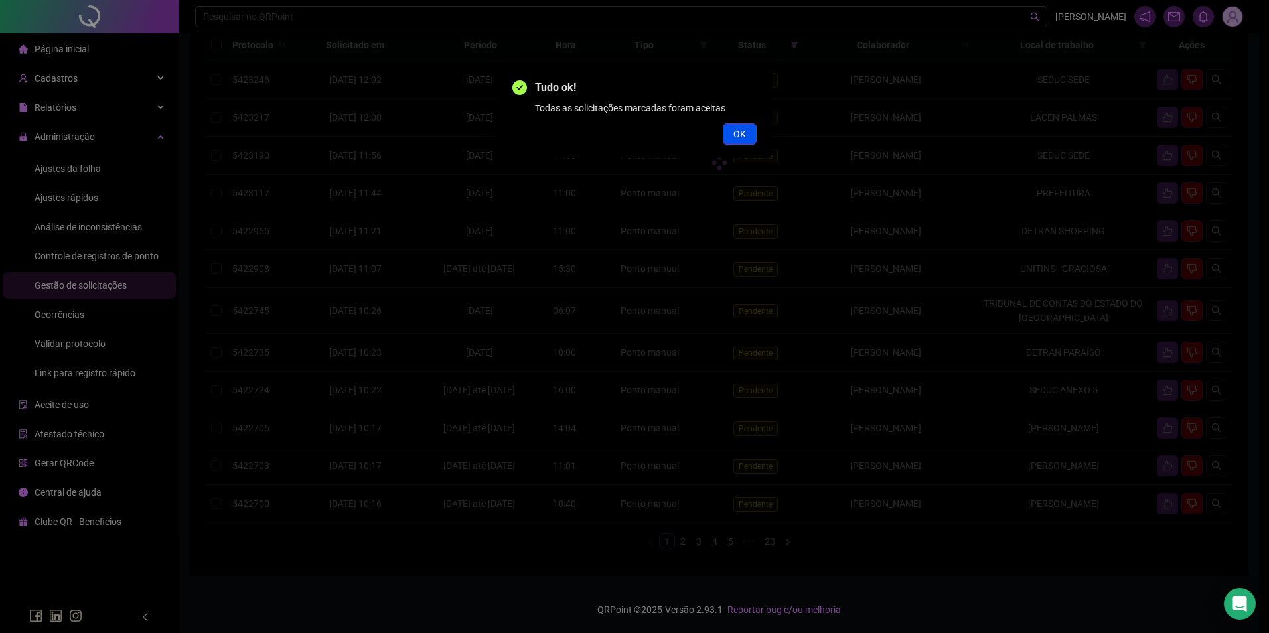
click at [744, 129] on span "OK" at bounding box center [740, 134] width 13 height 15
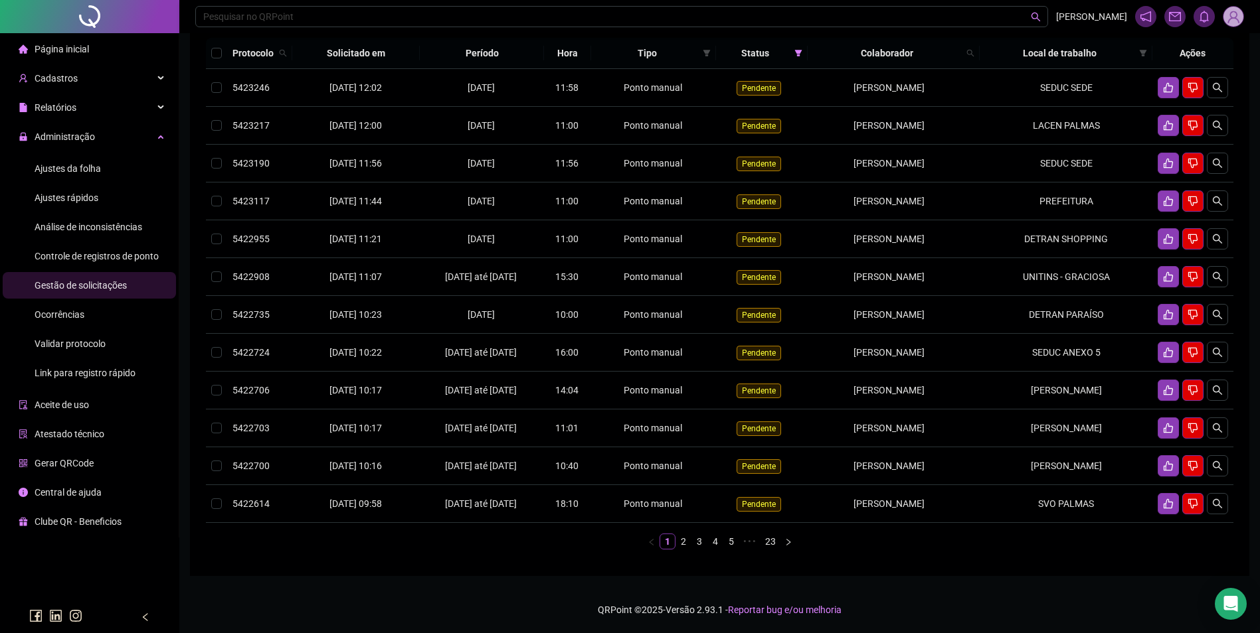
click at [680, 549] on link "2" at bounding box center [683, 541] width 15 height 15
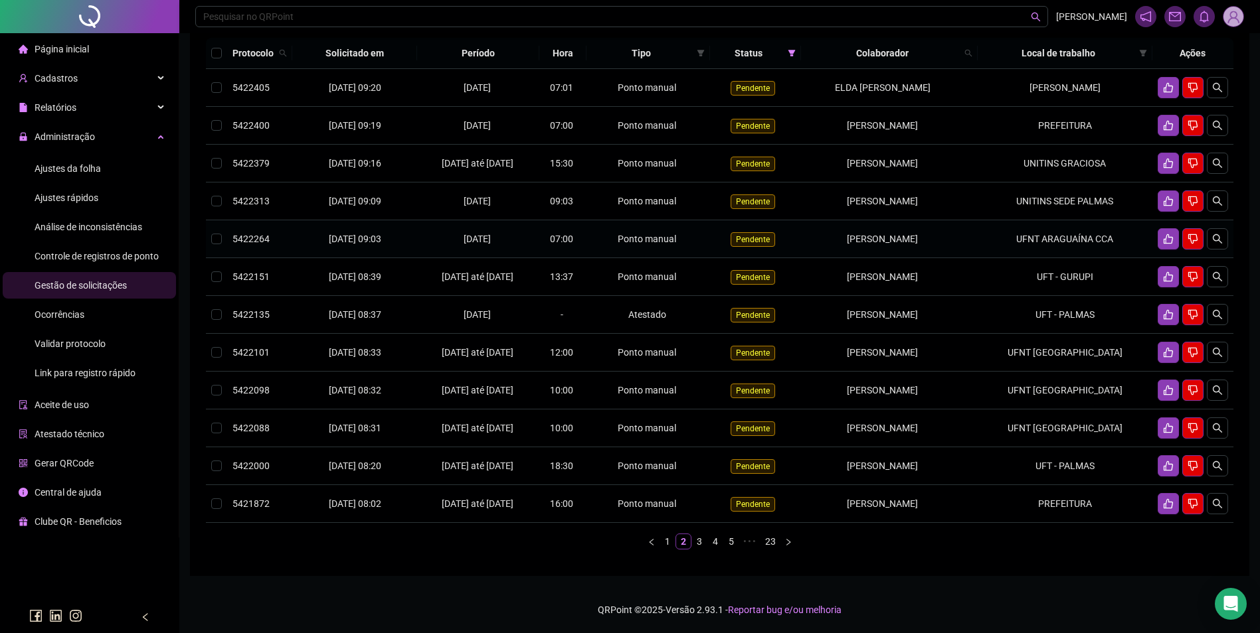
click at [1000, 250] on td "UFNT ARAGUAÍNA CCA" at bounding box center [1064, 239] width 175 height 38
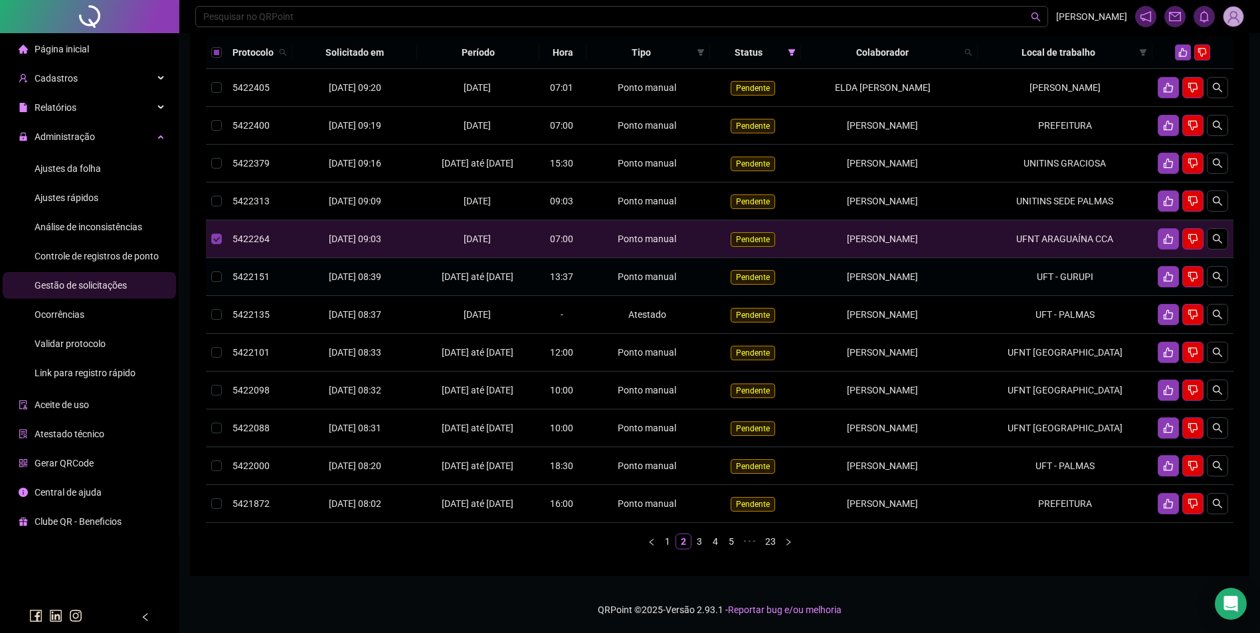
click at [1014, 287] on td "UFT - GURUPI" at bounding box center [1064, 277] width 175 height 38
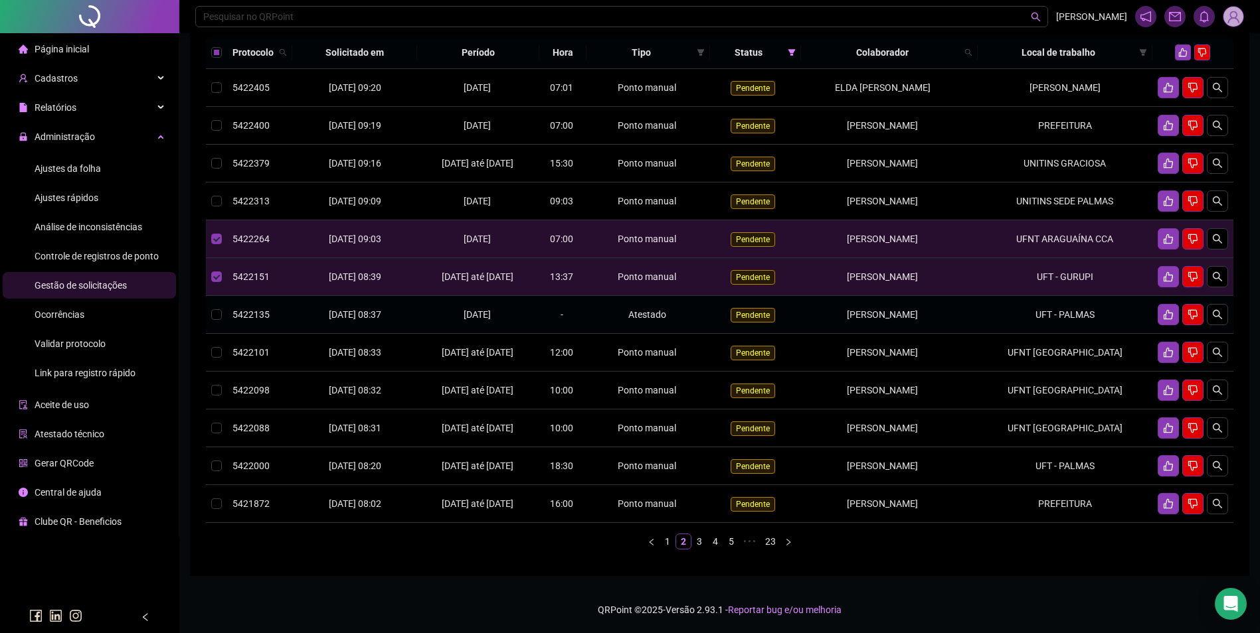
click at [1022, 327] on td "UFT - PALMAS" at bounding box center [1064, 315] width 175 height 38
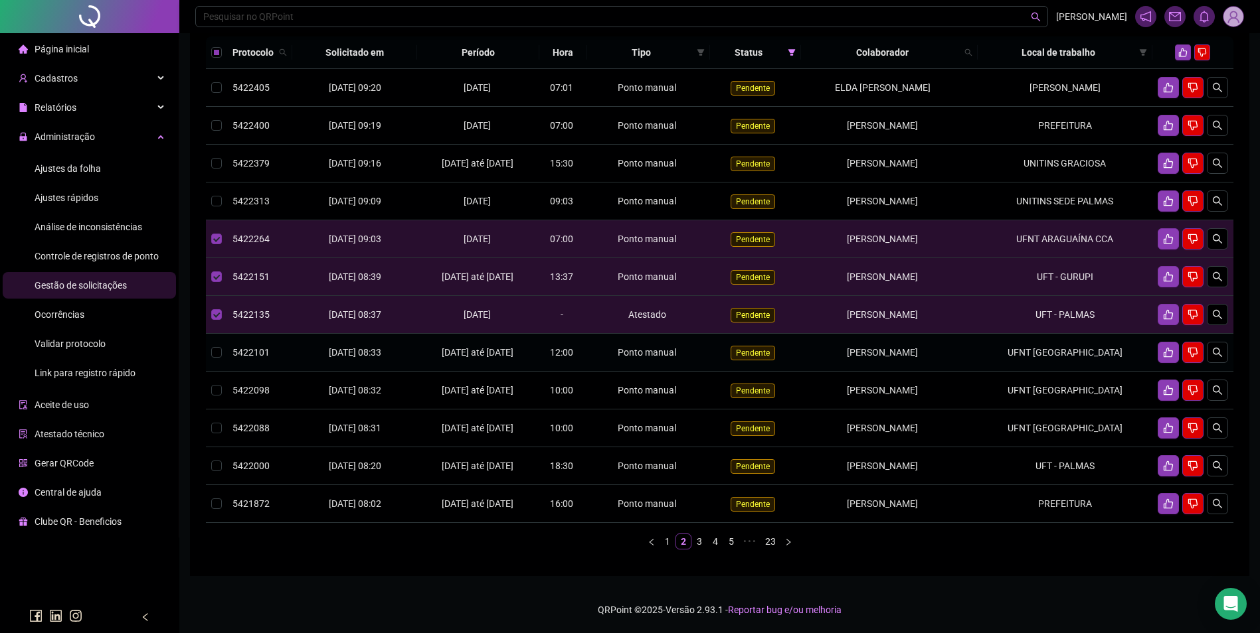
click at [1032, 372] on td "UFNT TOCANTINÓPOLIS" at bounding box center [1064, 353] width 175 height 38
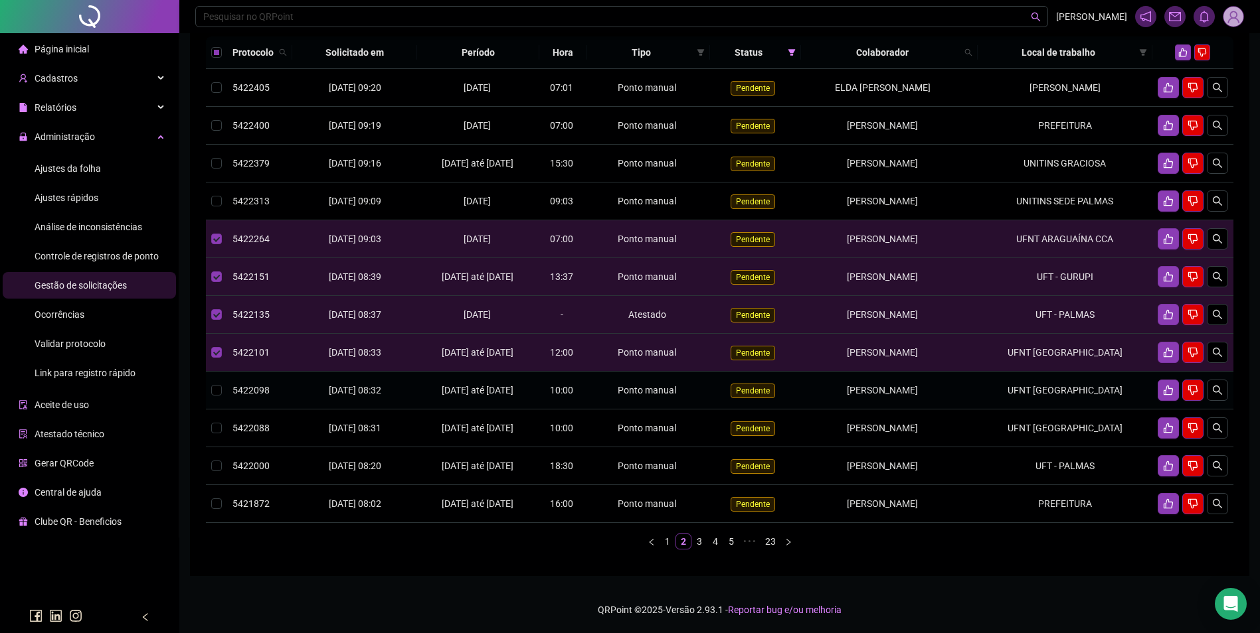
click at [1028, 410] on td "UFNT TOCANTINÓPOLIS" at bounding box center [1064, 391] width 175 height 38
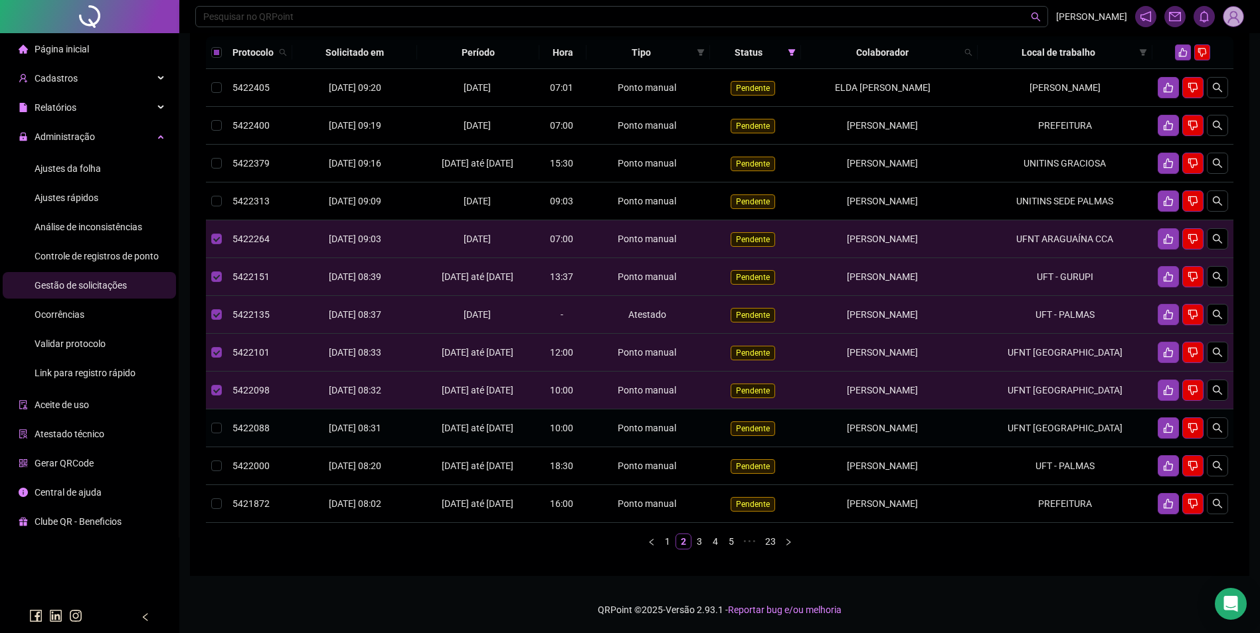
click at [1037, 448] on td "UFNT TOCANTINÓPOLIS" at bounding box center [1064, 429] width 175 height 38
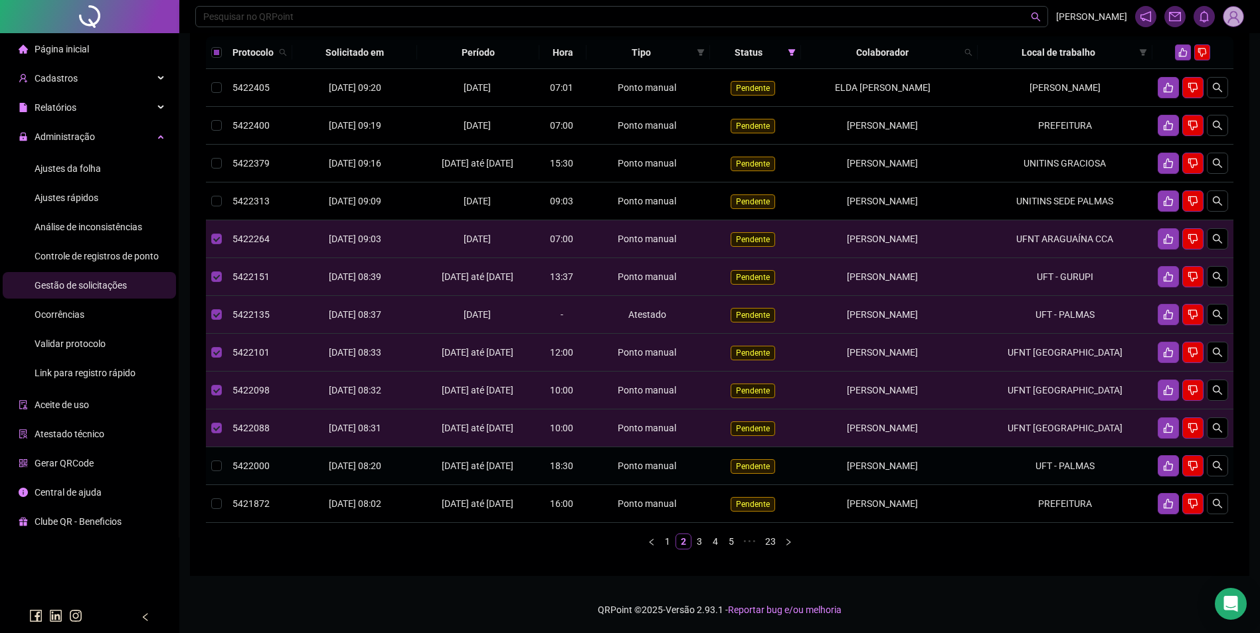
click at [1050, 485] on td "UFT - PALMAS" at bounding box center [1064, 467] width 175 height 38
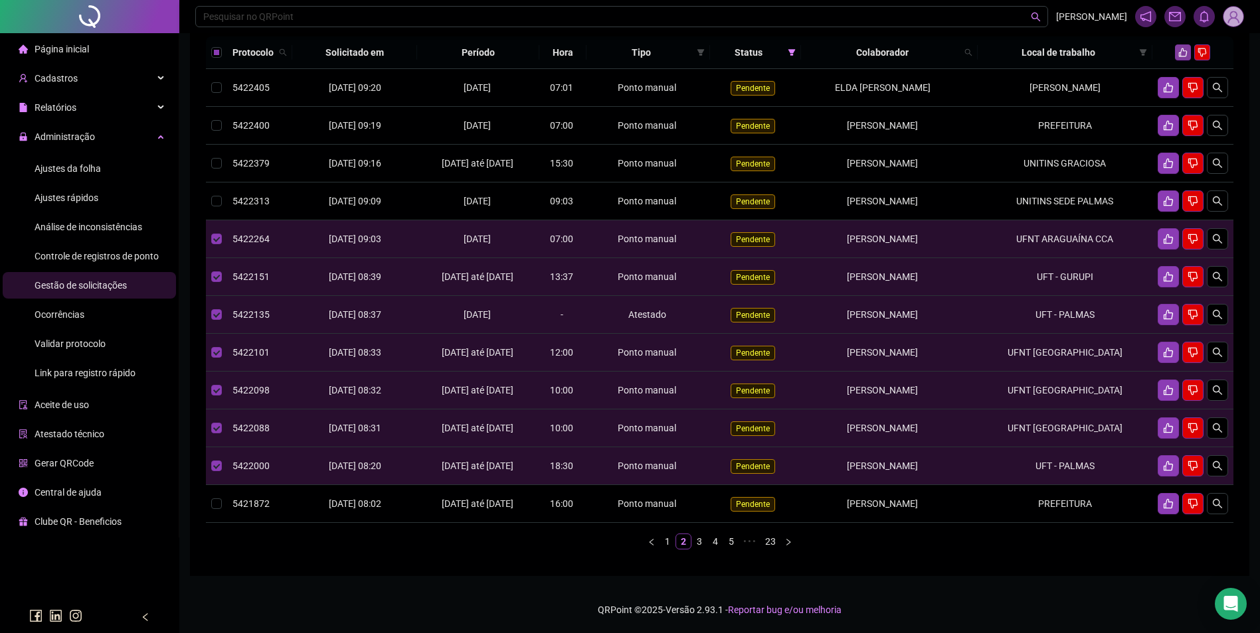
click at [1186, 54] on icon "like" at bounding box center [1182, 52] width 9 height 9
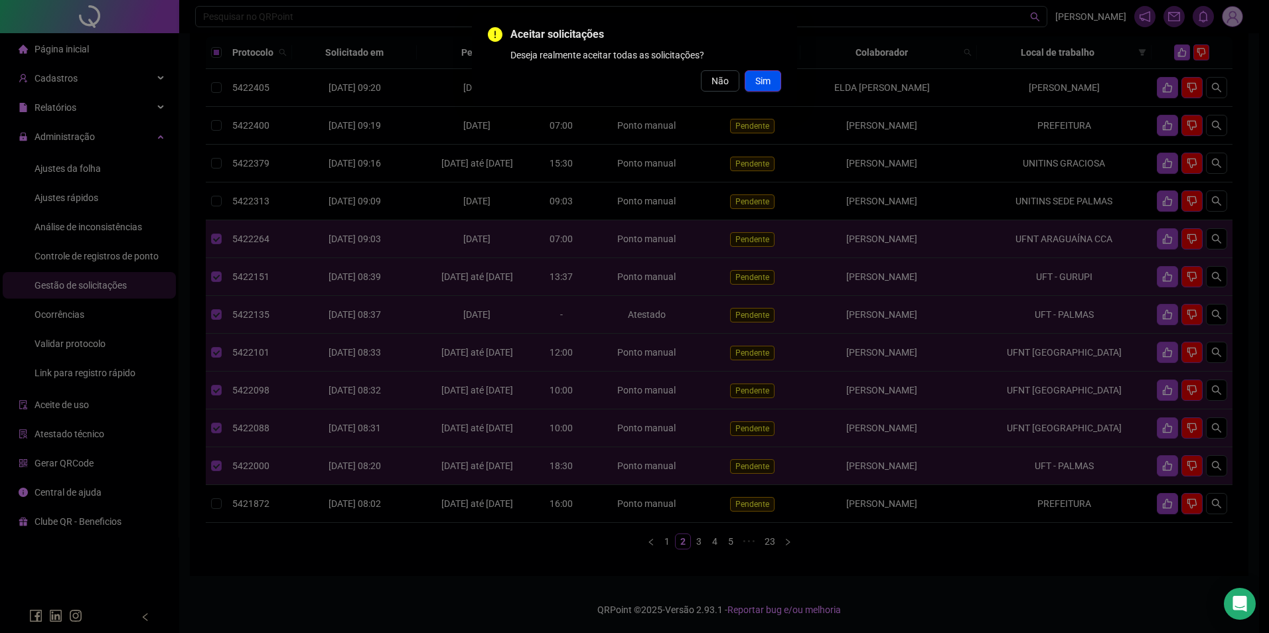
click at [761, 81] on span "Sim" at bounding box center [763, 81] width 15 height 15
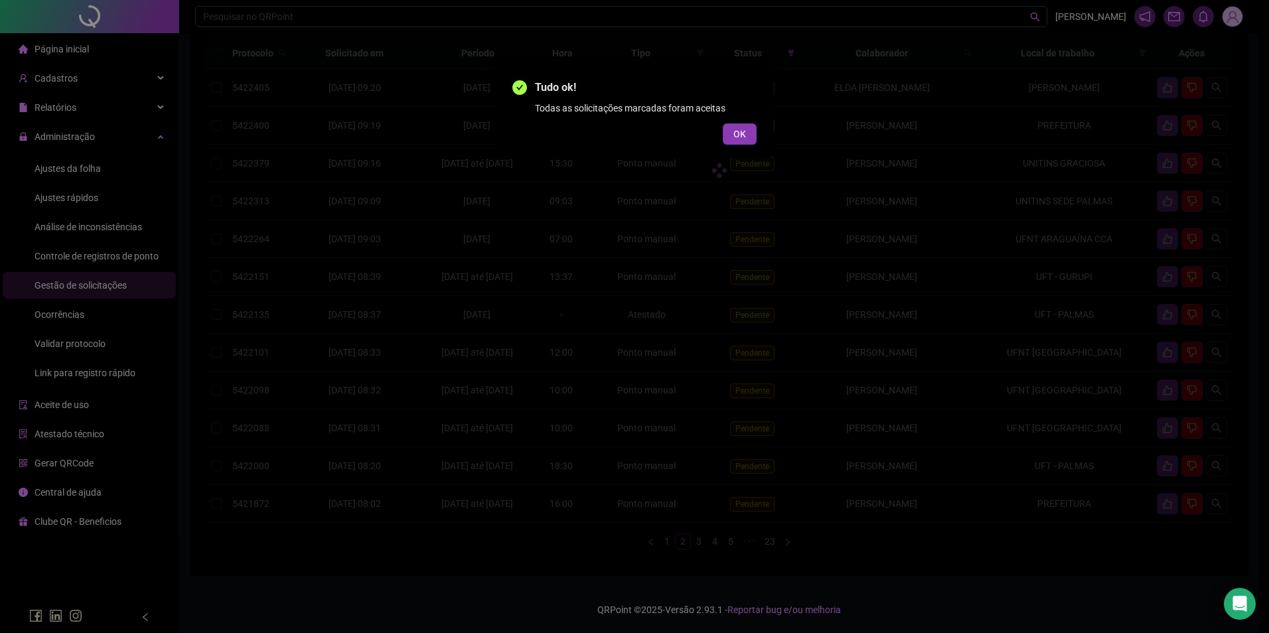
click at [744, 137] on span "OK" at bounding box center [740, 134] width 13 height 15
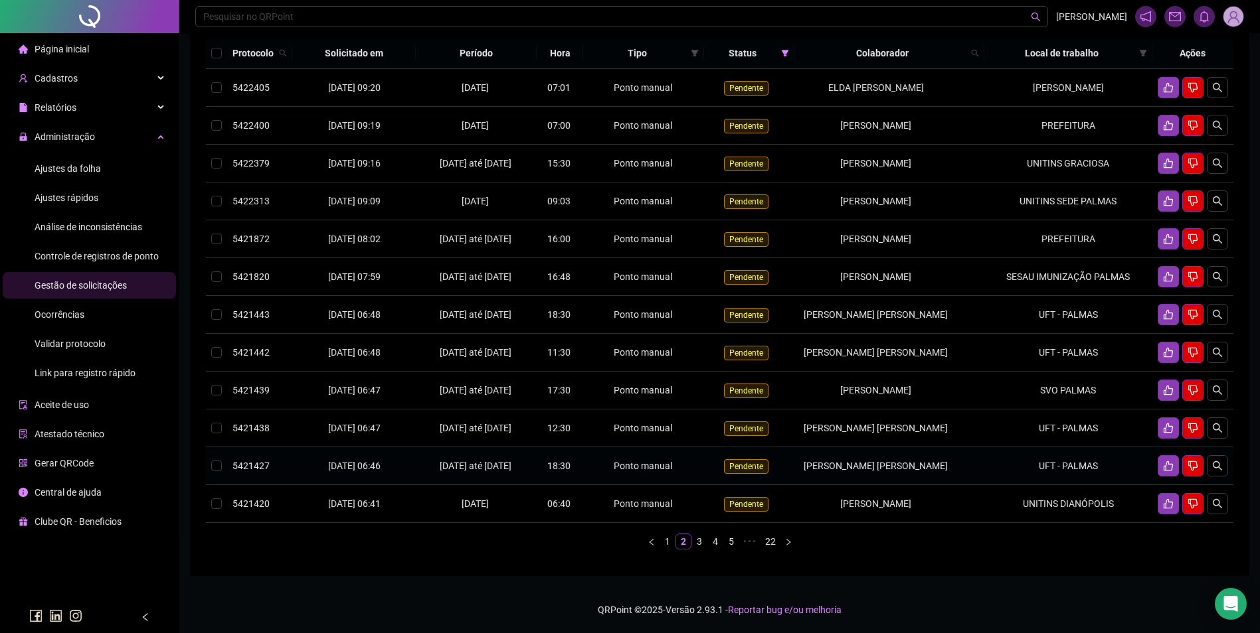
click at [1072, 485] on td "UFT - PALMAS" at bounding box center [1068, 467] width 168 height 38
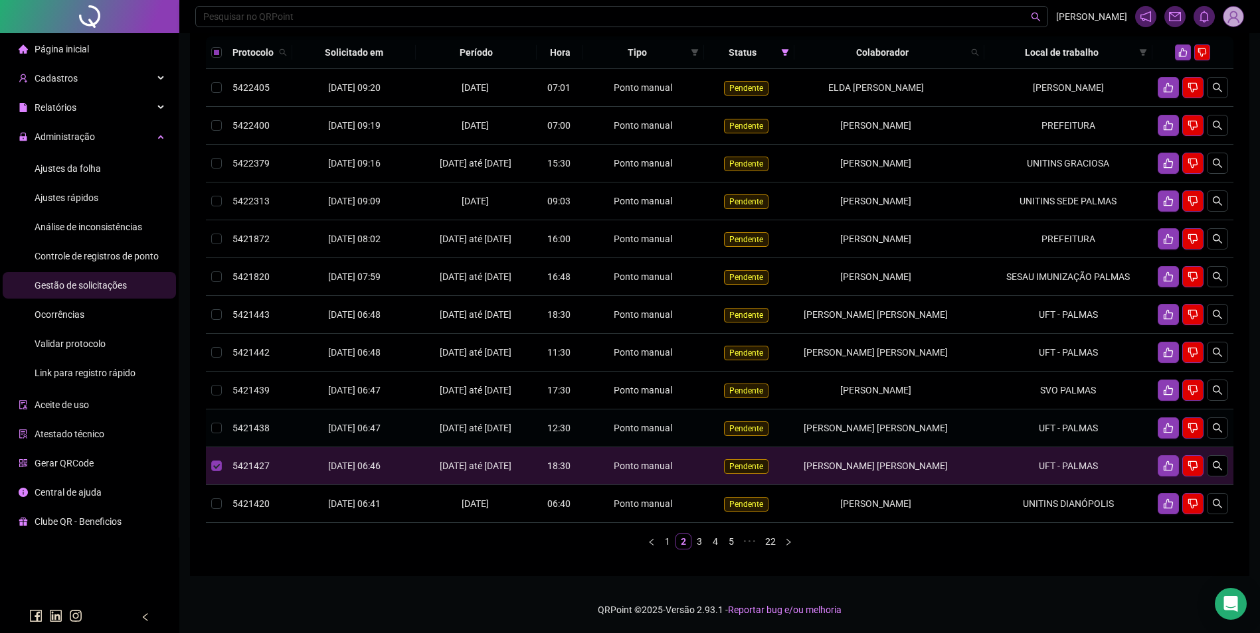
click at [1079, 448] on td "UFT - PALMAS" at bounding box center [1068, 429] width 168 height 38
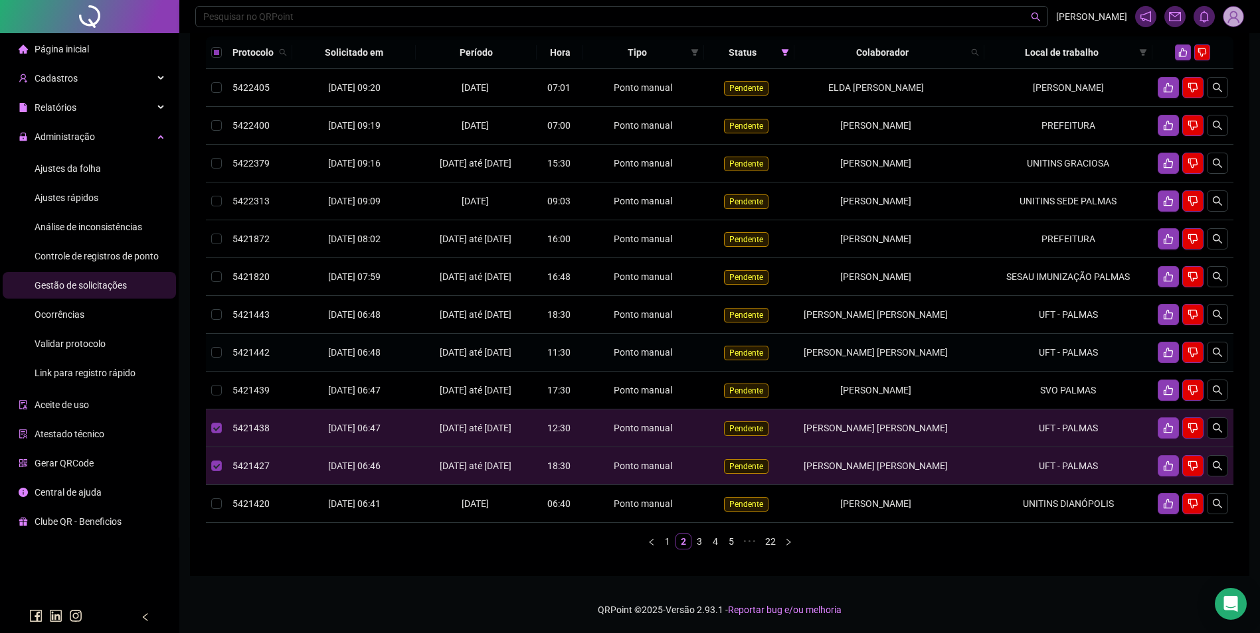
click at [1086, 372] on td "UFT - PALMAS" at bounding box center [1068, 353] width 168 height 38
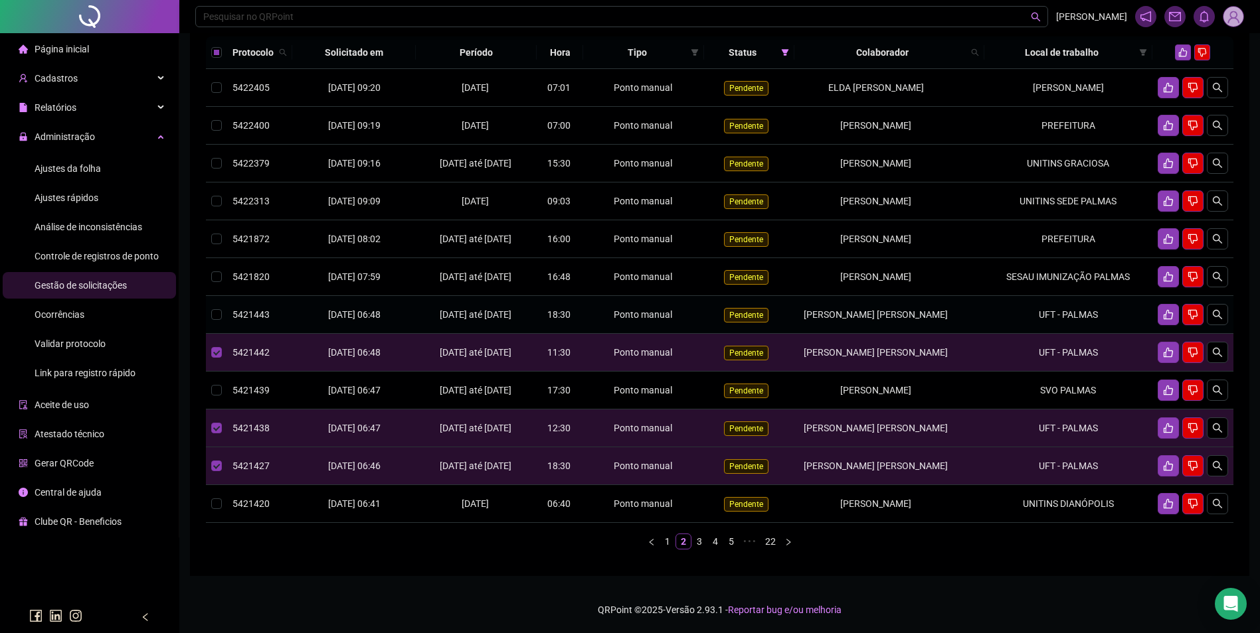
click at [1094, 334] on td "UFT - PALMAS" at bounding box center [1068, 315] width 168 height 38
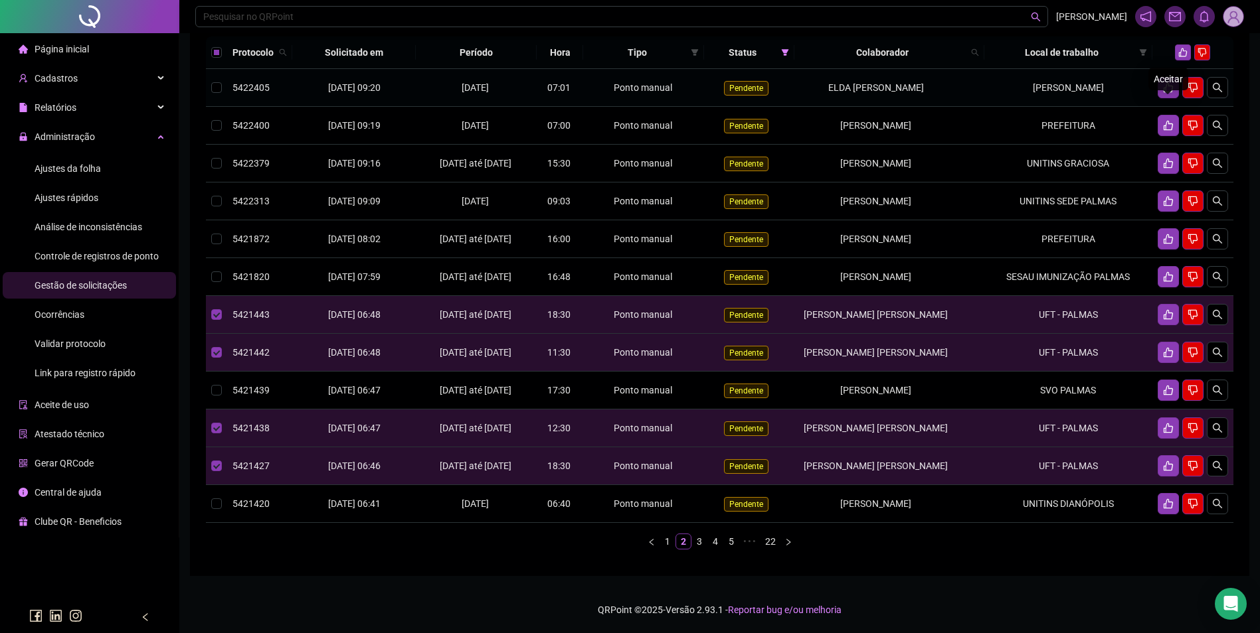
click at [1184, 68] on div "Aceitar" at bounding box center [1168, 79] width 40 height 23
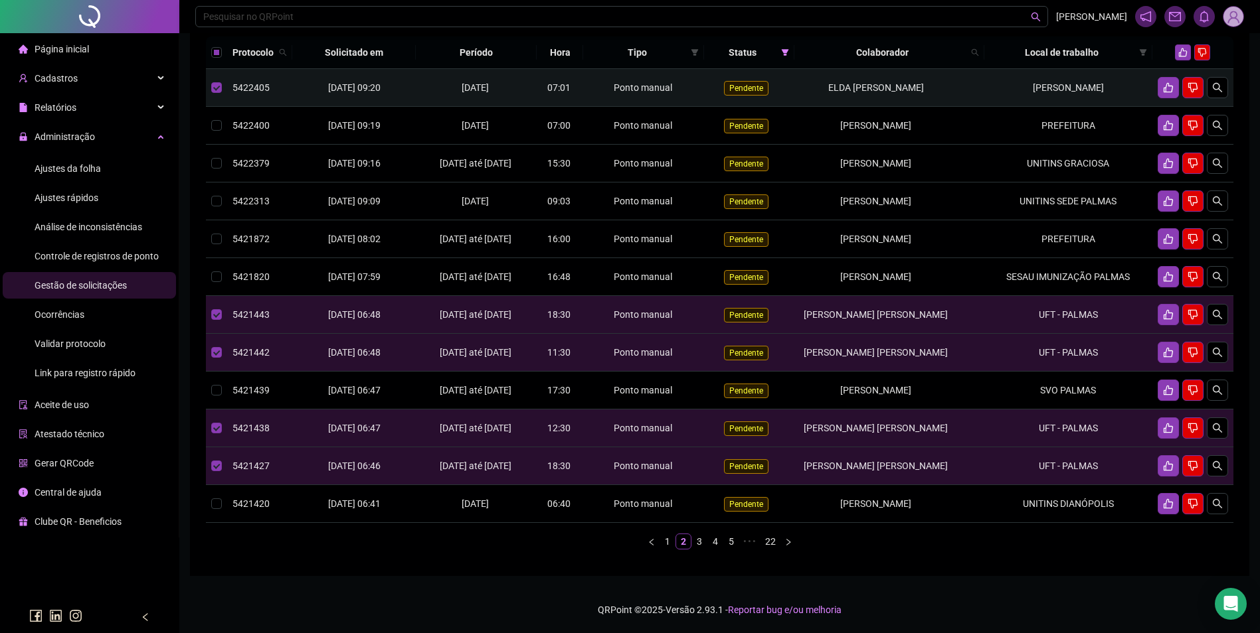
click at [1104, 82] on td "DETRAN LUZIMANGUES" at bounding box center [1068, 88] width 168 height 38
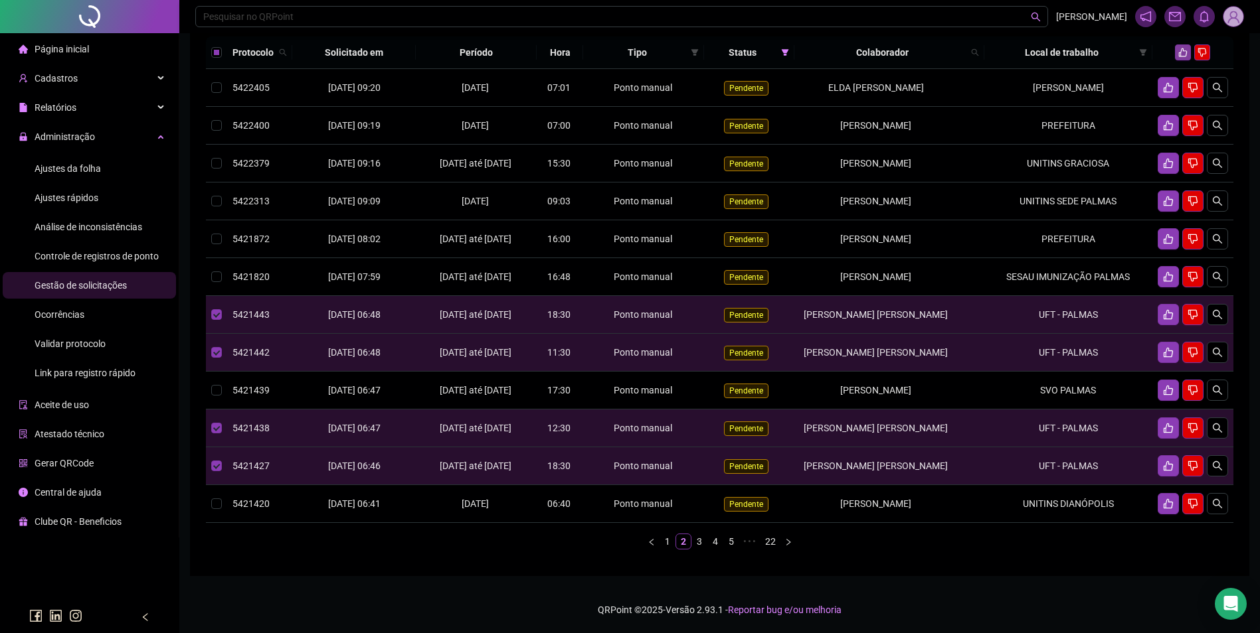
click at [1182, 51] on icon "like" at bounding box center [1182, 52] width 9 height 9
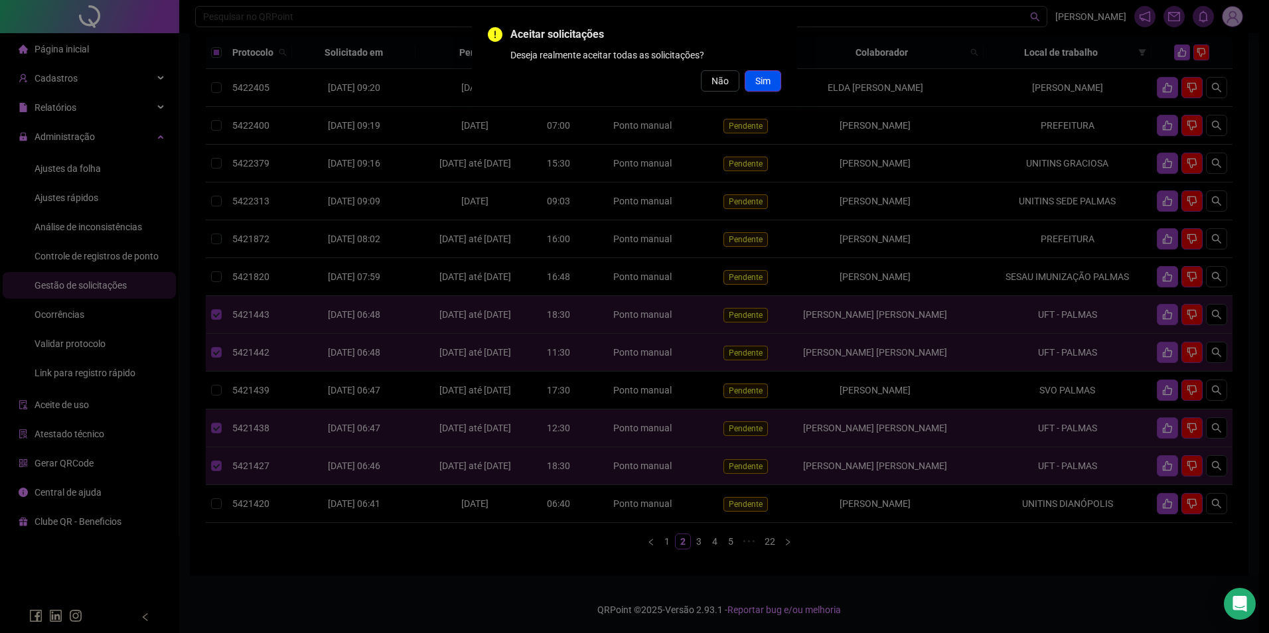
click at [764, 80] on span "Sim" at bounding box center [763, 81] width 15 height 15
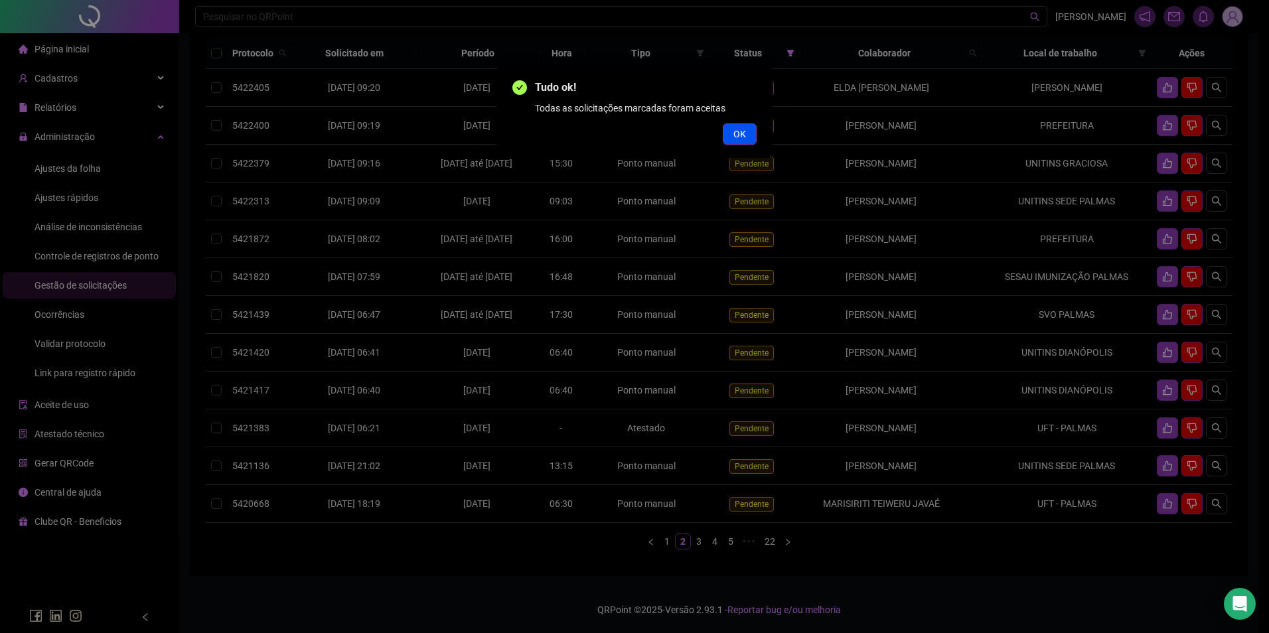
click at [732, 135] on button "OK" at bounding box center [740, 133] width 34 height 21
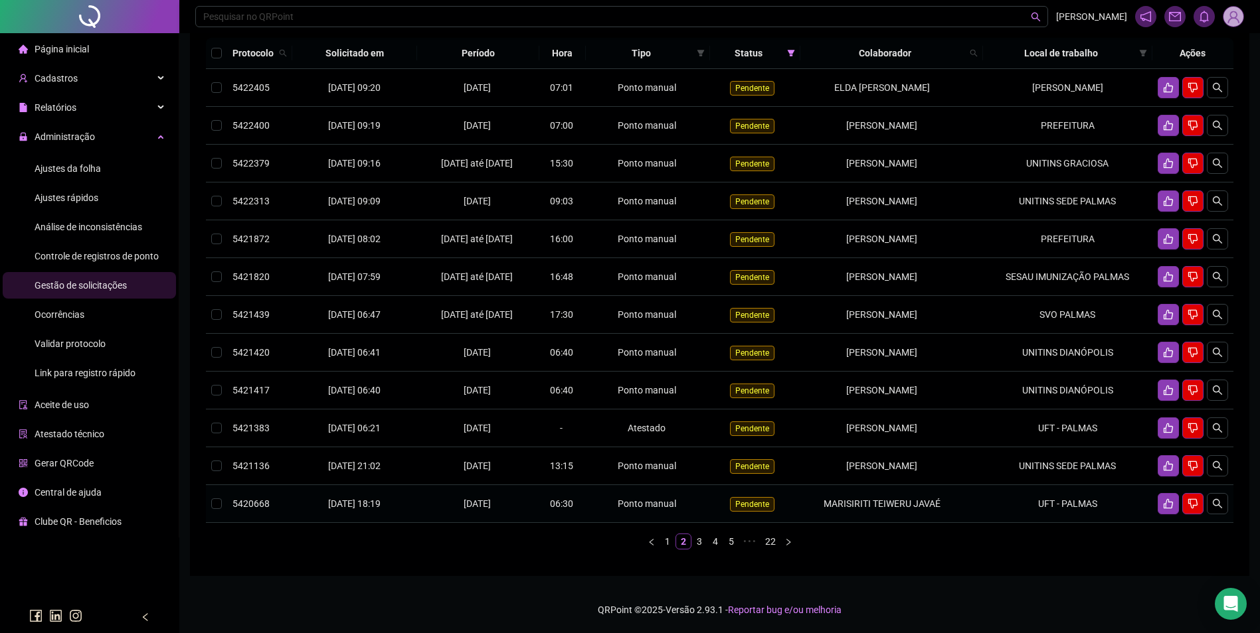
click at [1050, 523] on td "UFT - PALMAS" at bounding box center [1067, 504] width 169 height 38
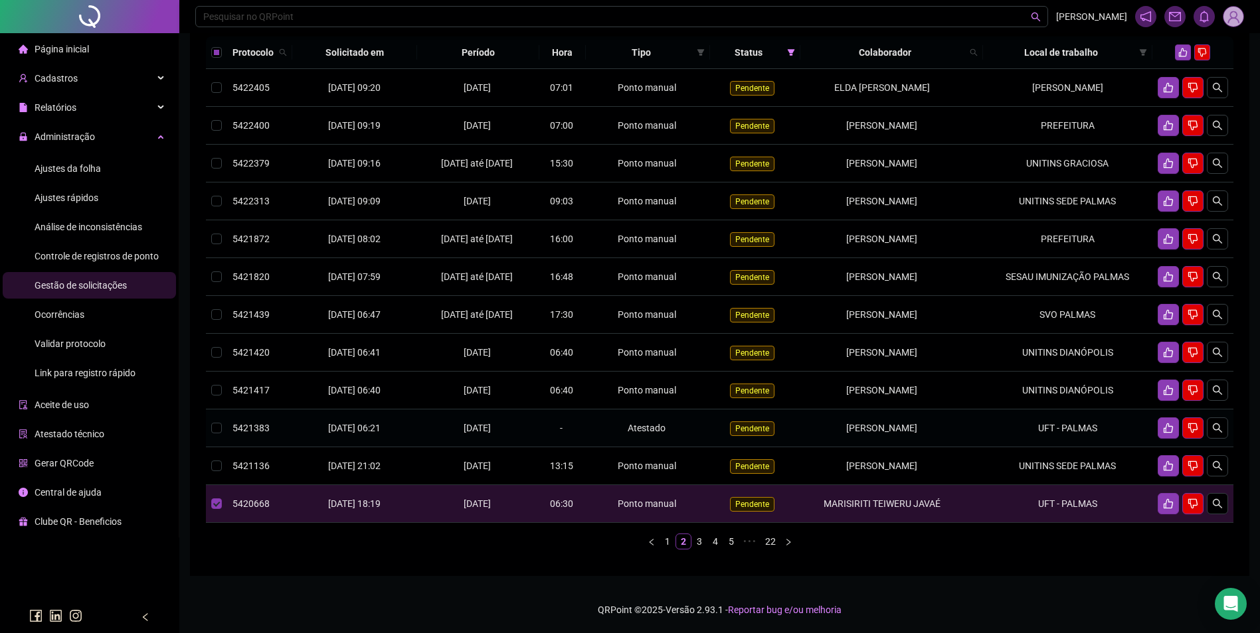
click at [1060, 448] on td "UFT - PALMAS" at bounding box center [1067, 429] width 169 height 38
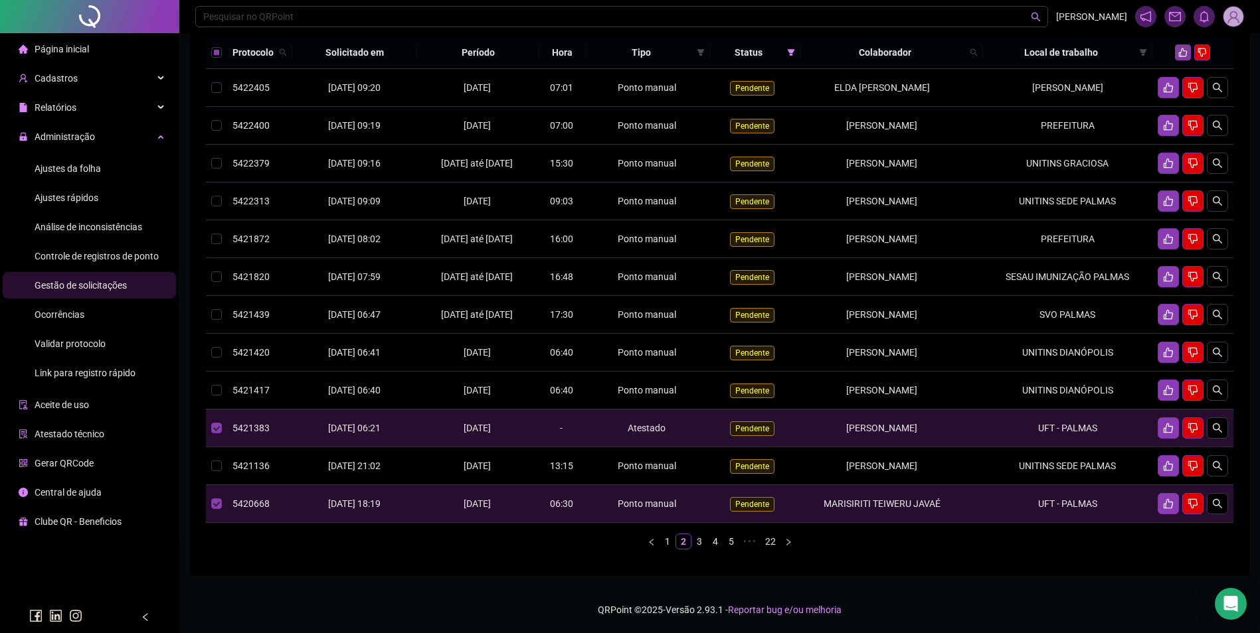
click at [1184, 52] on icon "like" at bounding box center [1182, 52] width 9 height 9
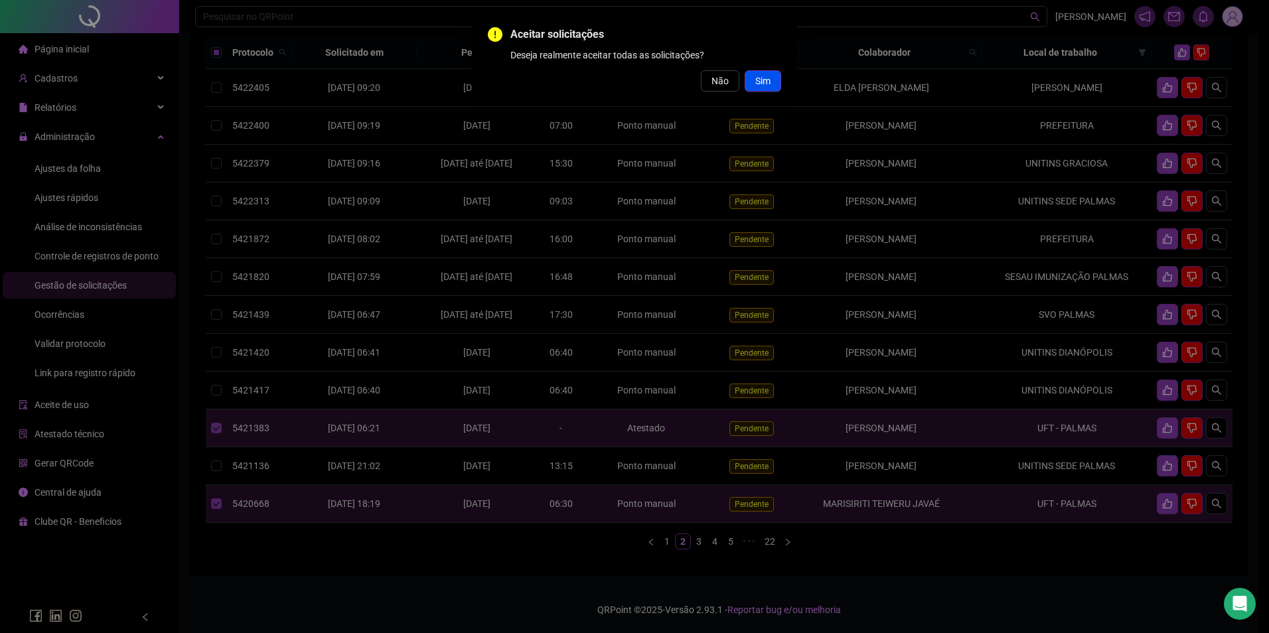
click at [768, 76] on span "Sim" at bounding box center [763, 81] width 15 height 15
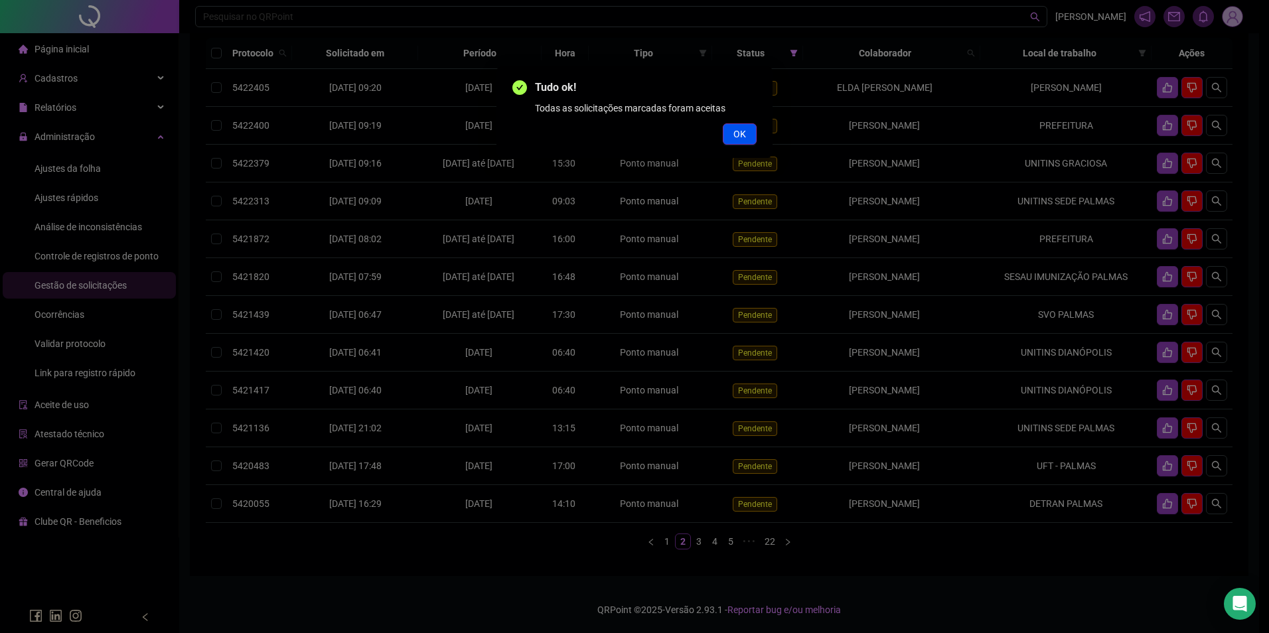
click at [742, 135] on span "OK" at bounding box center [740, 134] width 13 height 15
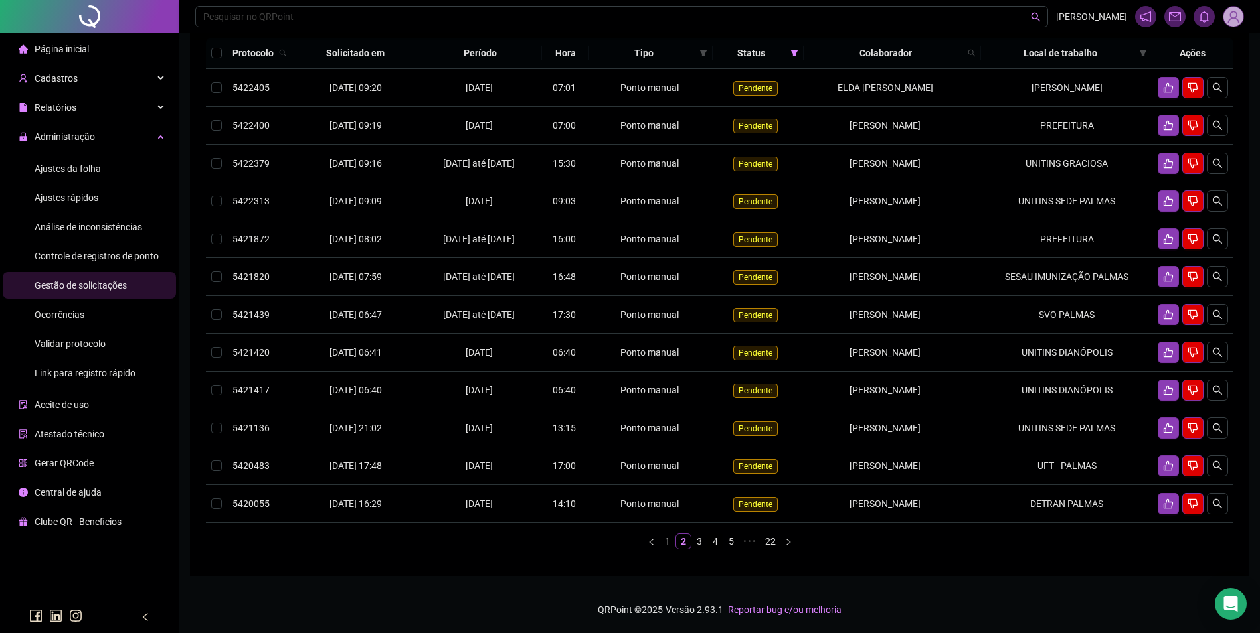
click at [716, 549] on link "4" at bounding box center [715, 541] width 15 height 15
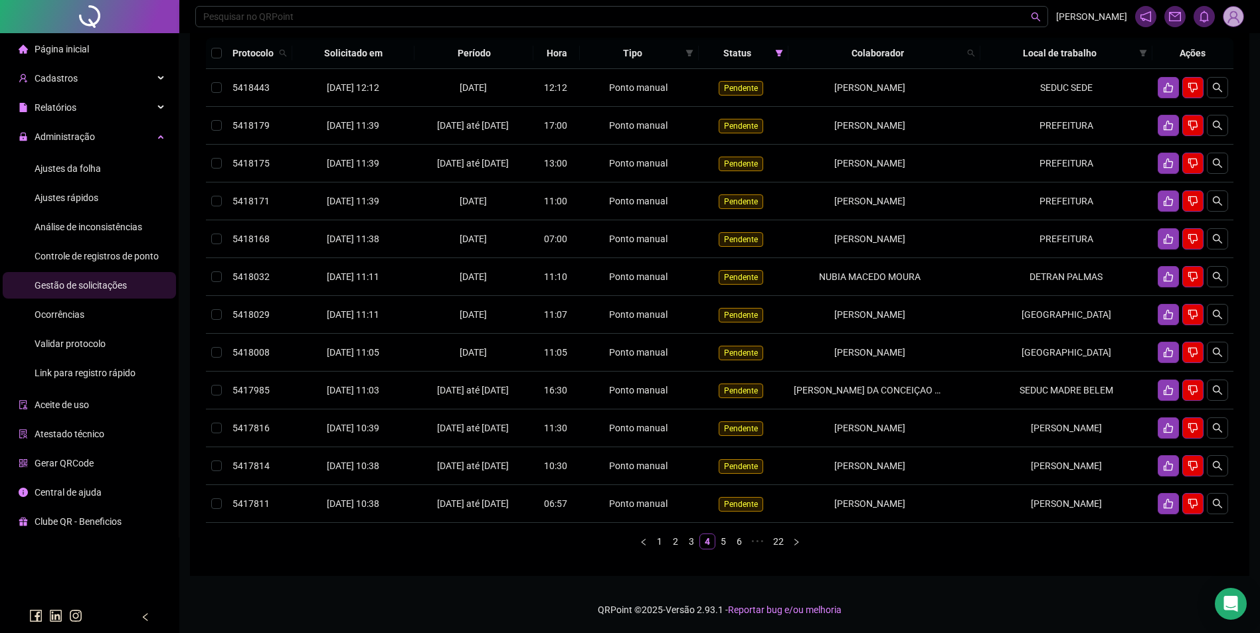
click at [691, 549] on link "3" at bounding box center [691, 541] width 15 height 15
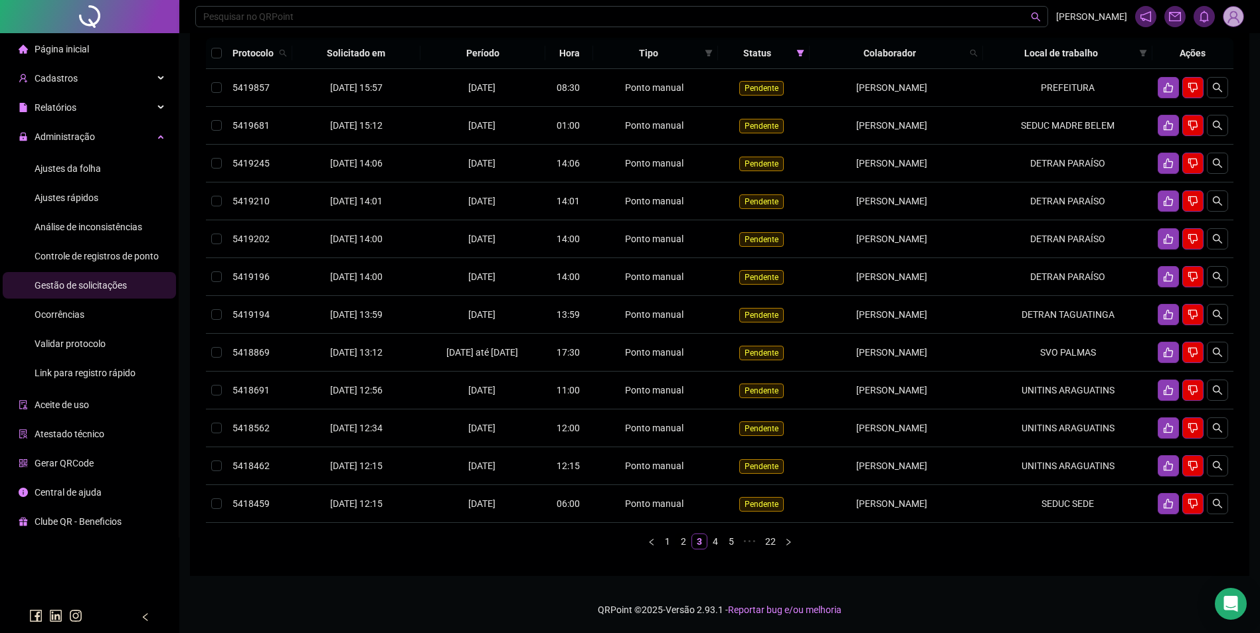
click at [682, 545] on link "2" at bounding box center [683, 541] width 15 height 15
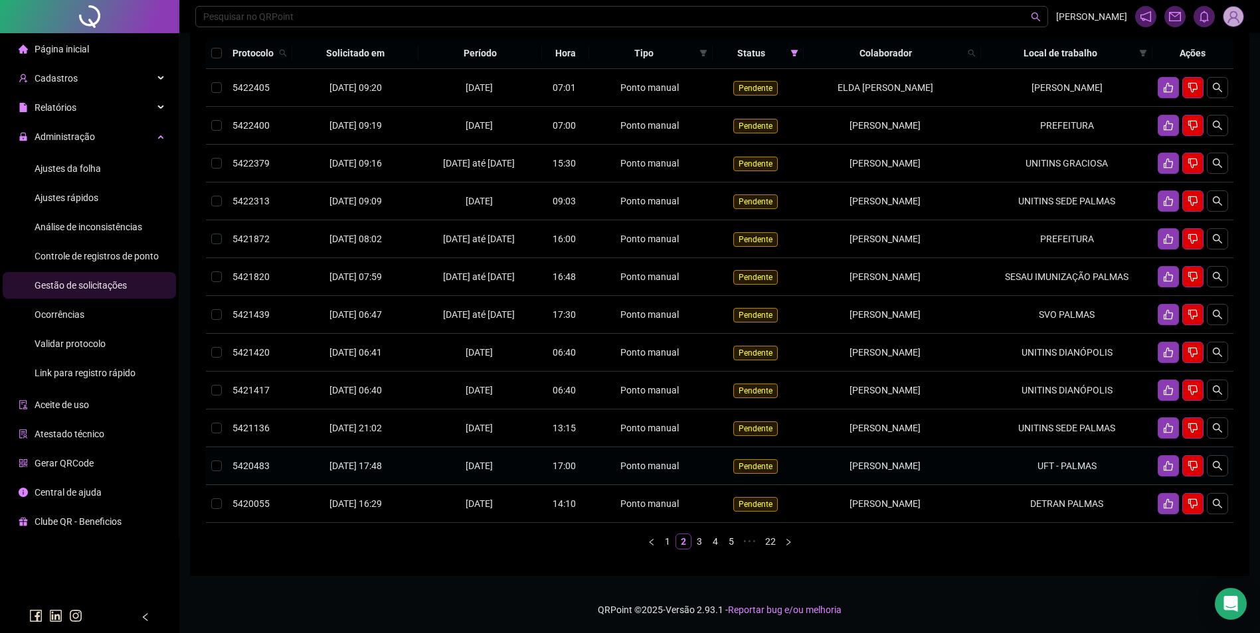
click at [1084, 485] on td "UFT - PALMAS" at bounding box center [1066, 467] width 171 height 38
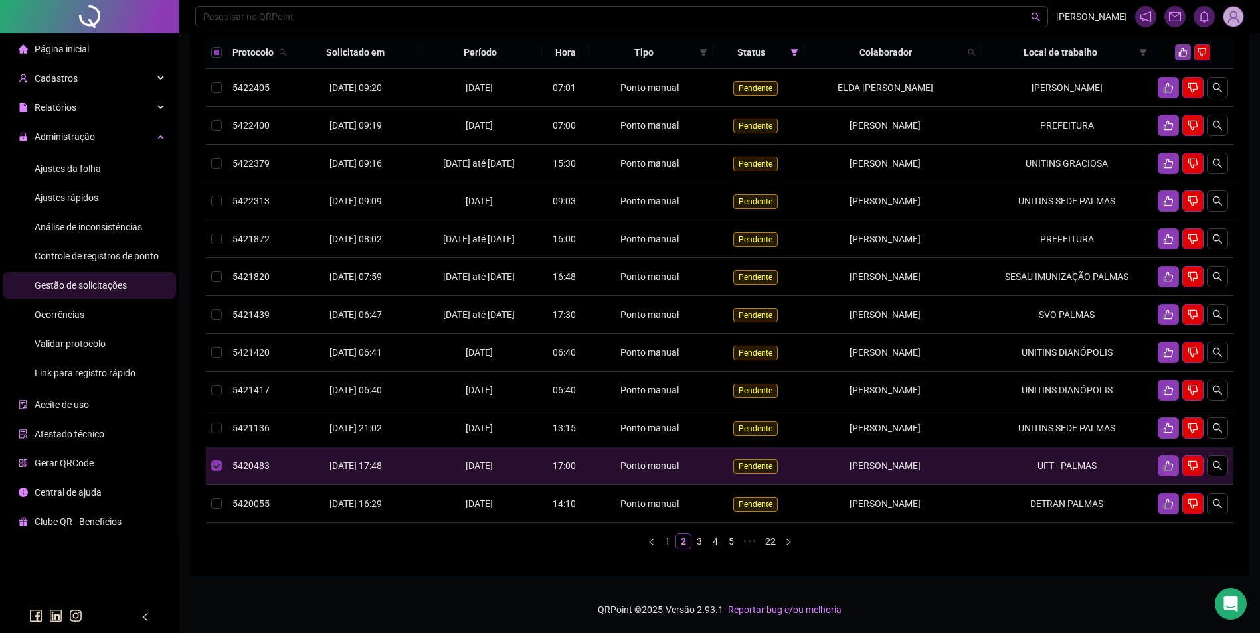
click at [1177, 52] on button "button" at bounding box center [1183, 52] width 16 height 16
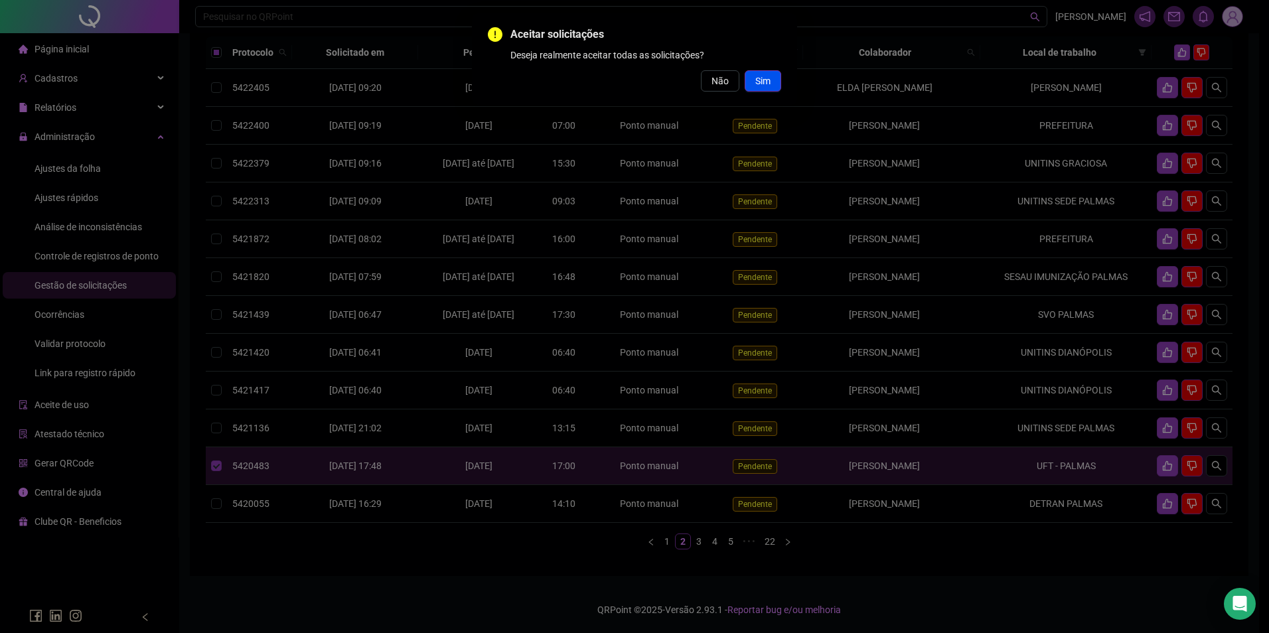
click at [754, 73] on button "Sim" at bounding box center [763, 80] width 37 height 21
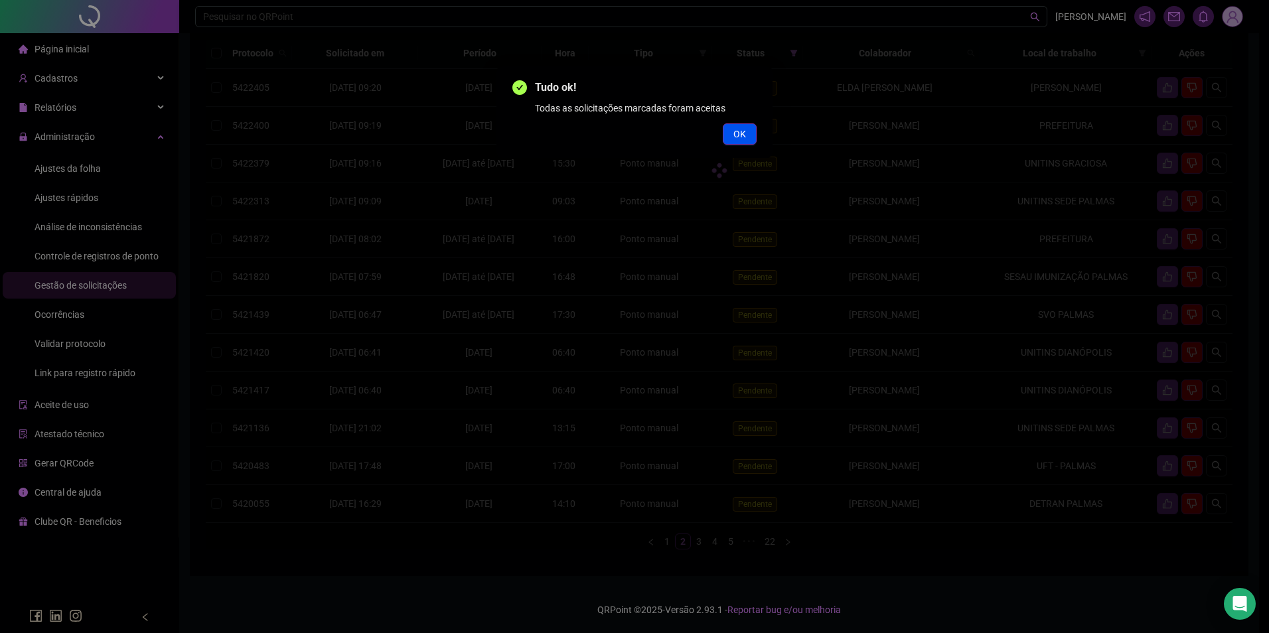
click at [752, 127] on button "OK" at bounding box center [740, 133] width 34 height 21
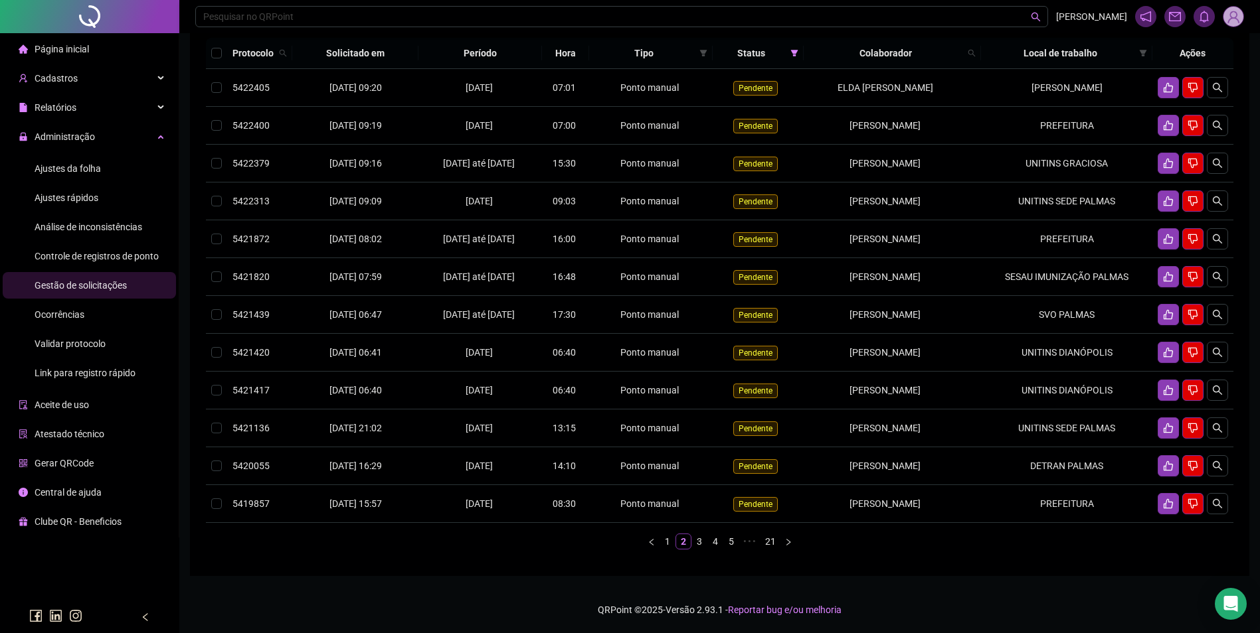
click at [1235, 20] on img at bounding box center [1233, 17] width 20 height 20
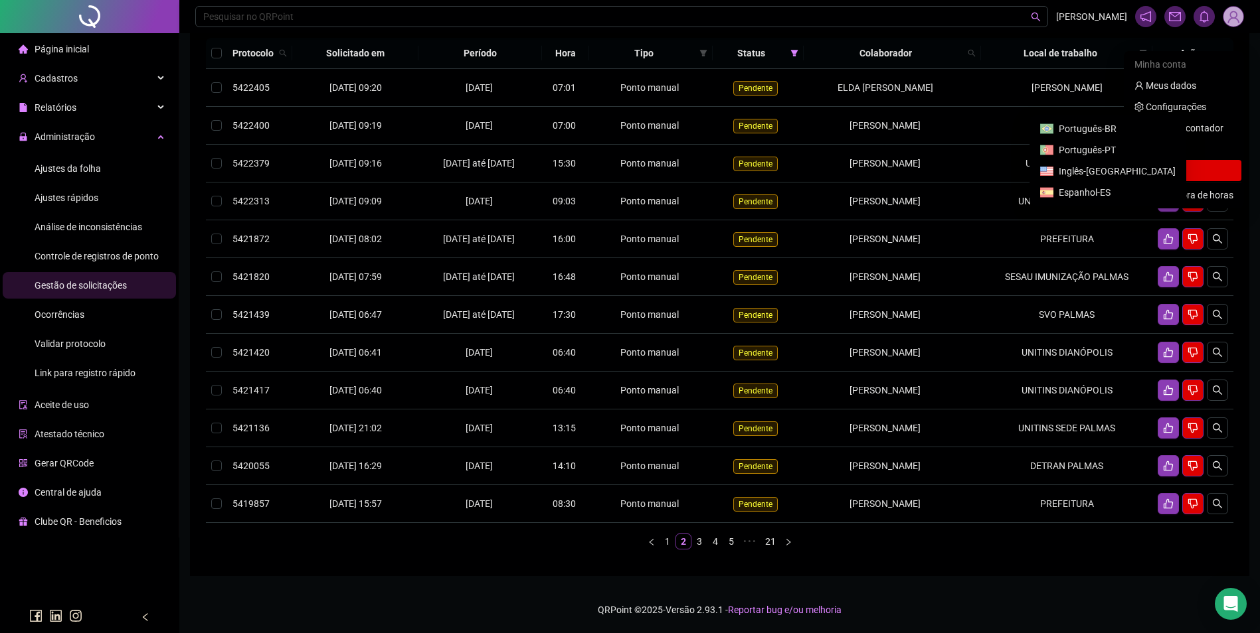
click at [1148, 165] on span "Sair" at bounding box center [1153, 170] width 16 height 11
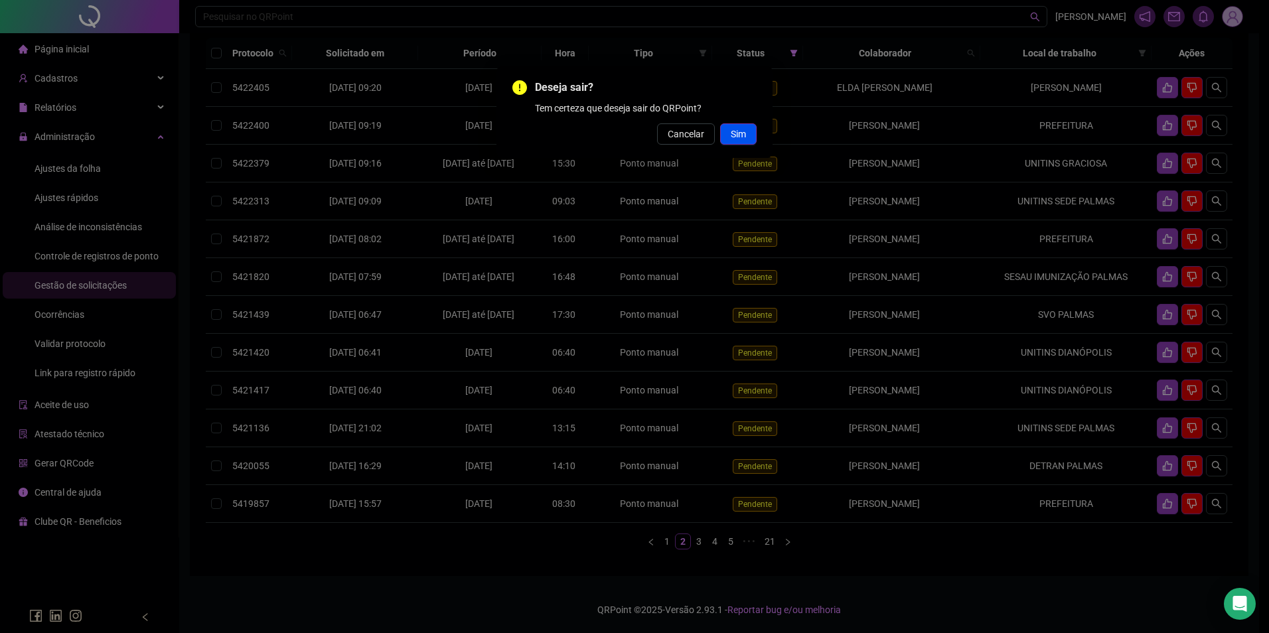
click at [742, 136] on span "Sim" at bounding box center [738, 134] width 15 height 15
